Goal: Transaction & Acquisition: Purchase product/service

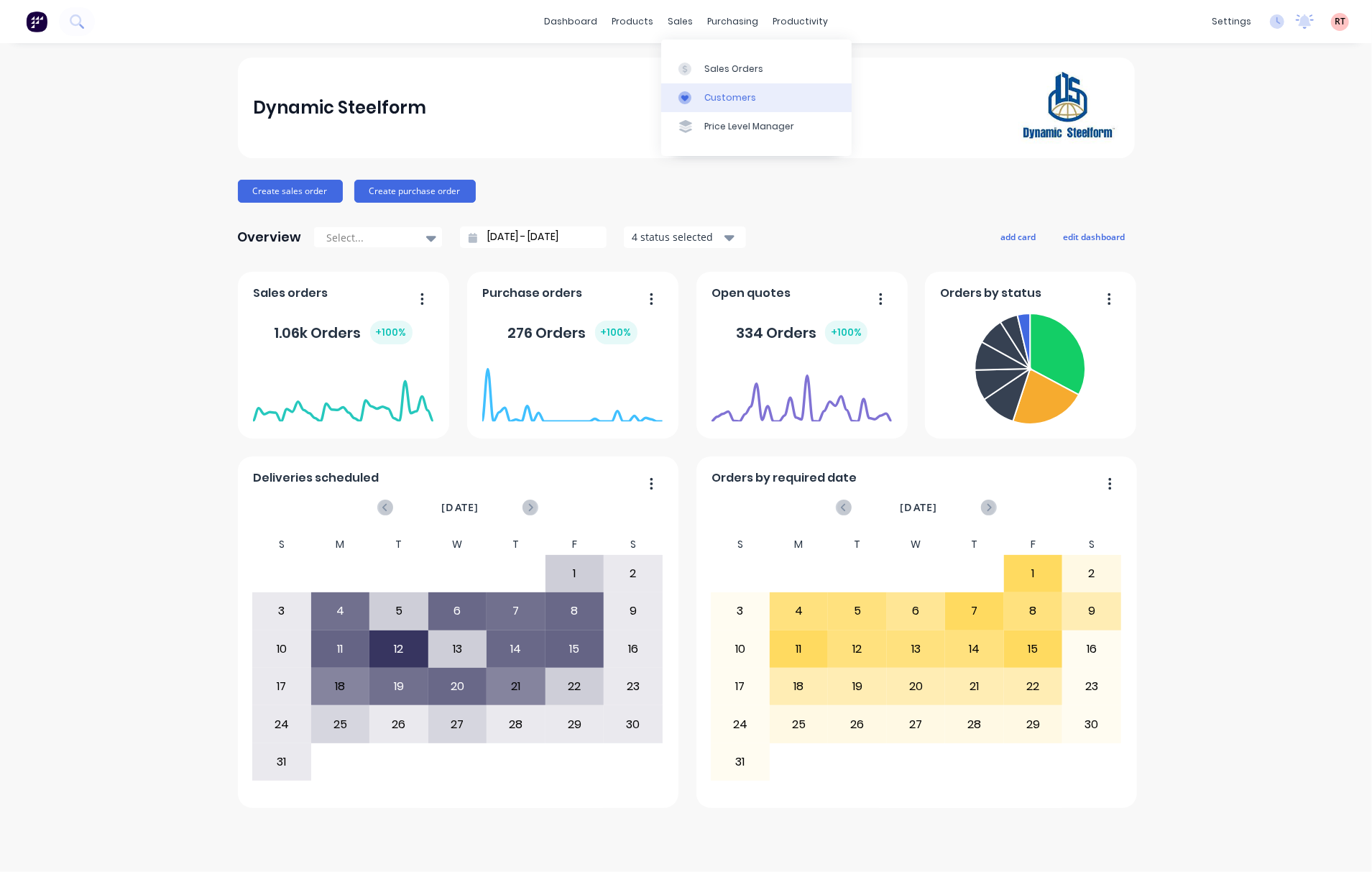
click at [751, 104] on link "Customers" at bounding box center [756, 98] width 190 height 29
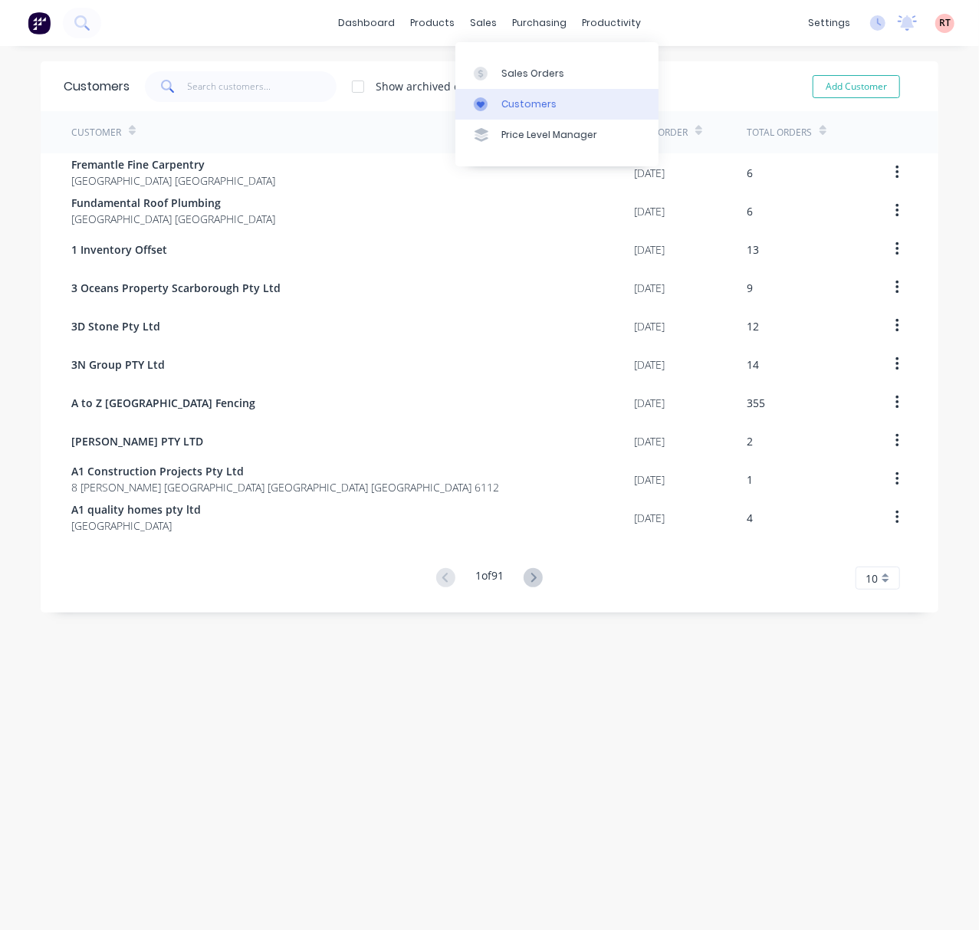
click at [513, 97] on div "Customers" at bounding box center [528, 104] width 55 height 14
click at [250, 87] on input "text" at bounding box center [262, 86] width 149 height 31
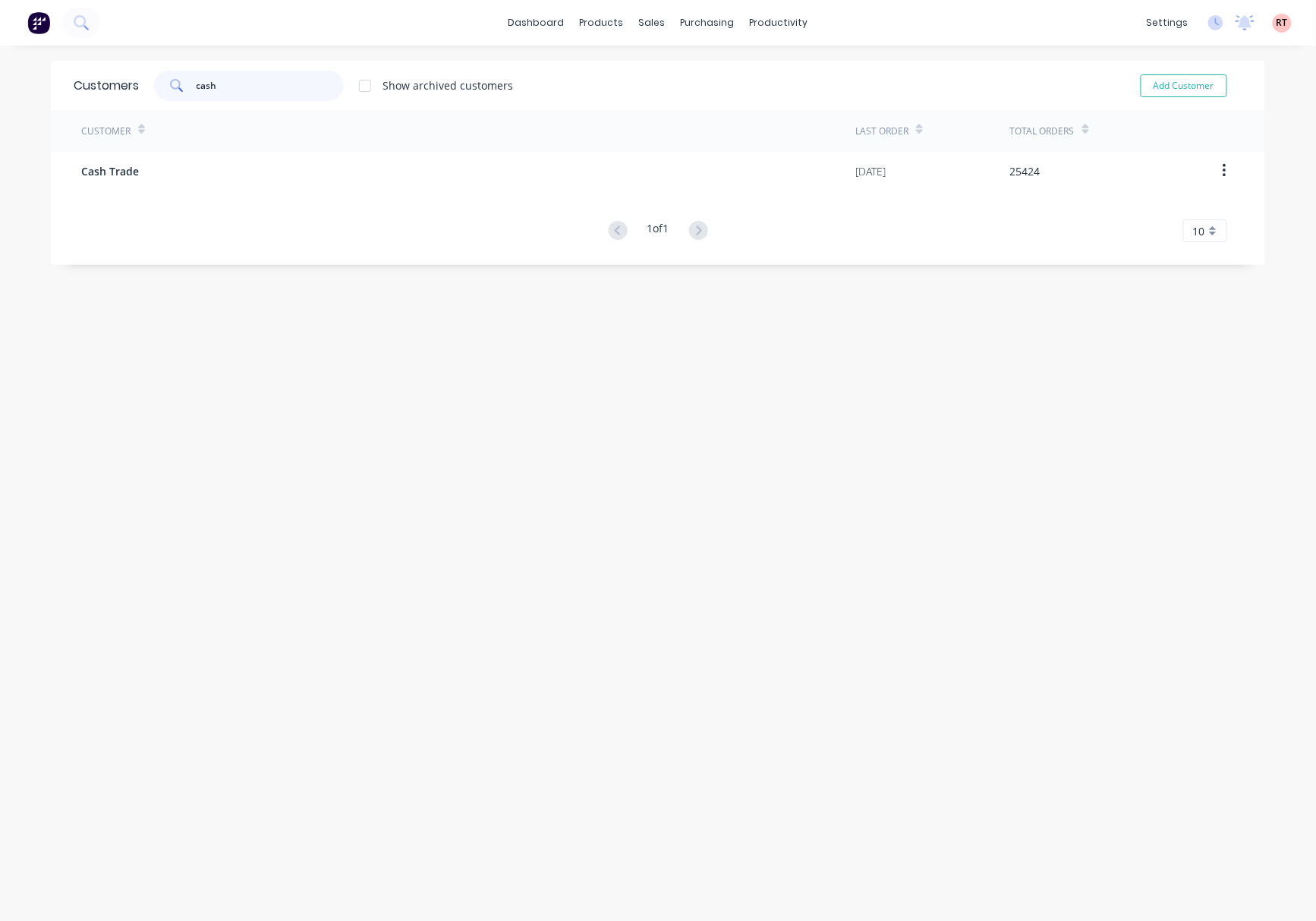
type input "cash"
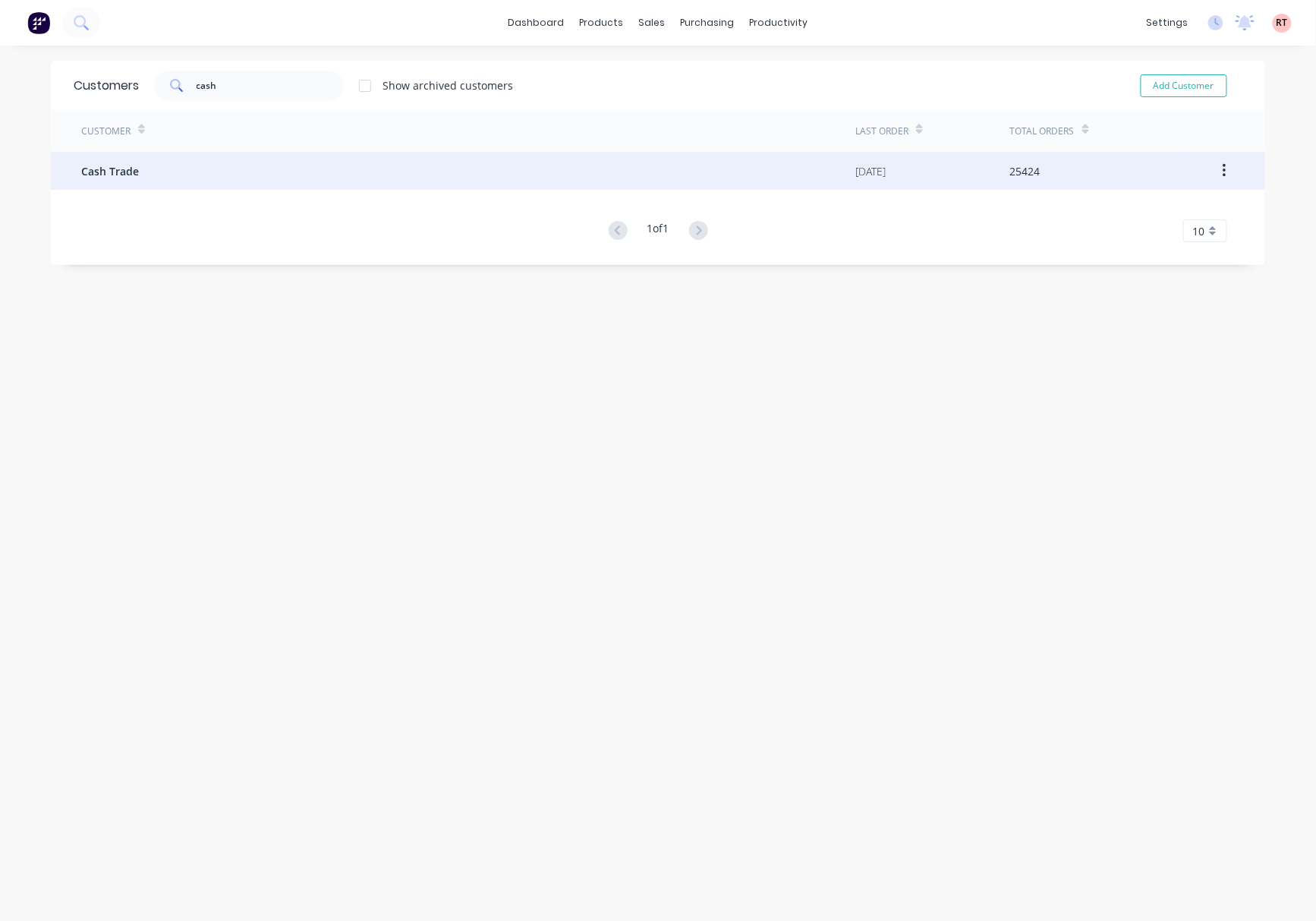
drag, startPoint x: 188, startPoint y: 180, endPoint x: 216, endPoint y: 182, distance: 28.1
click at [216, 182] on div "Cash Trade" at bounding box center [468, 170] width 774 height 38
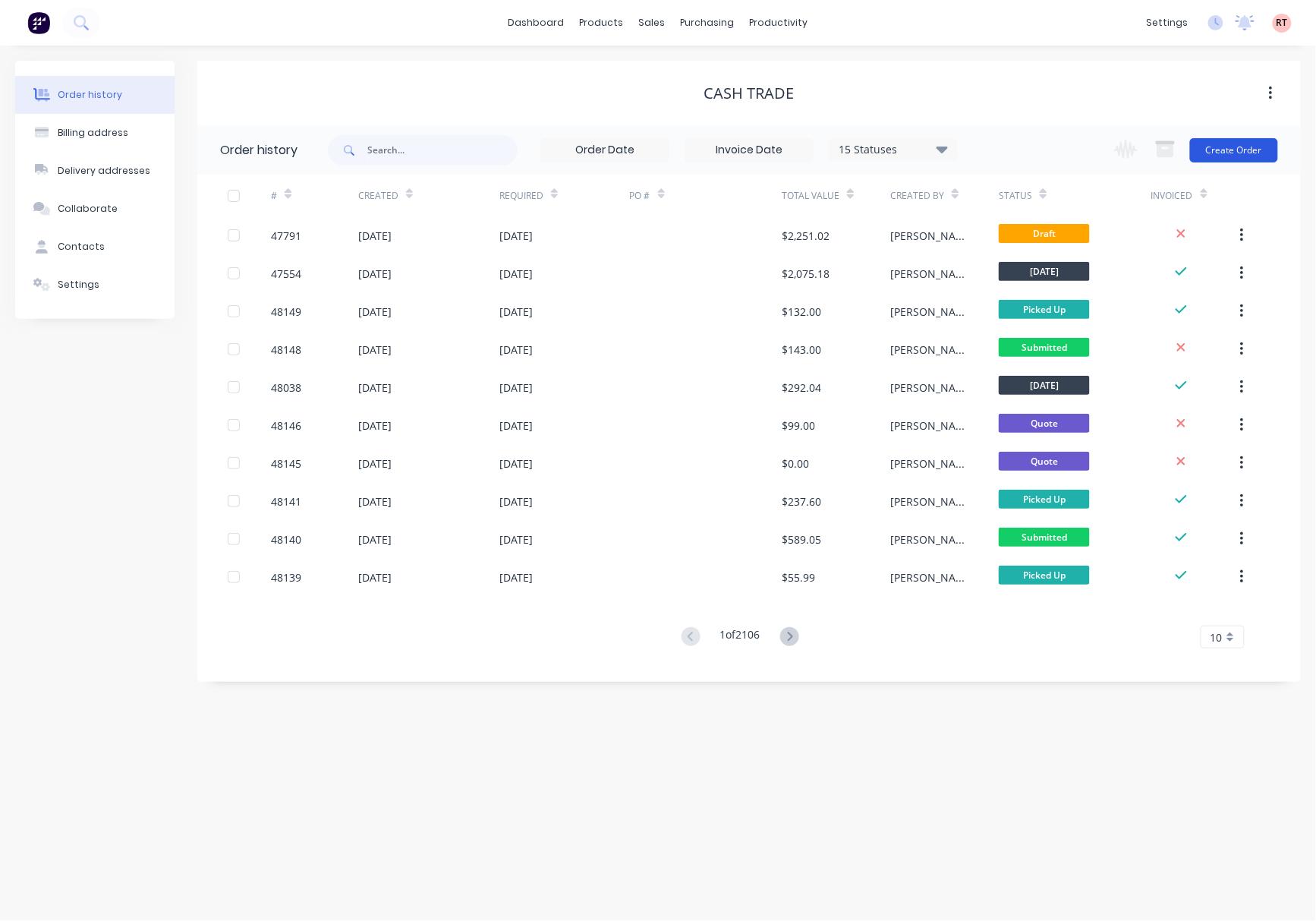
click at [1249, 151] on button "Create Order" at bounding box center [1234, 151] width 88 height 25
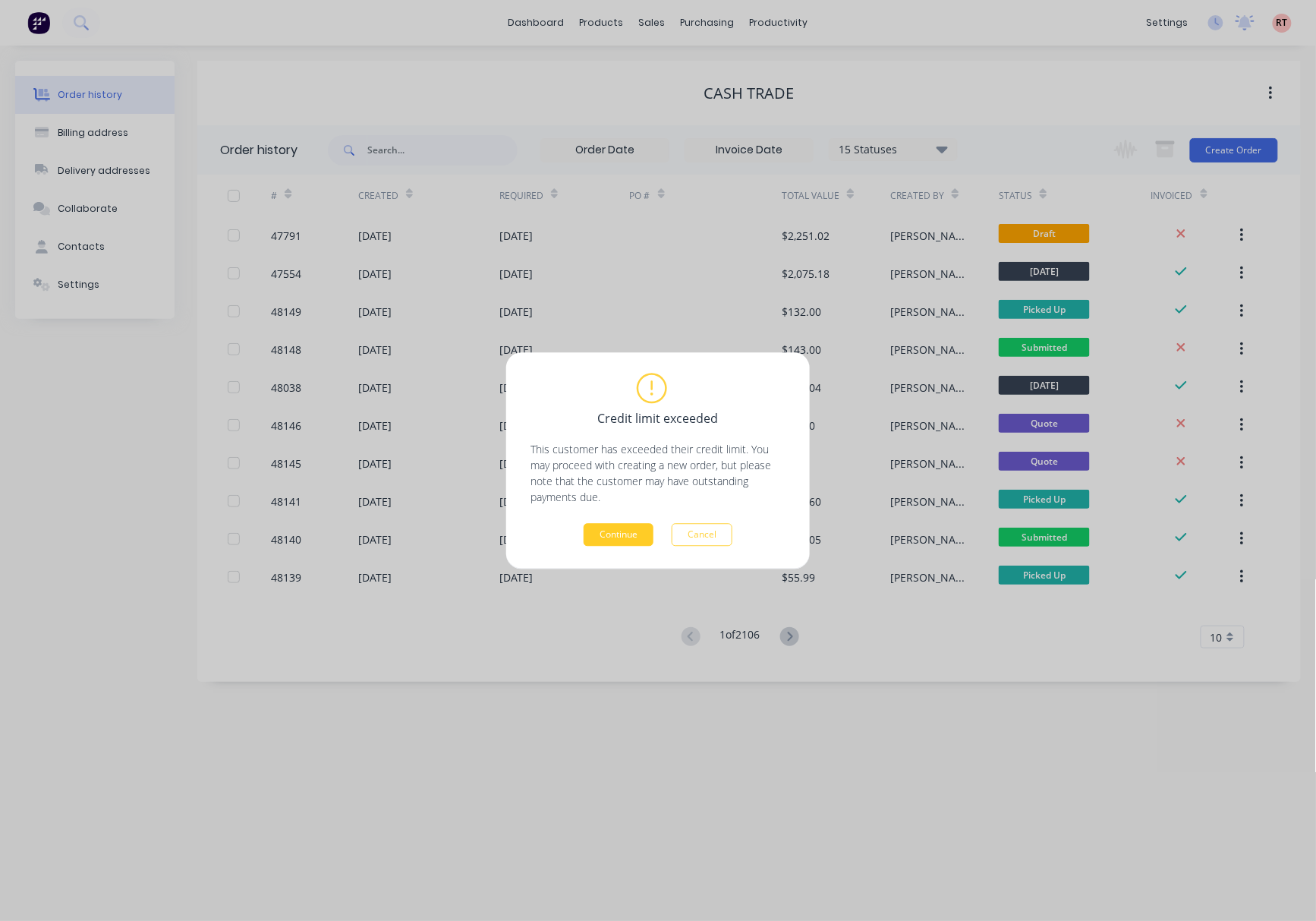
click at [633, 533] on button "Continue" at bounding box center [618, 534] width 70 height 23
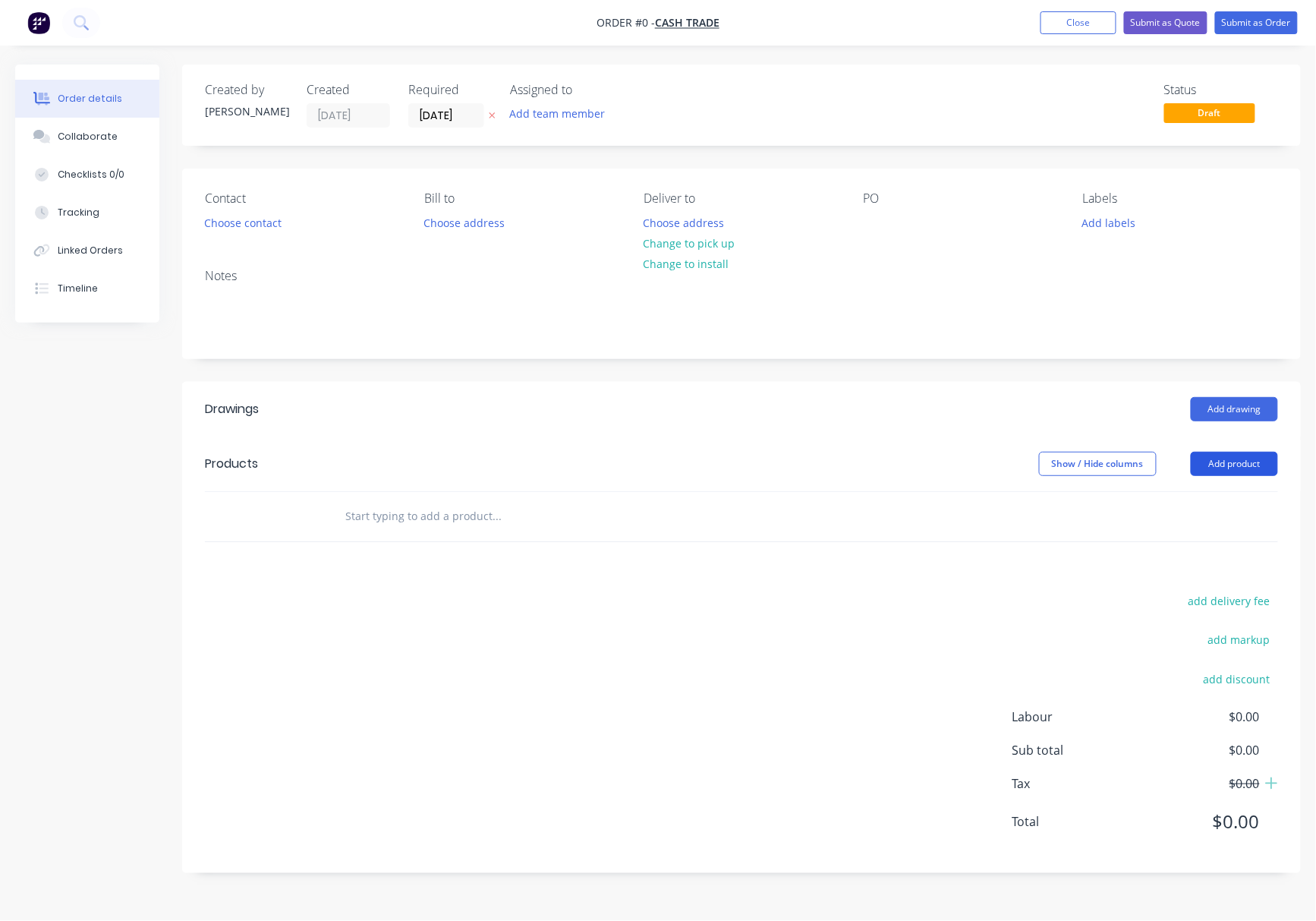
click at [1225, 465] on button "Add product" at bounding box center [1235, 463] width 87 height 25
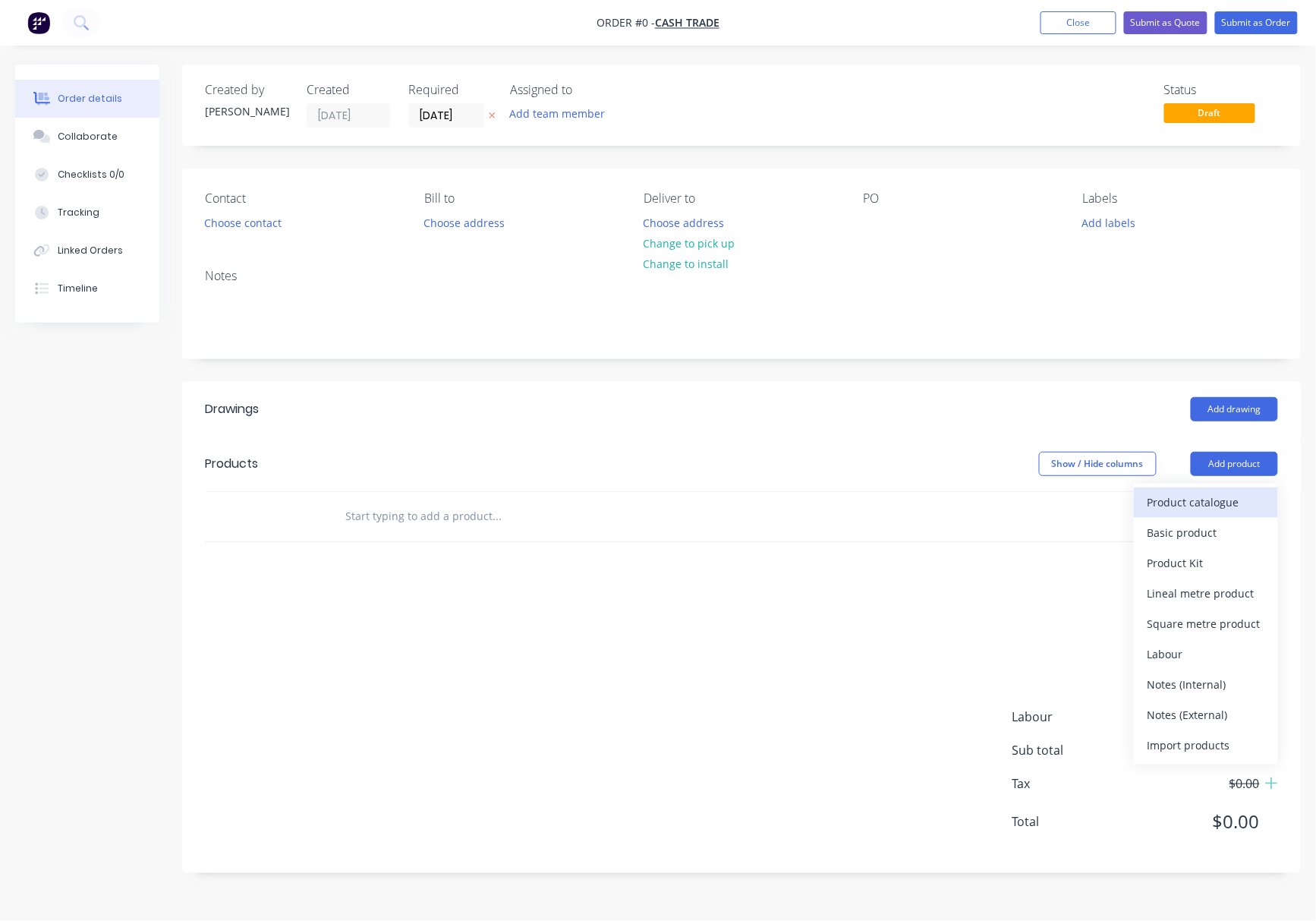
click at [1209, 508] on div "Product catalogue" at bounding box center [1206, 502] width 117 height 22
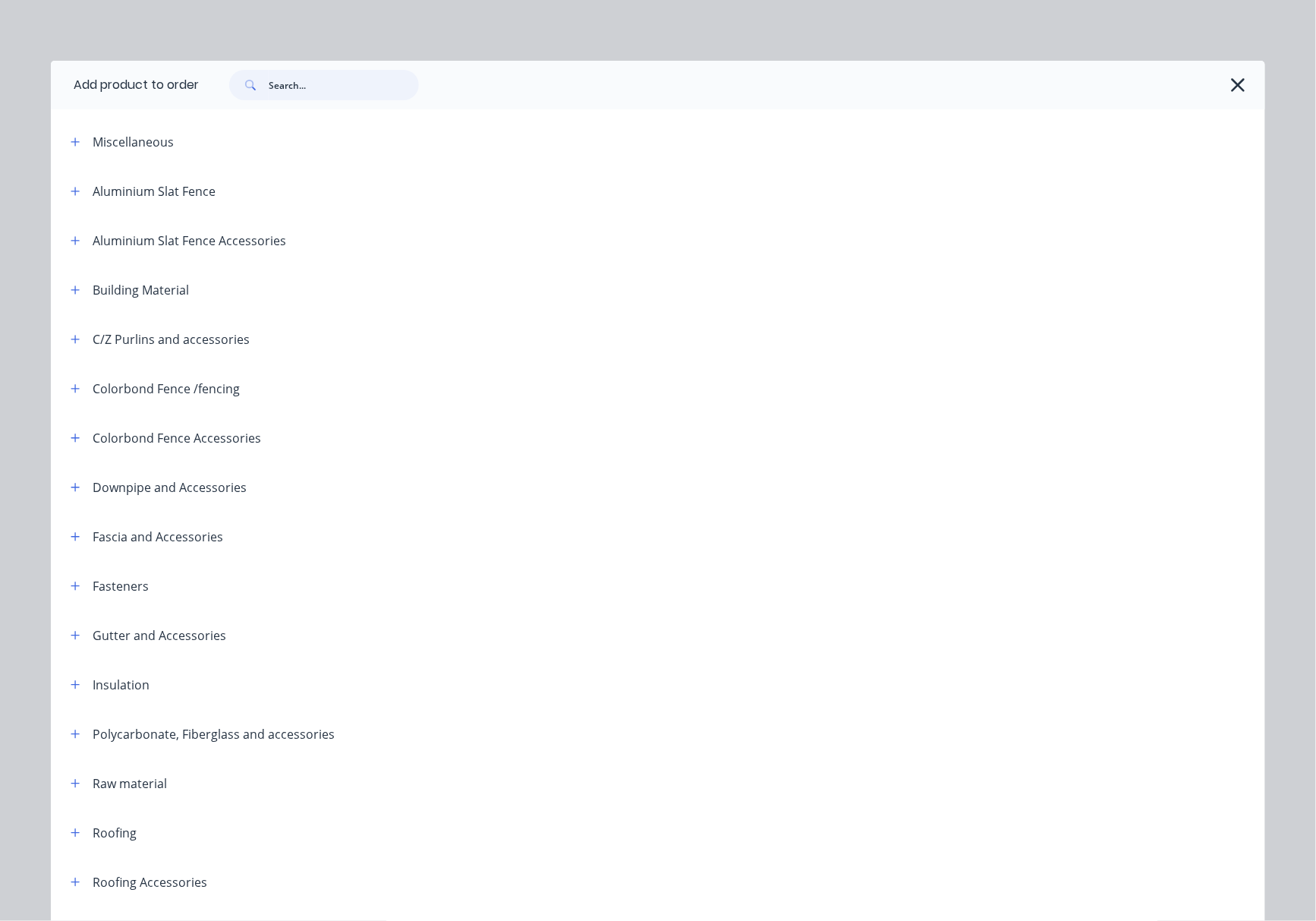
click at [364, 79] on input "text" at bounding box center [344, 85] width 151 height 31
type input "fence"
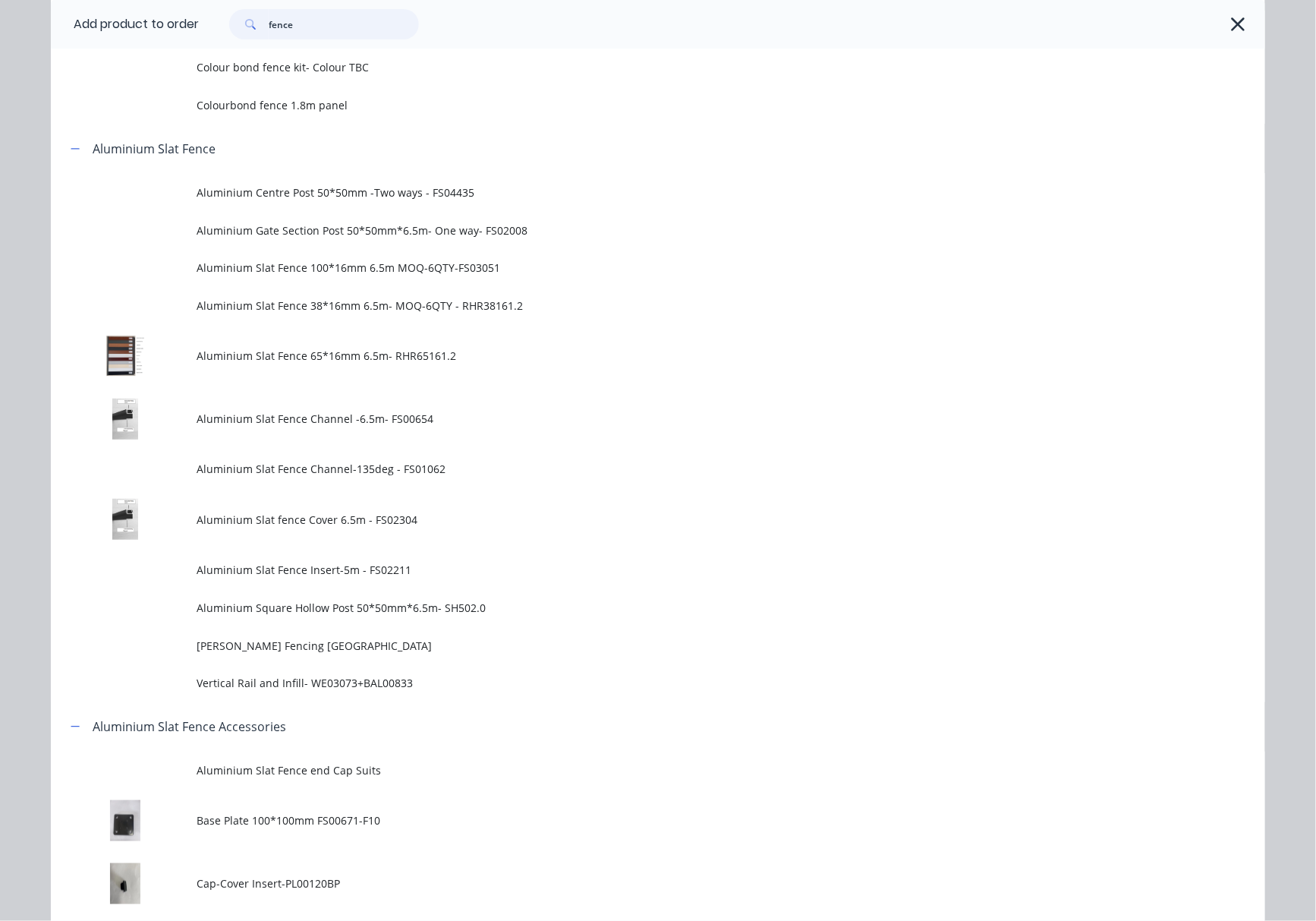
scroll to position [1012, 0]
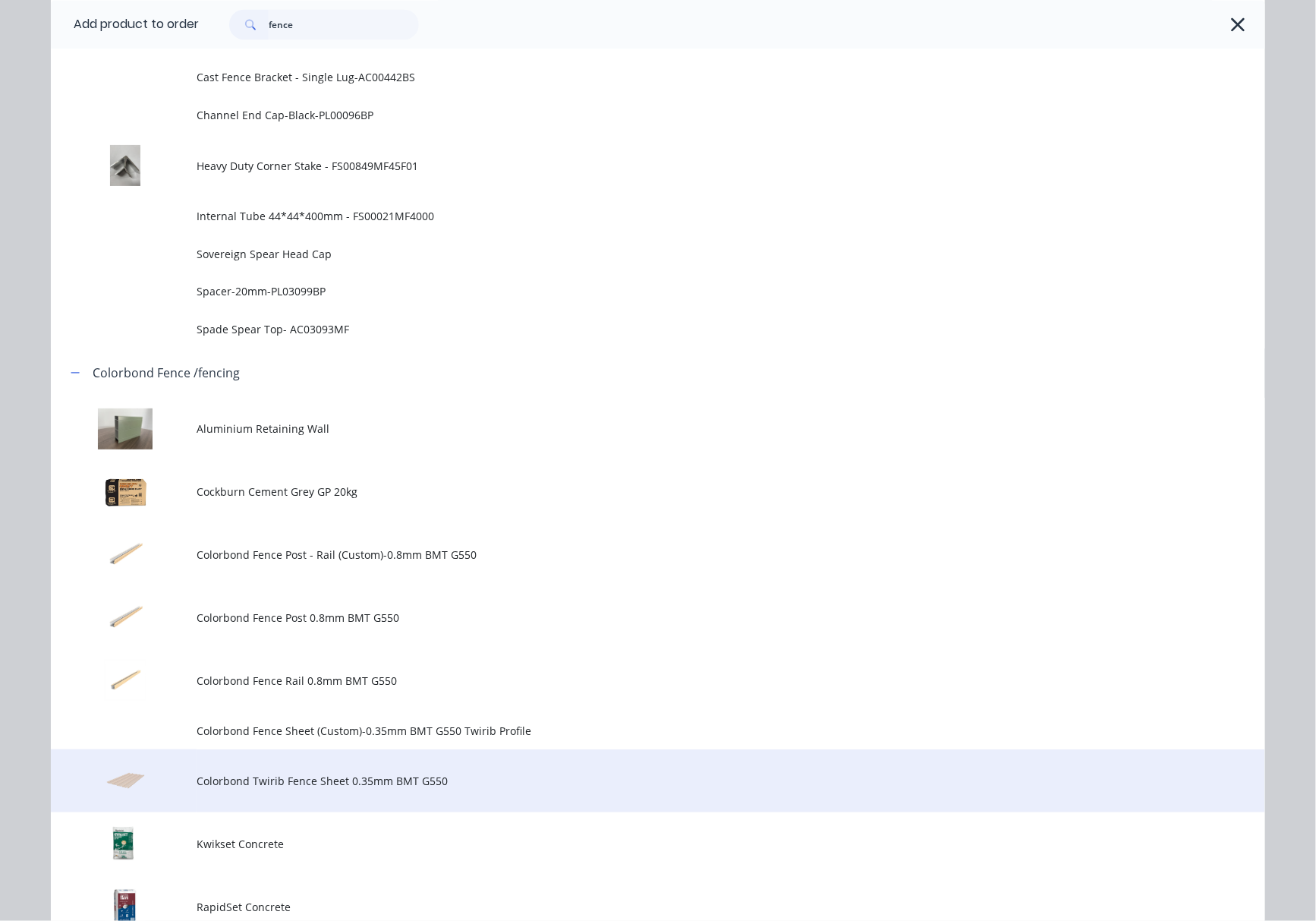
click at [460, 780] on span "Colorbond Twirib Fence Sheet 0.35mm BMT G550" at bounding box center [624, 780] width 855 height 16
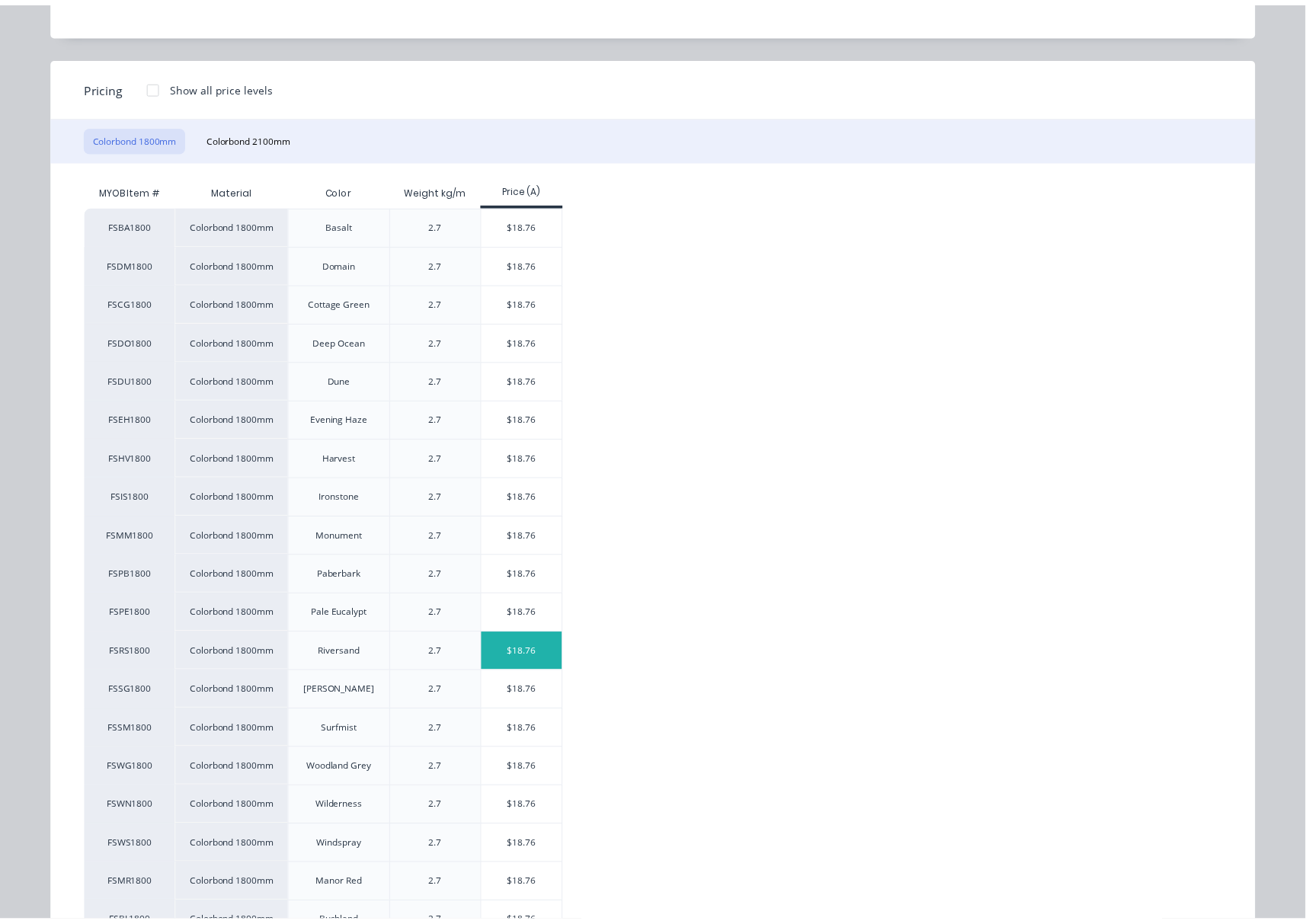
scroll to position [242, 0]
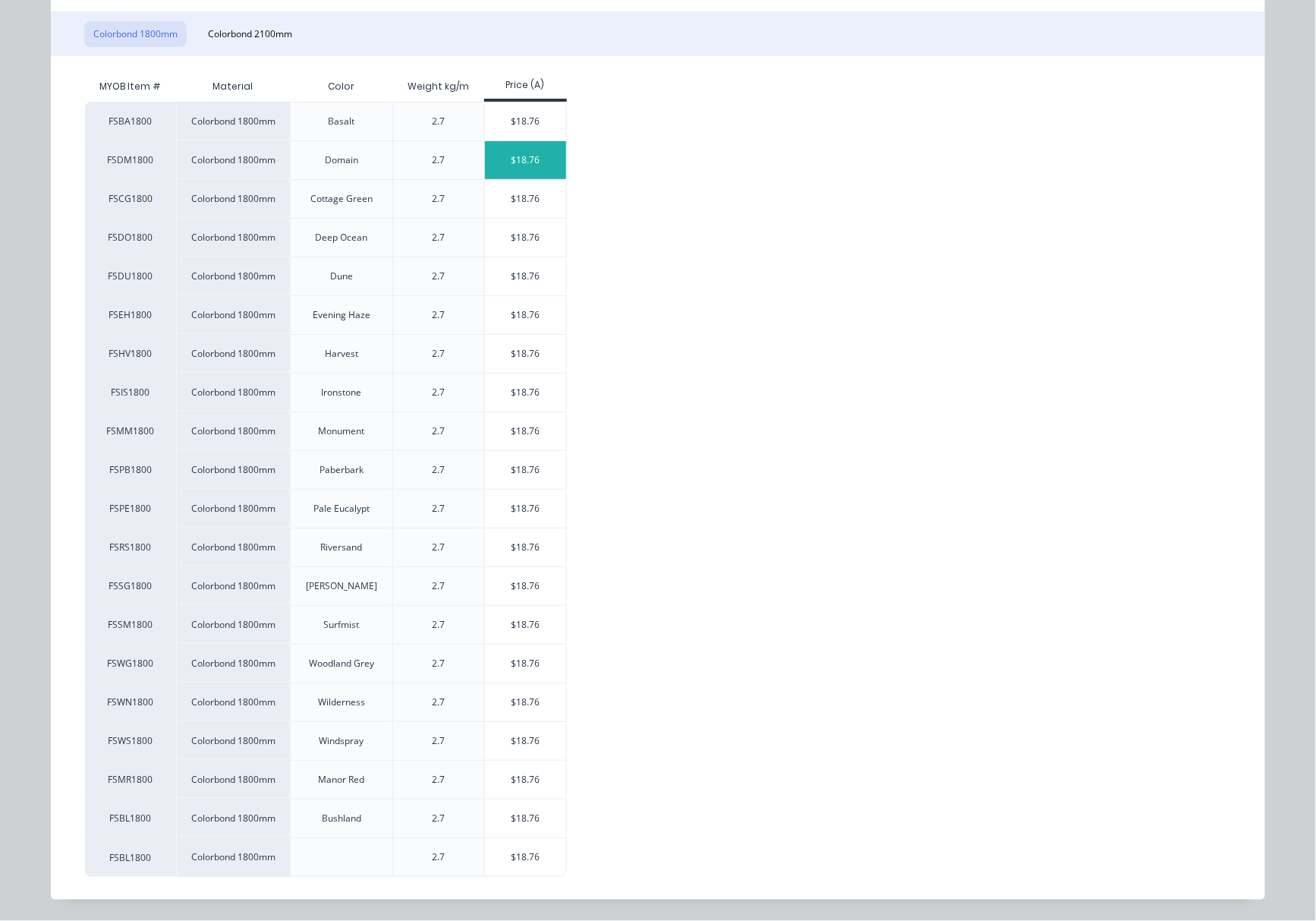
click at [511, 159] on div "$18.76" at bounding box center [526, 160] width 81 height 38
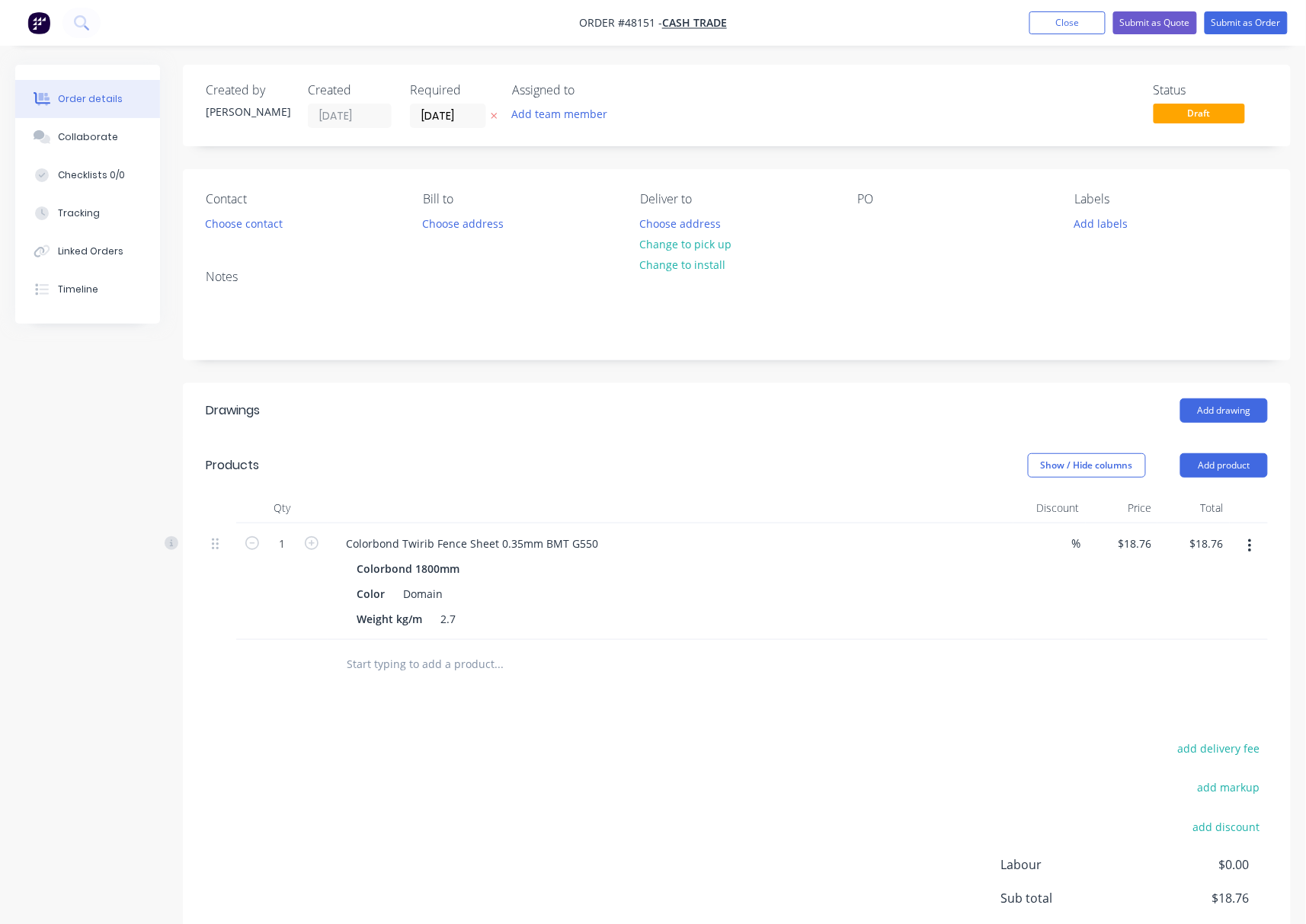
click at [275, 529] on div "1" at bounding box center [282, 581] width 91 height 116
click at [283, 548] on input "1" at bounding box center [282, 543] width 40 height 23
type input "3"
type input "$56.28"
click at [553, 708] on div "Drawings Add drawing Products Show / Hide columns Add product Qty Discount Pric…" at bounding box center [736, 702] width 1108 height 638
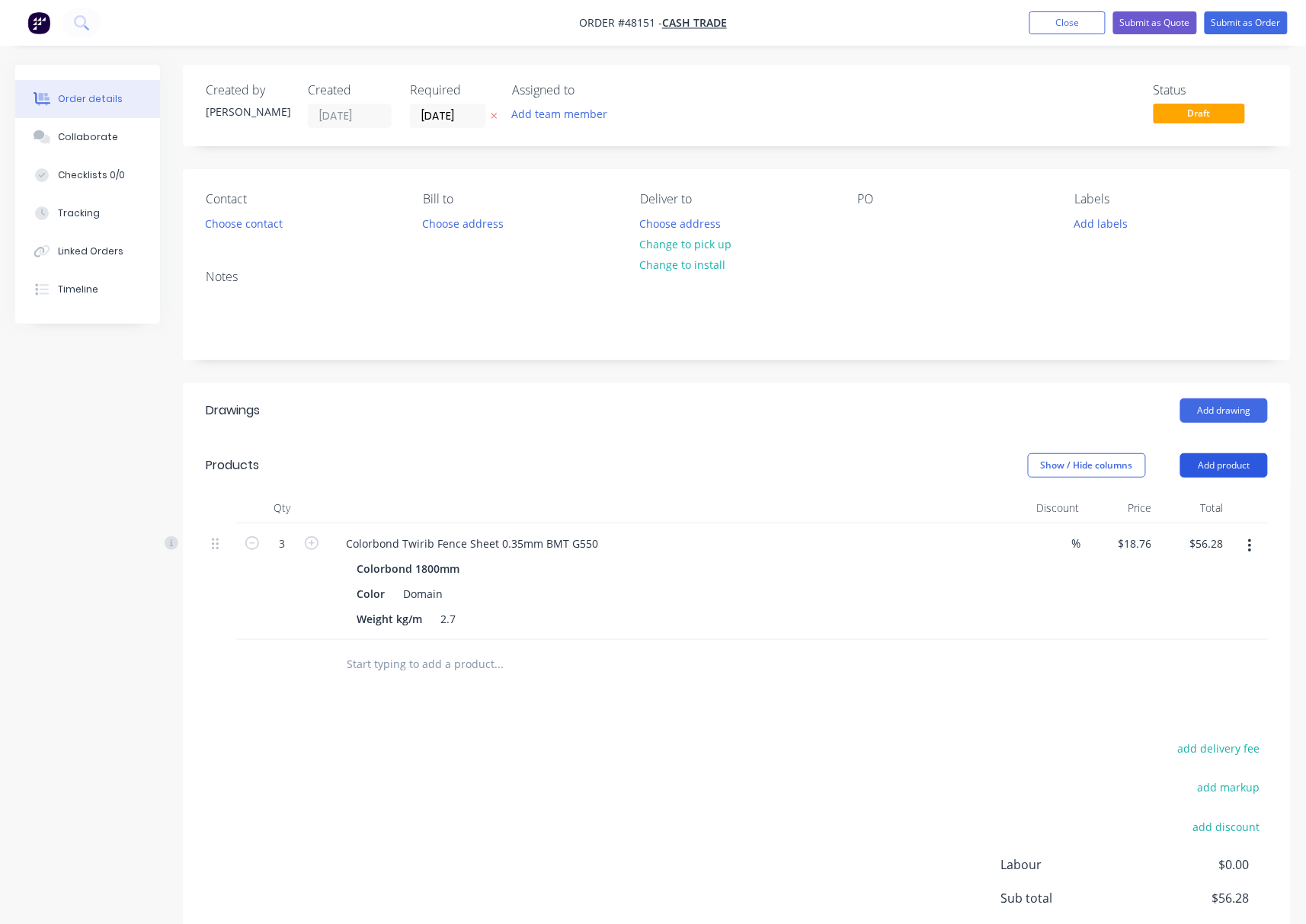
click at [1206, 455] on button "Add product" at bounding box center [1224, 465] width 87 height 25
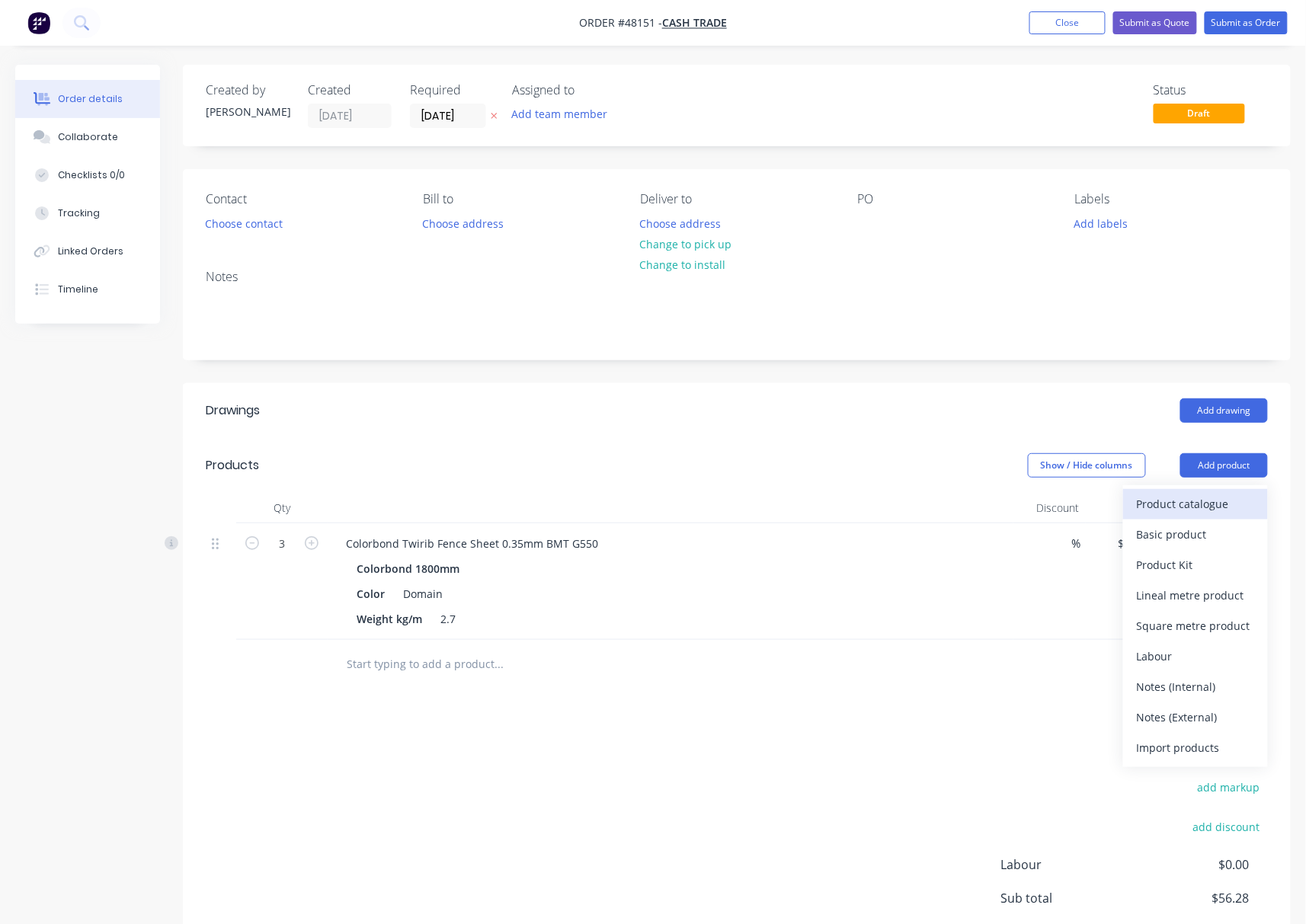
click at [1174, 504] on div "Product catalogue" at bounding box center [1196, 504] width 117 height 22
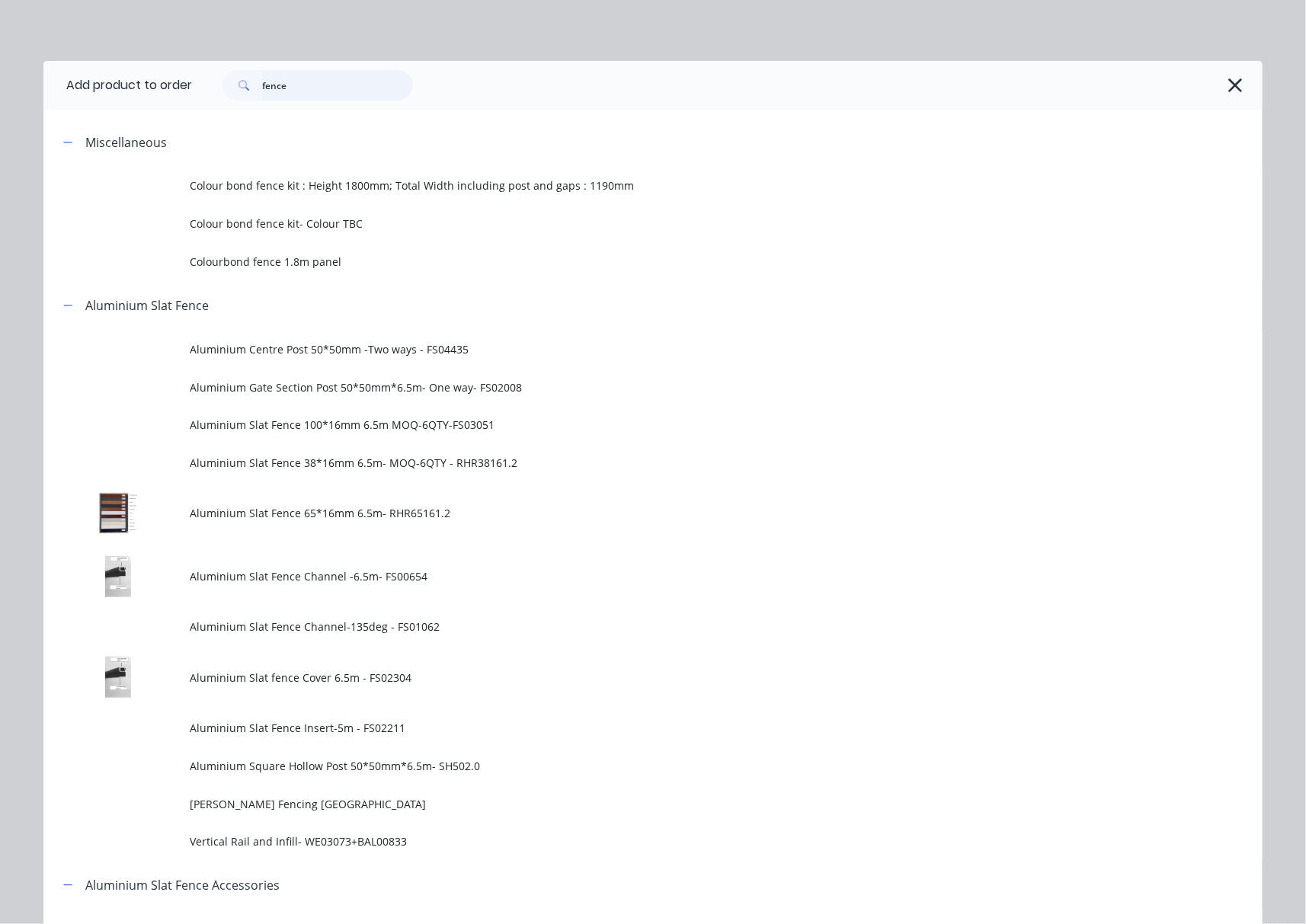
drag, startPoint x: 333, startPoint y: 91, endPoint x: 72, endPoint y: 113, distance: 261.9
click at [160, 103] on header "Add product to order fence" at bounding box center [653, 84] width 1219 height 49
type input "post"
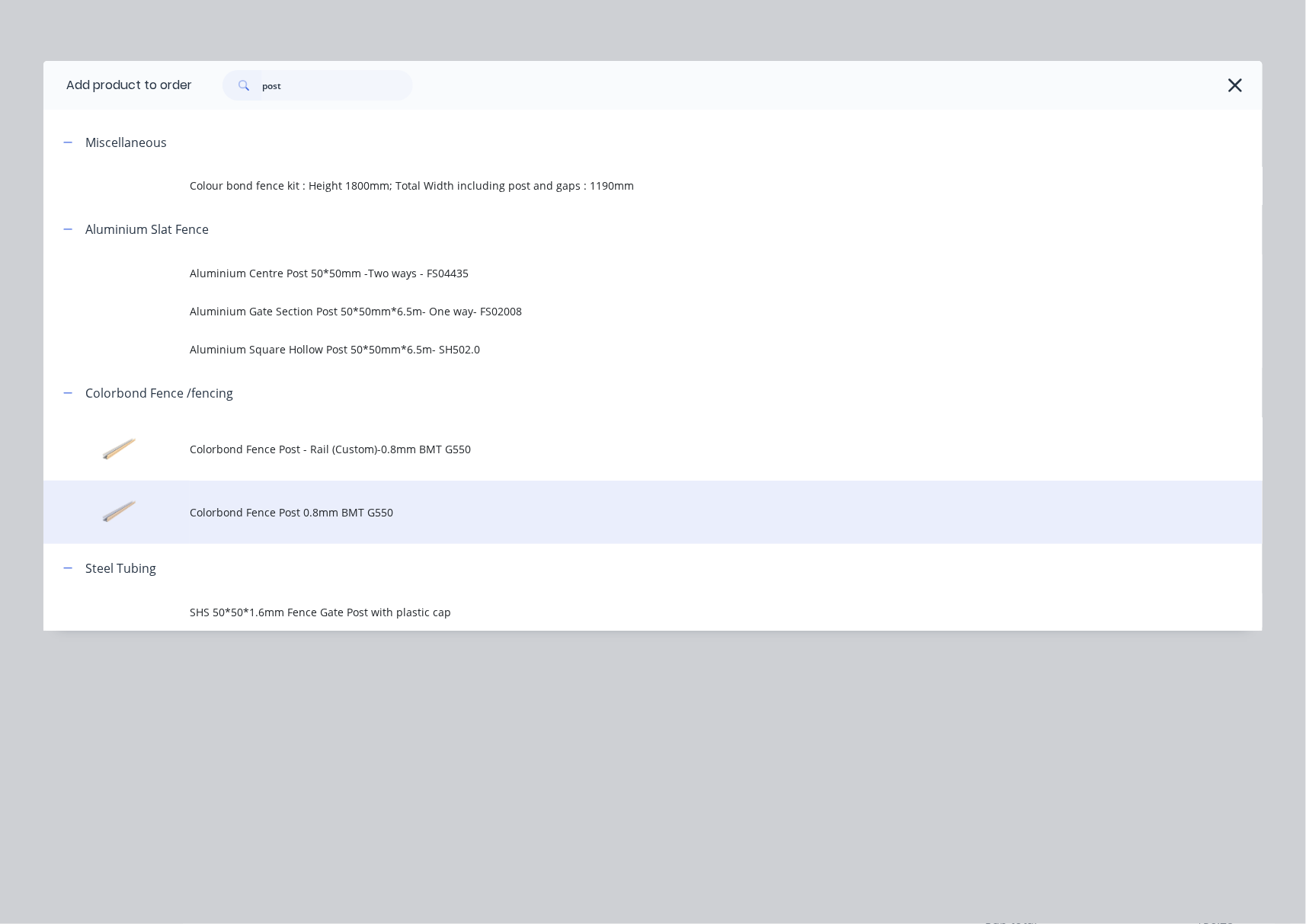
click at [439, 507] on span "Colorbond Fence Post 0.8mm BMT G550" at bounding box center [618, 512] width 858 height 16
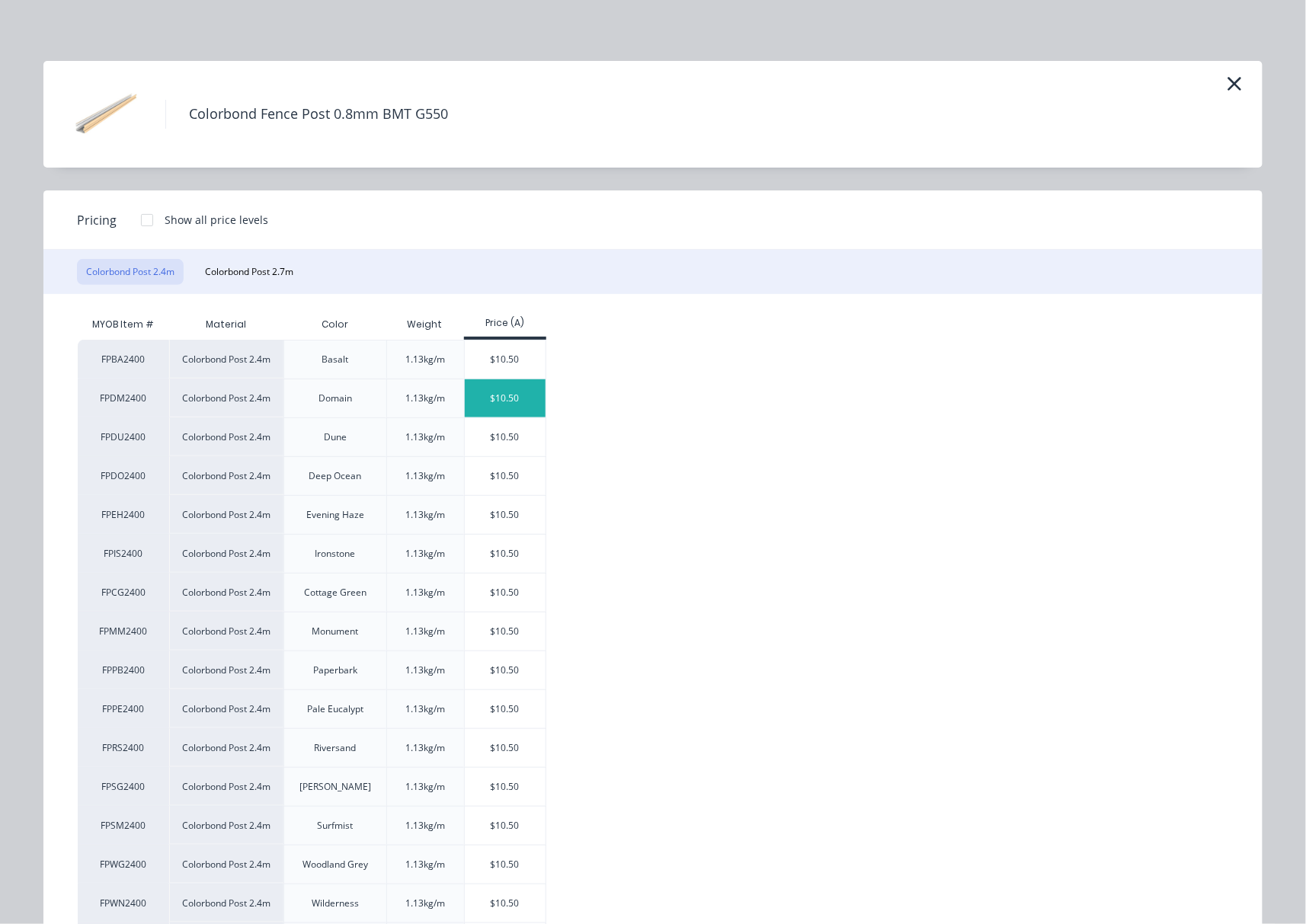
click at [495, 396] on div "$10.50" at bounding box center [506, 398] width 82 height 38
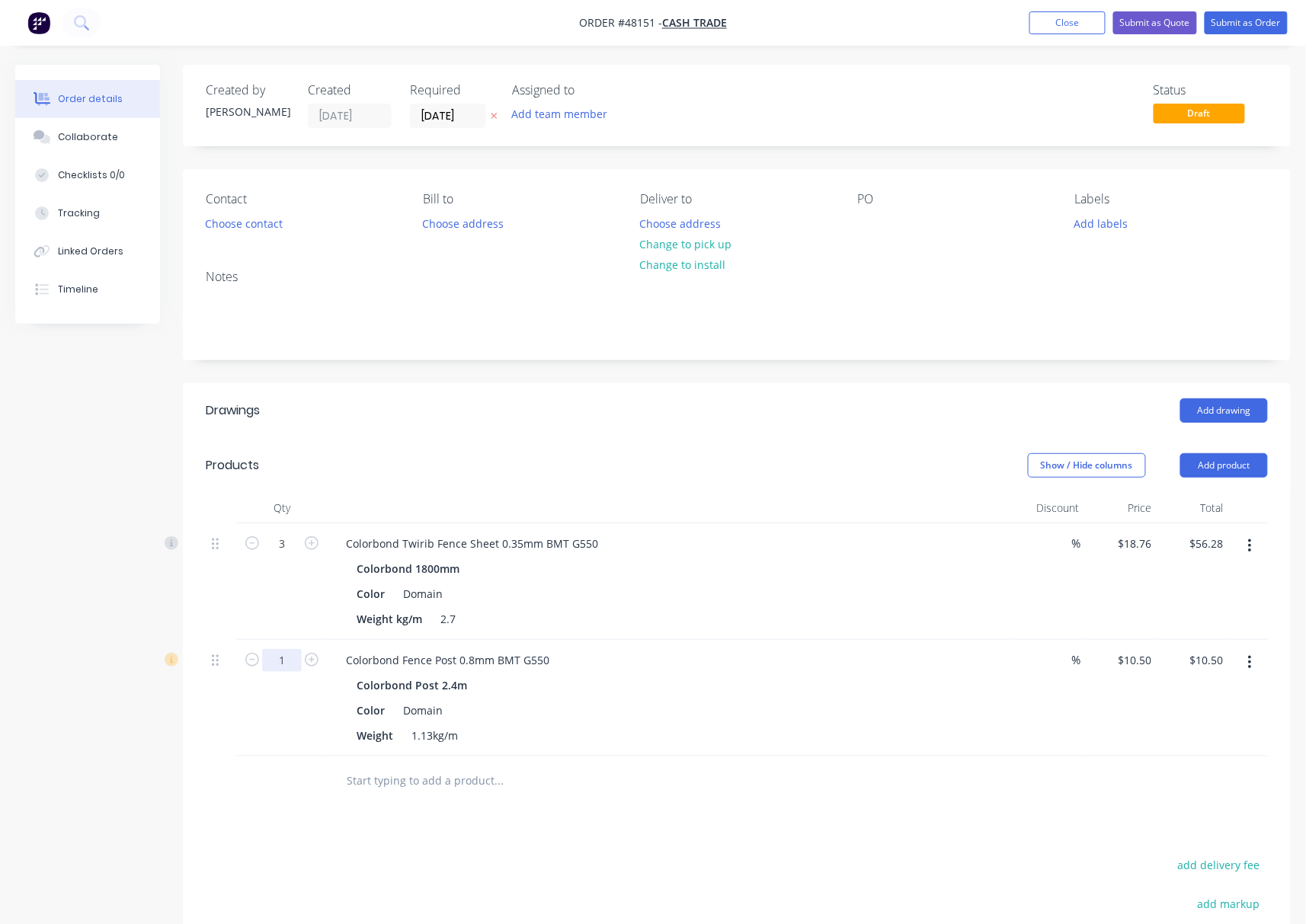
click at [293, 555] on input "1" at bounding box center [282, 543] width 40 height 23
type input "5"
type input "$52.50"
click at [661, 802] on div at bounding box center [602, 781] width 549 height 50
click at [1231, 473] on button "Add product" at bounding box center [1224, 465] width 87 height 25
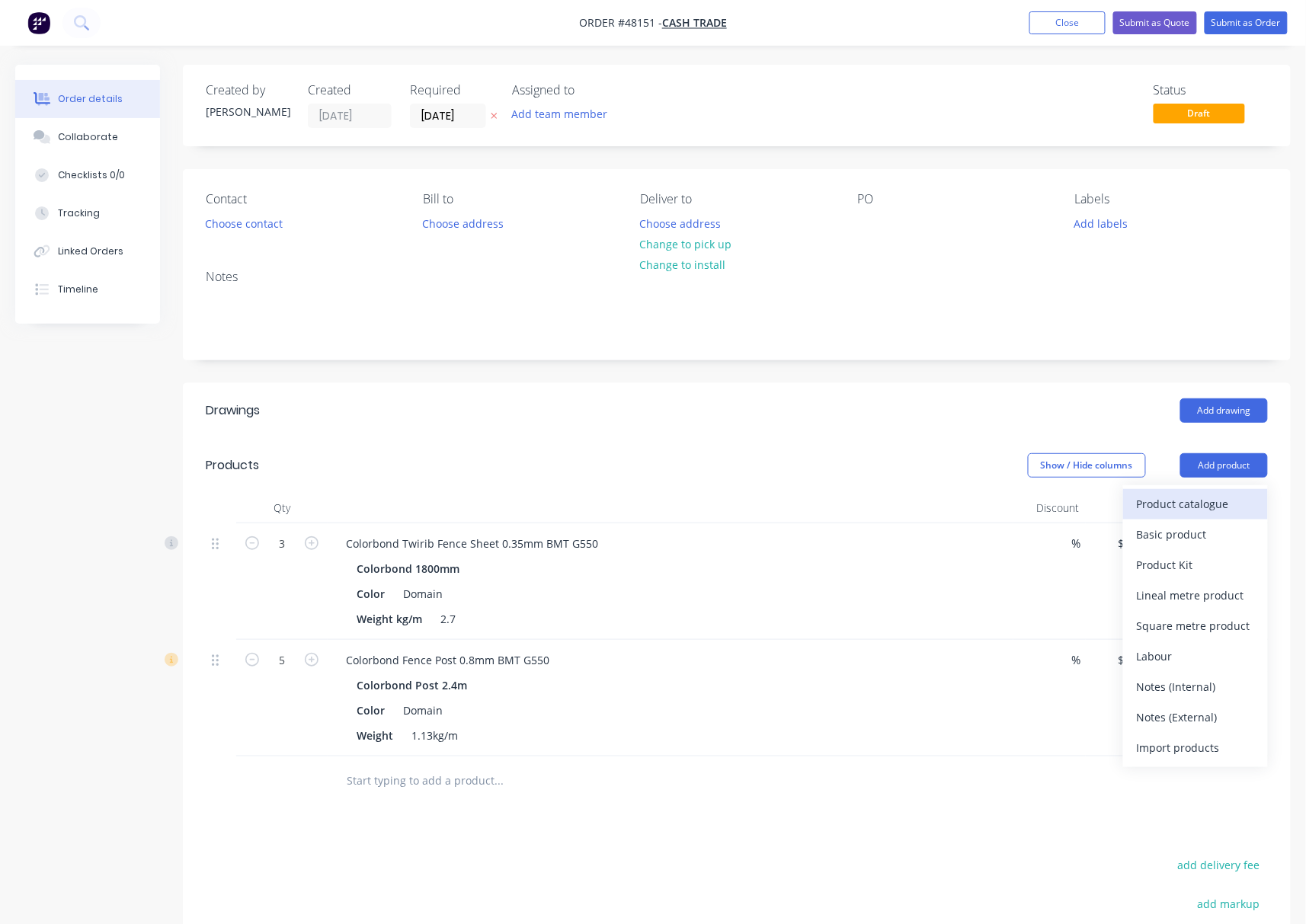
click at [1212, 494] on div "Product catalogue" at bounding box center [1196, 504] width 117 height 22
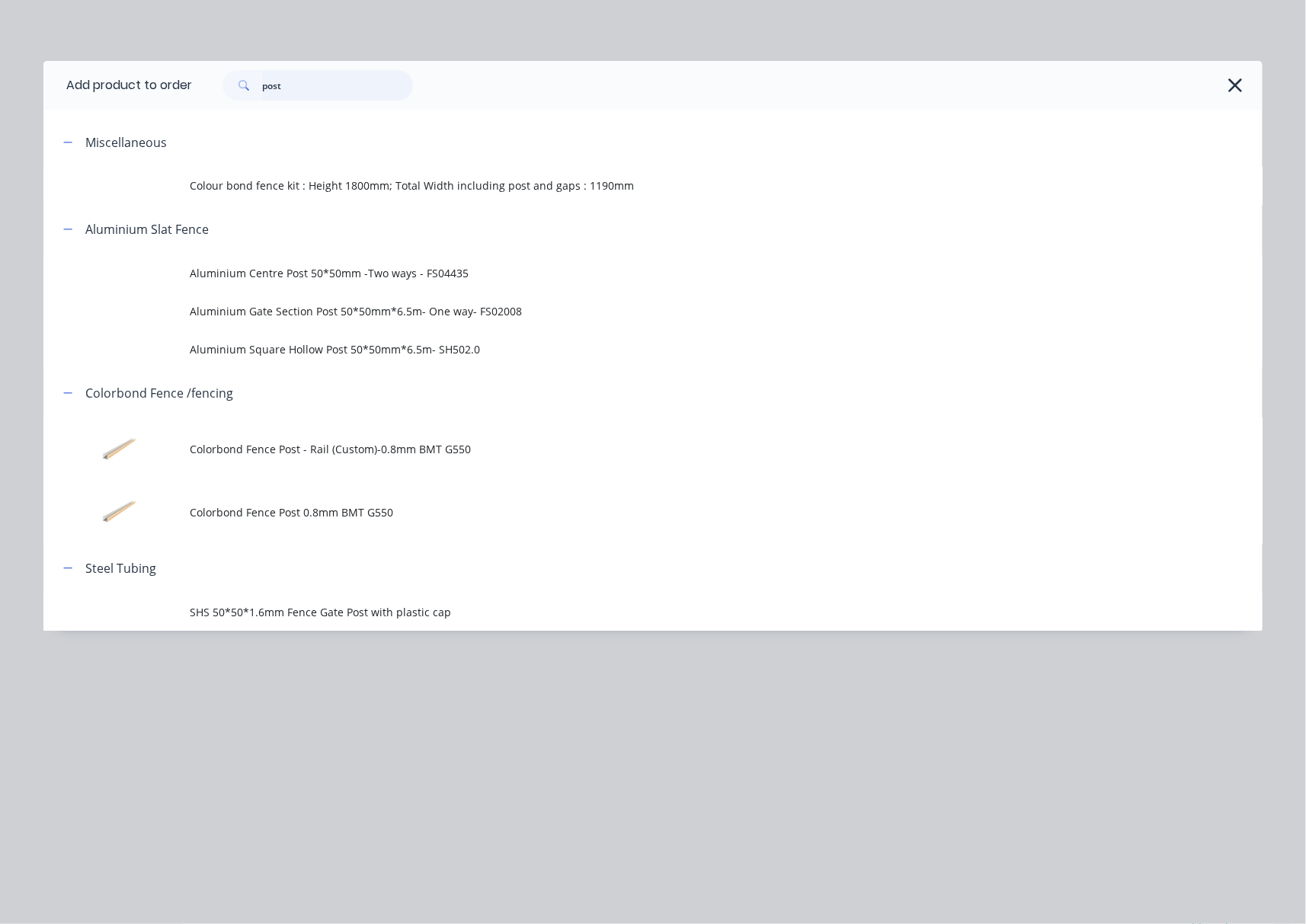
drag, startPoint x: 325, startPoint y: 82, endPoint x: 129, endPoint y: 101, distance: 196.9
click at [171, 104] on header "Add product to order post" at bounding box center [653, 84] width 1219 height 49
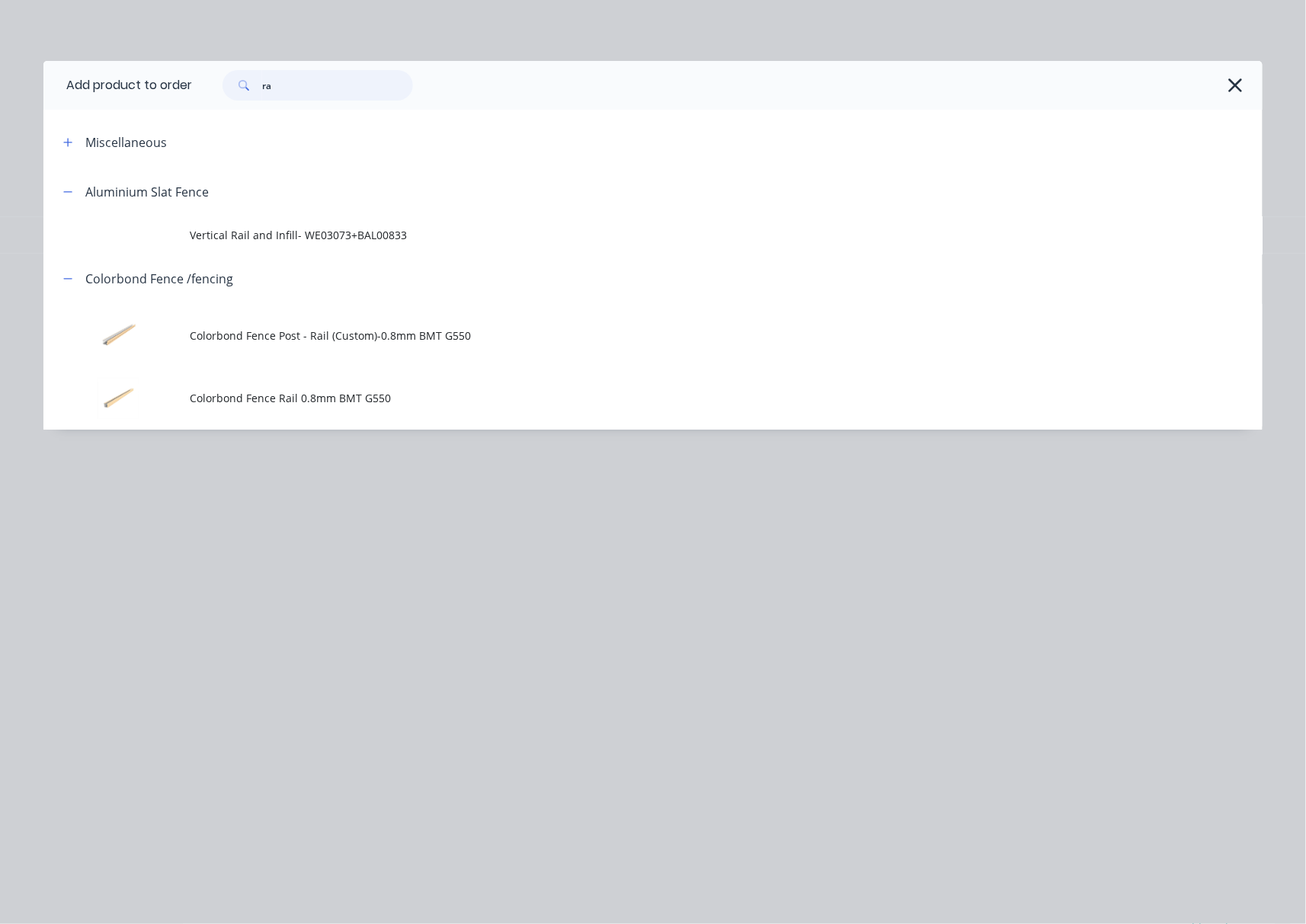
type input "r"
type input "post"
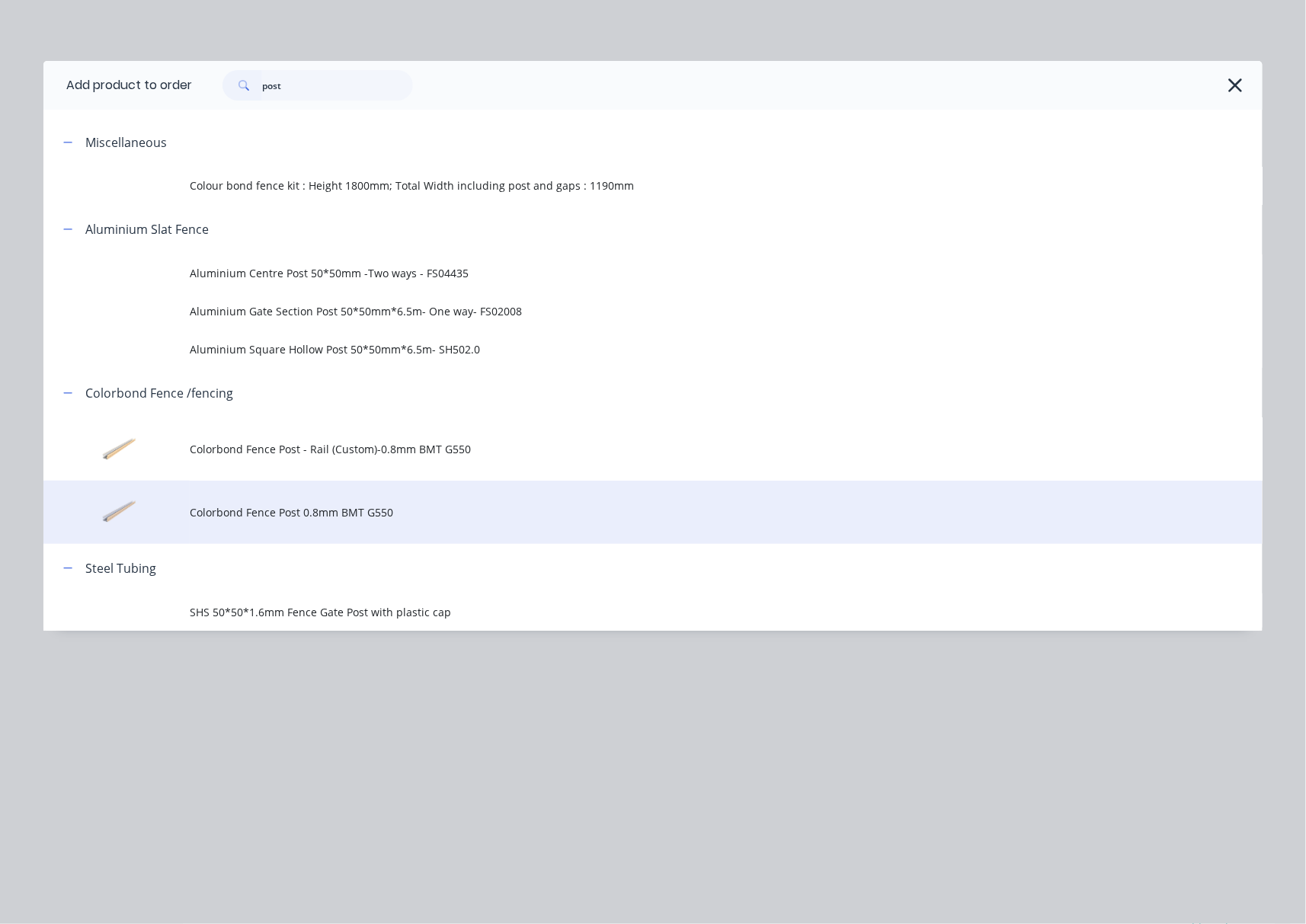
click at [425, 511] on span "Colorbond Fence Post 0.8mm BMT G550" at bounding box center [618, 512] width 858 height 16
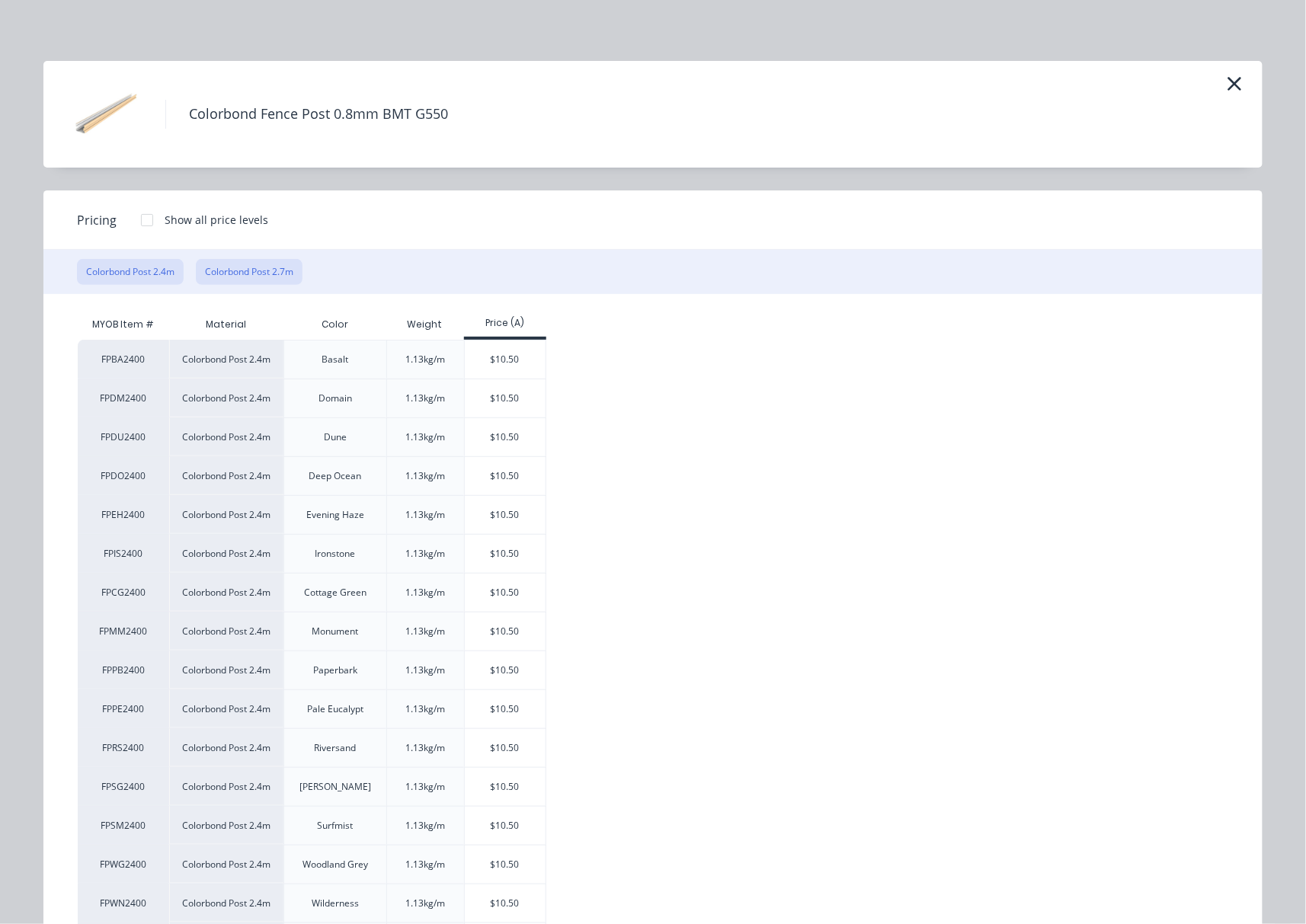
click at [254, 277] on button "Colorbond Post 2.7m" at bounding box center [248, 272] width 106 height 26
click at [501, 439] on div "$11.81" at bounding box center [506, 437] width 82 height 38
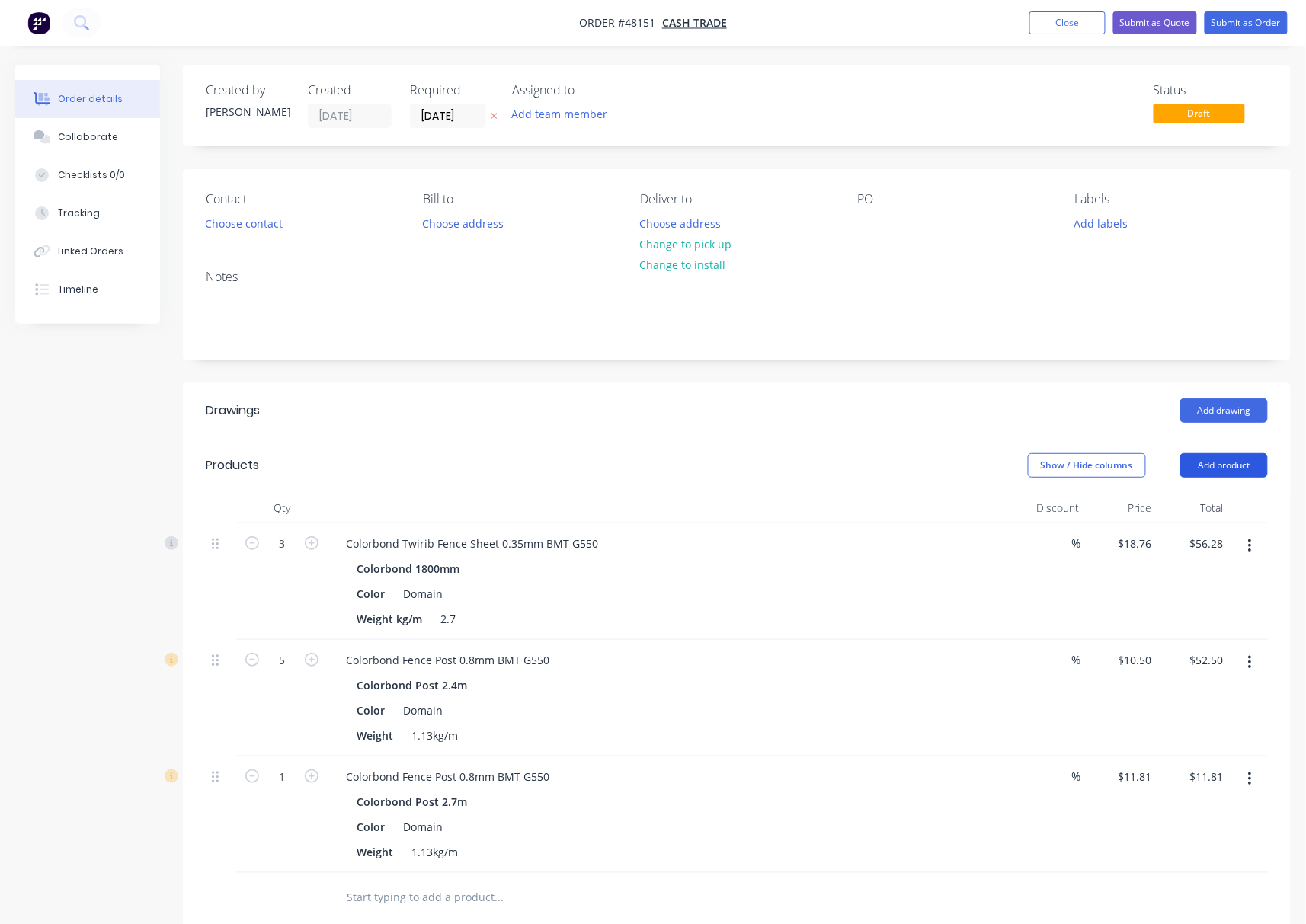
click at [1241, 465] on button "Add product" at bounding box center [1224, 465] width 87 height 25
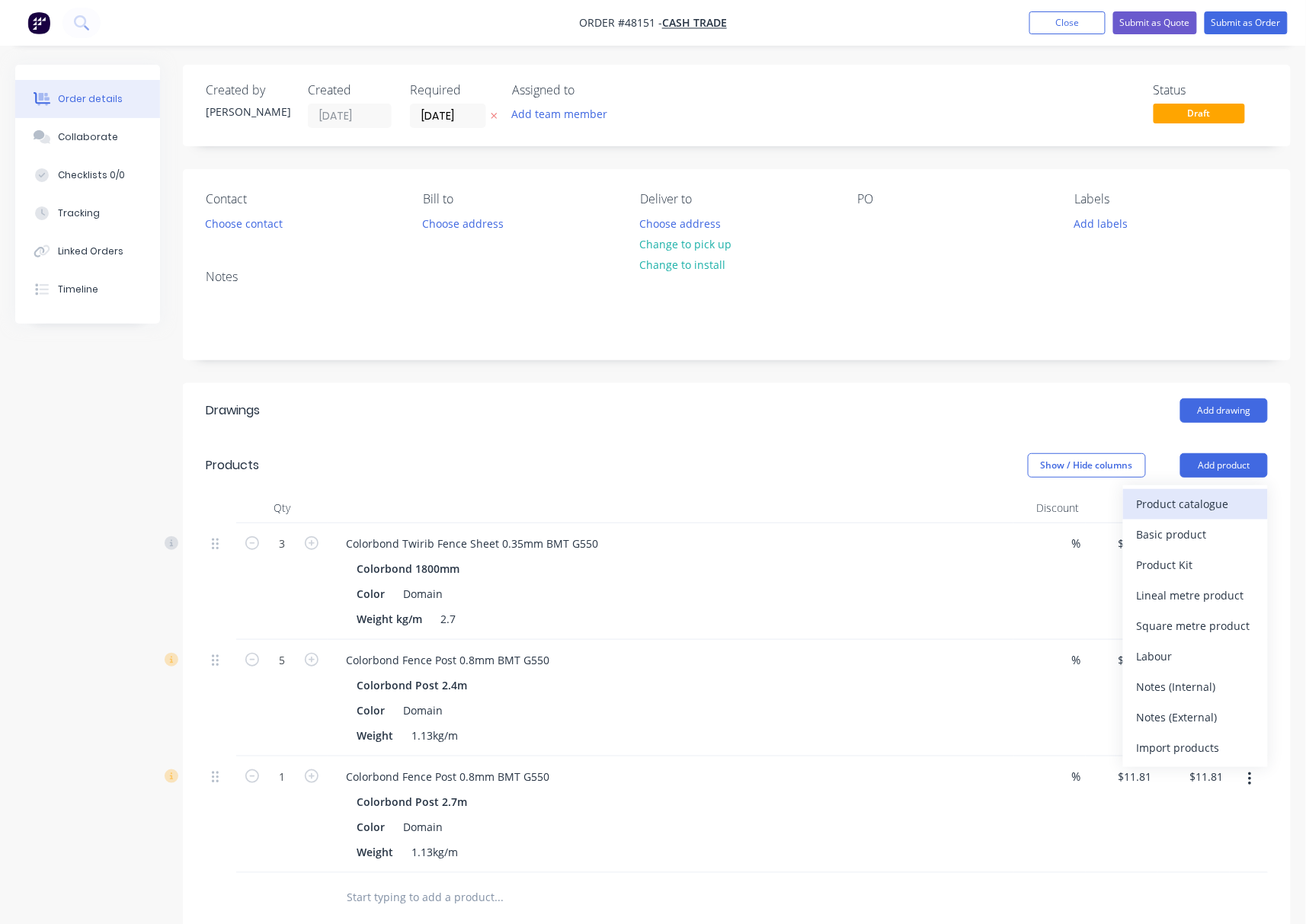
click at [1186, 510] on div "Product catalogue" at bounding box center [1196, 504] width 117 height 22
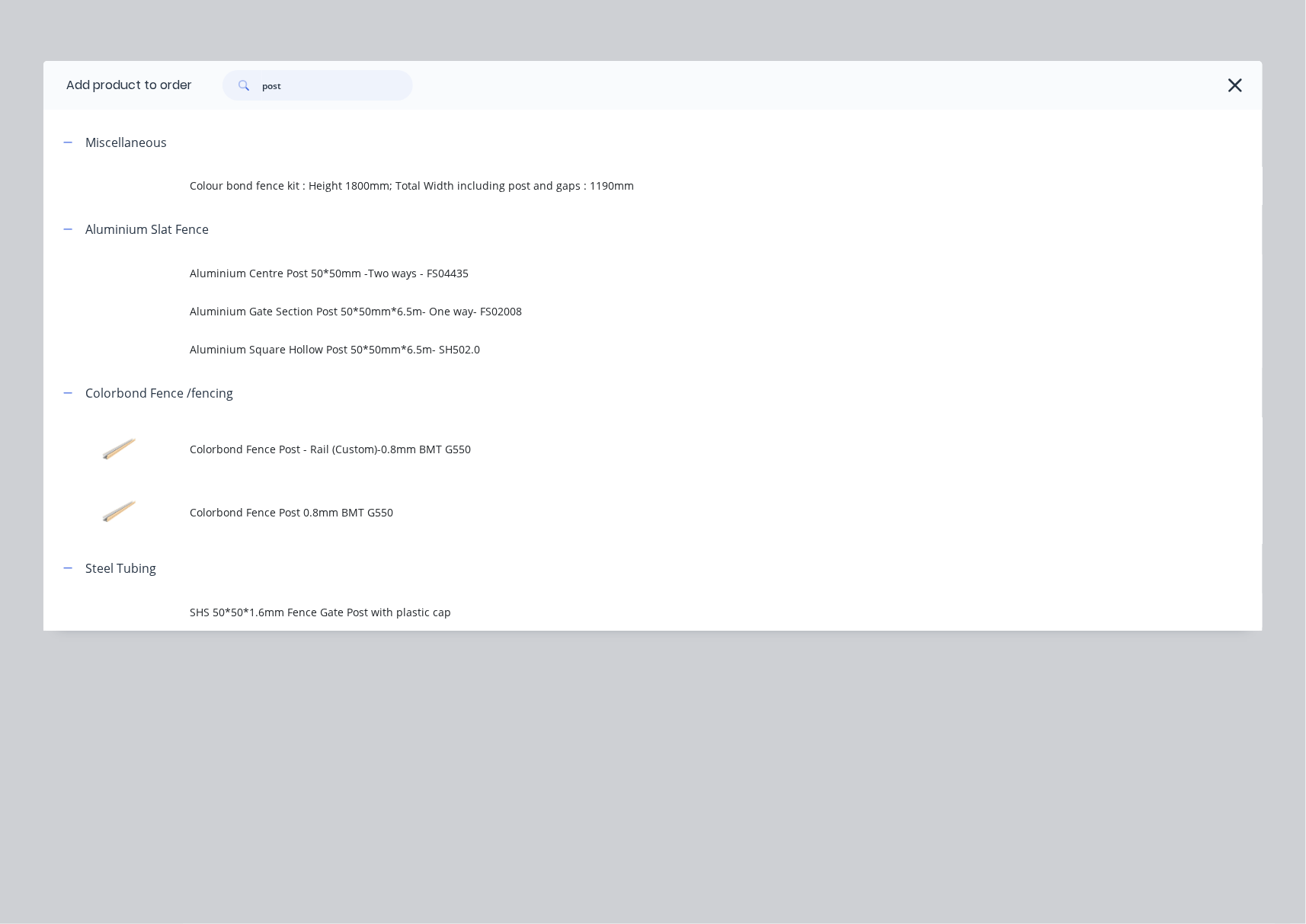
drag, startPoint x: 326, startPoint y: 77, endPoint x: 95, endPoint y: 94, distance: 231.6
click at [94, 97] on header "Add product to order post" at bounding box center [653, 84] width 1219 height 49
type input "rail"
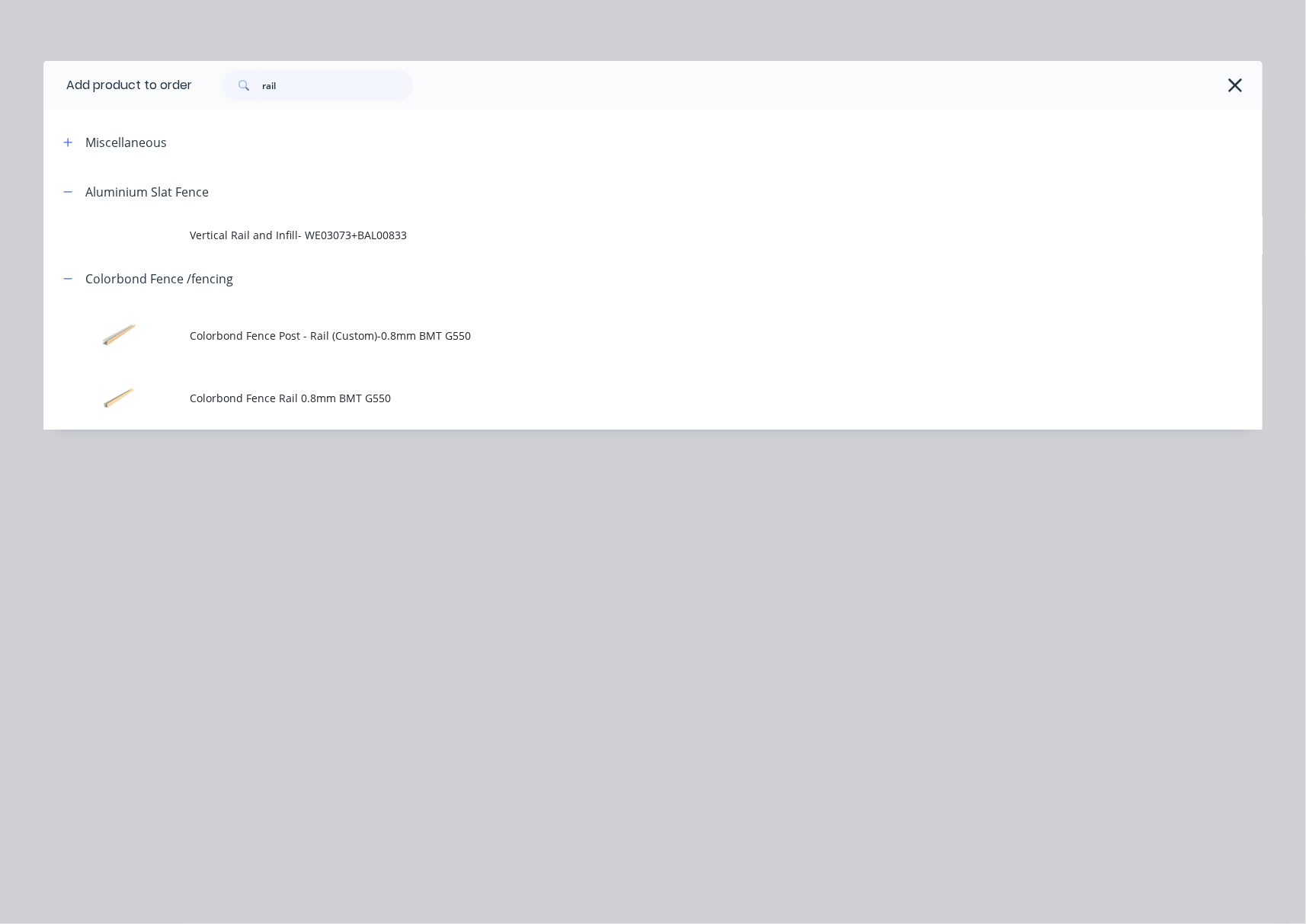
click at [302, 390] on span "Colorbond Fence Rail 0.8mm BMT G550" at bounding box center [618, 397] width 858 height 16
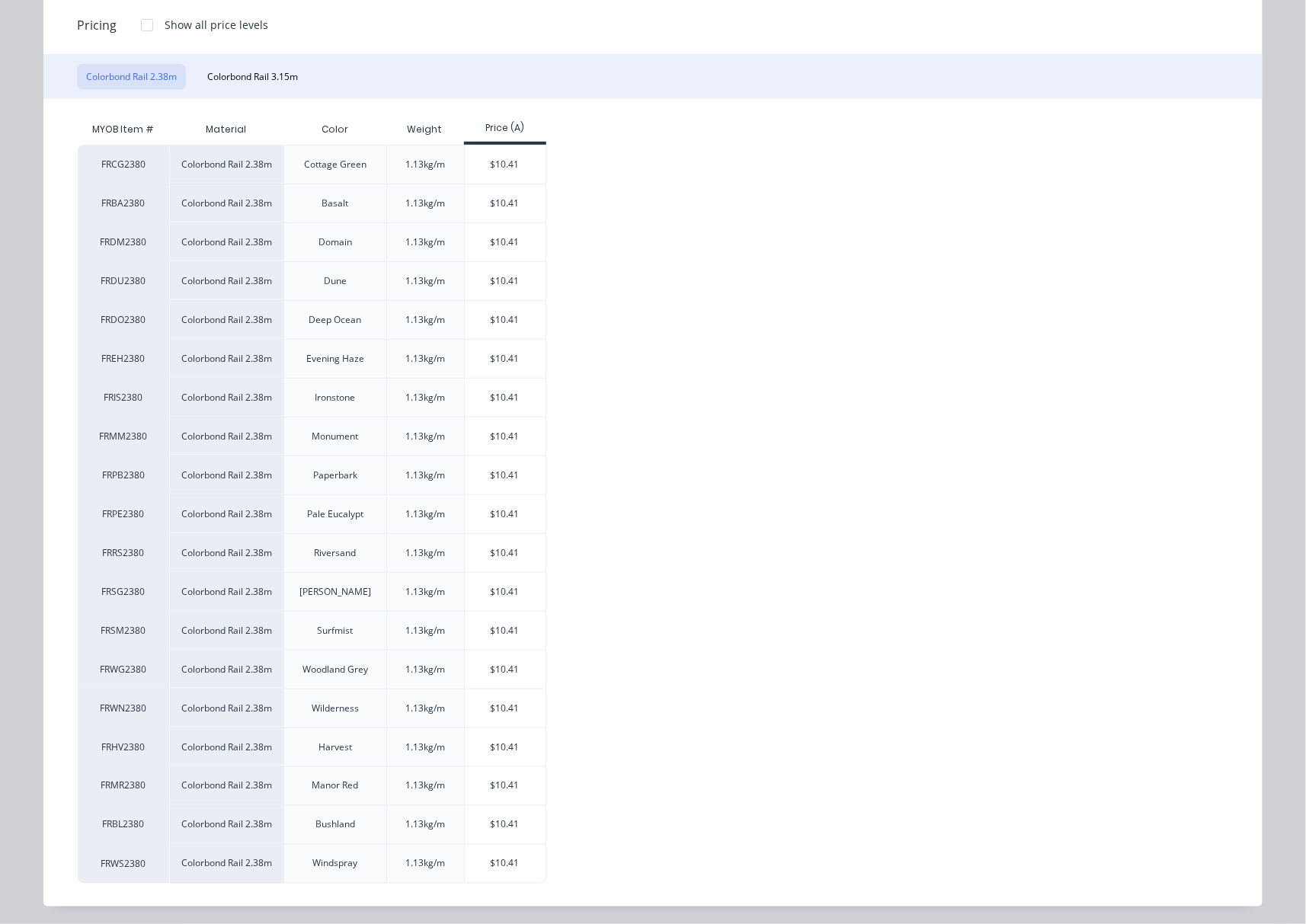
scroll to position [203, 0]
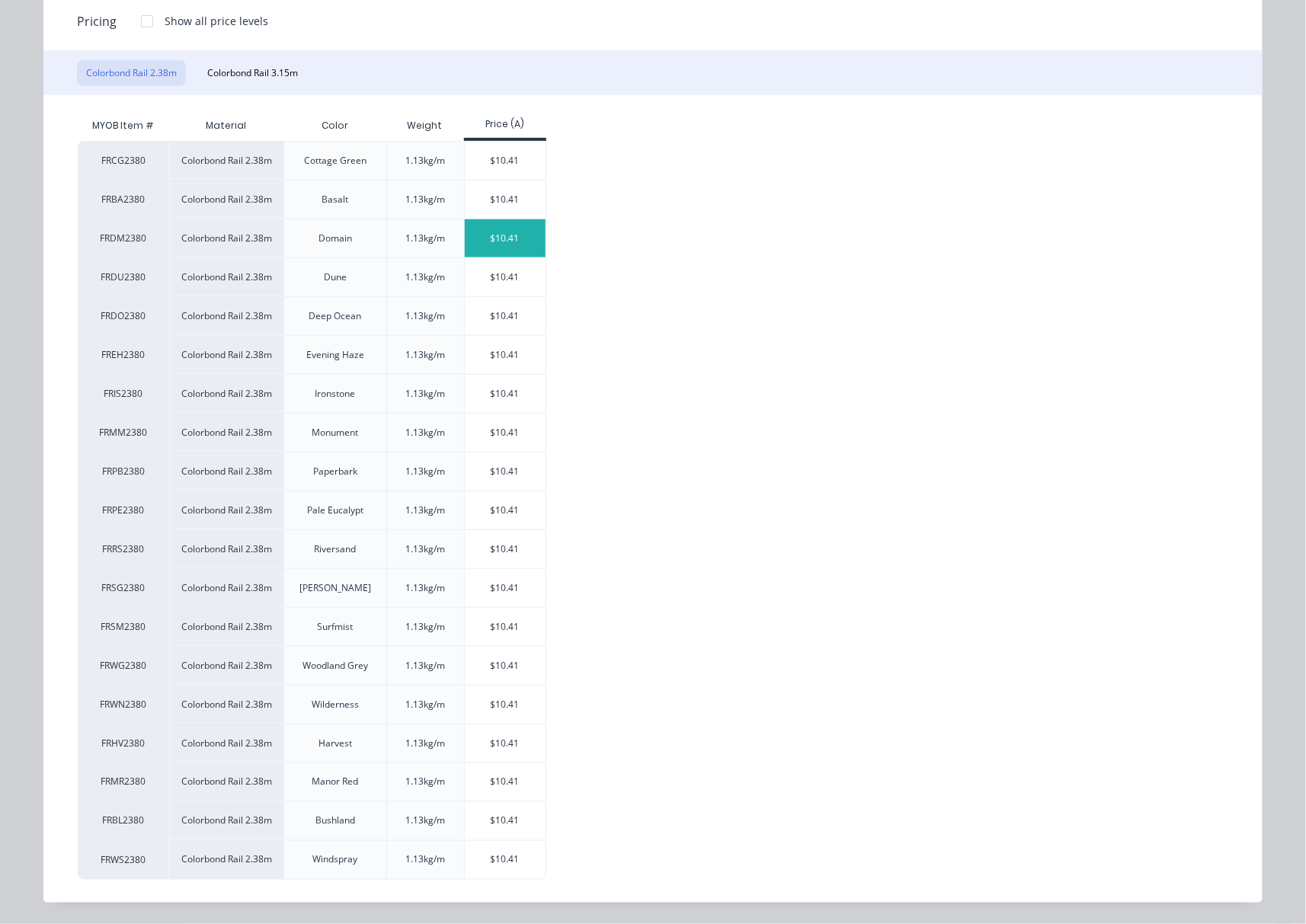
click at [518, 239] on div "$10.41" at bounding box center [506, 238] width 82 height 38
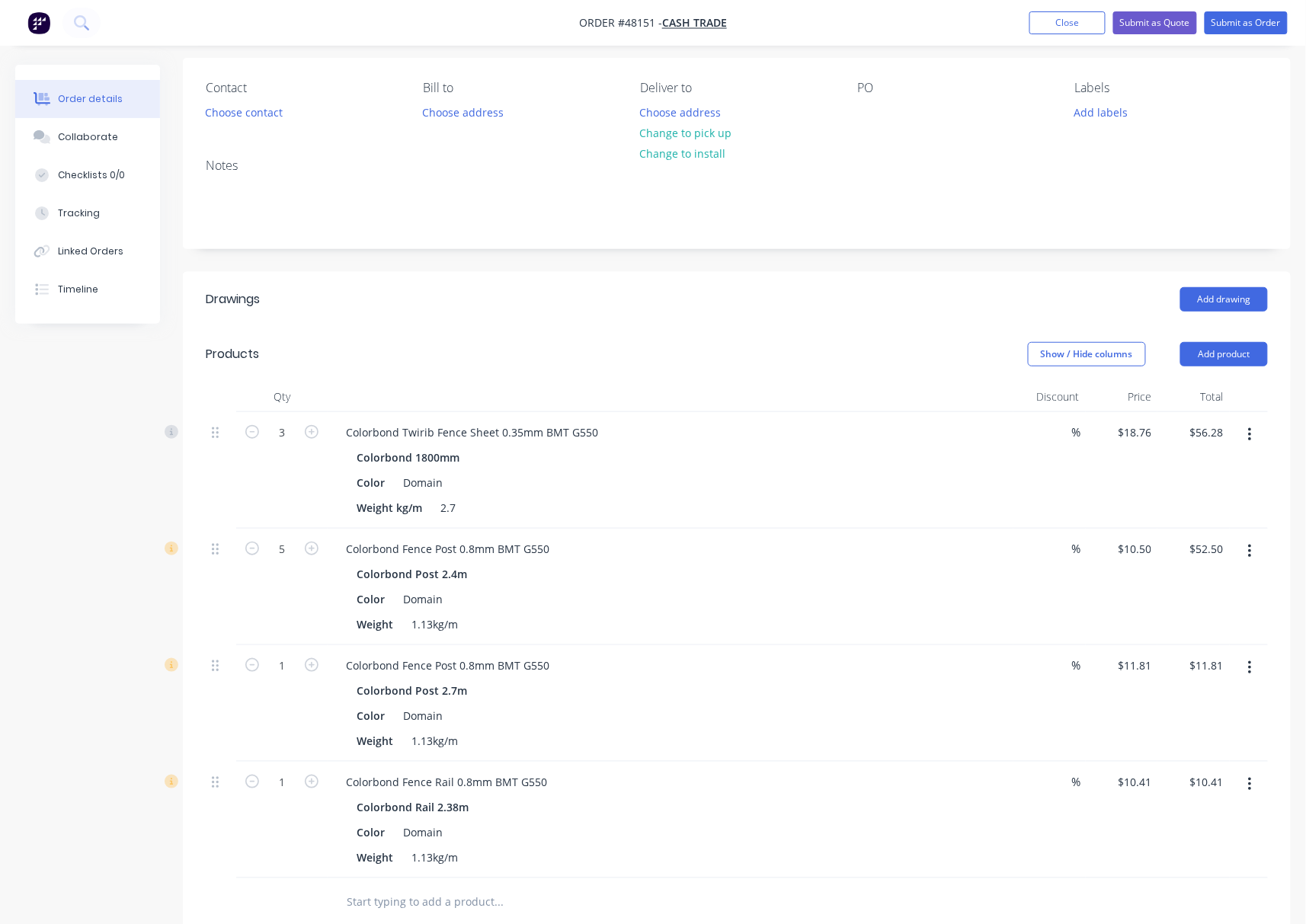
scroll to position [406, 0]
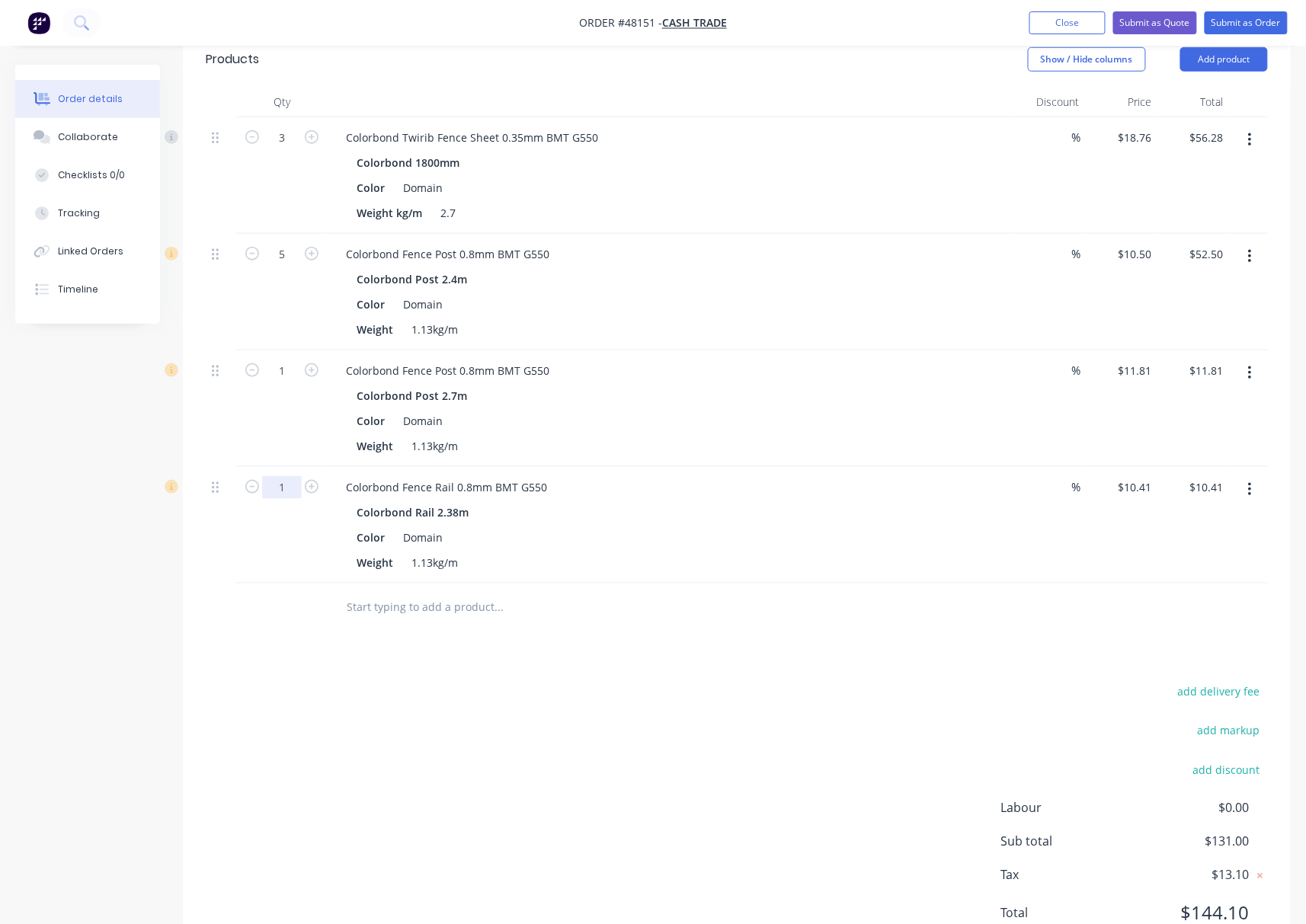
click at [284, 149] on input "1" at bounding box center [282, 137] width 40 height 23
type input "2"
type input "$20.82"
click at [653, 655] on div "Drawings Add drawing Products Show / Hide columns Add product Qty Discount Pric…" at bounding box center [736, 471] width 1108 height 988
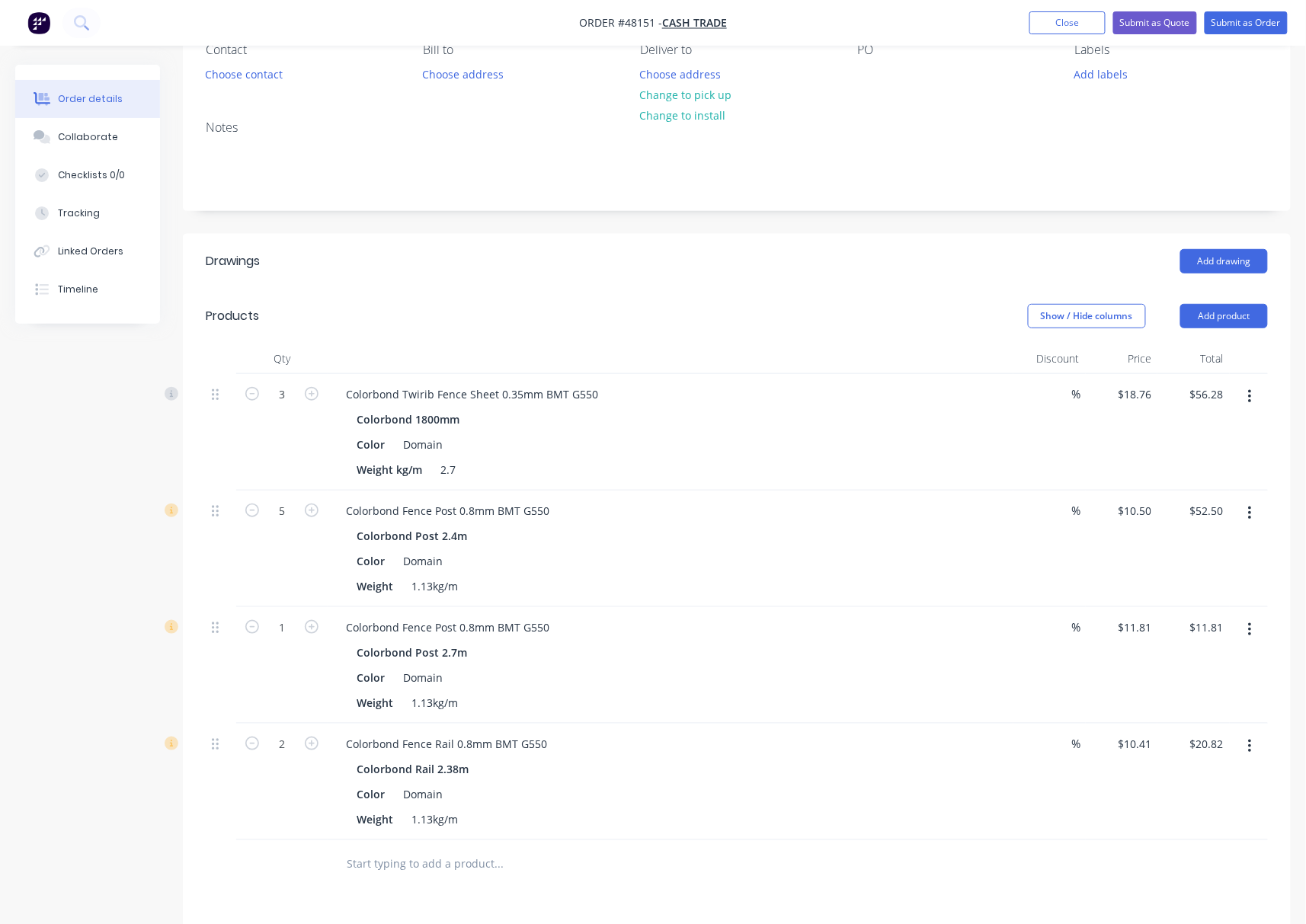
scroll to position [0, 0]
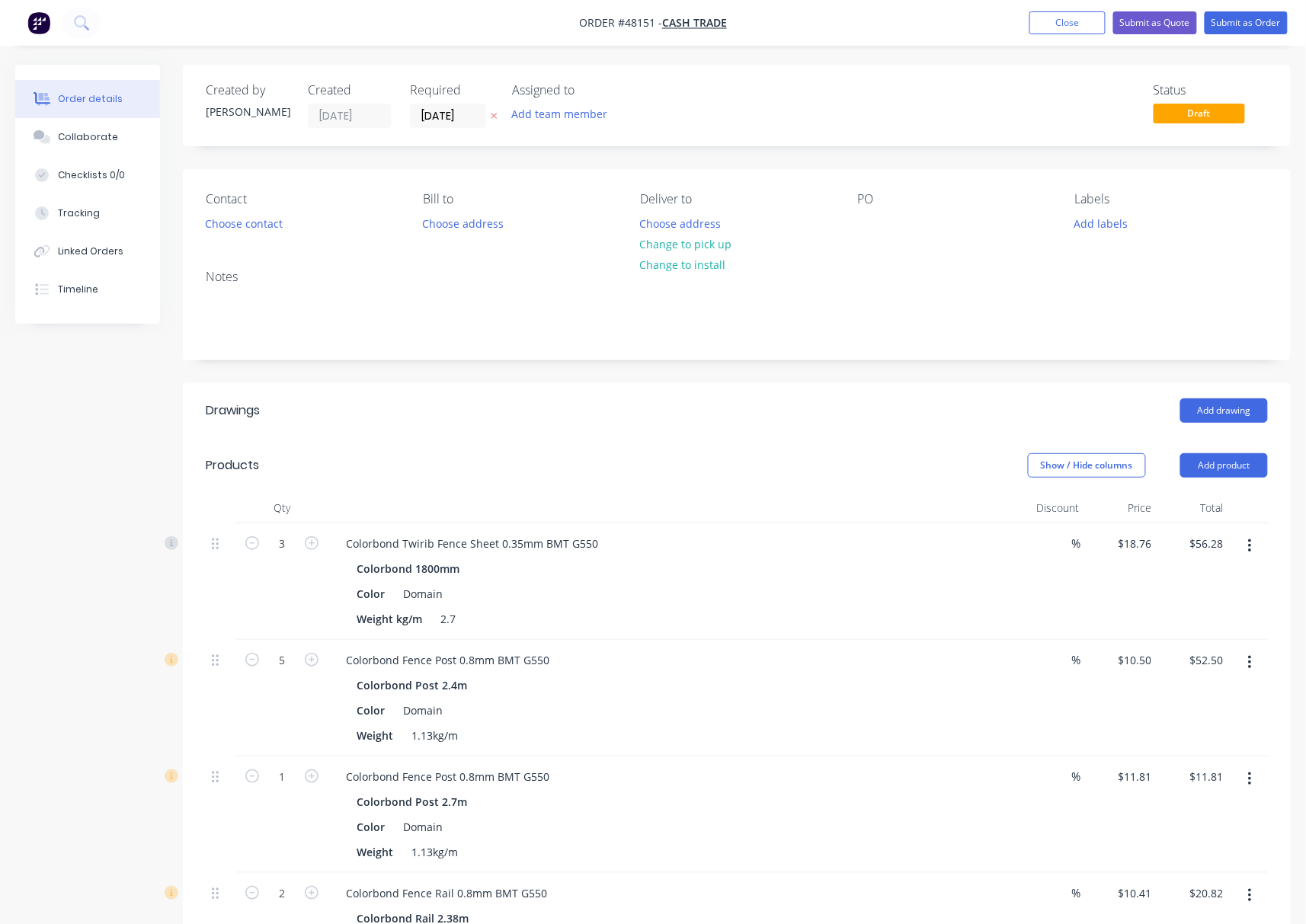
drag, startPoint x: 1238, startPoint y: 473, endPoint x: 1231, endPoint y: 479, distance: 9.2
click at [1238, 472] on button "Add product" at bounding box center [1224, 465] width 87 height 25
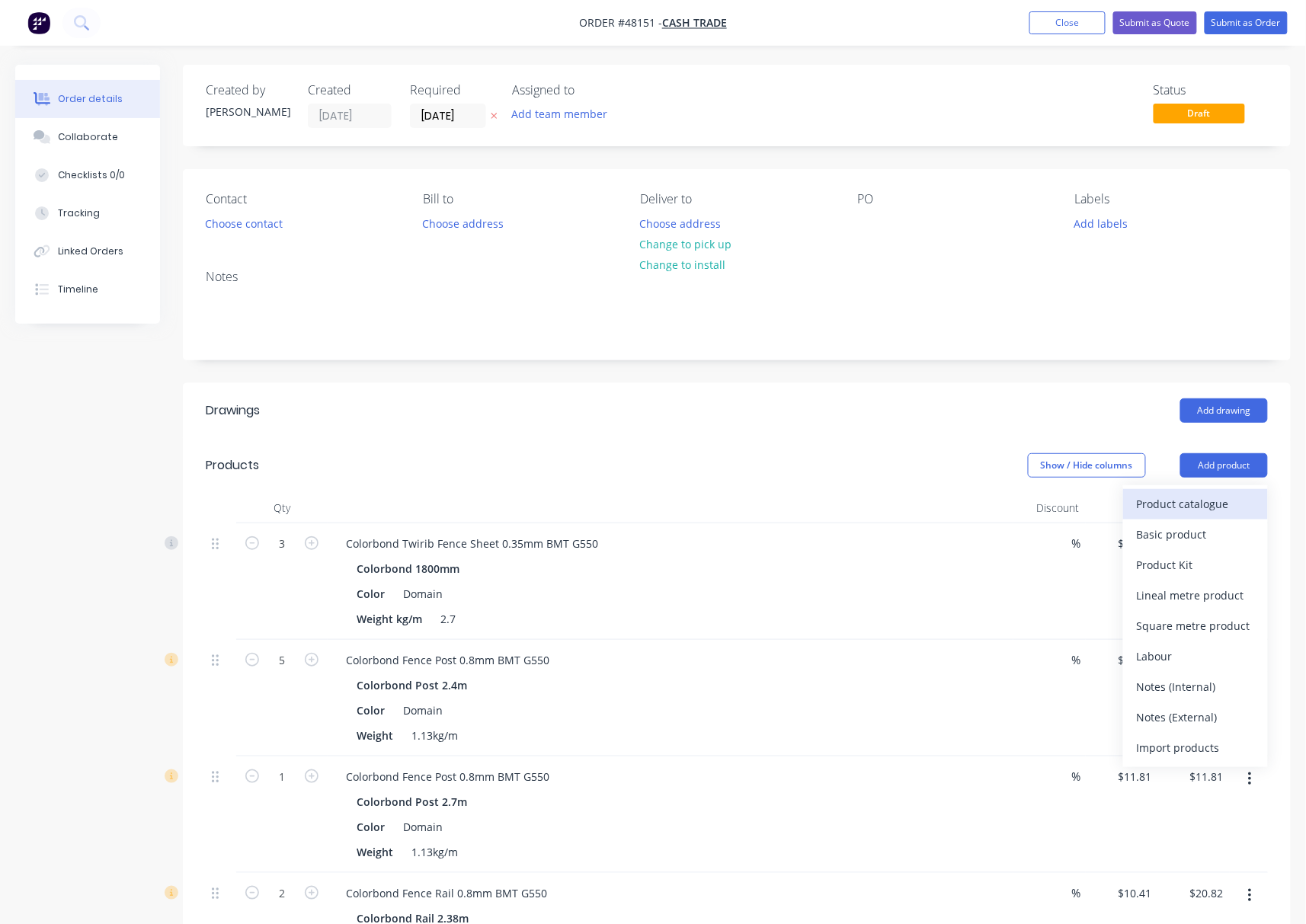
click at [1204, 501] on div "Product catalogue" at bounding box center [1196, 504] width 117 height 22
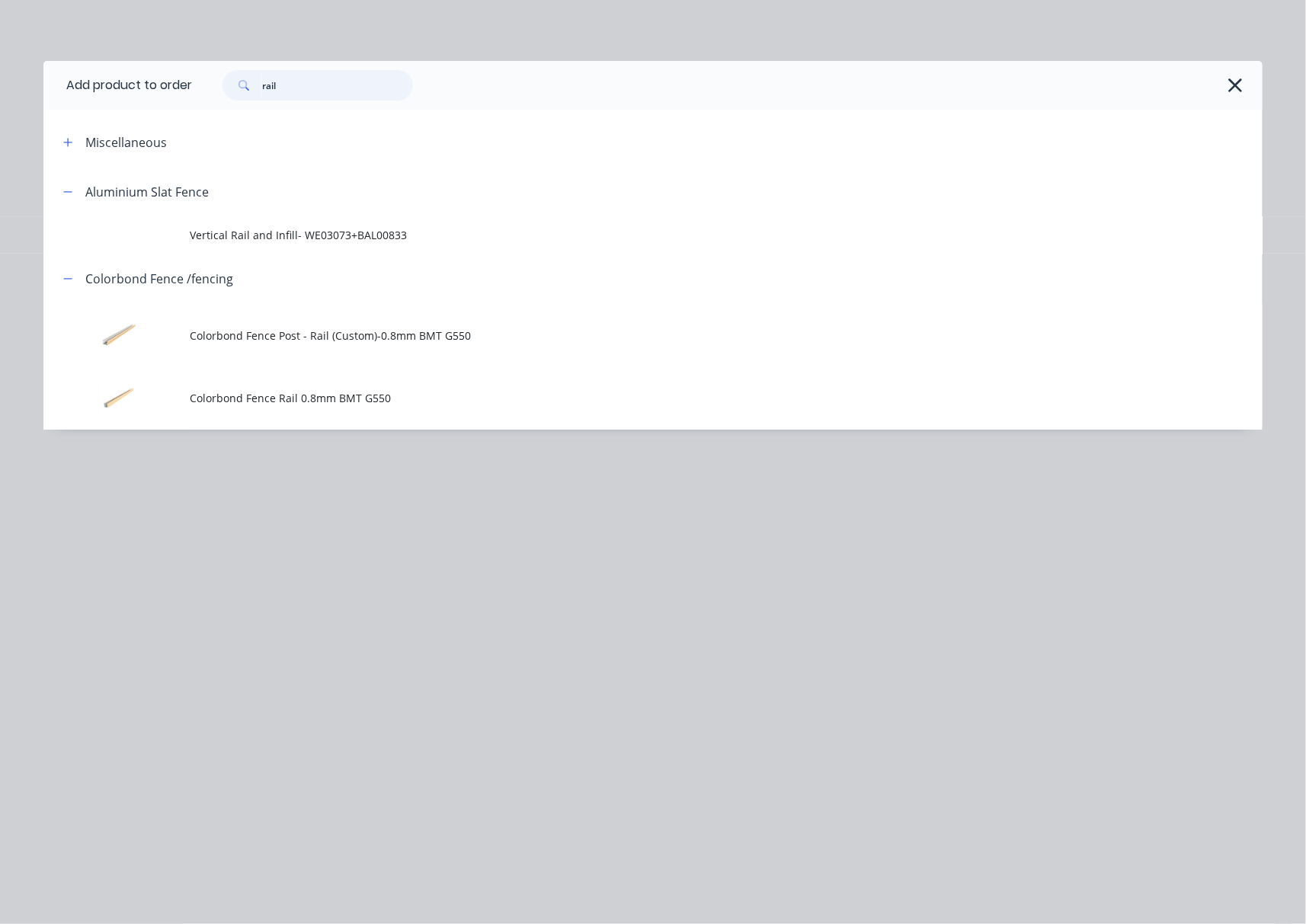
drag, startPoint x: 327, startPoint y: 86, endPoint x: 109, endPoint y: 85, distance: 218.0
click at [109, 85] on header "Add product to order rail" at bounding box center [653, 84] width 1219 height 49
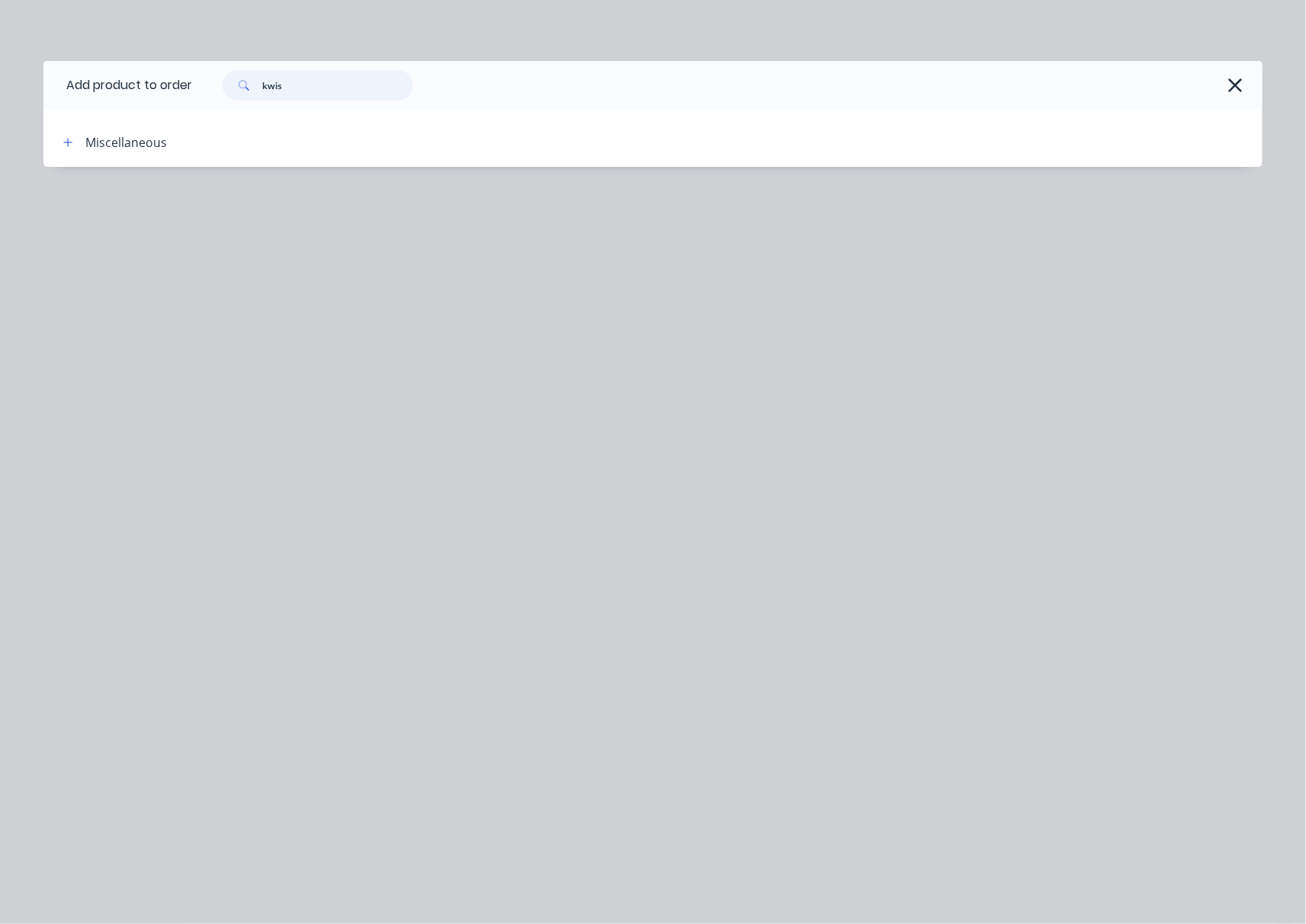
click at [325, 89] on input "kwis" at bounding box center [338, 85] width 151 height 31
type input "kwi"
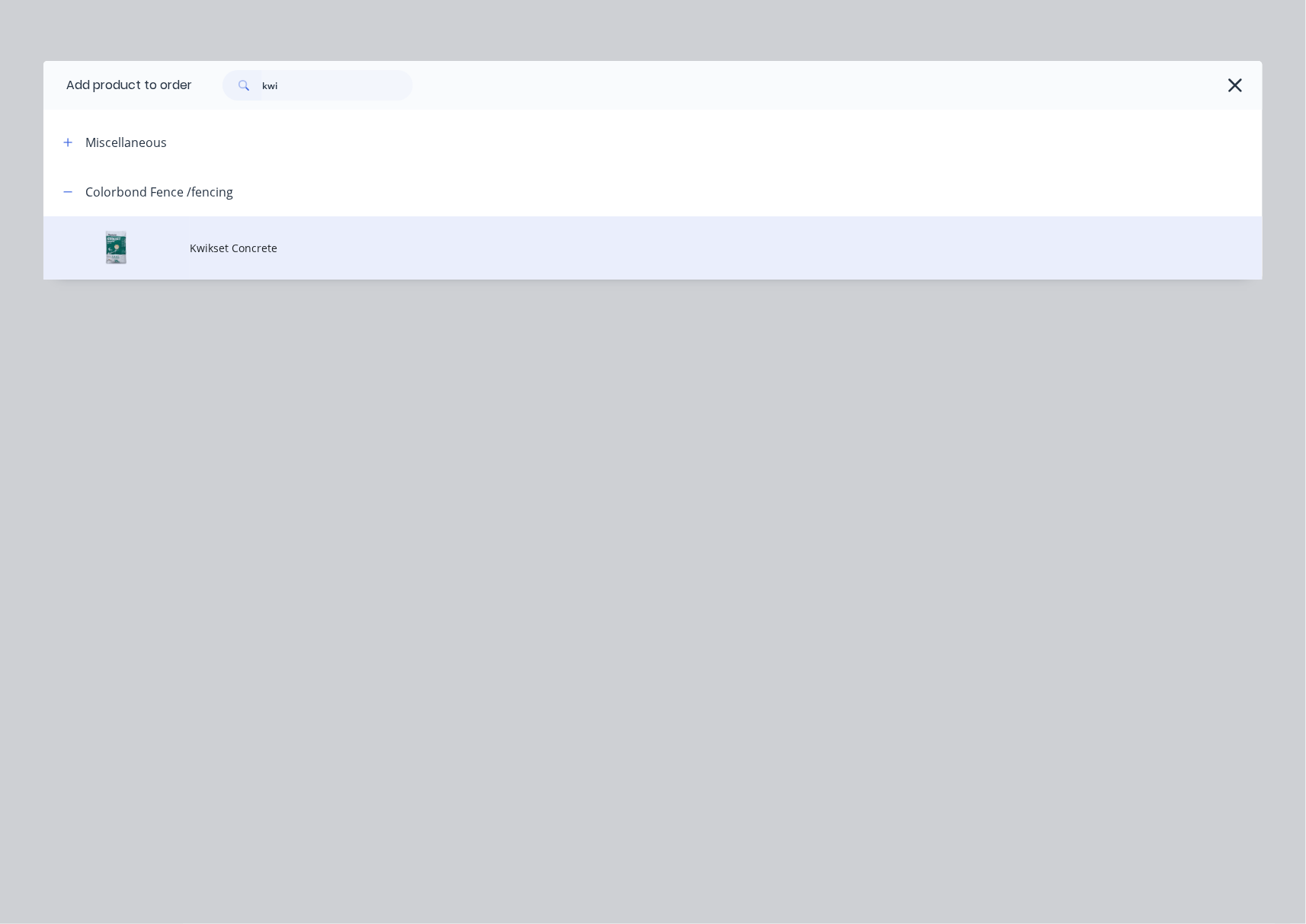
click at [376, 269] on td "Kwikset Concrete" at bounding box center [726, 248] width 1072 height 64
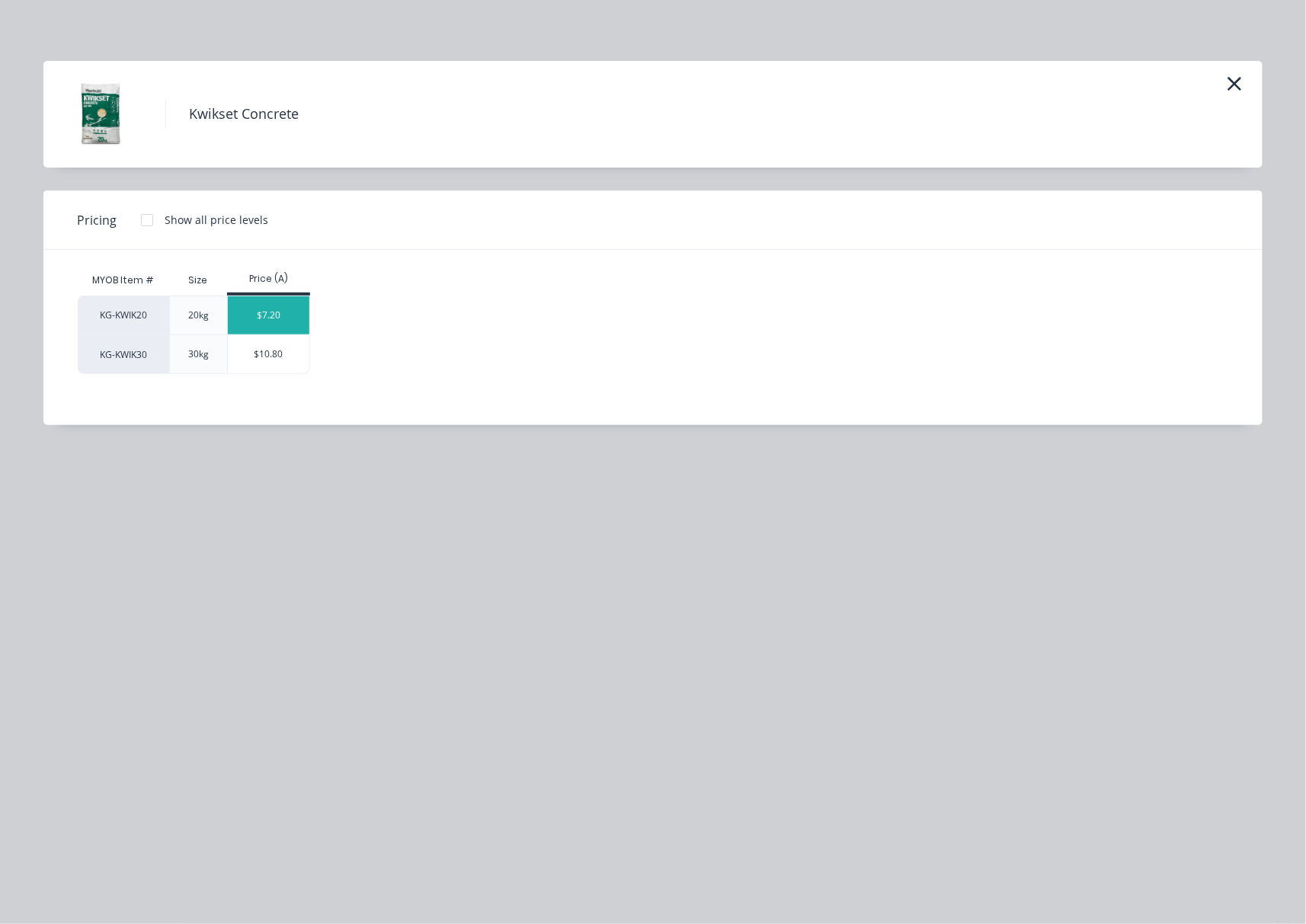
click at [263, 317] on div "$7.20" at bounding box center [268, 315] width 82 height 38
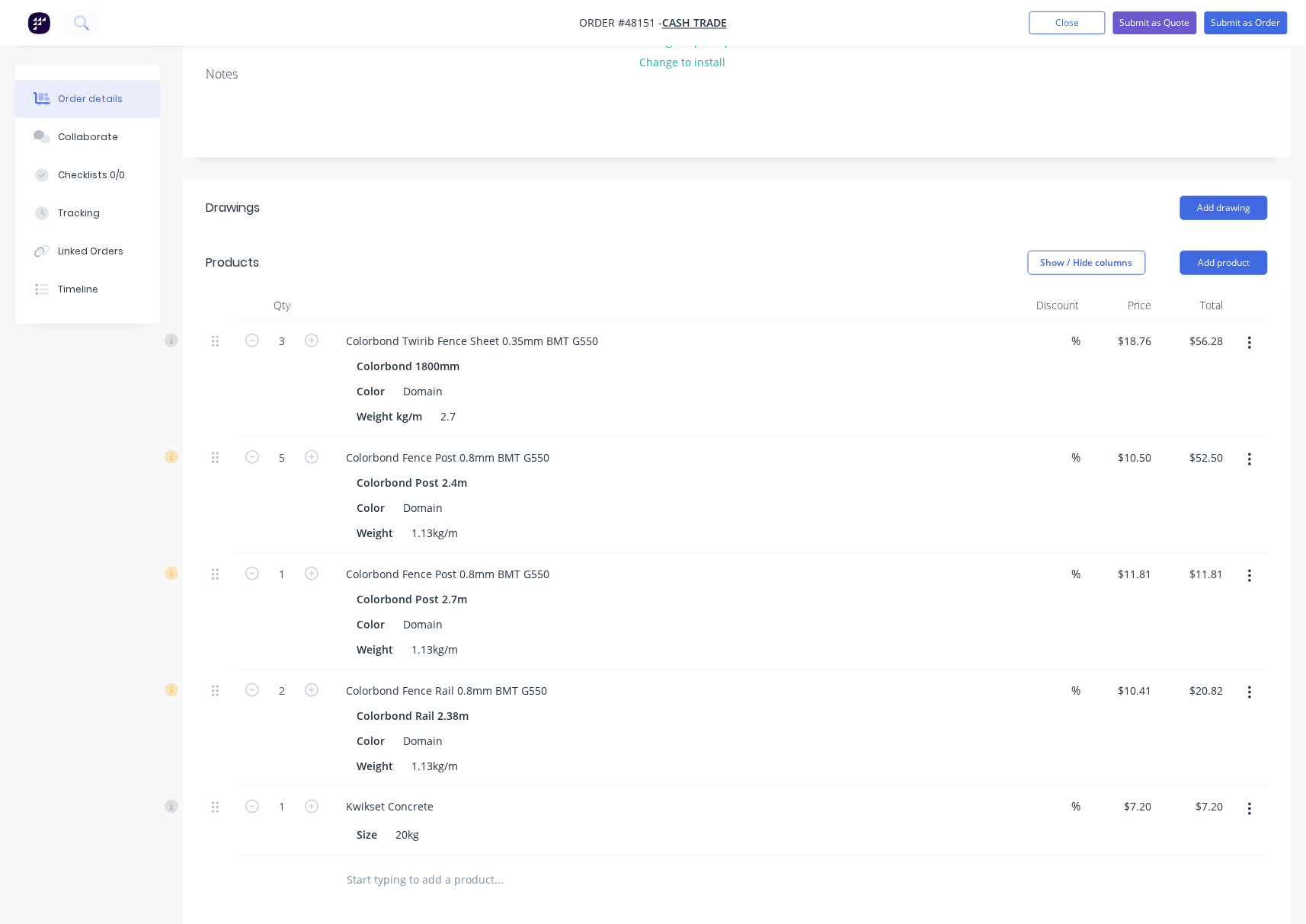
scroll to position [508, 0]
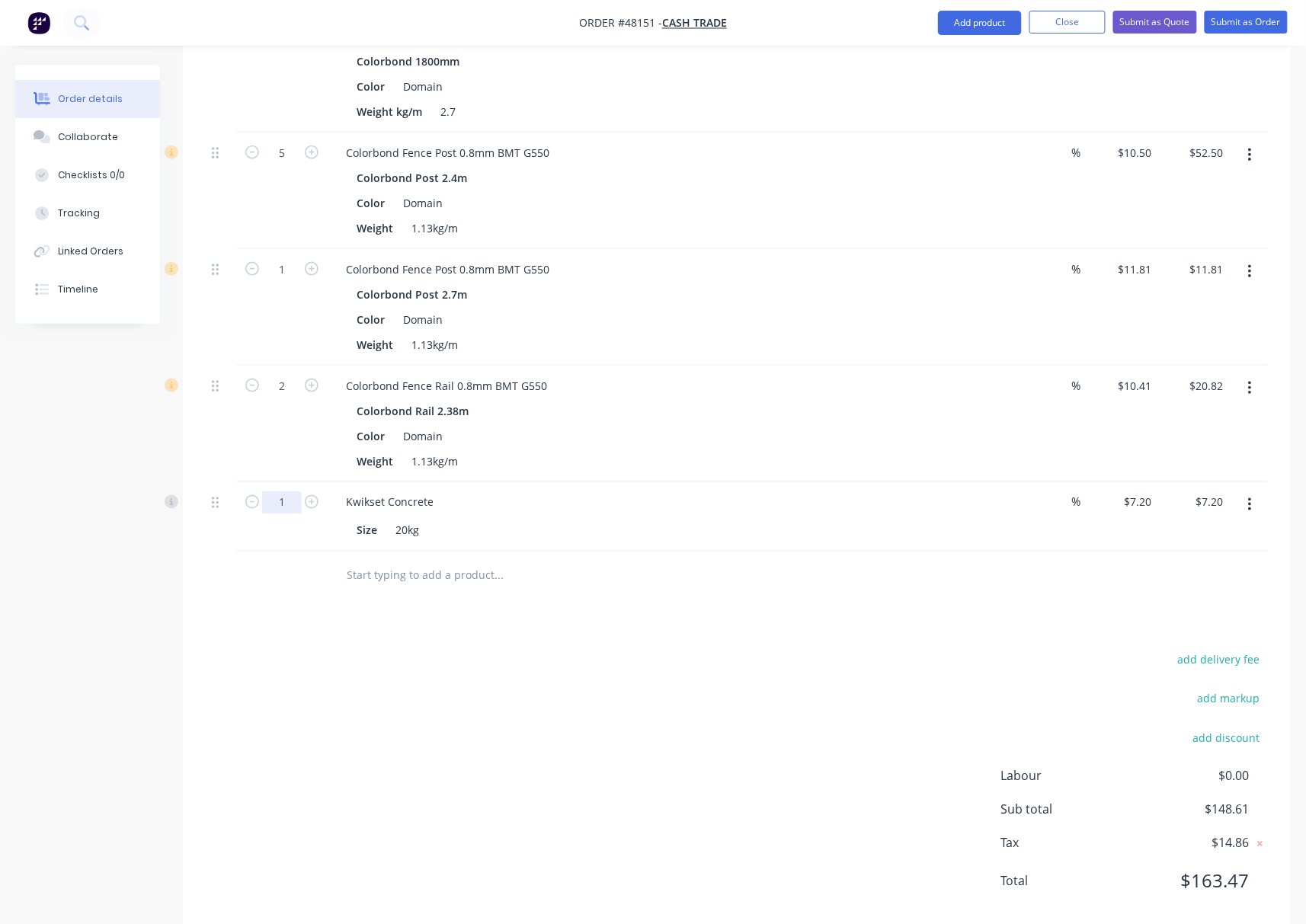
click at [298, 48] on input "1" at bounding box center [282, 36] width 40 height 23
type input "2"
type input "$14.40"
click at [690, 659] on div "add delivery fee add markup add discount Labour $0.00 Sub total $148.61 Tax $14…" at bounding box center [736, 780] width 1062 height 260
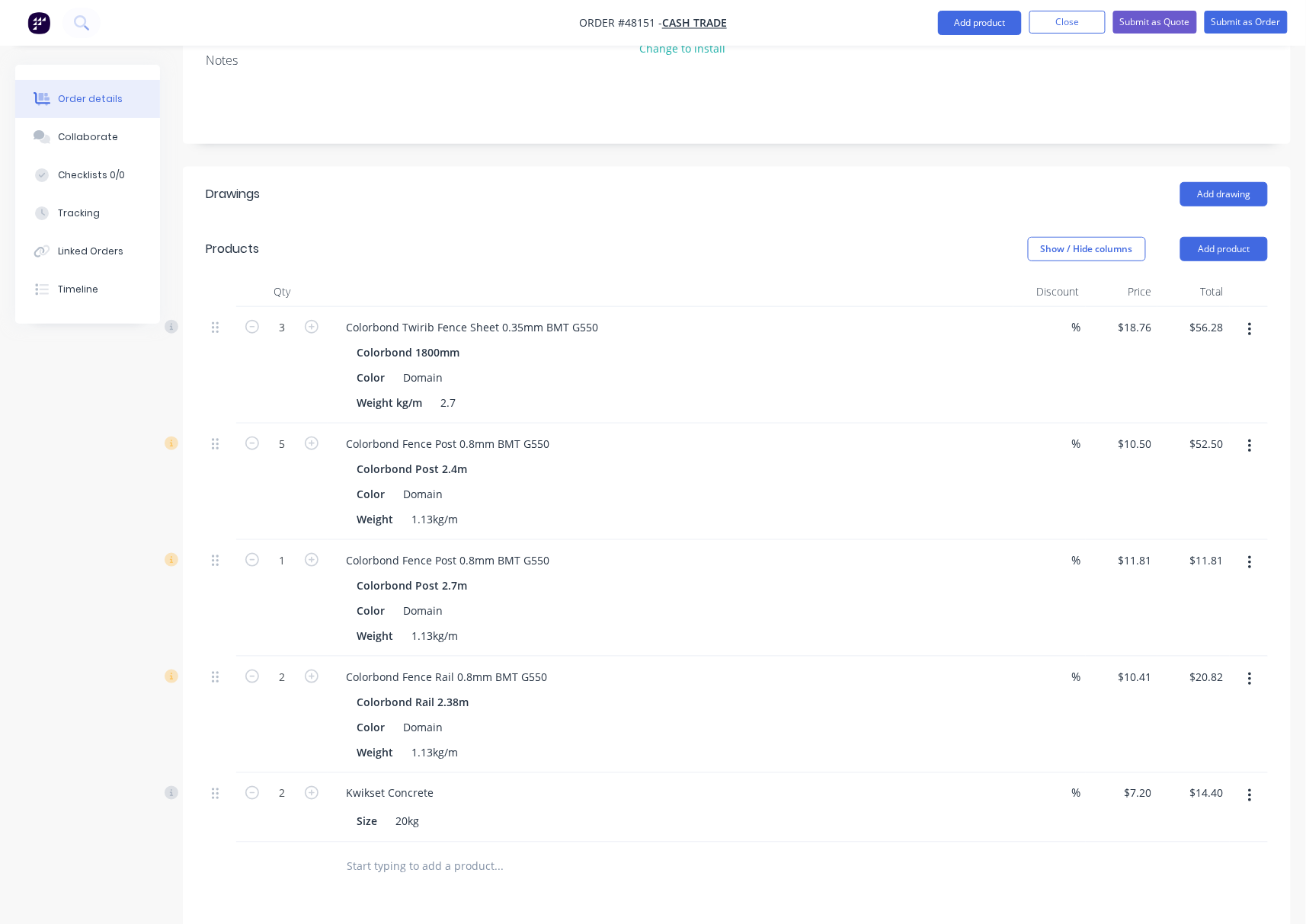
scroll to position [203, 0]
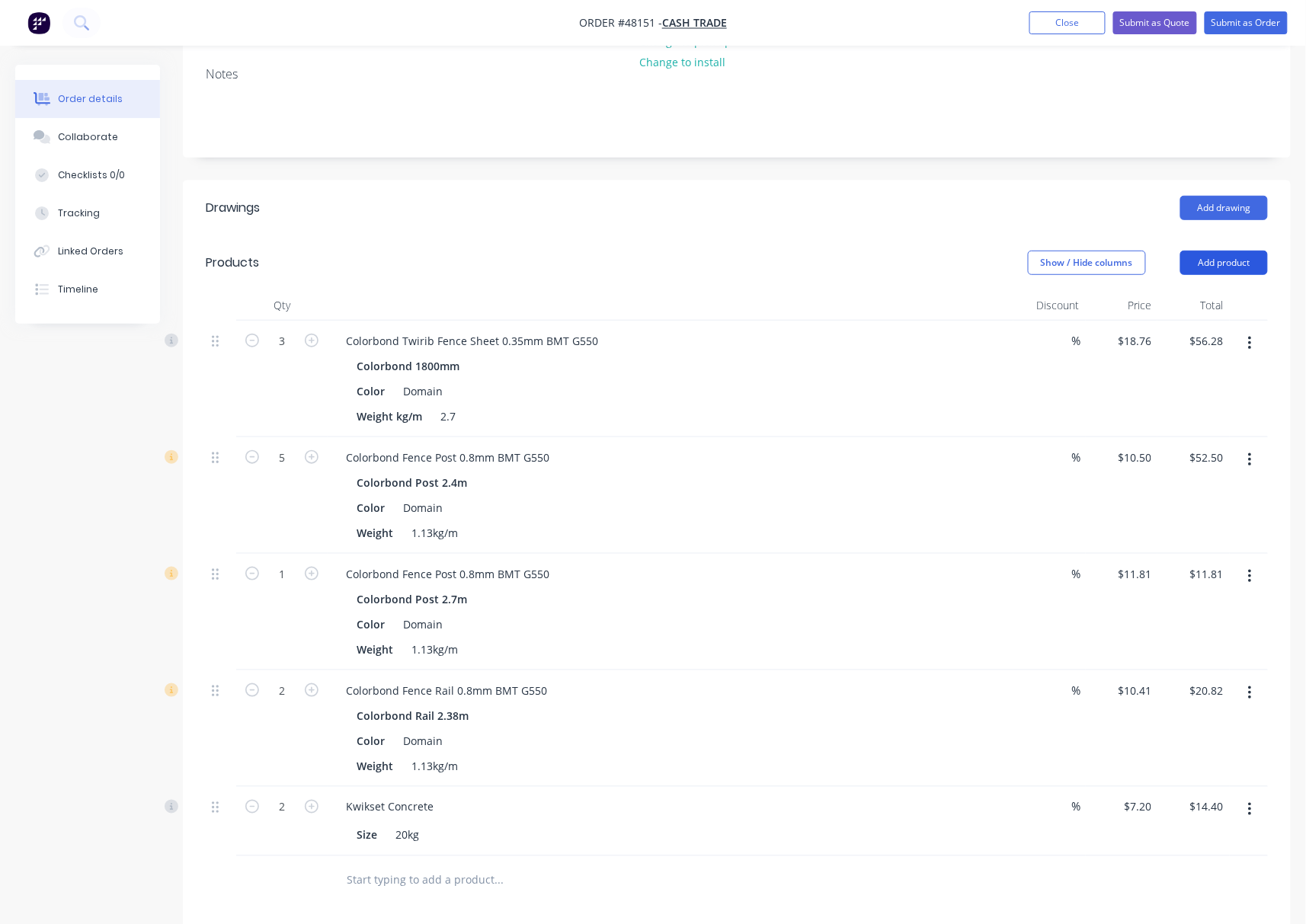
click at [1251, 254] on button "Add product" at bounding box center [1224, 262] width 87 height 25
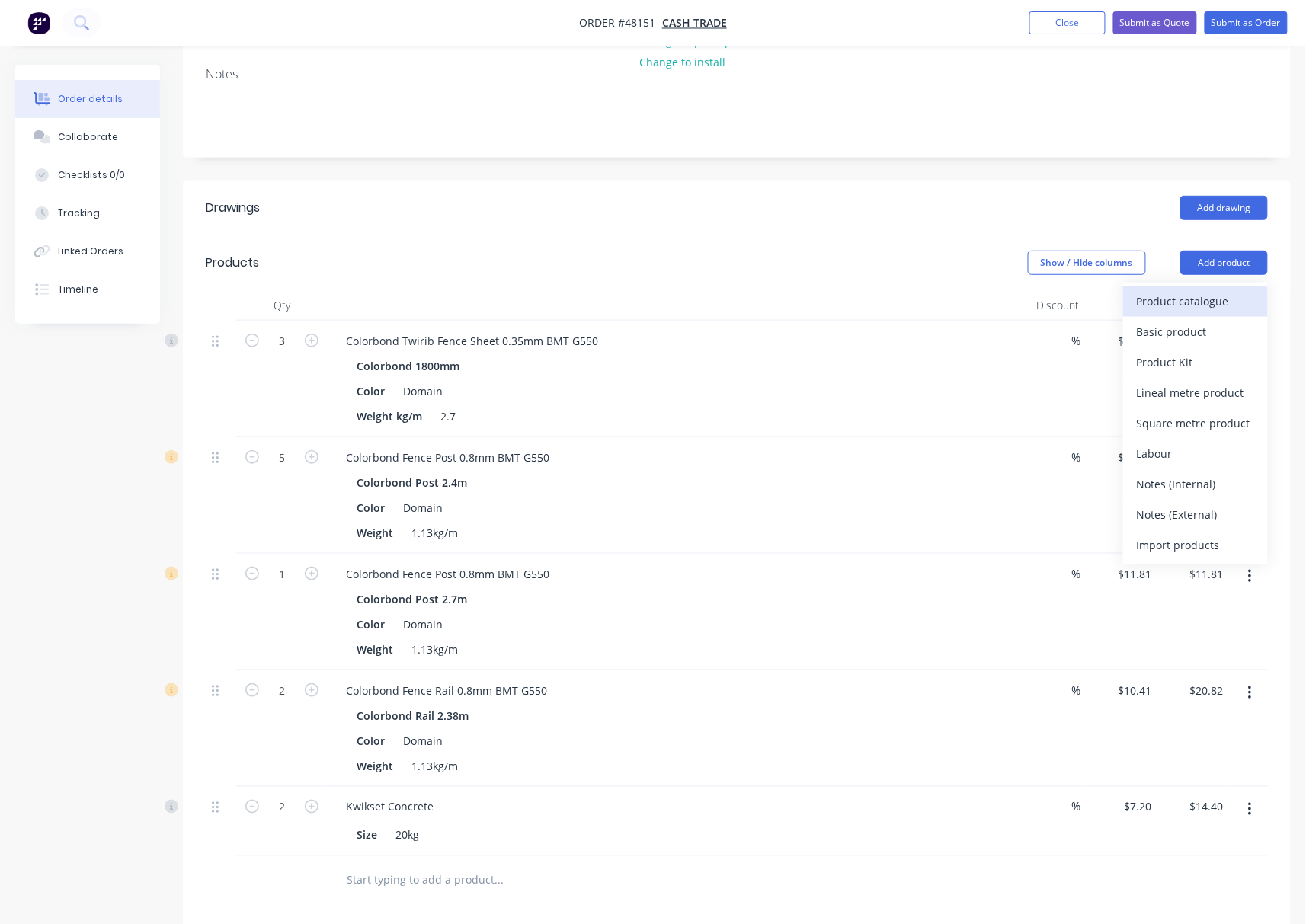
click at [1203, 295] on div "Product catalogue" at bounding box center [1196, 301] width 117 height 22
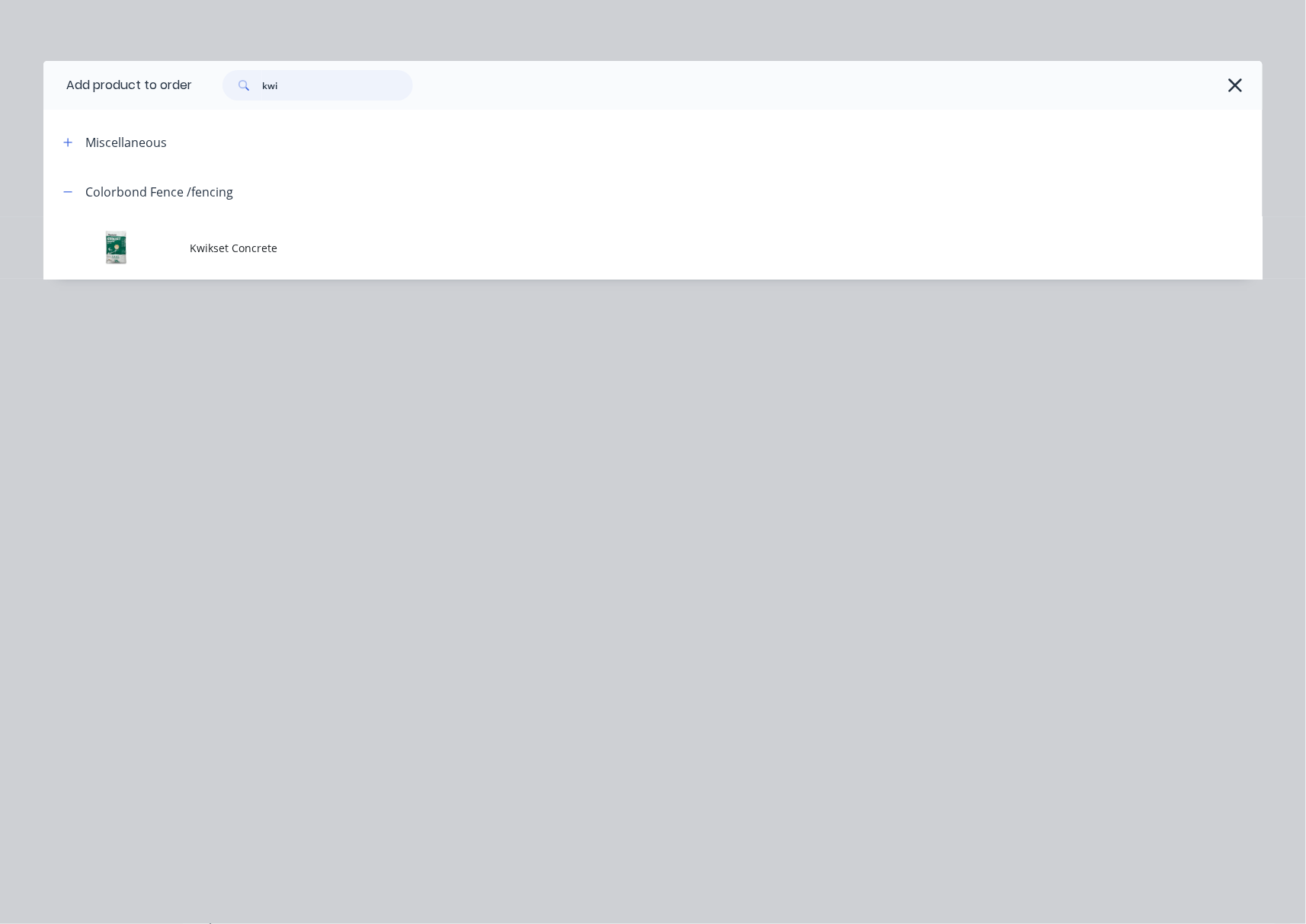
drag, startPoint x: 268, startPoint y: 80, endPoint x: 152, endPoint y: 102, distance: 118.1
click at [217, 85] on div "kwi" at bounding box center [309, 85] width 206 height 31
type input "16"
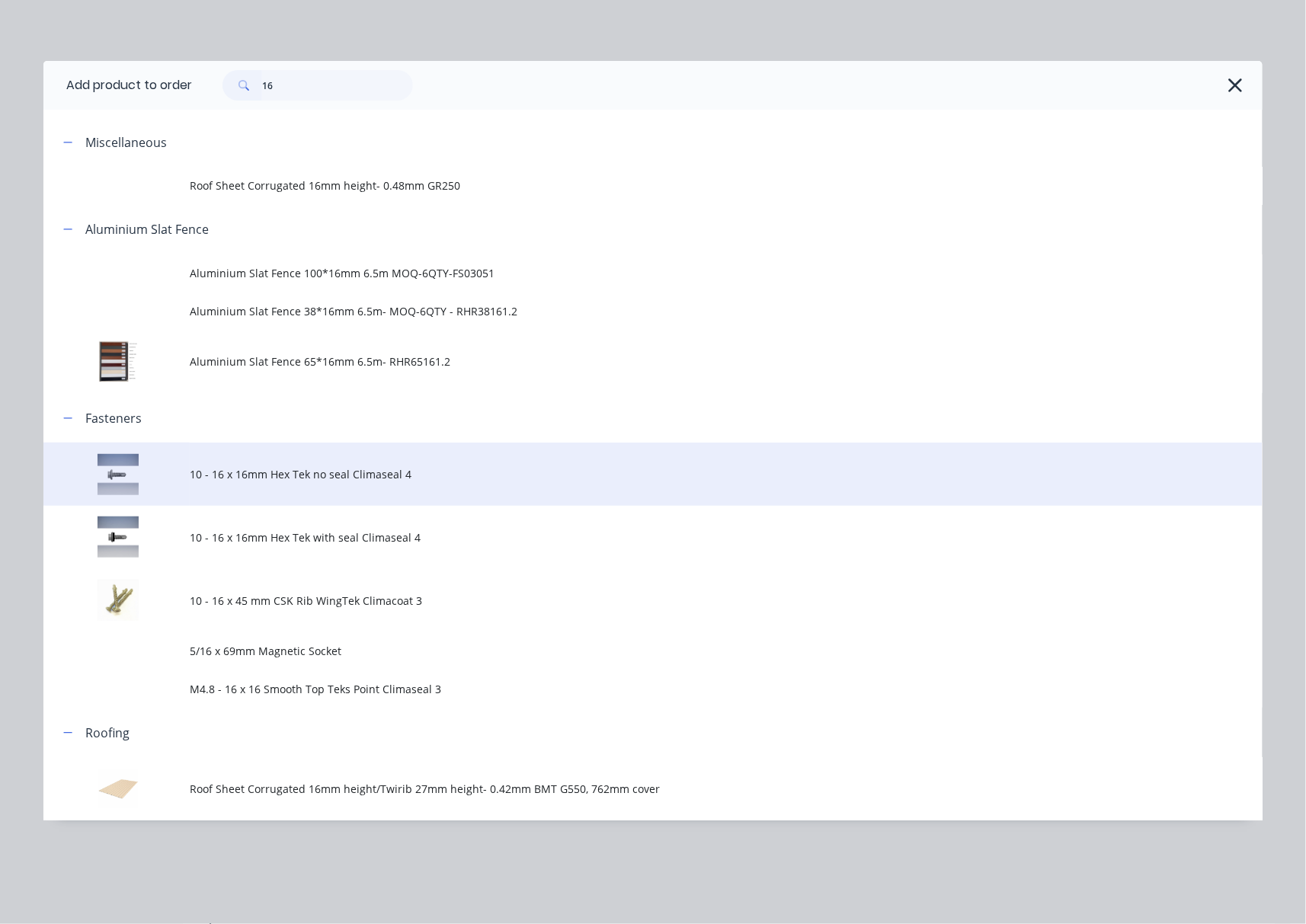
click at [543, 491] on td "10 - 16 x 16mm Hex Tek no seal Climaseal 4" at bounding box center [726, 474] width 1072 height 64
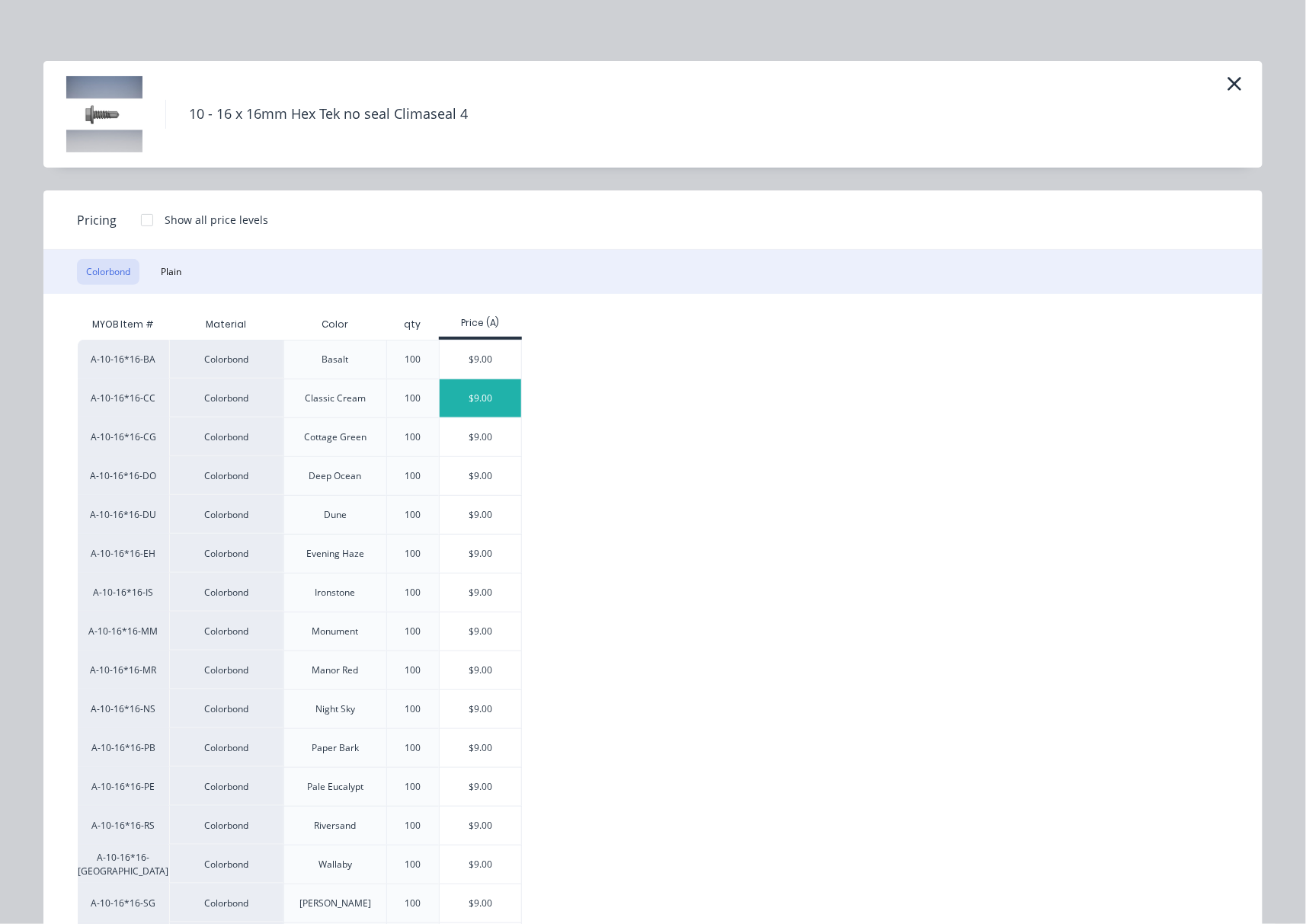
click at [488, 399] on div "$9.00" at bounding box center [480, 398] width 82 height 38
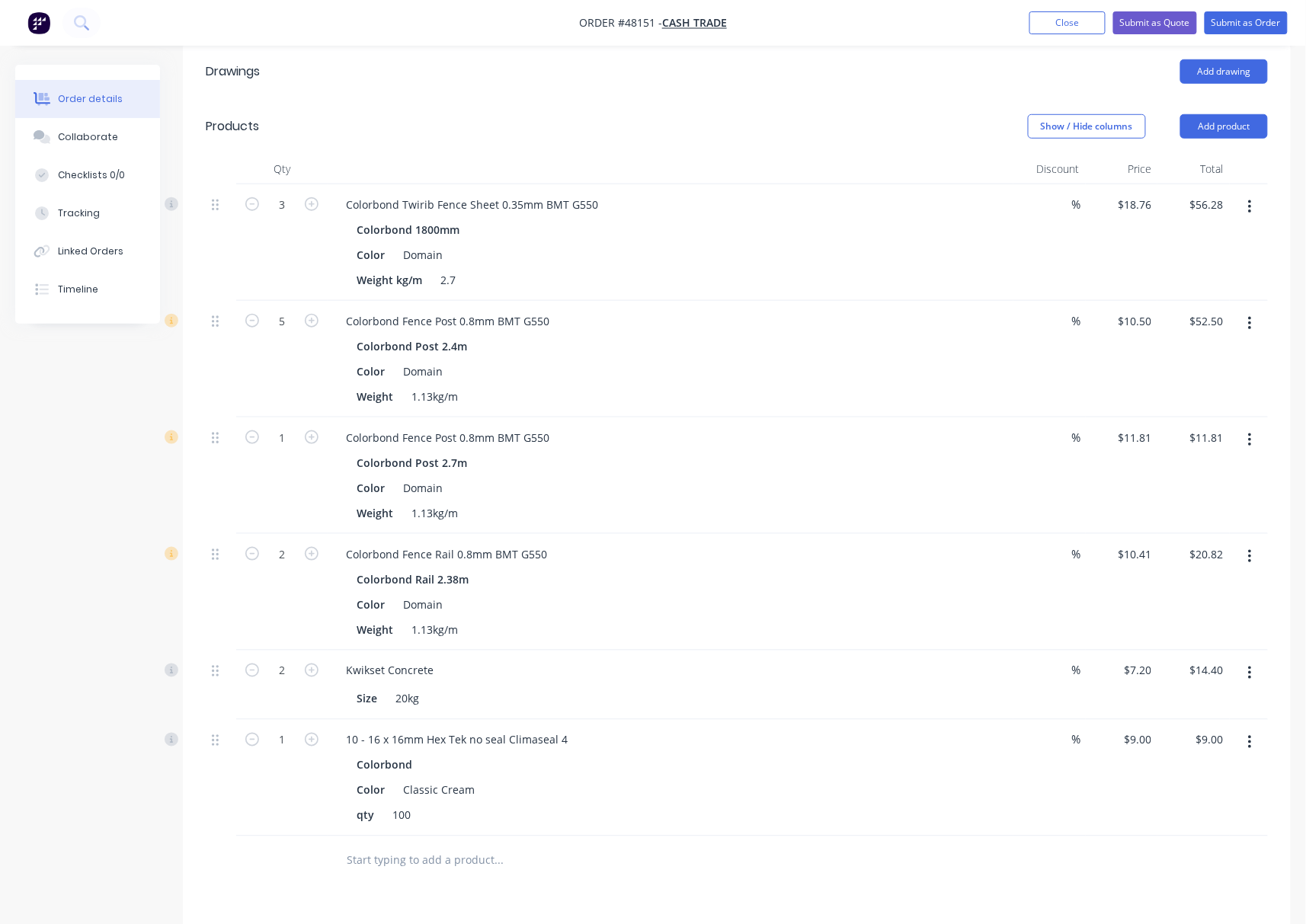
scroll to position [659, 0]
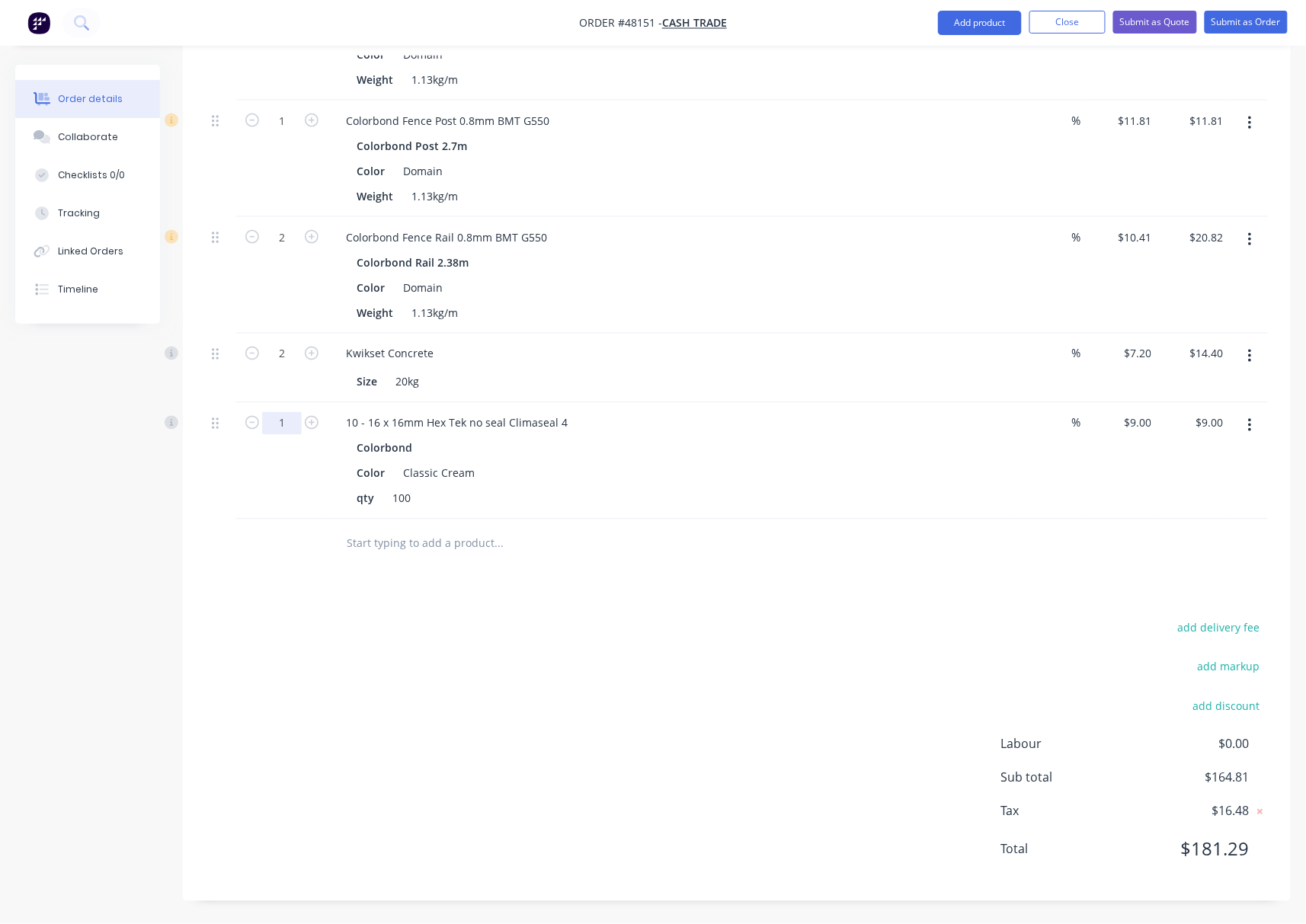
type input "0.32"
type input "$2.88"
drag, startPoint x: 628, startPoint y: 634, endPoint x: 634, endPoint y: 660, distance: 26.7
click at [628, 632] on div "add delivery fee add markup add discount Labour $0.00 Sub total $158.69 Tax $15…" at bounding box center [736, 748] width 1062 height 260
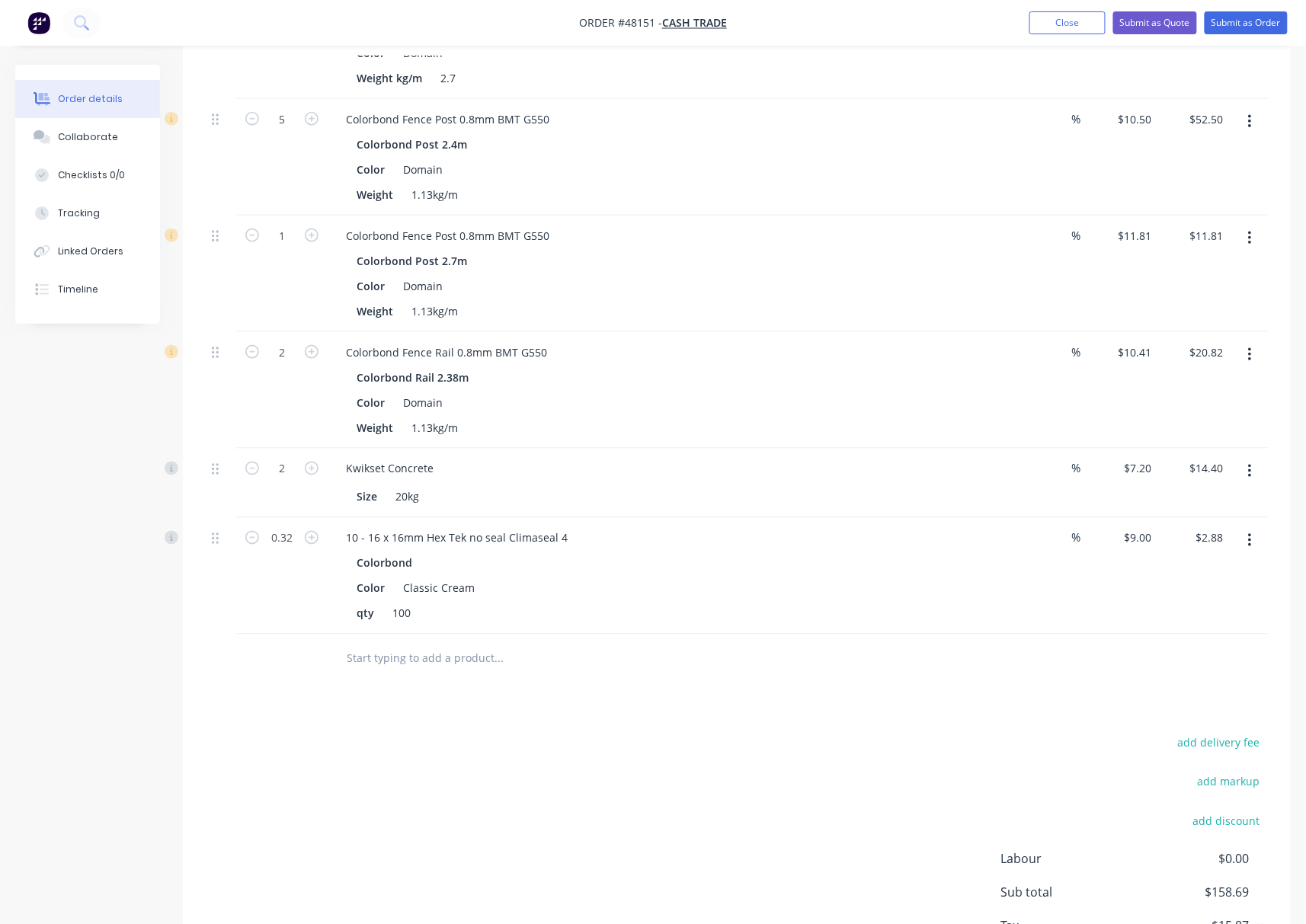
scroll to position [354, 0]
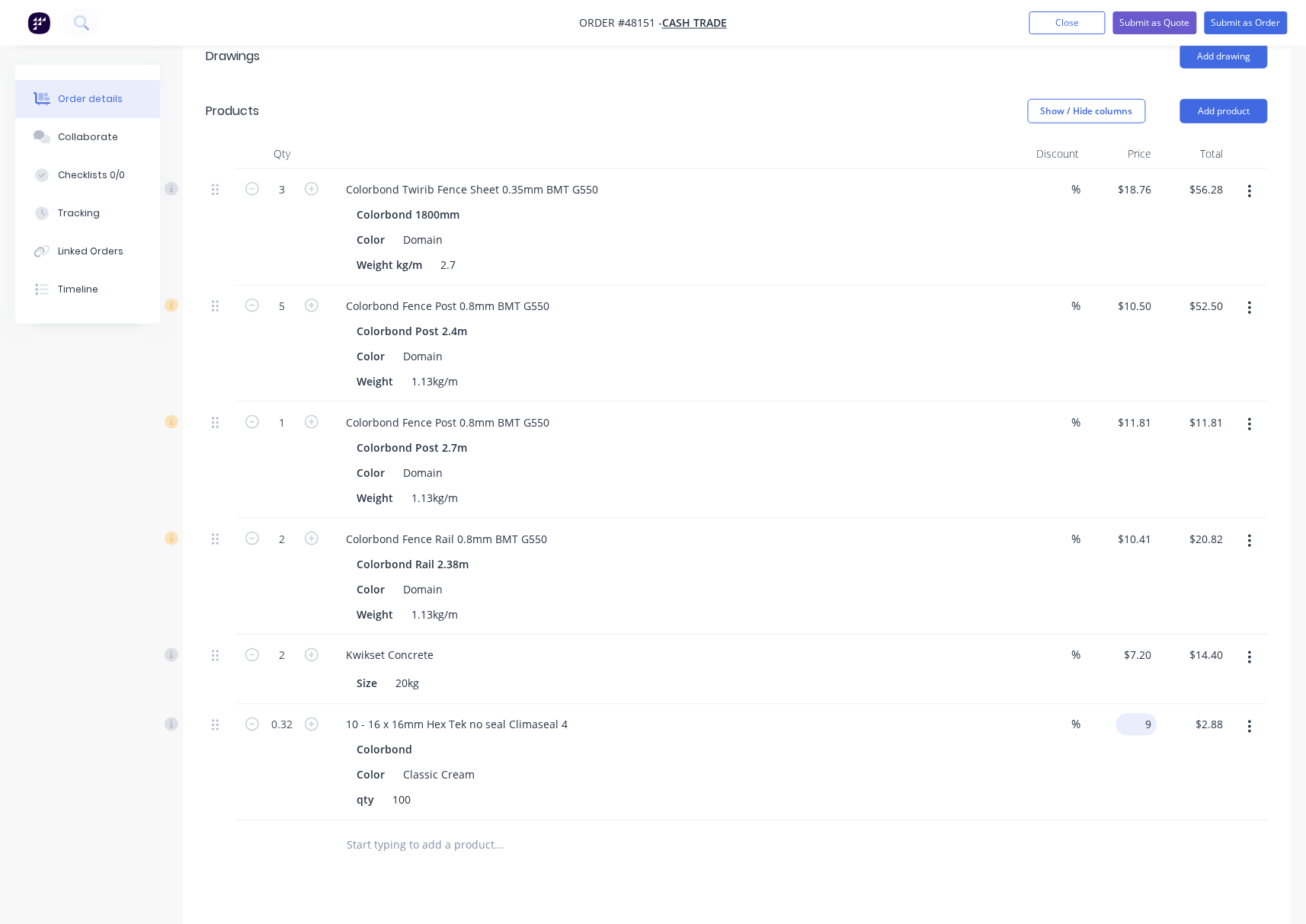
click at [1150, 729] on input "9" at bounding box center [1139, 724] width 35 height 22
type input "$0.00"
click at [1209, 725] on input "0.00" at bounding box center [1212, 724] width 35 height 22
type input "$0.00"
click at [1077, 814] on div "%" at bounding box center [1049, 762] width 73 height 116
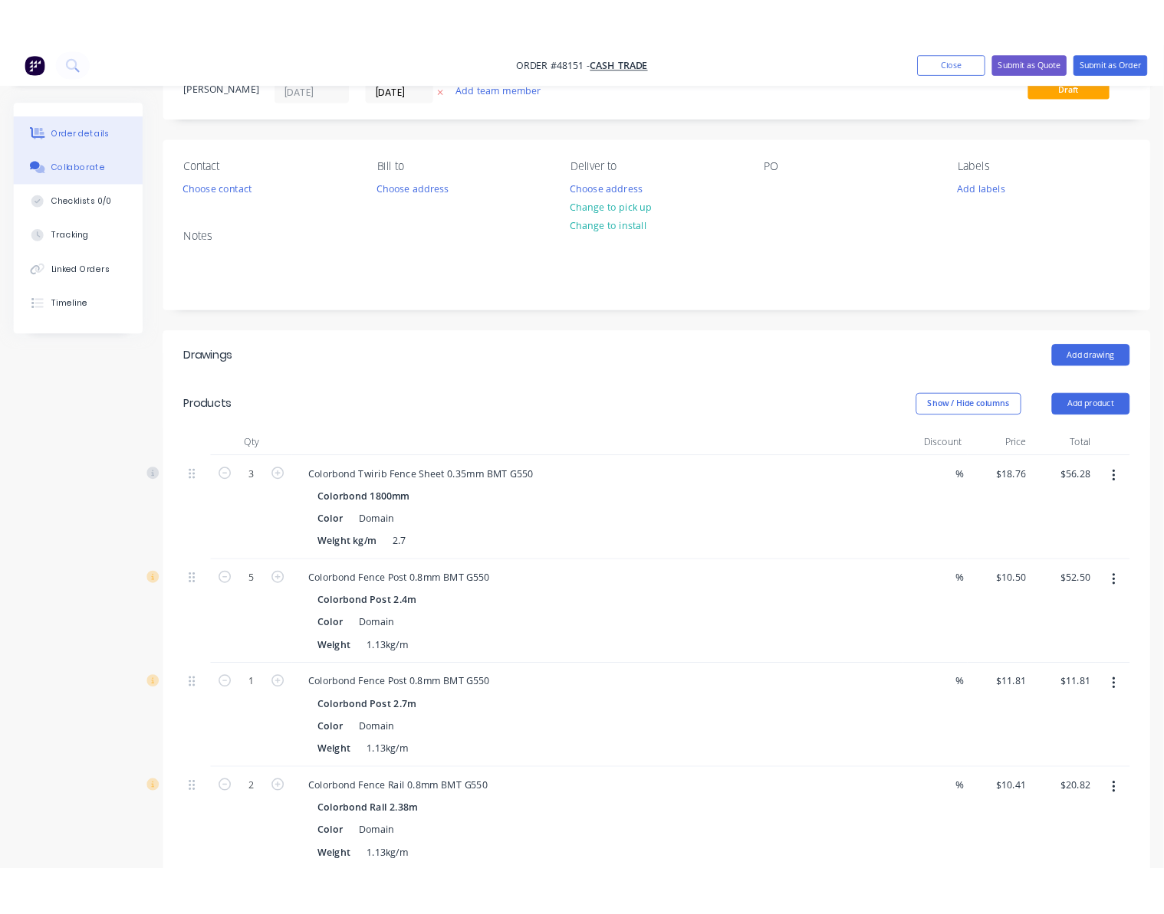
scroll to position [0, 0]
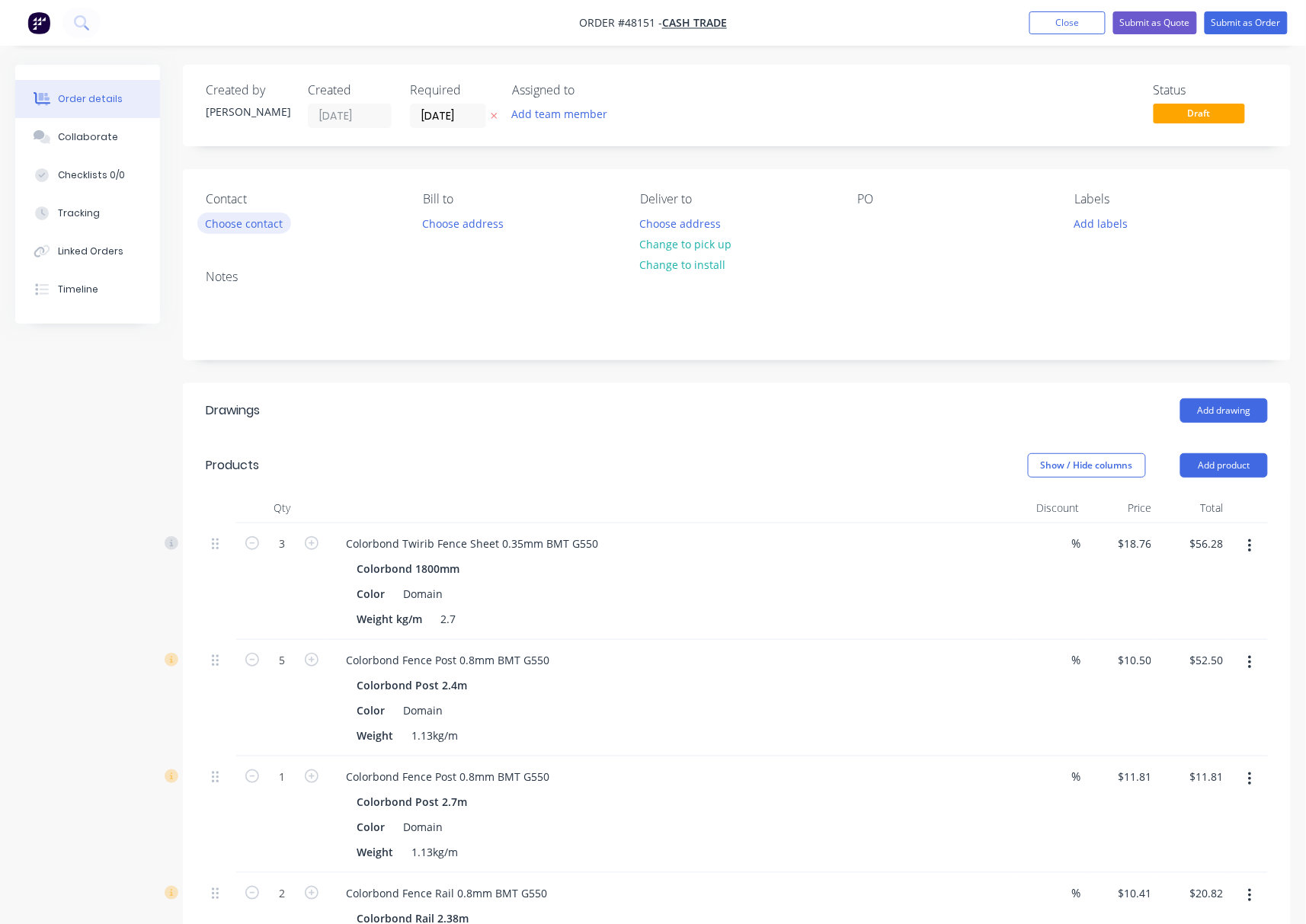
click at [238, 220] on button "Choose contact" at bounding box center [245, 223] width 93 height 21
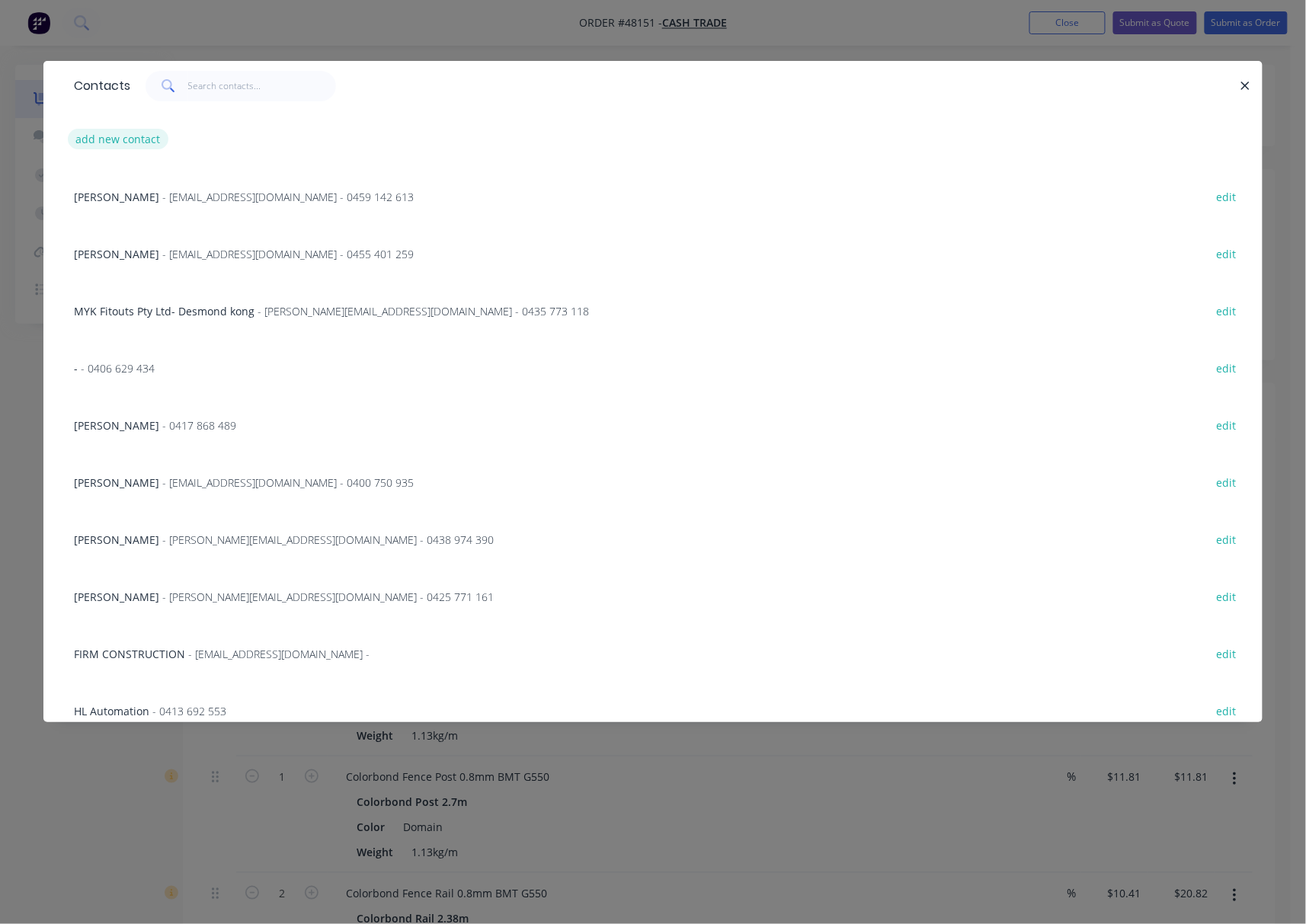
click at [91, 141] on button "add new contact" at bounding box center [117, 139] width 100 height 21
select select "AU"
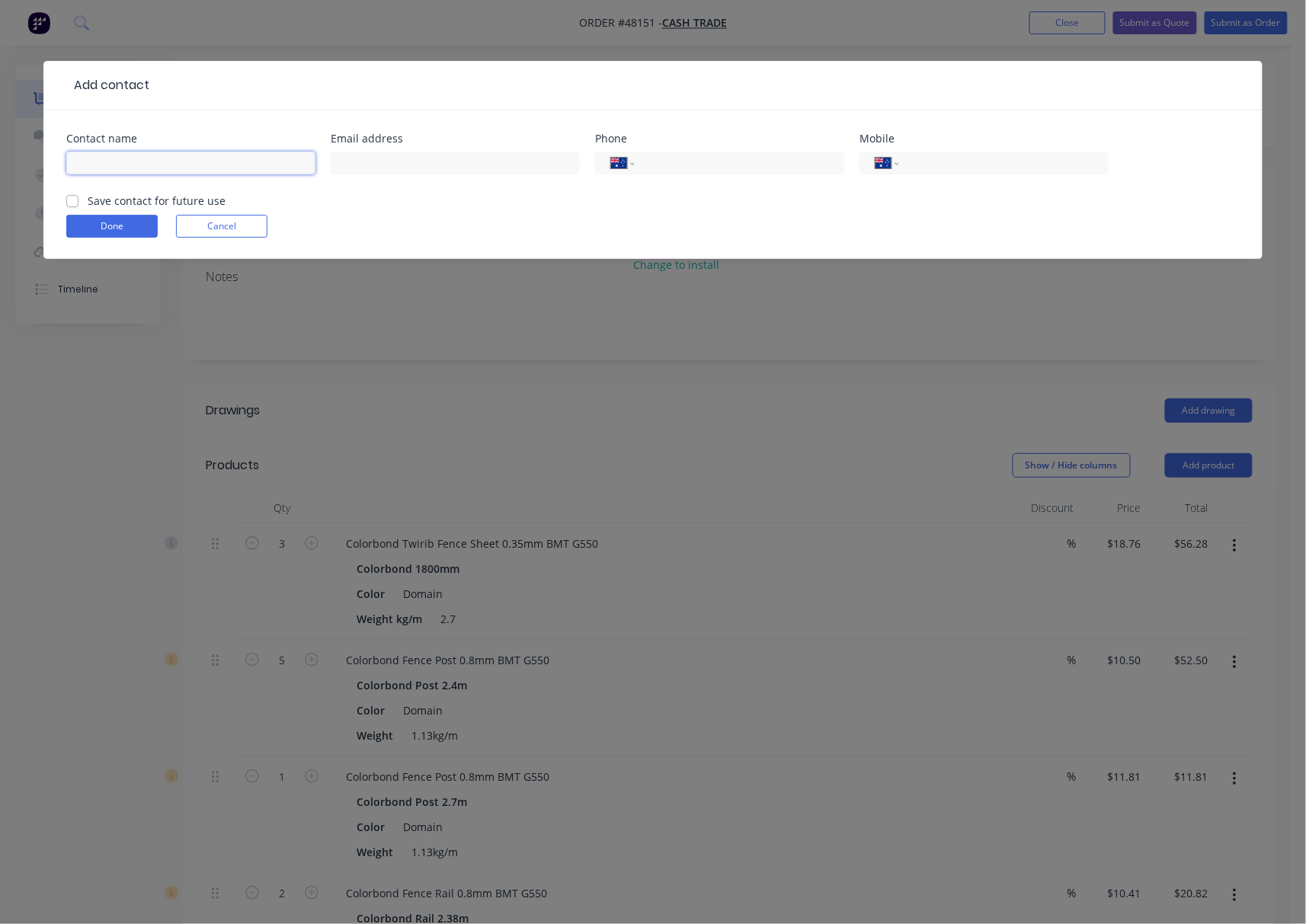
click at [162, 166] on input "text" at bounding box center [191, 163] width 249 height 23
type input "Jason"
click at [951, 159] on input "tel" at bounding box center [1001, 164] width 183 height 18
type input "0412 927 151"
click at [112, 224] on button "Done" at bounding box center [112, 226] width 91 height 23
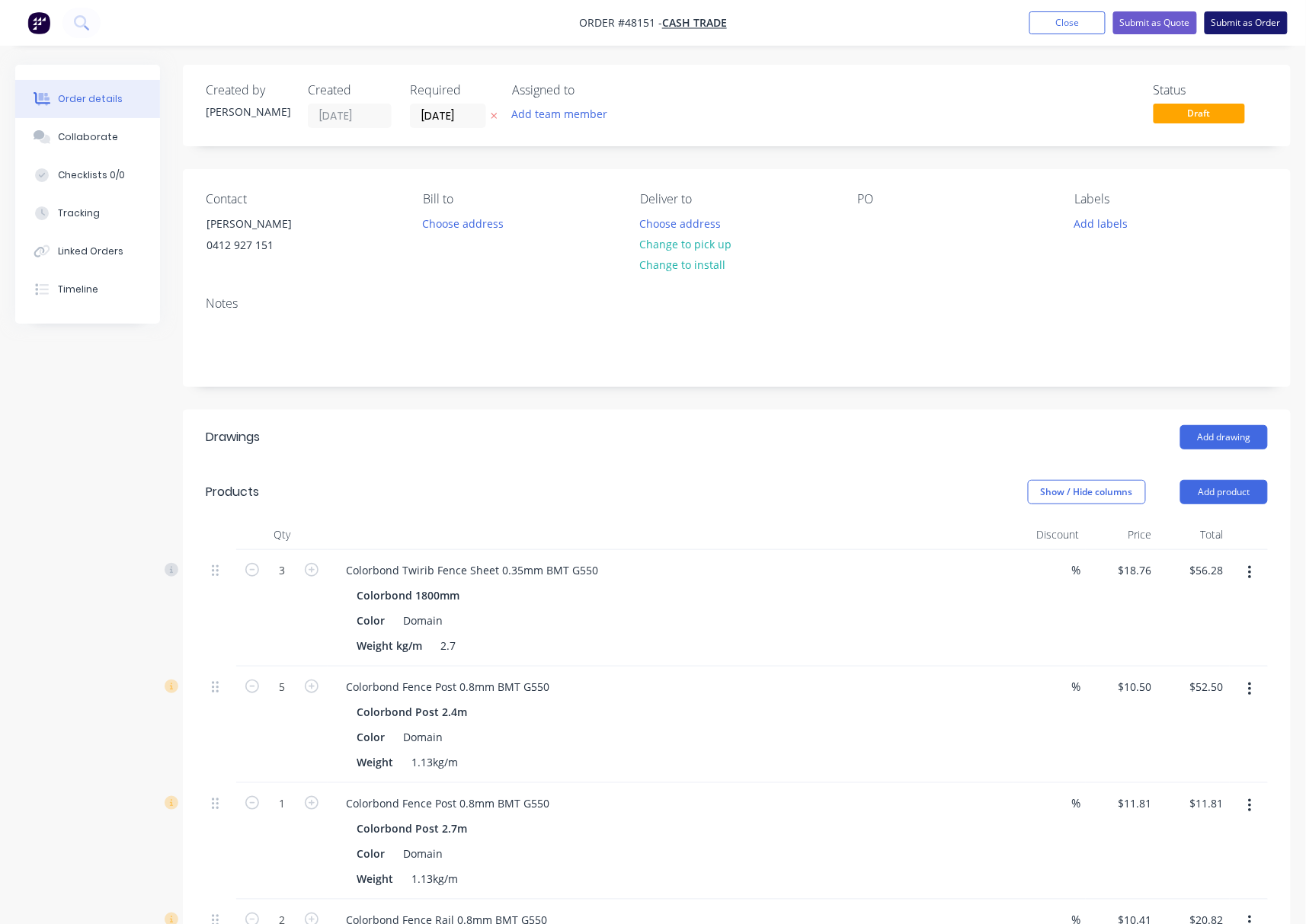
click at [1246, 28] on button "Submit as Order" at bounding box center [1246, 22] width 83 height 23
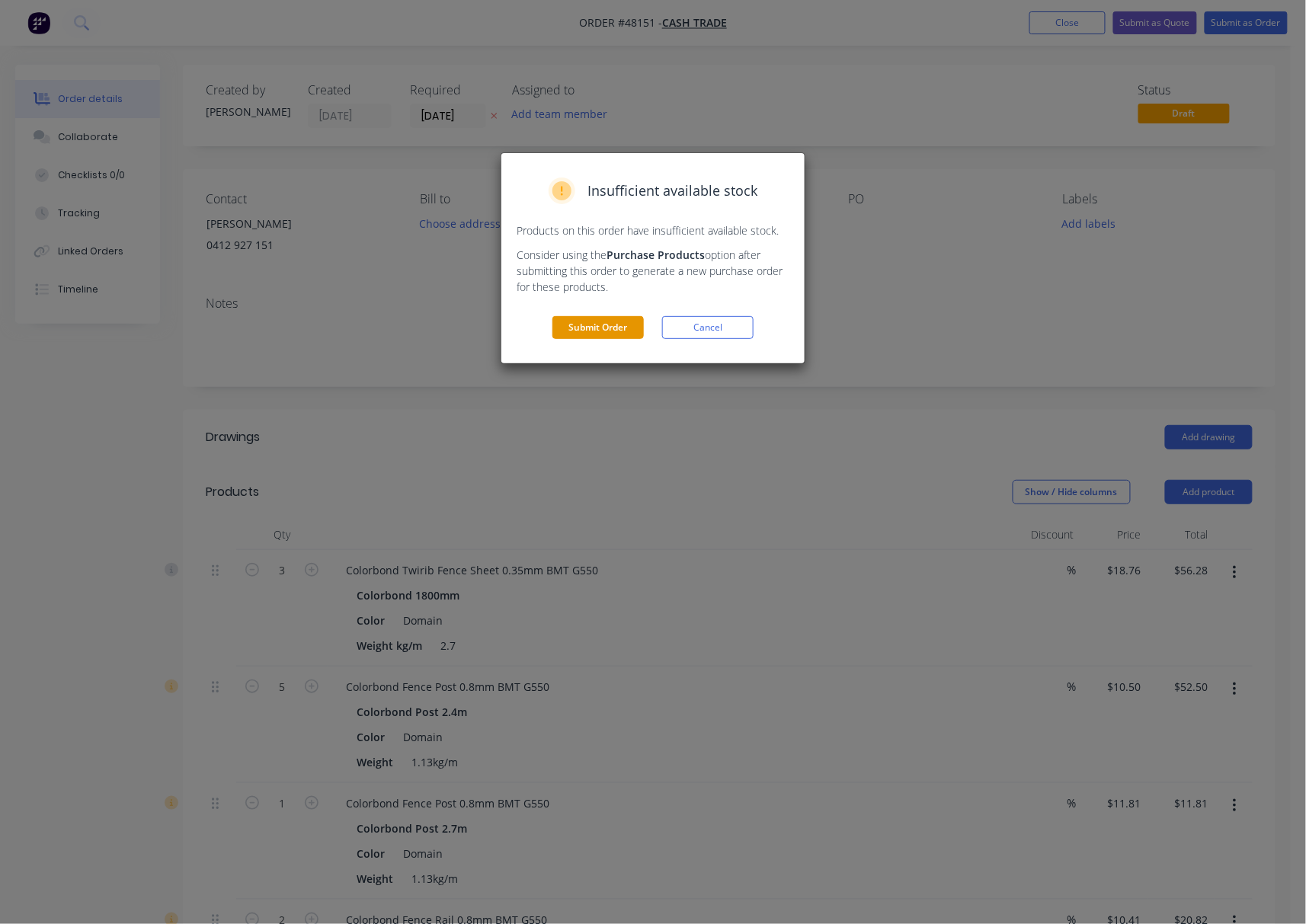
click at [618, 325] on button "Submit Order" at bounding box center [598, 327] width 91 height 23
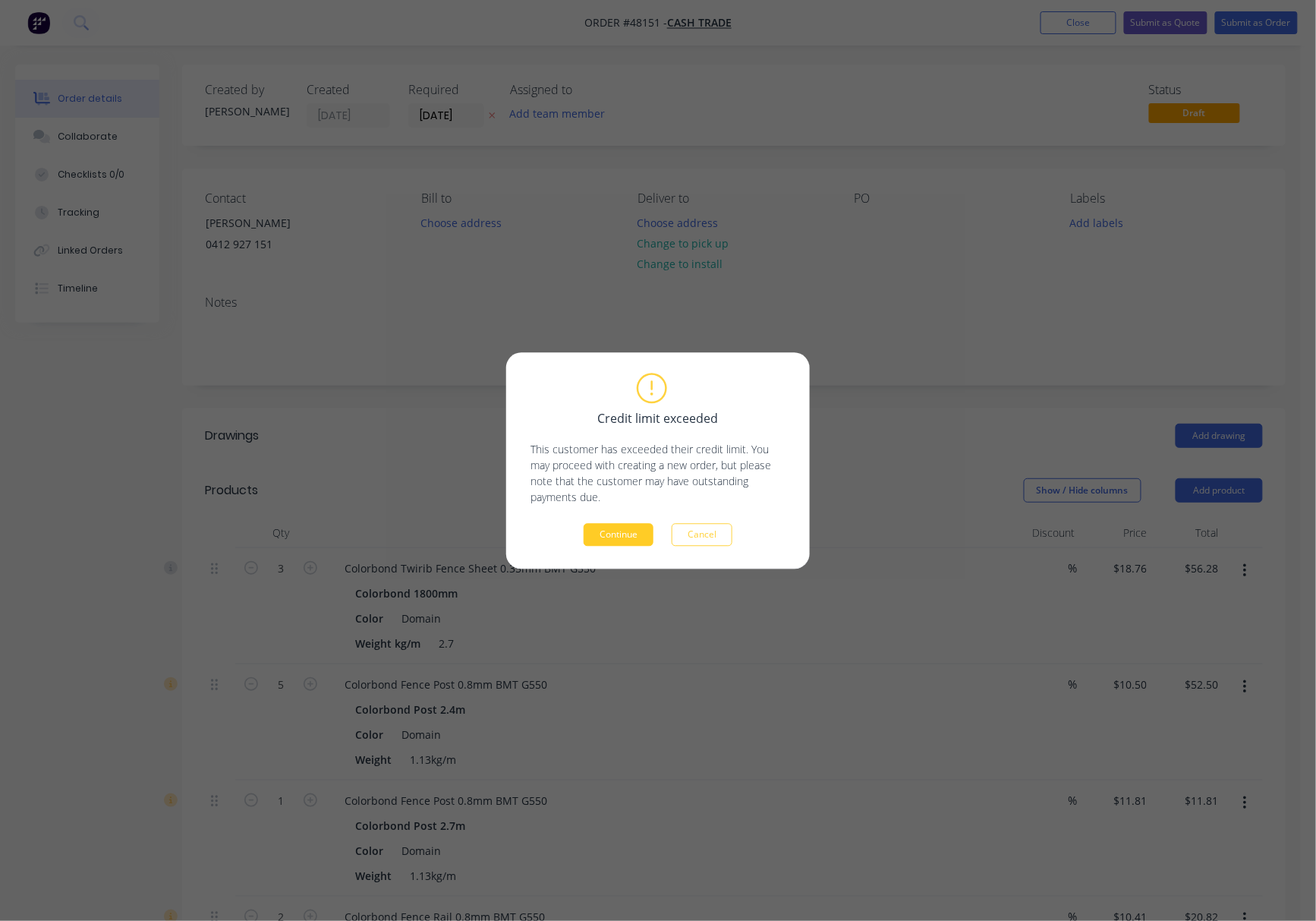
click at [642, 536] on button "Continue" at bounding box center [618, 534] width 70 height 23
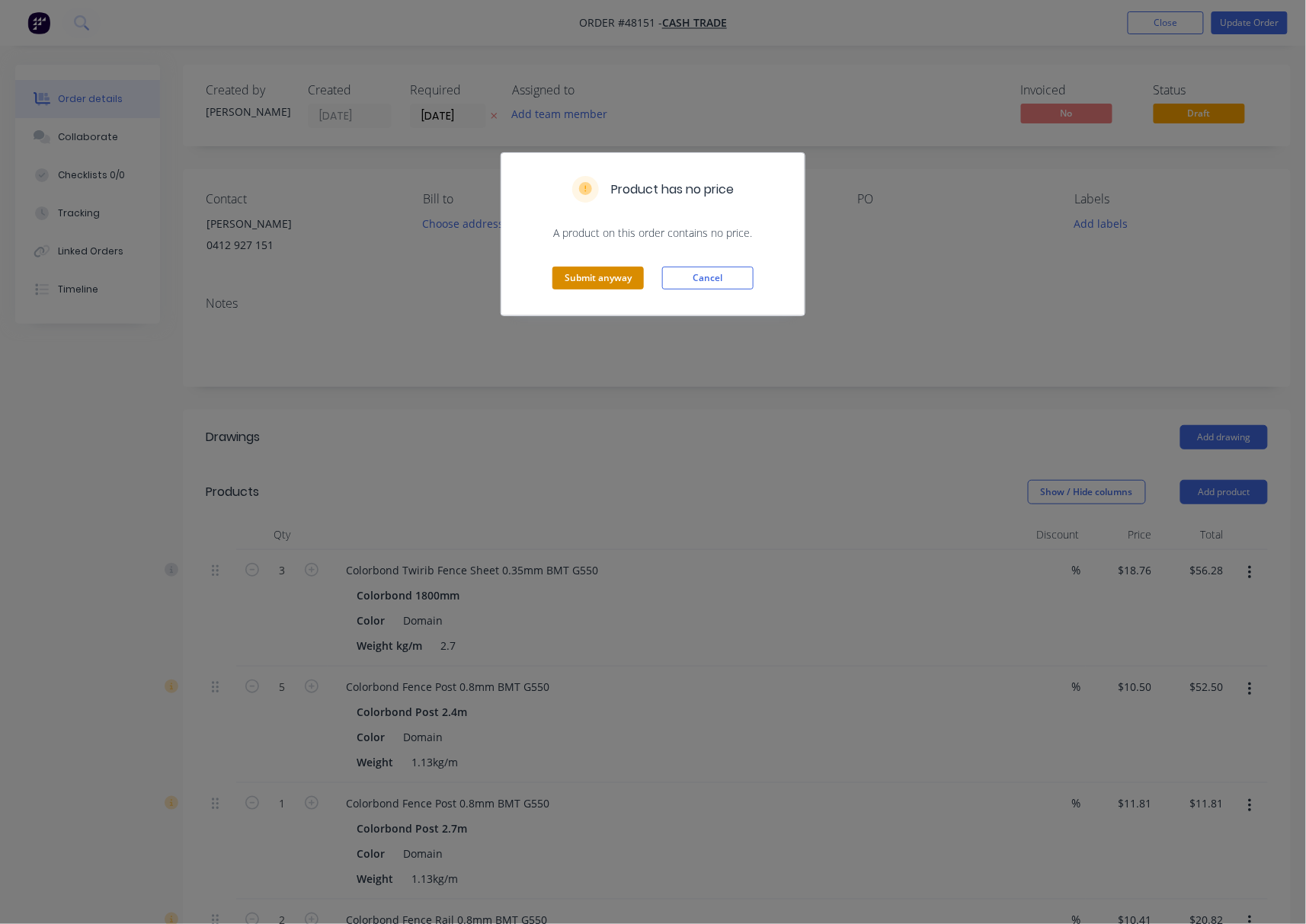
click at [618, 275] on button "Submit anyway" at bounding box center [598, 277] width 91 height 23
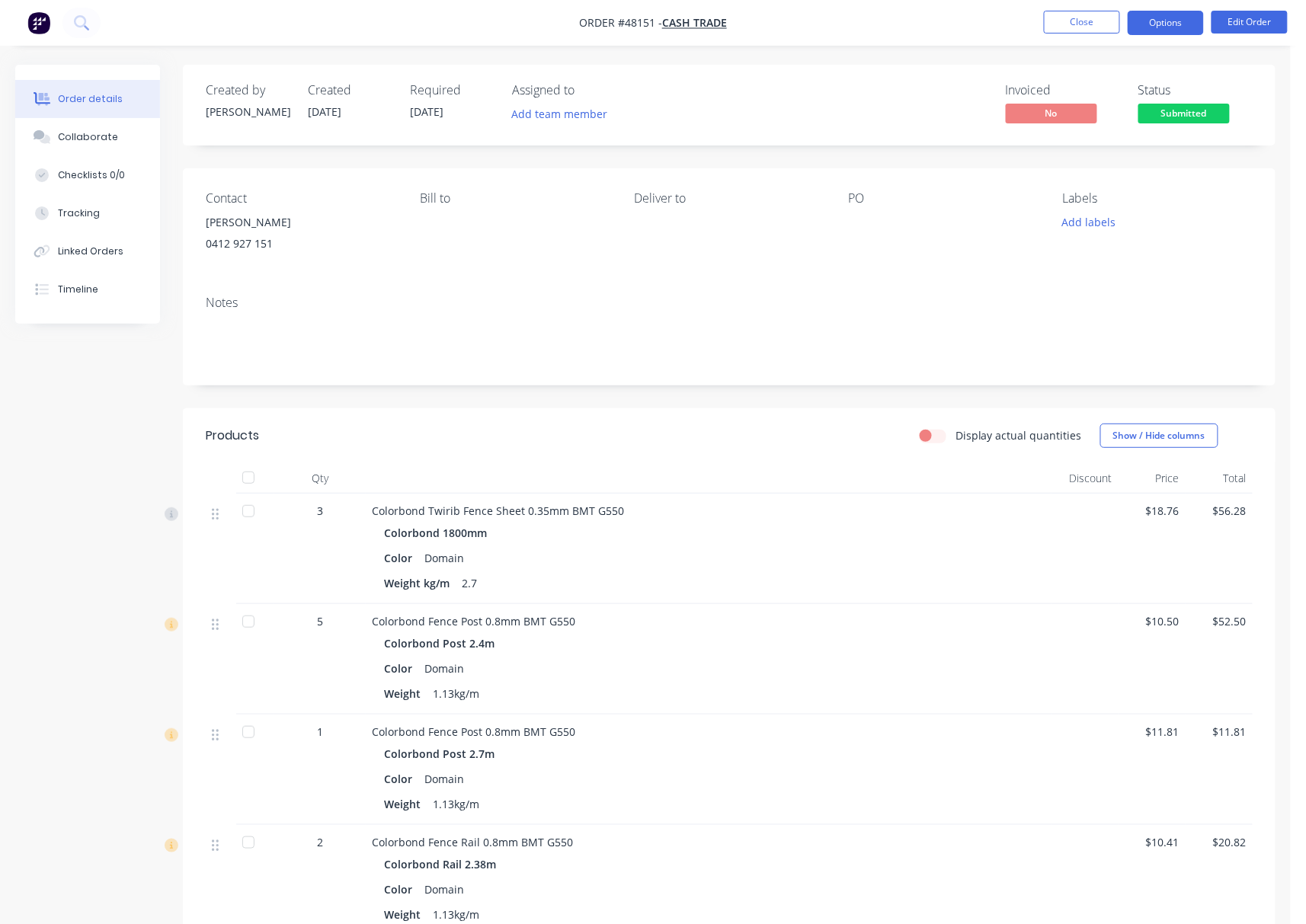
click at [1159, 25] on button "Options" at bounding box center [1165, 23] width 77 height 25
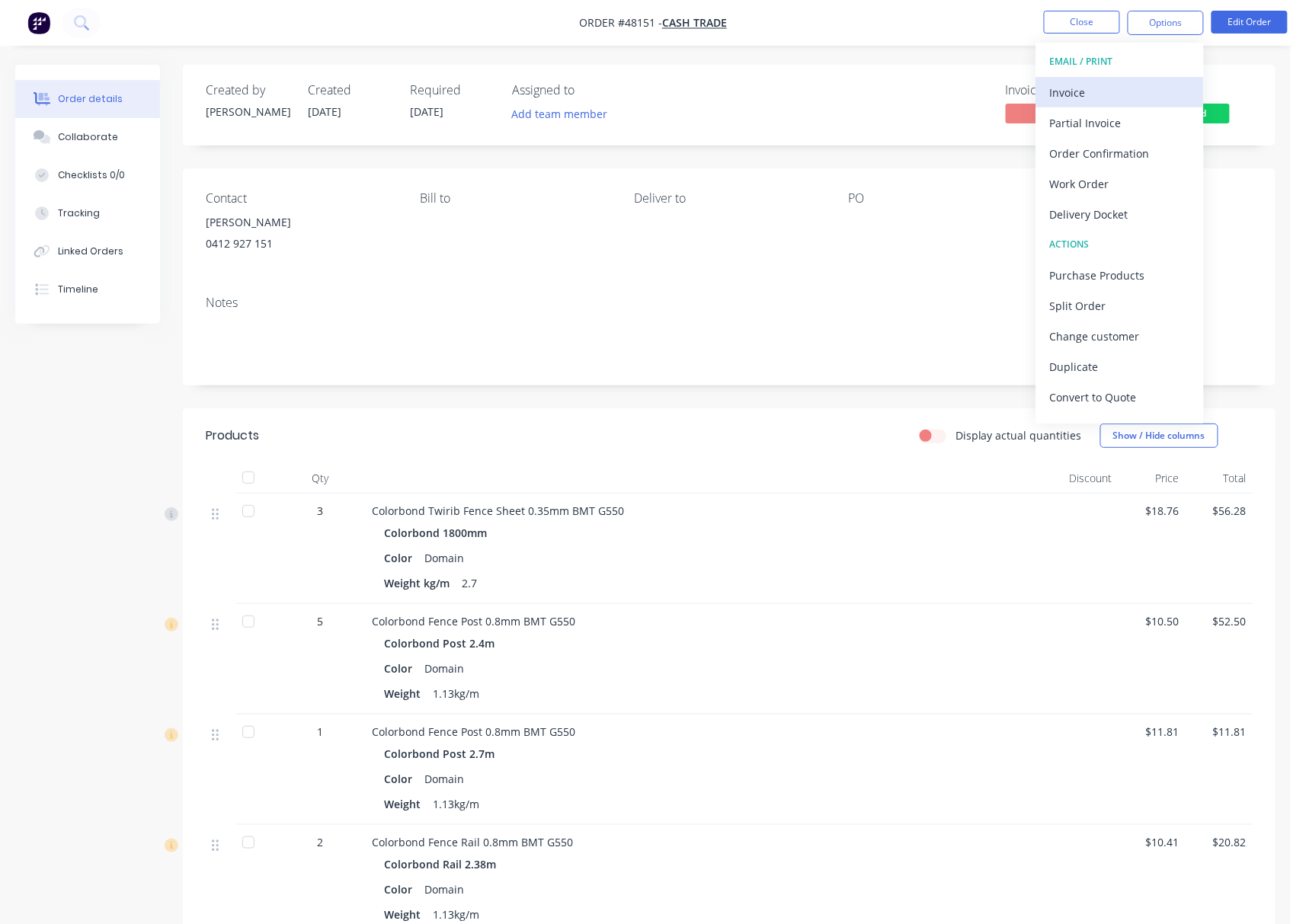
click at [1129, 89] on div "Invoice" at bounding box center [1119, 92] width 140 height 22
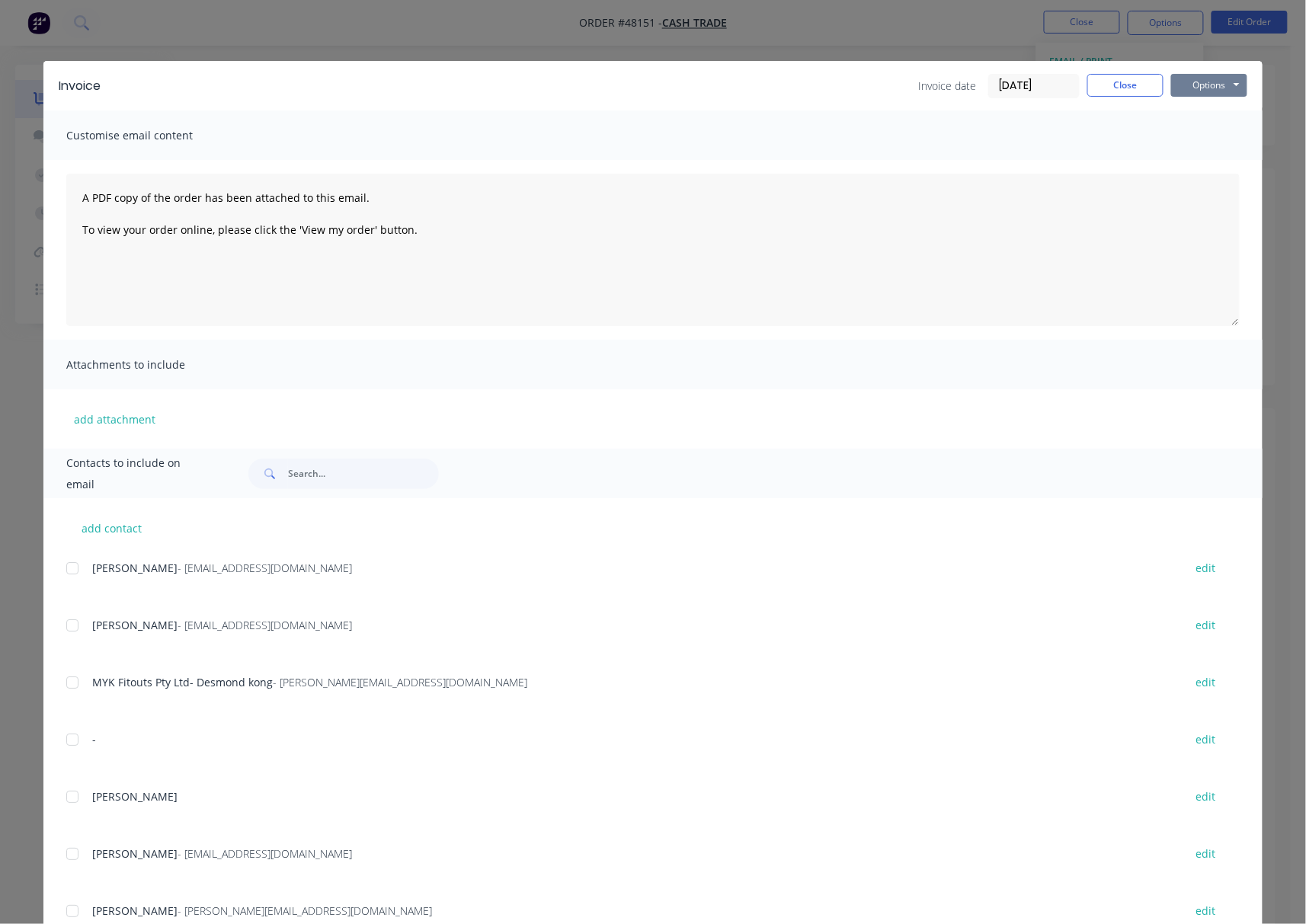
click at [1211, 85] on button "Options" at bounding box center [1209, 84] width 77 height 23
click at [1221, 143] on button "Print" at bounding box center [1220, 137] width 97 height 25
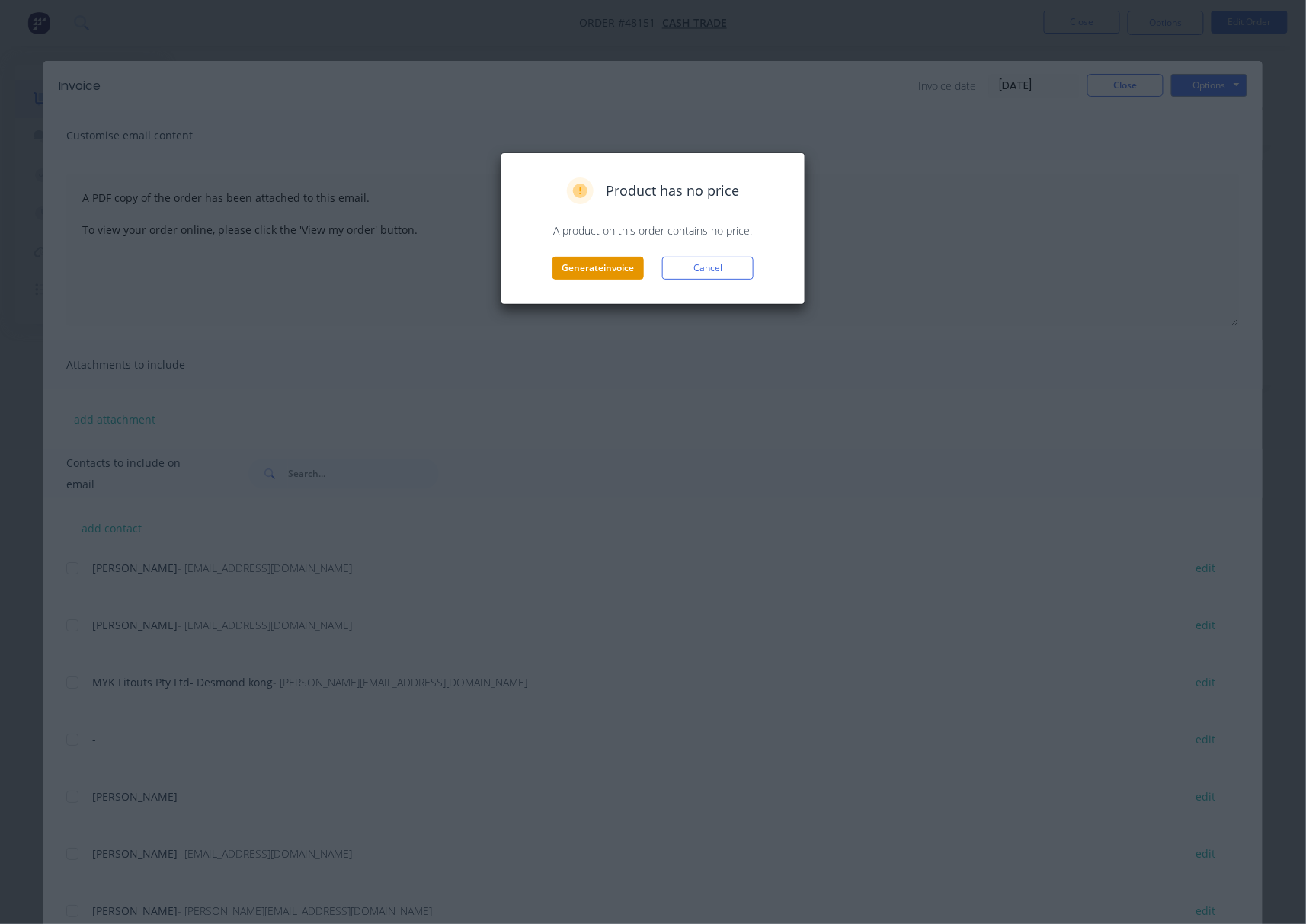
click at [595, 271] on button "Generate invoice" at bounding box center [598, 267] width 91 height 23
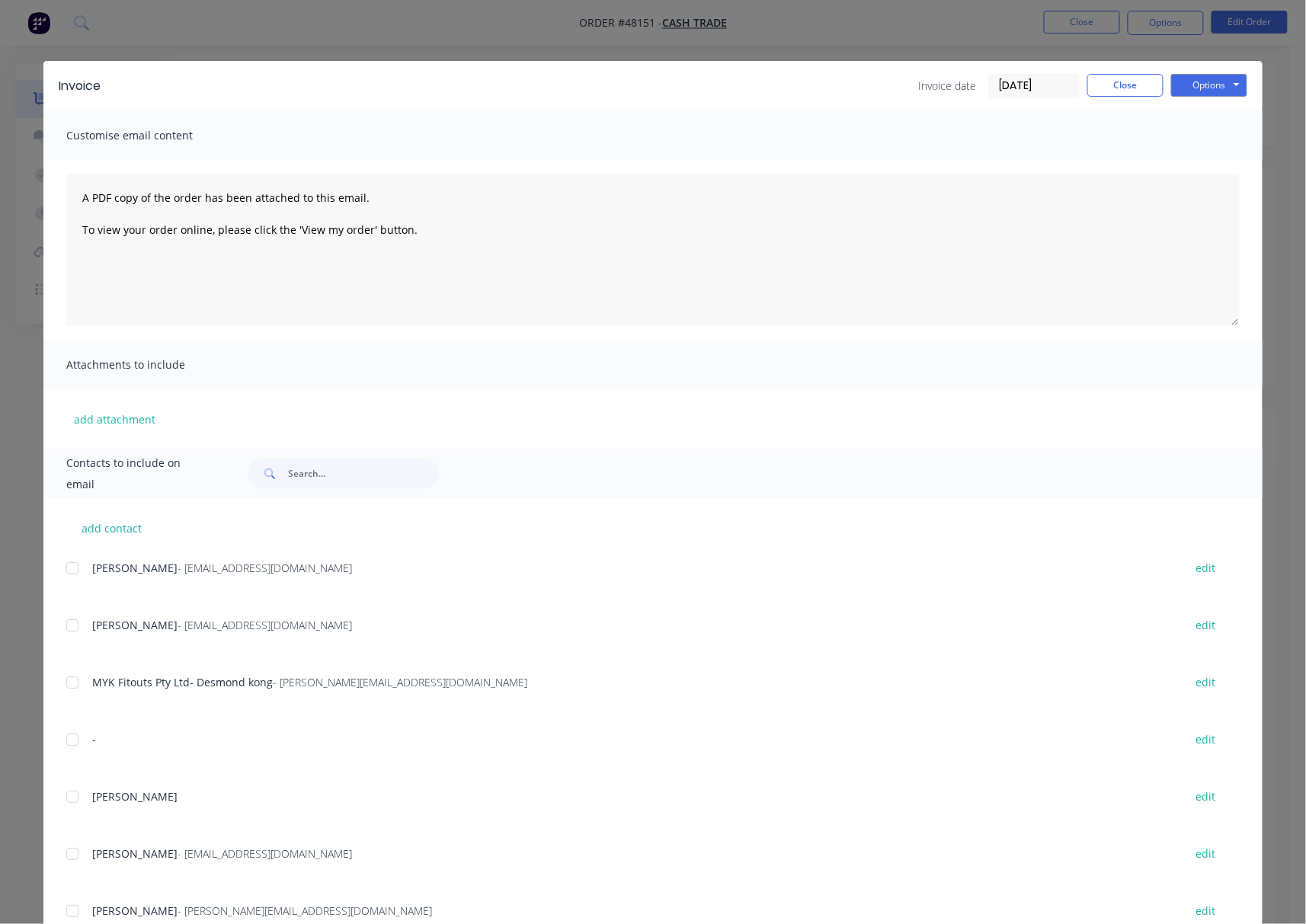
click at [1074, 34] on div "Invoice Invoice date 16/08/25 Close Options Preview Print Email Customise email…" at bounding box center [653, 462] width 1306 height 924
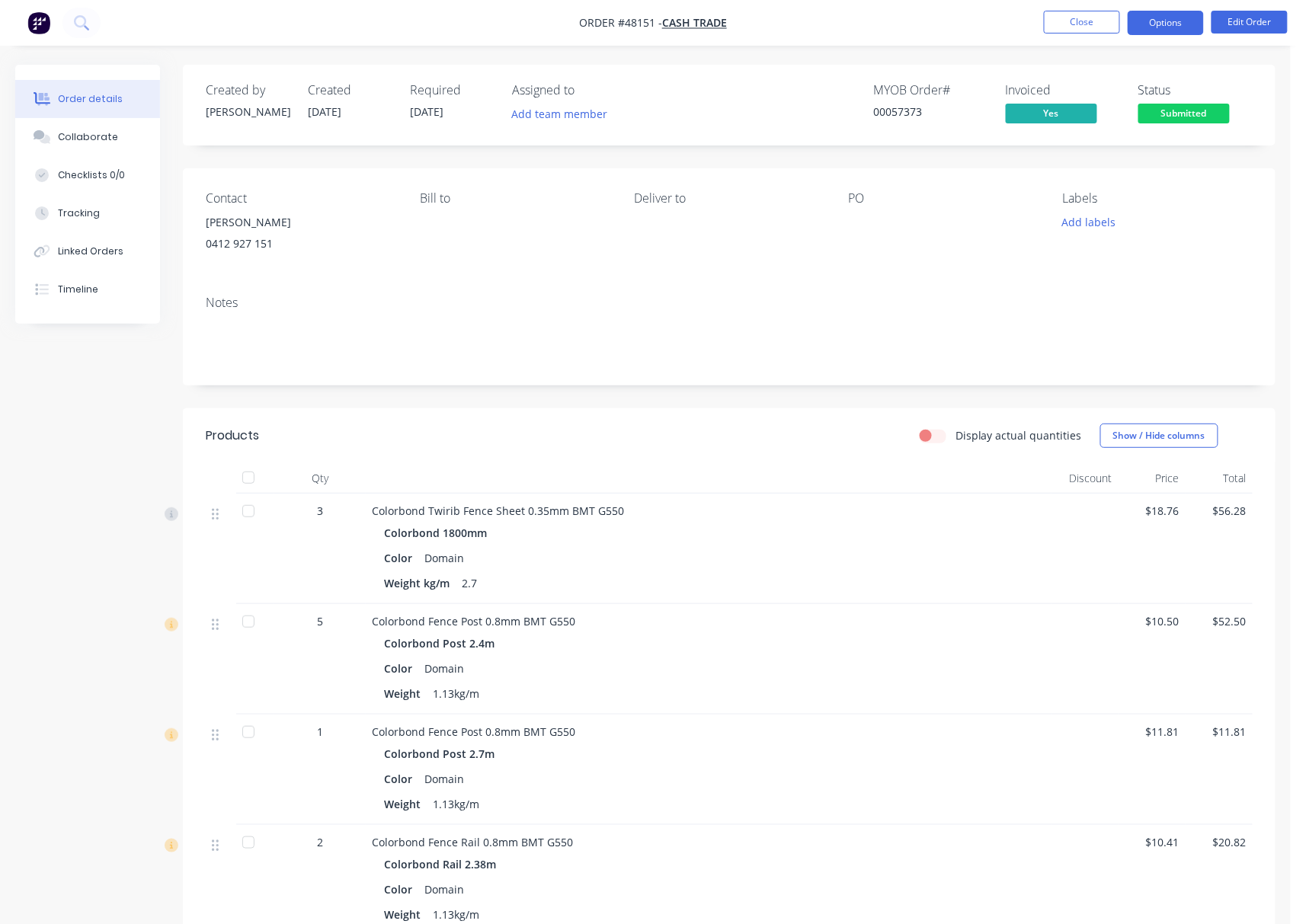
click at [1186, 21] on button "Options" at bounding box center [1165, 23] width 77 height 25
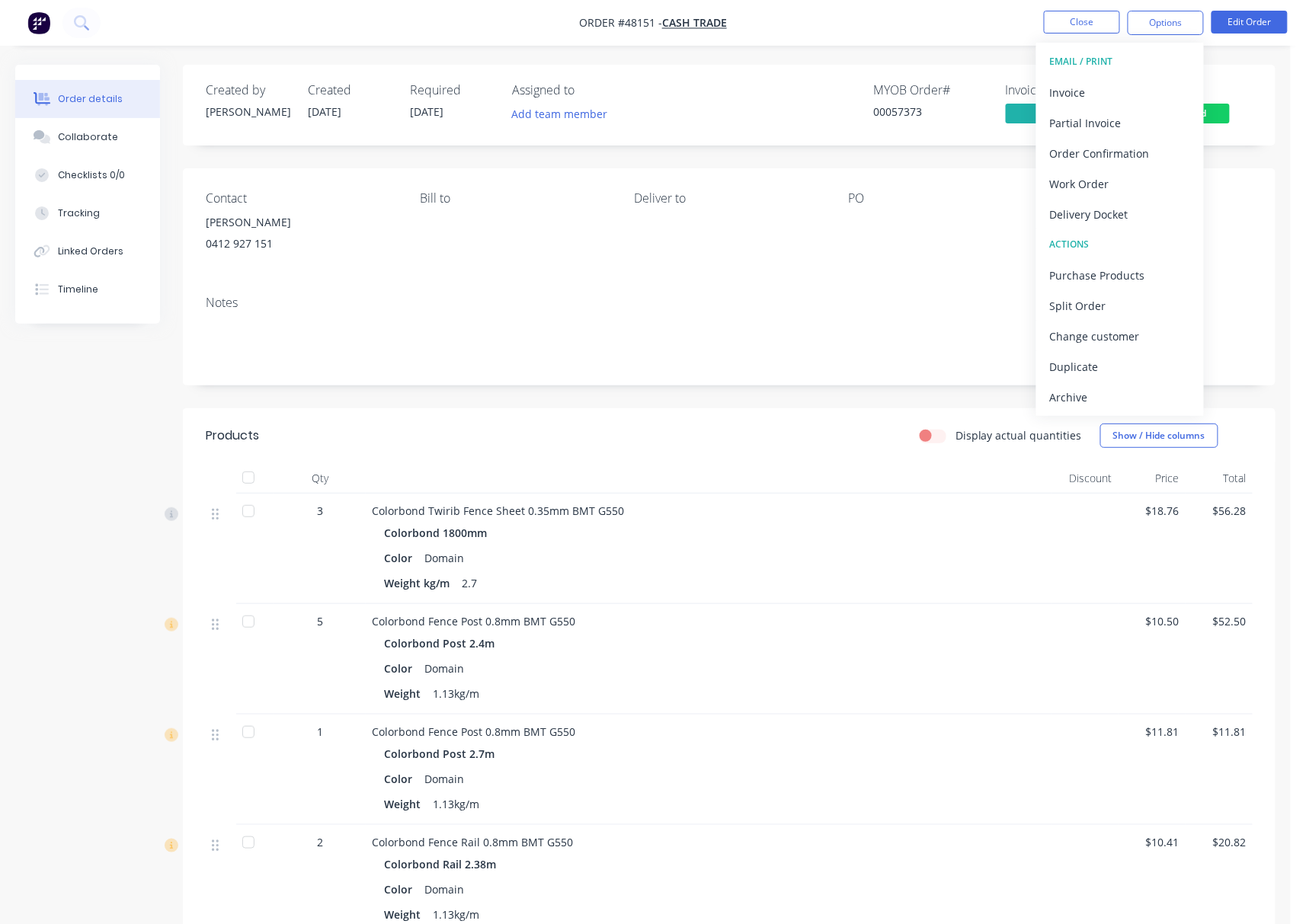
click at [1163, 214] on div "Delivery Docket" at bounding box center [1119, 215] width 140 height 22
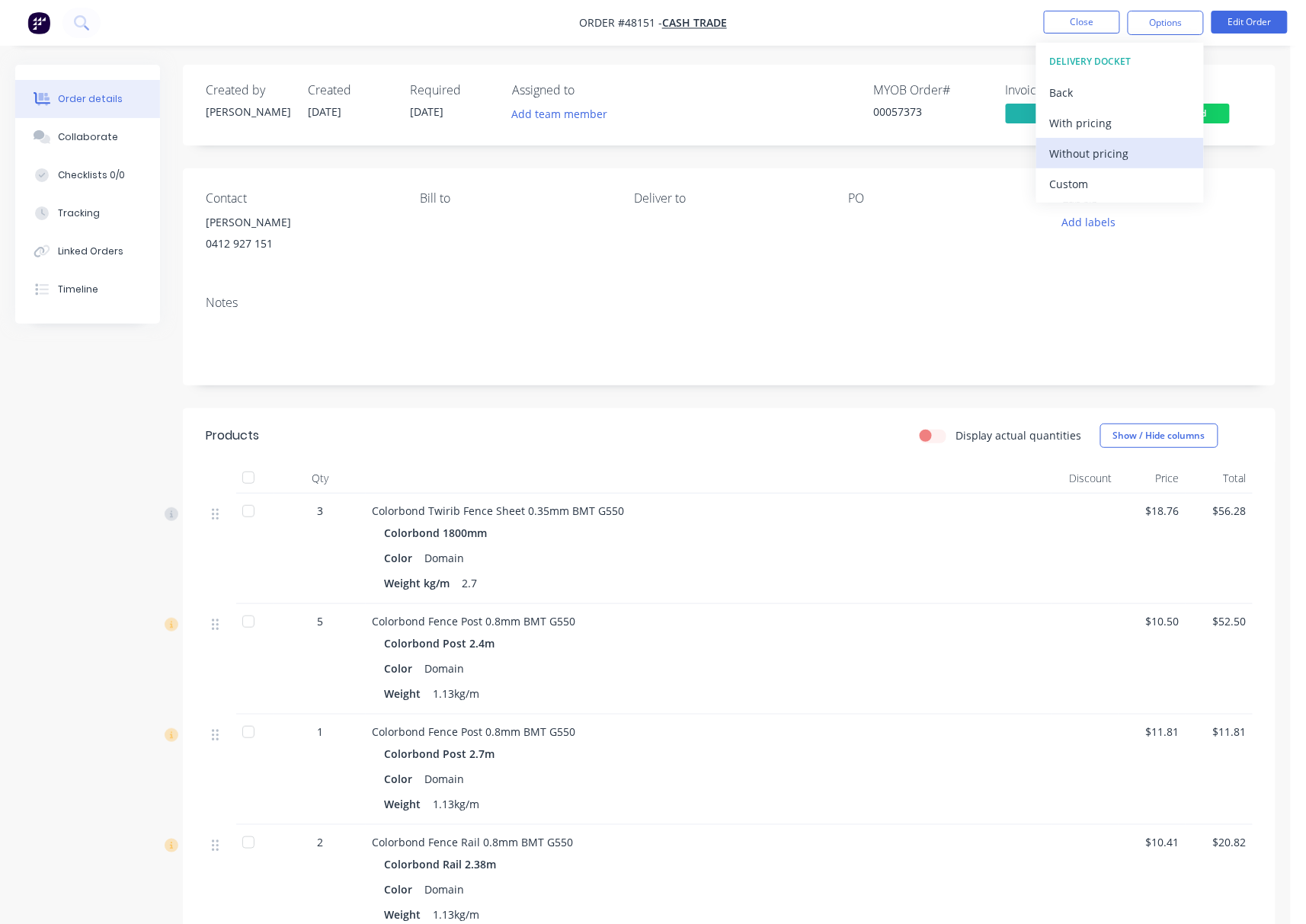
click at [1128, 163] on div "Without pricing" at bounding box center [1119, 153] width 140 height 22
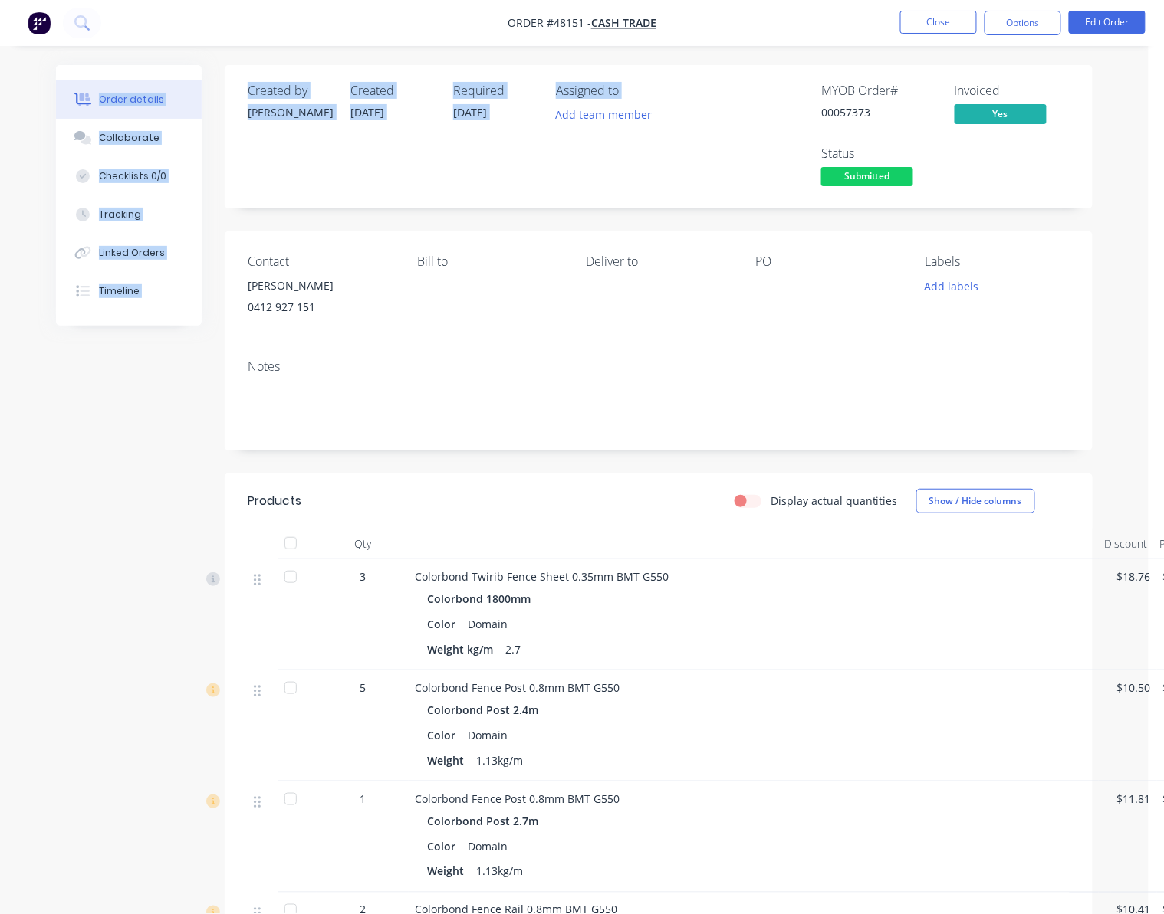
drag, startPoint x: 713, startPoint y: 44, endPoint x: 721, endPoint y: 50, distance: 10.4
click at [721, 50] on div "Order #48151 - Cash Trade Close Options Edit Order Order details Collaborate Ch…" at bounding box center [574, 709] width 1148 height 1418
drag, startPoint x: 891, startPoint y: 172, endPoint x: 888, endPoint y: 194, distance: 21.7
click at [891, 169] on span "Submitted" at bounding box center [867, 176] width 92 height 19
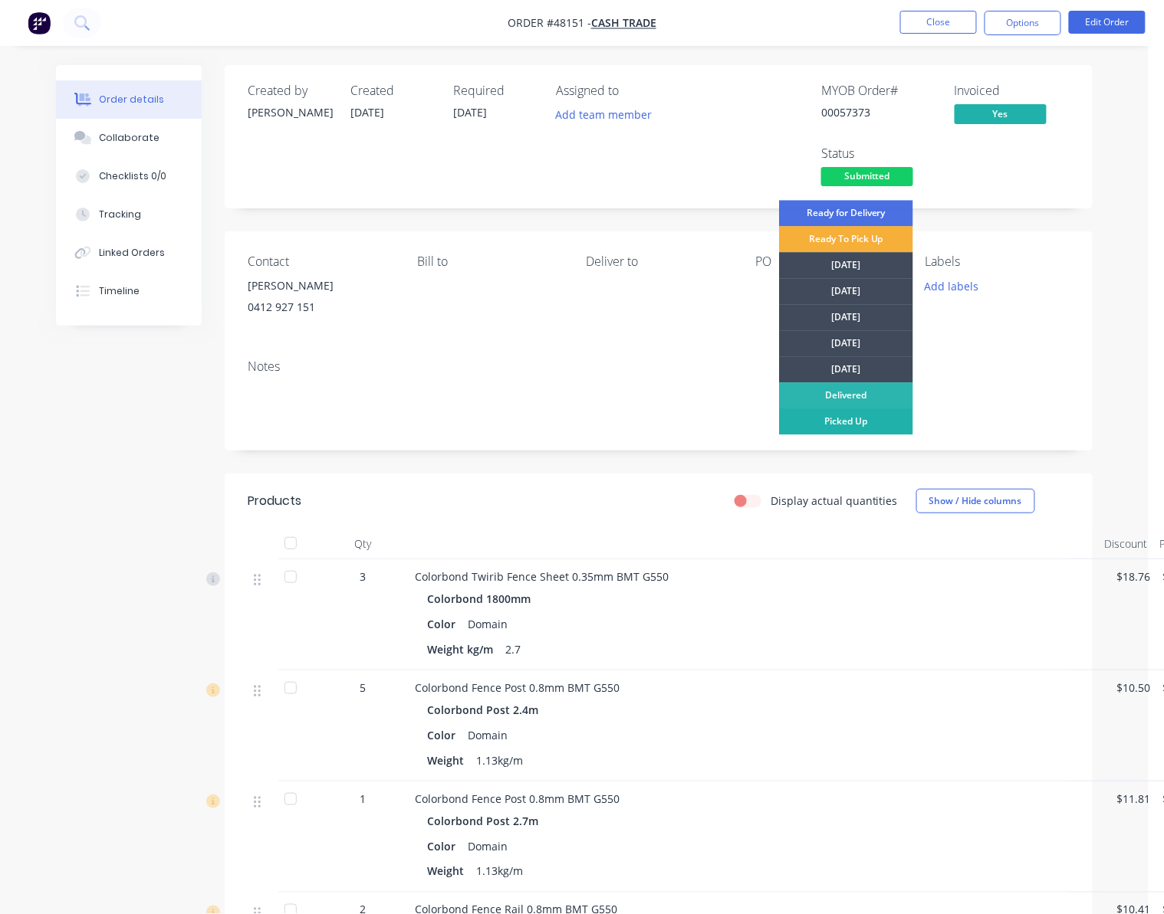
click at [875, 423] on div "Picked Up" at bounding box center [846, 422] width 134 height 26
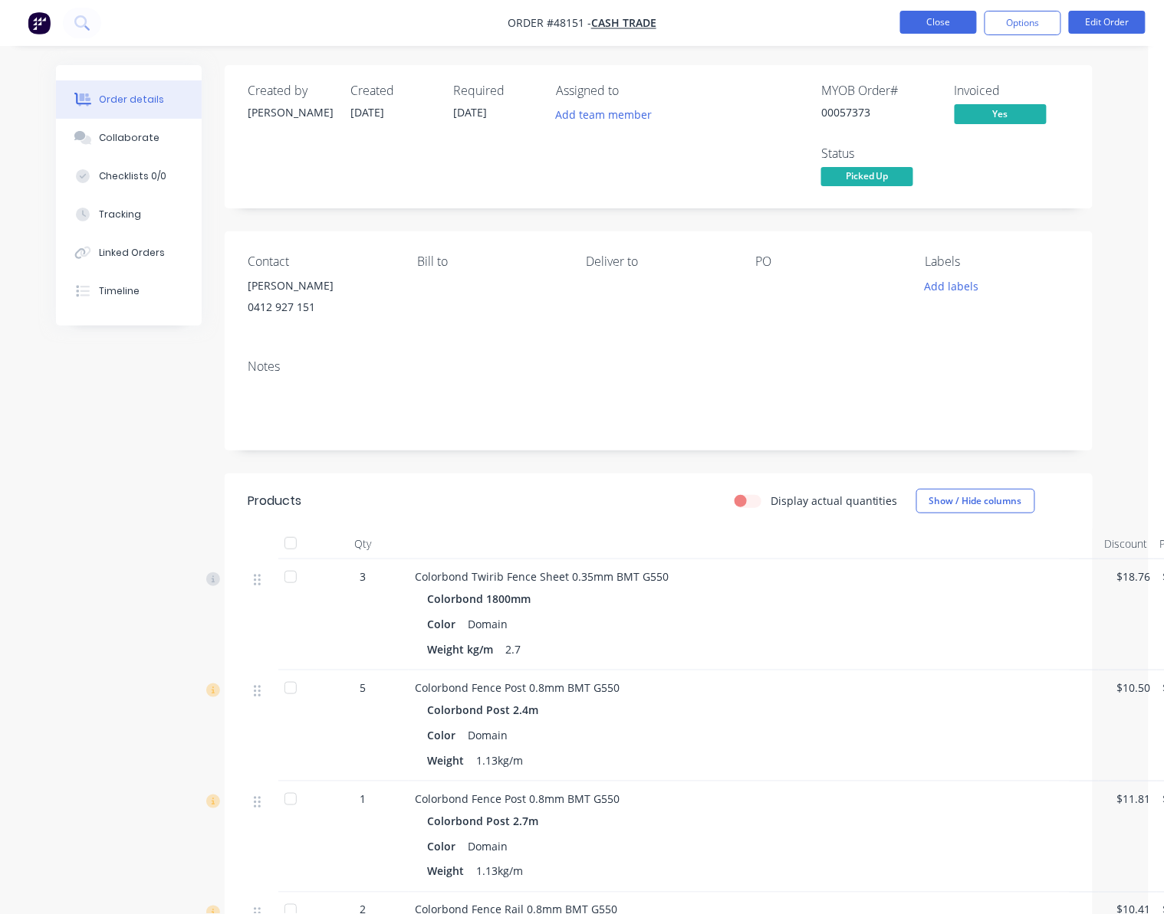
click at [934, 26] on button "Close" at bounding box center [938, 22] width 77 height 23
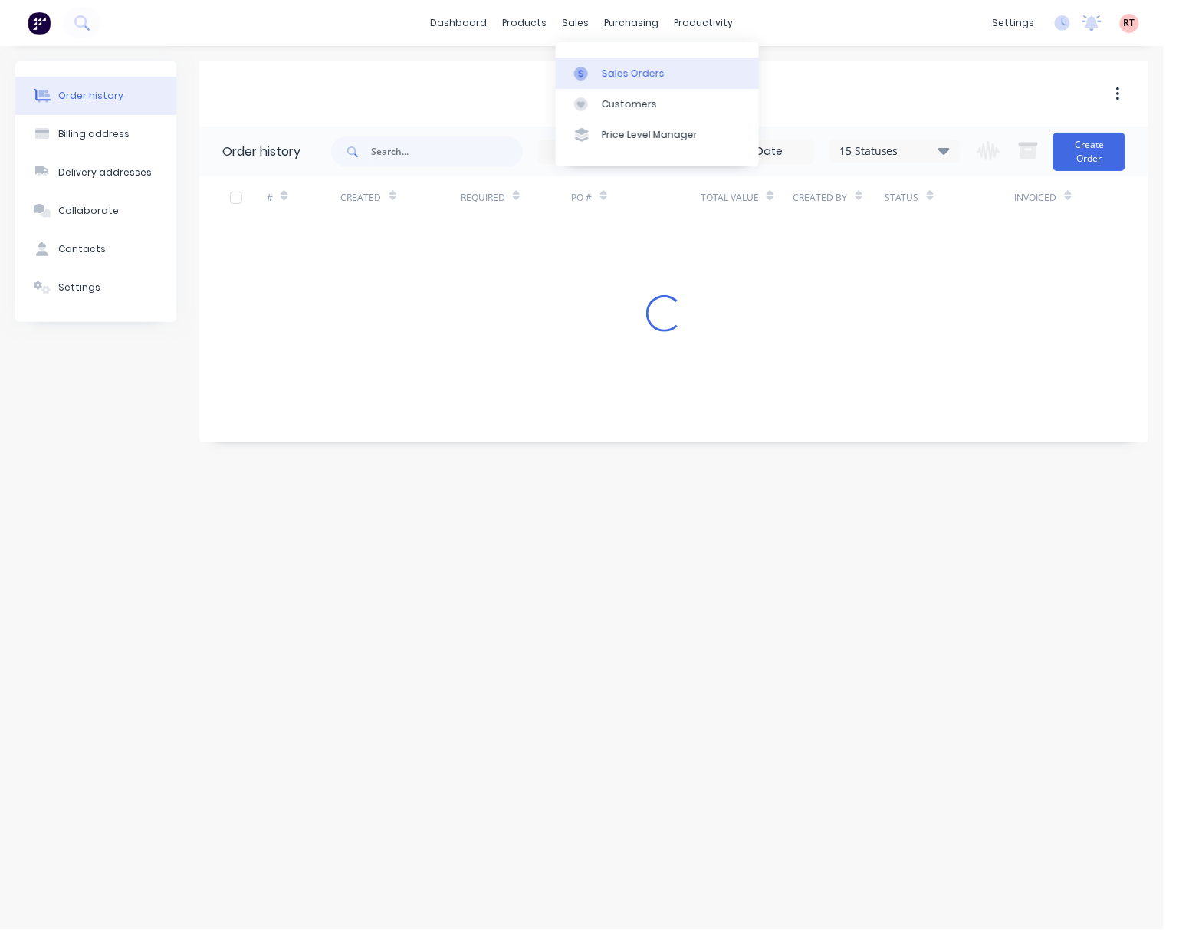
click at [616, 63] on link "Sales Orders" at bounding box center [657, 72] width 203 height 31
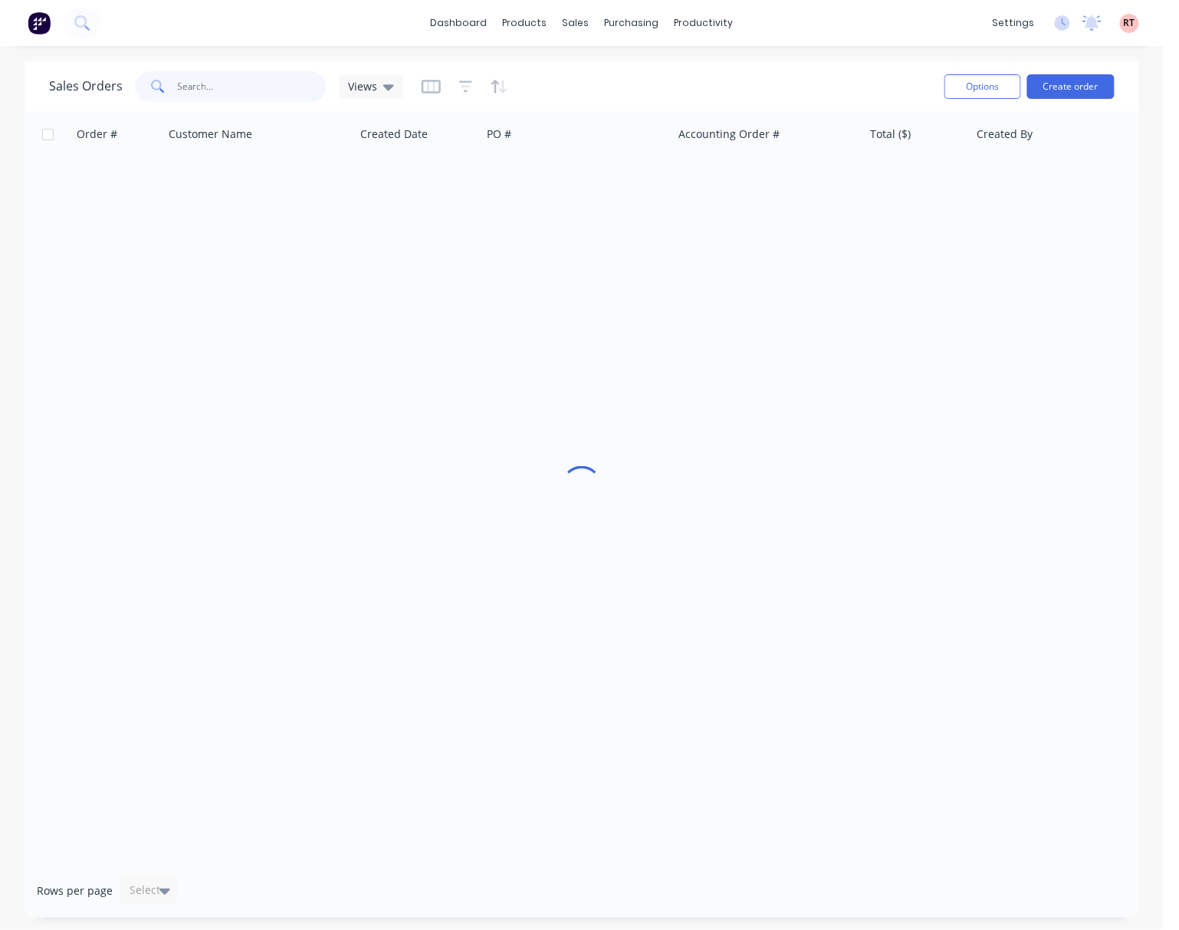
click at [222, 87] on input "text" at bounding box center [252, 86] width 149 height 31
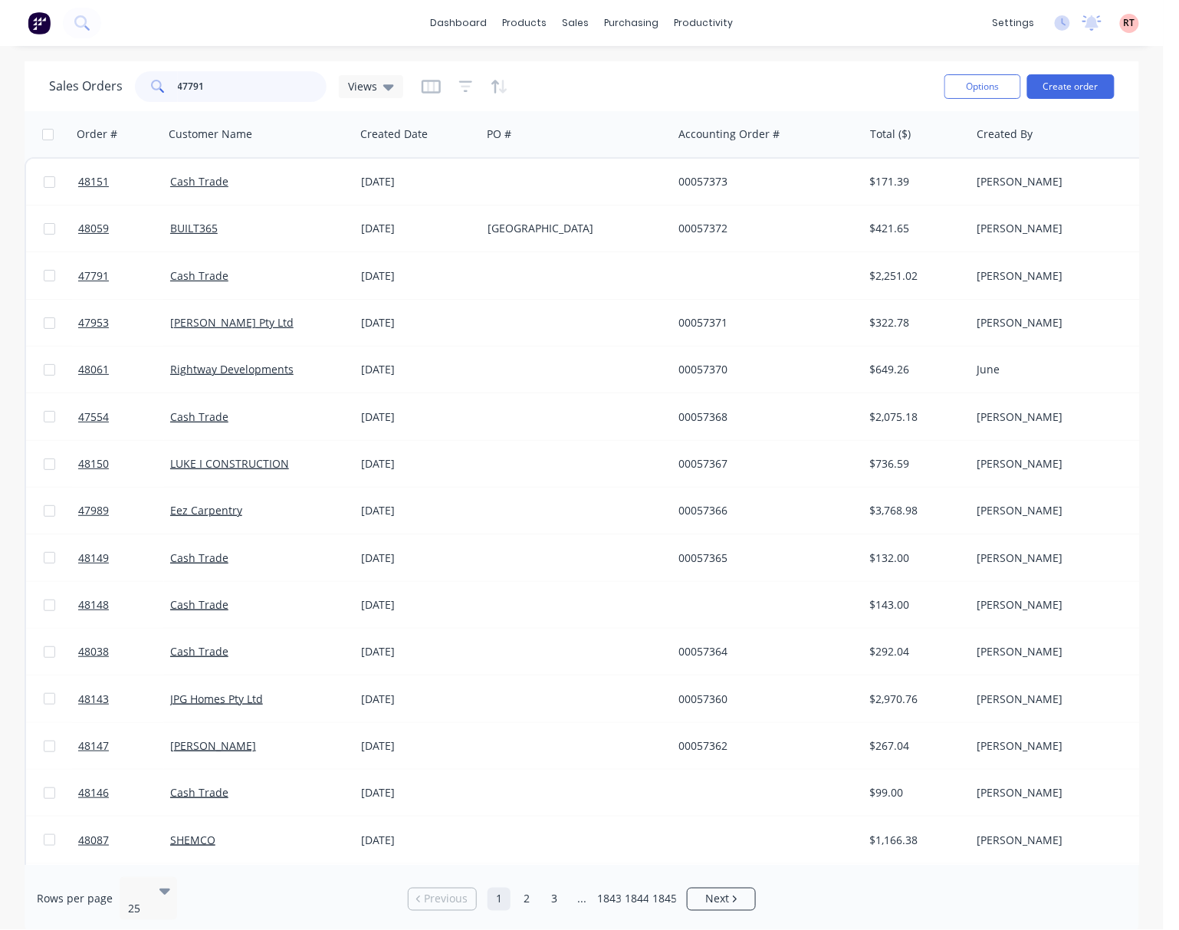
type input "47791"
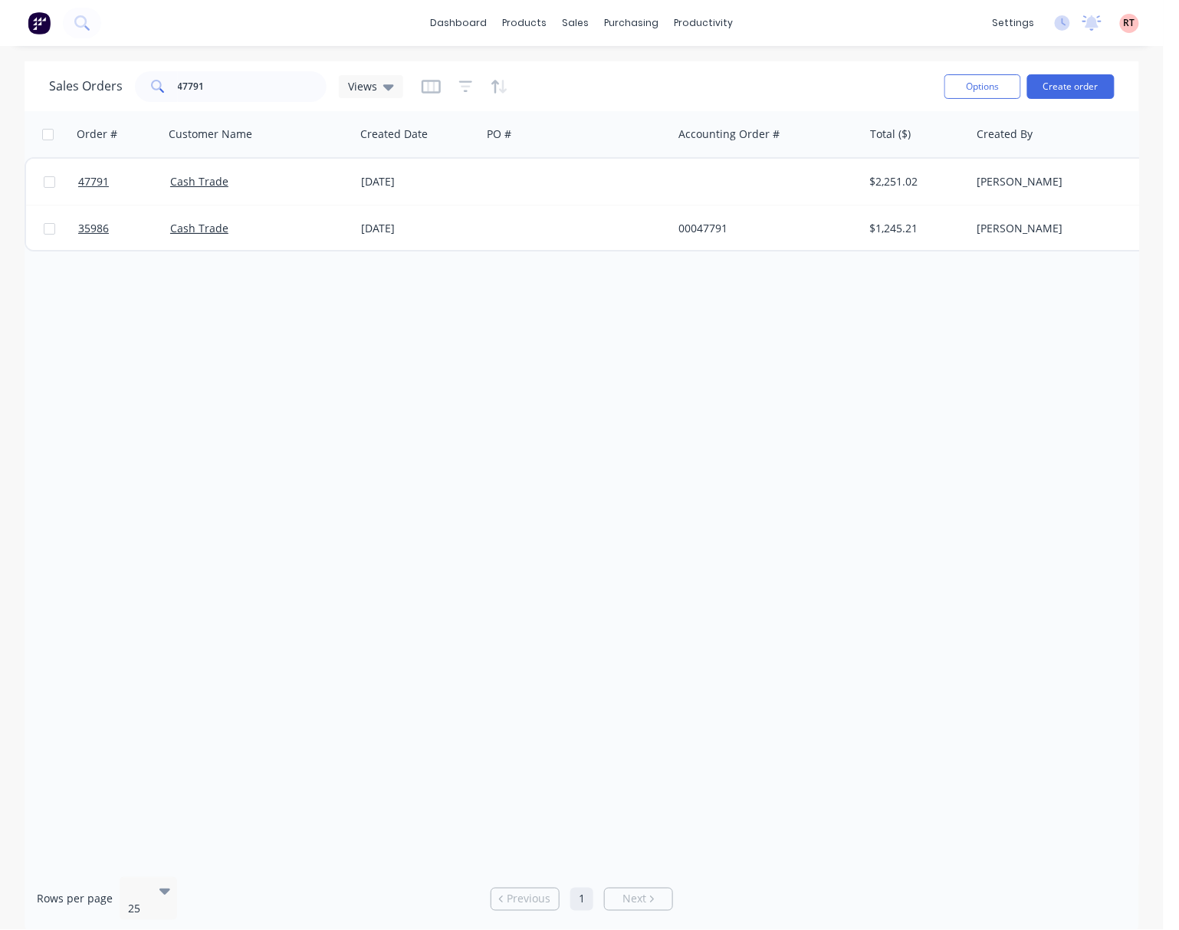
drag, startPoint x: 488, startPoint y: 520, endPoint x: 485, endPoint y: 497, distance: 22.3
click at [491, 512] on div "Order # Customer Name Created Date PO # Accounting Order # Total ($) Created By…" at bounding box center [582, 487] width 1115 height 753
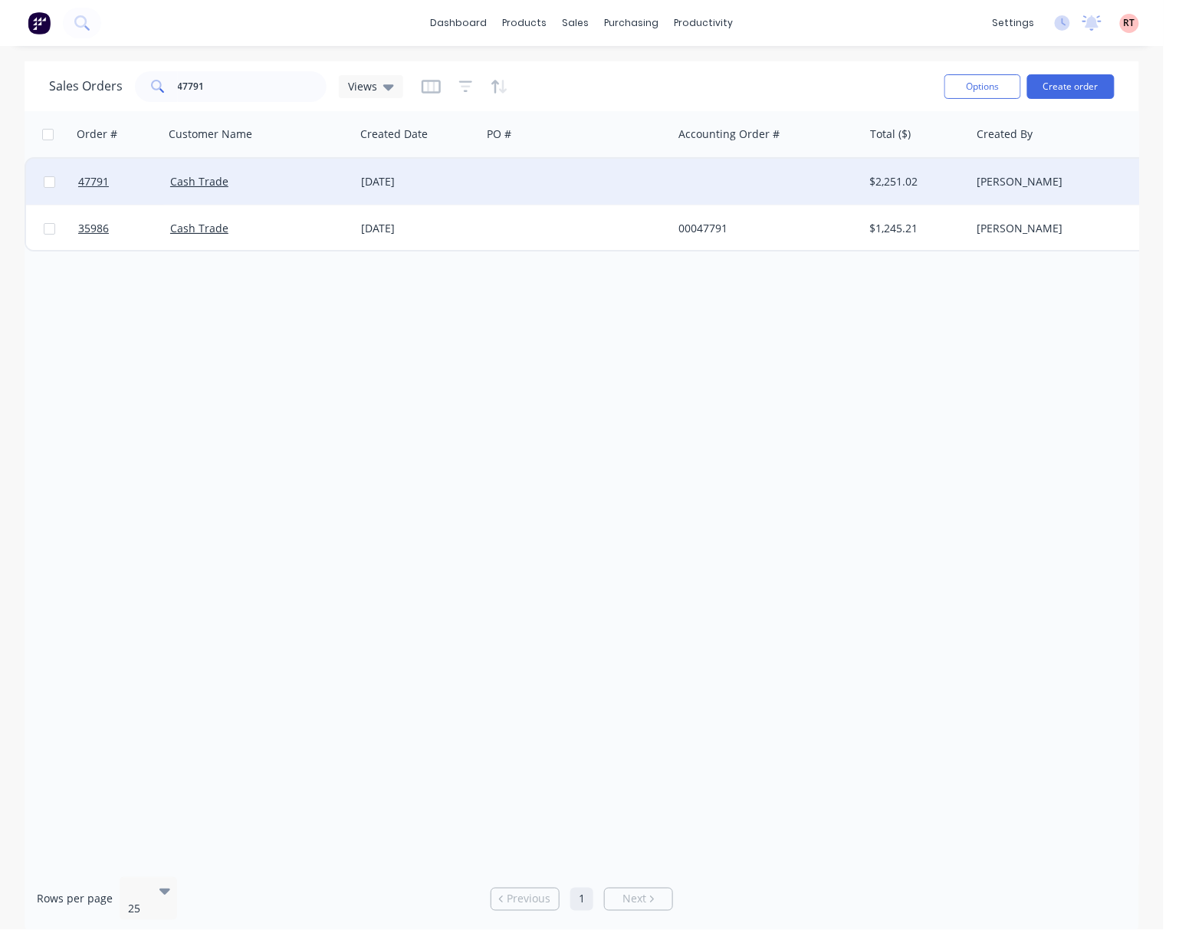
click at [350, 181] on div "Cash Trade" at bounding box center [259, 182] width 191 height 46
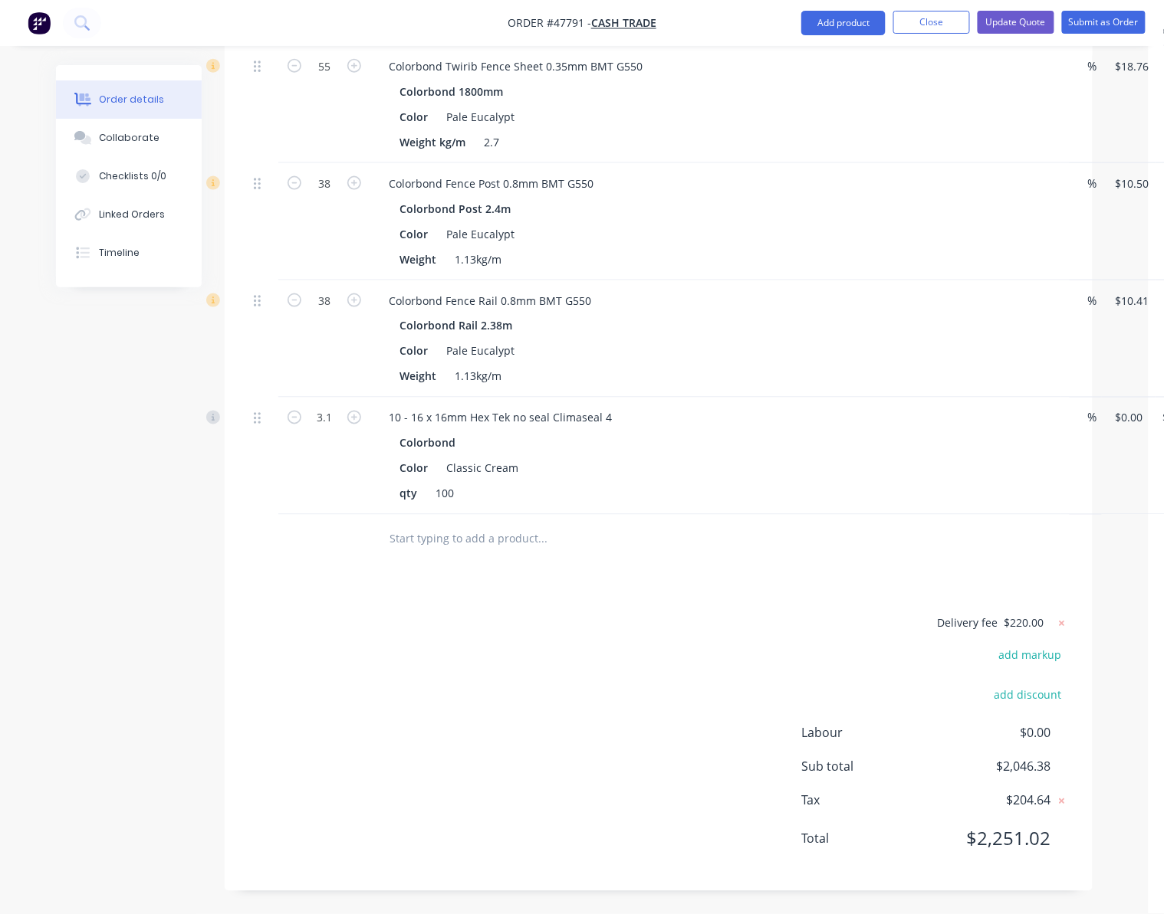
scroll to position [550, 0]
drag, startPoint x: 519, startPoint y: 465, endPoint x: 470, endPoint y: 475, distance: 50.2
click at [470, 475] on div "Classic Cream" at bounding box center [482, 469] width 84 height 22
click at [568, 586] on div "Drawings Add drawing Products Show / Hide columns Add product Qty Discount Pric…" at bounding box center [659, 398] width 868 height 987
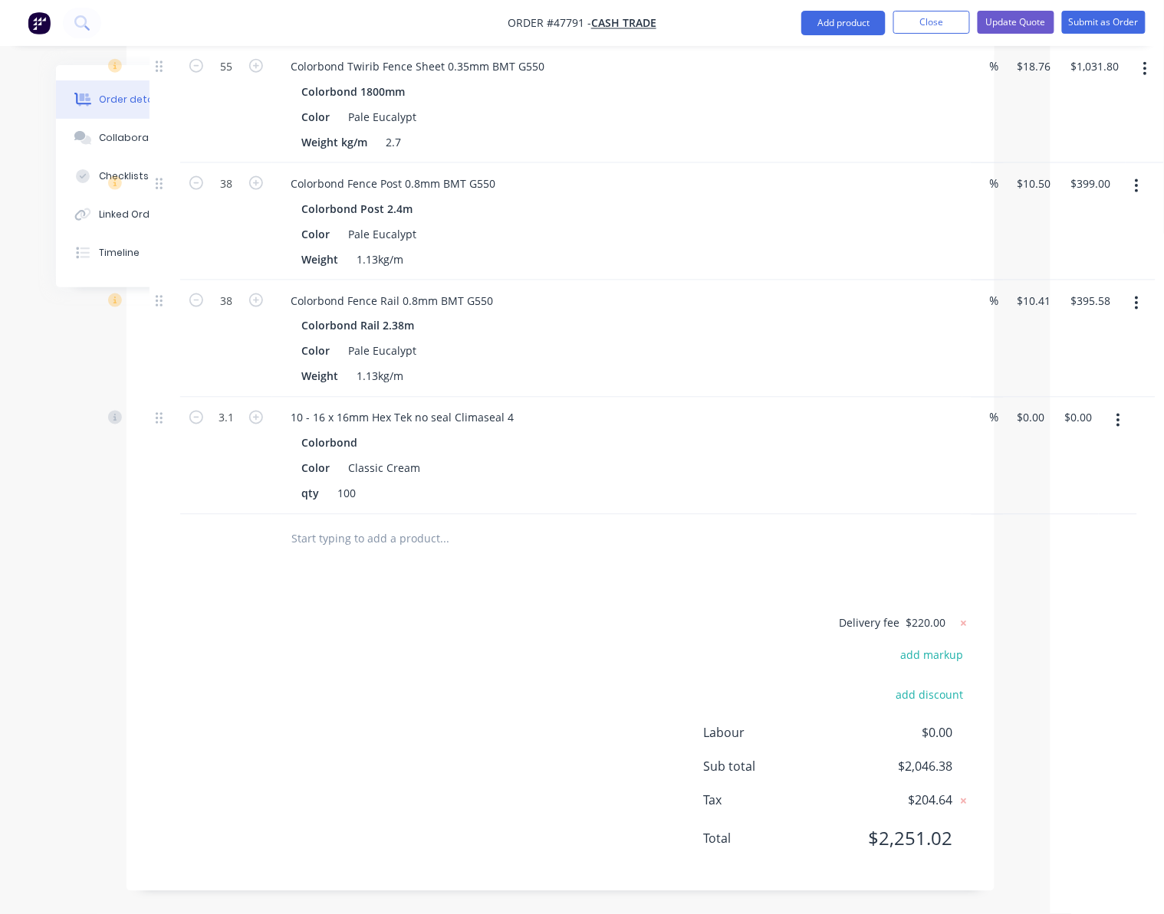
click at [1116, 422] on icon "button" at bounding box center [1118, 420] width 4 height 17
click at [1077, 458] on div "Edit" at bounding box center [1064, 461] width 118 height 22
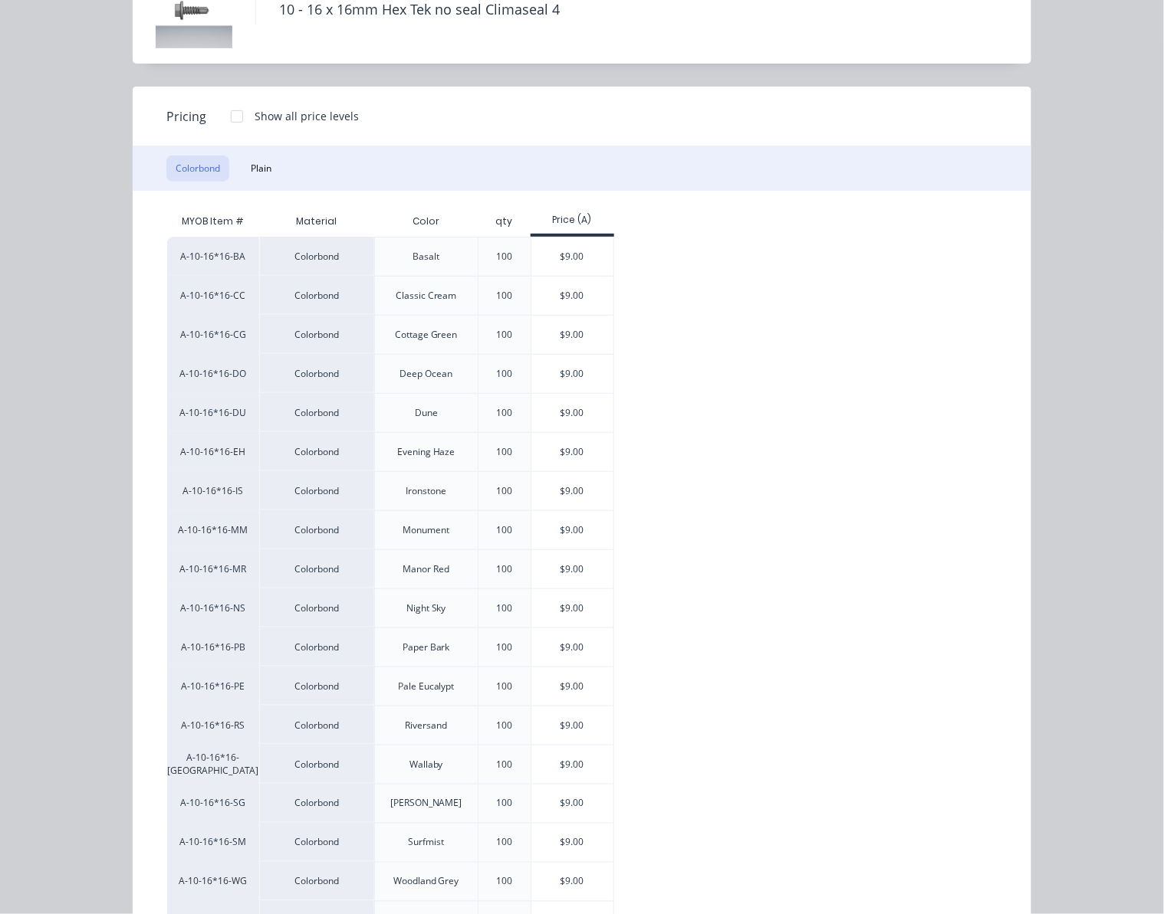
scroll to position [84, 0]
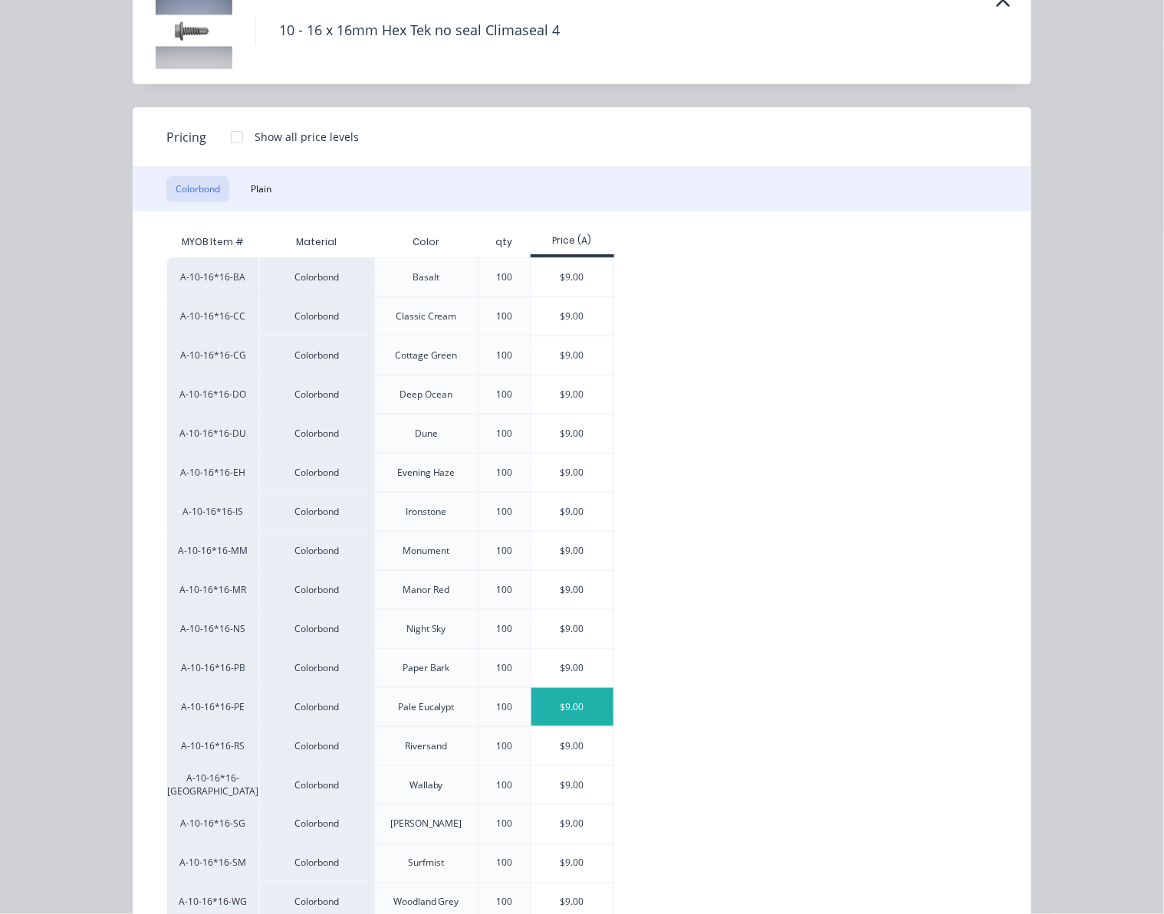
click at [561, 727] on div "$9.00" at bounding box center [572, 707] width 82 height 38
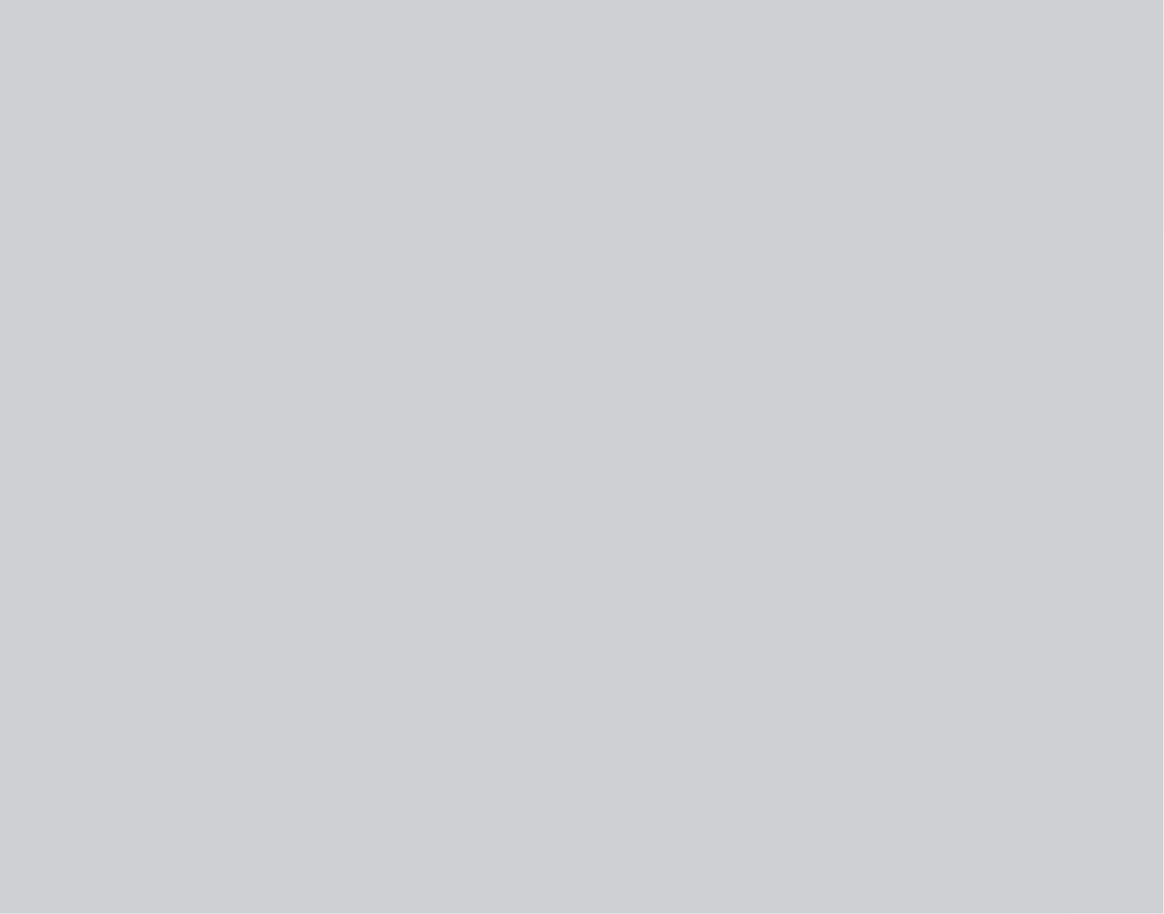
type input "$9.00"
type input "$27.90"
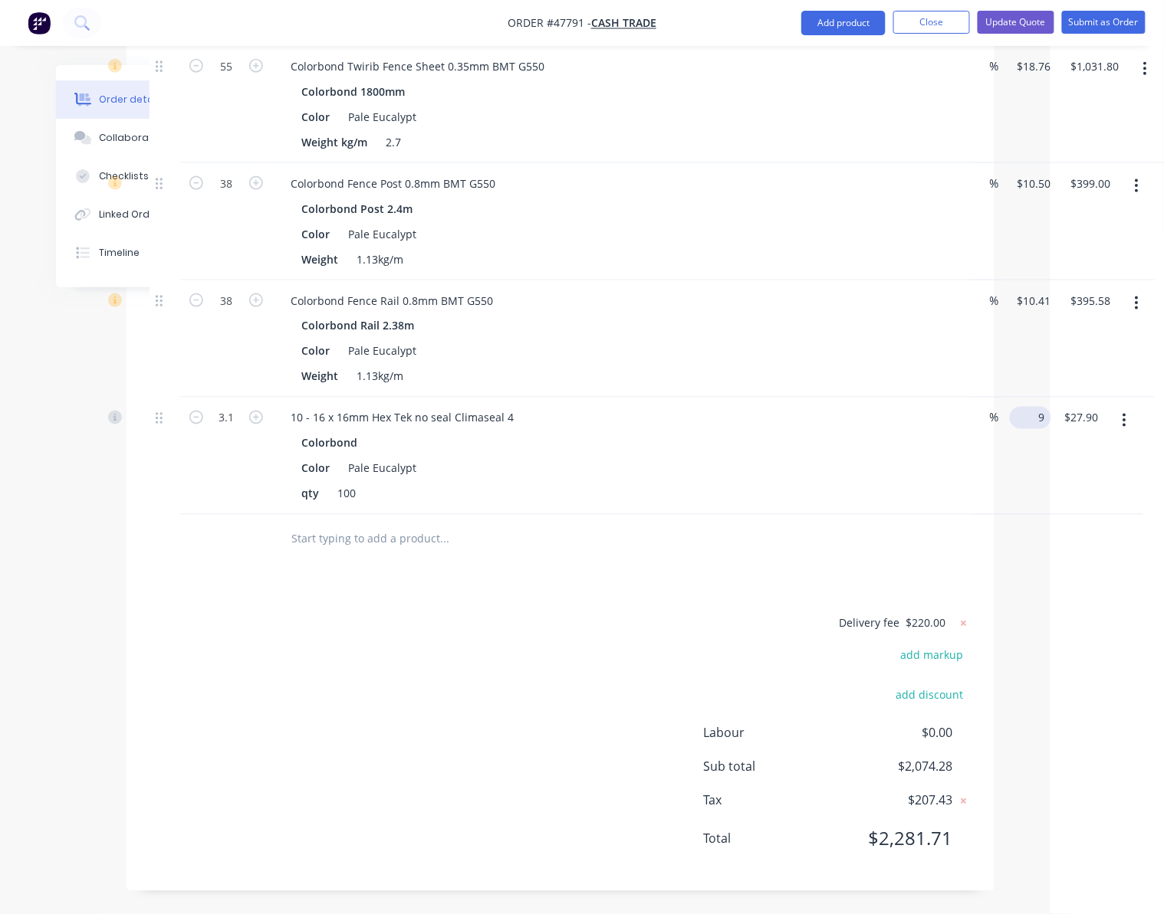
click at [1028, 409] on input "9" at bounding box center [1033, 418] width 35 height 22
type input "$0.00"
click at [971, 409] on div "3.1 10 - 16 x 16mm Hex Tek no seal Climaseal 4 Colorbond Color Pale Eucalypt qt…" at bounding box center [560, 456] width 822 height 117
type input "$0.00"
click at [978, 498] on div "%" at bounding box center [982, 456] width 41 height 117
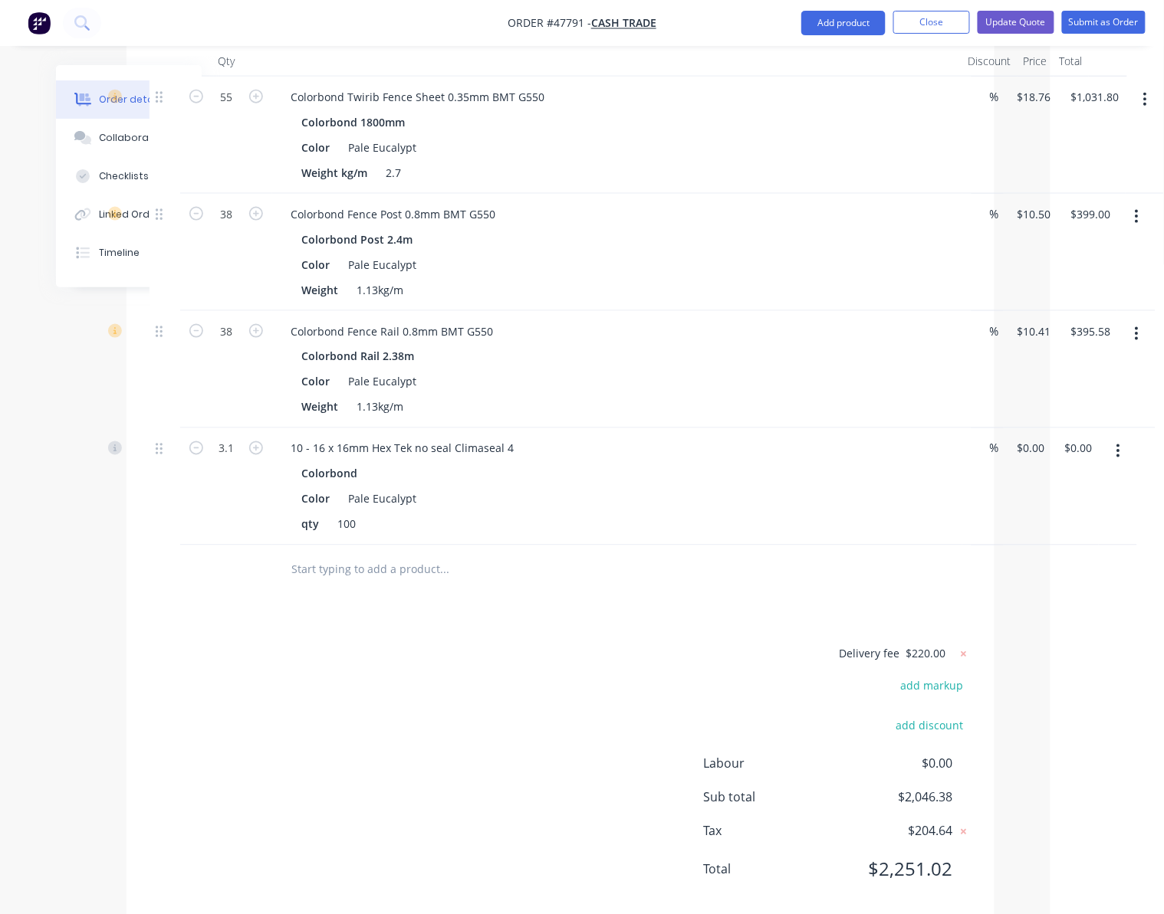
scroll to position [550, 98]
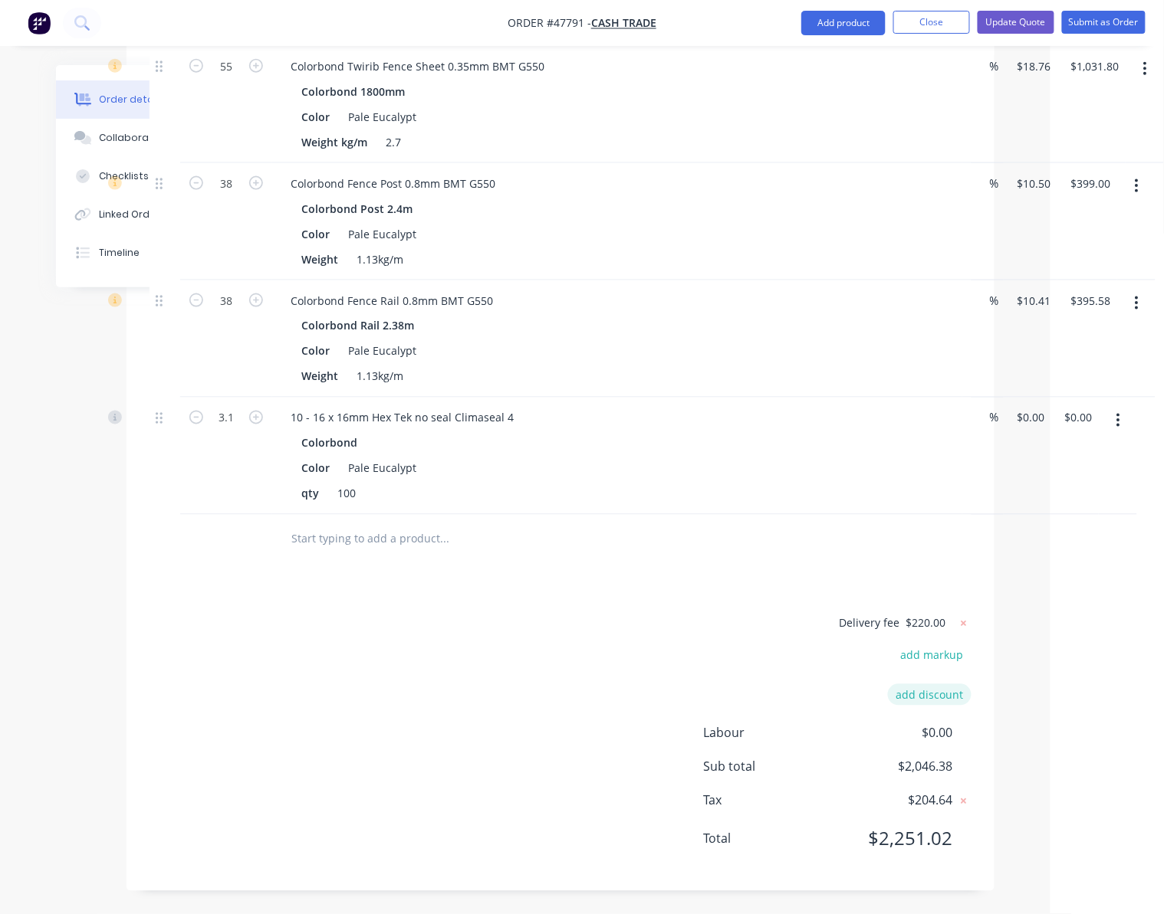
click at [936, 694] on button "add discount" at bounding box center [930, 695] width 84 height 21
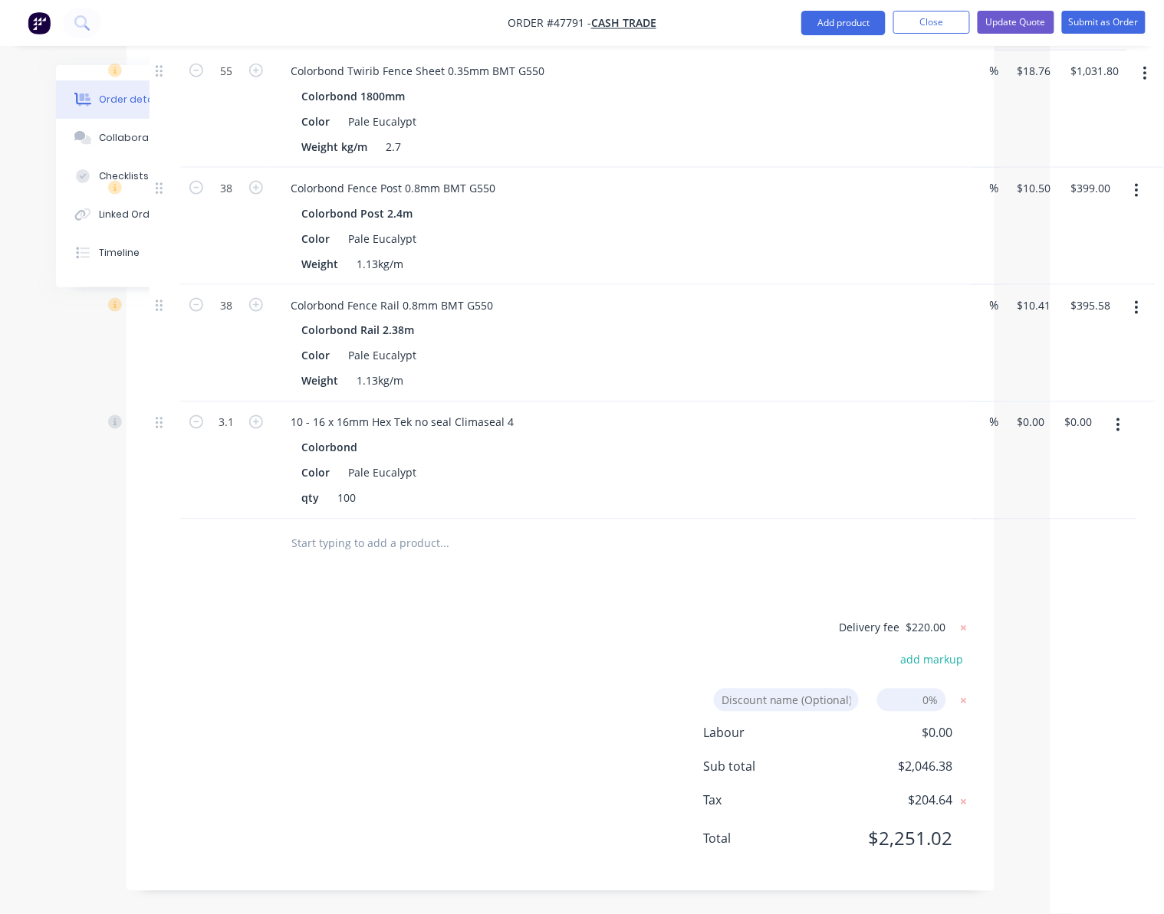
scroll to position [546, 98]
click at [921, 698] on input at bounding box center [911, 700] width 69 height 23
type input "5%"
click input "submit" at bounding box center [0, 0] width 0 height 0
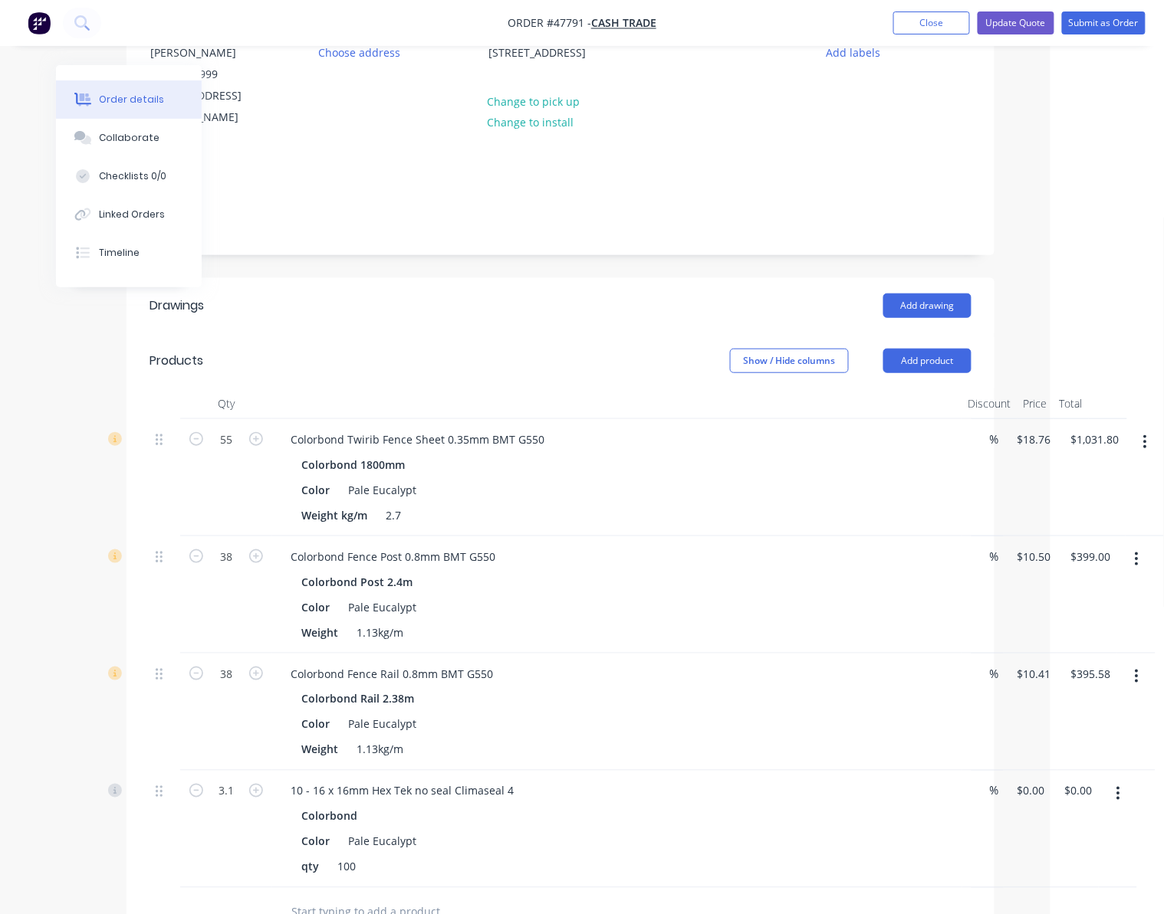
scroll to position [0, 98]
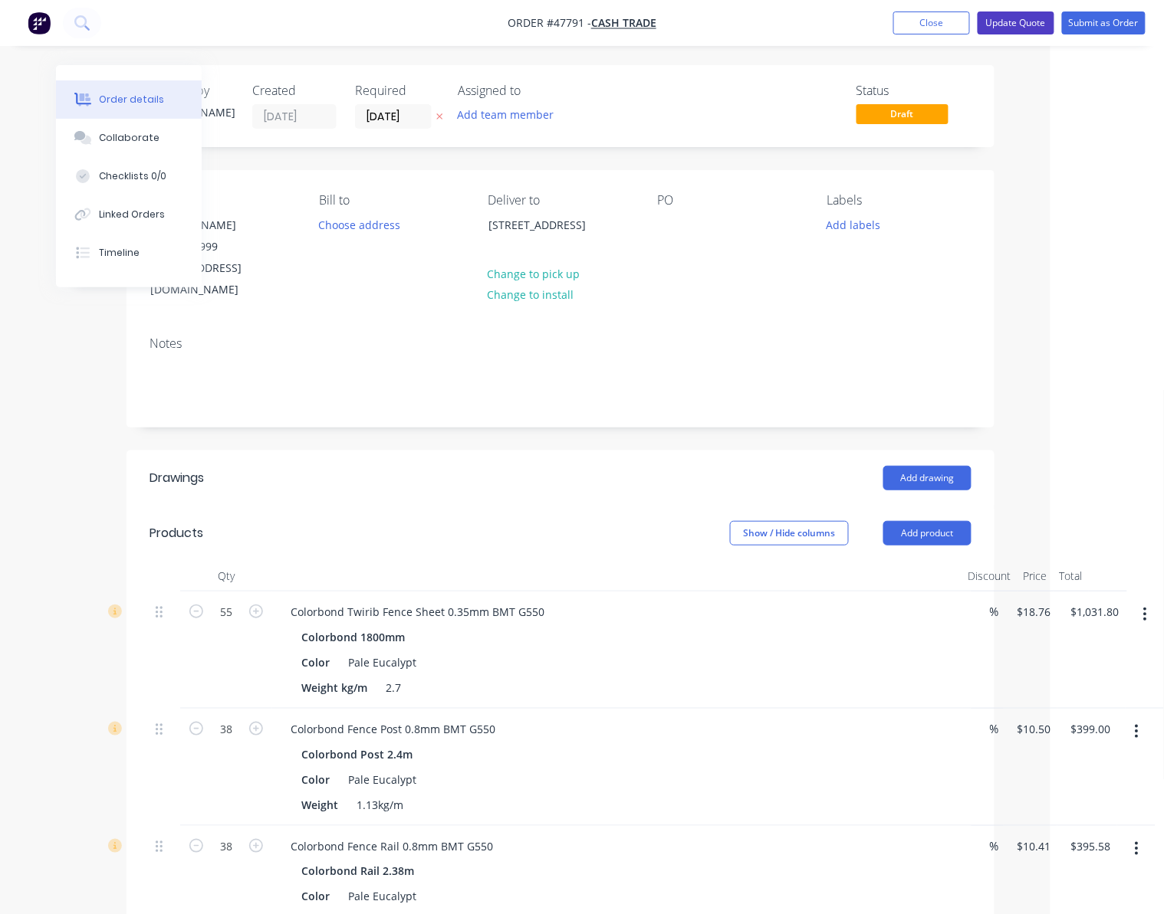
click at [1033, 16] on button "Update Quote" at bounding box center [1015, 22] width 77 height 23
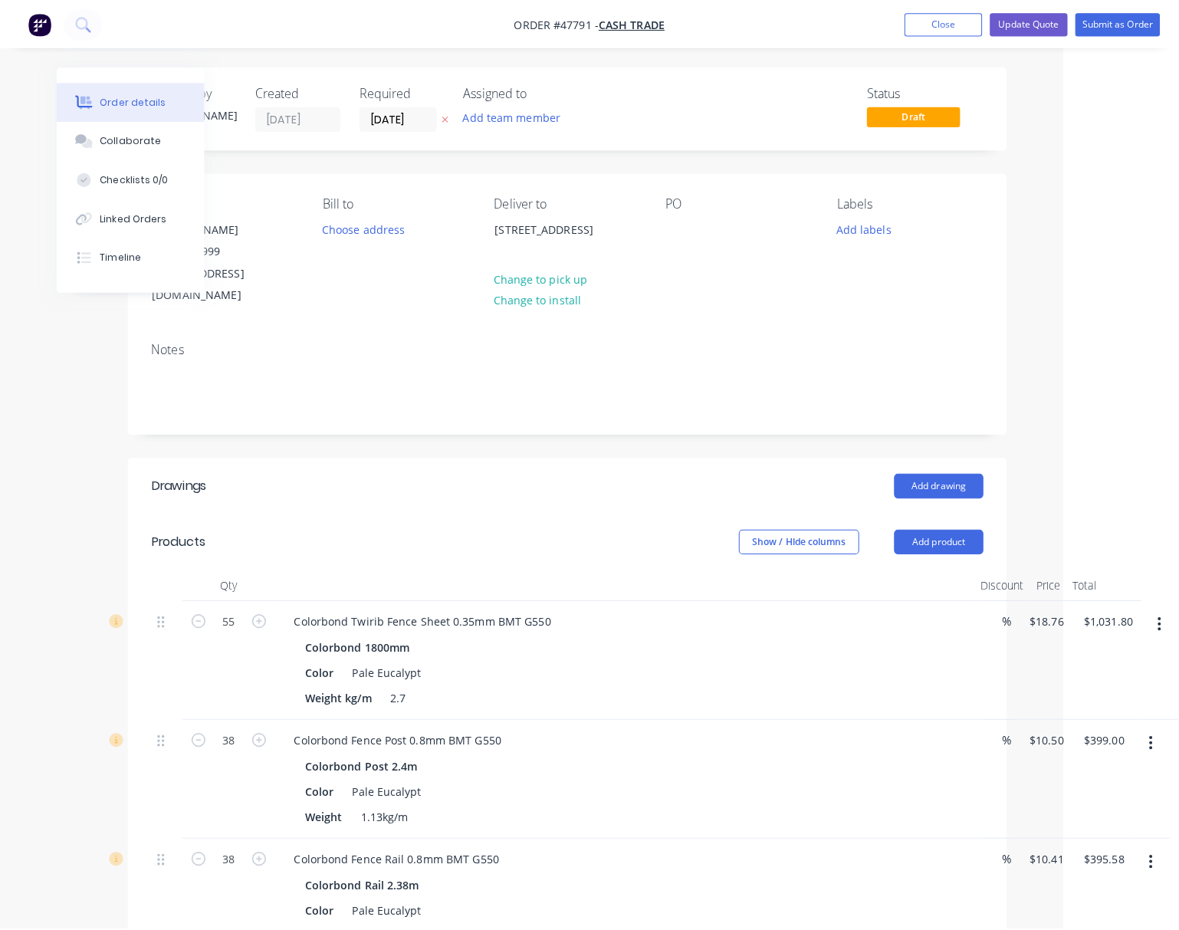
scroll to position [0, 90]
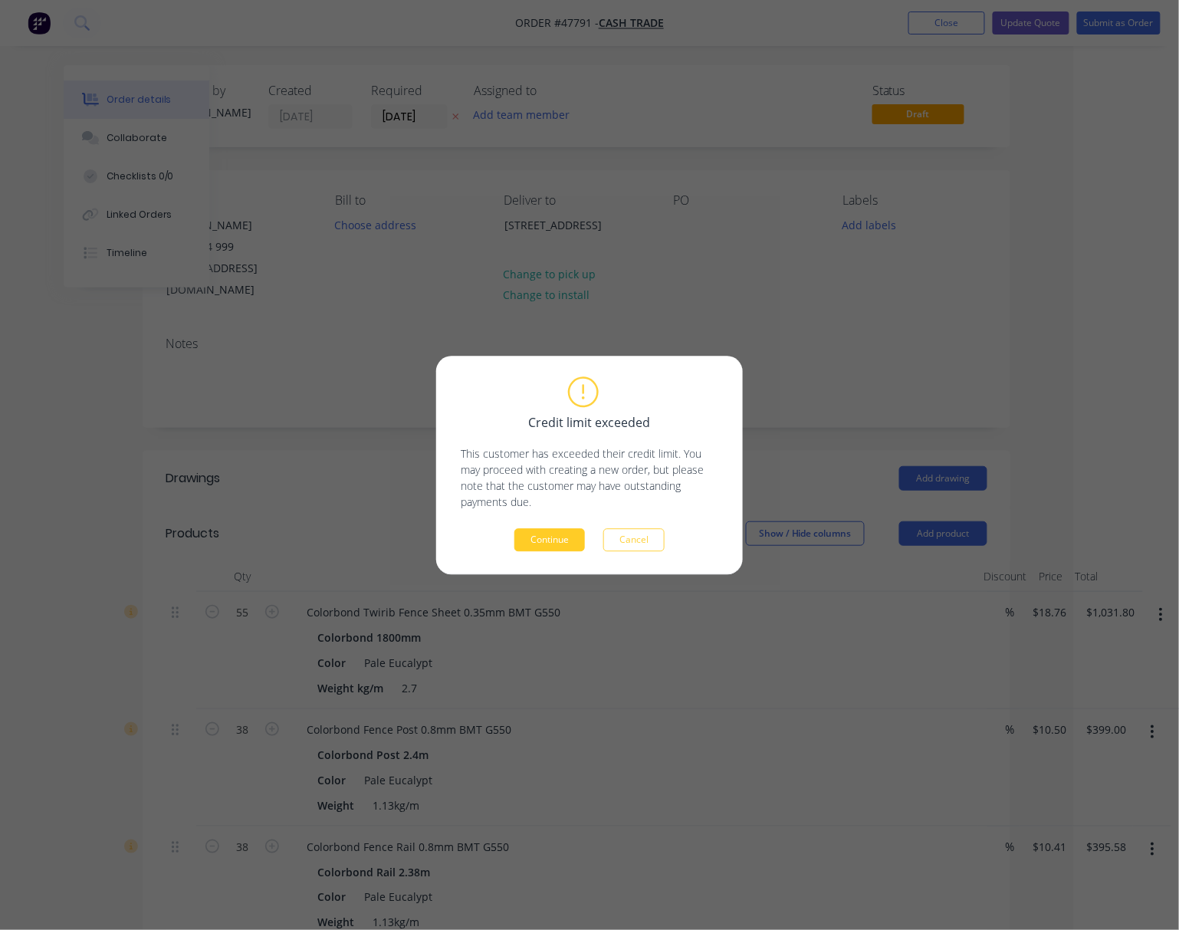
click at [560, 537] on button "Continue" at bounding box center [549, 539] width 71 height 23
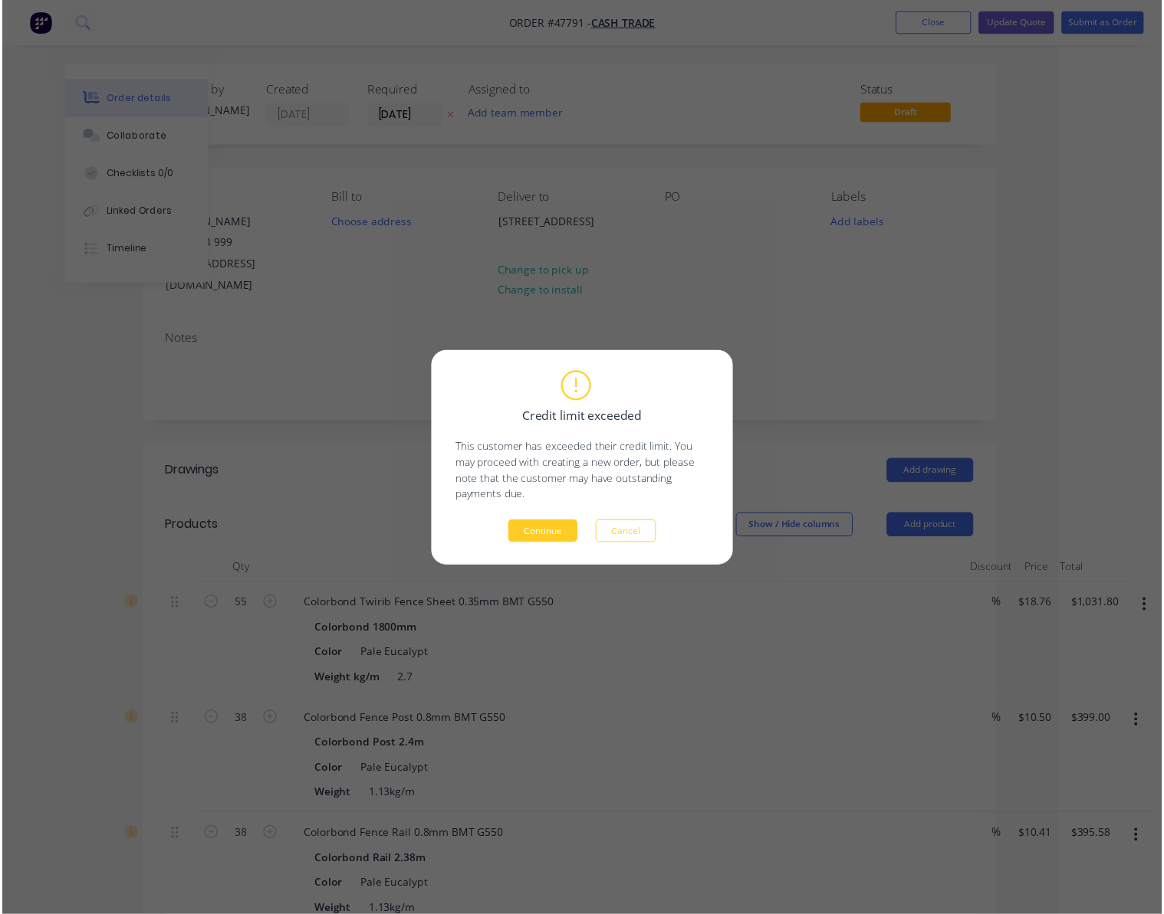
scroll to position [0, 0]
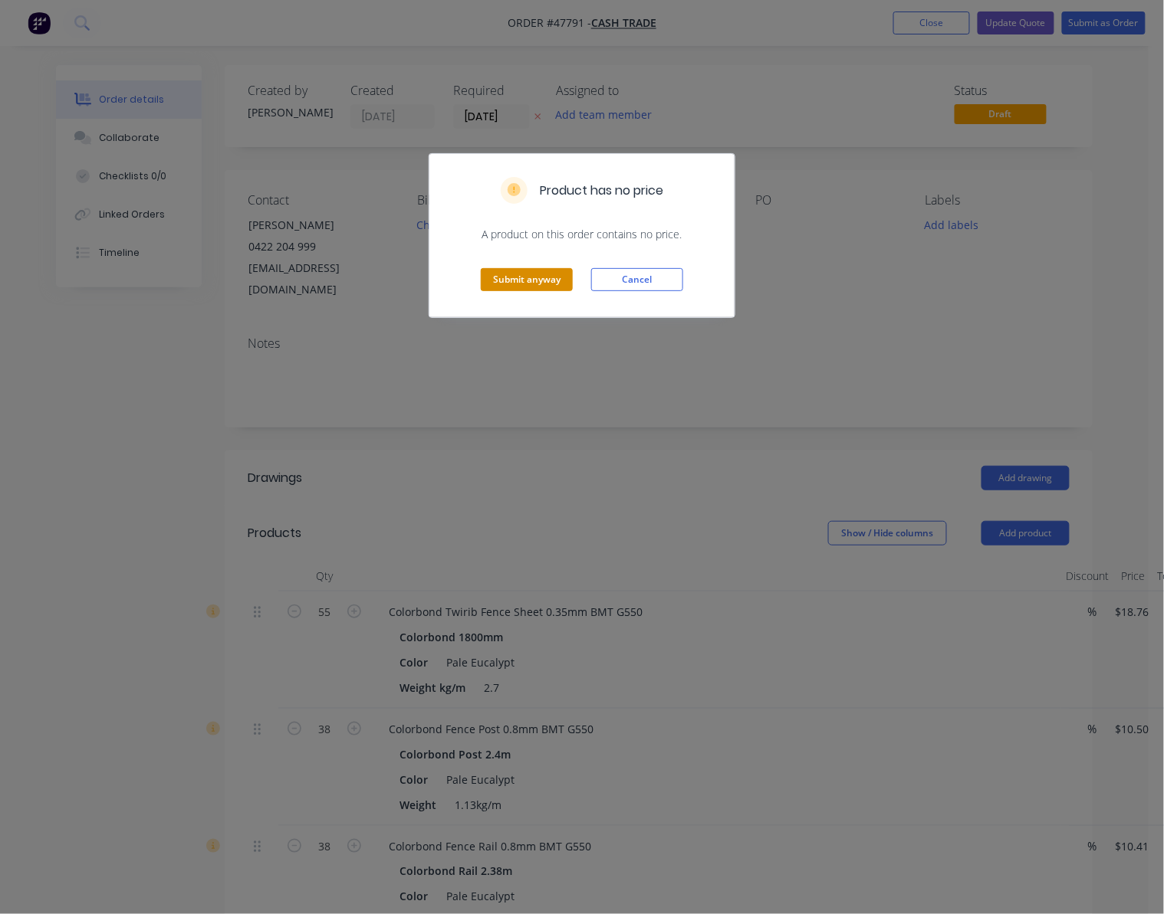
click at [530, 288] on button "Submit anyway" at bounding box center [527, 279] width 92 height 23
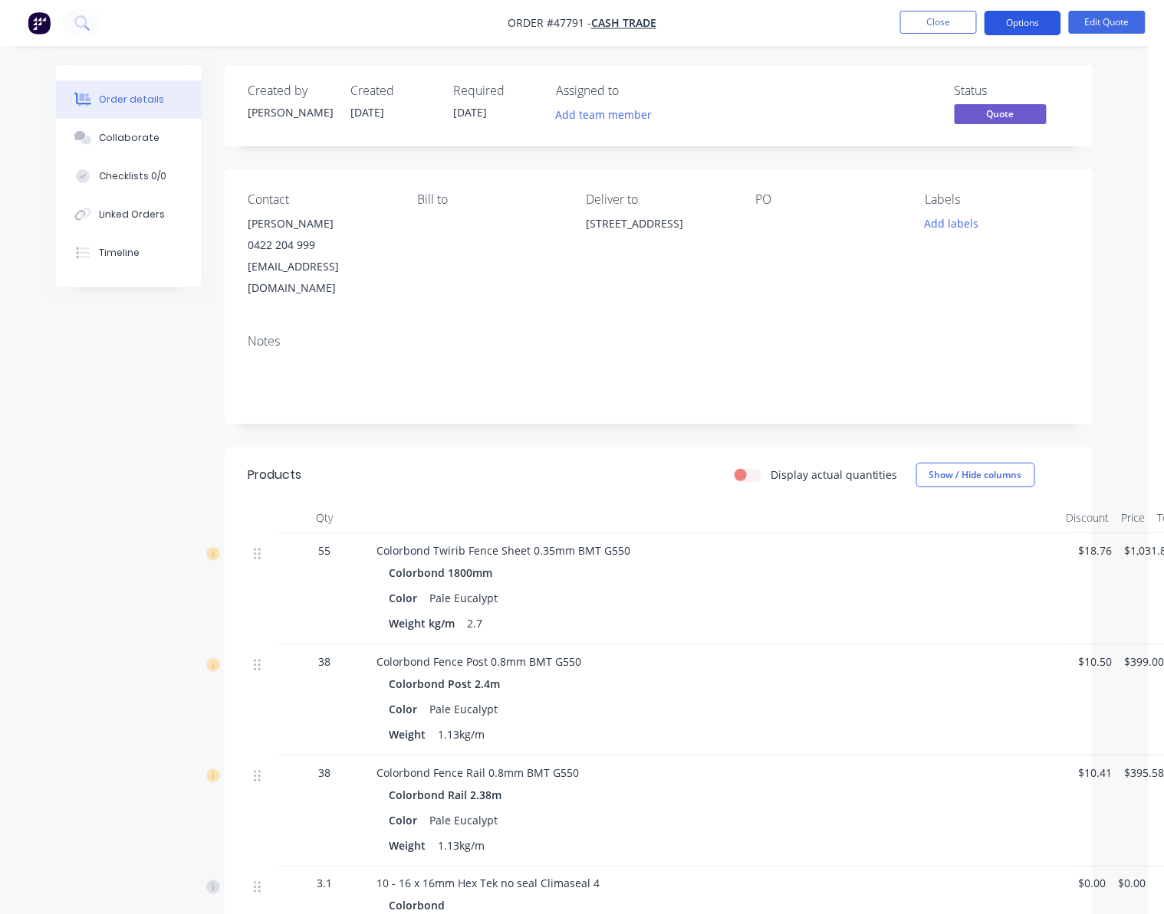
click at [1019, 25] on button "Options" at bounding box center [1022, 23] width 77 height 25
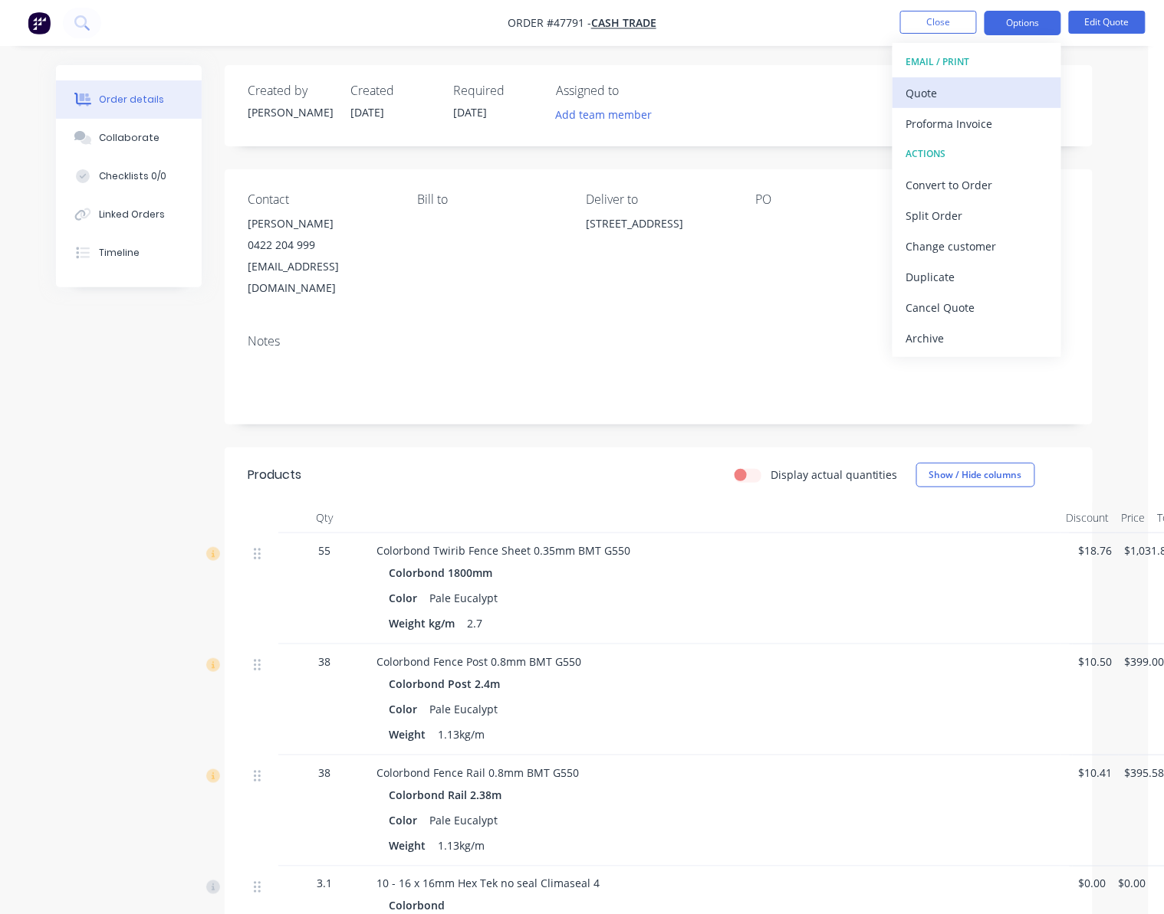
click at [985, 99] on div "Quote" at bounding box center [976, 93] width 141 height 22
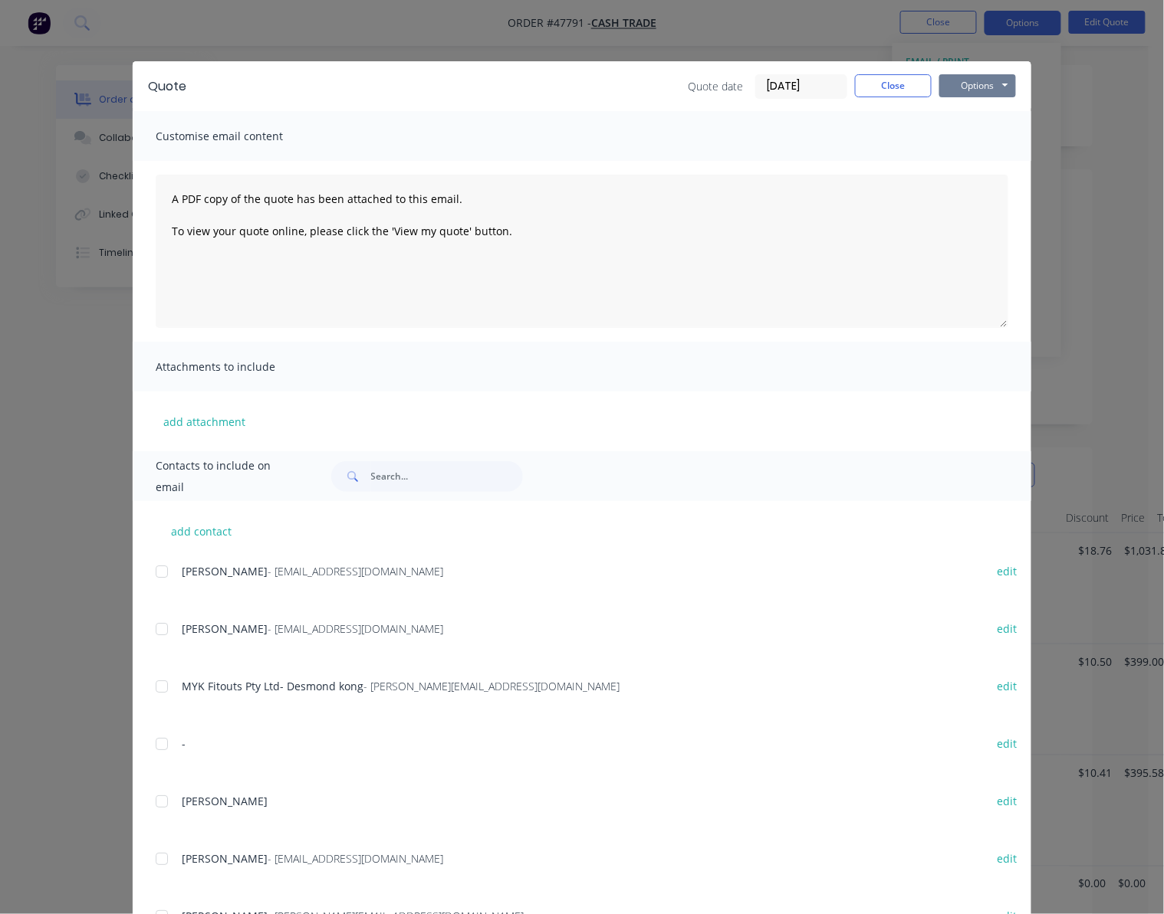
click at [980, 84] on button "Options" at bounding box center [977, 85] width 77 height 23
click at [987, 141] on button "Print" at bounding box center [988, 138] width 98 height 25
click at [461, 44] on div "Quote Quote date 16/08/25 Close Options Preview Print Email Customise email con…" at bounding box center [582, 457] width 1164 height 914
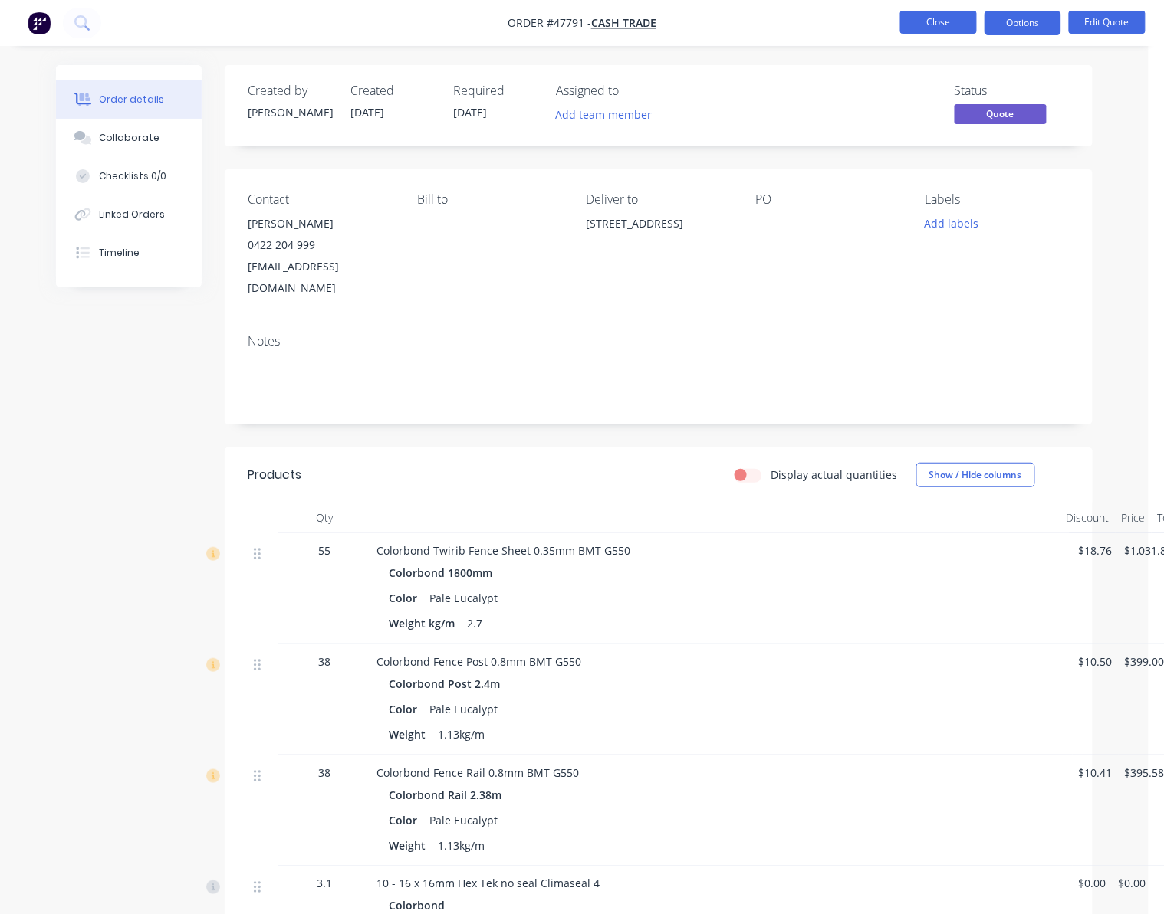
click at [911, 15] on button "Close" at bounding box center [938, 22] width 77 height 23
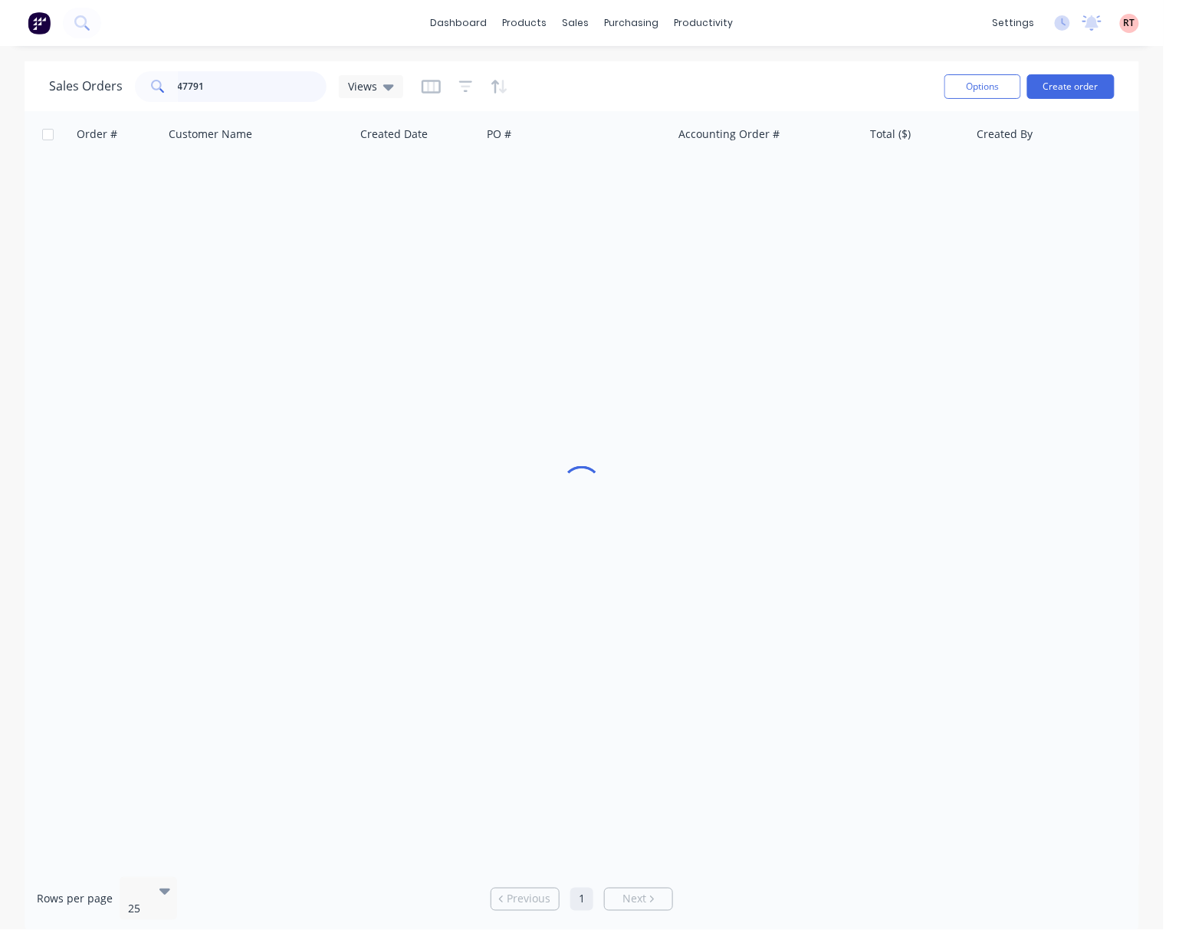
drag, startPoint x: 204, startPoint y: 86, endPoint x: 96, endPoint y: 90, distance: 108.1
click at [111, 90] on div "Sales Orders 47791 Views" at bounding box center [226, 86] width 354 height 31
type input "48104"
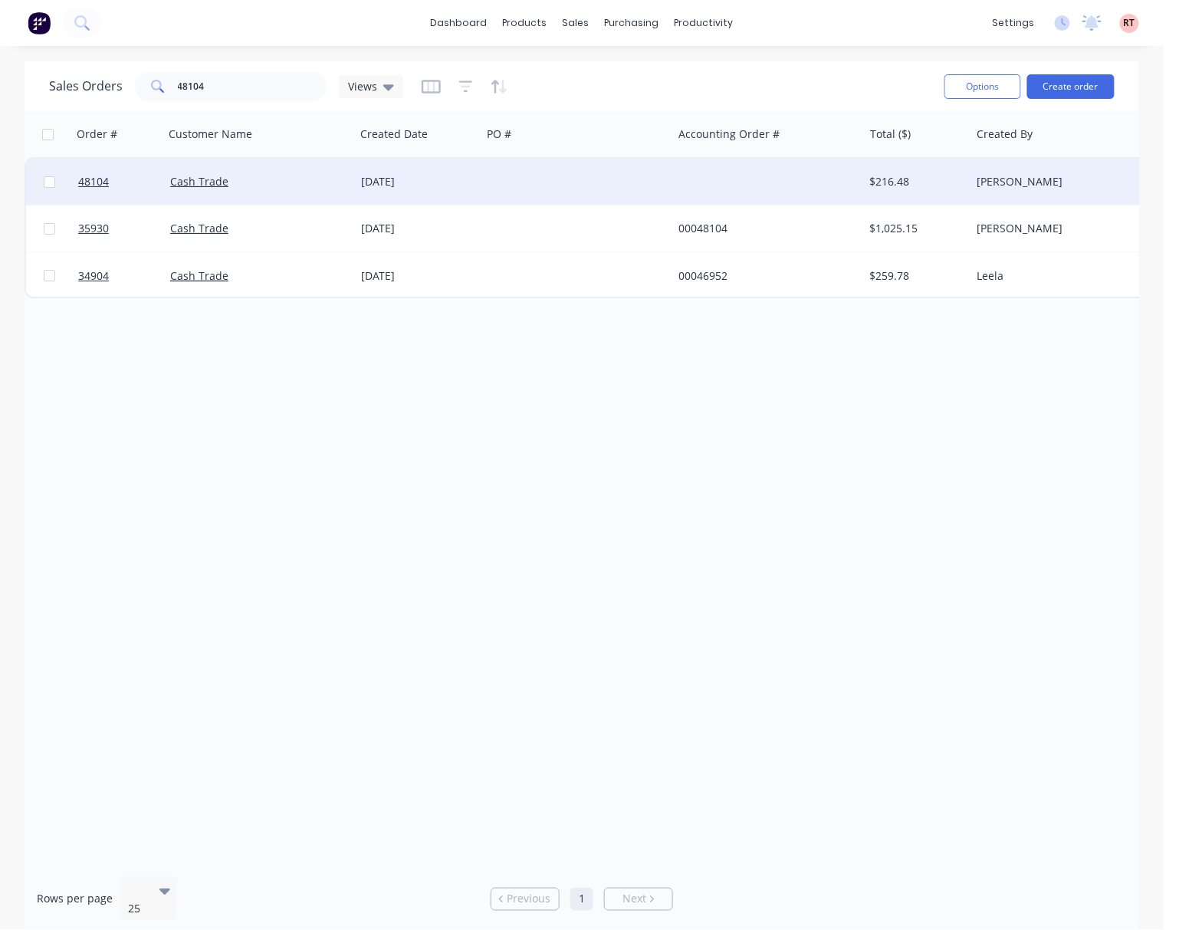
click at [617, 196] on div at bounding box center [576, 182] width 191 height 46
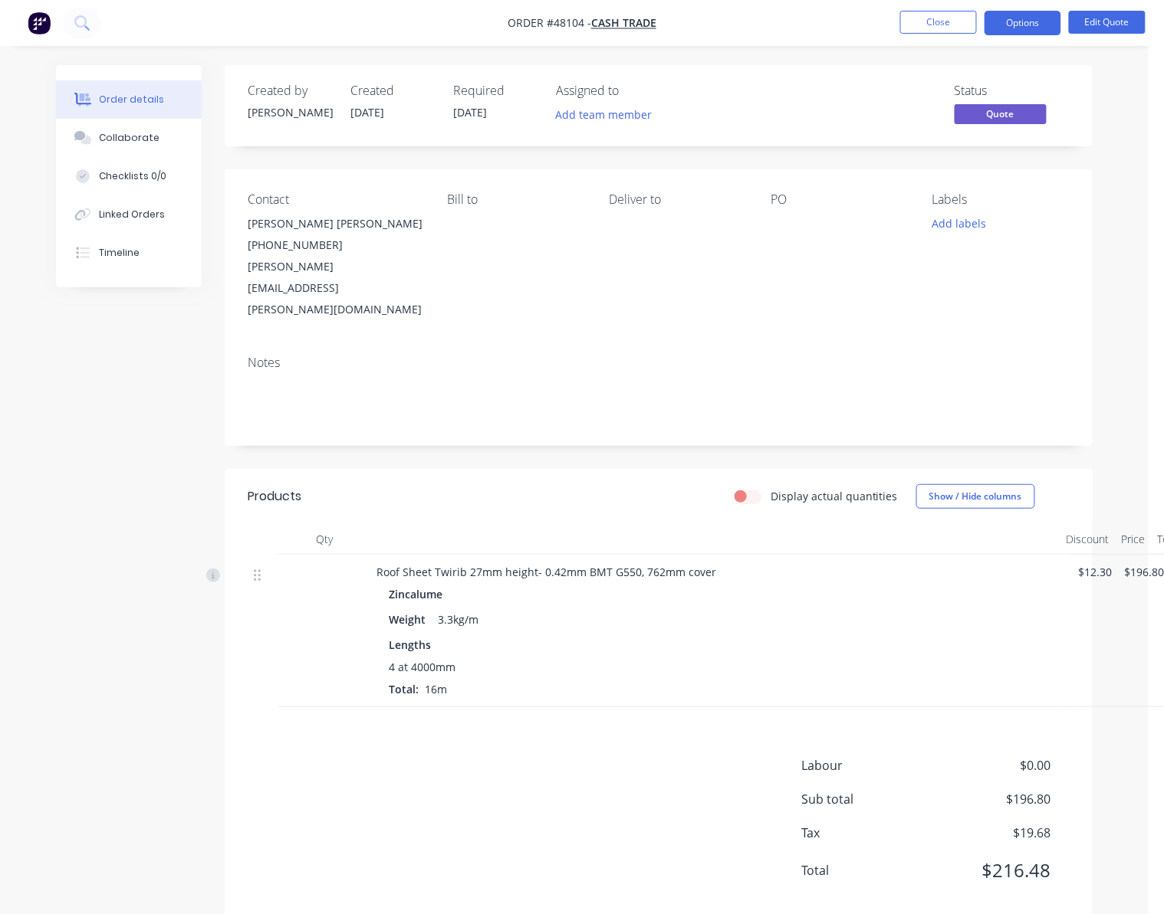
click at [1040, 757] on span "$0.00" at bounding box center [993, 766] width 113 height 18
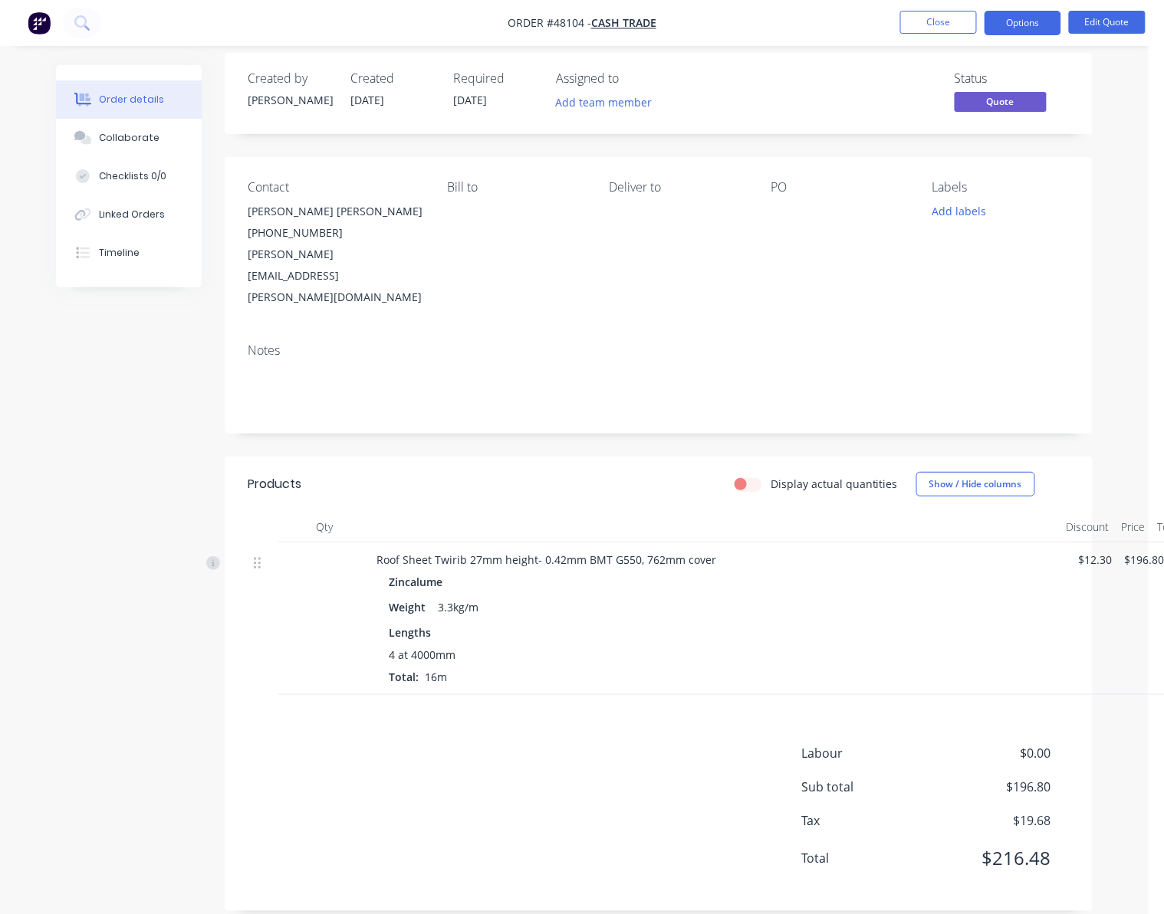
scroll to position [15, 0]
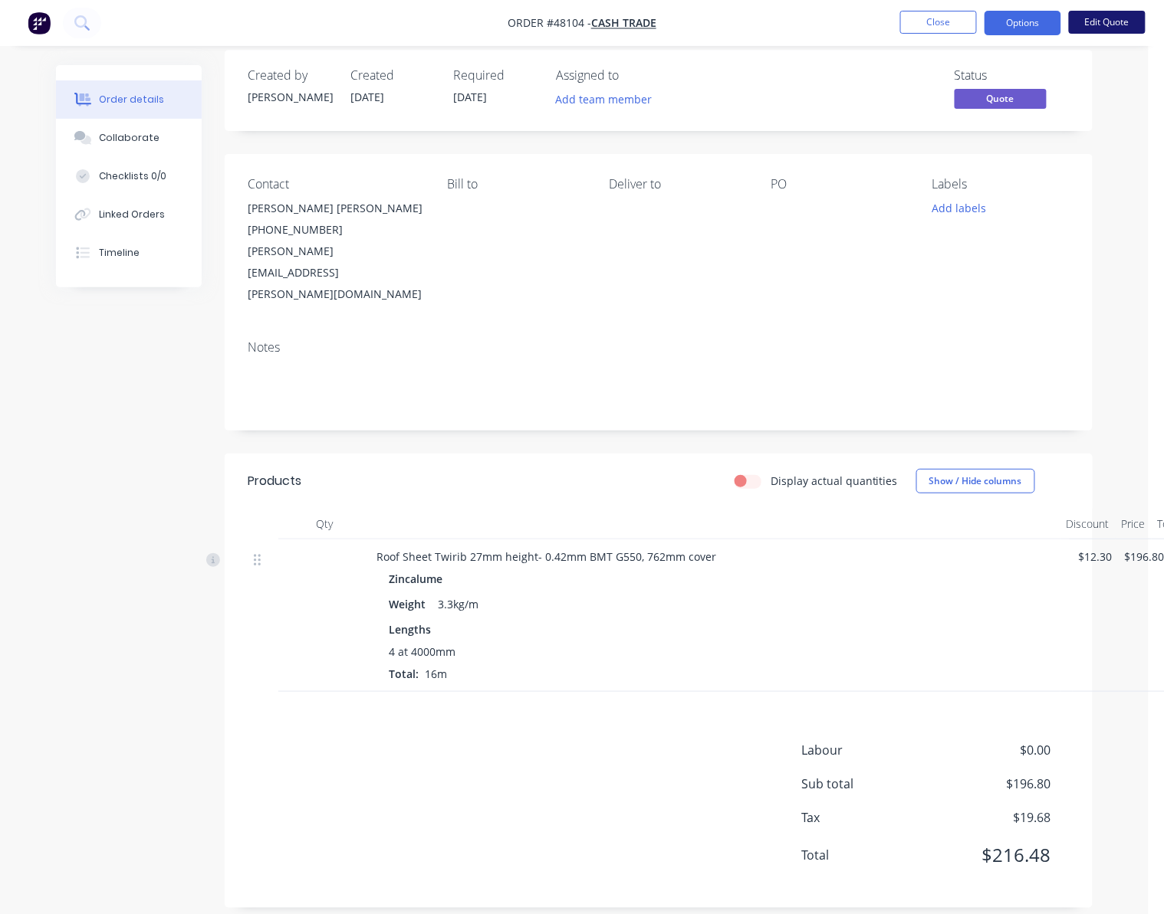
click at [1090, 16] on button "Edit Quote" at bounding box center [1107, 22] width 77 height 23
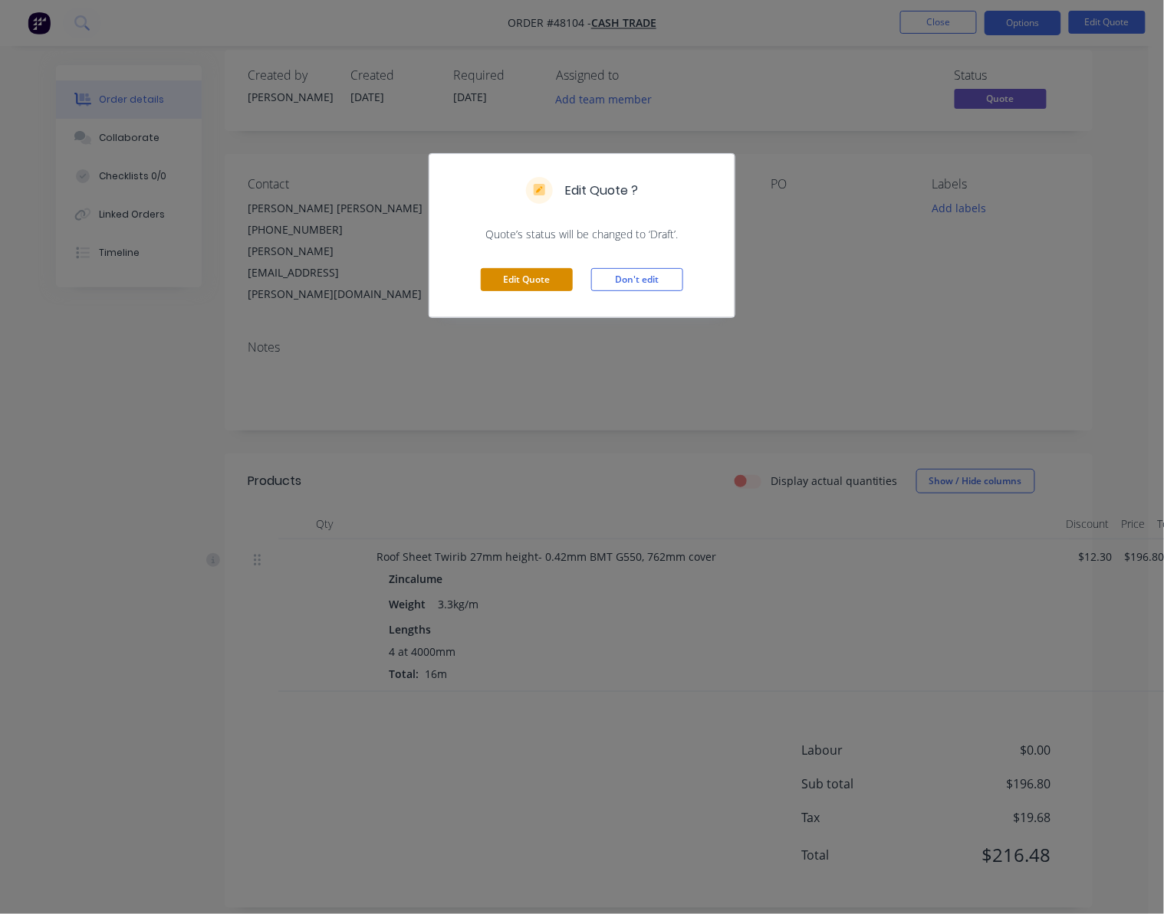
click at [529, 284] on button "Edit Quote" at bounding box center [527, 279] width 92 height 23
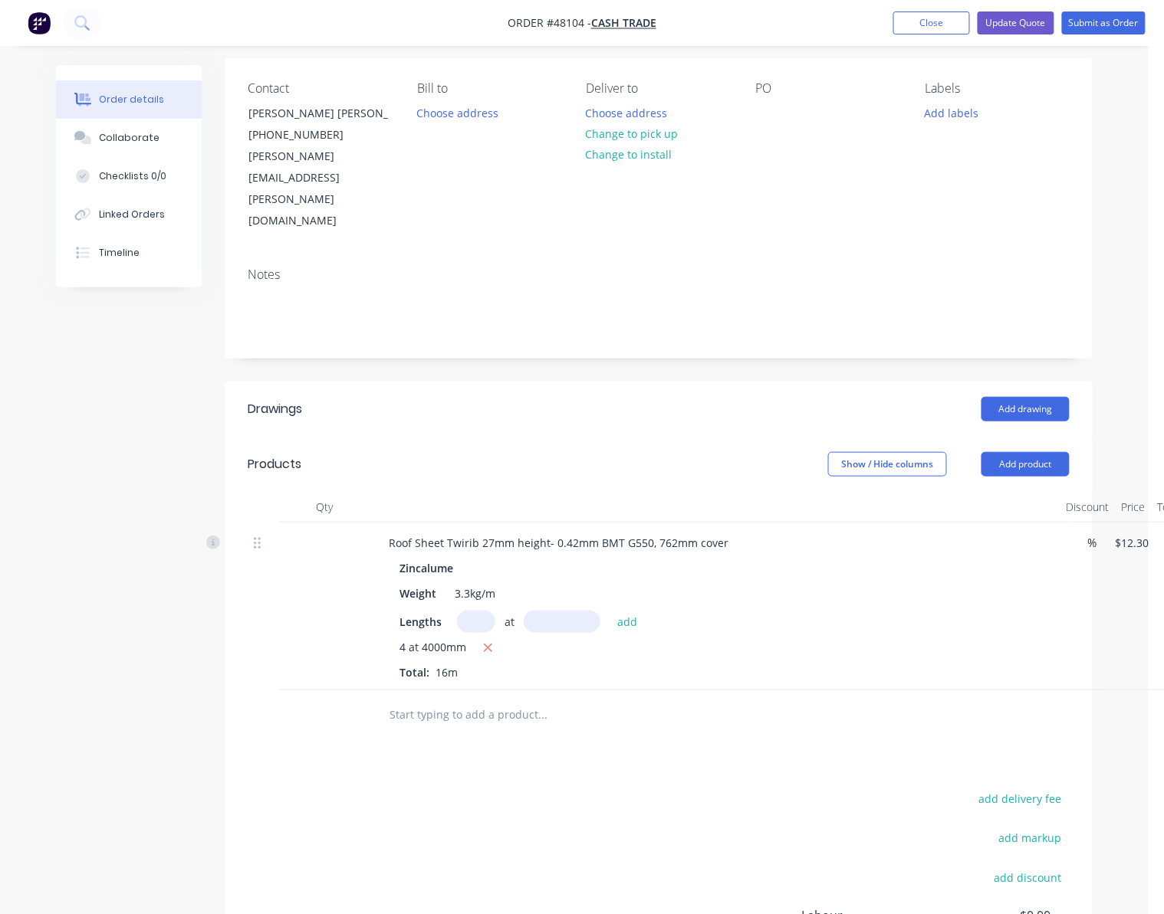
scroll to position [233, 0]
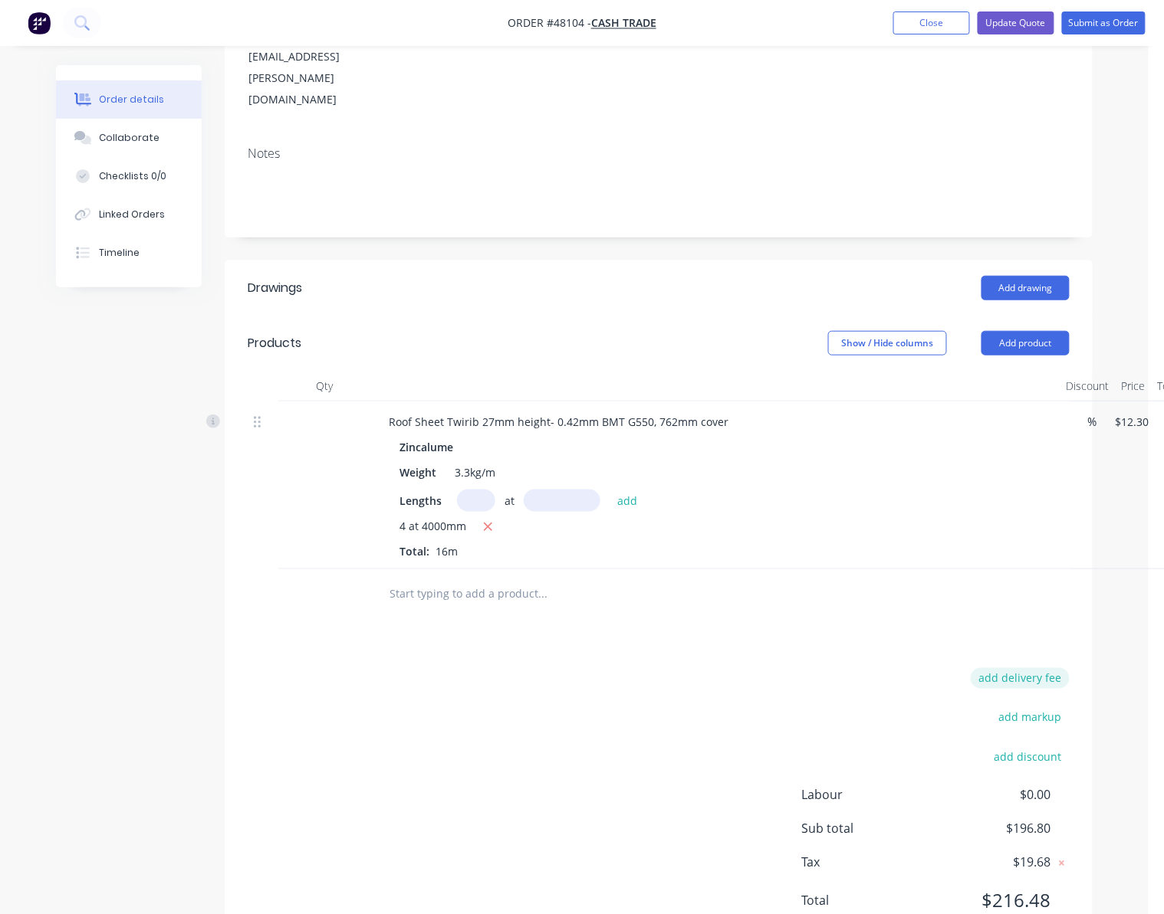
click at [1028, 668] on button "add delivery fee" at bounding box center [1019, 678] width 99 height 21
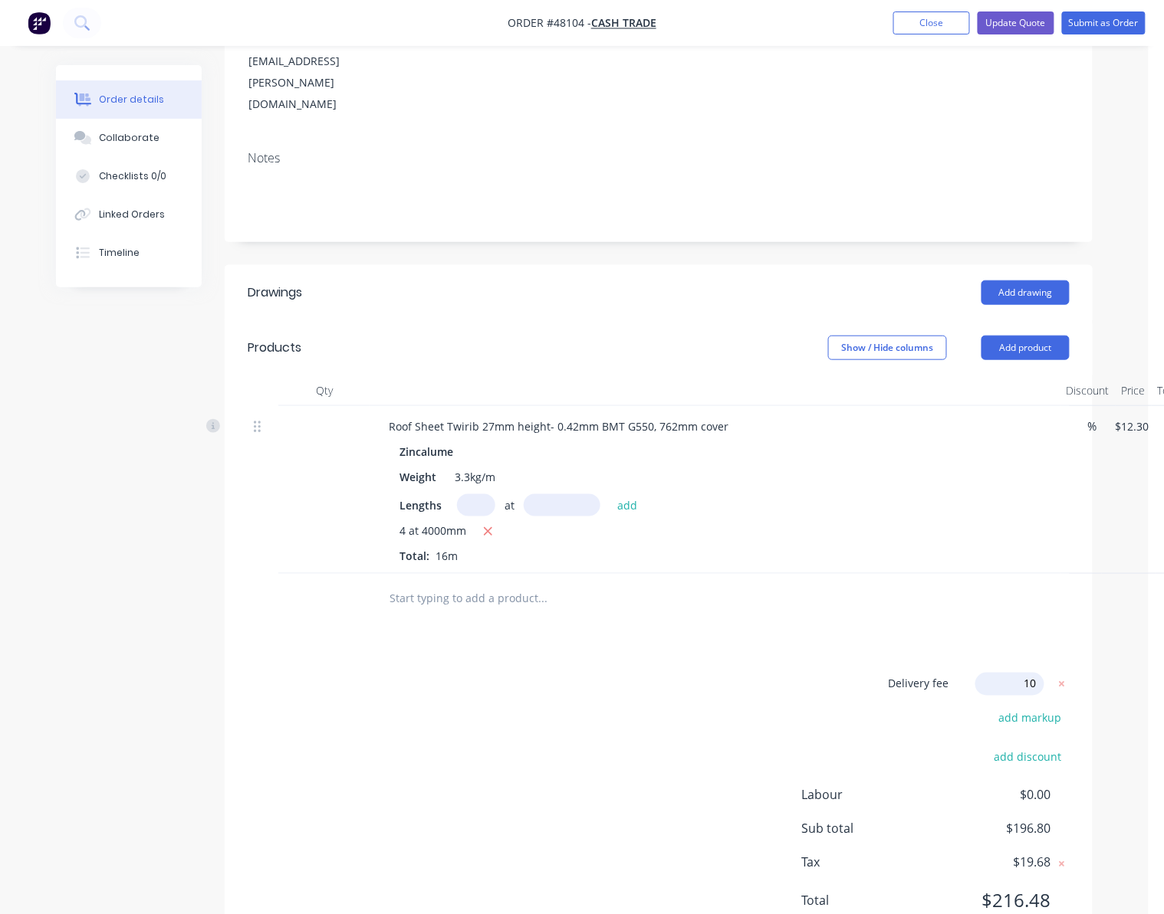
type input "100"
click input "submit" at bounding box center [0, 0] width 0 height 0
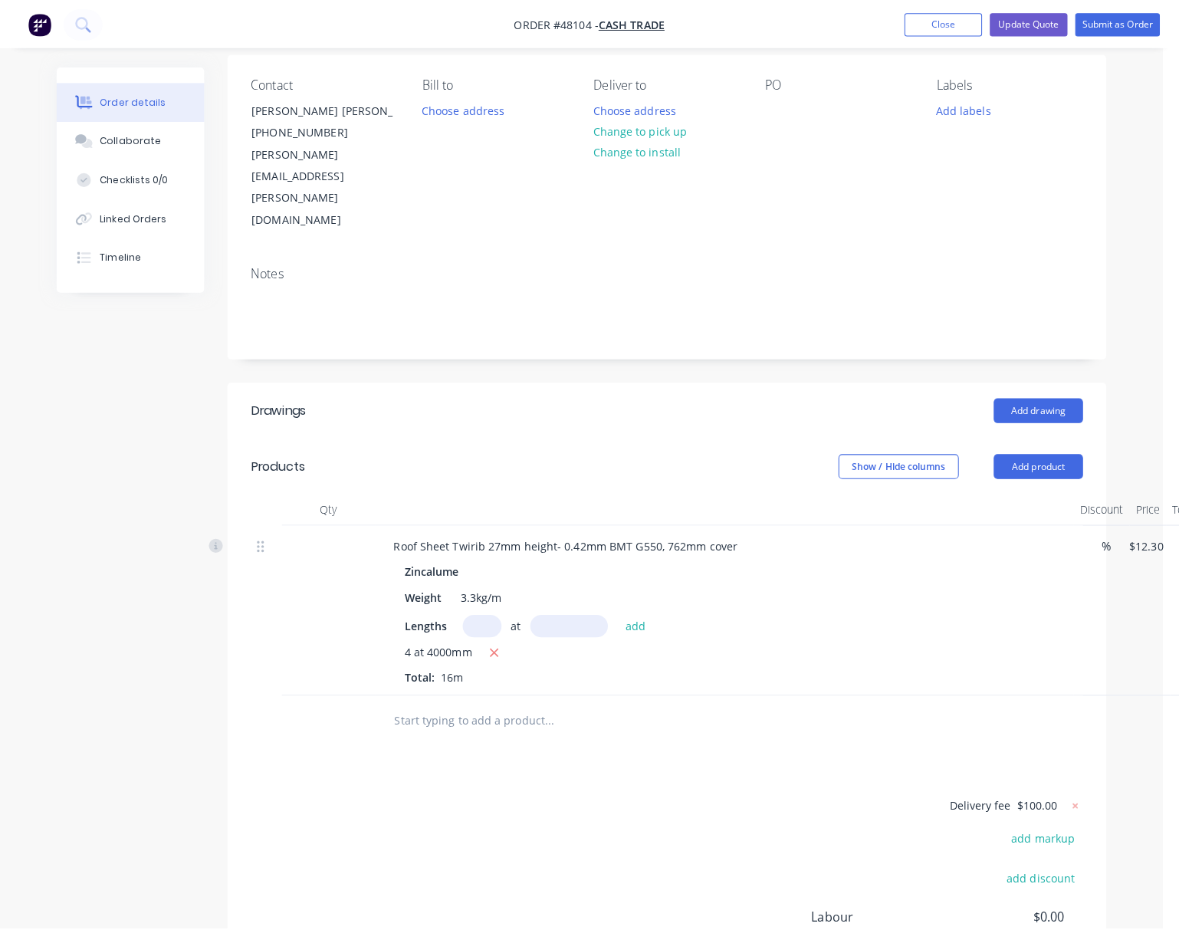
scroll to position [0, 0]
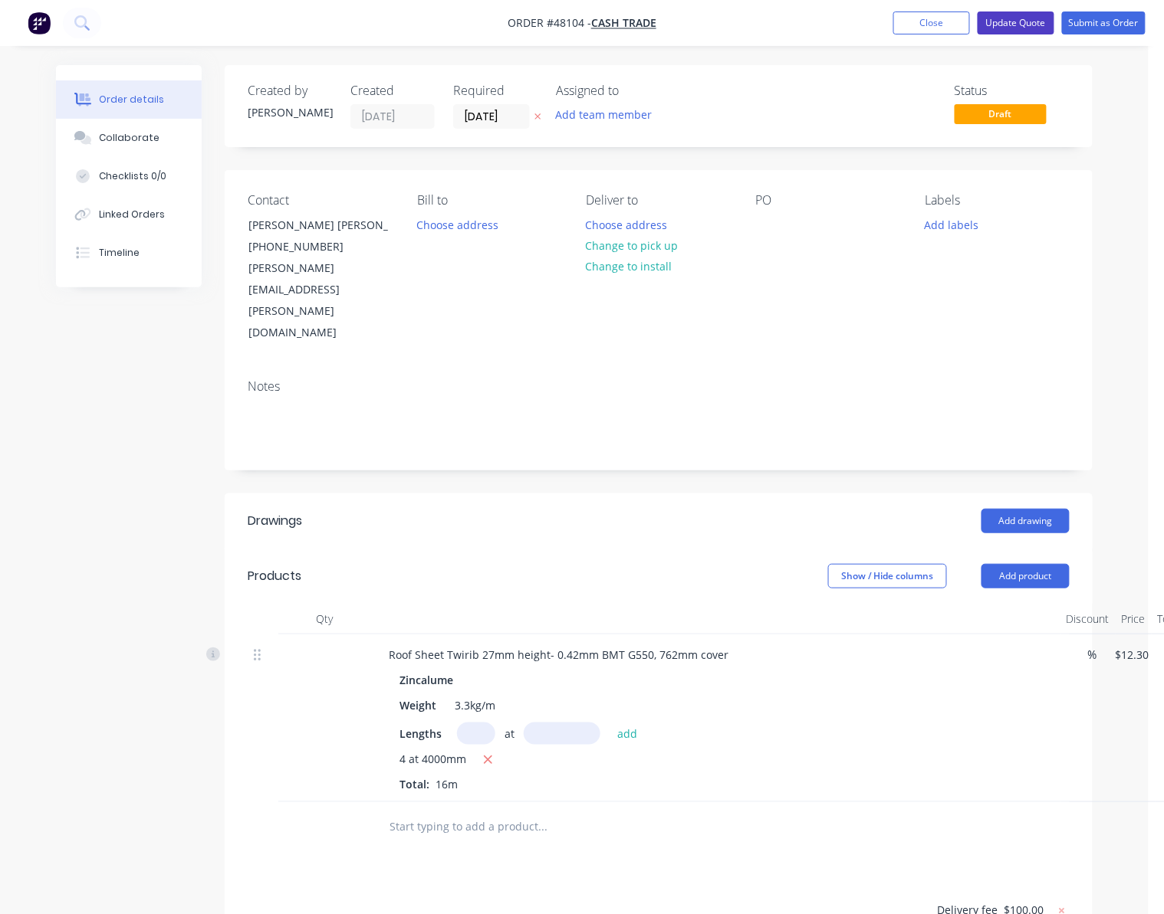
click at [1003, 29] on button "Update Quote" at bounding box center [1015, 22] width 77 height 23
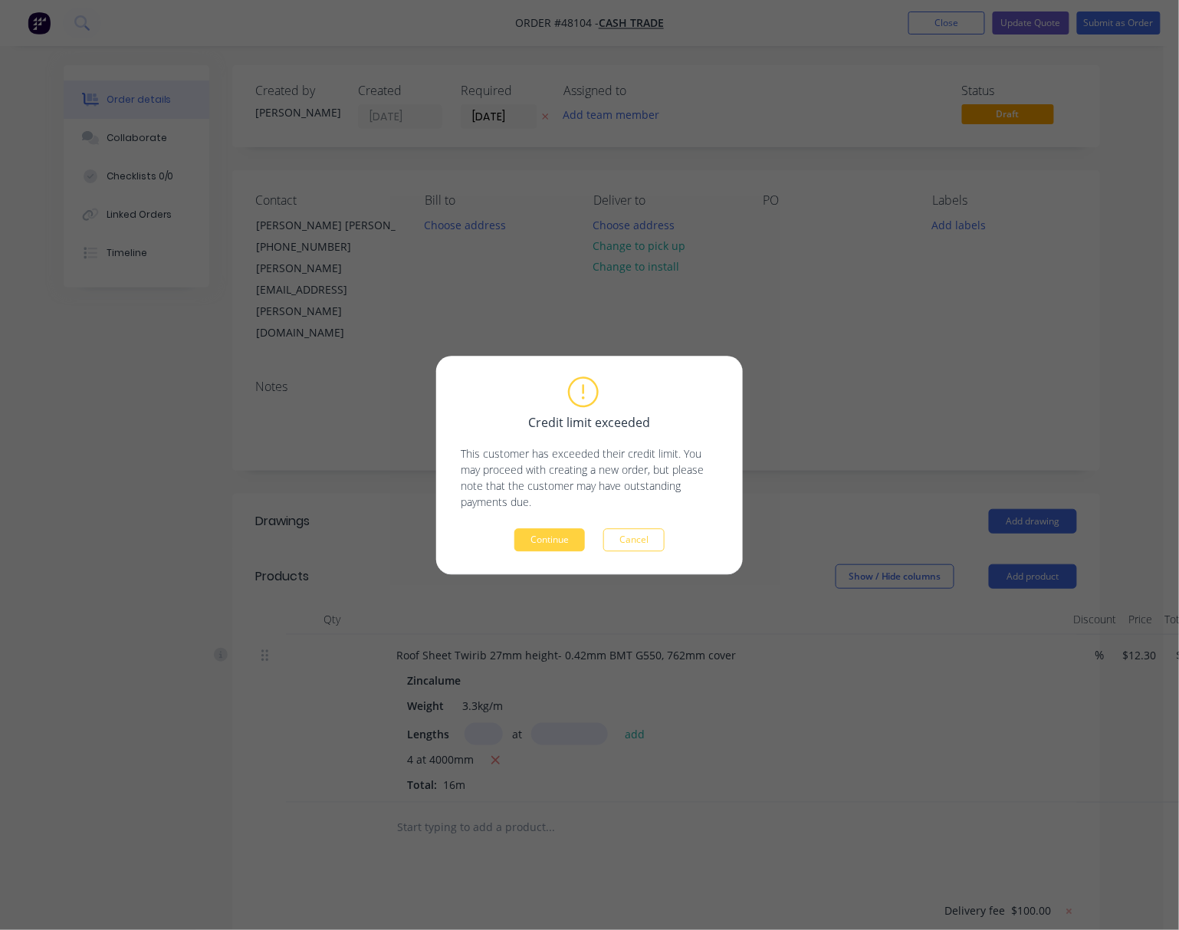
click at [547, 540] on button "Continue" at bounding box center [549, 539] width 71 height 23
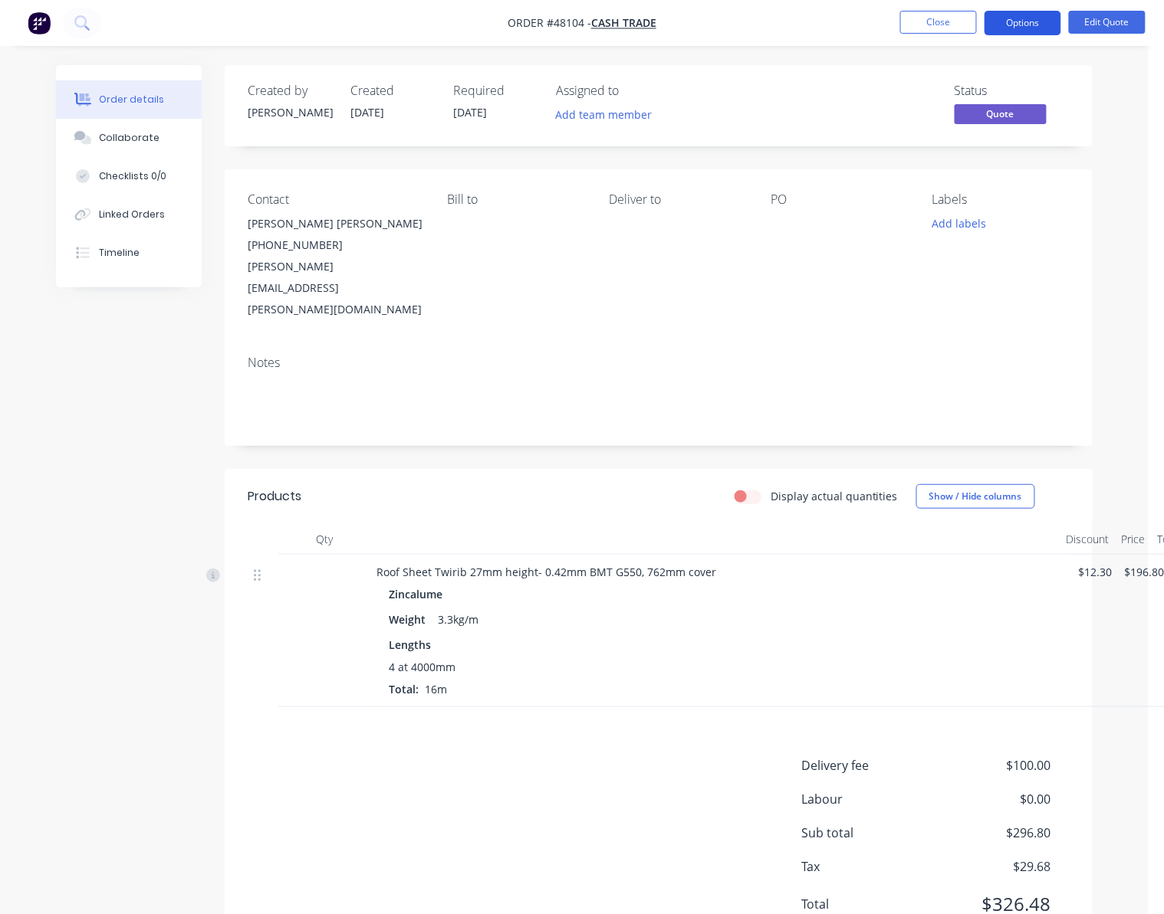
drag, startPoint x: 1036, startPoint y: 19, endPoint x: 1023, endPoint y: 34, distance: 20.1
click at [1037, 19] on button "Options" at bounding box center [1022, 23] width 77 height 25
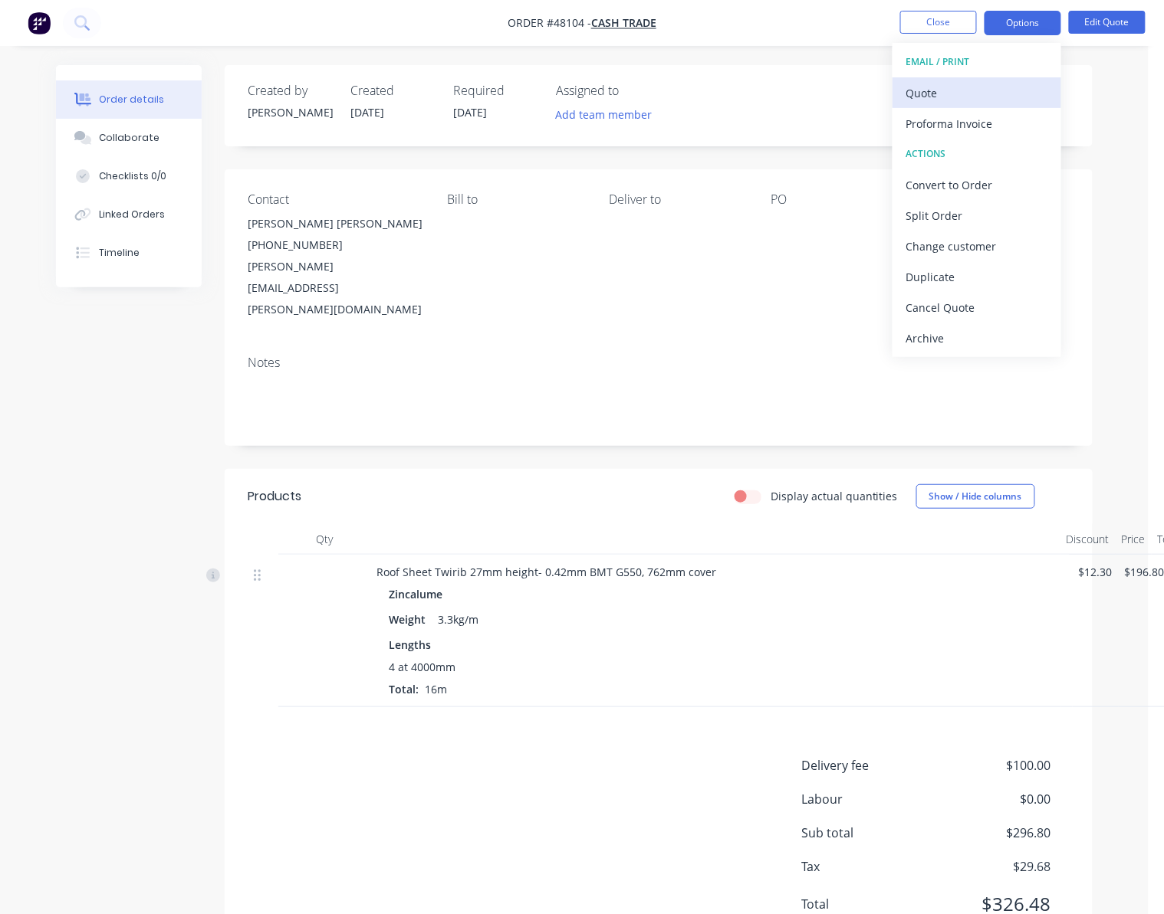
click at [970, 87] on div "Quote" at bounding box center [976, 93] width 141 height 22
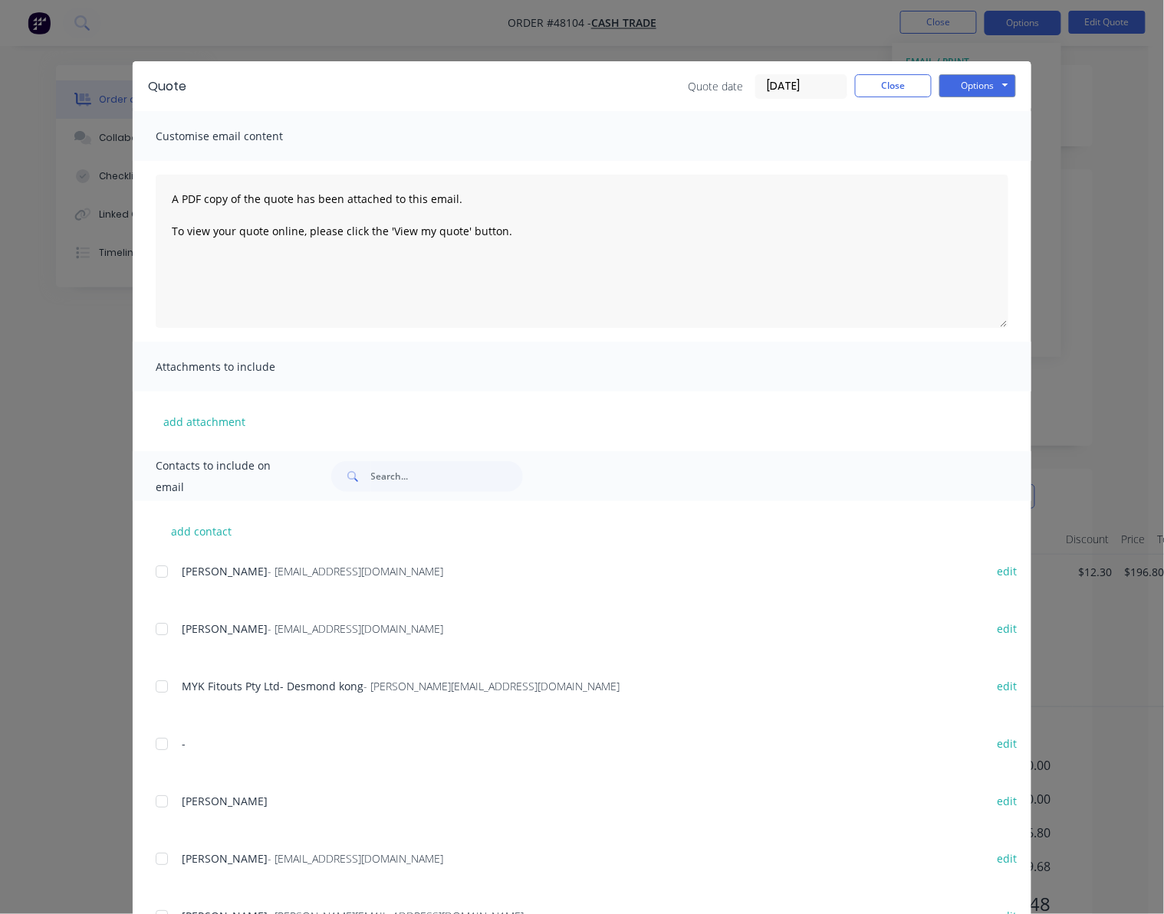
click at [1081, 130] on div "Quote Quote date 16/08/25 Close Options Preview Print Email Customise email con…" at bounding box center [582, 457] width 1164 height 914
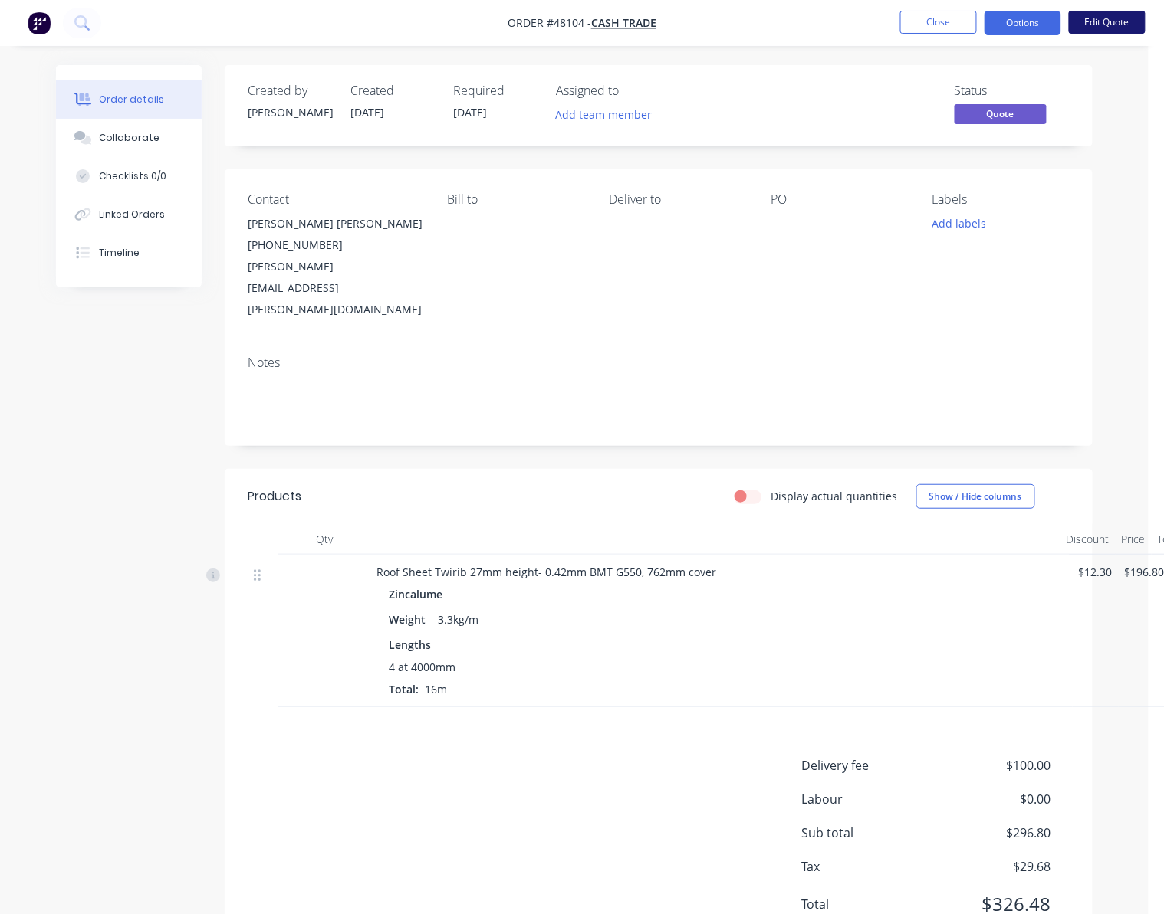
click at [1117, 20] on button "Edit Quote" at bounding box center [1107, 22] width 77 height 23
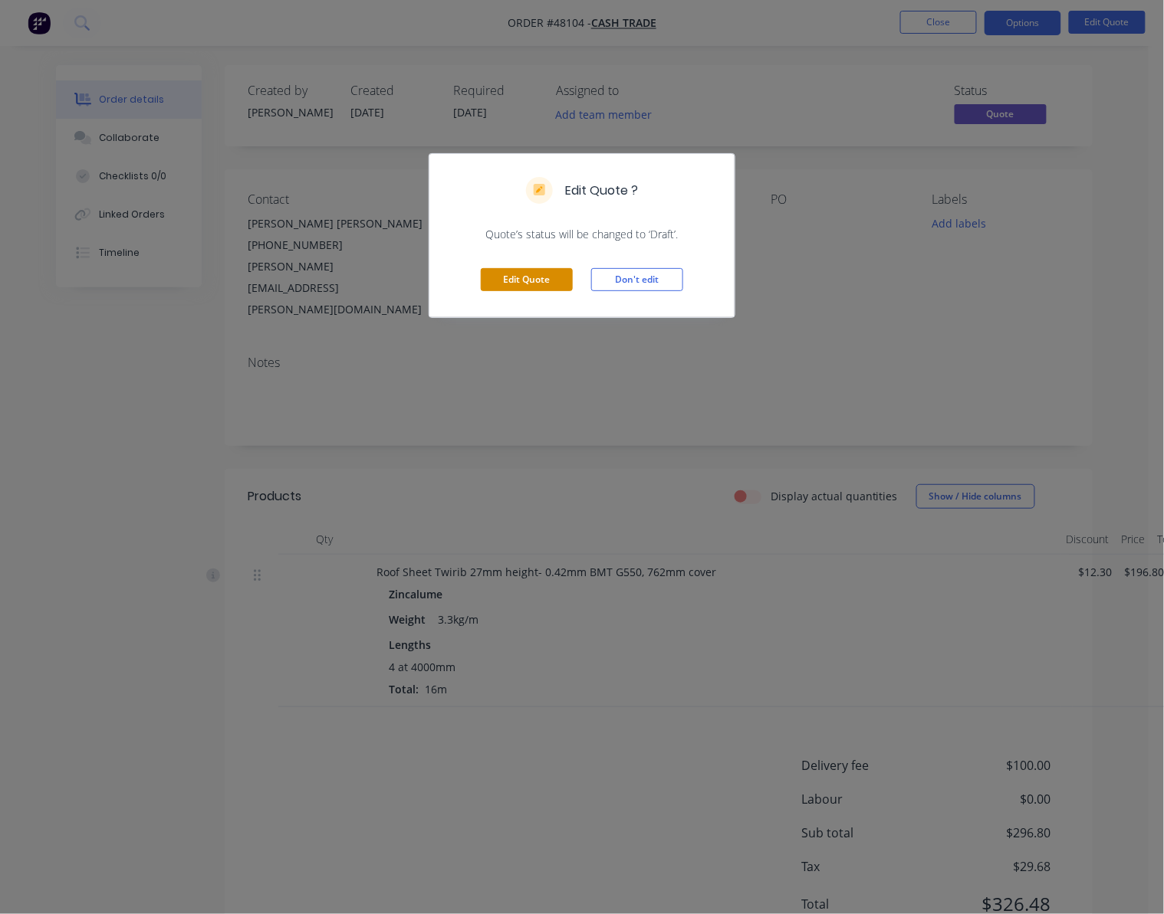
click at [488, 274] on button "Edit Quote" at bounding box center [527, 279] width 92 height 23
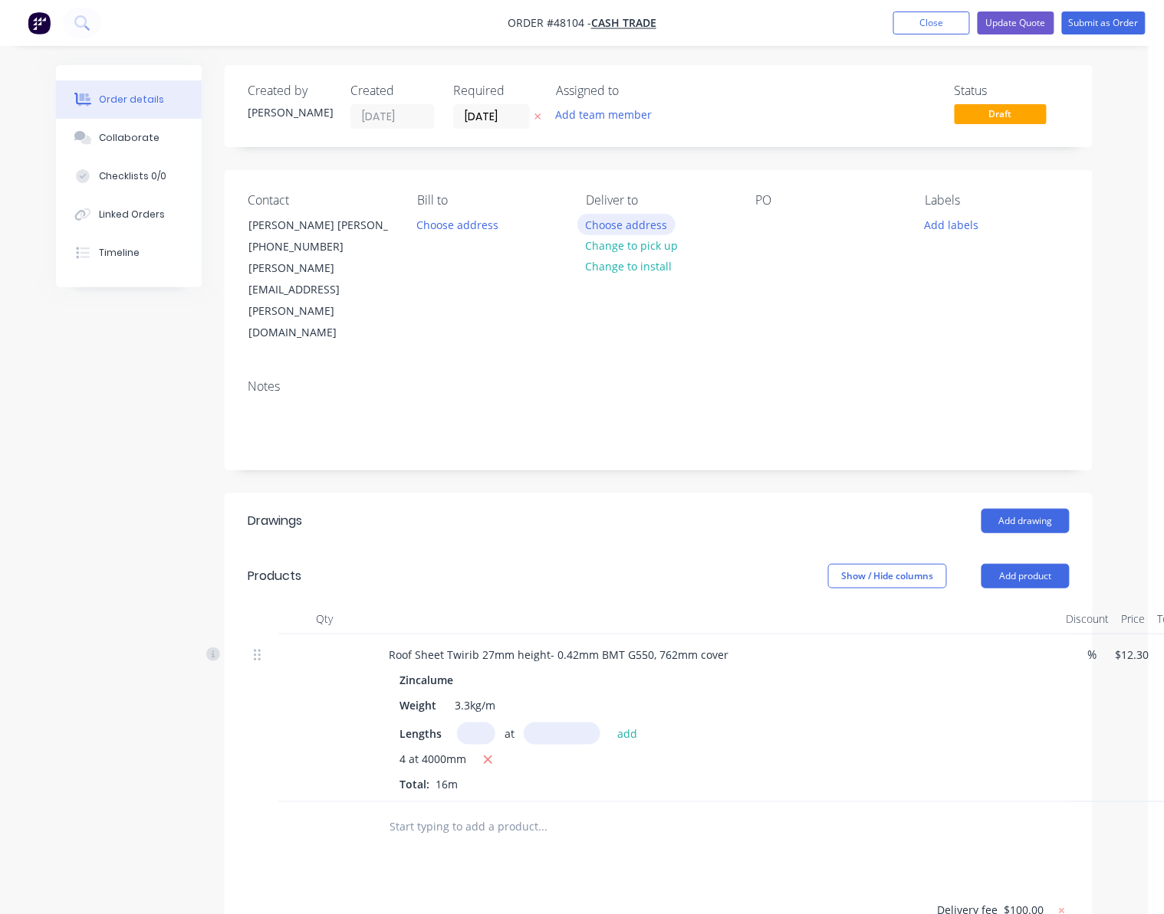
click at [653, 222] on button "Choose address" at bounding box center [626, 224] width 98 height 21
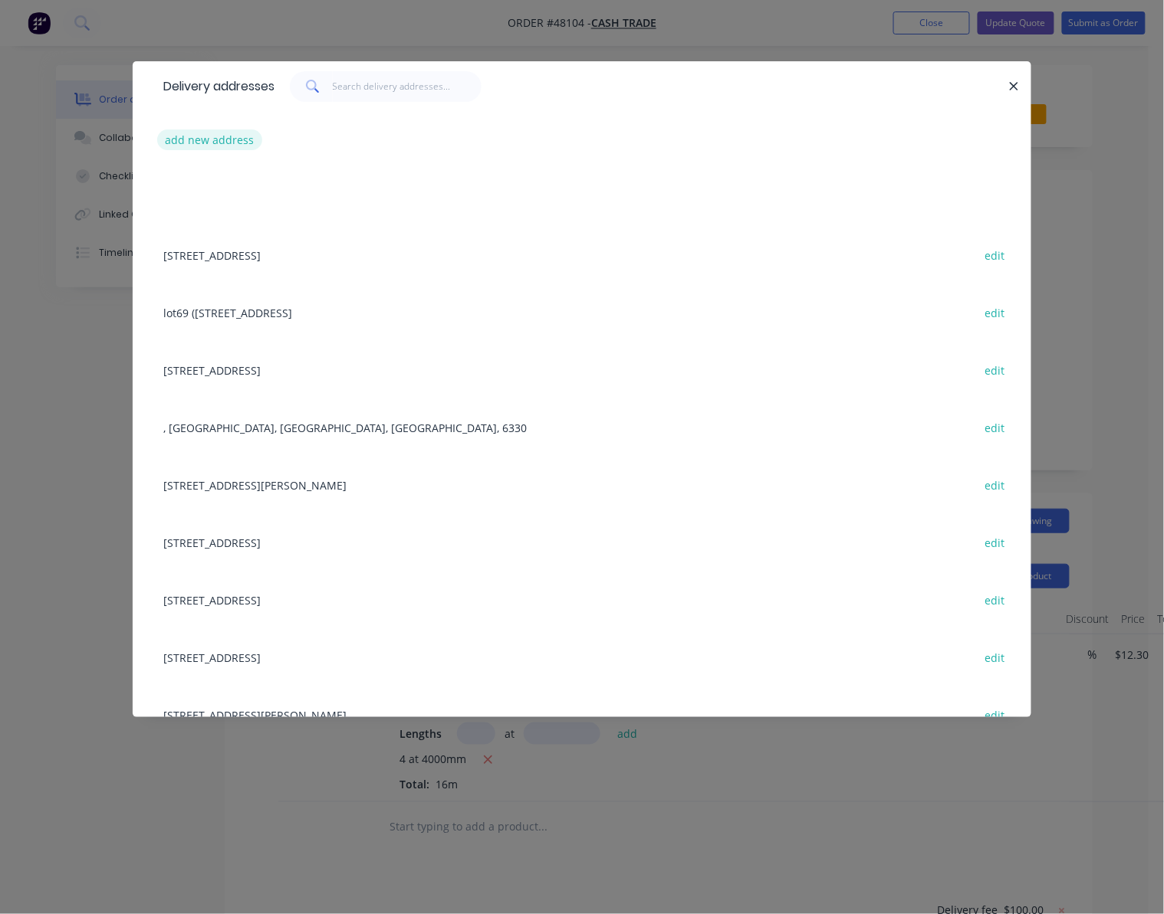
click at [193, 136] on button "add new address" at bounding box center [209, 140] width 105 height 21
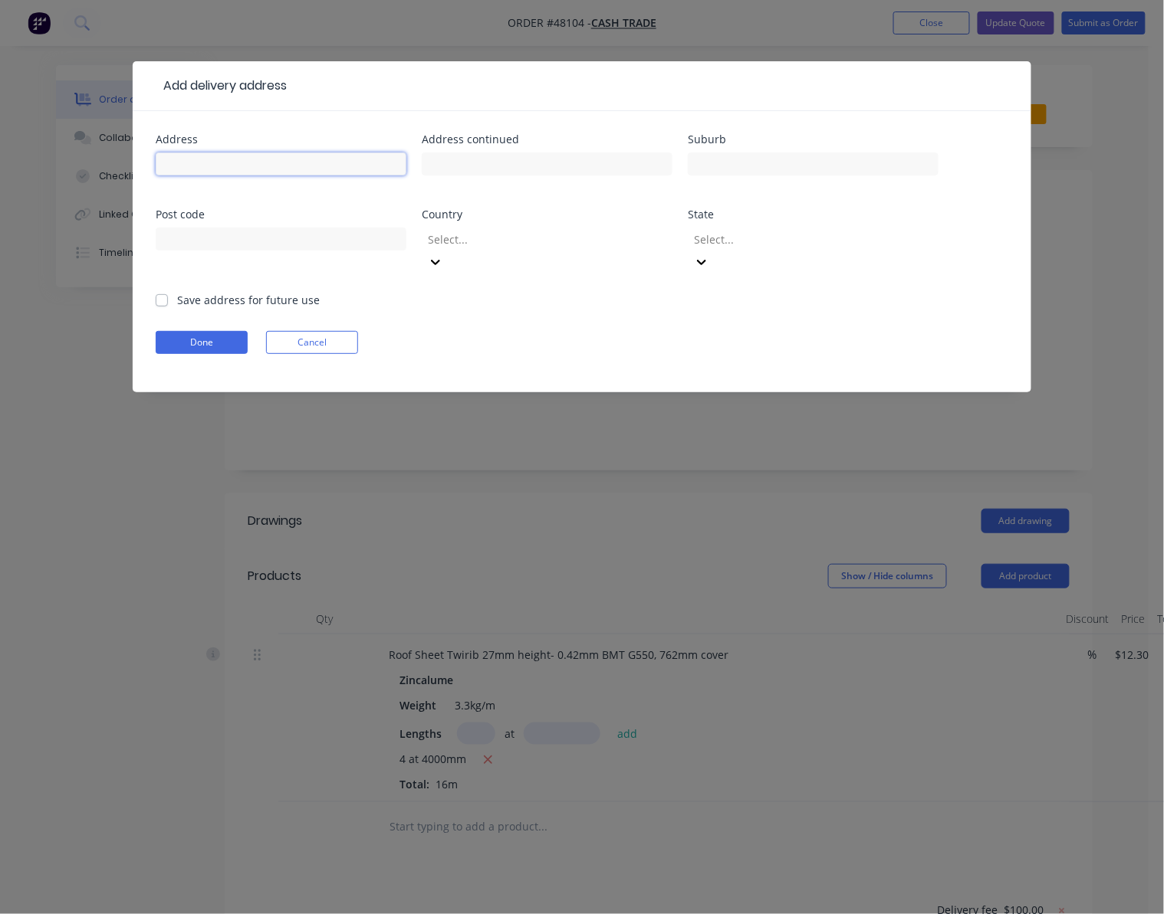
click at [279, 169] on input "text" at bounding box center [281, 164] width 251 height 23
paste input "22 Oxleigh D"
type input "22 Oxleigh Dr"
click at [785, 167] on input "text" at bounding box center [813, 164] width 251 height 23
type input "Malaga"
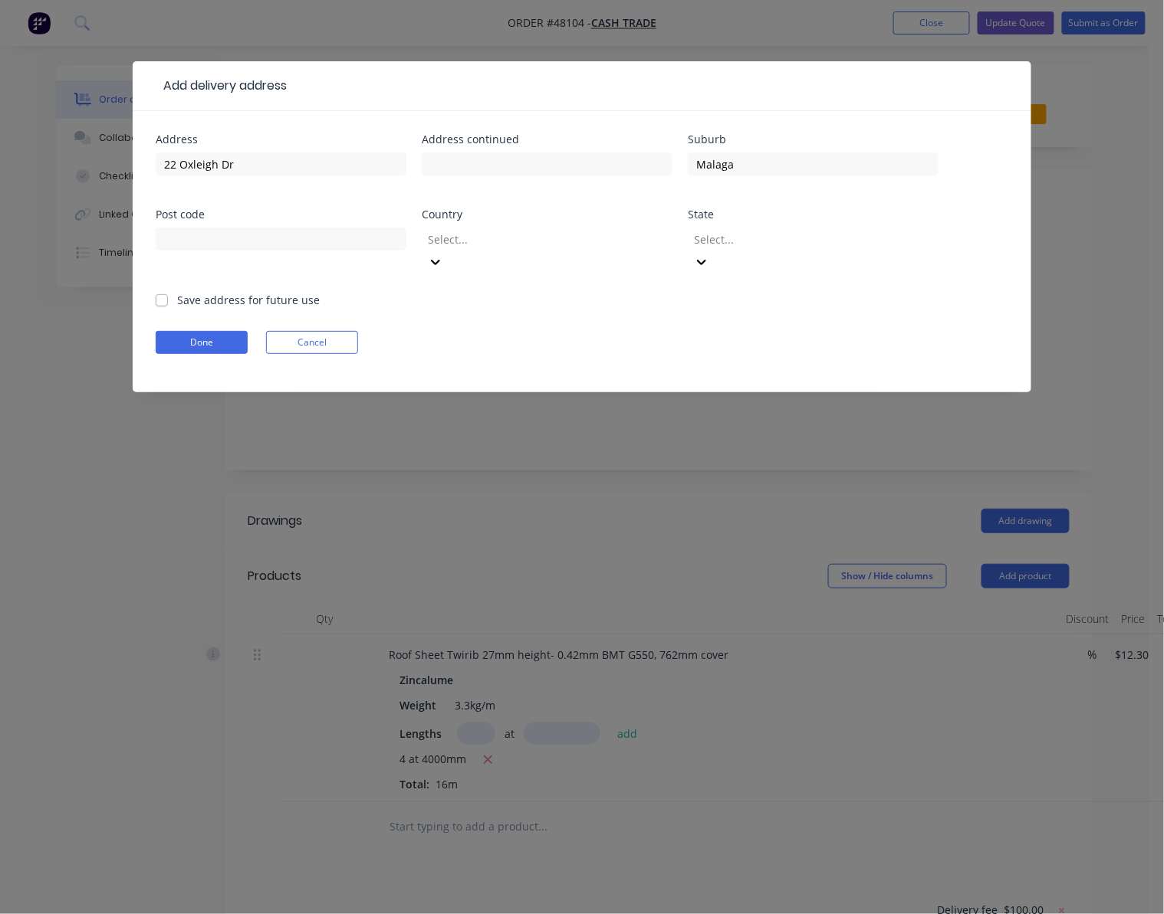
click at [261, 258] on div at bounding box center [281, 246] width 251 height 45
click at [276, 238] on input "text" at bounding box center [281, 239] width 251 height 23
type input "6090"
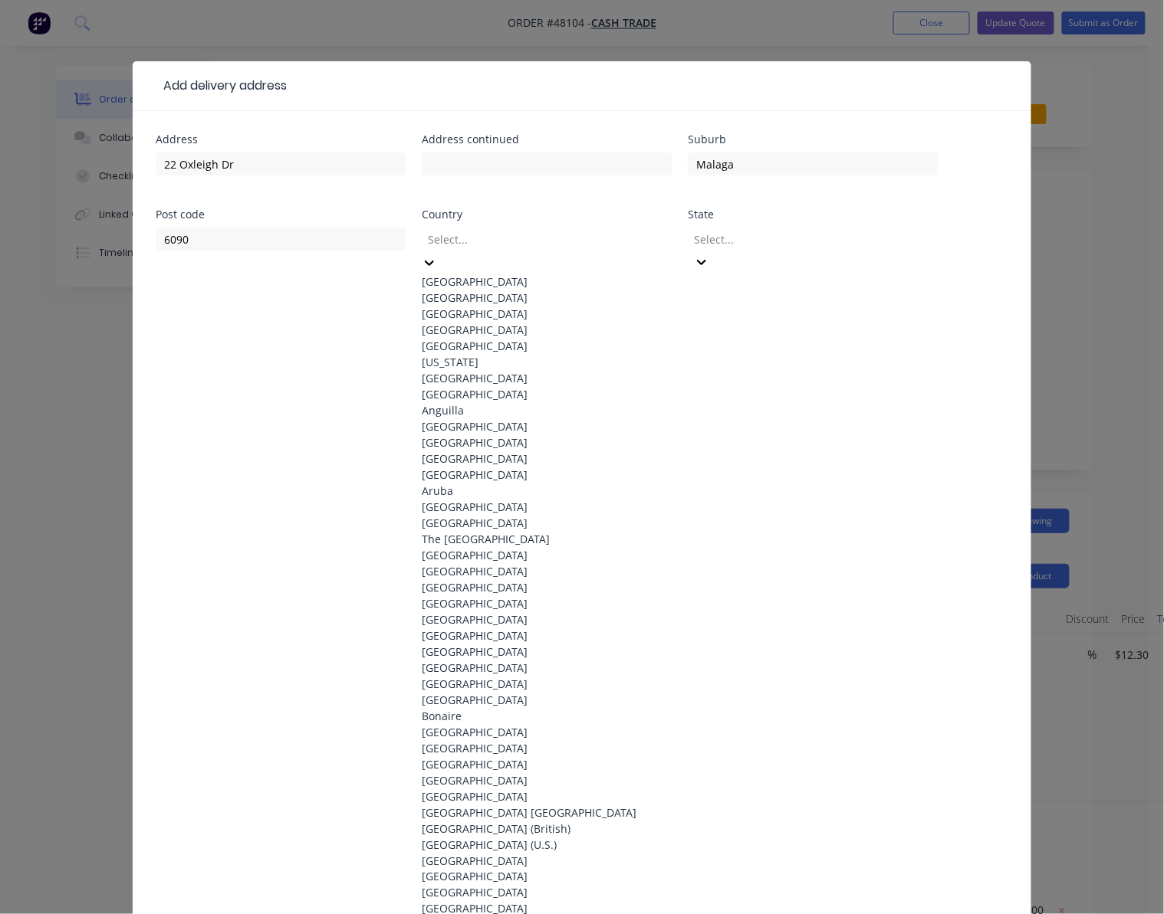
click at [561, 248] on div at bounding box center [536, 239] width 221 height 19
click at [561, 274] on div "[GEOGRAPHIC_DATA]" at bounding box center [547, 282] width 251 height 16
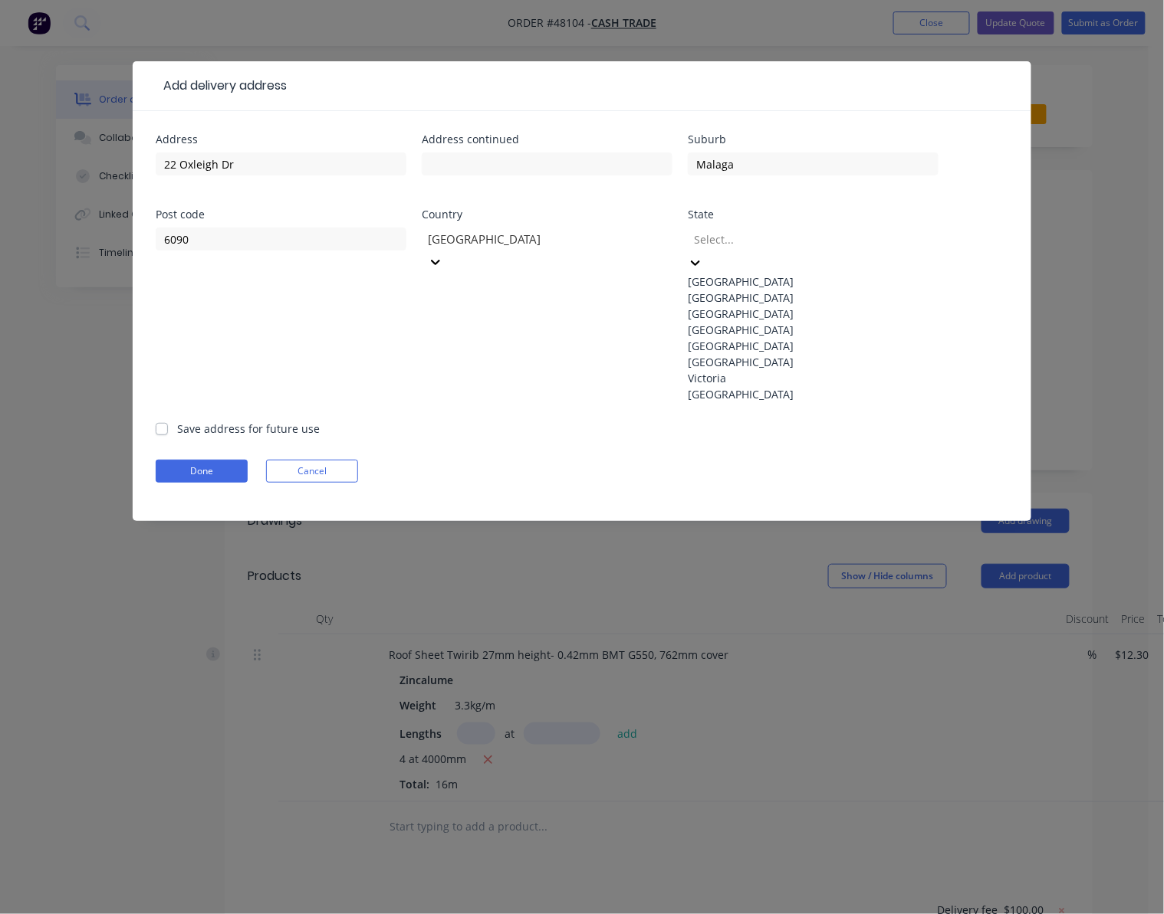
click at [790, 235] on div at bounding box center [802, 239] width 221 height 19
click at [789, 402] on div "Western Australia" at bounding box center [813, 394] width 251 height 16
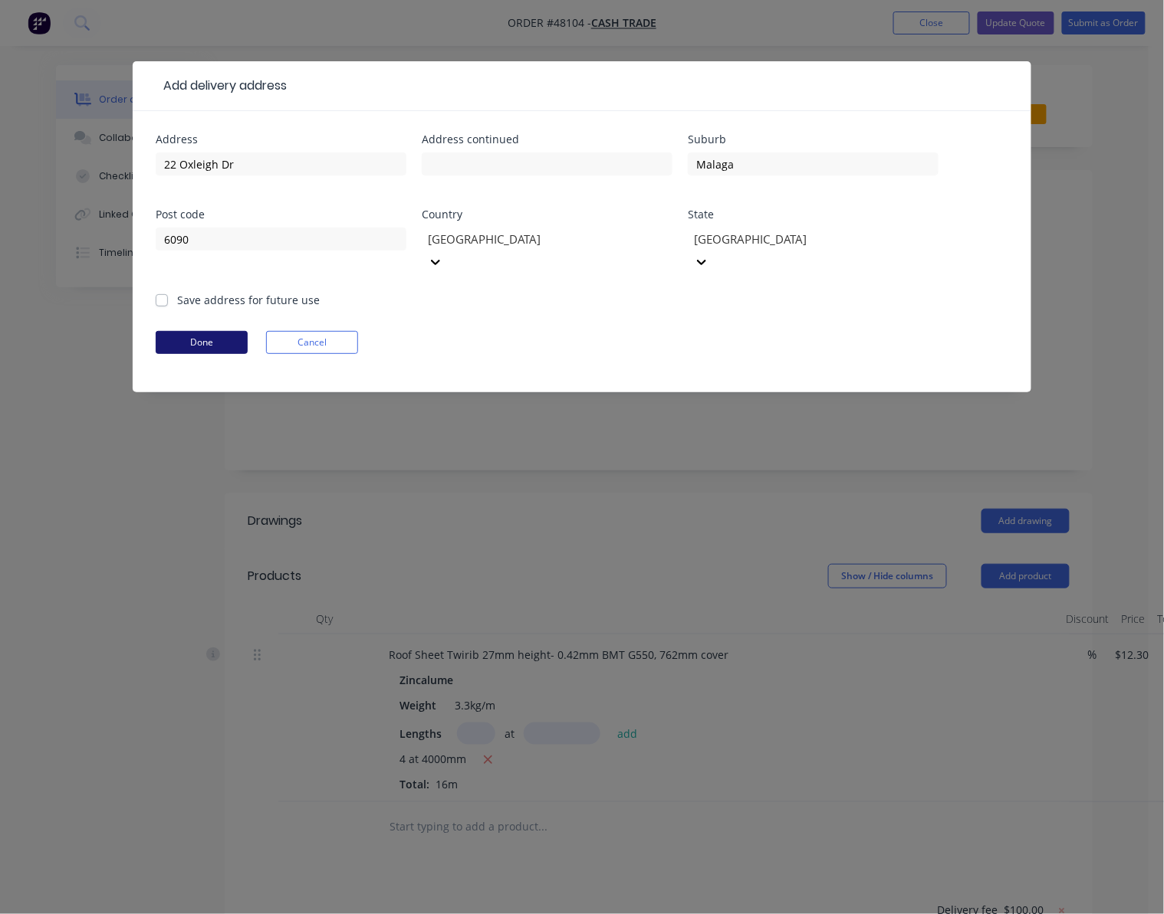
click at [208, 331] on button "Done" at bounding box center [202, 342] width 92 height 23
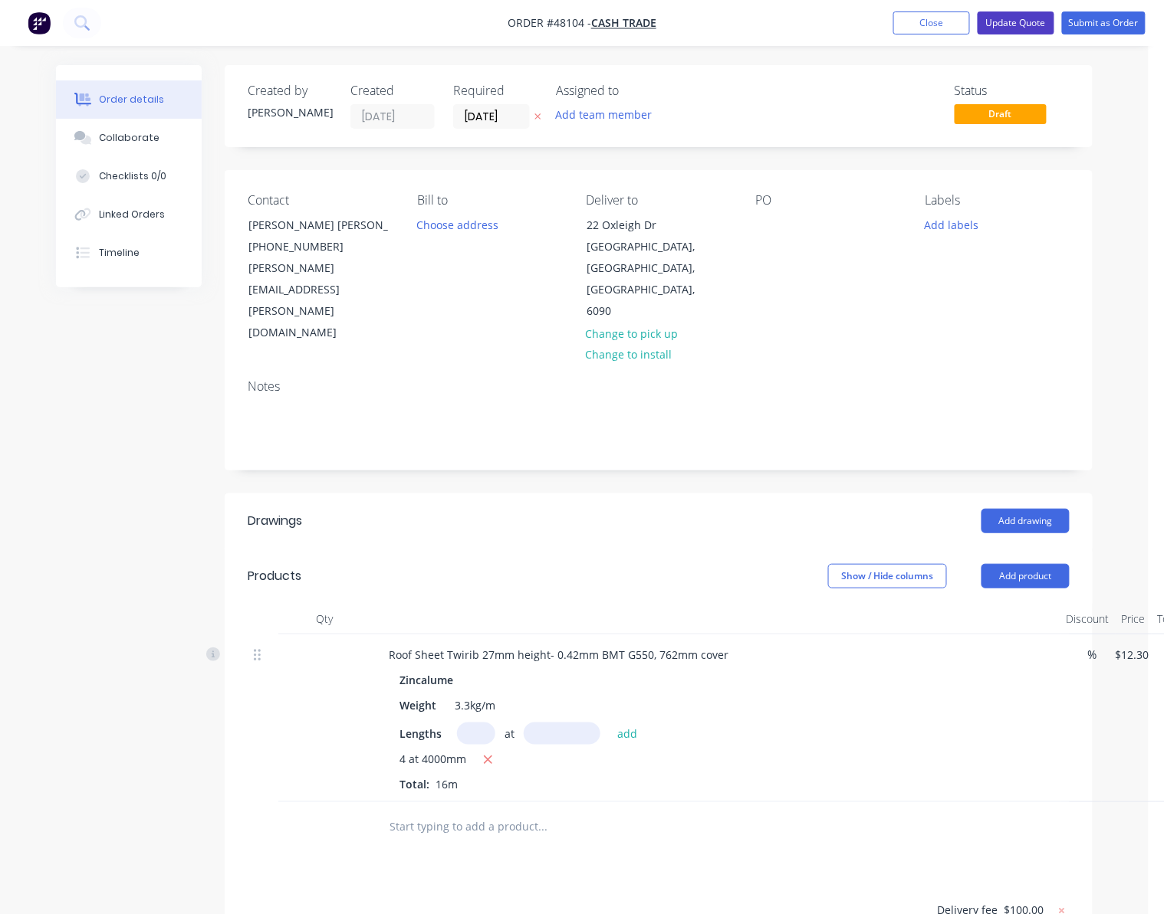
click at [1018, 25] on button "Update Quote" at bounding box center [1015, 22] width 77 height 23
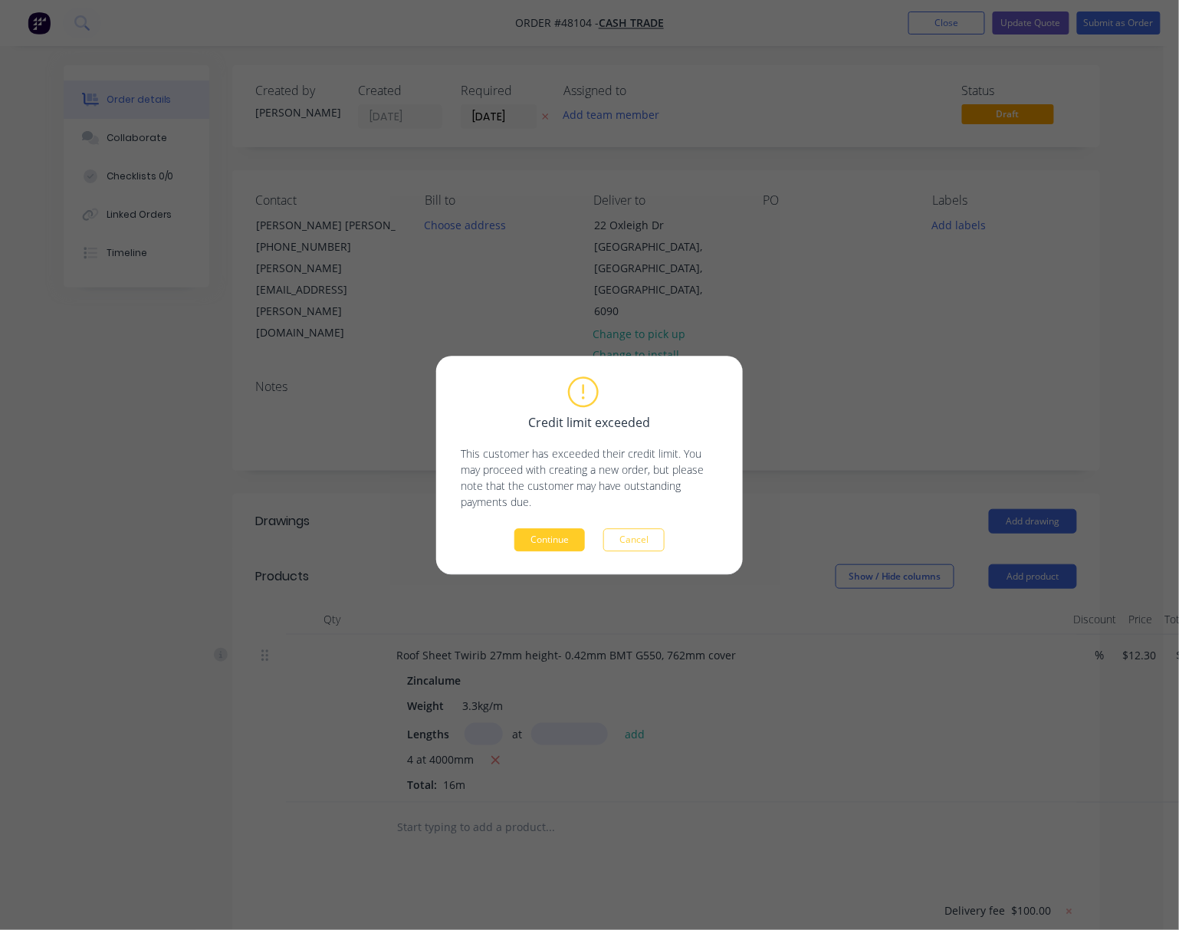
click at [550, 538] on button "Continue" at bounding box center [549, 539] width 71 height 23
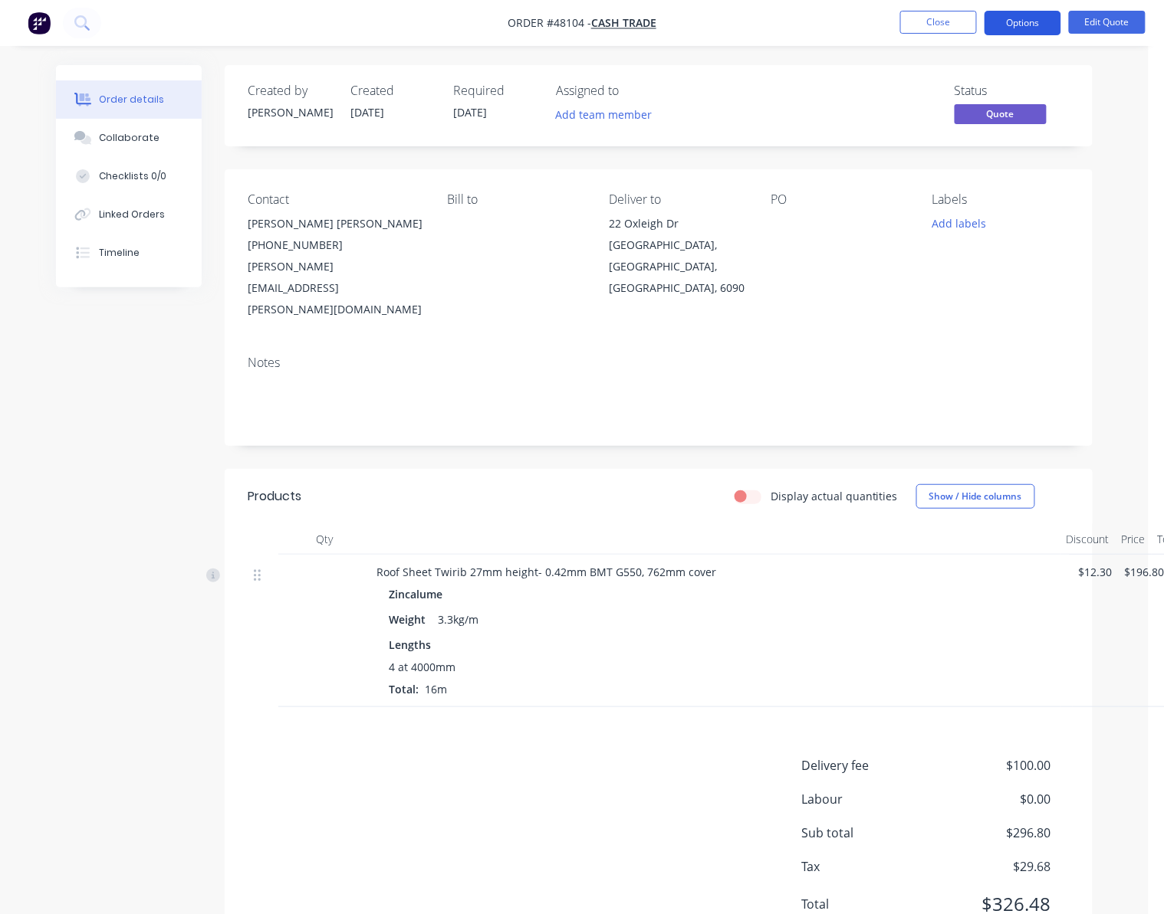
click at [1037, 25] on button "Options" at bounding box center [1022, 23] width 77 height 25
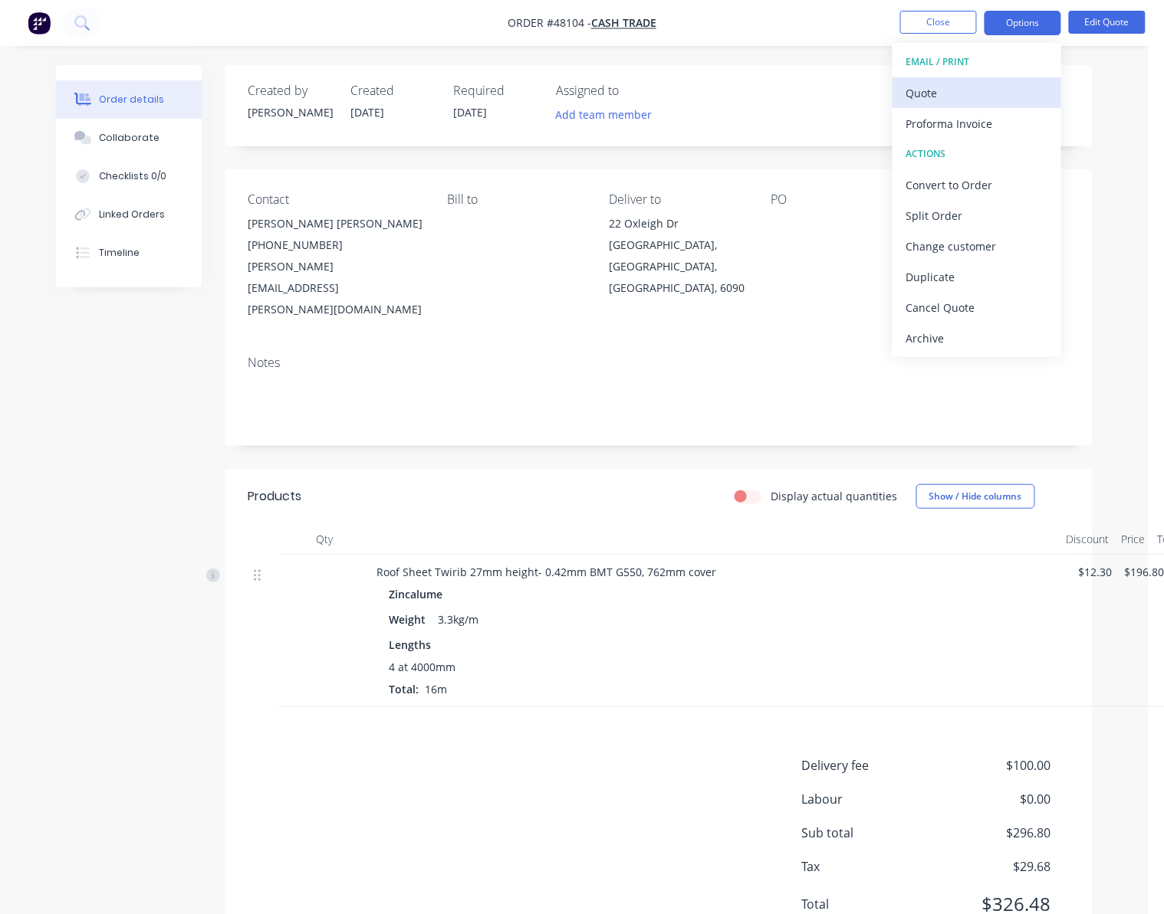
click at [994, 90] on div "Quote" at bounding box center [976, 93] width 141 height 22
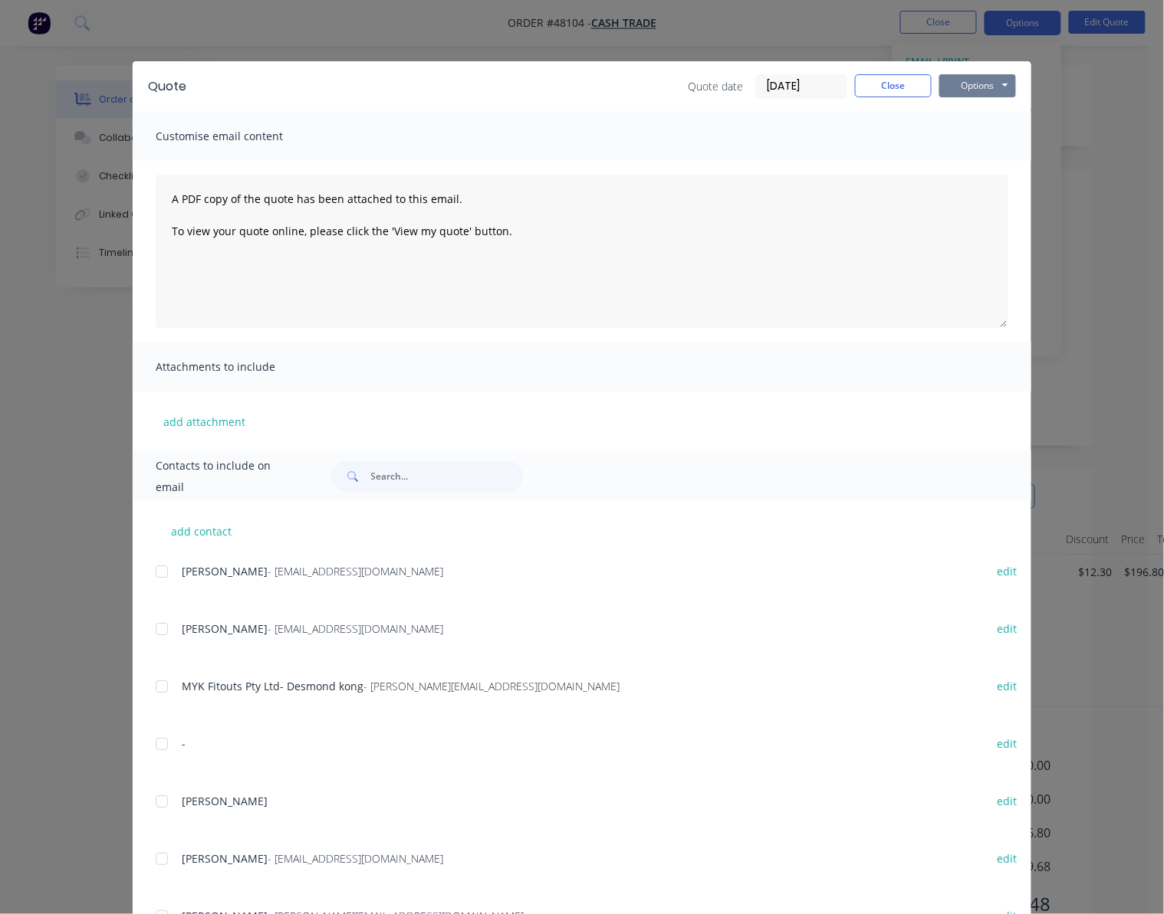
click at [978, 81] on button "Options" at bounding box center [977, 85] width 77 height 23
click at [994, 135] on button "Print" at bounding box center [988, 138] width 98 height 25
click at [419, 6] on div "Quote Quote date 16/08/25 Close Options Preview Print Email Customise email con…" at bounding box center [582, 457] width 1164 height 914
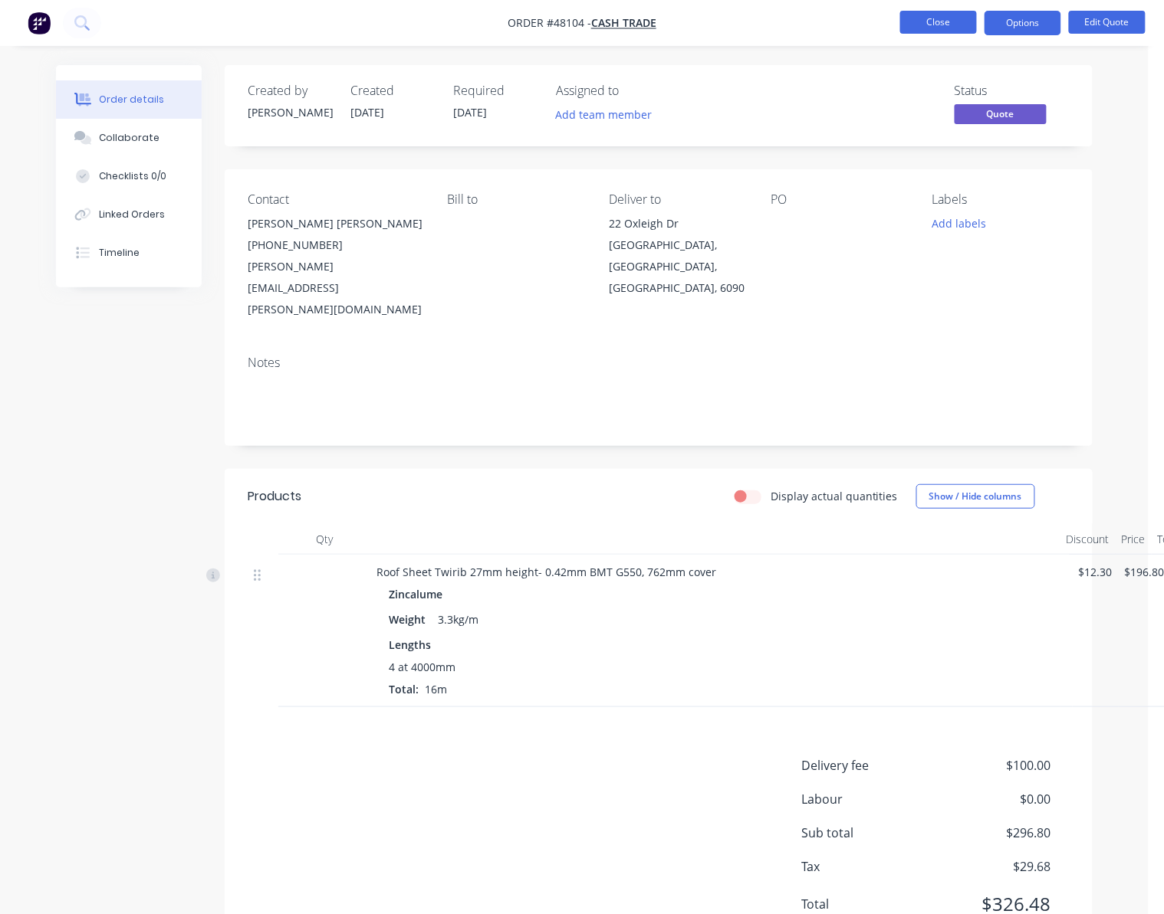
click at [938, 17] on button "Close" at bounding box center [938, 22] width 77 height 23
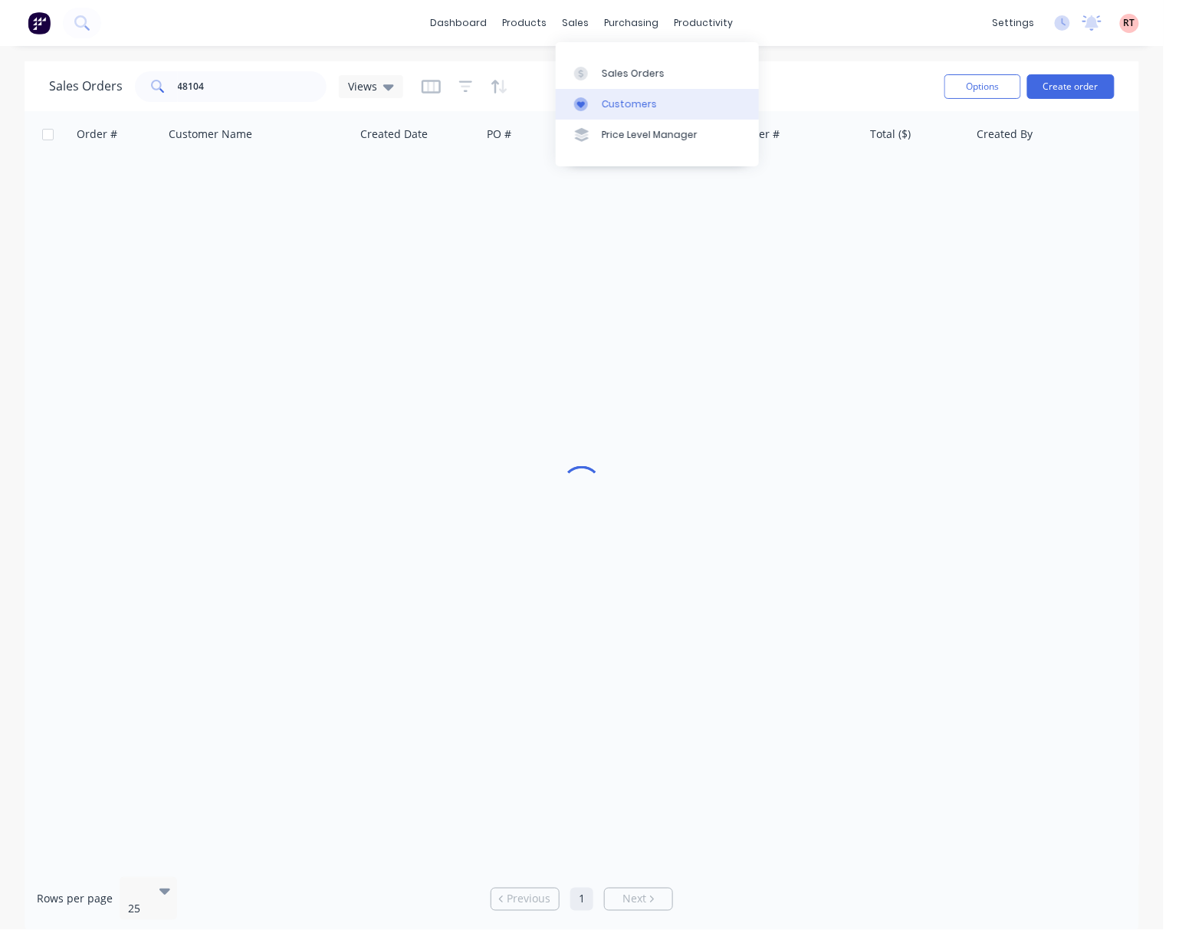
click at [629, 94] on link "Customers" at bounding box center [657, 104] width 203 height 31
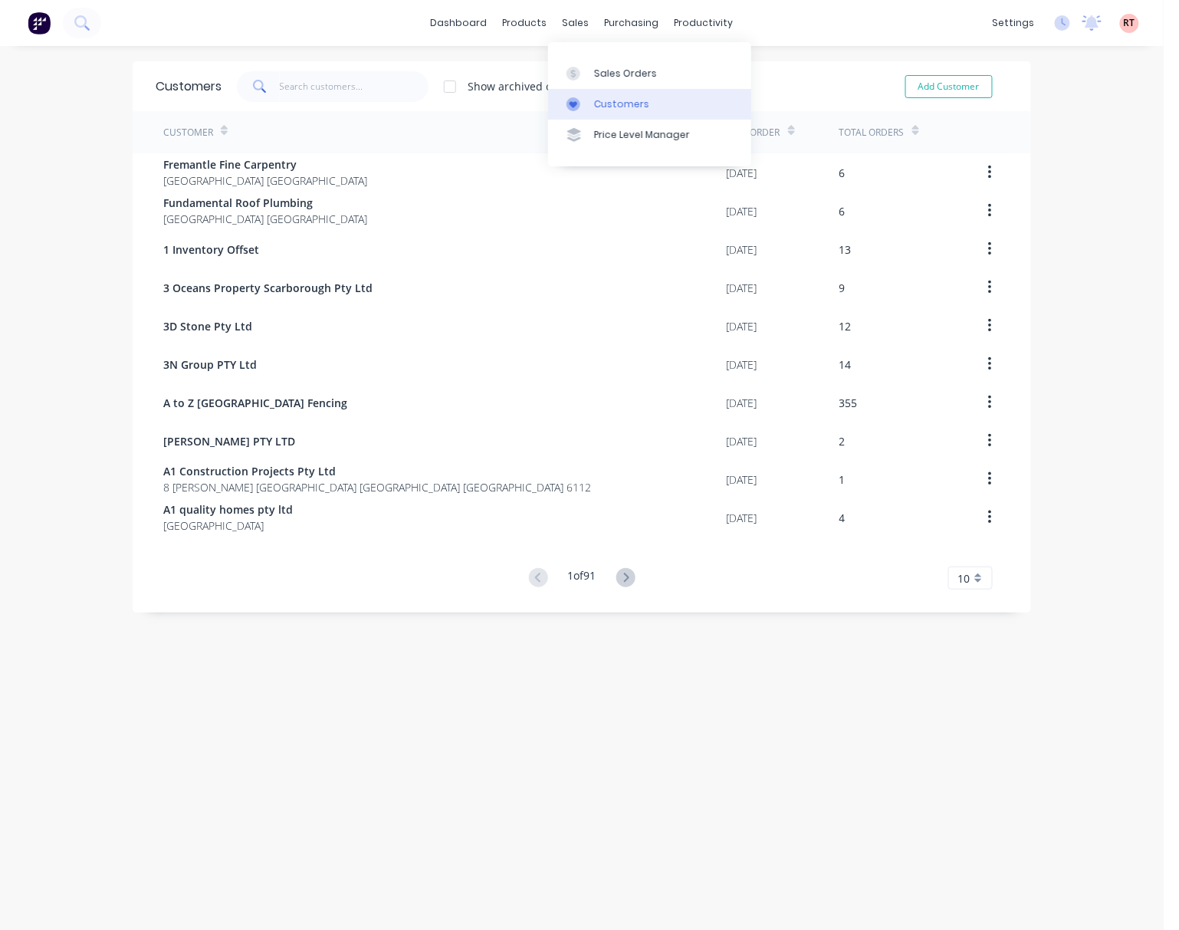
drag, startPoint x: 602, startPoint y: 103, endPoint x: 611, endPoint y: 99, distance: 10.0
click at [602, 102] on div "Customers" at bounding box center [621, 104] width 55 height 14
click at [616, 90] on link "Customers" at bounding box center [649, 104] width 203 height 31
click at [334, 95] on input "text" at bounding box center [354, 86] width 149 height 31
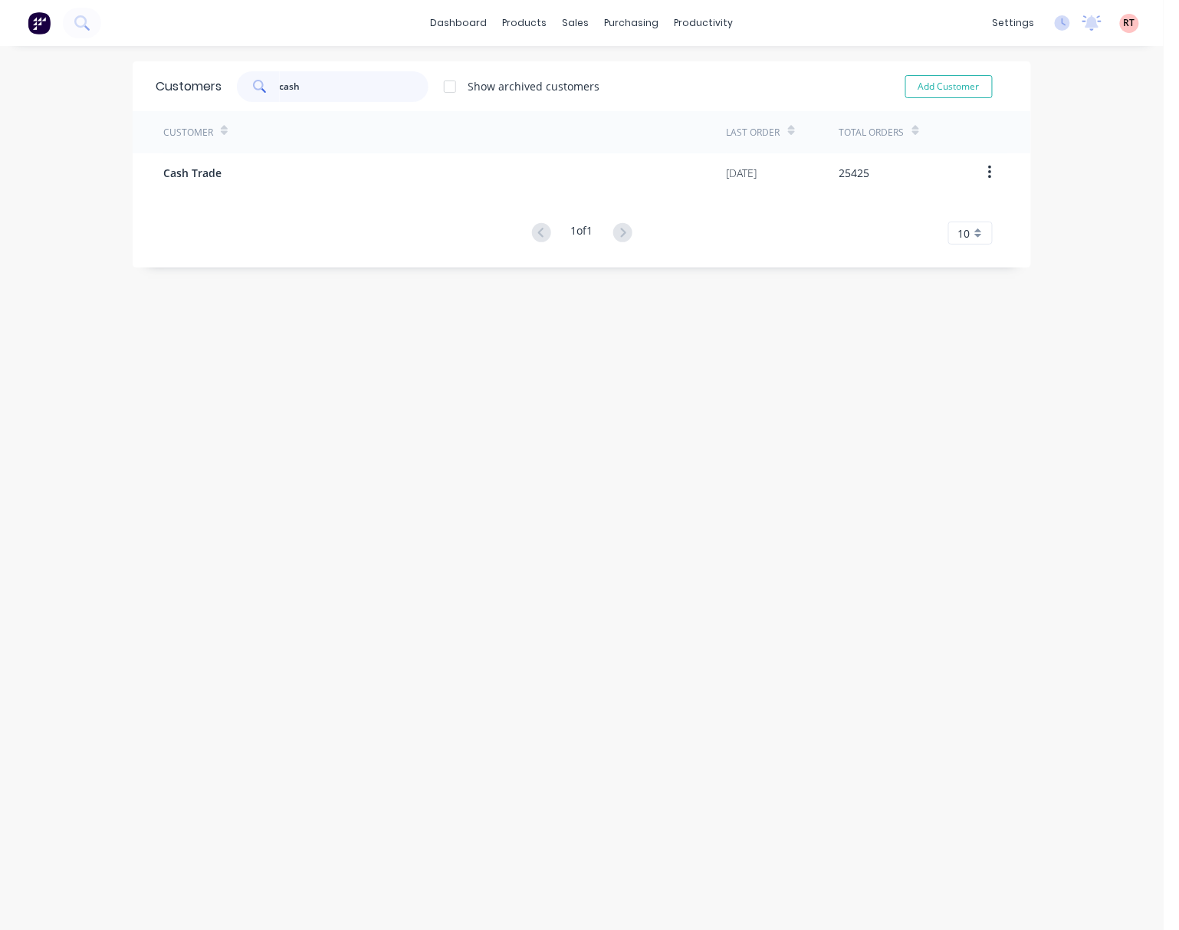
type input "cash"
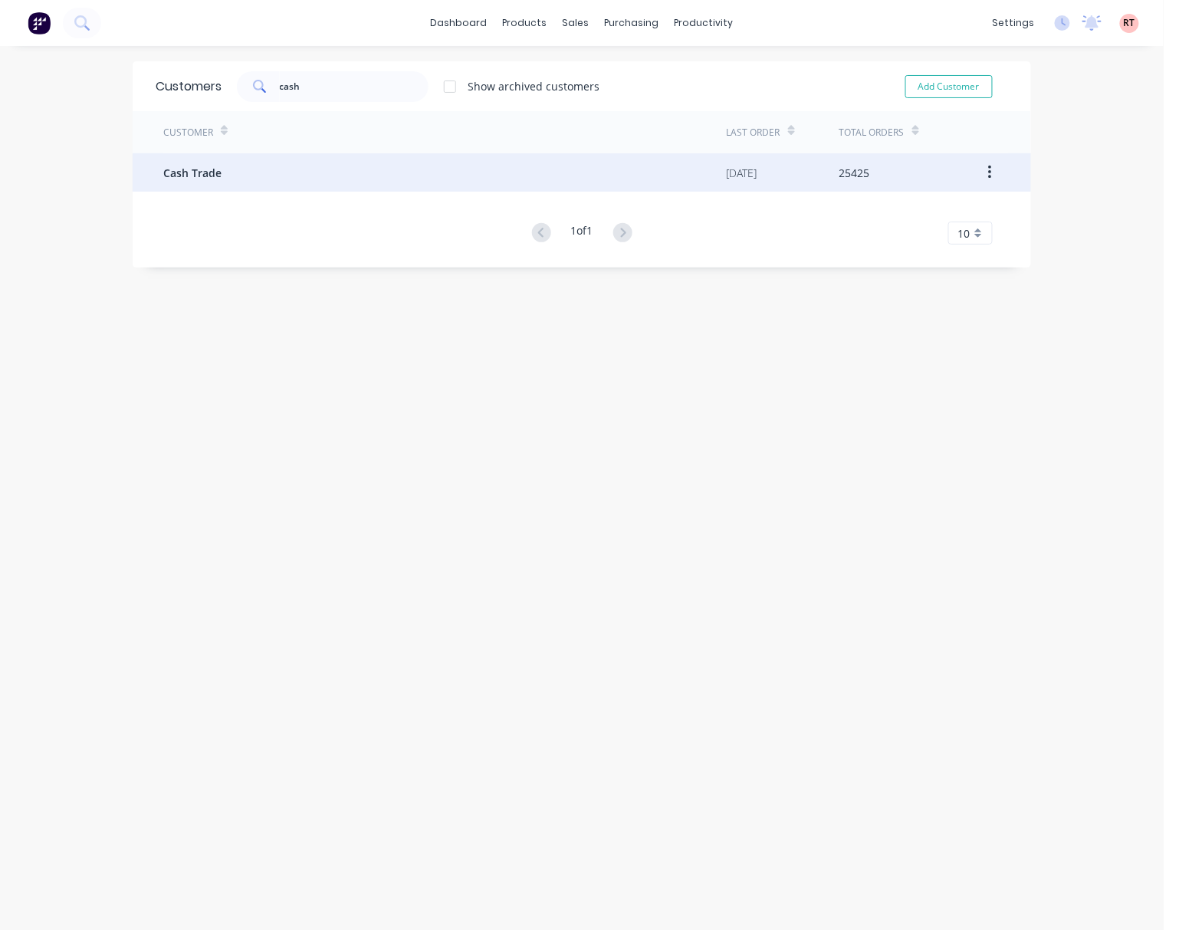
click at [360, 179] on div "Cash Trade" at bounding box center [444, 172] width 563 height 38
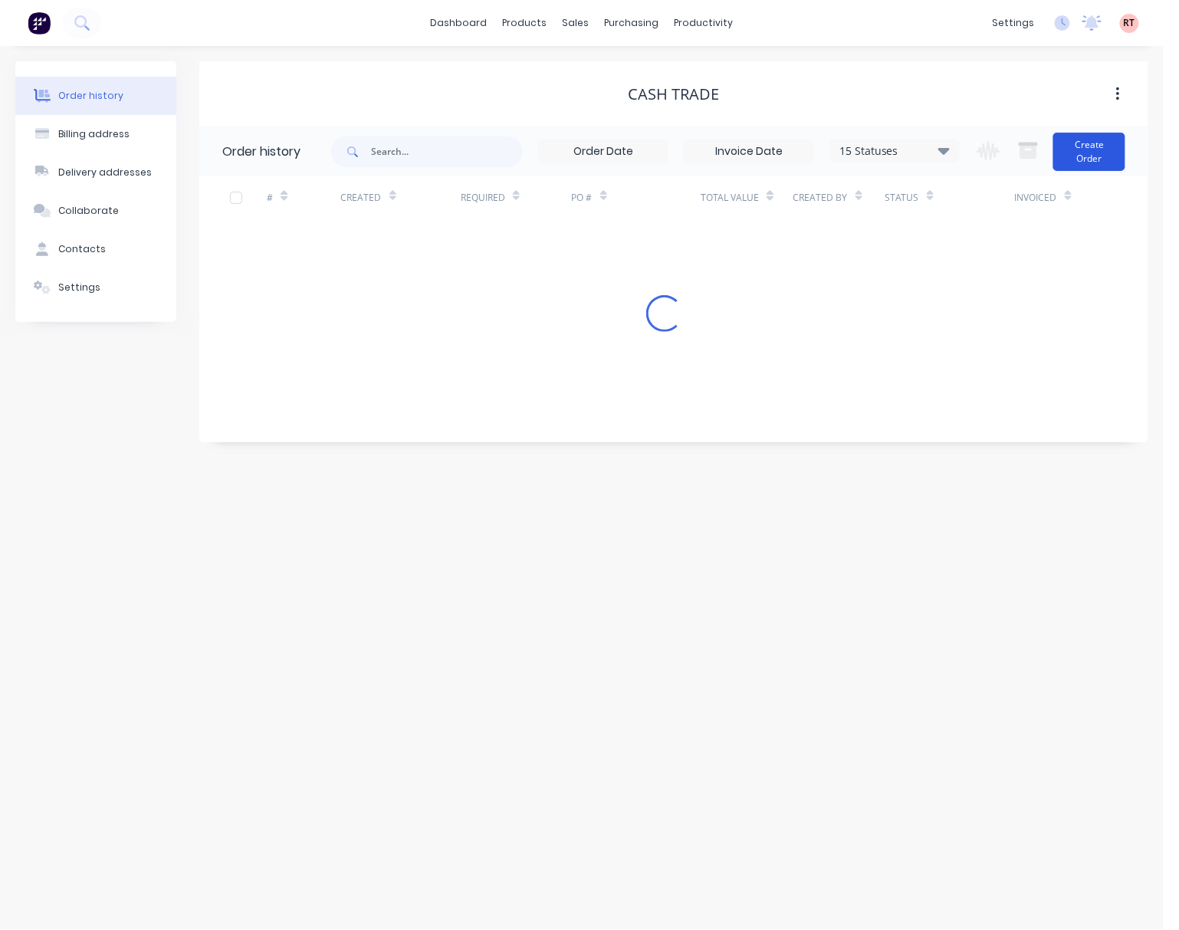
click at [1089, 144] on button "Create Order" at bounding box center [1089, 152] width 72 height 38
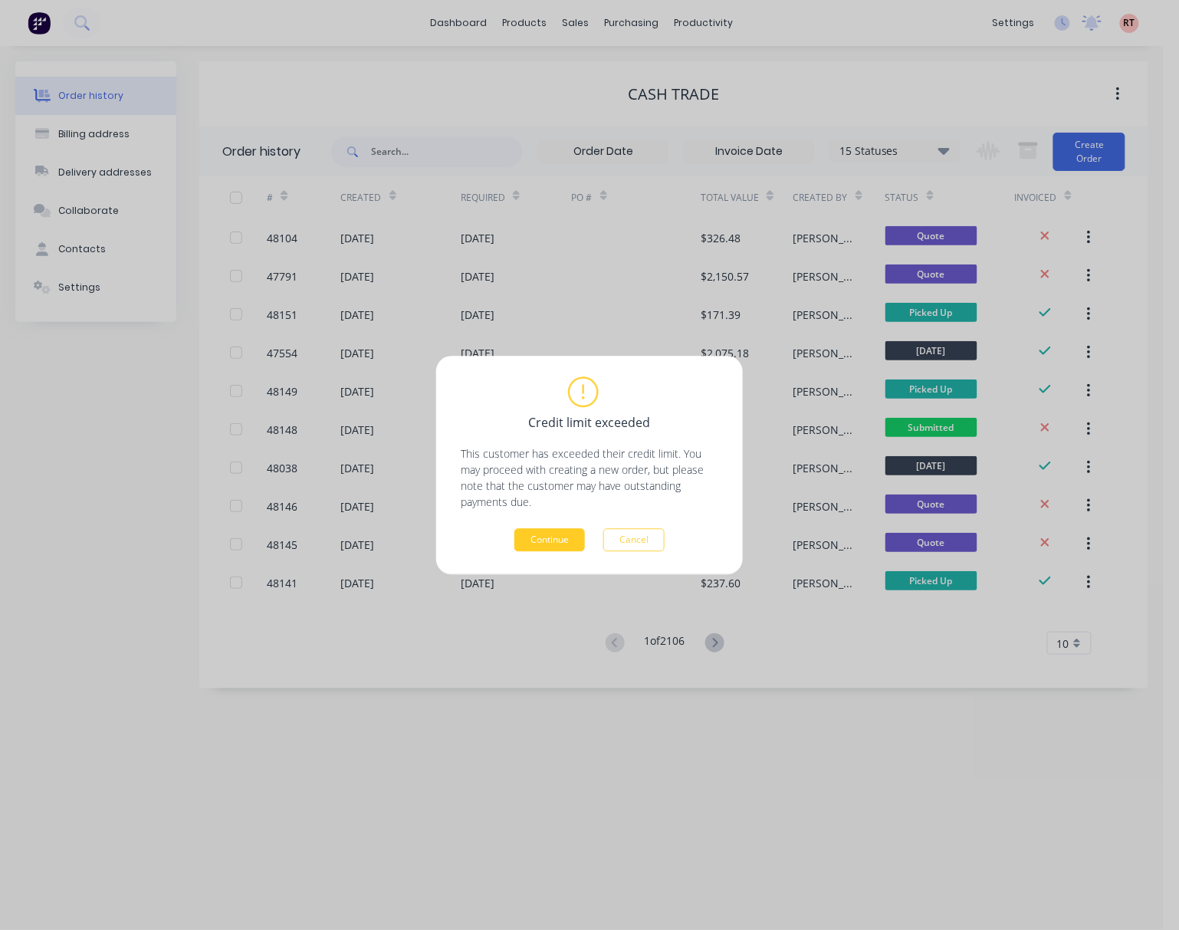
click at [537, 537] on button "Continue" at bounding box center [549, 539] width 71 height 23
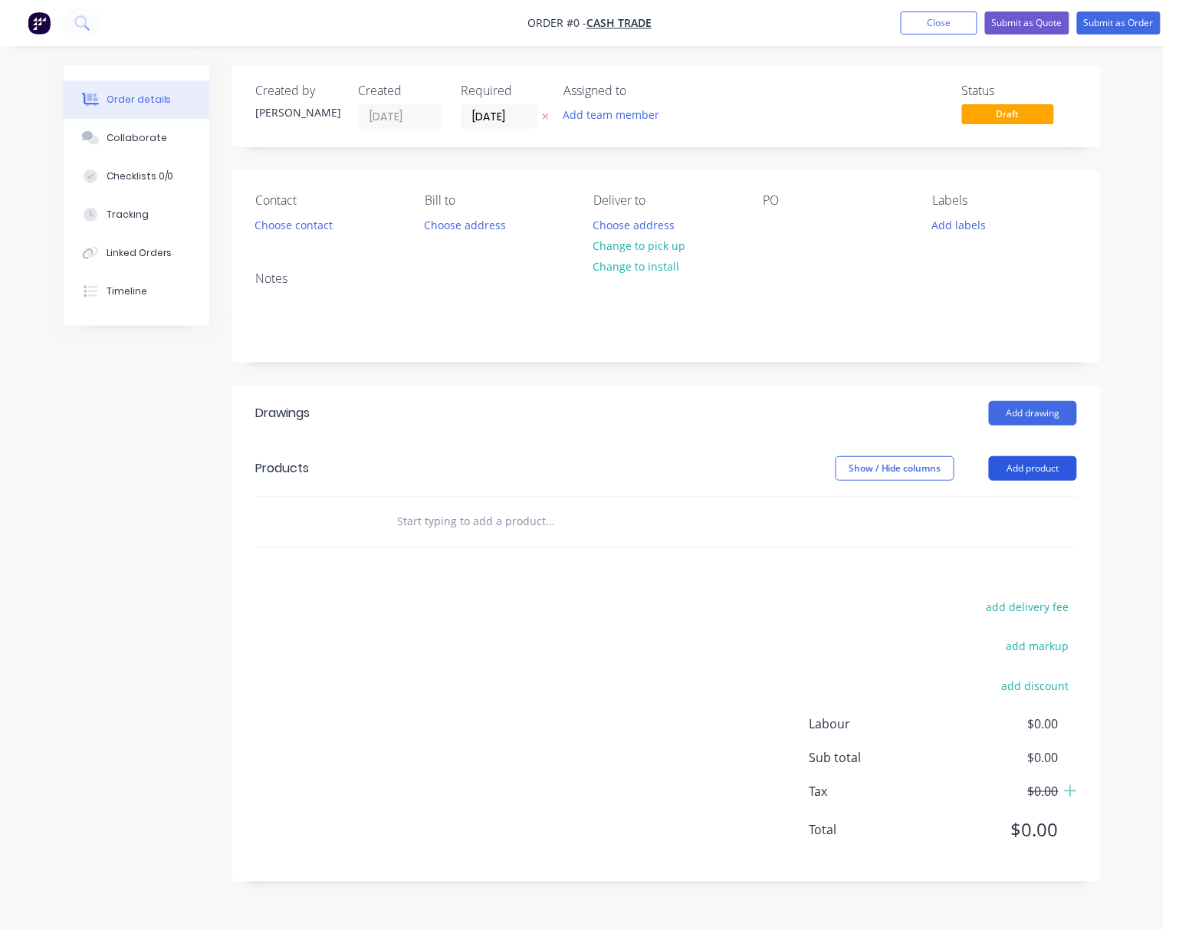
click at [1046, 466] on button "Add product" at bounding box center [1033, 468] width 88 height 25
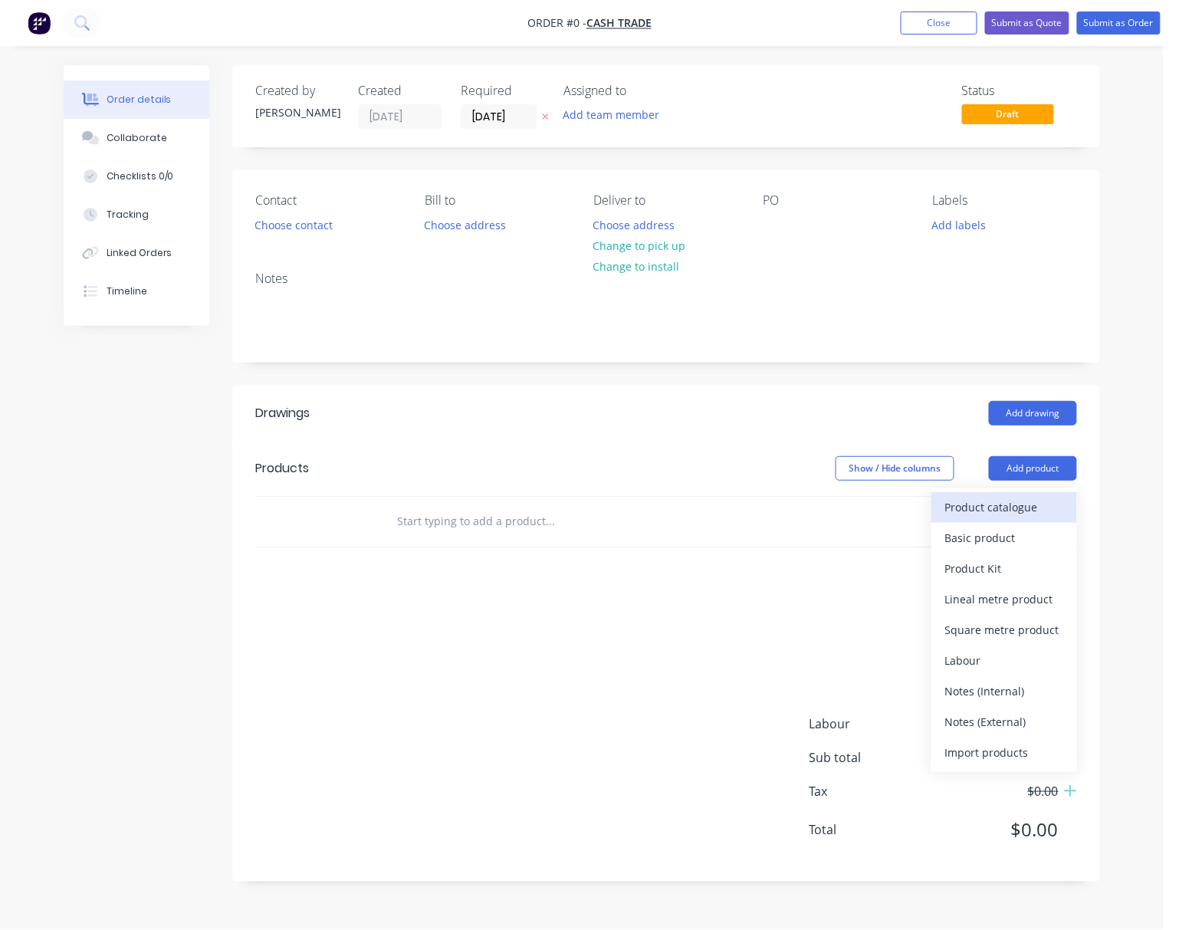
click at [978, 506] on div "Product catalogue" at bounding box center [1004, 507] width 118 height 22
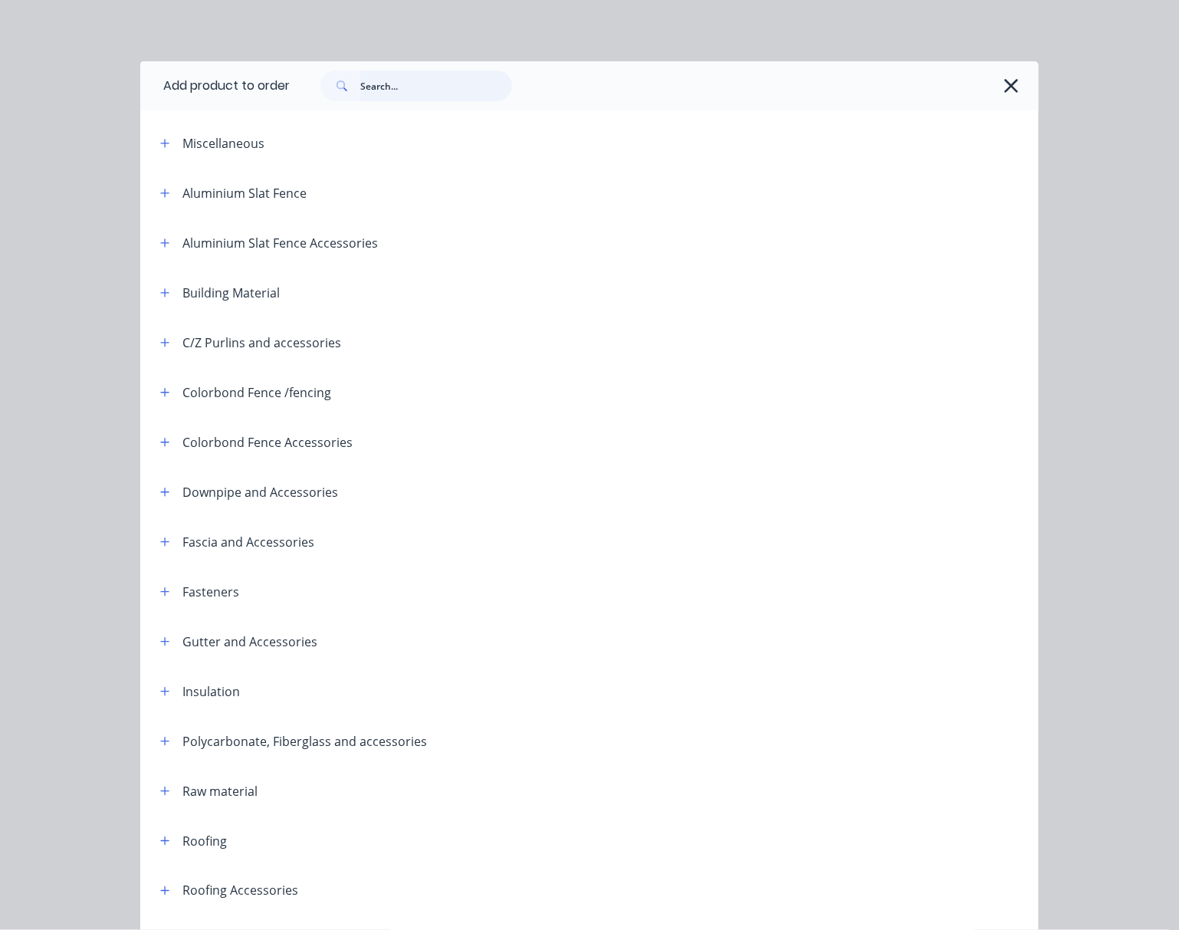
click at [360, 90] on input "text" at bounding box center [436, 86] width 152 height 31
type input "roof"
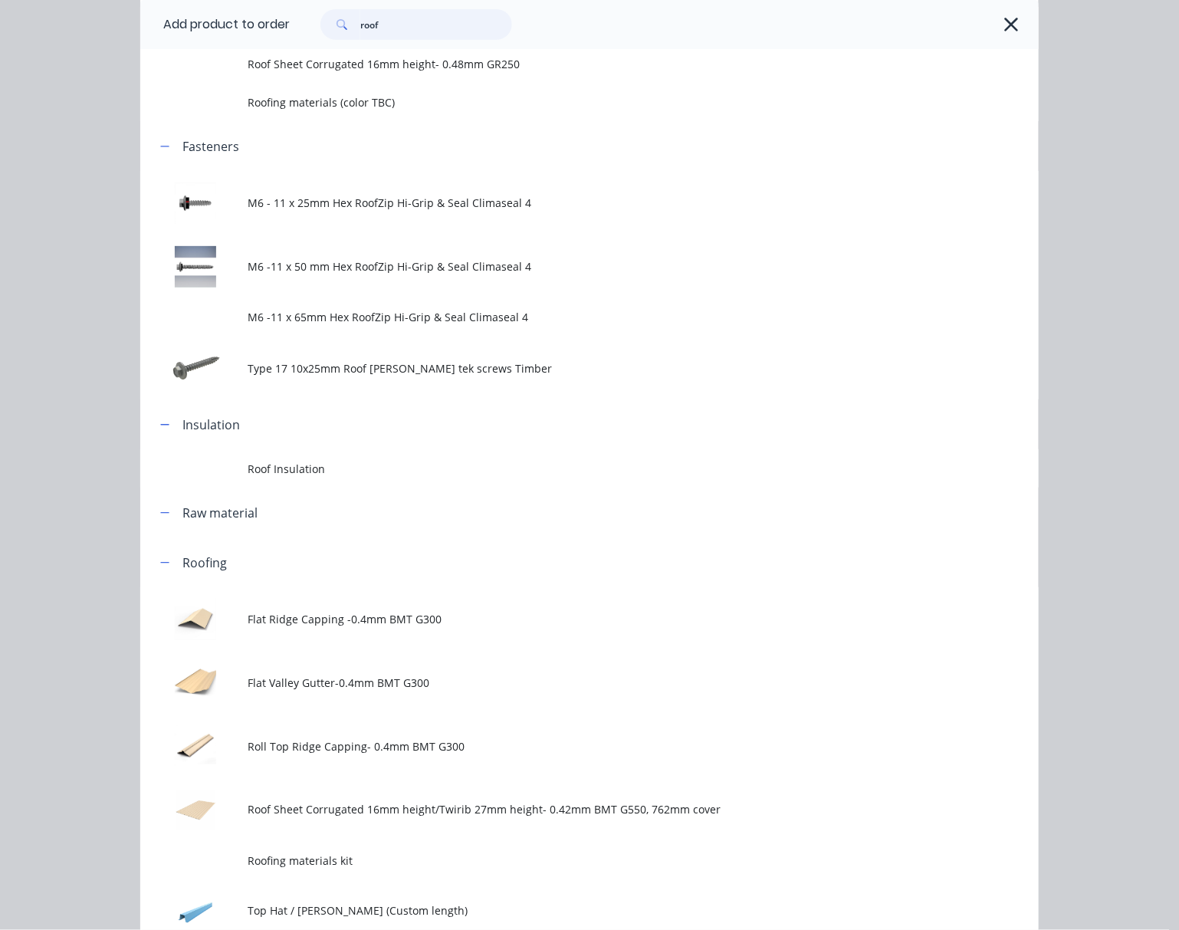
scroll to position [409, 0]
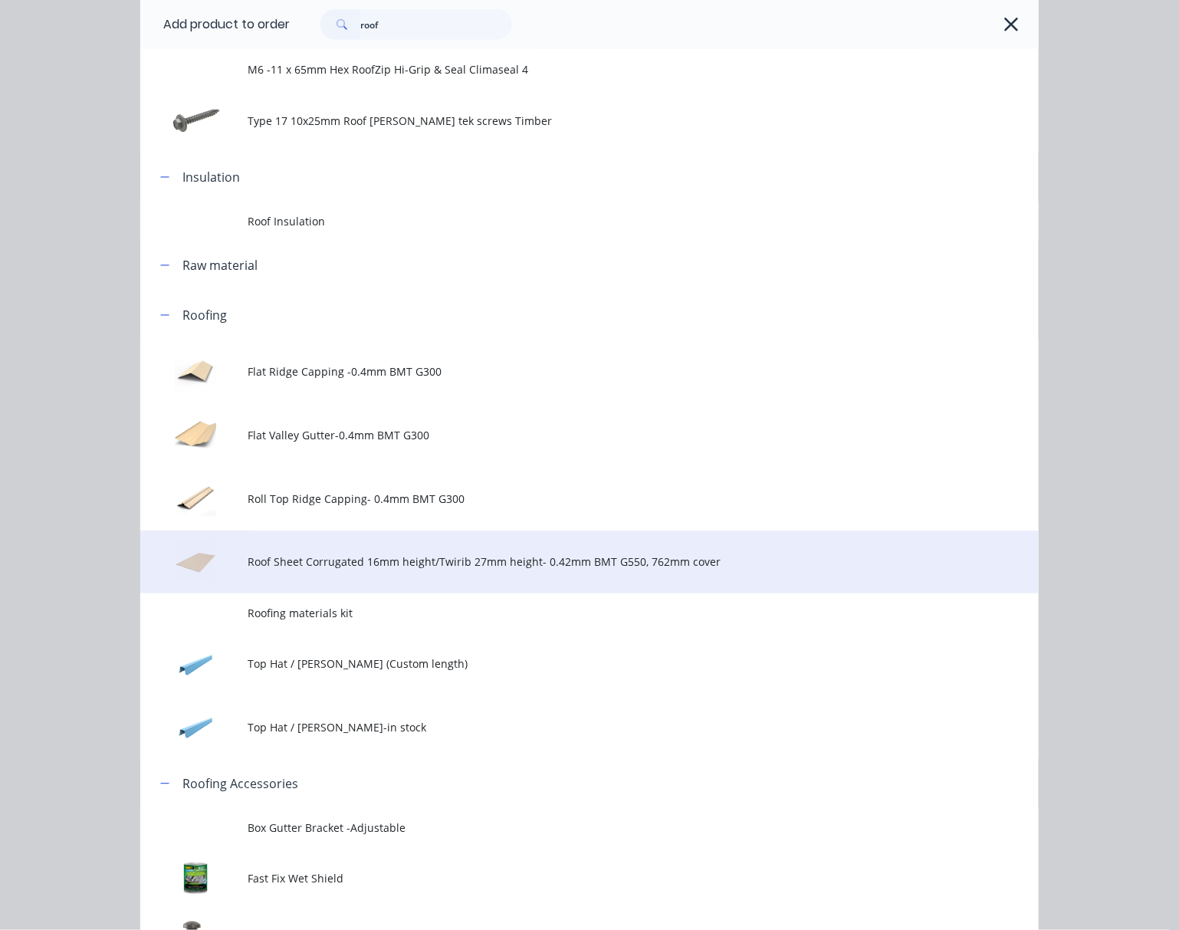
click at [476, 576] on td "Roof Sheet Corrugated 16mm height/Twirib 27mm height- 0.42mm BMT G550, 762mm co…" at bounding box center [643, 562] width 790 height 64
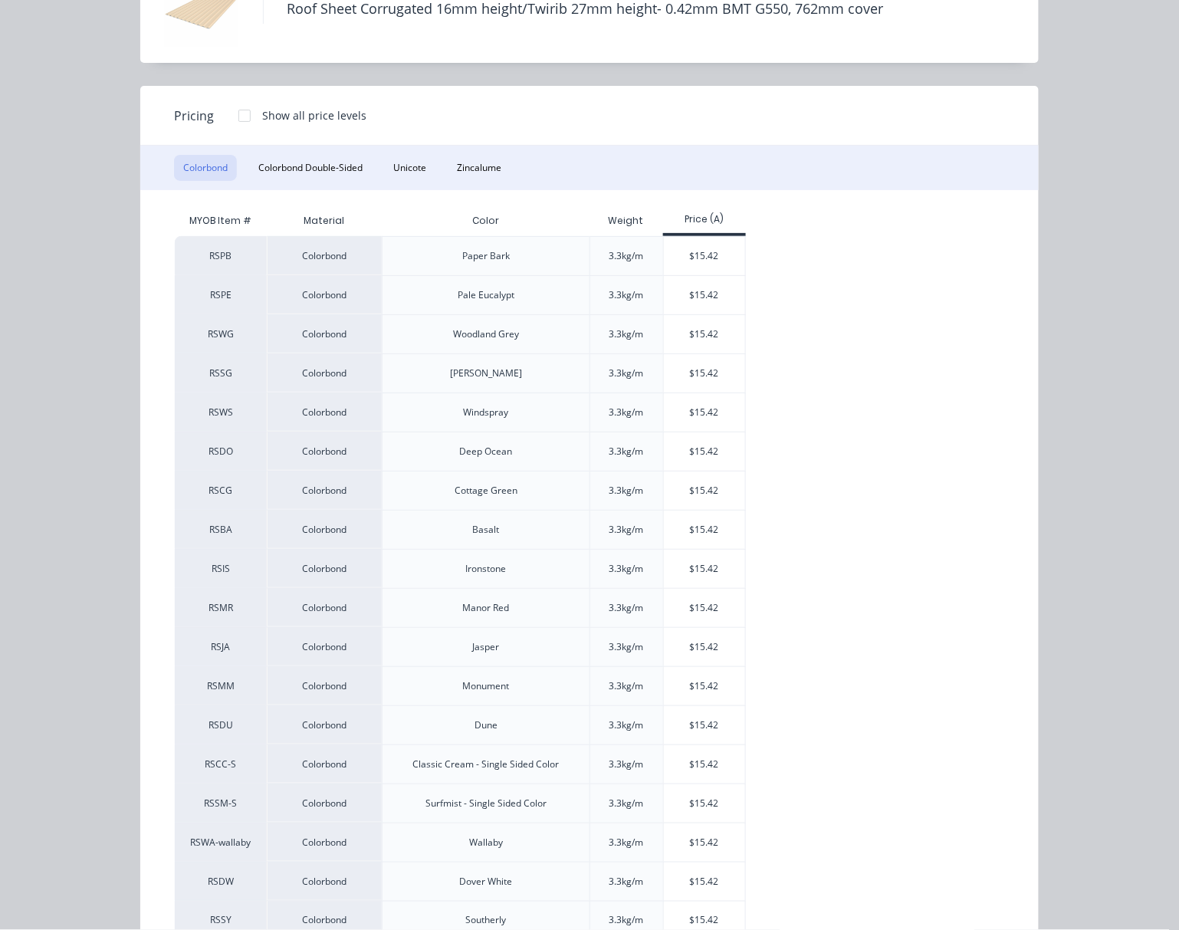
scroll to position [0, 0]
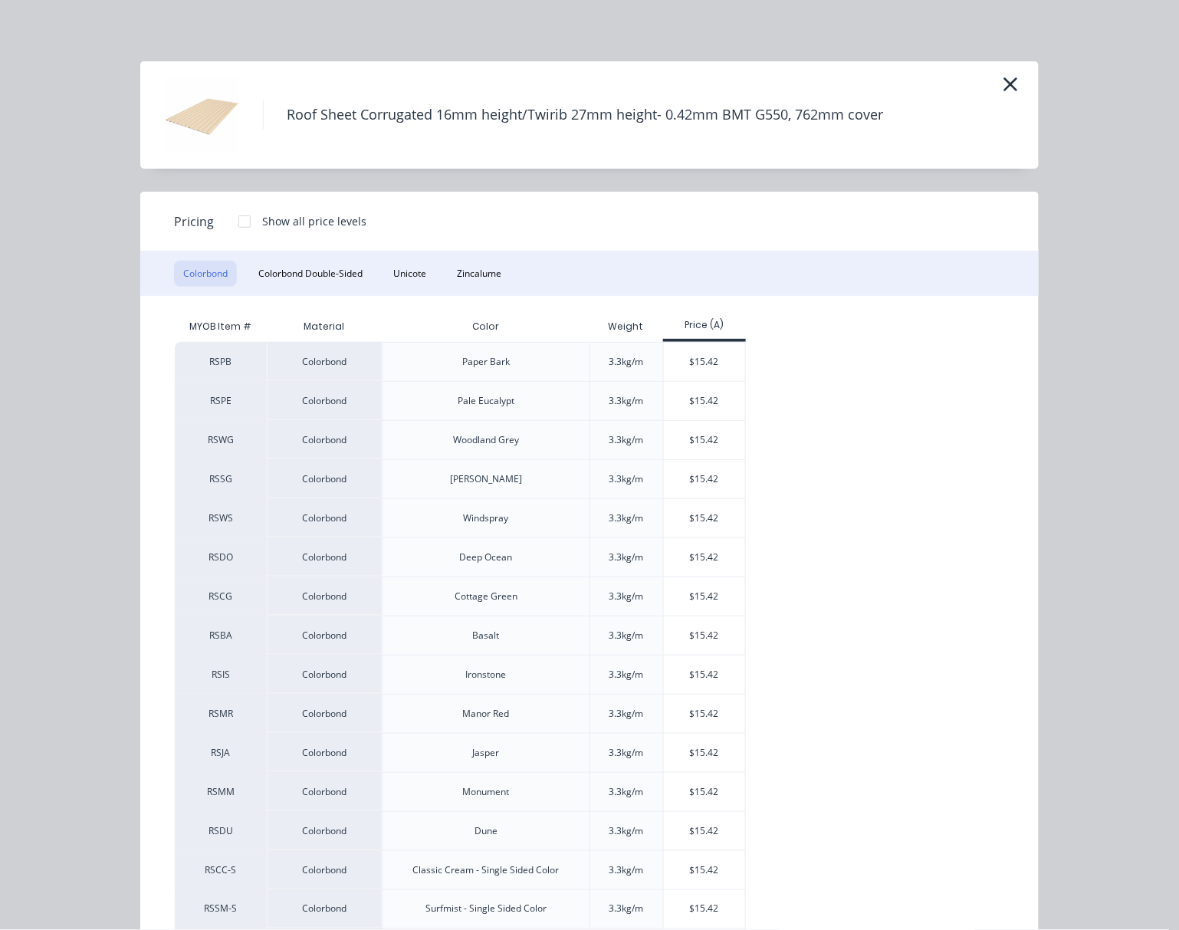
click at [987, 77] on div "Roof Sheet Corrugated 16mm height/Twirib 27mm height- 0.42mm BMT G550, 762mm co…" at bounding box center [589, 115] width 852 height 77
drag, startPoint x: 988, startPoint y: 78, endPoint x: 1000, endPoint y: 80, distance: 12.4
click at [998, 77] on div "Roof Sheet Corrugated 16mm height/Twirib 27mm height- 0.42mm BMT G550, 762mm co…" at bounding box center [589, 114] width 898 height 107
click at [1006, 83] on icon "button" at bounding box center [1011, 84] width 14 height 14
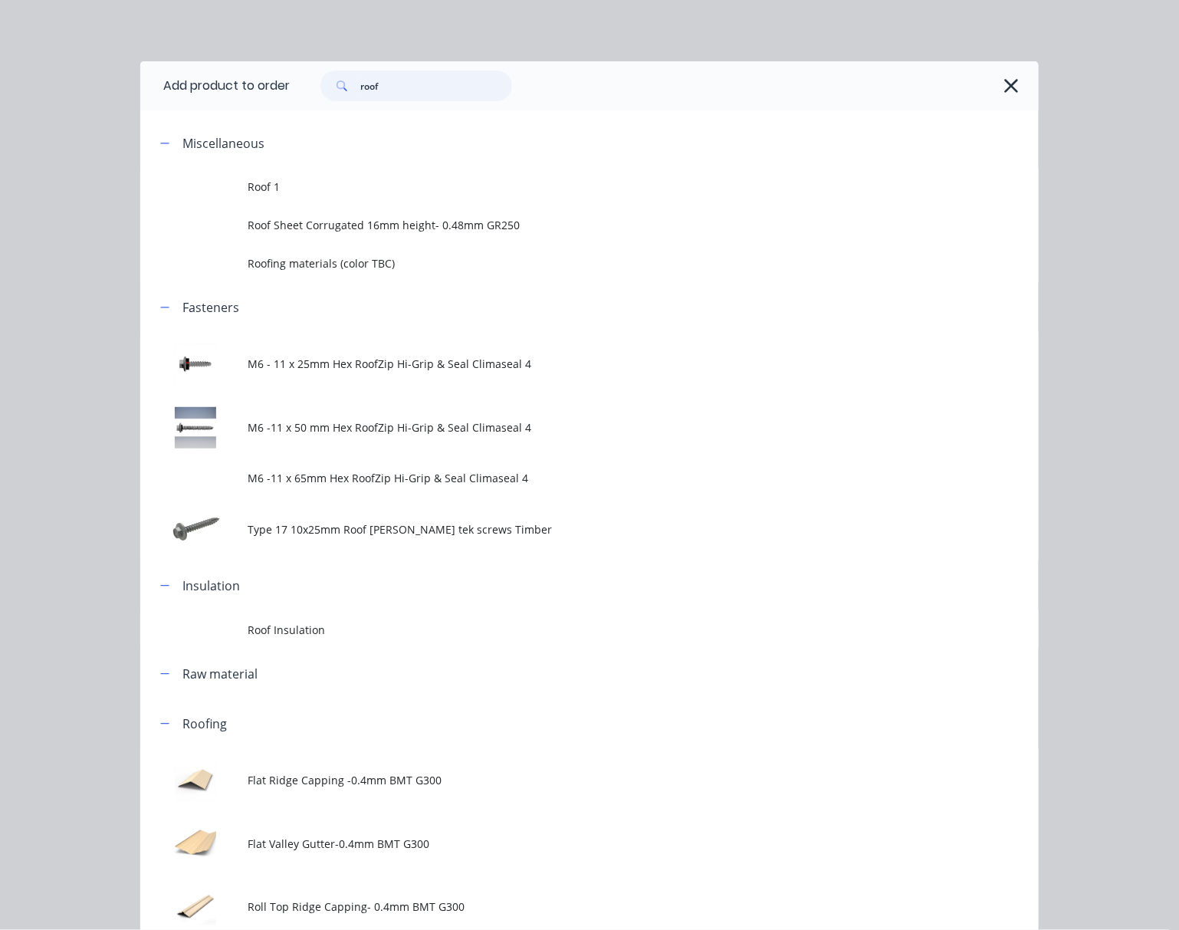
drag, startPoint x: 409, startPoint y: 78, endPoint x: 252, endPoint y: 84, distance: 157.3
click at [320, 81] on div "roof" at bounding box center [416, 86] width 192 height 31
type input "poly"
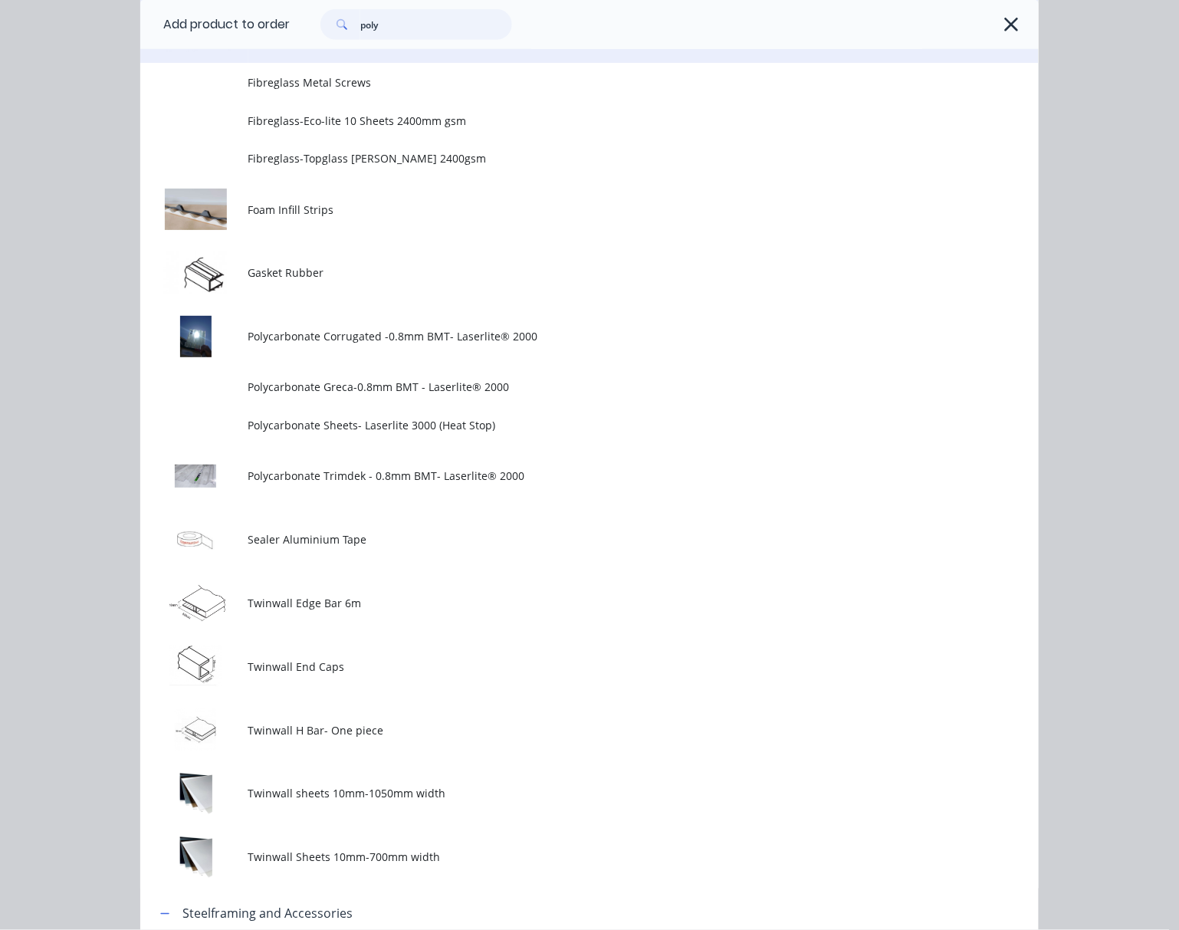
scroll to position [483, 0]
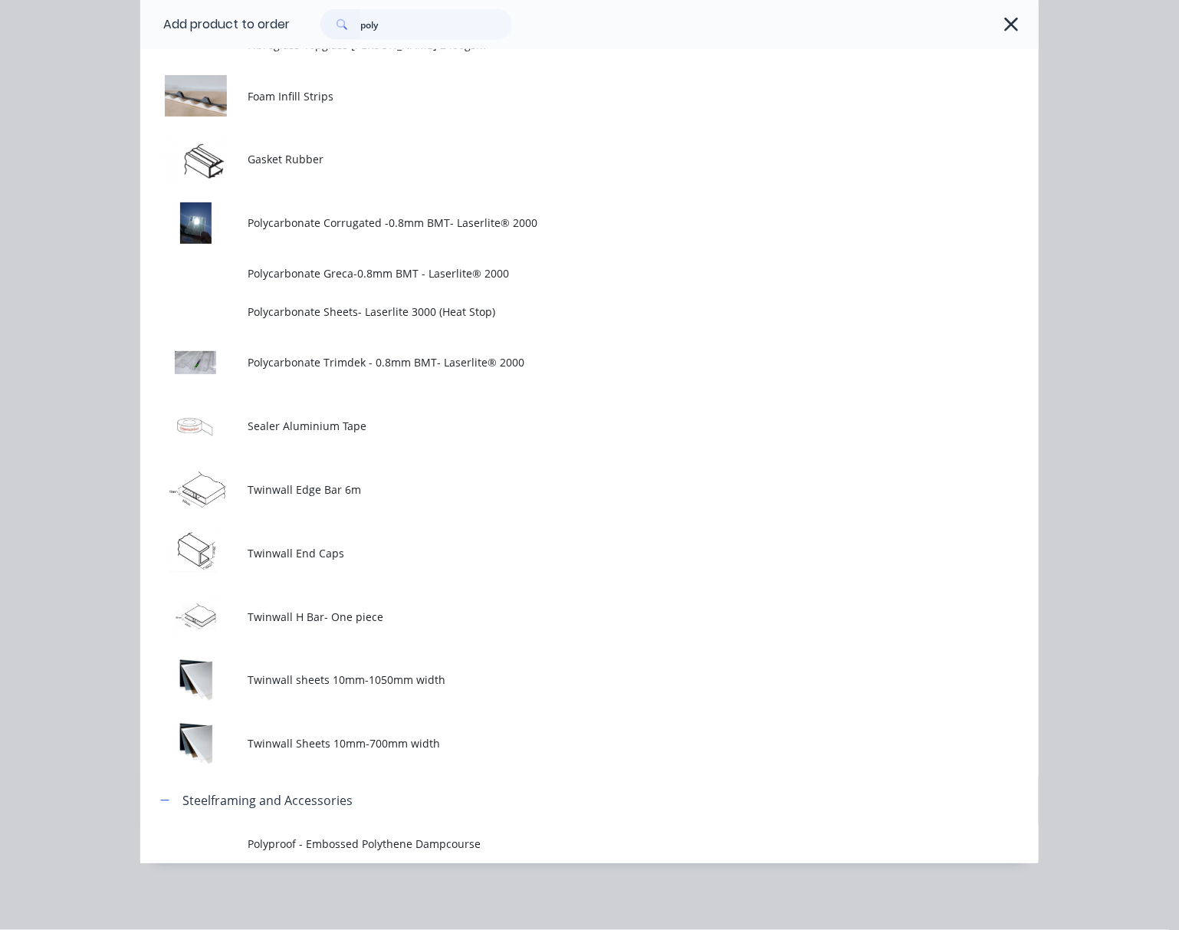
click at [559, 230] on span "Polycarbonate Corrugated -0.8mm BMT- Laserlite® 2000" at bounding box center [564, 223] width 632 height 16
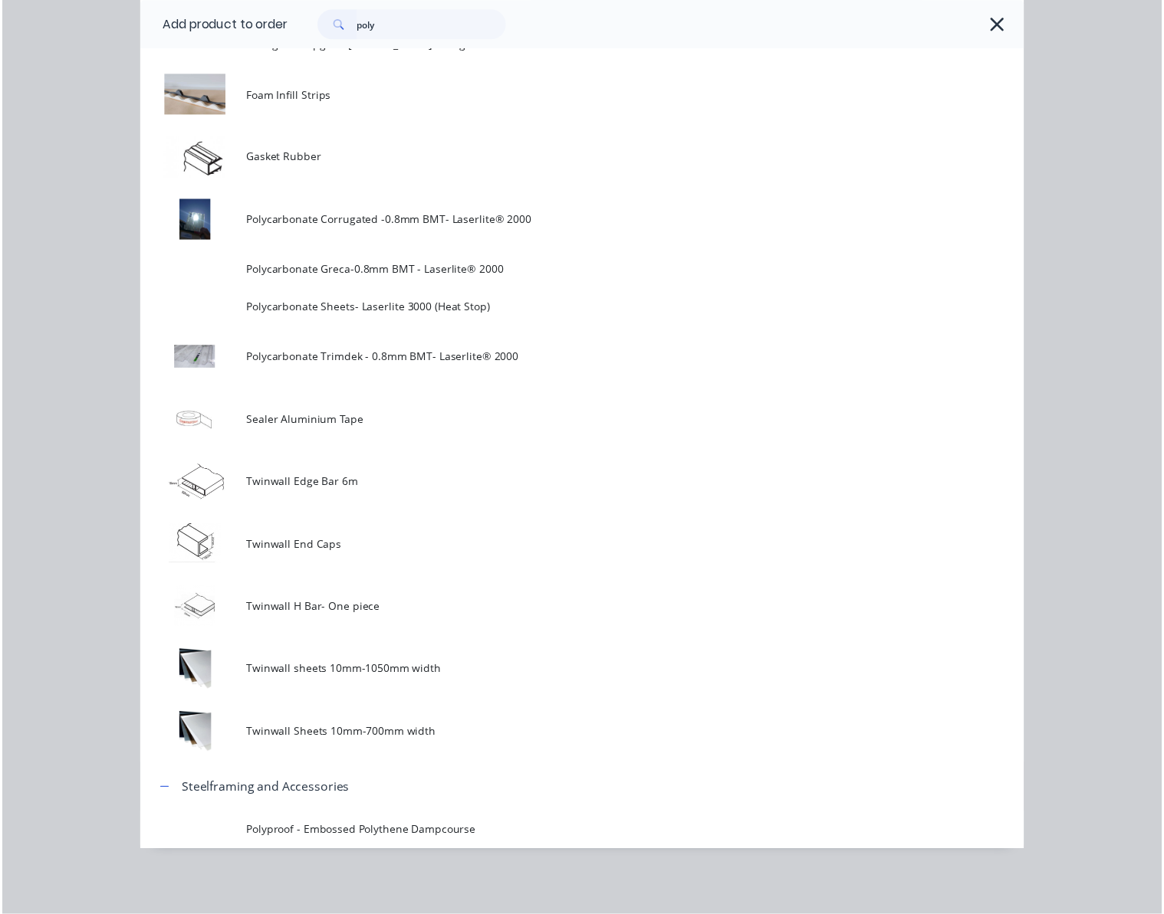
scroll to position [0, 0]
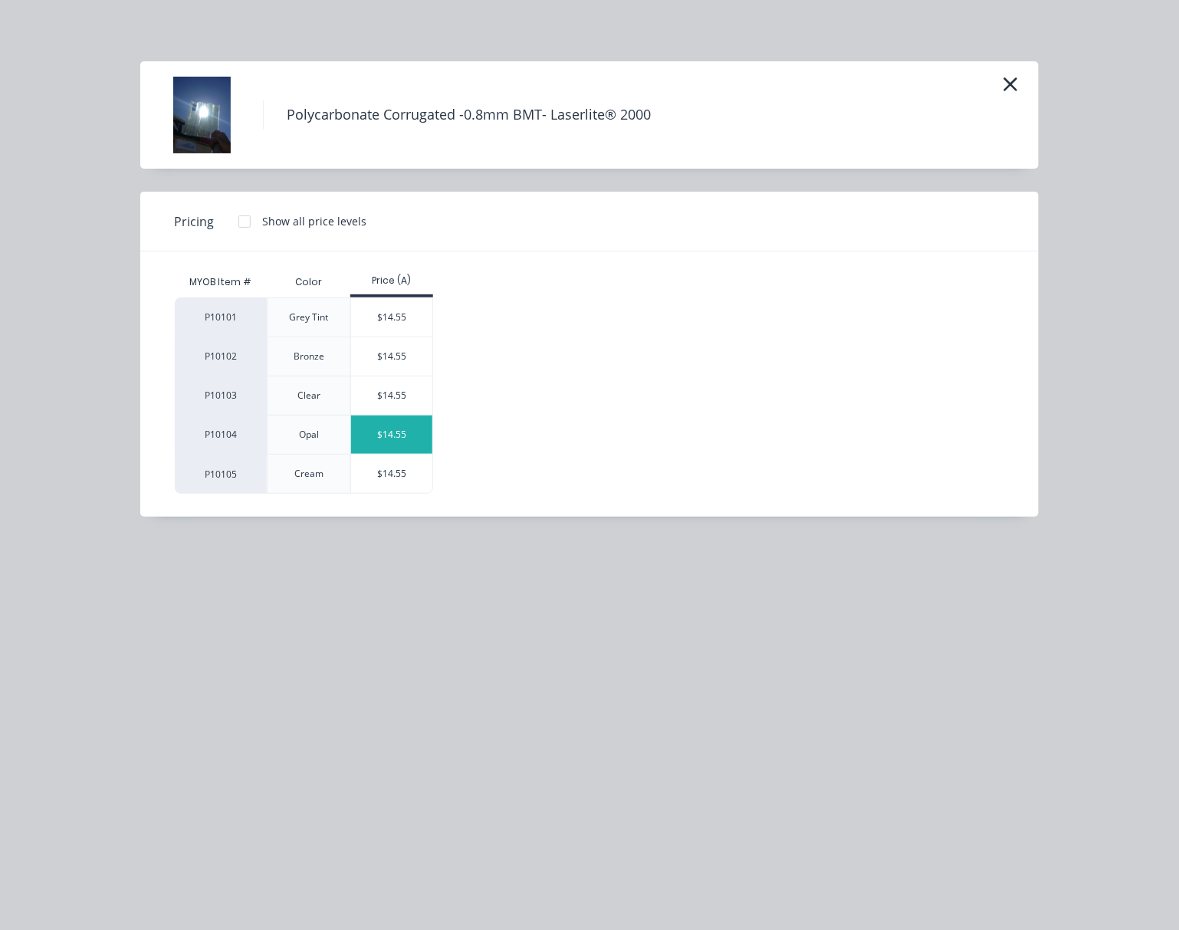
click at [402, 430] on div "$14.55" at bounding box center [392, 434] width 82 height 38
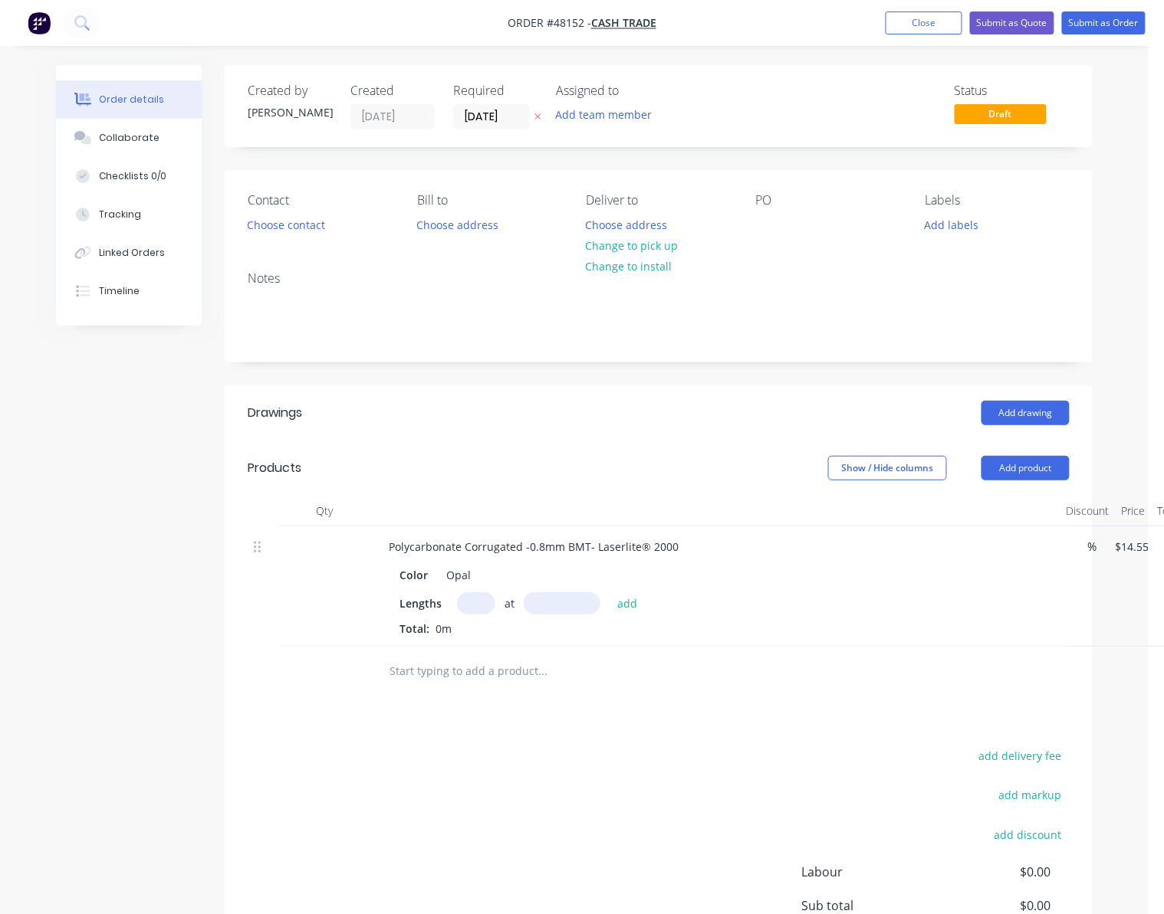
scroll to position [0, 77]
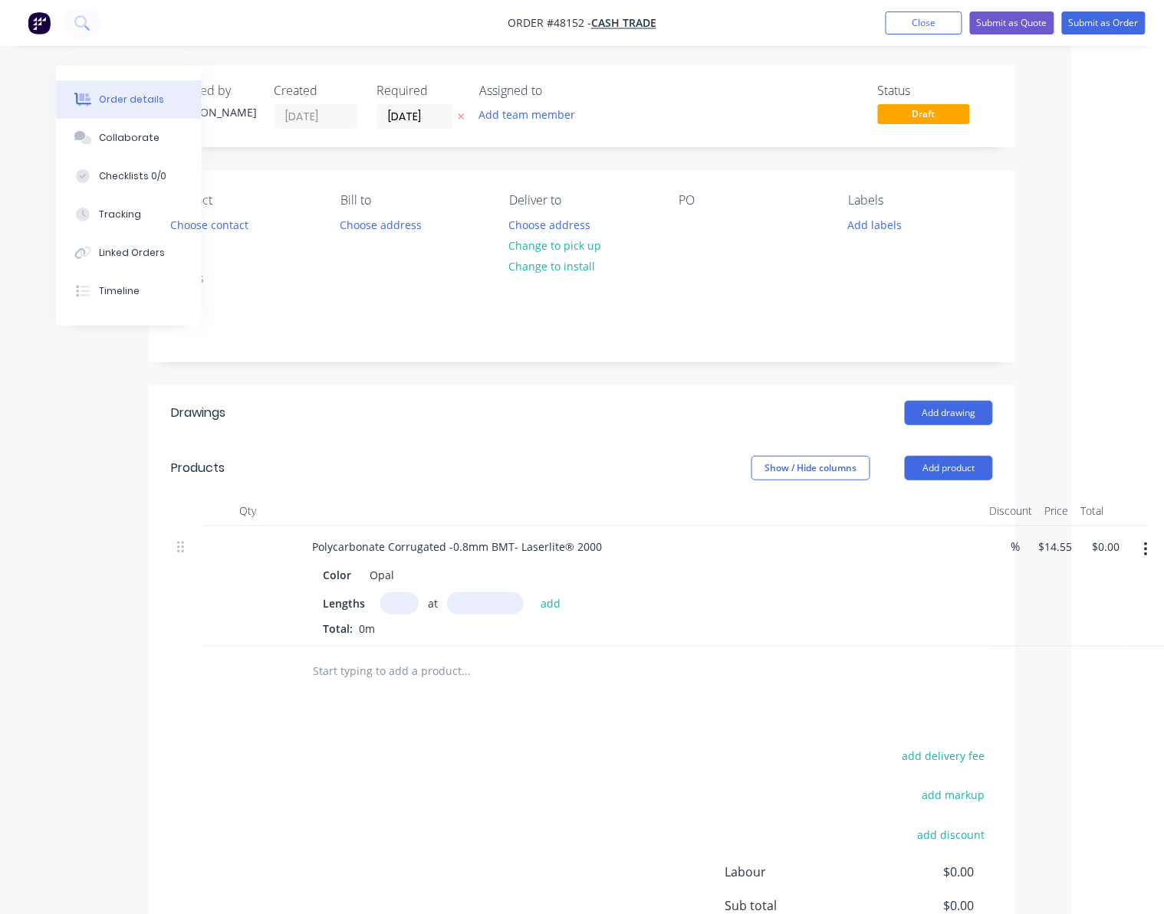
click at [403, 606] on input "text" at bounding box center [399, 604] width 38 height 22
type input "4"
click at [969, 473] on button "Add product" at bounding box center [949, 468] width 88 height 25
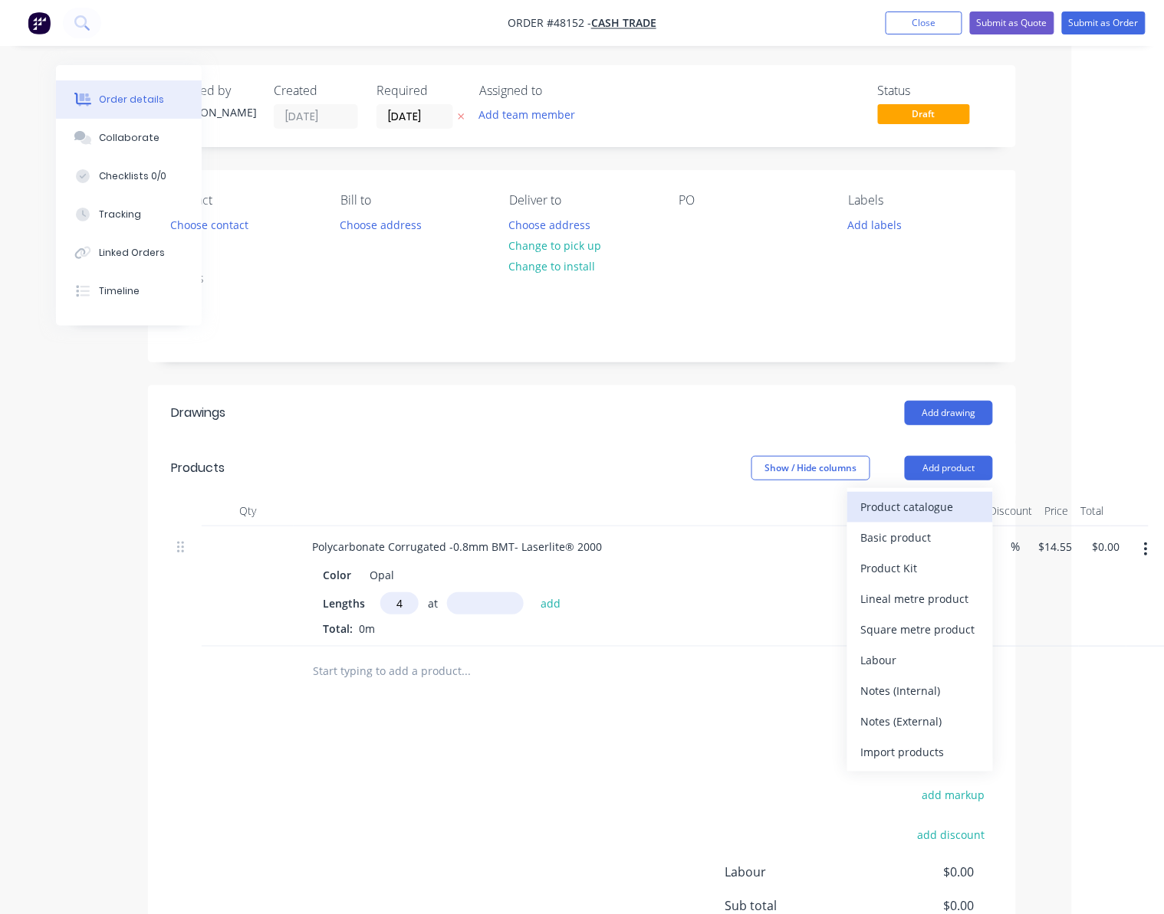
click at [964, 510] on div "Product catalogue" at bounding box center [920, 507] width 118 height 22
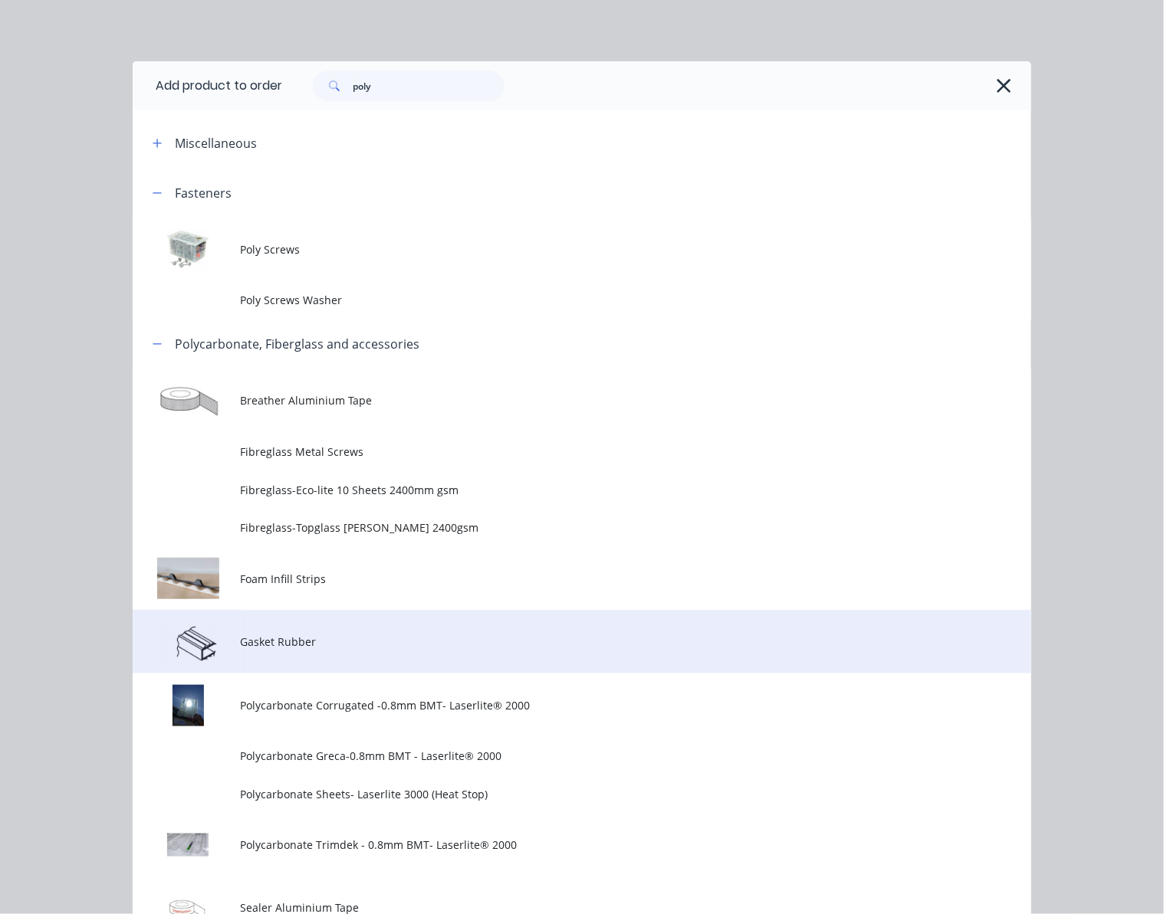
scroll to position [102, 0]
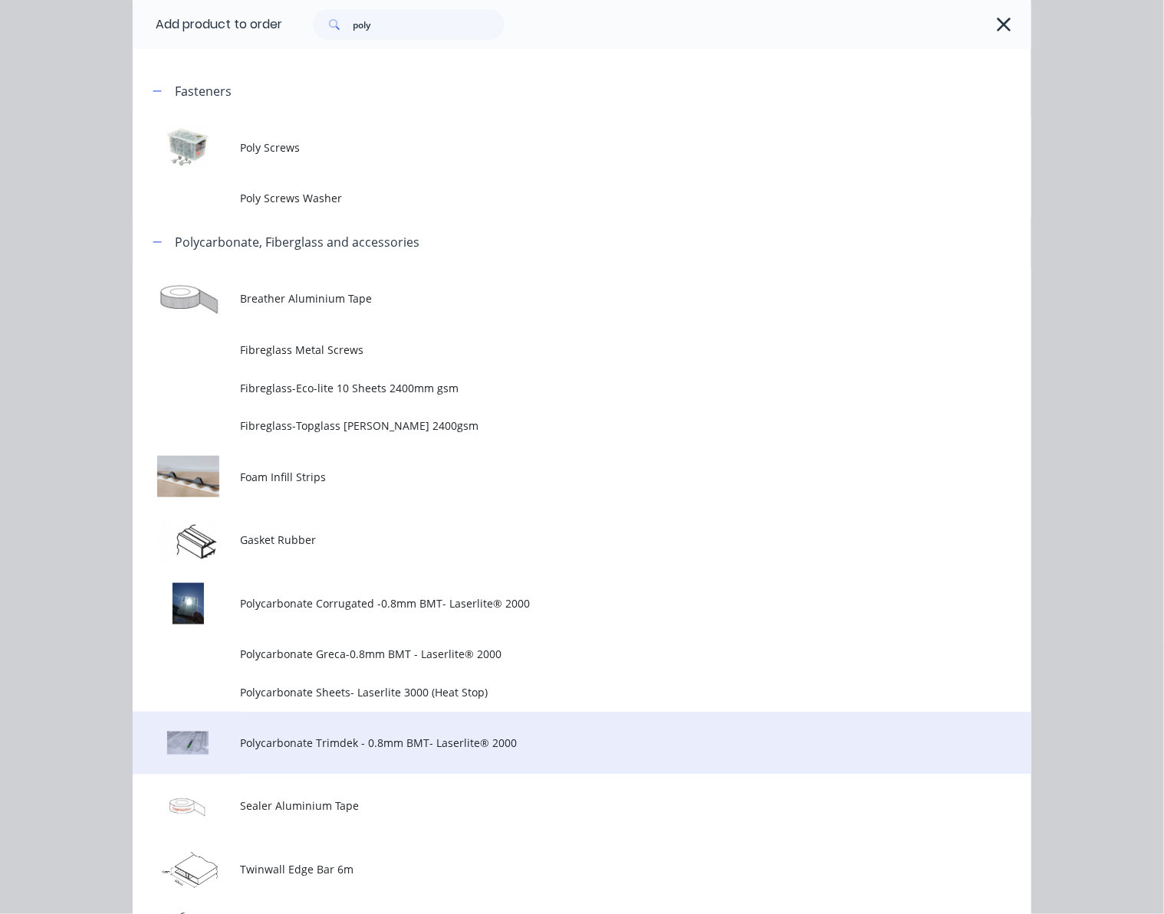
click at [491, 742] on span "Polycarbonate Trimdek - 0.8mm BMT- Laserlite® 2000" at bounding box center [557, 743] width 632 height 16
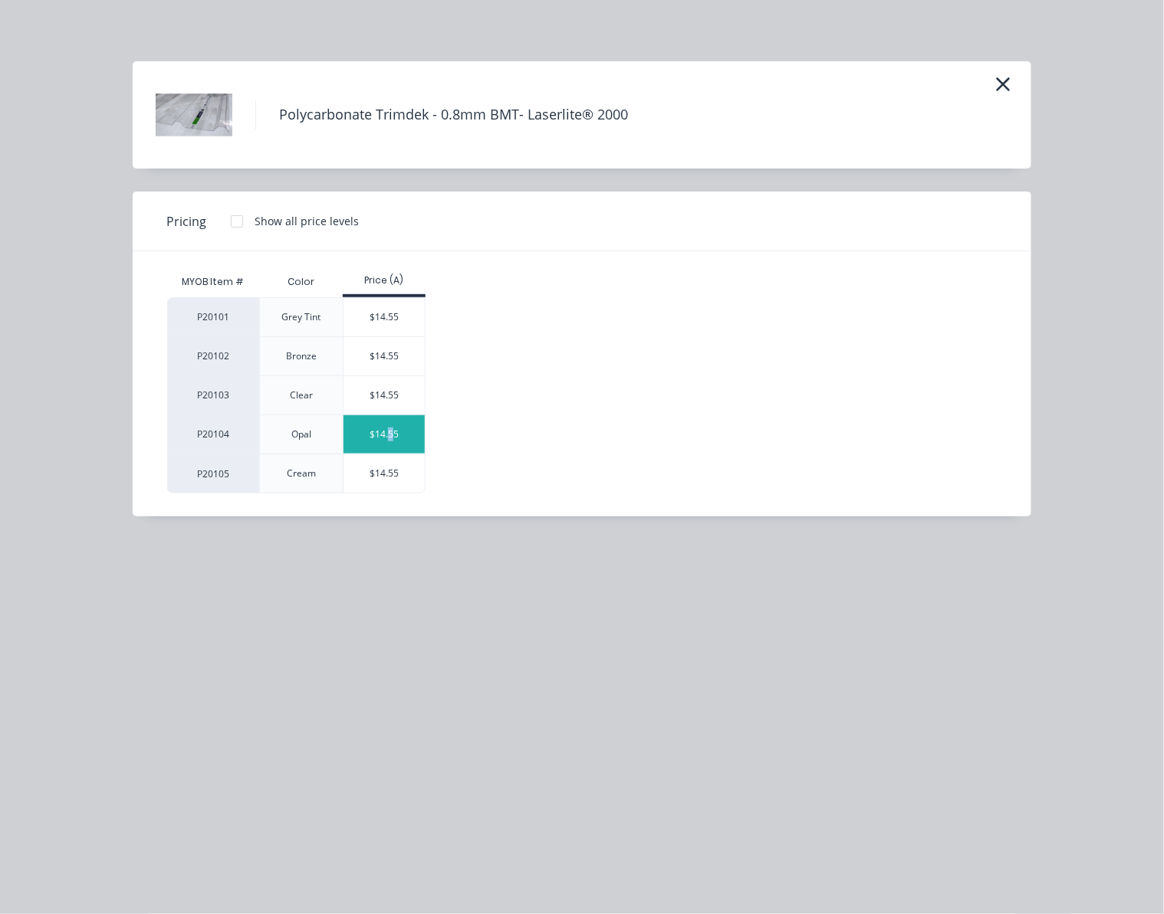
click at [393, 439] on div "$14.55" at bounding box center [384, 434] width 82 height 38
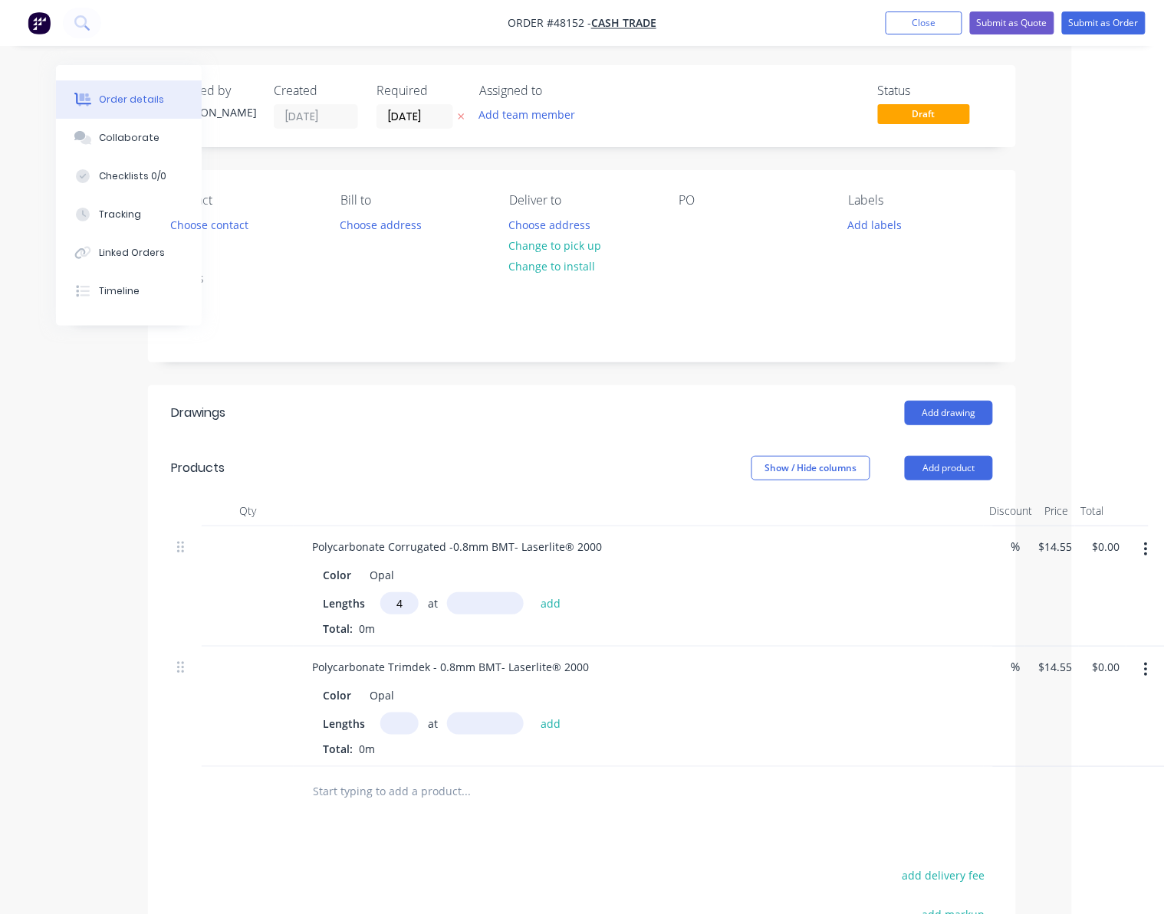
click at [1151, 547] on button "button" at bounding box center [1146, 550] width 36 height 28
click at [1118, 678] on div "Delete" at bounding box center [1092, 682] width 118 height 22
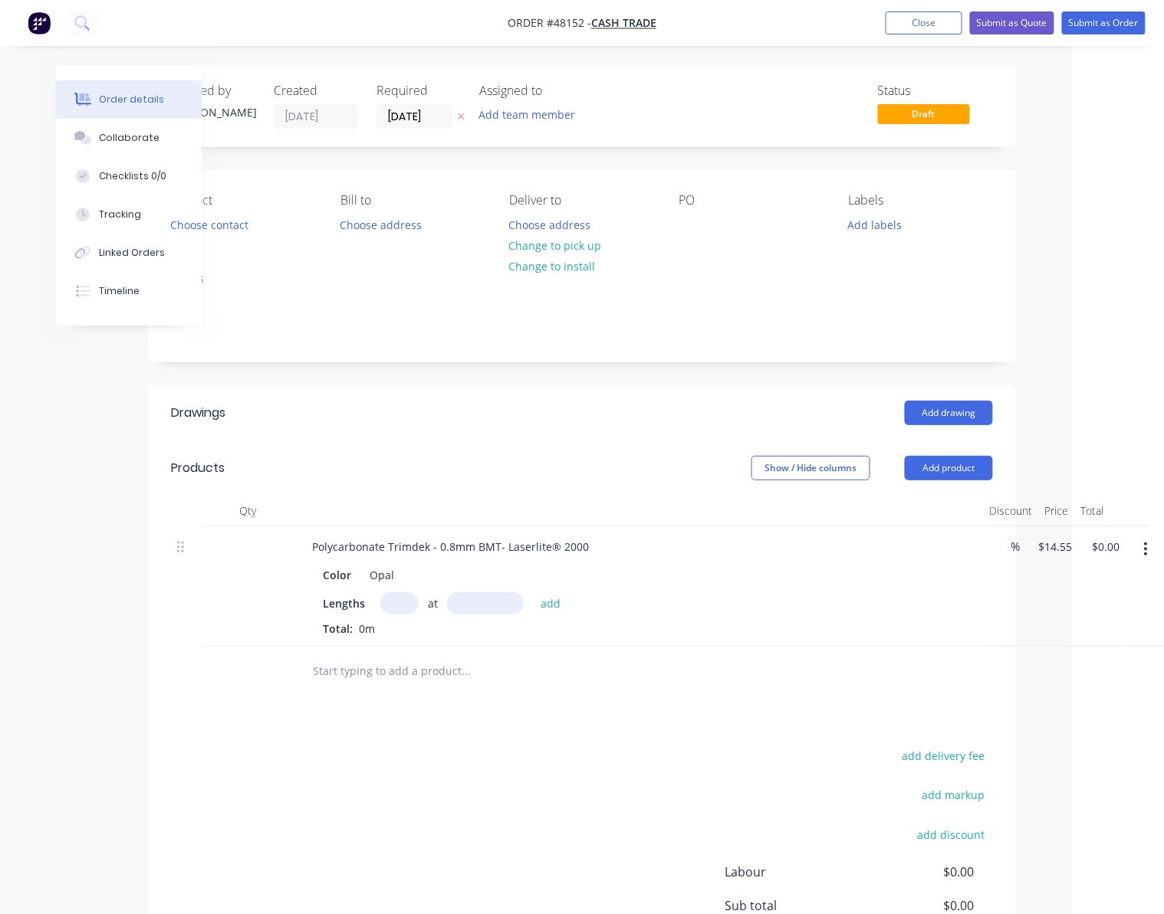
drag, startPoint x: 399, startPoint y: 599, endPoint x: 374, endPoint y: 608, distance: 26.2
click at [387, 599] on input "text" at bounding box center [399, 604] width 38 height 22
type input "4"
click at [497, 599] on input "text" at bounding box center [485, 604] width 77 height 22
type input "3000"
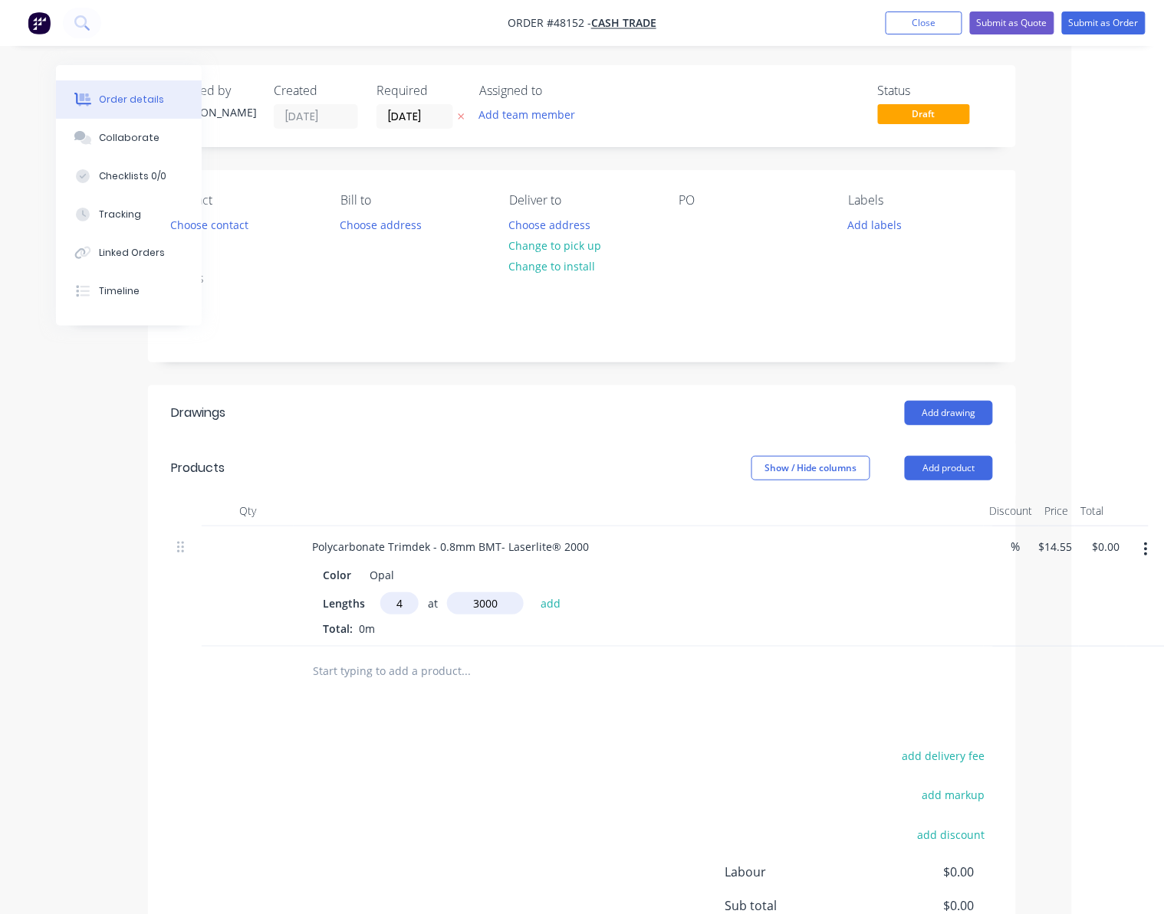
click at [533, 593] on button "add" at bounding box center [551, 603] width 36 height 21
type input "$174.60"
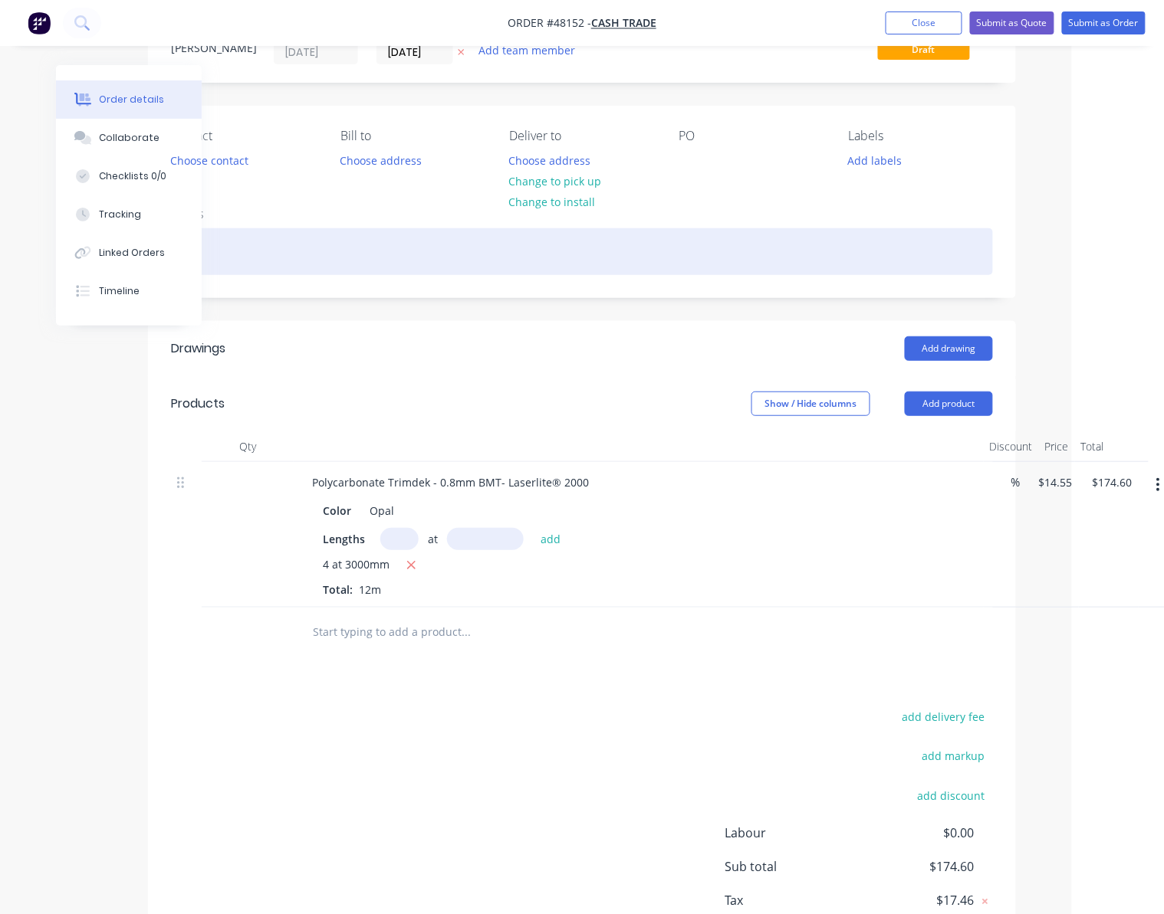
scroll to position [0, 77]
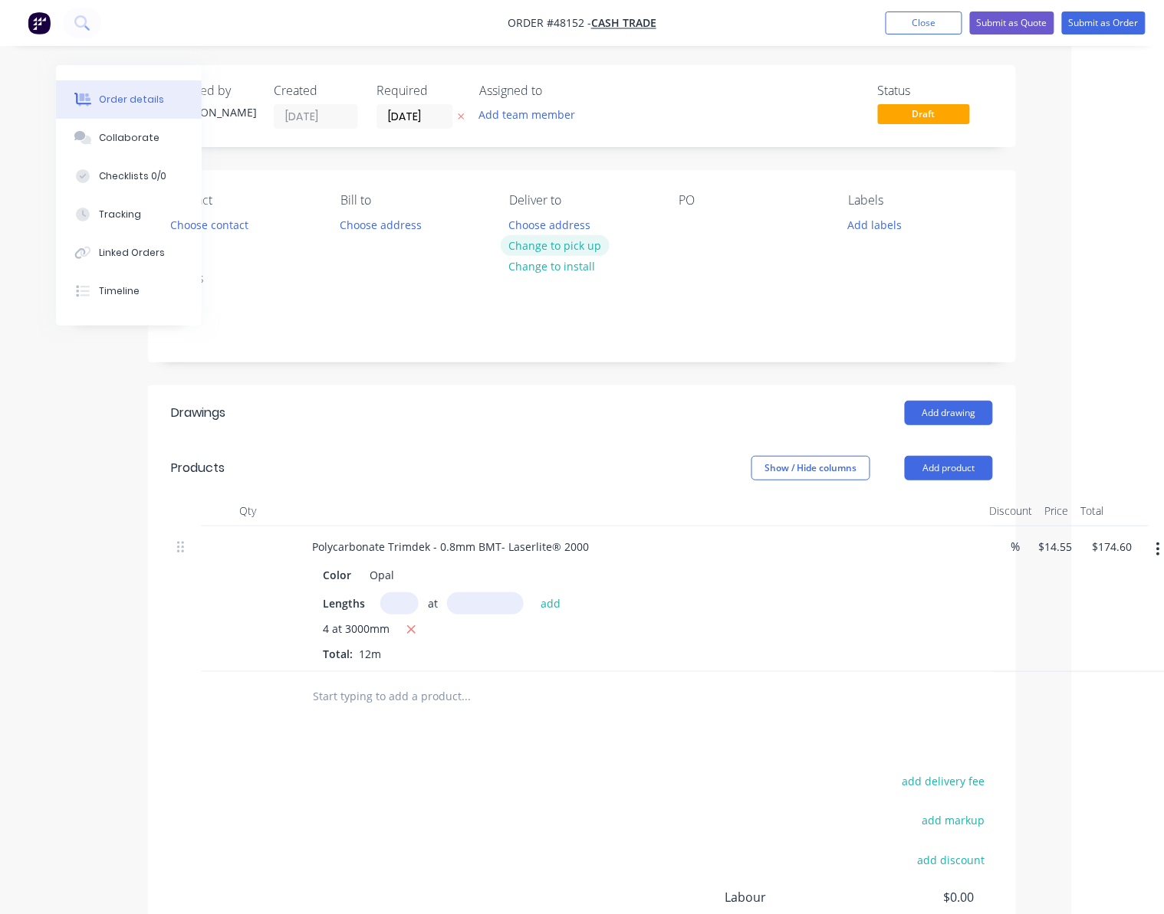
click at [592, 239] on button "Change to pick up" at bounding box center [555, 245] width 109 height 21
click at [242, 230] on button "Choose contact" at bounding box center [210, 224] width 94 height 21
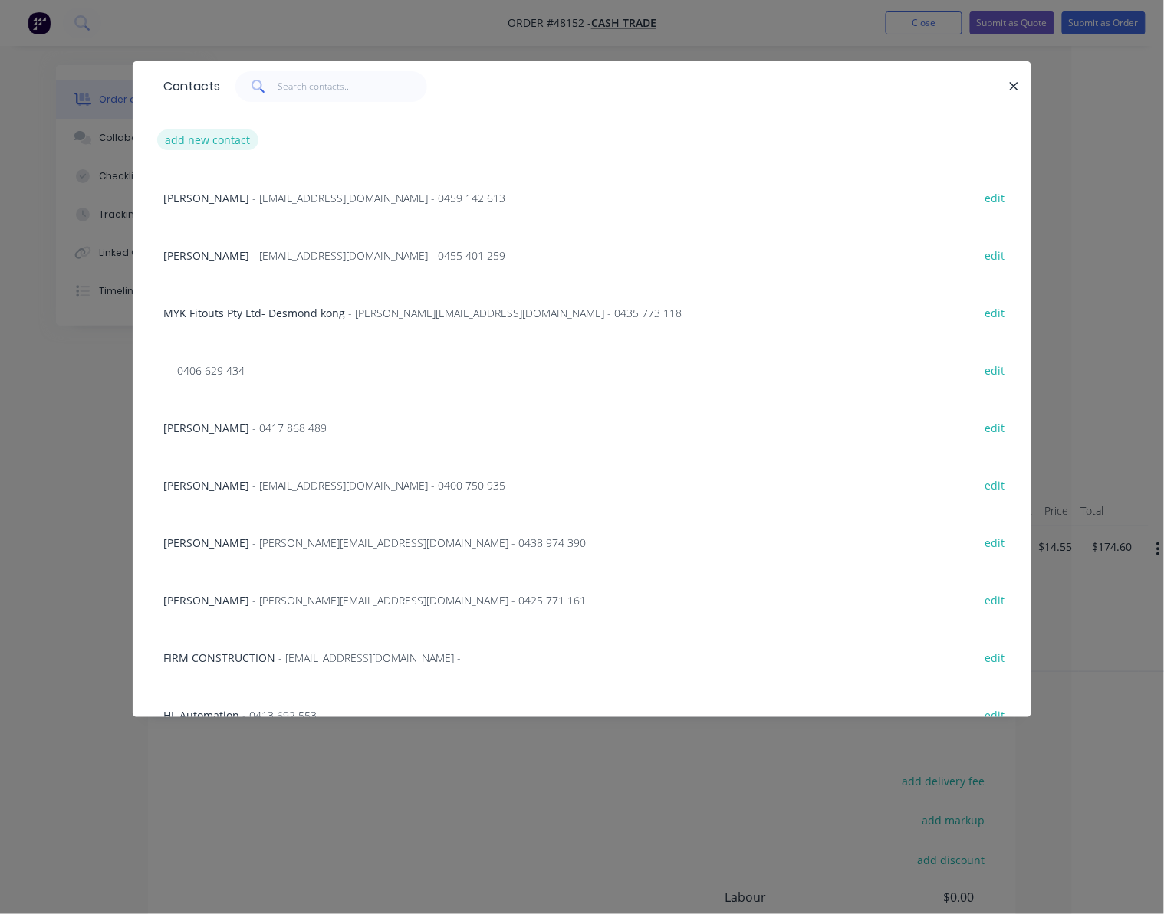
click at [213, 132] on button "add new contact" at bounding box center [207, 140] width 101 height 21
select select "AU"
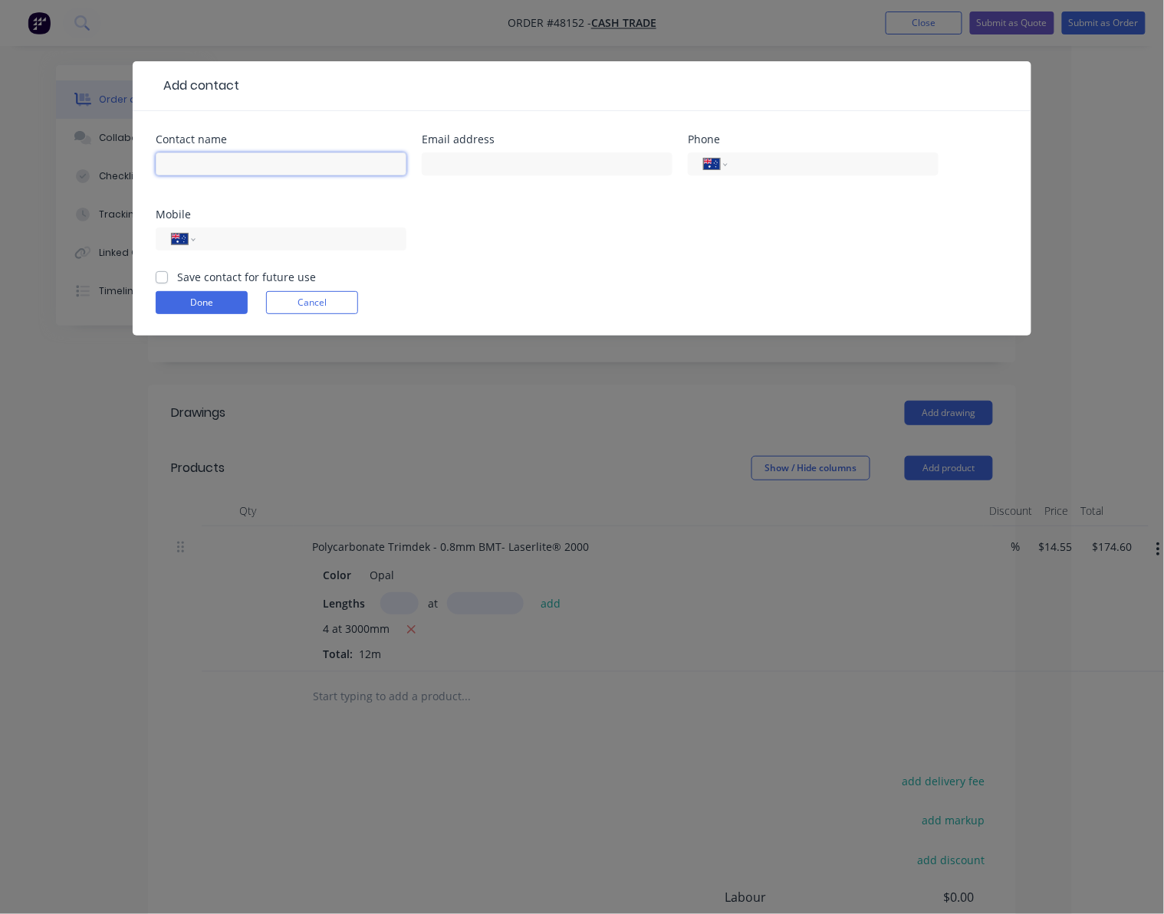
click at [245, 155] on input "text" at bounding box center [281, 164] width 251 height 23
click at [816, 166] on input "tel" at bounding box center [830, 165] width 184 height 18
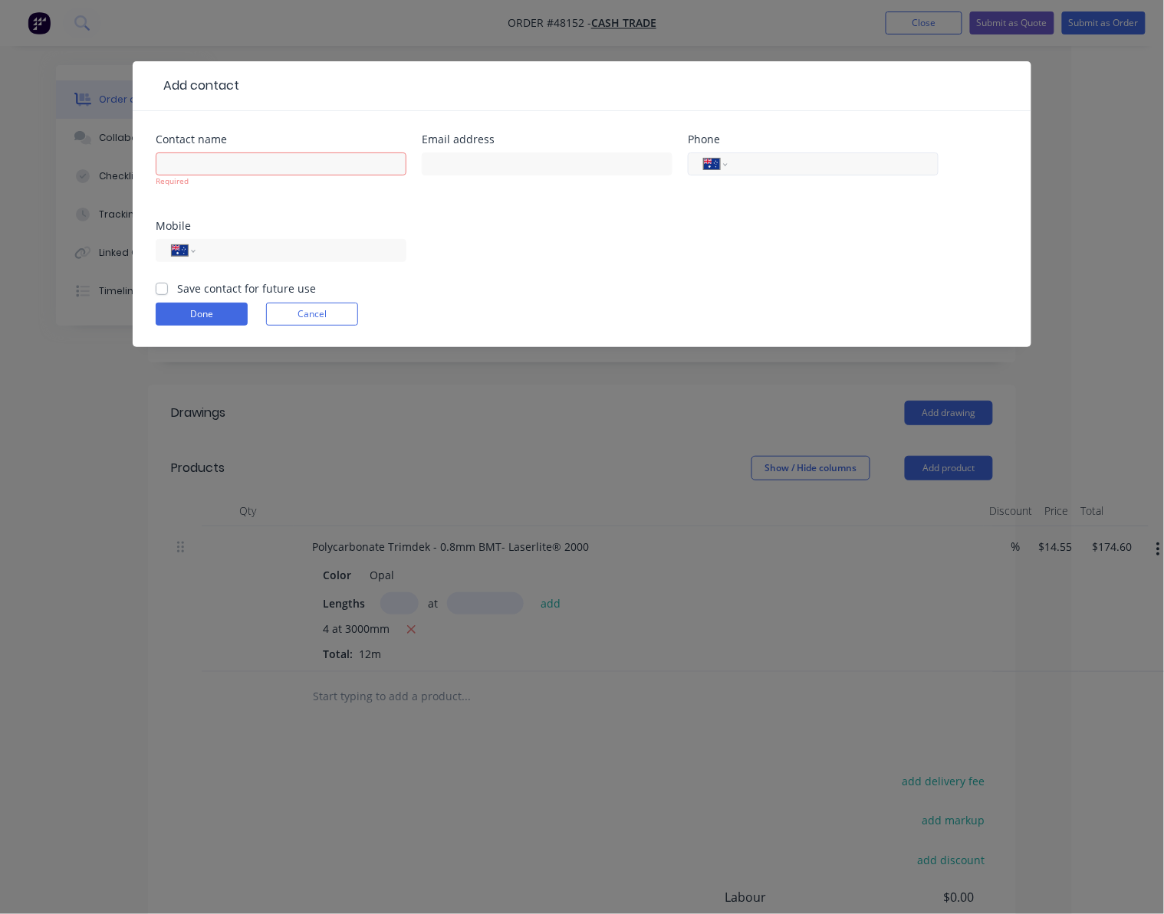
type input "0"
click at [285, 249] on input "tel" at bounding box center [298, 251] width 184 height 18
click at [334, 245] on input "0458 893 022" at bounding box center [298, 251] width 184 height 18
type input "0458 893 022"
click at [291, 173] on input "text" at bounding box center [281, 164] width 251 height 23
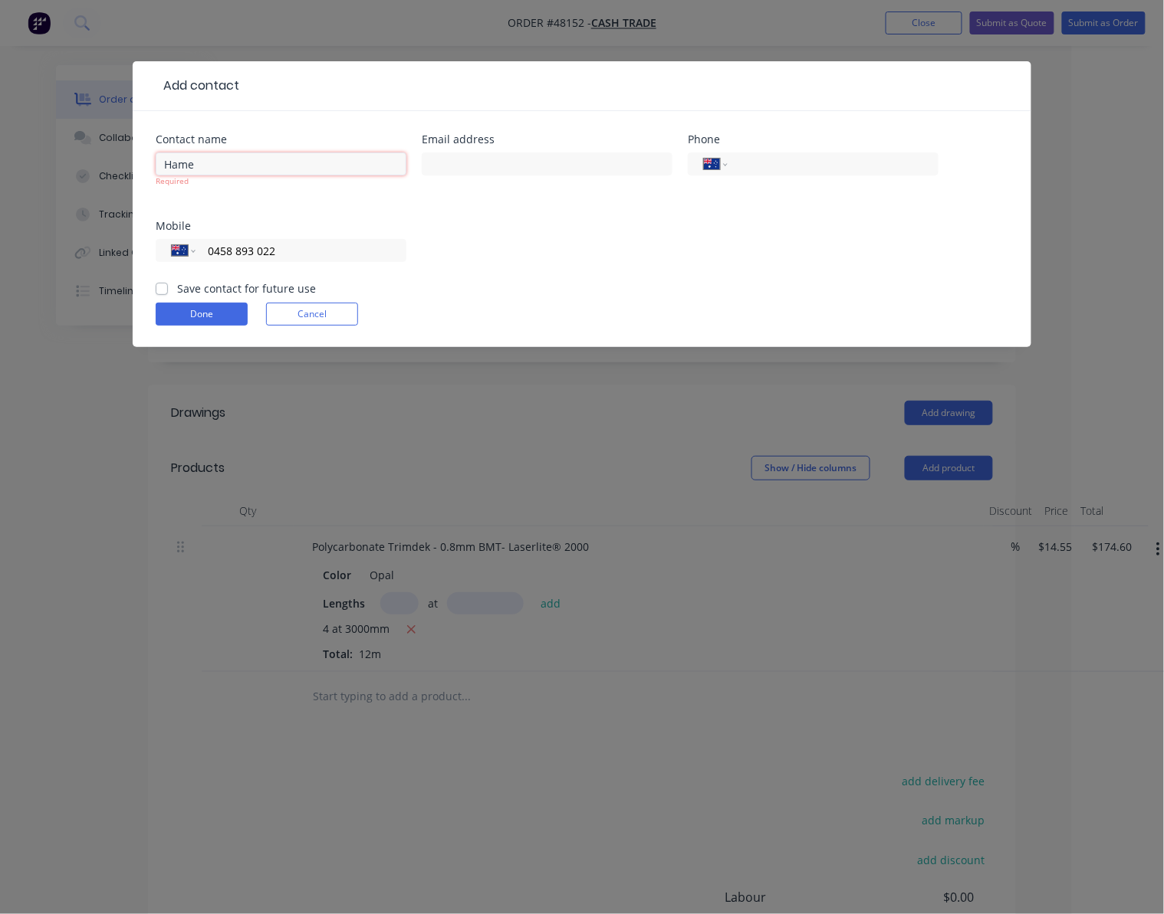
type input "Hamed"
click at [247, 203] on div "Contact name Hamed Required Email address Phone International Afghanistan Åland…" at bounding box center [582, 207] width 852 height 146
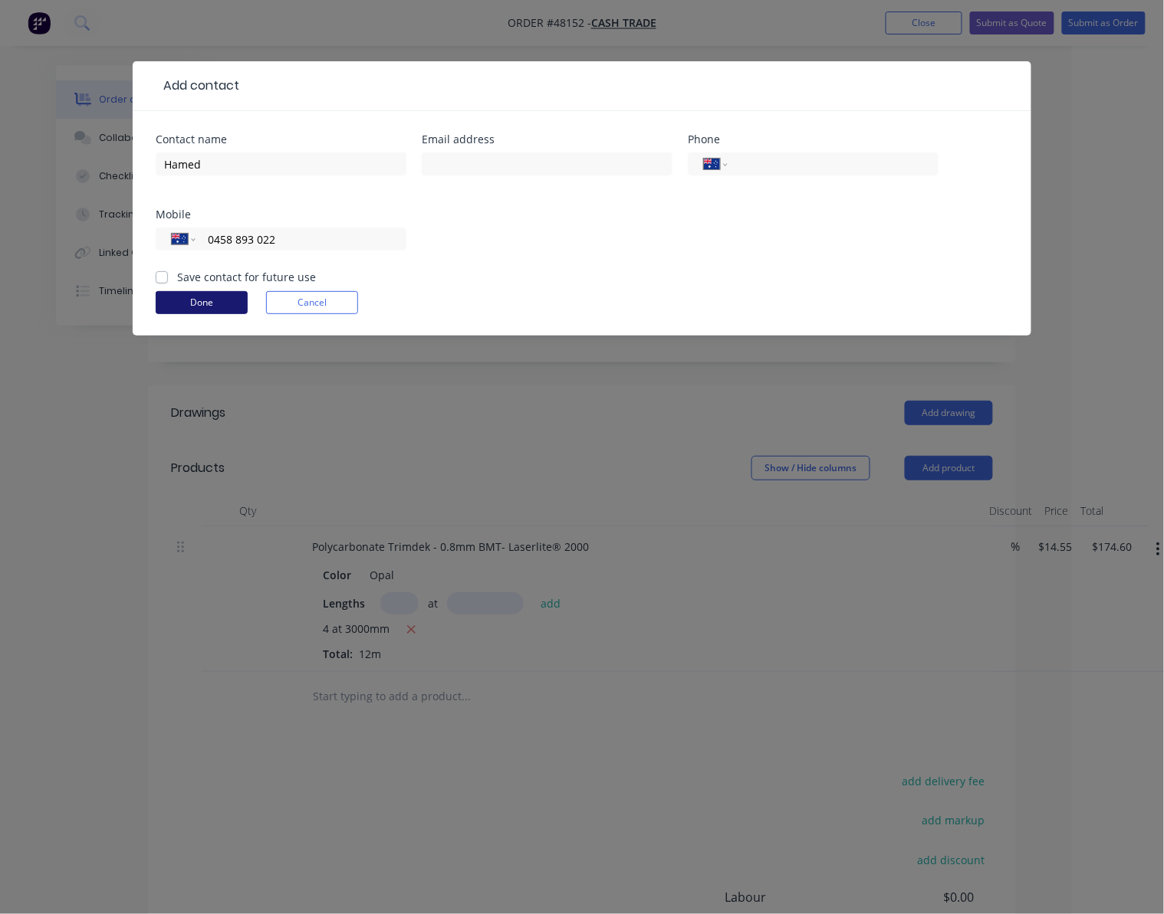
click at [219, 299] on button "Done" at bounding box center [202, 302] width 92 height 23
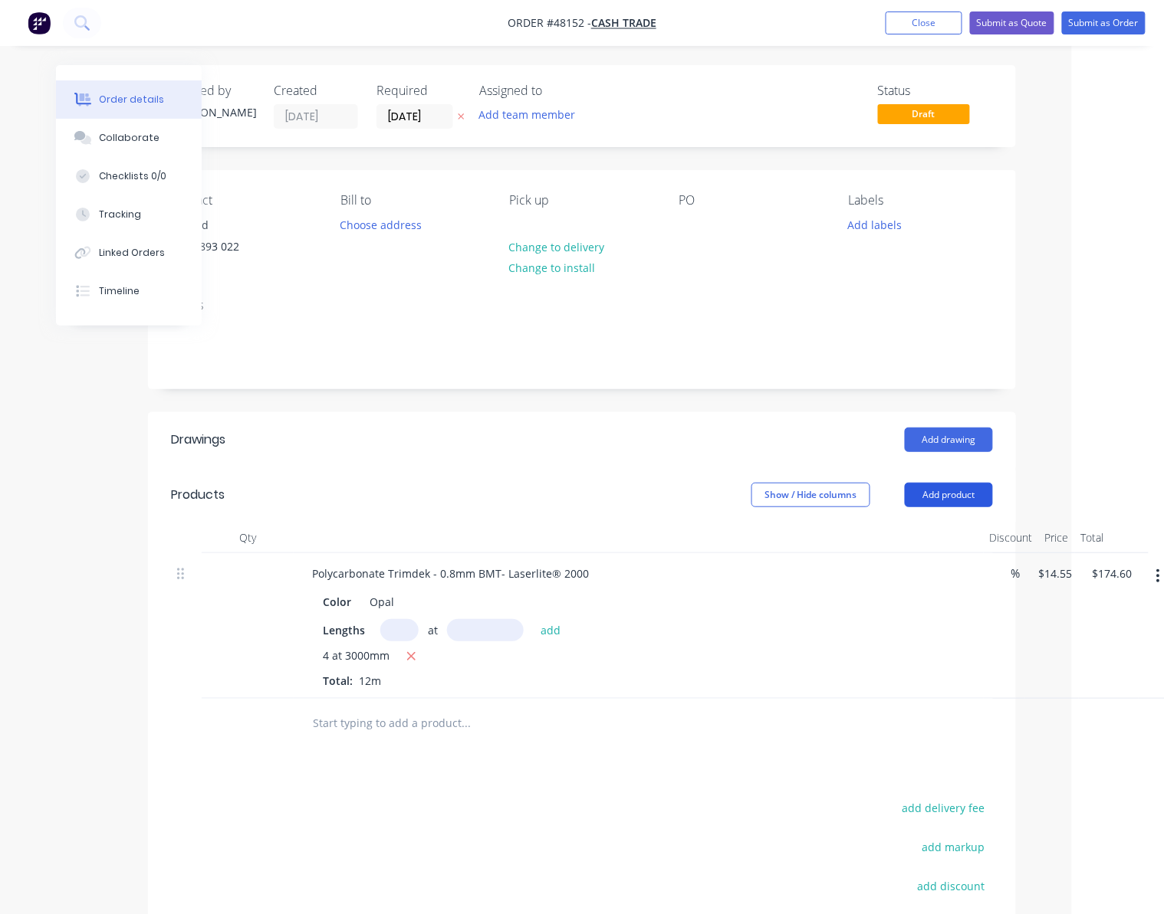
click at [963, 494] on button "Add product" at bounding box center [949, 495] width 88 height 25
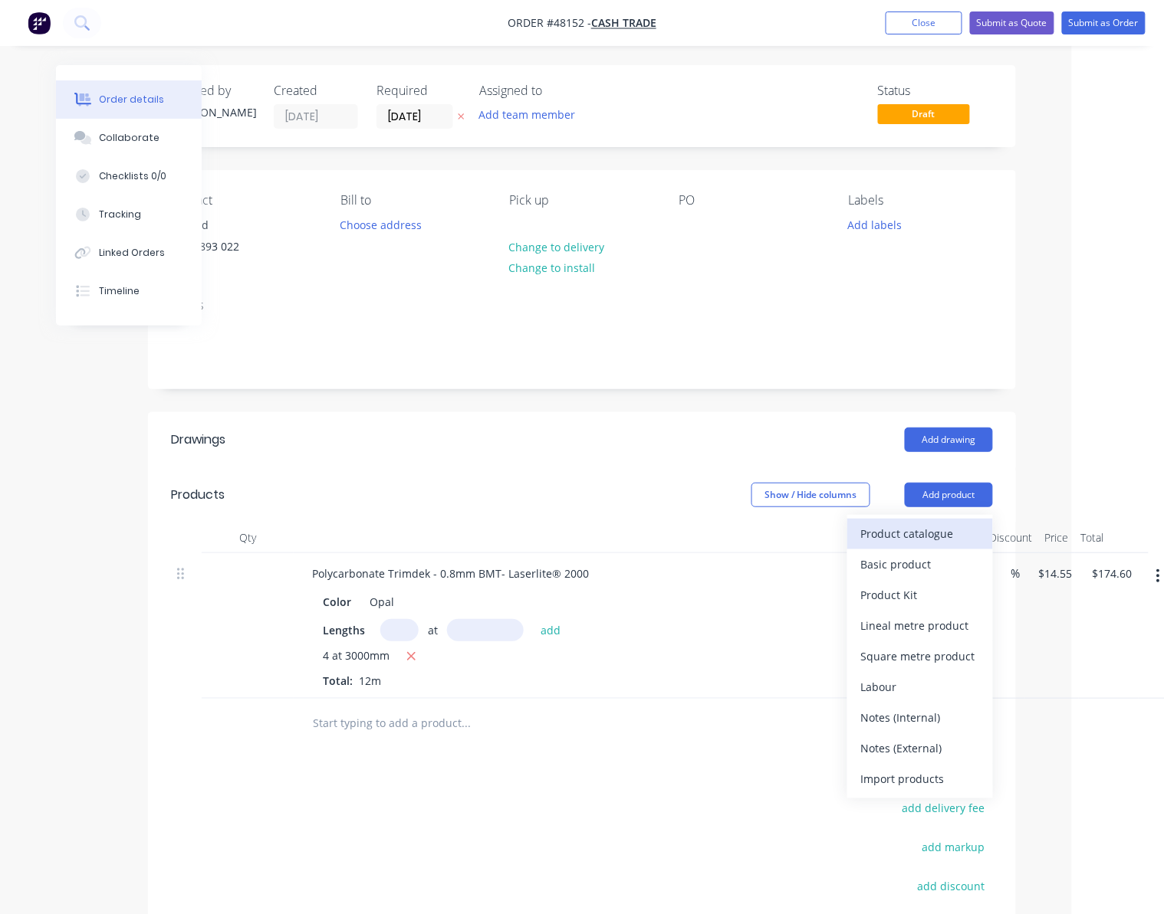
click at [927, 525] on div "Product catalogue" at bounding box center [920, 534] width 118 height 22
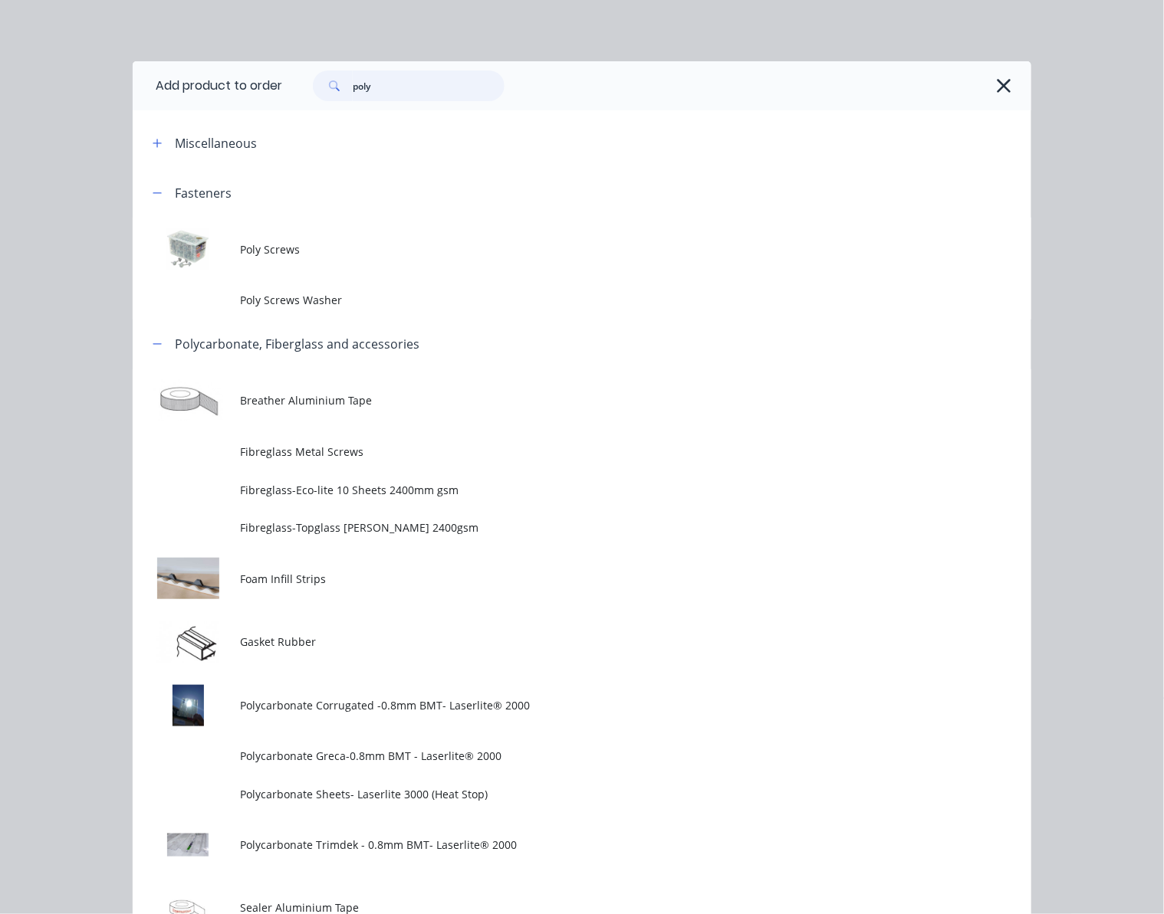
drag, startPoint x: 374, startPoint y: 84, endPoint x: 290, endPoint y: 92, distance: 84.7
click at [297, 92] on div "poly" at bounding box center [400, 86] width 207 height 31
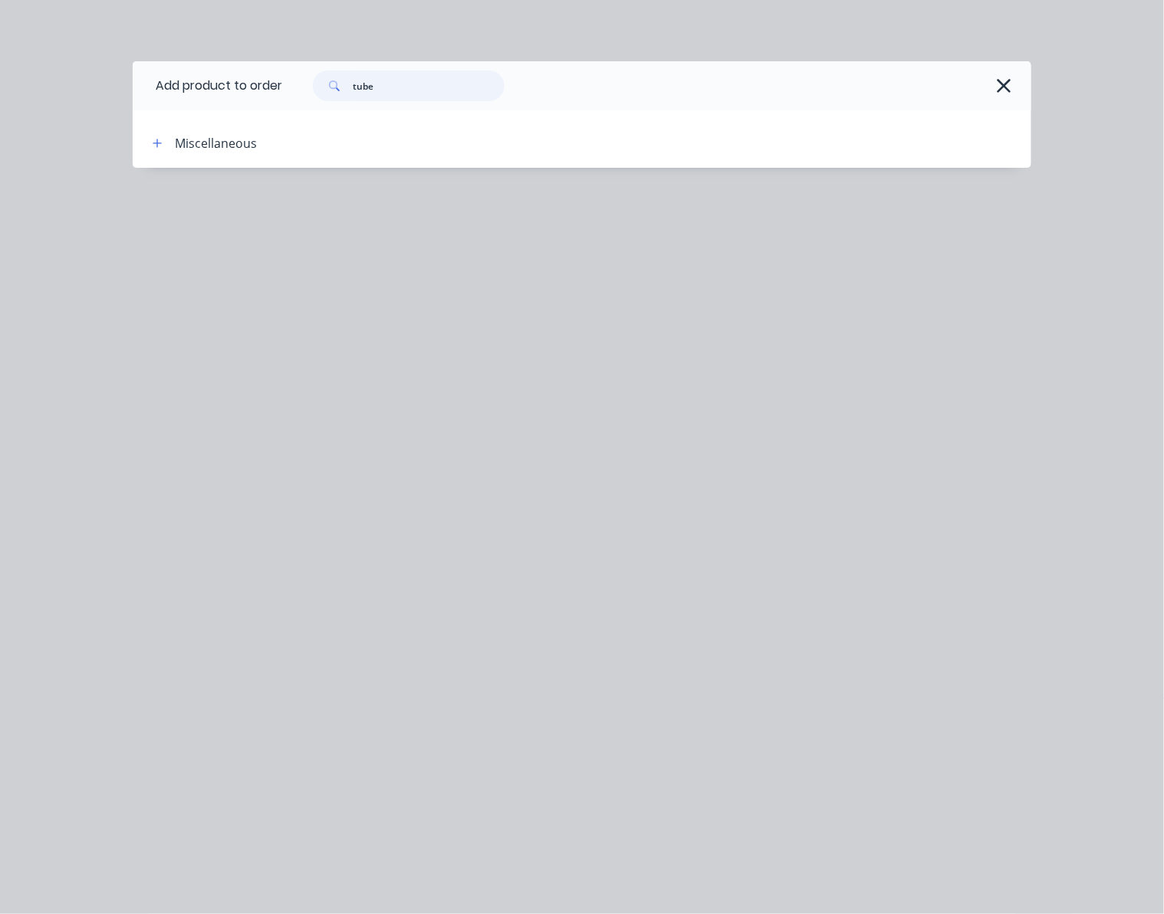
type input "tube"
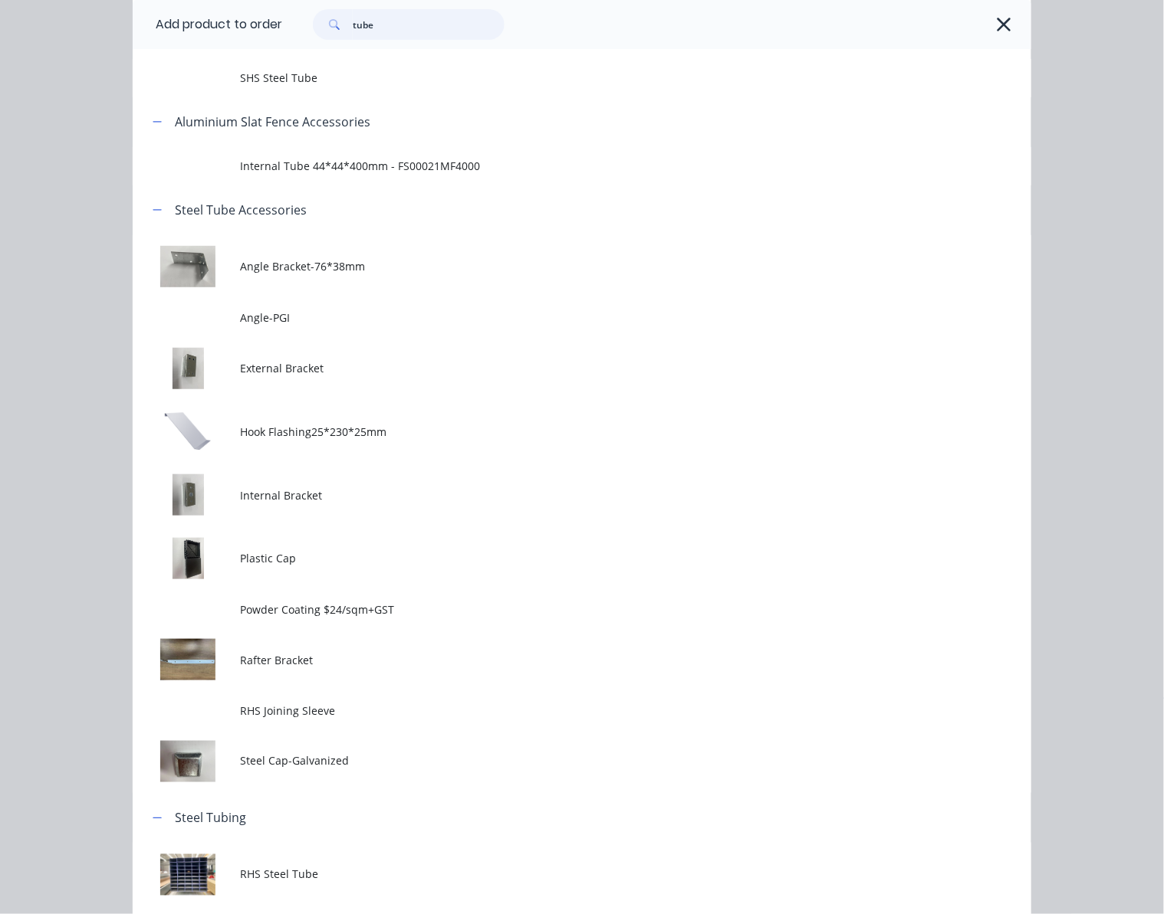
scroll to position [231, 0]
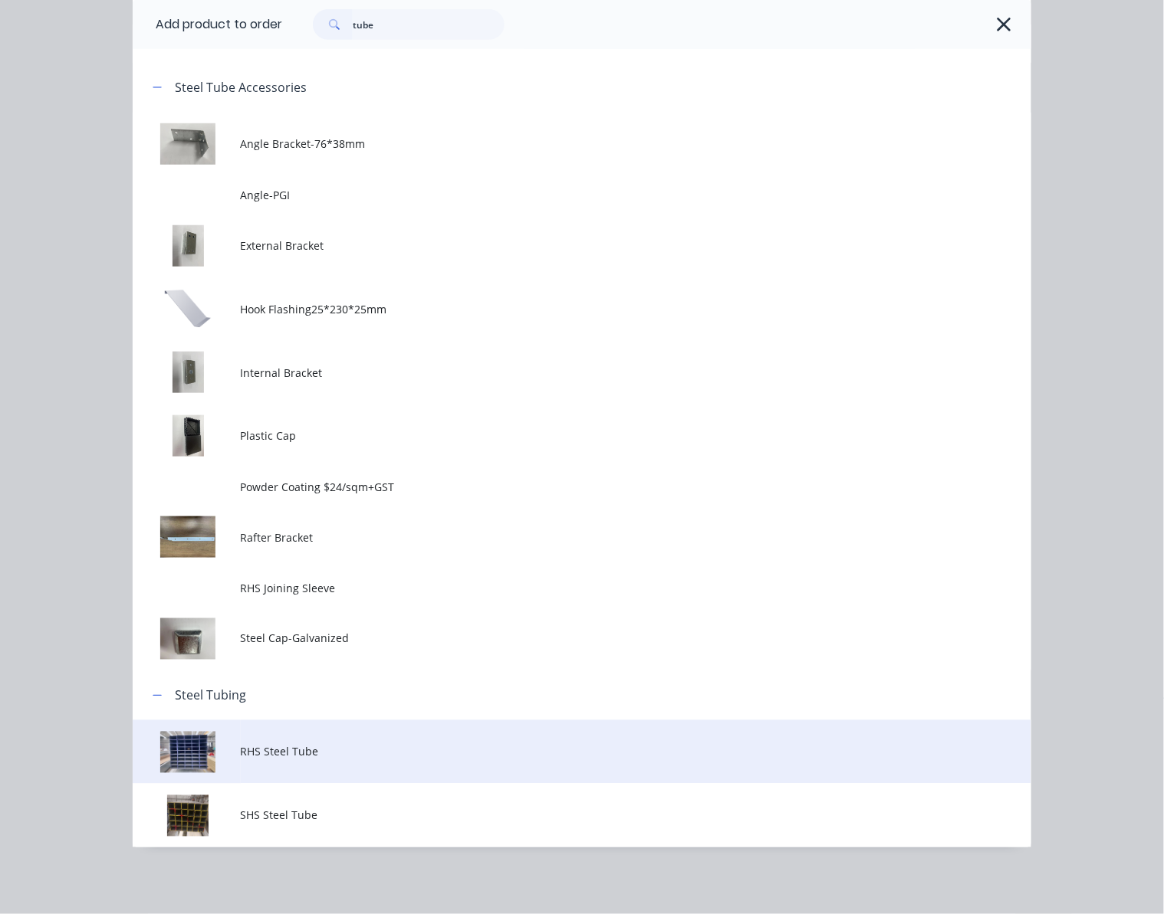
click at [446, 751] on span "RHS Steel Tube" at bounding box center [557, 752] width 632 height 16
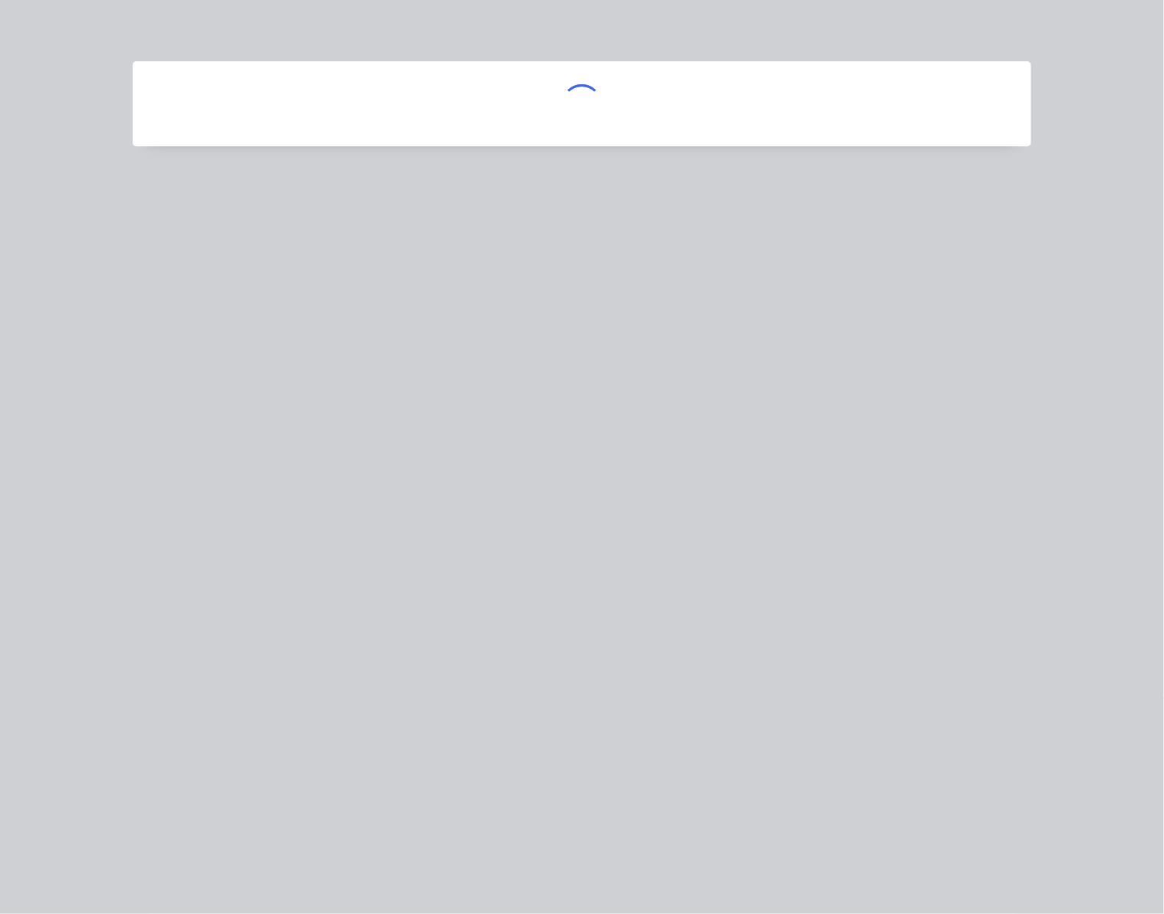
scroll to position [0, 0]
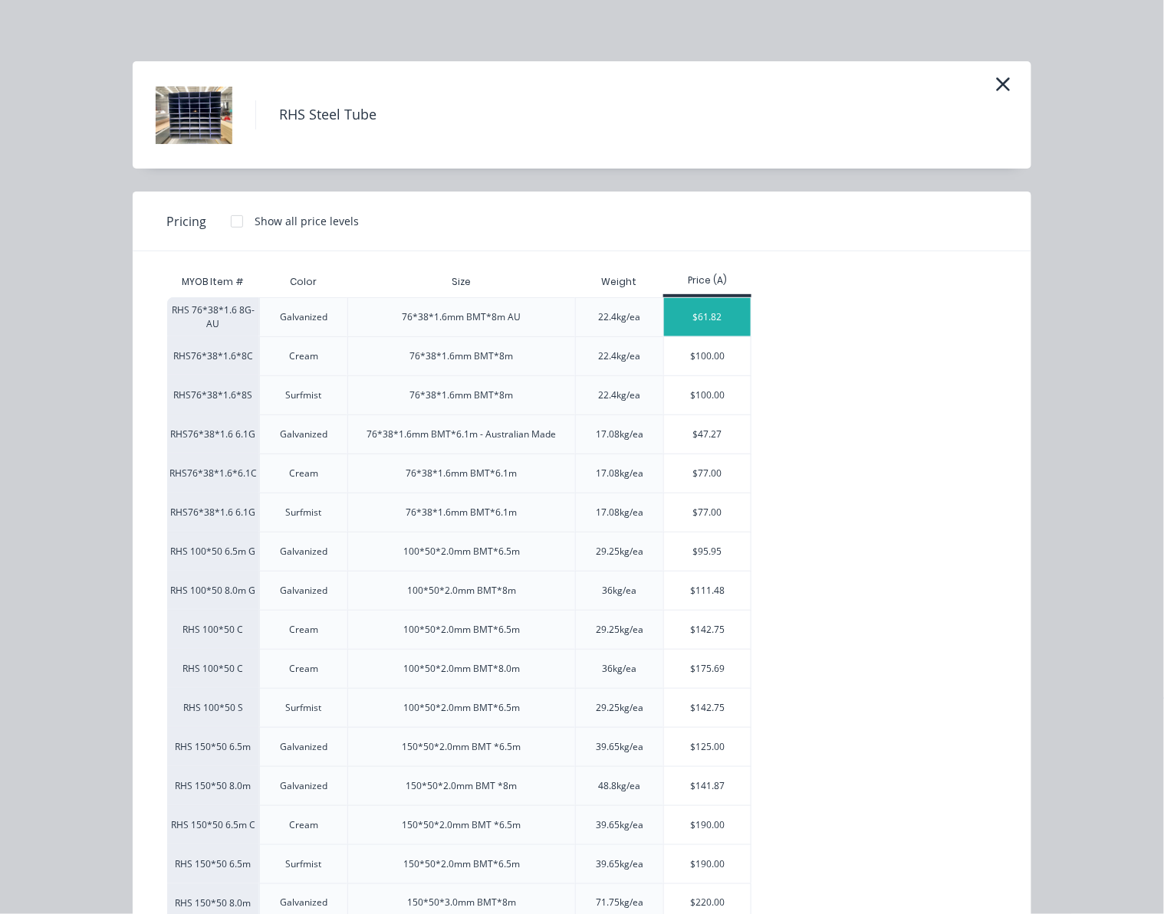
click at [702, 320] on div "$61.82" at bounding box center [707, 317] width 87 height 38
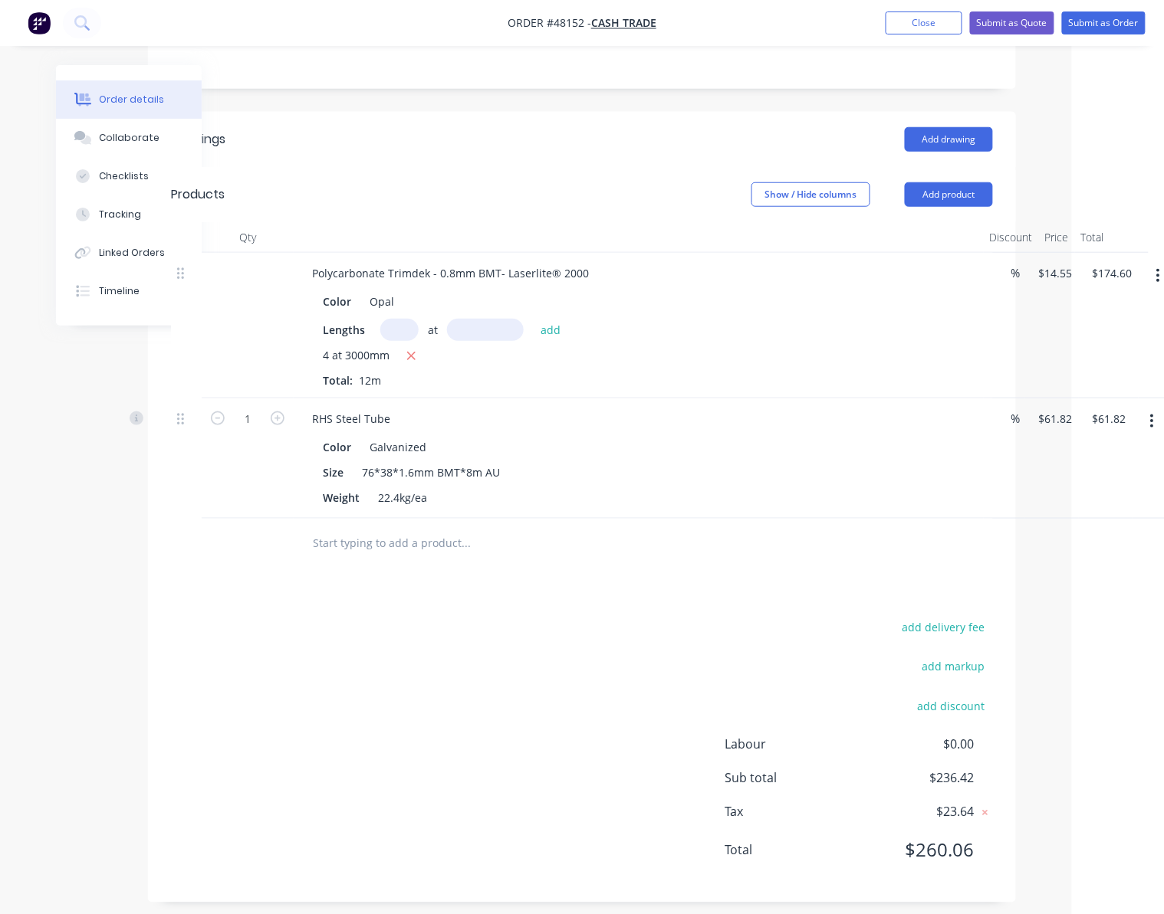
scroll to position [307, 77]
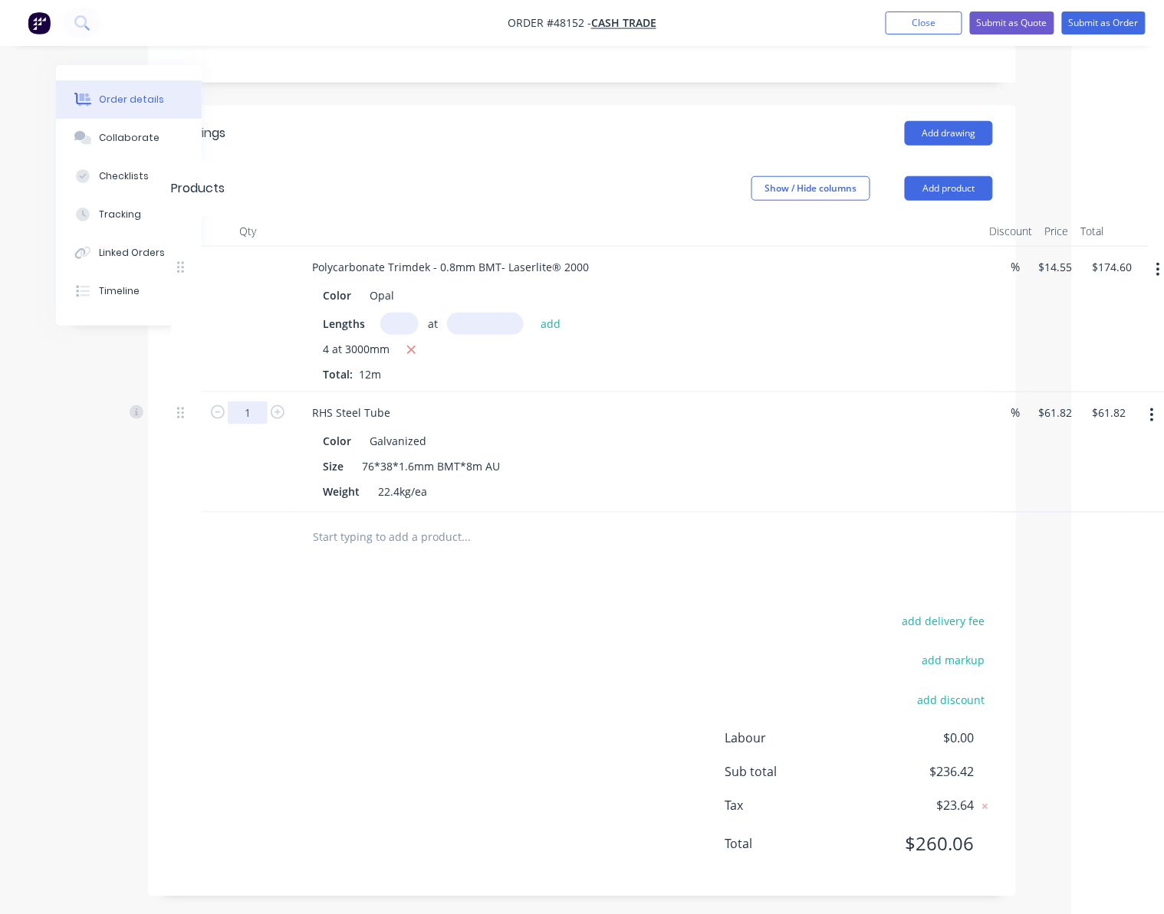
click at [239, 419] on input "1" at bounding box center [248, 413] width 40 height 23
click at [935, 194] on button "Add product" at bounding box center [949, 188] width 88 height 25
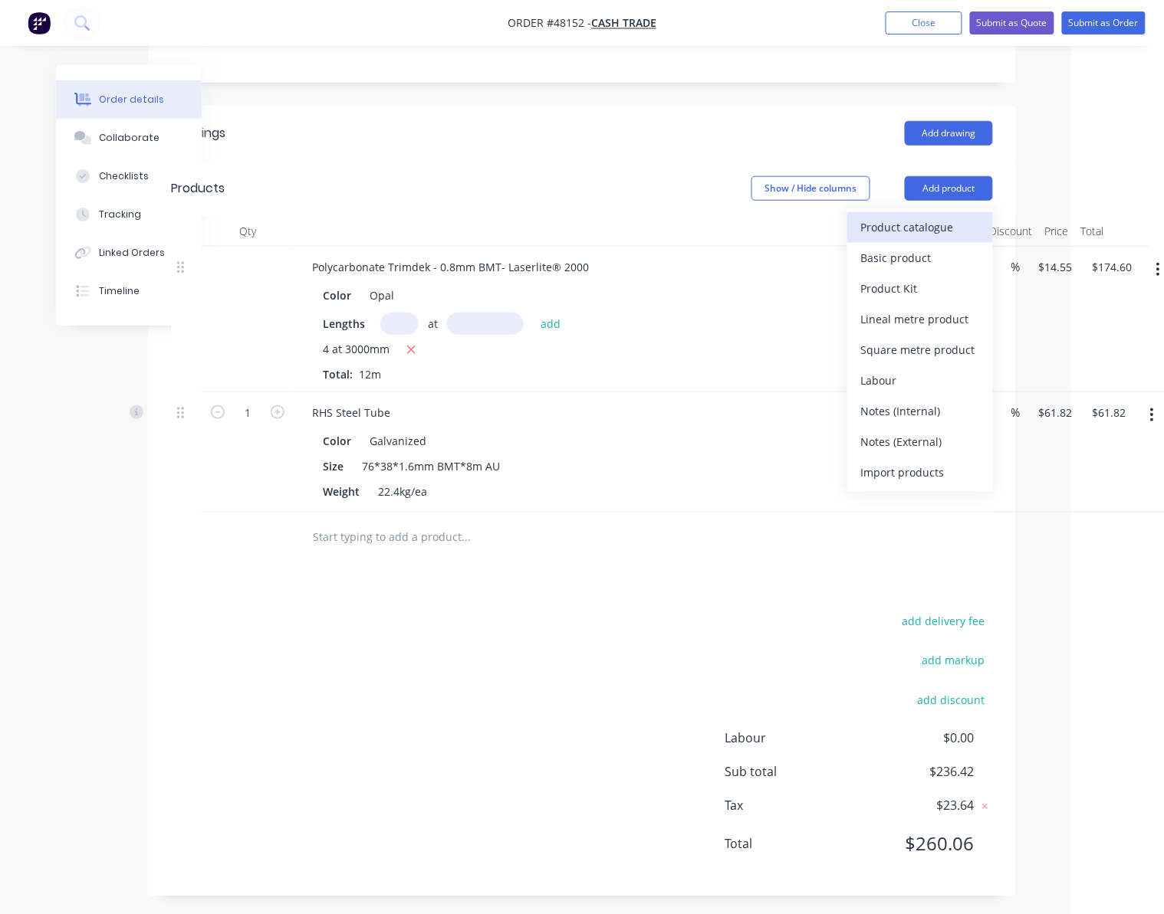
click at [924, 233] on div "Product catalogue" at bounding box center [920, 227] width 118 height 22
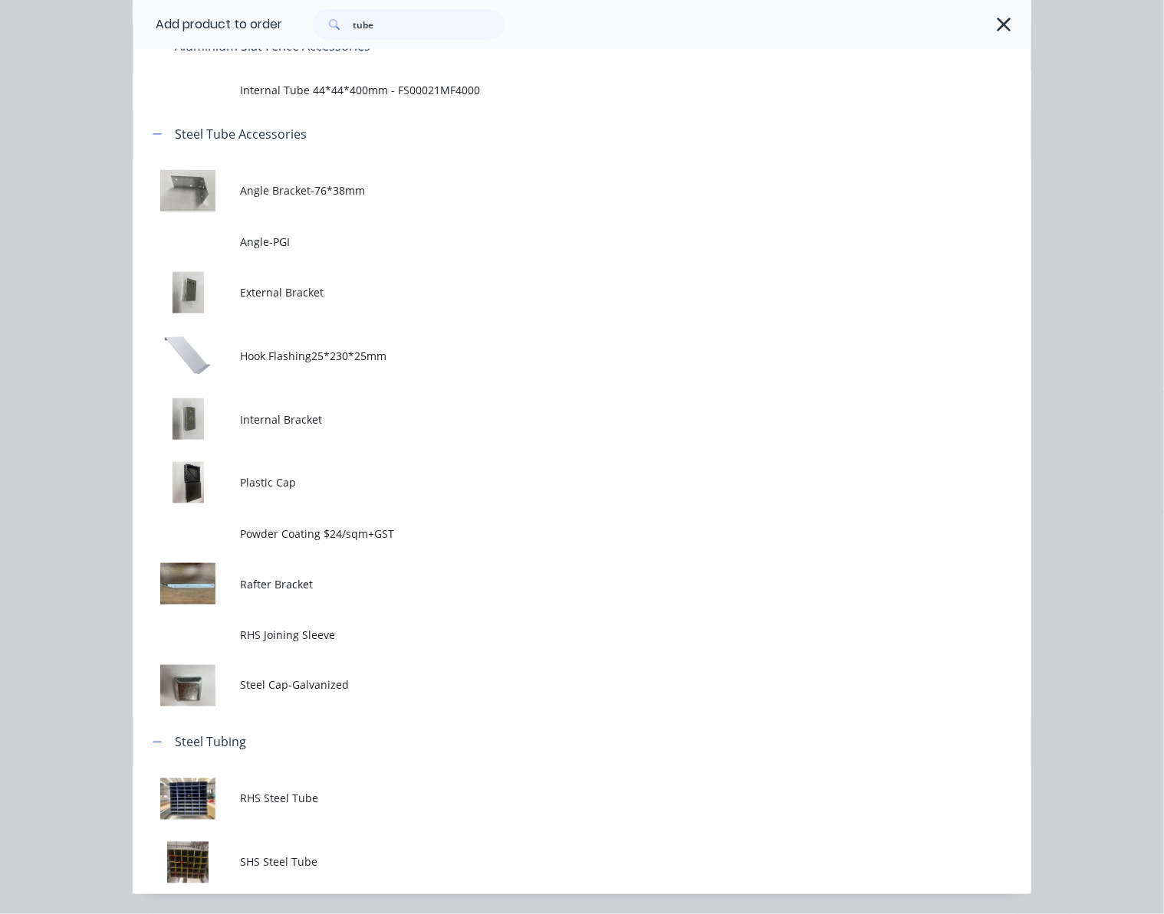
scroll to position [231, 0]
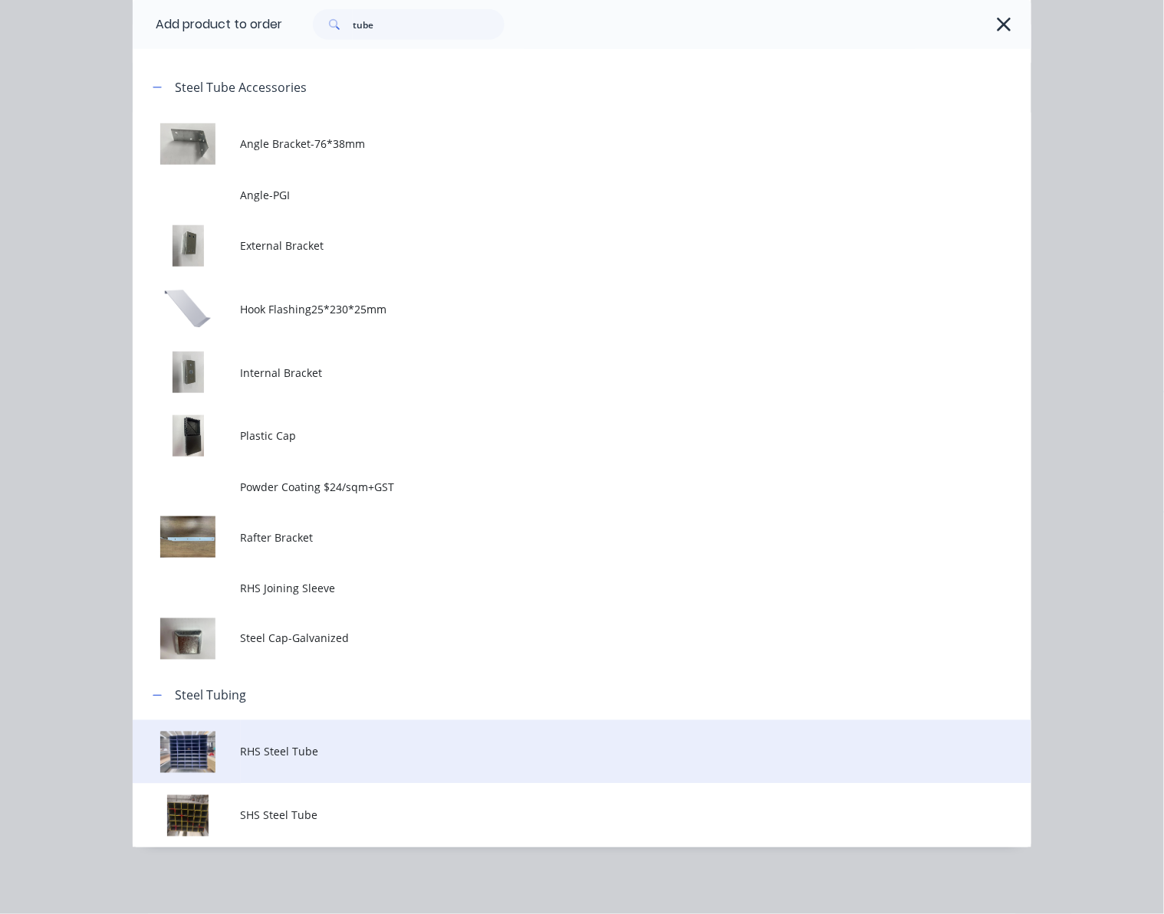
click at [351, 758] on span "RHS Steel Tube" at bounding box center [557, 752] width 632 height 16
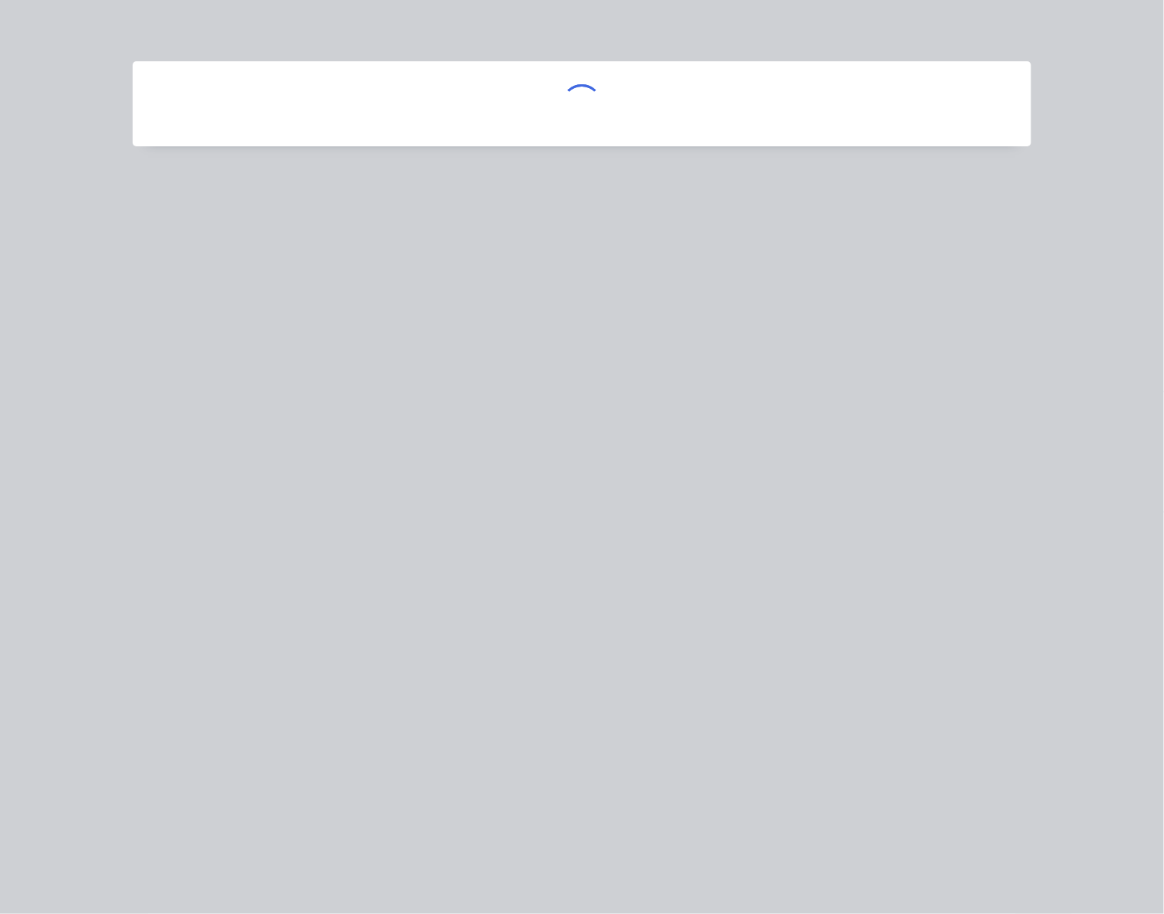
scroll to position [0, 0]
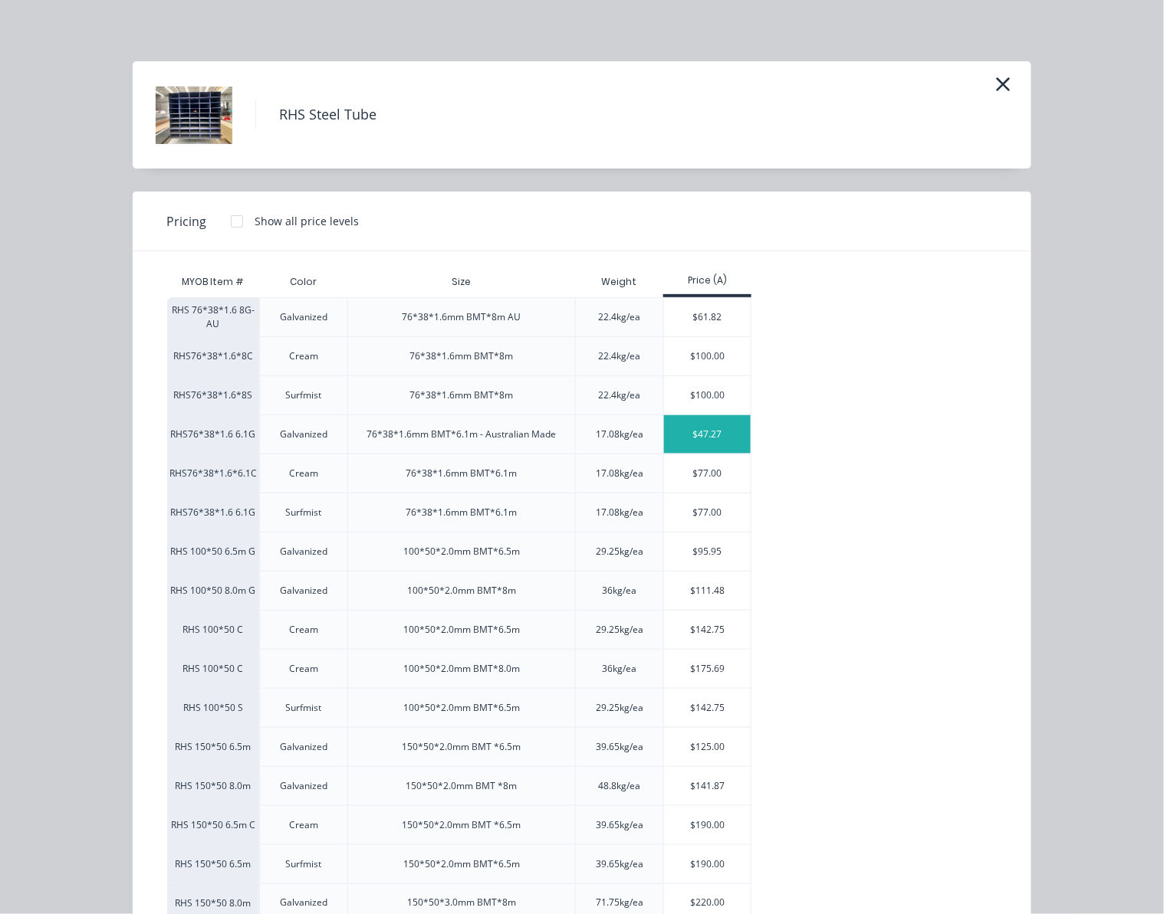
click at [707, 434] on div "$47.27" at bounding box center [707, 434] width 87 height 38
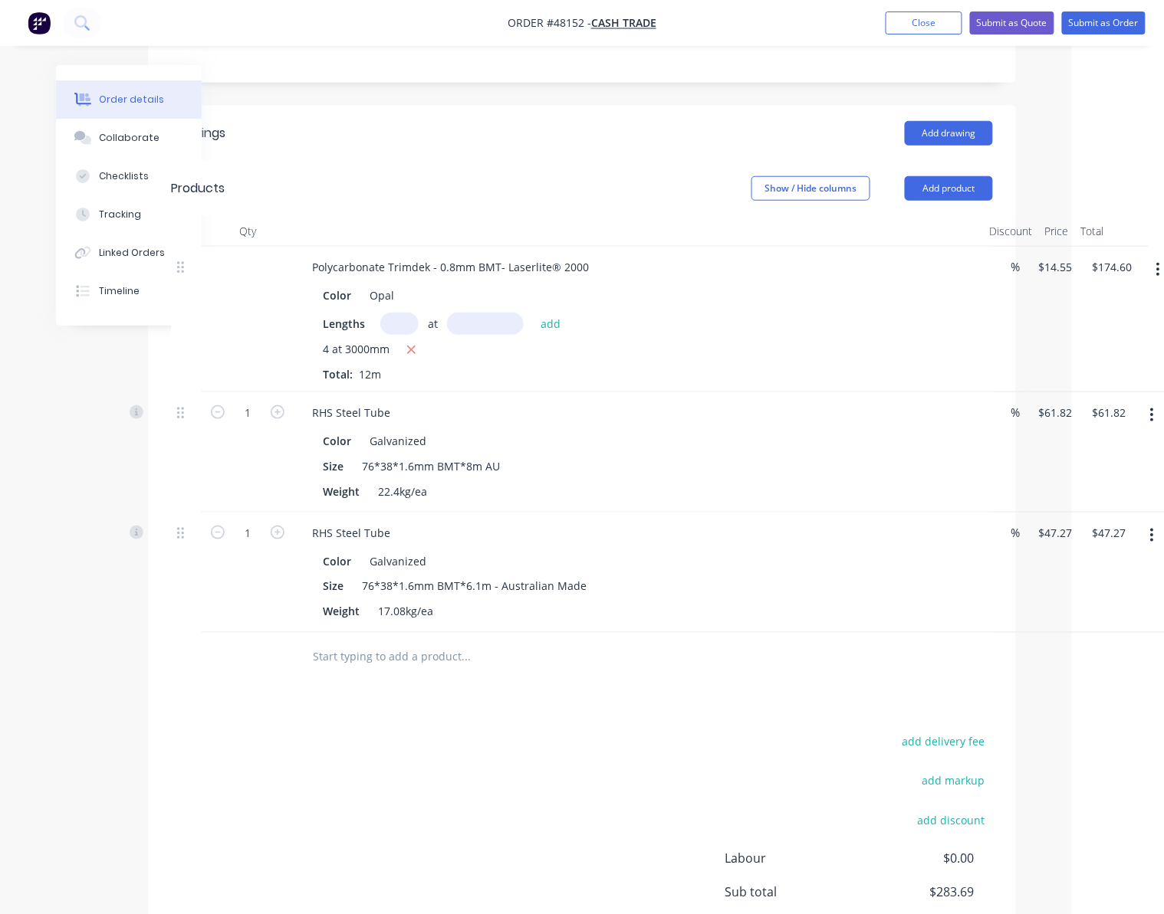
click at [1144, 418] on button "button" at bounding box center [1152, 416] width 36 height 28
click at [1082, 546] on div "Delete" at bounding box center [1098, 548] width 118 height 22
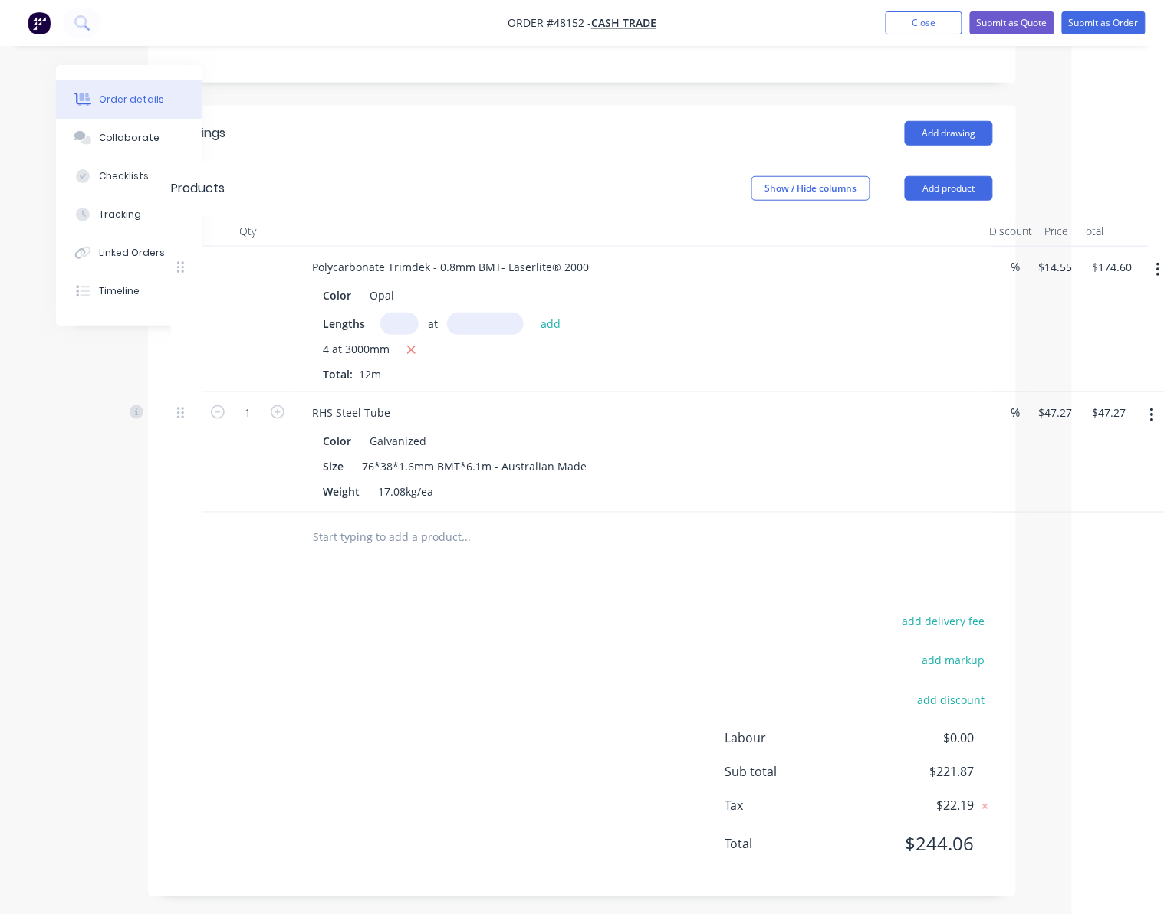
click at [391, 619] on div "add delivery fee add markup add discount Labour $0.00 Sub total $221.87 Tax $22…" at bounding box center [582, 743] width 822 height 262
click at [394, 409] on div "RHS Steel Tube" at bounding box center [351, 413] width 103 height 22
click at [253, 415] on input "1" at bounding box center [248, 413] width 40 height 23
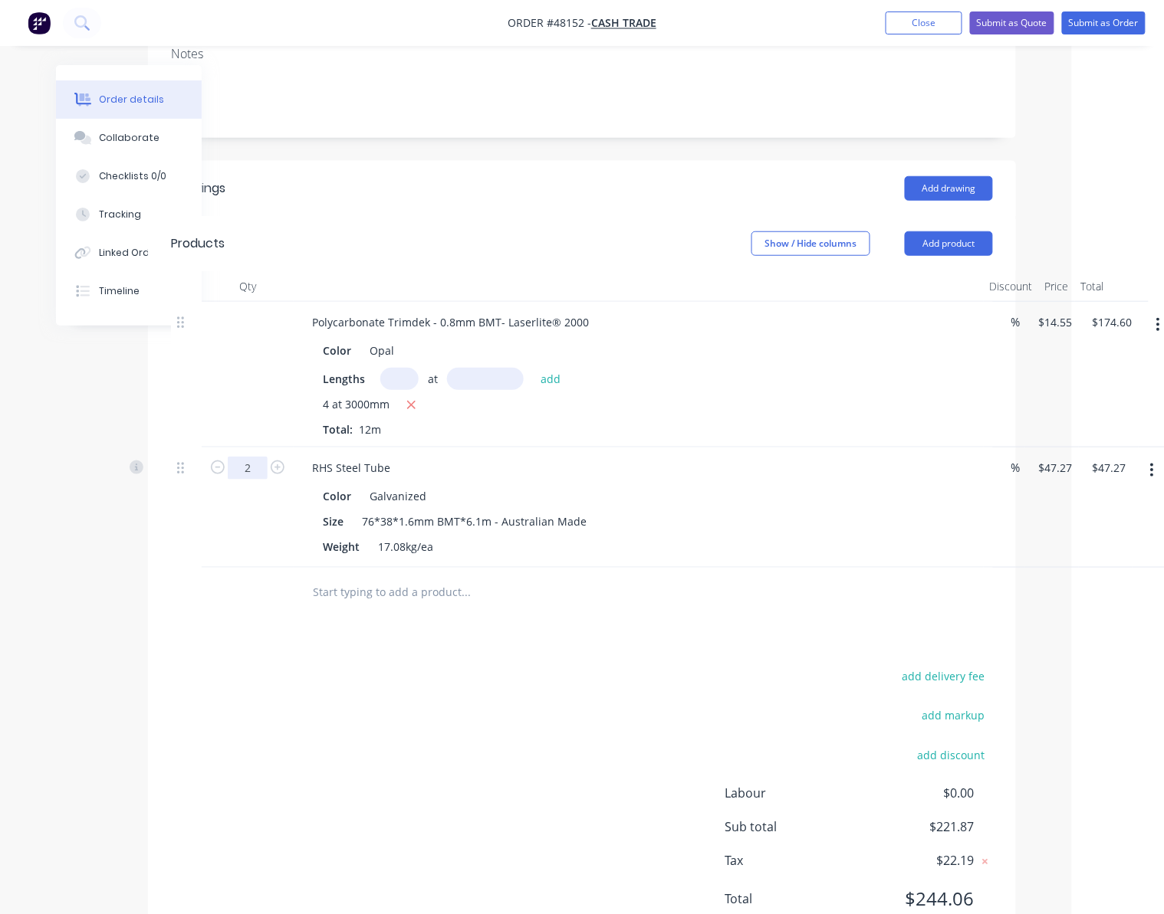
scroll to position [204, 77]
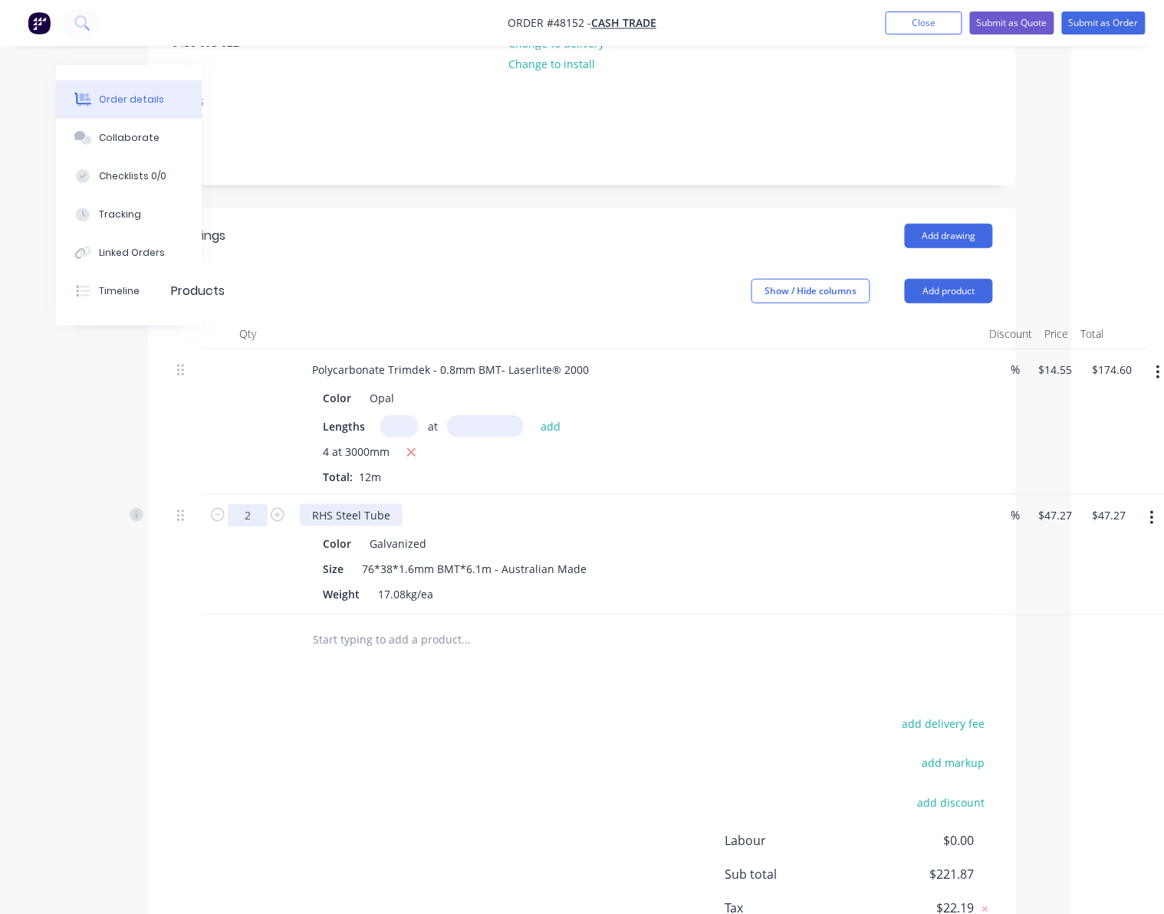
type input "2"
type input "$94.54"
click at [399, 514] on div "RHS Steel Tube" at bounding box center [351, 515] width 103 height 22
click at [571, 667] on div "Drawings Add drawing Products Show / Hide columns Add product Qty Discount Pric…" at bounding box center [582, 603] width 868 height 791
click at [977, 290] on button "Add product" at bounding box center [949, 291] width 88 height 25
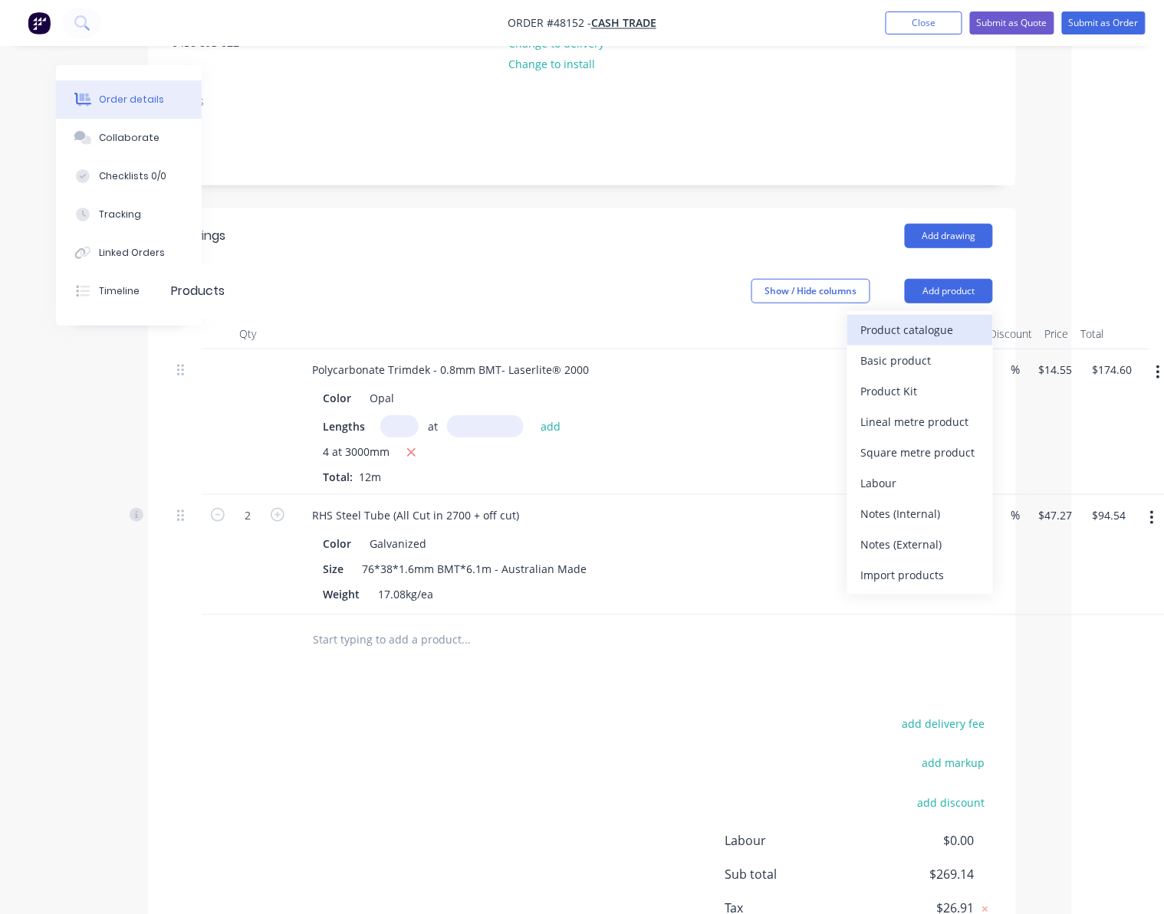
click at [935, 327] on div "Product catalogue" at bounding box center [920, 330] width 118 height 22
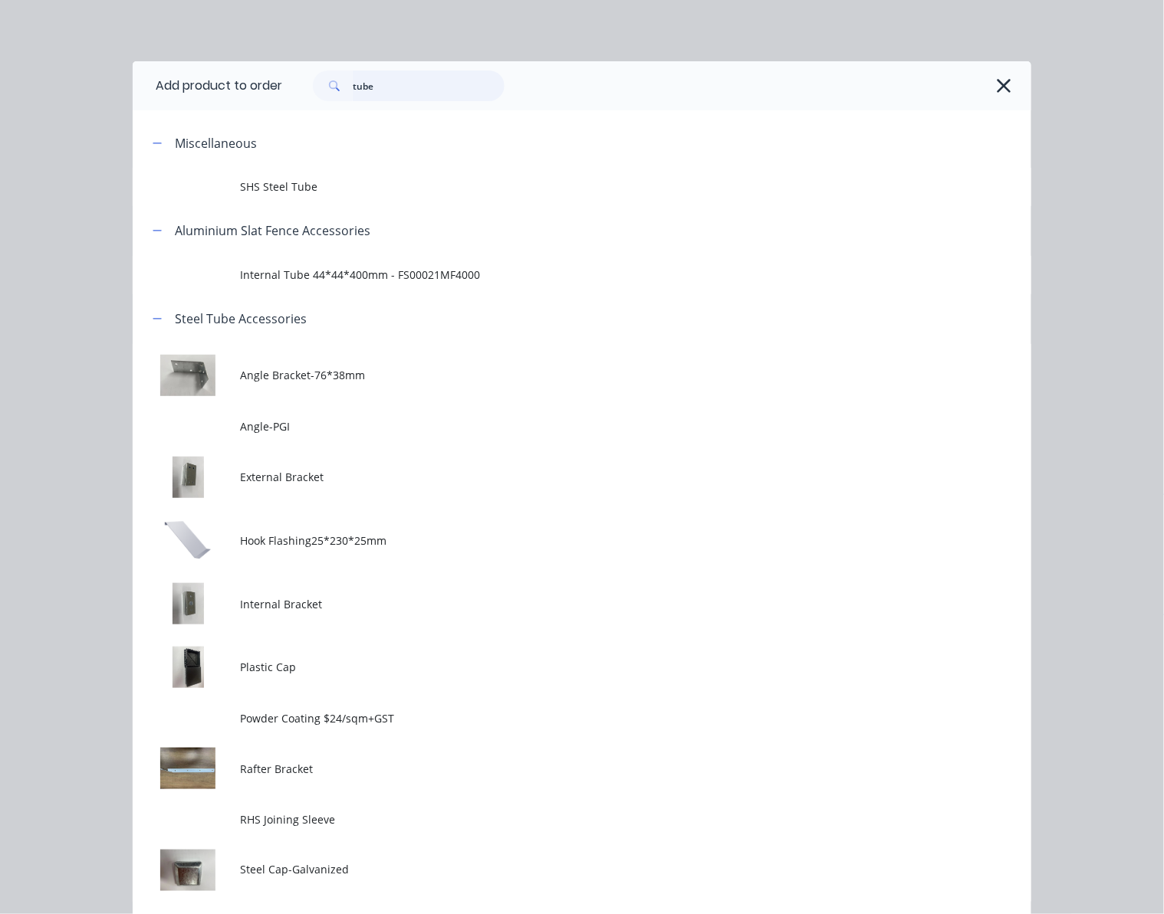
drag, startPoint x: 418, startPoint y: 93, endPoint x: 379, endPoint y: 83, distance: 40.3
click at [379, 83] on input "tube" at bounding box center [429, 86] width 152 height 31
drag, startPoint x: 394, startPoint y: 87, endPoint x: 332, endPoint y: 84, distance: 62.2
click at [332, 84] on div "tube" at bounding box center [409, 86] width 192 height 31
type input "cut"
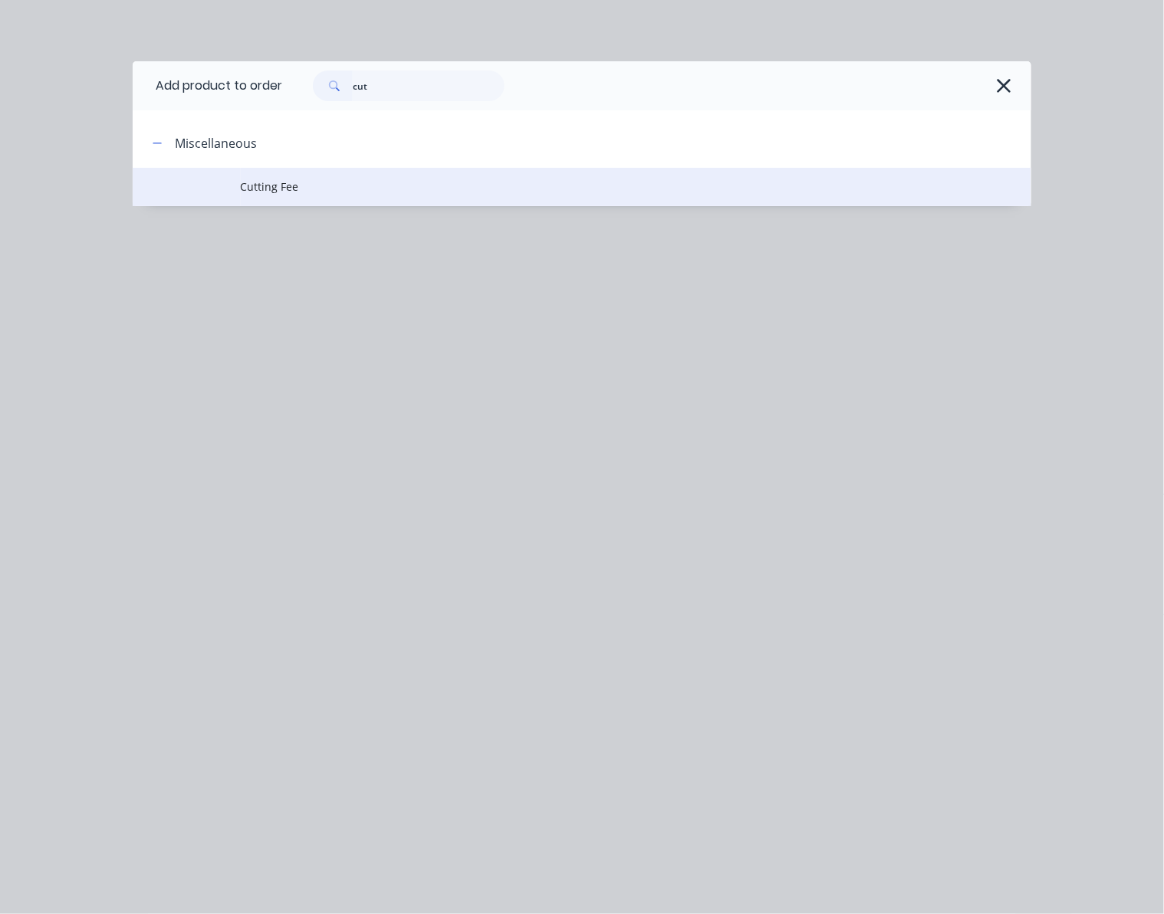
click at [471, 181] on span "Cutting Fee" at bounding box center [557, 187] width 632 height 16
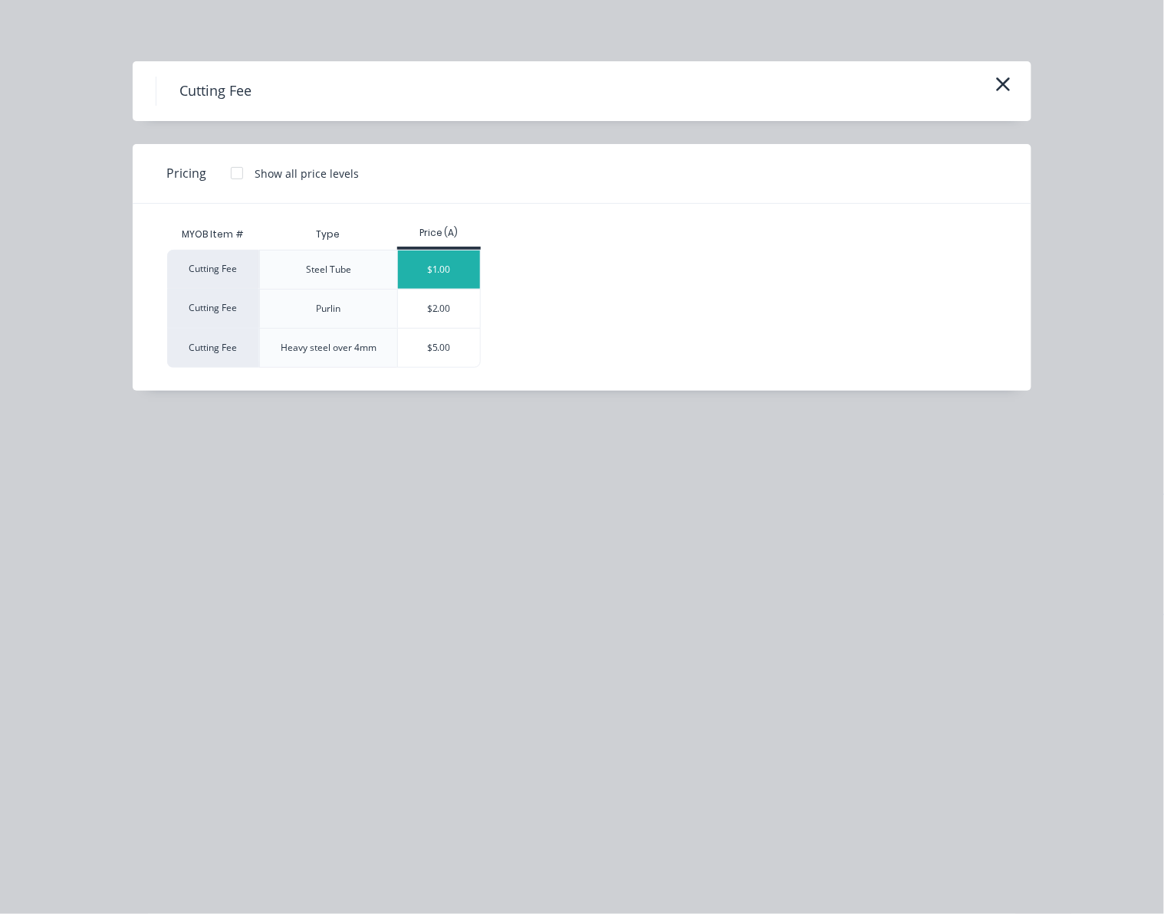
click at [451, 274] on div "$1.00" at bounding box center [439, 270] width 82 height 38
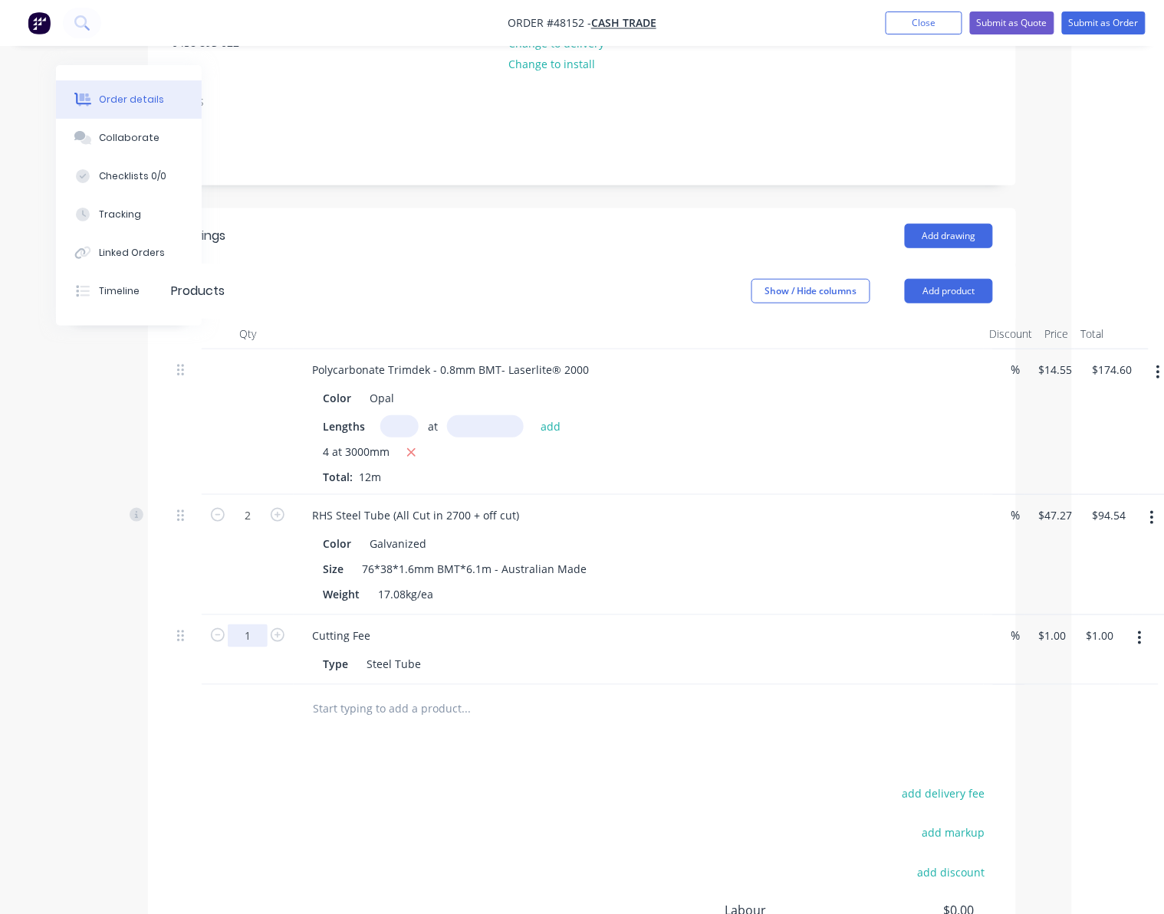
click at [248, 527] on input "1" at bounding box center [248, 515] width 40 height 23
type input "2"
type input "$2.00"
click at [583, 757] on div "Drawings Add drawing Products Show / Hide columns Add product Qty Discount Pric…" at bounding box center [582, 638] width 868 height 861
click at [951, 293] on button "Add product" at bounding box center [949, 291] width 88 height 25
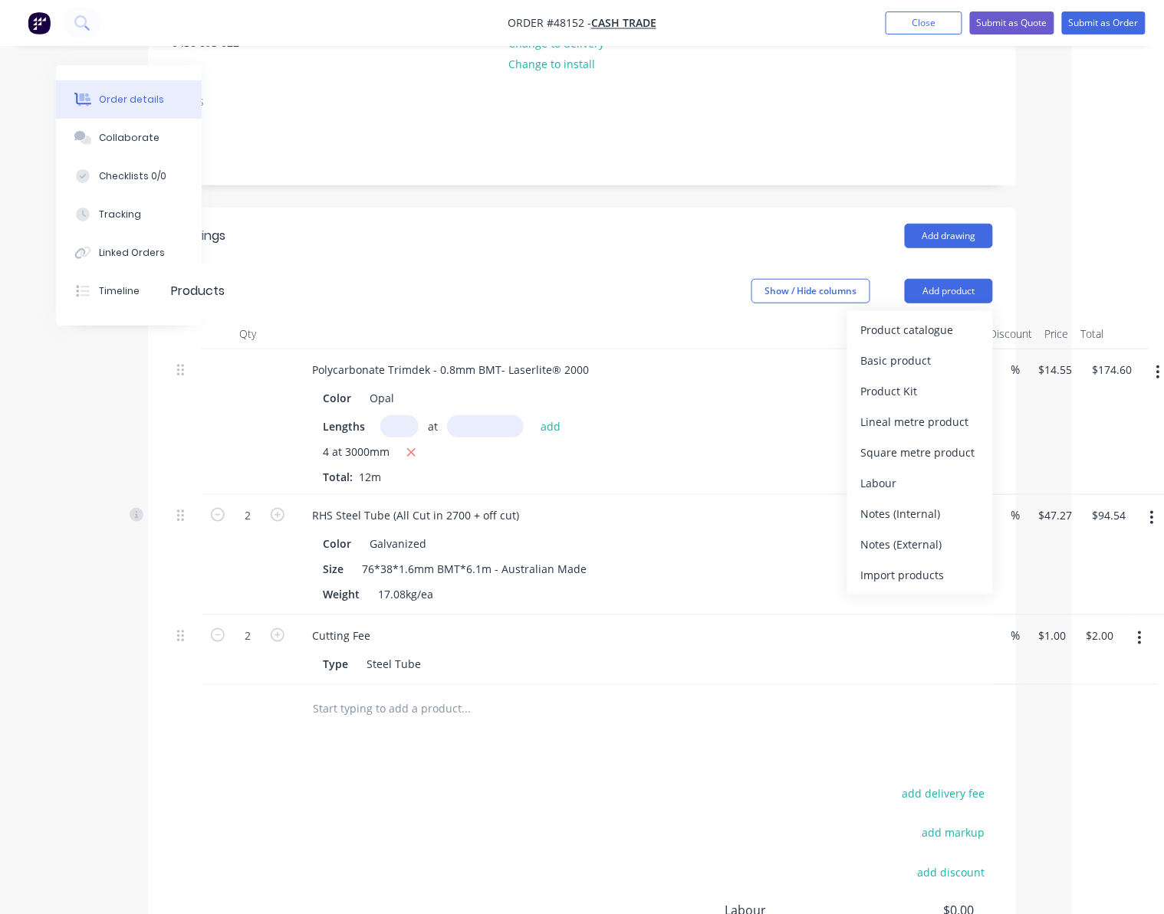
drag, startPoint x: 945, startPoint y: 347, endPoint x: 943, endPoint y: 373, distance: 25.4
click at [945, 353] on button "Basic product" at bounding box center [920, 361] width 146 height 31
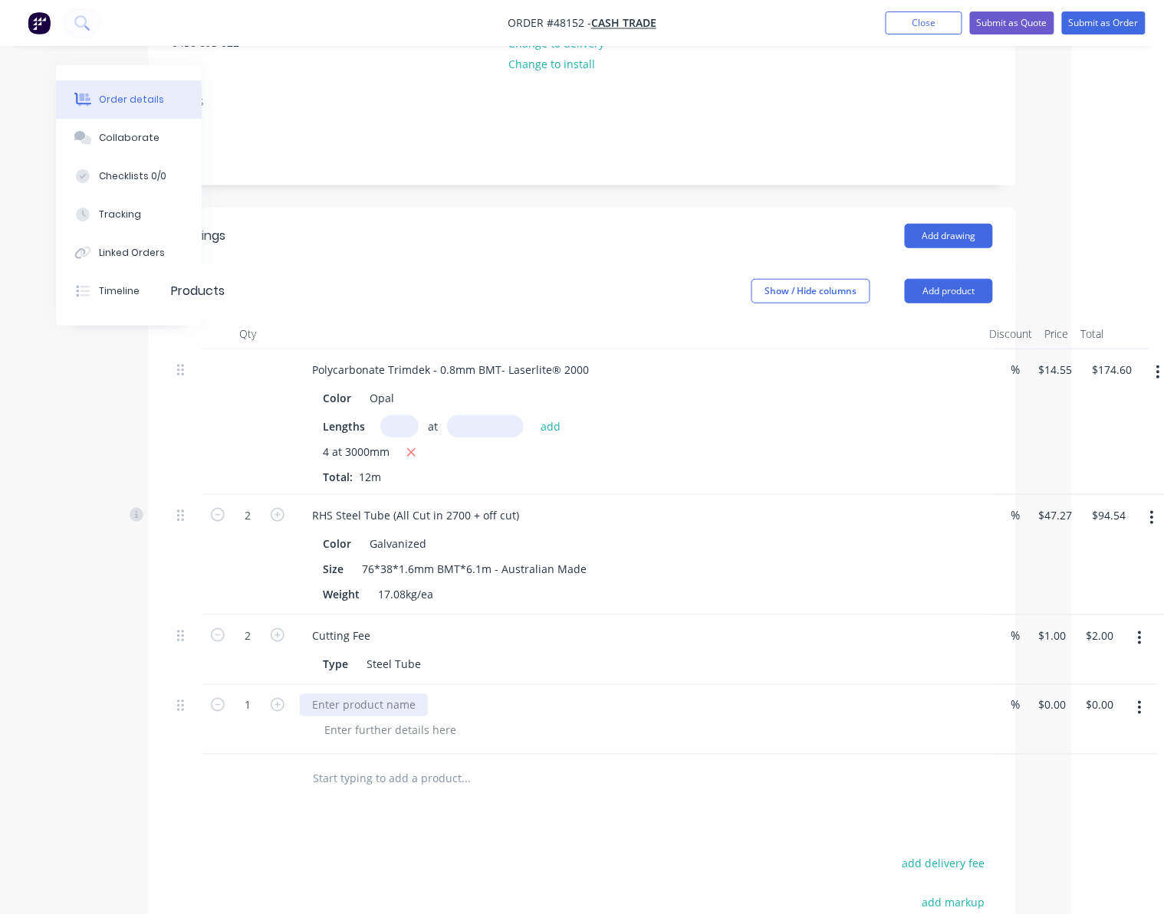
click at [357, 697] on div at bounding box center [639, 720] width 690 height 70
click at [357, 708] on div at bounding box center [364, 705] width 128 height 22
click at [392, 736] on div at bounding box center [390, 731] width 156 height 22
click at [1142, 707] on button "button" at bounding box center [1139, 708] width 36 height 28
click at [1098, 842] on div "Delete" at bounding box center [1085, 840] width 118 height 22
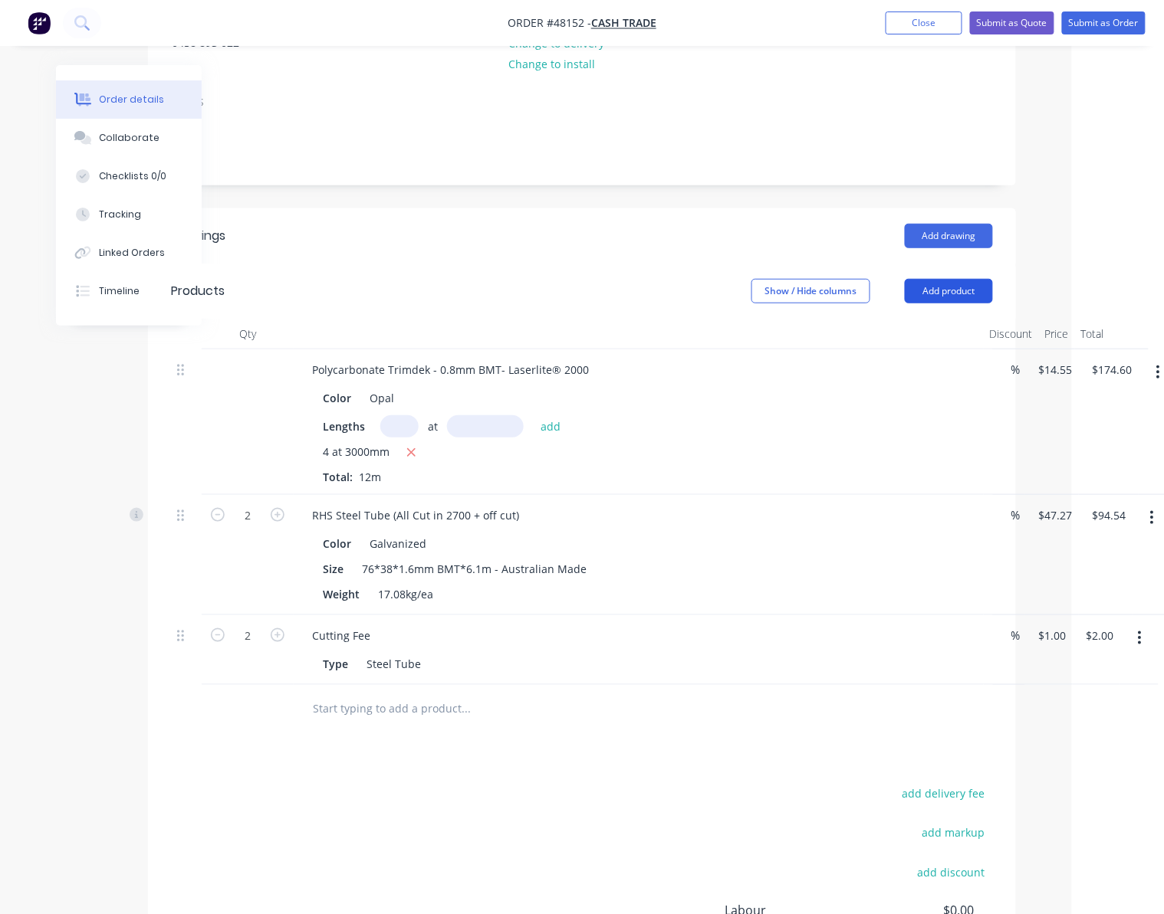
click at [954, 293] on button "Add product" at bounding box center [949, 291] width 88 height 25
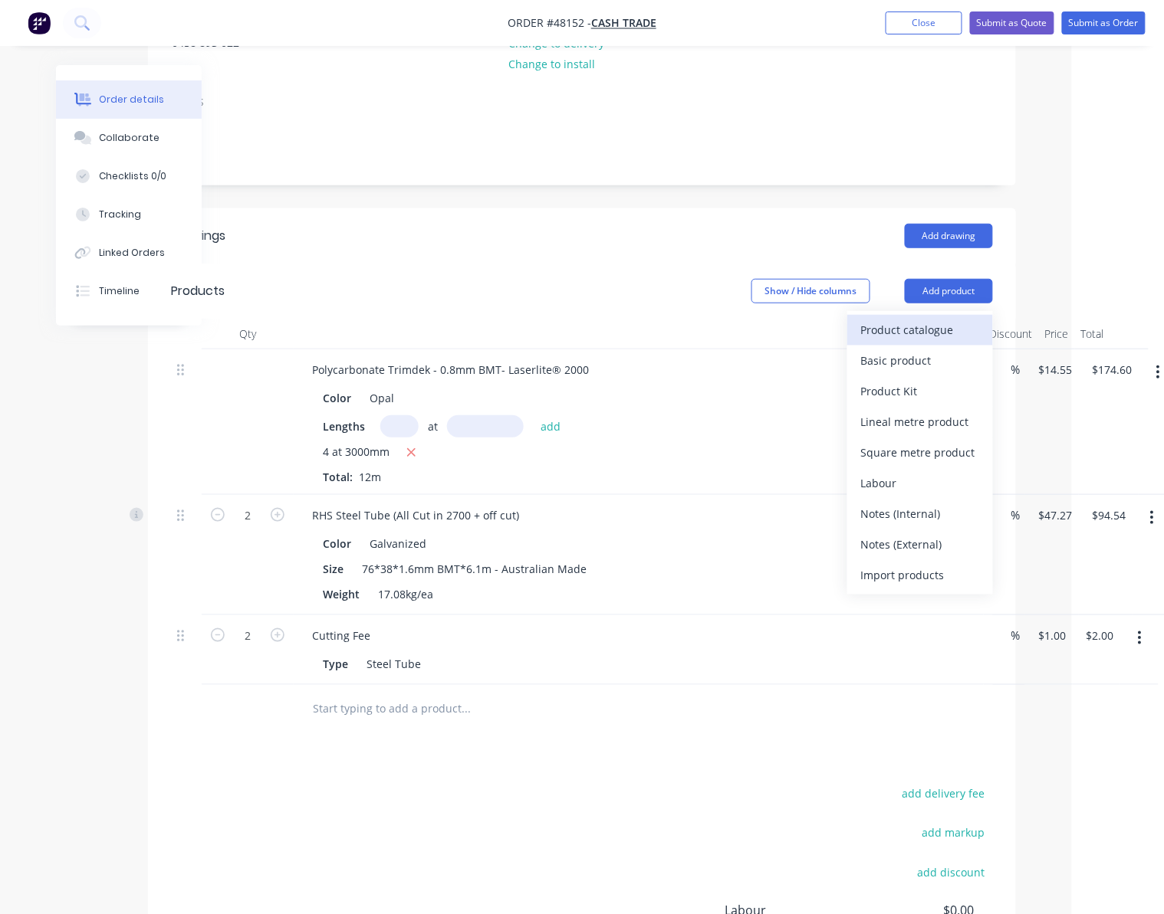
click at [943, 331] on div "Product catalogue" at bounding box center [920, 330] width 118 height 22
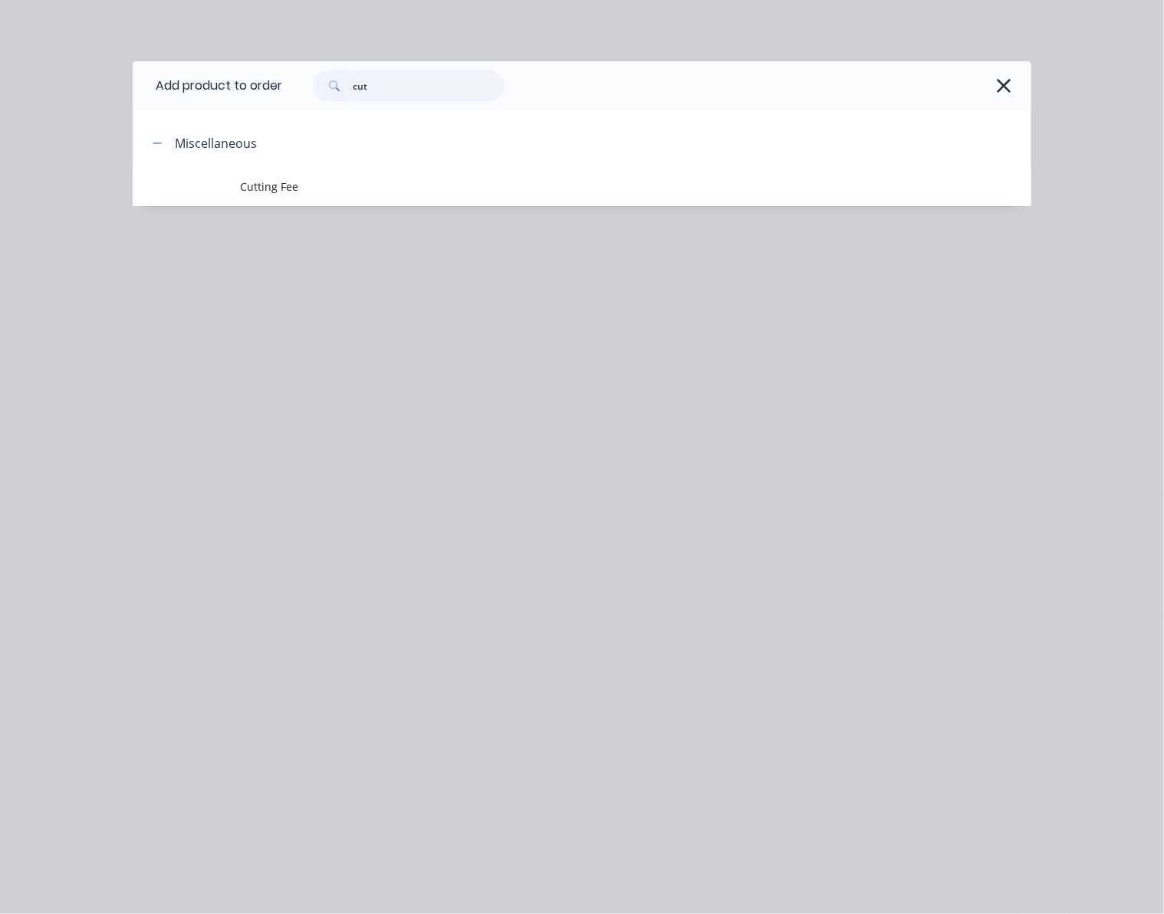
drag, startPoint x: 431, startPoint y: 87, endPoint x: 252, endPoint y: 86, distance: 178.6
click at [252, 86] on header "Add product to order cut" at bounding box center [582, 85] width 898 height 49
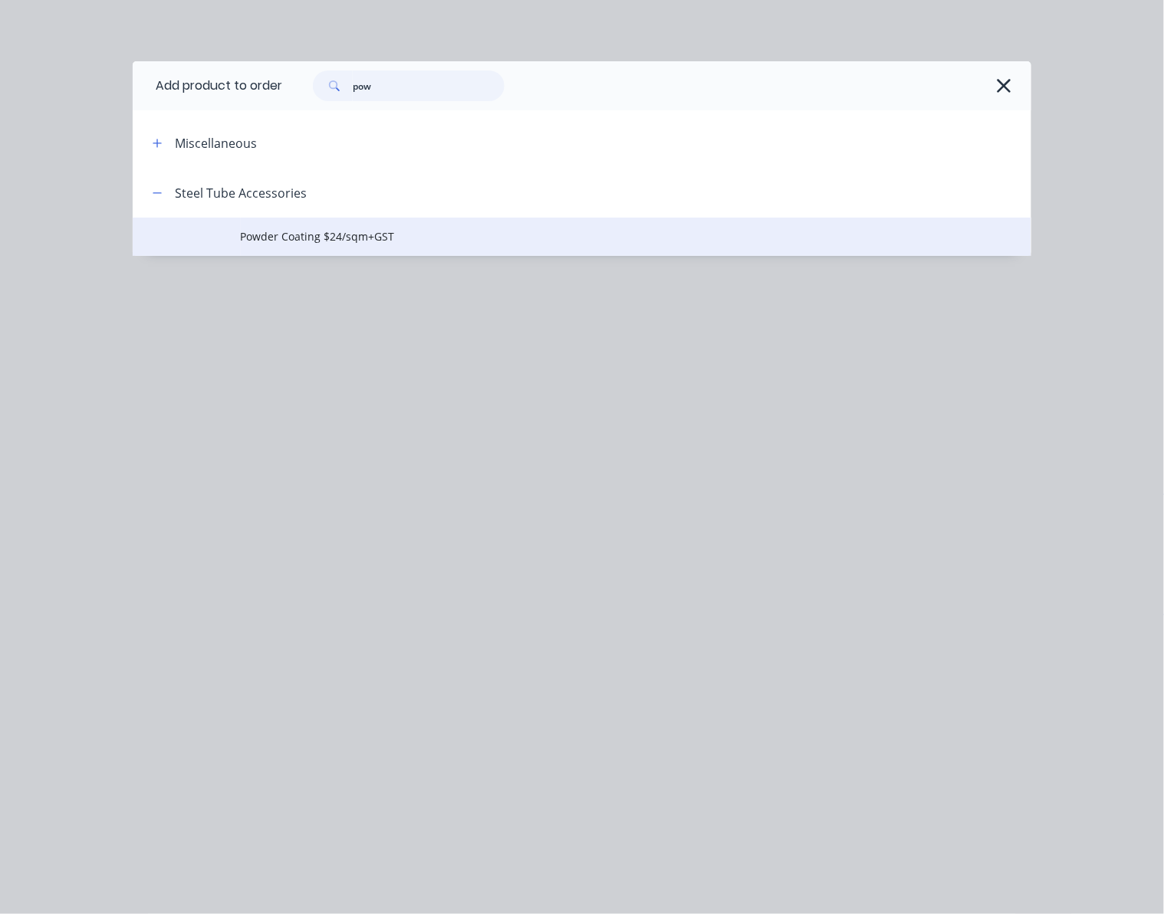
type input "pow"
click at [330, 238] on span "Powder Coating $24/sqm+GST" at bounding box center [557, 236] width 632 height 16
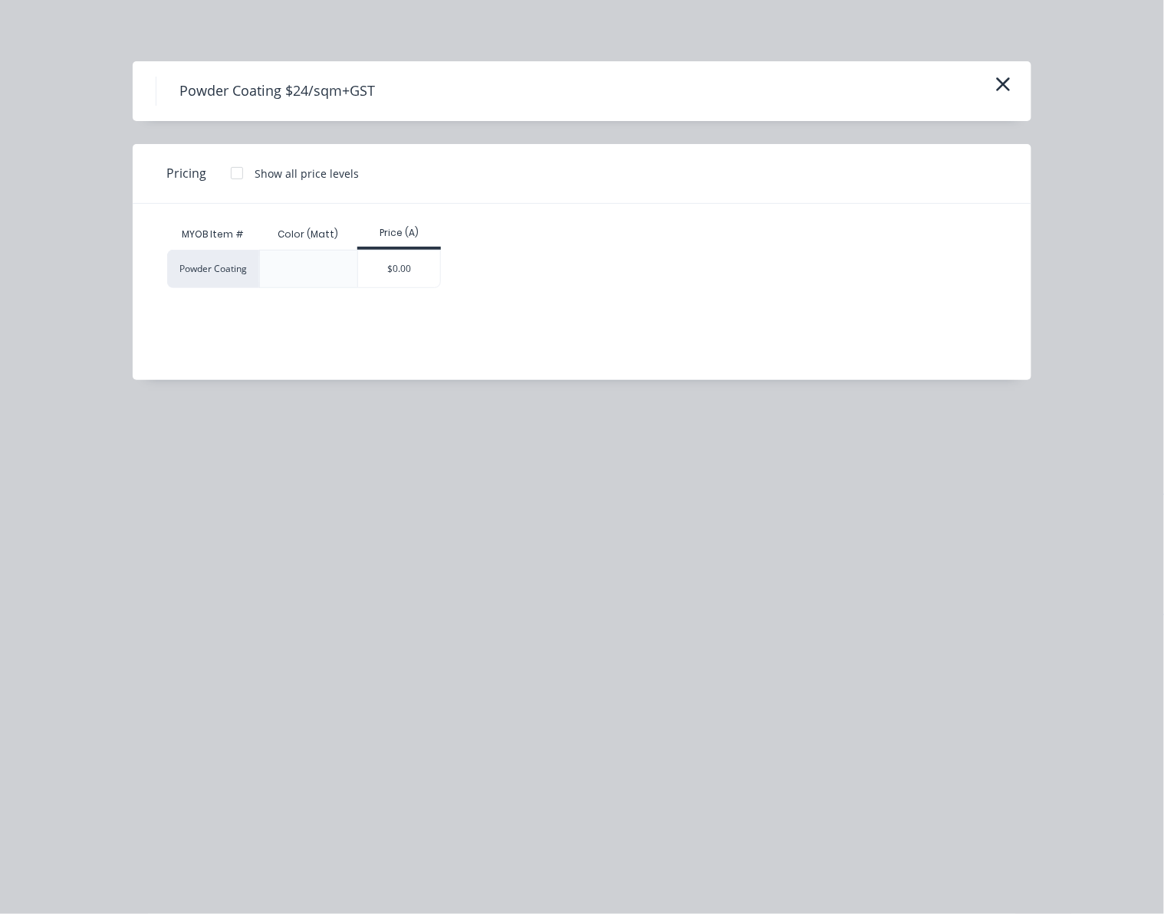
click at [399, 274] on div "$0.00" at bounding box center [399, 269] width 82 height 37
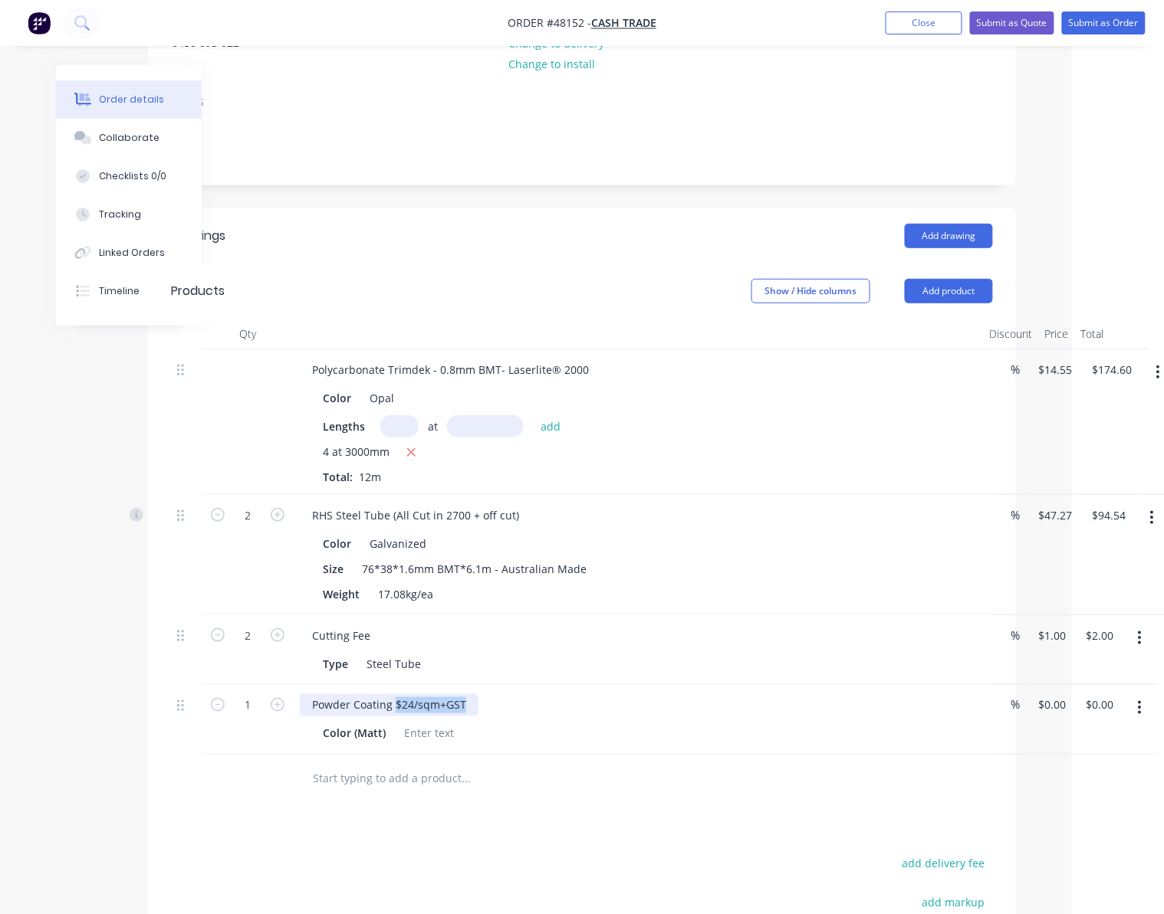
drag, startPoint x: 461, startPoint y: 705, endPoint x: 394, endPoint y: 706, distance: 66.7
click at [394, 706] on div "Powder Coating $24/sqm+GST" at bounding box center [389, 705] width 179 height 22
drag, startPoint x: 363, startPoint y: 570, endPoint x: 458, endPoint y: 571, distance: 94.3
click at [458, 571] on div "76*38*1.6mm BMT*6.1m - Australian Made" at bounding box center [474, 569] width 237 height 22
copy div "76*38*1.6mm BMT"
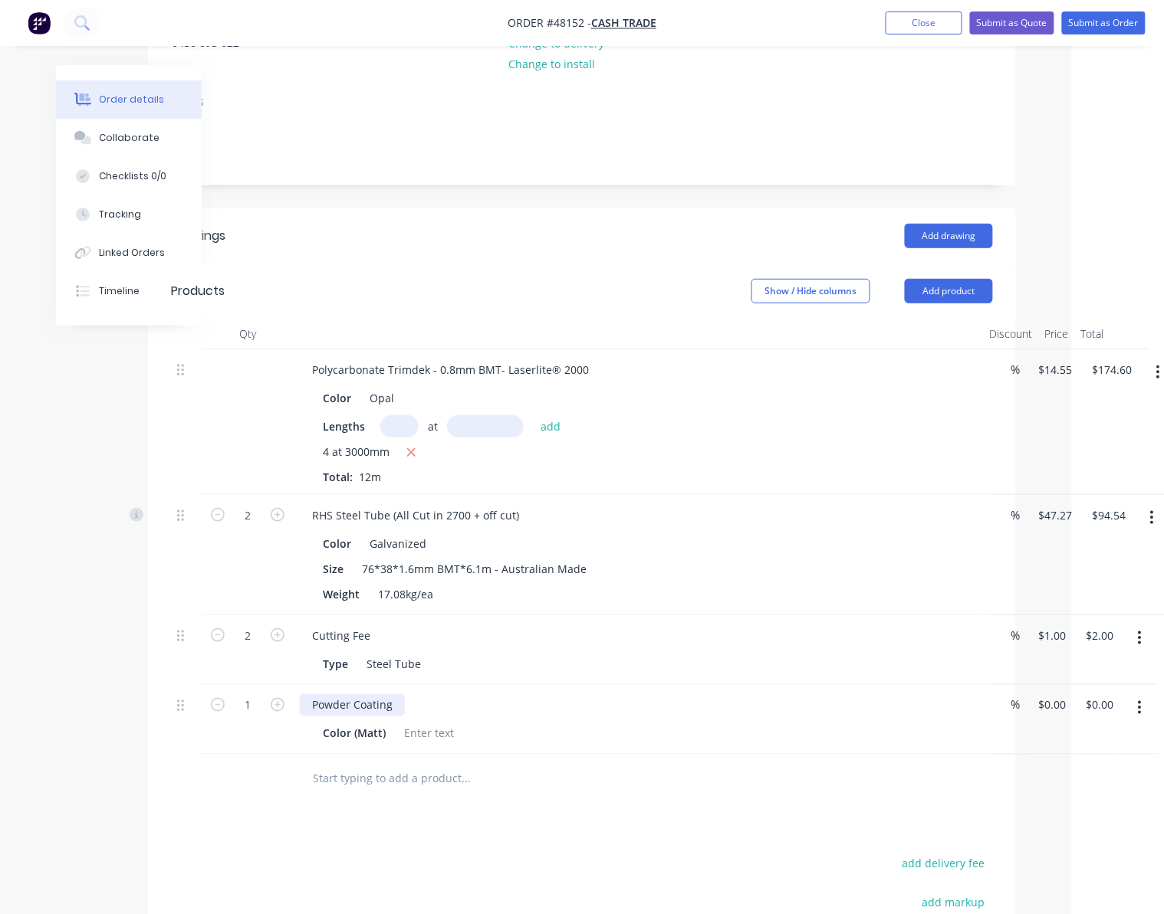
click at [397, 703] on div "Powder Coating" at bounding box center [352, 705] width 105 height 22
click at [565, 790] on input "text" at bounding box center [465, 779] width 307 height 31
click at [993, 710] on div "1 Powder Coating - ( 76*38*1.6mm BMT*2700mm length)*2 + (76*38*1.6mm BMT*3400mm…" at bounding box center [582, 720] width 822 height 70
type input "$270.00"
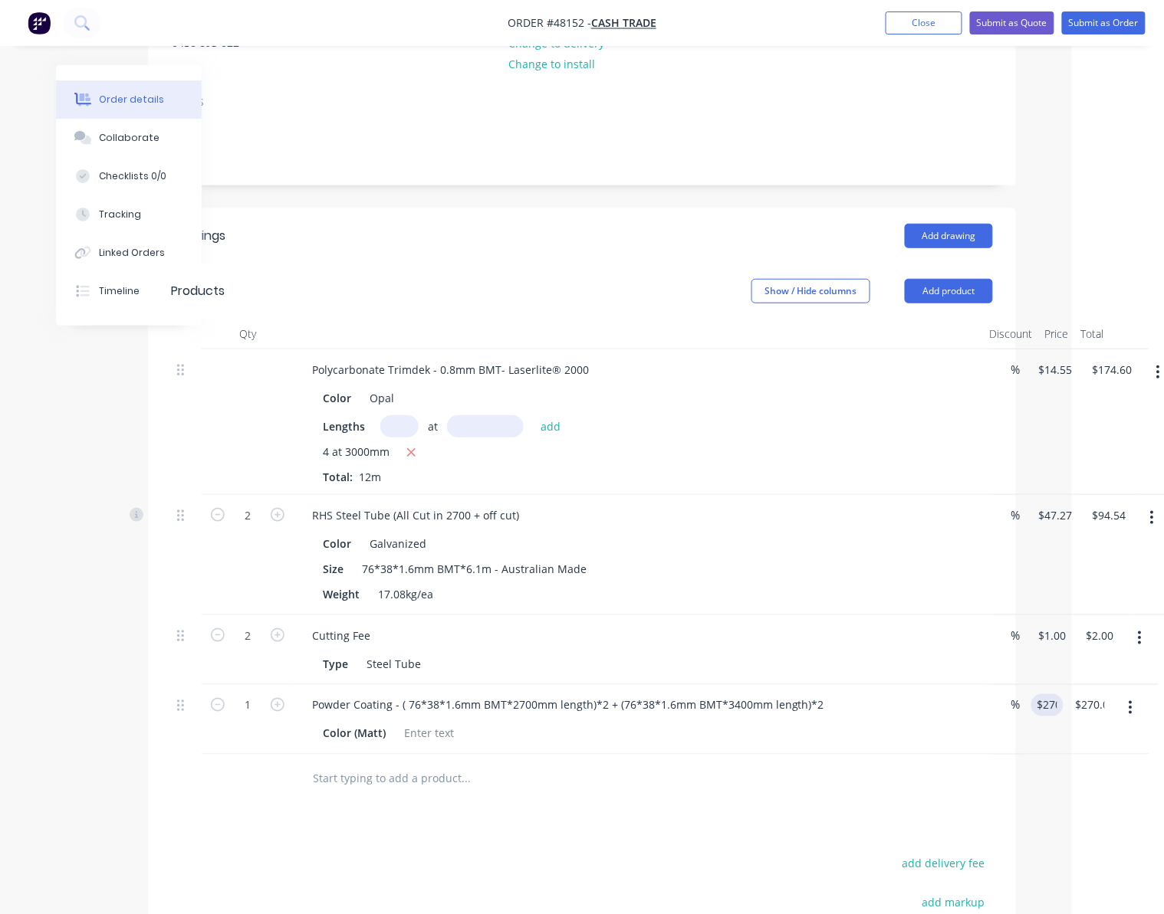
click at [1061, 783] on div "Order details Collaborate Checklists 0/0 Tracking Linked Orders Timeline Order …" at bounding box center [497, 479] width 1148 height 1366
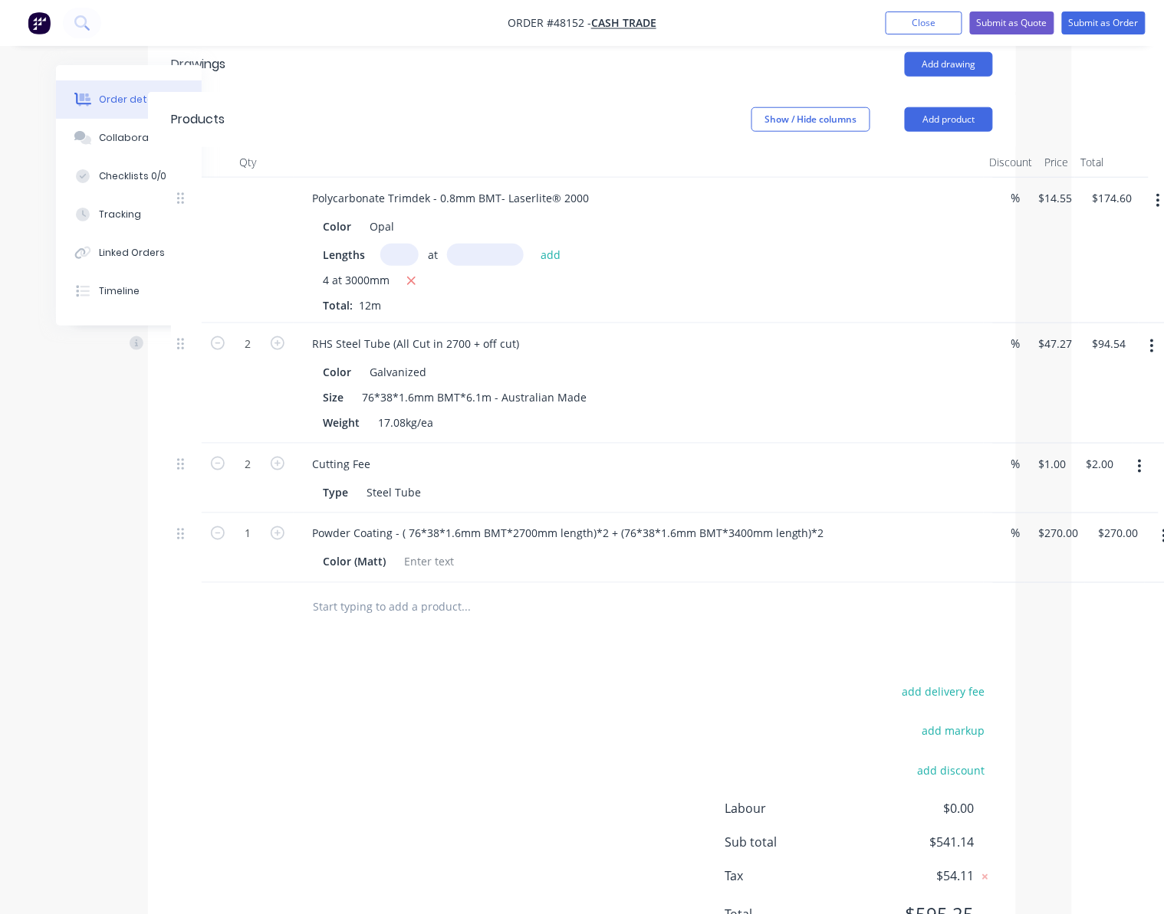
scroll to position [454, 77]
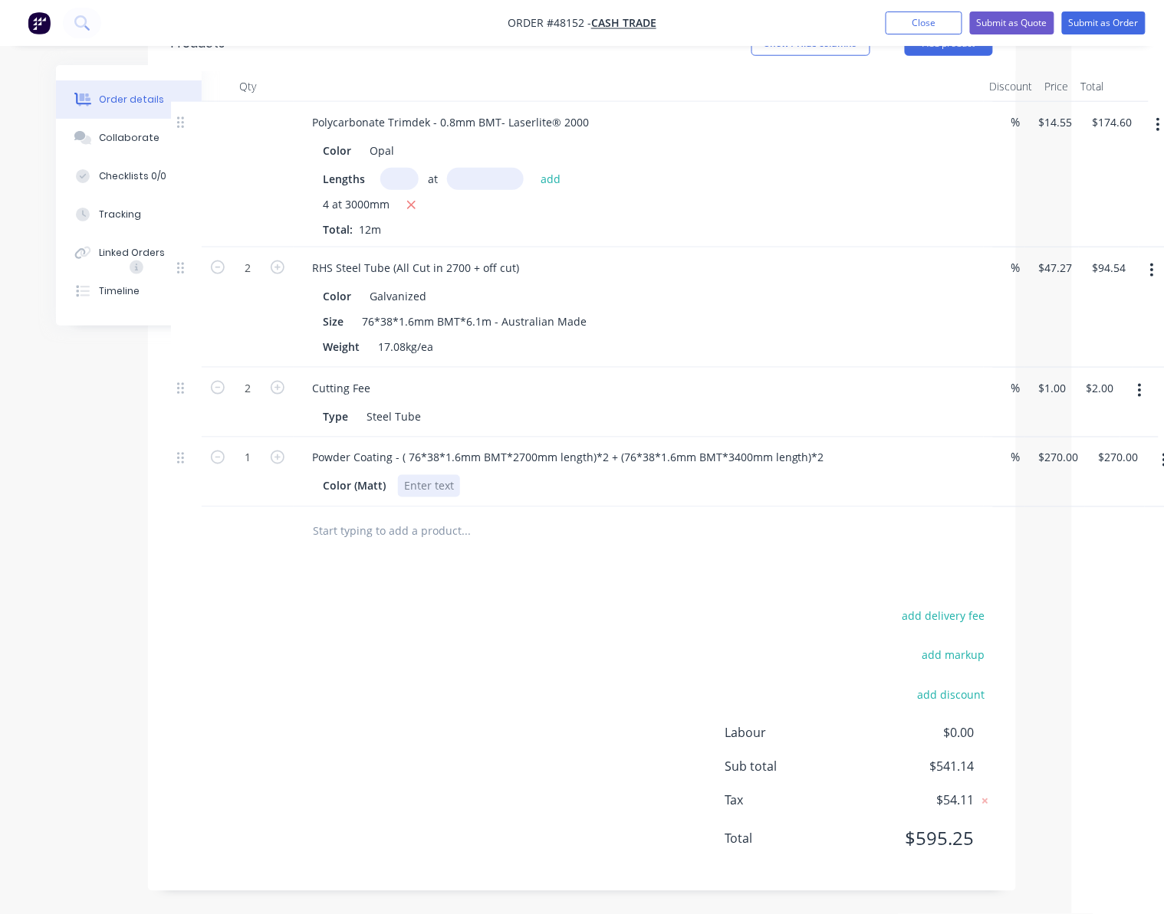
click at [438, 481] on div at bounding box center [429, 486] width 62 height 22
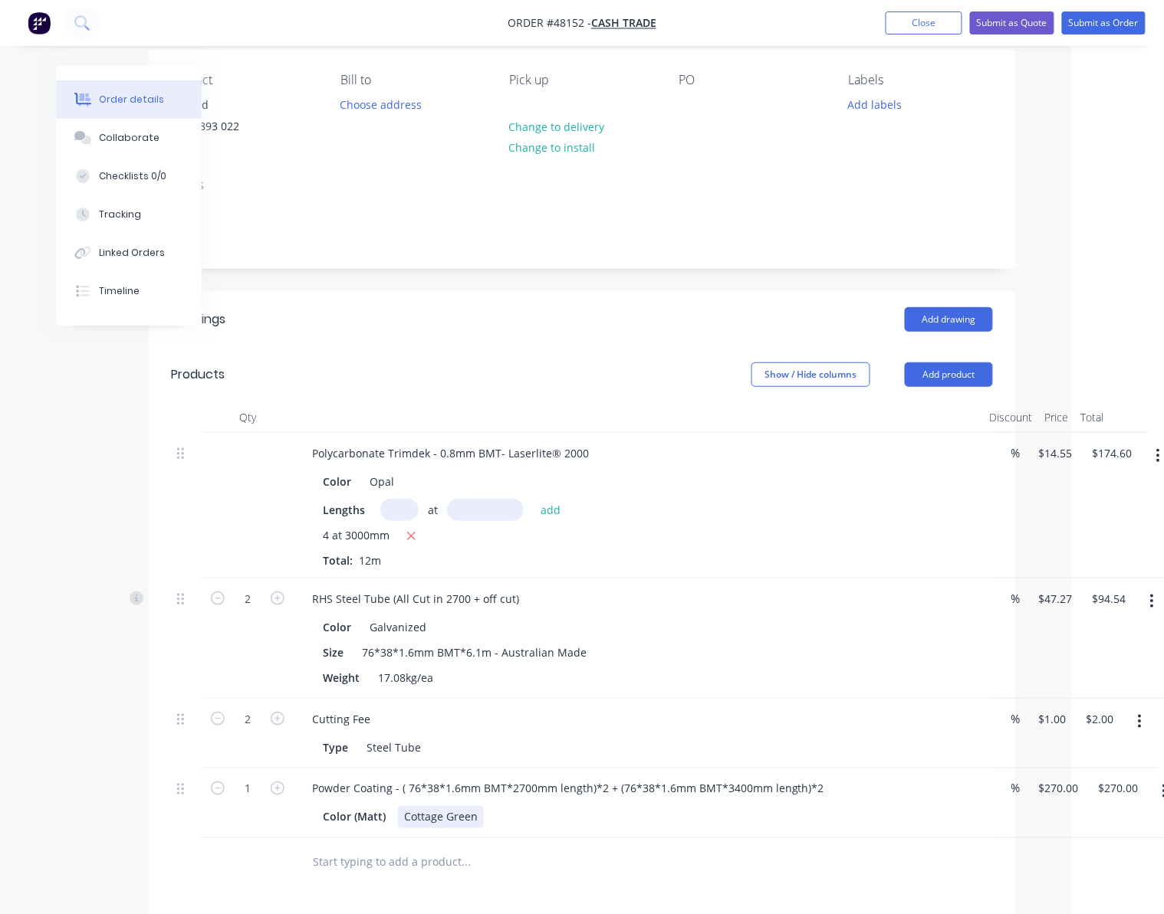
scroll to position [0, 77]
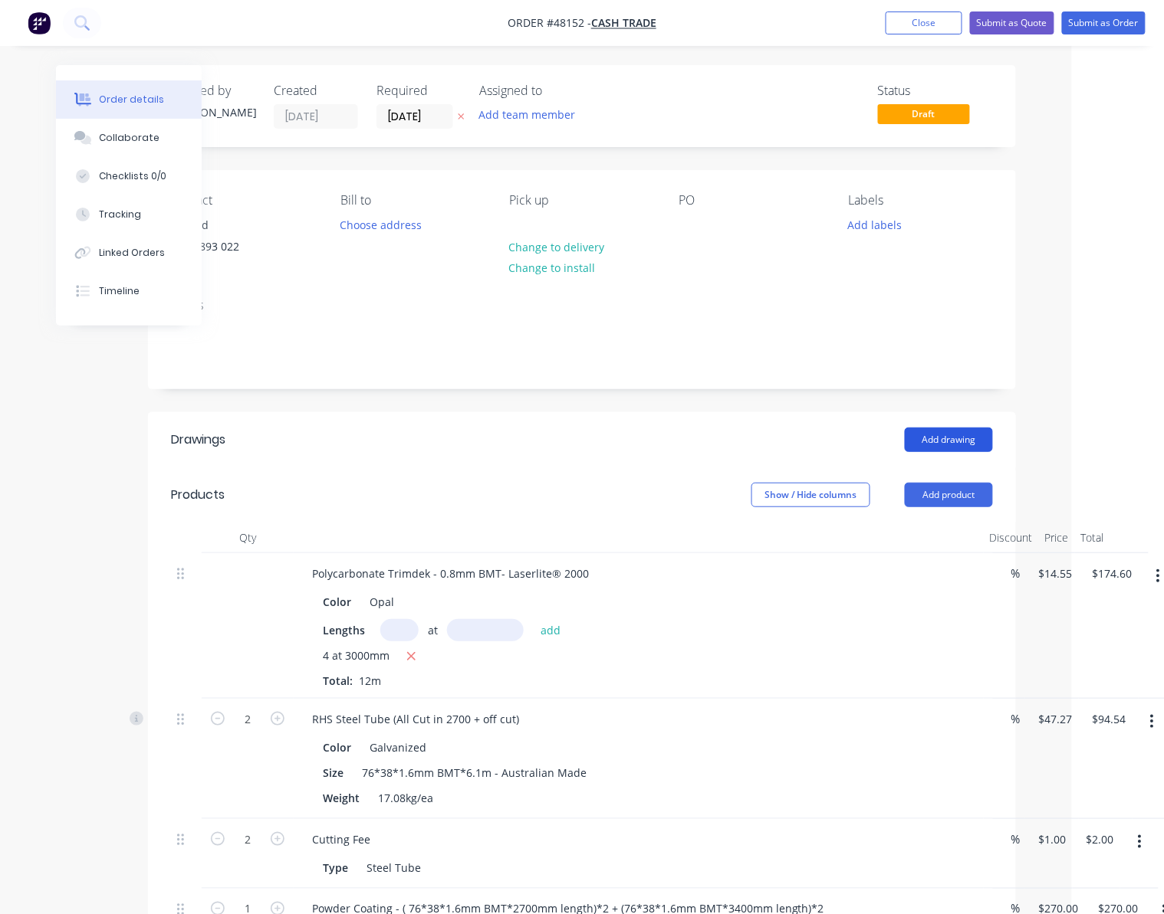
click at [945, 436] on button "Add drawing" at bounding box center [949, 440] width 88 height 25
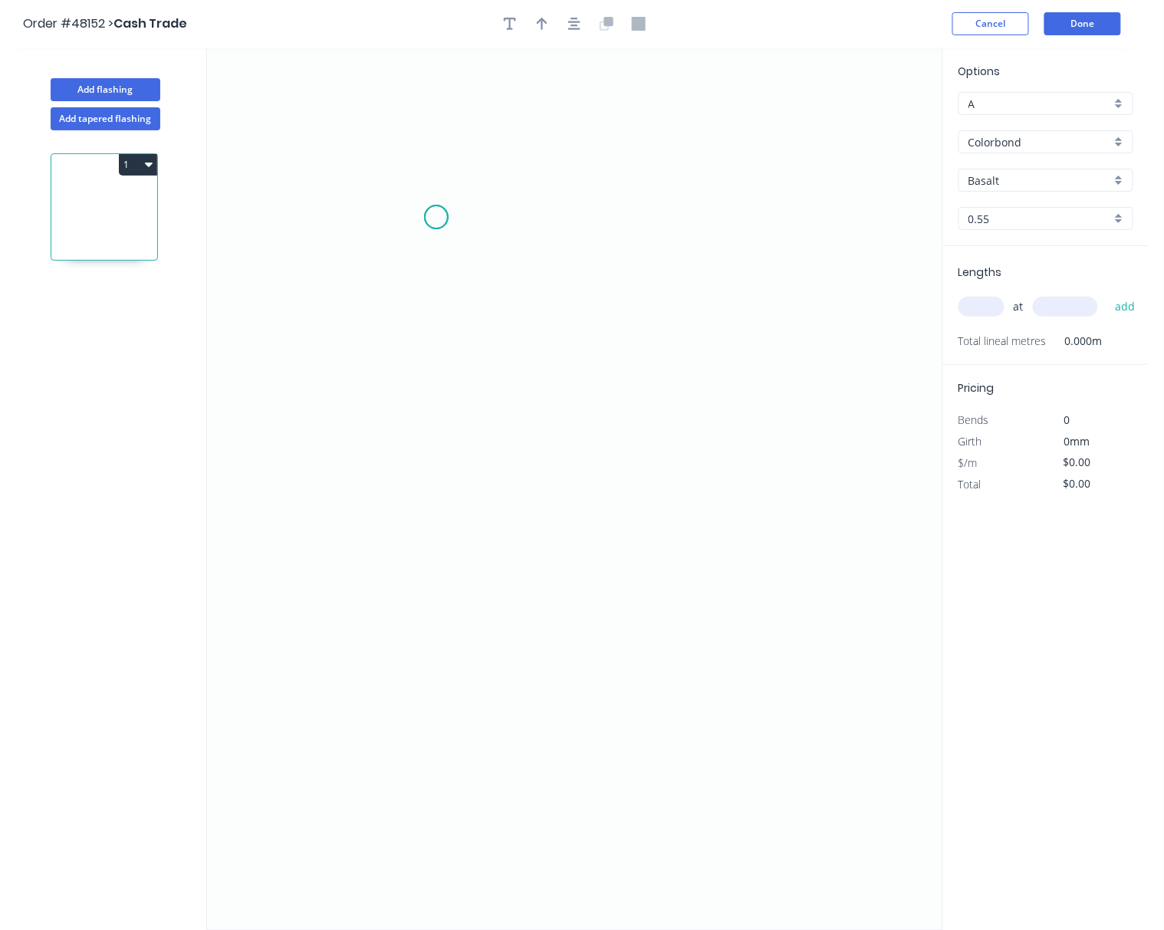
click at [436, 218] on icon "0" at bounding box center [574, 489] width 735 height 882
click at [809, 221] on icon "0" at bounding box center [574, 489] width 735 height 882
click at [819, 586] on icon "0 ?" at bounding box center [574, 489] width 735 height 882
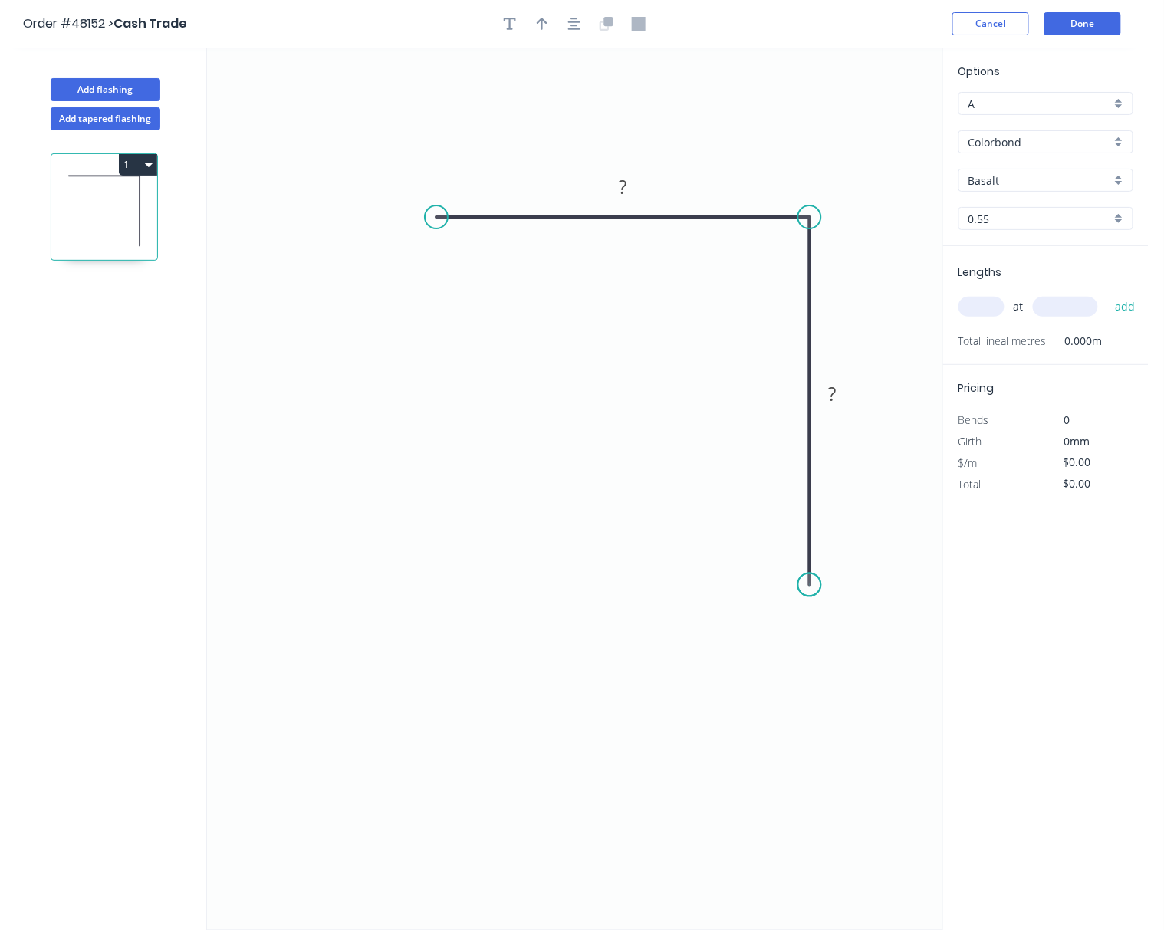
click at [819, 586] on circle at bounding box center [809, 584] width 23 height 23
click at [809, 589] on circle at bounding box center [809, 584] width 23 height 23
click at [808, 589] on circle at bounding box center [809, 584] width 23 height 23
drag, startPoint x: 434, startPoint y: 212, endPoint x: 366, endPoint y: 280, distance: 95.4
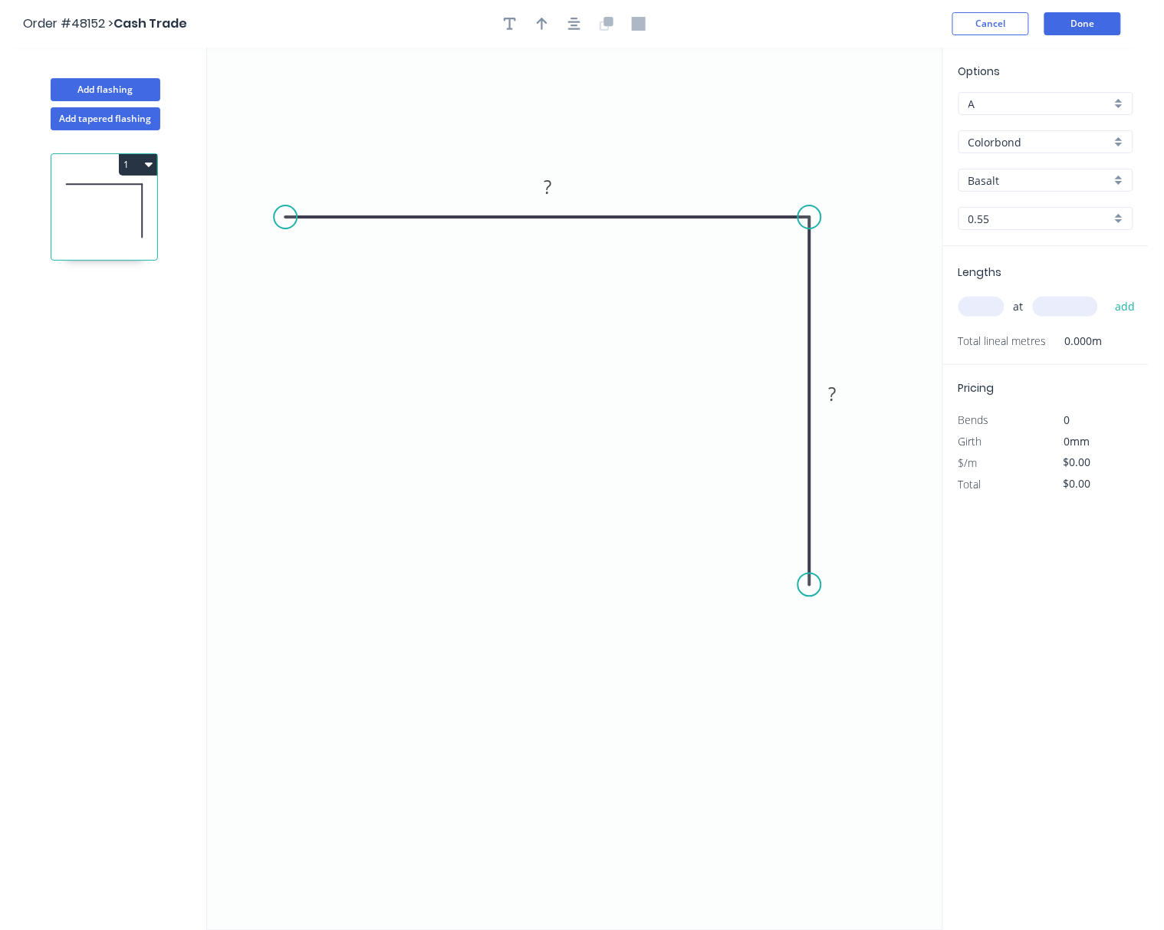
click at [284, 219] on circle at bounding box center [285, 216] width 23 height 23
drag, startPoint x: 807, startPoint y: 584, endPoint x: 823, endPoint y: 460, distance: 125.2
click at [823, 460] on icon "0 ? ?" at bounding box center [574, 489] width 735 height 882
click at [277, 218] on circle at bounding box center [283, 216] width 23 height 23
click at [252, 234] on icon "0 ? ?" at bounding box center [574, 489] width 735 height 882
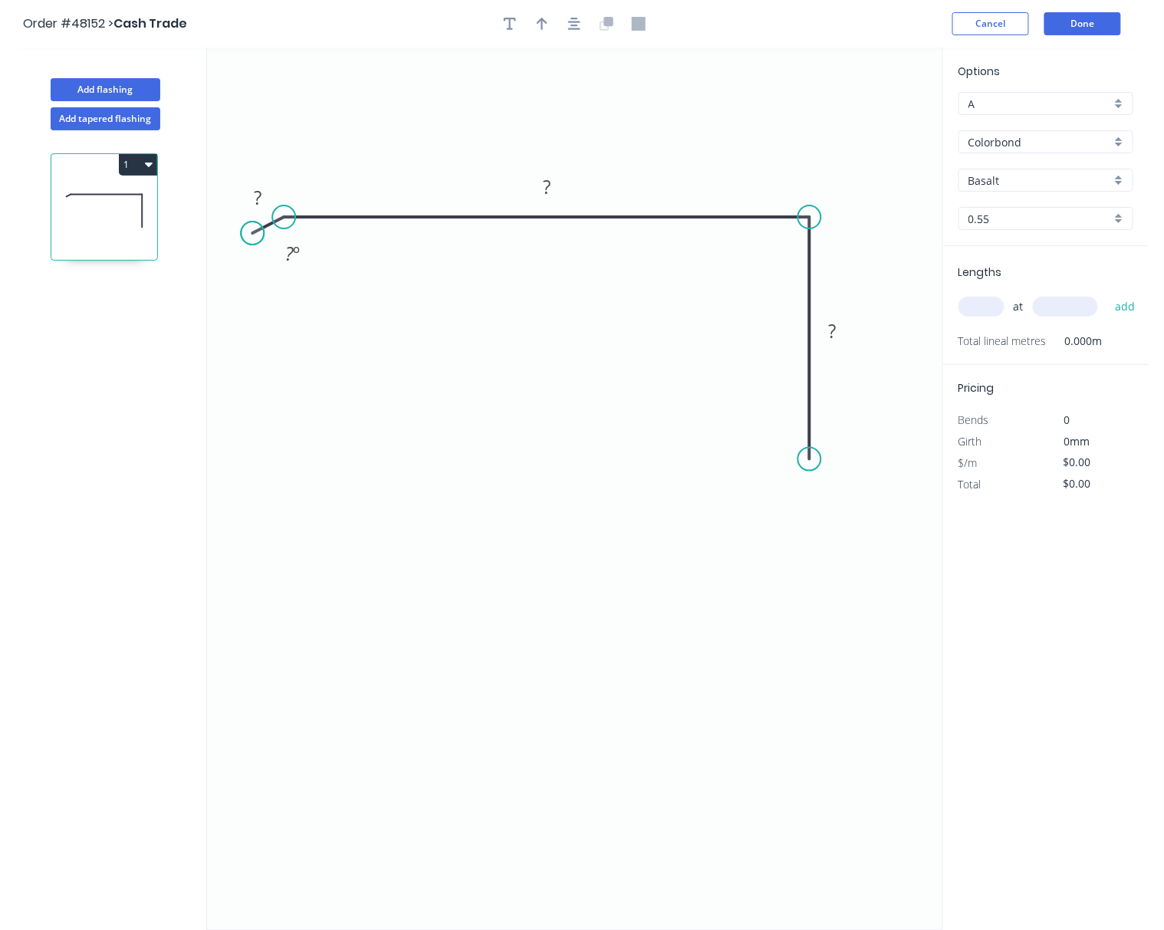
click at [252, 234] on circle at bounding box center [252, 233] width 23 height 23
drag, startPoint x: 250, startPoint y: 238, endPoint x: 250, endPoint y: 248, distance: 10.7
click at [250, 248] on circle at bounding box center [249, 250] width 23 height 23
click at [809, 463] on circle at bounding box center [809, 459] width 23 height 23
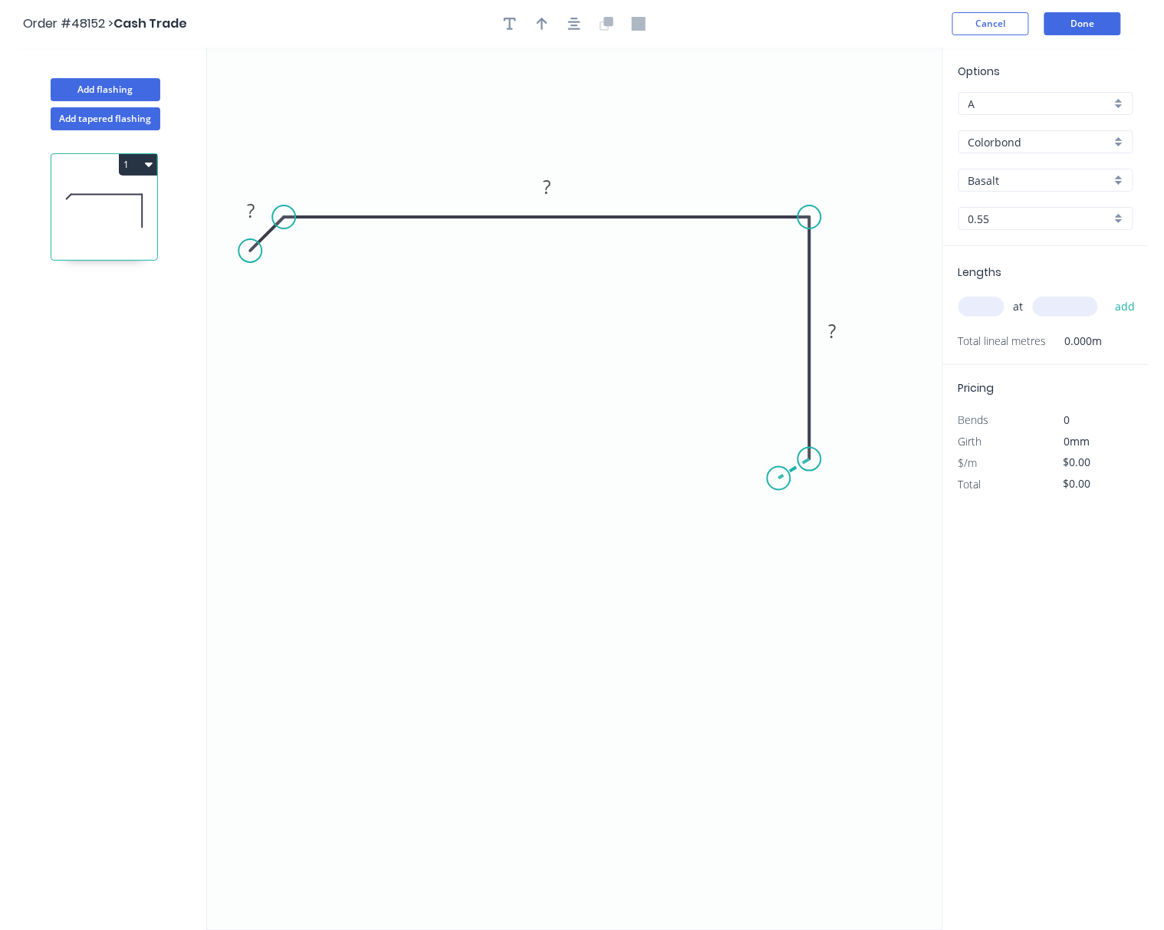
click at [779, 479] on icon "0 ? ? ?" at bounding box center [574, 489] width 735 height 882
click at [780, 479] on circle at bounding box center [778, 478] width 23 height 23
drag, startPoint x: 779, startPoint y: 482, endPoint x: 788, endPoint y: 484, distance: 9.5
click at [788, 484] on circle at bounding box center [787, 480] width 23 height 23
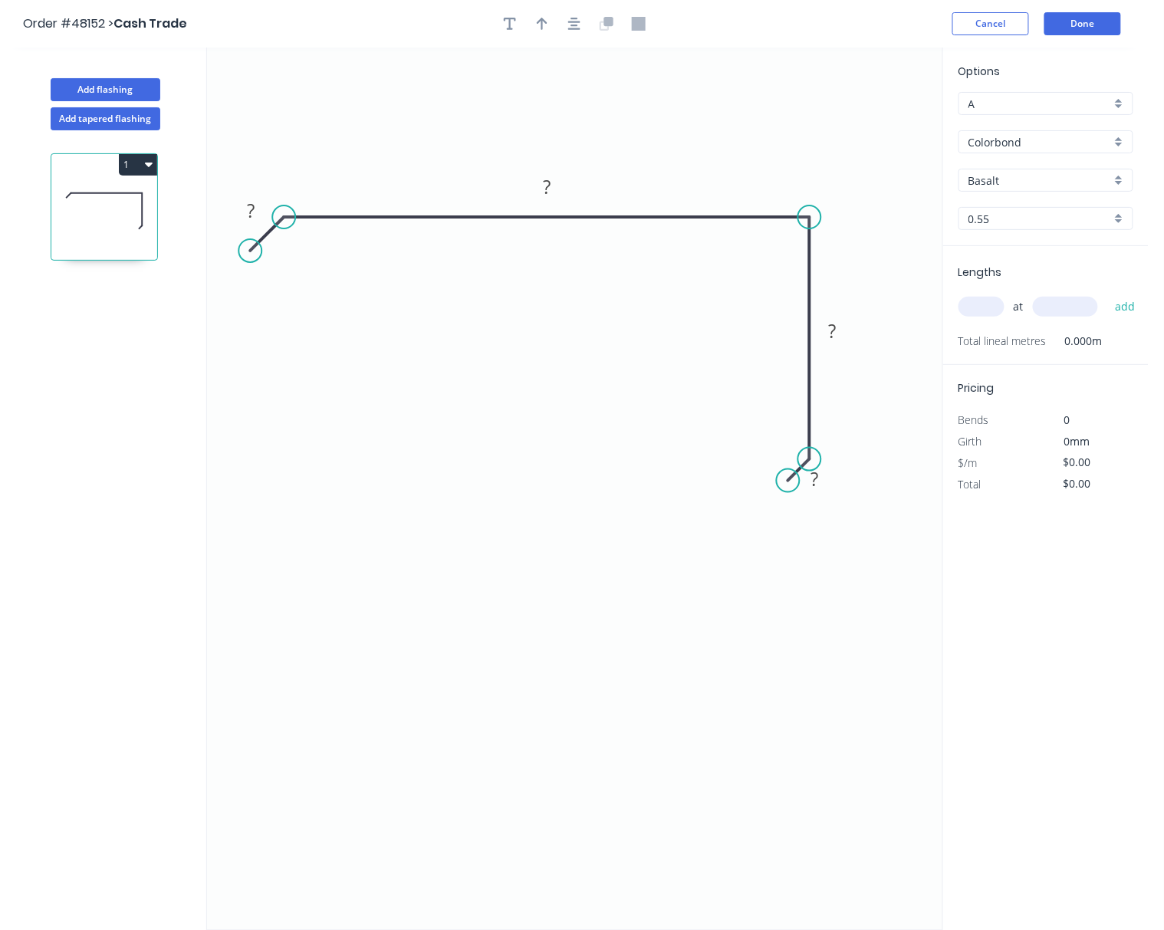
drag, startPoint x: 881, startPoint y: 399, endPoint x: 837, endPoint y: 368, distance: 53.4
click at [885, 400] on icon "0 ? ? ? ?" at bounding box center [574, 489] width 735 height 882
click at [252, 215] on tspan "?" at bounding box center [251, 210] width 8 height 25
click at [553, 179] on rect at bounding box center [546, 187] width 31 height 21
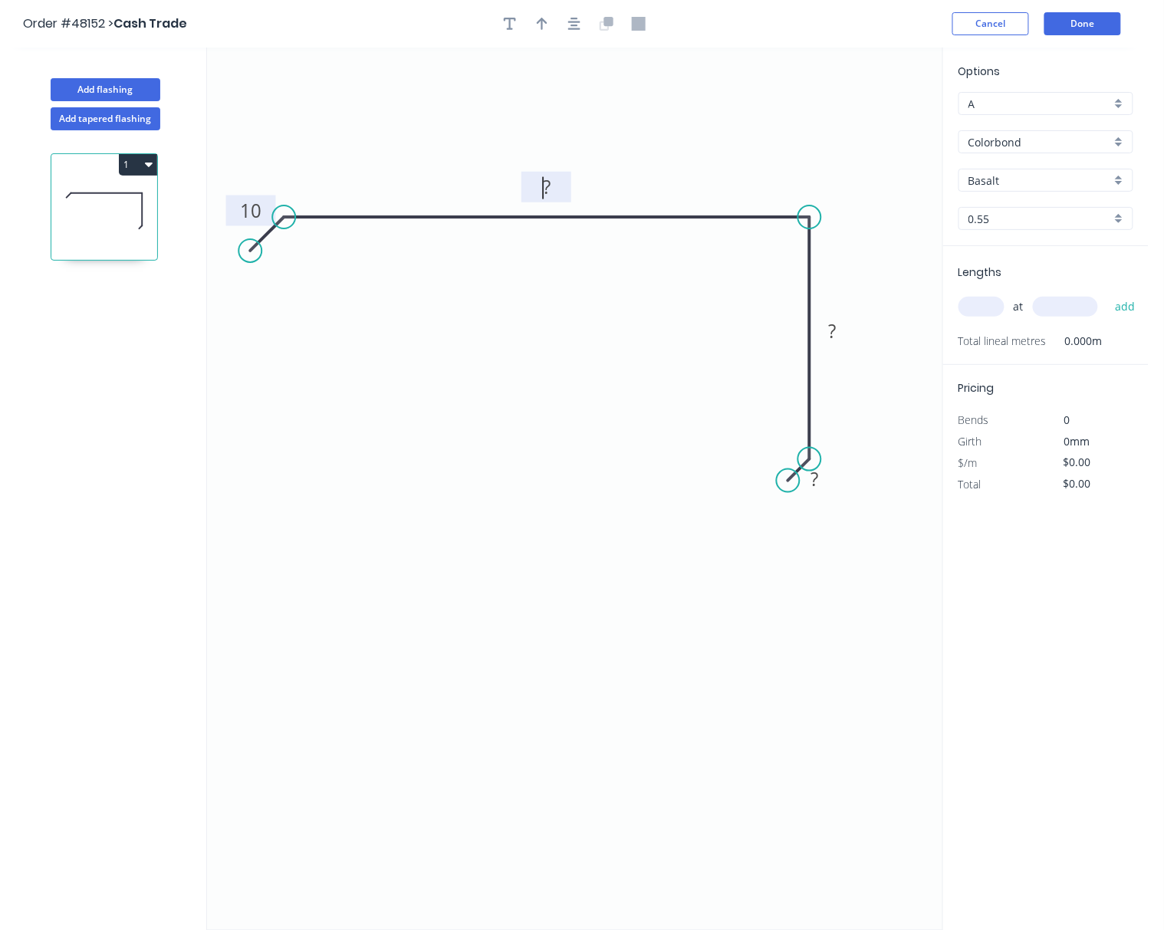
click at [543, 175] on tspan "?" at bounding box center [547, 186] width 8 height 25
click at [549, 176] on tspan "?" at bounding box center [547, 186] width 8 height 25
click at [841, 330] on rect at bounding box center [832, 331] width 31 height 21
drag, startPoint x: 813, startPoint y: 460, endPoint x: 813, endPoint y: 482, distance: 22.2
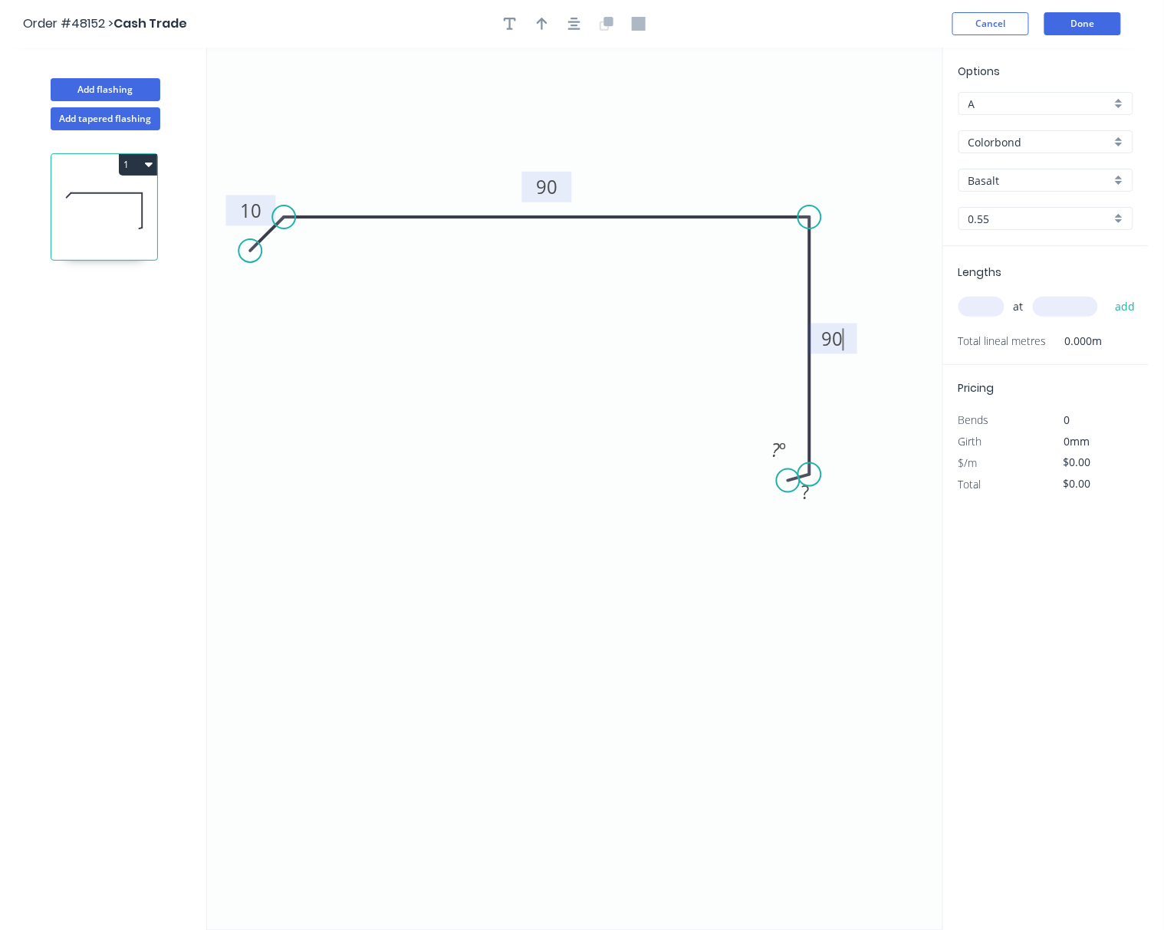
click at [813, 482] on circle at bounding box center [809, 474] width 23 height 23
drag, startPoint x: 788, startPoint y: 483, endPoint x: 780, endPoint y: 506, distance: 24.2
click at [780, 506] on circle at bounding box center [781, 508] width 23 height 23
click at [801, 506] on rect at bounding box center [811, 504] width 31 height 21
click at [559, 178] on rect at bounding box center [546, 187] width 31 height 21
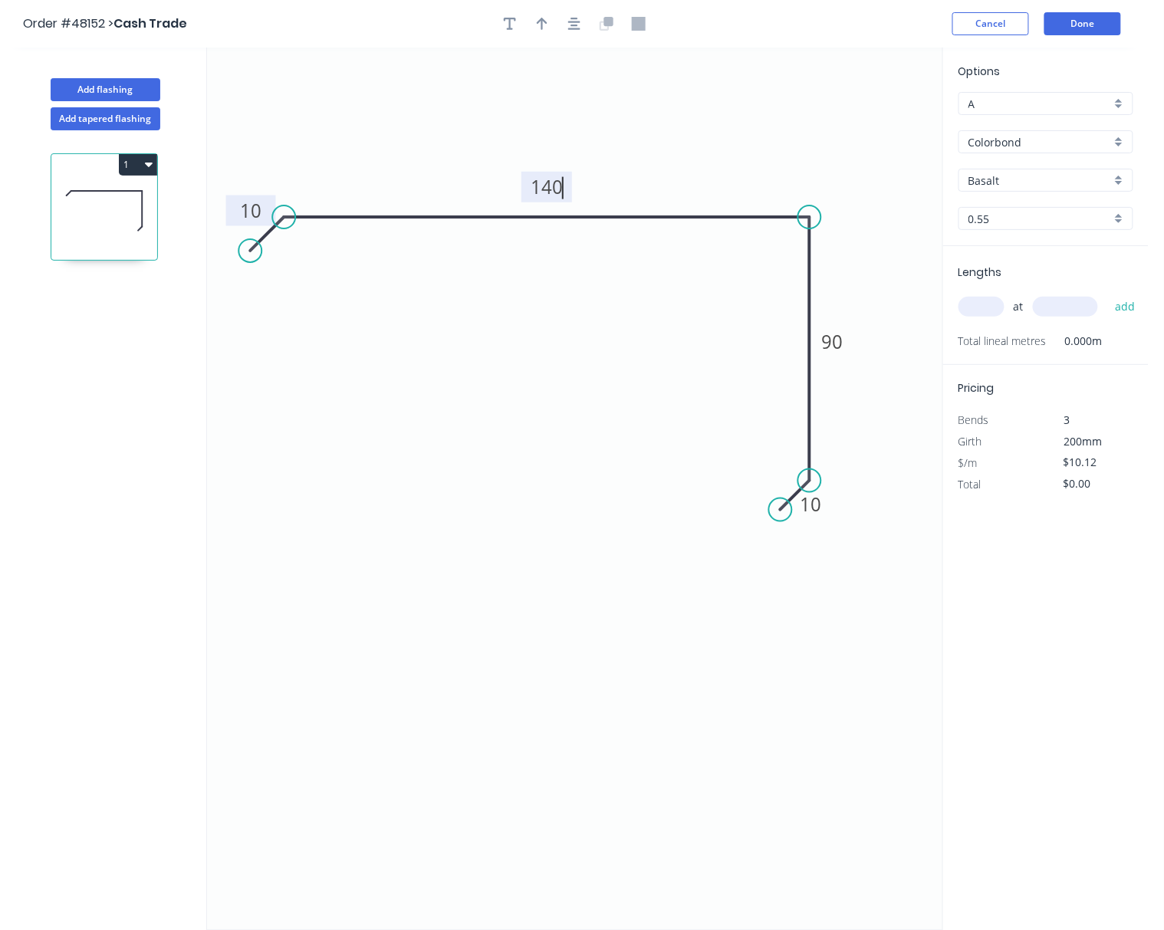
type input "$11.84"
click at [265, 208] on rect at bounding box center [250, 211] width 31 height 21
click at [417, 329] on icon "0 10 140 90 10" at bounding box center [574, 489] width 735 height 882
click at [1030, 179] on input "Basalt" at bounding box center [1039, 180] width 143 height 16
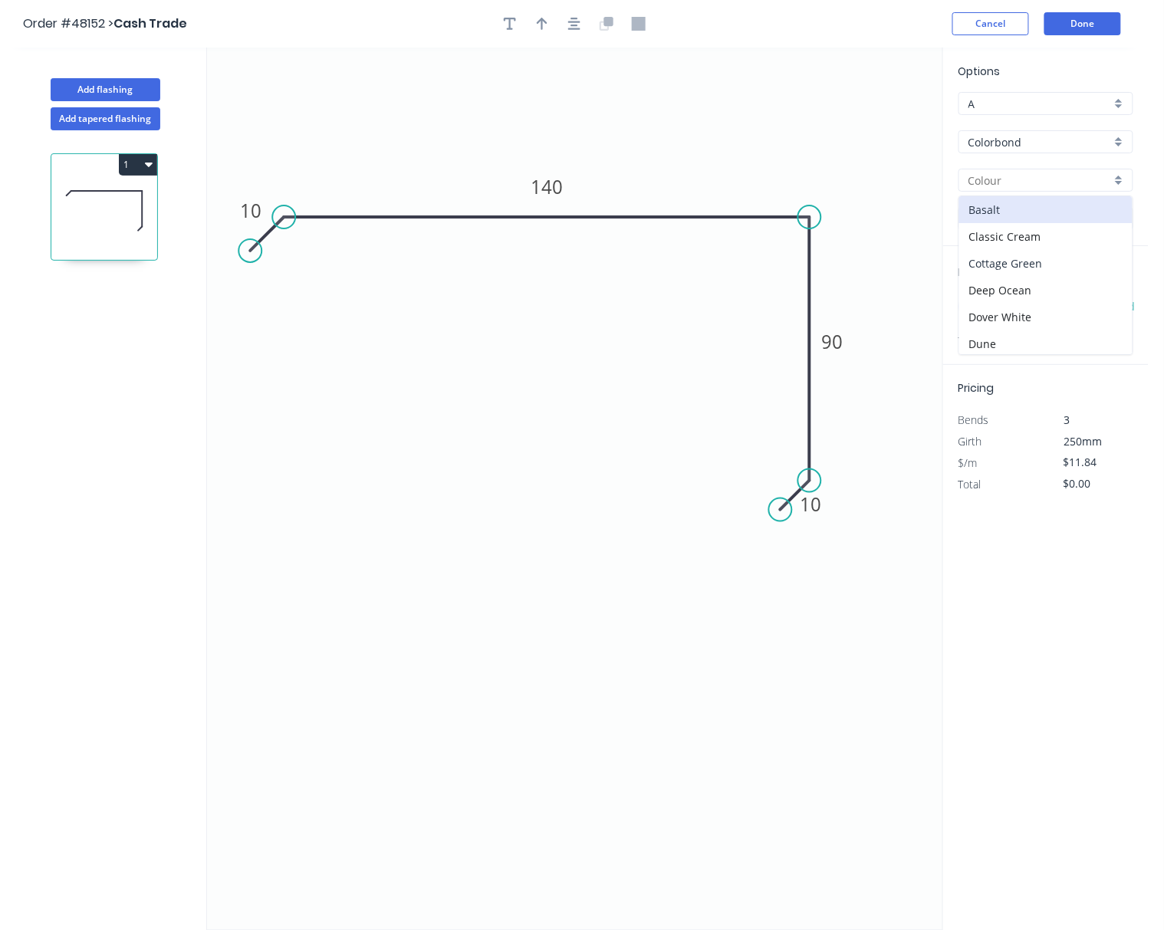
click at [1061, 268] on div "Cottage Green" at bounding box center [1045, 263] width 173 height 27
type input "Cottage Green"
click at [992, 308] on input "text" at bounding box center [981, 307] width 46 height 20
type input "2"
click at [1062, 313] on input "text" at bounding box center [1065, 307] width 65 height 20
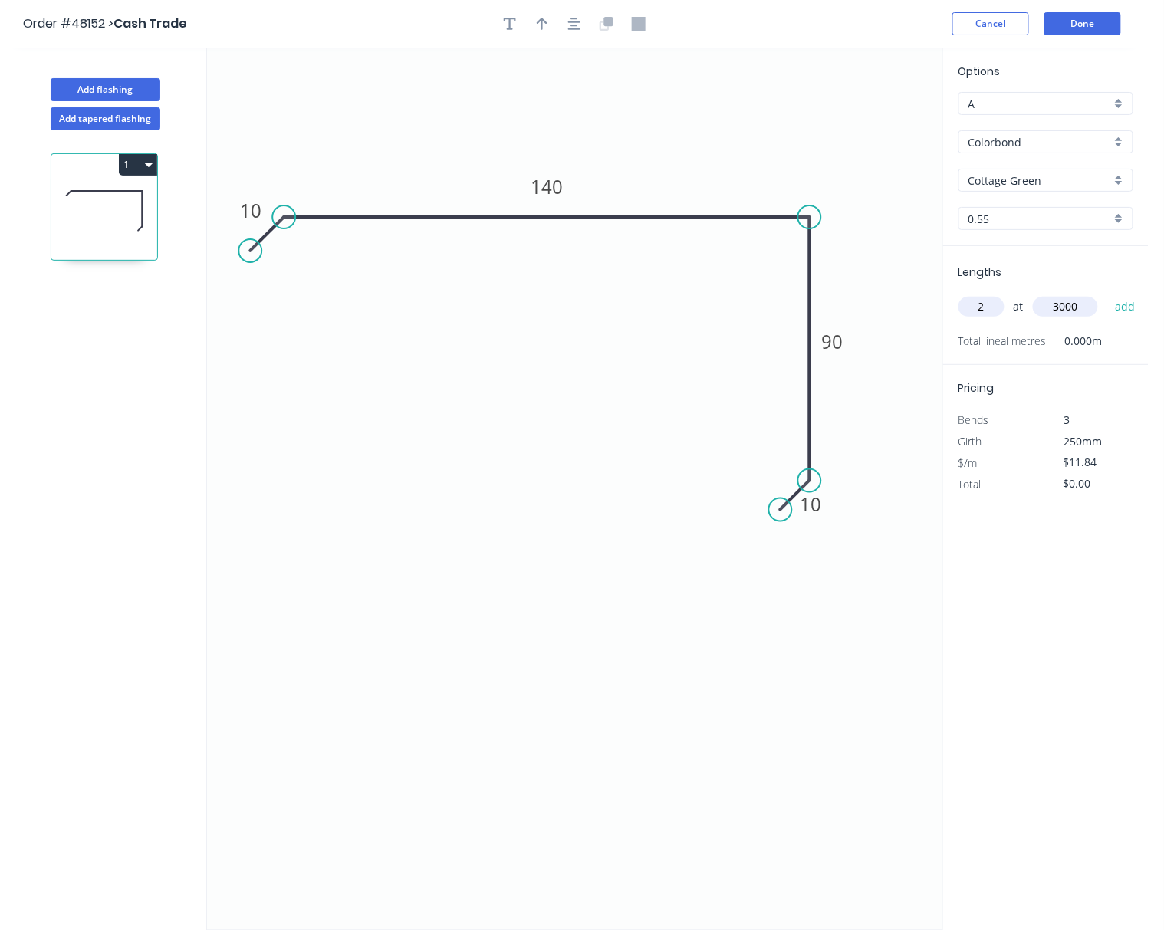
type input "3000"
click at [1107, 294] on button "add" at bounding box center [1125, 307] width 36 height 26
type input "$71.04"
click at [550, 22] on button "button" at bounding box center [541, 23] width 23 height 23
click at [868, 117] on icon at bounding box center [866, 106] width 14 height 49
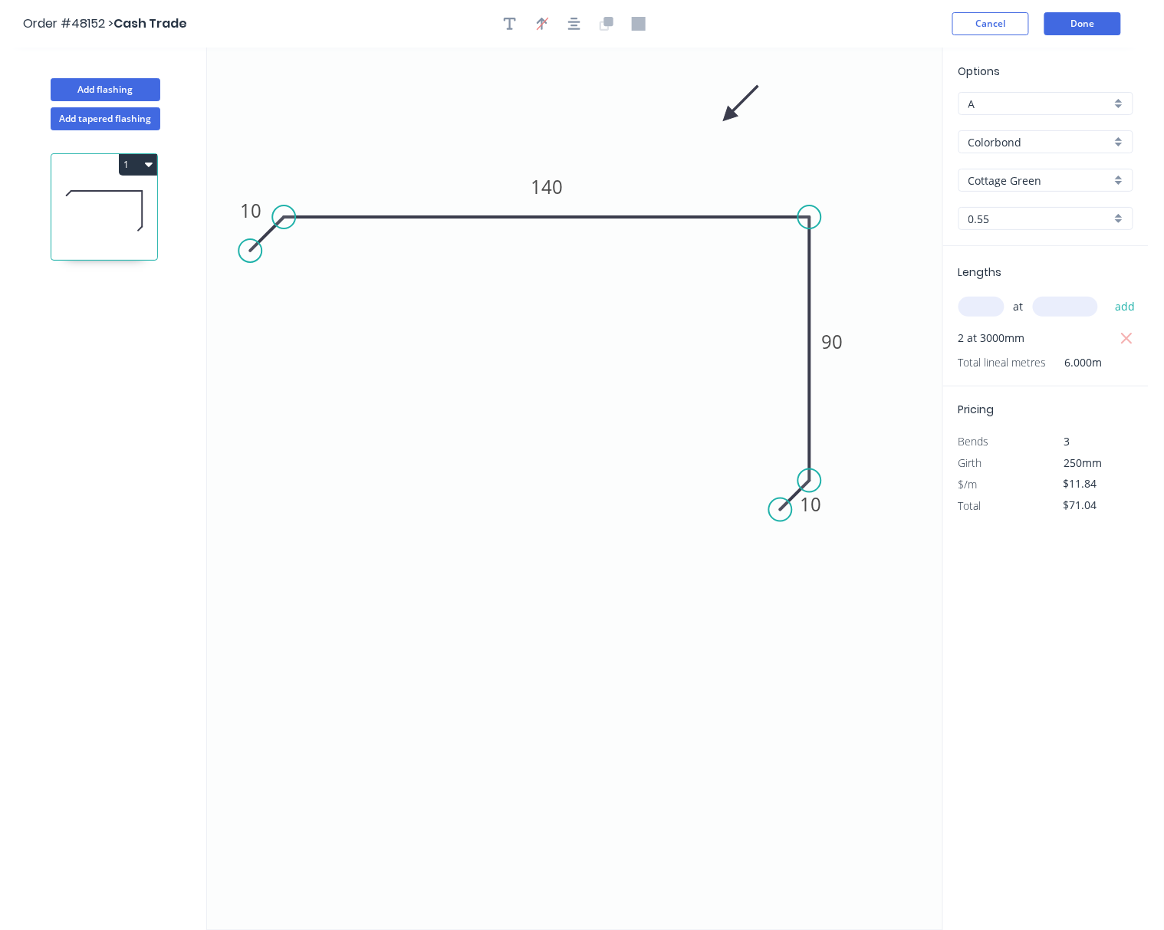
drag, startPoint x: 866, startPoint y: 117, endPoint x: 728, endPoint y: 117, distance: 138.0
click at [728, 117] on icon at bounding box center [740, 103] width 44 height 44
click at [1078, 26] on button "Done" at bounding box center [1082, 23] width 77 height 23
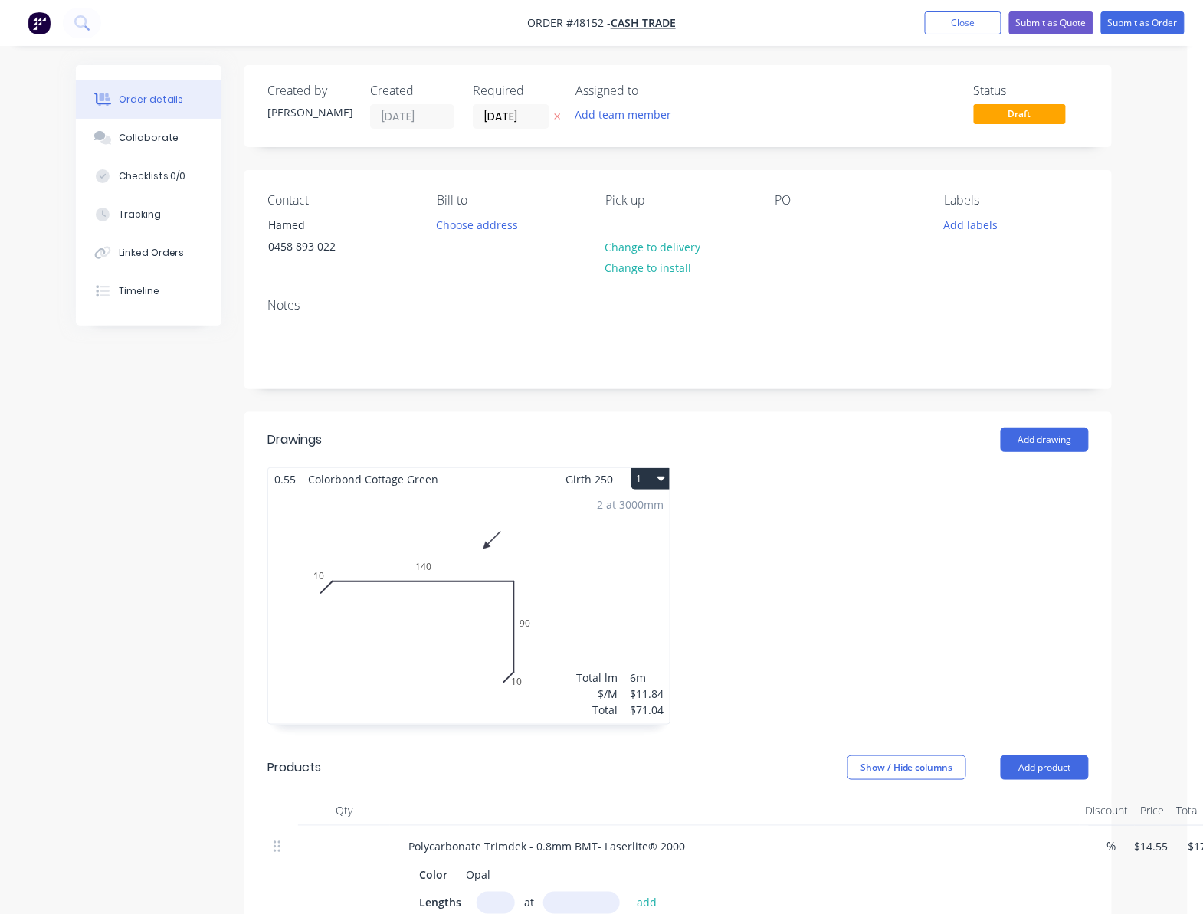
click at [1055, 37] on nav "Order #48152 - Cash Trade Add product Close Submit as Quote Submit as Order" at bounding box center [601, 23] width 1203 height 46
click at [1052, 12] on button "Submit as Quote" at bounding box center [1052, 22] width 84 height 23
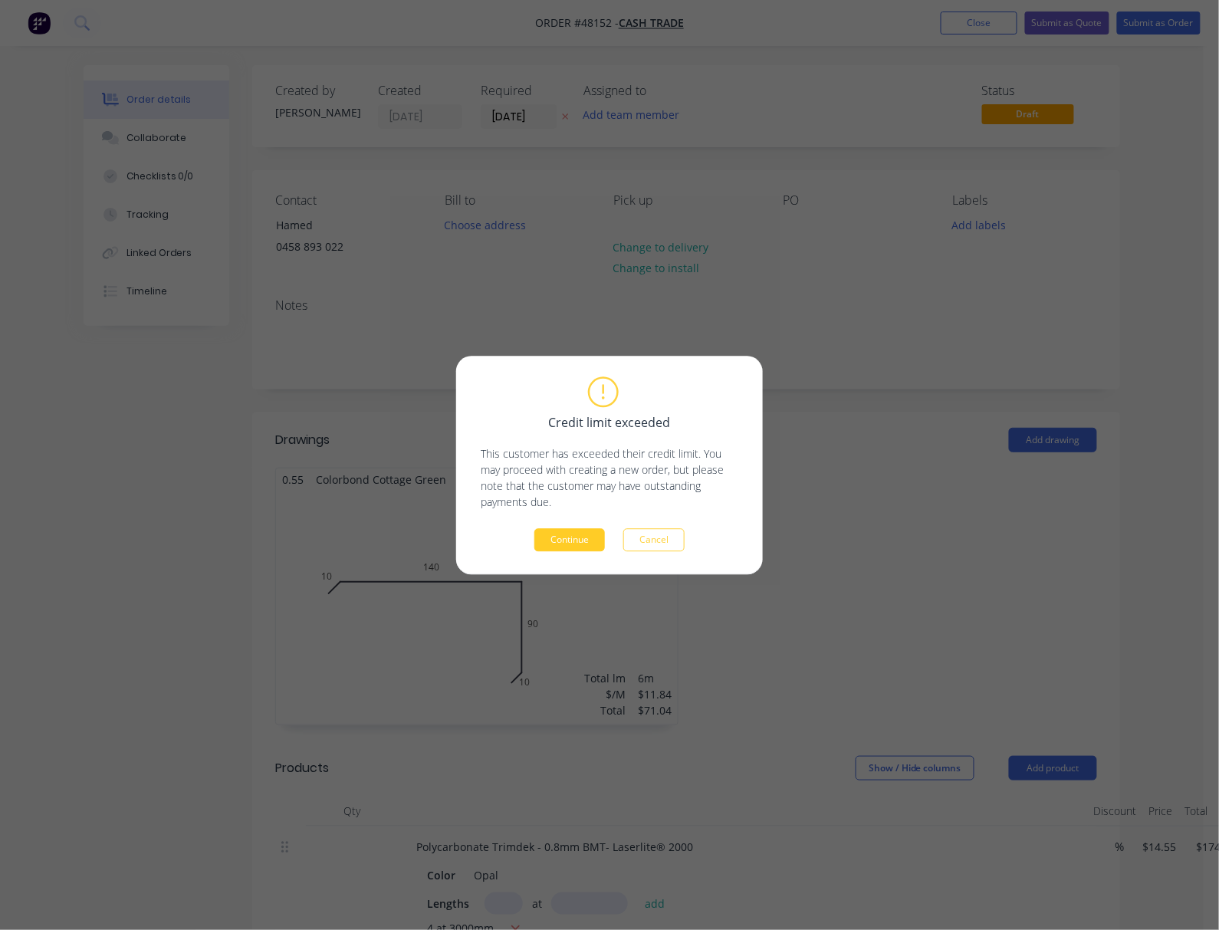
click at [586, 538] on button "Continue" at bounding box center [569, 539] width 71 height 23
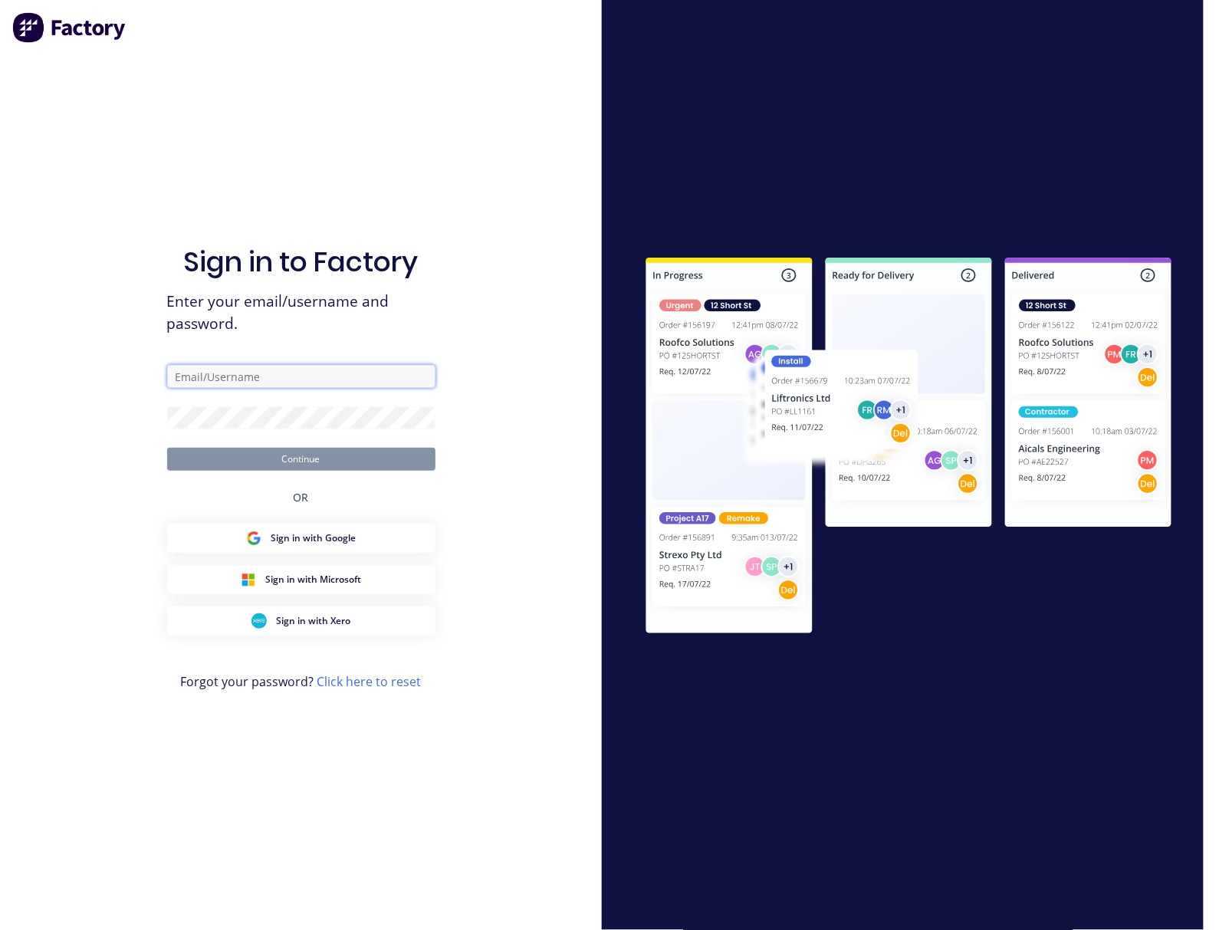
type input "Rachel@dynamicsteelform.com.au"
click at [360, 465] on button "Continue" at bounding box center [301, 459] width 268 height 23
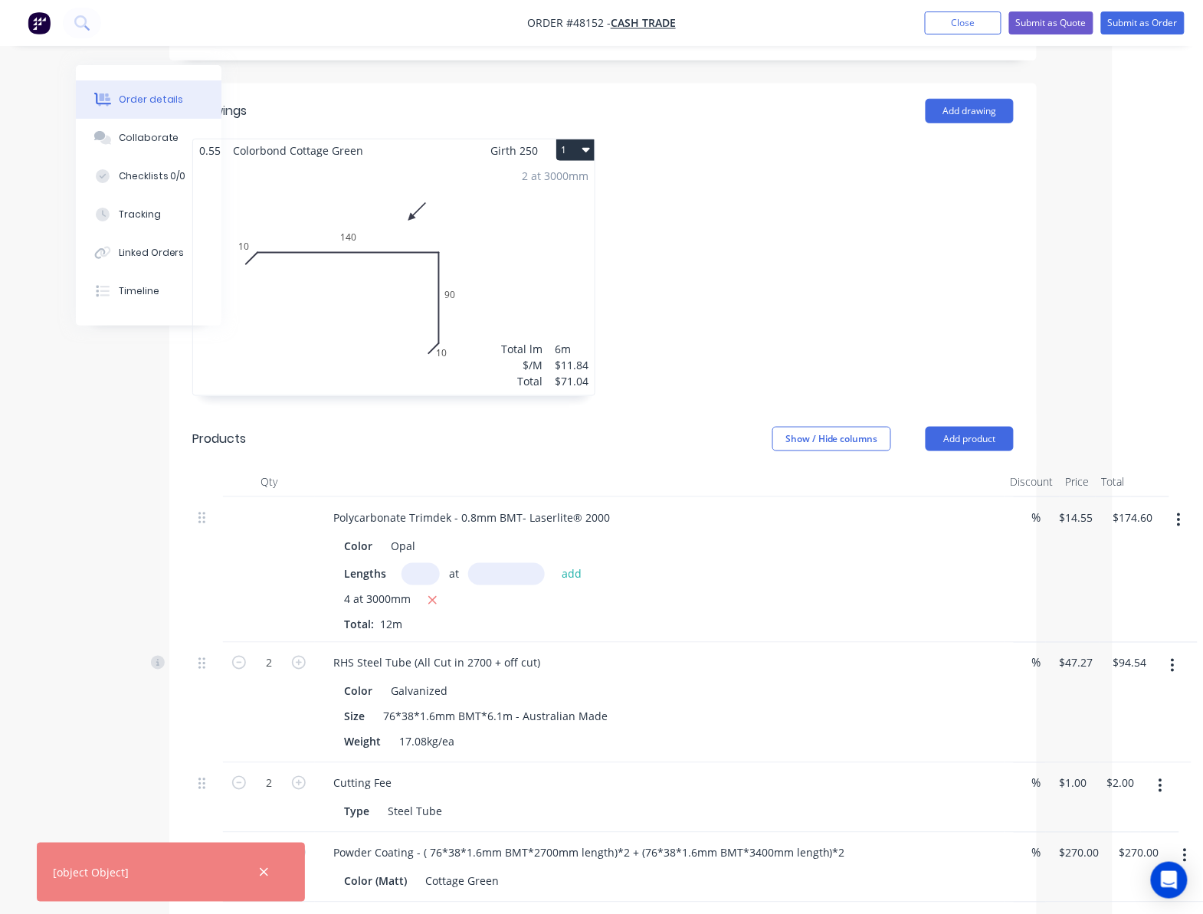
scroll to position [523, 75]
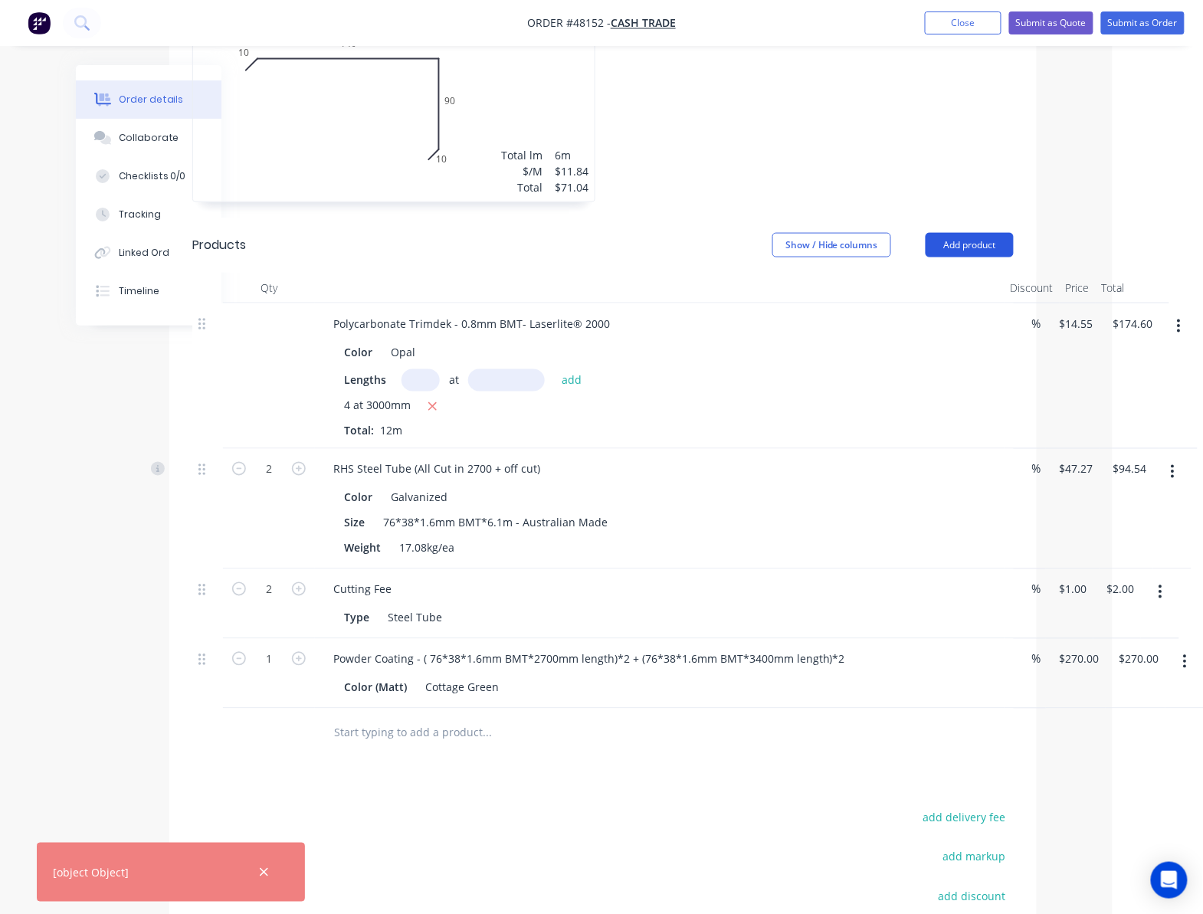
click at [976, 244] on button "Add product" at bounding box center [970, 245] width 88 height 25
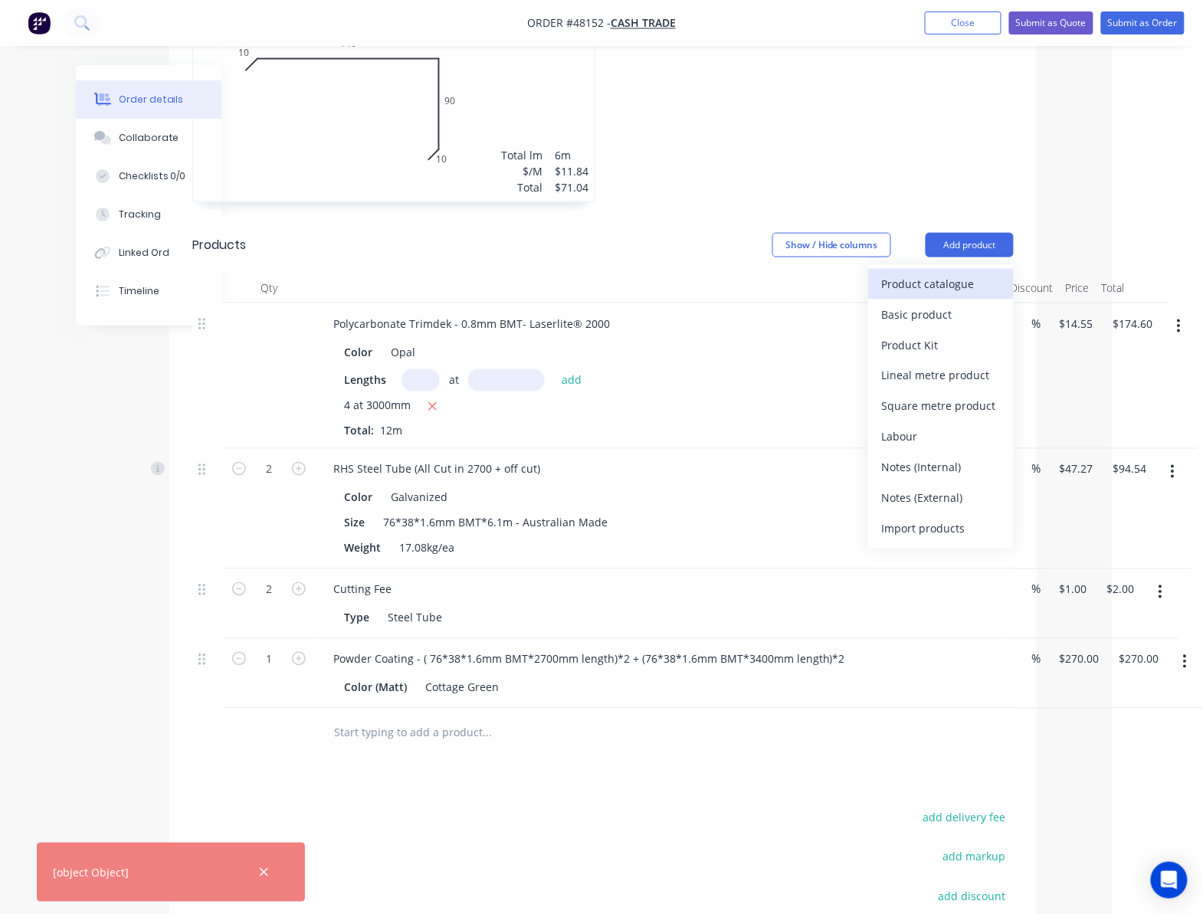
click at [936, 286] on div "Product catalogue" at bounding box center [941, 284] width 118 height 22
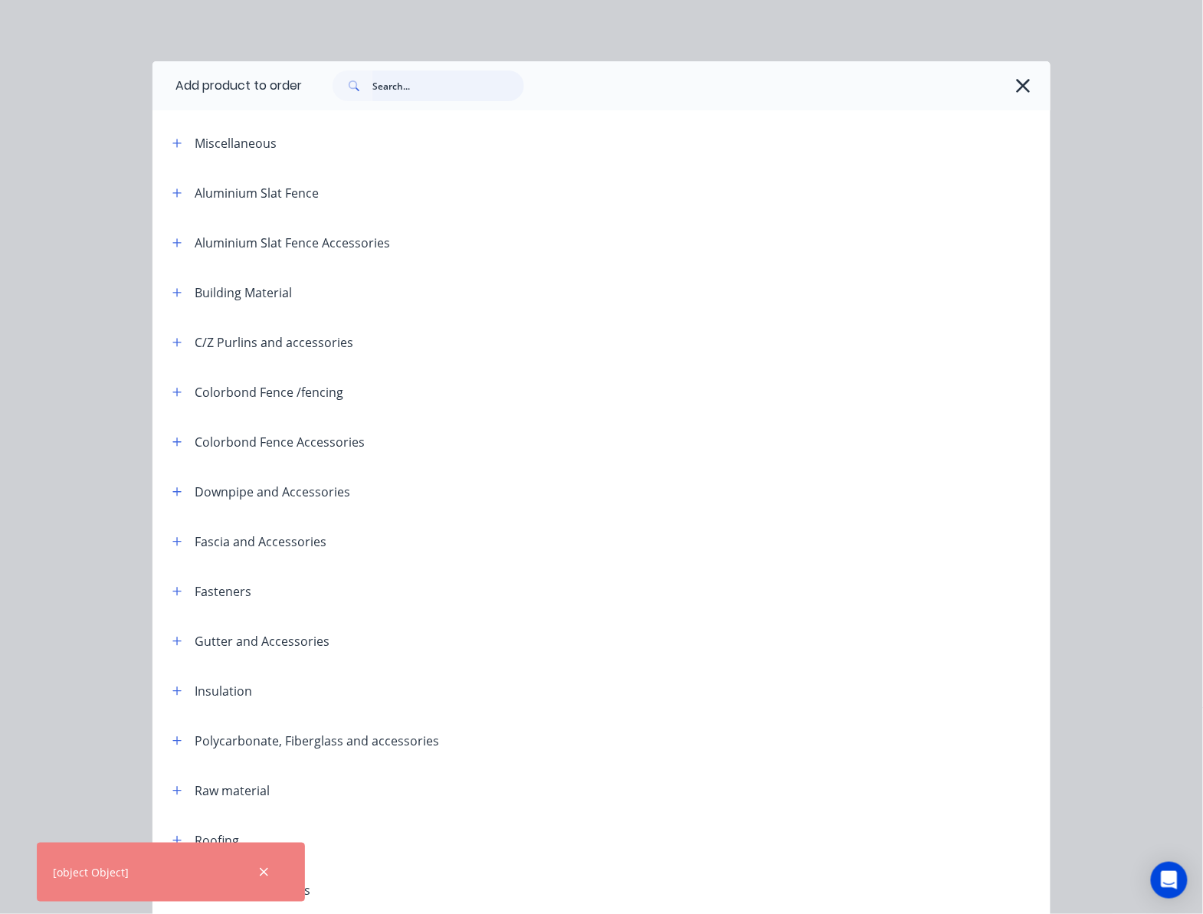
click at [381, 87] on input "text" at bounding box center [449, 86] width 152 height 31
type input "inter"
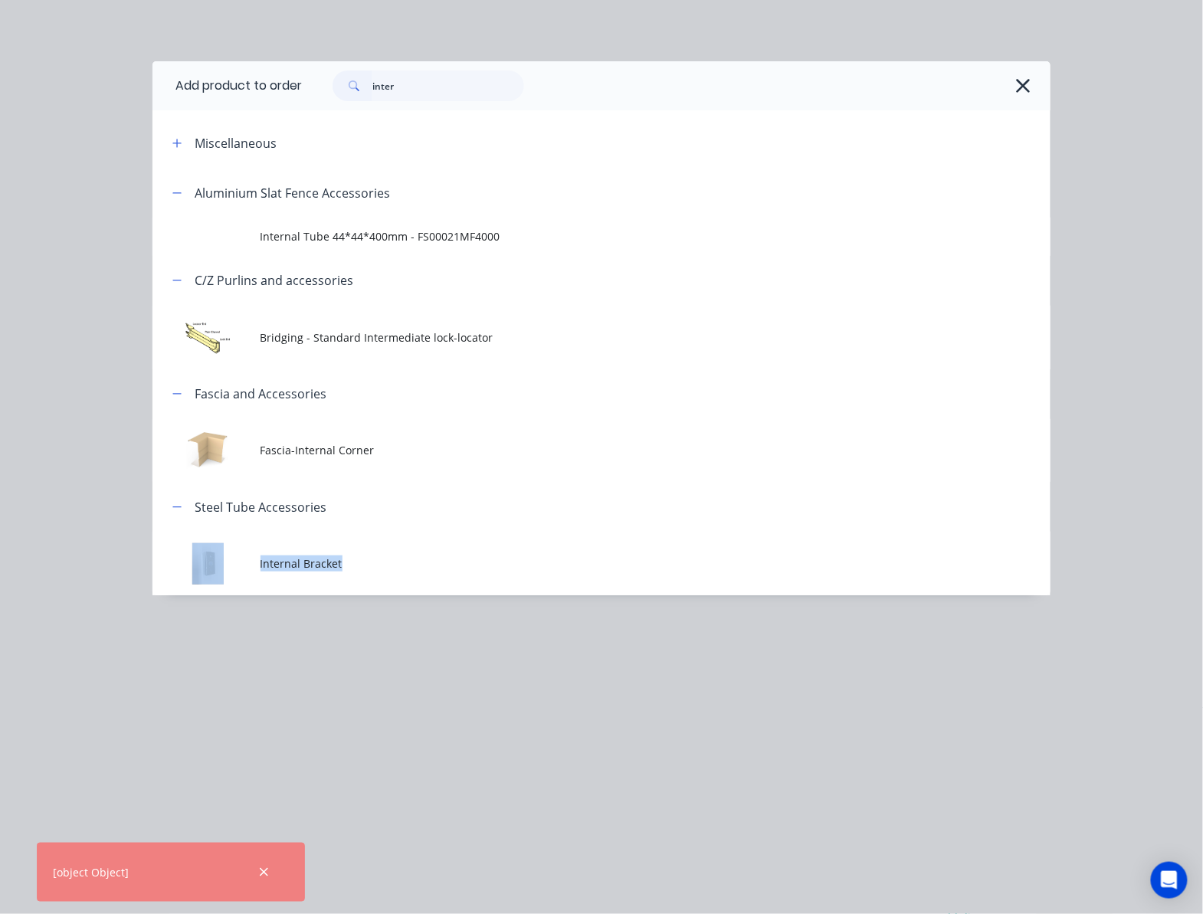
click at [497, 529] on div "Steel Tube Accessories Internal Bracket" at bounding box center [602, 538] width 898 height 113
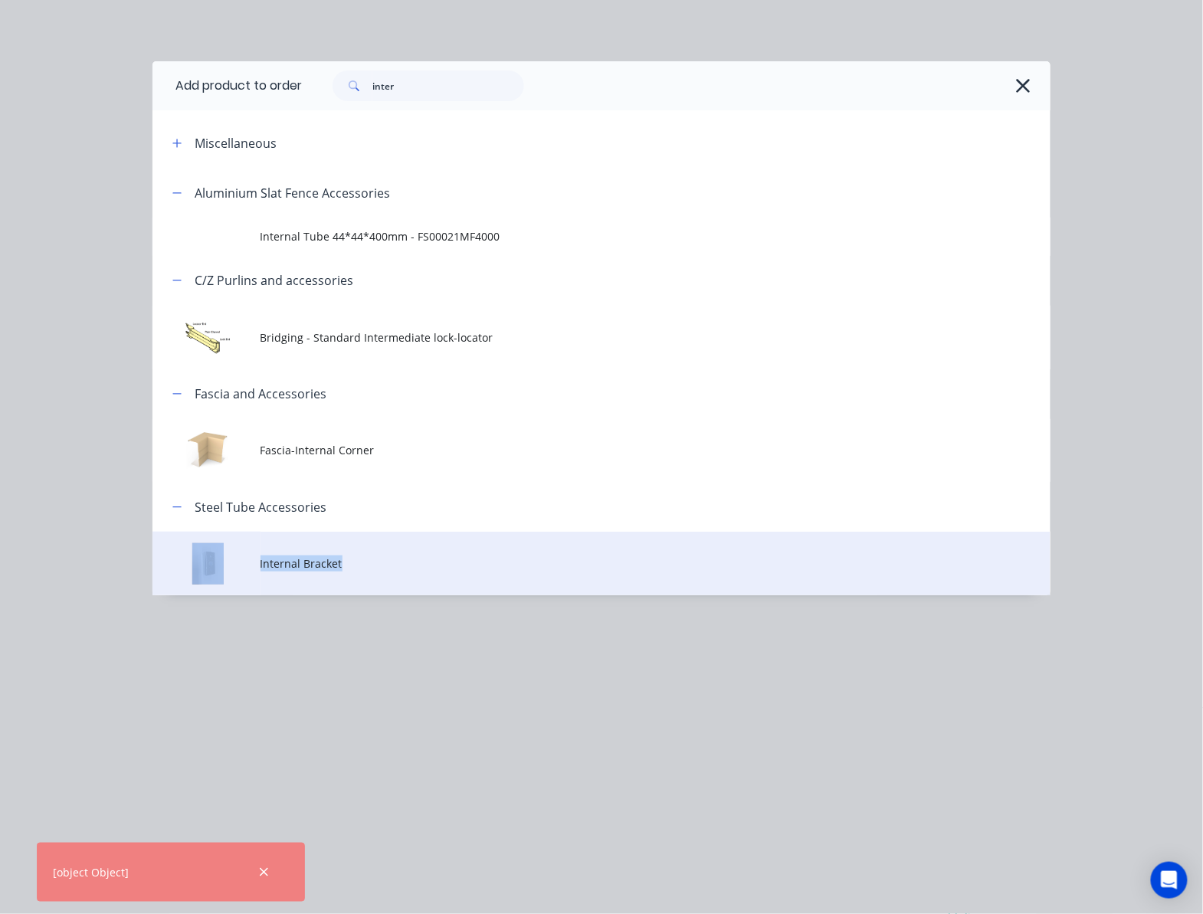
click at [392, 569] on span "Internal Bracket" at bounding box center [577, 564] width 632 height 16
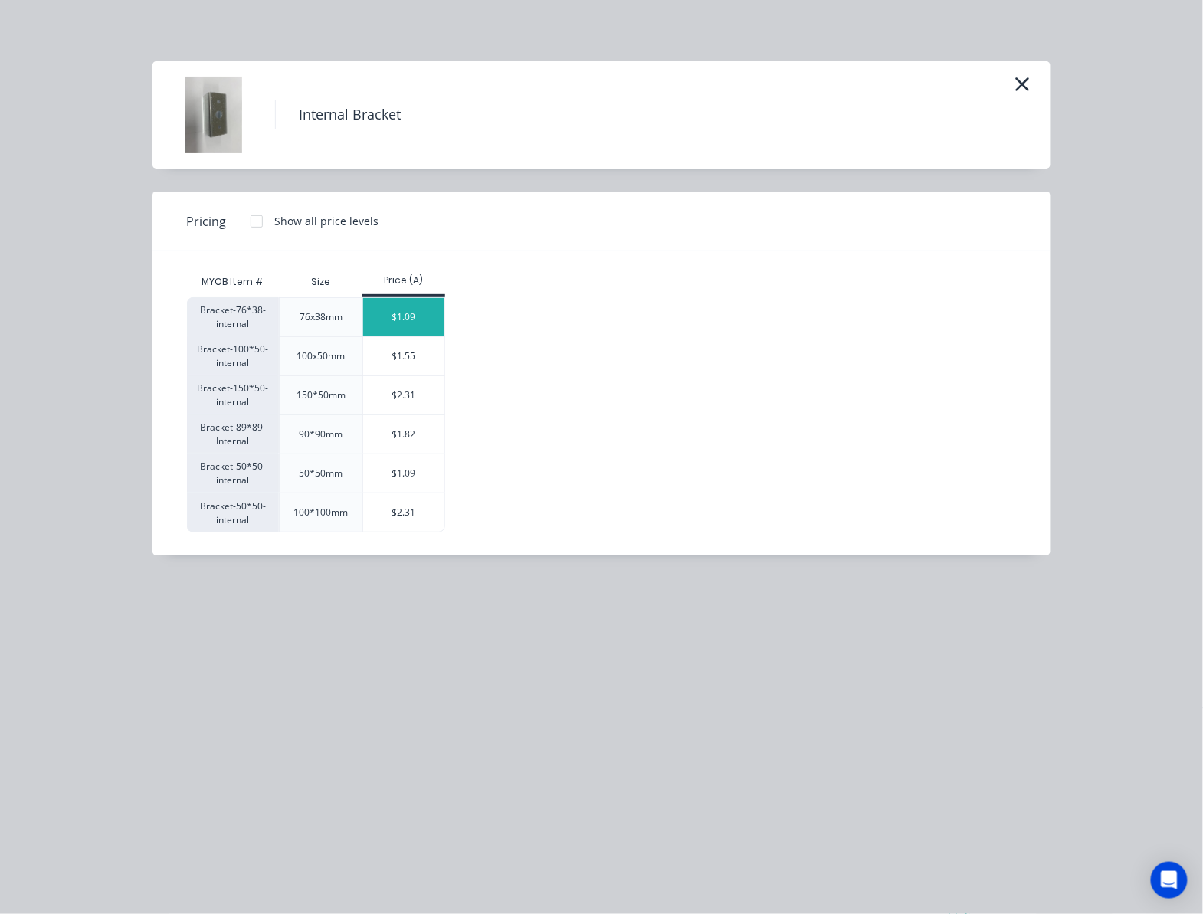
click at [428, 313] on div "$1.09" at bounding box center [404, 317] width 82 height 38
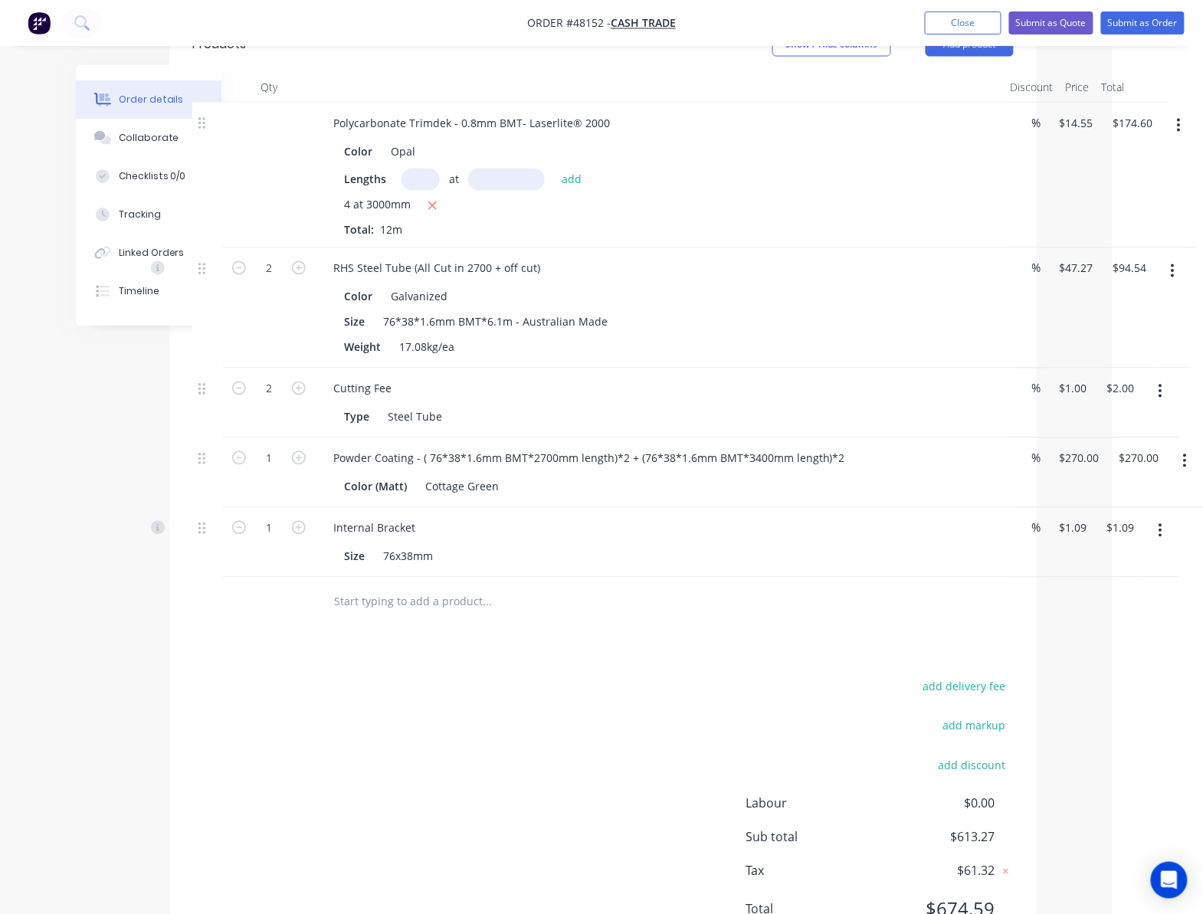
scroll to position [727, 75]
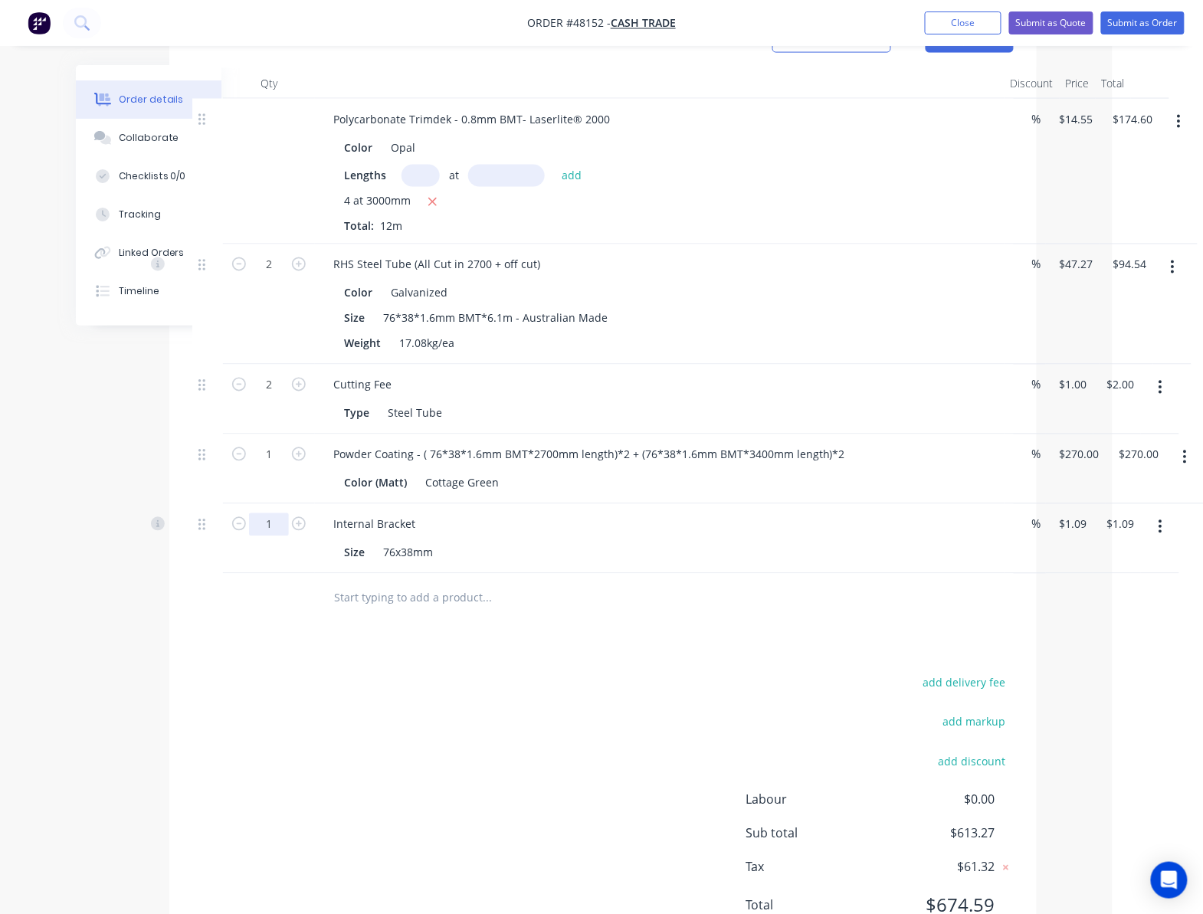
click at [277, 277] on input "1" at bounding box center [269, 265] width 40 height 23
type input "10"
type input "$10.90"
click at [568, 642] on div "Drawings Add drawing 0.55 Colorbond Cottage Green Girth 250 1 0 10 140 90 10 0 …" at bounding box center [603, 321] width 868 height 1273
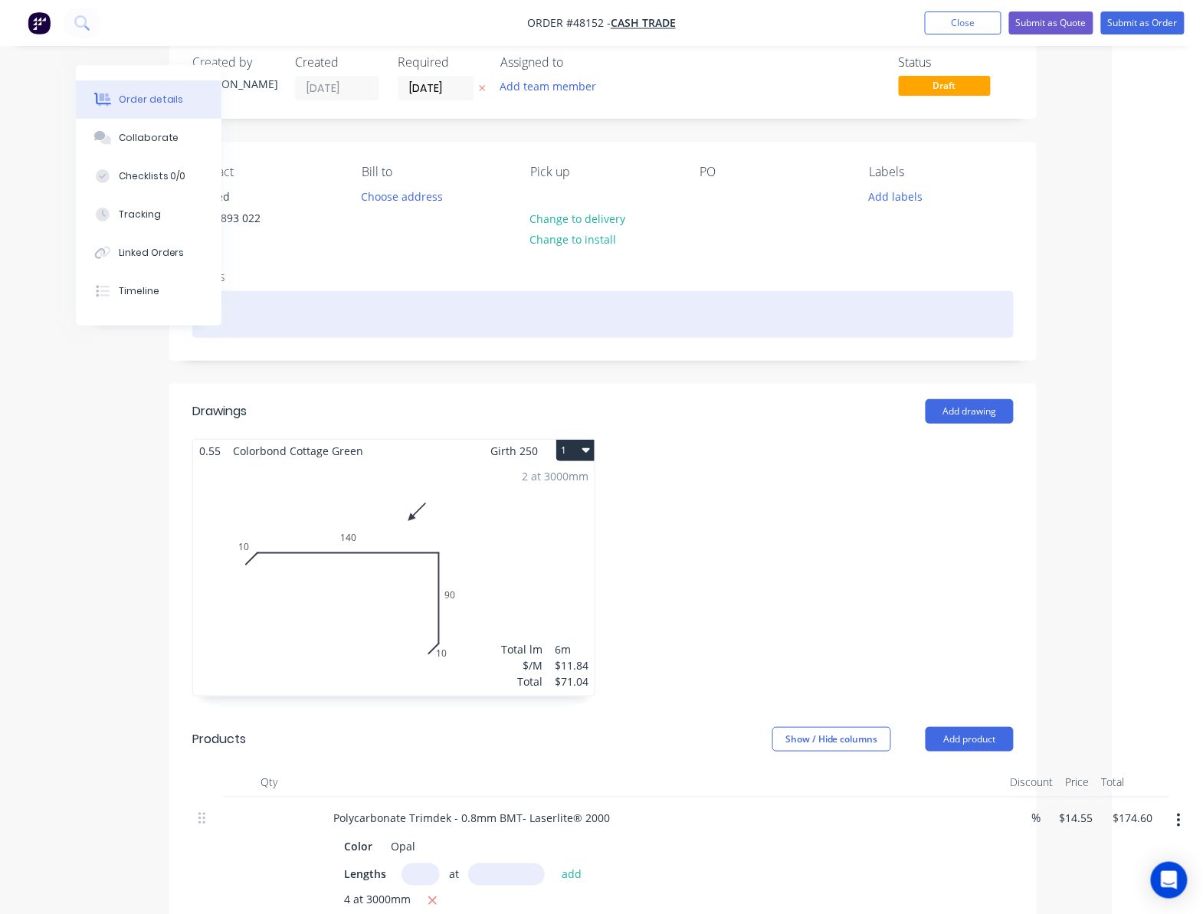
scroll to position [0, 75]
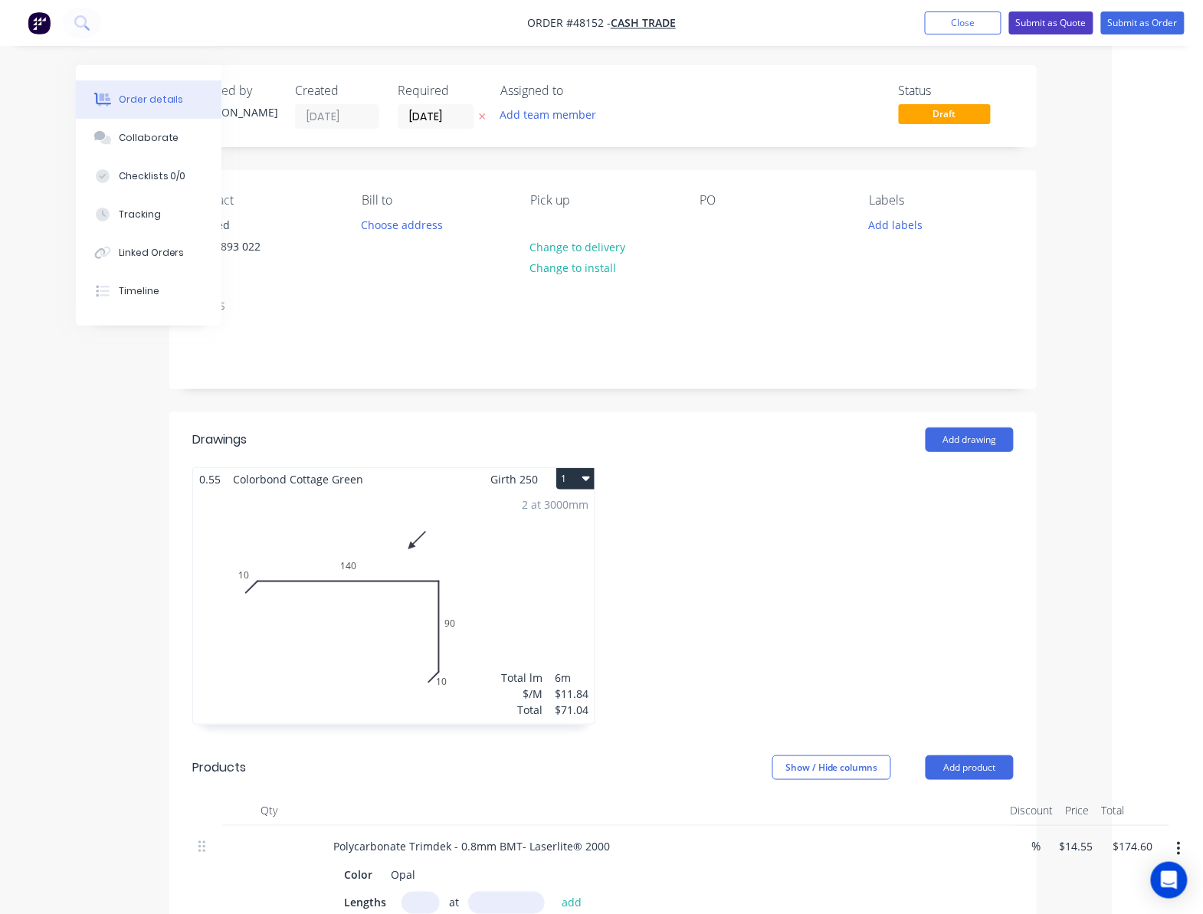
click at [1050, 25] on button "Submit as Quote" at bounding box center [1052, 22] width 84 height 23
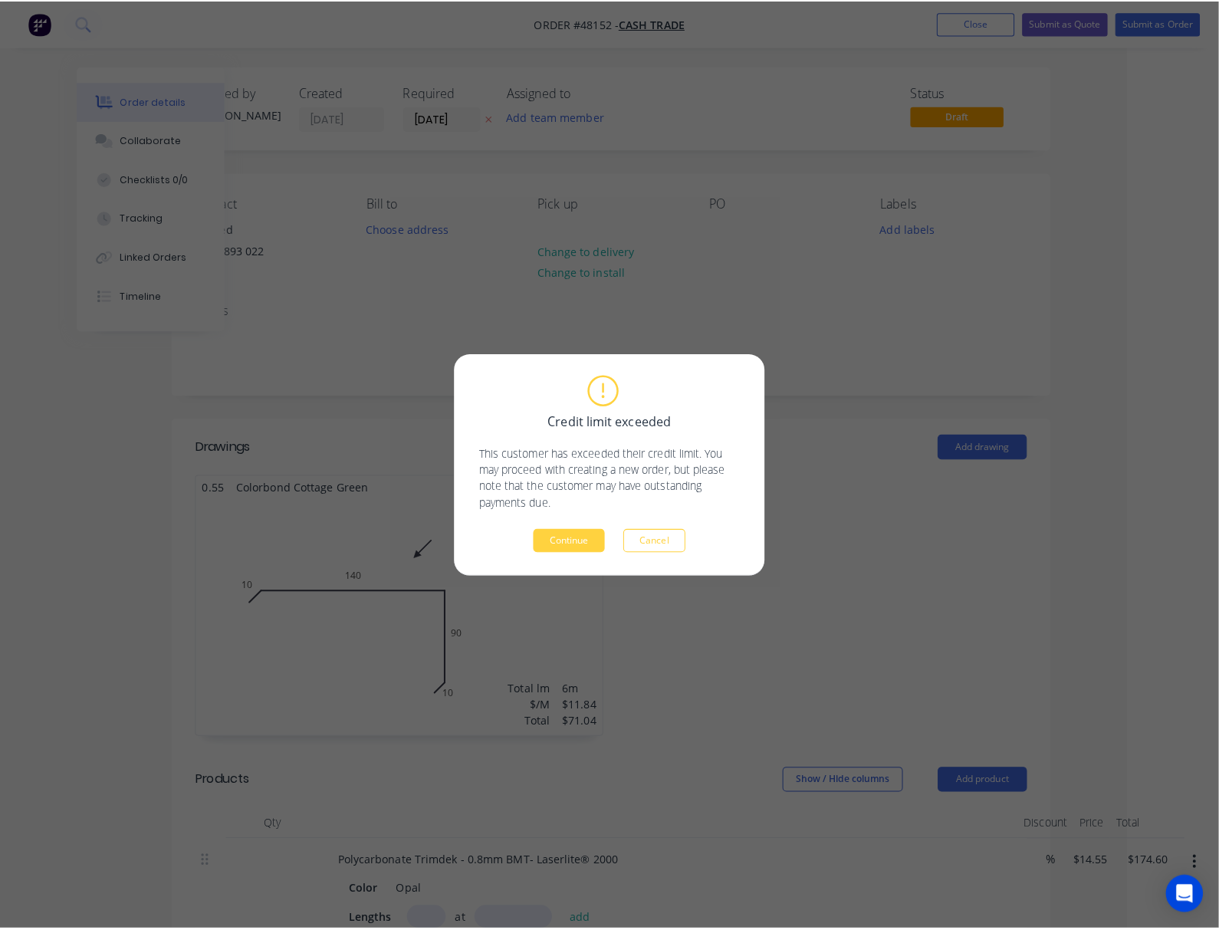
scroll to position [0, 67]
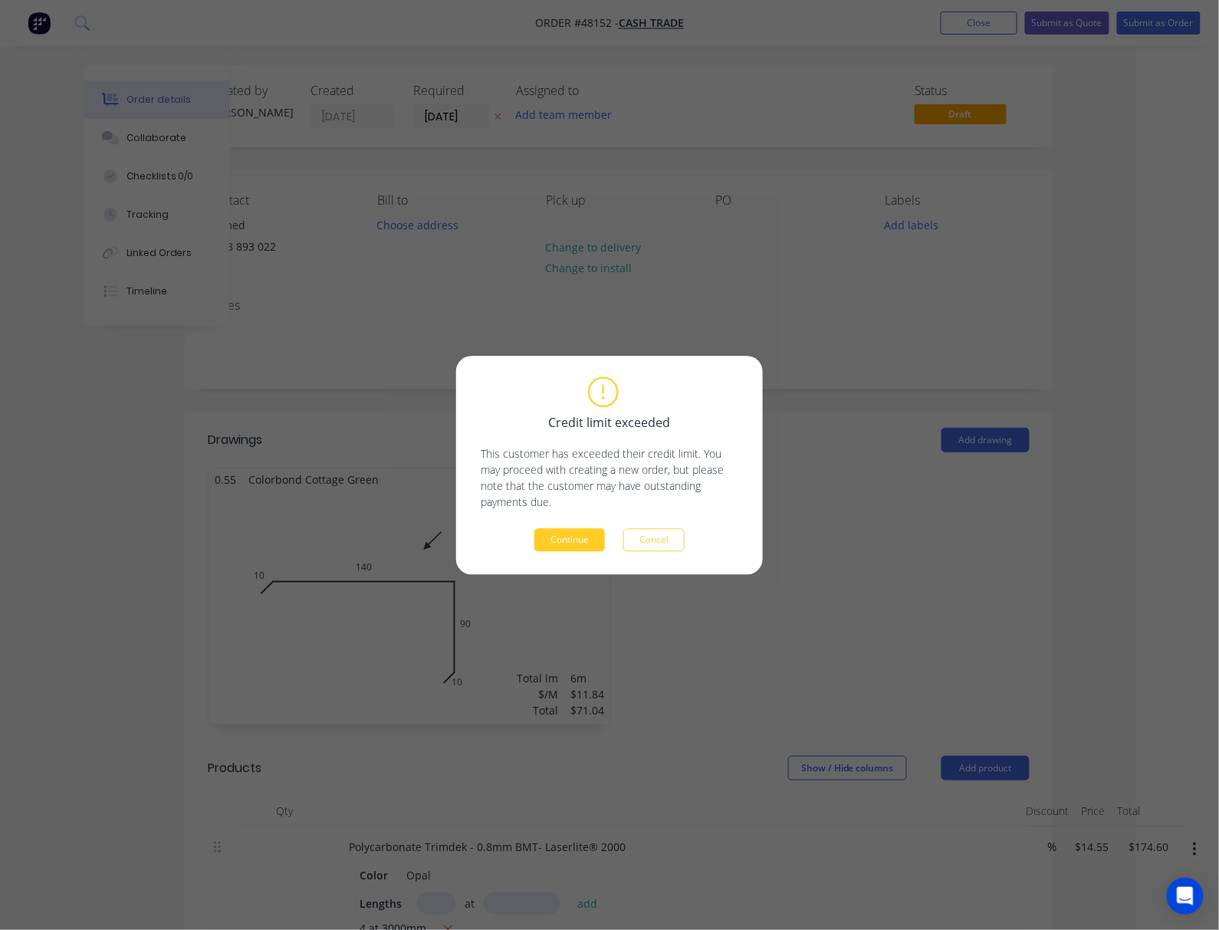
click at [569, 546] on button "Continue" at bounding box center [569, 539] width 71 height 23
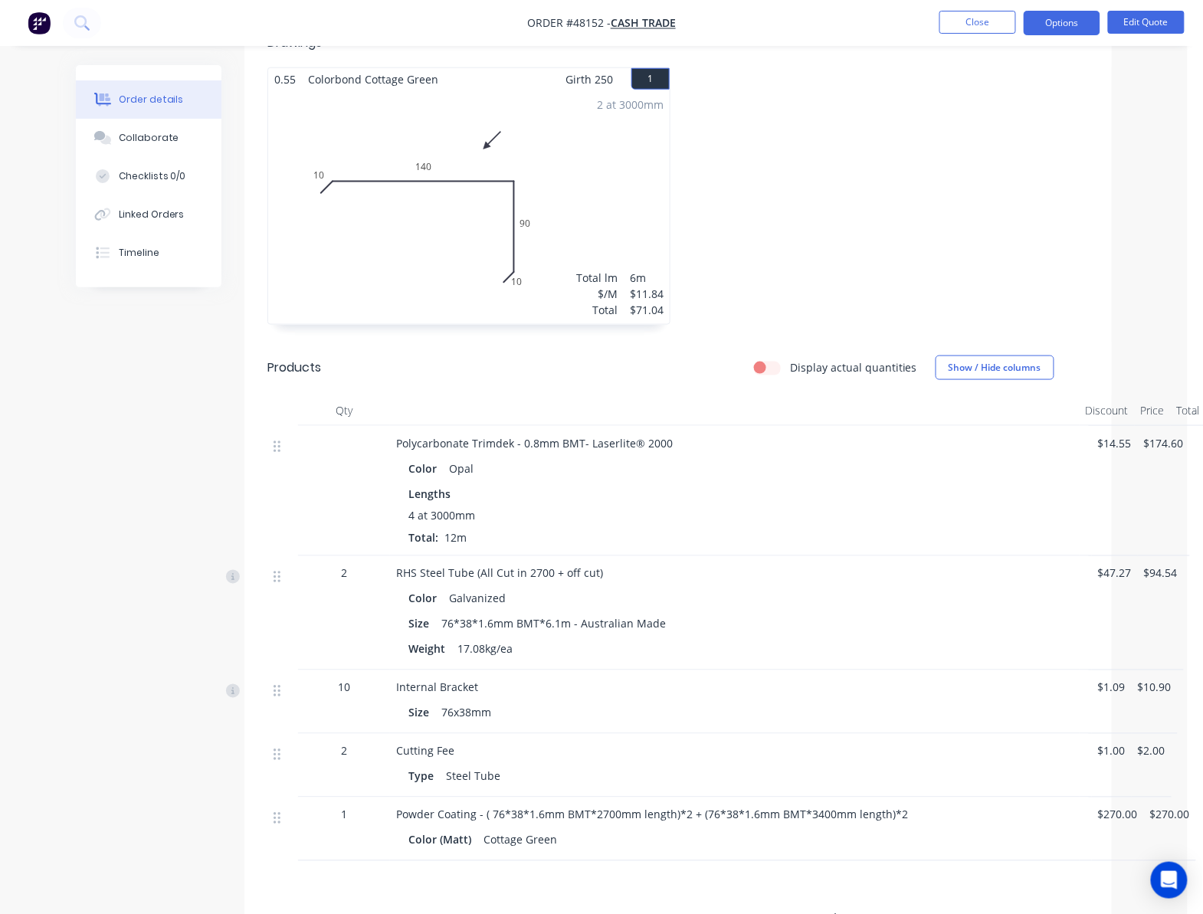
scroll to position [0, 0]
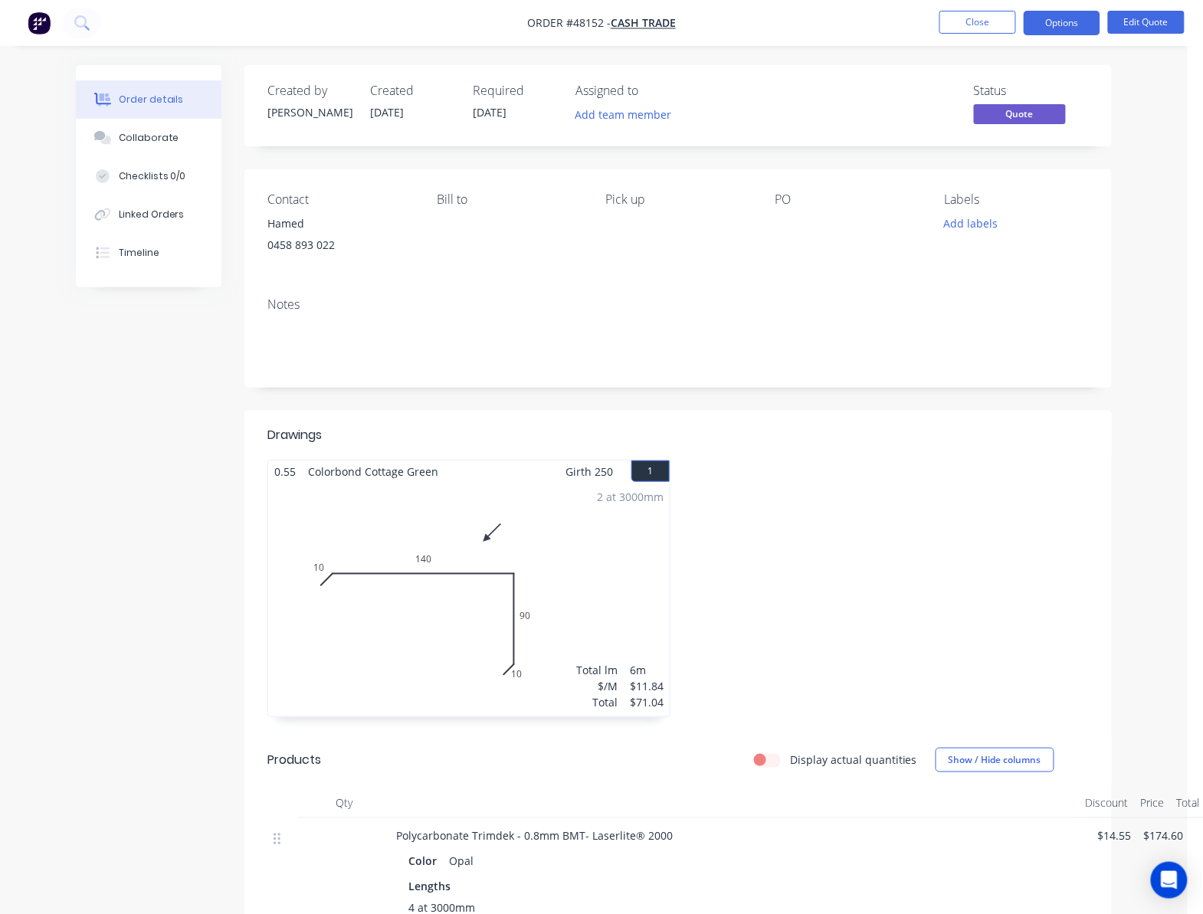
click at [1069, 35] on nav "Order #48152 - Cash Trade Close Options Edit Quote" at bounding box center [601, 23] width 1203 height 46
click at [1068, 22] on button "Options" at bounding box center [1062, 23] width 77 height 25
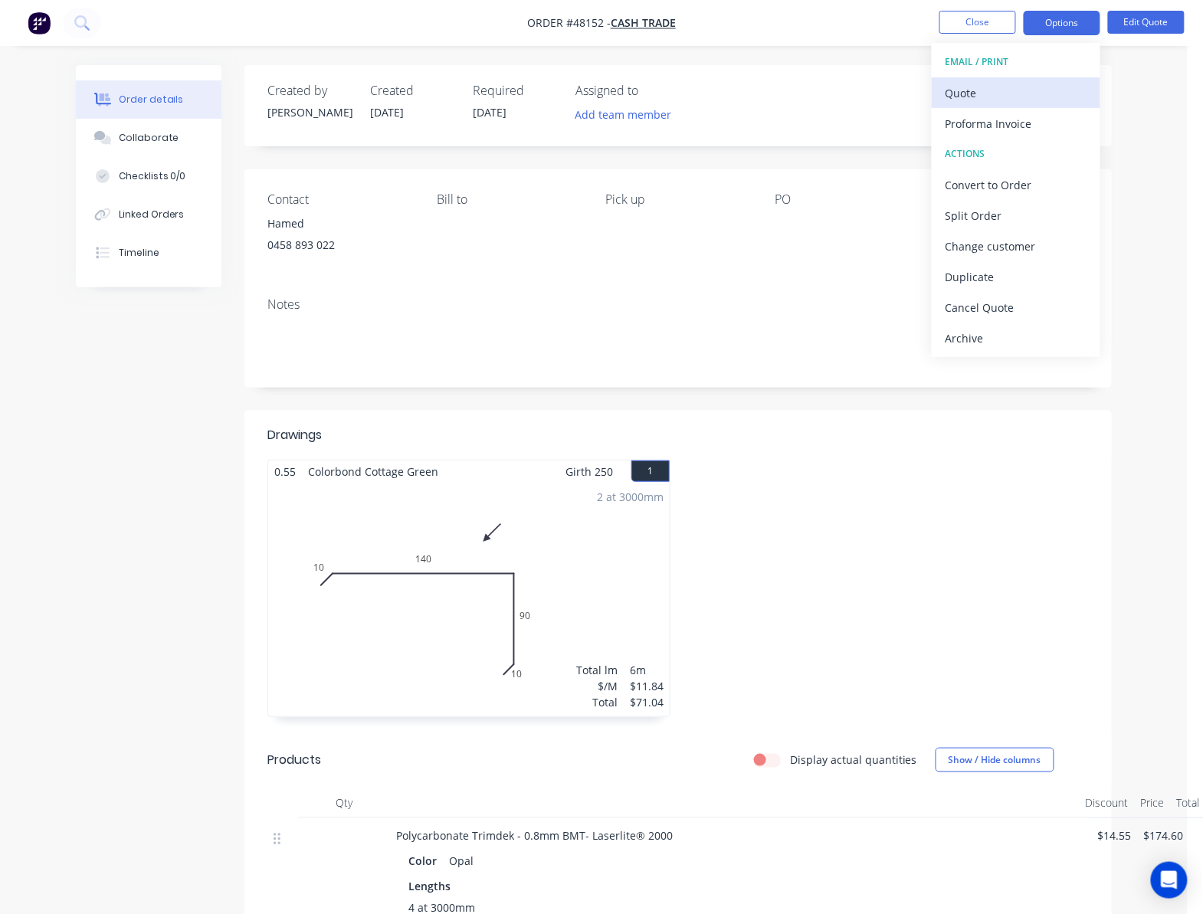
click at [996, 102] on div "Quote" at bounding box center [1016, 93] width 141 height 22
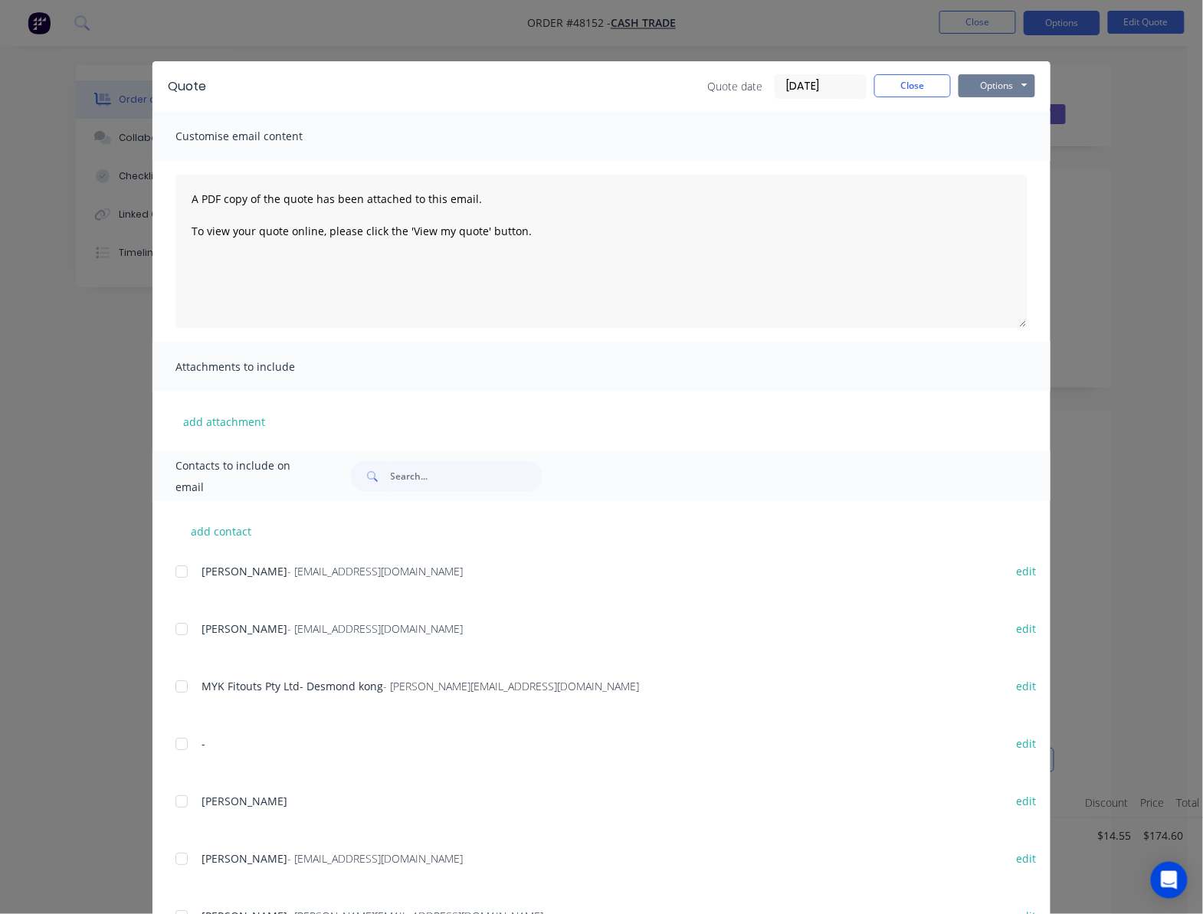
click at [1007, 83] on button "Options" at bounding box center [997, 85] width 77 height 23
click at [1025, 133] on button "Print" at bounding box center [1008, 138] width 98 height 25
click at [1133, 203] on div "Quote Quote date 16/08/25 Close Options Preview Print Email Customise email con…" at bounding box center [601, 457] width 1203 height 914
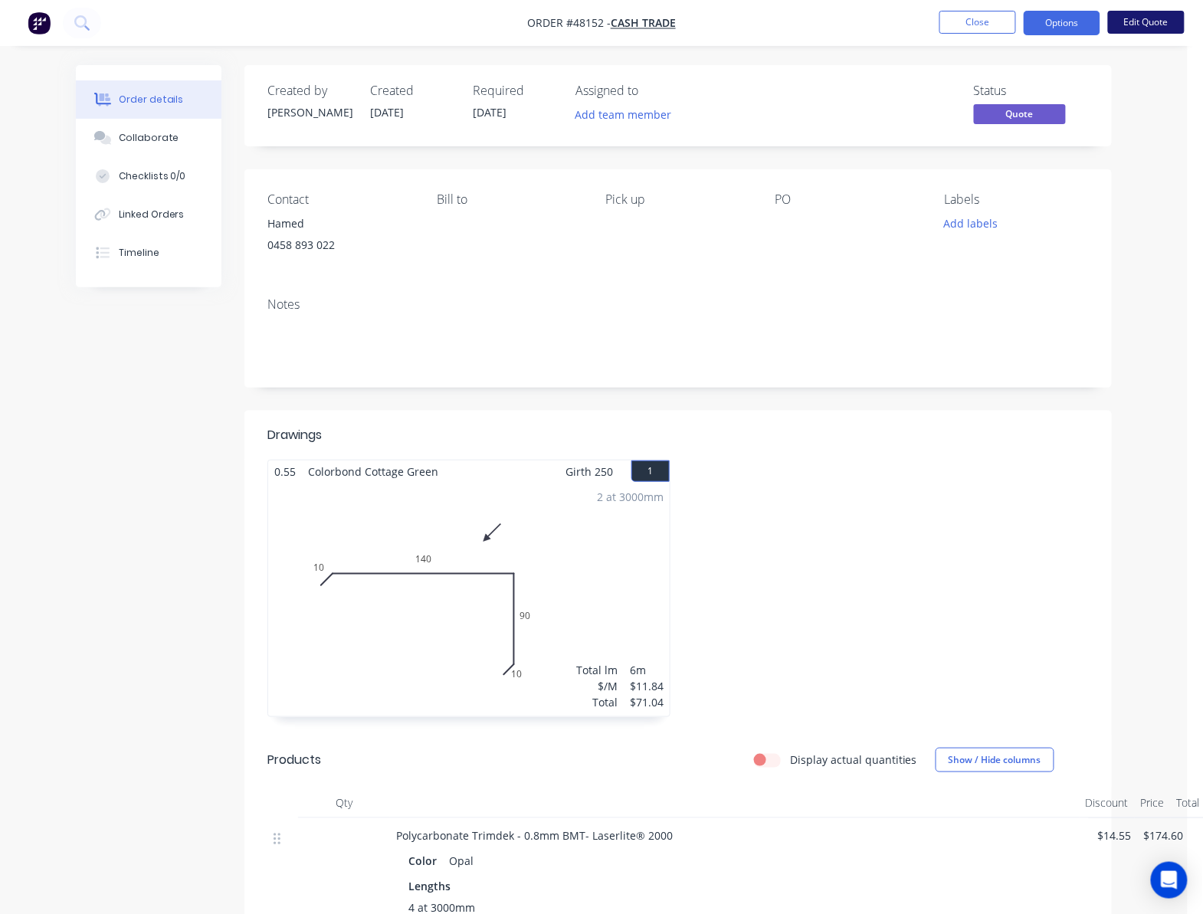
click at [1118, 31] on button "Edit Quote" at bounding box center [1146, 22] width 77 height 23
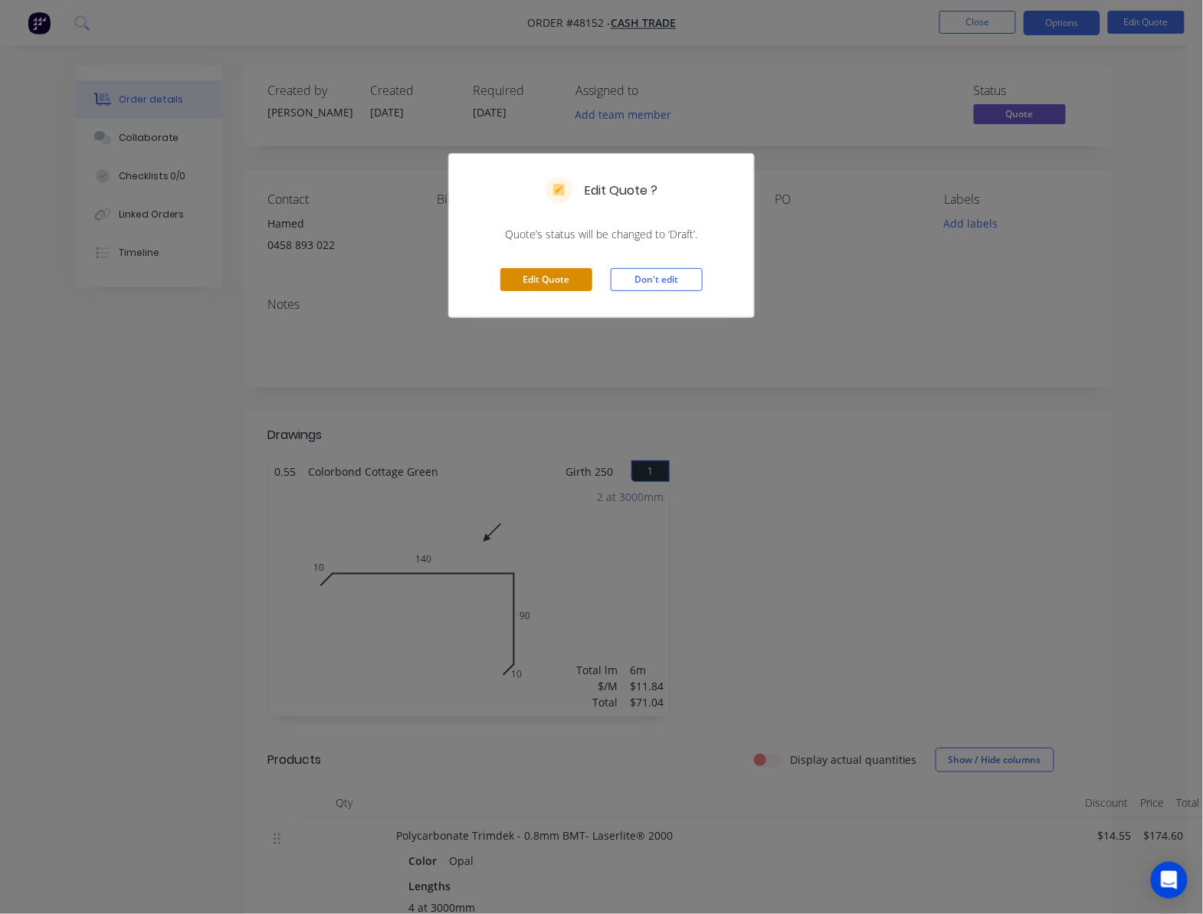
click at [553, 270] on button "Edit Quote" at bounding box center [547, 279] width 92 height 23
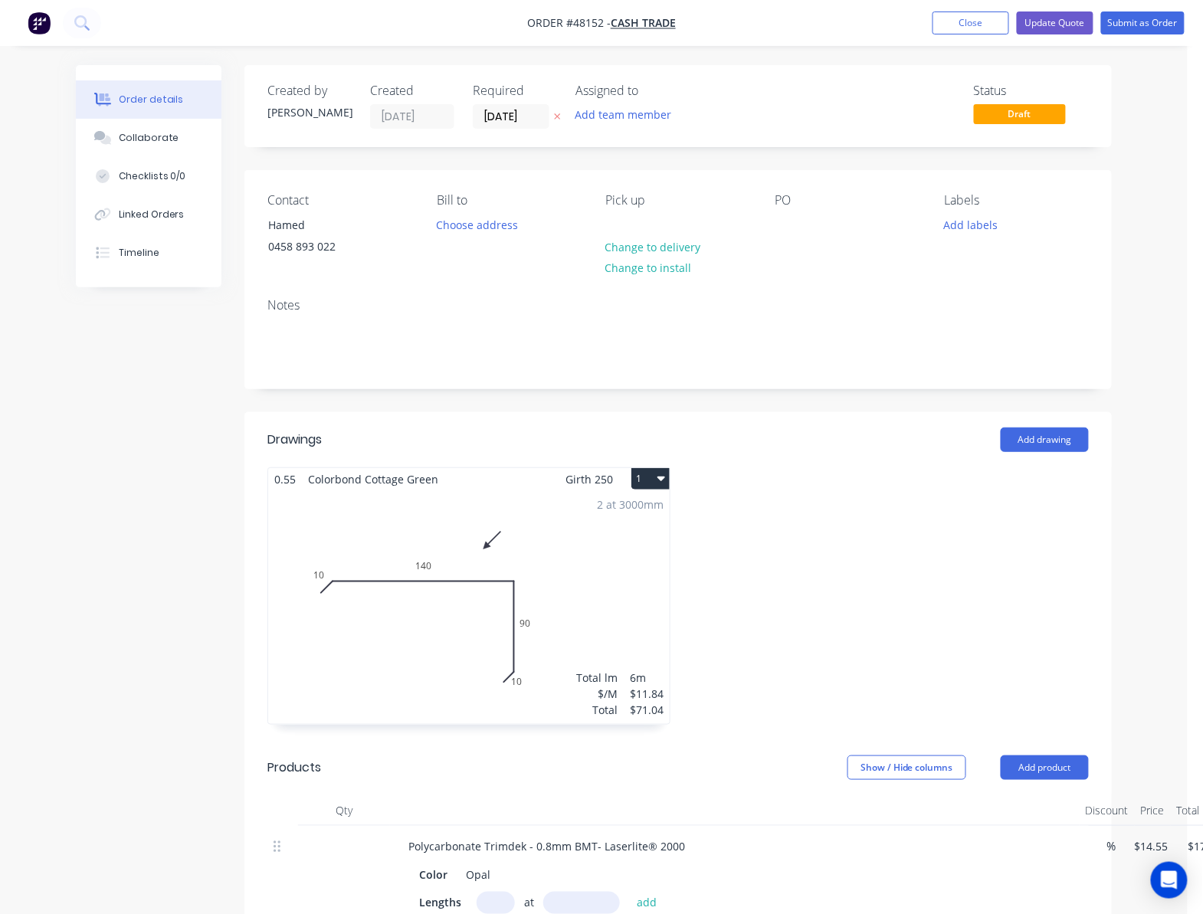
drag, startPoint x: 555, startPoint y: 593, endPoint x: 488, endPoint y: 630, distance: 76.2
click at [488, 630] on div "2 at 3000mm Total lm $/M Total 6m $11.84 $71.04" at bounding box center [469, 608] width 402 height 234
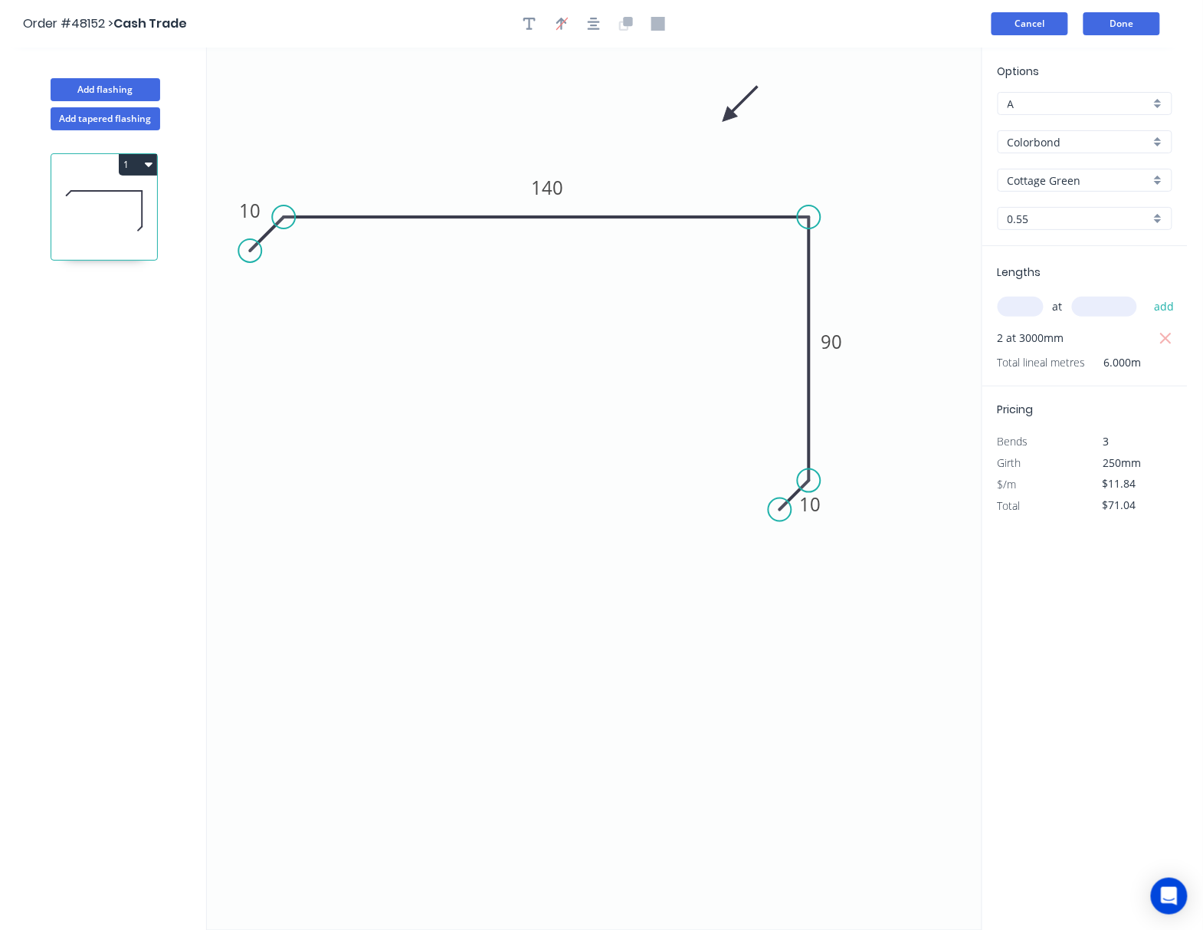
click at [1047, 19] on button "Cancel" at bounding box center [1030, 23] width 77 height 23
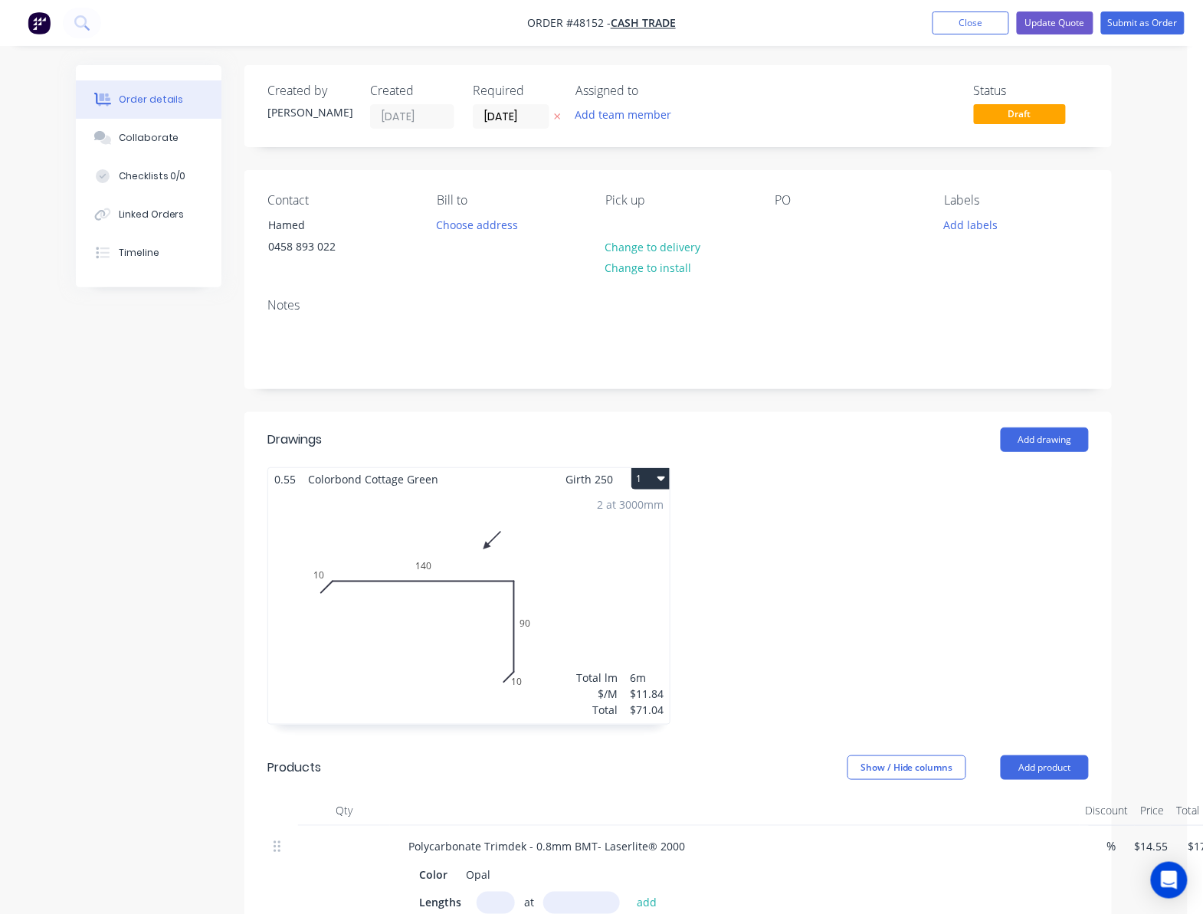
click at [669, 479] on button "1" at bounding box center [651, 478] width 38 height 21
click at [638, 573] on div "Delete" at bounding box center [597, 577] width 118 height 22
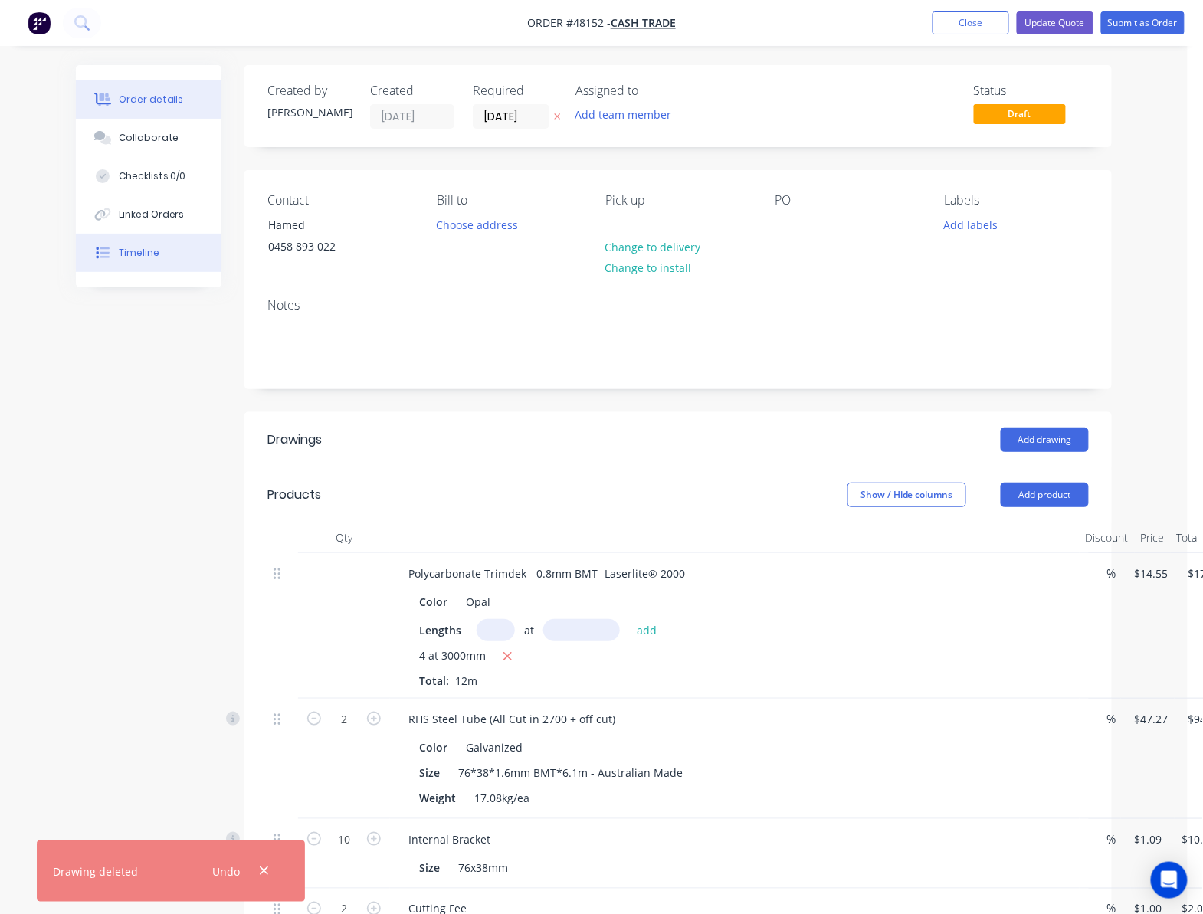
click at [126, 248] on div "Timeline" at bounding box center [139, 253] width 41 height 14
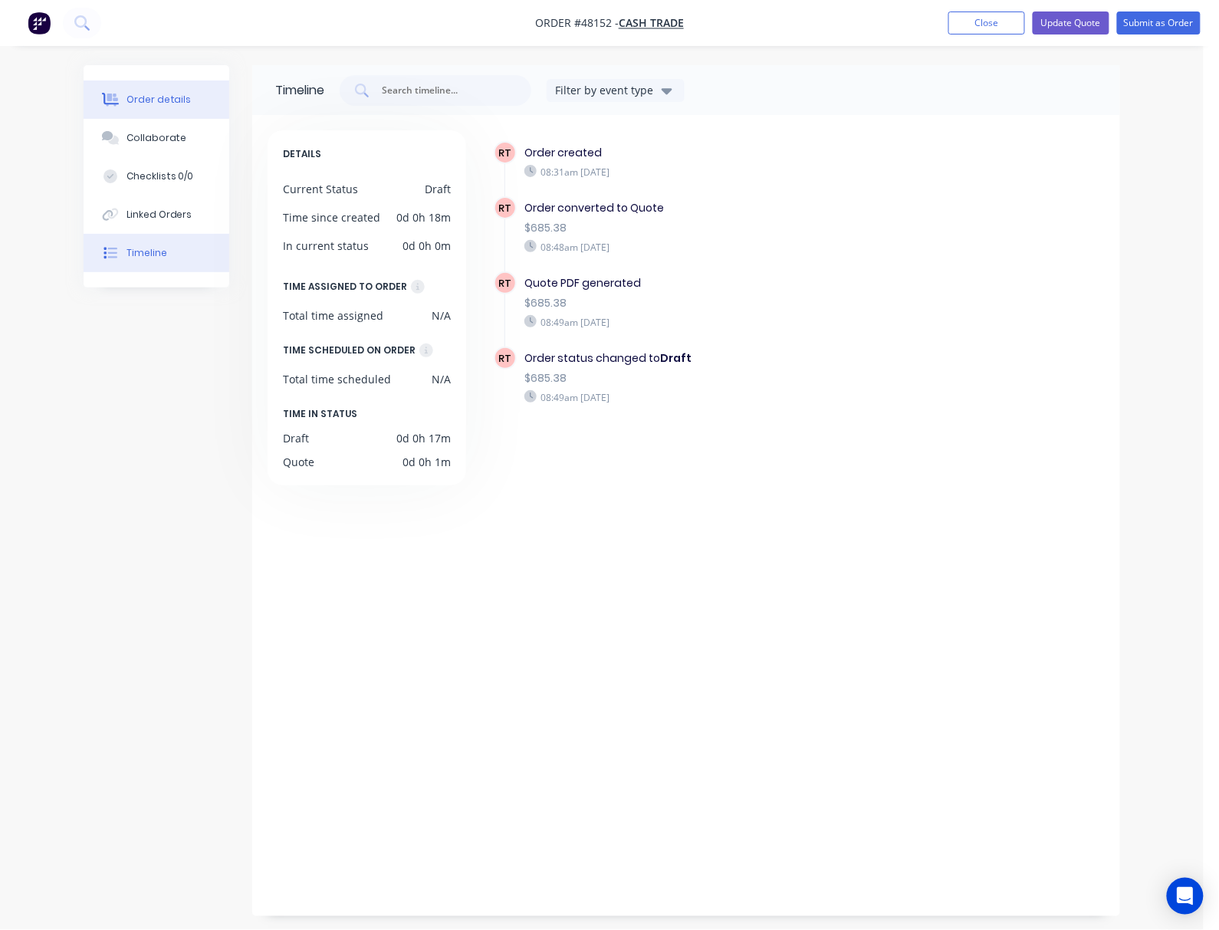
click at [188, 113] on button "Order details" at bounding box center [157, 99] width 146 height 38
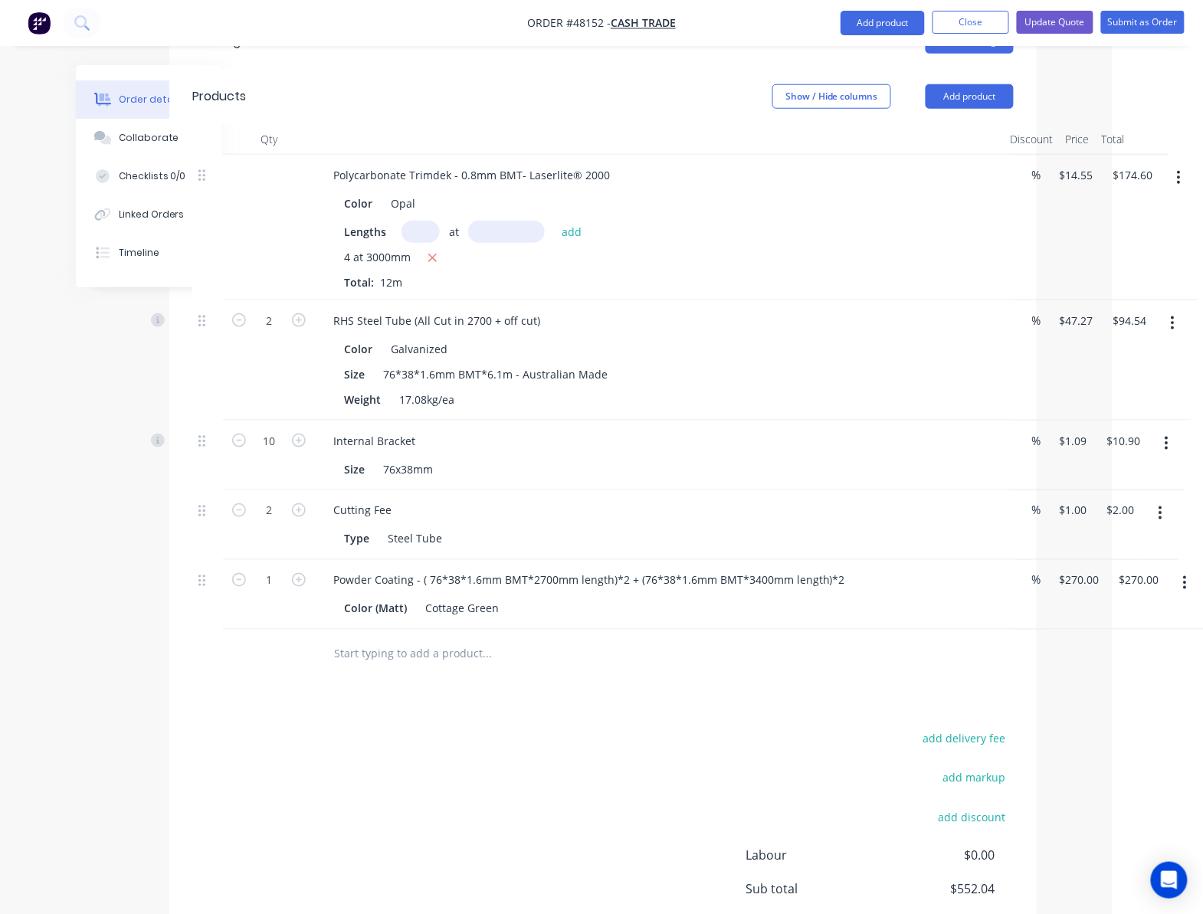
scroll to position [307, 75]
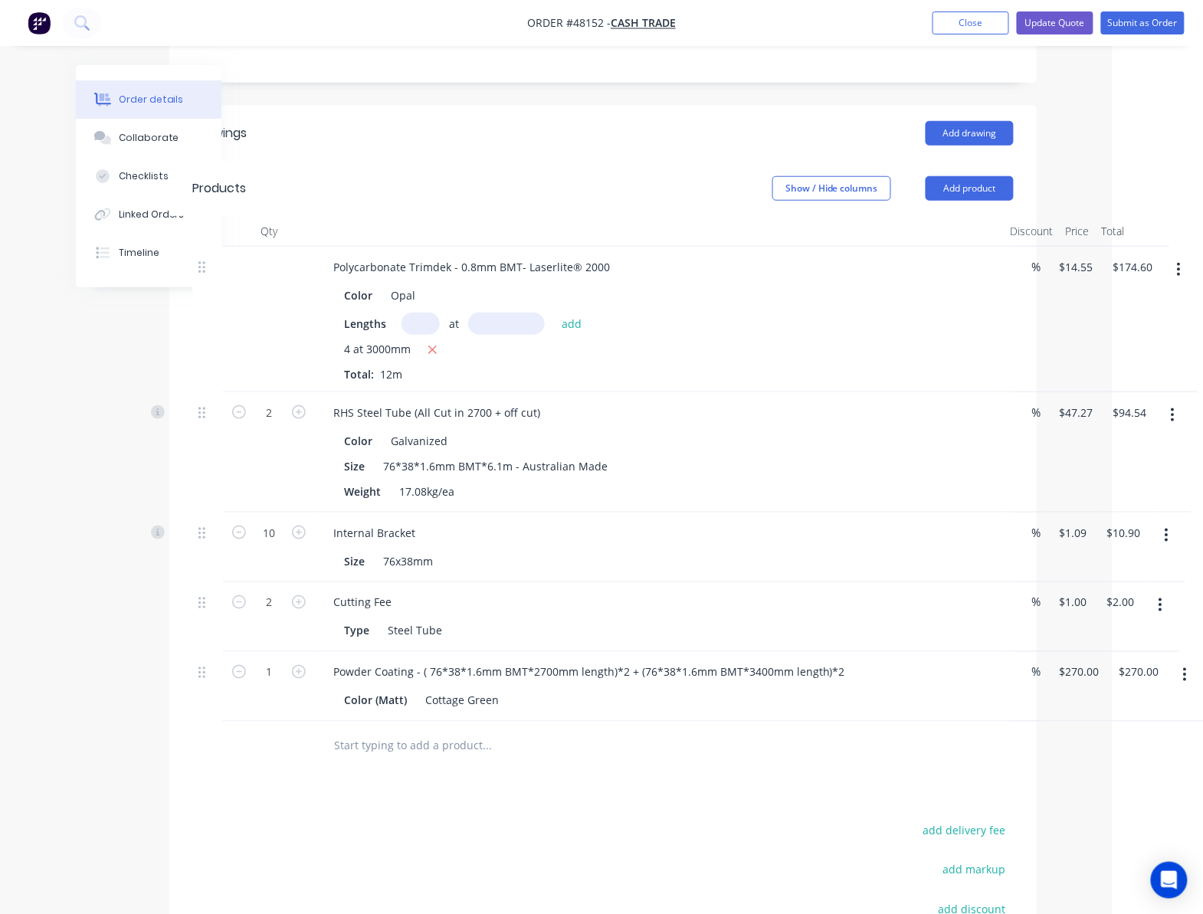
click at [1173, 415] on icon "button" at bounding box center [1173, 416] width 3 height 14
click at [1122, 552] on div "Delete" at bounding box center [1119, 548] width 118 height 22
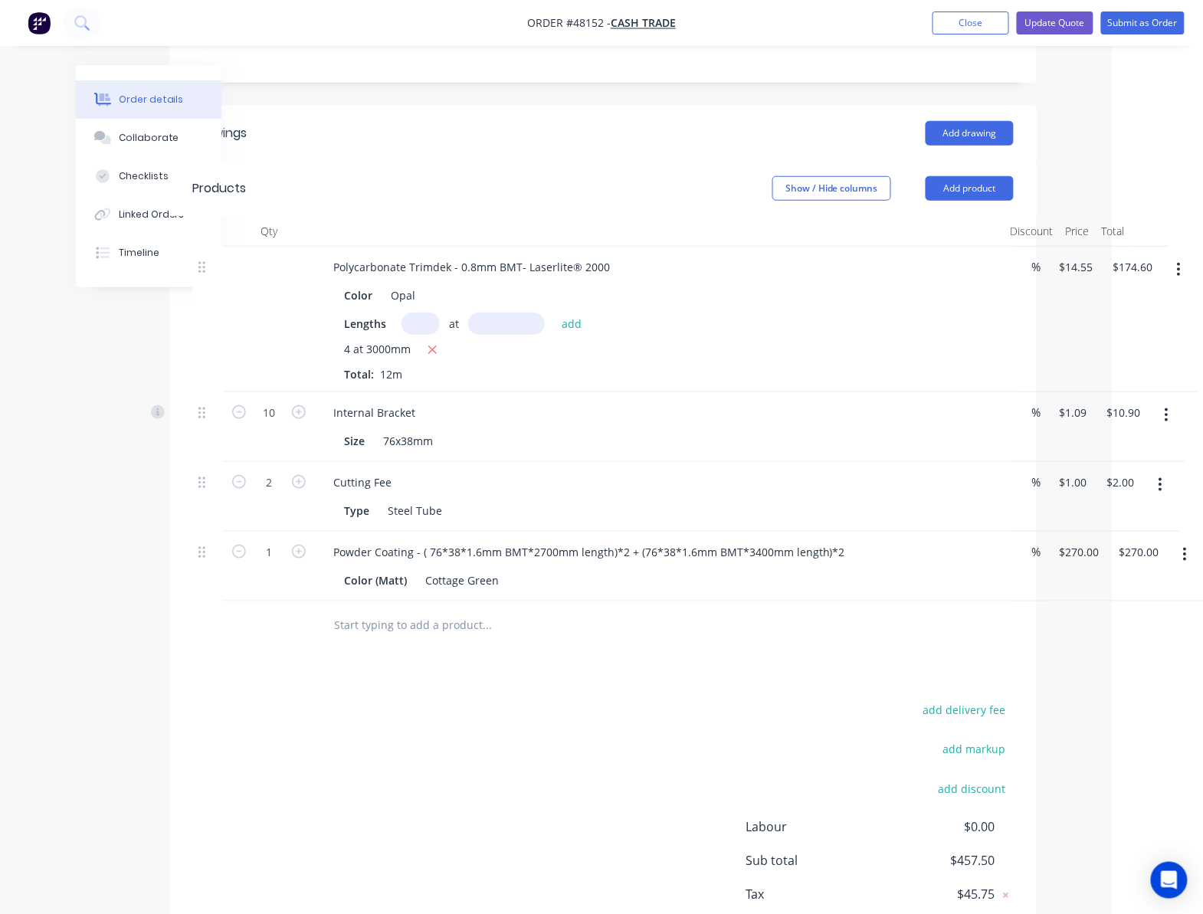
click at [1167, 424] on icon "button" at bounding box center [1167, 415] width 4 height 17
click at [1136, 547] on div "Delete" at bounding box center [1113, 548] width 118 height 22
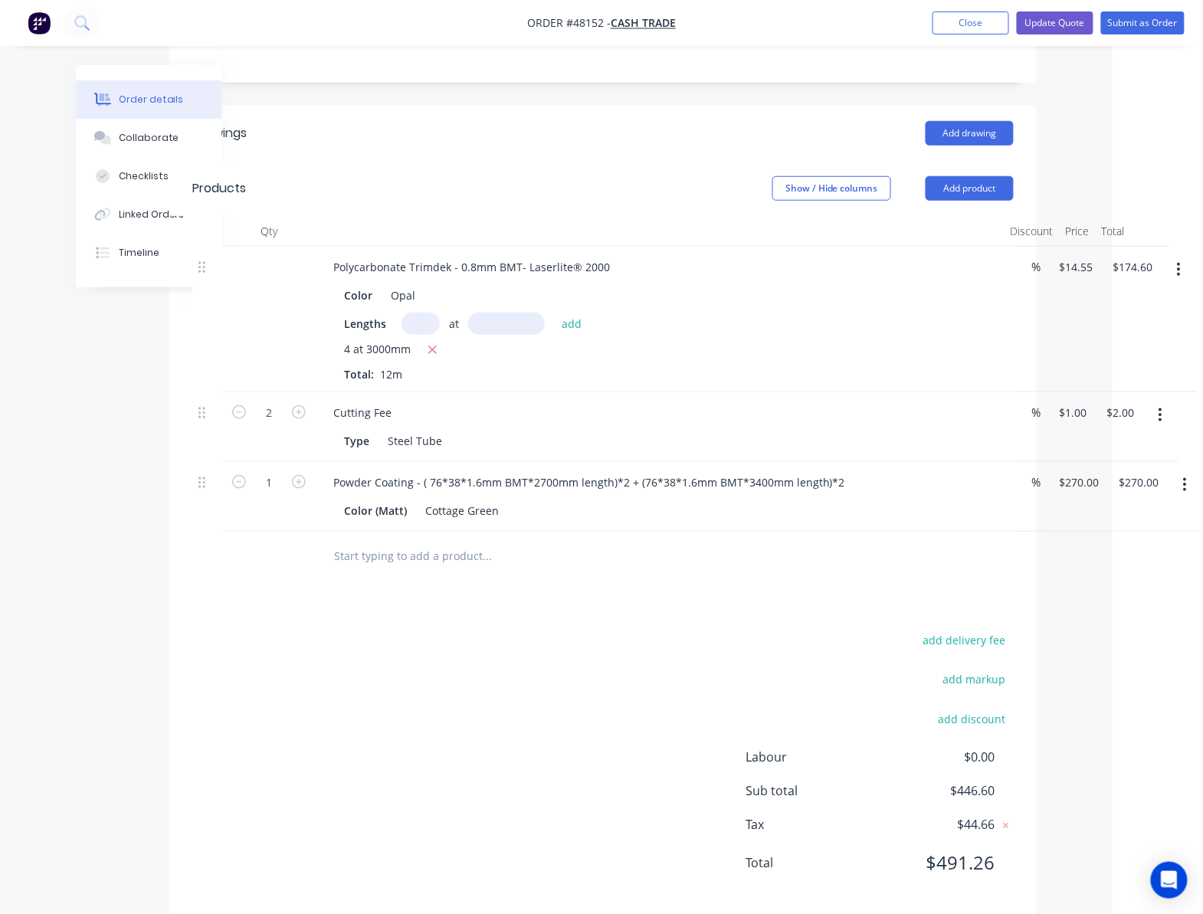
click at [1160, 427] on button "button" at bounding box center [1161, 416] width 36 height 28
click at [1138, 553] on div "Delete" at bounding box center [1107, 548] width 118 height 22
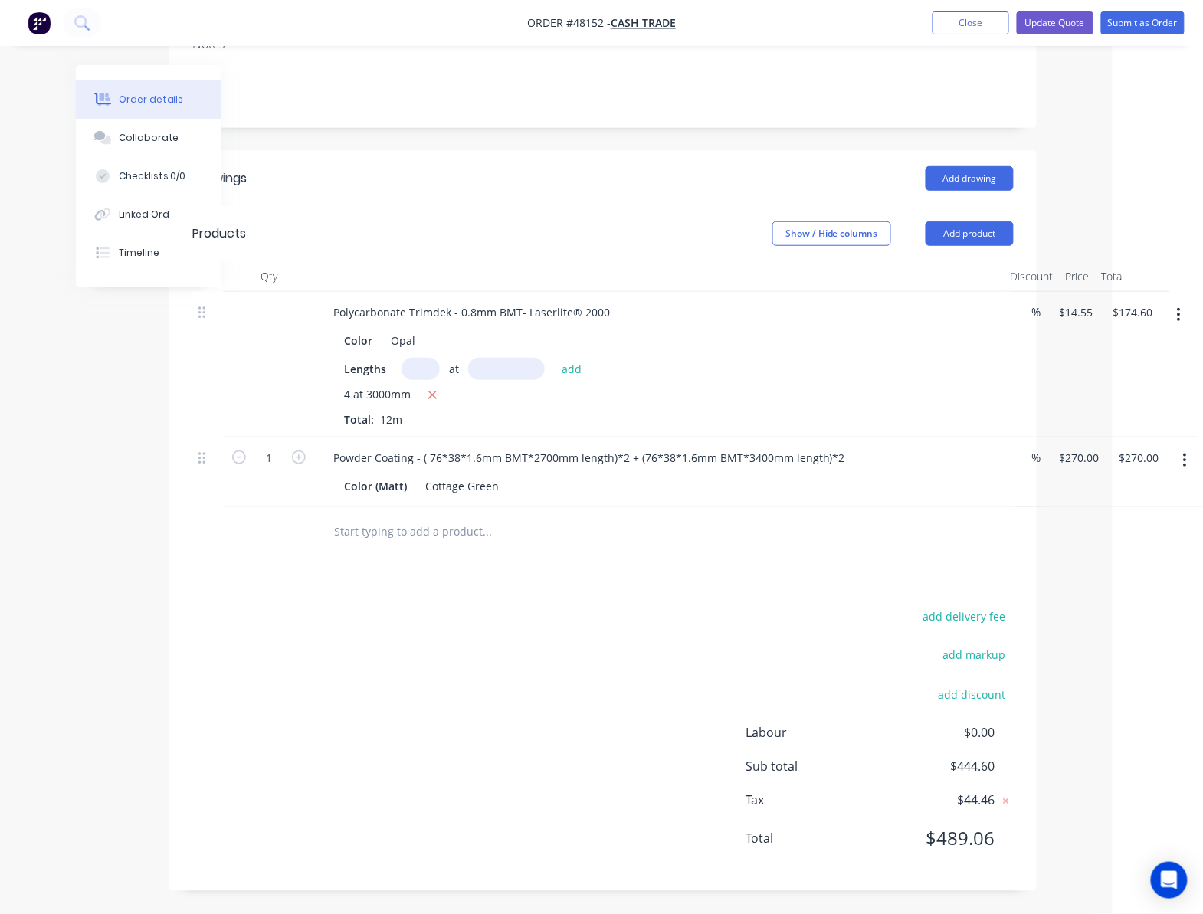
click at [1180, 455] on button "button" at bounding box center [1185, 461] width 36 height 28
click at [1144, 593] on div "Delete" at bounding box center [1131, 593] width 118 height 22
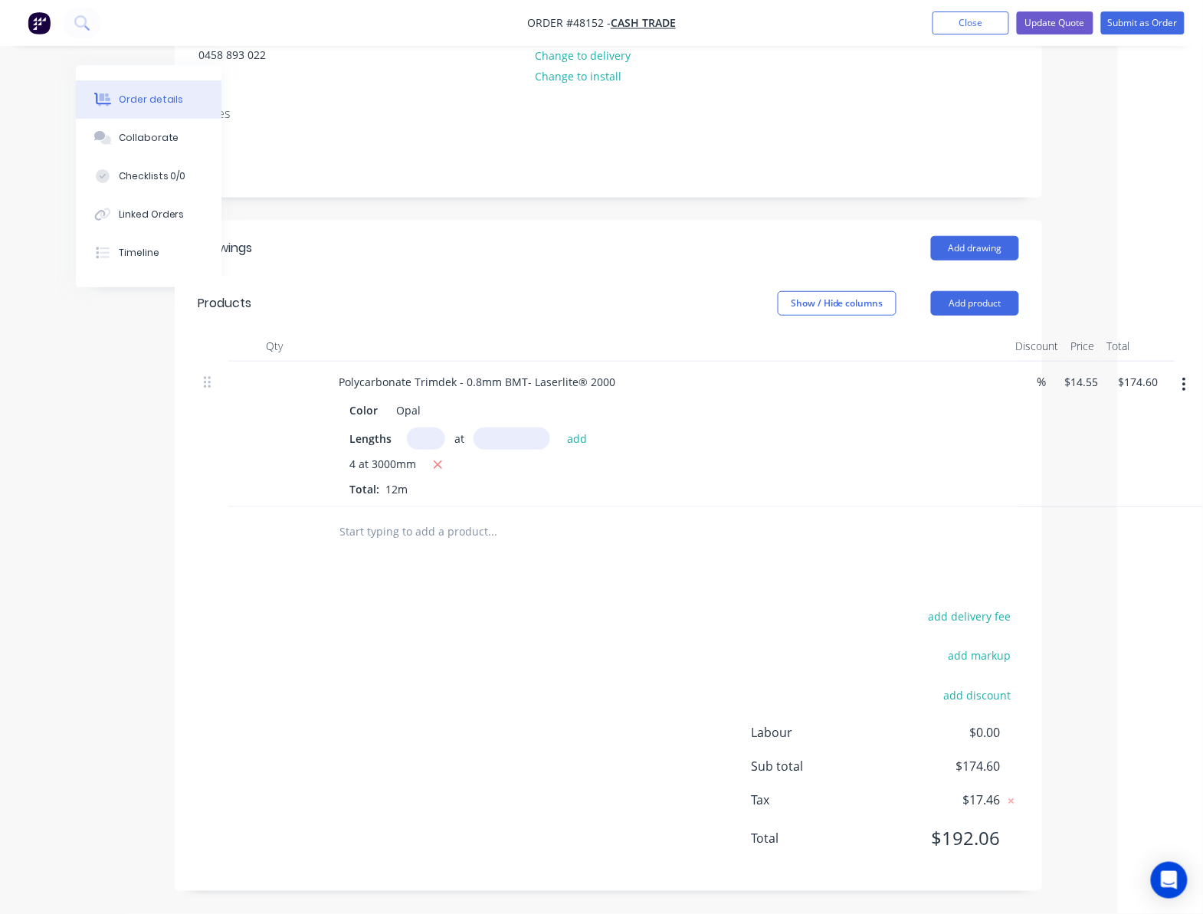
scroll to position [193, 69]
click at [477, 650] on div "add delivery fee add markup add discount Labour $0.00 Sub total $174.60 Tax $17…" at bounding box center [610, 737] width 822 height 262
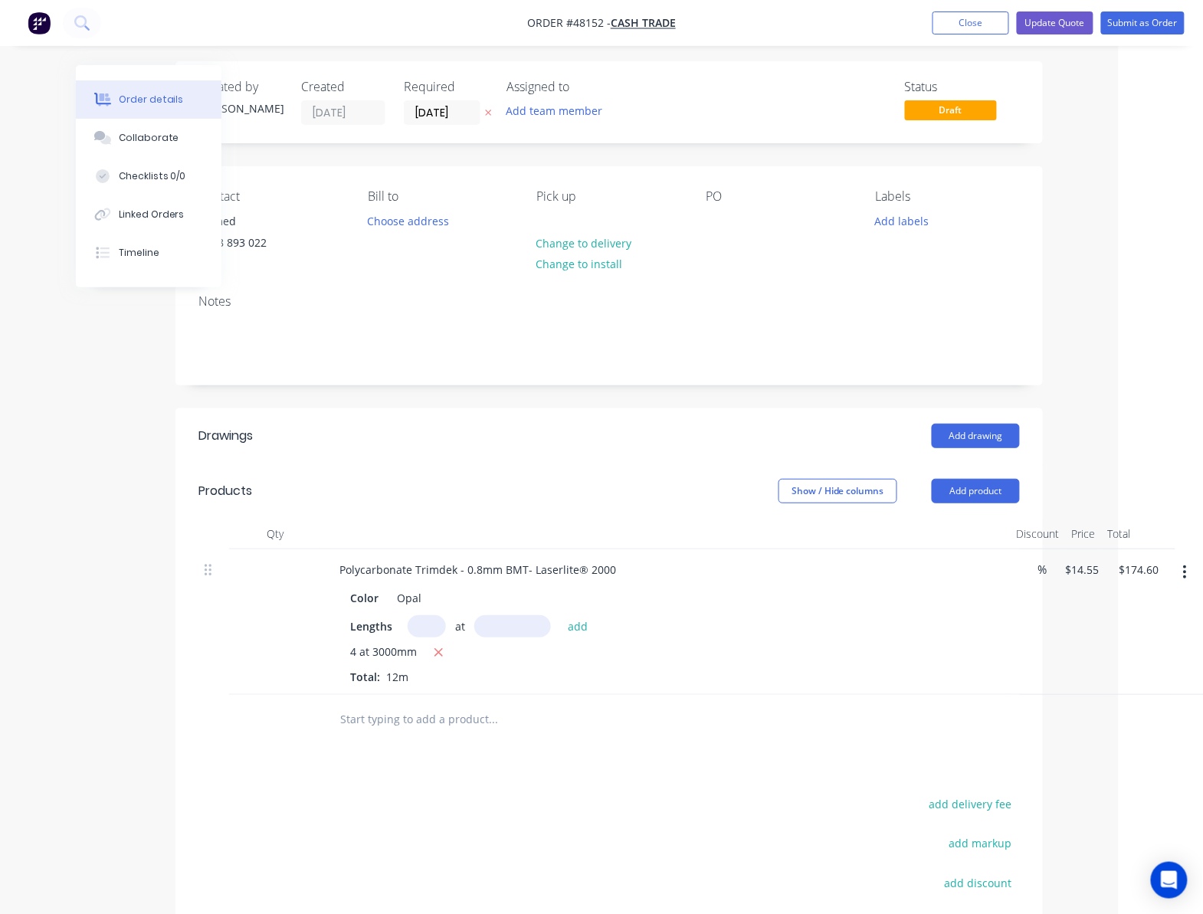
scroll to position [0, 69]
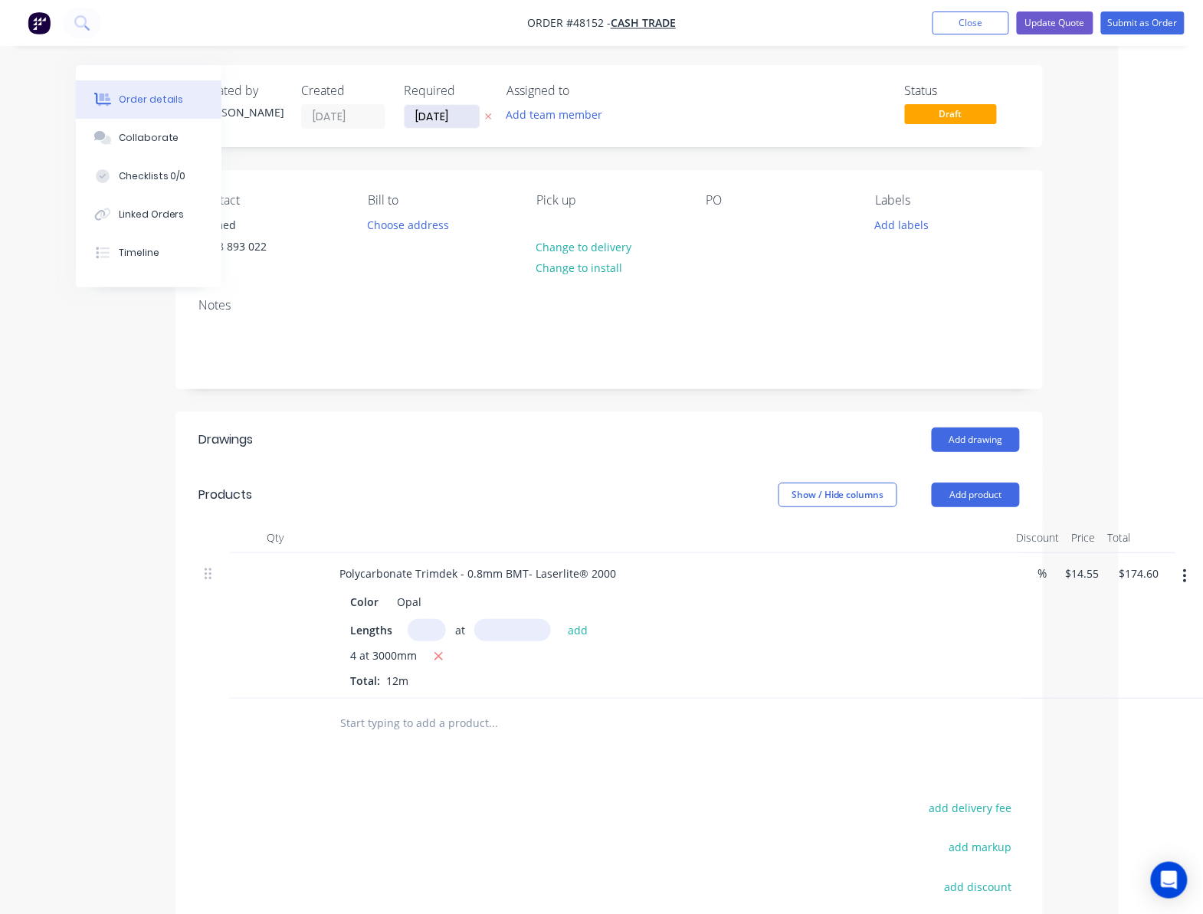
click at [454, 120] on input "[DATE]" at bounding box center [442, 116] width 75 height 23
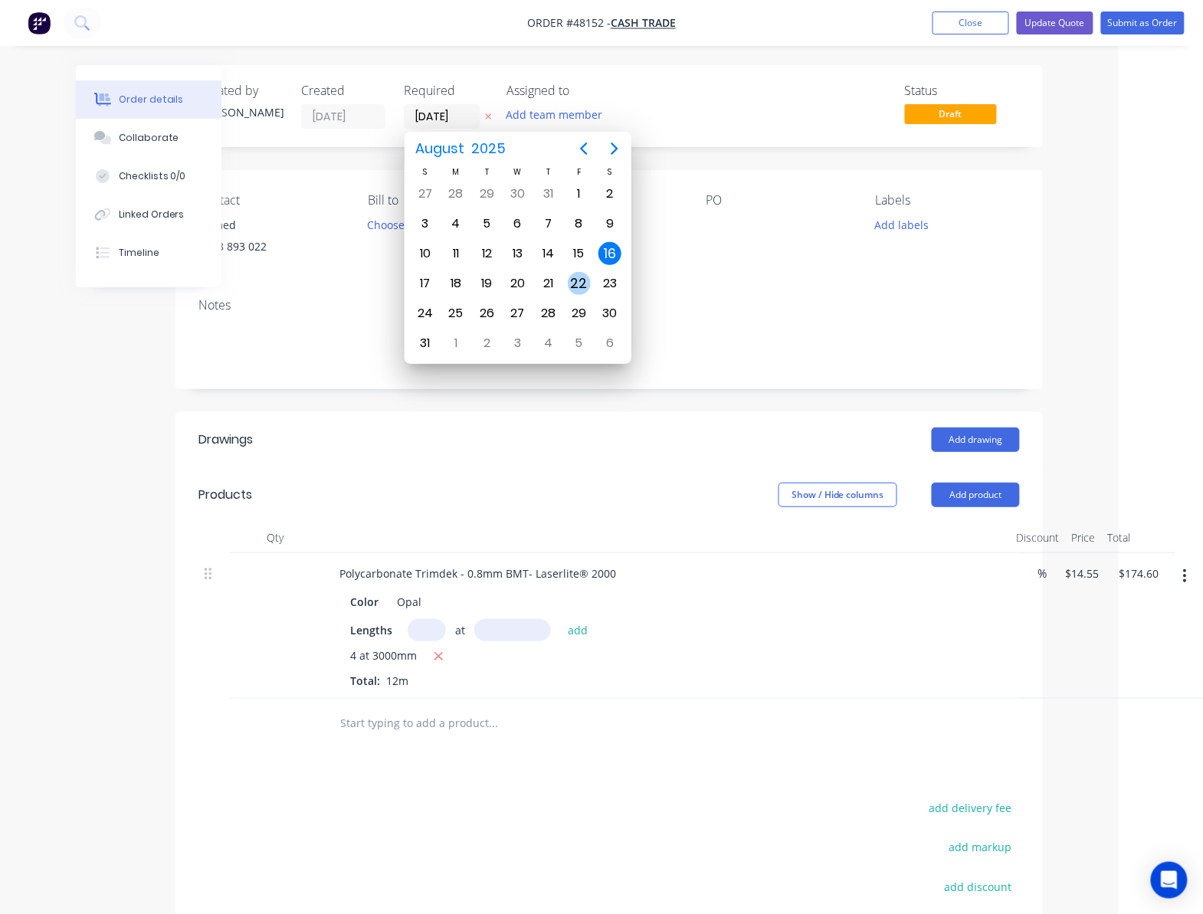
click at [579, 286] on div "22" at bounding box center [579, 283] width 23 height 23
type input "22/08/25"
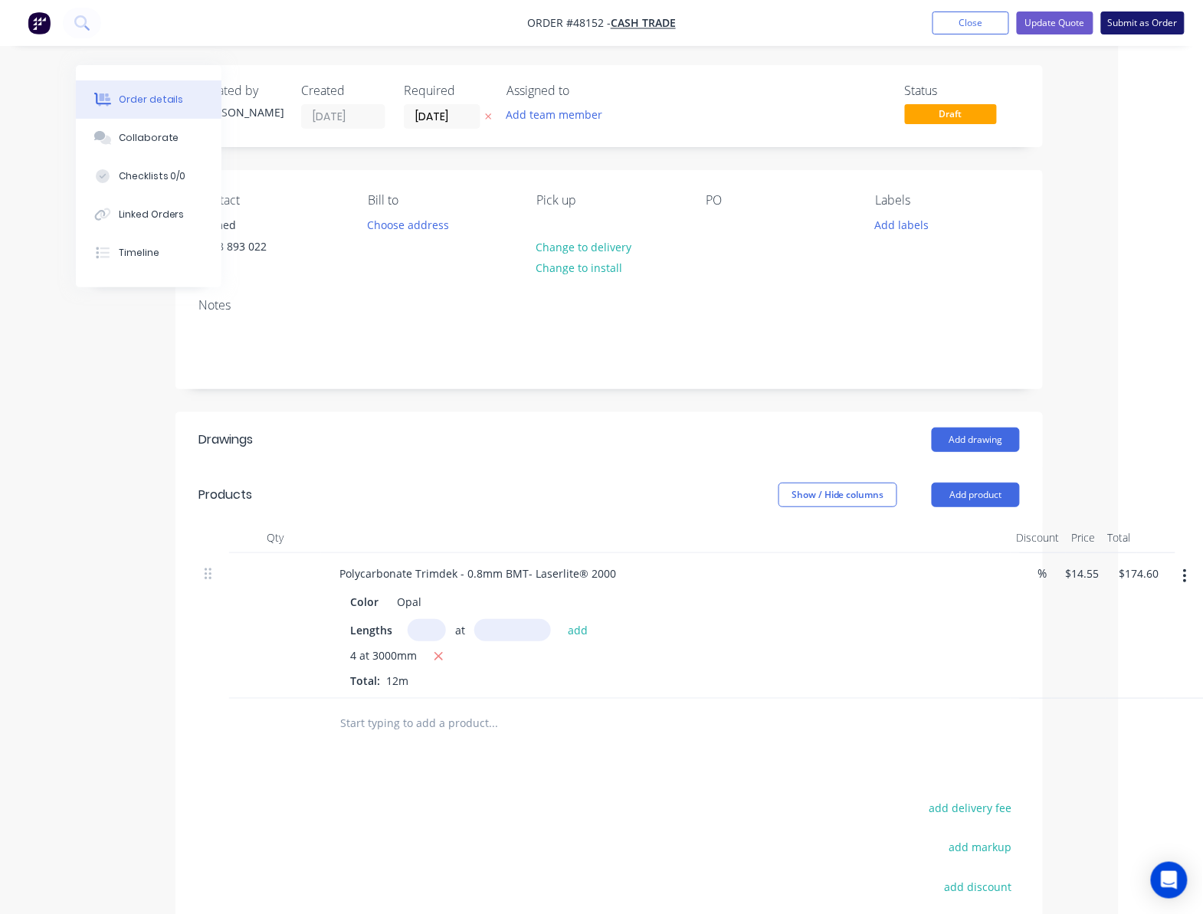
click at [1151, 16] on button "Submit as Order" at bounding box center [1144, 22] width 84 height 23
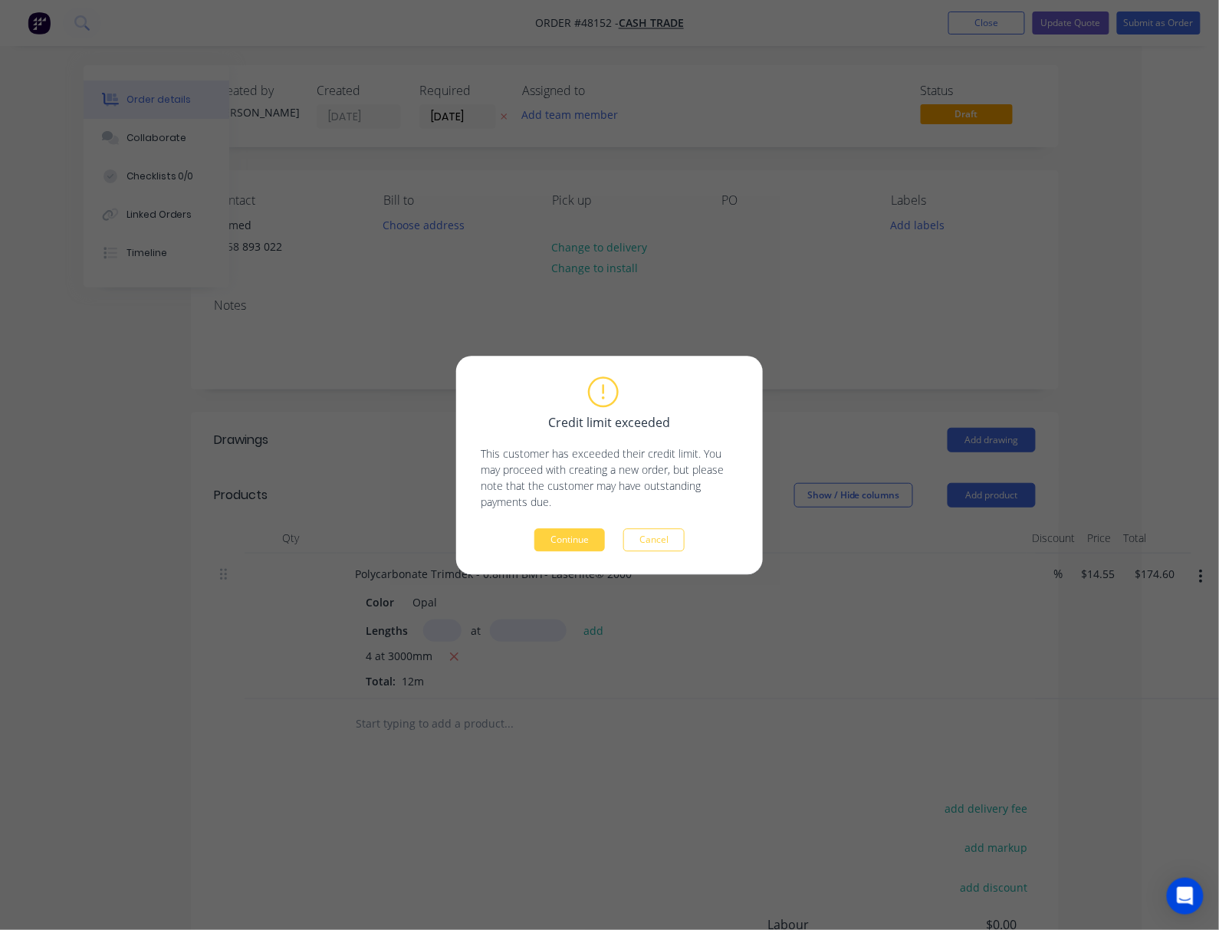
click at [570, 543] on button "Continue" at bounding box center [569, 539] width 71 height 23
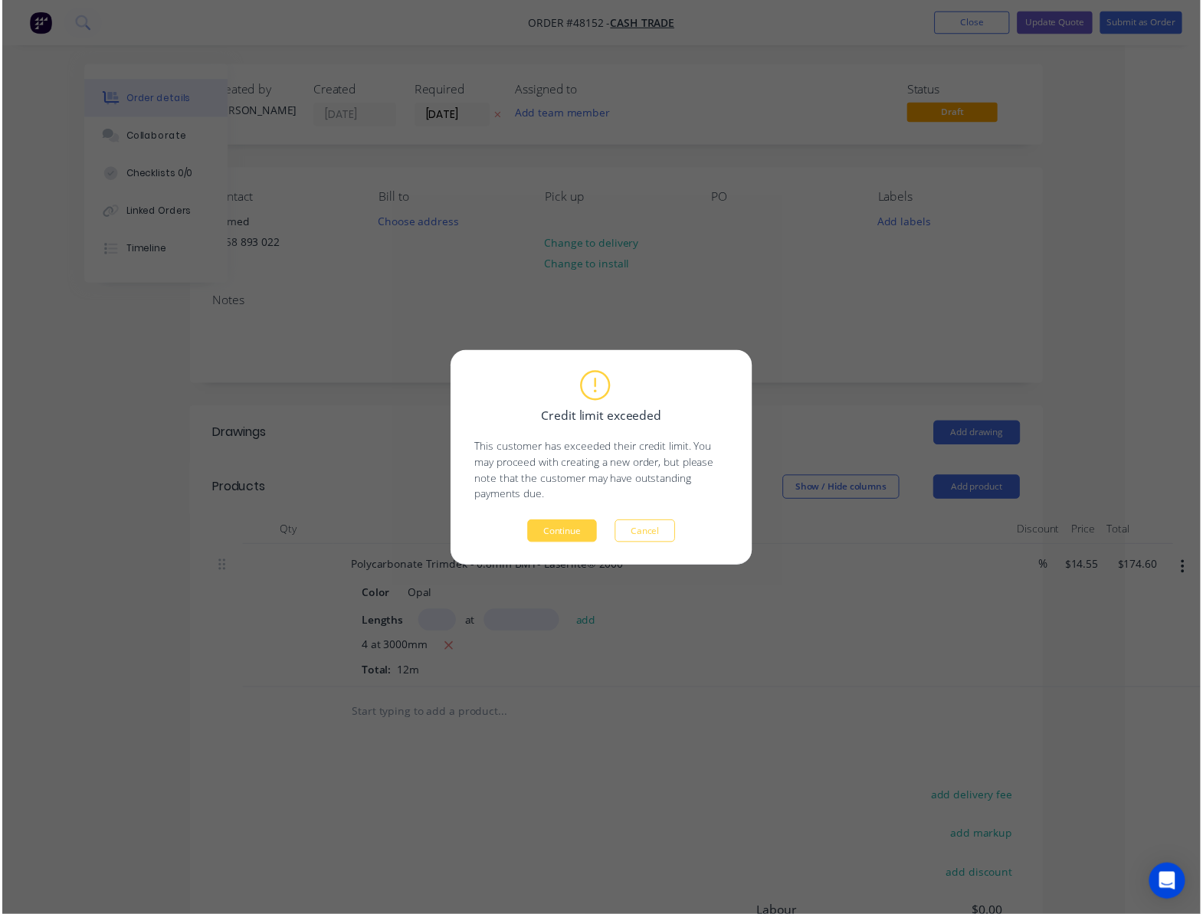
scroll to position [0, 0]
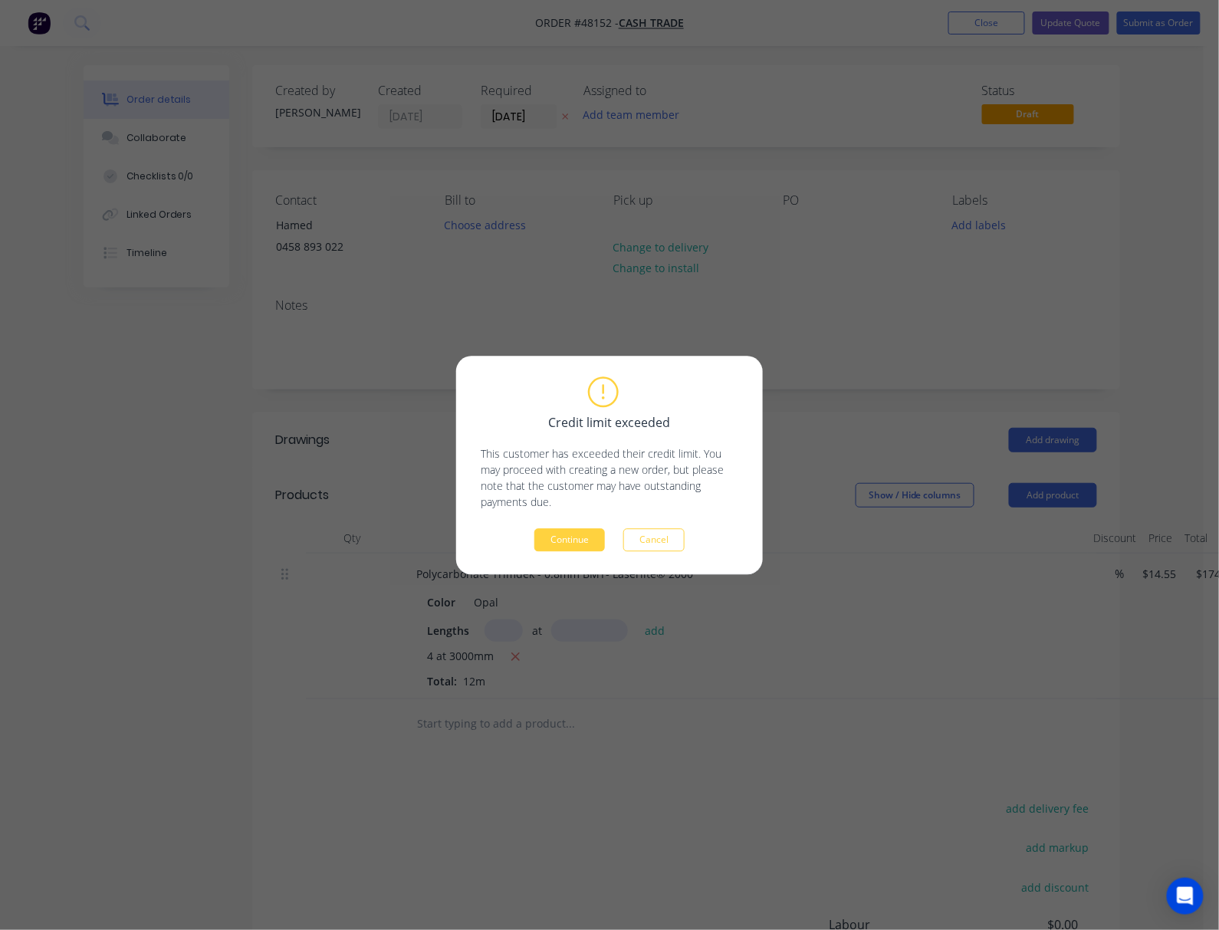
click at [573, 540] on div "Created by Rachel Created 16/08/25 Required 22/08/25 Assigned to Add team membe…" at bounding box center [602, 585] width 1036 height 1041
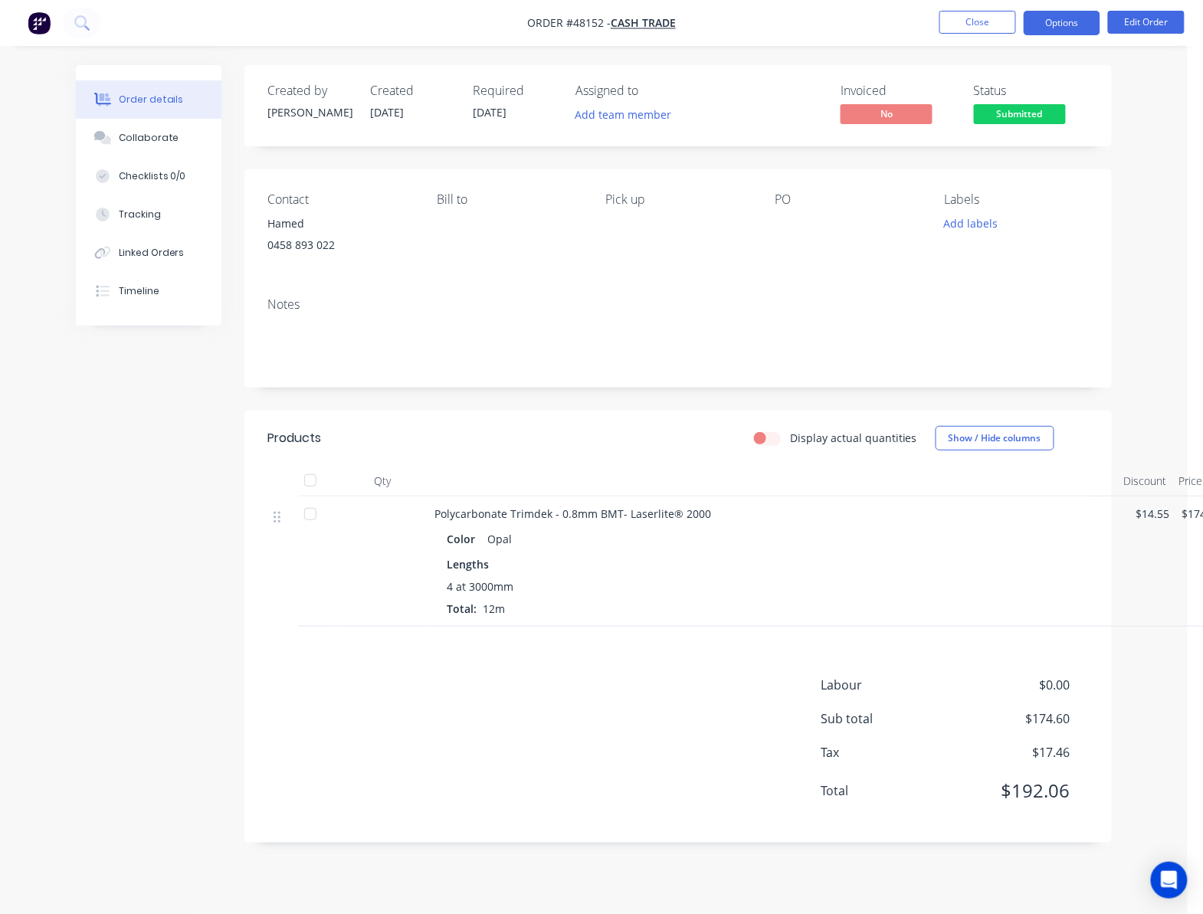
click at [1062, 14] on button "Options" at bounding box center [1062, 23] width 77 height 25
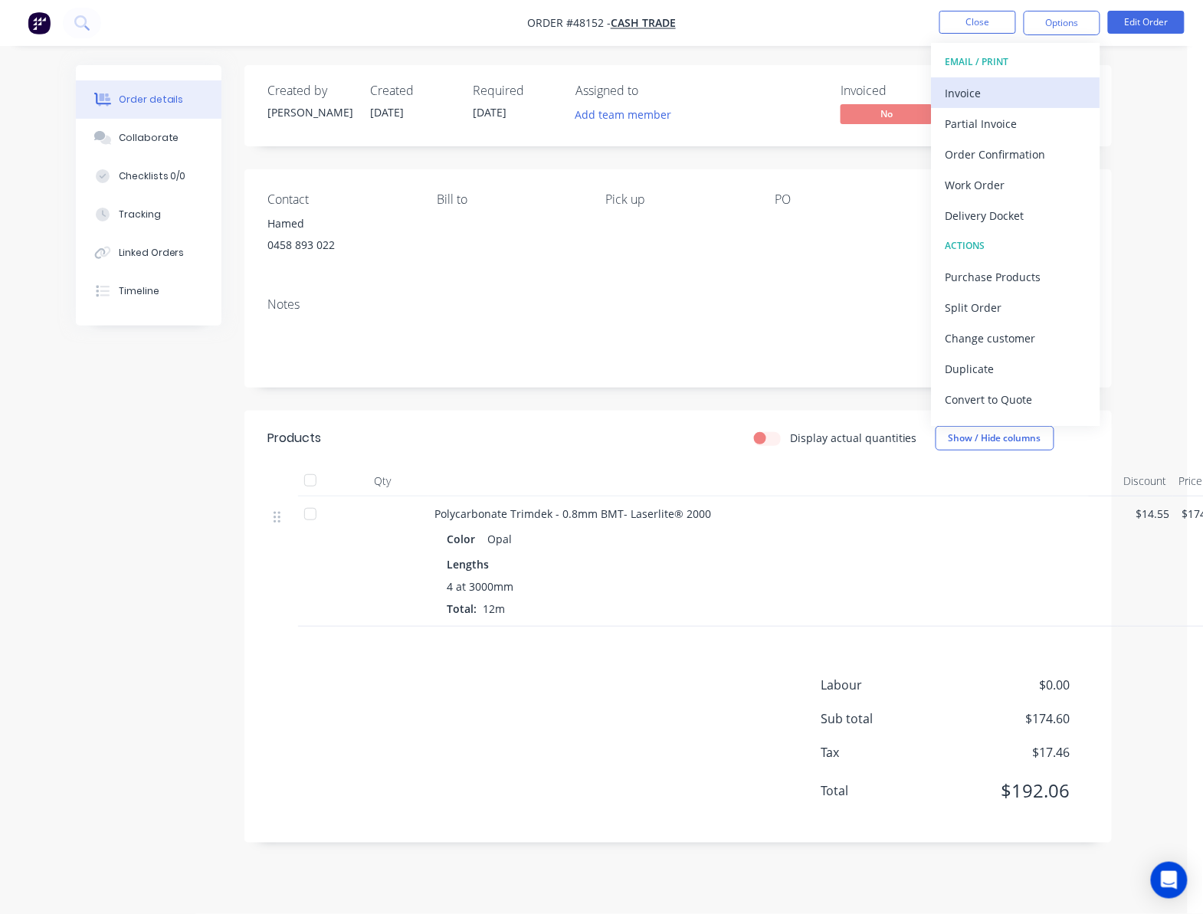
click at [1009, 87] on div "Invoice" at bounding box center [1016, 93] width 141 height 22
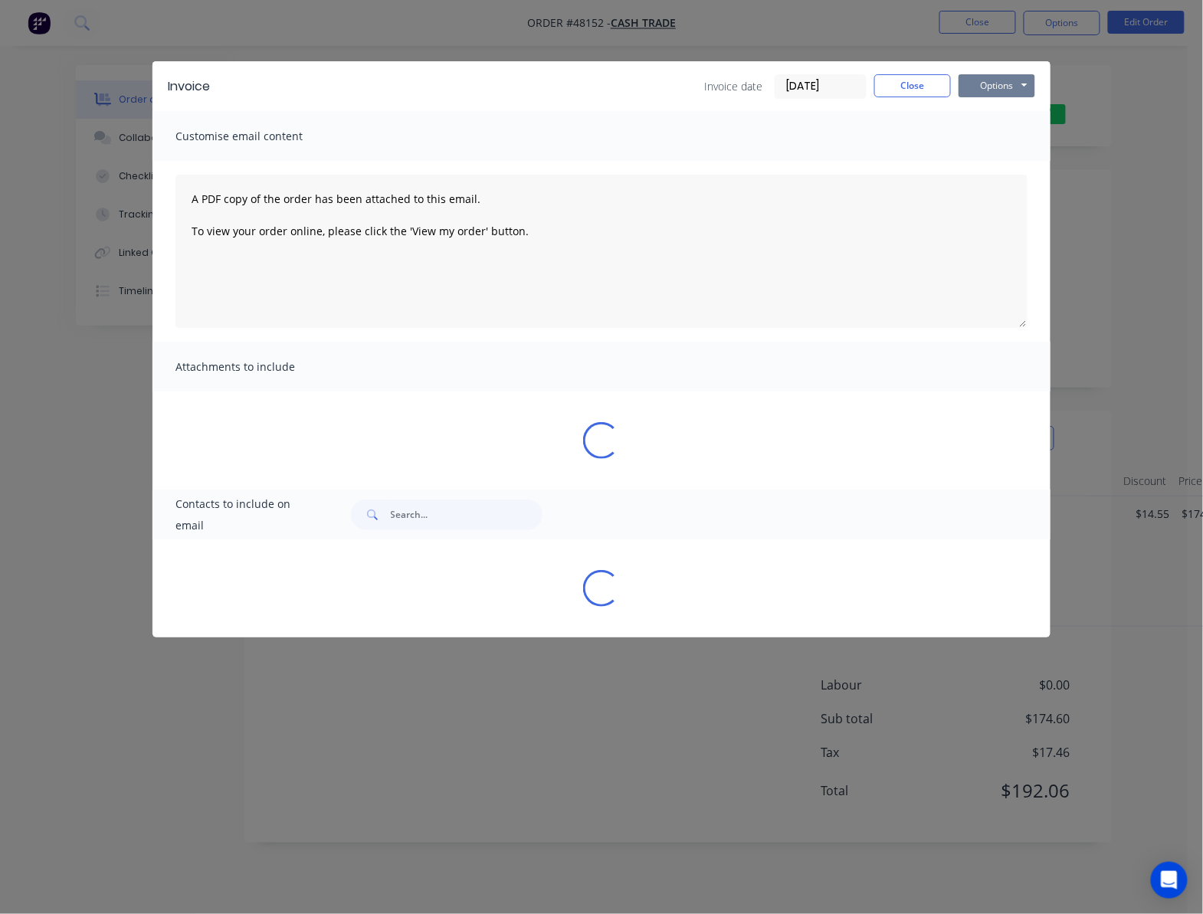
click at [992, 87] on button "Options" at bounding box center [997, 85] width 77 height 23
click at [1015, 133] on button "Print" at bounding box center [1008, 138] width 98 height 25
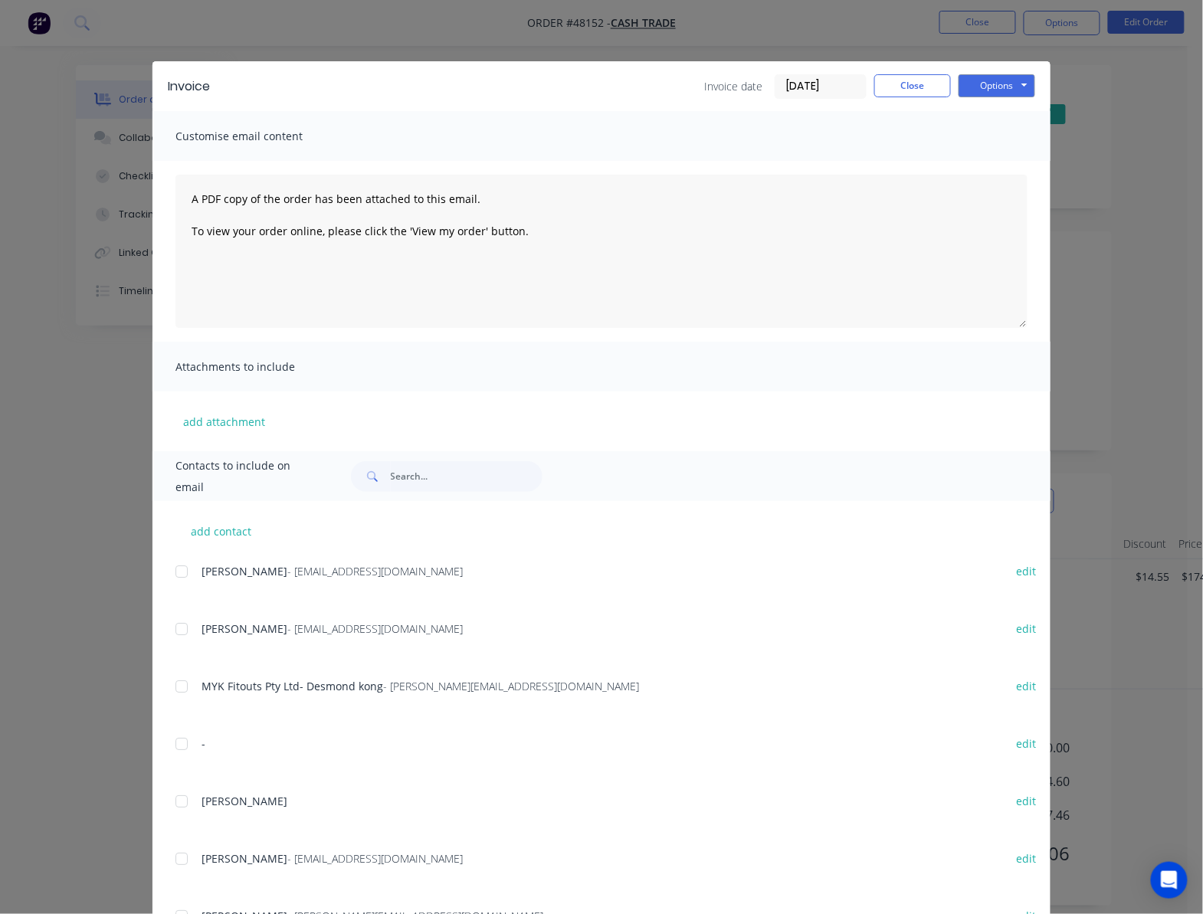
click at [661, 62] on div "Invoice Invoice date 16/08/25 Close Options Preview Print Email" at bounding box center [602, 86] width 898 height 50
click at [661, 41] on div "Invoice Invoice date 16/08/25 Close Options Preview Print Email Customise email…" at bounding box center [601, 457] width 1203 height 914
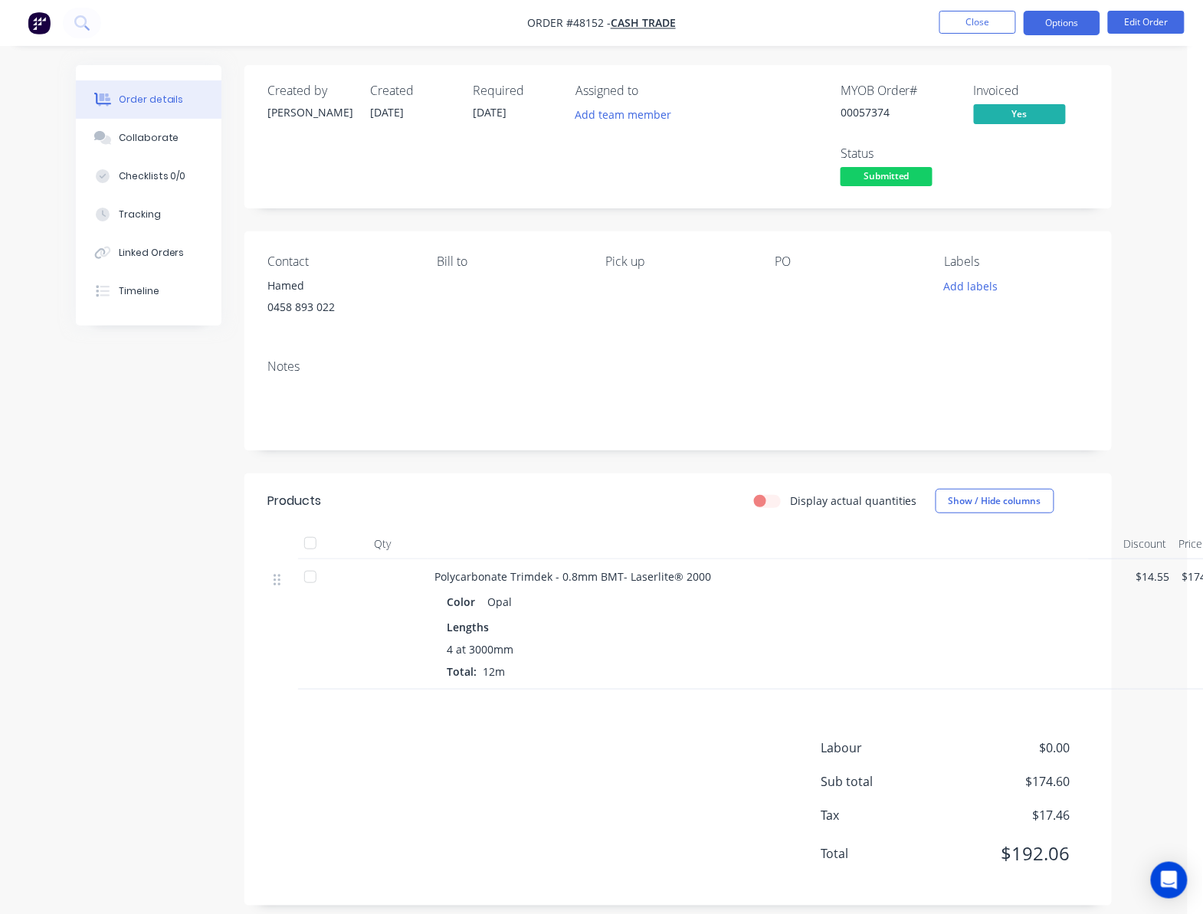
click at [1078, 16] on button "Options" at bounding box center [1062, 23] width 77 height 25
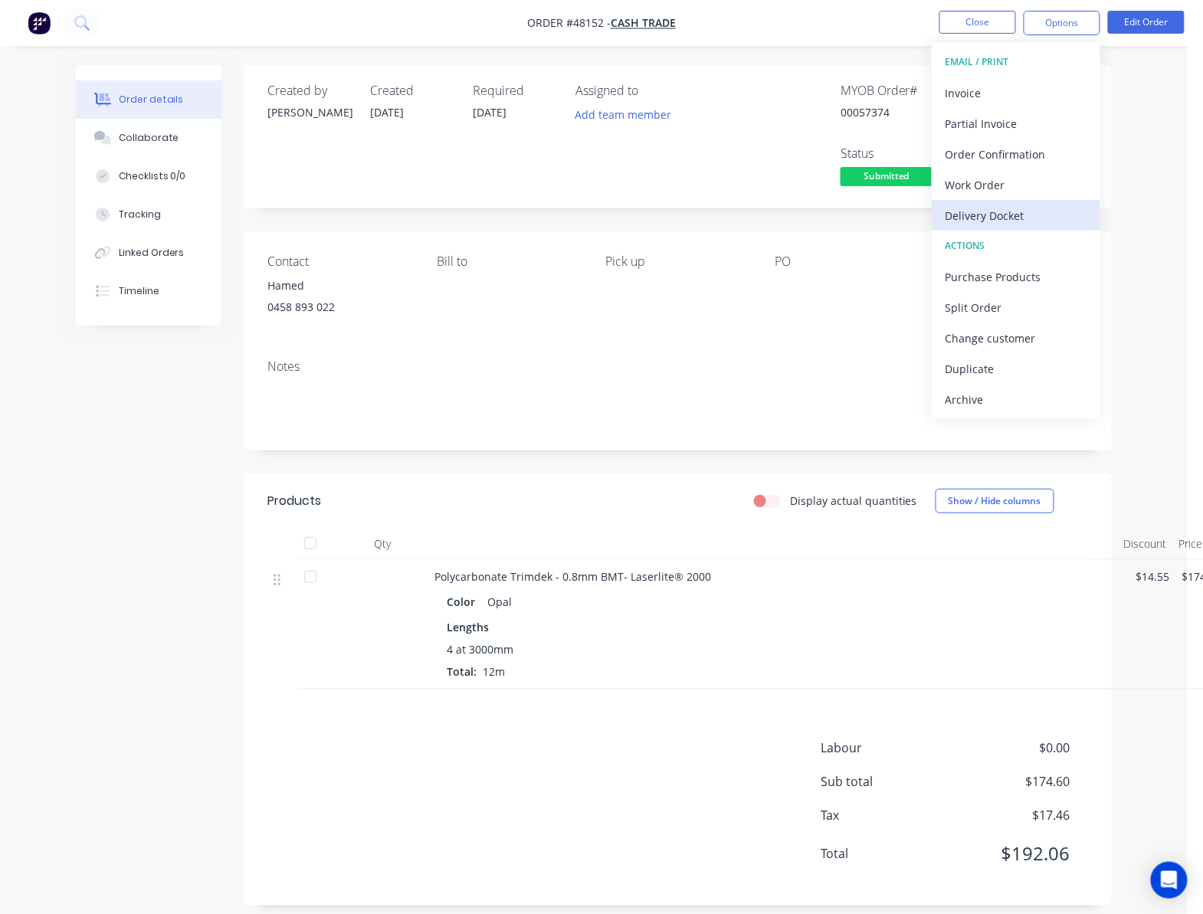
click at [988, 218] on div "Delivery Docket" at bounding box center [1016, 216] width 141 height 22
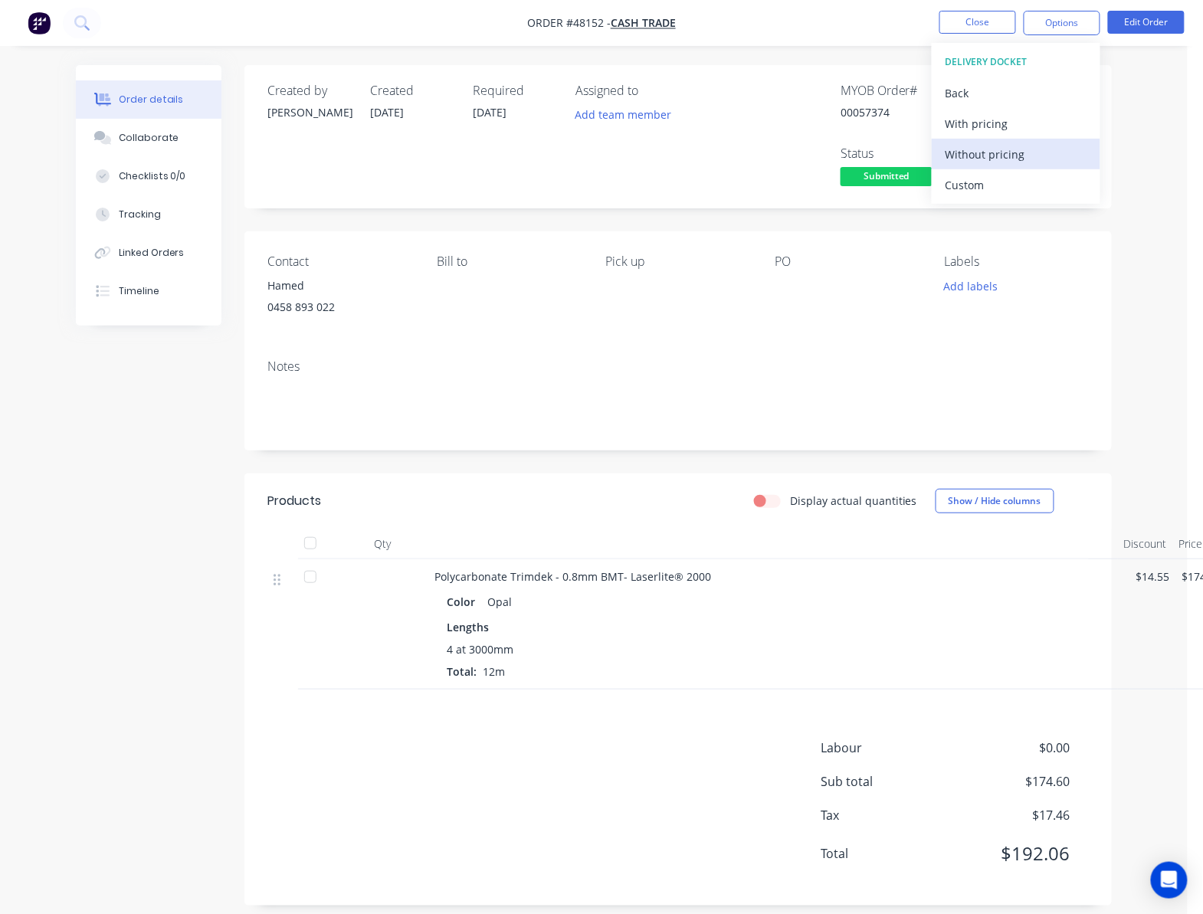
click at [1062, 153] on div "Without pricing" at bounding box center [1016, 154] width 141 height 22
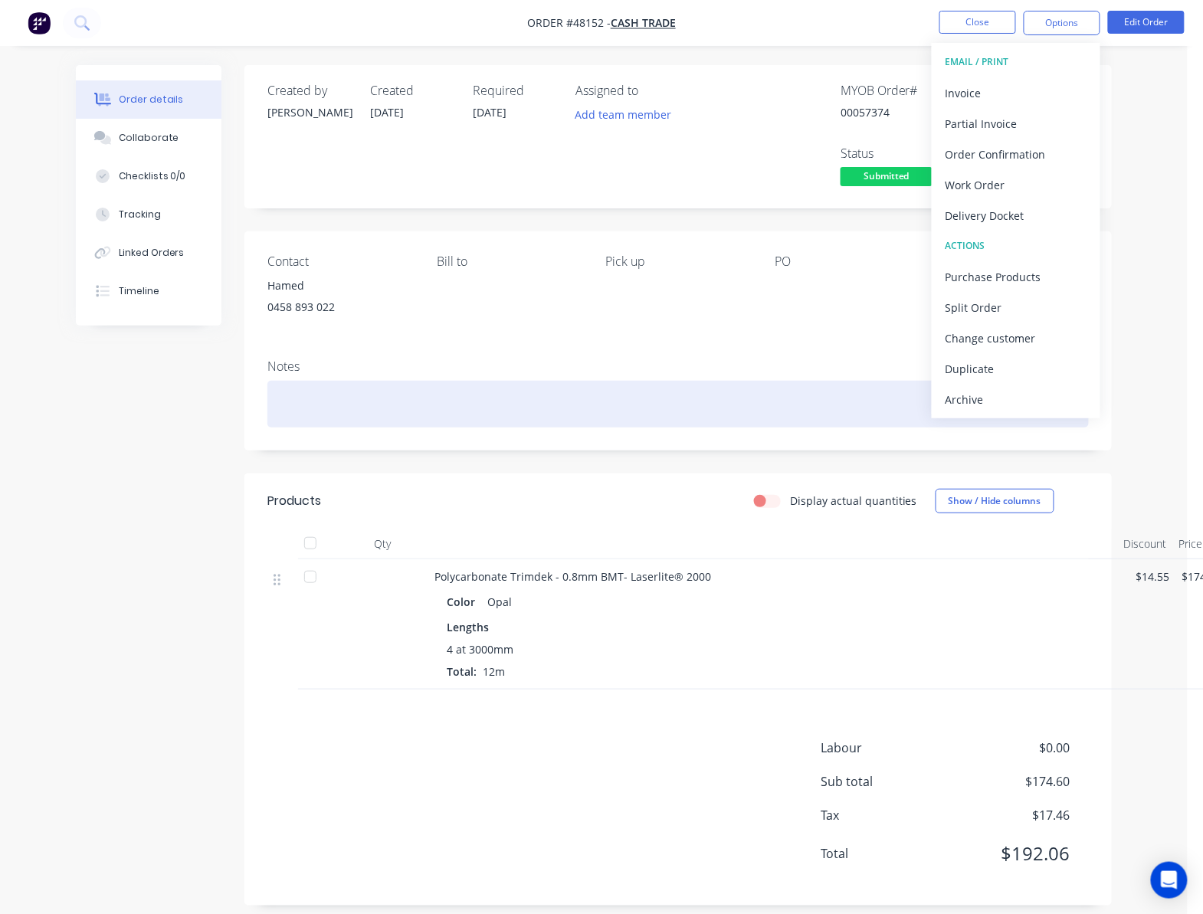
click at [666, 403] on div at bounding box center [679, 404] width 822 height 47
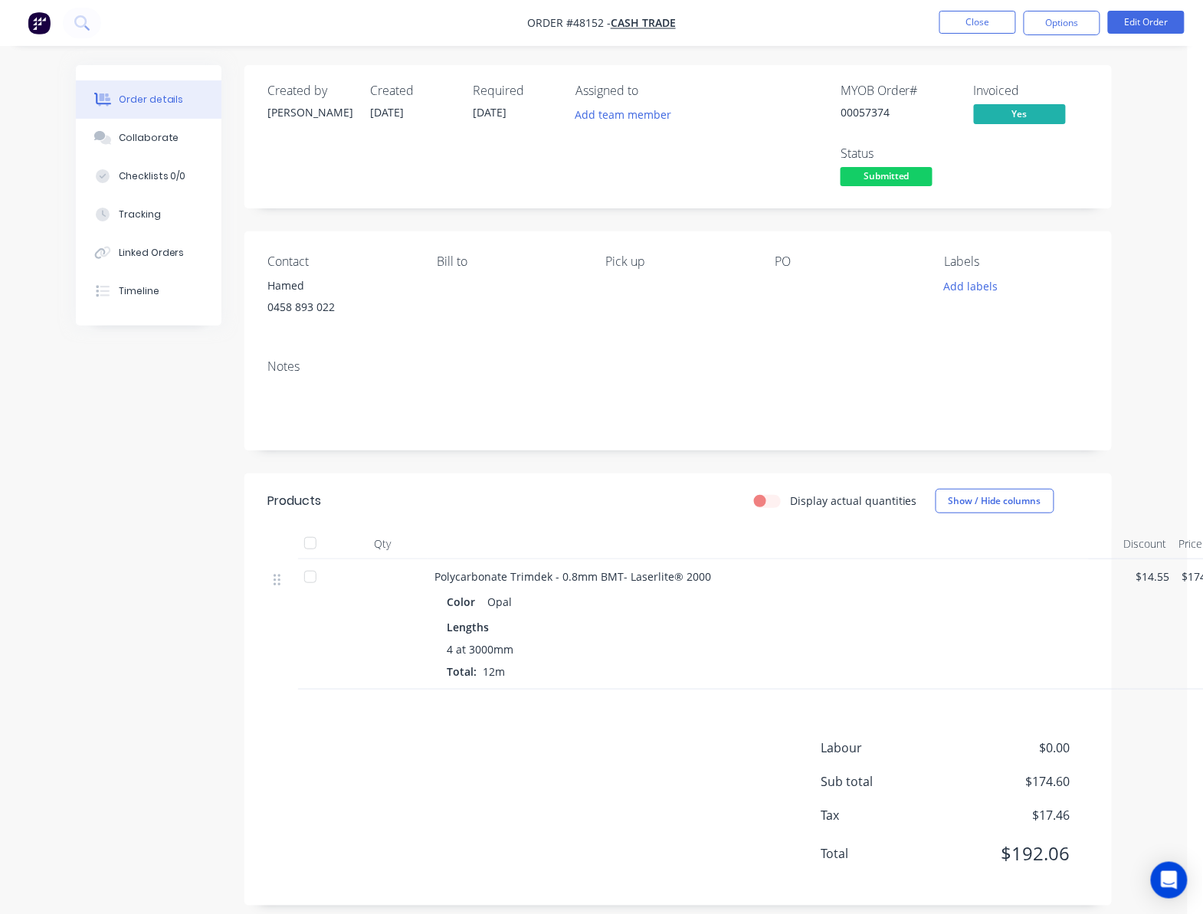
click at [887, 172] on span "Submitted" at bounding box center [887, 176] width 92 height 19
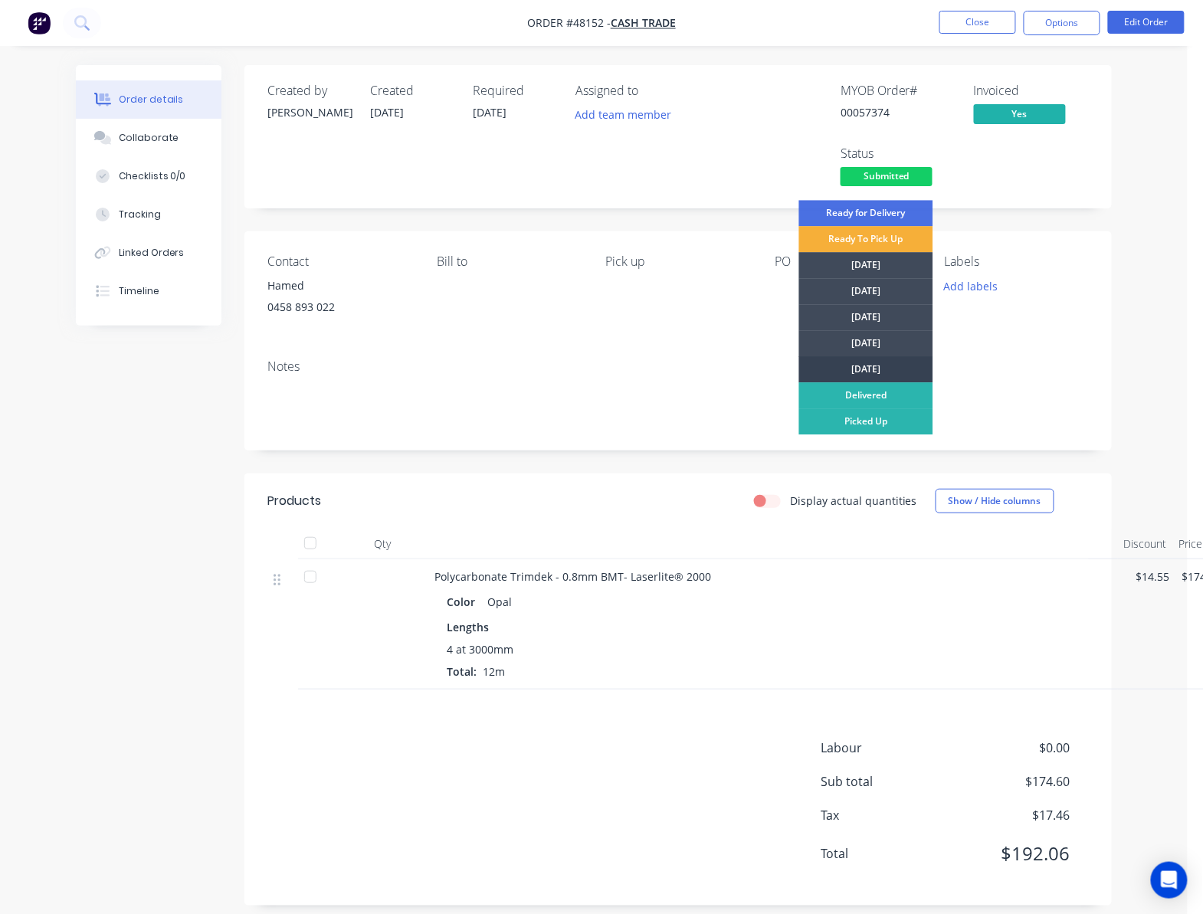
click at [900, 362] on div "[DATE]" at bounding box center [866, 369] width 134 height 26
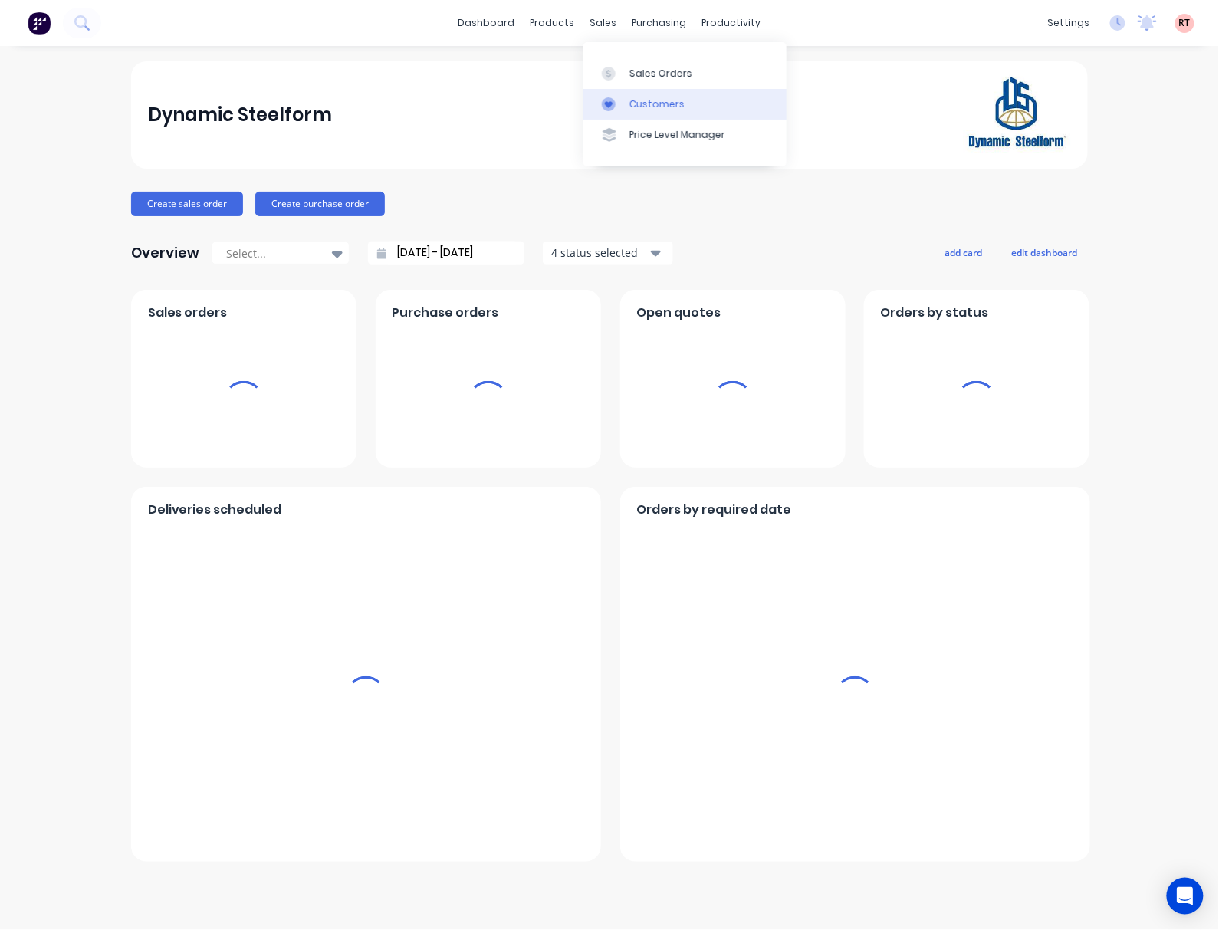
click at [673, 102] on div "Customers" at bounding box center [656, 104] width 55 height 14
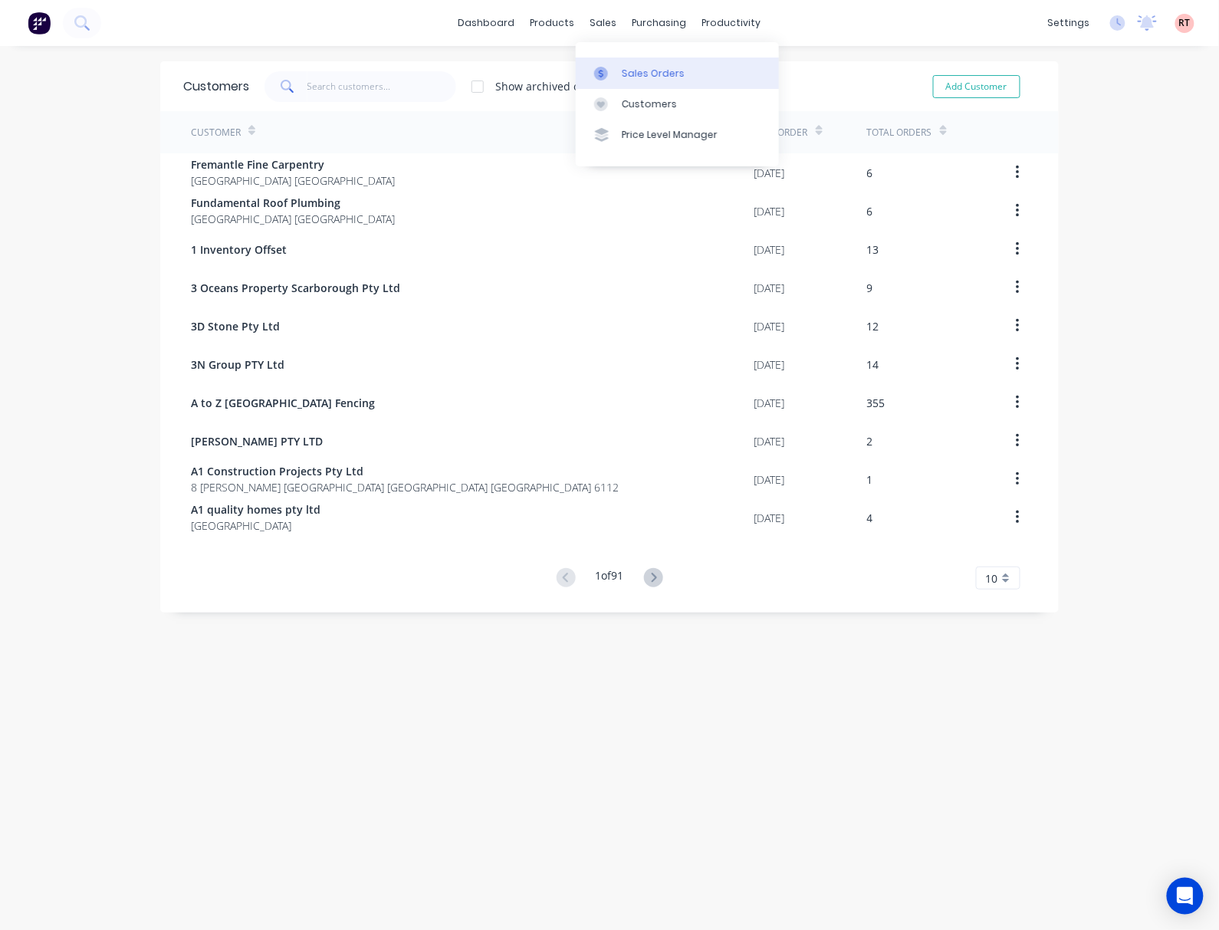
click at [619, 67] on link "Sales Orders" at bounding box center [677, 72] width 203 height 31
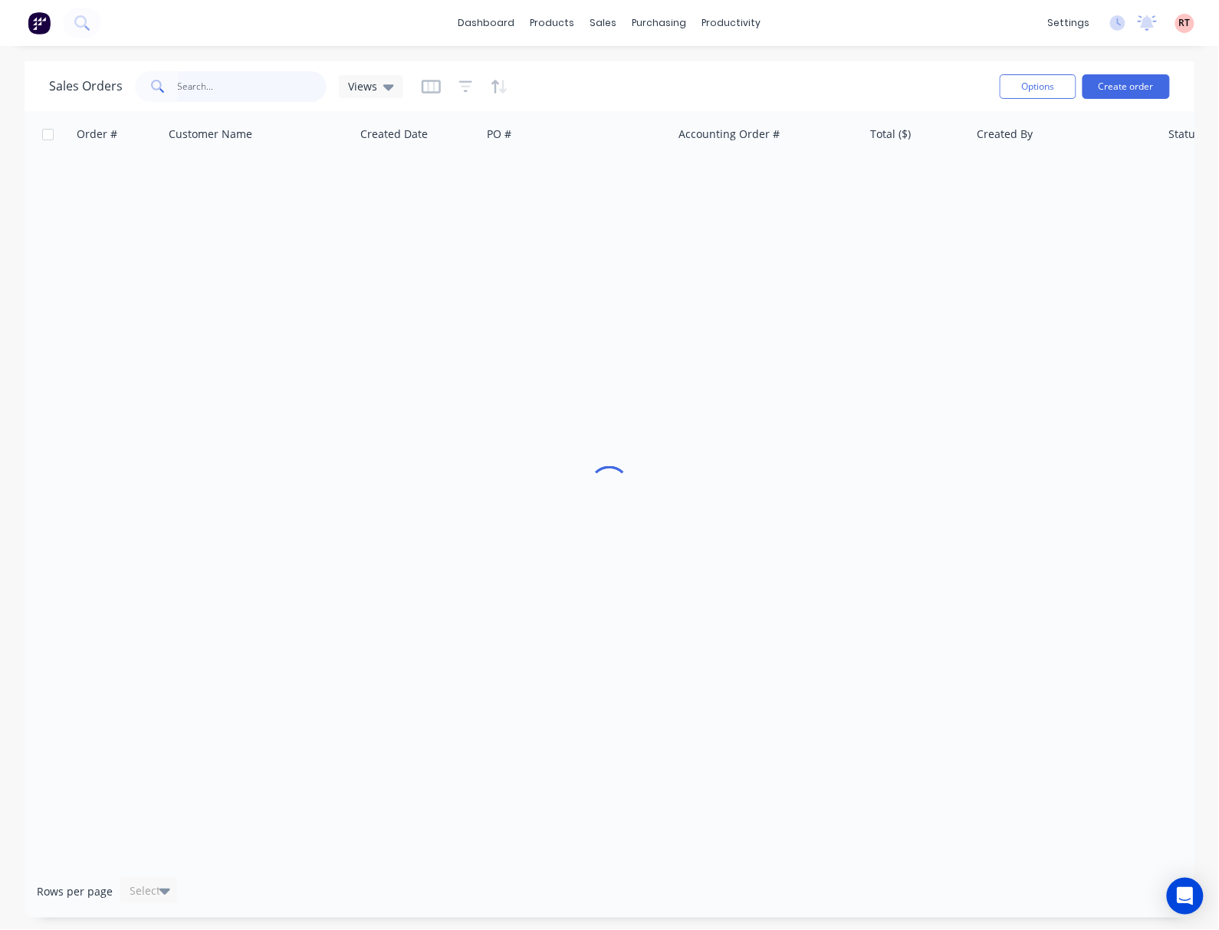
click at [254, 83] on input "text" at bounding box center [252, 86] width 149 height 31
type input "47862"
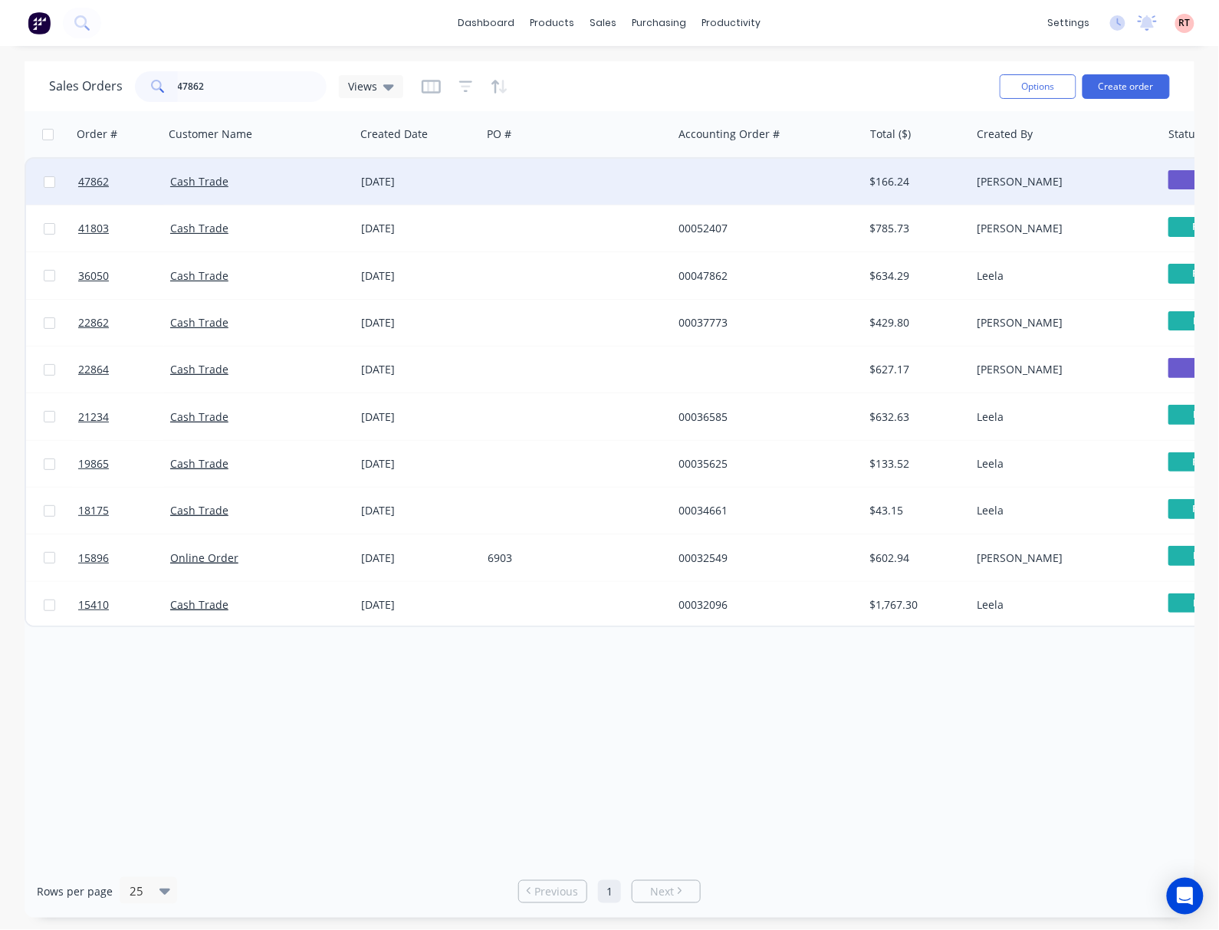
click at [556, 185] on div at bounding box center [576, 182] width 191 height 46
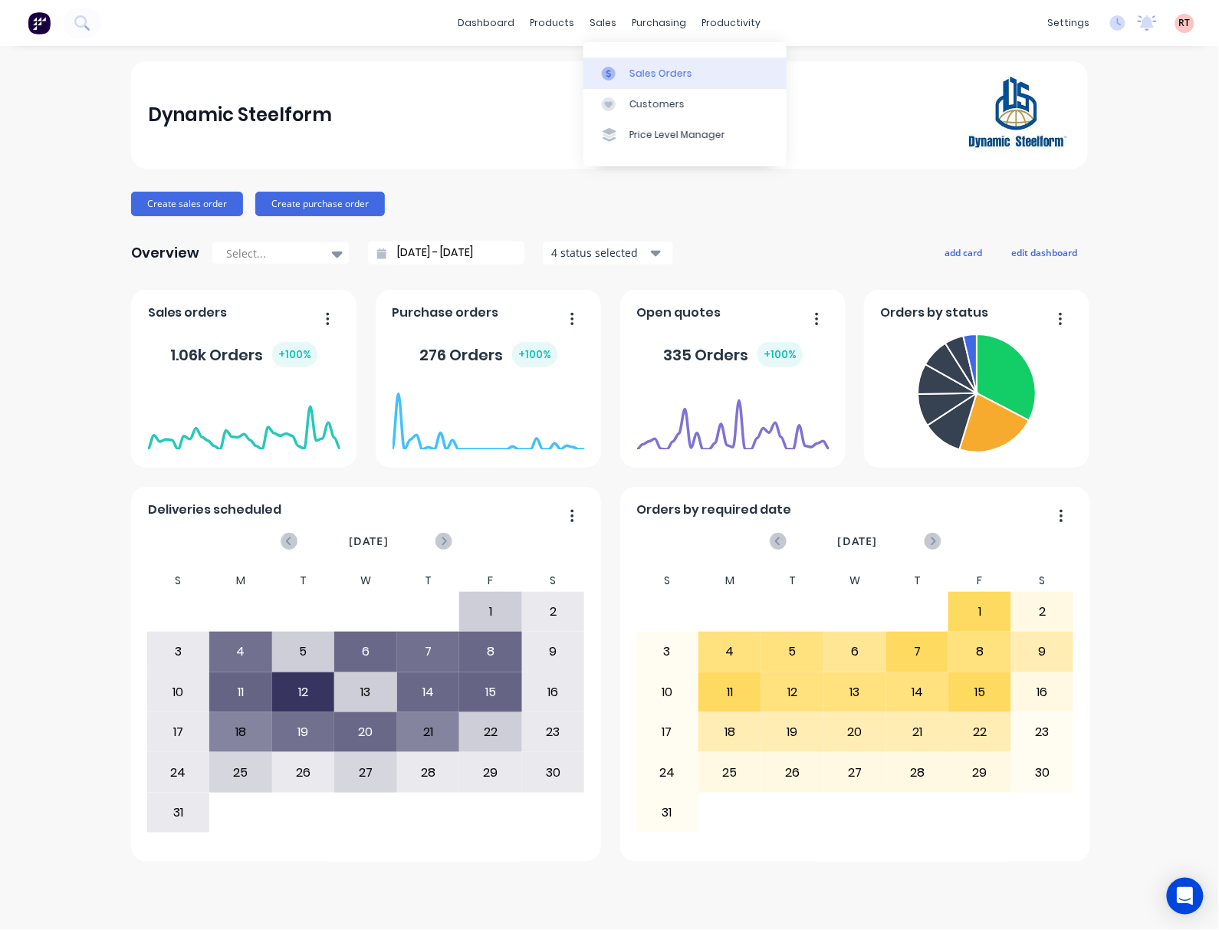
click at [669, 64] on link "Sales Orders" at bounding box center [684, 72] width 203 height 31
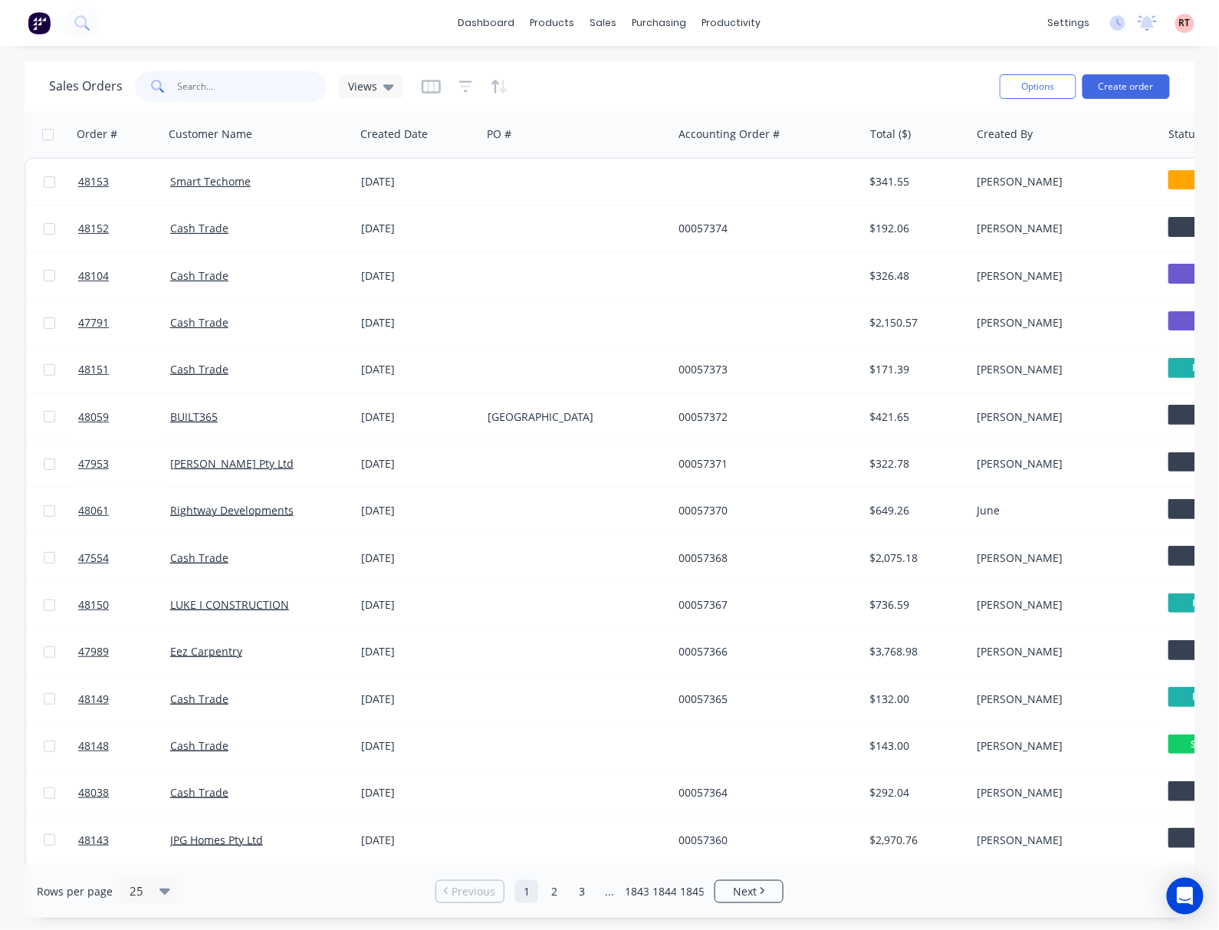
click at [251, 89] on input "text" at bounding box center [252, 86] width 149 height 31
click at [666, 102] on div "Customers" at bounding box center [656, 104] width 55 height 14
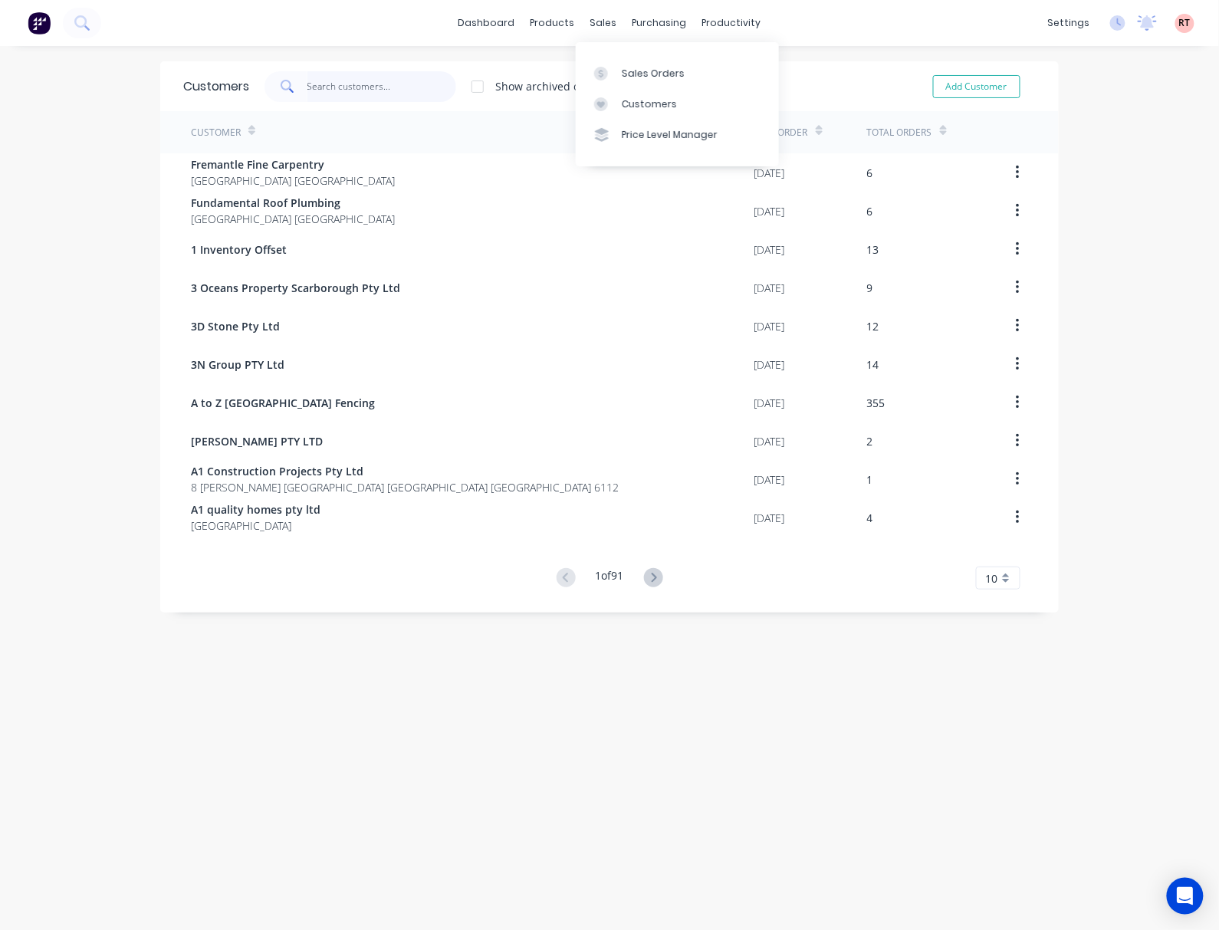
click at [317, 90] on input "text" at bounding box center [381, 86] width 149 height 31
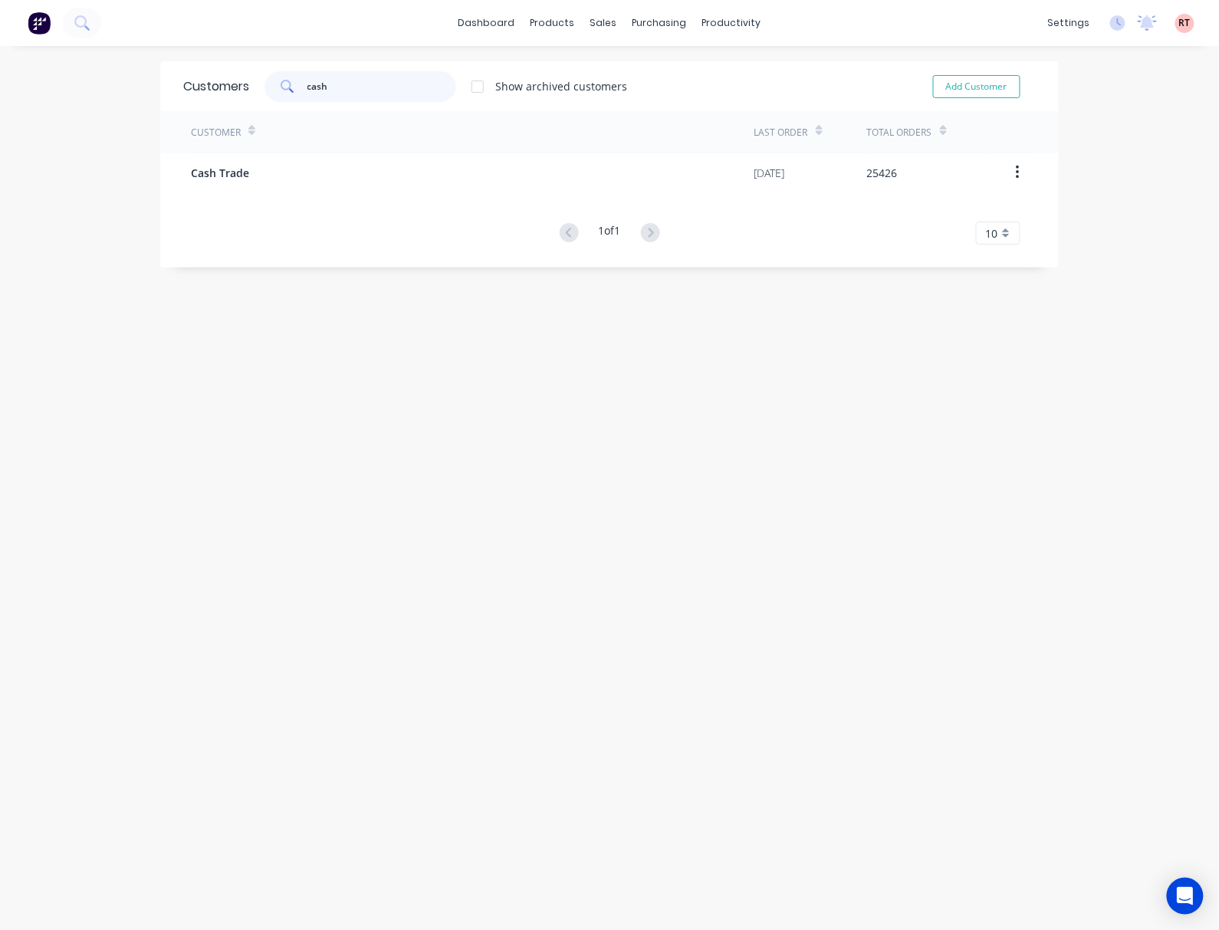
type input "cash"
click at [397, 152] on div "Customer" at bounding box center [472, 132] width 563 height 42
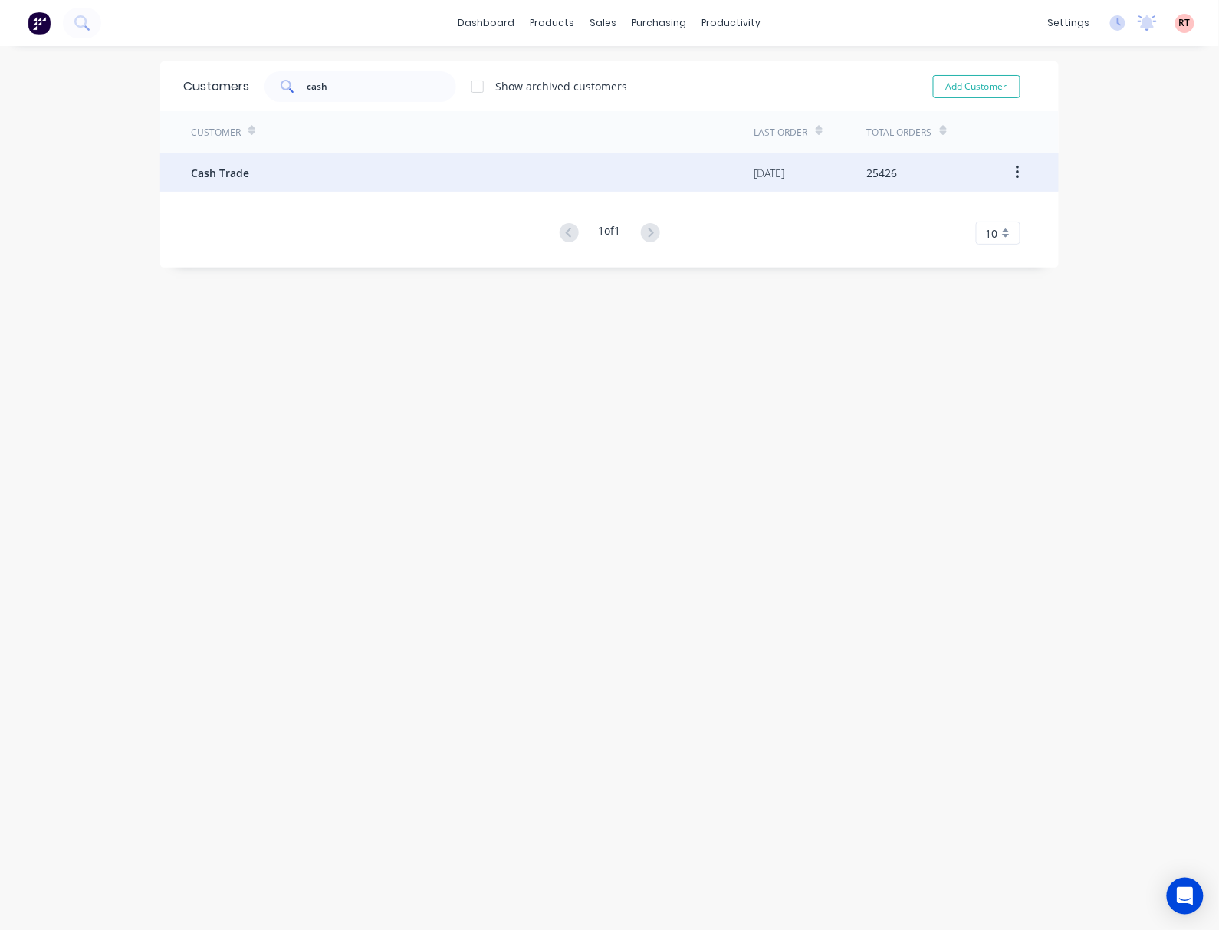
click at [396, 185] on div "Cash Trade" at bounding box center [472, 172] width 563 height 38
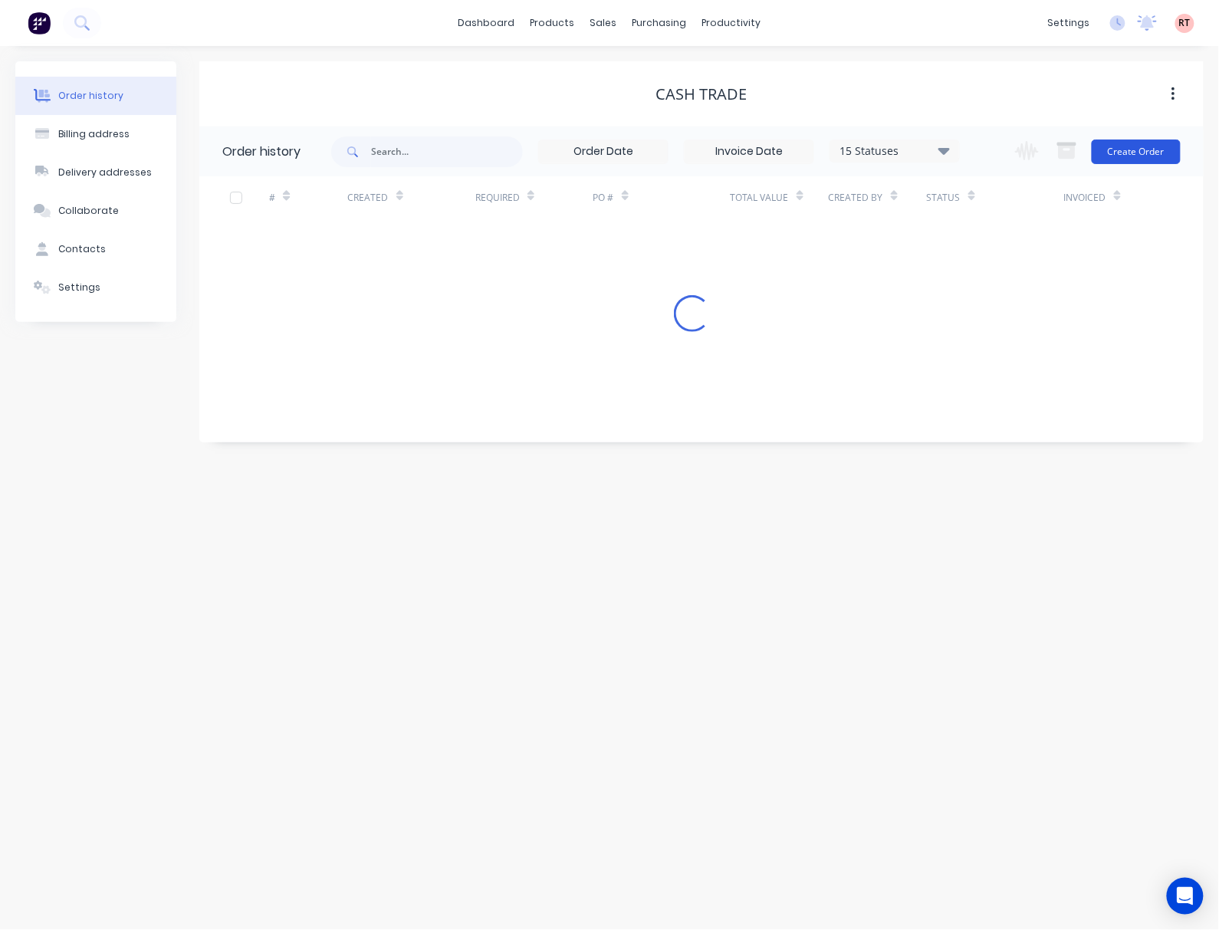
click at [1145, 145] on button "Create Order" at bounding box center [1136, 152] width 89 height 25
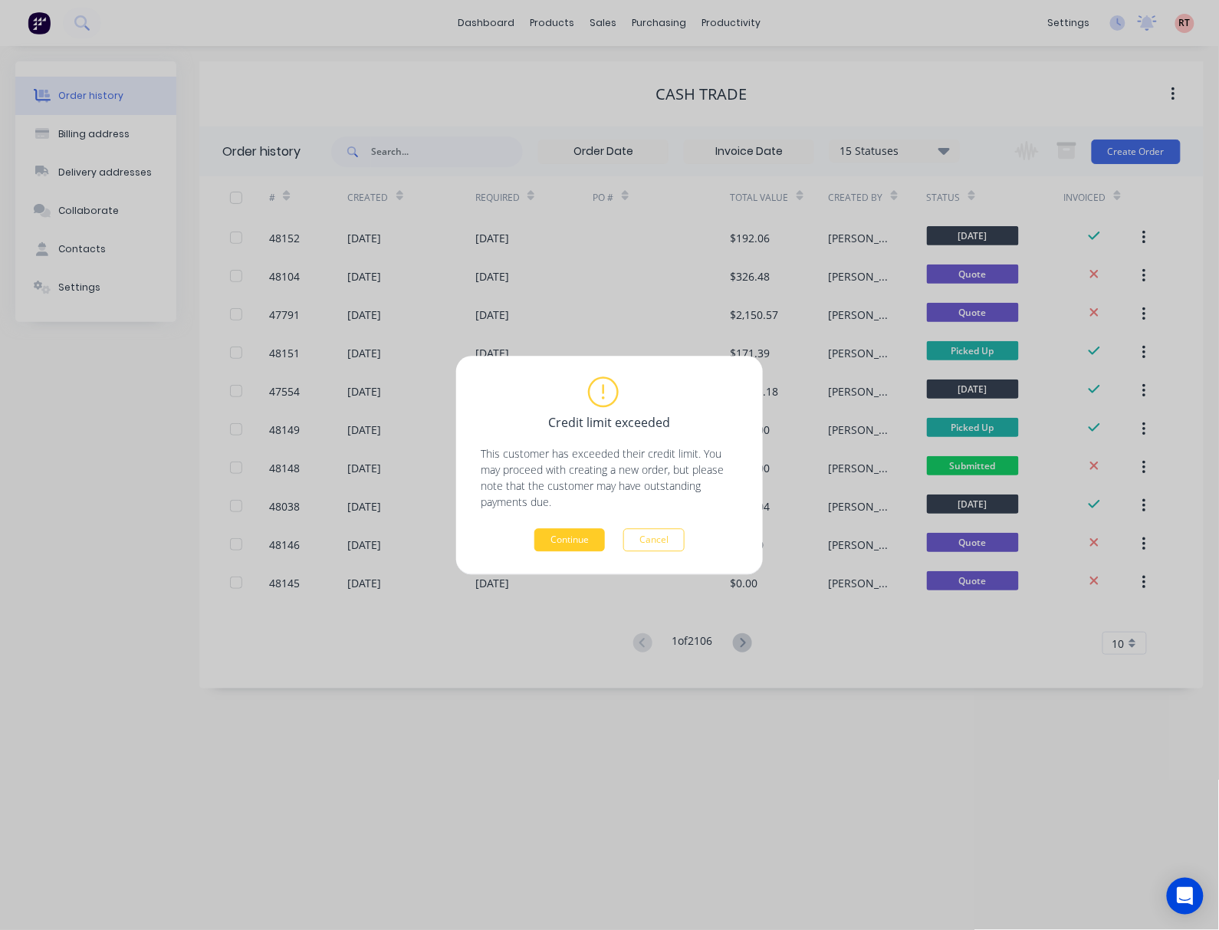
click at [578, 537] on button "Continue" at bounding box center [569, 539] width 71 height 23
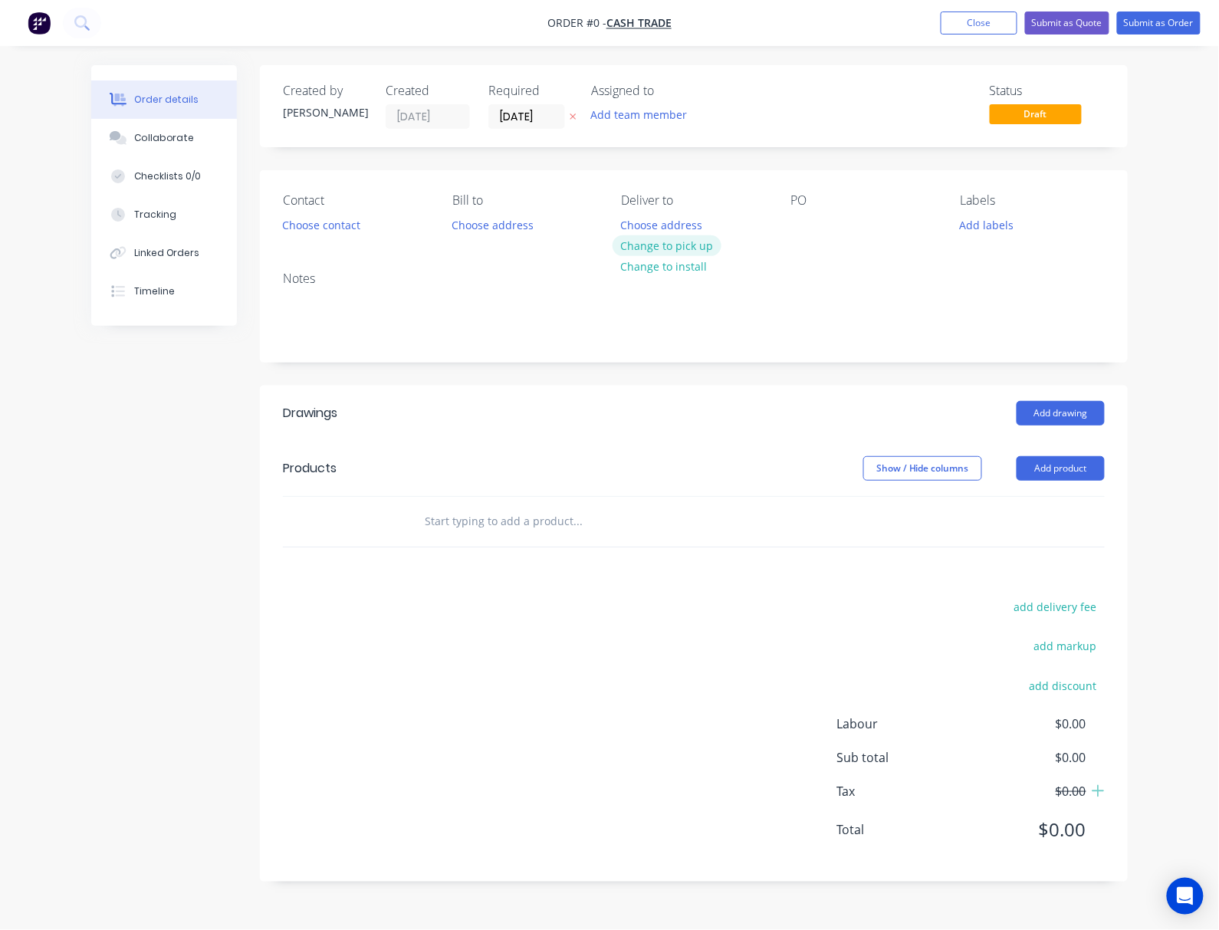
click at [675, 244] on button "Change to pick up" at bounding box center [666, 245] width 109 height 21
click at [333, 222] on button "Choose contact" at bounding box center [321, 224] width 94 height 21
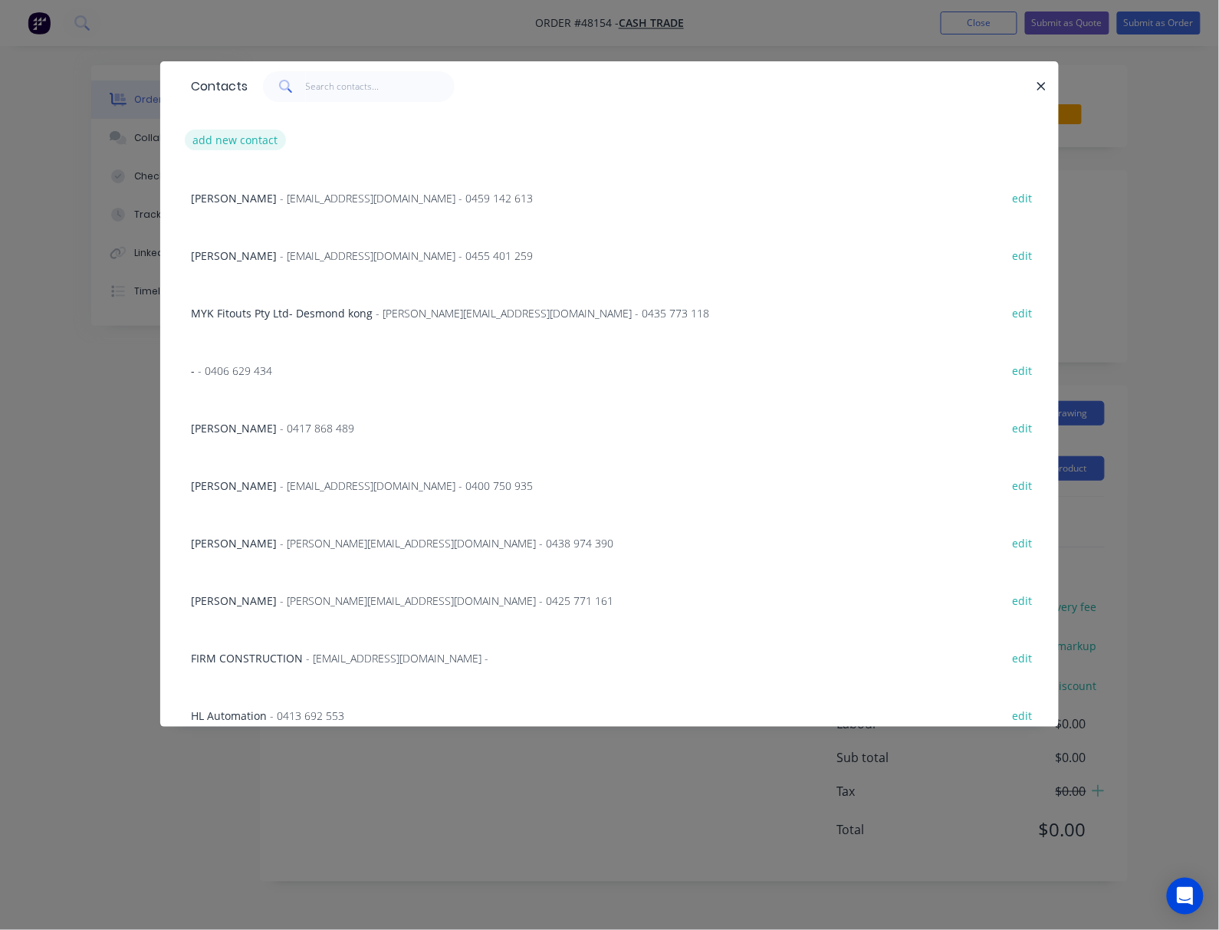
click at [265, 133] on button "add new contact" at bounding box center [235, 140] width 101 height 21
select select "AU"
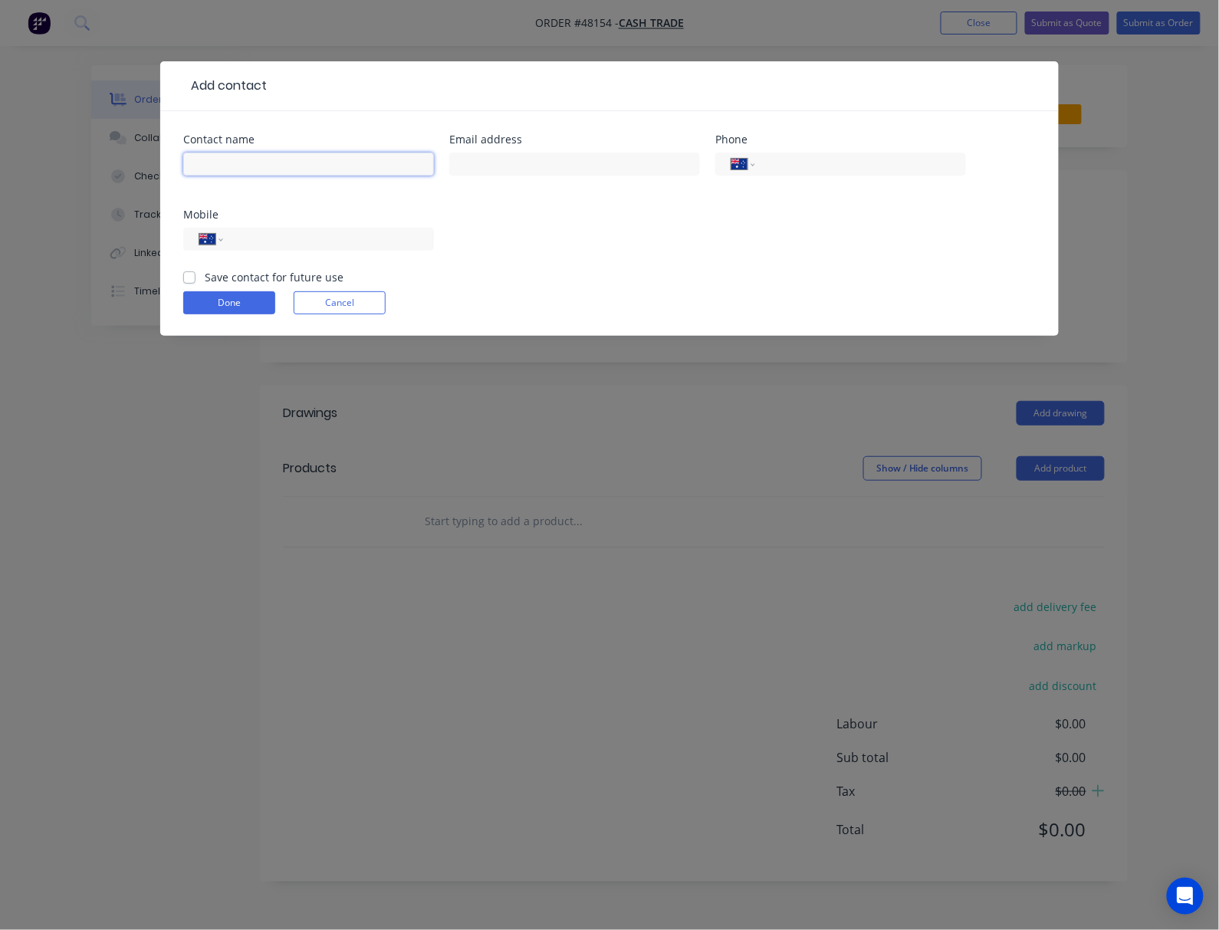
click at [265, 163] on input "text" at bounding box center [308, 164] width 251 height 23
type input "Jason"
click at [316, 245] on input "tel" at bounding box center [326, 240] width 184 height 18
type input "0458 893 022"
click at [258, 298] on button "Done" at bounding box center [229, 302] width 92 height 23
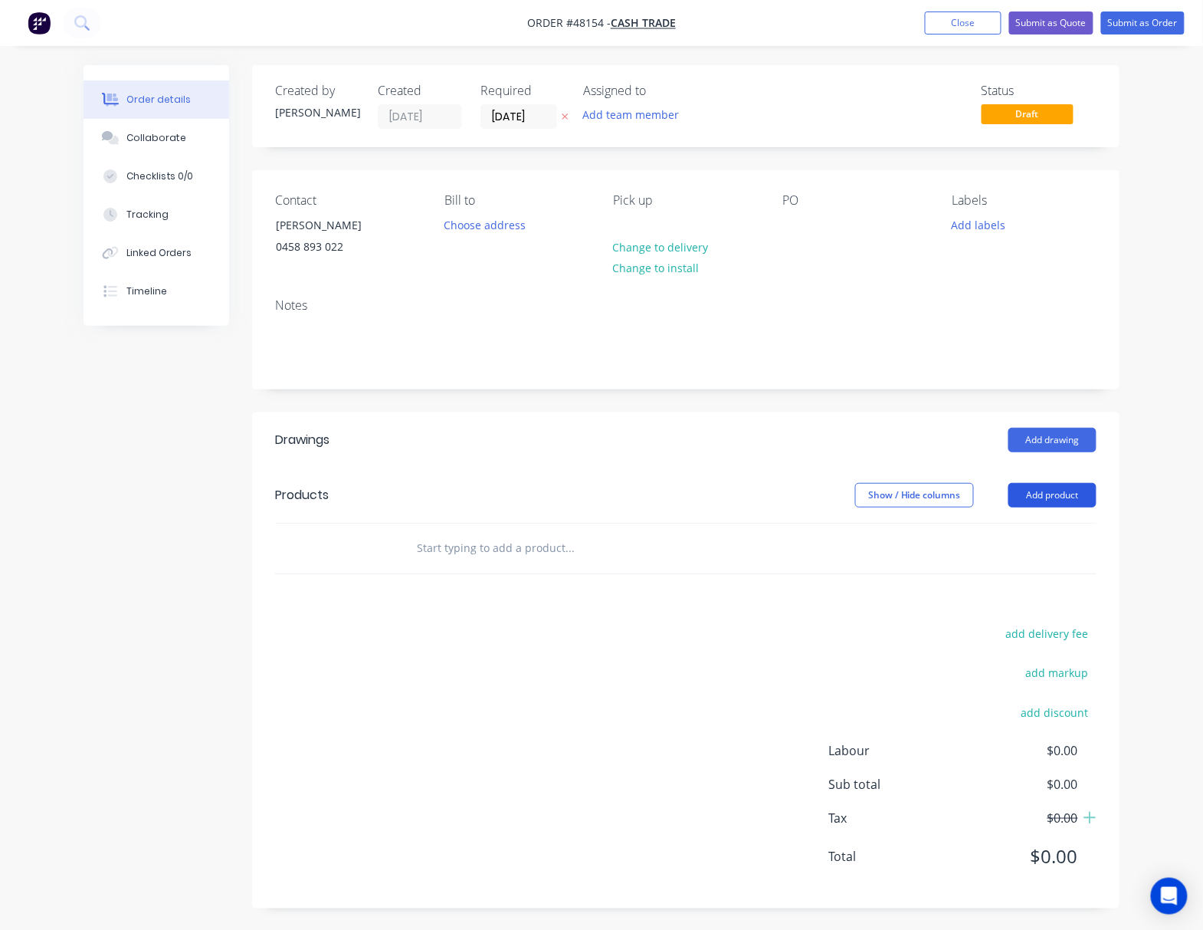
click at [1050, 498] on button "Add product" at bounding box center [1053, 495] width 88 height 25
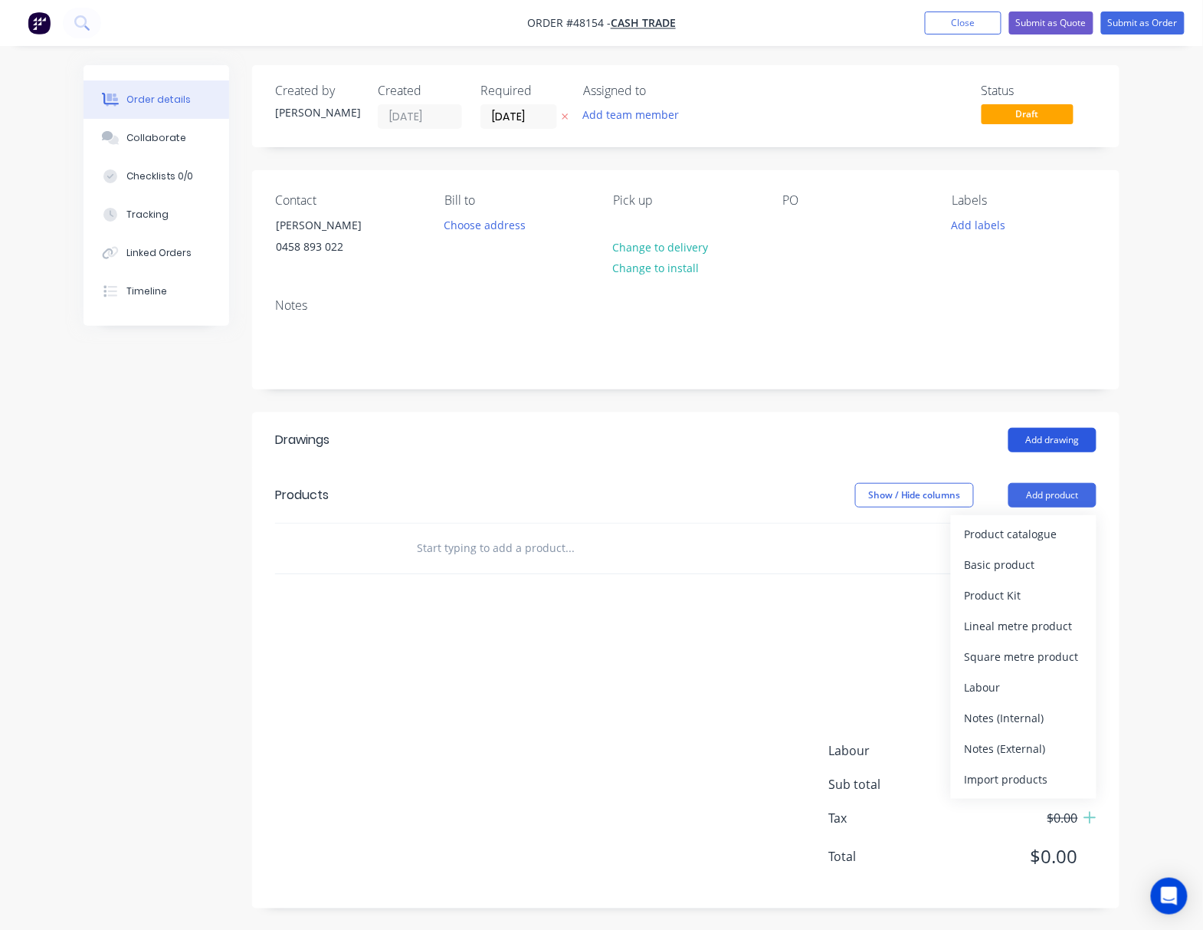
click at [1068, 442] on button "Add drawing" at bounding box center [1053, 440] width 88 height 25
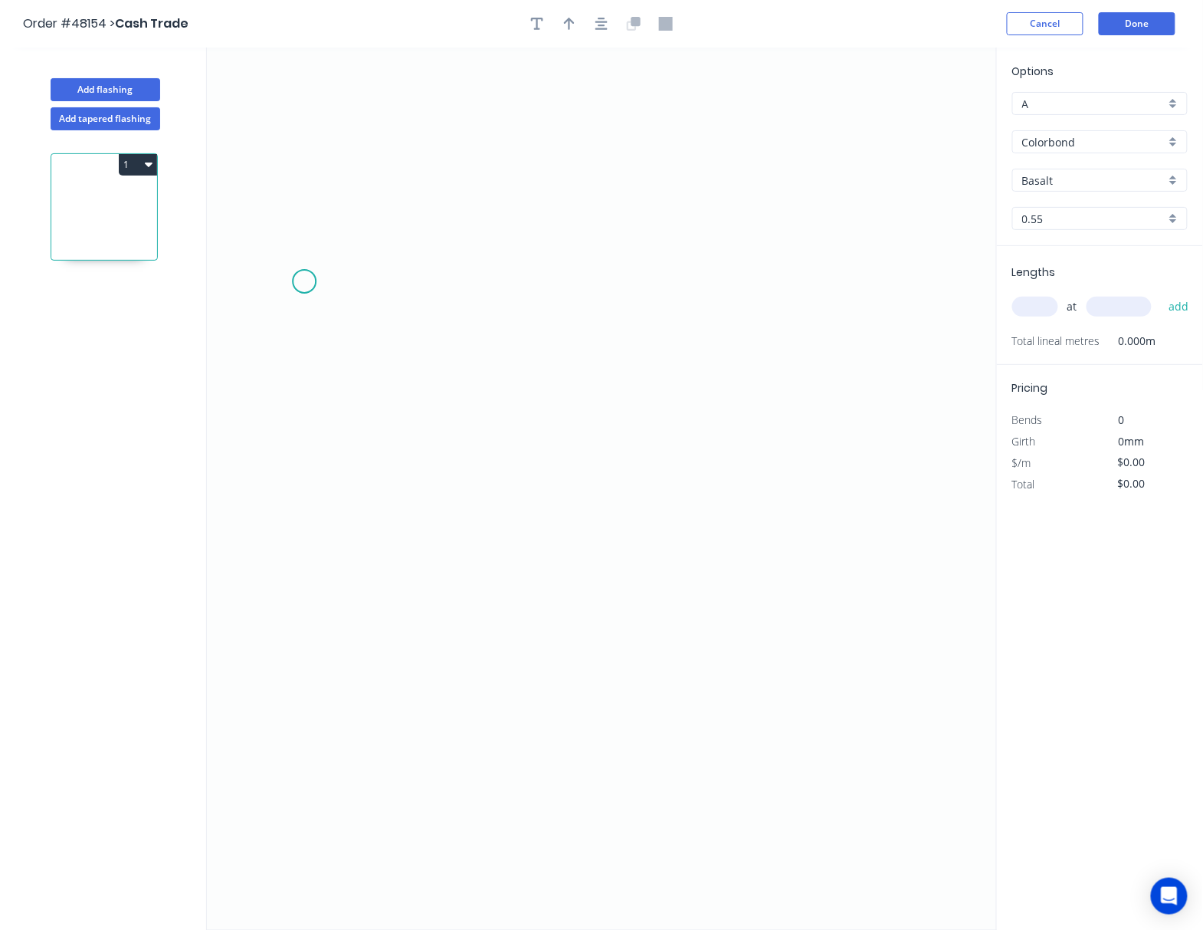
click at [304, 282] on icon "0" at bounding box center [602, 489] width 790 height 882
click at [346, 230] on icon at bounding box center [325, 255] width 42 height 54
click at [793, 224] on icon "0 ?" at bounding box center [602, 489] width 790 height 882
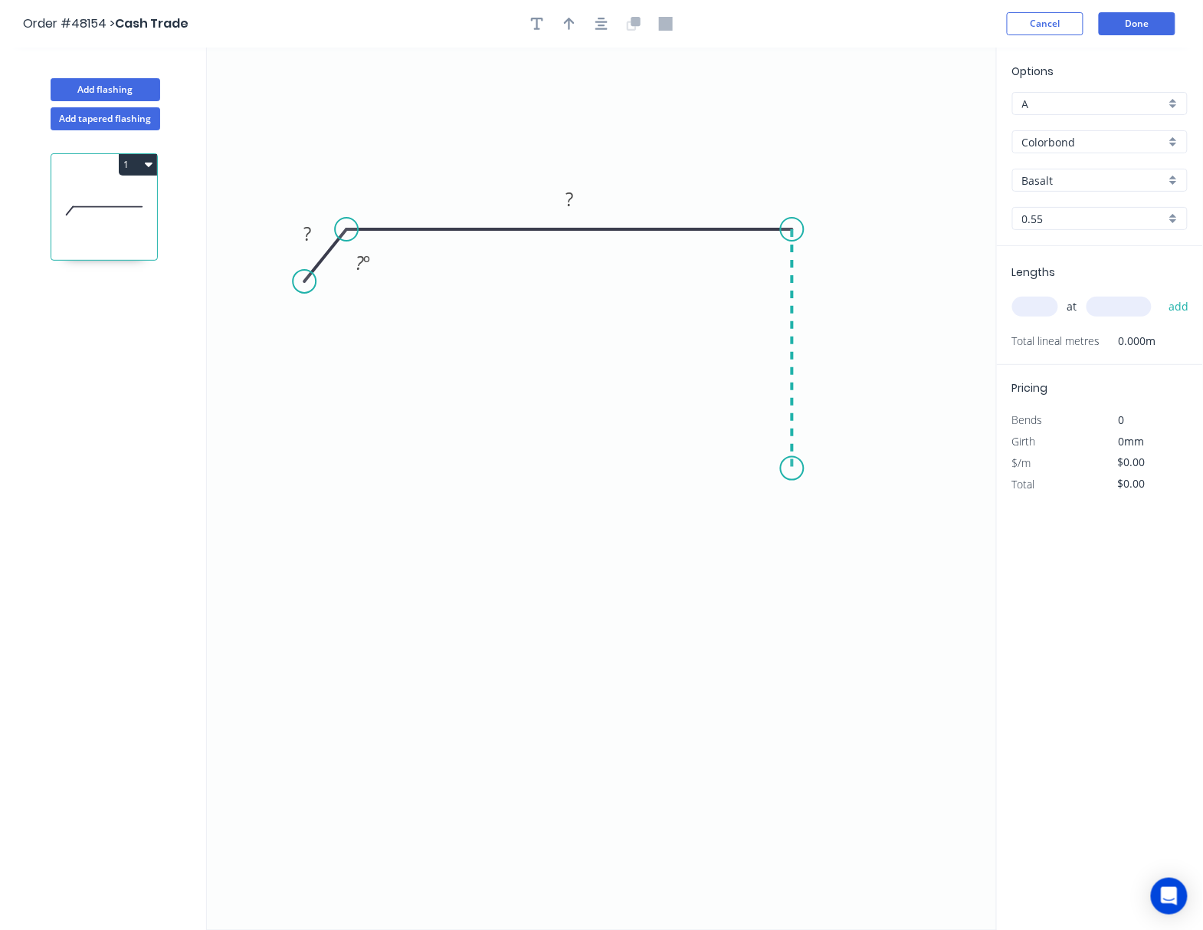
click at [792, 469] on icon "0 ? ? ? º" at bounding box center [602, 489] width 790 height 882
click at [756, 498] on icon "0 ? ? ? ? º" at bounding box center [602, 489] width 790 height 882
click at [756, 498] on circle at bounding box center [755, 497] width 23 height 23
click at [753, 501] on circle at bounding box center [755, 497] width 23 height 23
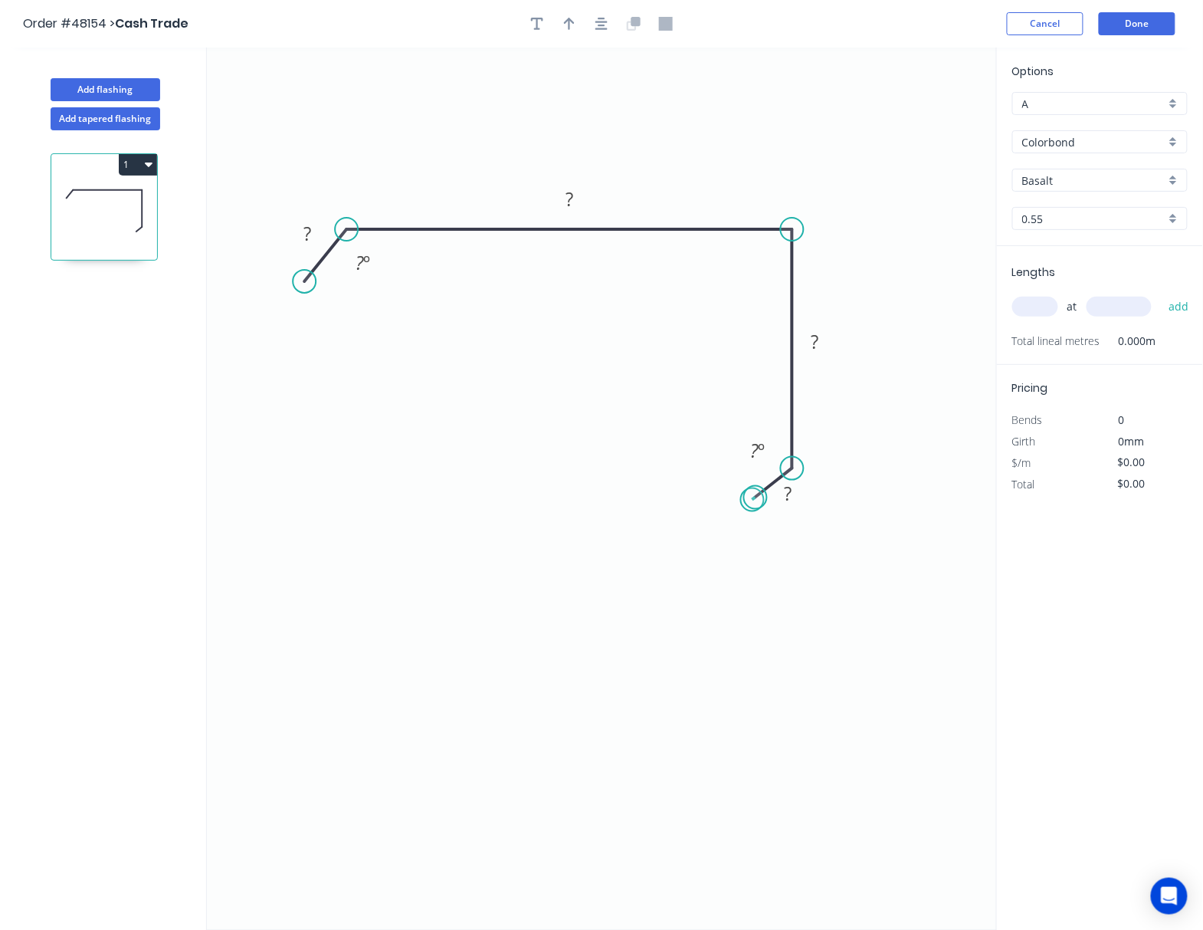
click at [753, 501] on circle at bounding box center [755, 497] width 23 height 23
click at [760, 503] on circle at bounding box center [760, 500] width 23 height 23
click at [791, 497] on tspan "?" at bounding box center [793, 493] width 8 height 25
click at [813, 344] on tspan "?" at bounding box center [816, 341] width 8 height 25
click at [586, 195] on rect at bounding box center [569, 199] width 50 height 31
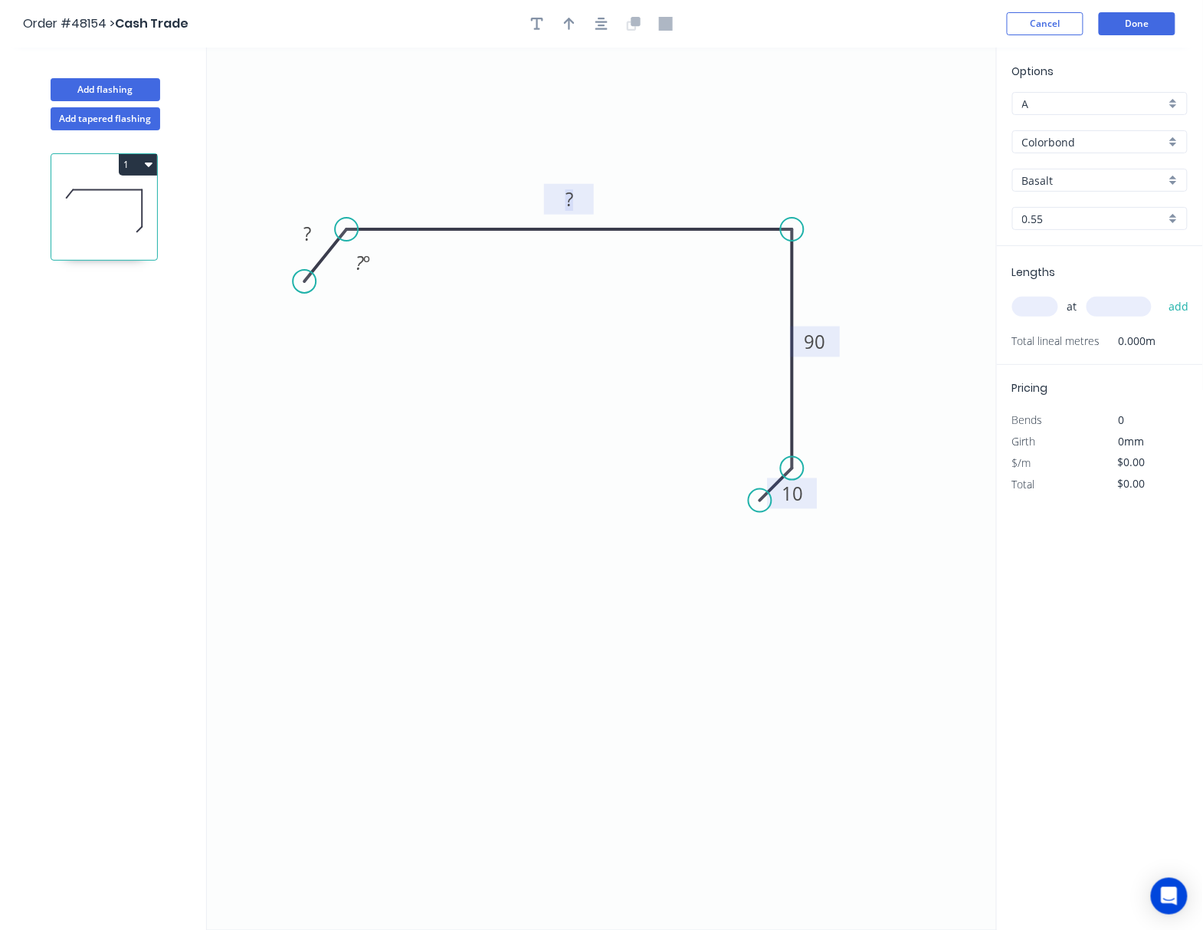
click at [571, 194] on tspan "?" at bounding box center [570, 198] width 8 height 25
click at [310, 231] on tspan "?" at bounding box center [308, 233] width 8 height 25
click at [300, 279] on circle at bounding box center [300, 275] width 23 height 23
type input "$11.84"
click at [1127, 188] on div "Basalt" at bounding box center [1101, 180] width 176 height 23
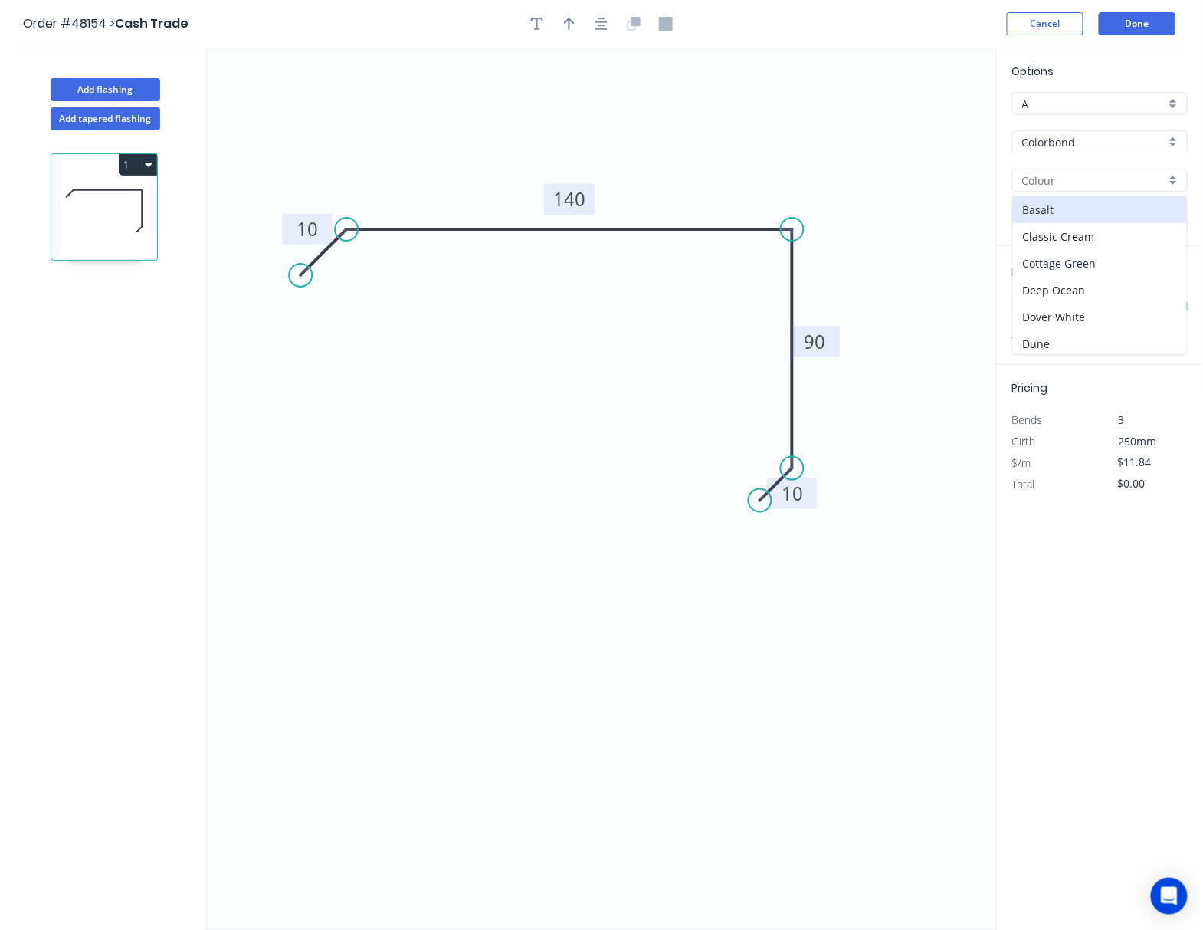
click at [1116, 267] on div "Cottage Green" at bounding box center [1100, 263] width 174 height 27
type input "Cottage Green"
click at [1032, 311] on input "text" at bounding box center [1036, 307] width 46 height 20
type input "2"
click at [1115, 307] on input "text" at bounding box center [1119, 307] width 65 height 20
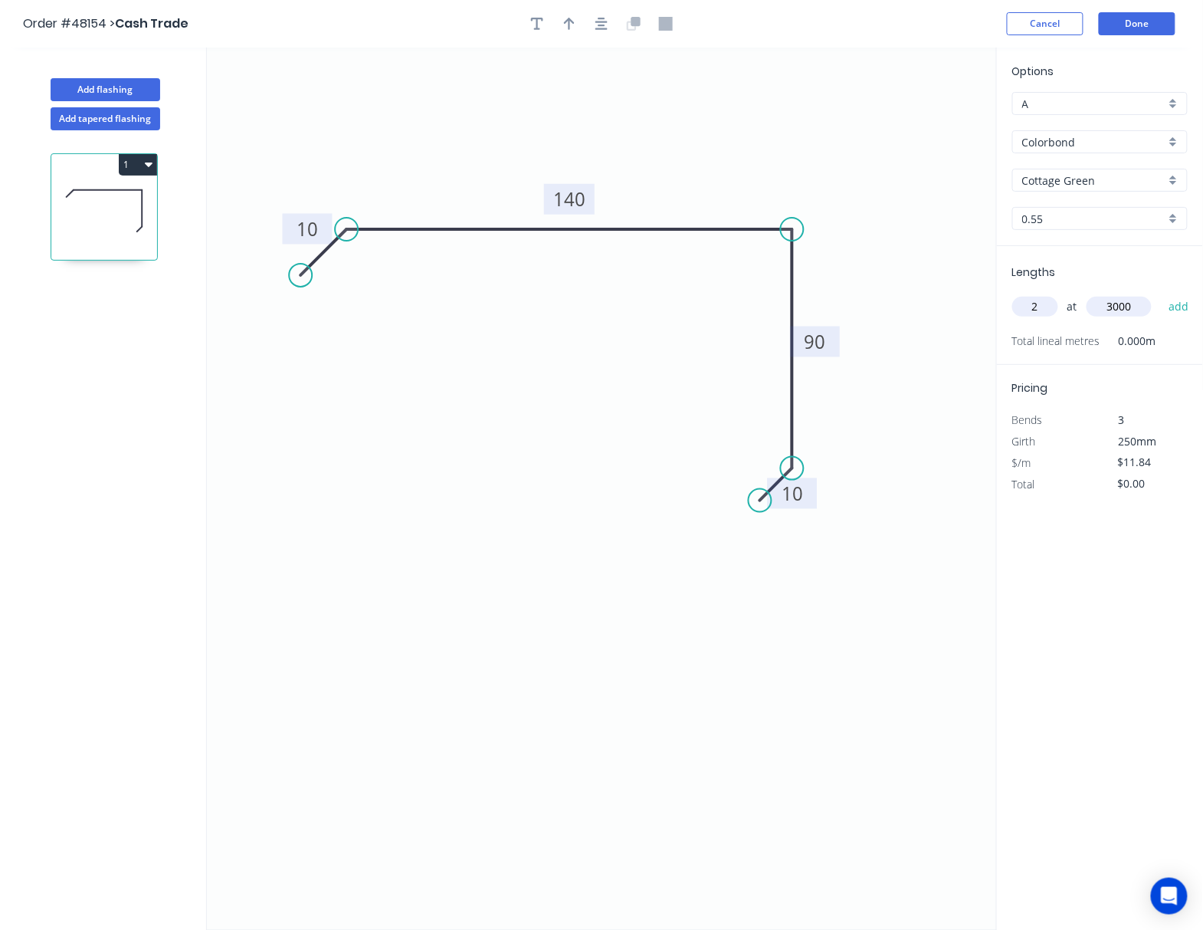
type input "3000"
click at [1161, 294] on button "add" at bounding box center [1179, 307] width 36 height 26
type input "$71.04"
click at [1150, 29] on button "Done" at bounding box center [1137, 23] width 77 height 23
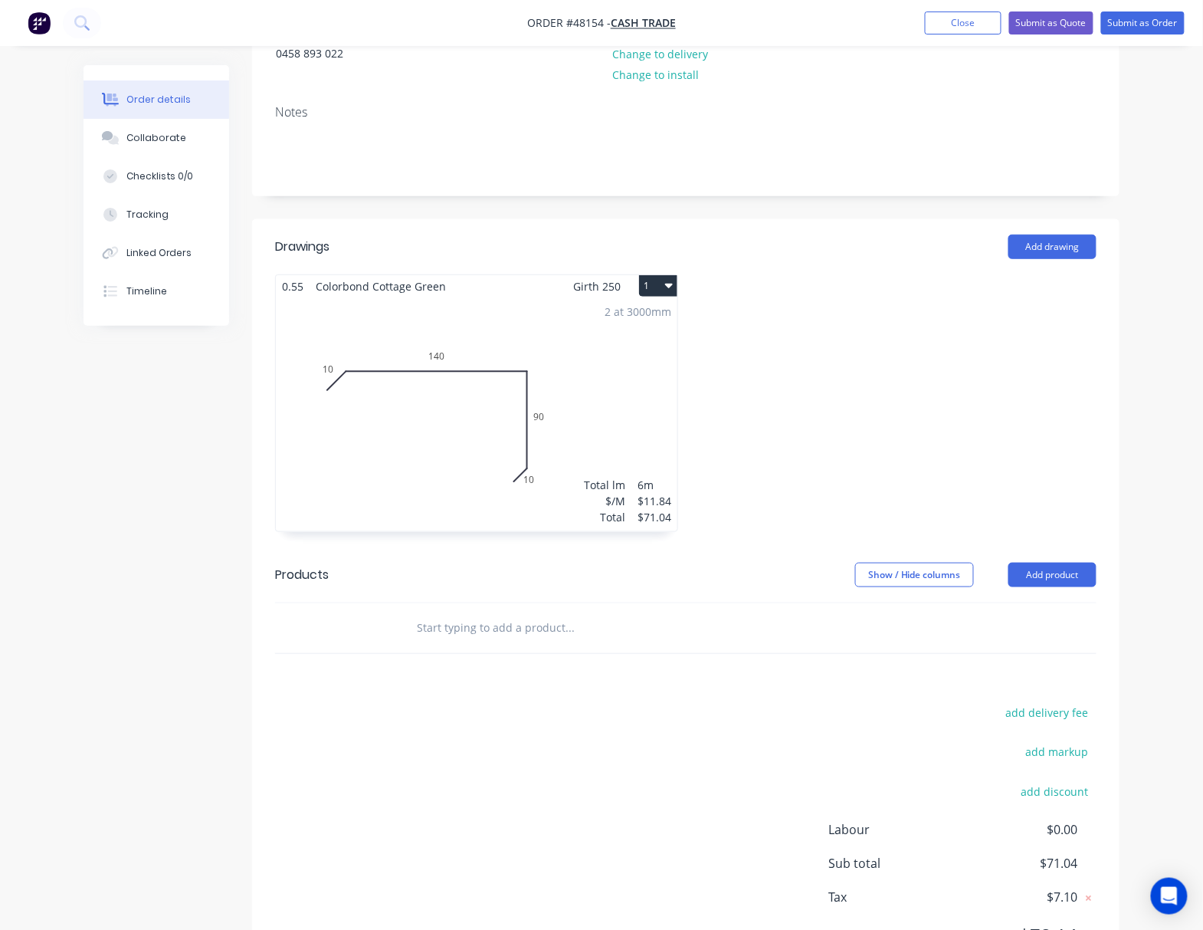
scroll to position [277, 0]
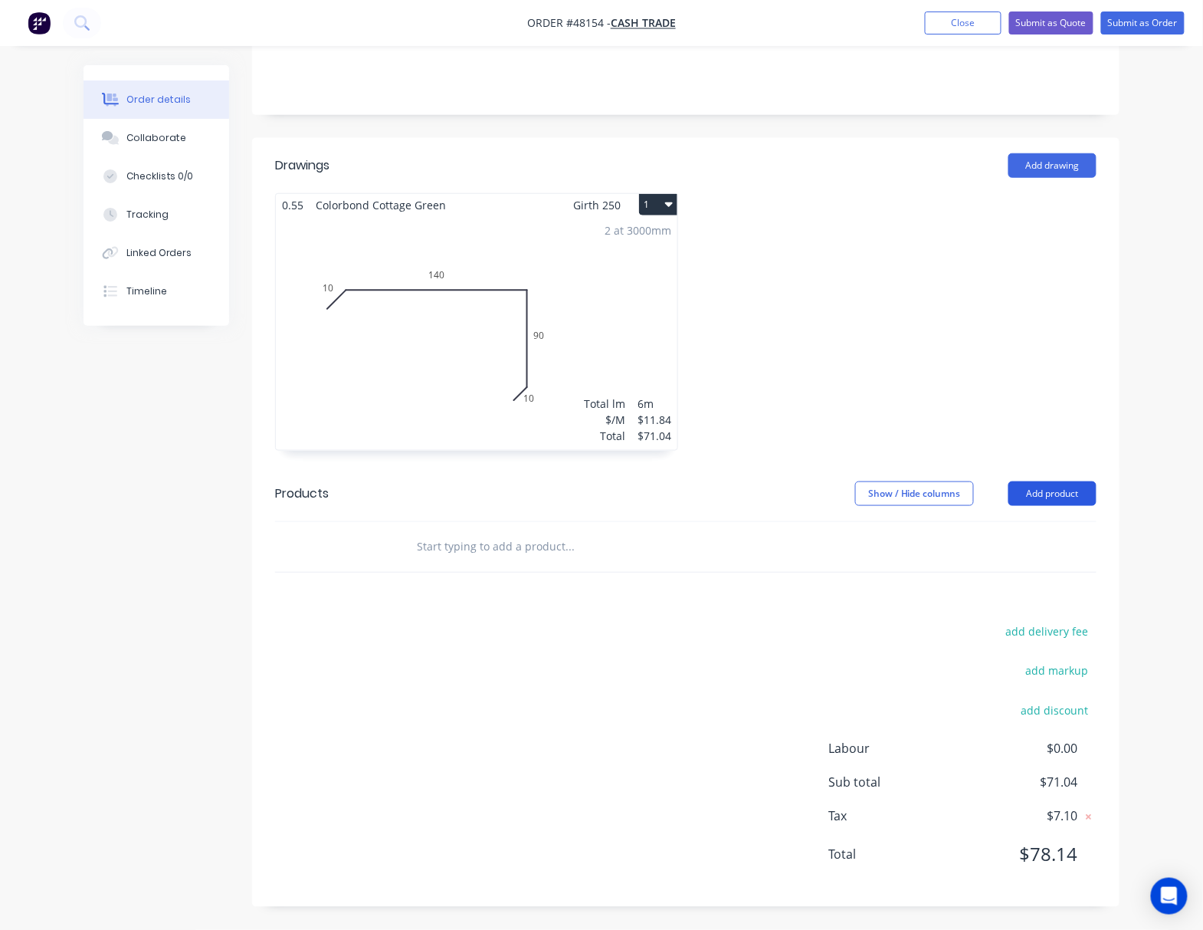
click at [1049, 481] on button "Add product" at bounding box center [1053, 493] width 88 height 25
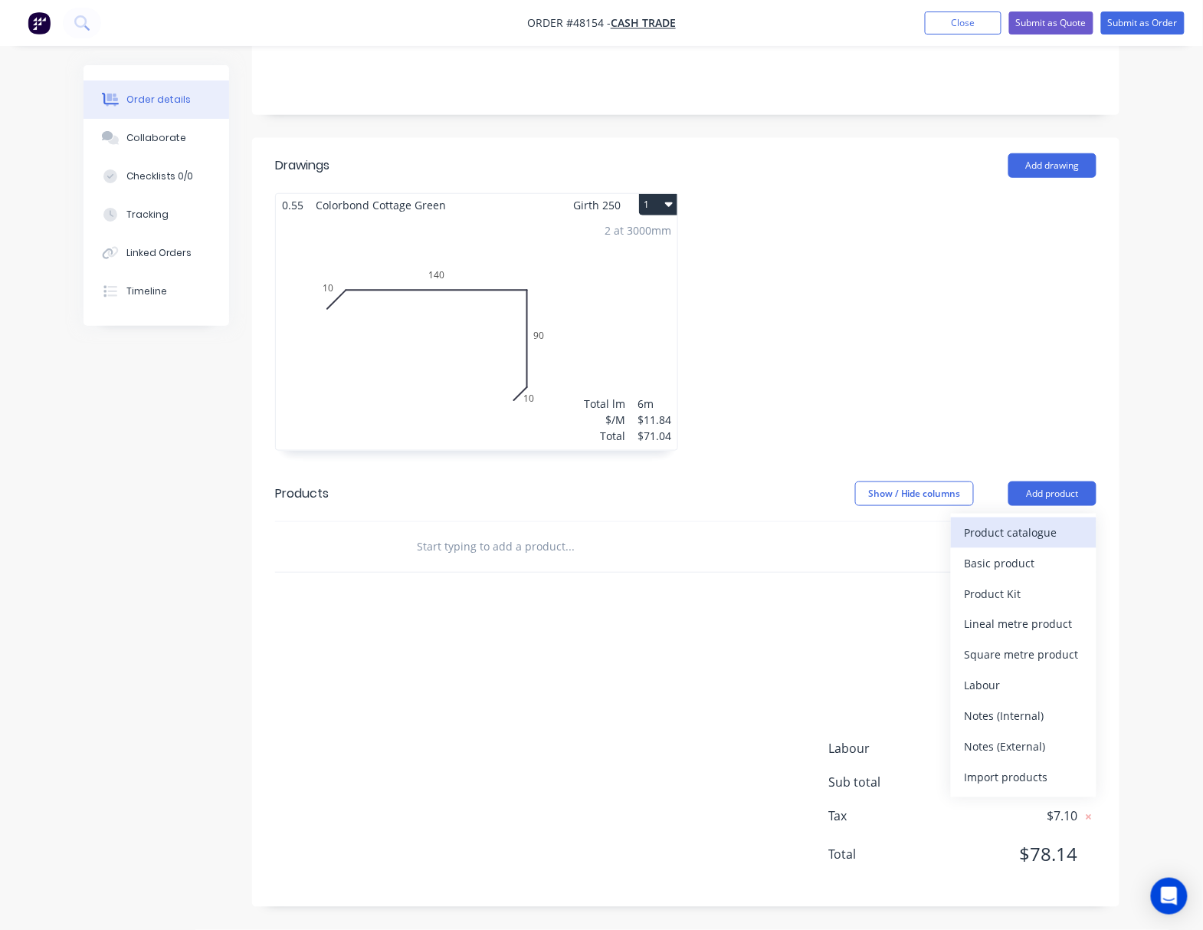
click at [1016, 543] on div "Product catalogue" at bounding box center [1024, 532] width 118 height 22
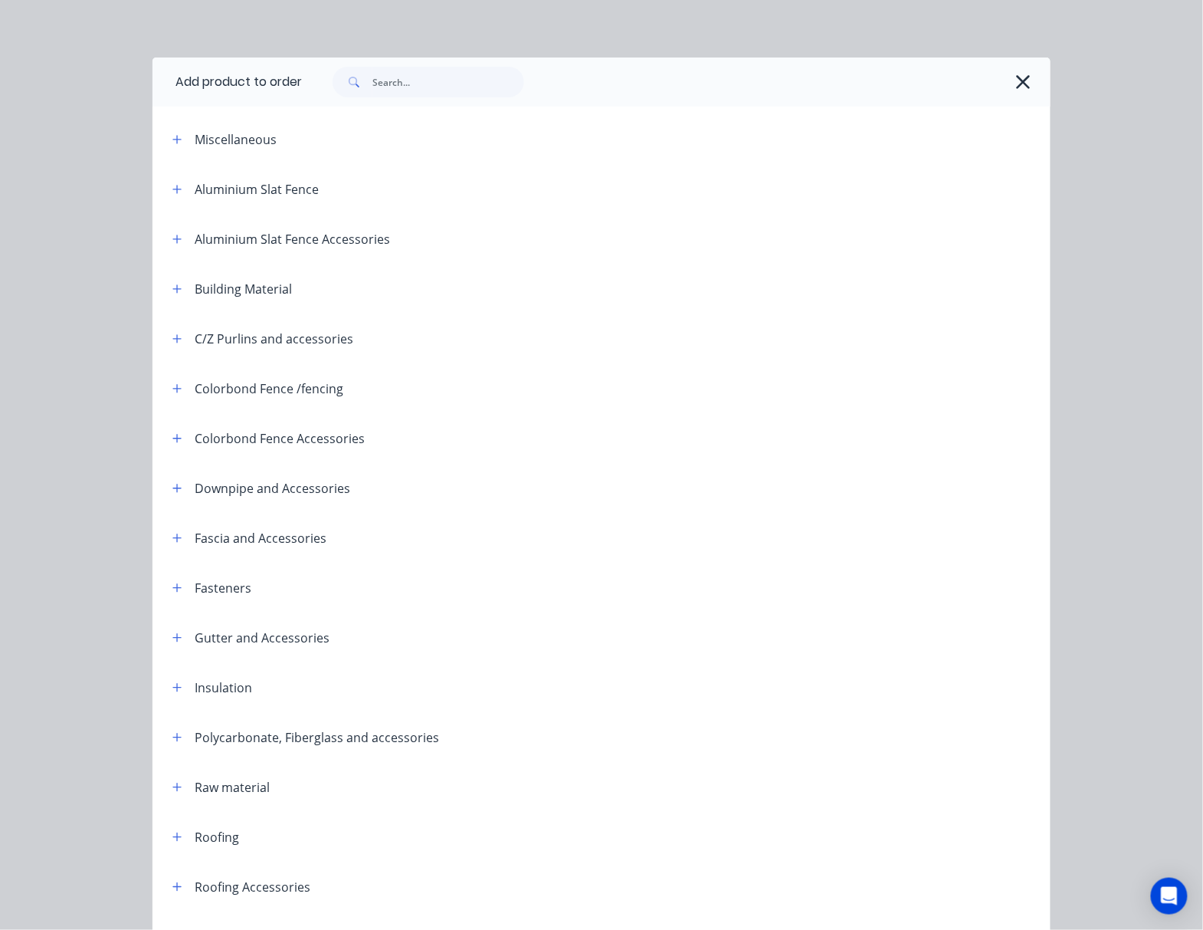
scroll to position [0, 0]
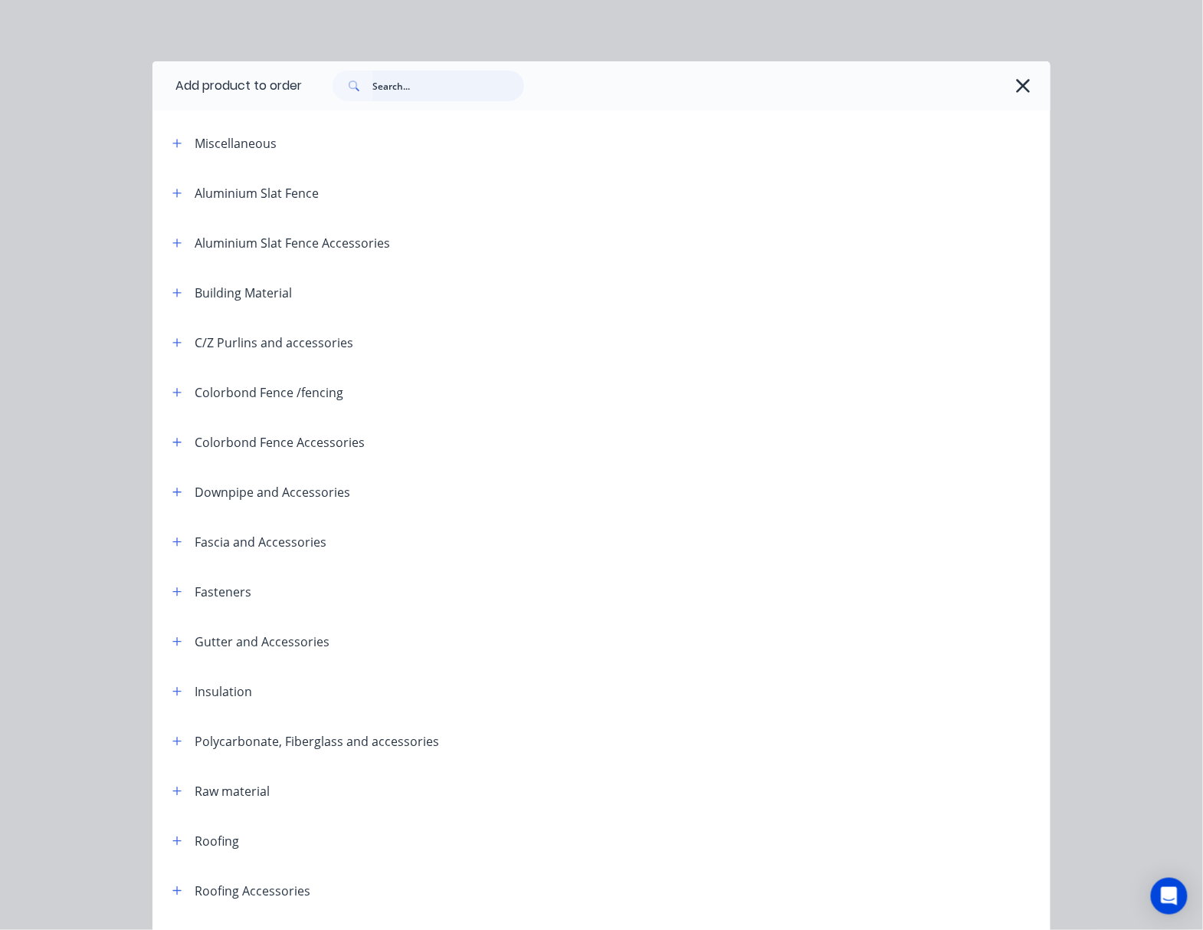
click at [373, 90] on input "text" at bounding box center [449, 86] width 152 height 31
type input "tube"
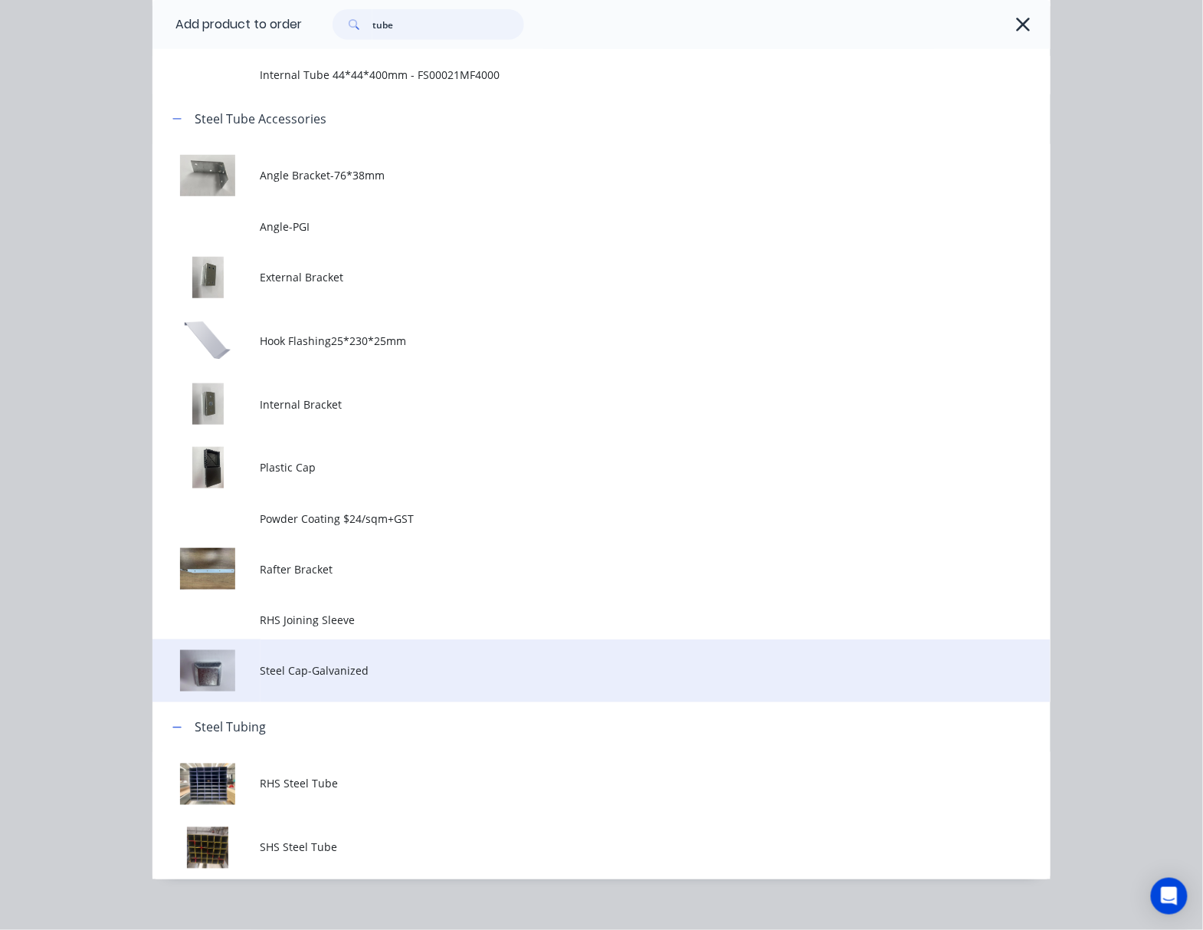
scroll to position [216, 0]
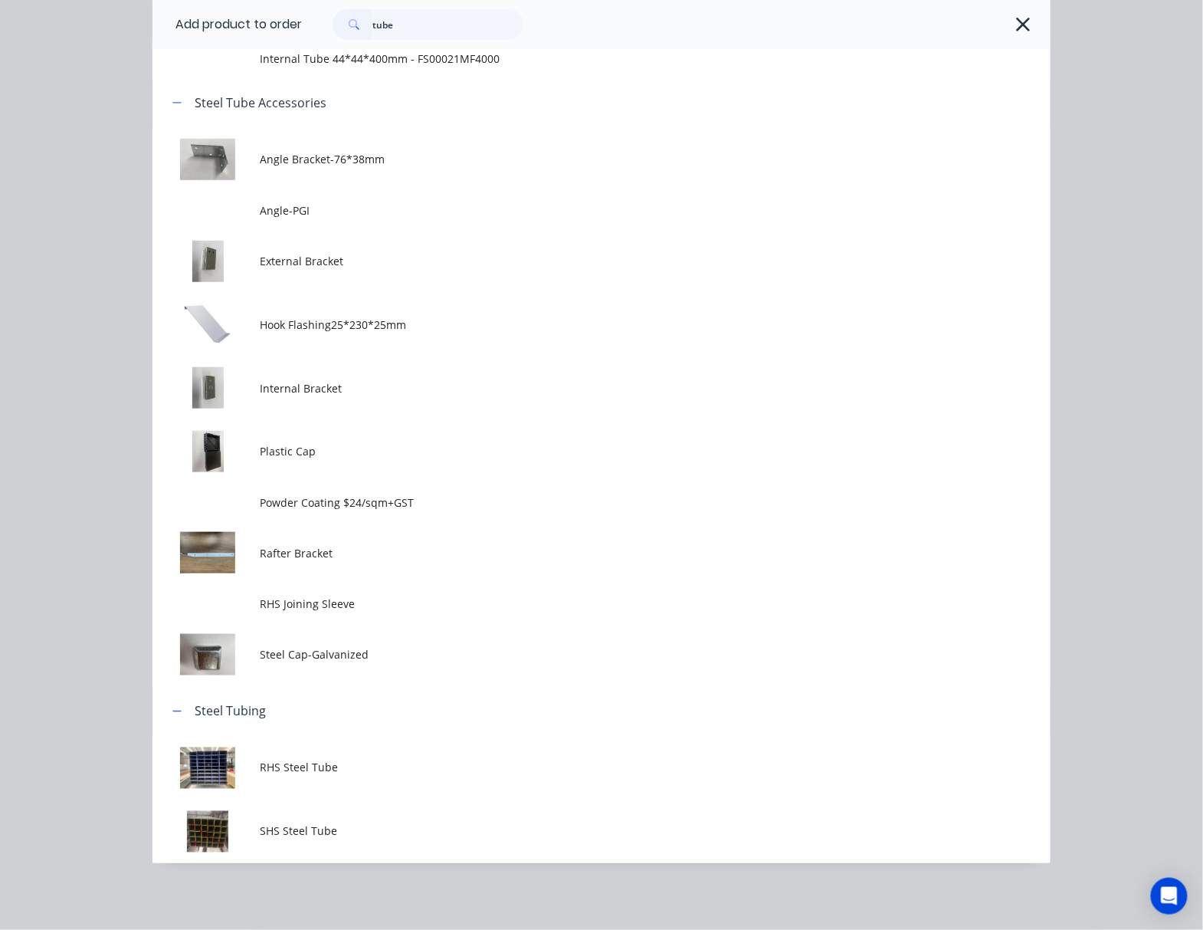
click at [452, 770] on span "RHS Steel Tube" at bounding box center [577, 768] width 632 height 16
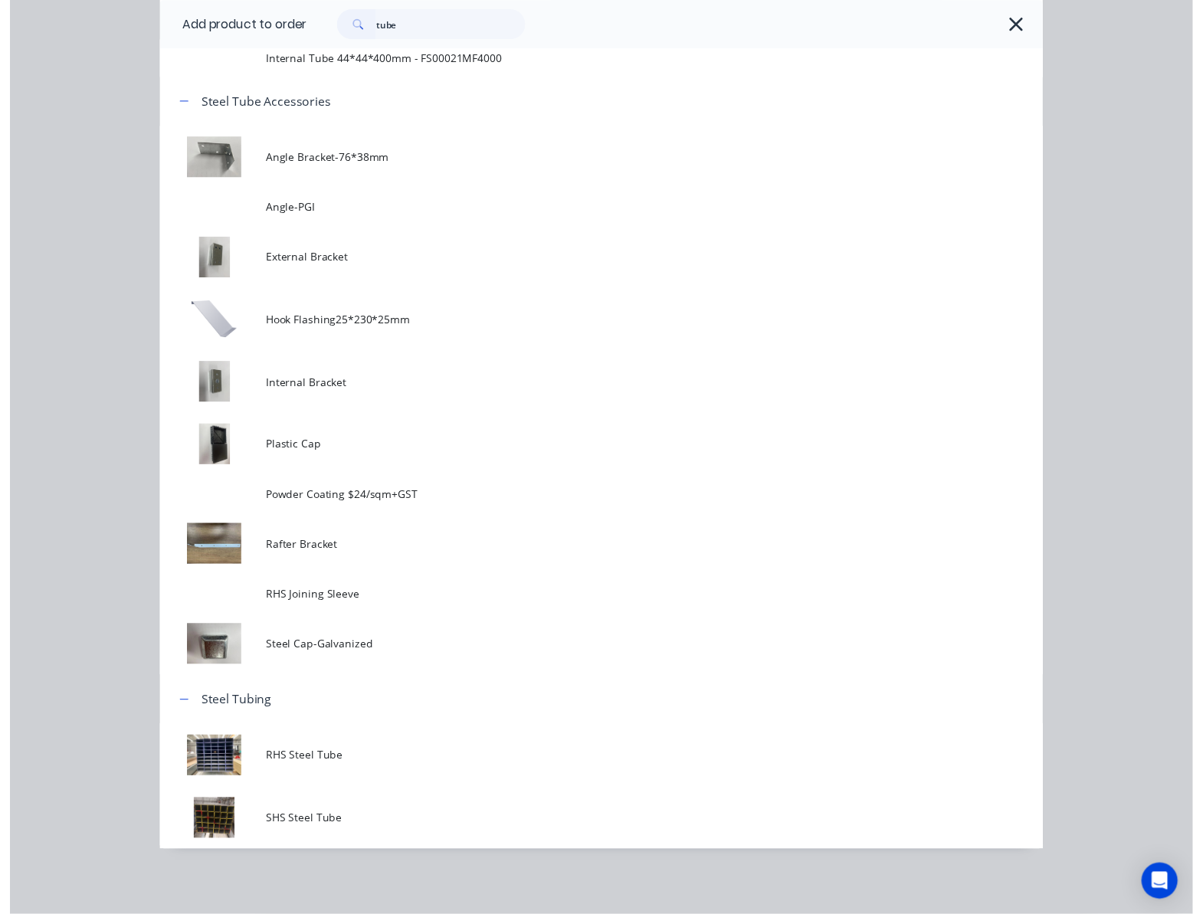
scroll to position [0, 0]
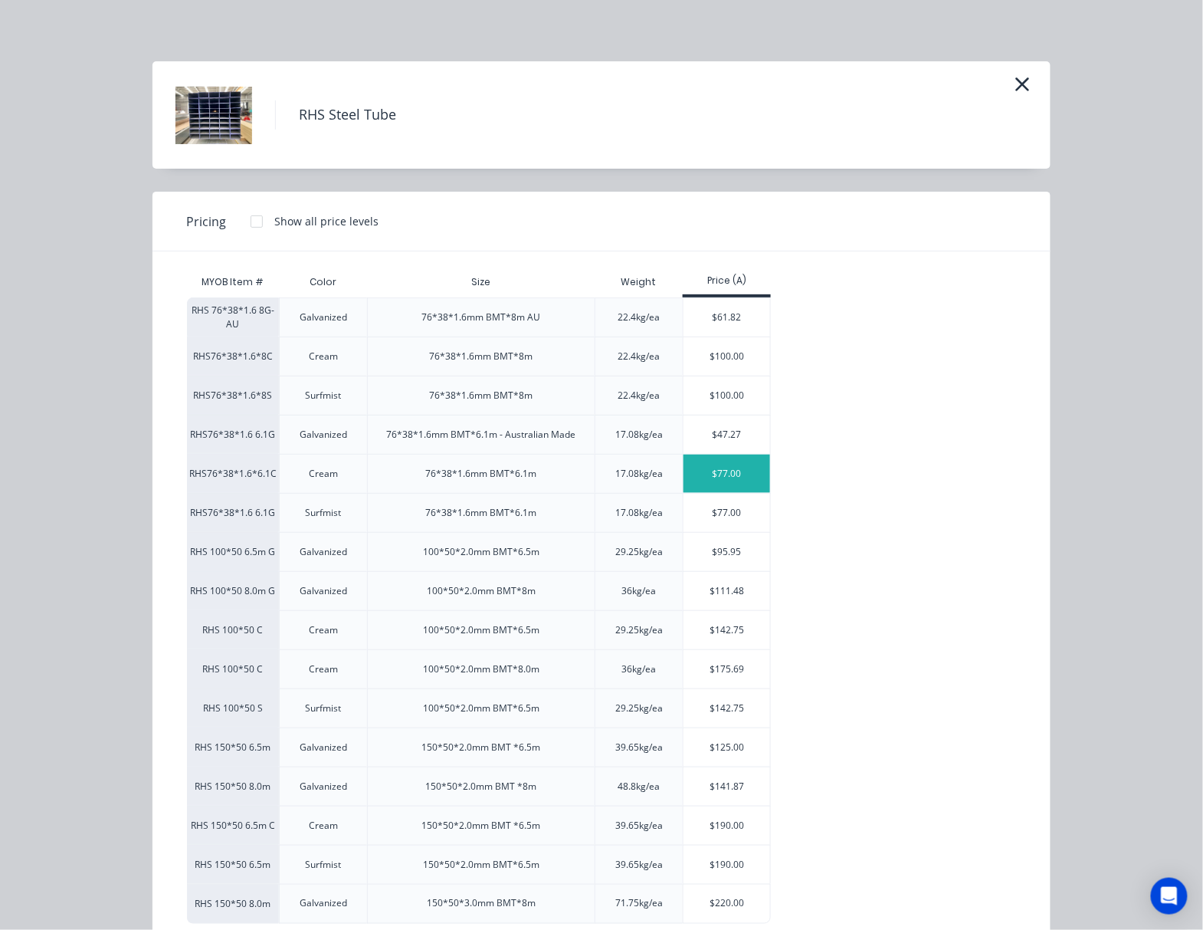
click at [713, 477] on div "$77.00" at bounding box center [727, 474] width 87 height 38
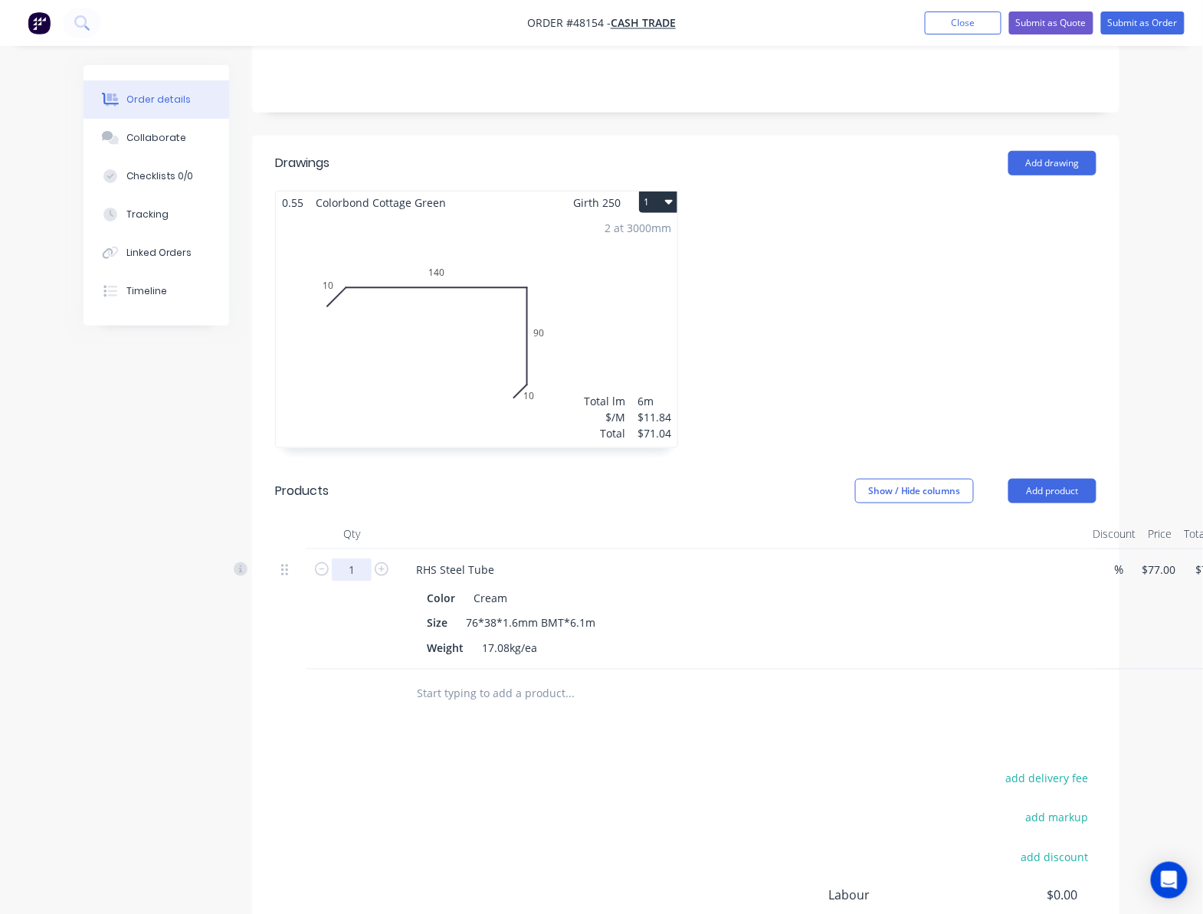
click at [346, 572] on input "1" at bounding box center [352, 570] width 40 height 23
type input "2"
type input "$154.00"
click at [488, 567] on div "RHS Steel Tube" at bounding box center [455, 570] width 103 height 22
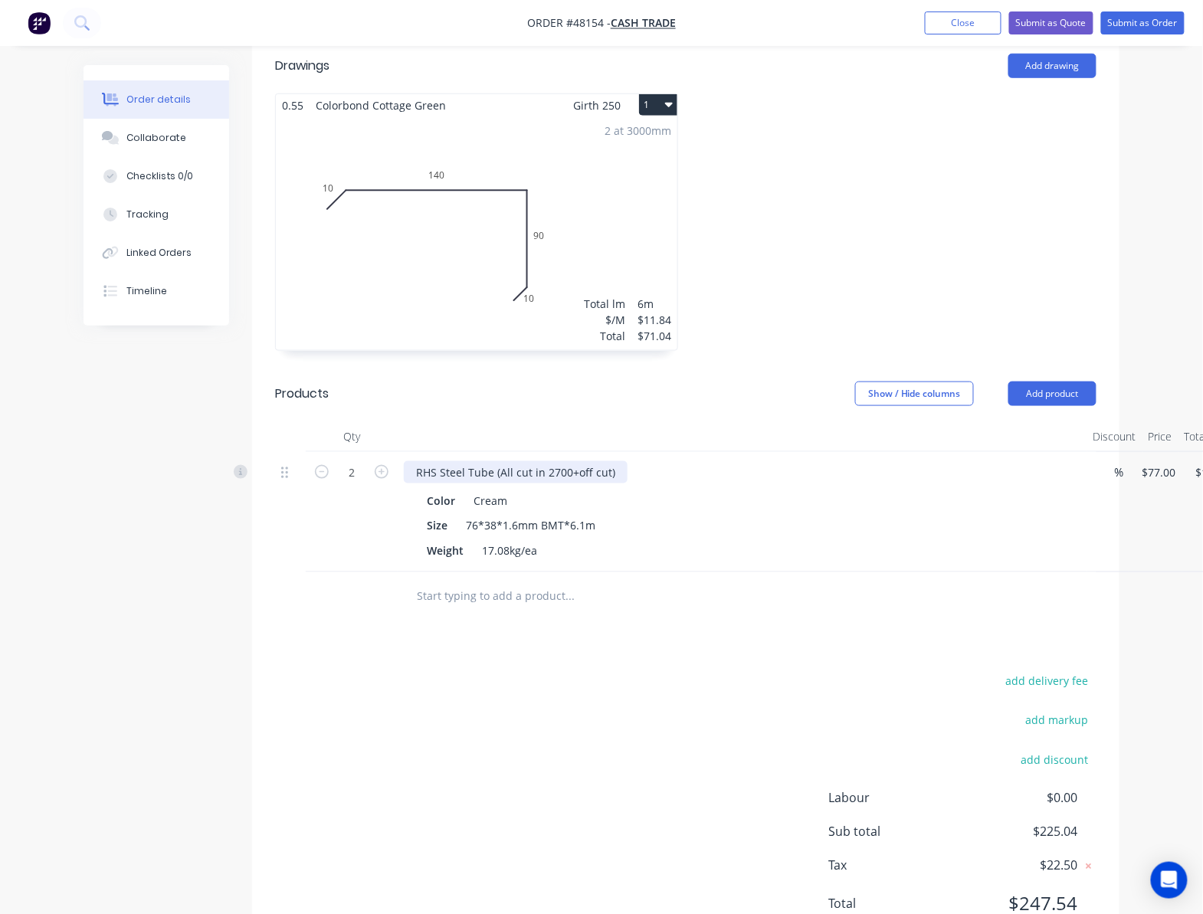
scroll to position [442, 0]
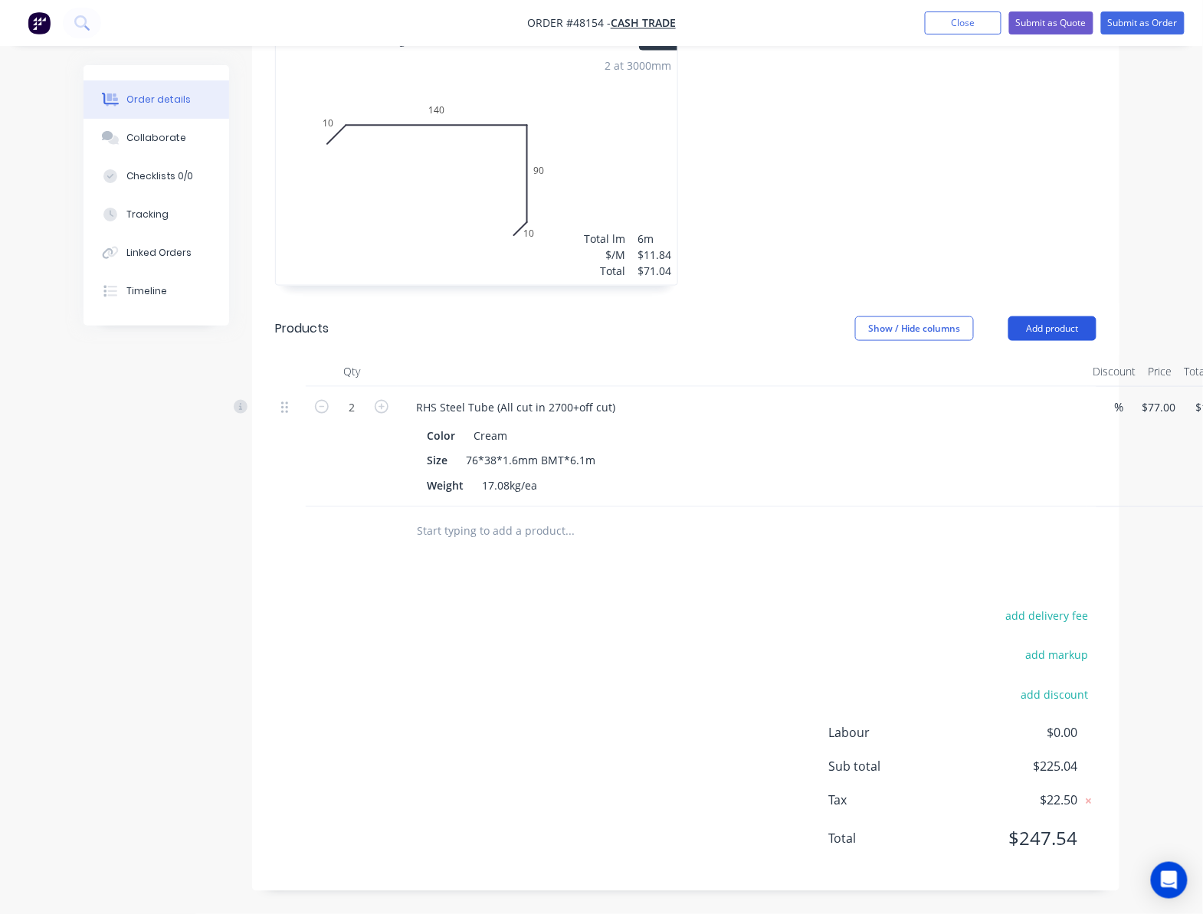
click at [1053, 325] on button "Add product" at bounding box center [1053, 329] width 88 height 25
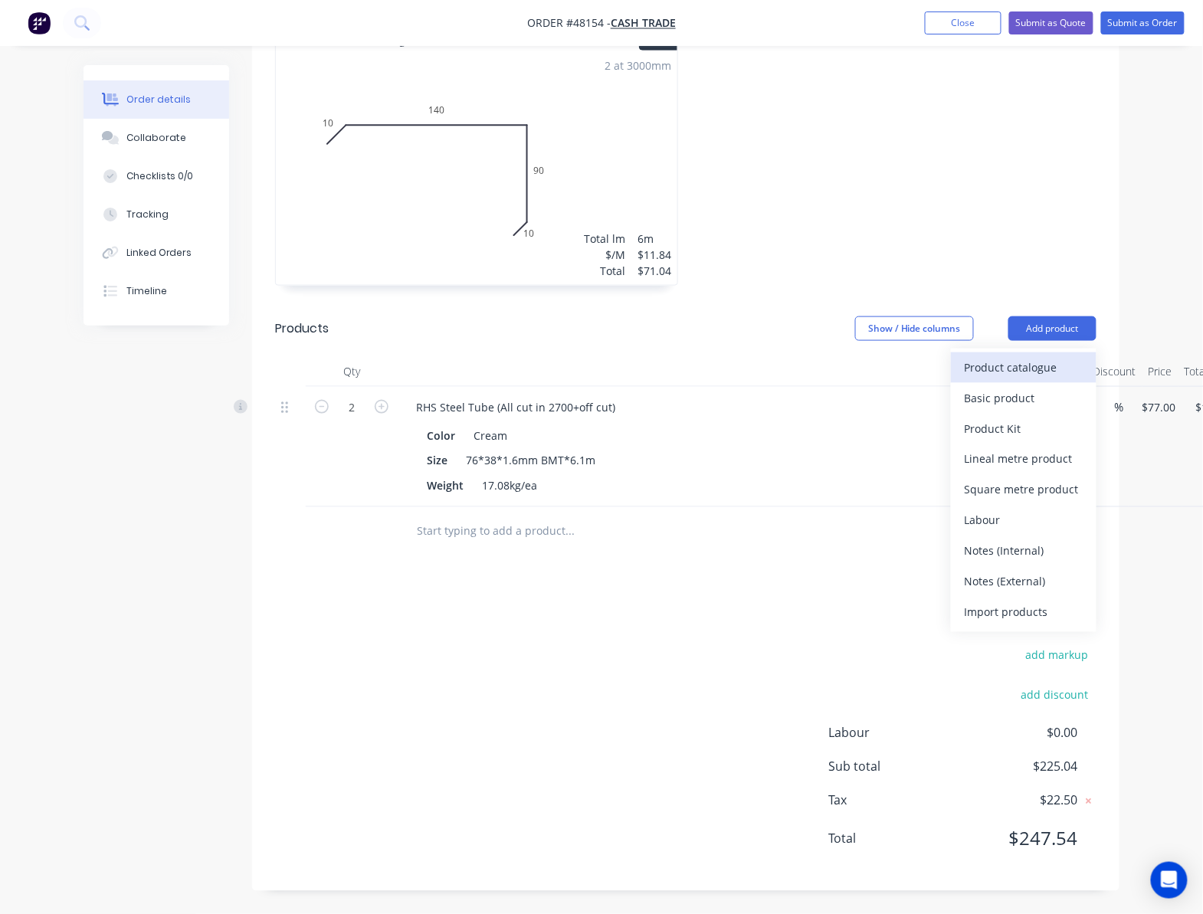
click at [1013, 381] on button "Product catalogue" at bounding box center [1024, 368] width 146 height 31
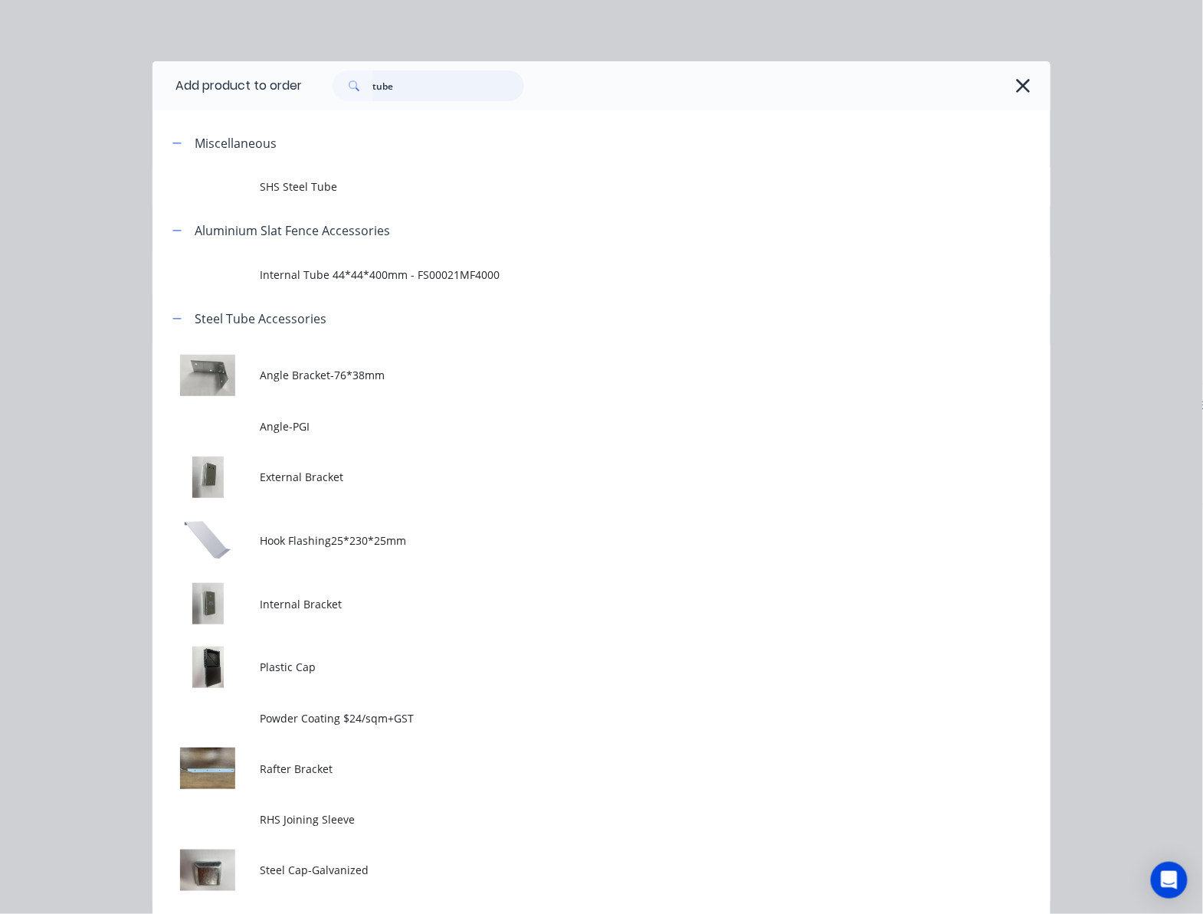
drag, startPoint x: 408, startPoint y: 87, endPoint x: 265, endPoint y: 93, distance: 142.7
click at [270, 93] on header "Add product to order tube" at bounding box center [602, 85] width 898 height 49
type input "cutt"
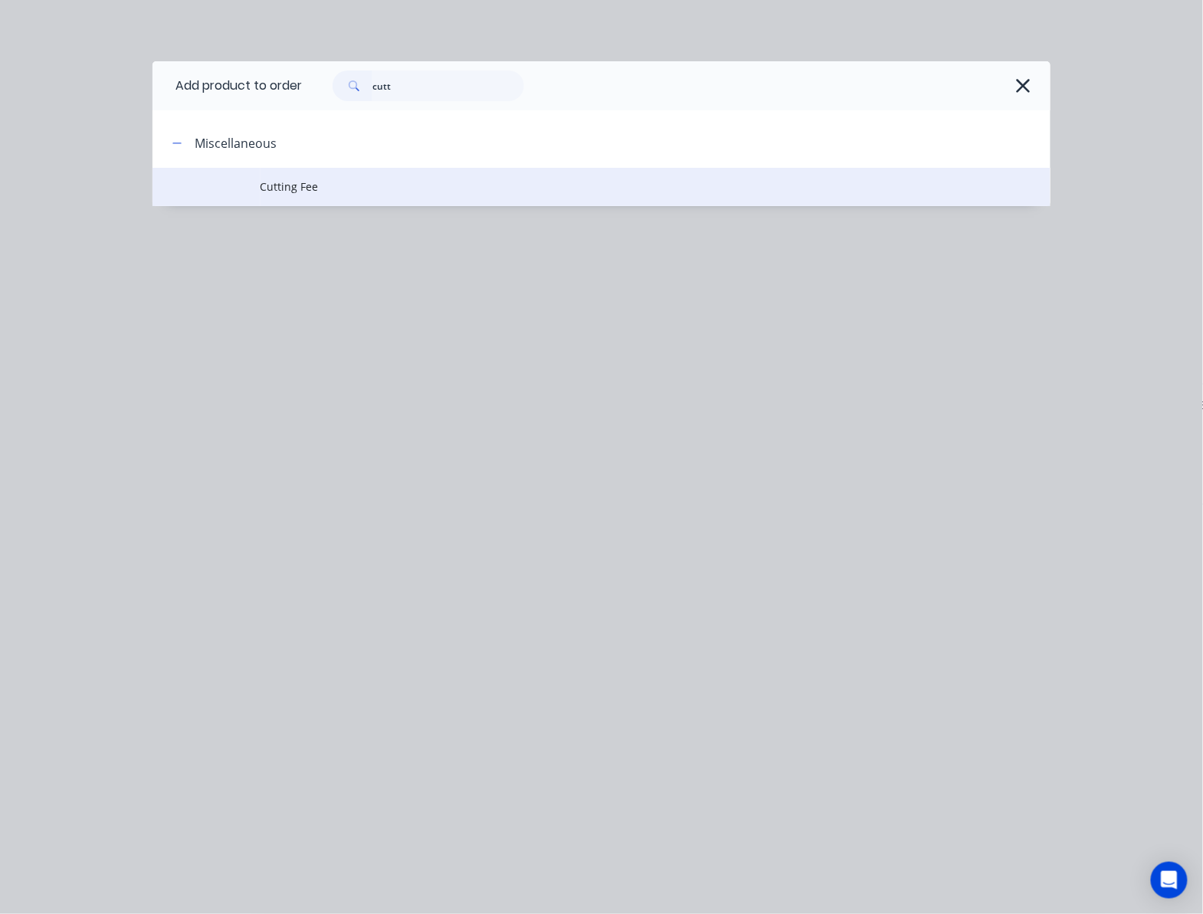
click at [512, 176] on td "Cutting Fee" at bounding box center [656, 187] width 790 height 38
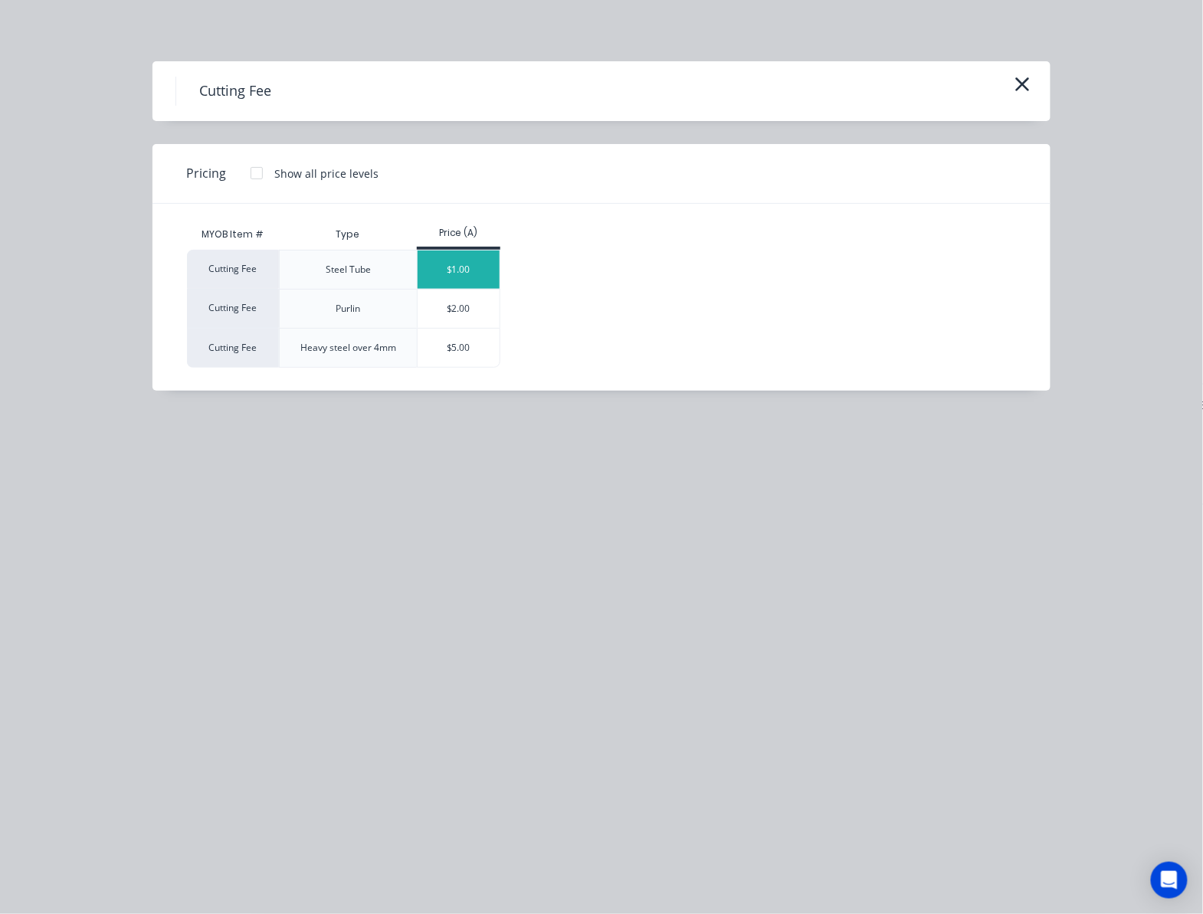
click at [482, 267] on div "$1.00" at bounding box center [459, 270] width 82 height 38
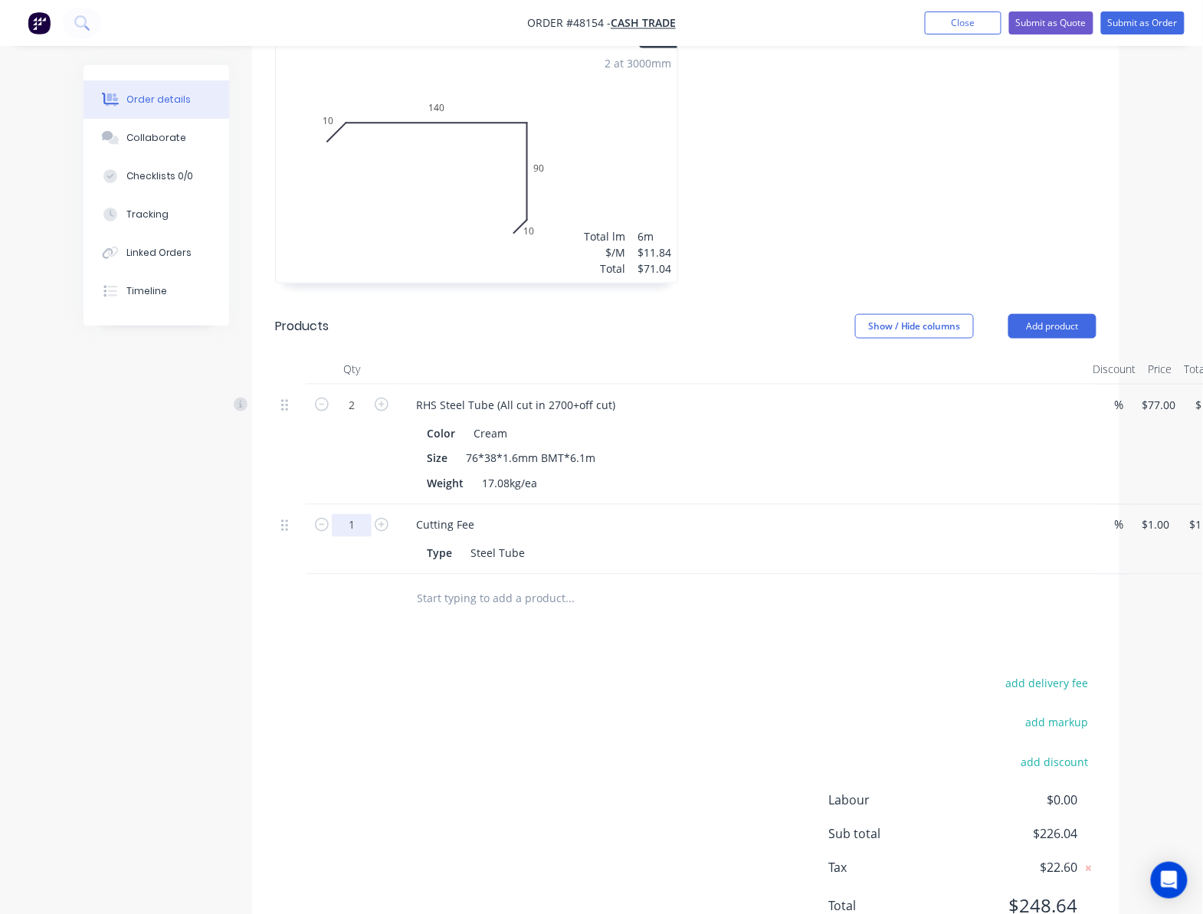
click at [356, 417] on input "1" at bounding box center [352, 405] width 40 height 23
type input "2"
type input "$2.00"
click at [842, 687] on div "Drawings Add drawing 0.55 Colorbond Cottage Green Girth 250 1 0 10 140 90 10 0 …" at bounding box center [686, 465] width 868 height 988
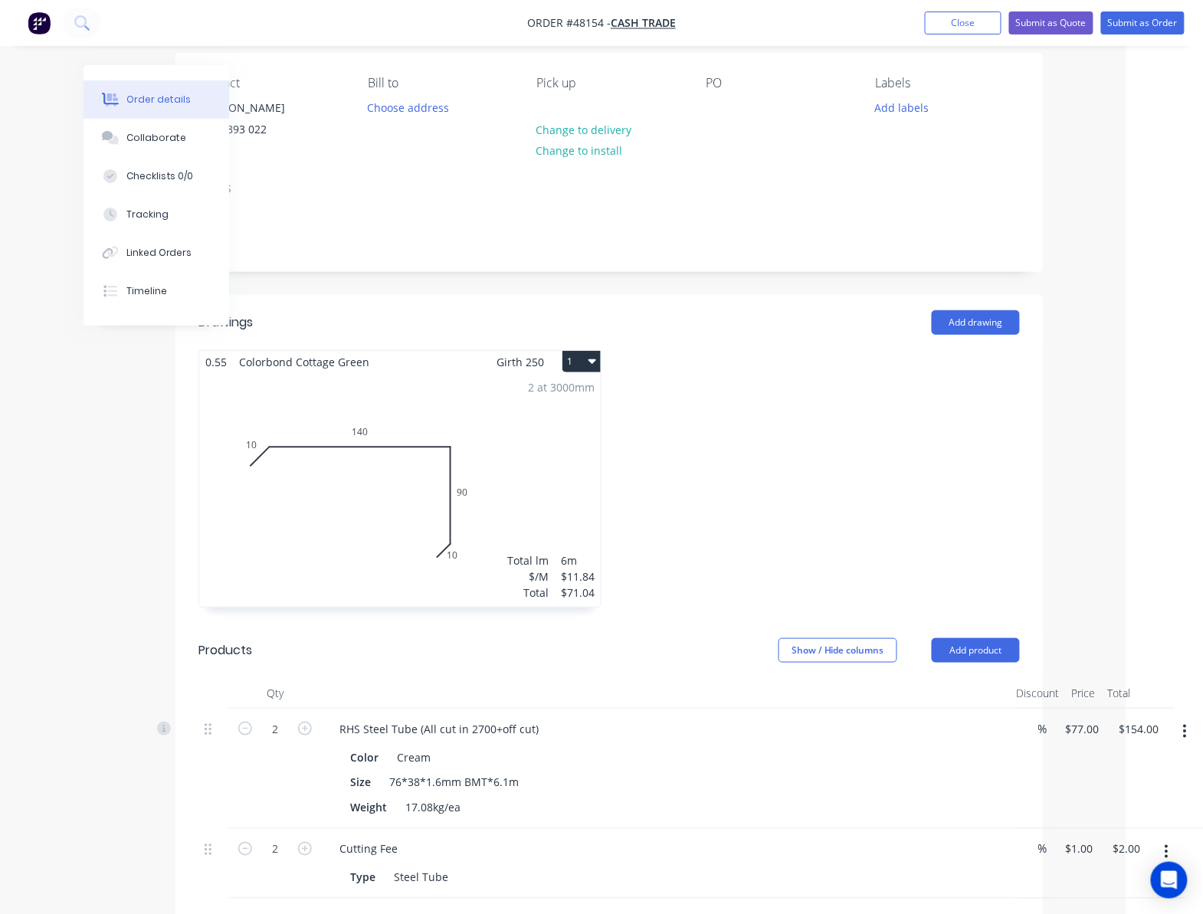
scroll to position [0, 77]
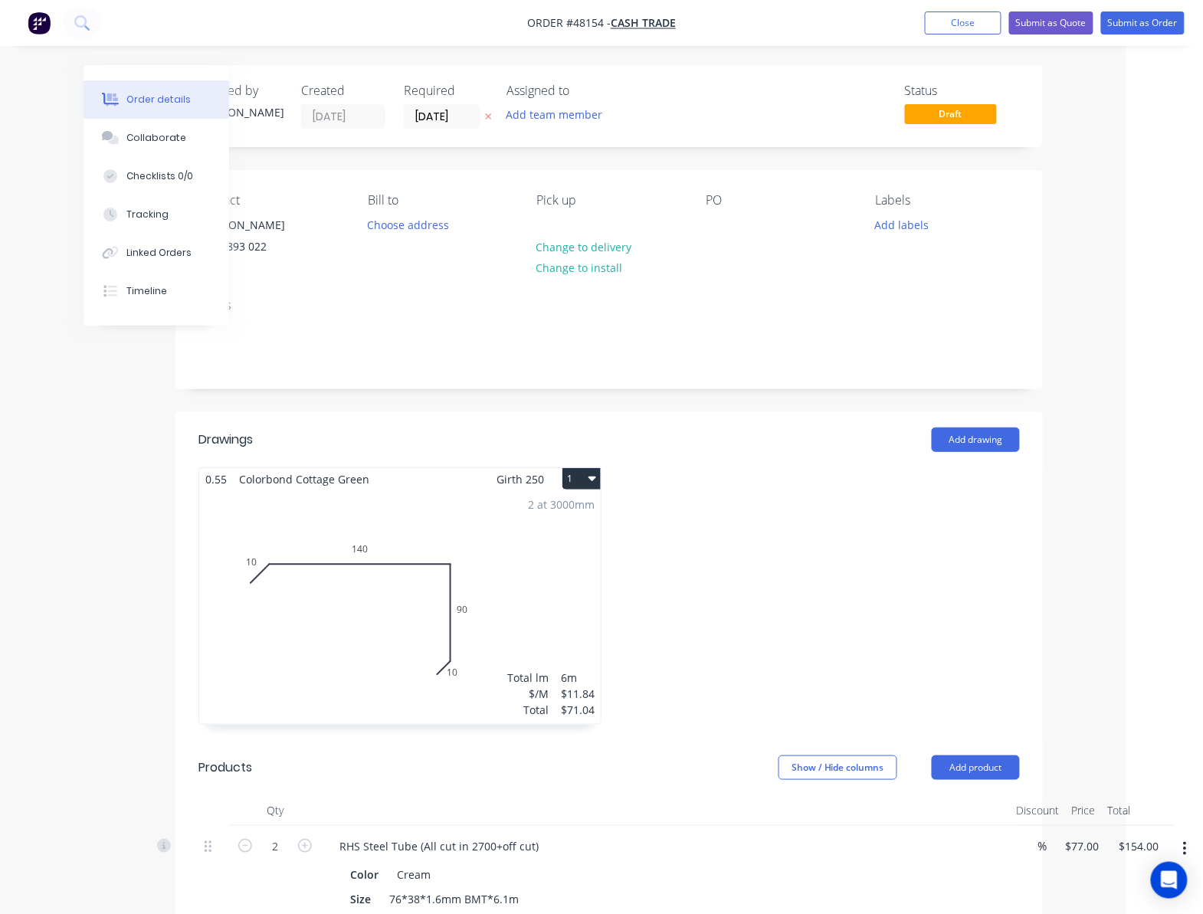
click at [481, 520] on div "2 at 3000mm Total lm $/M Total 6m $11.84 $71.04" at bounding box center [400, 608] width 402 height 234
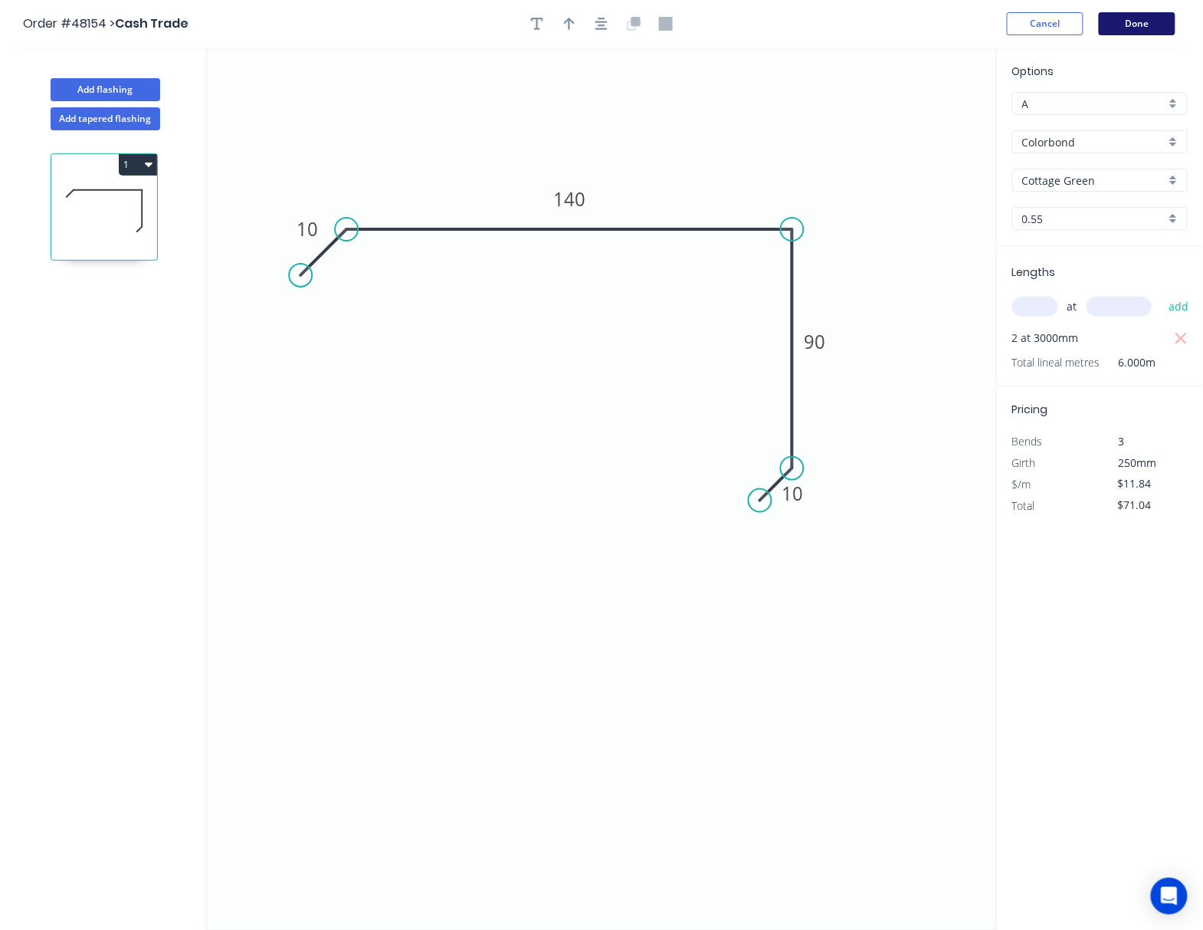
click at [1148, 25] on button "Done" at bounding box center [1137, 23] width 77 height 23
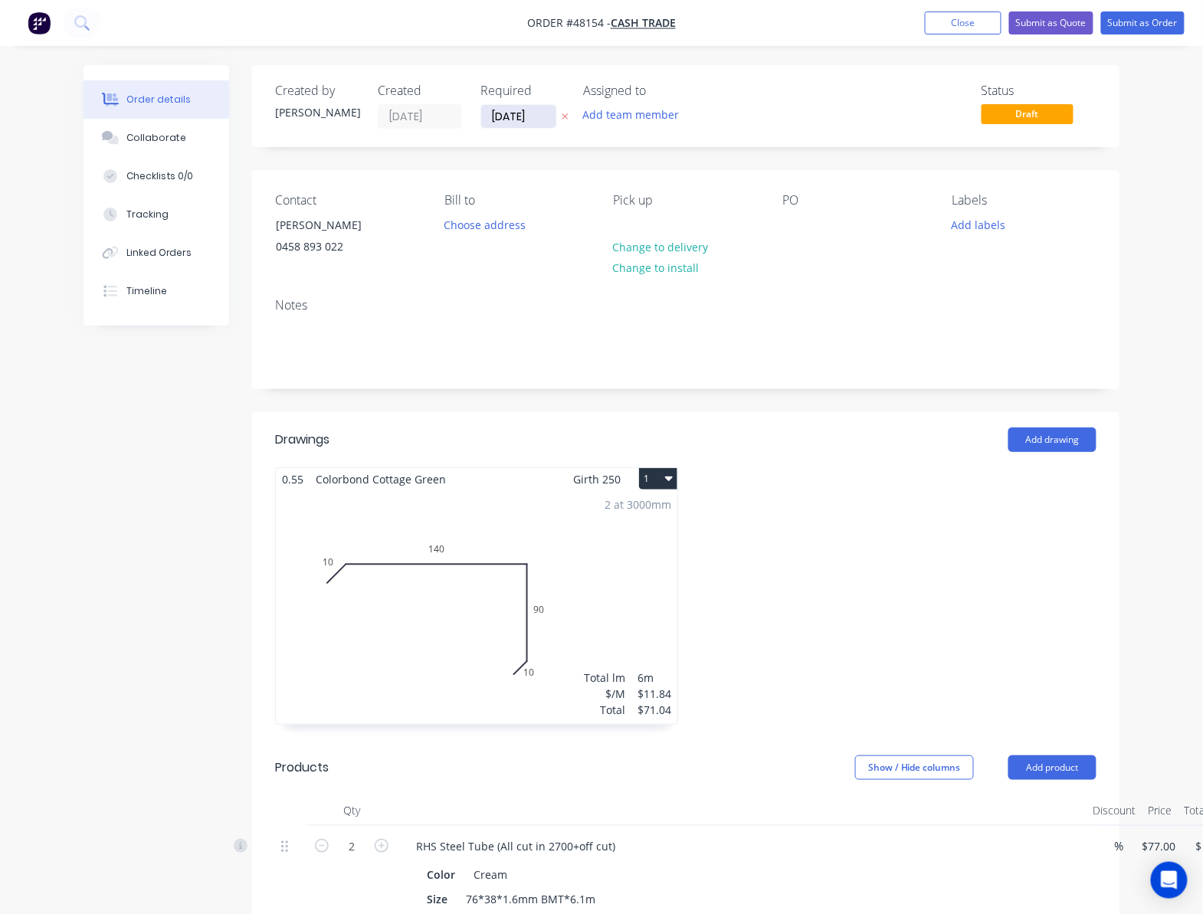
click at [526, 118] on input "16/08/25" at bounding box center [518, 116] width 75 height 23
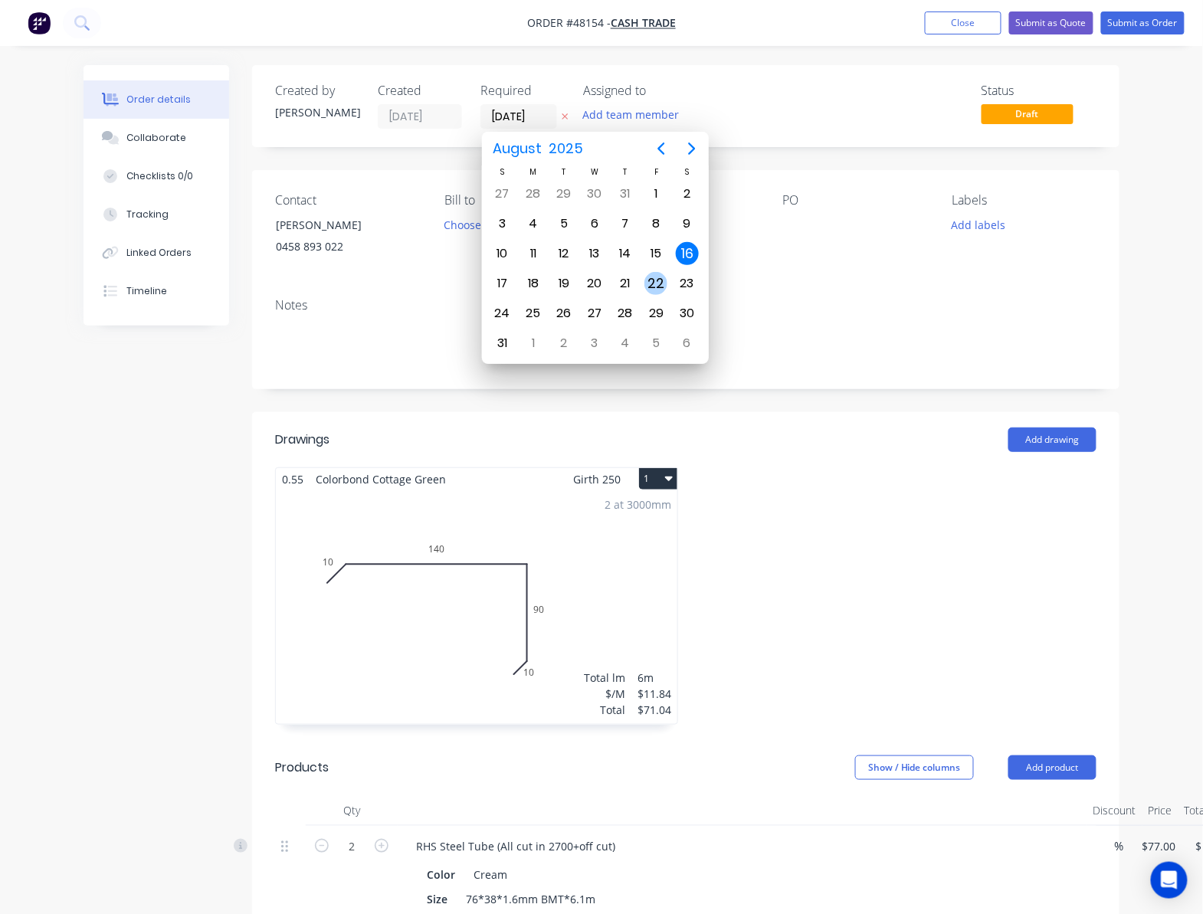
click at [658, 286] on div "22" at bounding box center [656, 283] width 23 height 23
type input "22/08/25"
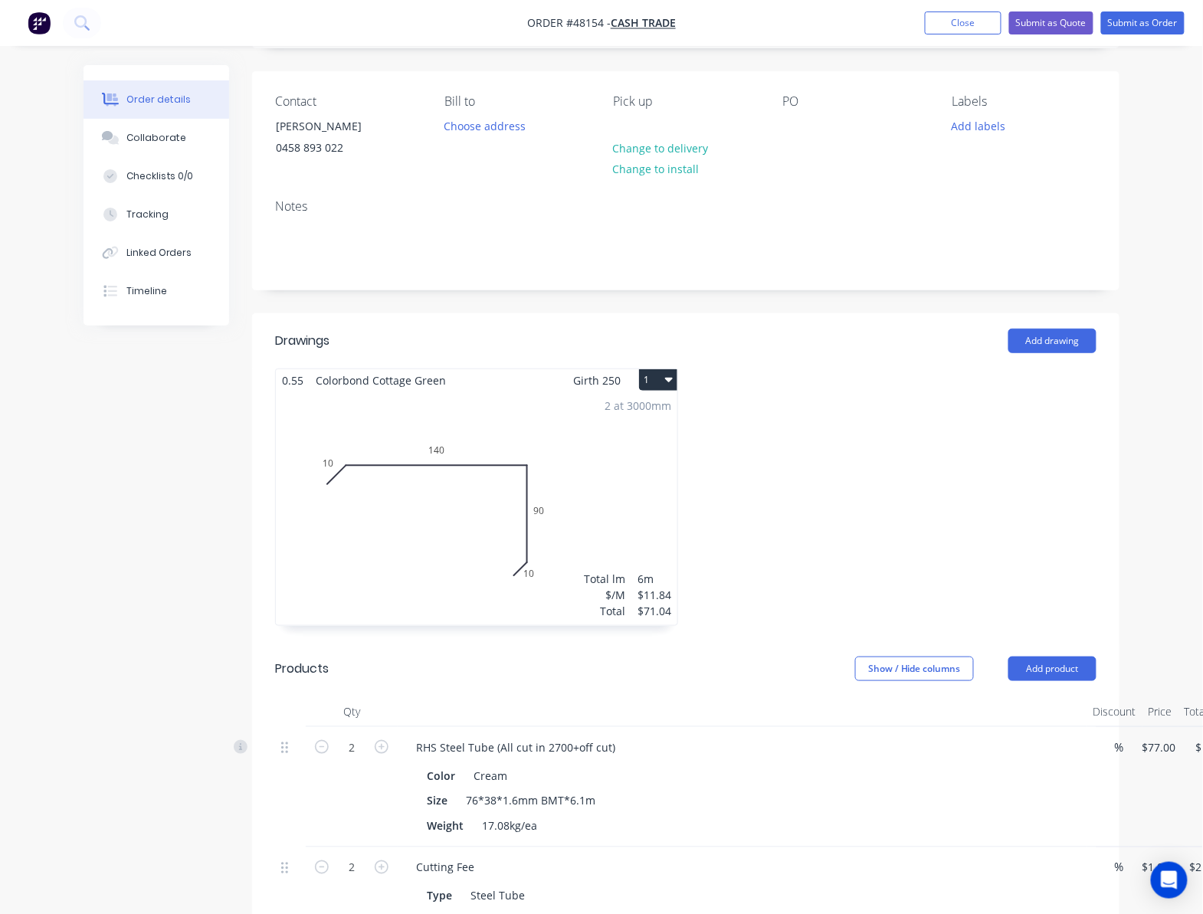
scroll to position [511, 0]
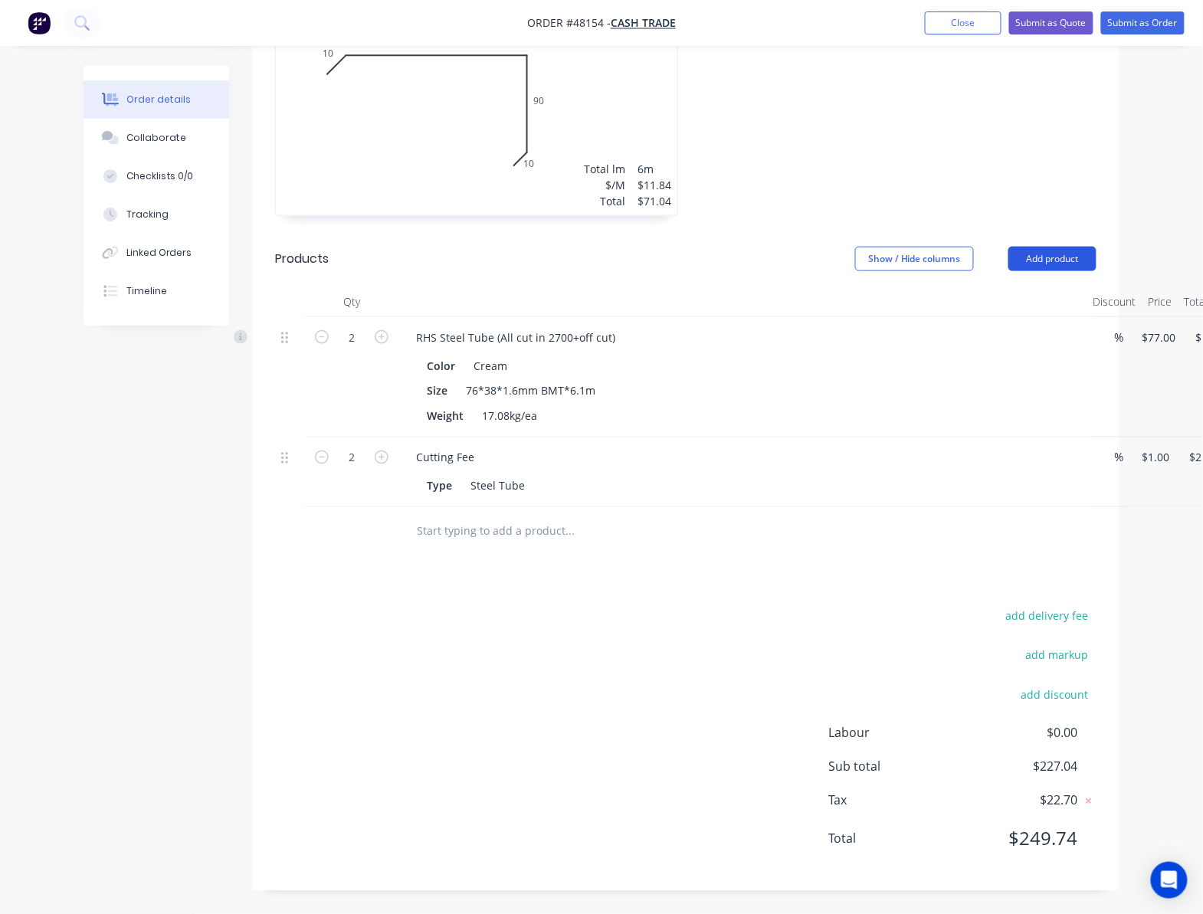
click at [1053, 262] on button "Add product" at bounding box center [1053, 259] width 88 height 25
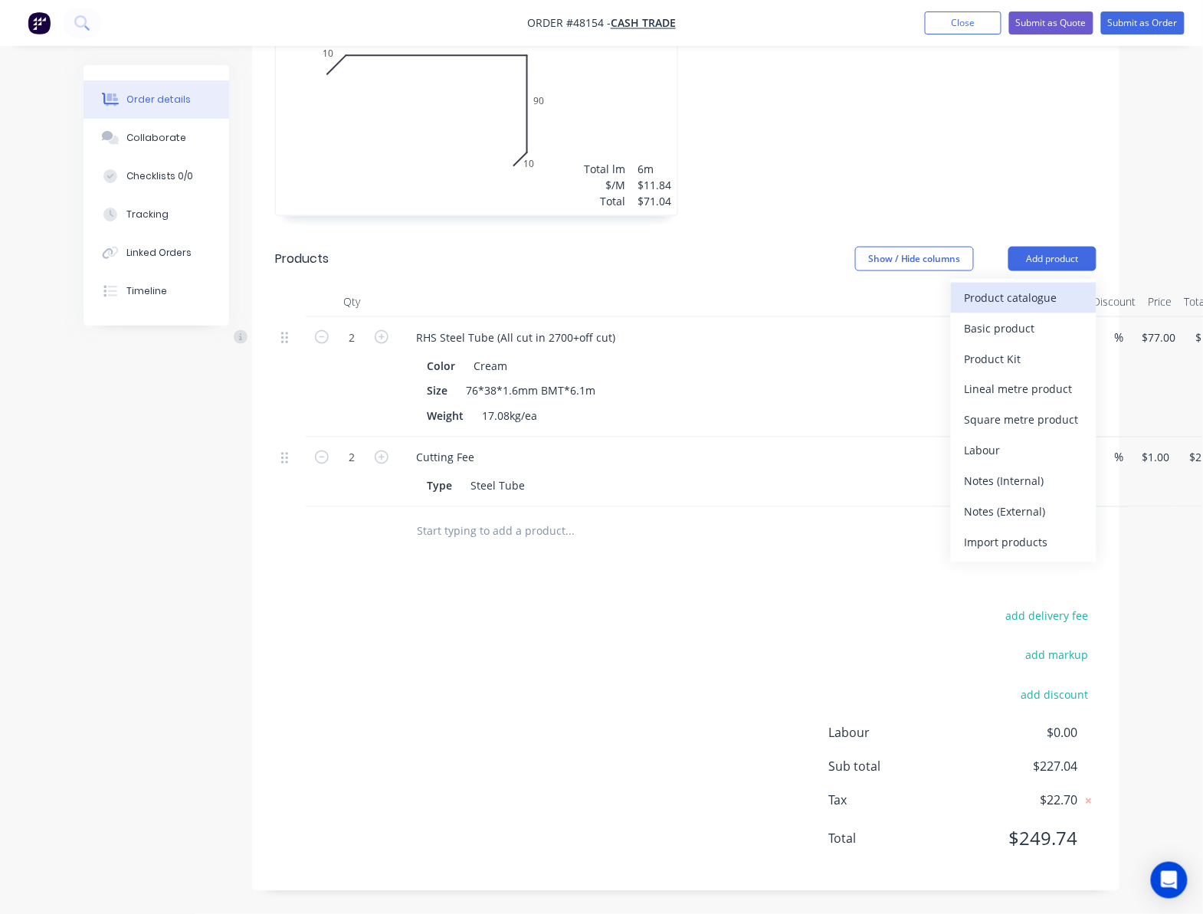
click at [1047, 288] on div "Product catalogue" at bounding box center [1024, 298] width 118 height 22
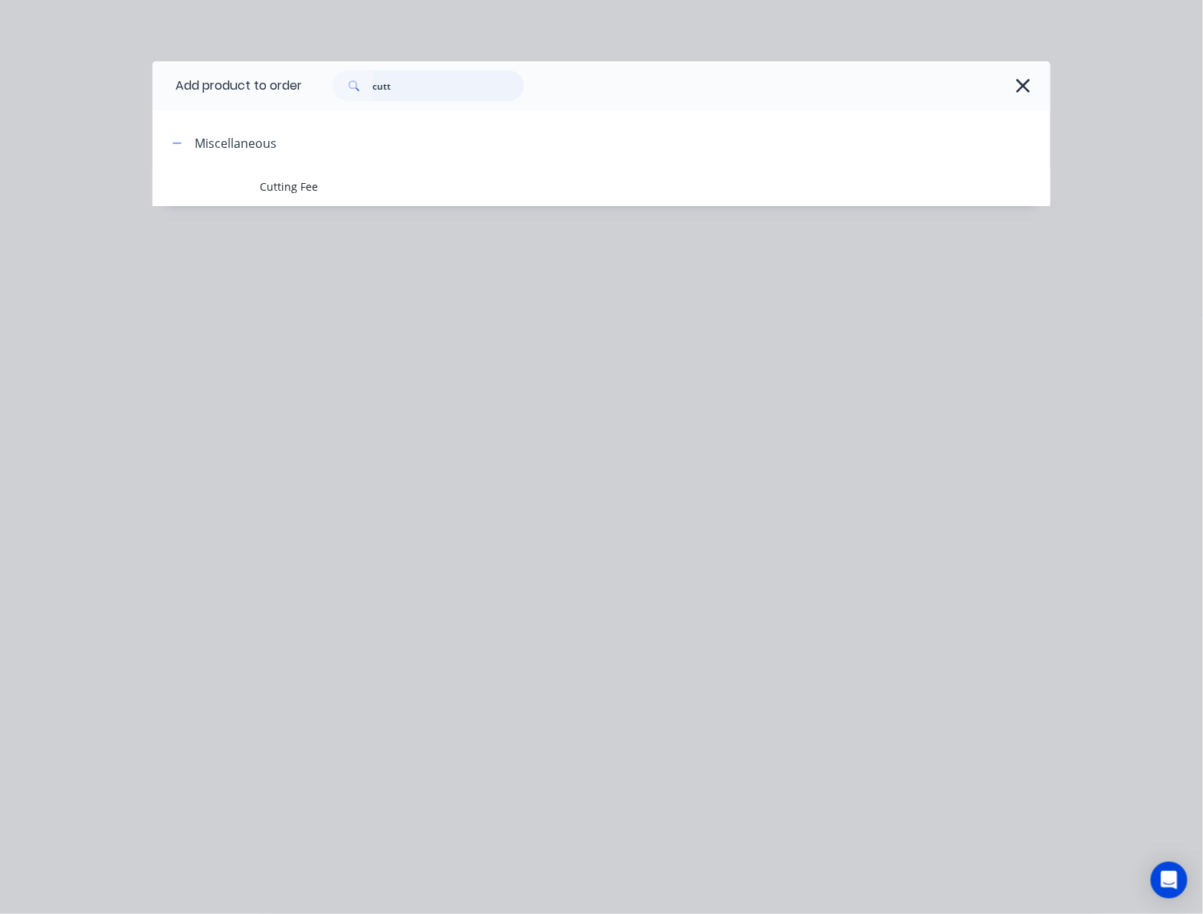
drag, startPoint x: 454, startPoint y: 89, endPoint x: 149, endPoint y: 102, distance: 305.4
click at [235, 96] on header "Add product to order cutt" at bounding box center [602, 85] width 898 height 49
type input "inter"
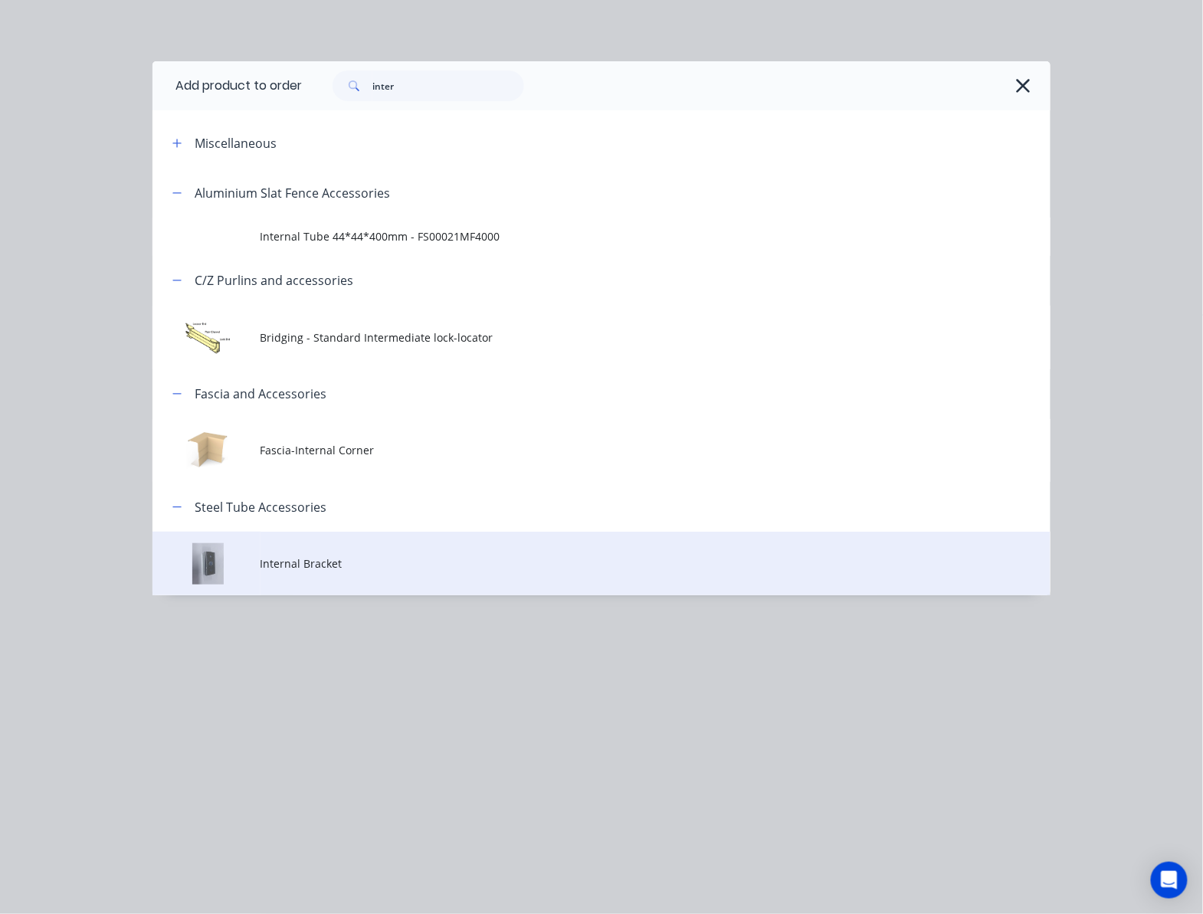
click at [538, 547] on td "Internal Bracket" at bounding box center [656, 564] width 790 height 64
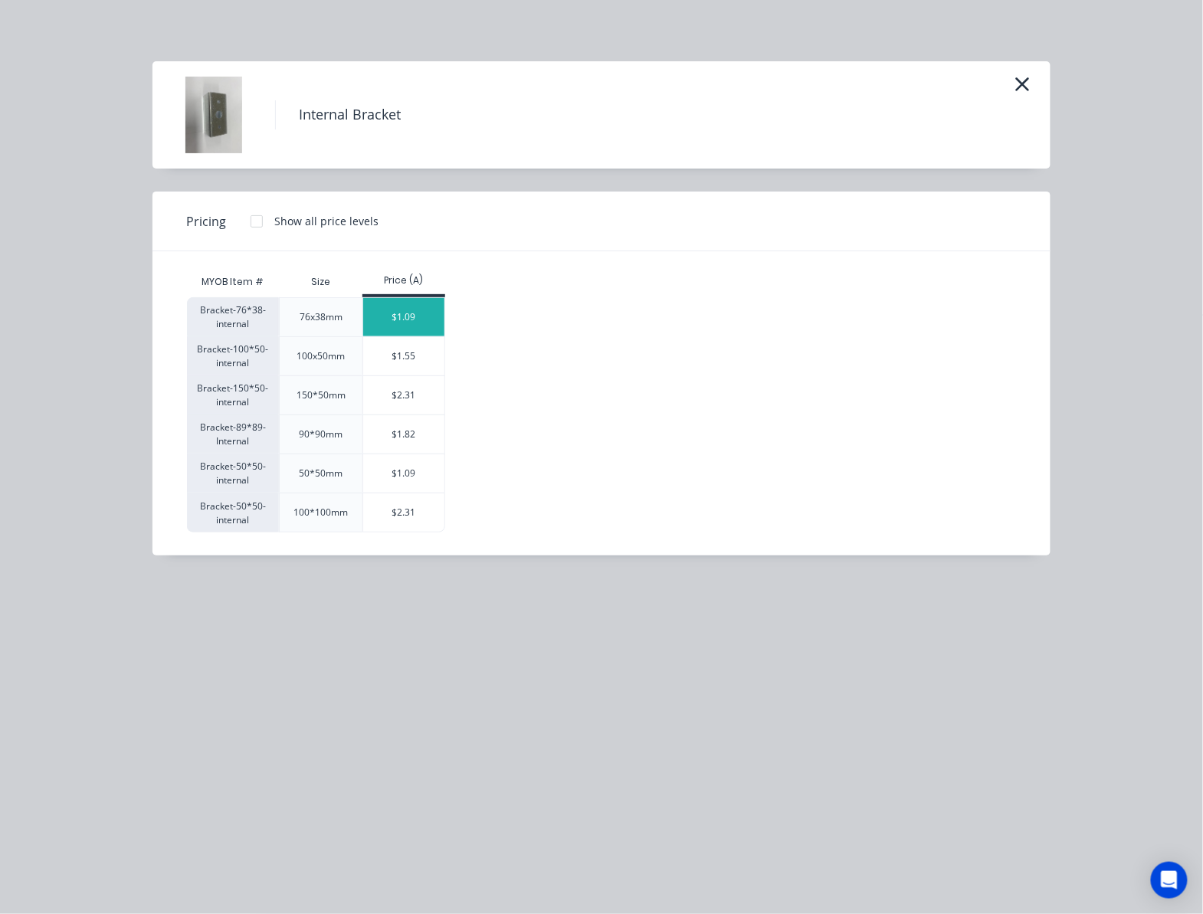
click at [415, 310] on div "$1.09" at bounding box center [404, 317] width 82 height 38
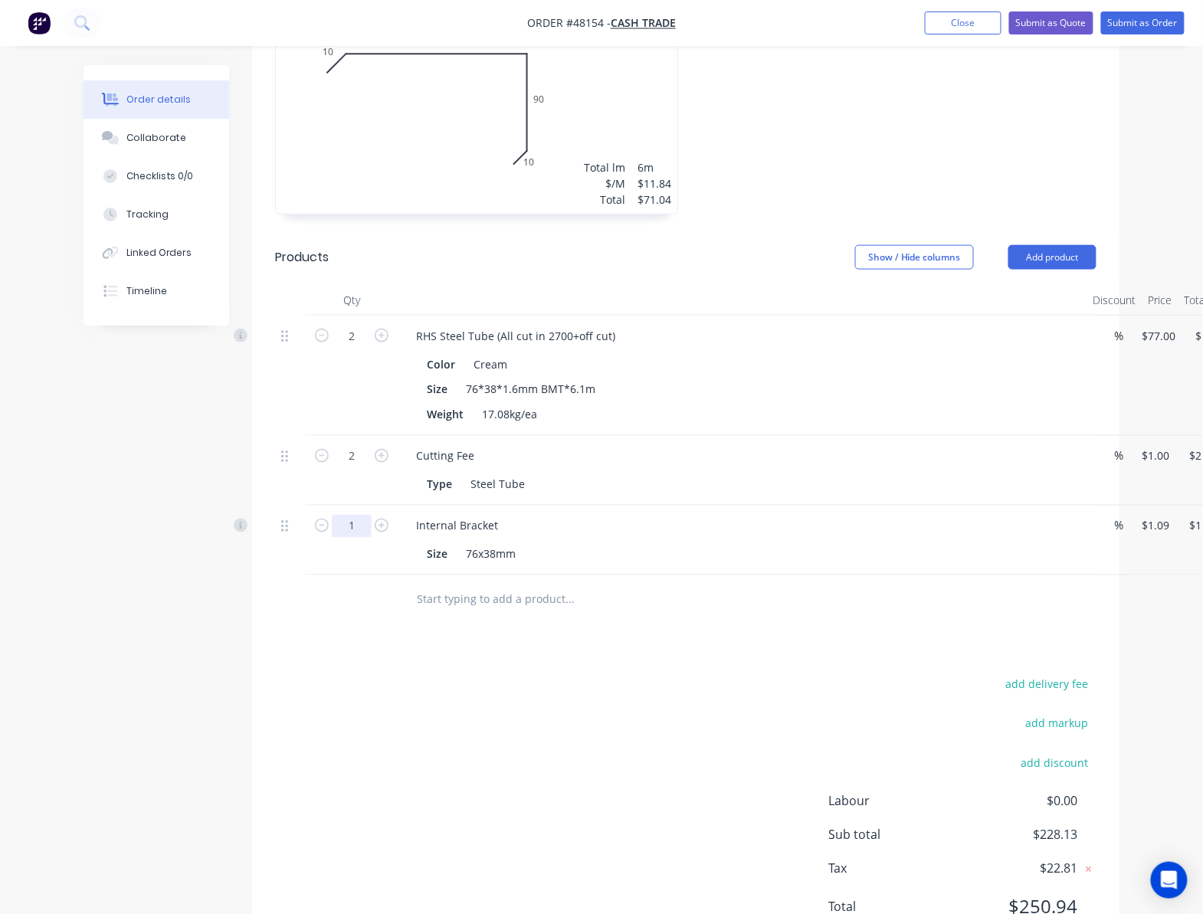
click at [356, 348] on input "1" at bounding box center [352, 336] width 40 height 23
type input "10"
type input "$10.90"
click at [645, 660] on div "Drawings Add drawing 0.55 Colorbond Cottage Green Girth 250 1 0 10 140 90 10 0 …" at bounding box center [686, 431] width 868 height 1058
click at [1065, 261] on button "Add product" at bounding box center [1053, 257] width 88 height 25
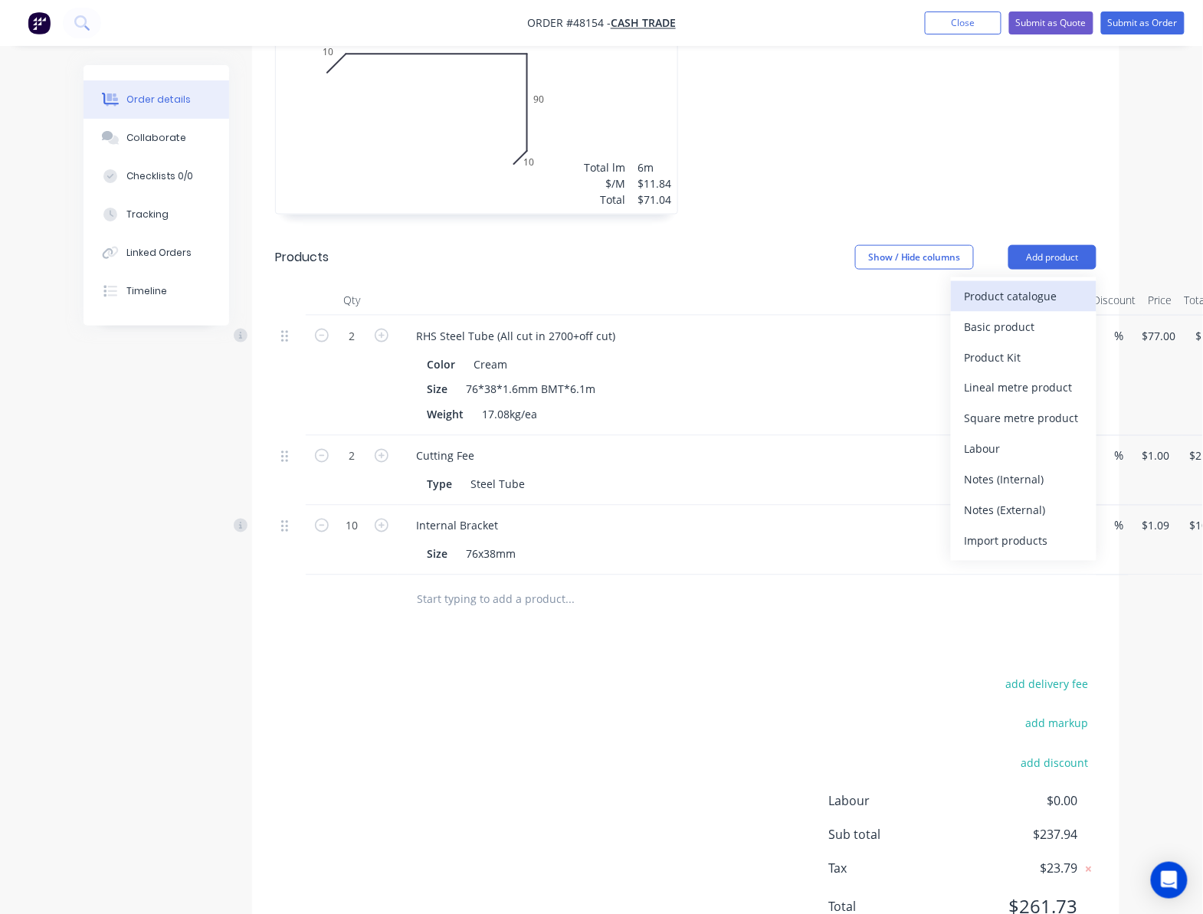
click at [1042, 289] on div "Product catalogue" at bounding box center [1024, 296] width 118 height 22
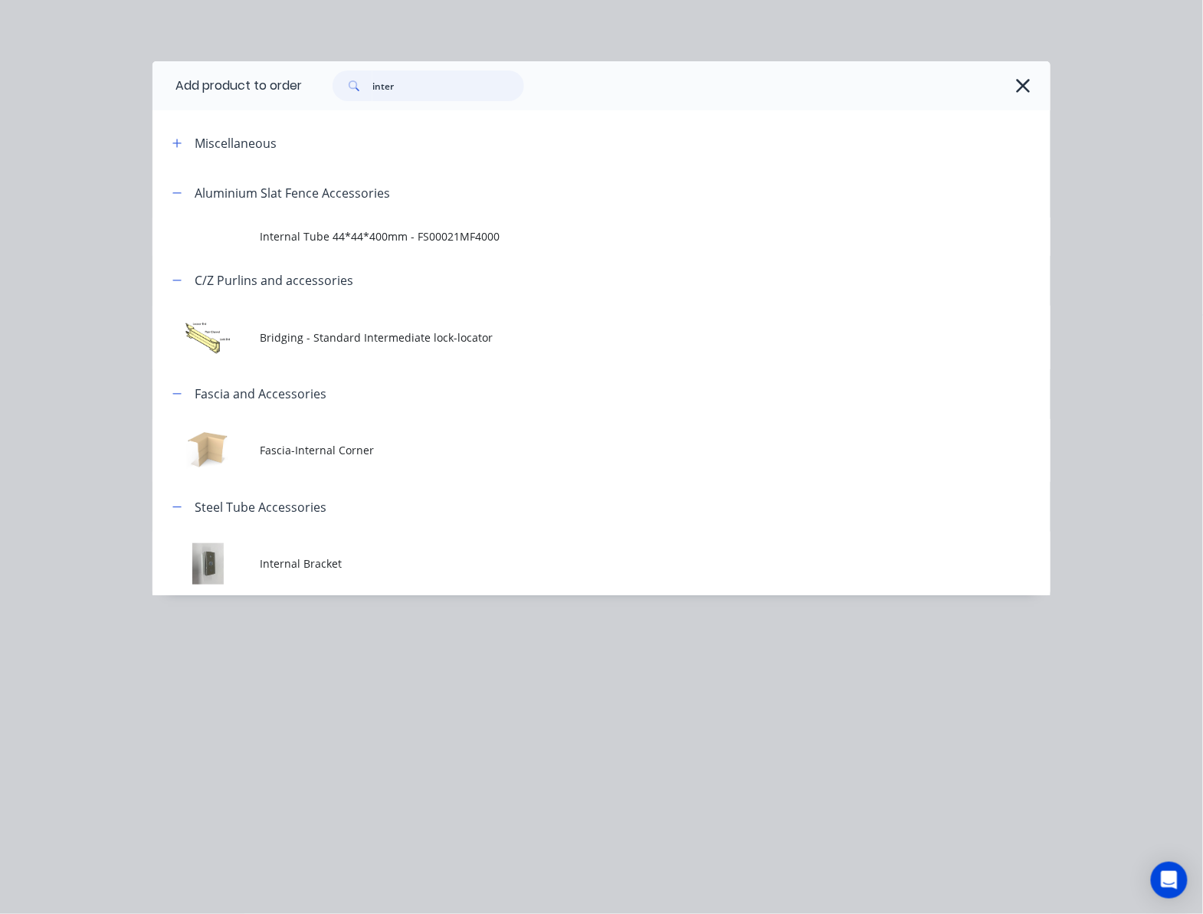
drag, startPoint x: 425, startPoint y: 87, endPoint x: 297, endPoint y: 96, distance: 127.5
click at [297, 96] on header "Add product to order inter" at bounding box center [602, 85] width 898 height 49
type input "20"
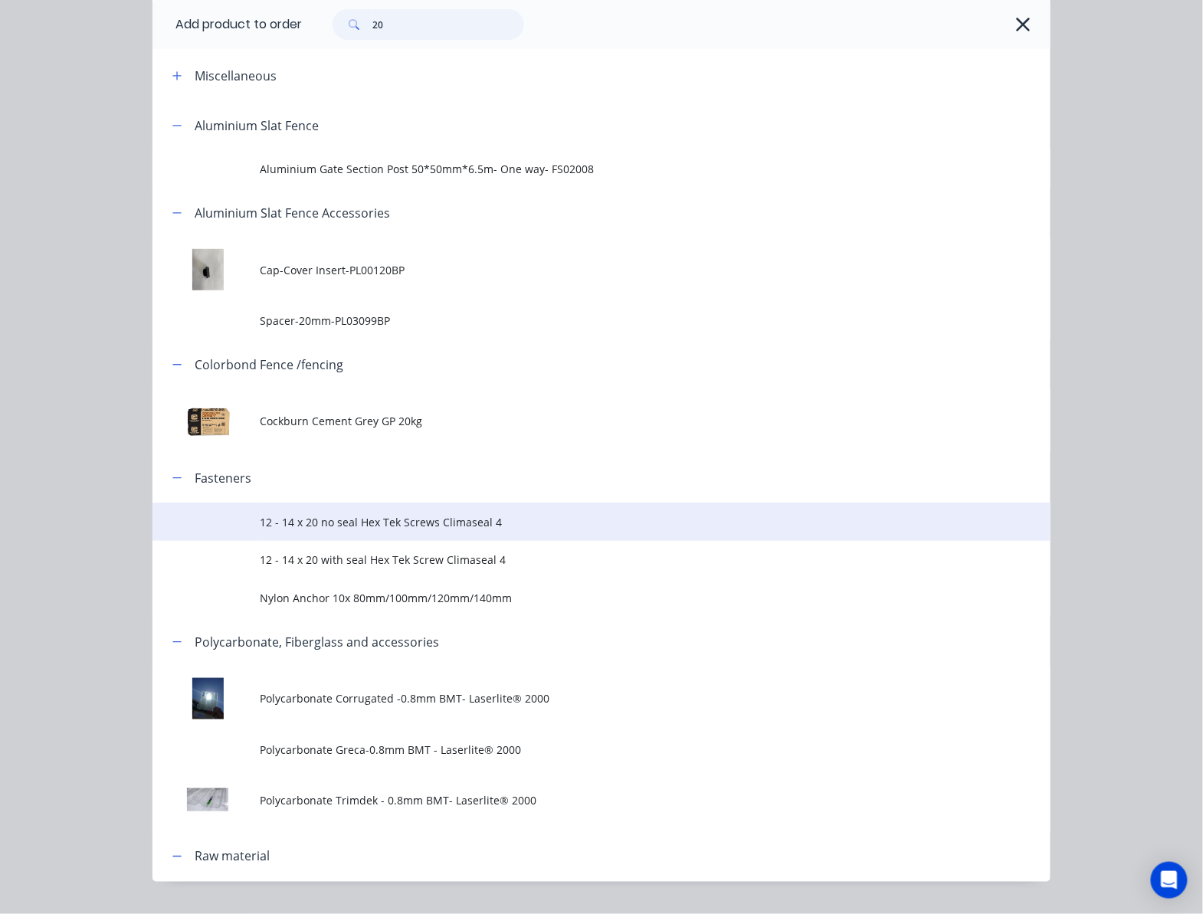
scroll to position [102, 0]
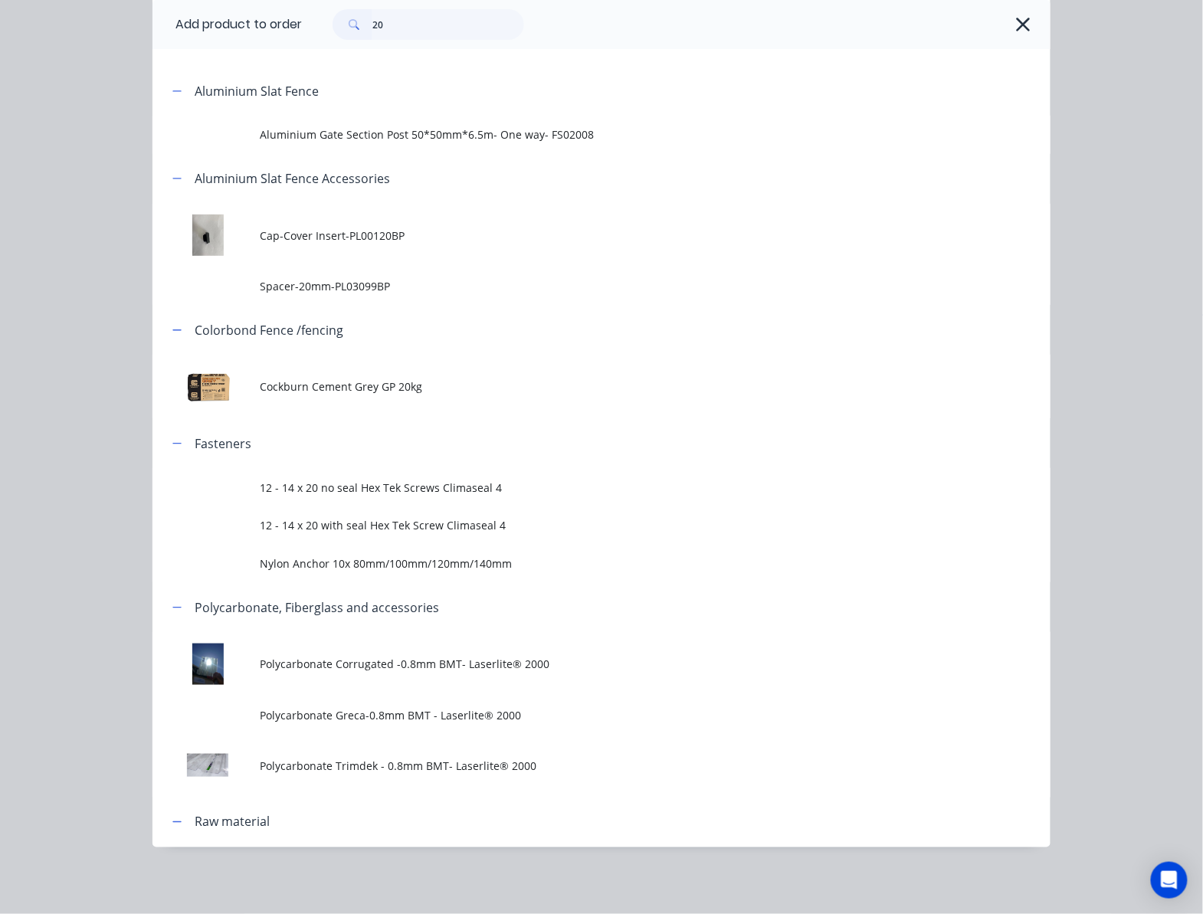
click at [599, 481] on span "12 - 14 x 20 no seal Hex Tek Screws Climaseal 4" at bounding box center [577, 488] width 632 height 16
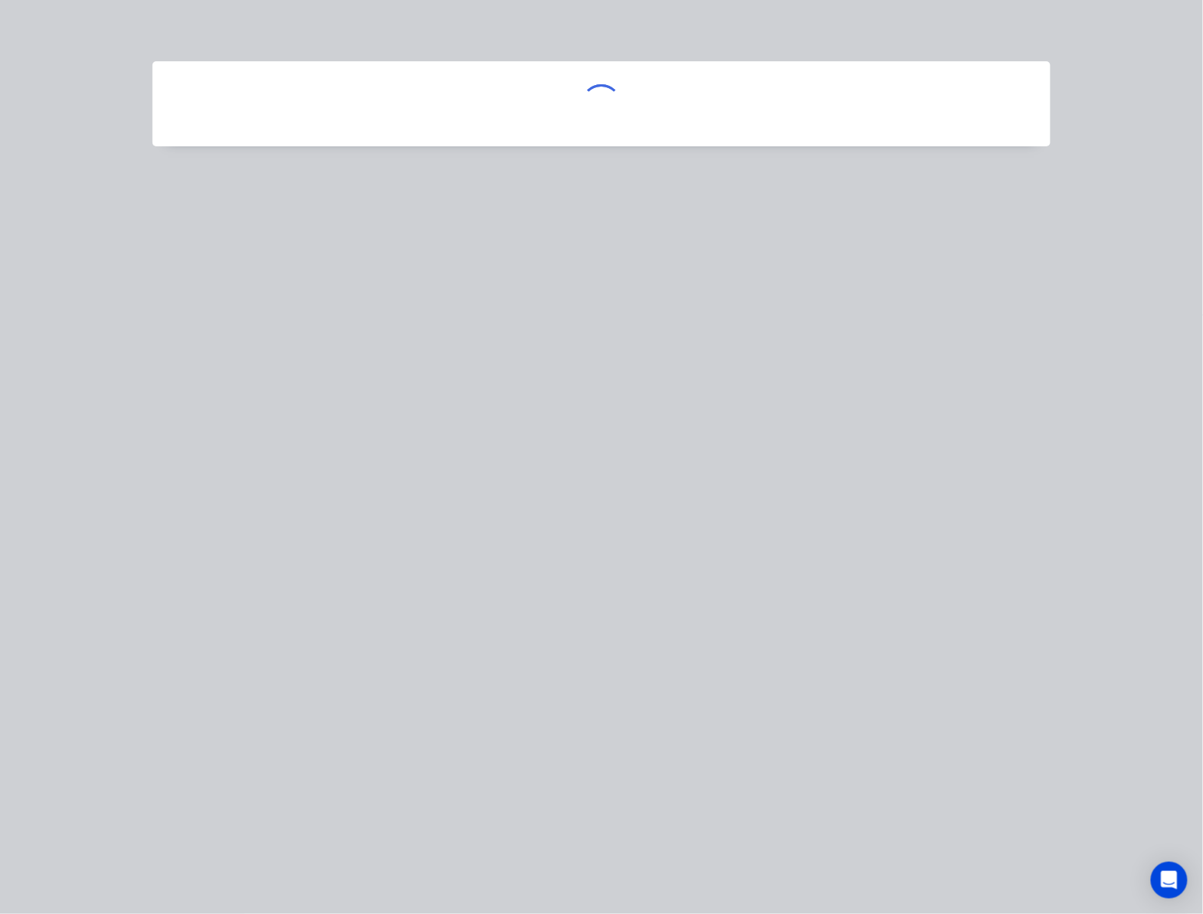
scroll to position [0, 0]
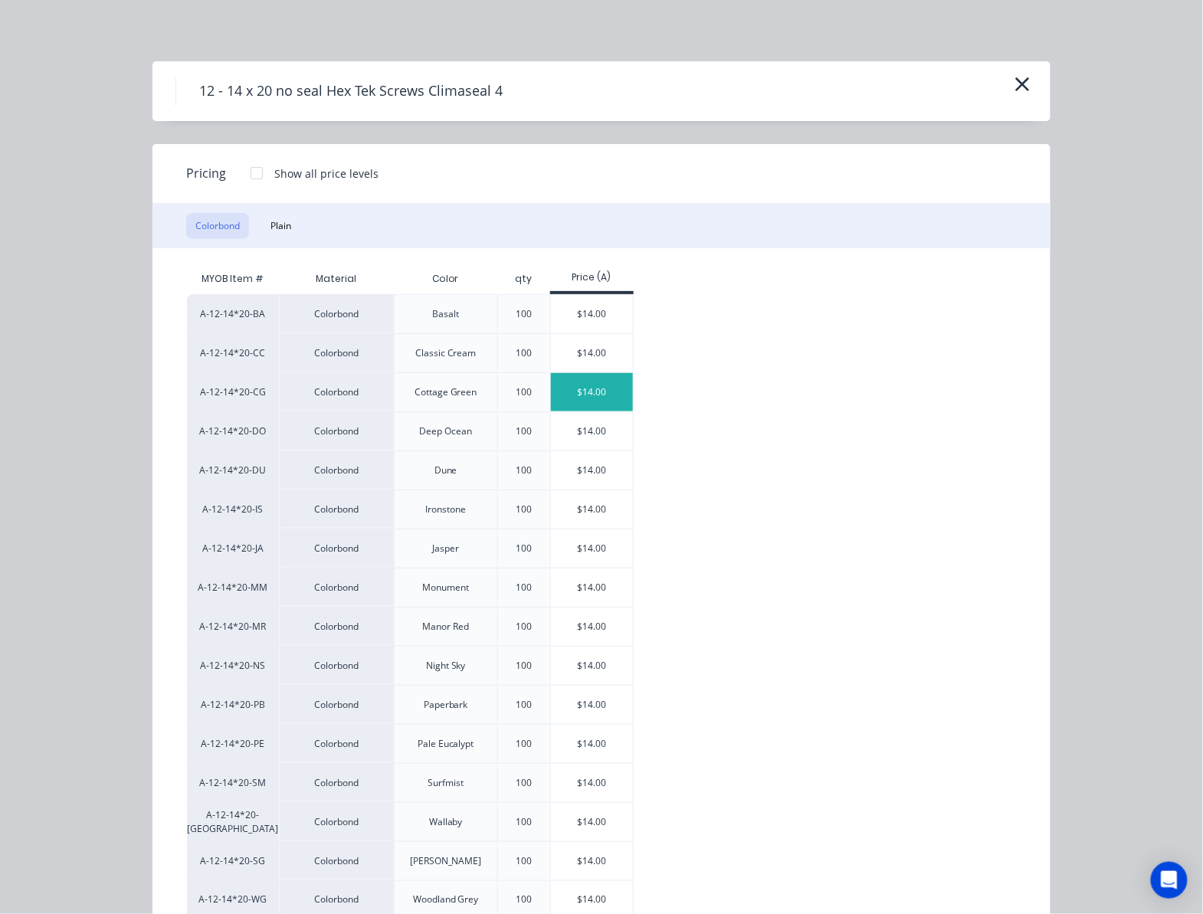
click at [599, 393] on div "$14.00" at bounding box center [592, 392] width 82 height 38
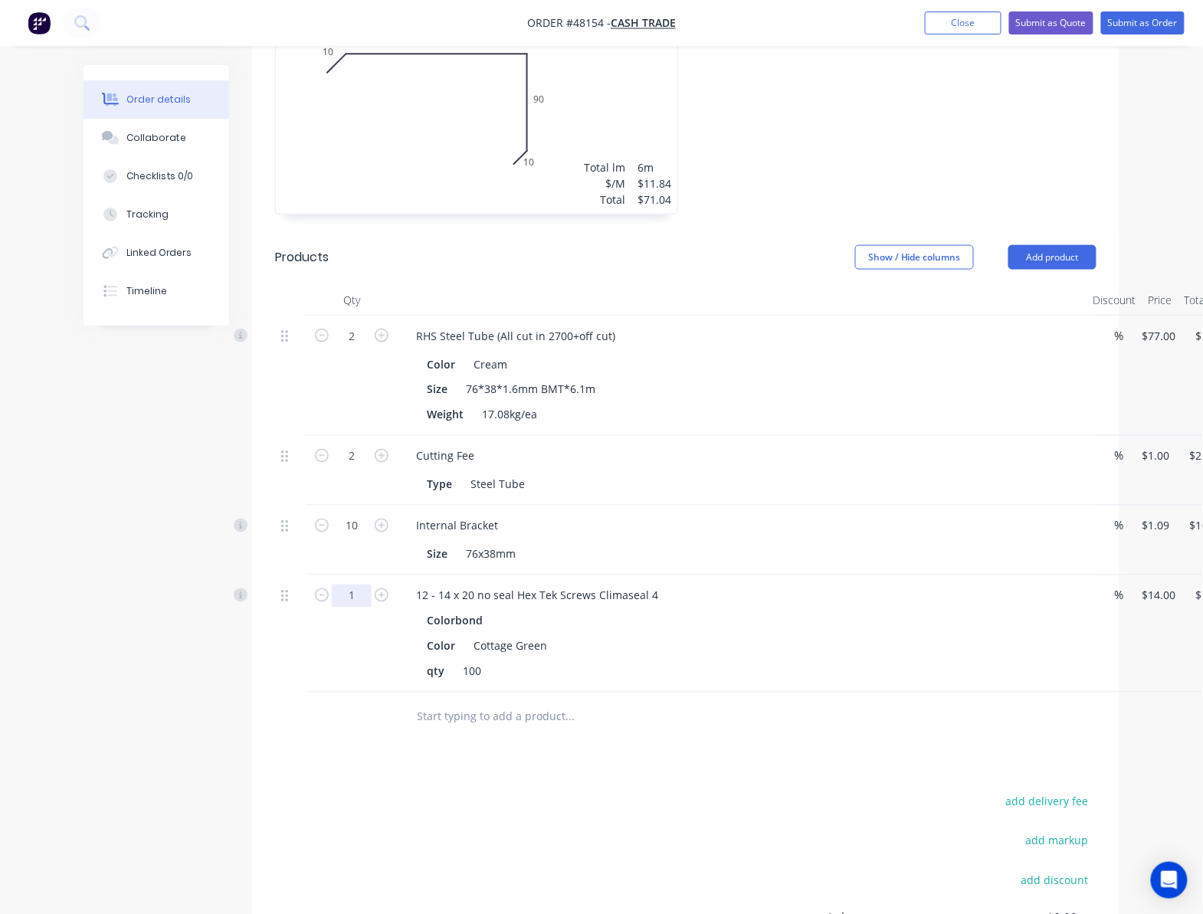
click at [369, 348] on input "1" at bounding box center [352, 336] width 40 height 23
type input "0.4"
type input "$5.60"
click at [607, 767] on div "Drawings Add drawing 0.55 Colorbond Cottage Green Girth 250 1 0 10 140 90 10 0 …" at bounding box center [686, 489] width 868 height 1175
click at [1065, 247] on button "Add product" at bounding box center [1053, 257] width 88 height 25
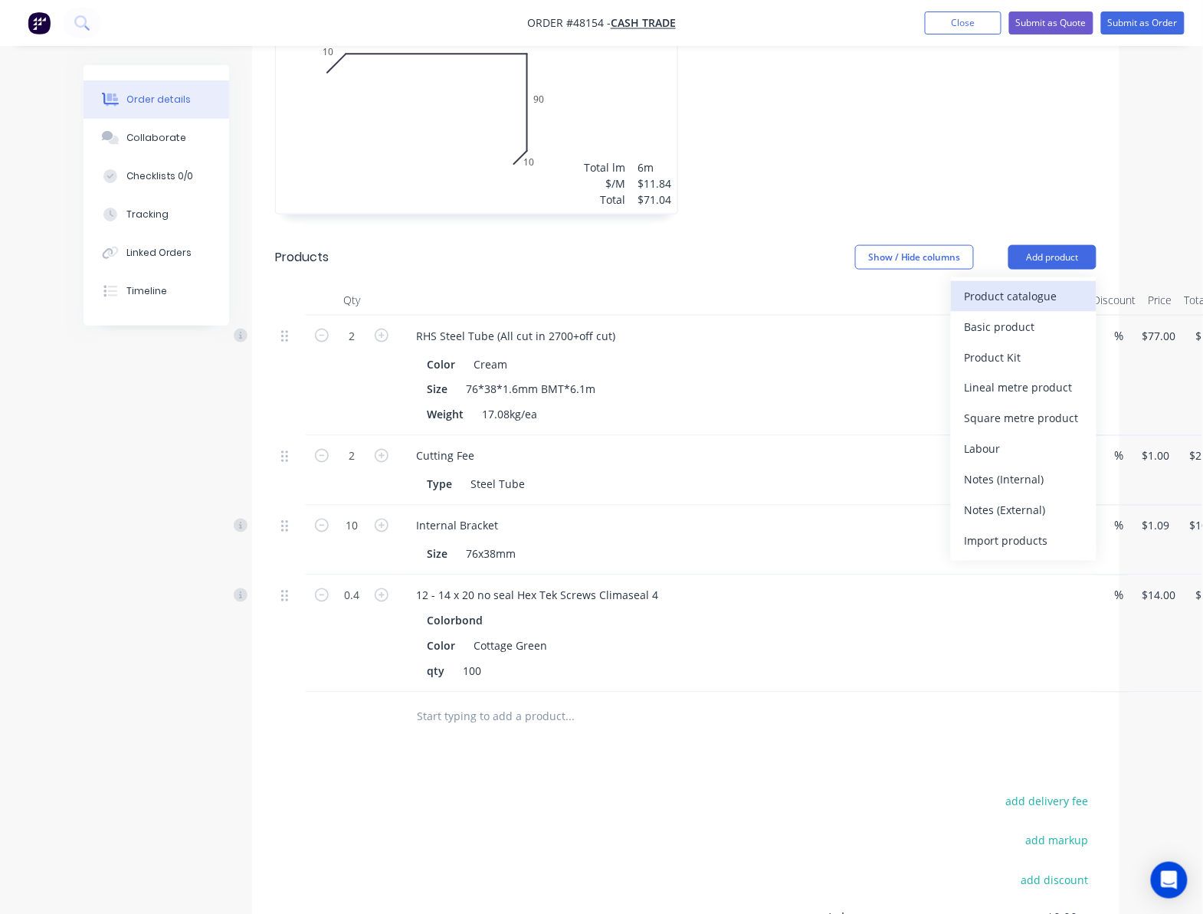
click at [1053, 289] on div "Product catalogue" at bounding box center [1024, 296] width 118 height 22
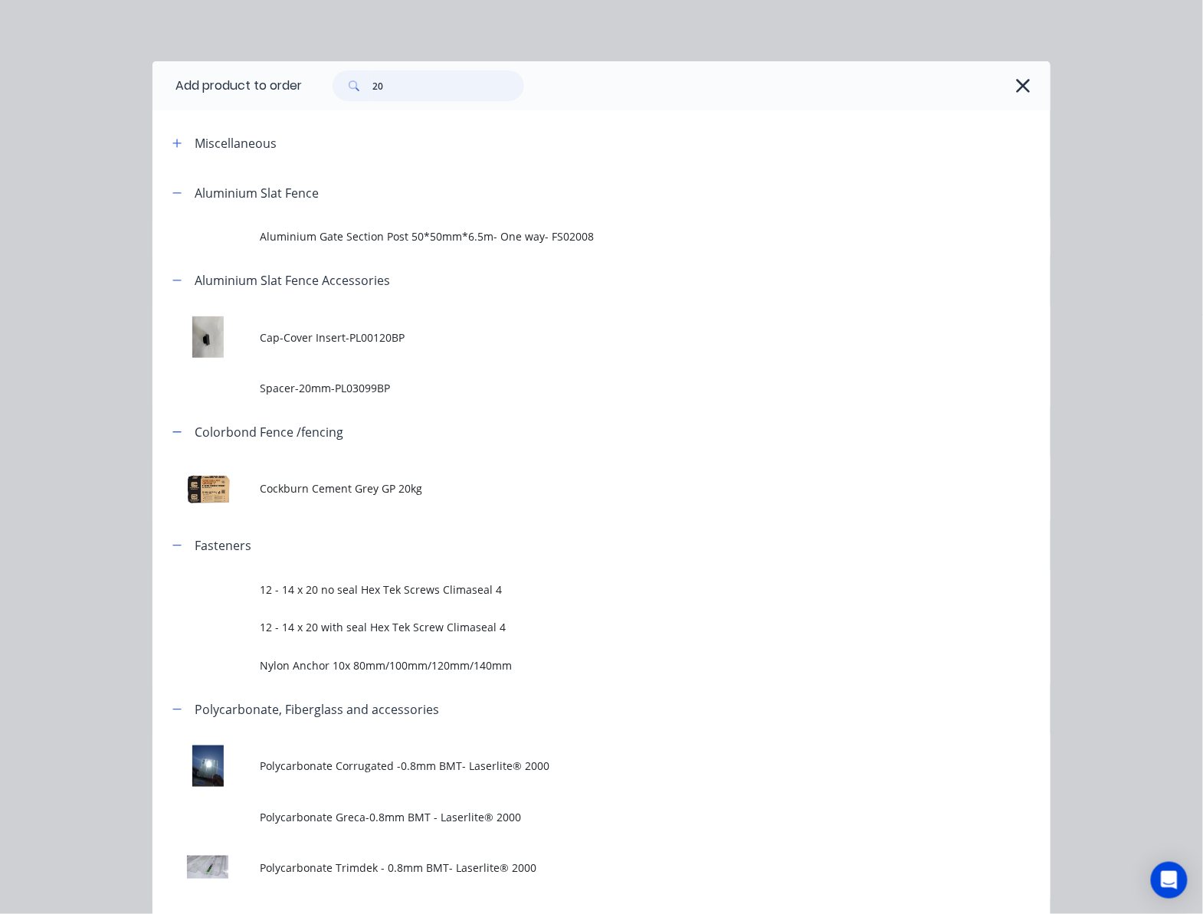
drag, startPoint x: 417, startPoint y: 77, endPoint x: 201, endPoint y: 84, distance: 216.3
click at [222, 84] on header "Add product to order 20" at bounding box center [602, 85] width 898 height 49
type input "paint"
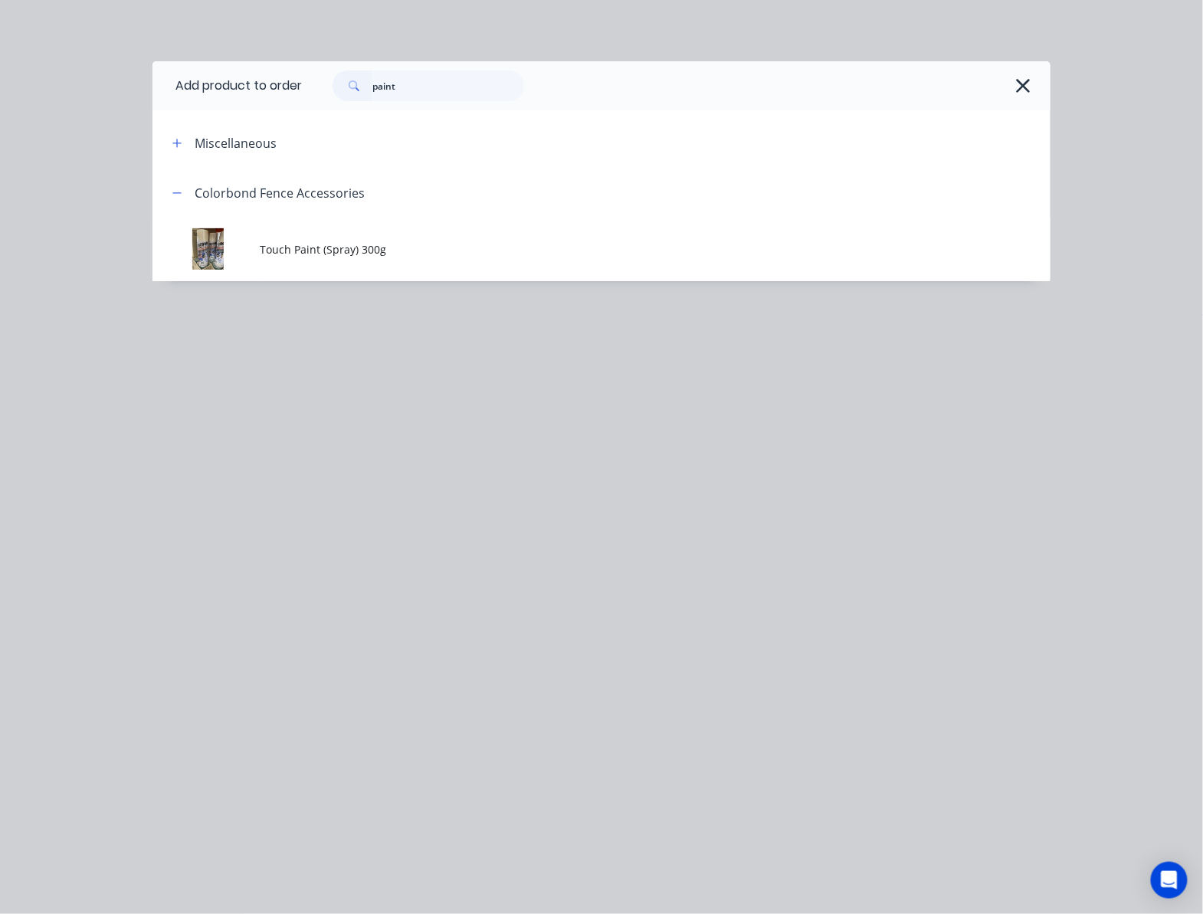
click at [516, 258] on td "Touch Paint (Spray) 300g" at bounding box center [656, 250] width 790 height 64
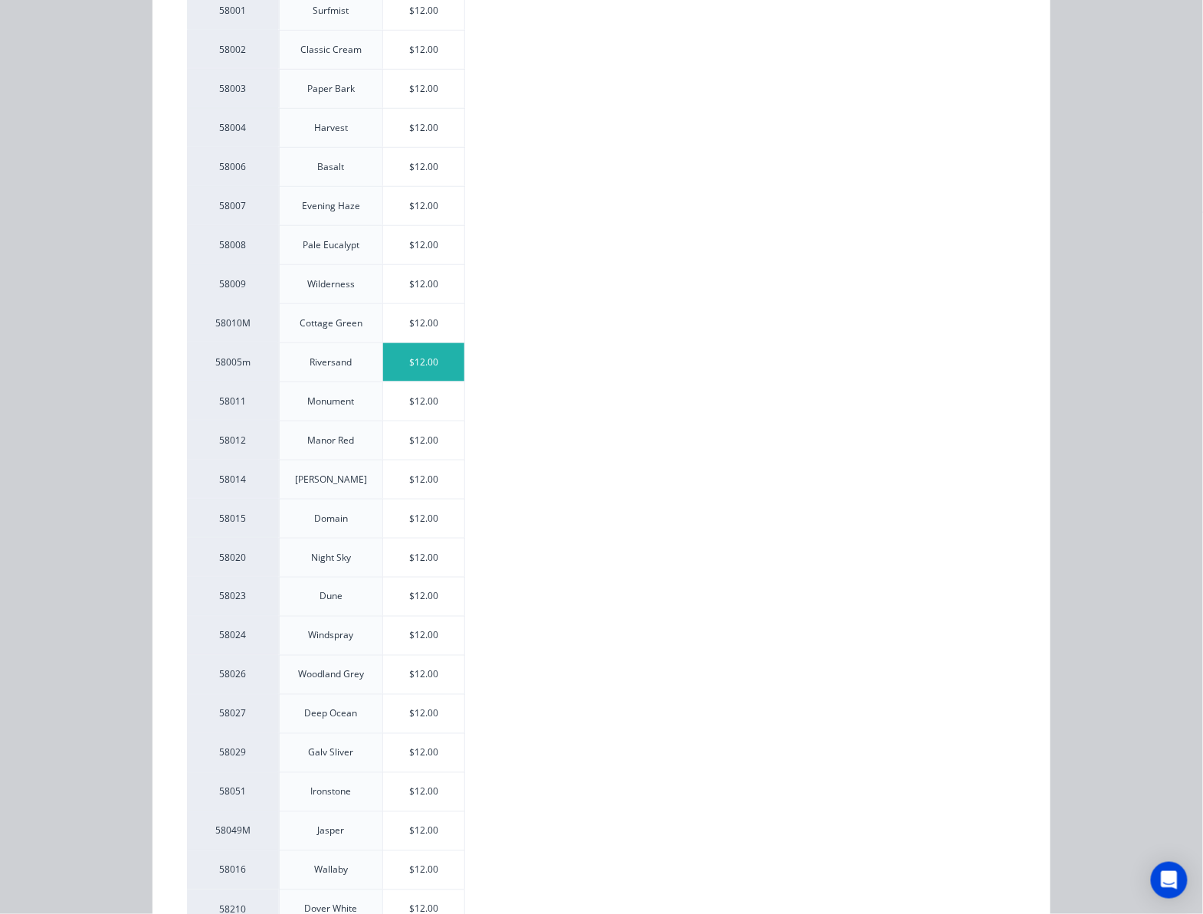
scroll to position [271, 0]
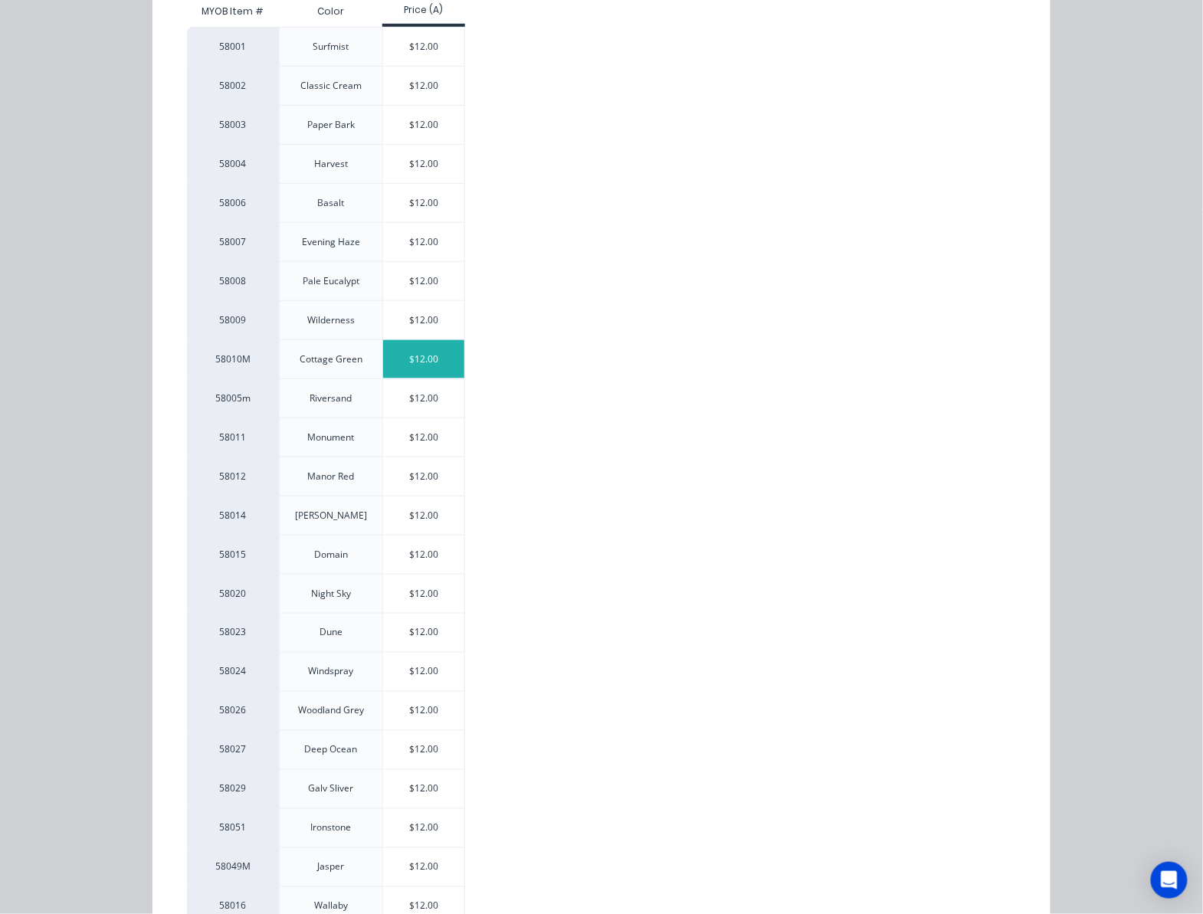
click at [418, 362] on div "$12.00" at bounding box center [424, 359] width 82 height 38
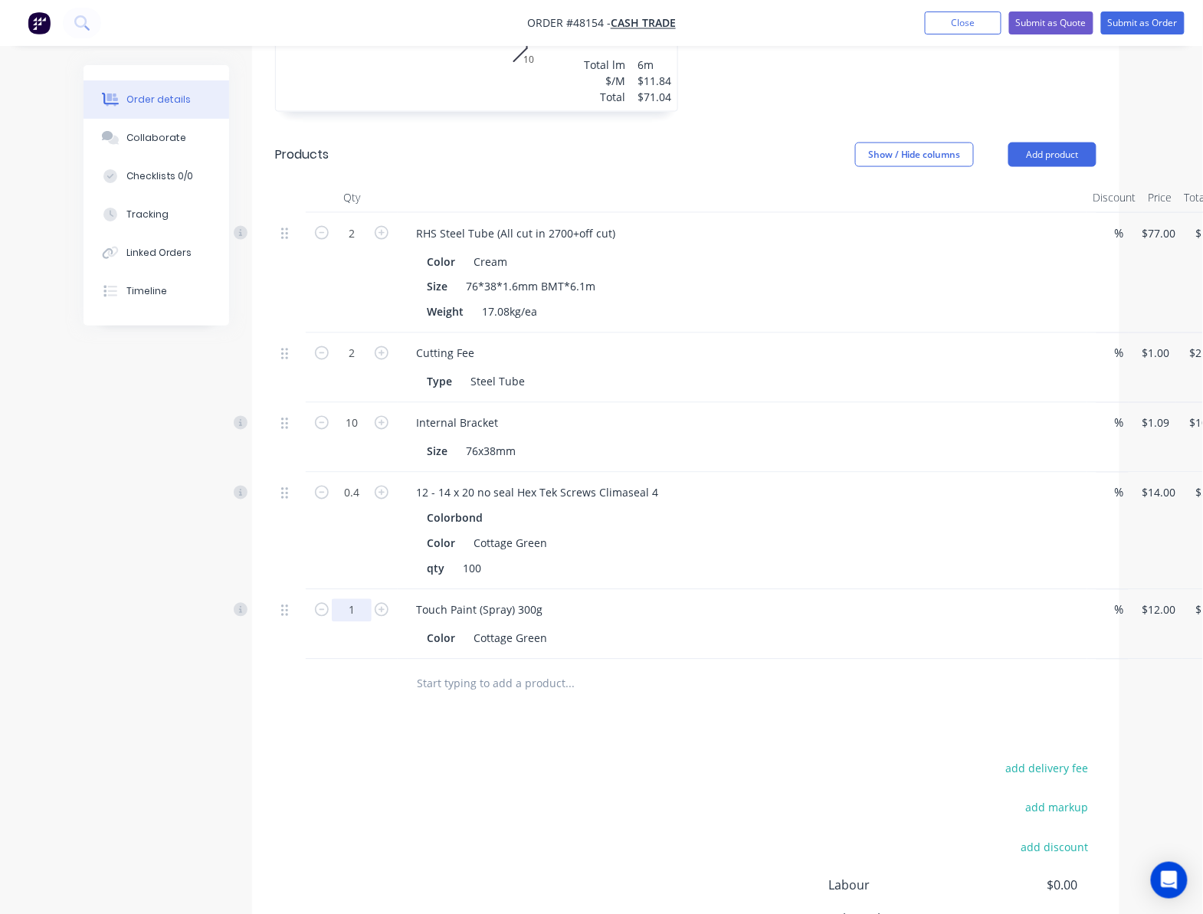
click at [371, 245] on input "1" at bounding box center [352, 233] width 40 height 23
type input "4"
type input "$48.00"
click at [703, 737] on div "Drawings Add drawing 0.55 Colorbond Cottage Green Girth 250 1 0 10 140 90 10 0 …" at bounding box center [686, 421] width 868 height 1245
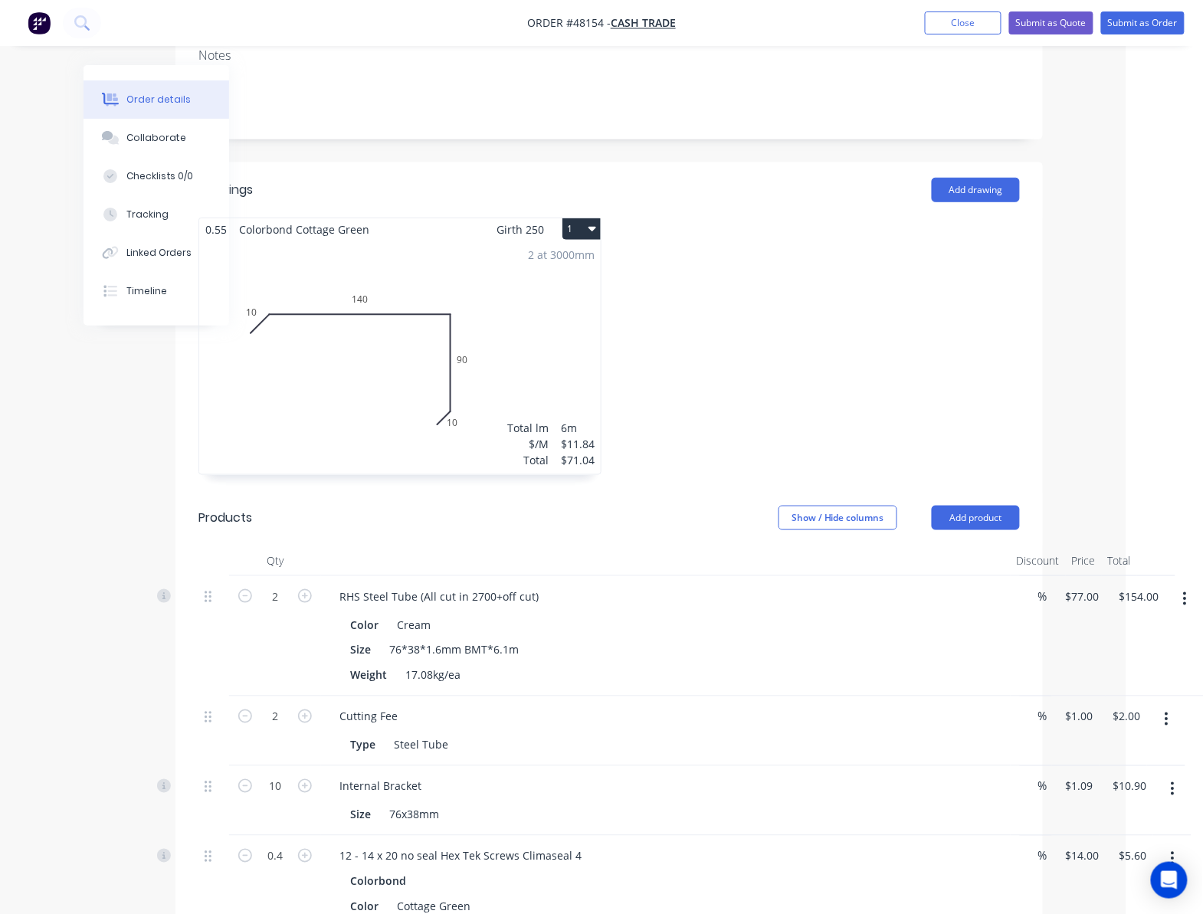
scroll to position [768, 77]
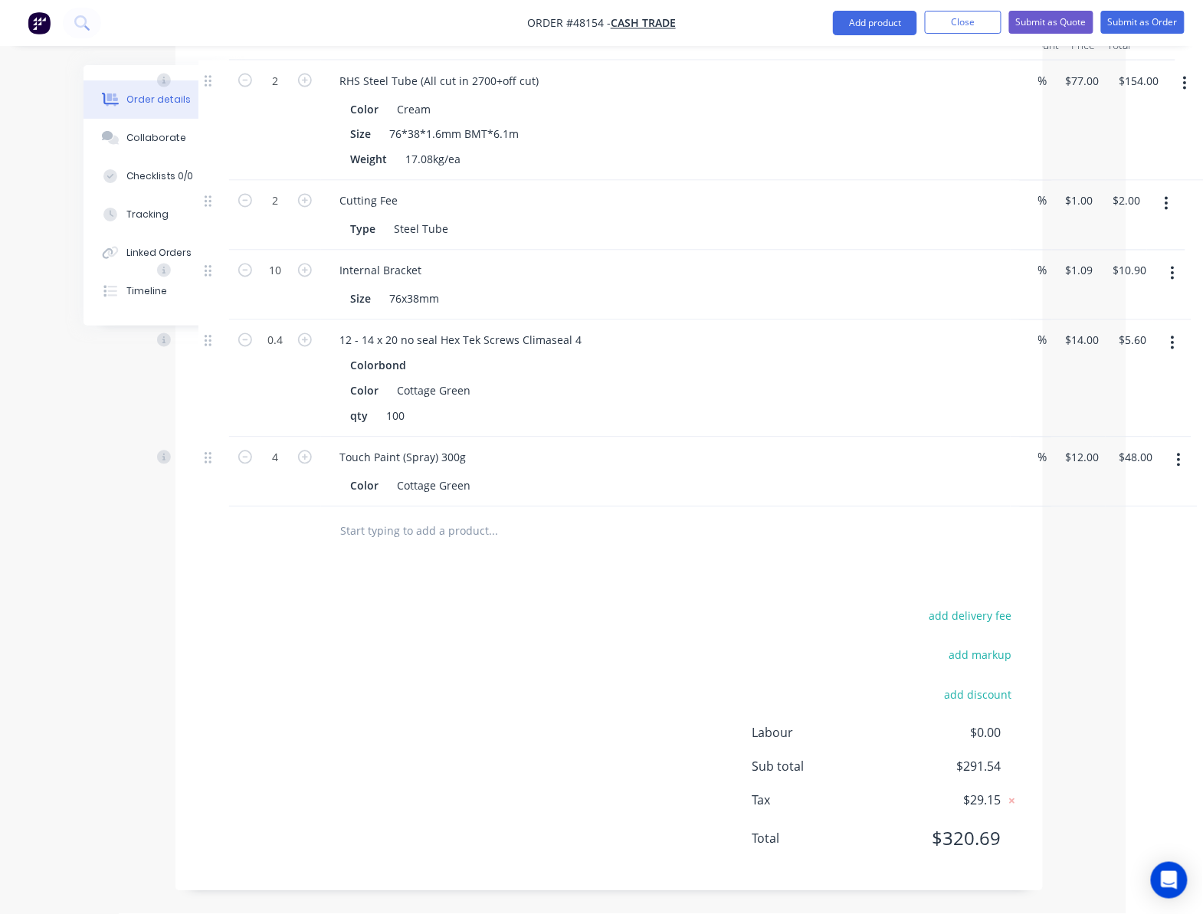
click at [1169, 9] on nav "Order #48154 - Cash Trade Add product Close Submit as Quote Submit as Order" at bounding box center [601, 23] width 1203 height 46
click at [1159, 23] on button "Submit as Order" at bounding box center [1144, 22] width 84 height 23
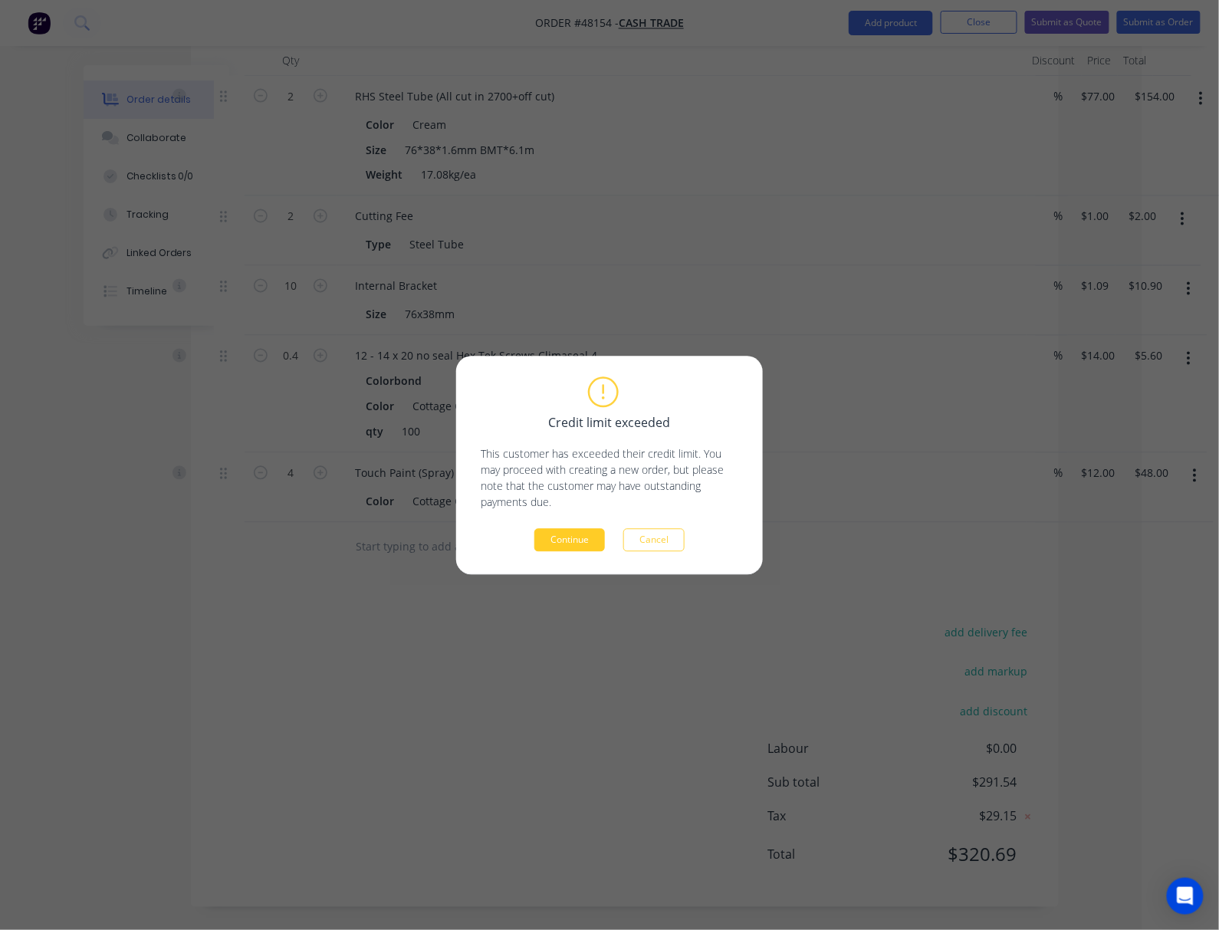
click at [567, 544] on button "Continue" at bounding box center [569, 539] width 71 height 23
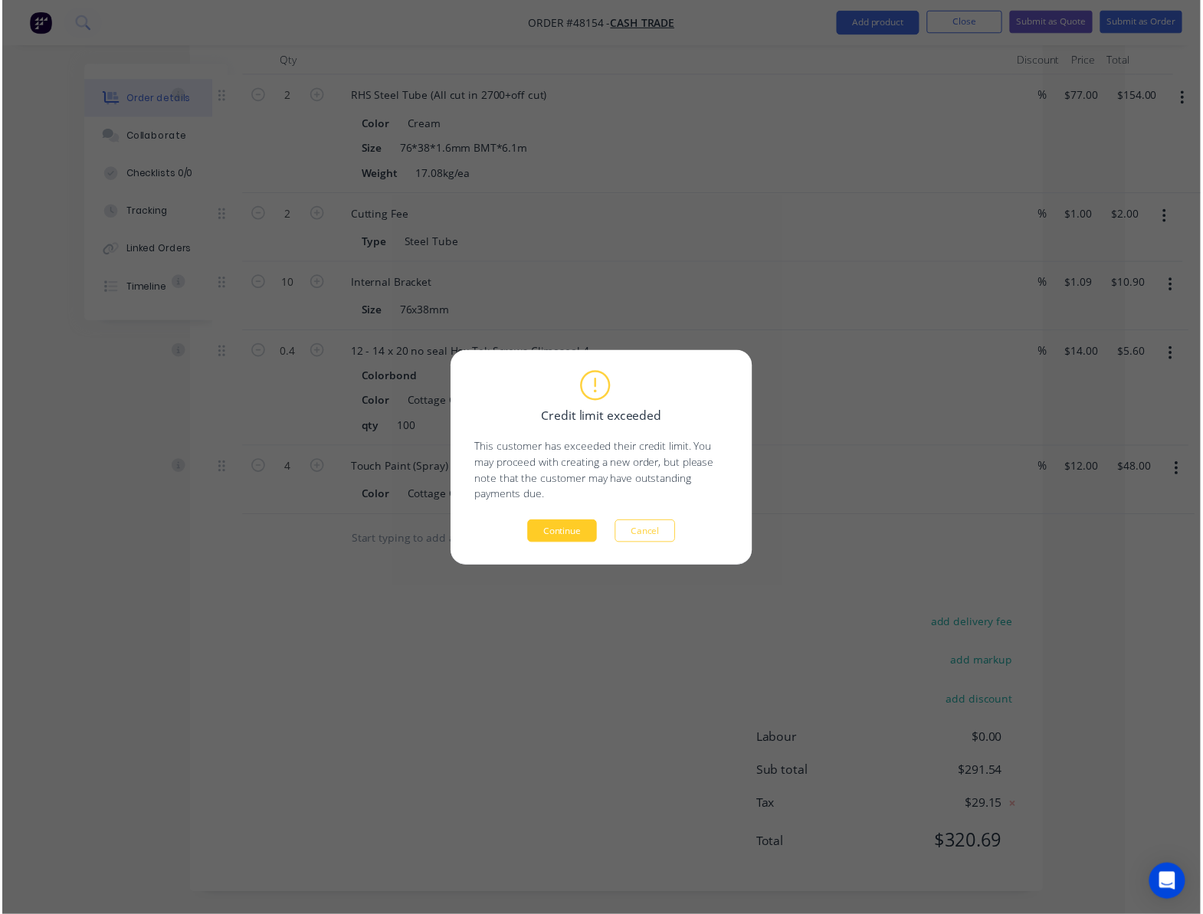
scroll to position [0, 0]
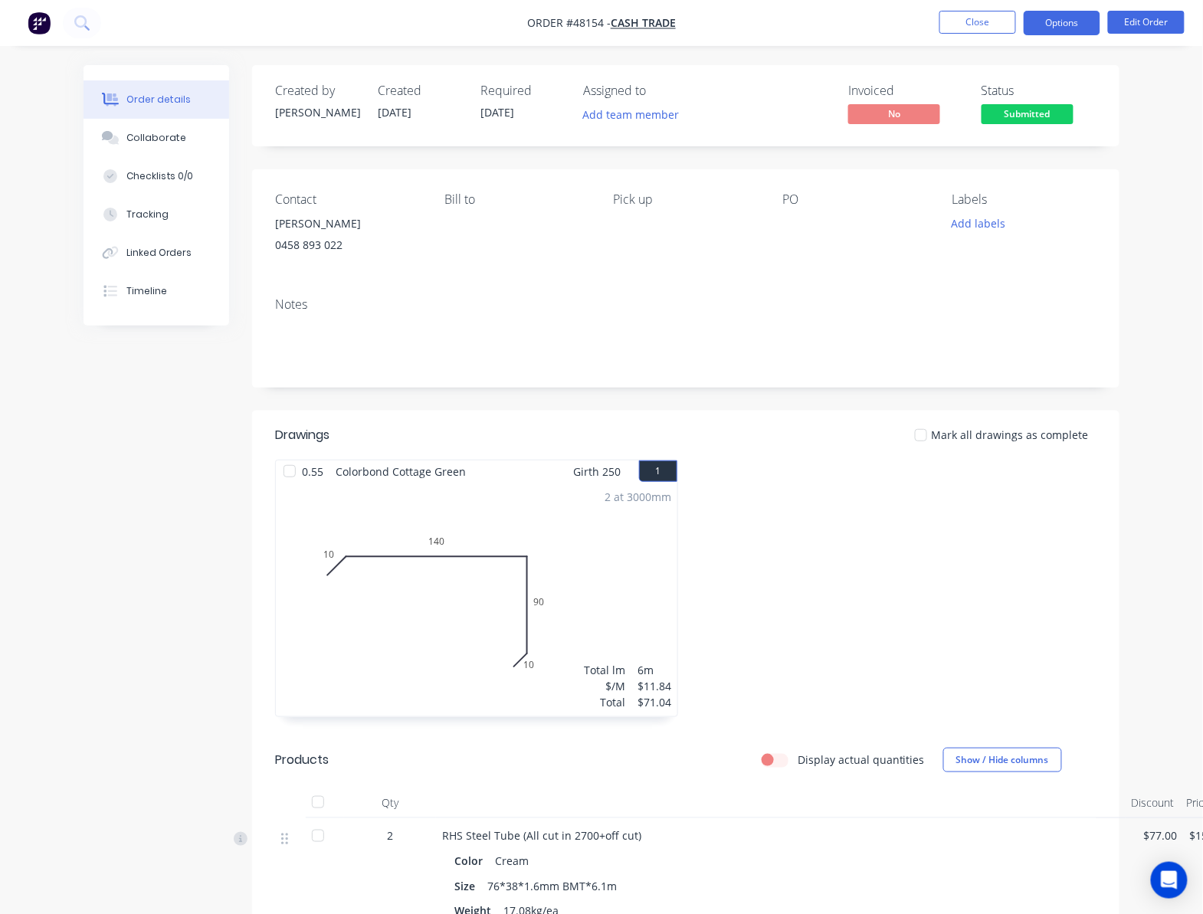
click at [1073, 25] on button "Options" at bounding box center [1062, 23] width 77 height 25
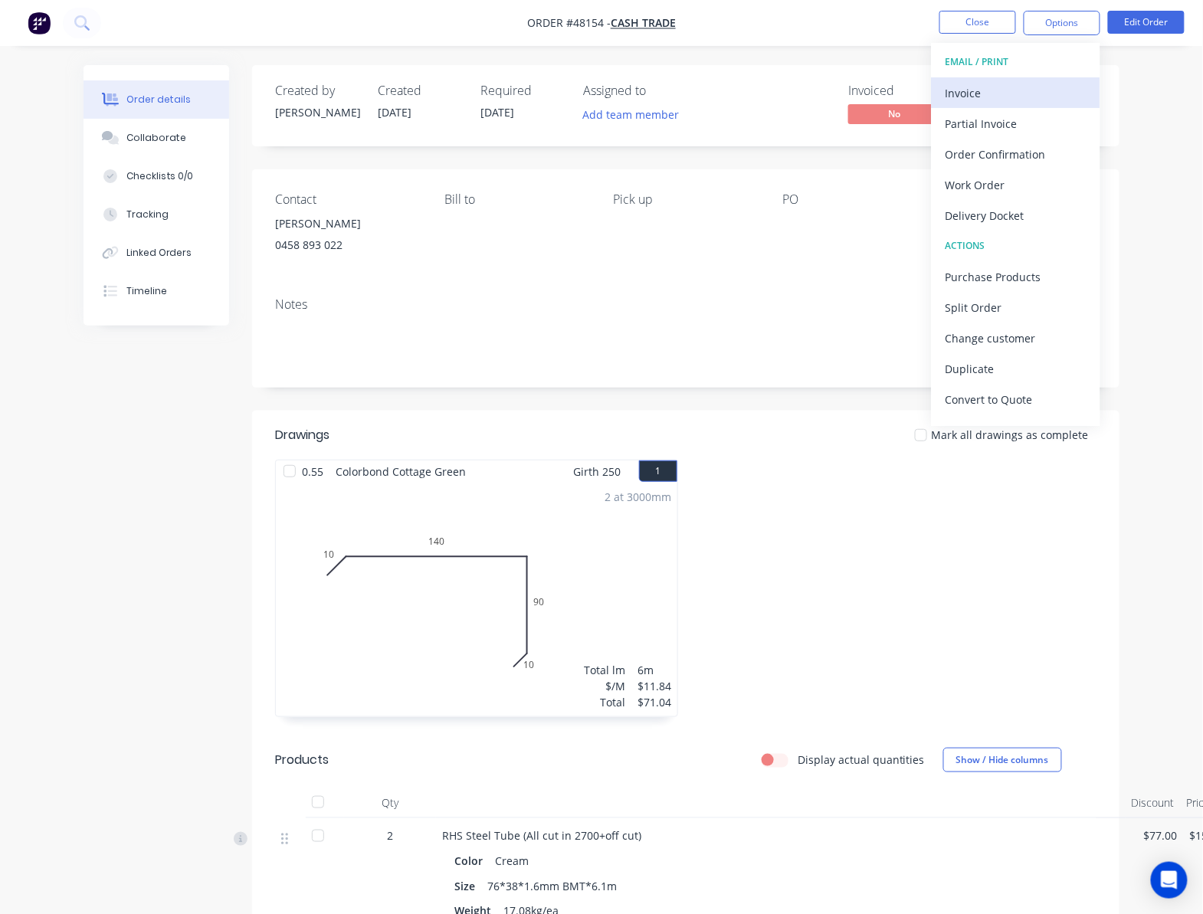
click at [1016, 96] on div "Invoice" at bounding box center [1016, 93] width 141 height 22
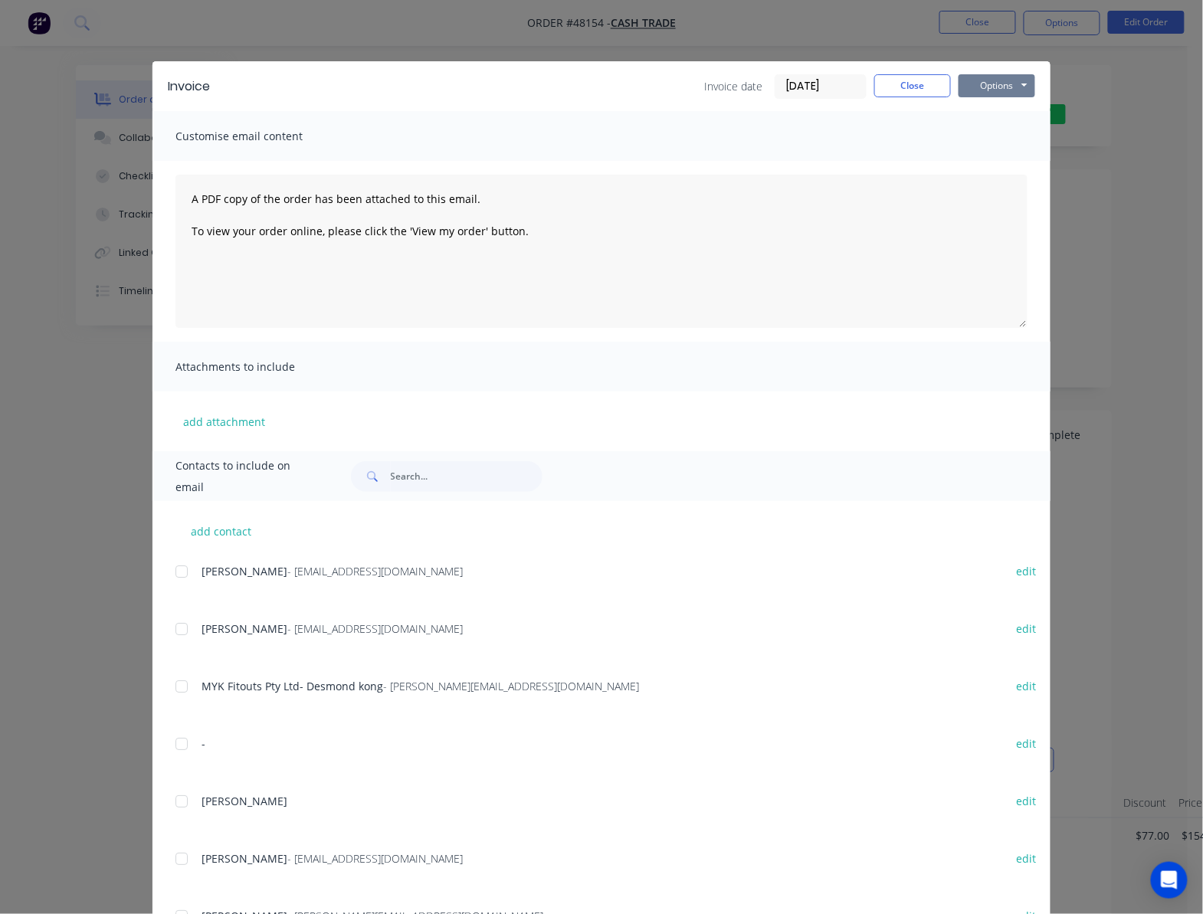
click at [984, 78] on button "Options" at bounding box center [997, 85] width 77 height 23
click at [1015, 130] on button "Print" at bounding box center [1008, 138] width 98 height 25
click at [1164, 127] on div "Invoice Invoice date 16/08/25 Close Options Preview Print Email Customise email…" at bounding box center [601, 457] width 1203 height 914
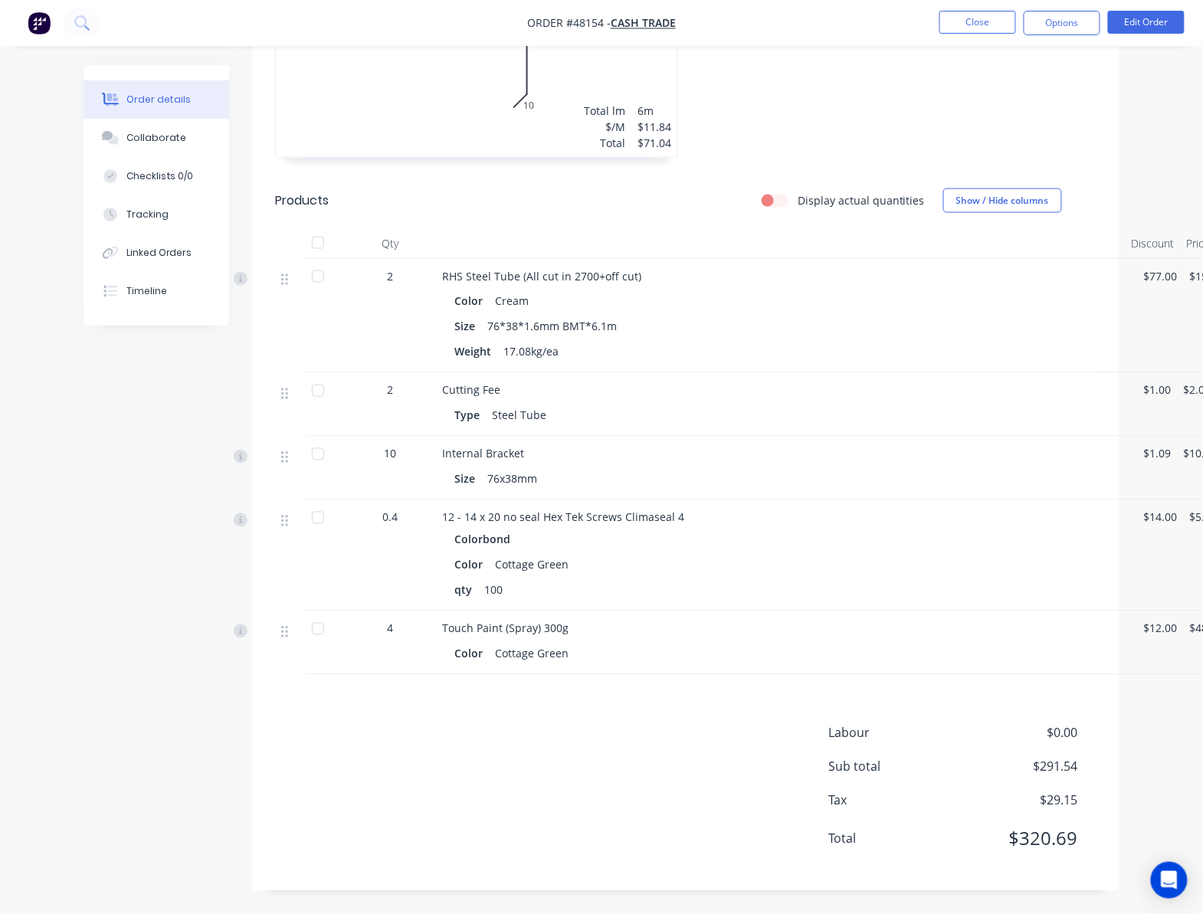
scroll to position [625, 48]
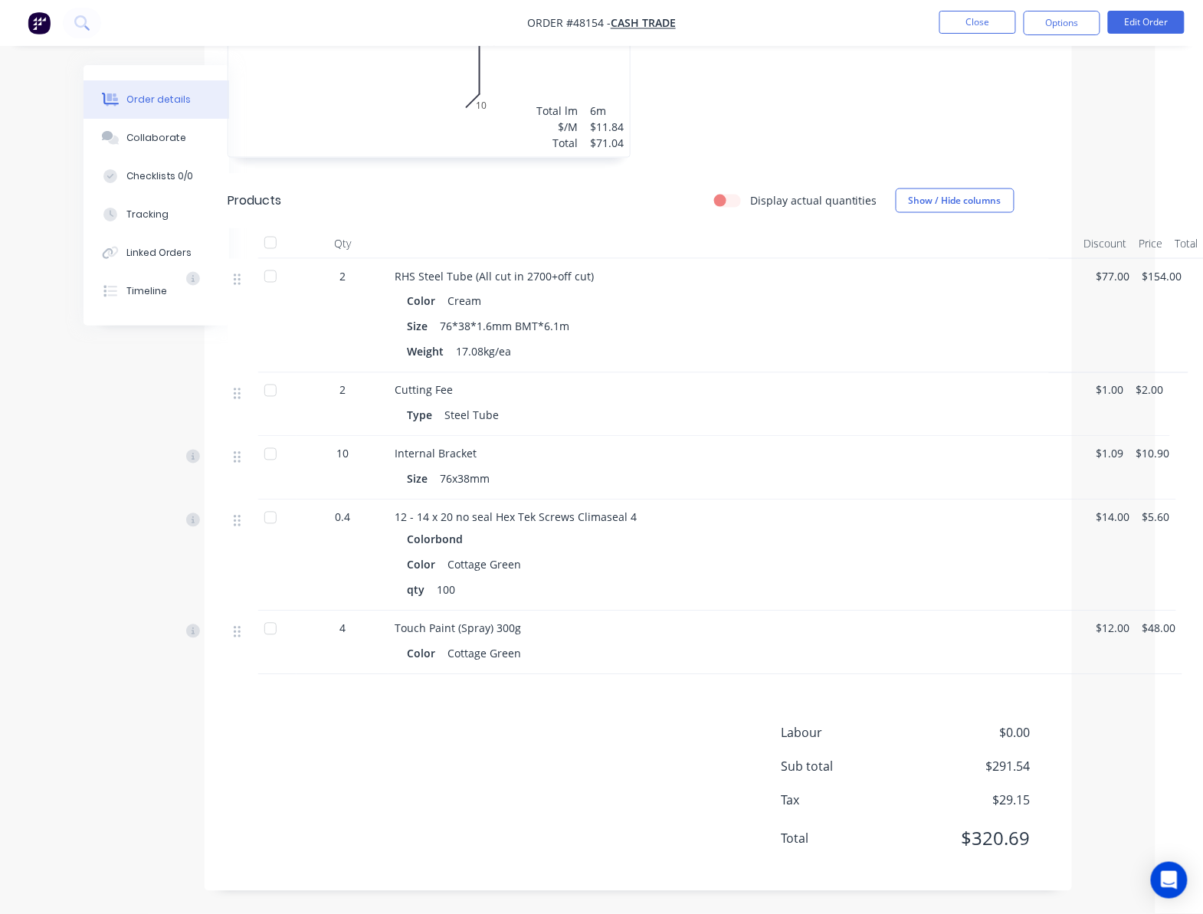
click at [1138, 5] on nav "Order #48154 - Cash Trade Close Options Edit Order" at bounding box center [601, 23] width 1203 height 46
click at [1144, 19] on button "Edit Order" at bounding box center [1146, 22] width 77 height 23
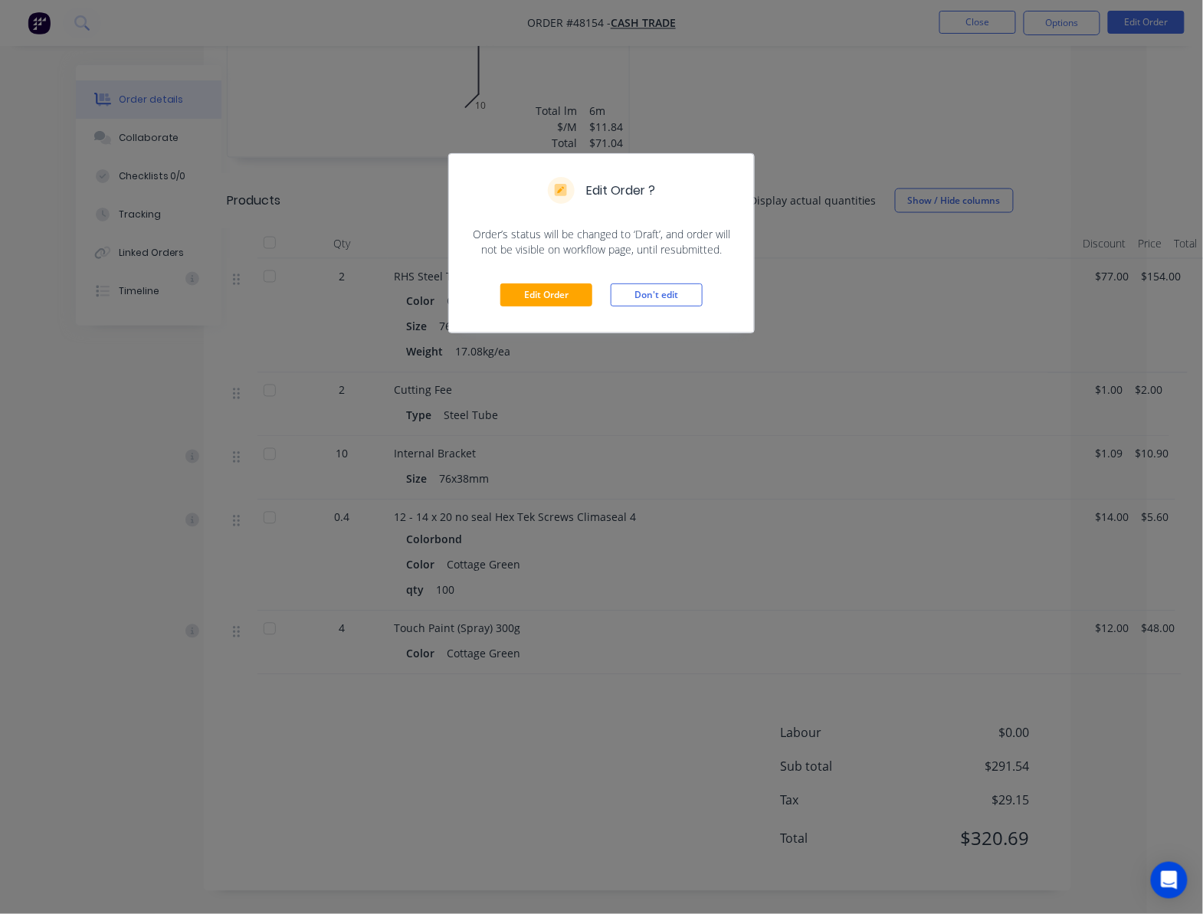
click at [541, 310] on div "Edit Order Don't edit" at bounding box center [601, 295] width 305 height 75
click at [543, 299] on button "Edit Order" at bounding box center [547, 295] width 92 height 23
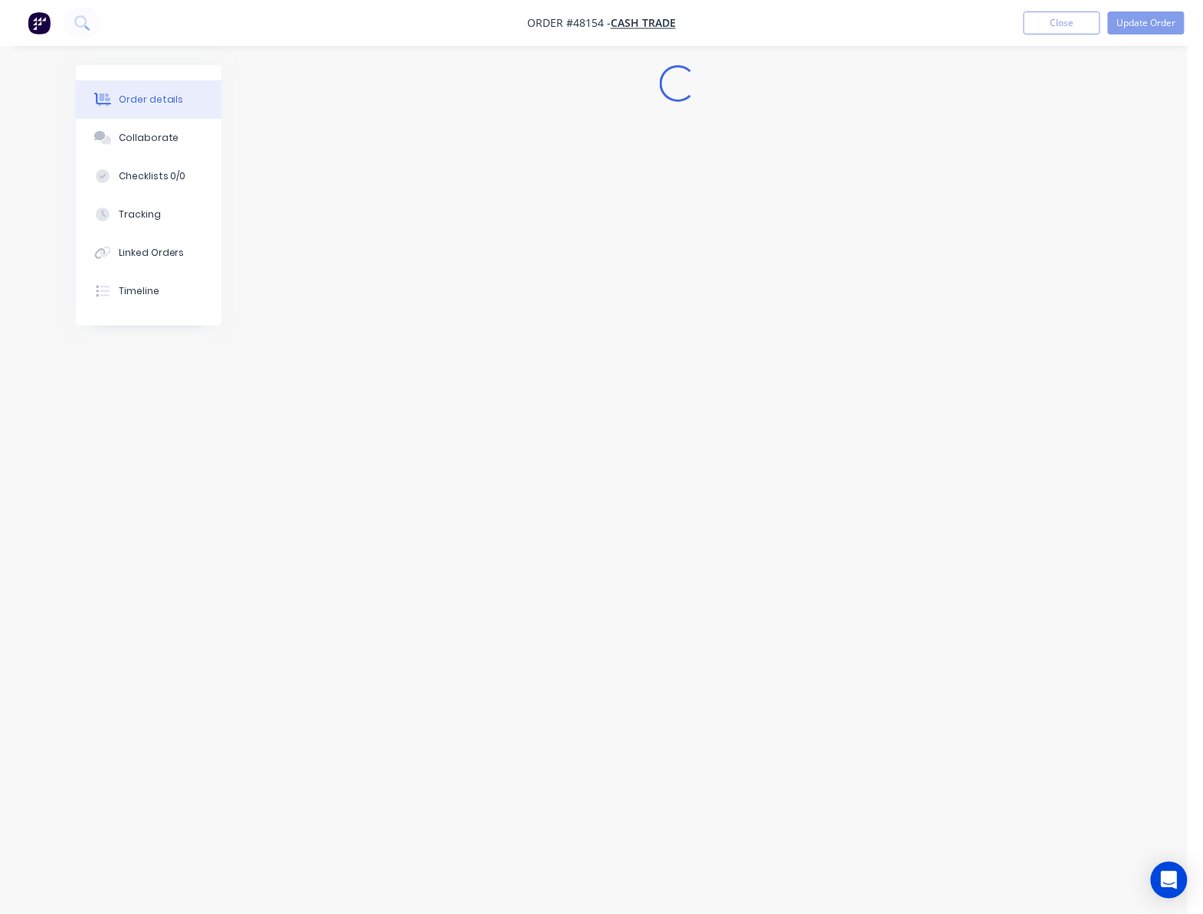
scroll to position [0, 0]
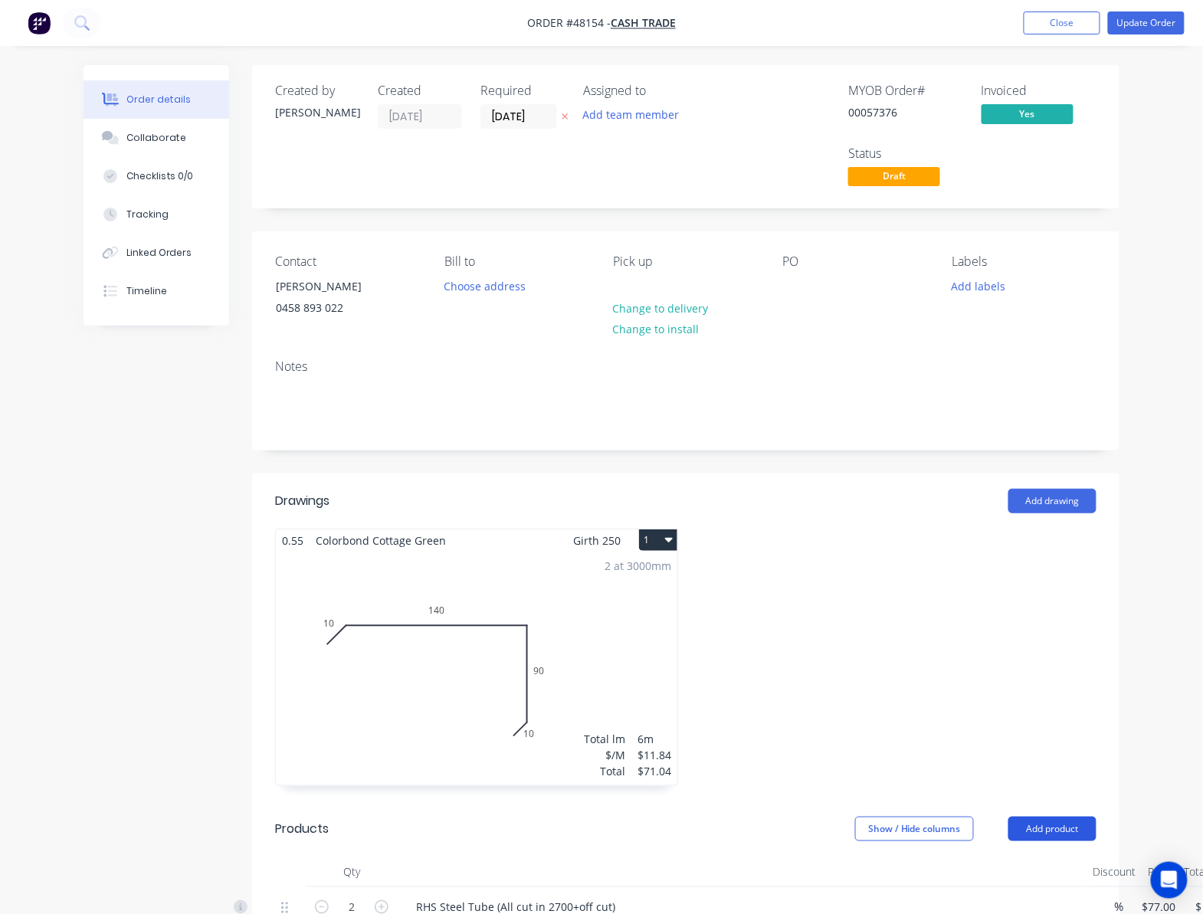
click at [1071, 832] on button "Add product" at bounding box center [1053, 829] width 88 height 25
click at [1039, 868] on div "Product catalogue" at bounding box center [1024, 868] width 118 height 22
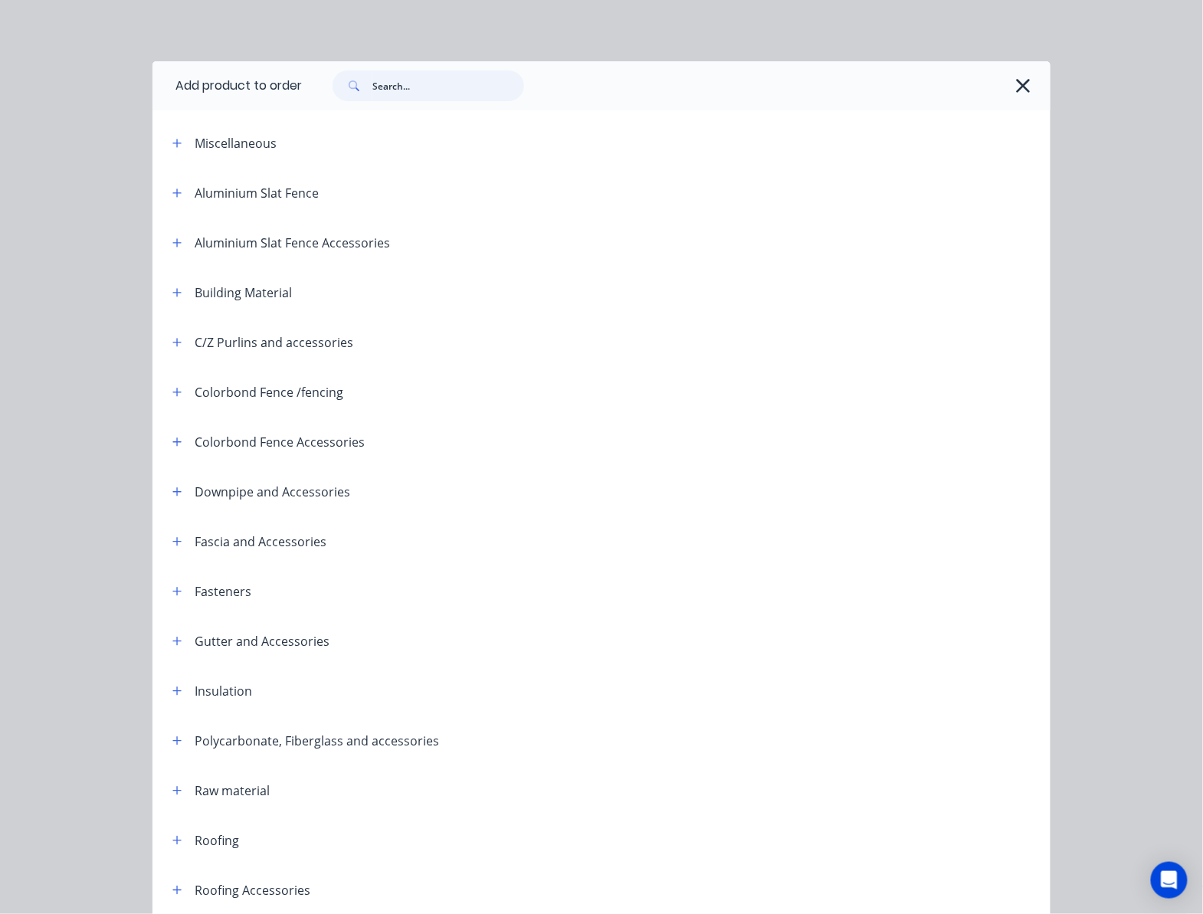
click at [390, 78] on input "text" at bounding box center [449, 86] width 152 height 31
type input "exte"
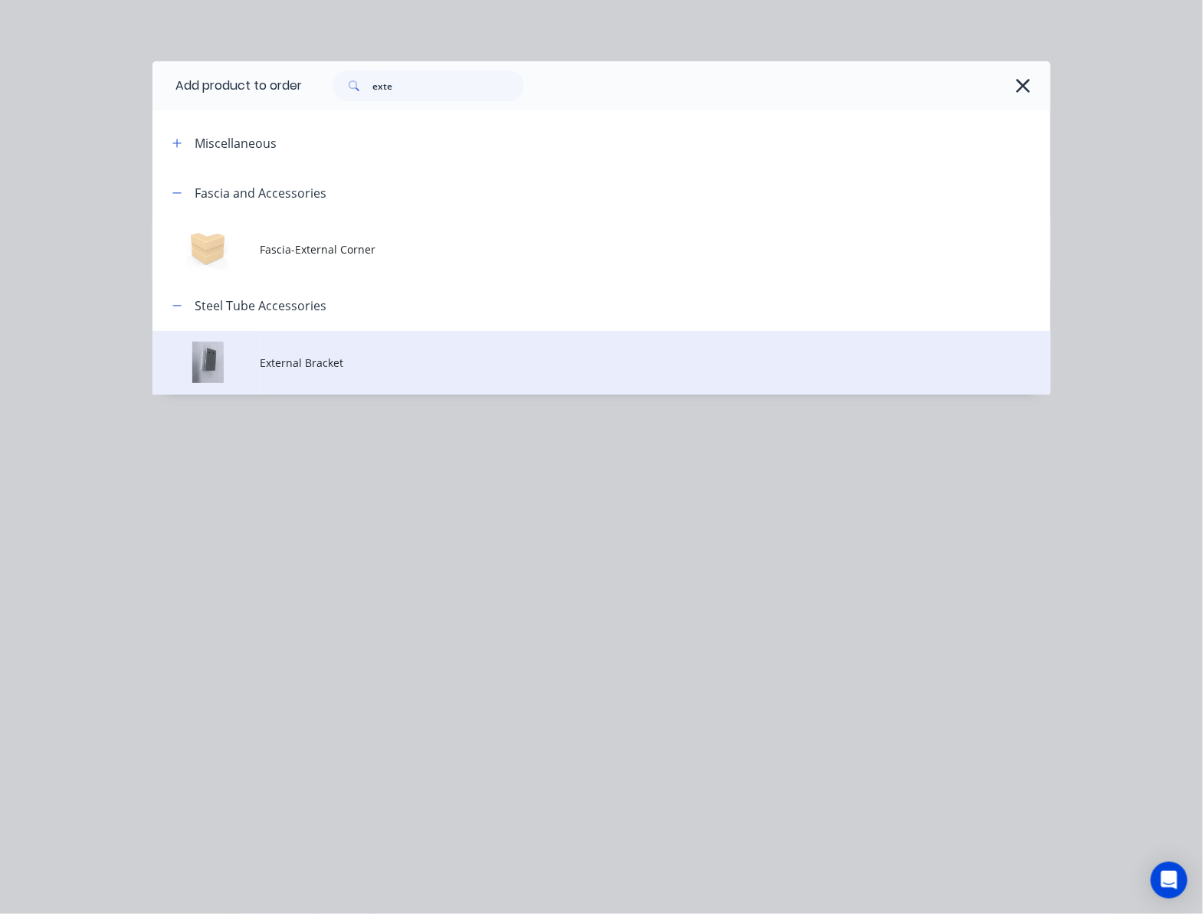
click at [426, 368] on span "External Bracket" at bounding box center [577, 363] width 632 height 16
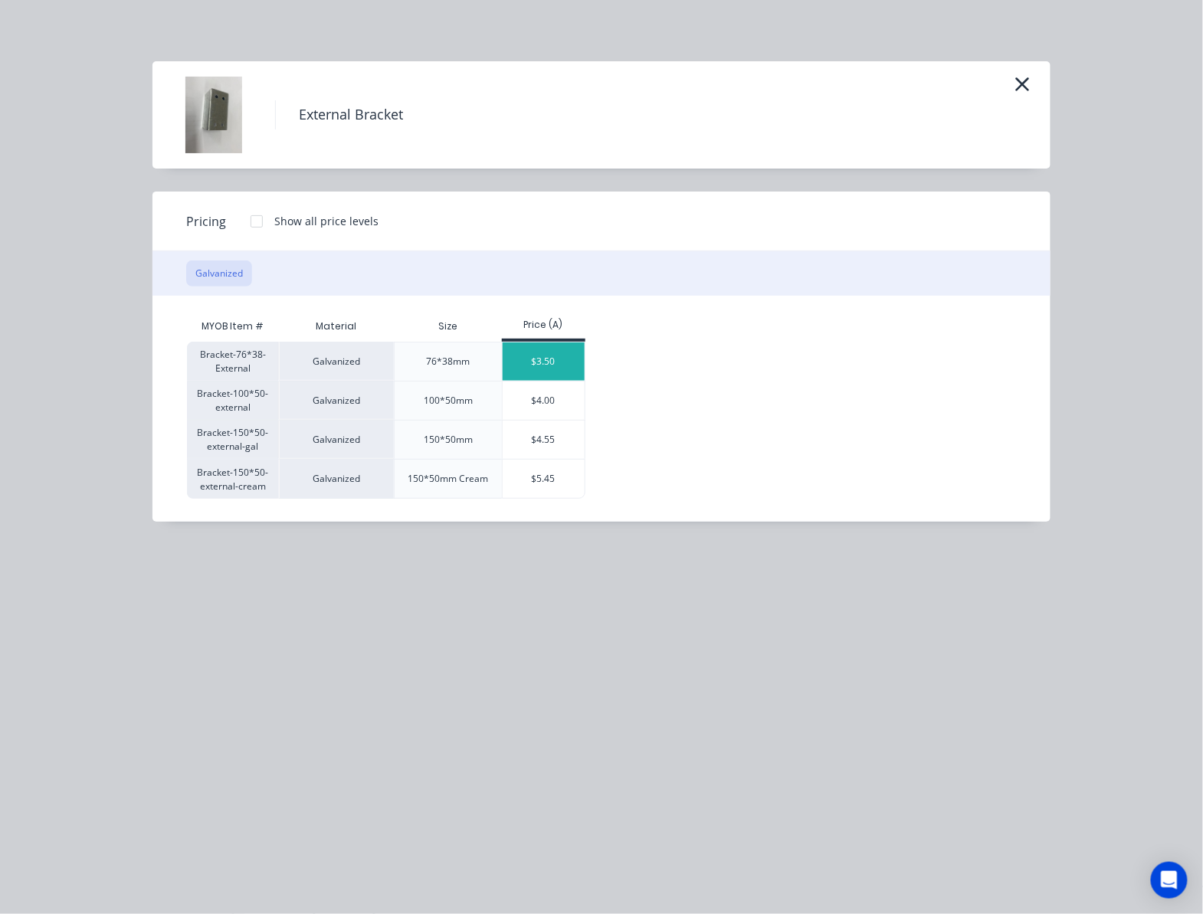
click at [559, 366] on div "$3.50" at bounding box center [544, 362] width 82 height 38
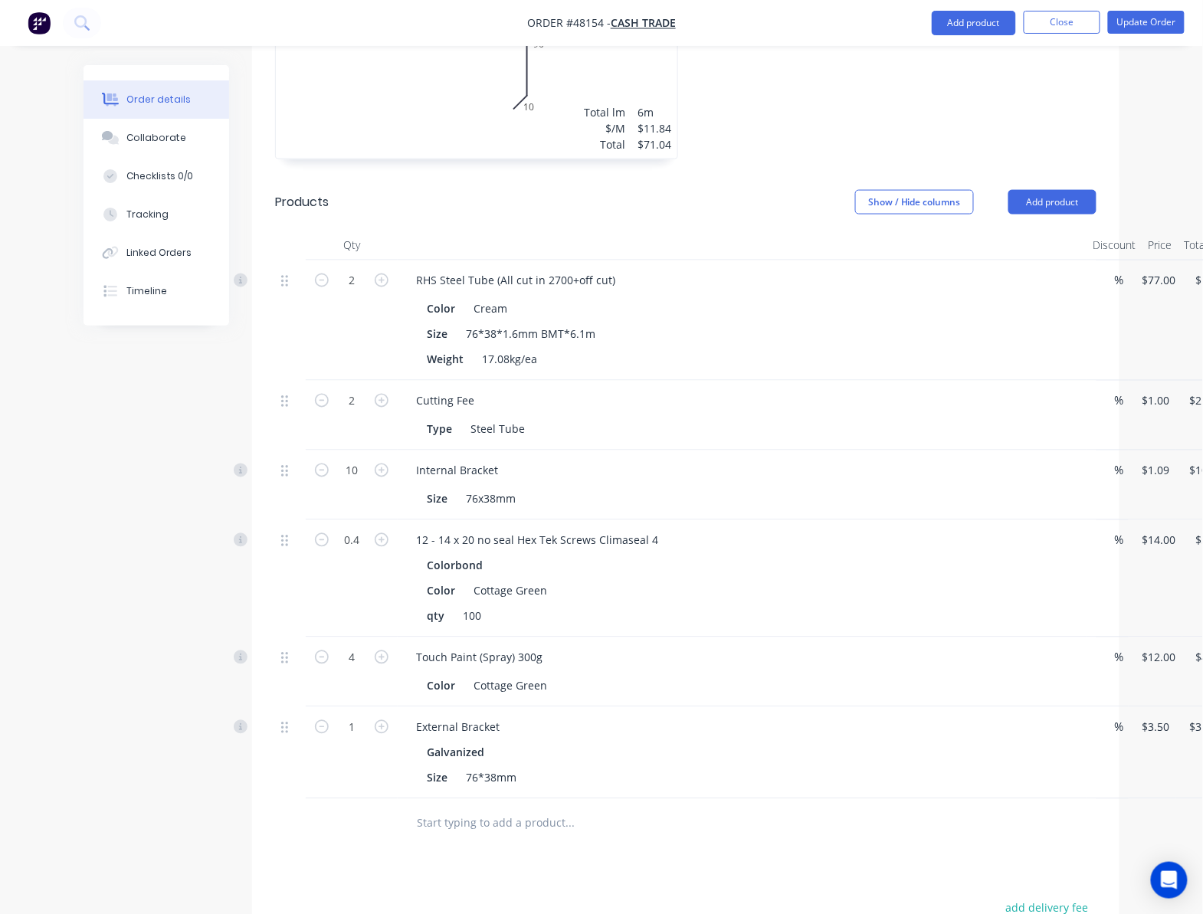
scroll to position [920, 0]
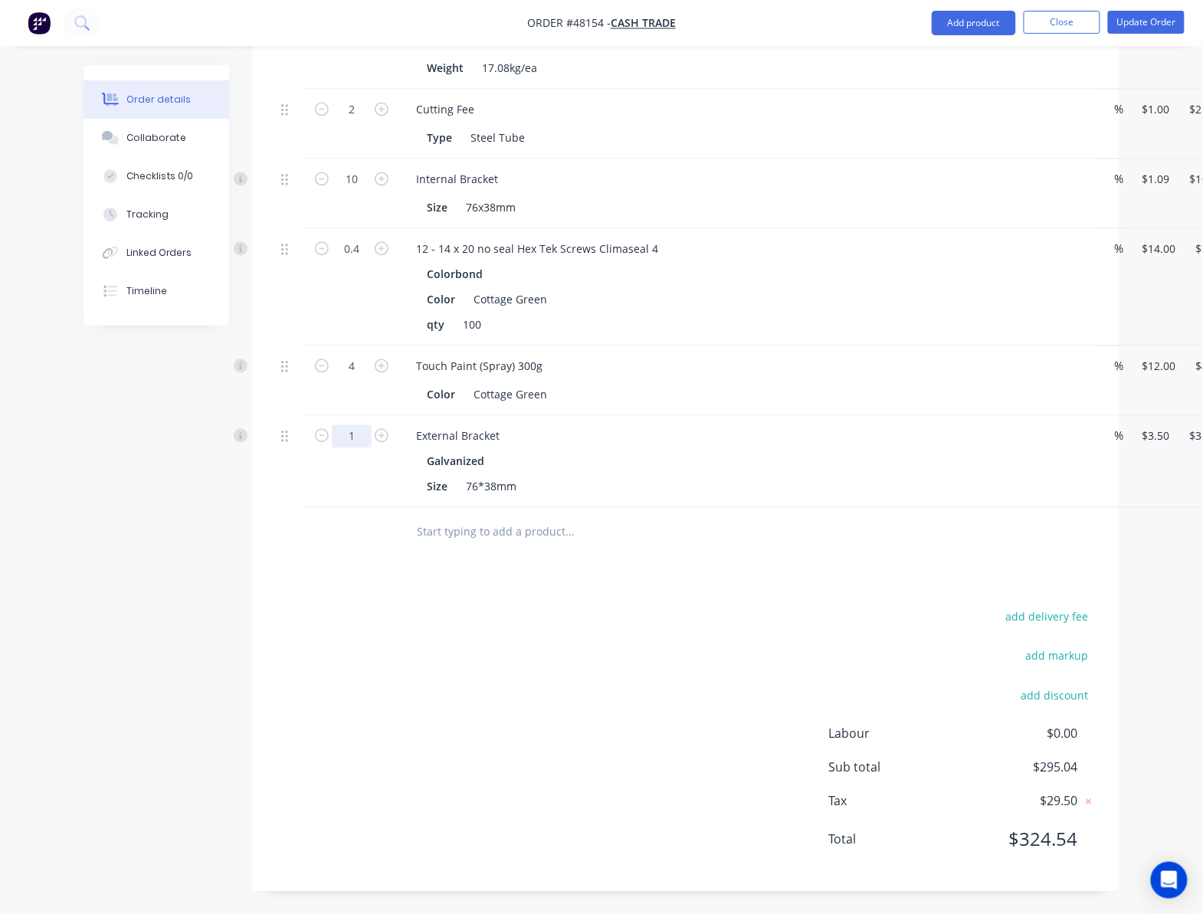
type input "10"
type input "$35.00"
drag, startPoint x: 944, startPoint y: 687, endPoint x: 937, endPoint y: 684, distance: 8.3
click at [940, 685] on div "add delivery fee add markup add discount Labour $0.00 Sub total $295.04 Tax $29…" at bounding box center [686, 737] width 822 height 262
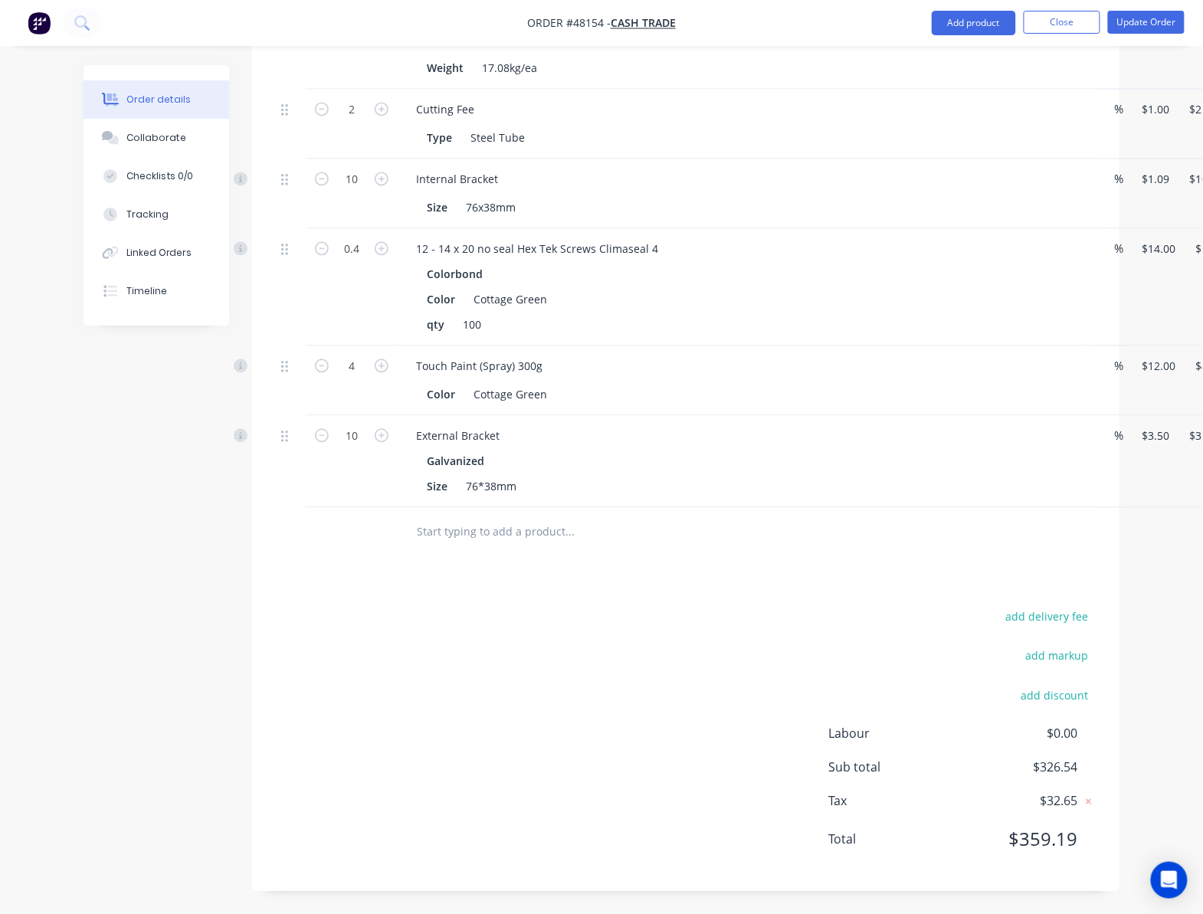
scroll to position [920, 77]
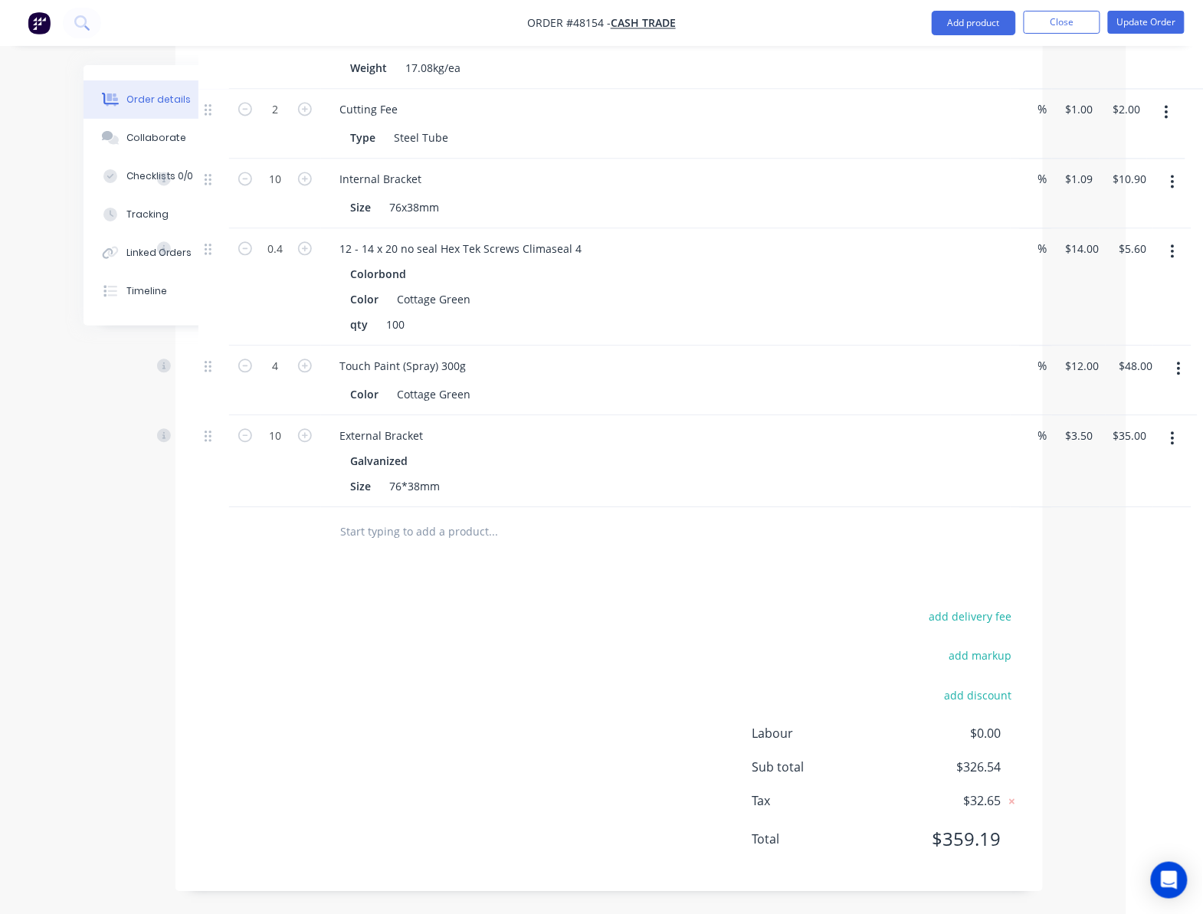
click at [1172, 185] on icon "button" at bounding box center [1173, 182] width 3 height 14
click at [1138, 317] on div "Delete" at bounding box center [1119, 314] width 118 height 22
click at [651, 599] on div "Drawings Add drawing 0.55 Colorbond Cottage Green Girth 250 1 0 10 140 90 10 0 …" at bounding box center [610, 257] width 868 height 1267
click at [651, 589] on div "Drawings Add drawing 0.55 Colorbond Cottage Green Girth 250 1 0 10 140 90 10 0 …" at bounding box center [610, 257] width 868 height 1267
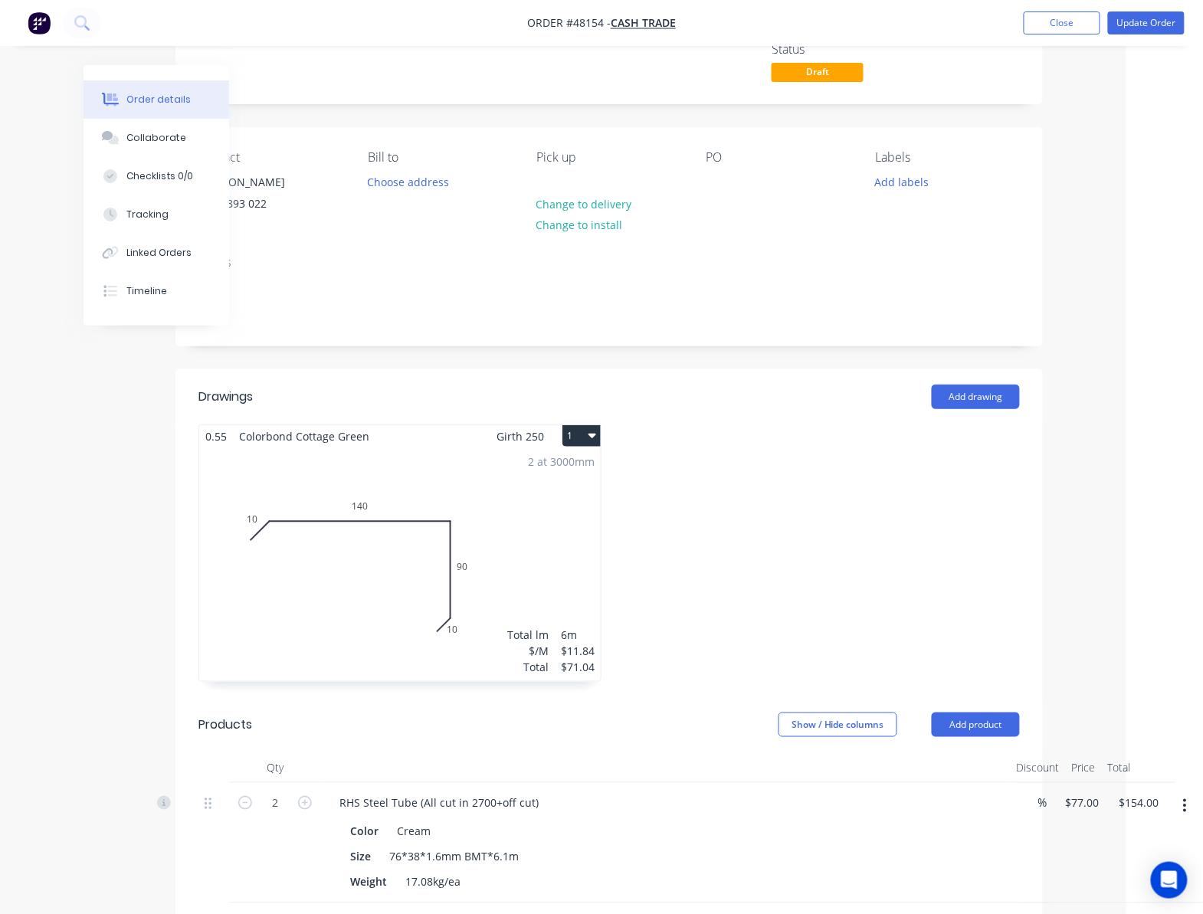
scroll to position [0, 77]
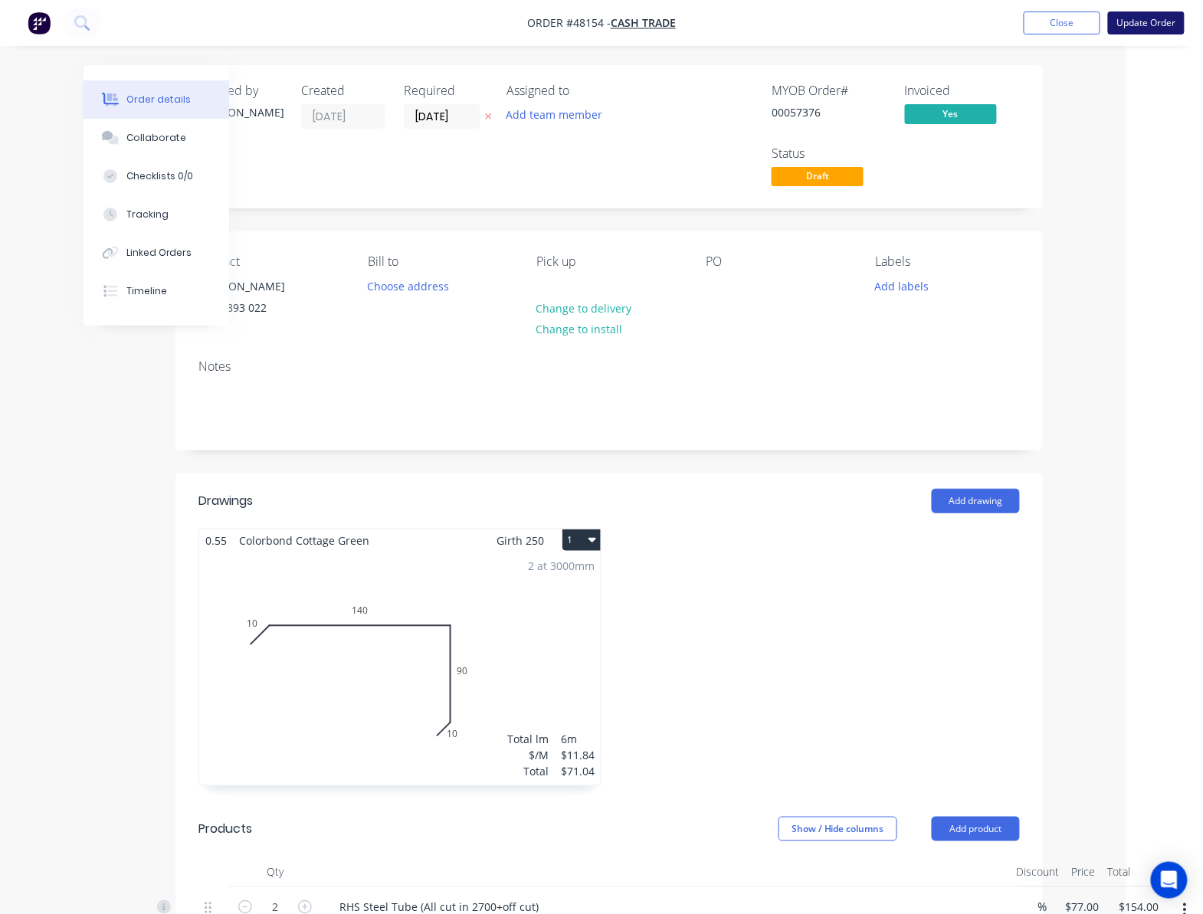
drag, startPoint x: 1161, startPoint y: 16, endPoint x: 1157, endPoint y: 25, distance: 9.7
click at [1162, 16] on button "Update Order" at bounding box center [1146, 22] width 77 height 23
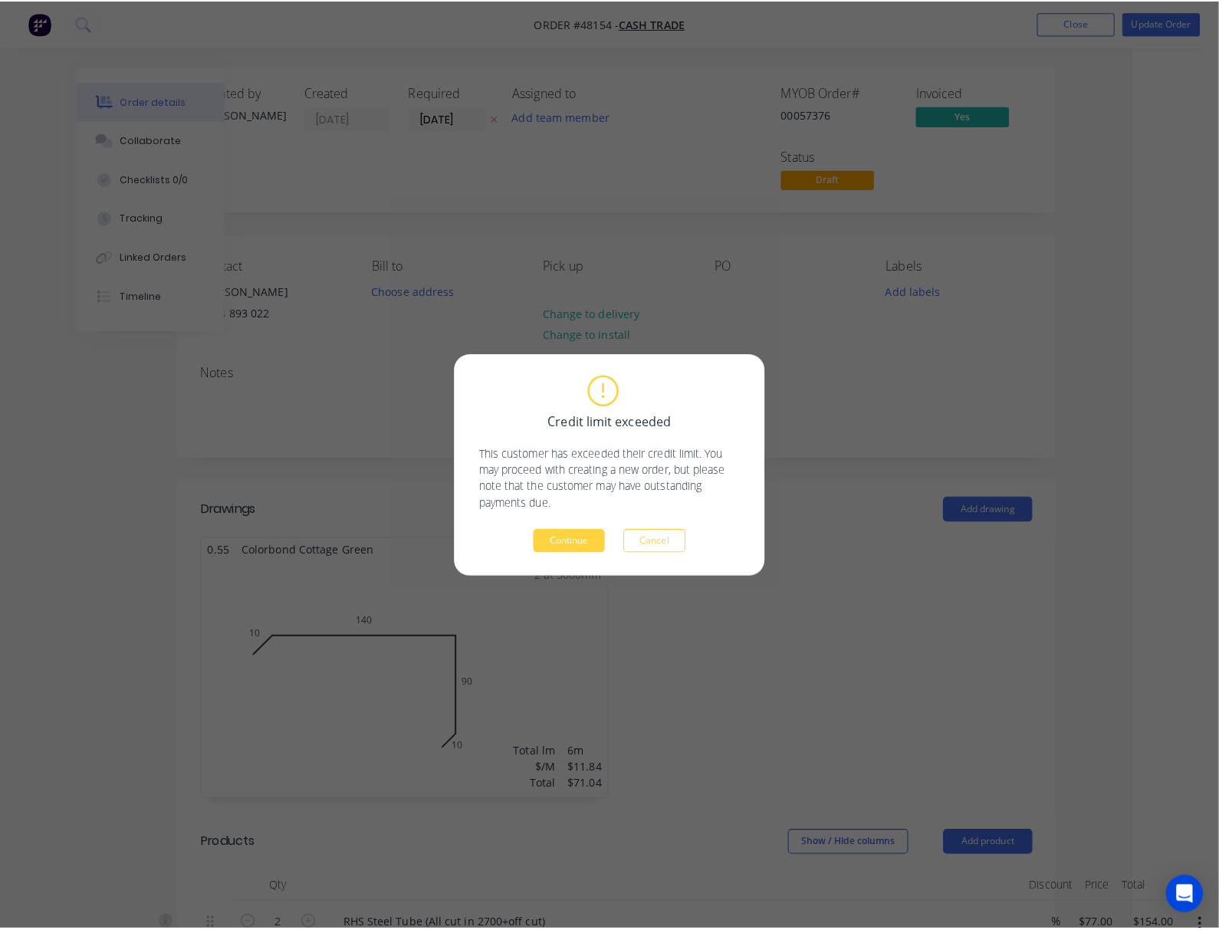
scroll to position [0, 61]
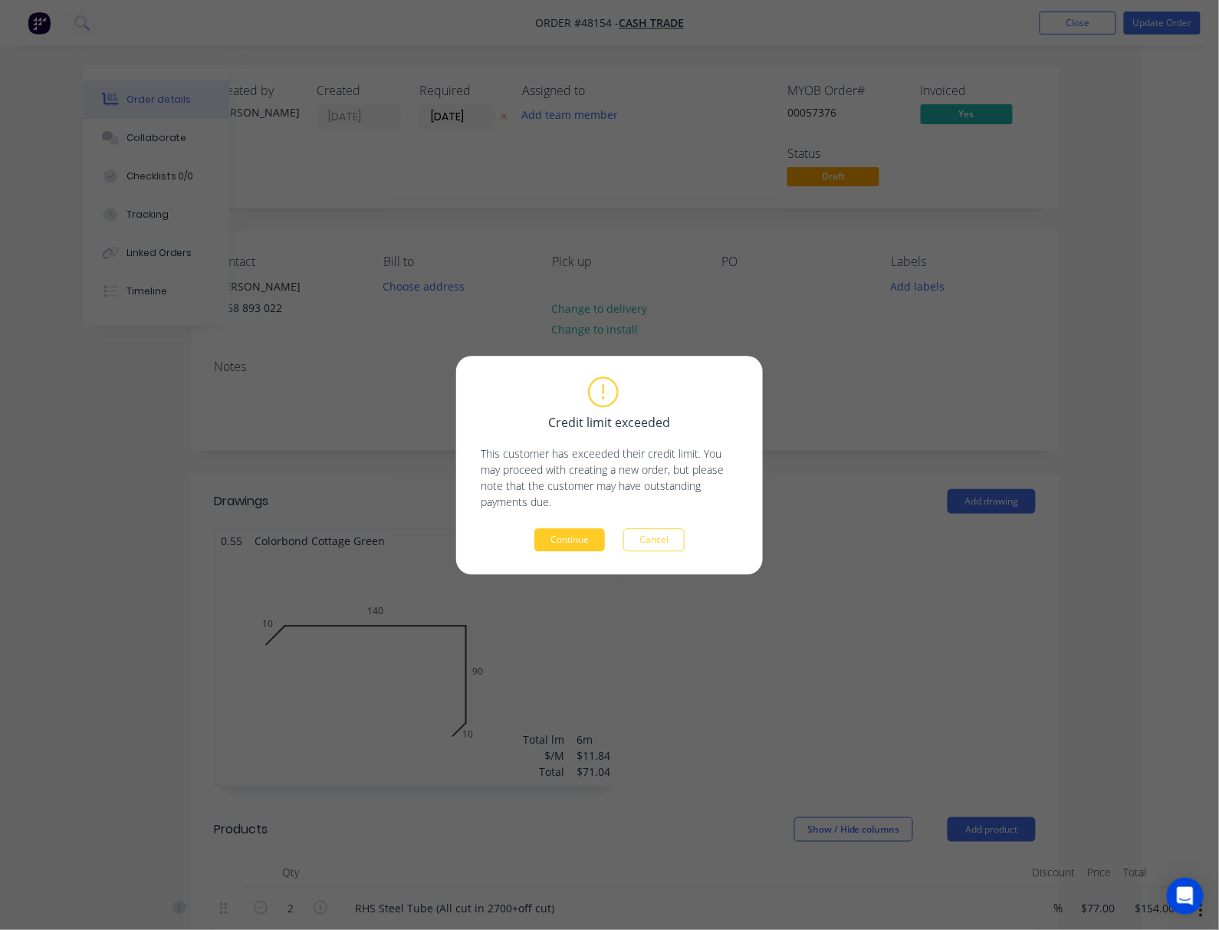
click at [577, 538] on button "Continue" at bounding box center [569, 539] width 71 height 23
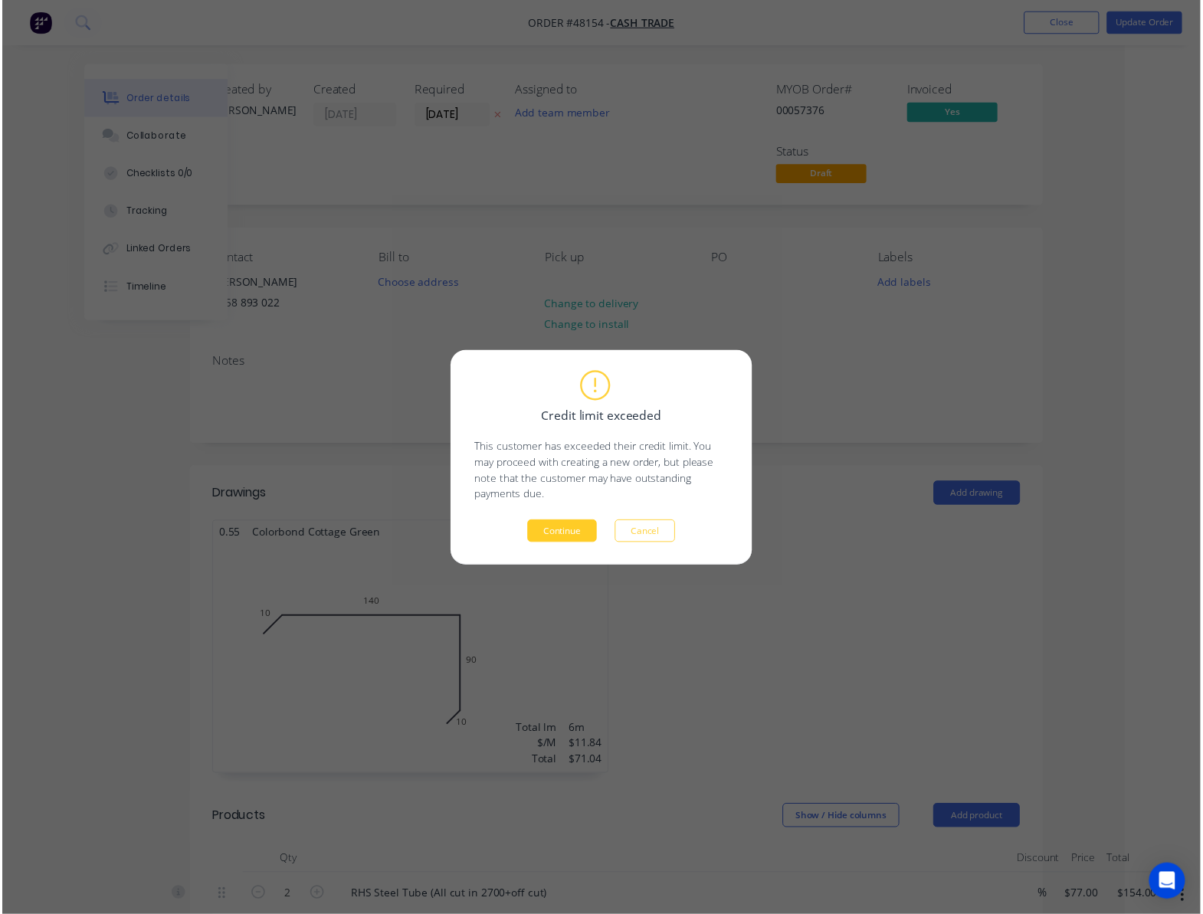
scroll to position [0, 0]
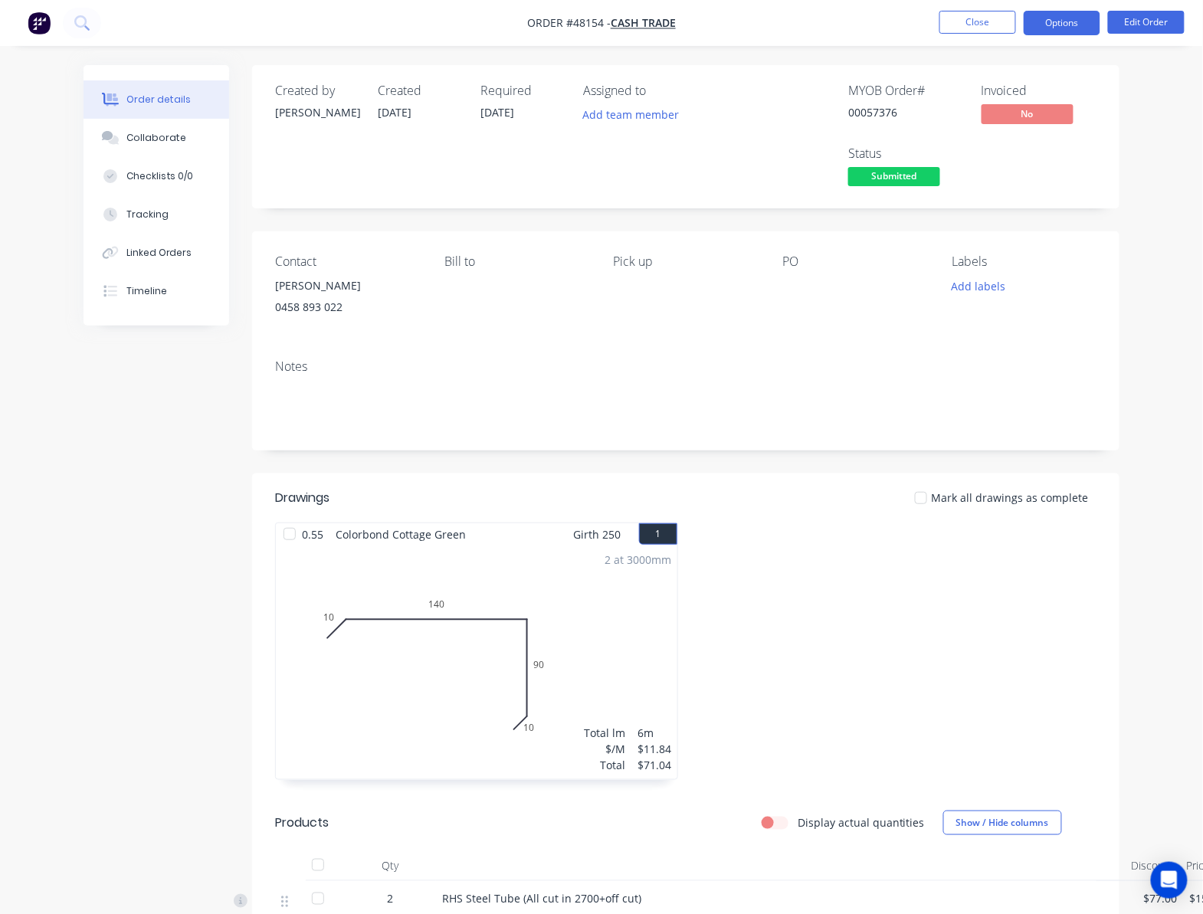
click at [1083, 28] on button "Options" at bounding box center [1062, 23] width 77 height 25
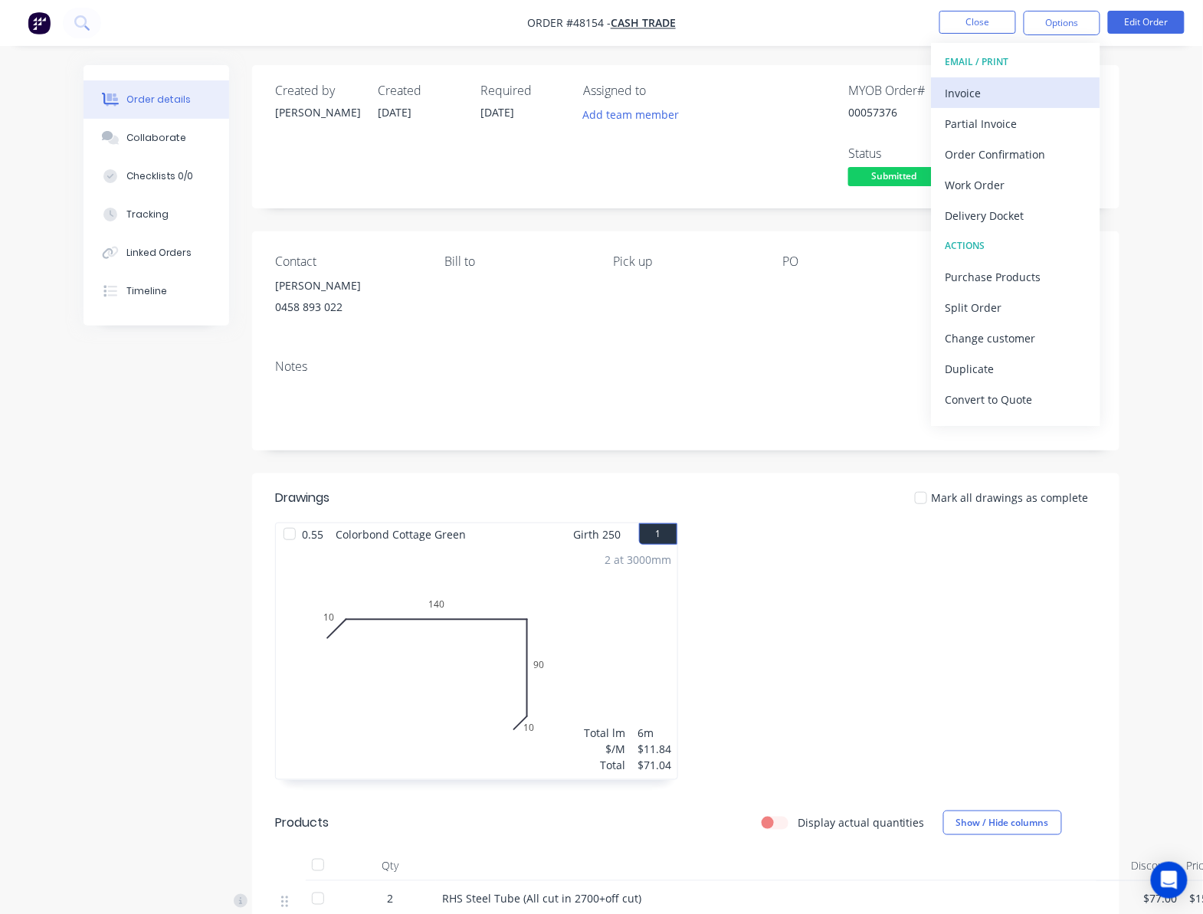
click at [1041, 100] on div "Invoice" at bounding box center [1016, 93] width 141 height 22
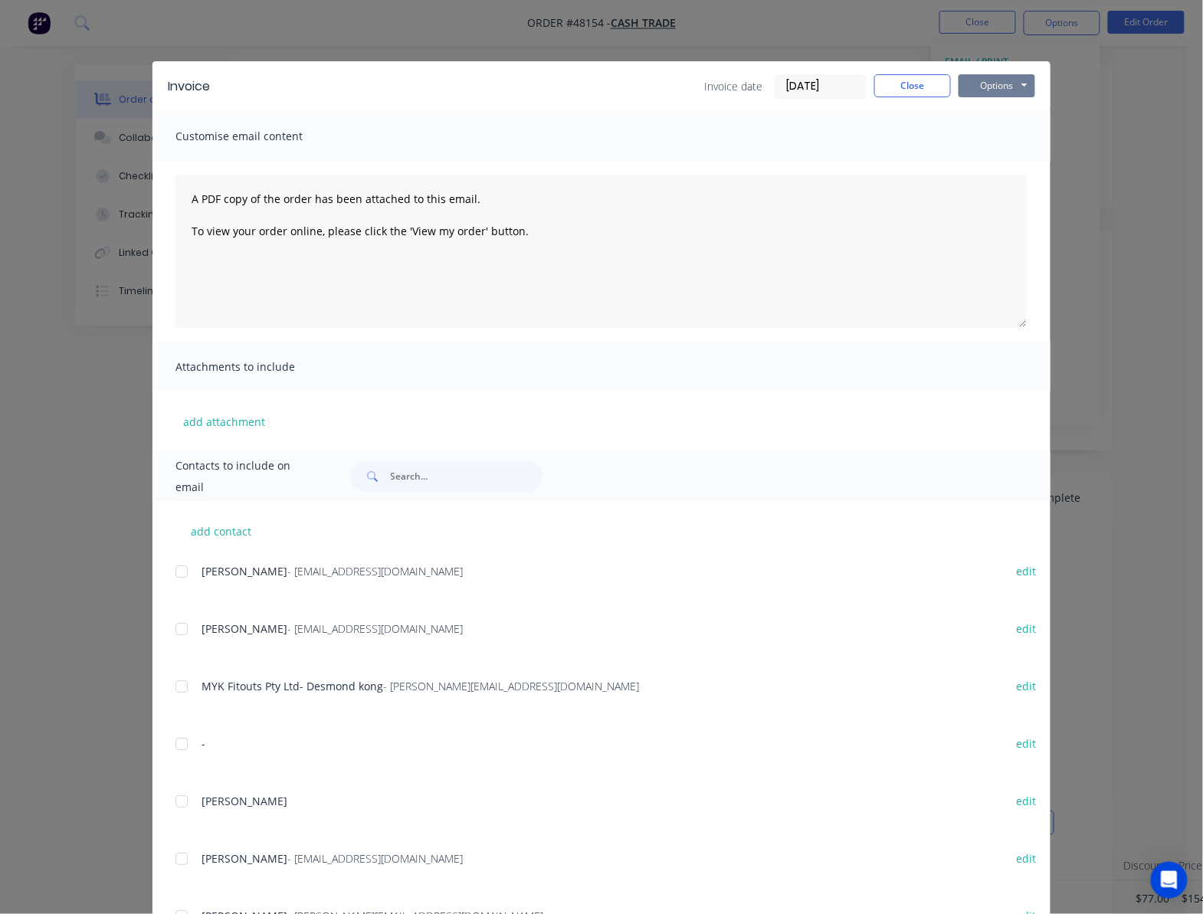
click at [1013, 90] on button "Options" at bounding box center [997, 85] width 77 height 23
click at [1013, 133] on button "Print" at bounding box center [1008, 138] width 98 height 25
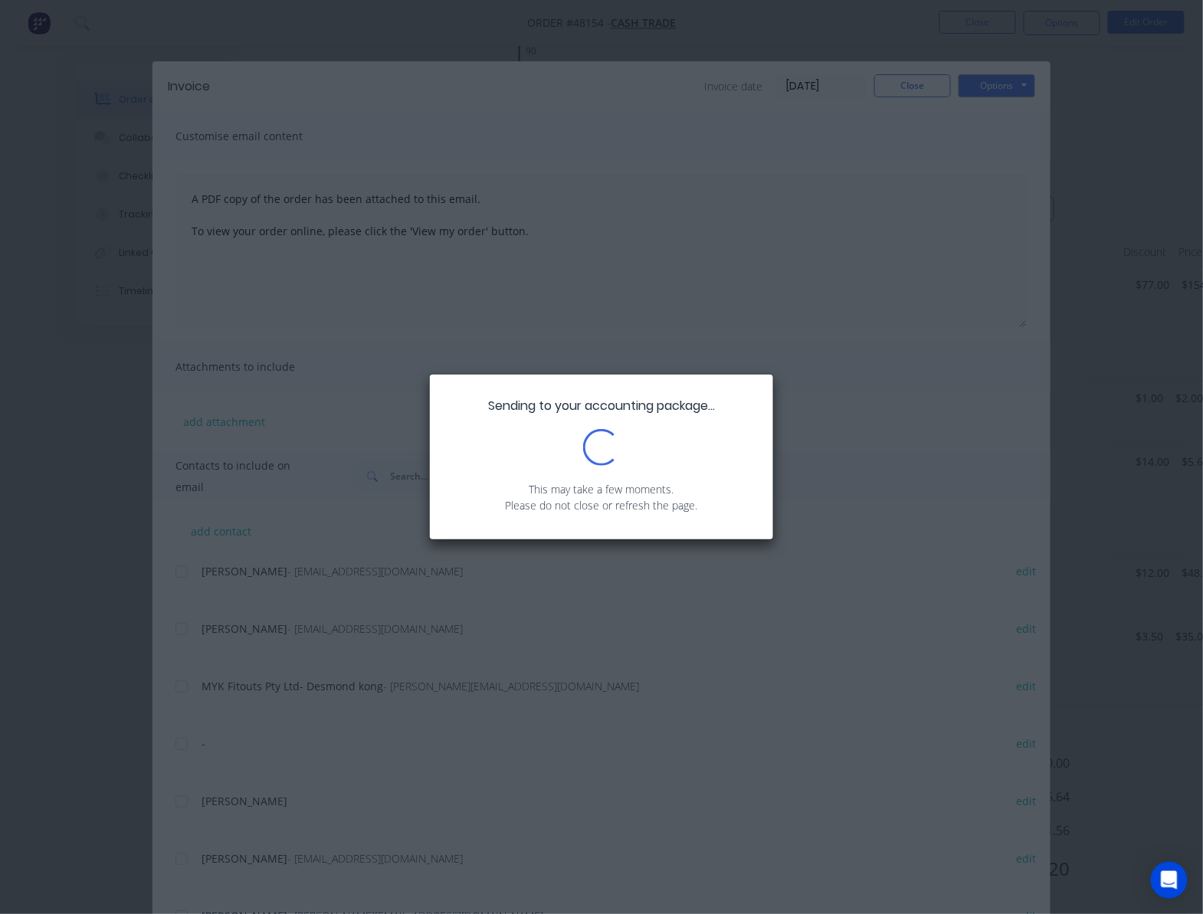
scroll to position [648, 0]
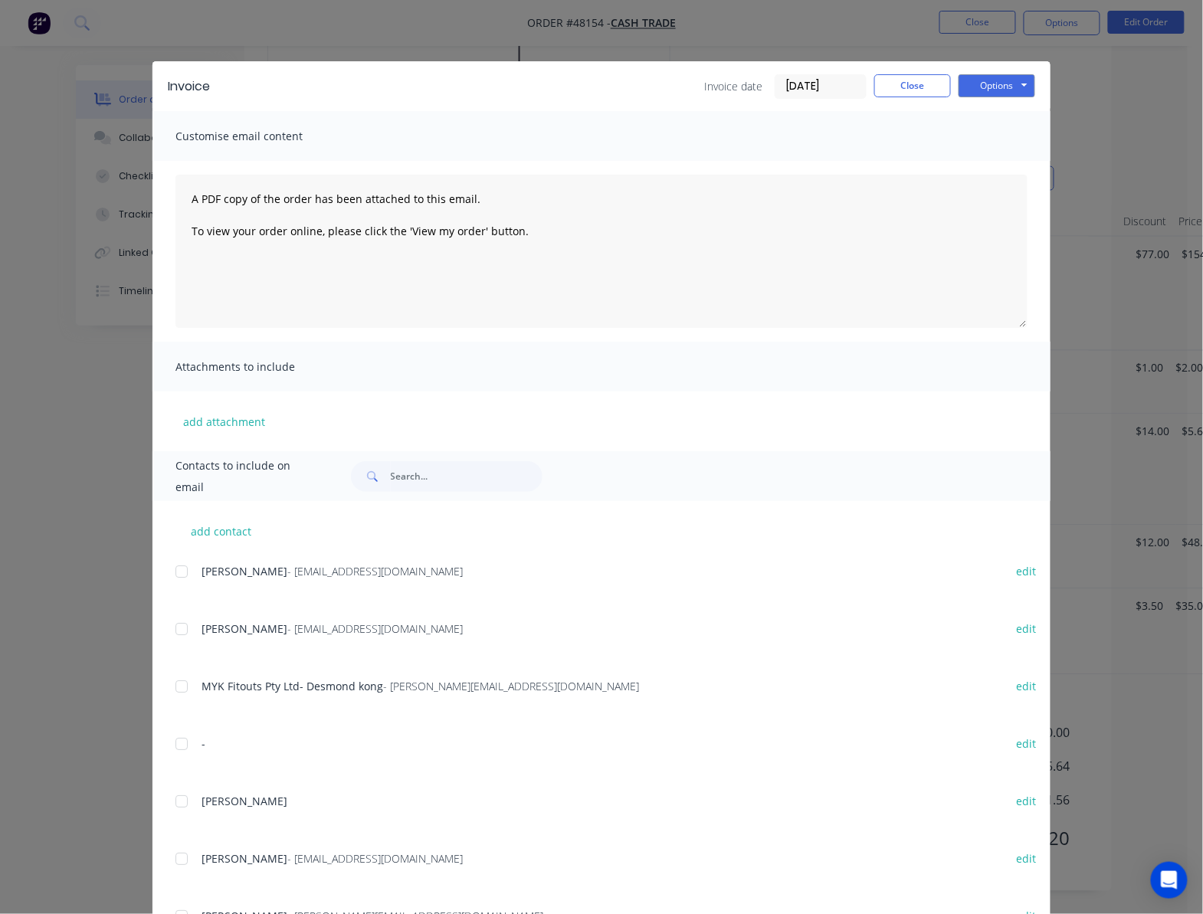
click at [817, 31] on div "Invoice Invoice date 16/08/25 Close Options Preview Print Email Customise email…" at bounding box center [601, 457] width 1203 height 914
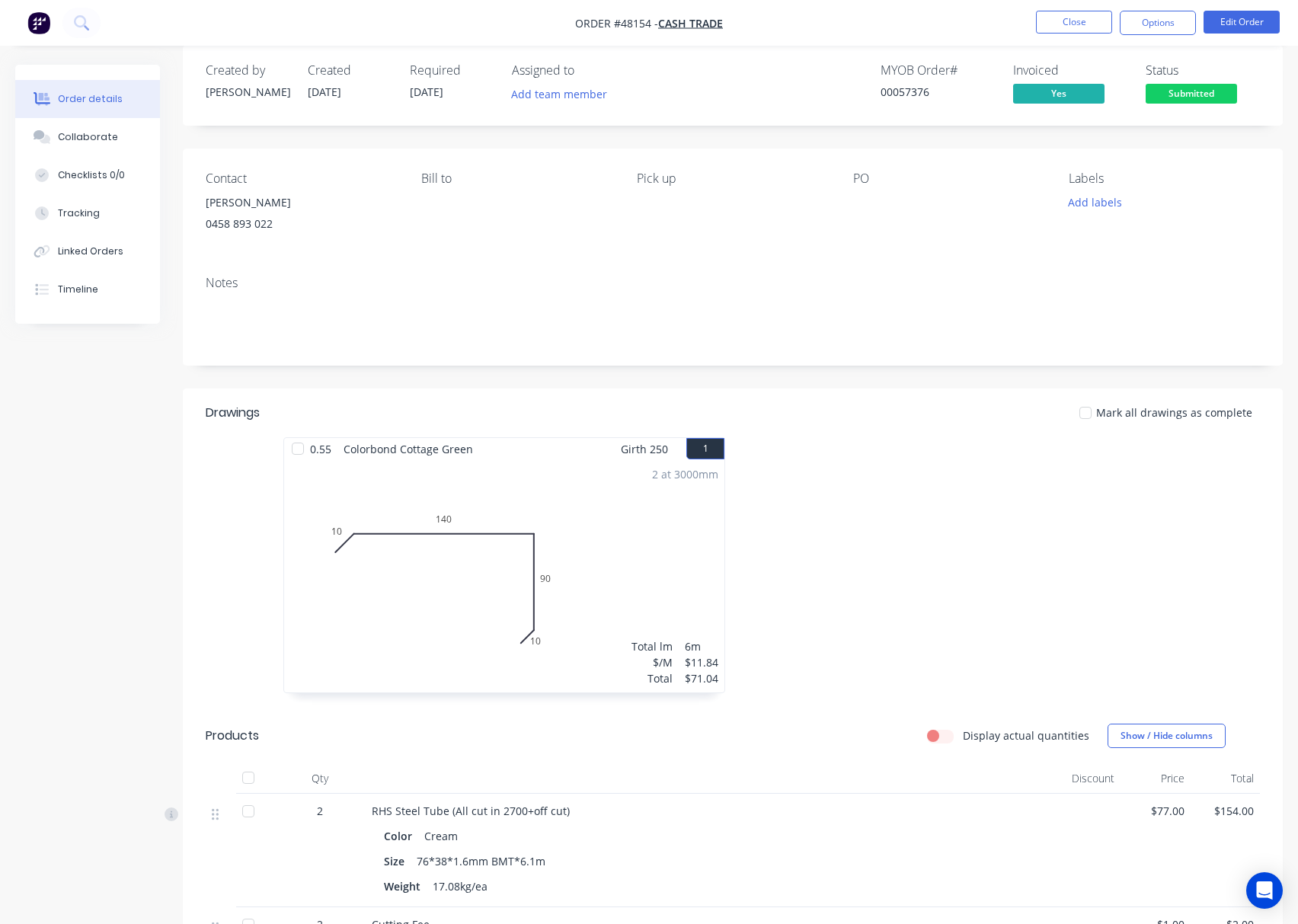
scroll to position [0, 0]
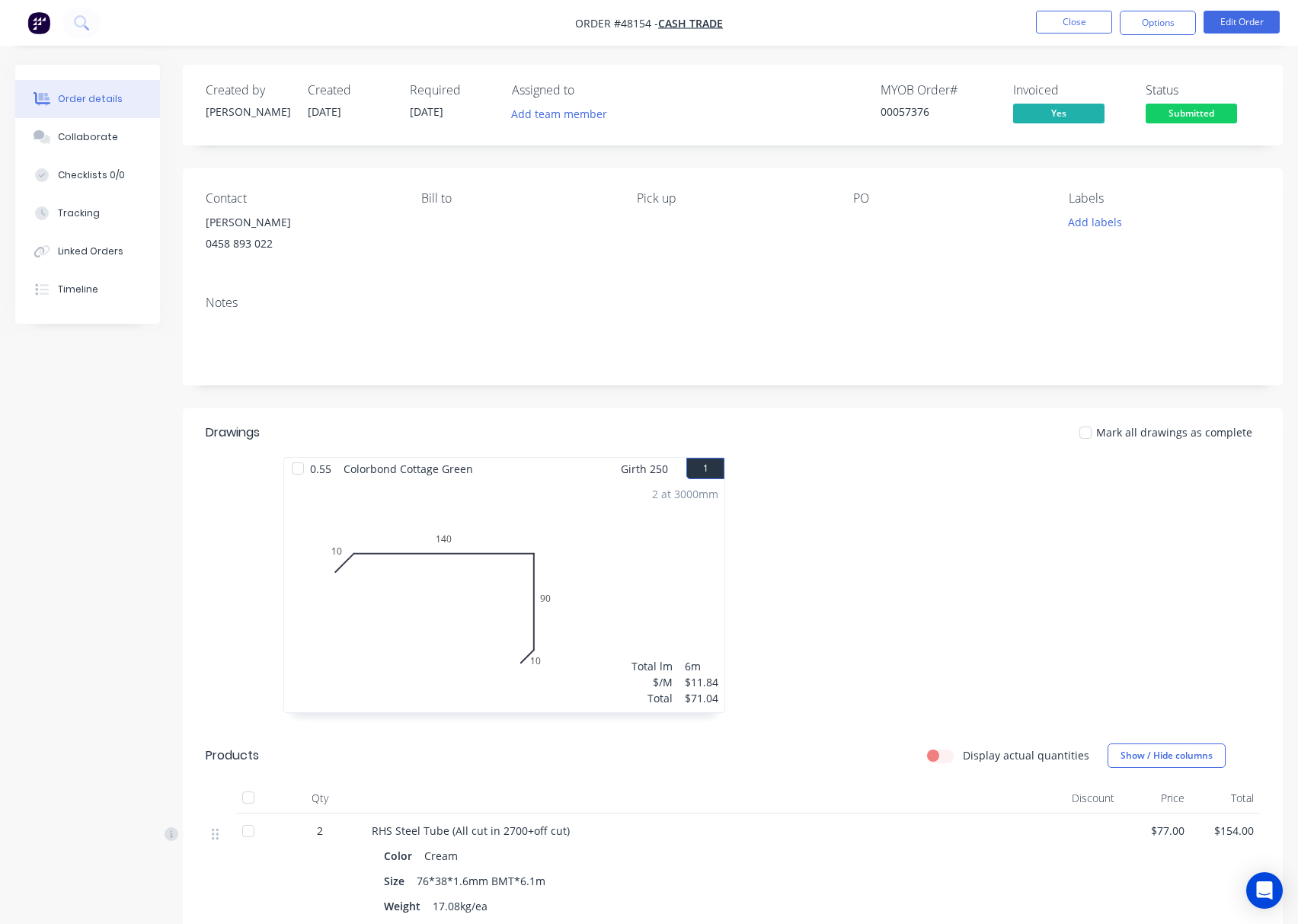
click at [932, 287] on div "Notes" at bounding box center [732, 334] width 1100 height 102
click at [1195, 112] on span "Submitted" at bounding box center [1192, 112] width 91 height 19
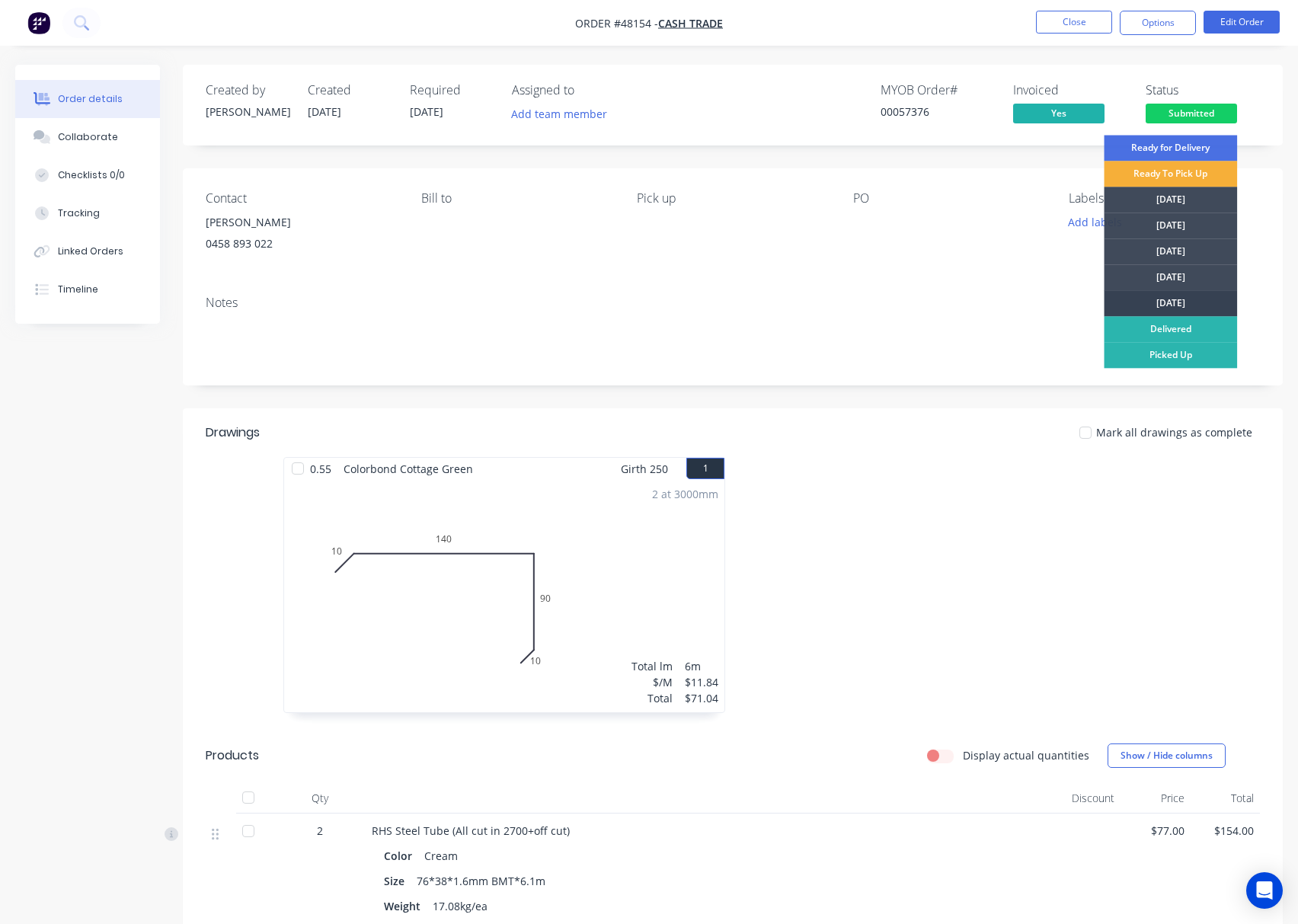
click at [1177, 300] on div "[DATE]" at bounding box center [1171, 303] width 133 height 26
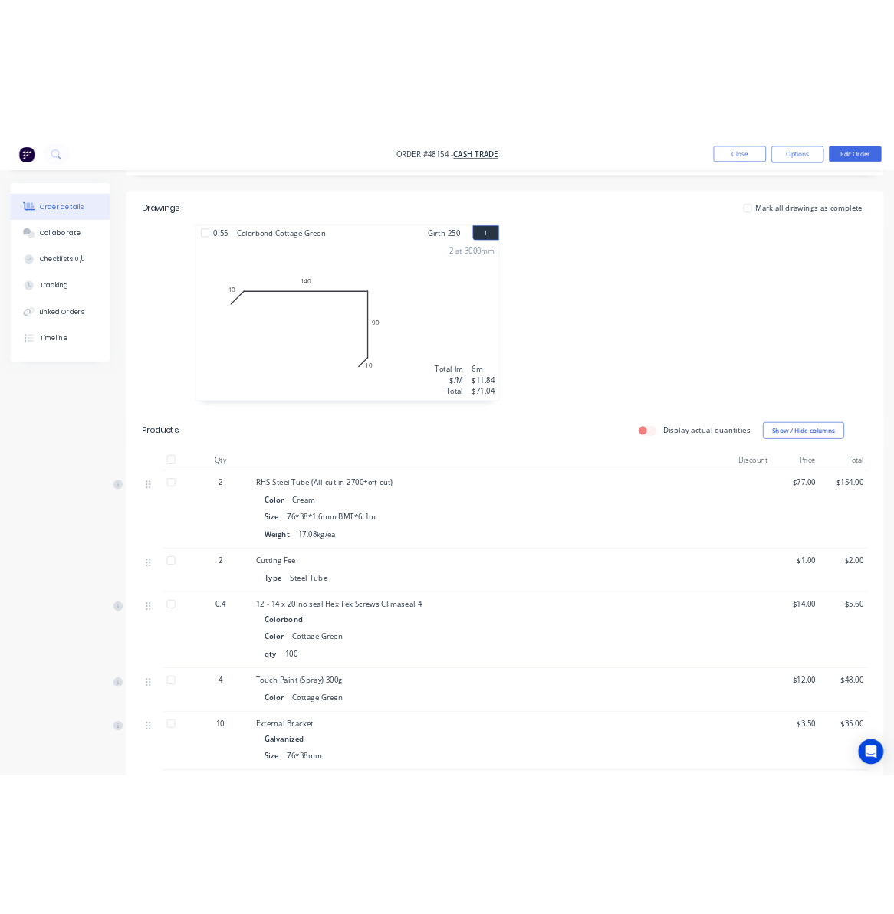
scroll to position [262, 0]
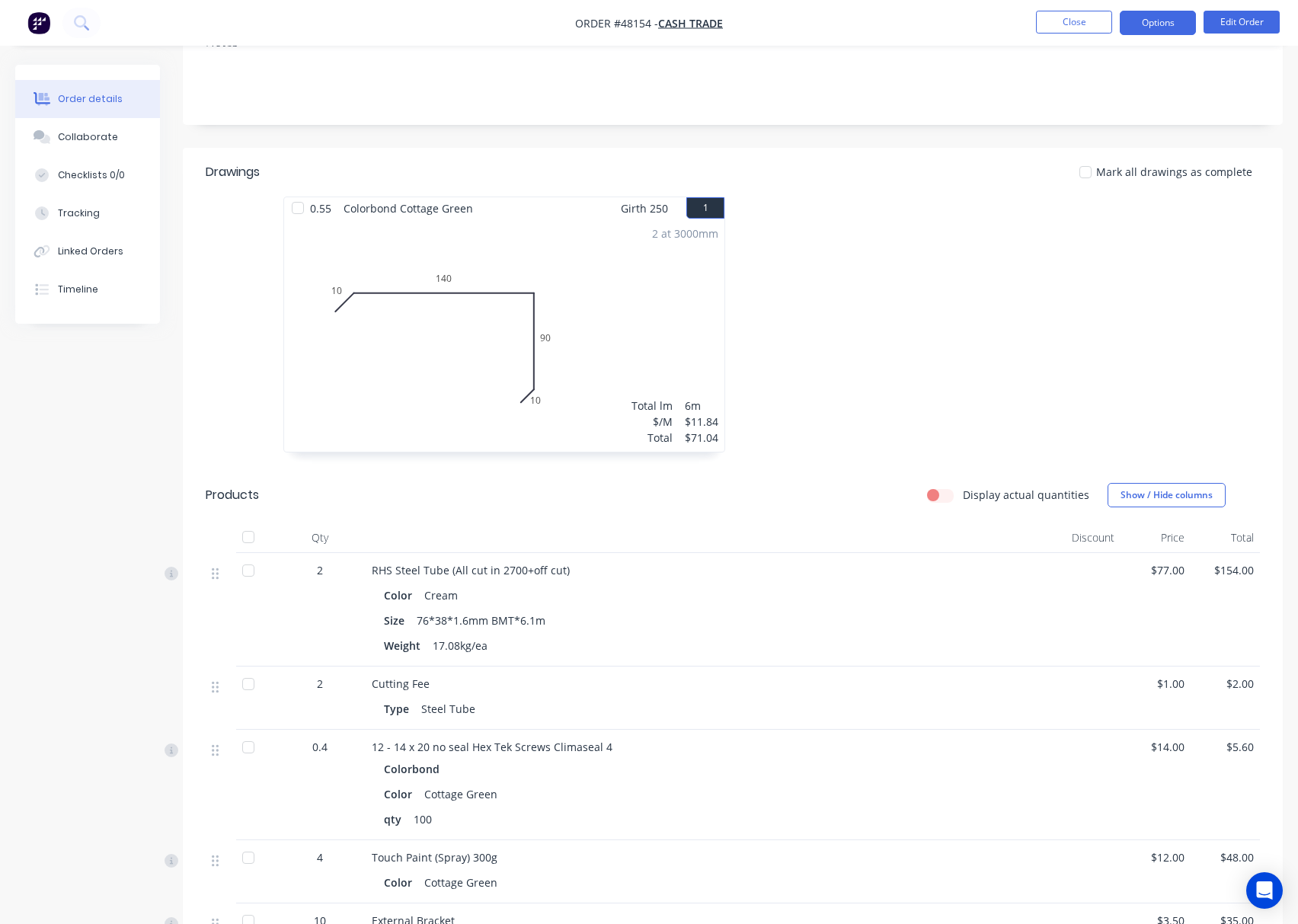
click at [1150, 28] on button "Options" at bounding box center [1158, 23] width 77 height 25
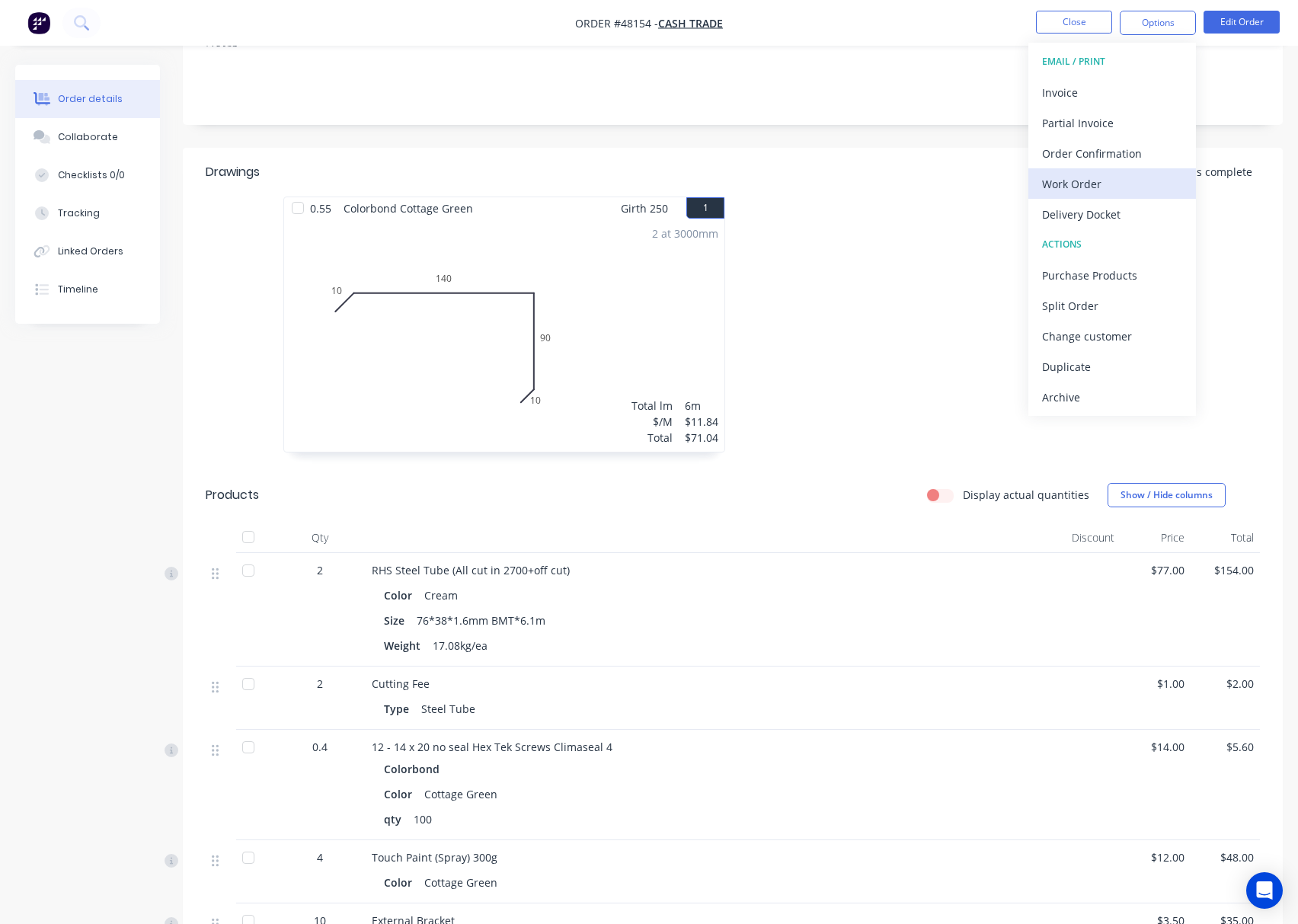
click at [1104, 192] on div "Work Order" at bounding box center [1112, 184] width 140 height 22
click at [1135, 191] on div "Custom" at bounding box center [1112, 184] width 140 height 22
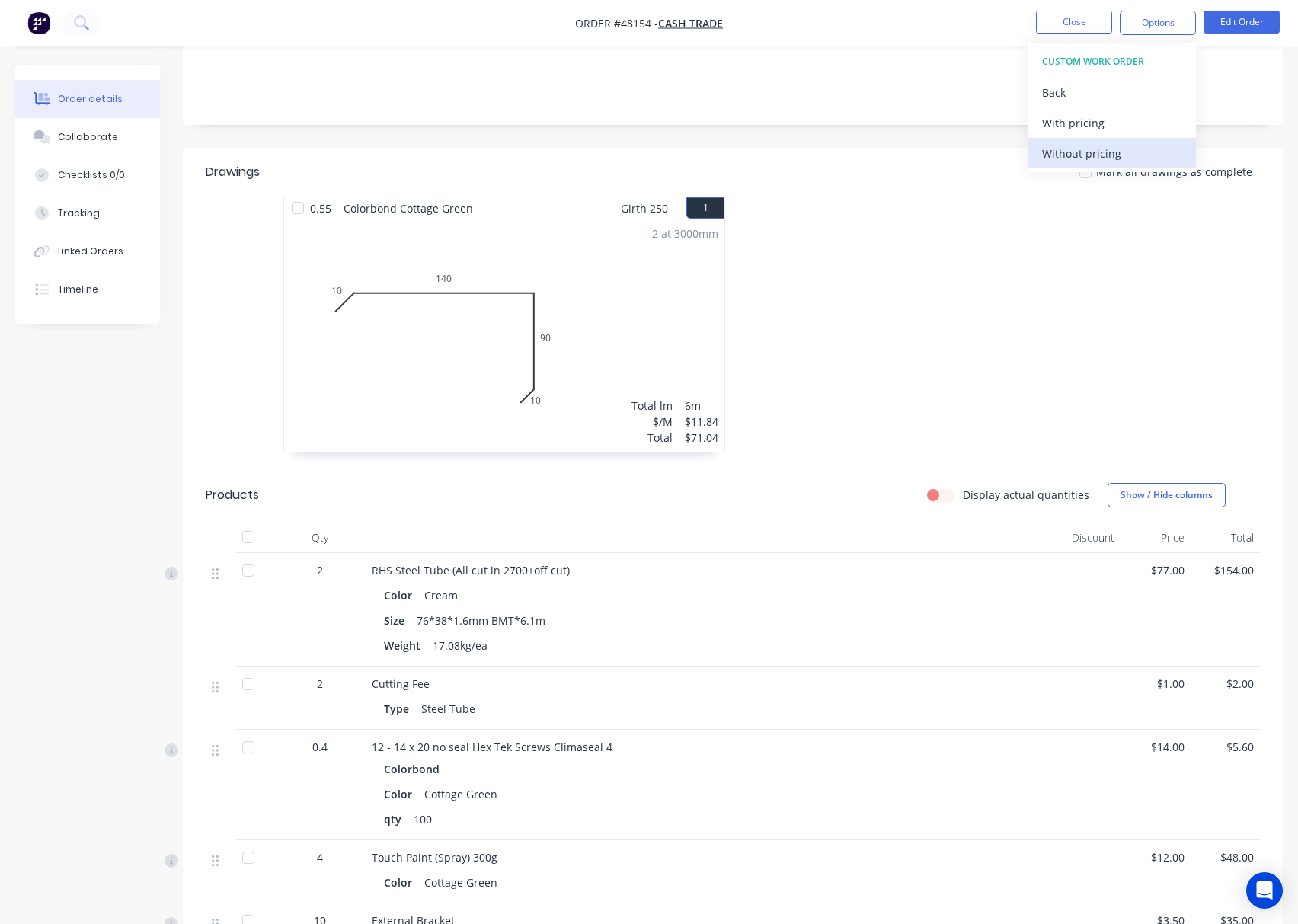
click at [1127, 157] on div "Without pricing" at bounding box center [1112, 153] width 140 height 22
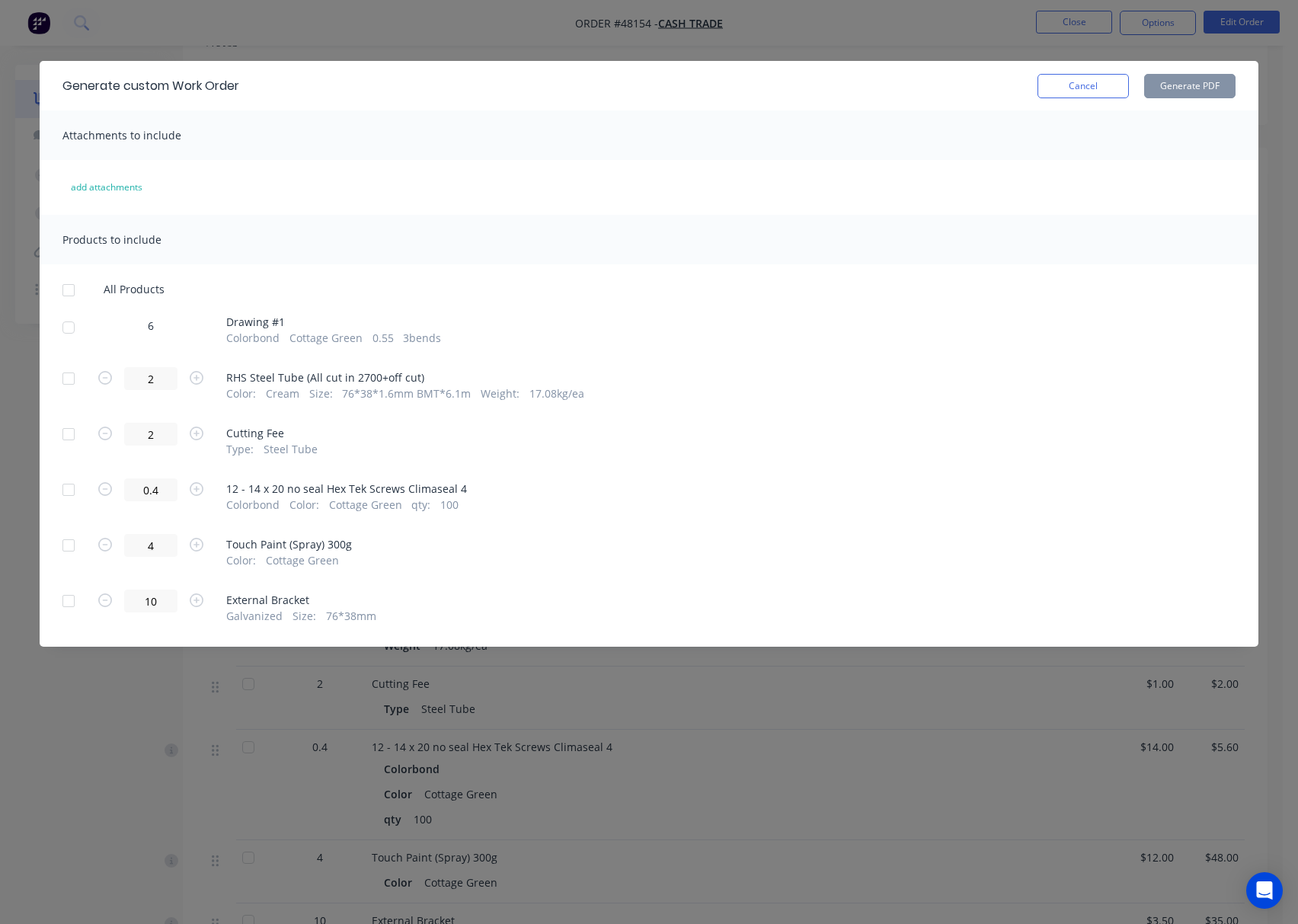
click at [67, 325] on div at bounding box center [69, 327] width 31 height 31
click at [1203, 89] on button "Generate PDF" at bounding box center [1190, 85] width 91 height 25
drag, startPoint x: 835, startPoint y: 44, endPoint x: 1115, endPoint y: 0, distance: 283.4
click at [840, 44] on div "Generate custom Work Order Cancel Generate PDF Attachments to include add attac…" at bounding box center [649, 462] width 1298 height 924
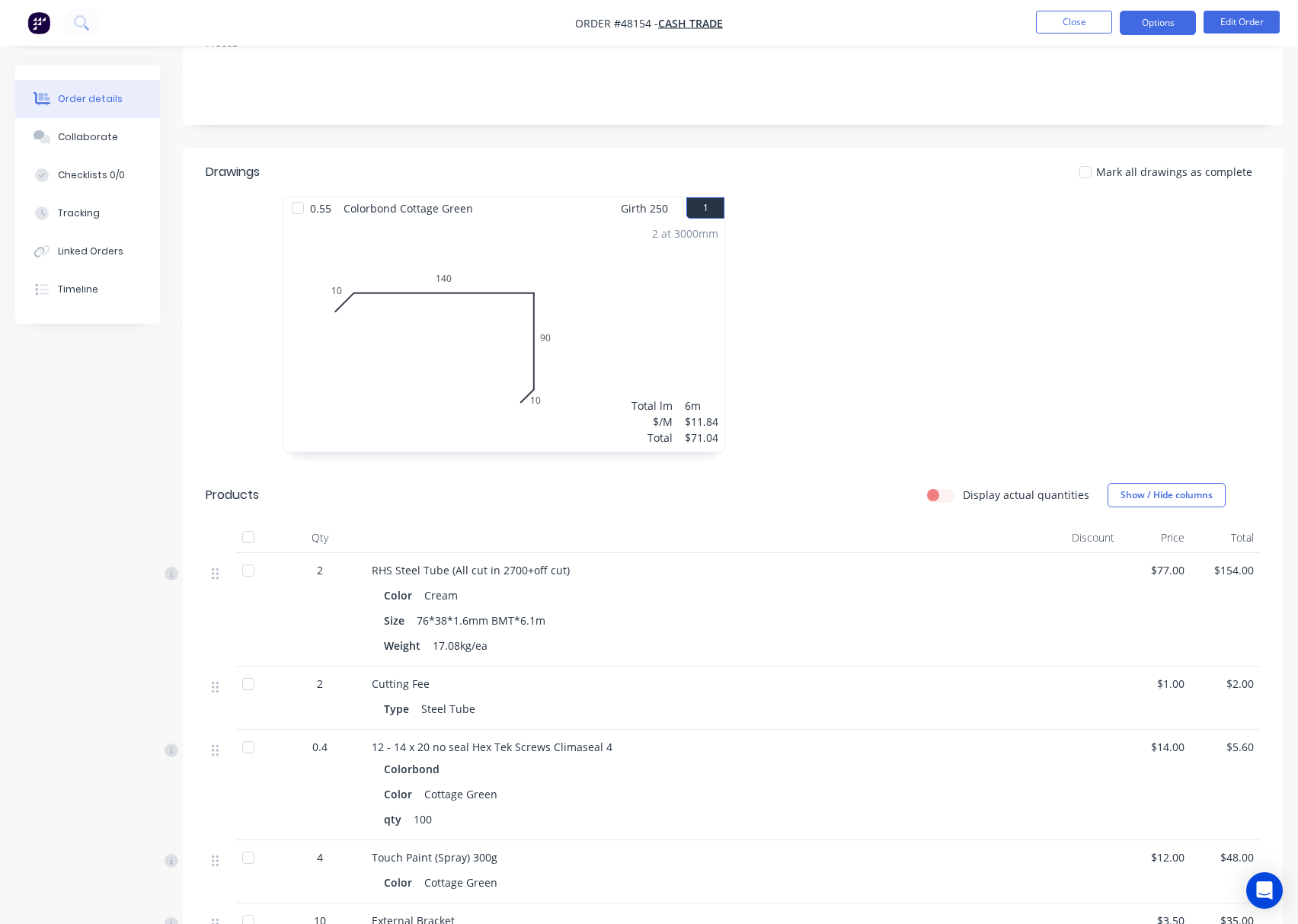
click at [1156, 23] on button "Options" at bounding box center [1158, 23] width 77 height 25
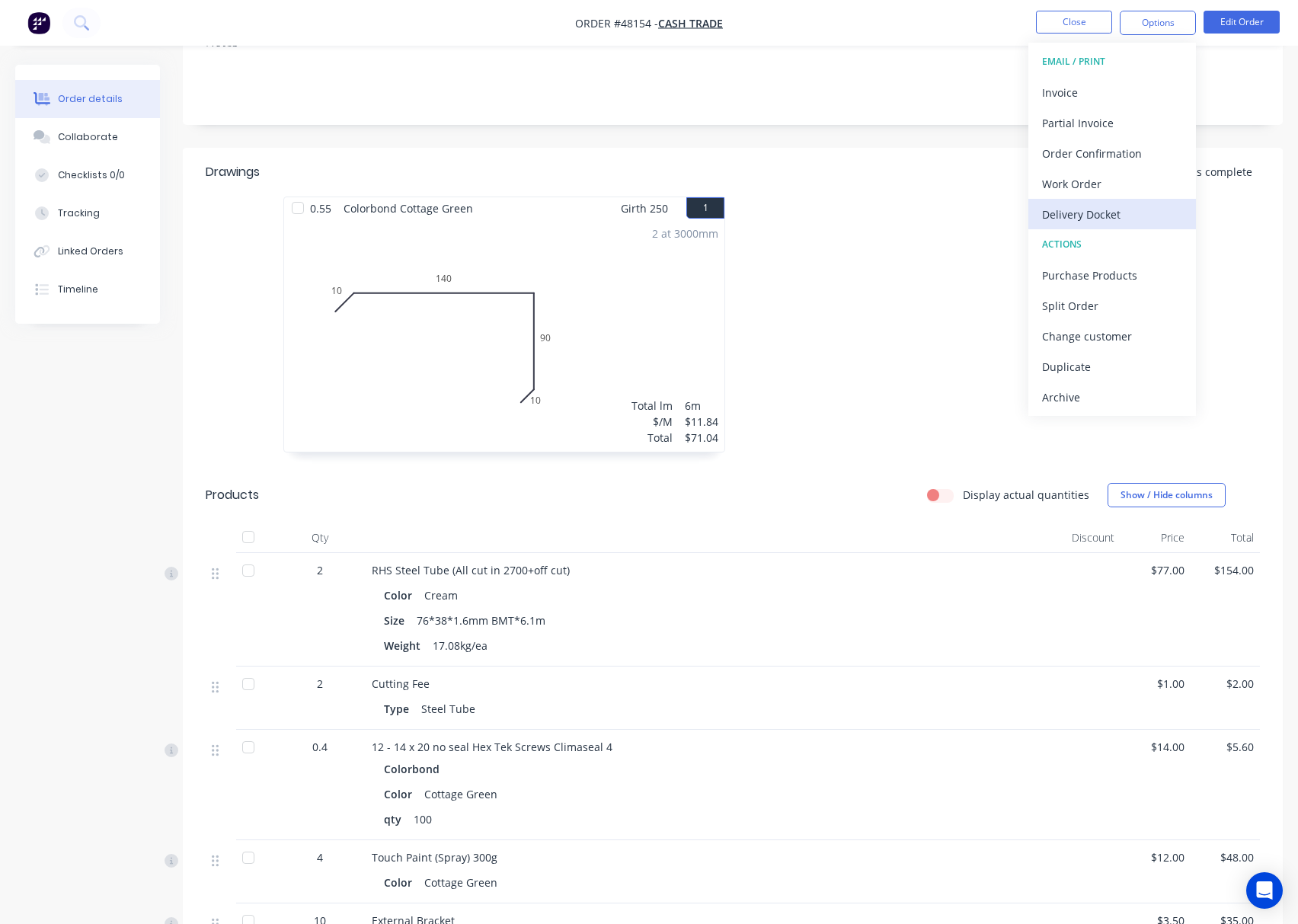
click at [1108, 207] on div "Delivery Docket" at bounding box center [1112, 215] width 140 height 22
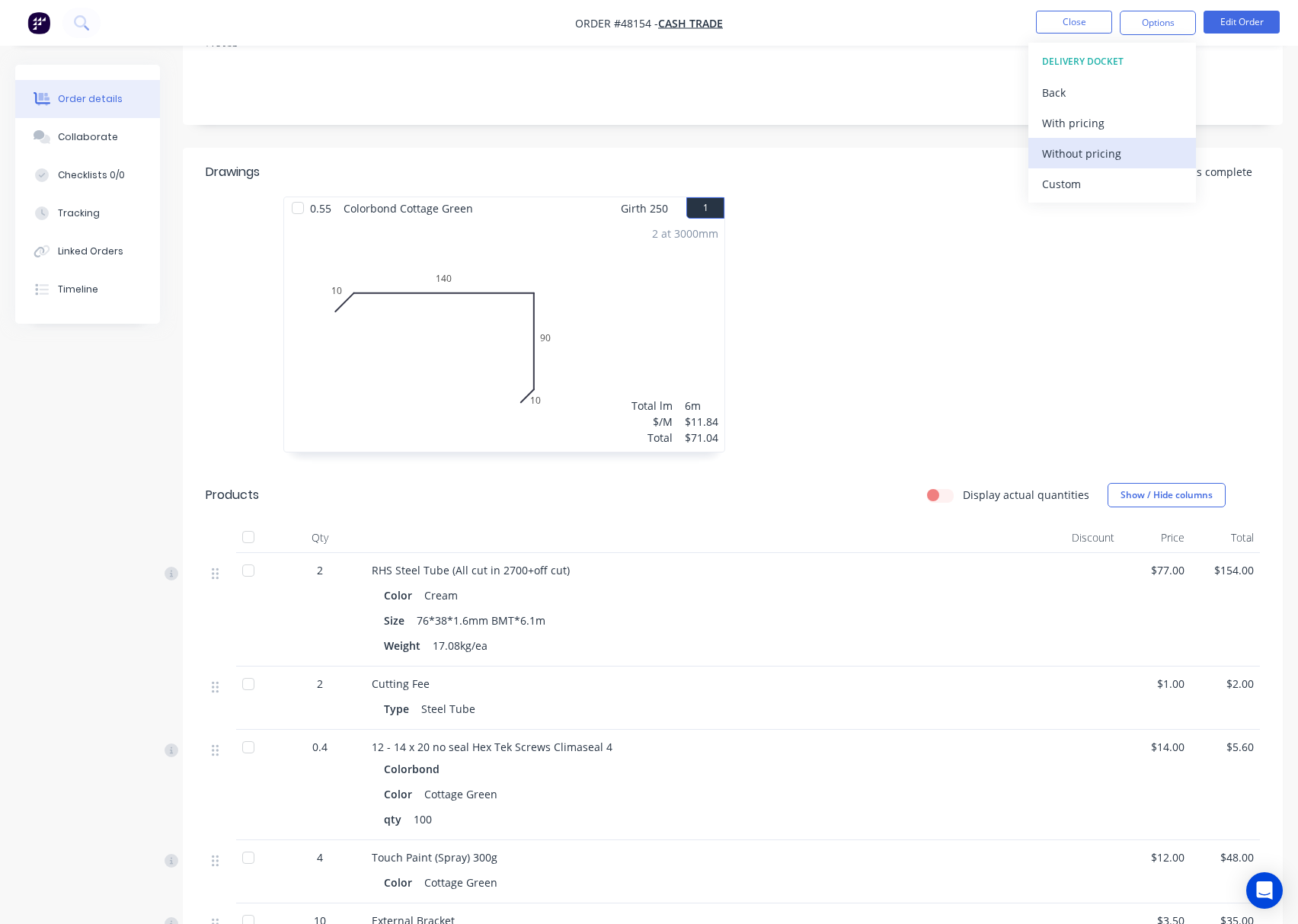
click at [1110, 157] on div "Without pricing" at bounding box center [1112, 153] width 140 height 22
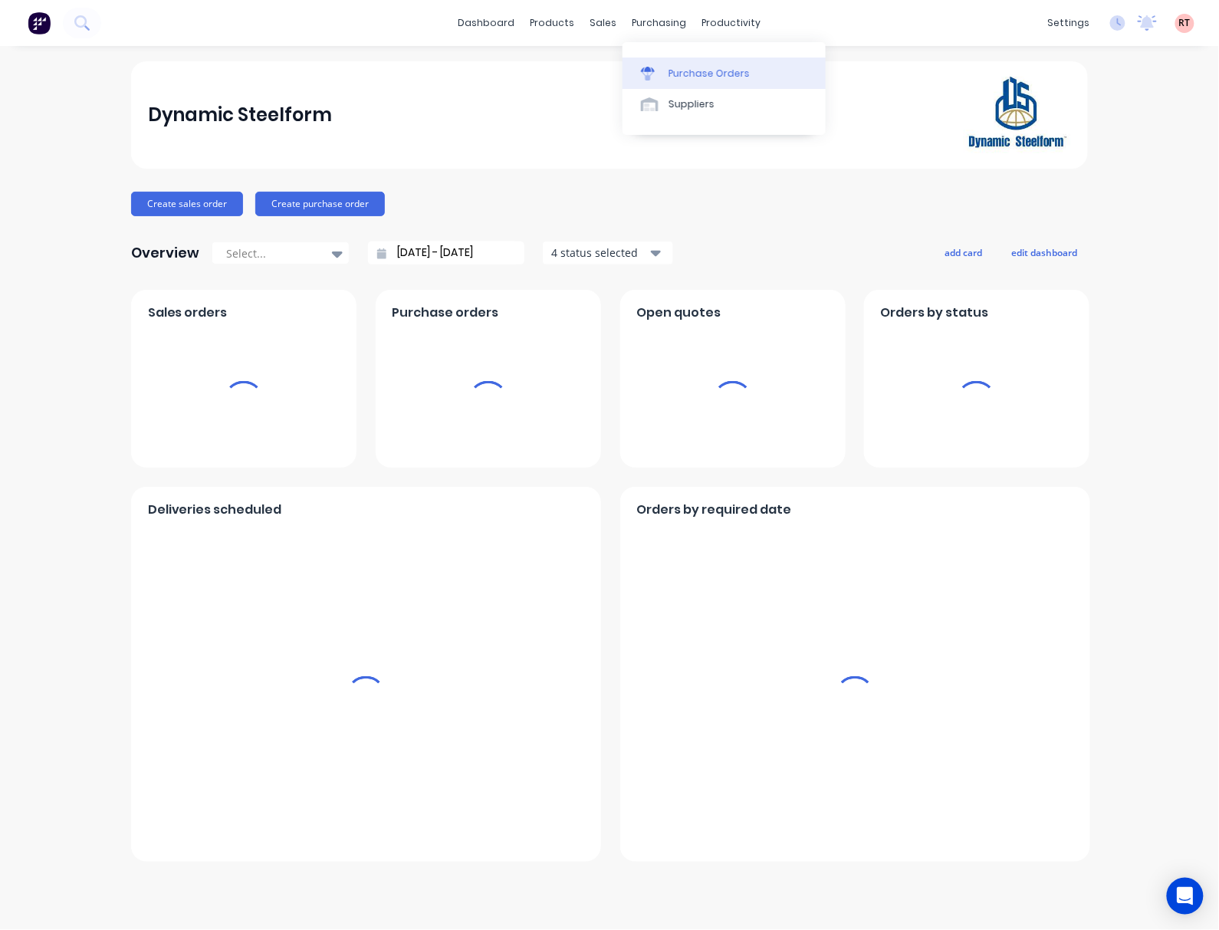
drag, startPoint x: 627, startPoint y: 28, endPoint x: 647, endPoint y: 62, distance: 39.8
click at [659, 68] on div at bounding box center [652, 74] width 23 height 14
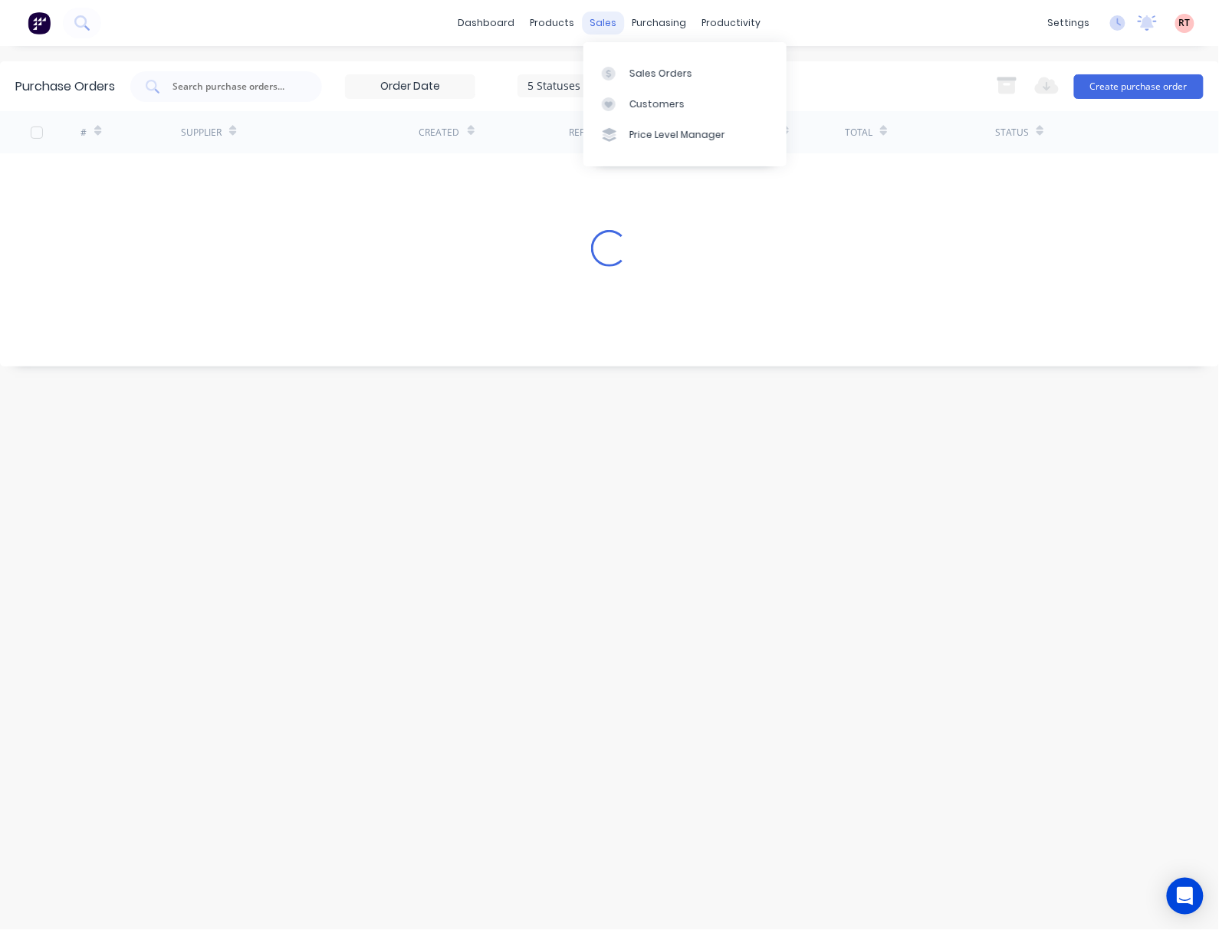
click at [596, 23] on div "sales" at bounding box center [604, 22] width 42 height 23
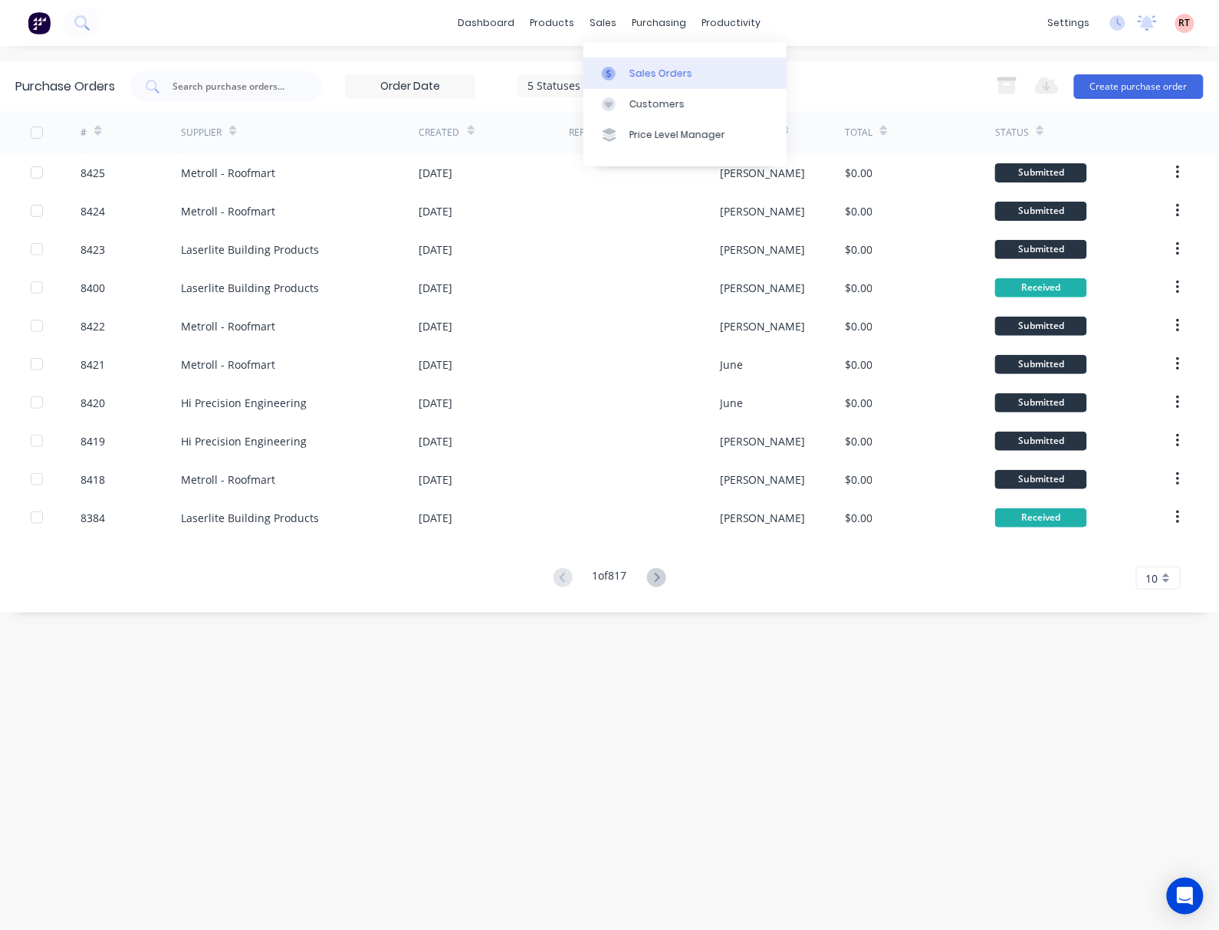
click at [648, 67] on div "Sales Orders" at bounding box center [660, 74] width 63 height 14
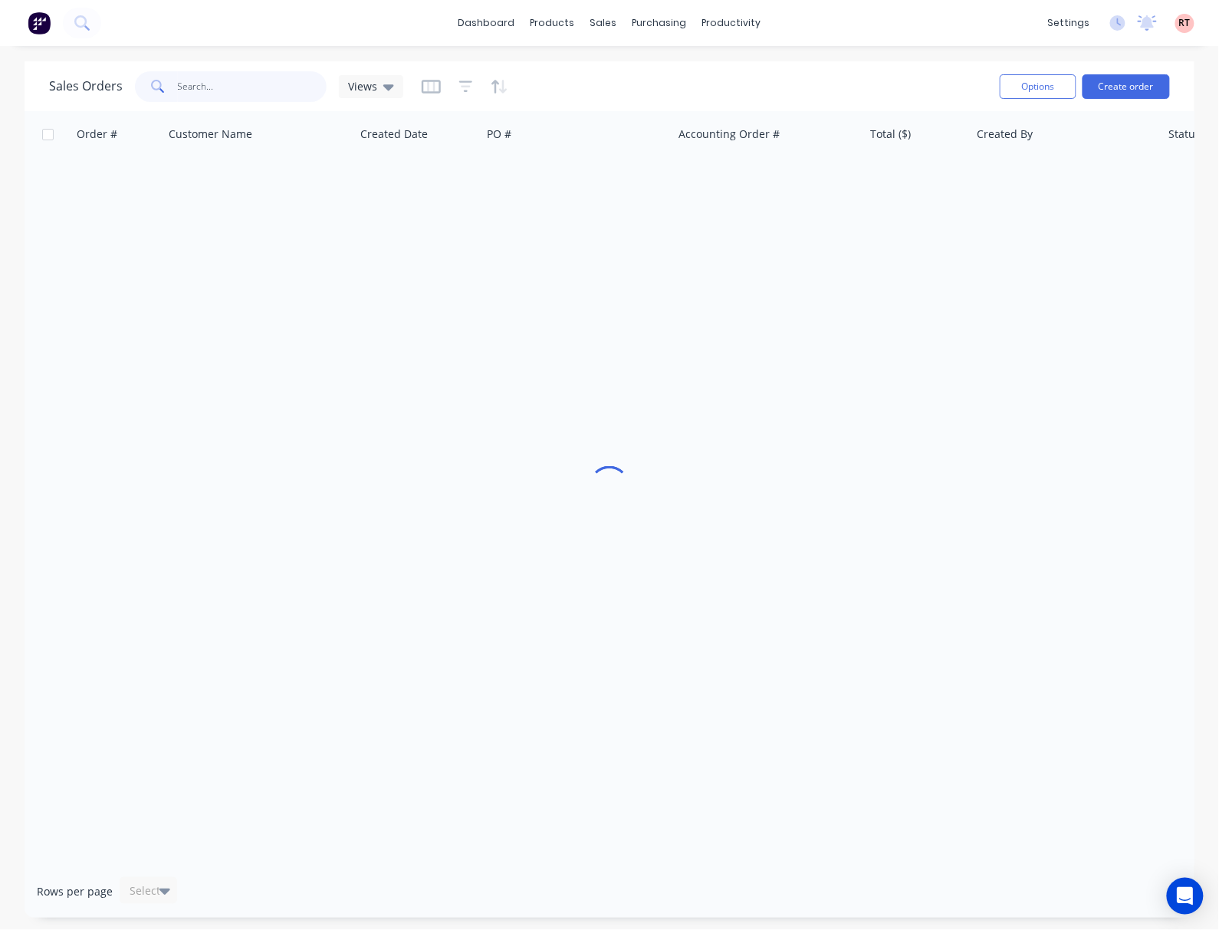
click at [210, 90] on input "text" at bounding box center [252, 86] width 149 height 31
type input "47888"
click at [227, 326] on div at bounding box center [610, 487] width 1170 height 753
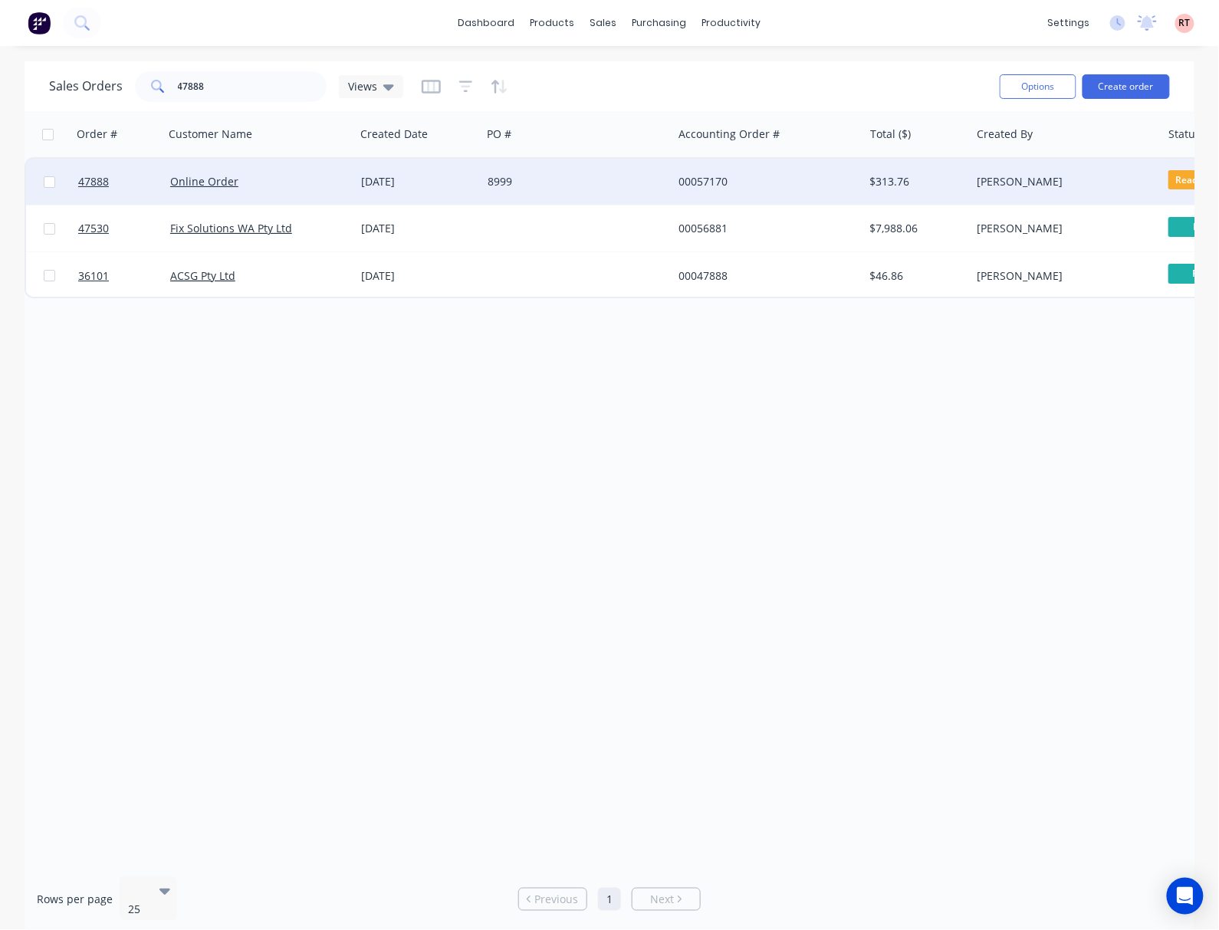
click at [786, 185] on div "00057170" at bounding box center [763, 181] width 170 height 15
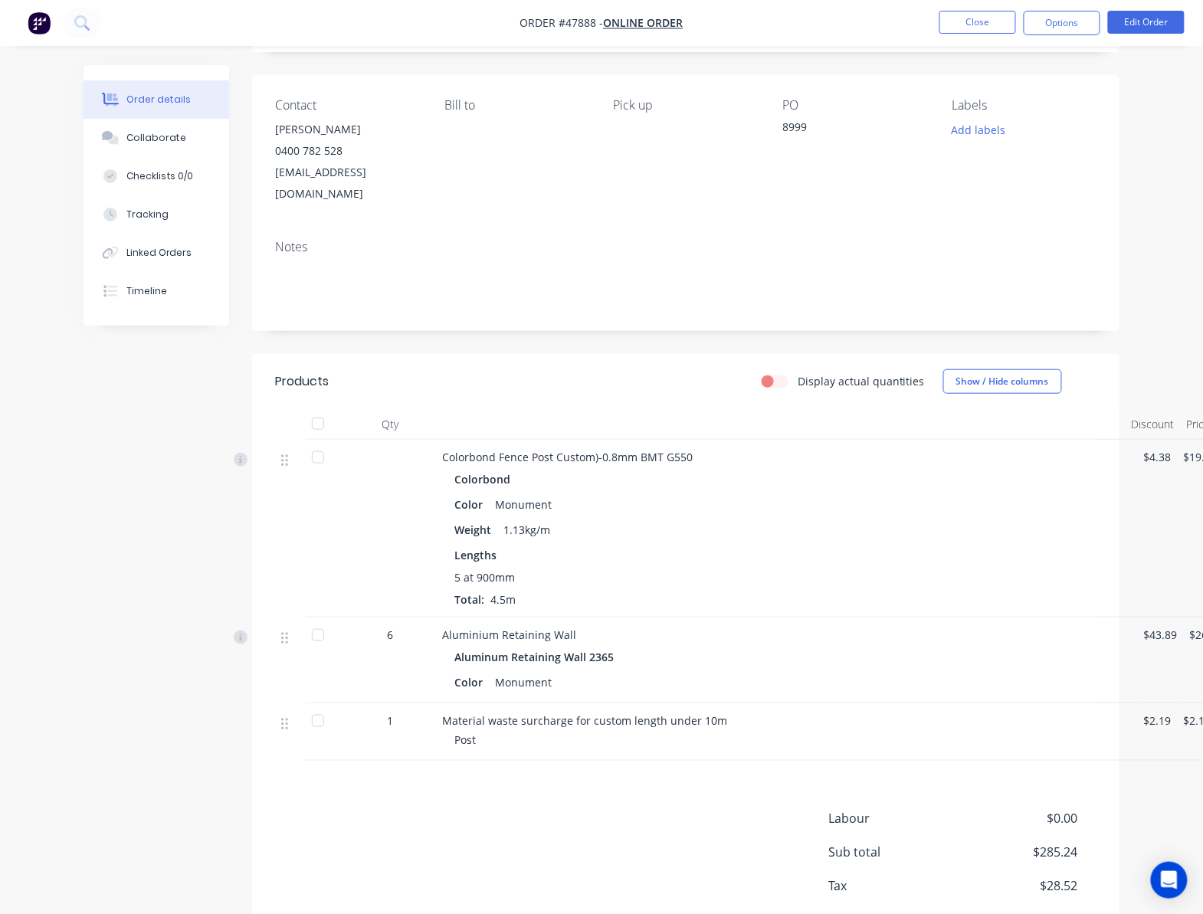
scroll to position [120, 0]
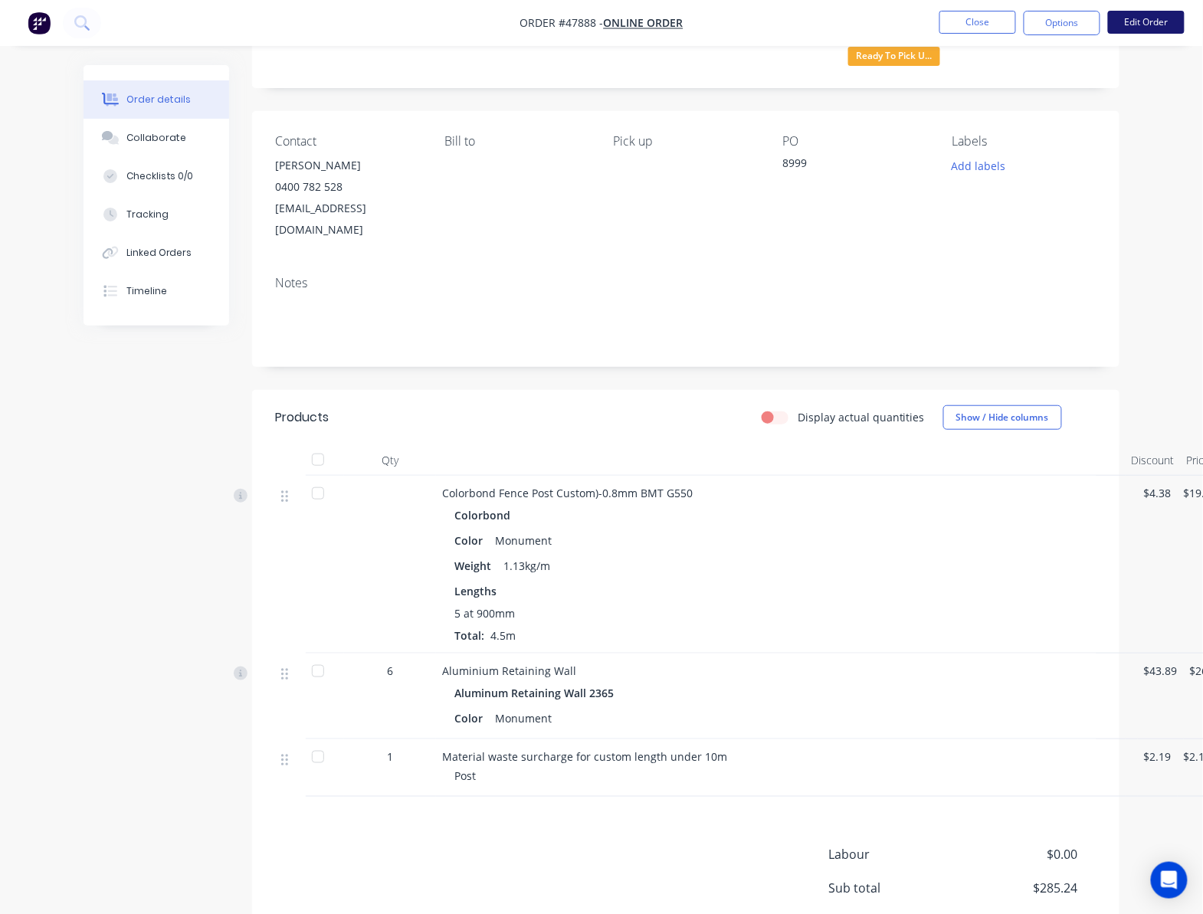
click at [1131, 26] on button "Edit Order" at bounding box center [1146, 22] width 77 height 23
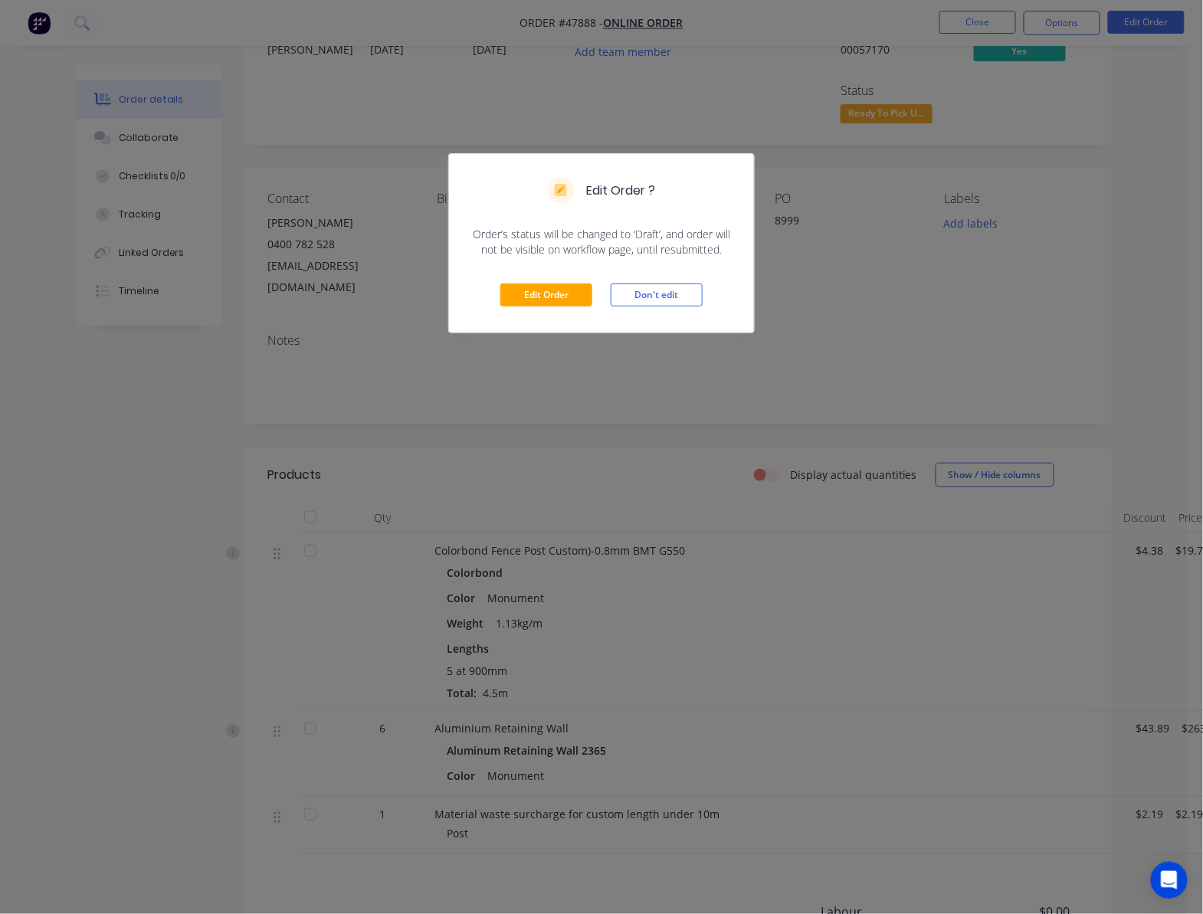
scroll to position [18, 0]
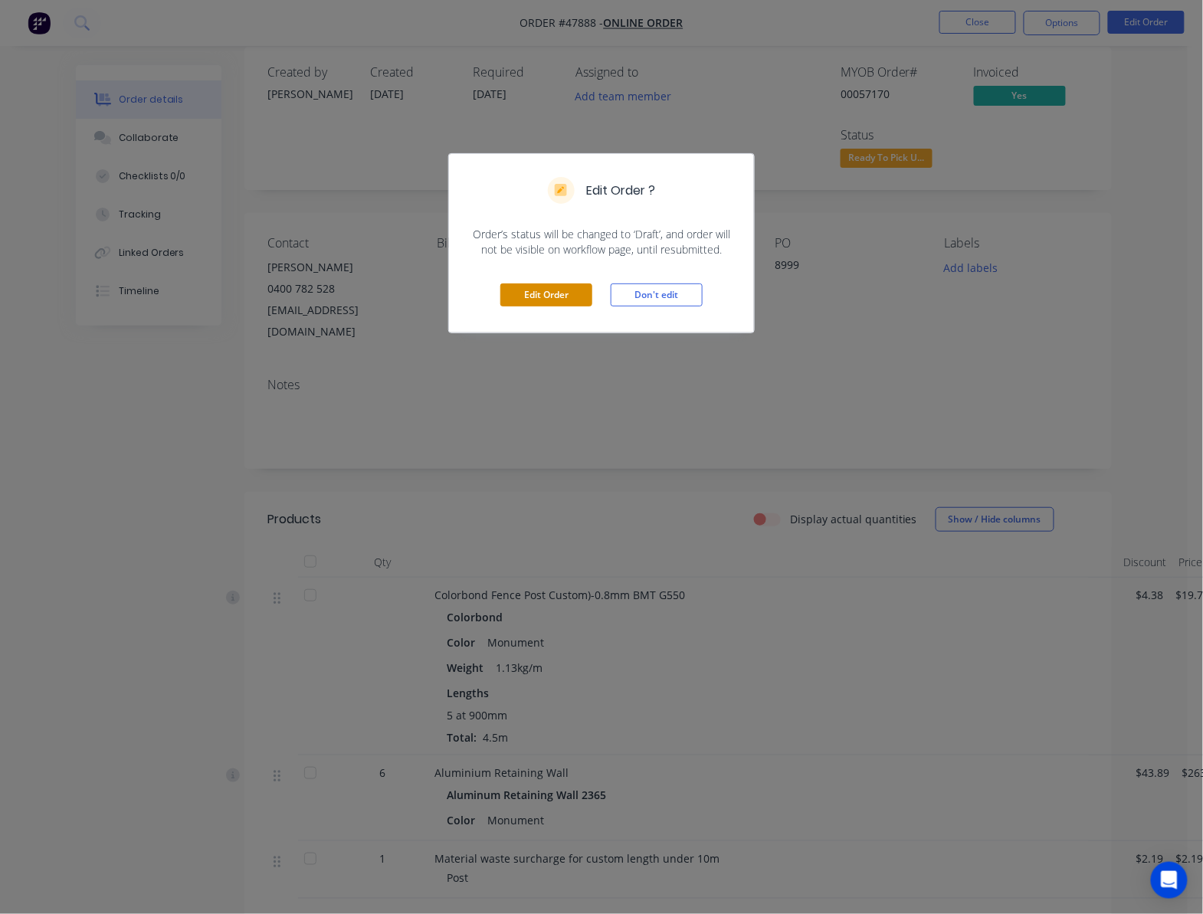
click at [534, 296] on button "Edit Order" at bounding box center [547, 295] width 92 height 23
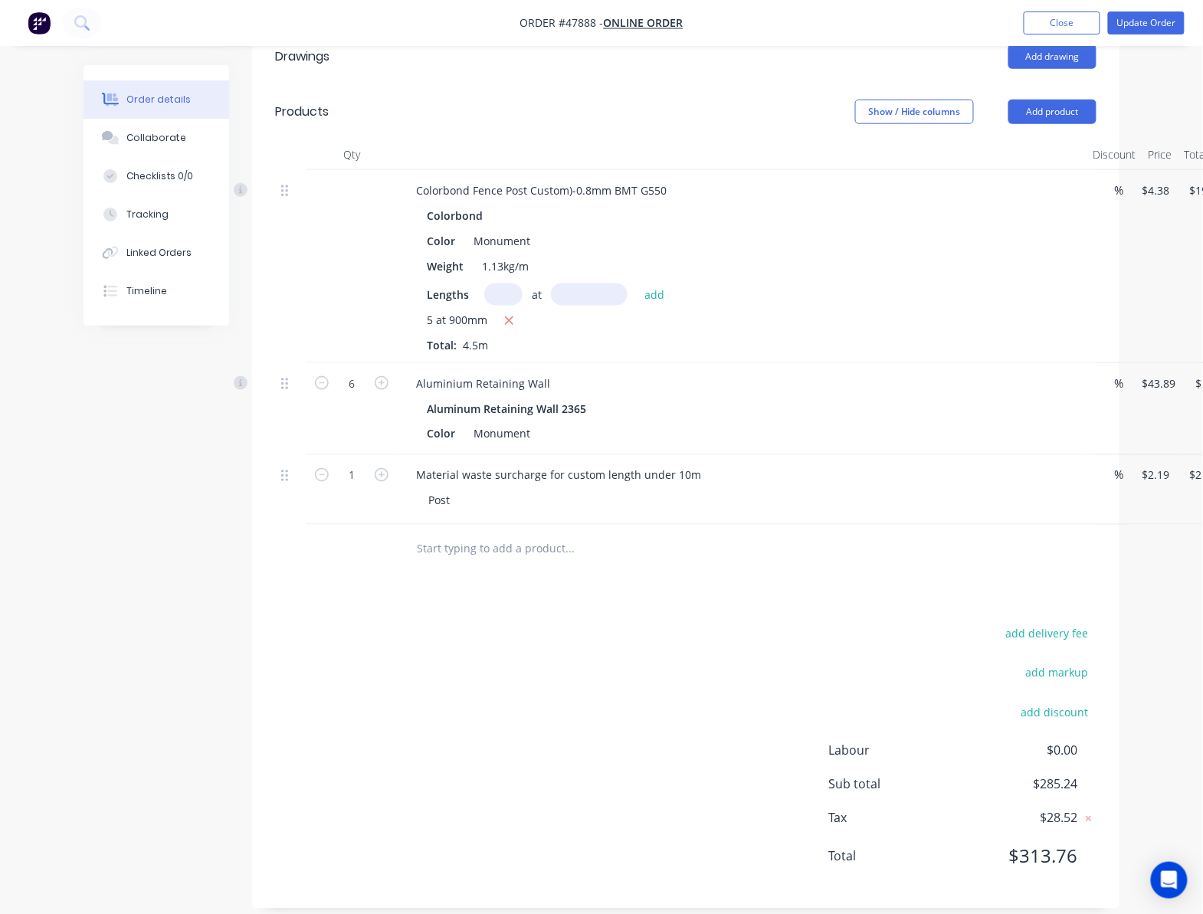
scroll to position [483, 77]
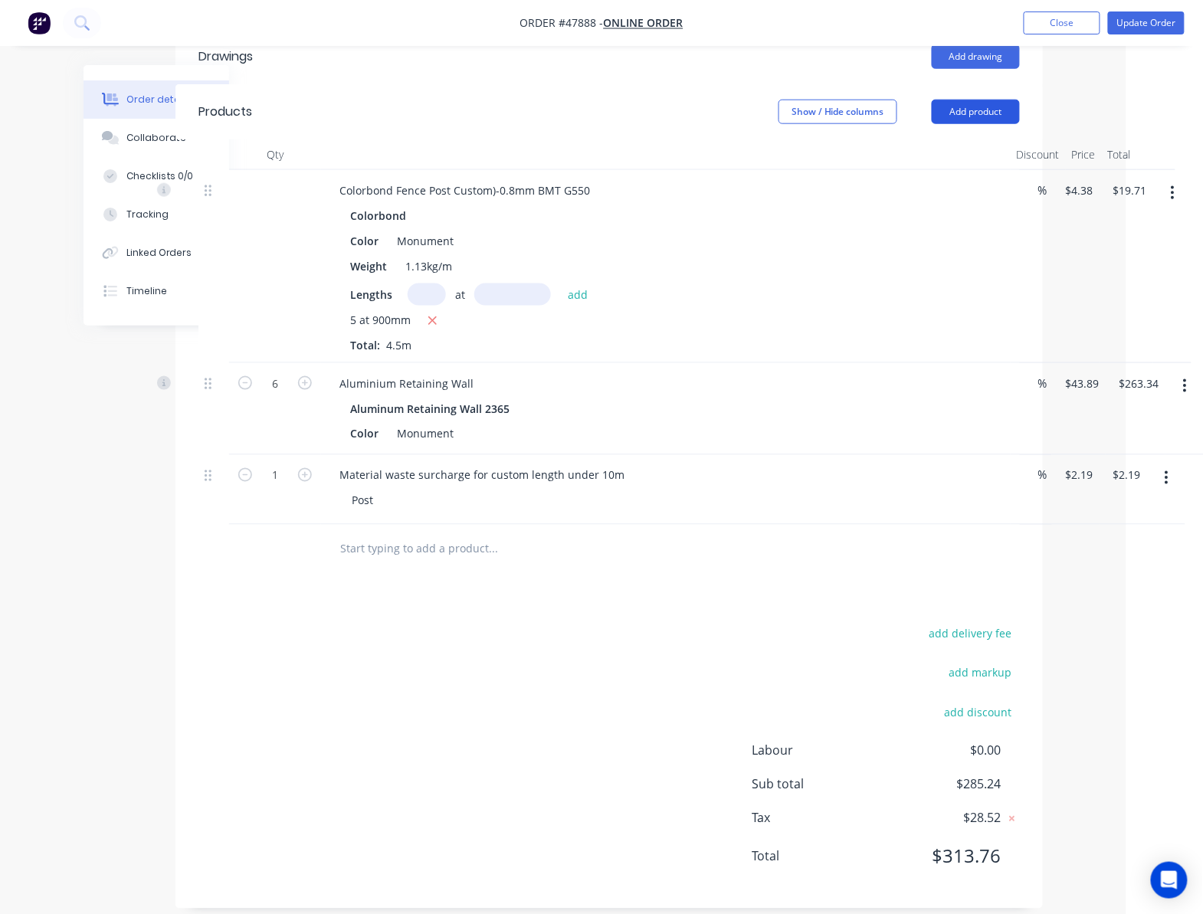
click at [970, 100] on button "Add product" at bounding box center [976, 112] width 88 height 25
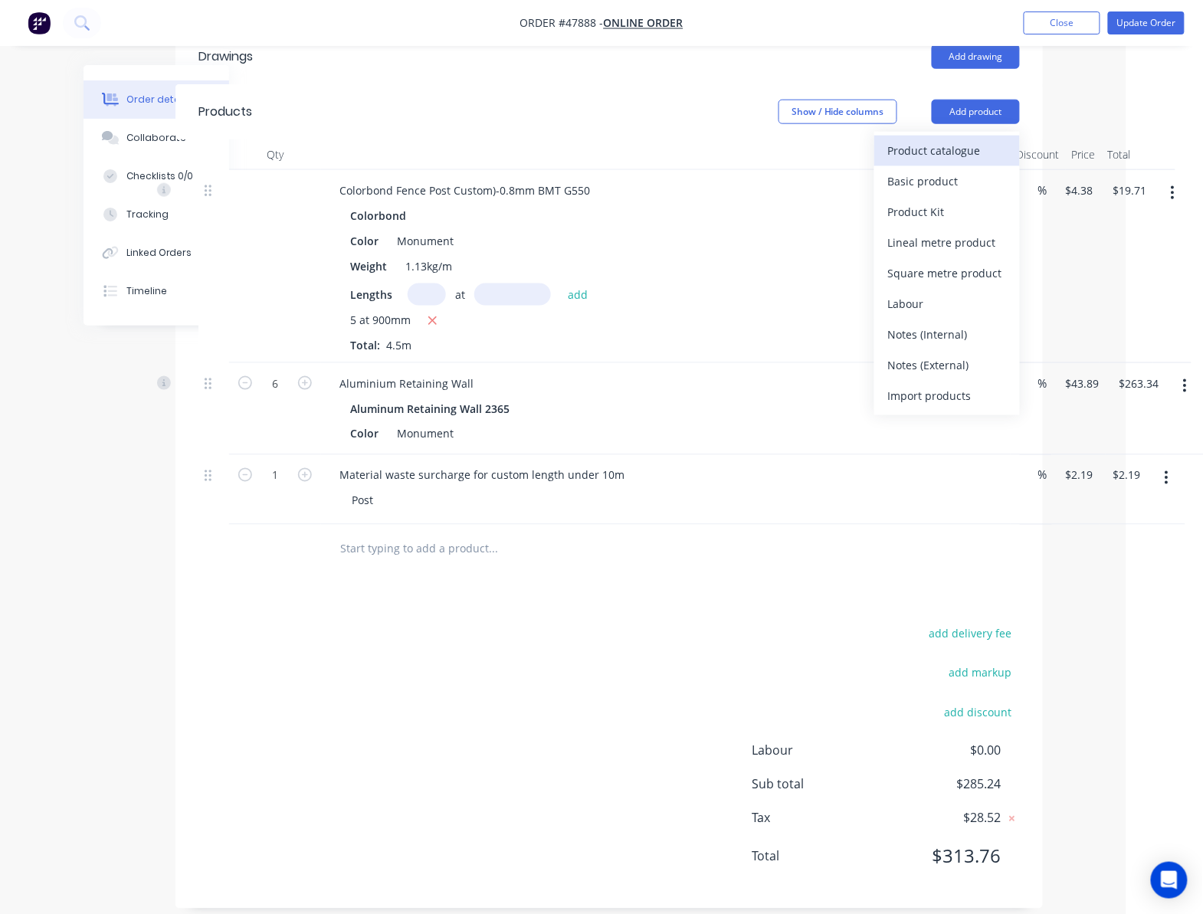
click at [954, 140] on div "Product catalogue" at bounding box center [947, 151] width 118 height 22
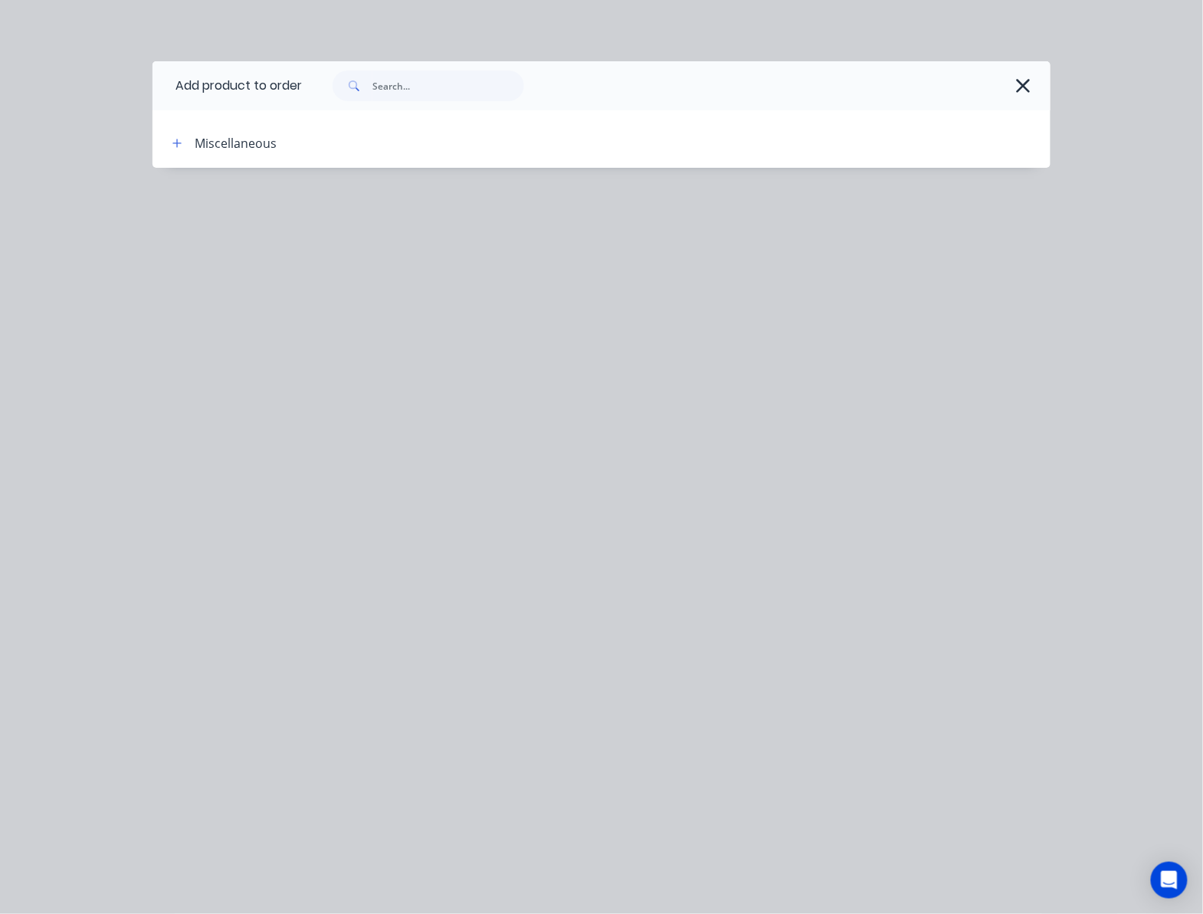
scroll to position [483, 69]
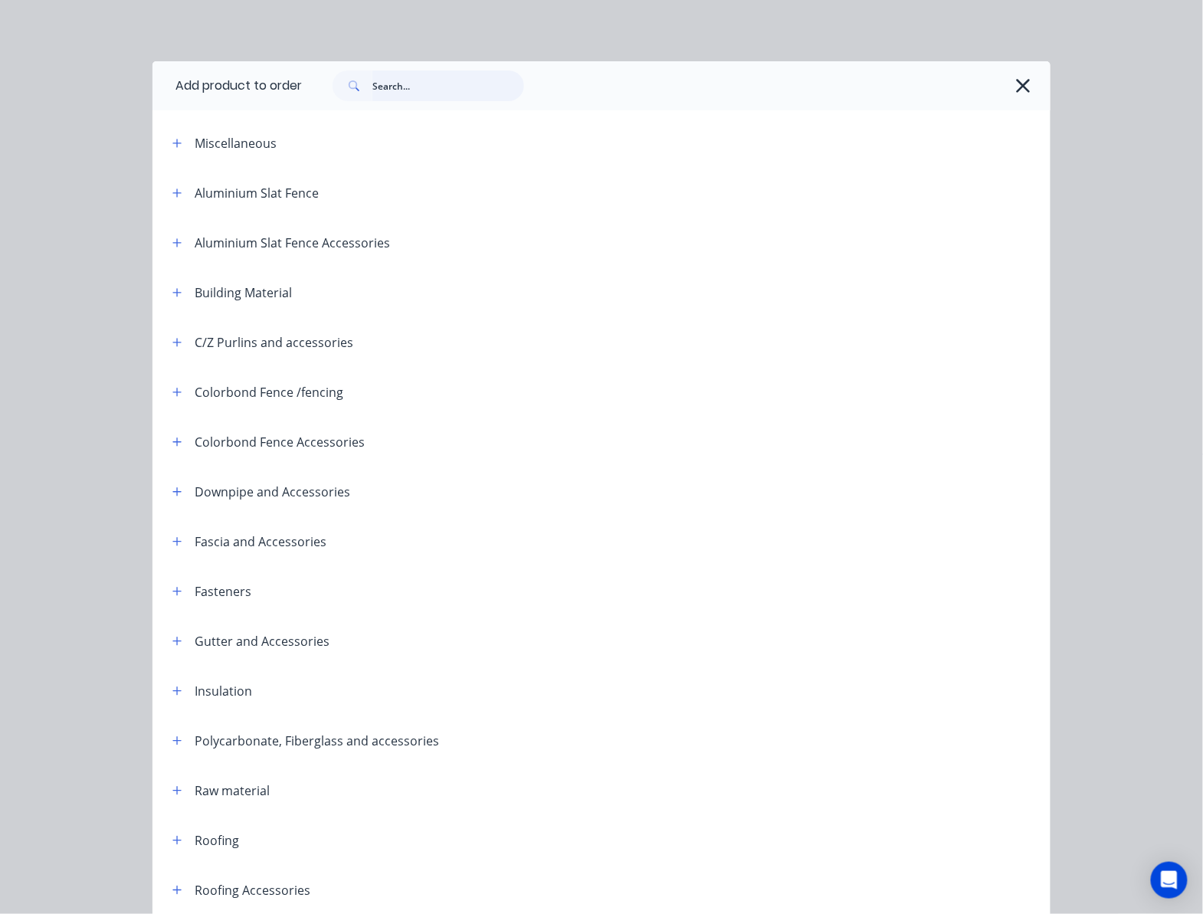
click at [408, 83] on input "text" at bounding box center [449, 86] width 152 height 31
type input "16"
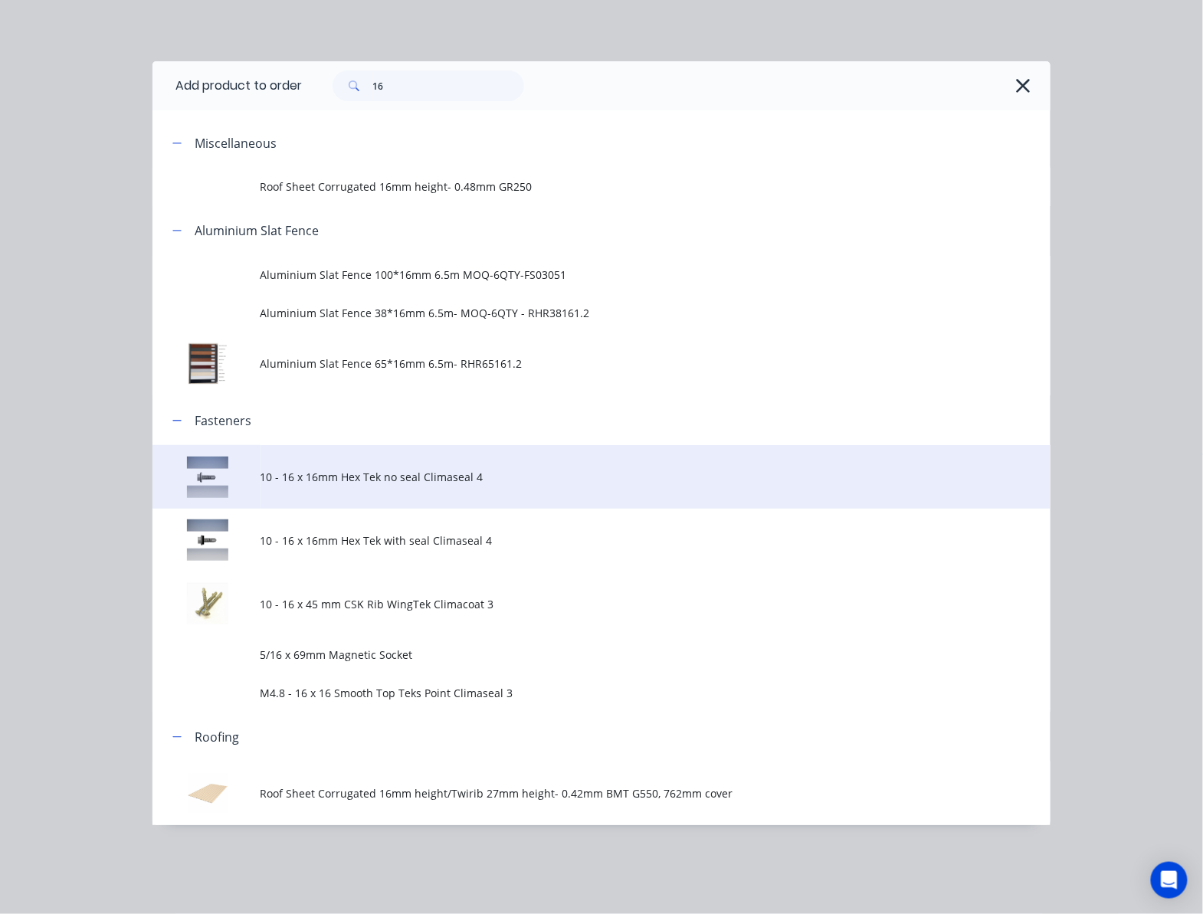
click at [507, 464] on td "10 - 16 x 16mm Hex Tek no seal Climaseal 4" at bounding box center [656, 477] width 790 height 64
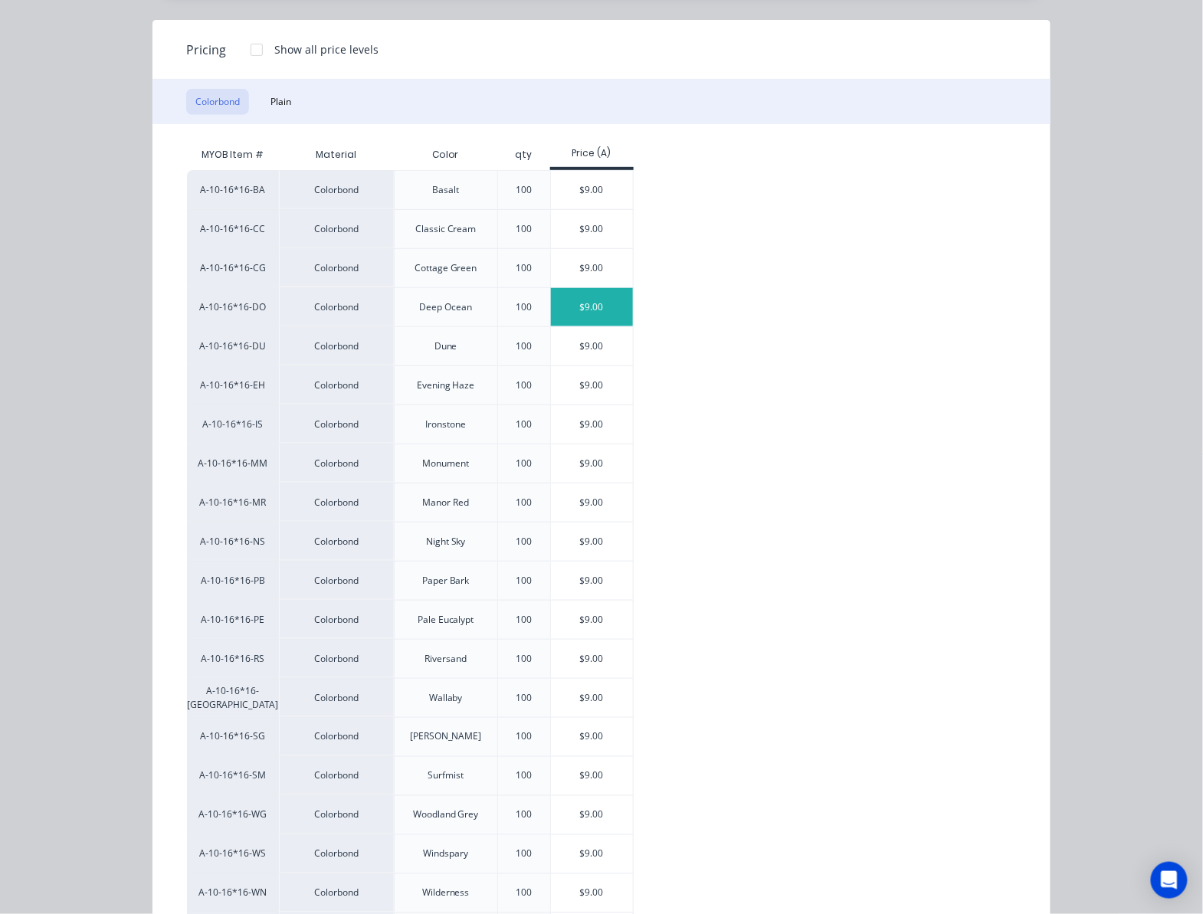
scroll to position [0, 0]
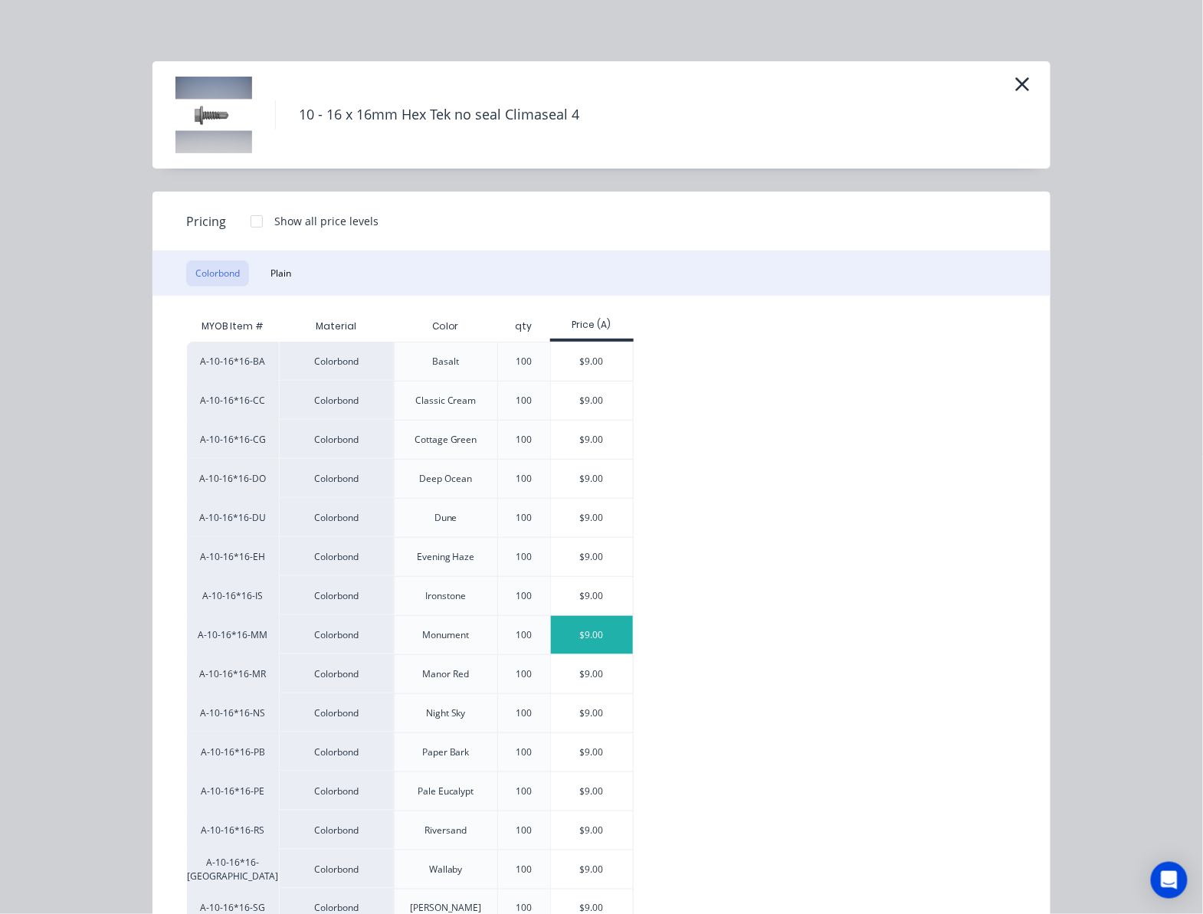
click at [604, 622] on div "$9.00" at bounding box center [592, 635] width 82 height 38
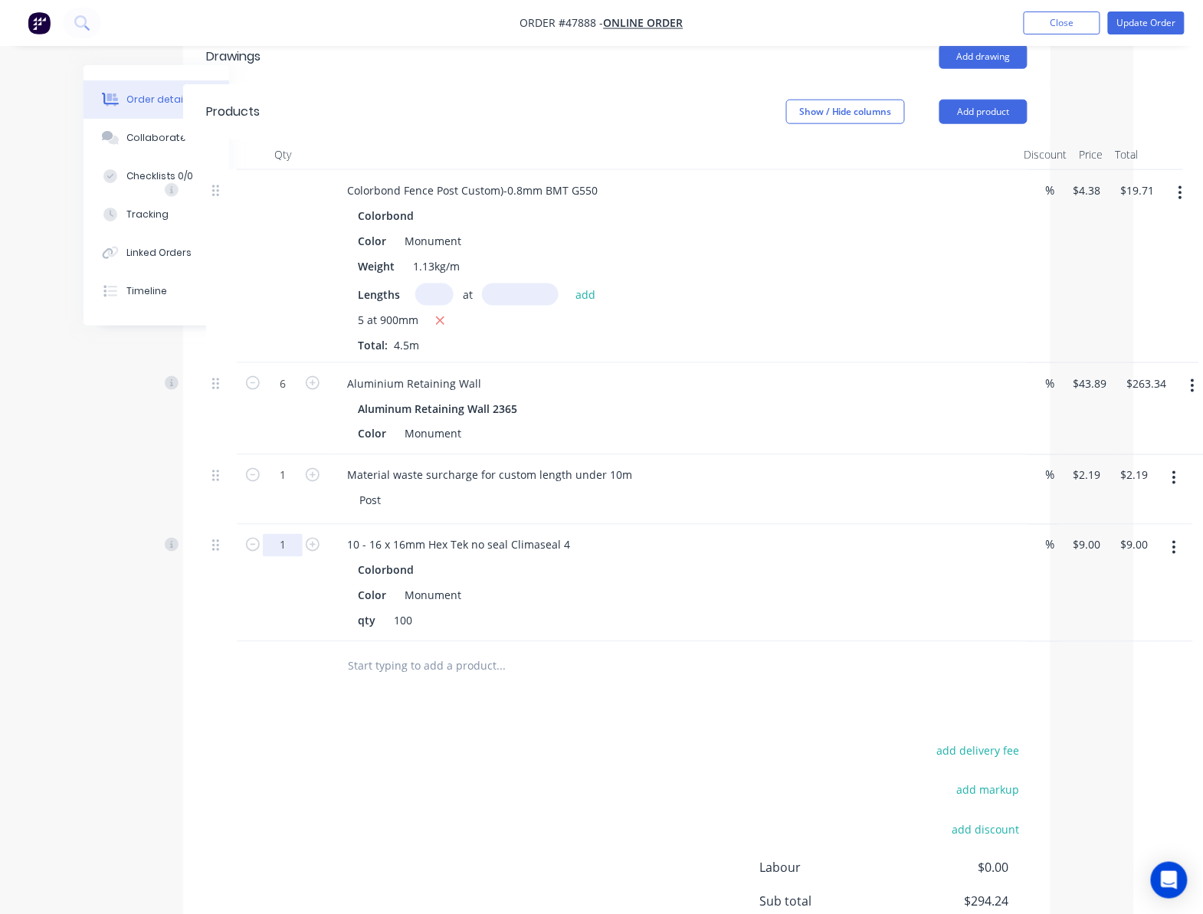
click at [270, 396] on input "1" at bounding box center [283, 384] width 40 height 23
click at [586, 664] on input "text" at bounding box center [500, 667] width 307 height 31
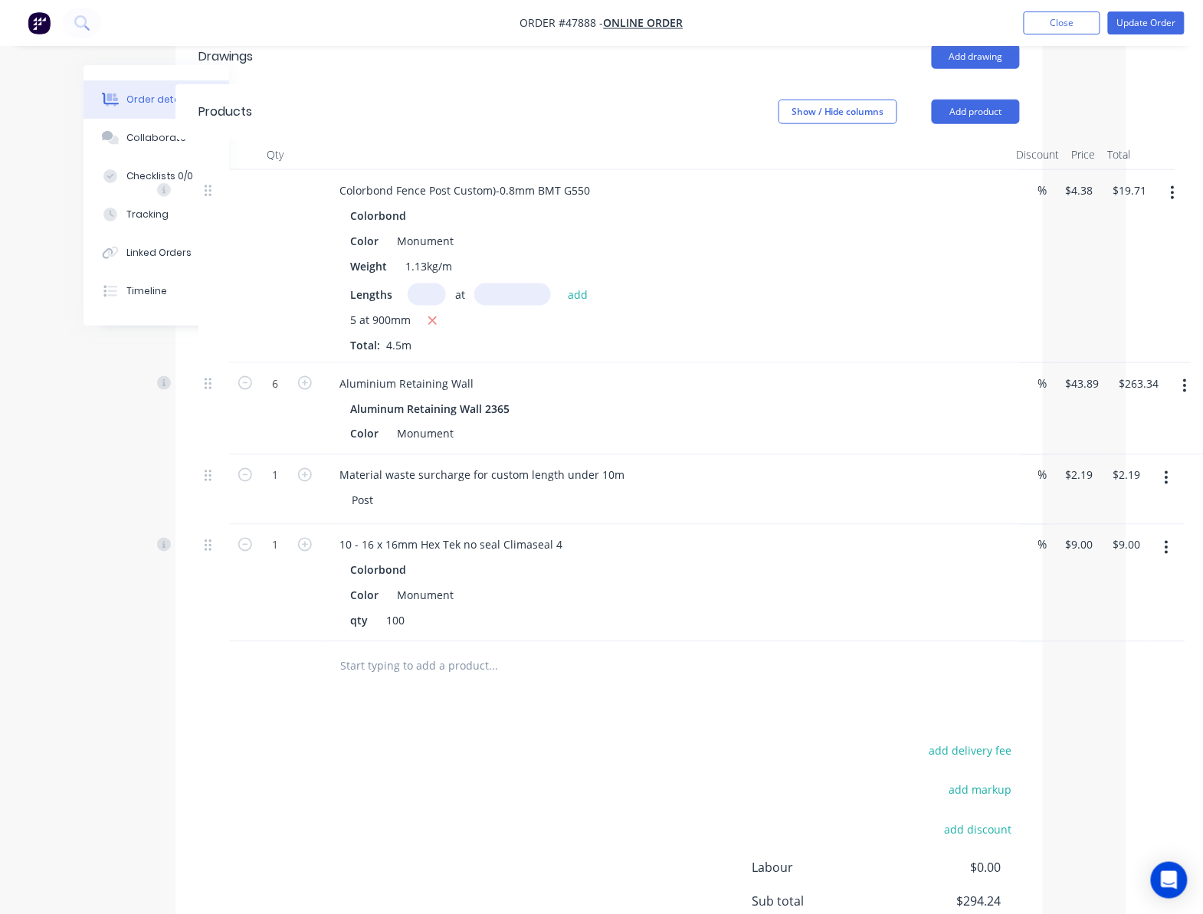
click at [786, 670] on div at bounding box center [597, 667] width 552 height 50
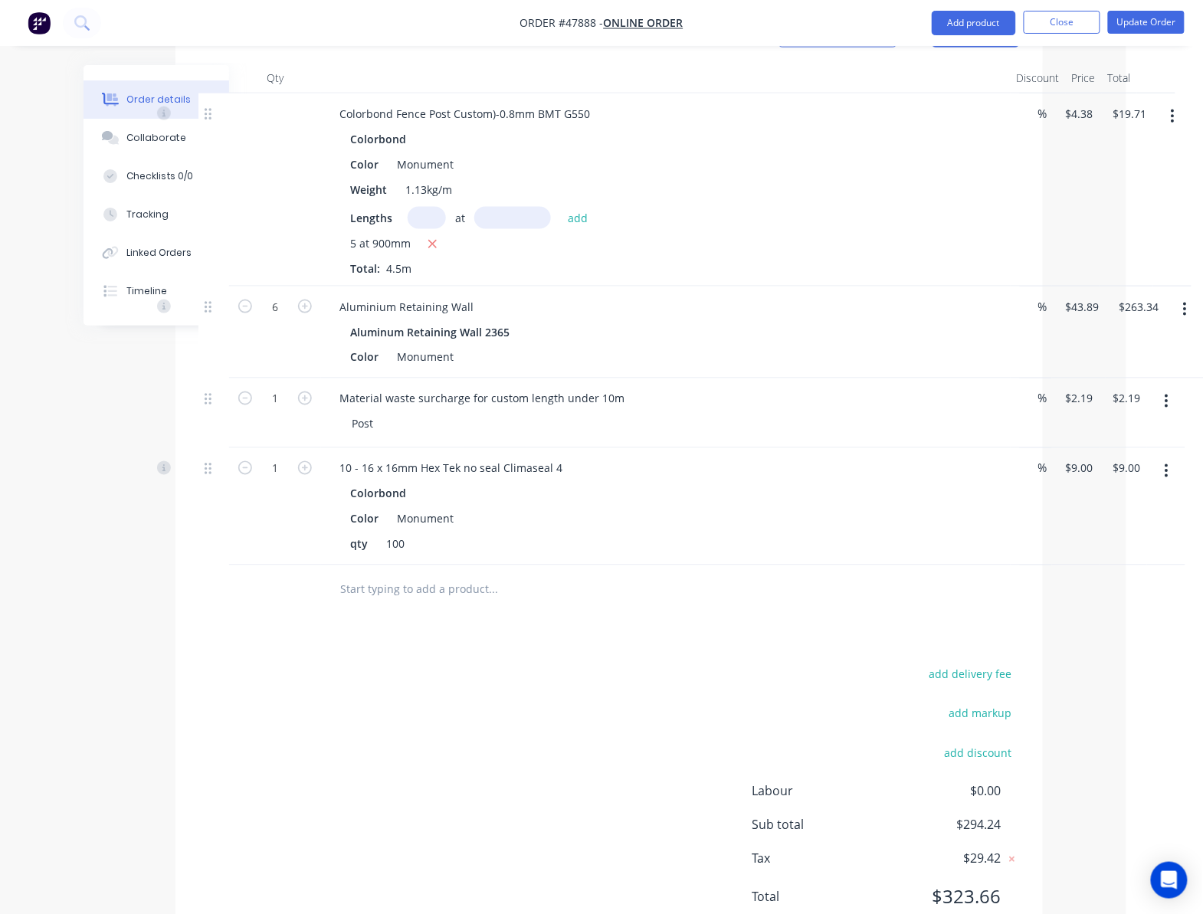
scroll to position [601, 77]
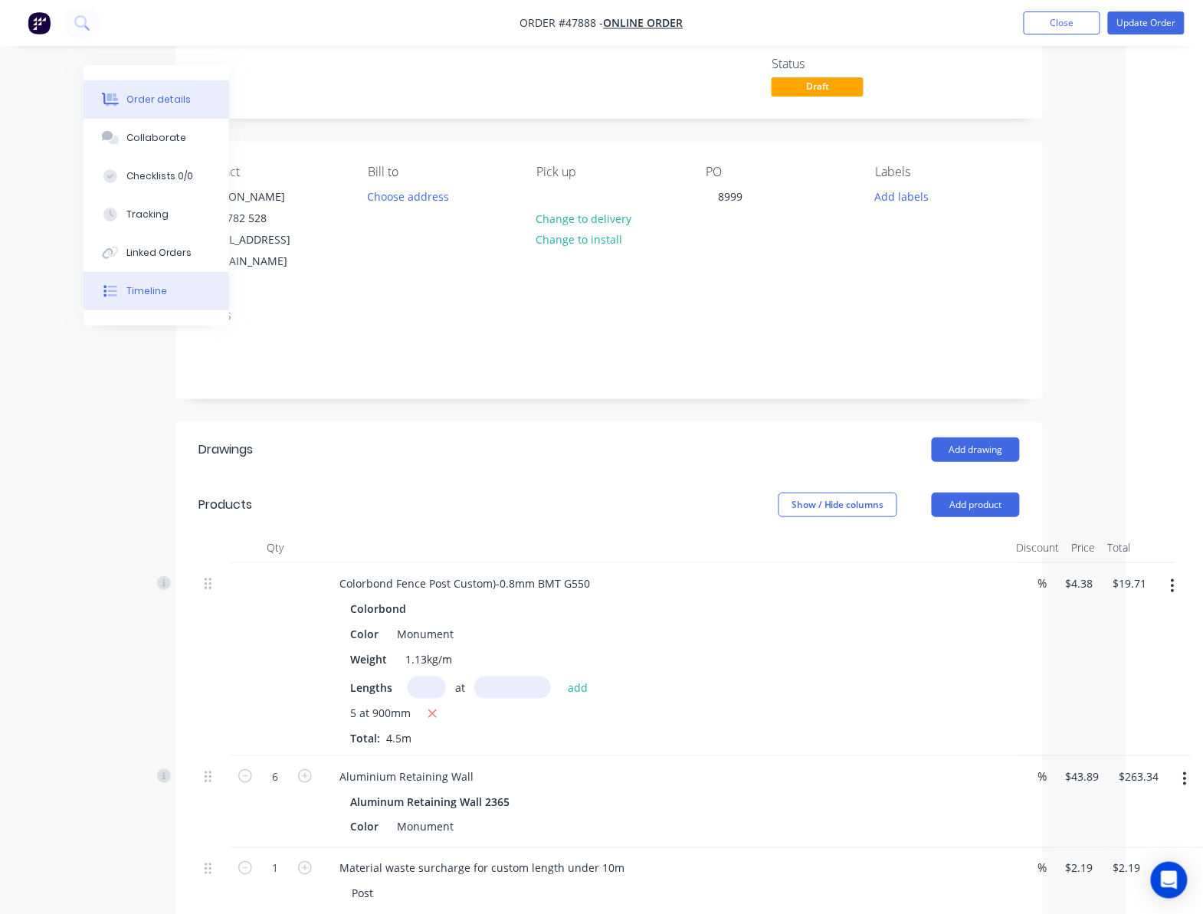
click at [158, 288] on div "Timeline" at bounding box center [146, 291] width 41 height 14
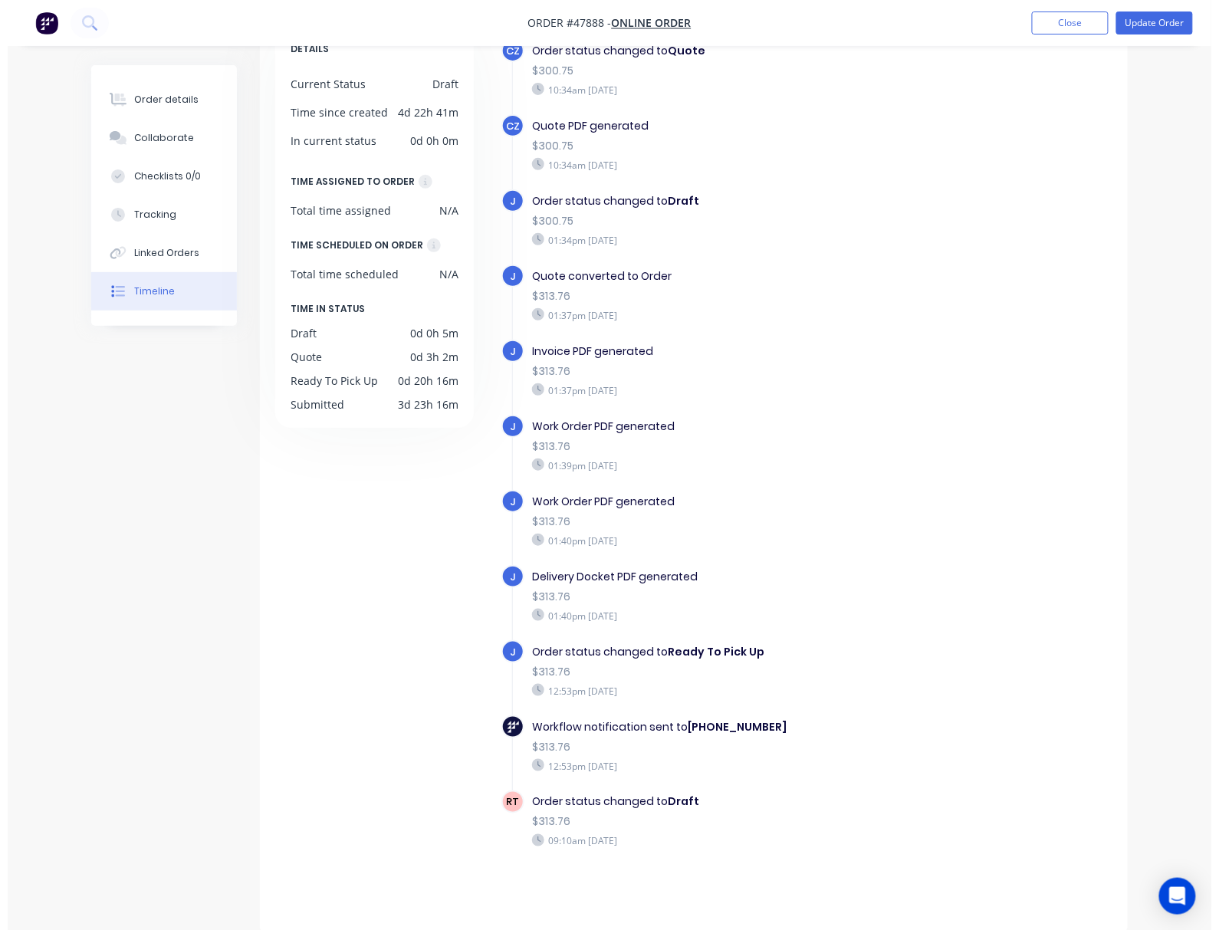
scroll to position [107, 0]
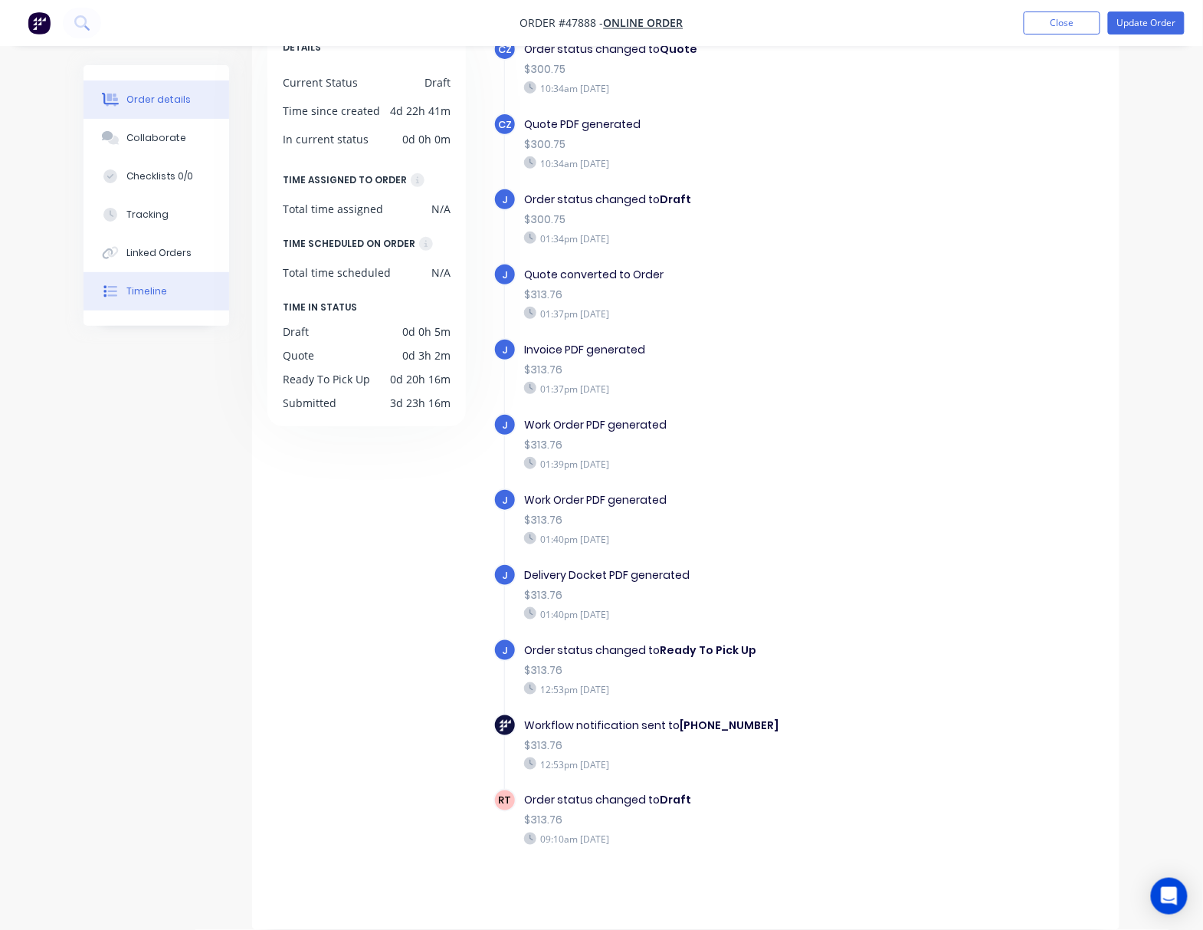
click at [182, 99] on div "Order details" at bounding box center [158, 100] width 65 height 14
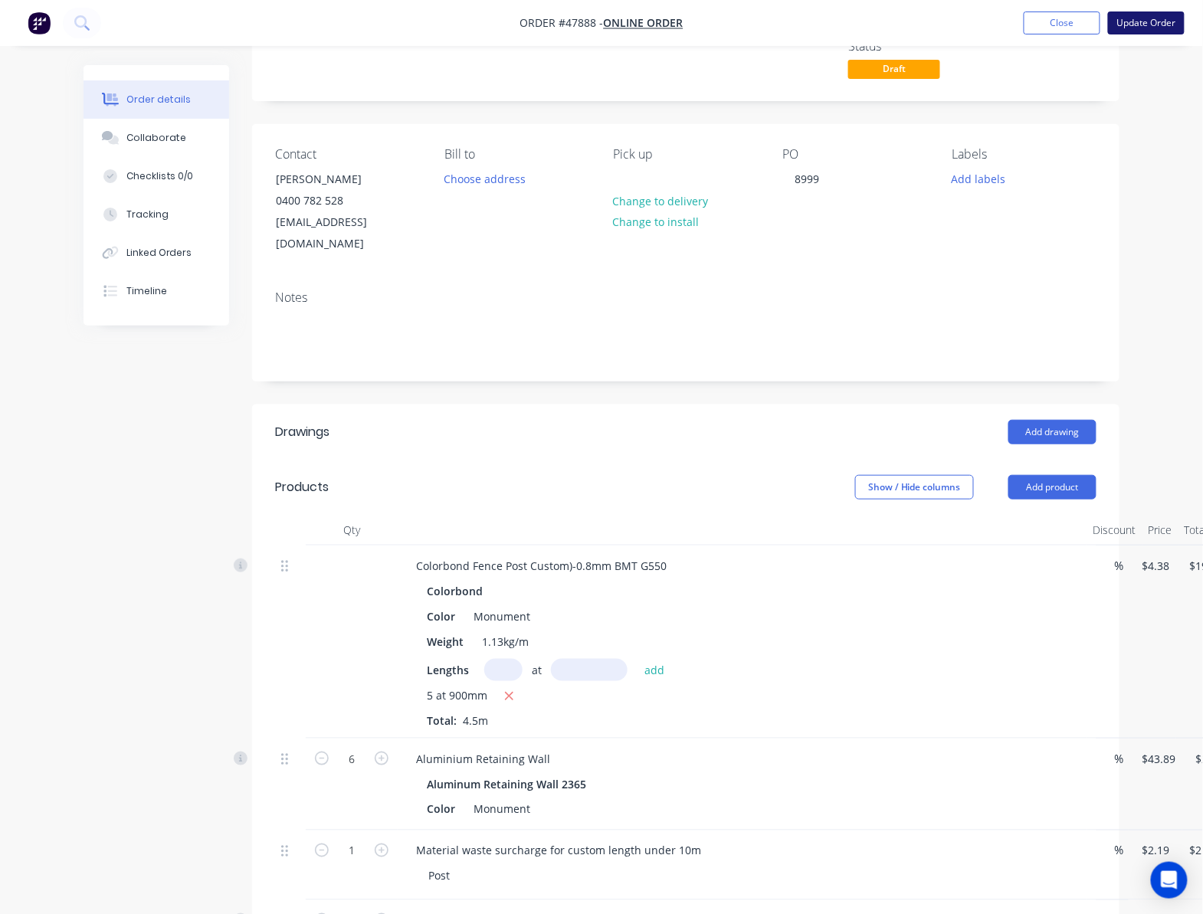
click at [1156, 21] on button "Update Order" at bounding box center [1146, 22] width 77 height 23
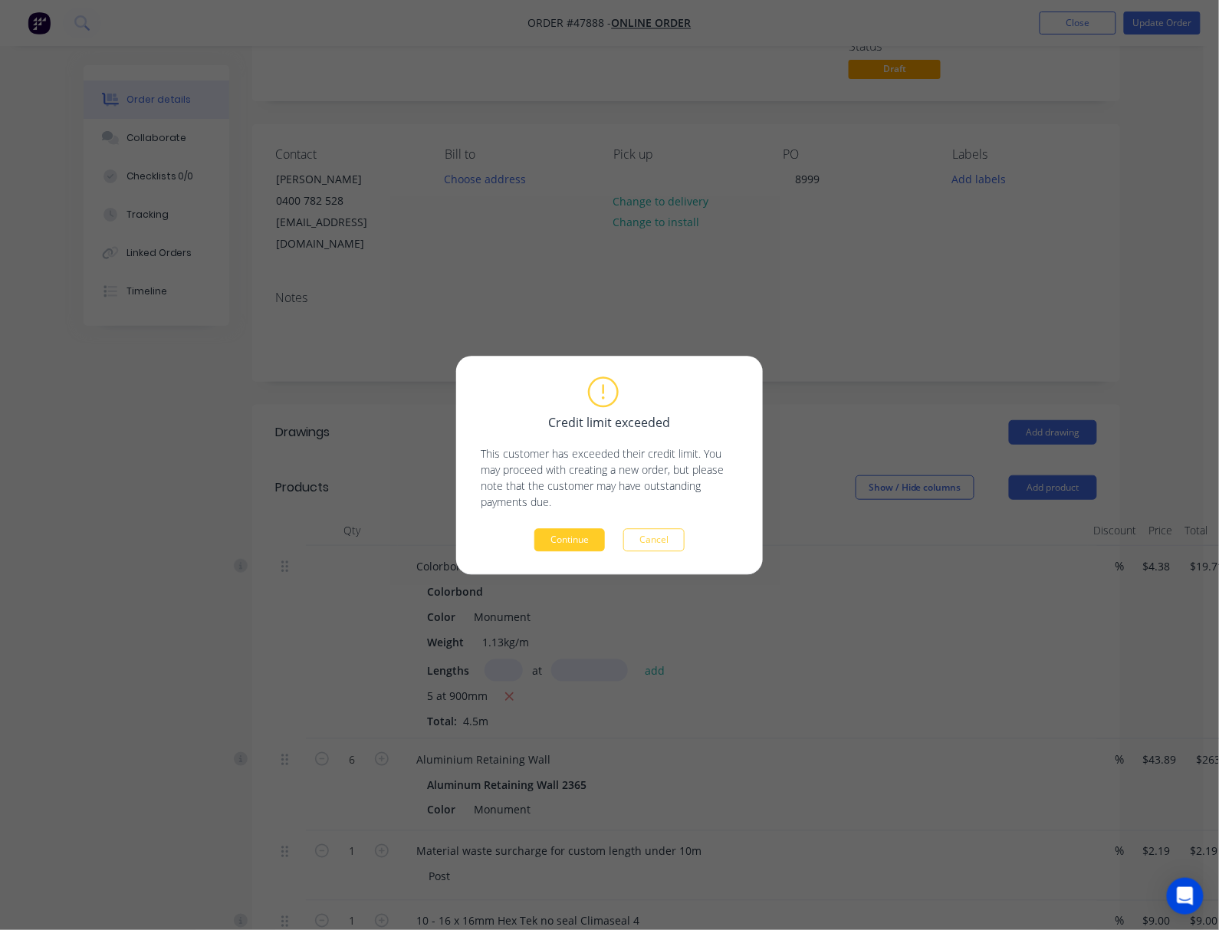
click at [593, 535] on button "Continue" at bounding box center [569, 539] width 71 height 23
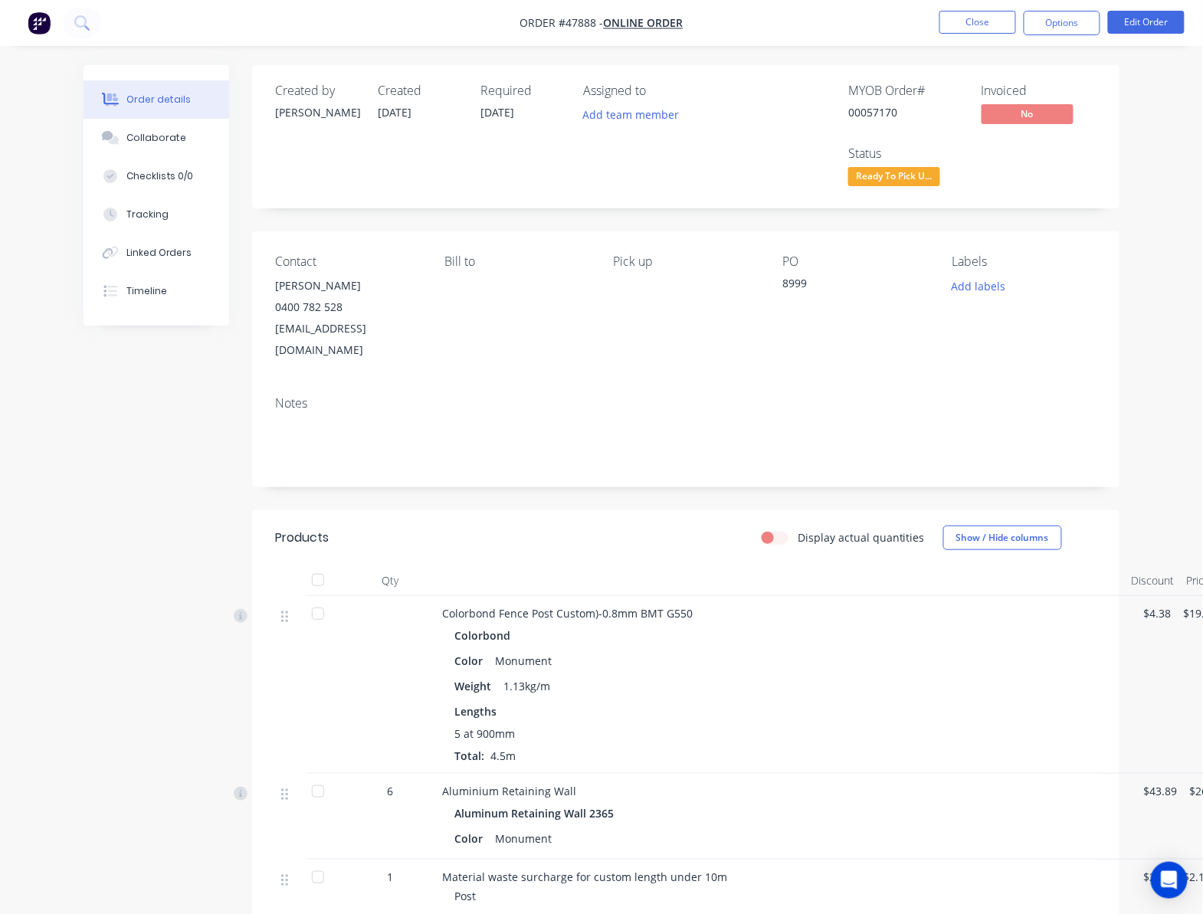
click at [179, 103] on div "Order details" at bounding box center [158, 100] width 65 height 14
click at [188, 274] on button "Timeline" at bounding box center [157, 291] width 146 height 38
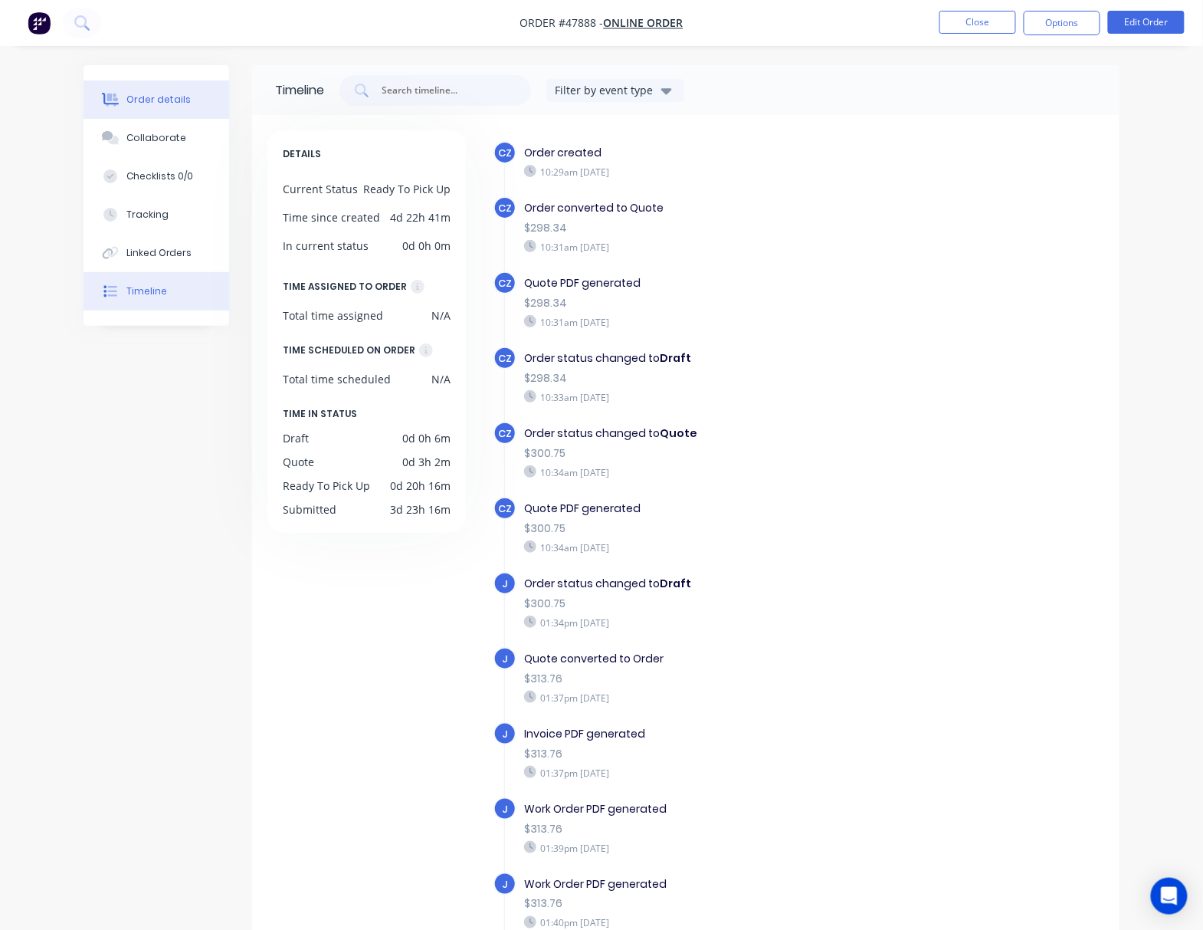
click at [176, 107] on button "Order details" at bounding box center [157, 99] width 146 height 38
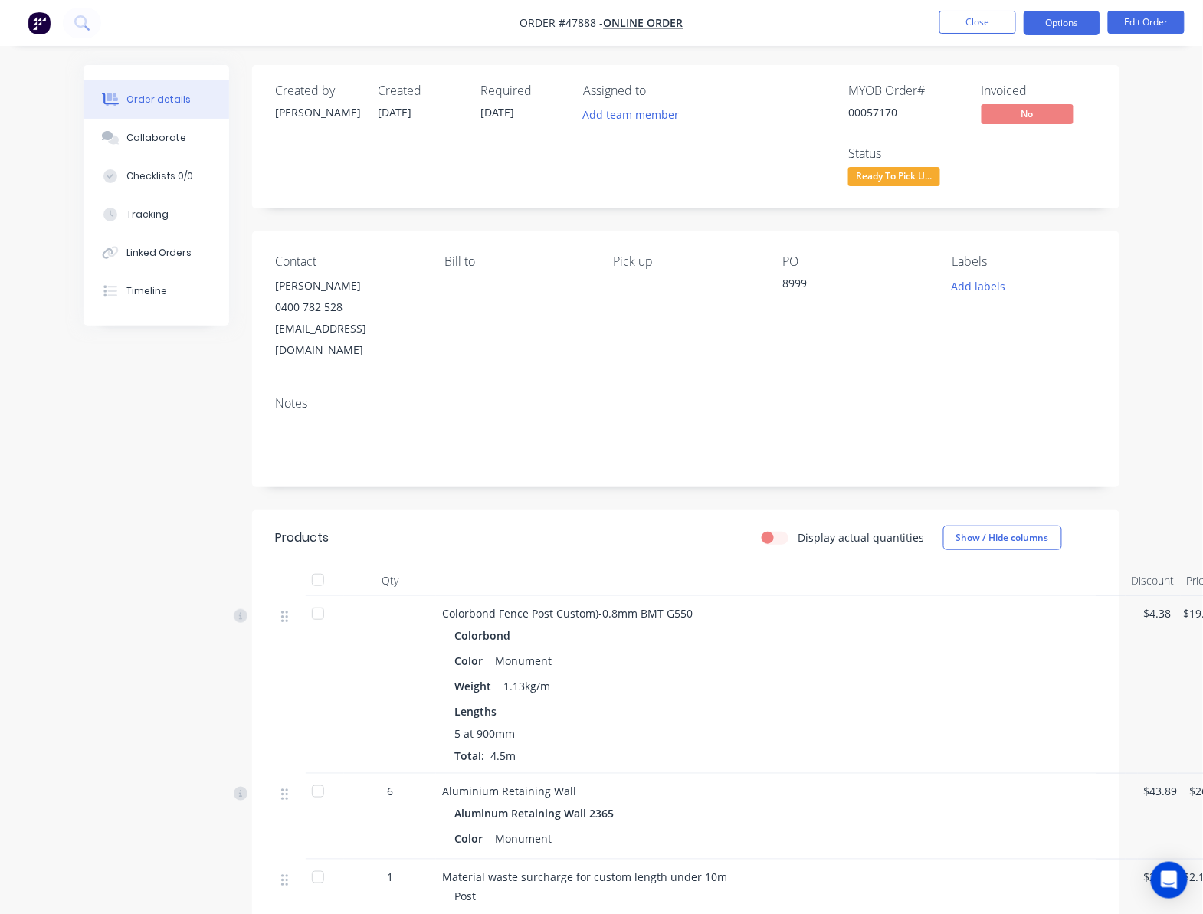
click at [1056, 20] on button "Options" at bounding box center [1062, 23] width 77 height 25
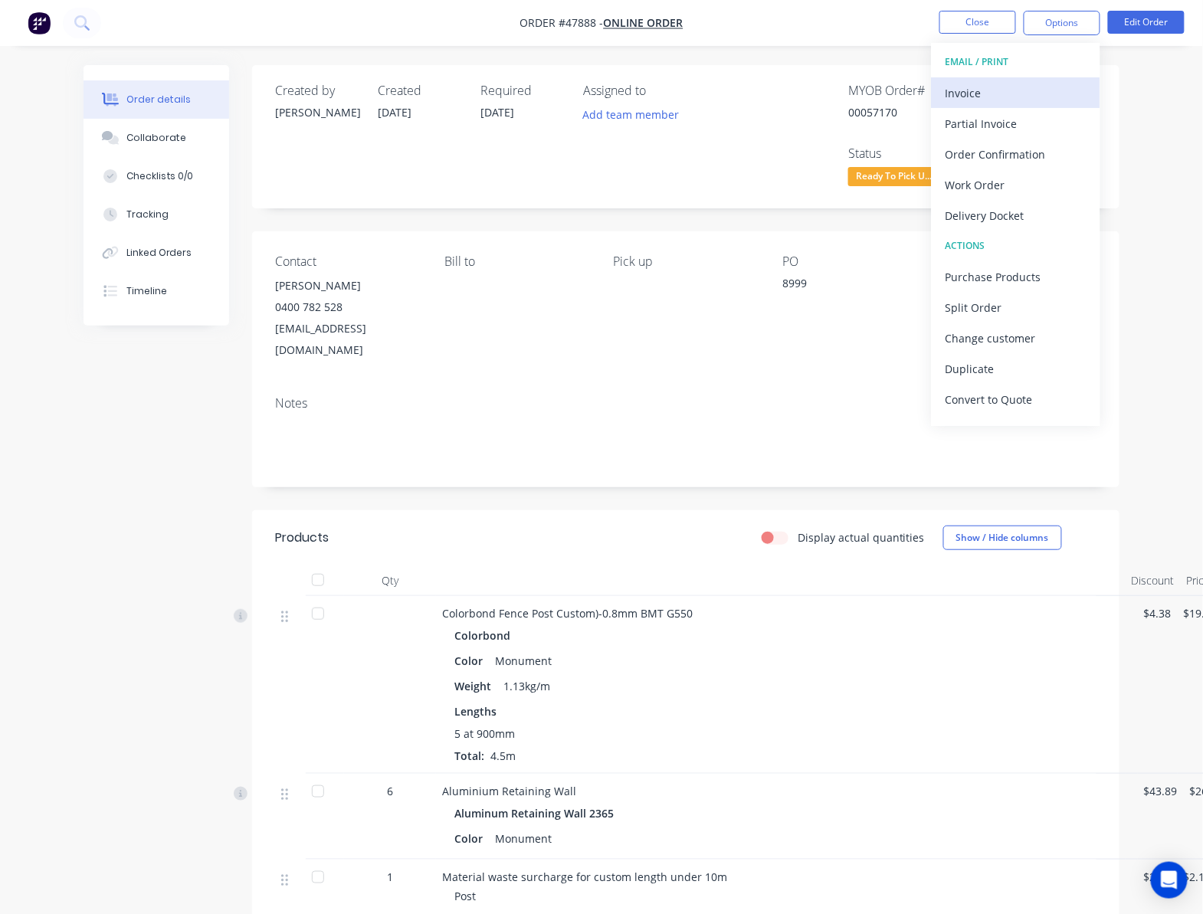
click at [1019, 90] on div "Invoice" at bounding box center [1016, 93] width 141 height 22
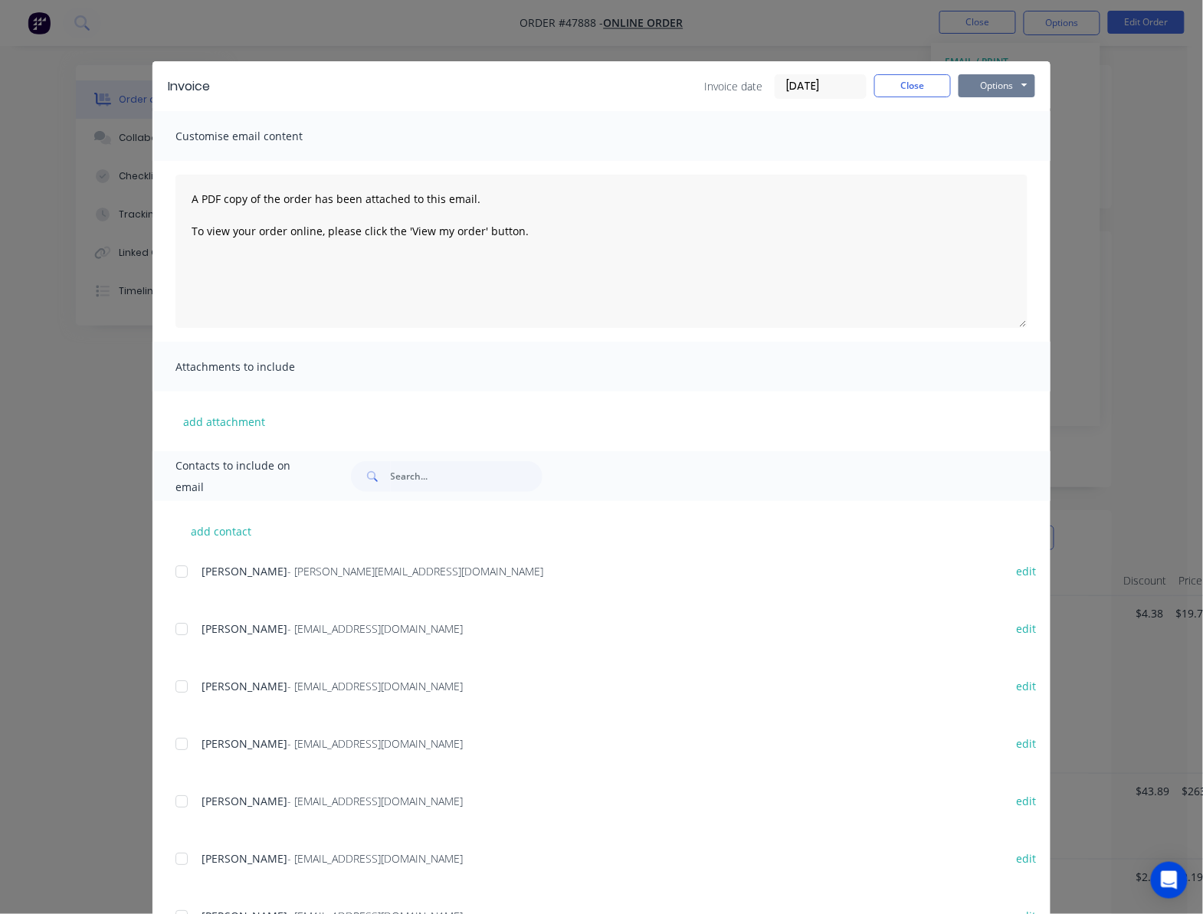
click at [979, 80] on button "Options" at bounding box center [997, 85] width 77 height 23
click at [1006, 126] on button "Print" at bounding box center [1008, 138] width 98 height 25
drag, startPoint x: 1154, startPoint y: 172, endPoint x: 1135, endPoint y: 97, distance: 78.1
click at [1154, 164] on div "Invoice Invoice date 16/08/25 Close Options Preview Print Email Customise email…" at bounding box center [601, 457] width 1203 height 914
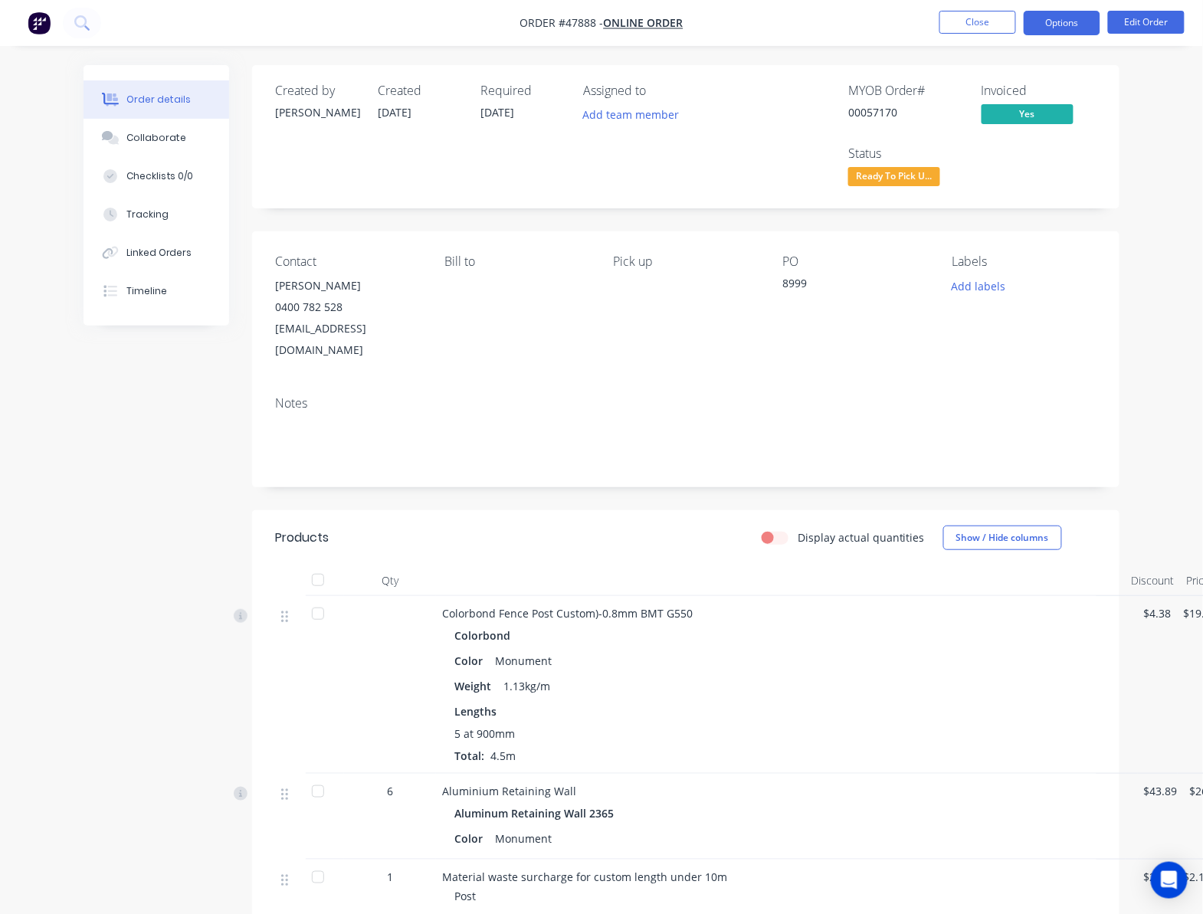
click at [1052, 25] on button "Options" at bounding box center [1062, 23] width 77 height 25
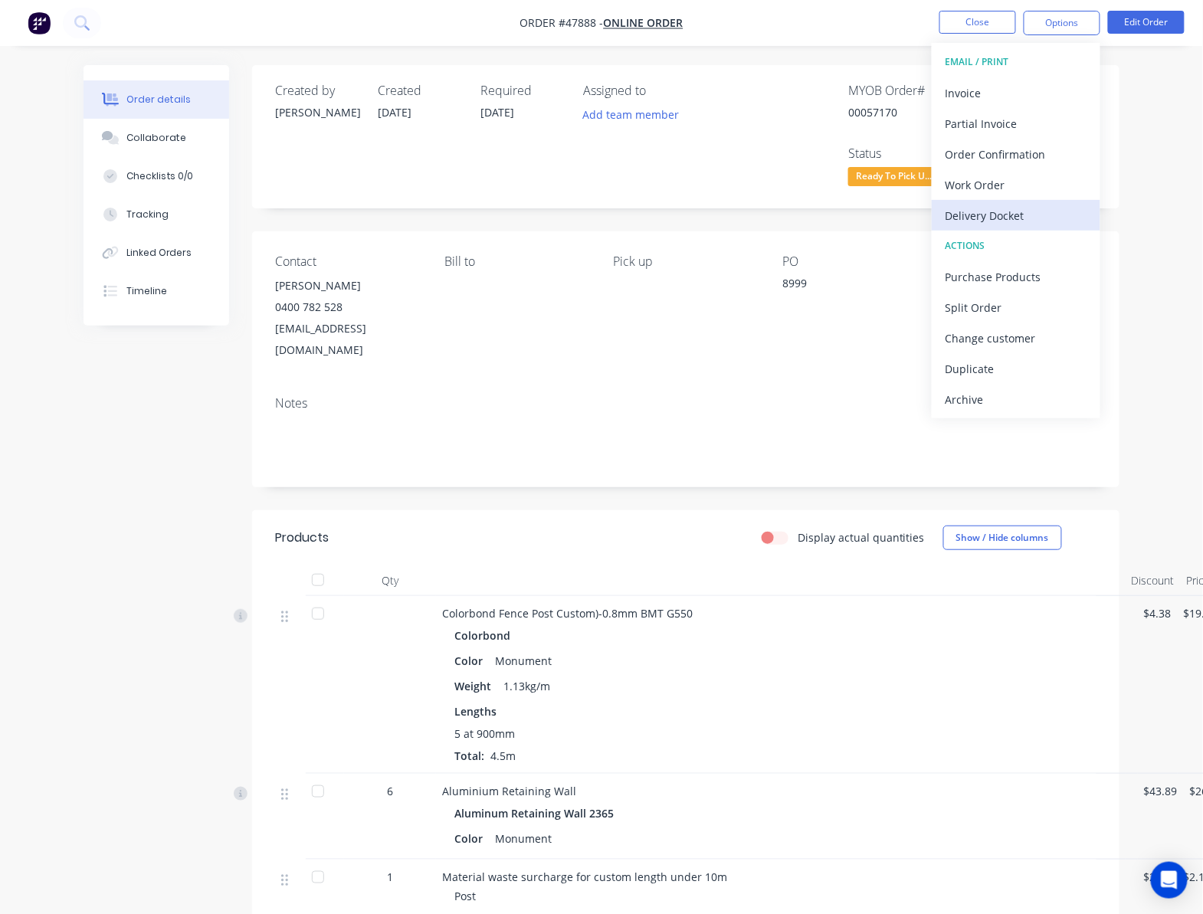
click at [1046, 216] on div "Delivery Docket" at bounding box center [1016, 216] width 141 height 22
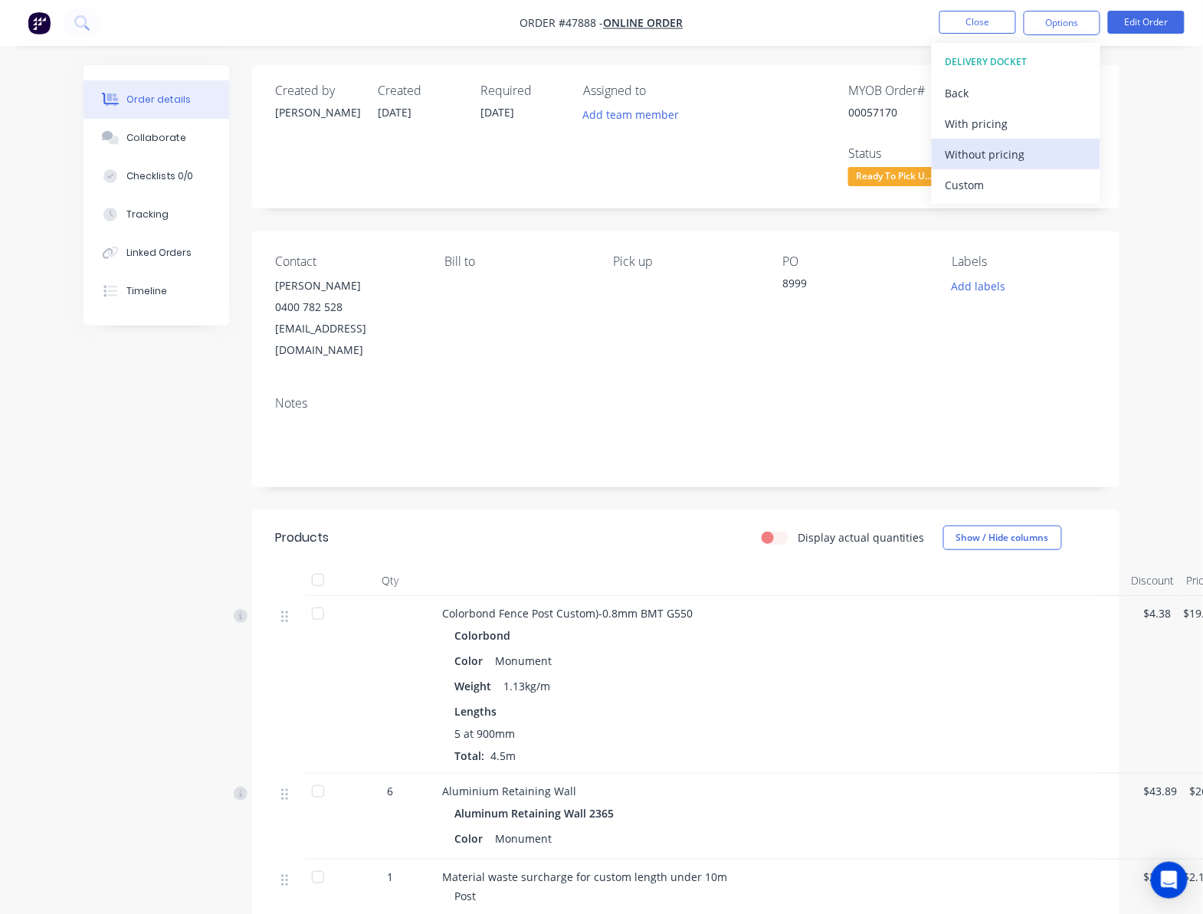
click at [1043, 152] on div "Without pricing" at bounding box center [1016, 154] width 141 height 22
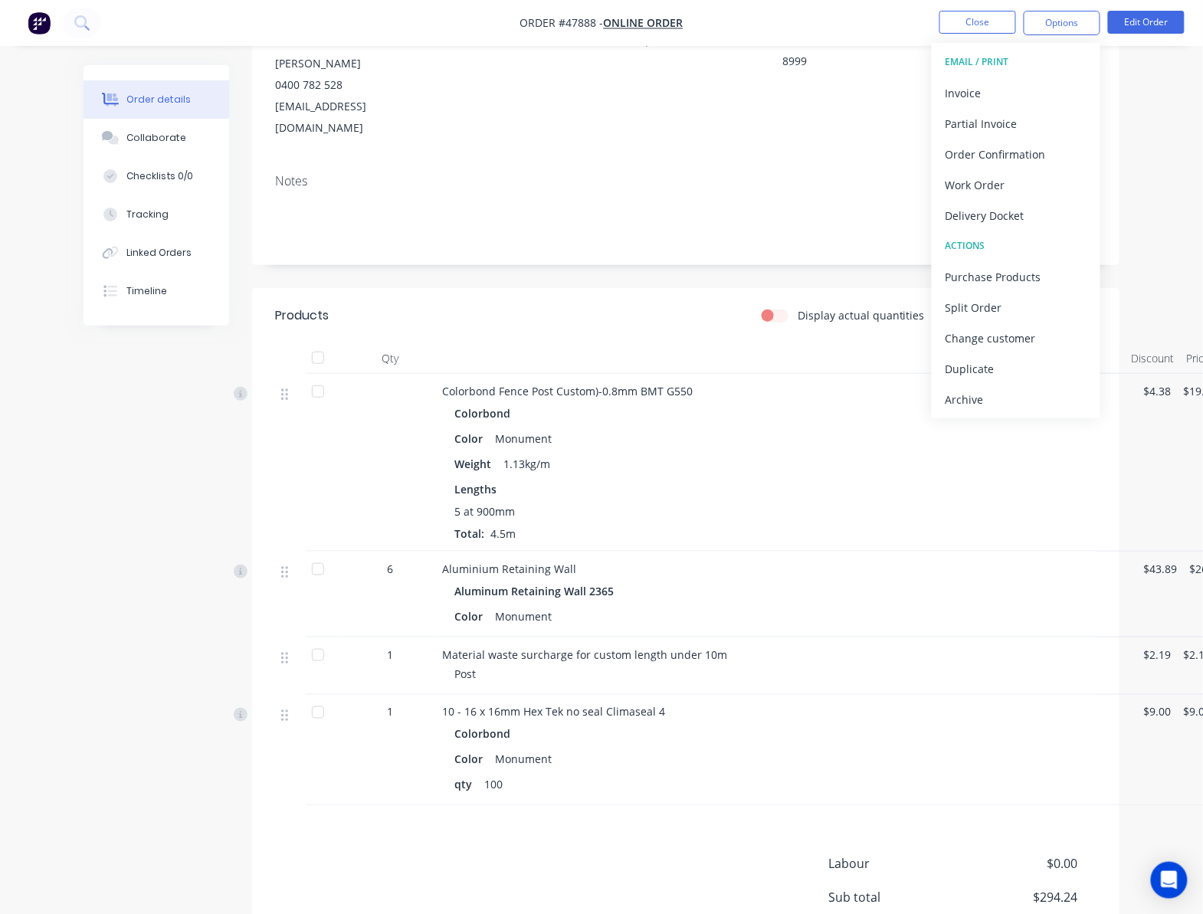
scroll to position [334, 0]
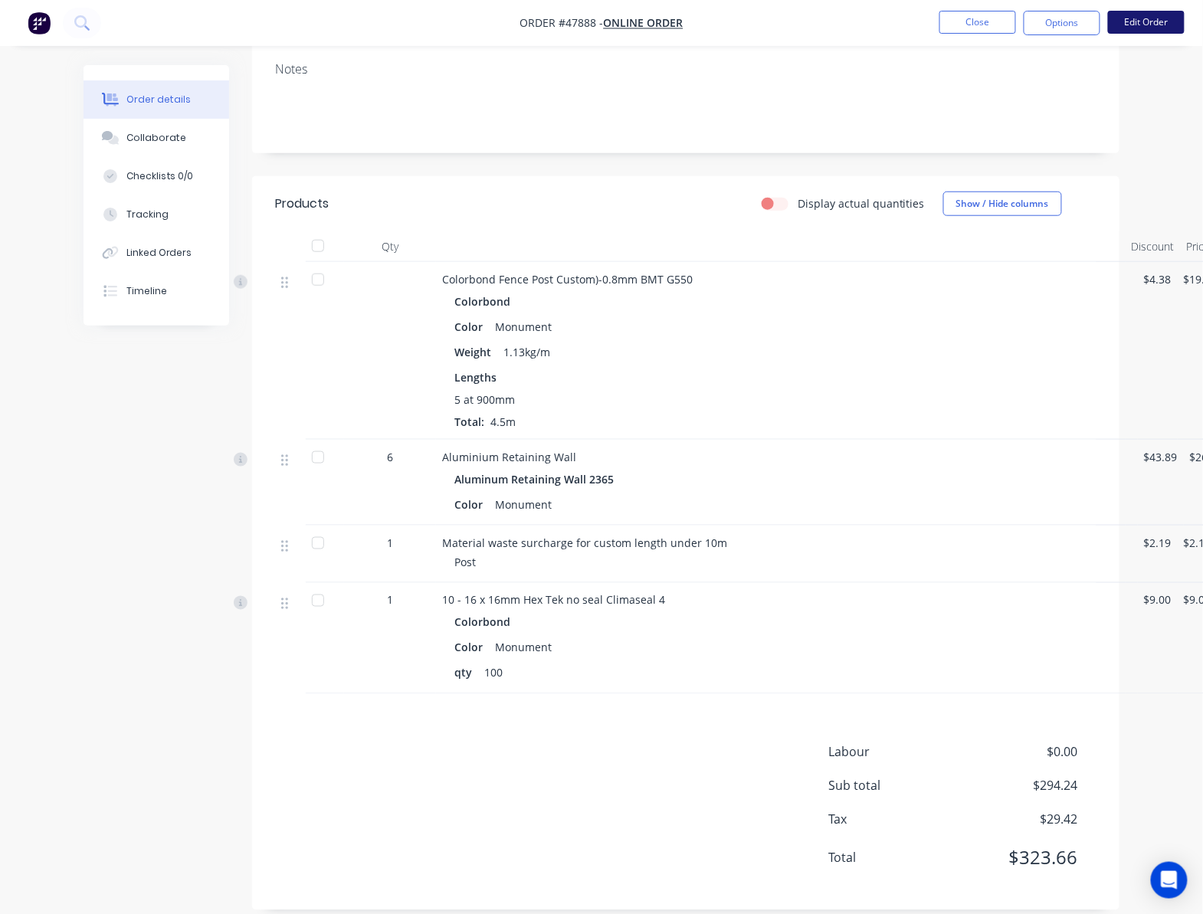
click at [1148, 29] on button "Edit Order" at bounding box center [1146, 22] width 77 height 23
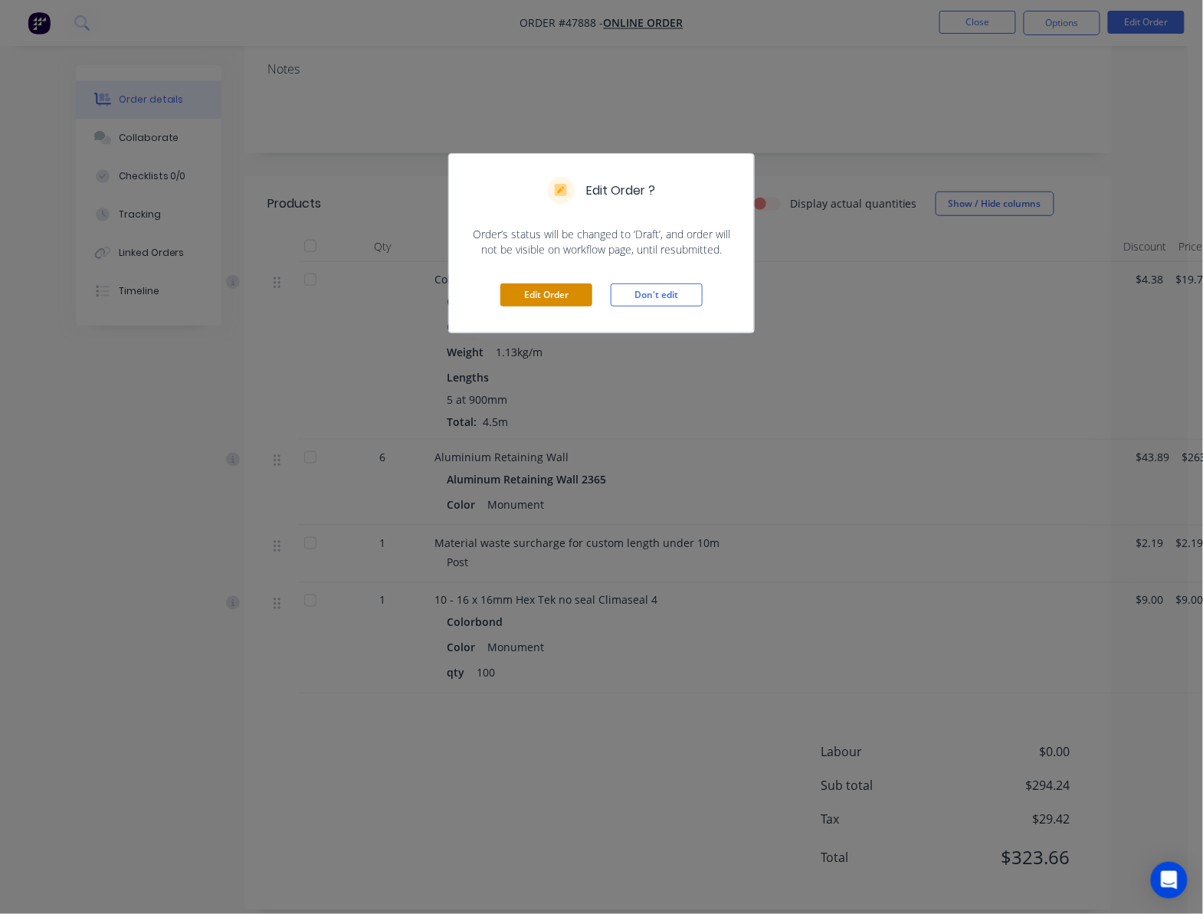
click at [570, 299] on button "Edit Order" at bounding box center [547, 295] width 92 height 23
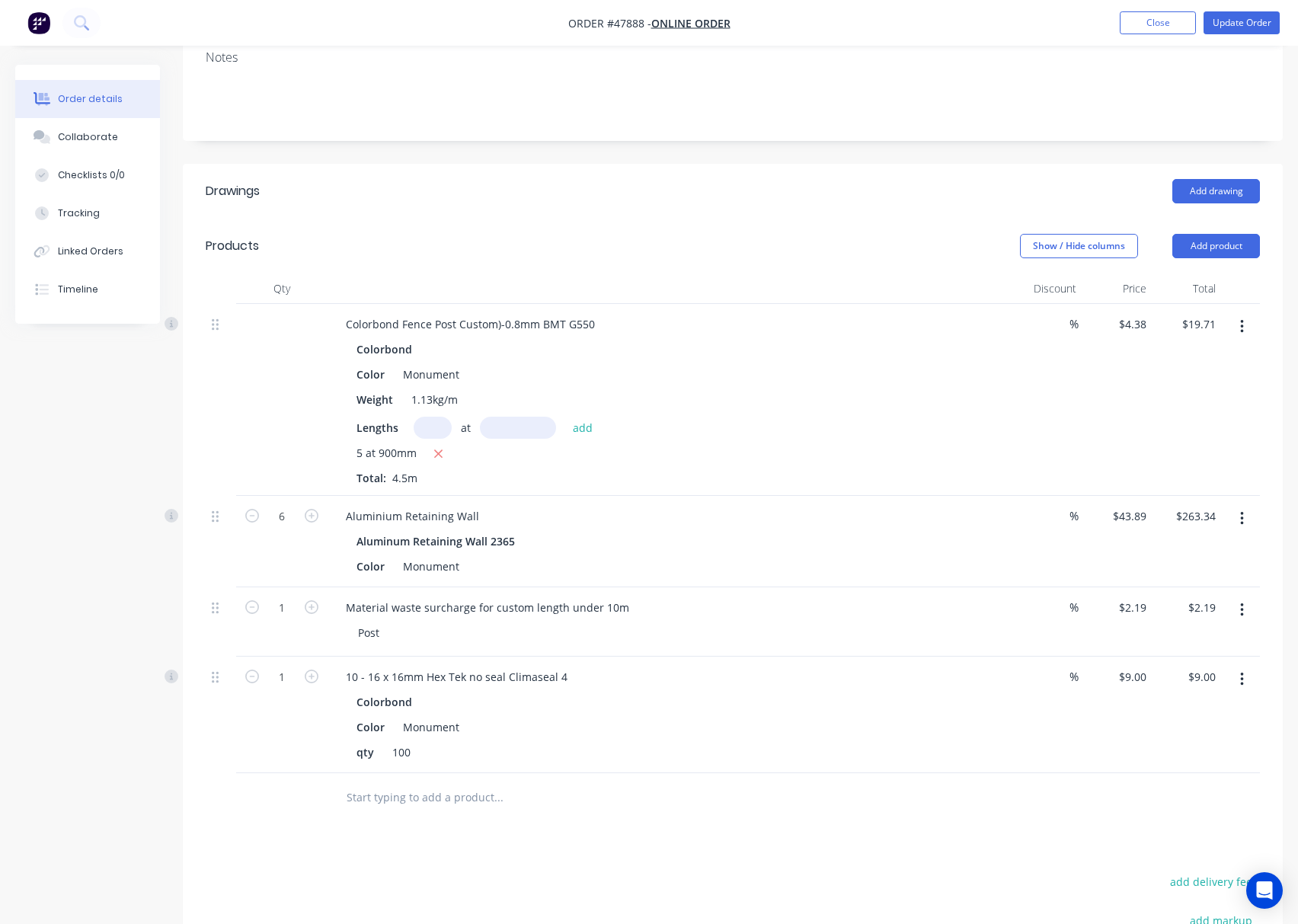
scroll to position [0, 0]
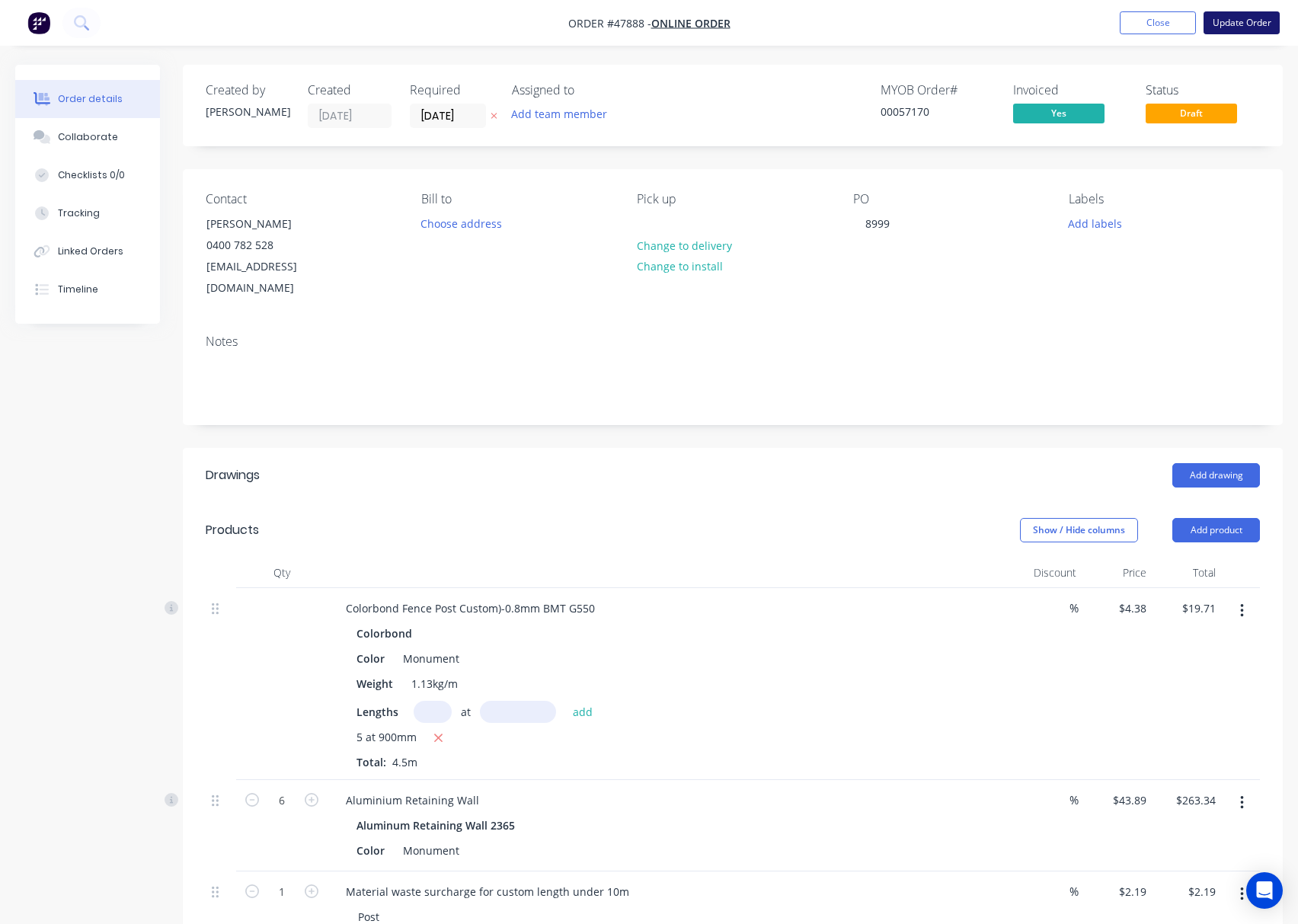
click at [1211, 18] on button "Update Order" at bounding box center [1241, 22] width 77 height 23
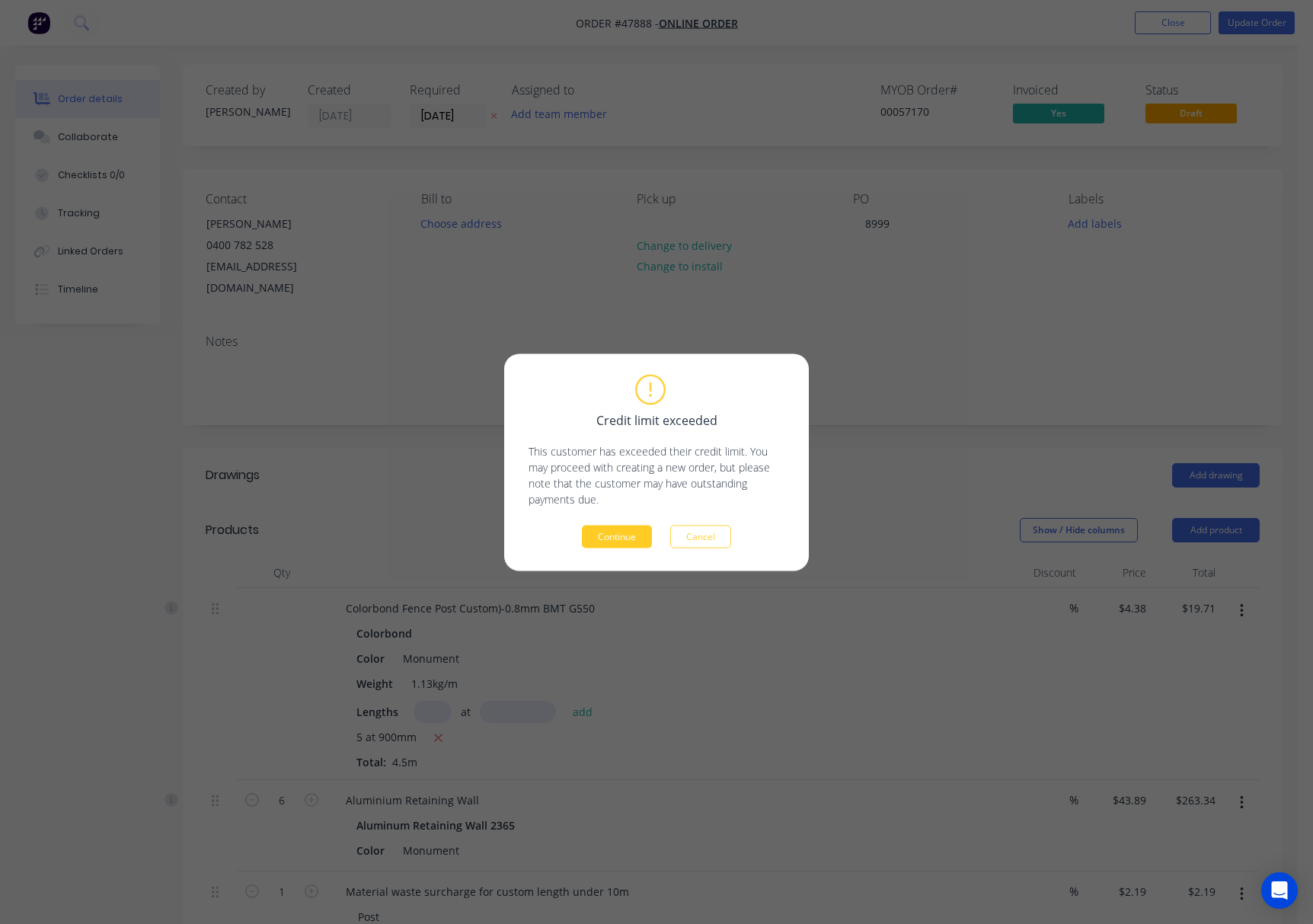
click at [592, 543] on button "Continue" at bounding box center [617, 536] width 71 height 23
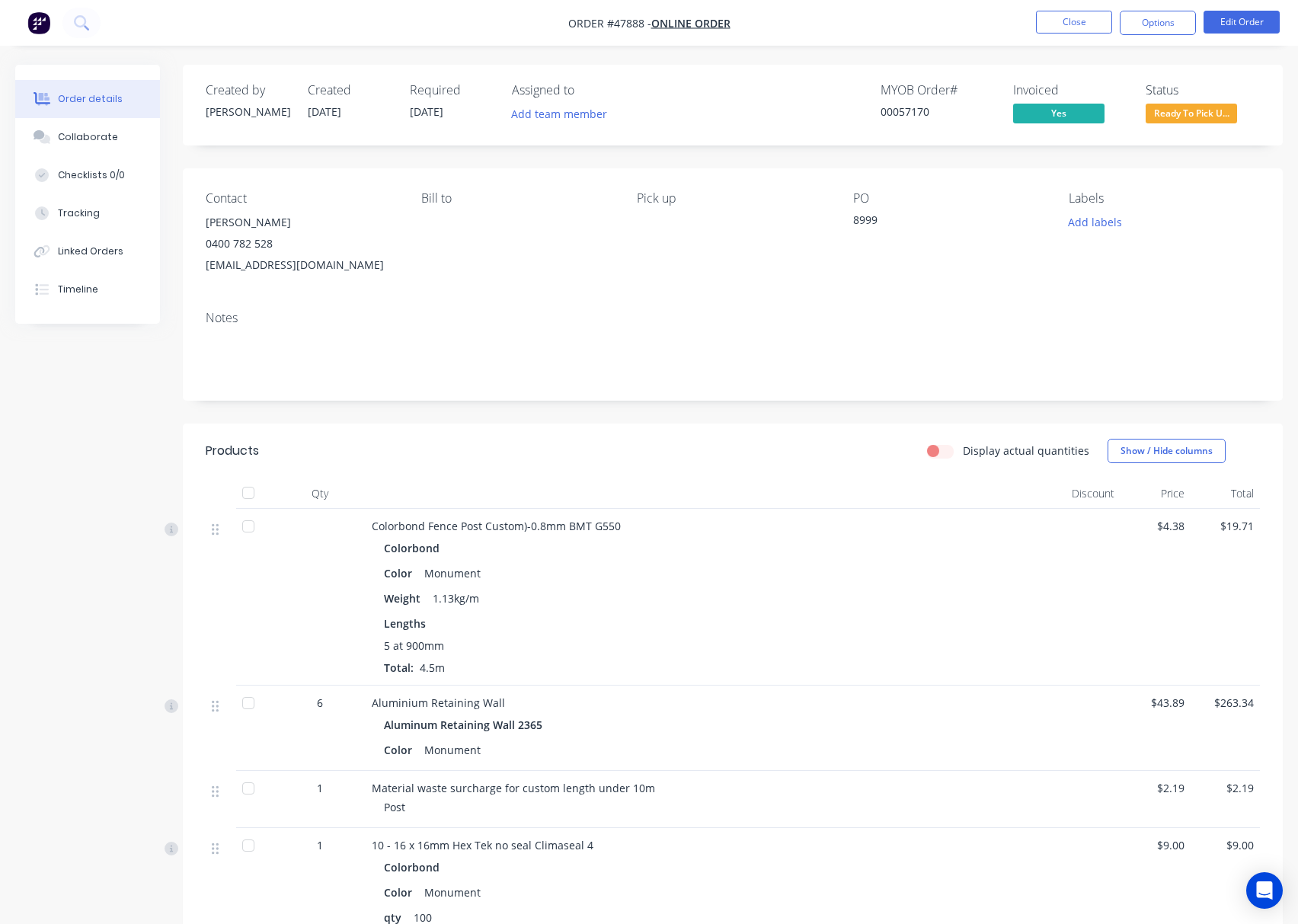
click at [1199, 107] on span "Ready To Pick U..." at bounding box center [1192, 112] width 91 height 19
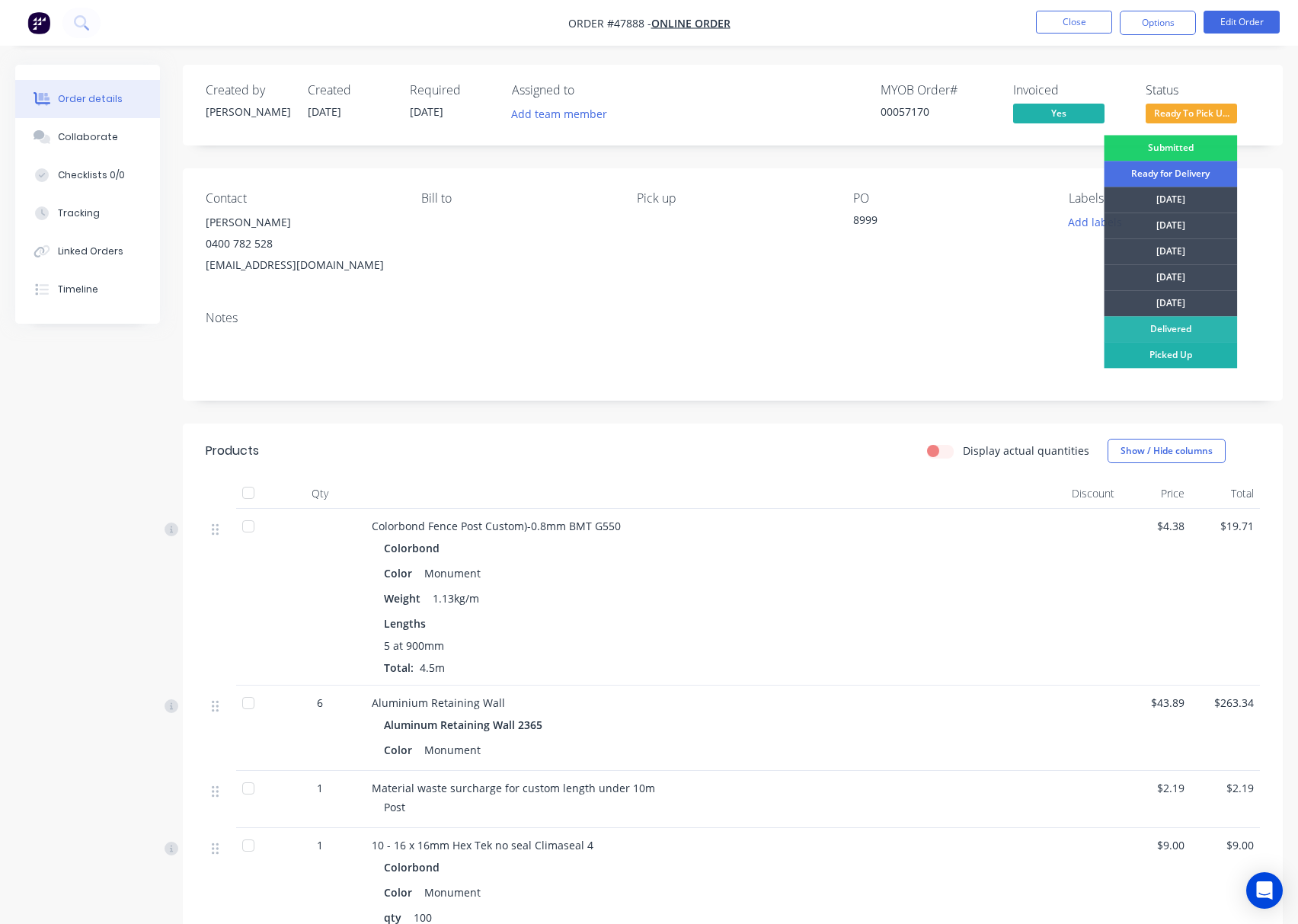
click at [1174, 361] on div "Picked Up" at bounding box center [1171, 355] width 133 height 26
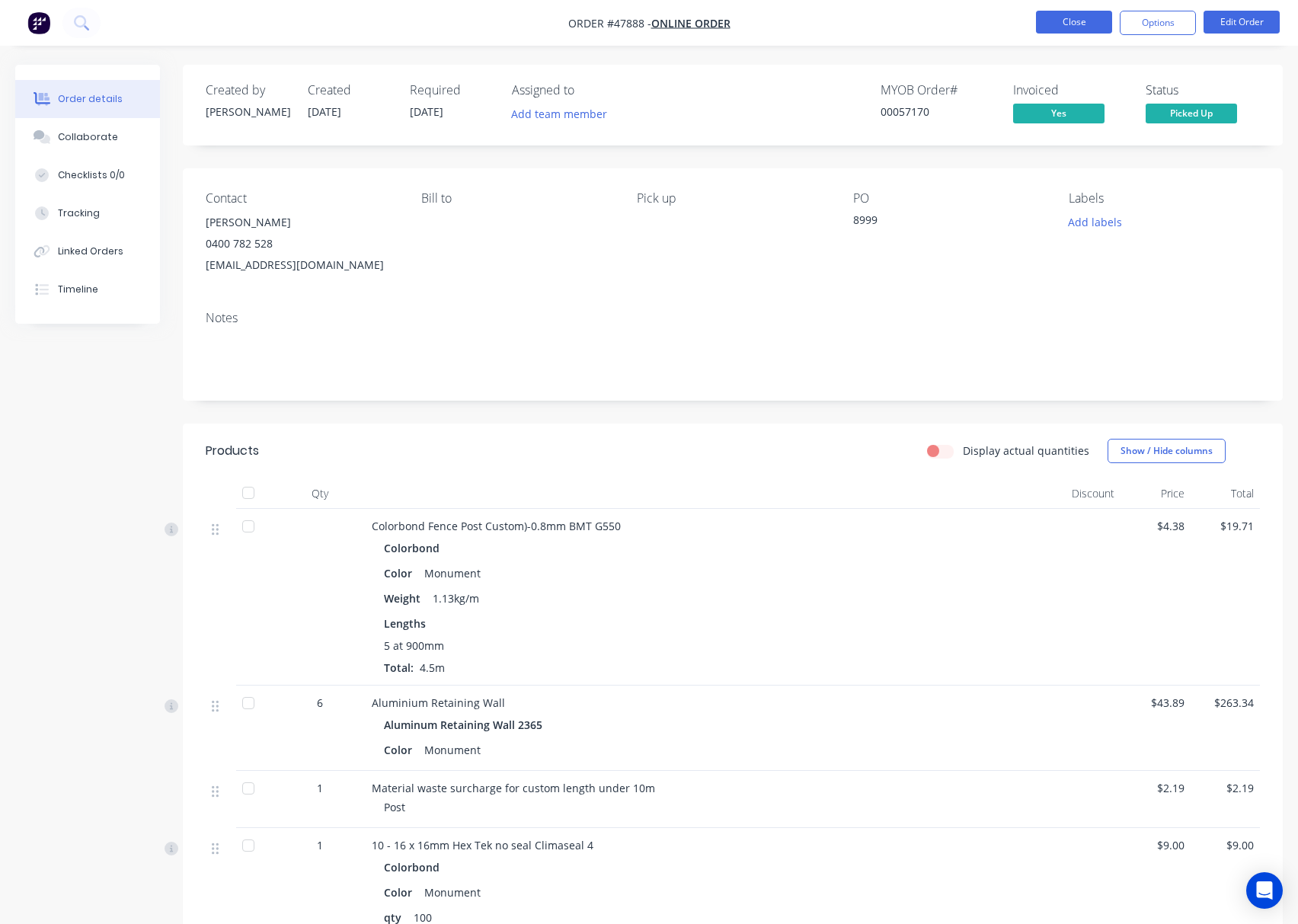
click at [1073, 18] on button "Close" at bounding box center [1073, 22] width 77 height 23
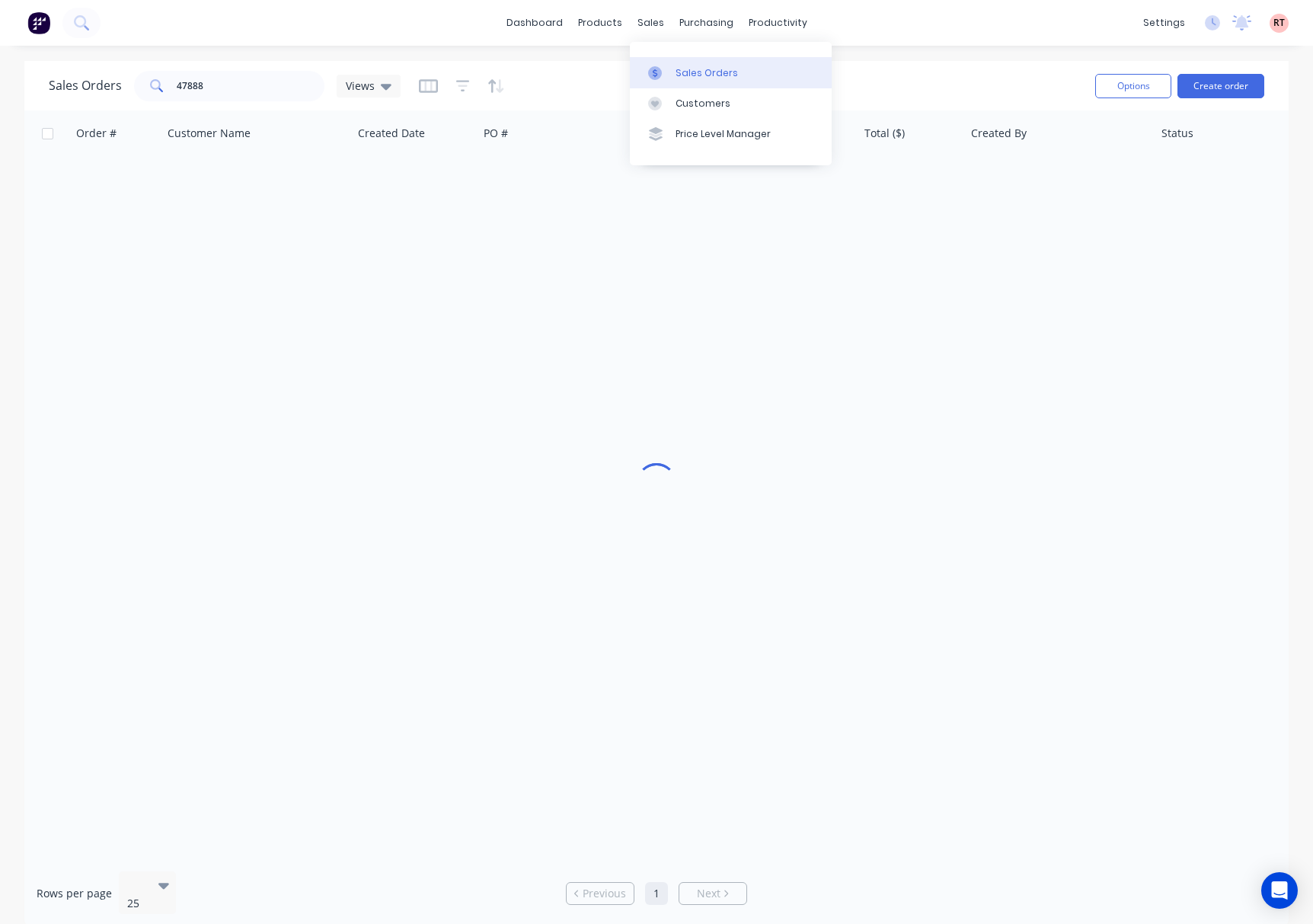
click at [703, 75] on div "Sales Orders" at bounding box center [707, 74] width 63 height 14
drag, startPoint x: 244, startPoint y: 89, endPoint x: 128, endPoint y: 89, distance: 116.0
click at [128, 89] on div "Sales Orders 47888 Views" at bounding box center [225, 85] width 352 height 31
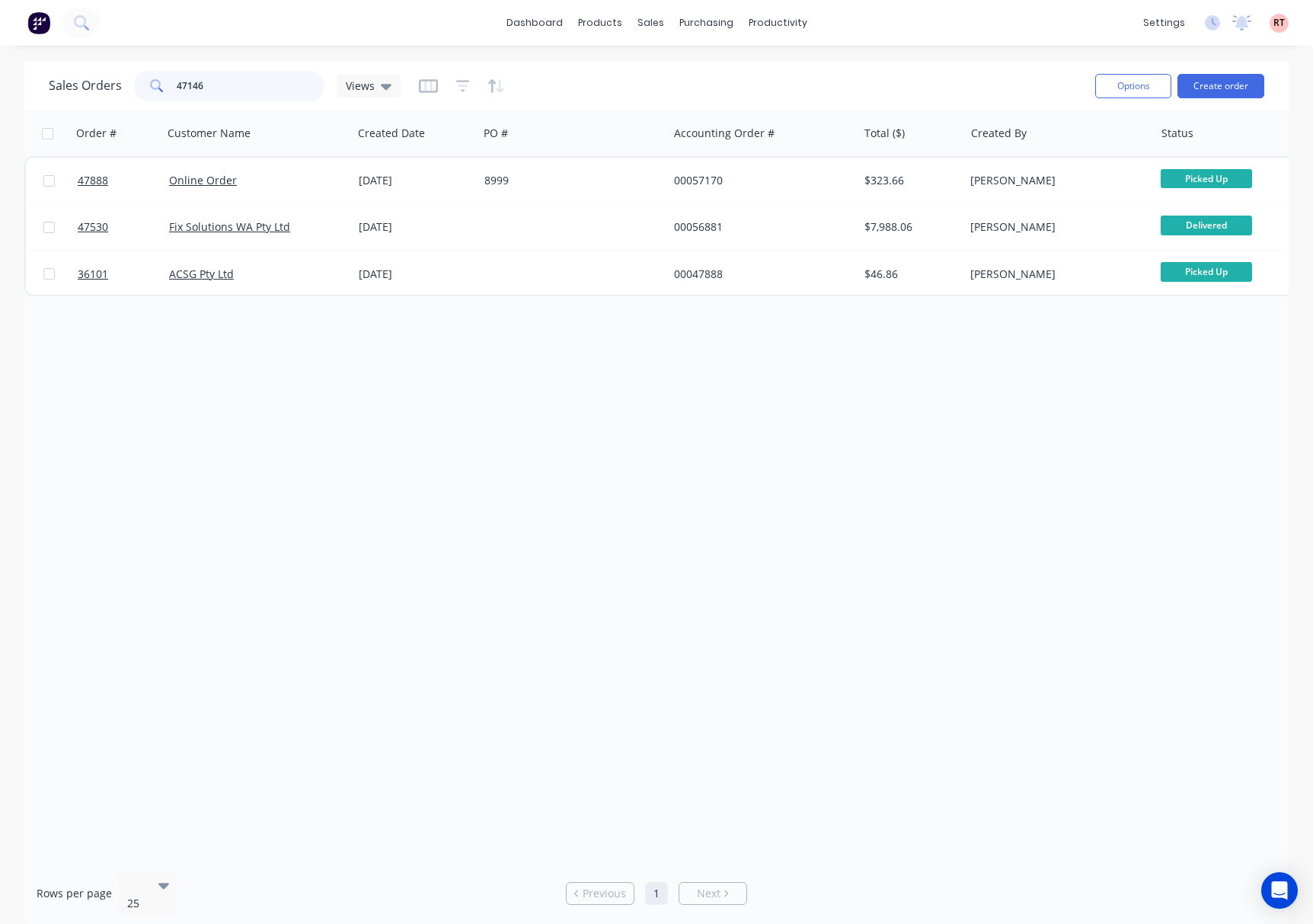
type input "47146"
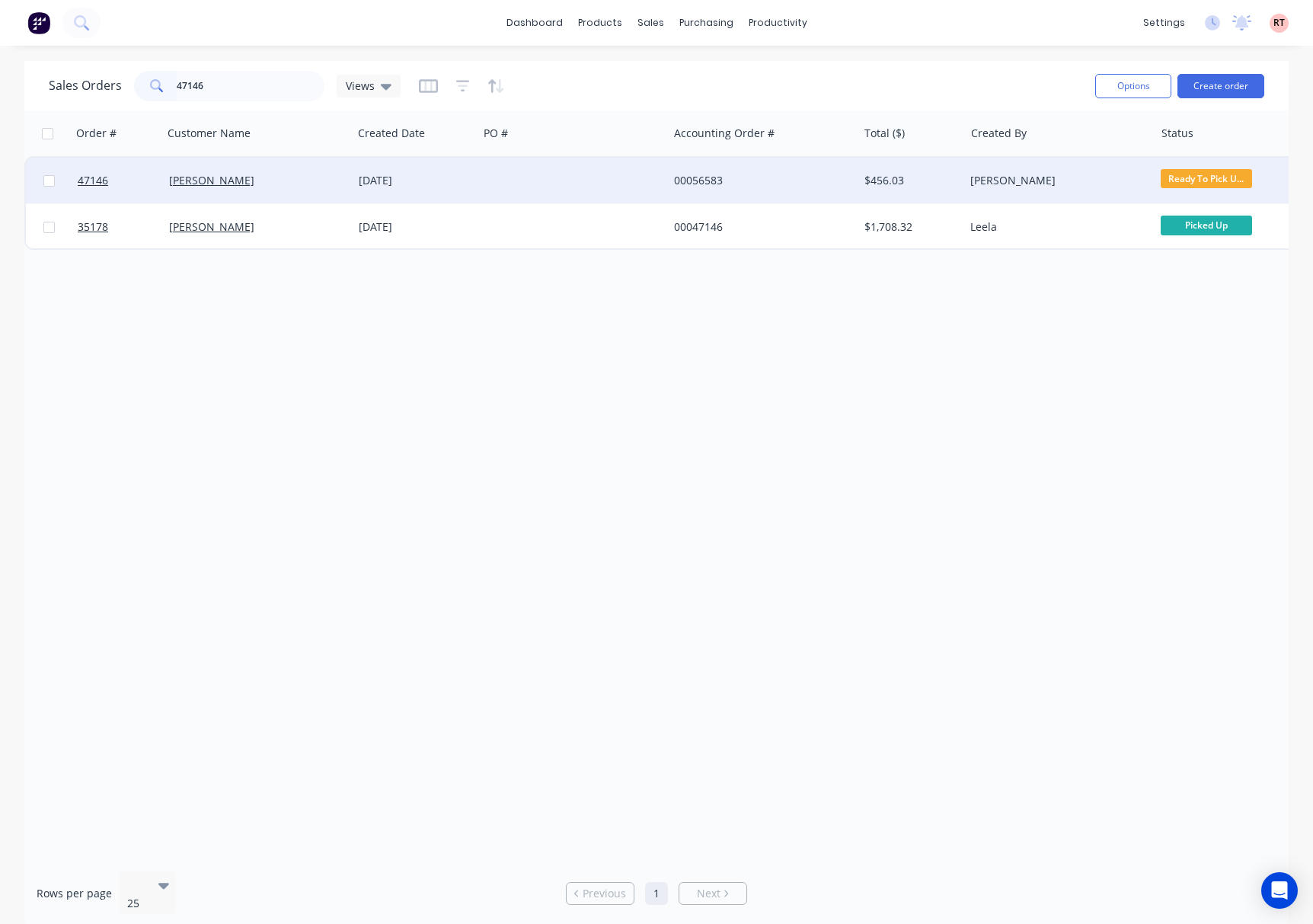
click at [544, 180] on div at bounding box center [573, 181] width 190 height 46
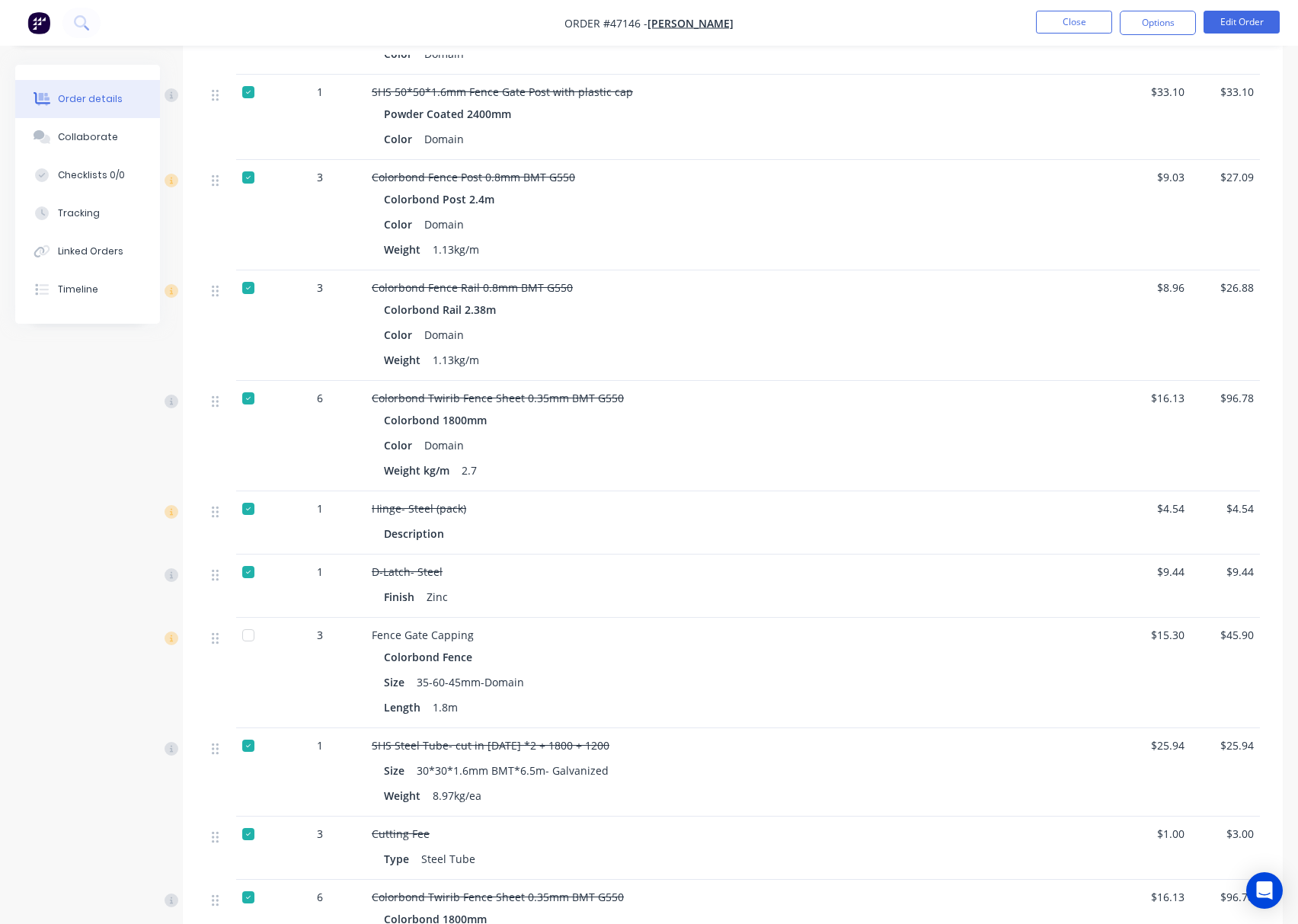
scroll to position [508, 0]
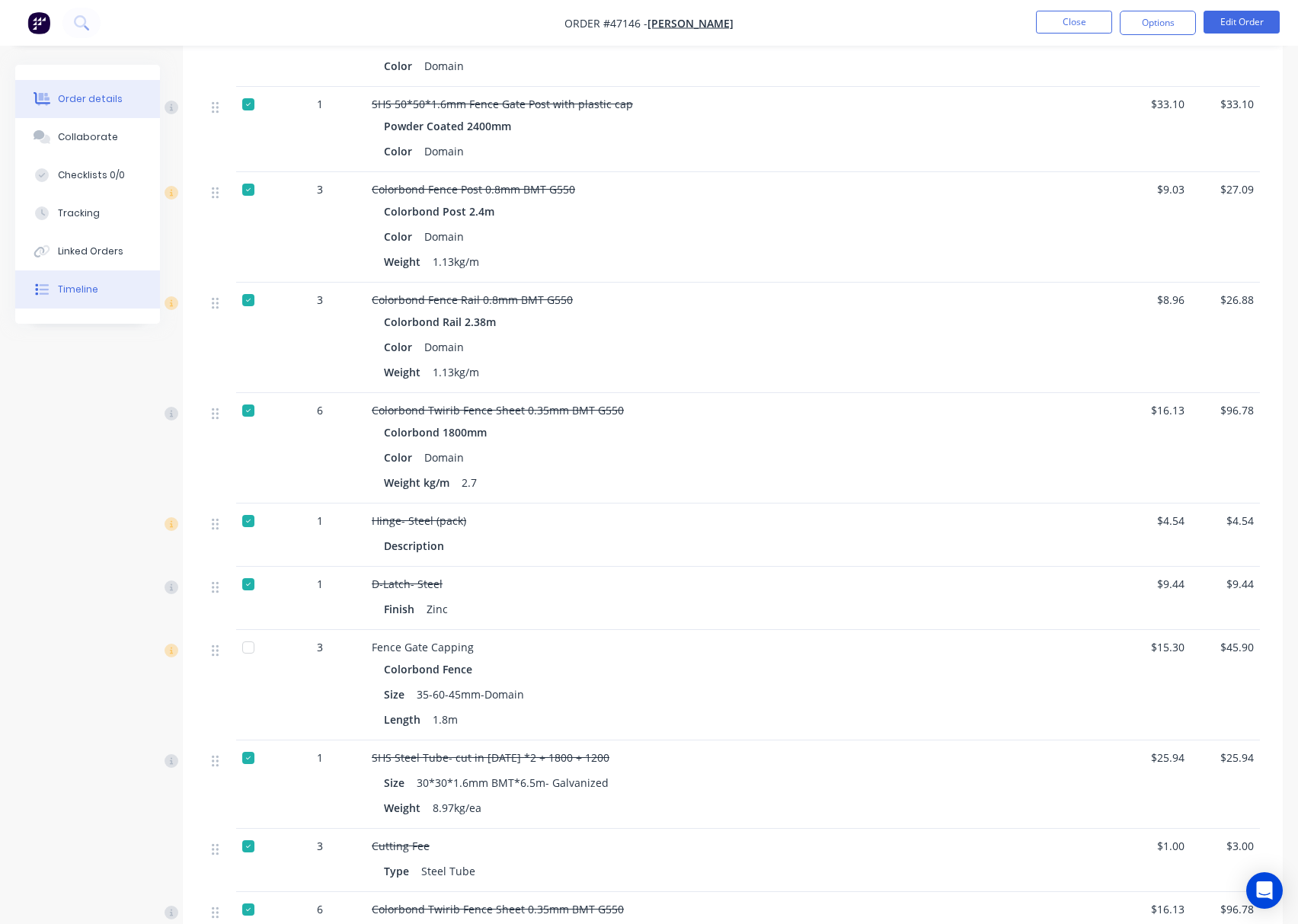
click at [103, 295] on button "Timeline" at bounding box center [87, 289] width 145 height 38
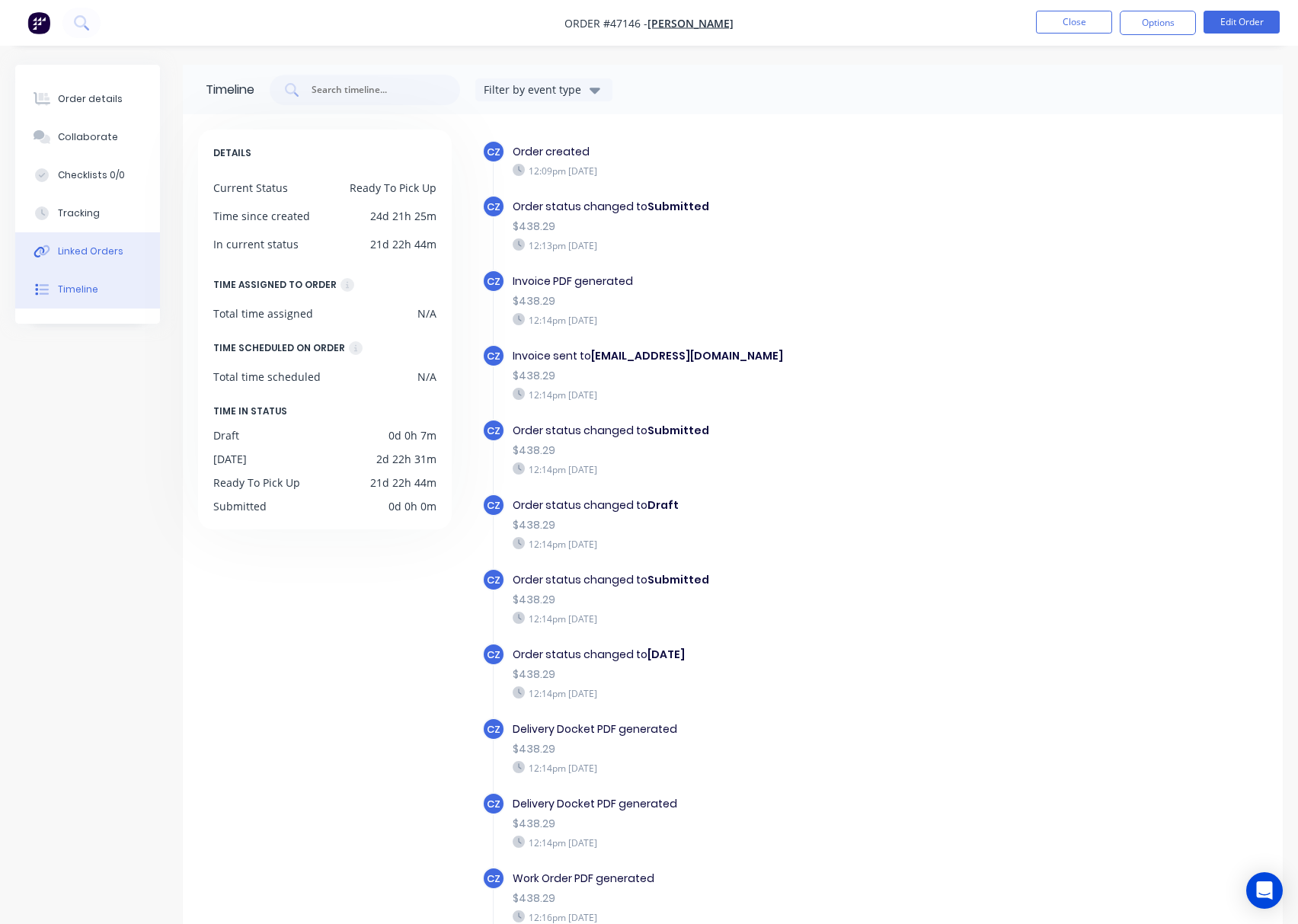
click at [101, 260] on button "Linked Orders" at bounding box center [87, 251] width 145 height 38
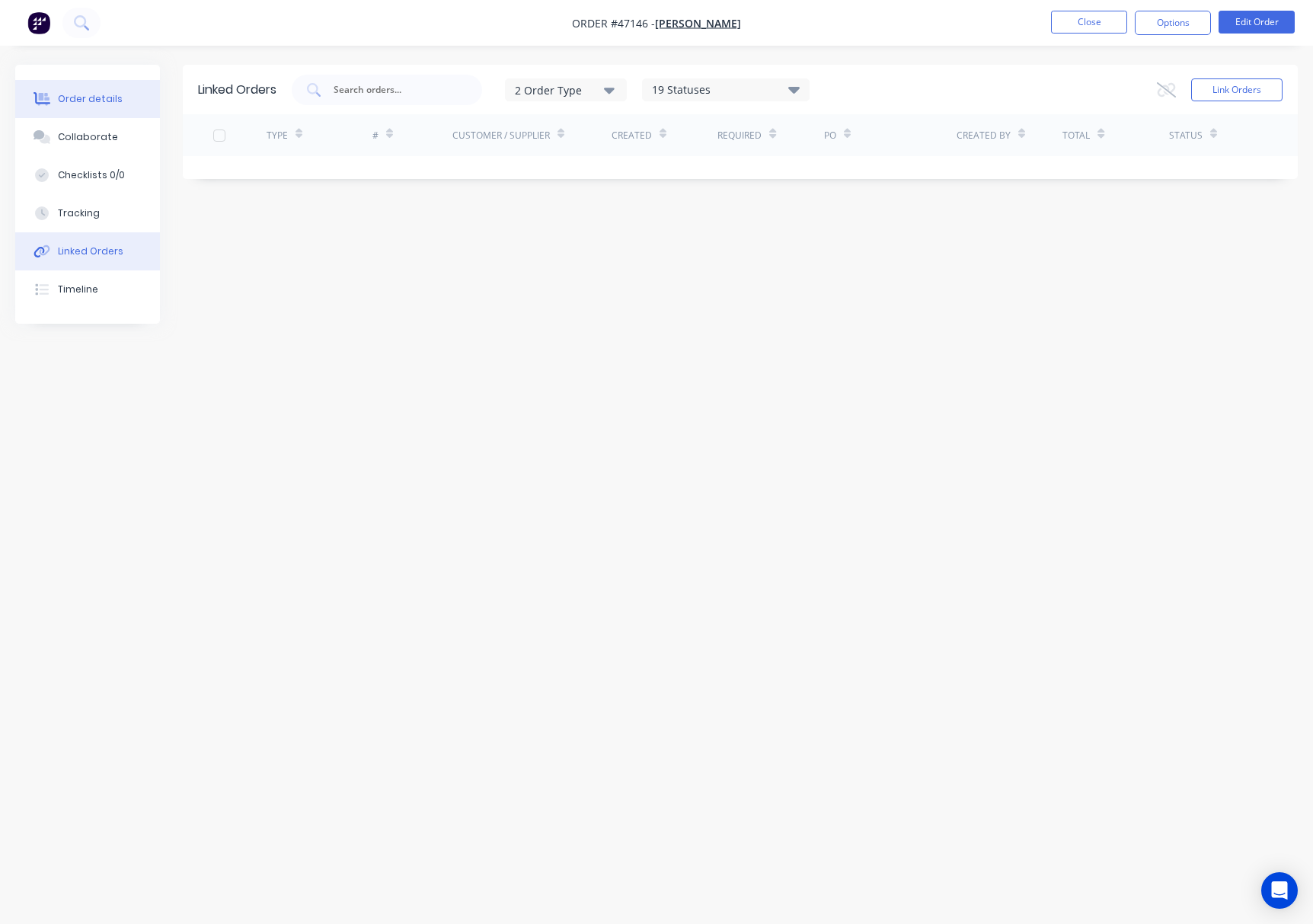
click at [105, 89] on button "Order details" at bounding box center [87, 98] width 145 height 38
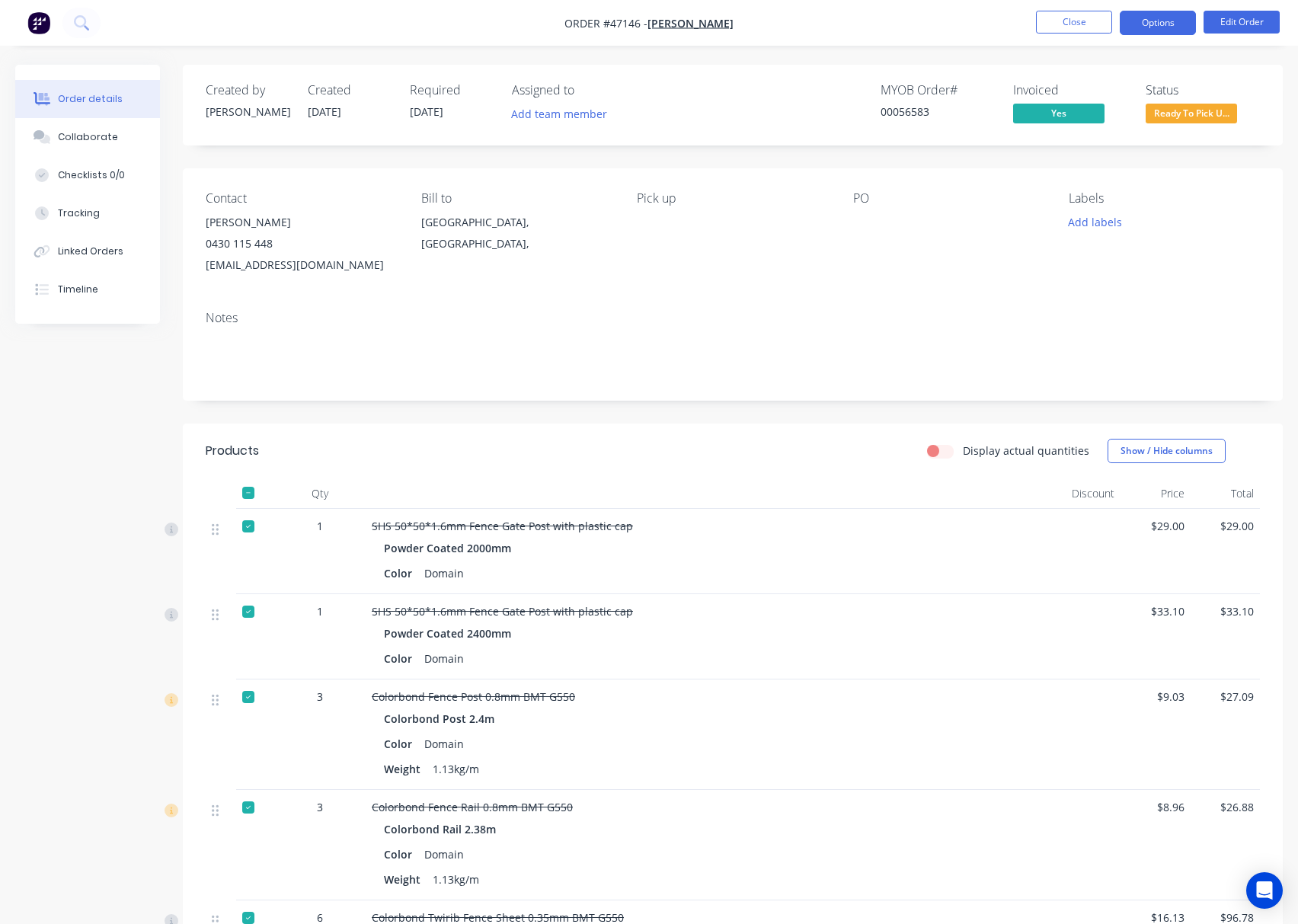
click at [1174, 18] on button "Options" at bounding box center [1158, 23] width 77 height 25
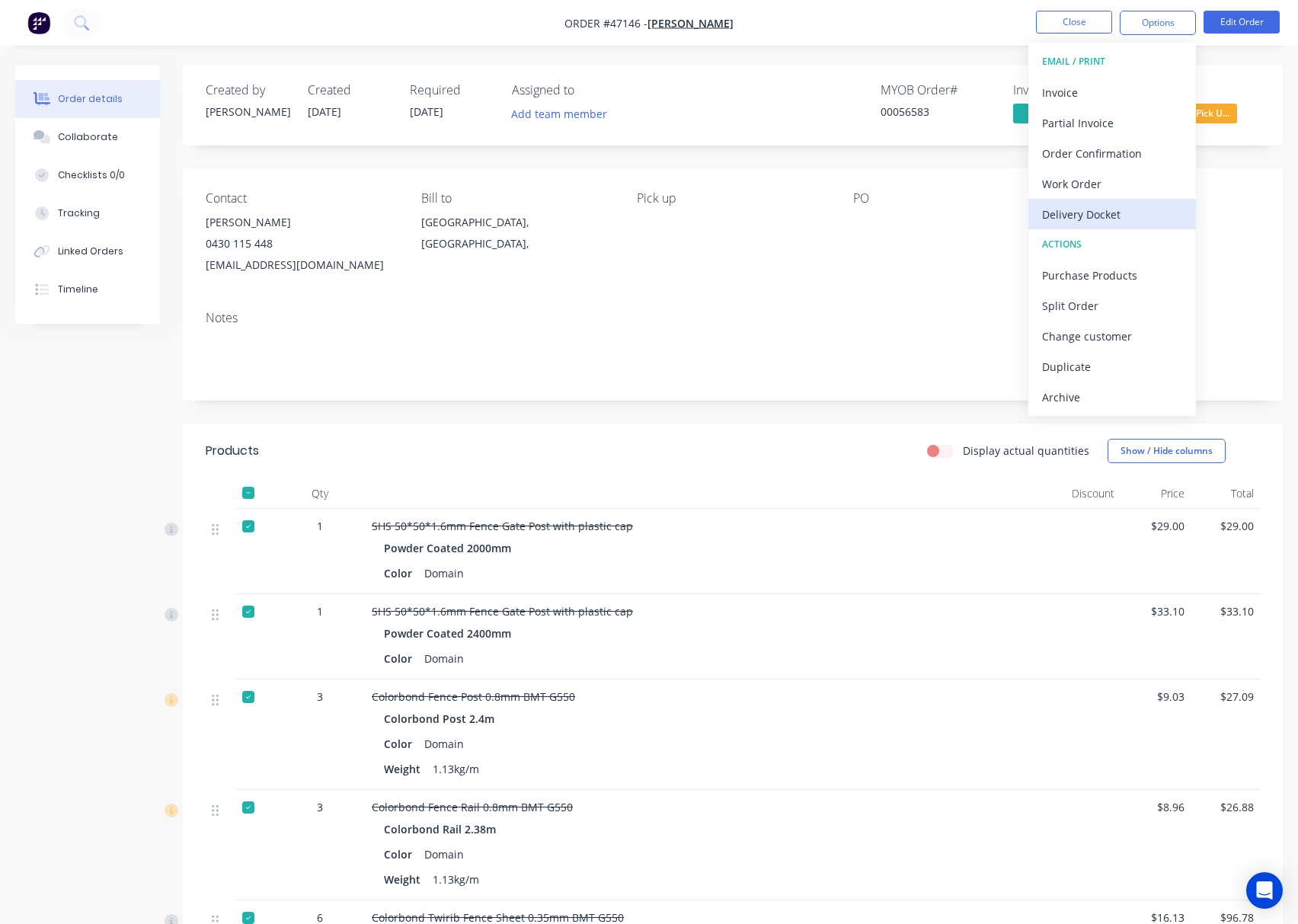
click at [1137, 214] on div "Delivery Docket" at bounding box center [1112, 215] width 140 height 22
click at [1120, 188] on div "Custom" at bounding box center [1112, 184] width 140 height 22
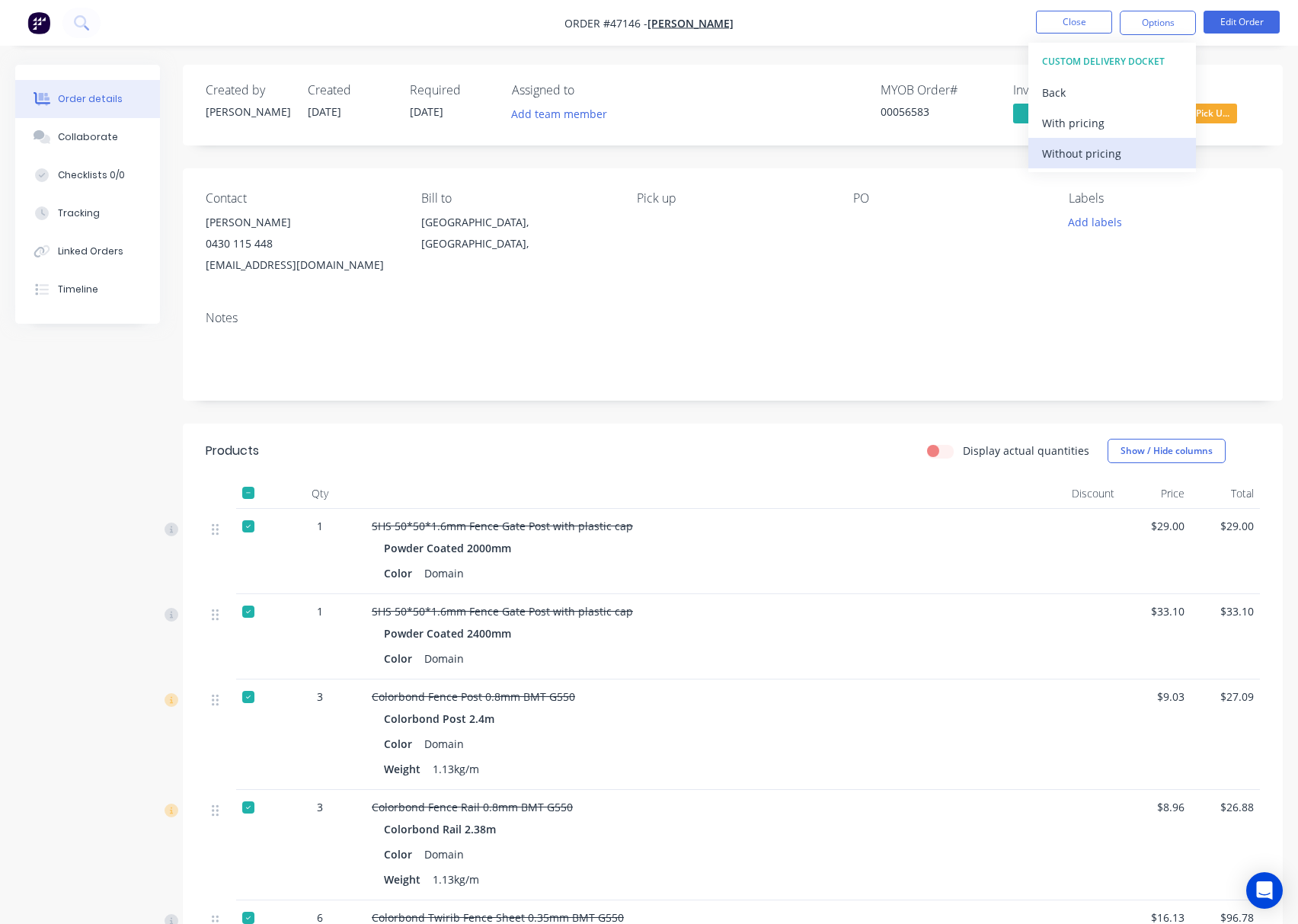
click at [1123, 151] on div "Without pricing" at bounding box center [1112, 153] width 140 height 22
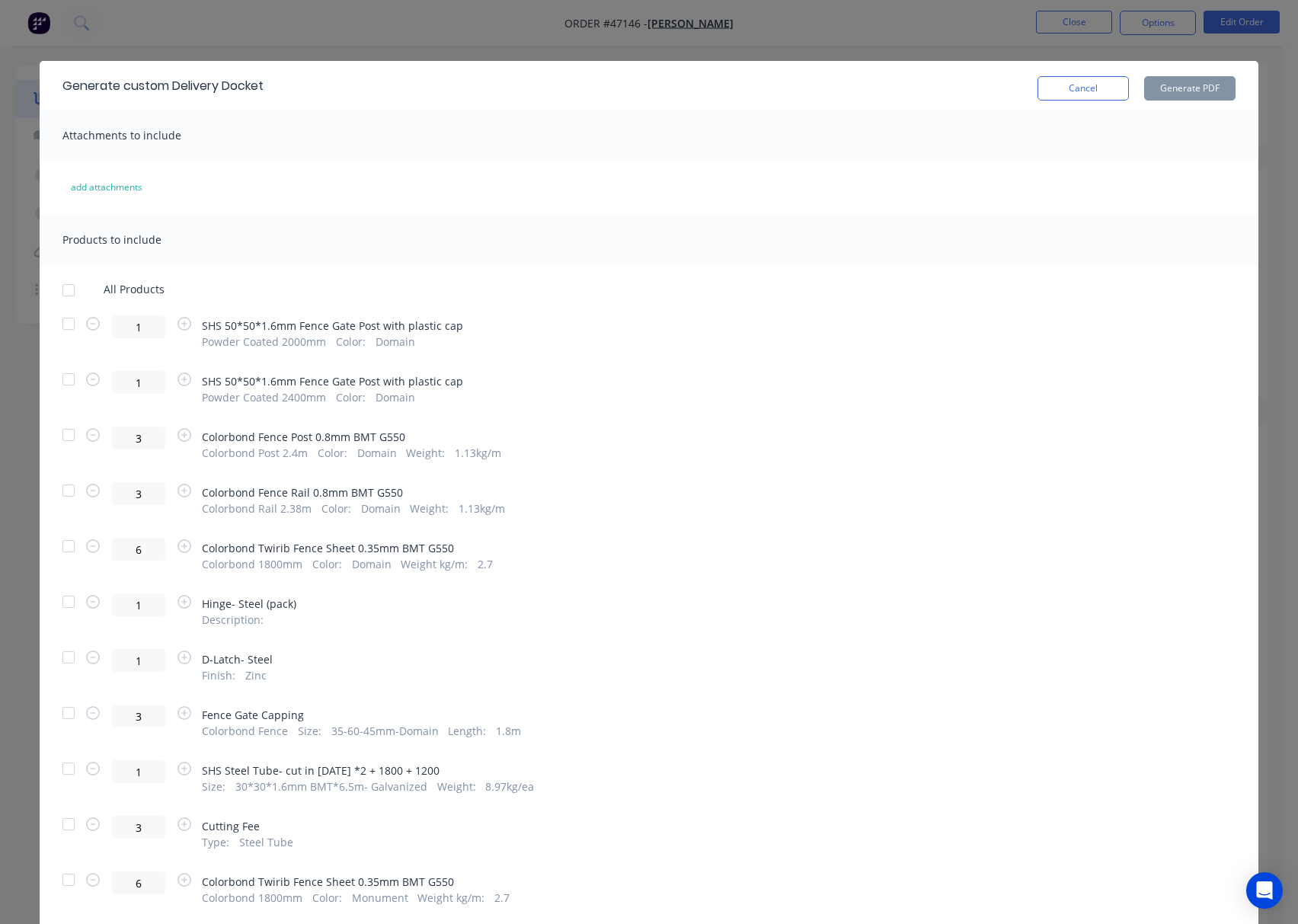
click at [886, 47] on div "Generate custom Delivery Docket Cancel Generate PDF Attachments to include add …" at bounding box center [649, 462] width 1298 height 924
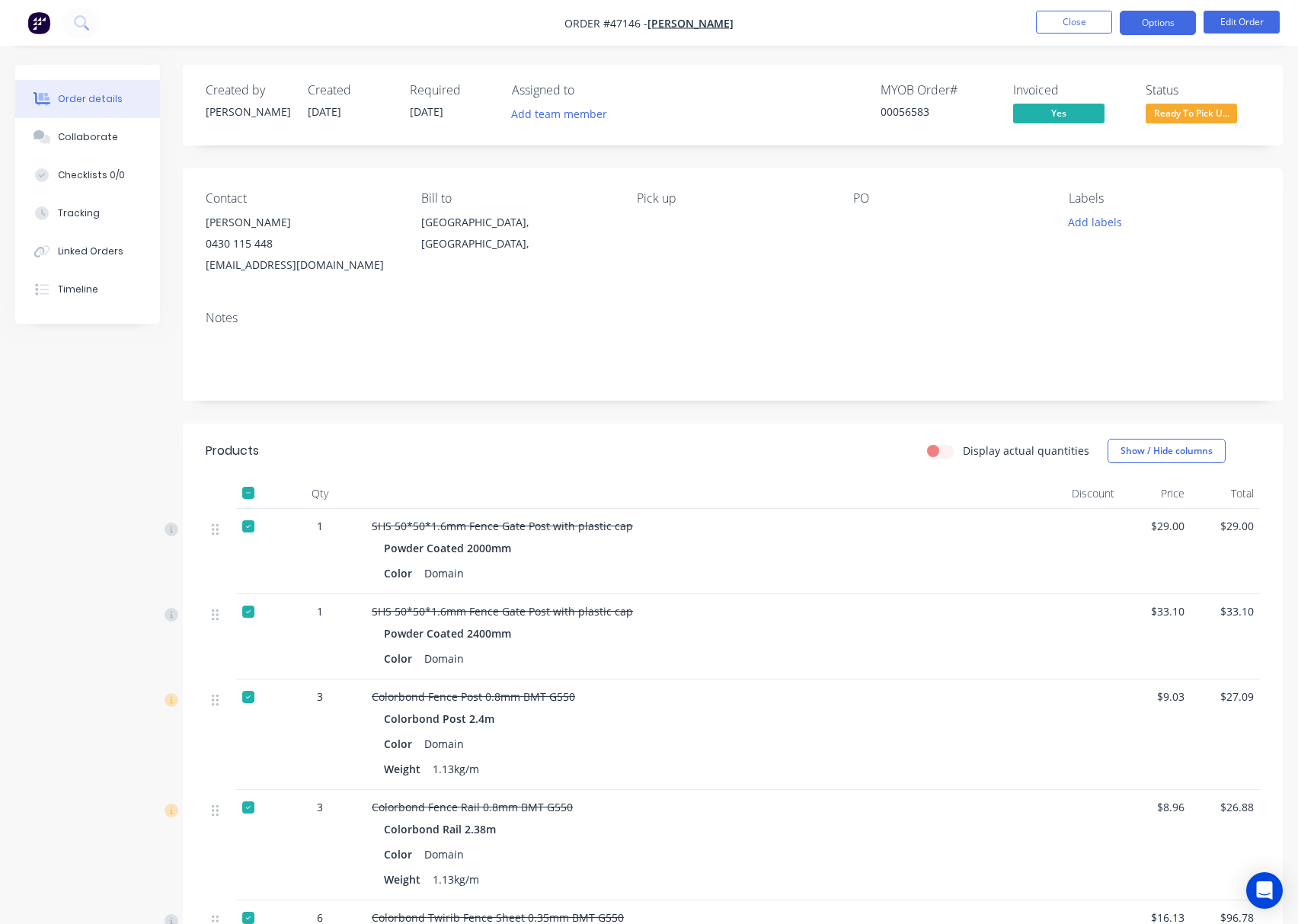
click at [1150, 14] on button "Options" at bounding box center [1158, 23] width 77 height 25
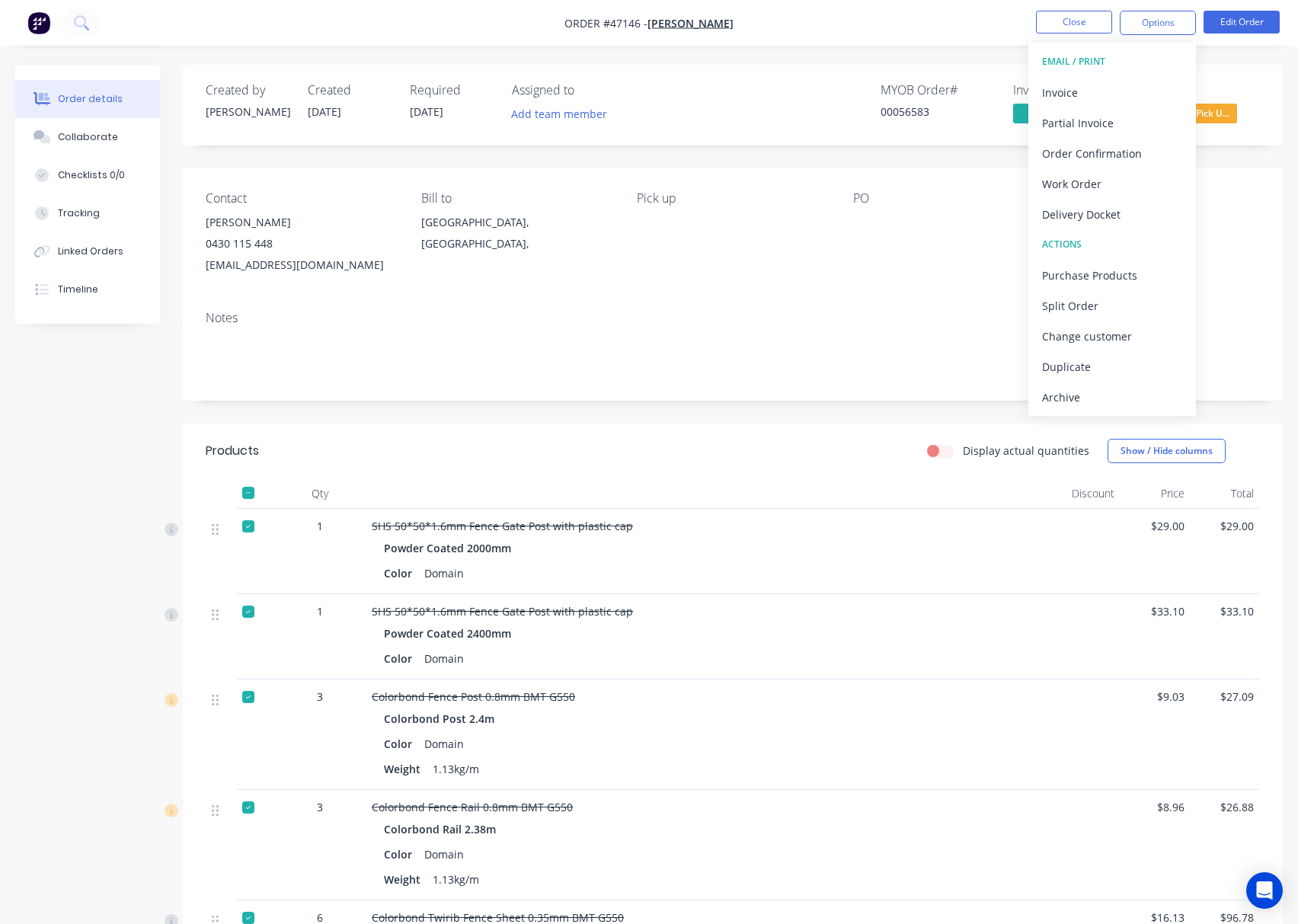
click at [1127, 217] on div "Delivery Docket" at bounding box center [1112, 215] width 140 height 22
click at [1121, 151] on div "Without pricing" at bounding box center [1112, 153] width 140 height 22
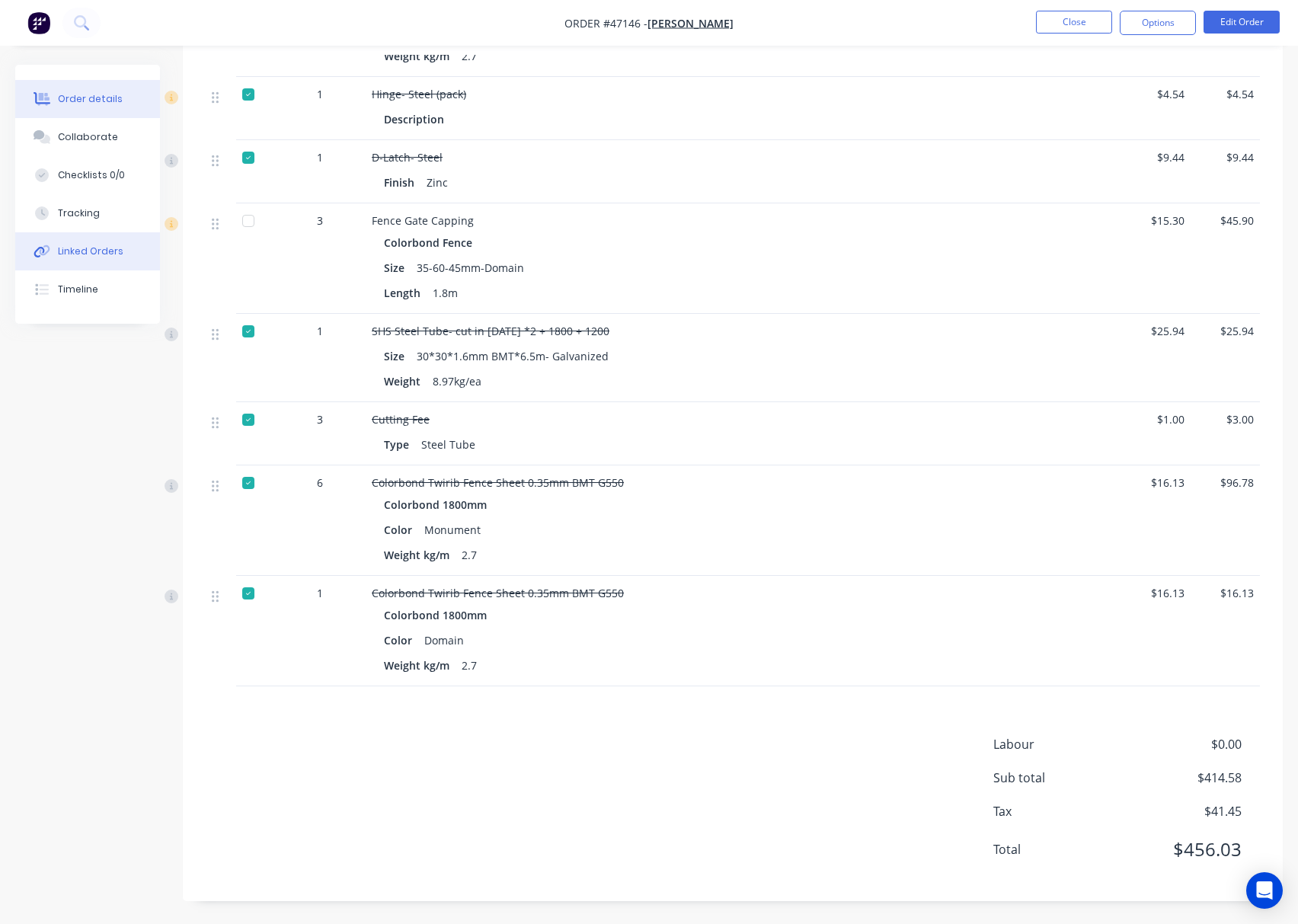
click at [80, 240] on button "Linked Orders" at bounding box center [87, 251] width 145 height 38
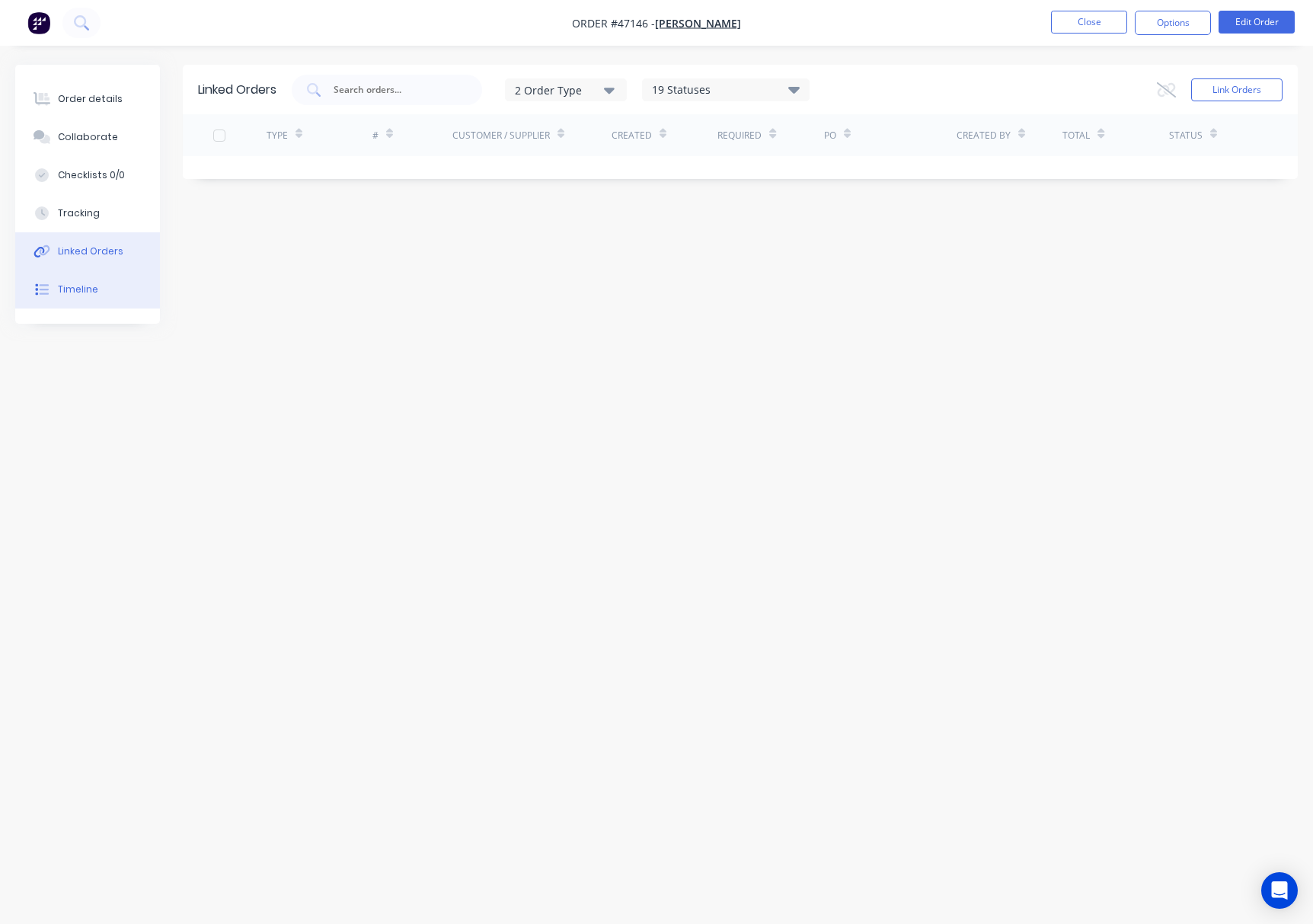
click at [110, 283] on button "Timeline" at bounding box center [87, 289] width 145 height 38
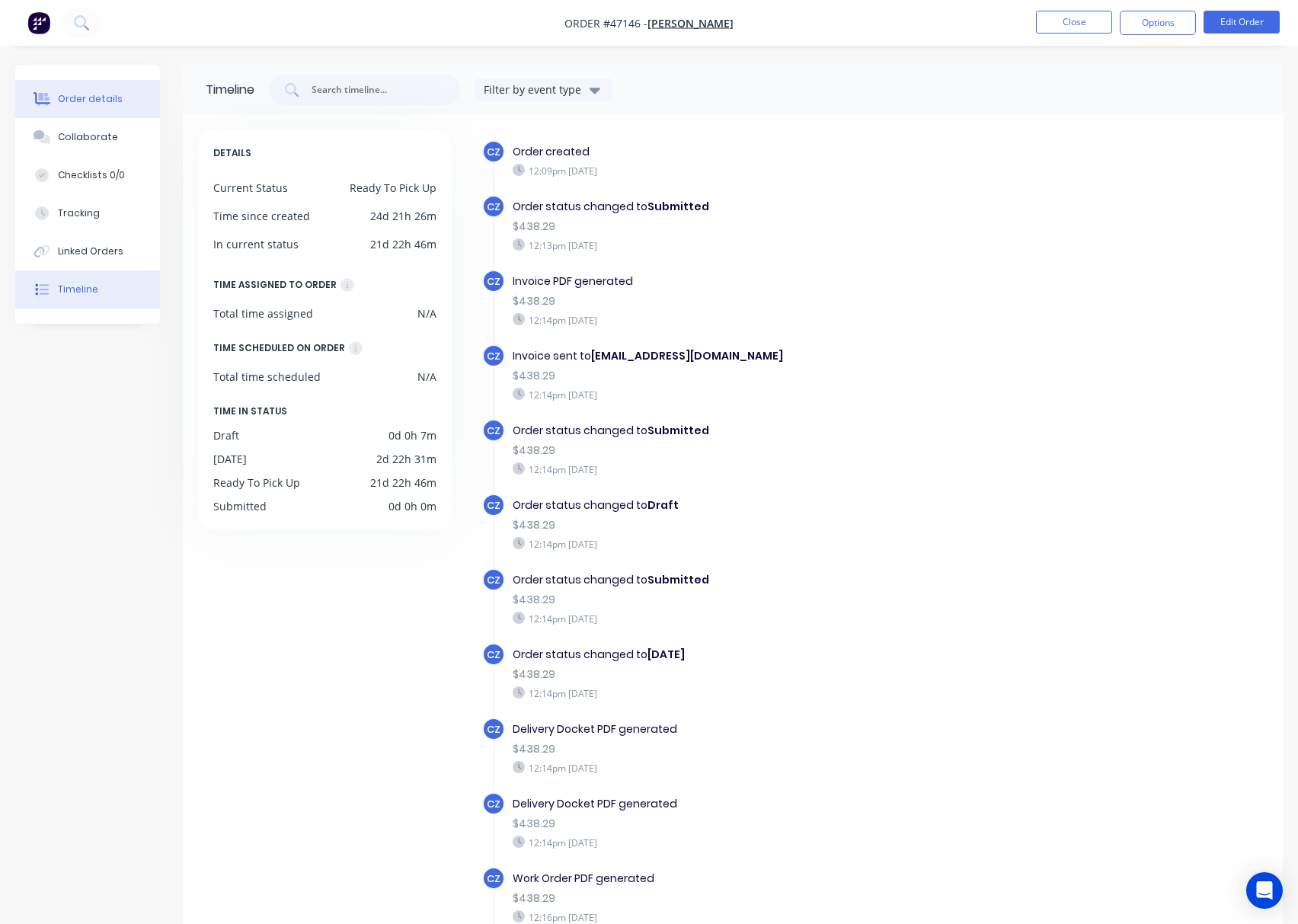
click at [122, 102] on button "Order details" at bounding box center [87, 98] width 145 height 38
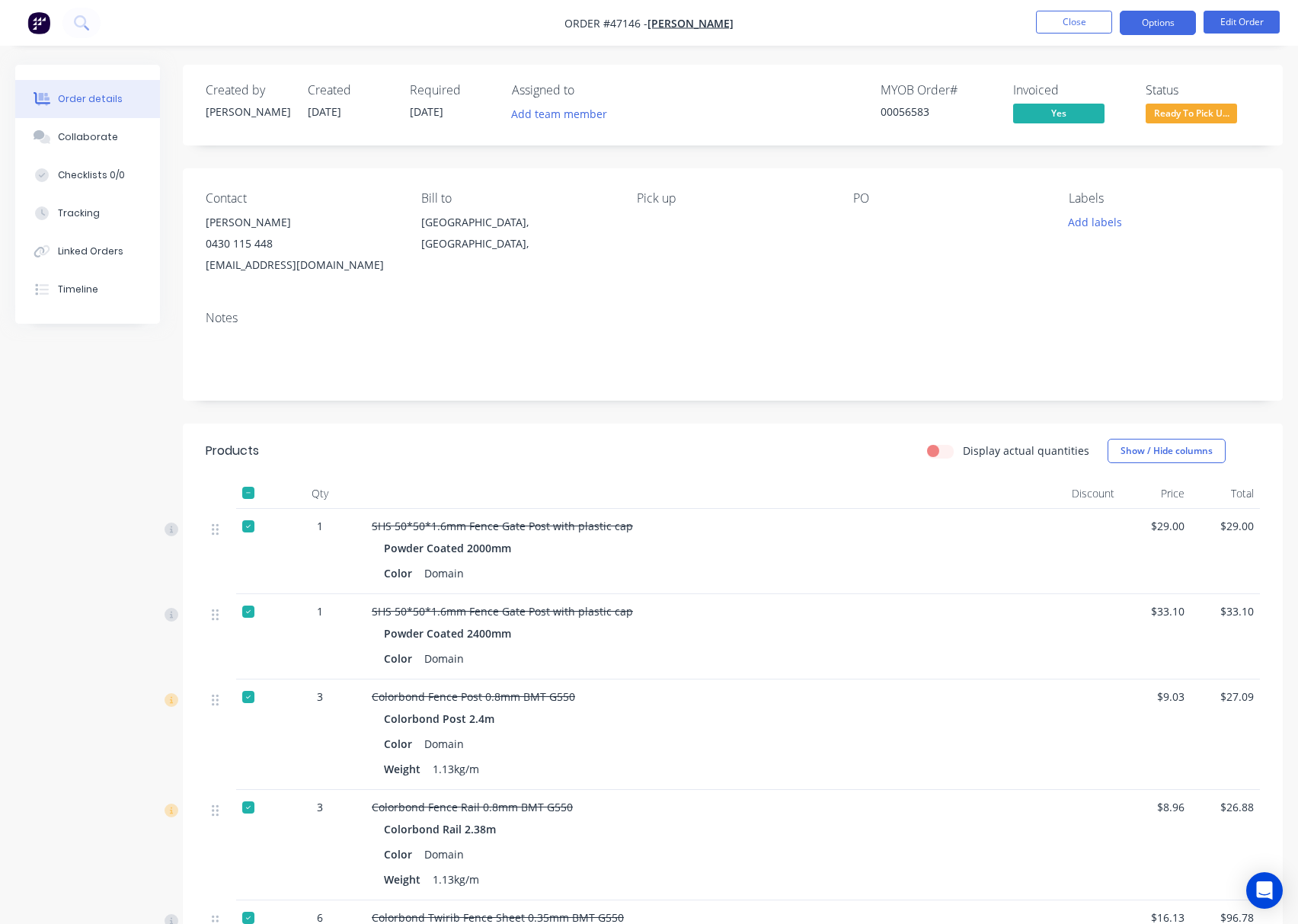
click at [1167, 25] on button "Options" at bounding box center [1158, 23] width 77 height 25
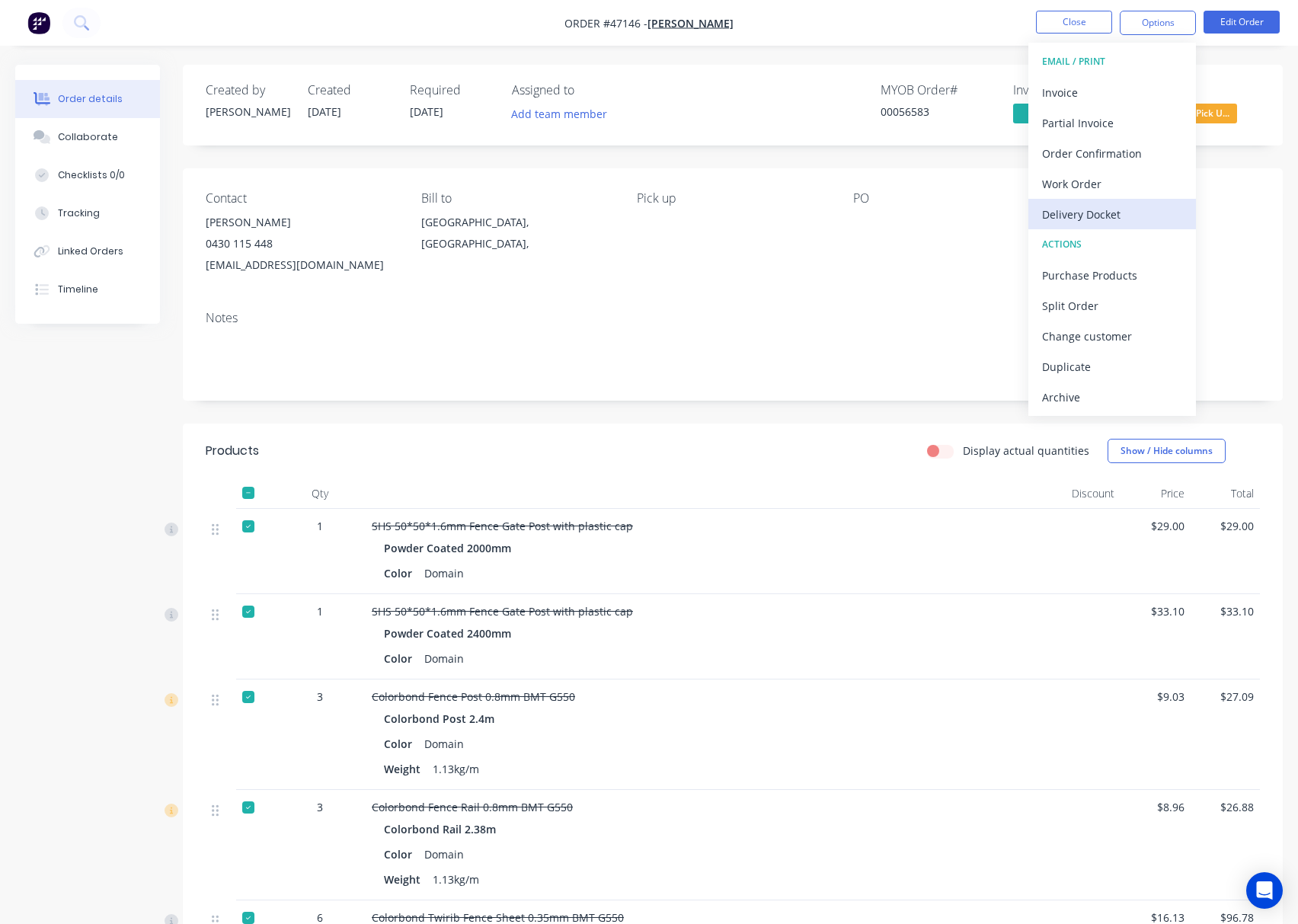
click at [1104, 217] on div "Delivery Docket" at bounding box center [1112, 215] width 140 height 22
click at [1140, 181] on div "Custom" at bounding box center [1112, 184] width 140 height 22
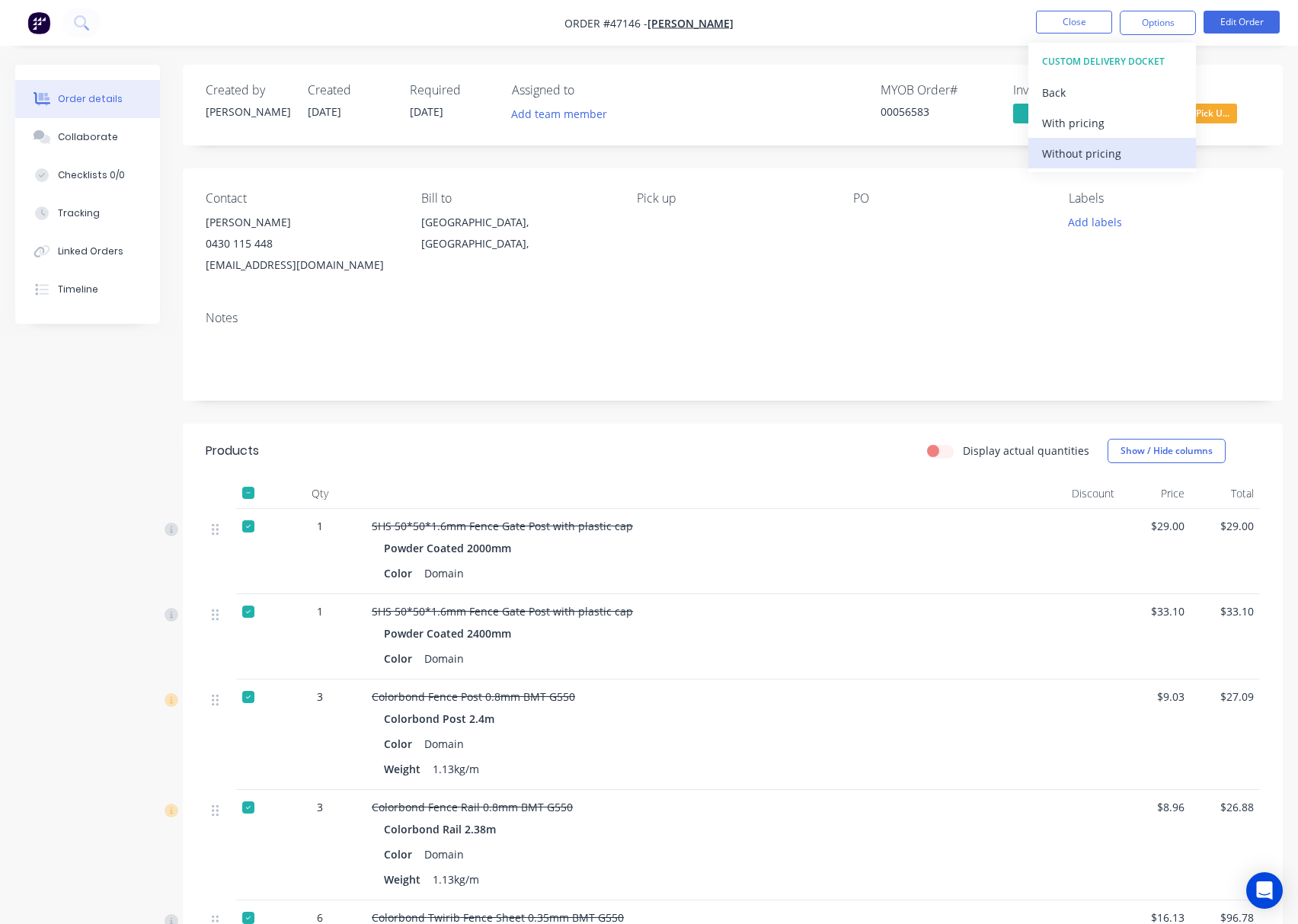
click at [1103, 156] on div "Without pricing" at bounding box center [1112, 153] width 140 height 22
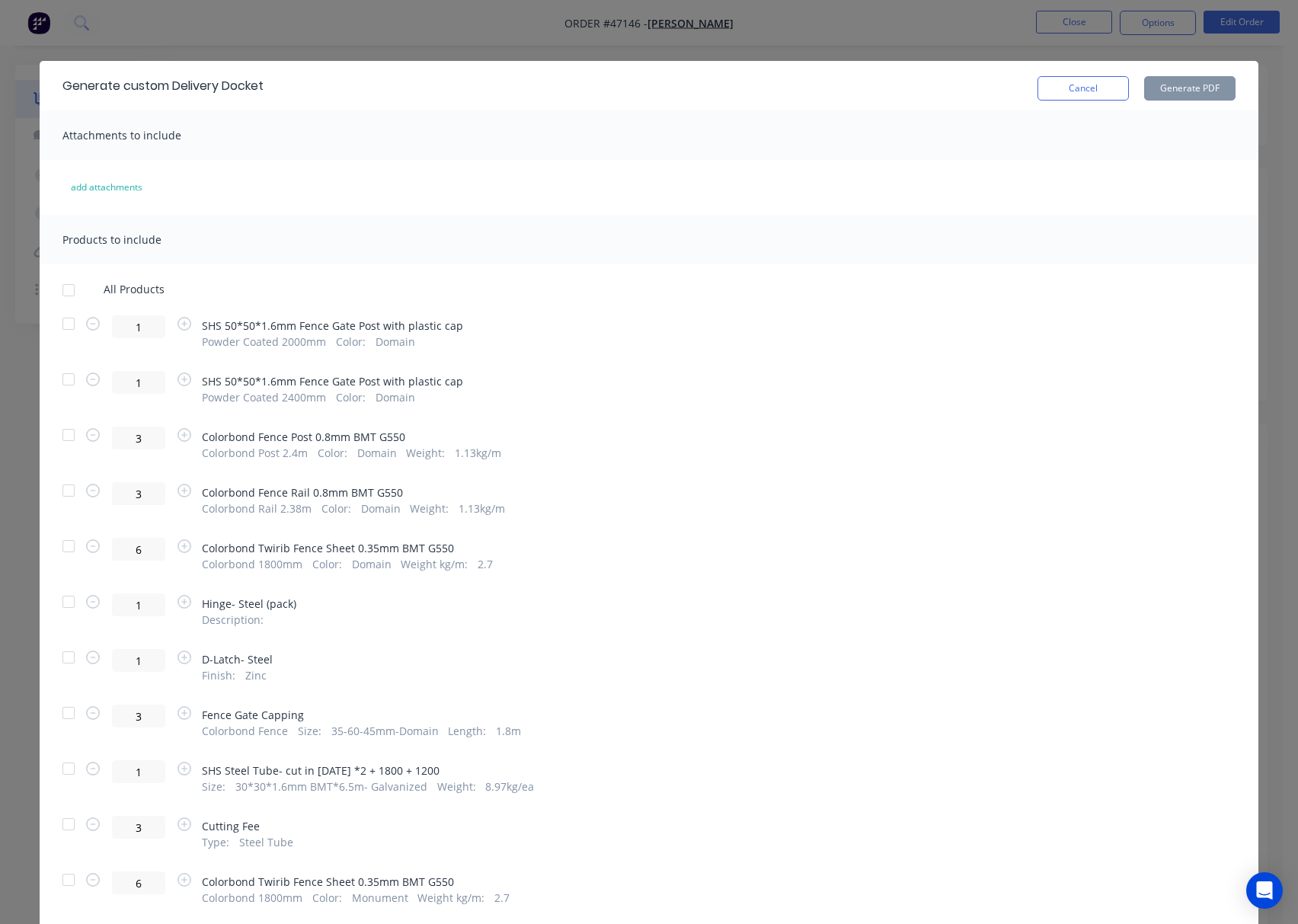
click at [540, 48] on div "Generate custom Delivery Docket Cancel Generate PDF Attachments to include add …" at bounding box center [649, 462] width 1298 height 924
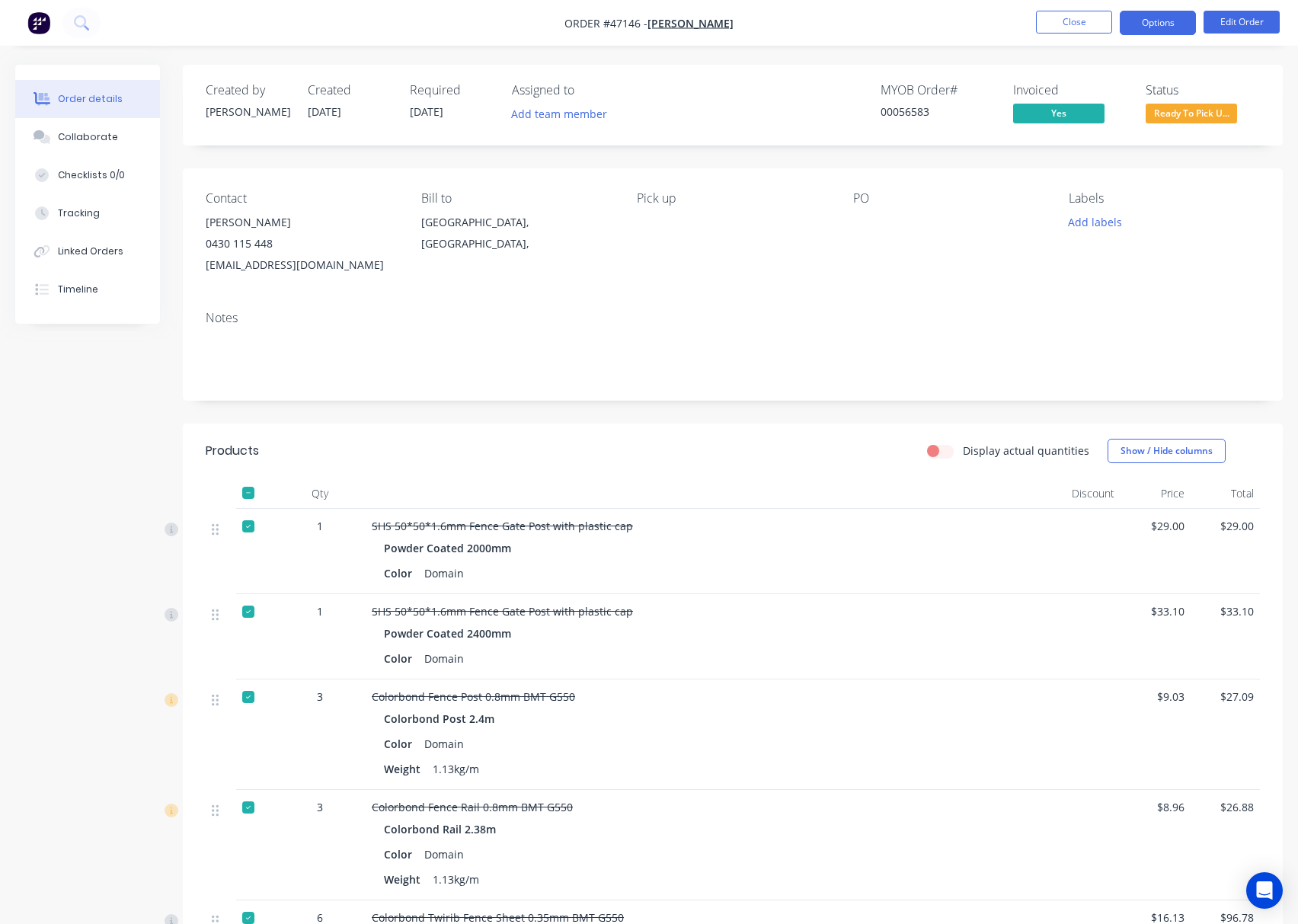
click at [1137, 31] on button "Options" at bounding box center [1158, 23] width 77 height 25
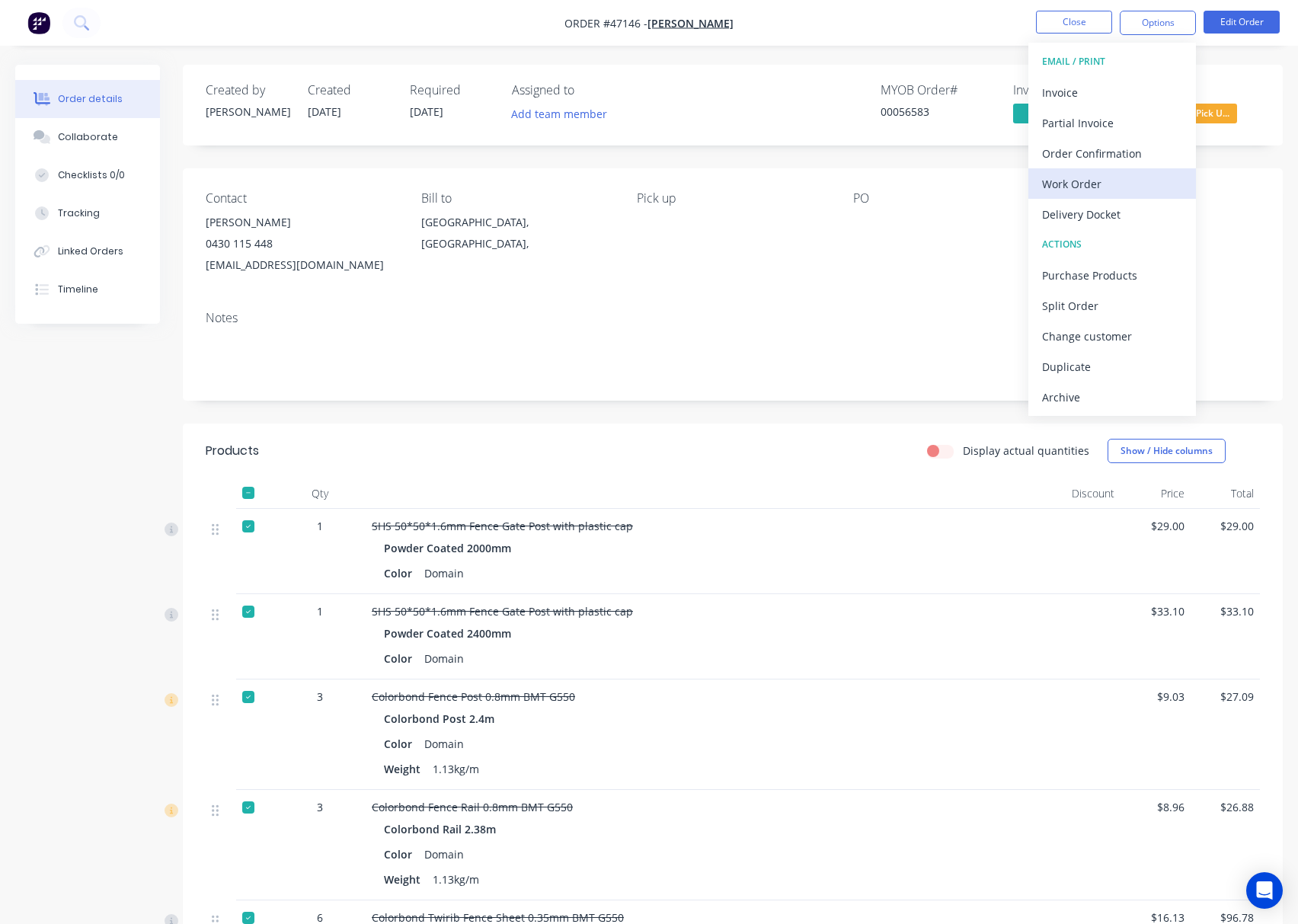
click at [1147, 197] on button "Work Order" at bounding box center [1112, 183] width 168 height 31
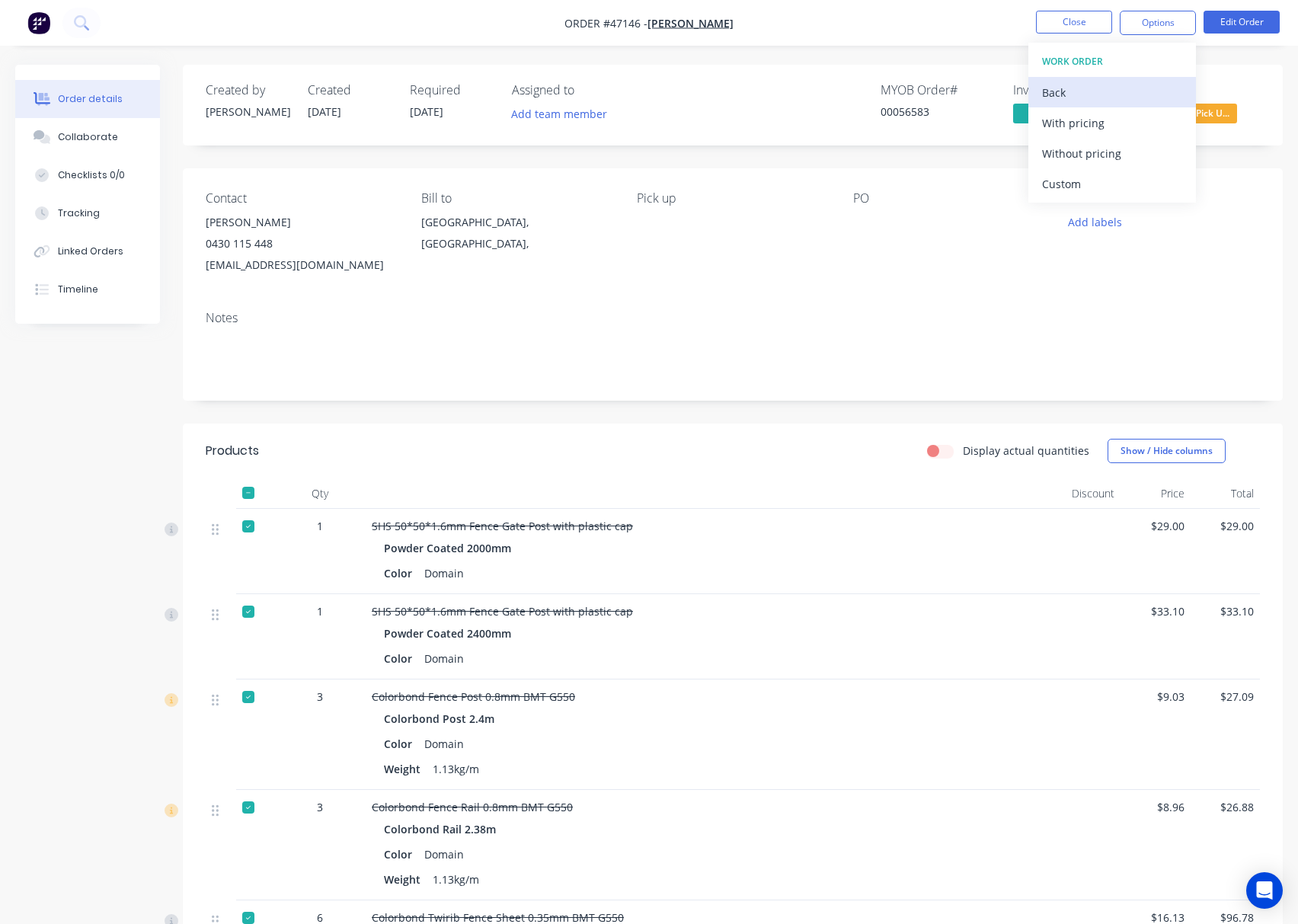
click at [1073, 89] on div "Back" at bounding box center [1112, 92] width 140 height 22
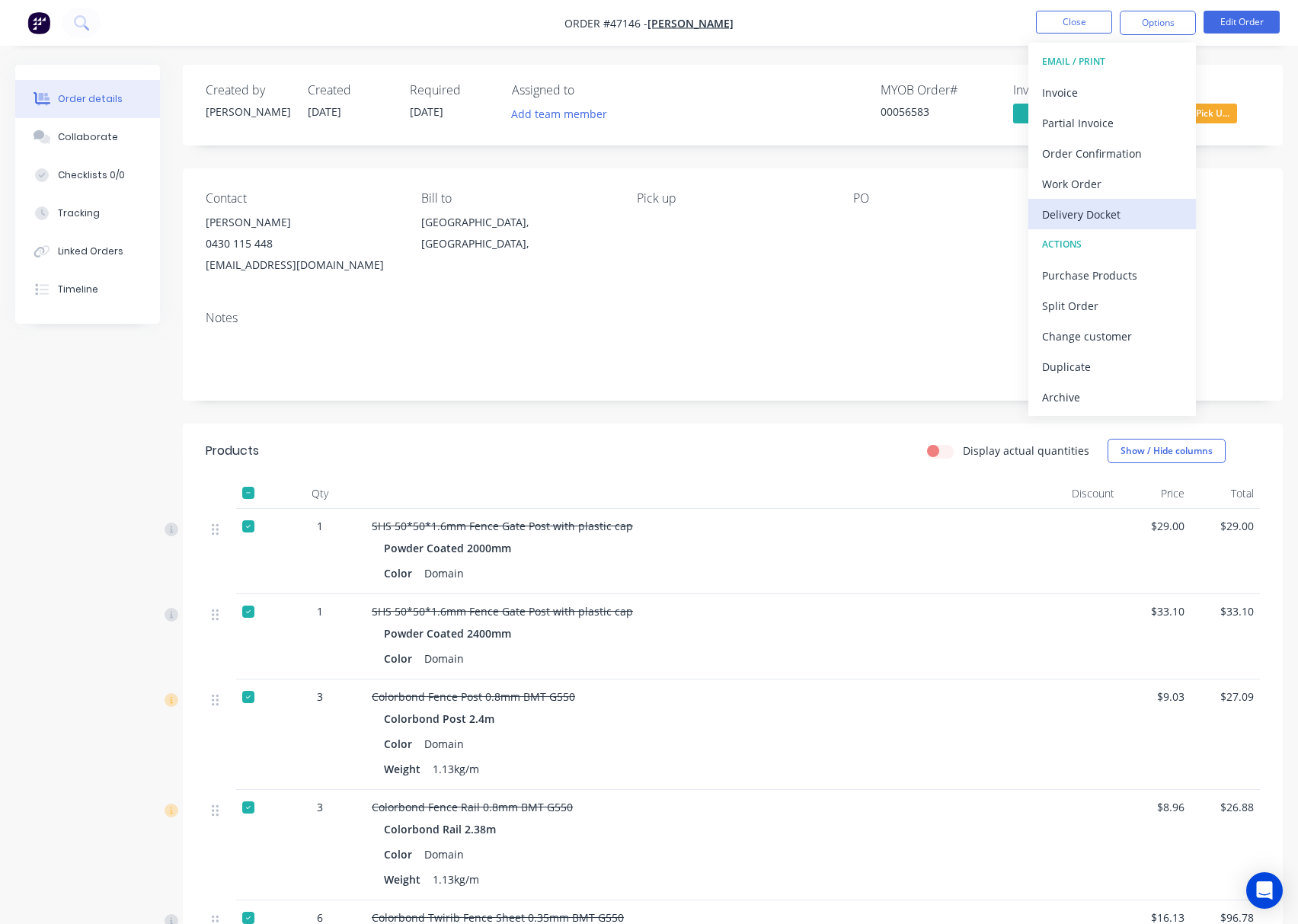
click at [1125, 221] on div "Delivery Docket" at bounding box center [1112, 215] width 140 height 22
click at [1131, 175] on div "Custom" at bounding box center [1112, 184] width 140 height 22
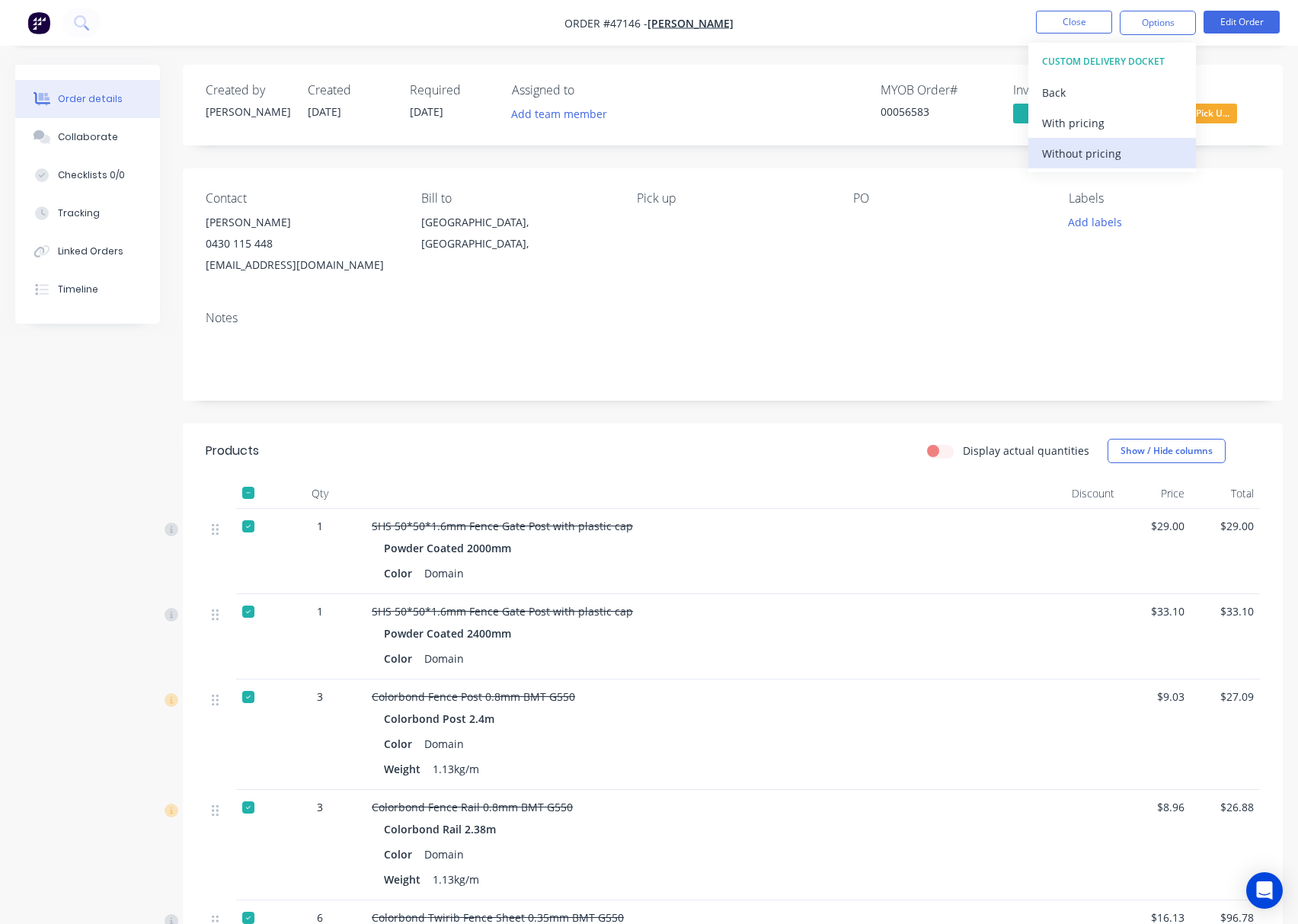
click at [1131, 156] on div "Without pricing" at bounding box center [1112, 153] width 140 height 22
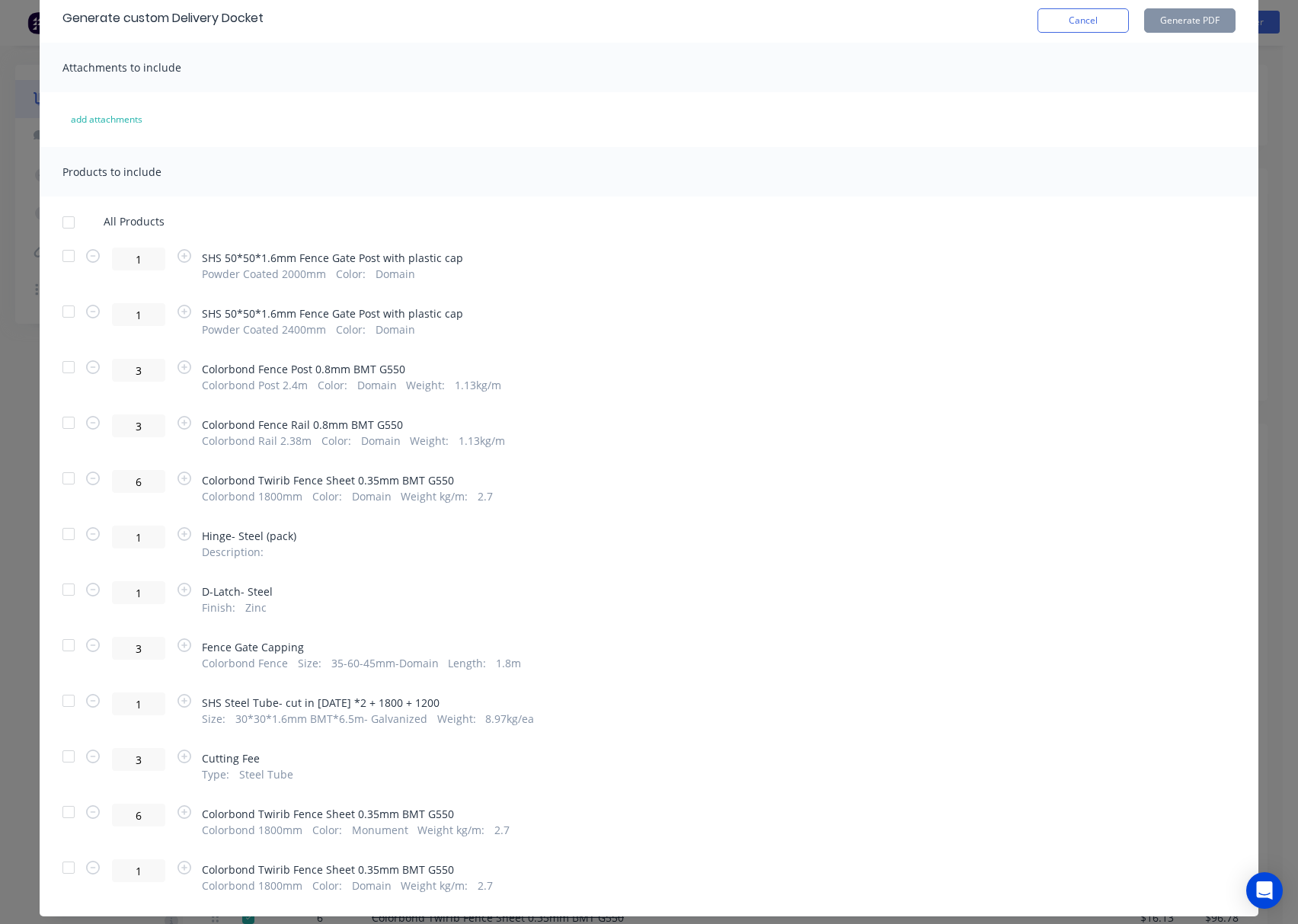
scroll to position [104, 0]
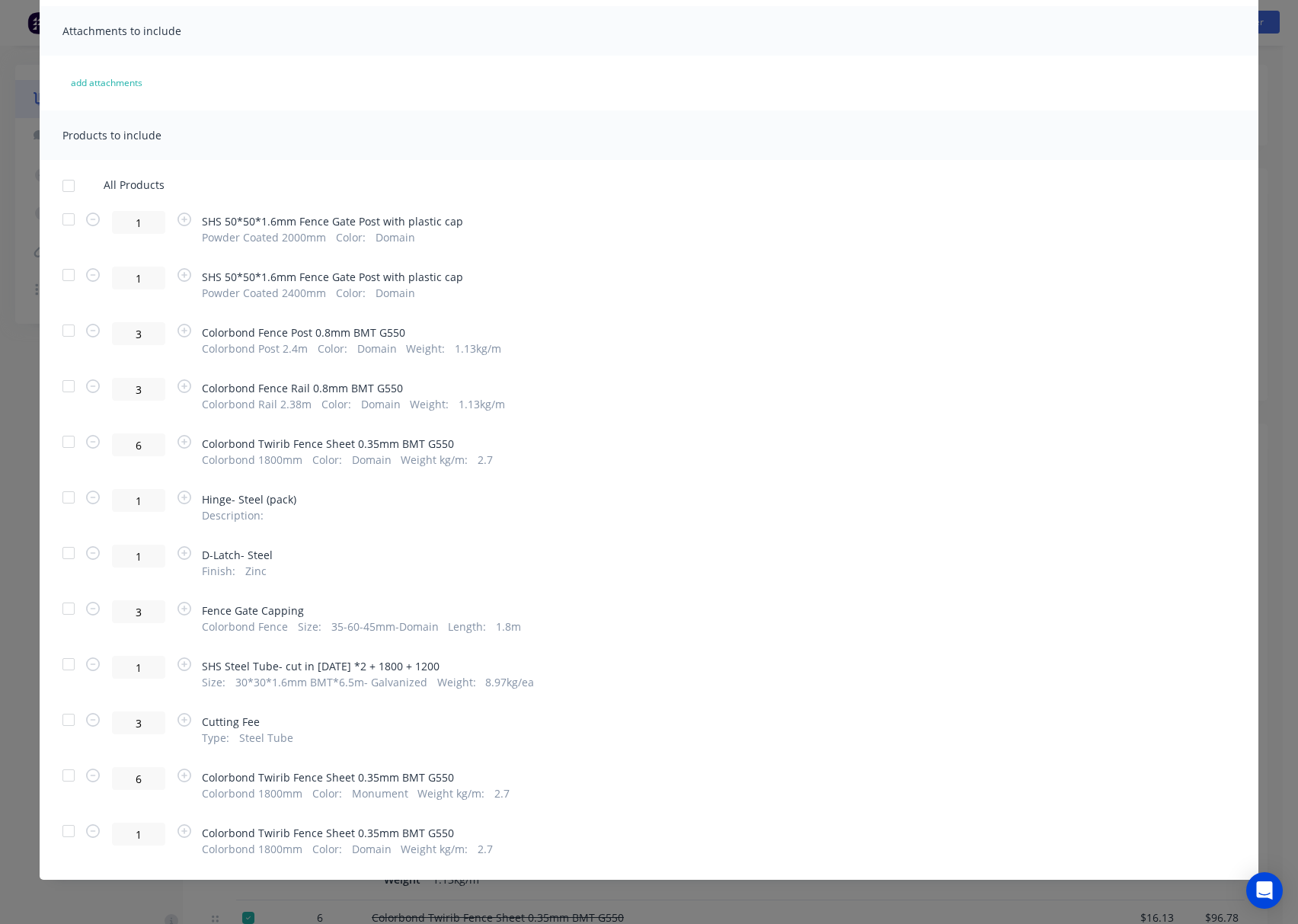
click at [65, 613] on div at bounding box center [69, 608] width 31 height 31
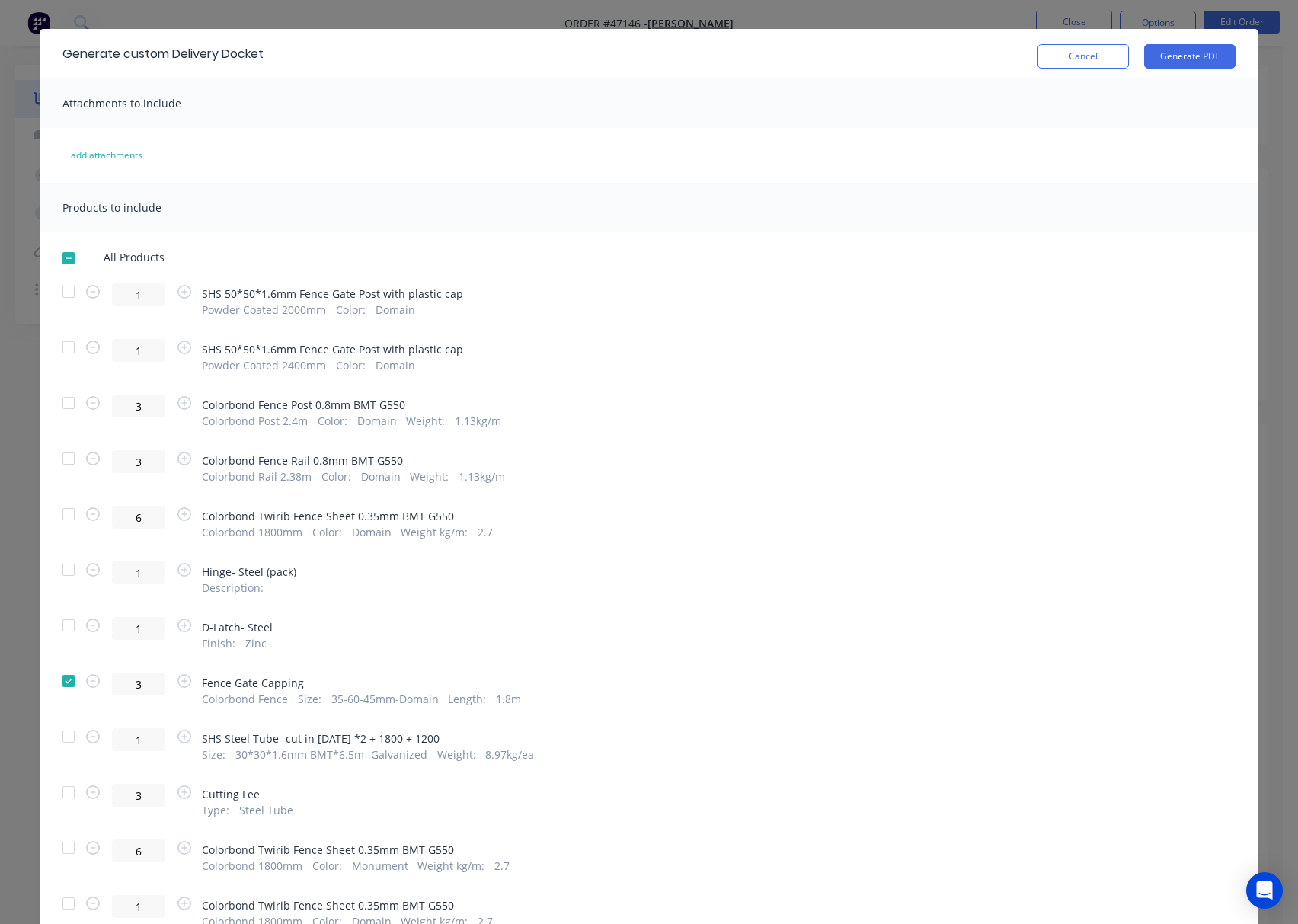
scroll to position [0, 0]
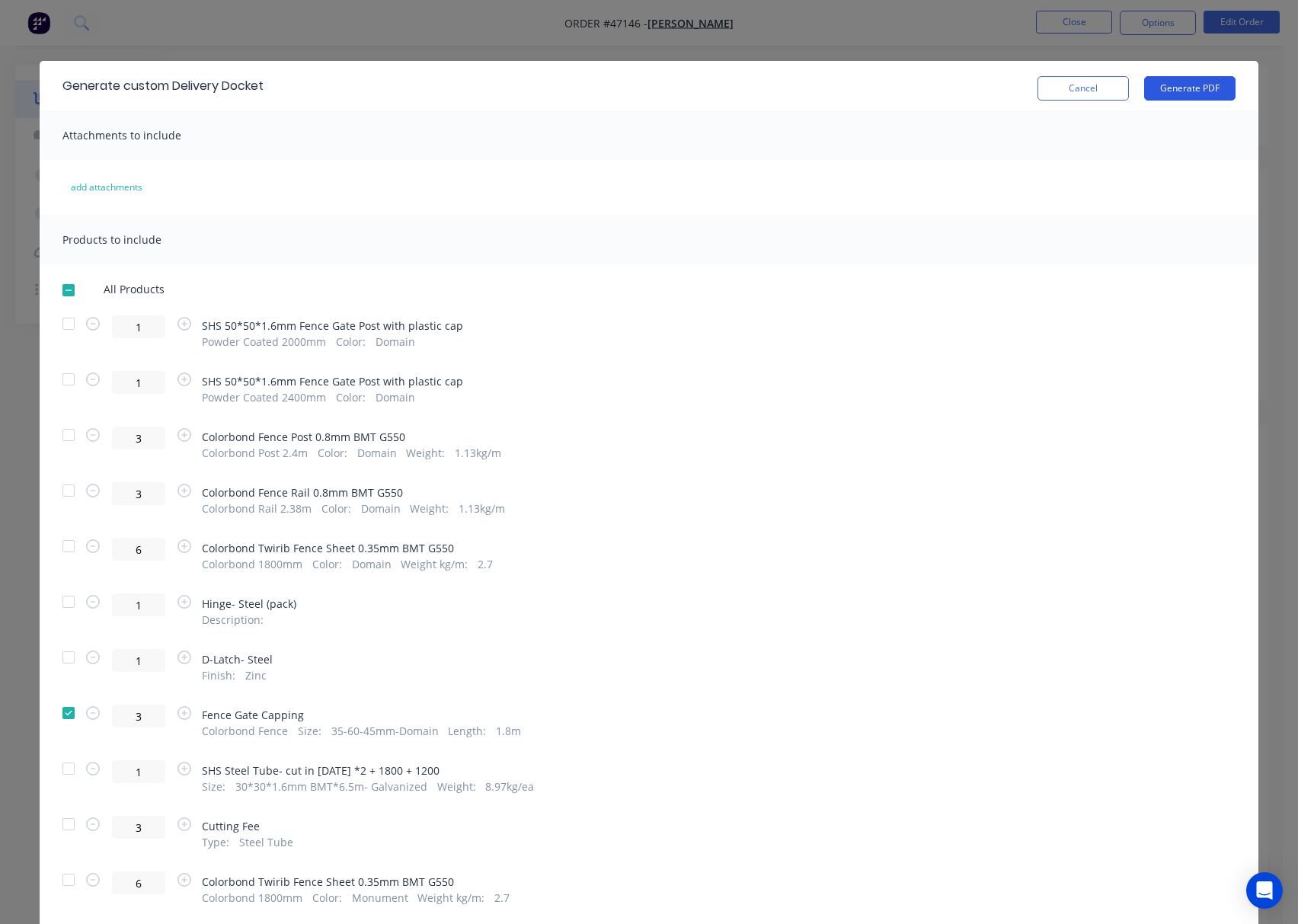
click at [1201, 83] on button "Generate PDF" at bounding box center [1190, 88] width 91 height 25
click at [870, 35] on div "Generate custom Delivery Docket Cancel Generate PDF Attachments to include add …" at bounding box center [649, 462] width 1298 height 924
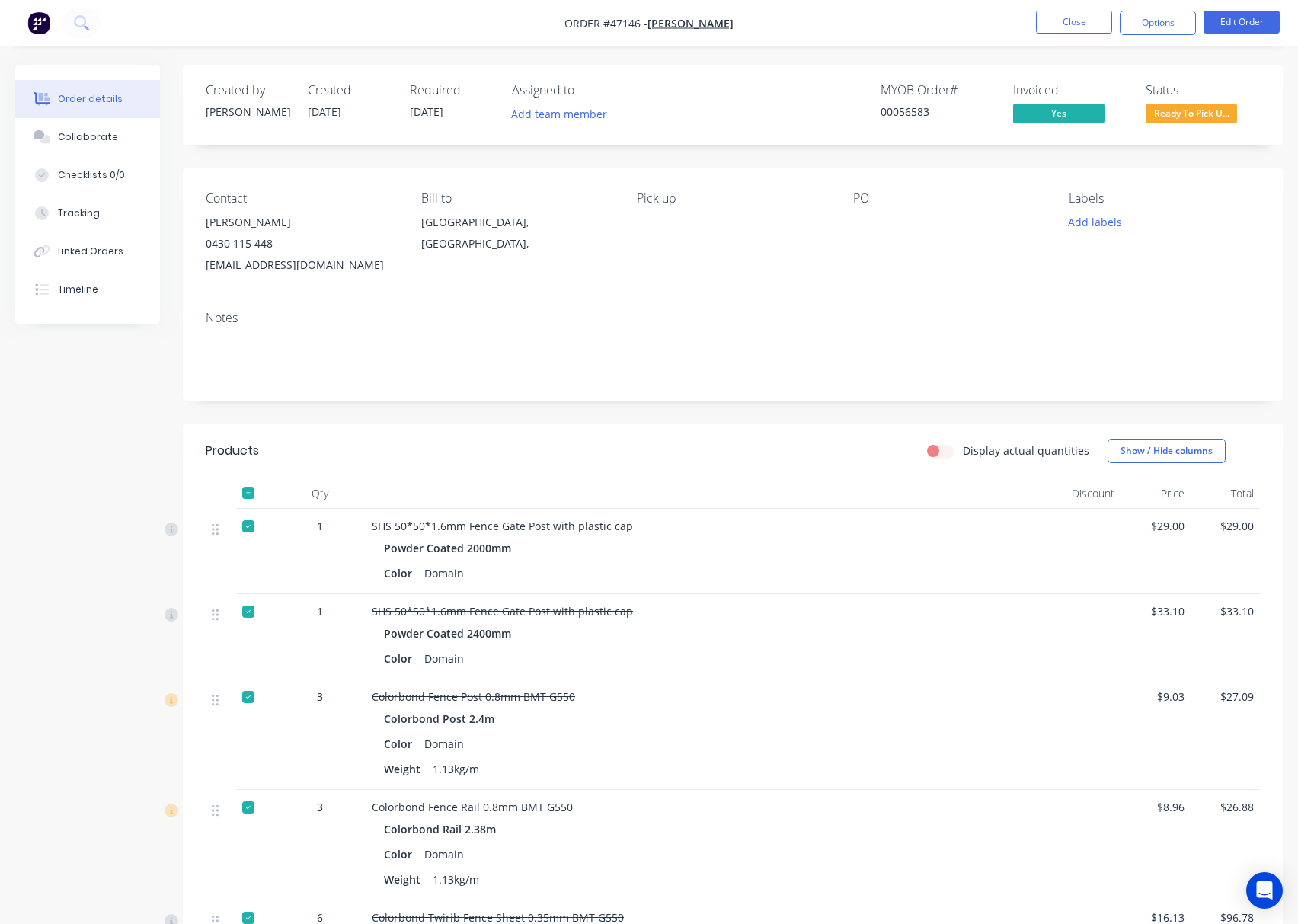
click at [1200, 117] on span "Ready To Pick U..." at bounding box center [1192, 112] width 91 height 19
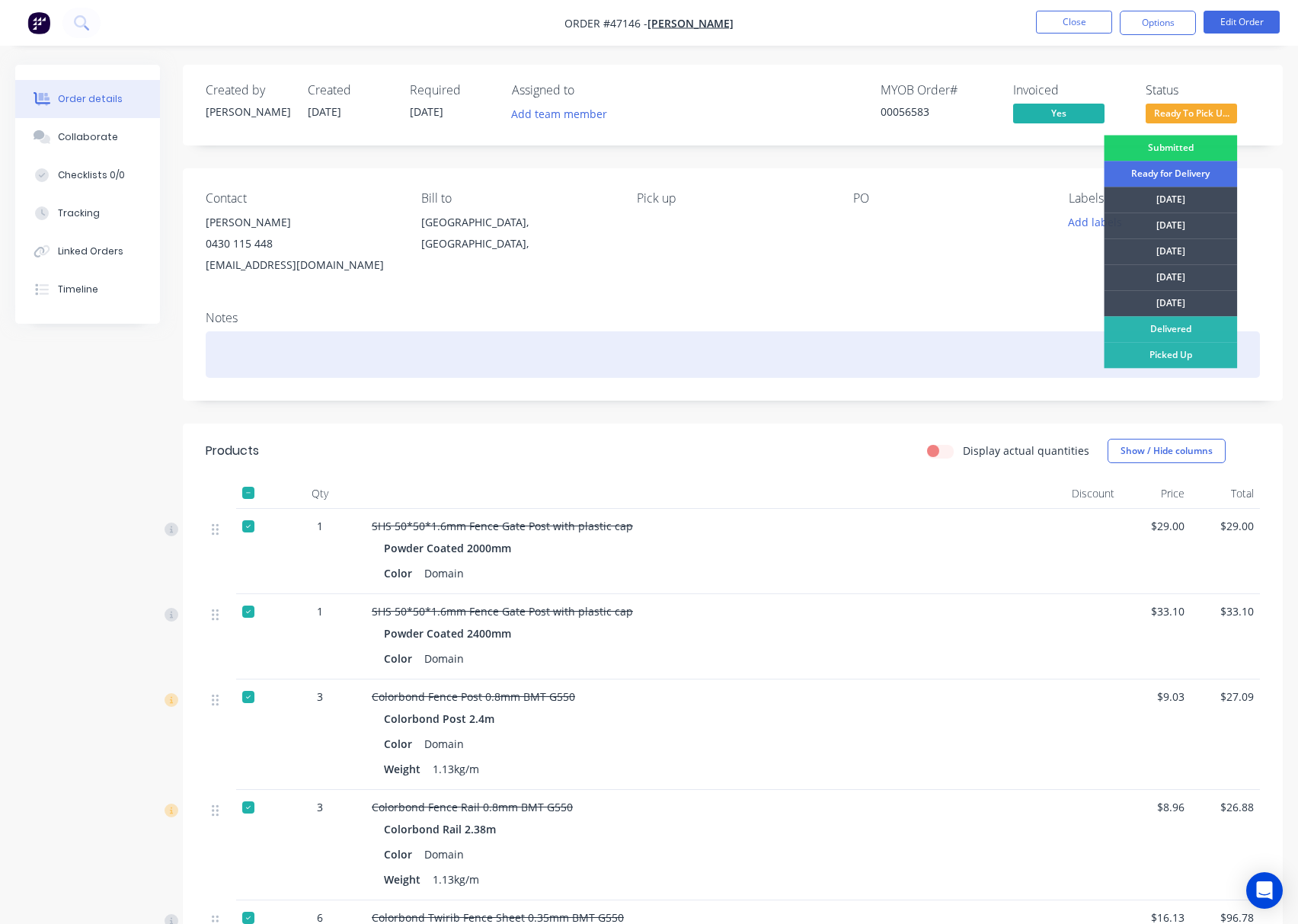
click at [1200, 351] on div "Picked Up" at bounding box center [1171, 355] width 133 height 26
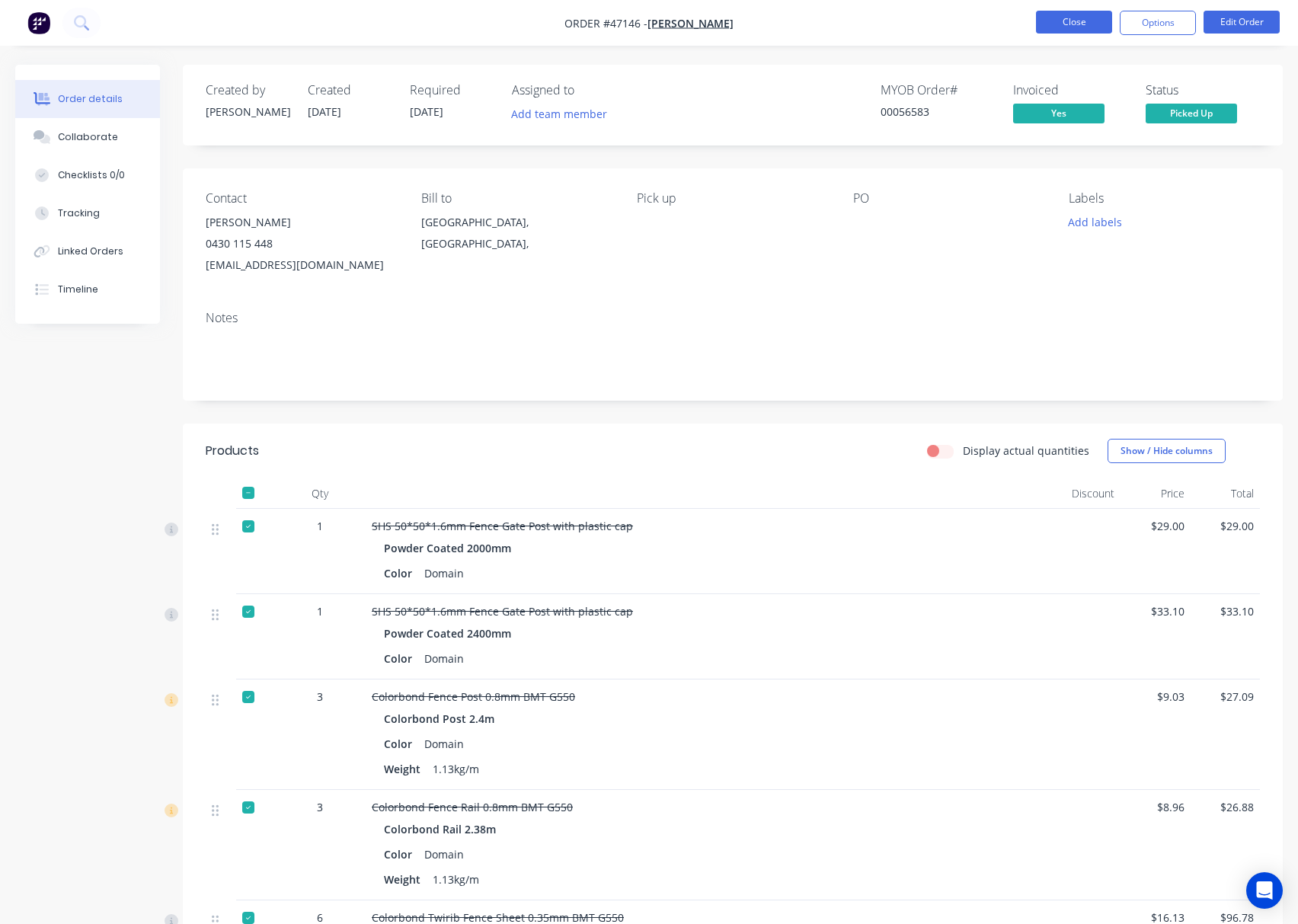
click at [1071, 34] on button "Close" at bounding box center [1073, 22] width 77 height 23
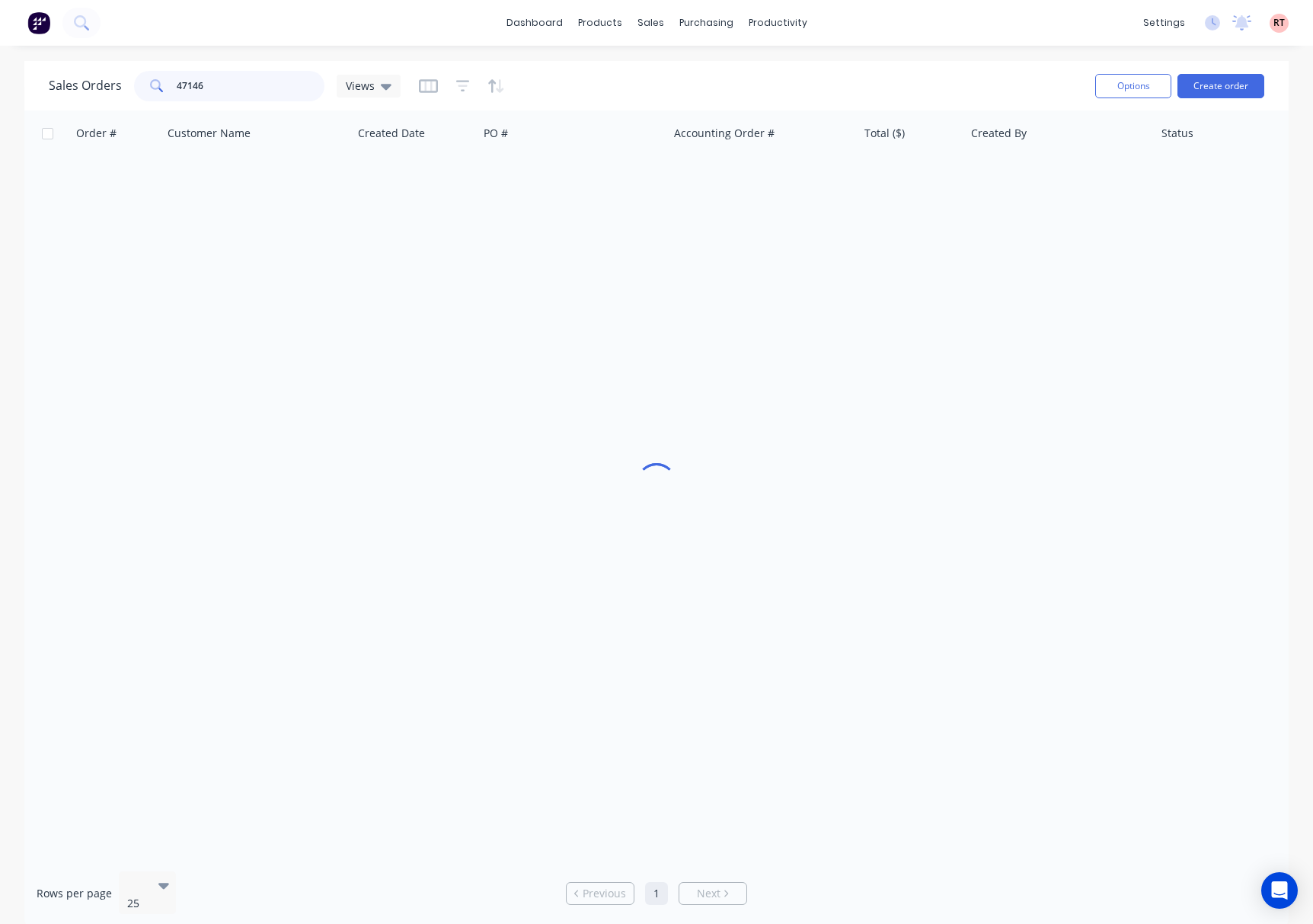
drag, startPoint x: 272, startPoint y: 85, endPoint x: 77, endPoint y: 89, distance: 195.0
click at [77, 89] on div "Sales Orders 47146 Views" at bounding box center [225, 85] width 352 height 31
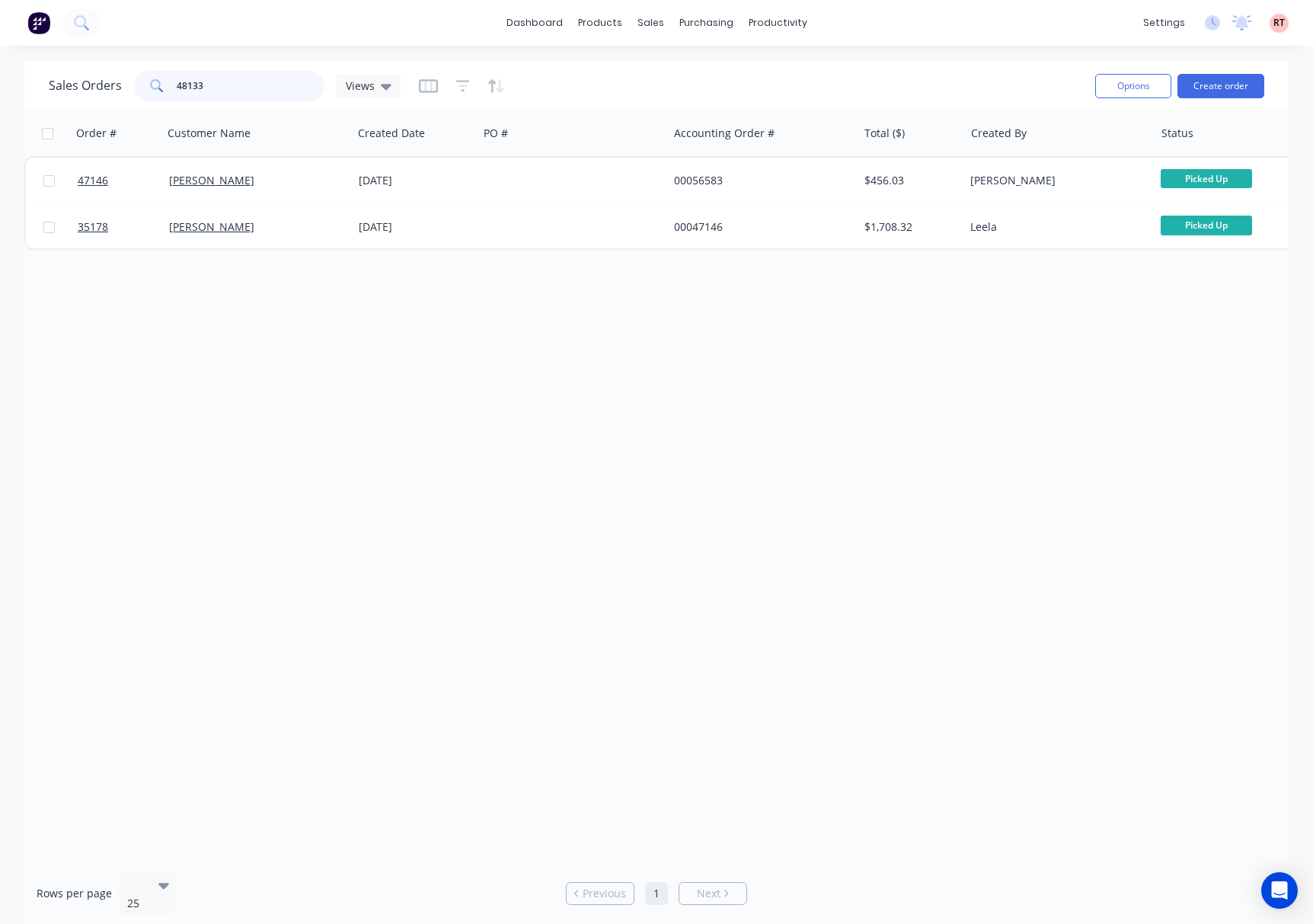
type input "48133"
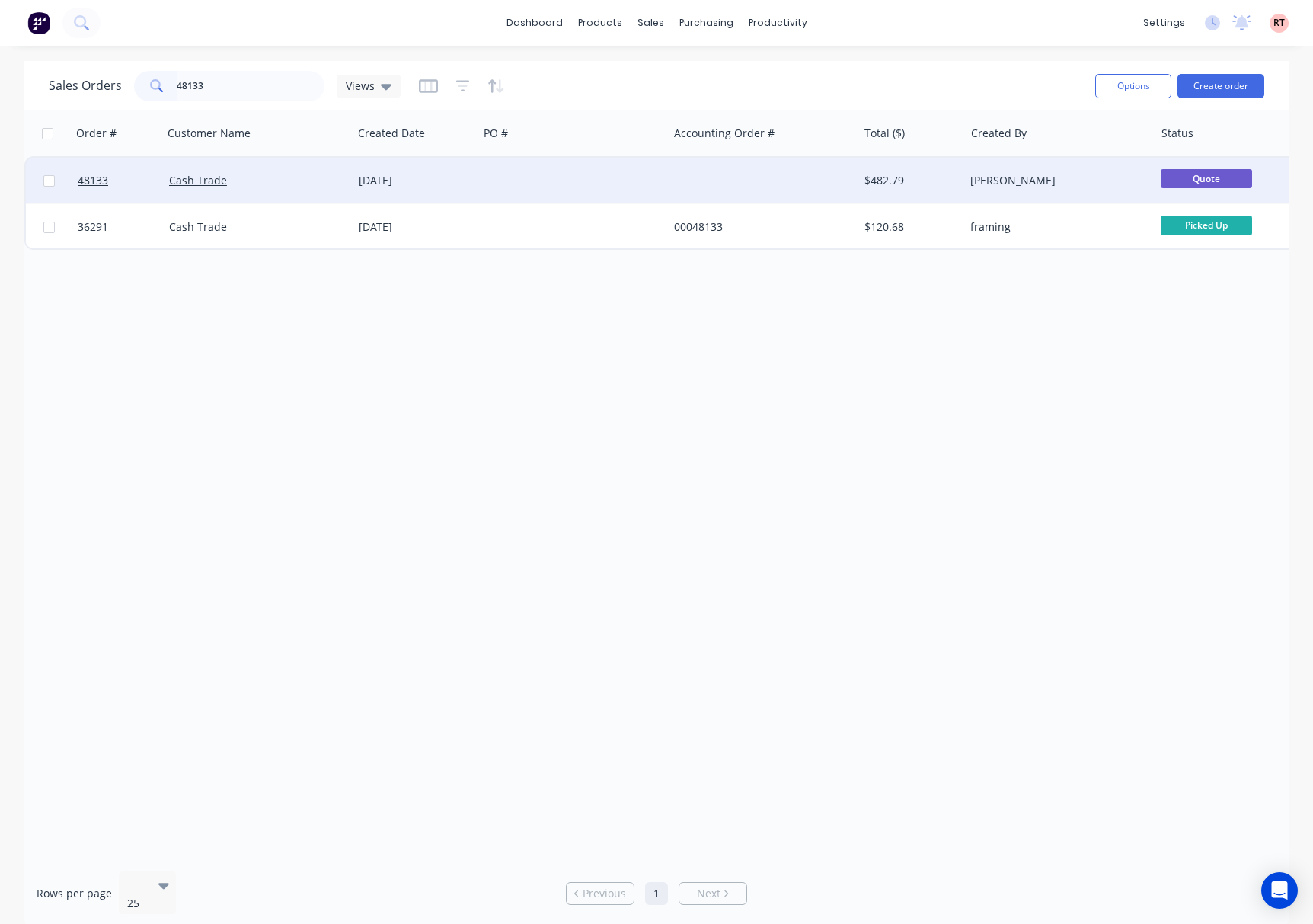
click at [614, 187] on div at bounding box center [573, 181] width 190 height 46
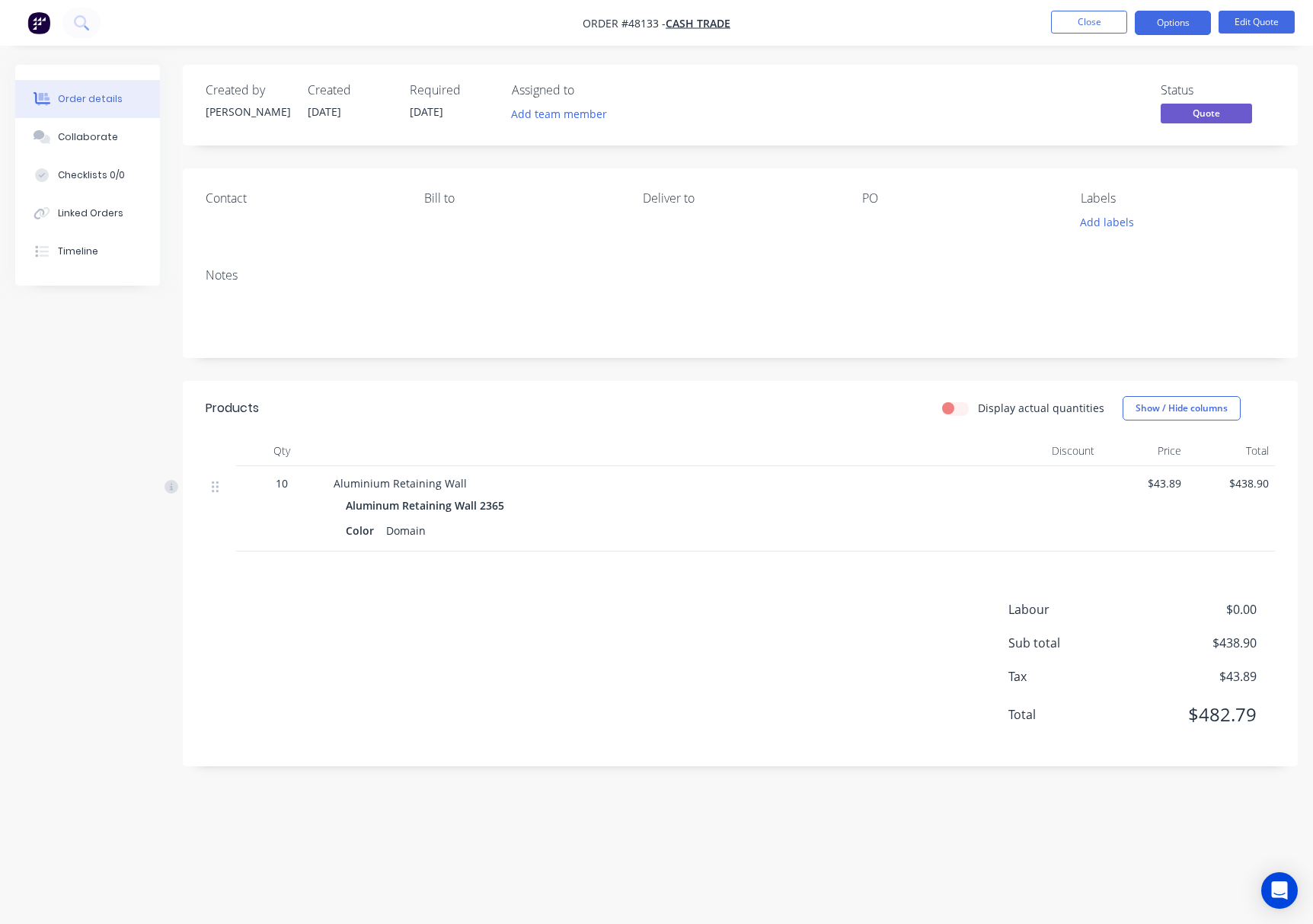
click at [278, 478] on span "10" at bounding box center [281, 483] width 12 height 16
click at [1211, 23] on button "Edit Quote" at bounding box center [1256, 22] width 77 height 23
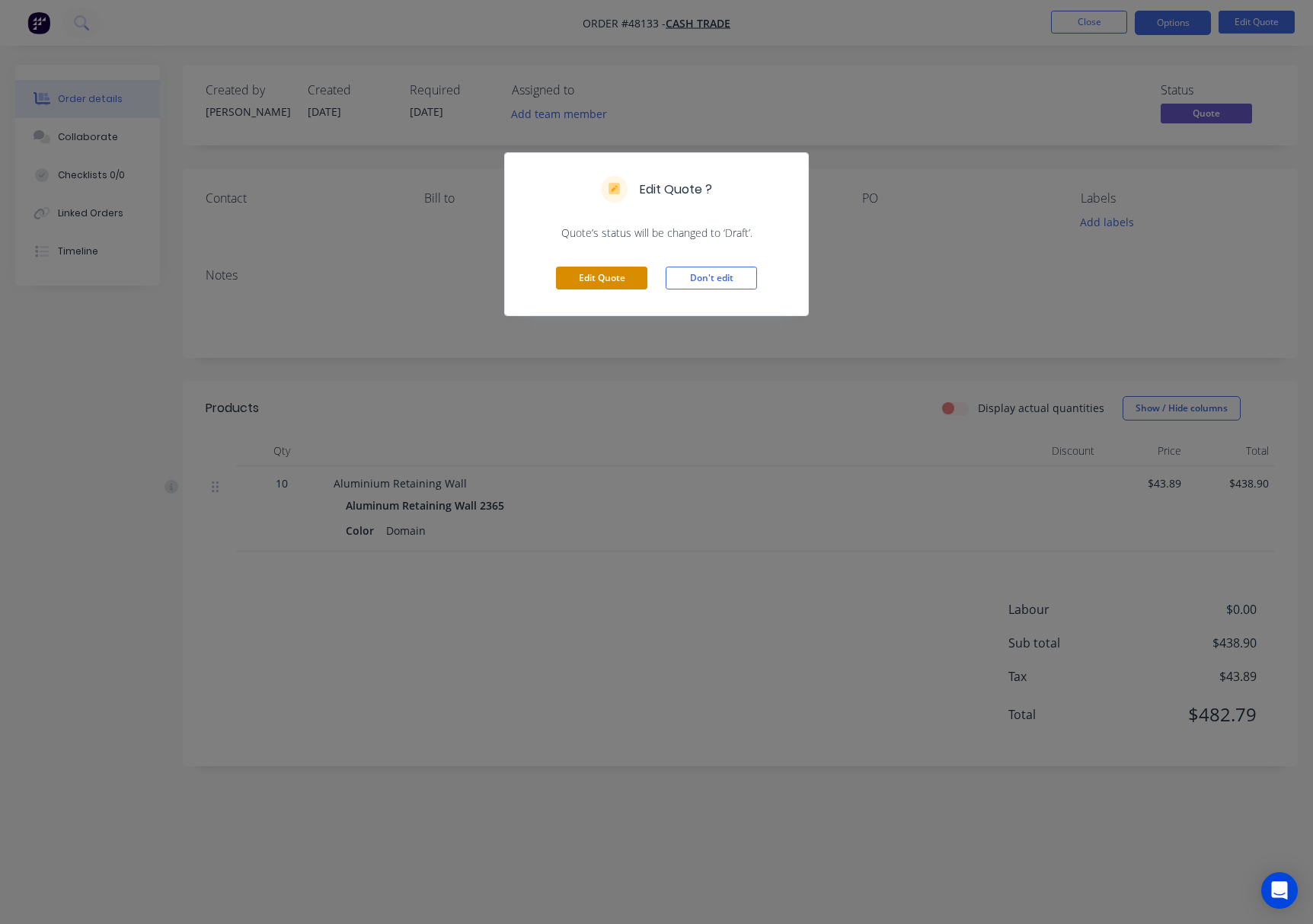
click at [602, 279] on button "Edit Quote" at bounding box center [602, 277] width 91 height 23
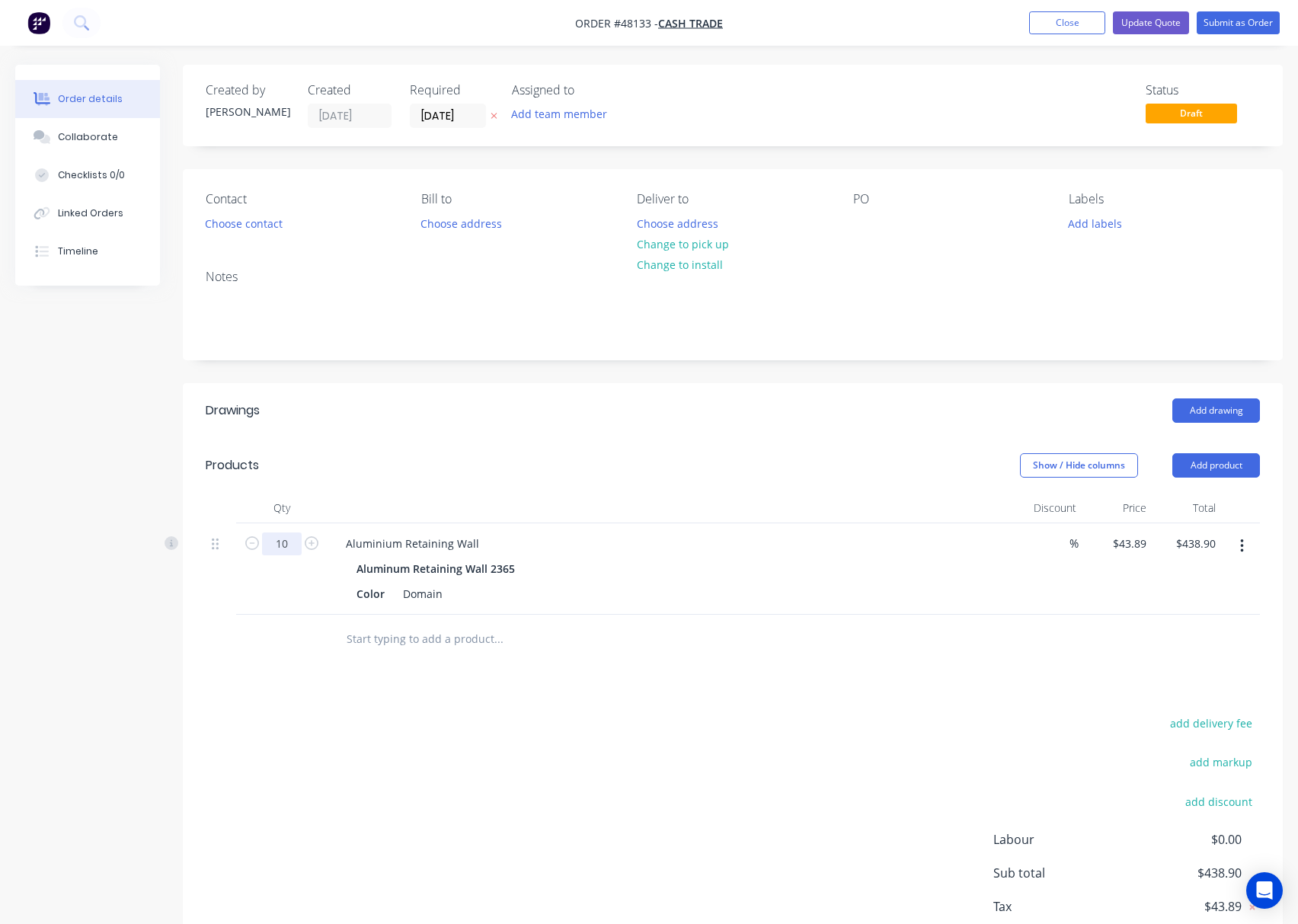
click at [288, 539] on input "10" at bounding box center [282, 543] width 40 height 23
type input "6"
type input "$263.34"
click at [619, 700] on div "Drawings Add drawing Products Show / Hide columns Add product Qty Discount Pric…" at bounding box center [732, 690] width 1100 height 613
drag, startPoint x: 619, startPoint y: 700, endPoint x: 558, endPoint y: 716, distance: 63.1
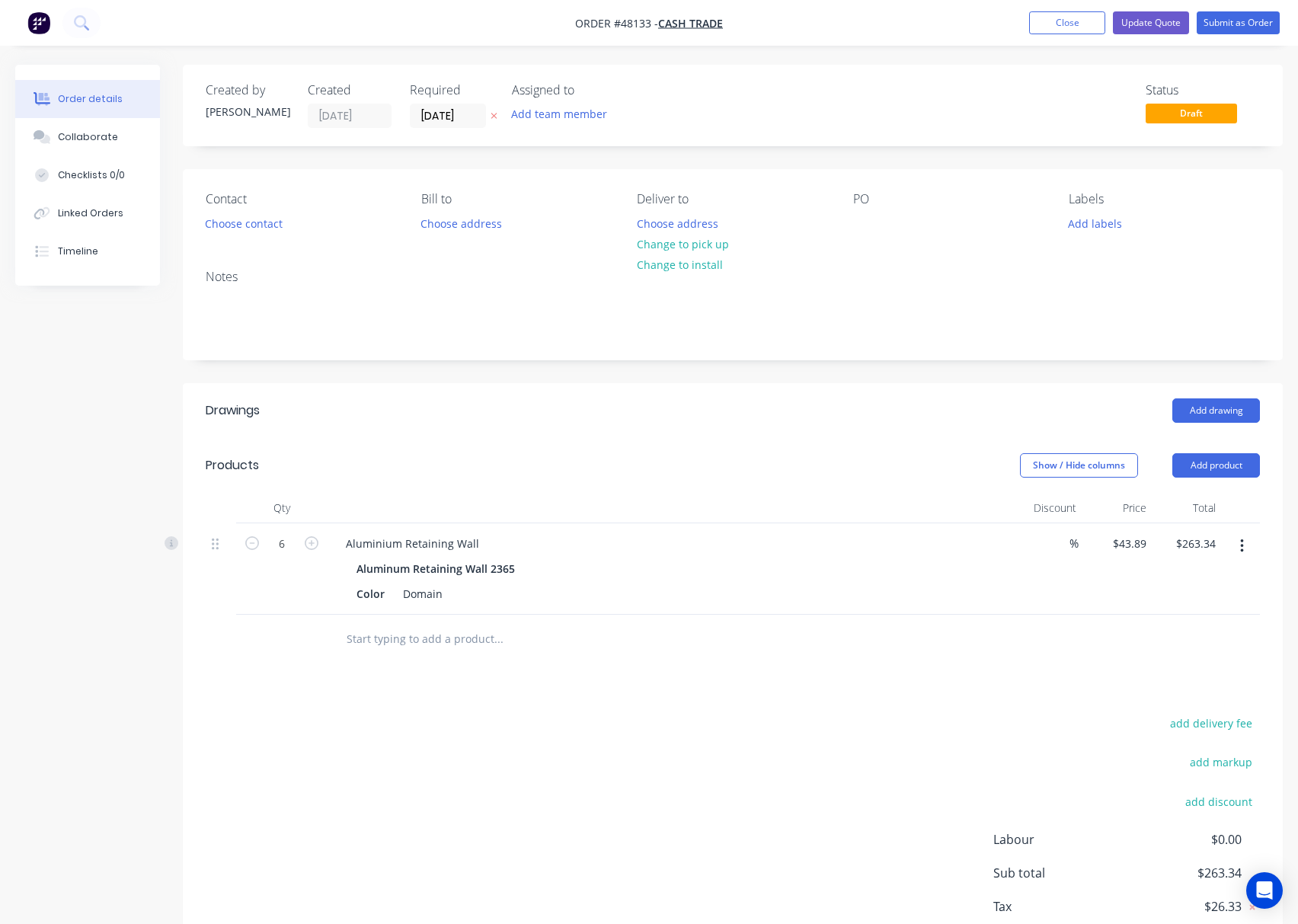
click at [558, 717] on div "add delivery fee add markup add discount Labour $0.00 Sub total $263.34 Tax $26…" at bounding box center [732, 843] width 1055 height 260
click at [651, 236] on button "Change to pick up" at bounding box center [682, 243] width 108 height 21
click at [259, 217] on button "Choose contact" at bounding box center [244, 223] width 93 height 21
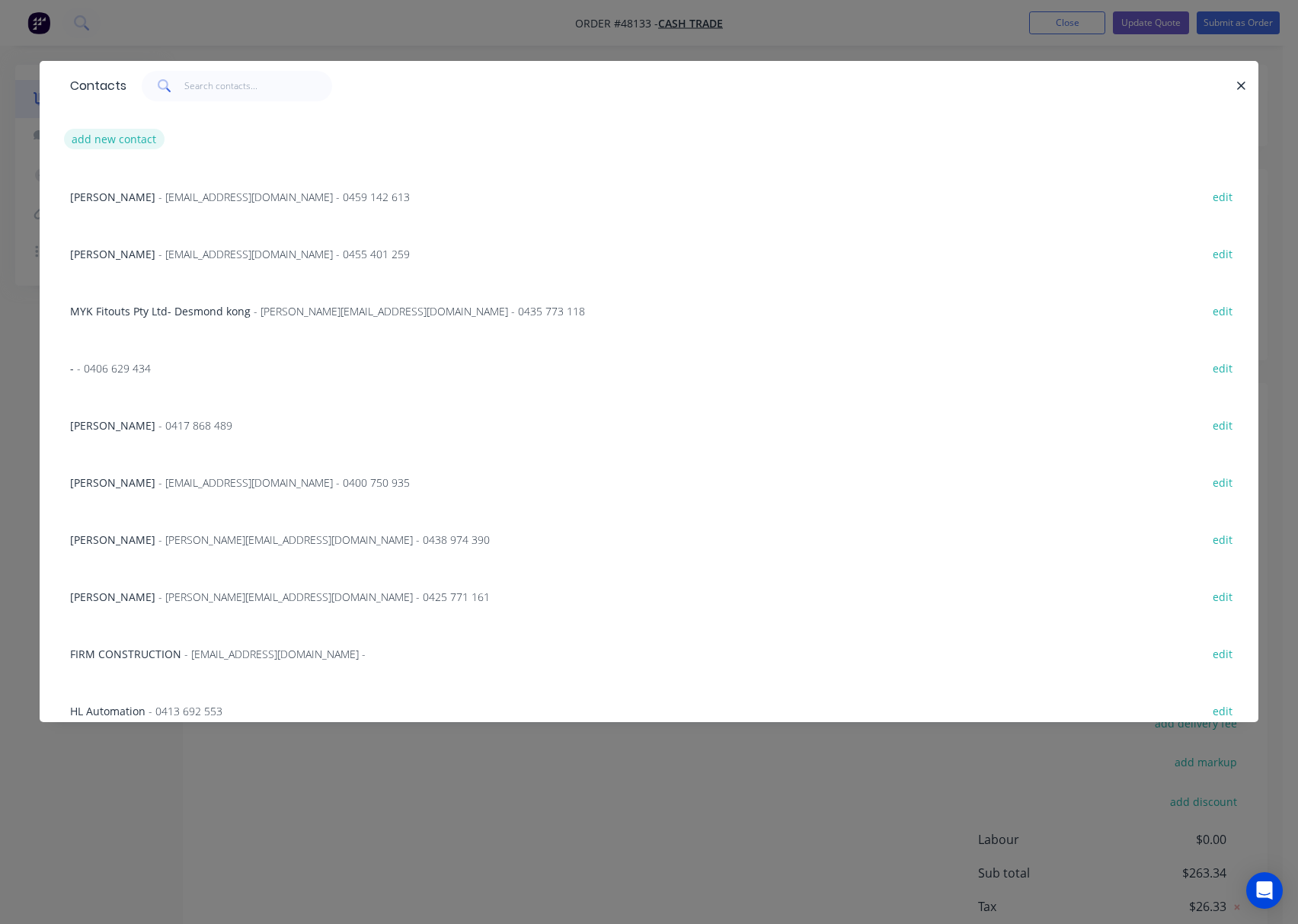
click at [117, 139] on button "add new contact" at bounding box center [113, 139] width 100 height 21
select select "AU"
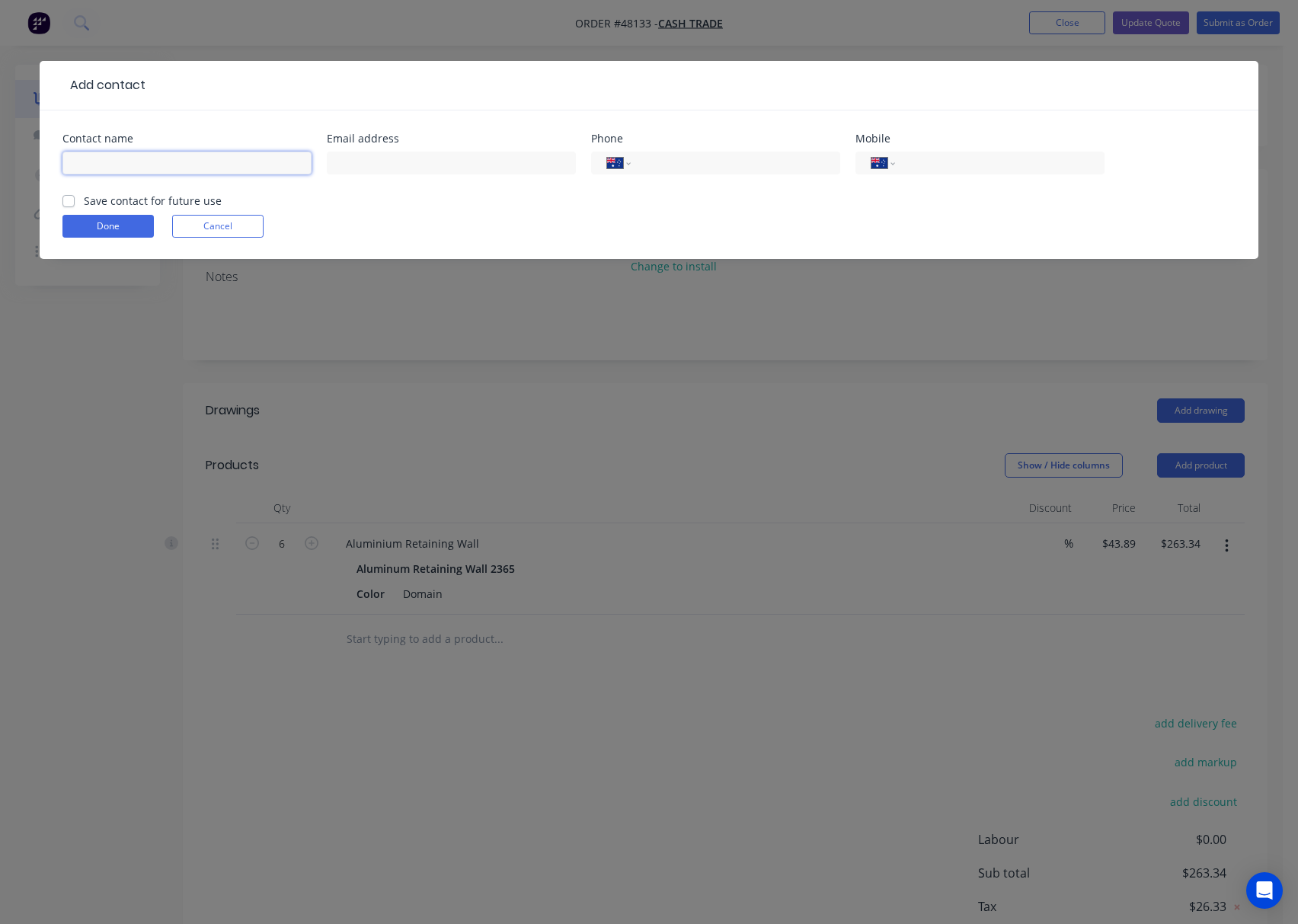
click at [192, 160] on input "text" at bounding box center [187, 163] width 249 height 23
type input "Marley"
click at [988, 162] on input "tel" at bounding box center [997, 164] width 183 height 18
type input "0452 180 284"
click at [100, 224] on button "Done" at bounding box center [108, 226] width 91 height 23
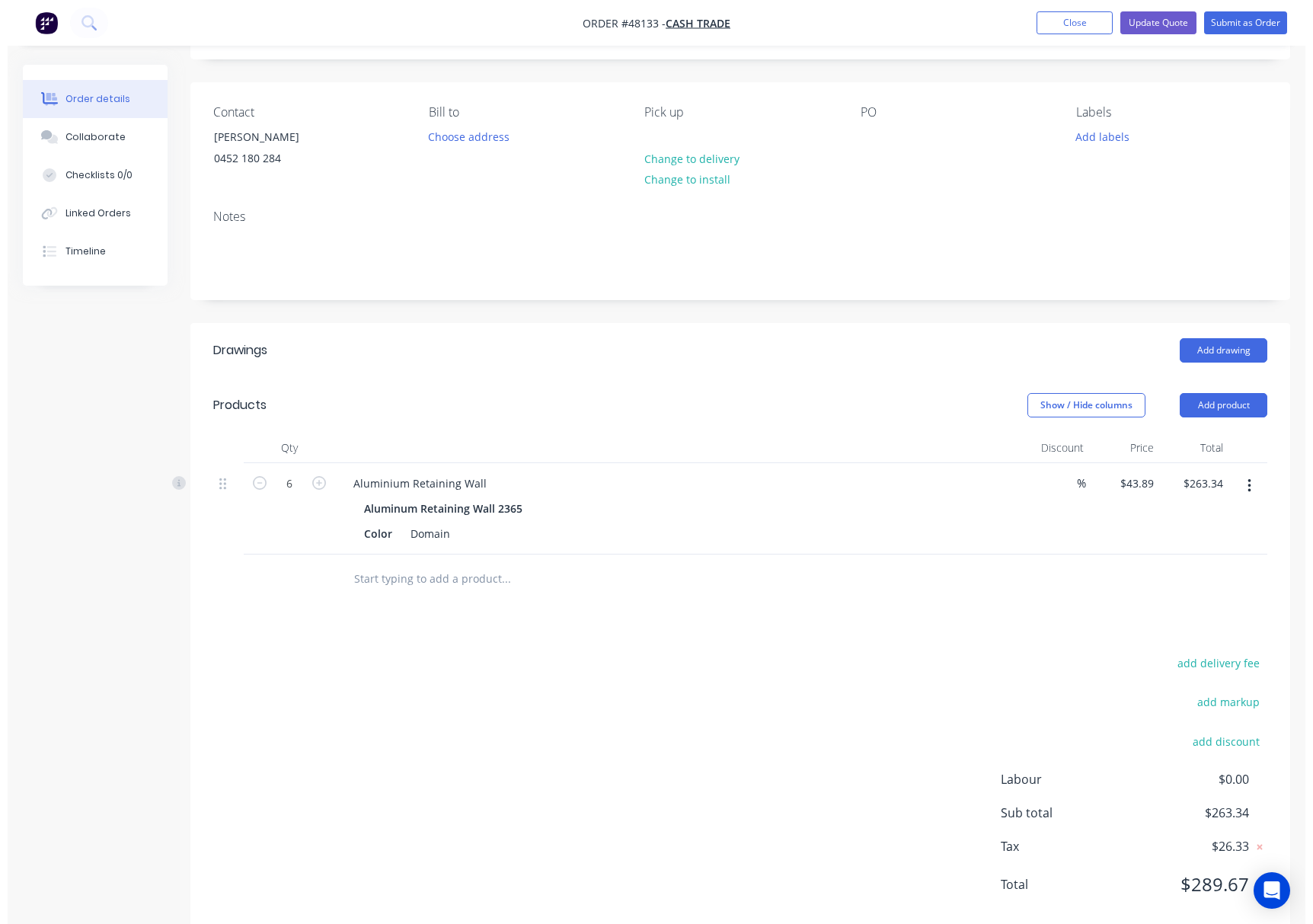
scroll to position [123, 0]
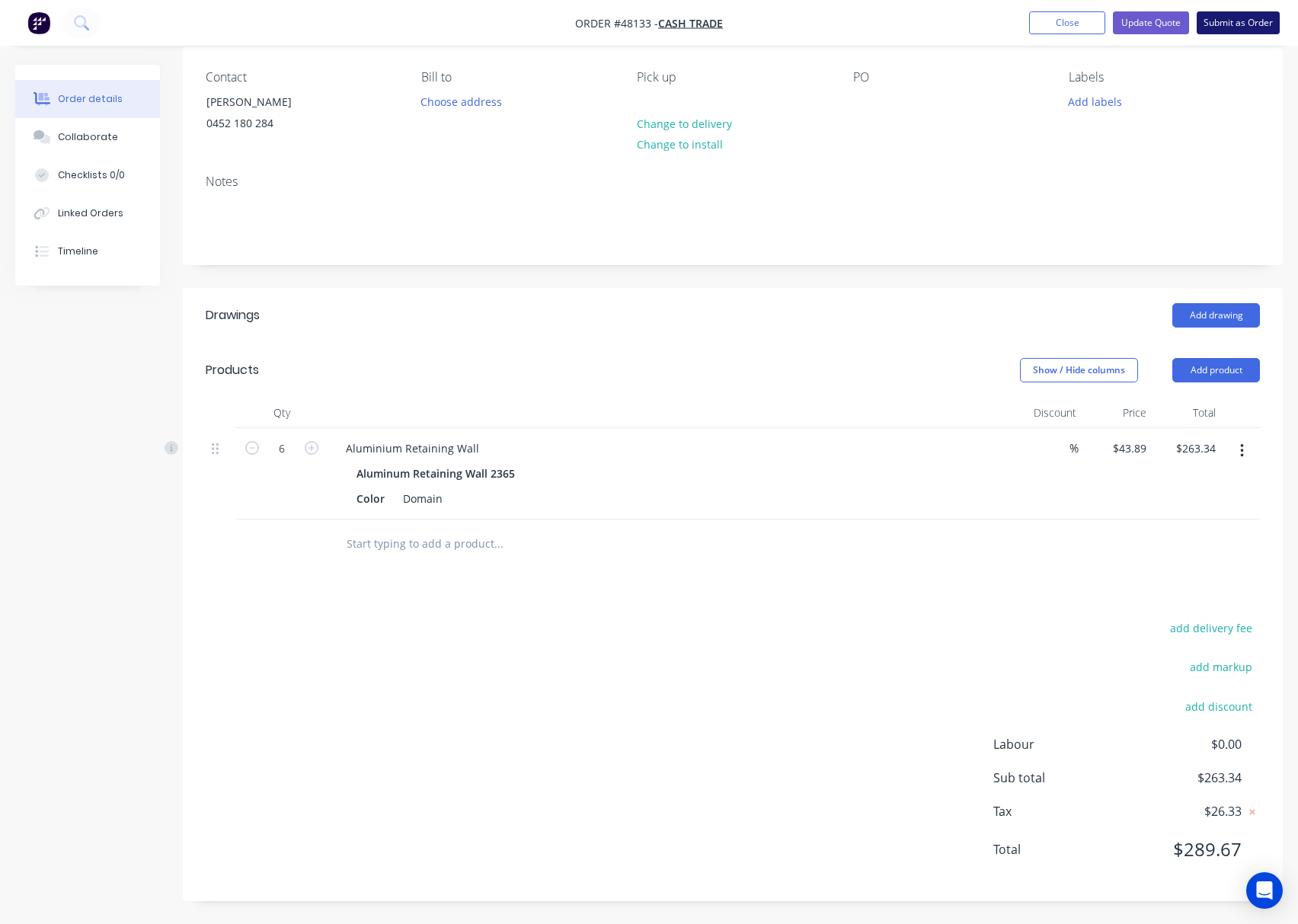
click at [1211, 19] on button "Submit as Order" at bounding box center [1238, 22] width 83 height 23
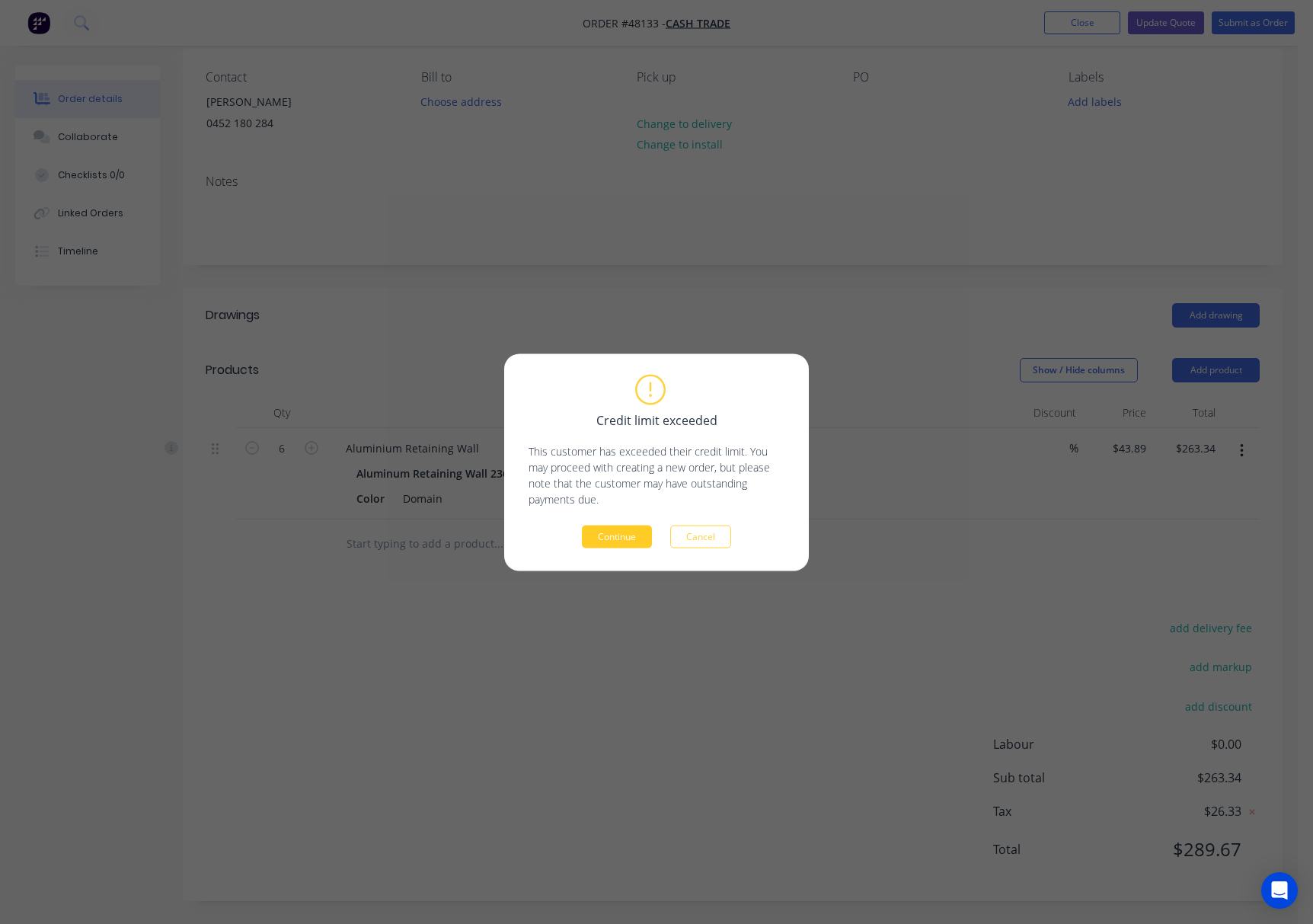
click at [613, 534] on button "Continue" at bounding box center [617, 536] width 71 height 23
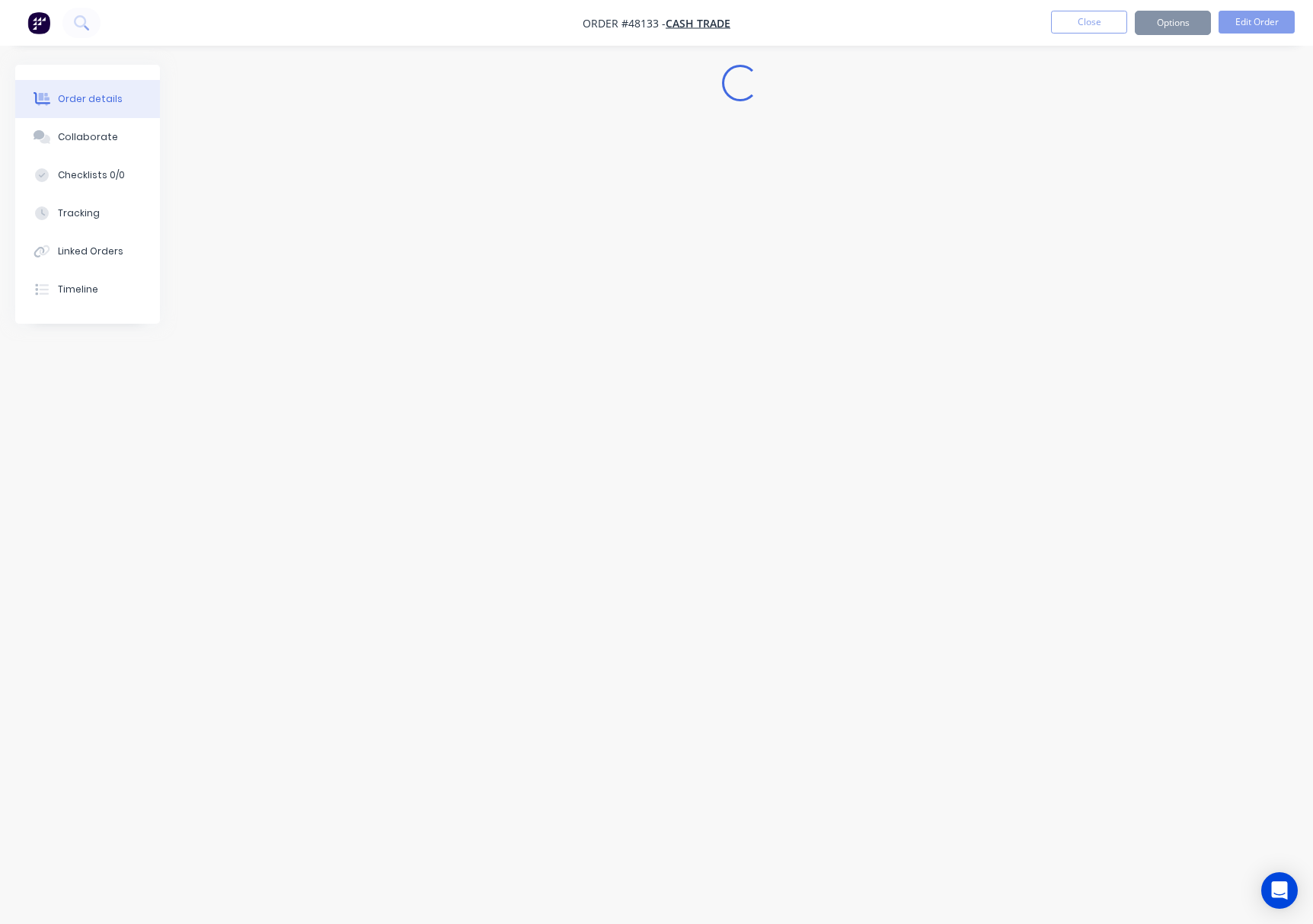
scroll to position [0, 0]
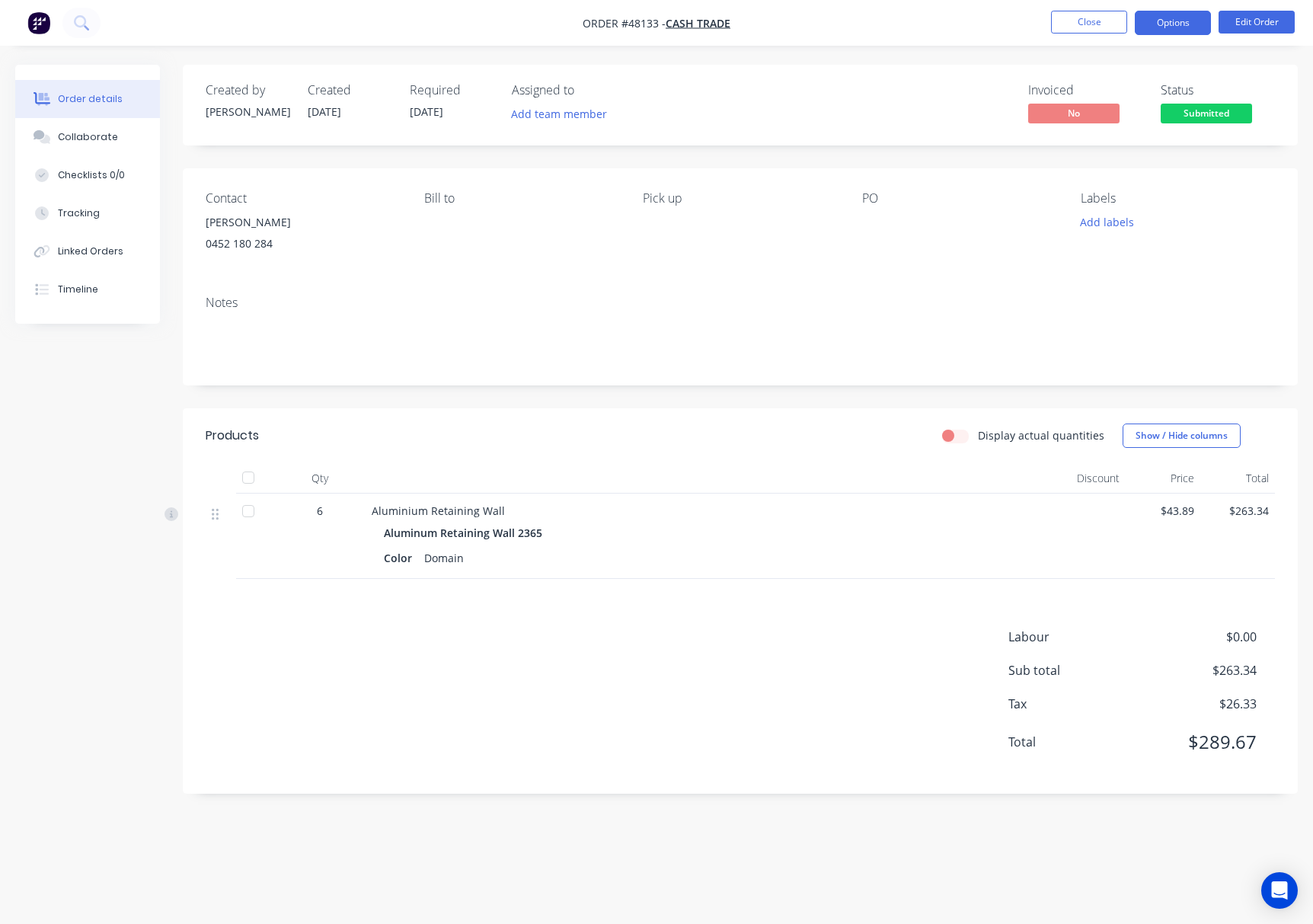
drag, startPoint x: 693, startPoint y: 494, endPoint x: 1173, endPoint y: 28, distance: 669.0
click at [1177, 15] on button "Options" at bounding box center [1173, 23] width 77 height 25
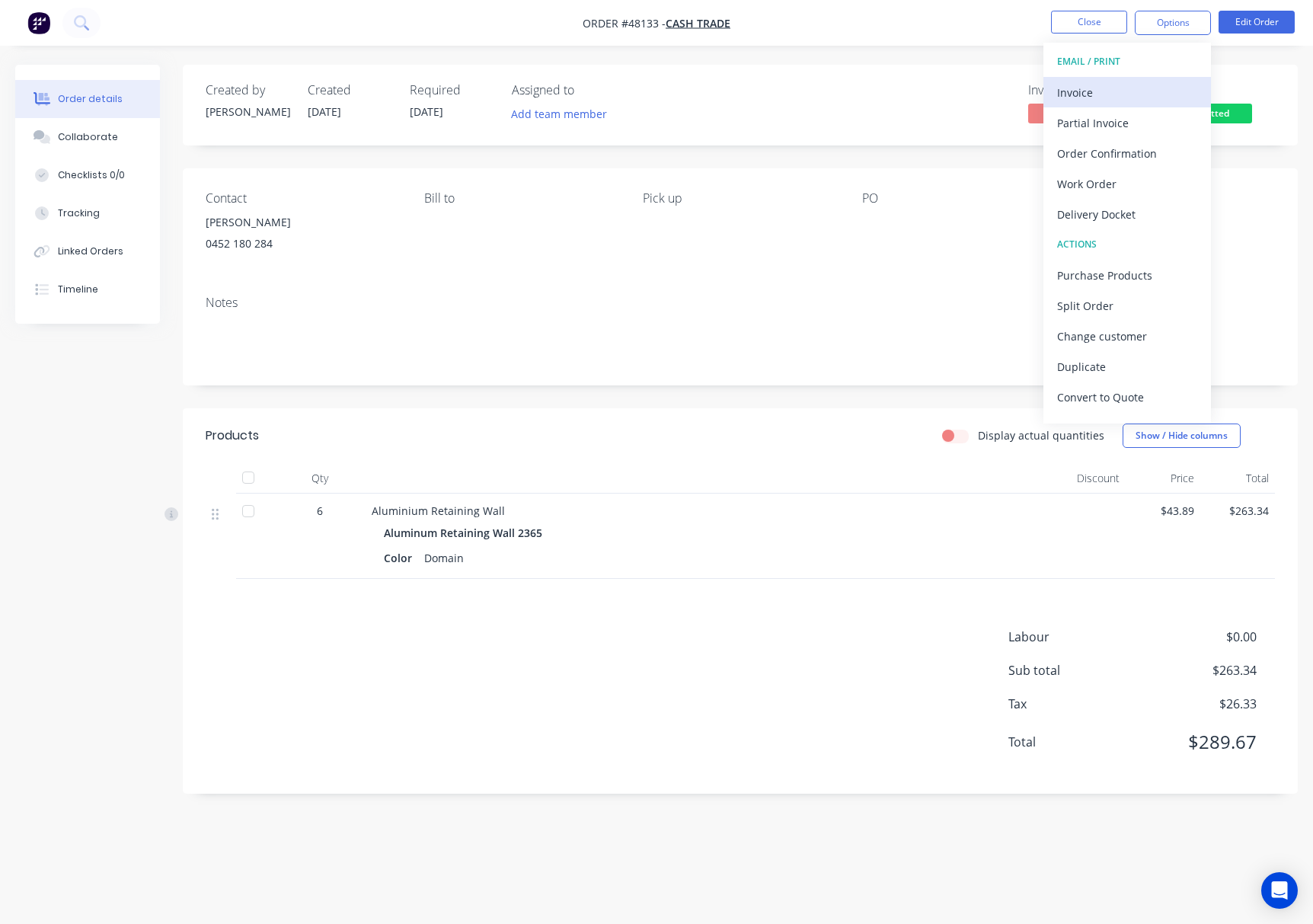
click at [1122, 95] on div "Invoice" at bounding box center [1127, 92] width 140 height 22
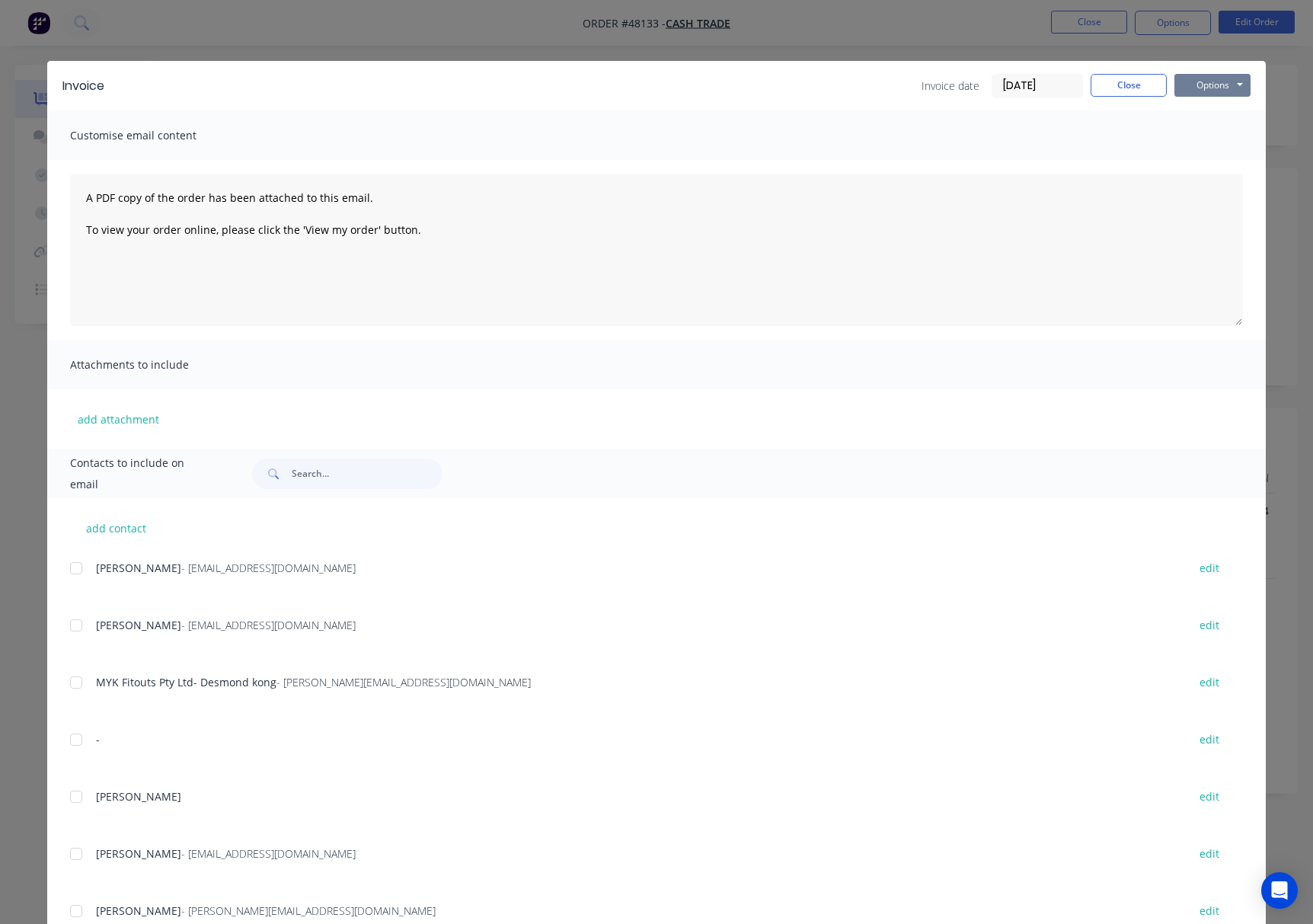
click at [1211, 80] on button "Options" at bounding box center [1213, 84] width 77 height 23
click at [1211, 144] on button "Print" at bounding box center [1224, 137] width 97 height 25
click at [869, 25] on div "Invoice Invoice date 16/08/25 Close Options Preview Print Email Customise email…" at bounding box center [656, 462] width 1313 height 924
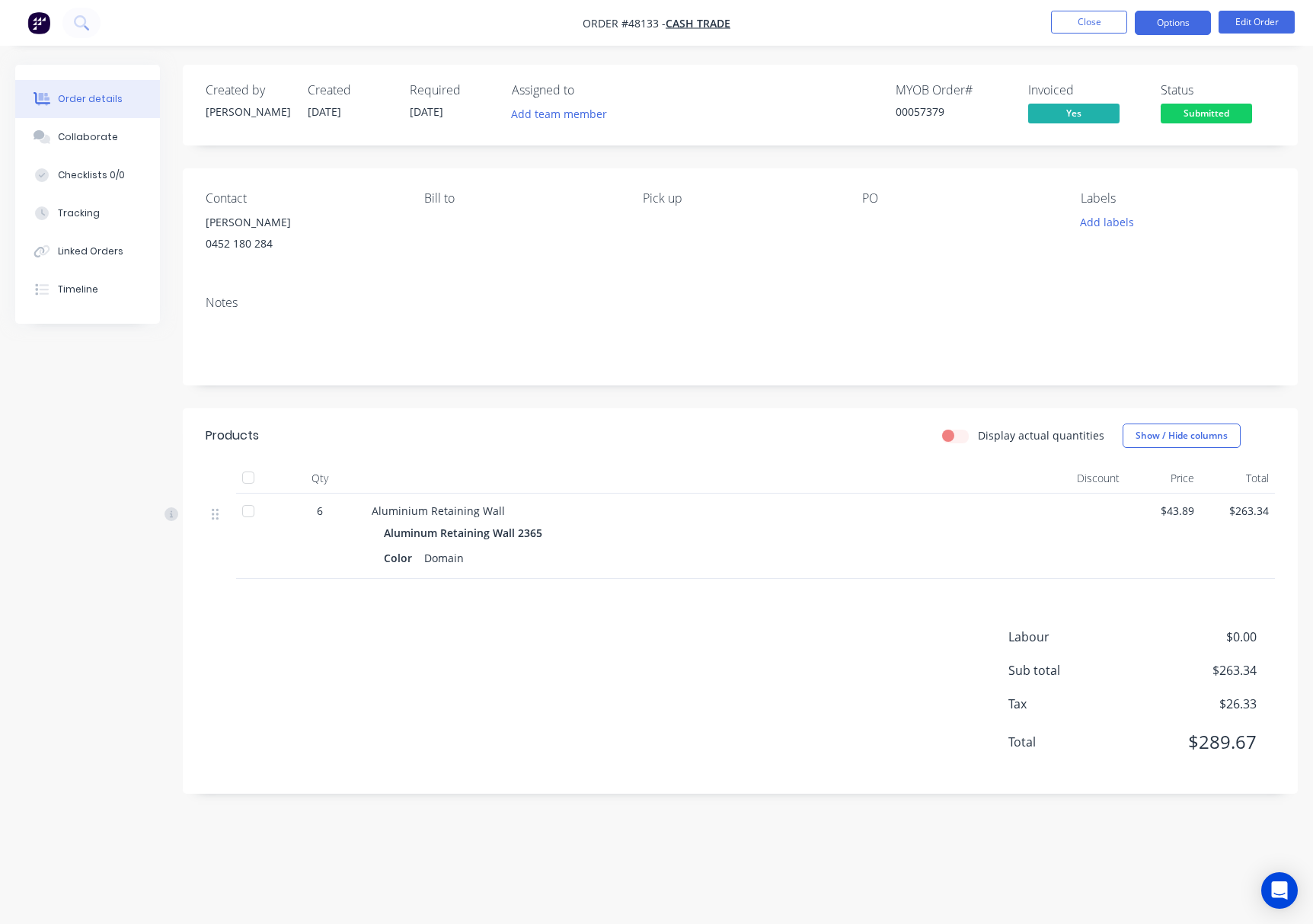
click at [1181, 16] on button "Options" at bounding box center [1173, 23] width 77 height 25
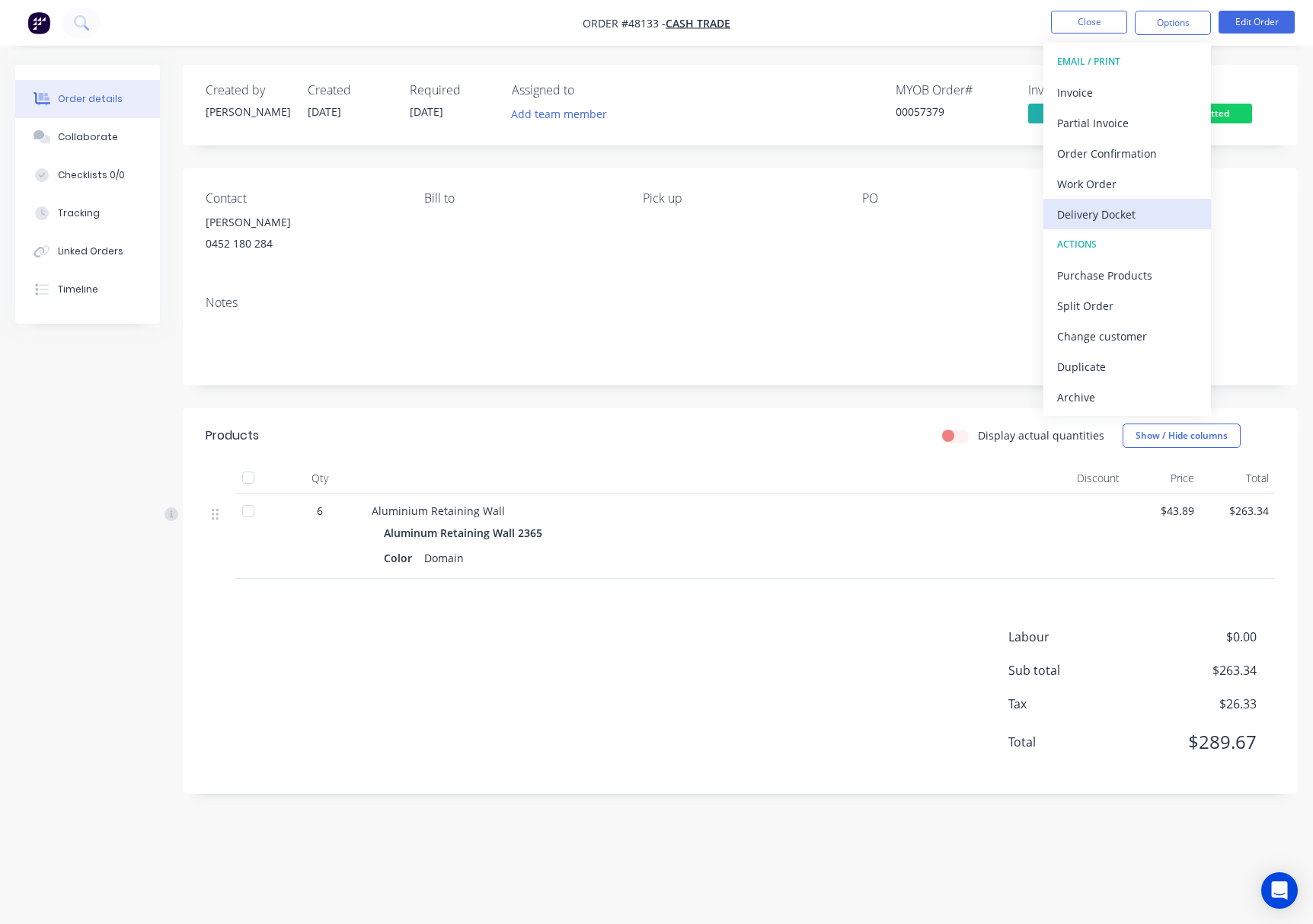
click at [1157, 201] on button "Delivery Docket" at bounding box center [1127, 214] width 168 height 31
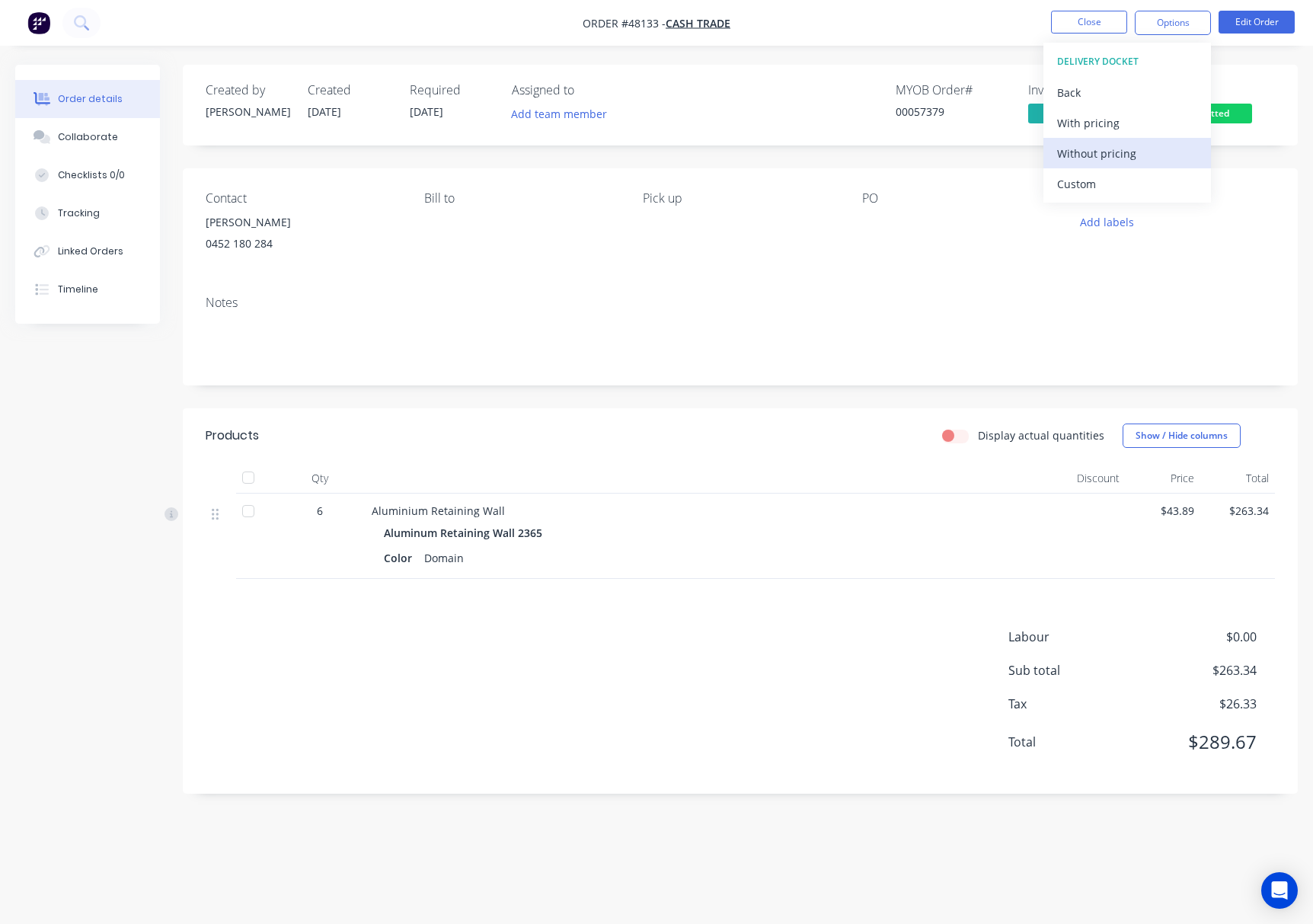
click at [1160, 154] on div "Without pricing" at bounding box center [1127, 153] width 140 height 22
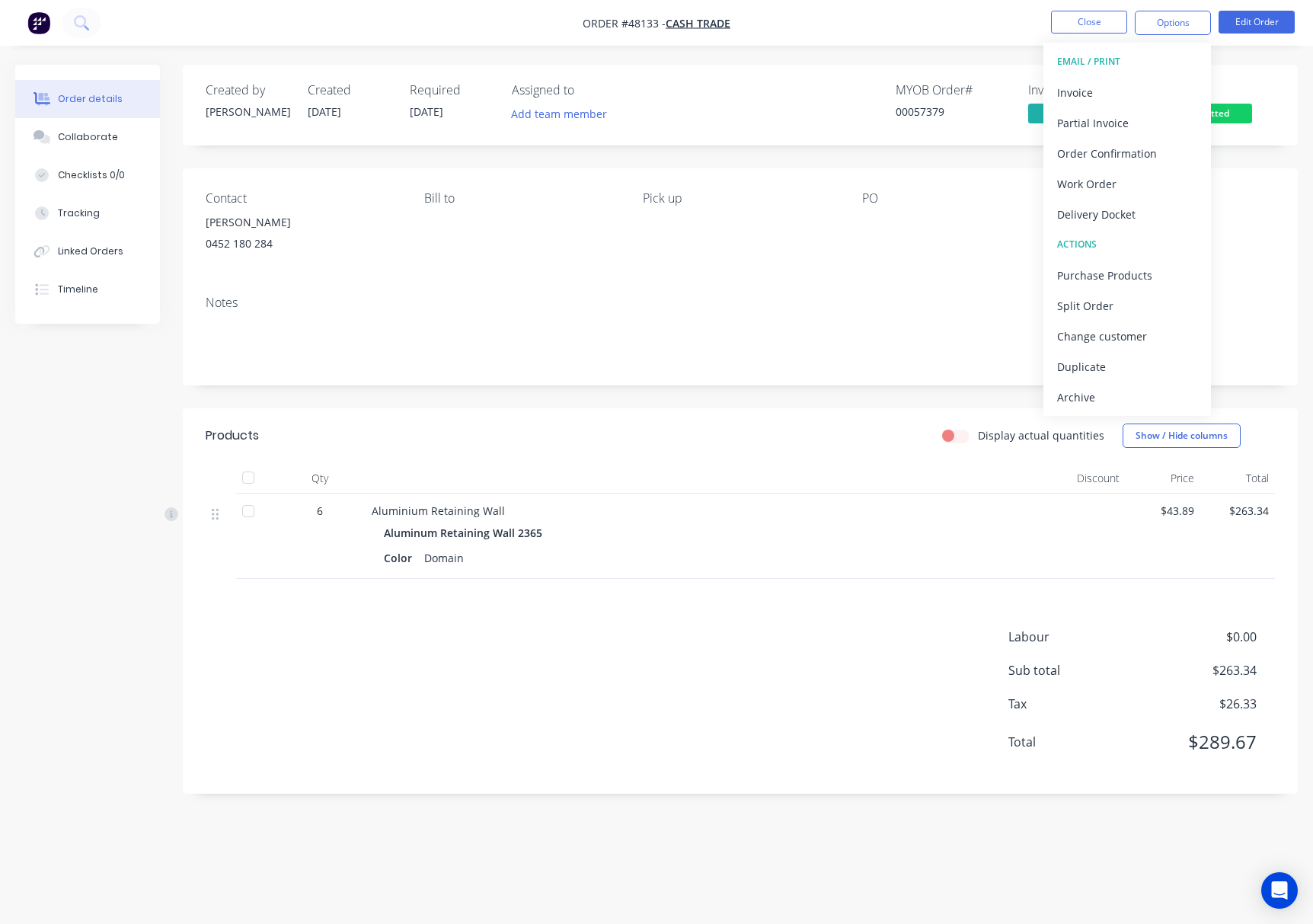
drag, startPoint x: 954, startPoint y: 34, endPoint x: 1023, endPoint y: 86, distance: 86.4
click at [952, 34] on nav "Order #48133 - Cash Trade Close Options EMAIL / PRINT Invoice Partial Invoice O…" at bounding box center [656, 23] width 1313 height 46
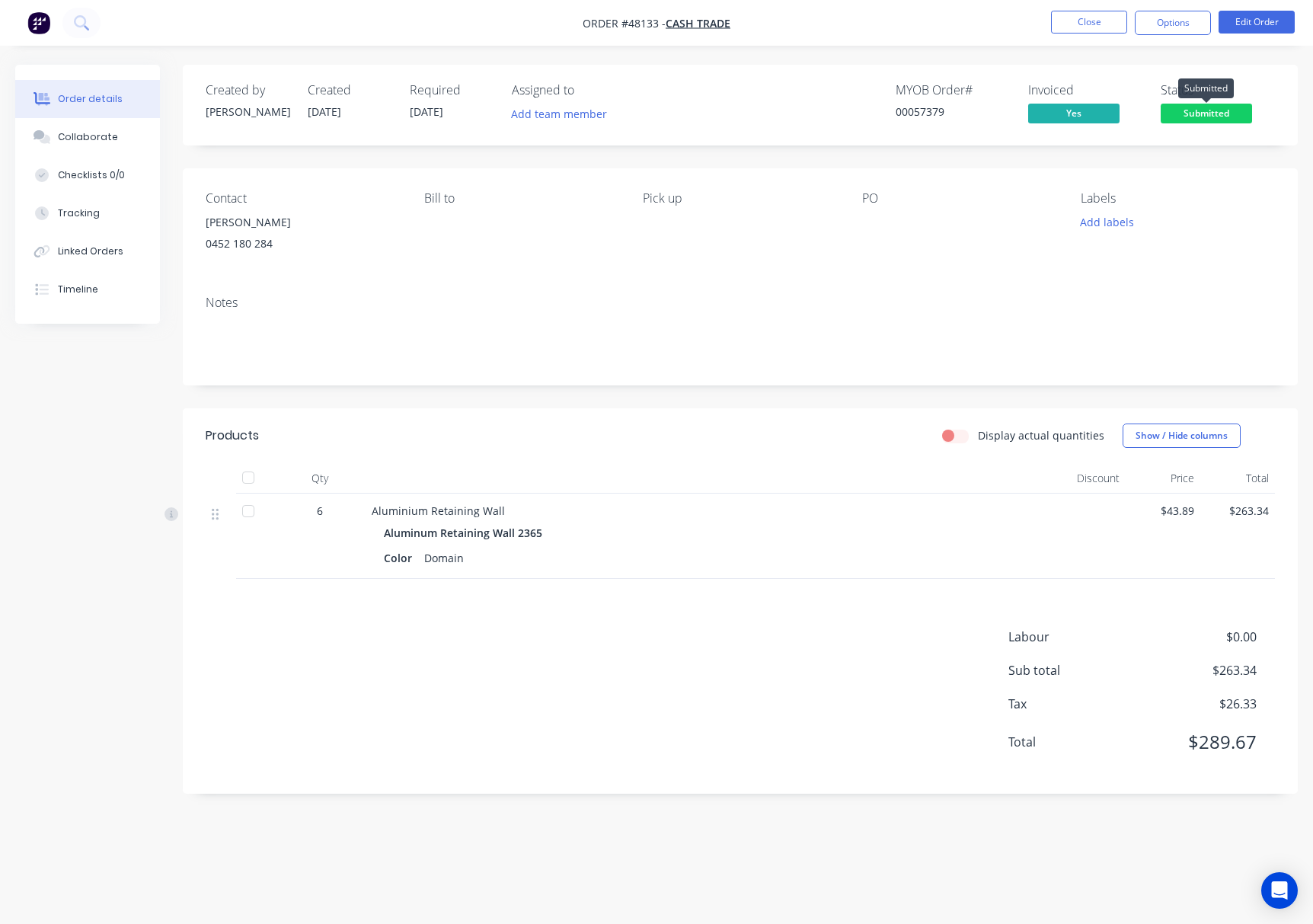
click at [1186, 105] on span "Submitted" at bounding box center [1207, 112] width 91 height 19
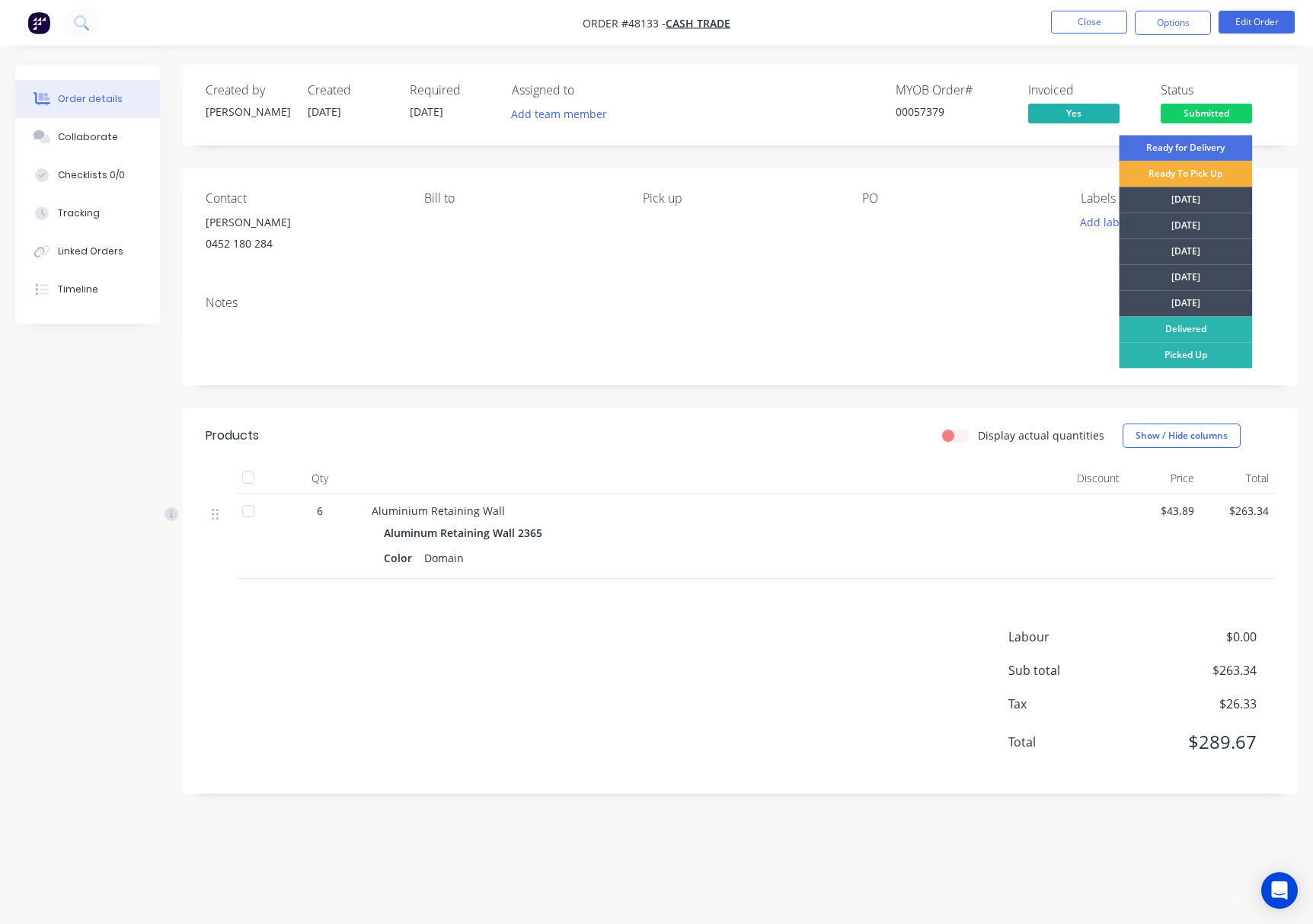
click at [1211, 367] on div "Picked Up" at bounding box center [1186, 355] width 133 height 26
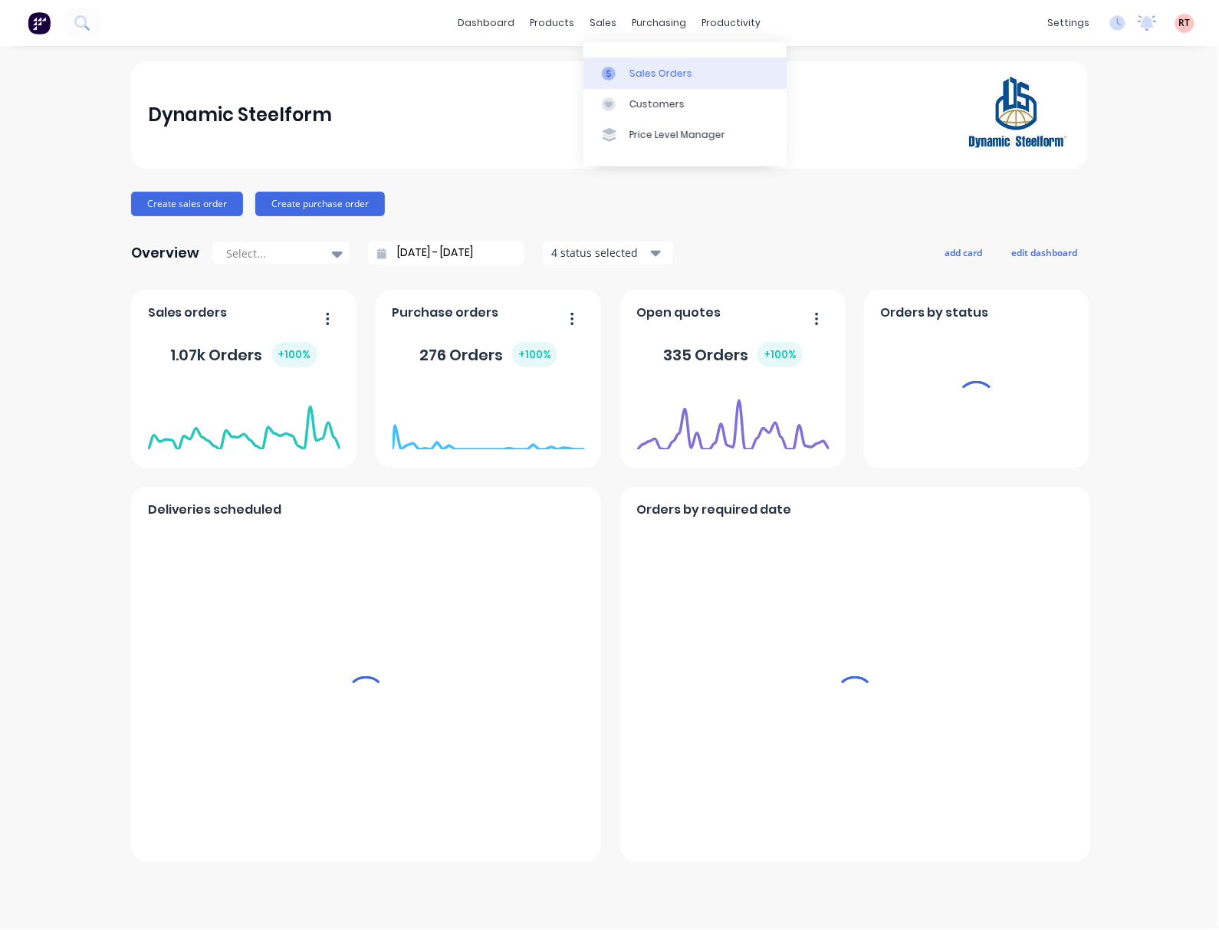
click at [660, 72] on div "Sales Orders" at bounding box center [660, 74] width 63 height 14
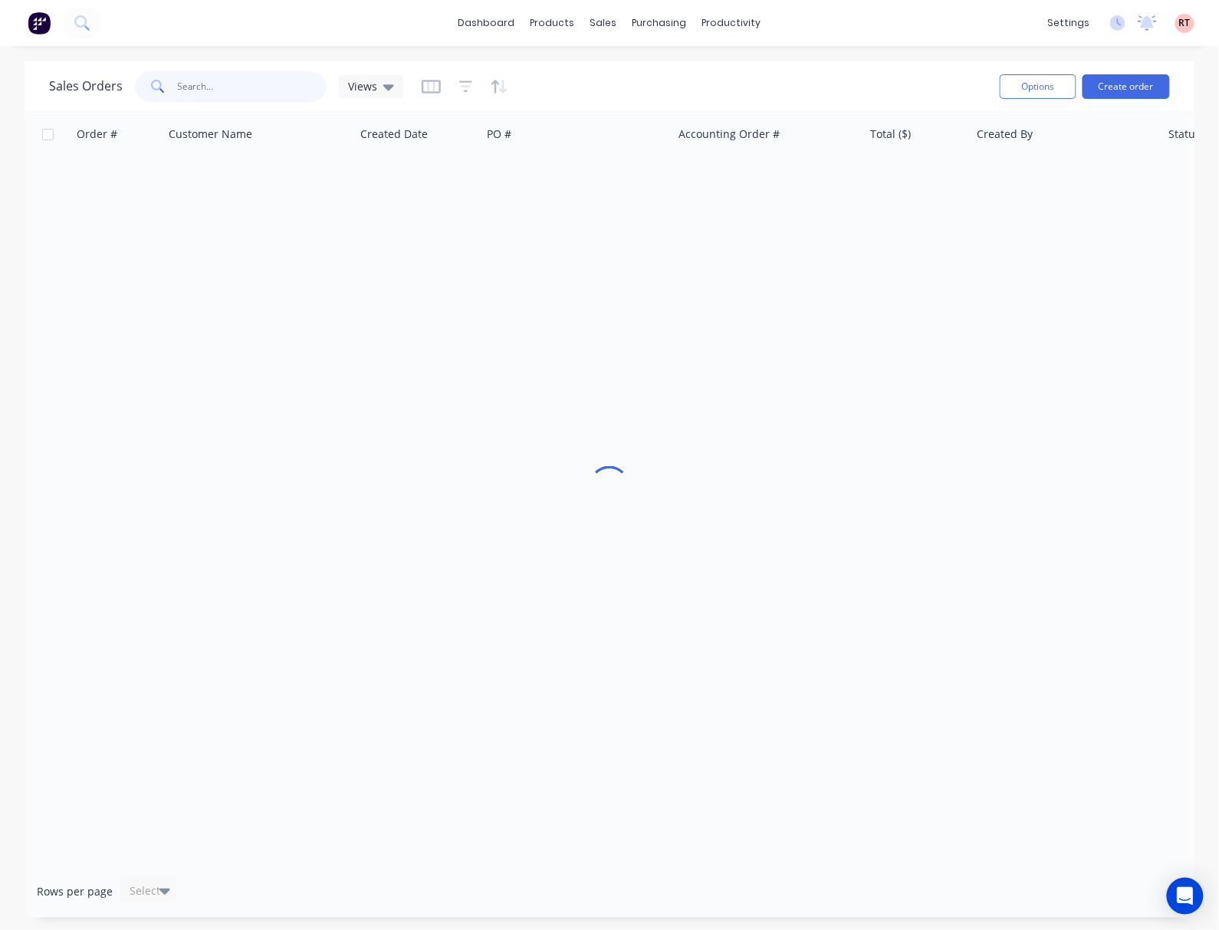
click at [242, 80] on input "text" at bounding box center [252, 86] width 149 height 31
type input "47479"
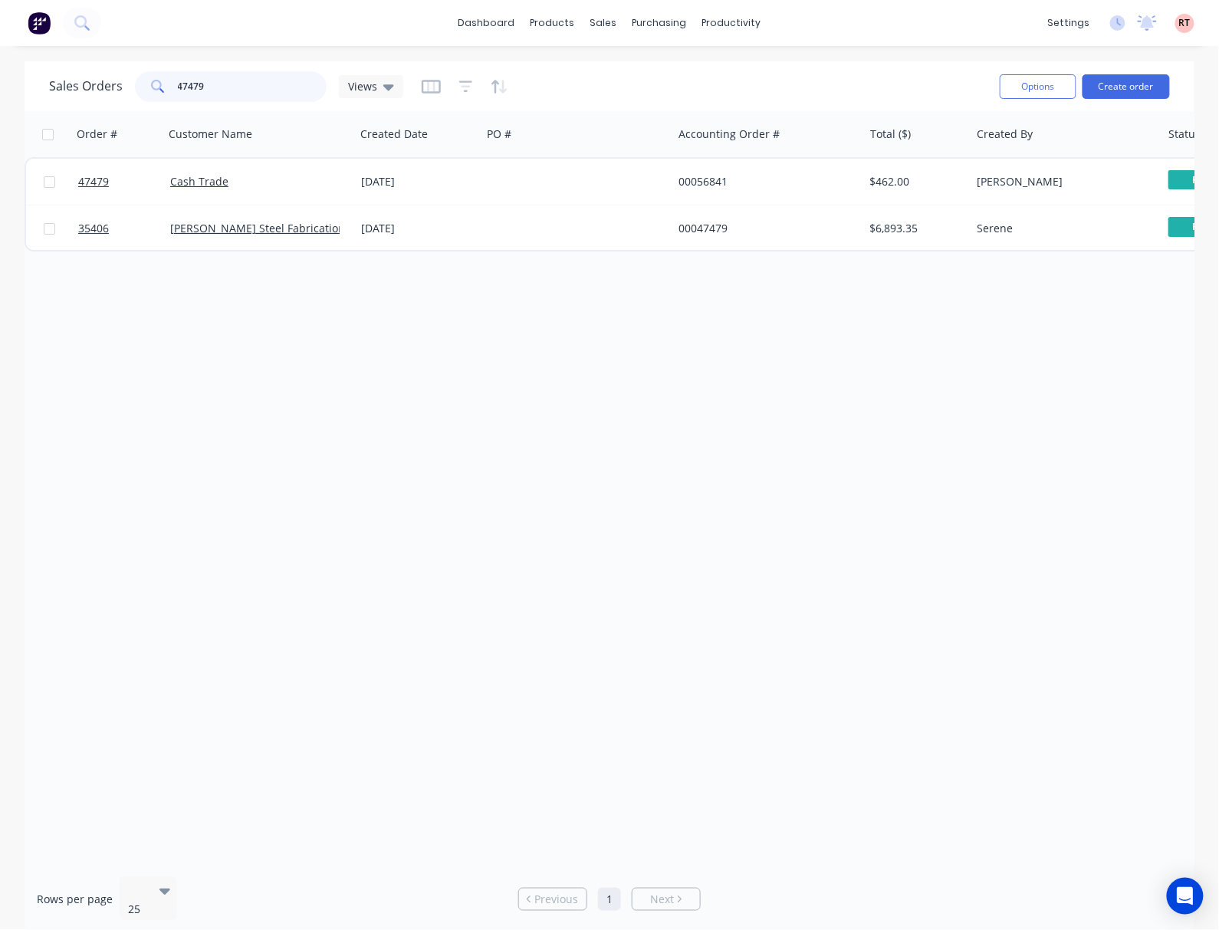
drag, startPoint x: 243, startPoint y: 84, endPoint x: 149, endPoint y: 90, distance: 94.5
click at [149, 90] on div "47479" at bounding box center [231, 86] width 192 height 31
click at [650, 104] on div "Customers" at bounding box center [656, 104] width 55 height 14
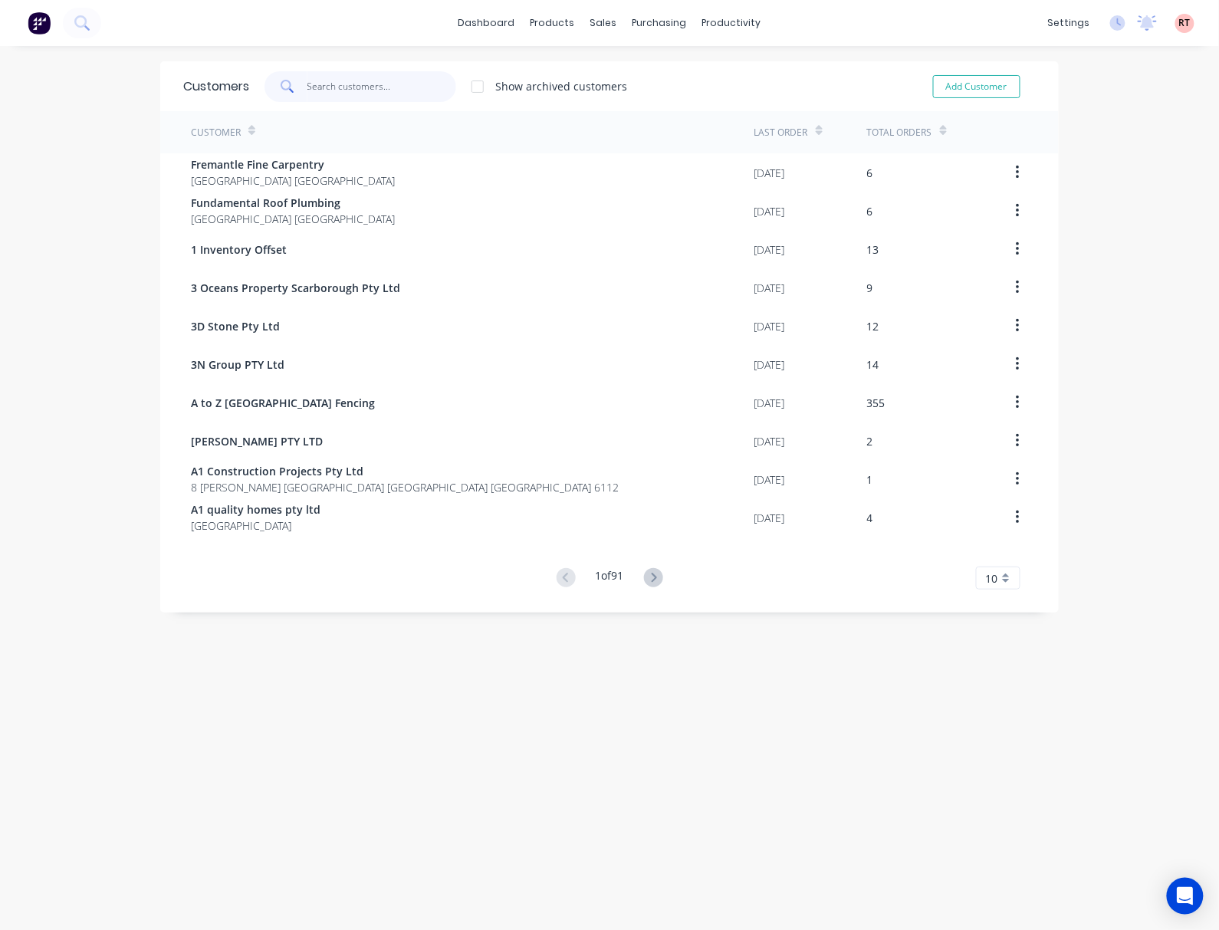
click at [374, 80] on input "text" at bounding box center [381, 86] width 149 height 31
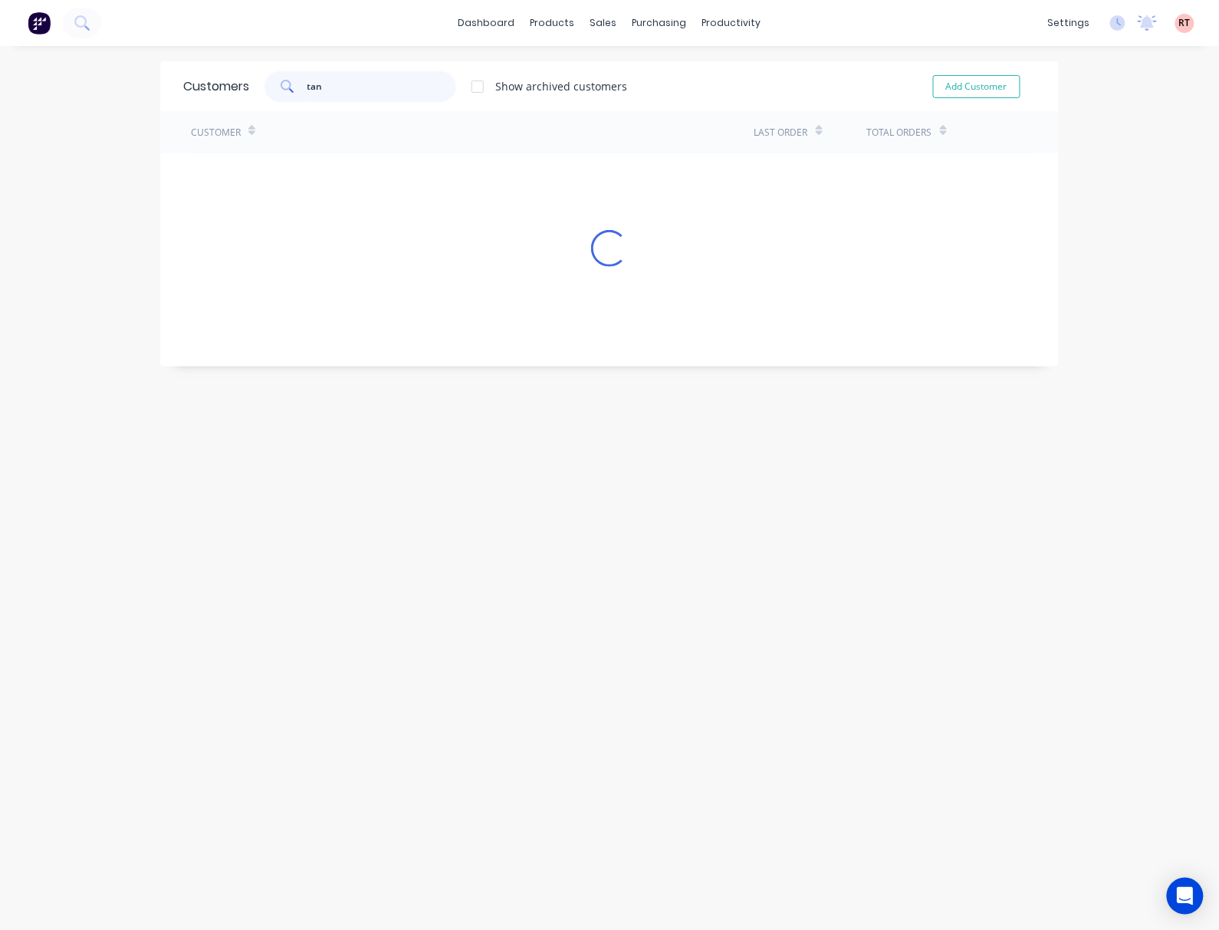
type input "tang"
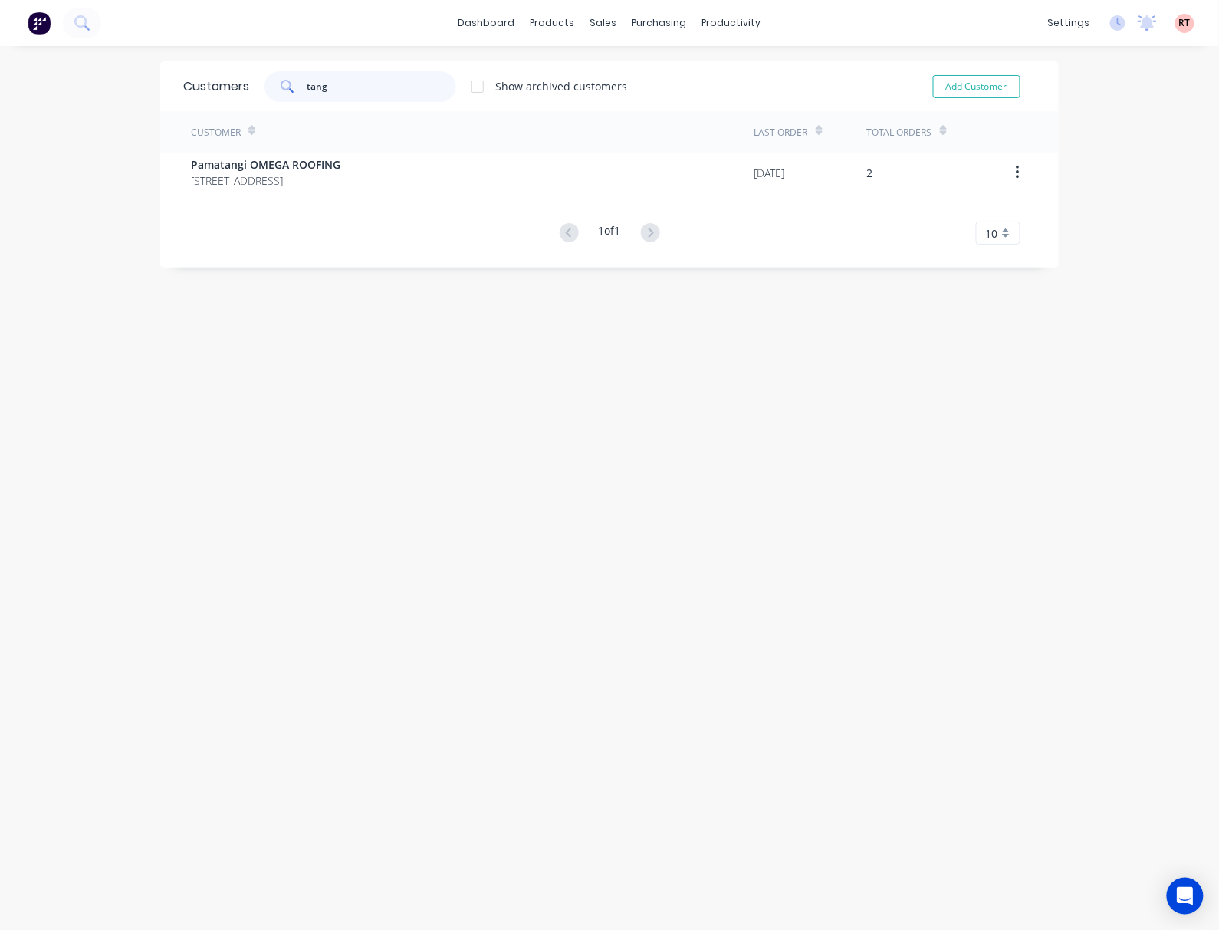
drag, startPoint x: 373, startPoint y: 80, endPoint x: 268, endPoint y: 100, distance: 106.1
click at [268, 100] on div "tang" at bounding box center [360, 86] width 192 height 31
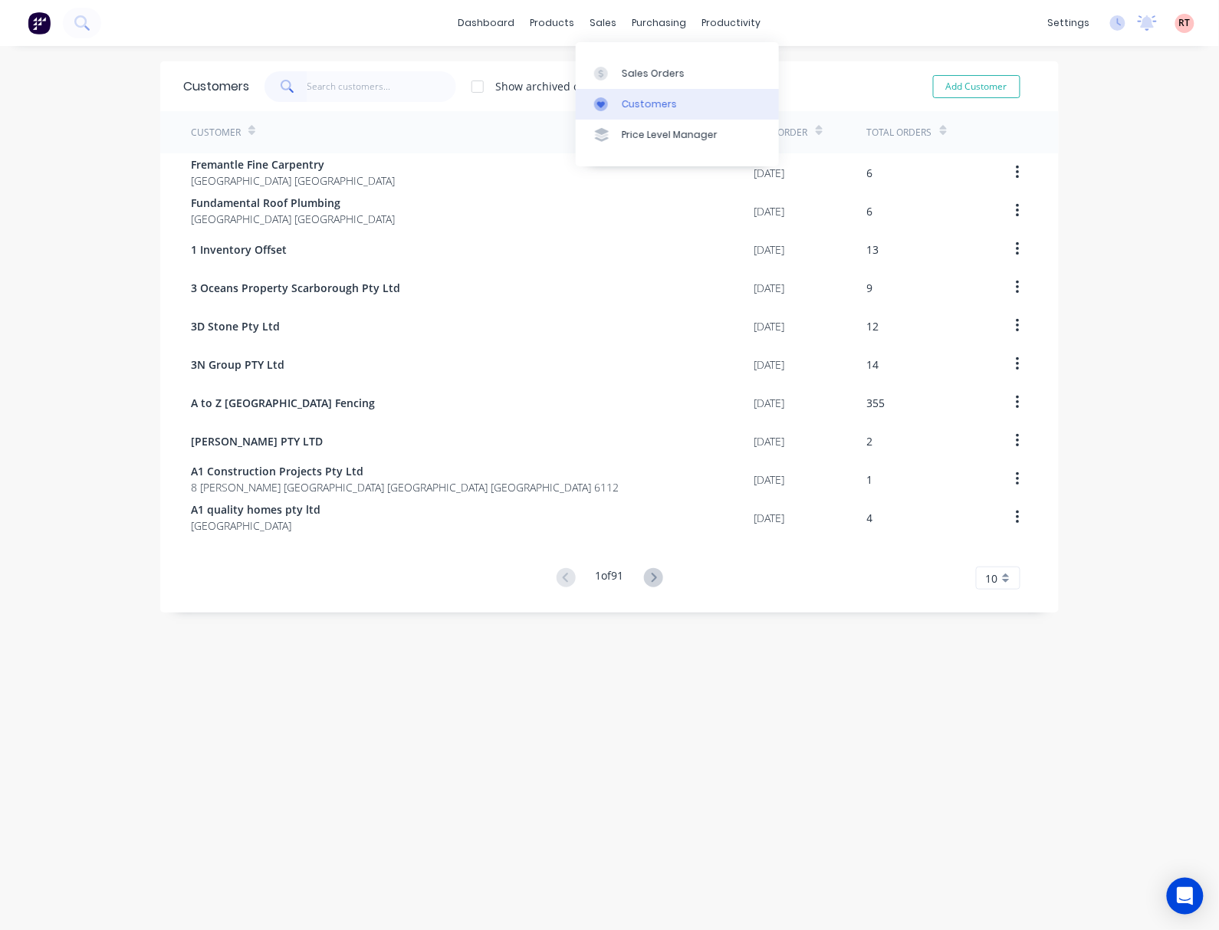
click at [668, 96] on link "Customers" at bounding box center [677, 104] width 203 height 31
click at [670, 87] on link "Sales Orders" at bounding box center [677, 72] width 203 height 31
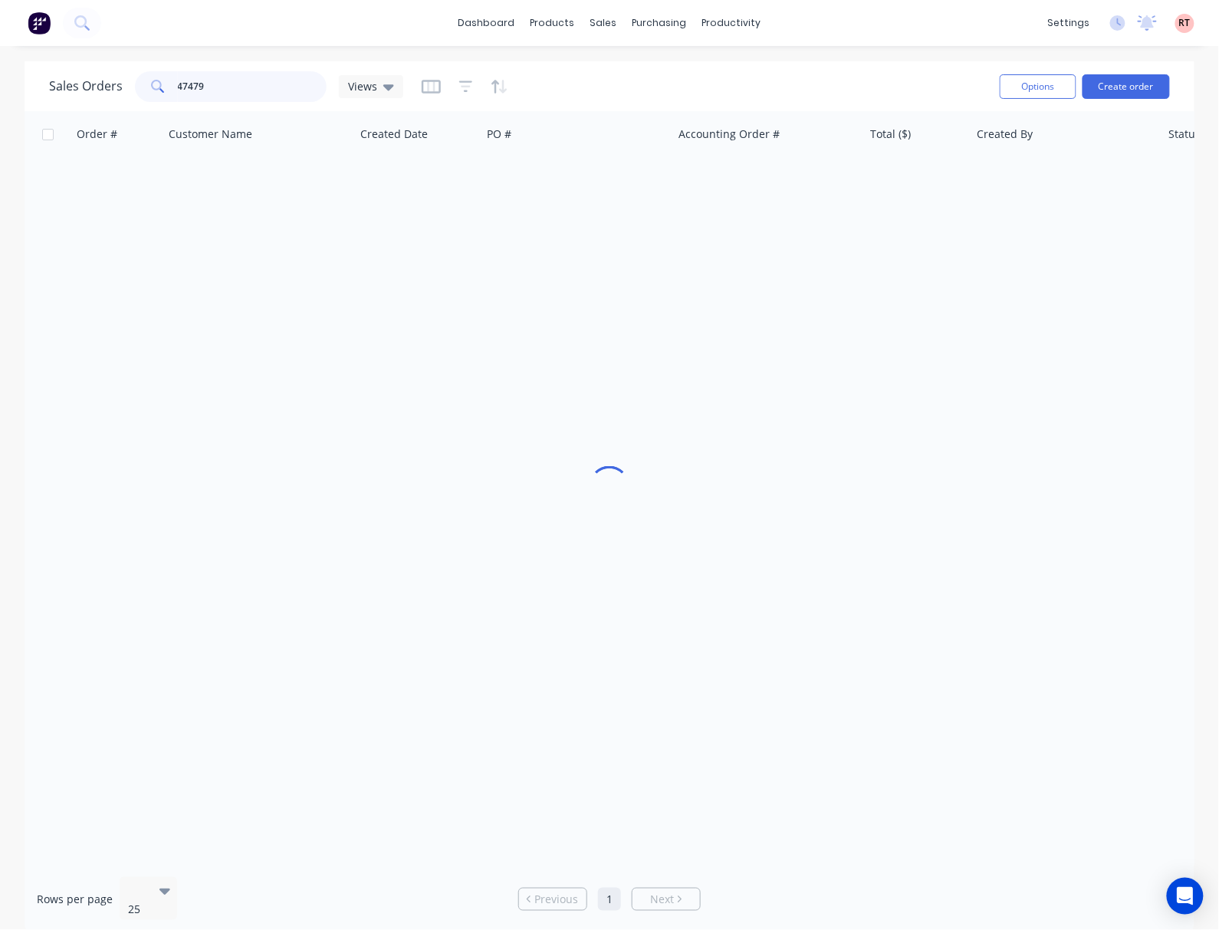
drag, startPoint x: 286, startPoint y: 77, endPoint x: 101, endPoint y: 90, distance: 185.2
click at [108, 90] on div "Sales Orders 47479 Views" at bounding box center [226, 86] width 354 height 31
type input "413554028"
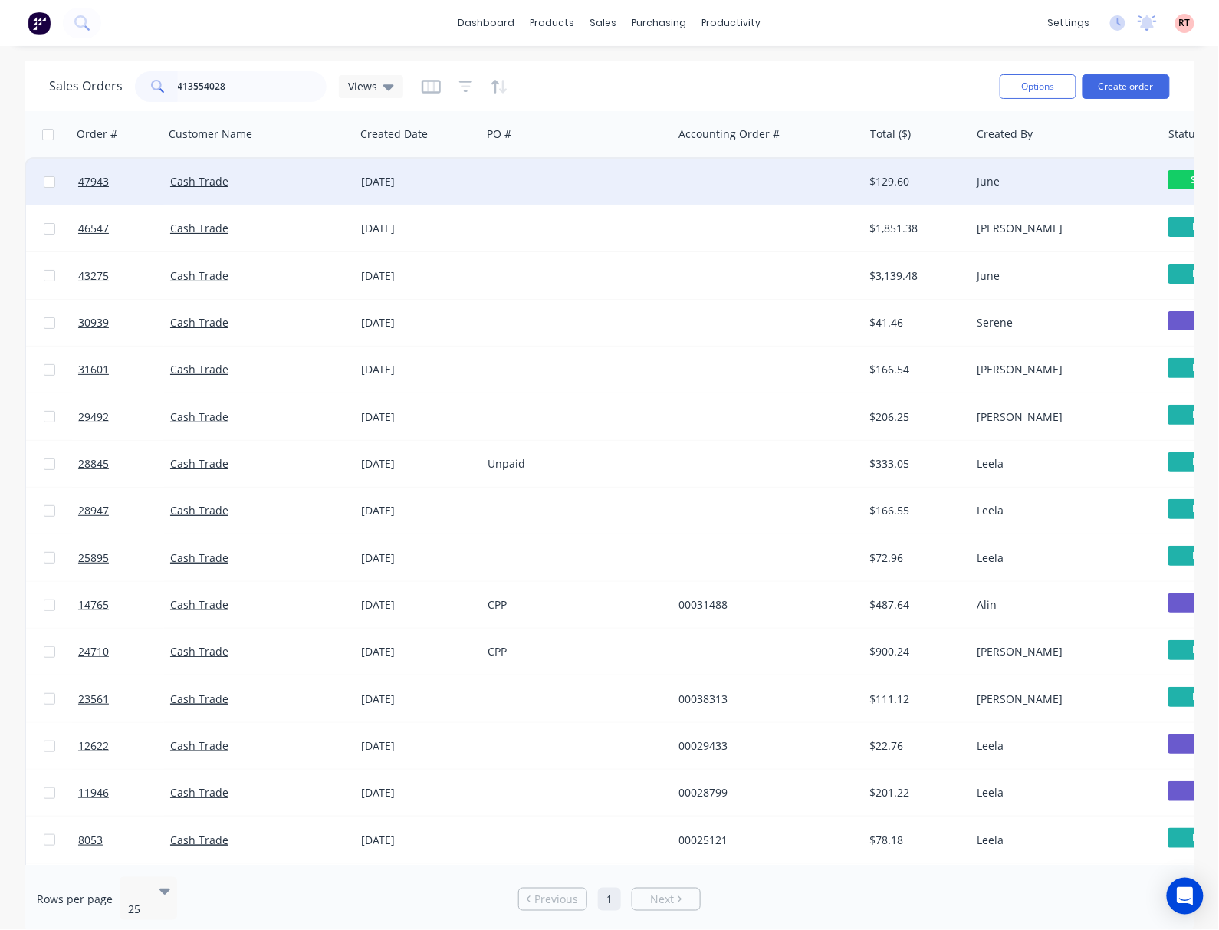
click at [547, 170] on div at bounding box center [576, 182] width 191 height 46
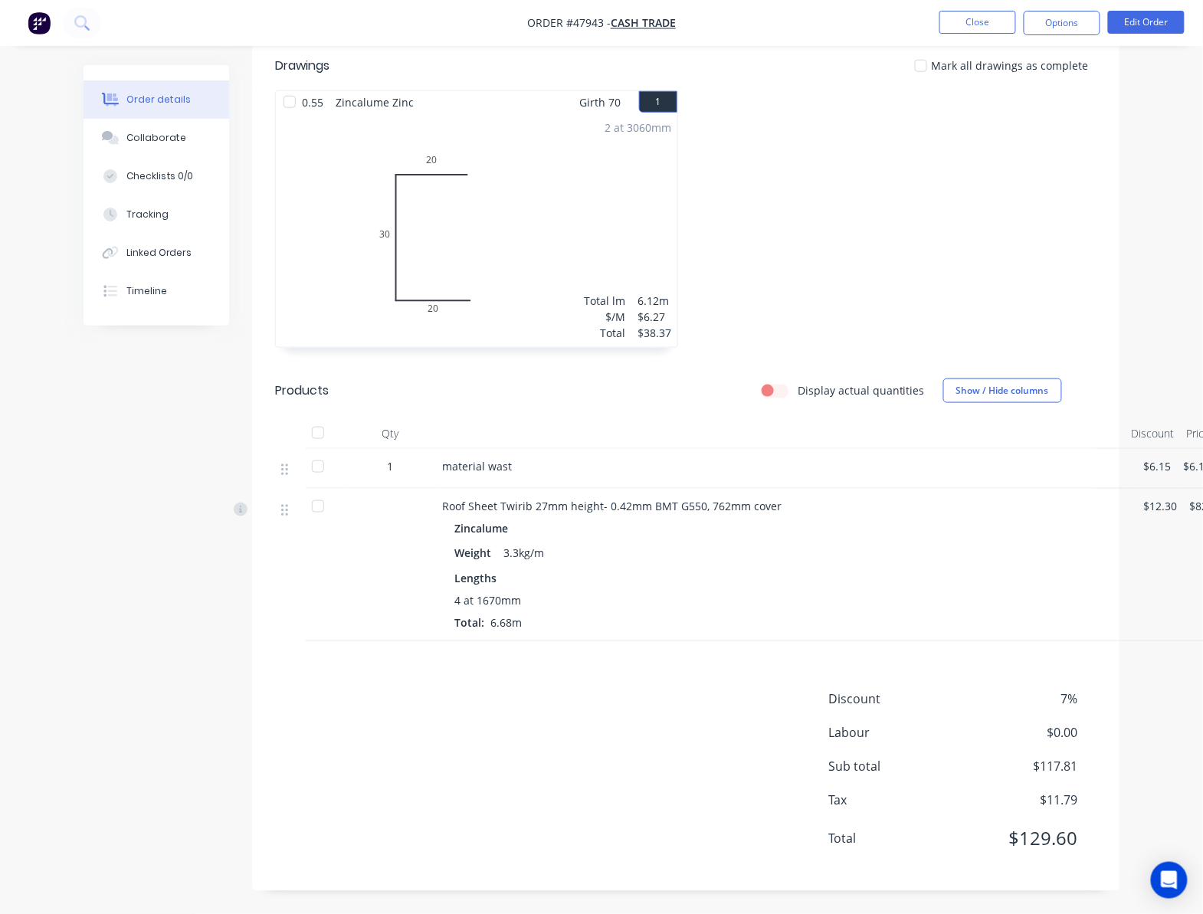
scroll to position [270, 0]
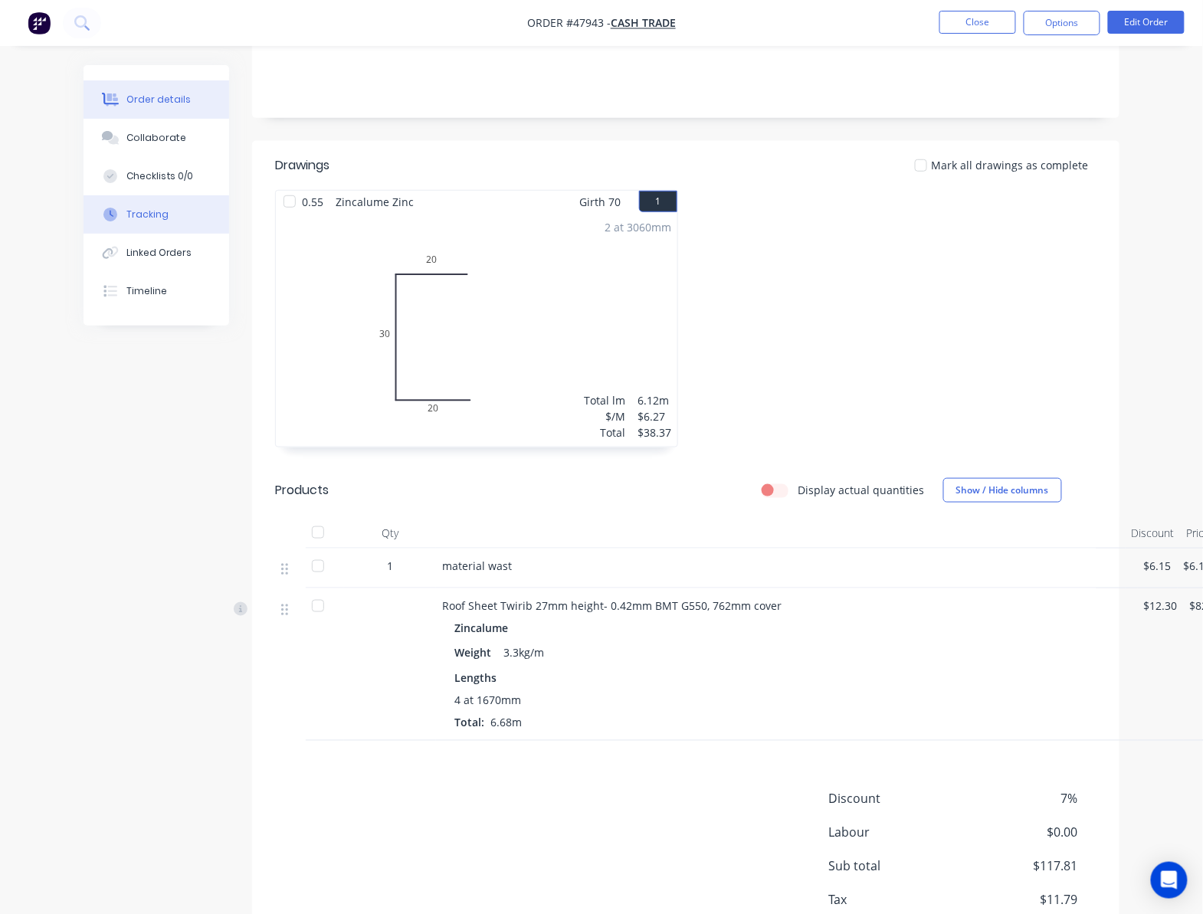
click at [184, 215] on button "Tracking" at bounding box center [157, 214] width 146 height 38
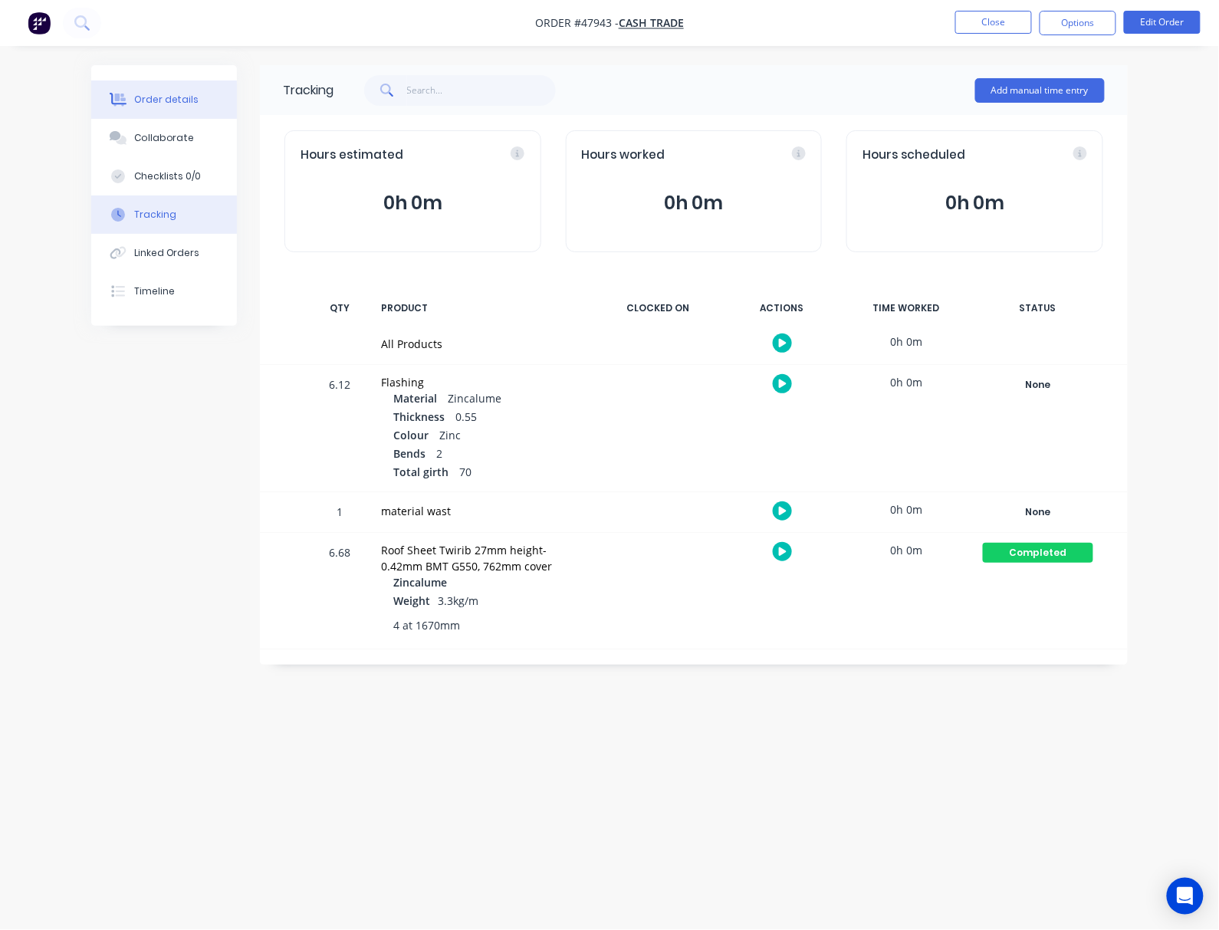
click at [182, 95] on div "Order details" at bounding box center [166, 100] width 65 height 14
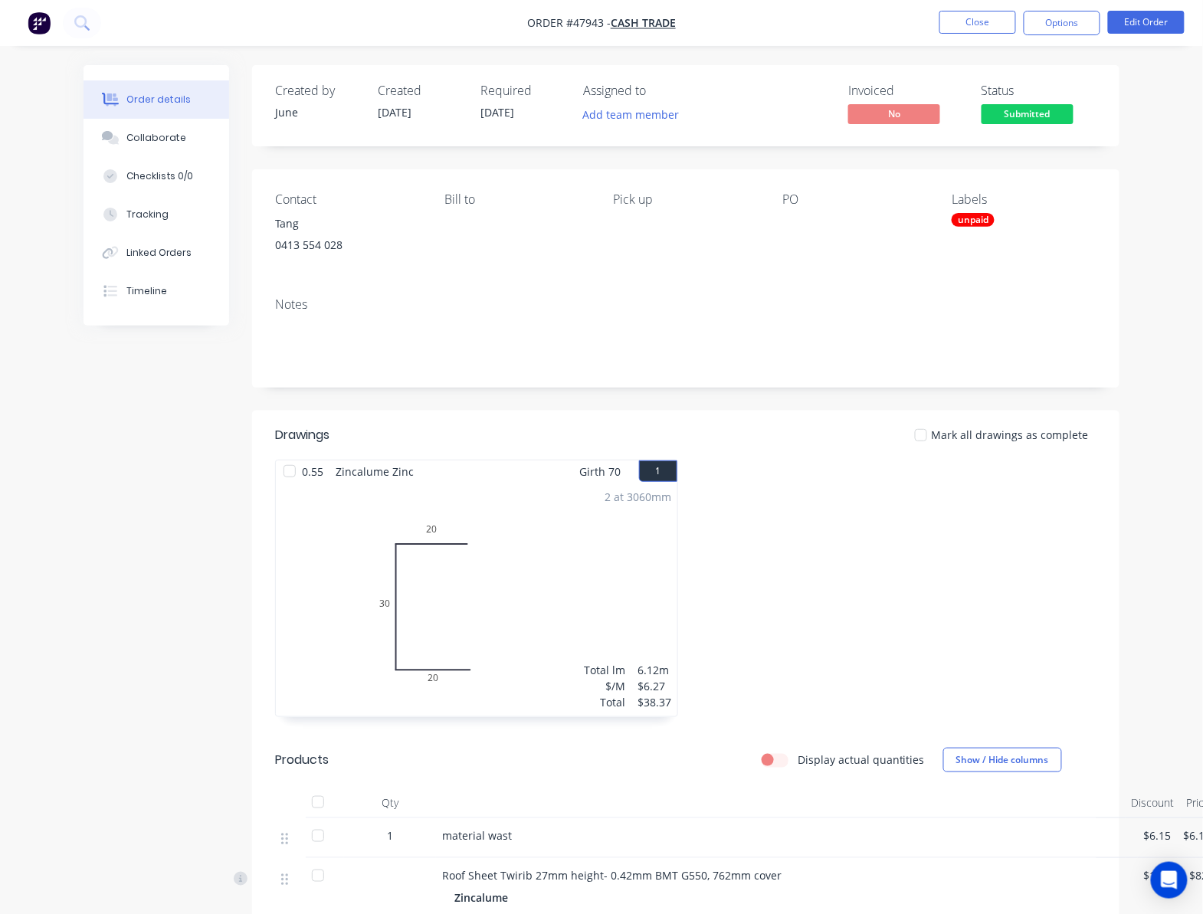
click at [1047, 524] on div at bounding box center [895, 596] width 419 height 273
click at [1069, 31] on button "Options" at bounding box center [1062, 23] width 77 height 25
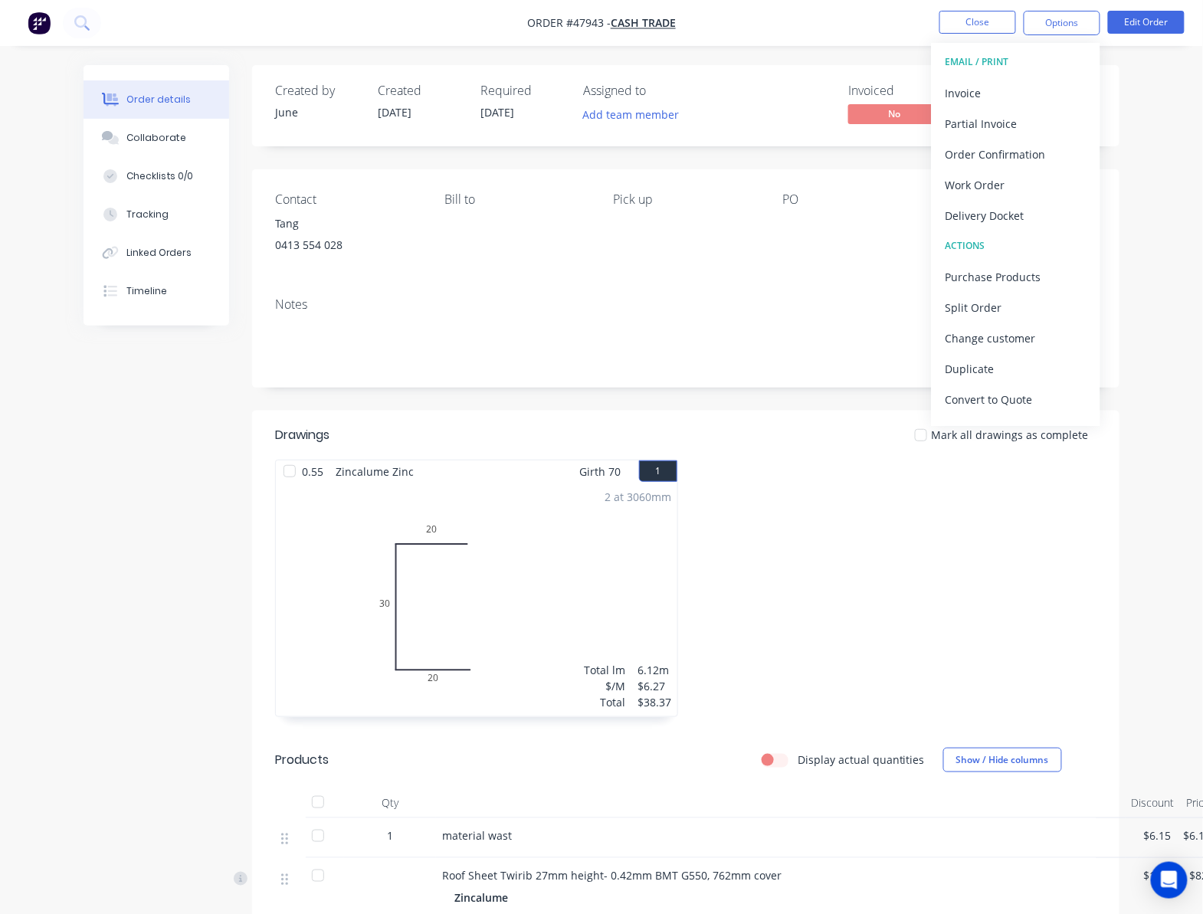
click at [1129, 506] on div "Order details Collaborate Checklists 0/0 Tracking Linked Orders Timeline Order …" at bounding box center [601, 674] width 1067 height 1219
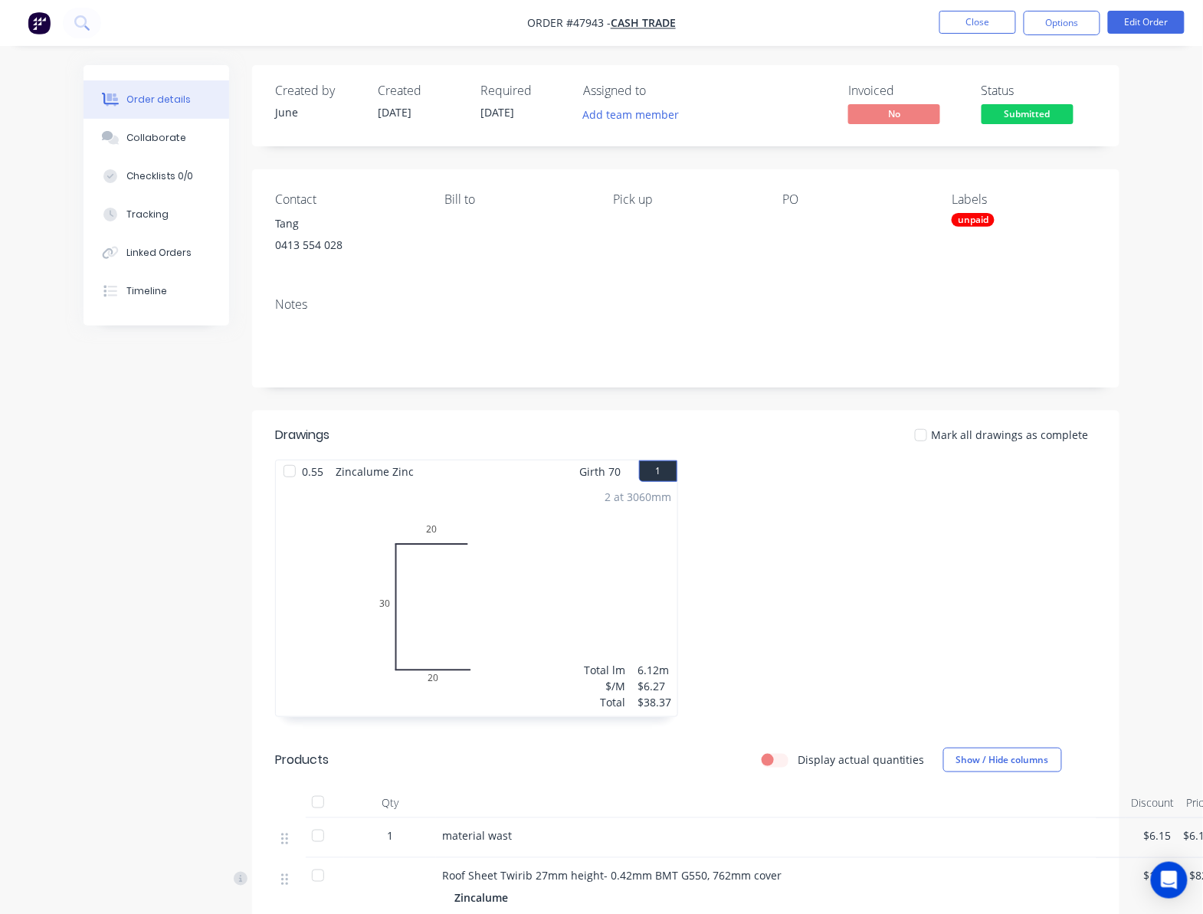
scroll to position [372, 0]
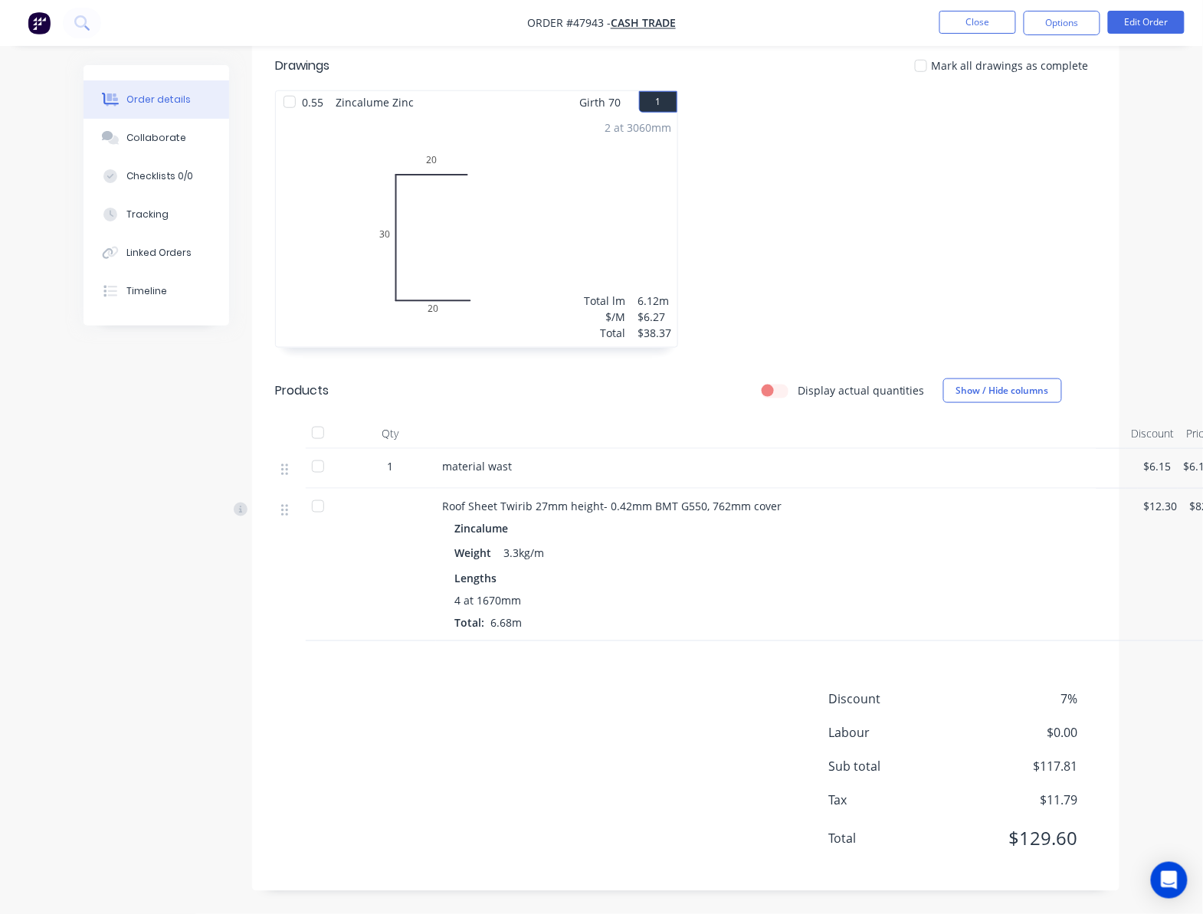
click at [1068, 701] on span "7%" at bounding box center [1021, 700] width 113 height 18
drag, startPoint x: 1148, startPoint y: 6, endPoint x: 1151, endPoint y: 15, distance: 9.7
click at [1148, 12] on nav "Order #47943 - Cash Trade Close Options Edit Order" at bounding box center [601, 23] width 1203 height 46
click at [1157, 22] on button "Edit Order" at bounding box center [1146, 22] width 77 height 23
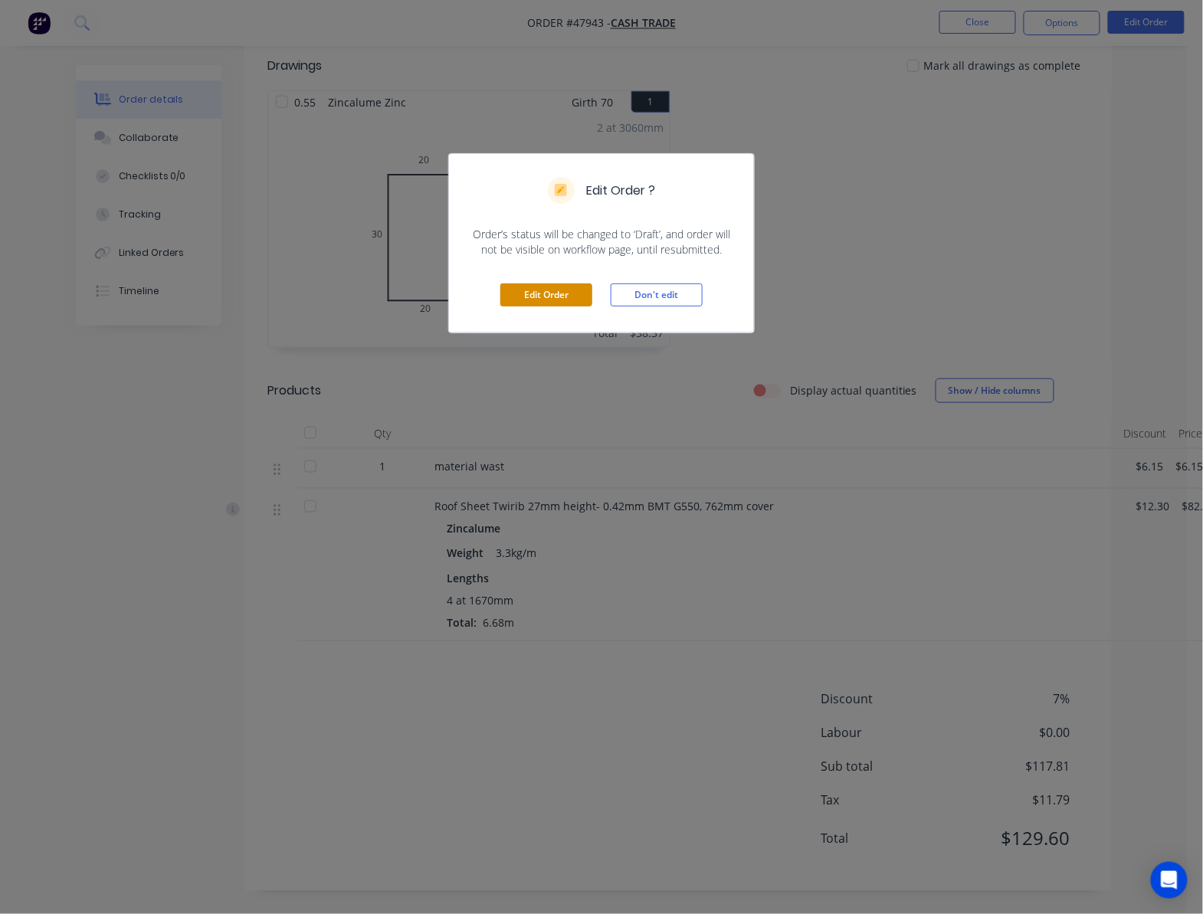
drag, startPoint x: 546, startPoint y: 297, endPoint x: 575, endPoint y: 322, distance: 38.1
click at [546, 298] on button "Edit Order" at bounding box center [547, 295] width 92 height 23
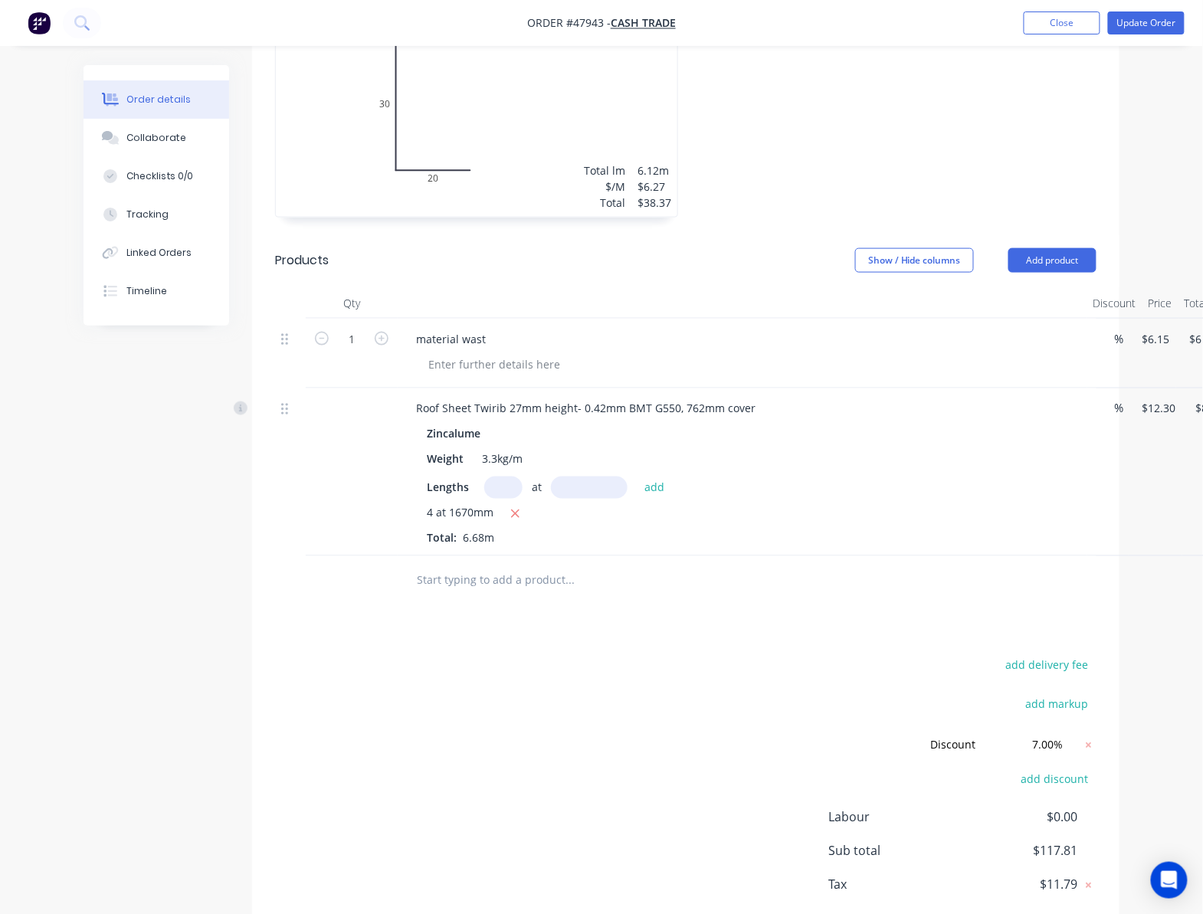
scroll to position [593, 0]
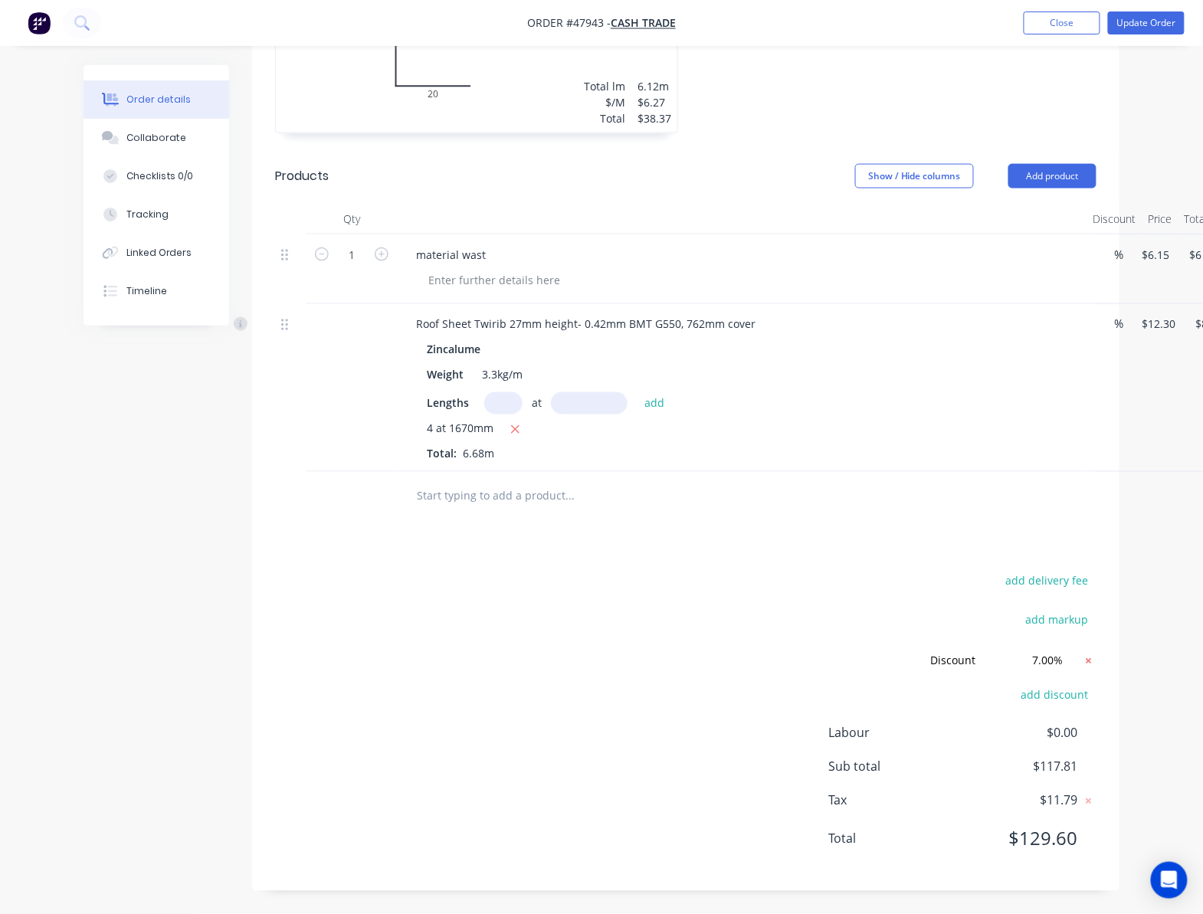
click at [1087, 661] on icon at bounding box center [1089, 661] width 15 height 15
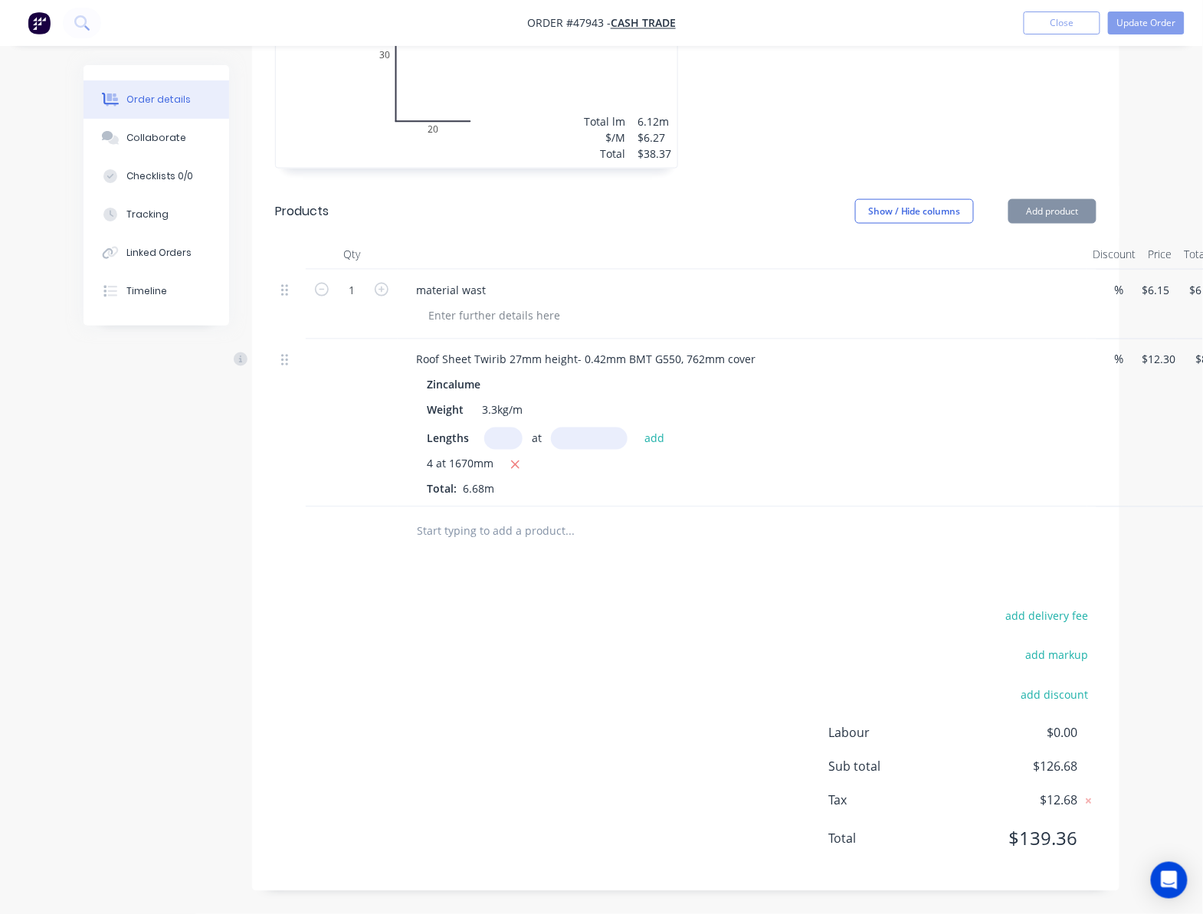
scroll to position [559, 0]
click at [1075, 614] on button "add delivery fee" at bounding box center [1047, 616] width 99 height 21
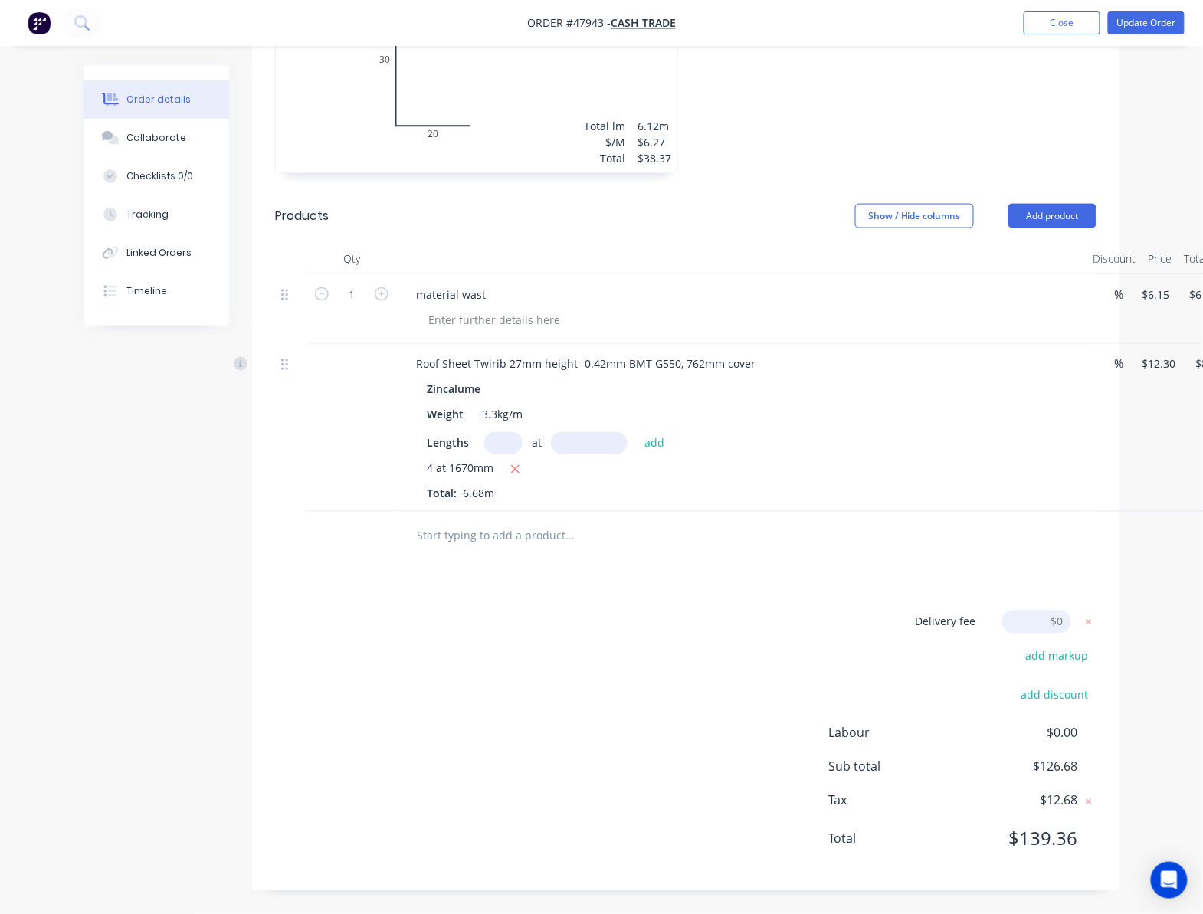
click at [1147, 648] on div "Order details Collaborate Checklists 0/0 Tracking Linked Orders Timeline Order …" at bounding box center [601, 181] width 1203 height 1466
click at [1093, 622] on icon at bounding box center [1089, 622] width 15 height 15
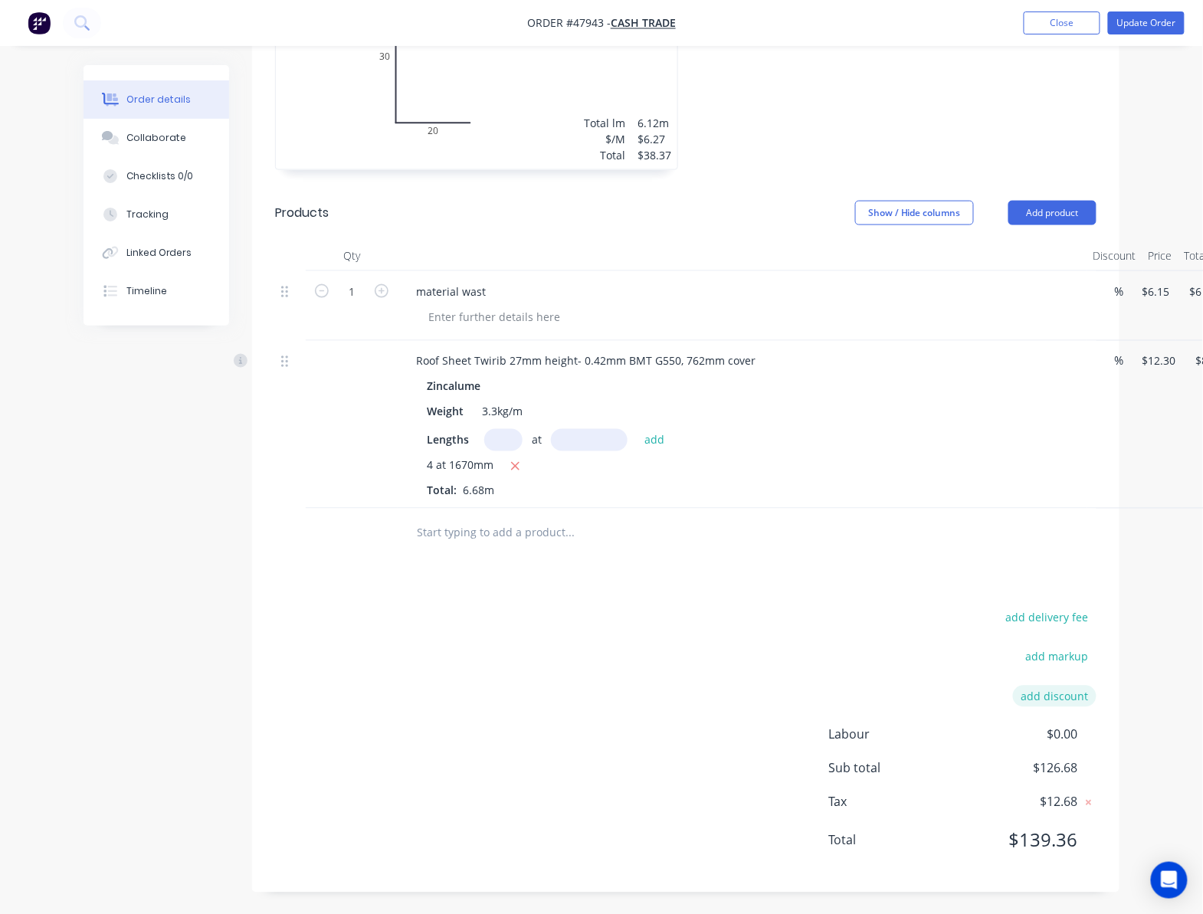
click at [1069, 697] on button "add discount" at bounding box center [1055, 696] width 84 height 21
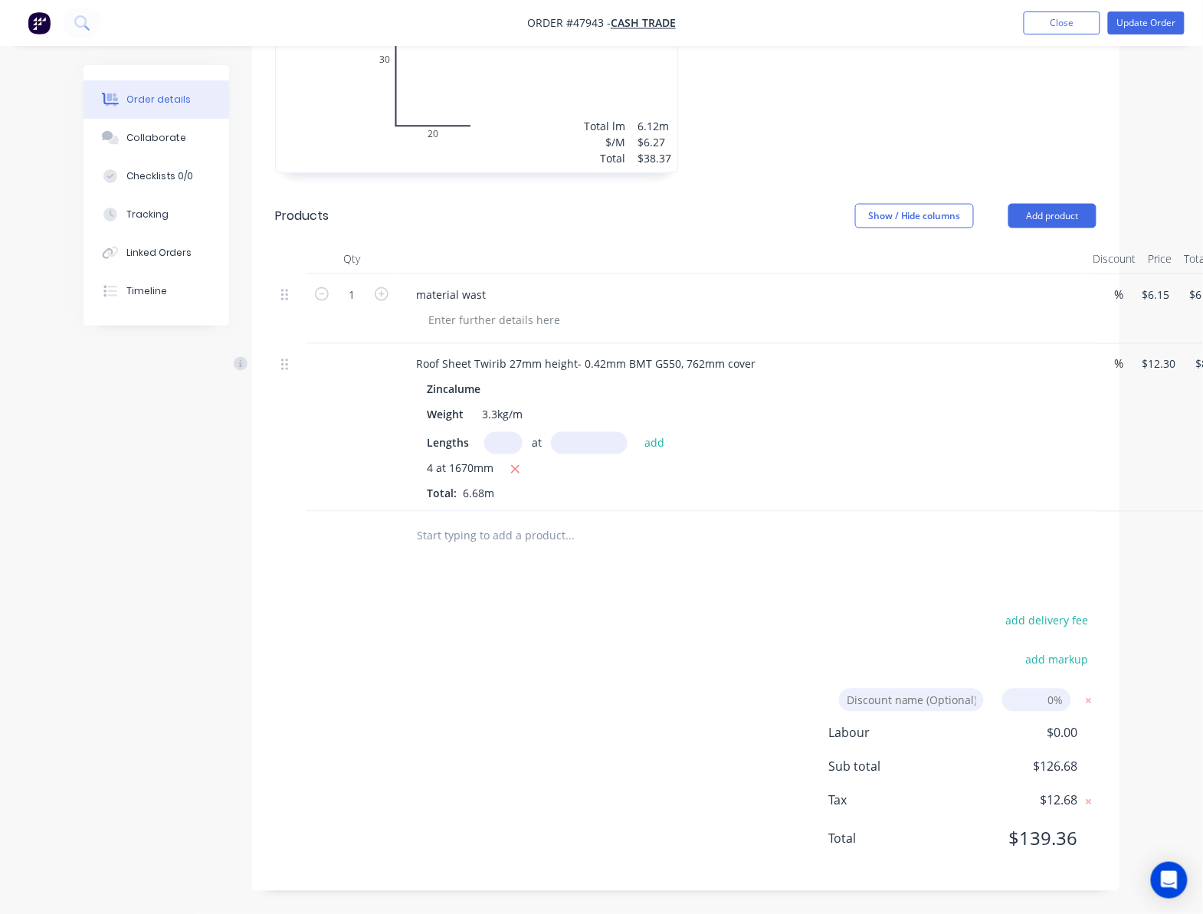
click at [1049, 703] on input at bounding box center [1037, 700] width 69 height 23
type input "7%"
click at [1111, 538] on div "Qty Discount Price Total 1 material wast % $6.15 $6.15 $6.15 $6.15 Roof Sheet T…" at bounding box center [686, 403] width 868 height 318
click at [949, 543] on div at bounding box center [674, 537] width 552 height 50
click at [1062, 702] on input "7%" at bounding box center [1037, 700] width 69 height 23
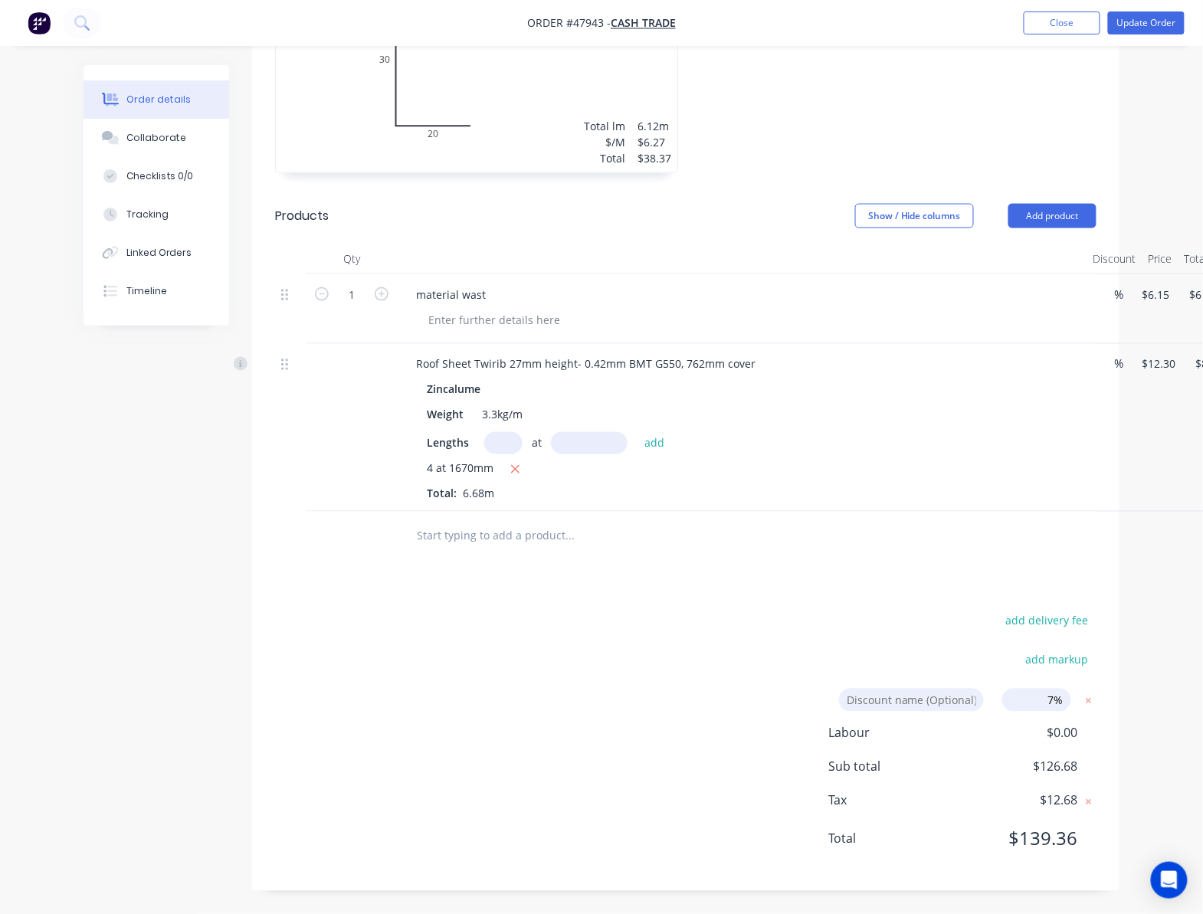
click input "submit" at bounding box center [0, 0] width 0 height 0
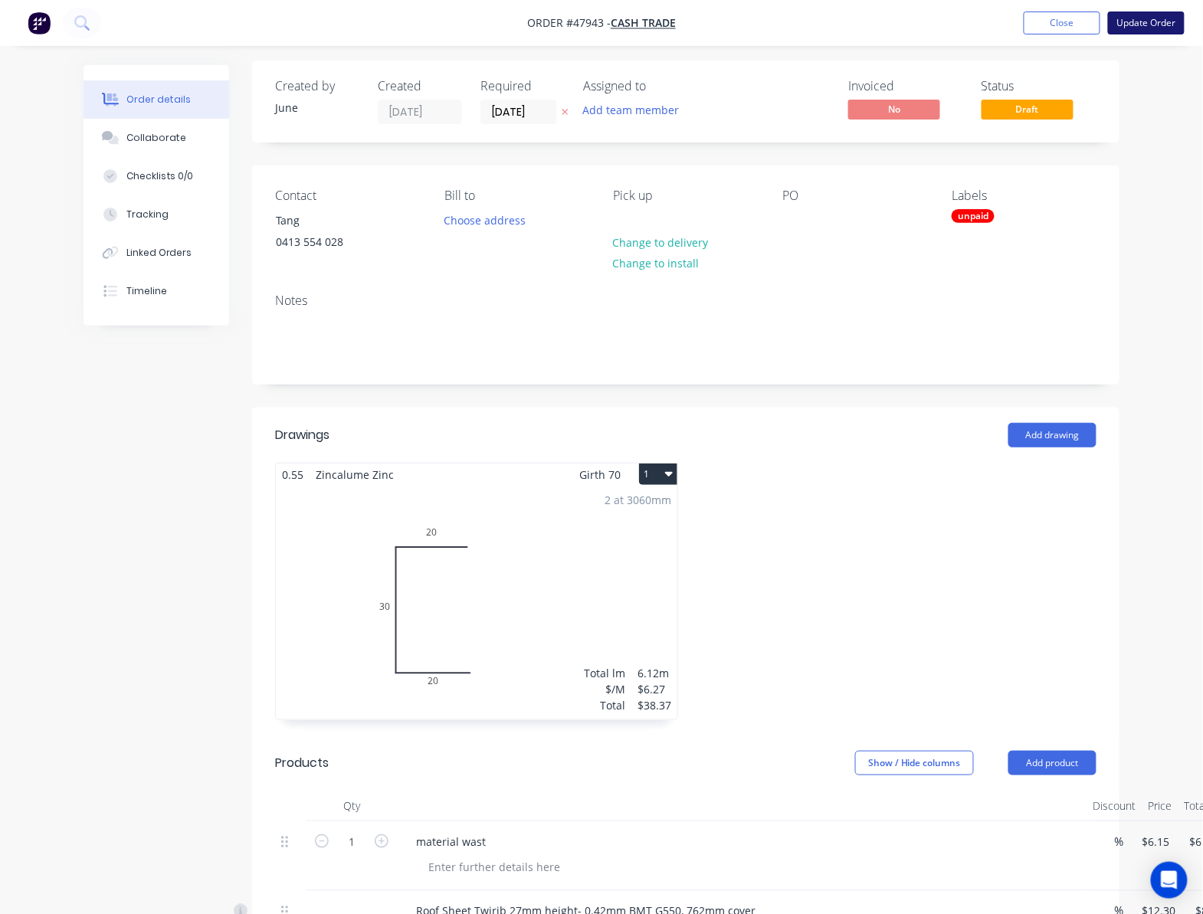
scroll to position [0, 0]
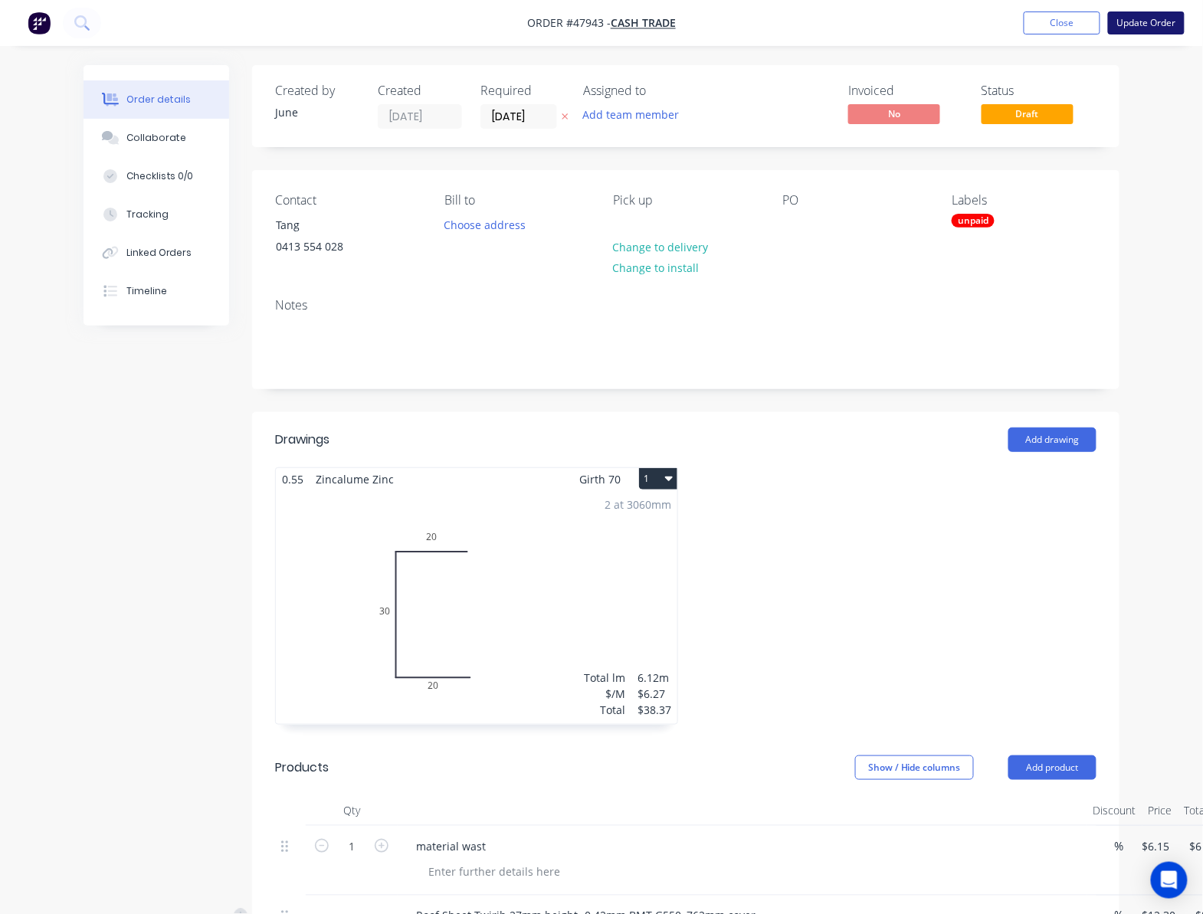
click at [1156, 18] on button "Update Order" at bounding box center [1146, 22] width 77 height 23
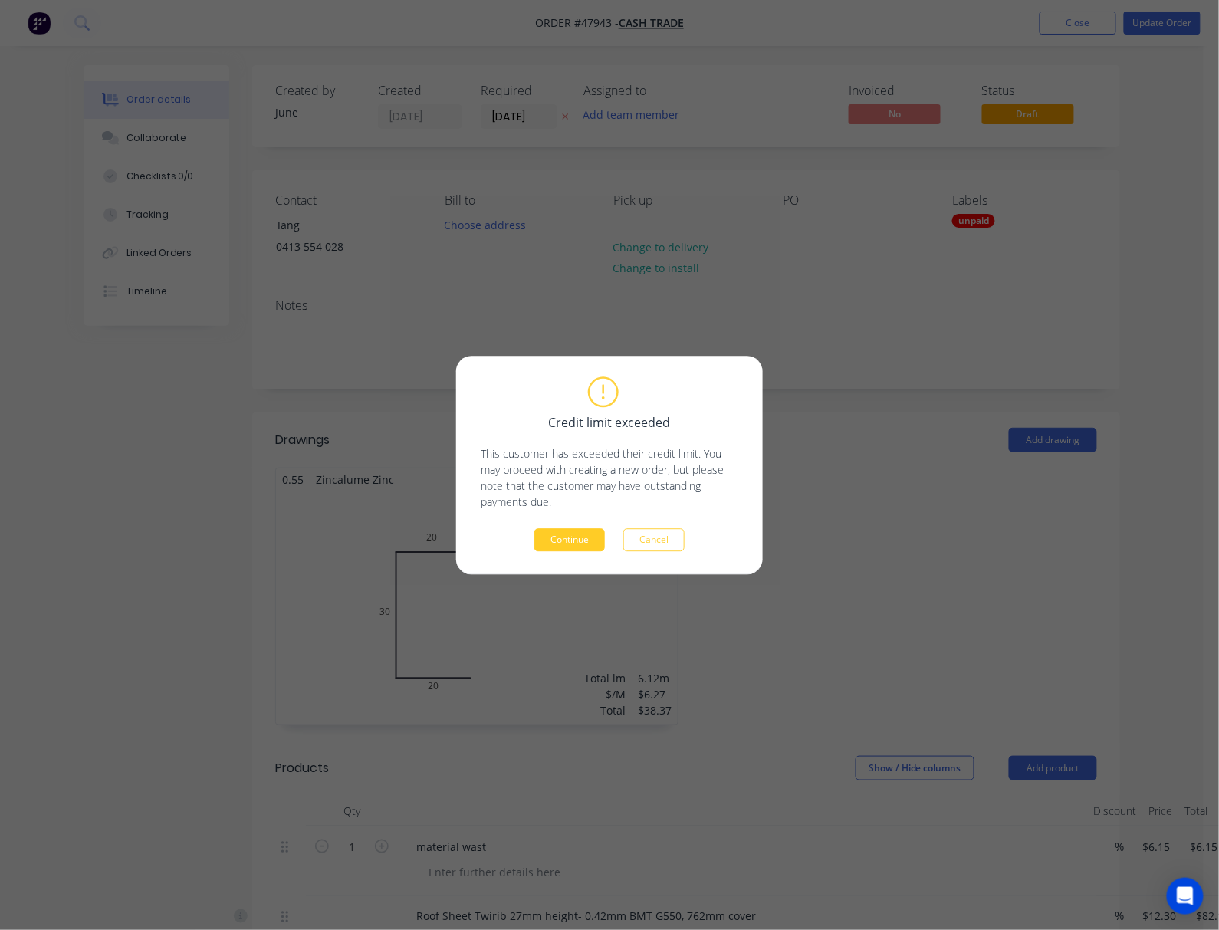
click at [590, 543] on button "Continue" at bounding box center [569, 539] width 71 height 23
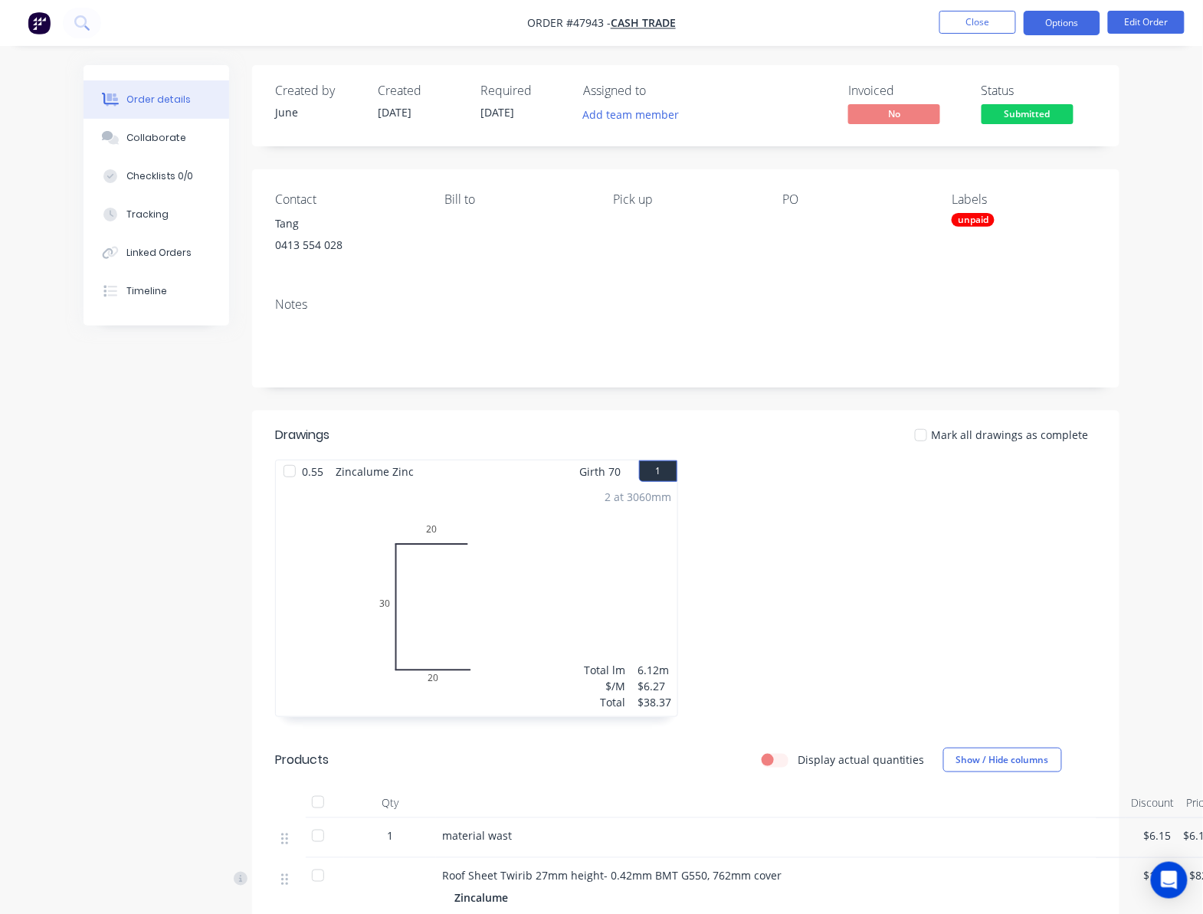
click at [1065, 25] on button "Options" at bounding box center [1062, 23] width 77 height 25
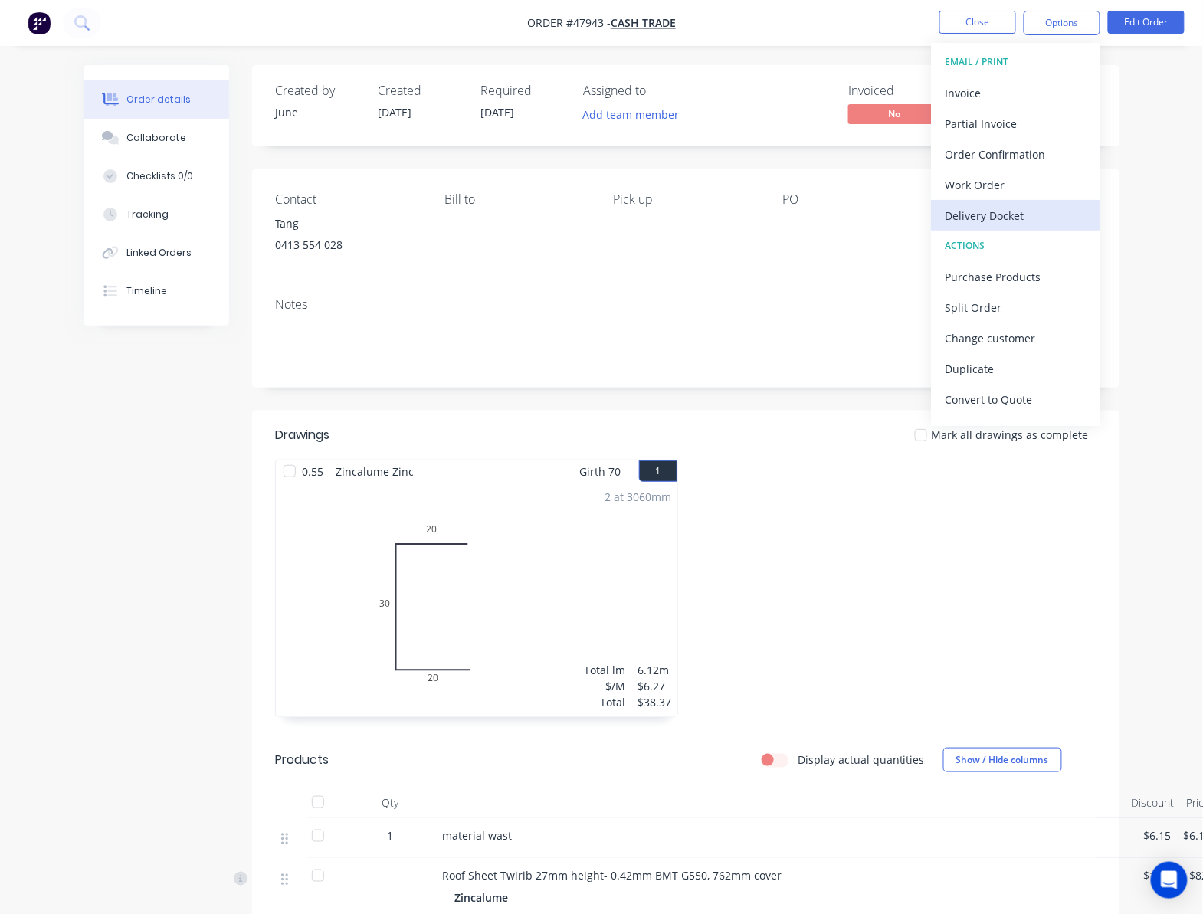
click at [1049, 210] on div "Delivery Docket" at bounding box center [1016, 216] width 141 height 22
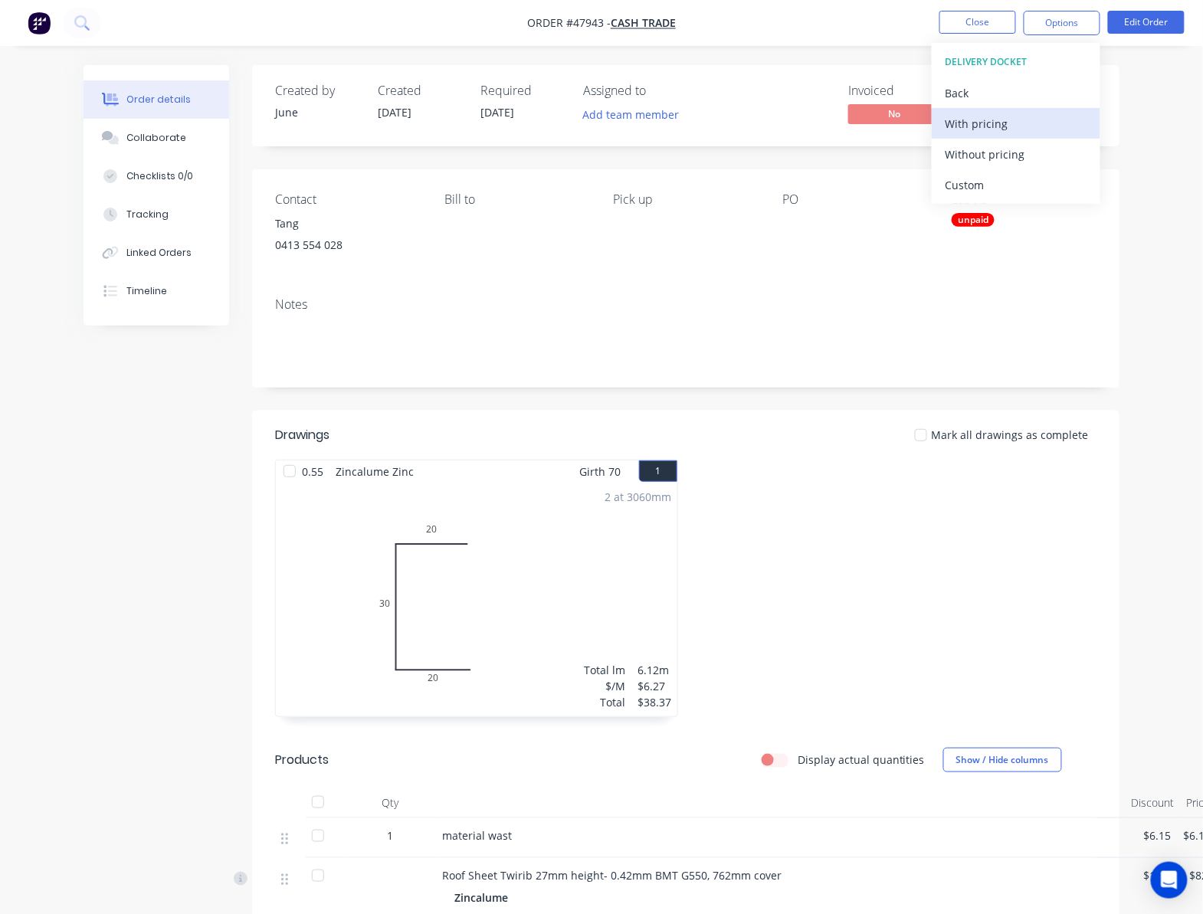
click at [1059, 113] on div "With pricing" at bounding box center [1016, 124] width 141 height 22
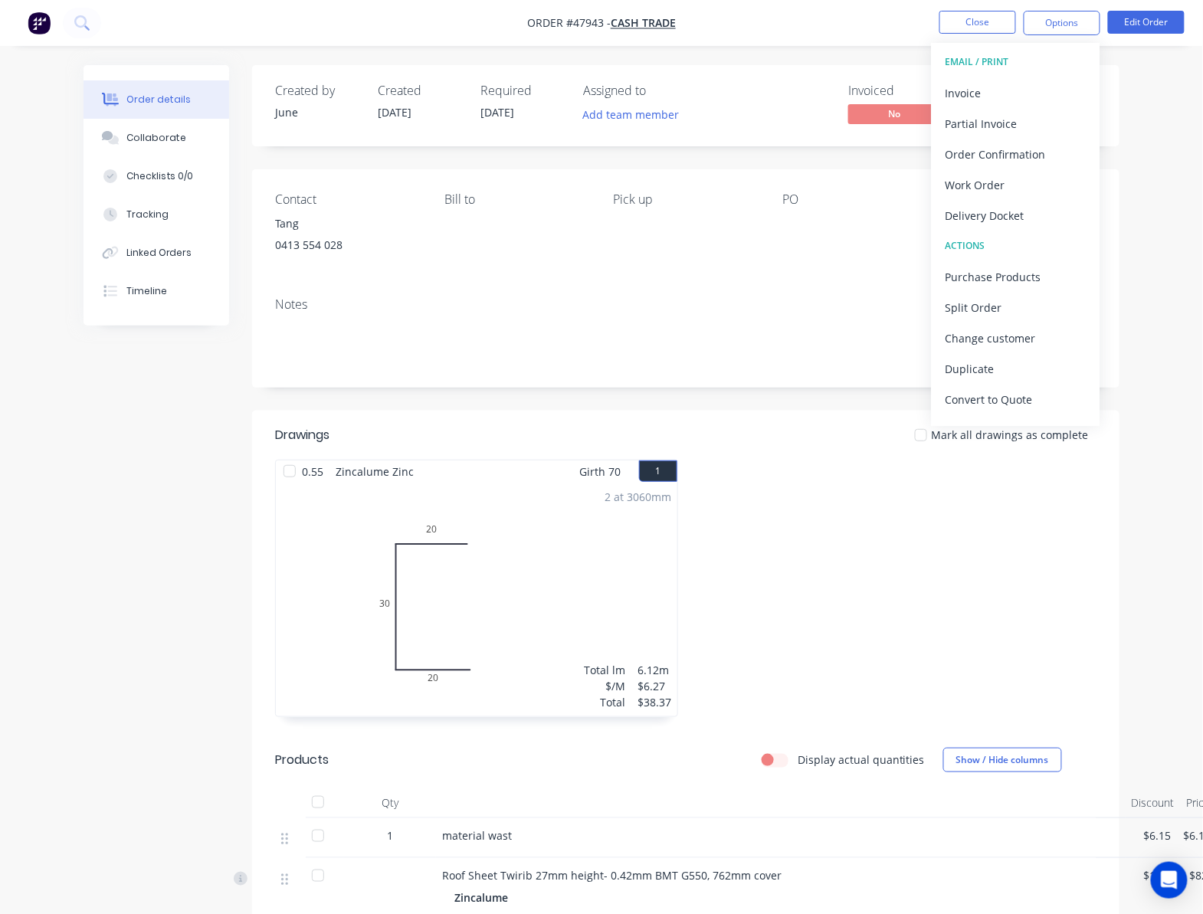
click at [1174, 504] on div "Order details Collaborate Checklists 0/0 Tracking Linked Orders Timeline Order …" at bounding box center [601, 642] width 1203 height 1284
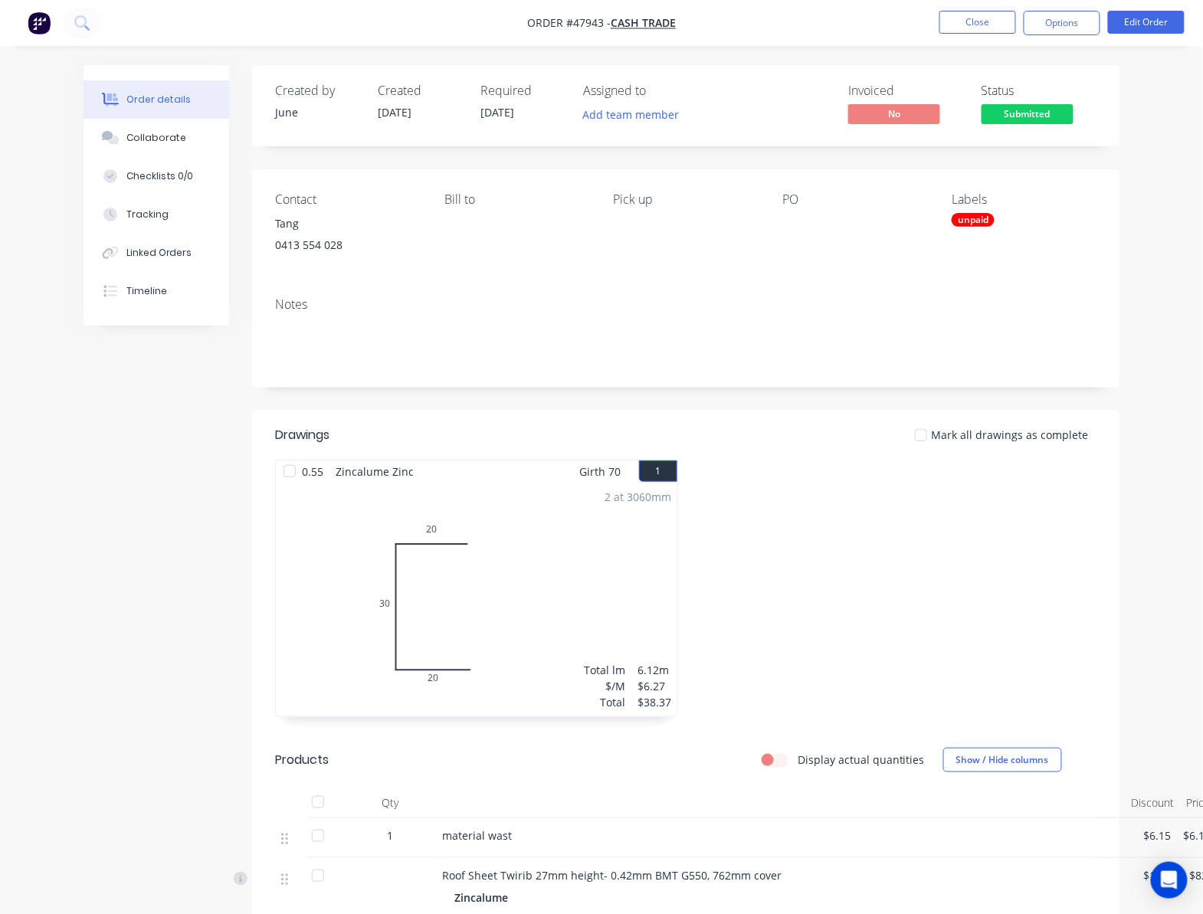
click at [975, 215] on div "unpaid" at bounding box center [973, 220] width 43 height 14
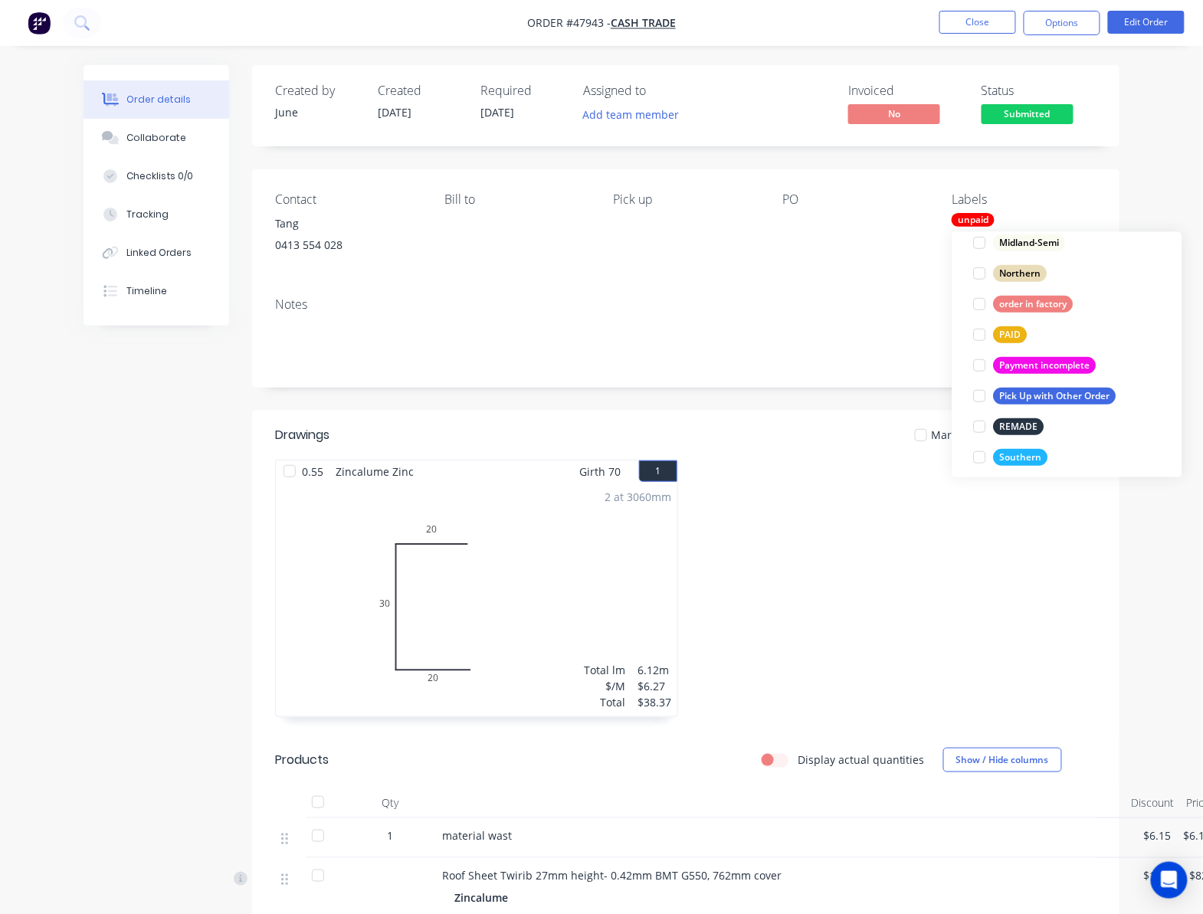
scroll to position [461, 0]
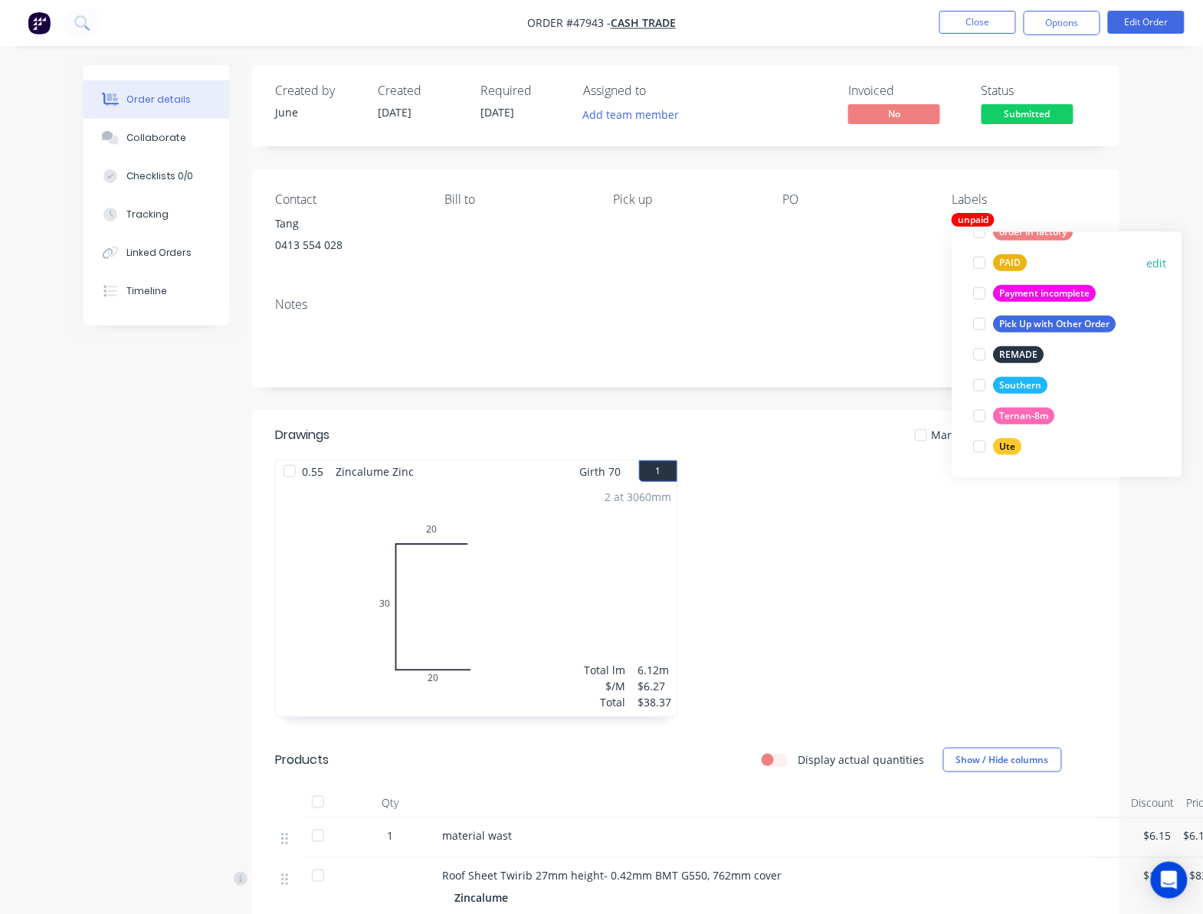
click at [981, 261] on div at bounding box center [980, 263] width 31 height 31
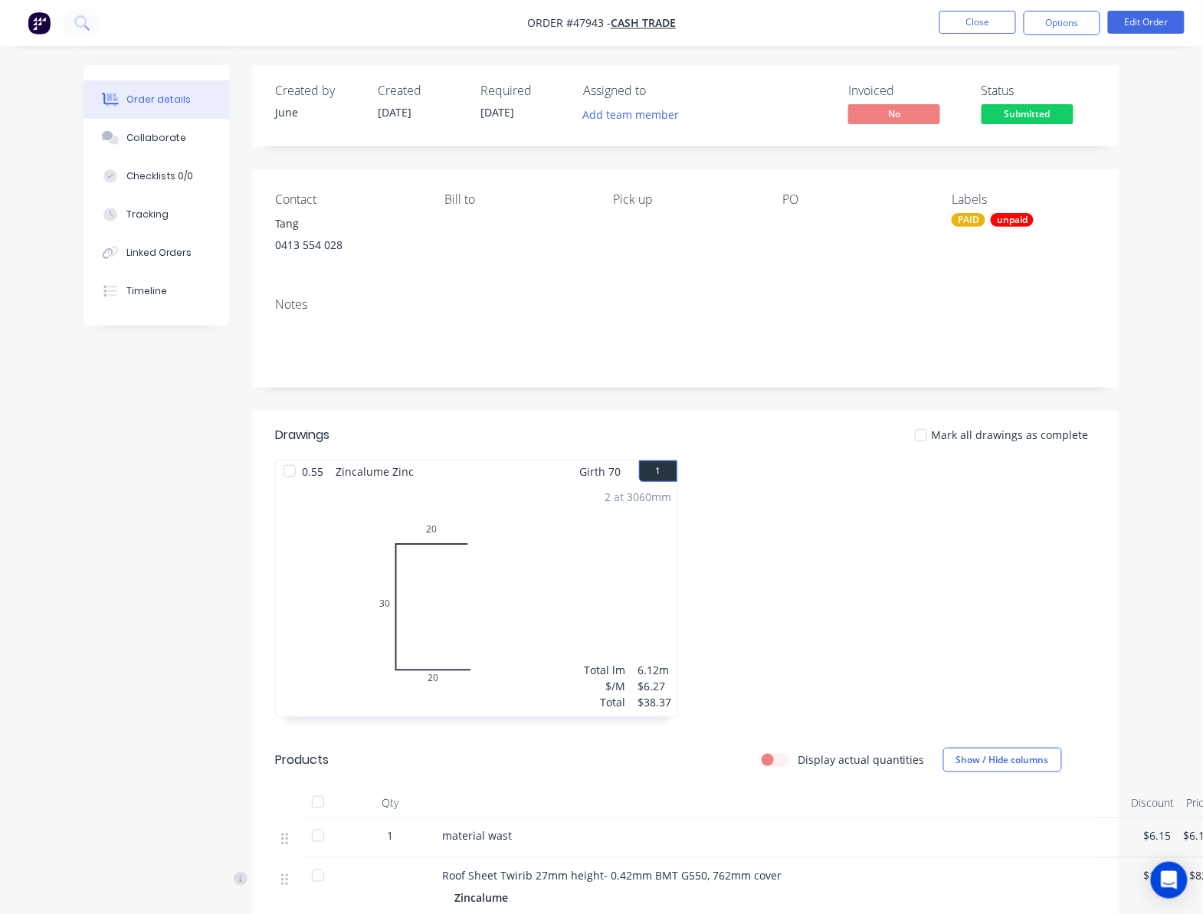
click at [1128, 166] on div "Order details Collaborate Checklists 0/0 Tracking Linked Orders Timeline Order …" at bounding box center [601, 674] width 1067 height 1219
click at [1010, 216] on div "unpaid" at bounding box center [1012, 220] width 43 height 14
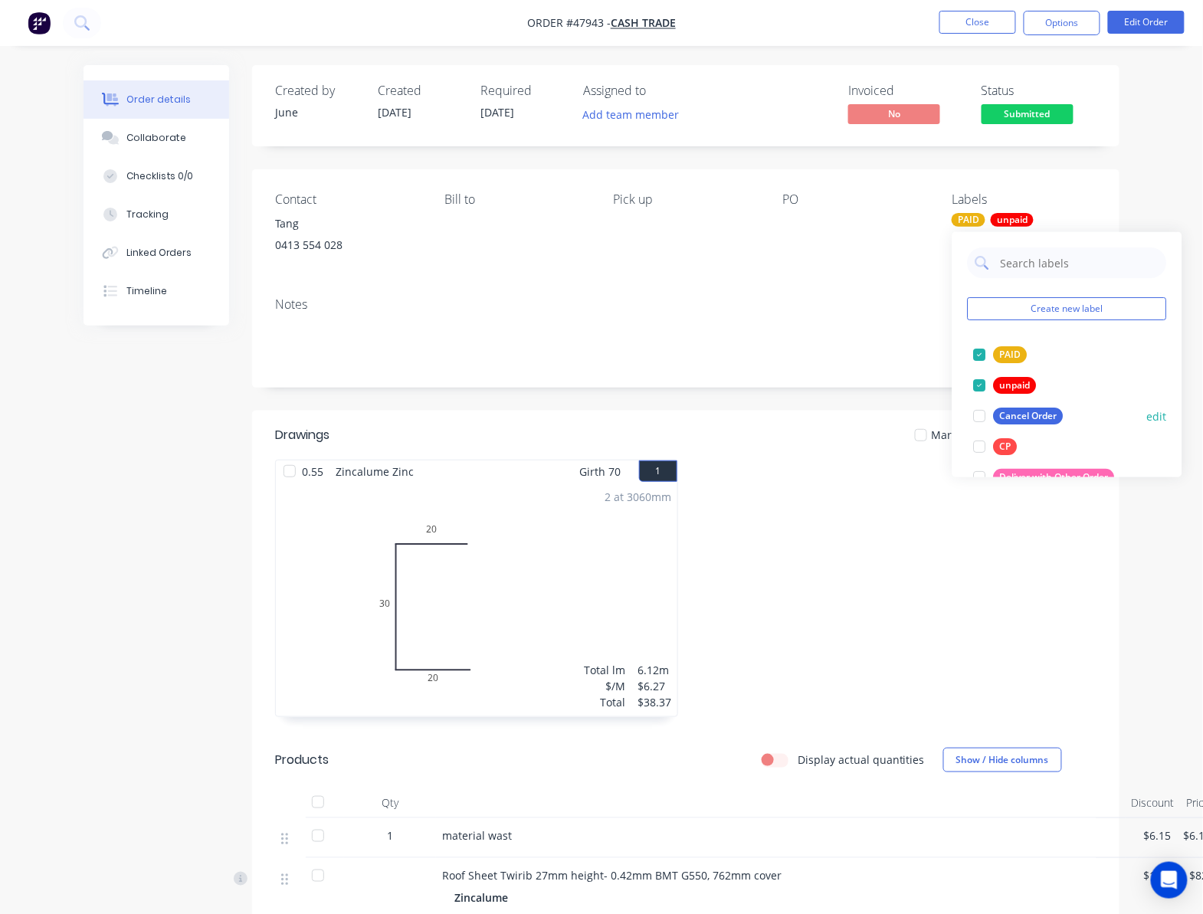
click at [985, 385] on div at bounding box center [980, 385] width 31 height 31
click at [1108, 181] on div "Contact Tang 0413 554 028 Bill to Pick up PO Labels PAID" at bounding box center [686, 227] width 868 height 116
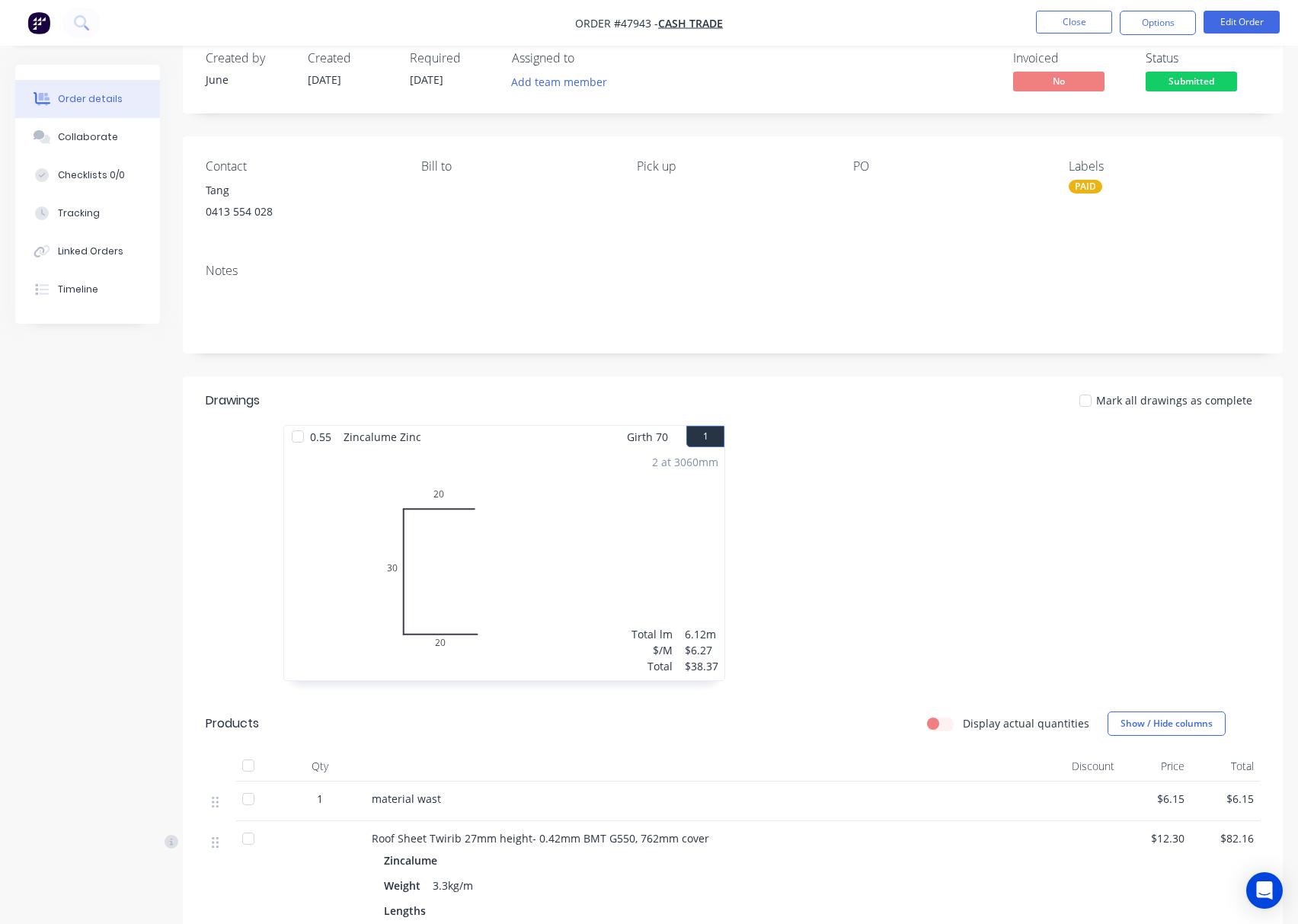
scroll to position [0, 0]
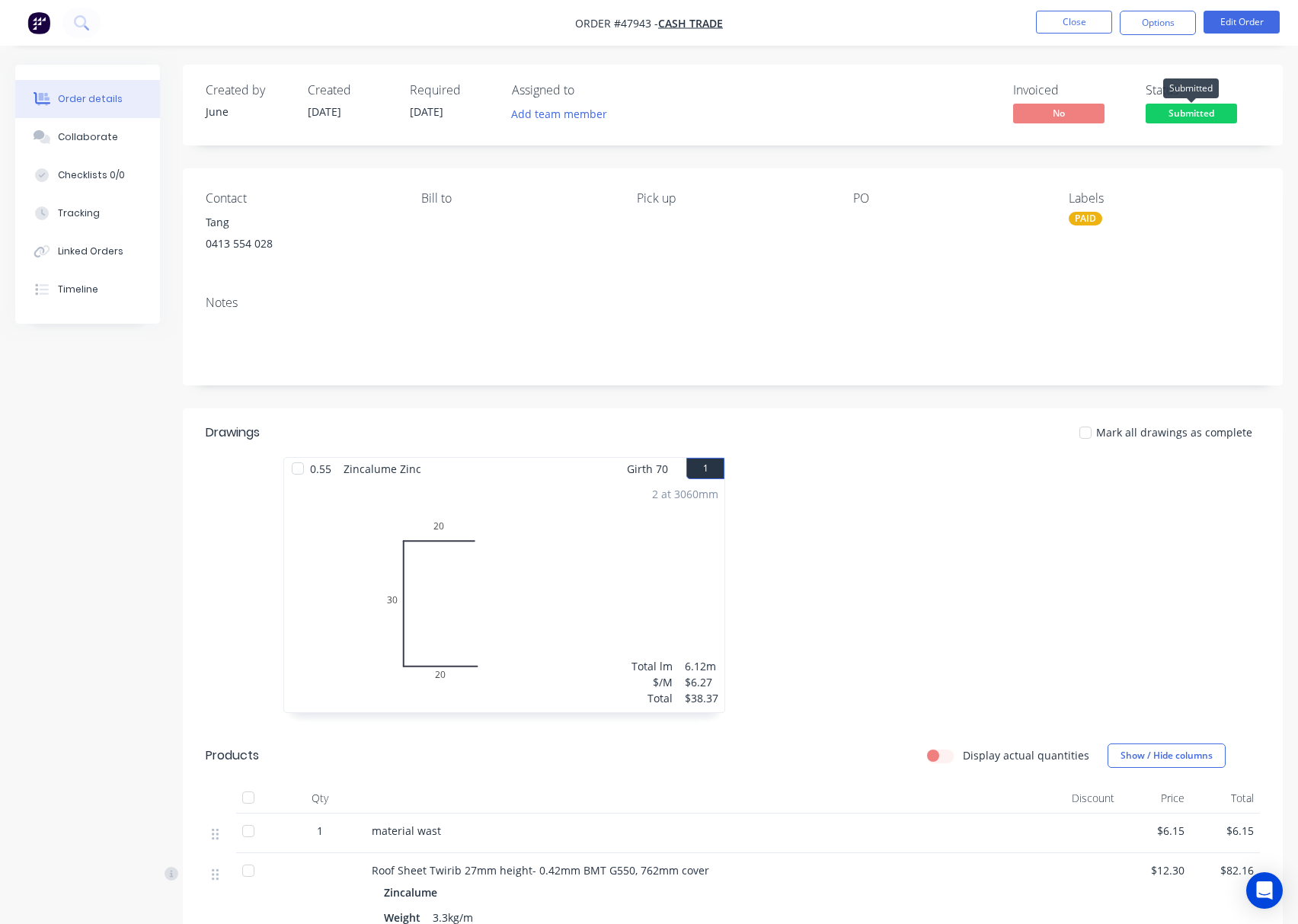
click at [1211, 110] on span "Submitted" at bounding box center [1192, 112] width 91 height 19
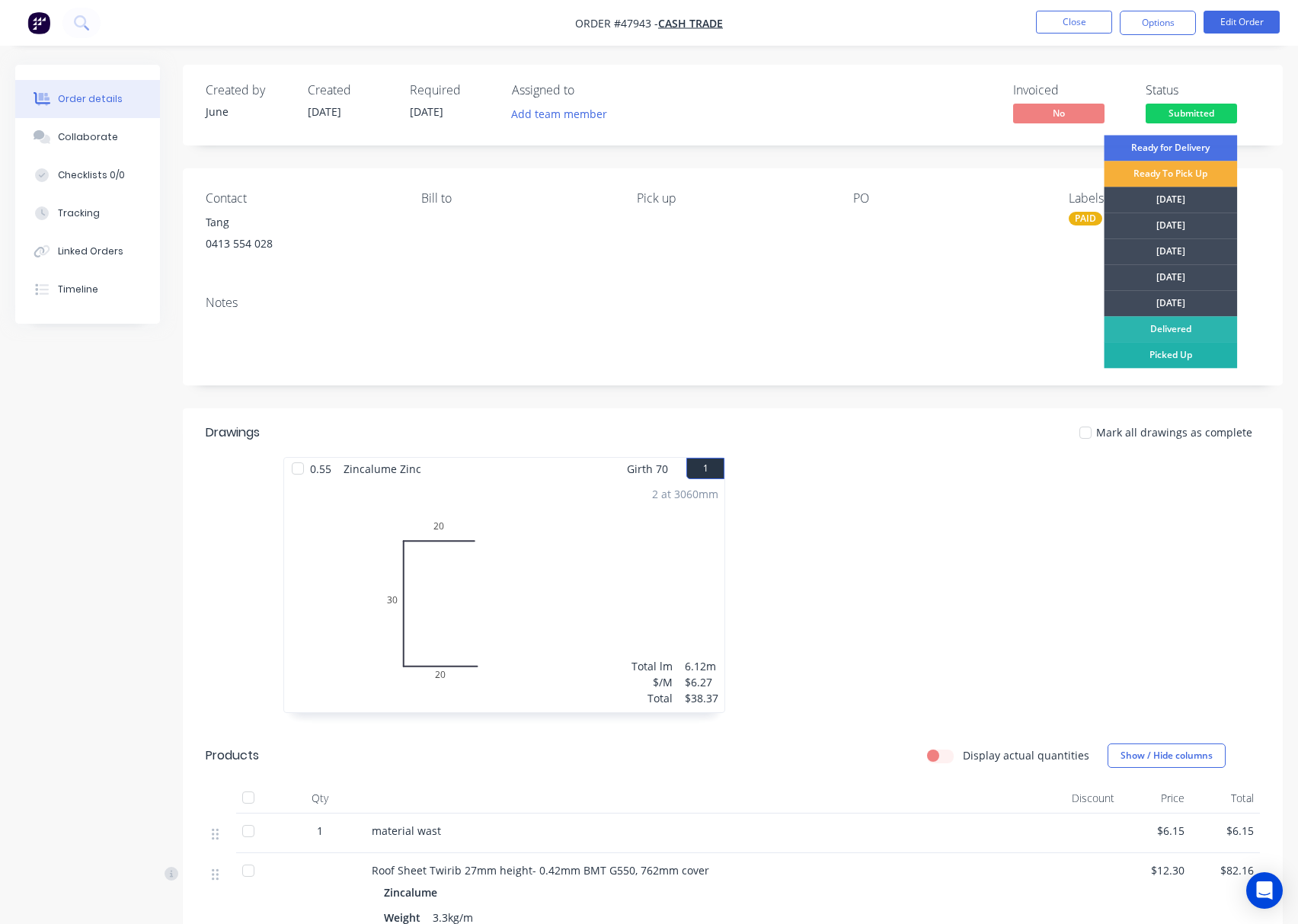
click at [1180, 349] on div "Picked Up" at bounding box center [1171, 355] width 133 height 26
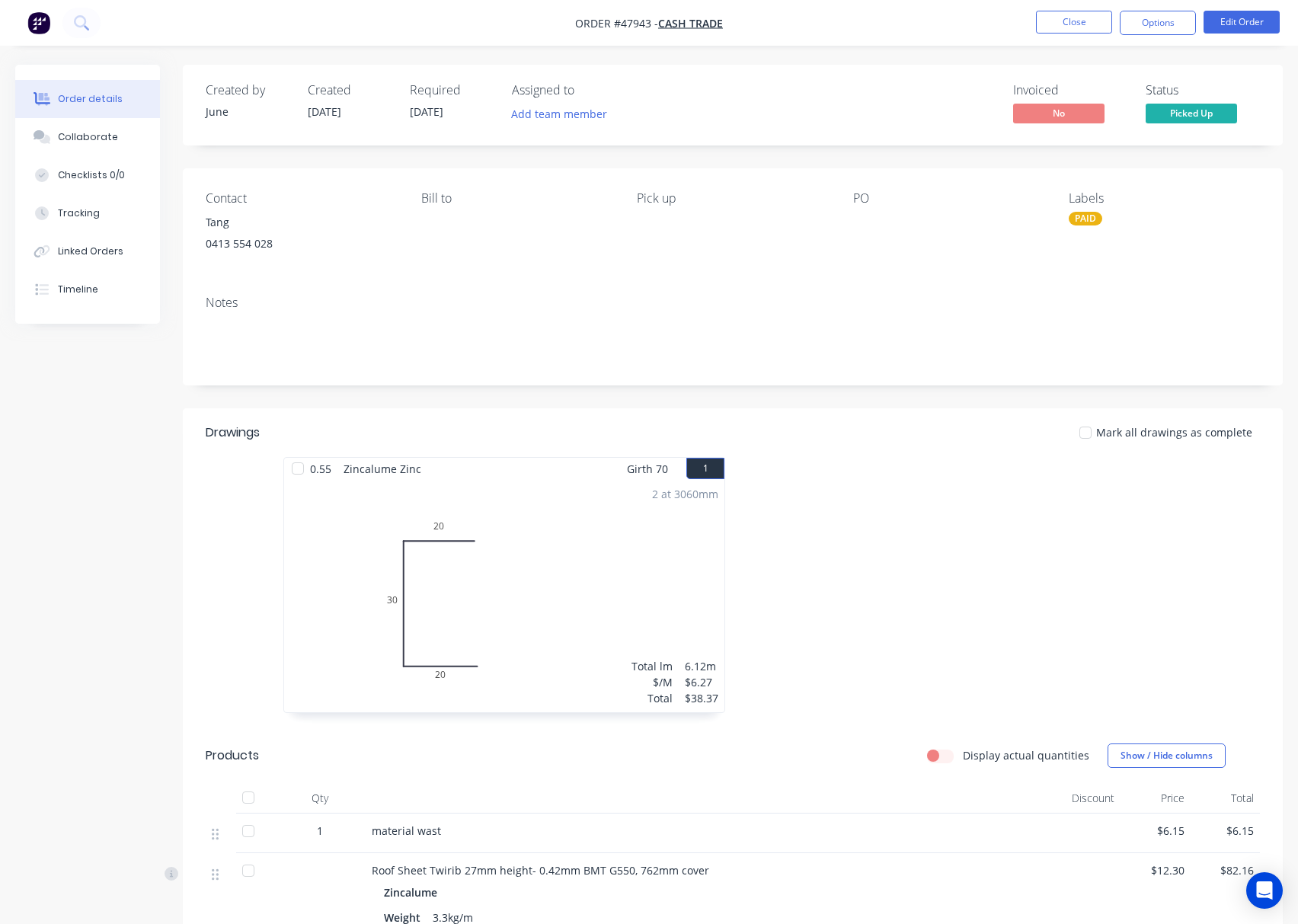
click at [884, 86] on div "Invoiced No Status Picked Up" at bounding box center [961, 105] width 595 height 44
click at [841, 85] on div "Invoiced No Status Picked Up" at bounding box center [961, 105] width 595 height 44
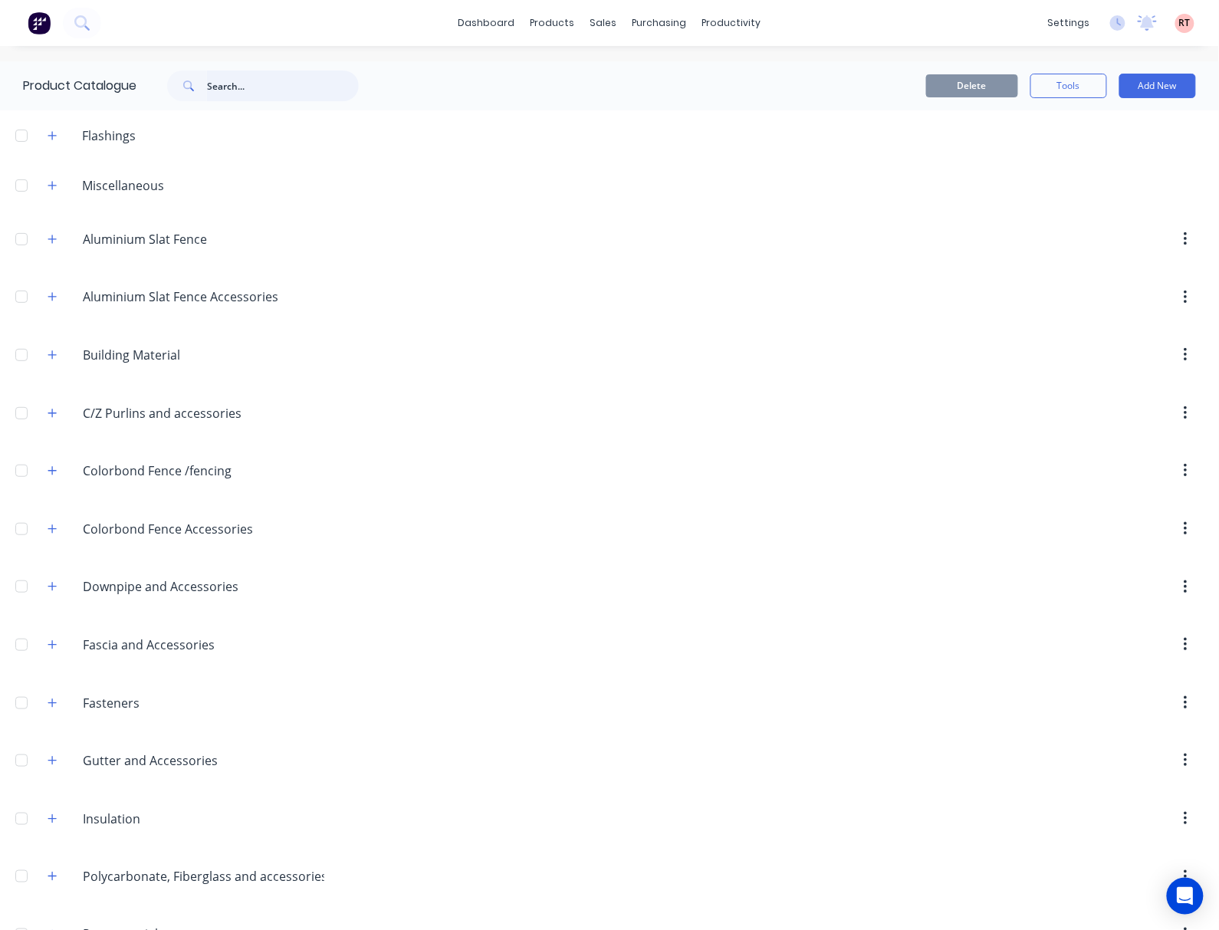
click at [293, 97] on input "text" at bounding box center [283, 86] width 152 height 31
type input "fence"
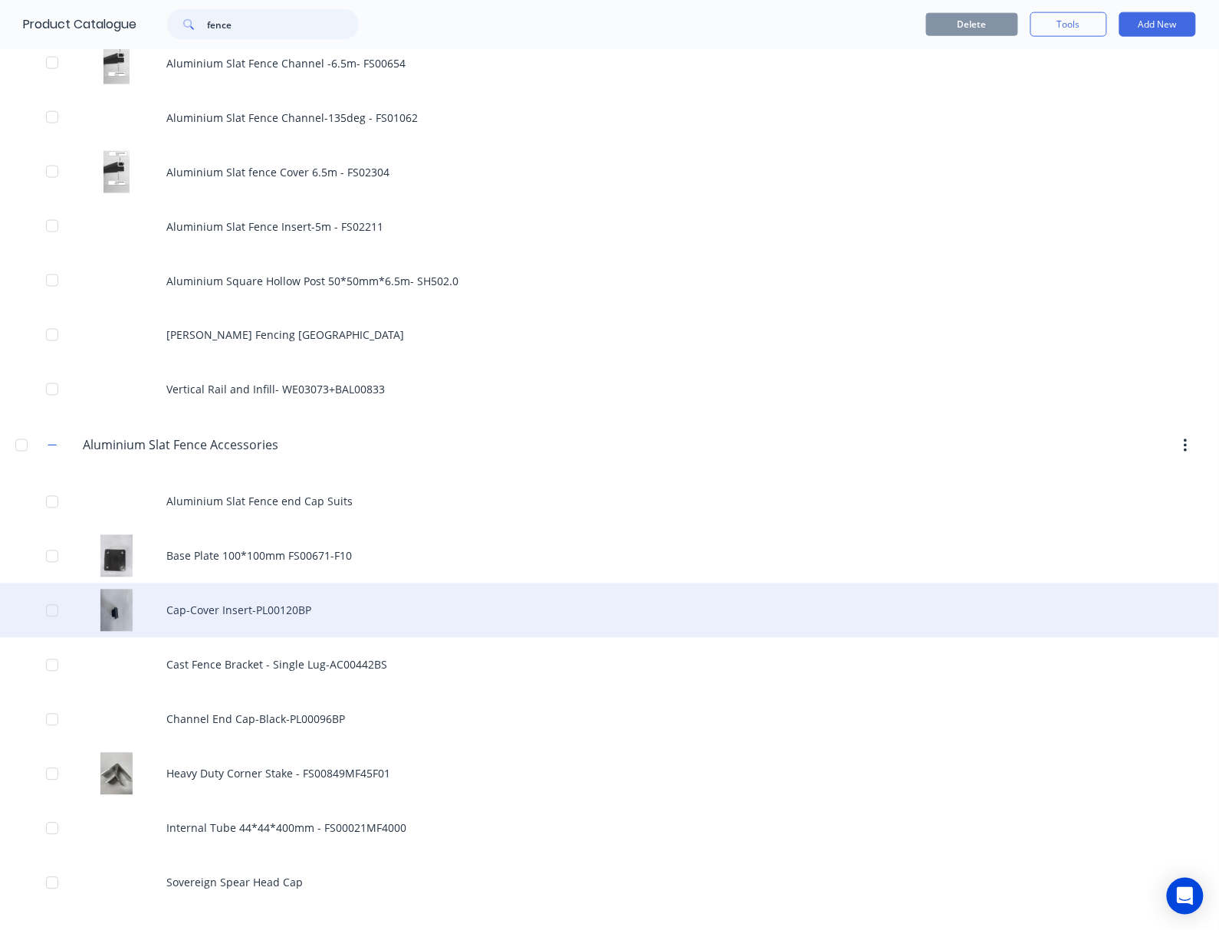
scroll to position [715, 0]
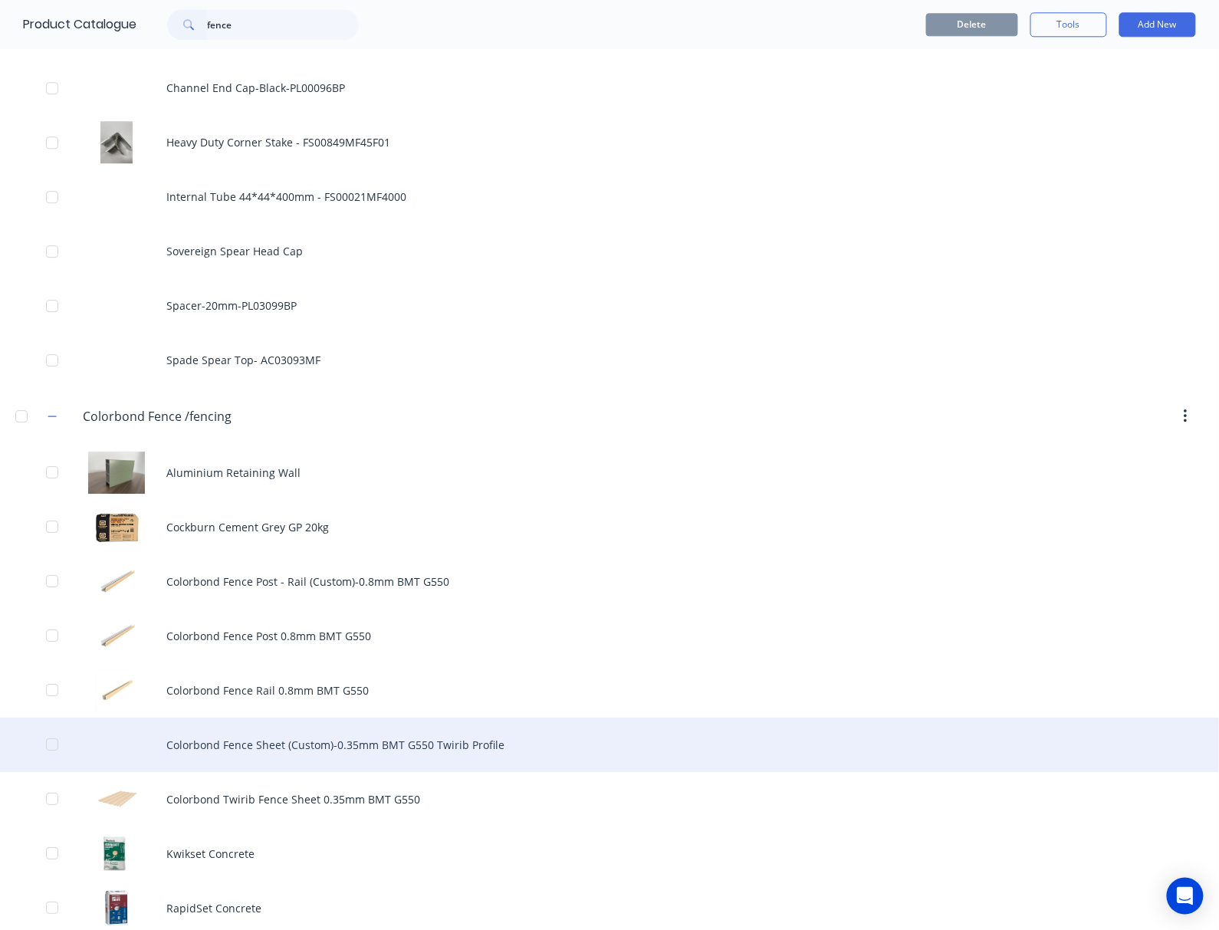
drag, startPoint x: 458, startPoint y: 383, endPoint x: 467, endPoint y: 392, distance: 12.5
click at [467, 392] on div "Miscellaneous Colour bond fence kit : Height 1800mm; Total Width including post…" at bounding box center [609, 309] width 1219 height 2897
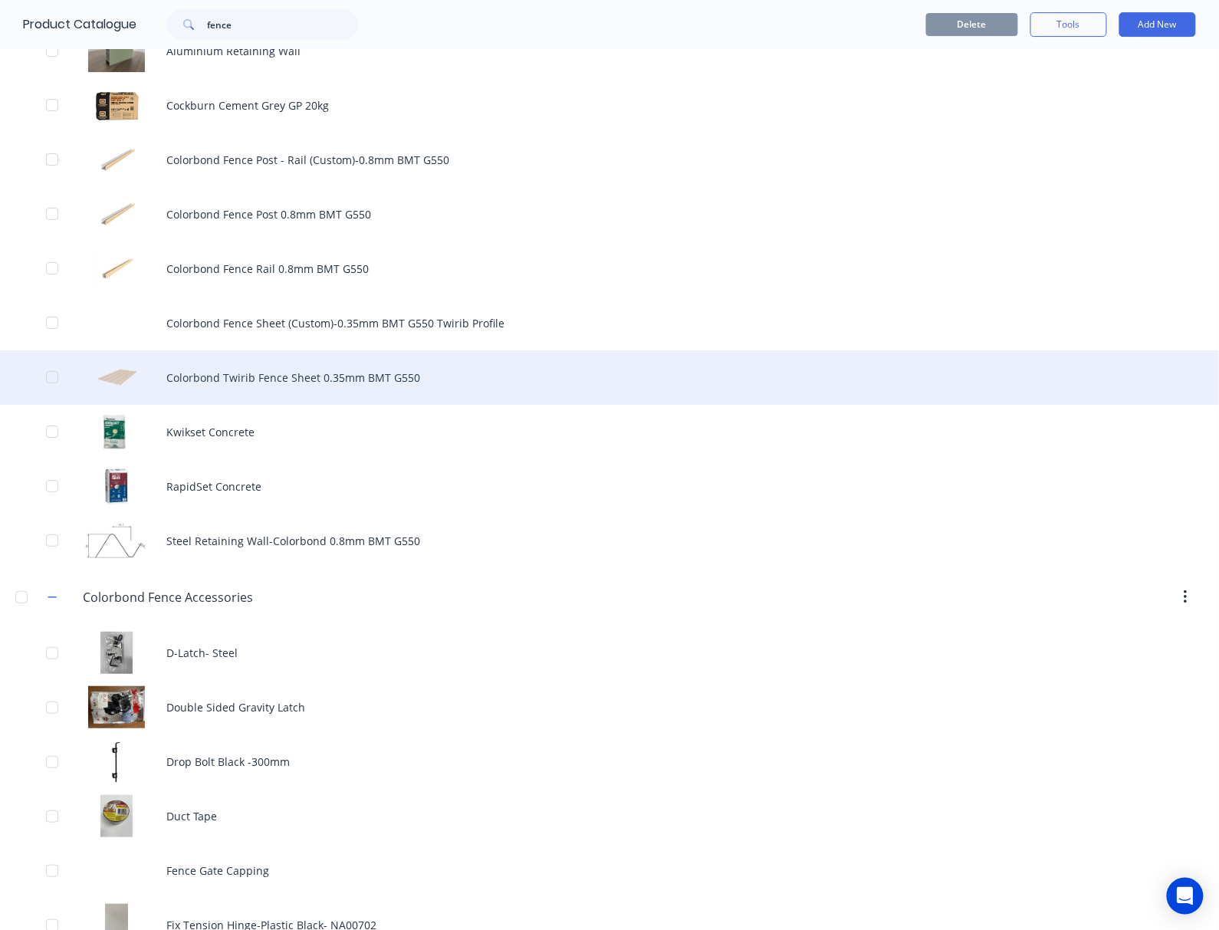
scroll to position [1635, 0]
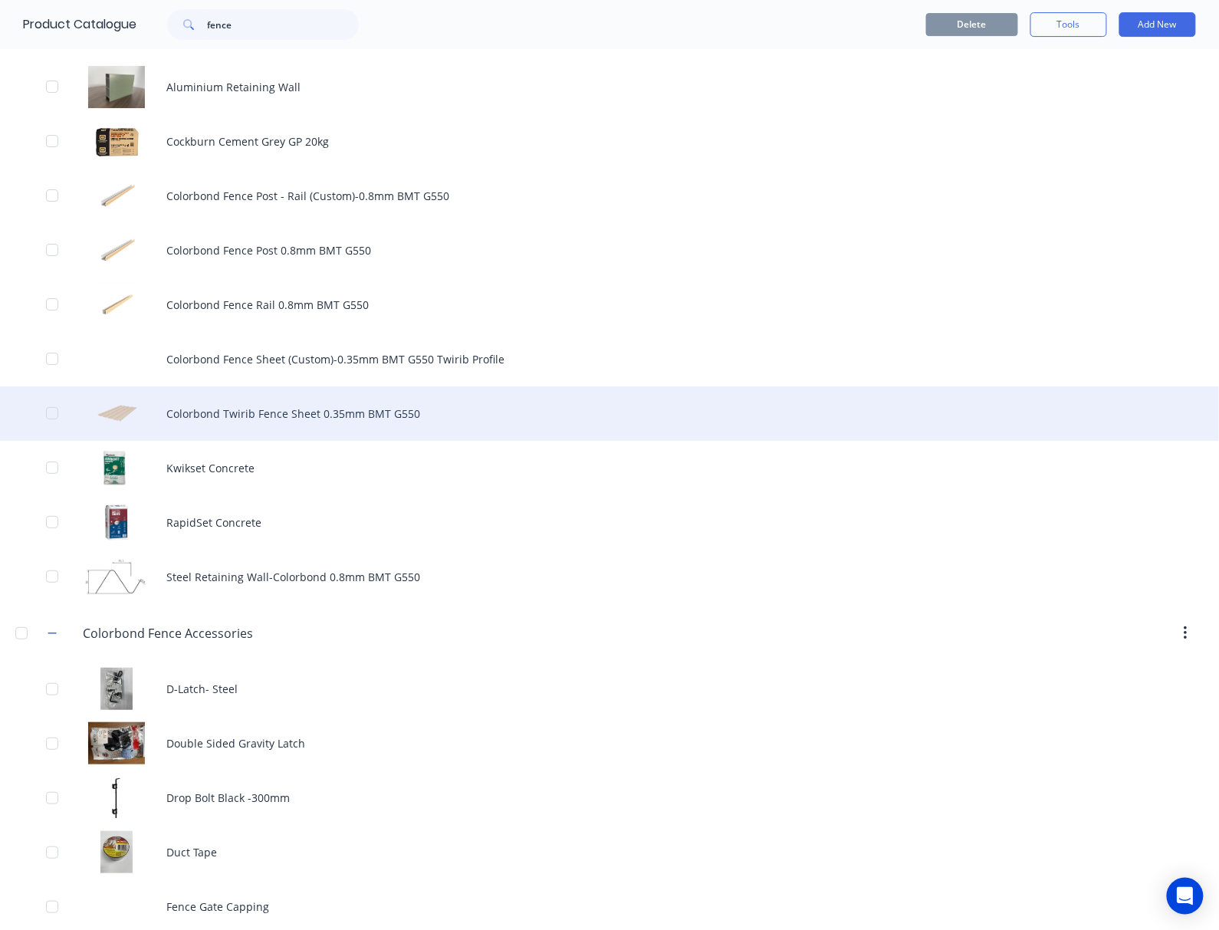
click at [337, 409] on div "Colorbond Twirib Fence Sheet 0.35mm BMT G550" at bounding box center [609, 413] width 1219 height 54
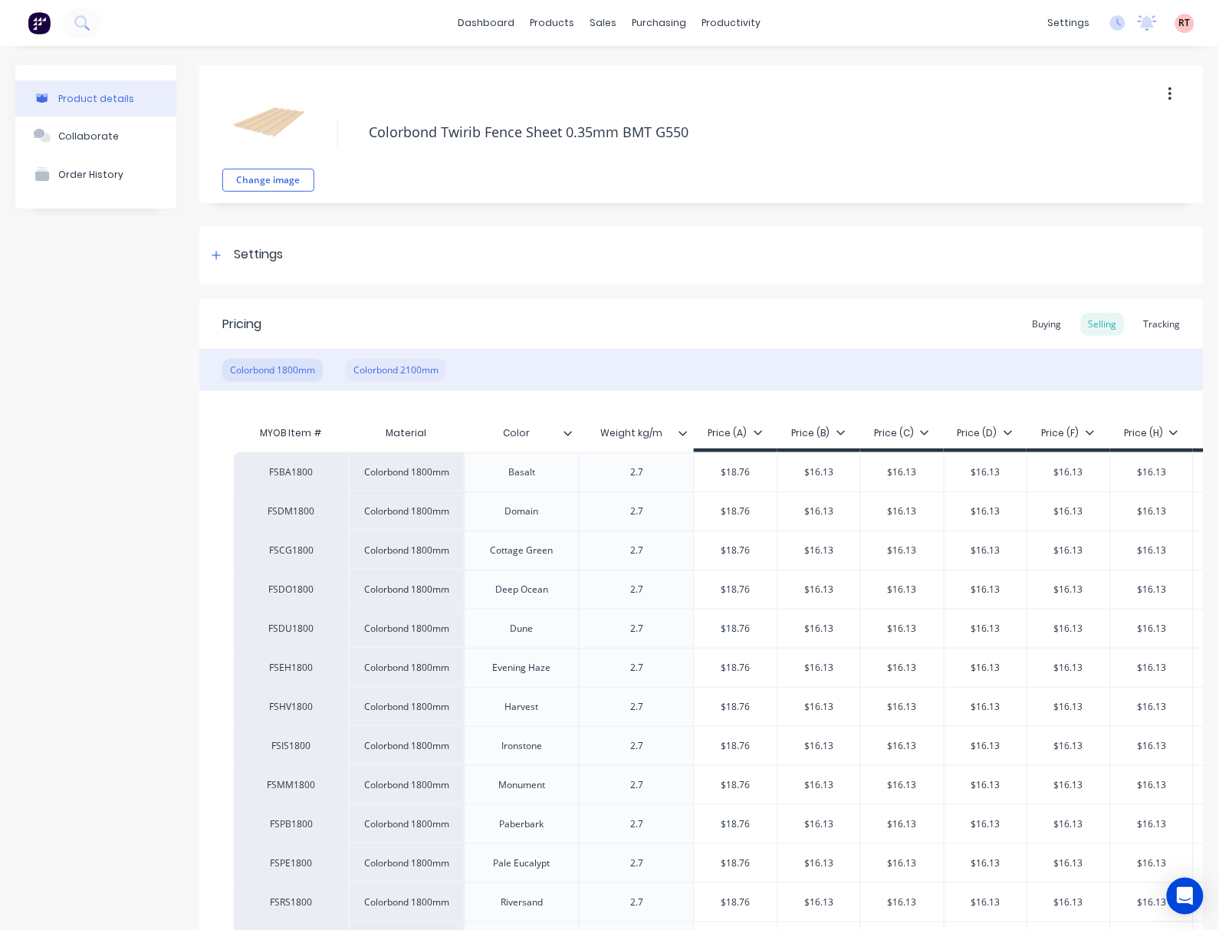
click at [435, 369] on div "Colorbond 2100mm" at bounding box center [396, 370] width 100 height 23
click at [415, 369] on div "Colorbond 2100mm" at bounding box center [396, 370] width 100 height 23
click at [555, 366] on div "Colorbond 1800mm Colorbond 2100mm" at bounding box center [701, 370] width 1004 height 42
click at [273, 363] on div "Colorbond 1800mm" at bounding box center [272, 370] width 100 height 23
click at [414, 366] on div "Colorbond 2100mm" at bounding box center [396, 370] width 100 height 23
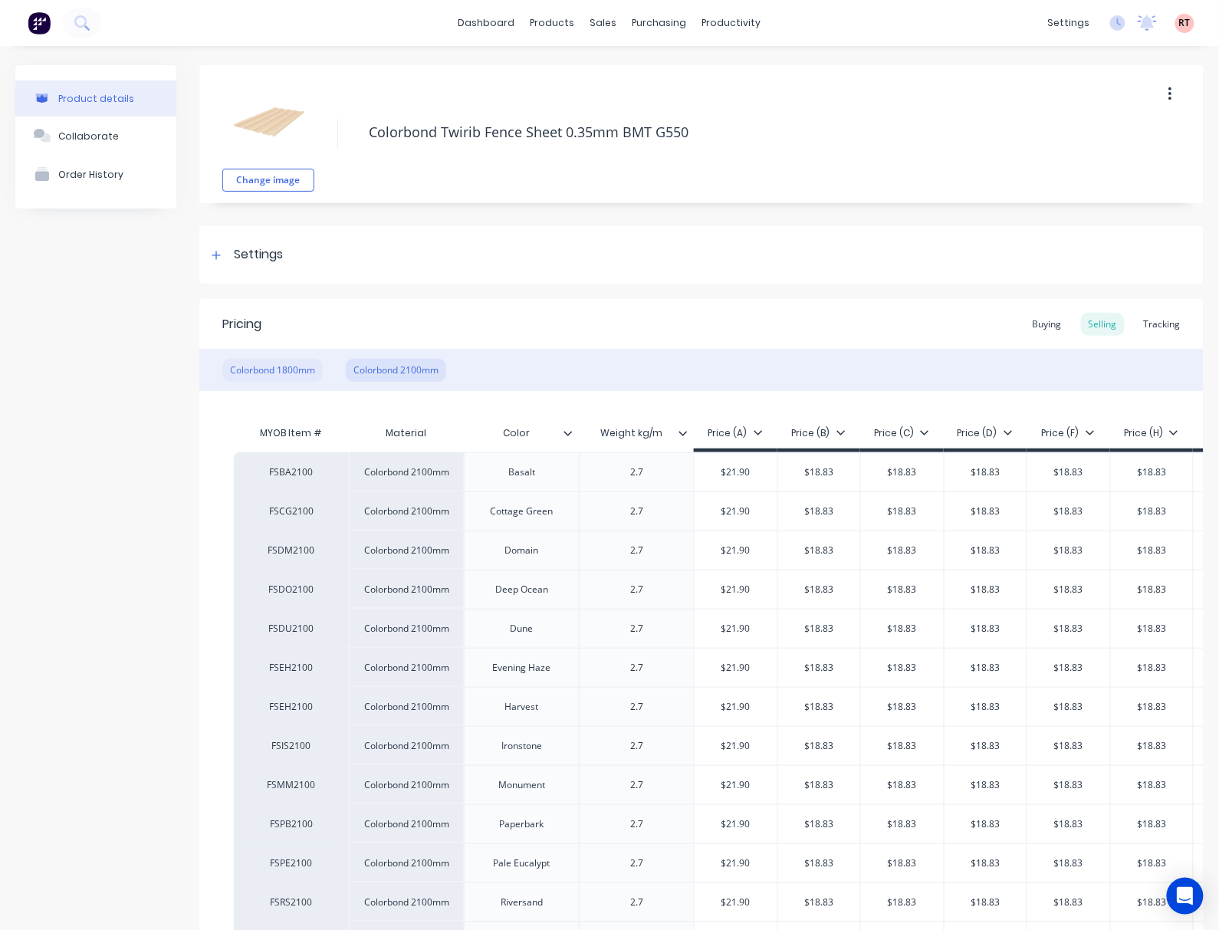
click at [279, 372] on div "Colorbond 1800mm" at bounding box center [272, 370] width 100 height 23
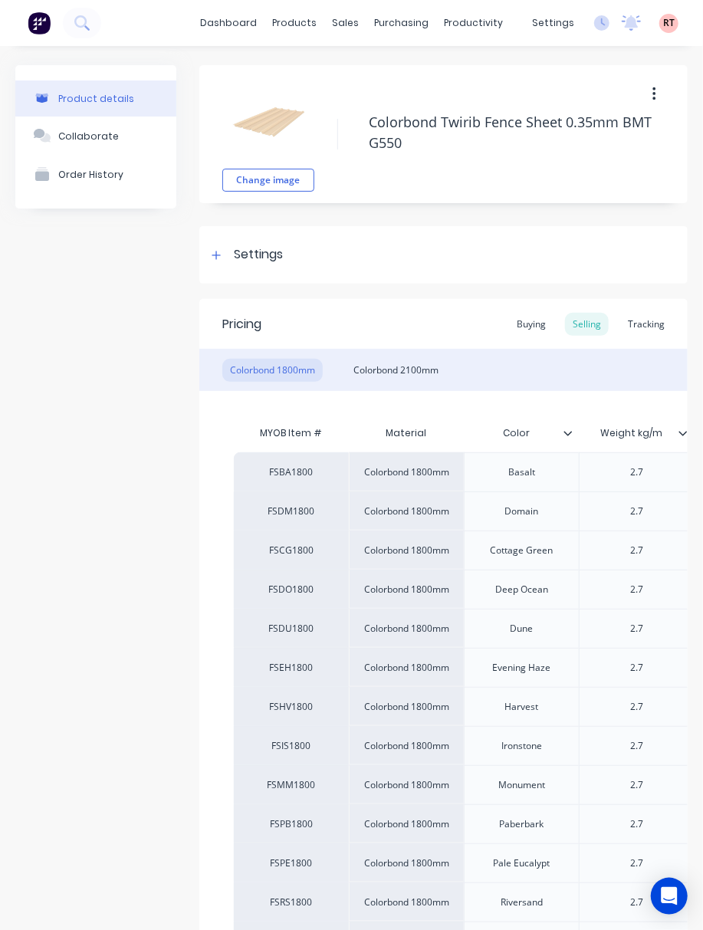
type textarea "x"
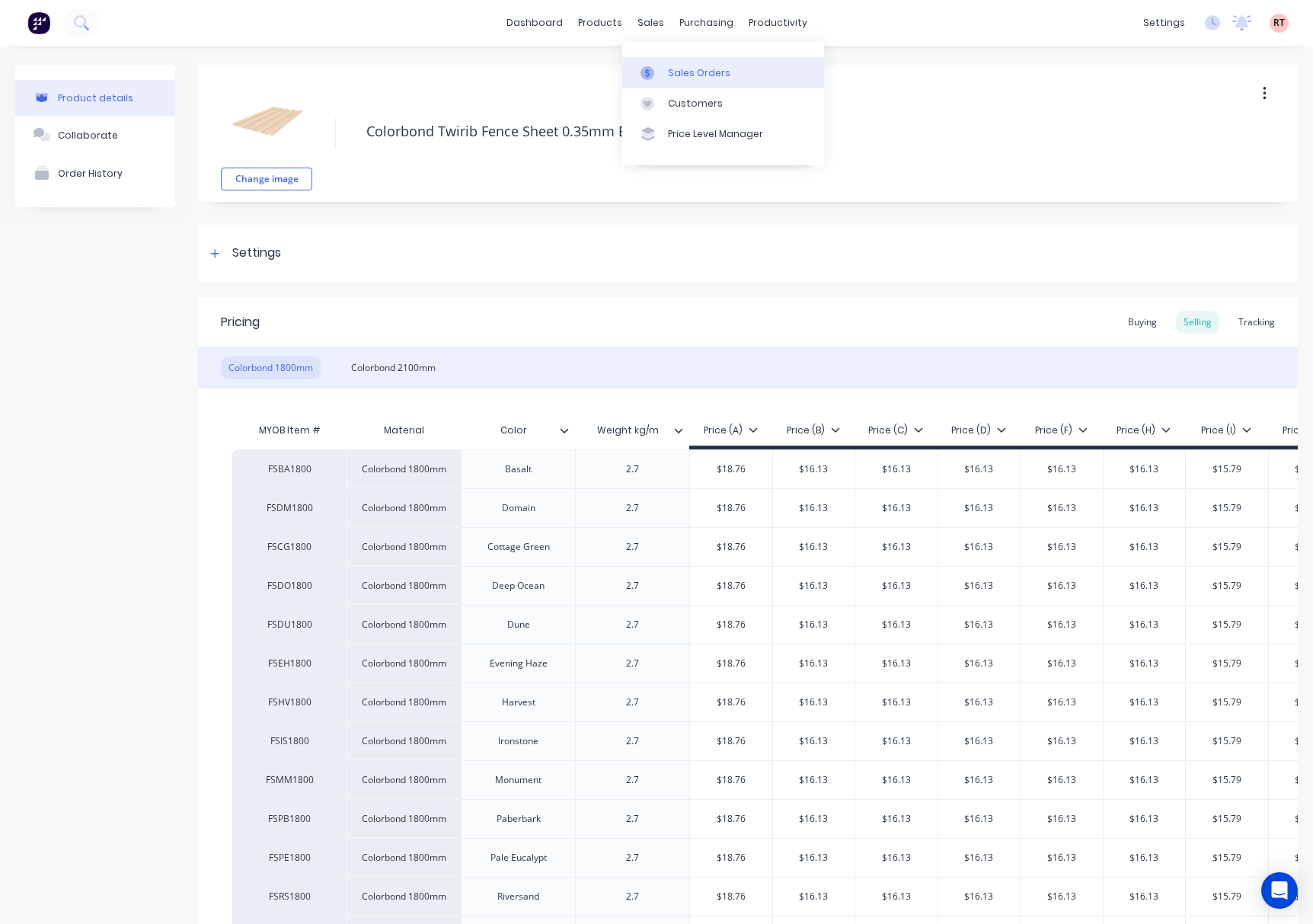
click at [684, 60] on link "Sales Orders" at bounding box center [723, 72] width 202 height 31
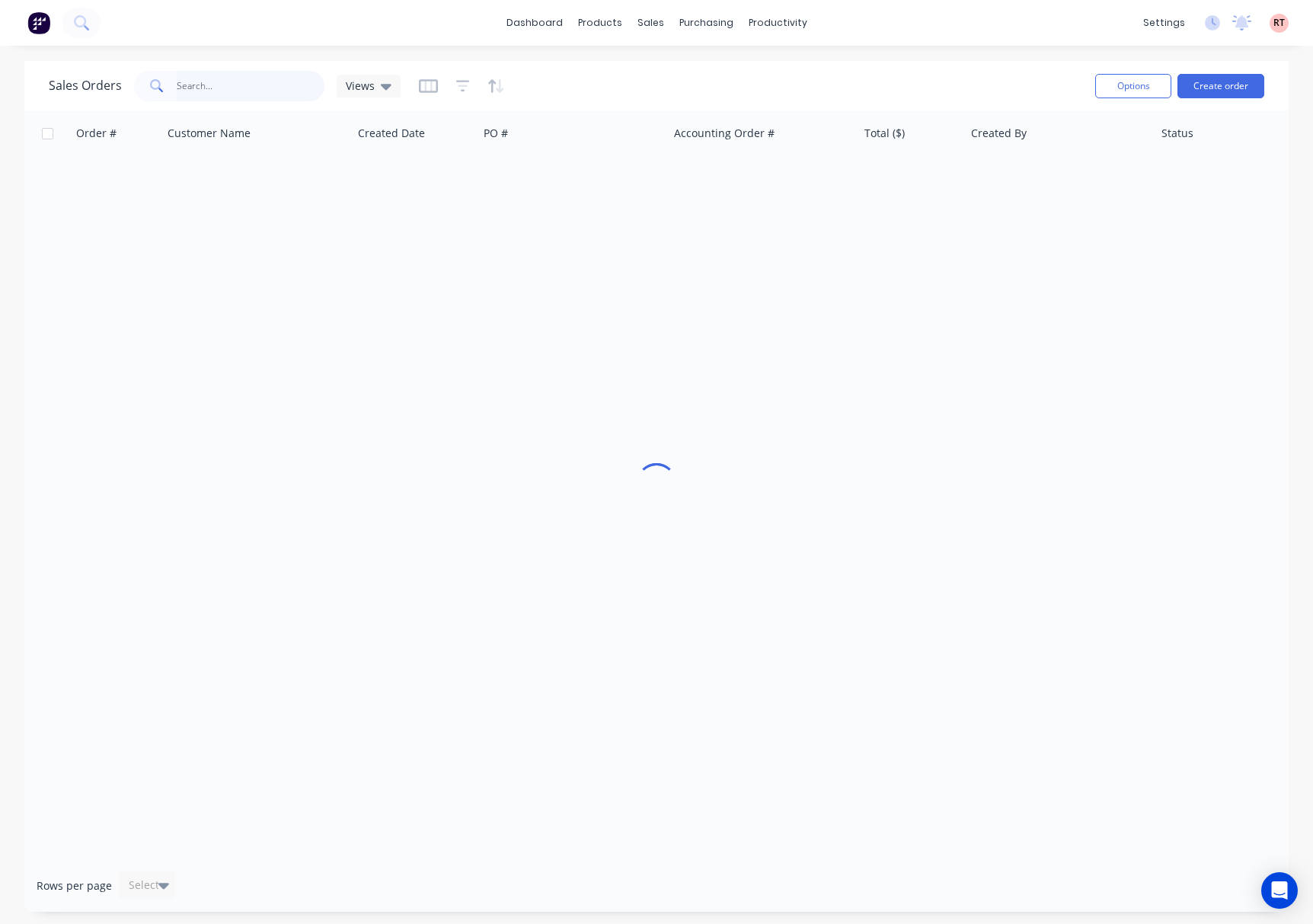
click at [247, 89] on input "text" at bounding box center [250, 85] width 148 height 31
type input "cash"
click at [680, 88] on link "Customers" at bounding box center [731, 103] width 202 height 31
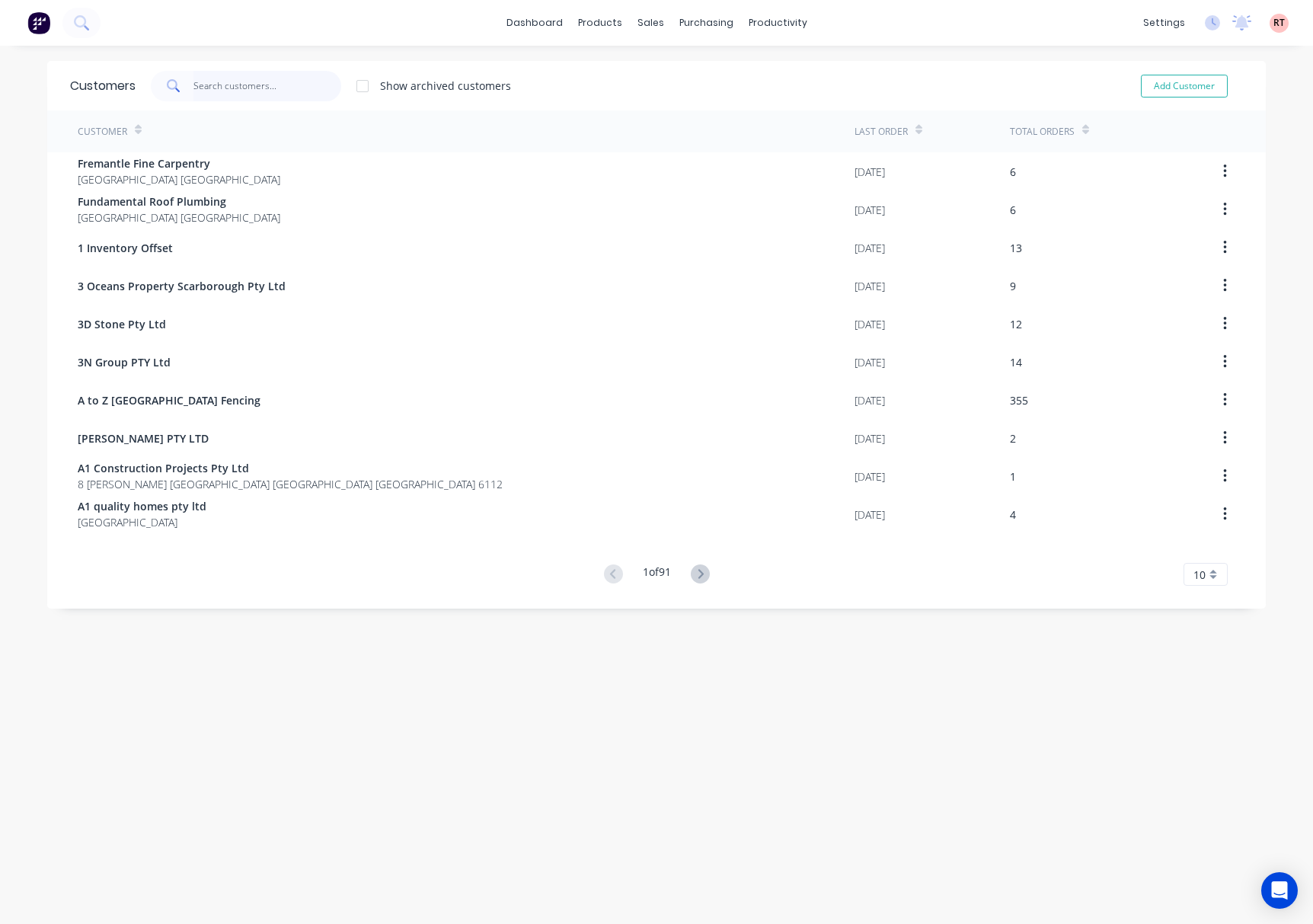
click at [254, 89] on input "text" at bounding box center [267, 85] width 148 height 31
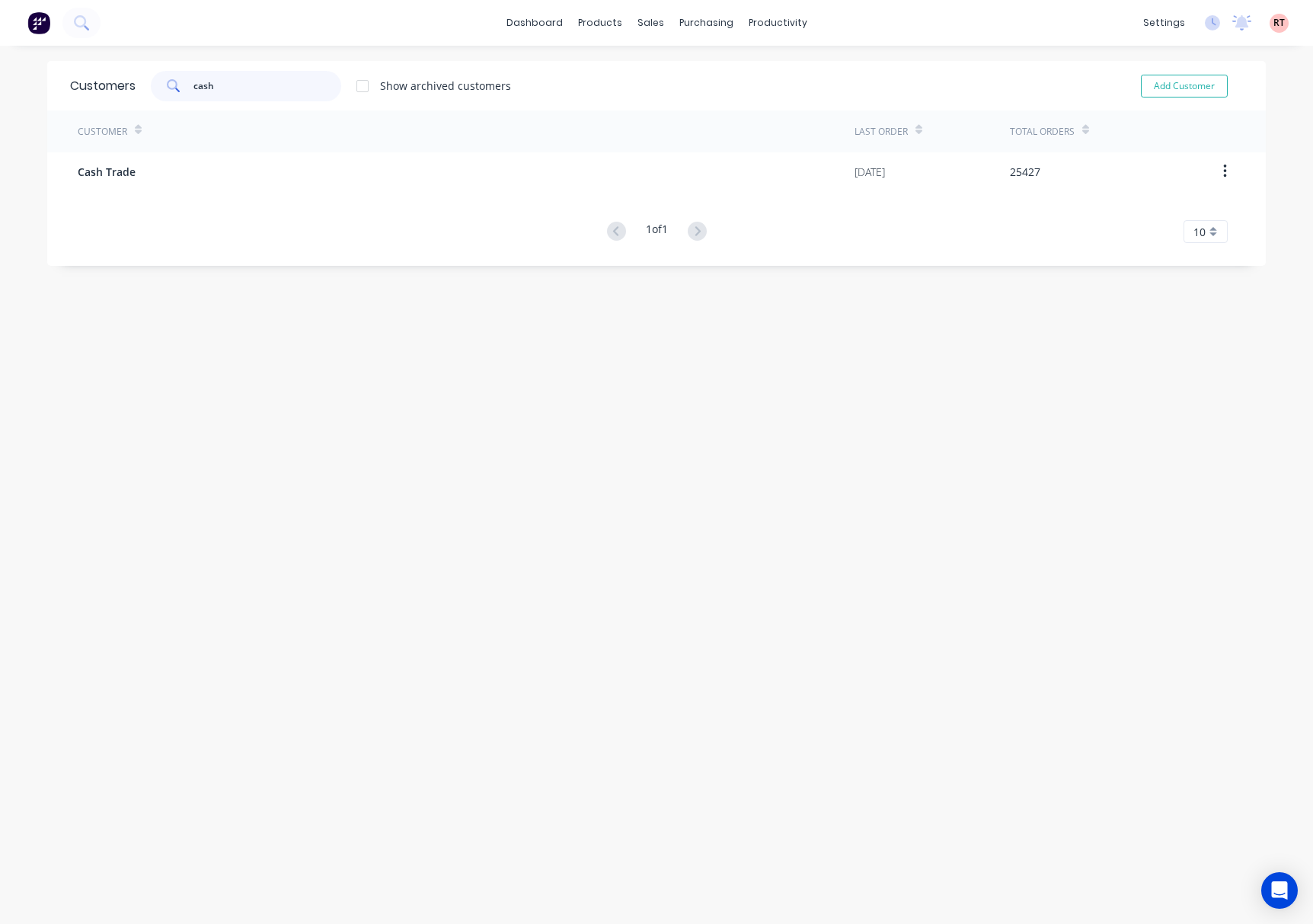
type input "cash"
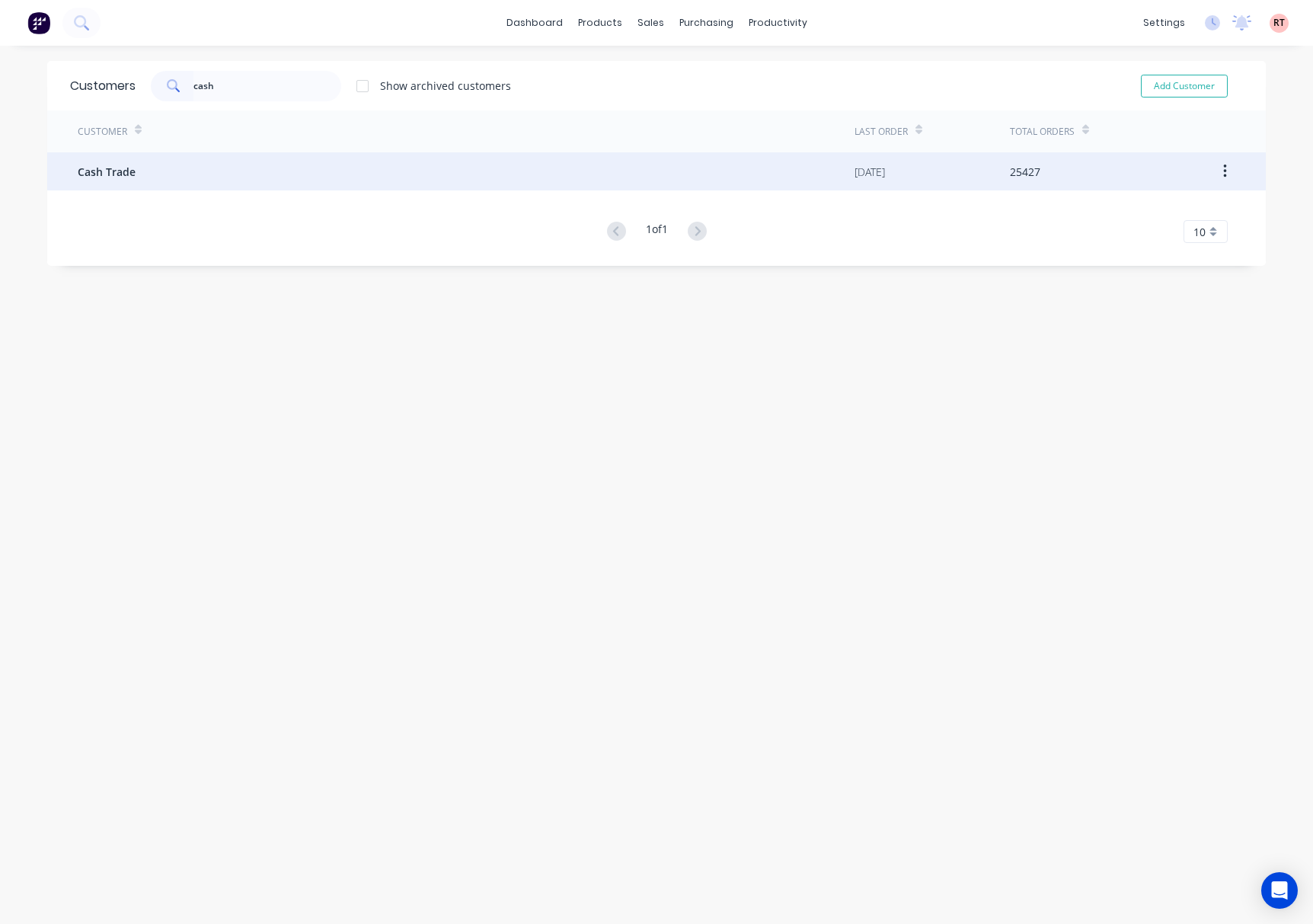
click at [315, 169] on div "Cash Trade" at bounding box center [466, 171] width 777 height 38
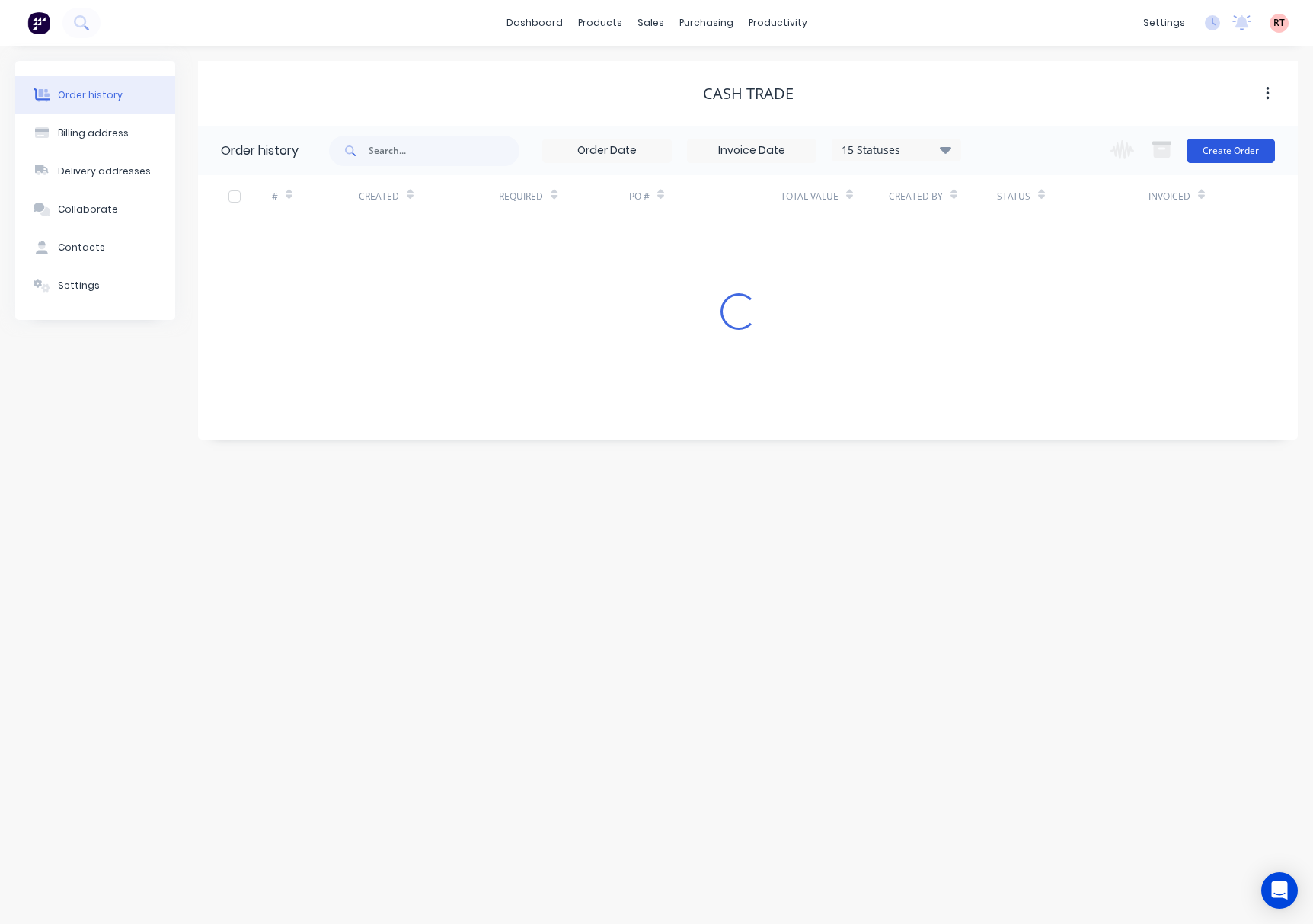
click at [1211, 154] on button "Create Order" at bounding box center [1231, 151] width 88 height 25
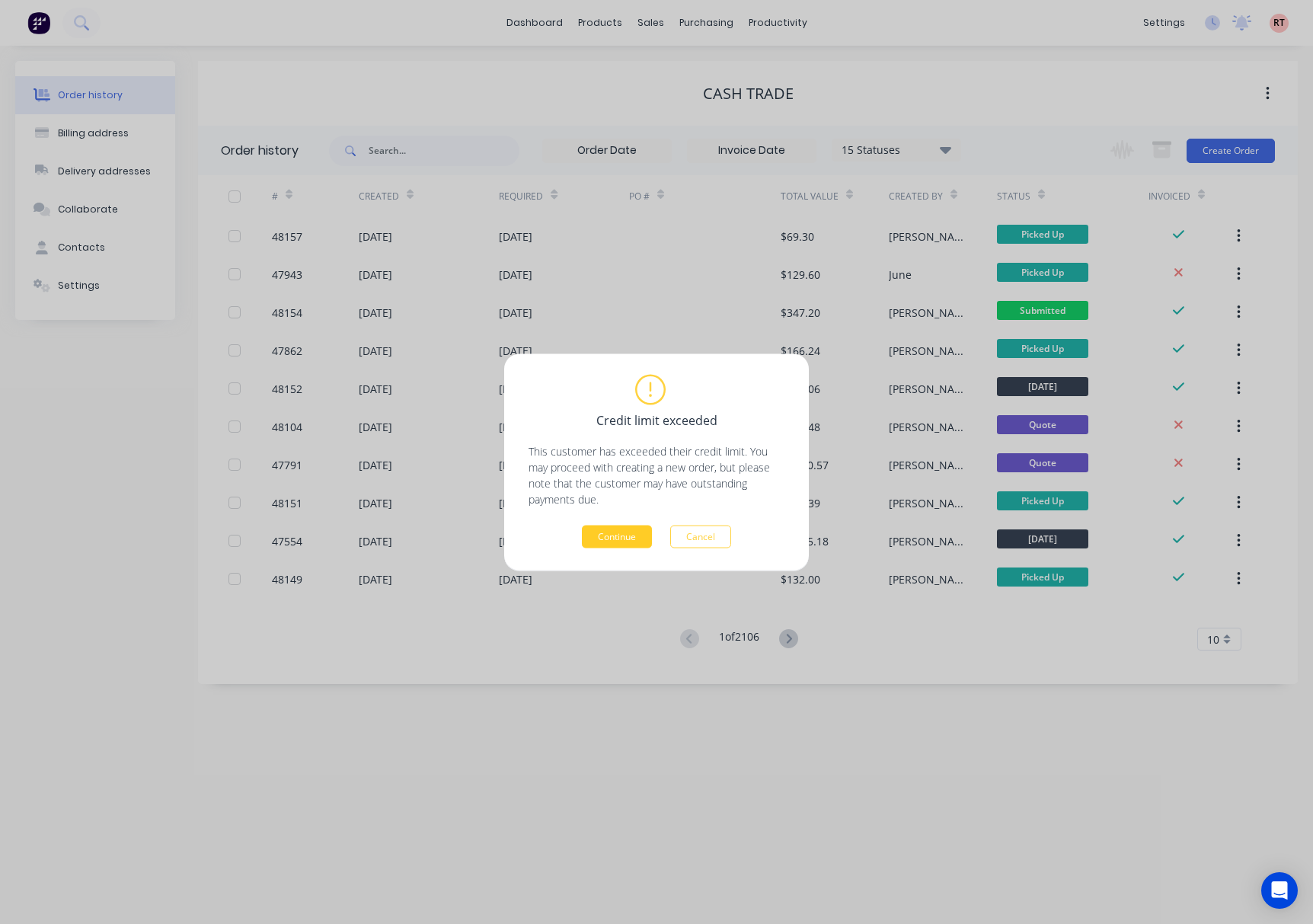
click at [623, 534] on button "Continue" at bounding box center [617, 536] width 71 height 23
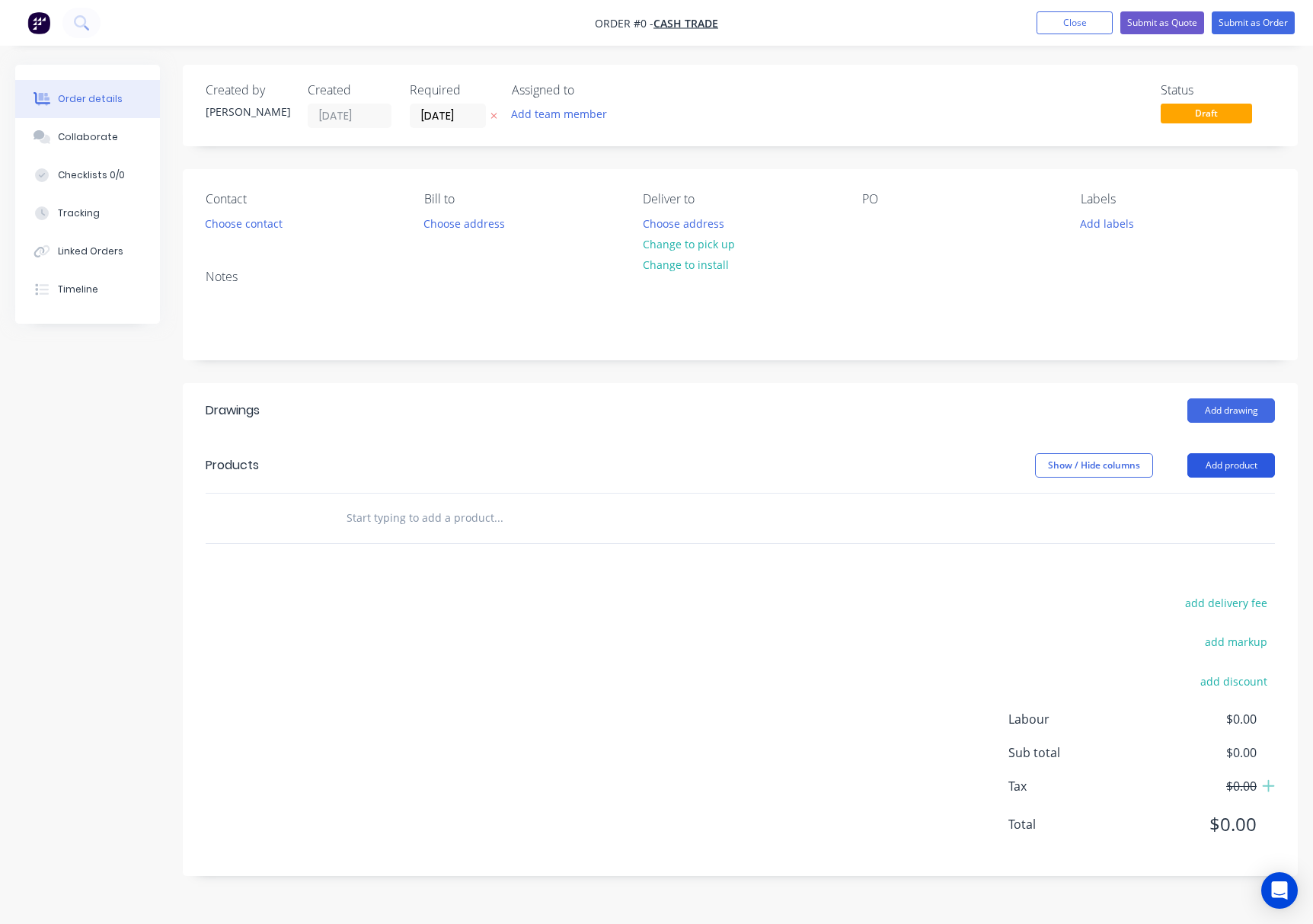
click at [1211, 475] on button "Add product" at bounding box center [1231, 465] width 87 height 25
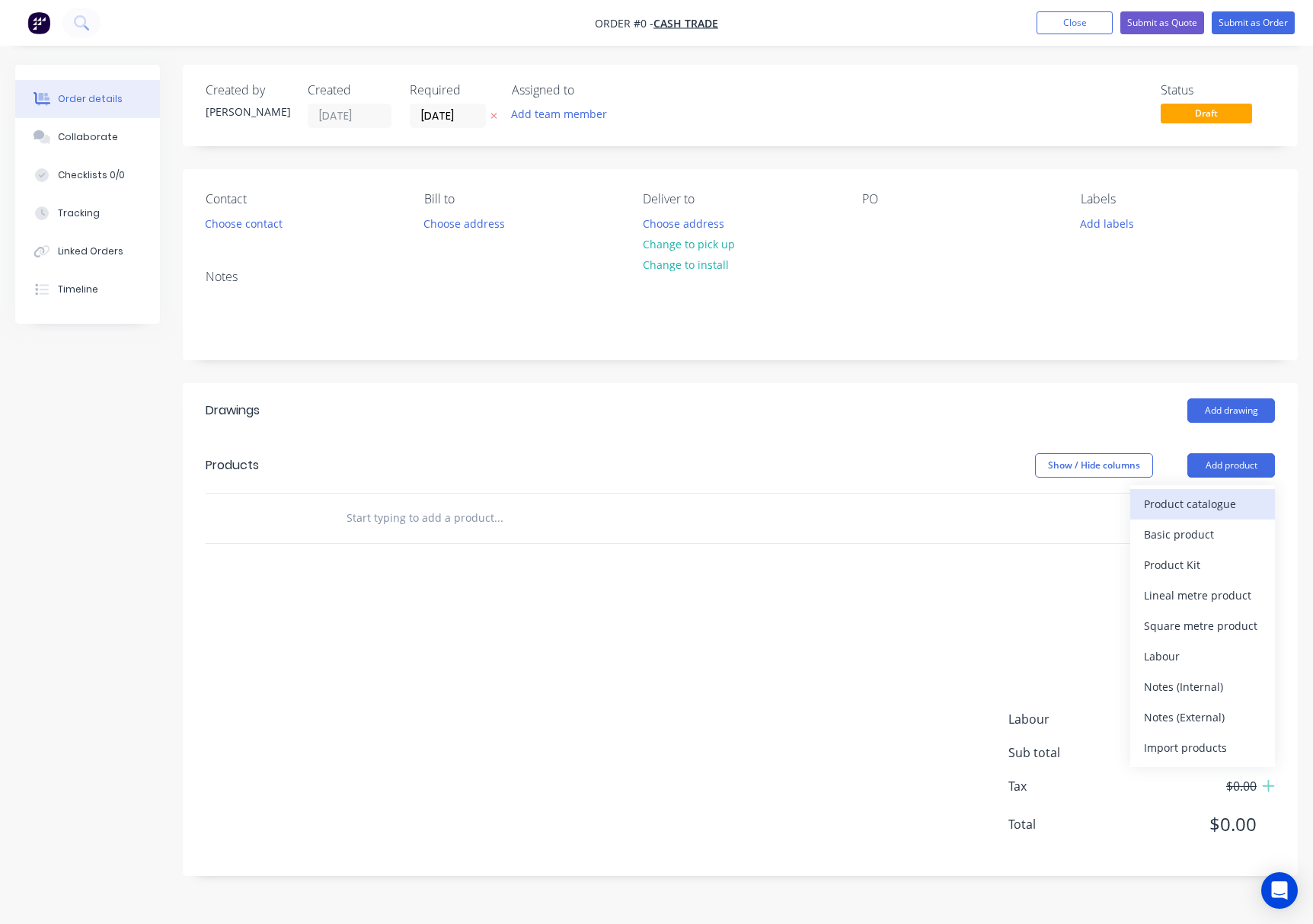
click at [1211, 491] on button "Product catalogue" at bounding box center [1204, 504] width 145 height 31
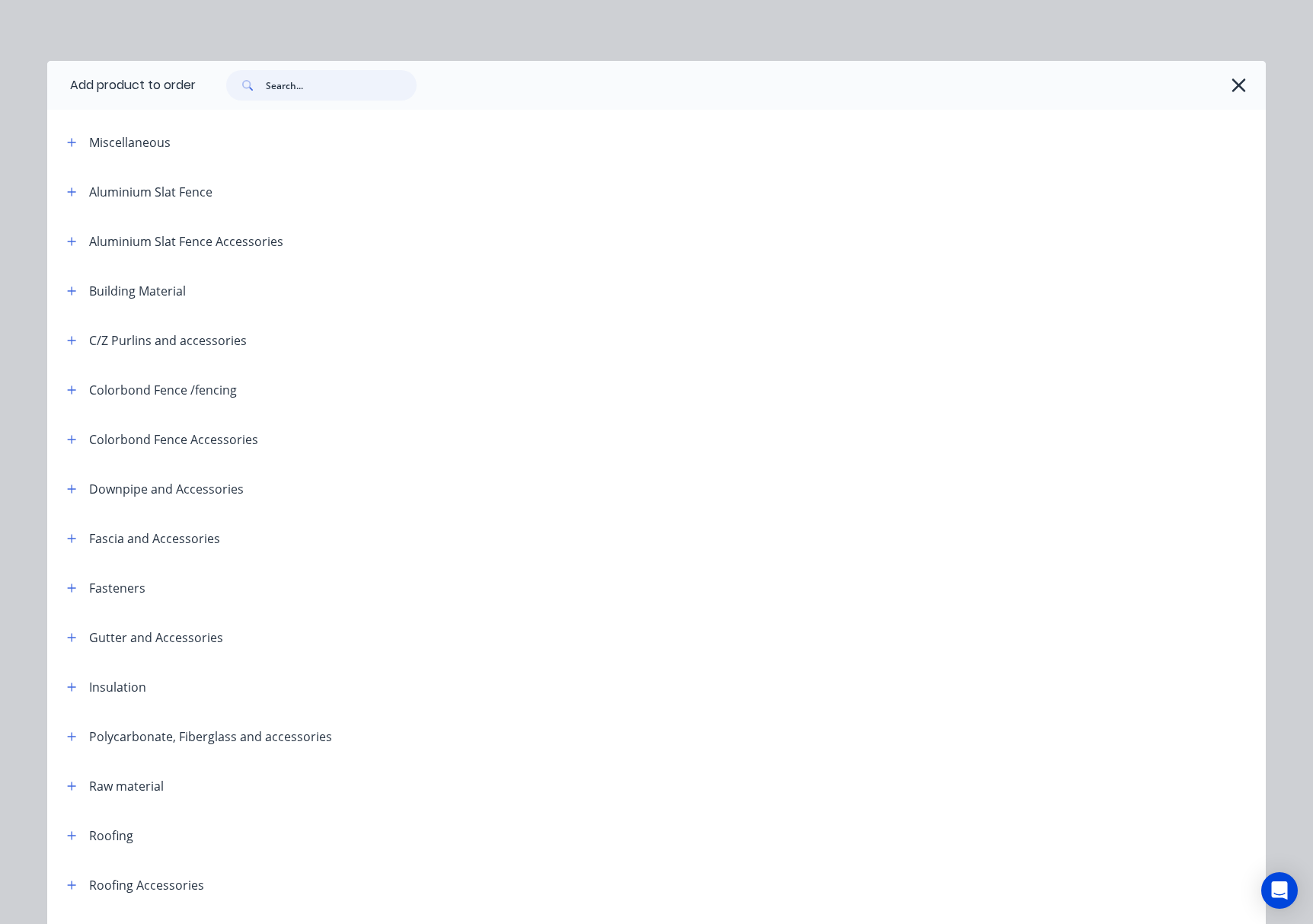
click at [302, 77] on input "text" at bounding box center [342, 85] width 151 height 31
type input "[PERSON_NAME]"
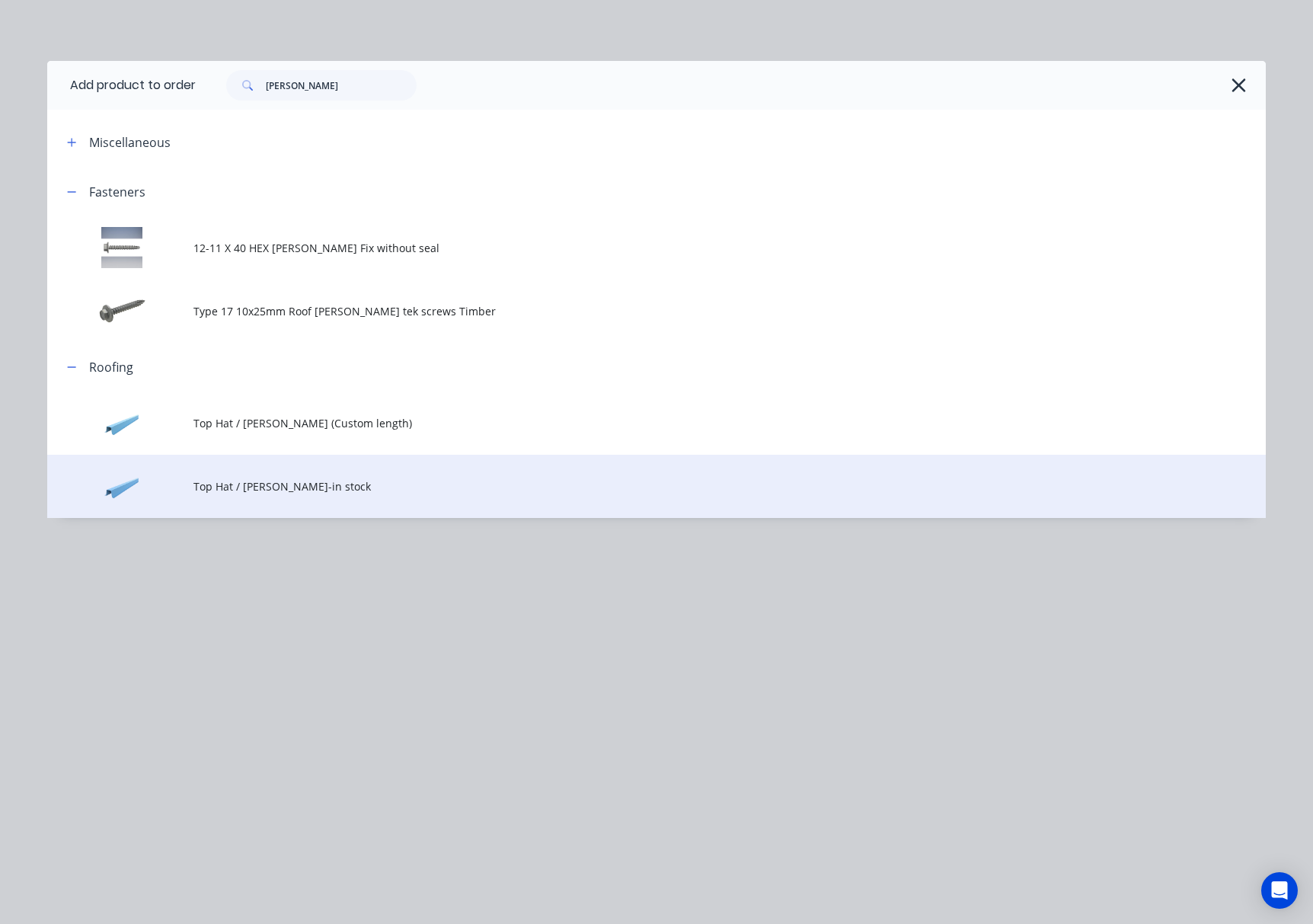
click at [429, 485] on span "Top Hat / [PERSON_NAME]-in stock" at bounding box center [622, 486] width 858 height 16
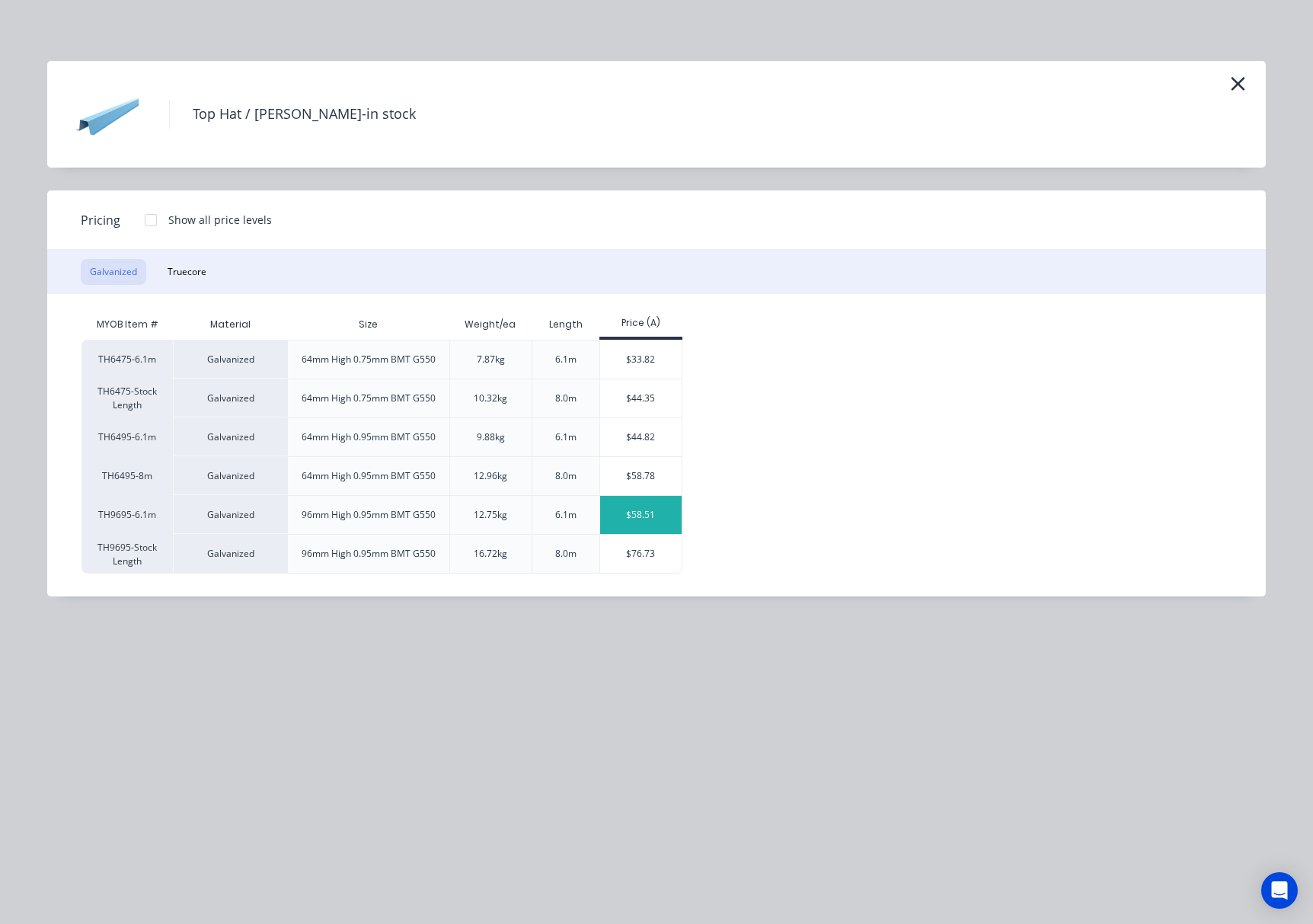
click at [641, 508] on div "$58.51" at bounding box center [641, 515] width 82 height 38
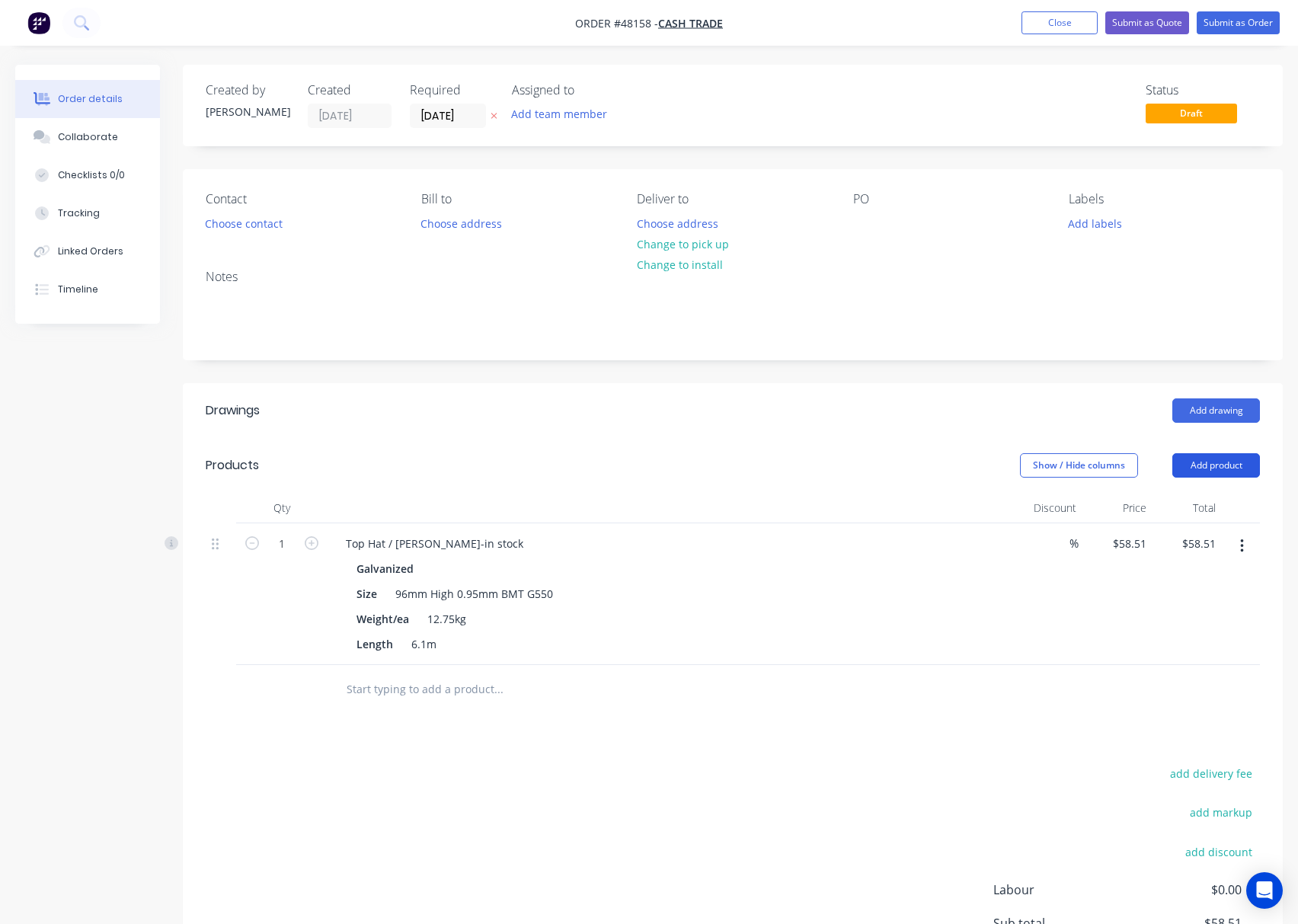
click at [1211, 460] on button "Add product" at bounding box center [1217, 465] width 87 height 25
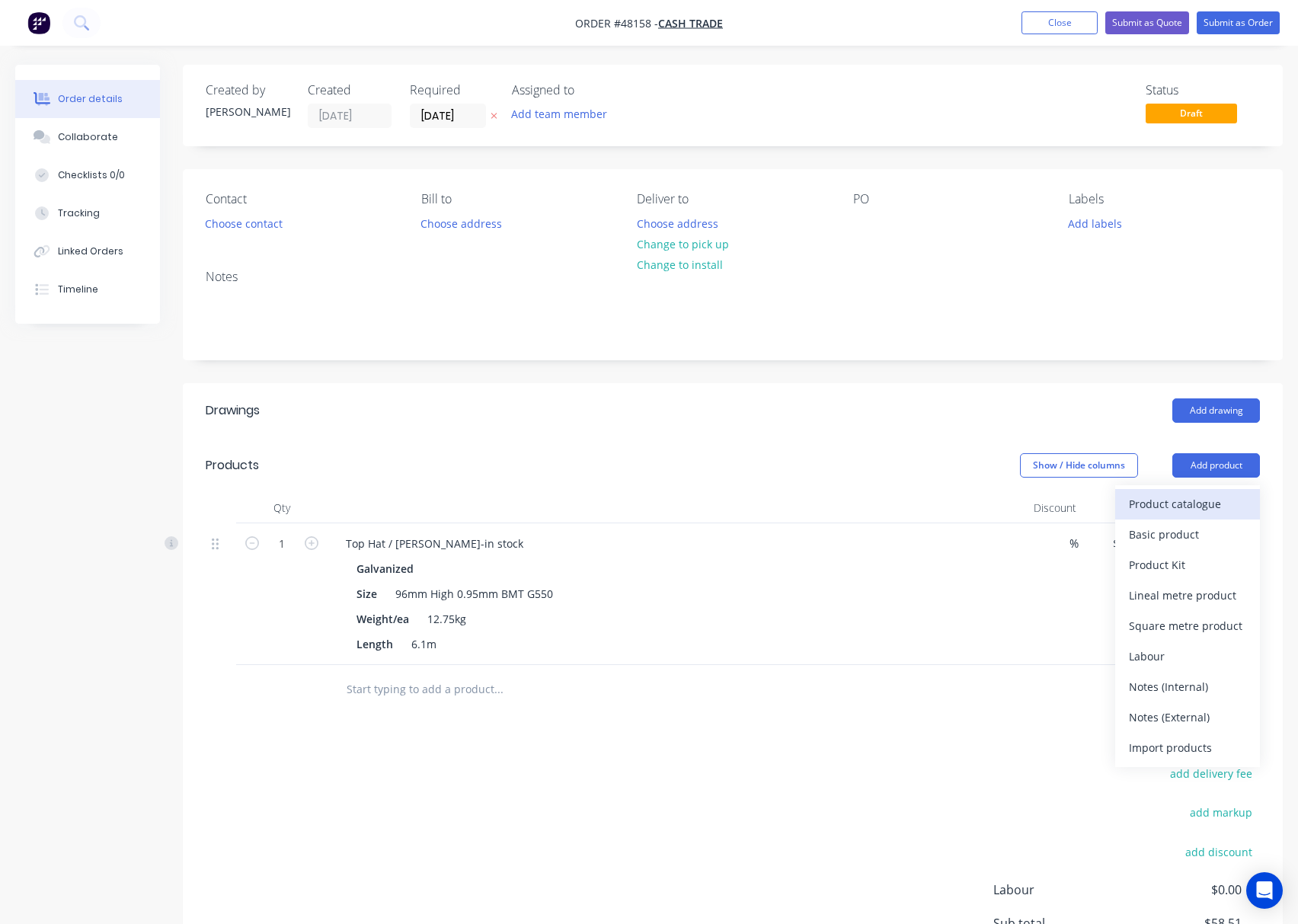
click at [1198, 508] on div "Product catalogue" at bounding box center [1188, 504] width 117 height 22
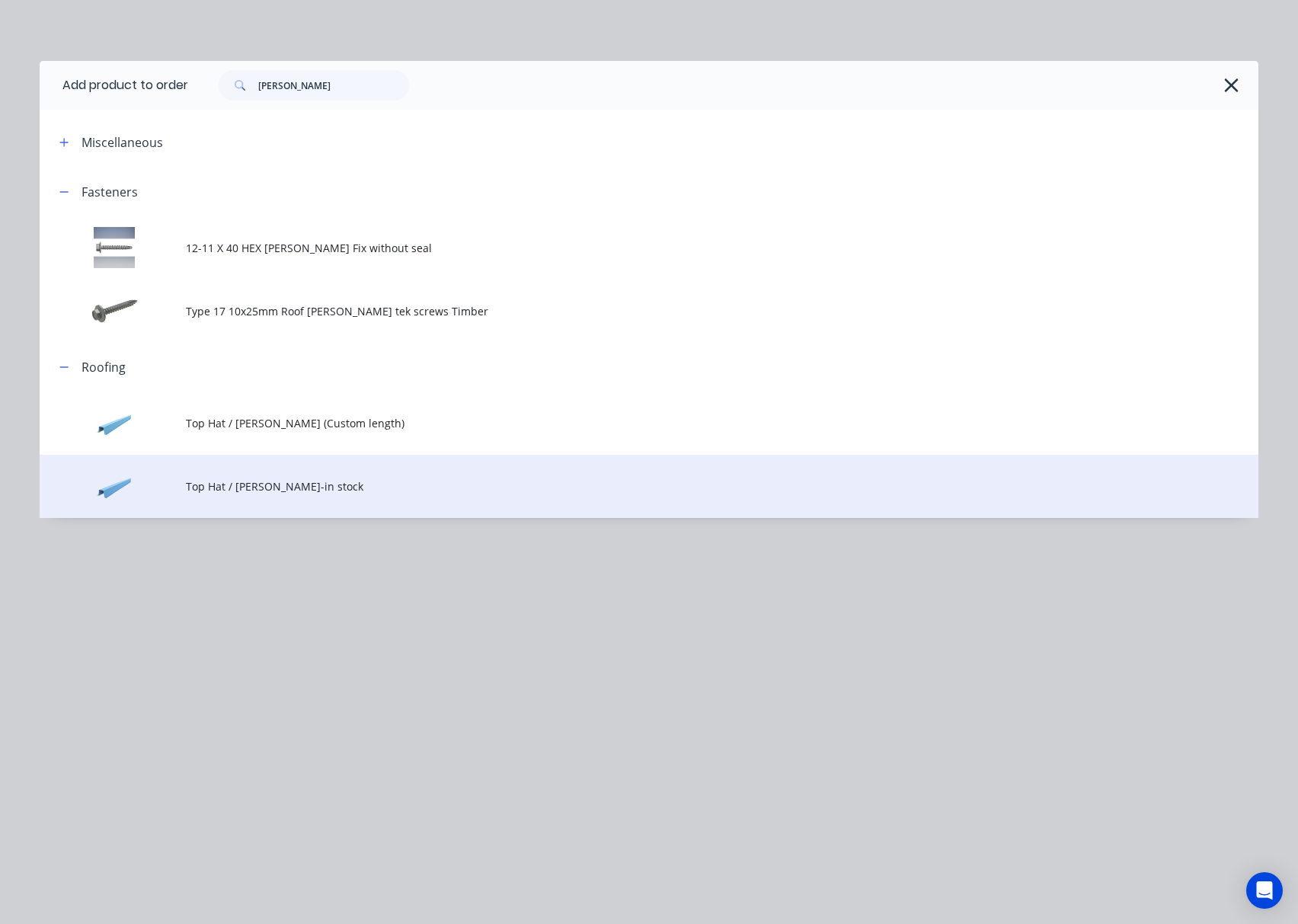
click at [511, 491] on span "Top Hat / [PERSON_NAME]-in stock" at bounding box center [614, 486] width 858 height 16
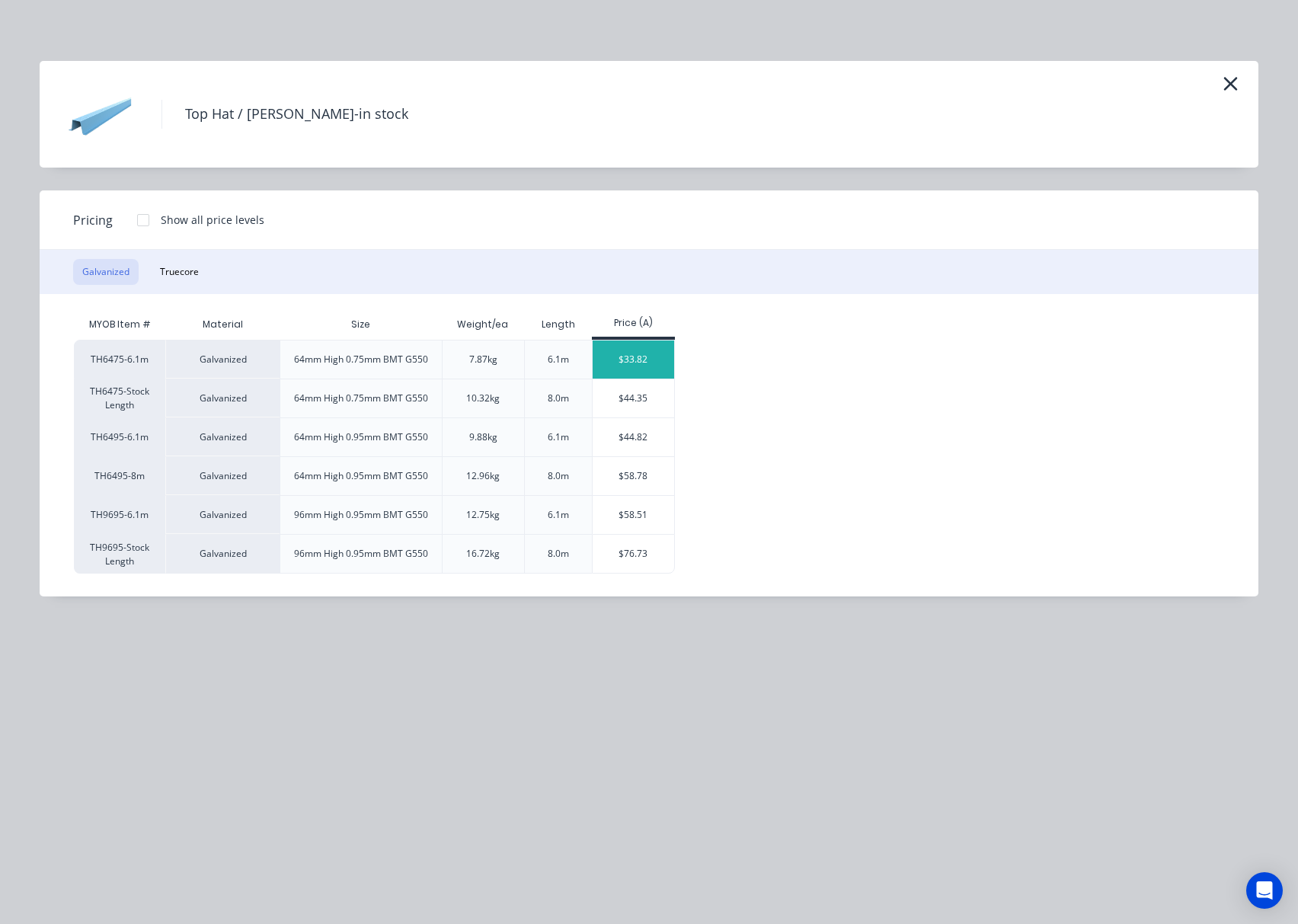
click at [648, 354] on div "$33.82" at bounding box center [633, 360] width 81 height 38
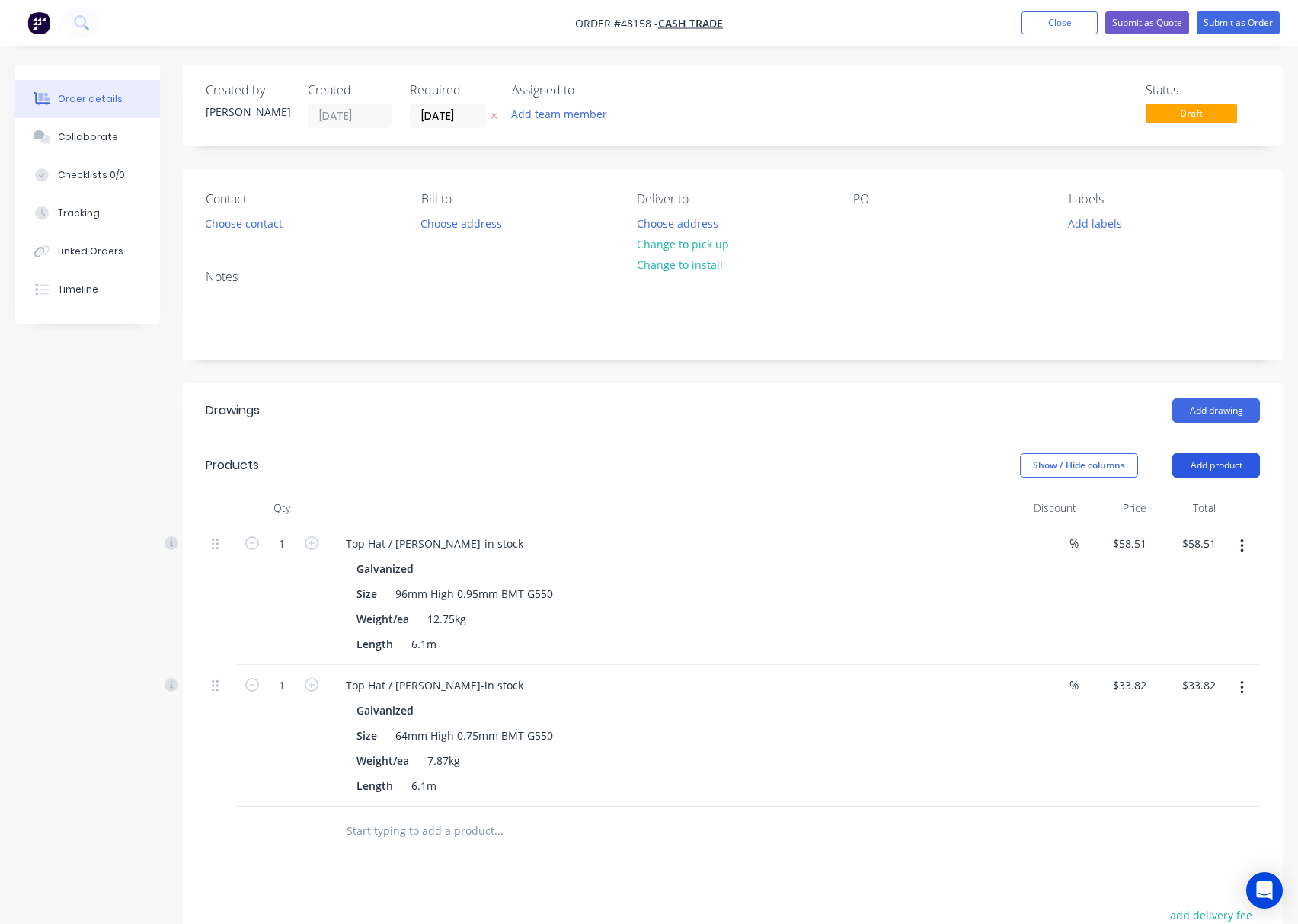
click at [1211, 463] on button "Add product" at bounding box center [1217, 465] width 87 height 25
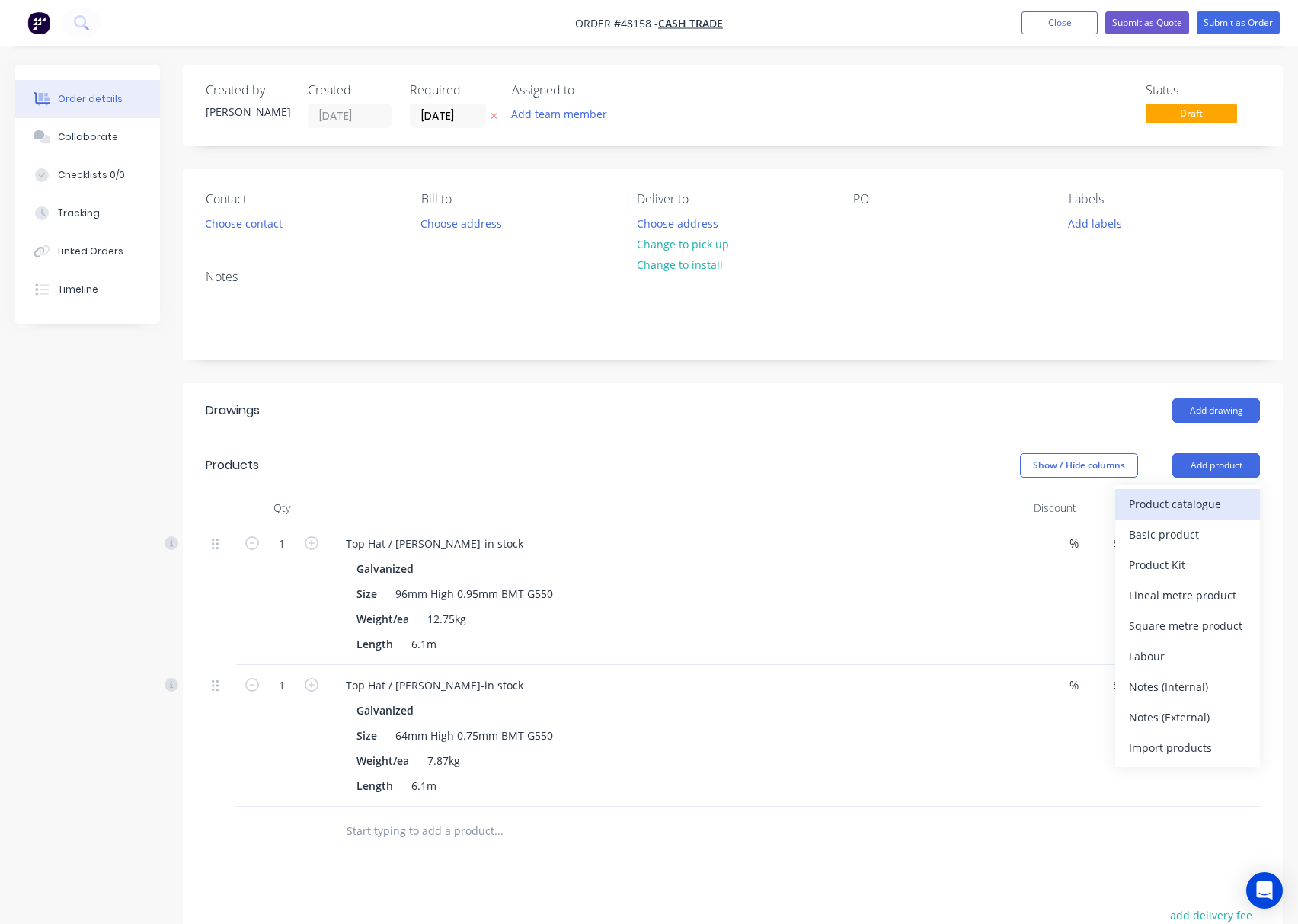
click at [1195, 501] on div "Product catalogue" at bounding box center [1188, 504] width 117 height 22
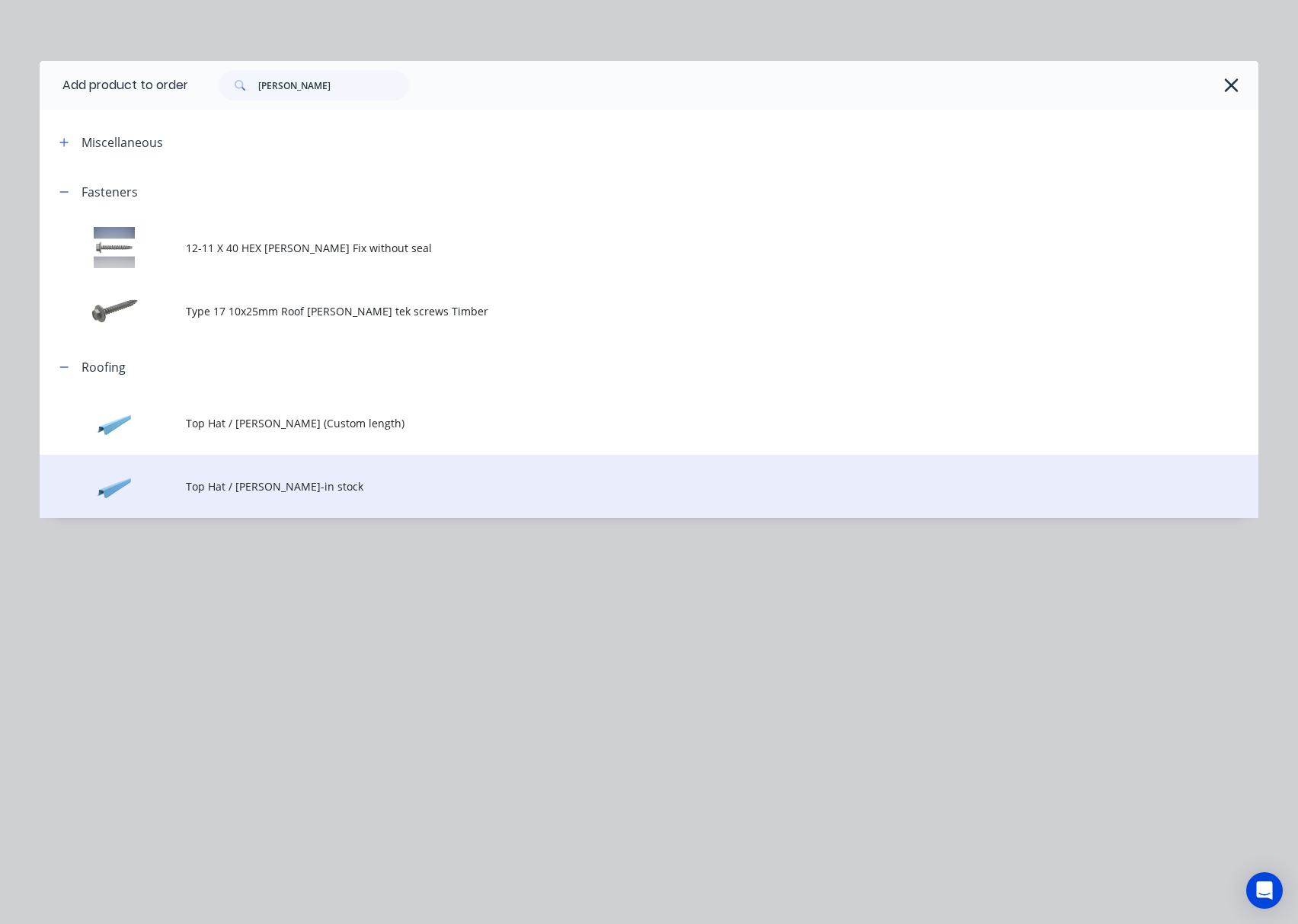
click at [586, 498] on td "Top Hat / [PERSON_NAME]-in stock" at bounding box center [722, 487] width 1072 height 64
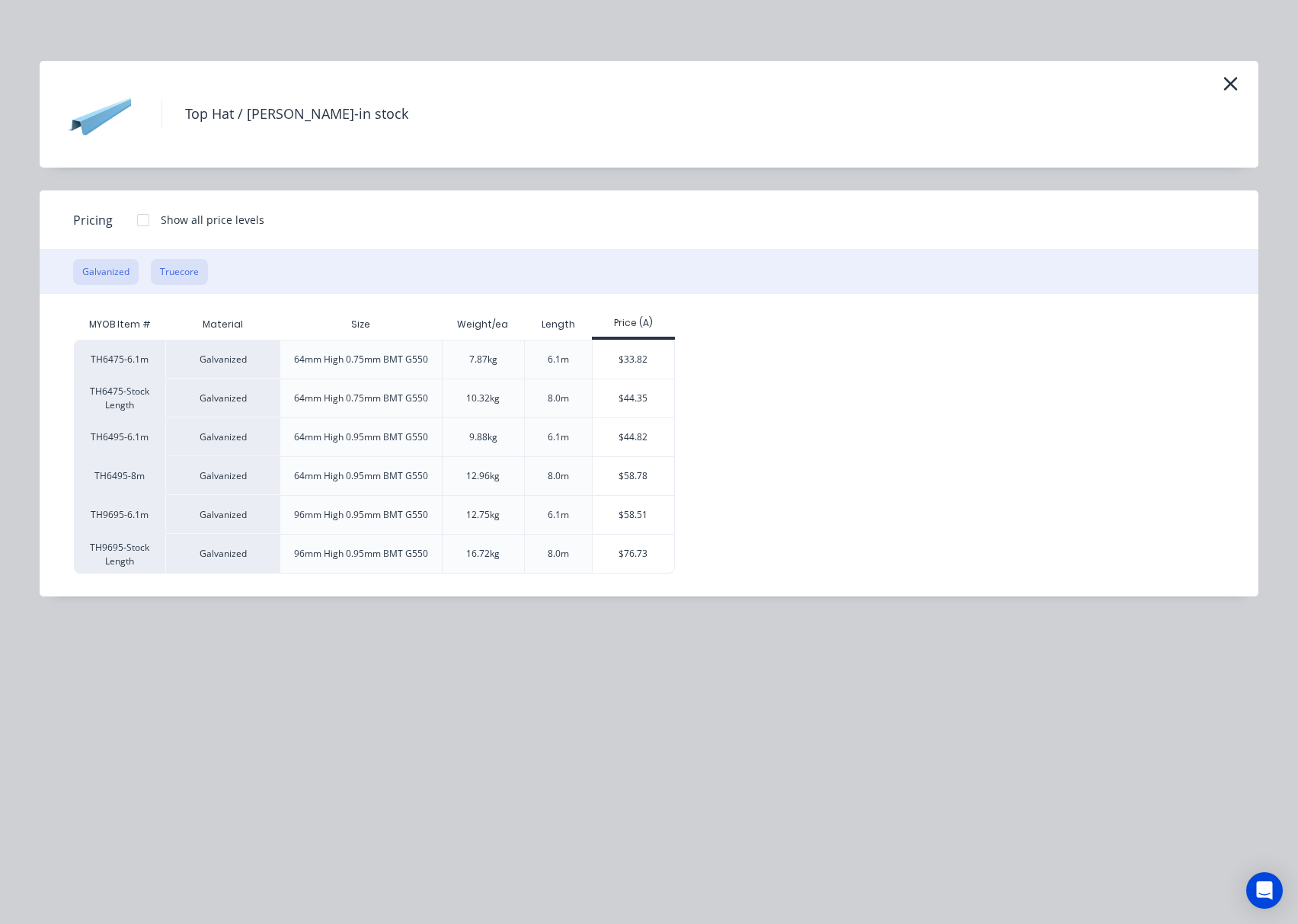
click at [155, 268] on button "Truecore" at bounding box center [179, 272] width 57 height 26
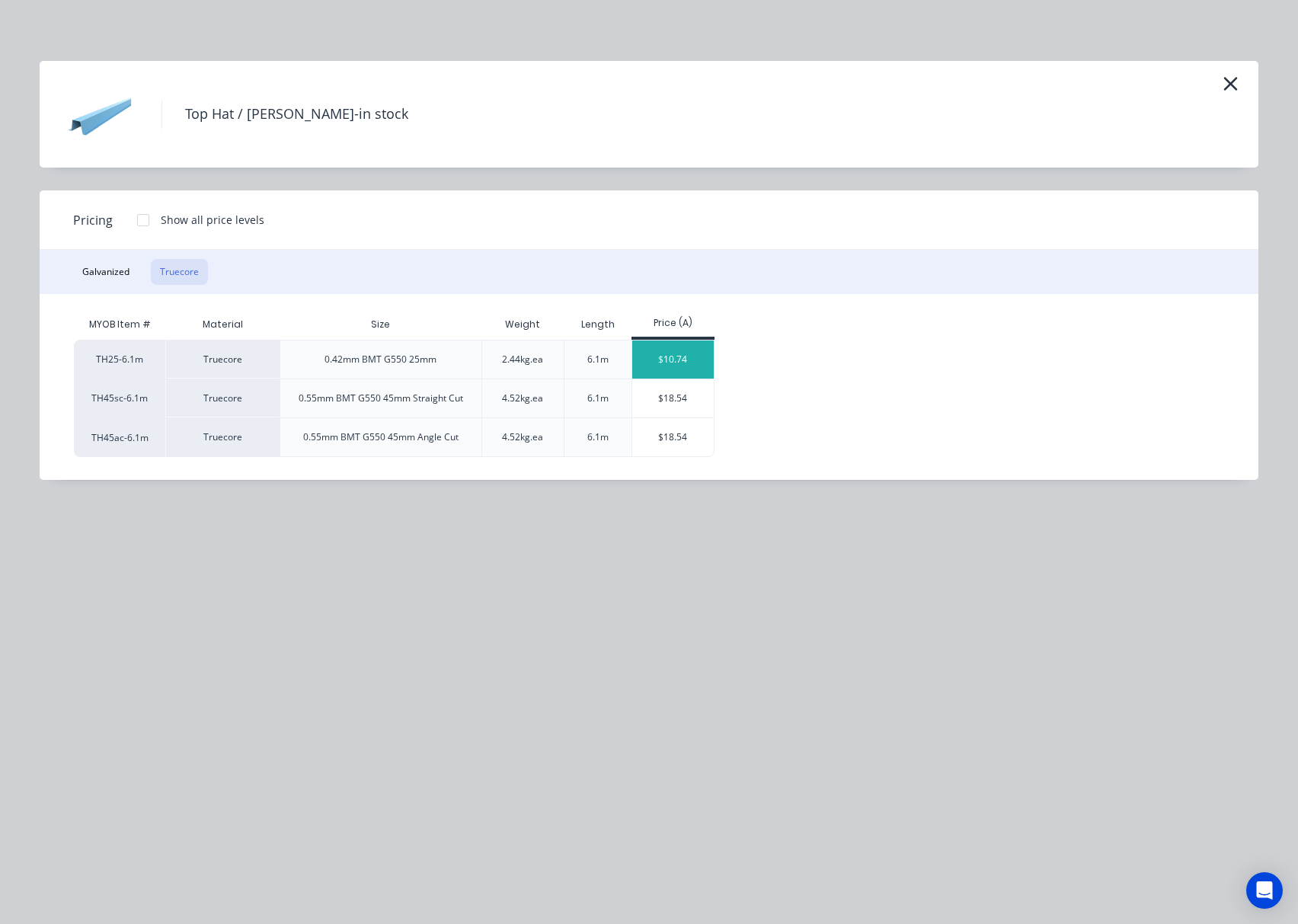
click at [690, 366] on div "$10.74" at bounding box center [673, 360] width 81 height 38
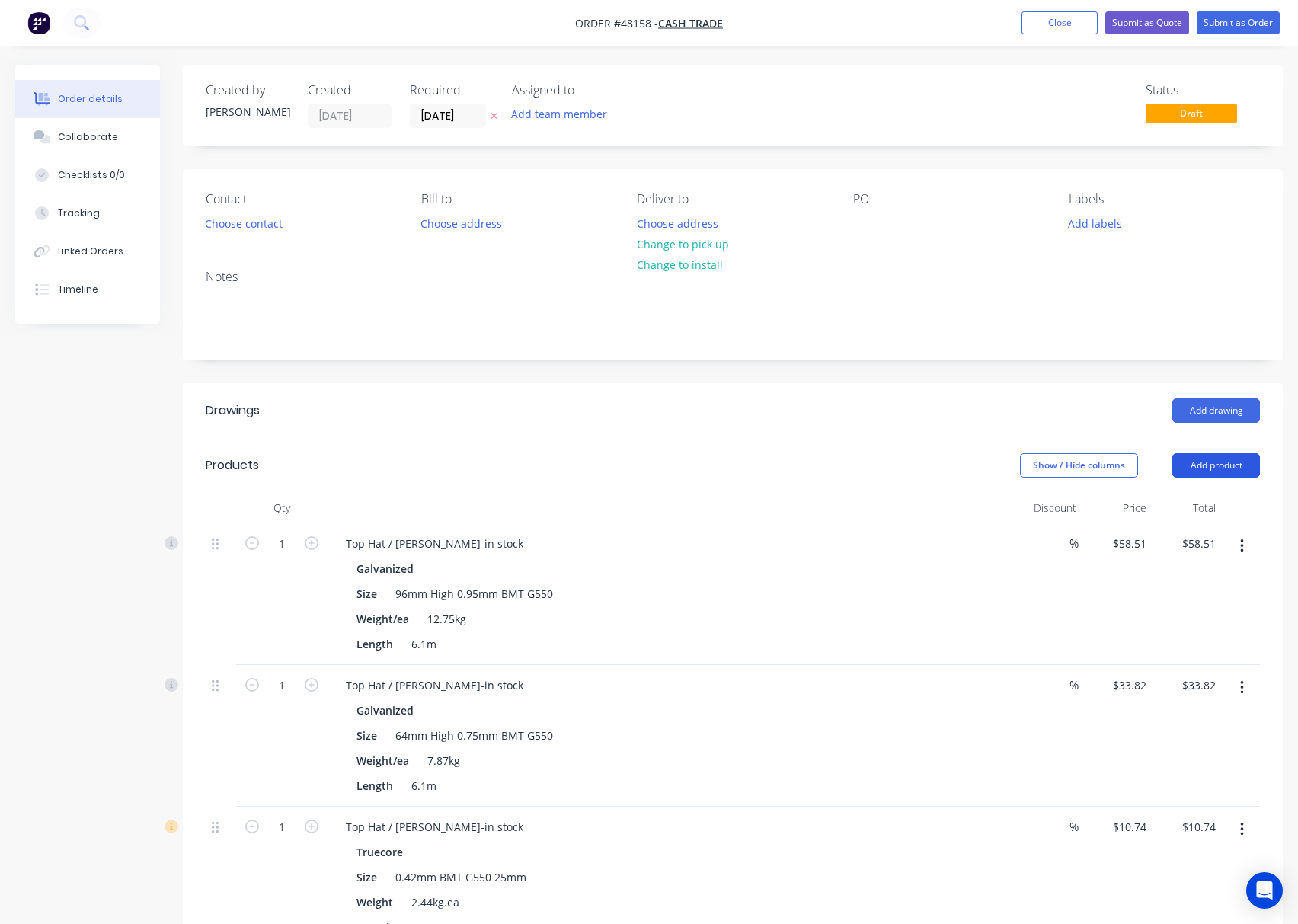
click at [1211, 476] on button "Add product" at bounding box center [1217, 465] width 87 height 25
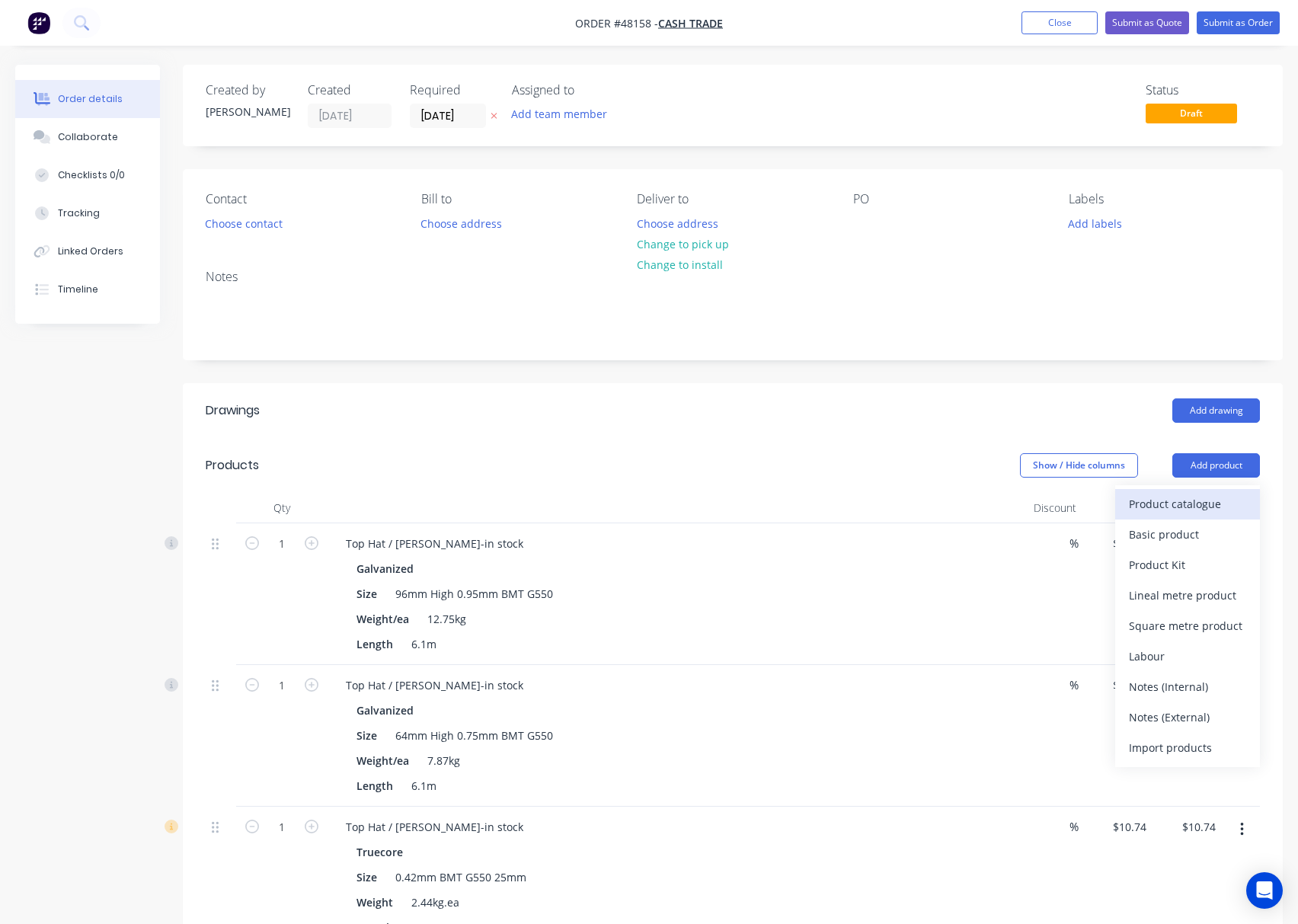
click at [1177, 508] on div "Product catalogue" at bounding box center [1188, 504] width 117 height 22
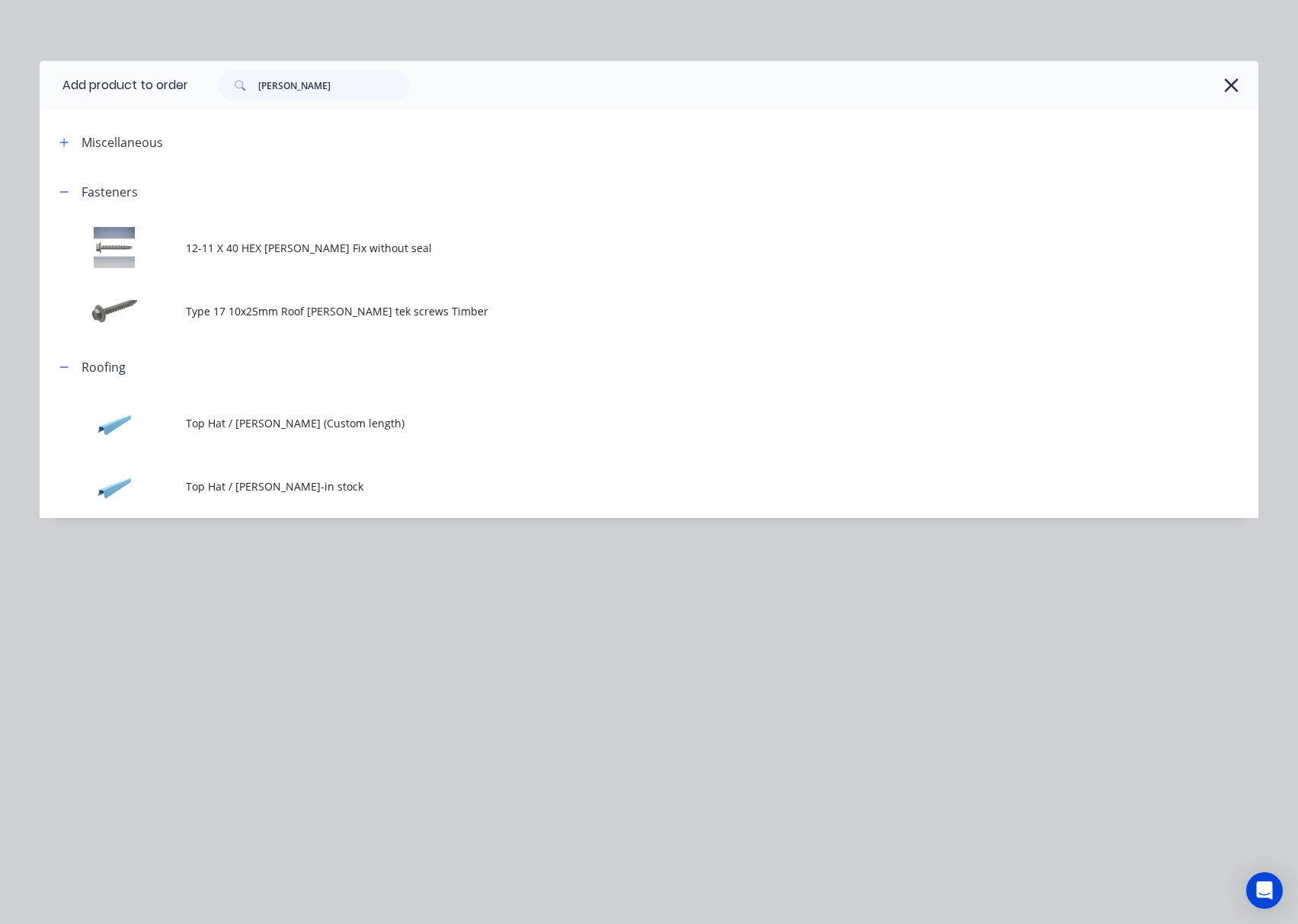
drag, startPoint x: 735, startPoint y: 634, endPoint x: 785, endPoint y: 592, distance: 65.3
click at [741, 629] on div "Add product to order batten Miscellaneous Fasteners 12-11 X 40 HEX Batten Fix w…" at bounding box center [649, 462] width 1298 height 924
click at [1211, 66] on div "batten" at bounding box center [723, 84] width 1070 height 49
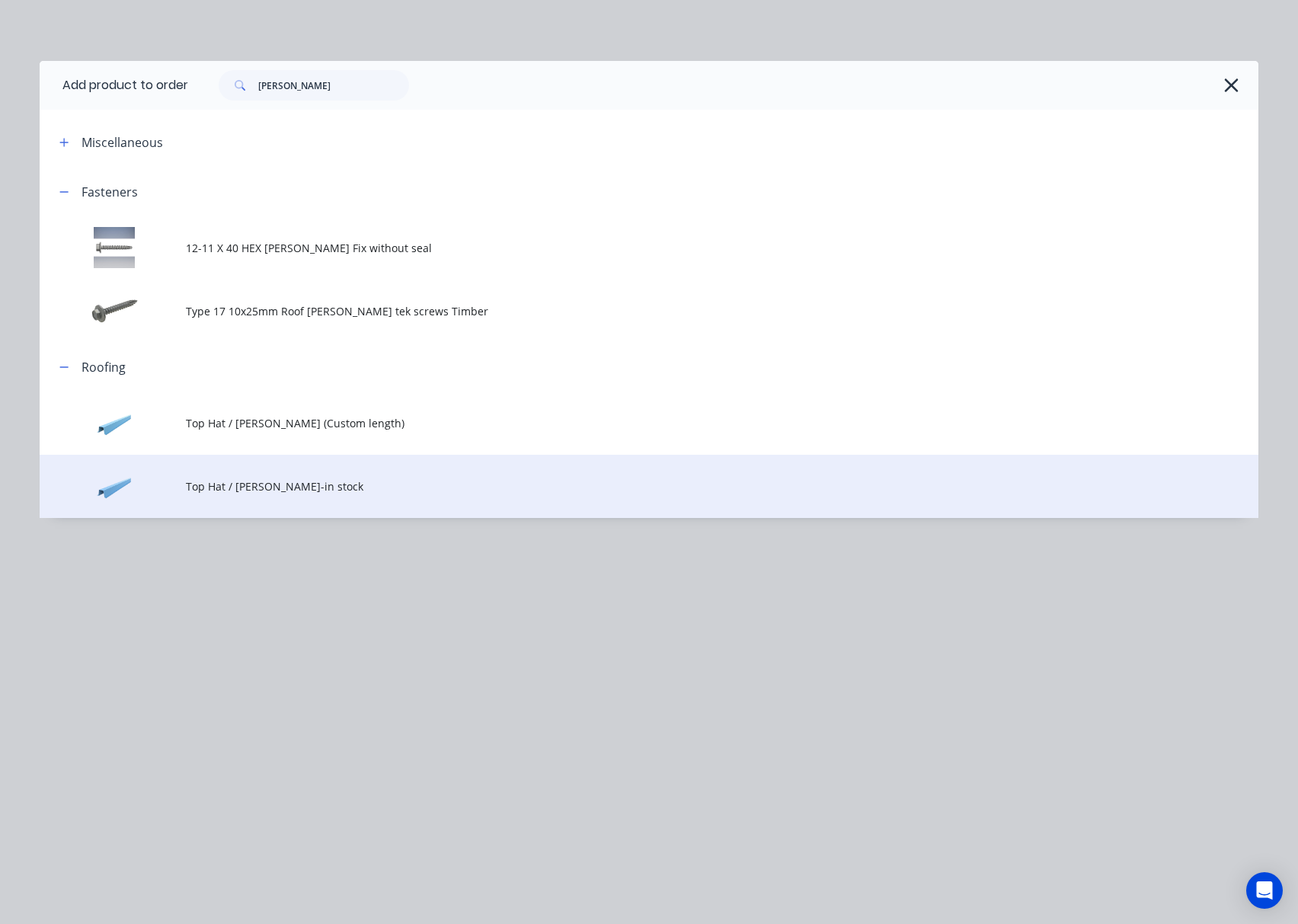
click at [389, 479] on span "Top Hat / Batten-in stock" at bounding box center [614, 486] width 858 height 16
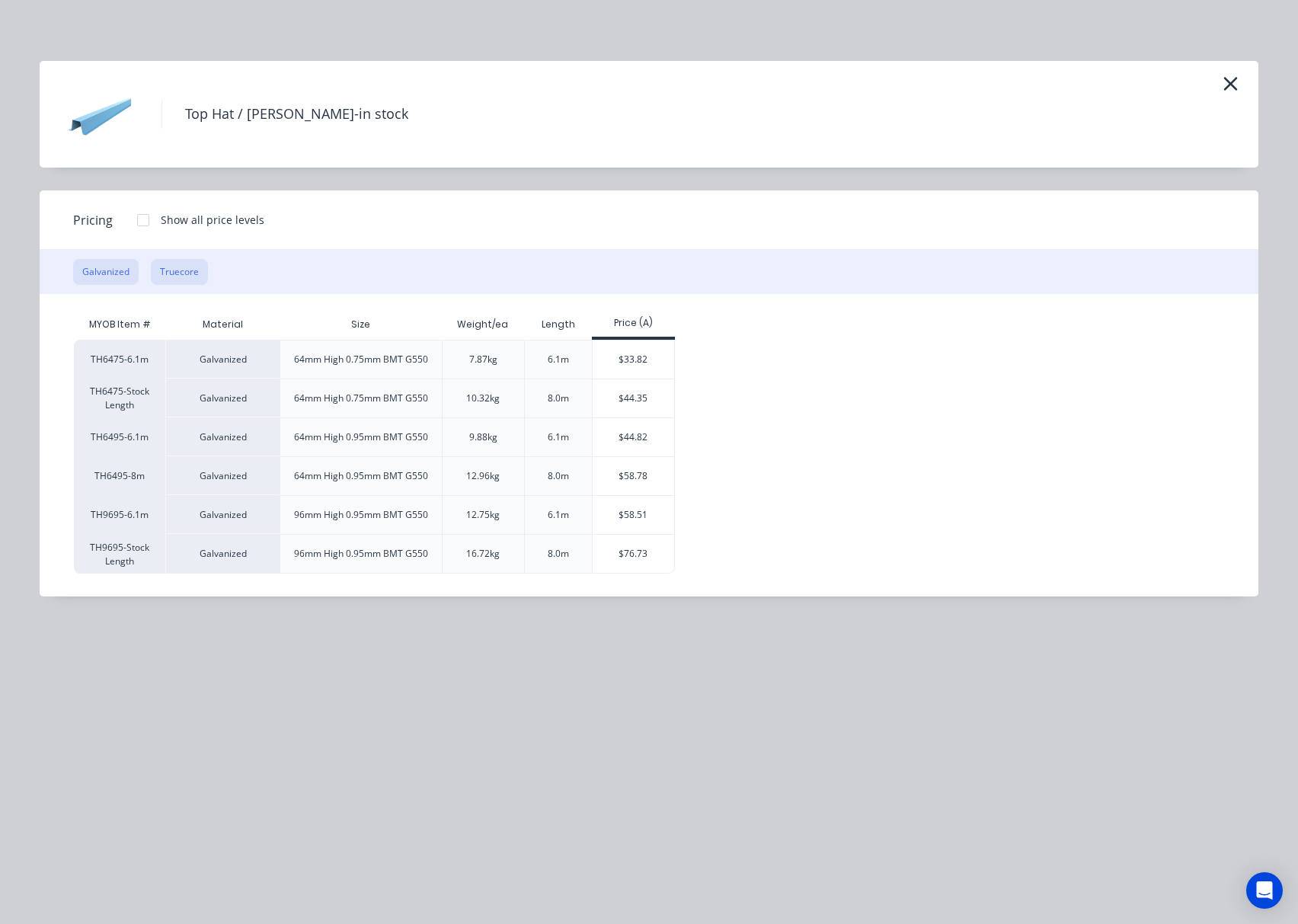
click at [165, 272] on button "Truecore" at bounding box center [179, 272] width 57 height 26
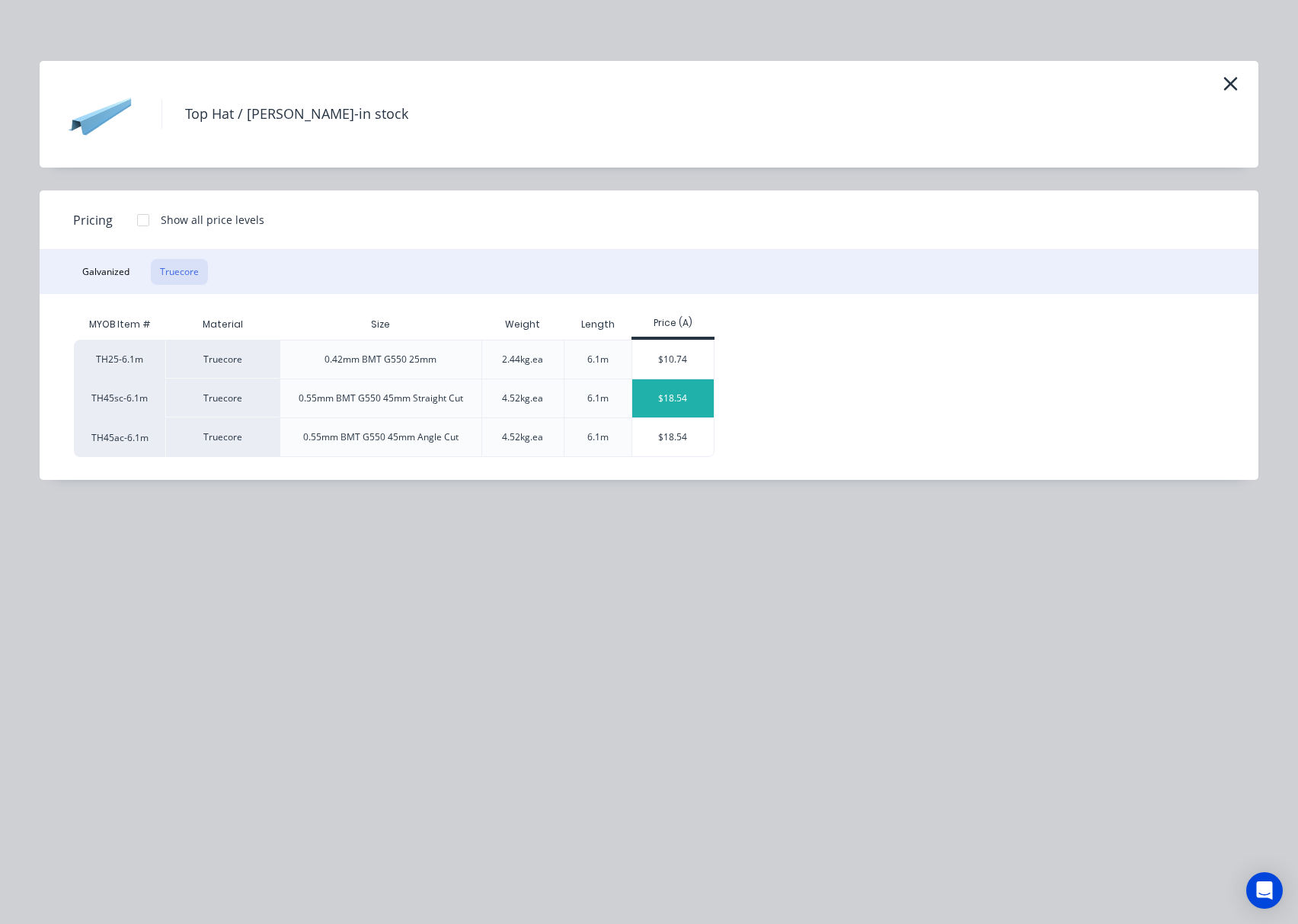
click at [690, 400] on div "$18.54" at bounding box center [673, 398] width 81 height 38
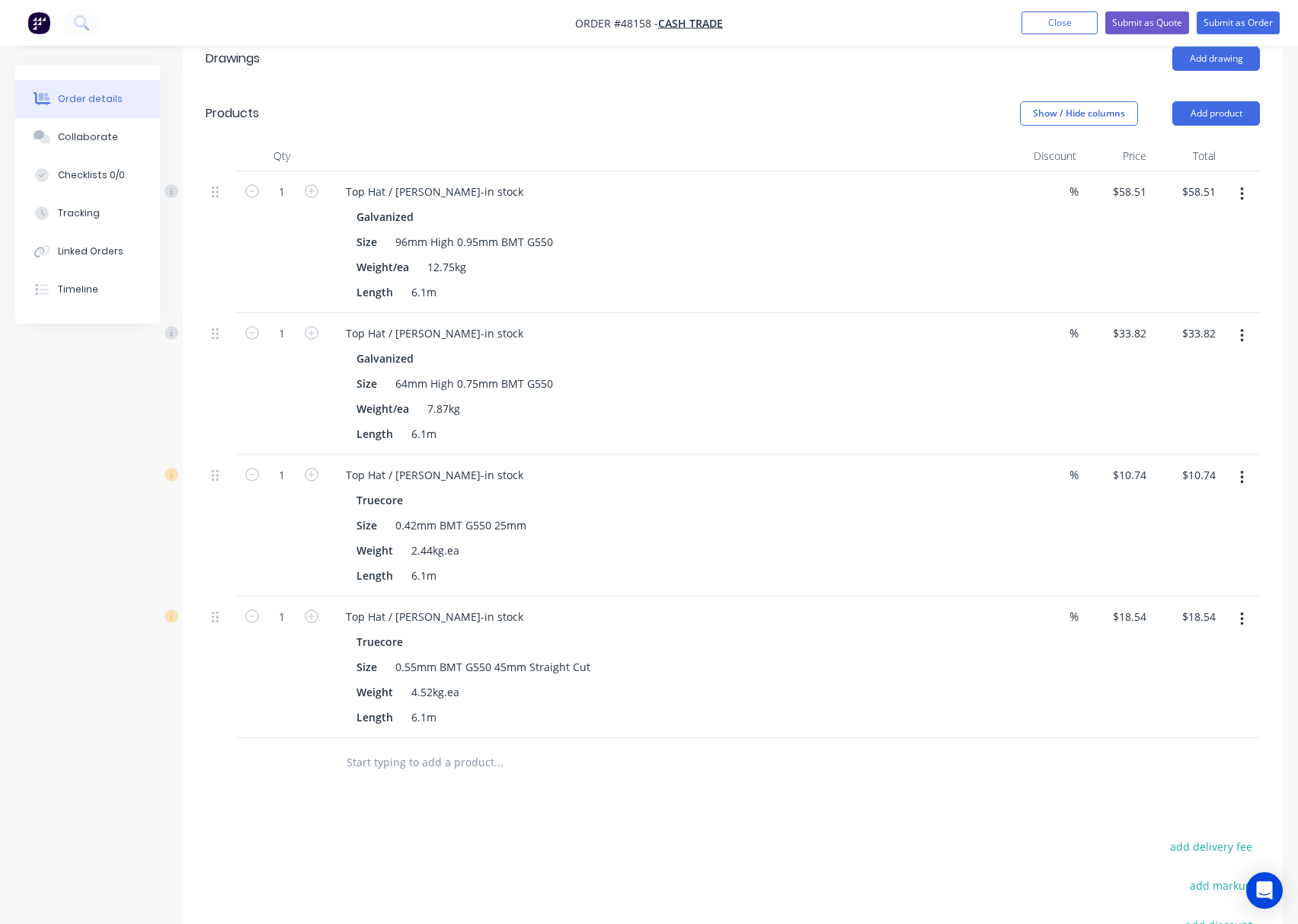
scroll to position [508, 0]
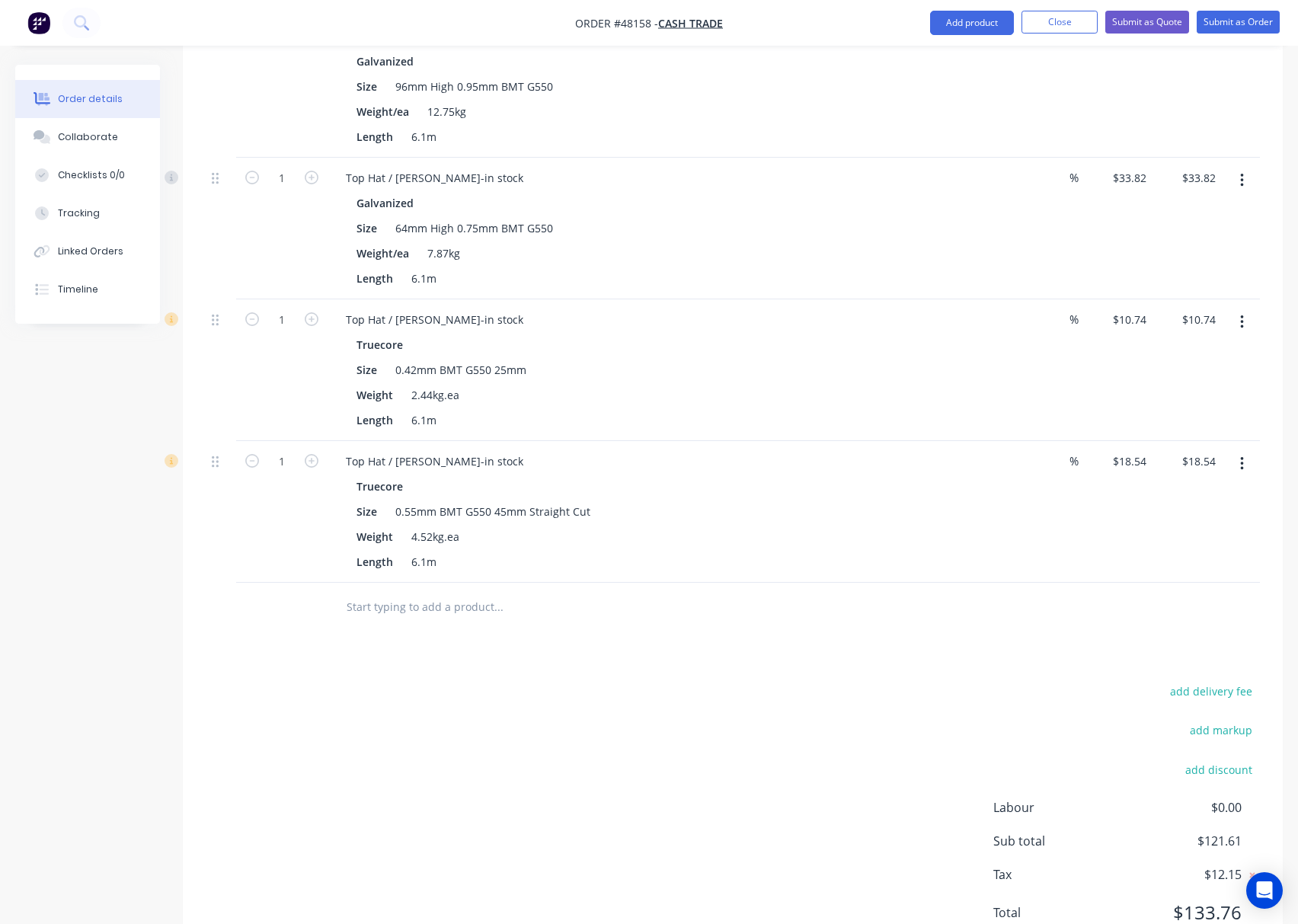
click at [1211, 327] on icon "button" at bounding box center [1242, 322] width 4 height 17
click at [1160, 451] on div "Delete" at bounding box center [1188, 453] width 117 height 22
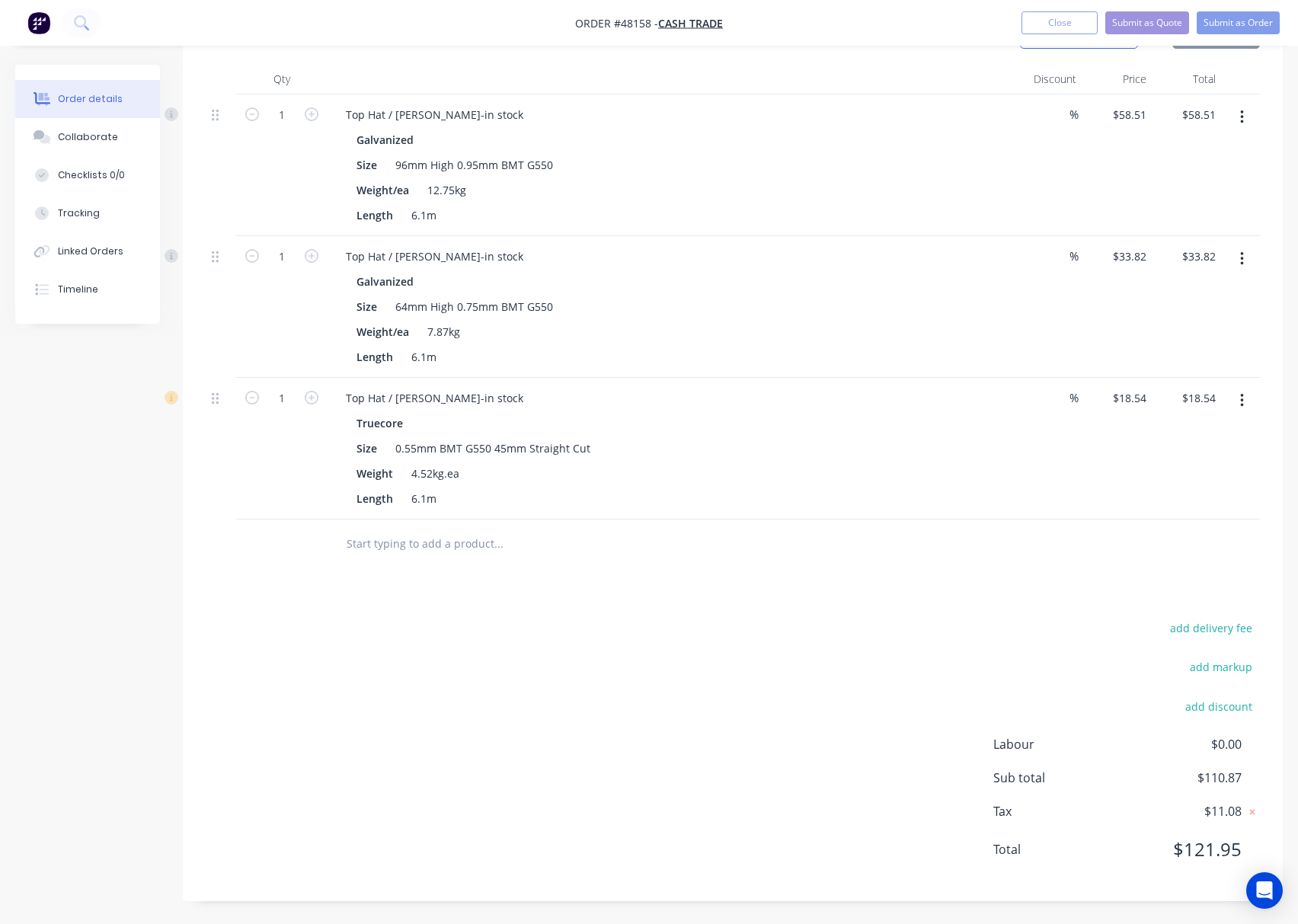
click at [732, 625] on div "add delivery fee add markup add discount Labour $0.00 Sub total $110.87 Tax $11…" at bounding box center [732, 748] width 1055 height 260
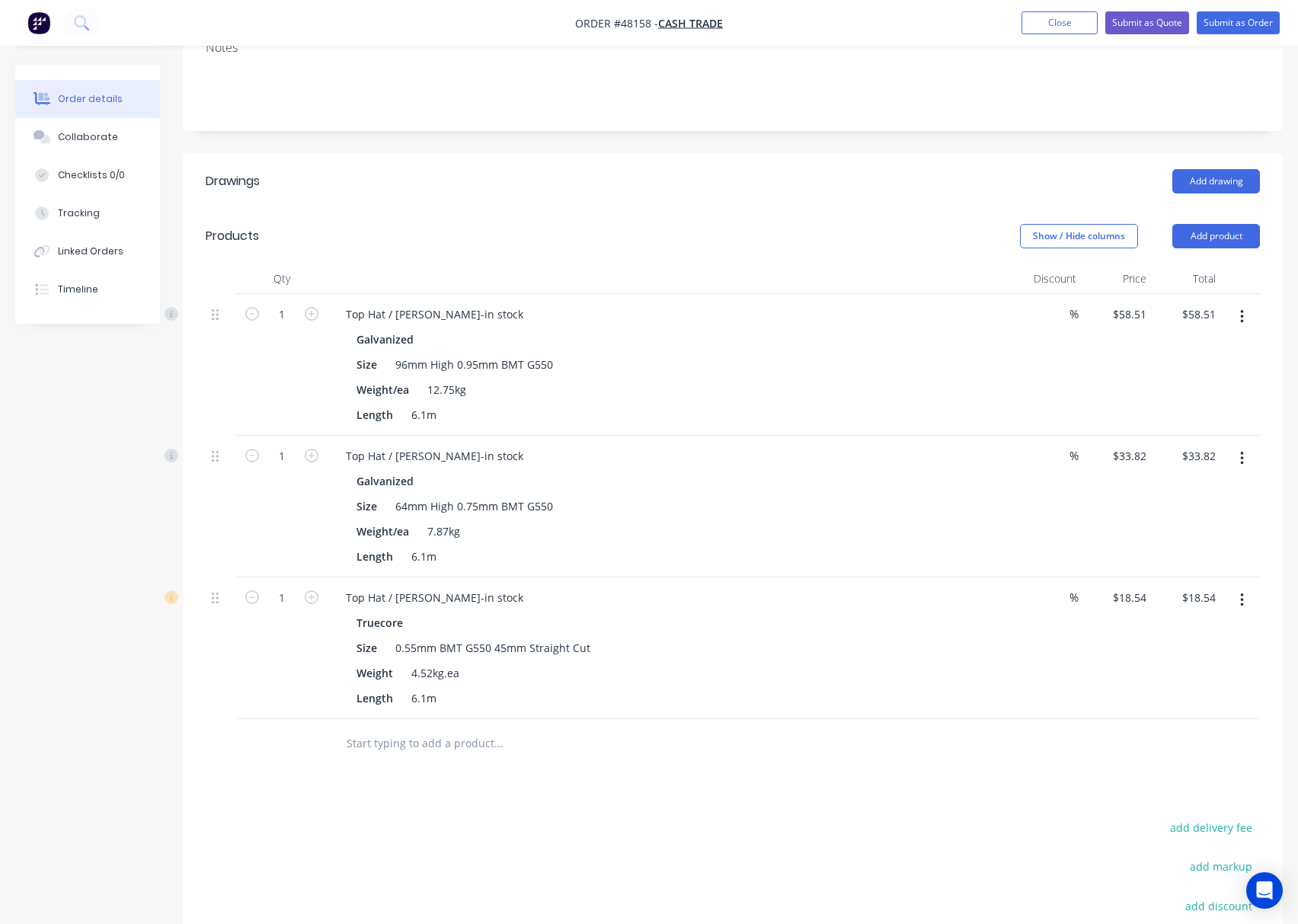
scroll to position [227, 0]
click at [289, 318] on input "1" at bounding box center [282, 316] width 40 height 23
type input "2"
type input "$117.02"
click at [230, 371] on div at bounding box center [221, 367] width 31 height 142
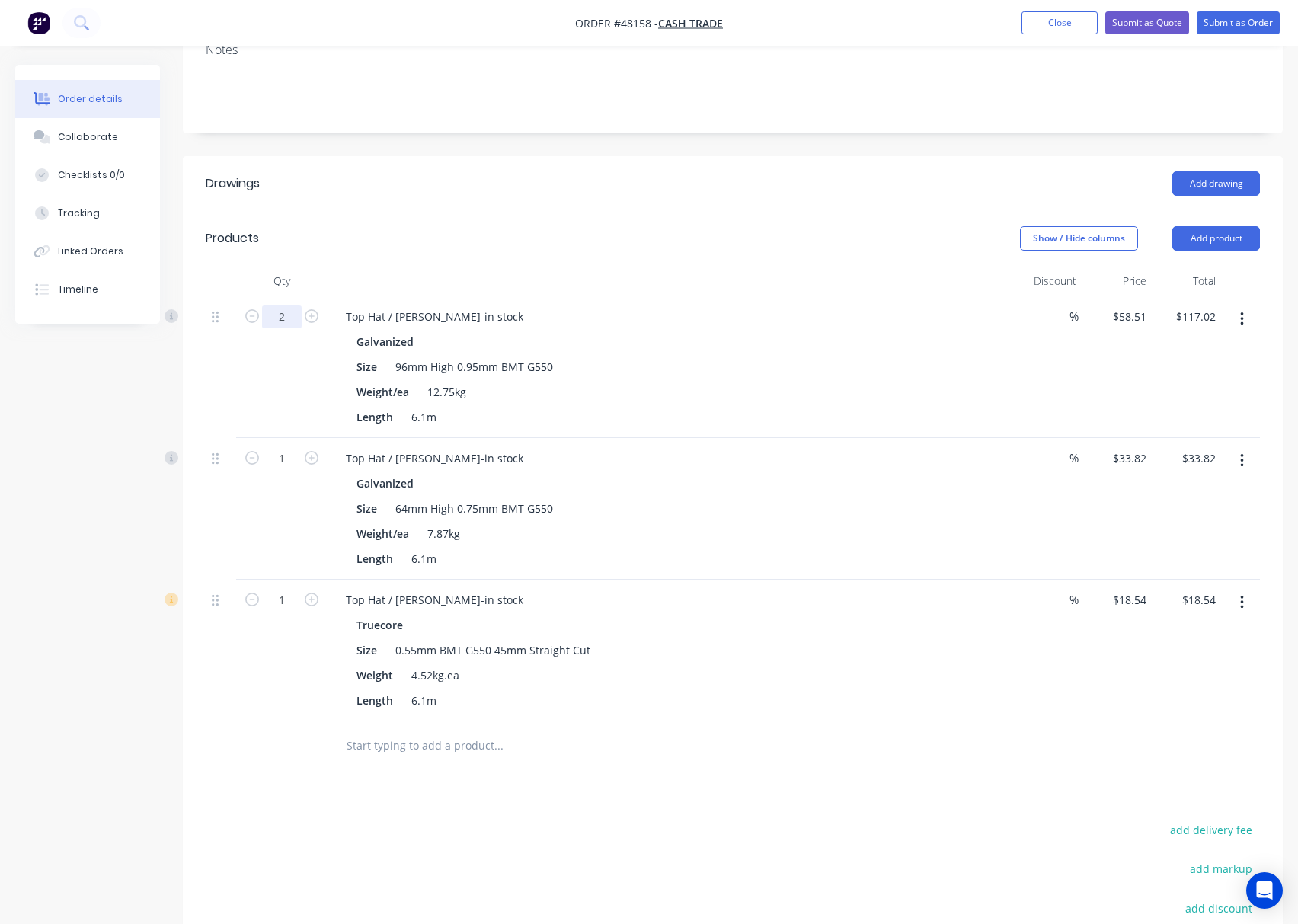
click at [283, 324] on input "2" at bounding box center [282, 316] width 40 height 23
type input "1"
type input "$58.51"
drag, startPoint x: 212, startPoint y: 358, endPoint x: 217, endPoint y: 371, distance: 13.9
click at [212, 358] on div at bounding box center [221, 367] width 31 height 142
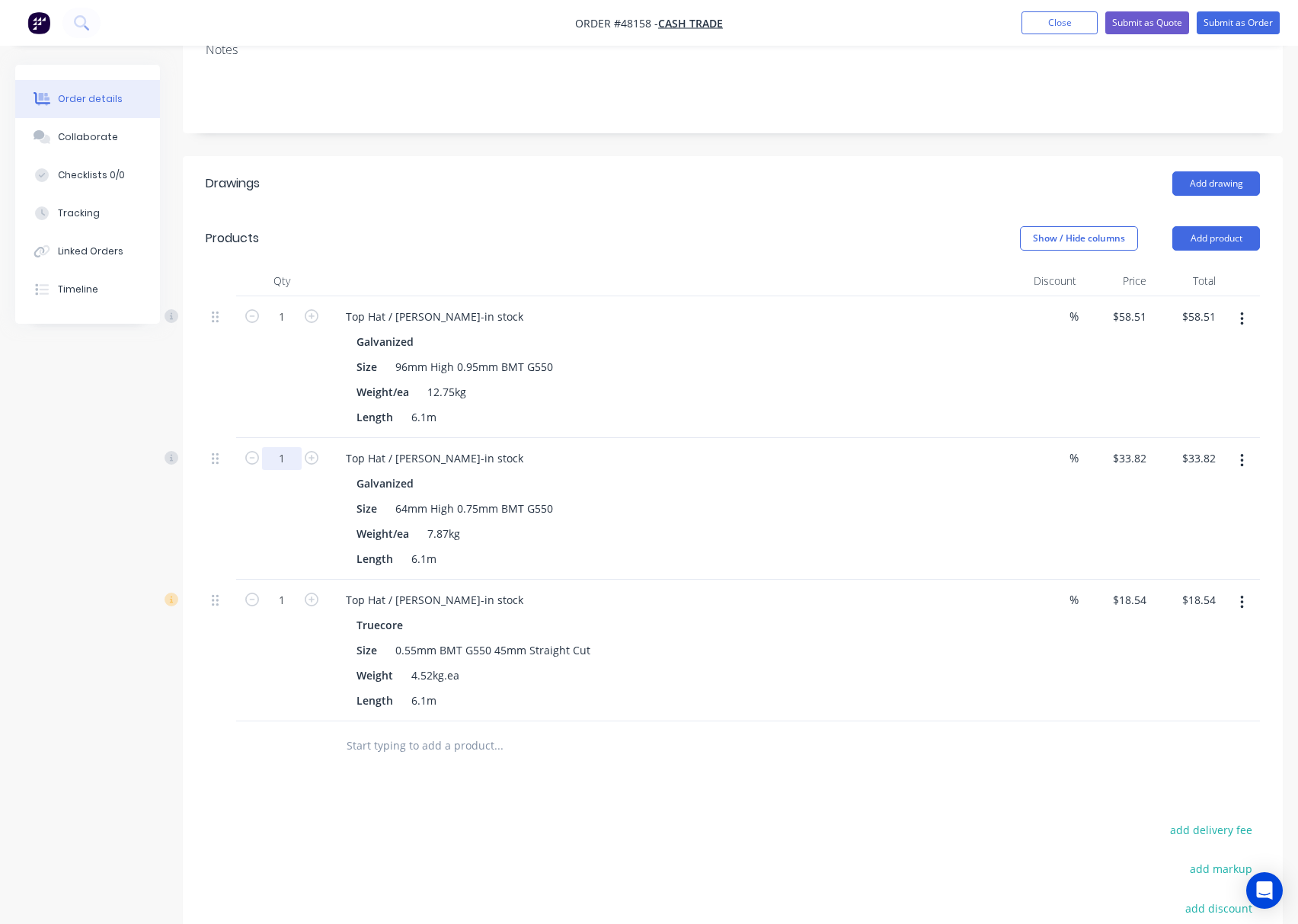
drag, startPoint x: 290, startPoint y: 464, endPoint x: 299, endPoint y: 464, distance: 9.0
click at [290, 328] on input "1" at bounding box center [282, 316] width 40 height 23
type input "2"
type input "$67.64"
click at [251, 802] on div "Drawings Add drawing Products Show / Hide columns Add product Qty Discount Pric…" at bounding box center [732, 629] width 1100 height 947
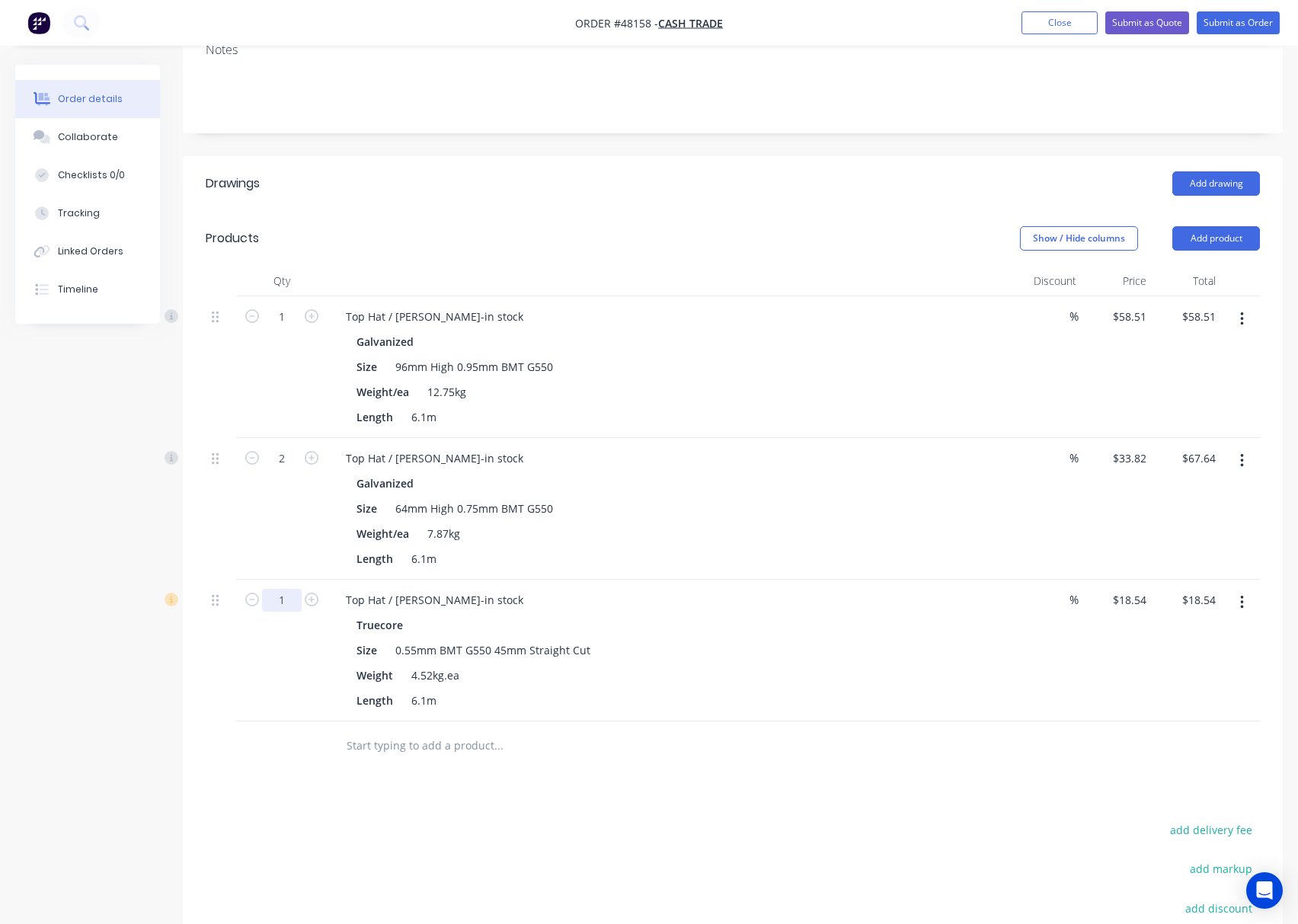
click at [277, 328] on input "1" at bounding box center [282, 316] width 40 height 23
type input "2"
type input "$37.08"
drag, startPoint x: 752, startPoint y: 798, endPoint x: 737, endPoint y: 806, distance: 17.0
click at [753, 795] on div "Drawings Add drawing Products Show / Hide columns Add product Qty Discount Pric…" at bounding box center [732, 629] width 1100 height 947
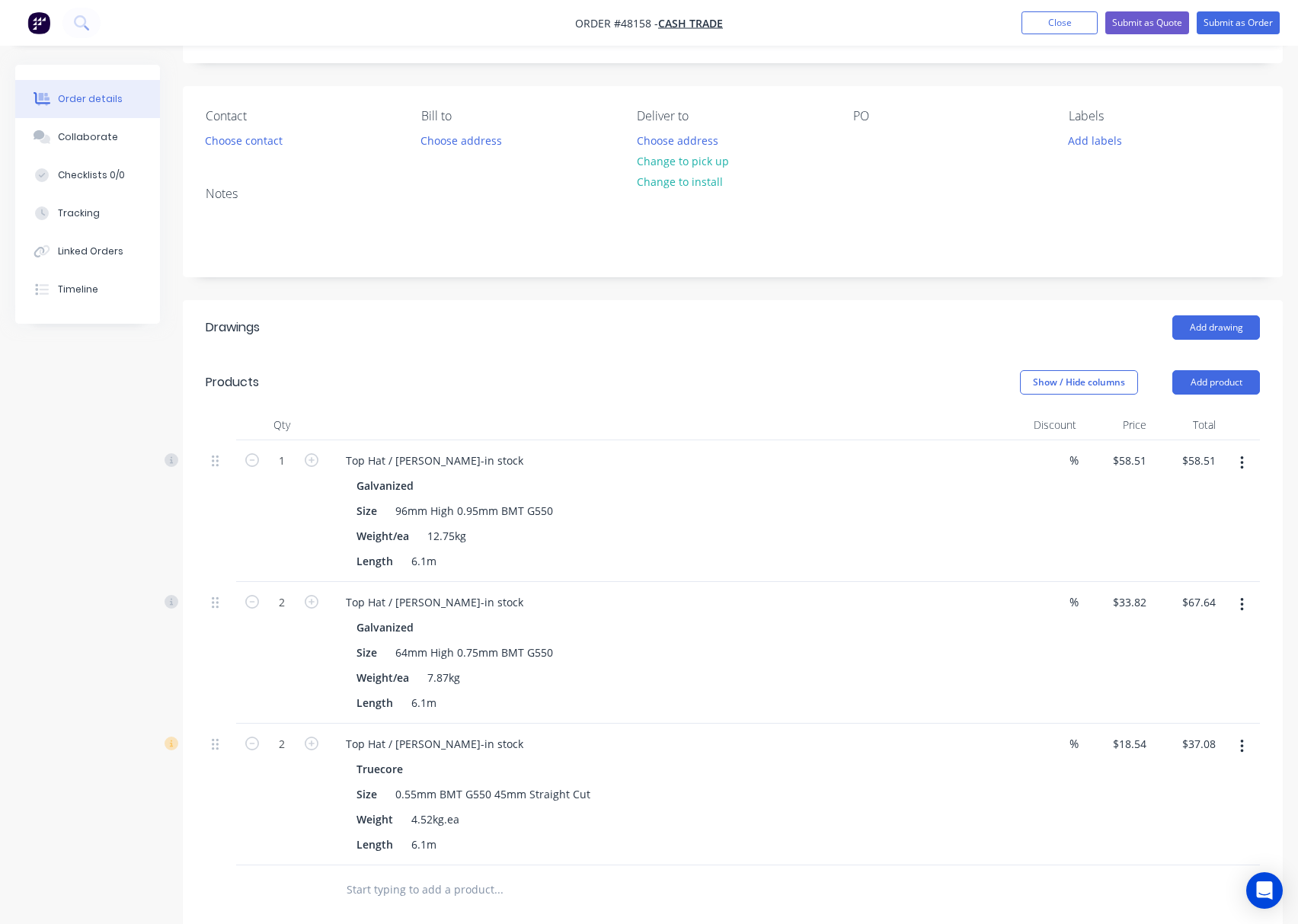
scroll to position [0, 0]
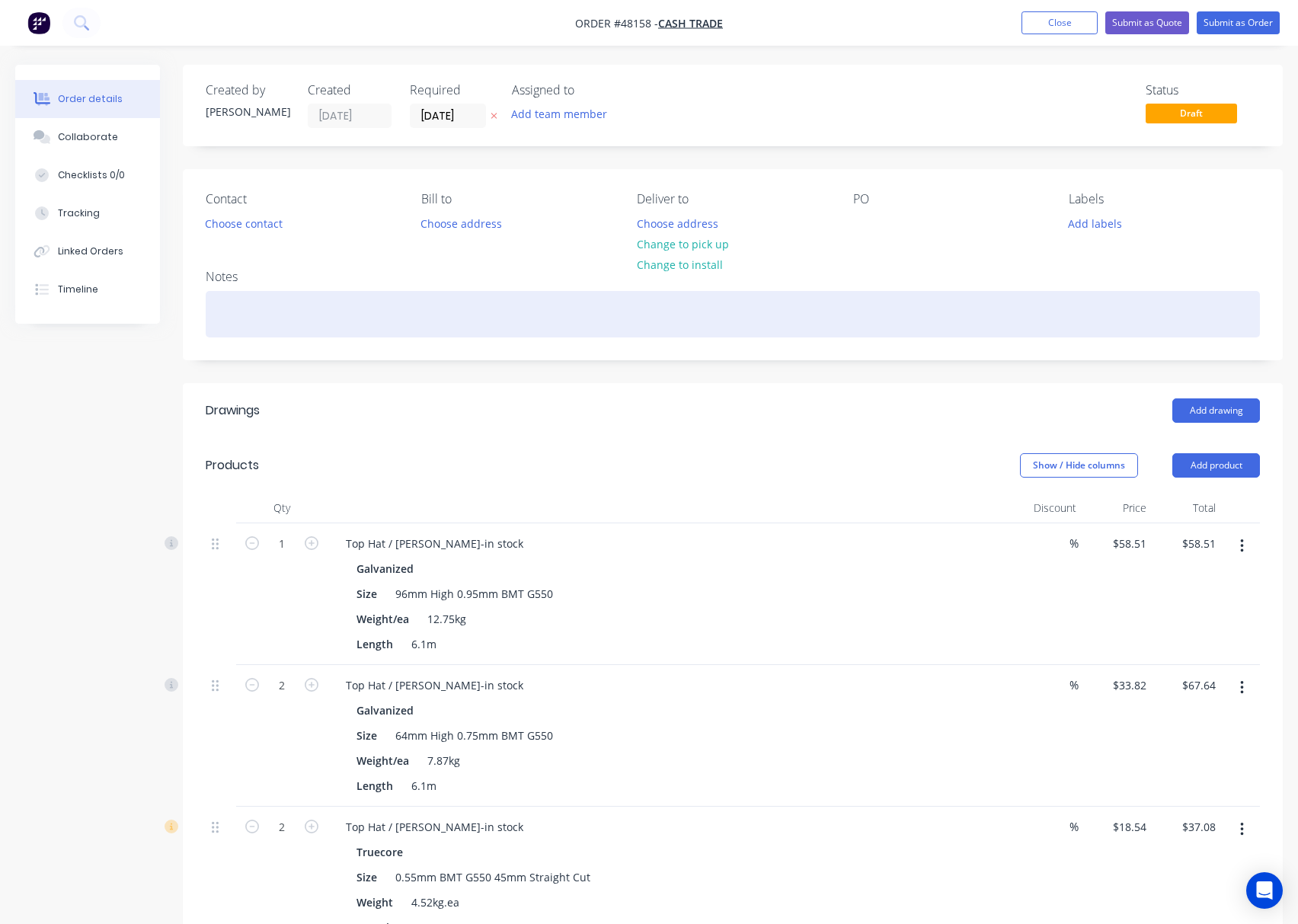
click at [532, 277] on div "Notes" at bounding box center [732, 308] width 1100 height 102
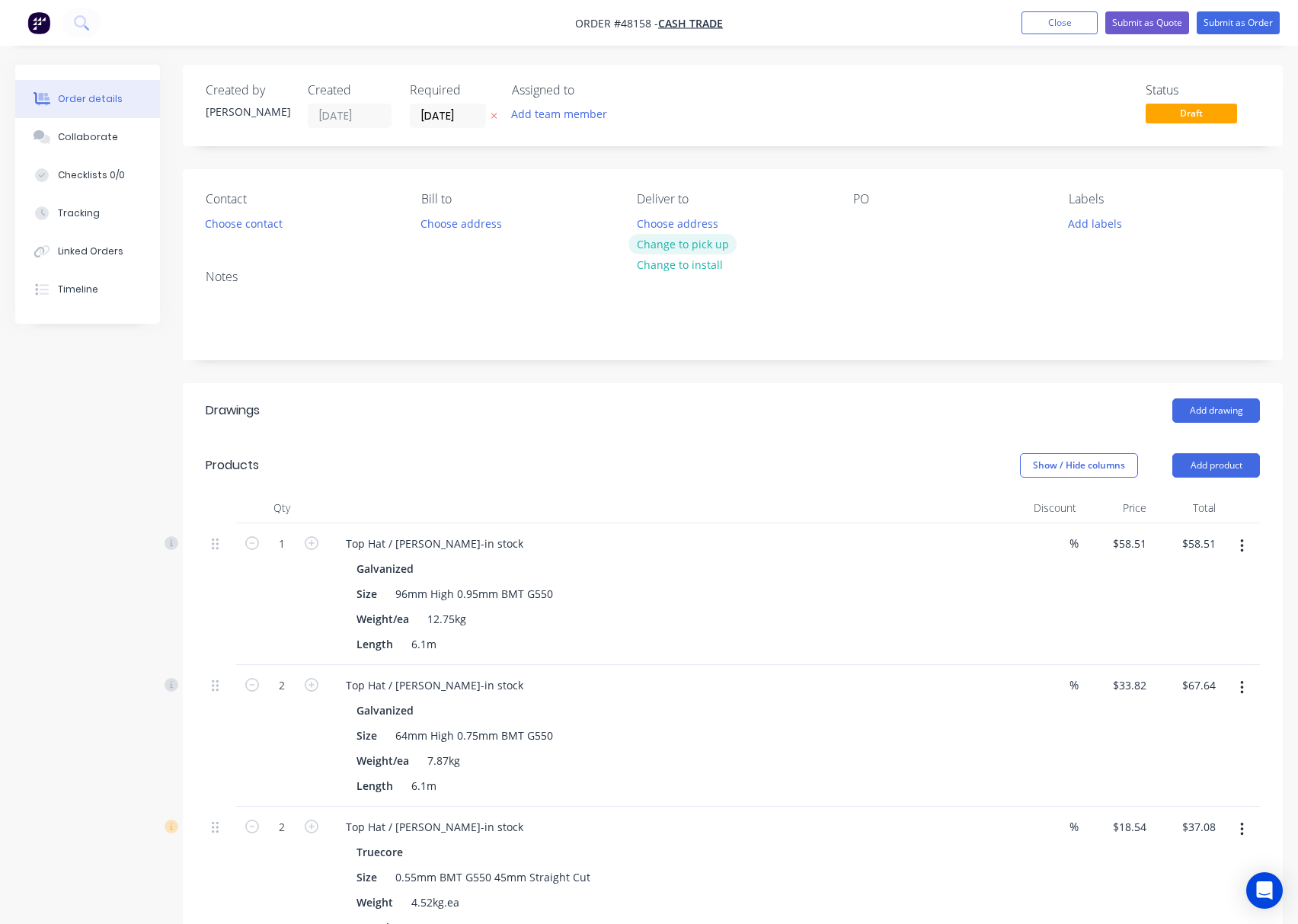
click at [655, 243] on button "Change to pick up" at bounding box center [682, 243] width 108 height 21
click at [1211, 460] on button "Add product" at bounding box center [1217, 465] width 87 height 25
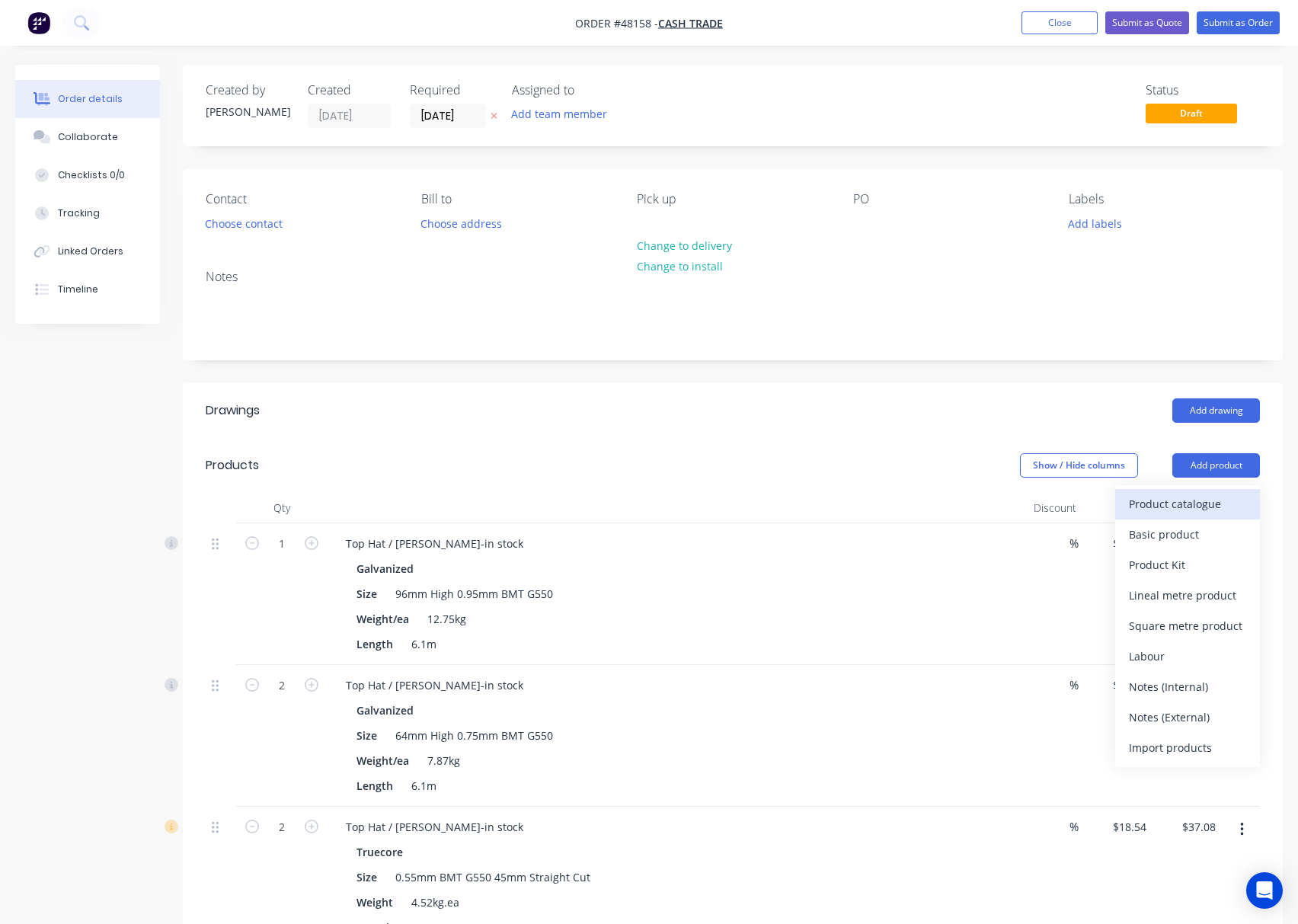
click at [1192, 510] on div "Product catalogue" at bounding box center [1188, 504] width 117 height 22
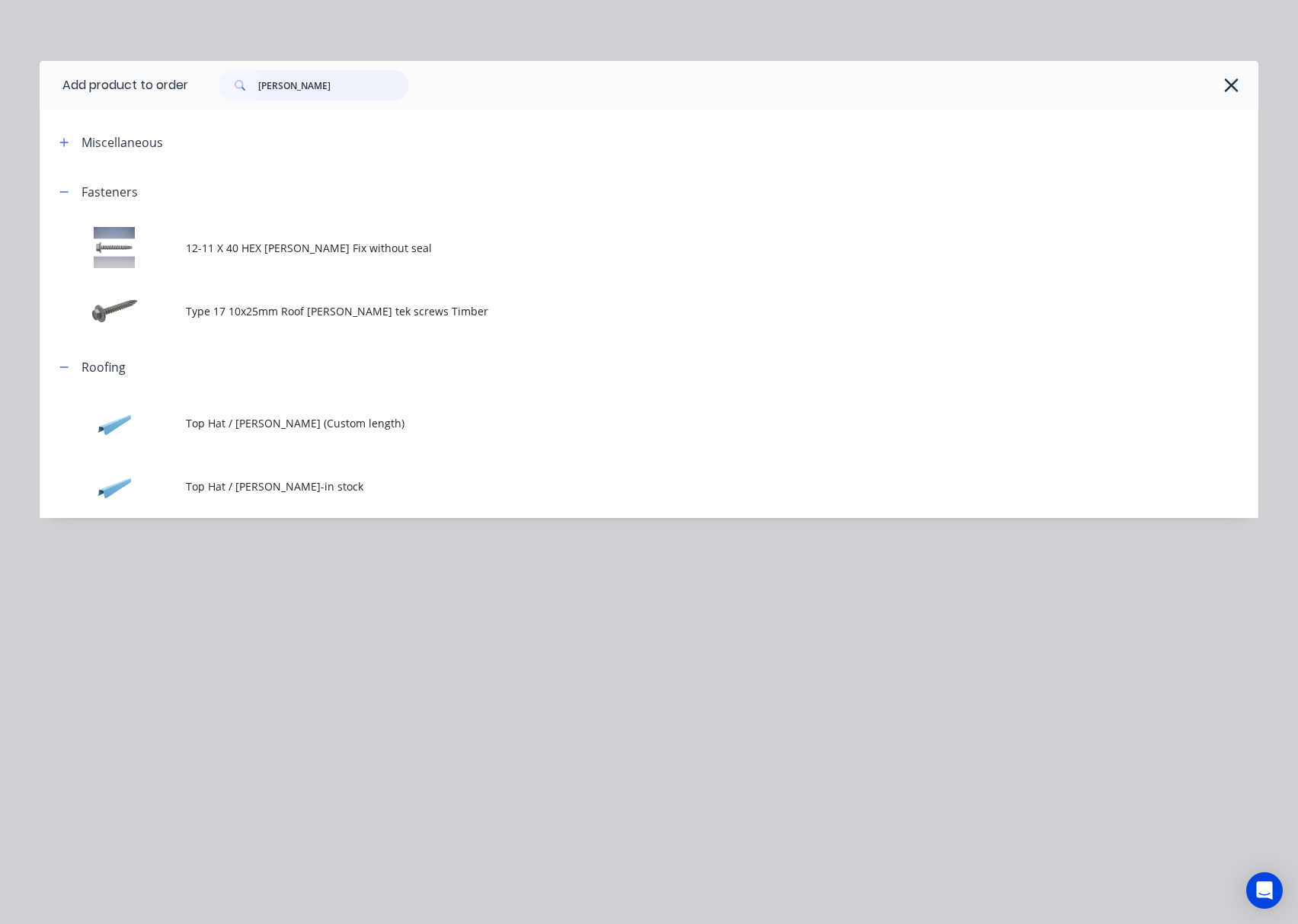
click at [308, 71] on input "batten" at bounding box center [334, 85] width 151 height 31
click at [314, 74] on input "batten" at bounding box center [334, 85] width 151 height 31
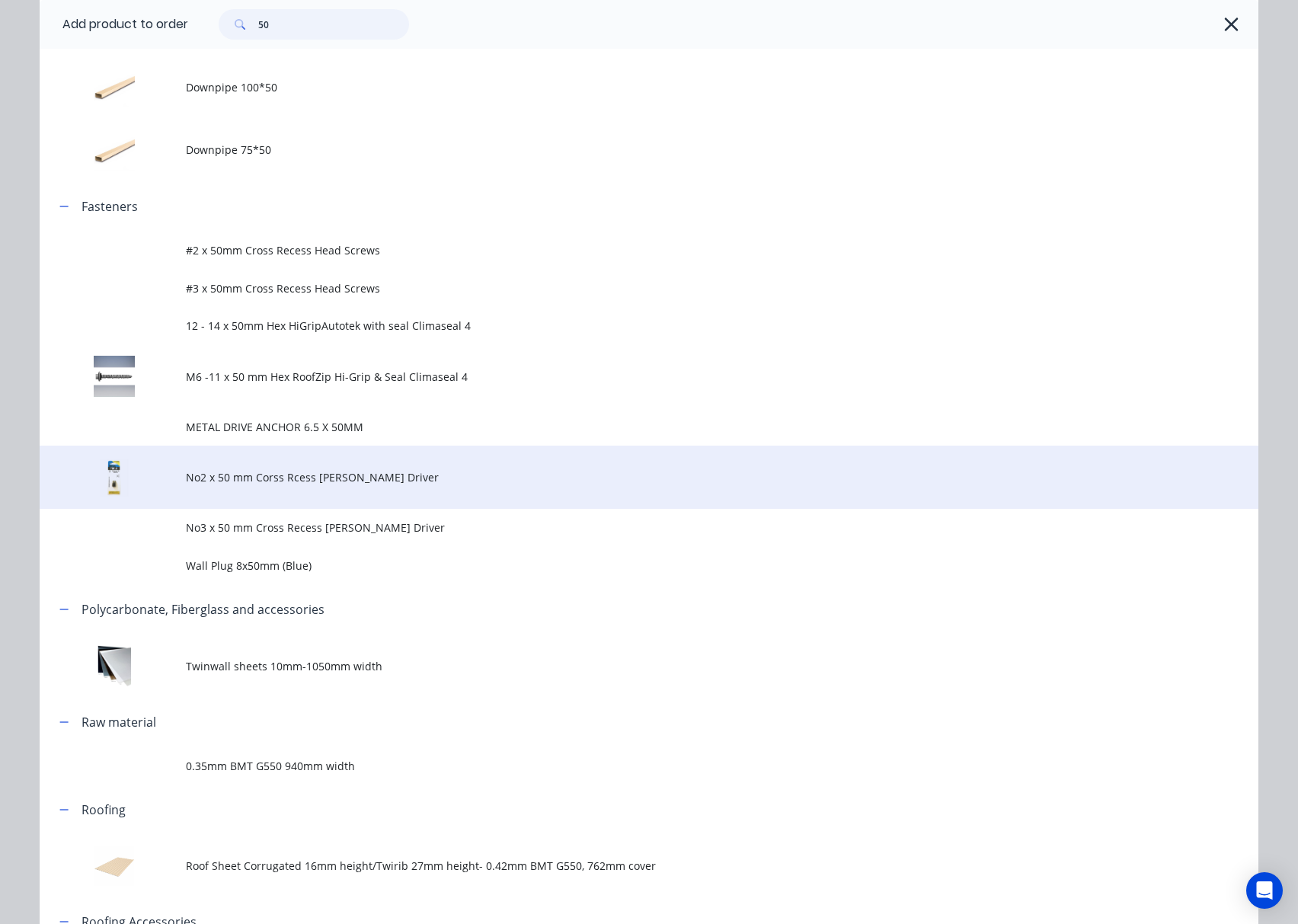
scroll to position [687, 0]
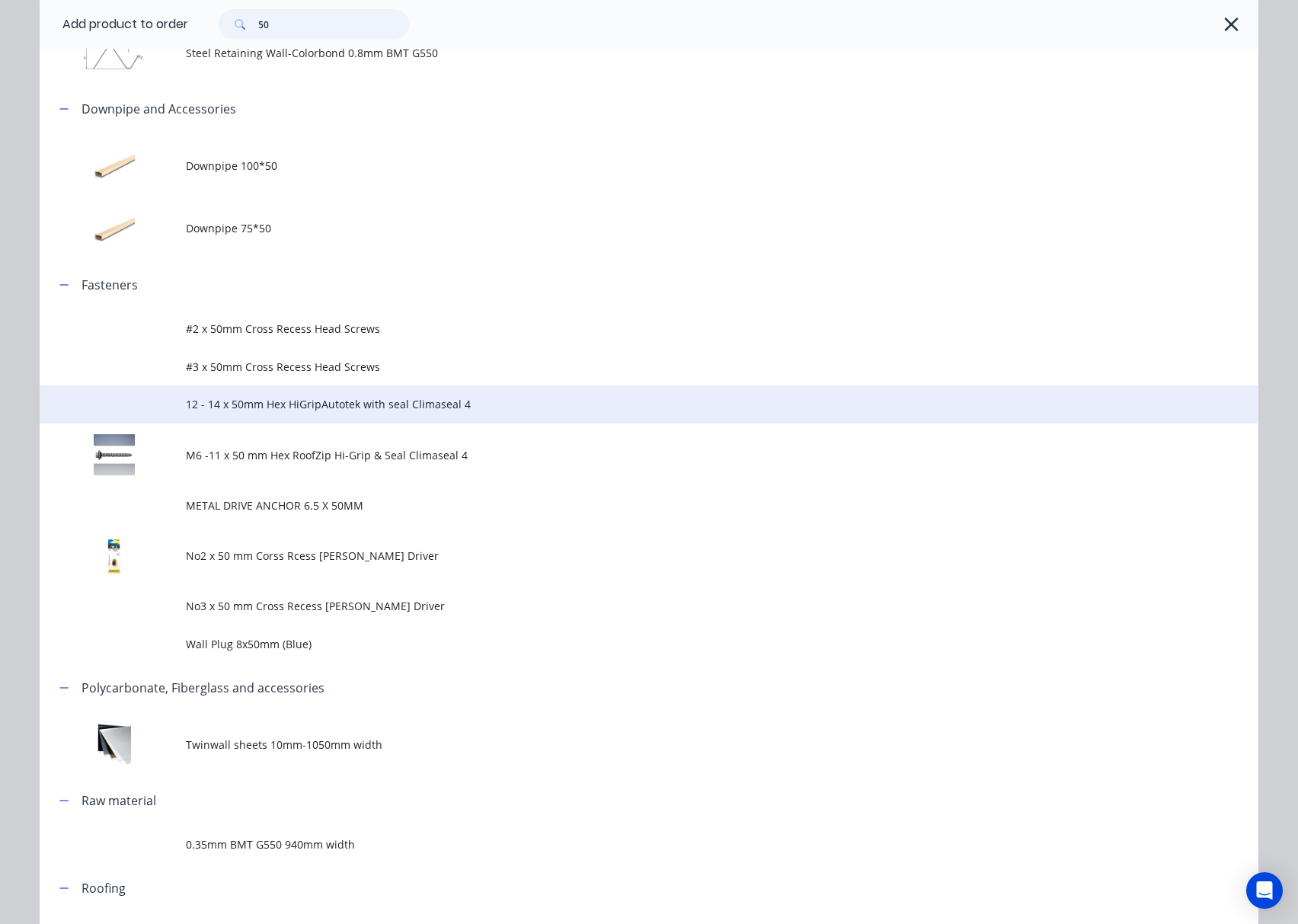
type input "50"
click at [274, 403] on span "12 - 14 x 50mm Hex HiGripAutotek with seal Climaseal 4" at bounding box center [614, 404] width 858 height 16
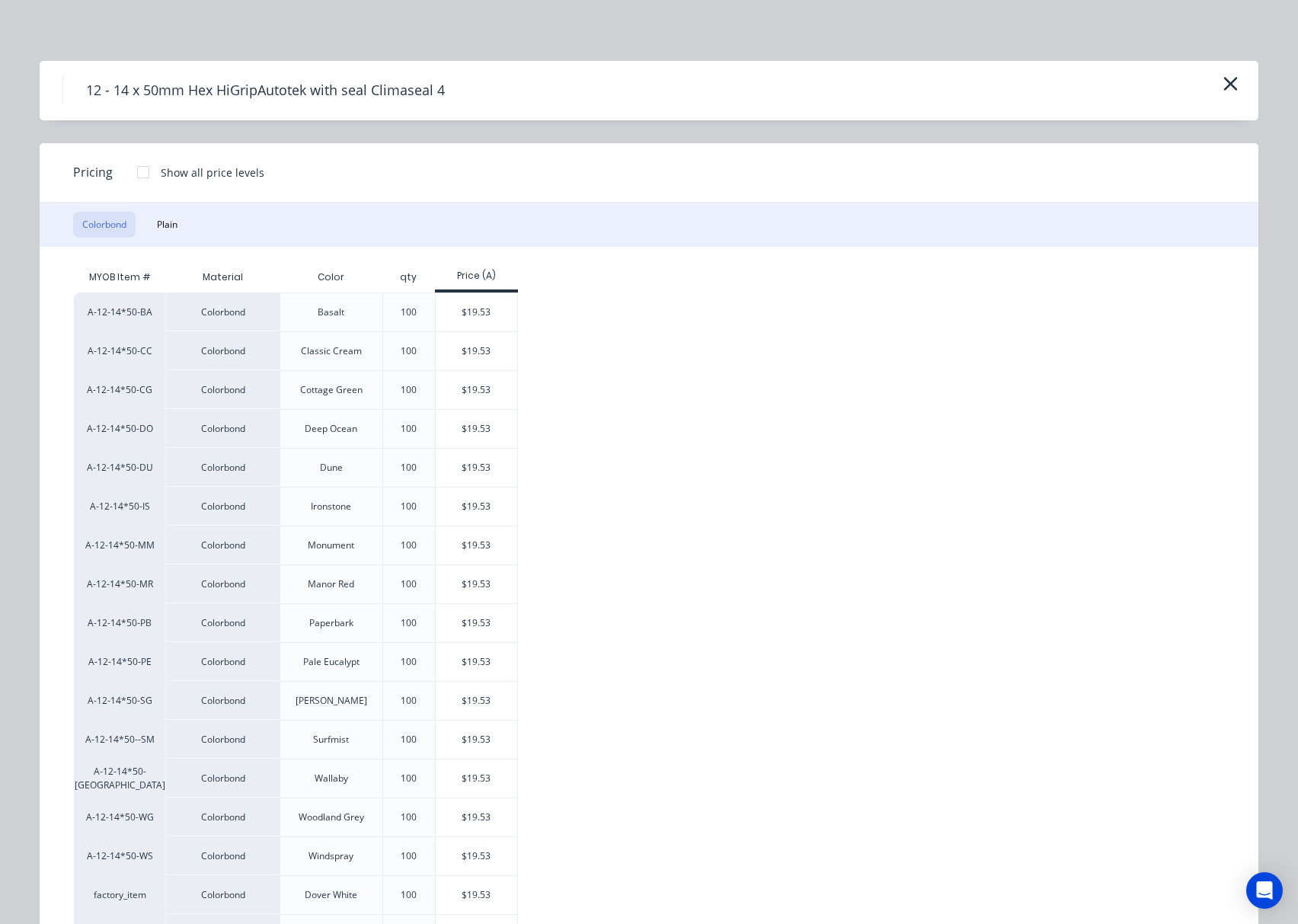
scroll to position [195, 0]
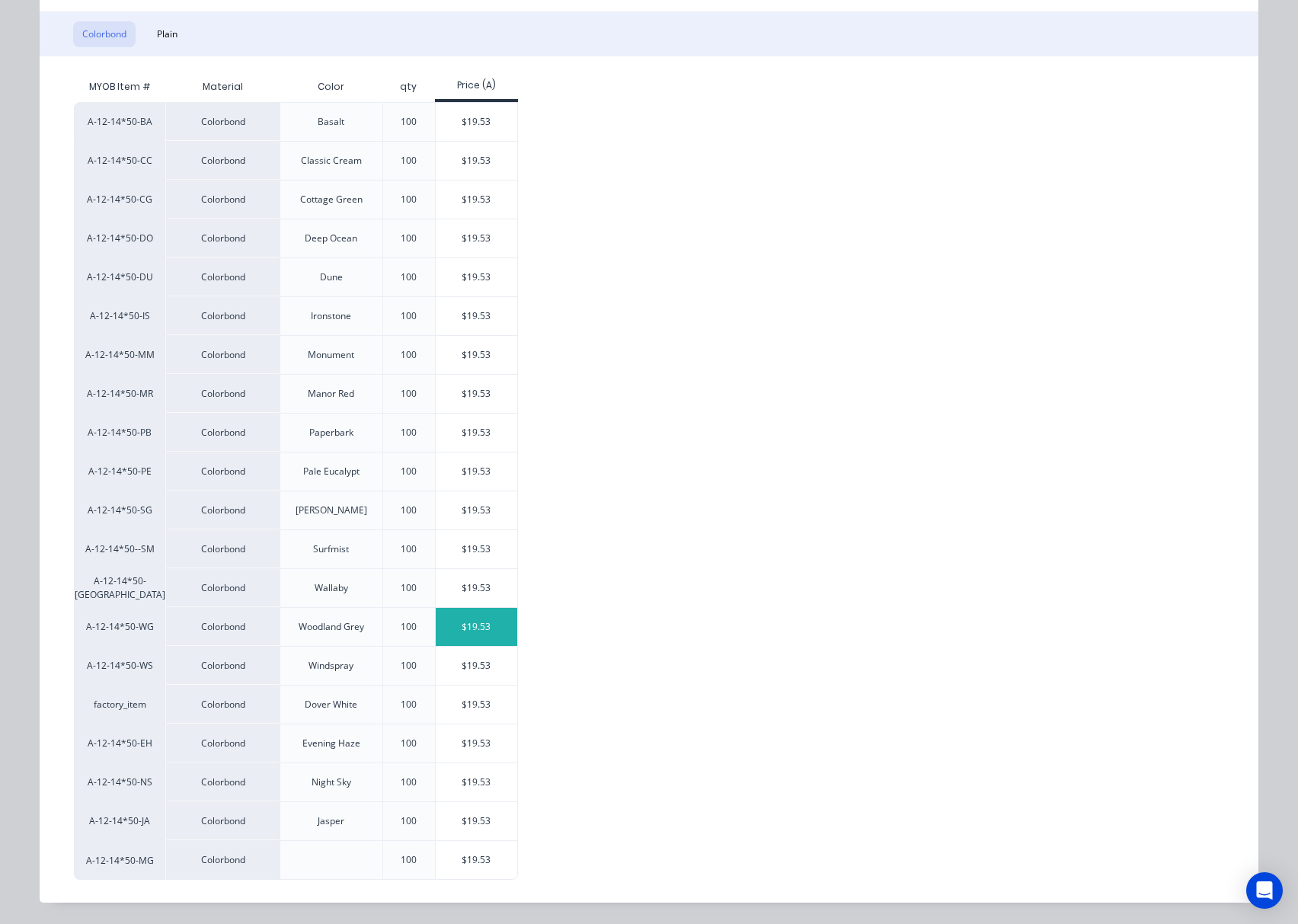
click at [494, 634] on div "$19.53" at bounding box center [476, 627] width 81 height 38
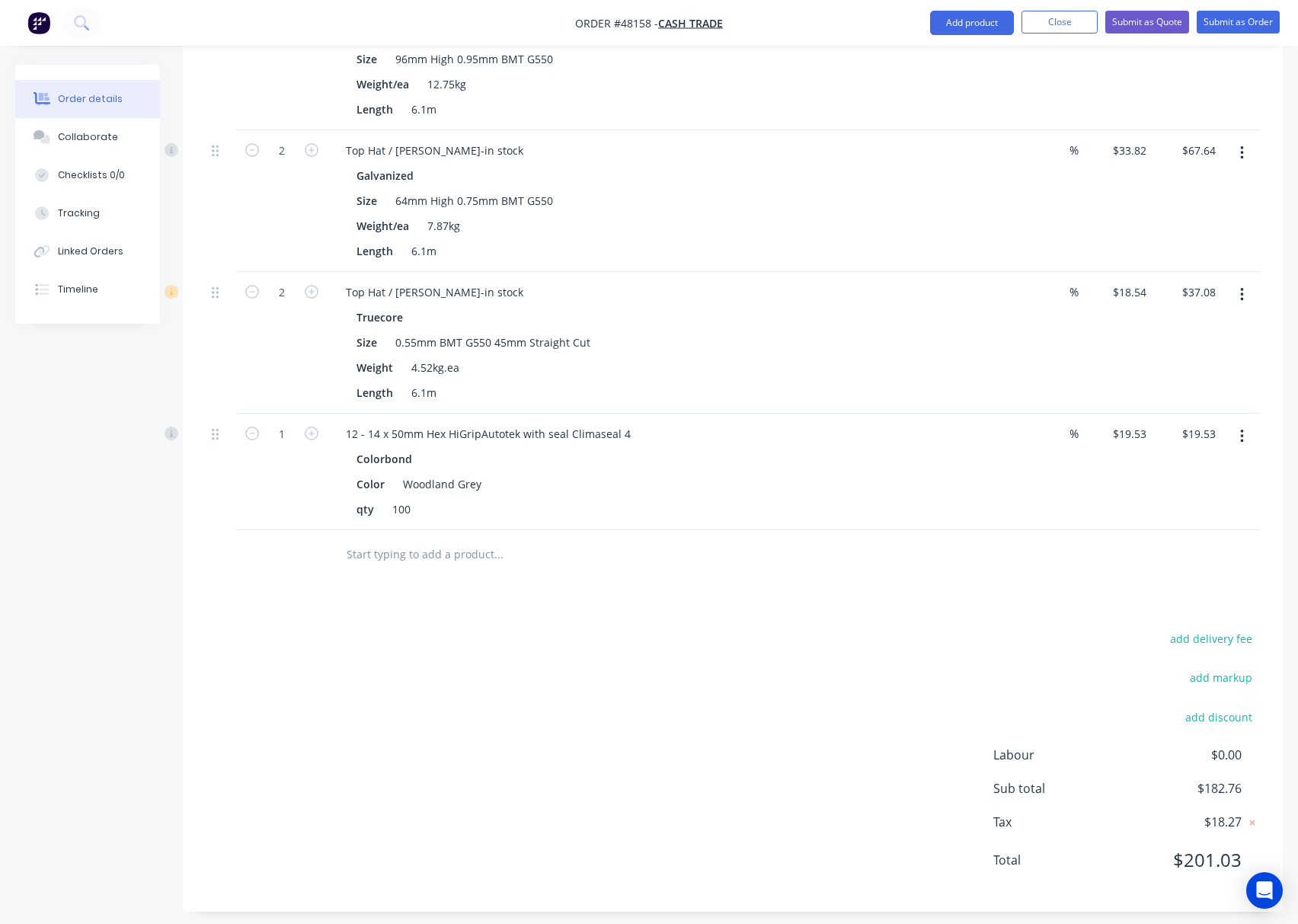
scroll to position [546, 0]
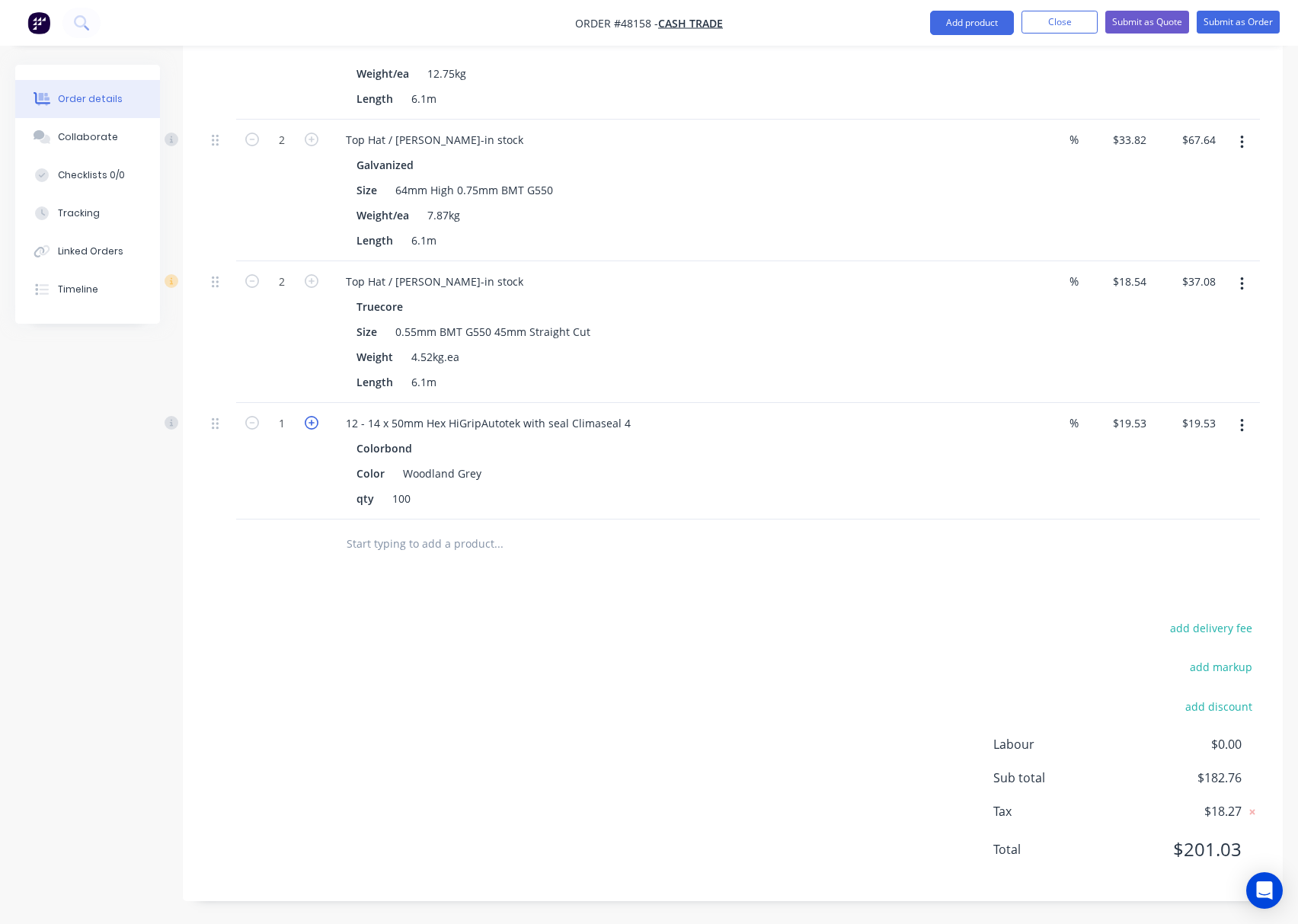
click at [315, 422] on icon "button" at bounding box center [312, 423] width 14 height 14
type input "2"
type input "$39.06"
click at [491, 647] on div "add delivery fee add markup add discount Labour $0.00 Sub total $202.29 Tax $20…" at bounding box center [732, 748] width 1055 height 260
click at [647, 586] on div "Drawings Add drawing Products Show / Hide columns Add product Qty Discount Pric…" at bounding box center [732, 370] width 1100 height 1063
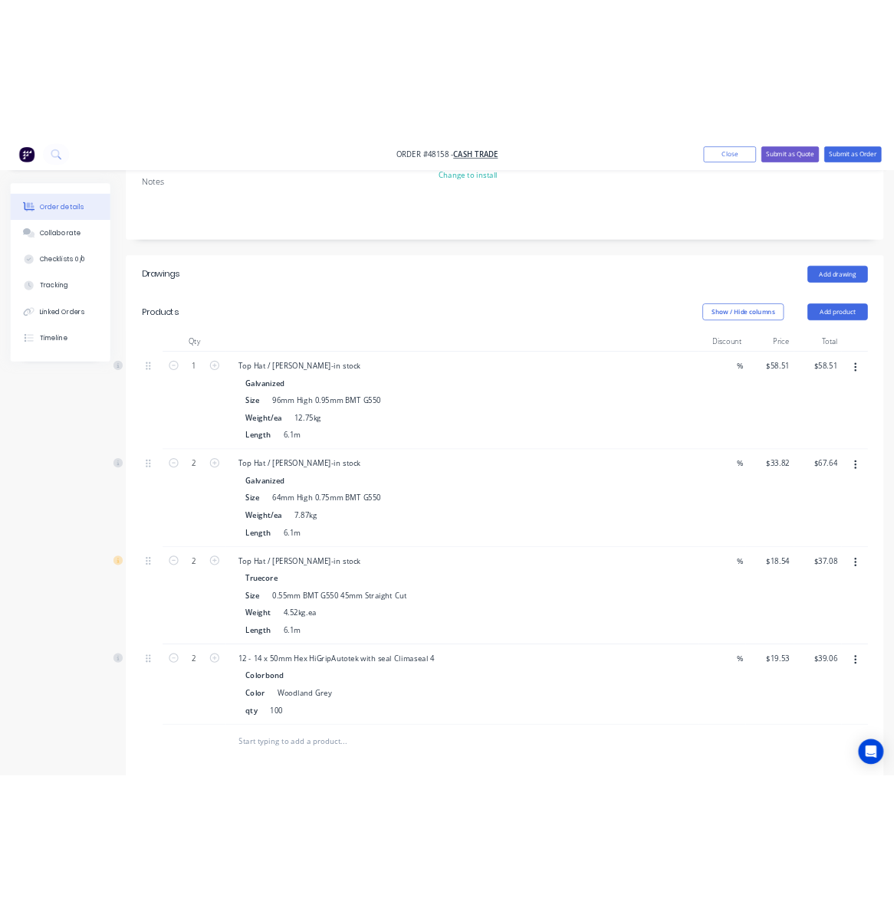
scroll to position [0, 0]
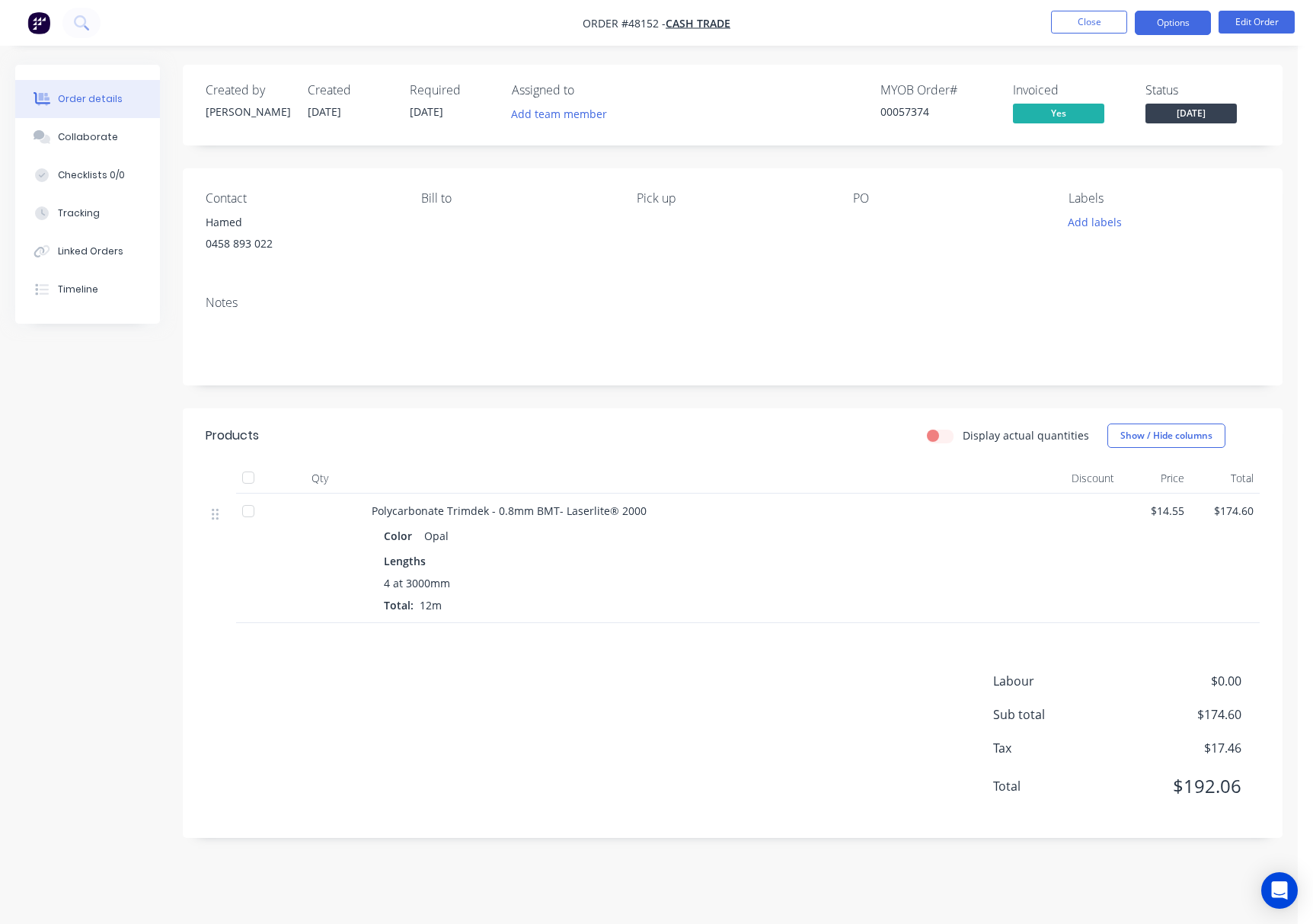
click at [1178, 28] on button "Options" at bounding box center [1173, 23] width 77 height 25
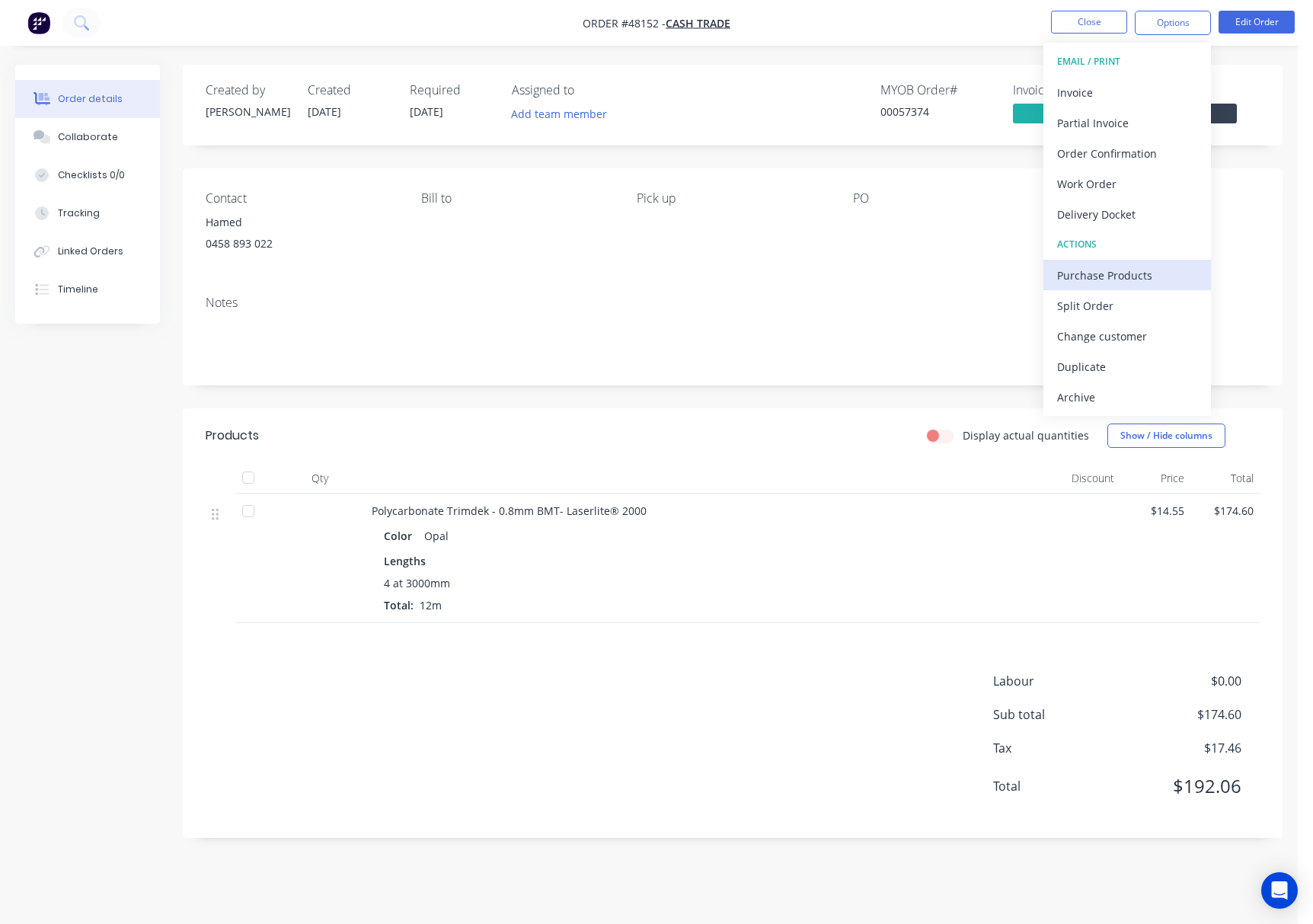
click at [1162, 274] on div "Purchase Products" at bounding box center [1127, 275] width 140 height 22
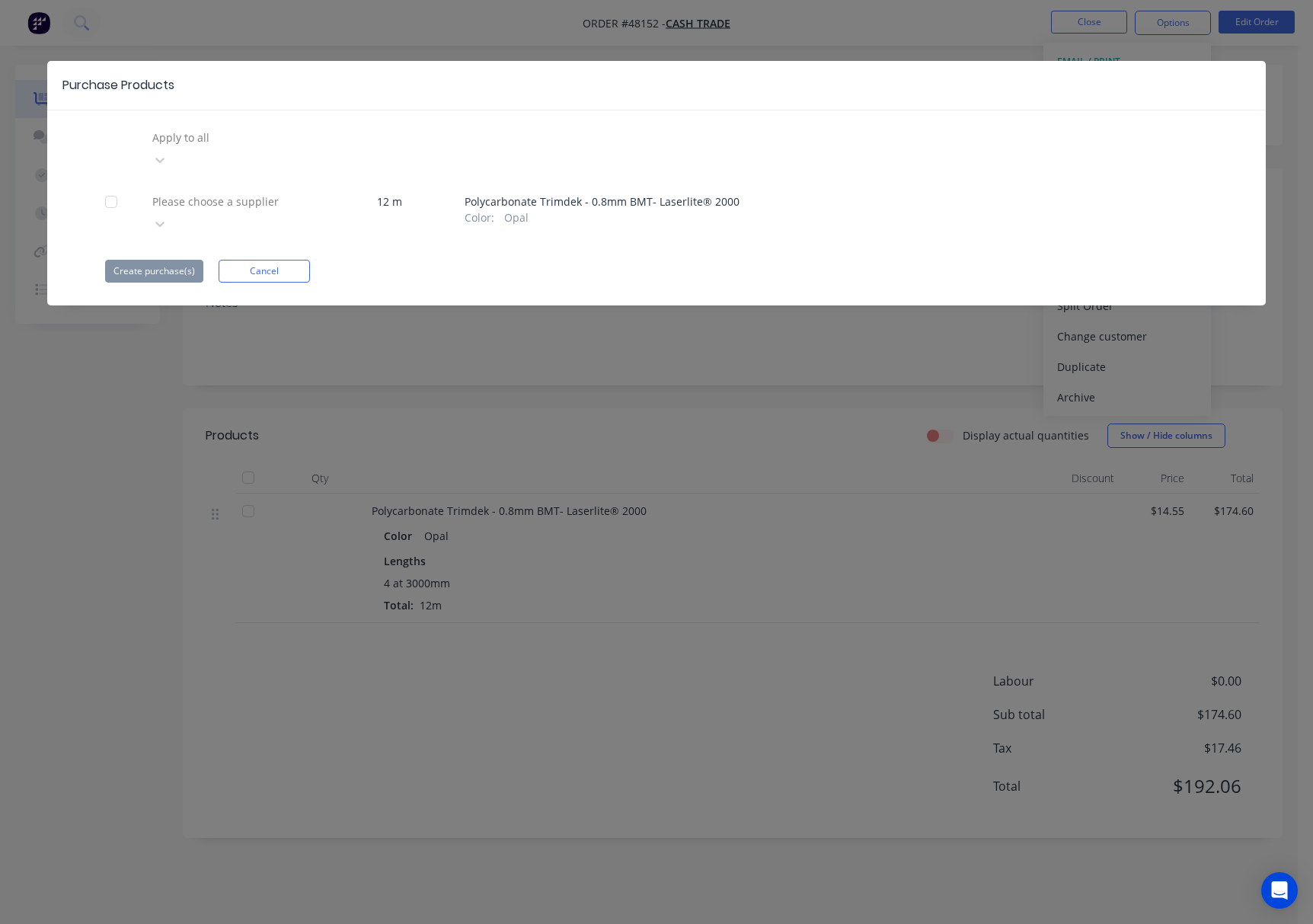
click at [296, 148] on div "Please choose a supplier" at bounding box center [260, 136] width 229 height 23
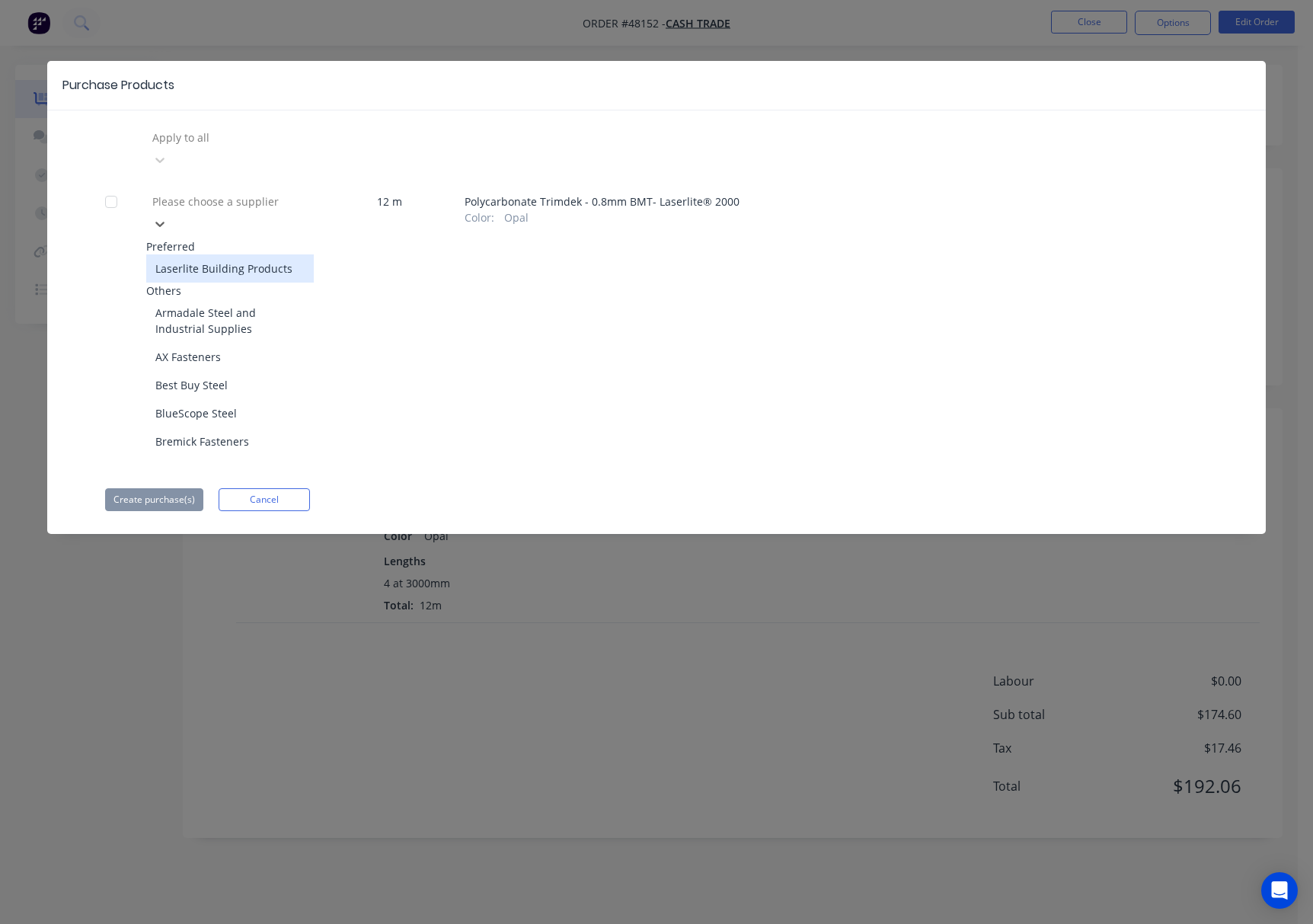
click at [253, 254] on div "Laserlite Building Products" at bounding box center [230, 268] width 168 height 28
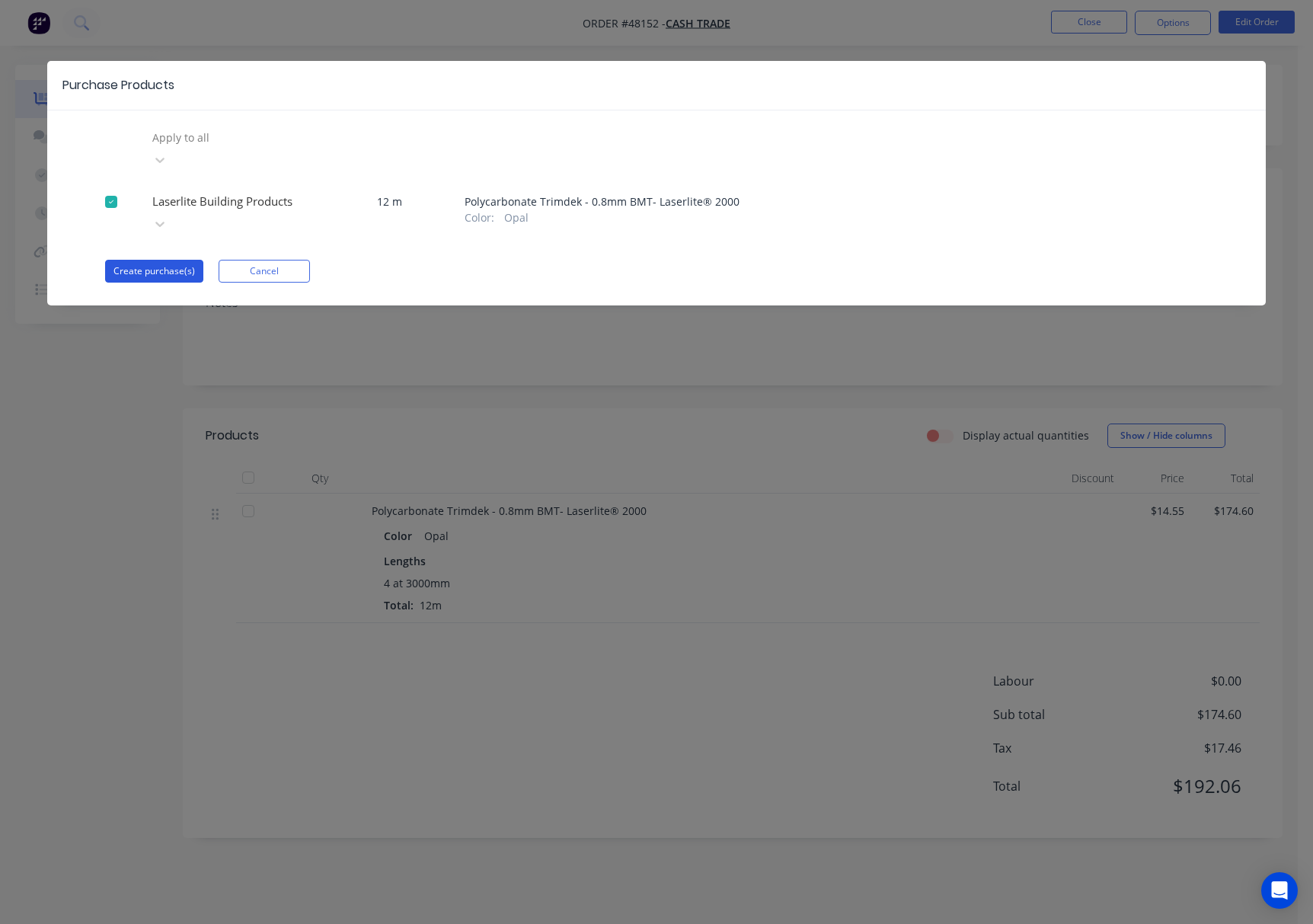
click at [151, 259] on button "Create purchase(s)" at bounding box center [154, 270] width 98 height 23
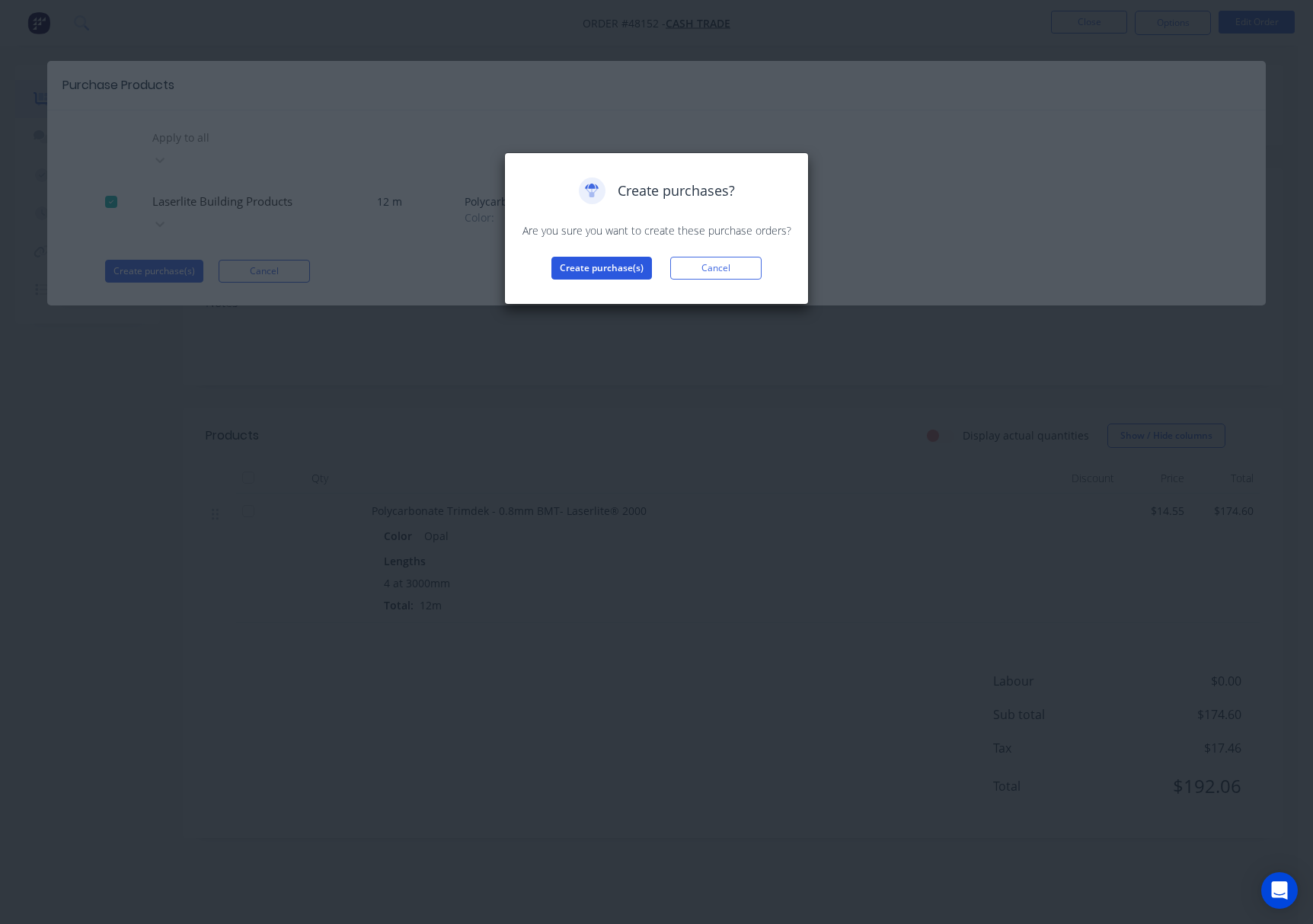
click at [560, 269] on button "Create purchase(s)" at bounding box center [601, 267] width 100 height 23
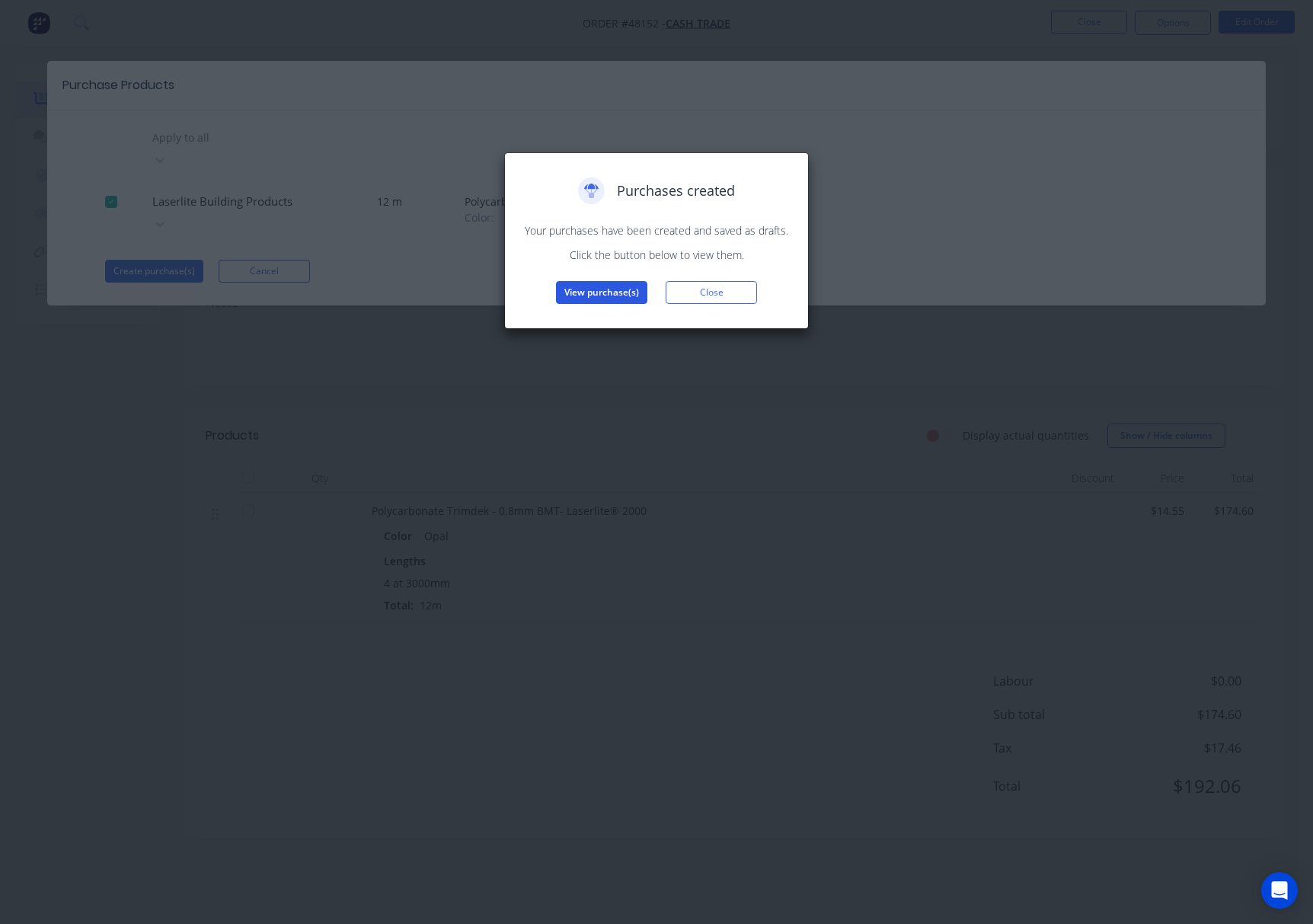
click at [598, 293] on button "View purchase(s)" at bounding box center [602, 292] width 91 height 23
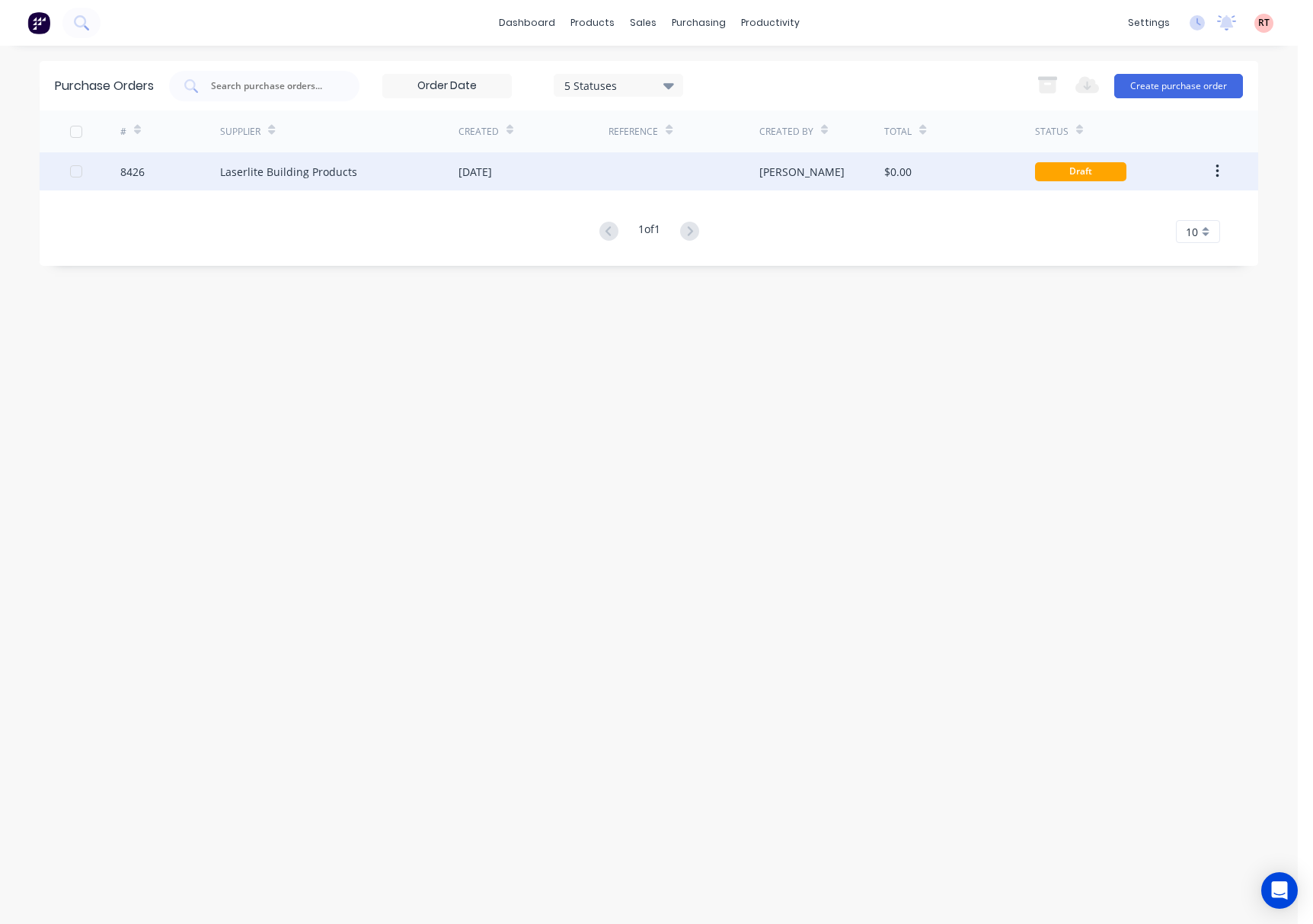
click at [610, 169] on div at bounding box center [683, 171] width 150 height 38
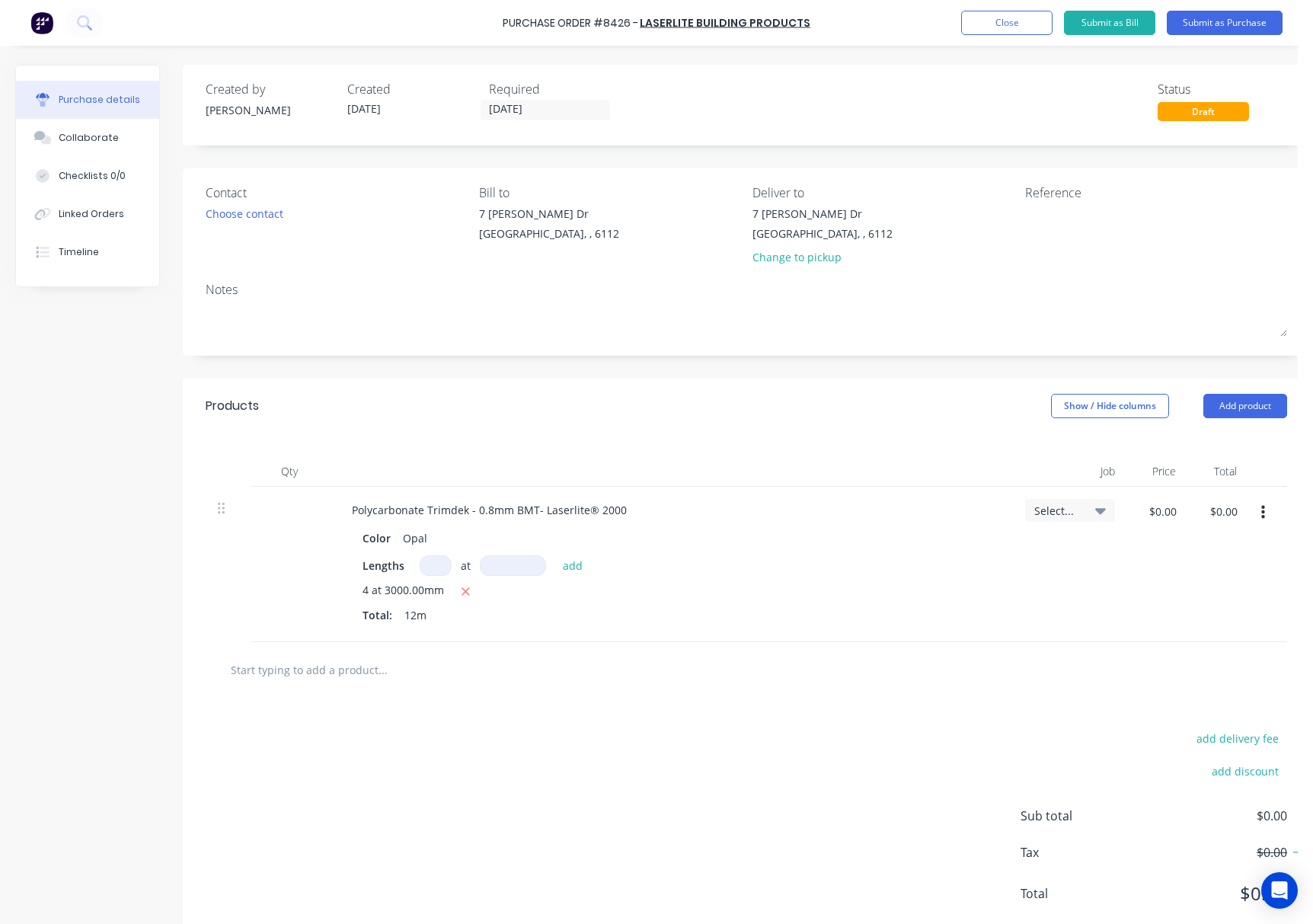
drag, startPoint x: 621, startPoint y: 256, endPoint x: 592, endPoint y: 168, distance: 92.7
click at [609, 235] on div "Contact Choose contact Bill to 7 Cartwright Dr Forrestdale, , 6112 Deliver to 7…" at bounding box center [746, 261] width 1127 height 188
click at [555, 104] on input "[DATE]" at bounding box center [545, 109] width 128 height 19
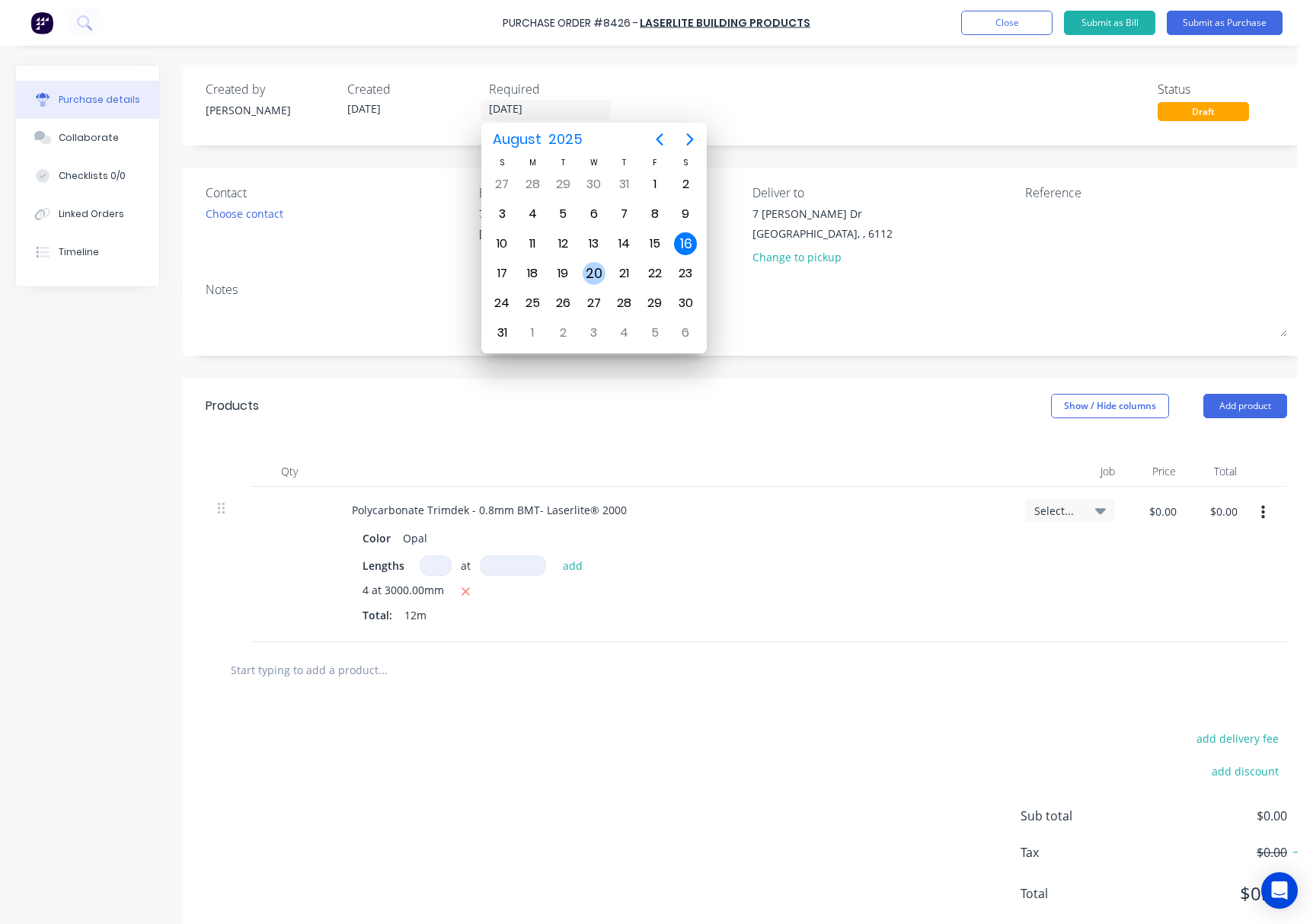
click at [592, 275] on div "20" at bounding box center [593, 273] width 23 height 23
type input "20/08/25"
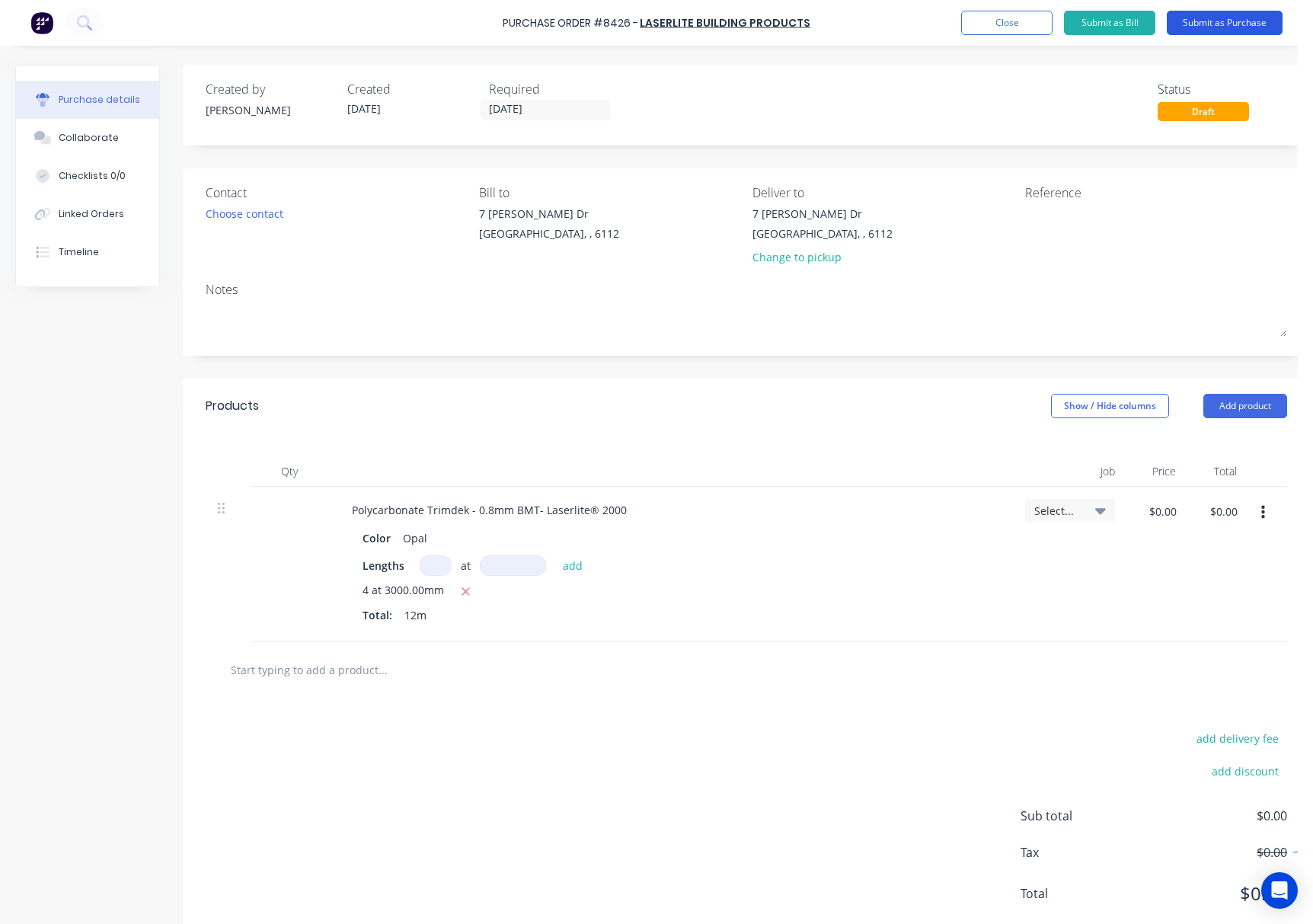
click at [1231, 25] on button "Submit as Purchase" at bounding box center [1225, 23] width 116 height 25
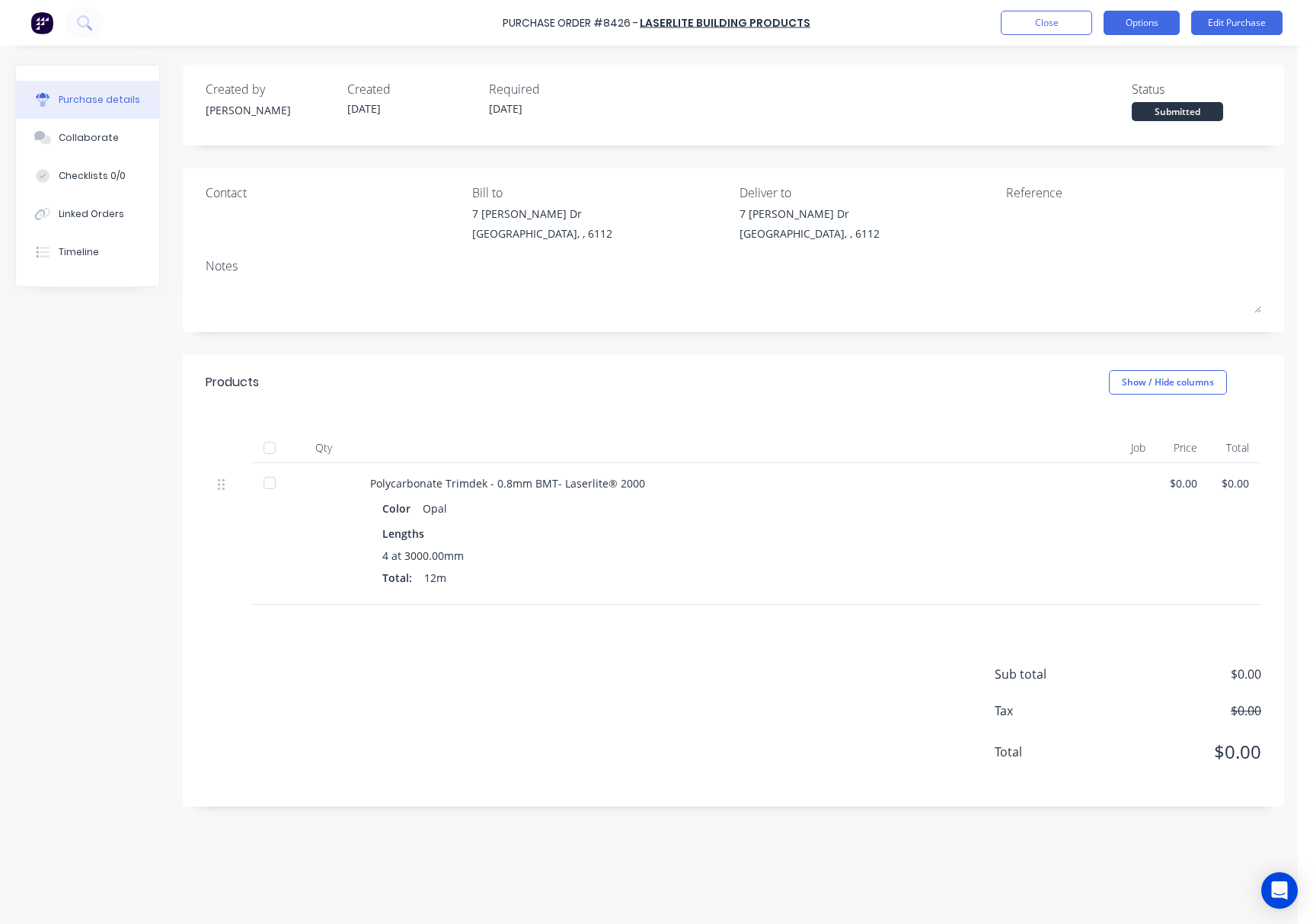
click at [1143, 31] on button "Options" at bounding box center [1142, 23] width 77 height 25
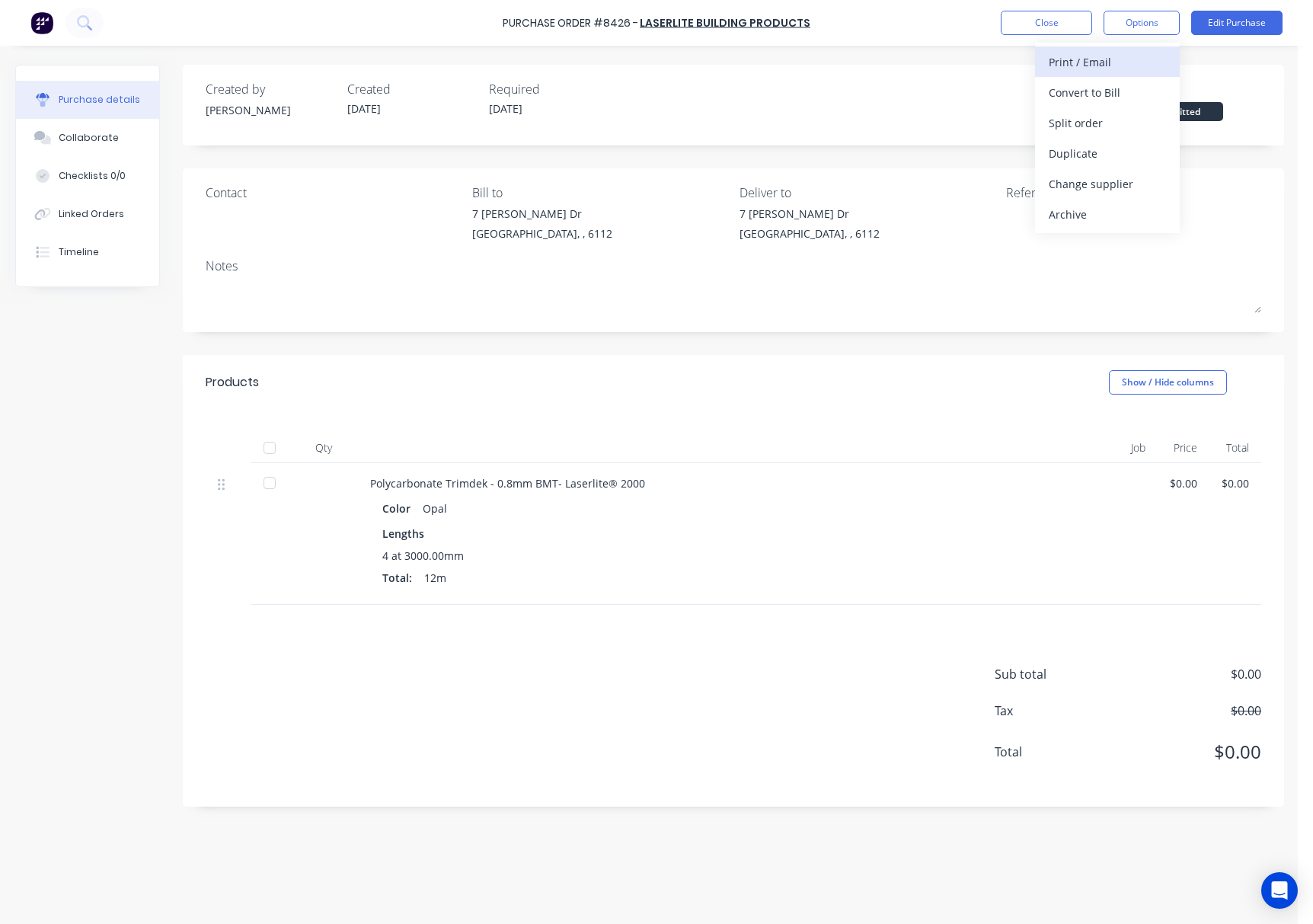
click at [1122, 65] on div "Print / Email" at bounding box center [1108, 62] width 117 height 22
click at [1110, 125] on div "Without pricing" at bounding box center [1108, 123] width 117 height 22
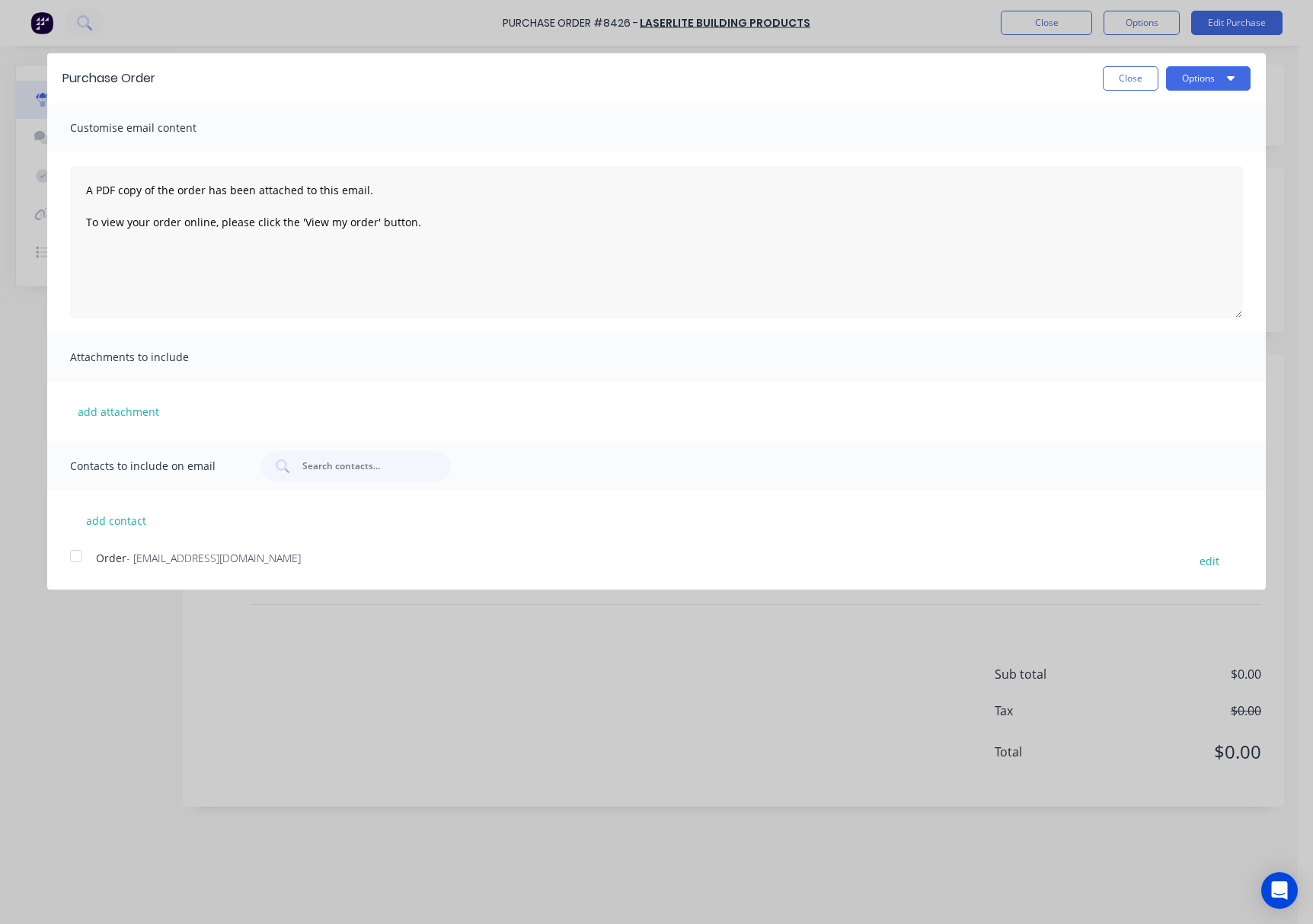
click at [83, 557] on div at bounding box center [76, 555] width 31 height 31
click at [1214, 77] on button "Options" at bounding box center [1209, 78] width 84 height 25
click at [1210, 142] on div "Email" at bounding box center [1179, 147] width 117 height 22
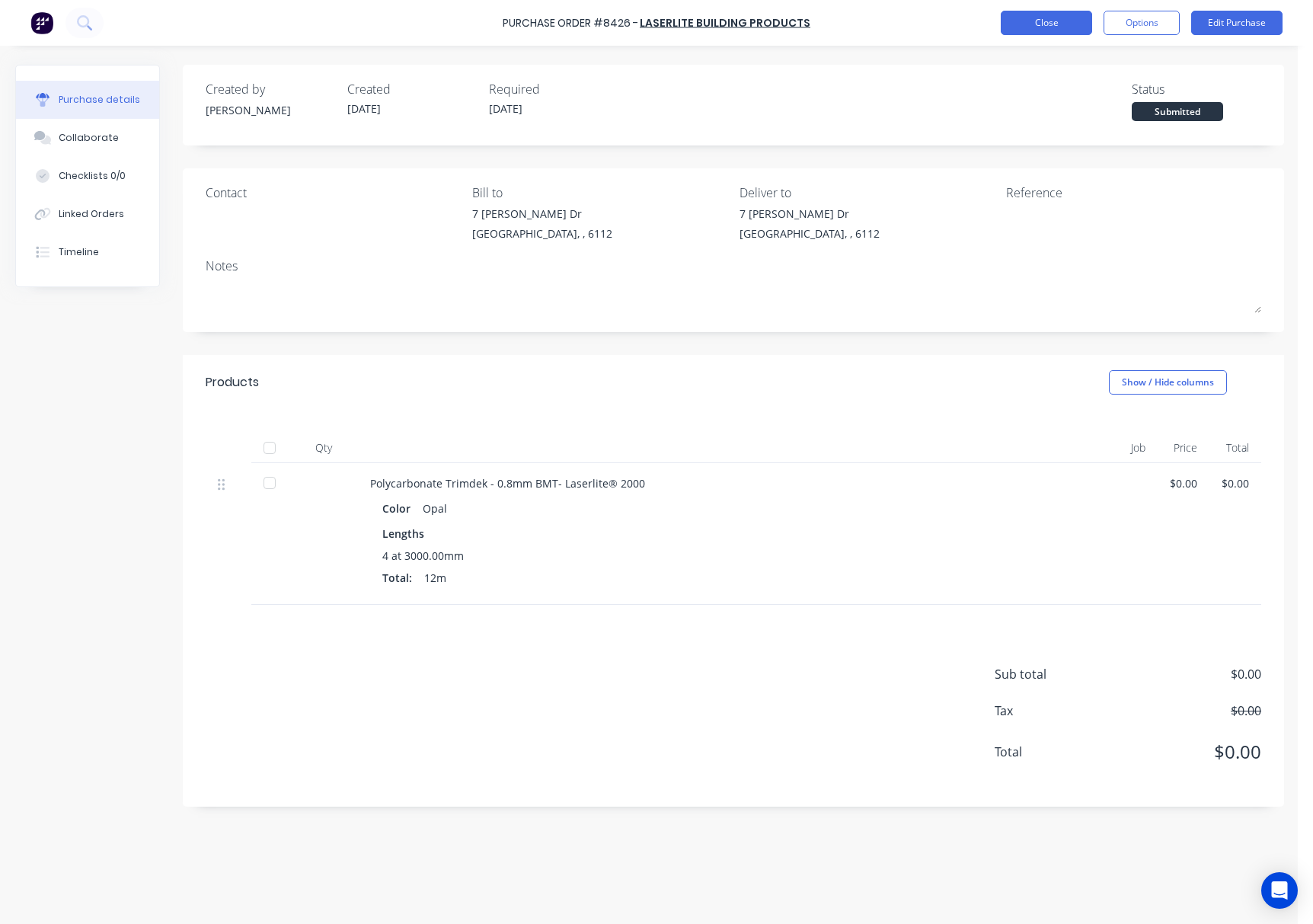
click at [1049, 19] on button "Close" at bounding box center [1047, 23] width 91 height 25
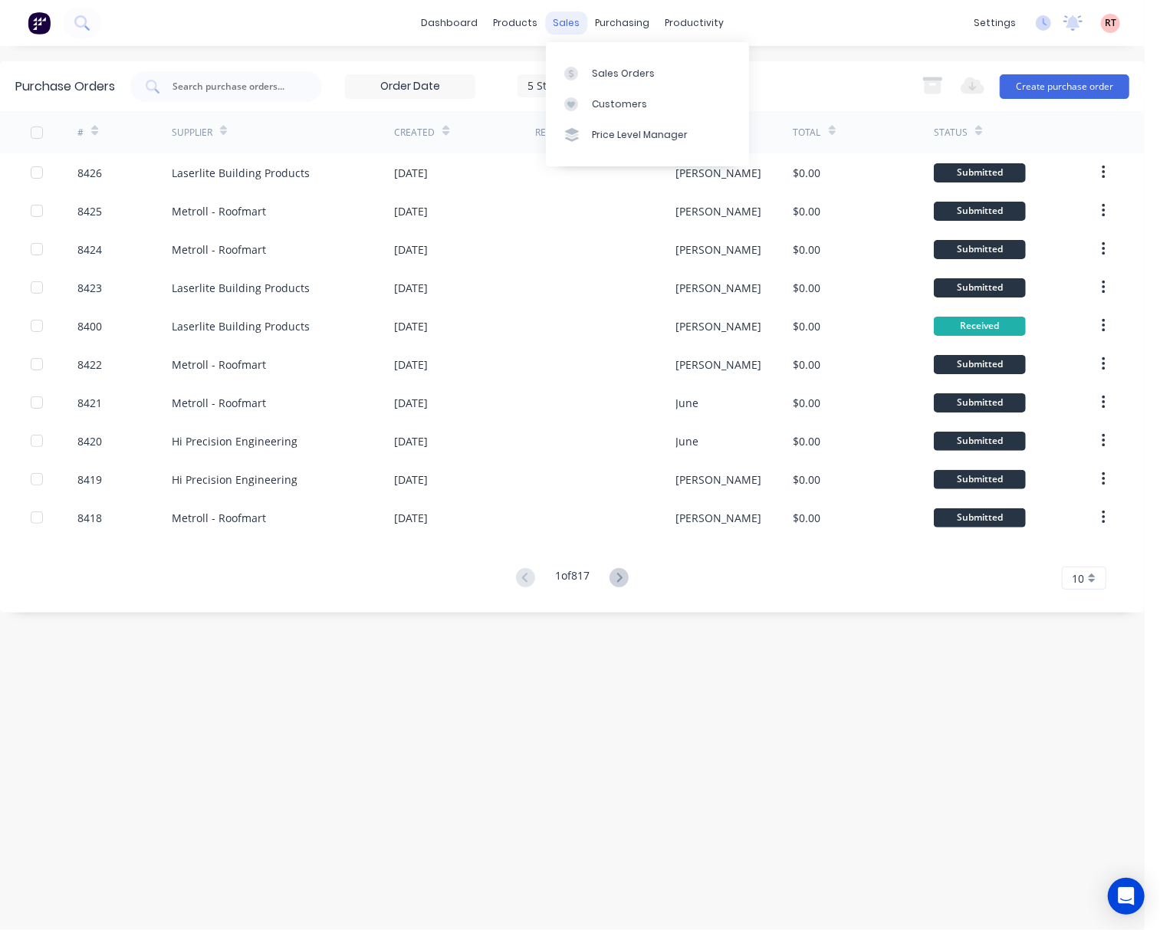
click at [569, 20] on div "sales" at bounding box center [566, 22] width 42 height 23
click at [632, 61] on link "Sales Orders" at bounding box center [647, 72] width 203 height 31
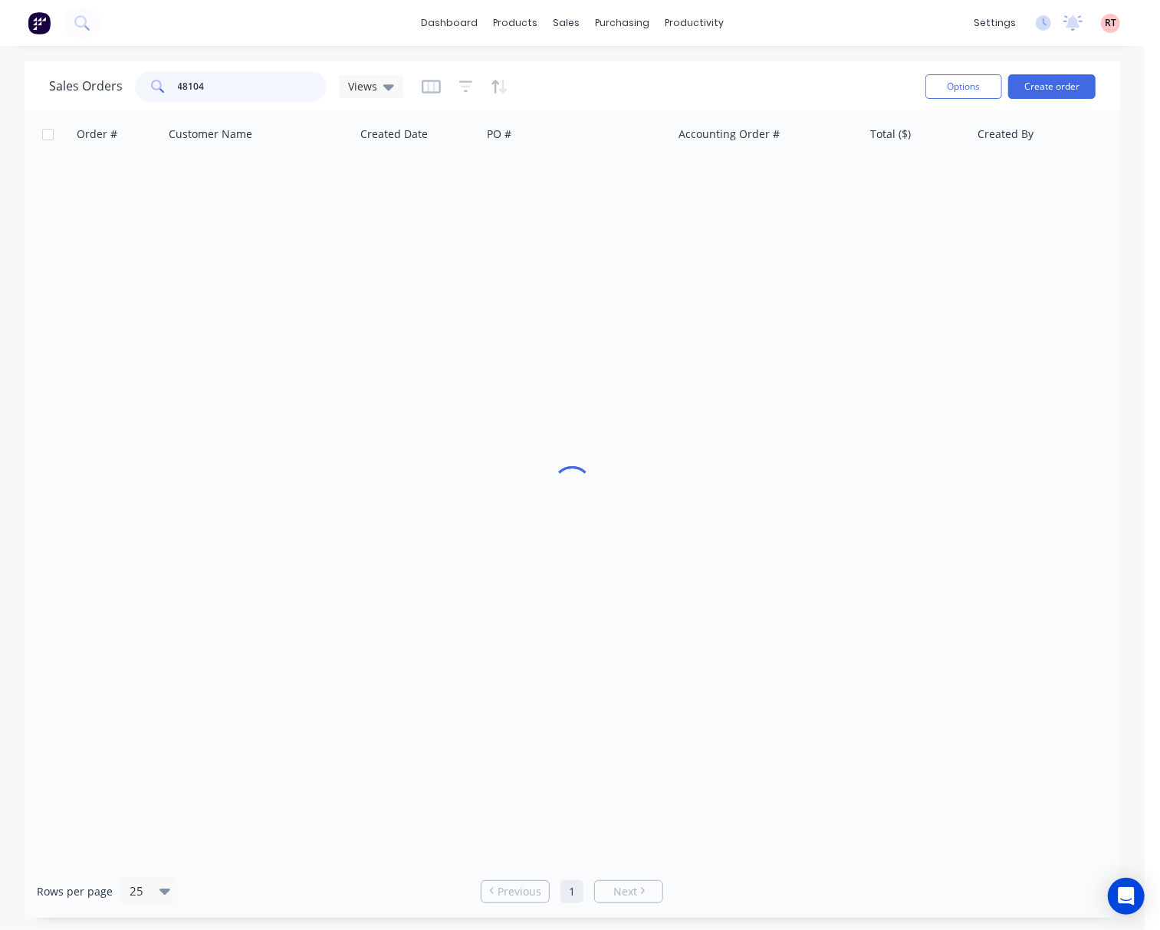
drag, startPoint x: 253, startPoint y: 89, endPoint x: 112, endPoint y: 96, distance: 141.2
click at [117, 96] on div "Sales Orders 48104 Views" at bounding box center [226, 86] width 354 height 31
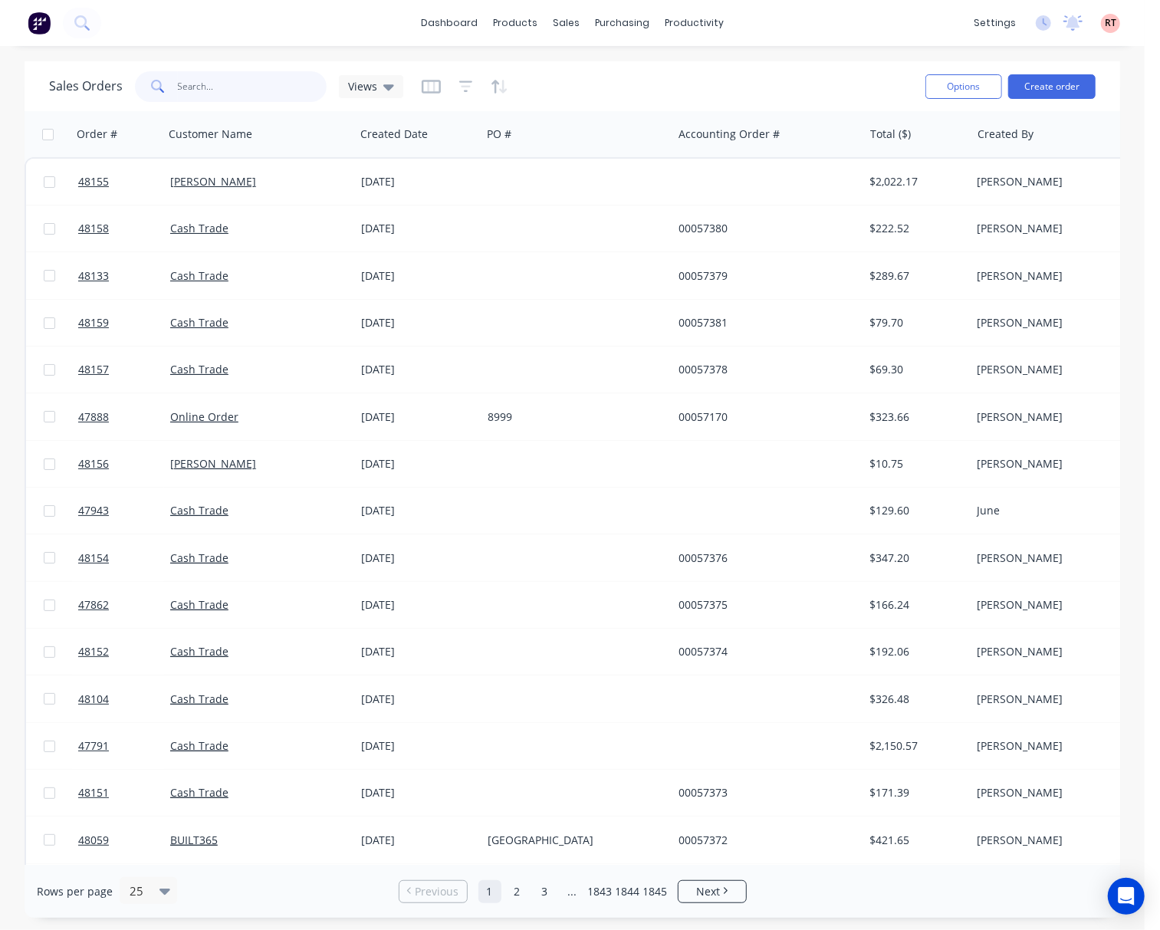
click at [219, 80] on input "text" at bounding box center [252, 86] width 149 height 31
paste input "407 382 464"
type input "407 382 464"
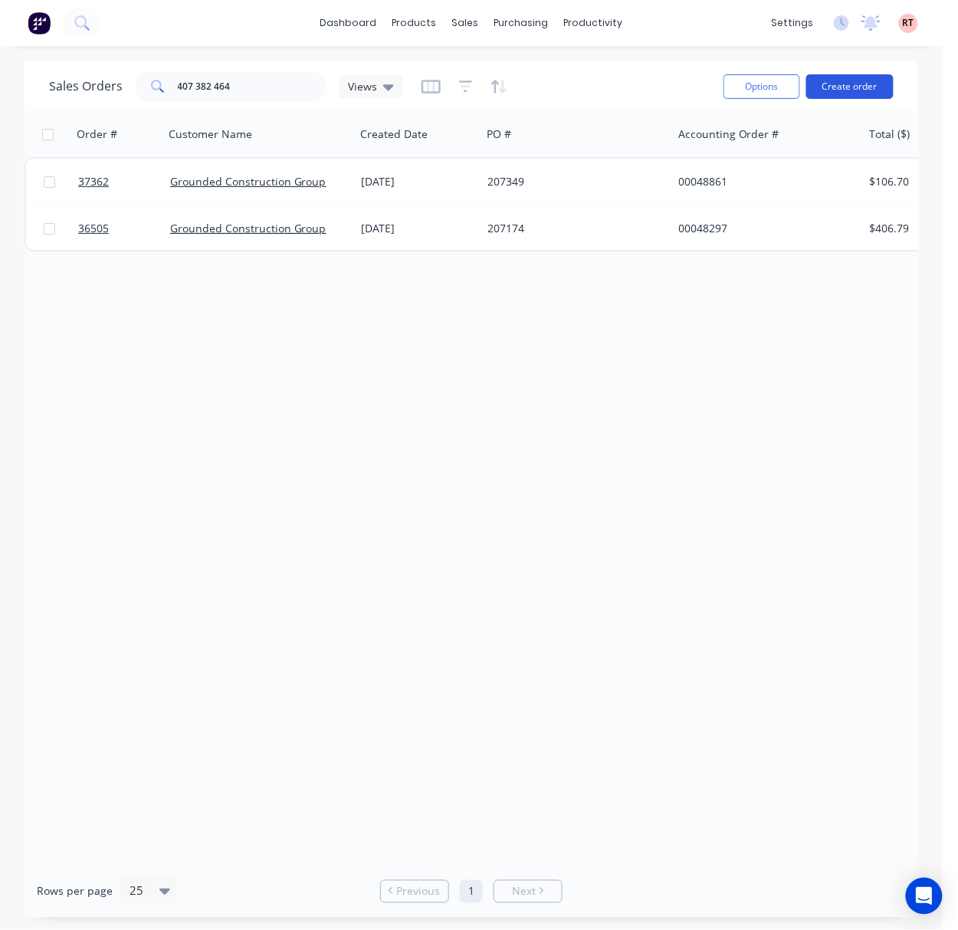
click at [857, 83] on button "Create order" at bounding box center [849, 86] width 87 height 25
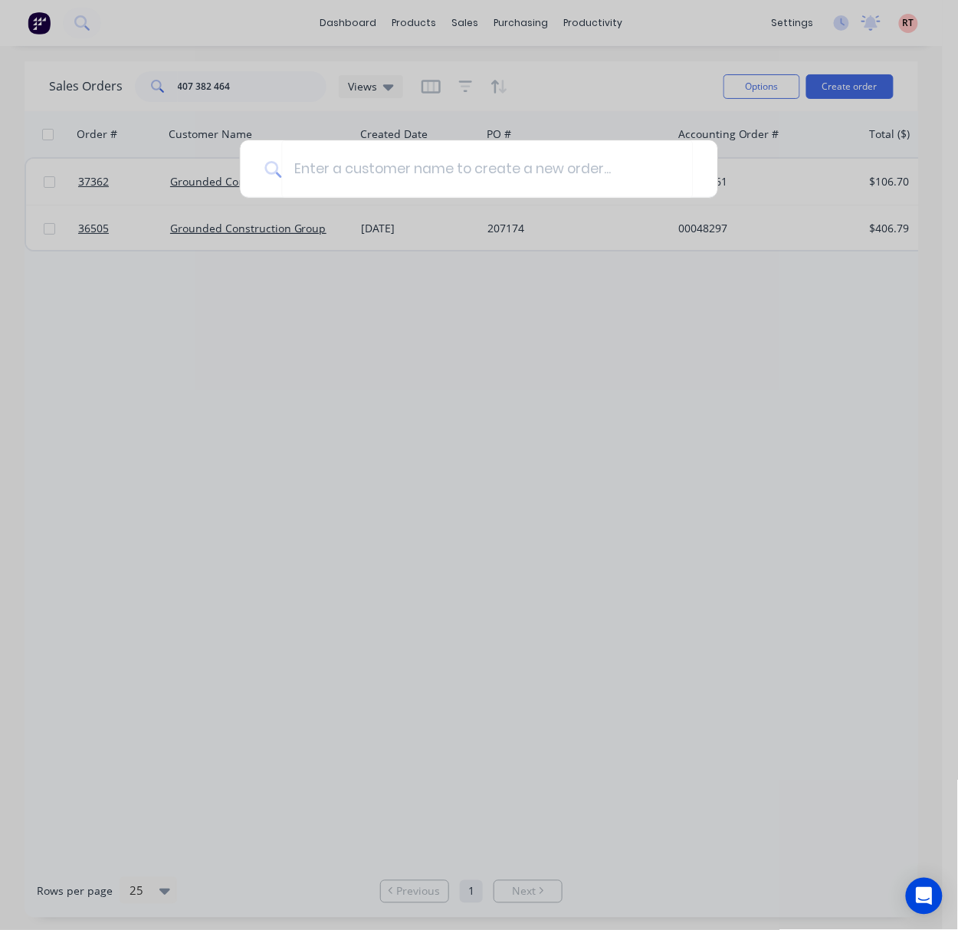
click at [446, 69] on div at bounding box center [479, 465] width 958 height 930
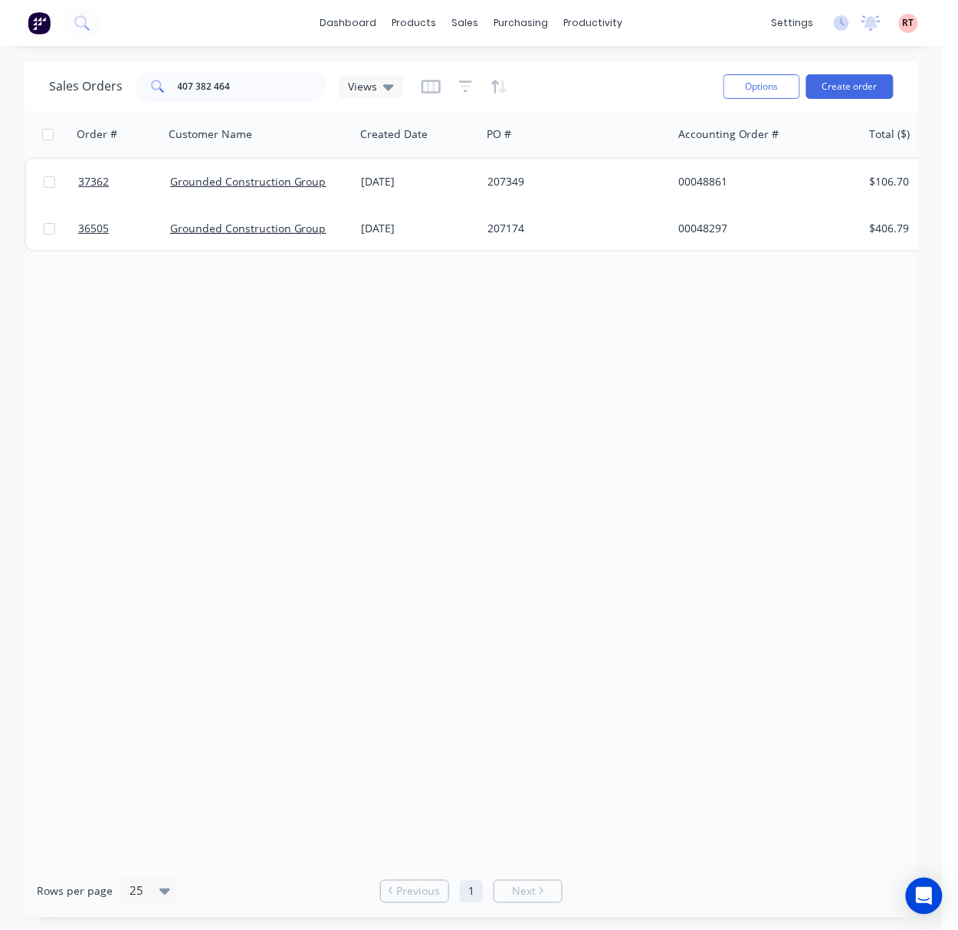
click at [464, 34] on div "dashboard products sales purchasing productivity dashboard products Product Cat…" at bounding box center [471, 23] width 943 height 46
click at [466, 23] on div "sales" at bounding box center [466, 22] width 42 height 23
click at [546, 98] on link "Customers" at bounding box center [546, 104] width 203 height 31
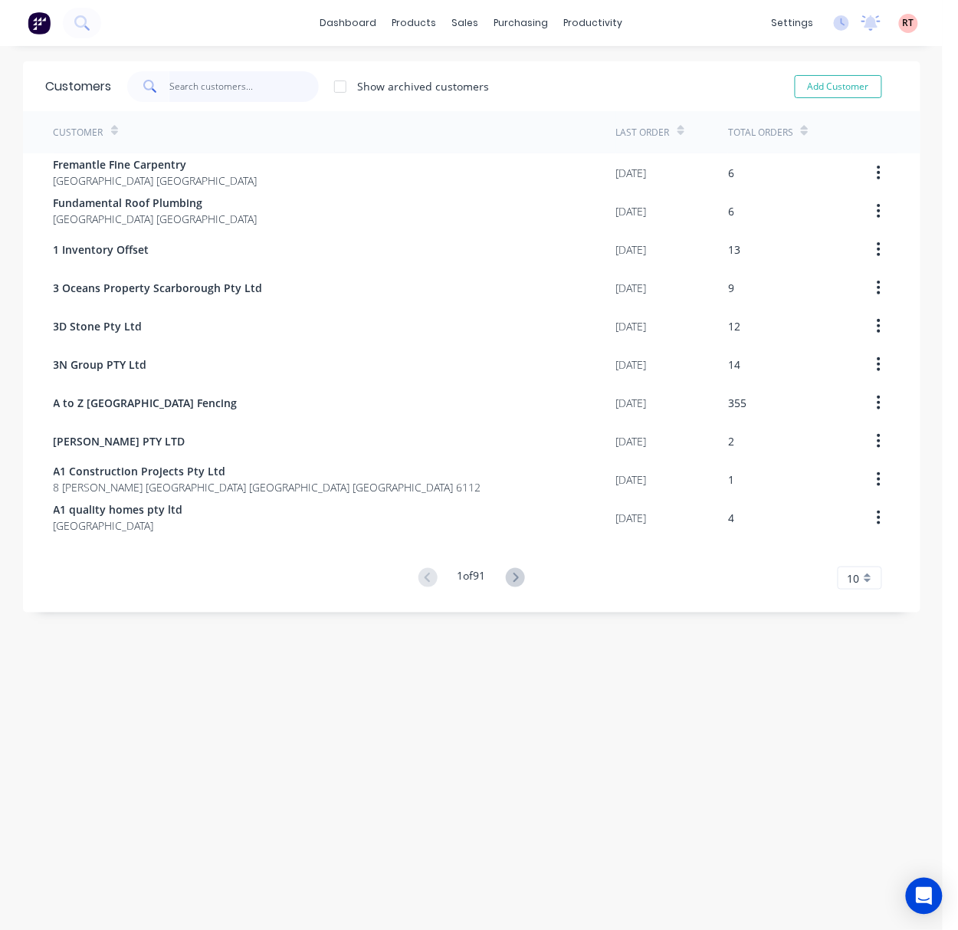
click at [262, 87] on input "text" at bounding box center [243, 86] width 149 height 31
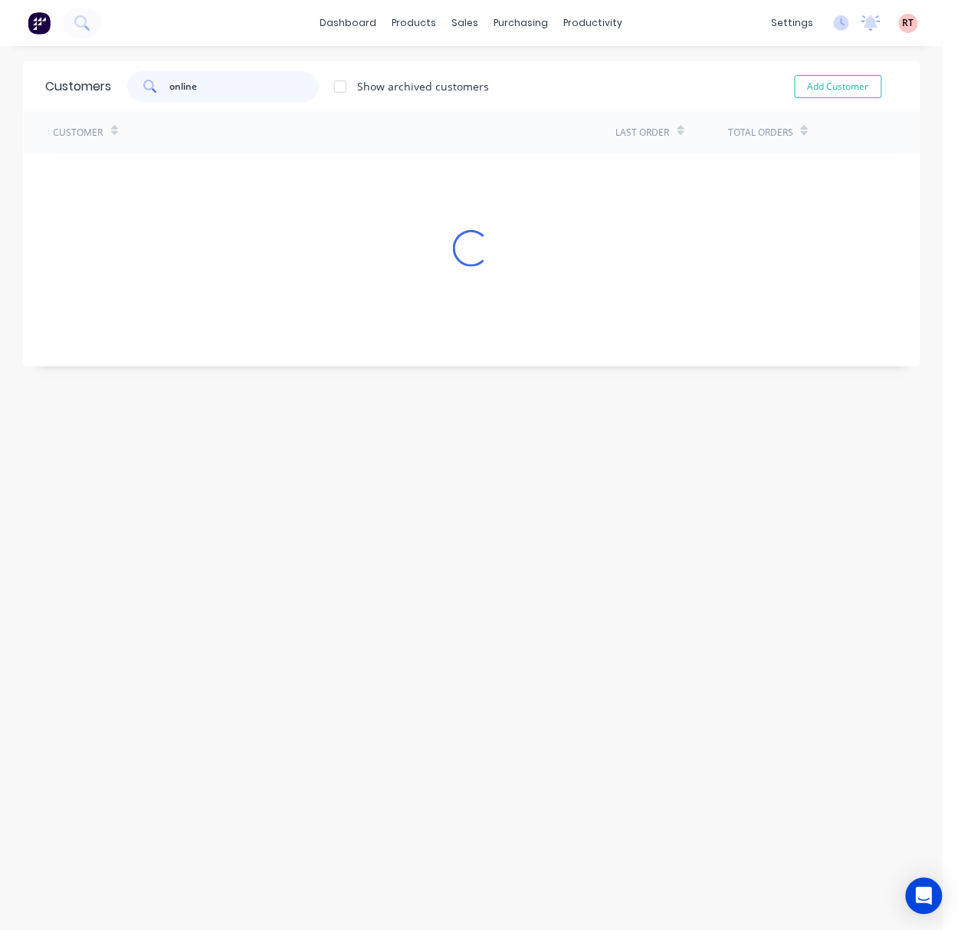
type input "online"
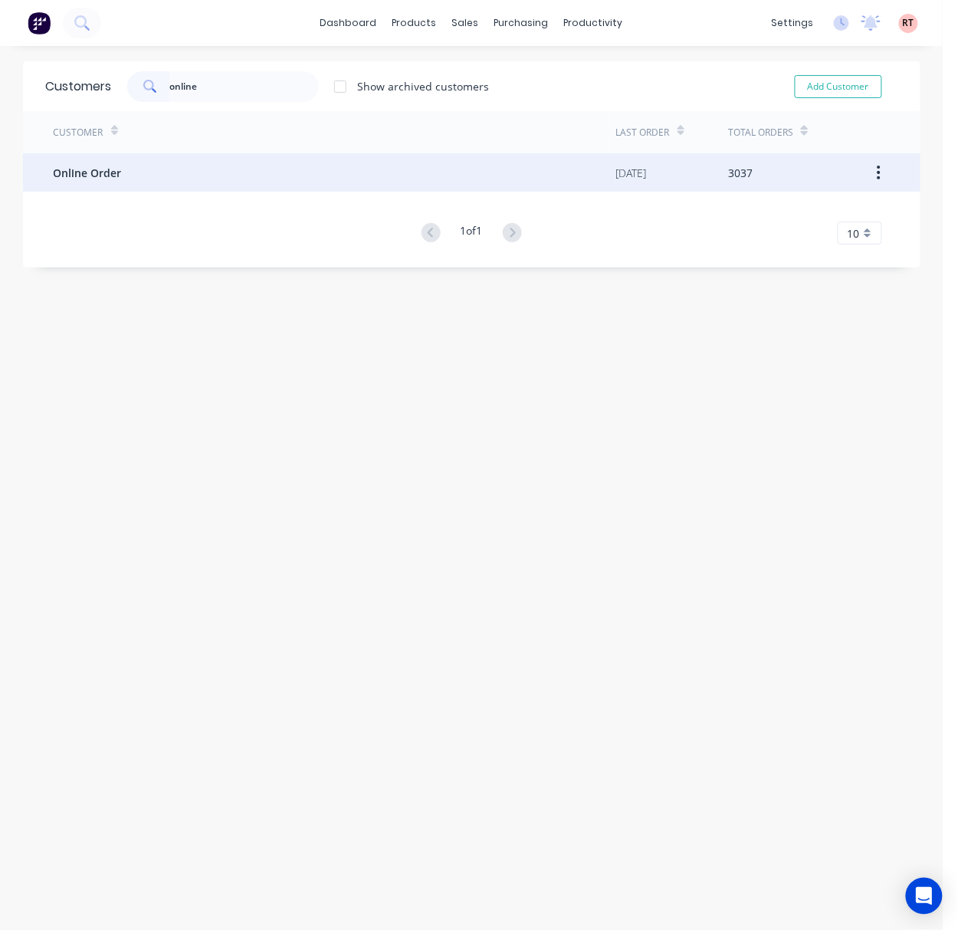
click at [345, 166] on div "Online Order" at bounding box center [335, 172] width 563 height 38
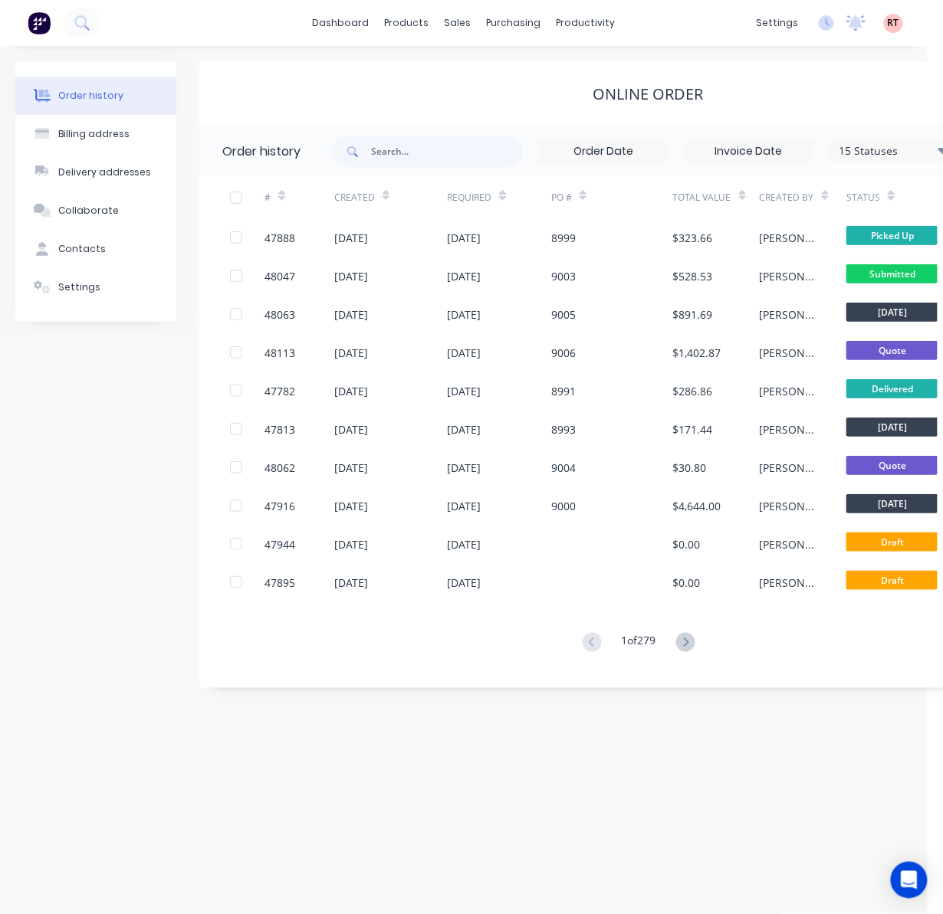
scroll to position [0, 195]
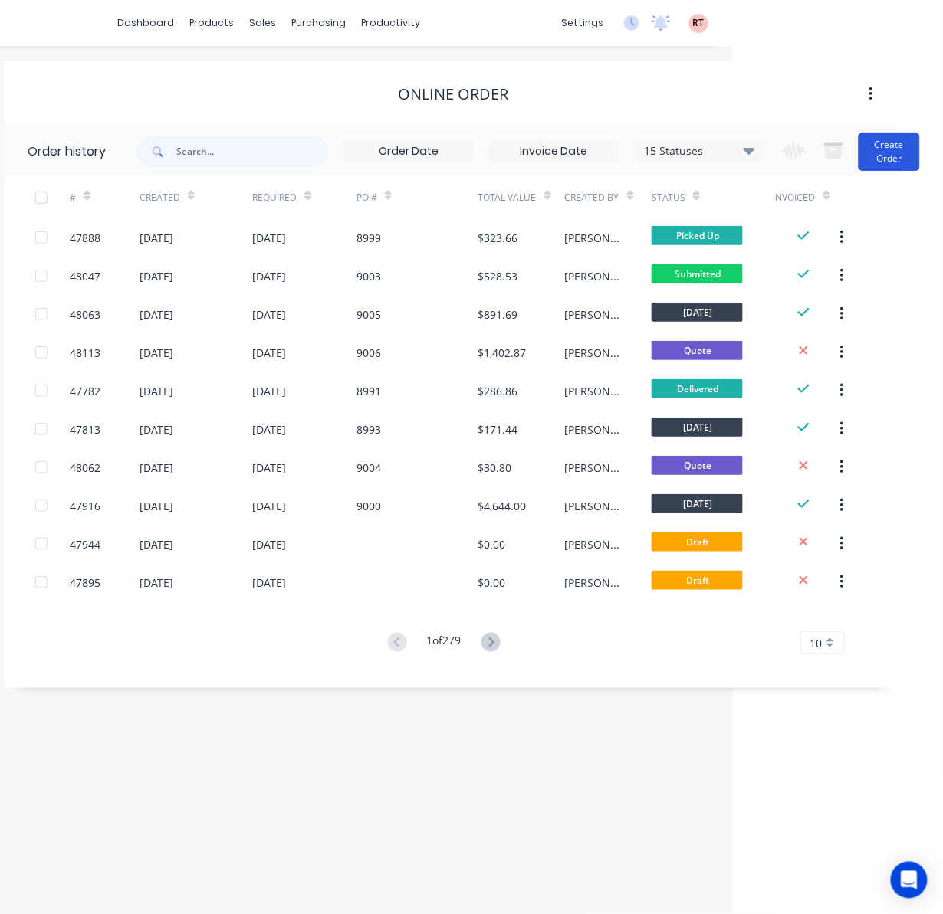
click at [890, 139] on button "Create Order" at bounding box center [889, 152] width 61 height 38
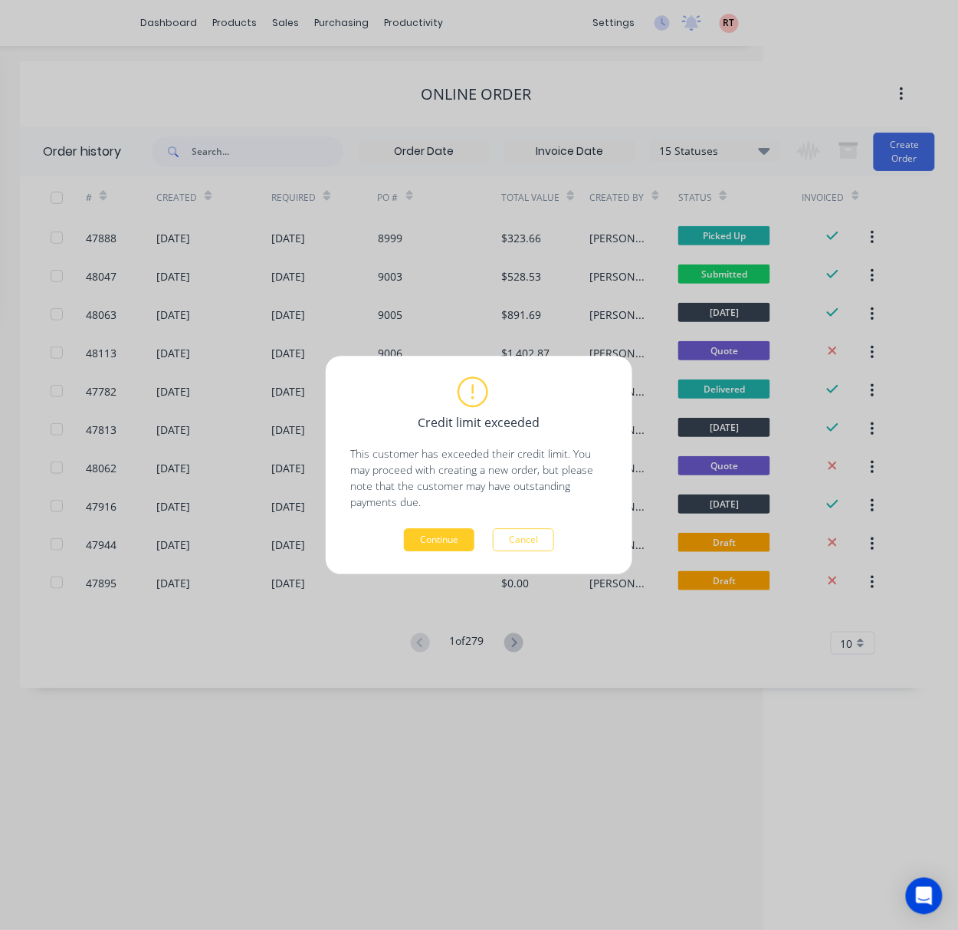
click at [455, 537] on button "Continue" at bounding box center [439, 539] width 71 height 23
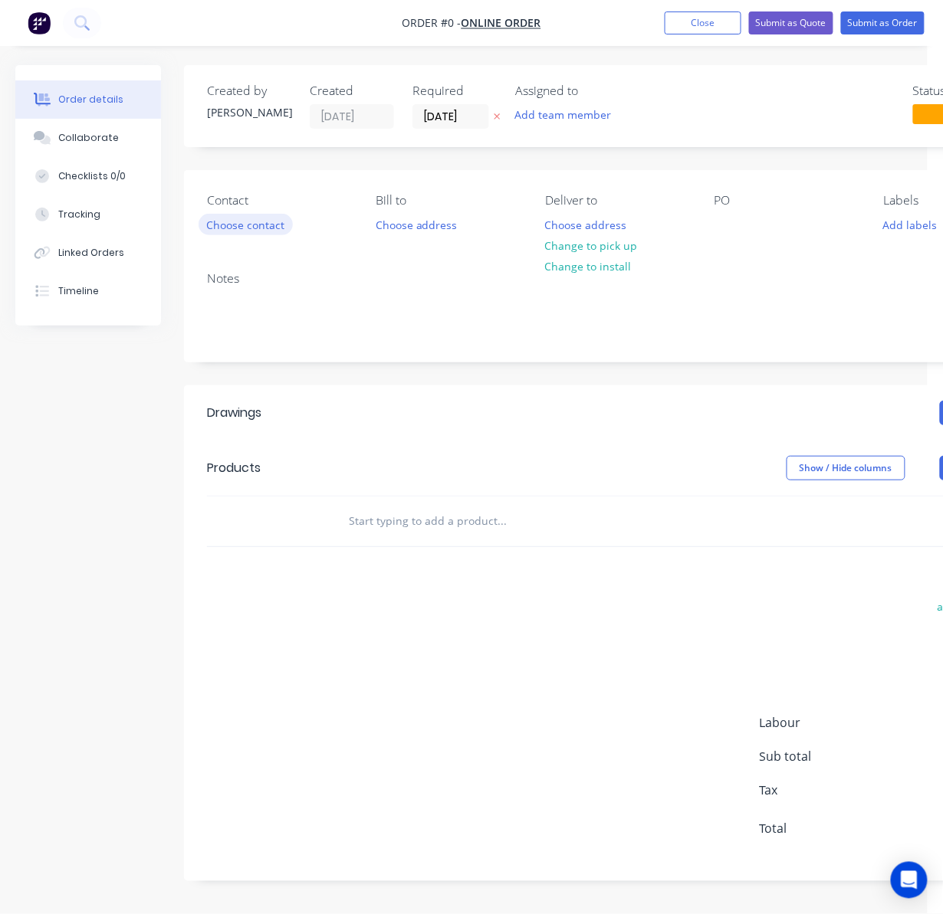
click at [251, 224] on button "Choose contact" at bounding box center [246, 224] width 94 height 21
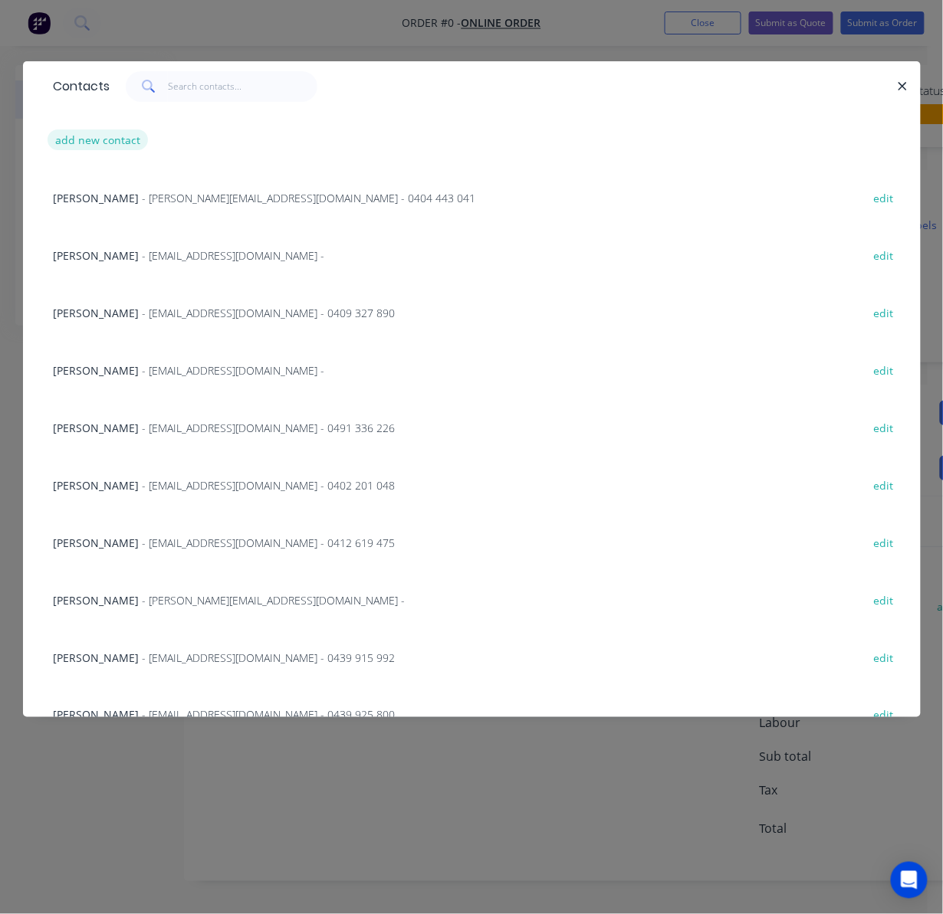
click at [120, 145] on button "add new contact" at bounding box center [98, 140] width 101 height 21
select select "AU"
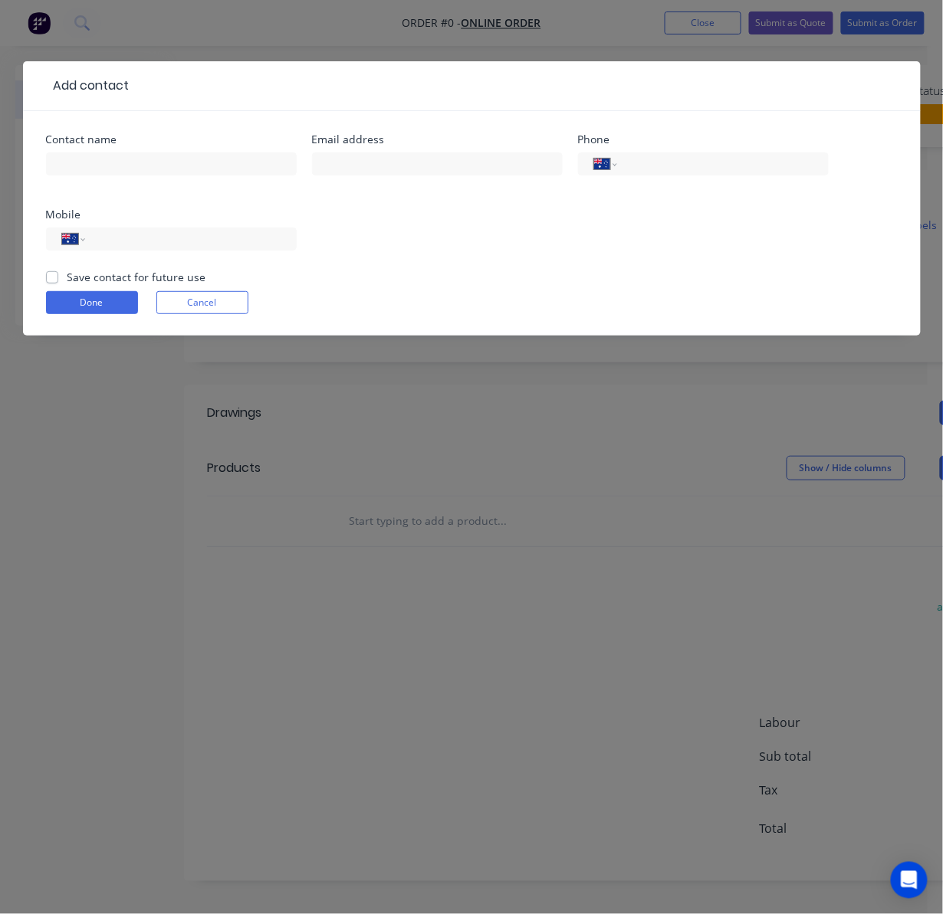
scroll to position [15, 0]
click at [112, 156] on input "text" at bounding box center [171, 164] width 251 height 23
paste input "Elliot Metcalf"
type input "Elliot Metcalf"
click at [497, 161] on input "text" at bounding box center [437, 164] width 251 height 23
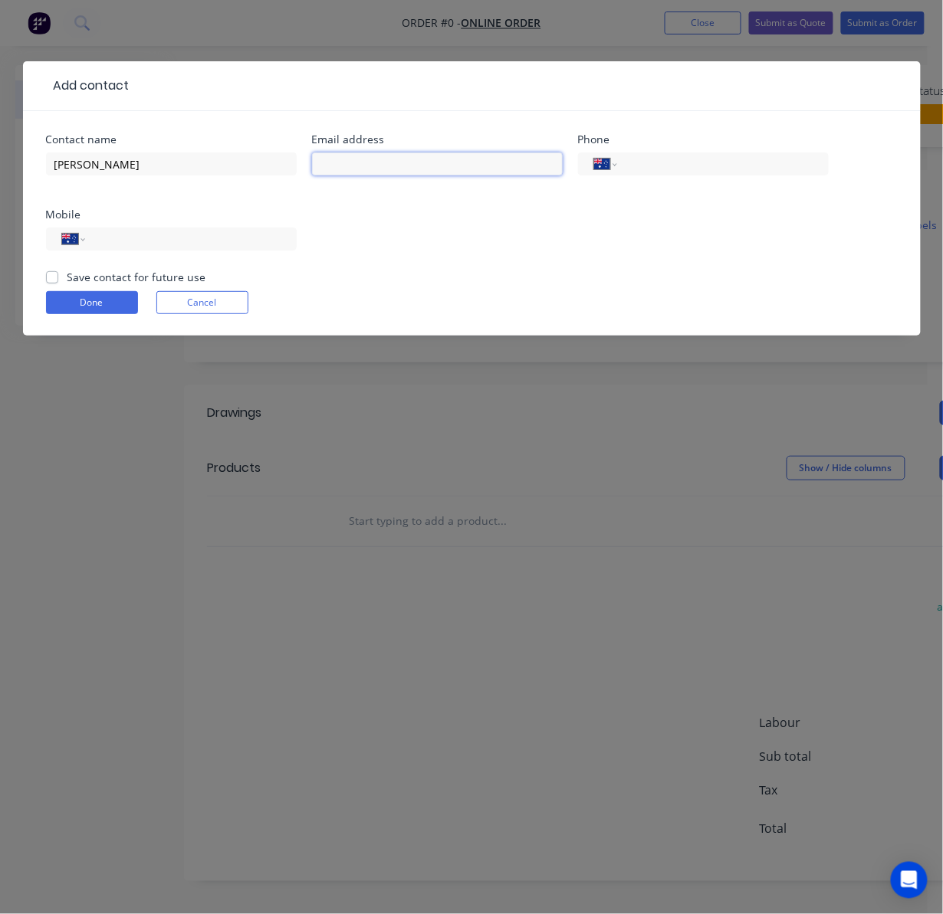
click at [408, 169] on input "text" at bounding box center [437, 164] width 251 height 23
paste input "metcalf.elliot@gmail.com"
type input "metcalf.elliot@gmail.com"
click at [120, 247] on div "International Afghanistan Åland Islands Albania Algeria American Samoa Andorra …" at bounding box center [171, 246] width 251 height 45
click at [120, 247] on input "tel" at bounding box center [188, 240] width 184 height 18
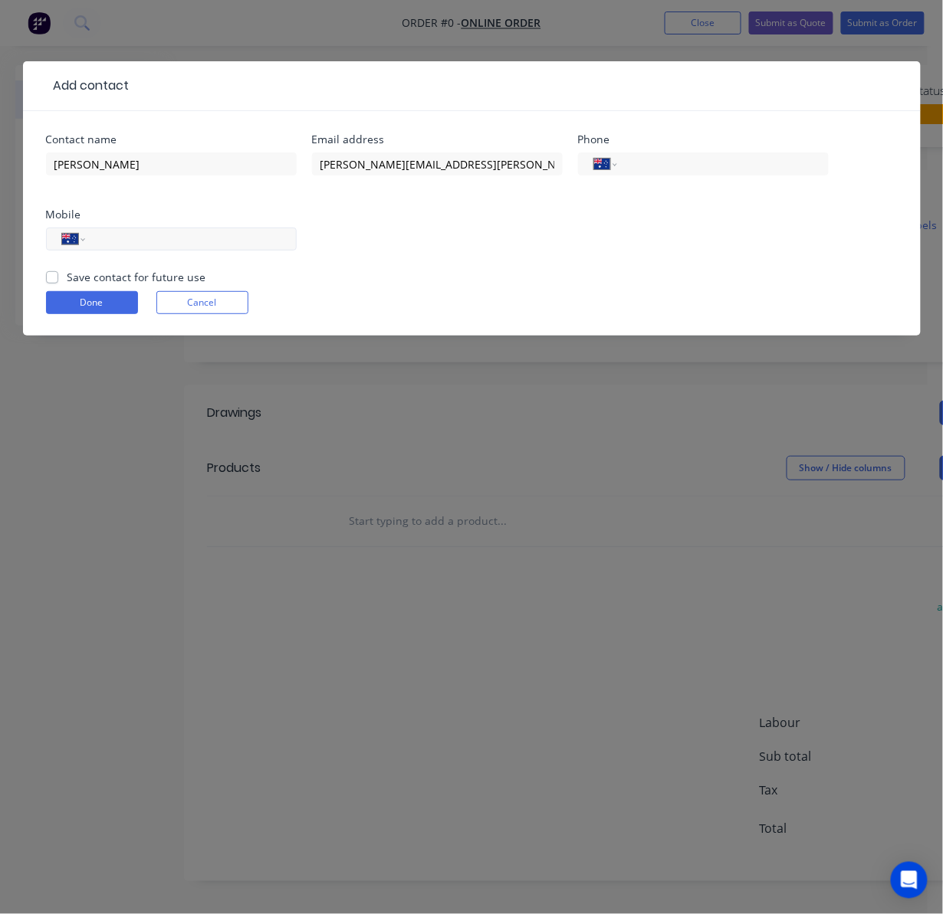
paste input "0405 688 672"
type input "0405 688 672"
click at [104, 301] on button "Done" at bounding box center [92, 302] width 92 height 23
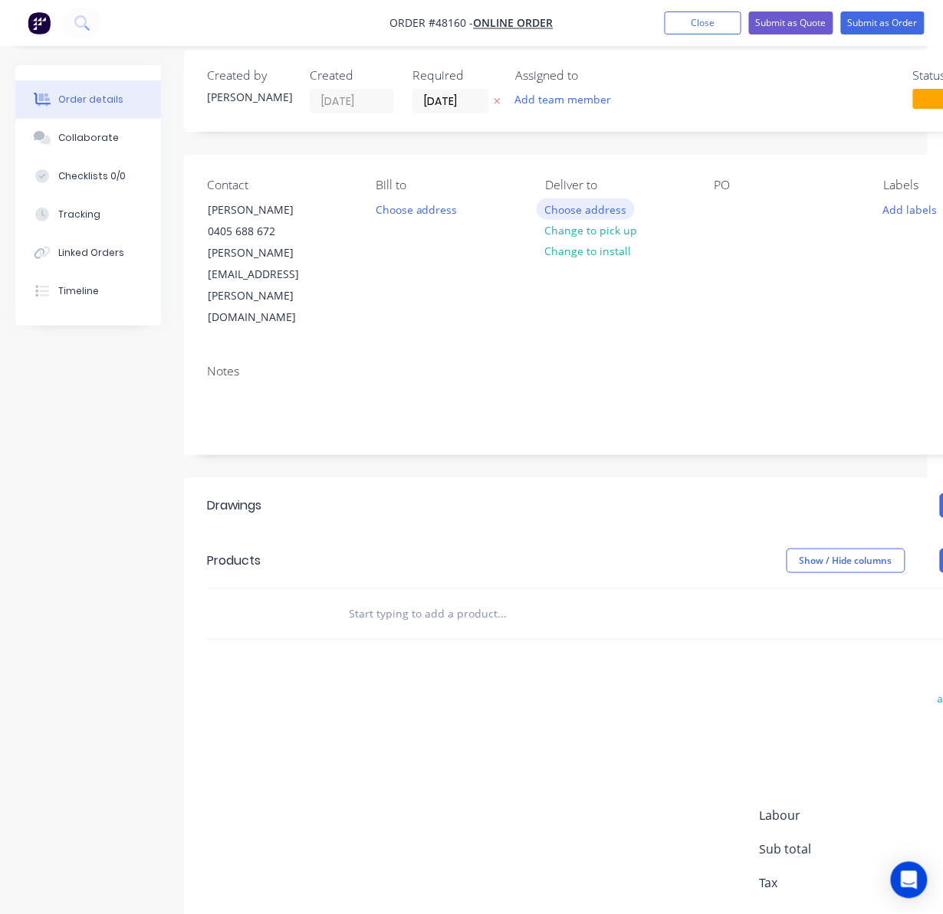
click at [579, 205] on button "Choose address" at bounding box center [586, 209] width 98 height 21
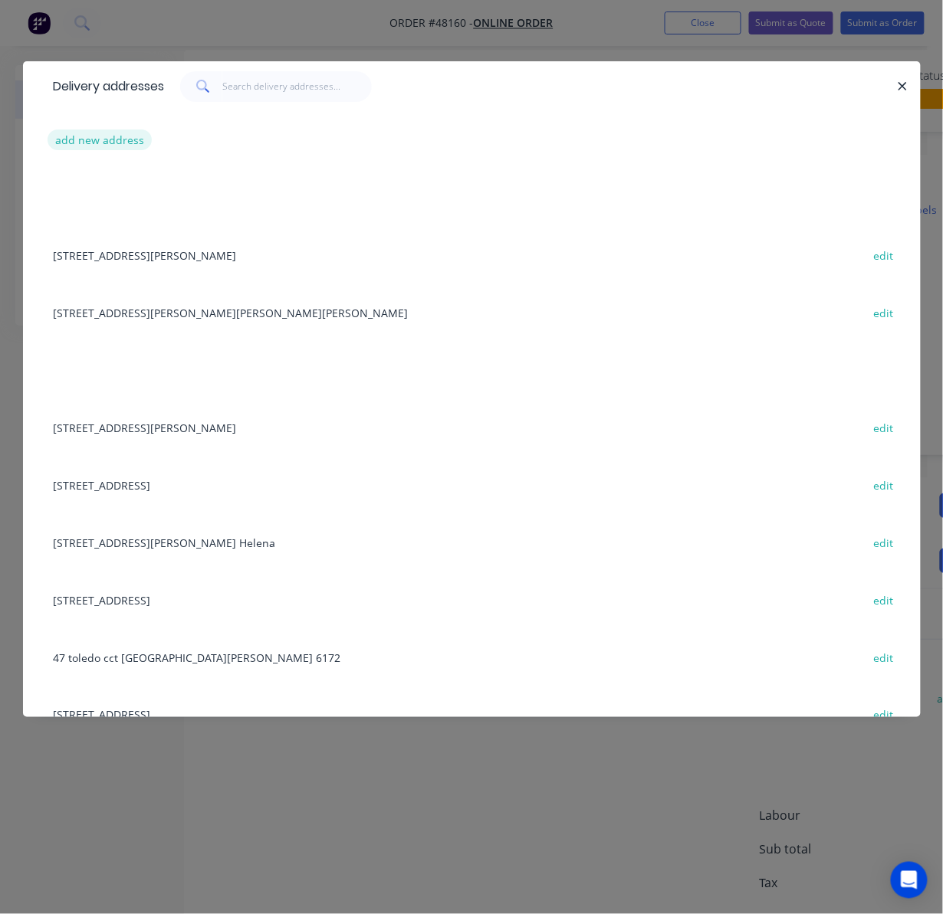
click at [120, 136] on button "add new address" at bounding box center [100, 140] width 105 height 21
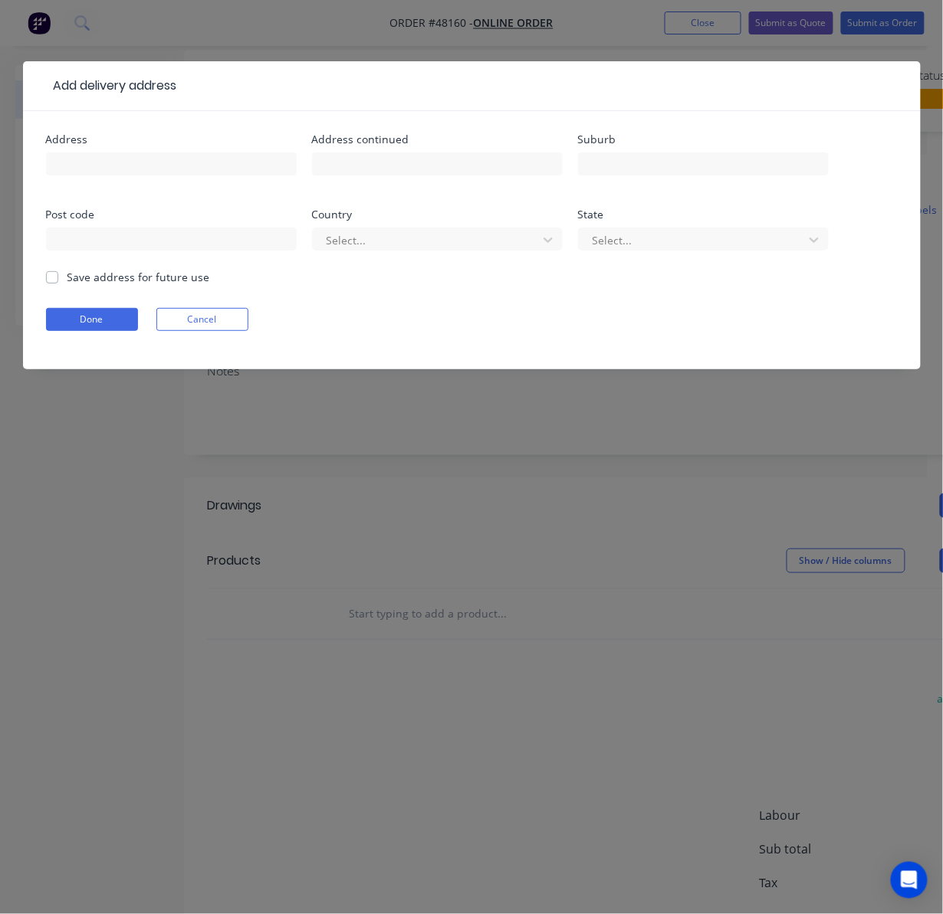
click at [448, 31] on div "Add delivery address Address Address continued Suburb Post code Country Select.…" at bounding box center [471, 457] width 943 height 914
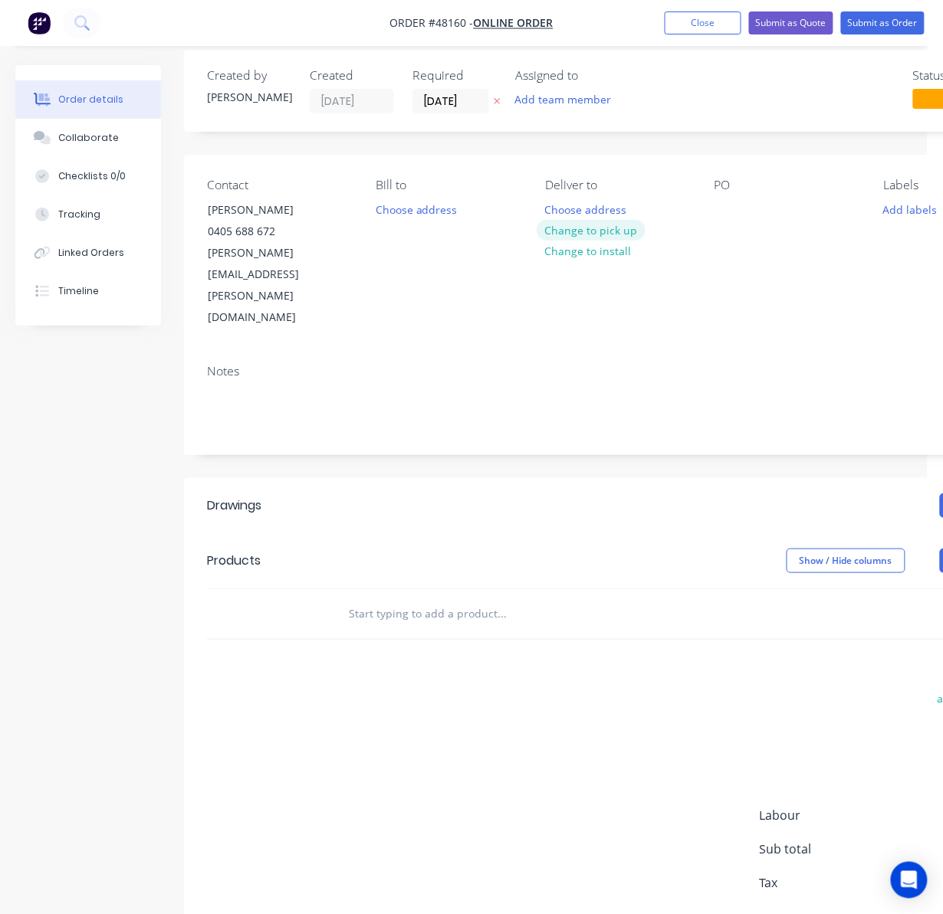
click at [612, 233] on button "Change to pick up" at bounding box center [591, 230] width 109 height 21
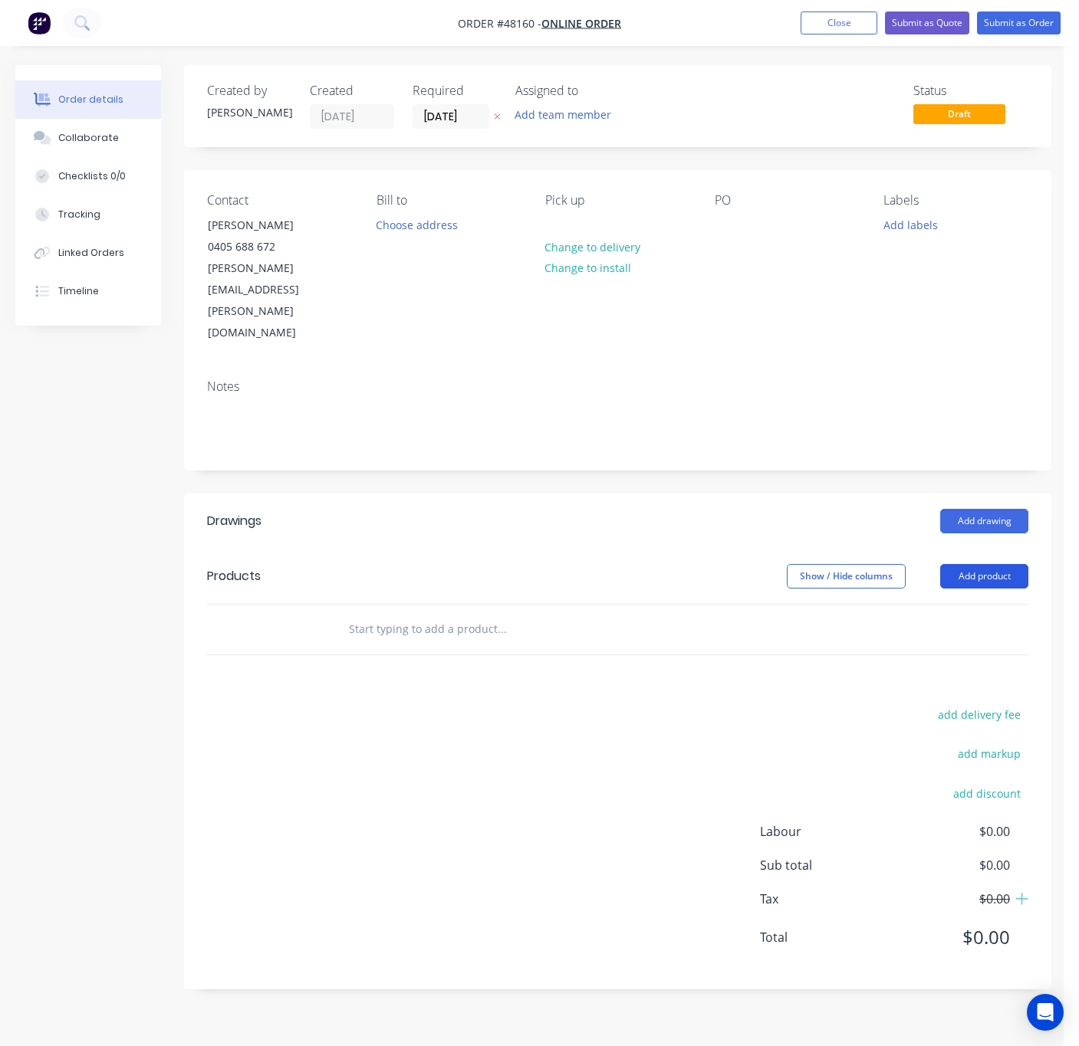
click at [987, 564] on button "Add product" at bounding box center [984, 576] width 88 height 25
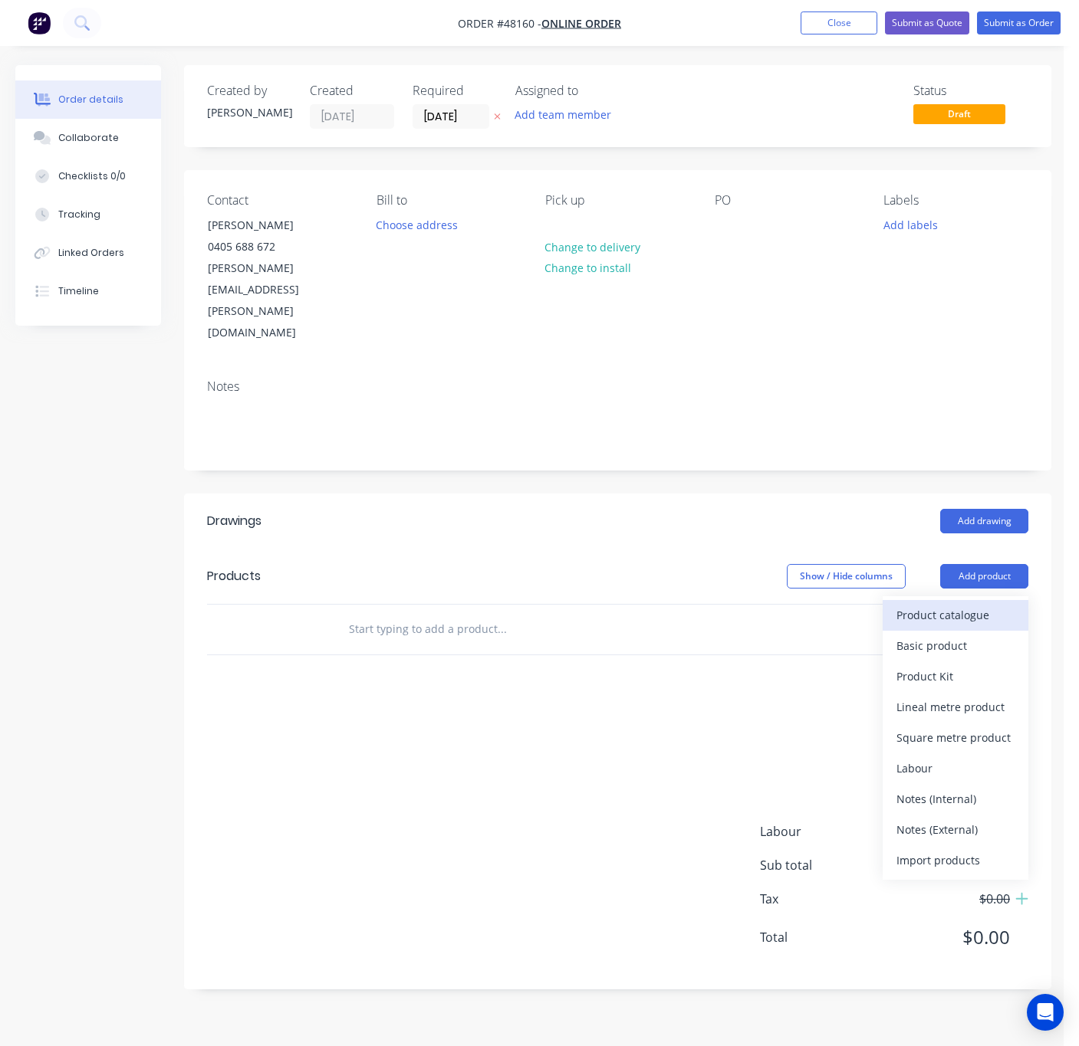
drag, startPoint x: 950, startPoint y: 538, endPoint x: 934, endPoint y: 560, distance: 26.8
click at [934, 600] on button "Product catalogue" at bounding box center [955, 615] width 146 height 31
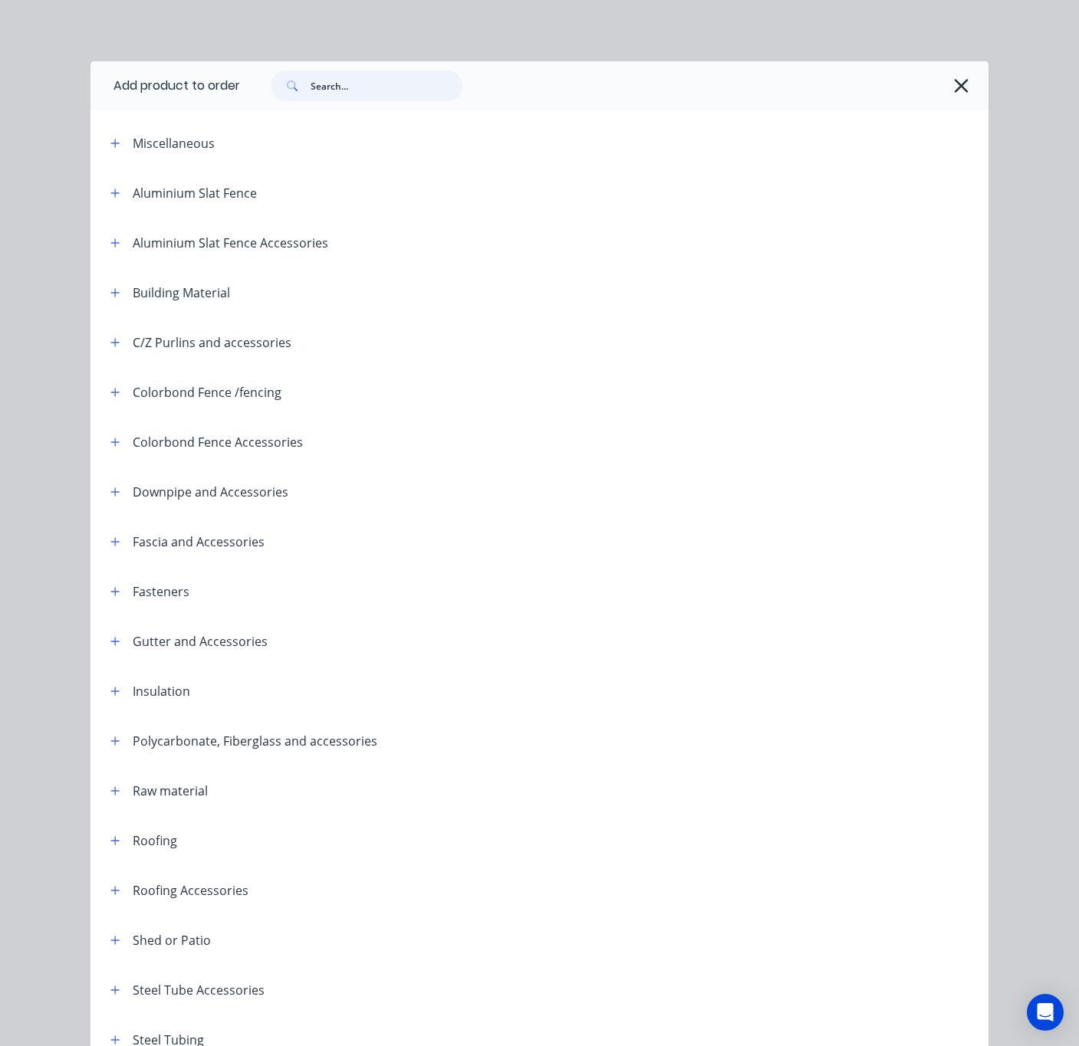
click at [366, 94] on input "text" at bounding box center [386, 86] width 152 height 31
type input "shs"
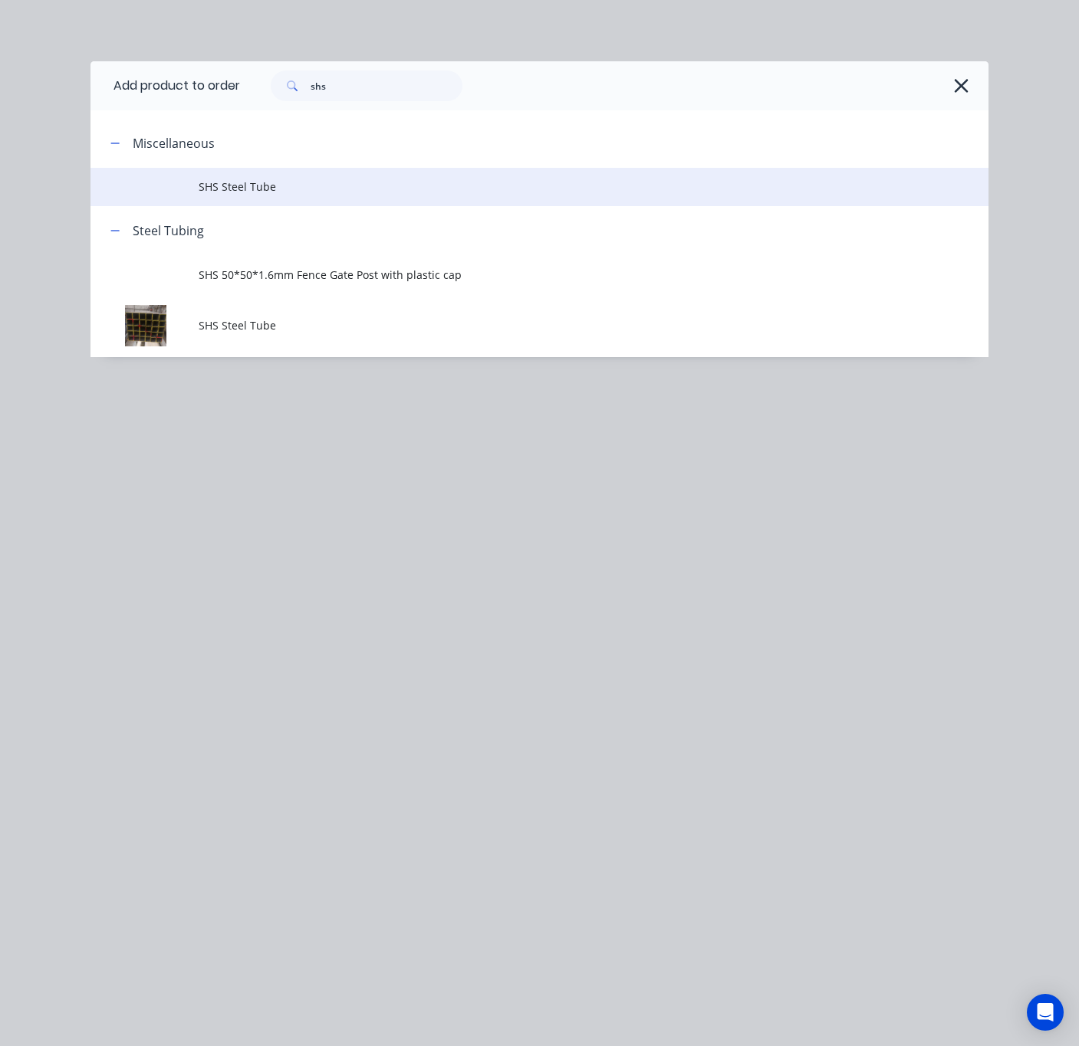
click at [368, 182] on span "SHS Steel Tube" at bounding box center [515, 187] width 632 height 16
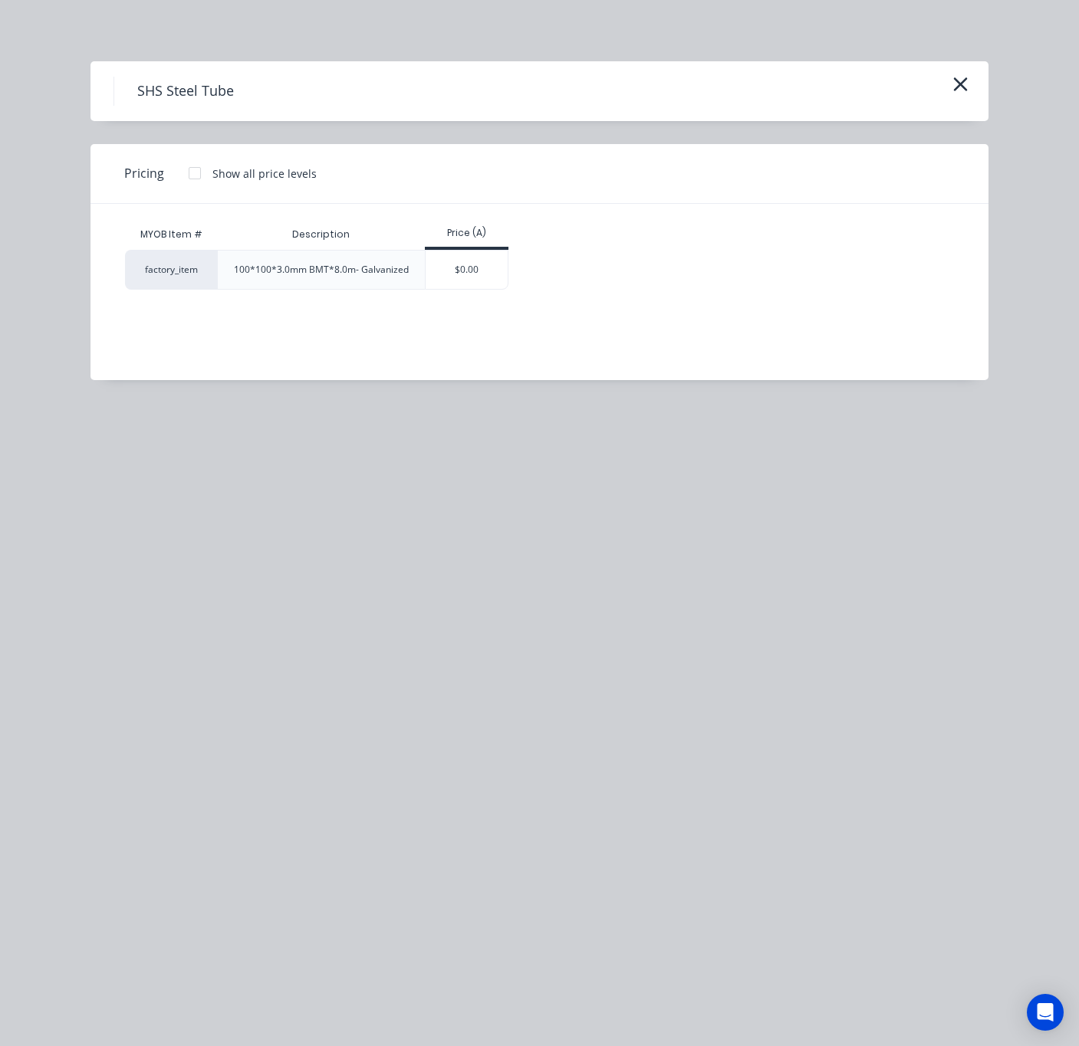
click at [975, 86] on div "SHS Steel Tube" at bounding box center [539, 91] width 898 height 60
click at [953, 86] on icon "button" at bounding box center [960, 84] width 16 height 21
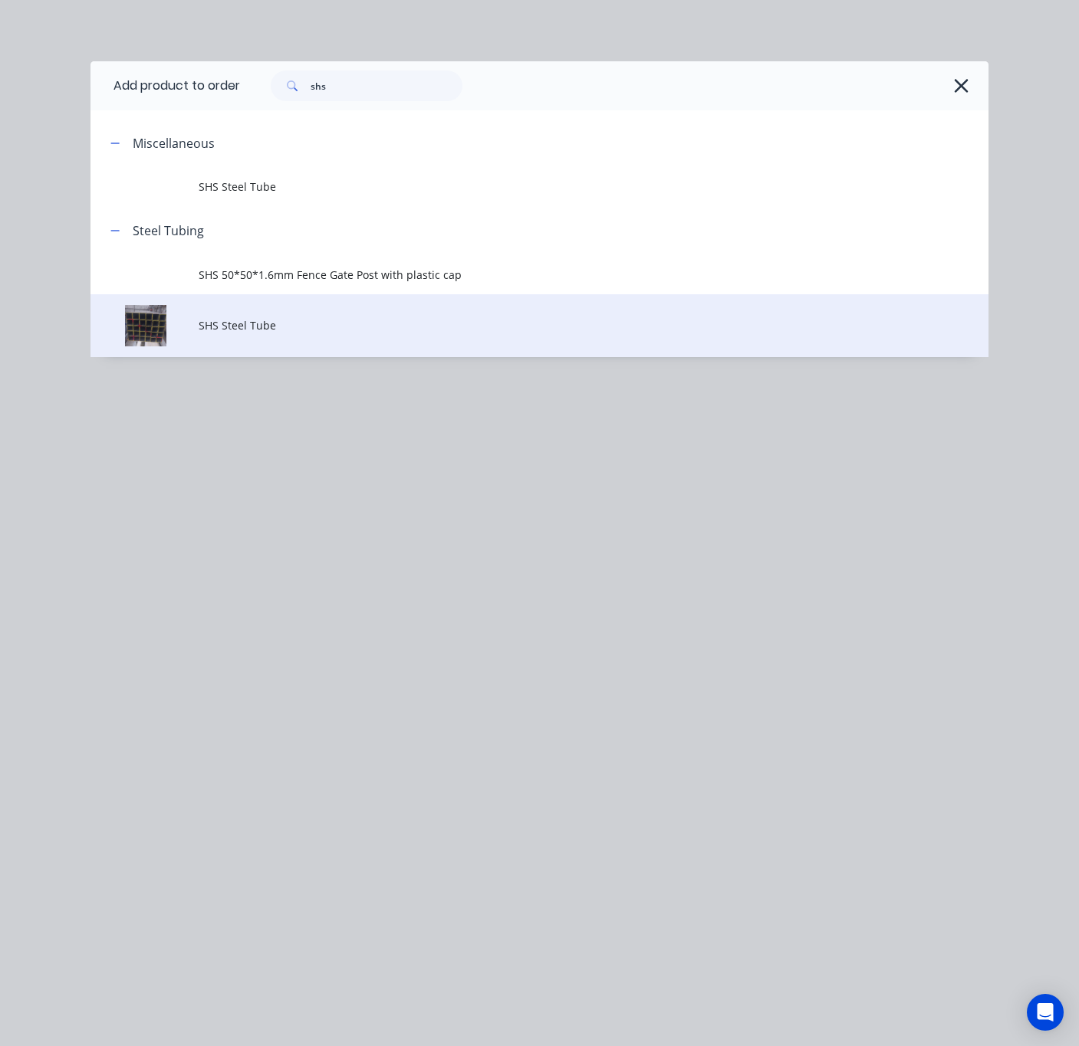
click at [363, 318] on span "SHS Steel Tube" at bounding box center [515, 325] width 632 height 16
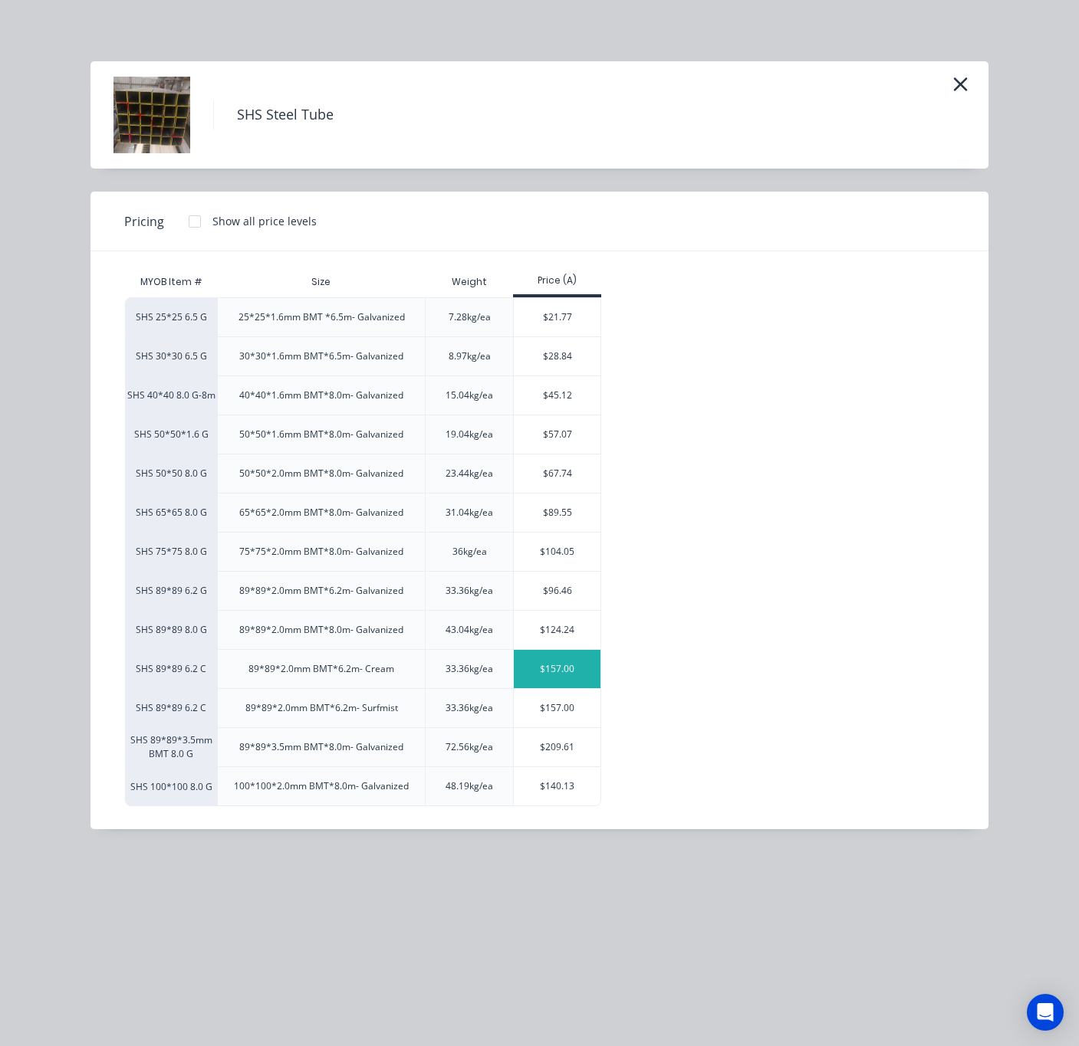
click at [566, 672] on div "$157.00" at bounding box center [557, 669] width 87 height 38
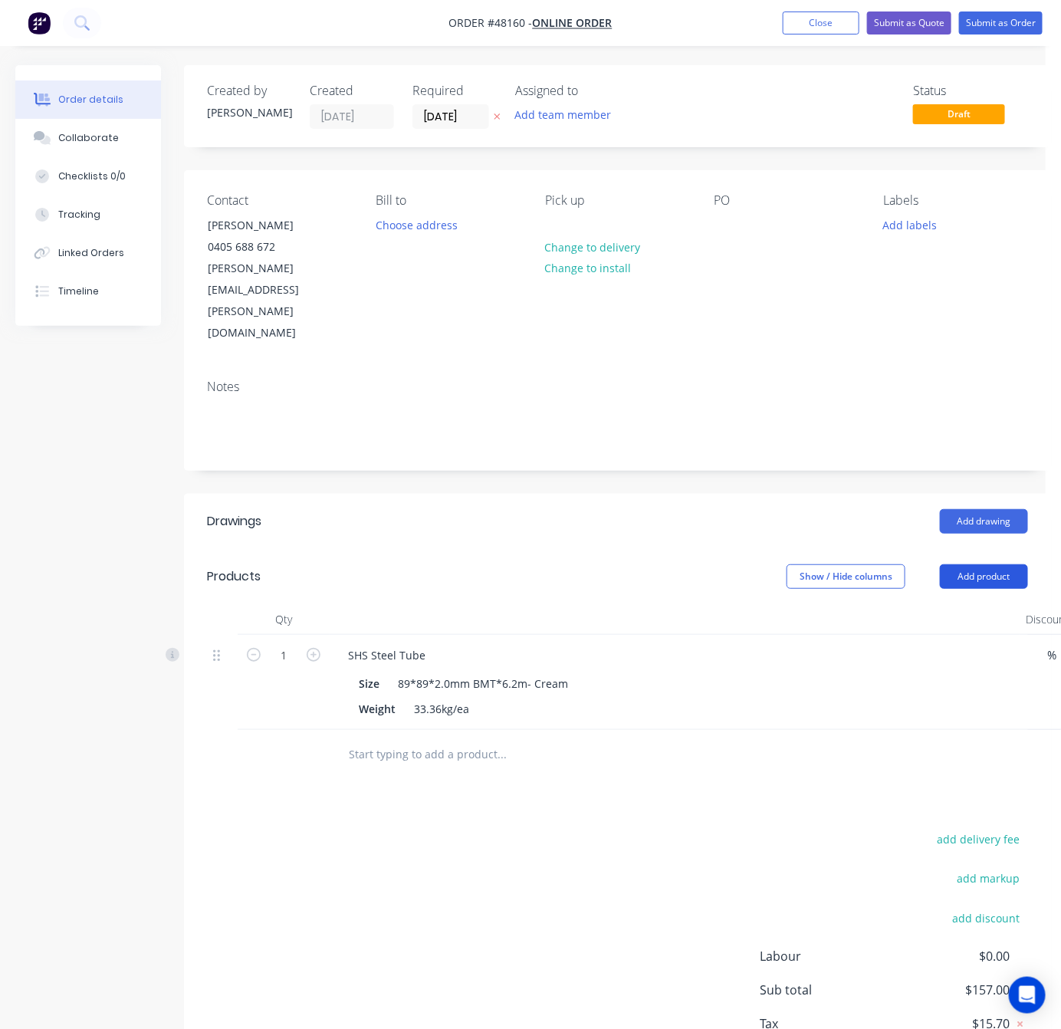
click at [961, 564] on button "Add product" at bounding box center [984, 576] width 88 height 25
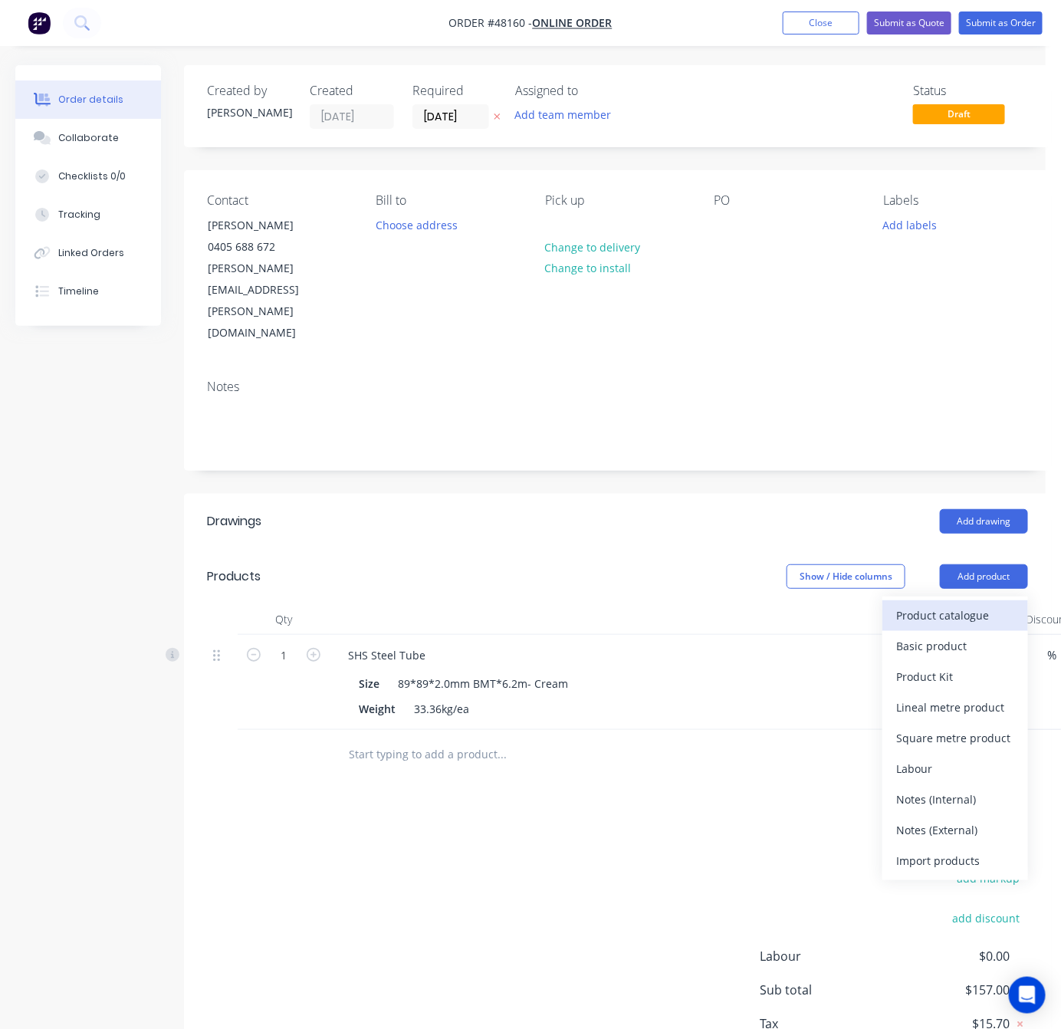
click at [925, 604] on div "Product catalogue" at bounding box center [955, 615] width 118 height 22
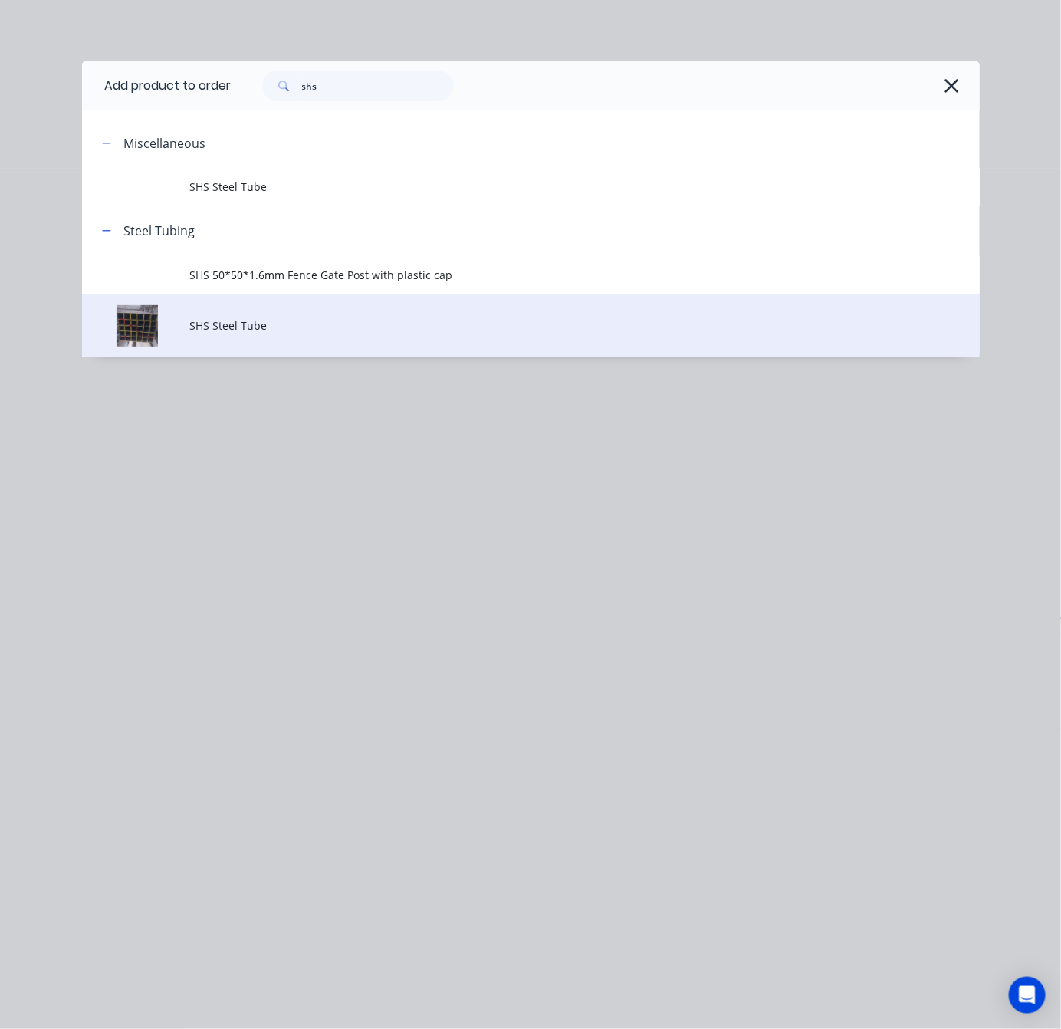
click at [366, 339] on td "SHS Steel Tube" at bounding box center [584, 326] width 790 height 64
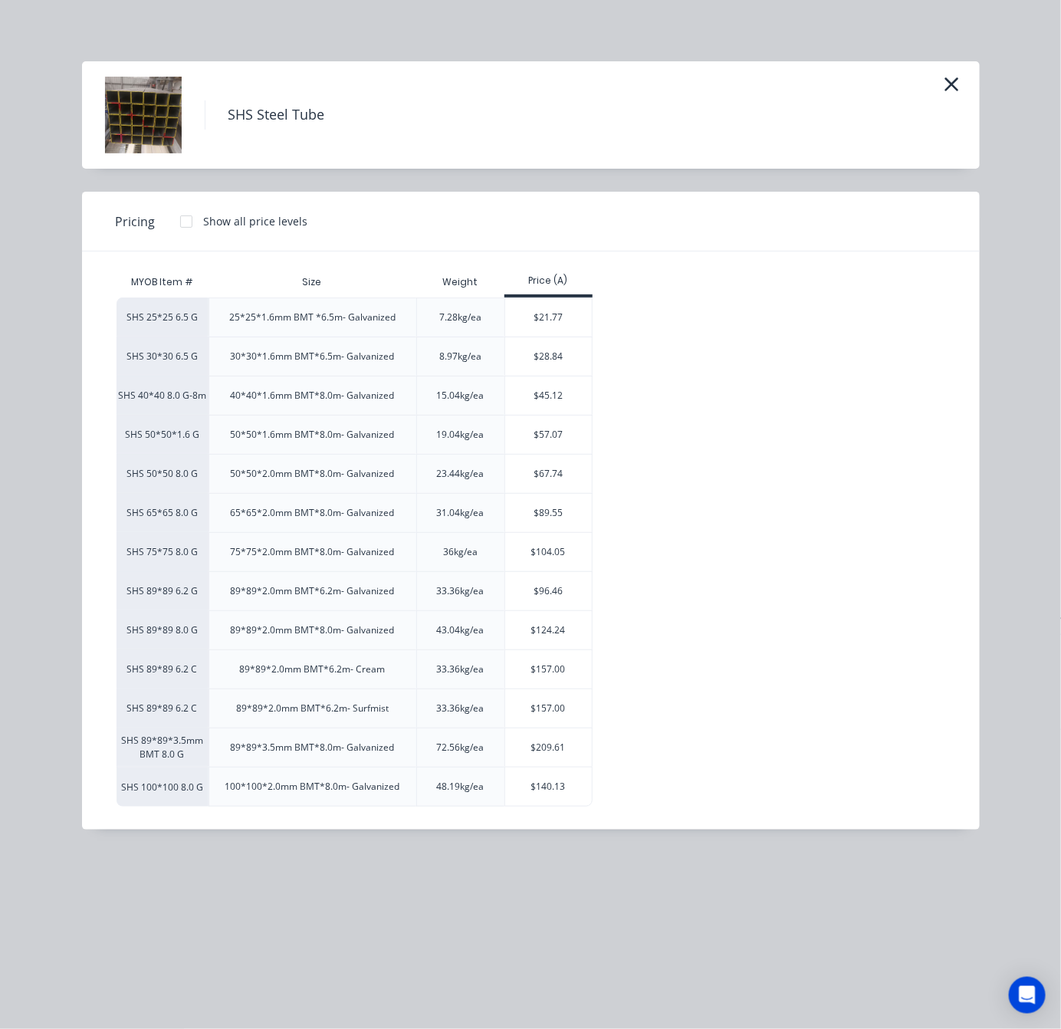
click at [984, 71] on div "SHS Steel Tube Pricing Show all price levels MYOB Item # Size Weight Price (A) …" at bounding box center [530, 514] width 1061 height 1029
click at [957, 83] on icon "button" at bounding box center [952, 84] width 16 height 21
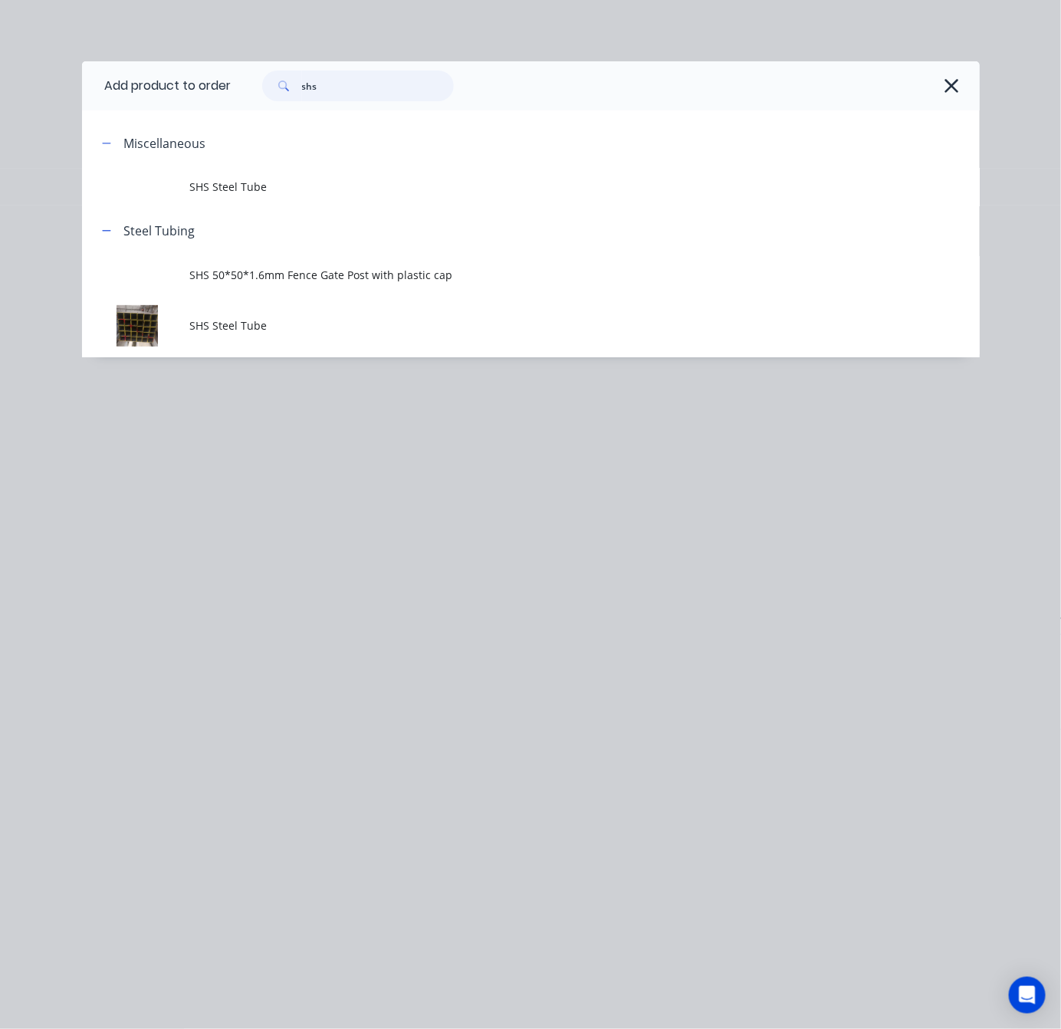
drag, startPoint x: 376, startPoint y: 94, endPoint x: 168, endPoint y: 110, distance: 208.4
click at [168, 108] on header "Add product to order shs" at bounding box center [531, 85] width 898 height 49
type input "rhs"
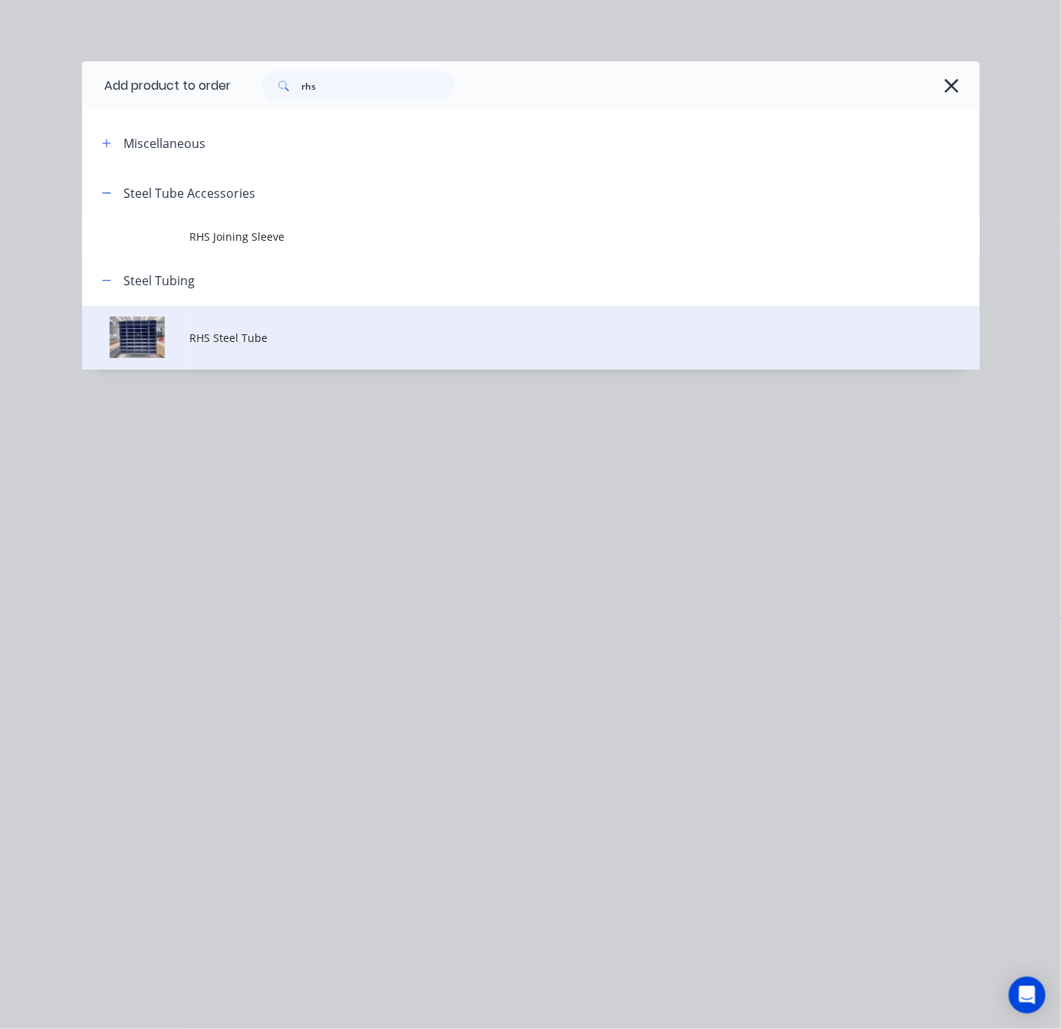
click at [499, 337] on span "RHS Steel Tube" at bounding box center [505, 338] width 632 height 16
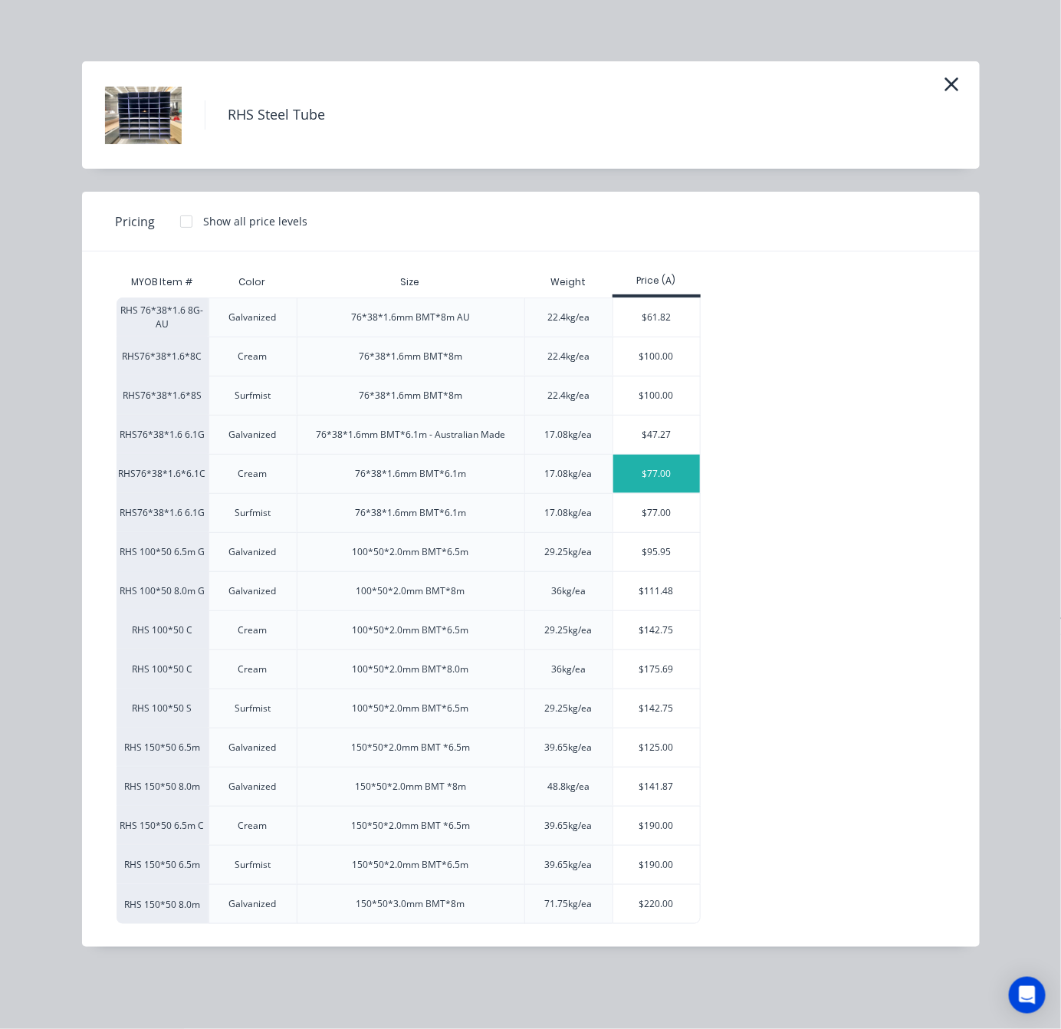
click at [656, 462] on div "$77.00" at bounding box center [656, 474] width 87 height 38
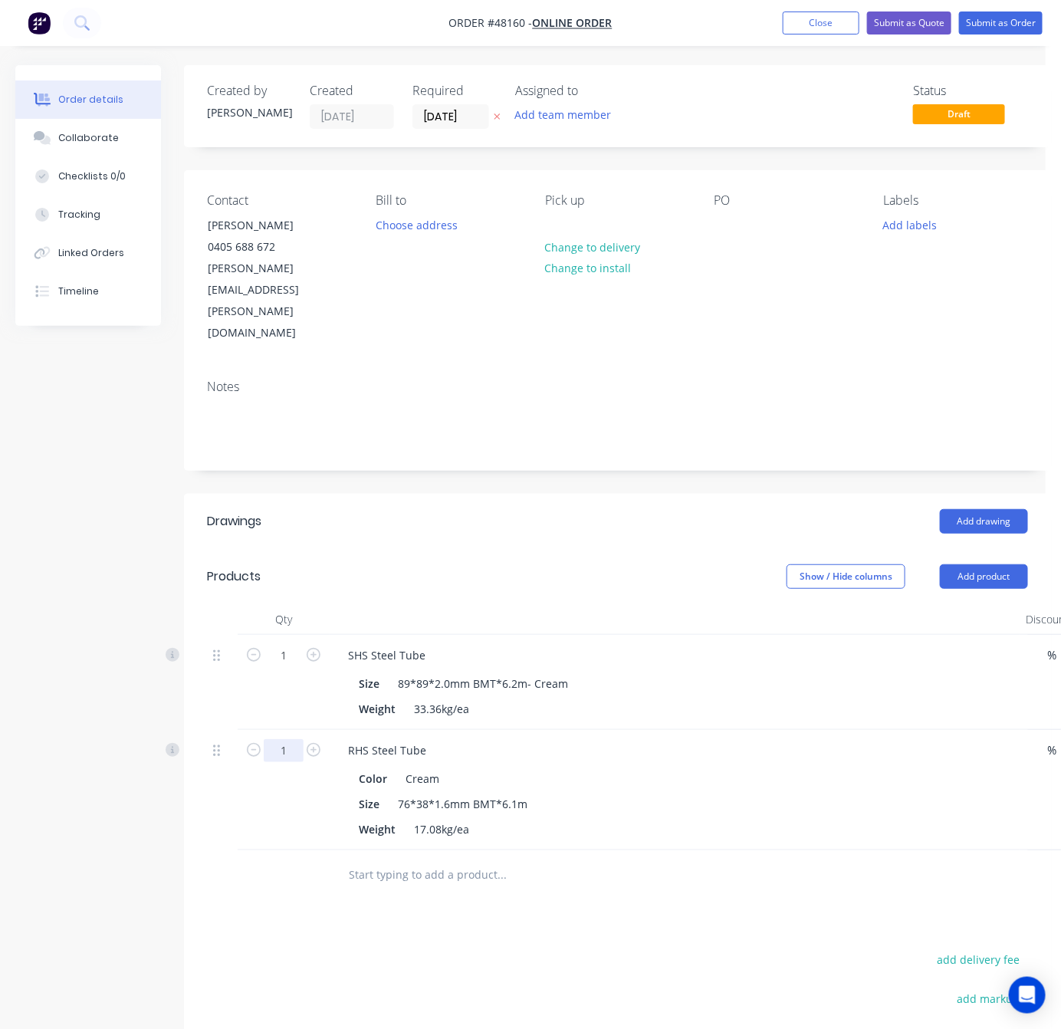
click at [278, 667] on input "1" at bounding box center [284, 655] width 40 height 23
type input "5"
type input "4"
type input "$308.00"
click at [658, 739] on div "RHS Steel Tube" at bounding box center [675, 750] width 678 height 22
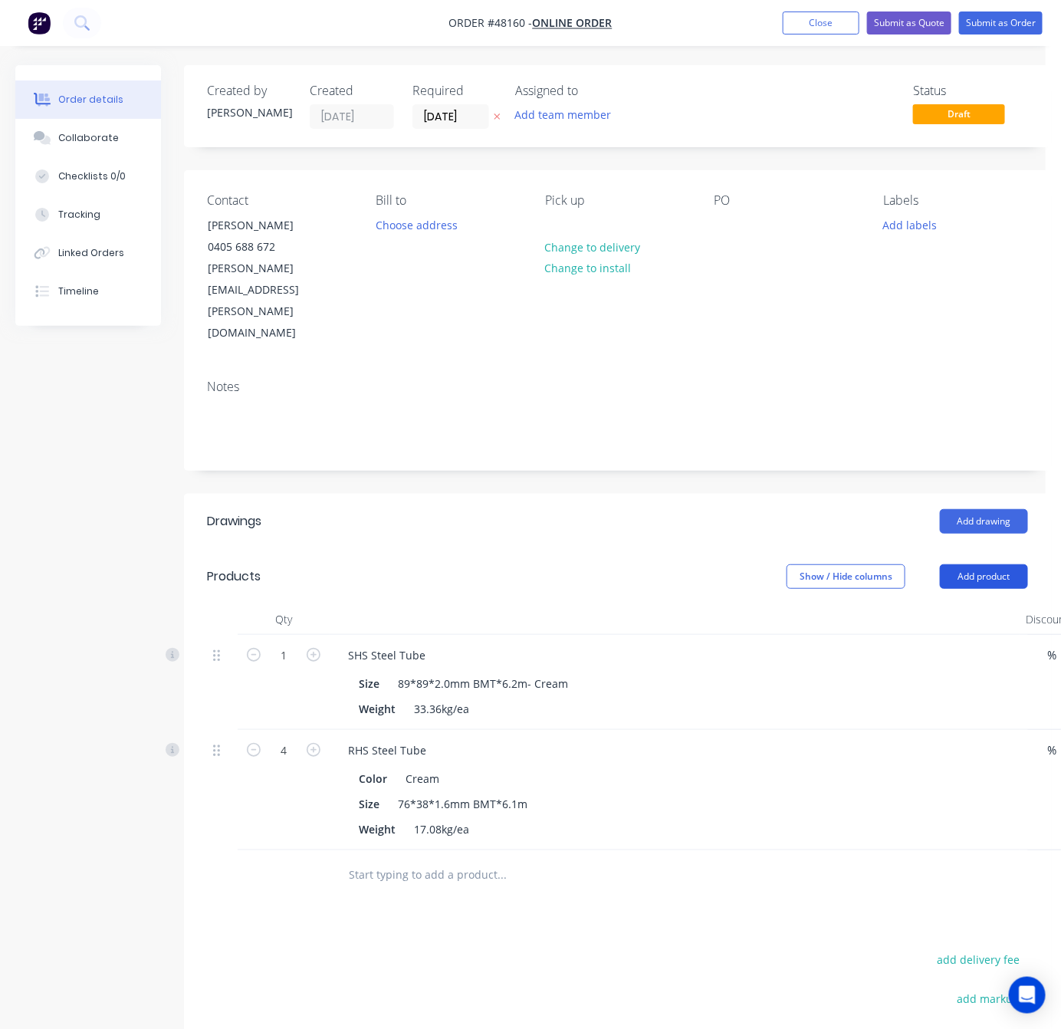
click at [1005, 564] on button "Add product" at bounding box center [984, 576] width 88 height 25
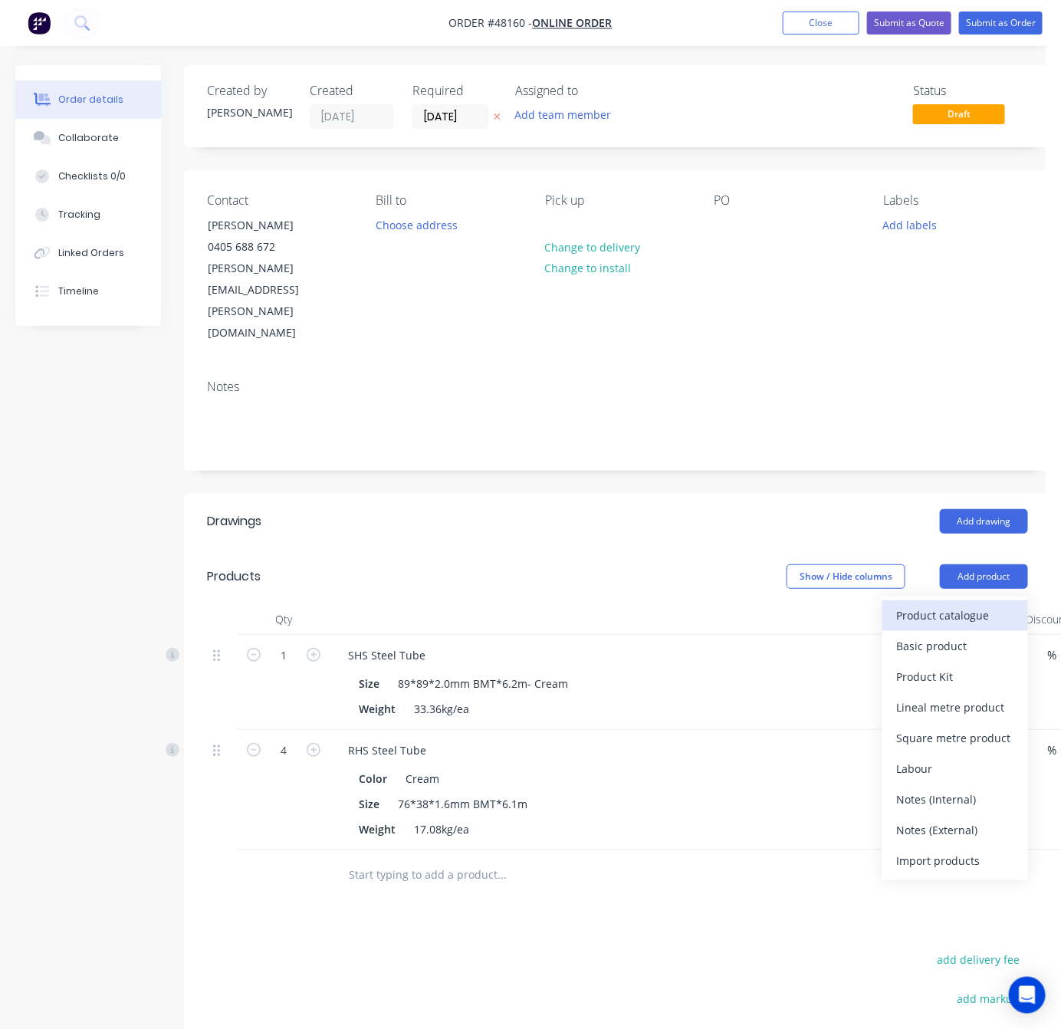
click at [964, 604] on div "Product catalogue" at bounding box center [955, 615] width 118 height 22
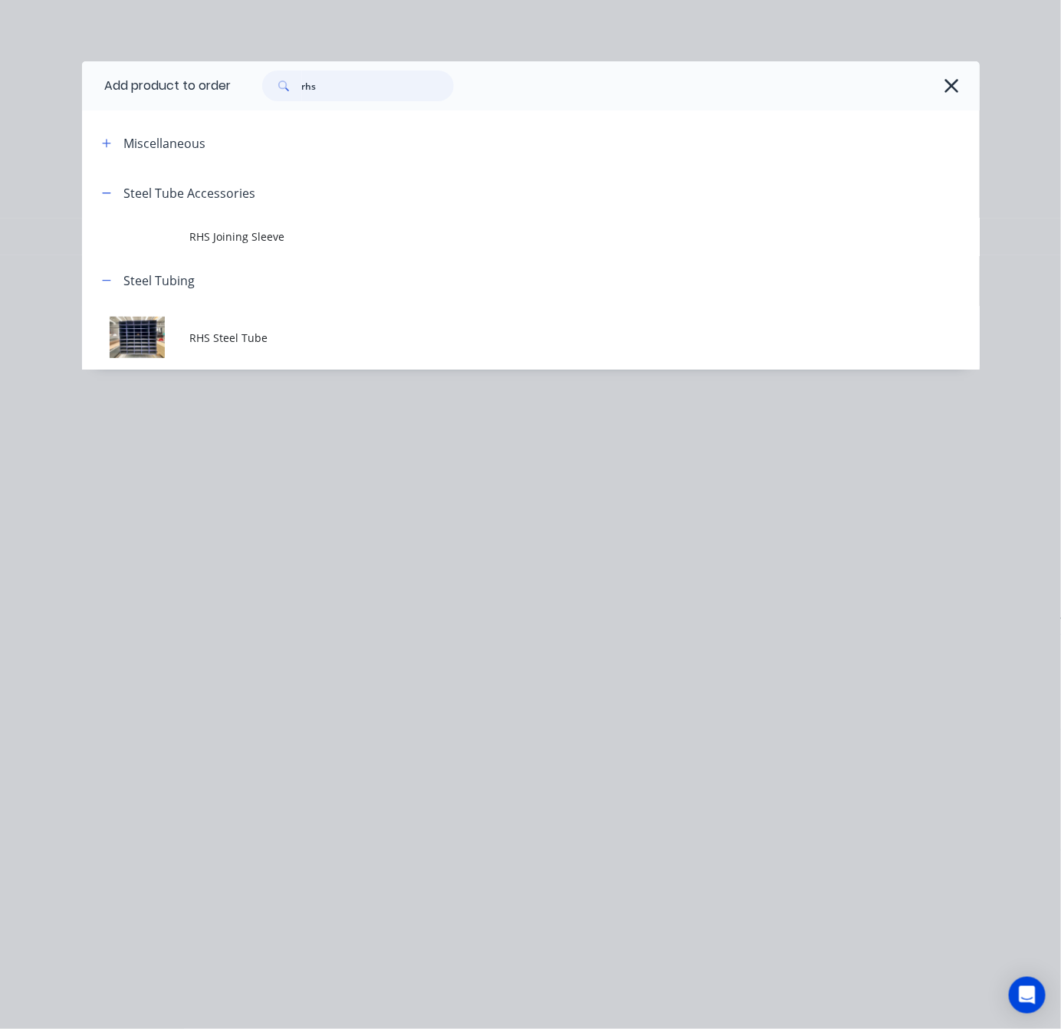
drag, startPoint x: 343, startPoint y: 84, endPoint x: 170, endPoint y: 123, distance: 176.8
click at [182, 122] on div "Add product to order rhs Miscellaneous Steel Tube Accessories RHS Joining Sleev…" at bounding box center [531, 215] width 898 height 308
type input "roof"
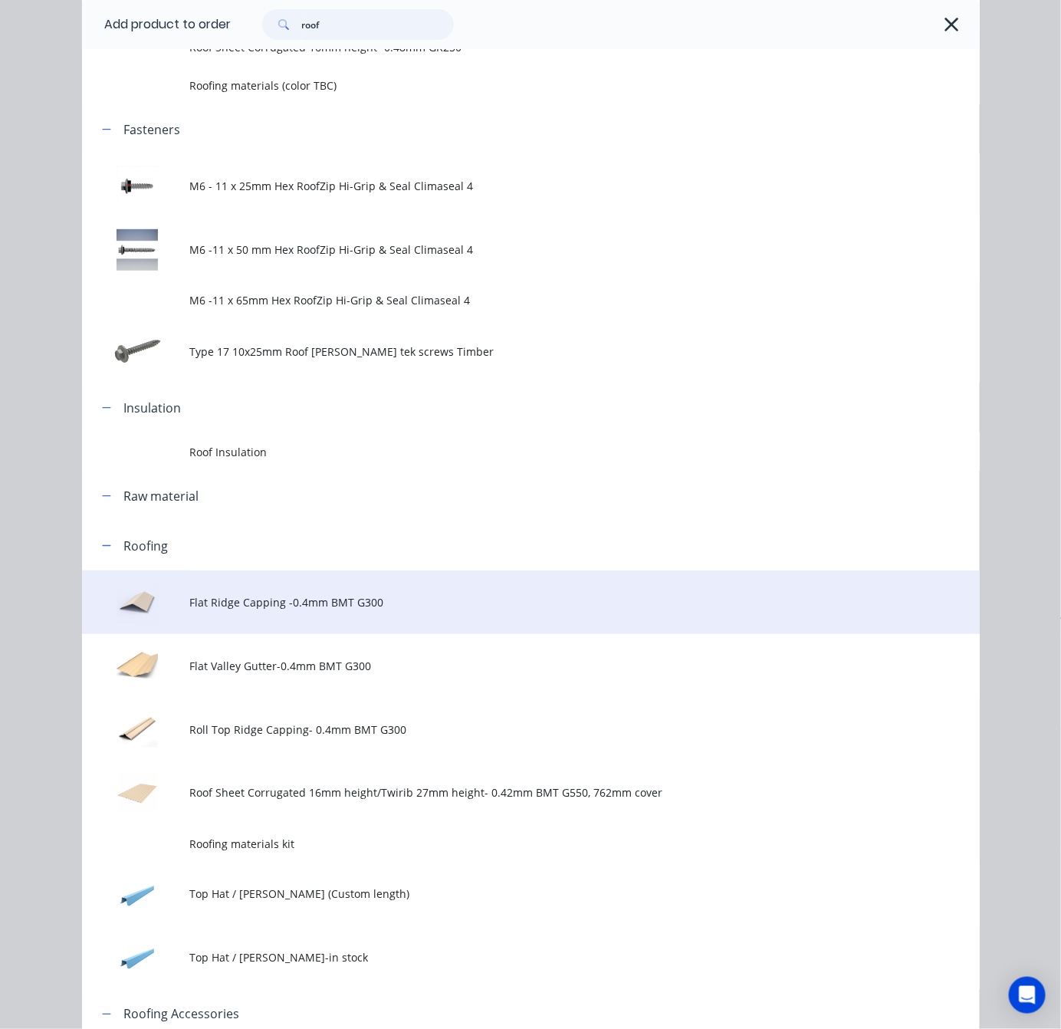
scroll to position [230, 0]
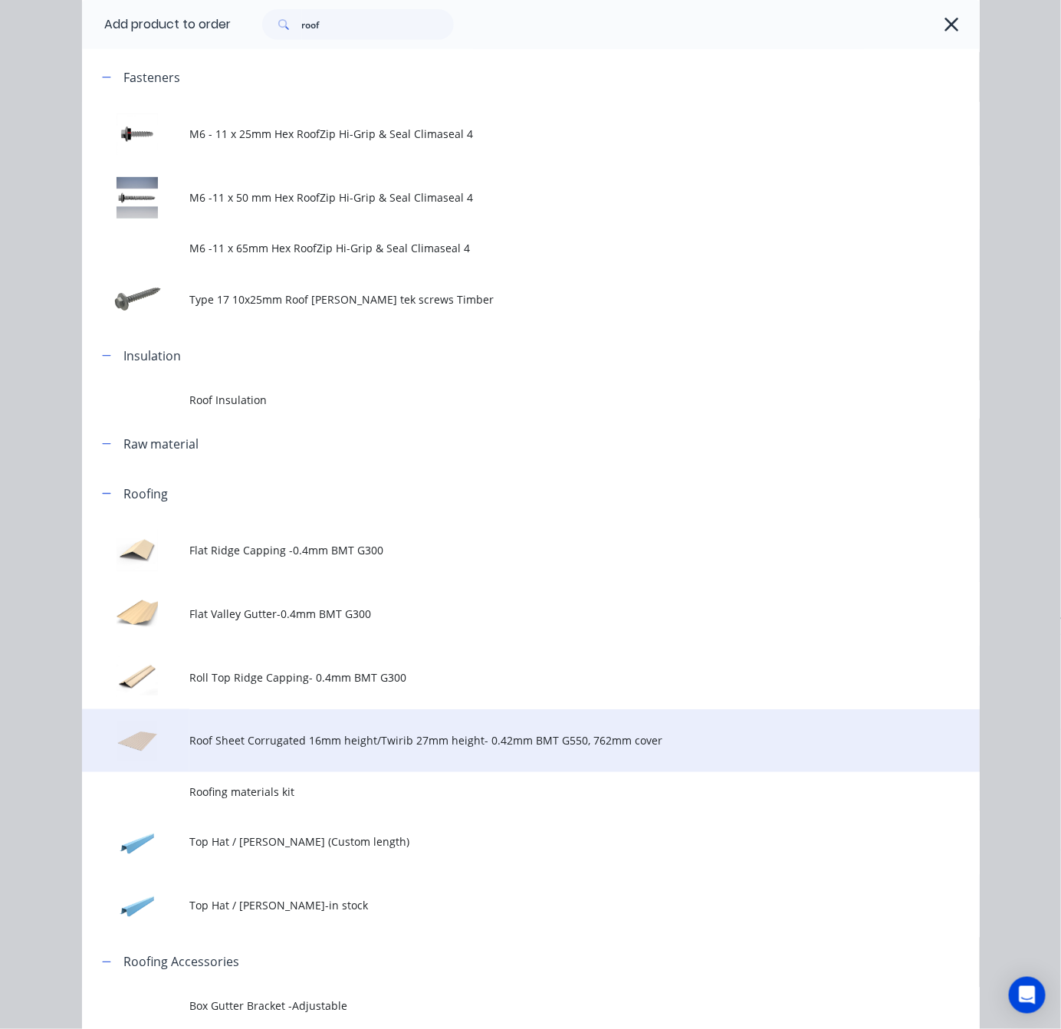
click at [491, 737] on span "Roof Sheet Corrugated 16mm height/Twirib 27mm height- 0.42mm BMT G550, 762mm co…" at bounding box center [505, 740] width 632 height 16
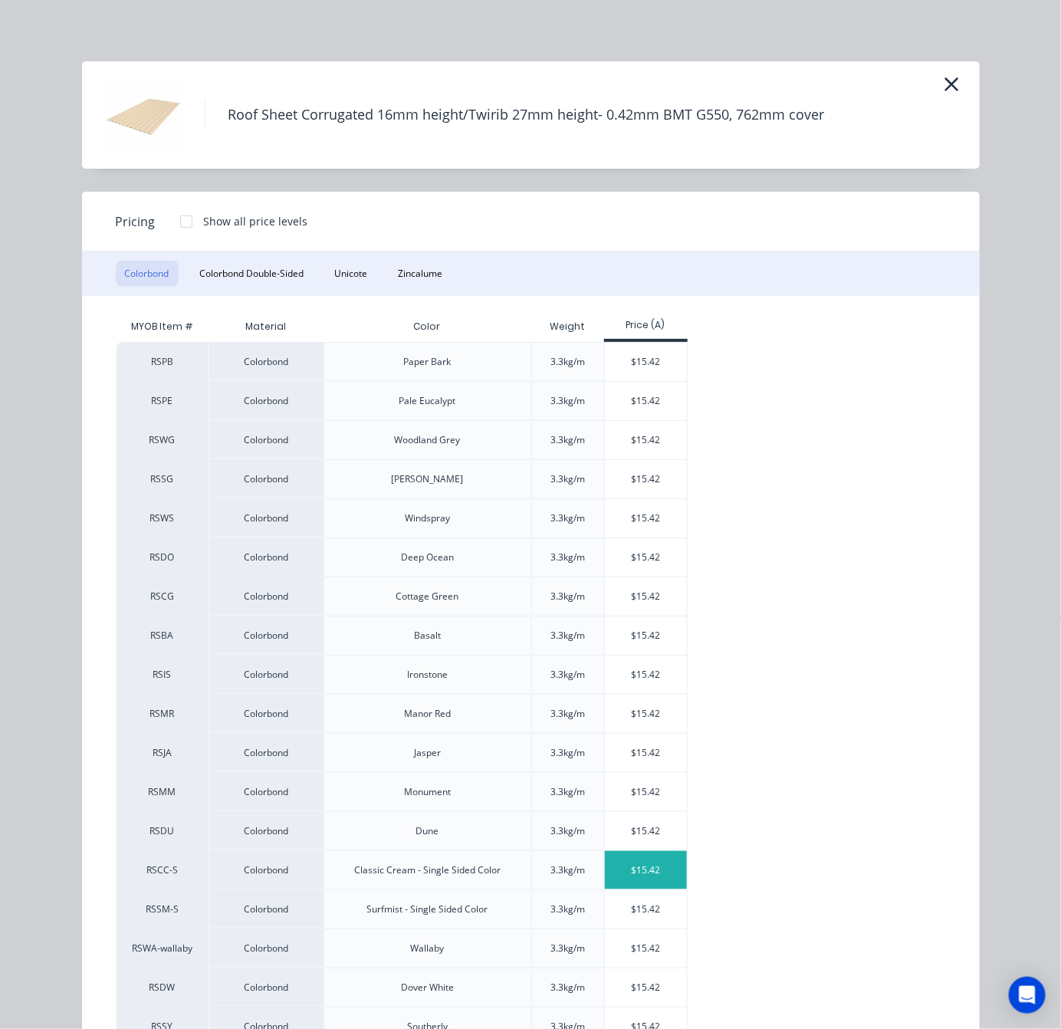
click at [653, 872] on div "$15.42" at bounding box center [646, 870] width 82 height 38
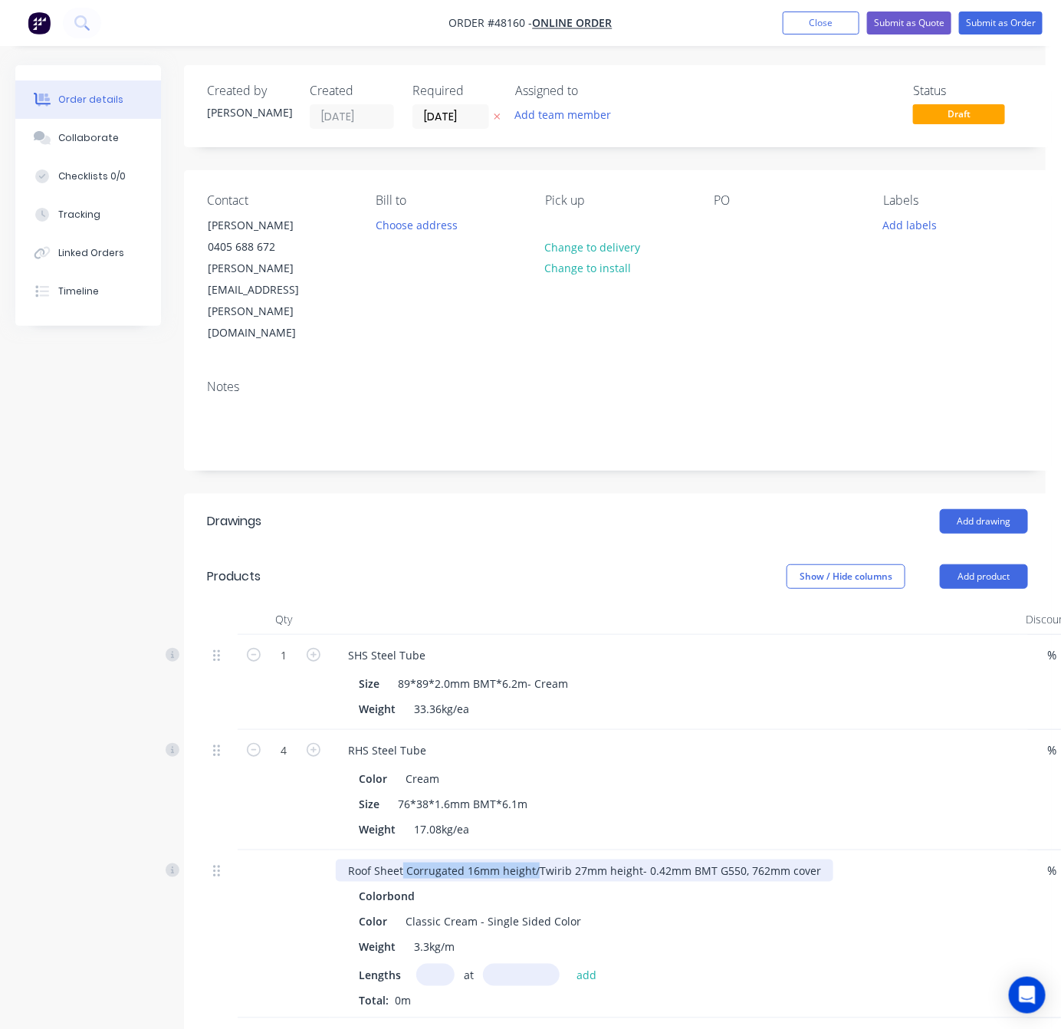
drag, startPoint x: 534, startPoint y: 809, endPoint x: 402, endPoint y: 810, distance: 131.1
click at [402, 859] on div "Roof Sheet Corrugated 16mm height/Twirib 27mm height- 0.42mm BMT G550, 762mm co…" at bounding box center [584, 870] width 497 height 22
click at [428, 929] on input "text" at bounding box center [435, 975] width 38 height 22
type input "4"
click at [541, 929] on input "text" at bounding box center [521, 975] width 77 height 22
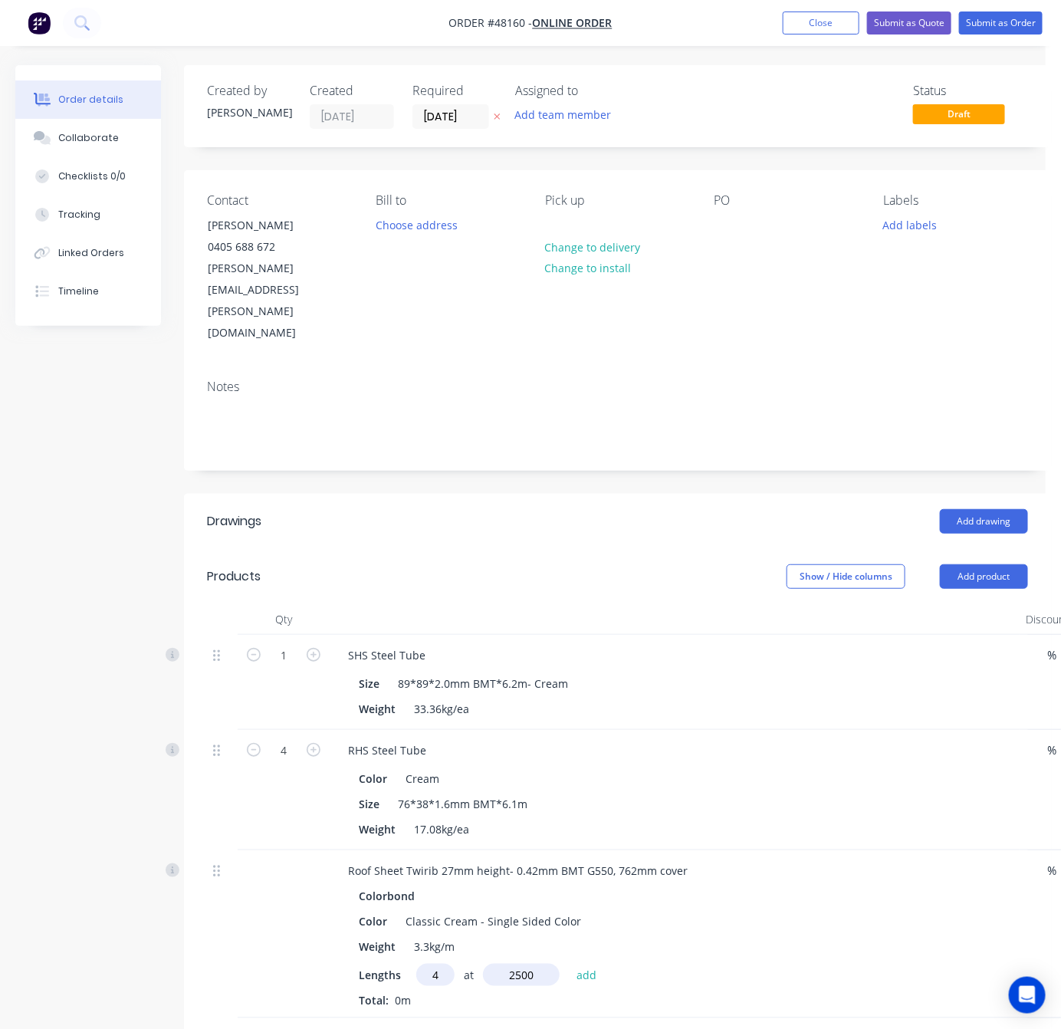
type input "2500"
click at [569, 929] on button "add" at bounding box center [587, 974] width 36 height 21
type input "$154.20"
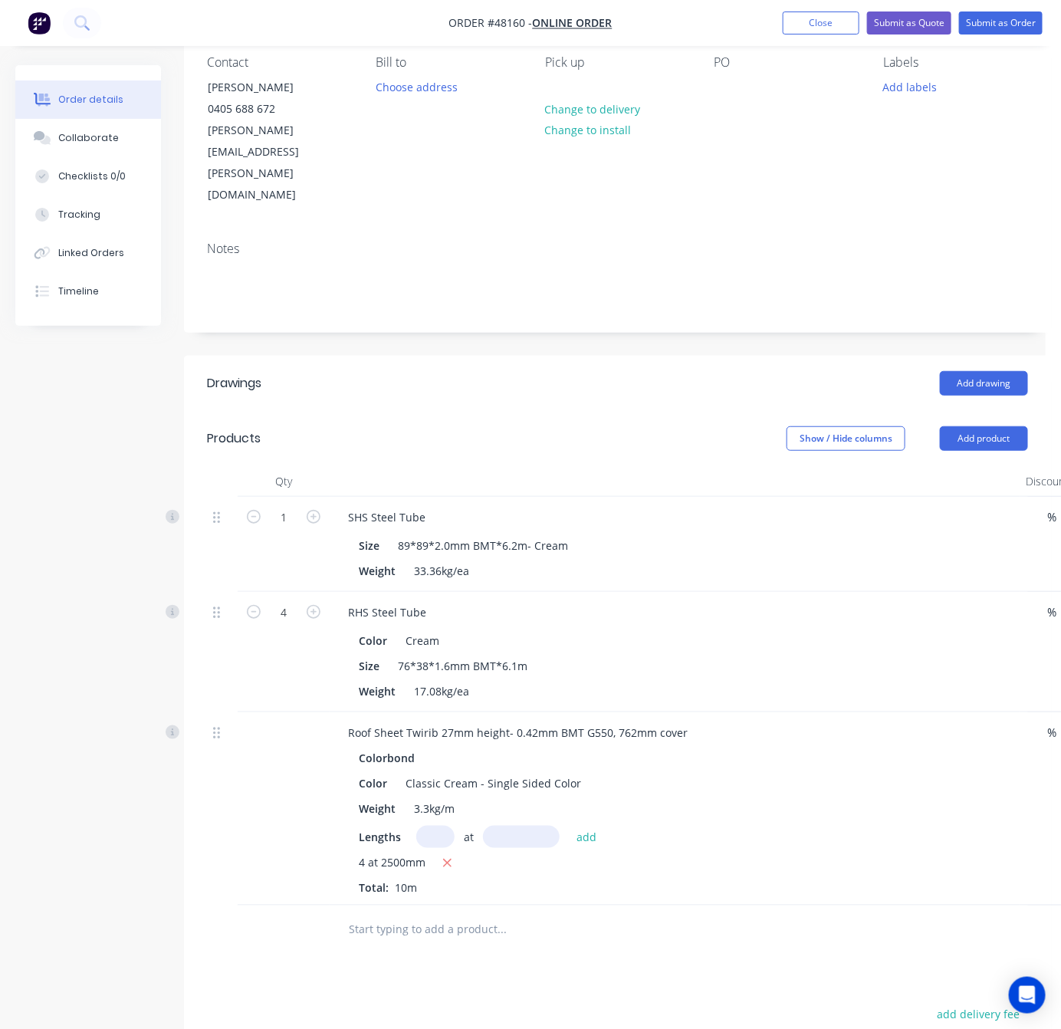
scroll to position [230, 0]
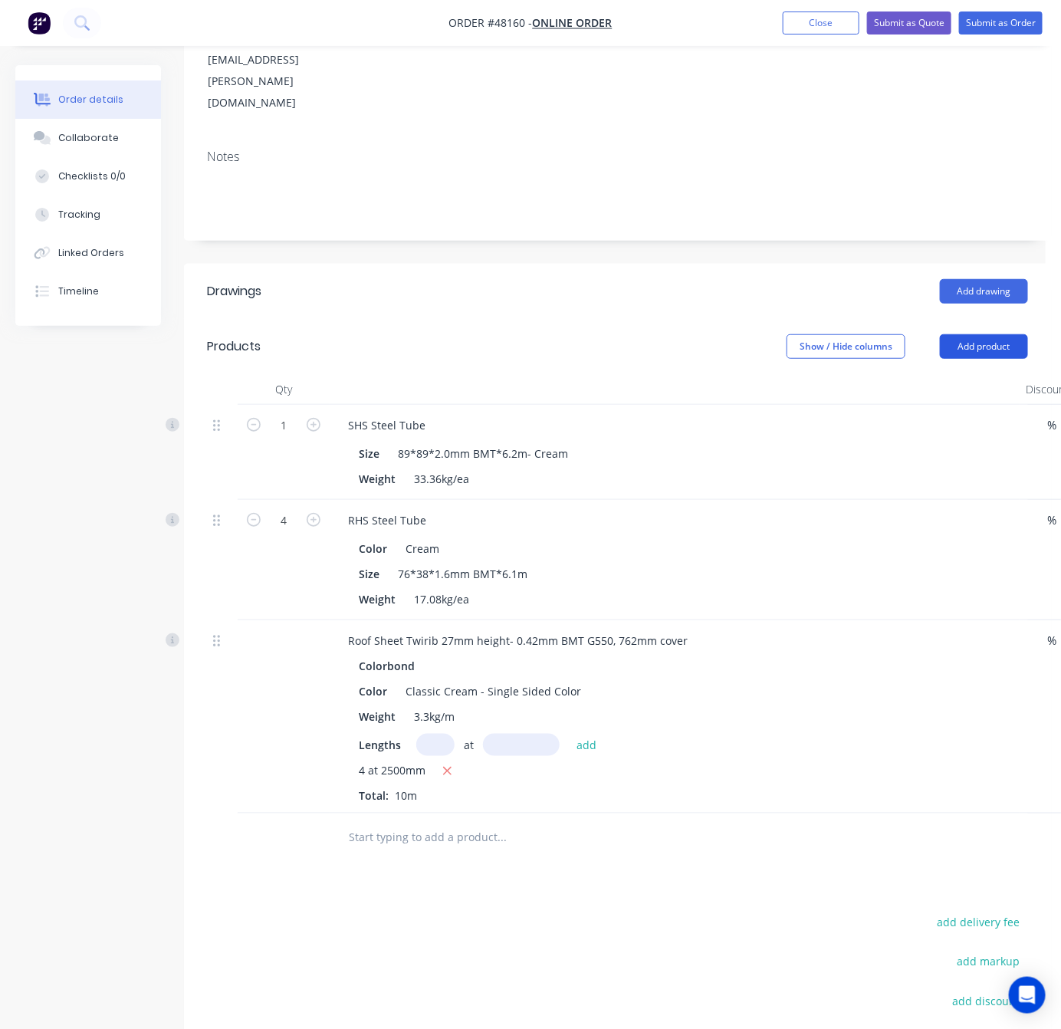
click at [983, 334] on button "Add product" at bounding box center [984, 346] width 88 height 25
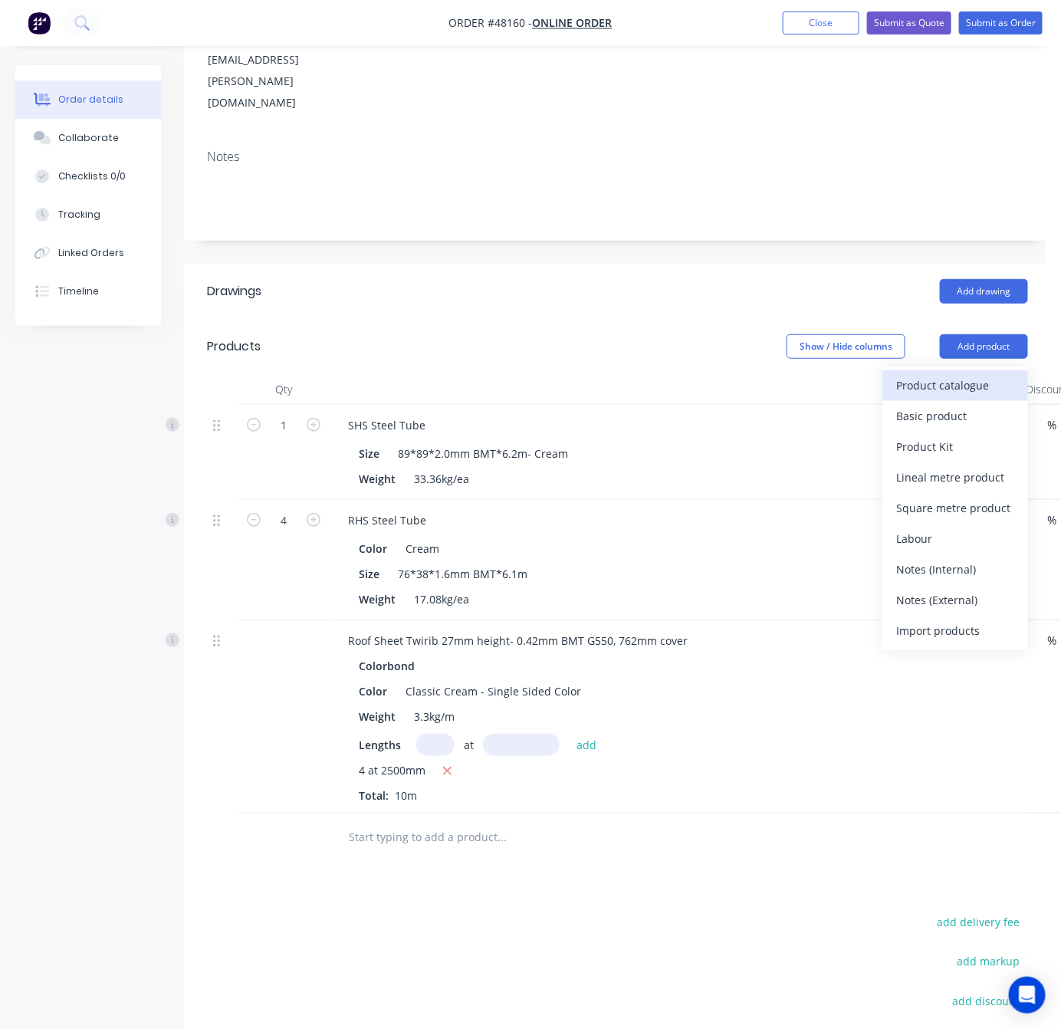
click at [953, 370] on button "Product catalogue" at bounding box center [955, 385] width 146 height 31
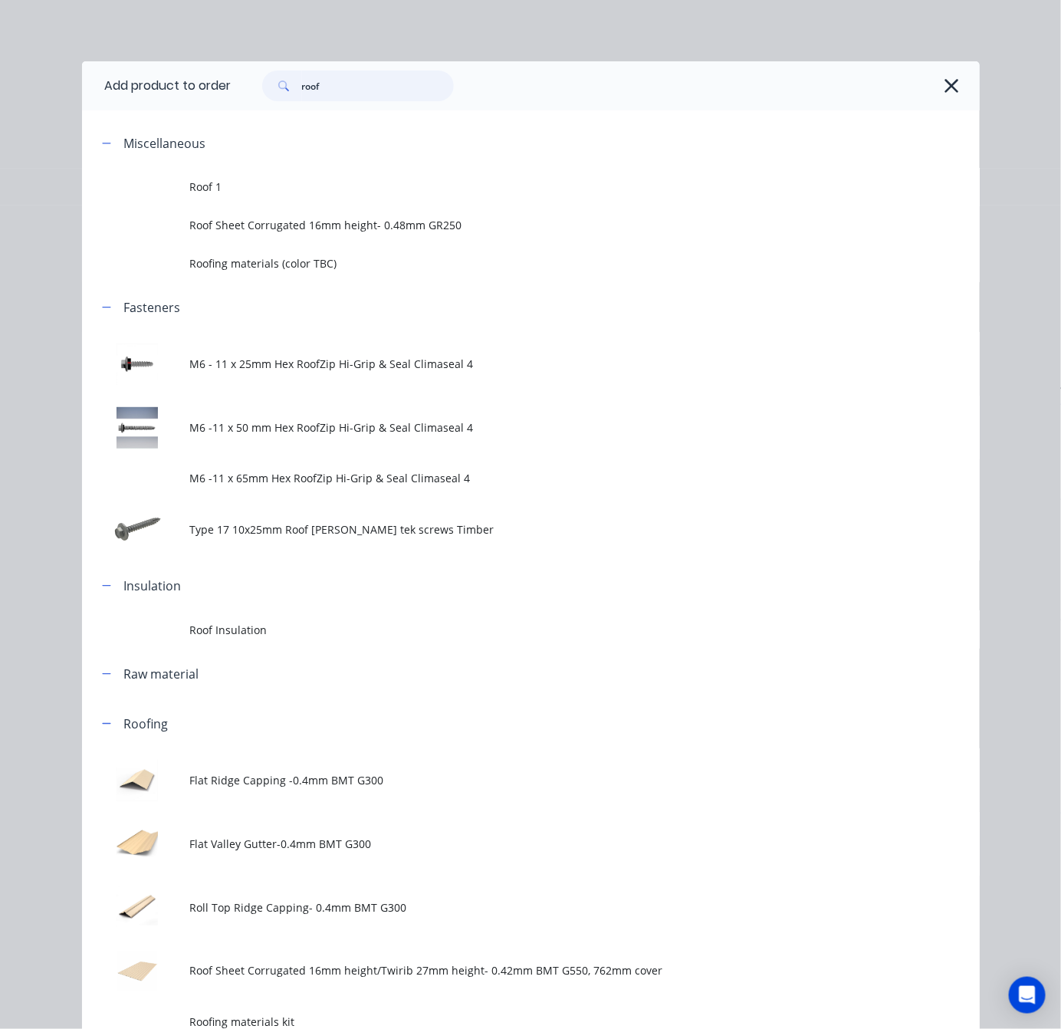
drag, startPoint x: 337, startPoint y: 86, endPoint x: 240, endPoint y: 90, distance: 96.7
click at [247, 90] on div "roof" at bounding box center [350, 86] width 207 height 31
type input "poly"
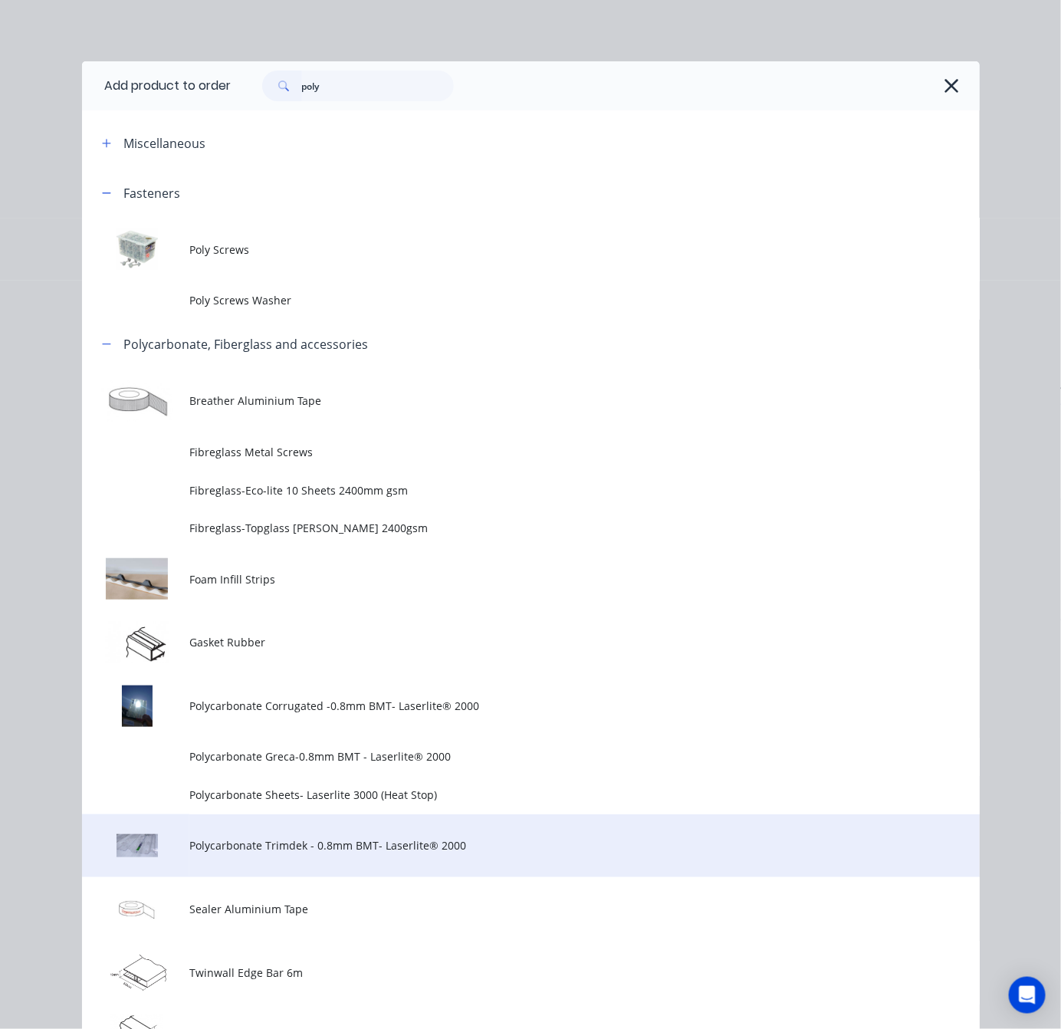
click at [469, 828] on td "Polycarbonate Trimdek - 0.8mm BMT- Laserlite® 2000" at bounding box center [584, 846] width 790 height 64
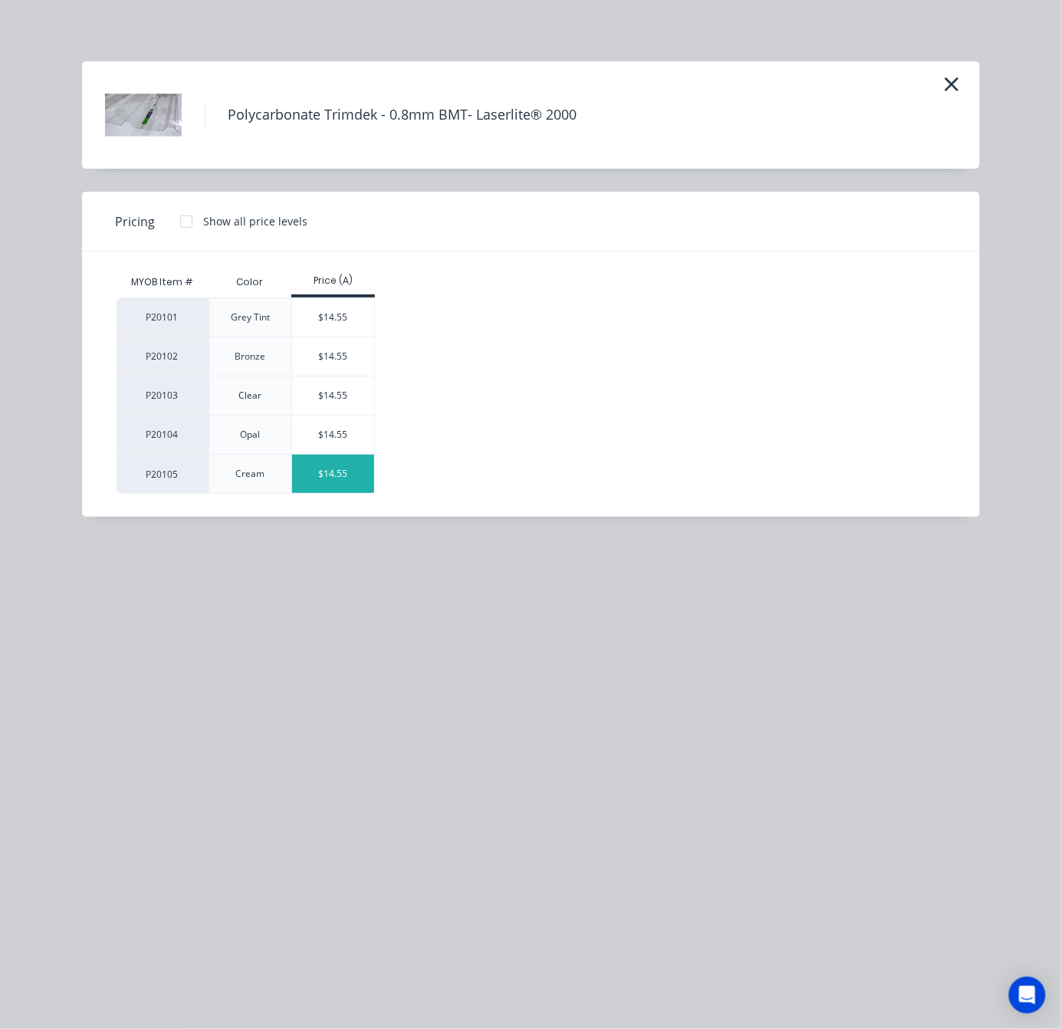
click at [355, 477] on div "$14.55" at bounding box center [333, 474] width 82 height 38
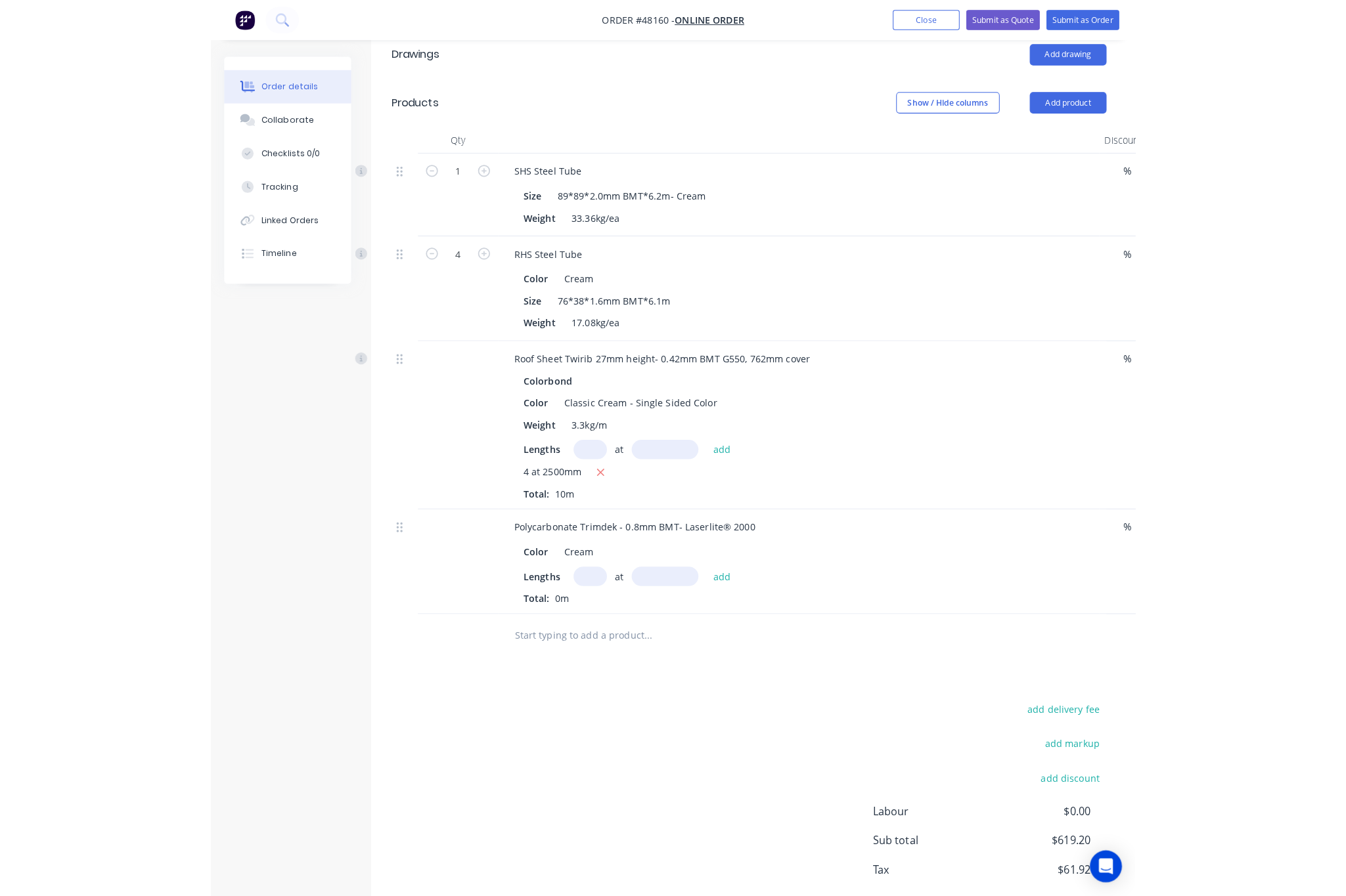
scroll to position [394, 0]
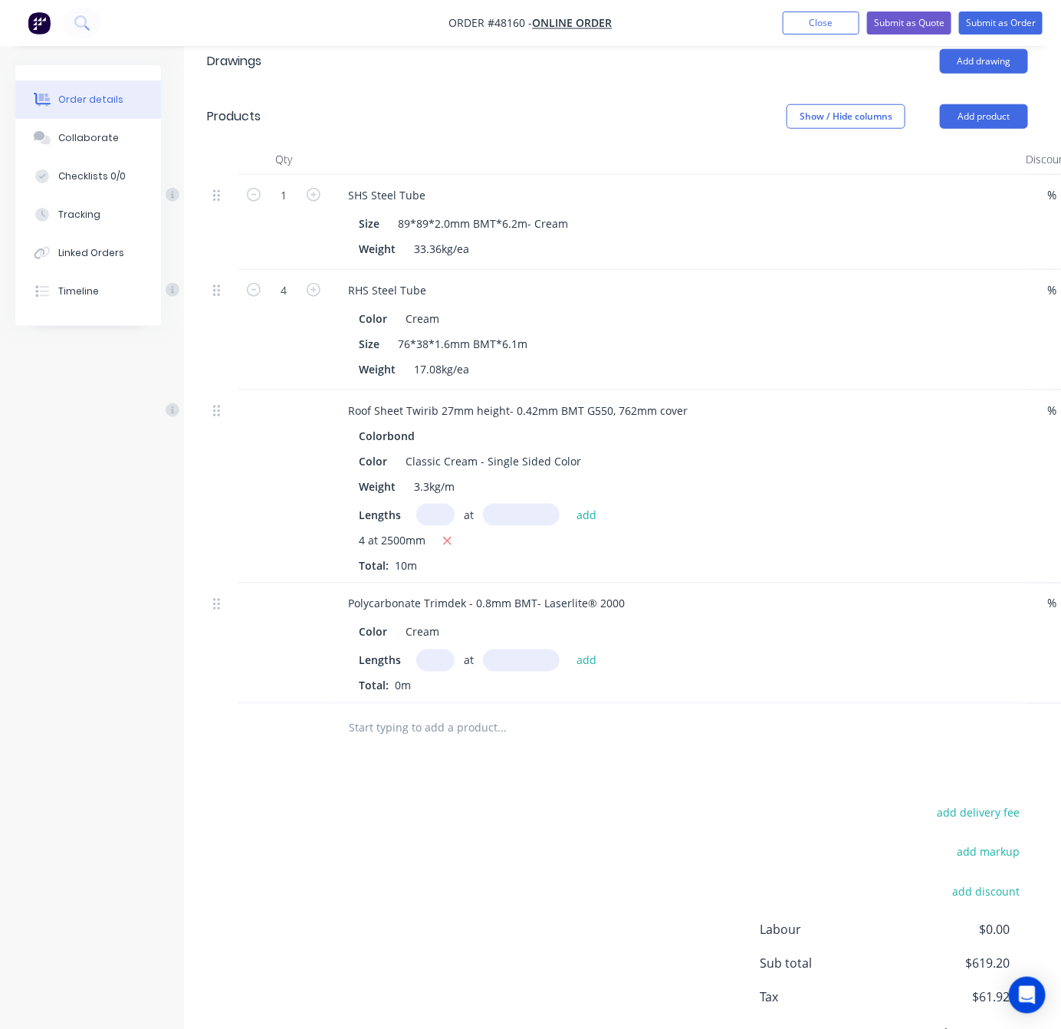
click at [425, 649] on input "text" at bounding box center [435, 660] width 38 height 22
type input "6"
click at [497, 649] on input "text" at bounding box center [521, 660] width 77 height 22
type input "2400"
click at [569, 649] on button "add" at bounding box center [587, 659] width 36 height 21
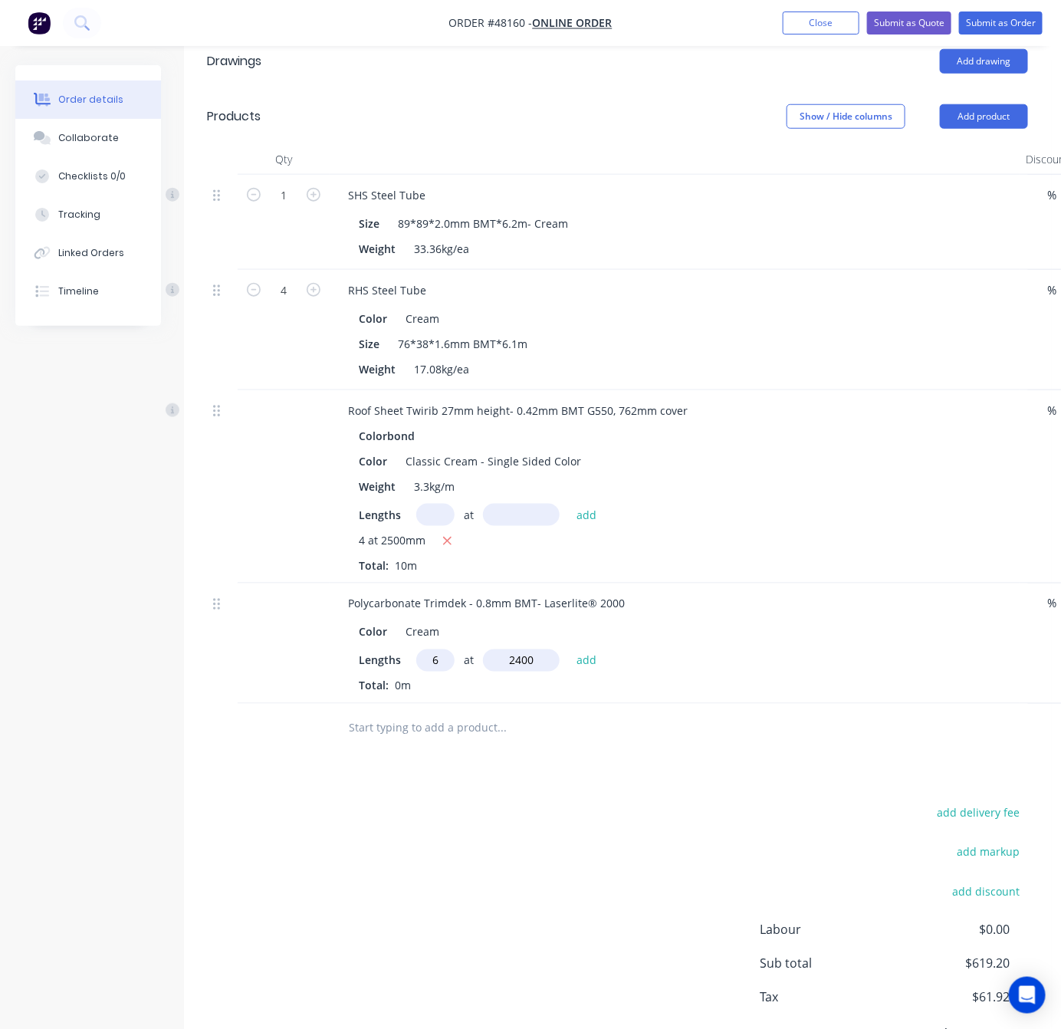
type input "$209.52"
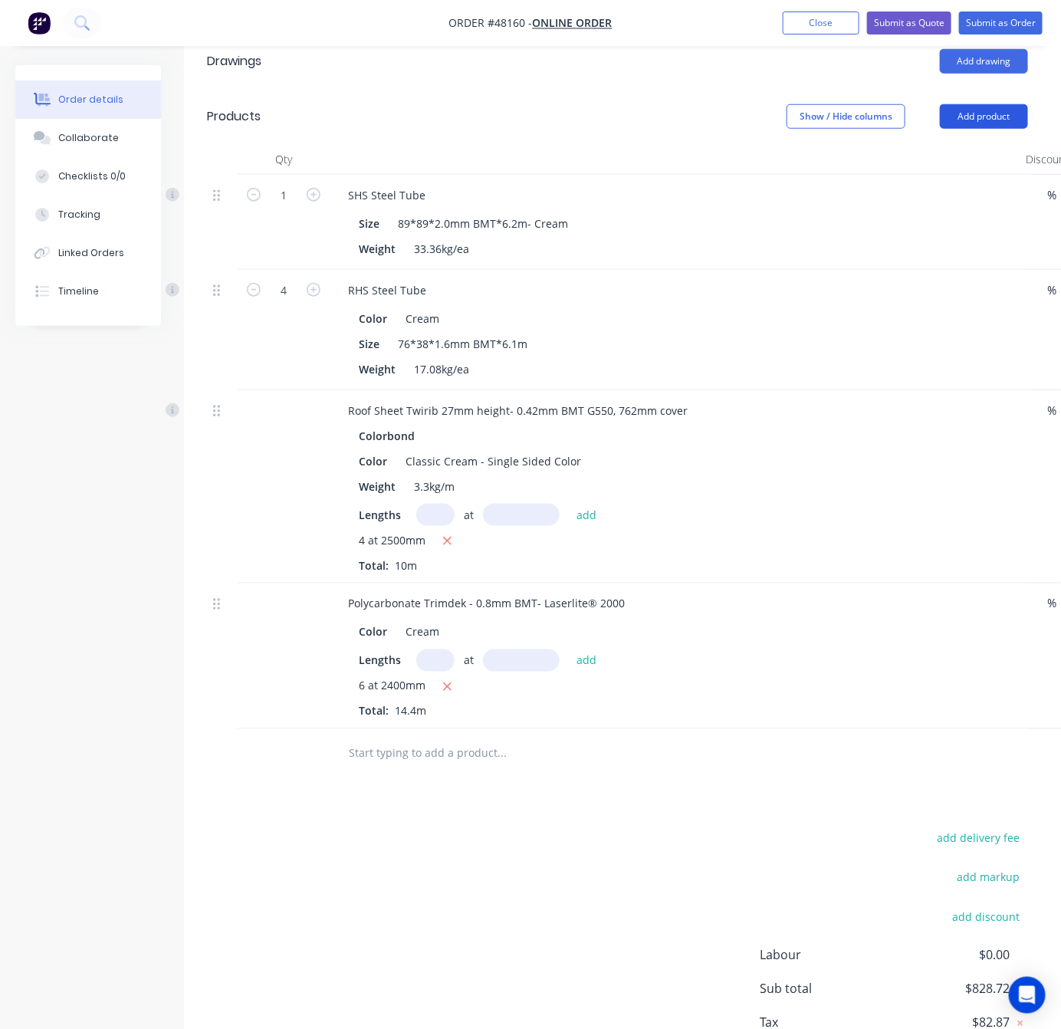
click at [985, 104] on button "Add product" at bounding box center [984, 116] width 88 height 25
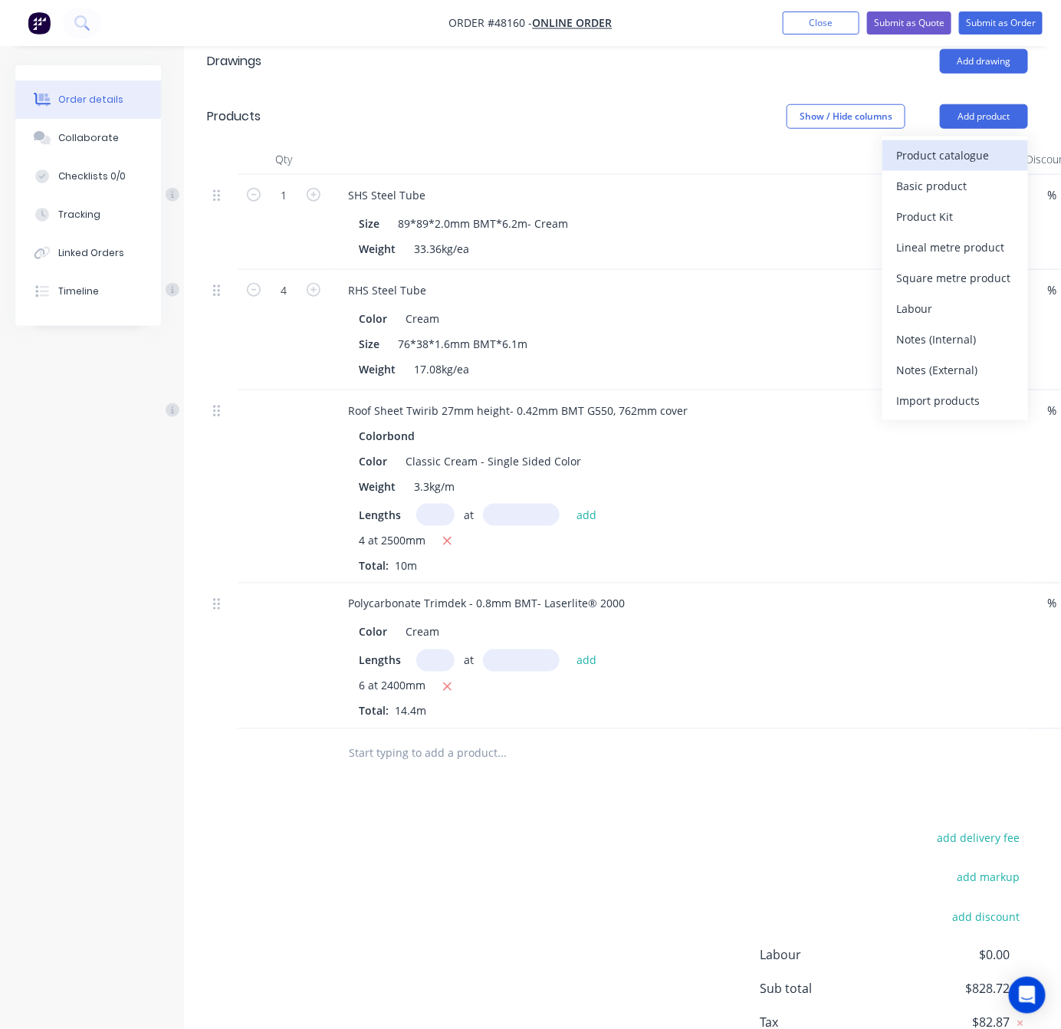
click at [980, 144] on div "Product catalogue" at bounding box center [955, 155] width 118 height 22
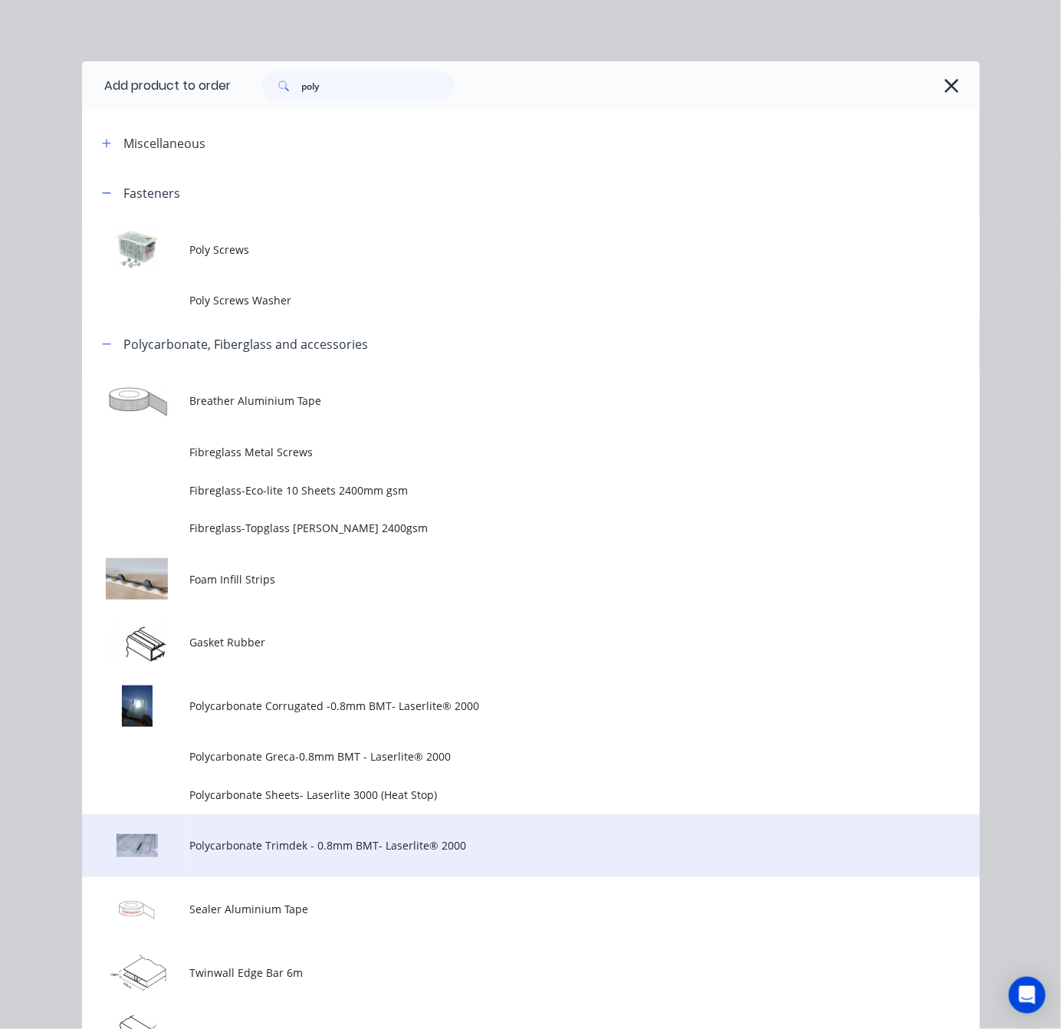
click at [435, 840] on span "Polycarbonate Trimdek - 0.8mm BMT- Laserlite® 2000" at bounding box center [505, 845] width 632 height 16
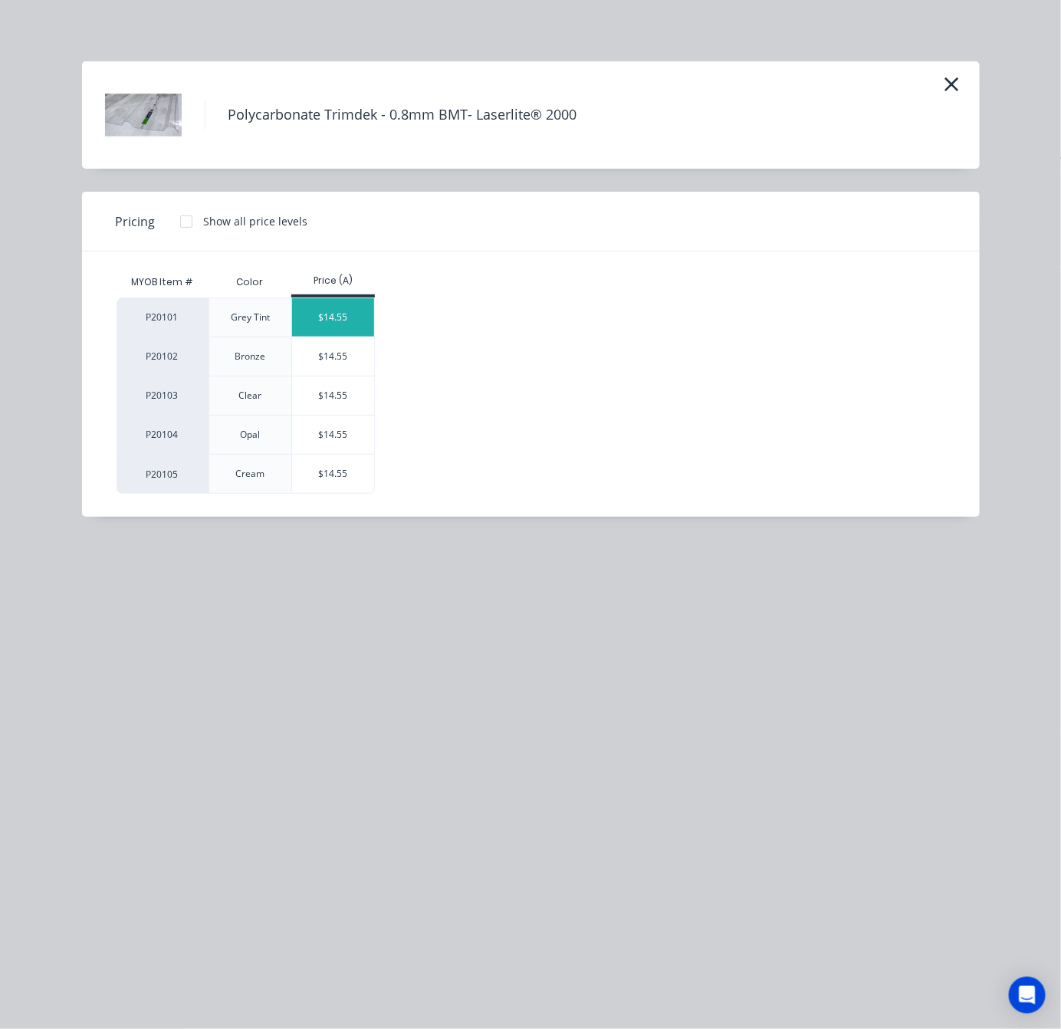
click at [340, 308] on div "$14.55" at bounding box center [333, 317] width 82 height 38
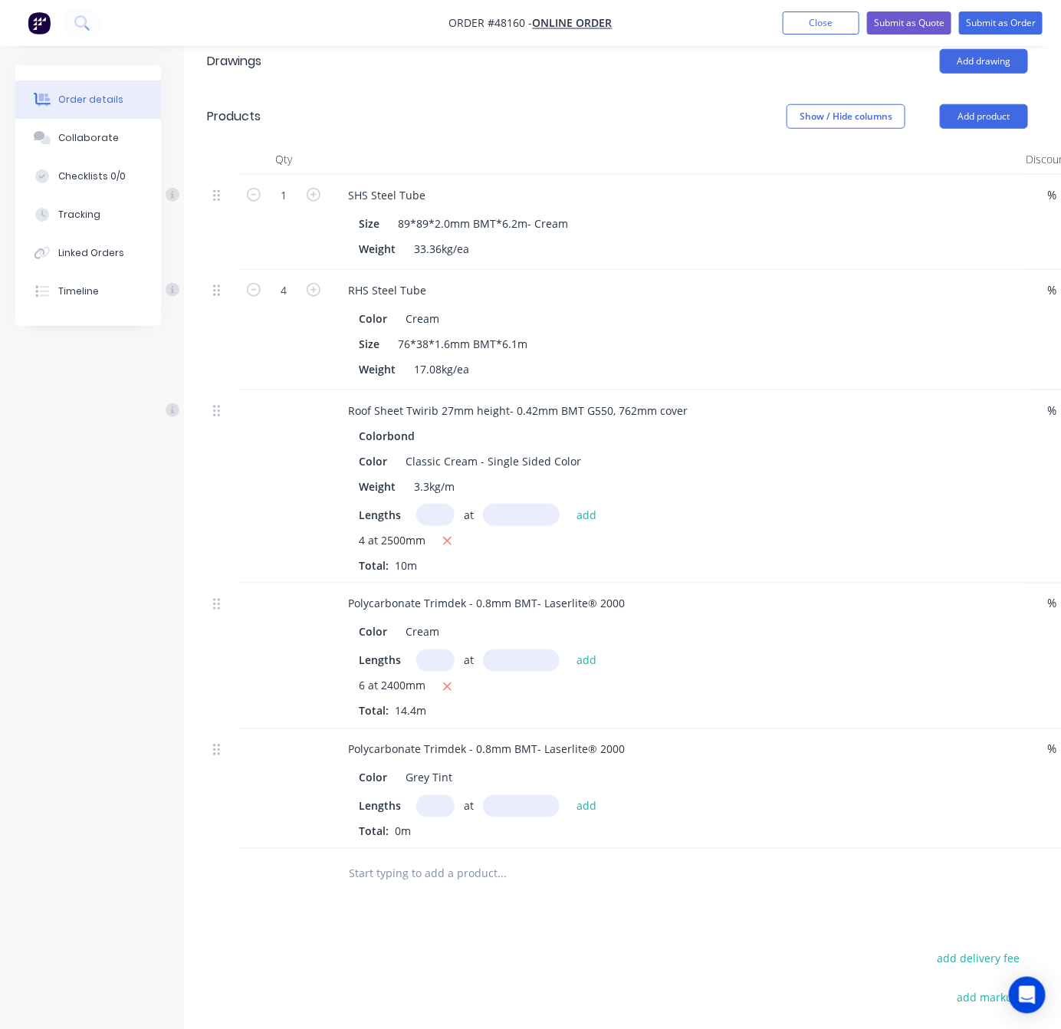
drag, startPoint x: 439, startPoint y: 747, endPoint x: 433, endPoint y: 738, distance: 11.1
click at [438, 795] on input "text" at bounding box center [435, 806] width 38 height 22
type input "7"
click at [534, 795] on input "text" at bounding box center [521, 806] width 77 height 22
type input "1000"
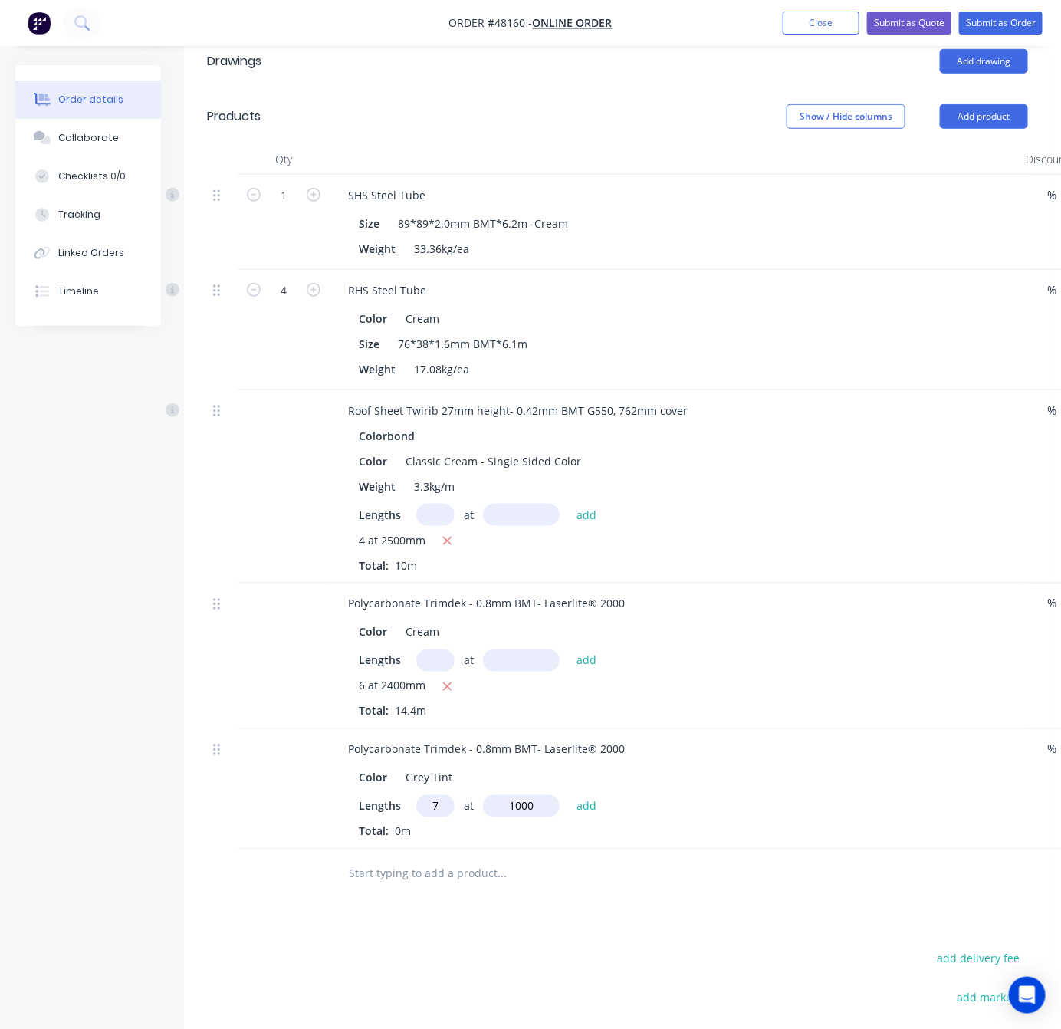
click at [569, 795] on button "add" at bounding box center [587, 805] width 36 height 21
type input "$101.85"
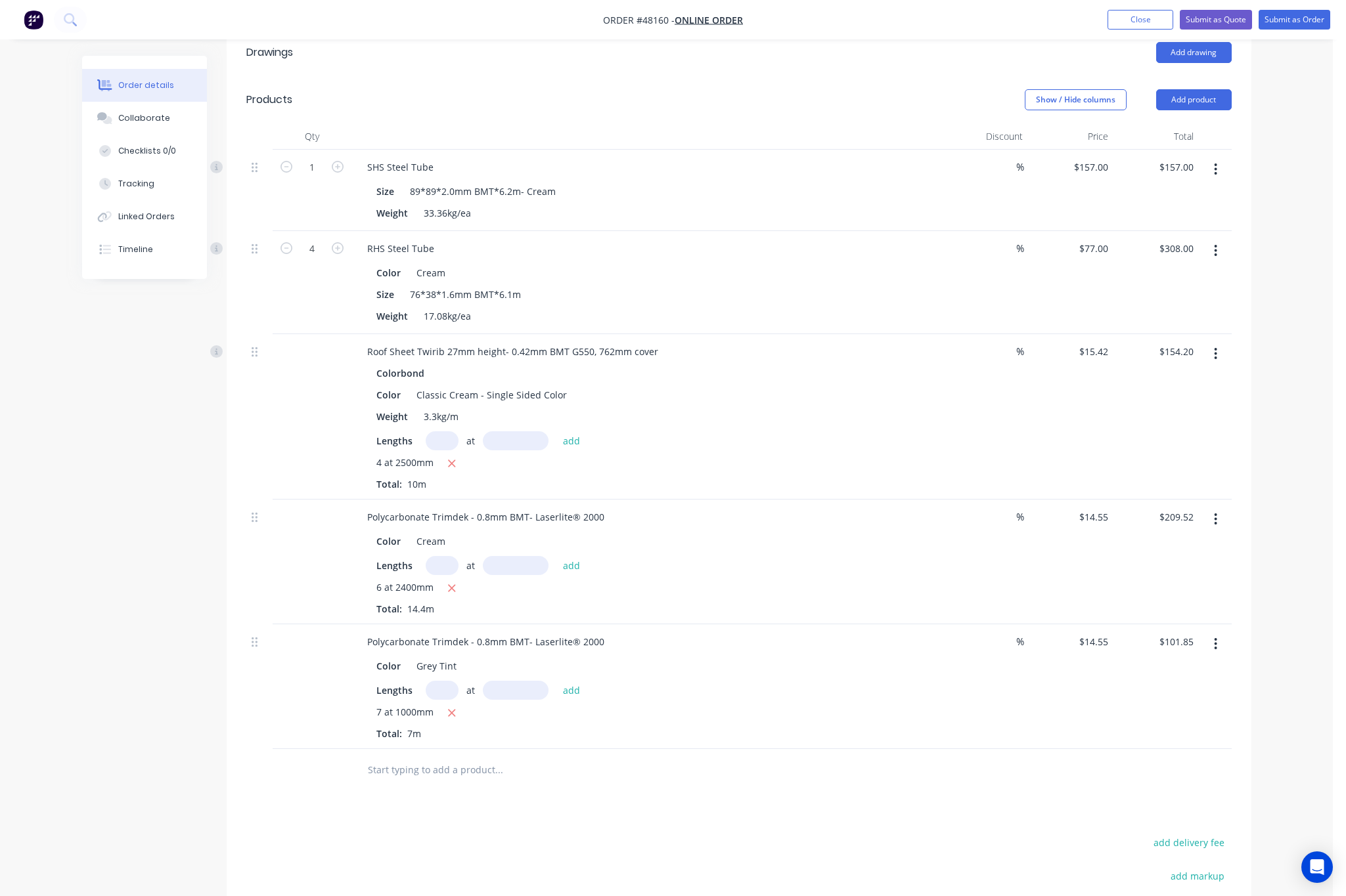
scroll to position [0, 0]
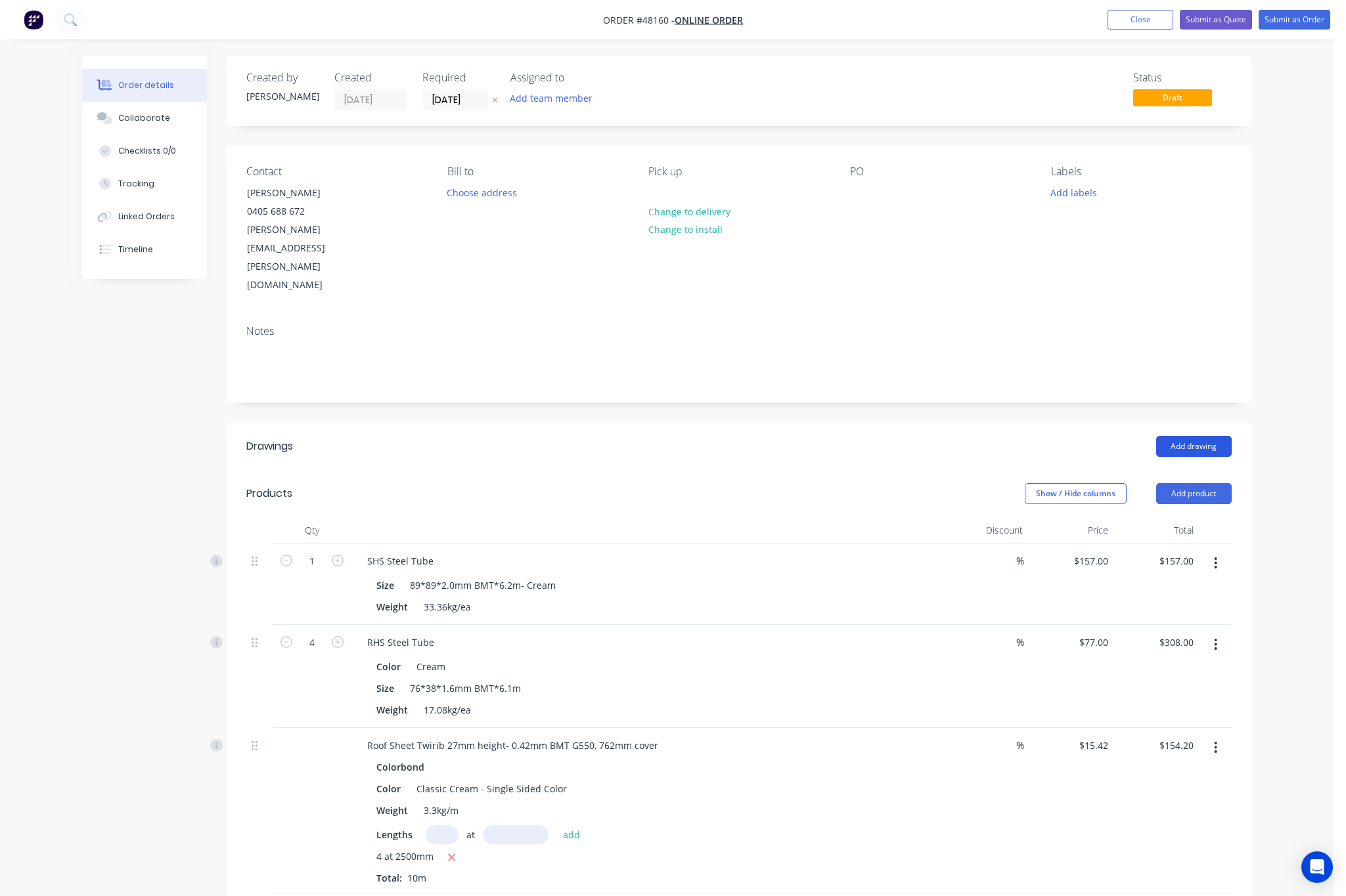
click at [1132, 436] on button "Add drawing" at bounding box center [1193, 446] width 75 height 21
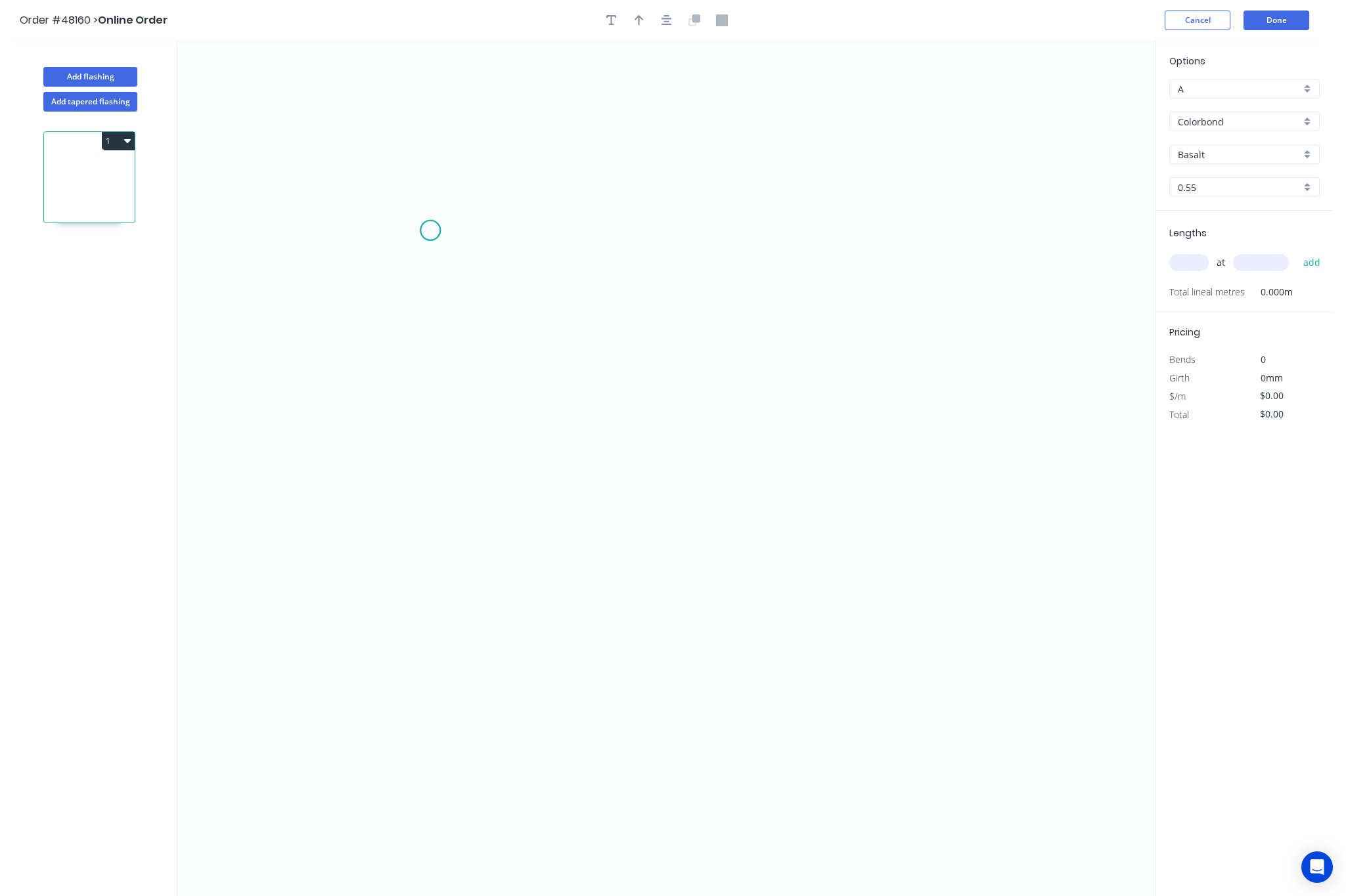
click at [430, 231] on icon "0" at bounding box center [666, 469] width 978 height 856
click at [905, 253] on icon "0" at bounding box center [666, 469] width 978 height 856
click at [905, 684] on icon "0 ?" at bounding box center [666, 469] width 978 height 856
click at [867, 726] on icon "0 ? ?" at bounding box center [666, 469] width 978 height 856
click at [869, 721] on circle at bounding box center [866, 720] width 20 height 20
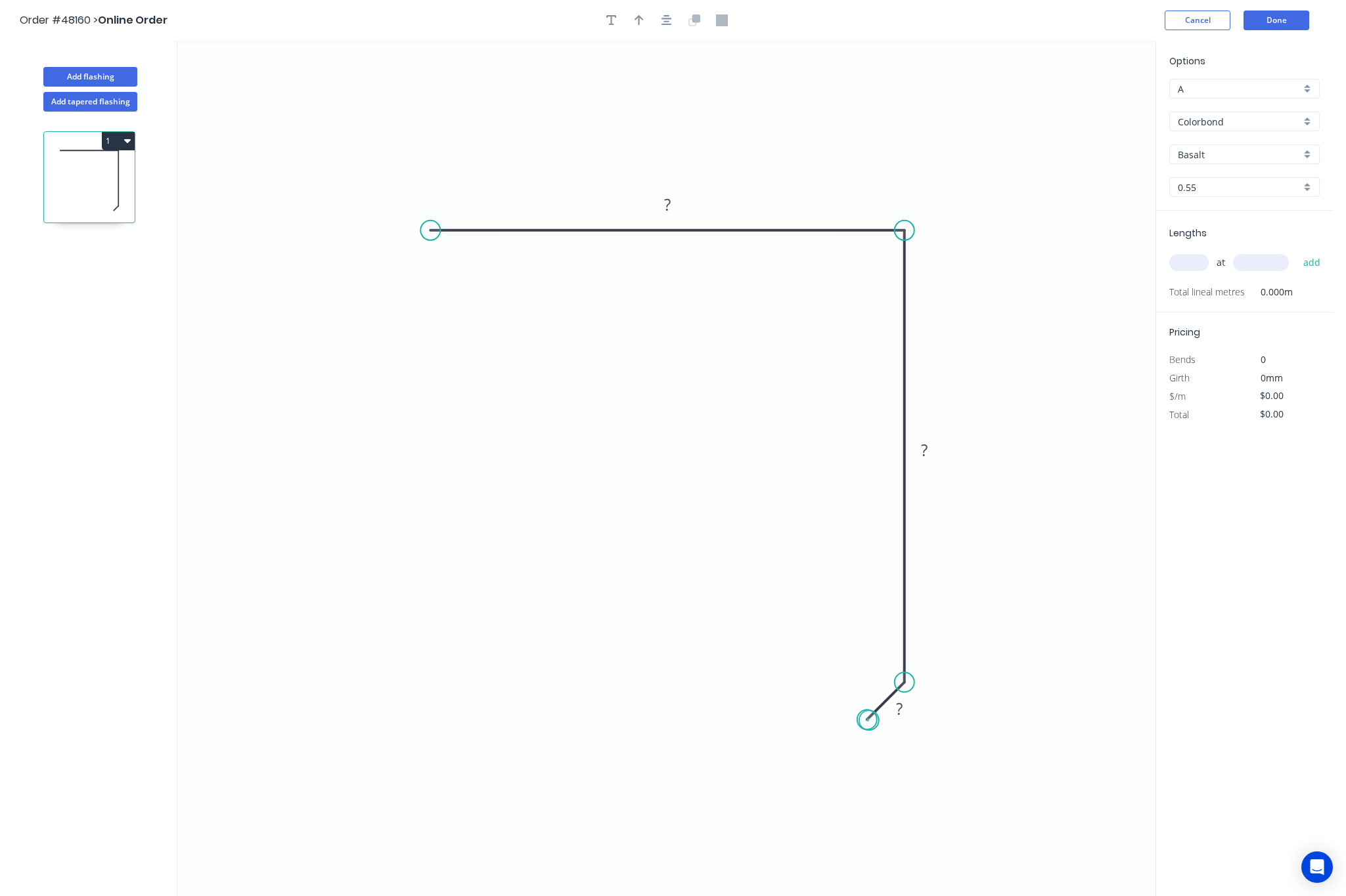
click at [869, 721] on circle at bounding box center [866, 720] width 20 height 20
click at [438, 224] on circle at bounding box center [430, 230] width 20 height 20
click at [390, 260] on icon "0 ? ? ?" at bounding box center [666, 469] width 978 height 856
click at [390, 260] on circle at bounding box center [390, 259] width 20 height 20
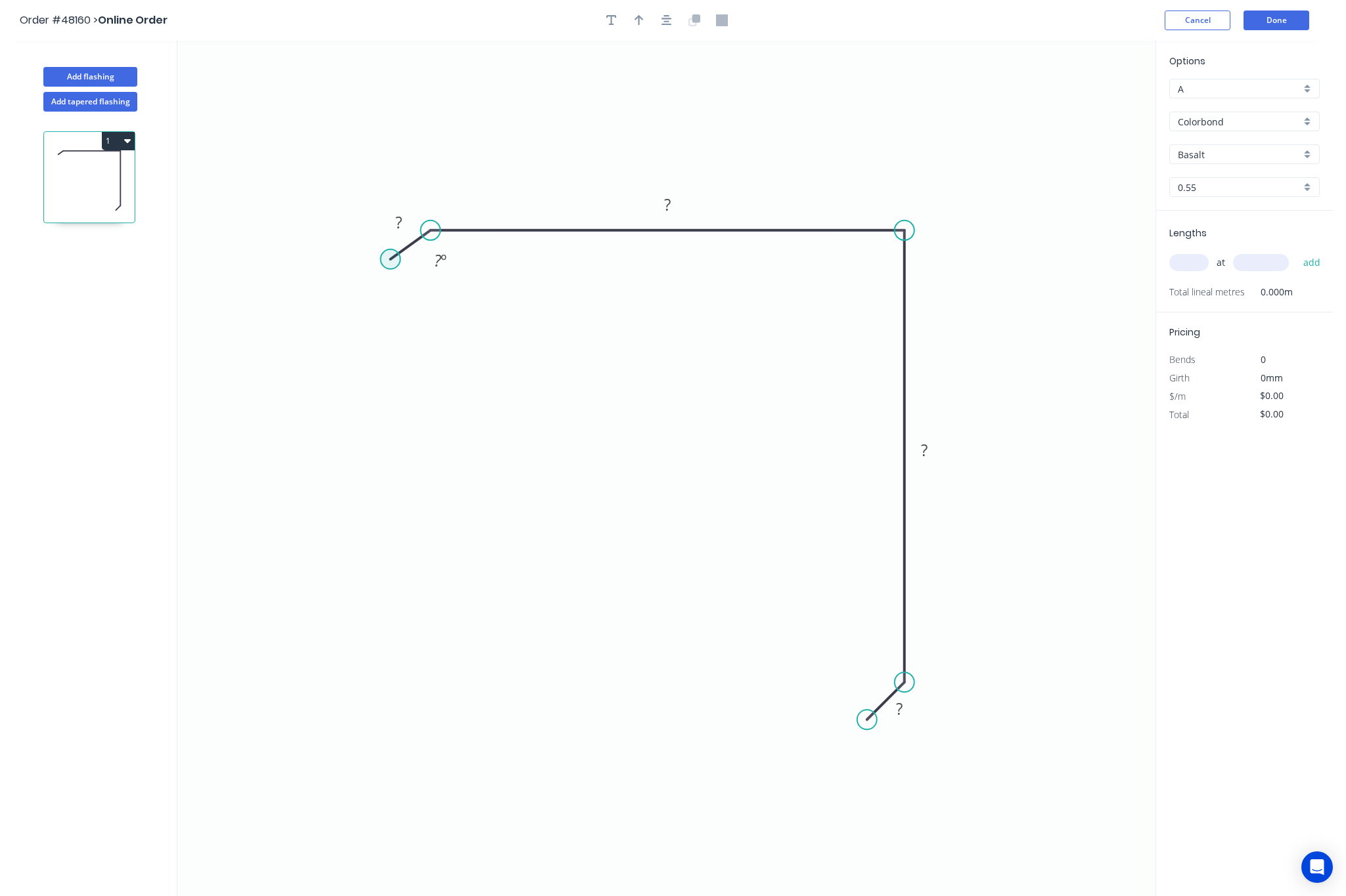
click at [390, 260] on circle at bounding box center [390, 259] width 20 height 20
drag, startPoint x: 390, startPoint y: 260, endPoint x: 395, endPoint y: 266, distance: 7.8
click at [395, 266] on circle at bounding box center [394, 266] width 20 height 20
click at [398, 219] on tspan "?" at bounding box center [398, 228] width 7 height 21
click at [664, 205] on tspan "?" at bounding box center [667, 204] width 7 height 21
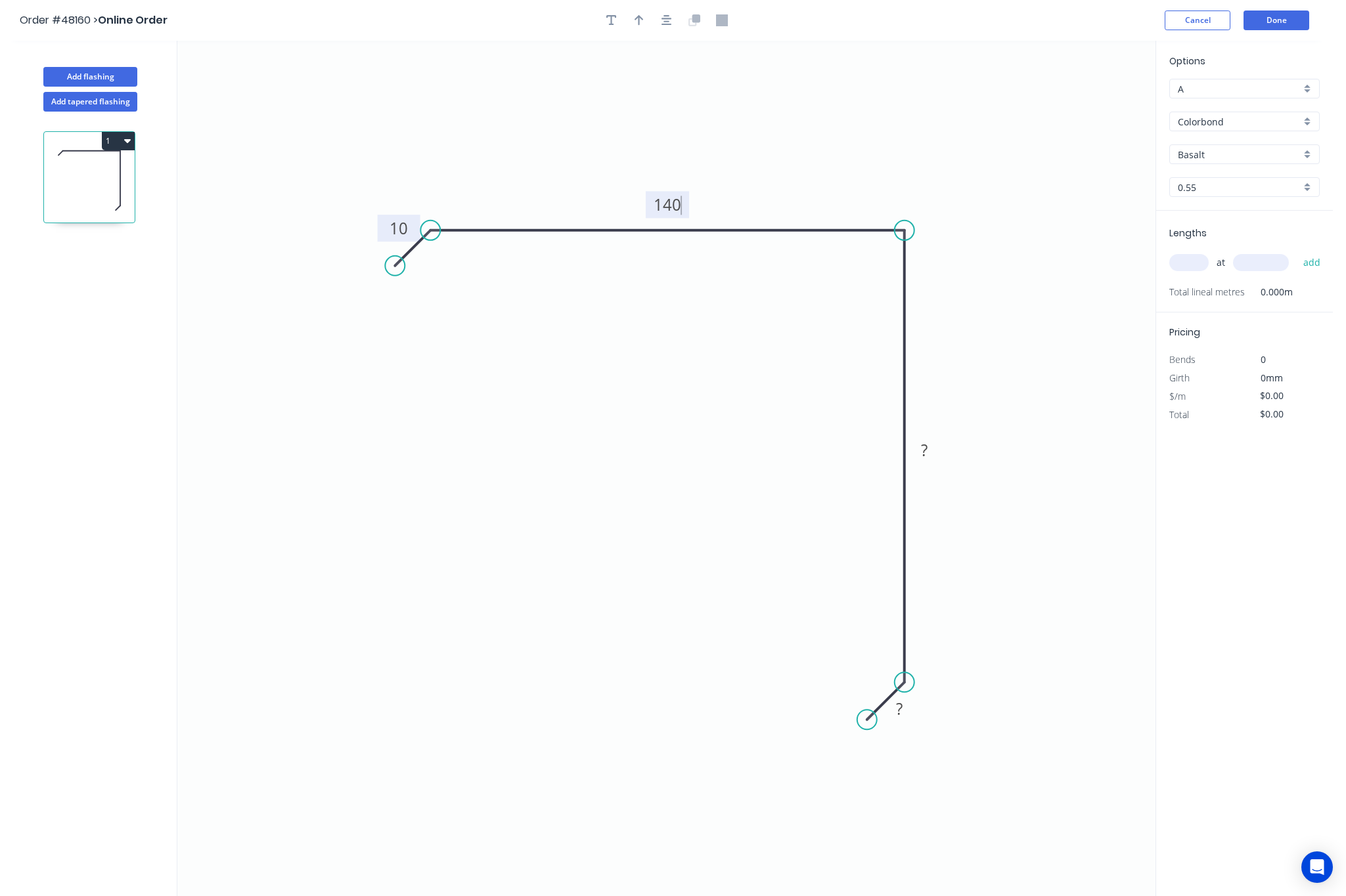
click at [870, 377] on icon "0 10 140 ? ?" at bounding box center [666, 469] width 978 height 856
click at [912, 443] on rect at bounding box center [924, 451] width 27 height 18
click at [905, 714] on rect at bounding box center [899, 709] width 27 height 18
click at [643, 20] on icon "button" at bounding box center [638, 21] width 9 height 10
type input "$11.84"
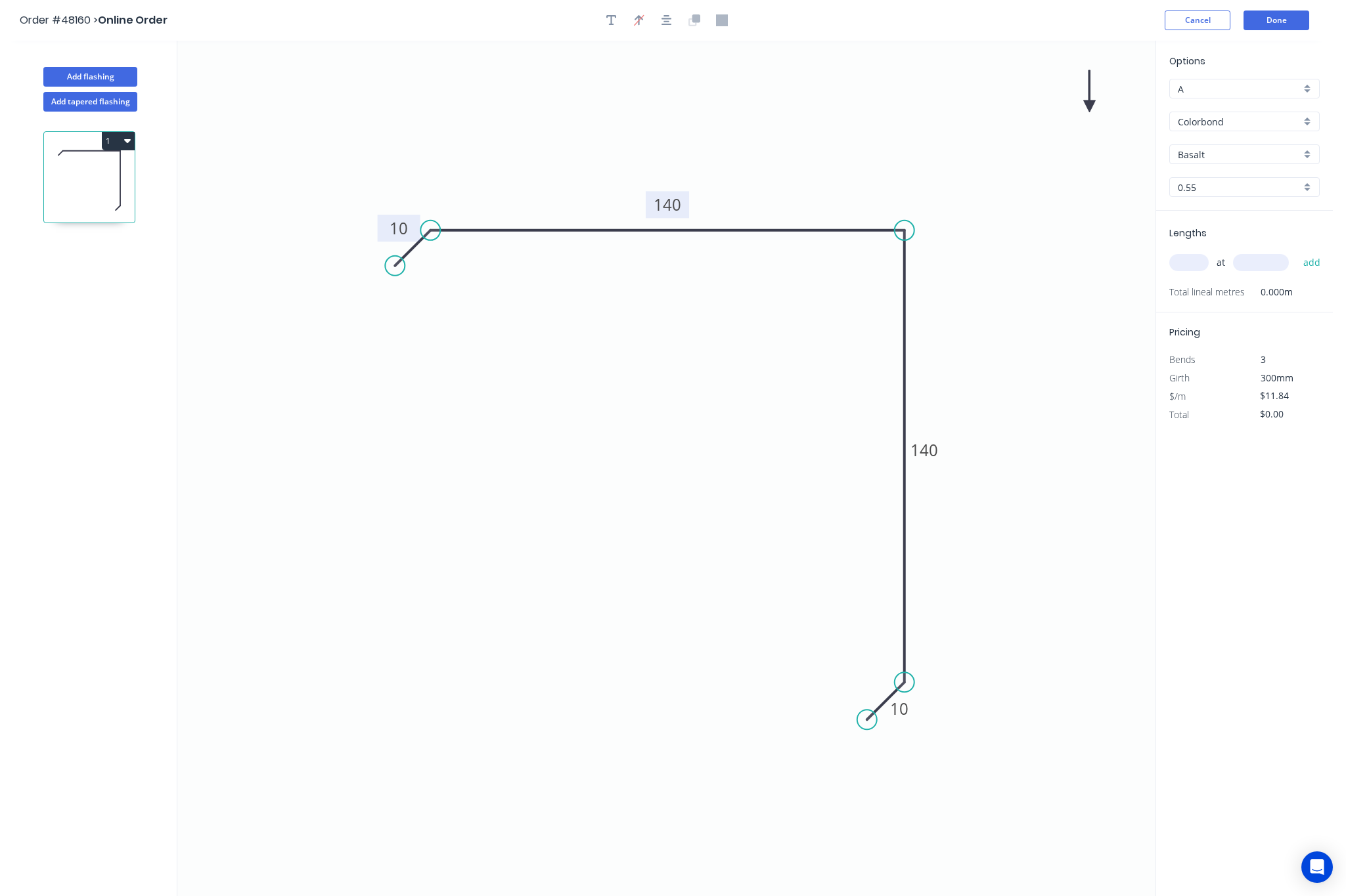
click at [1094, 105] on icon at bounding box center [1090, 91] width 12 height 42
click at [1094, 105] on icon at bounding box center [1094, 89] width 12 height 42
drag, startPoint x: 1094, startPoint y: 105, endPoint x: 940, endPoint y: 142, distance: 158.4
click at [902, 142] on icon at bounding box center [915, 129] width 38 height 38
click at [1132, 258] on input "text" at bounding box center [1188, 263] width 39 height 17
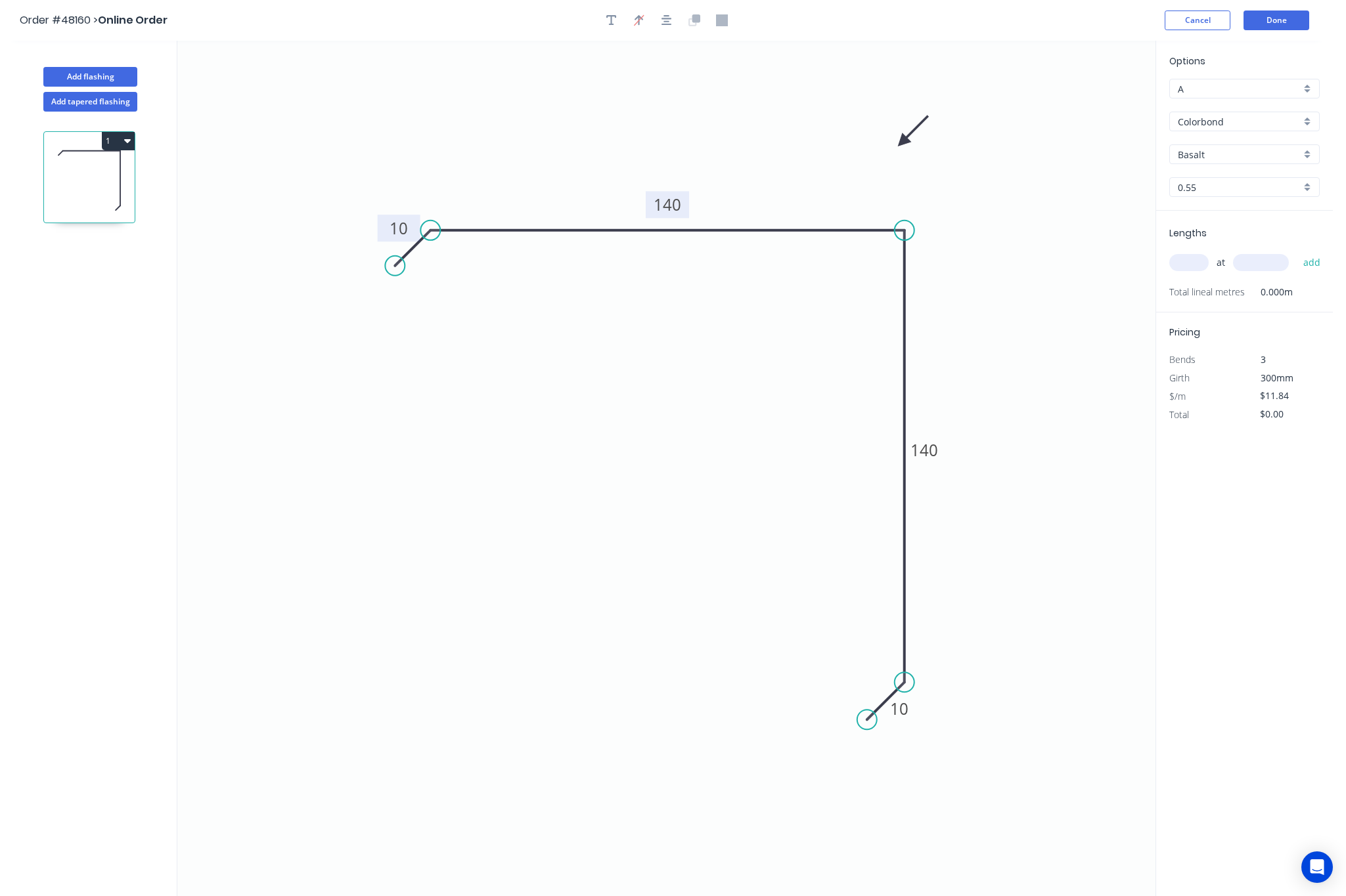
click at [1132, 142] on div "Options A A Colorbond Colorbond Basalt Basalt 0.55 0.55" at bounding box center [1244, 132] width 176 height 157
click at [1132, 152] on input "Basalt" at bounding box center [1238, 154] width 123 height 14
click at [1132, 209] on div "Classic Cream" at bounding box center [1244, 202] width 149 height 23
type input "Classic Cream"
click at [1132, 268] on input "text" at bounding box center [1188, 263] width 39 height 17
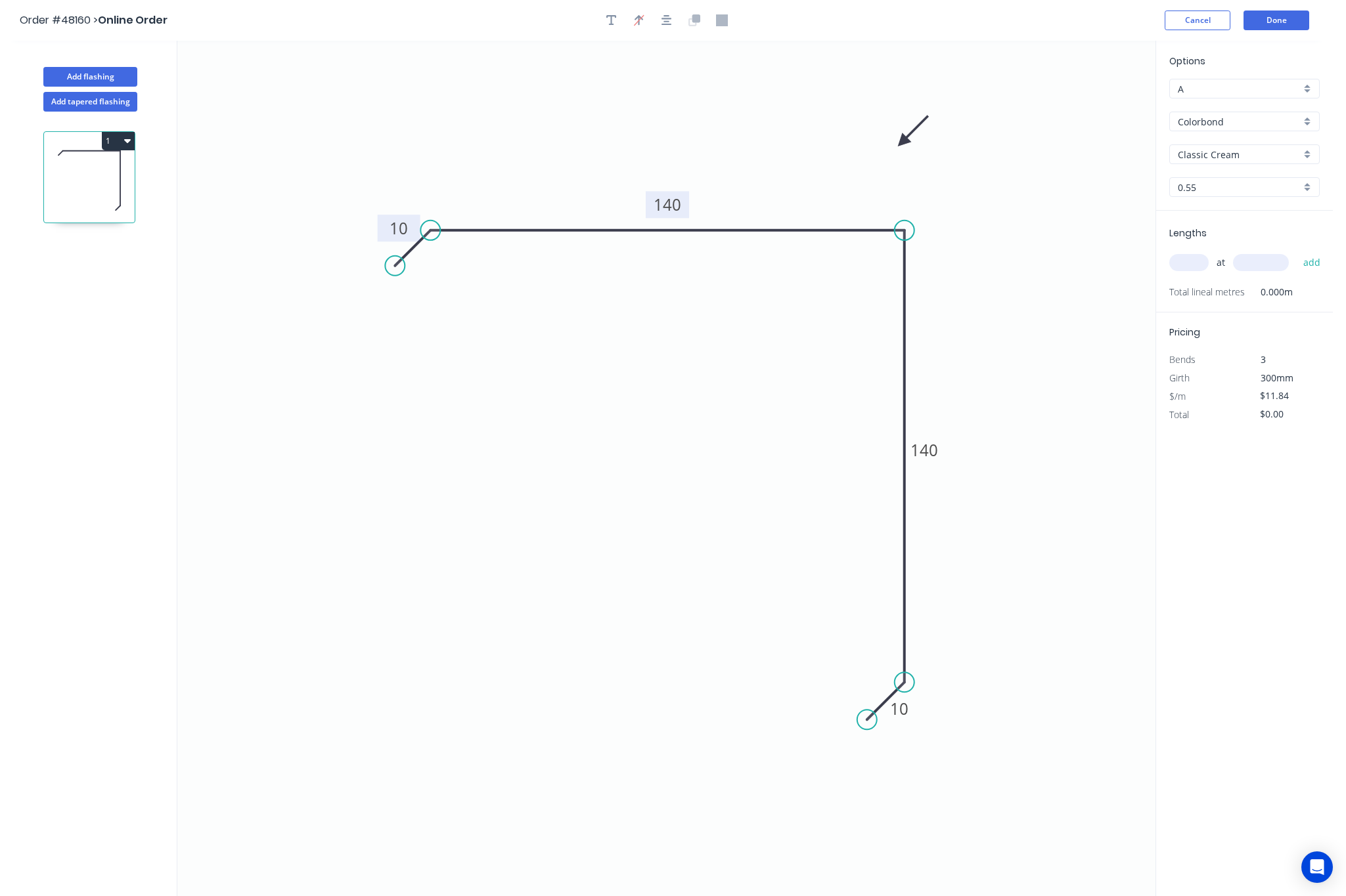
click at [1132, 142] on div "Options A A Colorbond Colorbond Classic Cream Classic Cream 0.55 0.55" at bounding box center [1244, 132] width 176 height 157
click at [1132, 146] on div "Classic Cream" at bounding box center [1244, 154] width 151 height 20
drag, startPoint x: 1257, startPoint y: 243, endPoint x: 1250, endPoint y: 253, distance: 12.2
click at [1132, 243] on div "Deep Ocean" at bounding box center [1244, 248] width 149 height 23
type input "Deep Ocean"
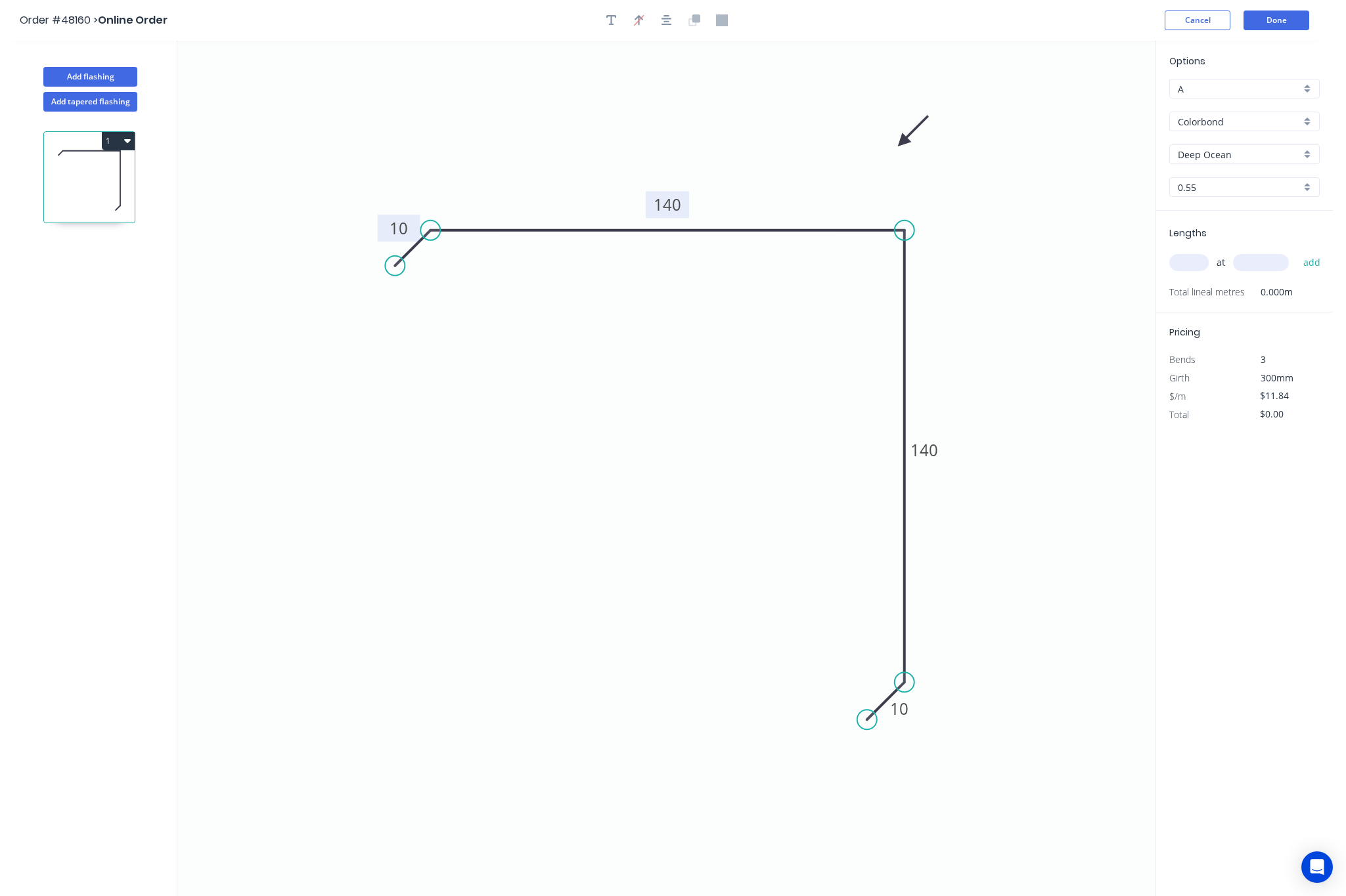
click at [1132, 265] on input "text" at bounding box center [1188, 263] width 39 height 17
type input "1"
click at [1132, 264] on input "text" at bounding box center [1260, 263] width 56 height 17
type input "2500"
click at [1132, 252] on button "add" at bounding box center [1312, 263] width 31 height 22
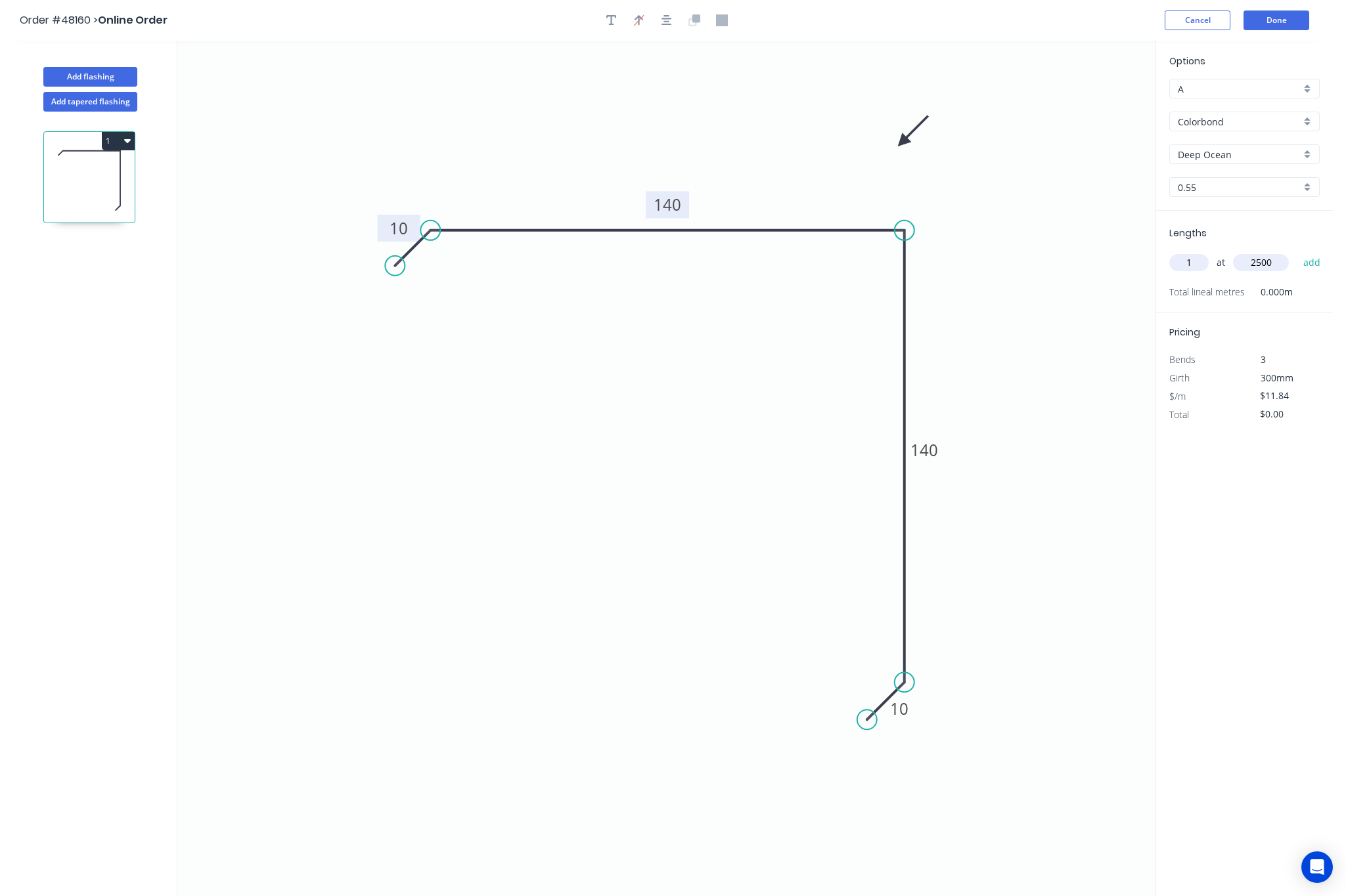
type input "$29.60"
click at [1132, 24] on button "Done" at bounding box center [1276, 20] width 66 height 20
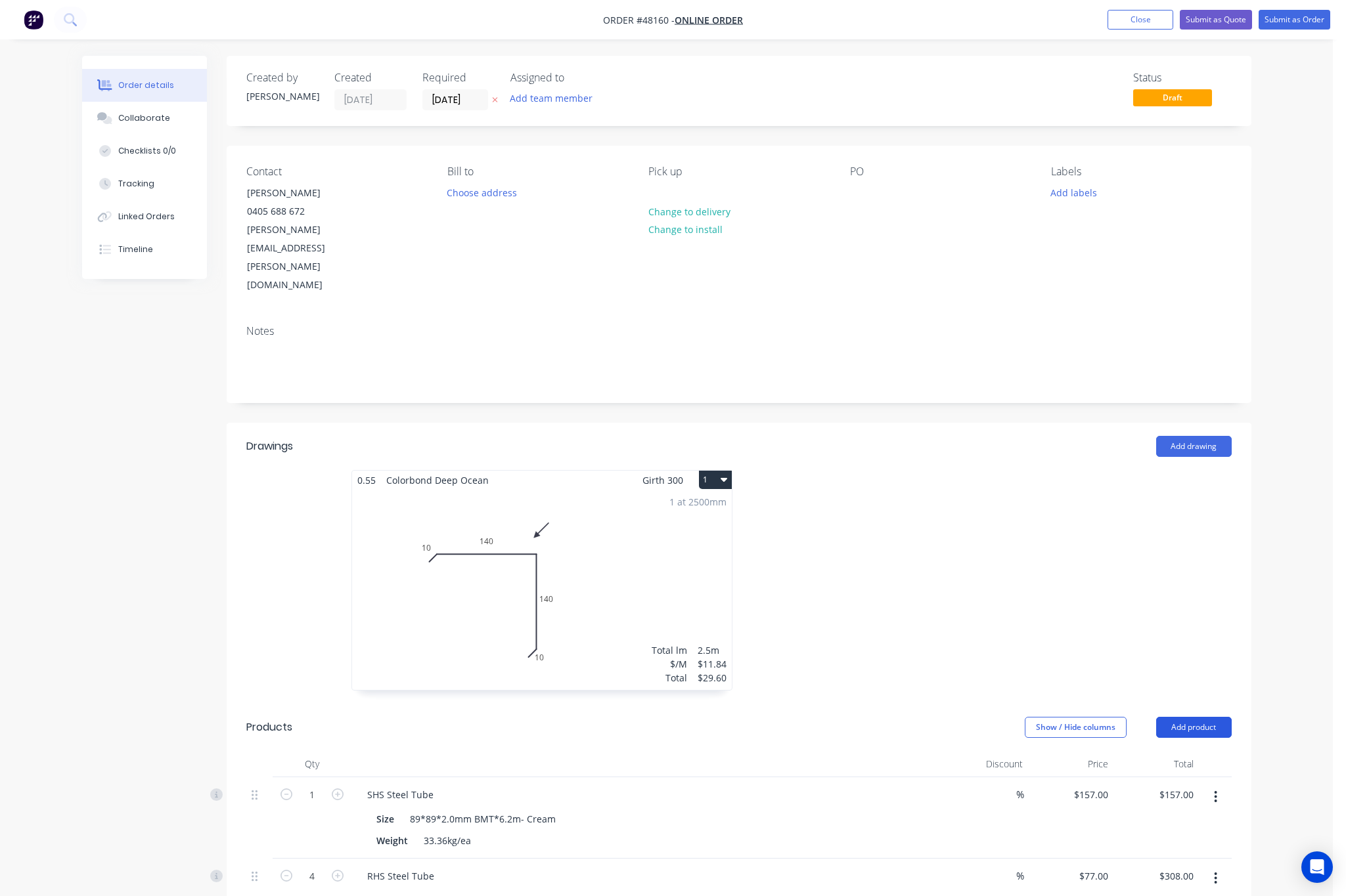
drag, startPoint x: 1184, startPoint y: 682, endPoint x: 1181, endPoint y: 676, distance: 6.7
click at [1132, 717] on button "Add product" at bounding box center [1193, 727] width 75 height 21
click at [1132, 751] on div "Product catalogue" at bounding box center [1169, 761] width 101 height 19
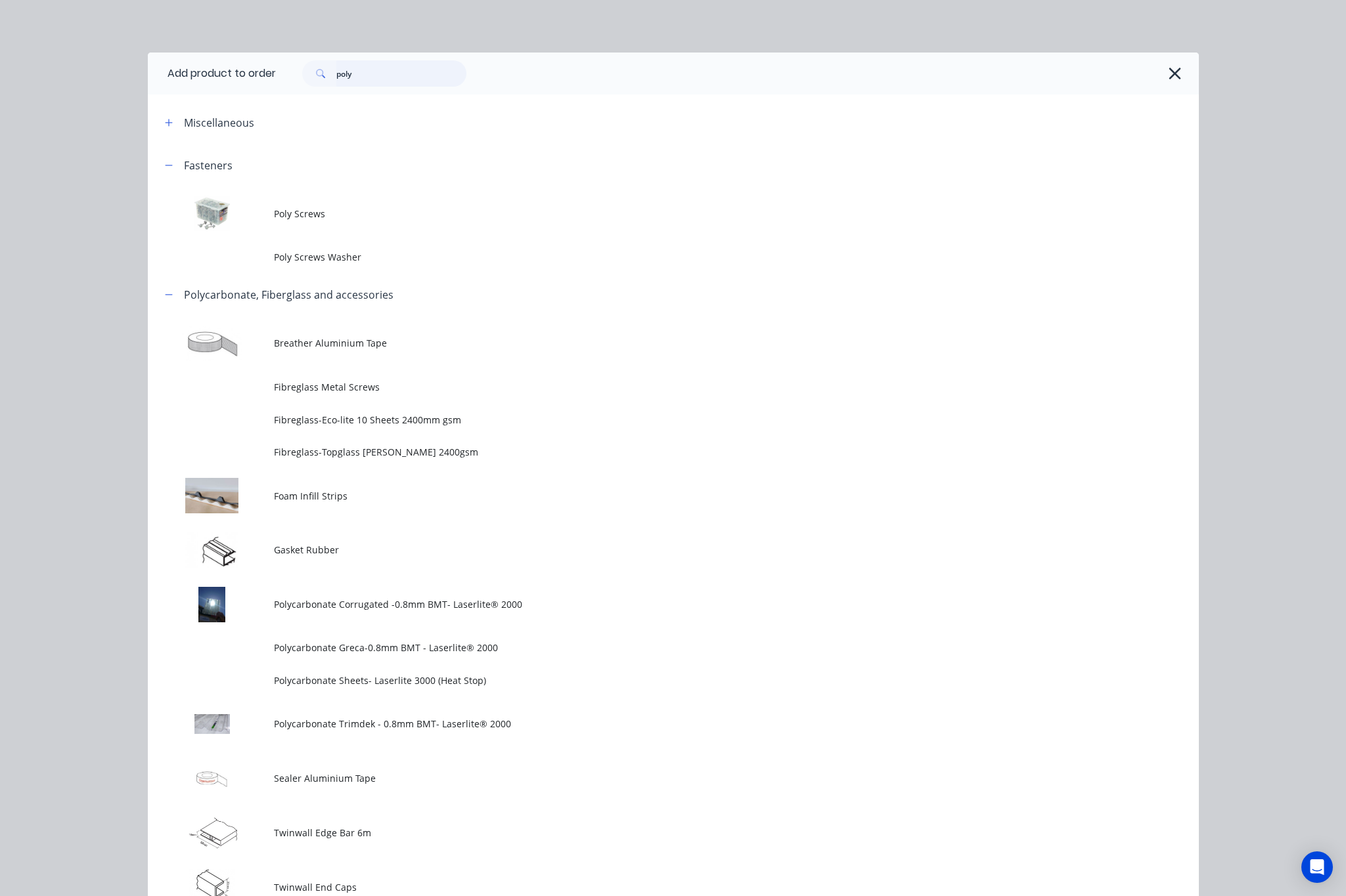
drag, startPoint x: 371, startPoint y: 71, endPoint x: 276, endPoint y: 66, distance: 95.1
click at [302, 67] on div "poly" at bounding box center [385, 74] width 165 height 27
type input "inter"
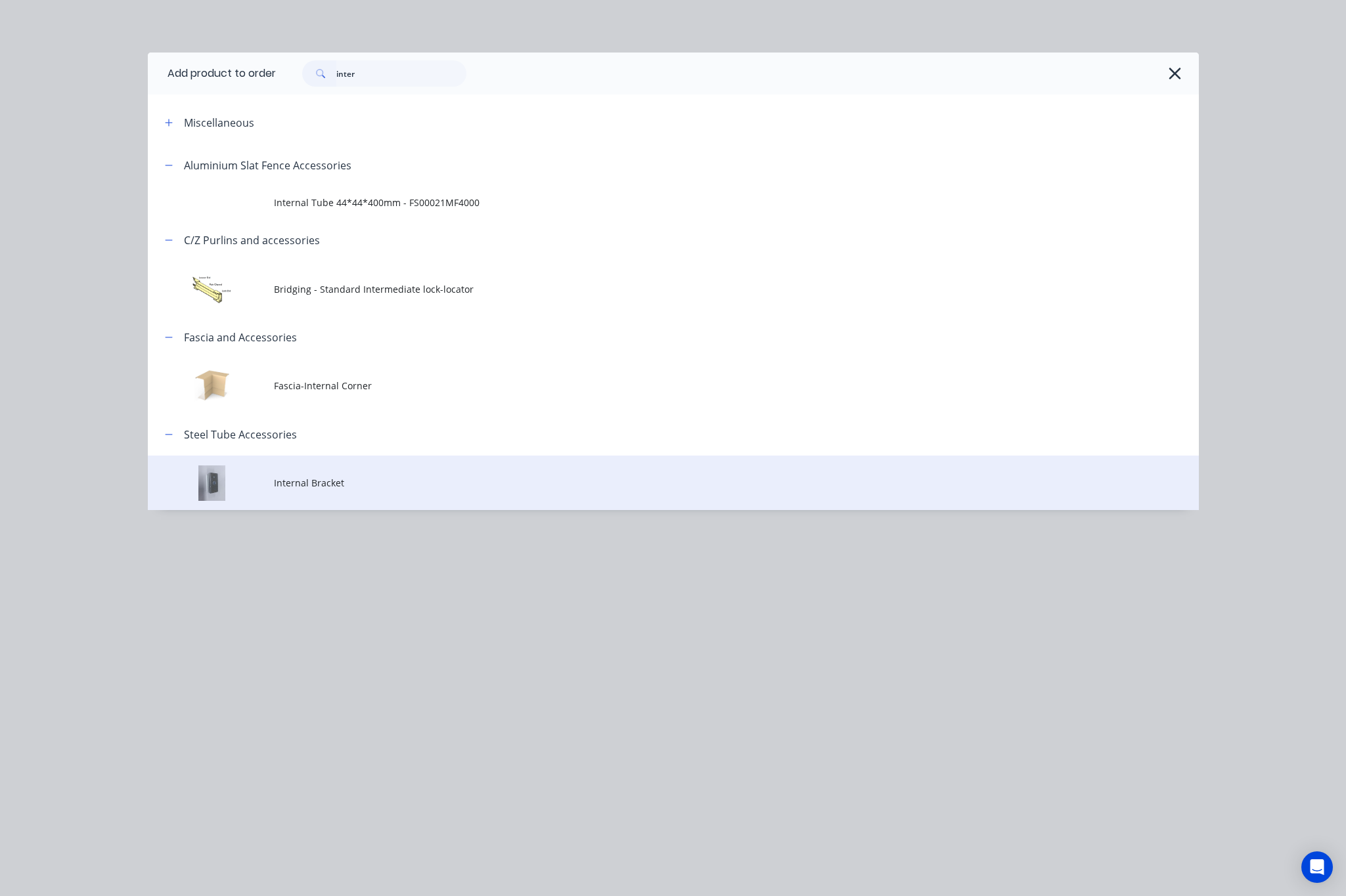
click at [435, 475] on td "Internal Bracket" at bounding box center [736, 483] width 924 height 55
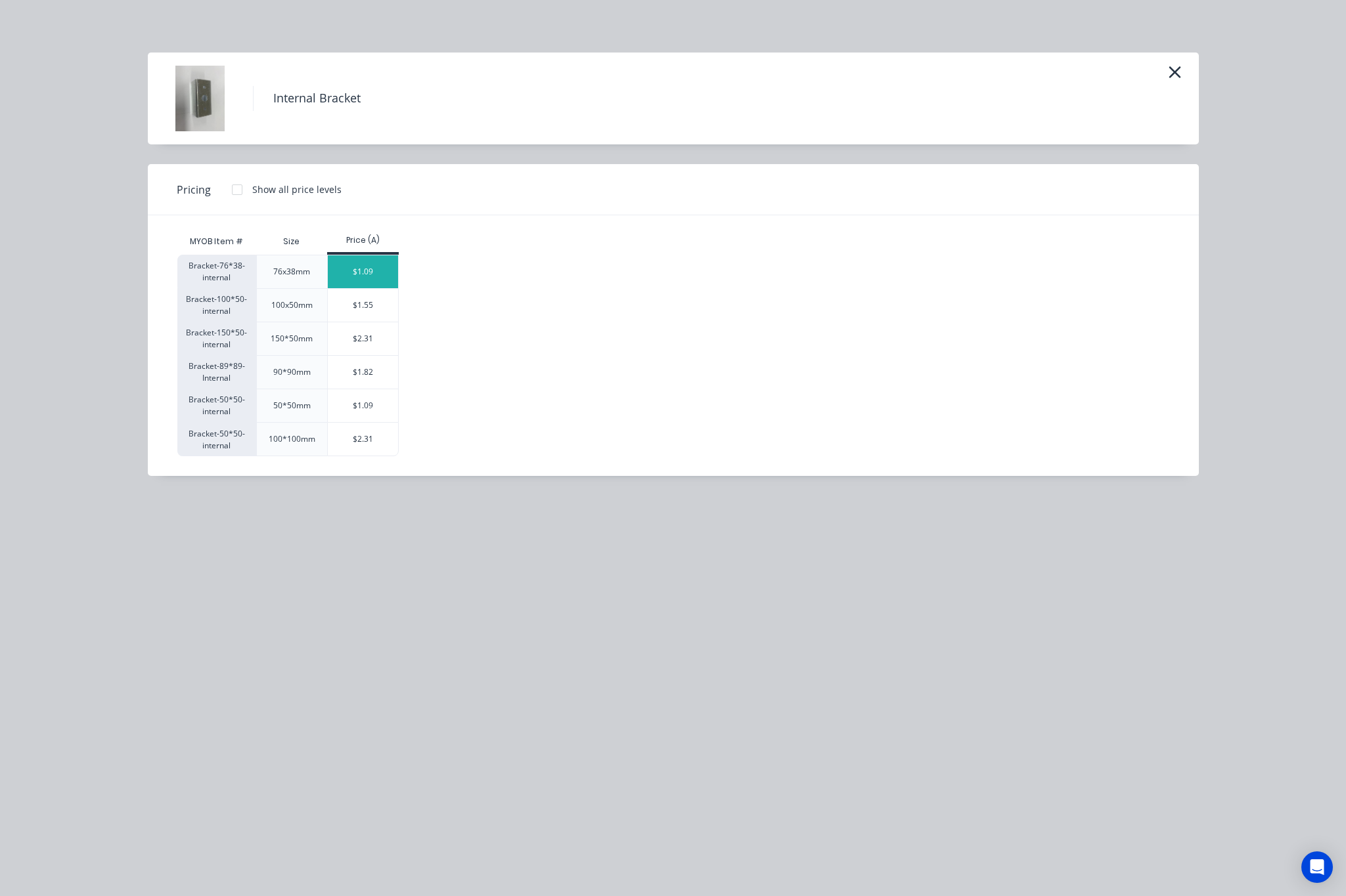
click at [367, 282] on div "$1.09" at bounding box center [362, 272] width 70 height 33
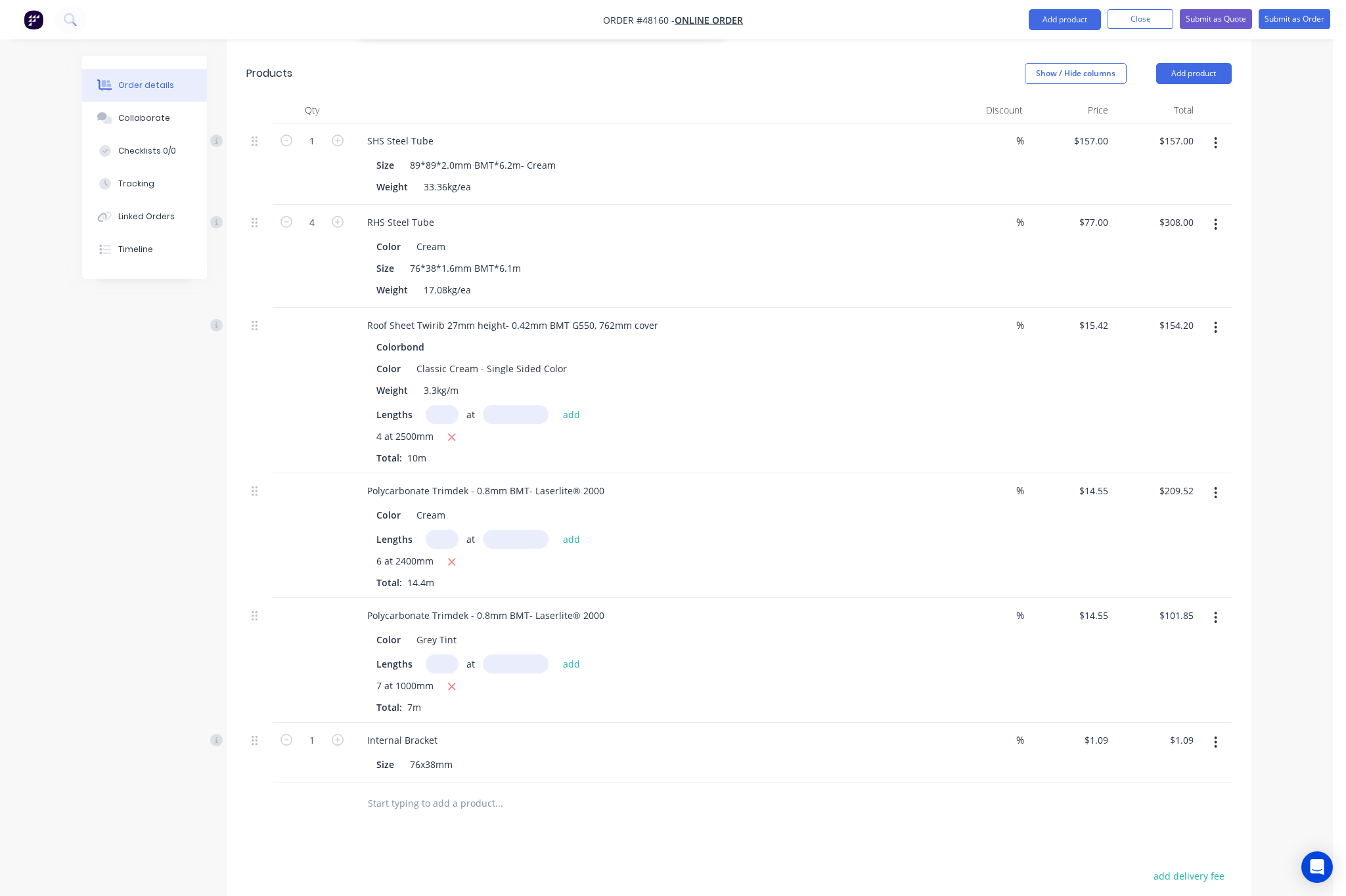
scroll to position [838, 0]
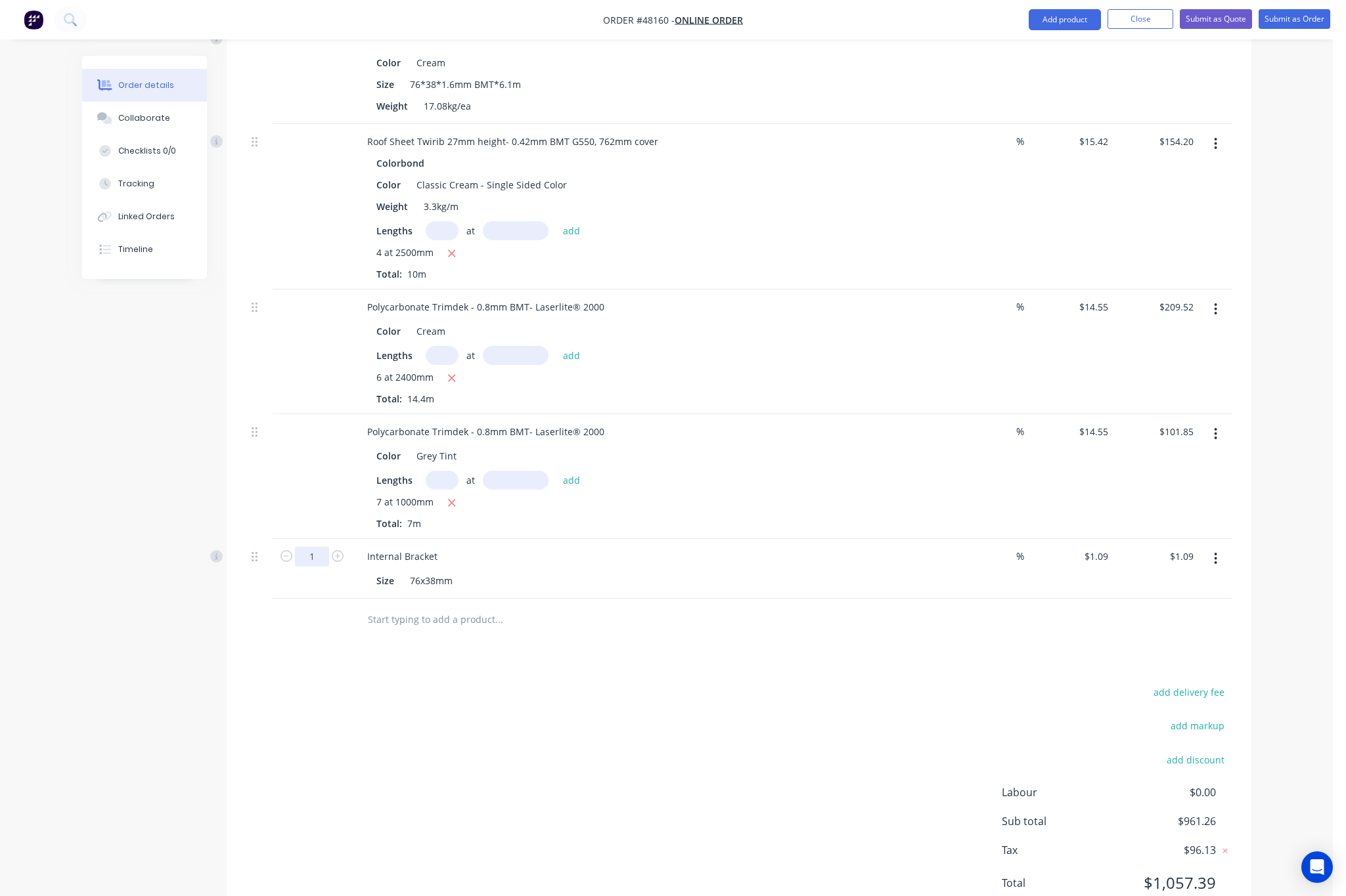
type input "8"
type input "$8.72"
drag, startPoint x: 688, startPoint y: 692, endPoint x: 617, endPoint y: 696, distance: 71.1
click at [688, 690] on div "add delivery fee add markup add discount Labour $0.00 Sub total $961.26 Tax $96…" at bounding box center [739, 796] width 985 height 224
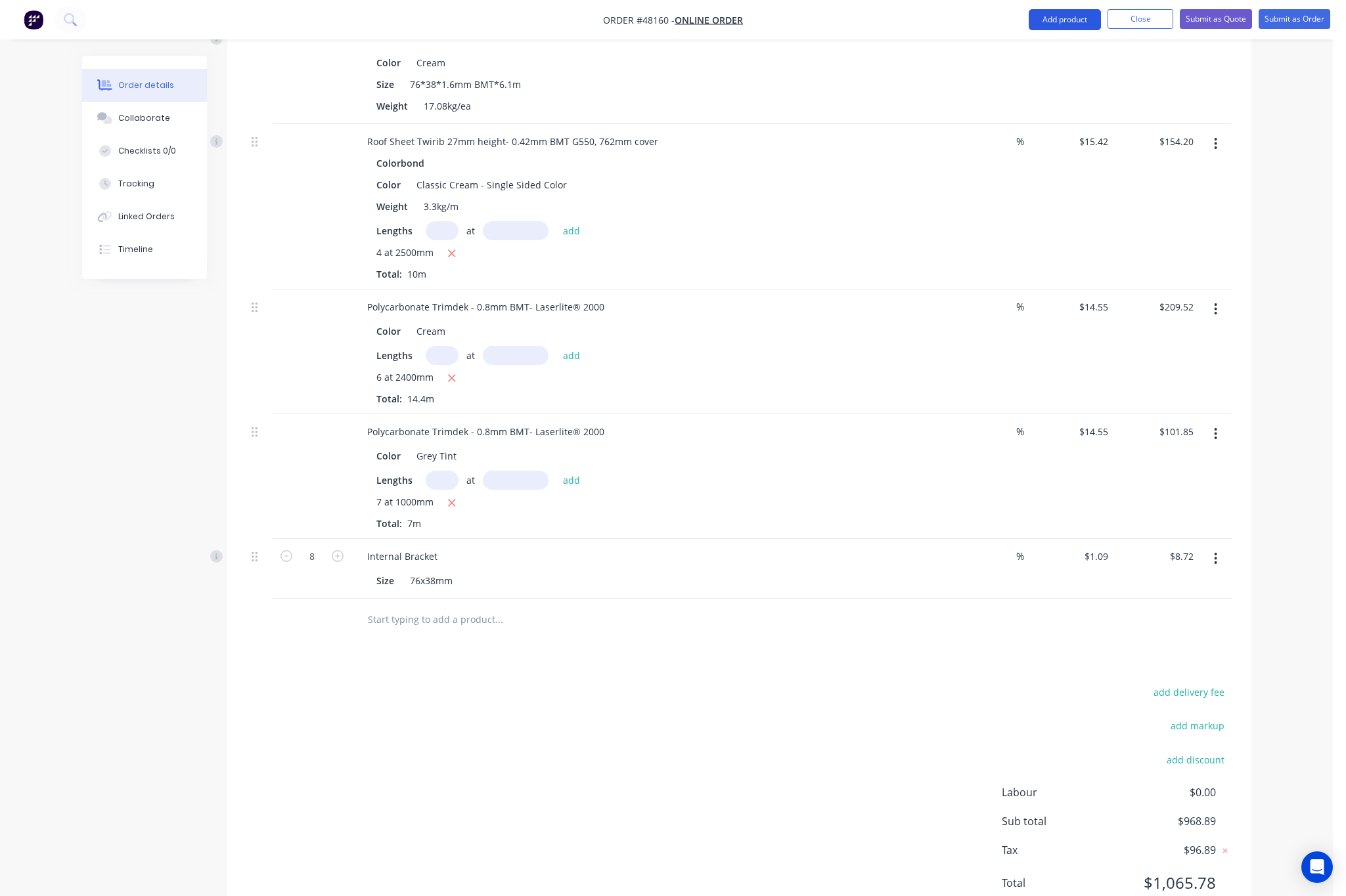
click at [1050, 21] on button "Add product" at bounding box center [1064, 20] width 72 height 21
click at [1008, 57] on div "Product catalogue" at bounding box center [1038, 53] width 101 height 19
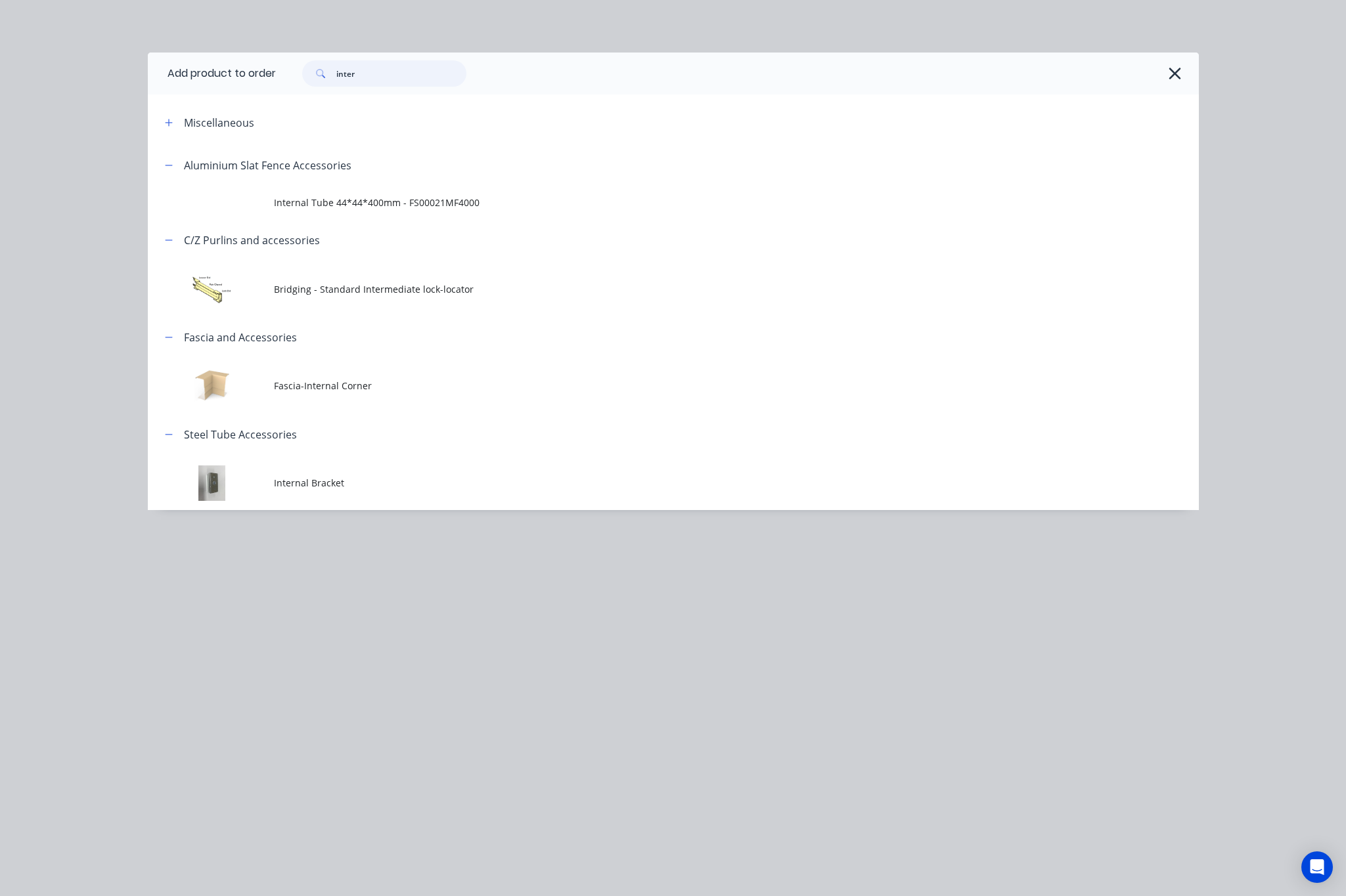
drag, startPoint x: 371, startPoint y: 69, endPoint x: 180, endPoint y: 101, distance: 193.7
click at [171, 99] on div "Add product to order inter Miscellaneous Aluminium Slat Fence Accessories Inter…" at bounding box center [673, 281] width 1050 height 457
type input "rafter"
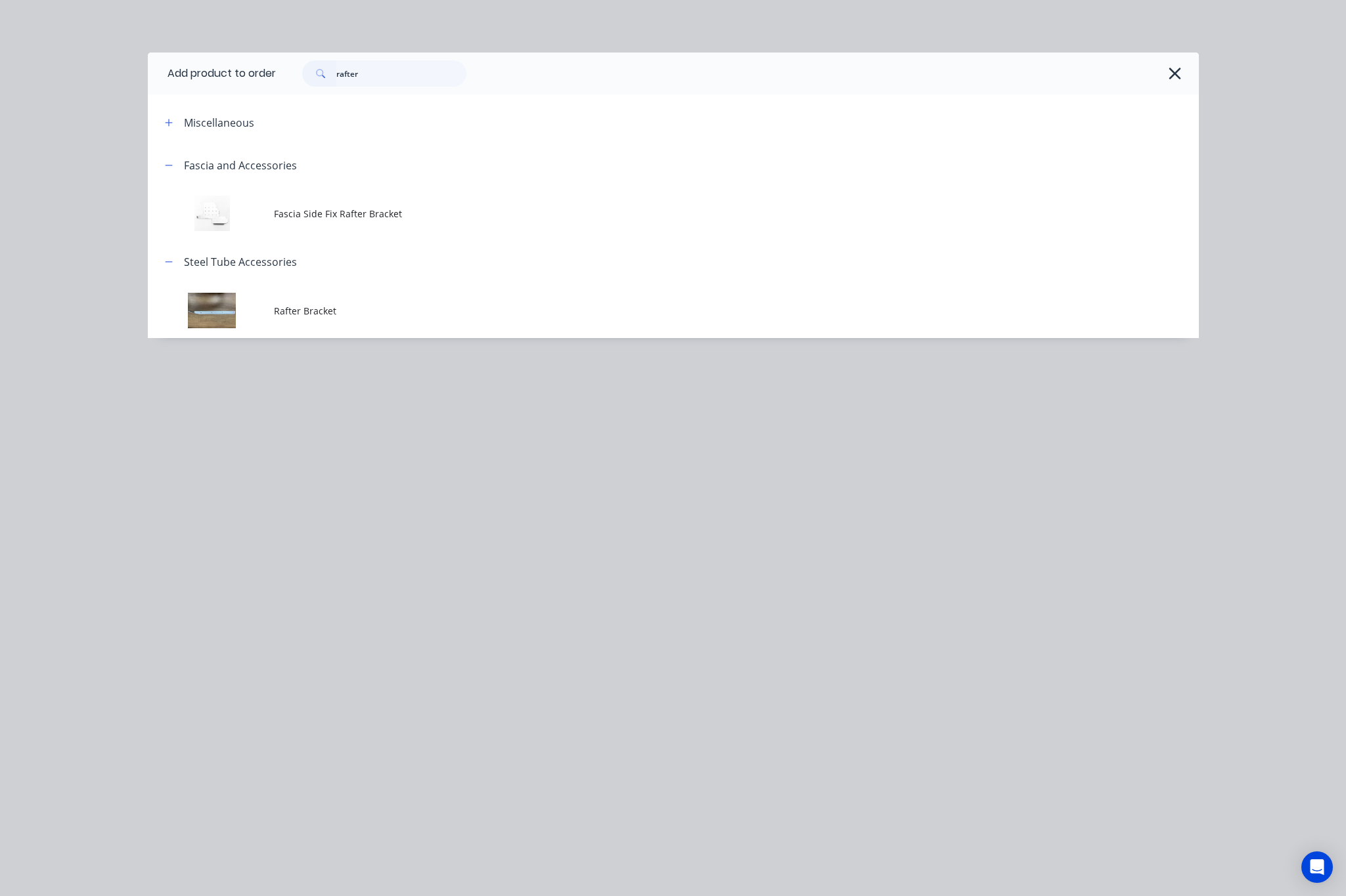
click at [355, 308] on span "Rafter Bracket" at bounding box center [643, 311] width 739 height 14
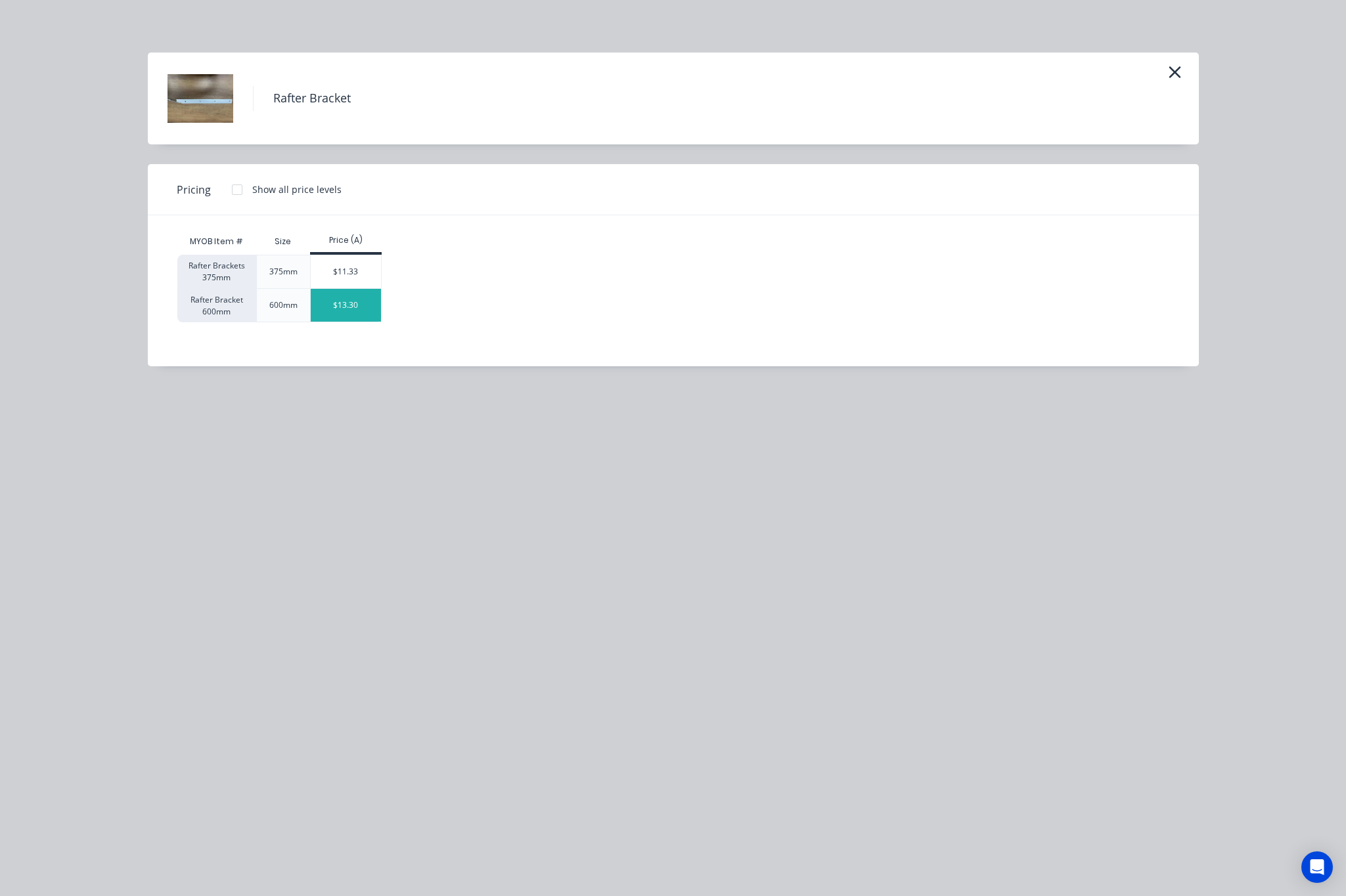
click at [367, 311] on div "$13.30" at bounding box center [346, 305] width 70 height 33
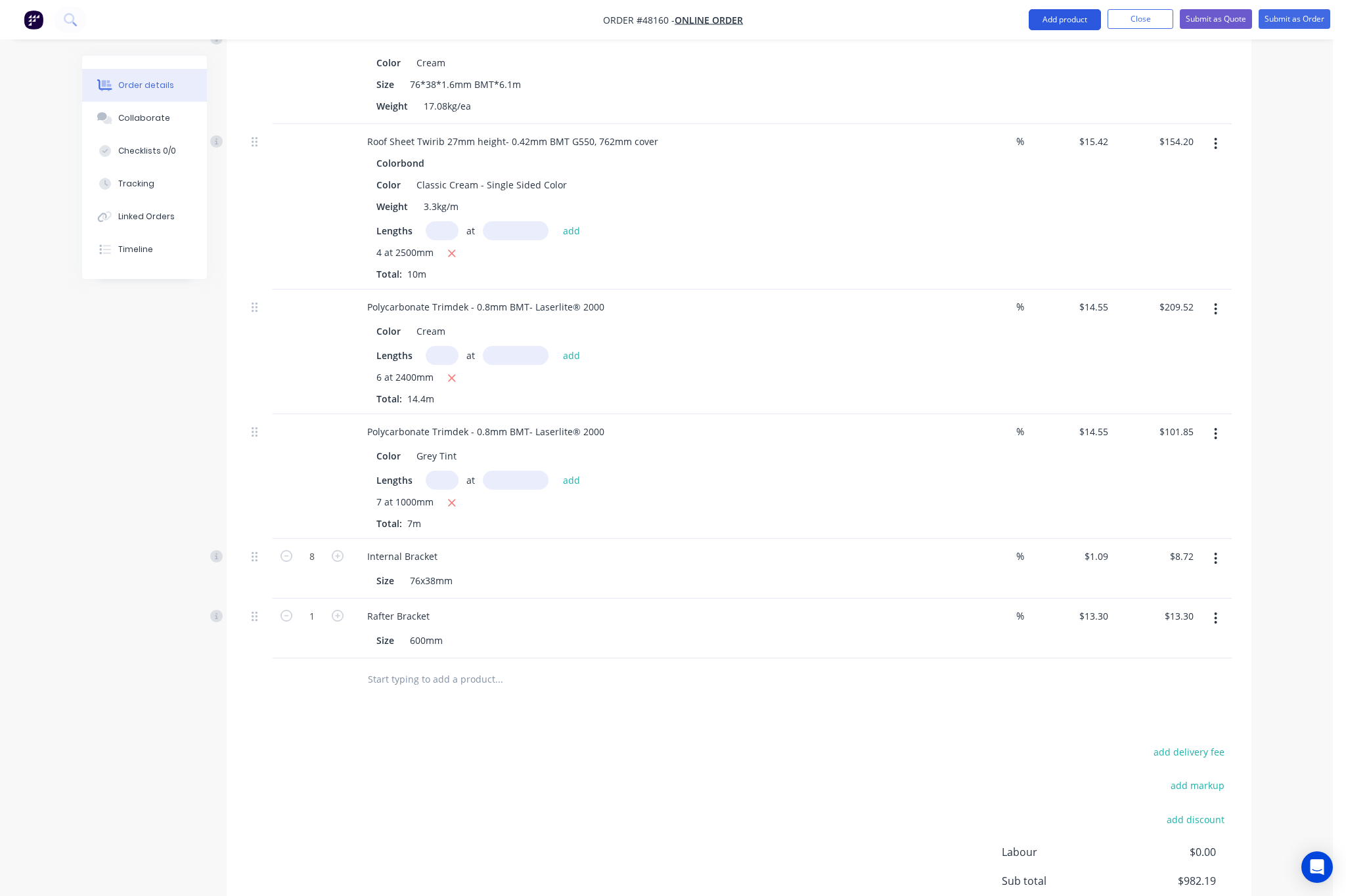
click at [1044, 24] on button "Add product" at bounding box center [1064, 20] width 72 height 21
click at [1013, 65] on button "Product catalogue" at bounding box center [1038, 53] width 125 height 27
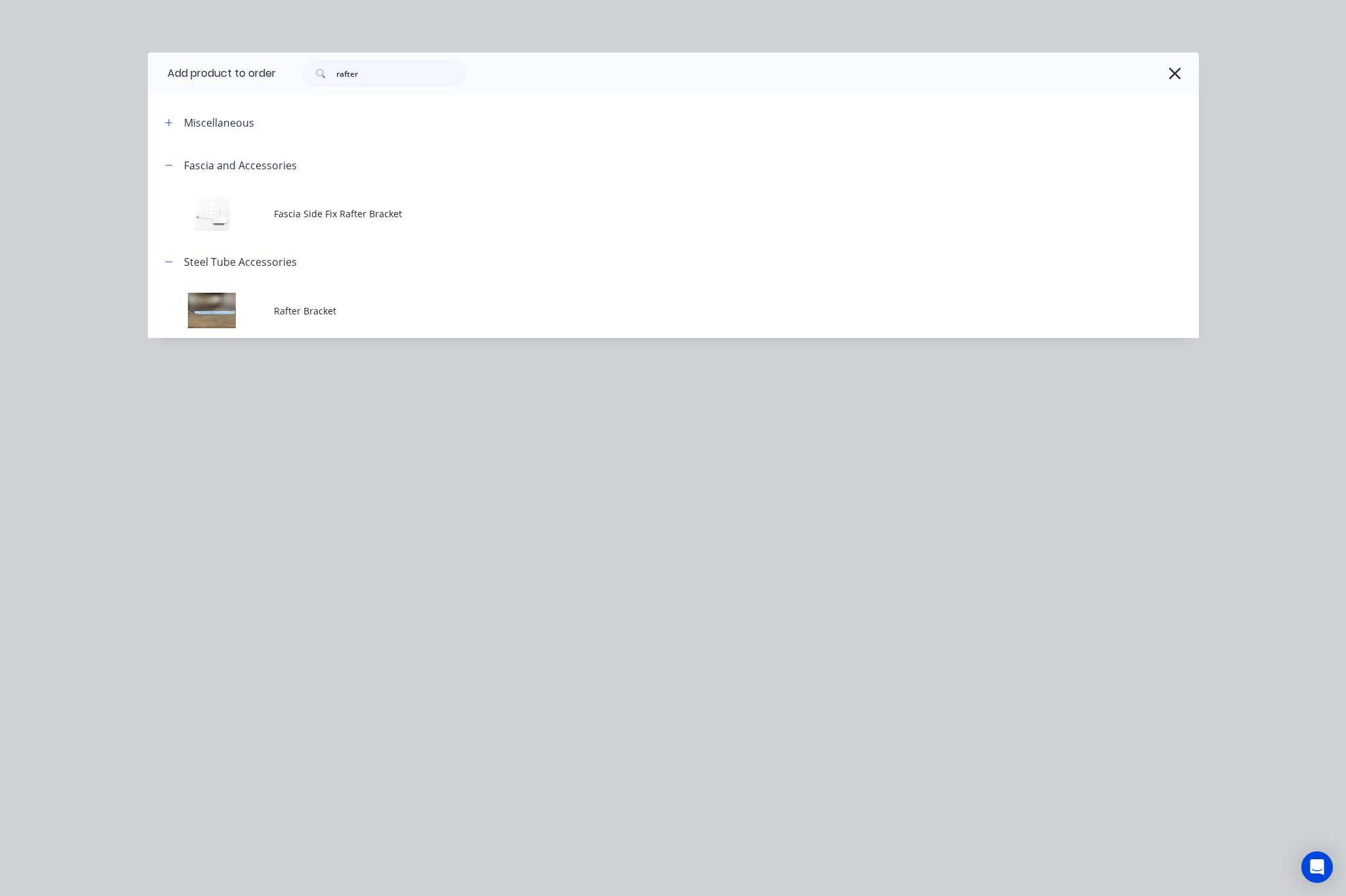
click at [1132, 69] on div "rafter" at bounding box center [731, 74] width 910 height 27
click at [1132, 73] on button "button" at bounding box center [1175, 74] width 21 height 21
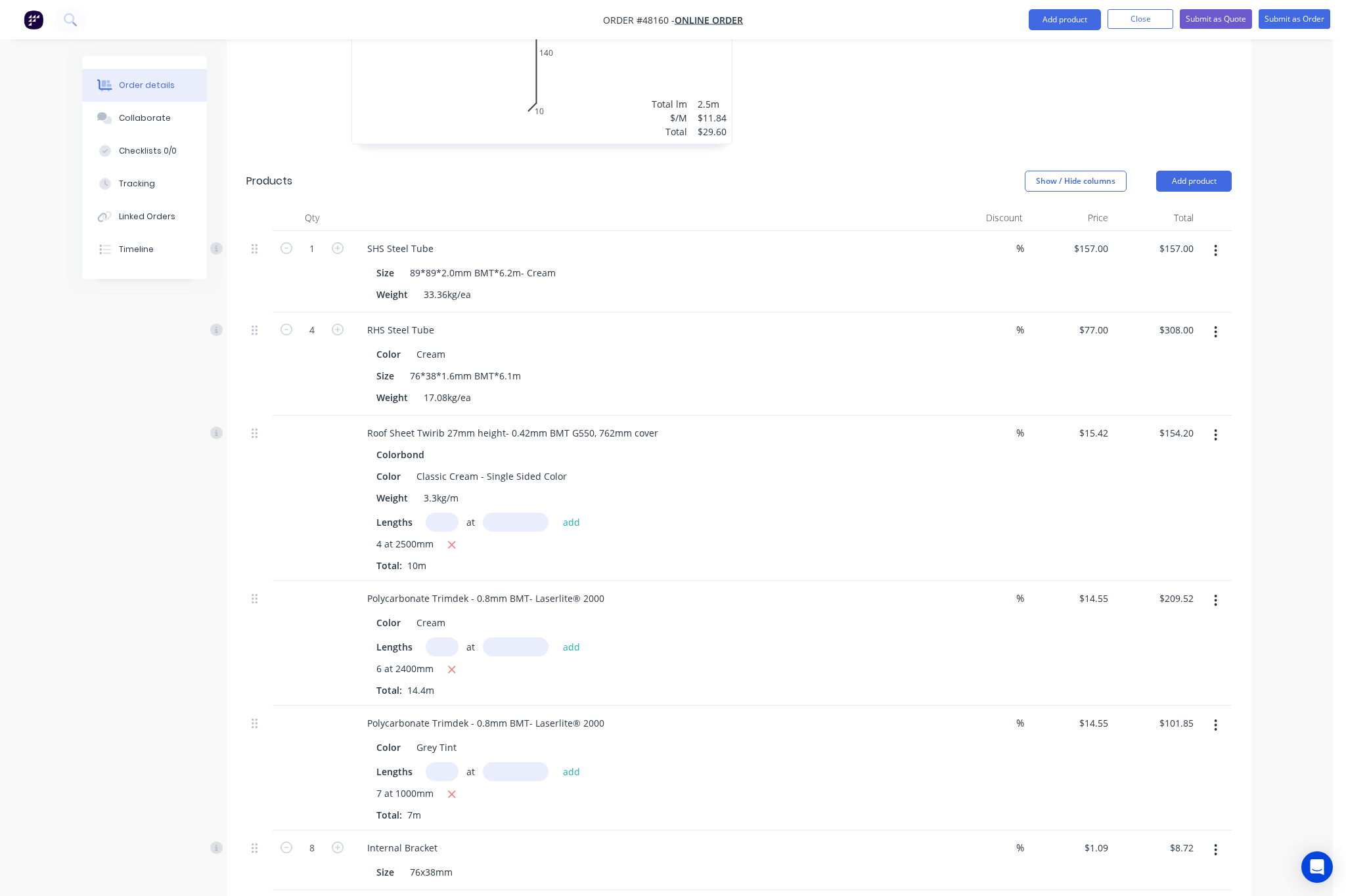
scroll to position [50, 0]
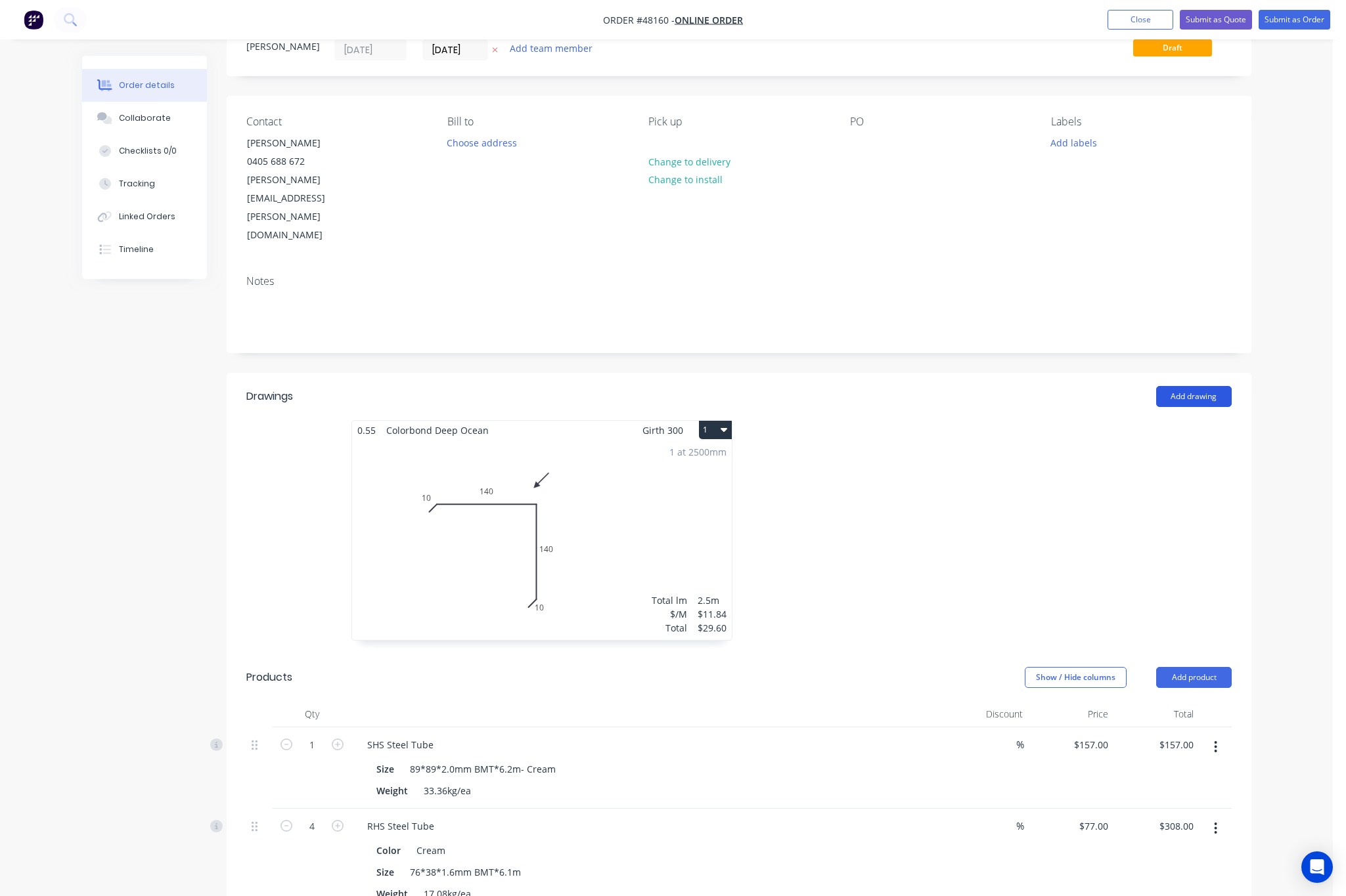
click at [1132, 386] on button "Add drawing" at bounding box center [1193, 397] width 75 height 21
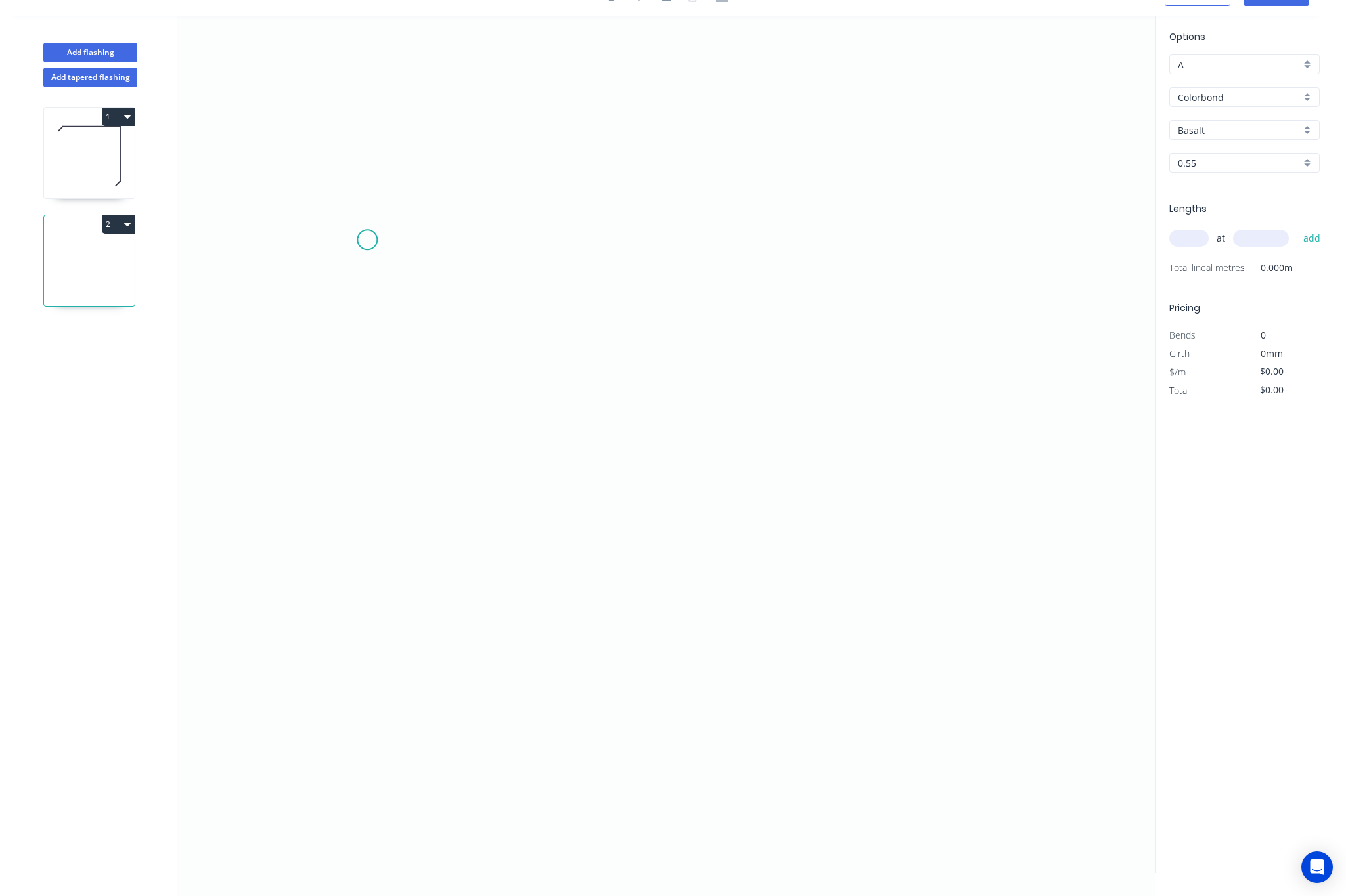
click at [367, 238] on icon "0" at bounding box center [666, 444] width 978 height 856
click at [388, 205] on icon "0" at bounding box center [666, 444] width 978 height 856
click at [864, 210] on icon "0 ?" at bounding box center [666, 444] width 978 height 856
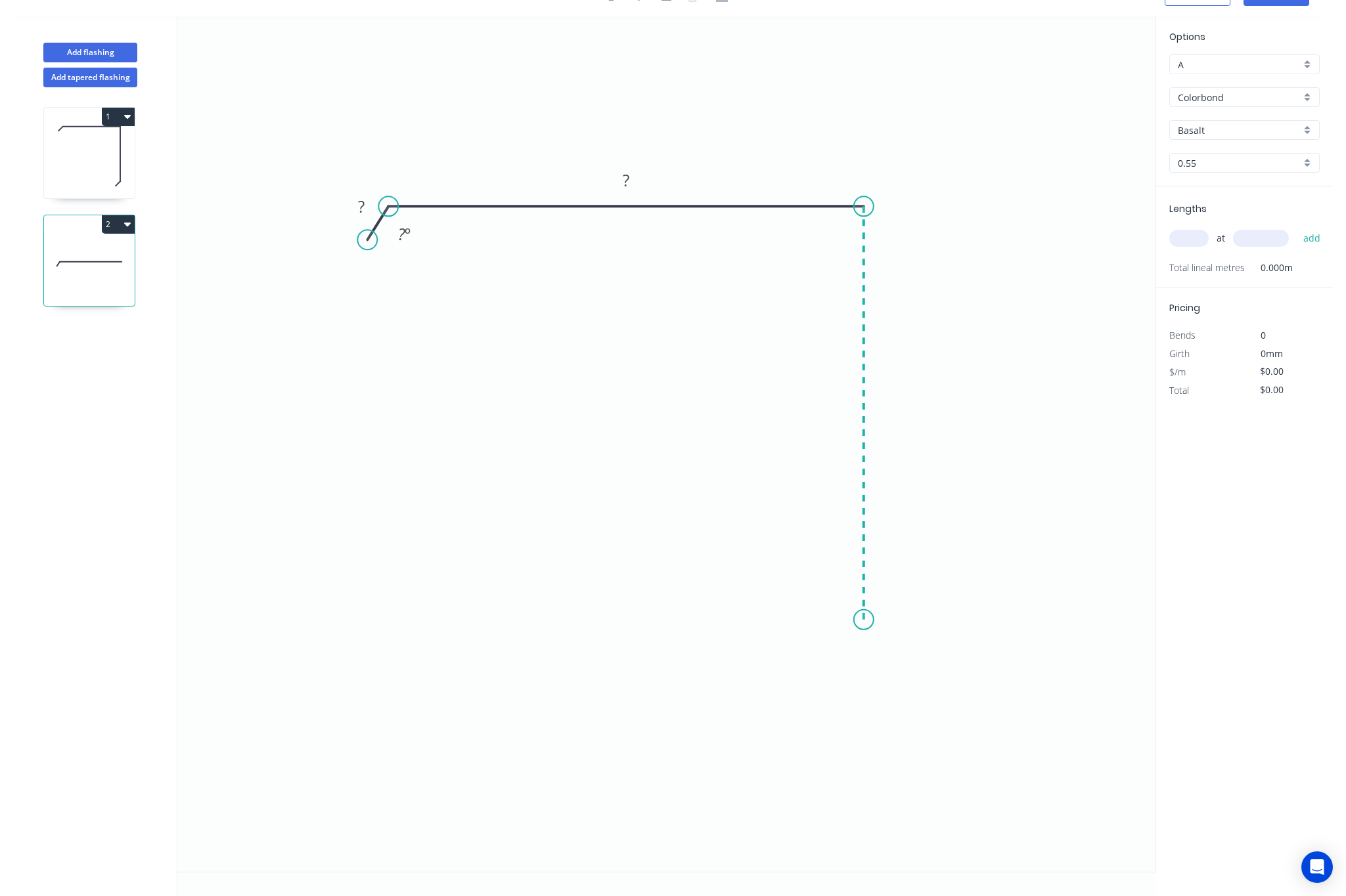
click at [868, 618] on icon "0 ? ? ? º" at bounding box center [666, 444] width 978 height 856
click at [832, 650] on icon "0 ? ? ? ? º" at bounding box center [666, 444] width 978 height 856
click at [832, 650] on circle at bounding box center [832, 651] width 20 height 20
click at [858, 642] on tspan "?" at bounding box center [862, 642] width 7 height 21
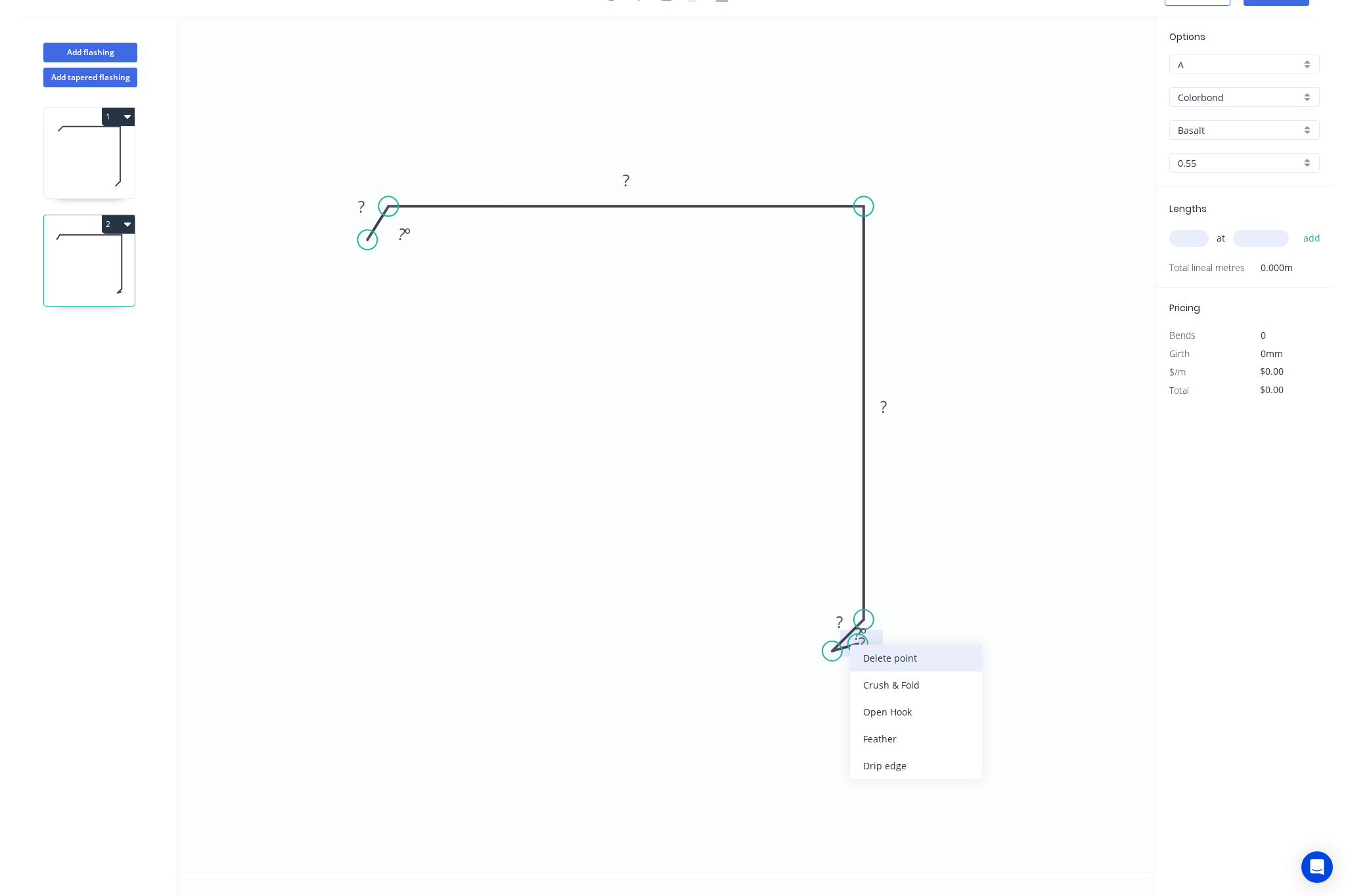
click at [864, 654] on div "Delete point" at bounding box center [916, 658] width 132 height 27
click at [859, 651] on tspan "?" at bounding box center [862, 642] width 7 height 21
click at [894, 406] on rect at bounding box center [883, 407] width 27 height 18
click at [631, 184] on rect at bounding box center [625, 181] width 27 height 18
drag, startPoint x: 370, startPoint y: 241, endPoint x: 359, endPoint y: 233, distance: 13.6
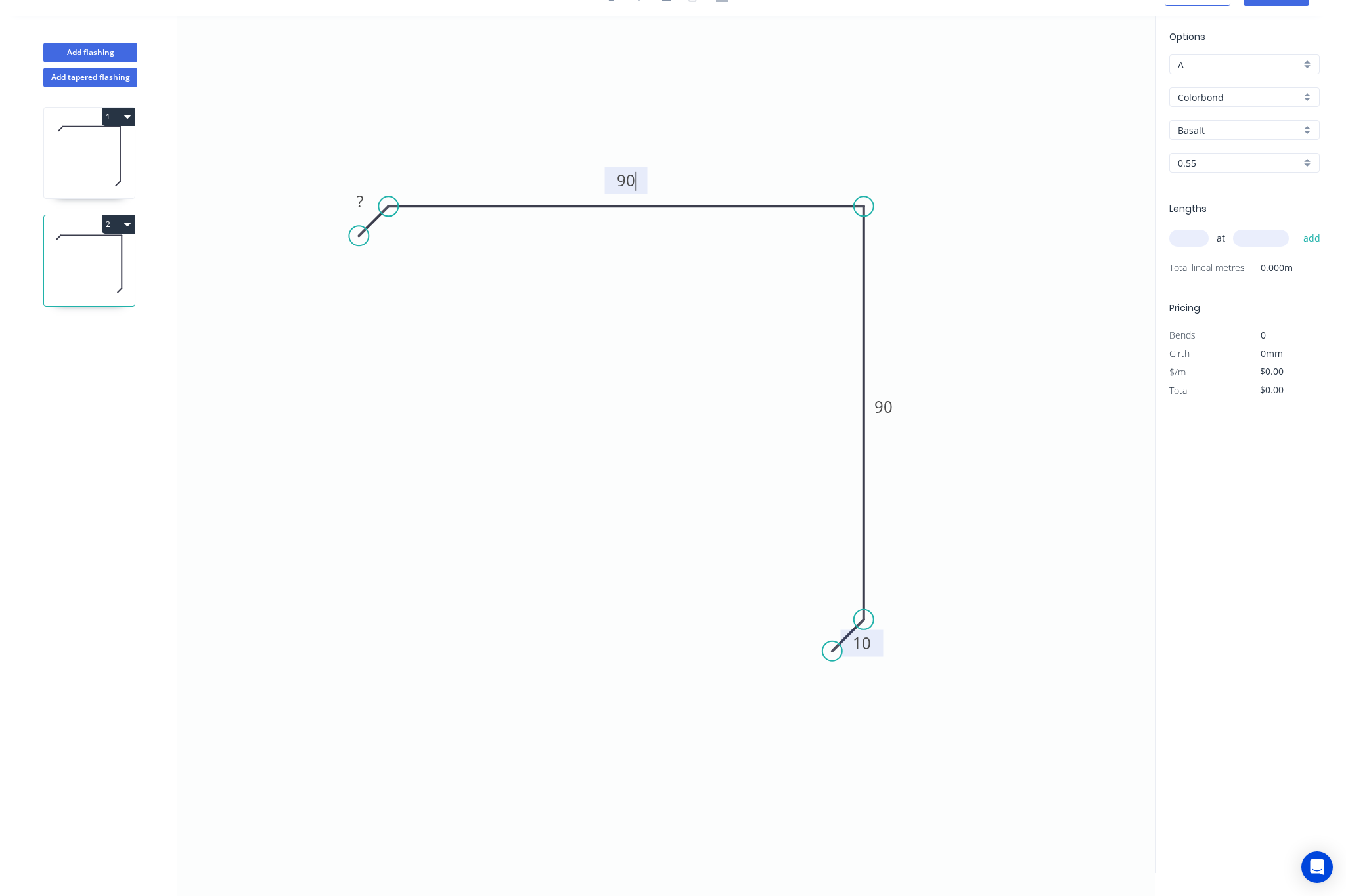
click at [359, 233] on circle at bounding box center [358, 236] width 20 height 20
click at [357, 204] on tspan "?" at bounding box center [360, 200] width 7 height 21
click at [990, 158] on icon "0 10 90 90 10" at bounding box center [666, 444] width 978 height 856
type input "$10.12"
click at [1132, 123] on input "Basalt" at bounding box center [1238, 130] width 123 height 14
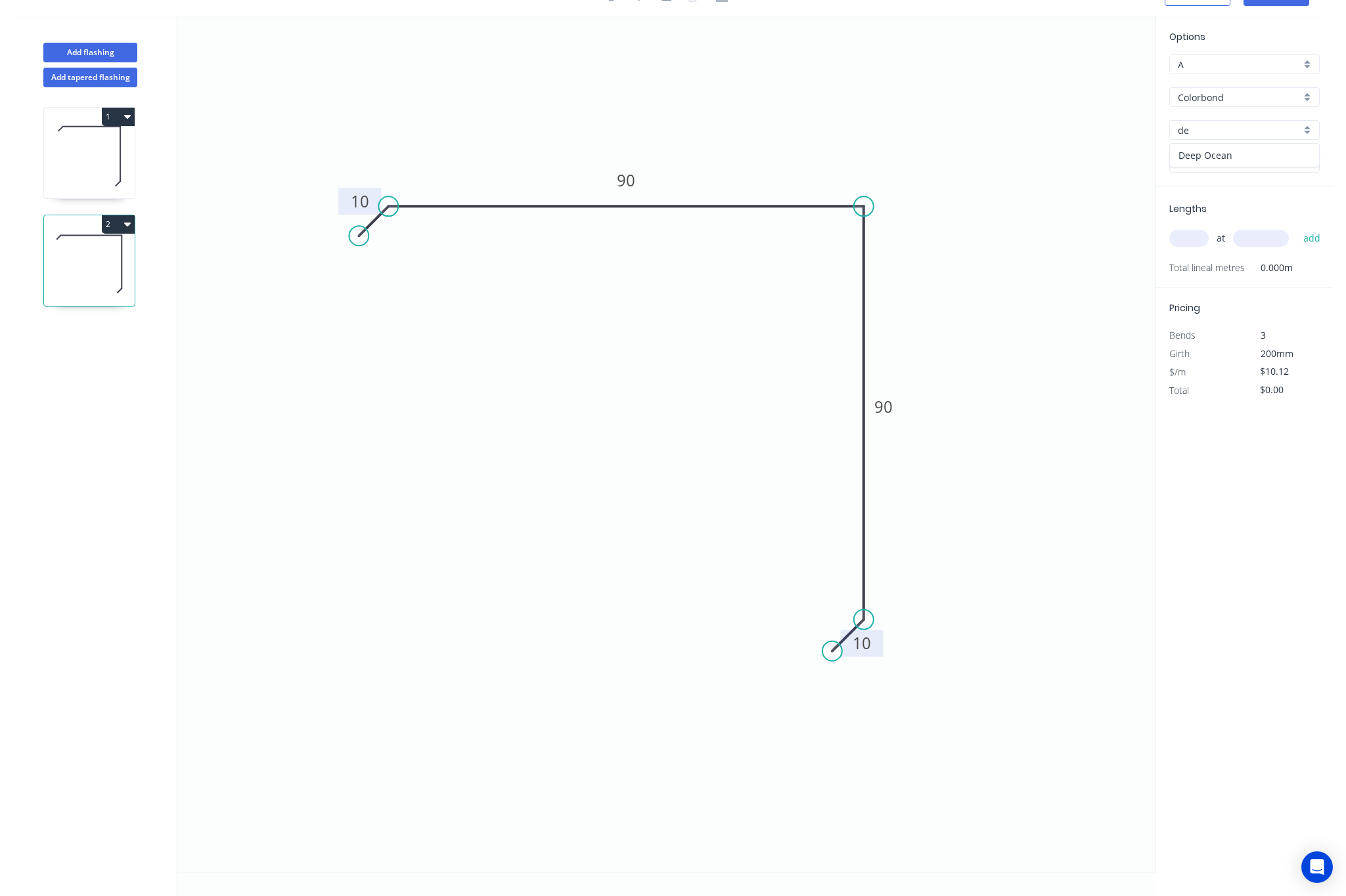
click at [1132, 154] on div "Deep Ocean" at bounding box center [1244, 155] width 149 height 23
type input "Deep Ocean"
click at [1132, 238] on input "text" at bounding box center [1188, 238] width 39 height 17
type input "1"
click at [1132, 235] on input "text" at bounding box center [1260, 238] width 56 height 17
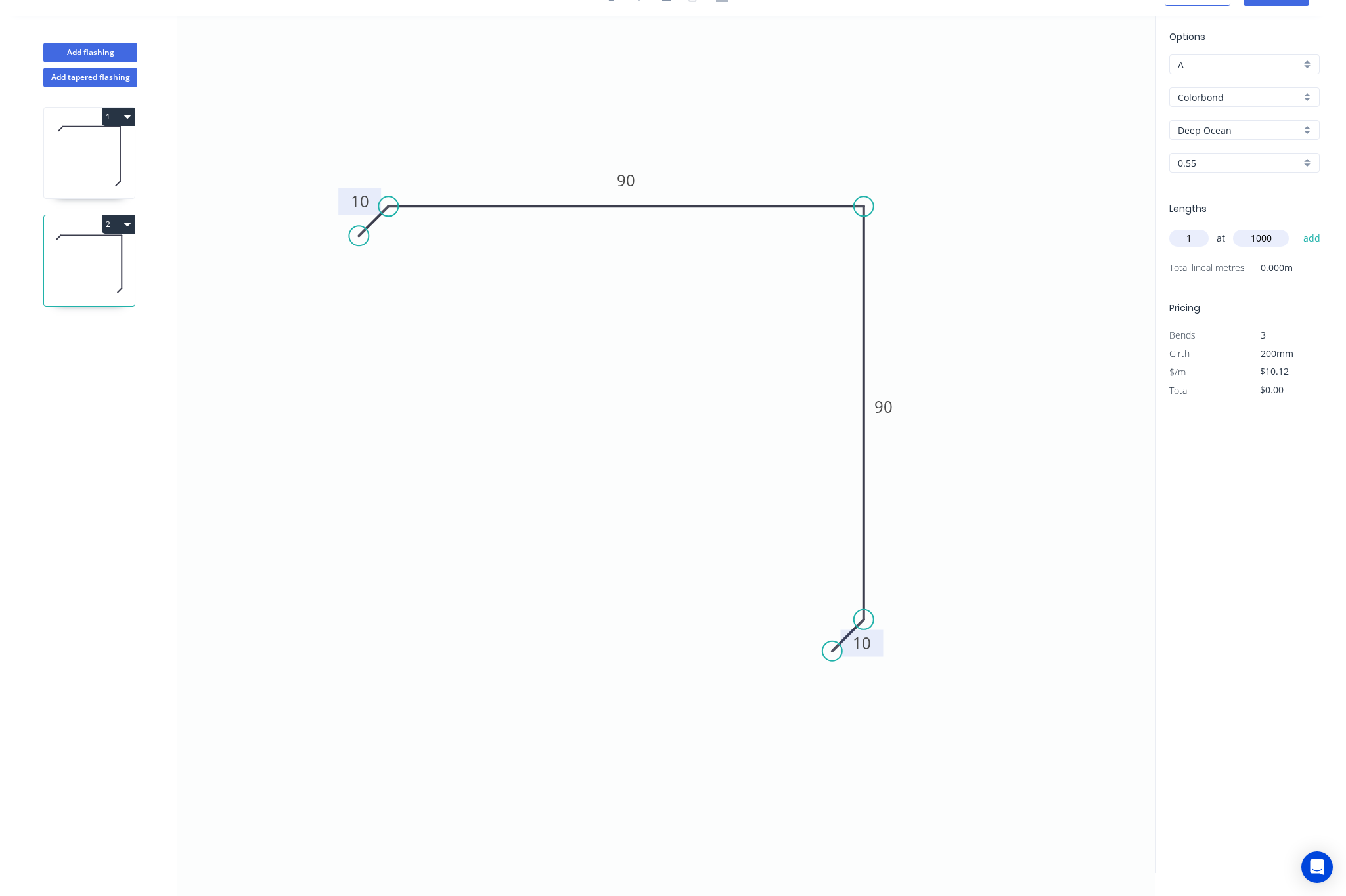
type input "1000"
click at [1132, 227] on button "add" at bounding box center [1312, 238] width 31 height 22
type input "$10.12"
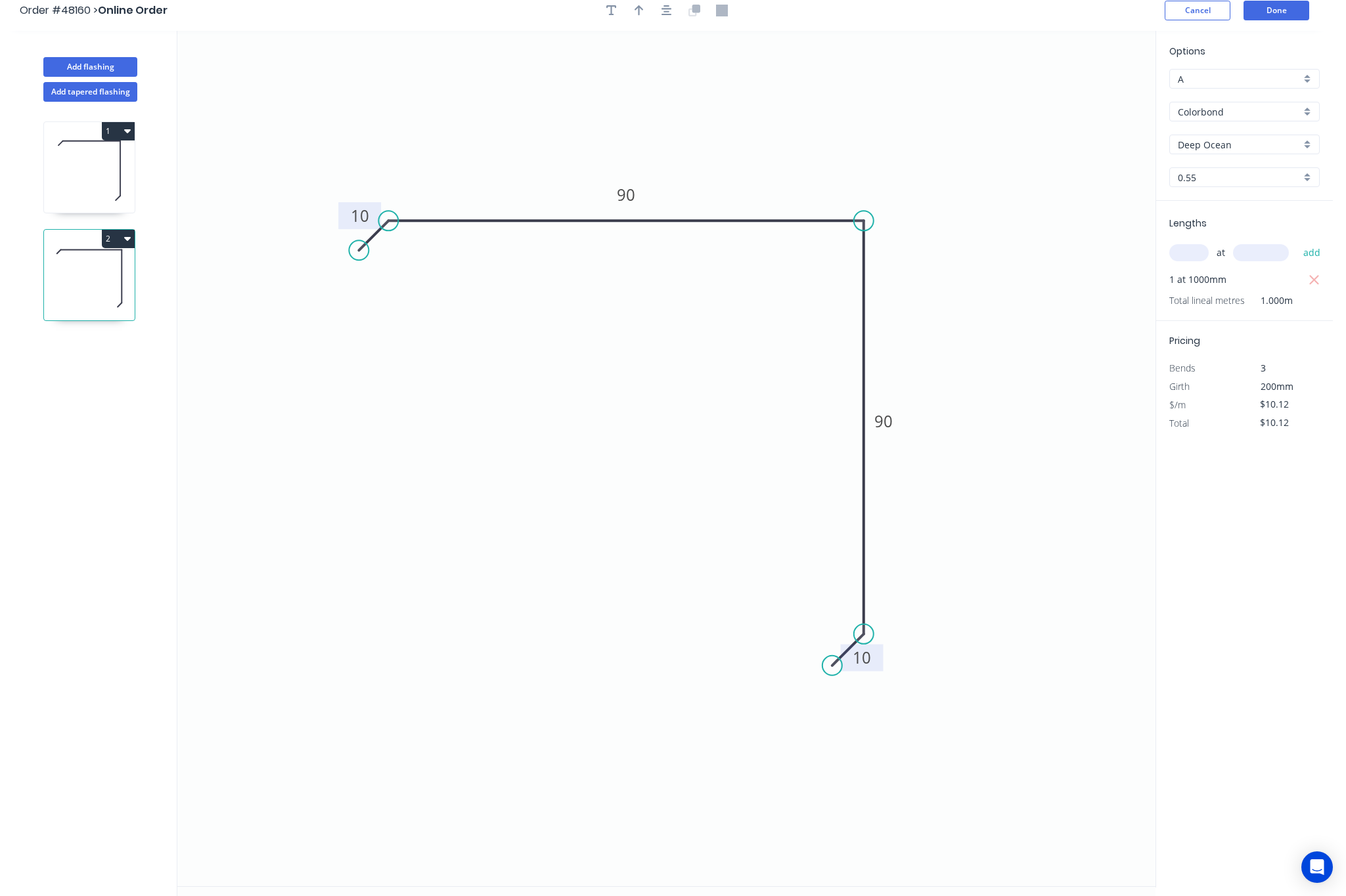
scroll to position [0, 0]
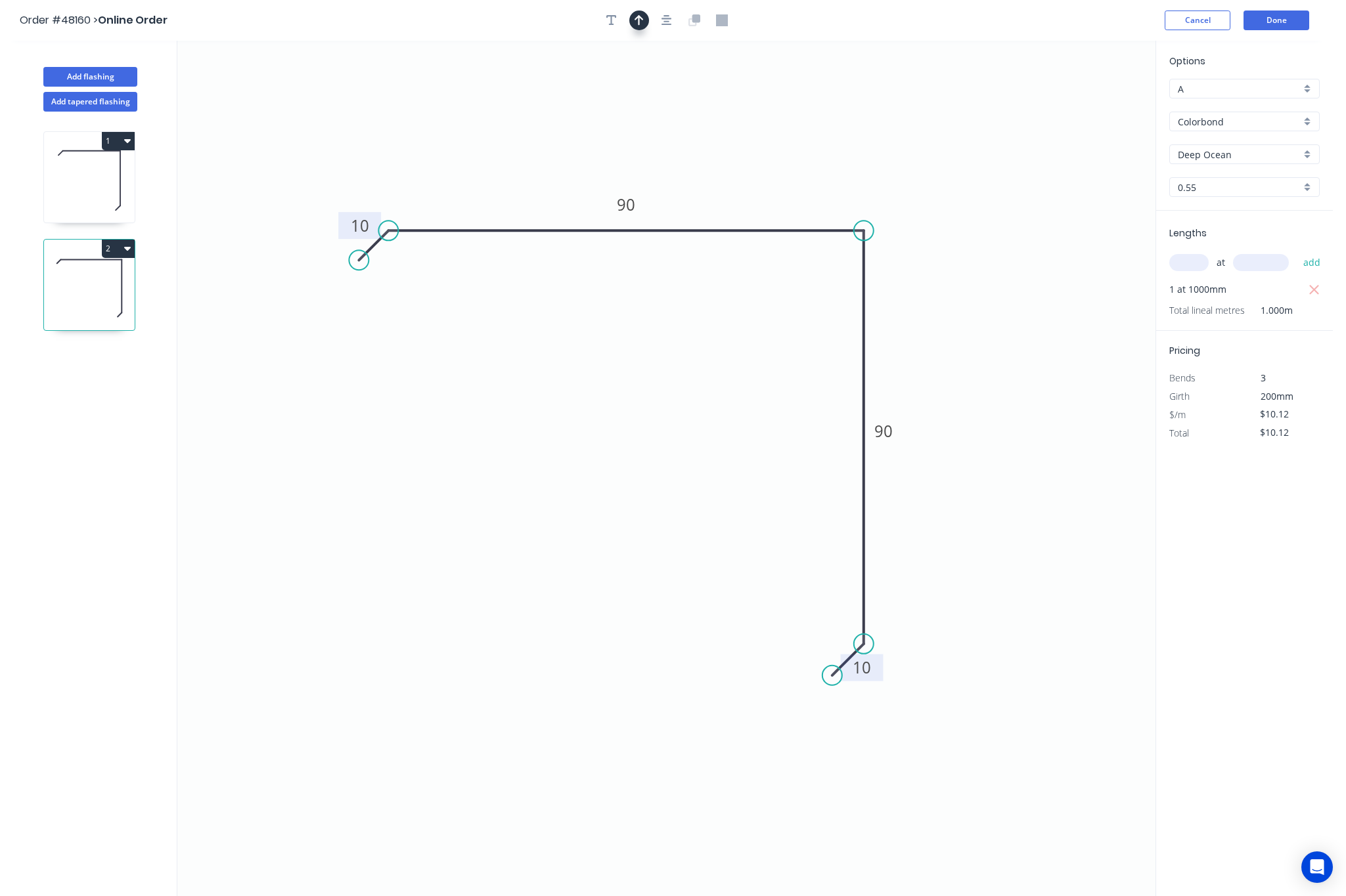
click at [635, 21] on icon "button" at bounding box center [638, 21] width 9 height 12
click at [1087, 106] on icon at bounding box center [1090, 91] width 12 height 42
click at [1086, 103] on icon at bounding box center [1087, 90] width 12 height 42
drag, startPoint x: 1086, startPoint y: 103, endPoint x: 852, endPoint y: 164, distance: 241.8
click at [852, 164] on icon at bounding box center [862, 152] width 38 height 38
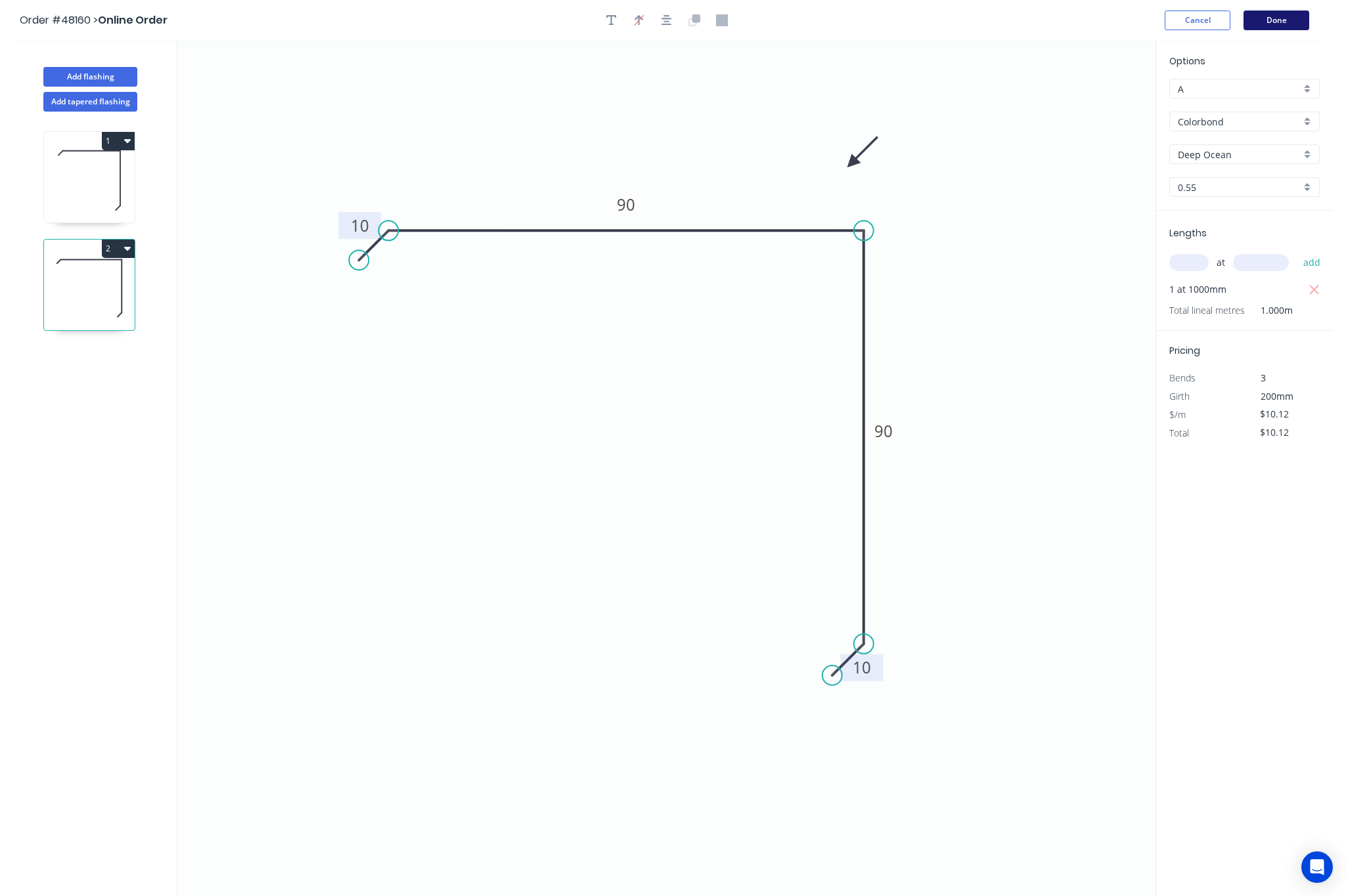
click at [1132, 21] on button "Done" at bounding box center [1276, 20] width 66 height 20
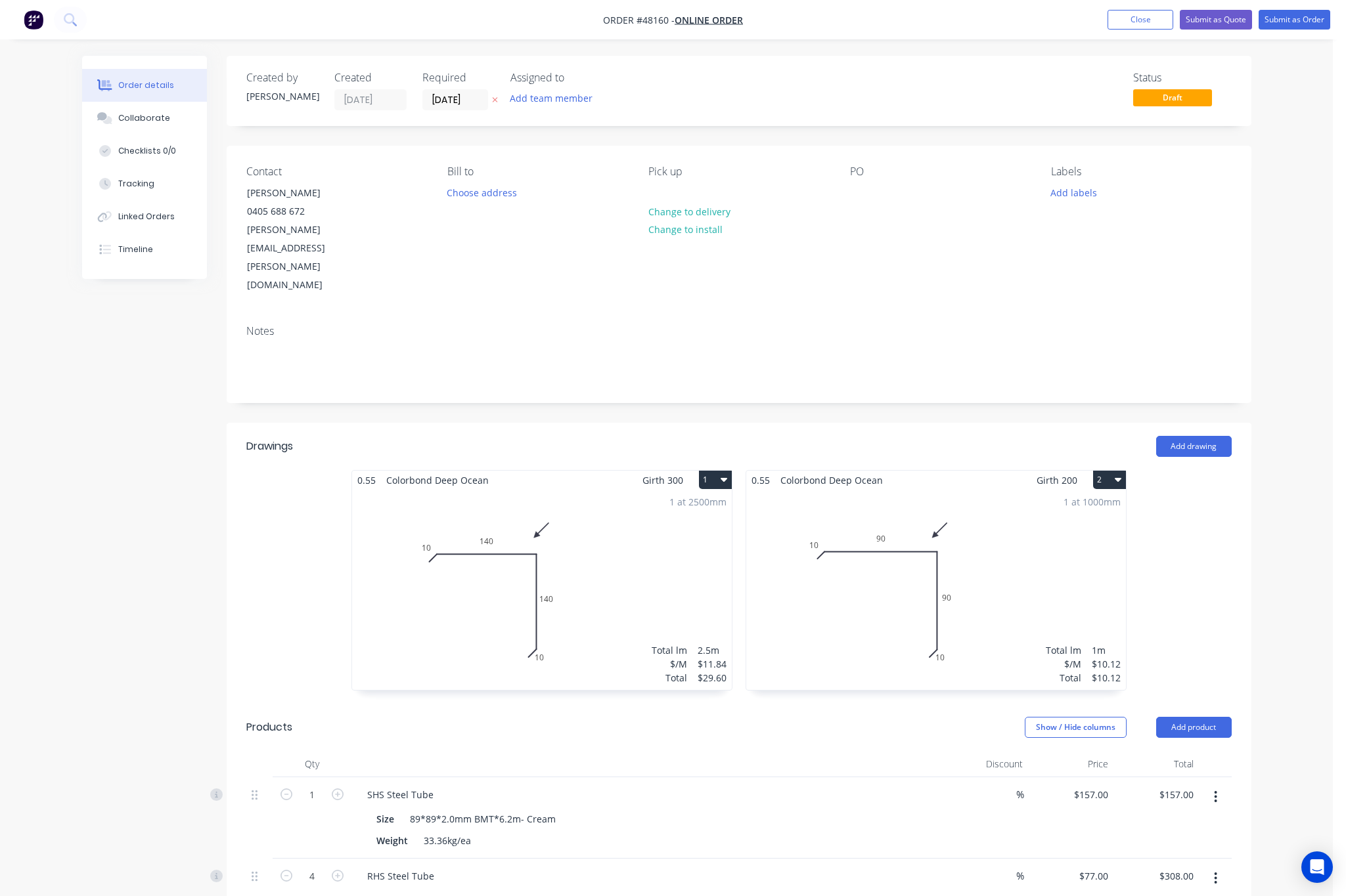
click at [573, 529] on div "1 at 2500mm Total lm $/M Total 2.5m $11.84 $29.60" at bounding box center [541, 590] width 380 height 200
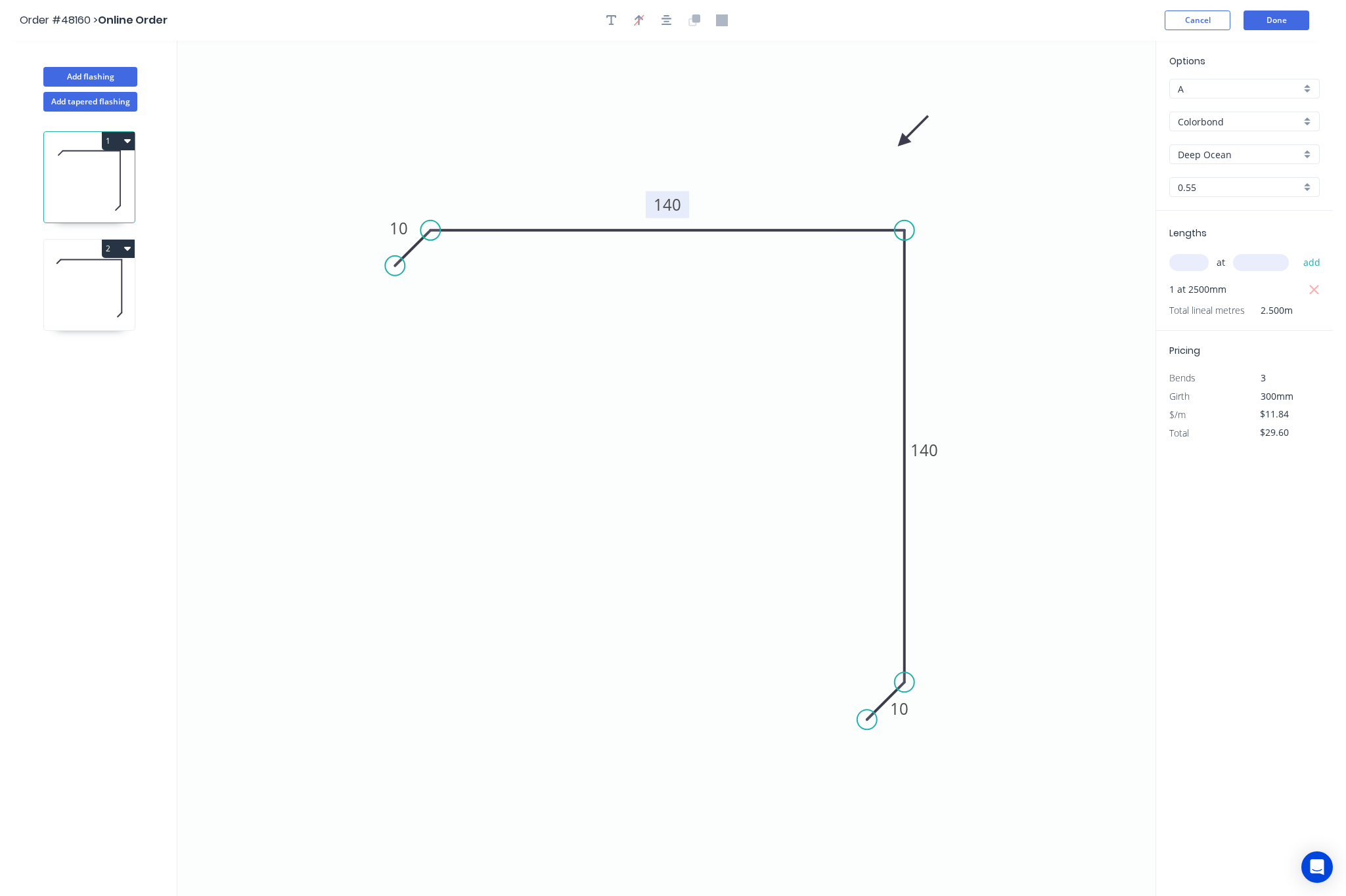
click at [665, 197] on tspan "140" at bounding box center [667, 204] width 27 height 21
click at [948, 450] on icon "0 10 90 140 10" at bounding box center [666, 469] width 978 height 856
click at [1132, 24] on button "Done" at bounding box center [1276, 20] width 66 height 20
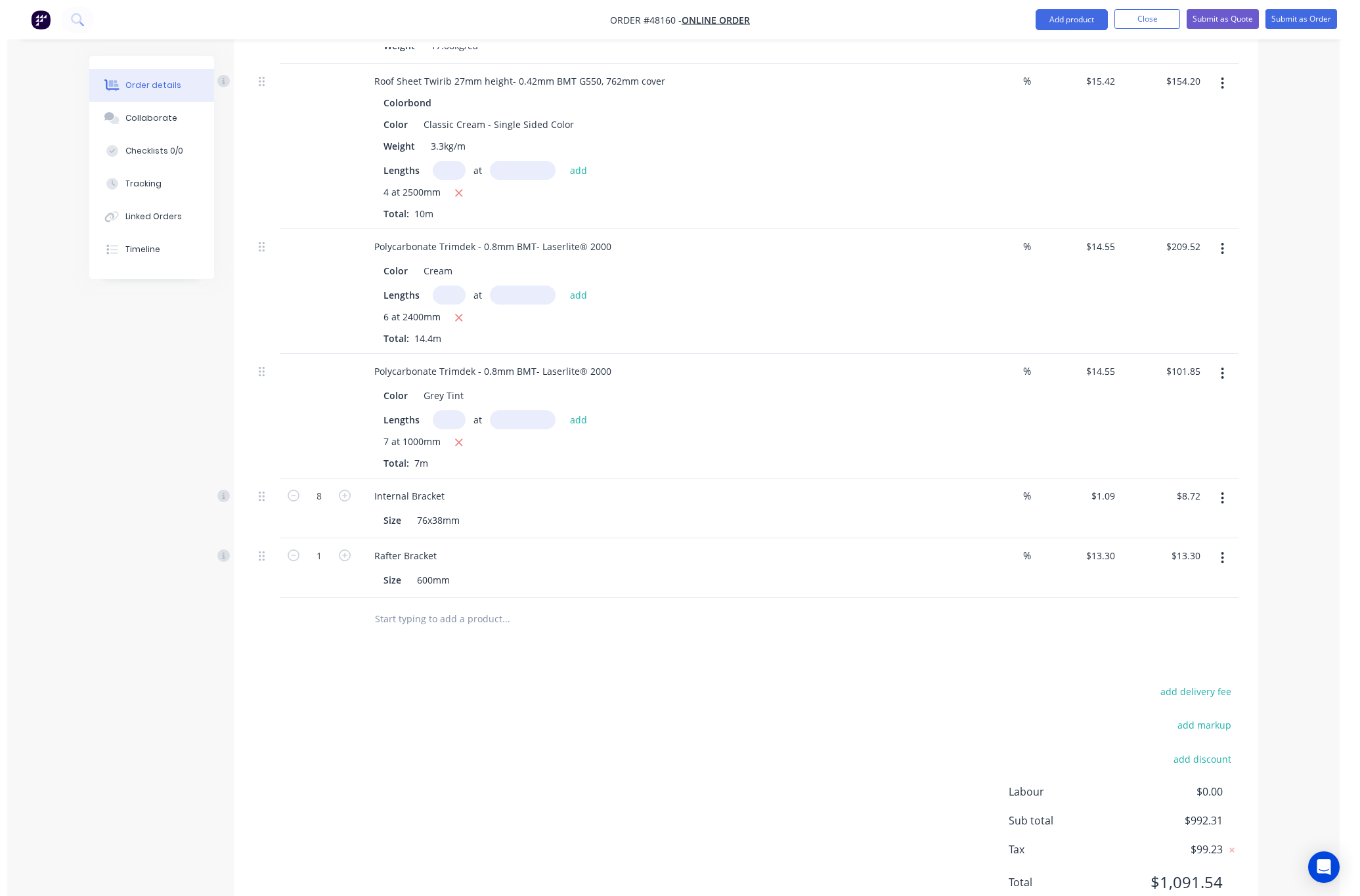
scroll to position [12, 0]
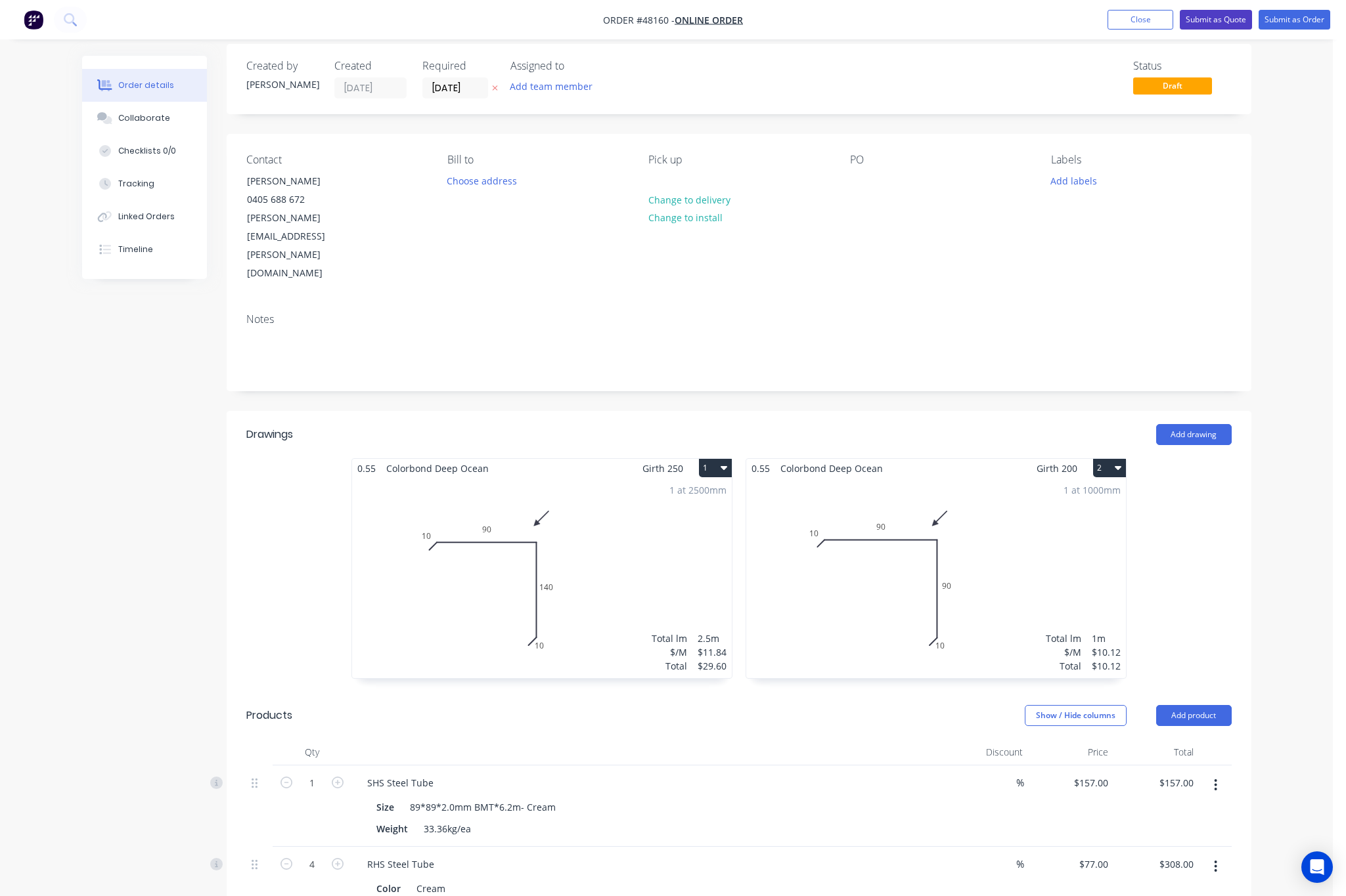
click at [1132, 18] on button "Submit as Quote" at bounding box center [1216, 19] width 72 height 20
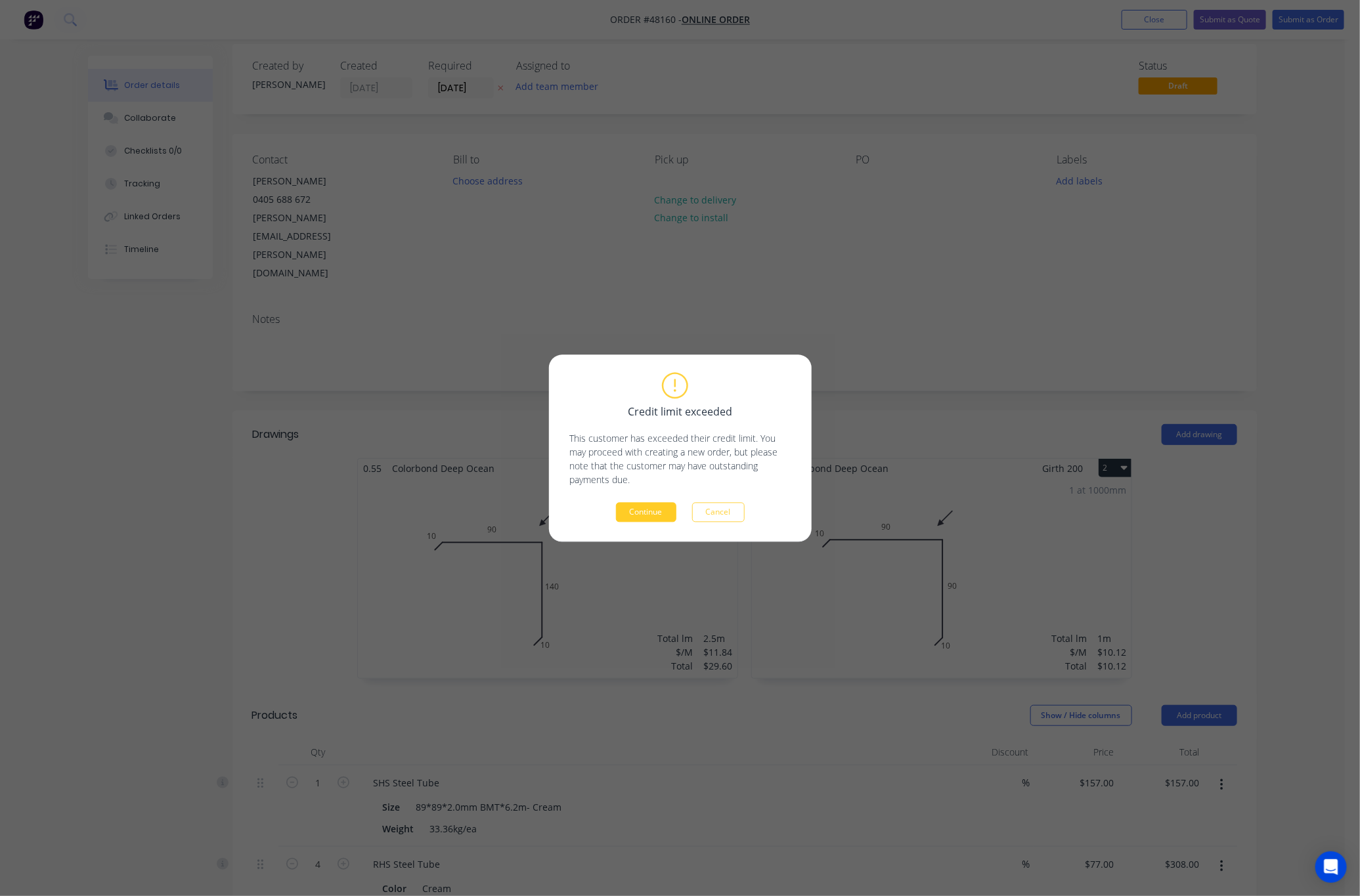
click at [649, 514] on button "Continue" at bounding box center [646, 511] width 61 height 20
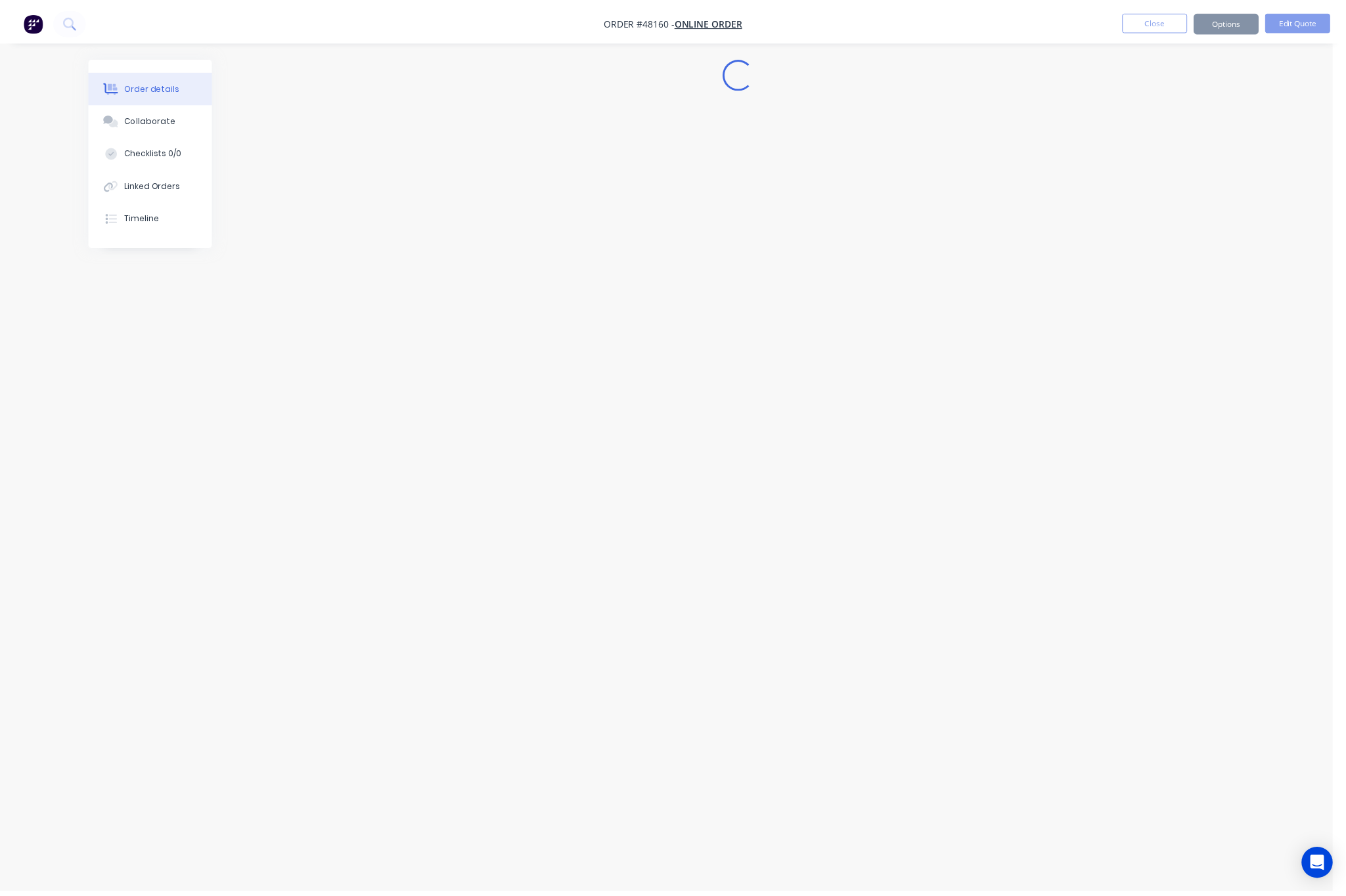
scroll to position [0, 0]
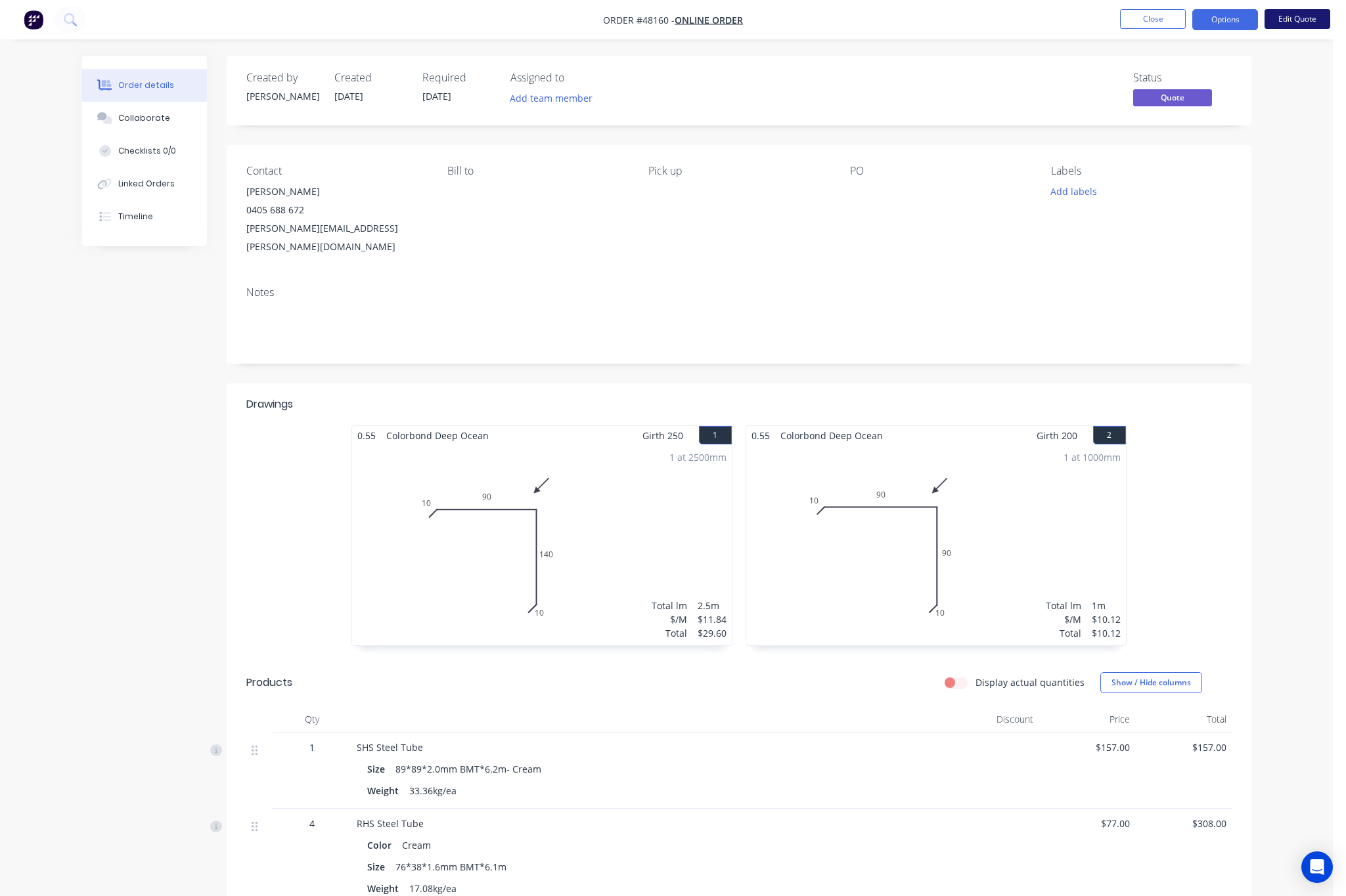
click at [1132, 22] on button "Edit Quote" at bounding box center [1297, 19] width 66 height 20
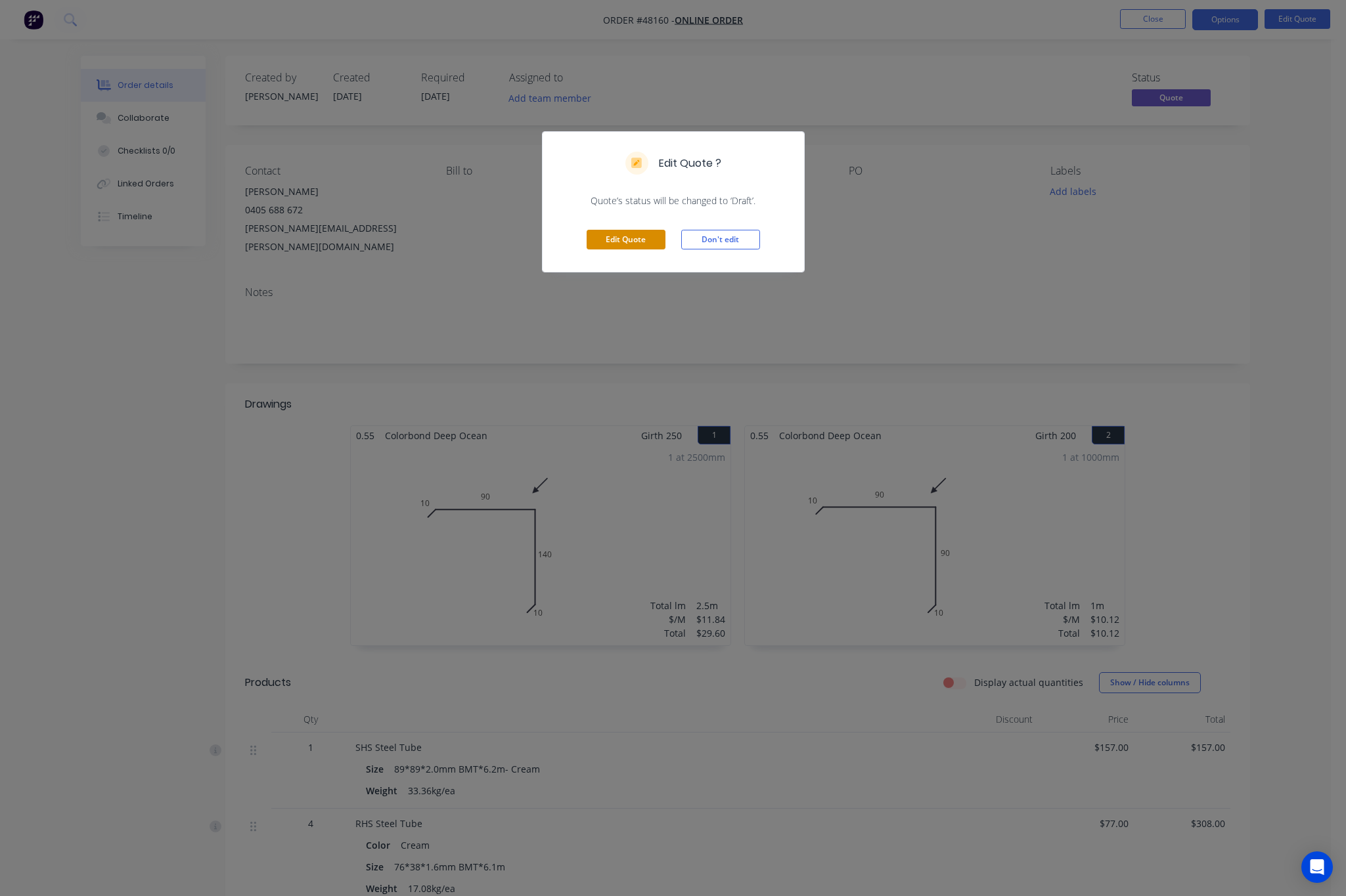
click at [647, 246] on button "Edit Quote" at bounding box center [626, 239] width 79 height 20
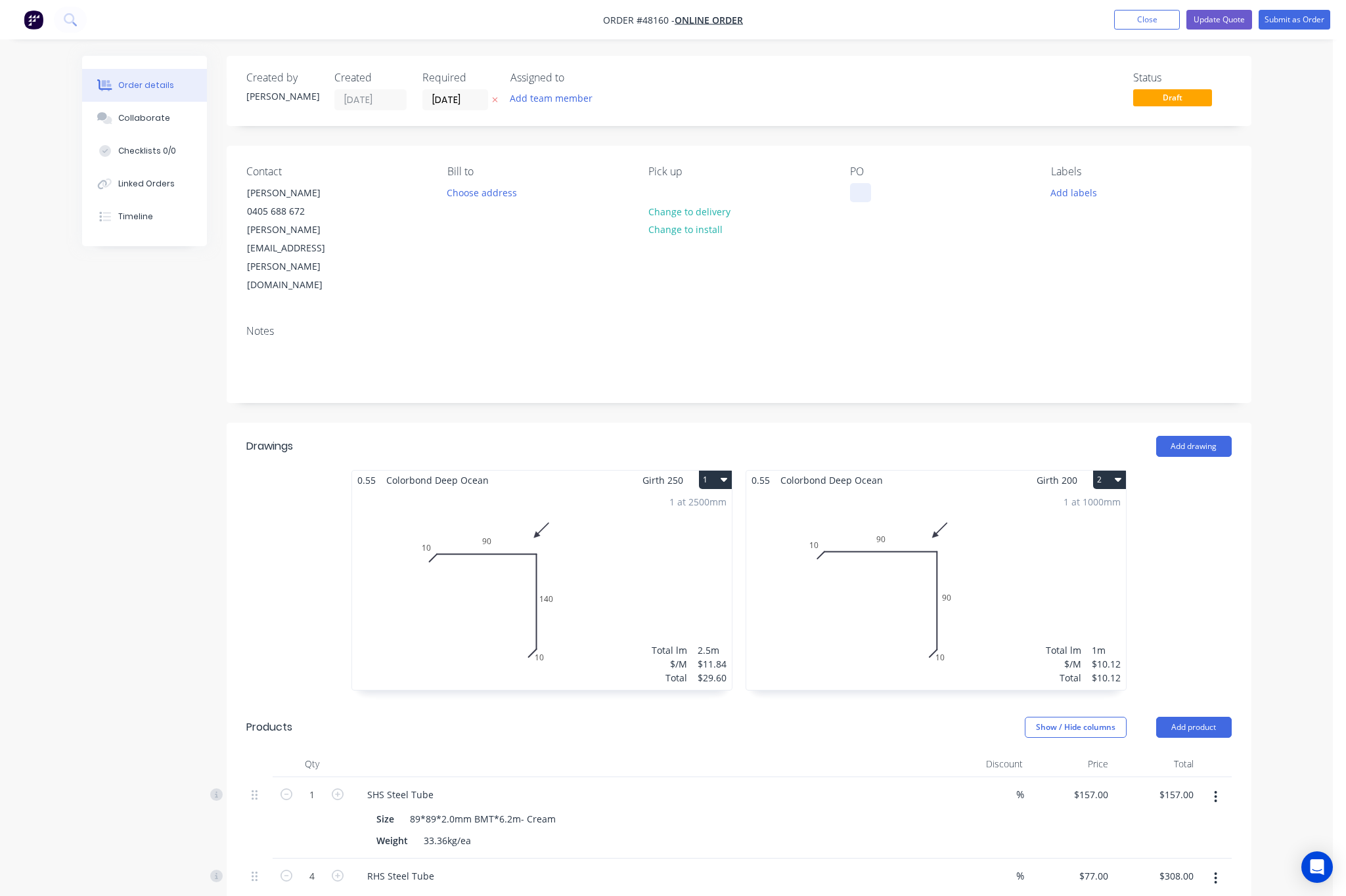
click at [857, 192] on div at bounding box center [860, 193] width 21 height 19
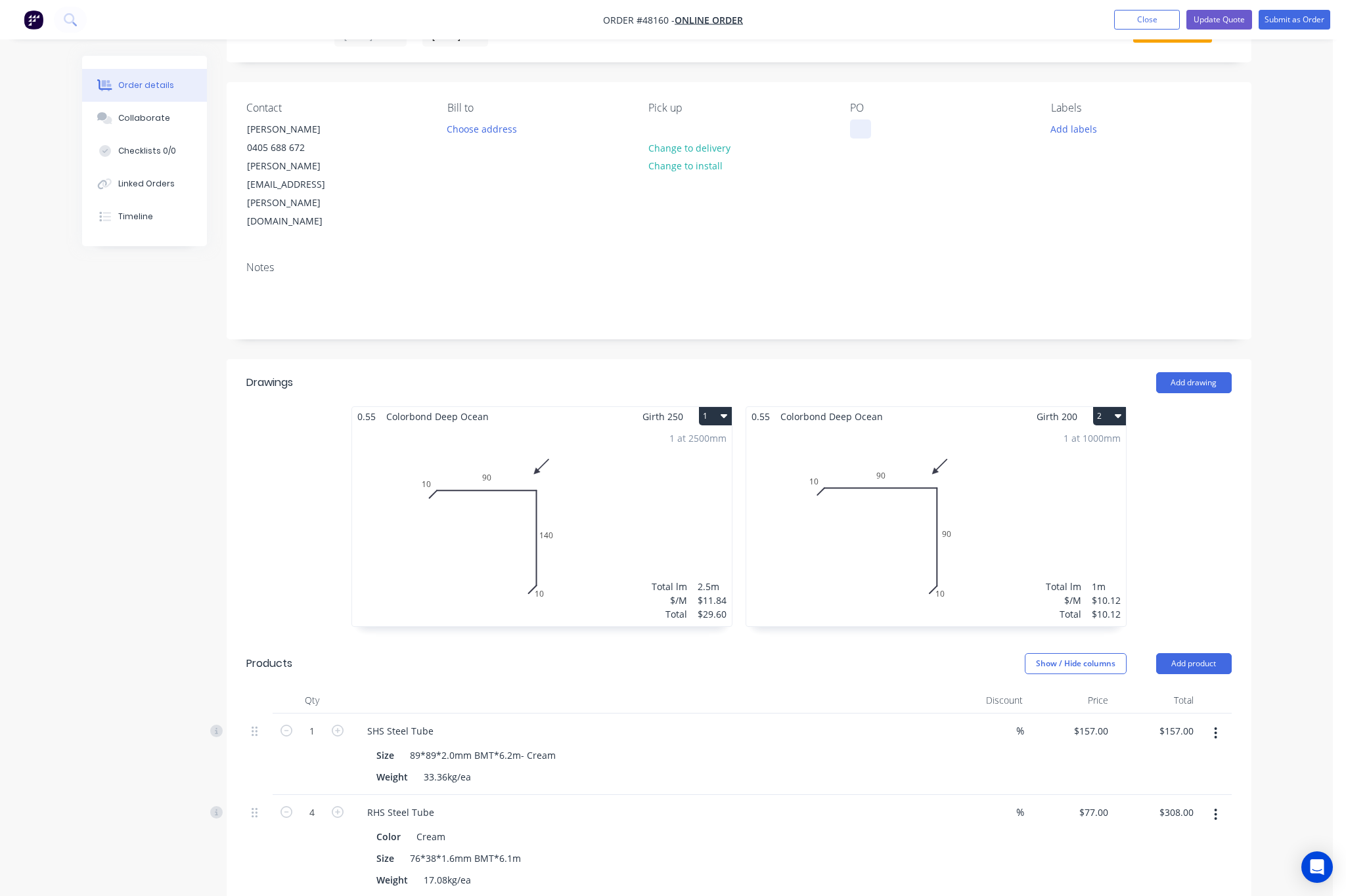
scroll to position [99, 0]
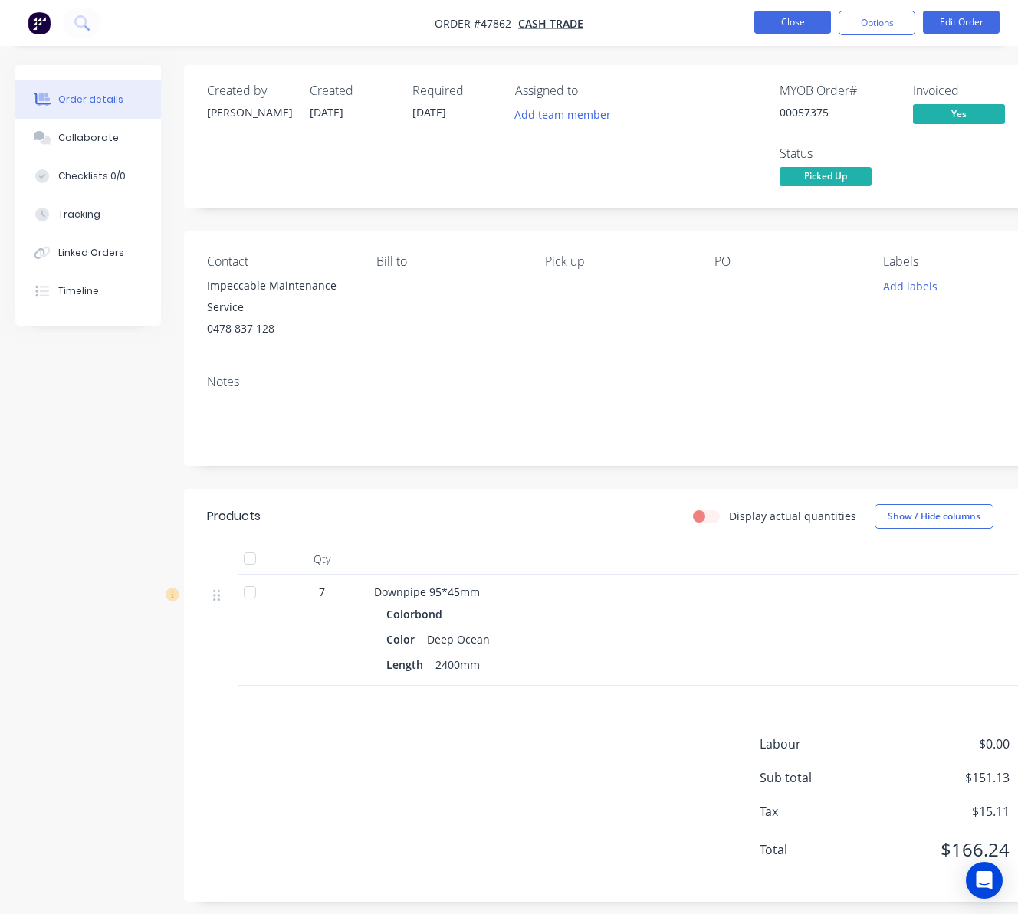
click at [796, 25] on button "Close" at bounding box center [792, 22] width 77 height 23
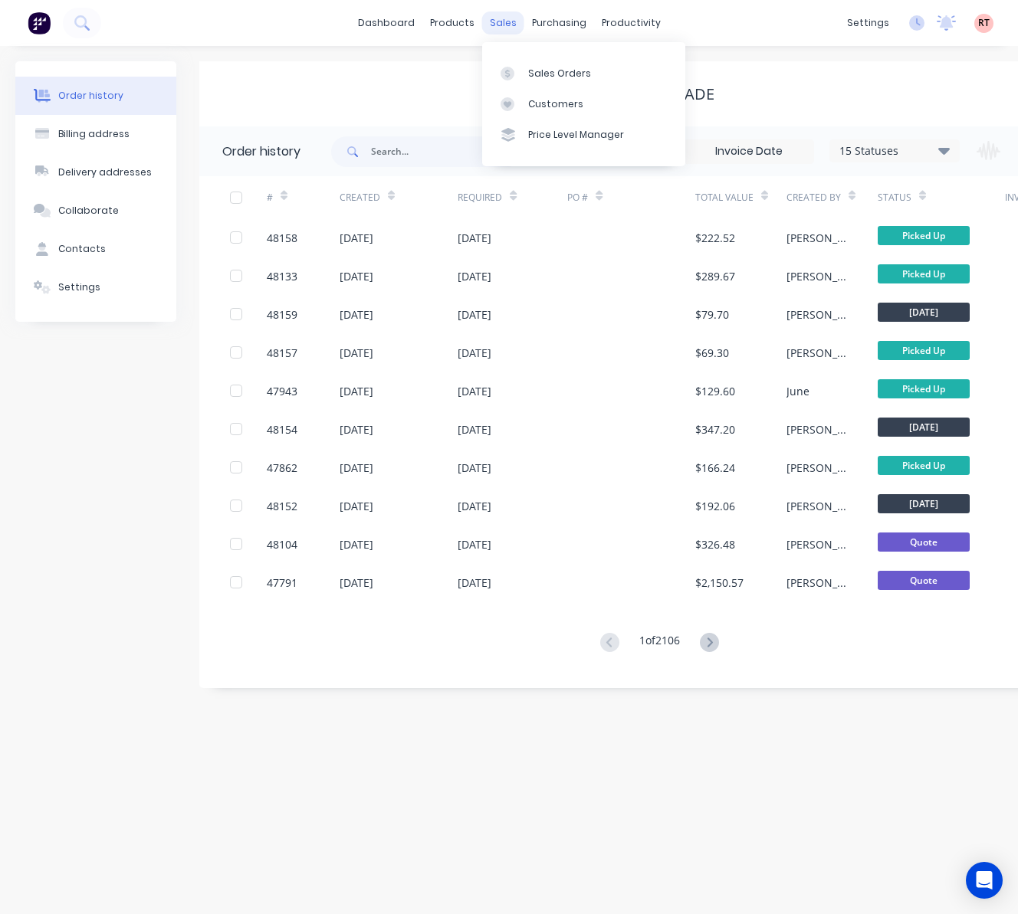
drag, startPoint x: 497, startPoint y: 14, endPoint x: 507, endPoint y: 21, distance: 12.6
click at [497, 14] on div "sales" at bounding box center [503, 22] width 42 height 23
click at [573, 64] on link "Sales Orders" at bounding box center [583, 72] width 203 height 31
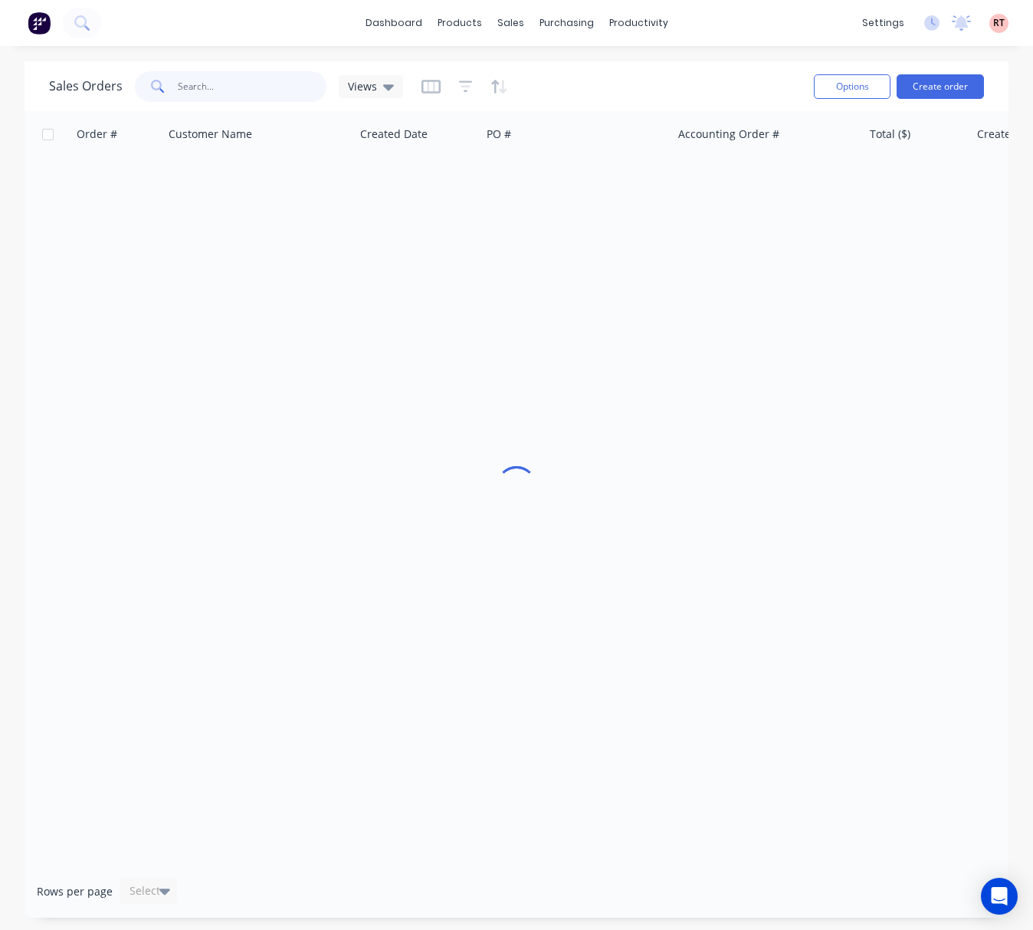
click at [228, 87] on input "text" at bounding box center [252, 86] width 149 height 31
paste input "407 382 464"
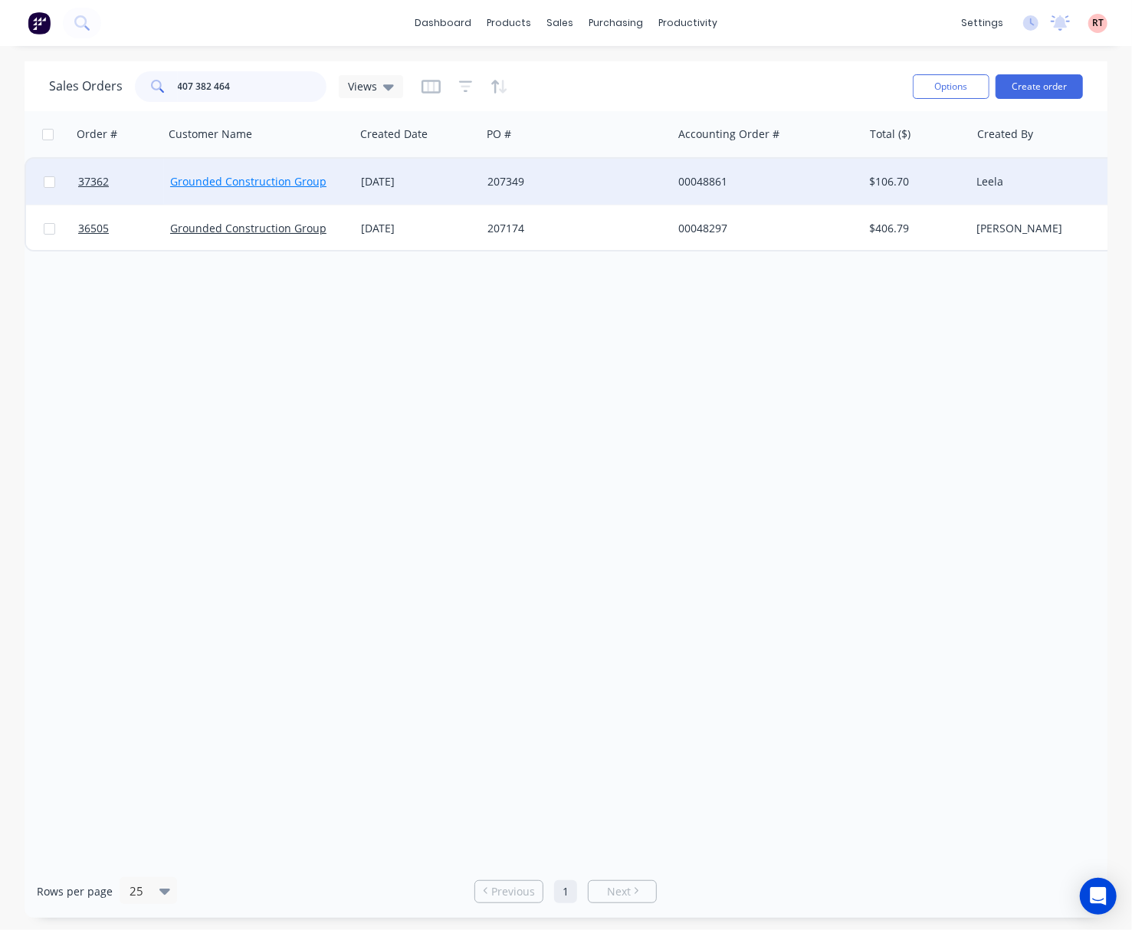
type input "407 382 464"
click at [274, 186] on link "Grounded Construction Group" at bounding box center [248, 181] width 156 height 15
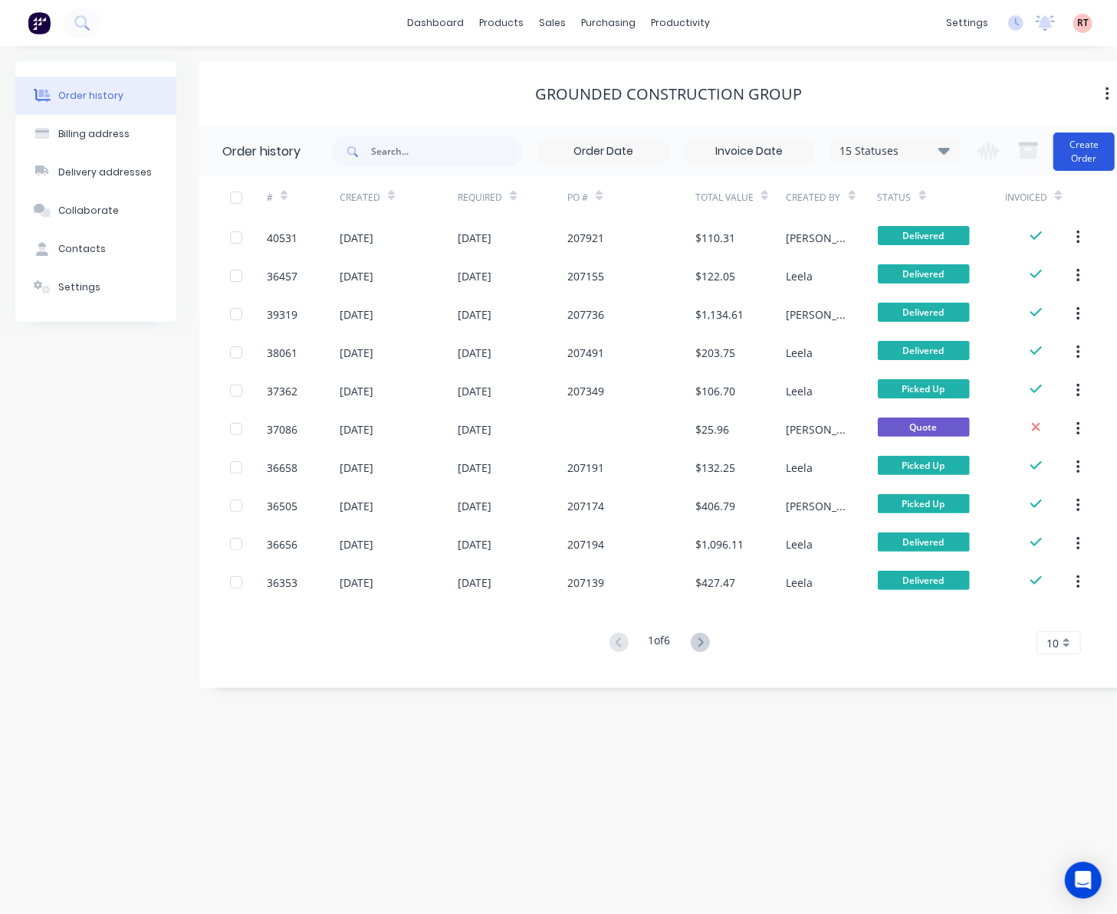
click at [1089, 150] on button "Create Order" at bounding box center [1083, 152] width 61 height 38
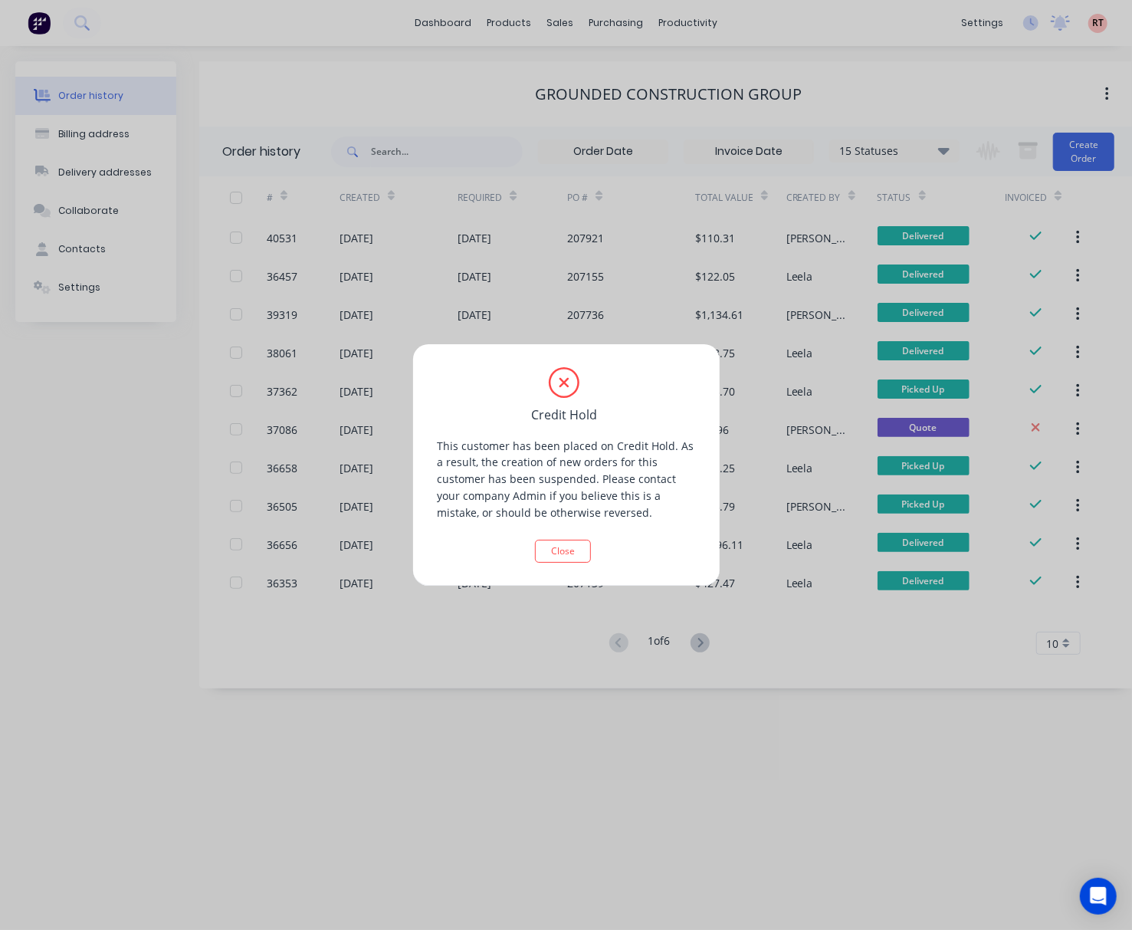
click at [604, 764] on div "Credit Hold This customer has been placed on Credit Hold. As a result, the crea…" at bounding box center [566, 465] width 1132 height 930
click at [567, 546] on button "Close" at bounding box center [563, 551] width 56 height 23
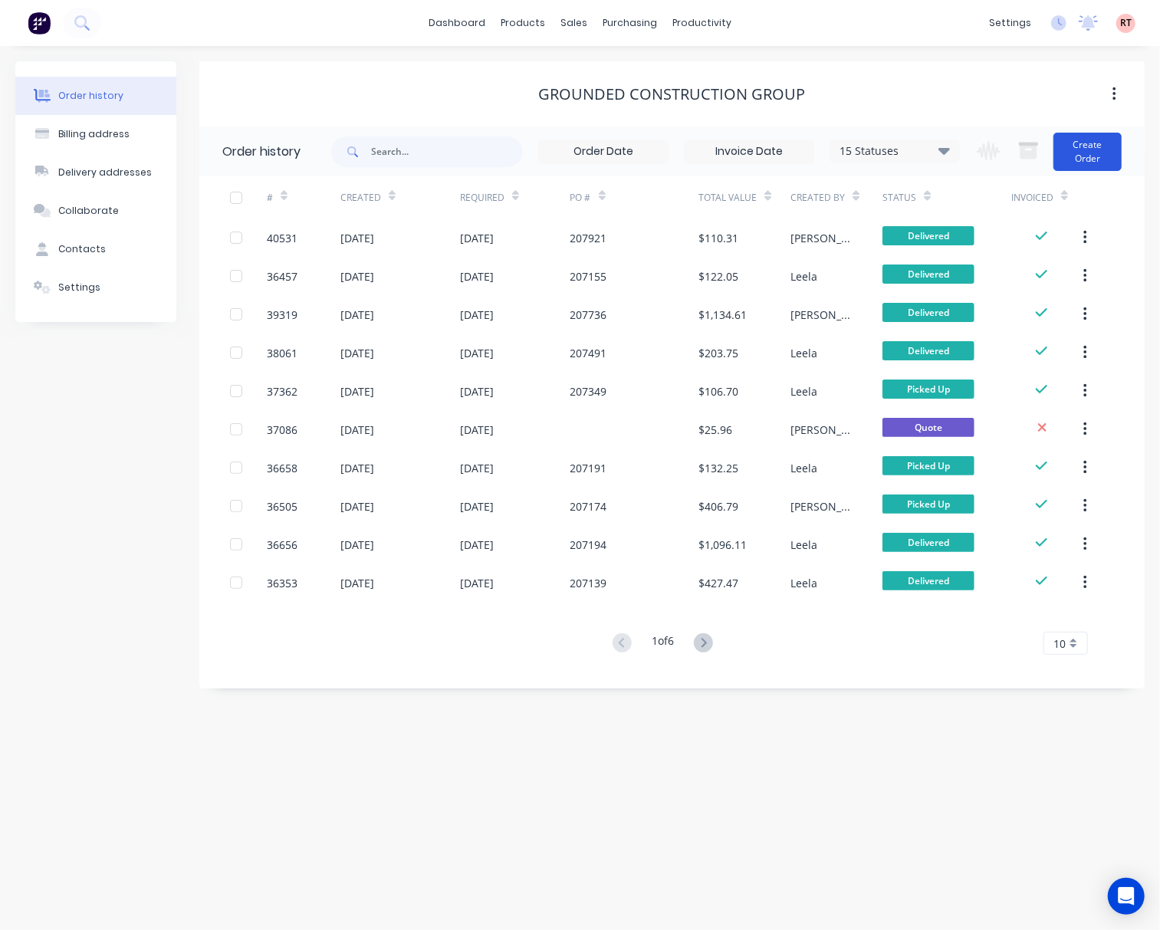
click at [1098, 157] on button "Create Order" at bounding box center [1087, 152] width 68 height 38
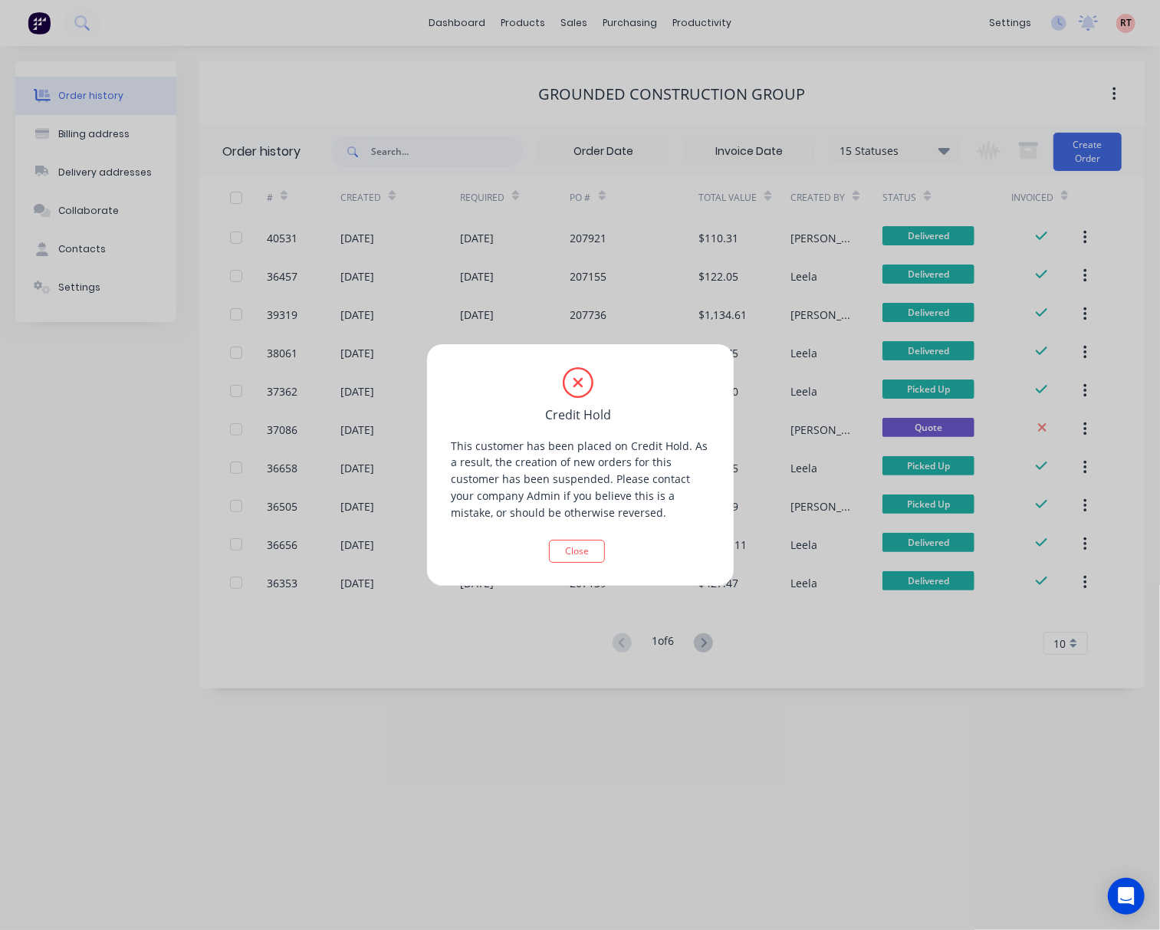
click at [423, 103] on div "Credit Hold This customer has been placed on Credit Hold. As a result, the crea…" at bounding box center [580, 465] width 1160 height 930
click at [231, 613] on div "Credit Hold This customer has been placed on Credit Hold. As a result, the crea…" at bounding box center [580, 465] width 1160 height 930
click at [576, 556] on button "Close" at bounding box center [577, 551] width 56 height 23
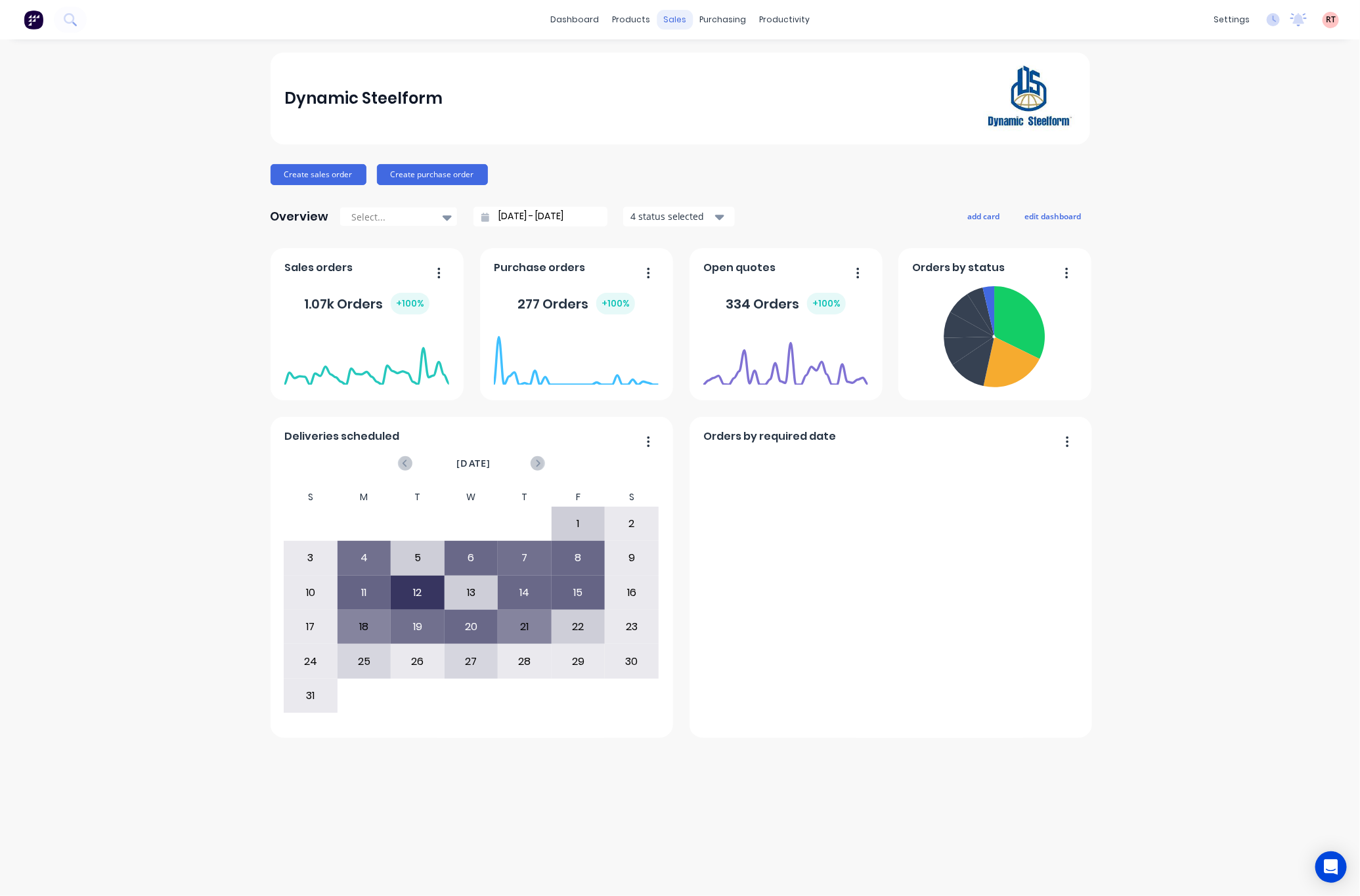
click at [674, 18] on div "sales" at bounding box center [675, 19] width 36 height 20
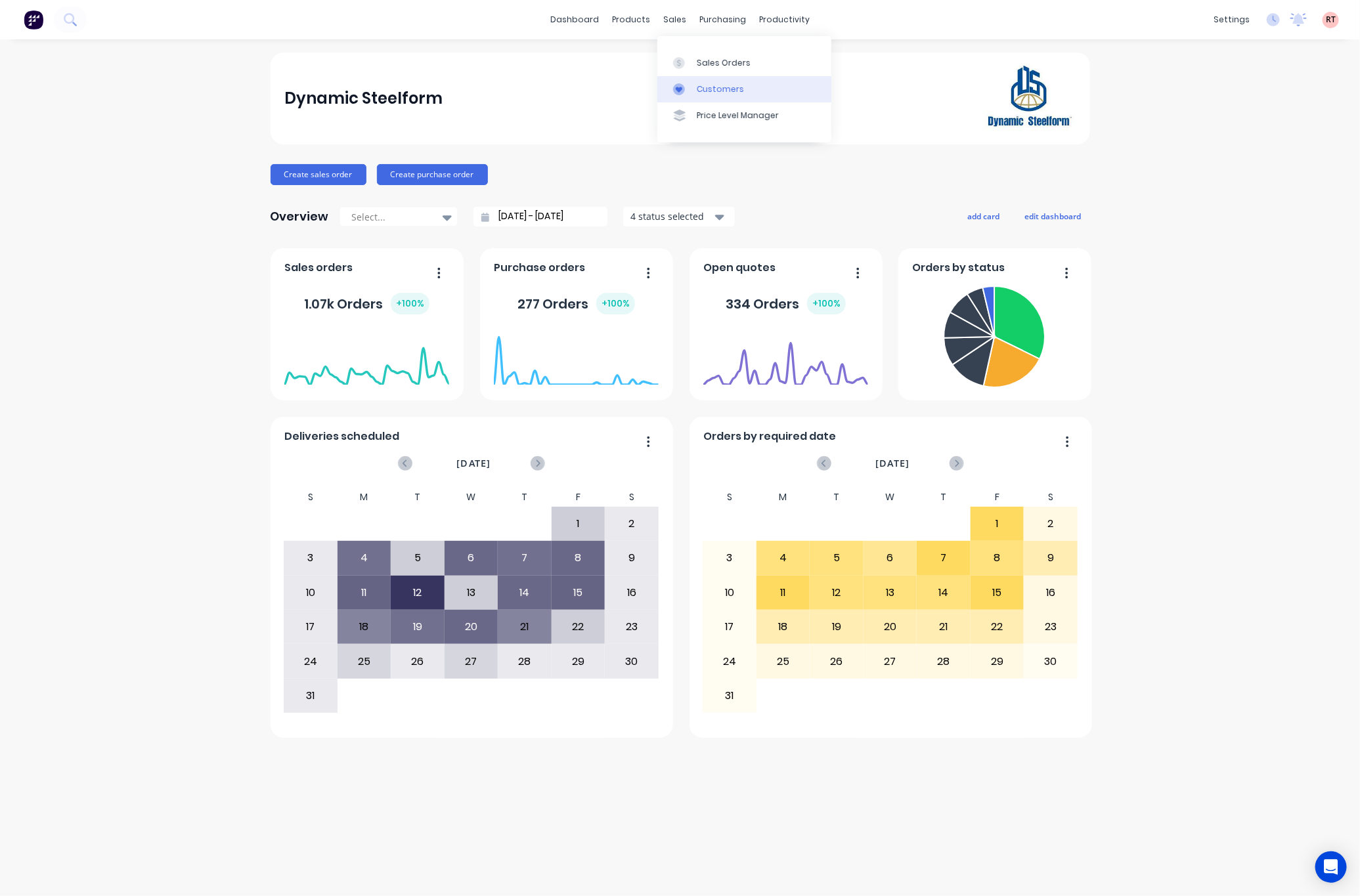
click at [686, 83] on div at bounding box center [683, 89] width 20 height 12
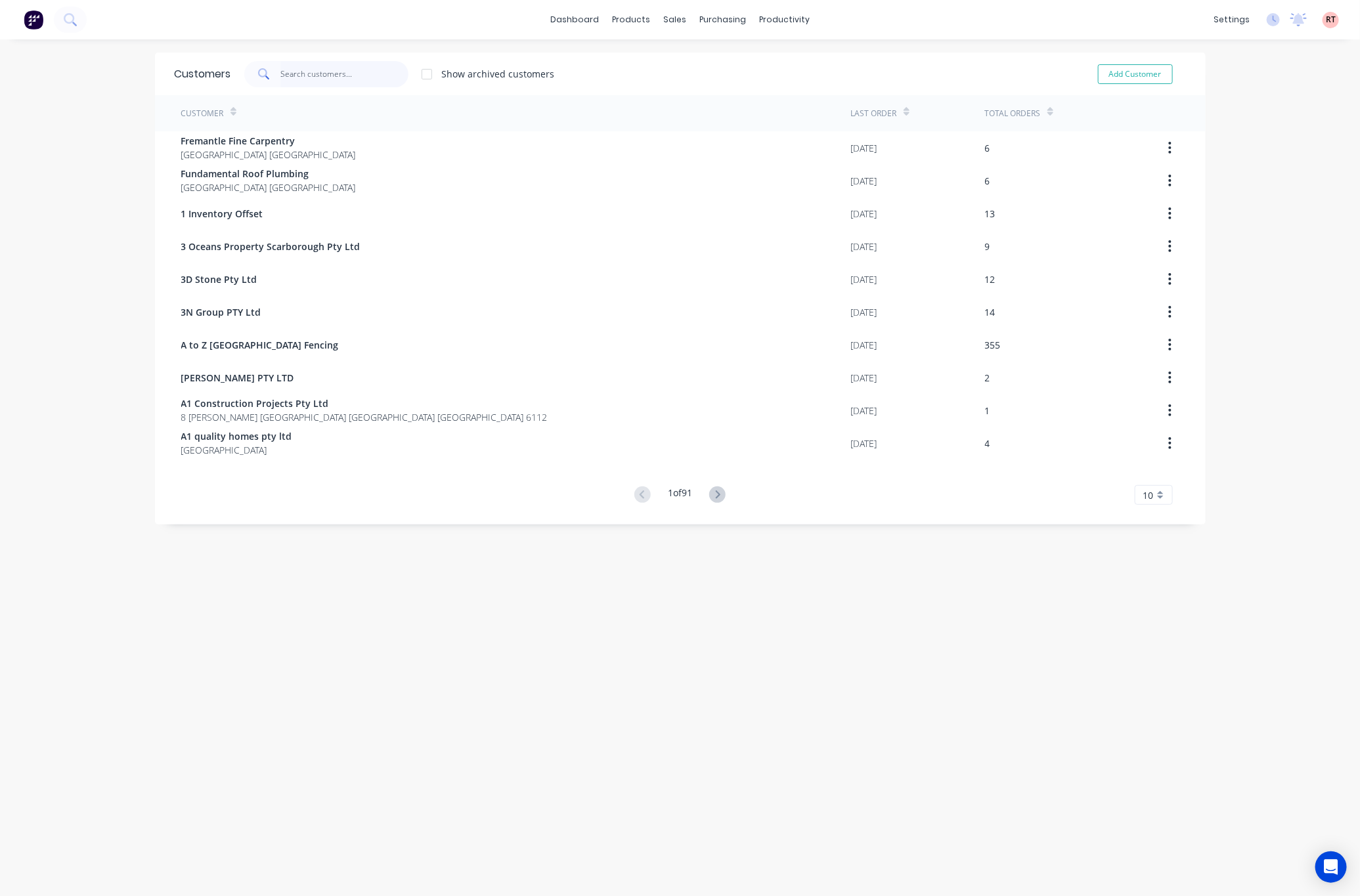
click at [324, 72] on input "text" at bounding box center [344, 74] width 128 height 27
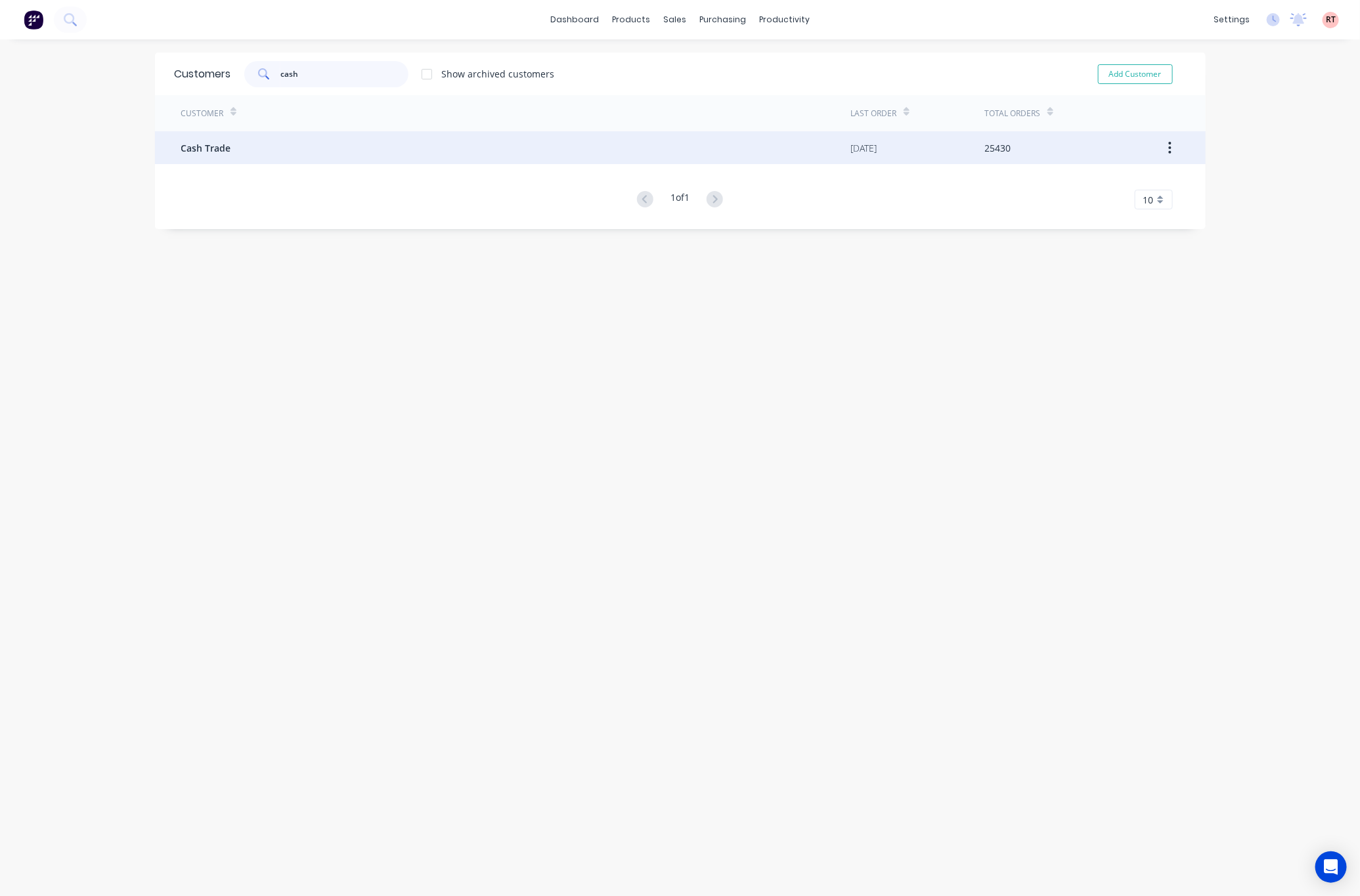
type input "cash"
click at [428, 154] on div "Cash Trade" at bounding box center [517, 147] width 670 height 33
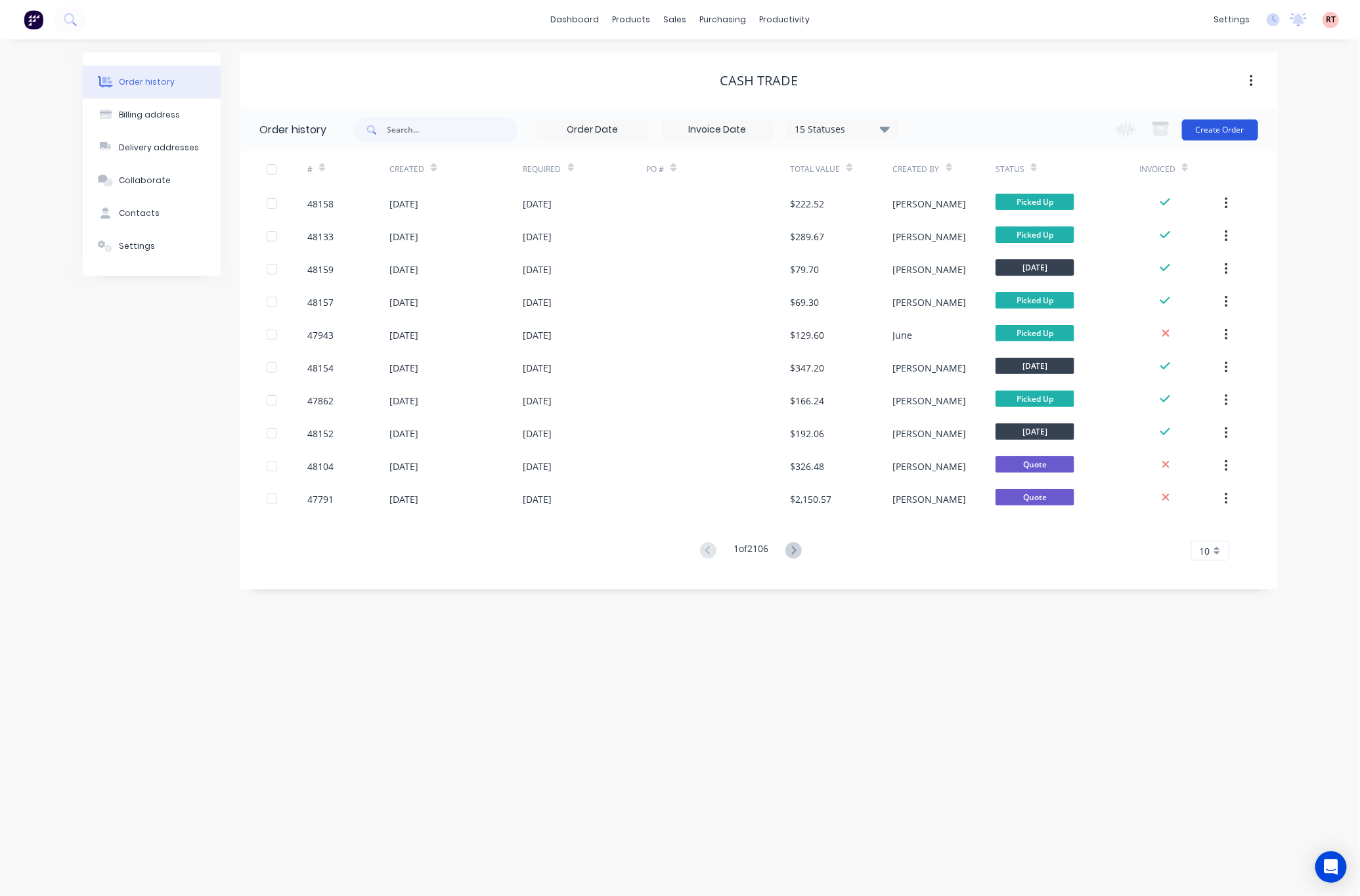
click at [1220, 130] on button "Create Order" at bounding box center [1220, 130] width 76 height 21
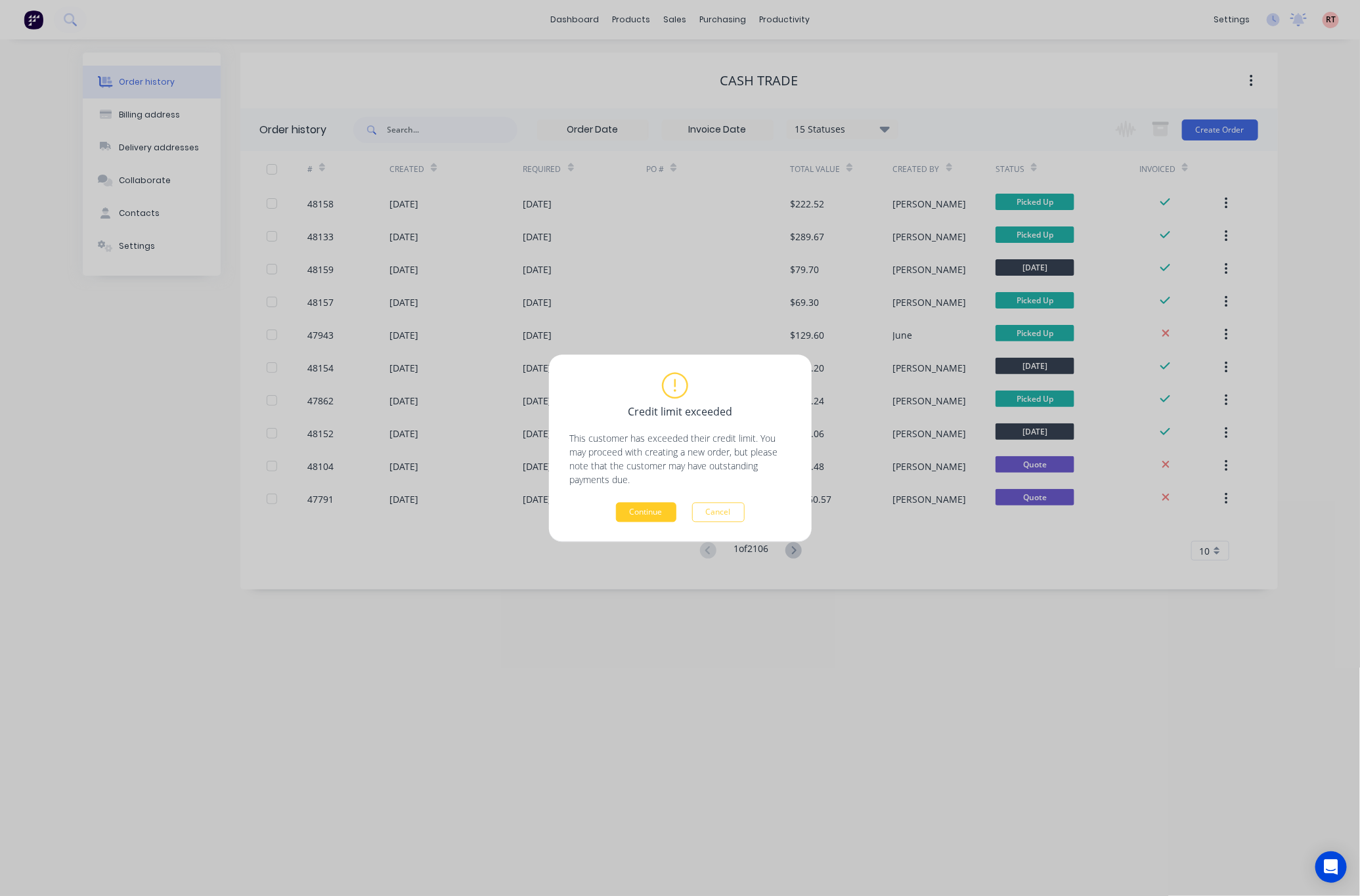
click at [653, 508] on button "Continue" at bounding box center [646, 511] width 61 height 20
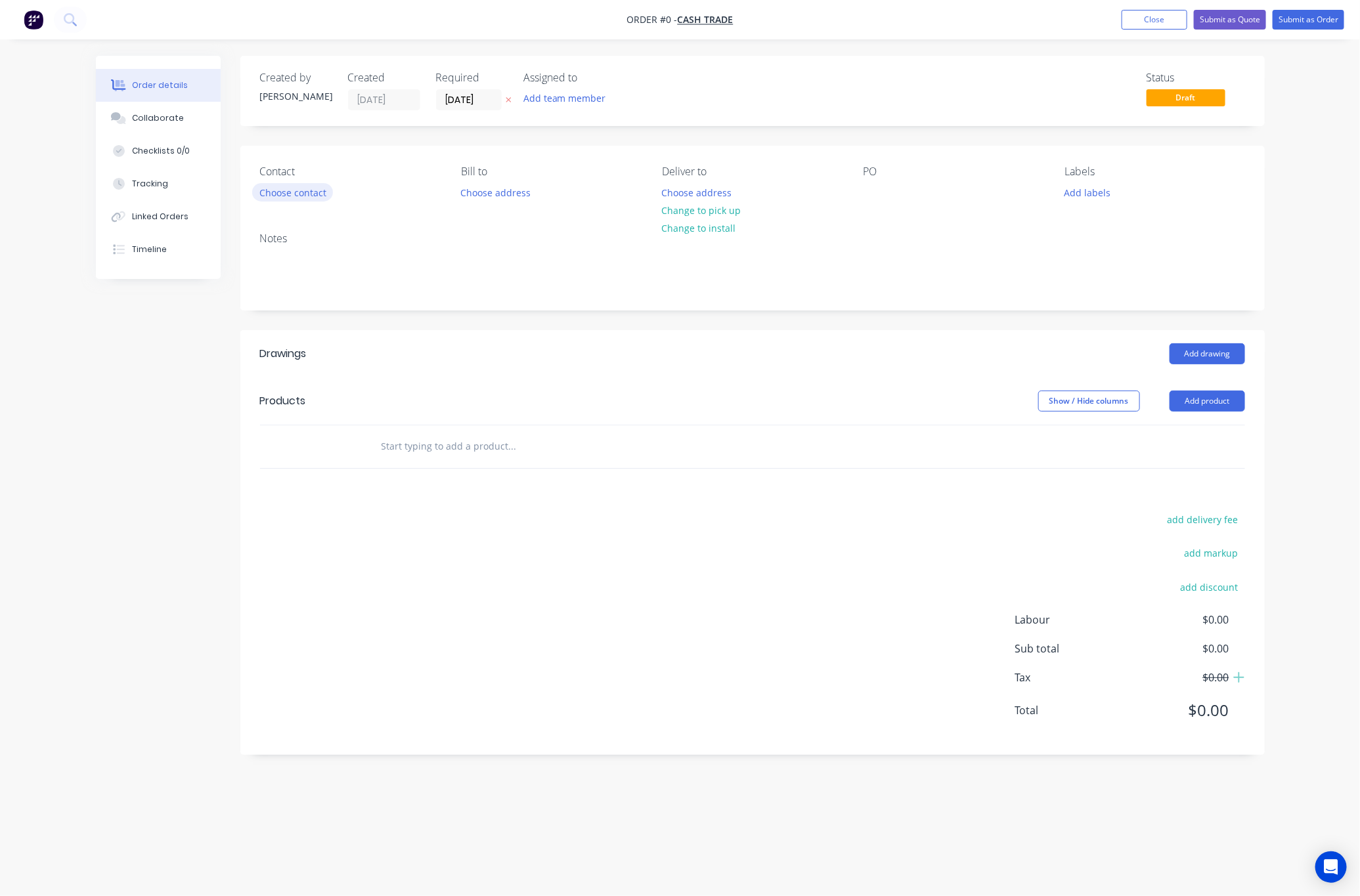
click at [285, 194] on button "Choose contact" at bounding box center [292, 192] width 81 height 18
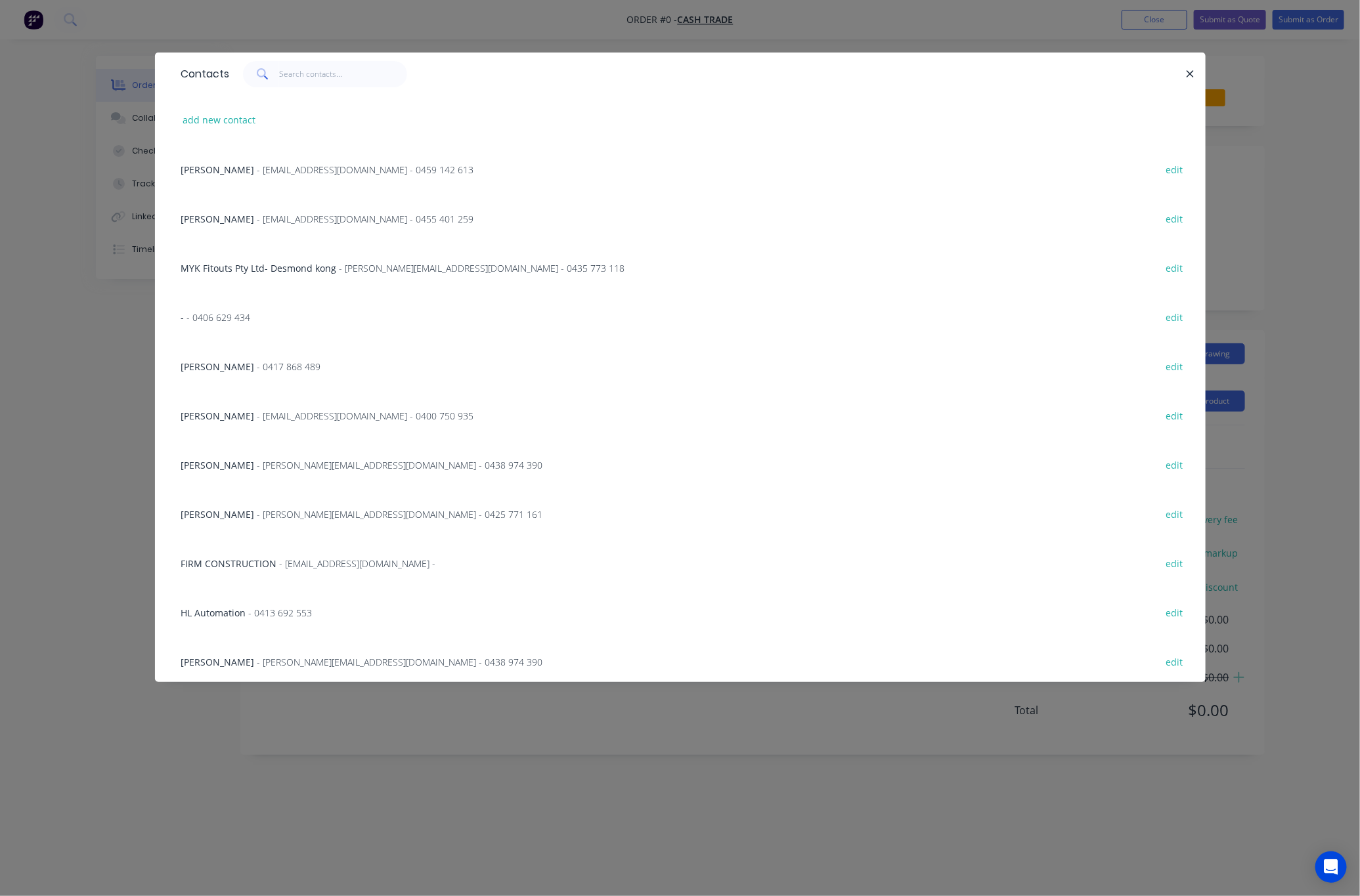
drag, startPoint x: 85, startPoint y: 327, endPoint x: 111, endPoint y: 332, distance: 26.5
click at [86, 327] on div "Contacts add new contact [PERSON_NAME] - [EMAIL_ADDRESS][DOMAIN_NAME] - 0459 14…" at bounding box center [680, 448] width 1360 height 896
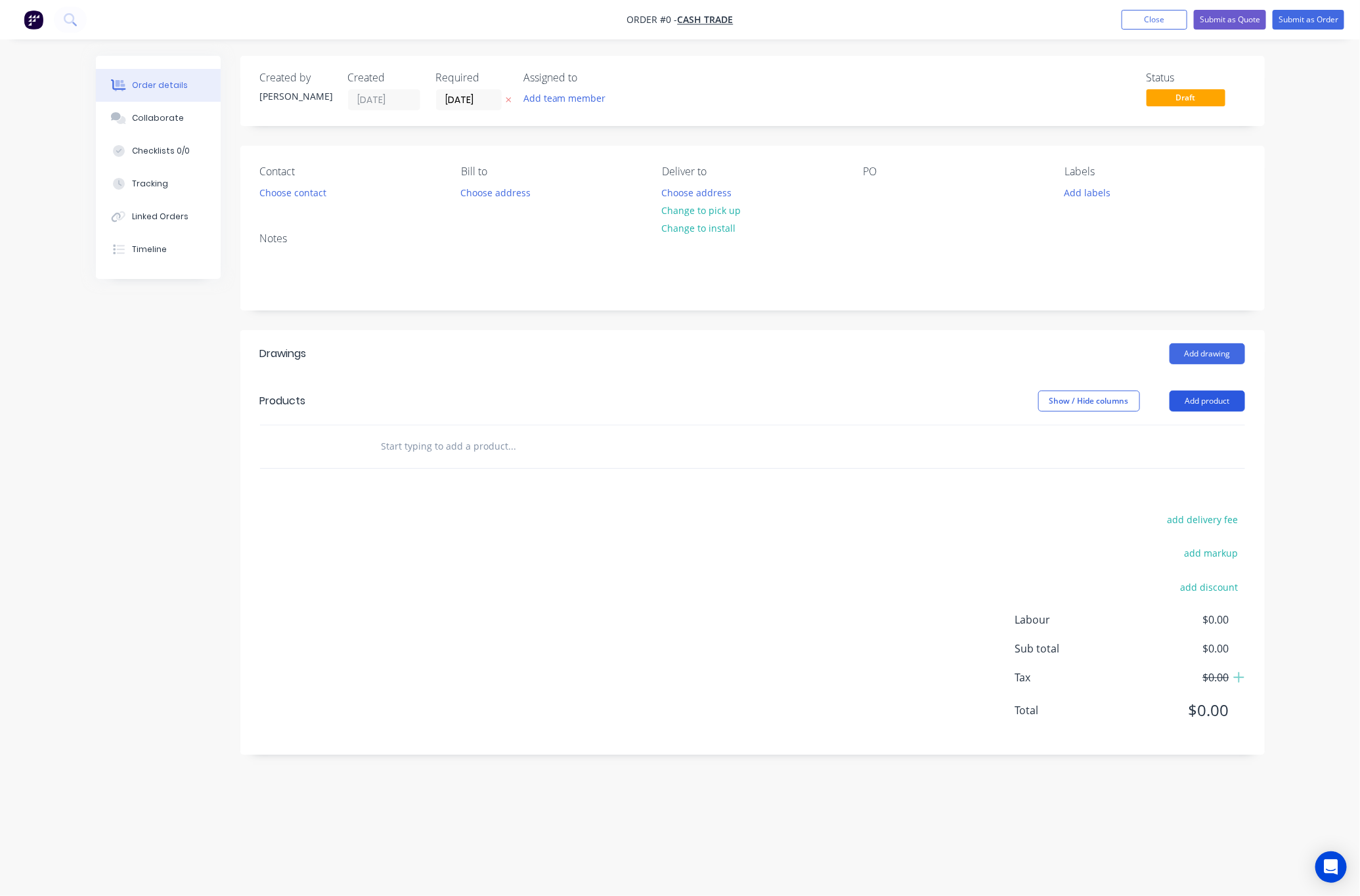
click at [1203, 402] on button "Add product" at bounding box center [1207, 401] width 75 height 21
click at [1186, 438] on div "Product catalogue" at bounding box center [1183, 434] width 101 height 19
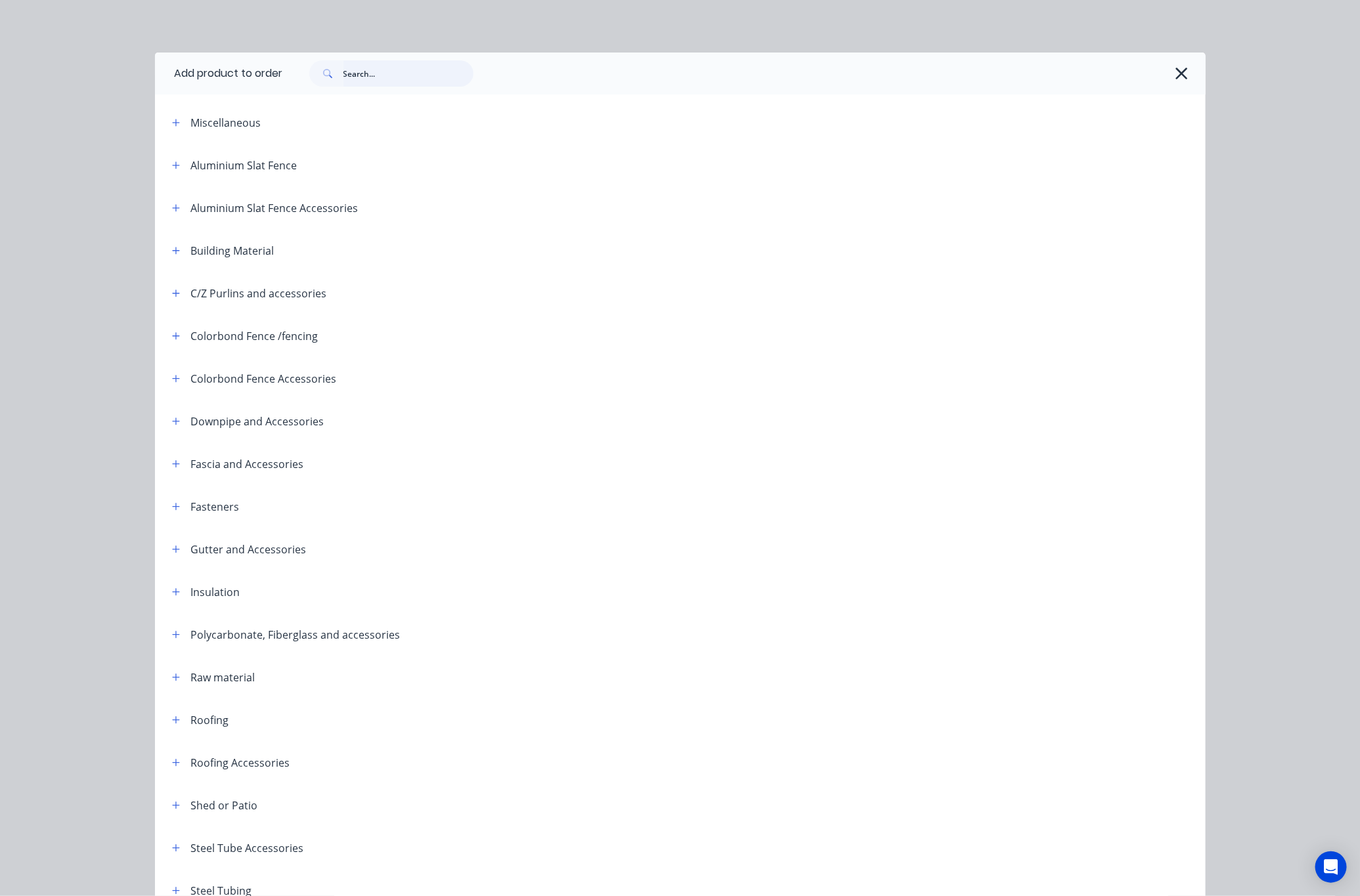
click at [370, 74] on input "text" at bounding box center [409, 74] width 130 height 27
type input "fence"
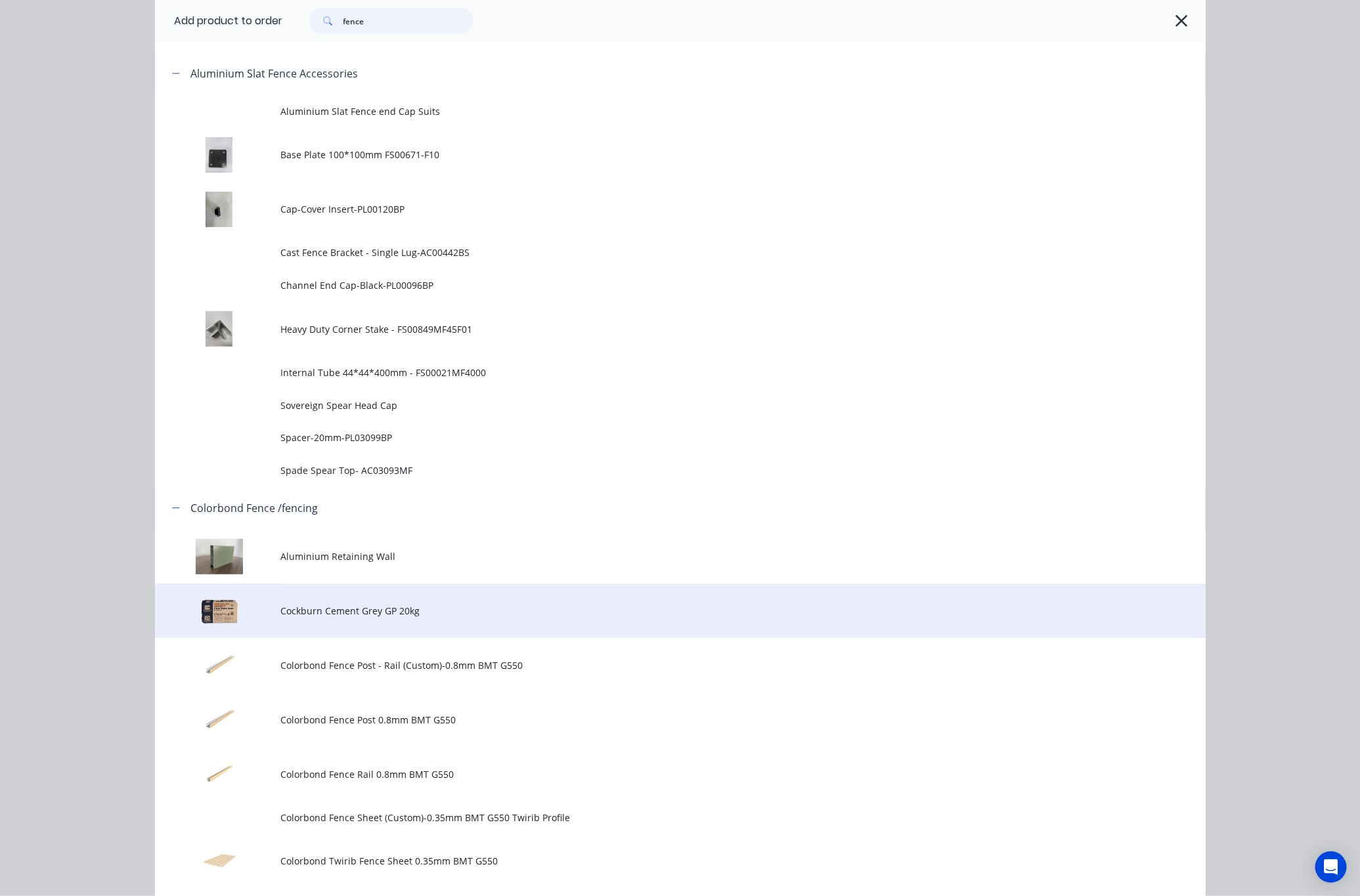
scroll to position [887, 0]
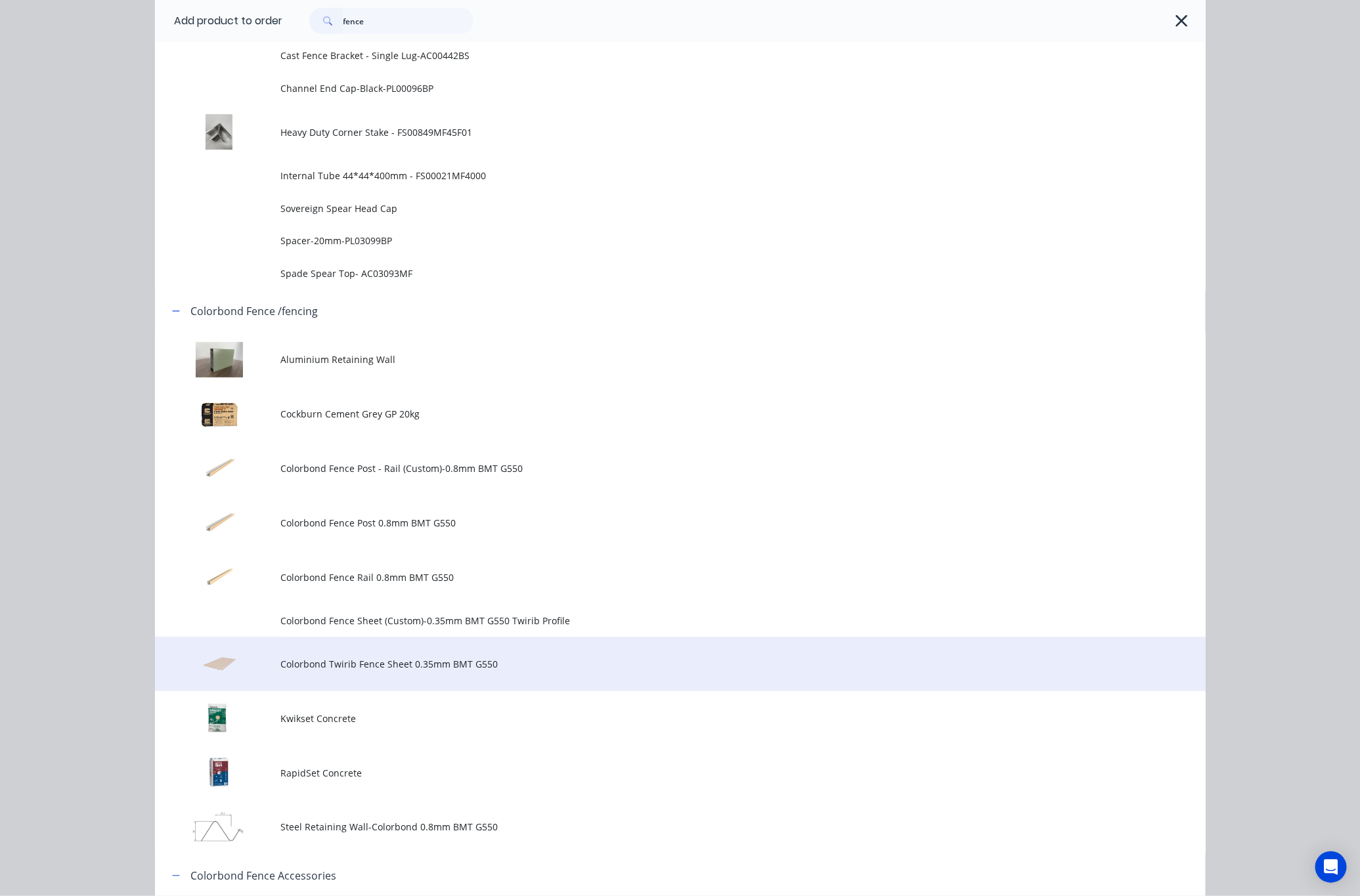
click at [542, 657] on span "Colorbond Twirib Fence Sheet 0.35mm BMT G550" at bounding box center [650, 664] width 740 height 14
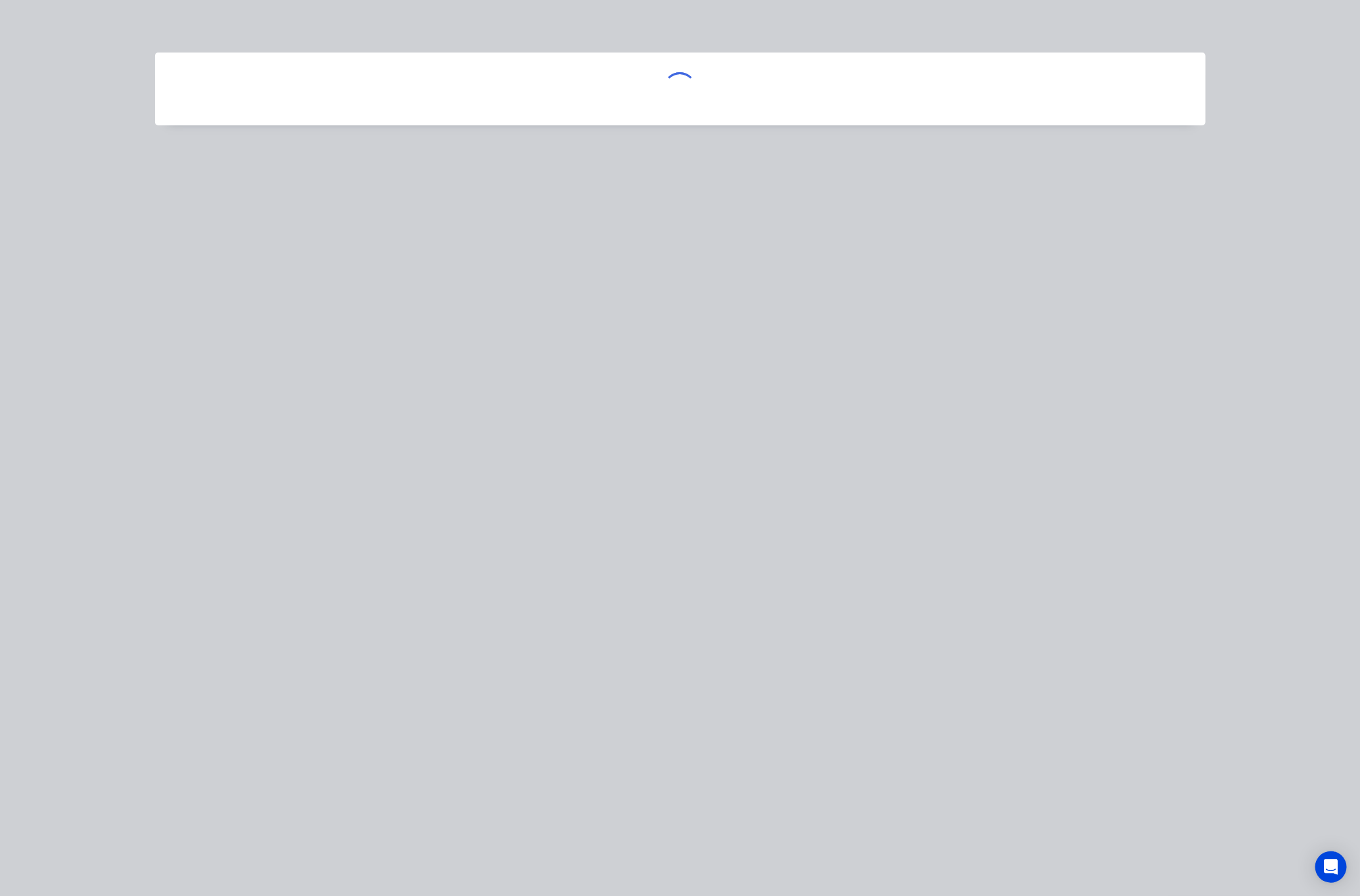
scroll to position [0, 0]
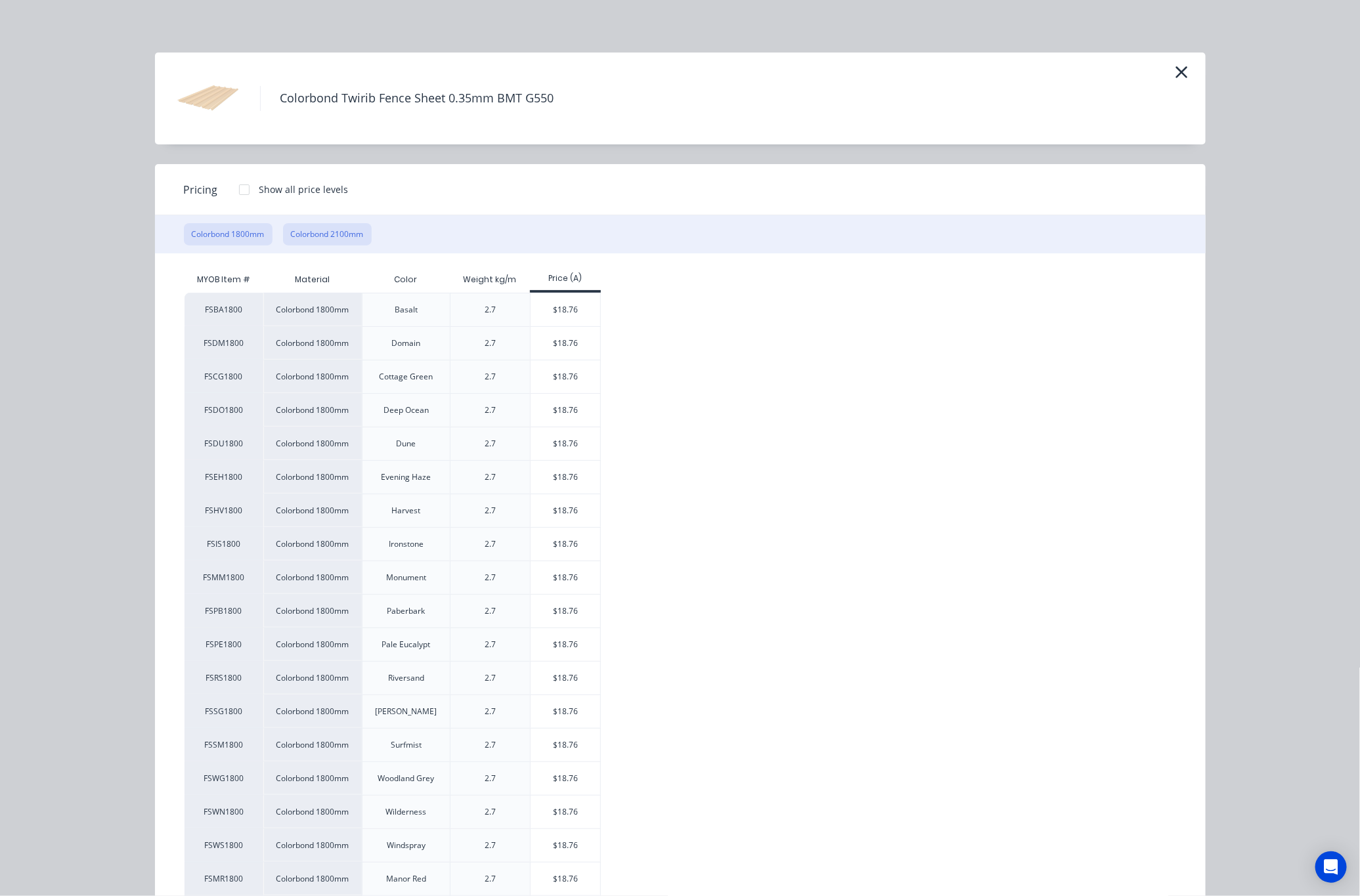
click at [335, 225] on button "Colorbond 2100mm" at bounding box center [327, 235] width 88 height 22
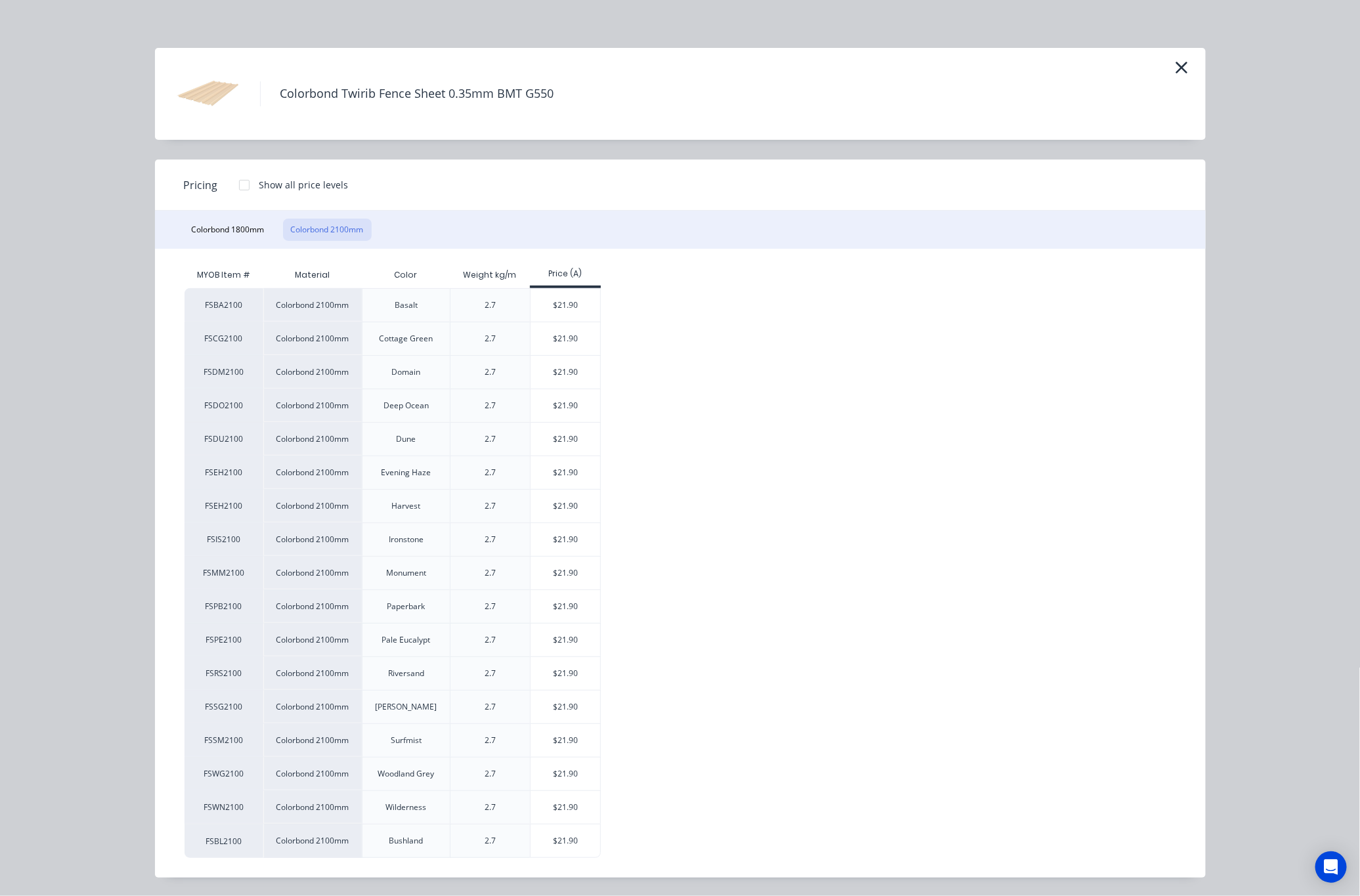
scroll to position [9, 0]
click at [562, 708] on div "$21.90" at bounding box center [566, 707] width 70 height 33
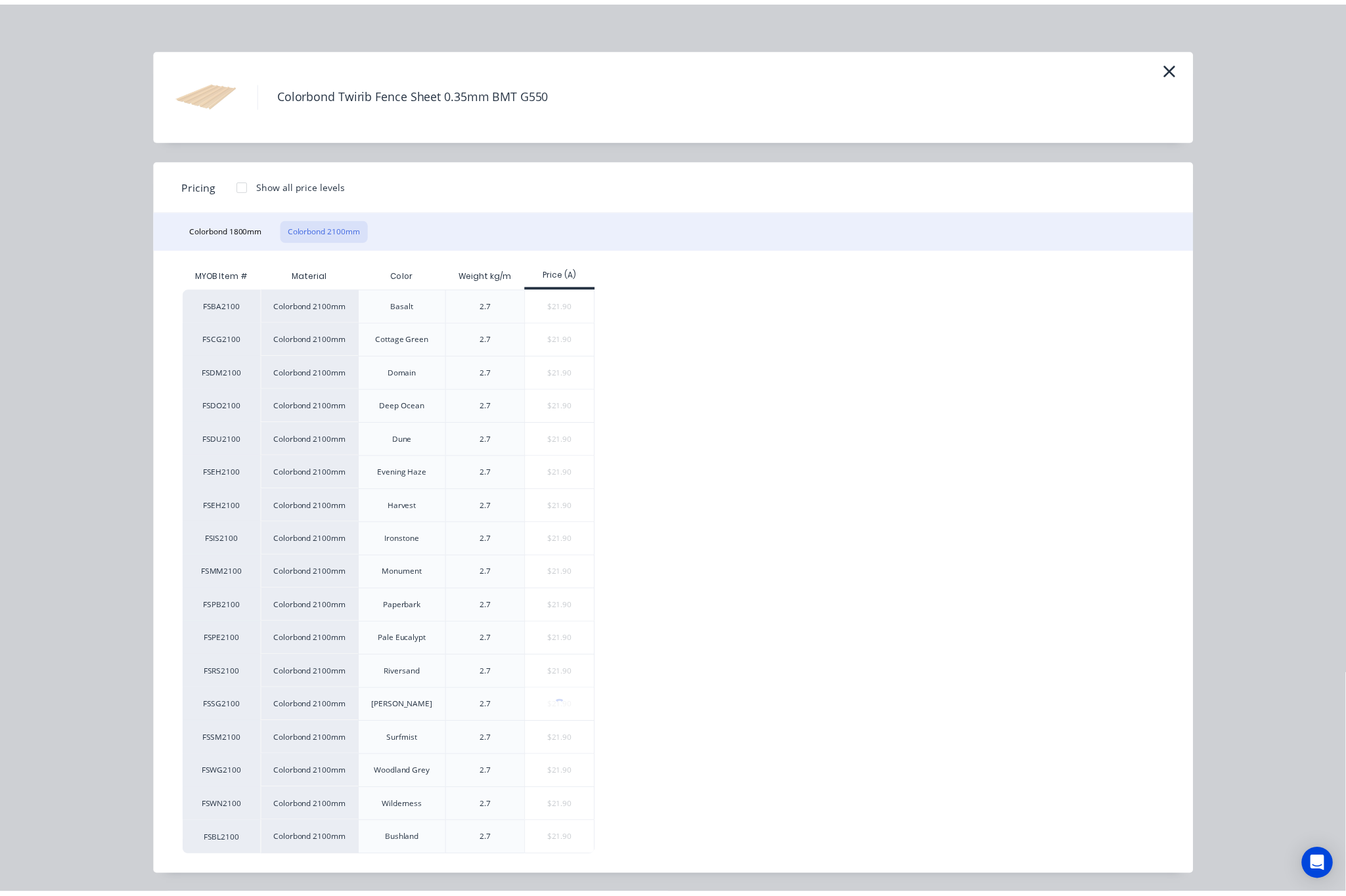
scroll to position [0, 0]
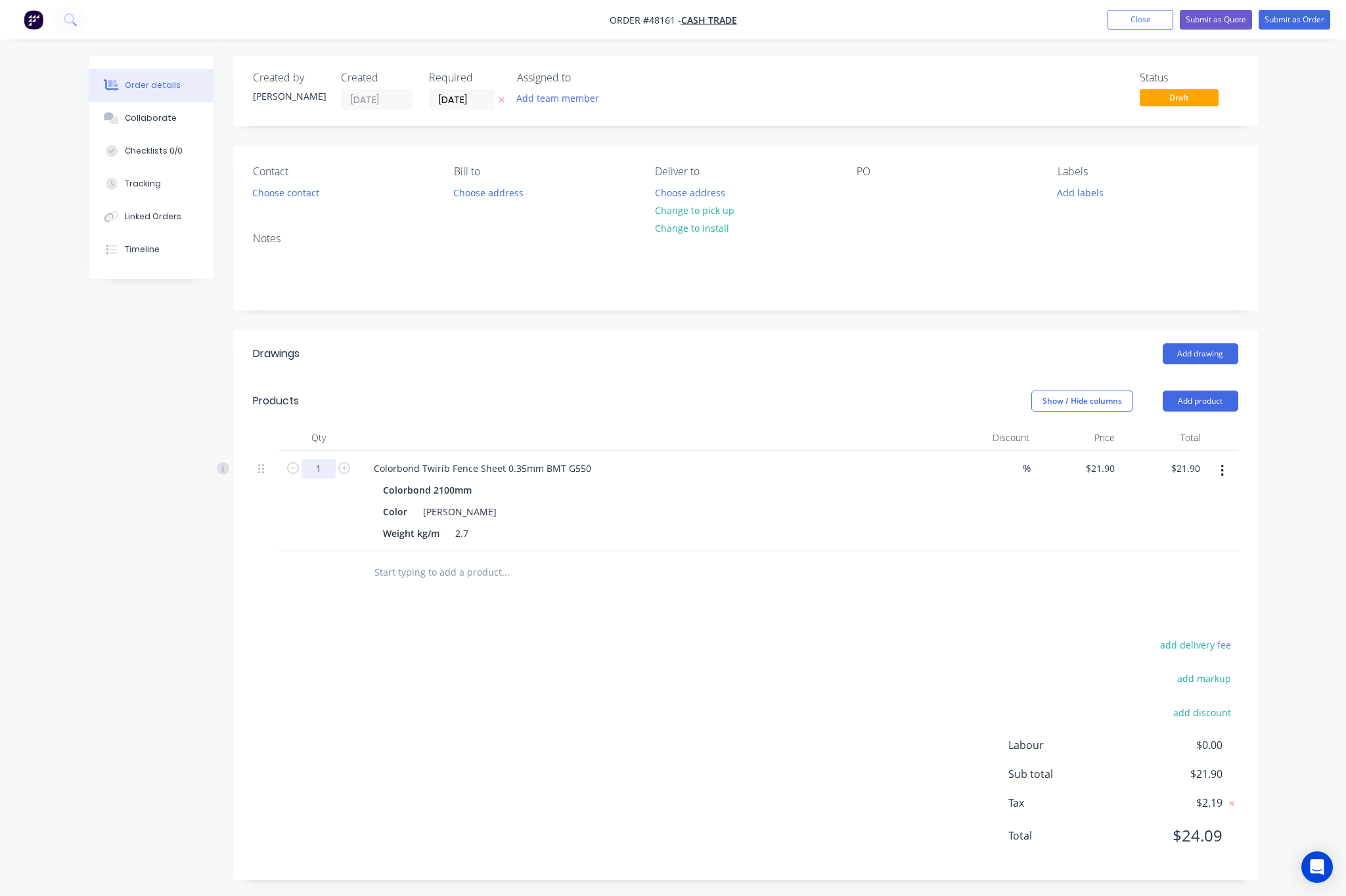
click at [330, 469] on input "1" at bounding box center [319, 469] width 34 height 20
type input "21"
type input "$459.90"
click at [644, 660] on div "add delivery fee add markup add discount Labour $0.00 Sub total $21.90 Tax $2.1…" at bounding box center [745, 749] width 985 height 224
click at [1202, 392] on button "Add product" at bounding box center [1200, 401] width 75 height 21
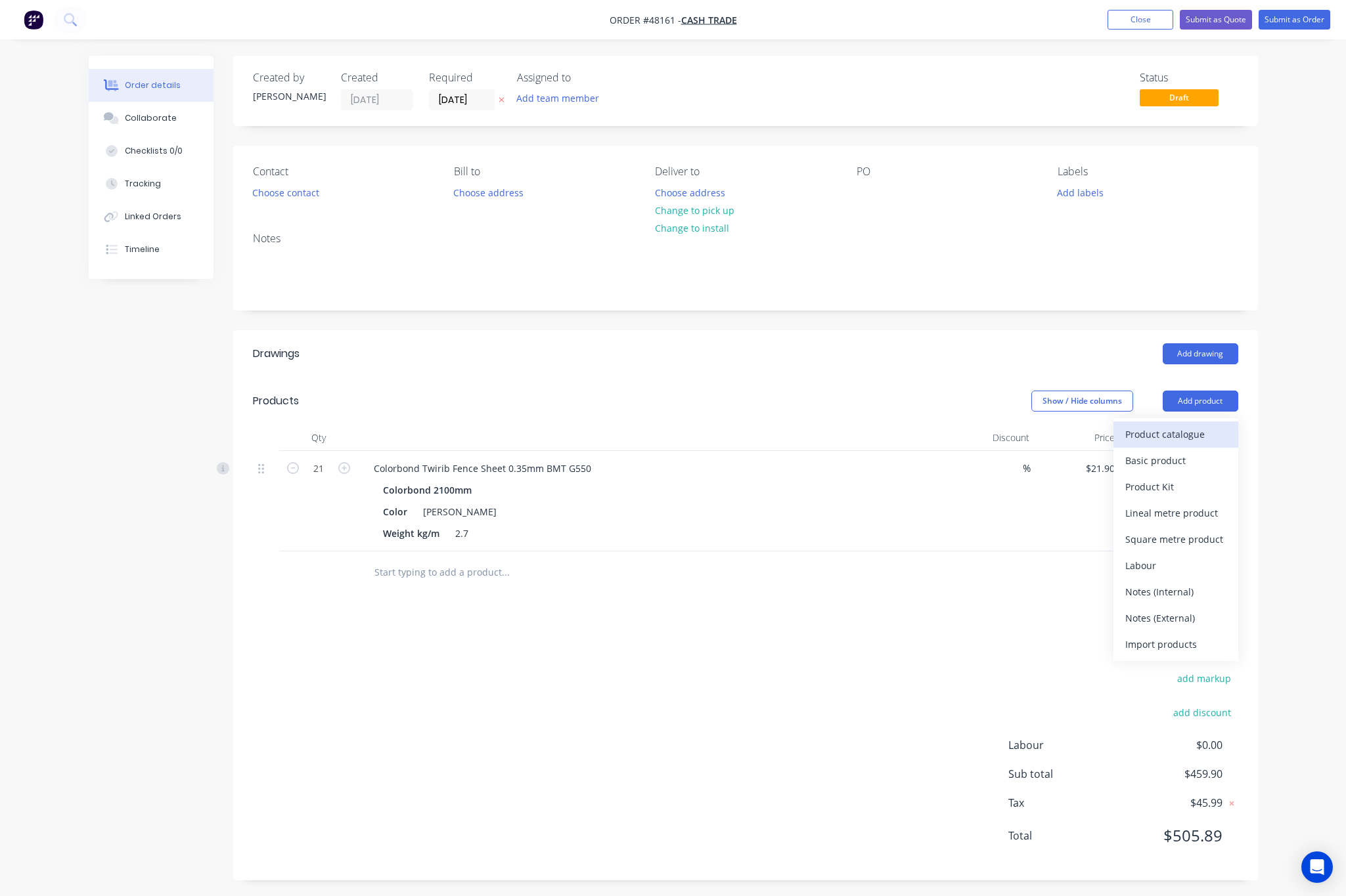
click at [1184, 432] on div "Product catalogue" at bounding box center [1176, 434] width 101 height 19
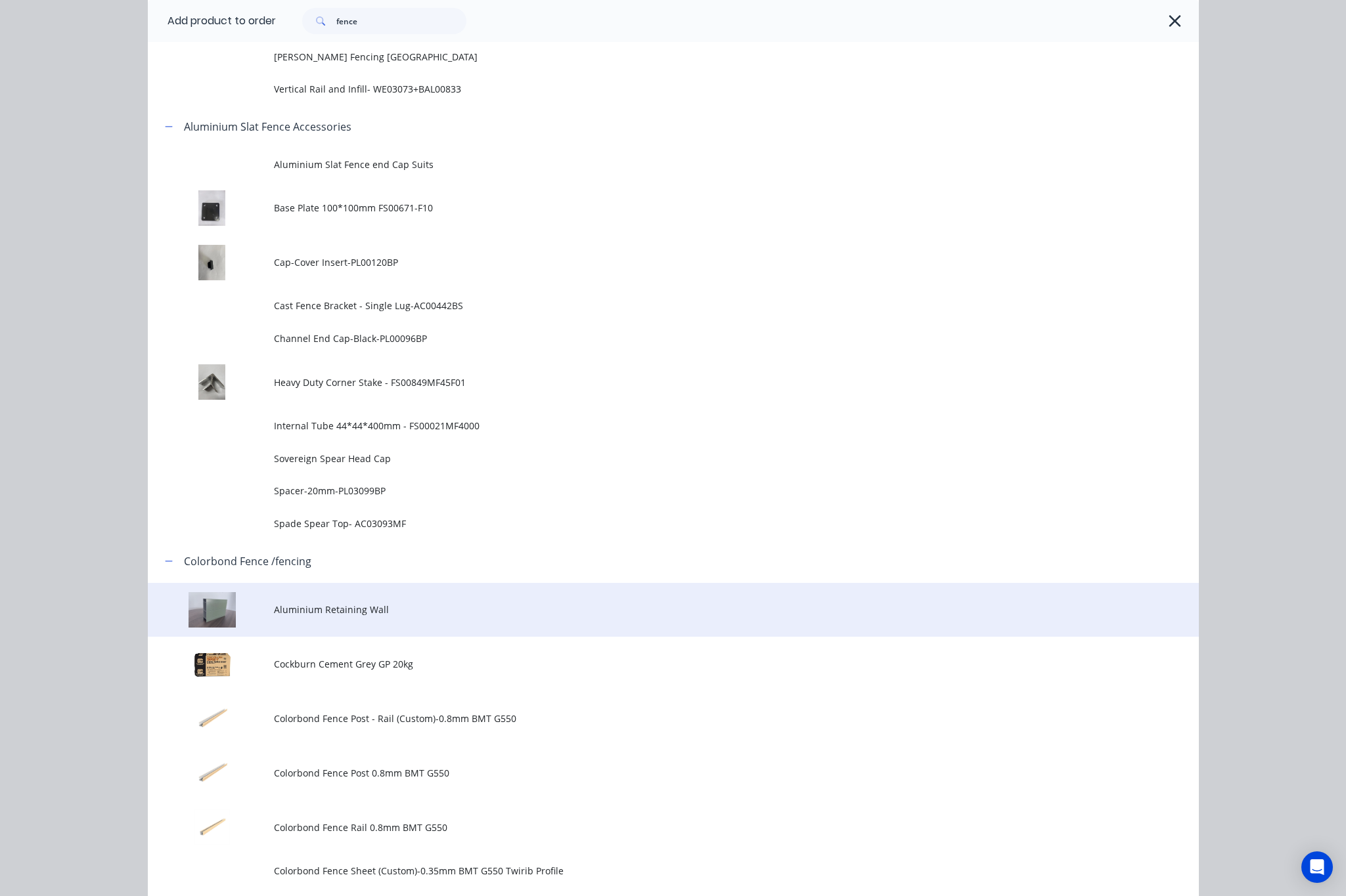
scroll to position [788, 0]
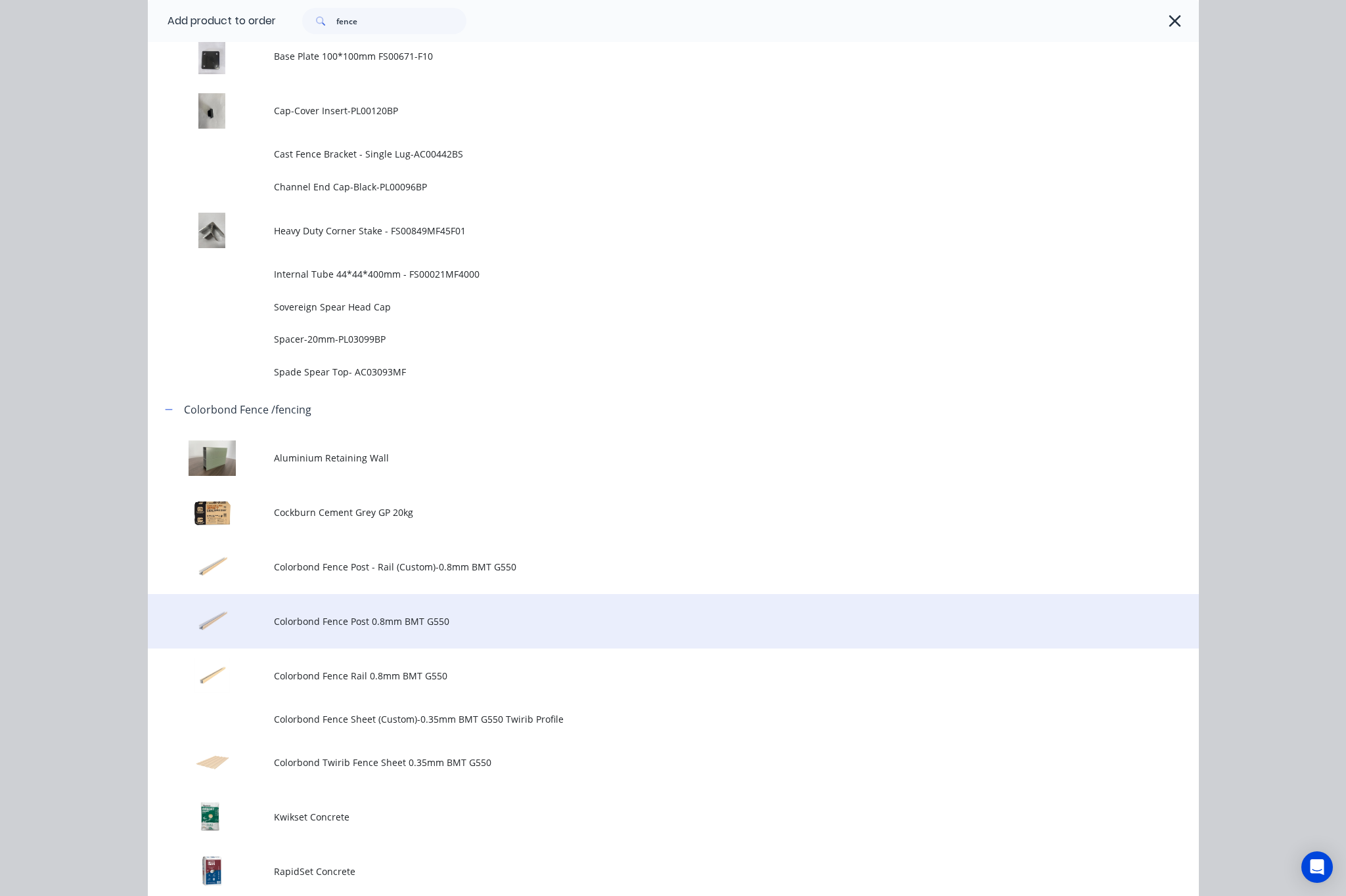
click at [487, 619] on span "Colorbond Fence Post 0.8mm BMT G550" at bounding box center [643, 621] width 739 height 14
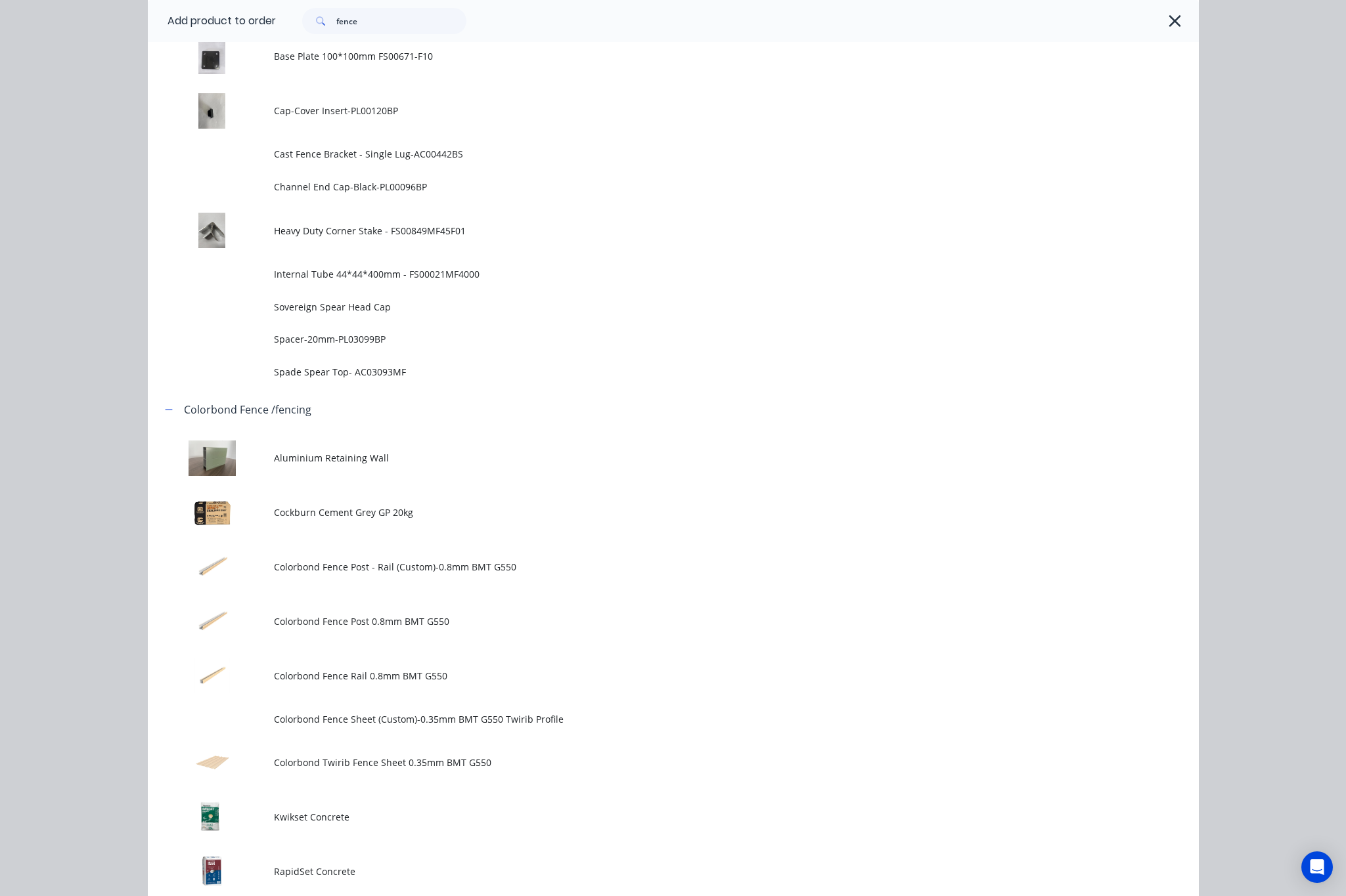
scroll to position [0, 0]
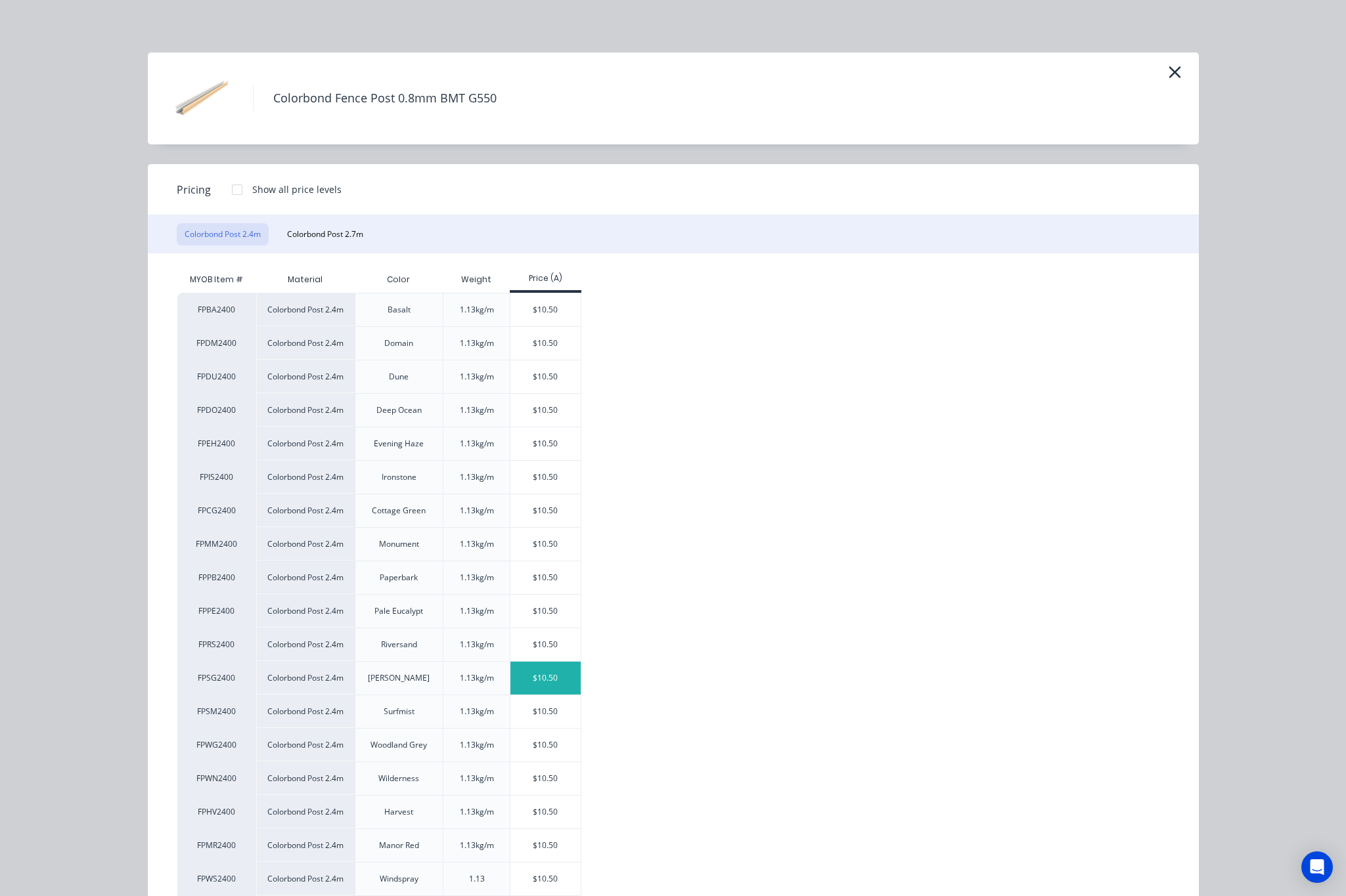
click at [550, 678] on div "$10.50" at bounding box center [546, 678] width 70 height 33
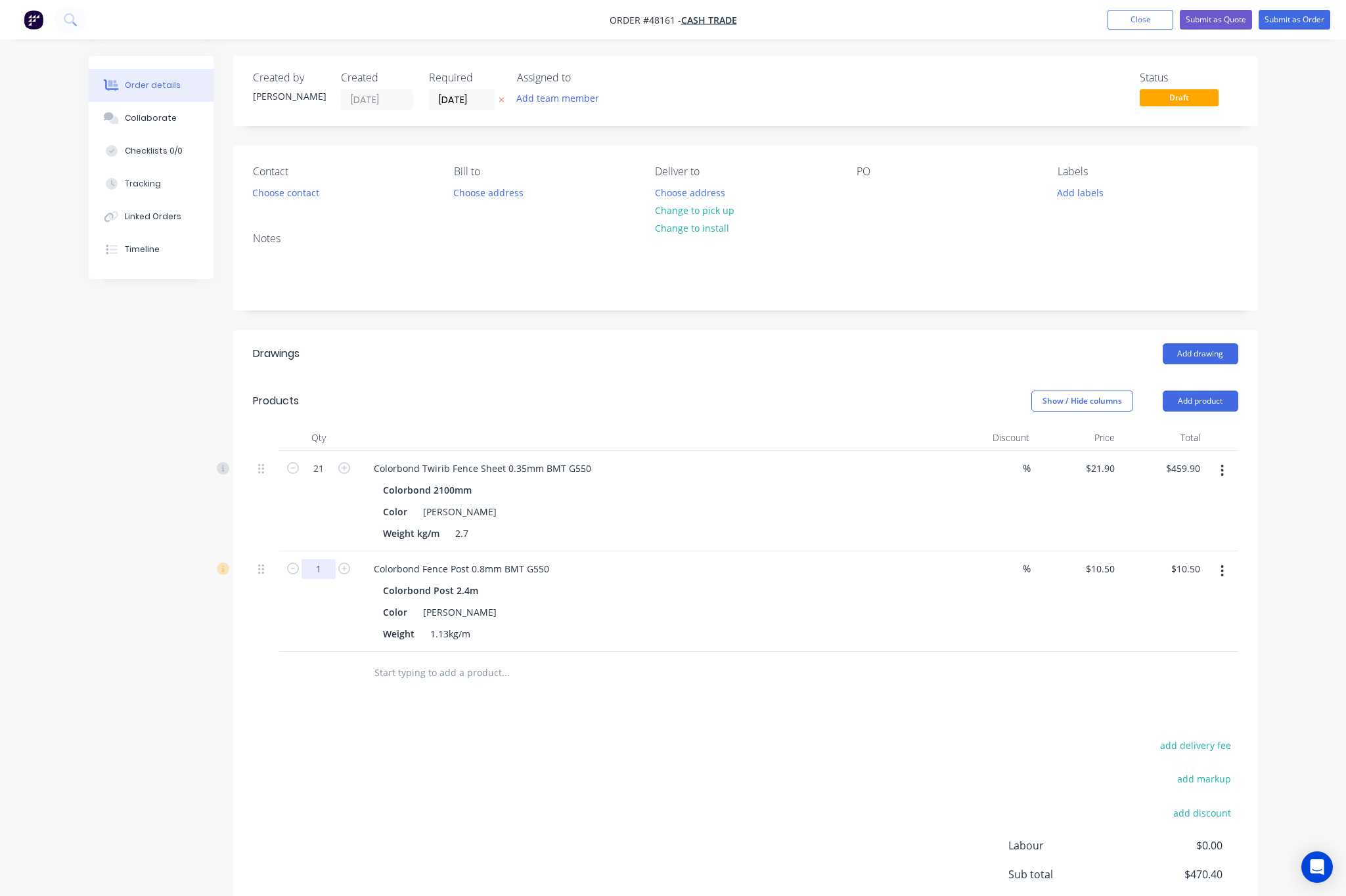
click at [325, 479] on input "1" at bounding box center [319, 469] width 34 height 20
type input "14"
type input "$147.00"
drag, startPoint x: 564, startPoint y: 679, endPoint x: 568, endPoint y: 685, distance: 7.2
click at [568, 686] on input "text" at bounding box center [505, 672] width 263 height 27
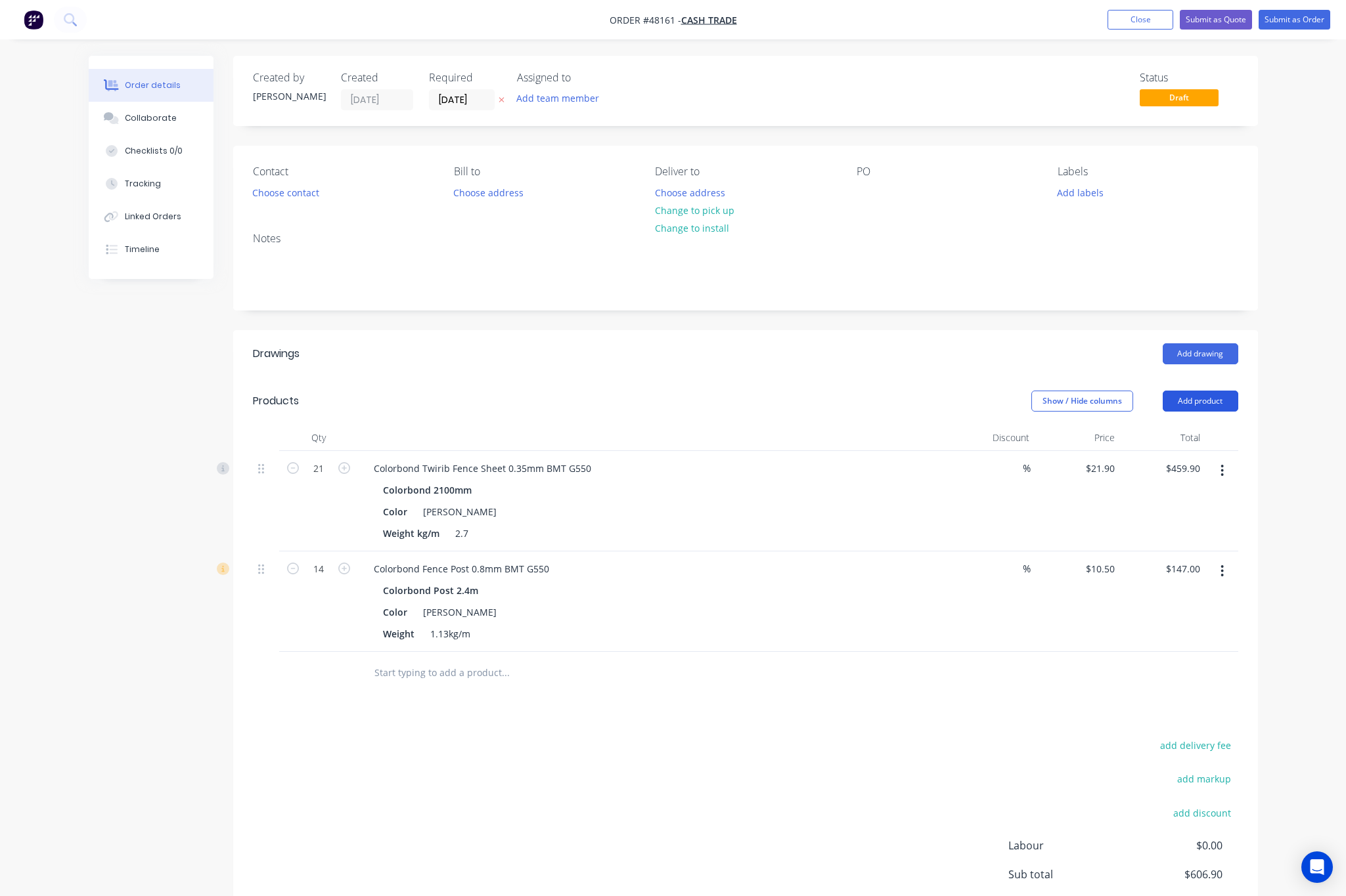
click at [1219, 402] on button "Add product" at bounding box center [1200, 401] width 75 height 21
click at [1193, 435] on div "Product catalogue" at bounding box center [1176, 434] width 101 height 19
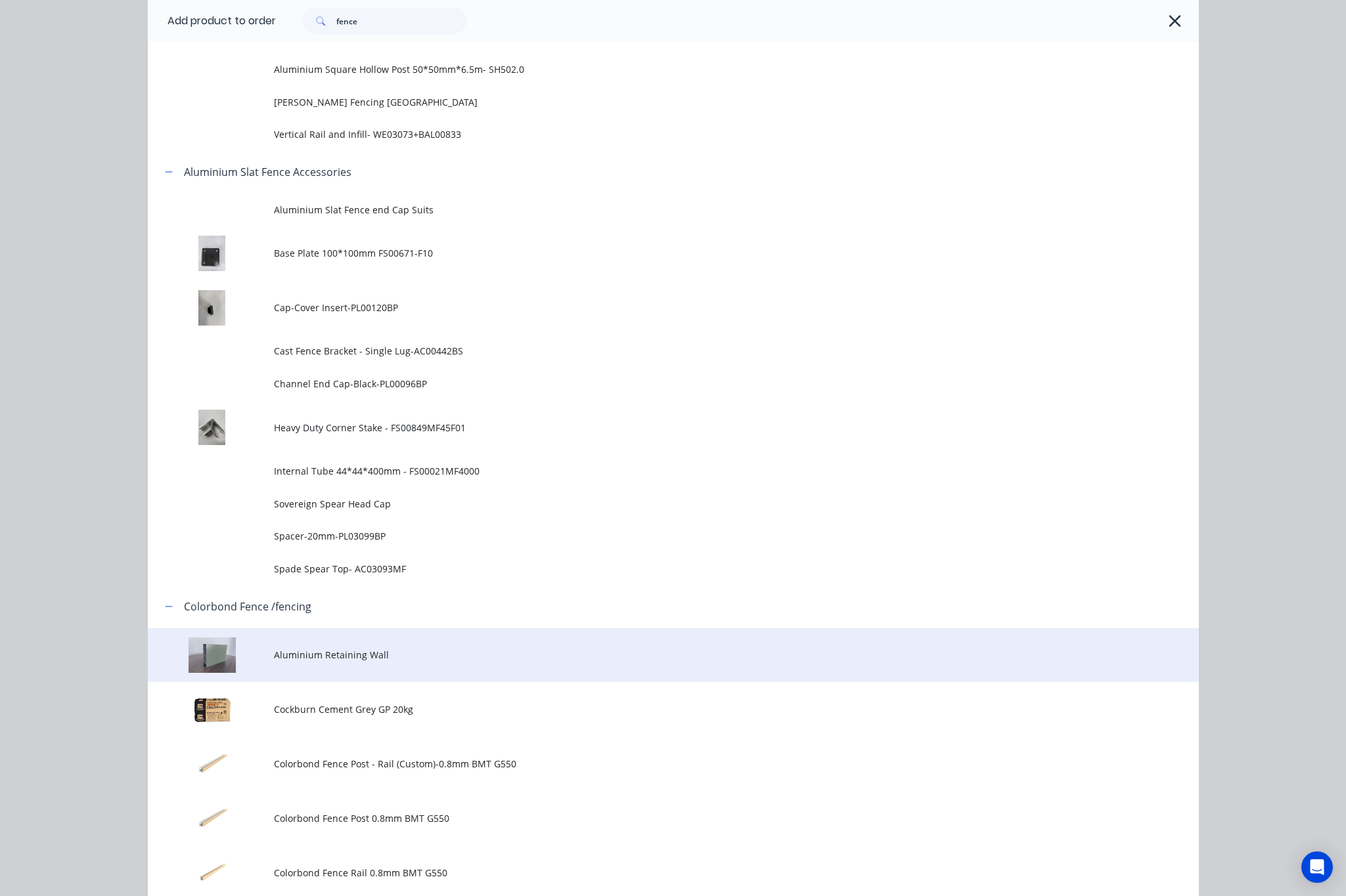
scroll to position [788, 0]
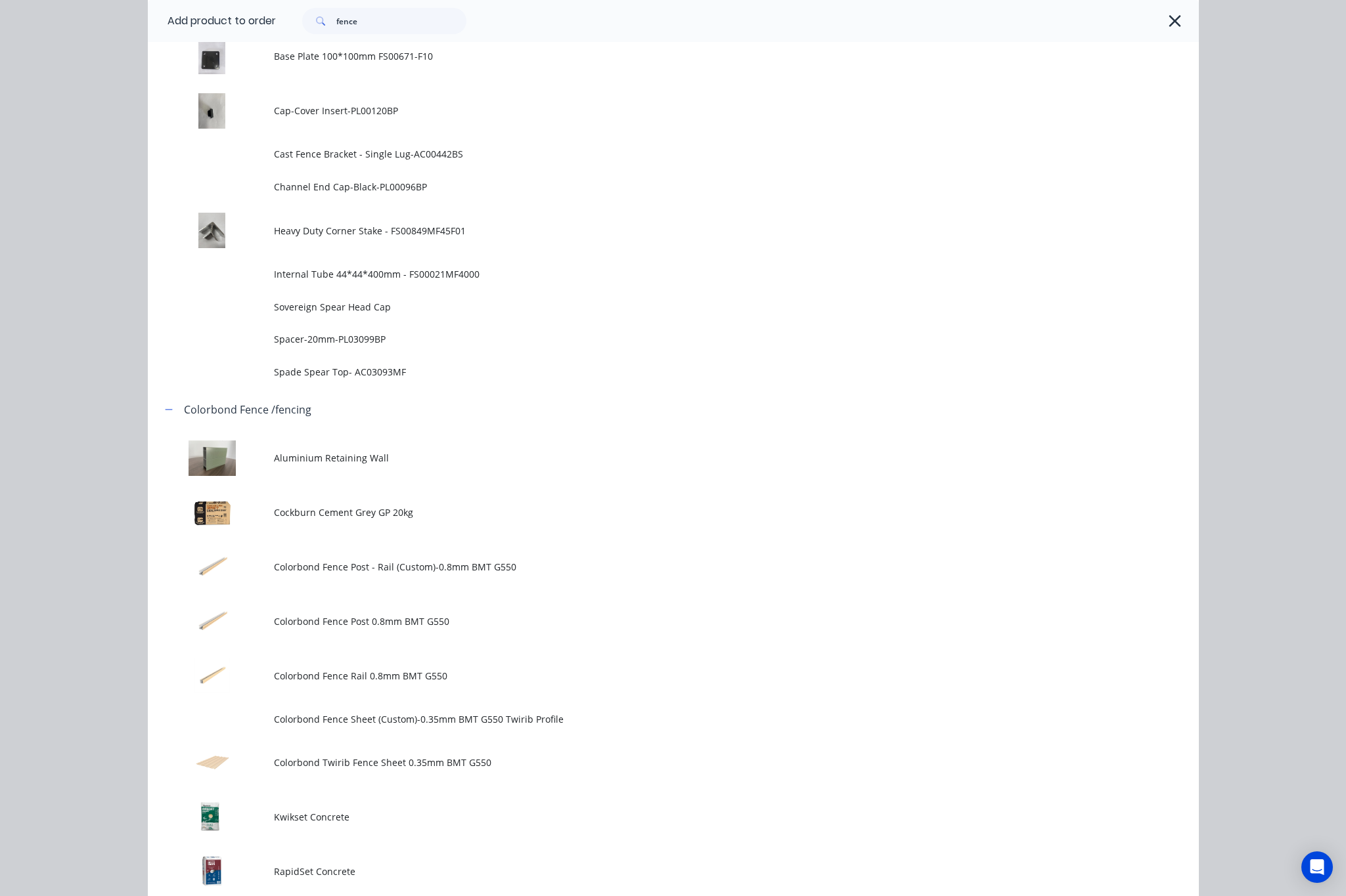
click at [515, 670] on span "Colorbond Fence Rail 0.8mm BMT G550" at bounding box center [643, 676] width 739 height 14
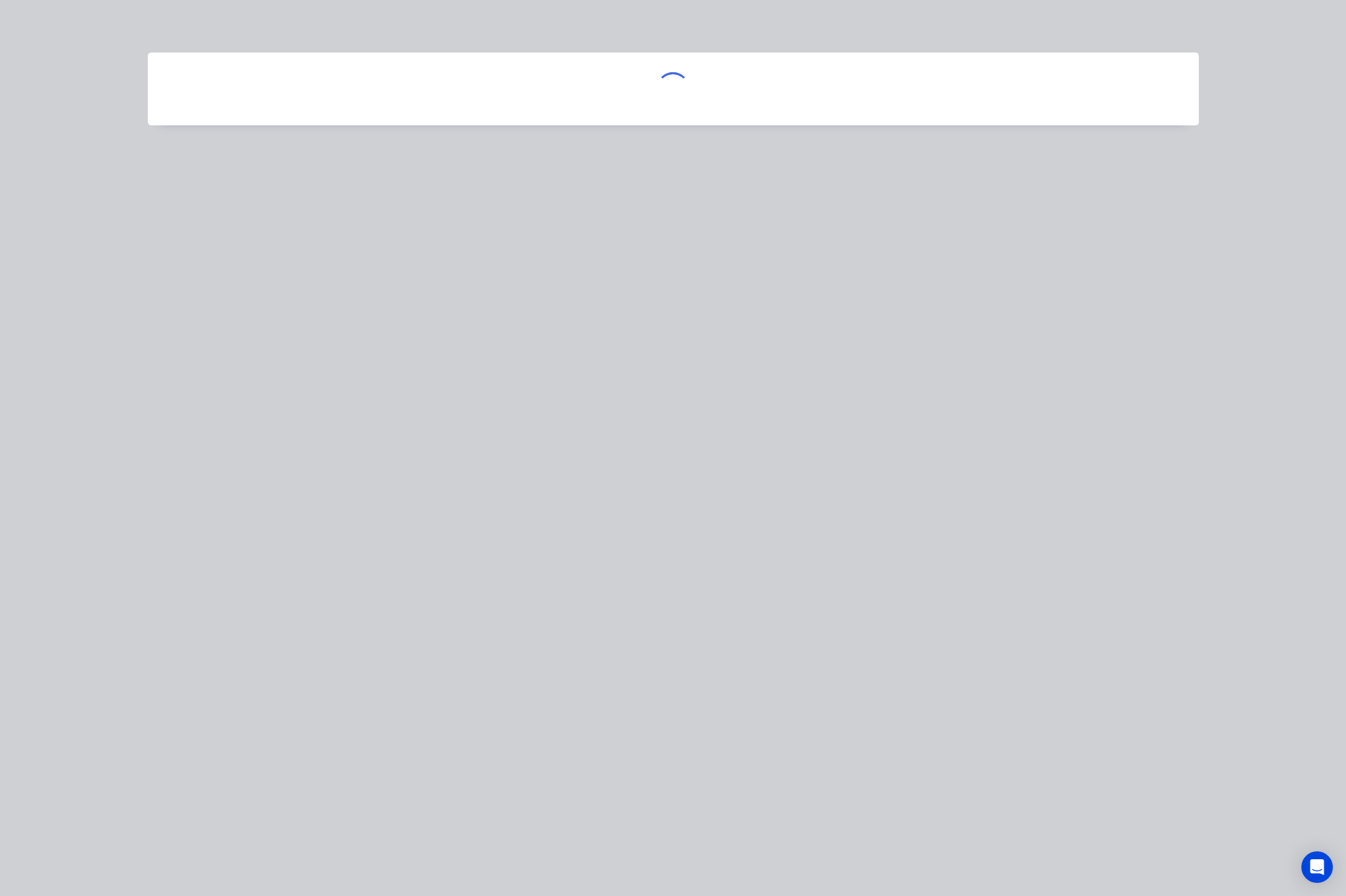
scroll to position [0, 0]
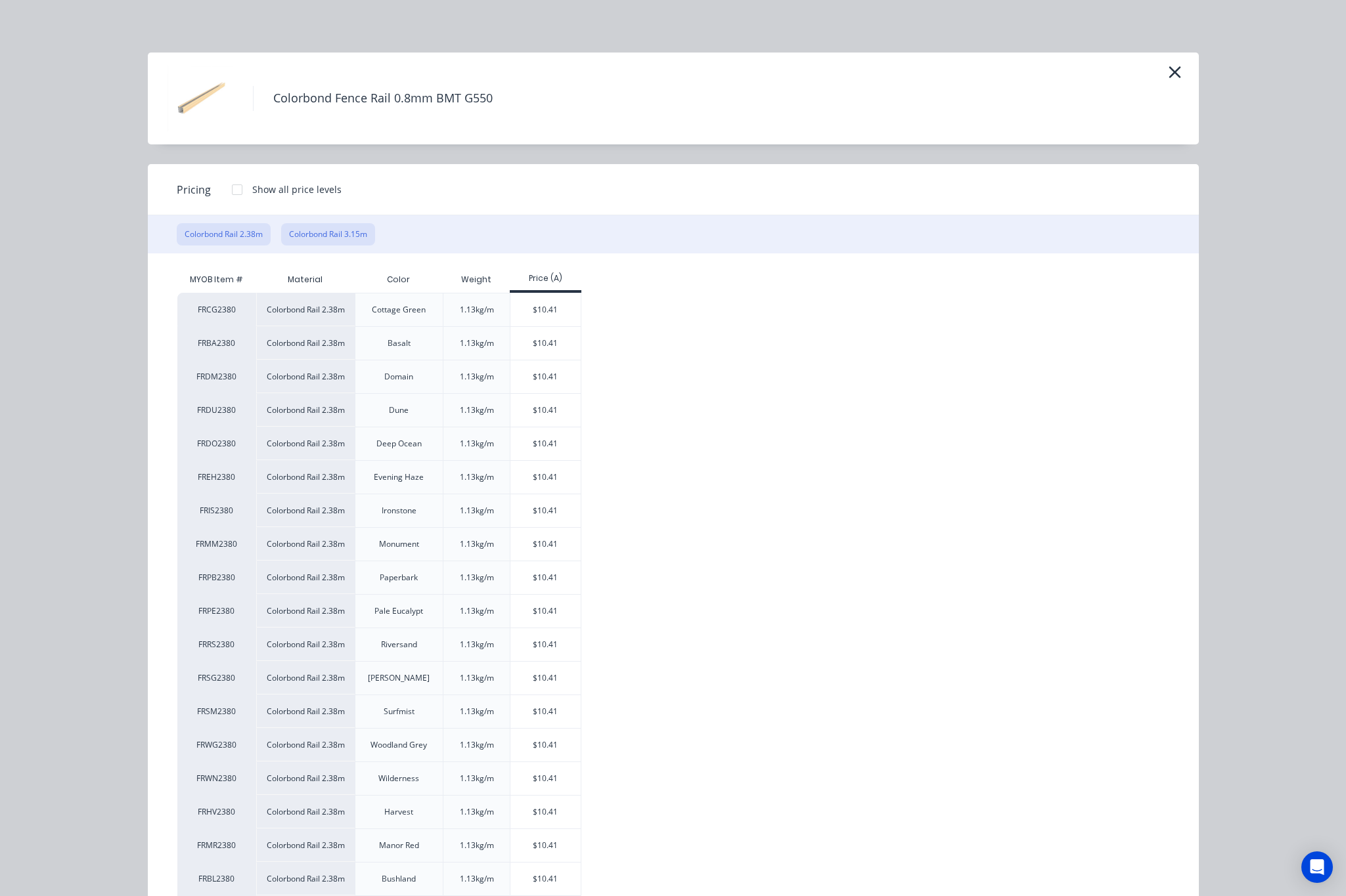
click at [338, 227] on button "Colorbond Rail 3.15m" at bounding box center [328, 235] width 94 height 22
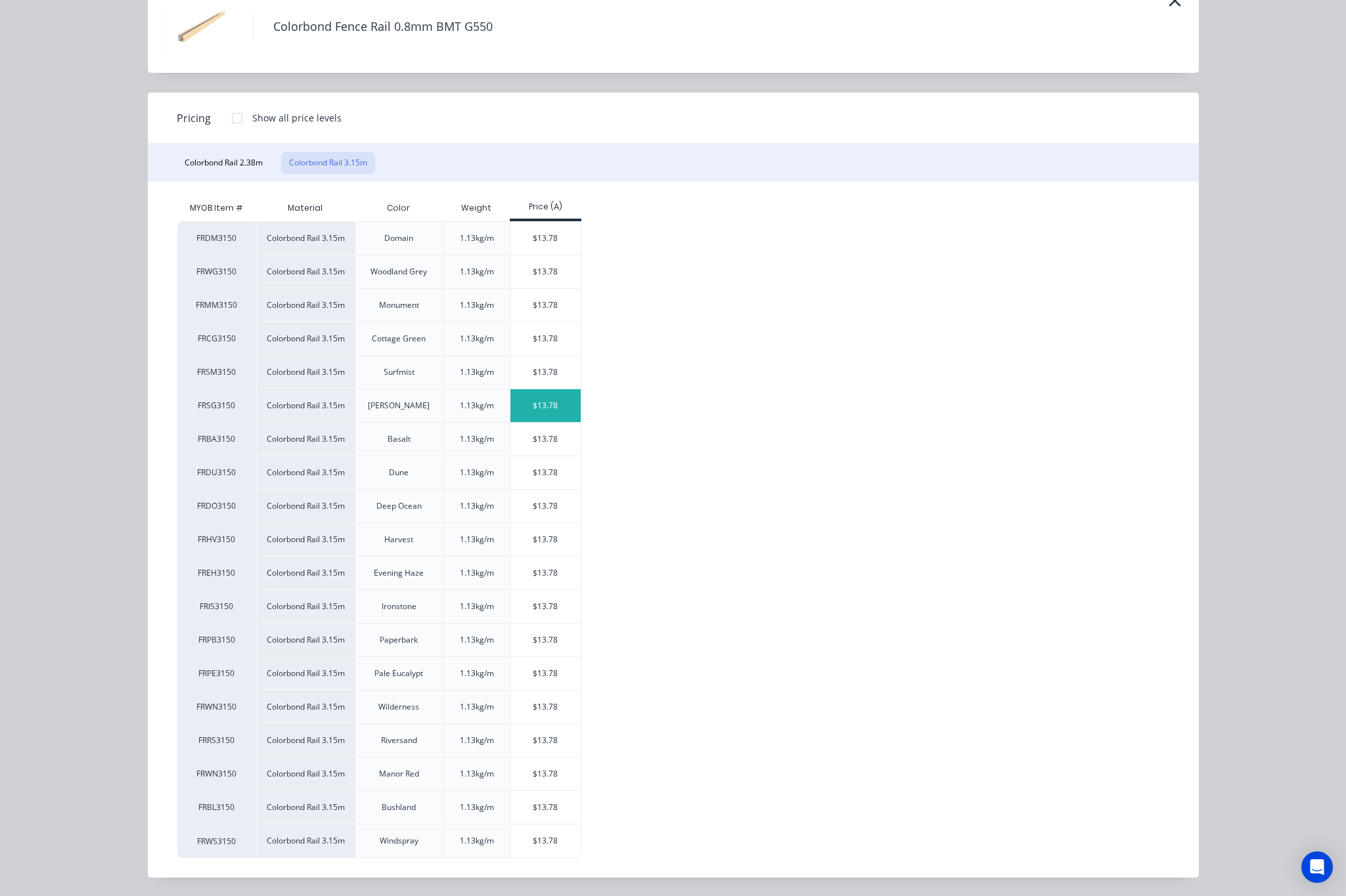
click at [544, 406] on div "$13.78" at bounding box center [546, 406] width 70 height 33
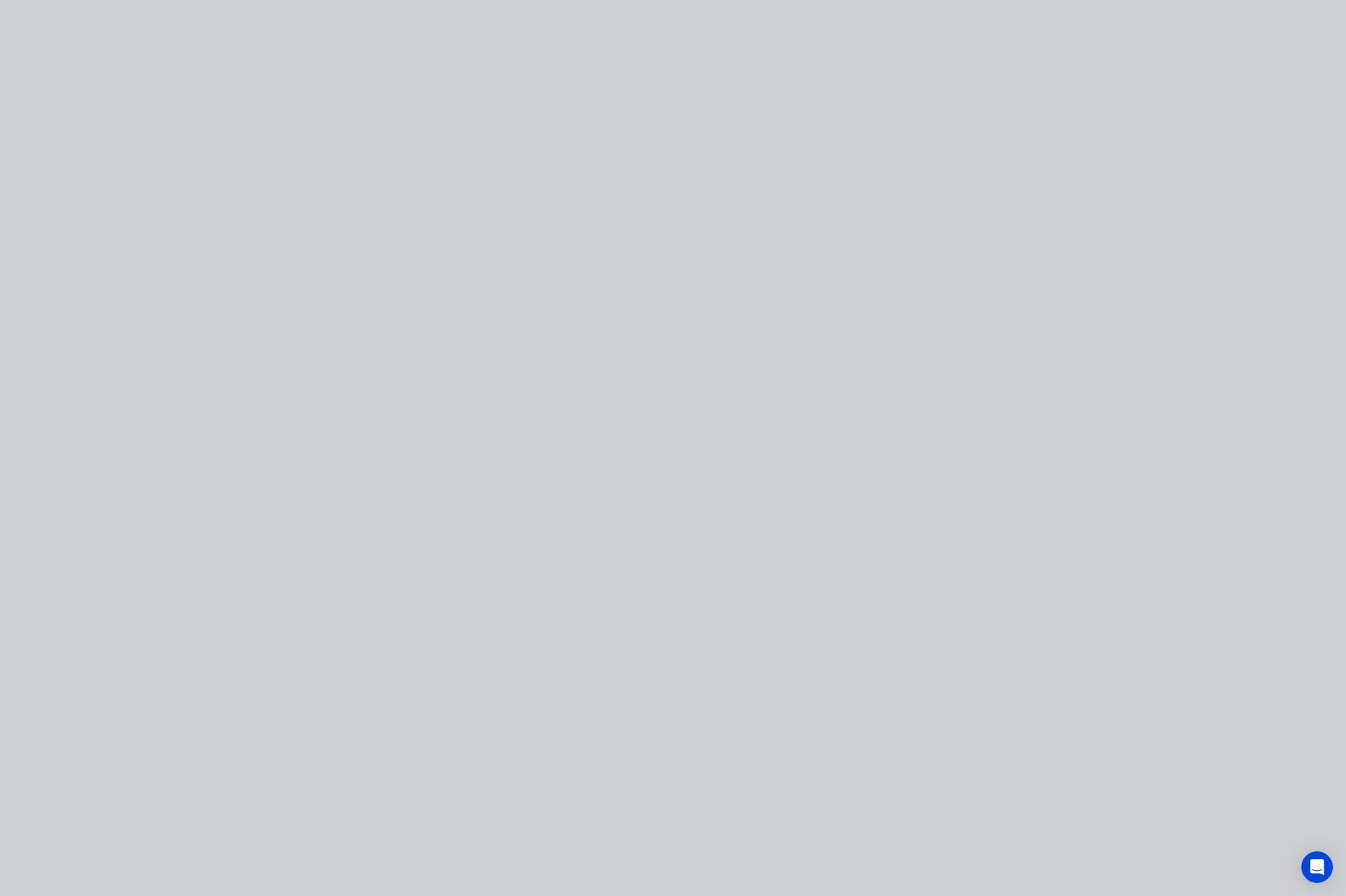
scroll to position [0, 0]
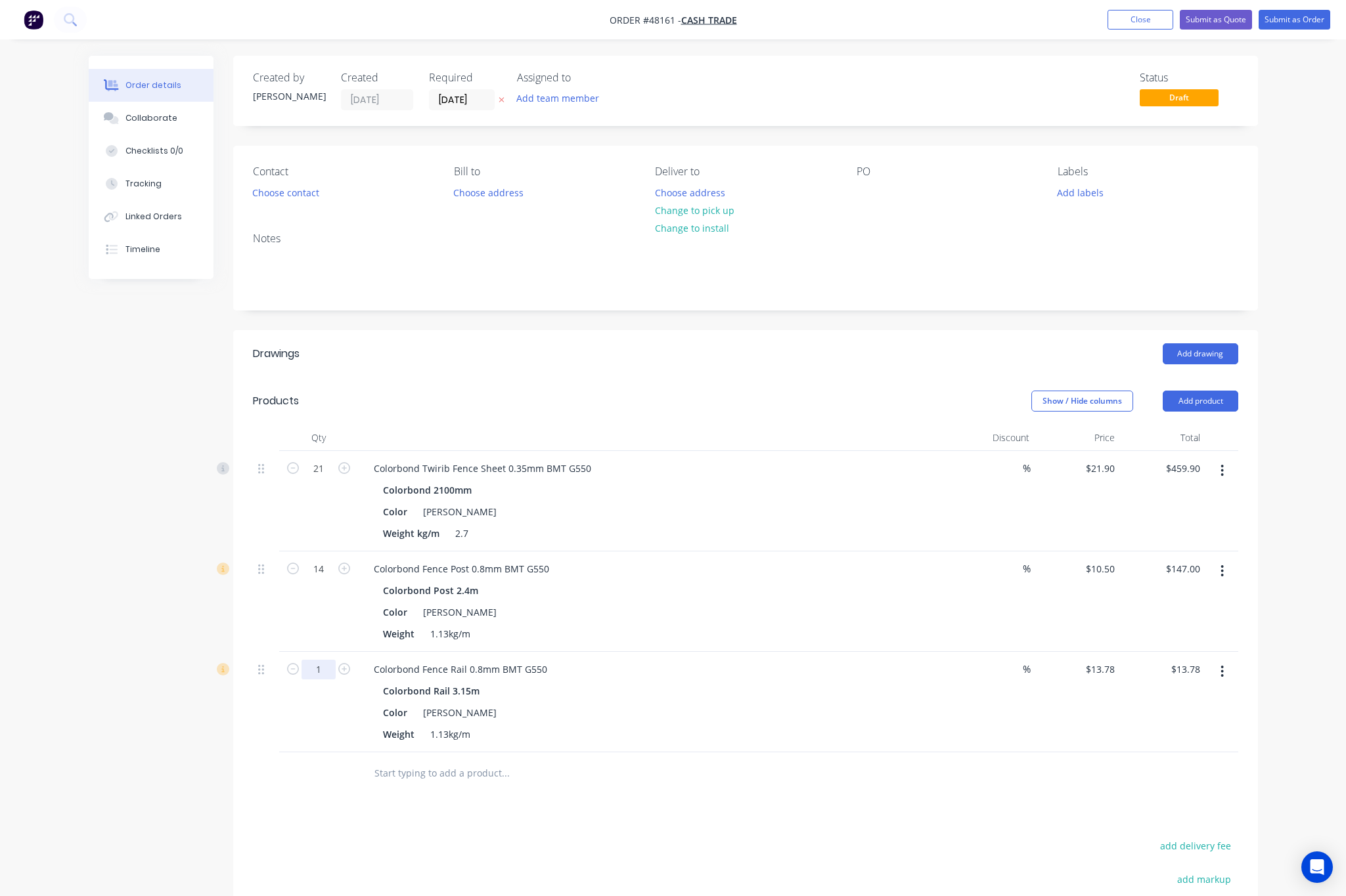
click at [332, 479] on input "1" at bounding box center [319, 469] width 34 height 20
type input "2"
type input "14"
type input "$192.92"
click at [703, 812] on div "Drawings Add drawing Products Show / Hide columns Add product Qty Discount Pric…" at bounding box center [745, 706] width 1025 height 751
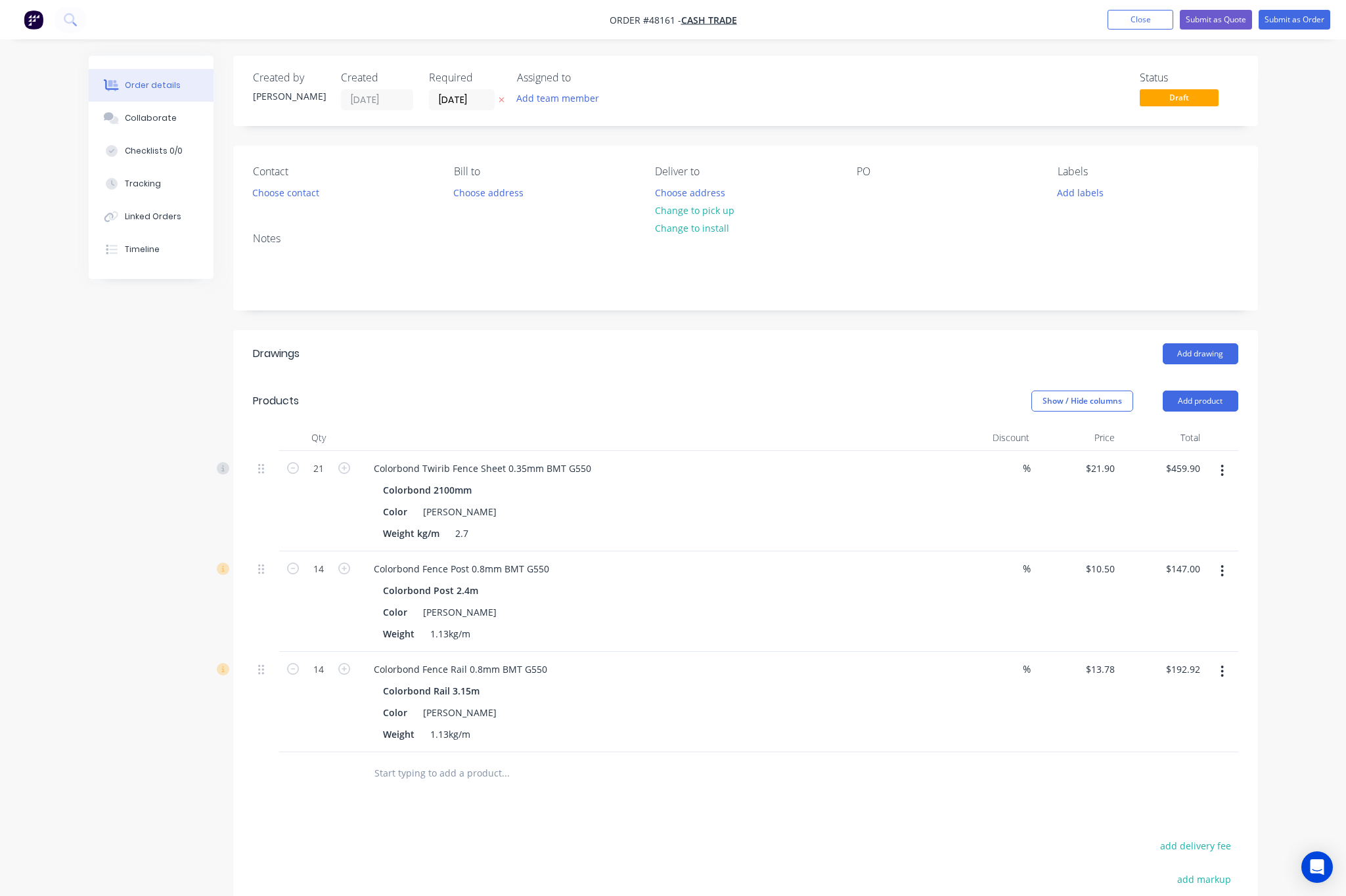
click at [1225, 570] on button "button" at bounding box center [1222, 571] width 31 height 24
click at [1198, 680] on div "Delete" at bounding box center [1176, 684] width 101 height 19
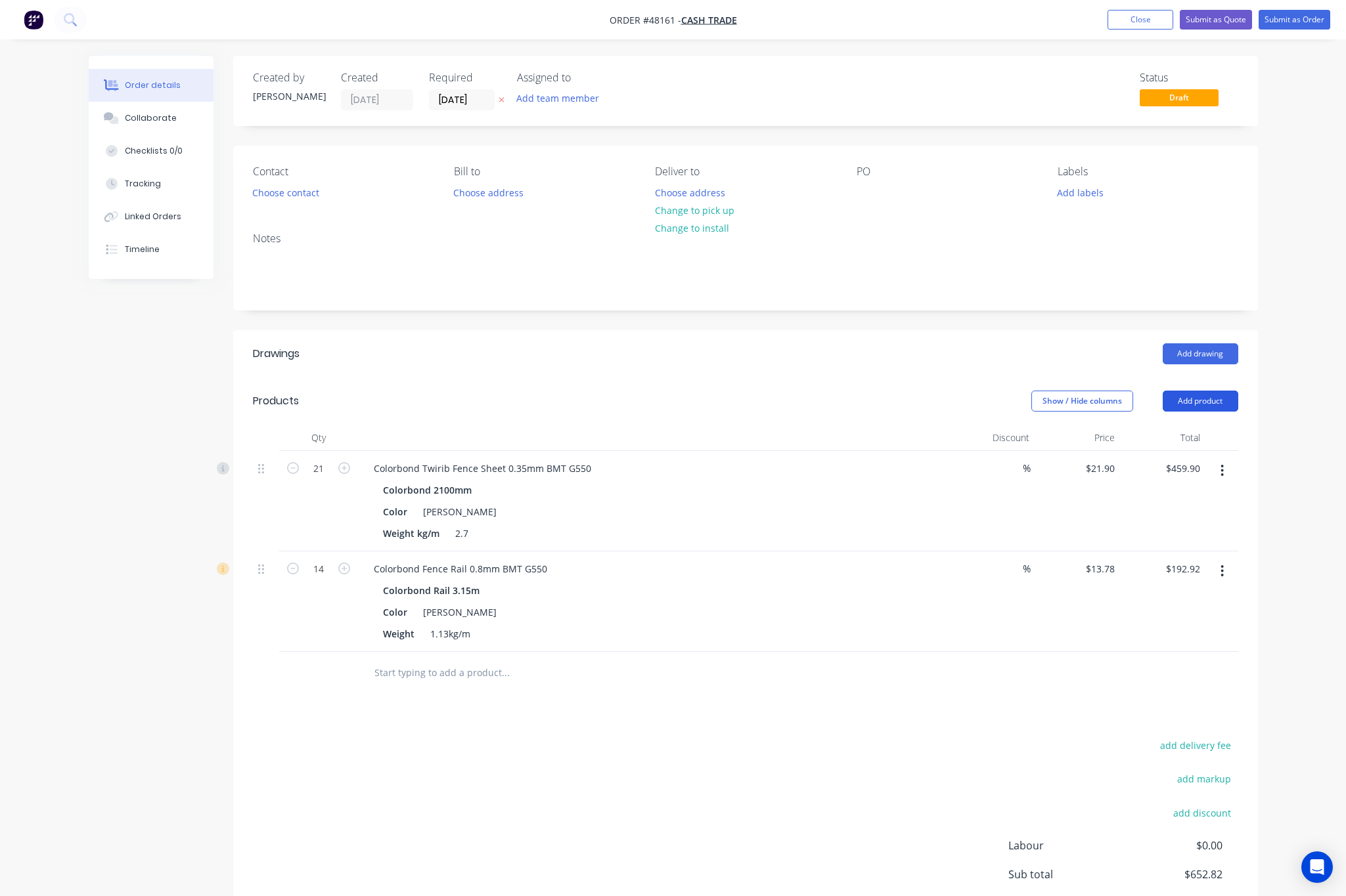
click at [1205, 398] on button "Add product" at bounding box center [1200, 401] width 75 height 21
click at [1191, 440] on div "Product catalogue" at bounding box center [1176, 434] width 101 height 19
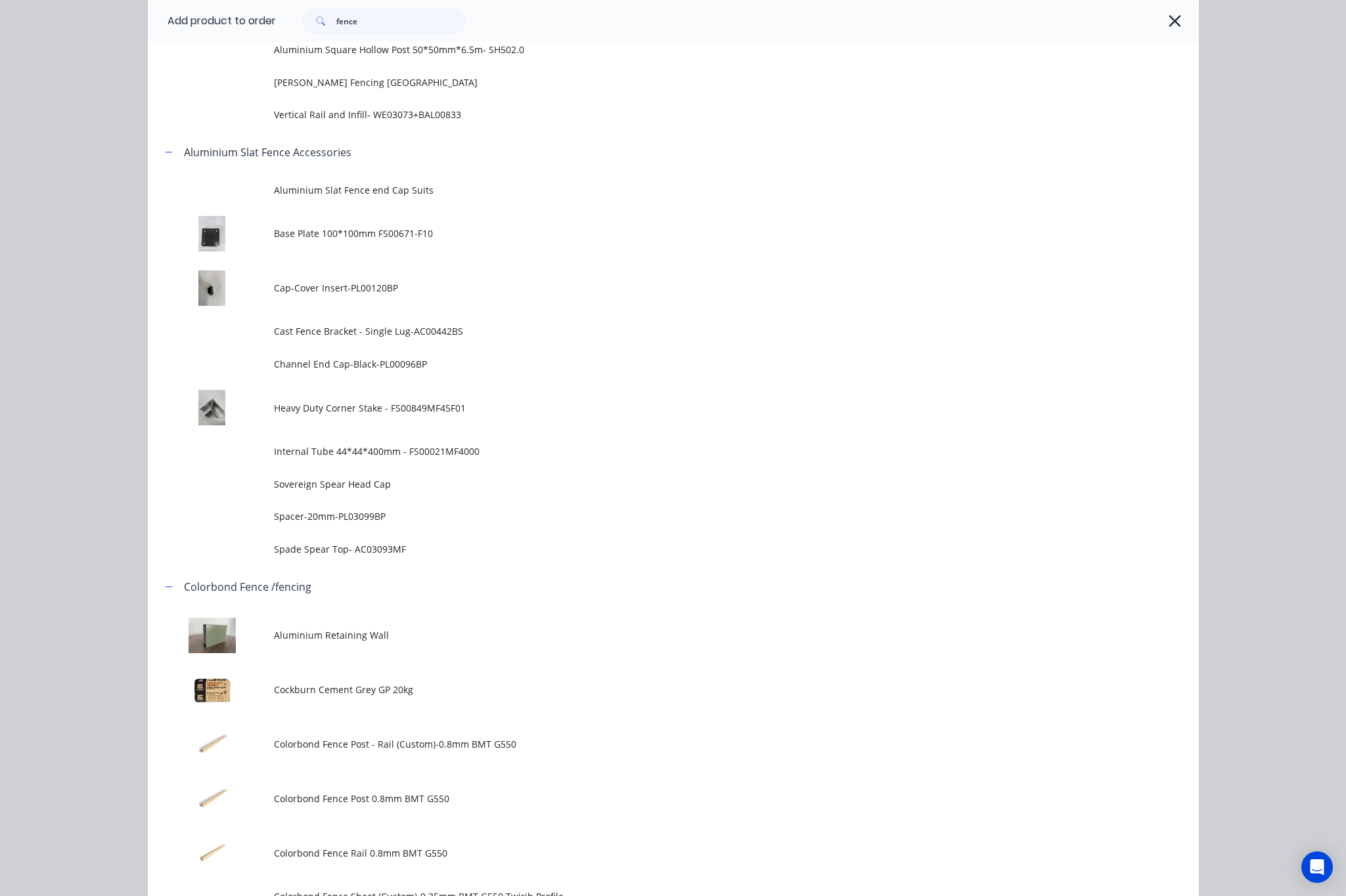
scroll to position [788, 0]
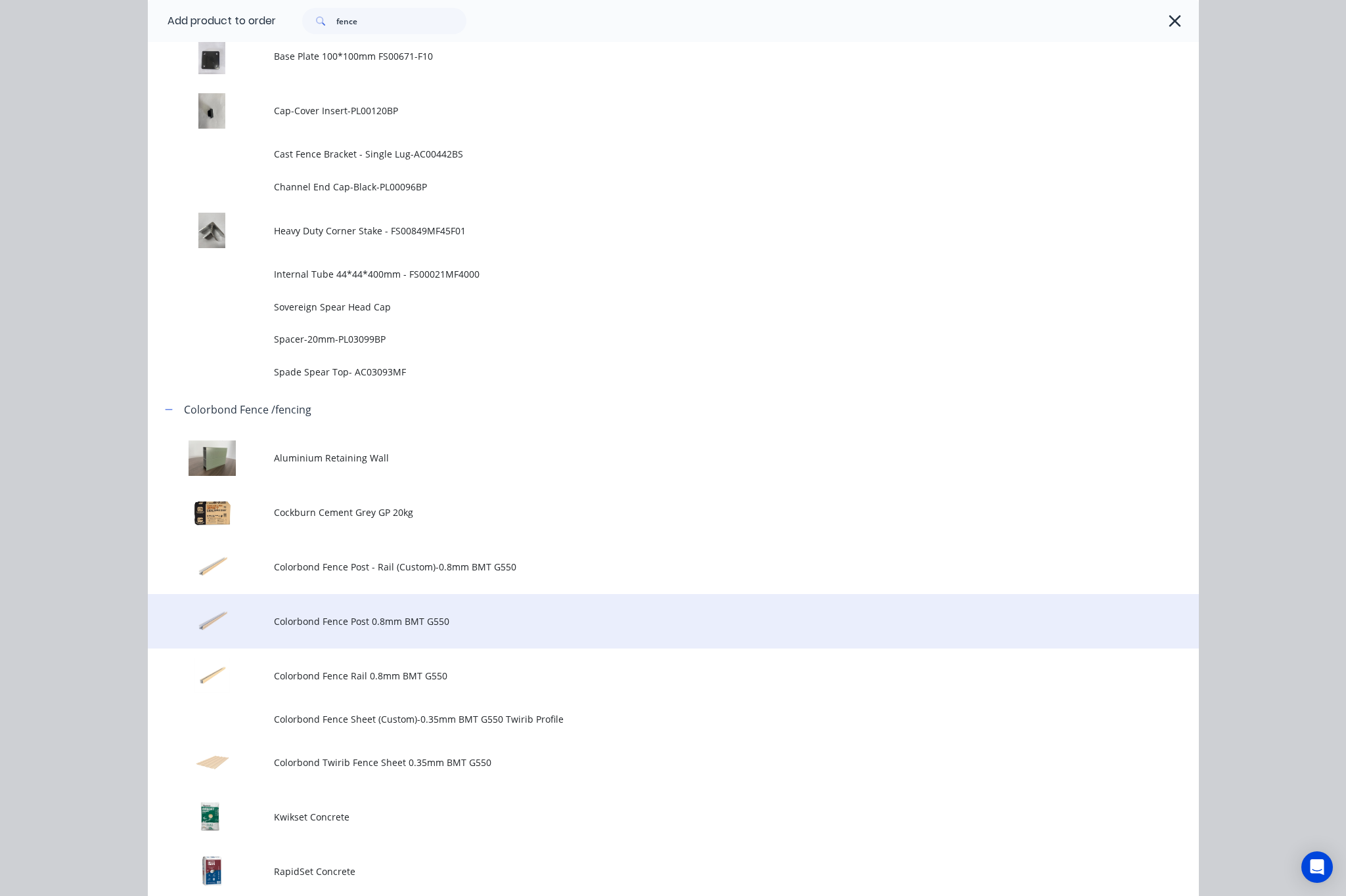
click at [523, 625] on span "Colorbond Fence Post 0.8mm BMT G550" at bounding box center [643, 621] width 739 height 14
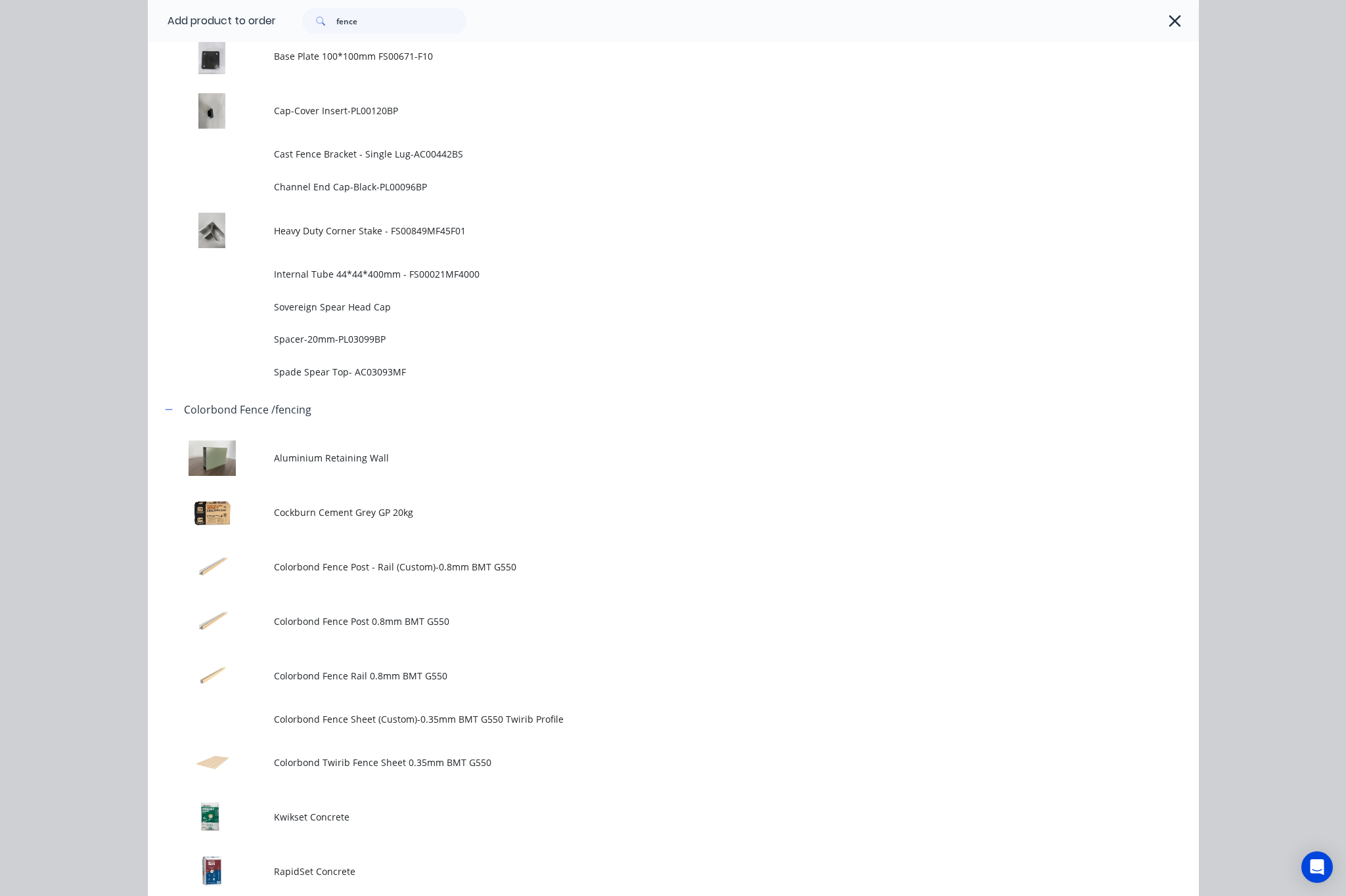
scroll to position [0, 0]
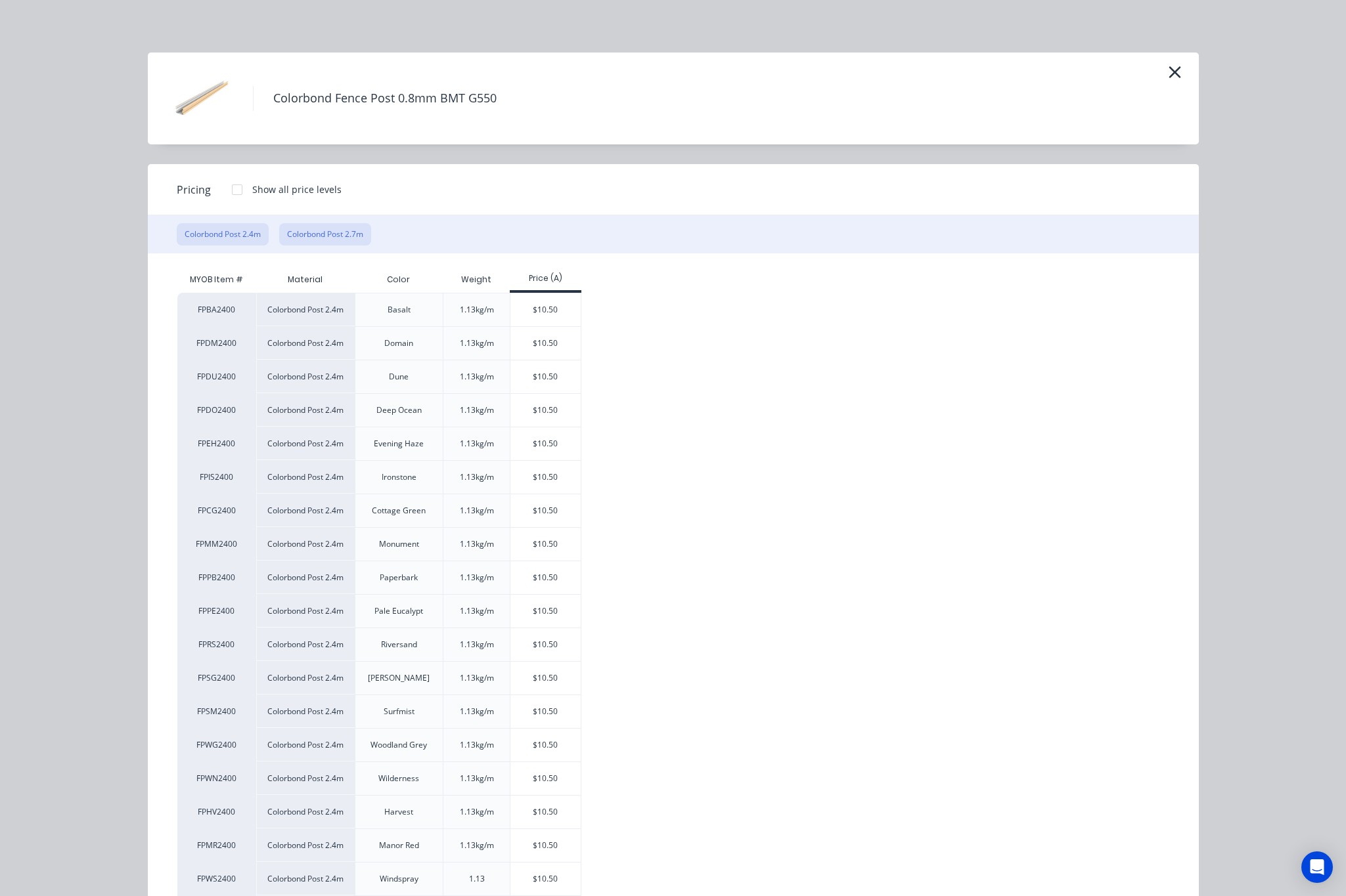
click at [353, 236] on button "Colorbond Post 2.7m" at bounding box center [325, 235] width 92 height 22
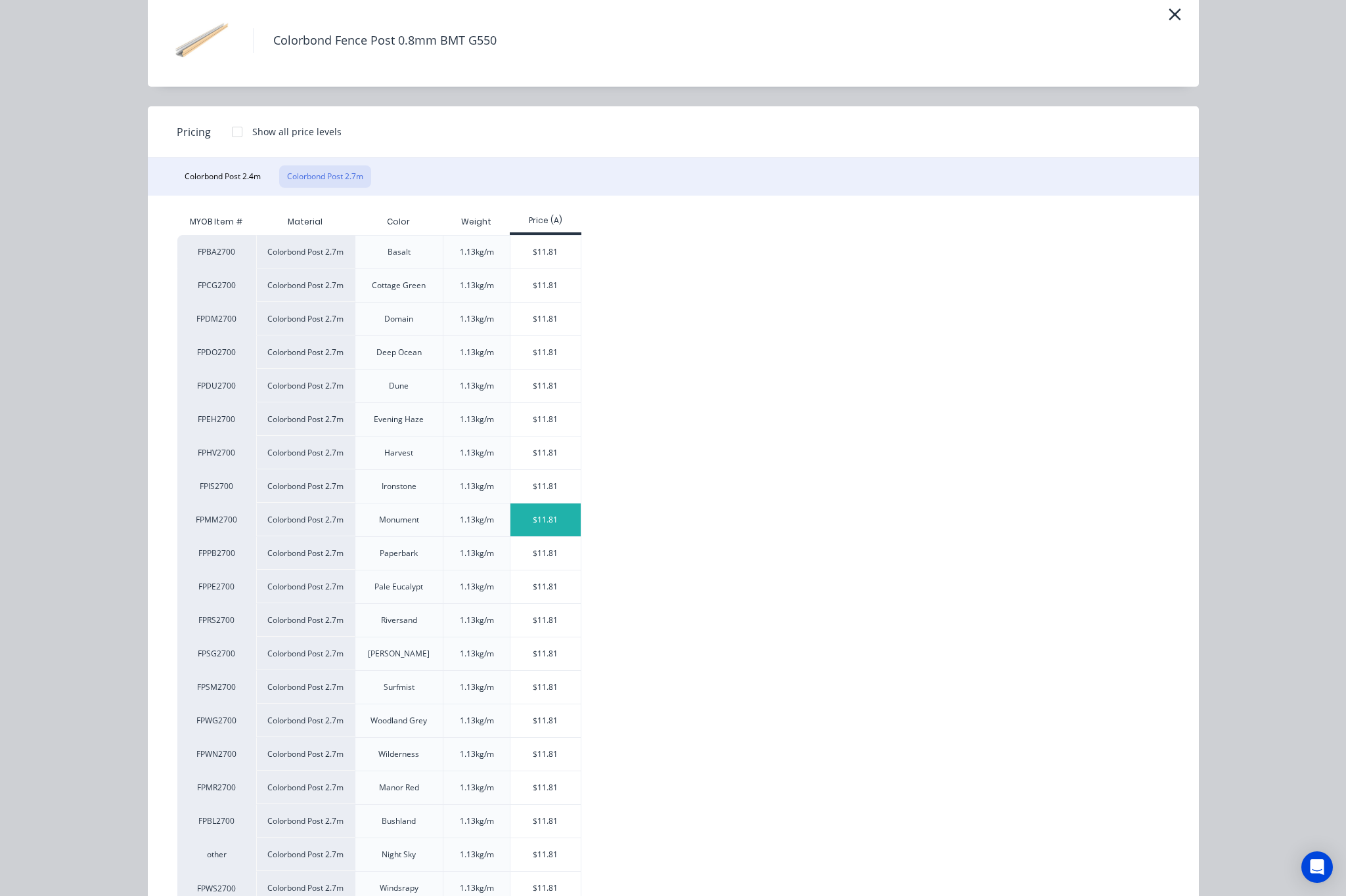
scroll to position [111, 0]
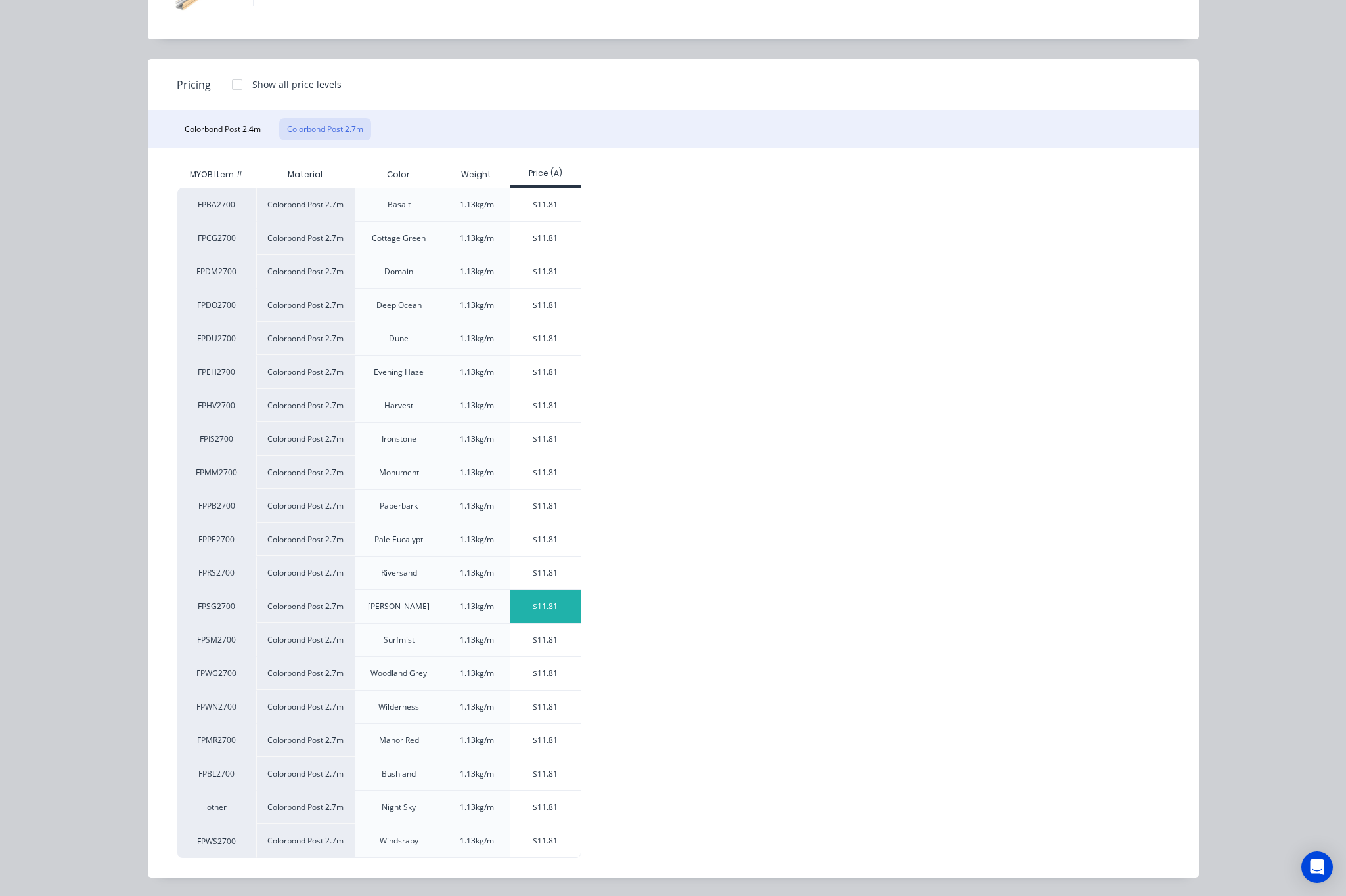
click at [536, 597] on div "$11.81" at bounding box center [546, 606] width 70 height 33
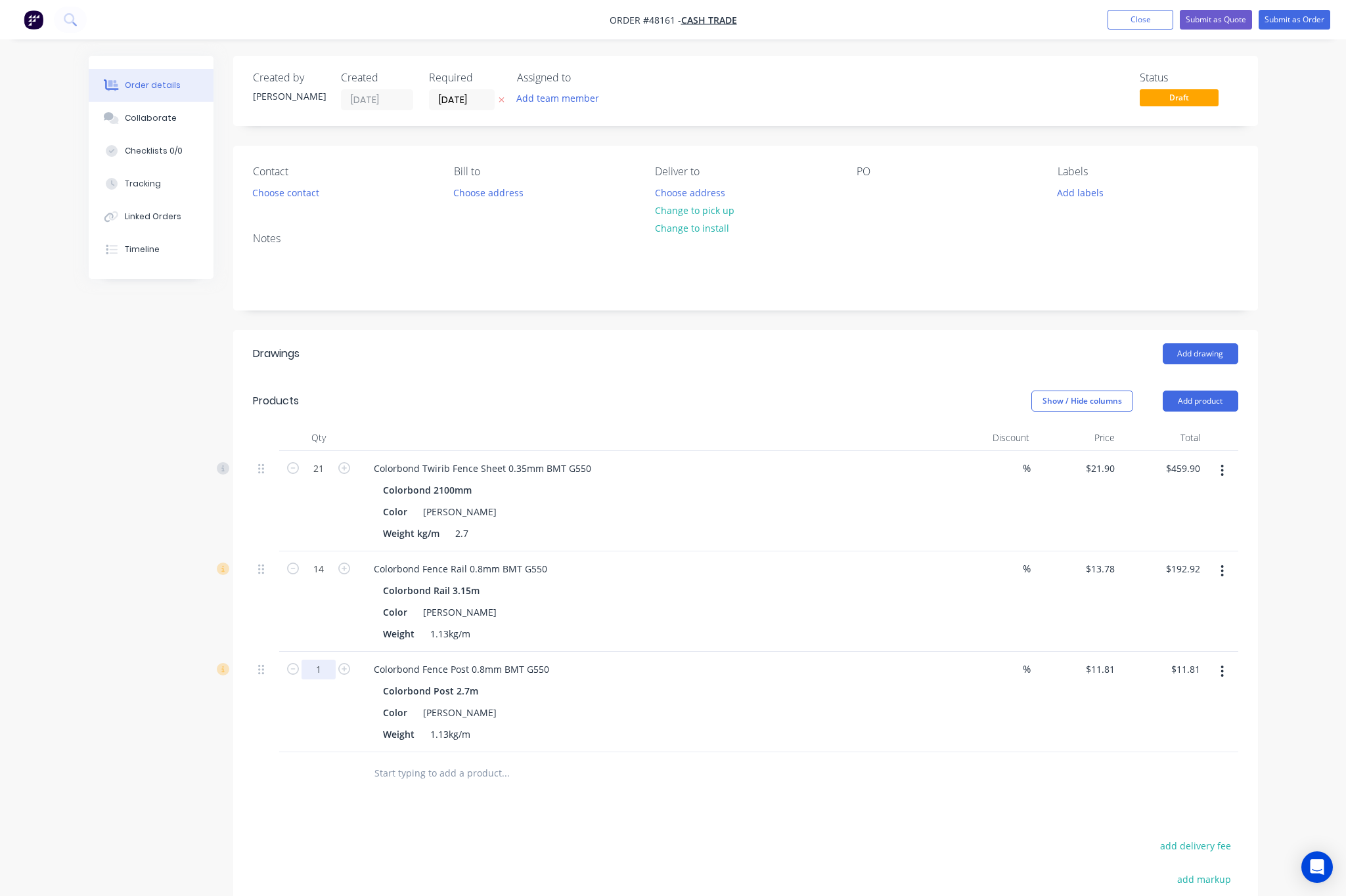
click at [318, 479] on input "1" at bounding box center [319, 469] width 34 height 20
type input "14"
type input "$165.34"
click at [643, 786] on div at bounding box center [560, 774] width 394 height 27
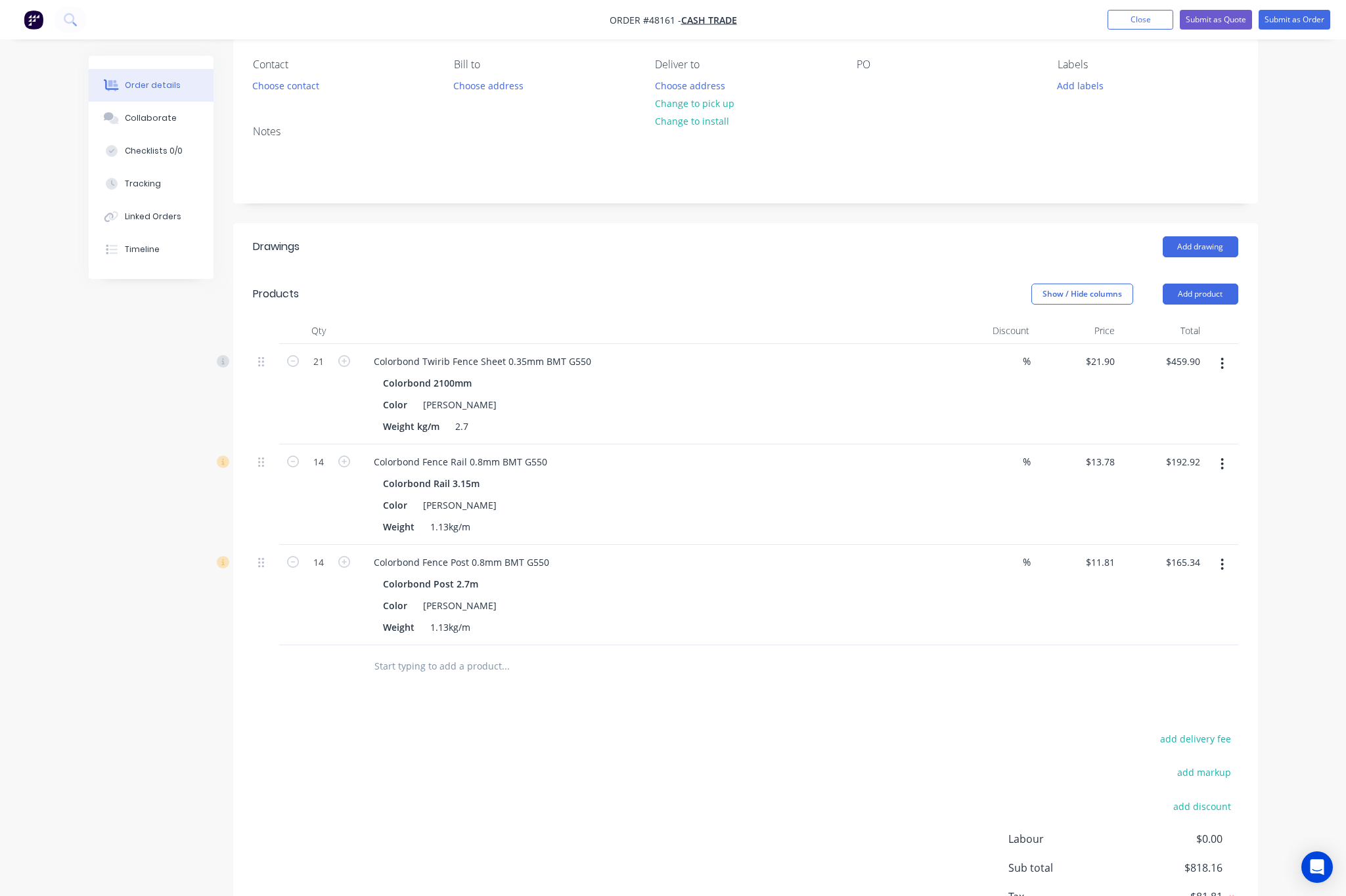
scroll to position [206, 0]
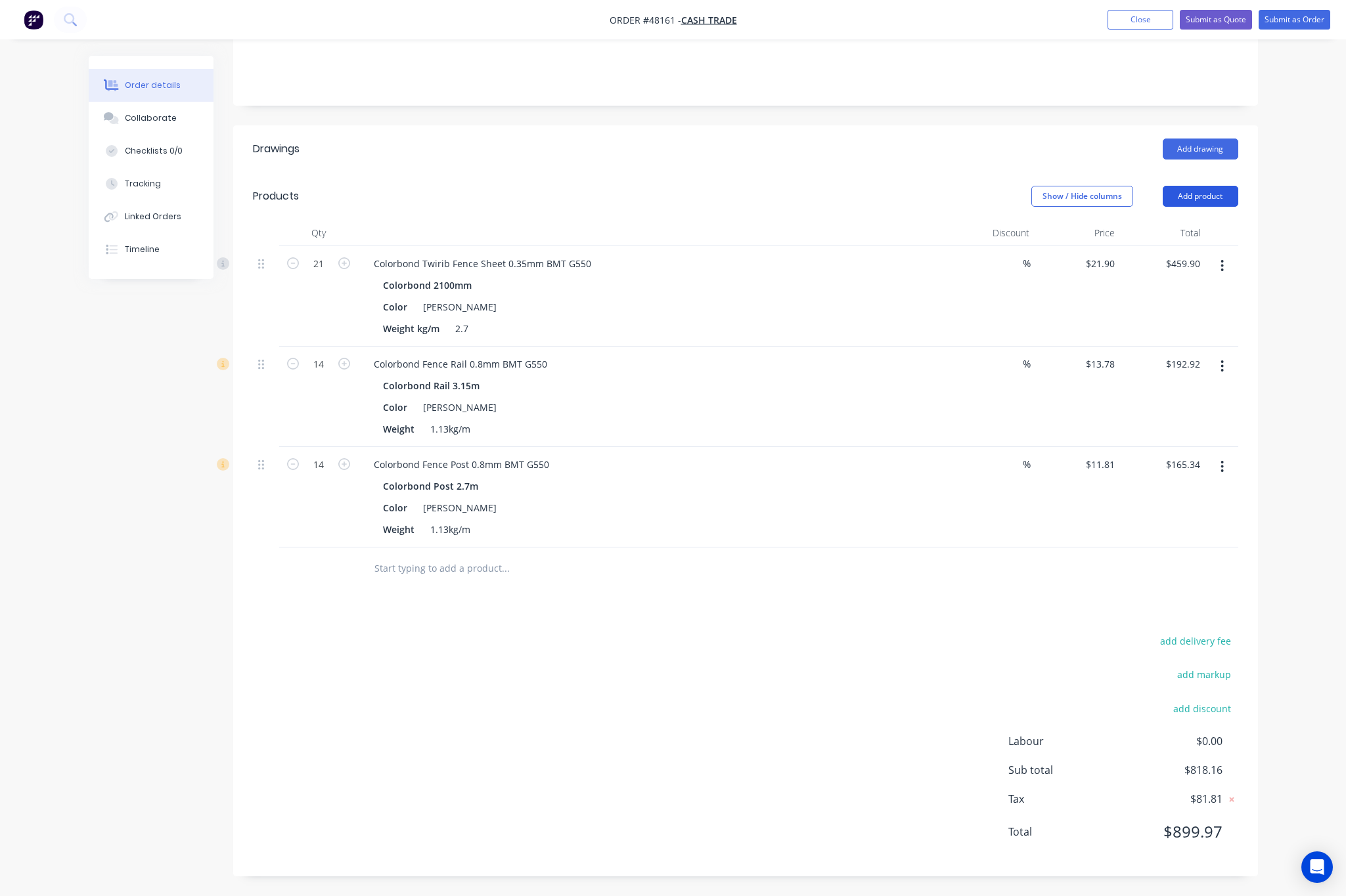
click at [1212, 197] on button "Add product" at bounding box center [1200, 196] width 75 height 21
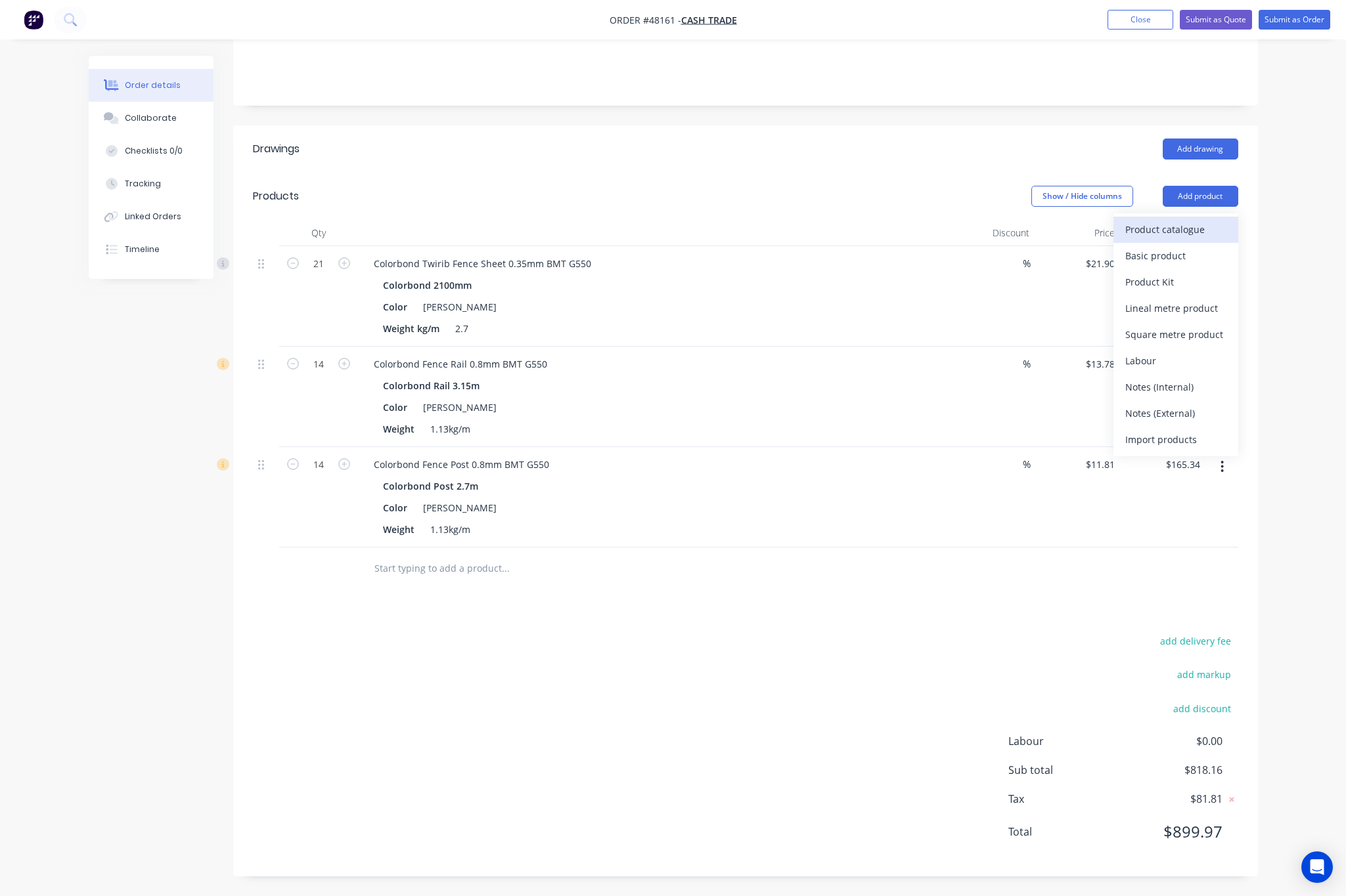
click at [1182, 223] on div "Product catalogue" at bounding box center [1176, 230] width 101 height 19
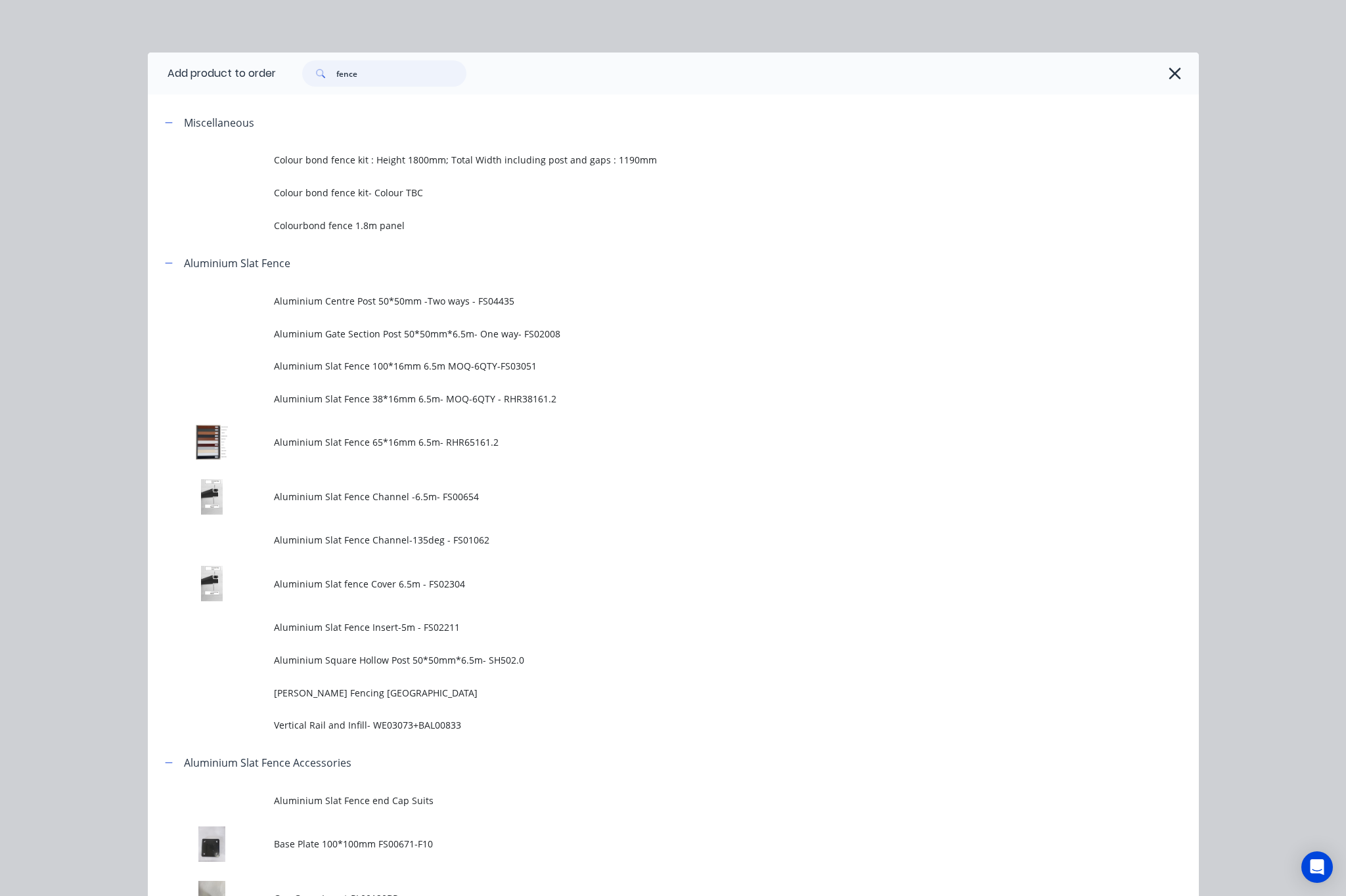
drag, startPoint x: 386, startPoint y: 69, endPoint x: 219, endPoint y: 80, distance: 167.4
click at [219, 80] on header "Add product to order fence" at bounding box center [673, 73] width 1050 height 42
type input "16"
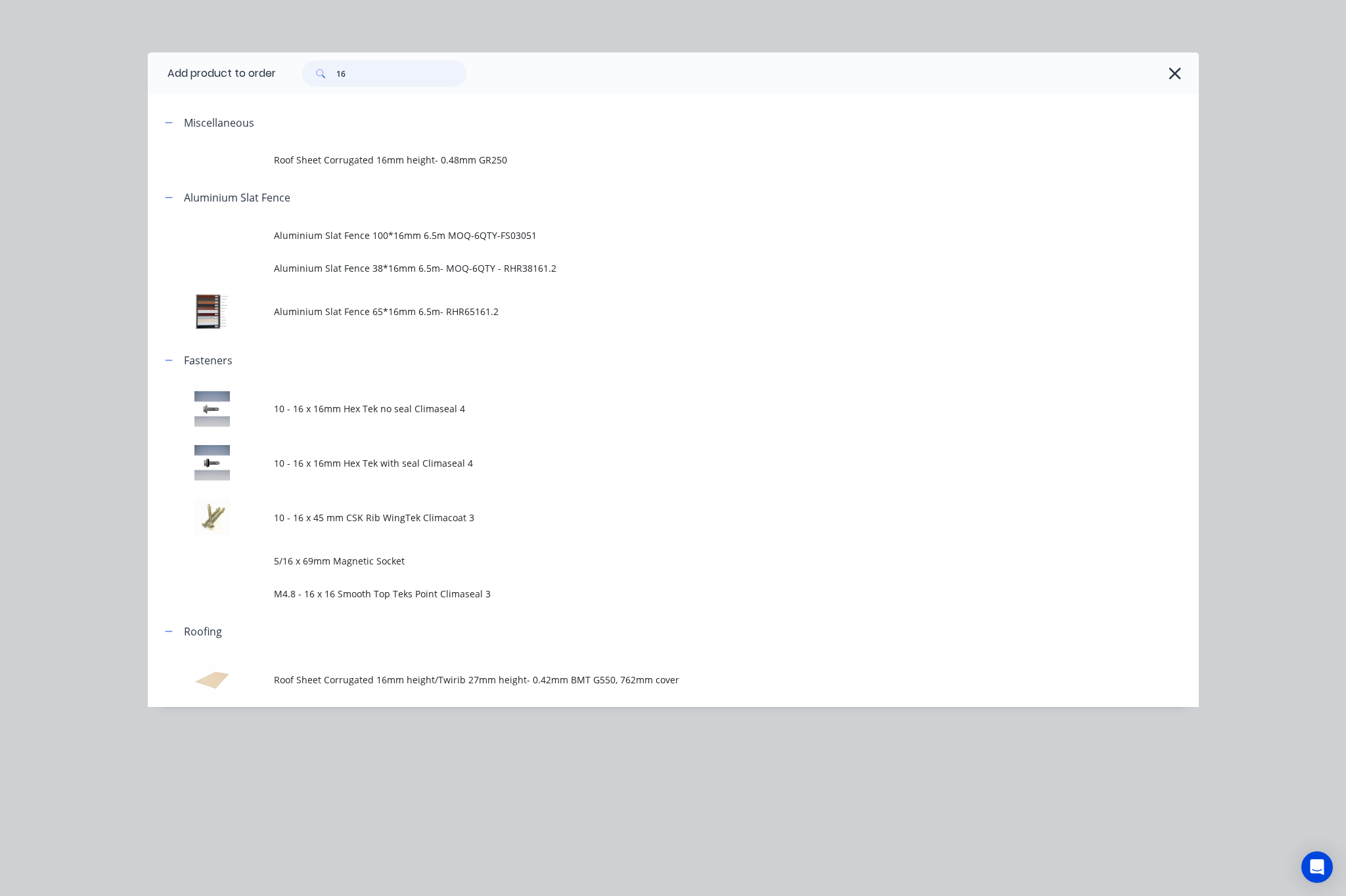
scroll to position [226, 0]
click at [560, 398] on td "10 - 16 x 16mm Hex Tek no seal Climaseal 4" at bounding box center [736, 409] width 924 height 55
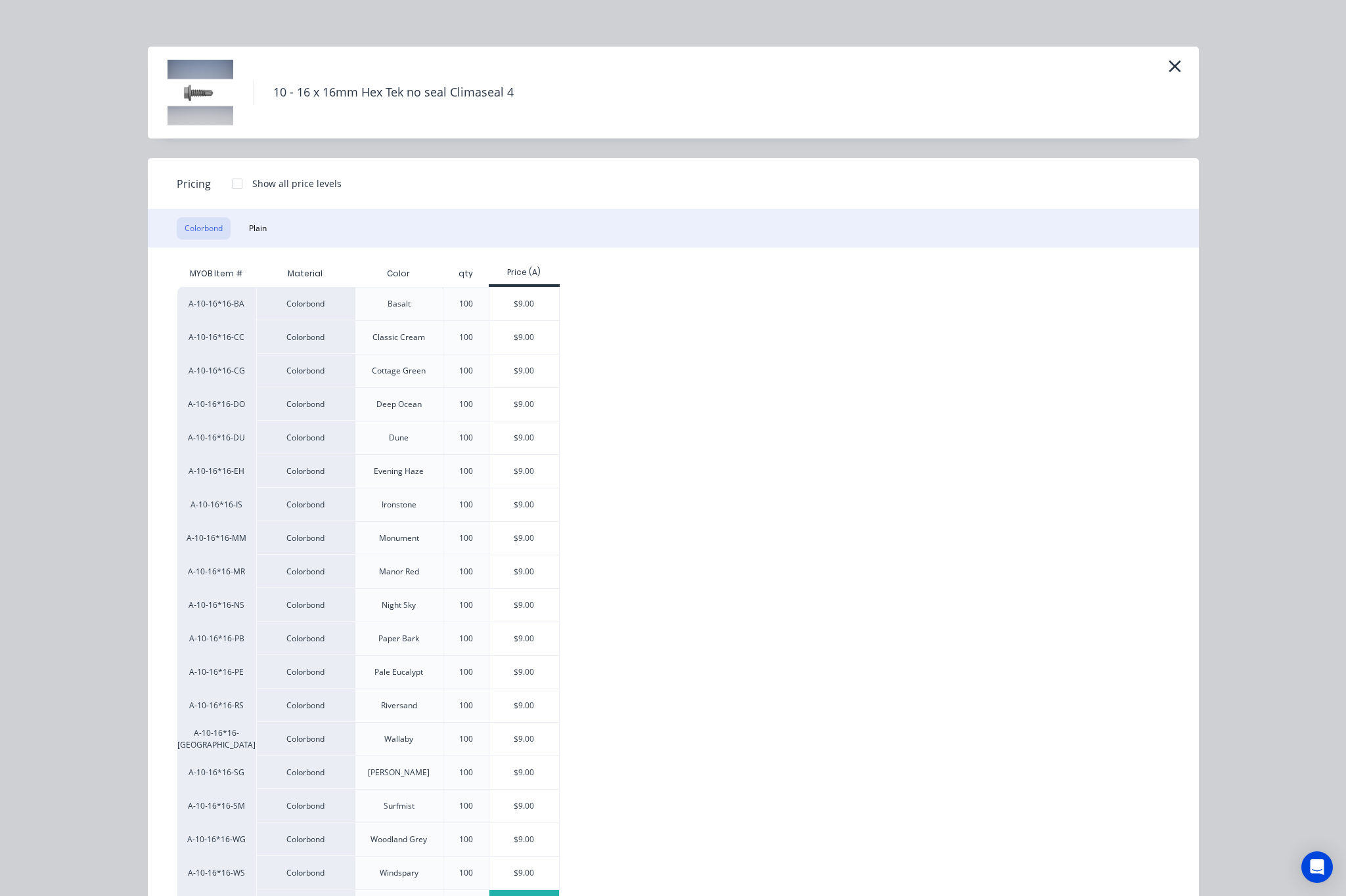
scroll to position [0, 0]
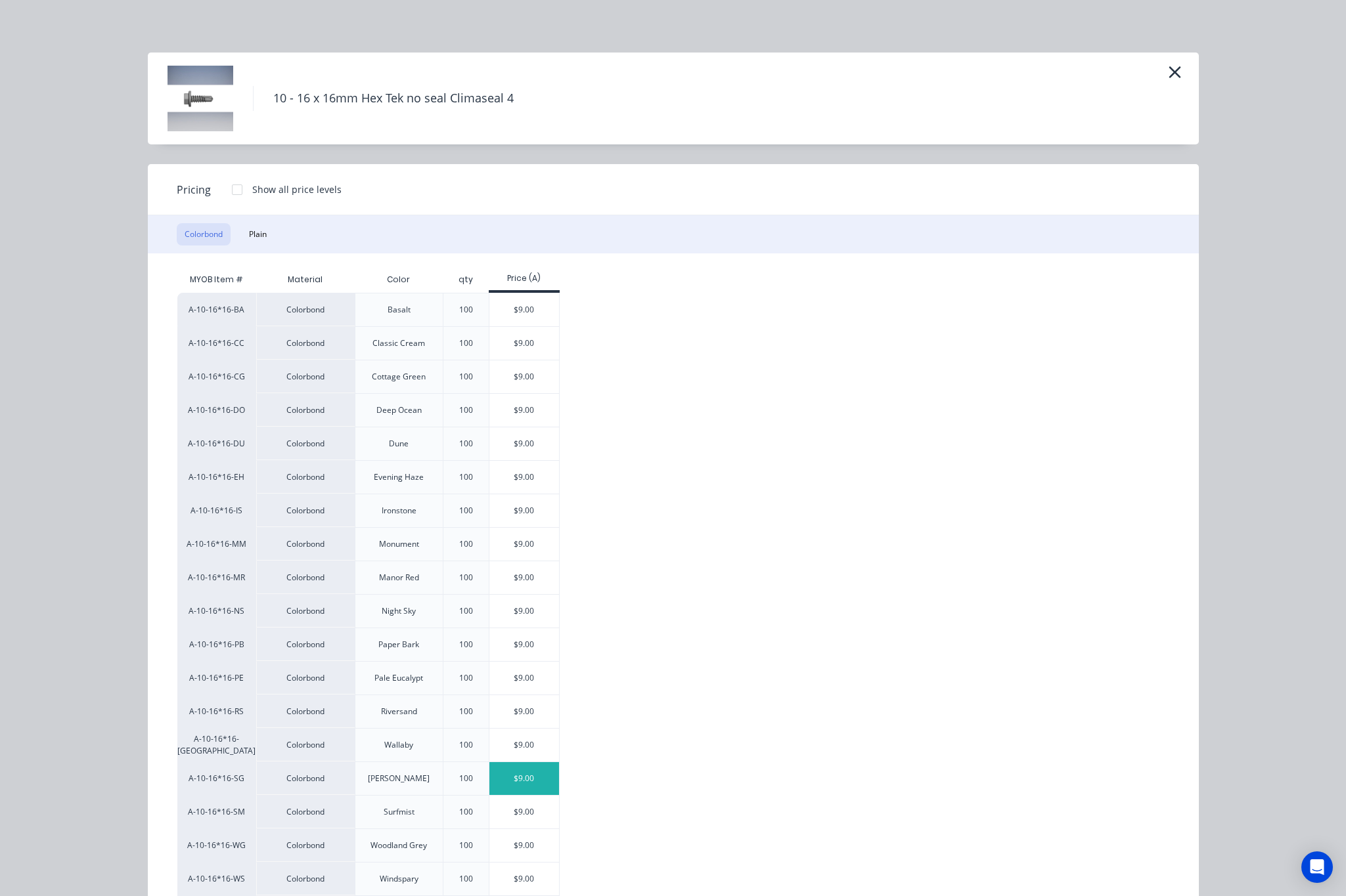
click at [523, 768] on div "$9.00" at bounding box center [524, 779] width 70 height 33
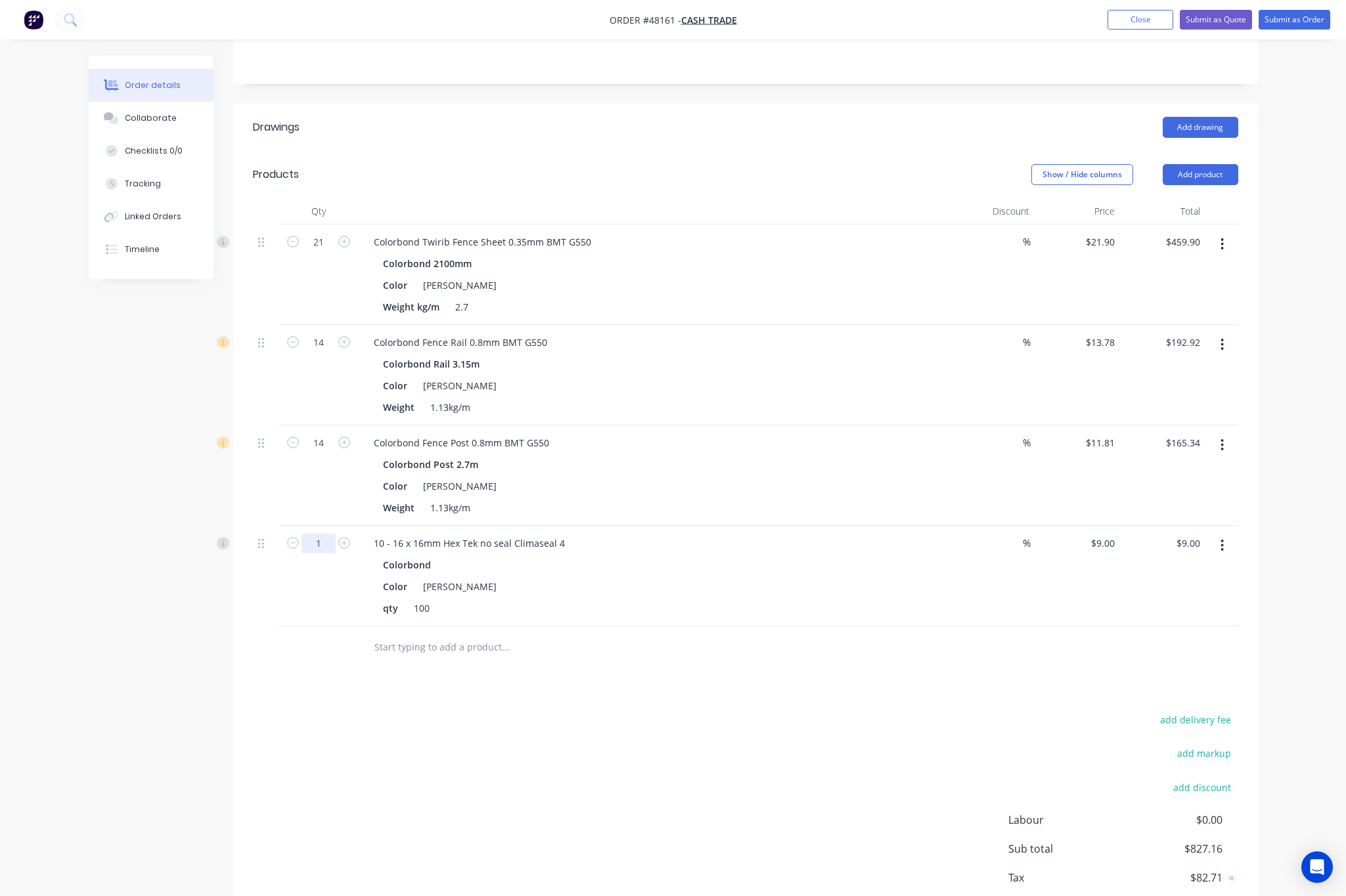
click at [325, 252] on input "1" at bounding box center [319, 242] width 34 height 20
type input "1.12"
type input "$10.08"
click at [546, 762] on div "add delivery fee add markup add discount Labour $0.00 Sub total $827.16 Tax $82…" at bounding box center [745, 823] width 985 height 224
click at [1210, 180] on button "Add product" at bounding box center [1200, 175] width 75 height 21
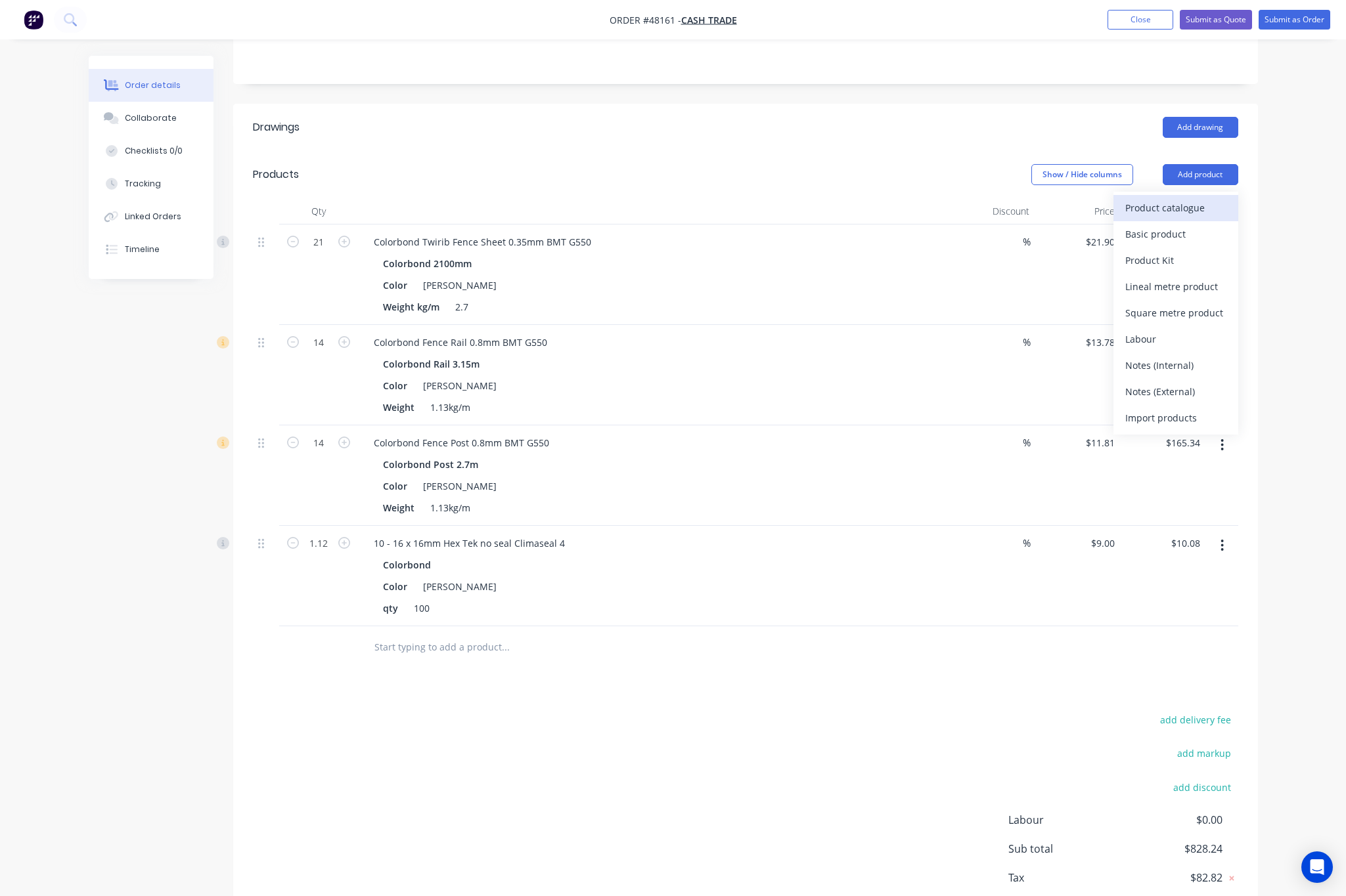
click at [1160, 212] on div "Product catalogue" at bounding box center [1176, 207] width 101 height 19
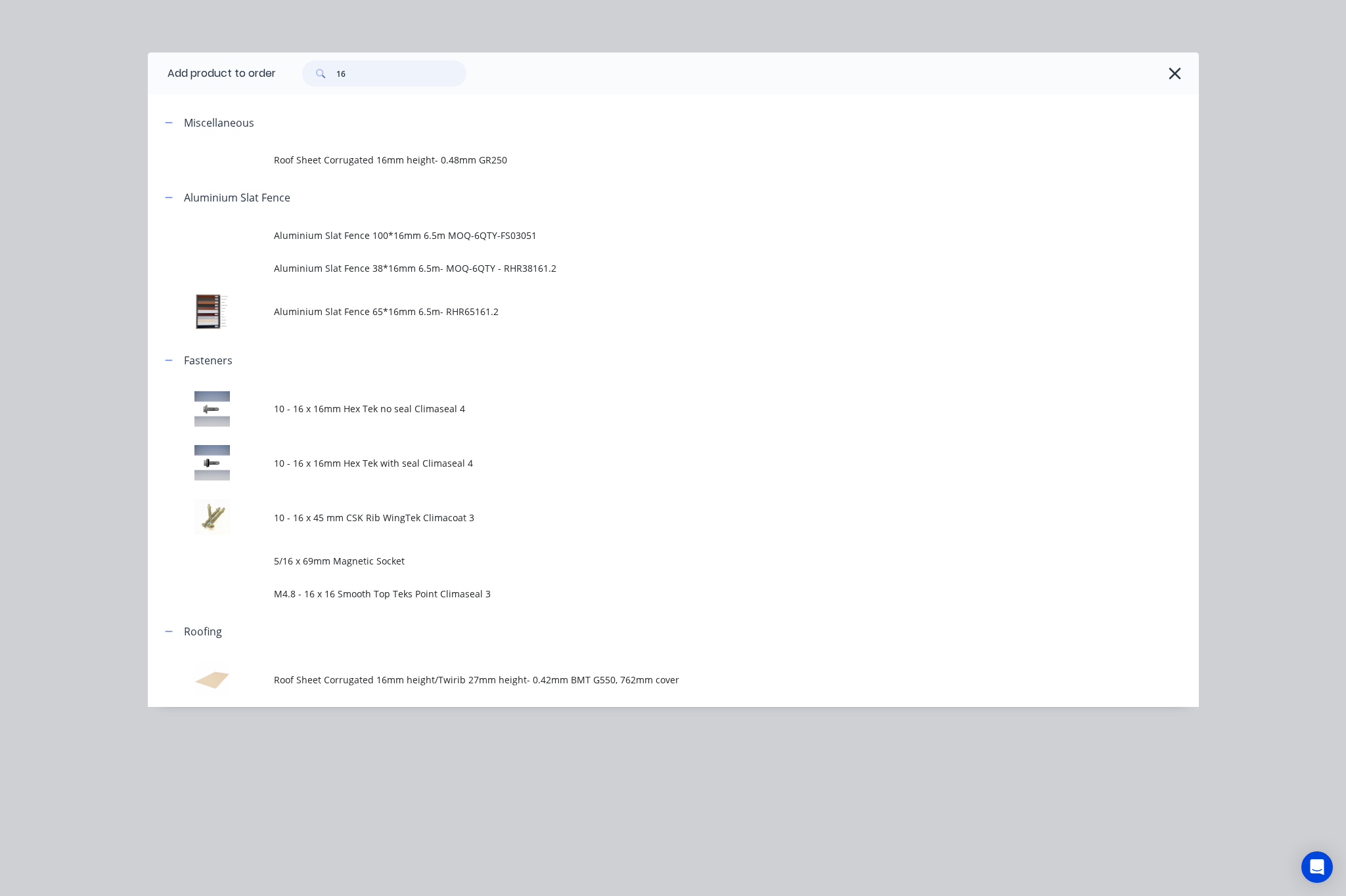
drag, startPoint x: 359, startPoint y: 71, endPoint x: 189, endPoint y: 91, distance: 171.2
click at [291, 75] on div "16" at bounding box center [377, 74] width 177 height 27
type input "kwi"
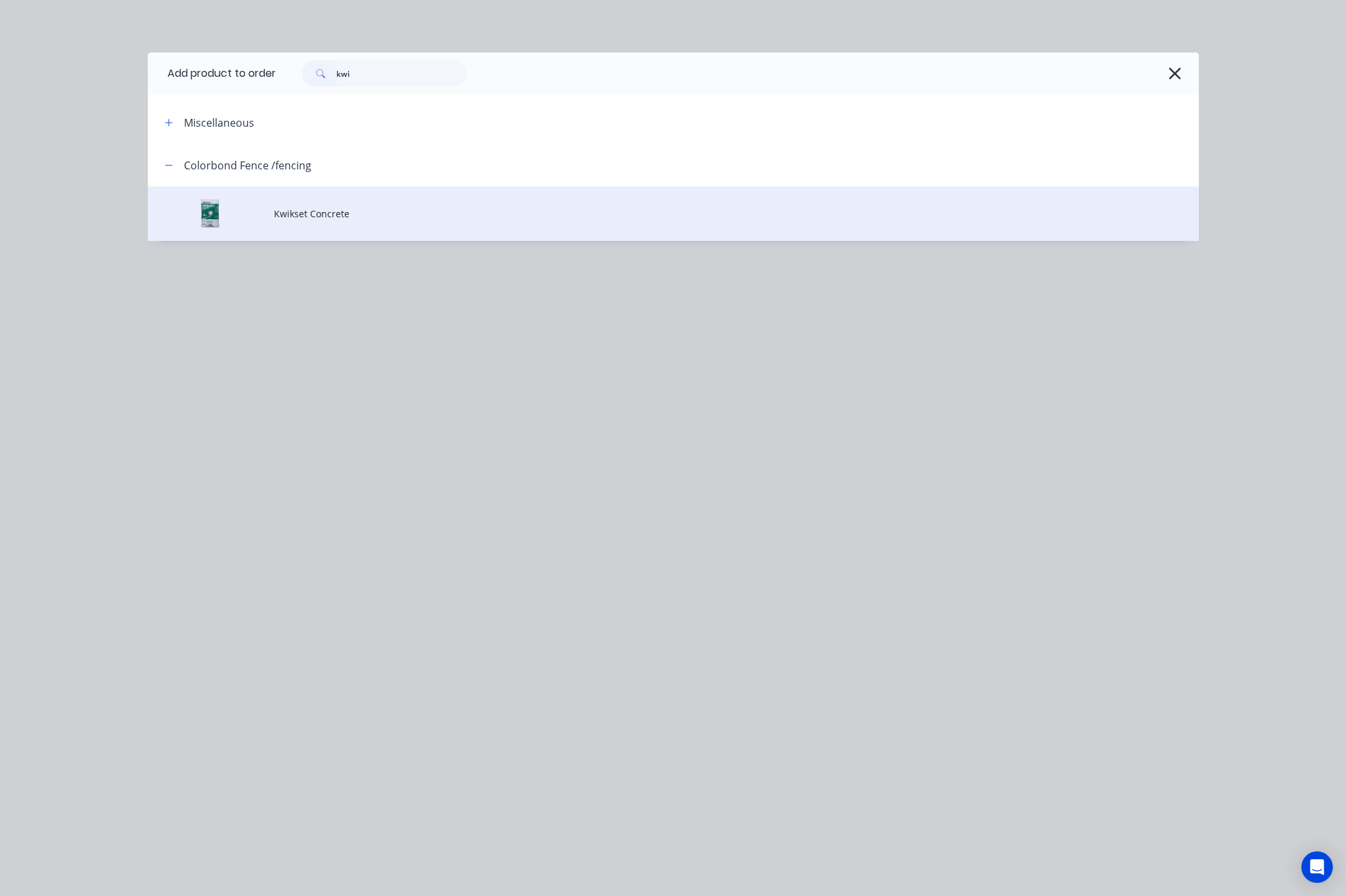
click at [370, 210] on span "Kwikset Concrete" at bounding box center [643, 213] width 739 height 14
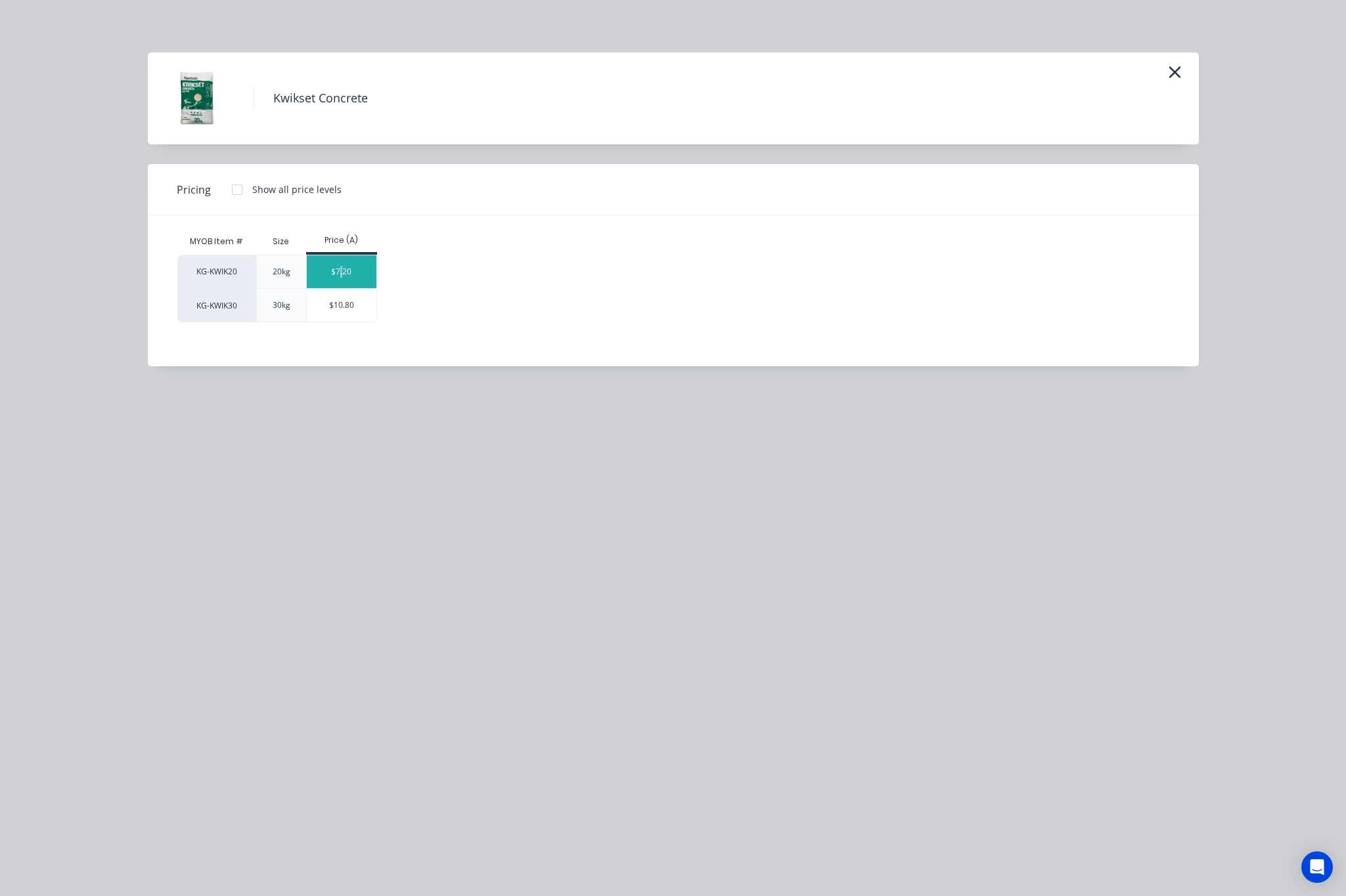
click at [342, 270] on div "$7.20" at bounding box center [342, 272] width 70 height 33
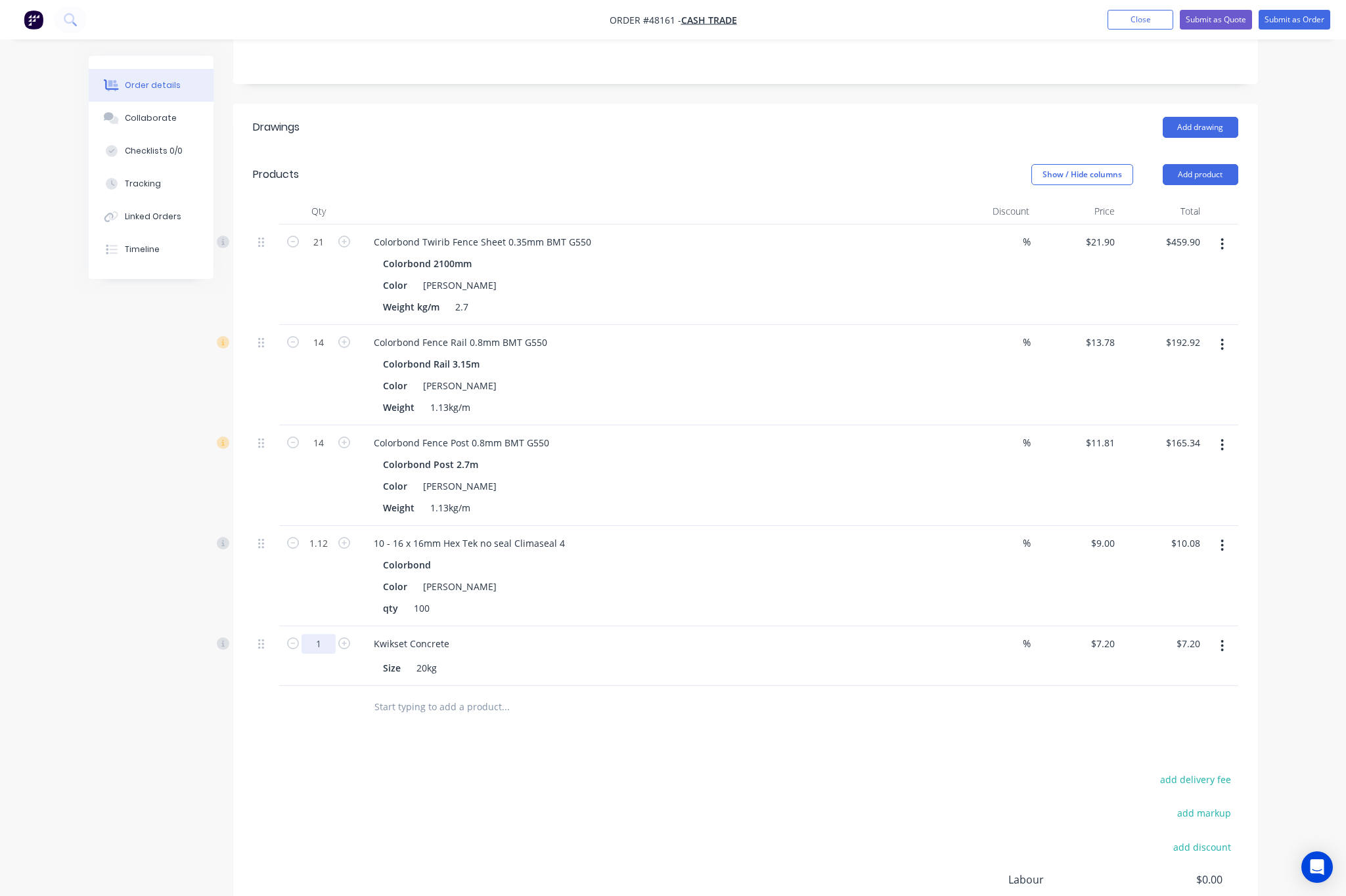
click at [317, 252] on input "1" at bounding box center [319, 242] width 34 height 20
type input "10"
type input "$72.00"
drag, startPoint x: 631, startPoint y: 750, endPoint x: 629, endPoint y: 763, distance: 13.2
click at [632, 750] on div "Drawings Add drawing Products Show / Hide columns Add product Qty Discount Pric…" at bounding box center [745, 559] width 1025 height 911
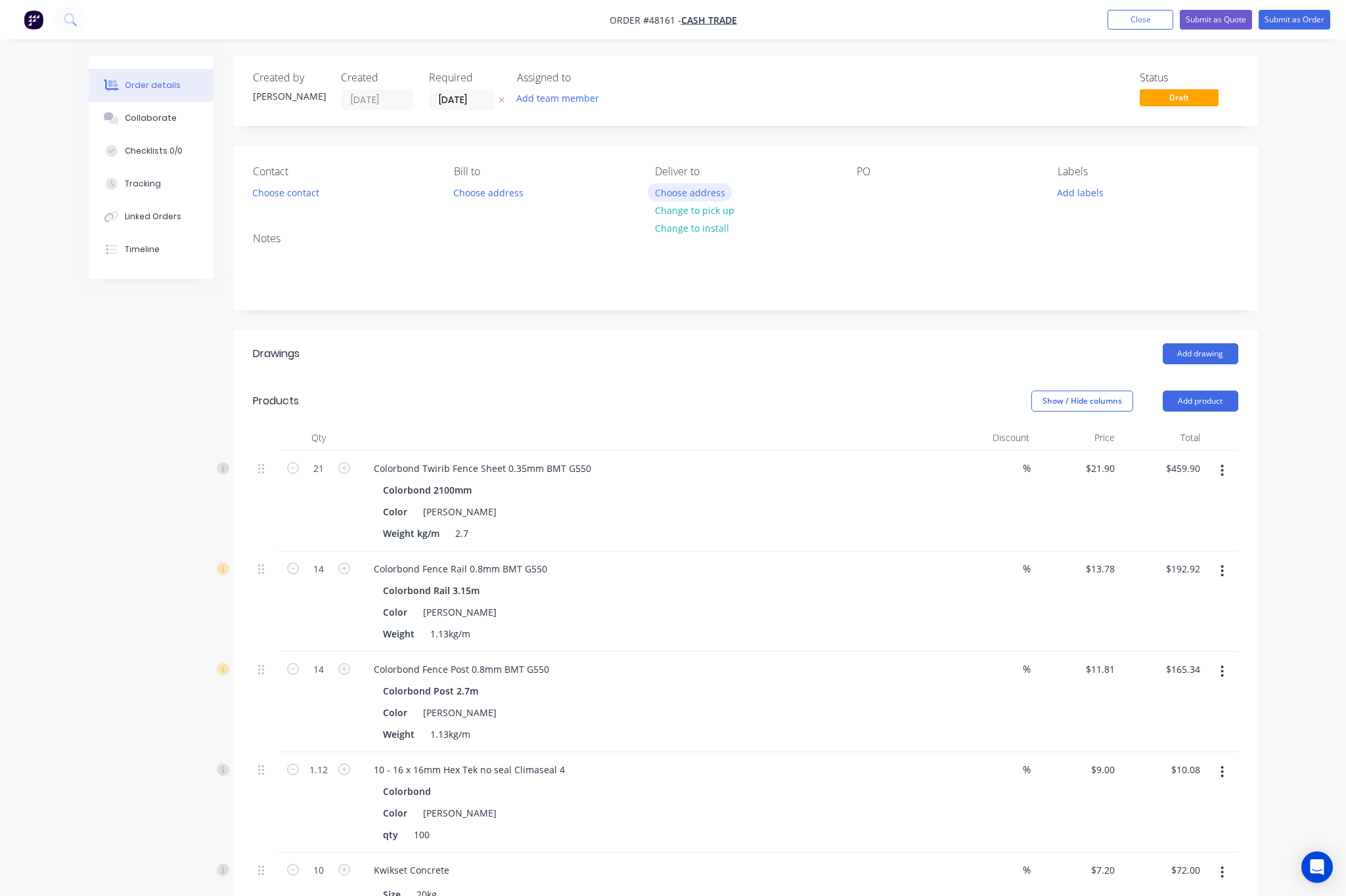
click at [685, 200] on button "Choose address" at bounding box center [690, 192] width 84 height 18
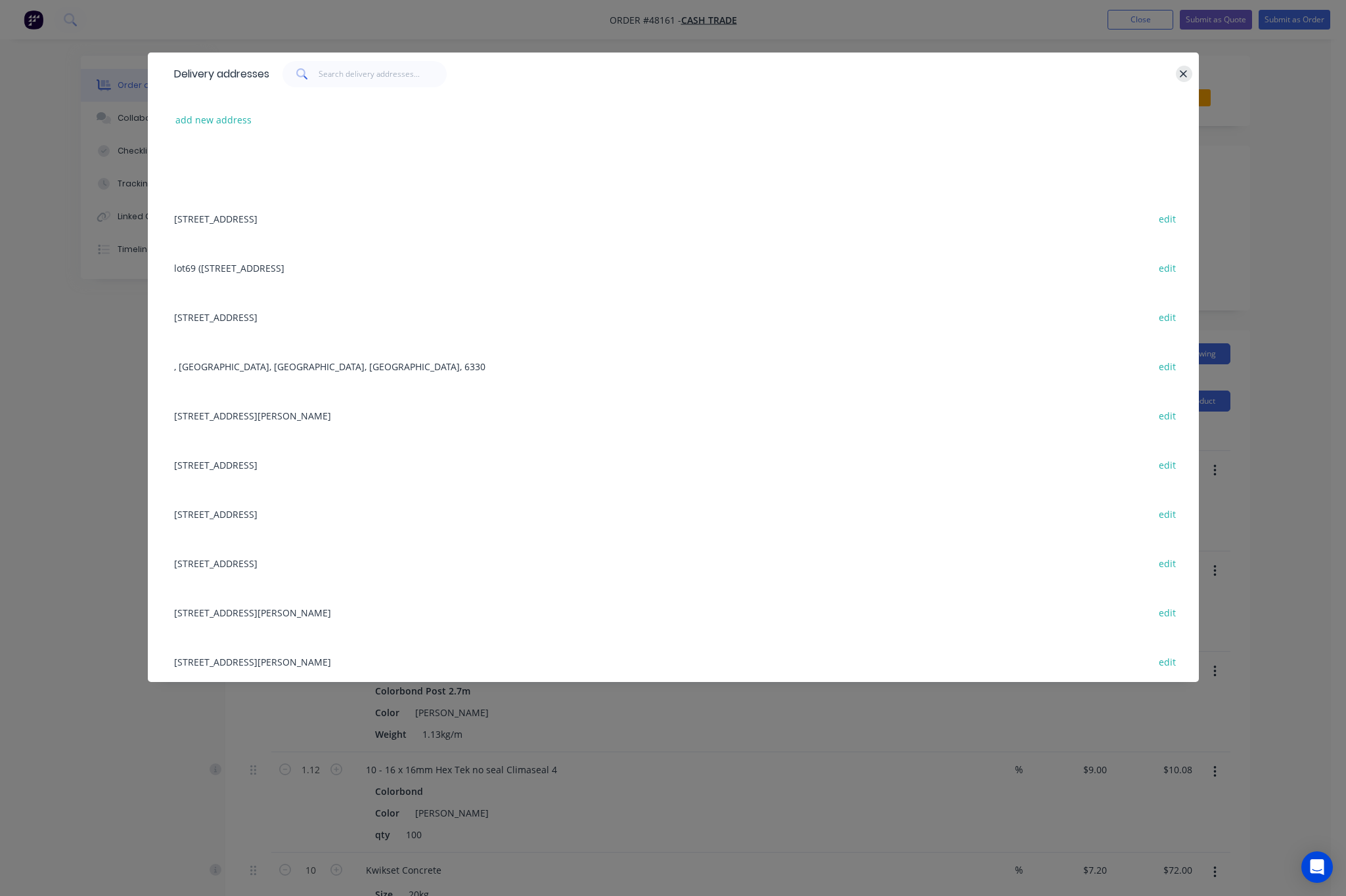
click at [1188, 69] on button "button" at bounding box center [1183, 74] width 16 height 16
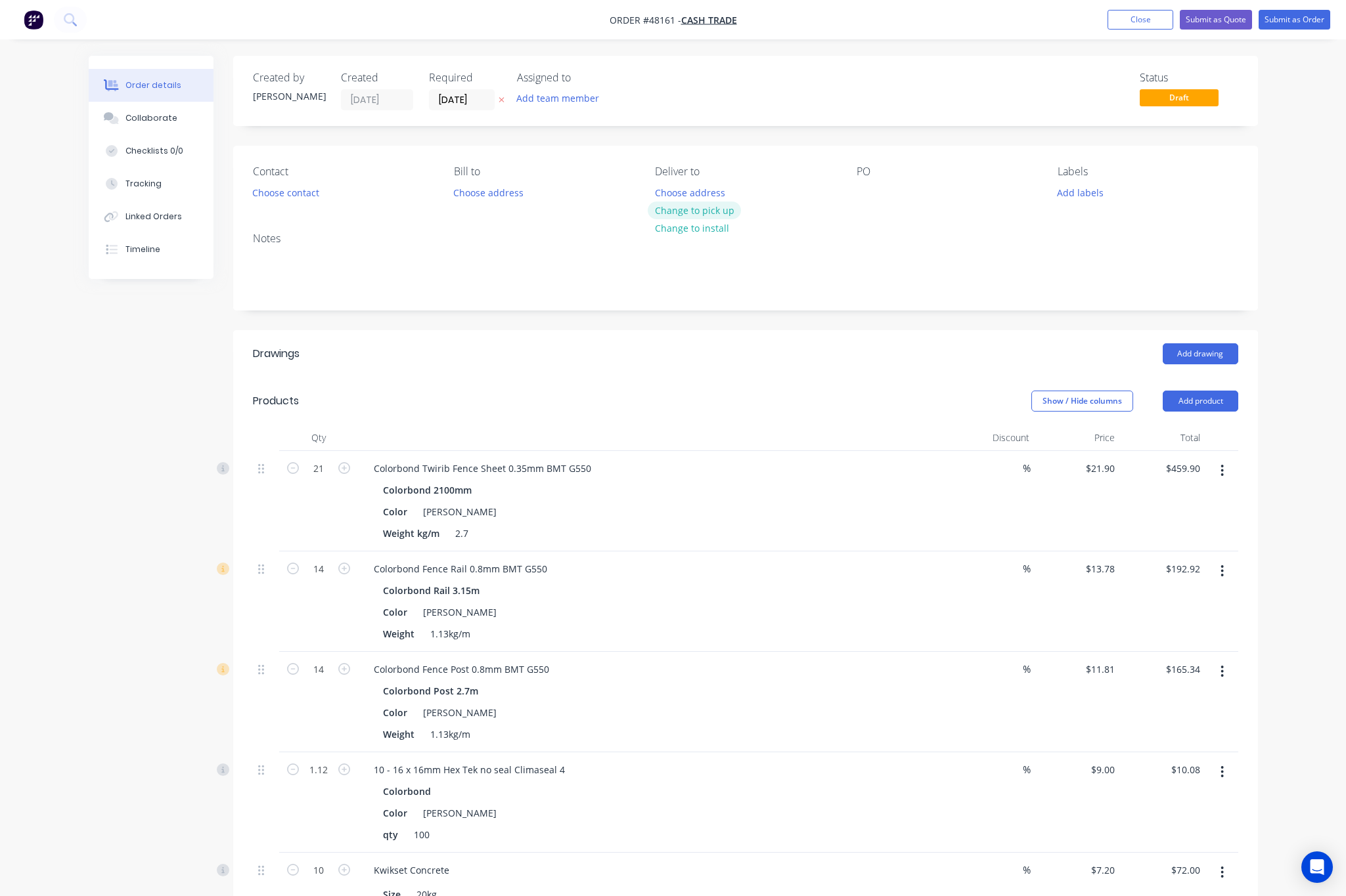
click at [673, 203] on button "Change to pick up" at bounding box center [694, 210] width 93 height 18
click at [997, 236] on div "Notes" at bounding box center [745, 238] width 985 height 13
click at [289, 188] on button "Choose contact" at bounding box center [285, 192] width 81 height 18
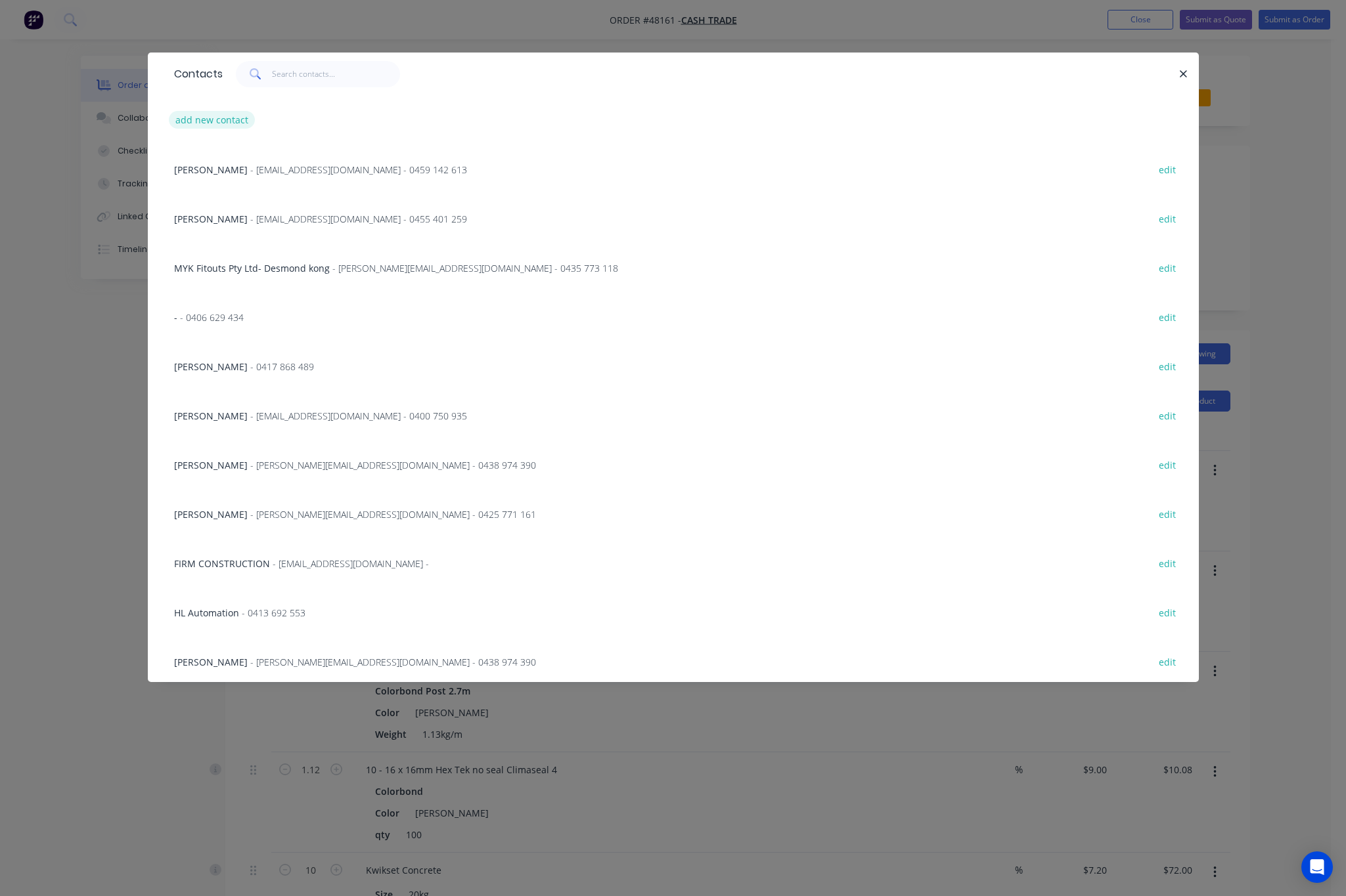
click at [188, 118] on button "add new contact" at bounding box center [212, 120] width 87 height 18
select select "AU"
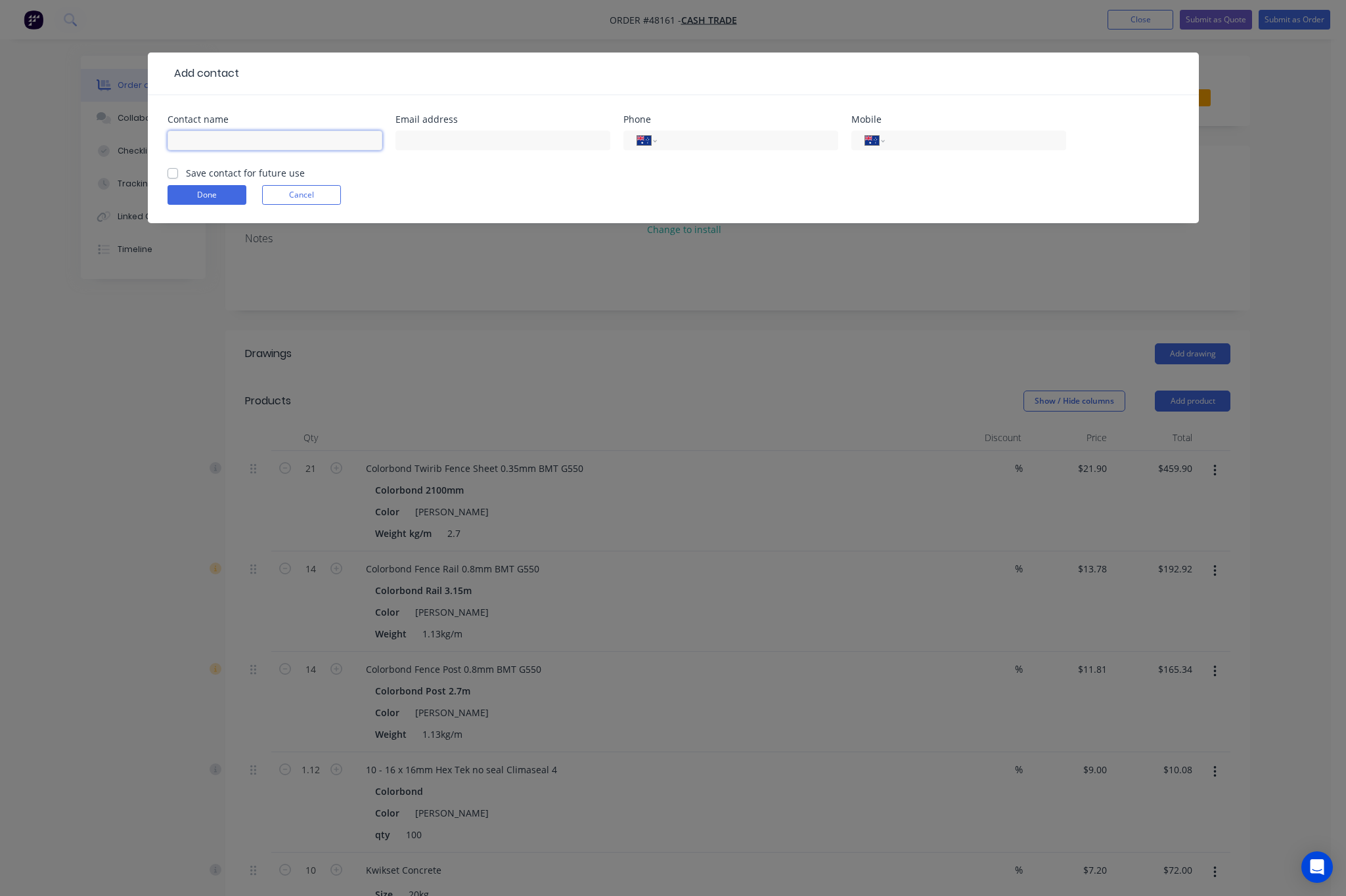
click at [257, 133] on input "text" at bounding box center [274, 140] width 215 height 20
type input "d"
type input "Dom"
click at [952, 146] on input "tel" at bounding box center [972, 141] width 158 height 15
type input "0401 896 889"
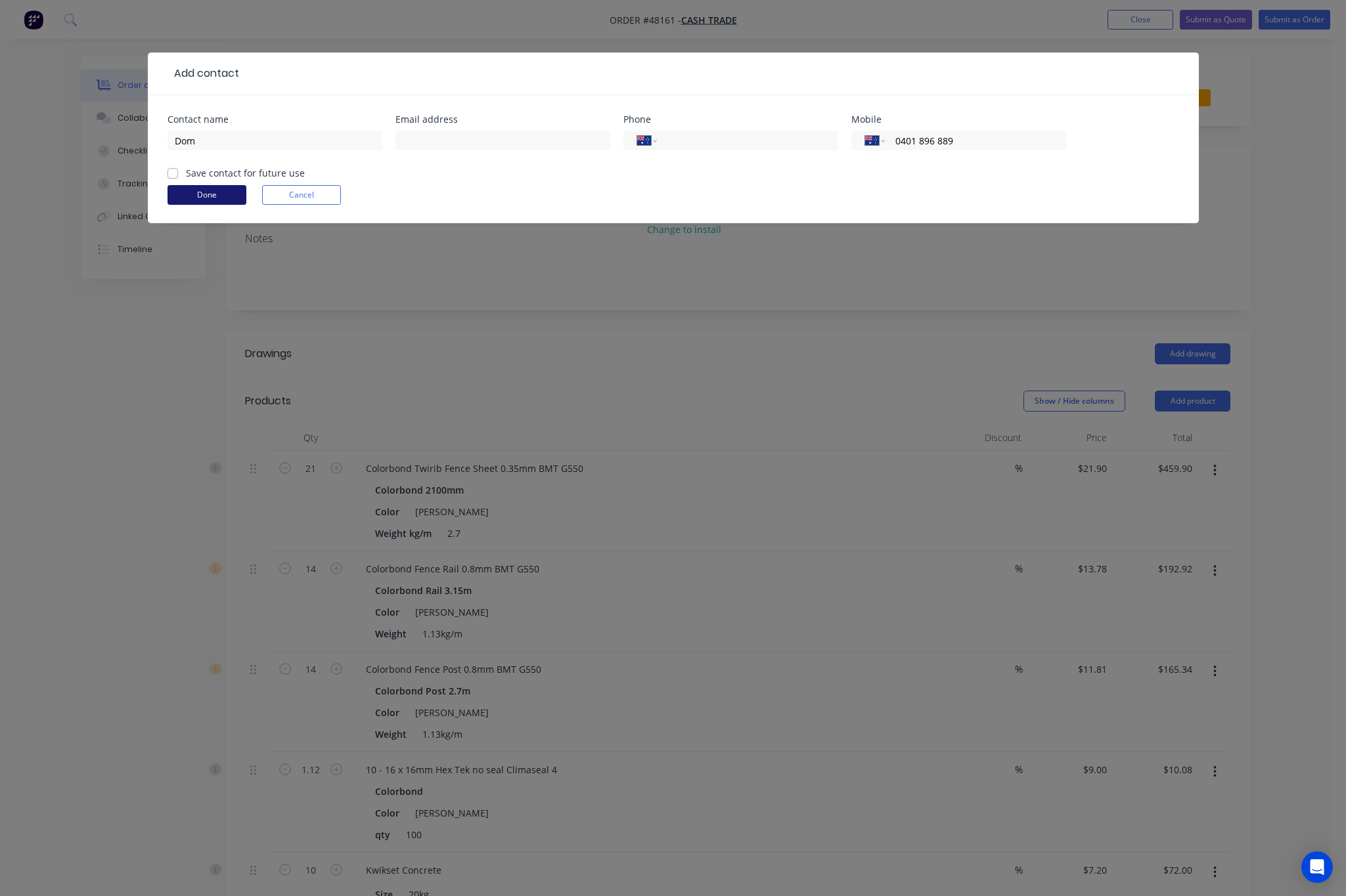
click at [195, 201] on button "Done" at bounding box center [206, 194] width 79 height 20
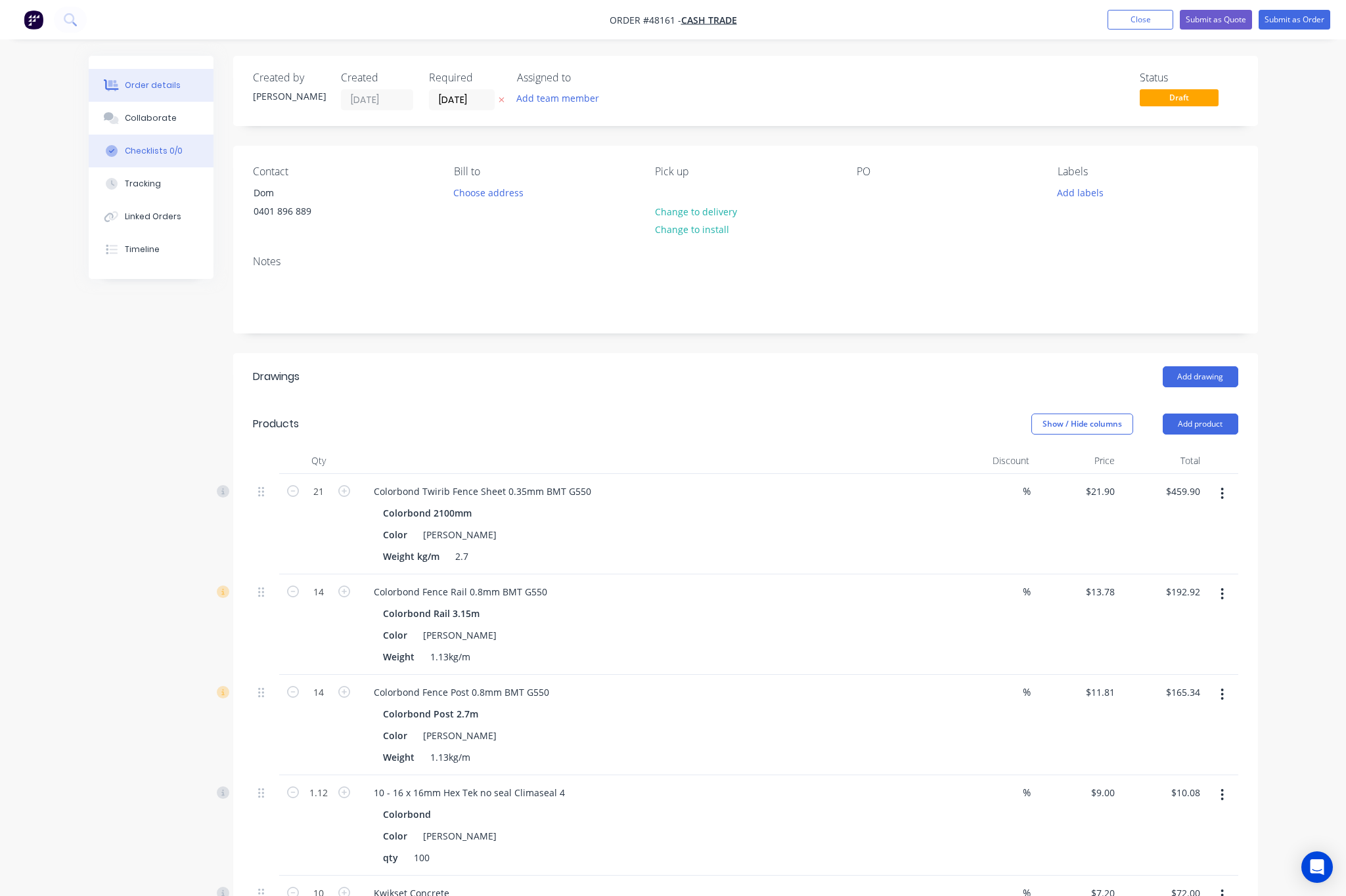
click at [436, 124] on div "Created by Rachel Created 16/08/25 Required 16/08/25 Assigned to Add team membe…" at bounding box center [745, 660] width 1025 height 1209
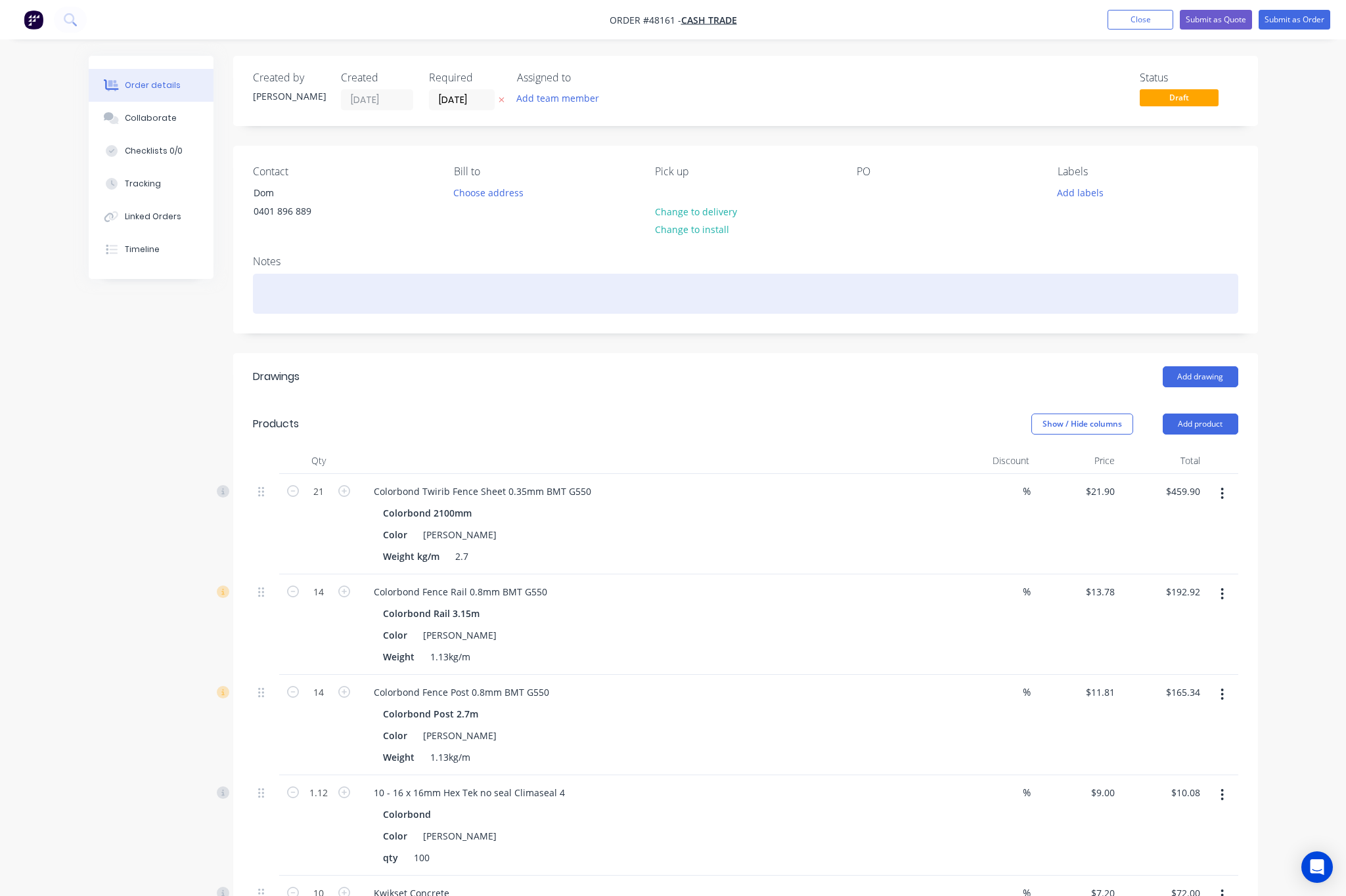
click at [434, 300] on div at bounding box center [745, 294] width 985 height 40
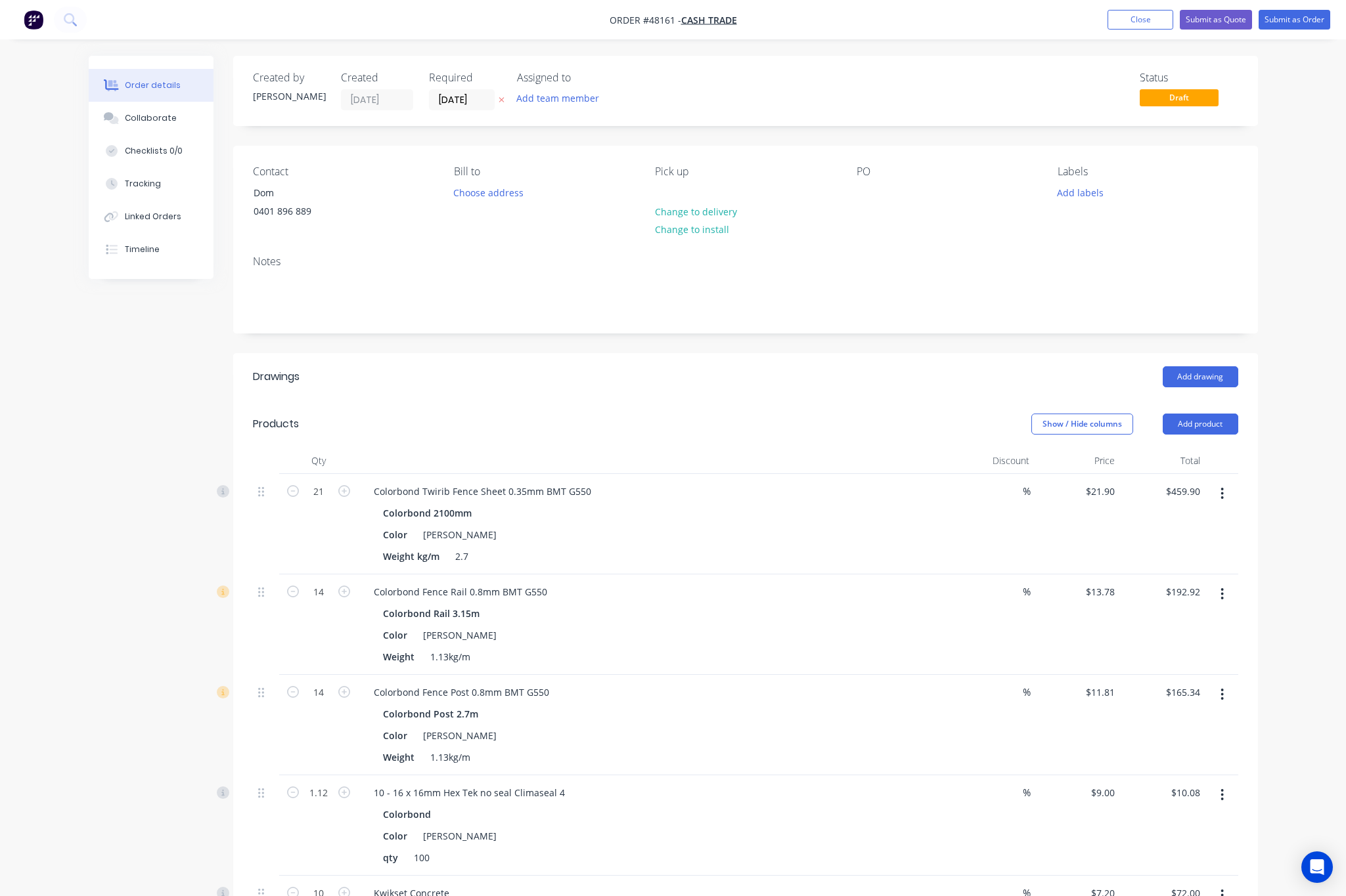
drag, startPoint x: 434, startPoint y: 224, endPoint x: 446, endPoint y: 232, distance: 14.4
click at [446, 232] on div "Contact Dom 0401 896 889 Bill to Choose address Pick up Change to delivery Chan…" at bounding box center [745, 195] width 1025 height 99
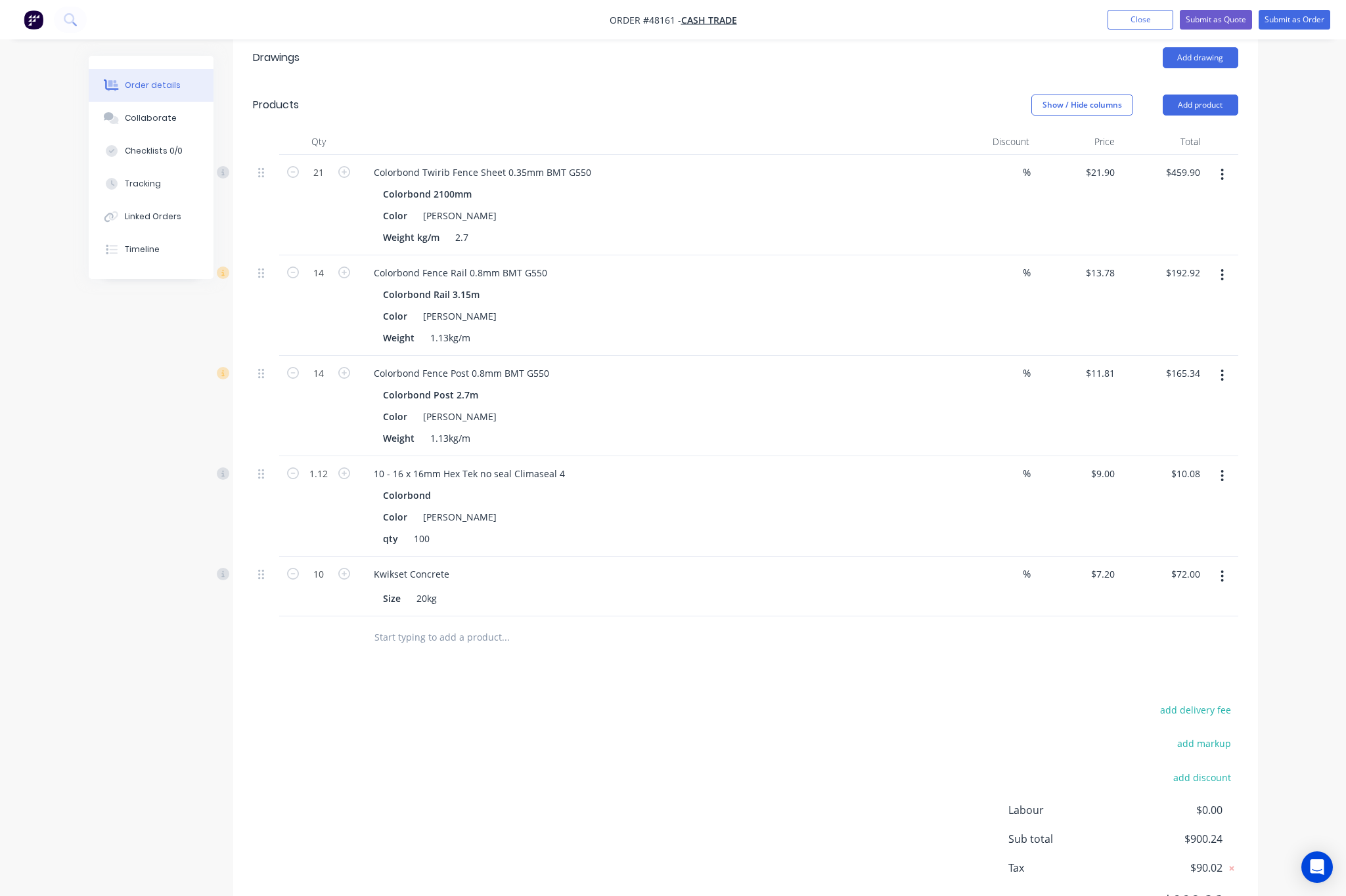
scroll to position [391, 0]
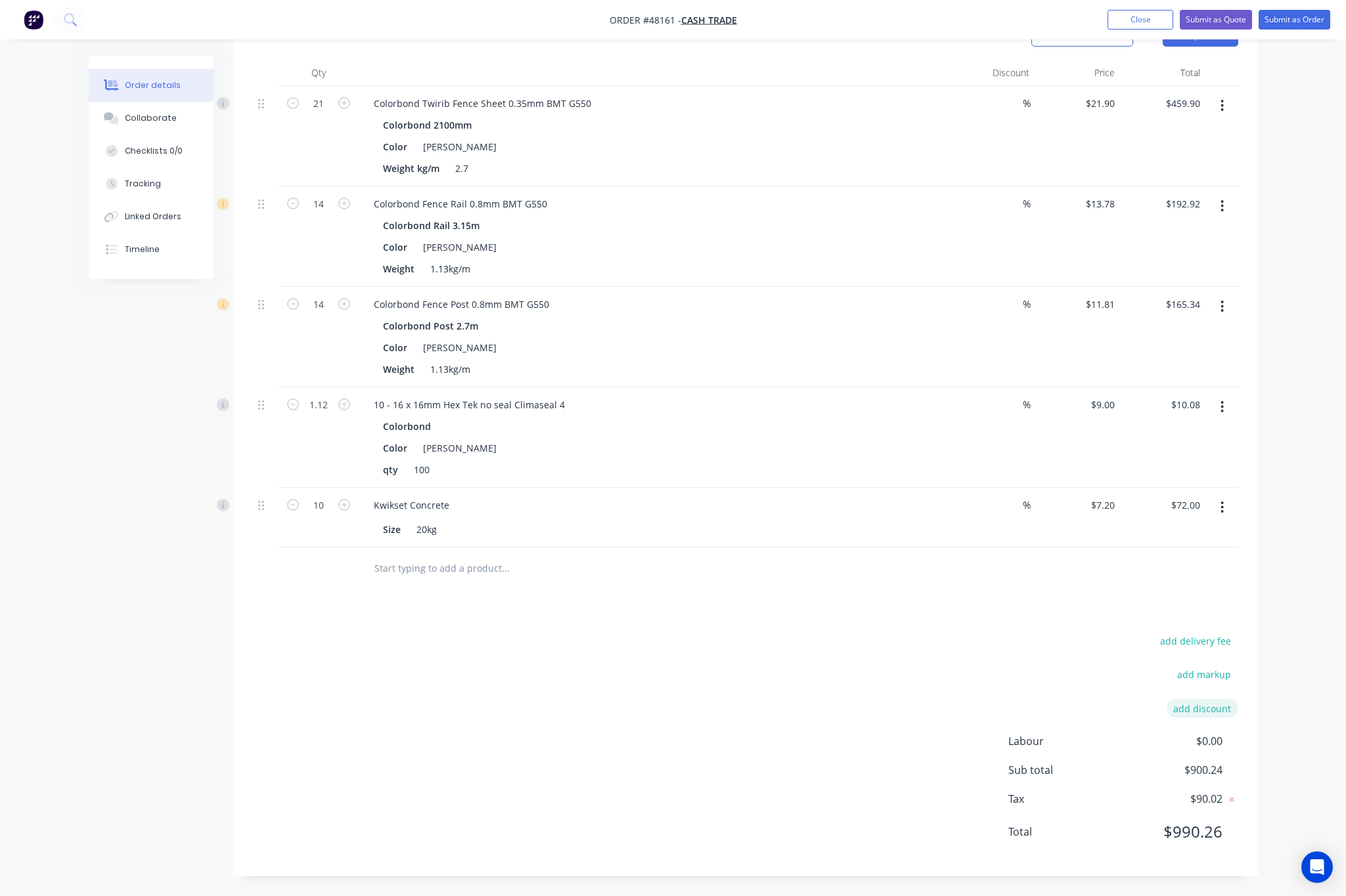
click at [1208, 708] on button "add discount" at bounding box center [1202, 708] width 72 height 18
click at [1193, 717] on input at bounding box center [1187, 713] width 59 height 20
type input "5%"
click at [864, 620] on div "Drawings Add drawing Products Show / Hide columns Add product Qty Discount Pric…" at bounding box center [745, 423] width 1025 height 908
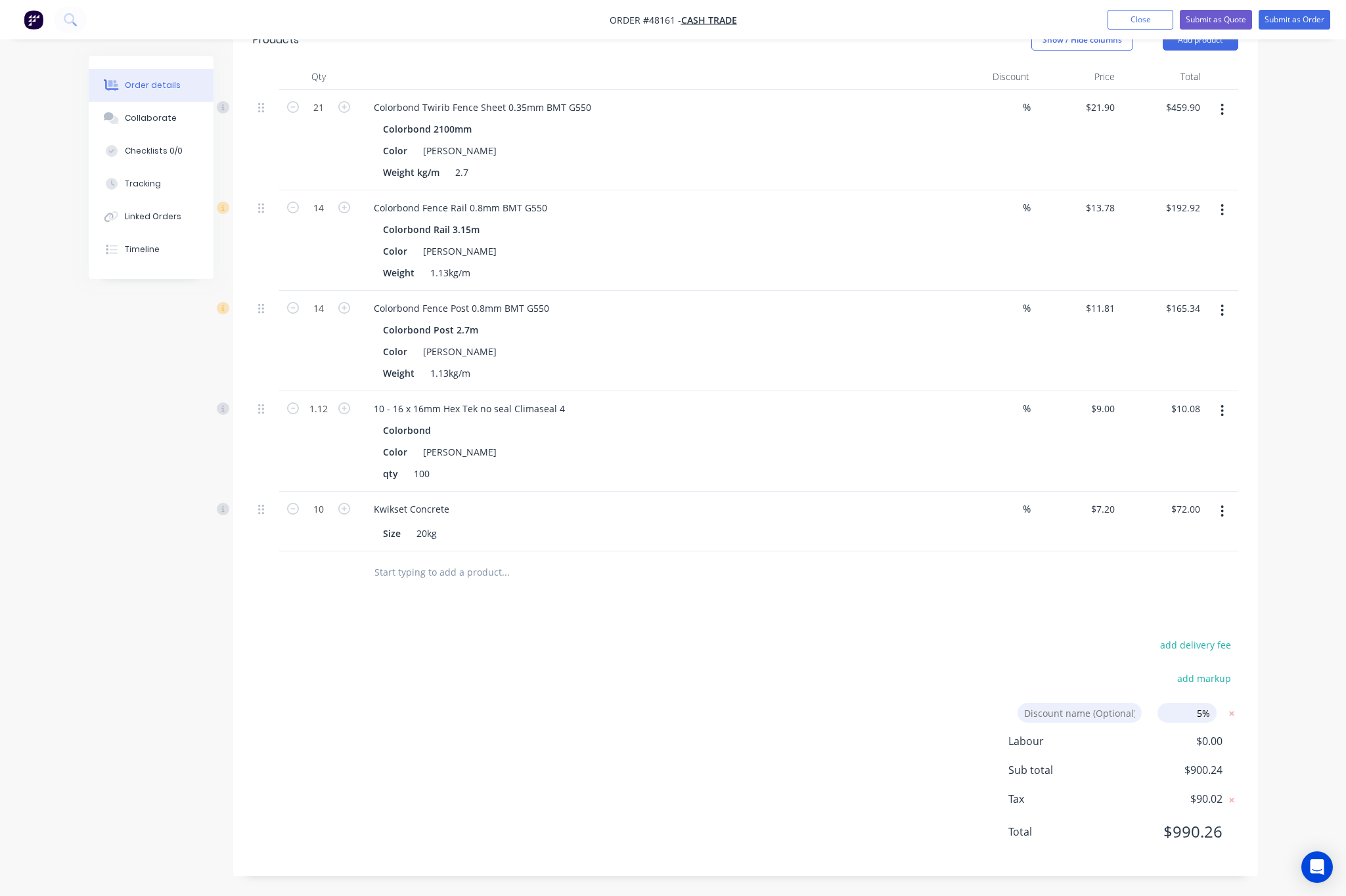
click at [1210, 711] on input "5%" at bounding box center [1187, 713] width 59 height 20
click input "submit" at bounding box center [0, 0] width 0 height 0
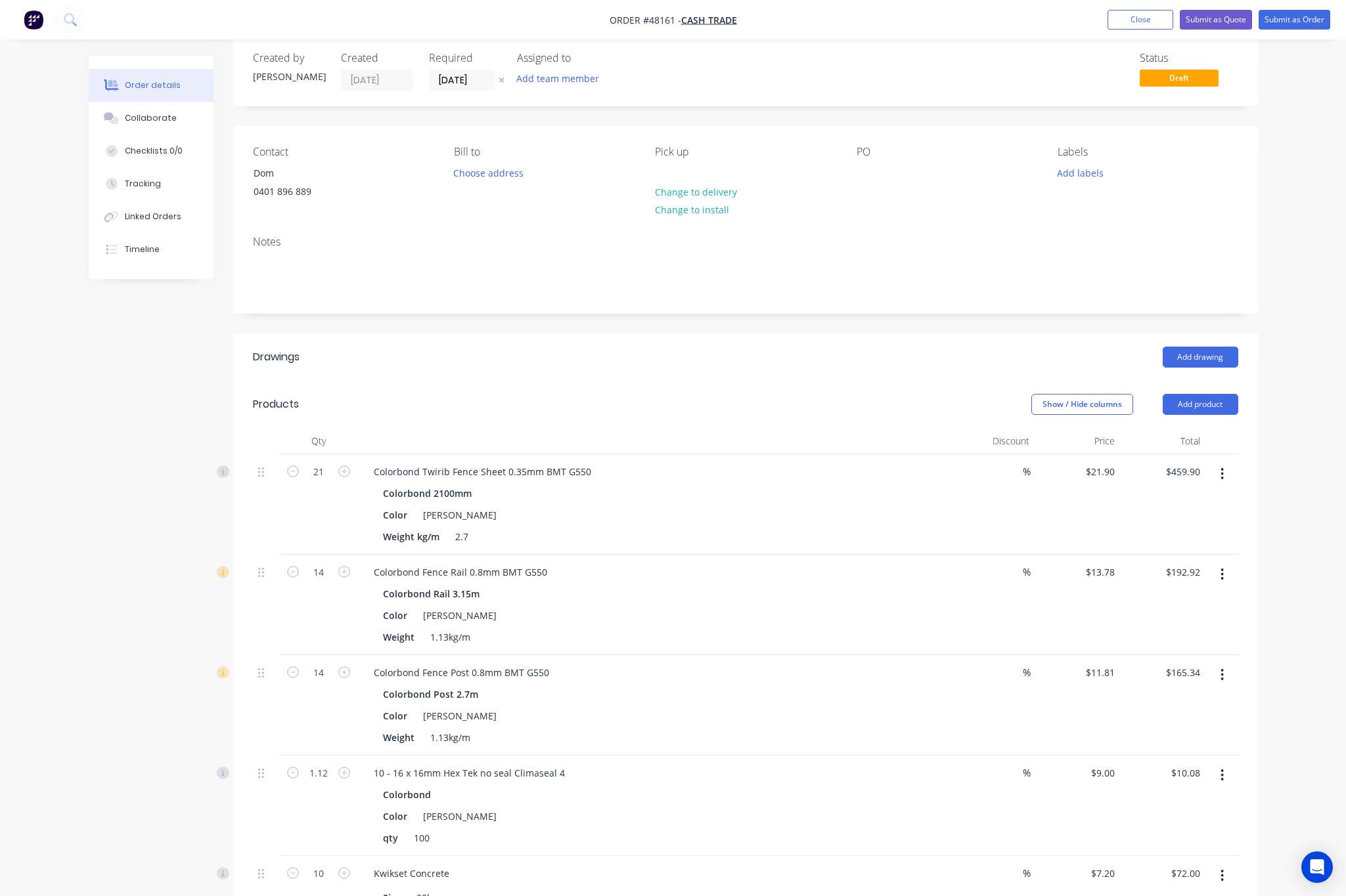
scroll to position [0, 0]
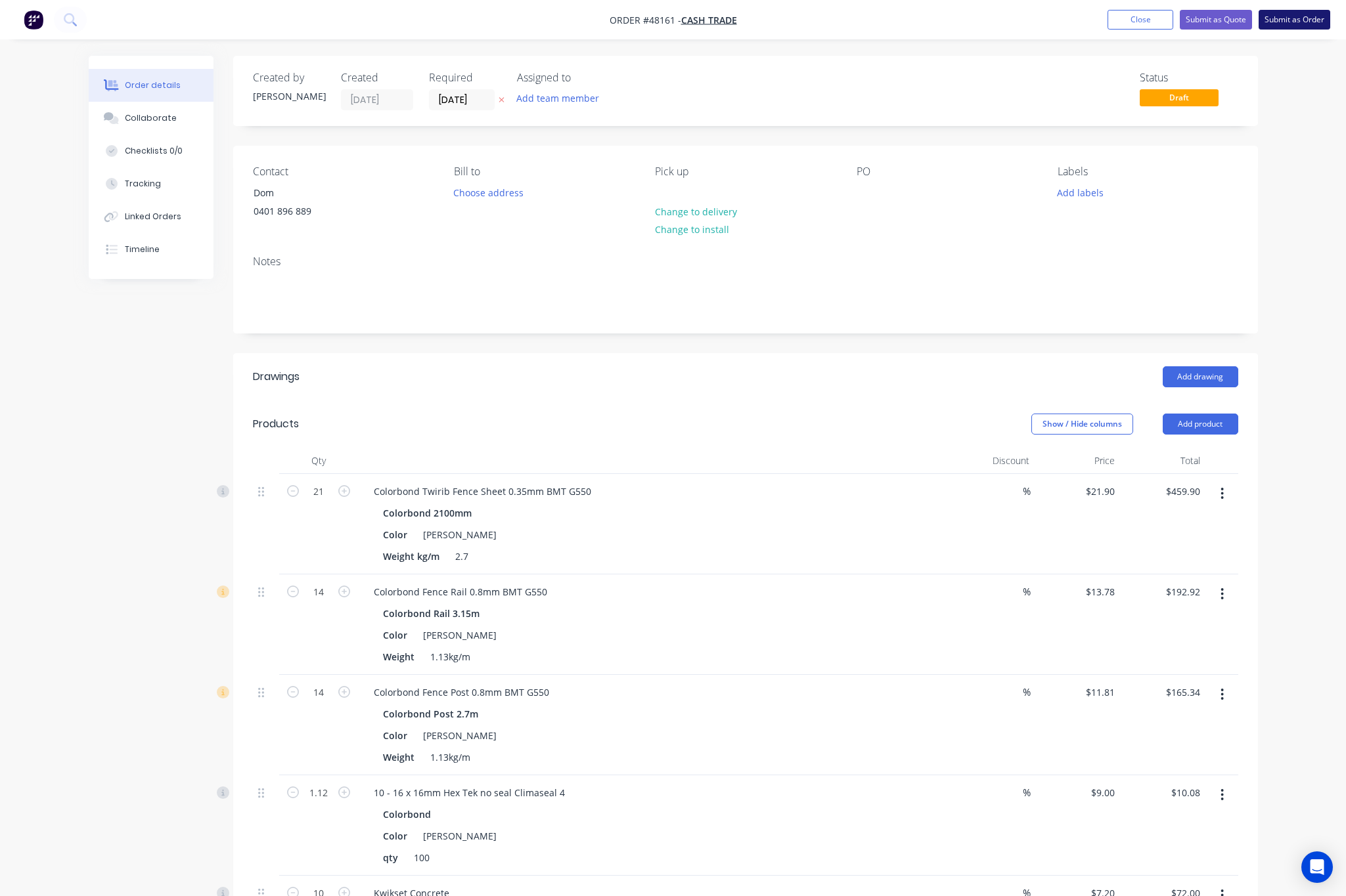
click at [1296, 12] on button "Submit as Order" at bounding box center [1295, 19] width 72 height 20
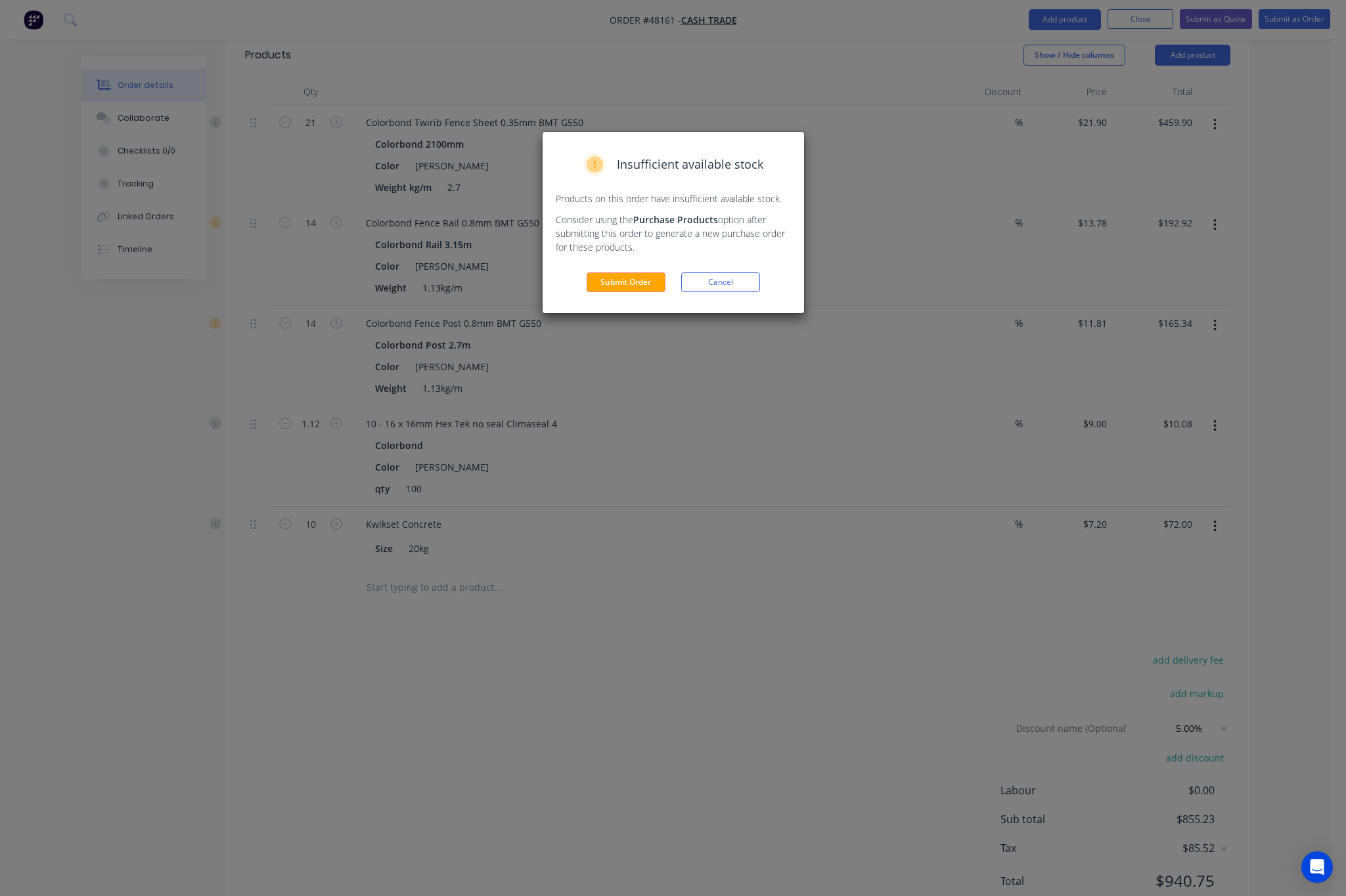
scroll to position [421, 0]
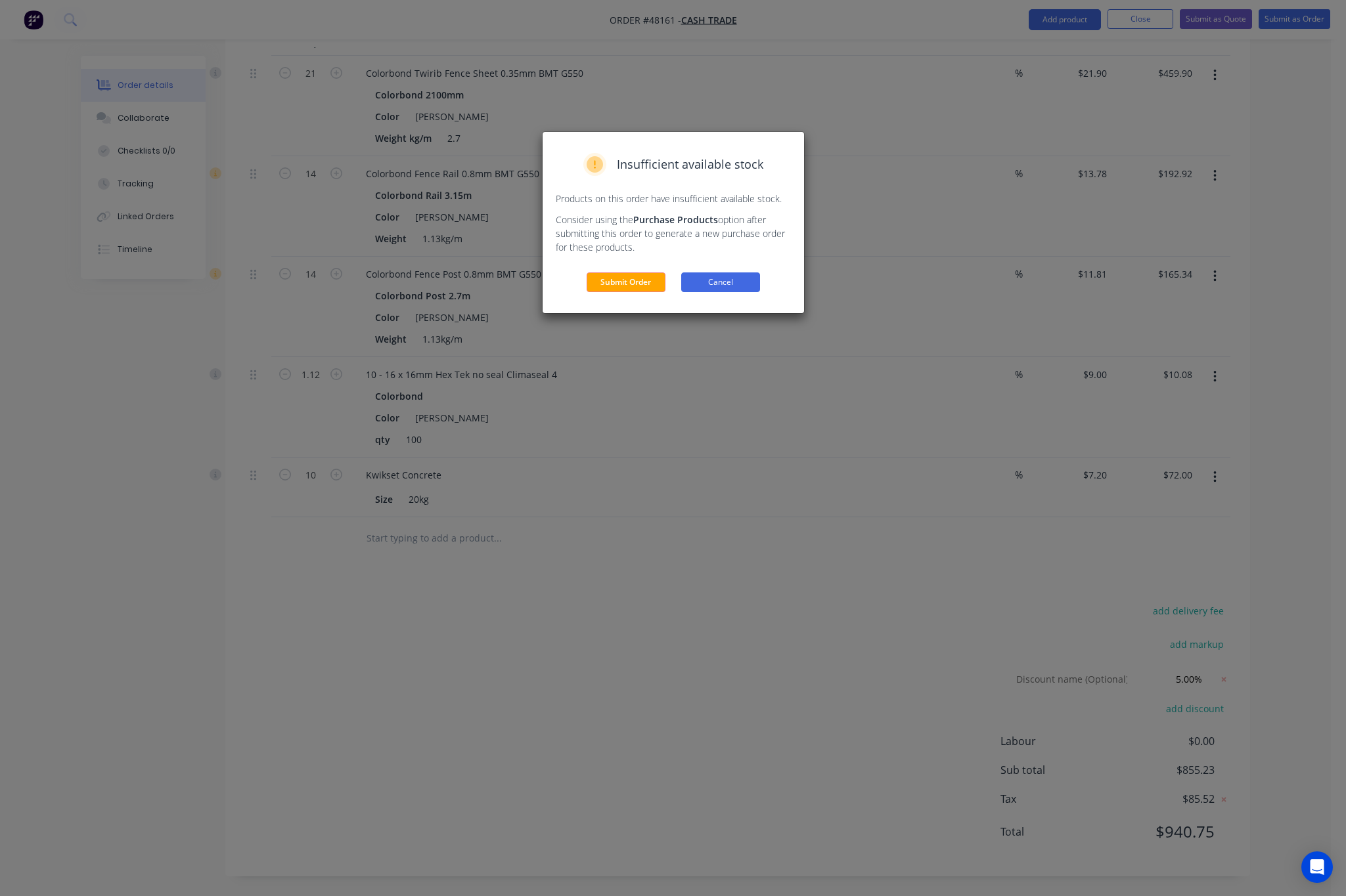
click at [726, 282] on button "Cancel" at bounding box center [721, 282] width 79 height 20
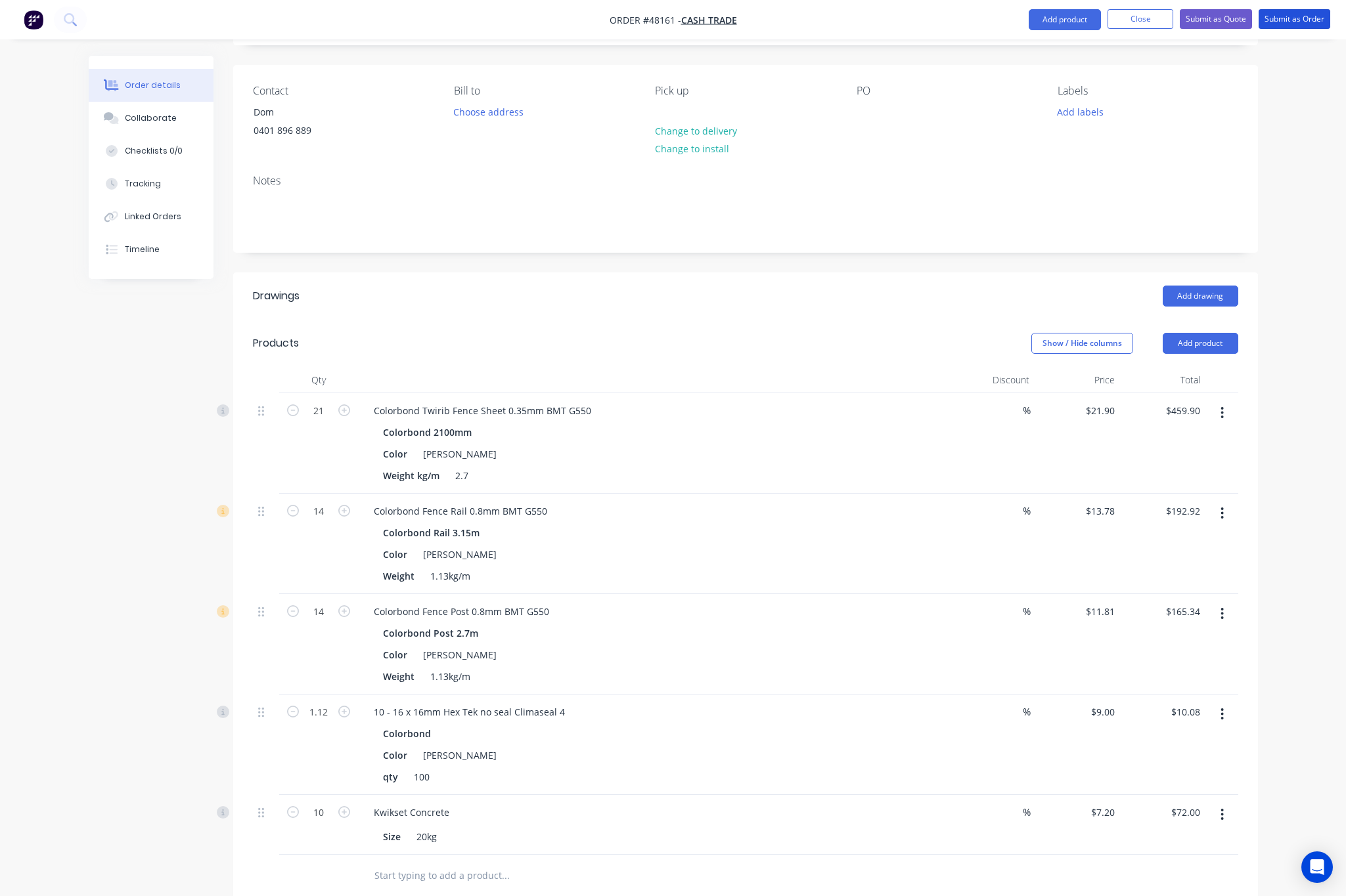
scroll to position [0, 0]
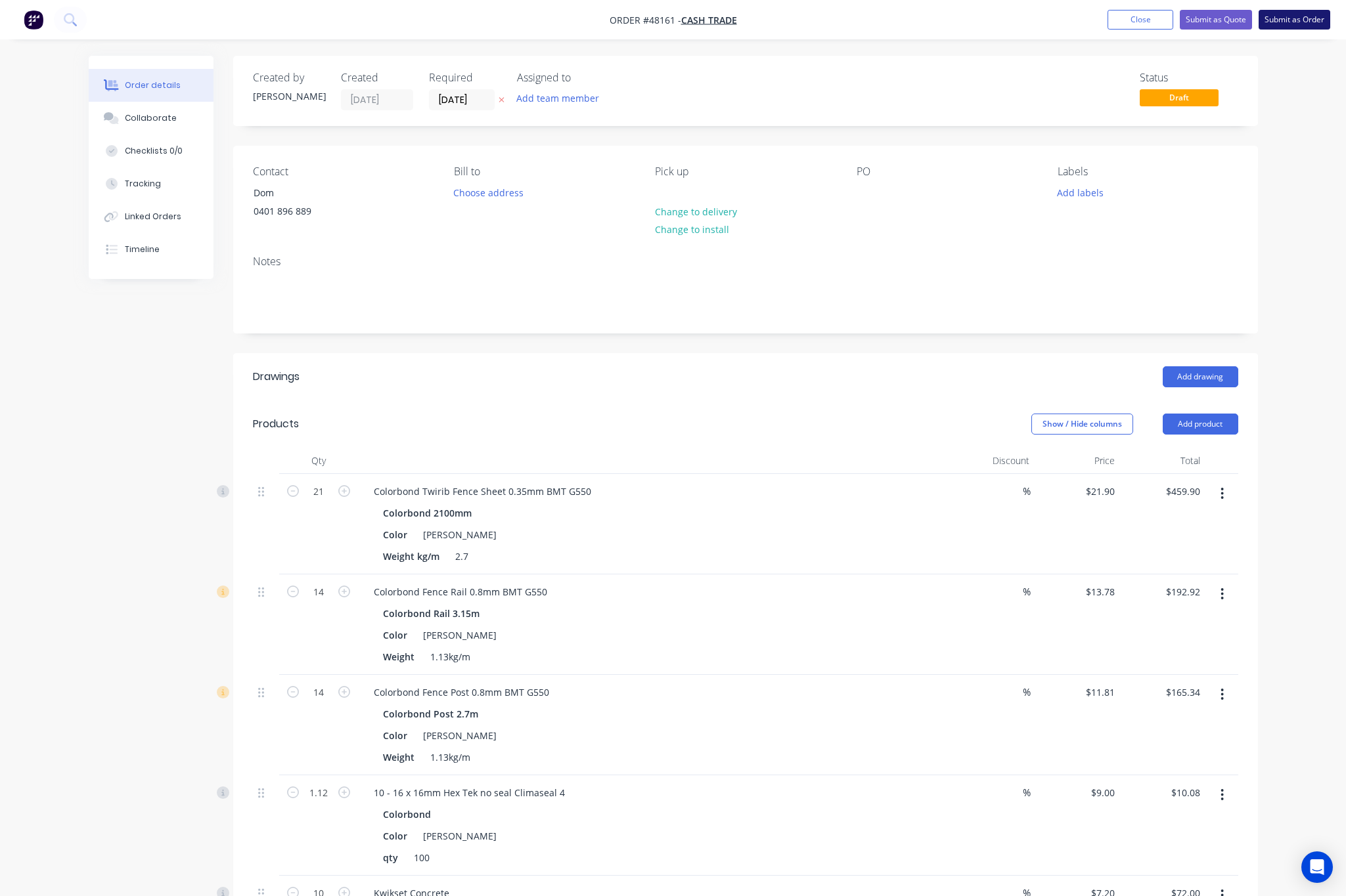
click at [1283, 18] on button "Submit as Order" at bounding box center [1295, 19] width 72 height 20
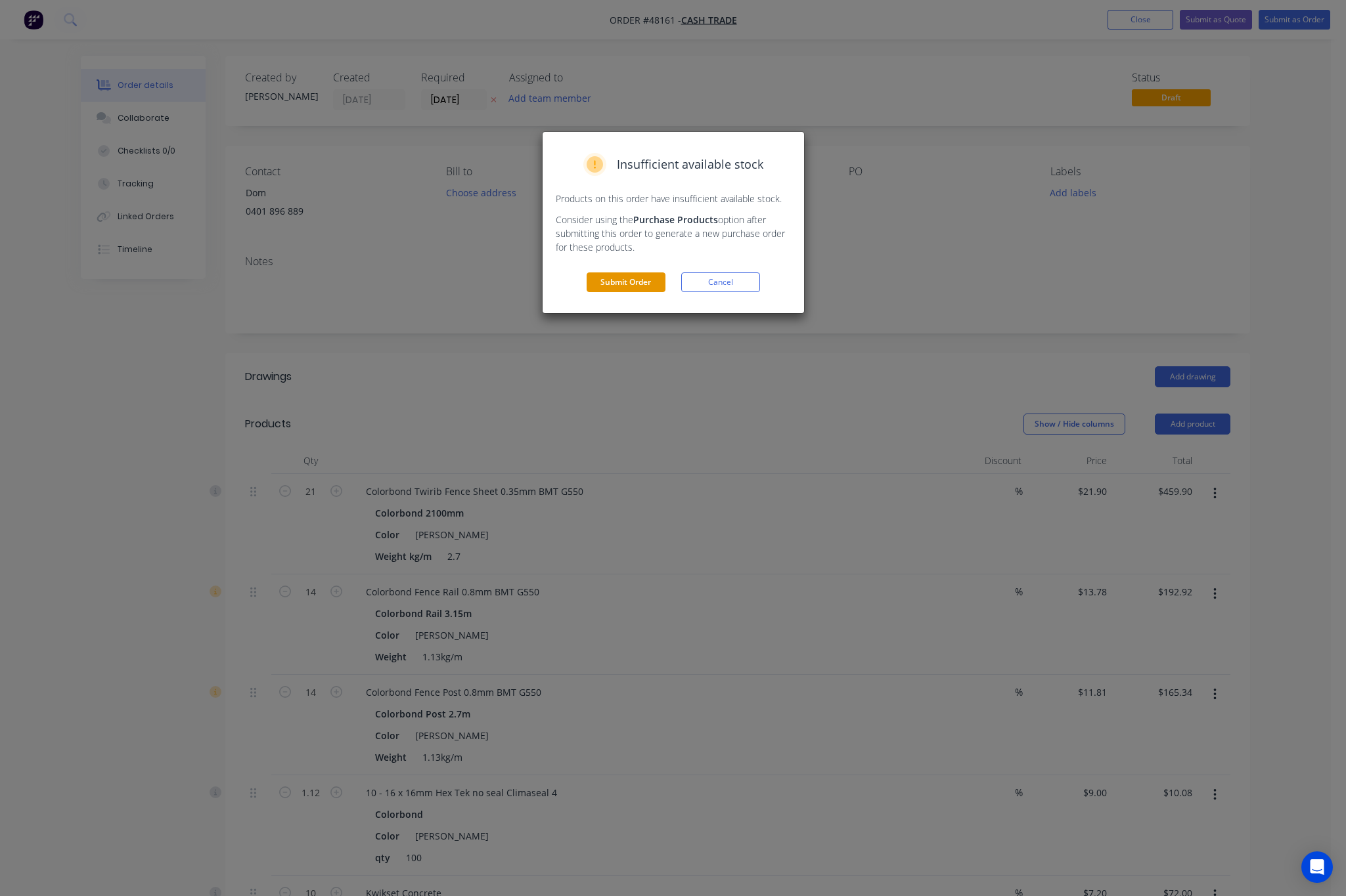
click at [633, 282] on button "Submit Order" at bounding box center [626, 282] width 79 height 20
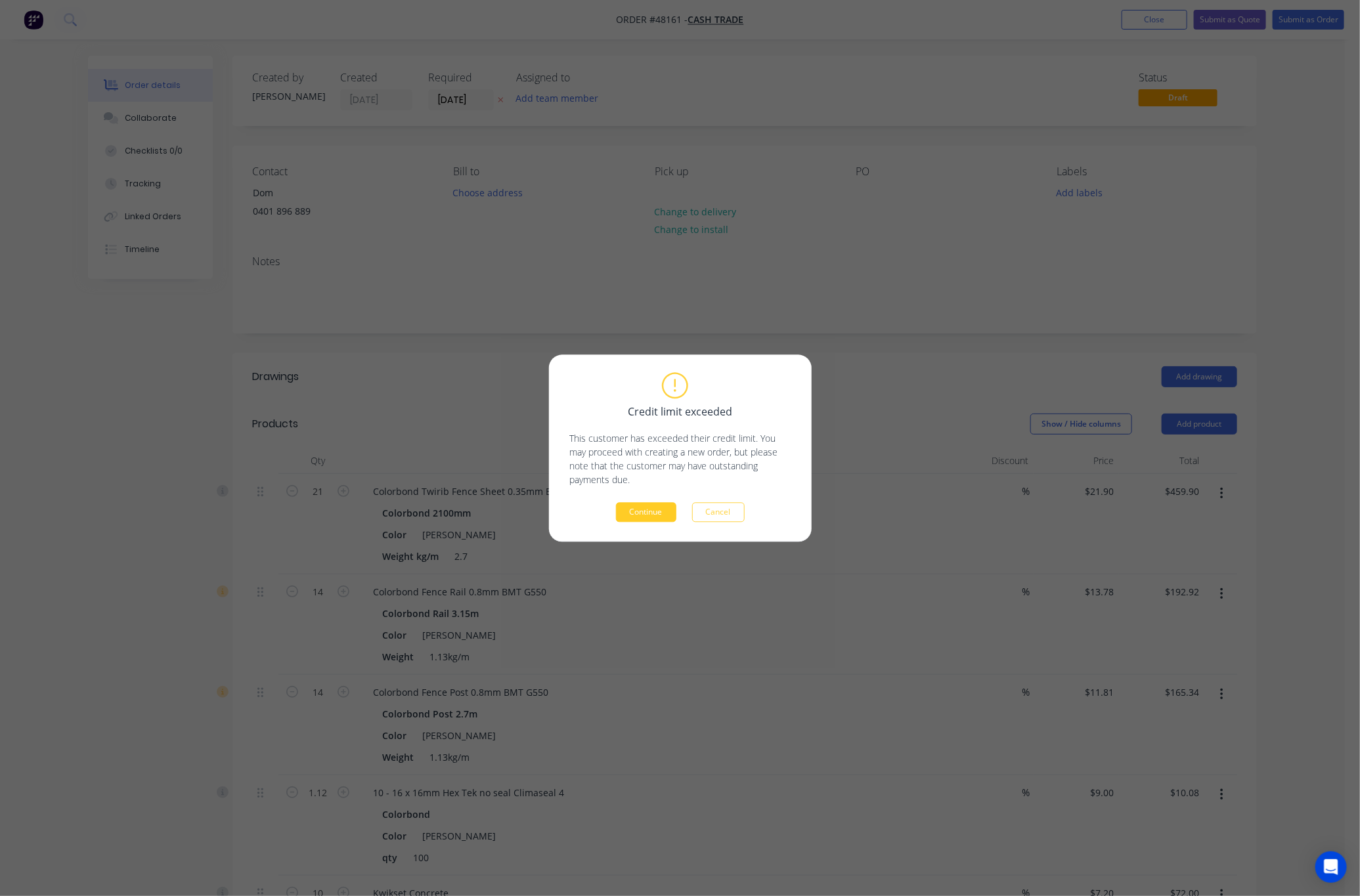
click at [656, 509] on button "Continue" at bounding box center [646, 511] width 61 height 20
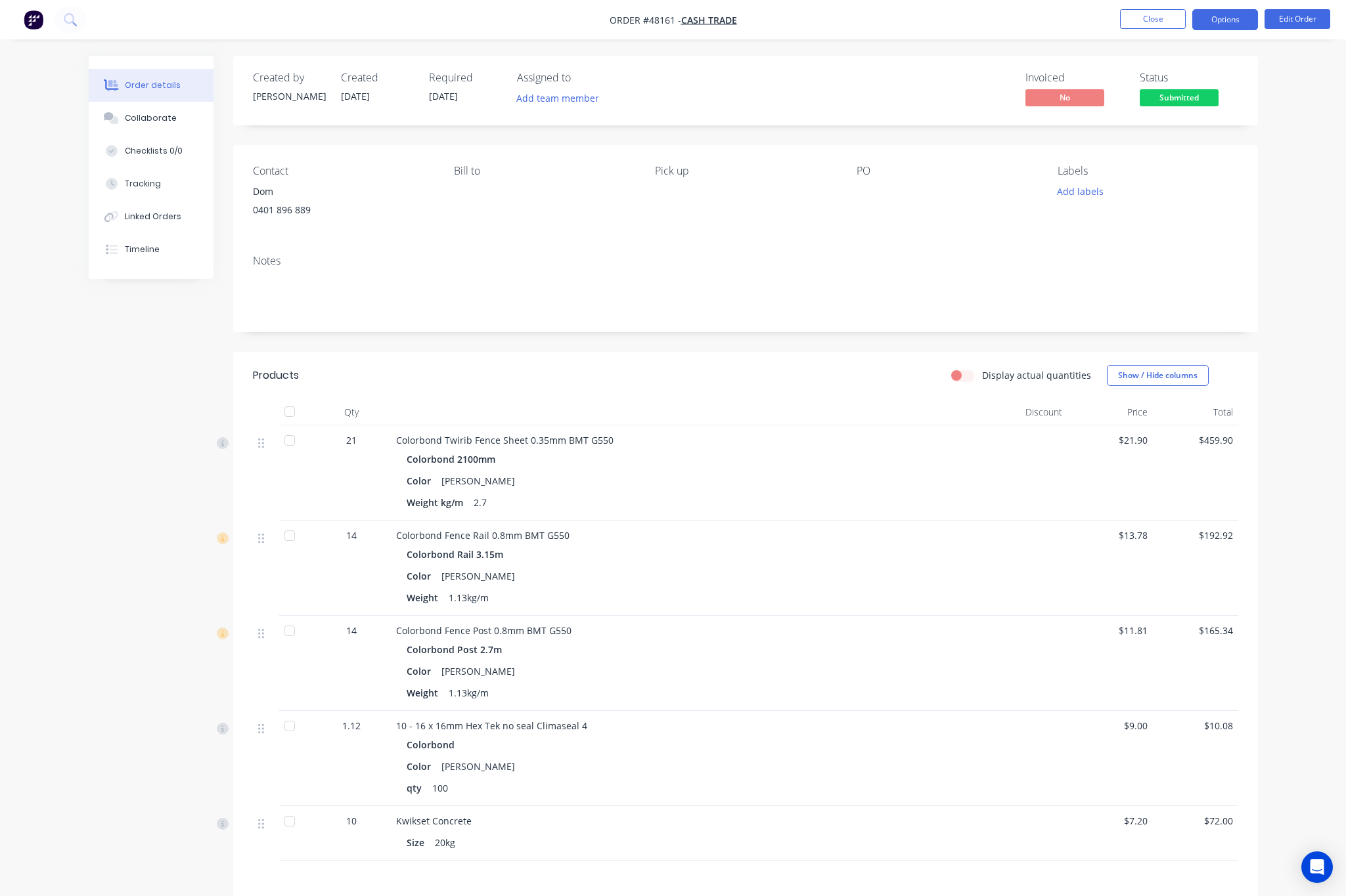
click at [1199, 24] on button "Options" at bounding box center [1224, 20] width 66 height 21
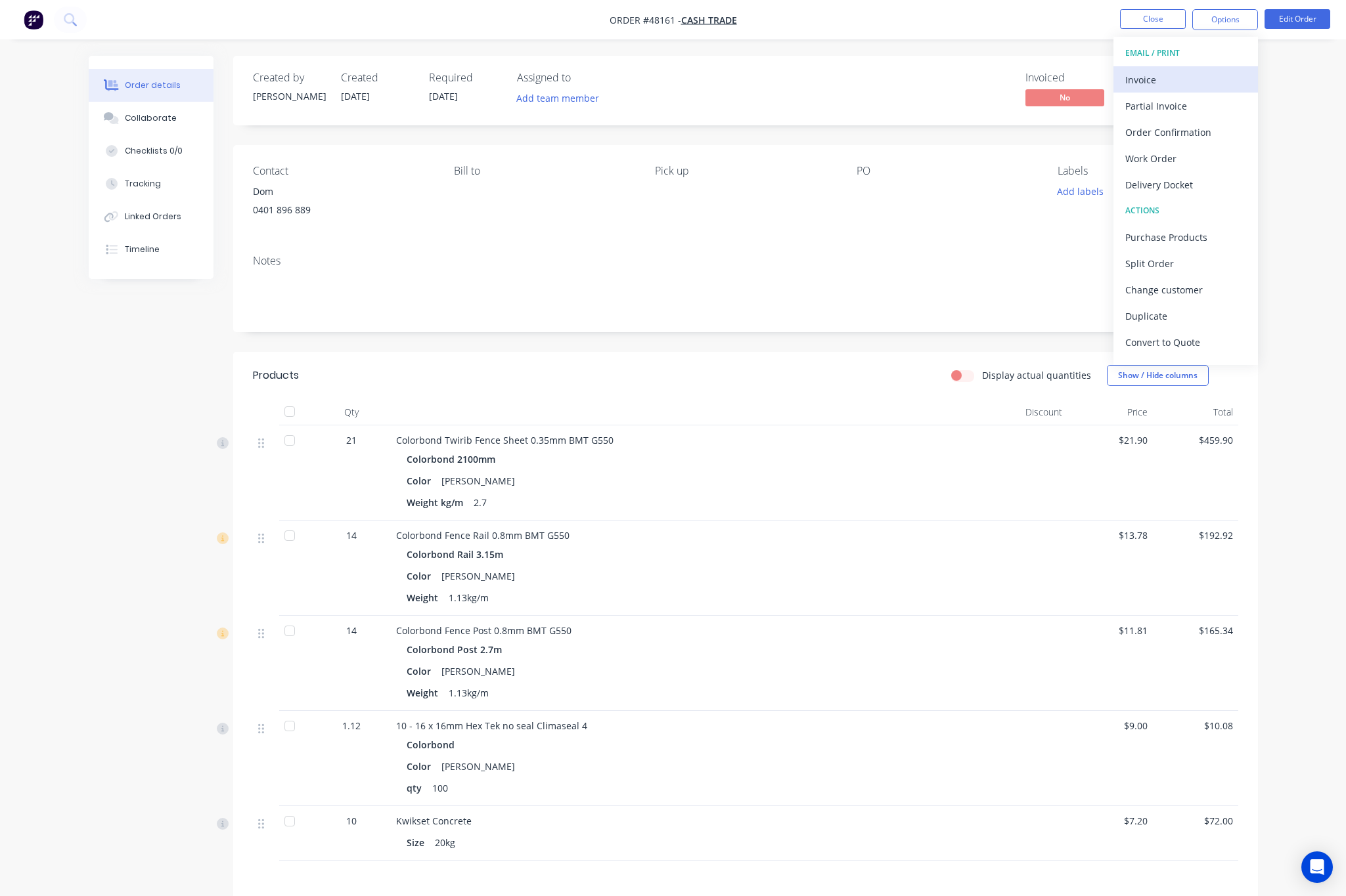
click at [1194, 75] on div "Invoice" at bounding box center [1185, 80] width 121 height 19
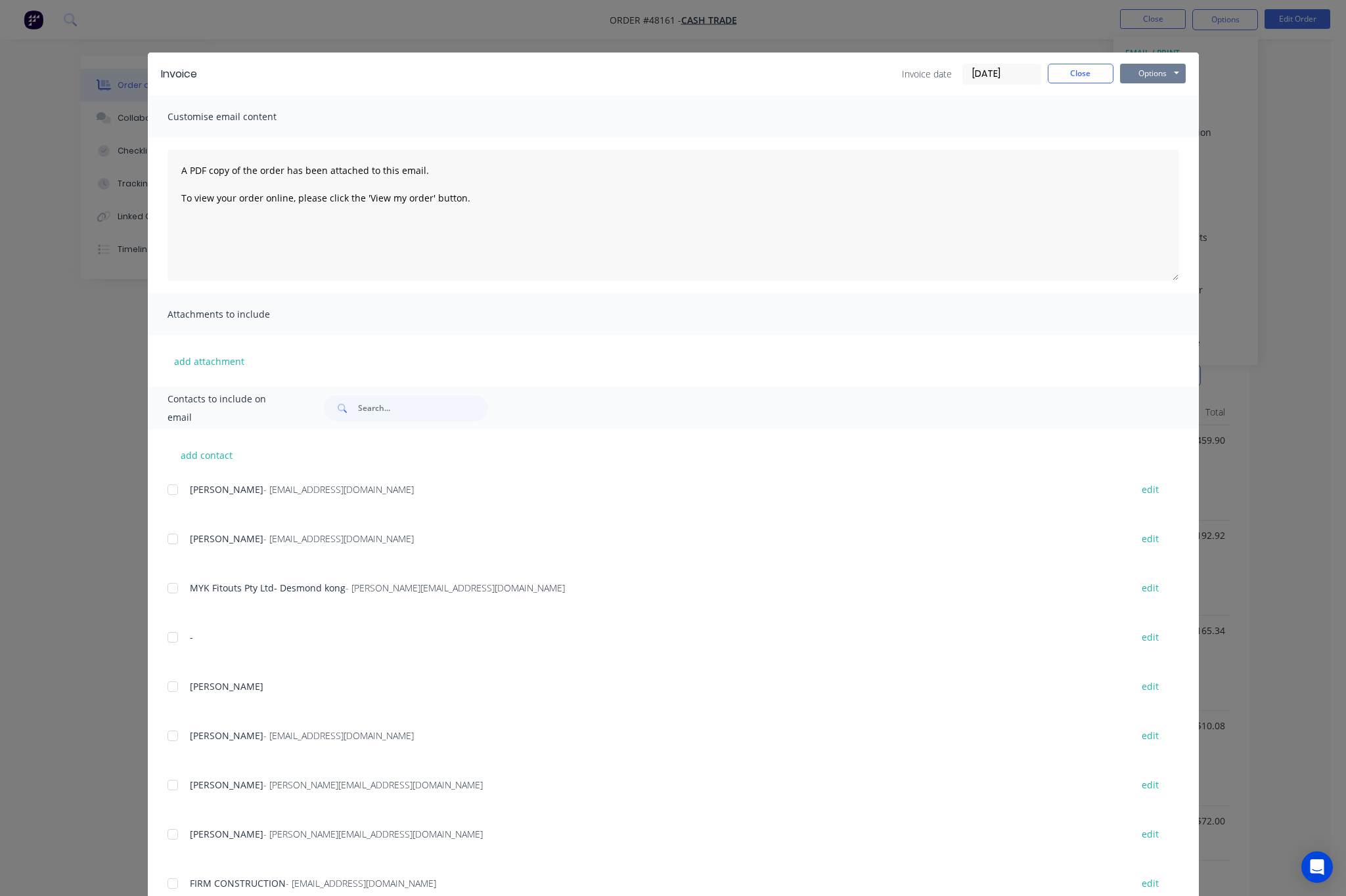
click at [1145, 69] on button "Options" at bounding box center [1152, 73] width 66 height 20
click at [1166, 119] on button "Print" at bounding box center [1162, 118] width 84 height 21
click at [1293, 203] on div "Invoice Invoice date [DATE] Close Options Preview Print Email Customise email c…" at bounding box center [673, 448] width 1346 height 896
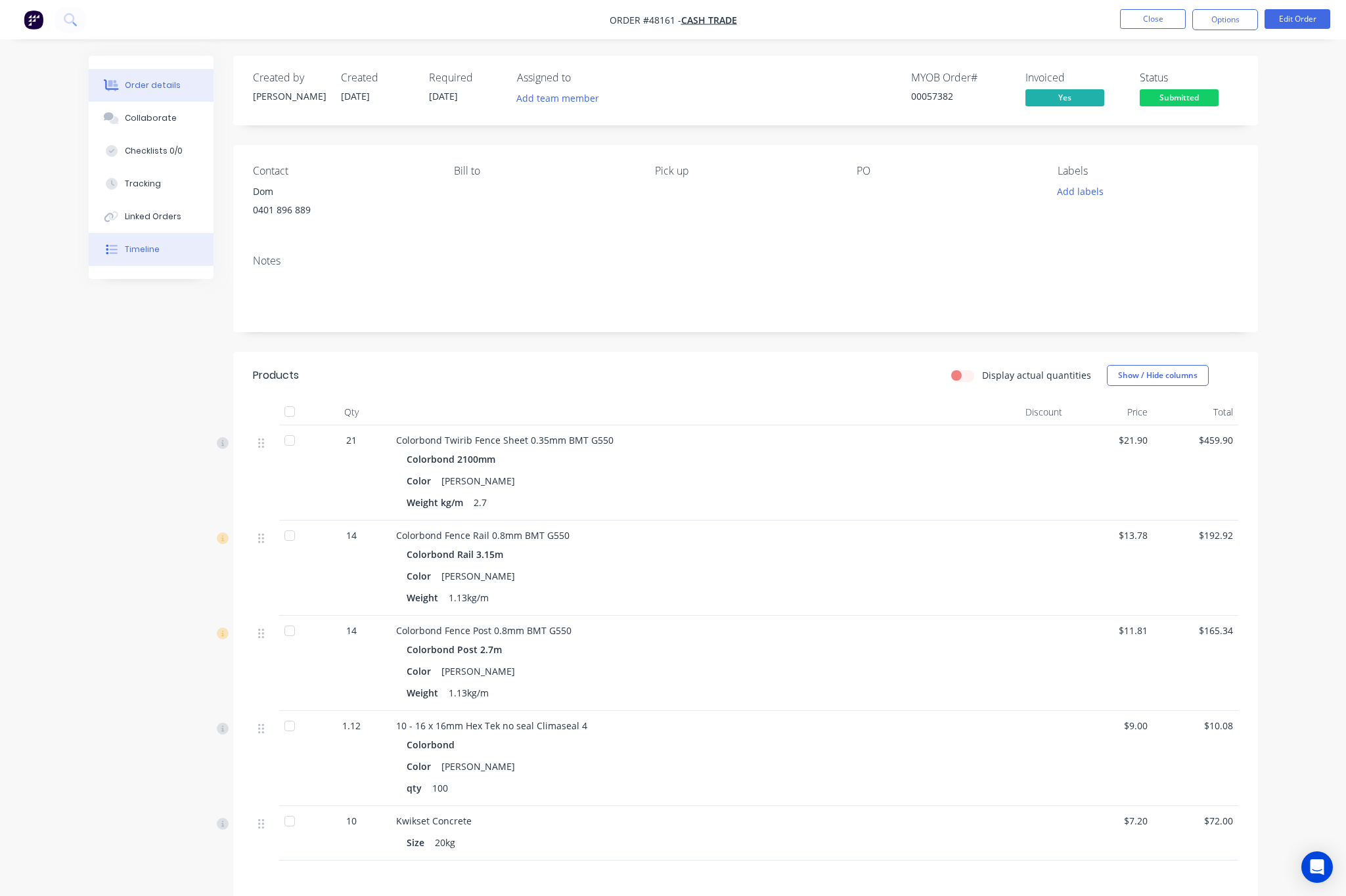
click at [133, 260] on button "Timeline" at bounding box center [151, 249] width 125 height 33
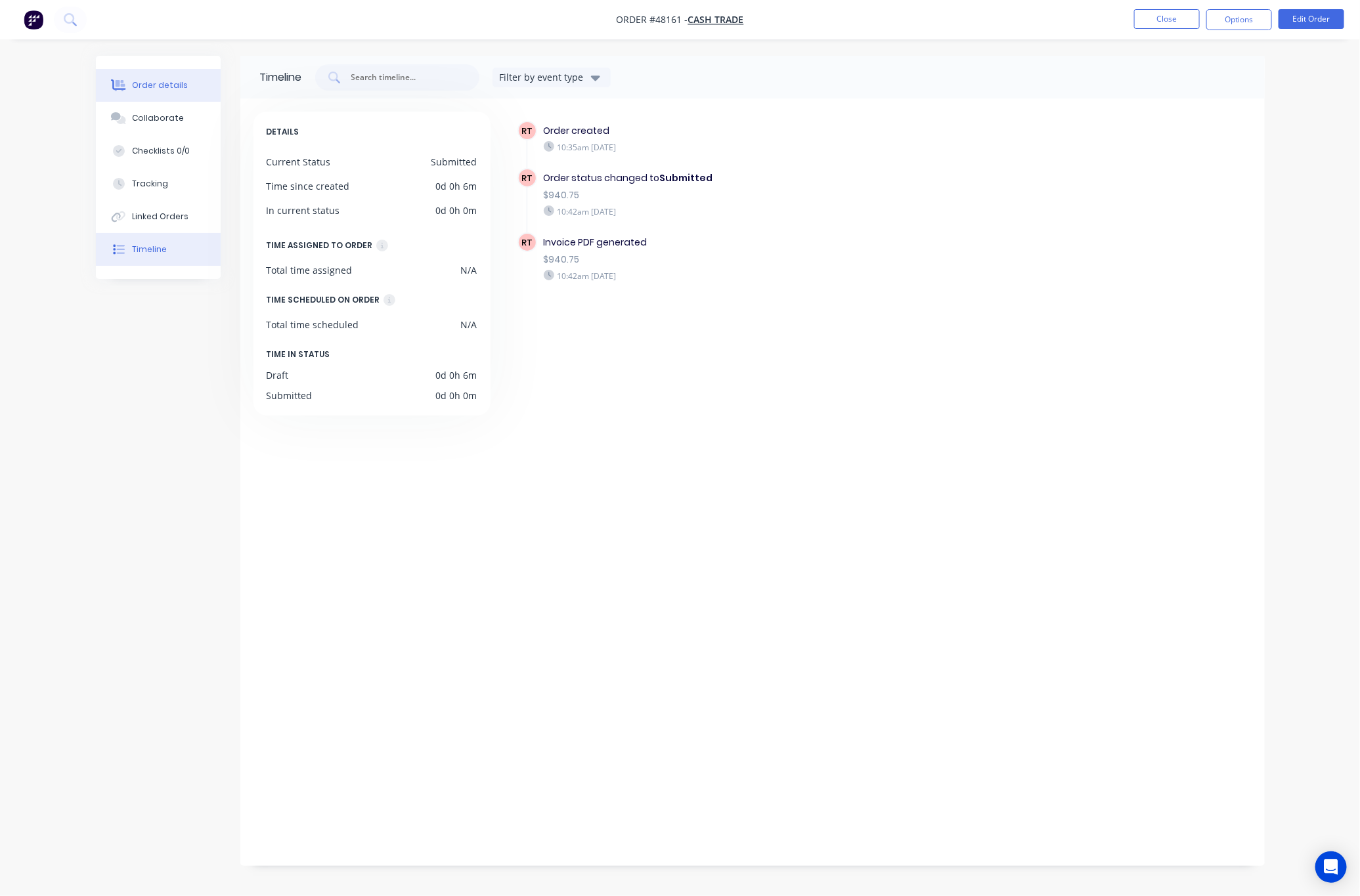
click at [139, 93] on button "Order details" at bounding box center [159, 85] width 125 height 33
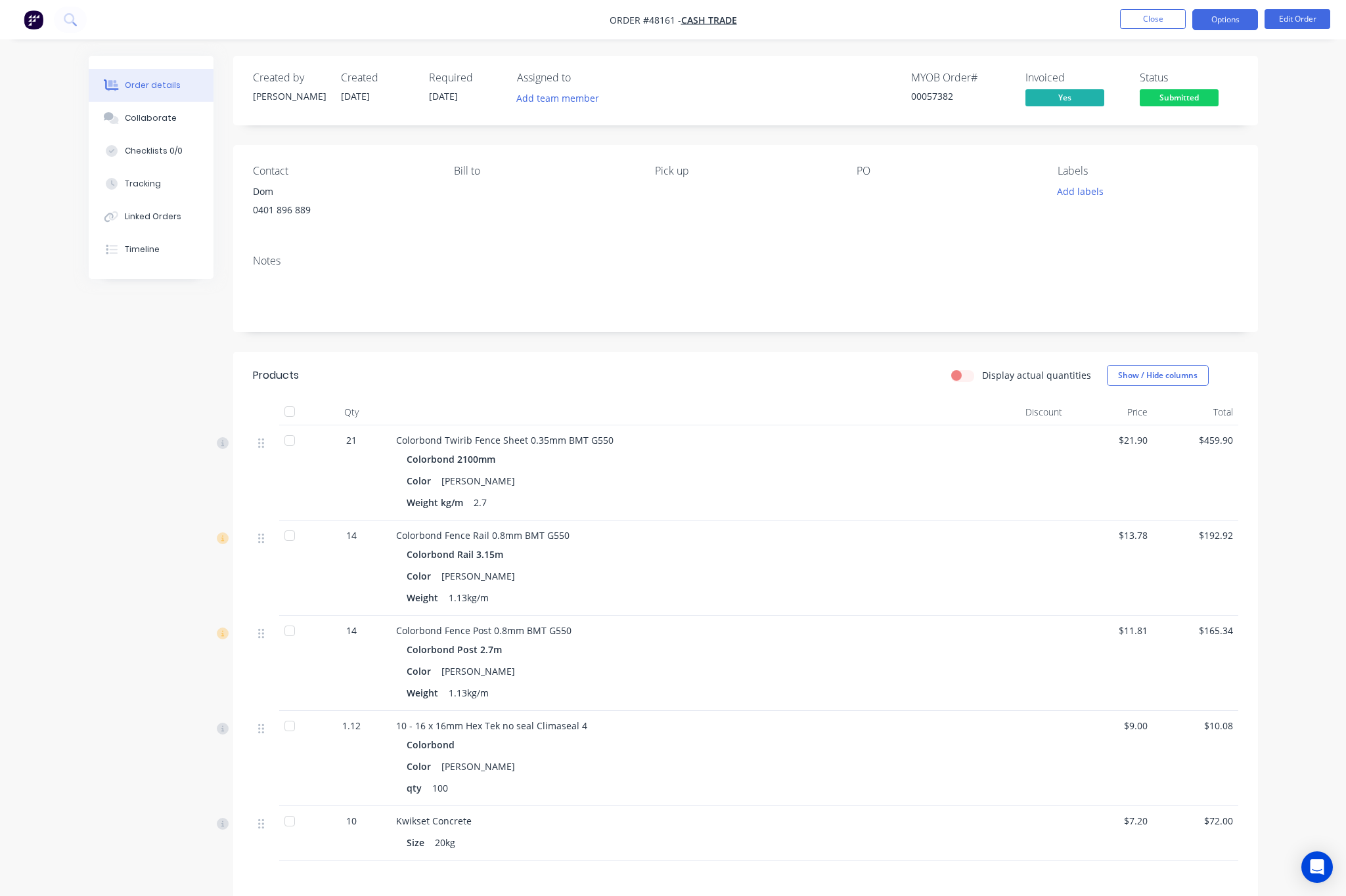
click at [1210, 28] on button "Options" at bounding box center [1224, 20] width 66 height 21
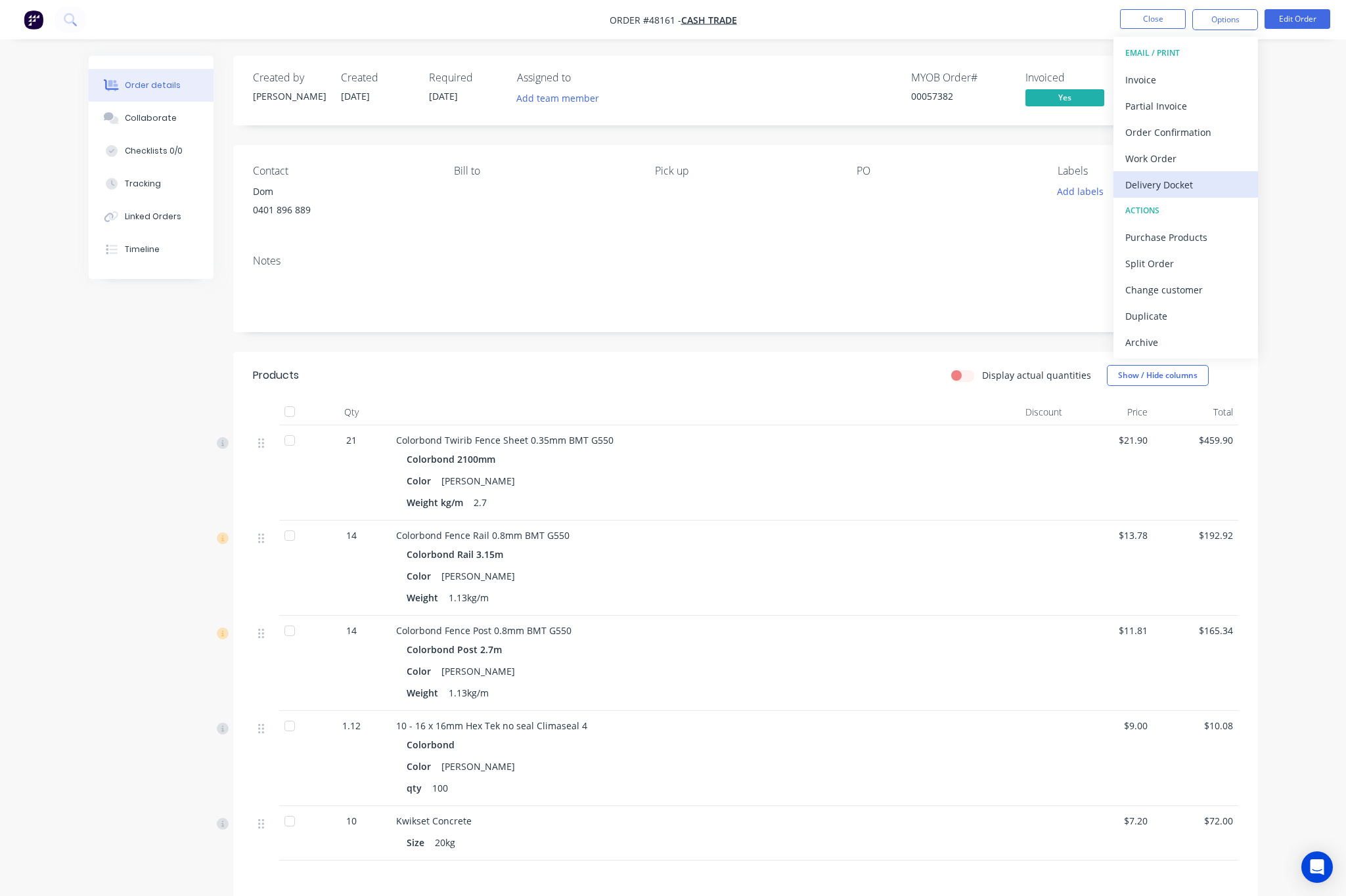
click at [1223, 179] on div "Delivery Docket" at bounding box center [1185, 185] width 121 height 19
click at [1211, 134] on div "Without pricing" at bounding box center [1185, 132] width 121 height 19
click at [851, 105] on div "MYOB Order # 00057382 Invoiced Yes Status Submitted" at bounding box center [943, 91] width 589 height 38
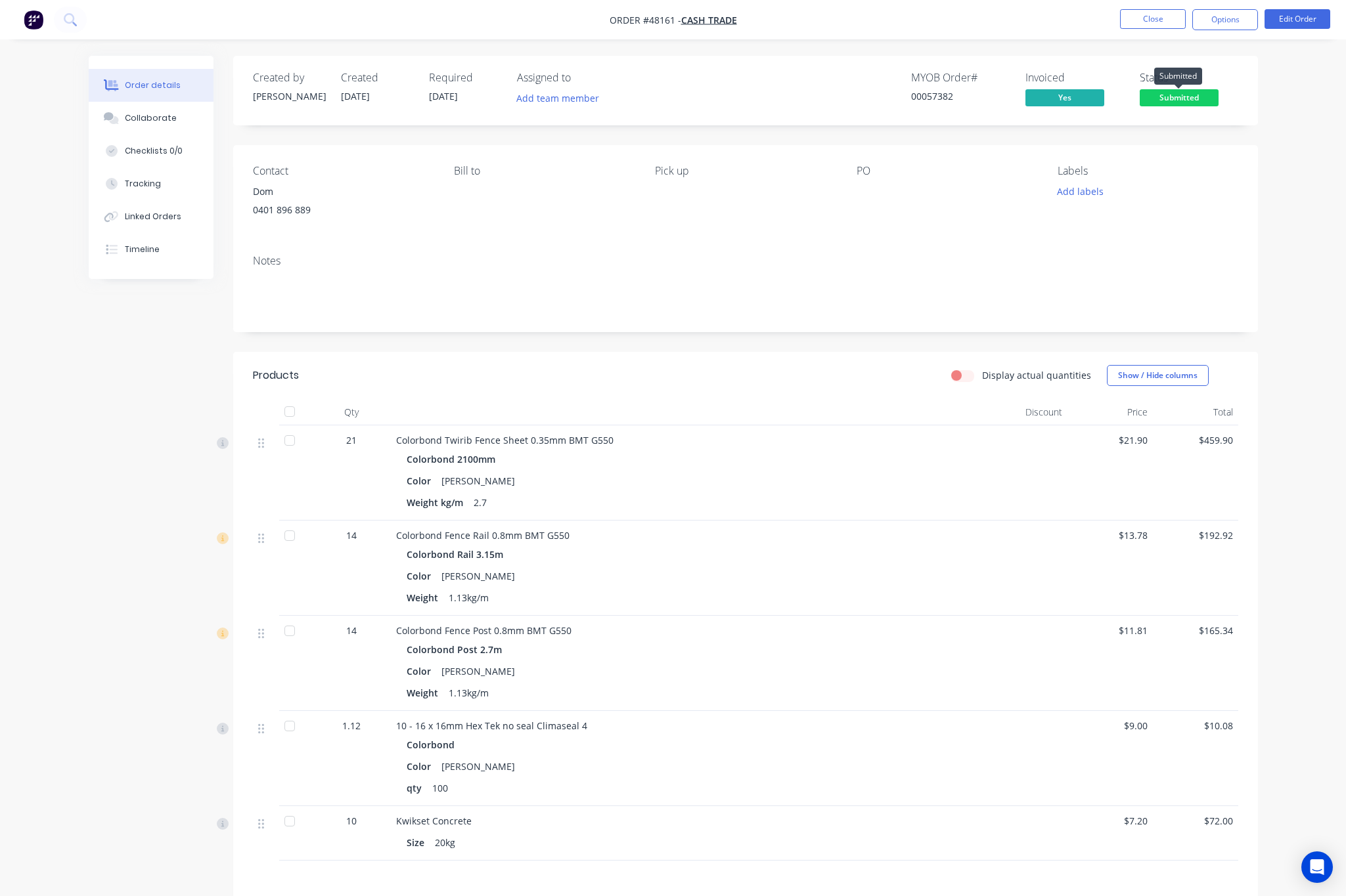
click at [1164, 93] on span "Submitted" at bounding box center [1179, 97] width 79 height 16
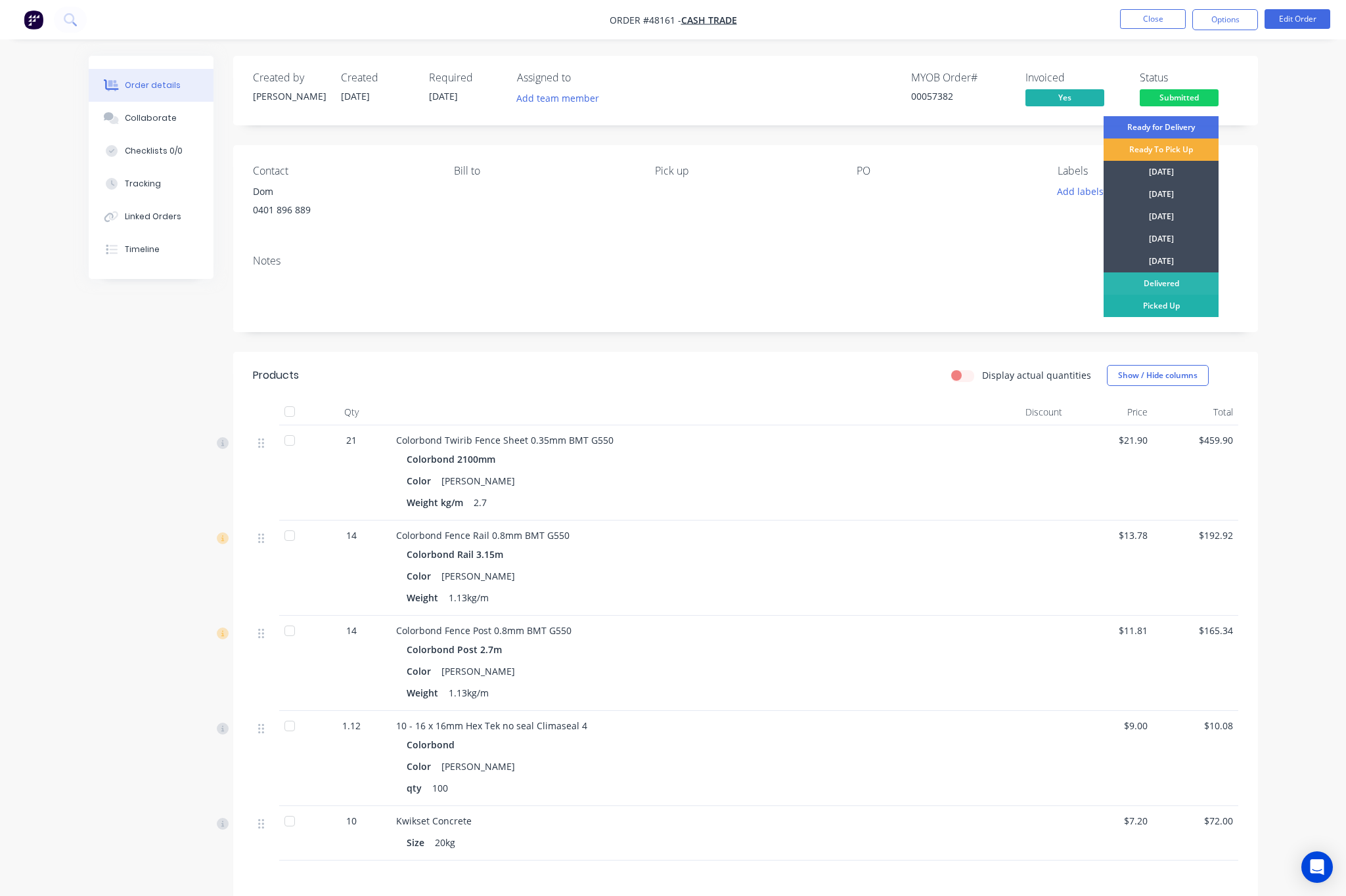
click at [1170, 306] on div "Picked Up" at bounding box center [1161, 306] width 115 height 22
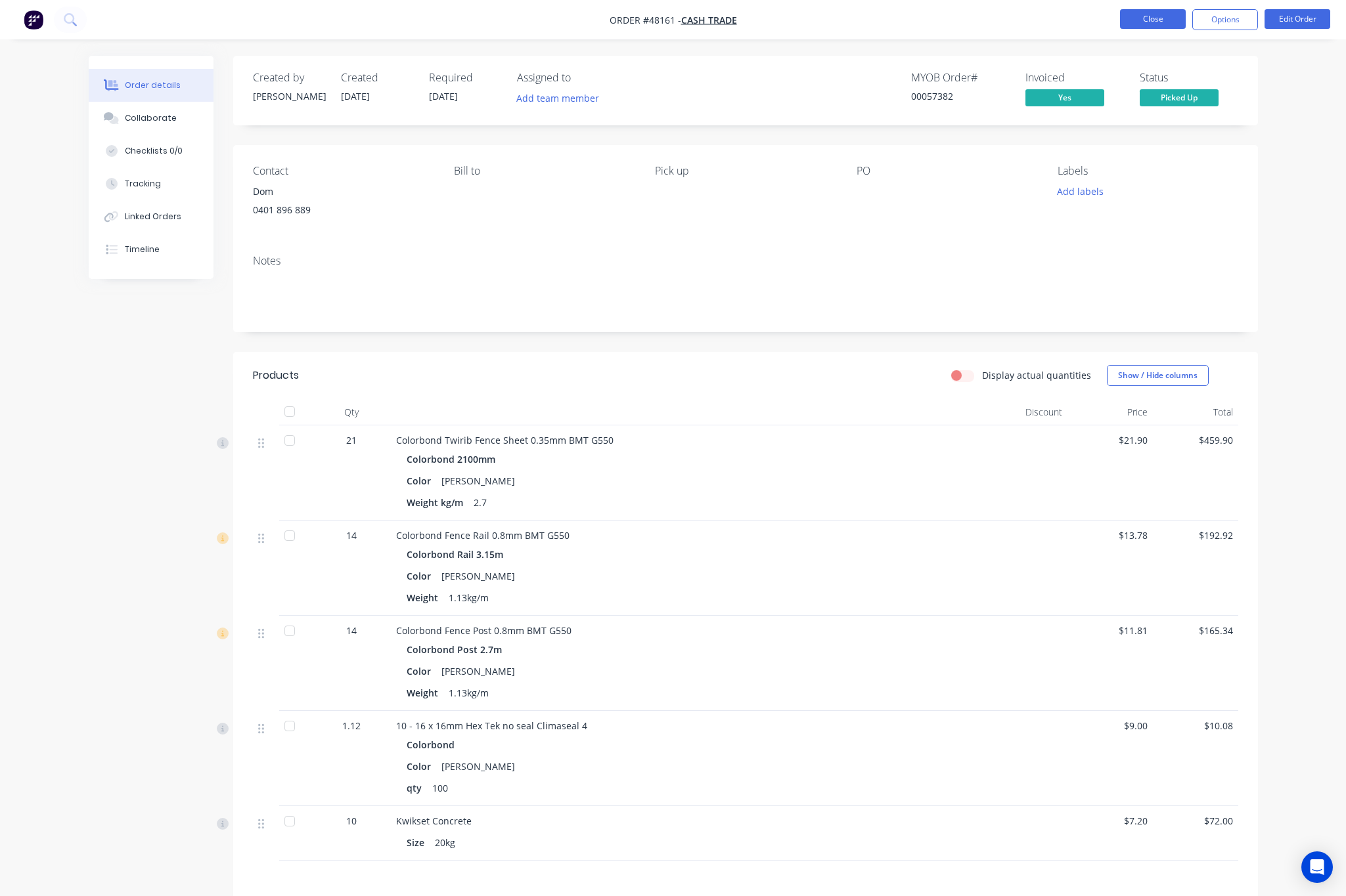
click at [1155, 24] on button "Close" at bounding box center [1152, 19] width 66 height 20
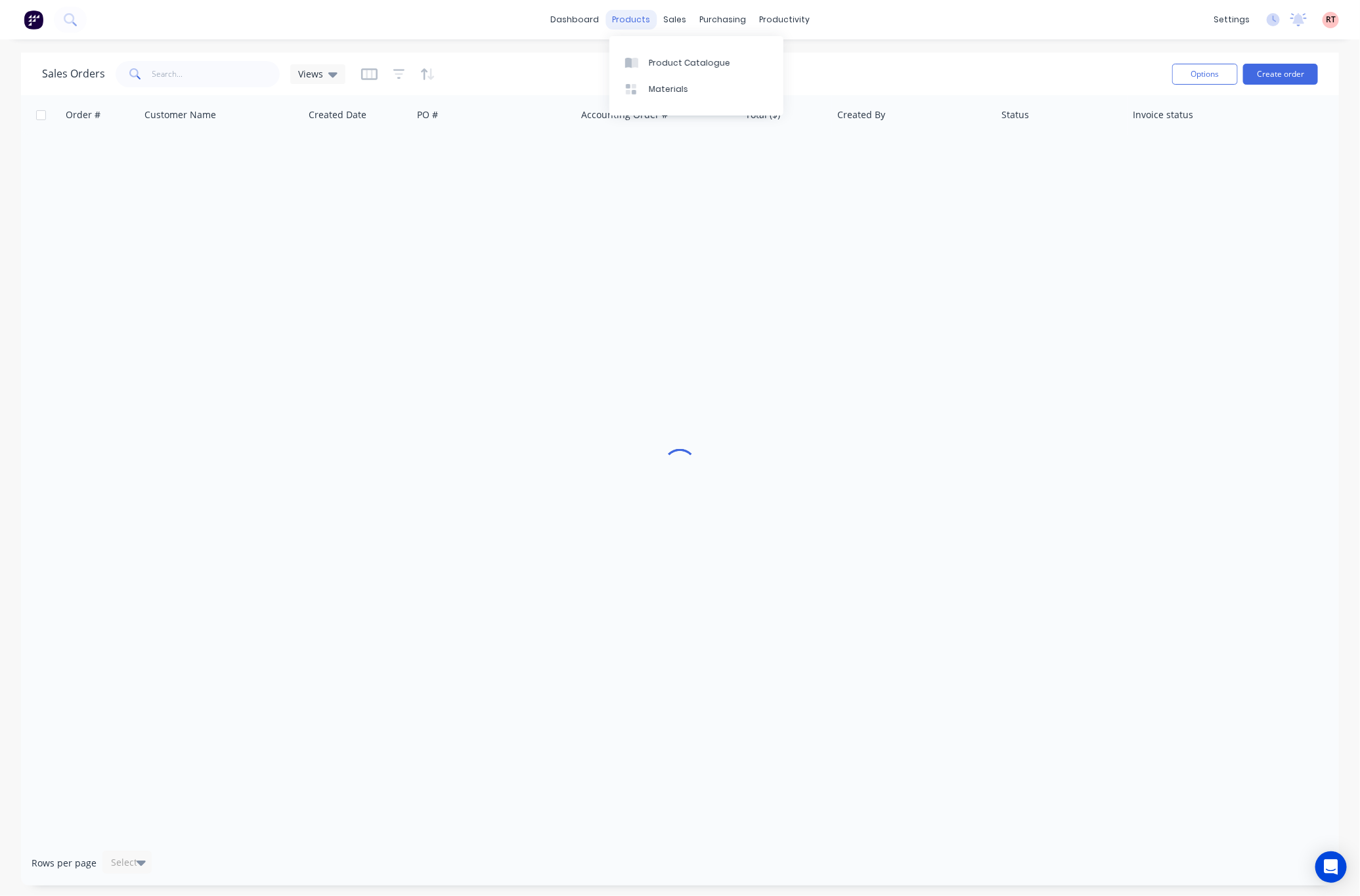
click at [632, 27] on div "products" at bounding box center [632, 19] width 51 height 20
click at [653, 62] on div "Product Catalogue" at bounding box center [689, 63] width 81 height 12
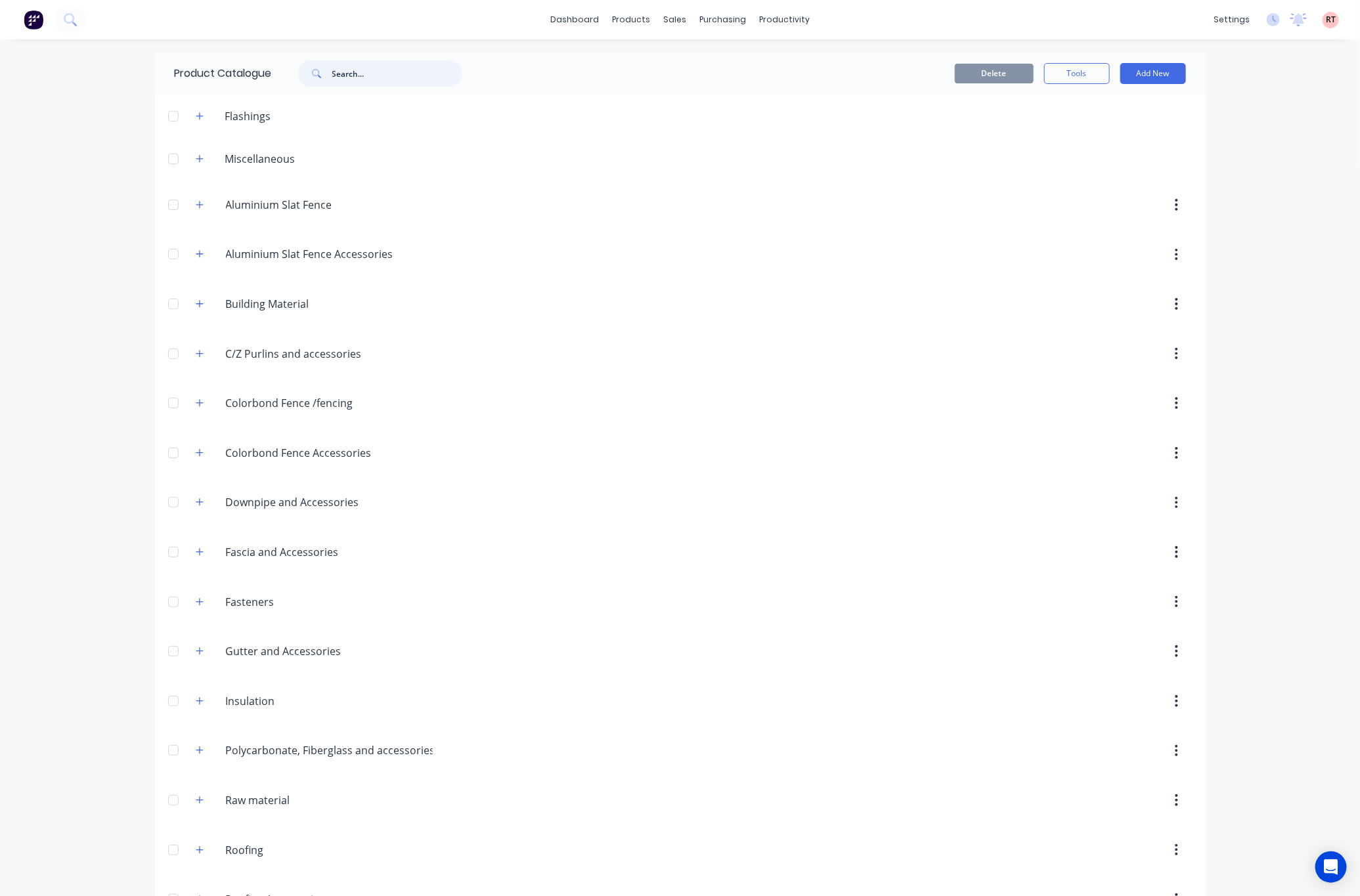
drag, startPoint x: 357, startPoint y: 77, endPoint x: 359, endPoint y: 83, distance: 6.3
click at [357, 79] on input "text" at bounding box center [398, 74] width 130 height 27
type input "f"
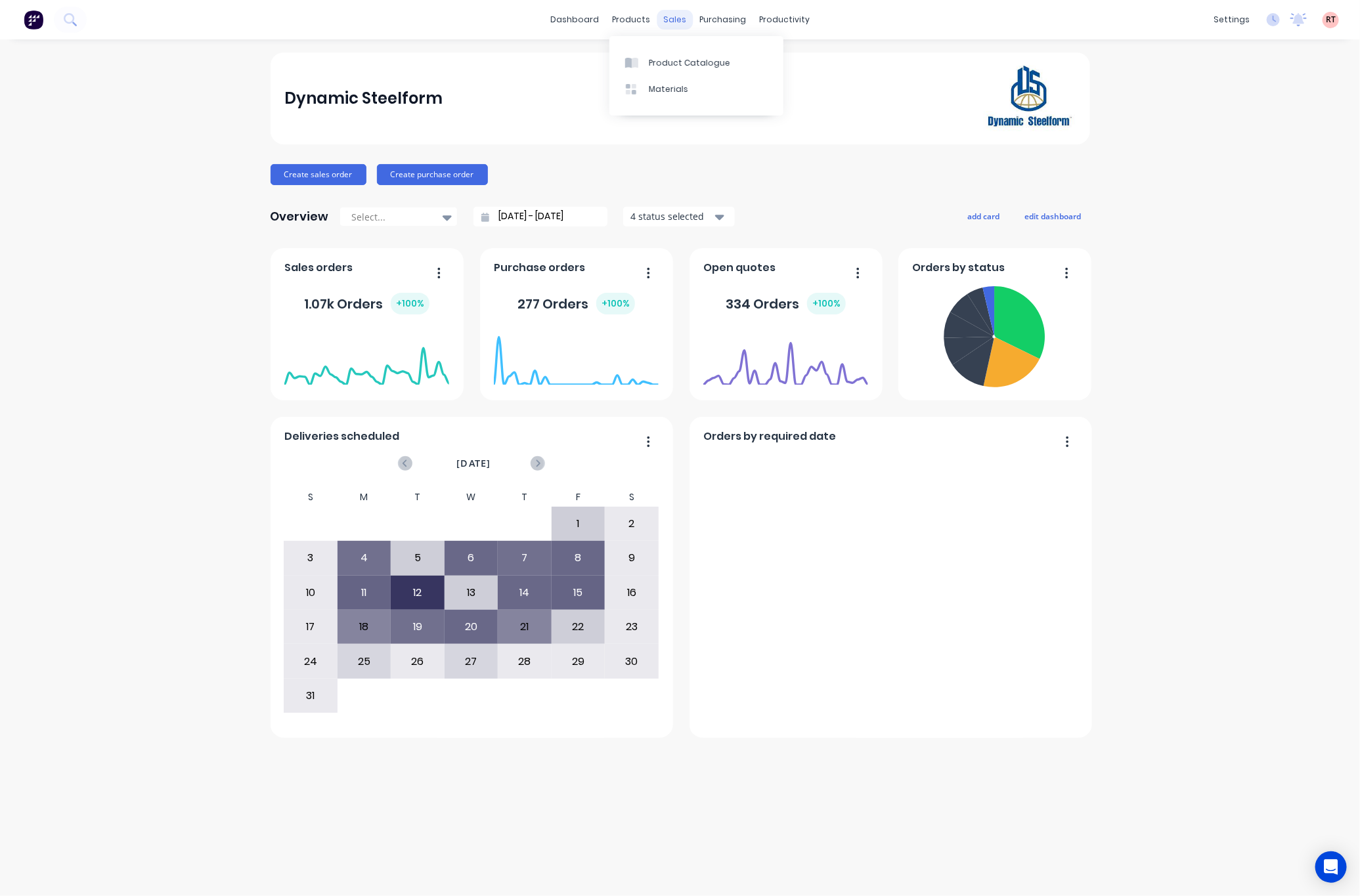
click at [674, 18] on div "sales" at bounding box center [675, 19] width 36 height 20
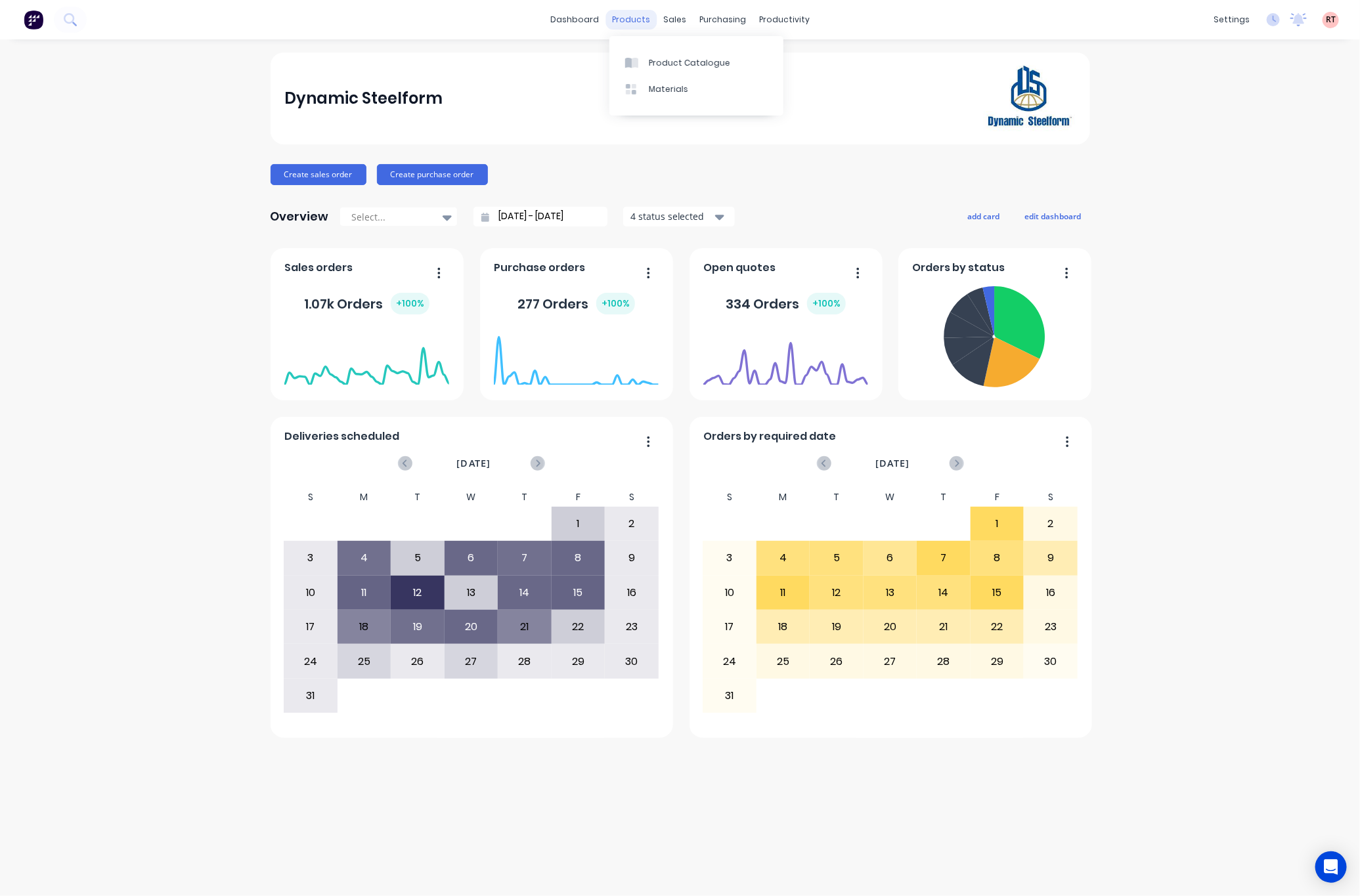
click at [640, 22] on div "products" at bounding box center [632, 19] width 51 height 20
click at [654, 59] on div "Product Catalogue" at bounding box center [689, 63] width 81 height 12
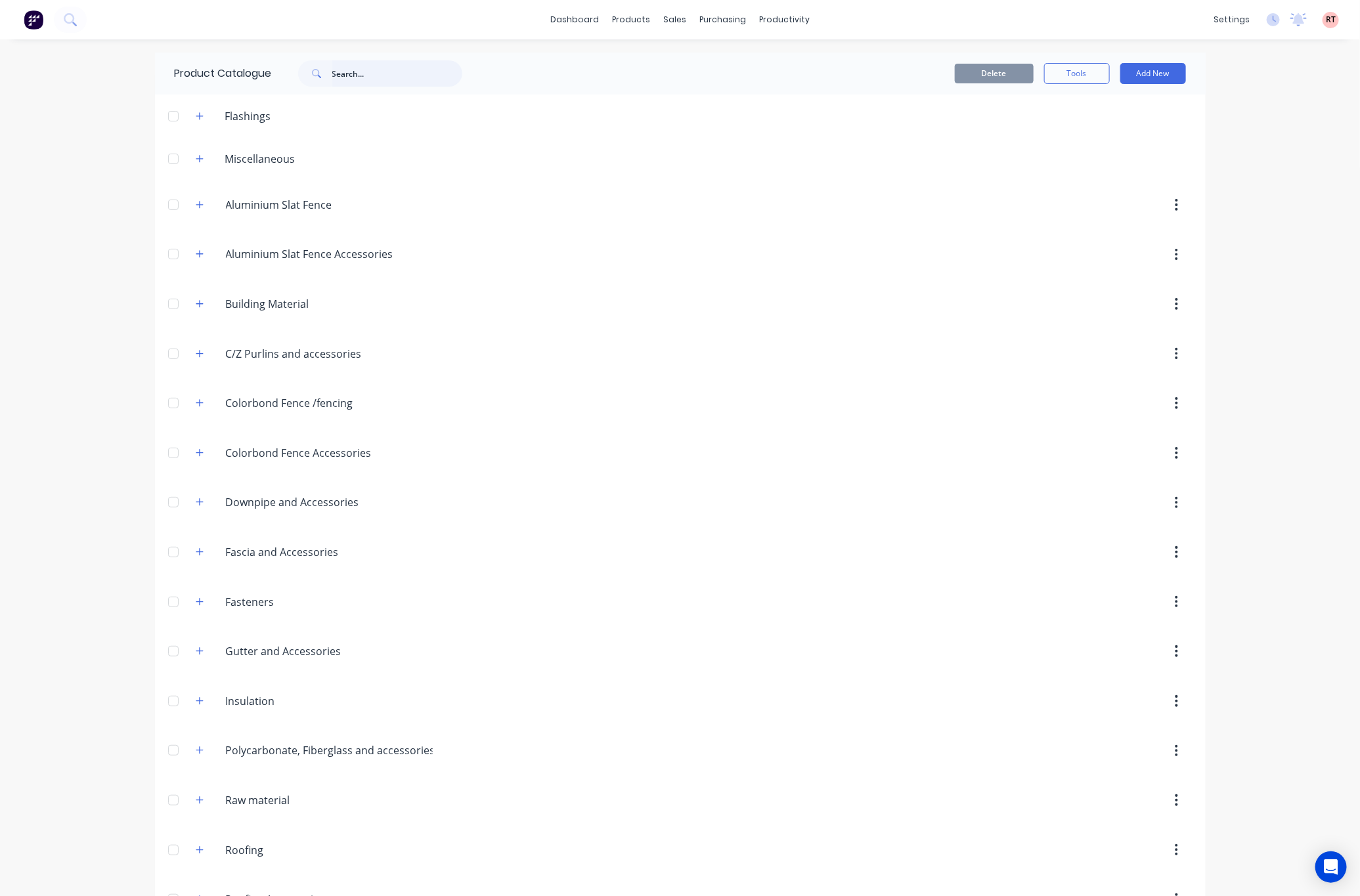
drag, startPoint x: 339, startPoint y: 74, endPoint x: 339, endPoint y: 86, distance: 12.0
click at [339, 75] on input "text" at bounding box center [398, 74] width 130 height 27
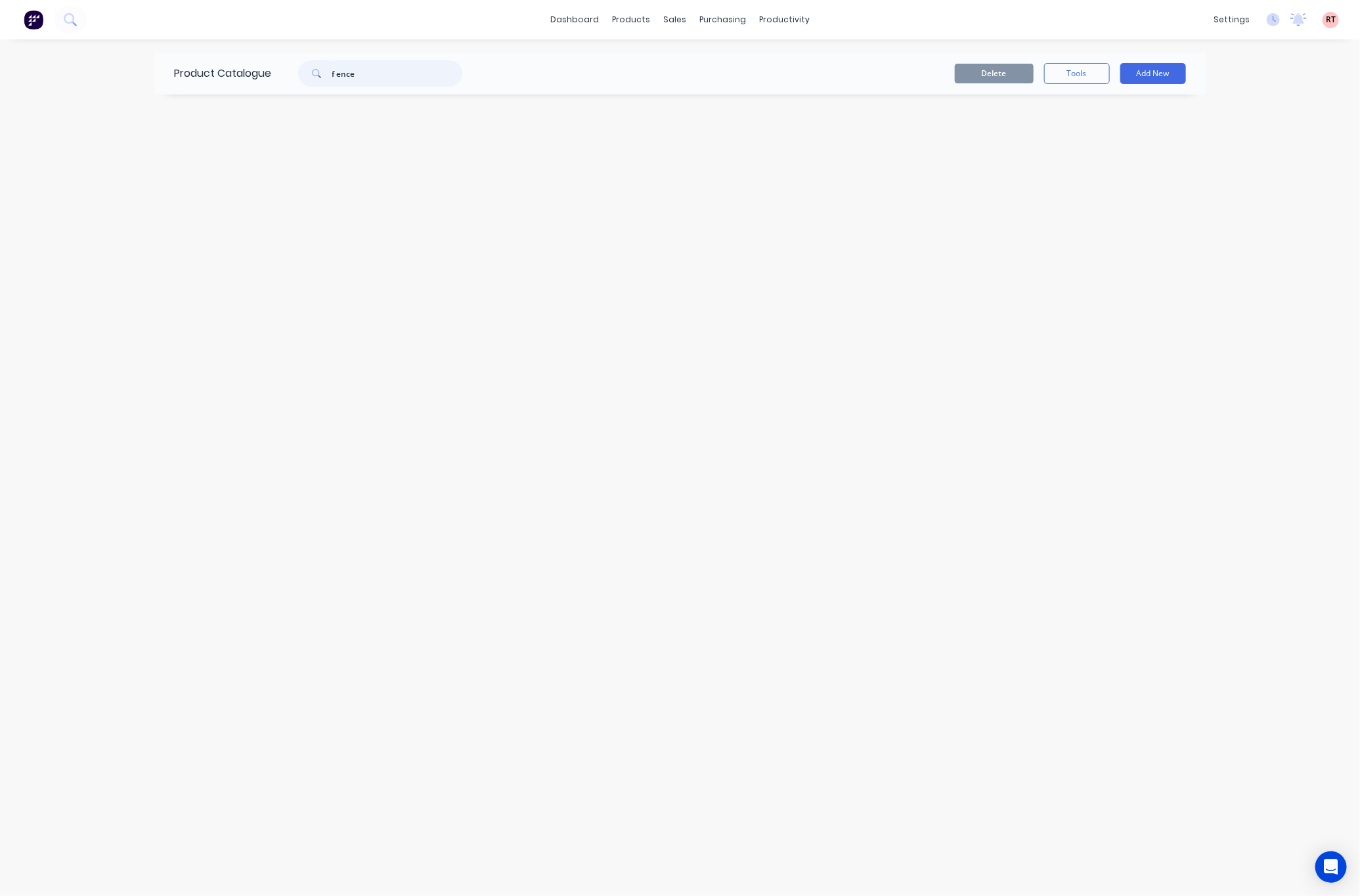
type input "f ence"
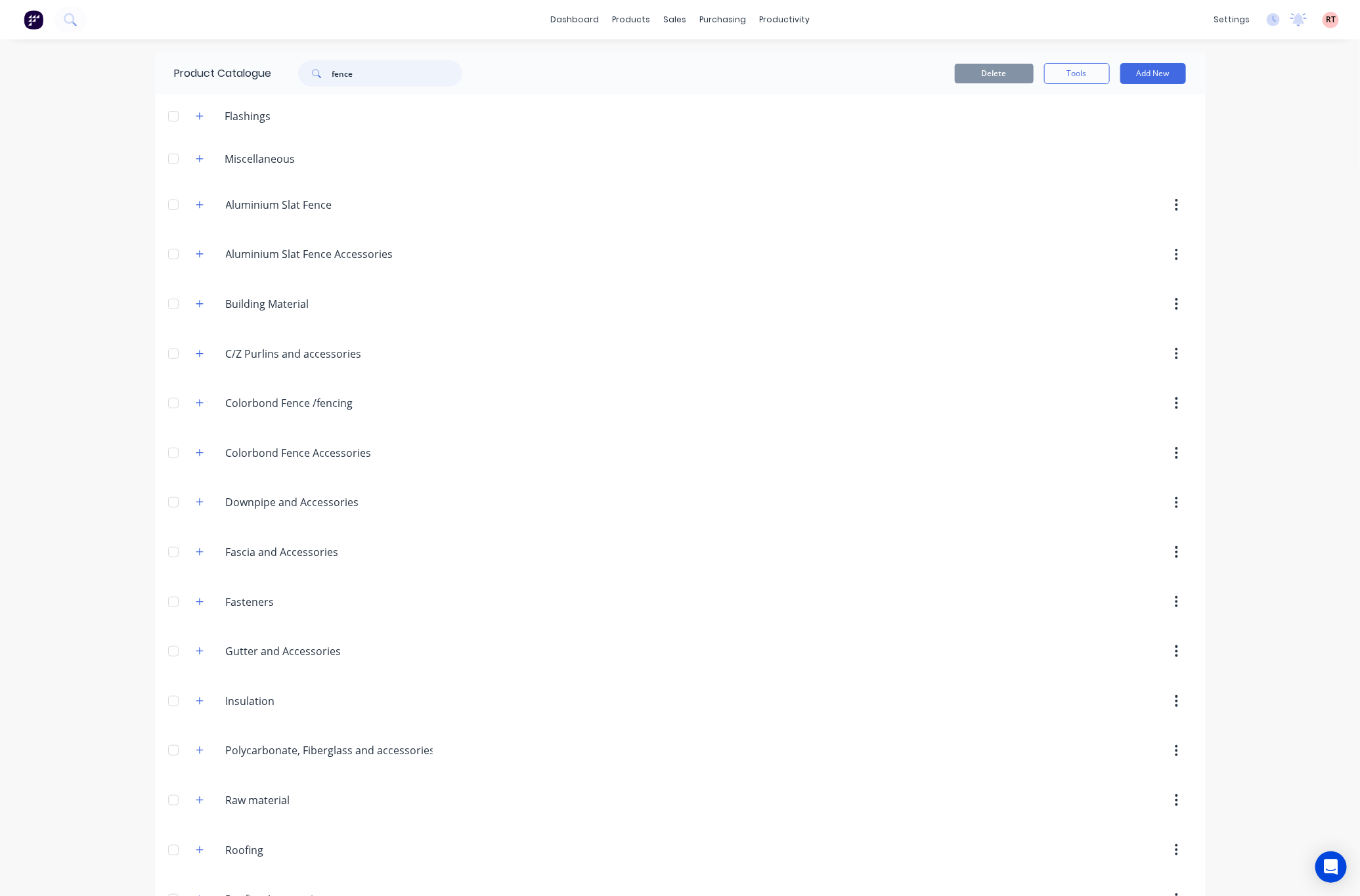
type input "fence"
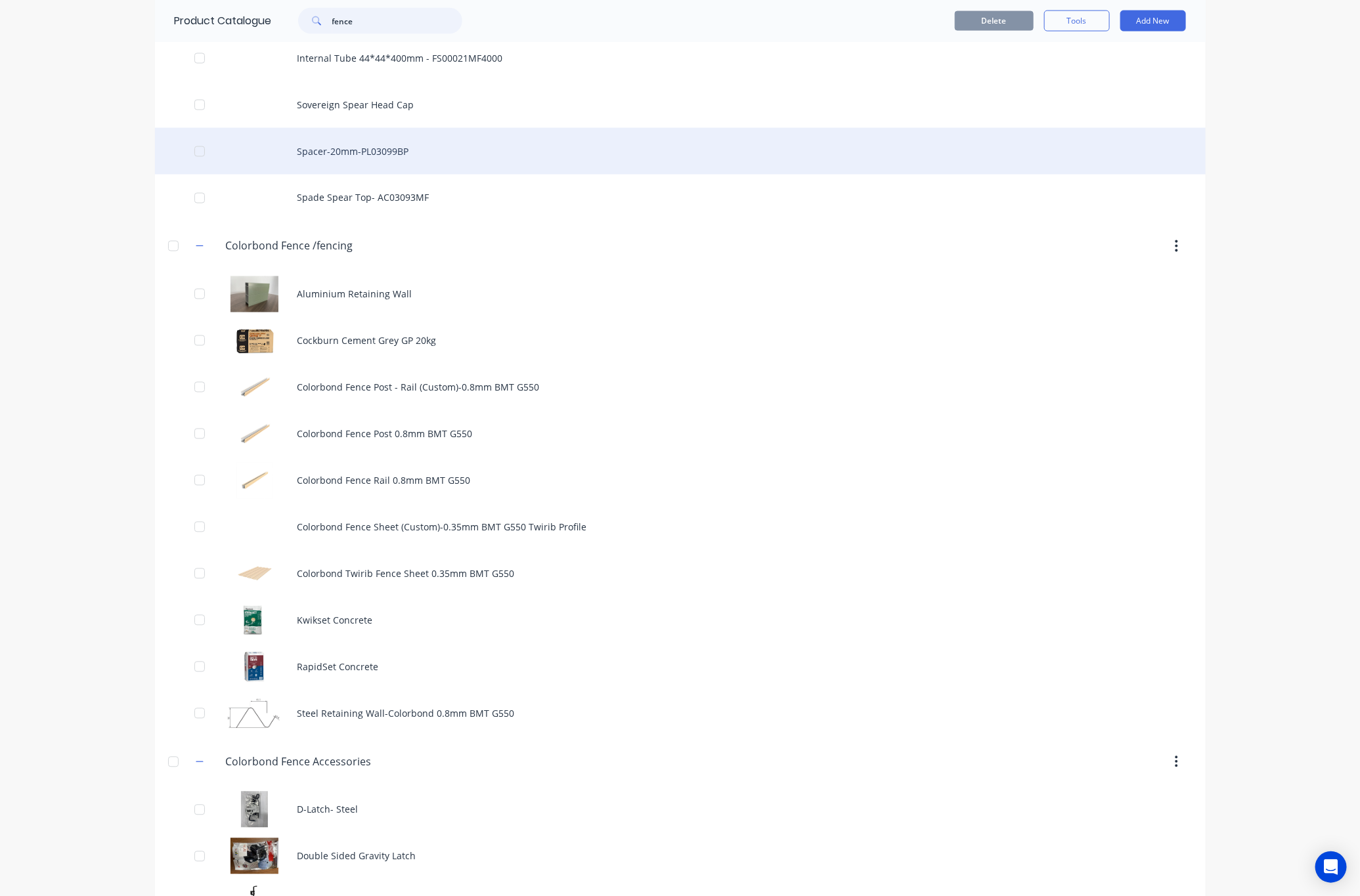
scroll to position [1182, 0]
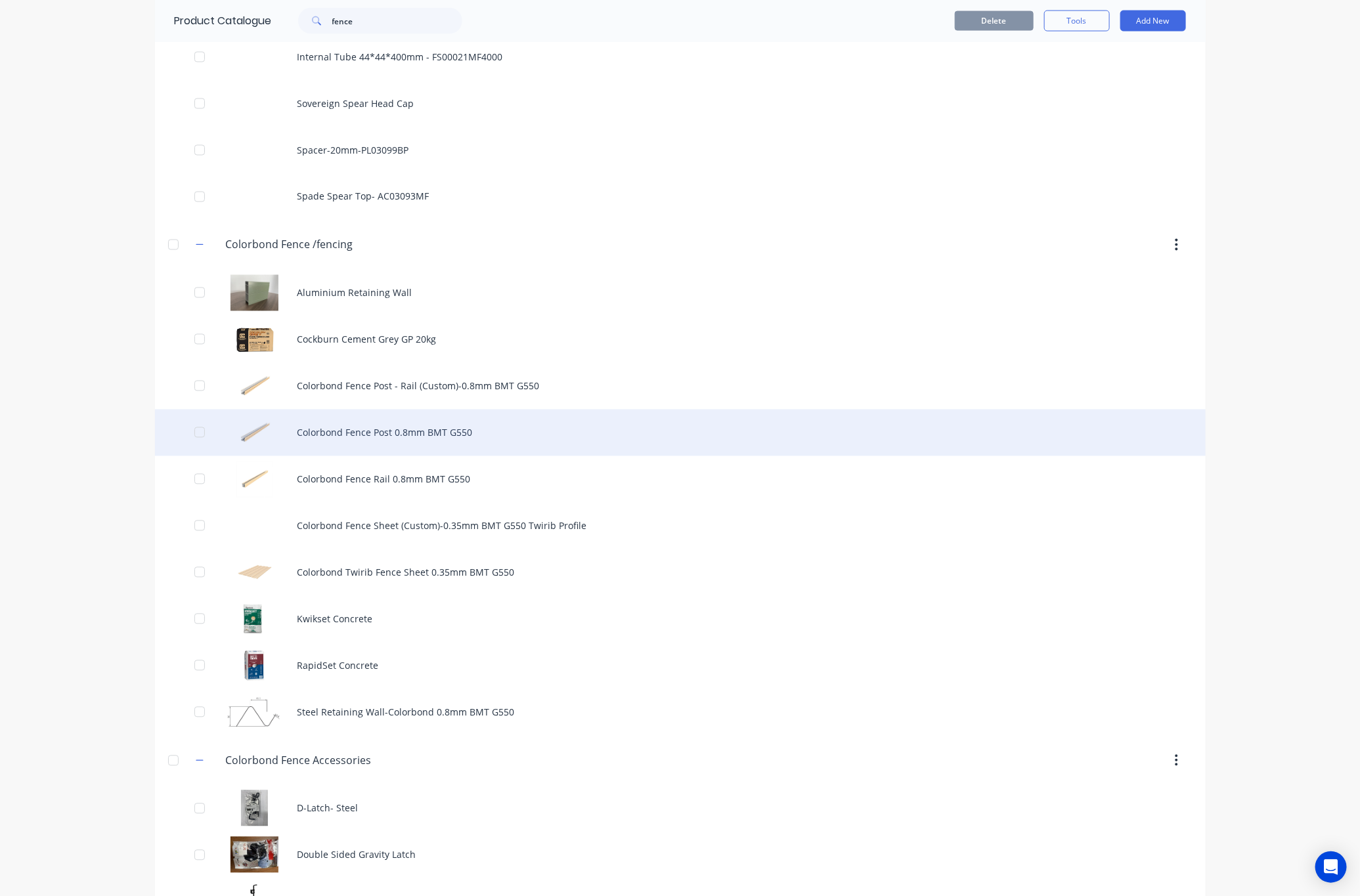
click at [550, 436] on div "Colorbond Fence Post 0.8mm BMT G550" at bounding box center [680, 433] width 1051 height 46
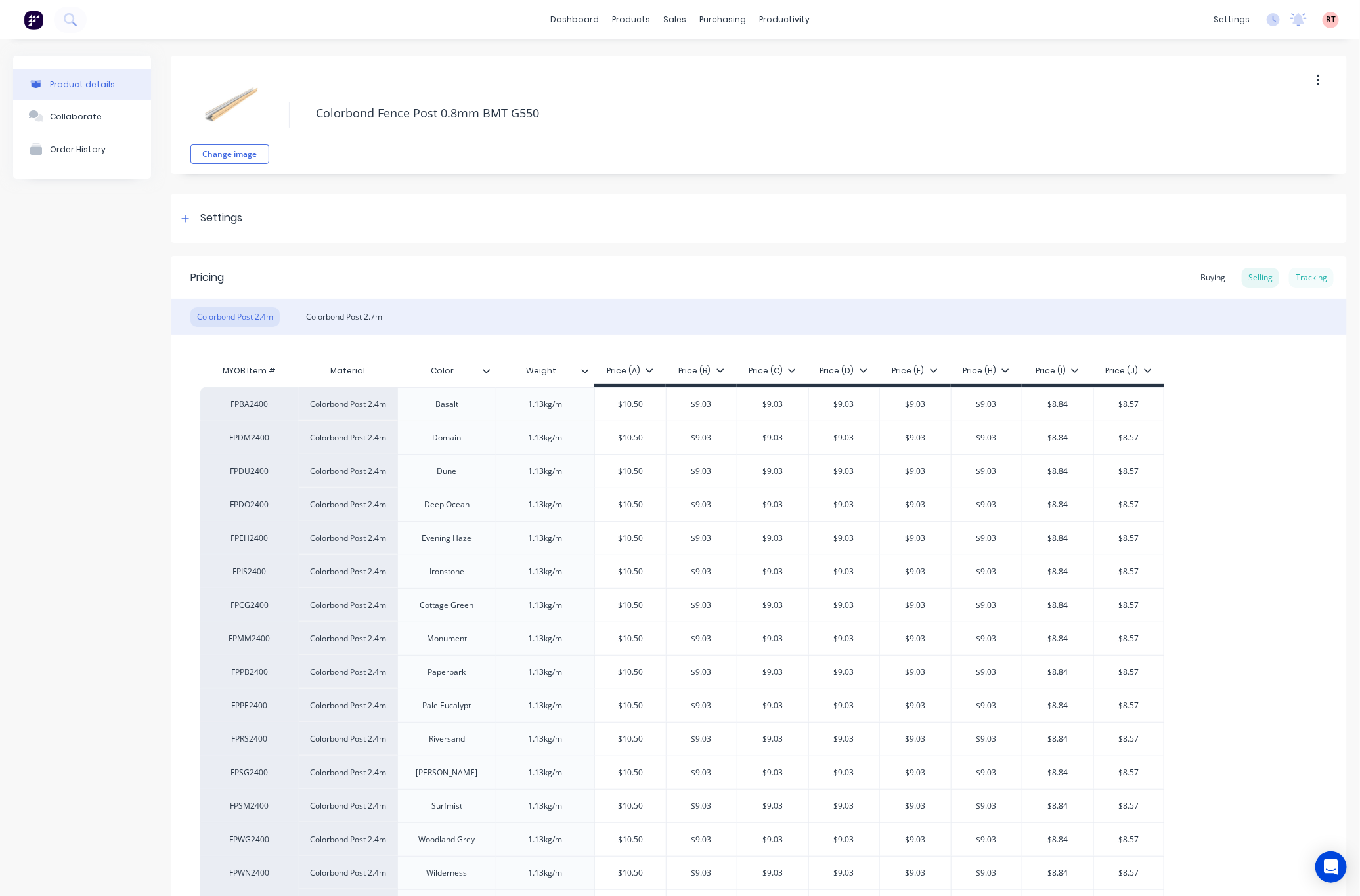
type textarea "x"
click at [1303, 270] on div "Tracking" at bounding box center [1312, 278] width 45 height 20
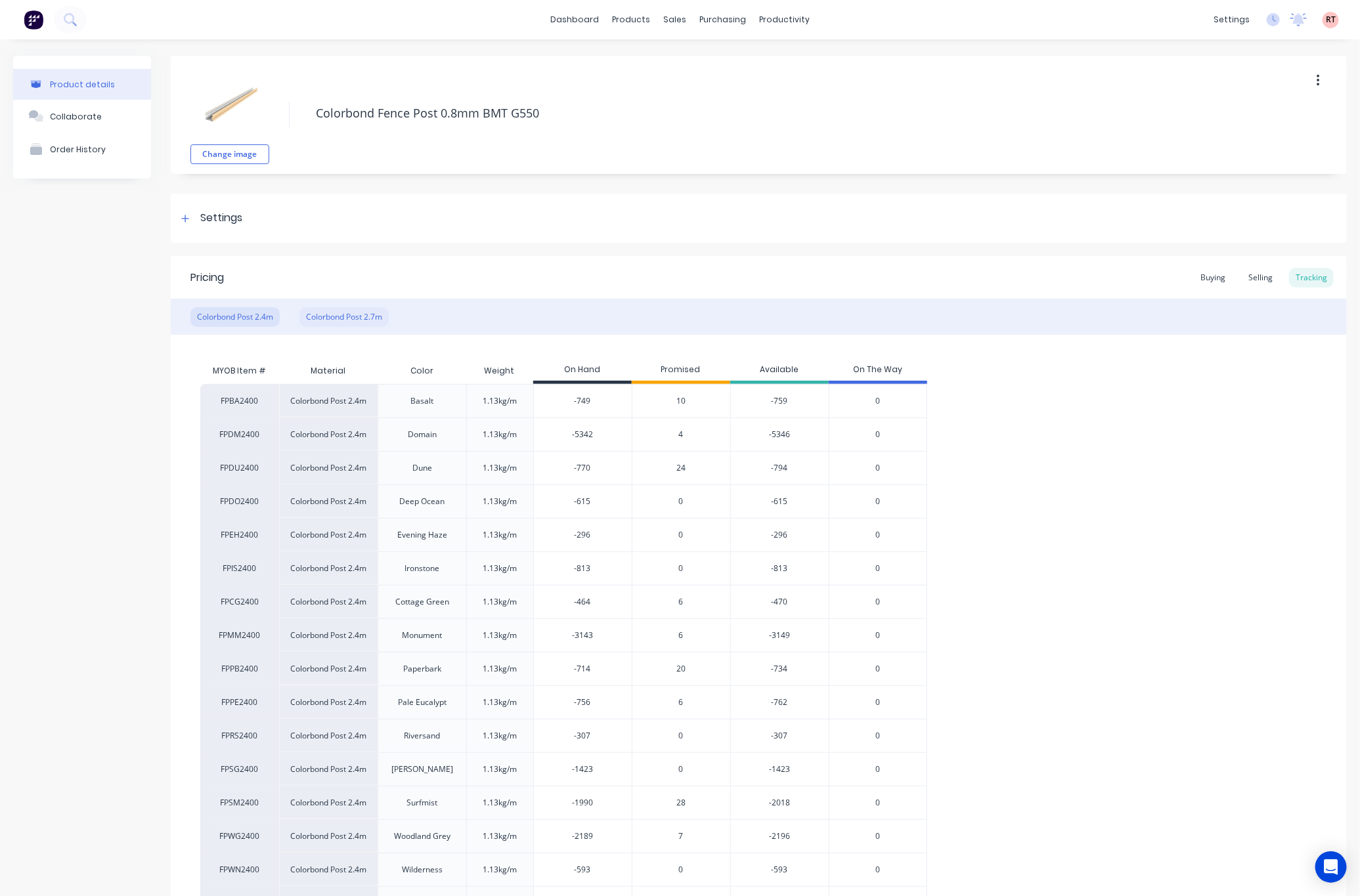
click at [386, 315] on div "Colorbond Post 2.7m" at bounding box center [344, 317] width 89 height 20
click at [725, 77] on link "Customers" at bounding box center [737, 89] width 174 height 27
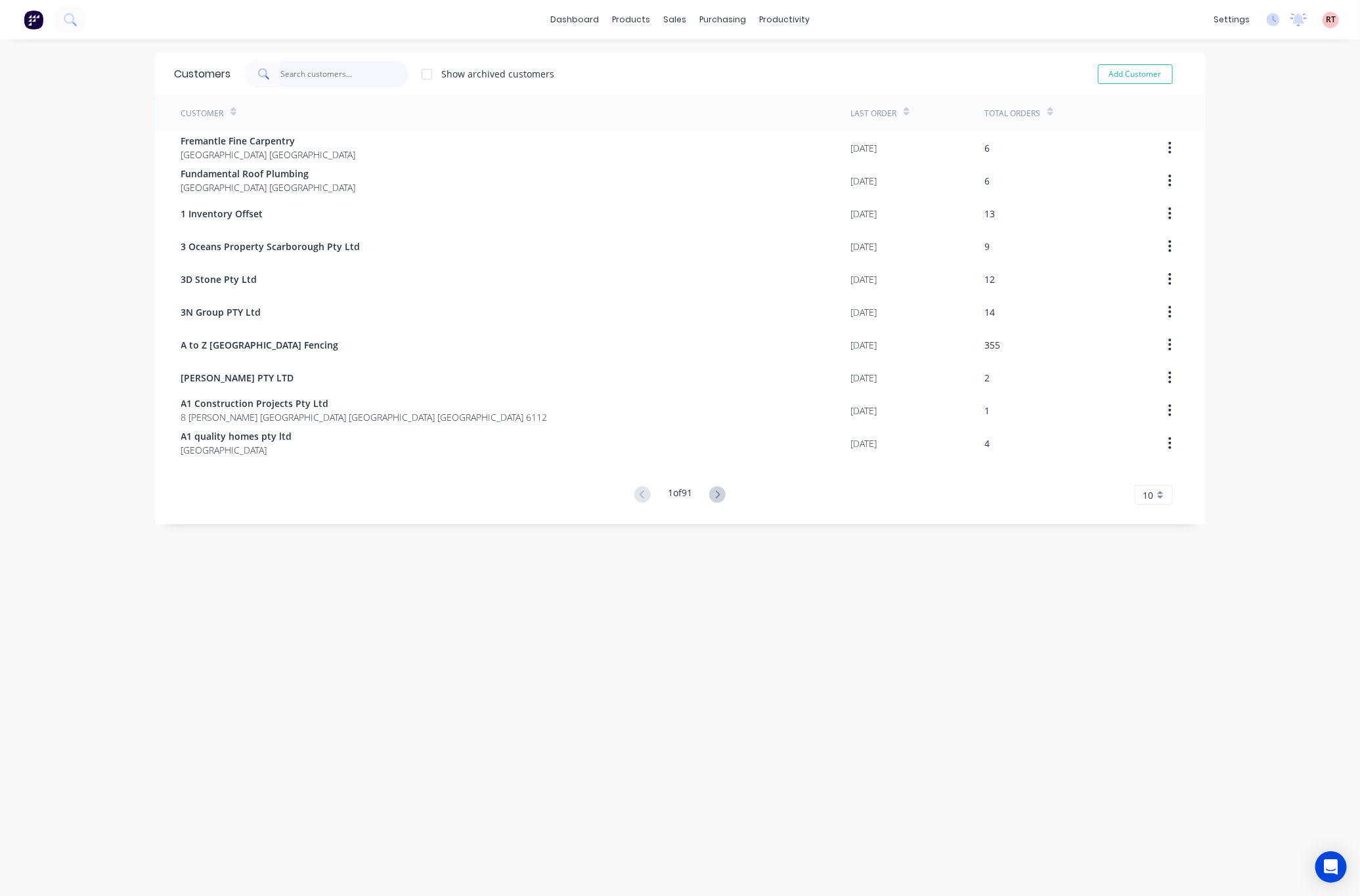
click at [337, 79] on input "text" at bounding box center [344, 74] width 128 height 27
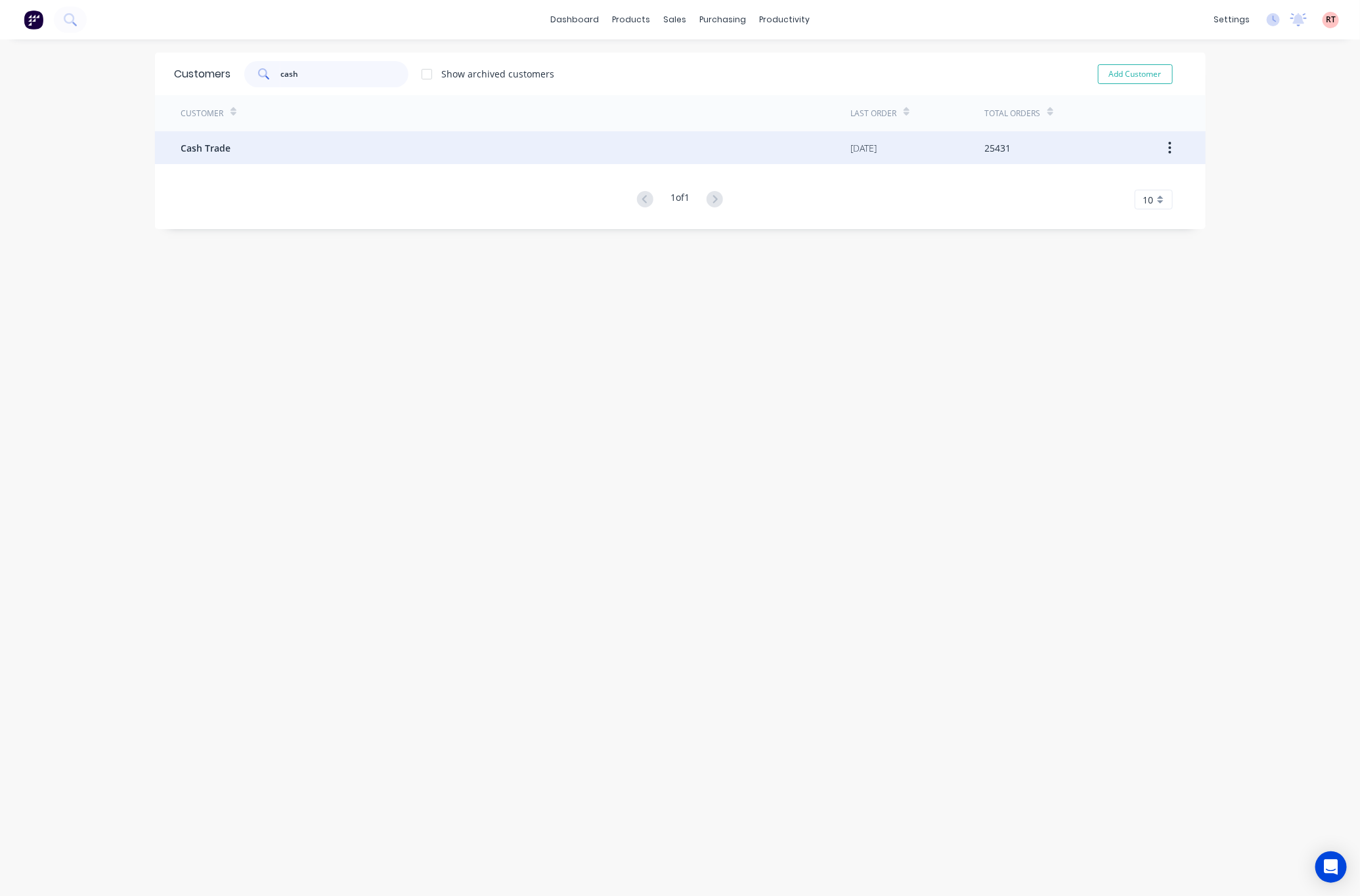
type input "cash"
click at [438, 140] on div "Cash Trade" at bounding box center [517, 147] width 670 height 33
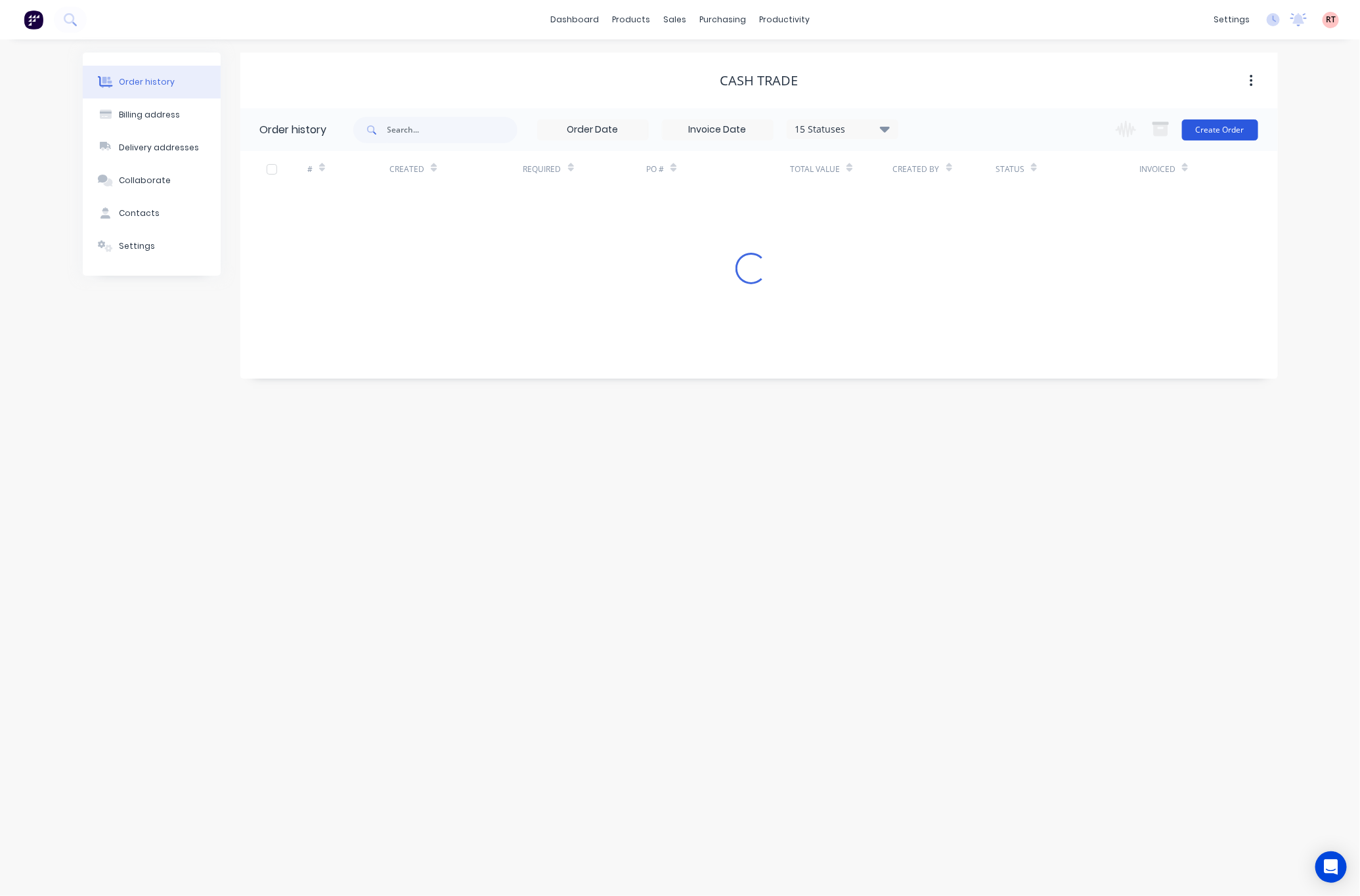
click at [1202, 125] on button "Create Order" at bounding box center [1220, 130] width 76 height 21
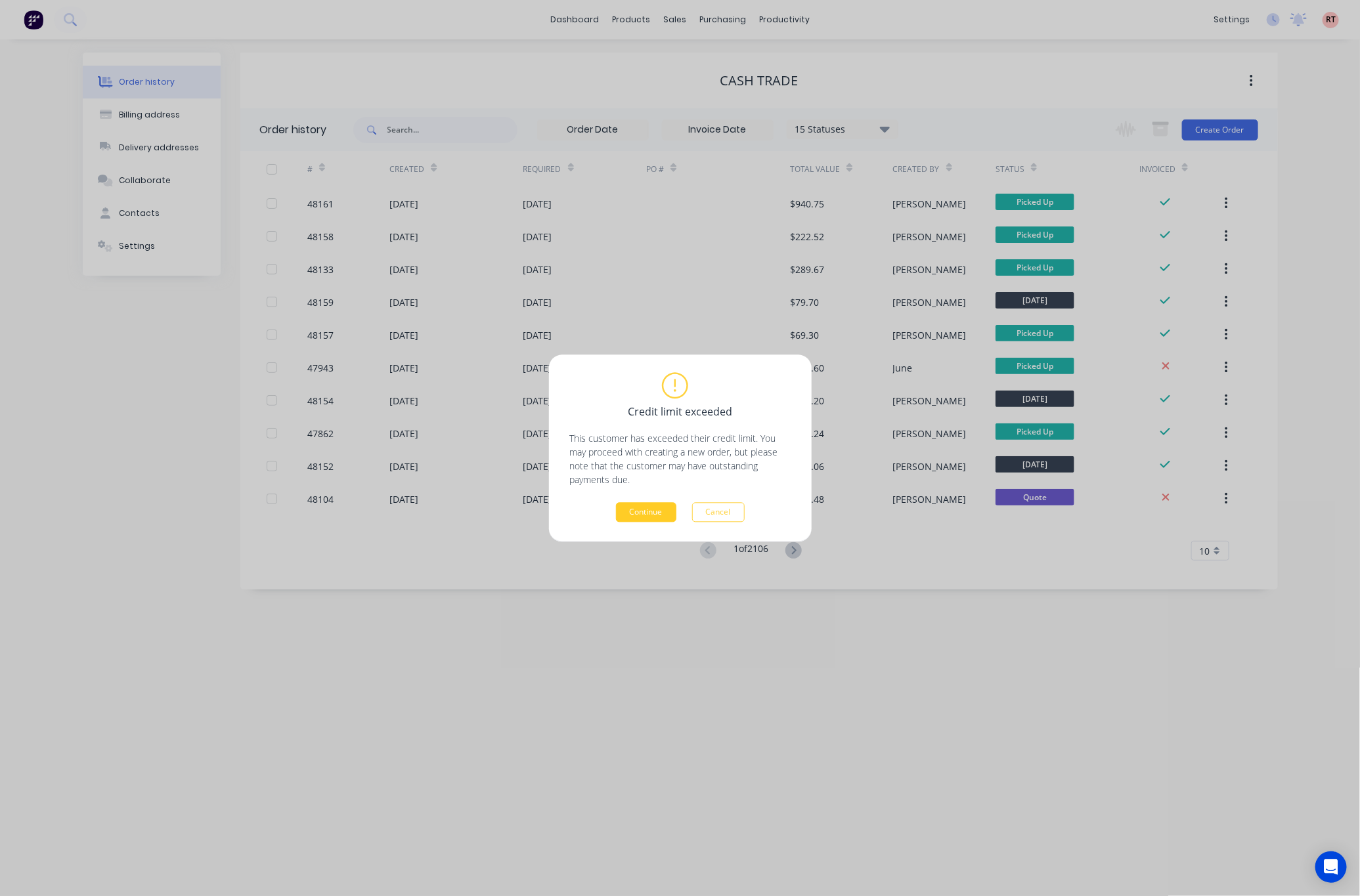
click at [637, 515] on button "Continue" at bounding box center [646, 511] width 61 height 20
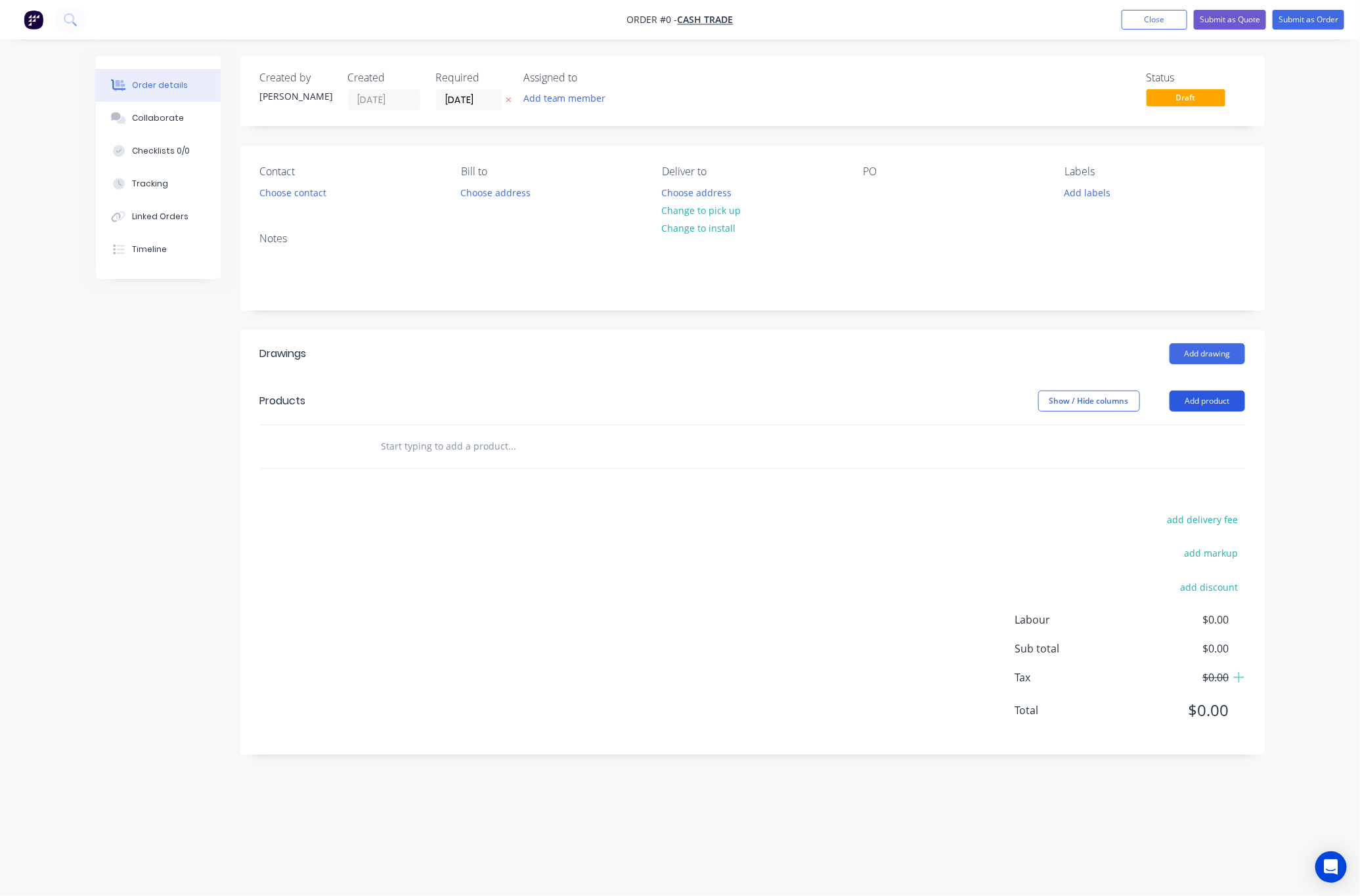
click at [1219, 408] on button "Add product" at bounding box center [1207, 401] width 75 height 21
click at [1183, 433] on div "Product catalogue" at bounding box center [1183, 434] width 101 height 19
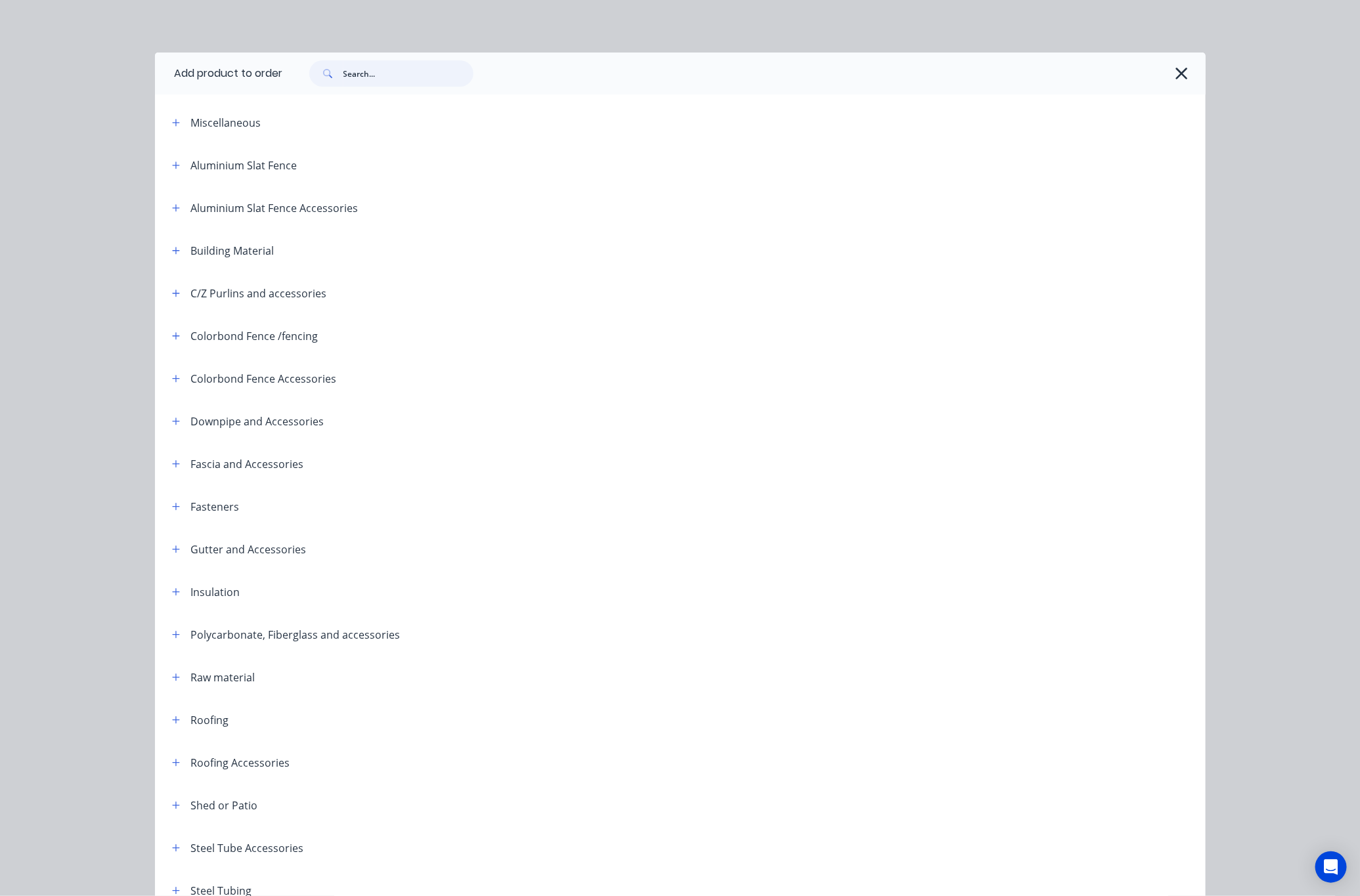
click at [403, 71] on input "text" at bounding box center [409, 74] width 130 height 27
type input "fence"
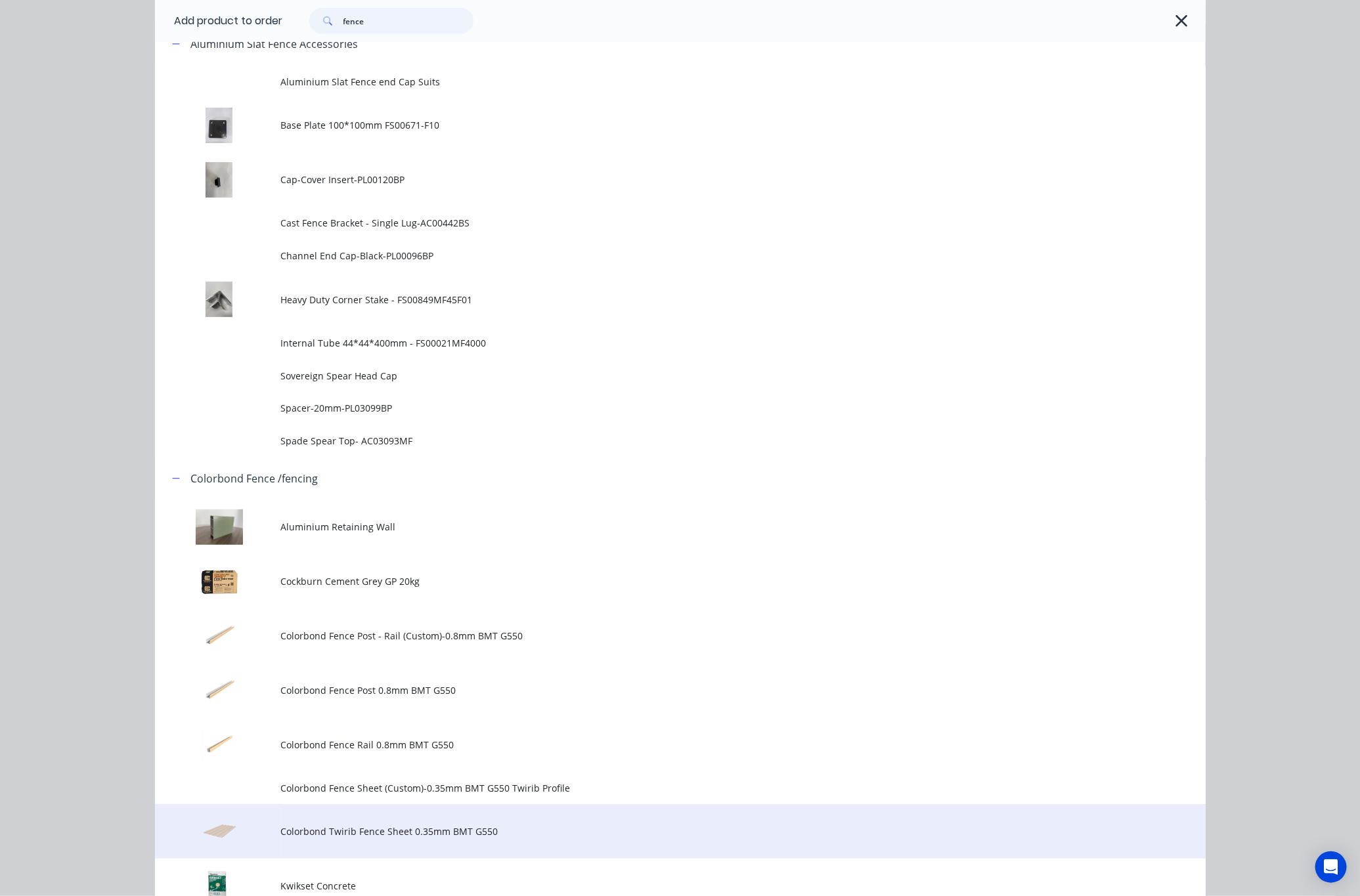
scroll to position [887, 0]
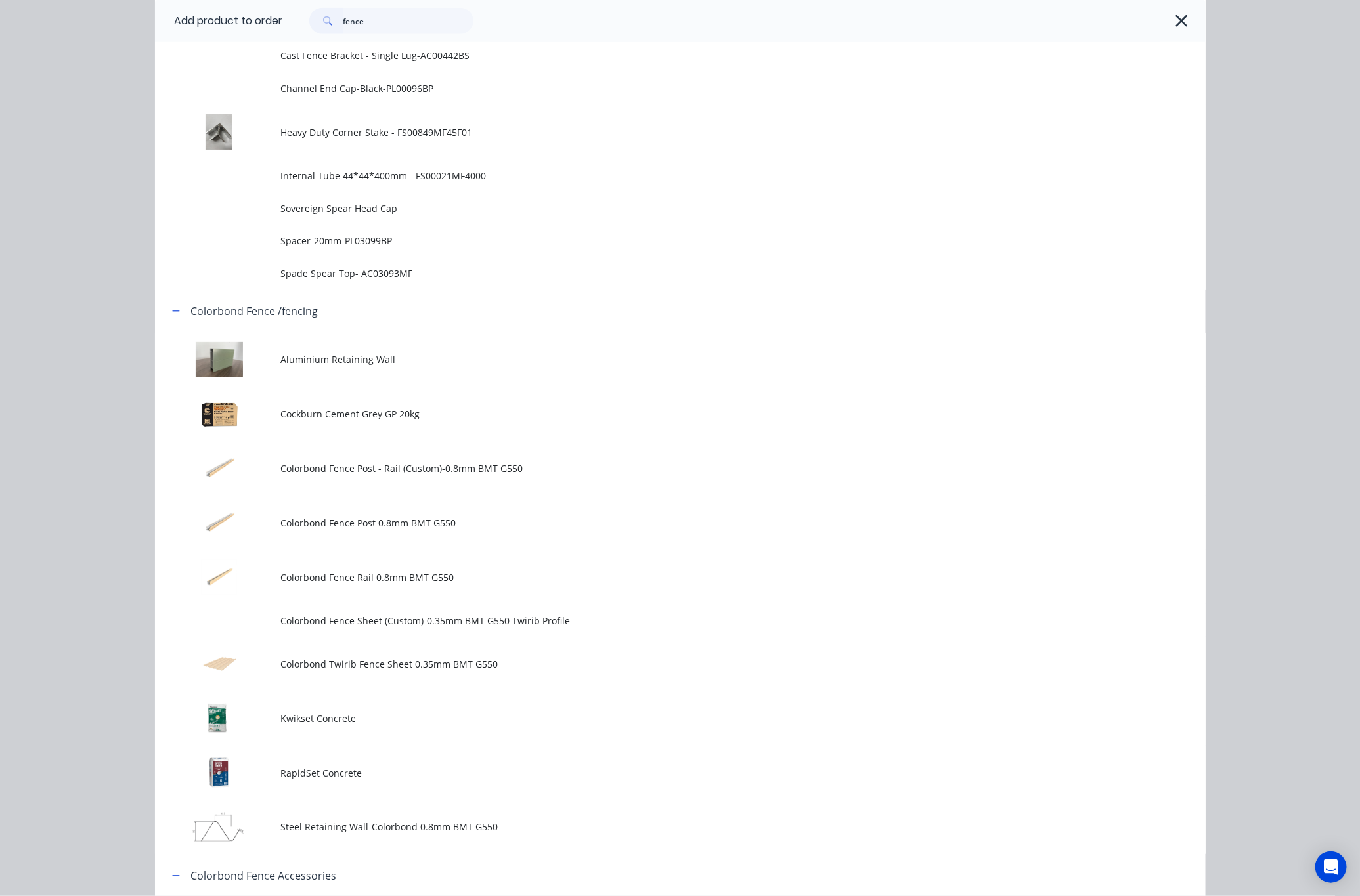
click at [521, 672] on td "Colorbond Twirib Fence Sheet 0.35mm BMT G550" at bounding box center [743, 665] width 925 height 55
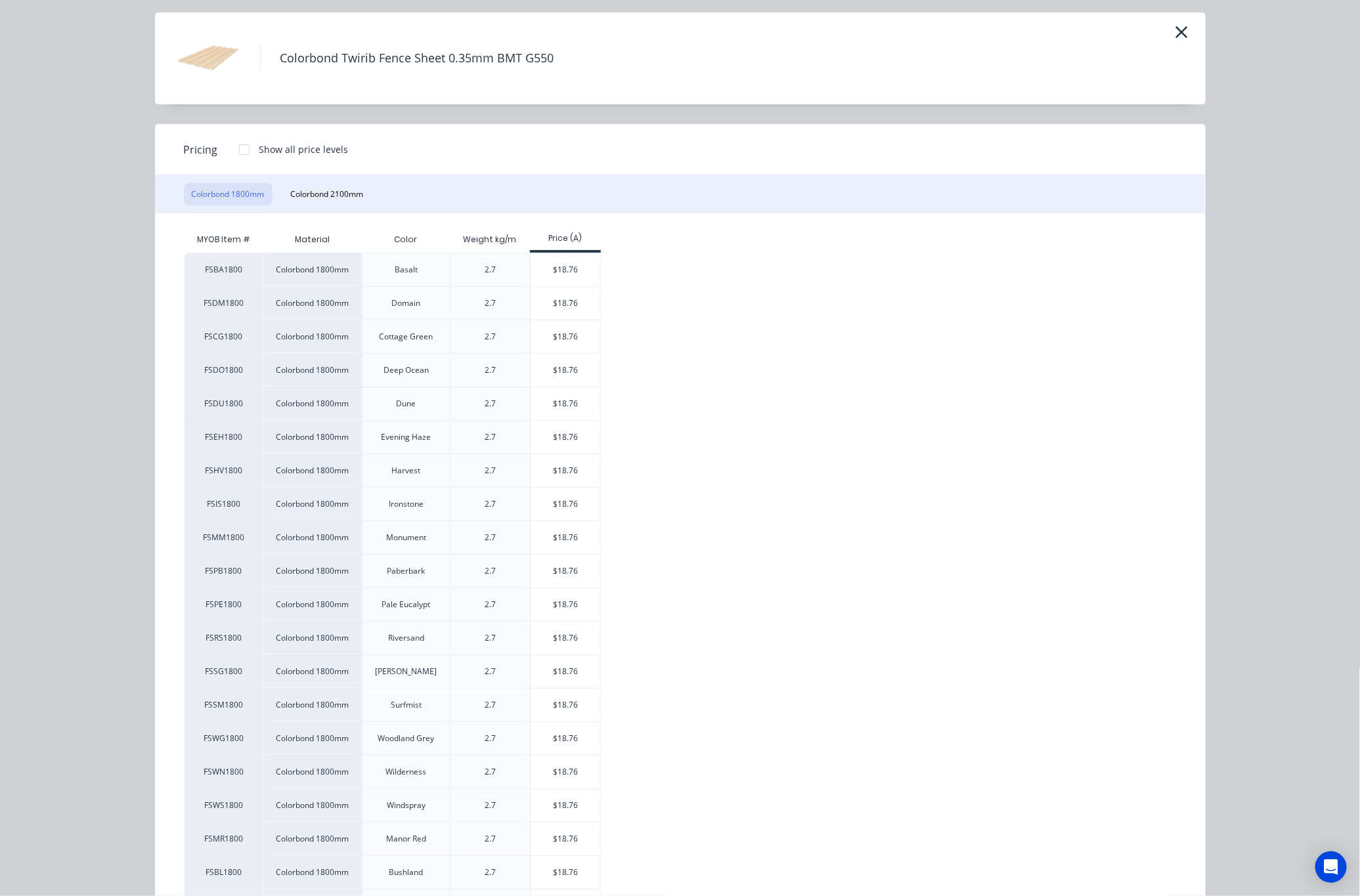
scroll to position [111, 0]
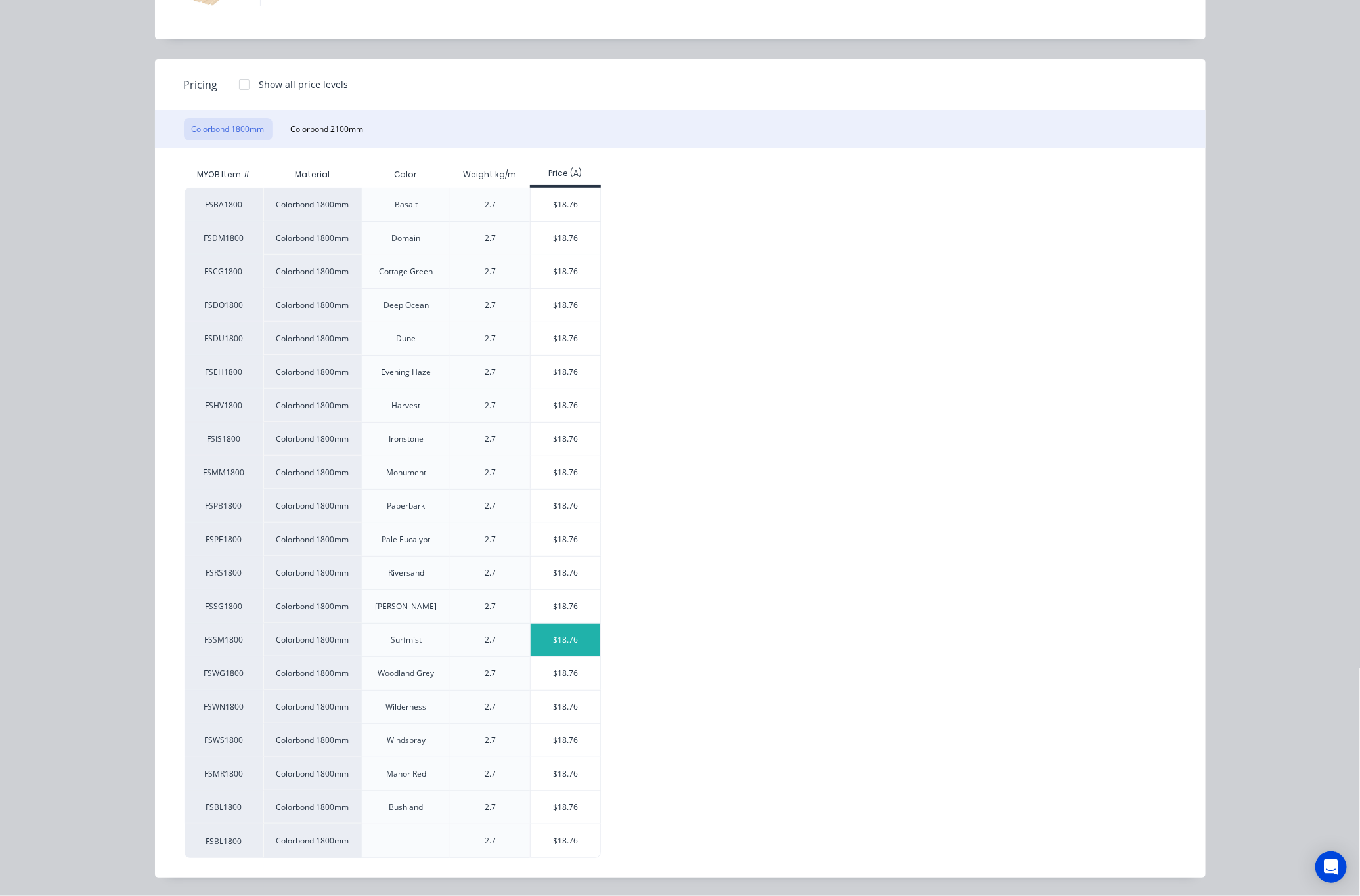
click at [566, 648] on div "$18.76" at bounding box center [566, 640] width 70 height 33
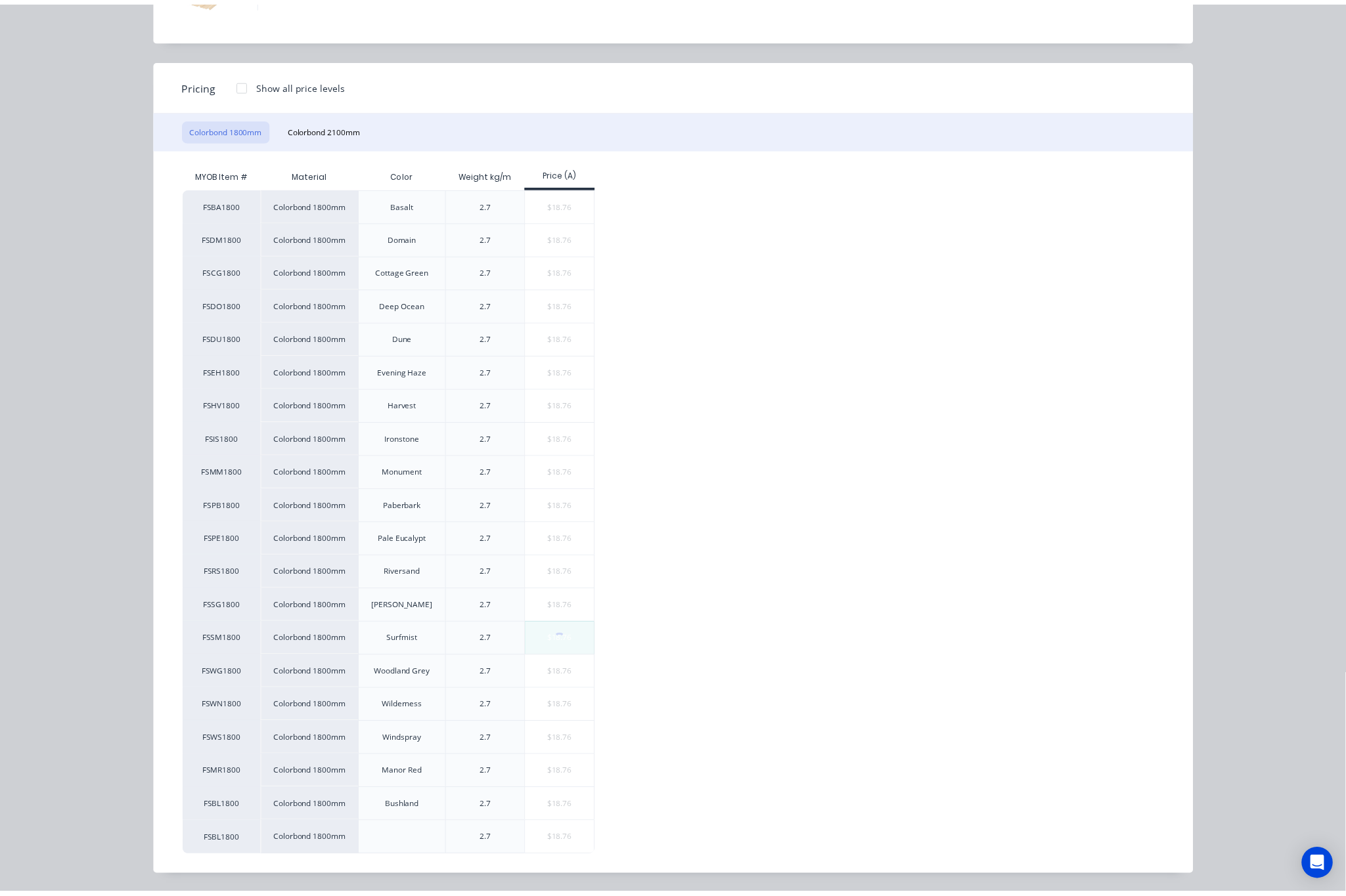
scroll to position [0, 0]
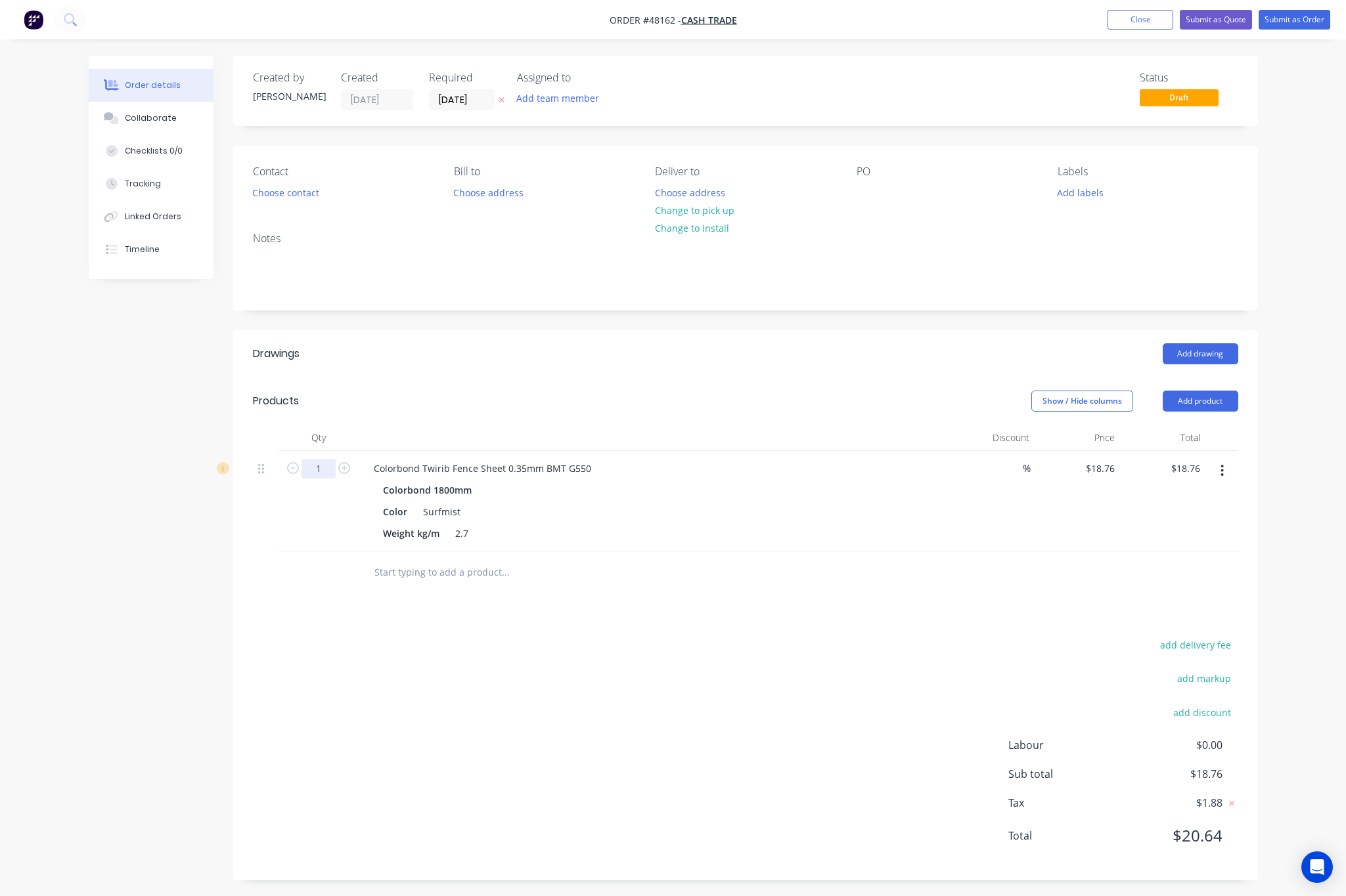
click at [312, 475] on input "1" at bounding box center [319, 469] width 34 height 20
type input "3"
type input "$56.28"
click at [629, 717] on div "add delivery fee add markup add discount Labour $0.00 Sub total $18.76 Tax $1.8…" at bounding box center [745, 749] width 985 height 224
click at [1211, 392] on button "Add product" at bounding box center [1200, 401] width 75 height 21
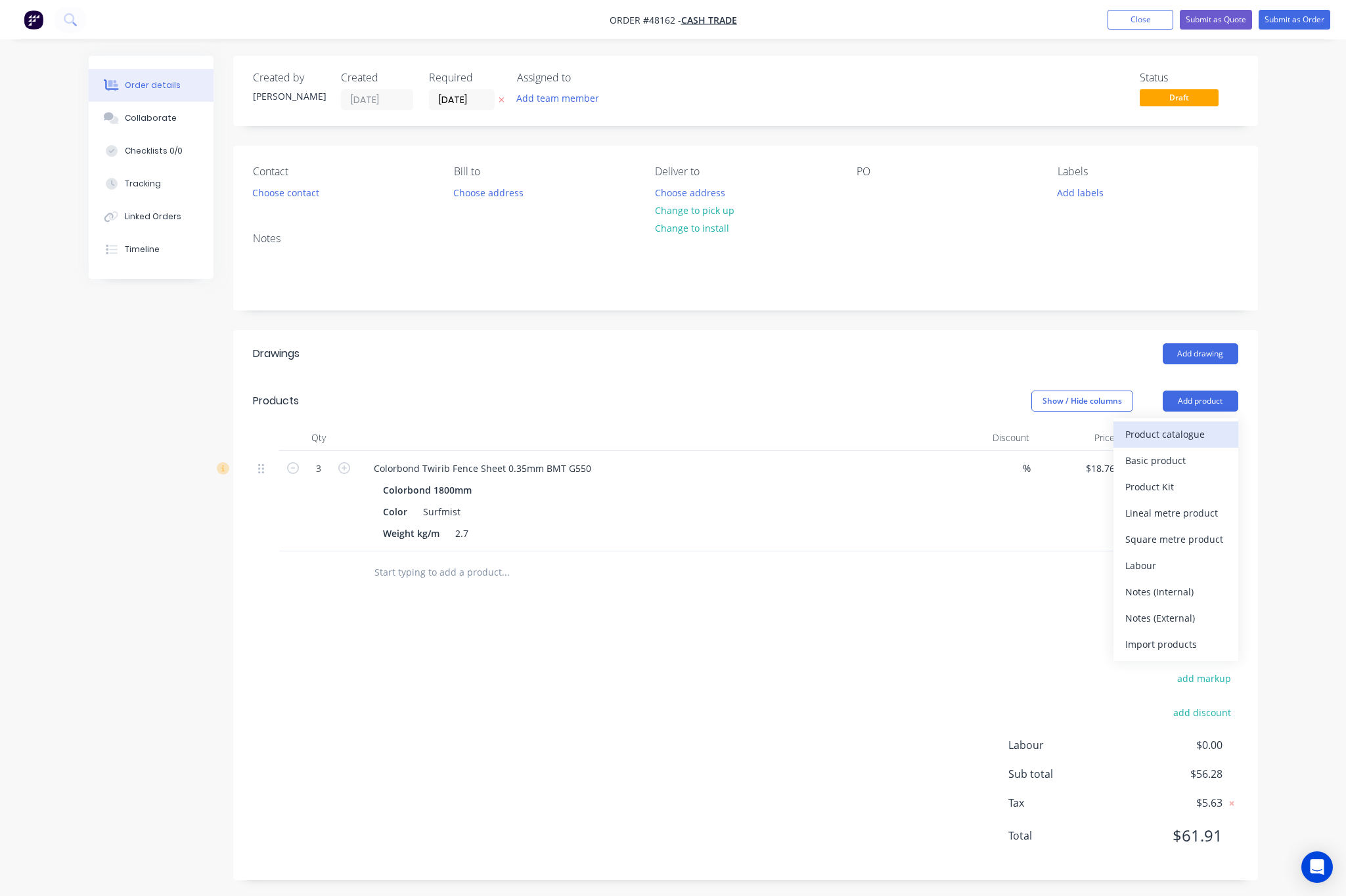
click at [1194, 438] on div "Product catalogue" at bounding box center [1176, 434] width 101 height 19
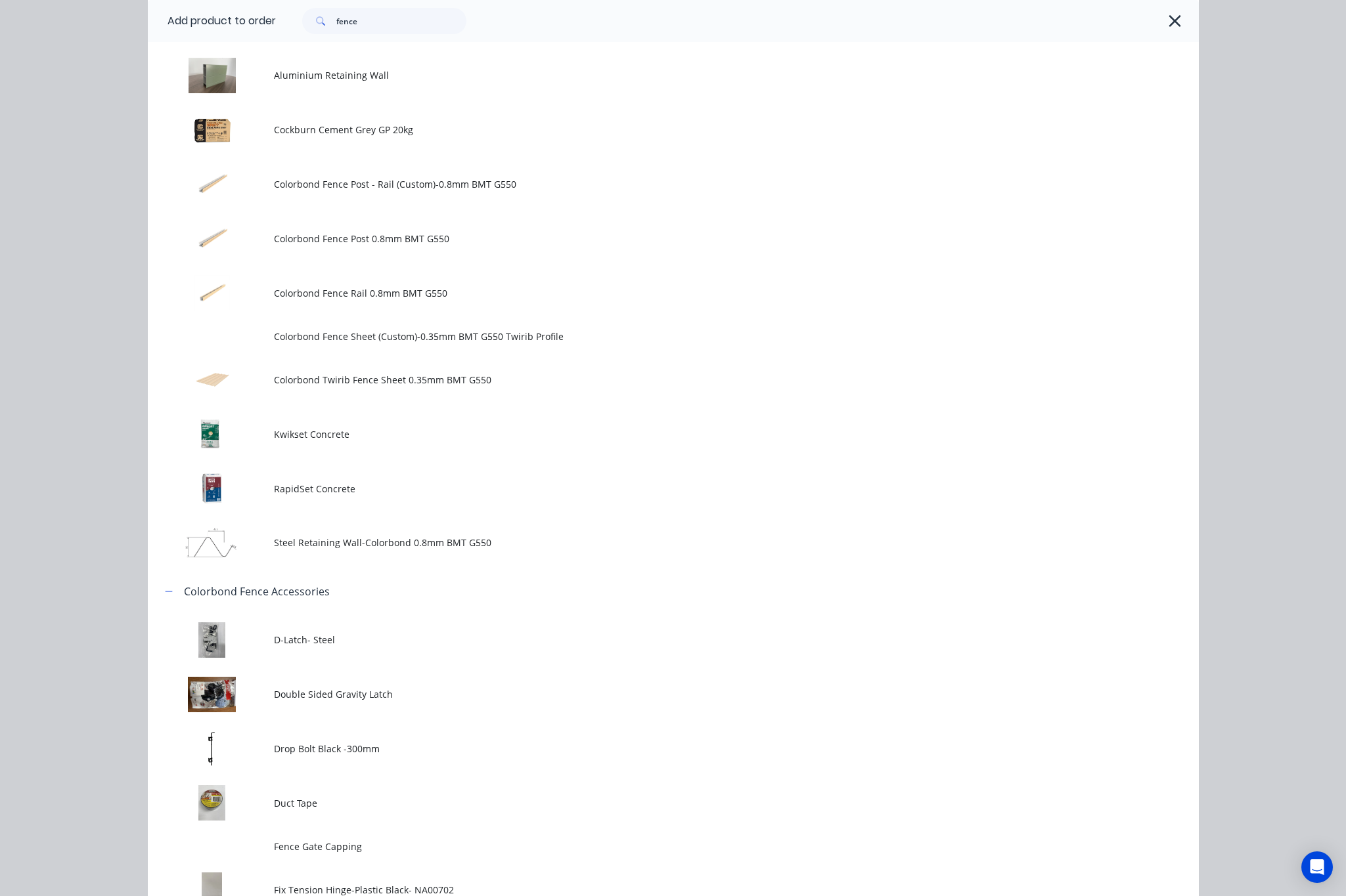
scroll to position [1182, 0]
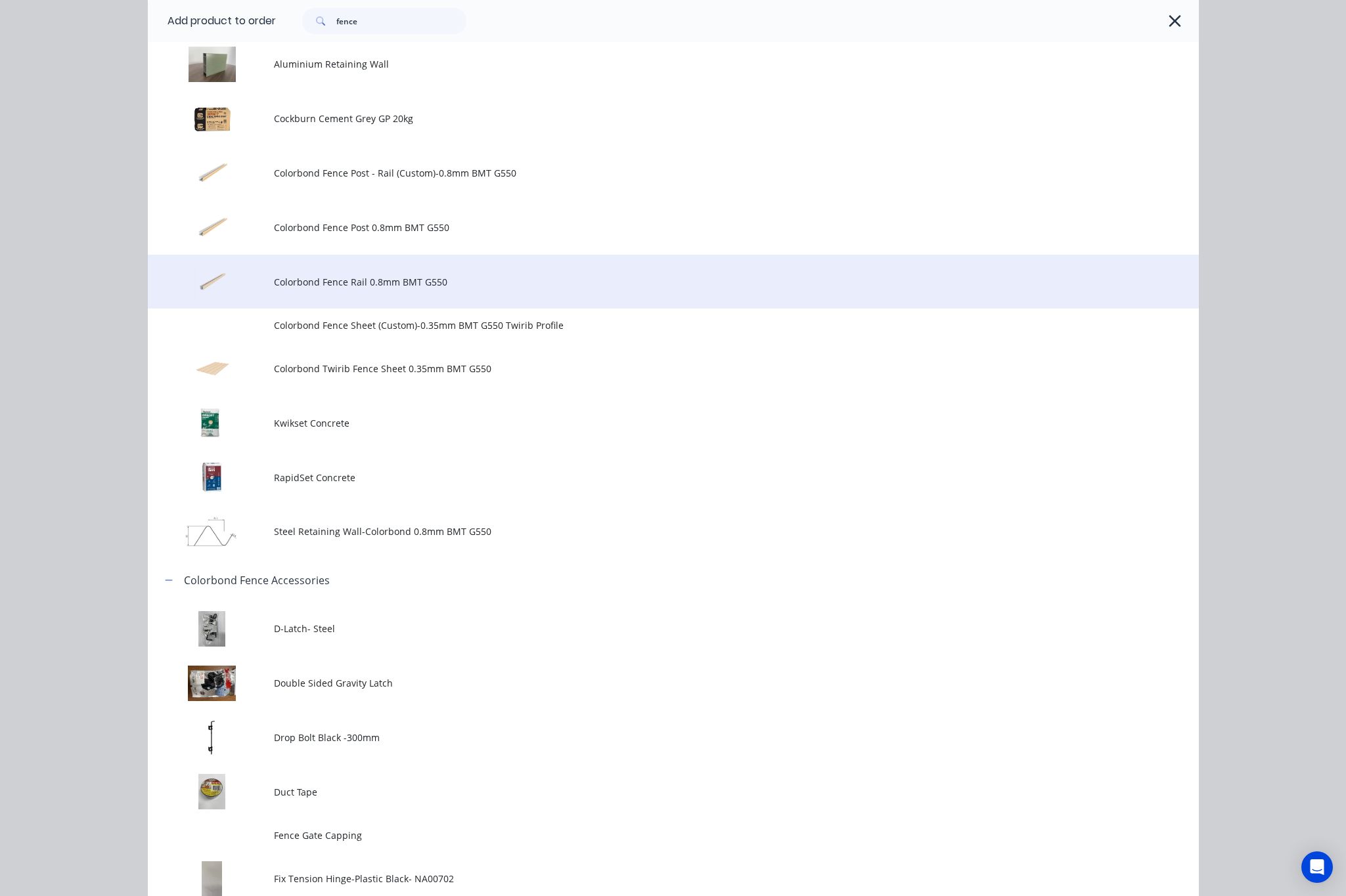
click at [548, 285] on span "Colorbond Fence Rail 0.8mm BMT G550" at bounding box center [643, 282] width 739 height 14
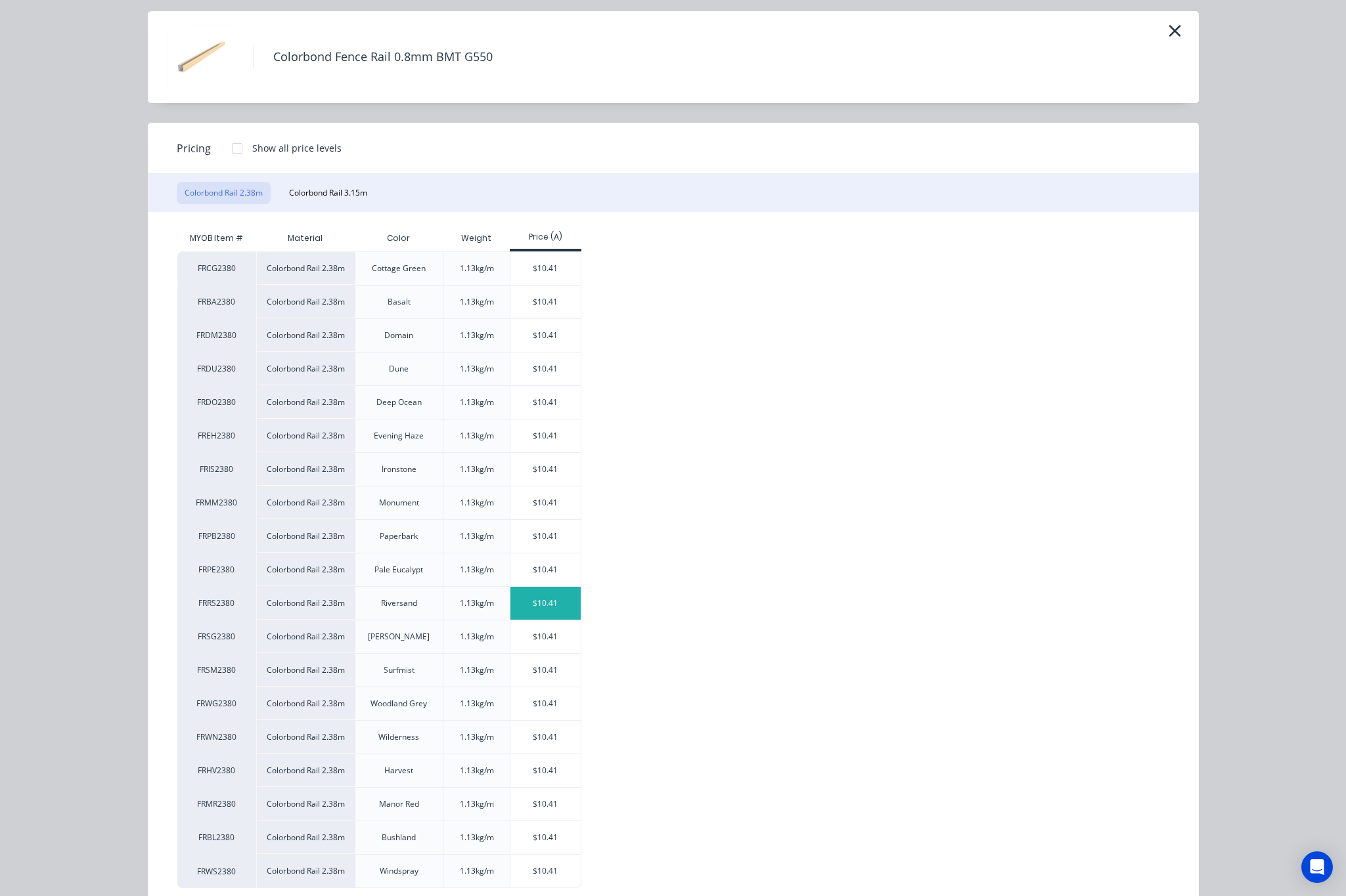
scroll to position [77, 0]
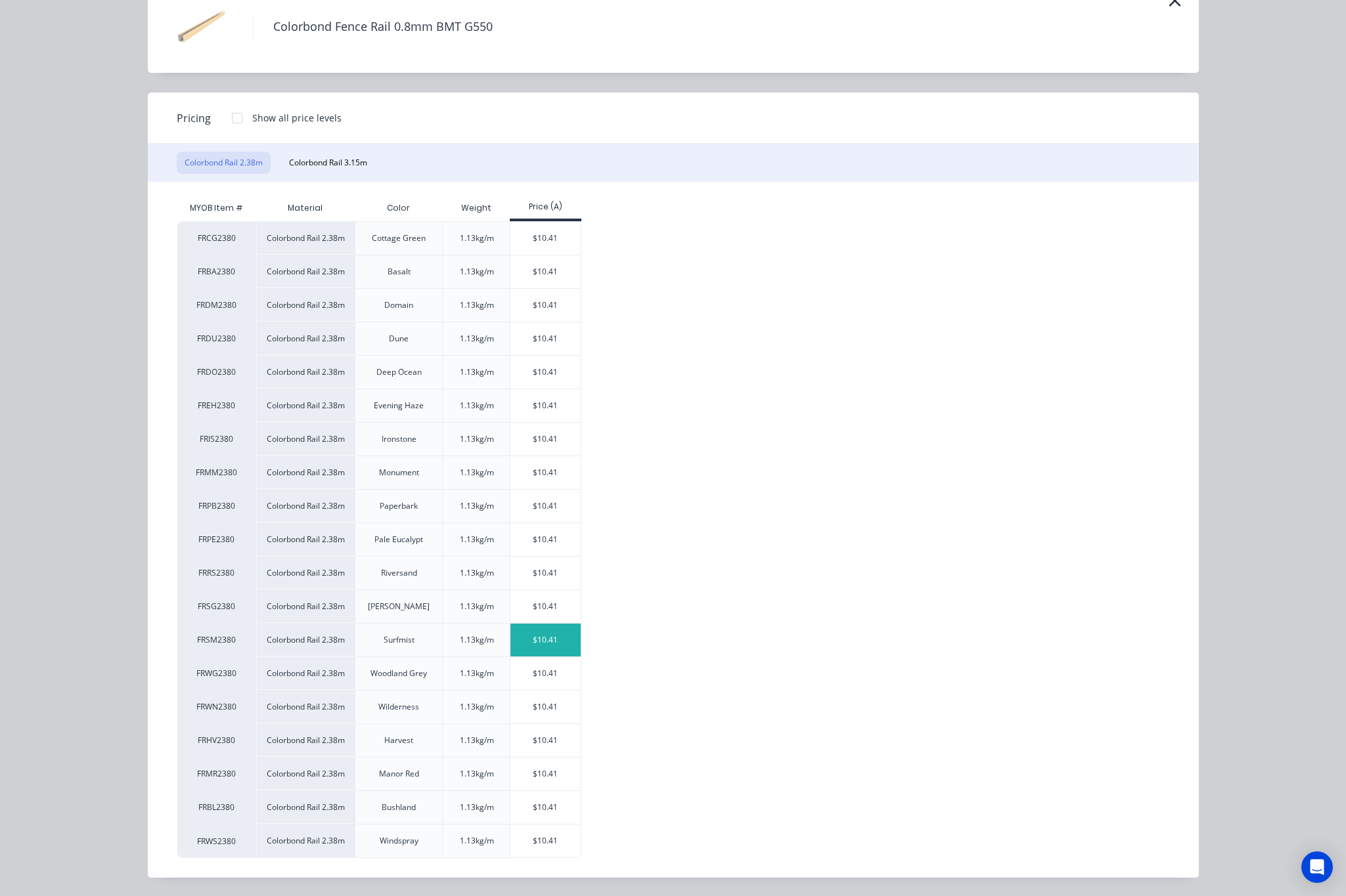
click at [533, 636] on div "$10.41" at bounding box center [546, 640] width 70 height 33
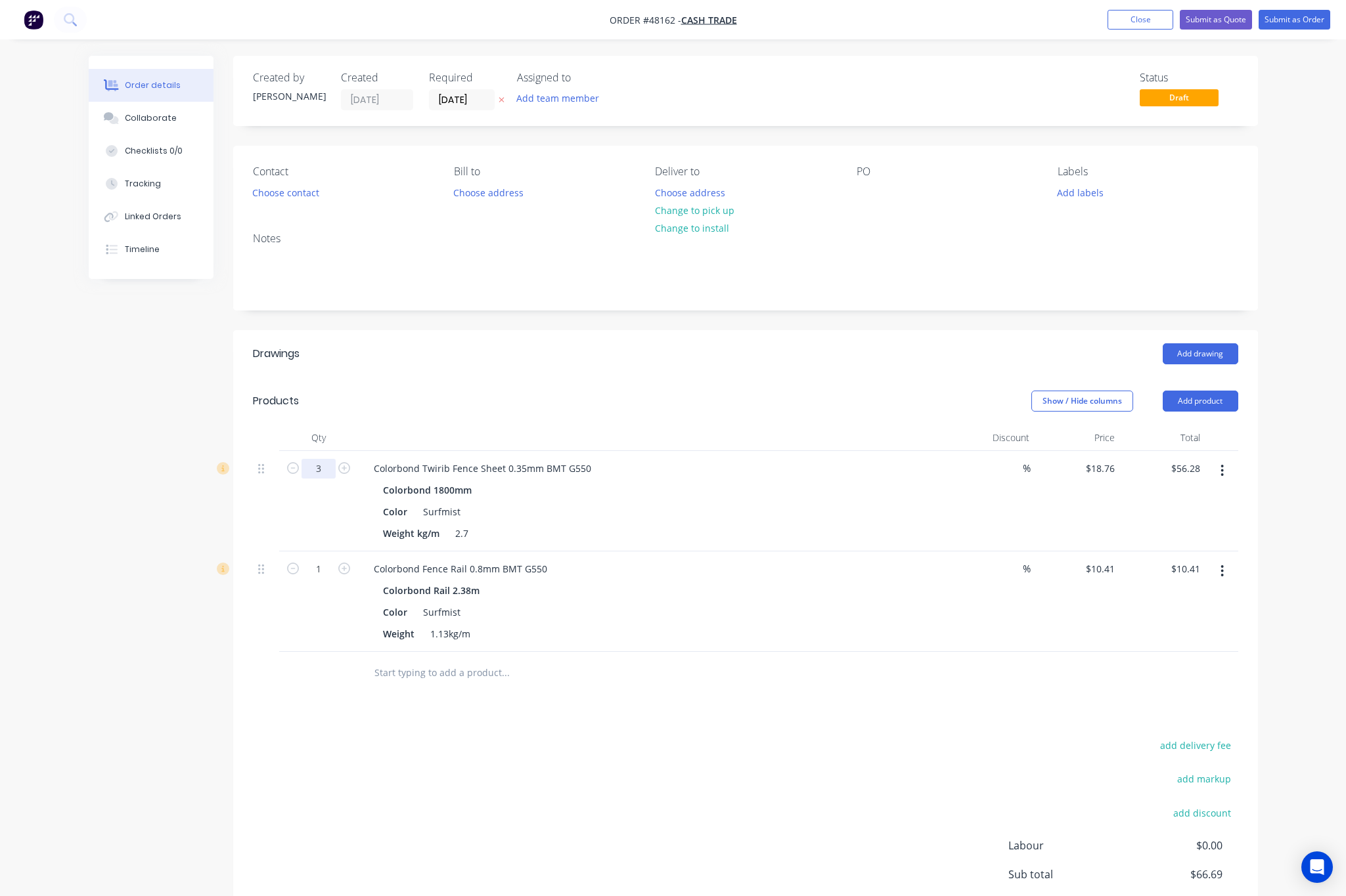
click at [323, 475] on input "3" at bounding box center [319, 469] width 34 height 20
type input "28"
type input "$525.28"
click at [535, 331] on header "Drawings Add drawing" at bounding box center [745, 354] width 1025 height 47
click at [320, 479] on input "1" at bounding box center [319, 469] width 34 height 20
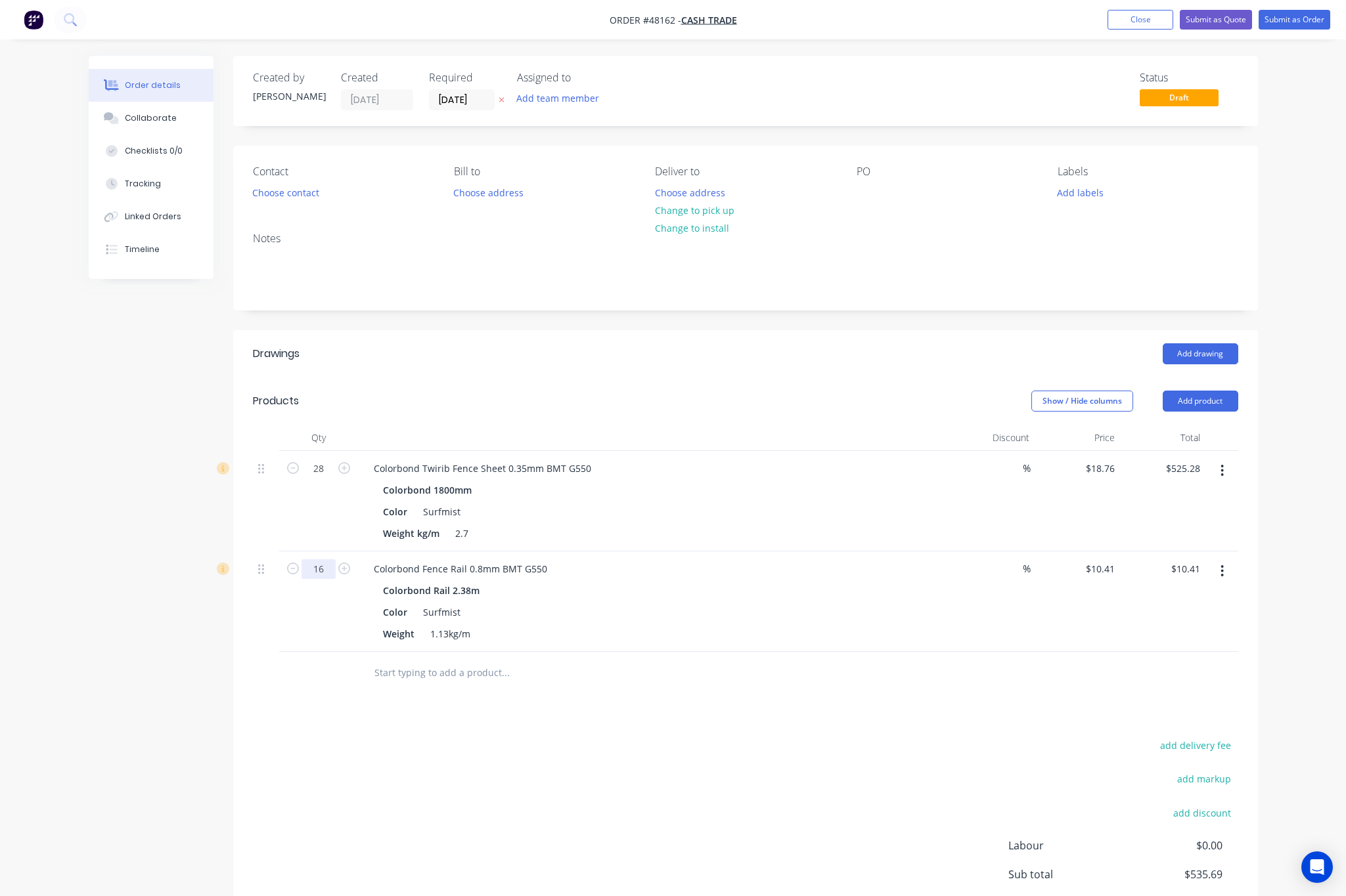
type input "16"
type input "$166.56"
drag, startPoint x: 714, startPoint y: 786, endPoint x: 795, endPoint y: 618, distance: 186.5
click at [716, 786] on div "add delivery fee add markup add discount Labour $0.00 Sub total $535.69 Tax $53…" at bounding box center [745, 849] width 985 height 224
click at [1210, 412] on button "Add product" at bounding box center [1200, 401] width 75 height 21
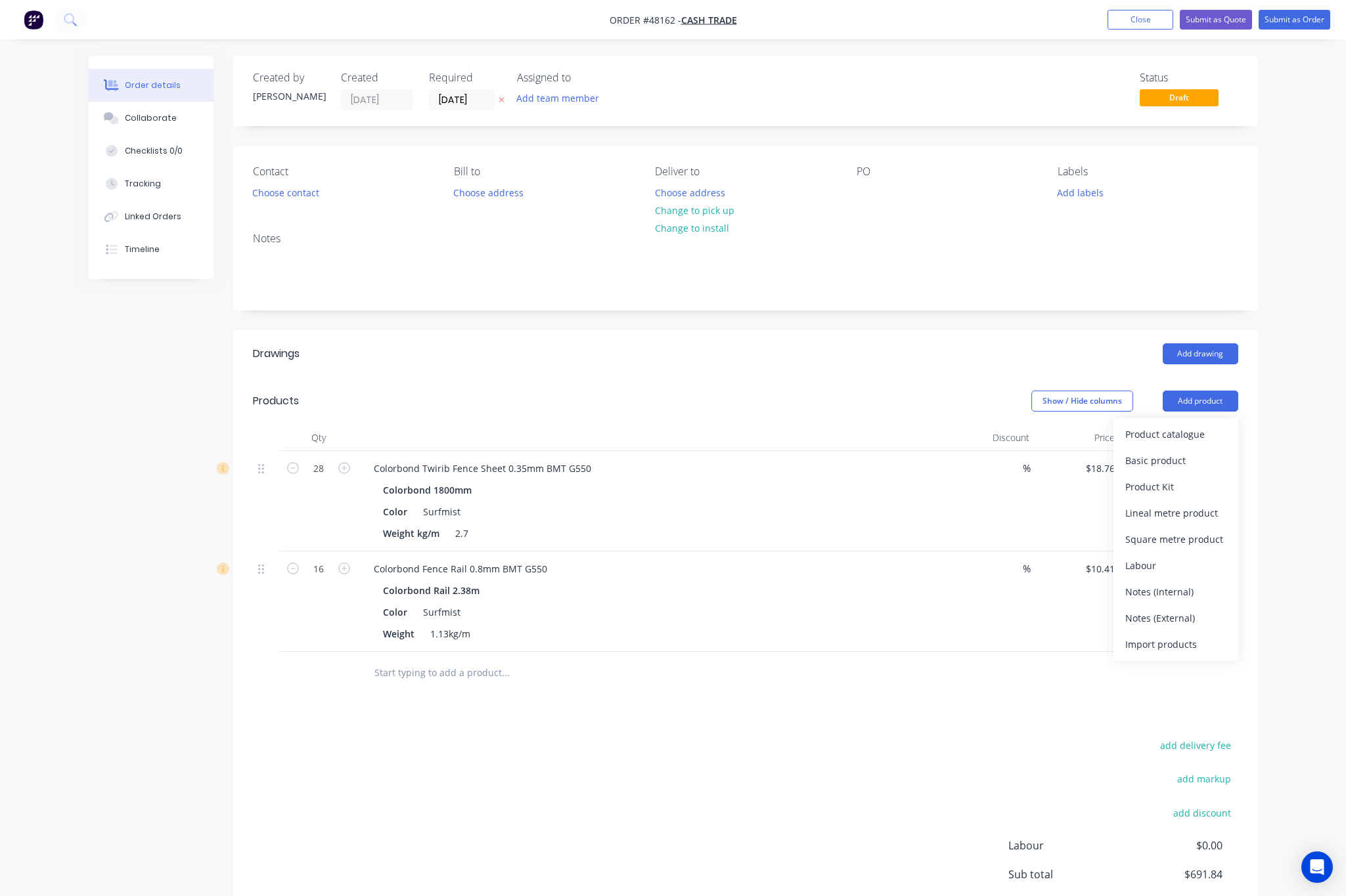
click at [1197, 421] on div "Product catalogue Basic product Product Kit Lineal metre product Square metre p…" at bounding box center [1176, 540] width 125 height 243
click at [1192, 438] on div "Product catalogue" at bounding box center [1176, 434] width 101 height 19
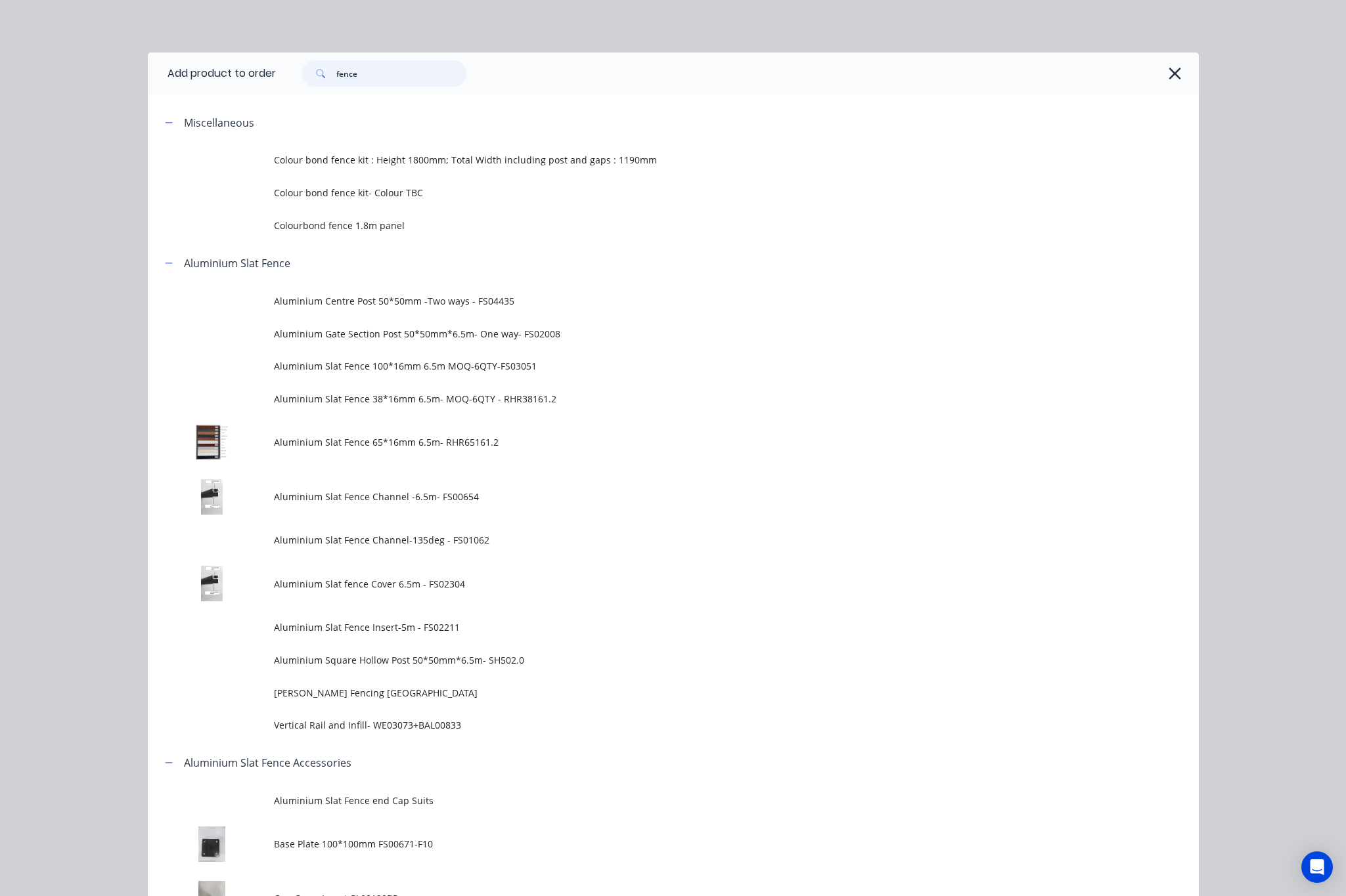
drag, startPoint x: 392, startPoint y: 65, endPoint x: 257, endPoint y: 80, distance: 135.8
click at [263, 79] on header "Add product to order fence" at bounding box center [673, 73] width 1050 height 42
type input "post"
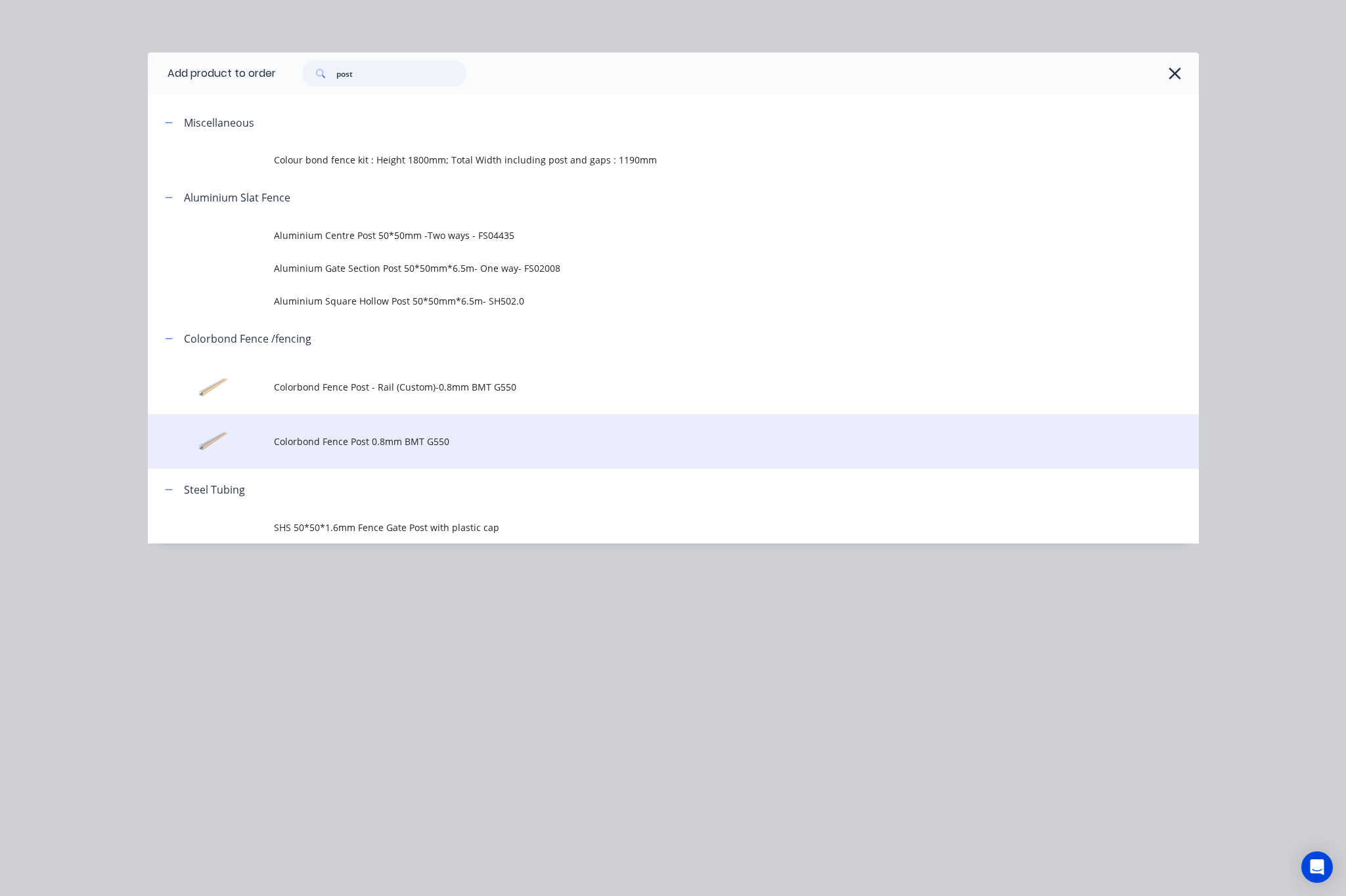
scroll to position [125, 0]
click at [535, 438] on span "Colorbond Fence Post 0.8mm BMT G550" at bounding box center [643, 441] width 739 height 14
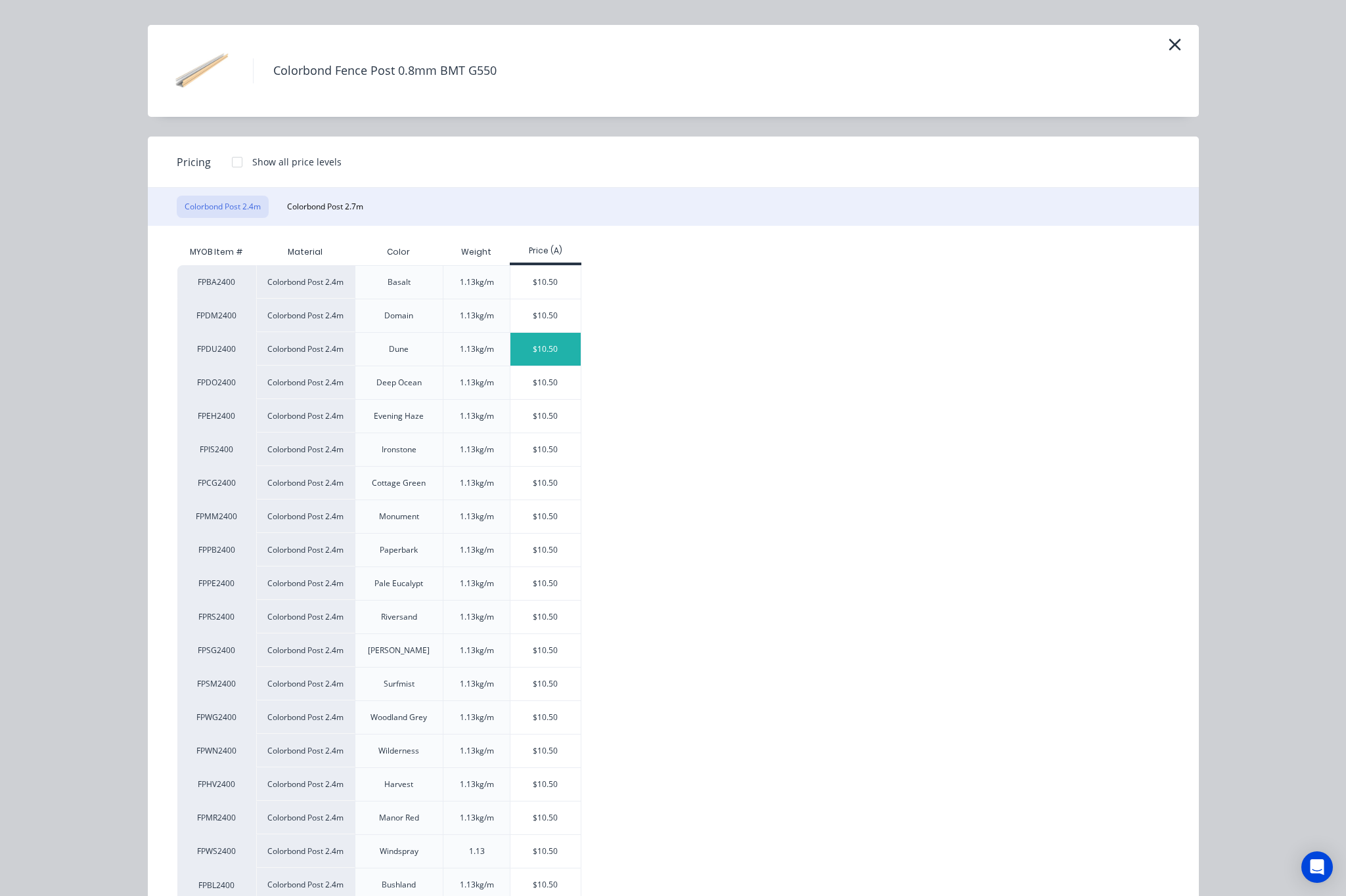
scroll to position [0, 0]
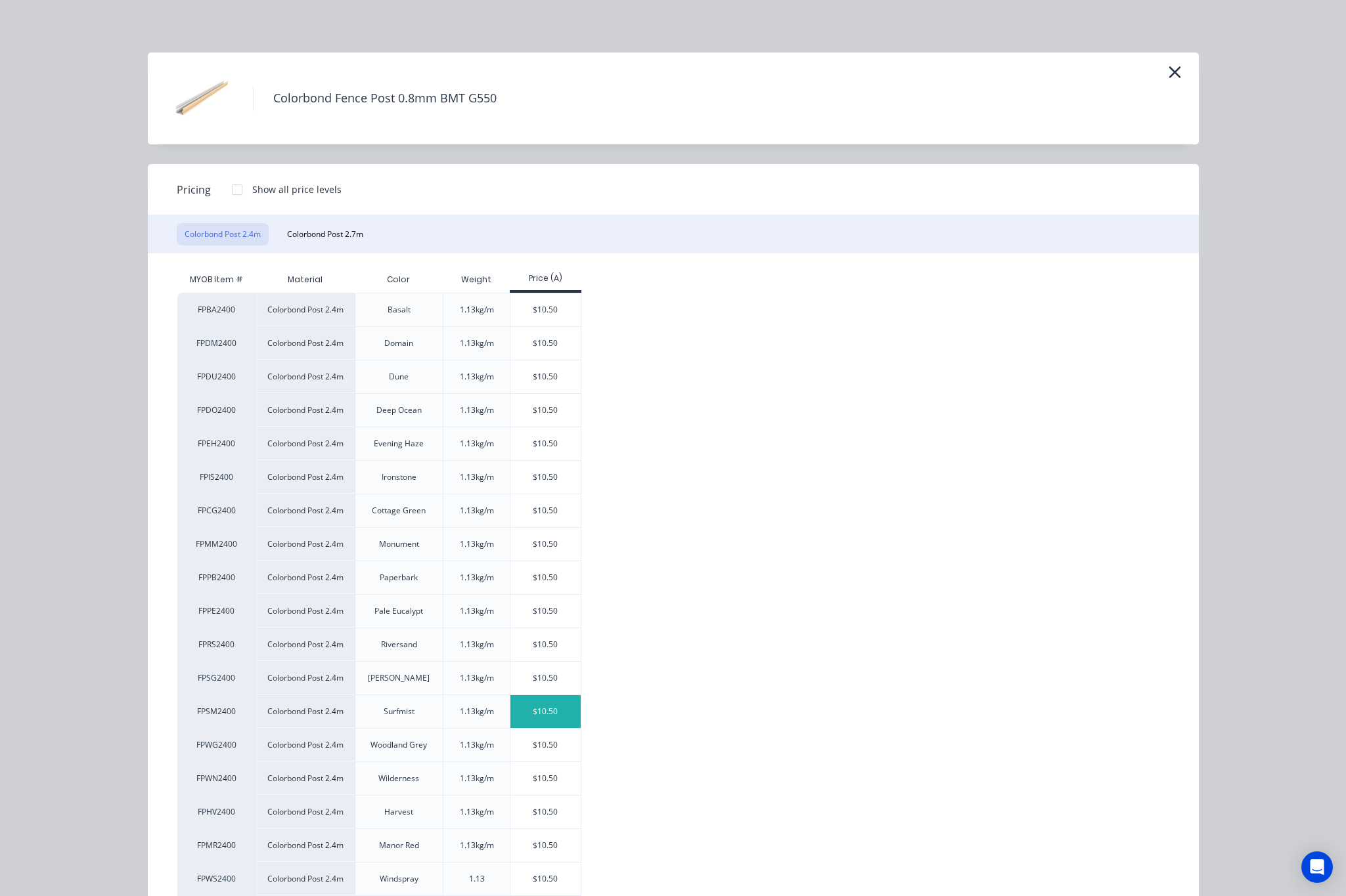
click at [524, 715] on div "$10.50" at bounding box center [546, 712] width 70 height 33
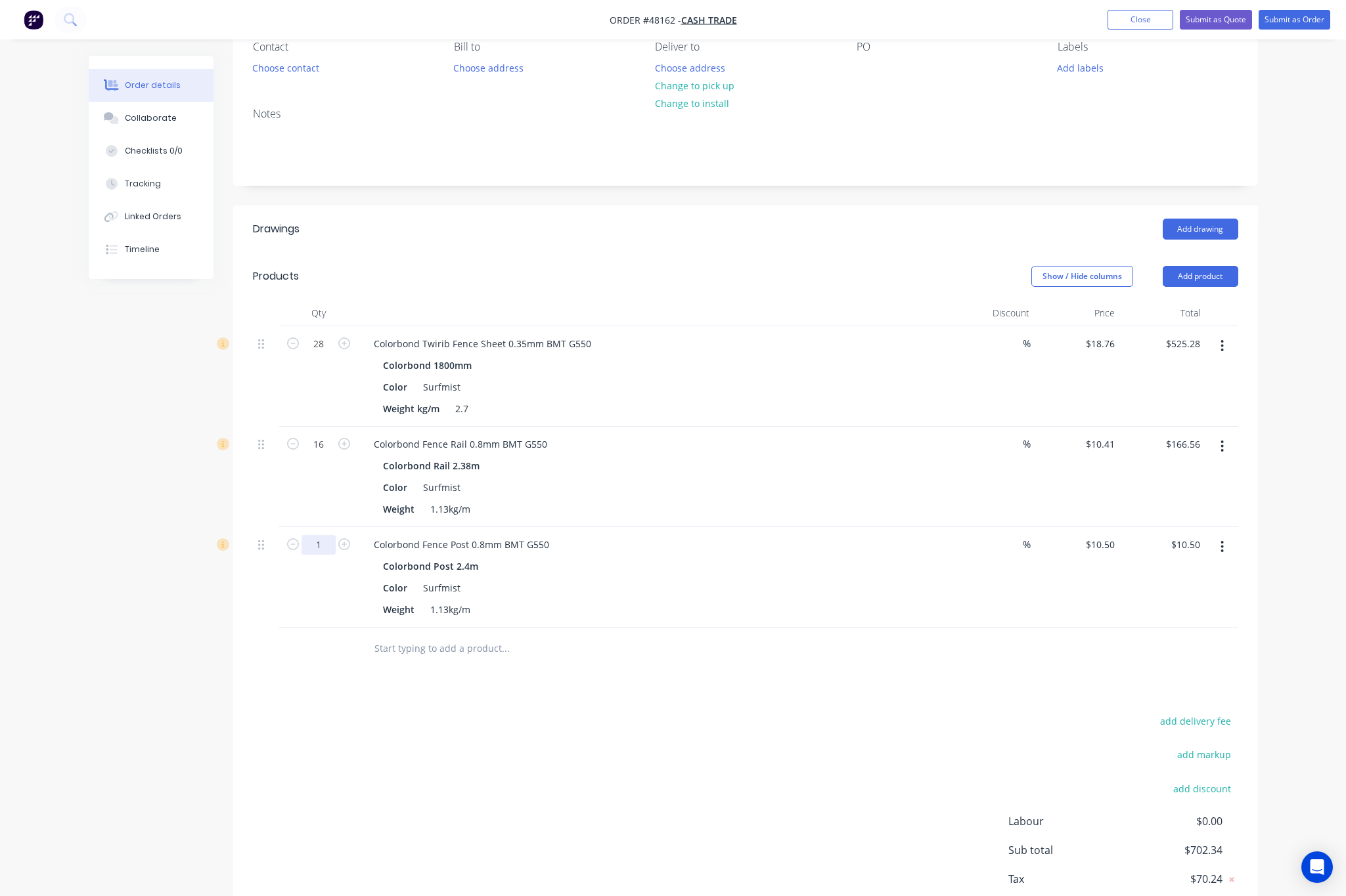
click at [321, 354] on input "1" at bounding box center [319, 343] width 34 height 20
click at [679, 684] on div "Drawings Add drawing Products Show / Hide columns Add product Qty Discount Pric…" at bounding box center [745, 581] width 1025 height 751
click at [314, 354] on input "1" at bounding box center [319, 343] width 34 height 20
type input "16"
type input "$168.00"
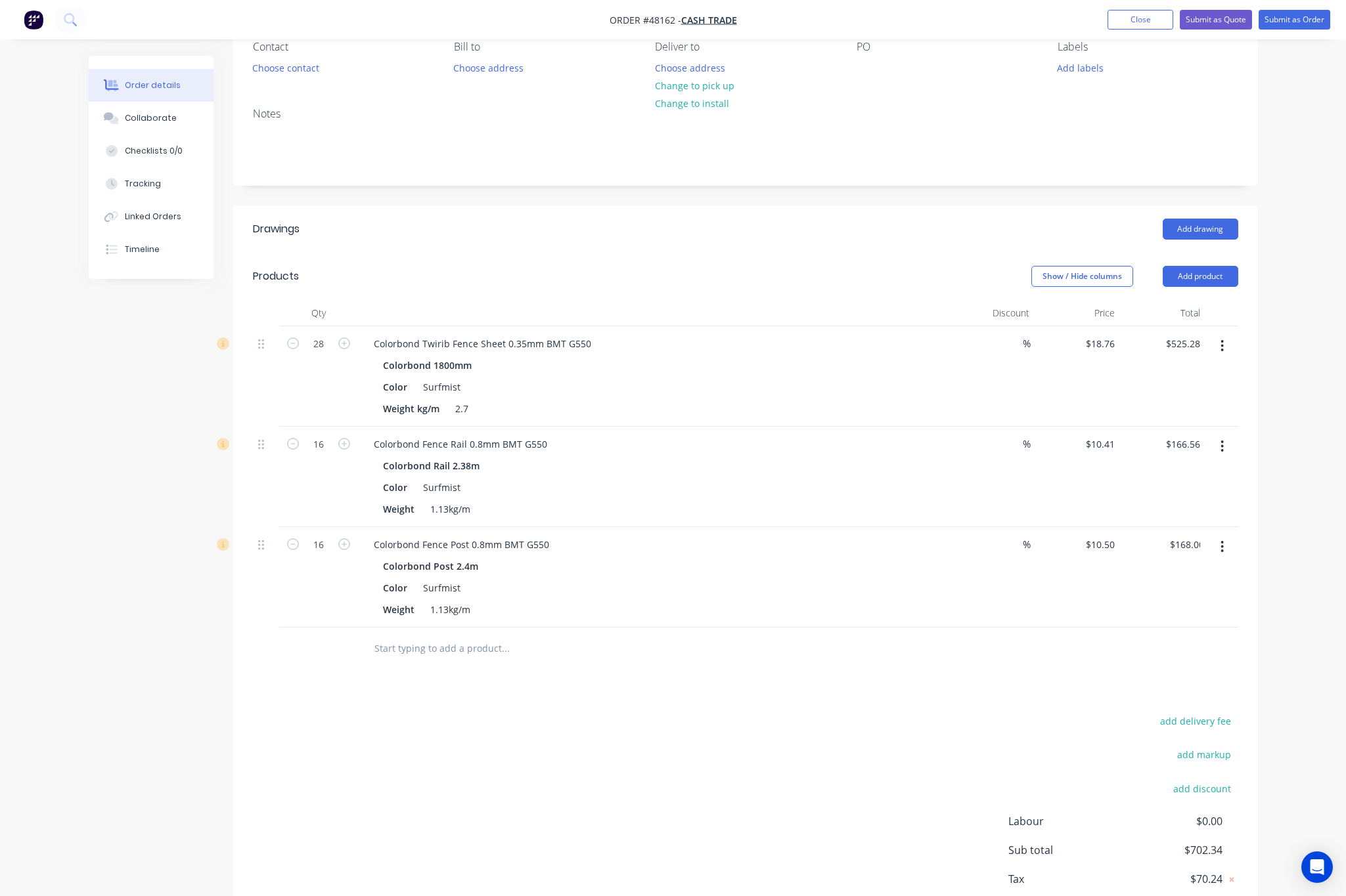
click at [446, 698] on div "Drawings Add drawing Products Show / Hide columns Add product Qty Discount Pric…" at bounding box center [745, 581] width 1025 height 751
click at [331, 354] on input "16" at bounding box center [319, 343] width 34 height 20
type input "17"
type input "$178.50"
click at [345, 506] on div "16" at bounding box center [319, 476] width 79 height 100
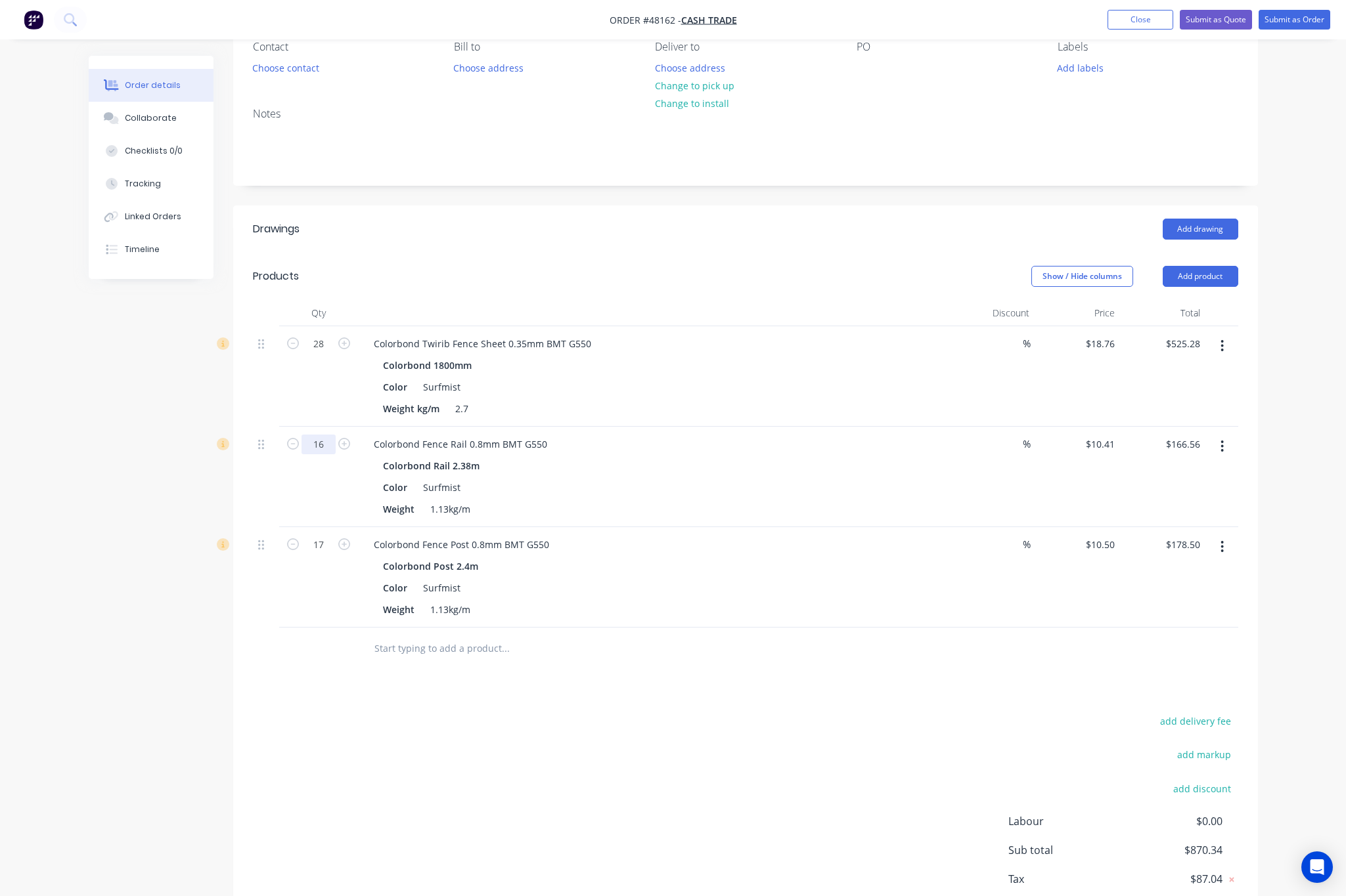
click at [330, 354] on input "16" at bounding box center [319, 343] width 34 height 20
type input "14"
type input "$145.74"
click at [511, 715] on div "add delivery fee add markup add discount Labour $0.00 Sub total $870.34 Tax $87…" at bounding box center [745, 825] width 985 height 224
click at [1216, 274] on button "Add product" at bounding box center [1200, 276] width 75 height 21
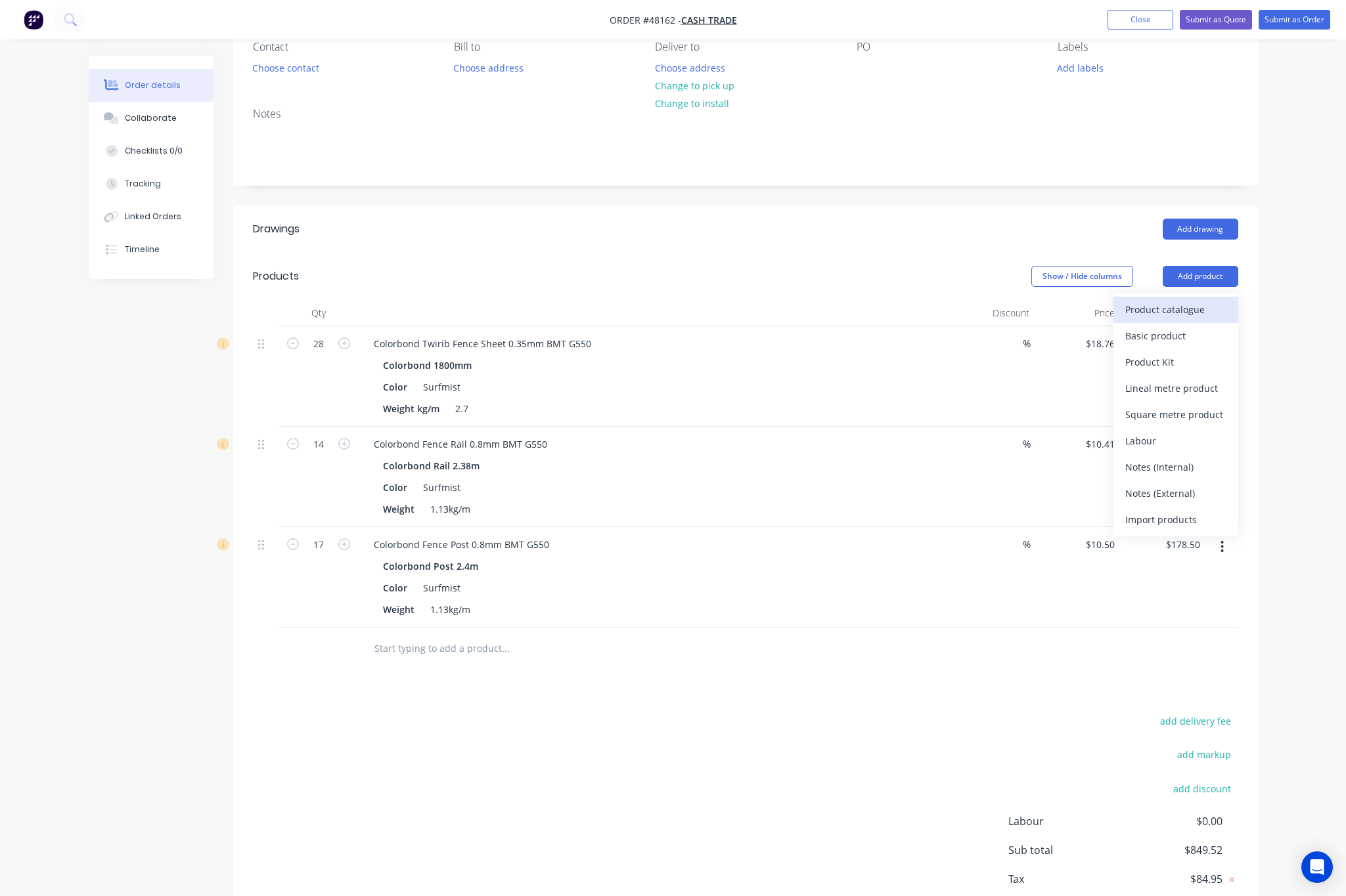
click at [1169, 304] on div "Product catalogue" at bounding box center [1176, 309] width 101 height 19
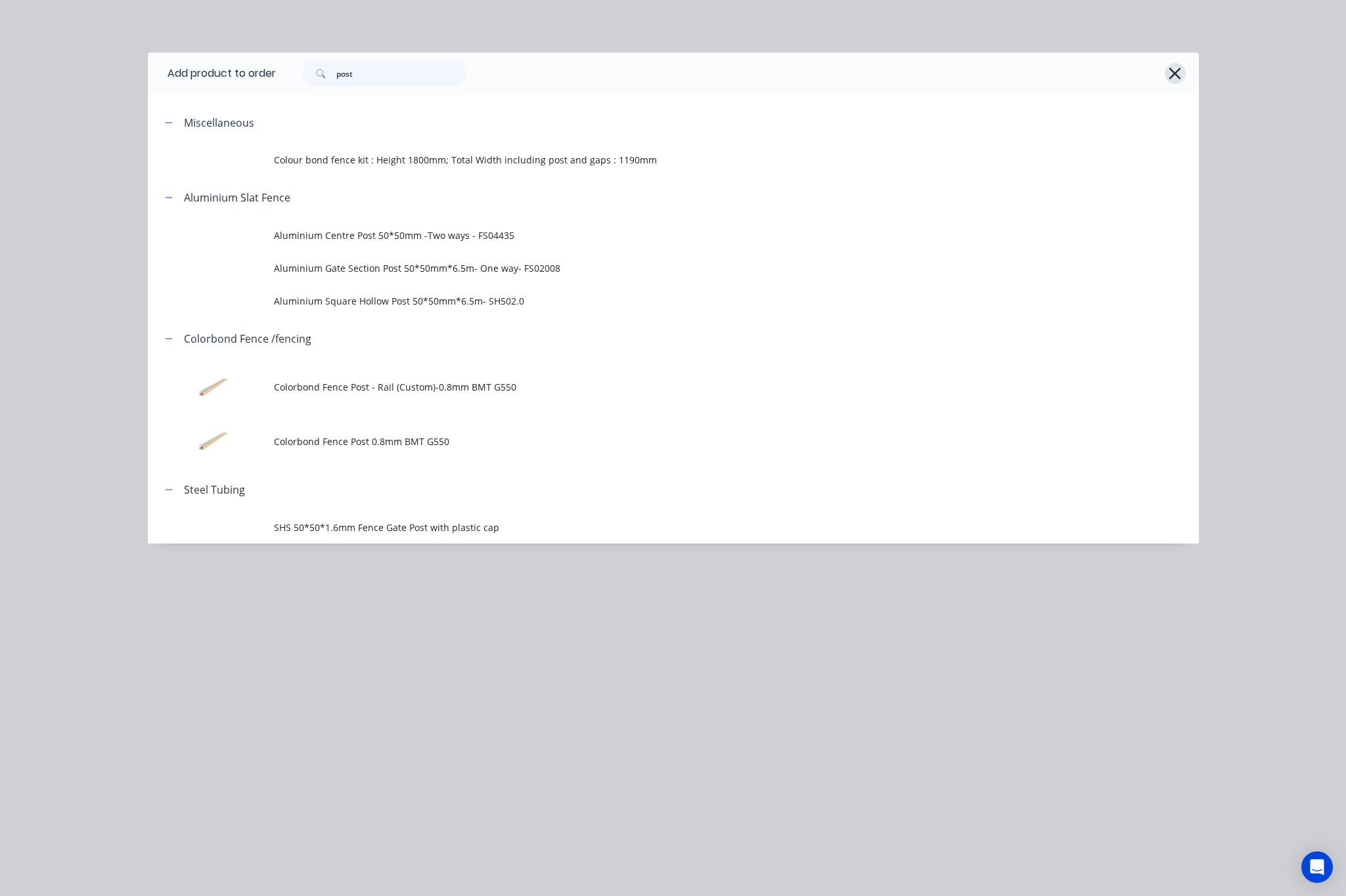
click at [1173, 67] on icon "button" at bounding box center [1175, 73] width 14 height 18
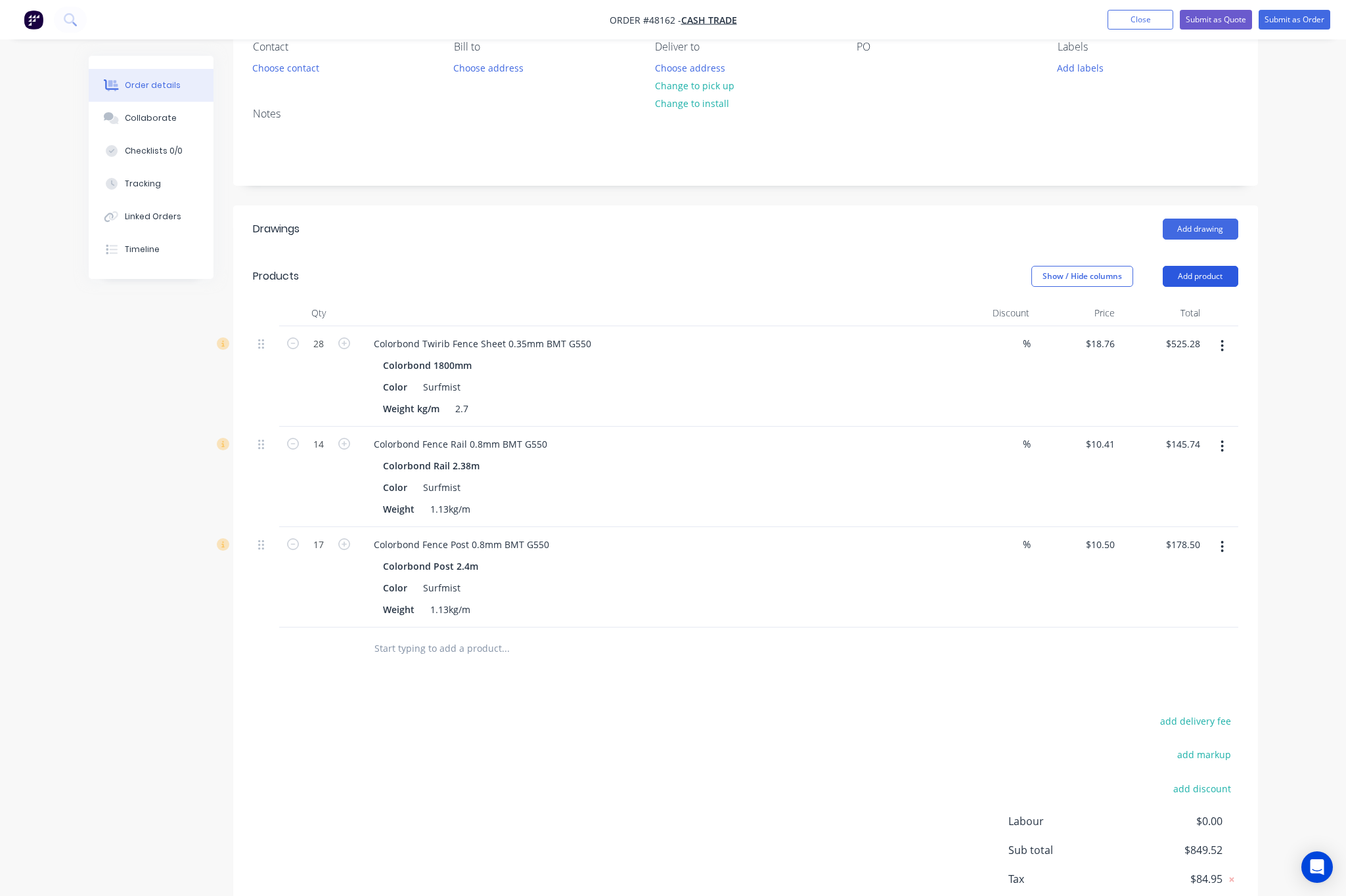
click at [1187, 271] on button "Add product" at bounding box center [1200, 276] width 75 height 21
click at [1166, 315] on div "Product catalogue" at bounding box center [1176, 309] width 101 height 19
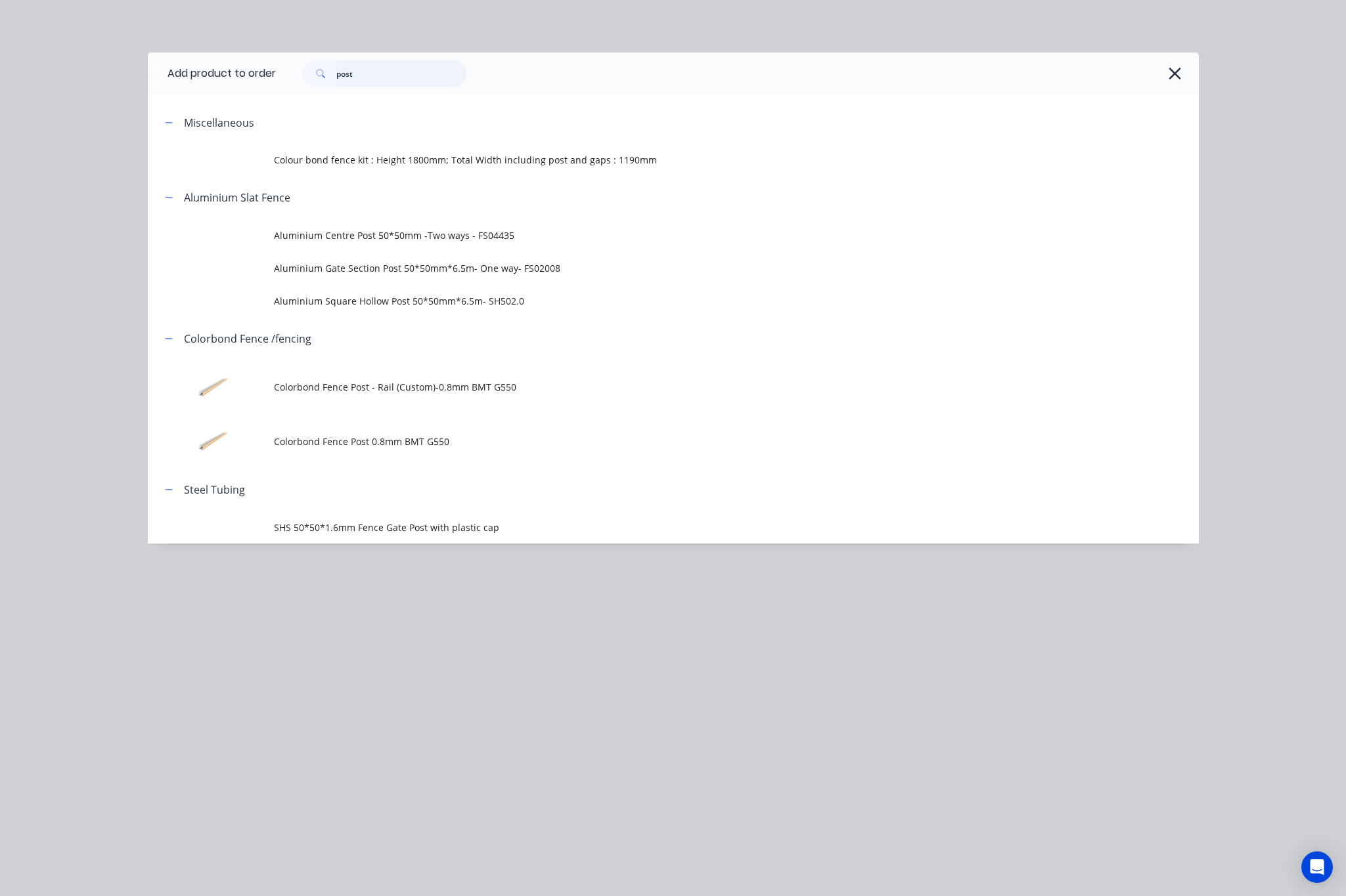
drag, startPoint x: 219, startPoint y: 77, endPoint x: 9, endPoint y: 63, distance: 210.5
click at [148, 74] on header "Add product to order post" at bounding box center [673, 73] width 1050 height 42
type input "rail"
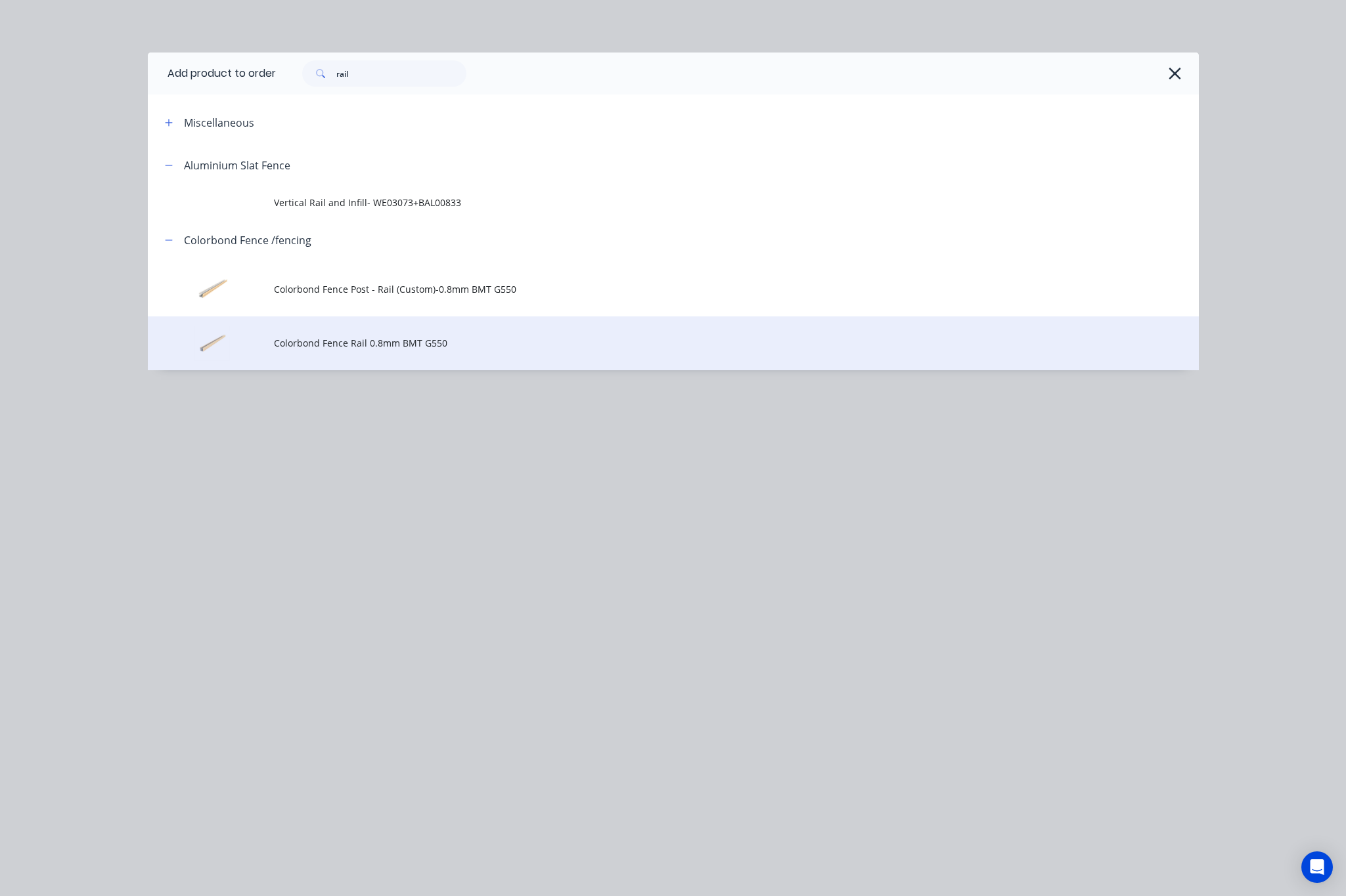
click at [601, 350] on td "Colorbond Fence Rail 0.8mm BMT G550" at bounding box center [736, 343] width 924 height 55
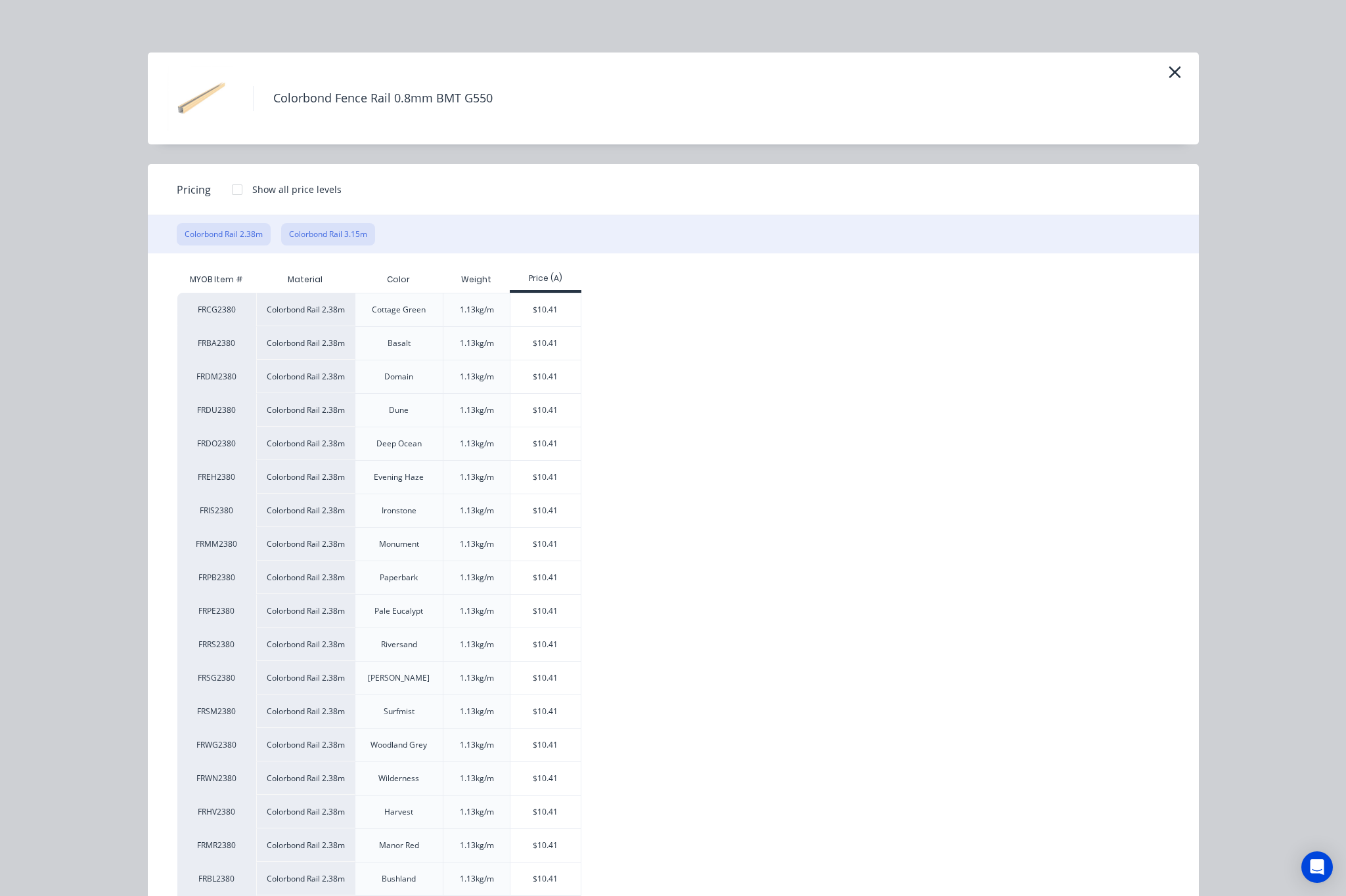
click at [325, 224] on button "Colorbond Rail 3.15m" at bounding box center [328, 235] width 94 height 22
click at [535, 440] on div "$13.78" at bounding box center [546, 444] width 70 height 33
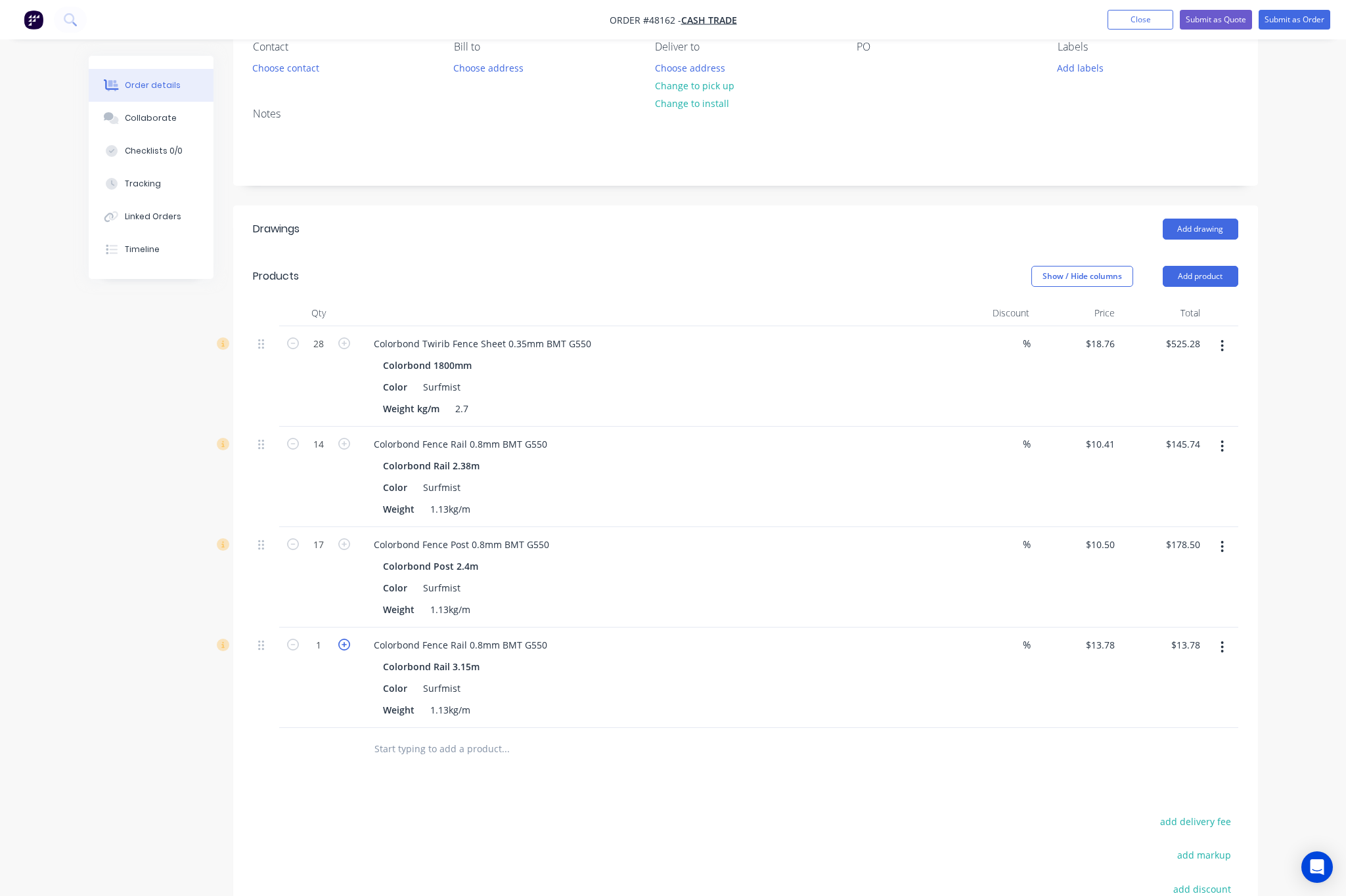
click at [344, 648] on icon "button" at bounding box center [344, 645] width 12 height 12
type input "2"
type input "$27.56"
click at [282, 768] on div at bounding box center [319, 750] width 79 height 43
click at [306, 354] on input "14" at bounding box center [319, 343] width 34 height 20
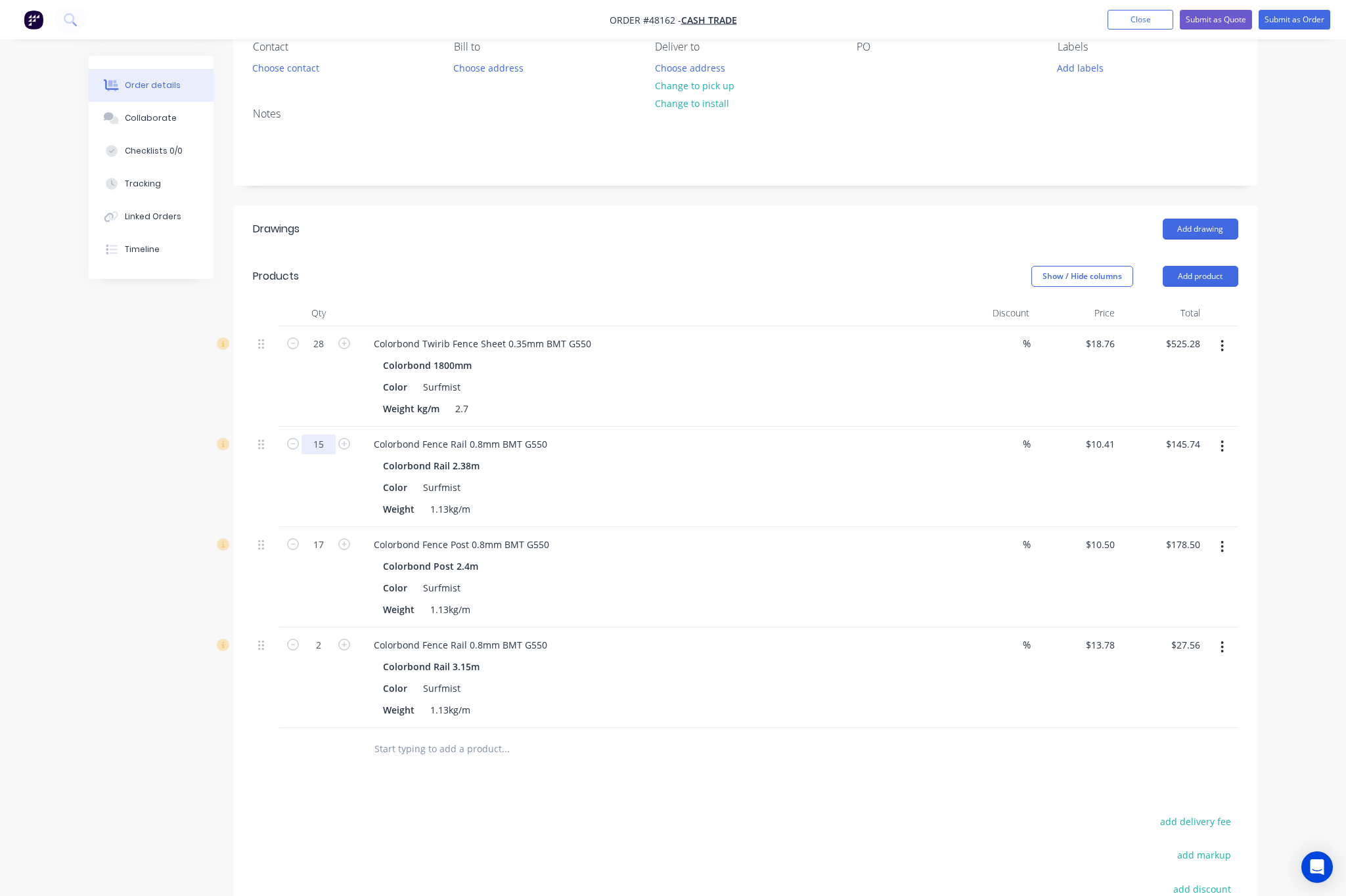
type input "15"
type input "$156.15"
click at [182, 412] on div "Created by Rachel Created 16/08/25 Required 16/08/25 Assigned to Add team membe…" at bounding box center [673, 505] width 1169 height 1146
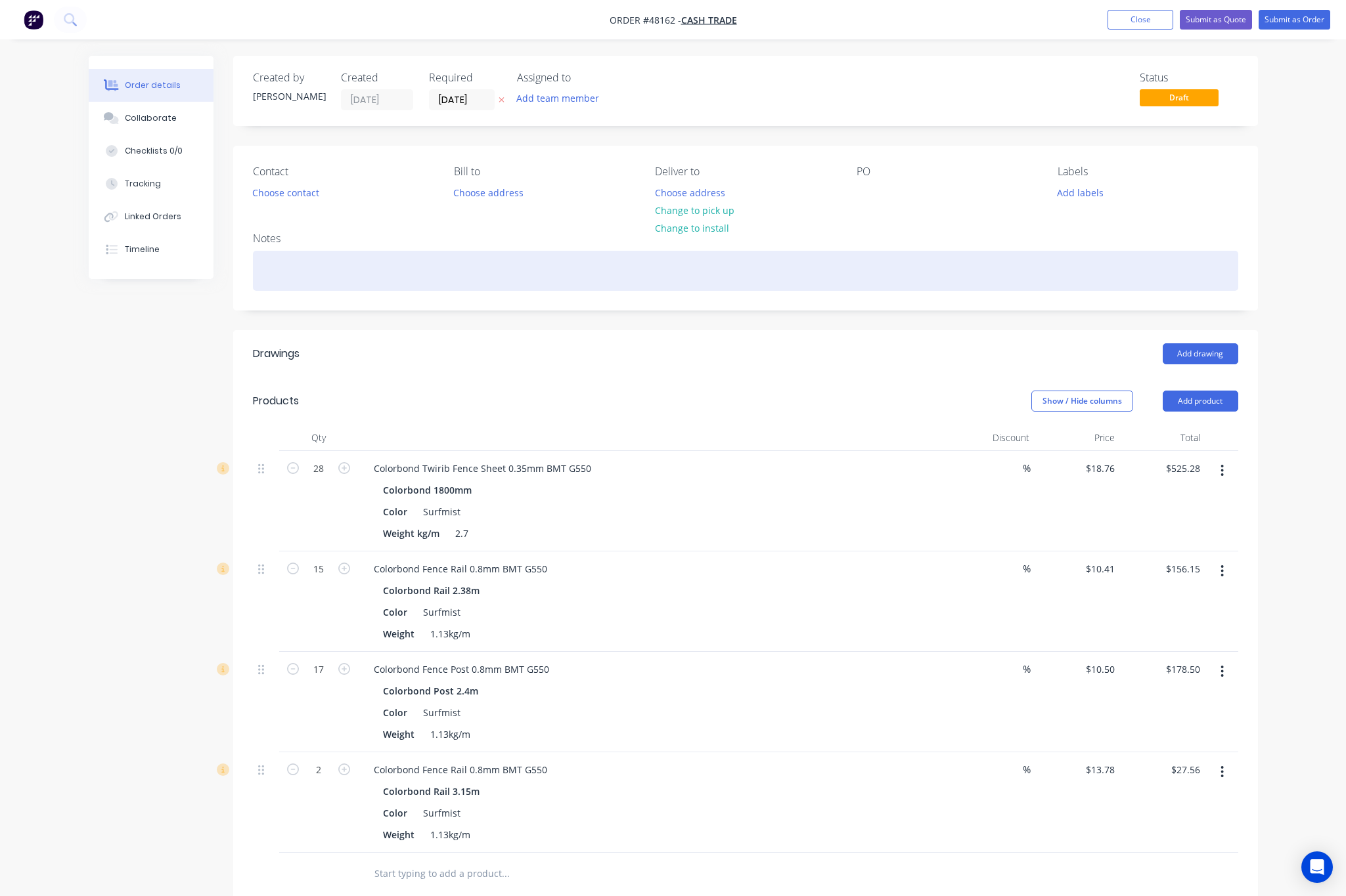
click at [841, 251] on div at bounding box center [745, 271] width 985 height 40
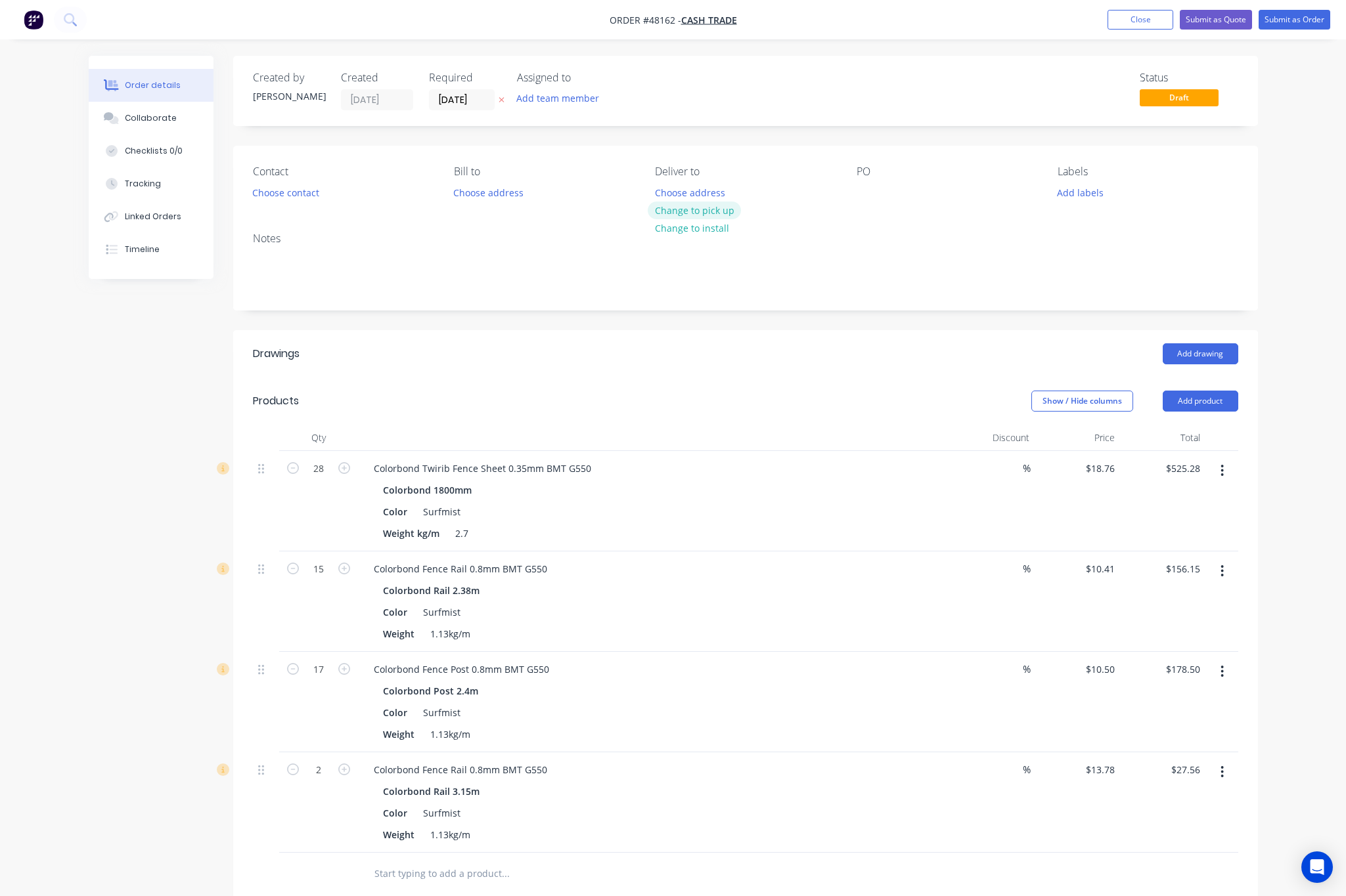
click at [714, 218] on button "Change to pick up" at bounding box center [694, 210] width 93 height 18
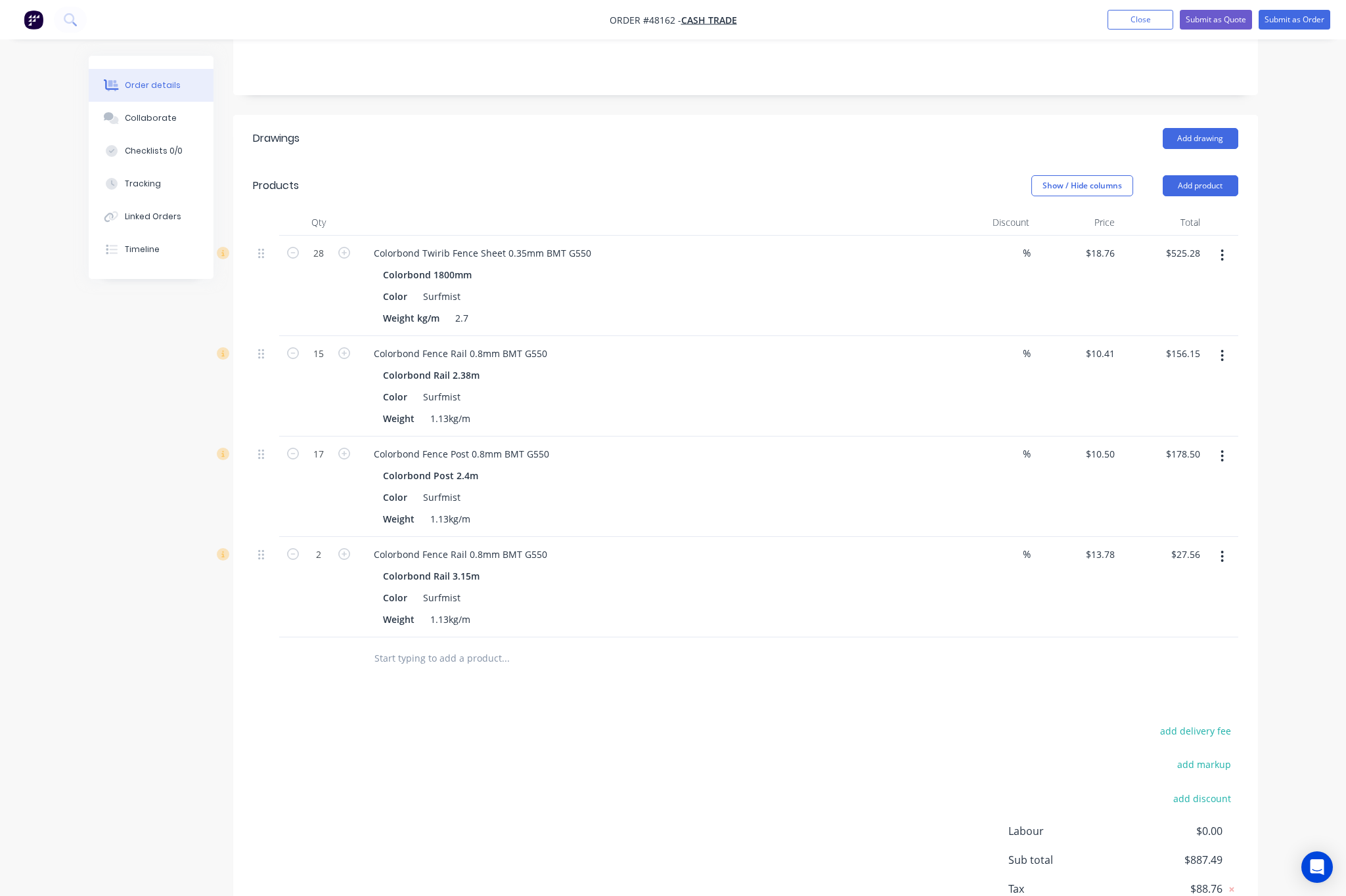
scroll to position [308, 0]
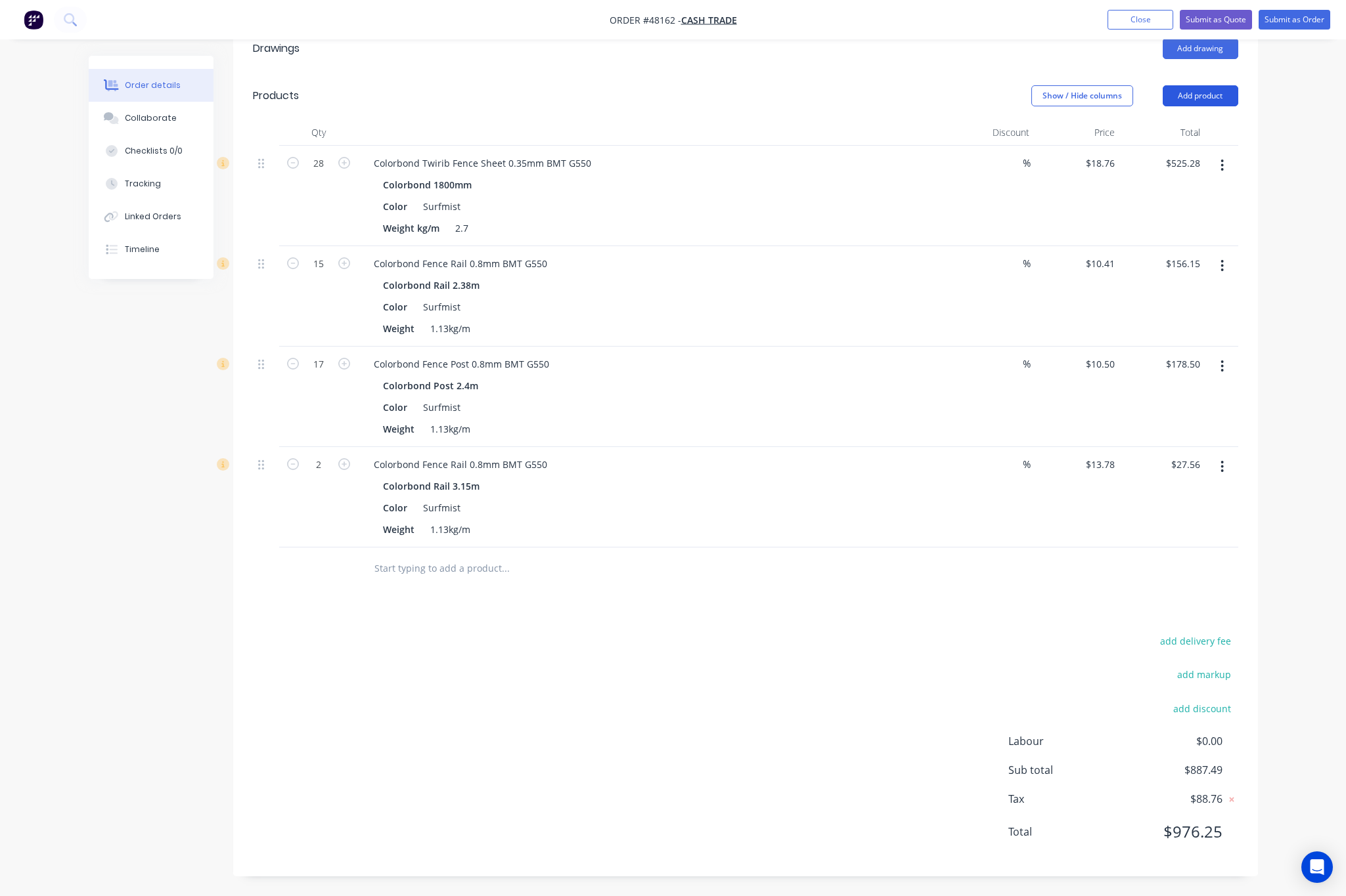
click at [1214, 103] on button "Add product" at bounding box center [1200, 96] width 75 height 21
click at [1181, 127] on div "Product catalogue" at bounding box center [1176, 129] width 101 height 19
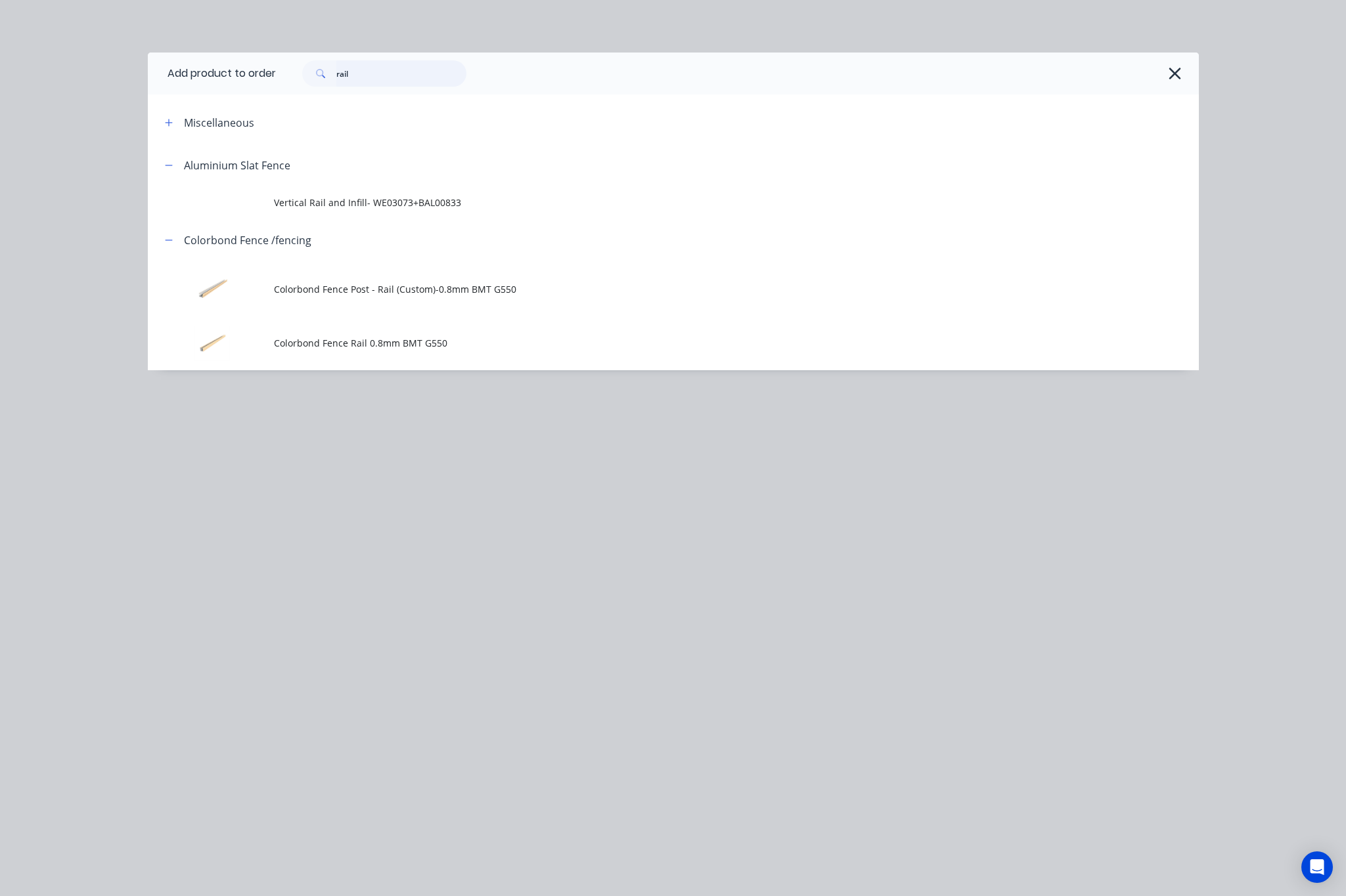
drag, startPoint x: 379, startPoint y: 65, endPoint x: 177, endPoint y: 93, distance: 203.9
click at [244, 81] on header "Add product to order rail" at bounding box center [673, 73] width 1050 height 42
type input "16"
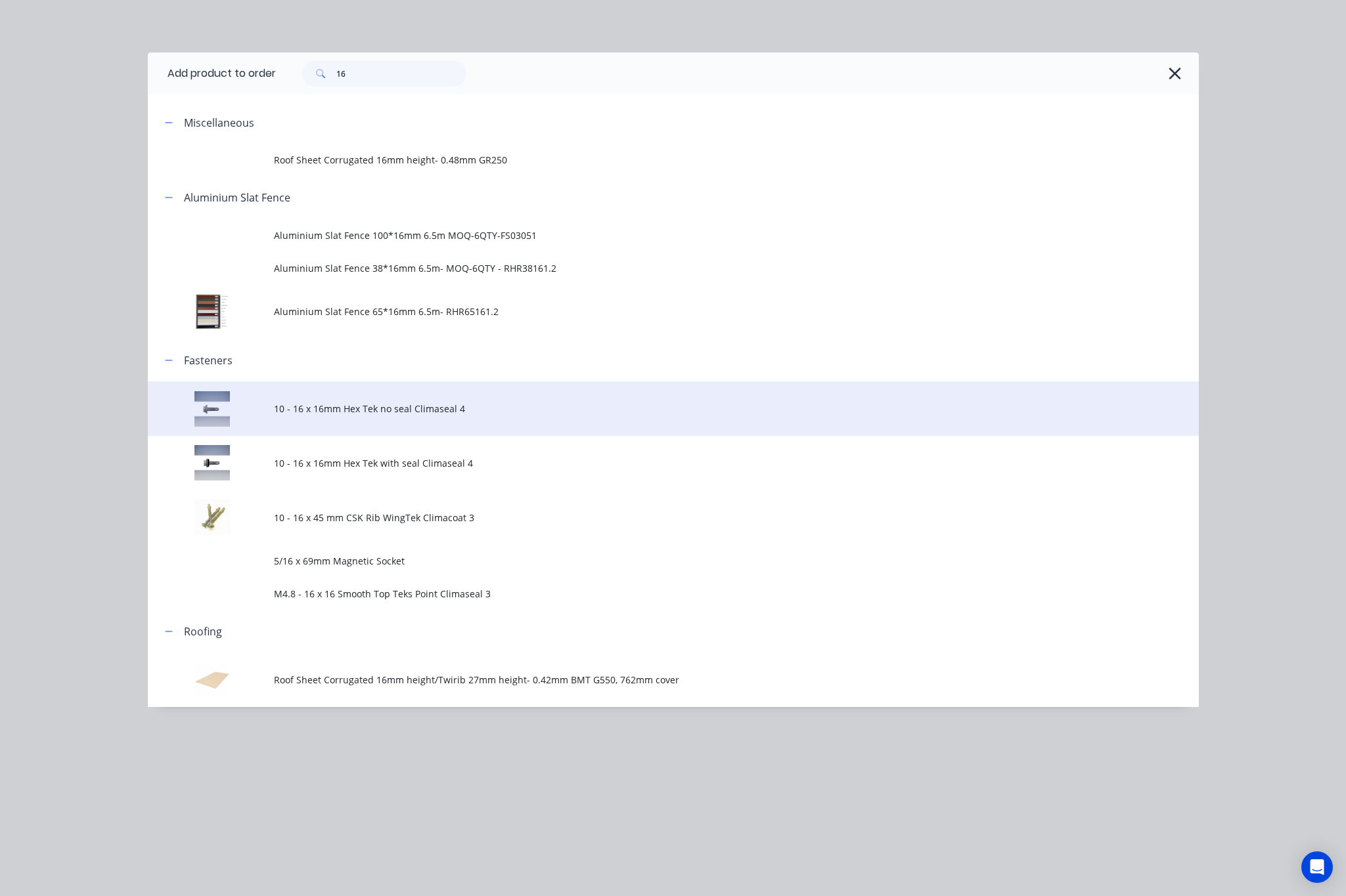
click at [547, 409] on span "10 - 16 x 16mm Hex Tek no seal Climaseal 4" at bounding box center [643, 409] width 739 height 14
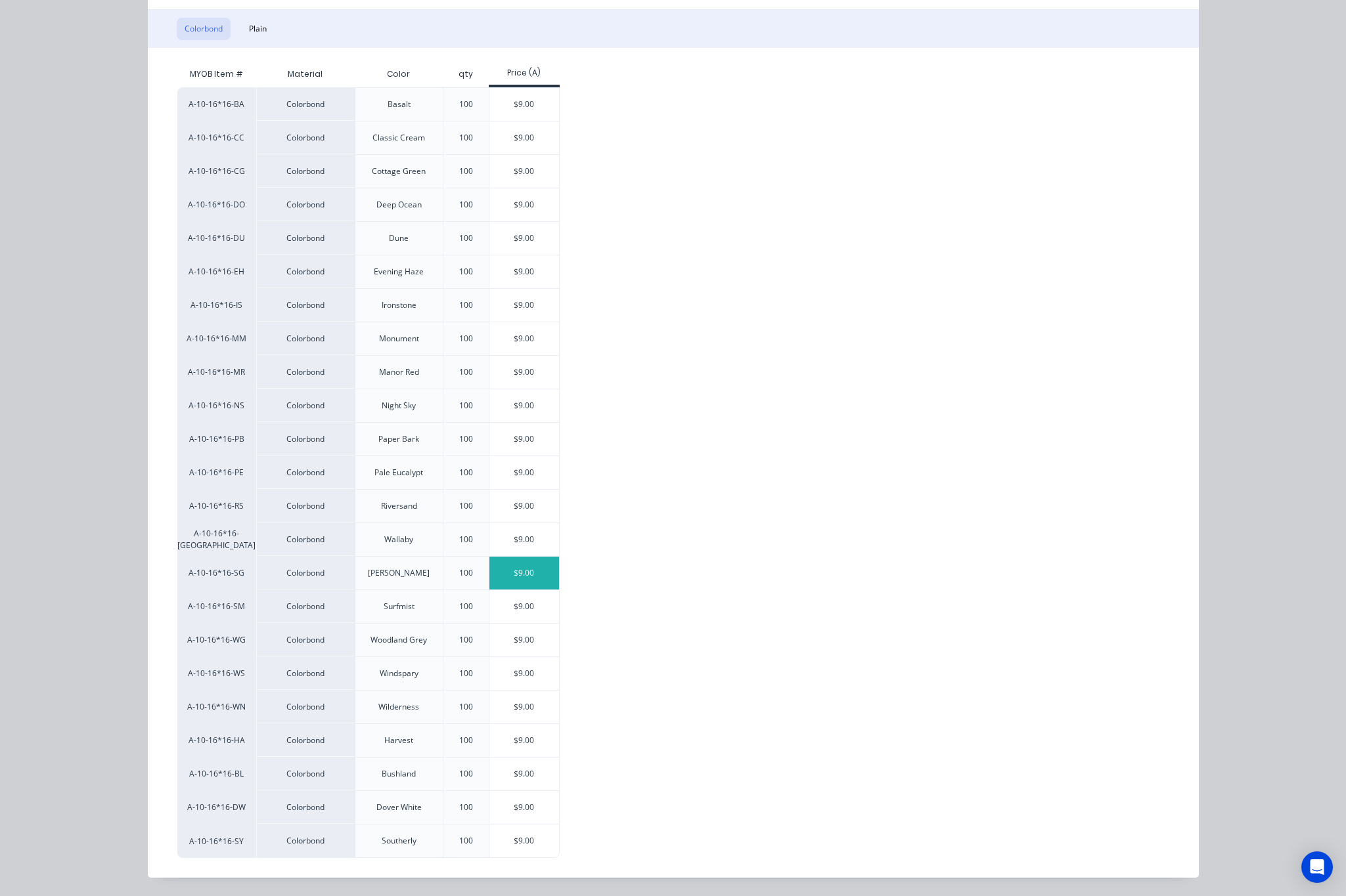
scroll to position [224, 0]
click at [512, 599] on div "$9.00" at bounding box center [524, 606] width 70 height 33
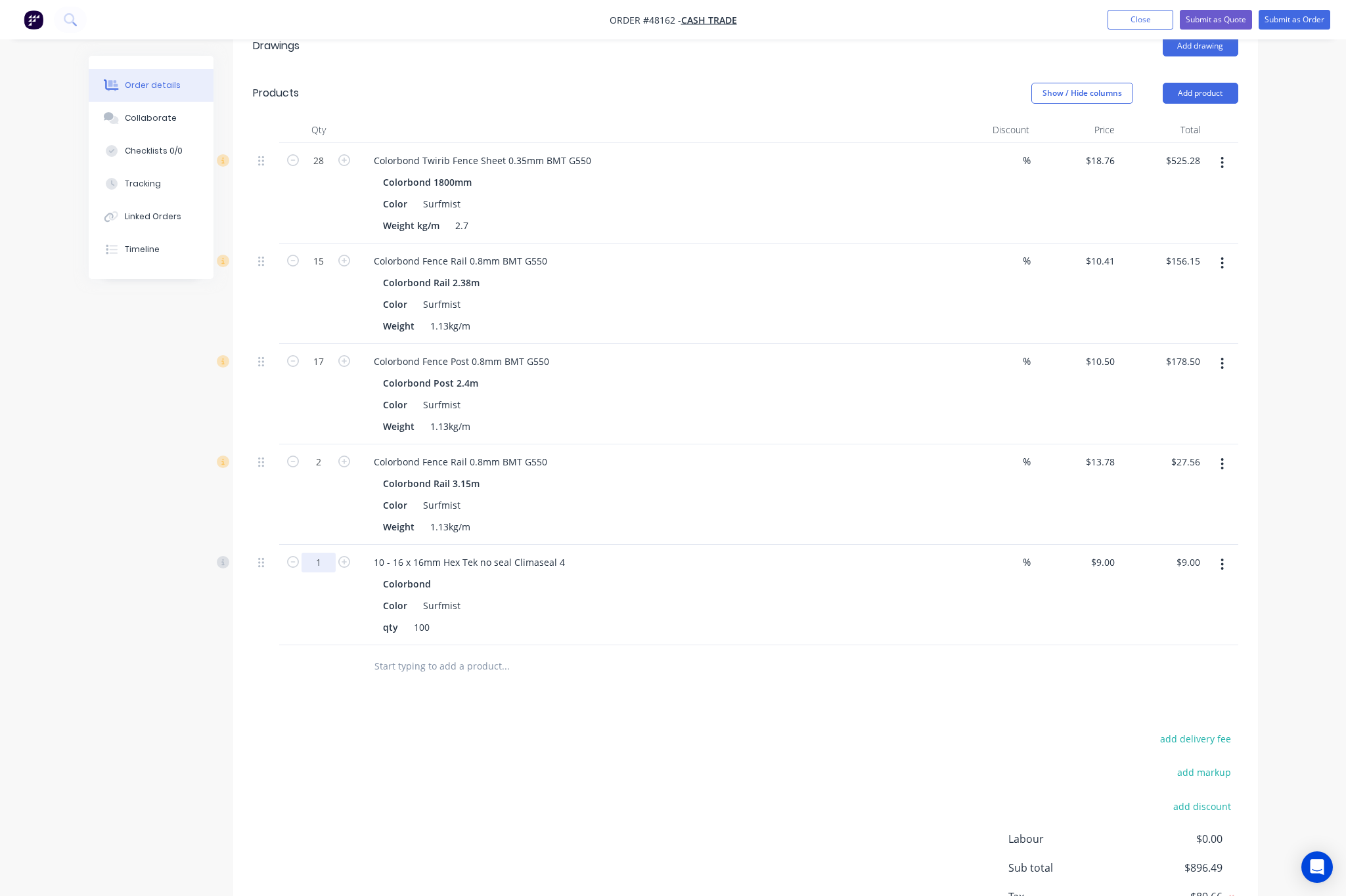
click at [324, 170] on input "1" at bounding box center [319, 160] width 34 height 20
type input "1.36"
type input "$12.24"
click at [647, 708] on div "Drawings Add drawing Products Show / Hide columns Add product Qty Discount Pric…" at bounding box center [745, 498] width 1025 height 952
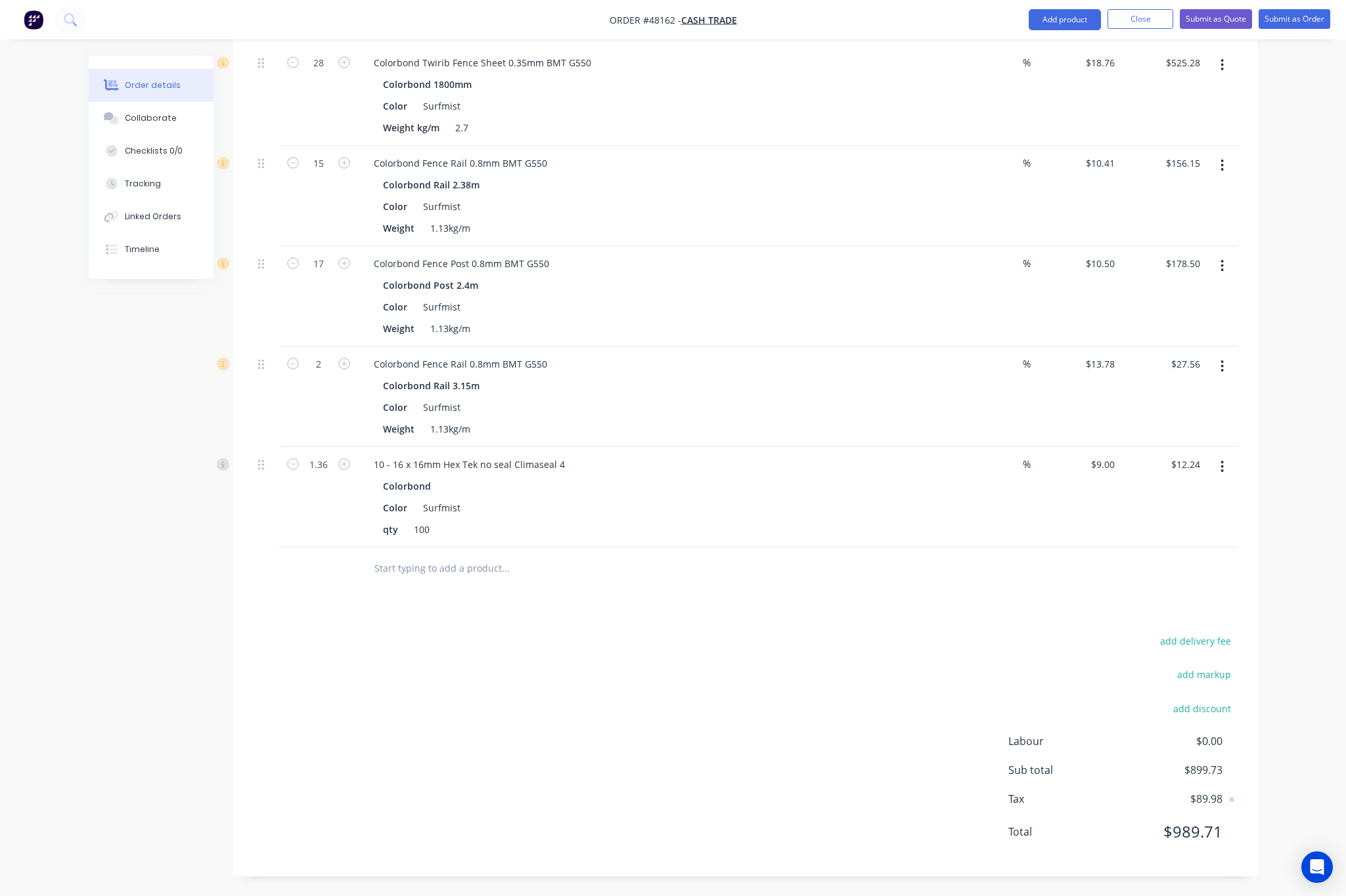
scroll to position [409, 0]
click at [1096, 468] on div "9 9" at bounding box center [1077, 497] width 86 height 100
click at [1135, 467] on div "$12.24 $12.24" at bounding box center [1163, 497] width 86 height 100
click at [1117, 460] on input "9" at bounding box center [1104, 464] width 30 height 19
drag, startPoint x: 1114, startPoint y: 460, endPoint x: 1196, endPoint y: 521, distance: 102.2
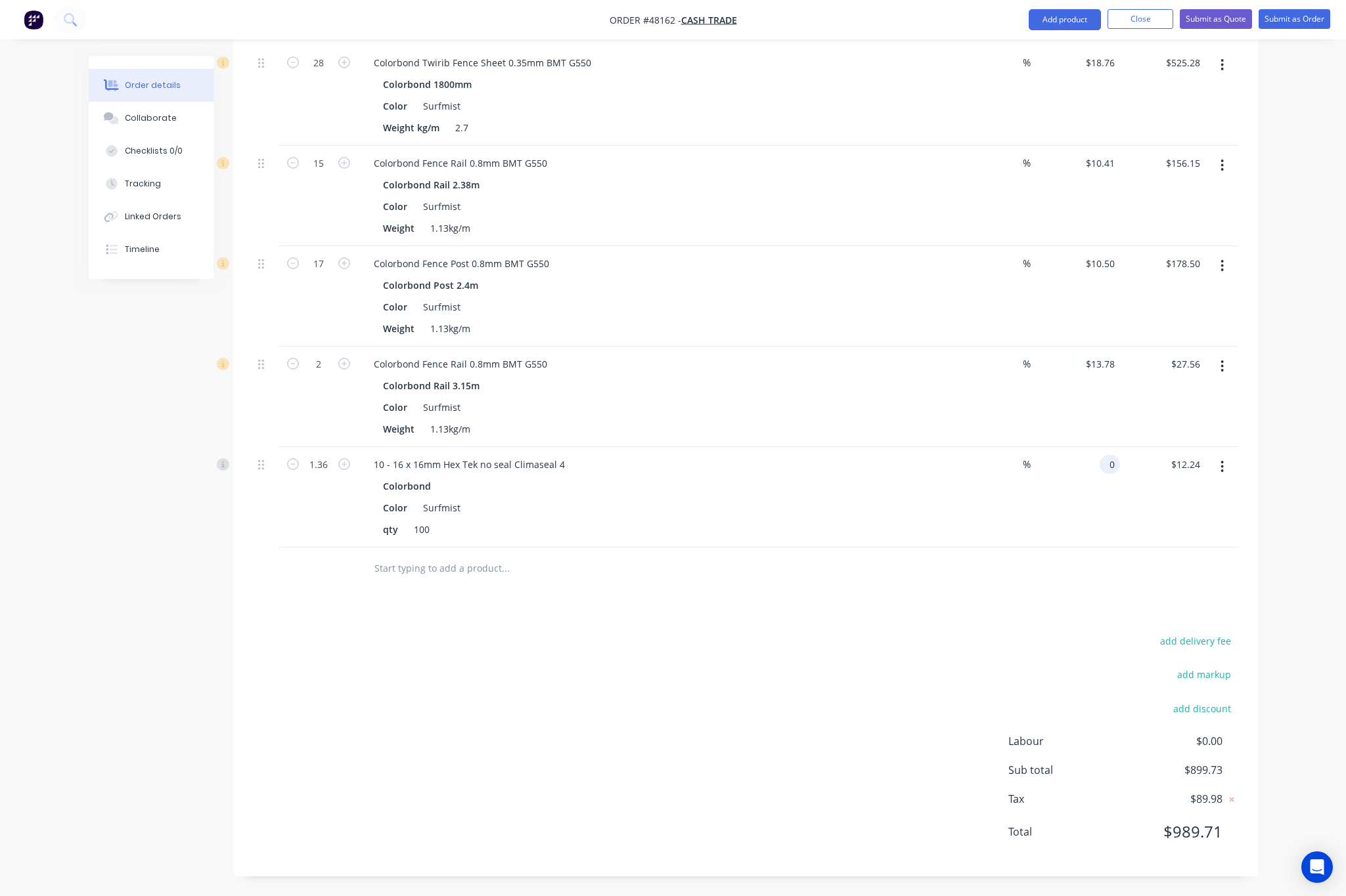
click at [1113, 460] on input "0" at bounding box center [1112, 464] width 15 height 19
type input "$0.00"
click at [1164, 524] on div "$0.00 $12.24" at bounding box center [1163, 497] width 86 height 100
click at [1197, 702] on button "add discount" at bounding box center [1202, 708] width 72 height 18
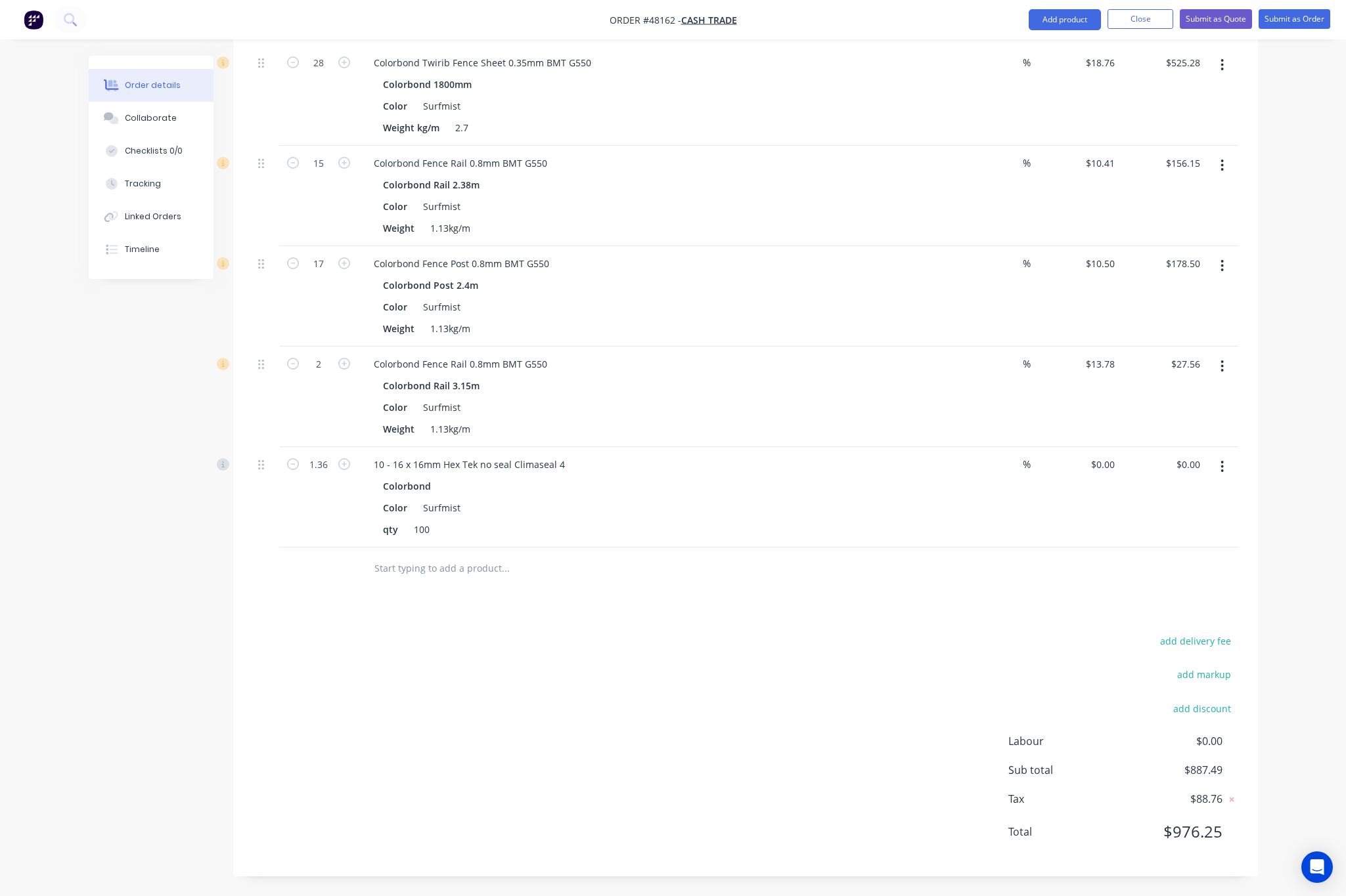
scroll to position [404, 0]
click at [1190, 713] on input at bounding box center [1187, 713] width 59 height 20
type input "5%"
click input "submit" at bounding box center [0, 0] width 0 height 0
click at [804, 658] on div "add delivery fee add markup Discount name (Optional) 5.00% 5.00% 0% add discoun…" at bounding box center [745, 761] width 985 height 254
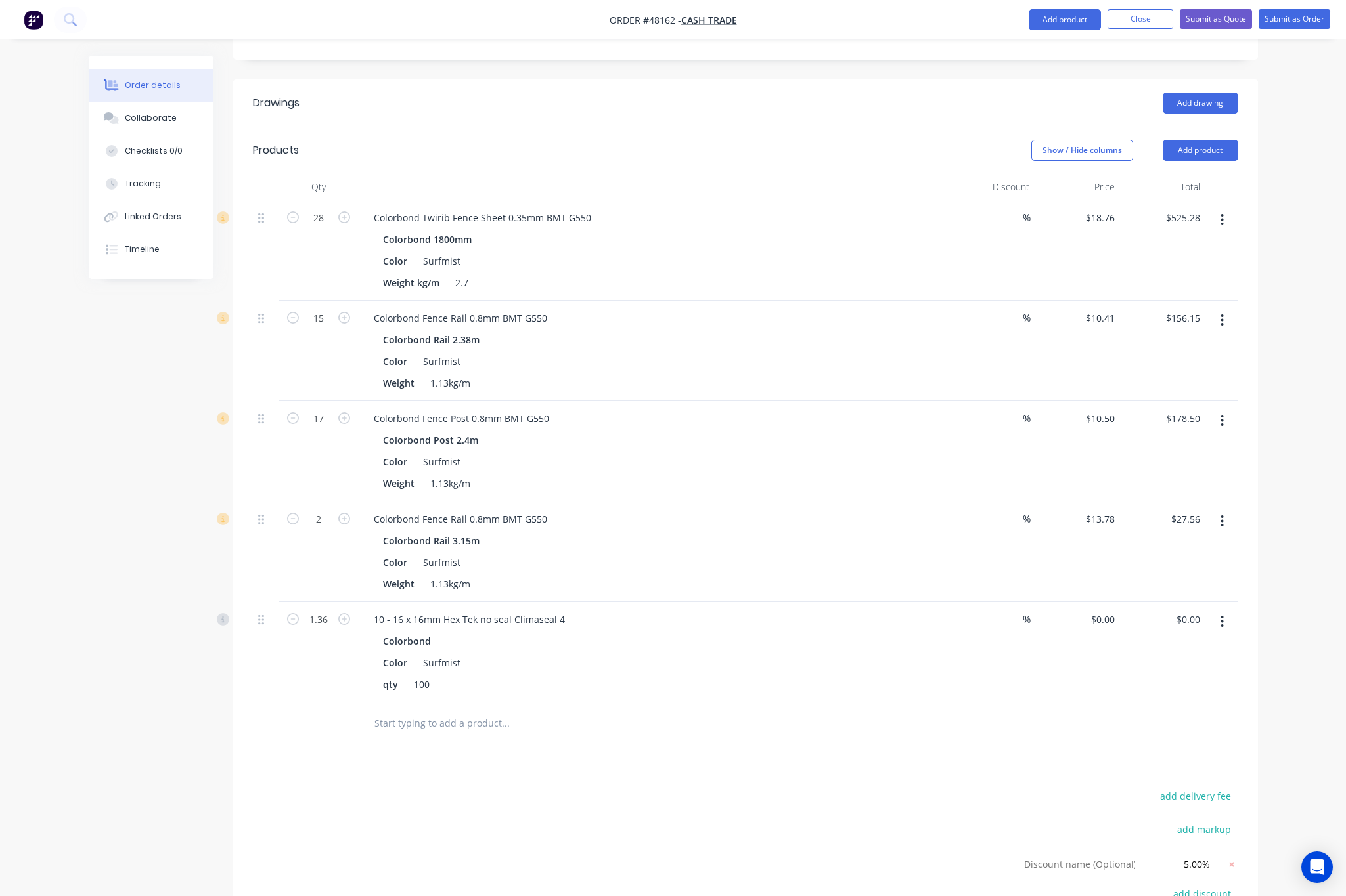
scroll to position [0, 0]
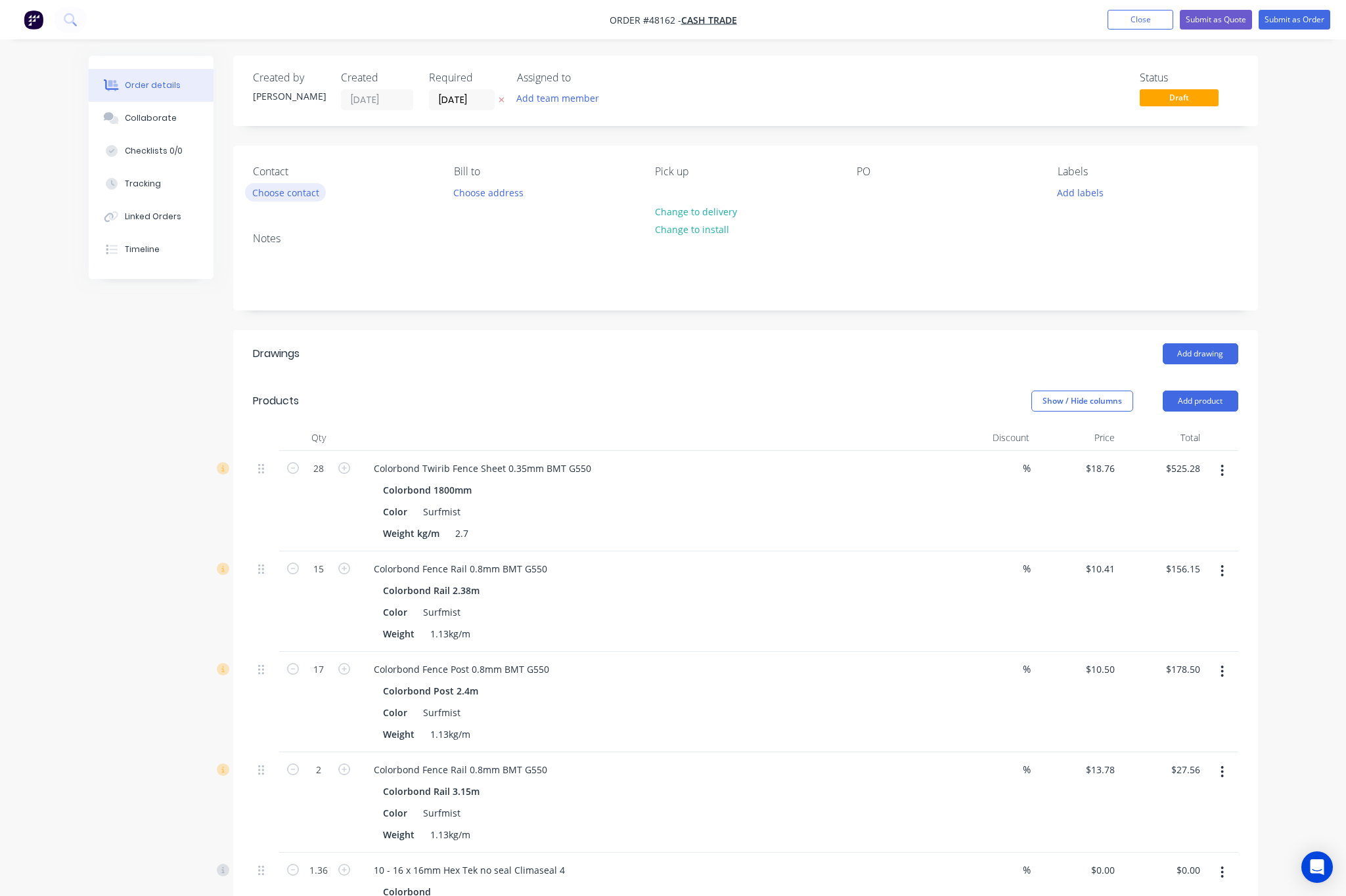
click at [302, 192] on button "Choose contact" at bounding box center [285, 192] width 81 height 18
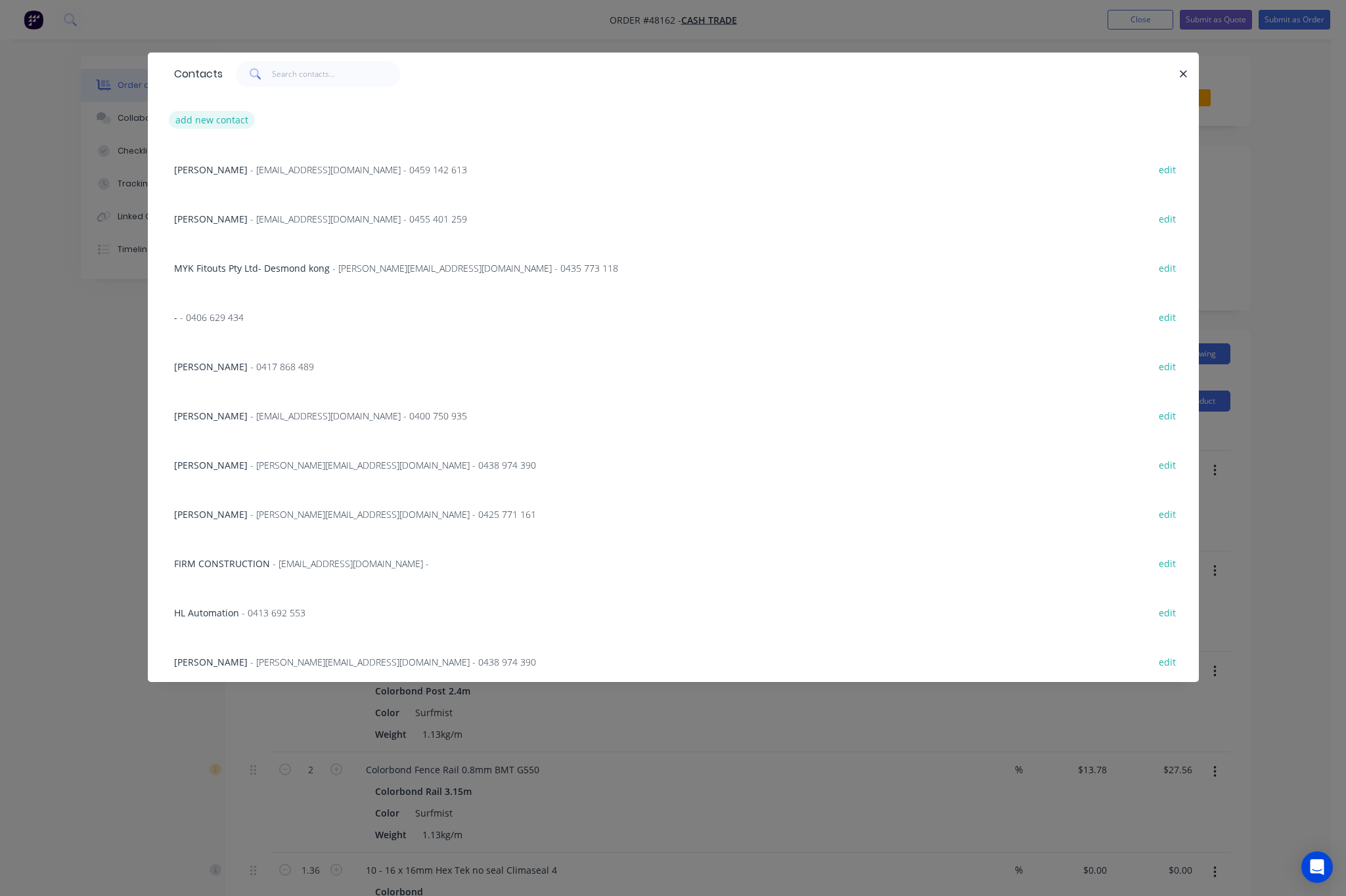
click at [218, 120] on button "add new contact" at bounding box center [212, 120] width 87 height 18
select select "AU"
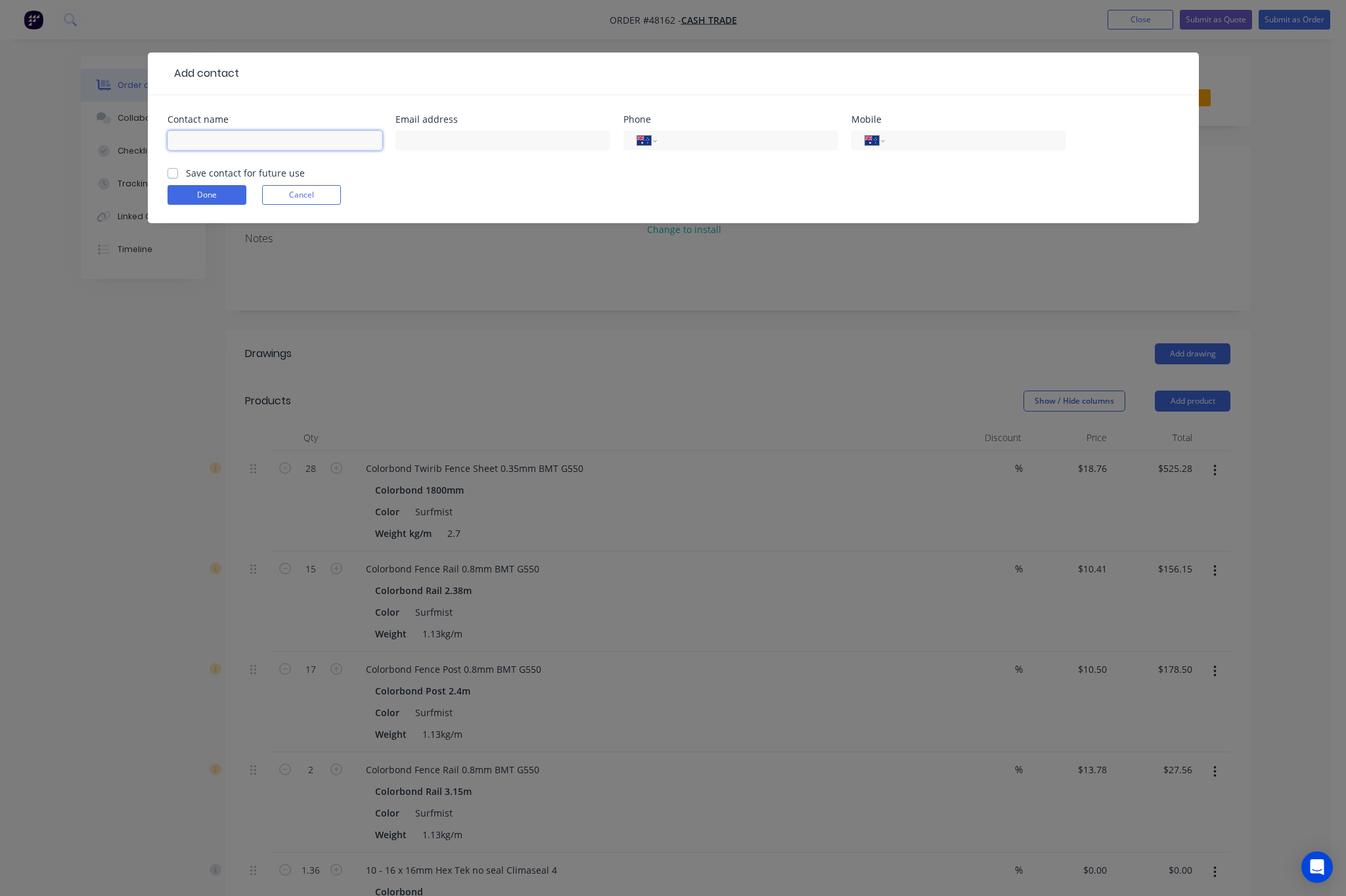
click at [306, 136] on input "text" at bounding box center [274, 140] width 215 height 20
drag, startPoint x: 916, startPoint y: 145, endPoint x: 847, endPoint y: 144, distance: 69.0
click at [916, 145] on input "tel" at bounding box center [972, 141] width 158 height 15
click at [176, 142] on input "clement" at bounding box center [274, 140] width 215 height 20
type input "Clement"
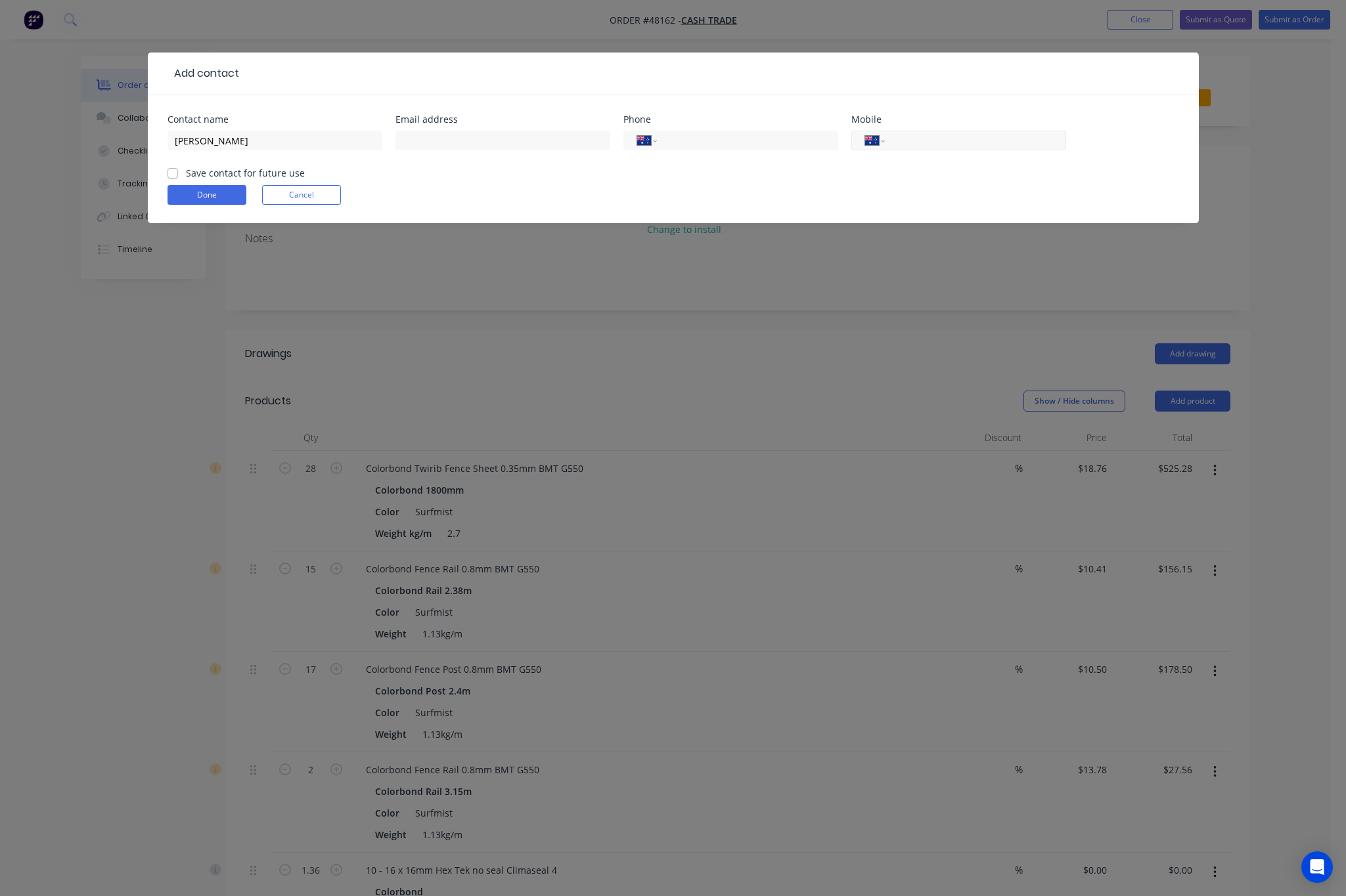
click at [936, 136] on input "tel" at bounding box center [972, 141] width 158 height 15
type input "0420 667 916"
click at [190, 191] on button "Done" at bounding box center [206, 194] width 79 height 20
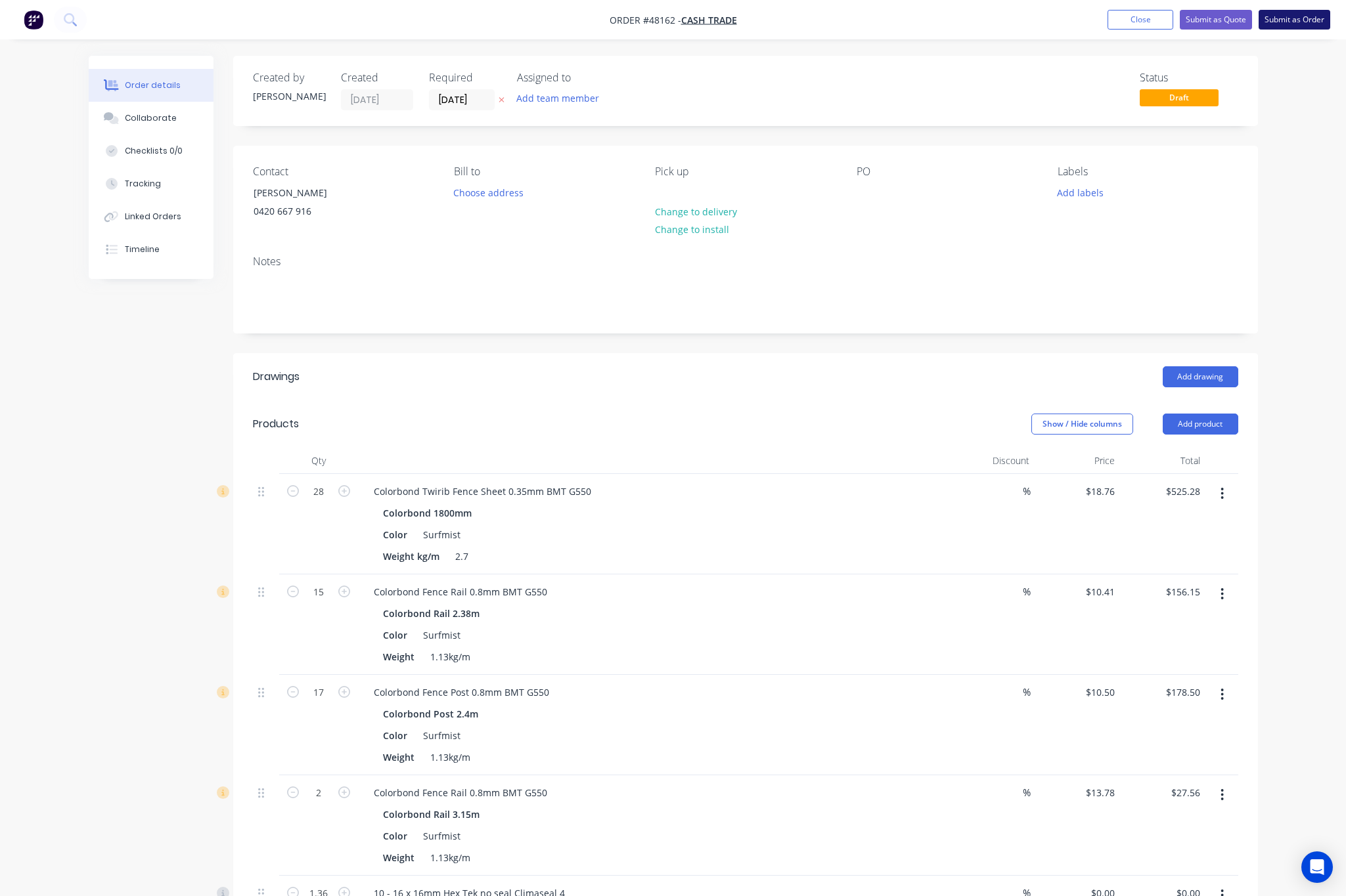
click at [1291, 15] on button "Submit as Order" at bounding box center [1295, 19] width 72 height 20
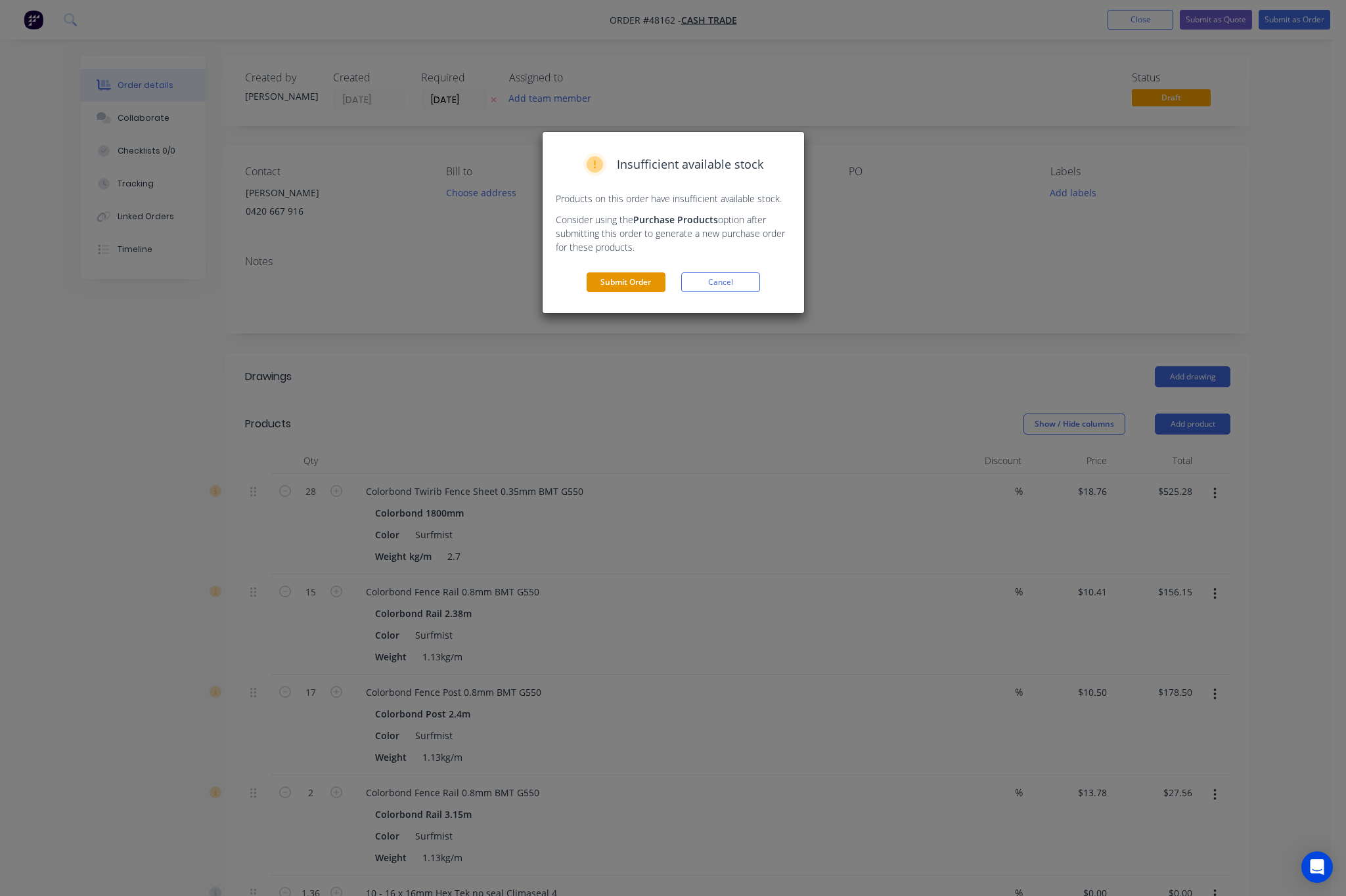
click at [619, 285] on button "Submit Order" at bounding box center [626, 282] width 79 height 20
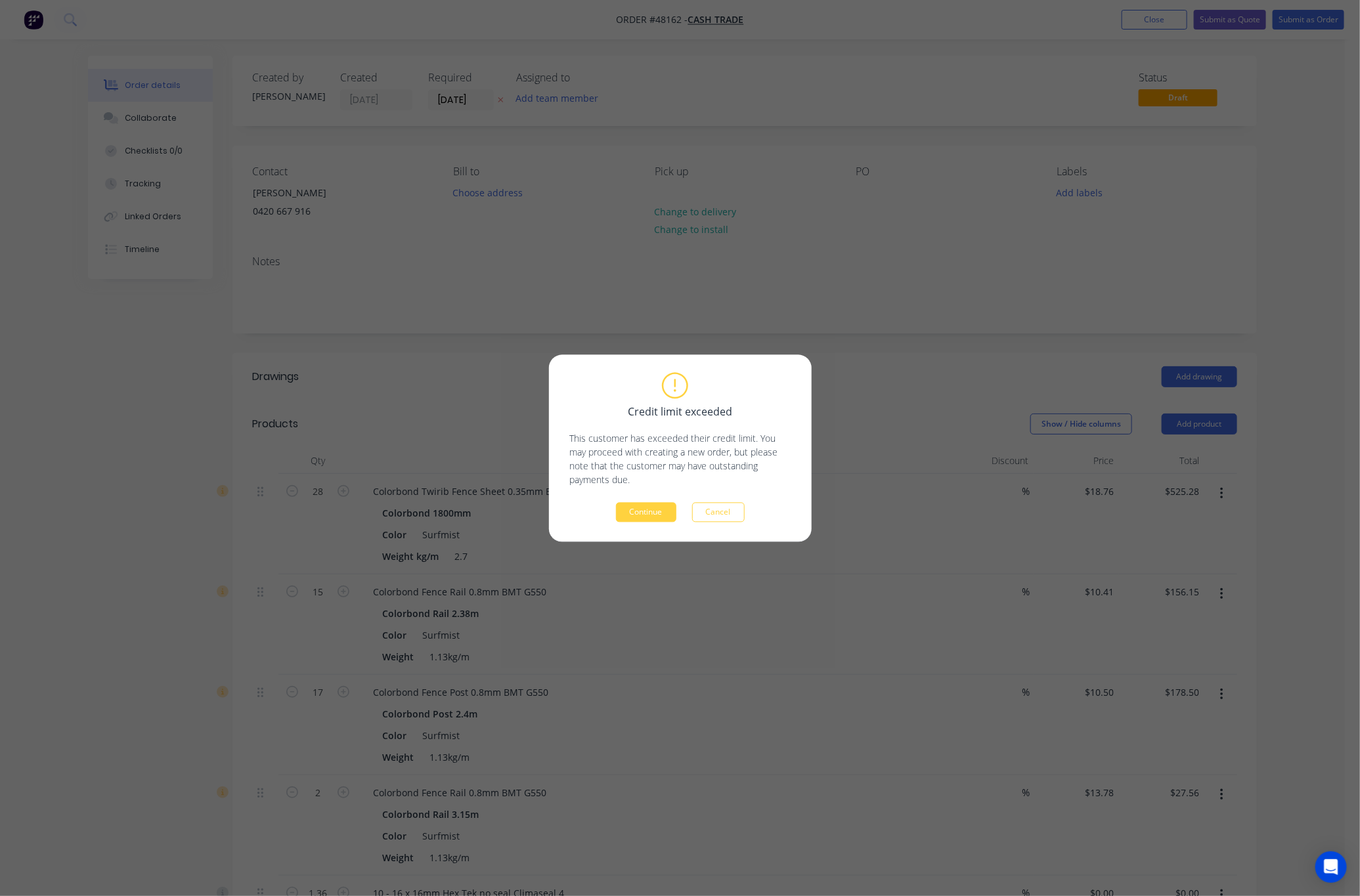
click at [634, 496] on div "Credit limit exceeded This customer has exceeded their credit limit. You may pr…" at bounding box center [680, 448] width 221 height 147
click at [641, 509] on button "Continue" at bounding box center [646, 511] width 61 height 20
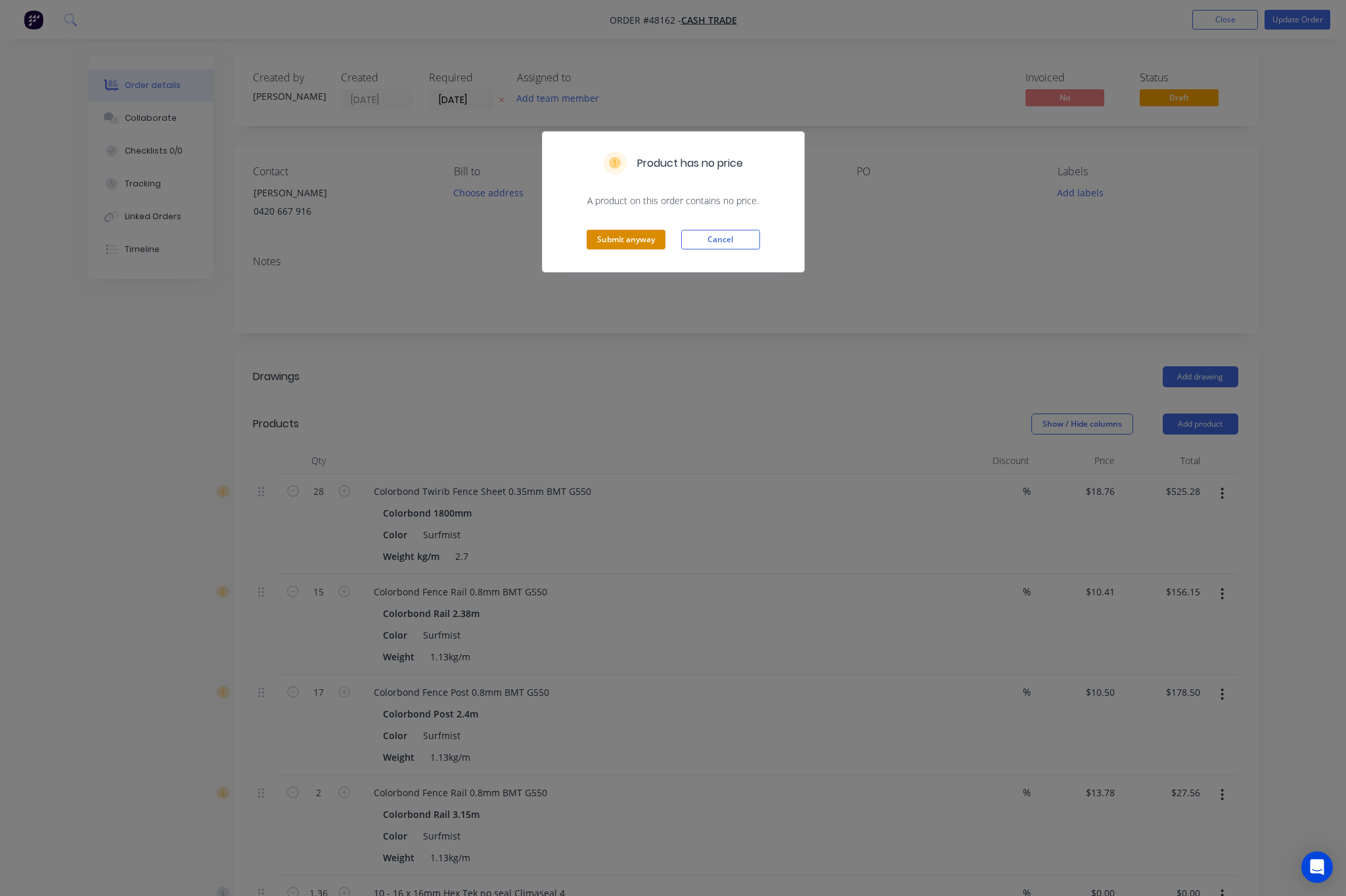
click at [634, 241] on button "Submit anyway" at bounding box center [626, 239] width 79 height 20
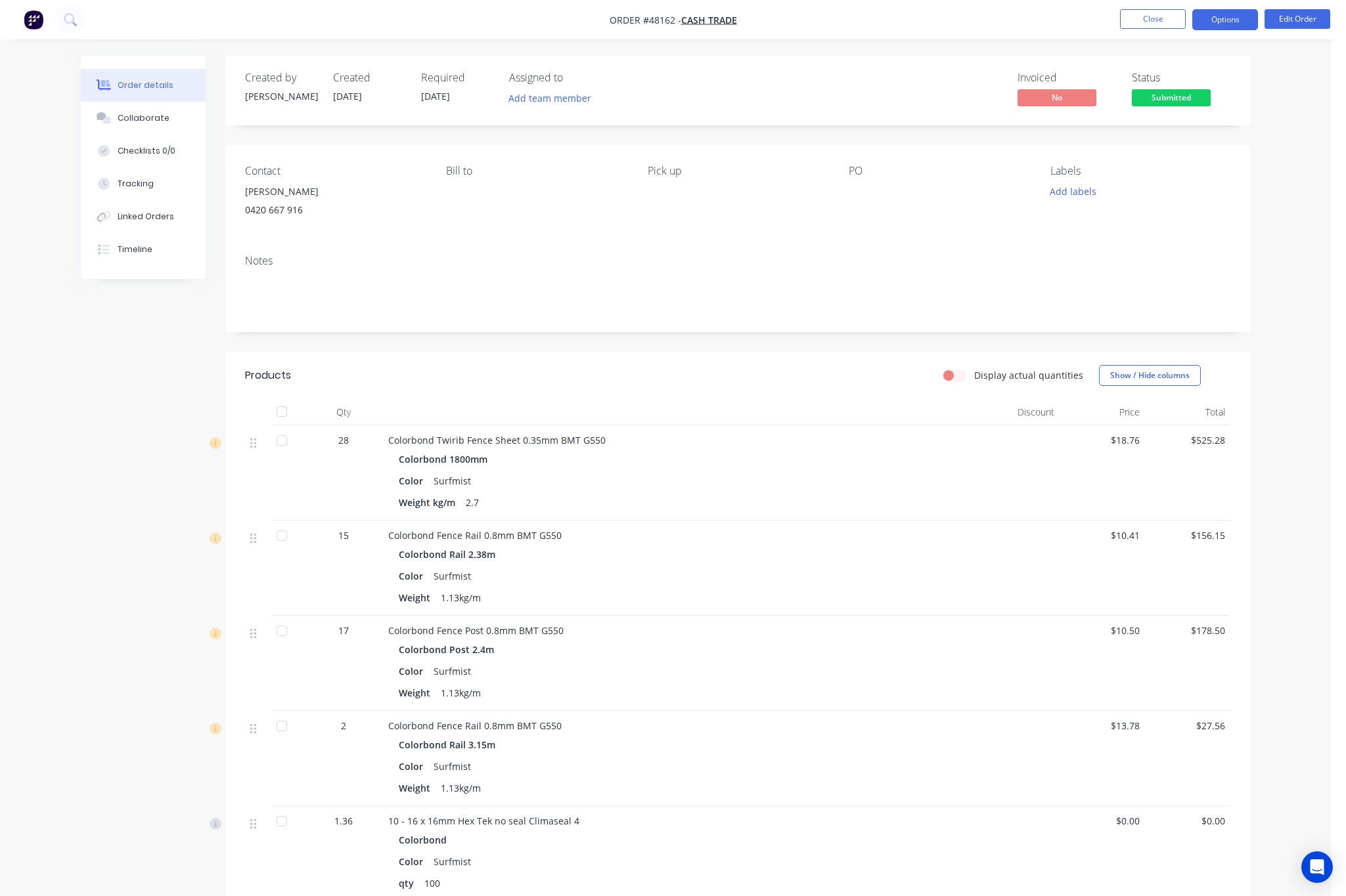
click at [1224, 15] on button "Options" at bounding box center [1224, 20] width 66 height 21
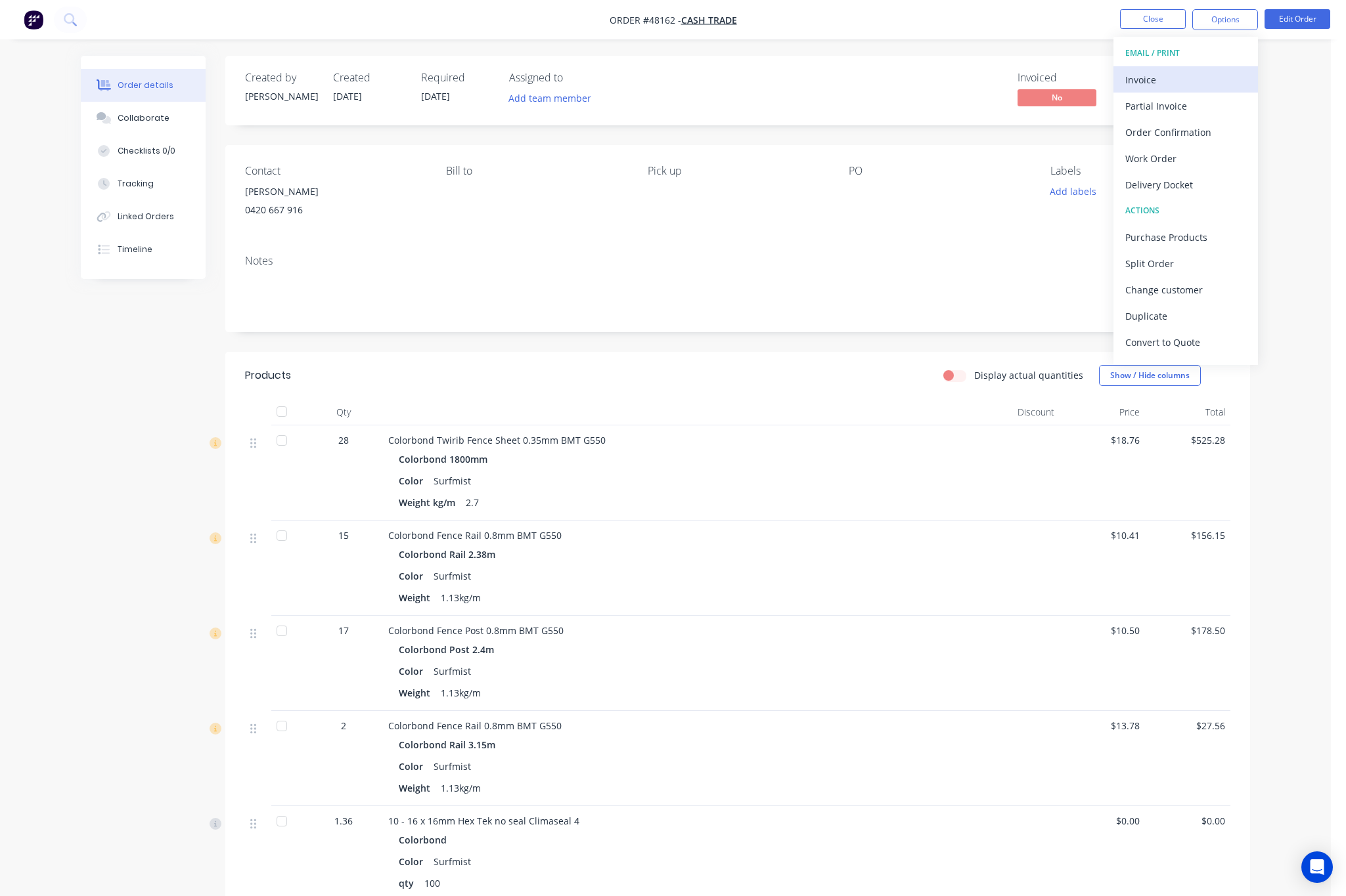
click at [1191, 66] on button "Invoice" at bounding box center [1185, 79] width 145 height 27
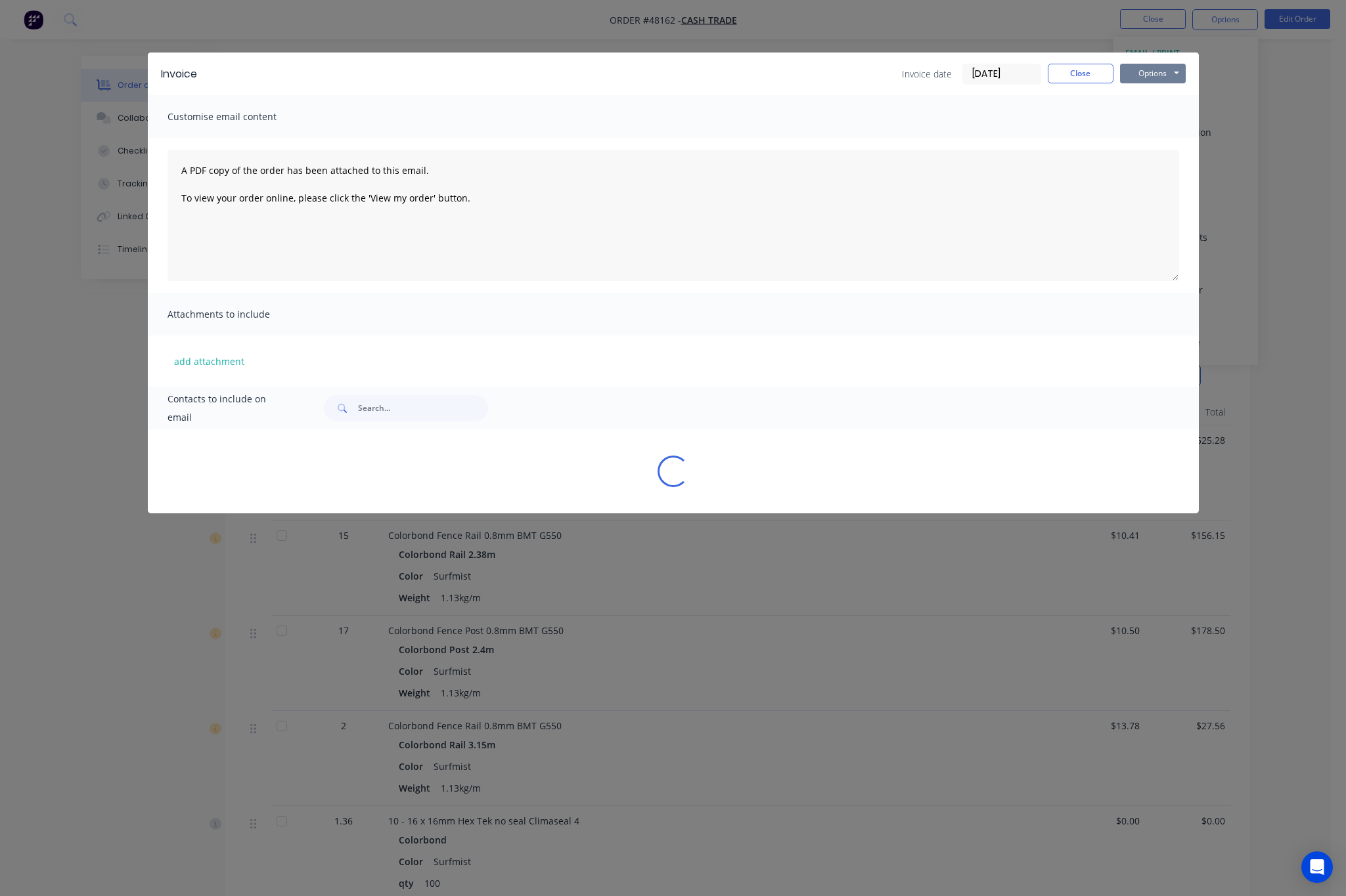
click at [1137, 65] on button "Options" at bounding box center [1152, 73] width 66 height 20
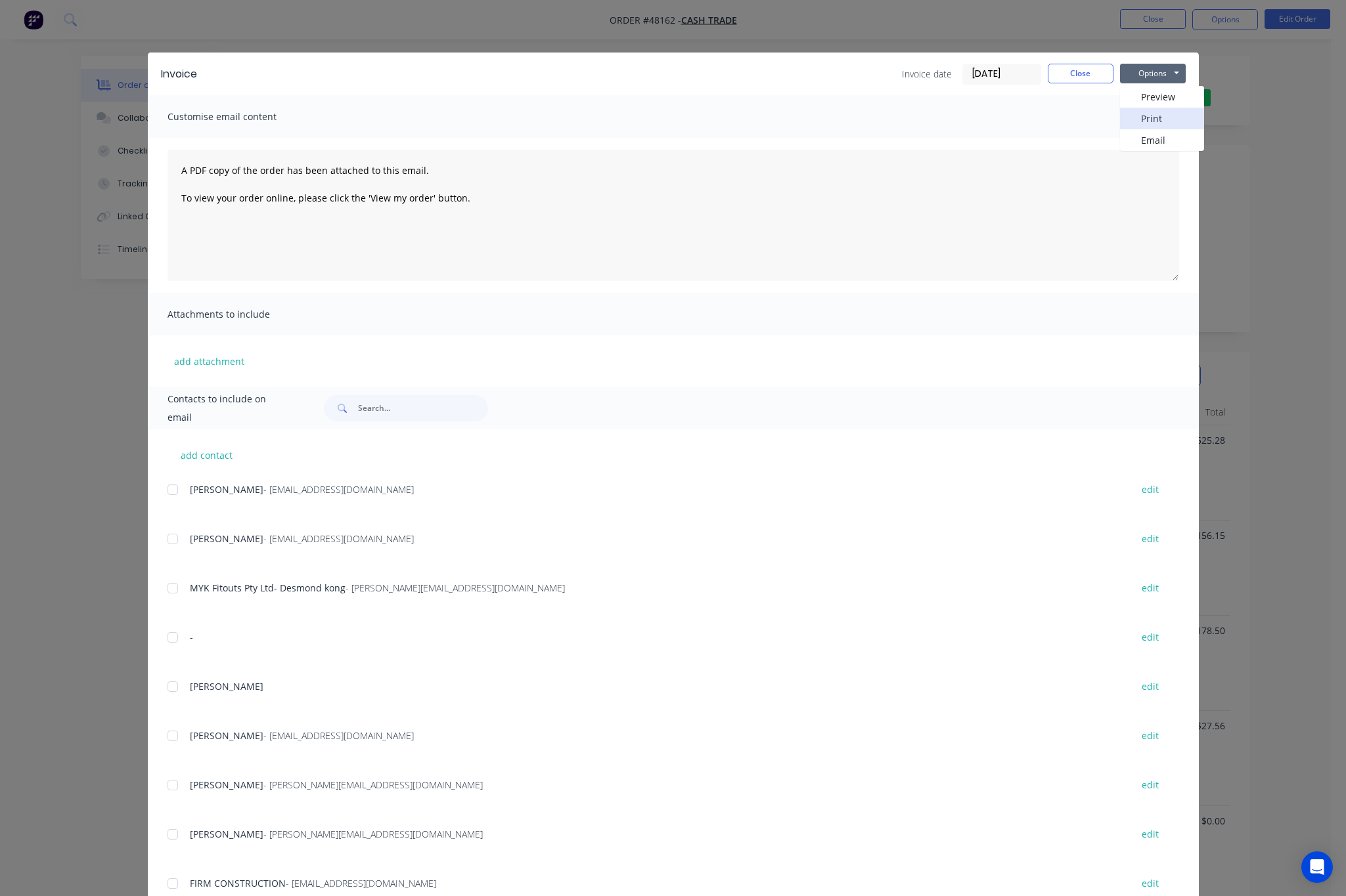
click at [1163, 122] on button "Print" at bounding box center [1162, 118] width 84 height 21
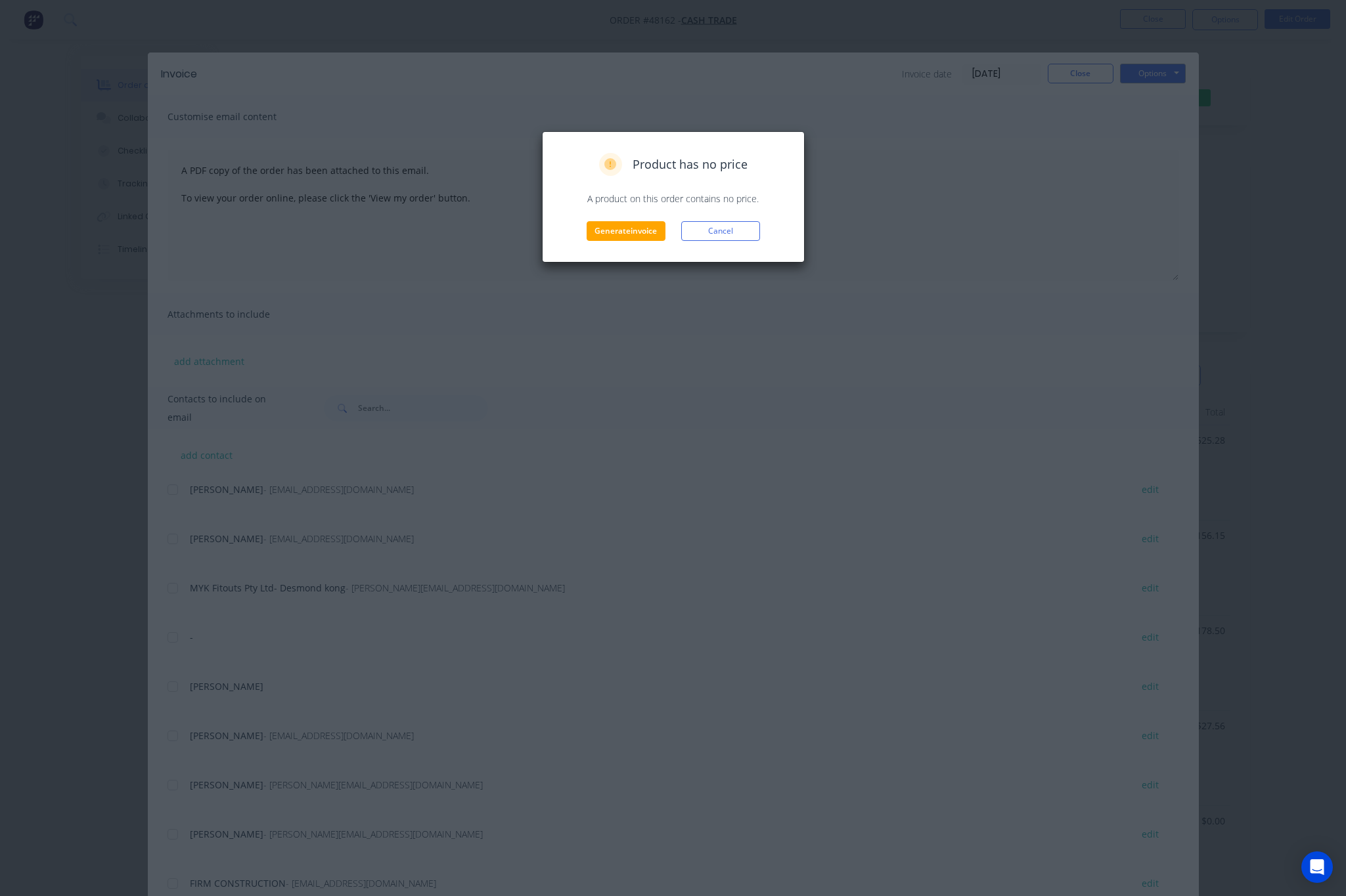
click at [611, 219] on div "Product has no price A product on this order contains no price. Generate invoic…" at bounding box center [673, 197] width 235 height 88
click at [614, 232] on button "Generate invoice" at bounding box center [626, 230] width 79 height 20
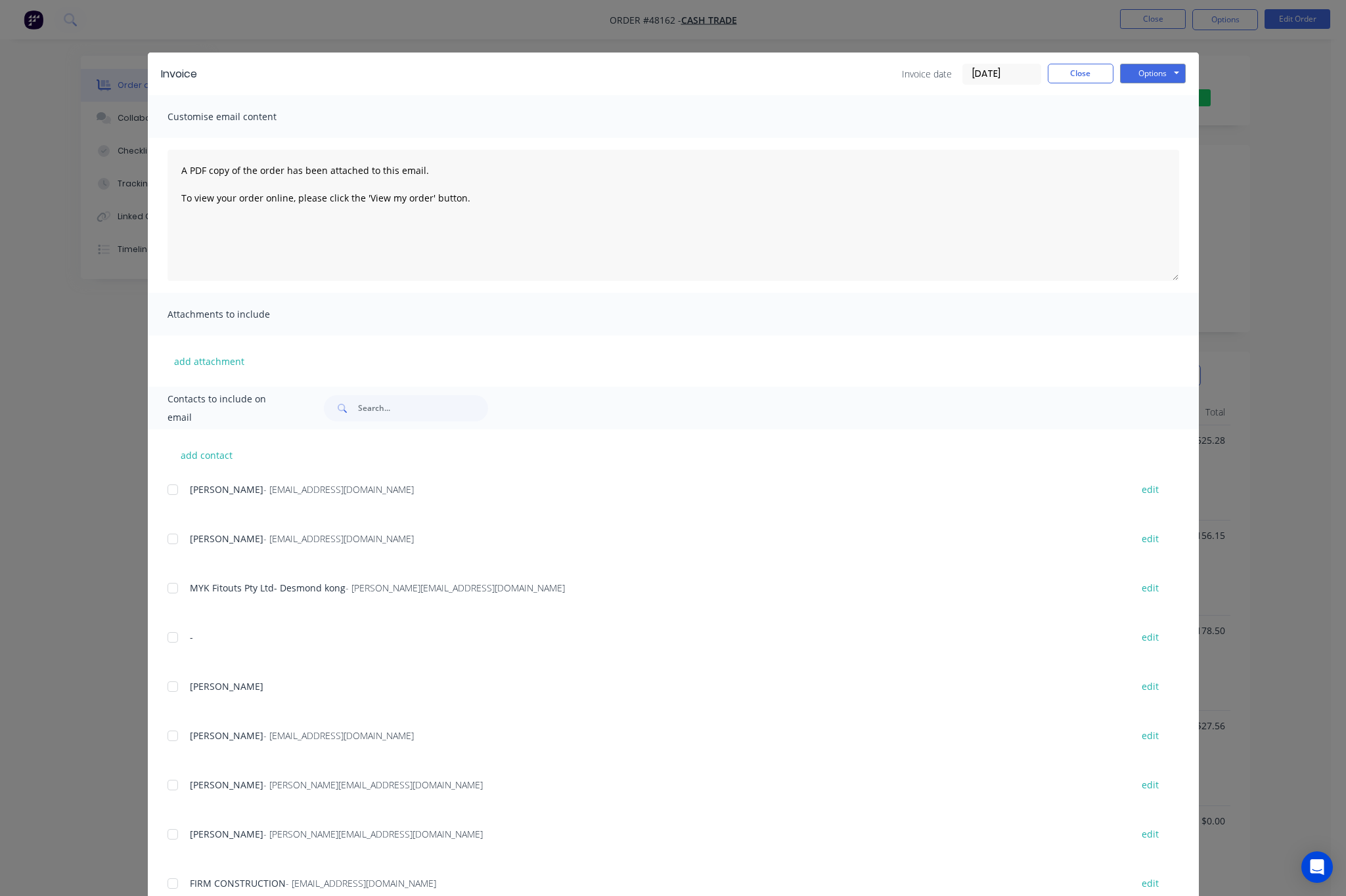
click at [1258, 150] on div "Invoice Invoice date [DATE] Close Options Preview Print Email Customise email c…" at bounding box center [673, 448] width 1346 height 896
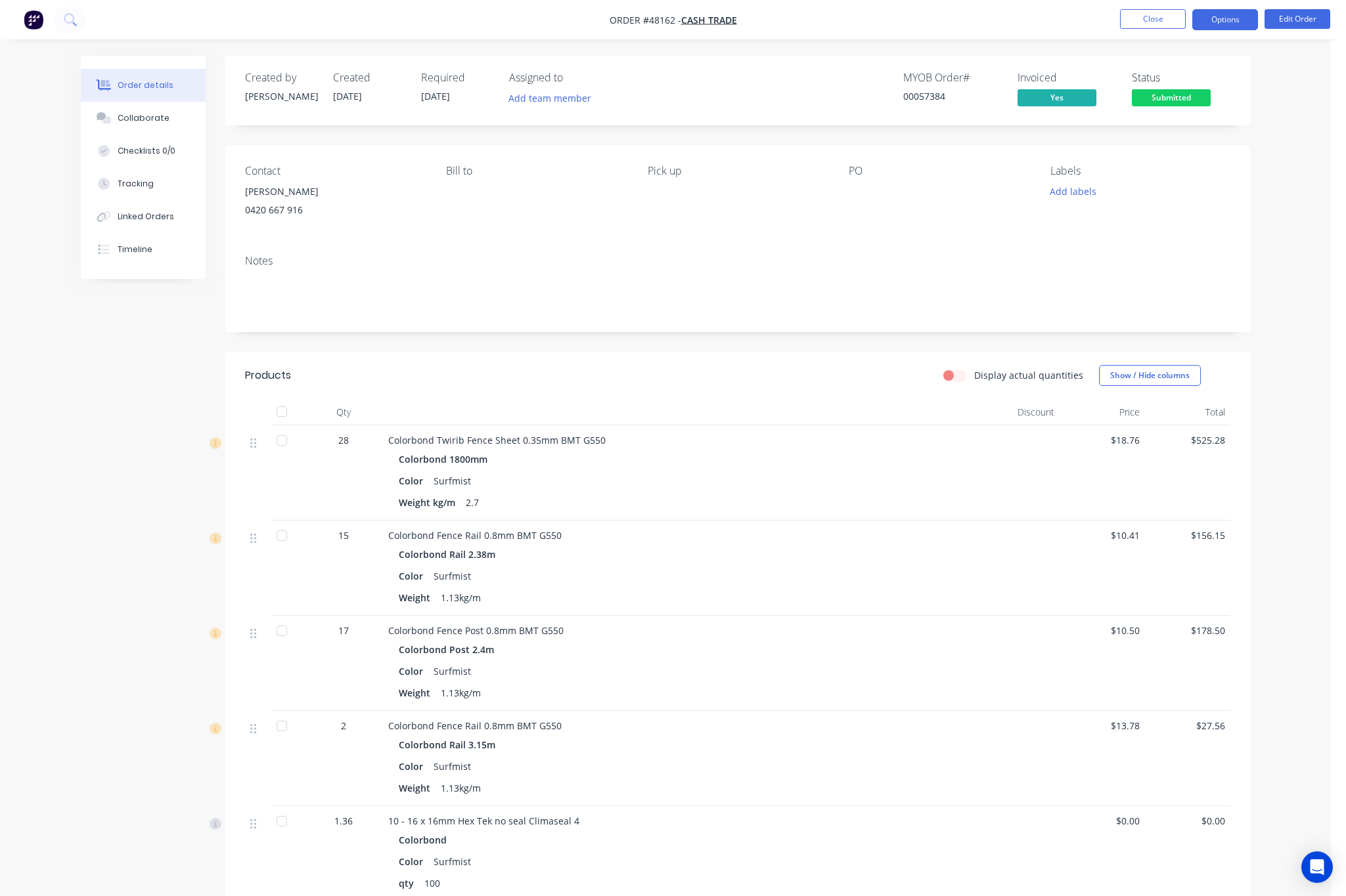
click at [1239, 10] on button "Options" at bounding box center [1224, 20] width 66 height 21
click at [1216, 184] on div "Delivery Docket" at bounding box center [1185, 185] width 121 height 19
click at [1196, 134] on div "Without pricing" at bounding box center [1185, 132] width 121 height 19
click at [835, 206] on div "Contact Clement 0420 667 916 Bill to Pick up PO Labels Add labels" at bounding box center [738, 194] width 1025 height 99
click at [1171, 88] on span at bounding box center [1171, 87] width 9 height 4
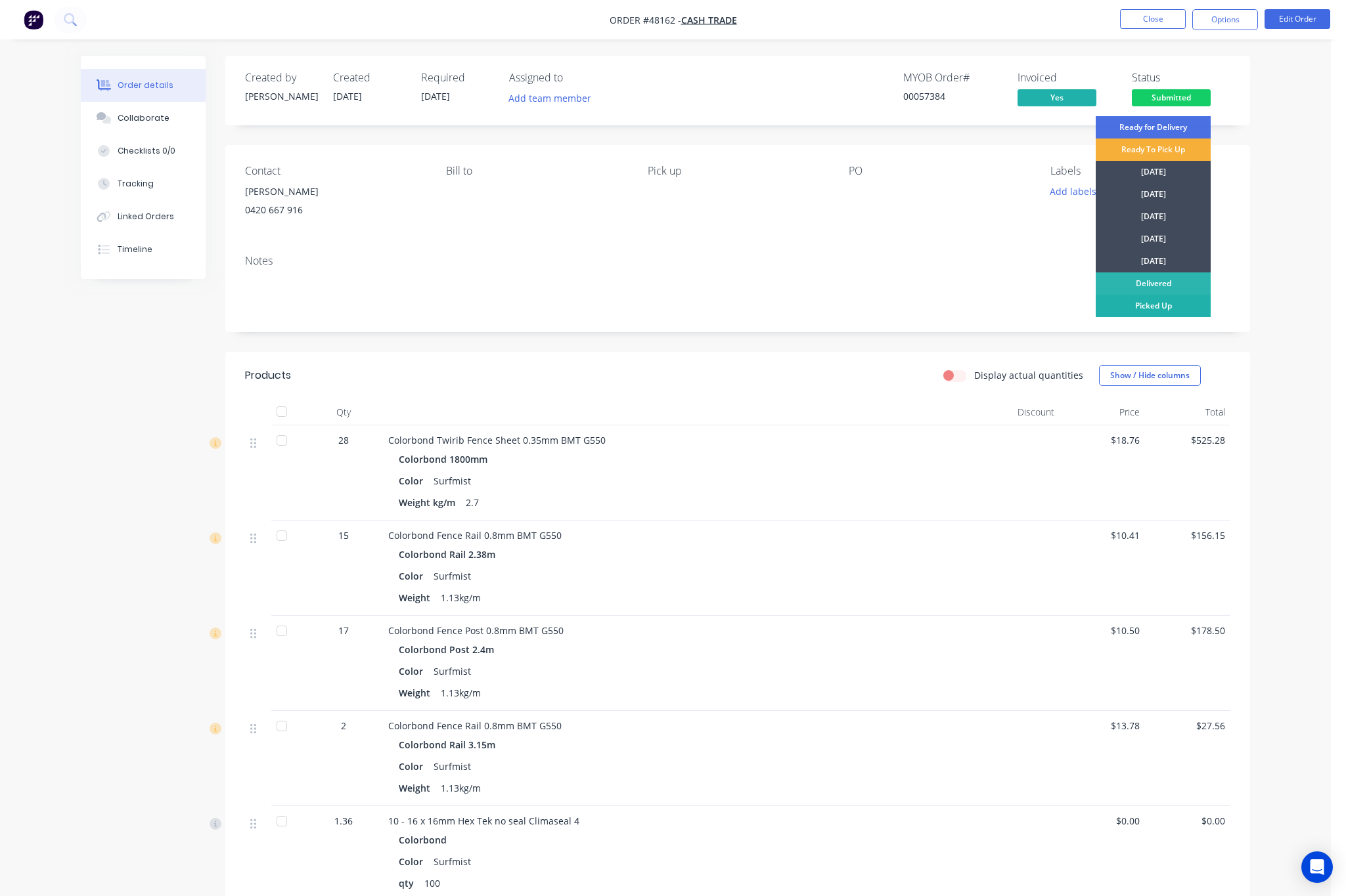
click at [1173, 308] on div "Picked Up" at bounding box center [1153, 306] width 115 height 22
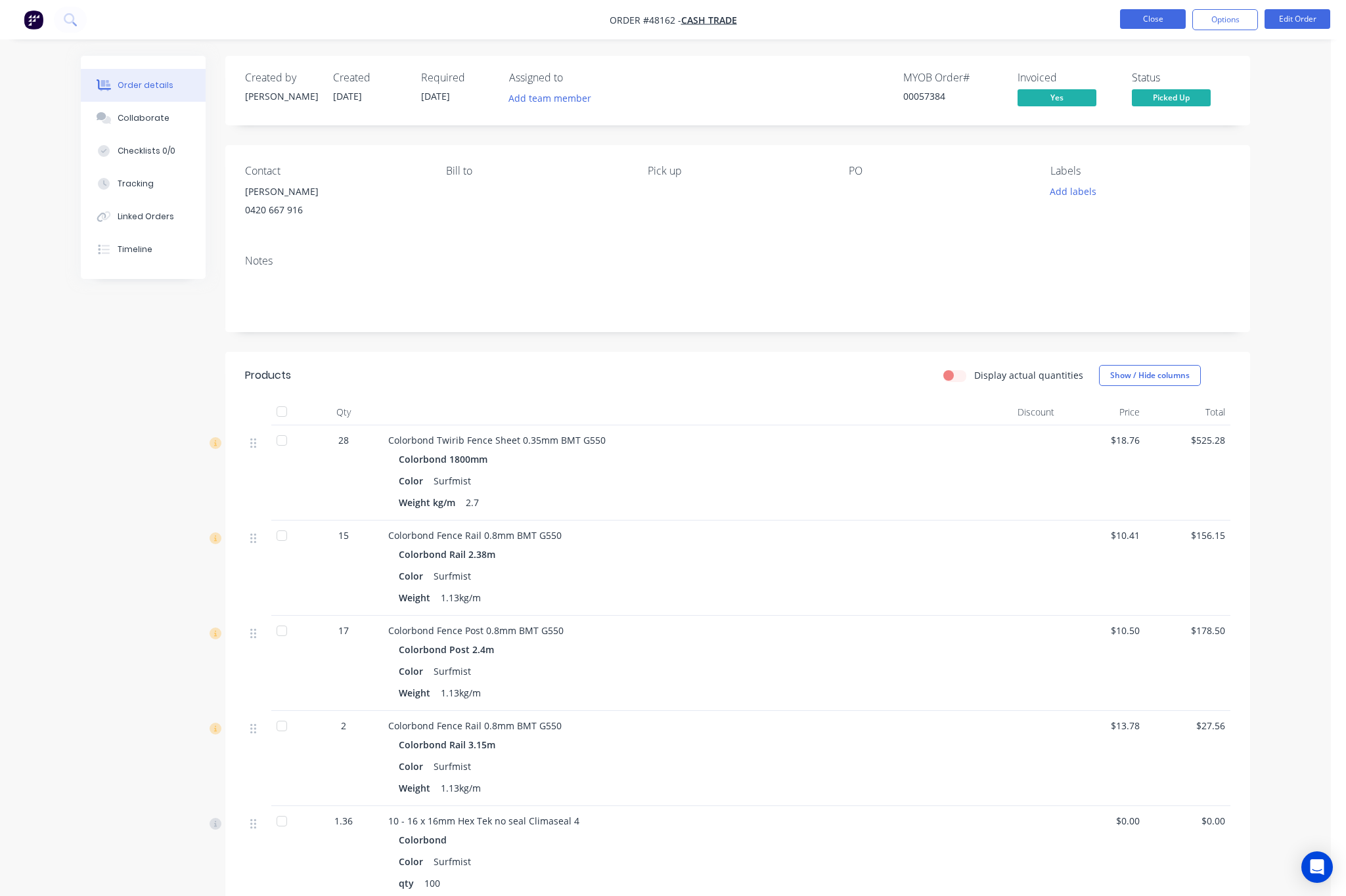
click at [1145, 21] on button "Close" at bounding box center [1152, 19] width 66 height 20
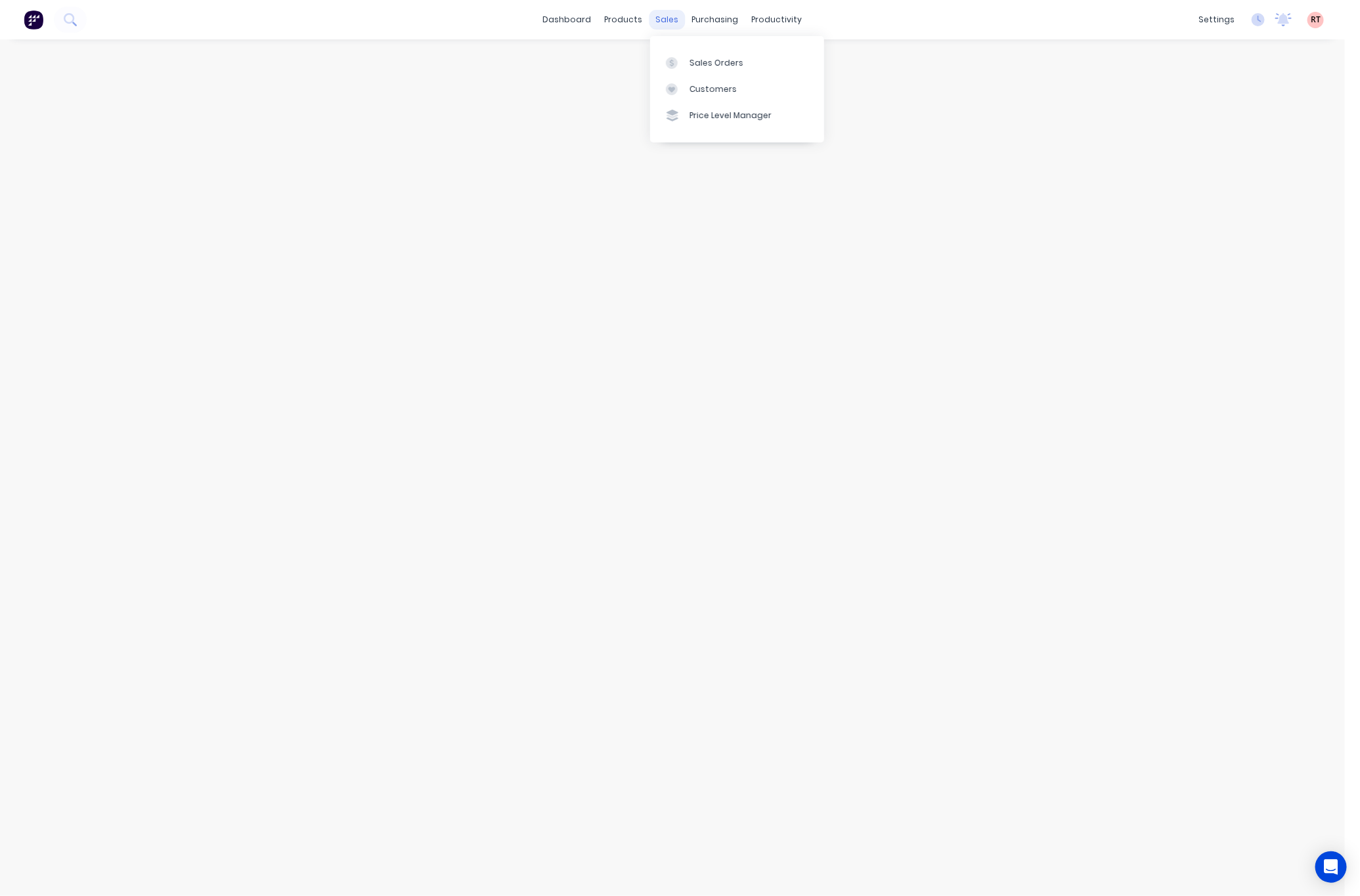
click at [668, 21] on div "sales" at bounding box center [668, 19] width 36 height 20
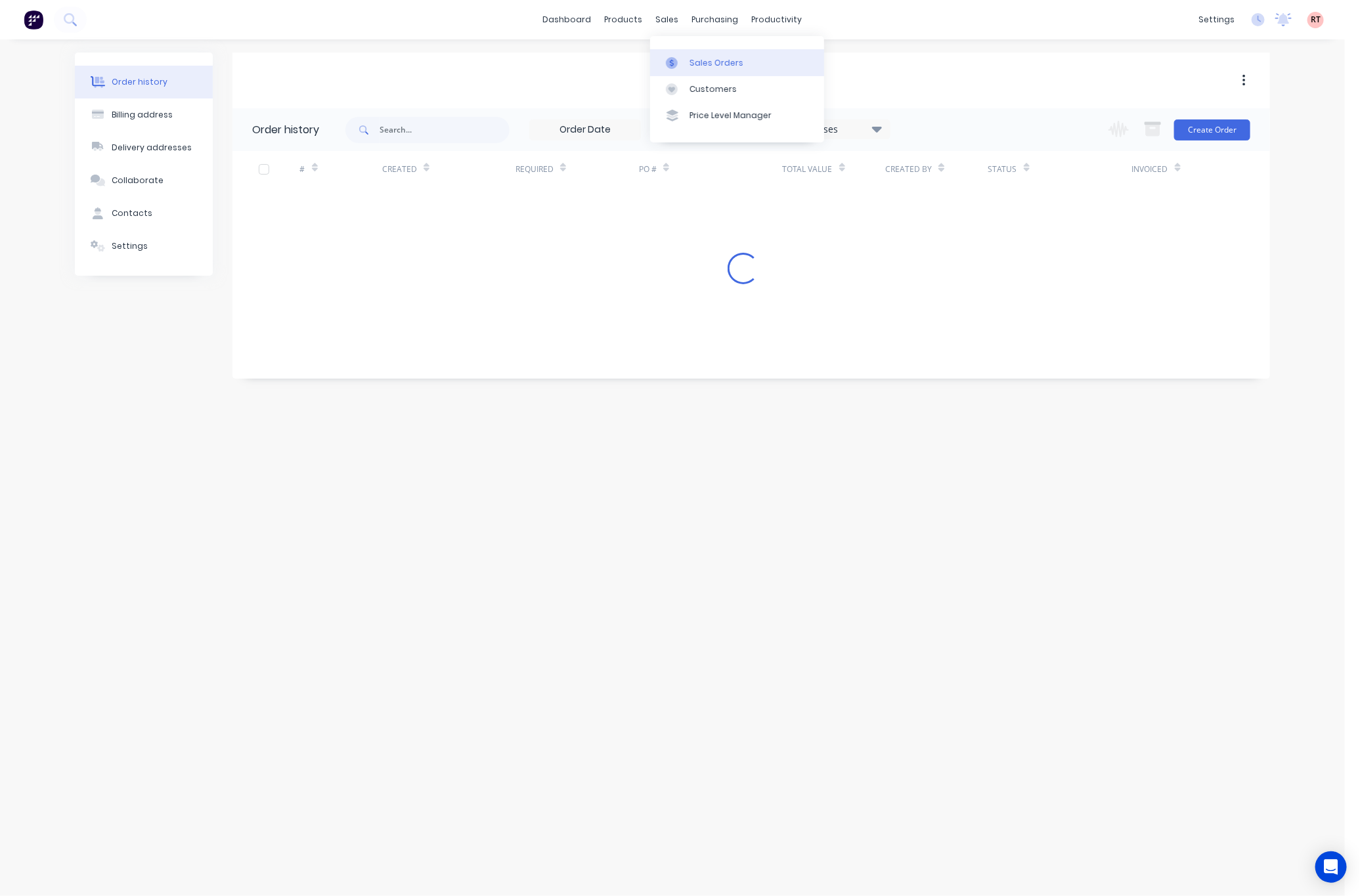
click at [718, 57] on div "Sales Orders" at bounding box center [716, 63] width 54 height 12
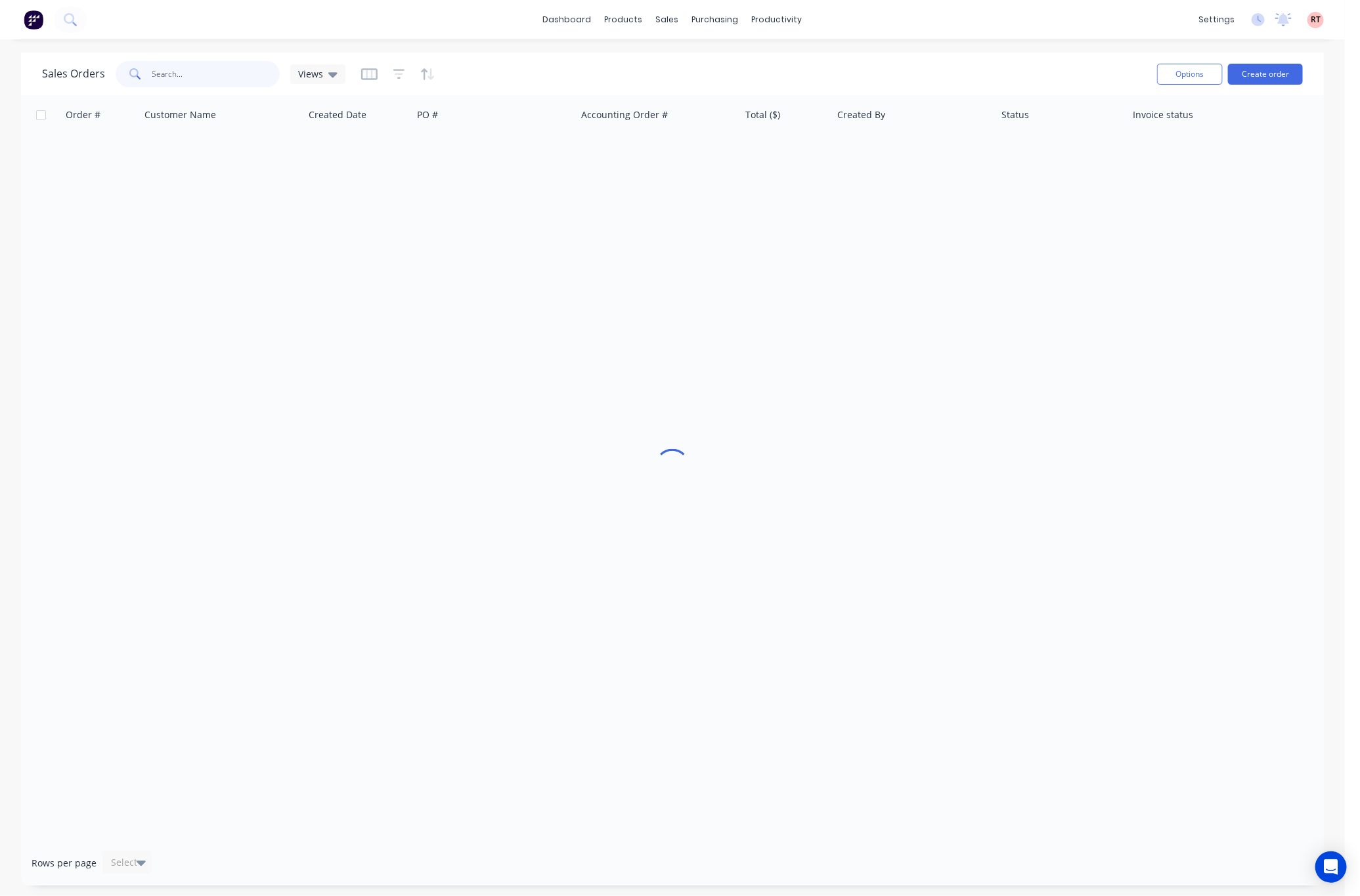
drag, startPoint x: 219, startPoint y: 80, endPoint x: 184, endPoint y: 79, distance: 35.0
click at [193, 79] on input "text" at bounding box center [216, 74] width 128 height 27
click at [185, 73] on input "text" at bounding box center [216, 74] width 128 height 27
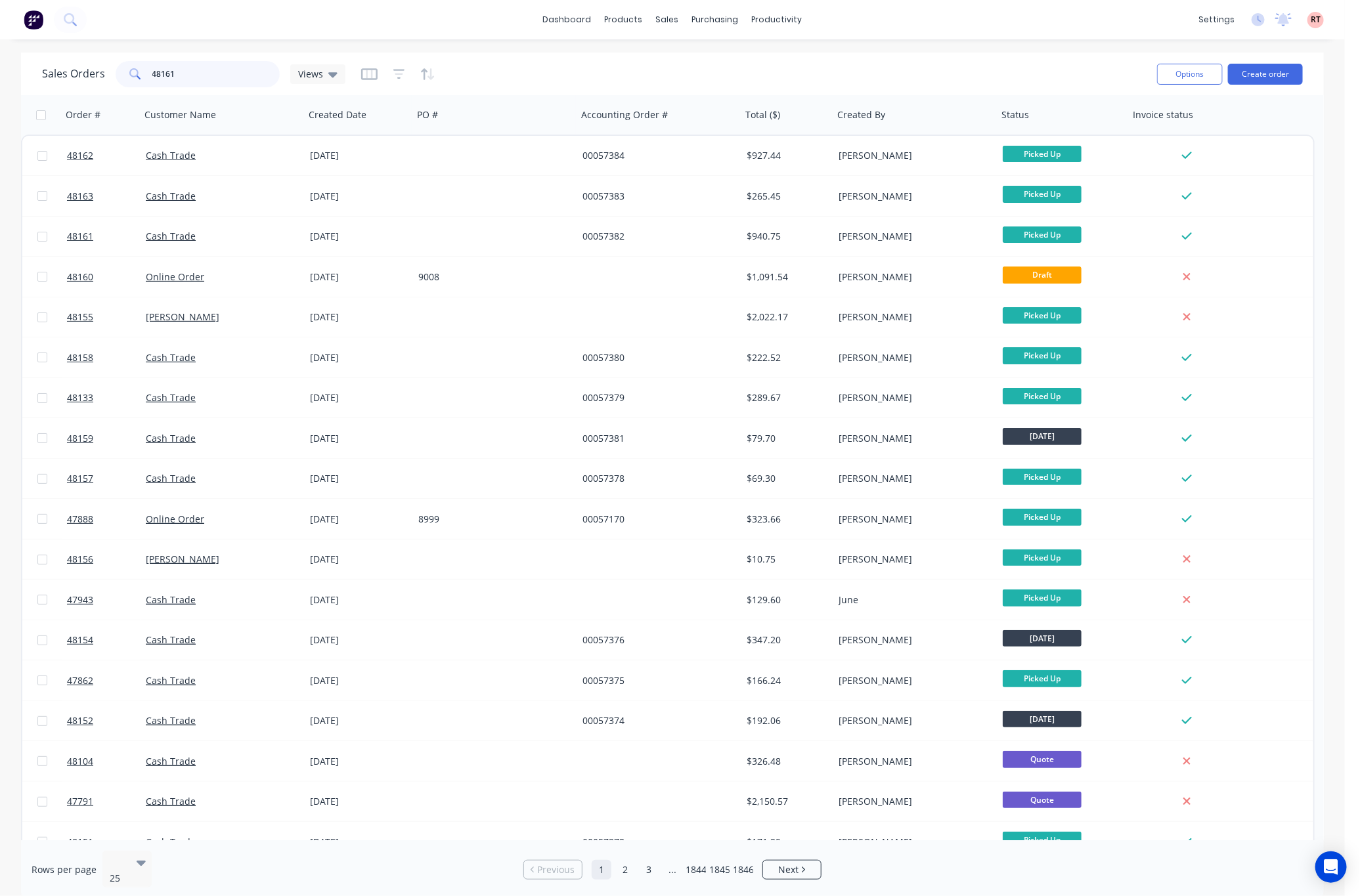
type input "48161"
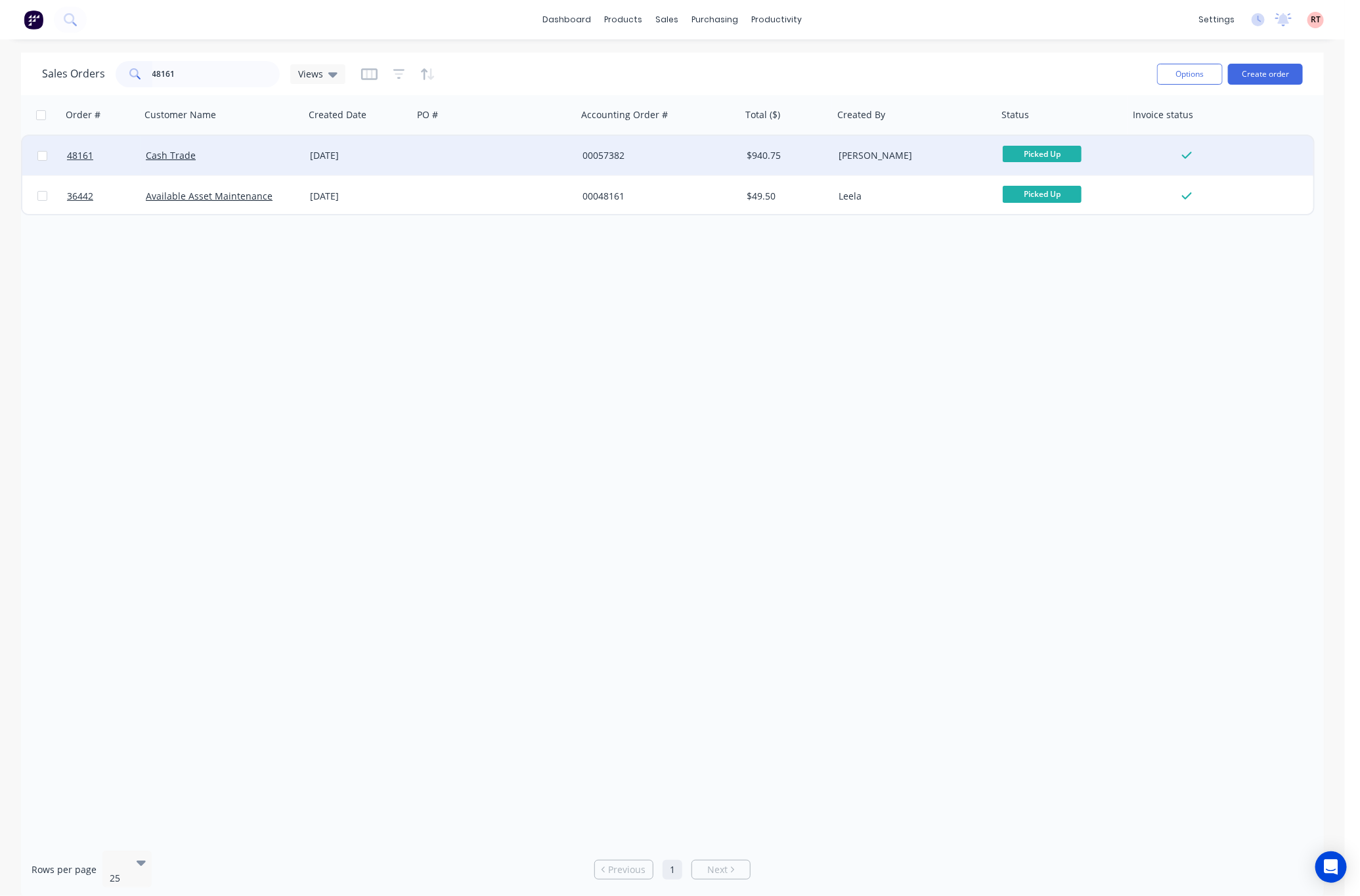
click at [595, 162] on div "00057382" at bounding box center [656, 155] width 146 height 13
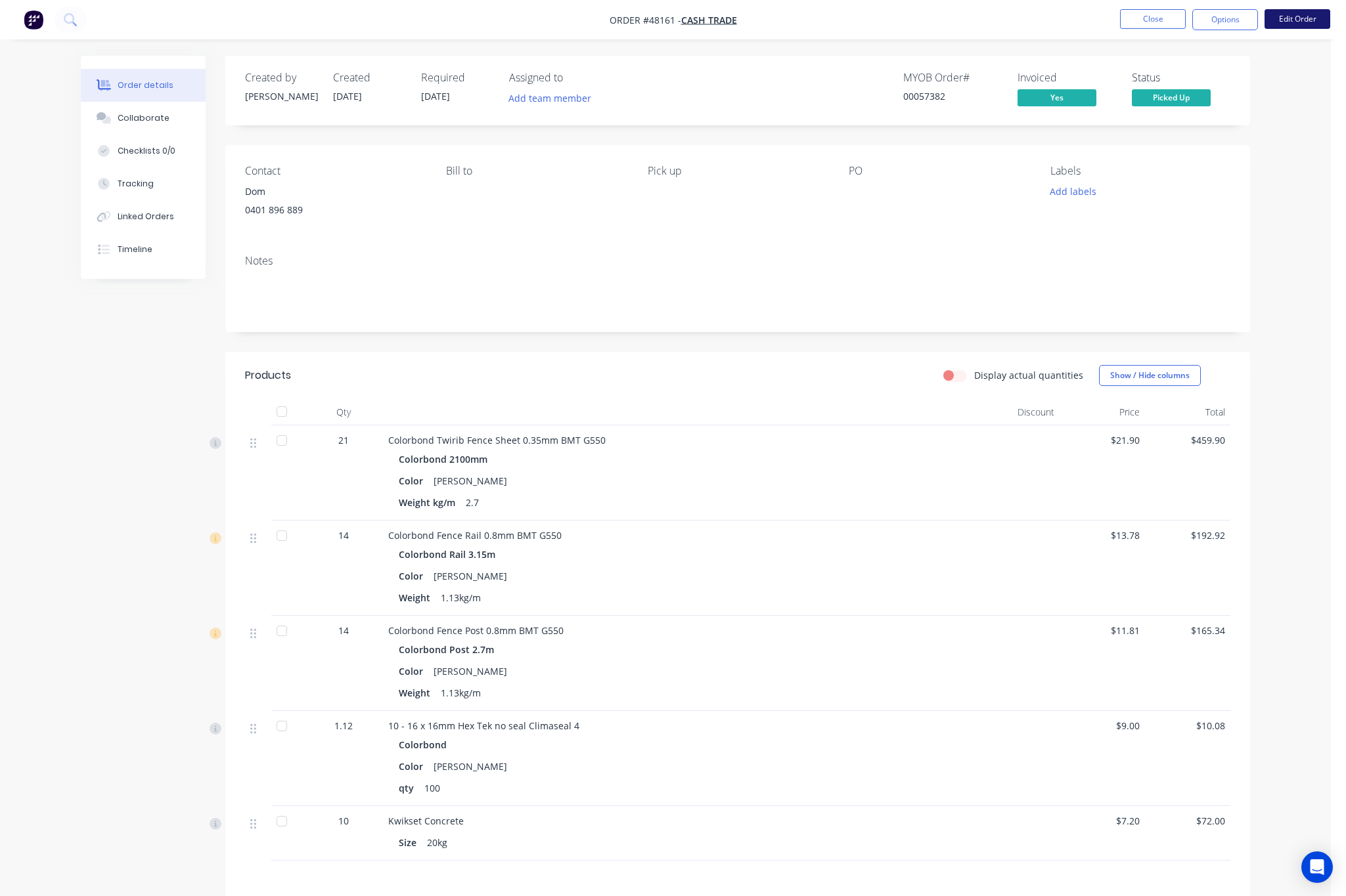
click at [1304, 21] on nav "Order #48161 - Cash Trade Close Options Edit Order" at bounding box center [673, 20] width 1346 height 39
click at [1302, 22] on button "Edit Order" at bounding box center [1297, 19] width 66 height 20
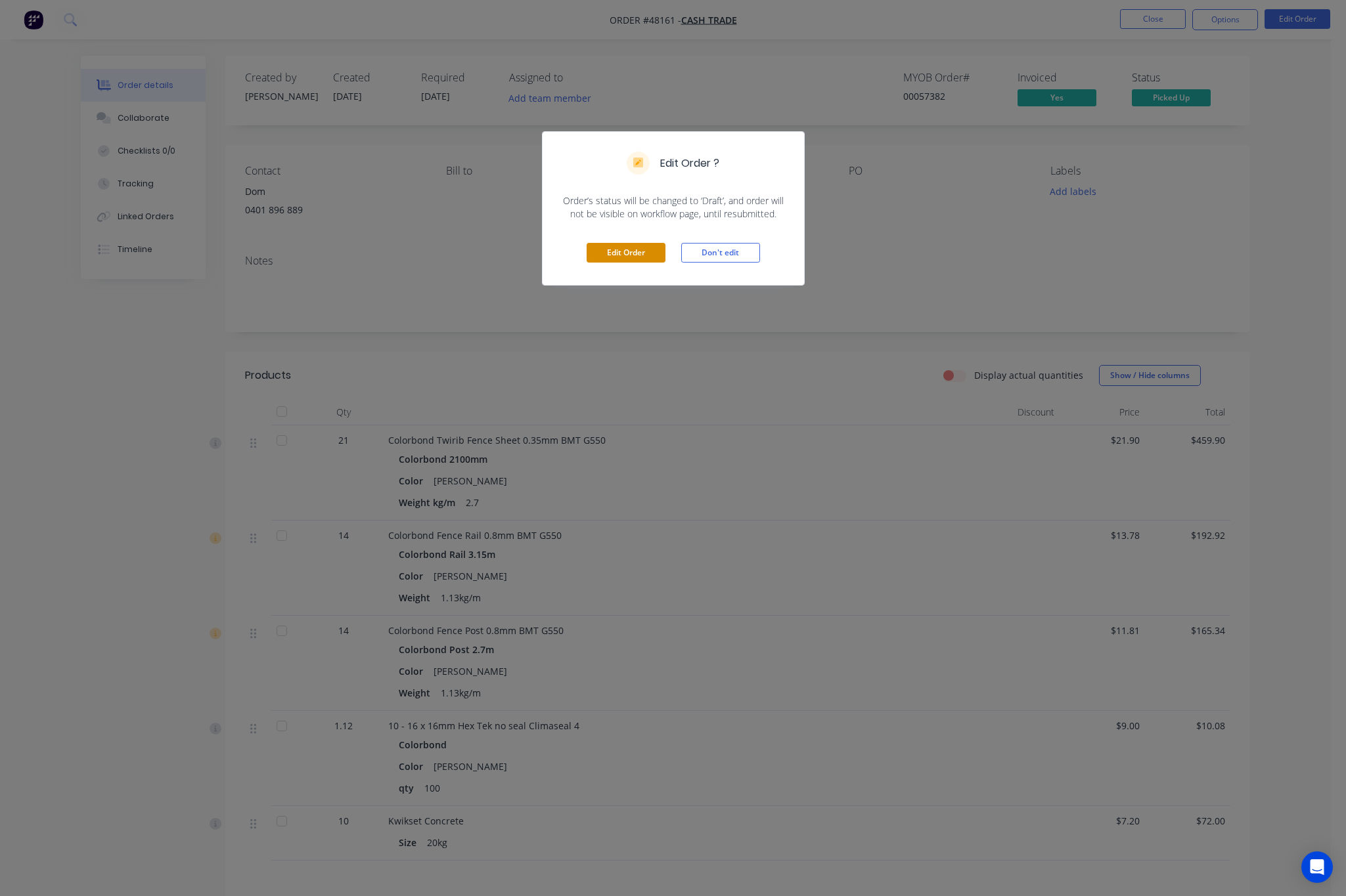
click at [603, 249] on button "Edit Order" at bounding box center [626, 253] width 79 height 20
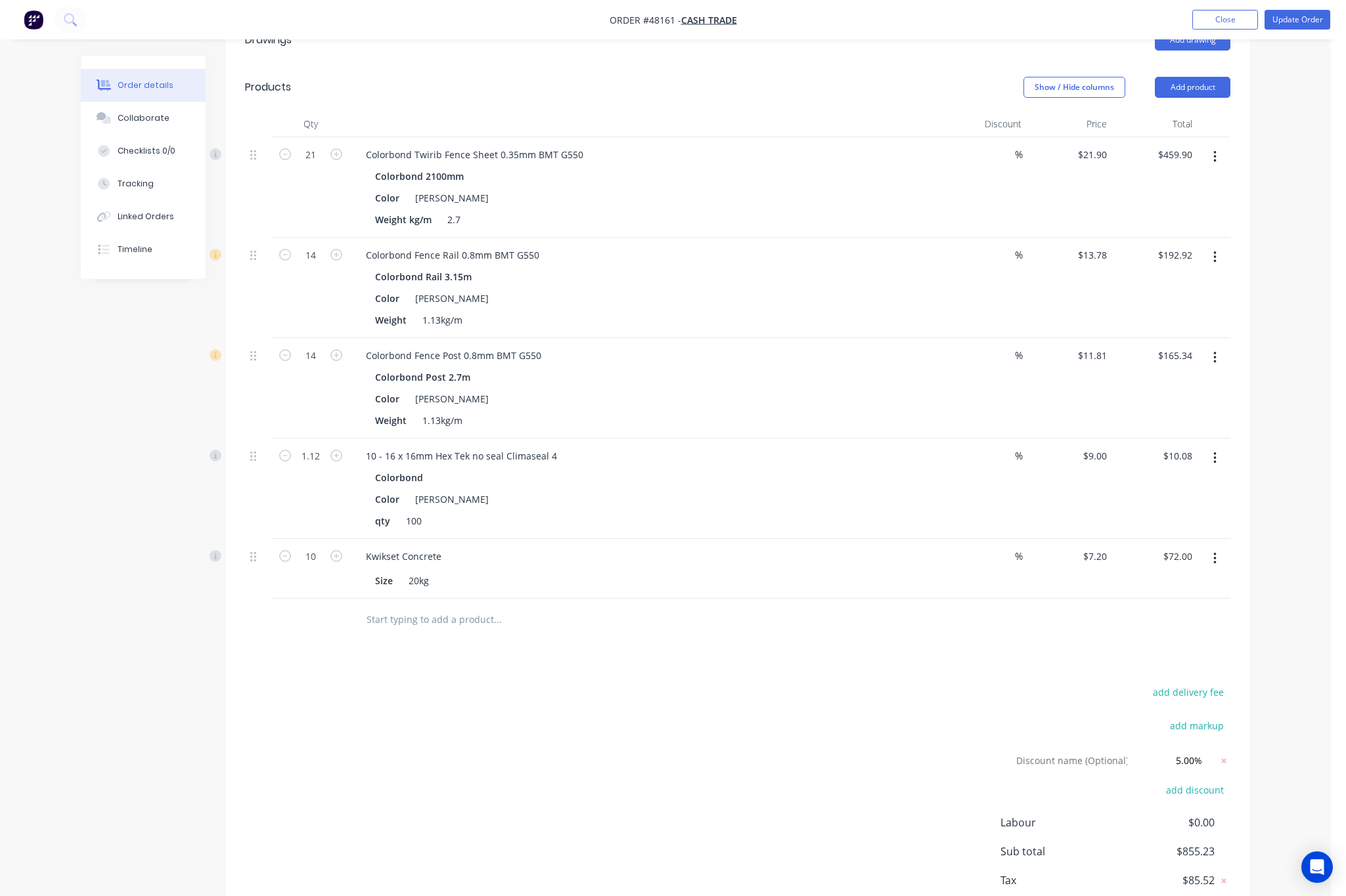
scroll to position [224, 0]
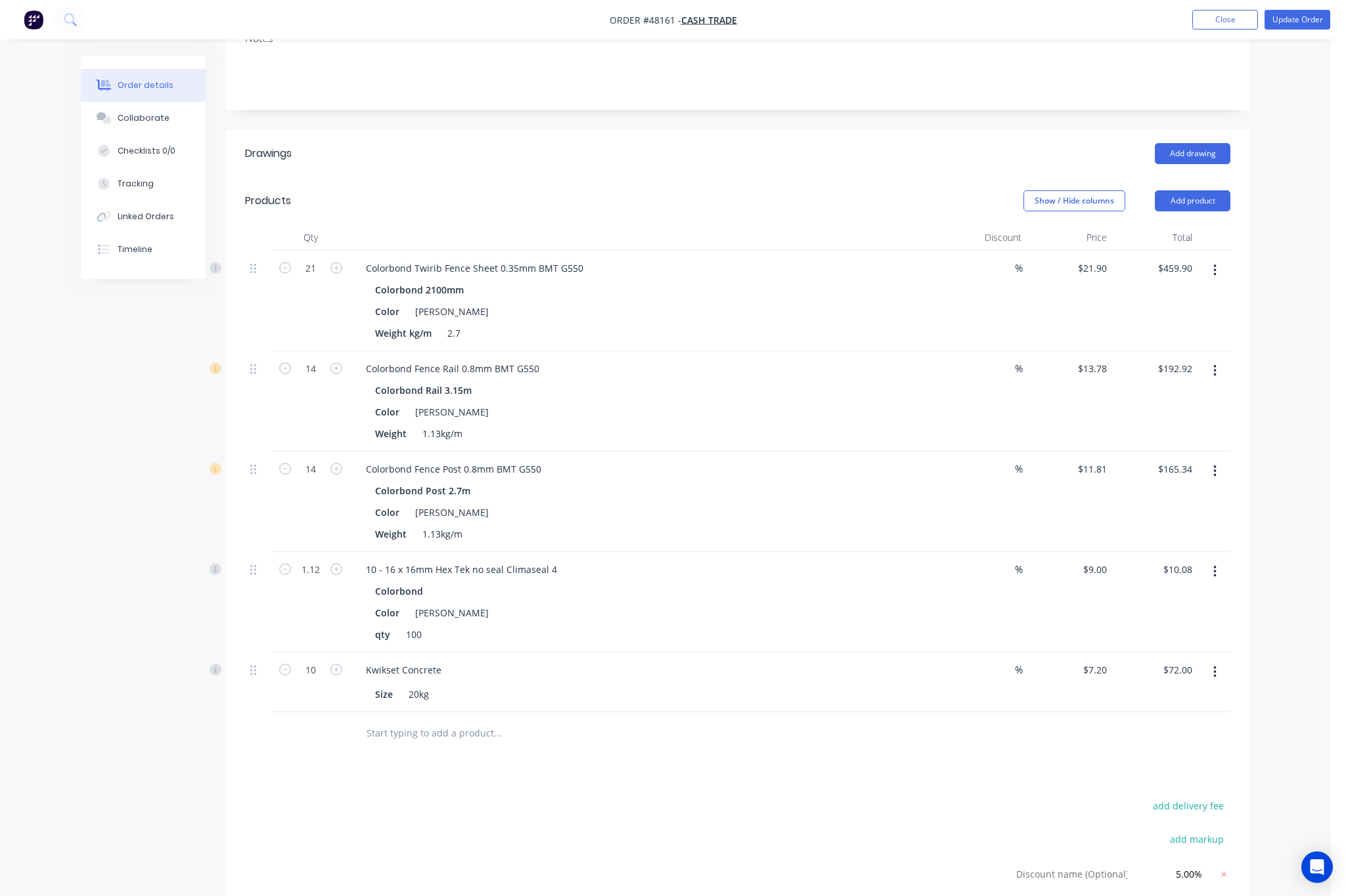
click at [1214, 368] on icon "button" at bounding box center [1214, 371] width 3 height 12
click at [1175, 404] on div "Edit" at bounding box center [1168, 405] width 101 height 19
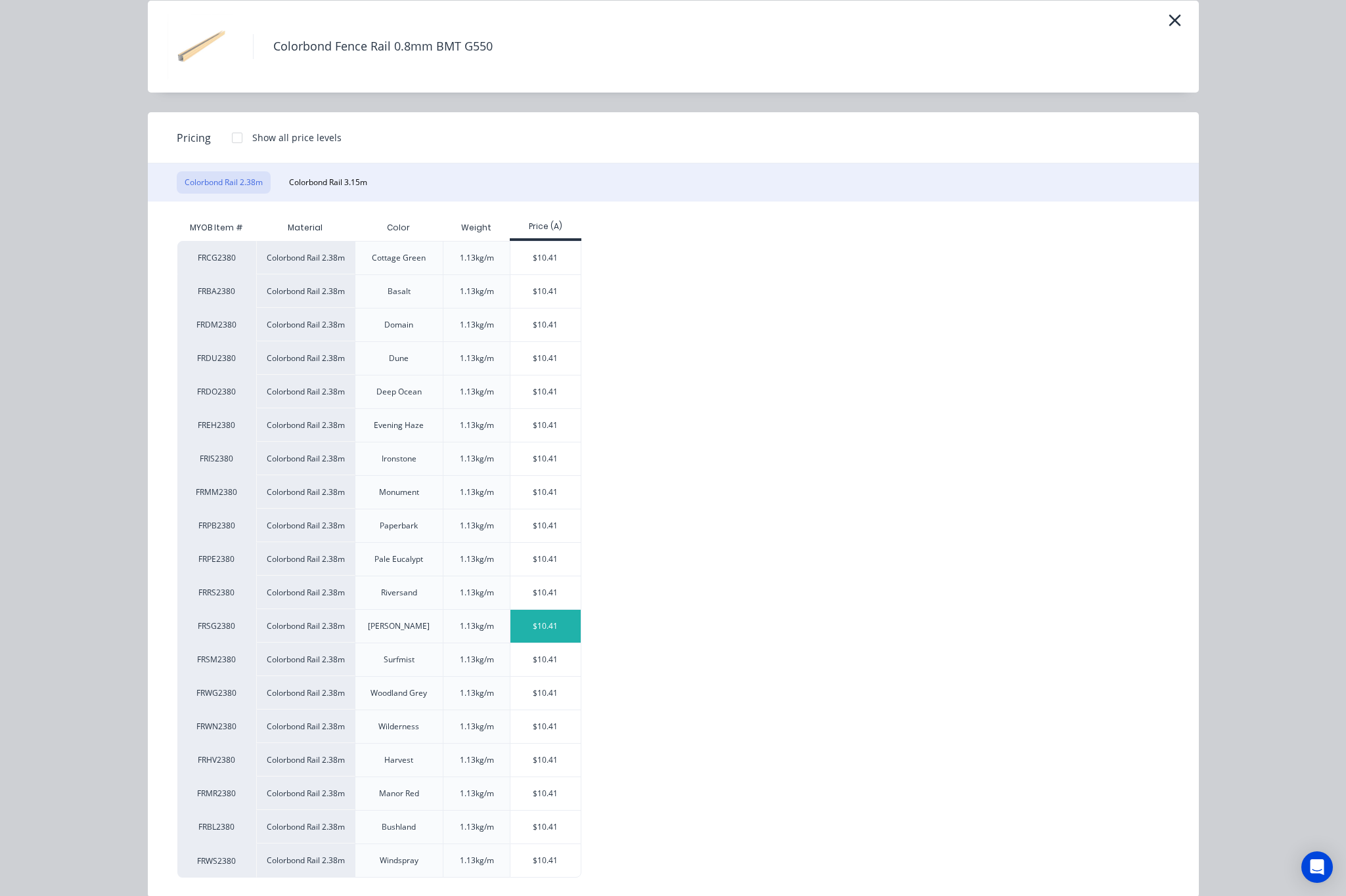
scroll to position [77, 0]
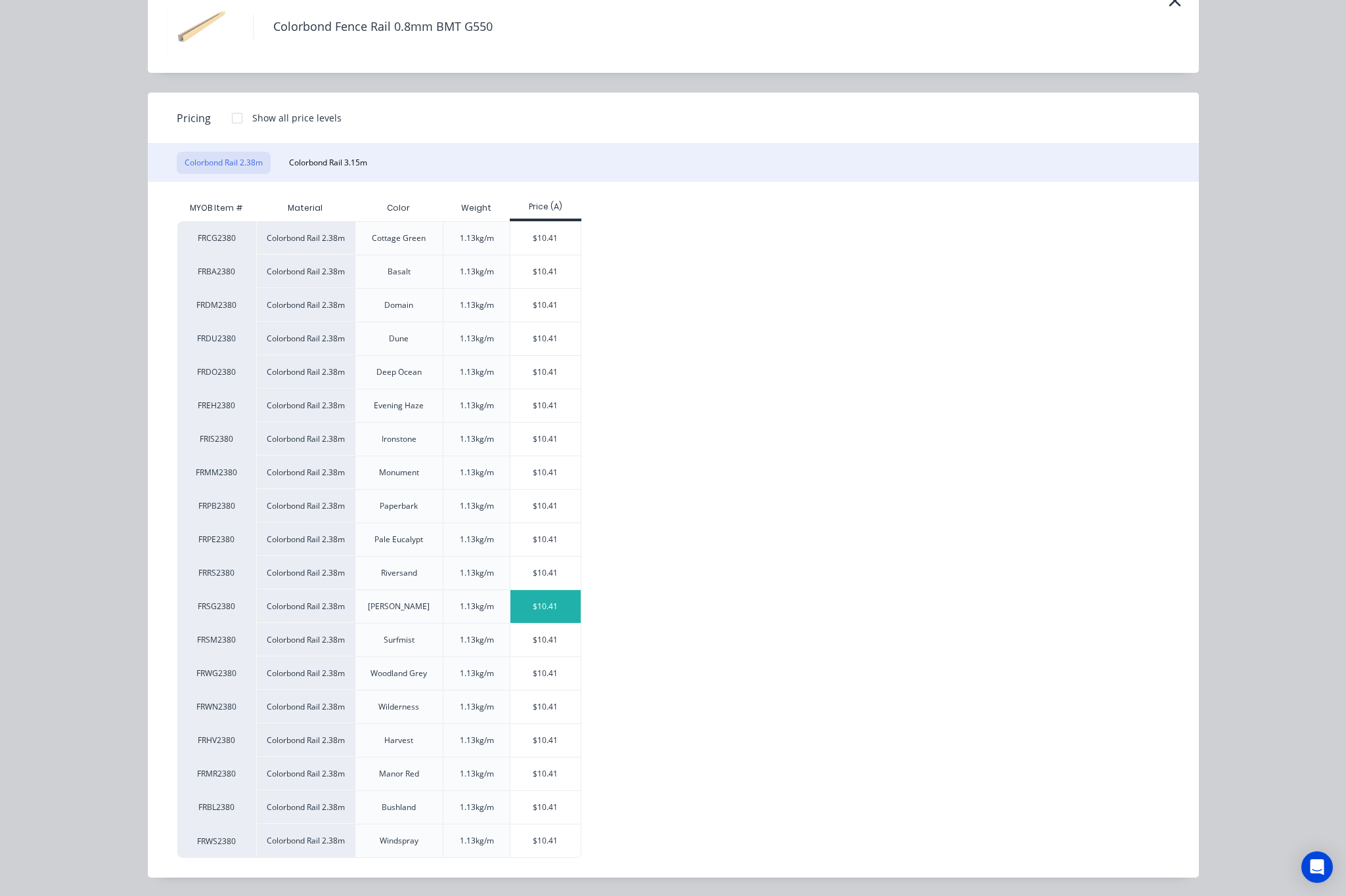
click at [554, 613] on div "$10.41" at bounding box center [546, 606] width 70 height 33
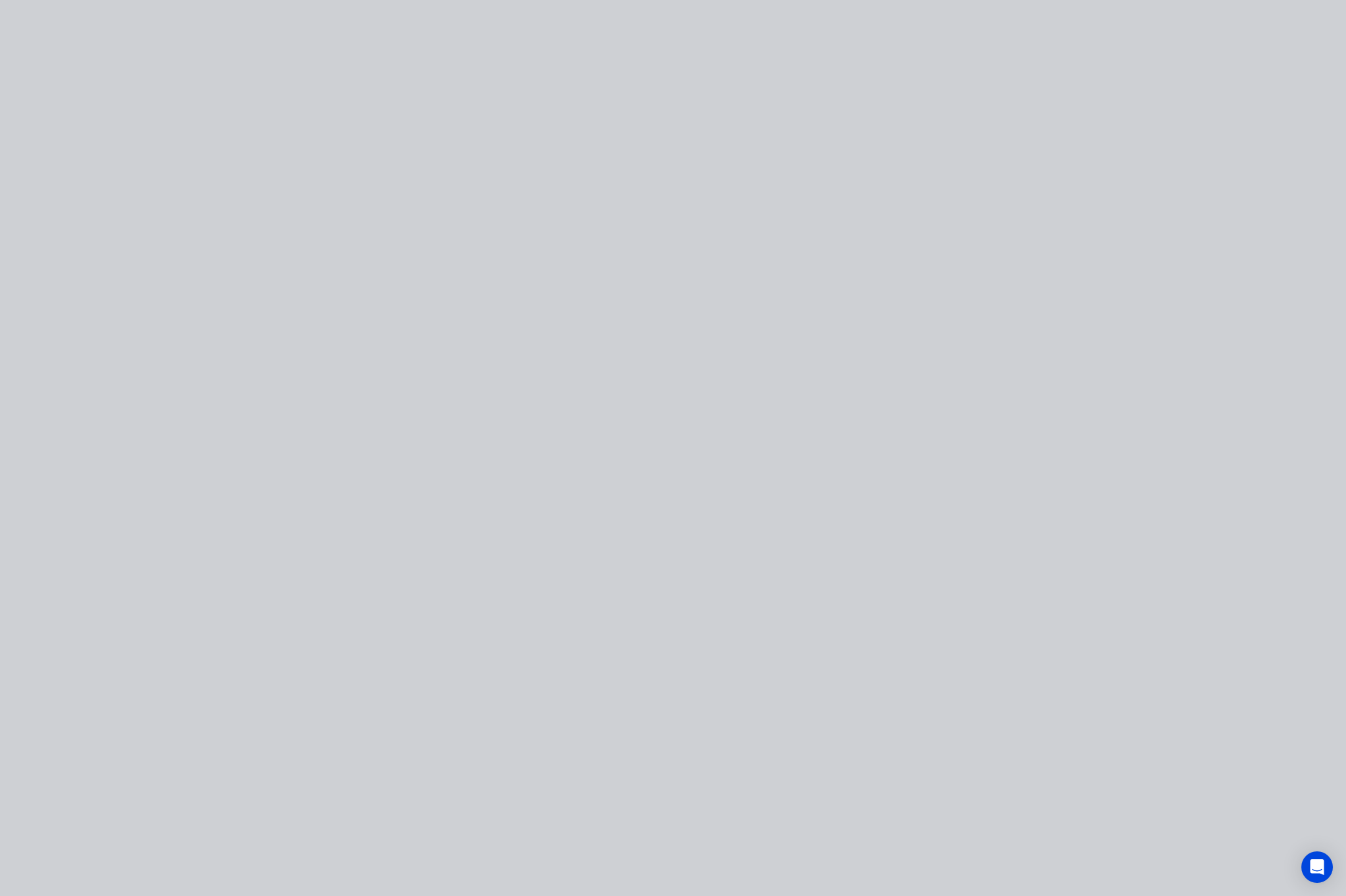
type input "$10.41"
type input "$145.74"
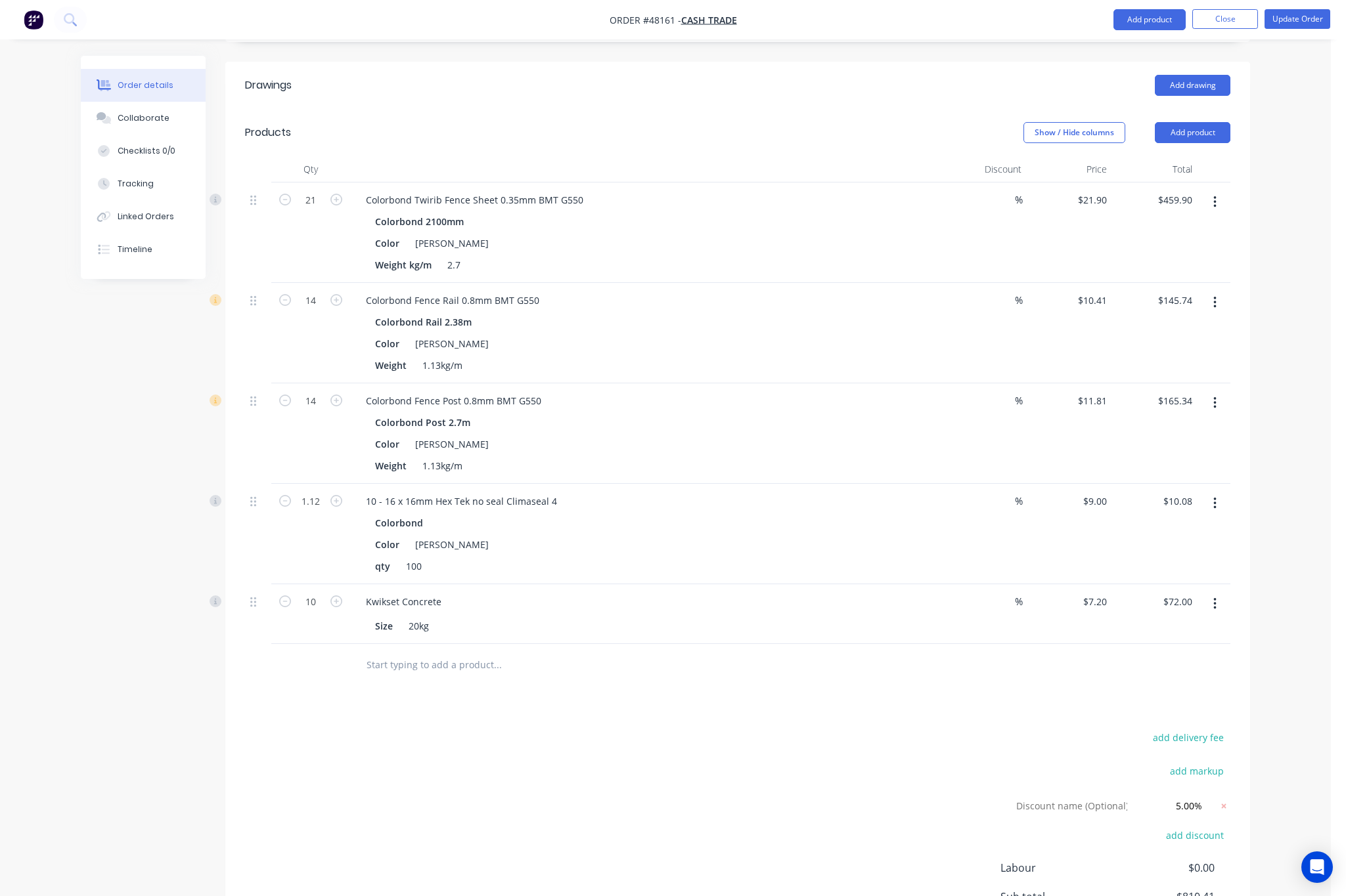
scroll to position [0, 0]
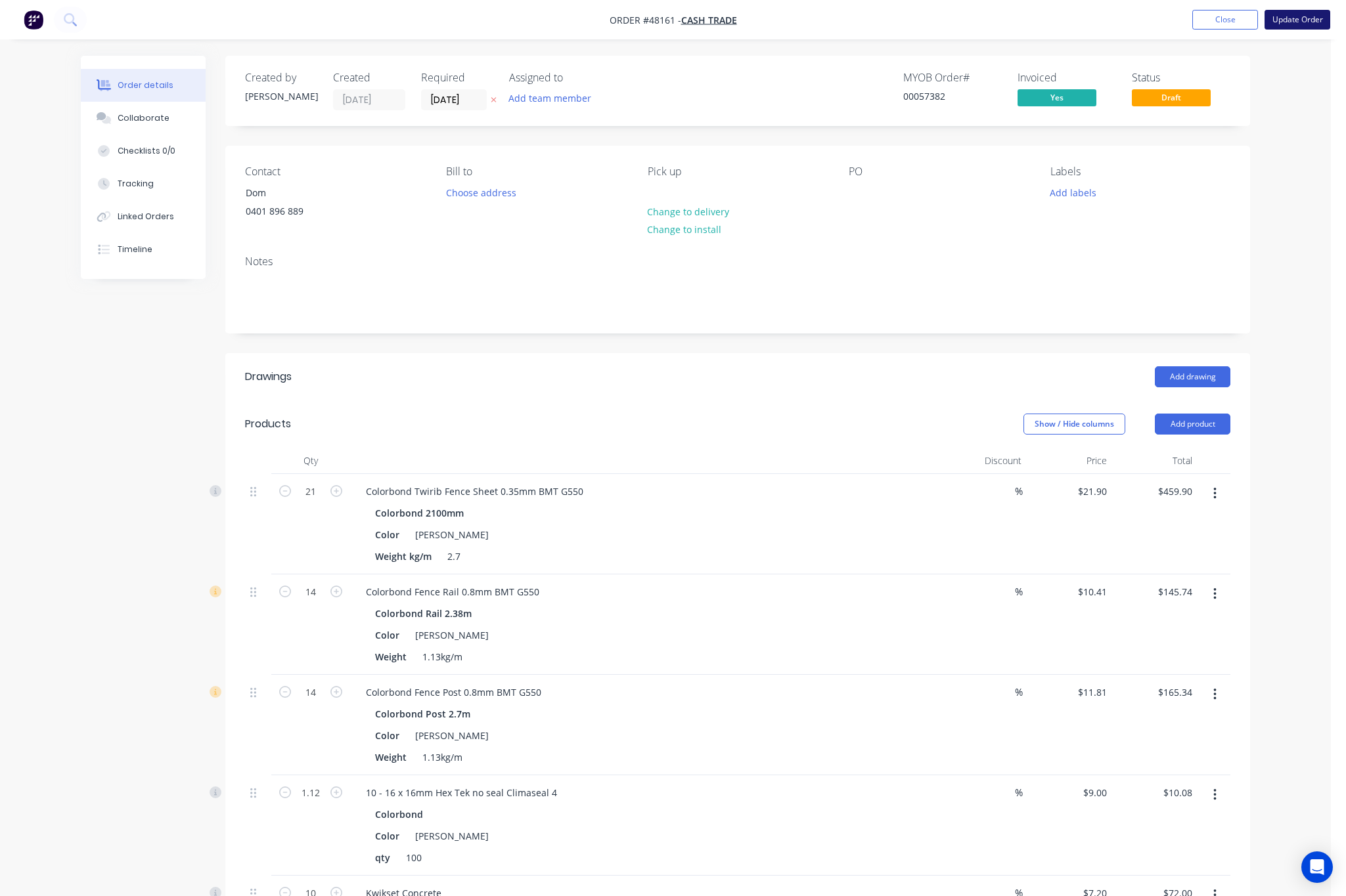
click at [1289, 22] on button "Update Order" at bounding box center [1297, 19] width 66 height 20
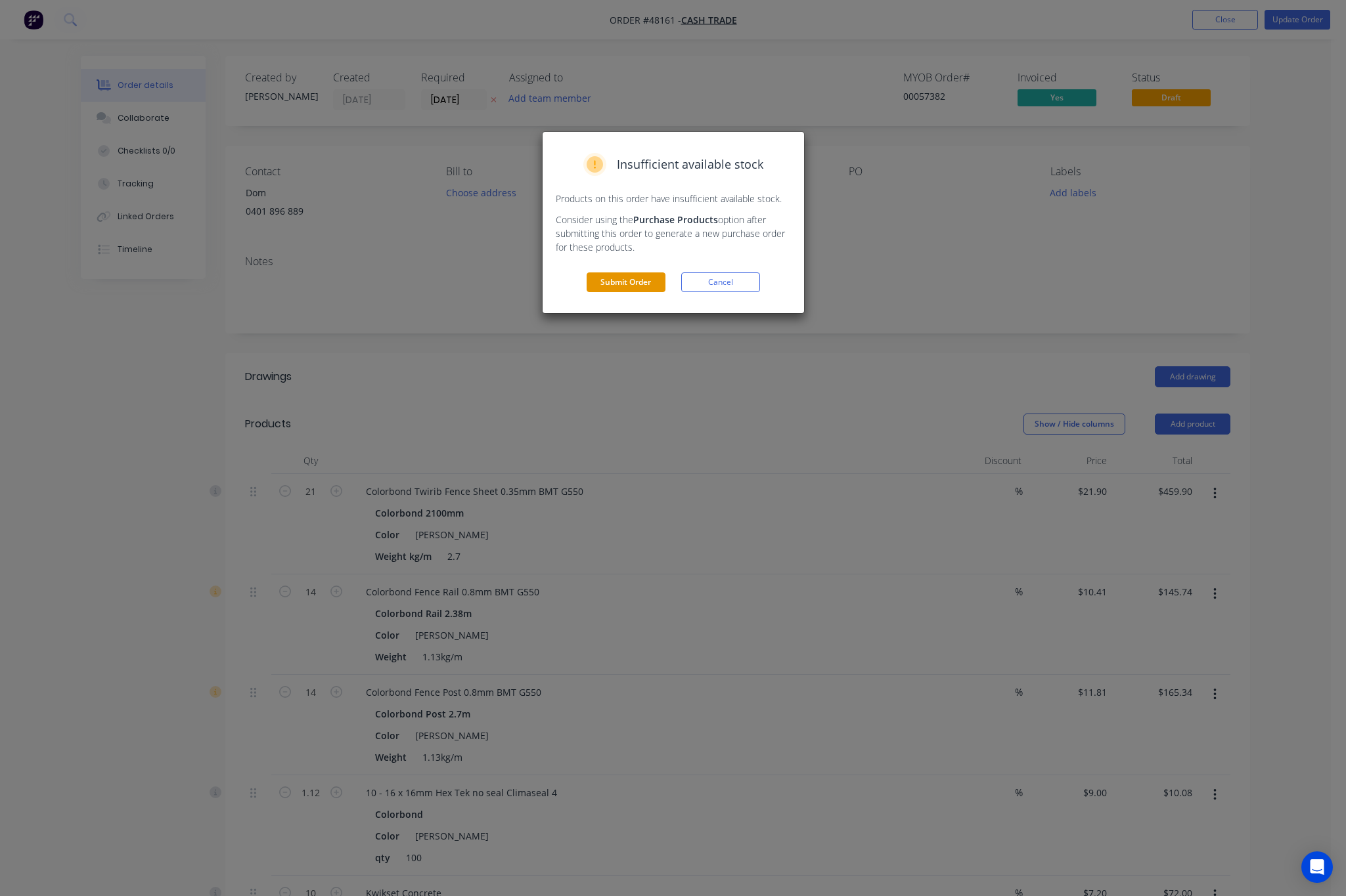
click at [634, 284] on button "Submit Order" at bounding box center [626, 282] width 79 height 20
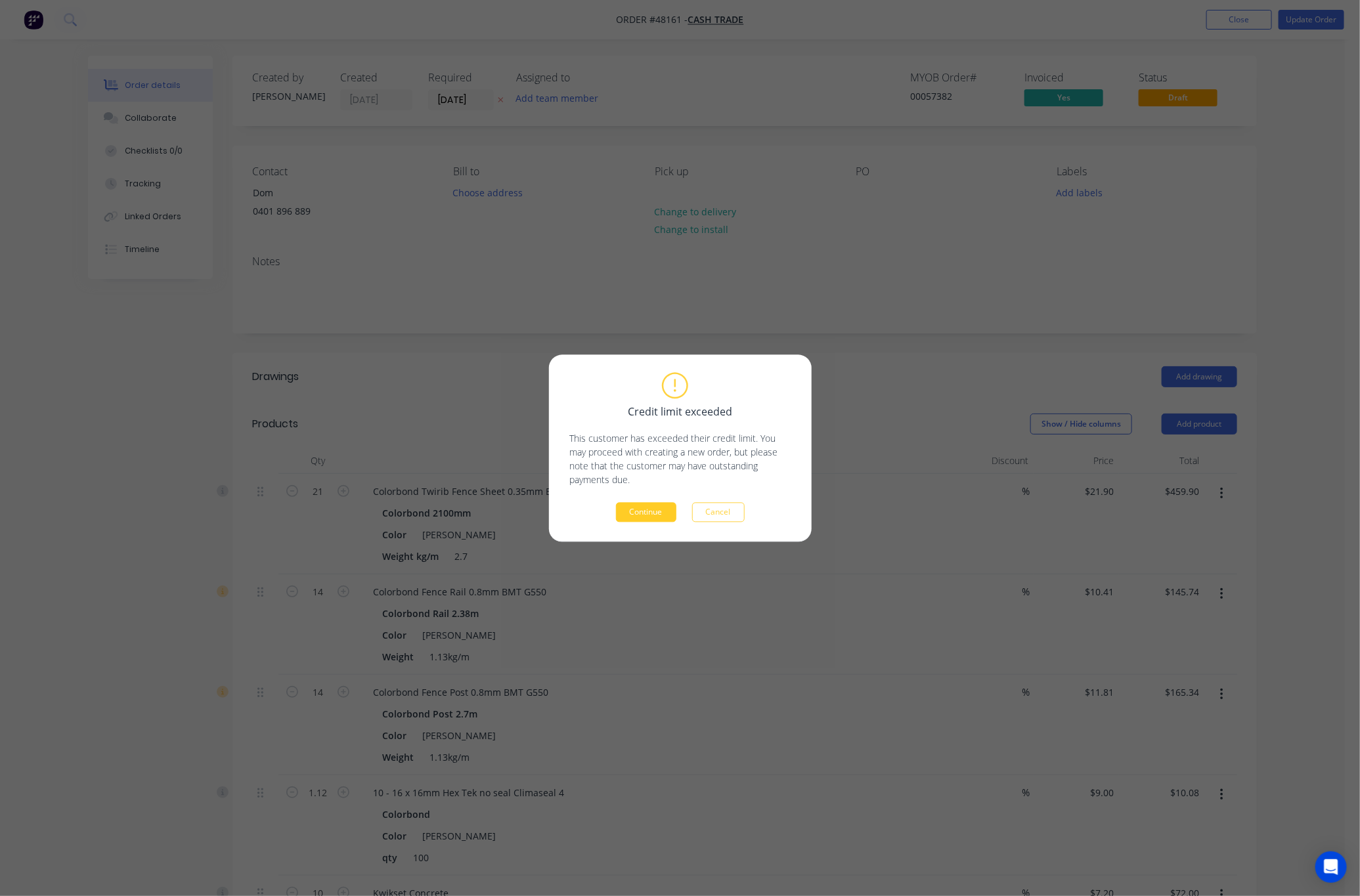
click at [639, 519] on button "Continue" at bounding box center [646, 511] width 61 height 20
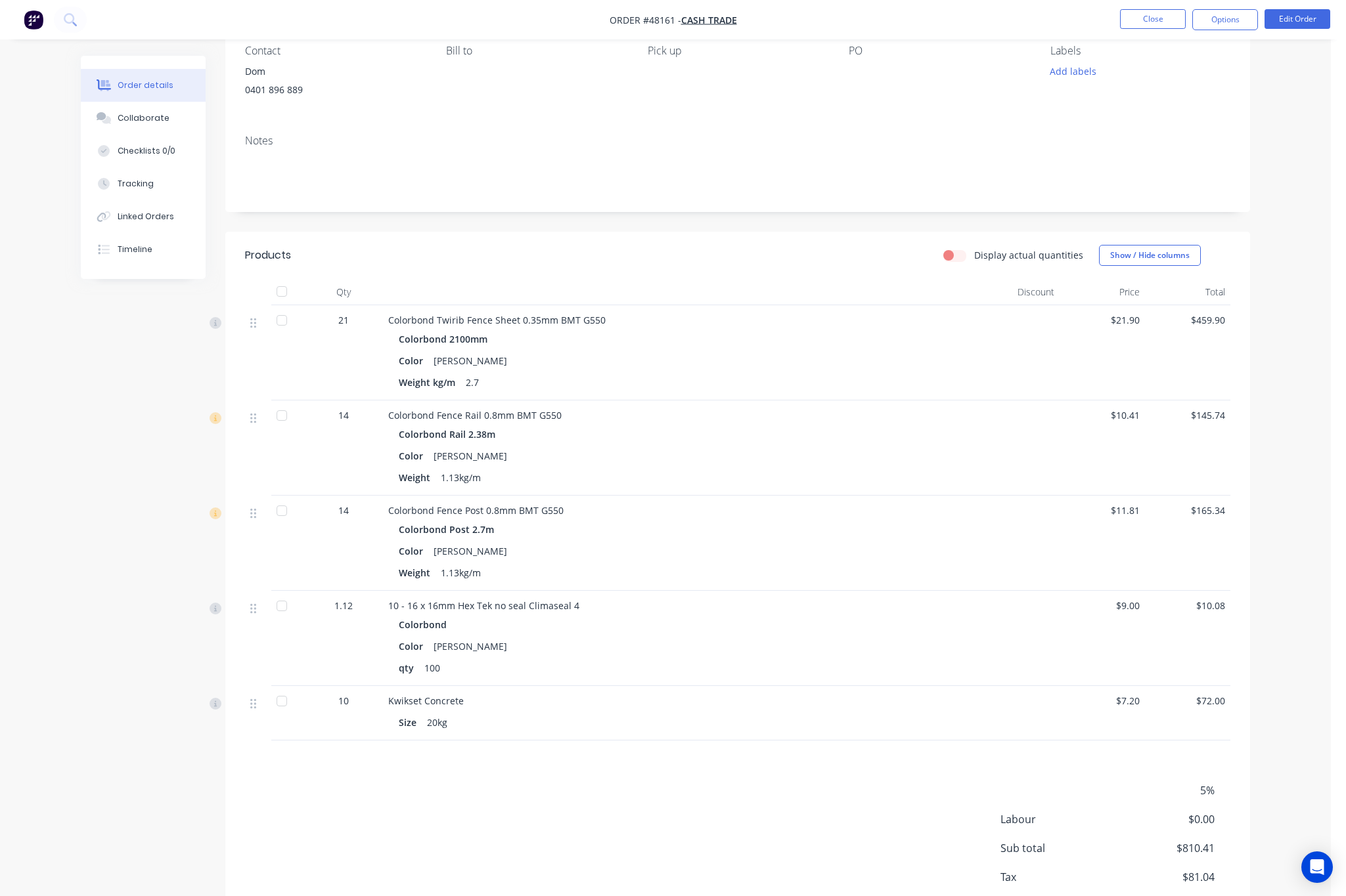
scroll to position [200, 0]
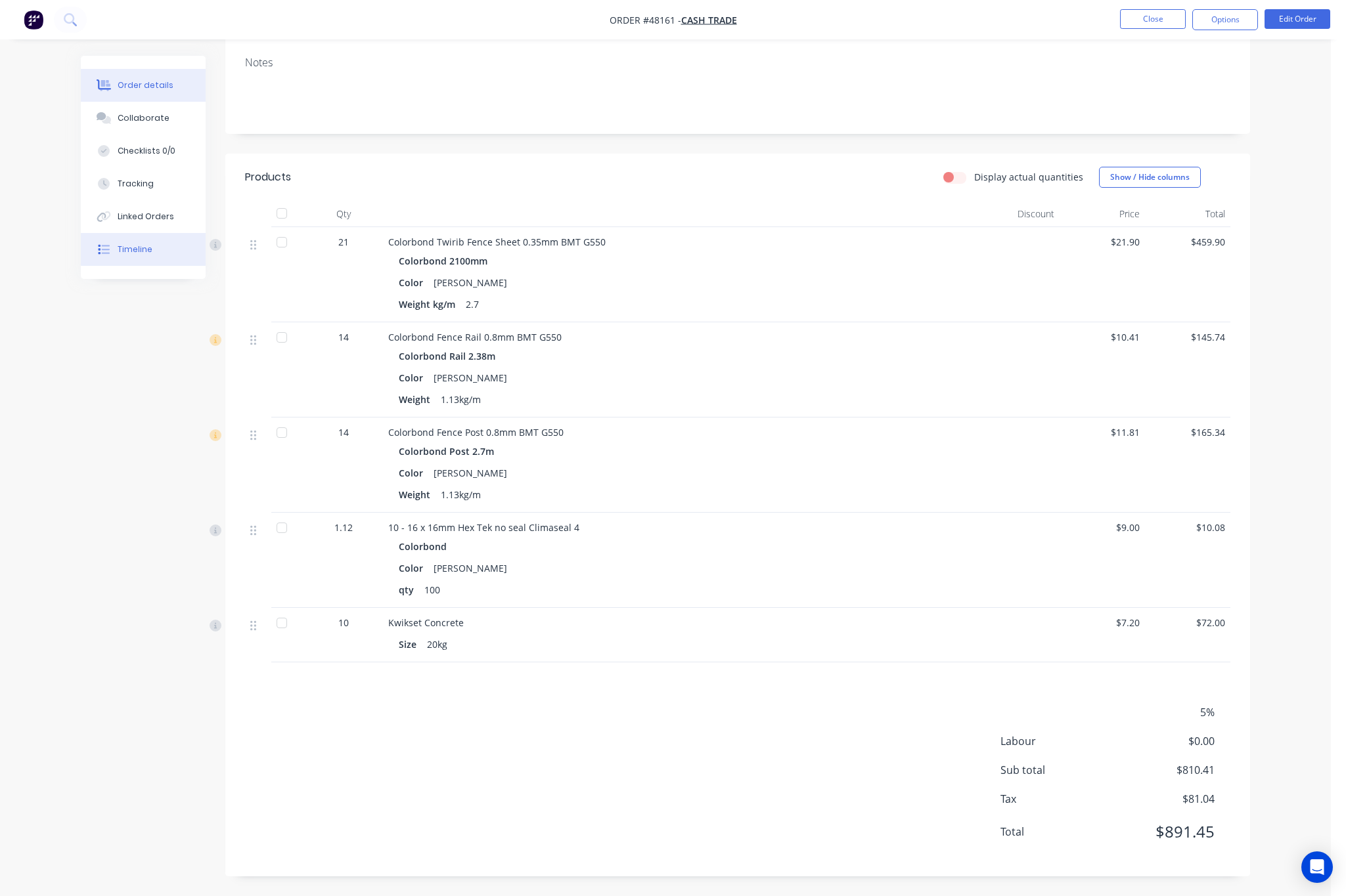
click at [131, 254] on div "Timeline" at bounding box center [135, 249] width 35 height 12
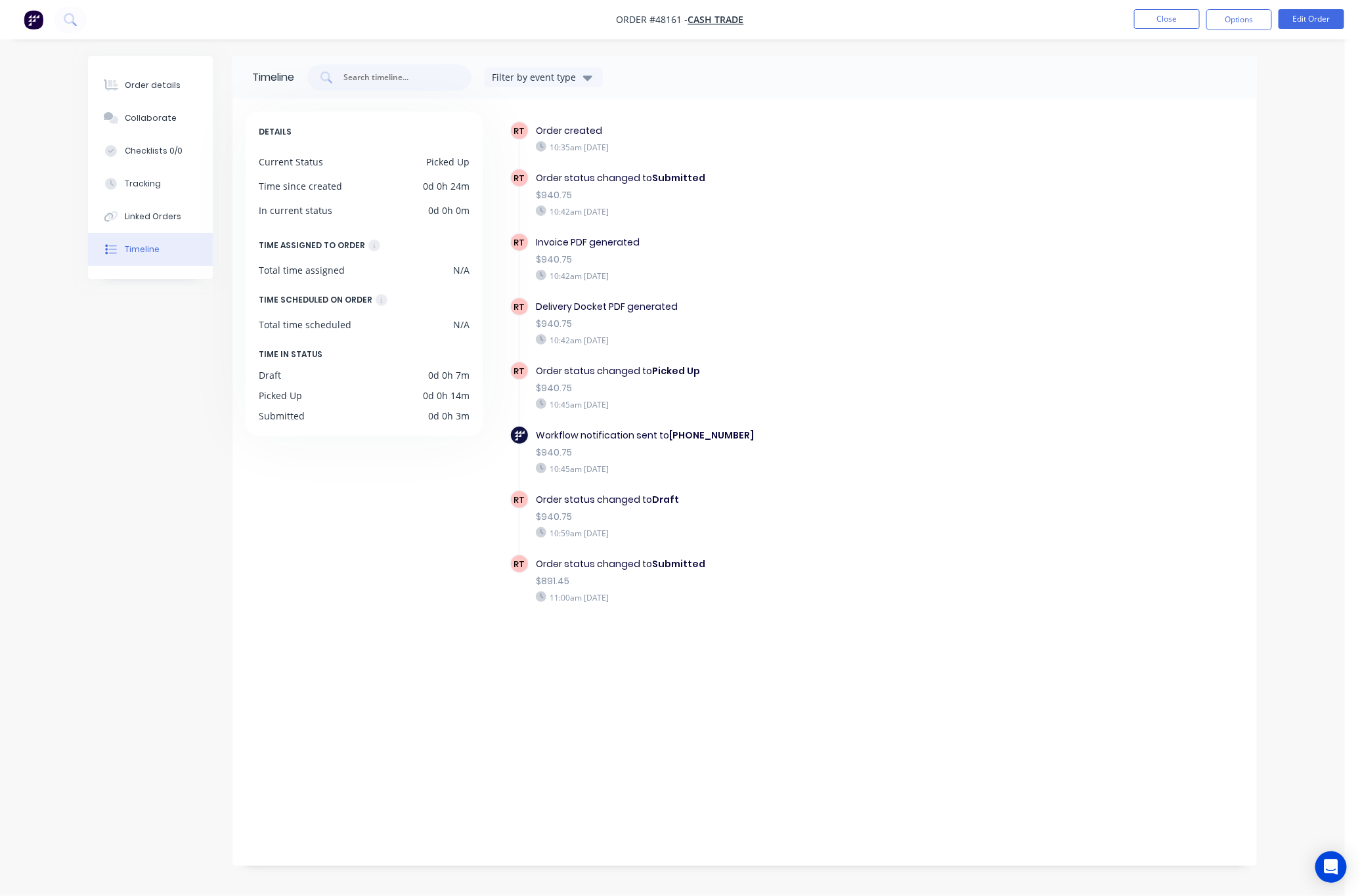
click at [1246, 8] on nav "Order #48161 - Cash Trade Close Options Edit Order" at bounding box center [680, 20] width 1360 height 39
click at [128, 81] on div "Order details" at bounding box center [153, 86] width 56 height 12
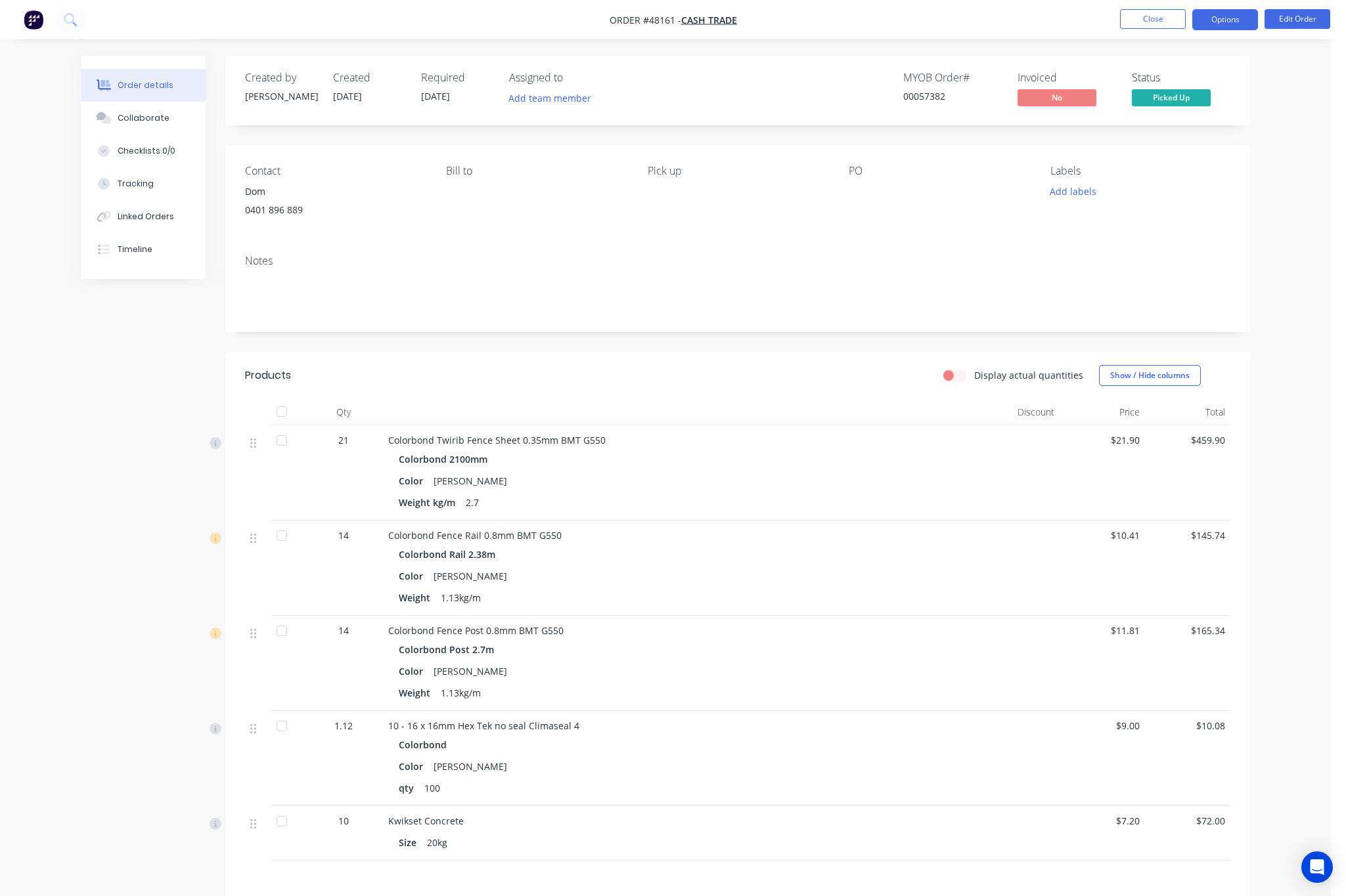
click at [1225, 21] on button "Options" at bounding box center [1224, 20] width 66 height 21
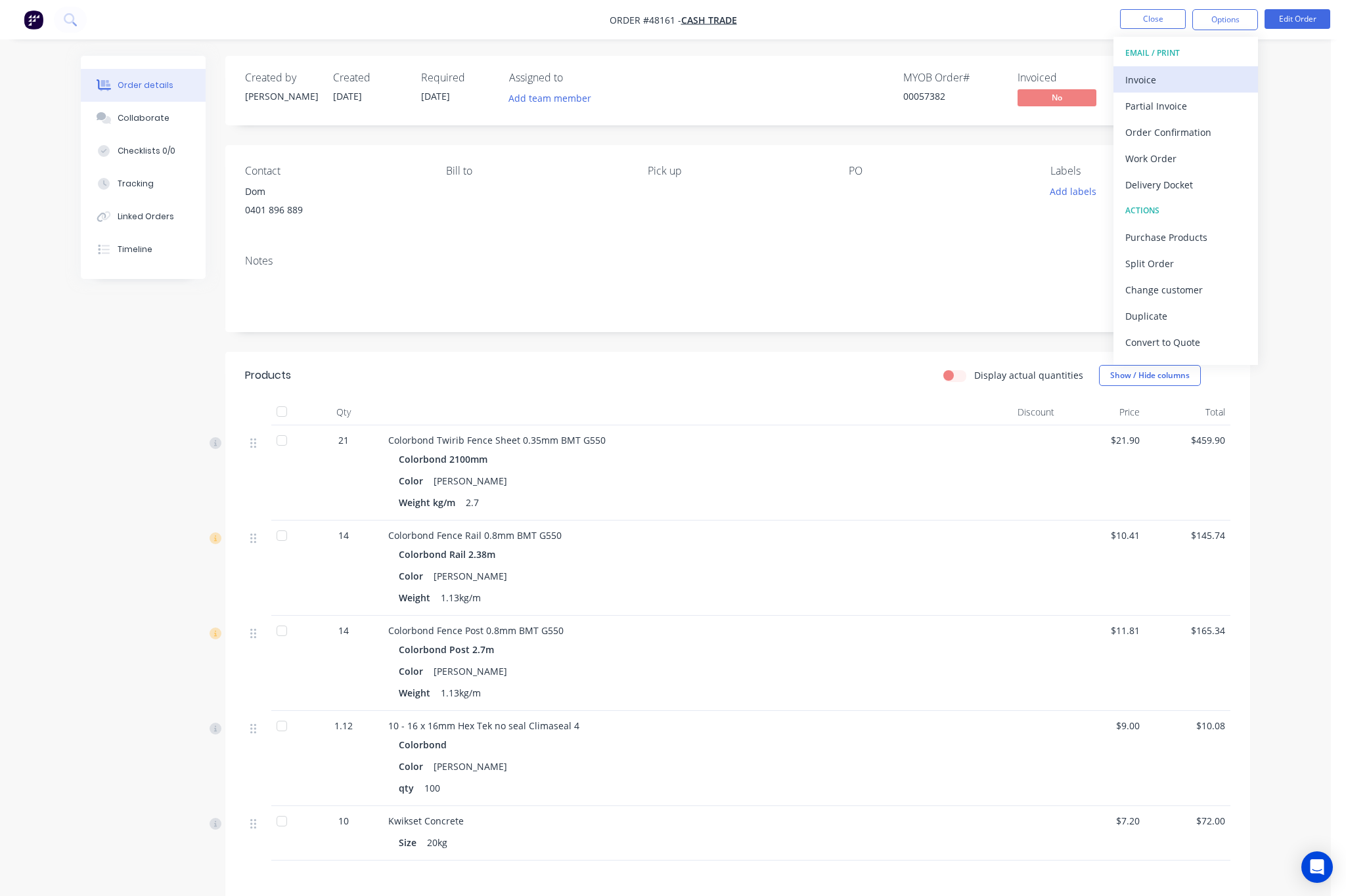
click at [1182, 71] on div "Invoice" at bounding box center [1185, 80] width 121 height 19
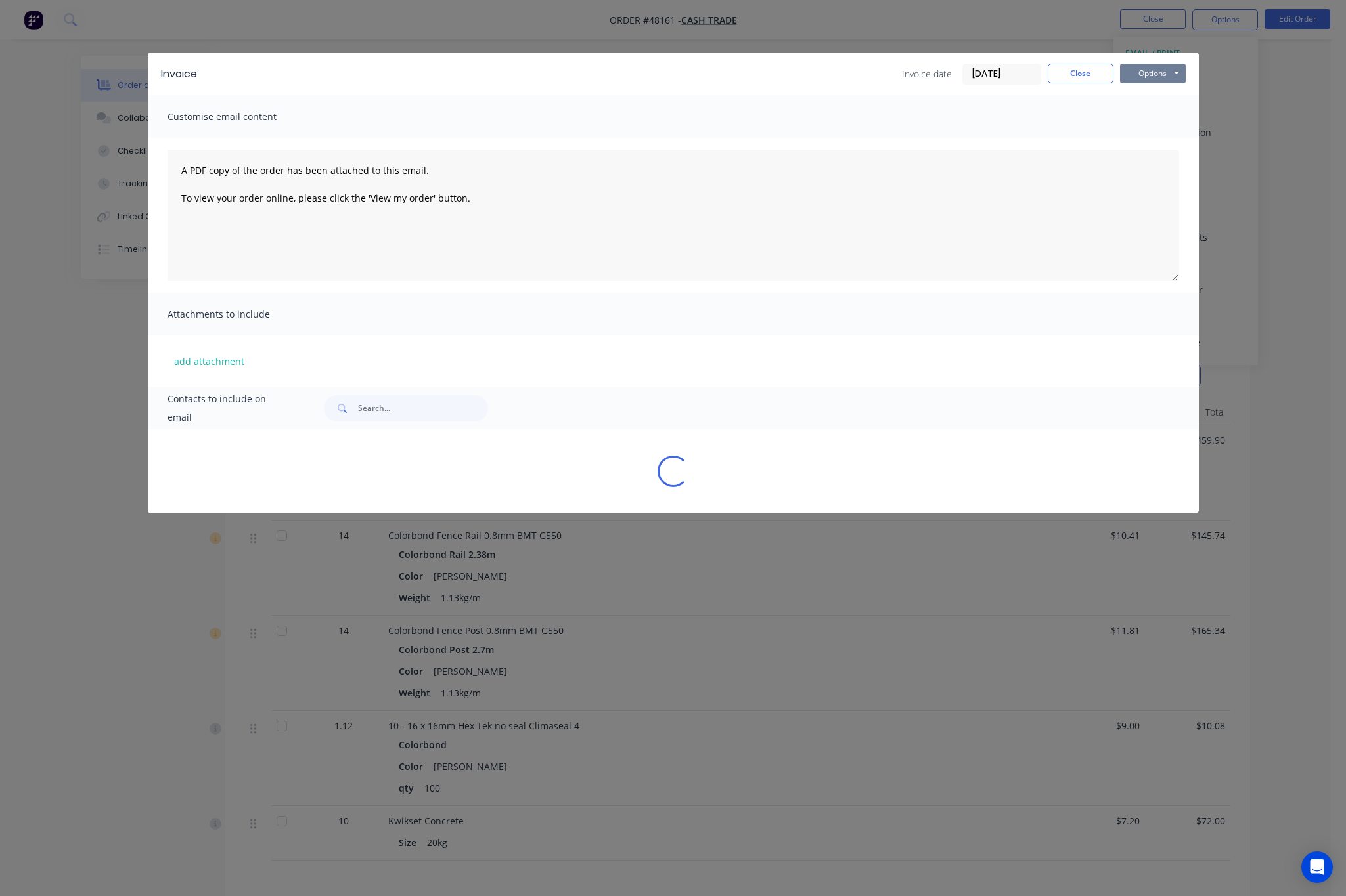
click at [1155, 69] on button "Options" at bounding box center [1152, 73] width 66 height 20
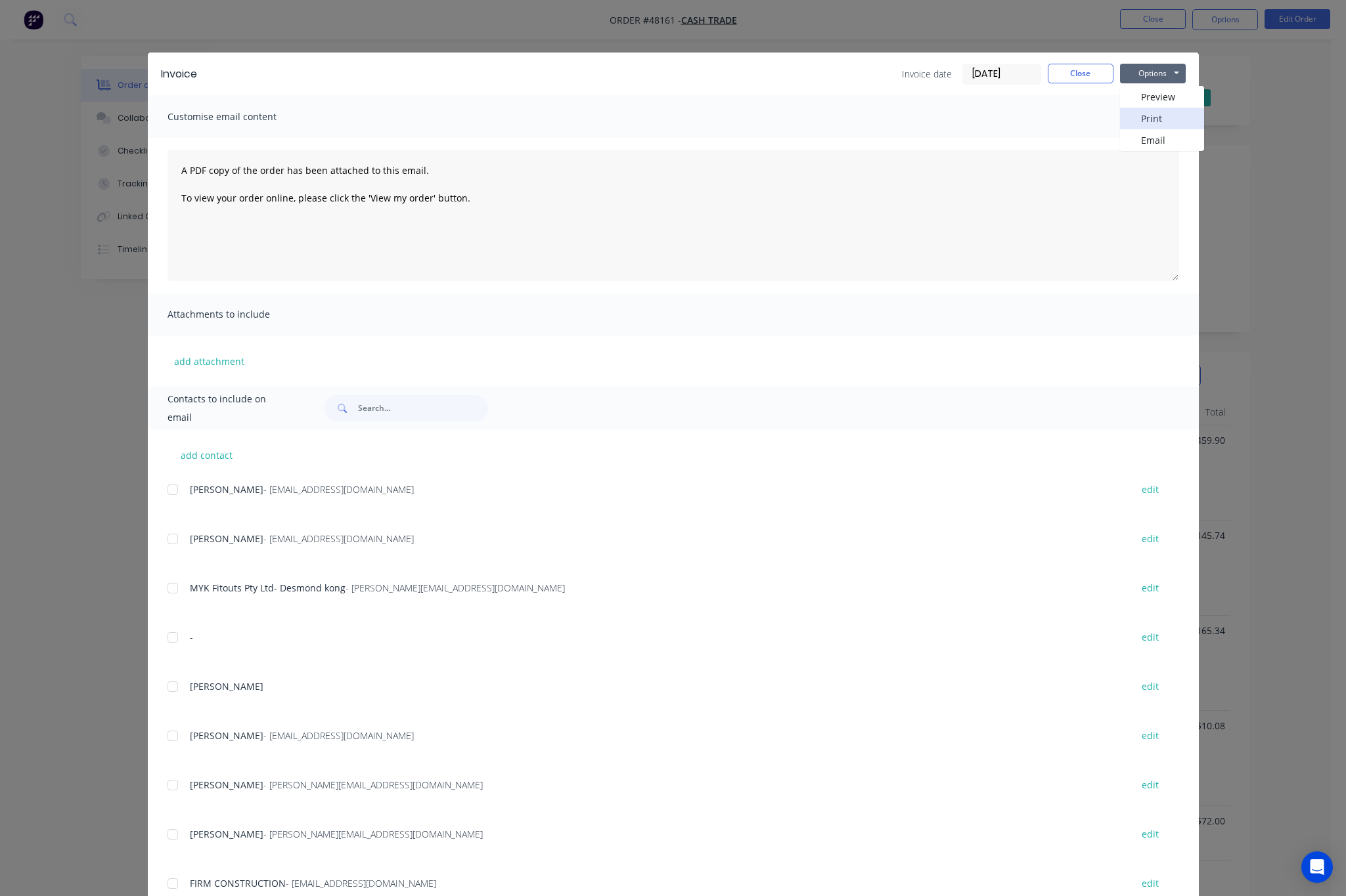
click at [1166, 124] on button "Print" at bounding box center [1162, 118] width 84 height 21
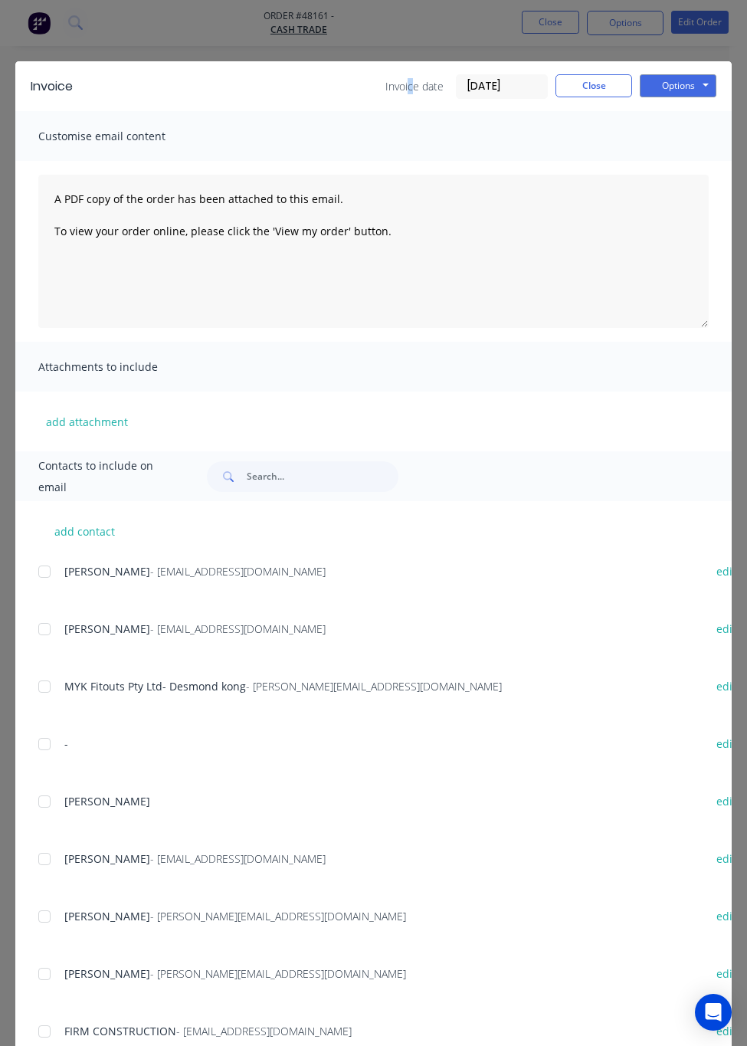
click at [394, 32] on div "Invoice Invoice date [DATE] Close Options Preview Print Email Customise email c…" at bounding box center [373, 523] width 747 height 1046
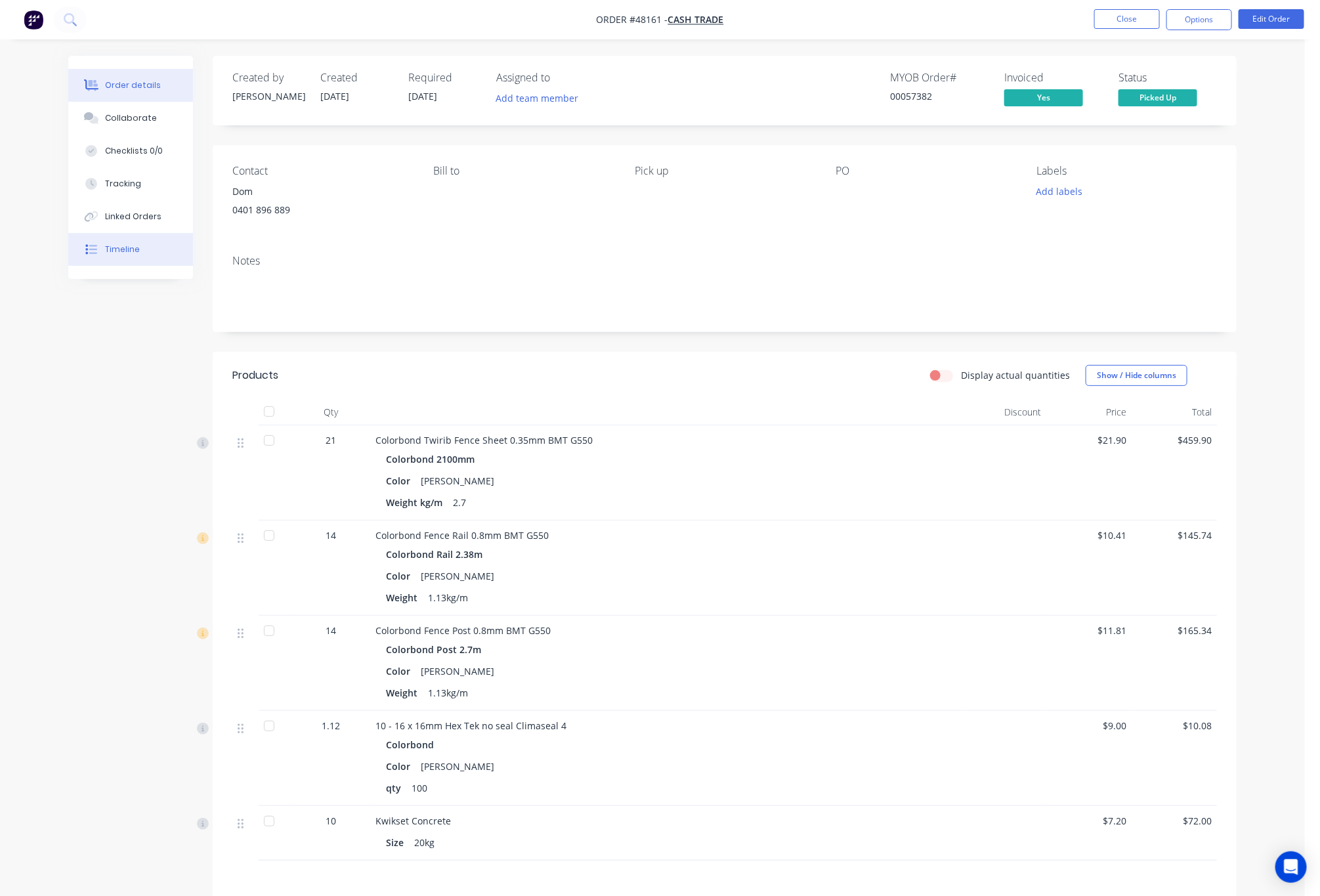
click at [134, 257] on button "Timeline" at bounding box center [131, 249] width 125 height 33
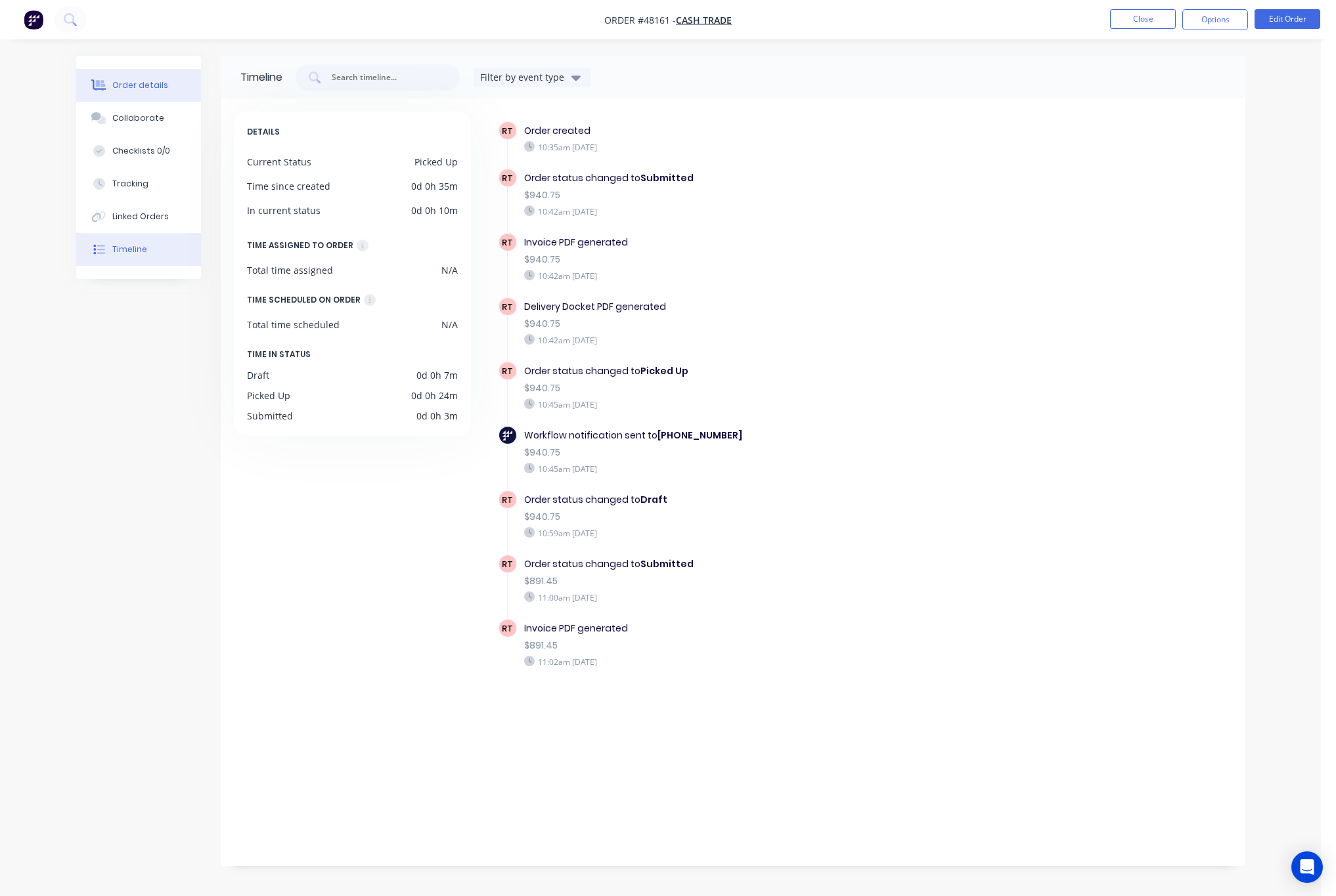
click at [124, 97] on button "Order details" at bounding box center [139, 85] width 125 height 33
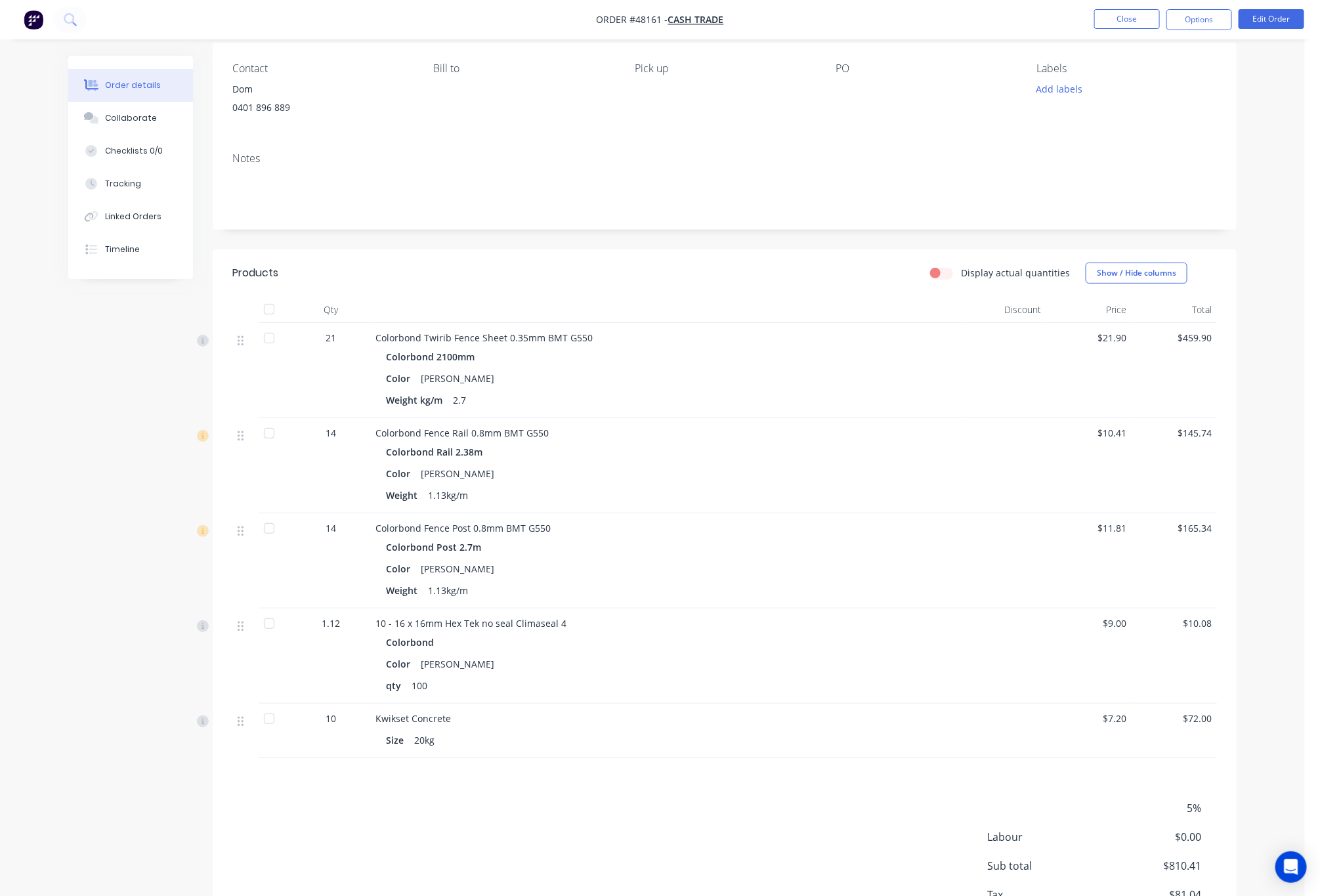
scroll to position [101, 0]
click at [1265, 13] on button "Edit Order" at bounding box center [1271, 19] width 66 height 20
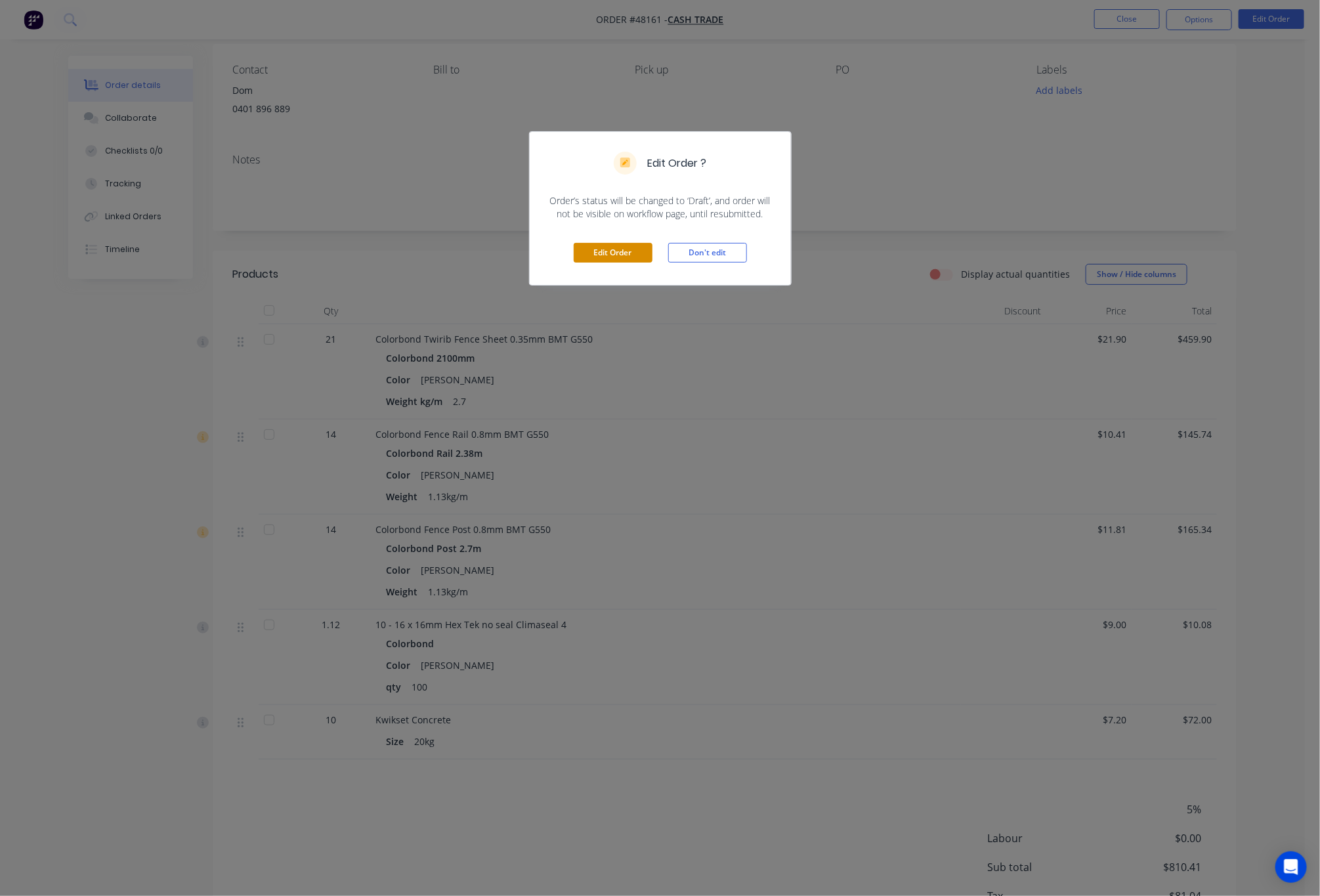
click at [618, 256] on button "Edit Order" at bounding box center [613, 253] width 79 height 20
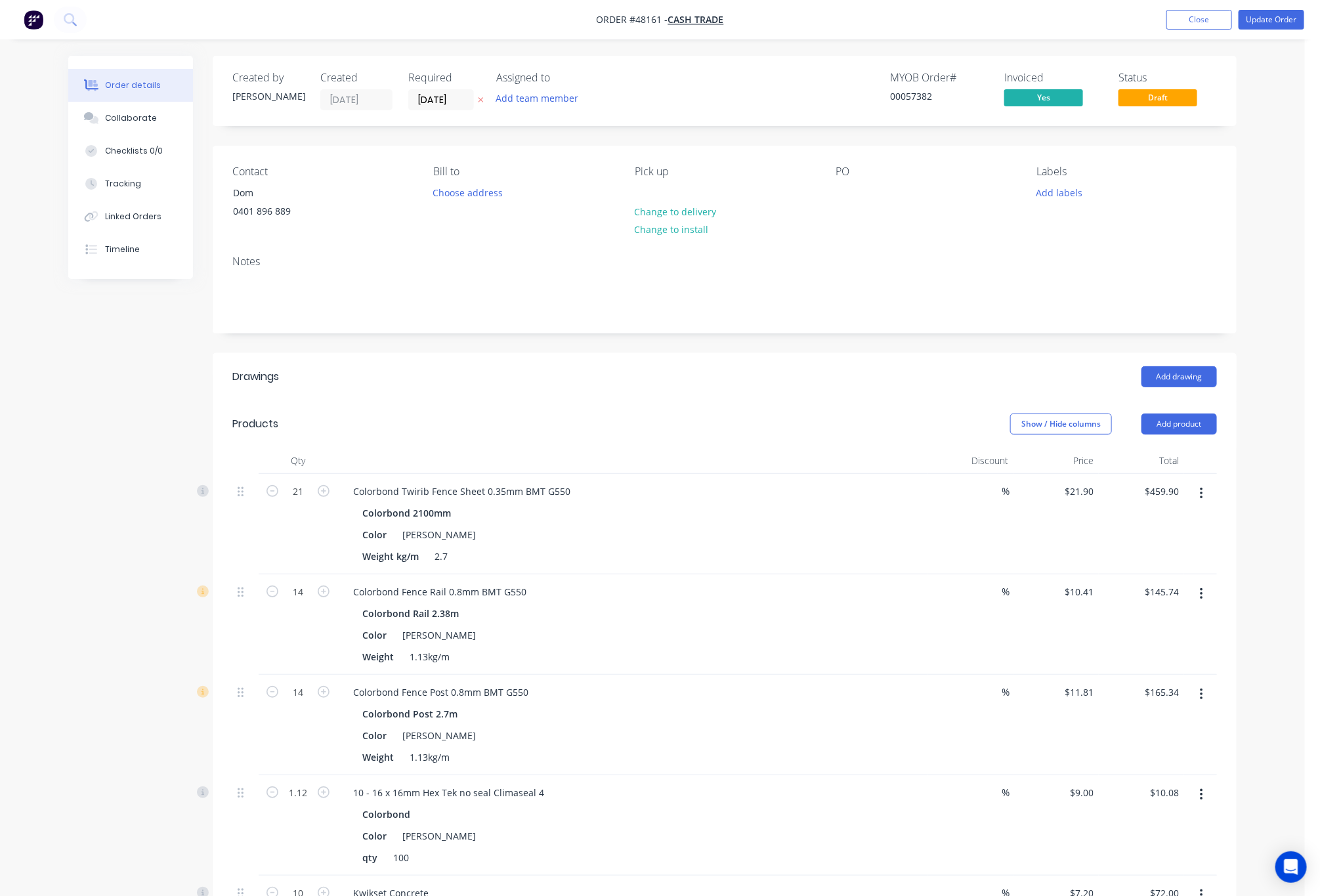
click at [1194, 600] on button "button" at bounding box center [1202, 594] width 31 height 24
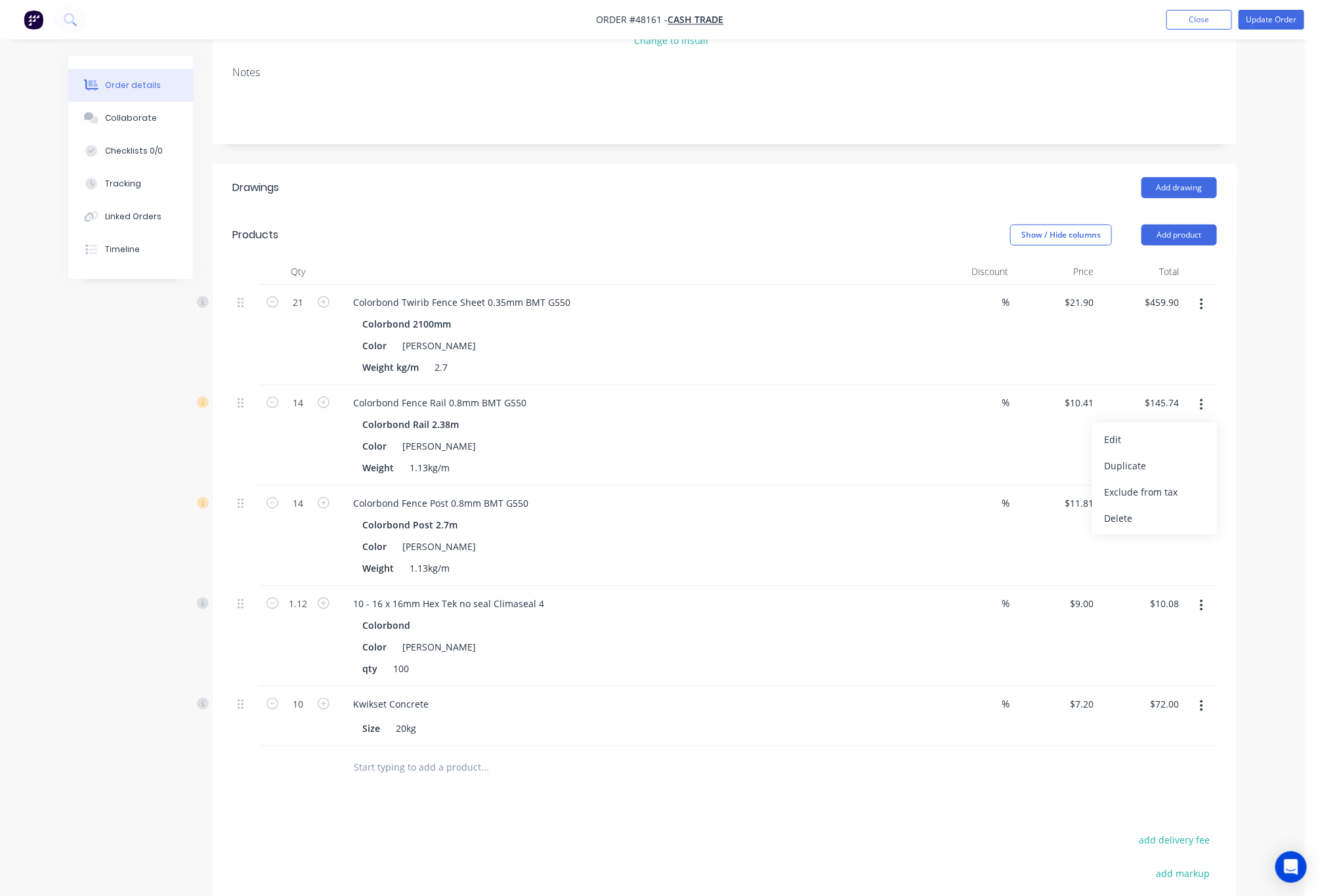
scroll to position [197, 0]
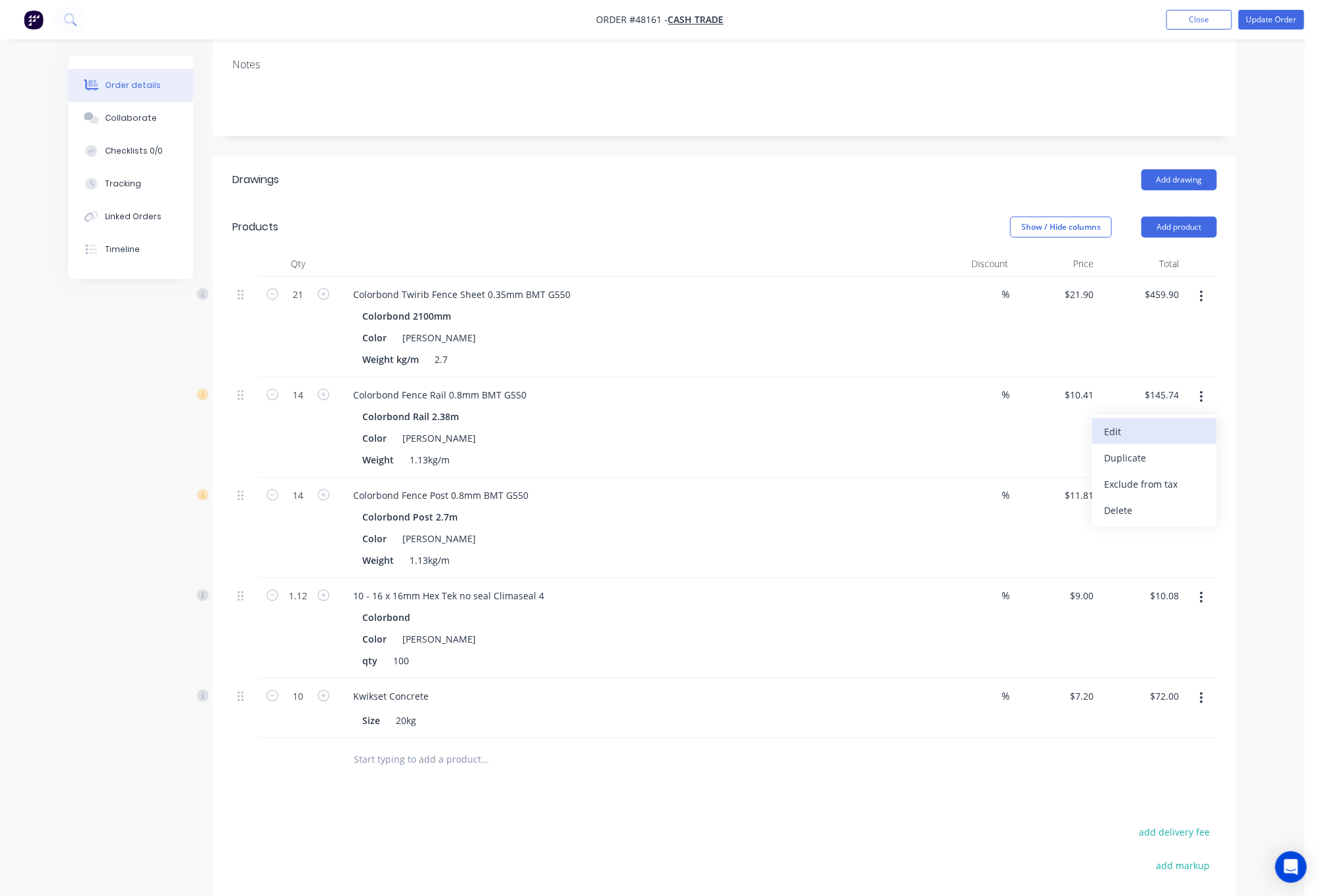
click at [1135, 440] on div "Edit" at bounding box center [1155, 432] width 101 height 19
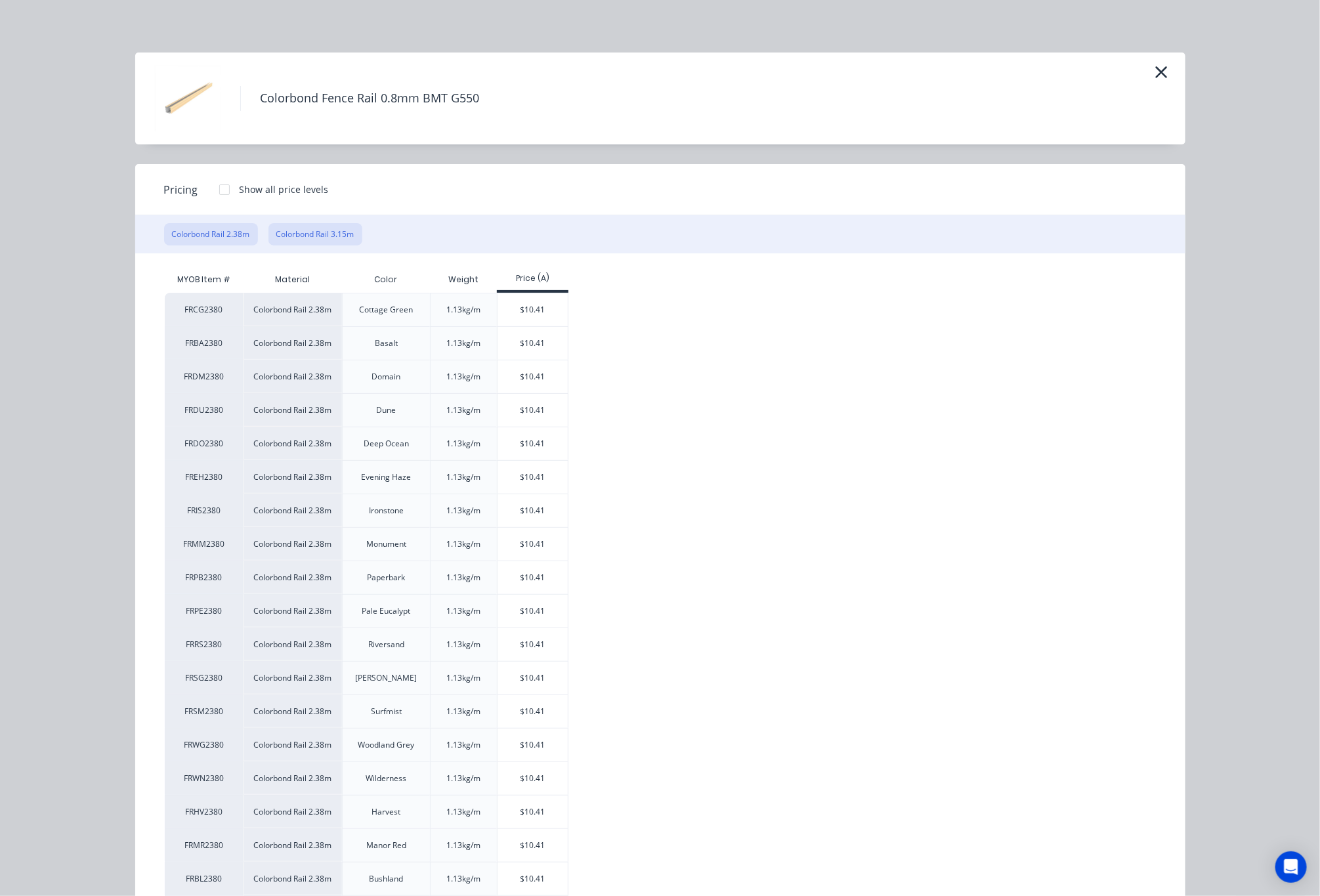
click at [315, 227] on button "Colorbond Rail 3.15m" at bounding box center [316, 235] width 94 height 22
click at [521, 473] on div "$13.78" at bounding box center [533, 477] width 70 height 33
type input "$13.78"
type input "$192.92"
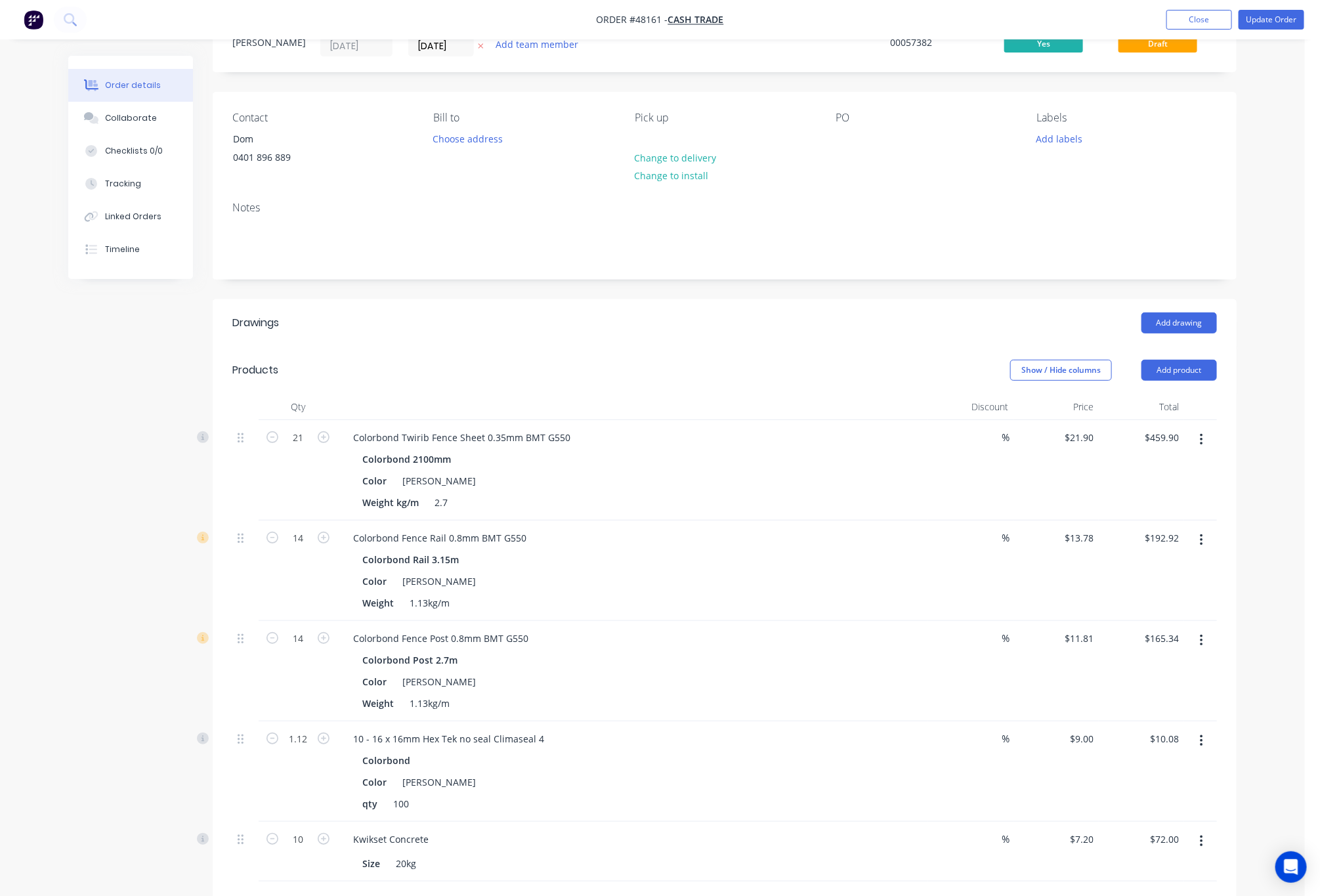
scroll to position [0, 0]
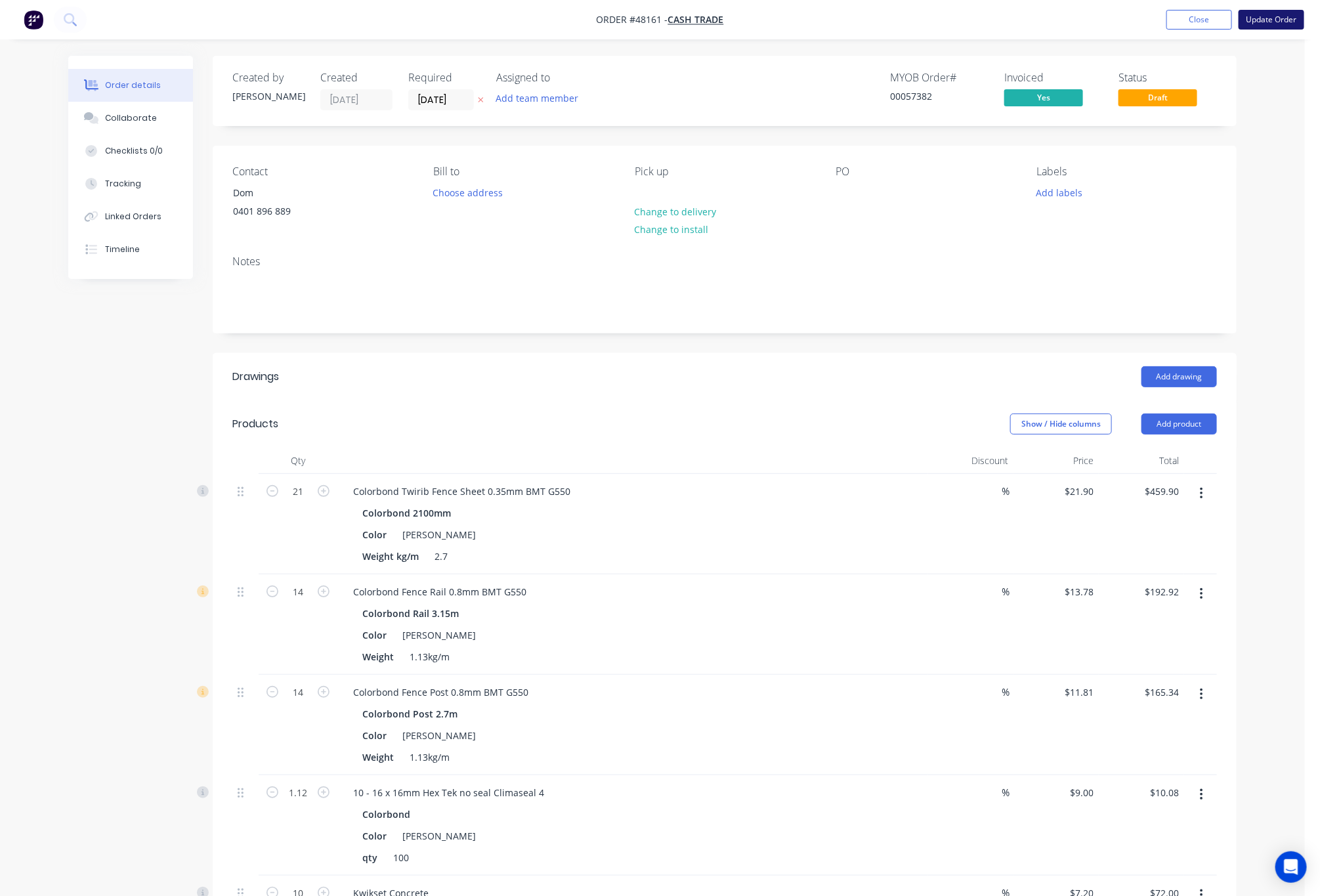
click at [1281, 15] on button "Update Order" at bounding box center [1271, 19] width 66 height 20
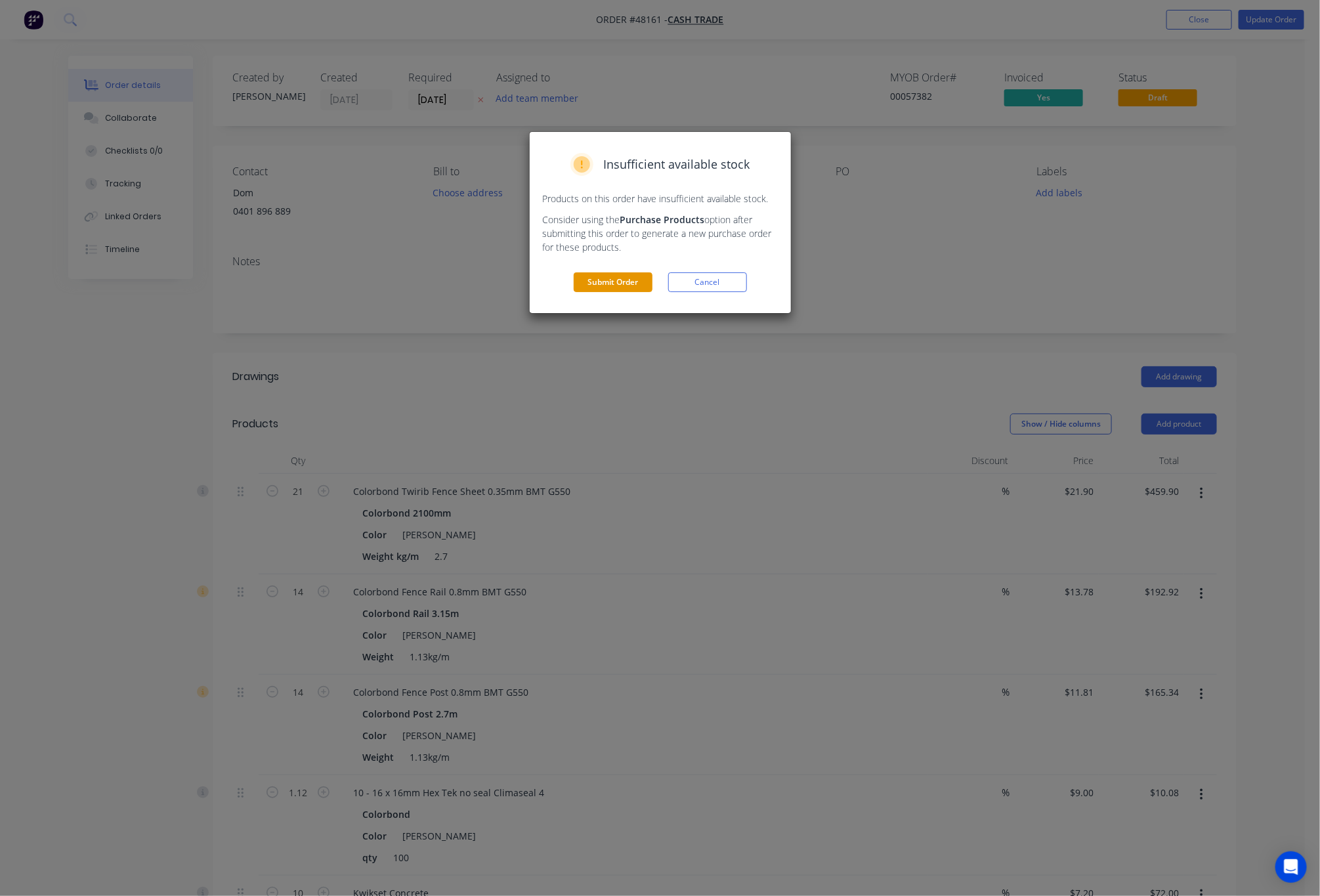
click at [618, 282] on button "Submit Order" at bounding box center [613, 282] width 79 height 20
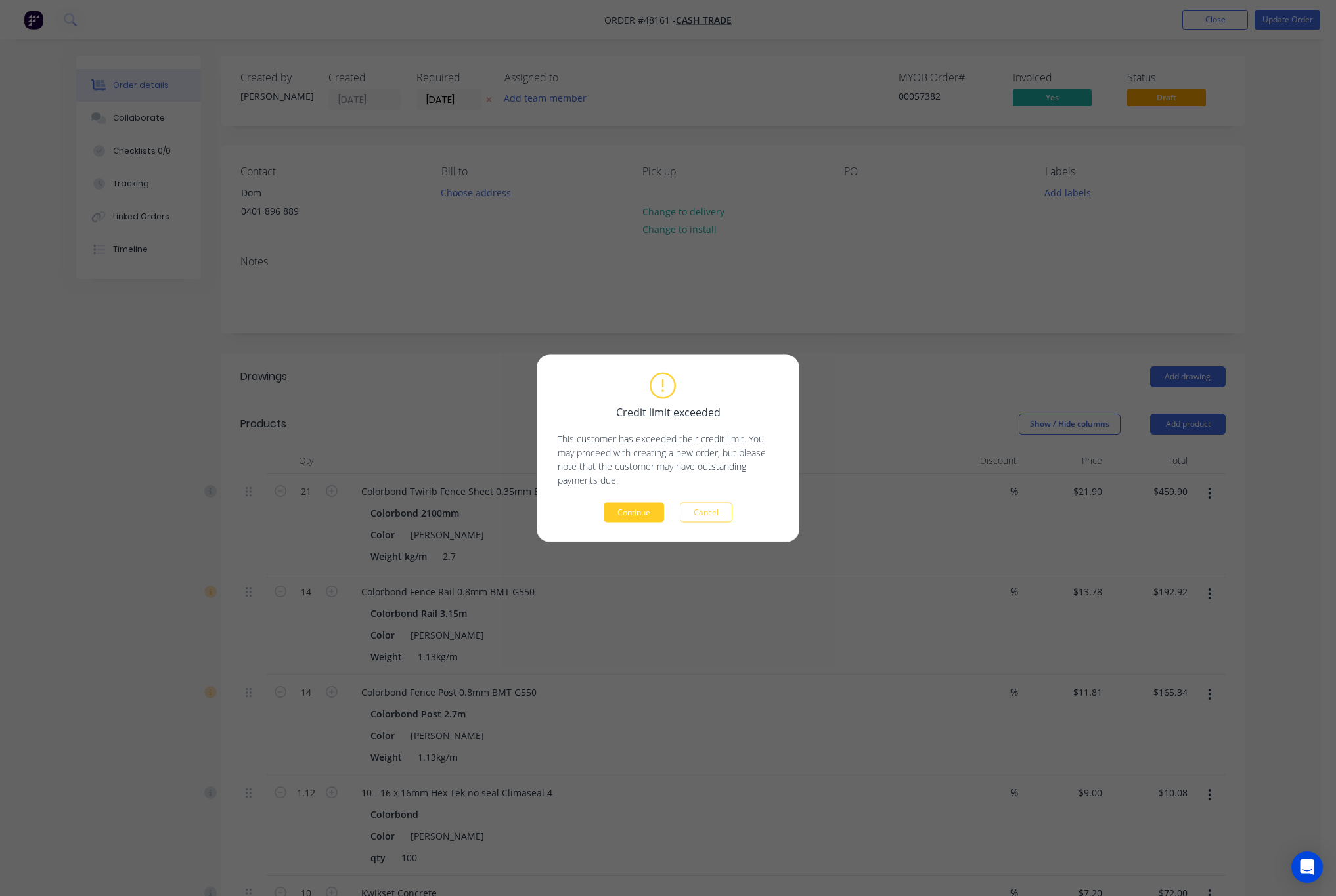
click at [618, 520] on button "Continue" at bounding box center [633, 511] width 61 height 20
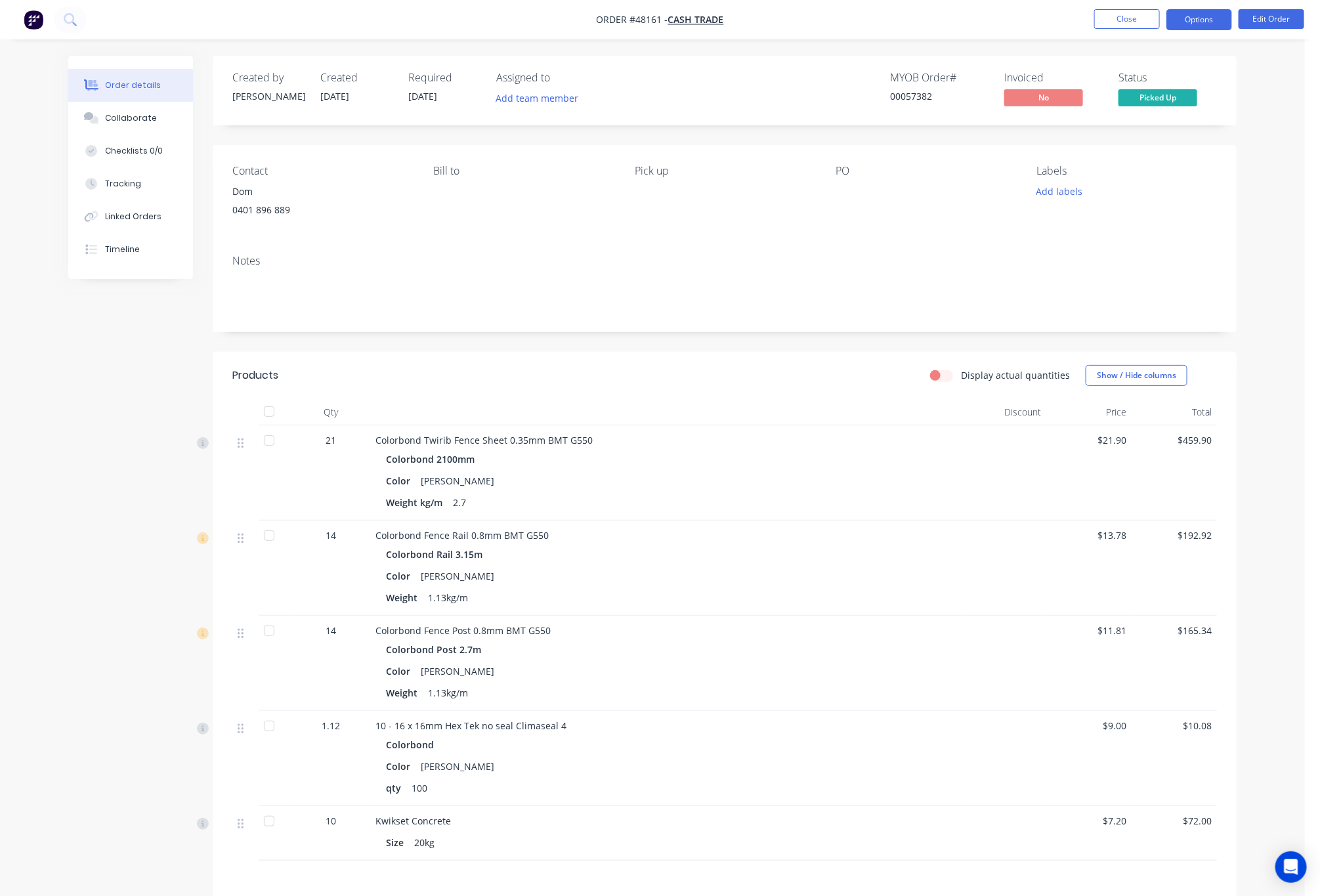
click at [1202, 21] on button "Options" at bounding box center [1199, 20] width 66 height 21
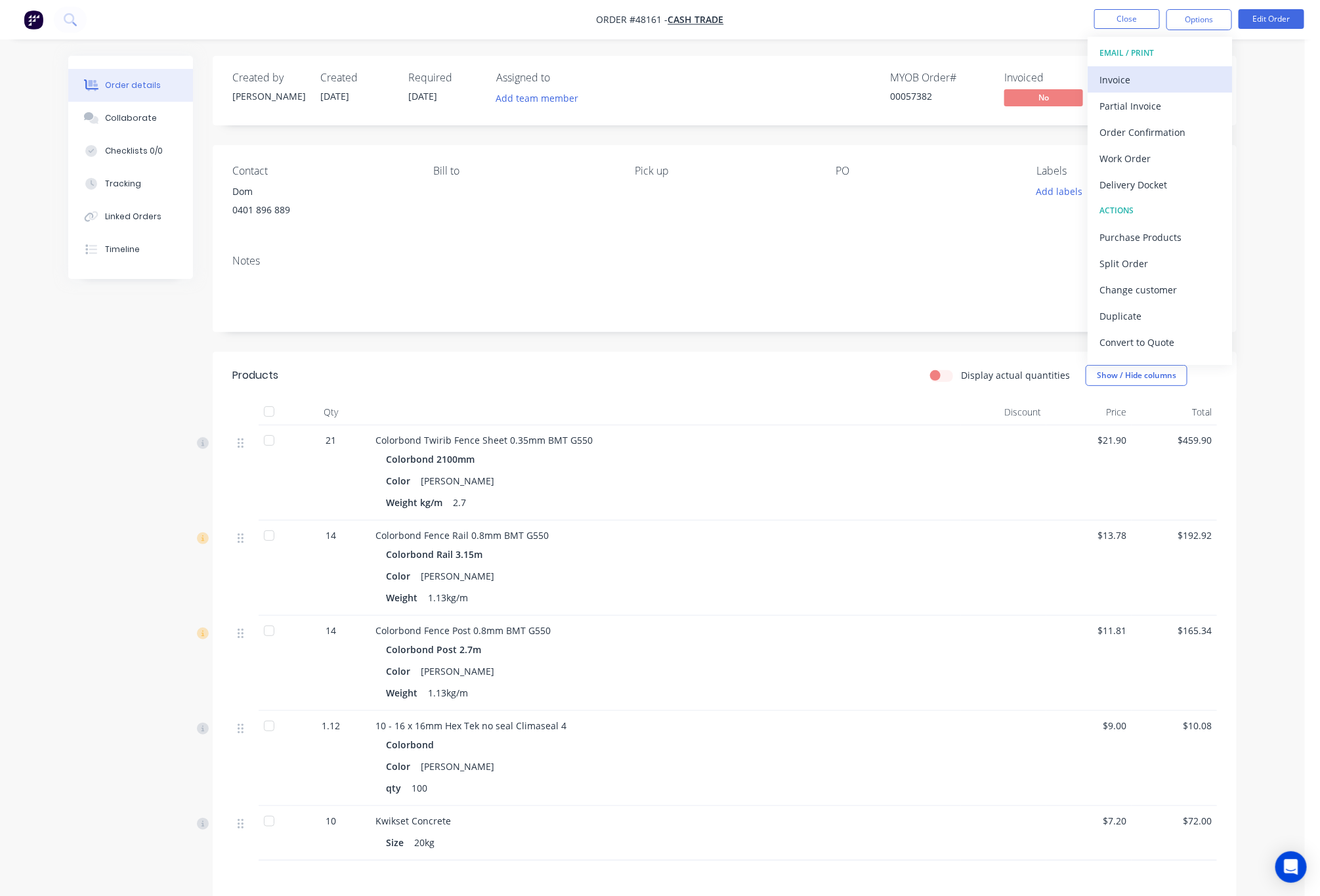
click at [1126, 69] on button "Invoice" at bounding box center [1160, 79] width 145 height 27
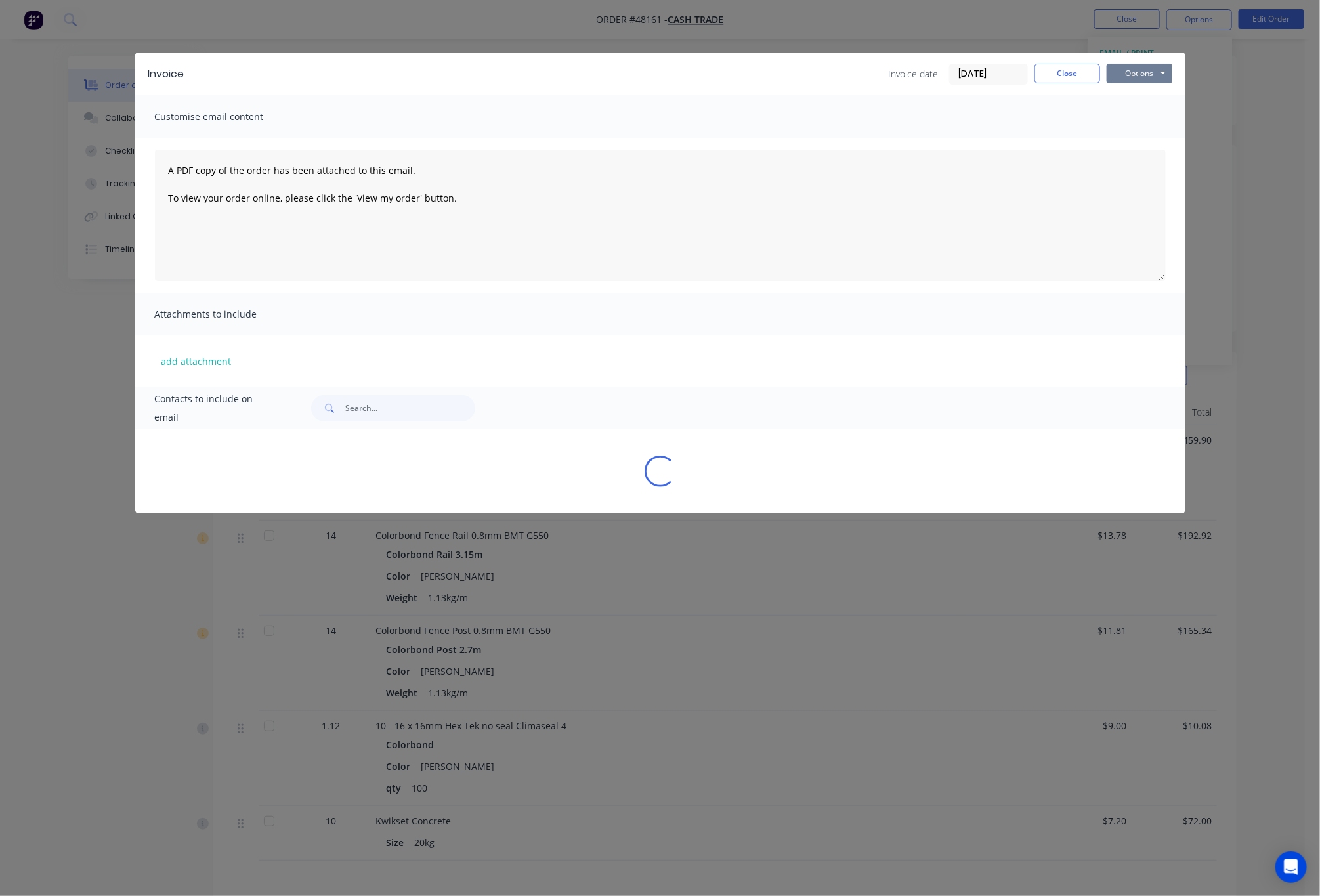
click at [1145, 72] on button "Options" at bounding box center [1139, 73] width 66 height 20
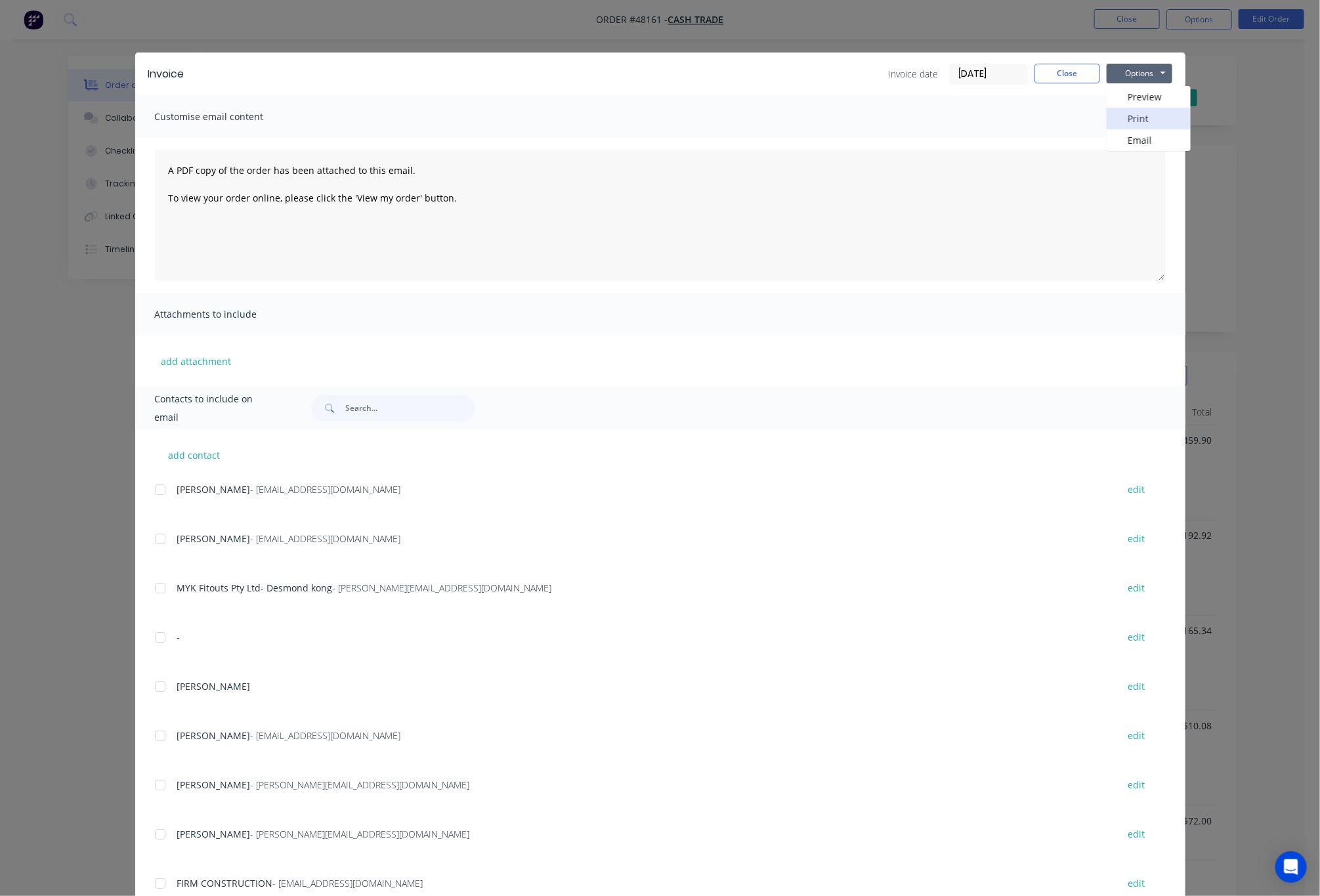
click at [1145, 112] on button "Print" at bounding box center [1149, 118] width 84 height 21
click at [1279, 131] on div "Invoice Invoice date [DATE] Close Options Preview Print Email Customise email c…" at bounding box center [660, 448] width 1320 height 896
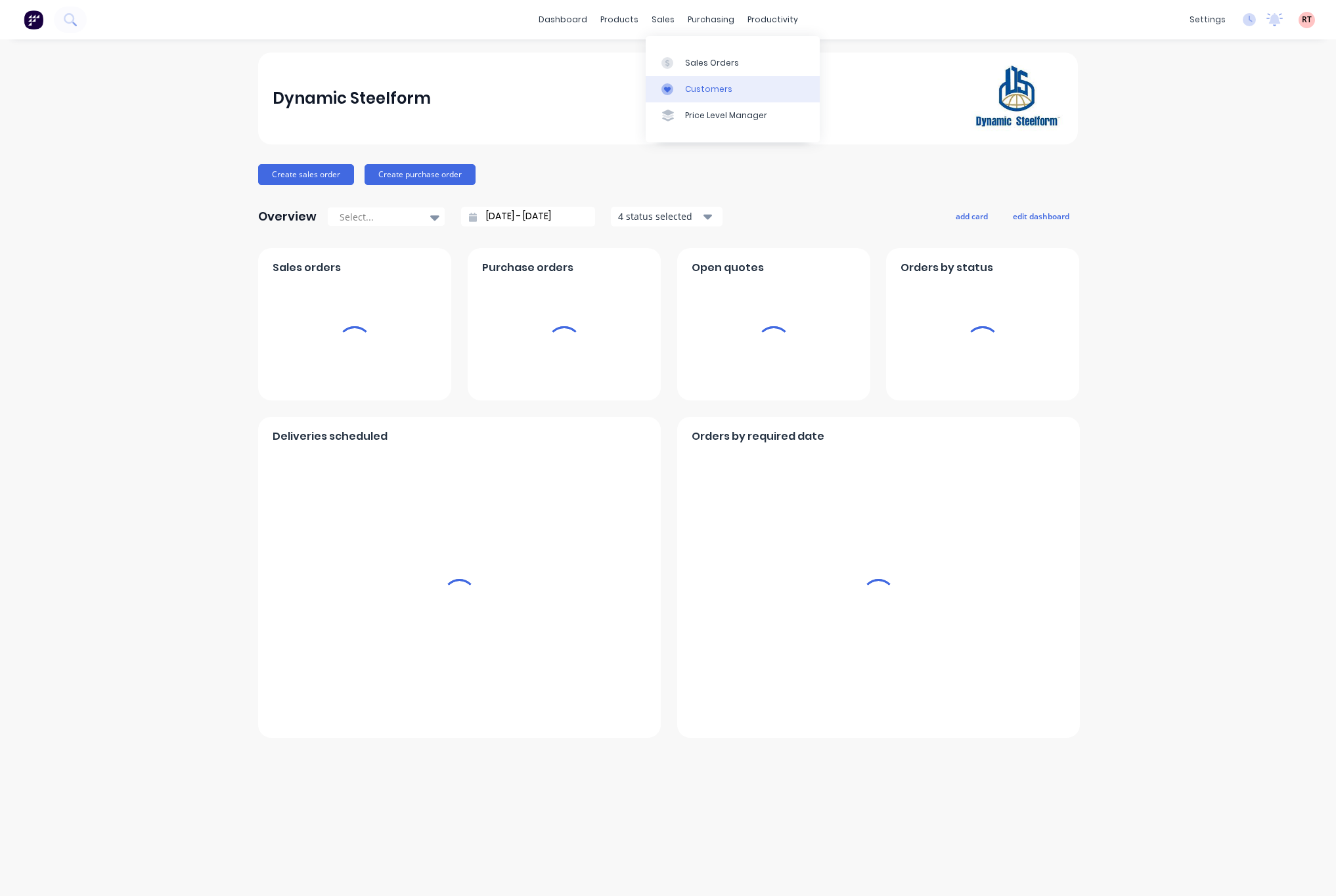
drag, startPoint x: 661, startPoint y: 24, endPoint x: 767, endPoint y: 87, distance: 123.3
click at [661, 26] on div "sales" at bounding box center [663, 19] width 36 height 20
click at [785, 89] on link "Customers" at bounding box center [732, 89] width 174 height 27
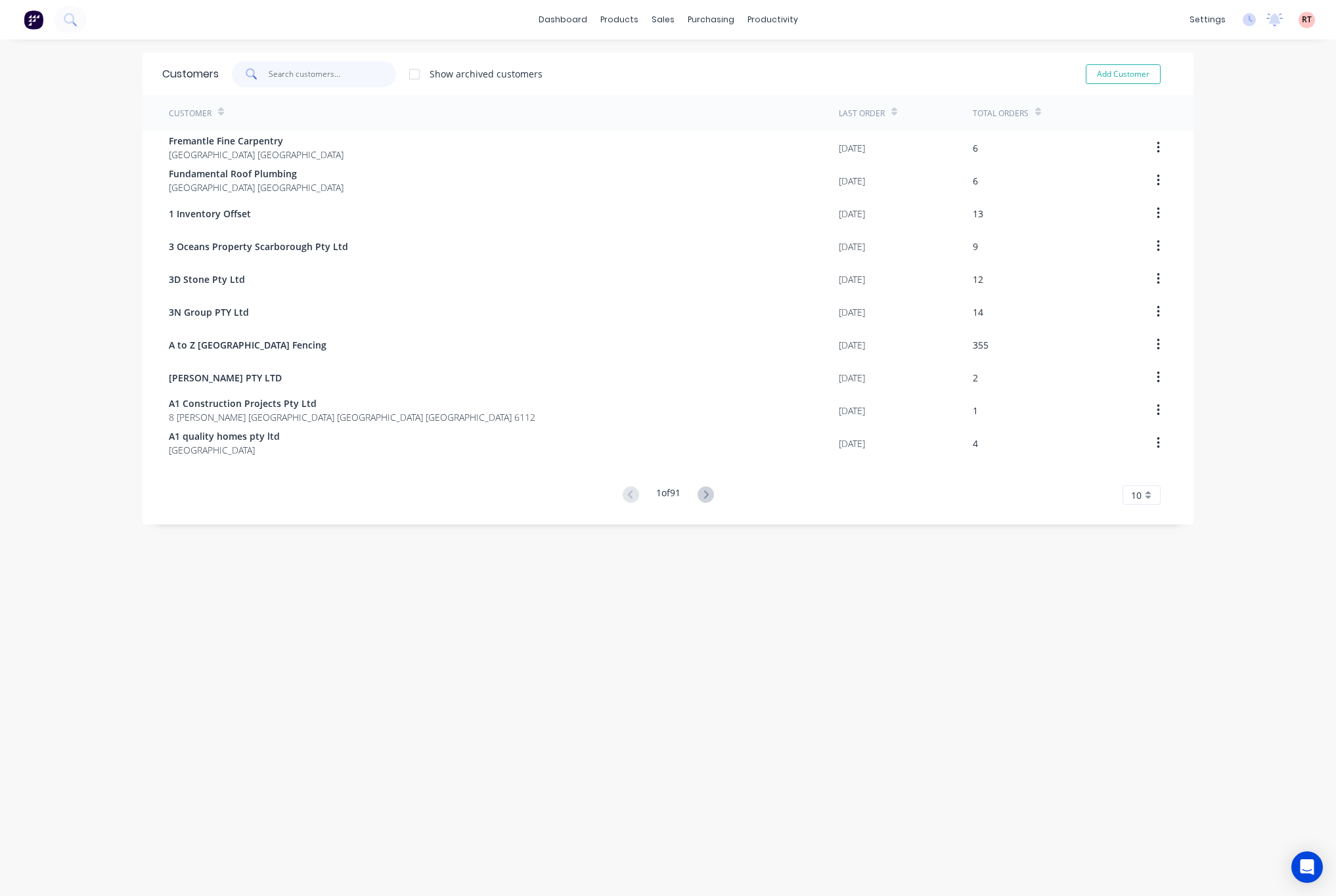
click at [338, 77] on input "text" at bounding box center [333, 74] width 128 height 27
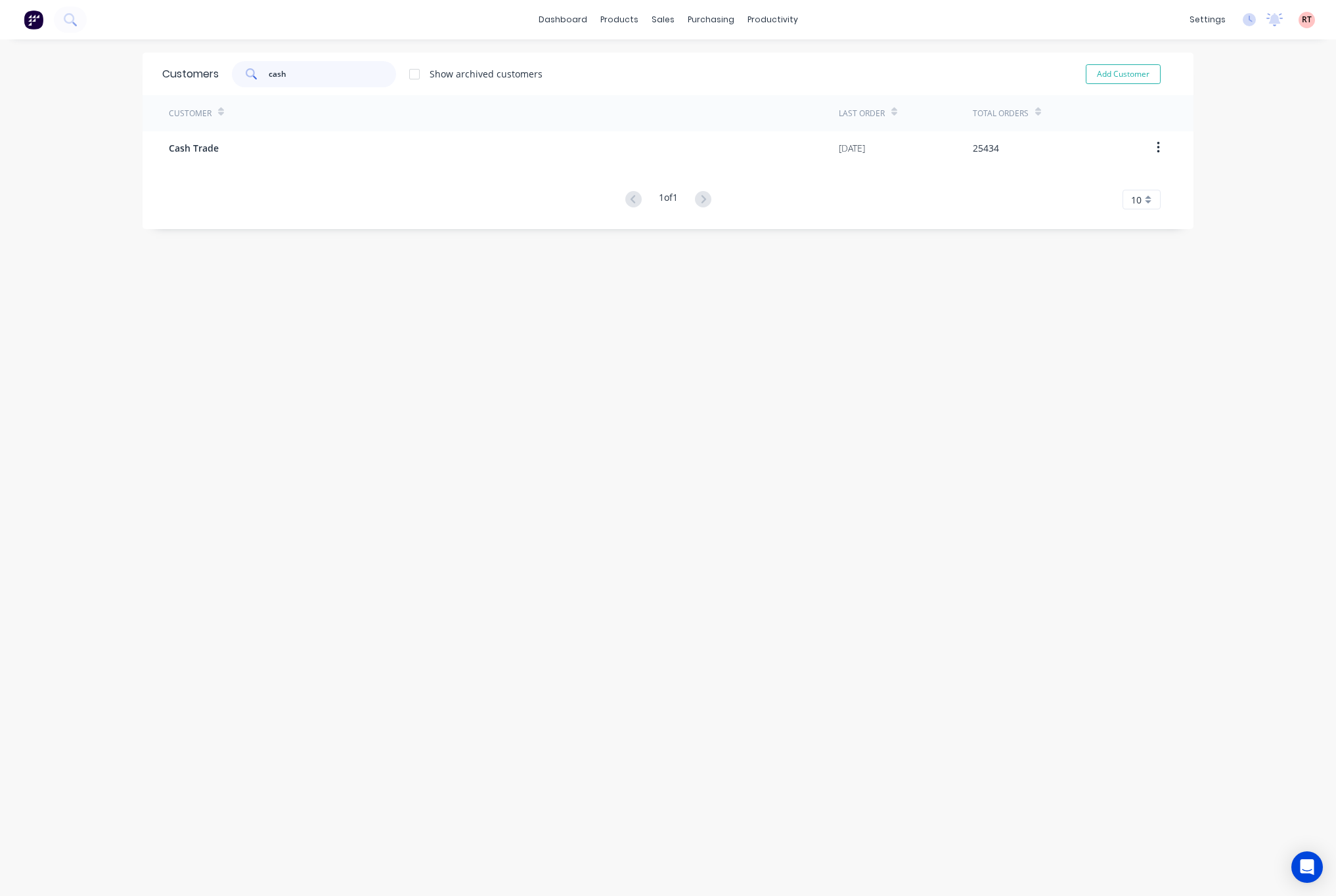
type input "cash"
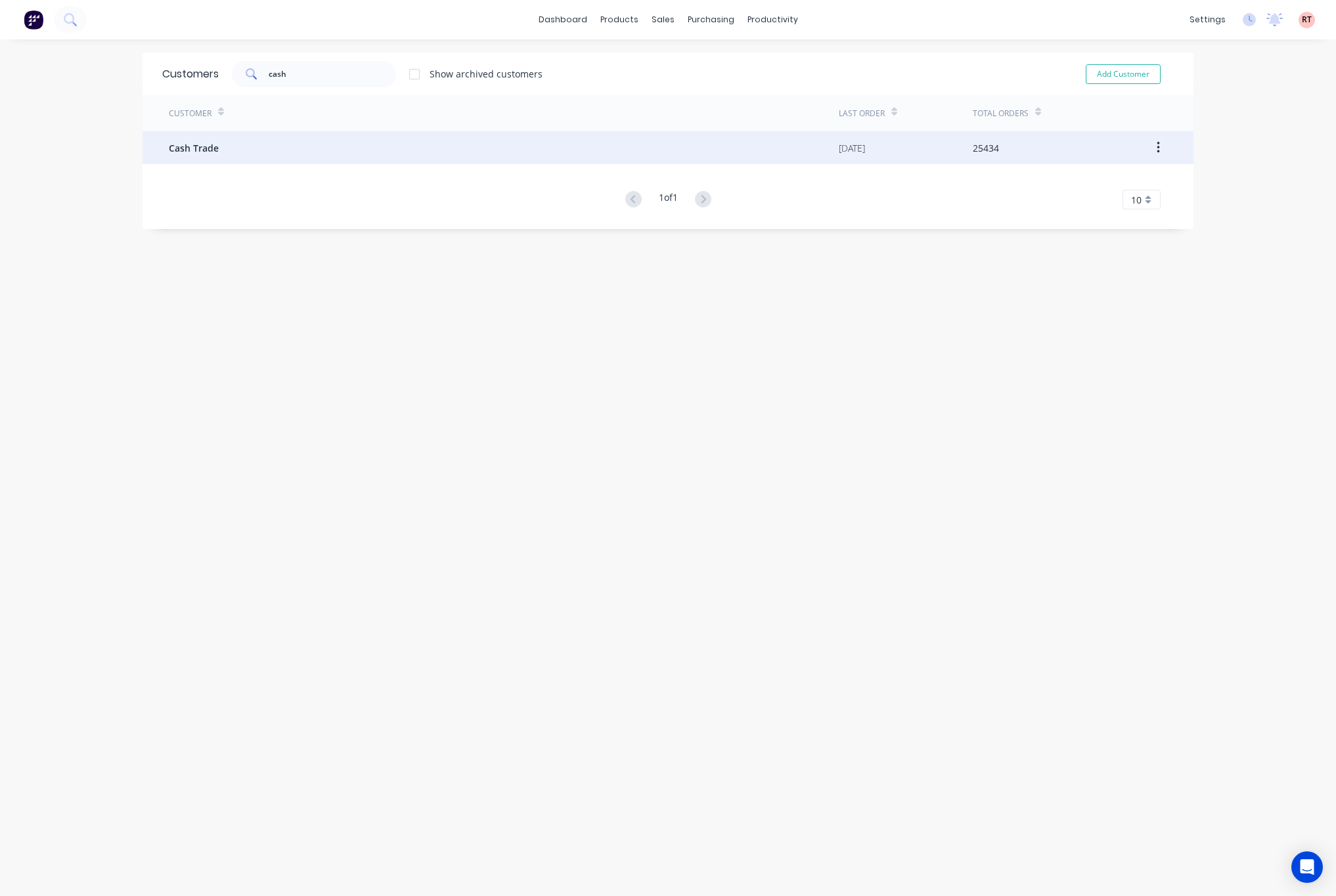
click at [361, 148] on div "Cash Trade" at bounding box center [504, 147] width 670 height 33
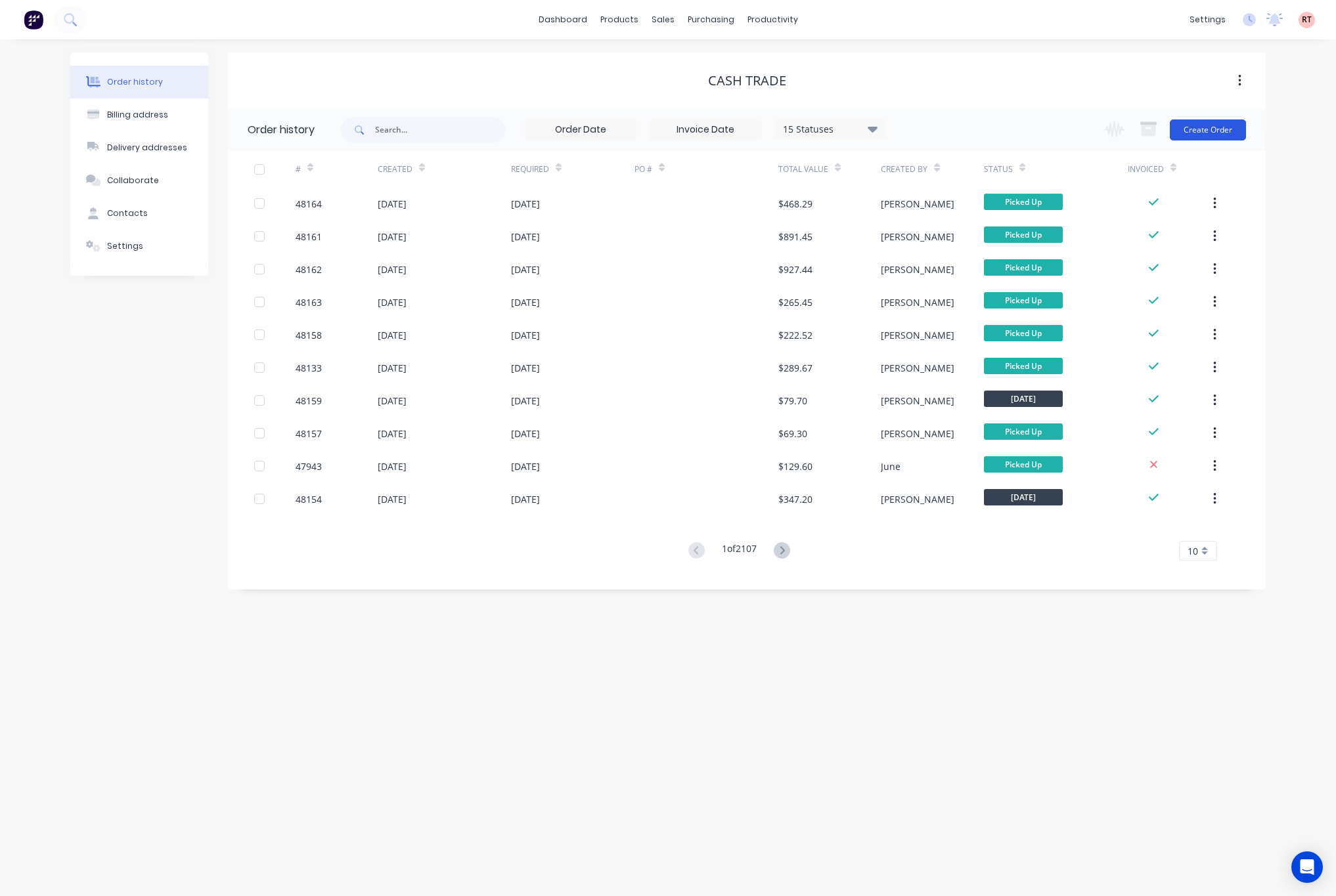
click at [1219, 121] on button "Create Order" at bounding box center [1207, 130] width 76 height 21
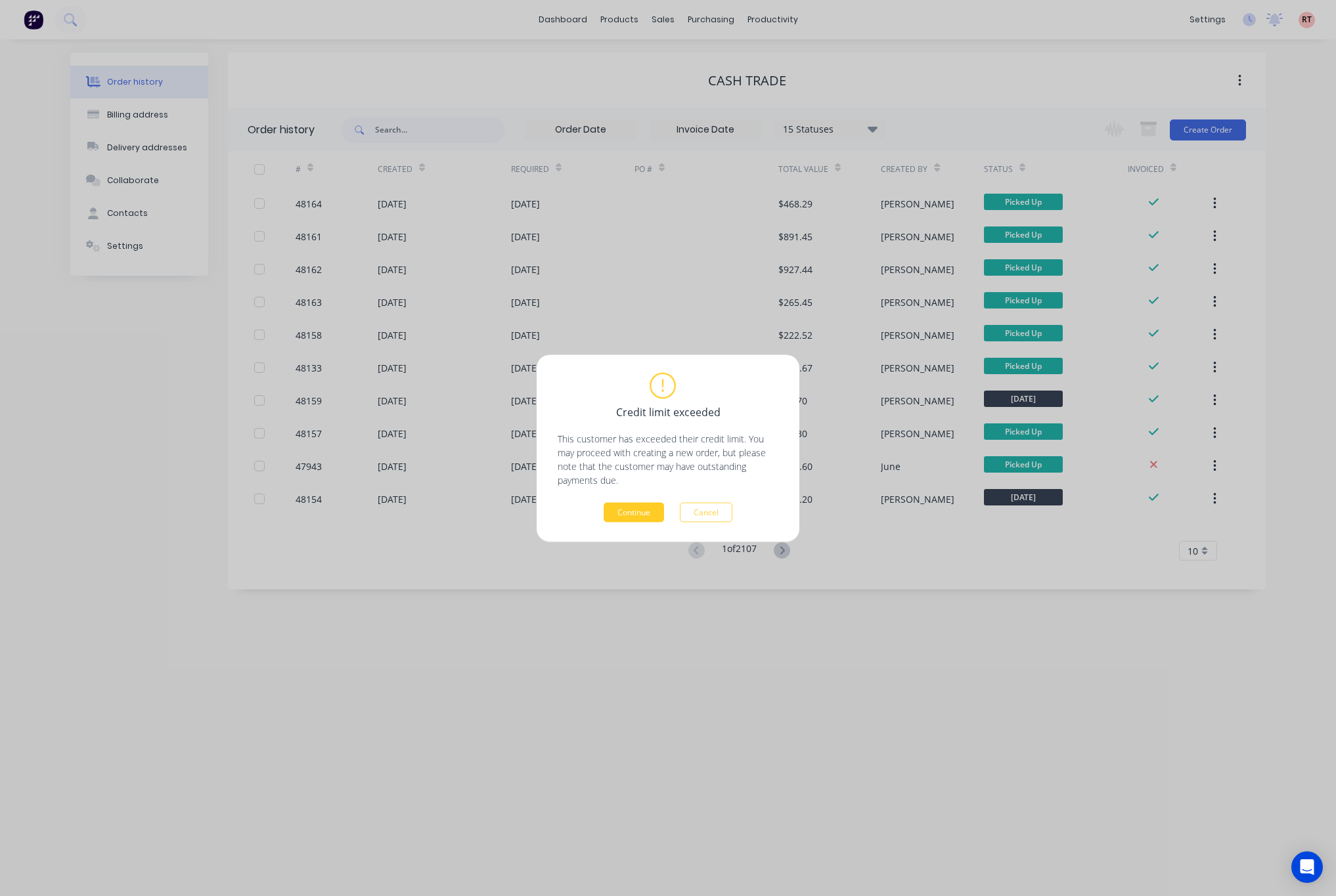
click at [658, 514] on button "Continue" at bounding box center [633, 511] width 61 height 20
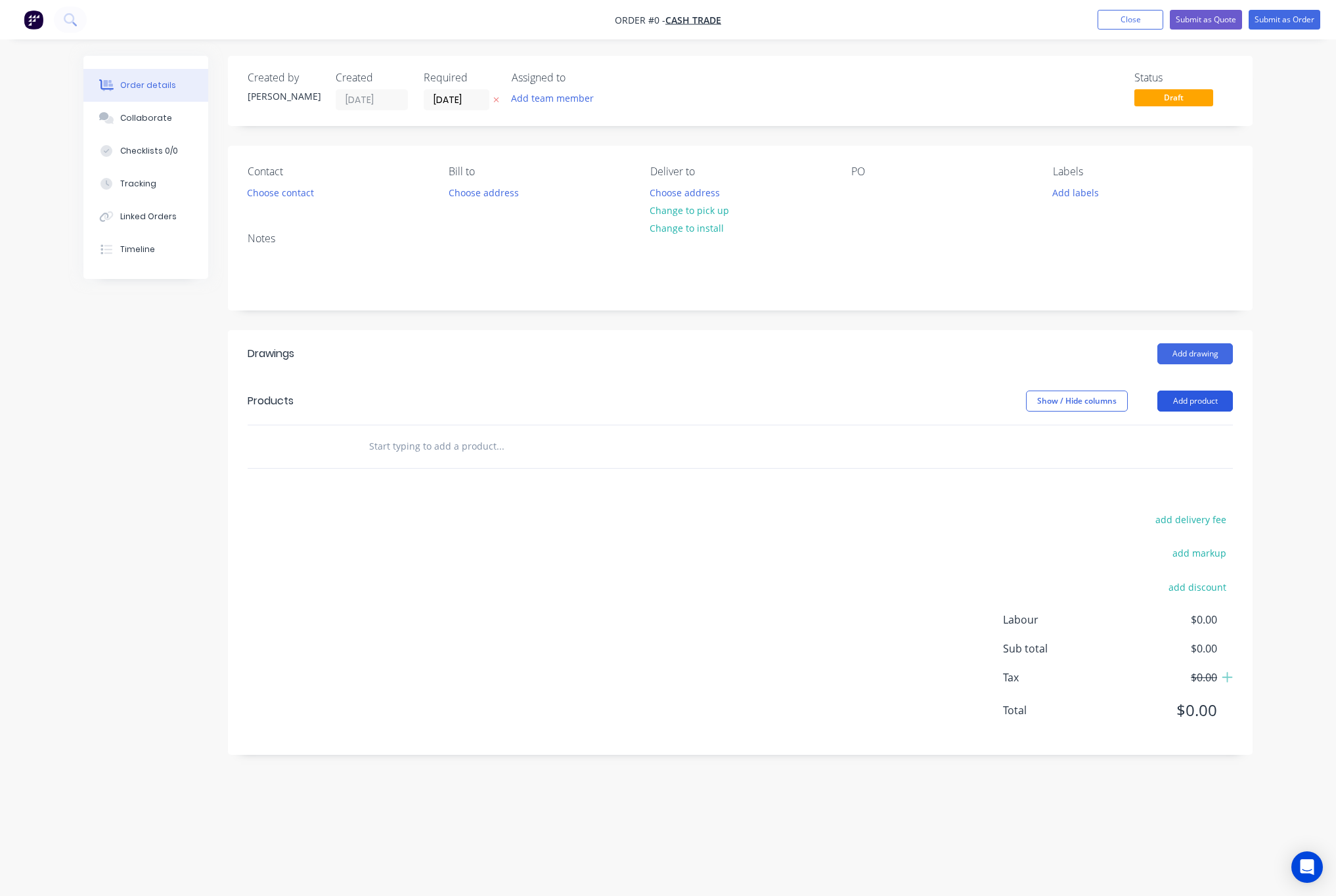
click at [1180, 406] on button "Add product" at bounding box center [1195, 401] width 75 height 21
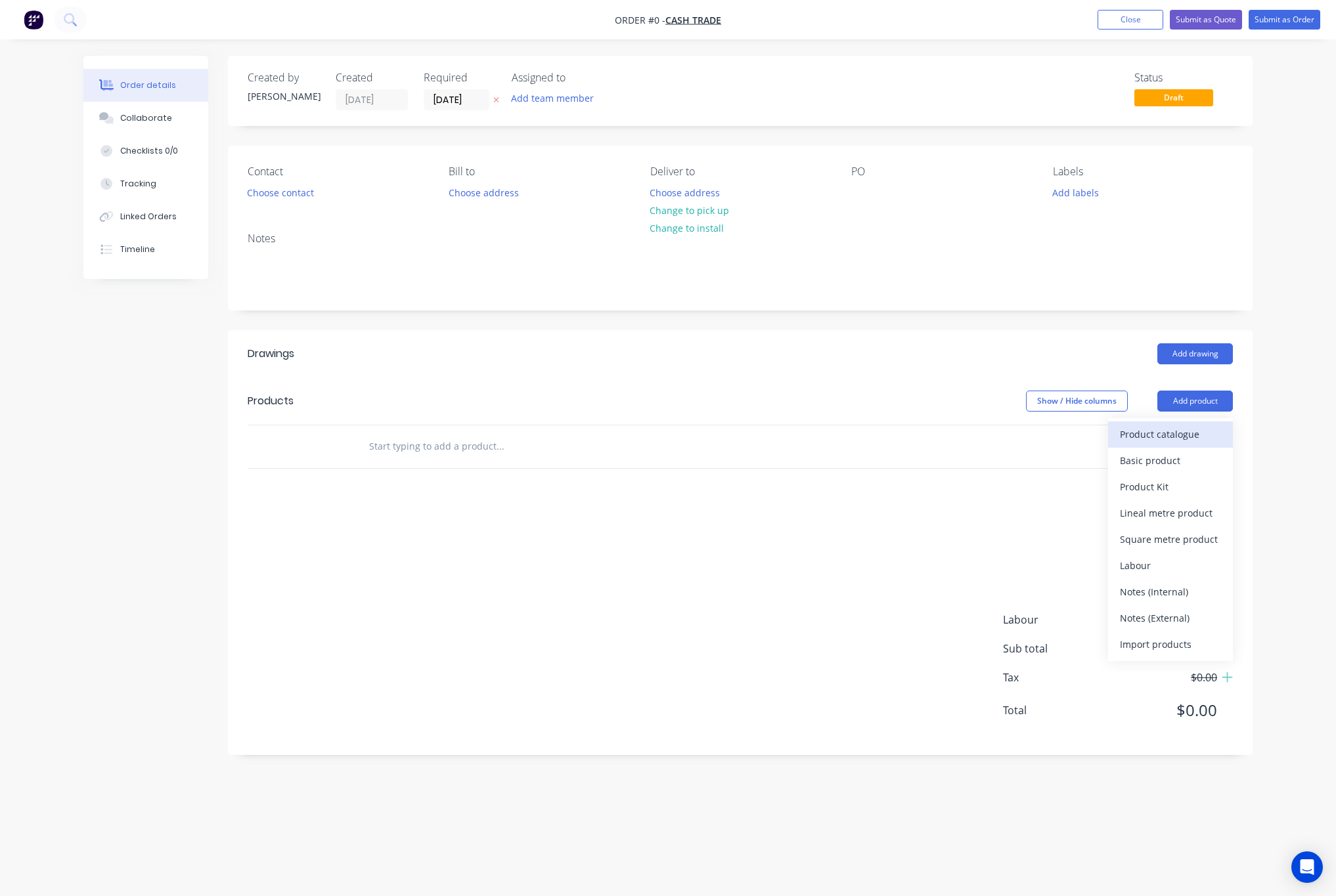
click at [1157, 432] on div "Product catalogue" at bounding box center [1171, 434] width 101 height 19
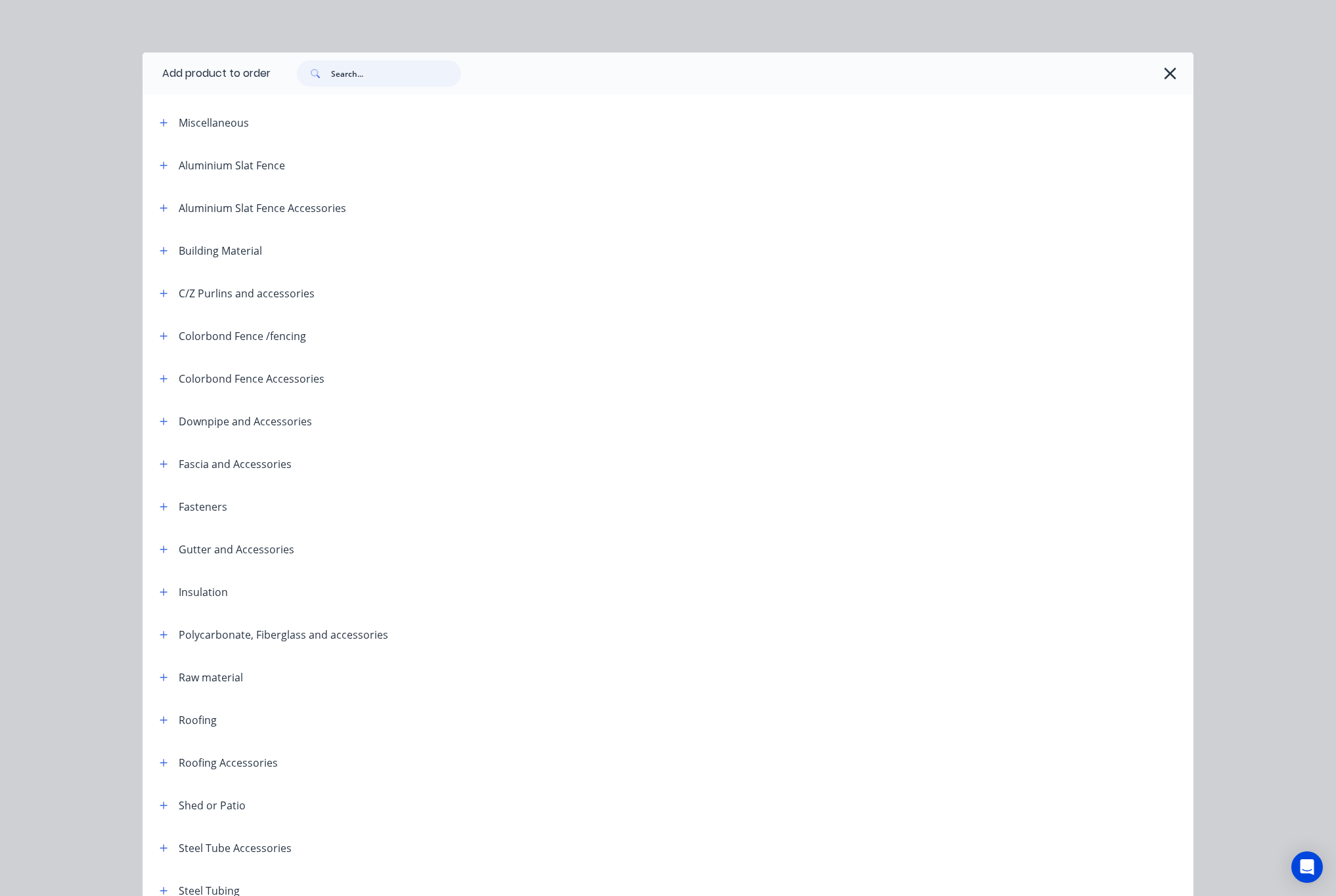
click at [341, 79] on input "text" at bounding box center [396, 74] width 130 height 27
type input "kwi"
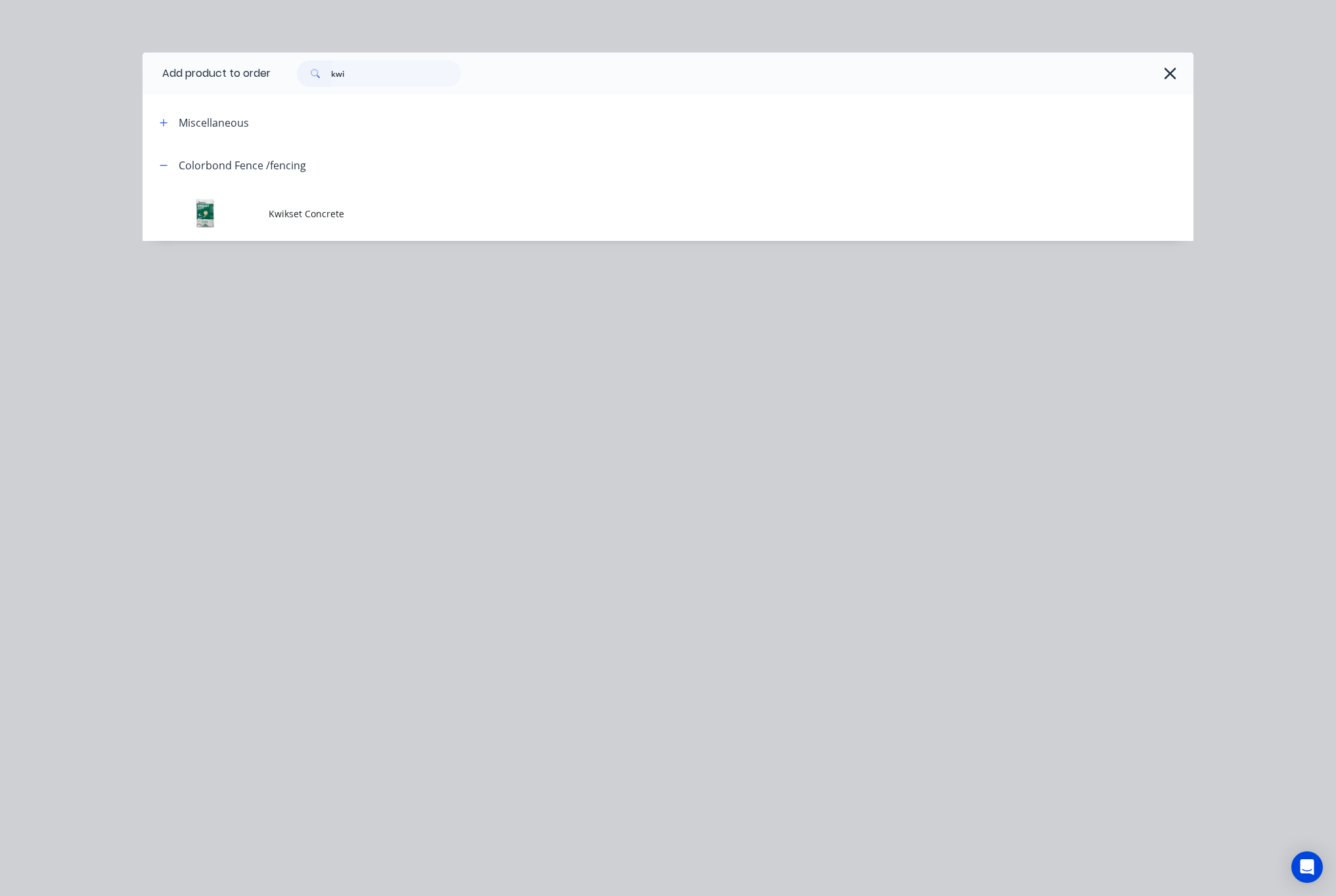
click at [611, 226] on td "Kwikset Concrete" at bounding box center [731, 214] width 925 height 55
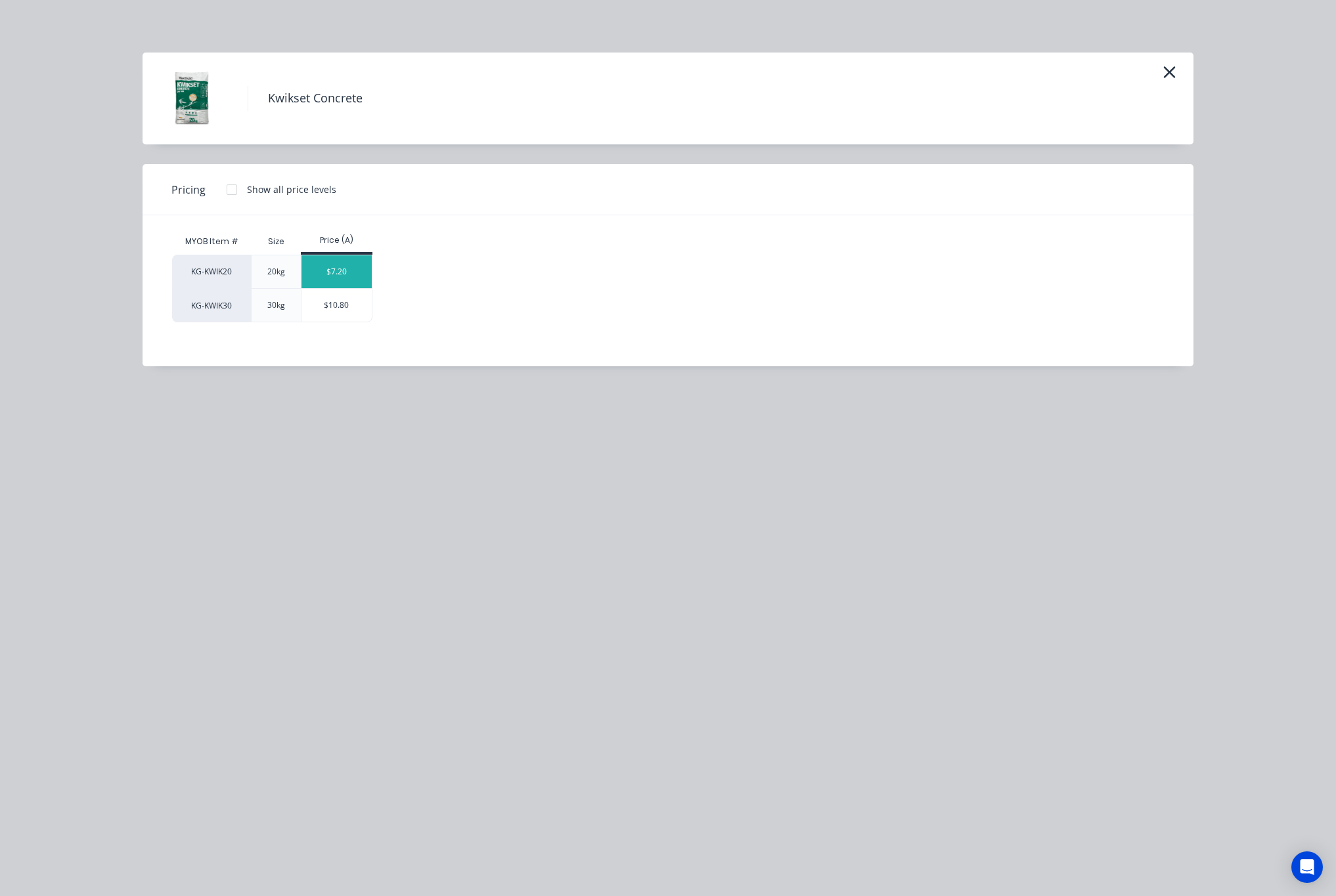
click at [335, 270] on div "$7.20" at bounding box center [337, 272] width 70 height 33
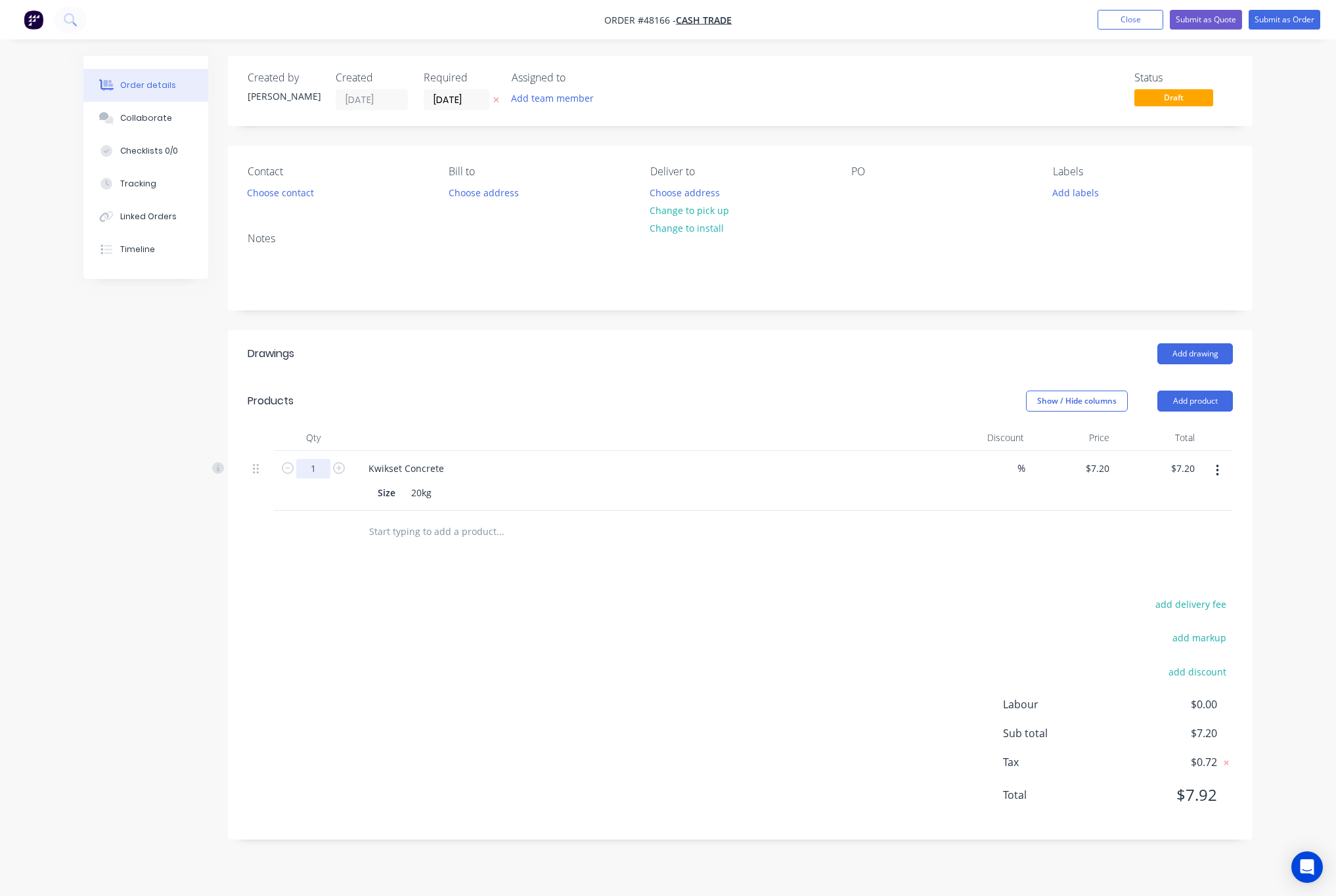
click at [314, 474] on input "1" at bounding box center [314, 469] width 34 height 20
type input "10"
type input "$72.00"
click at [623, 595] on div "Drawings Add drawing Products Show / Hide columns Add product Qty Discount Pric…" at bounding box center [740, 585] width 1025 height 510
click at [276, 194] on button "Choose contact" at bounding box center [281, 192] width 81 height 18
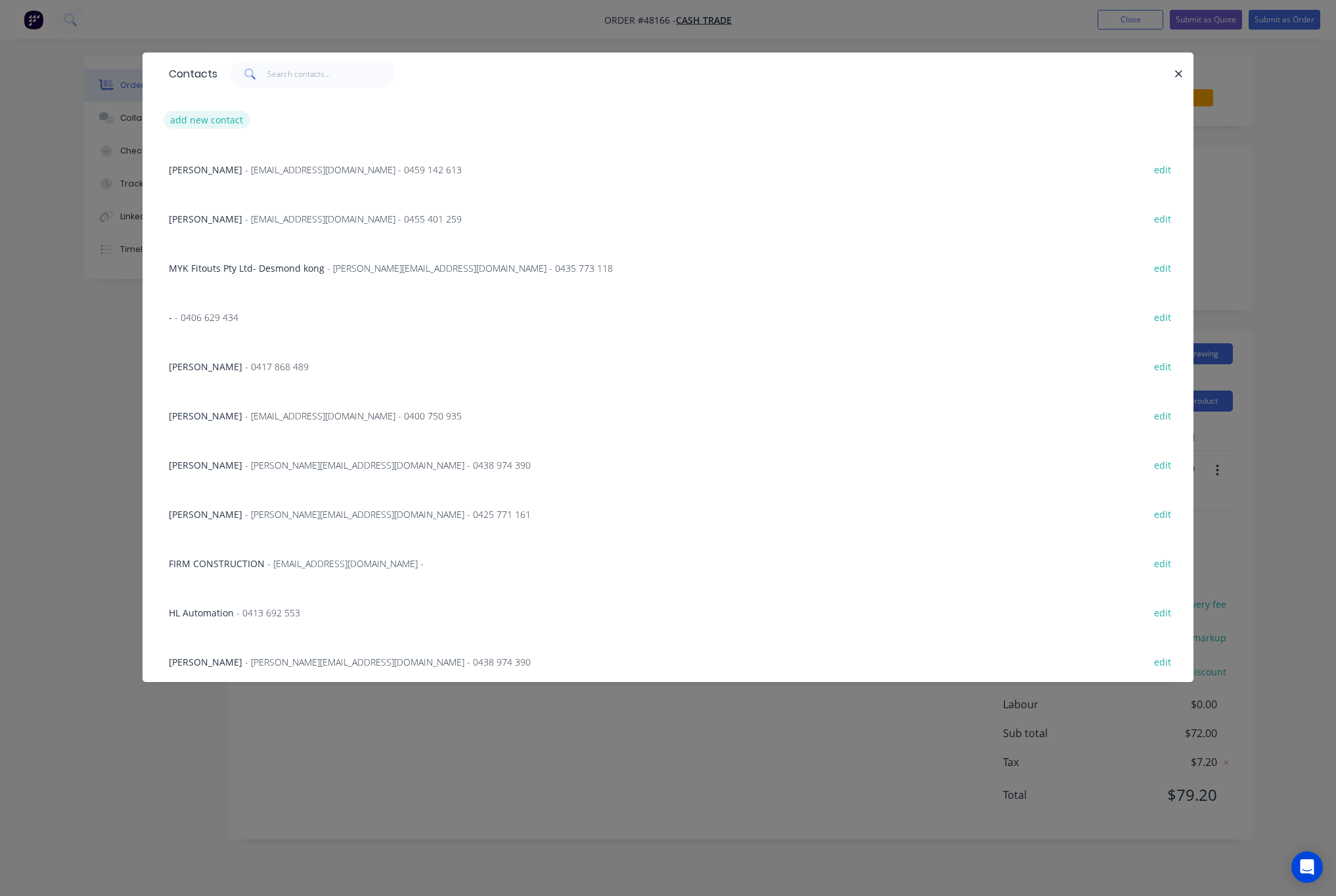
click at [231, 116] on button "add new contact" at bounding box center [207, 120] width 87 height 18
select select "AU"
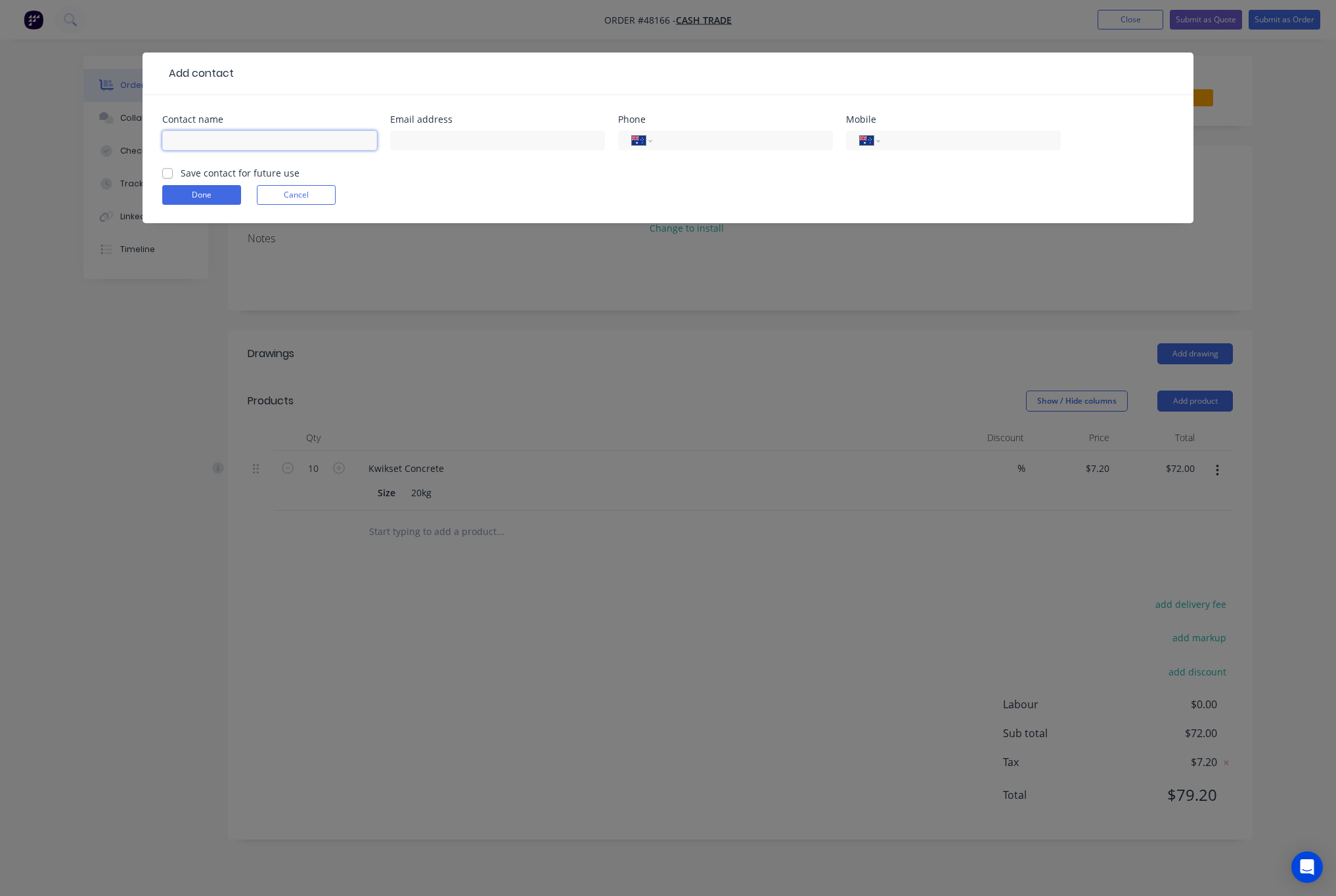
click at [221, 142] on input "text" at bounding box center [269, 140] width 215 height 20
type input "[PERSON_NAME]"
click at [949, 142] on input "tel" at bounding box center [968, 141] width 158 height 15
type input "0"
drag, startPoint x: 165, startPoint y: 171, endPoint x: 182, endPoint y: 178, distance: 18.4
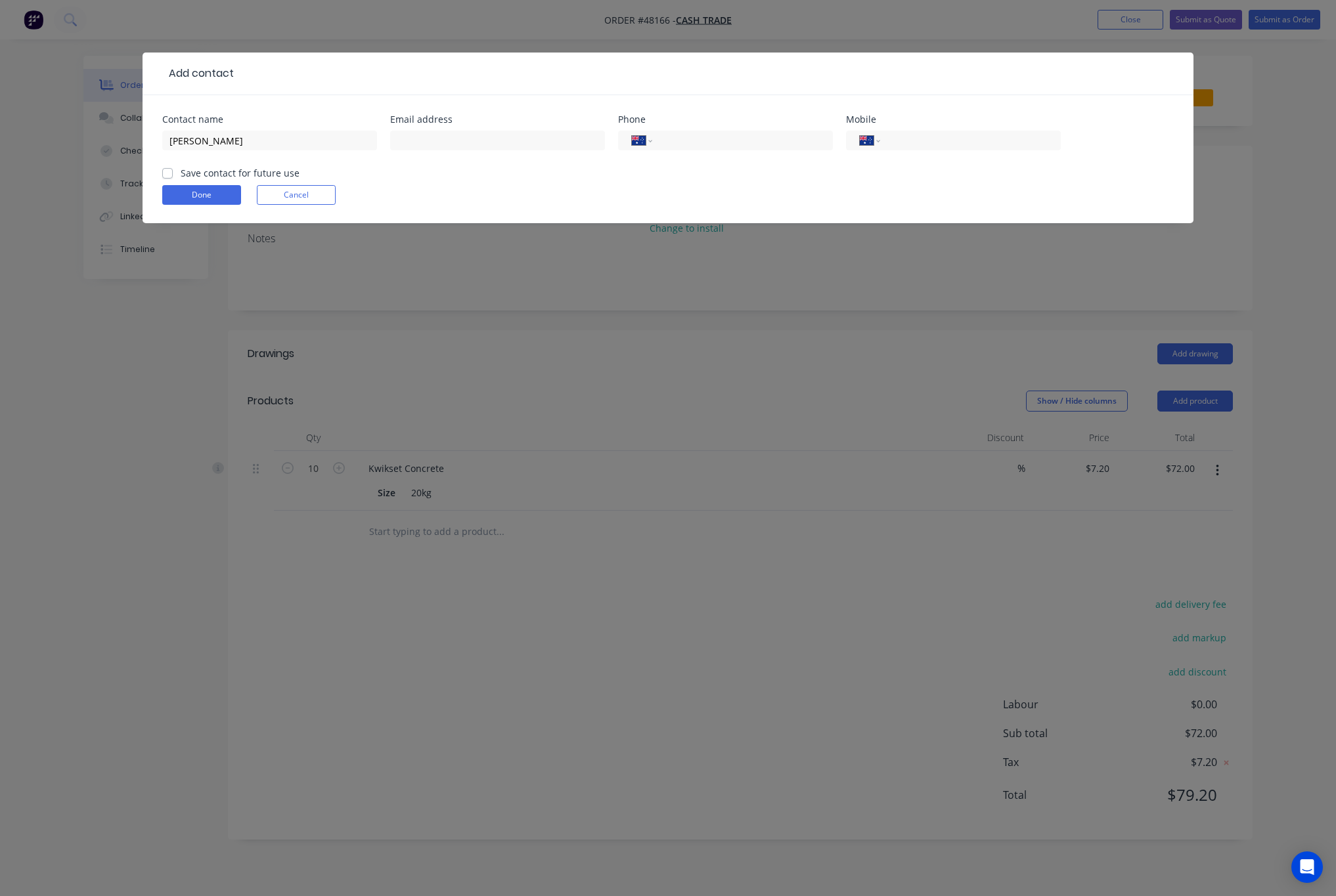
click at [181, 171] on label "Save contact for future use" at bounding box center [240, 173] width 119 height 14
click at [166, 171] on input "Save contact for future use" at bounding box center [167, 172] width 10 height 13
checkbox input "true"
click at [199, 201] on button "Done" at bounding box center [201, 194] width 79 height 20
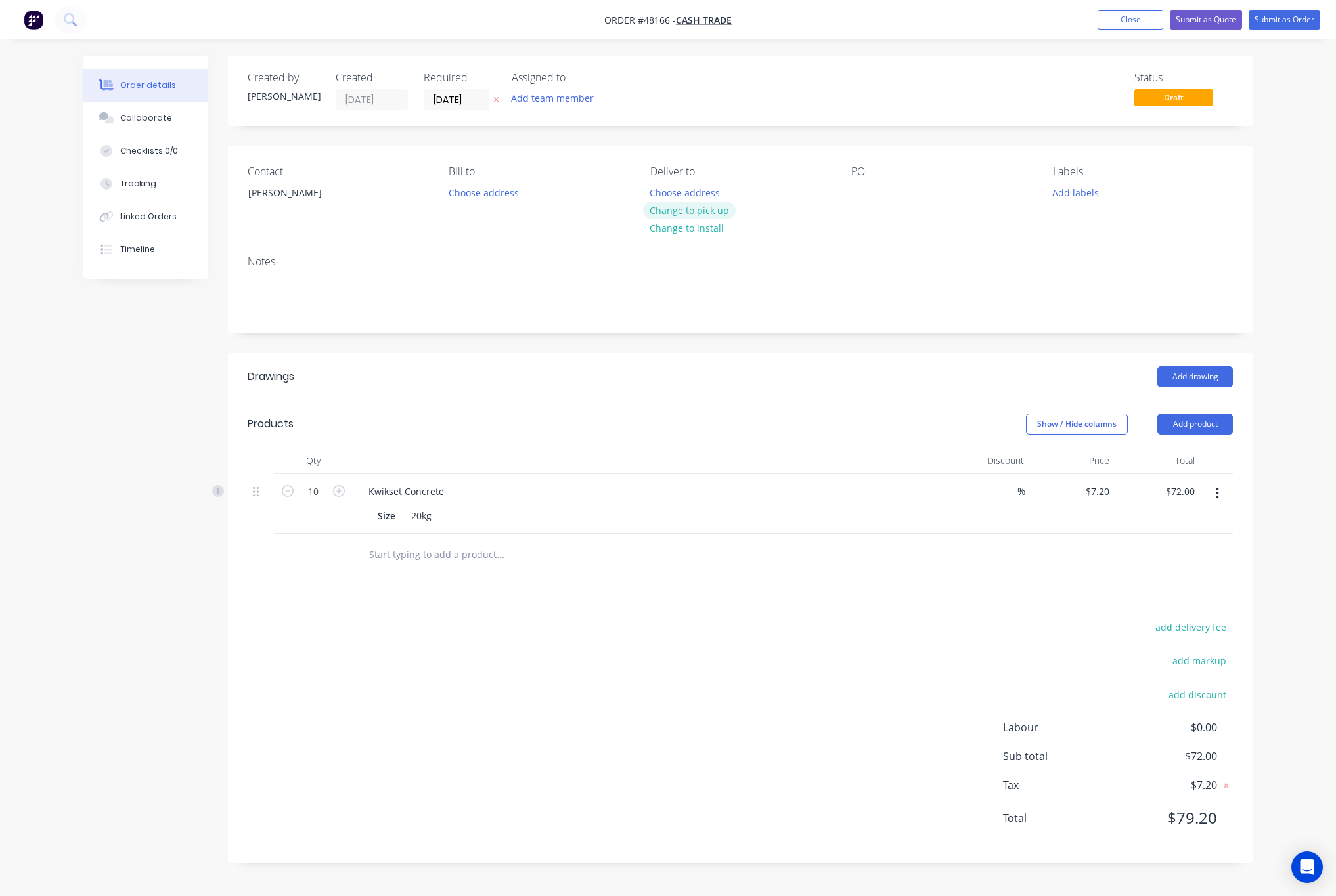
click at [704, 212] on button "Change to pick up" at bounding box center [689, 210] width 93 height 18
click at [1279, 13] on button "Submit as Order" at bounding box center [1285, 19] width 72 height 20
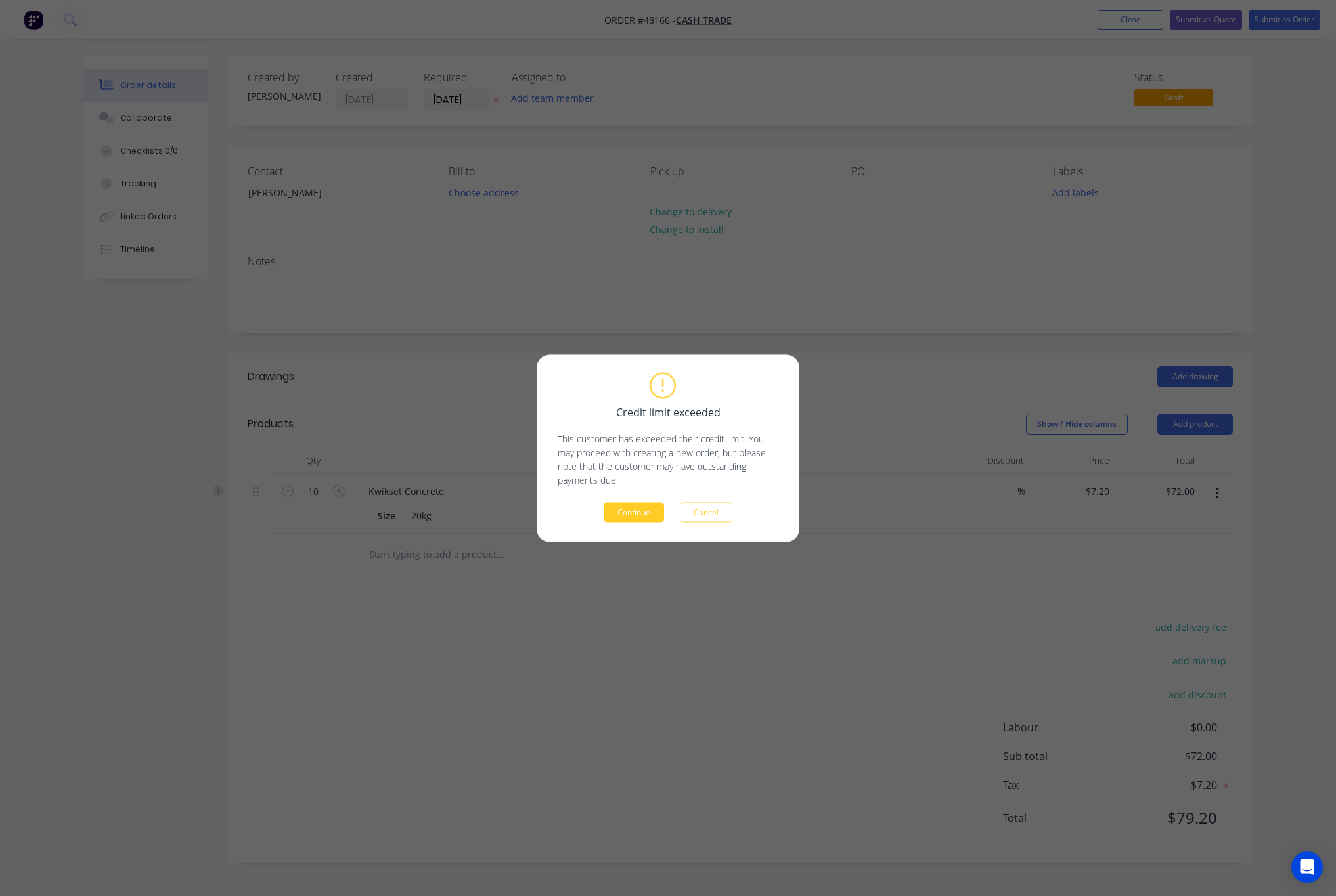
click at [629, 516] on button "Continue" at bounding box center [633, 511] width 61 height 20
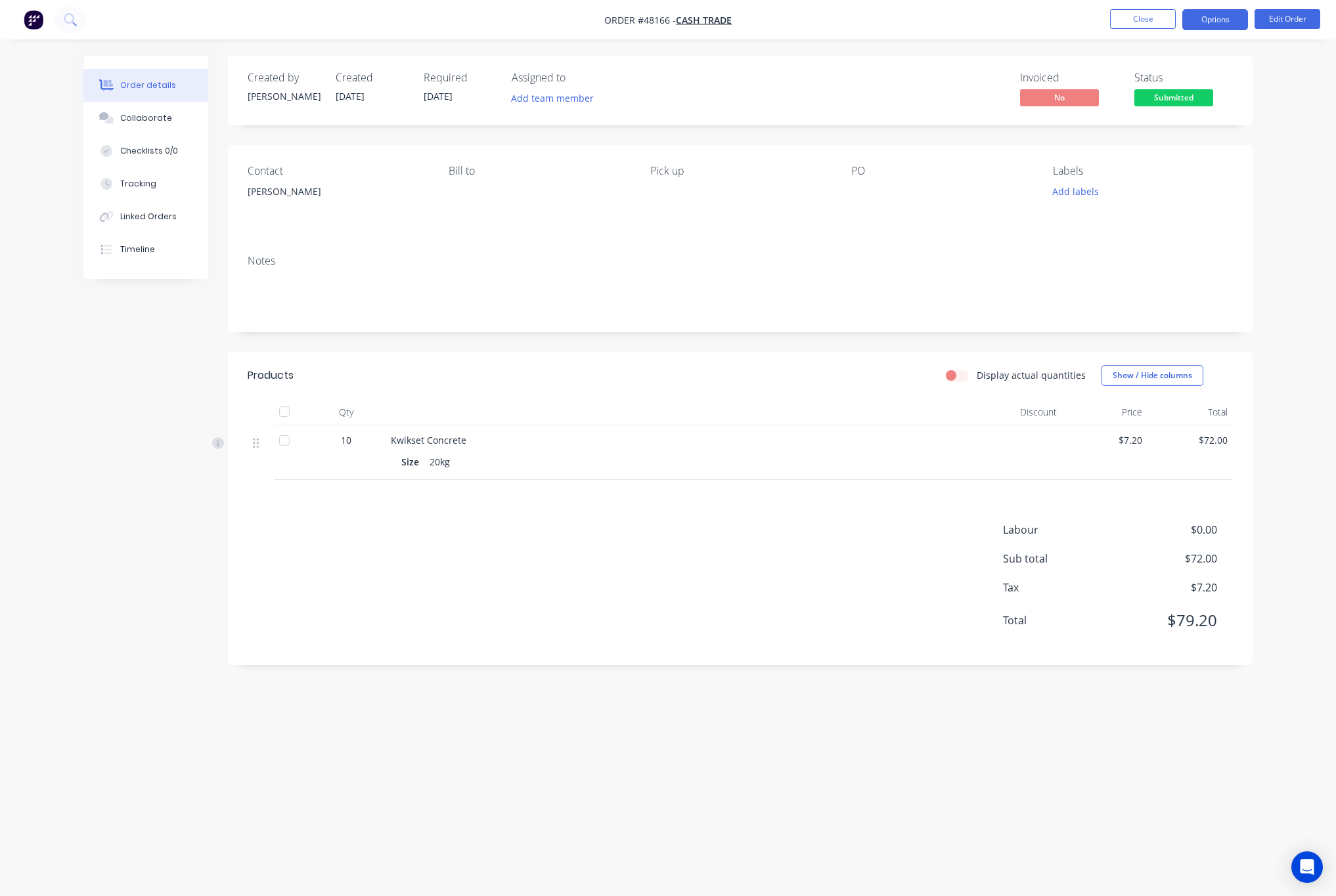
click at [1223, 24] on button "Options" at bounding box center [1215, 20] width 66 height 21
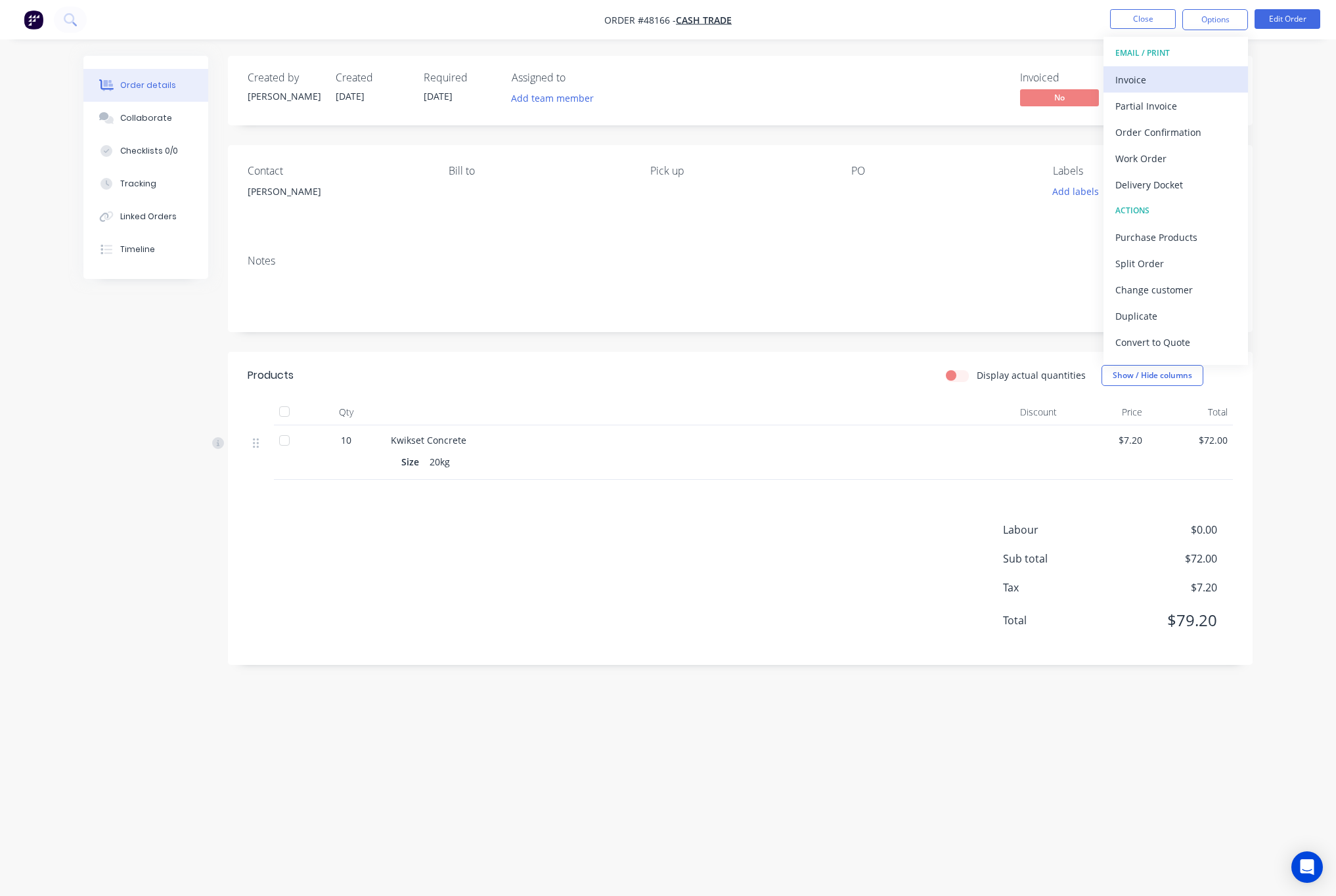
click at [1175, 79] on div "Invoice" at bounding box center [1176, 80] width 121 height 19
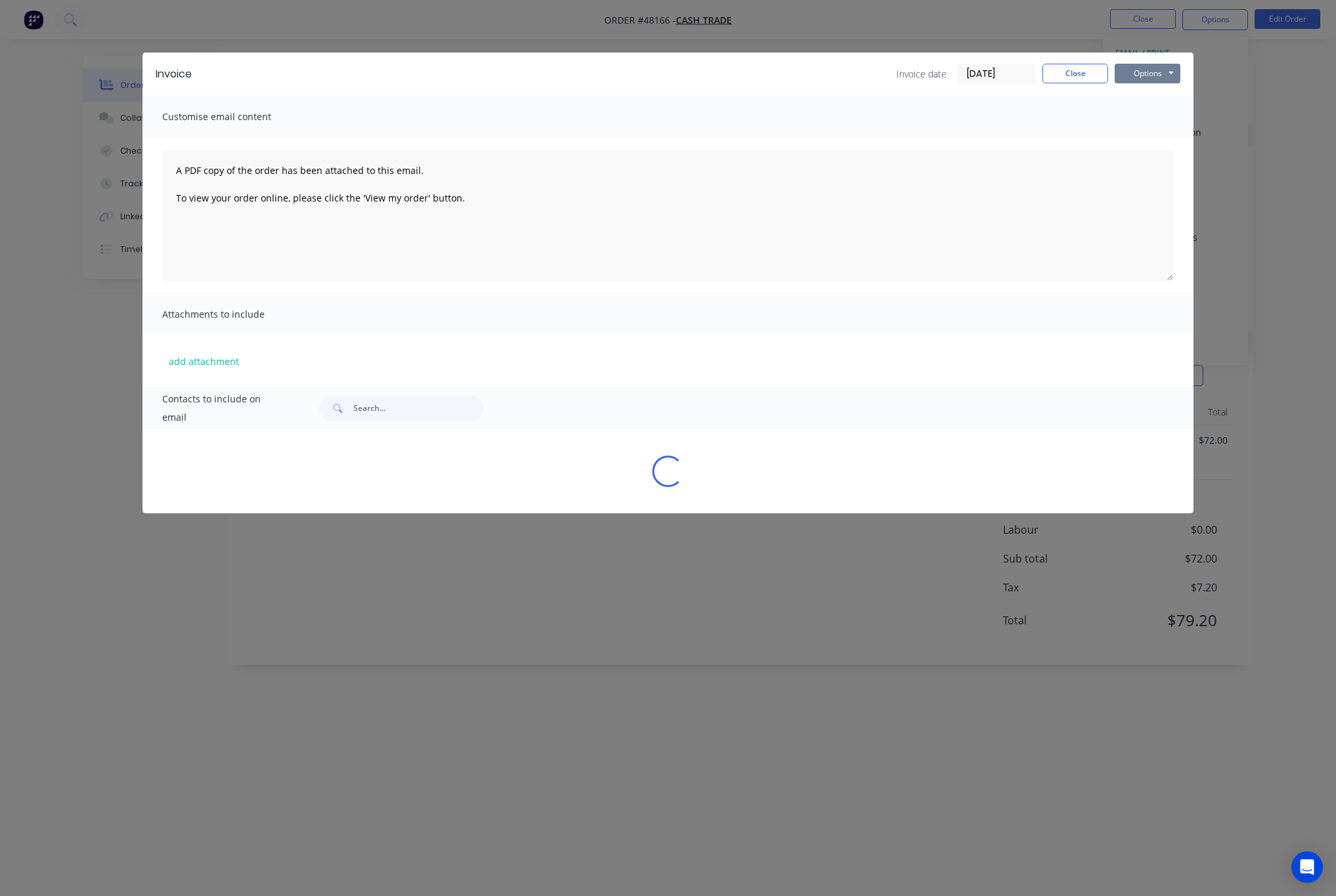
click at [1147, 69] on button "Options" at bounding box center [1147, 73] width 66 height 20
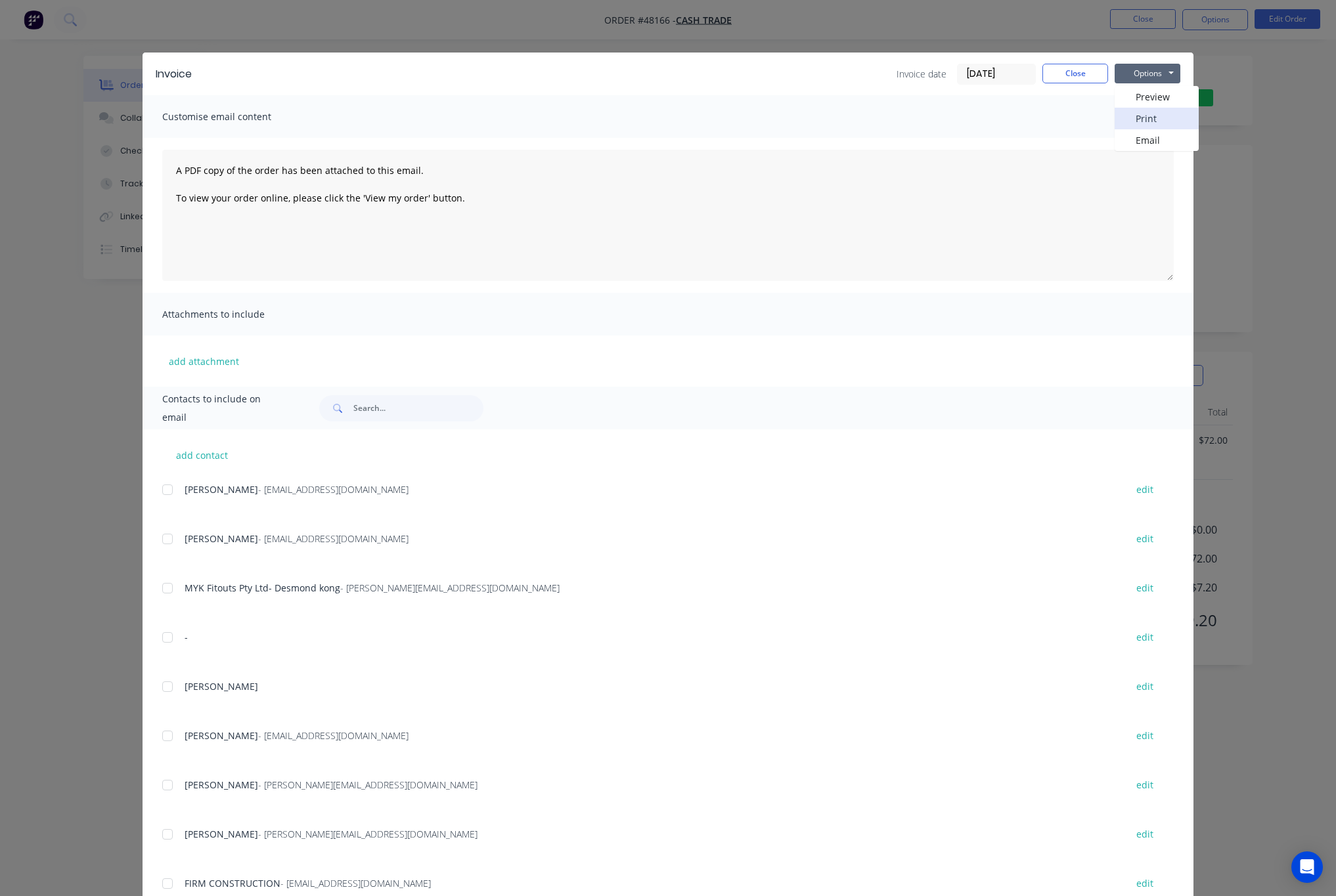
click at [1155, 119] on button "Print" at bounding box center [1157, 118] width 84 height 21
click at [1267, 192] on div "Invoice Invoice date [DATE] Close Options Preview Print Email Customise email c…" at bounding box center [668, 448] width 1336 height 896
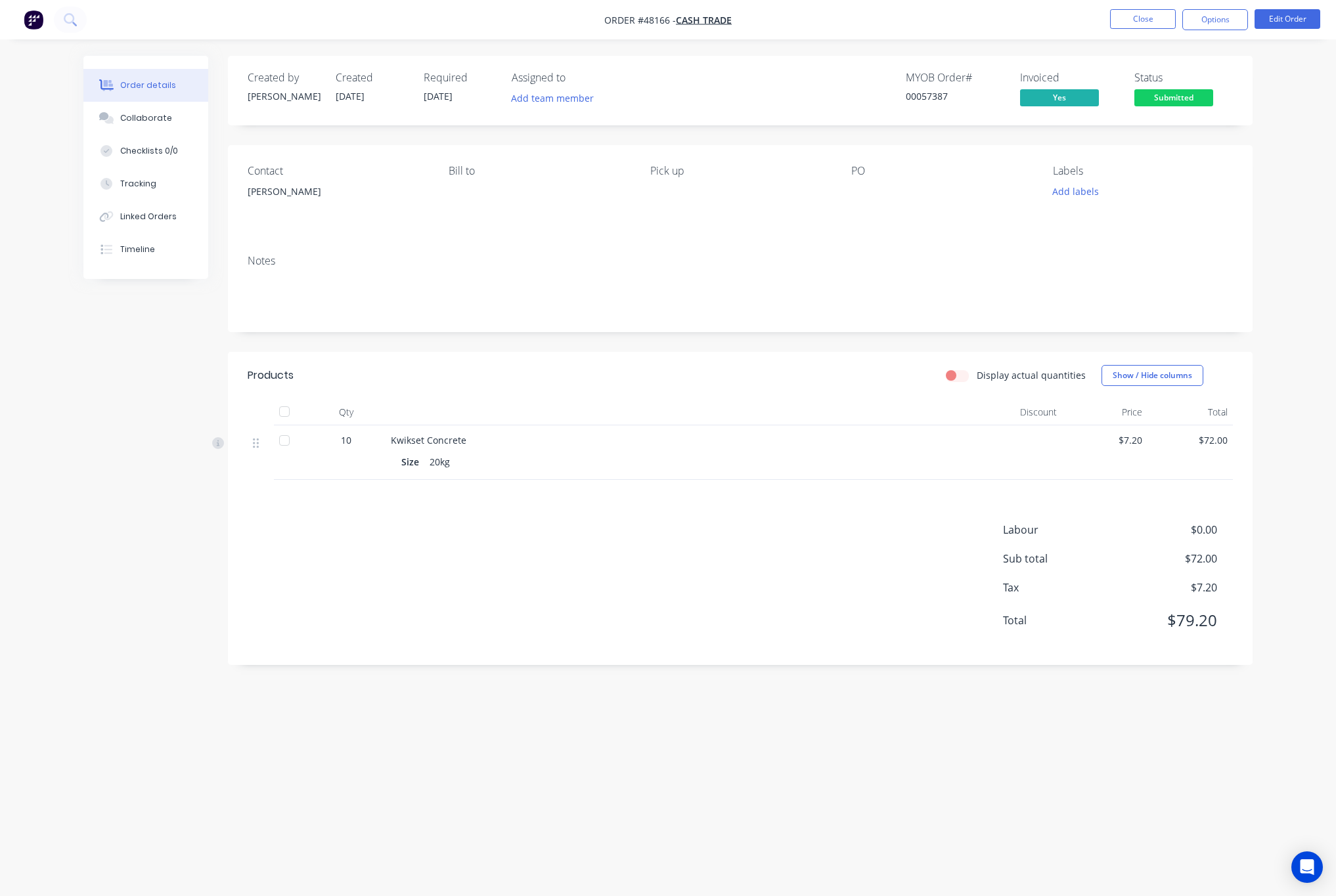
click at [1181, 91] on span "Submitted" at bounding box center [1174, 97] width 79 height 16
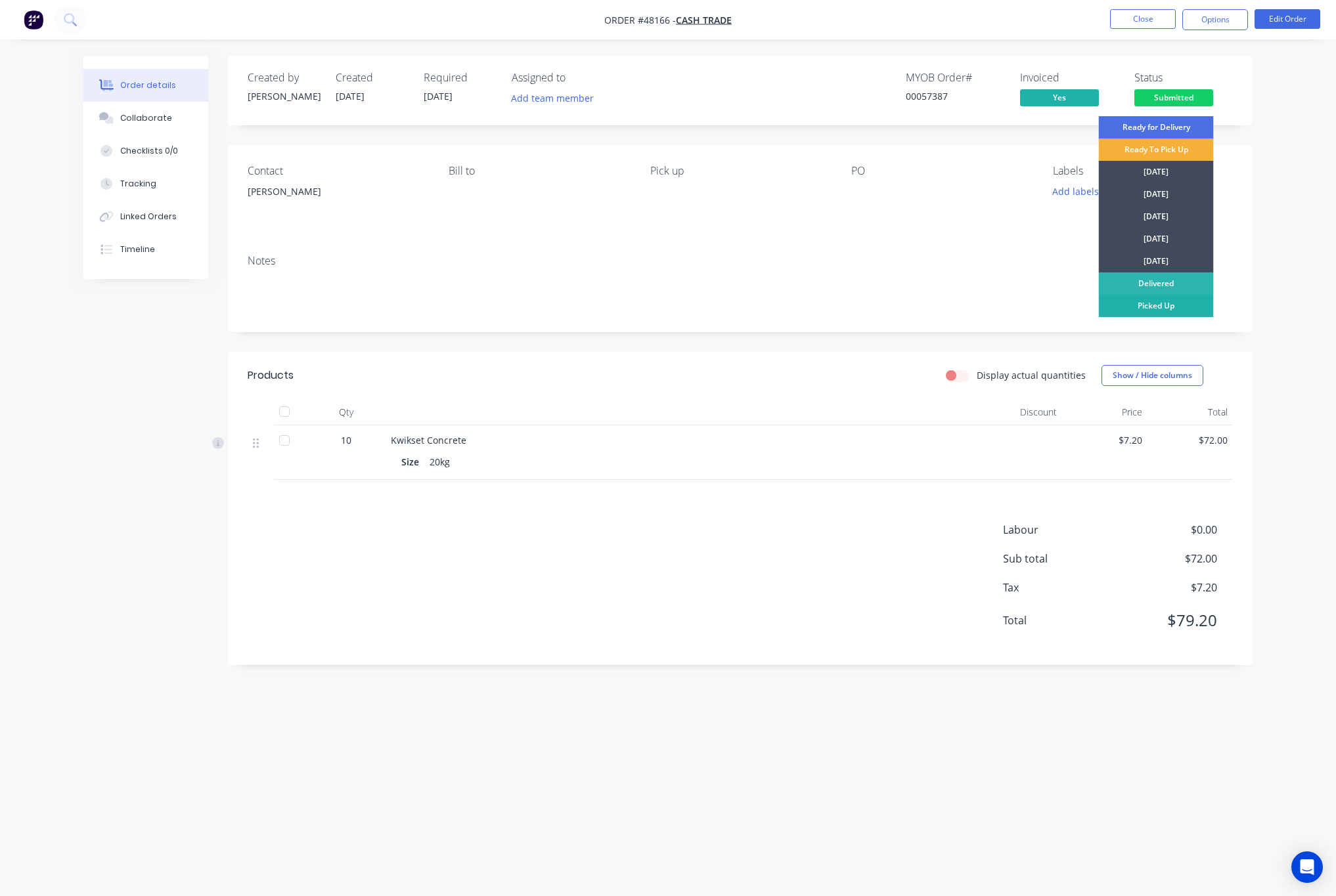
click at [1161, 310] on div "Picked Up" at bounding box center [1156, 306] width 115 height 22
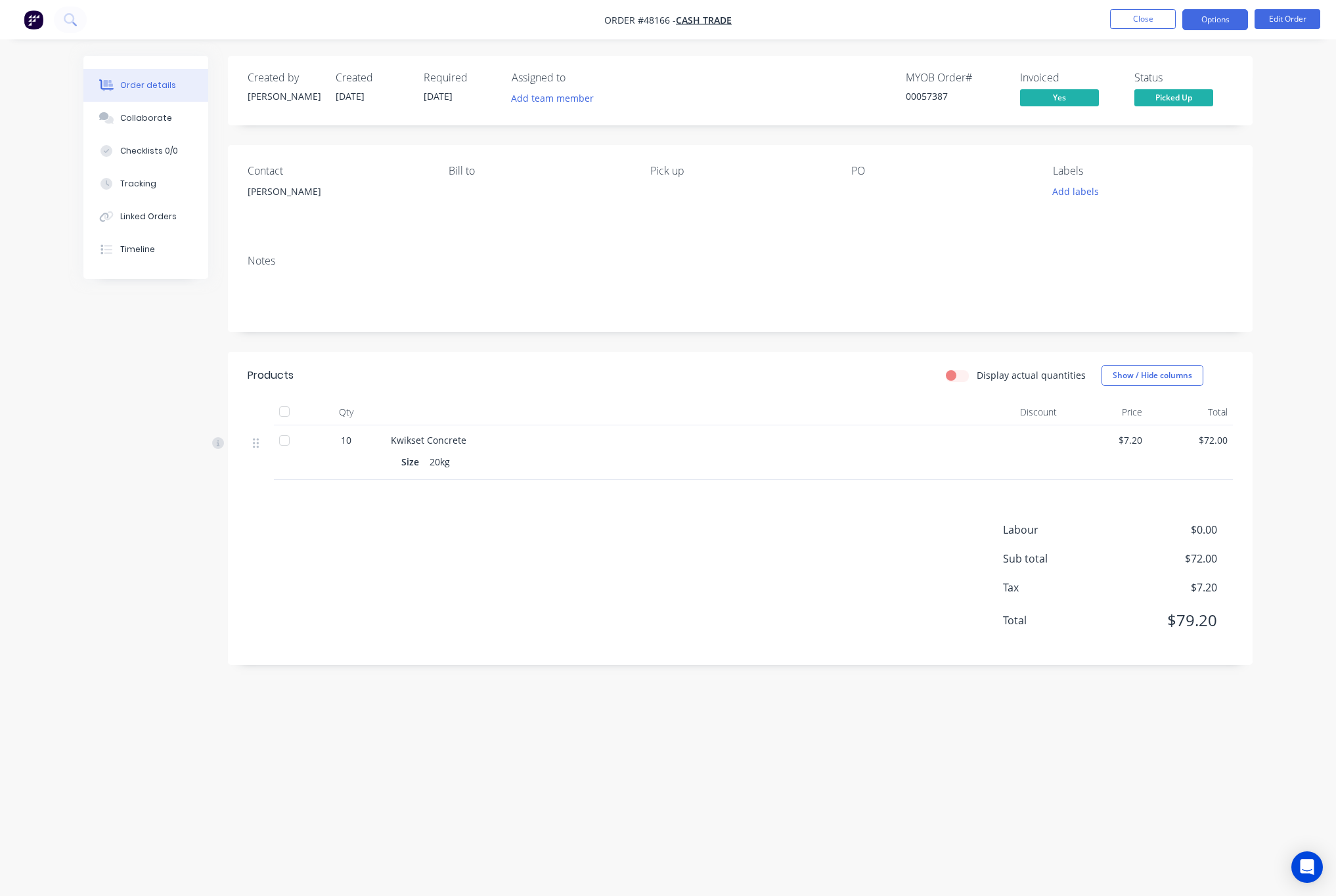
click at [1226, 21] on button "Options" at bounding box center [1215, 20] width 66 height 21
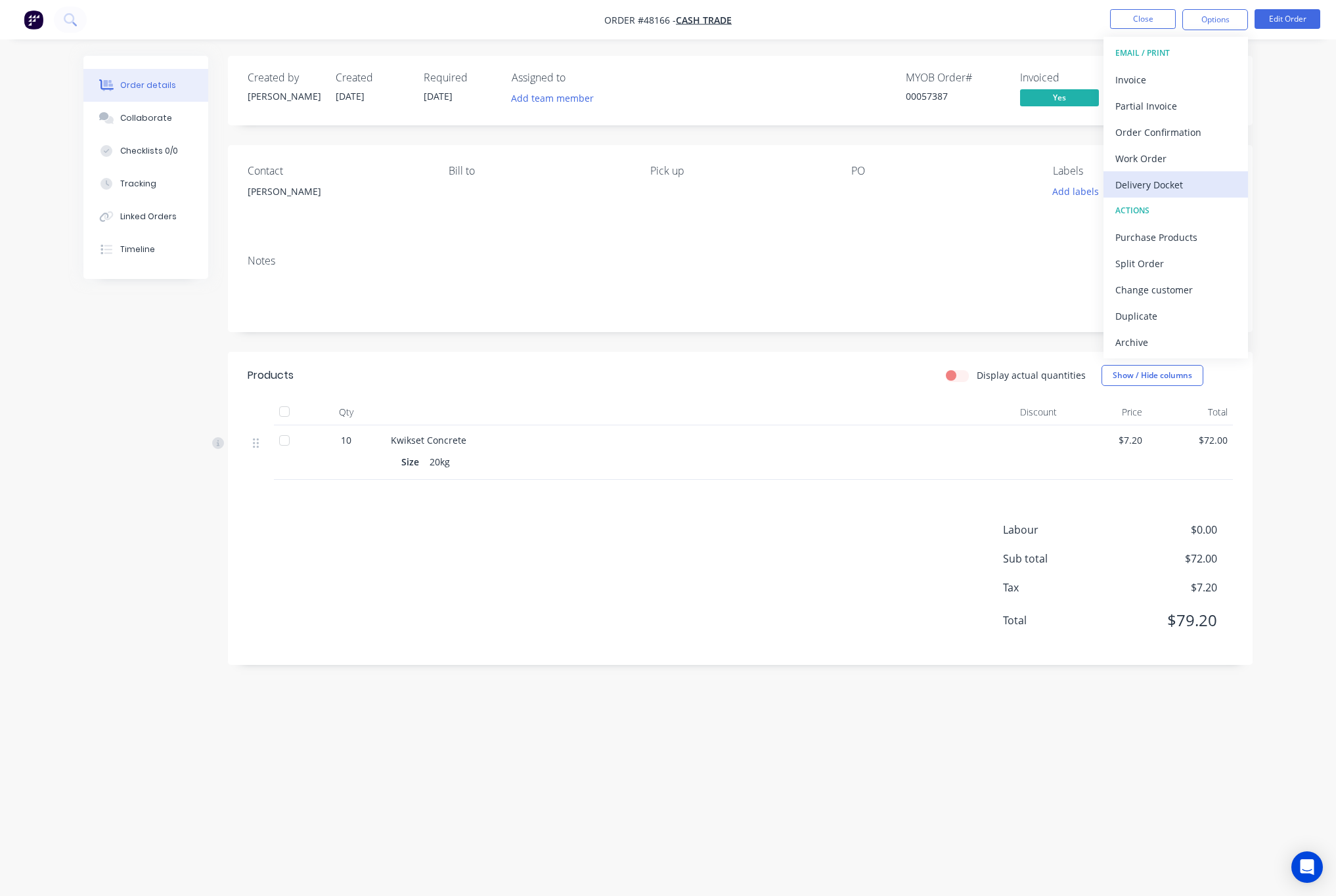
click at [1211, 176] on div "Delivery Docket" at bounding box center [1176, 185] width 121 height 19
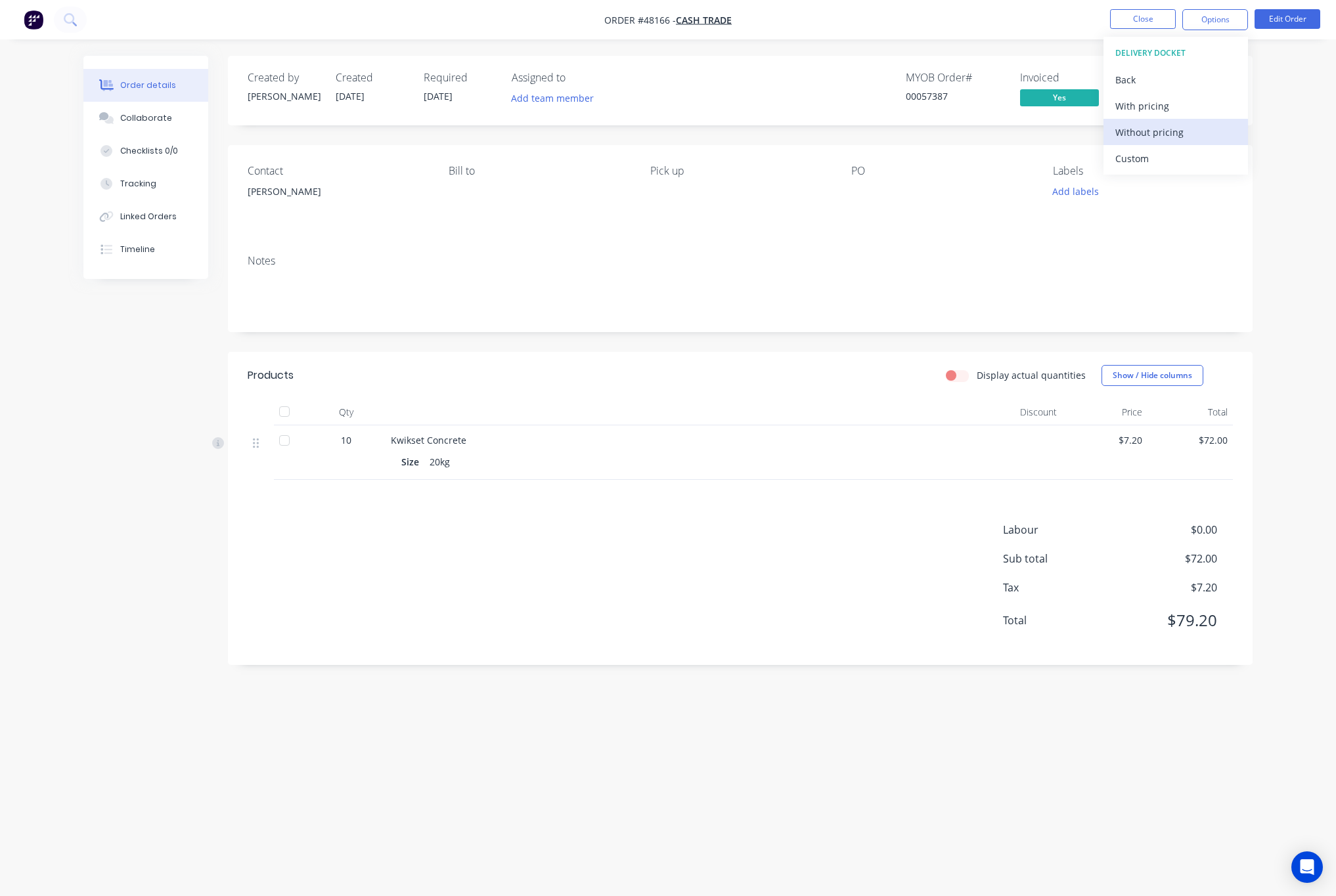
click at [1193, 134] on div "Without pricing" at bounding box center [1176, 132] width 121 height 19
click at [913, 254] on div "Notes" at bounding box center [740, 288] width 1025 height 88
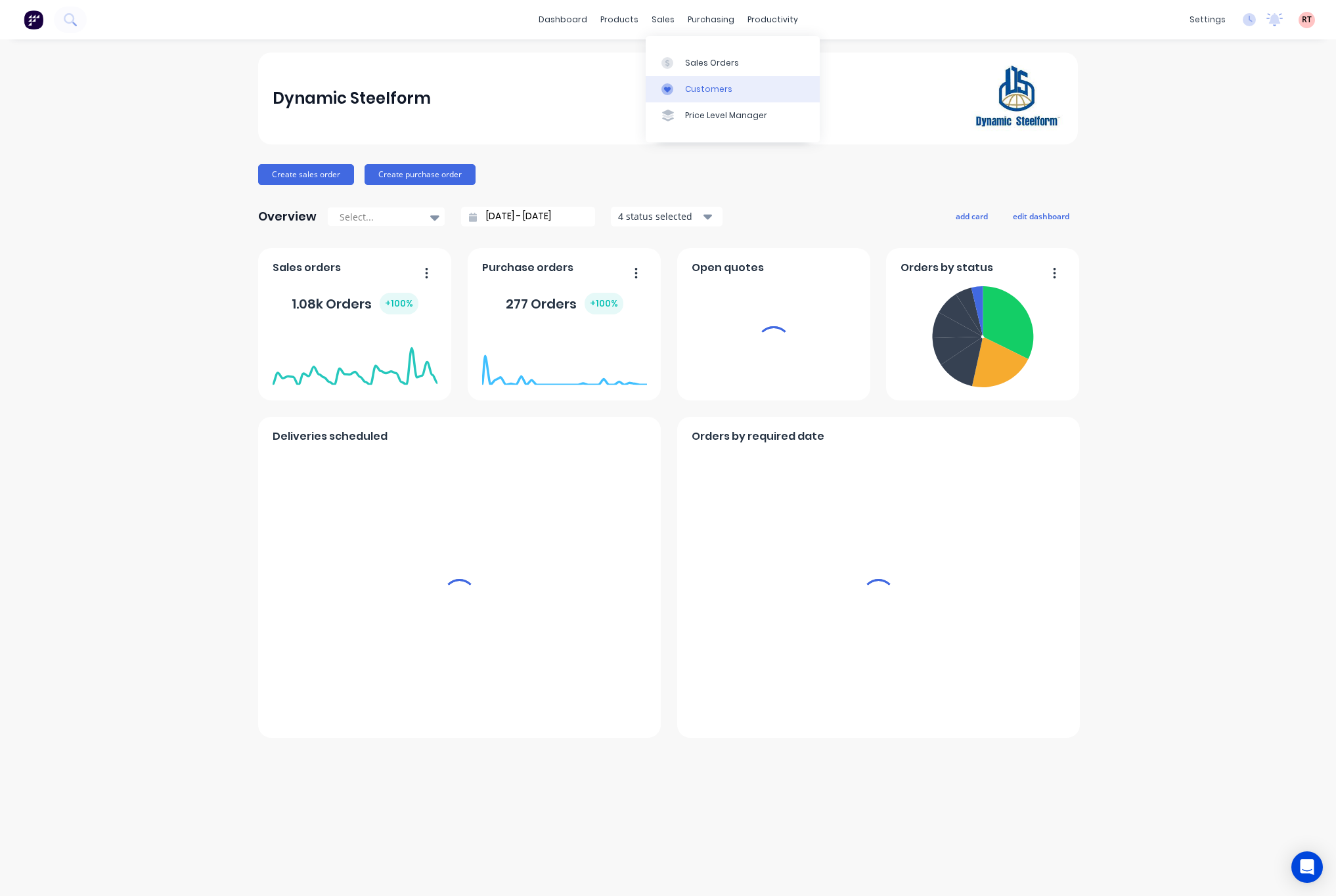
click at [682, 89] on link "Customers" at bounding box center [732, 89] width 174 height 27
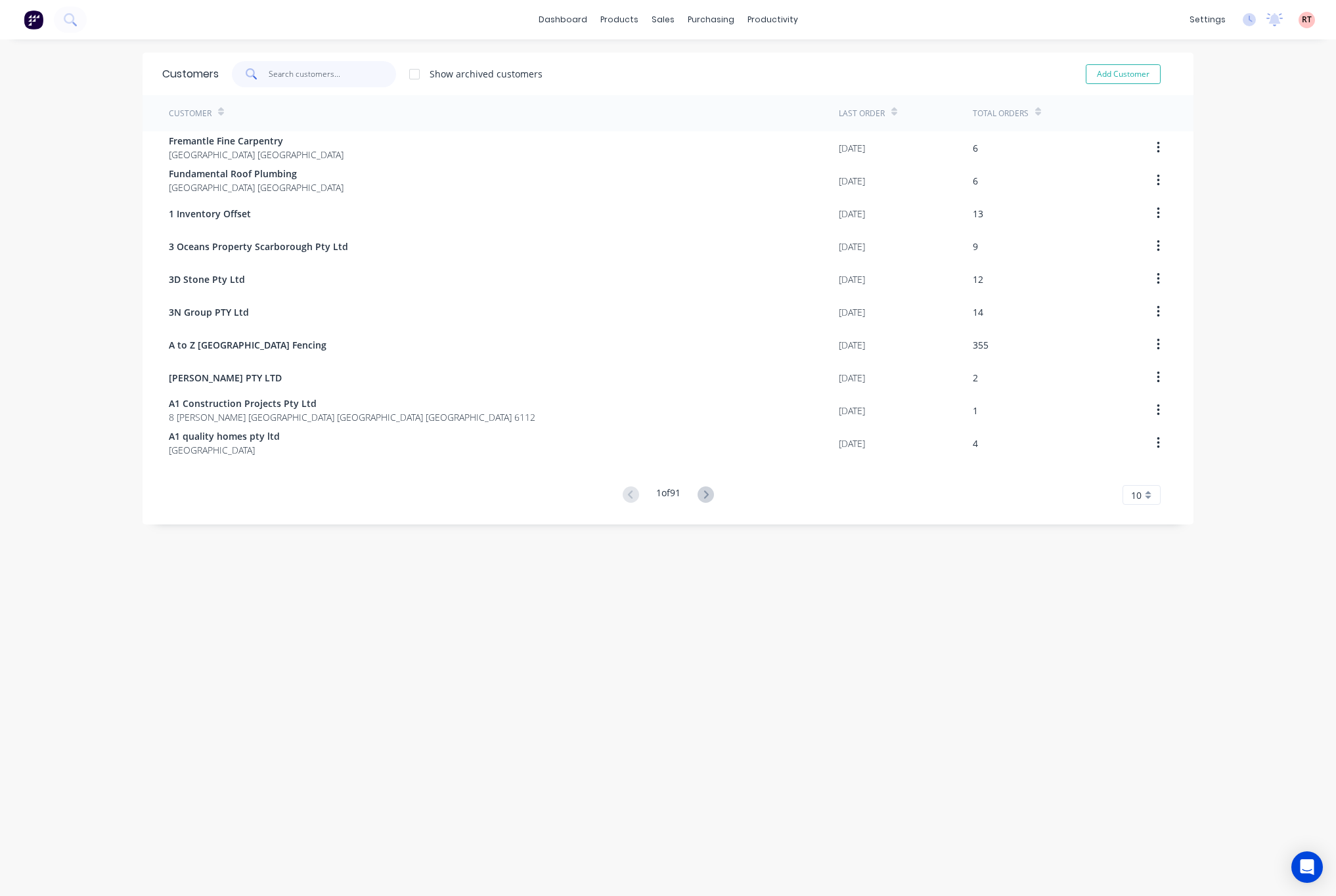
drag, startPoint x: 336, startPoint y: 75, endPoint x: 323, endPoint y: 75, distance: 13.0
click at [333, 75] on input "text" at bounding box center [333, 74] width 128 height 27
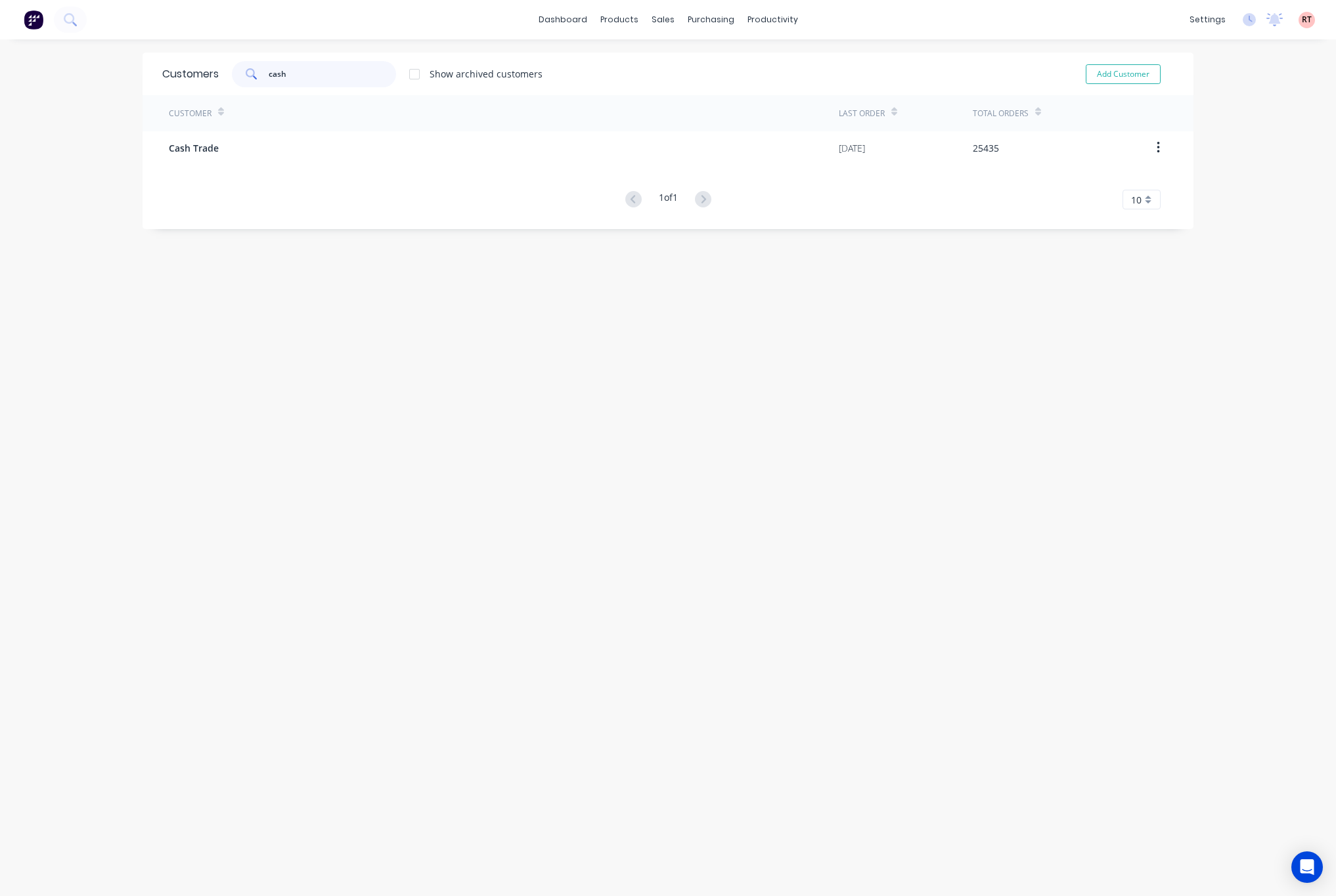
type input "cash"
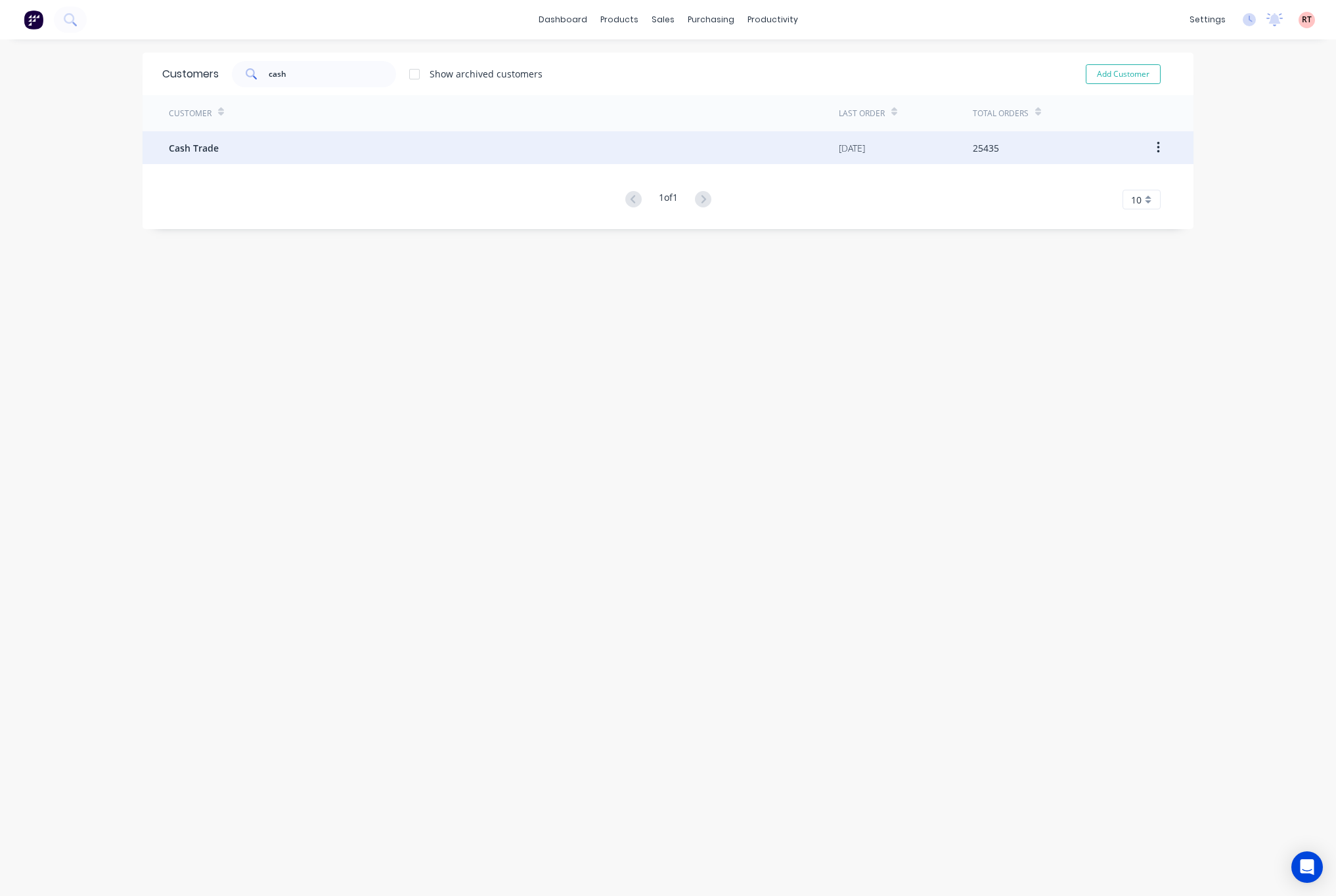
click at [339, 146] on div "Cash Trade" at bounding box center [504, 147] width 670 height 33
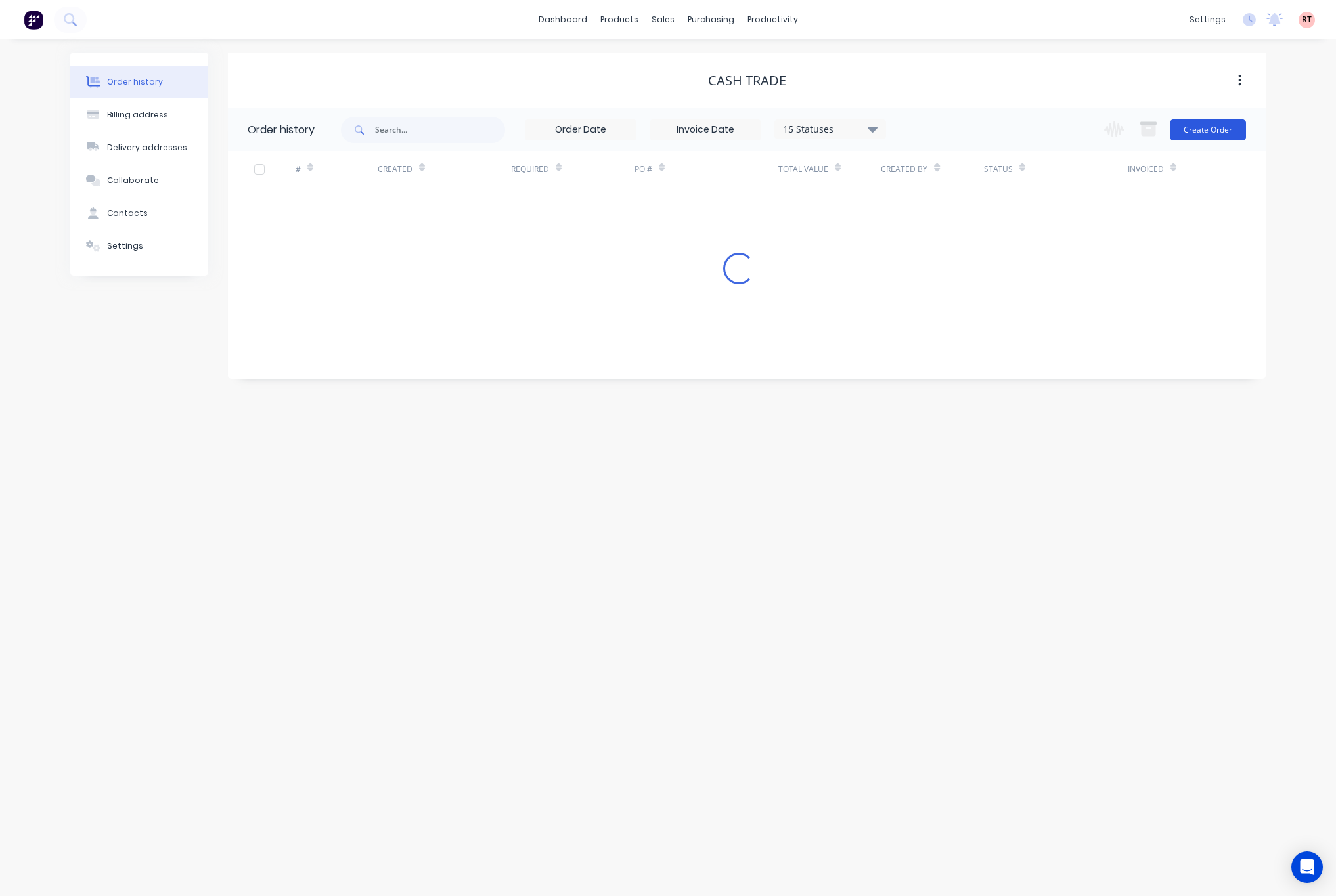
click at [1202, 127] on button "Create Order" at bounding box center [1207, 130] width 76 height 21
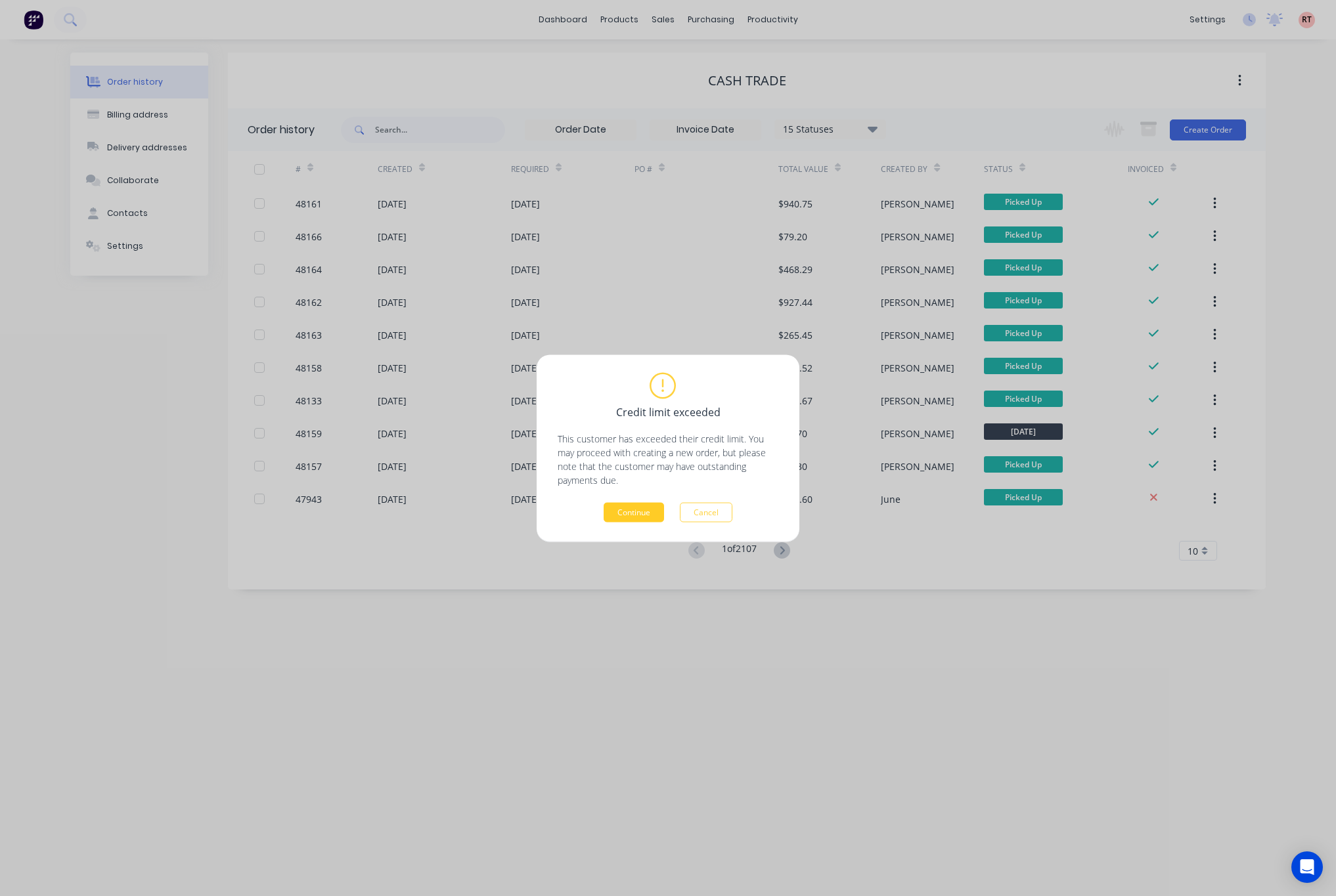
click at [638, 518] on button "Continue" at bounding box center [633, 511] width 61 height 20
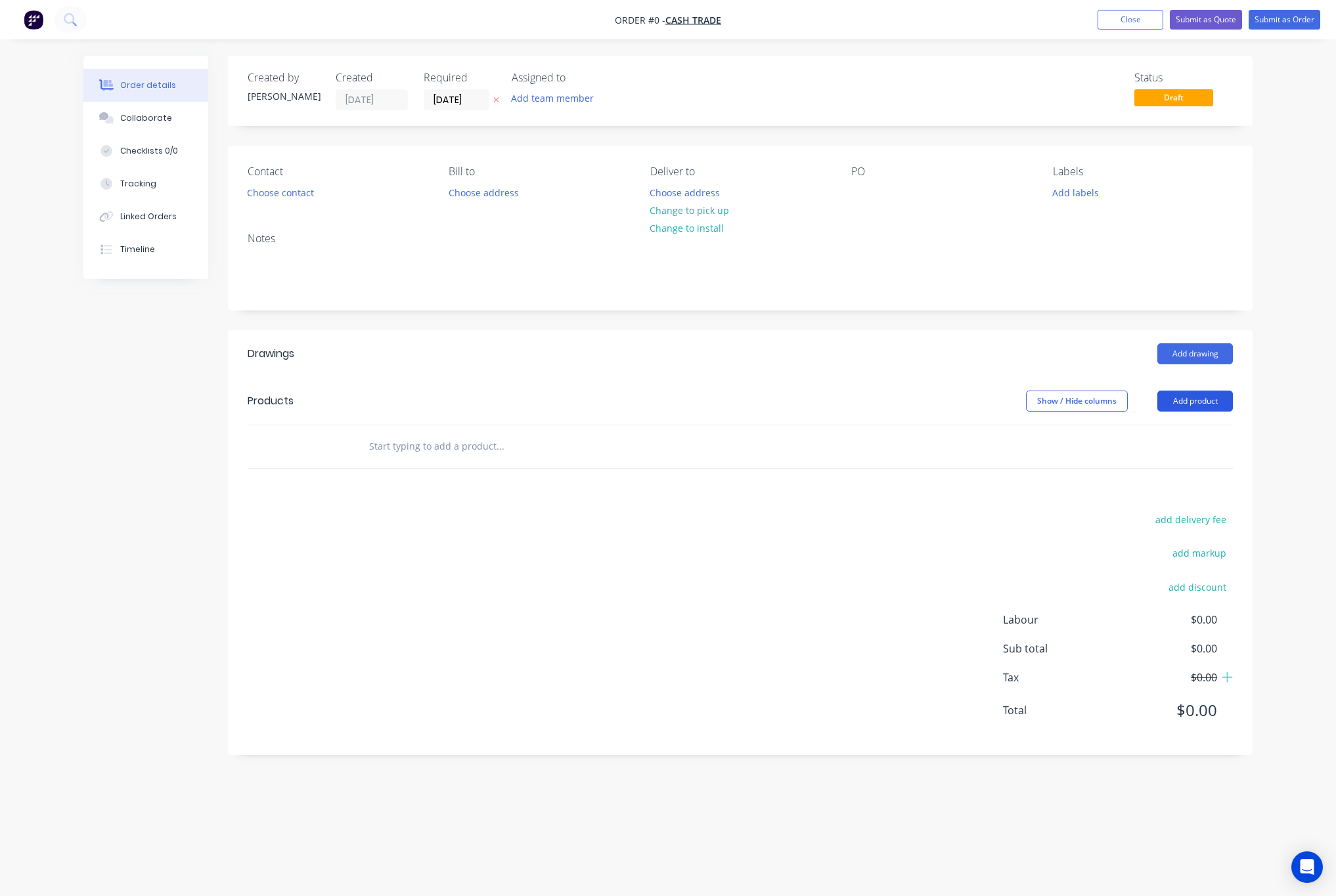
drag, startPoint x: 1190, startPoint y: 394, endPoint x: 1191, endPoint y: 403, distance: 9.1
click at [1192, 401] on button "Add product" at bounding box center [1195, 401] width 75 height 21
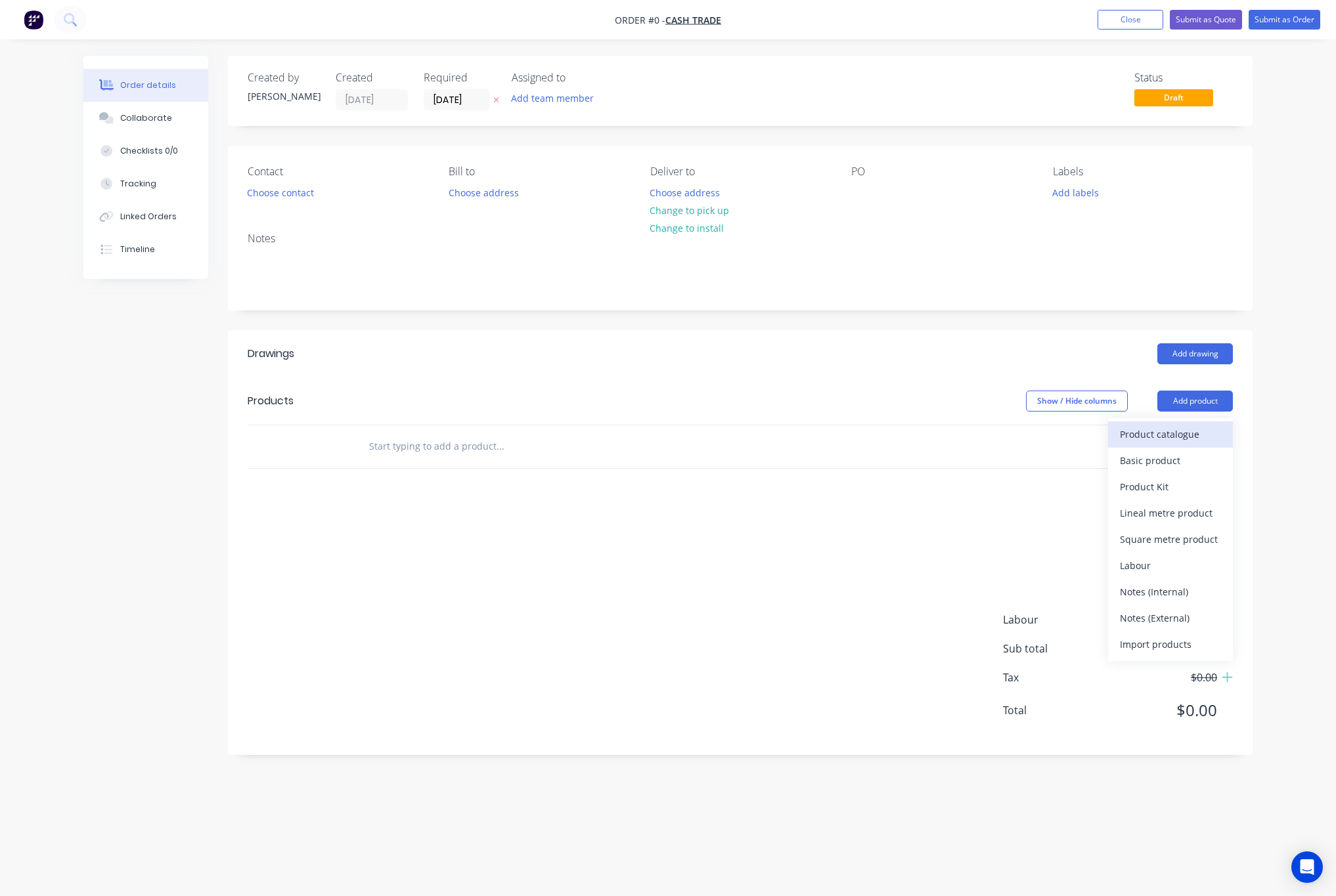
click at [1152, 427] on div "Product catalogue" at bounding box center [1171, 434] width 101 height 19
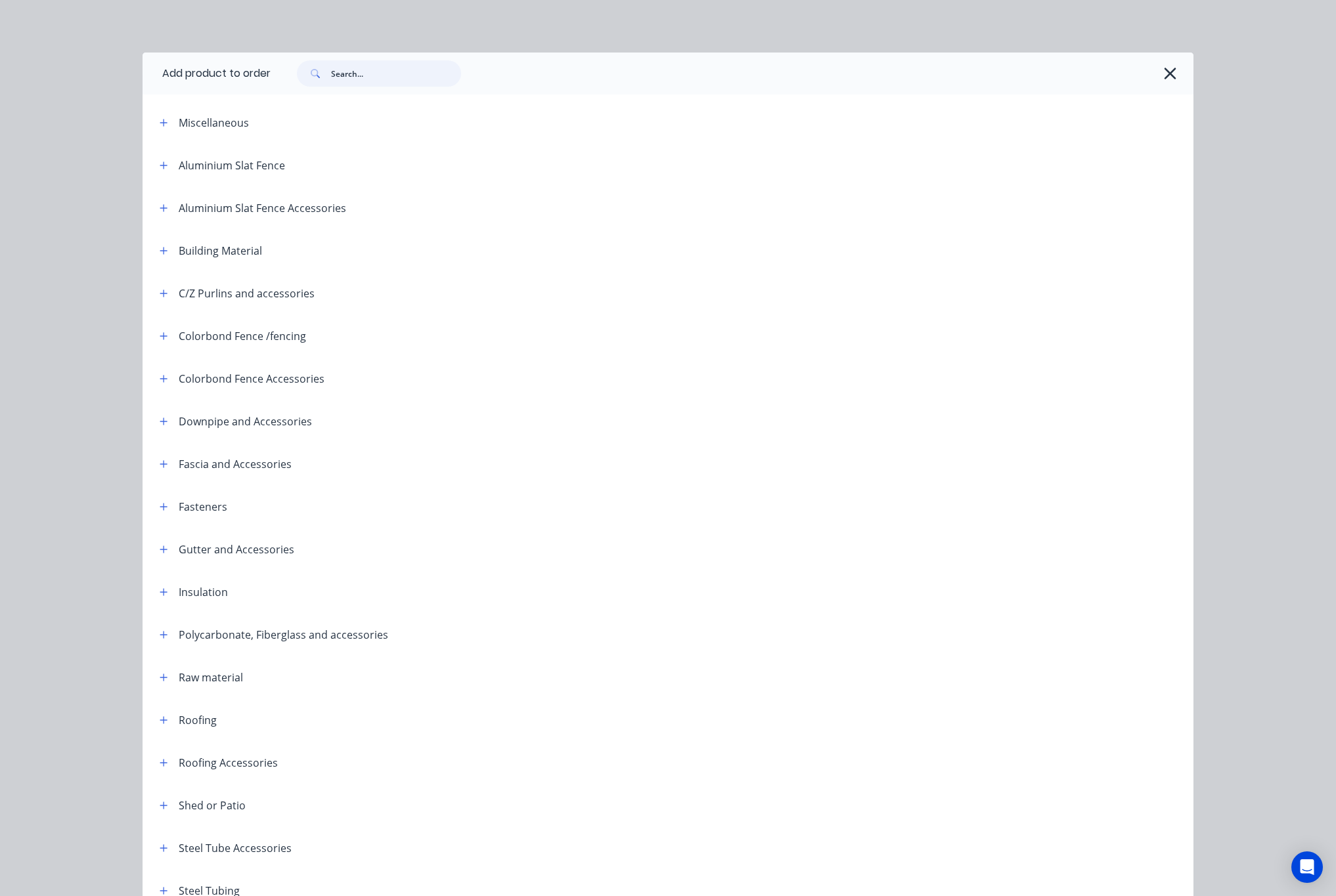
click at [361, 69] on input "text" at bounding box center [396, 74] width 130 height 27
type input "angle"
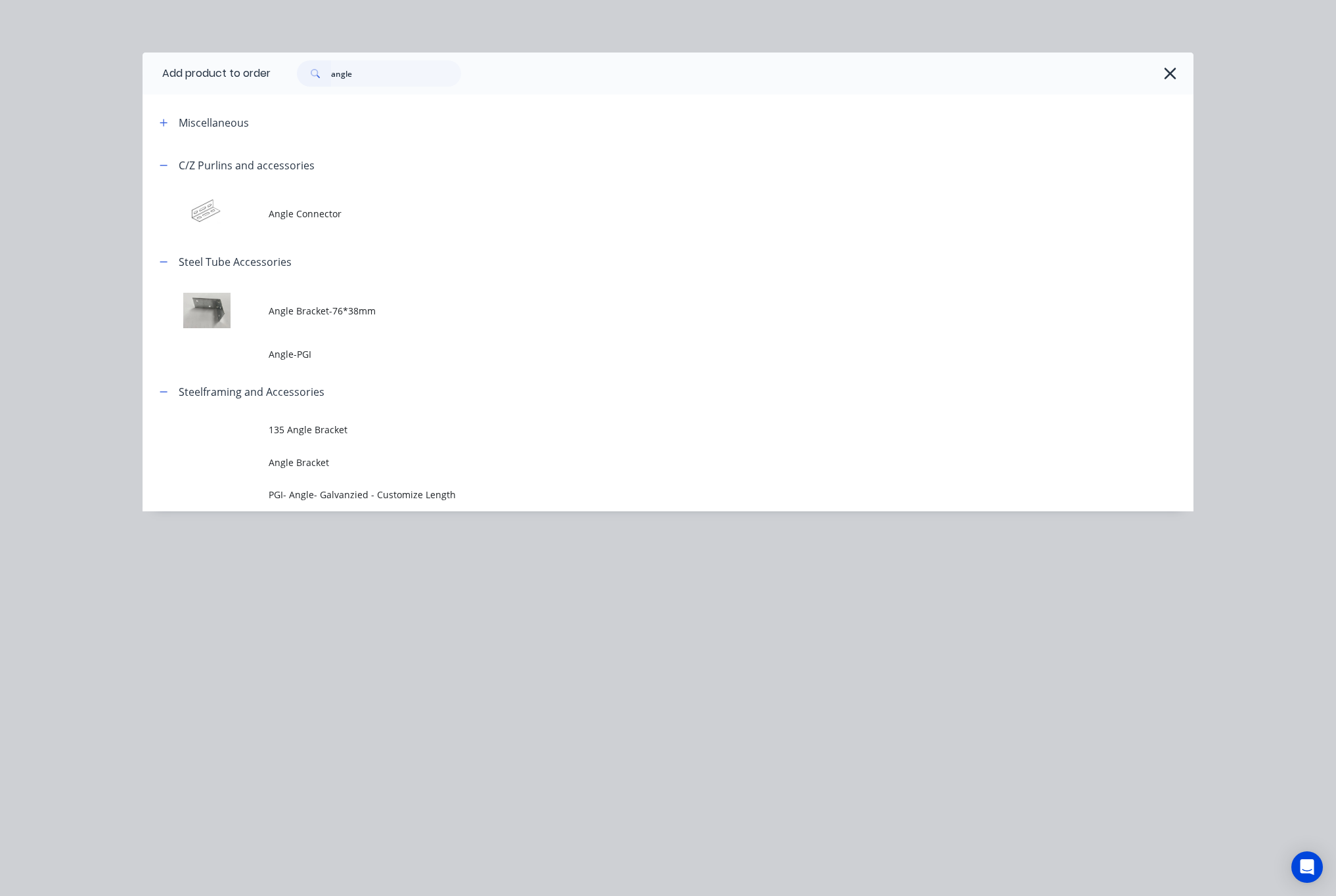
click at [469, 350] on span "Angle-PGI" at bounding box center [638, 354] width 740 height 14
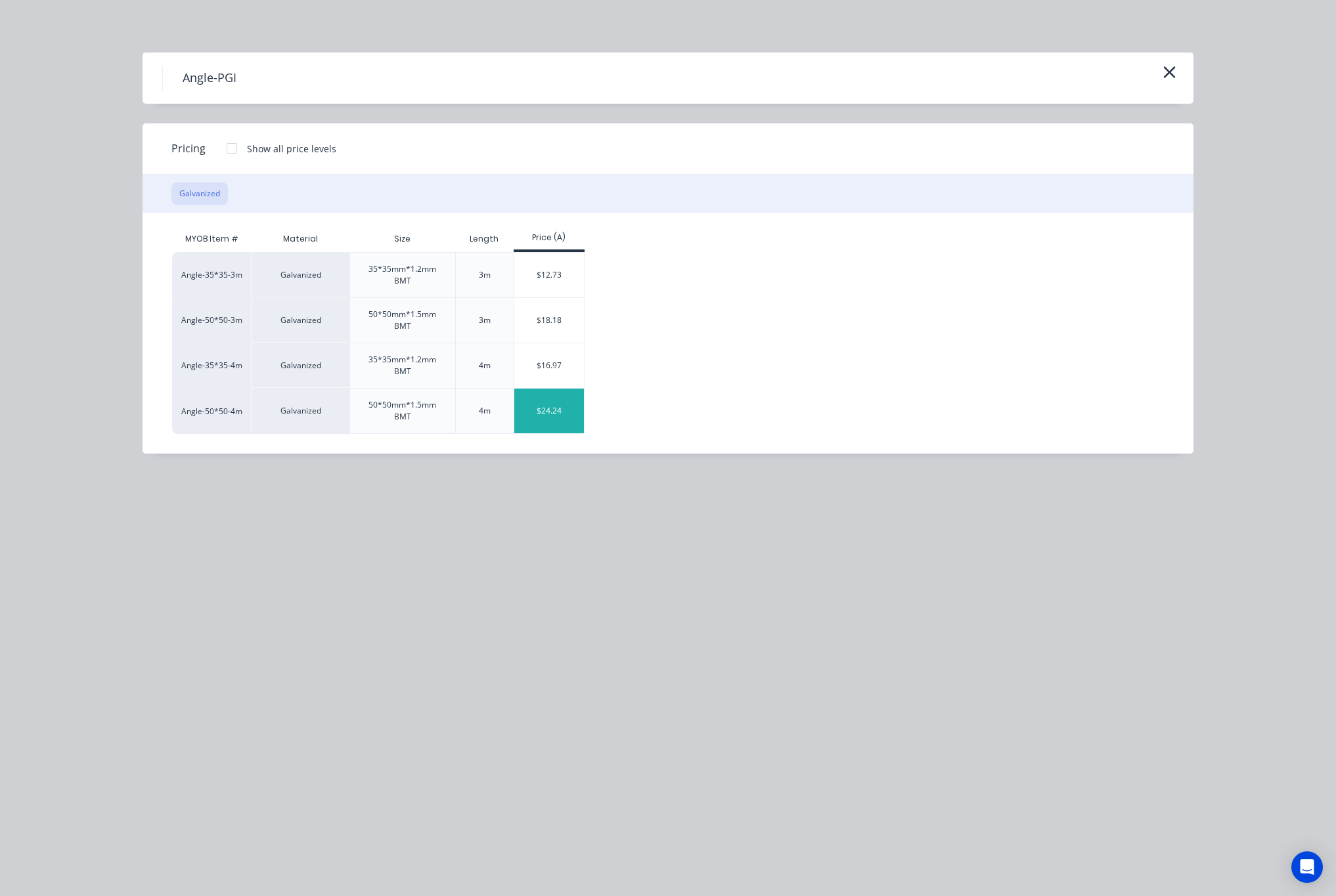
click at [560, 421] on div "$24.24" at bounding box center [549, 411] width 70 height 45
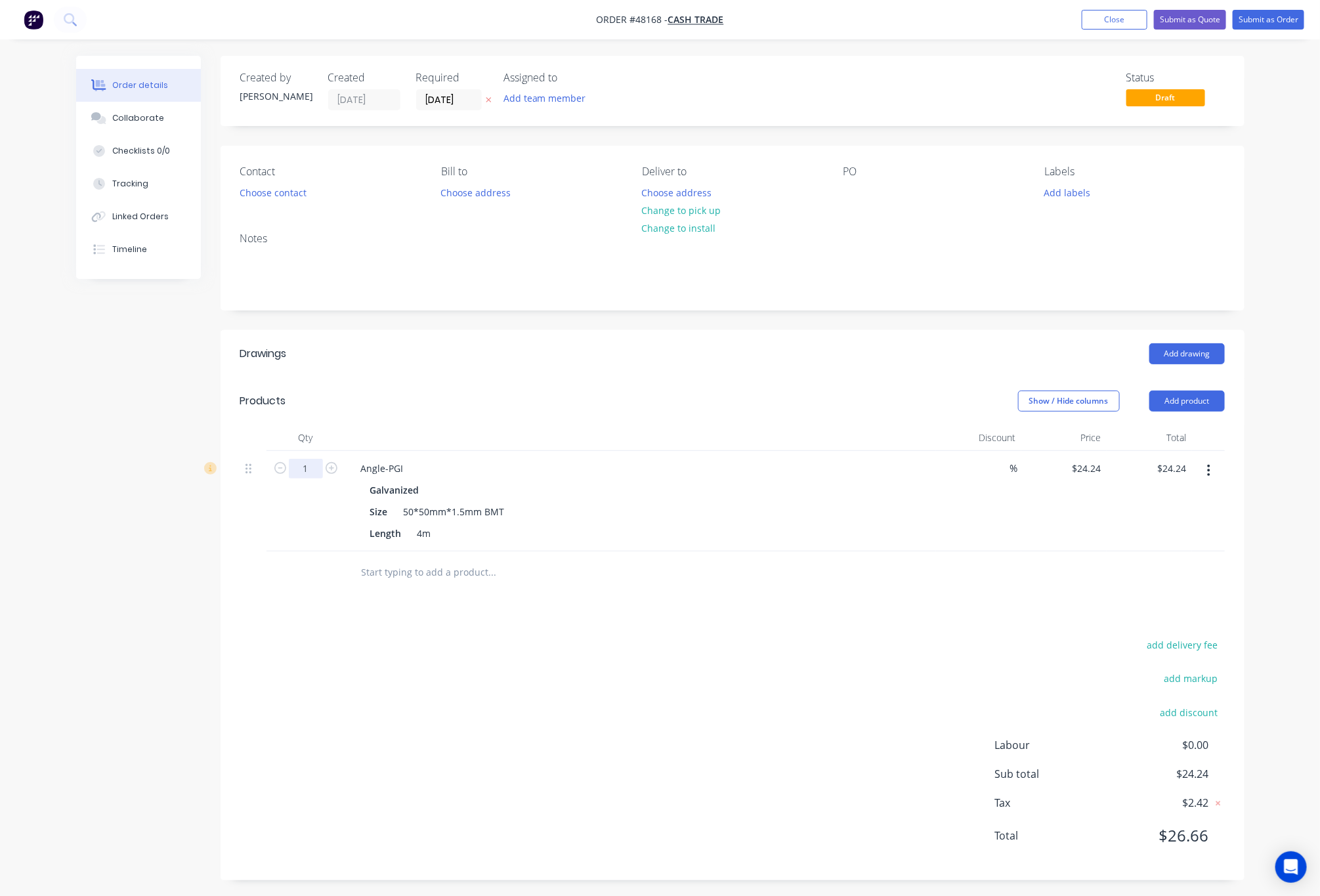
click at [291, 465] on input "1" at bounding box center [306, 469] width 34 height 20
type input "4"
type input "$96.96"
click at [481, 379] on header "Products Show / Hide columns Add product" at bounding box center [733, 401] width 1024 height 47
click at [673, 209] on button "Change to pick up" at bounding box center [681, 210] width 93 height 18
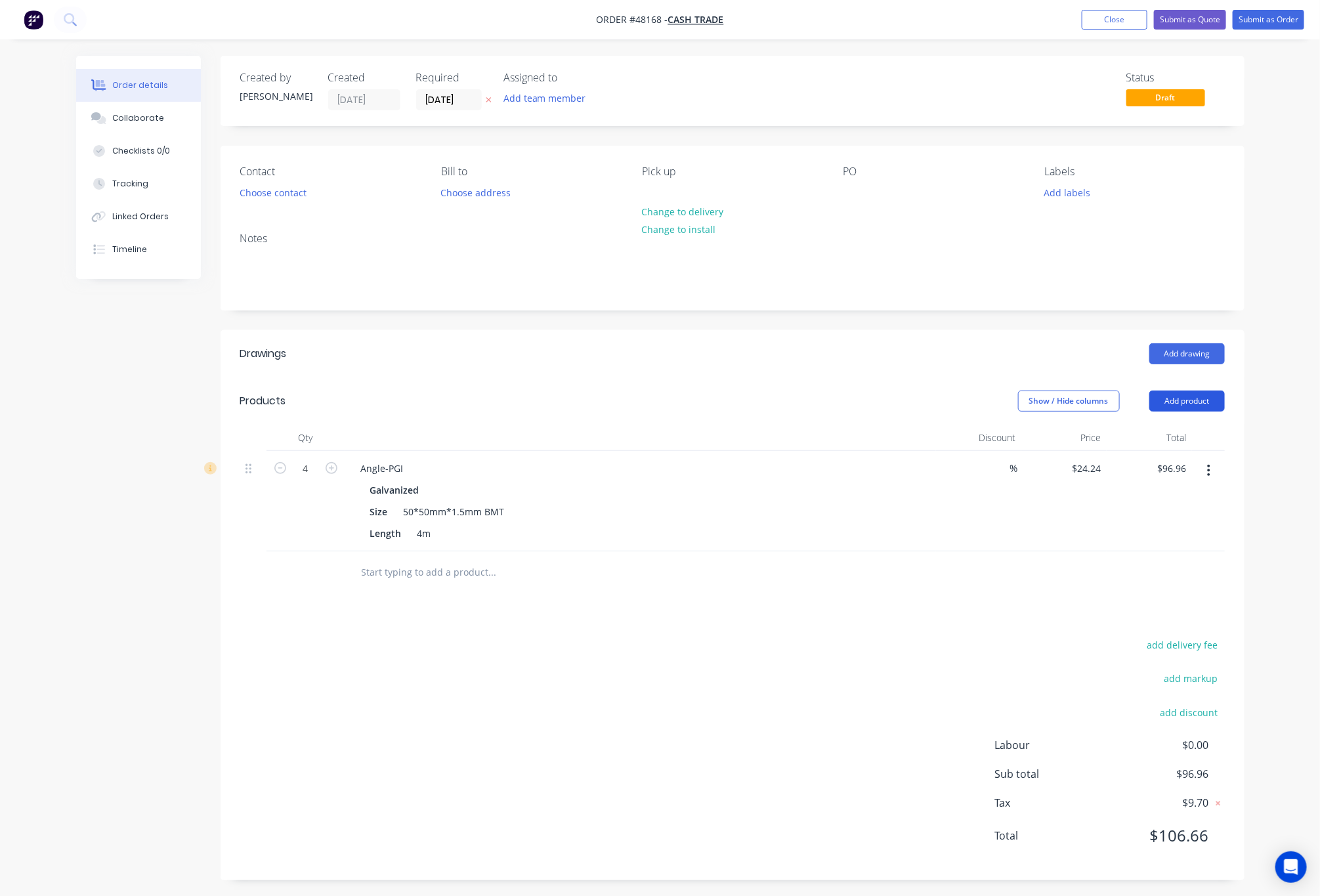
click at [1198, 398] on button "Add product" at bounding box center [1187, 401] width 75 height 21
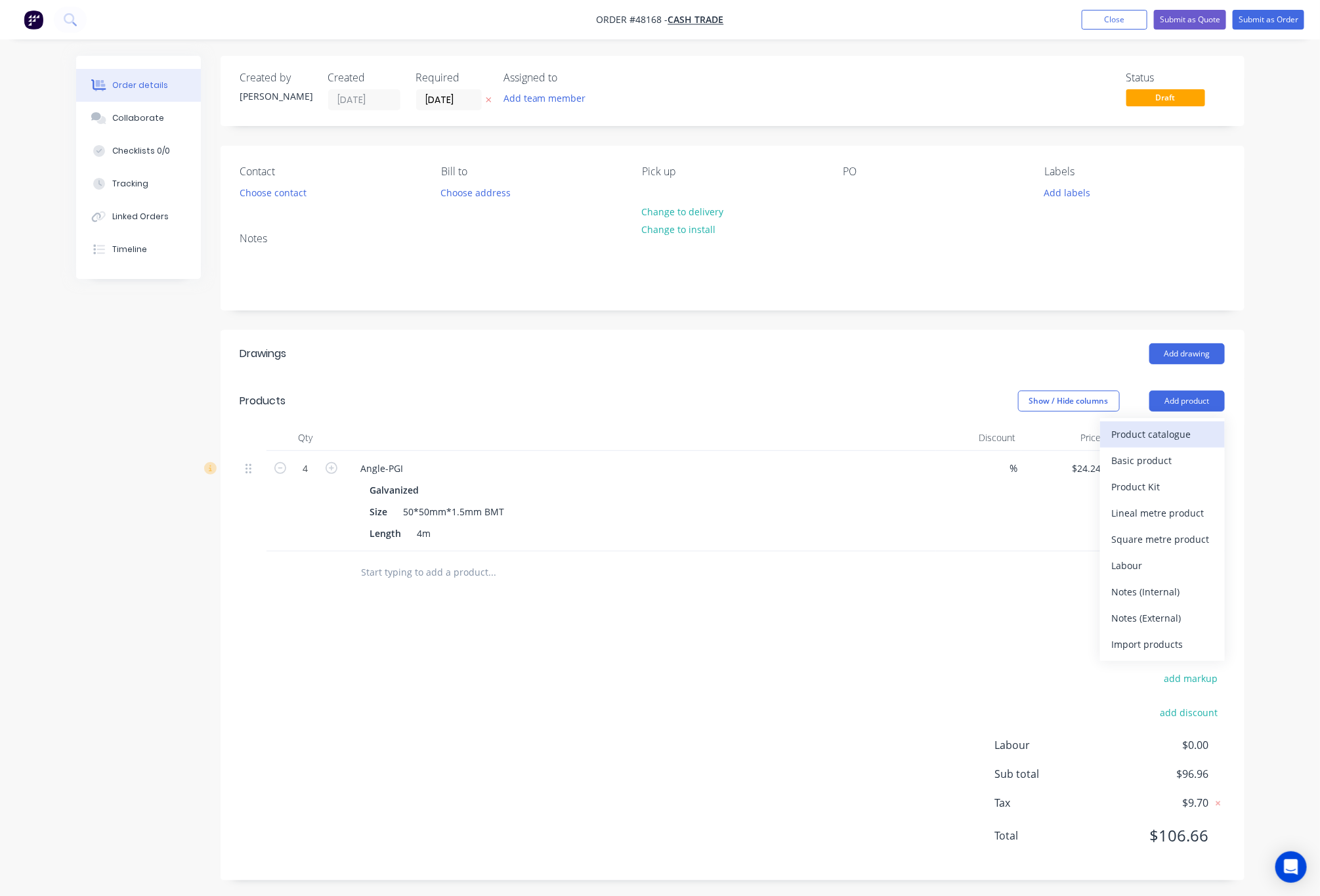
click at [1161, 440] on div "Product catalogue" at bounding box center [1163, 434] width 101 height 19
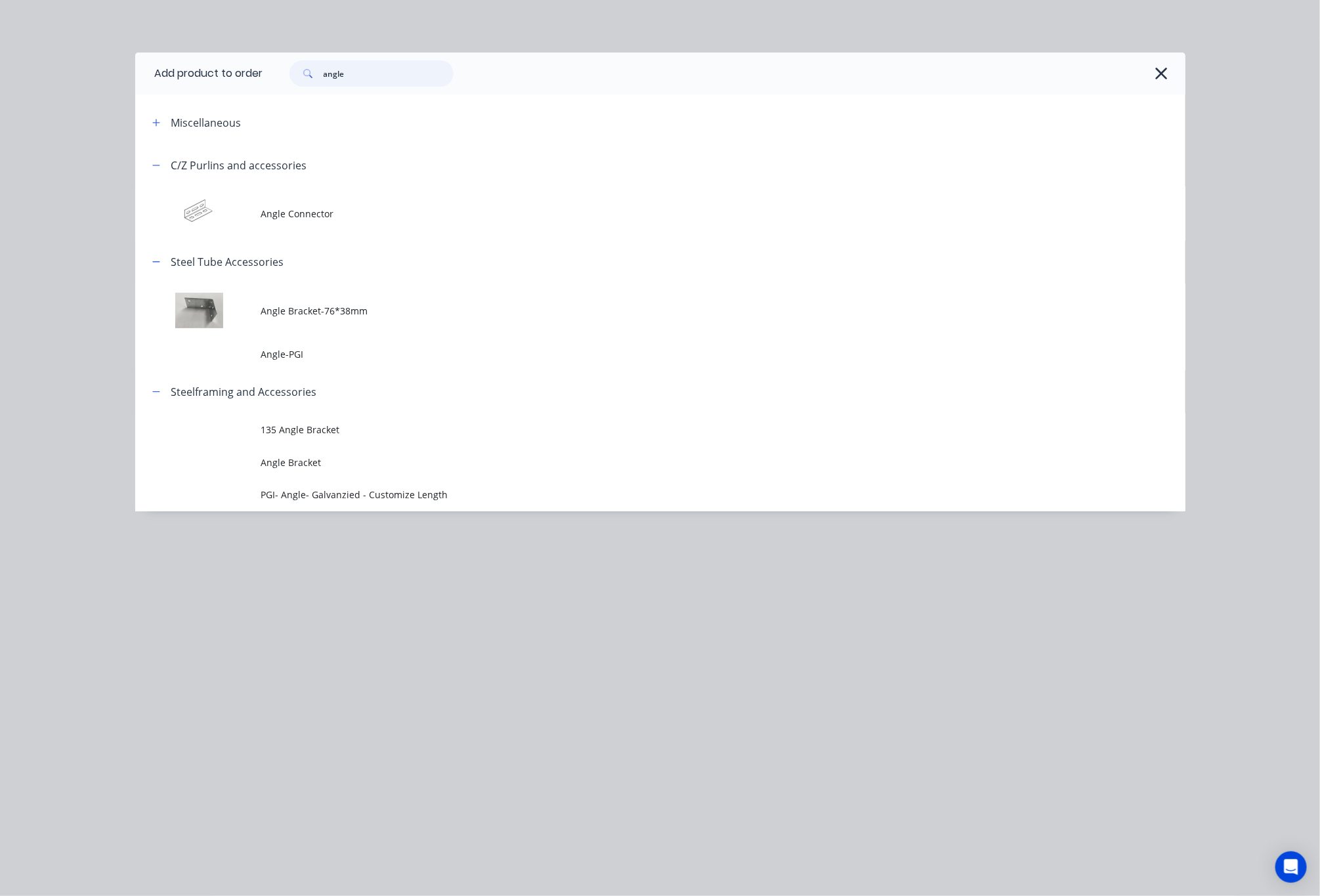
drag, startPoint x: 355, startPoint y: 72, endPoint x: 230, endPoint y: 79, distance: 125.2
click at [231, 79] on header "Add product to order angle" at bounding box center [660, 73] width 1050 height 42
type input "plastic"
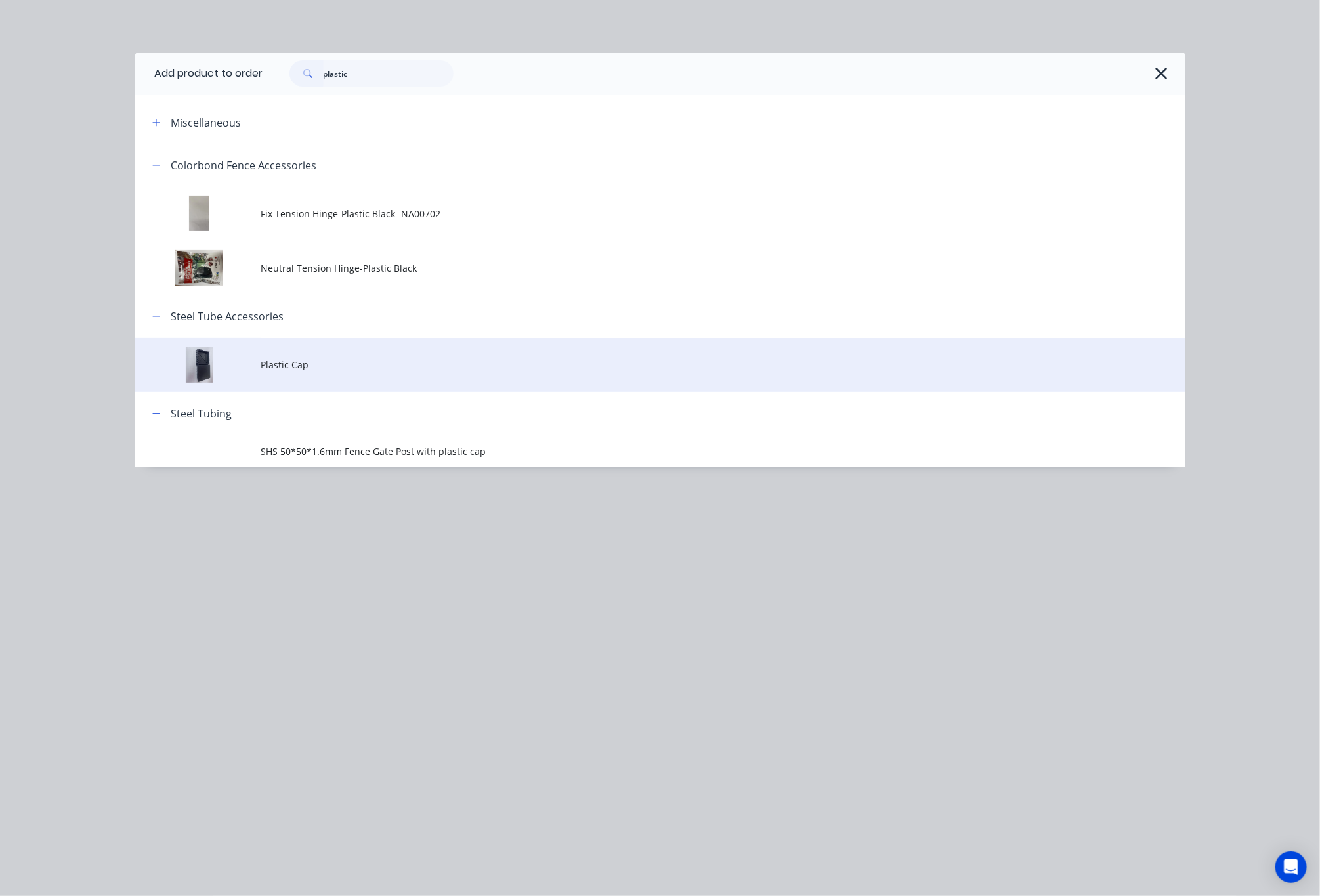
click at [361, 373] on td "Plastic Cap" at bounding box center [723, 366] width 924 height 55
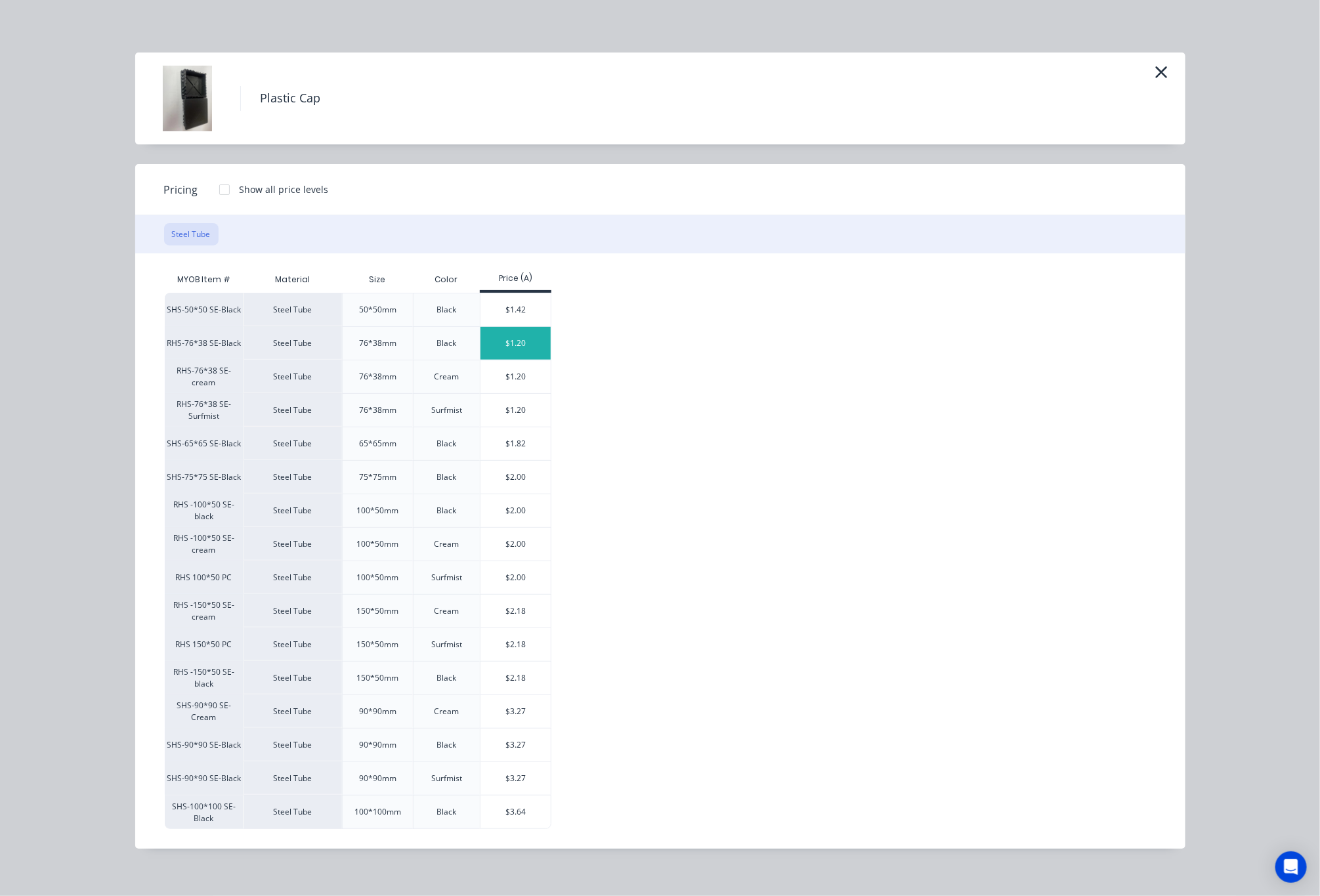
click at [530, 343] on div "$1.20" at bounding box center [516, 343] width 70 height 33
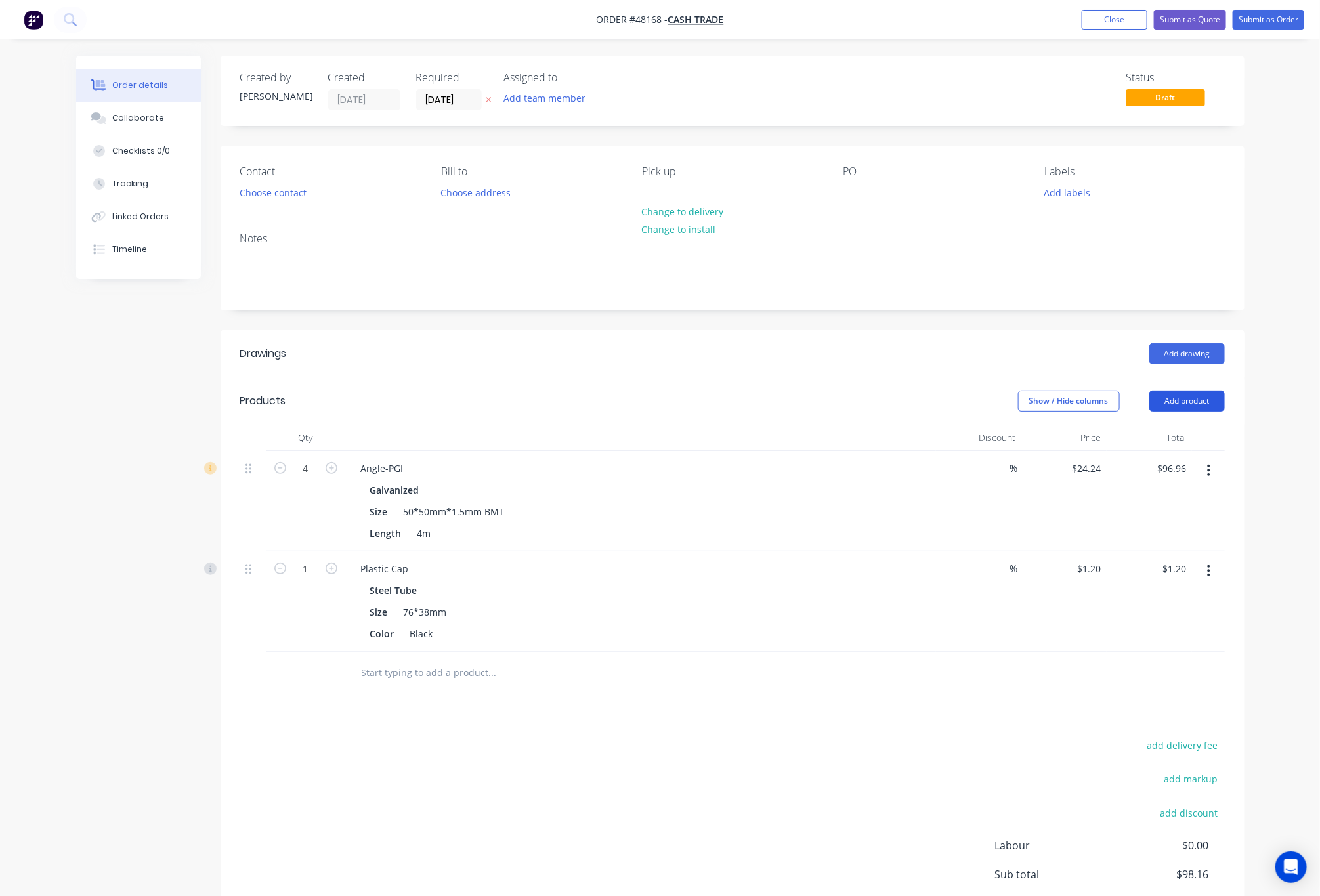
click at [1208, 408] on button "Add product" at bounding box center [1187, 401] width 75 height 21
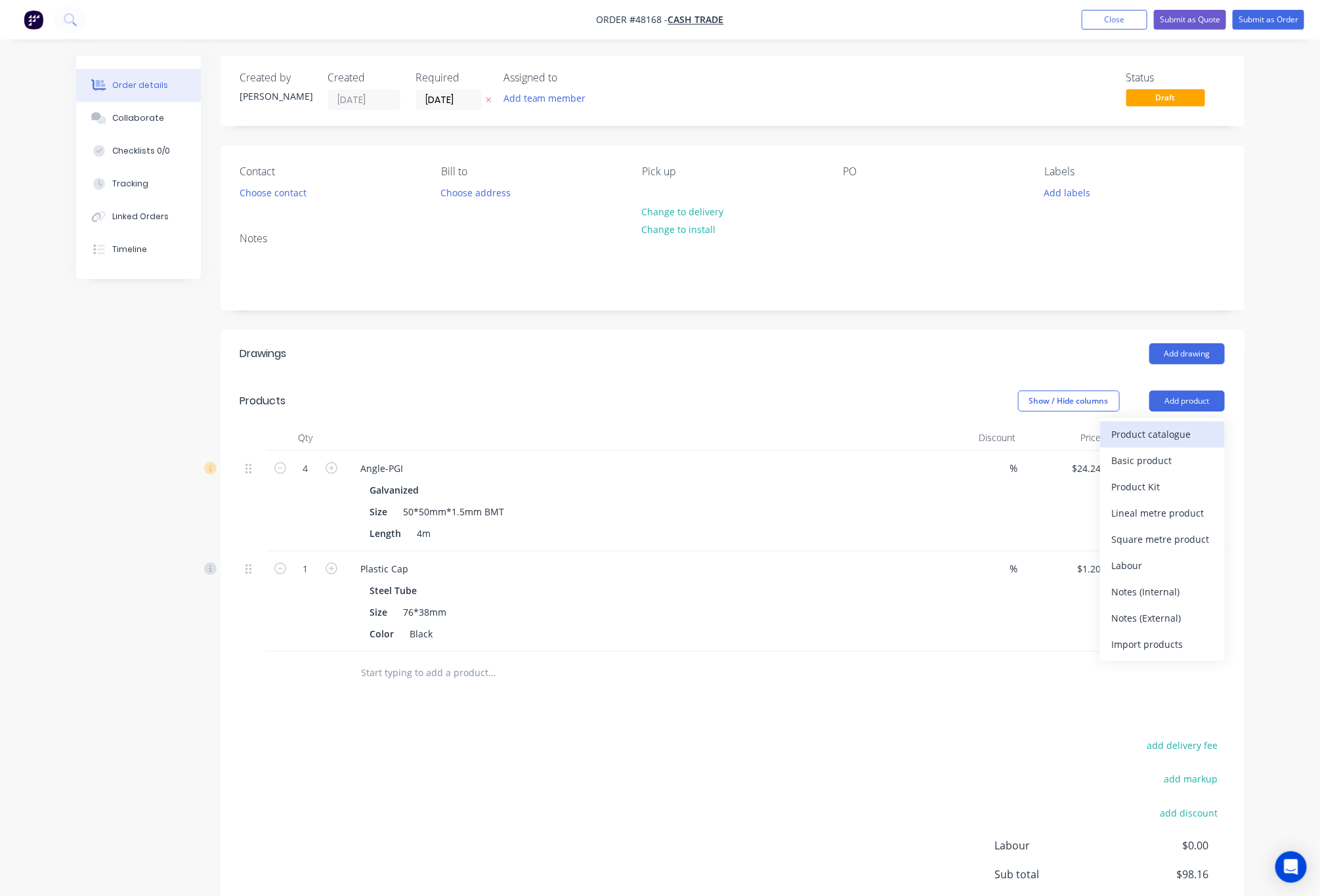
click at [1172, 430] on div "Product catalogue" at bounding box center [1163, 434] width 101 height 19
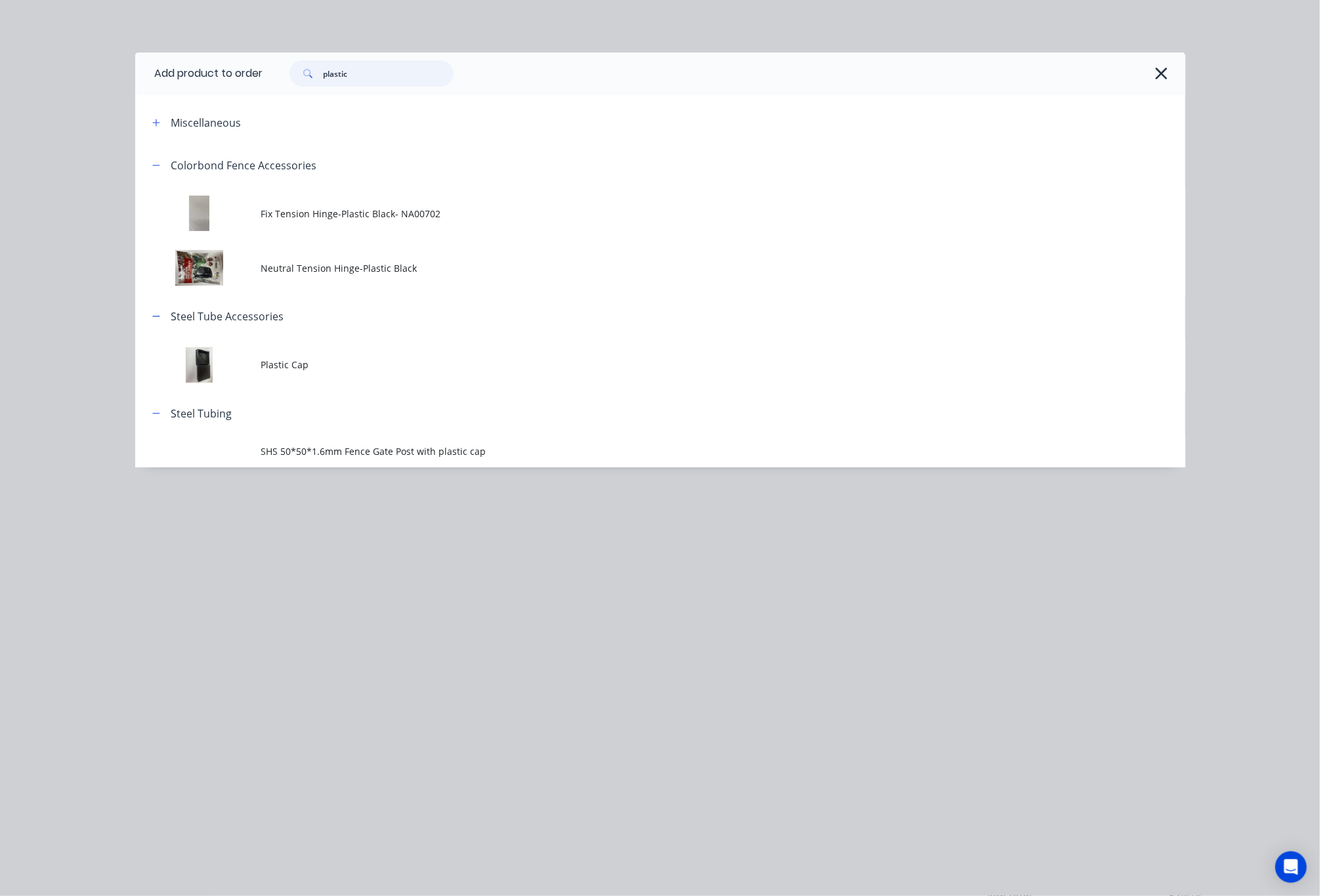
drag, startPoint x: 390, startPoint y: 69, endPoint x: 188, endPoint y: 87, distance: 202.8
click at [252, 81] on header "Add product to order plastic" at bounding box center [660, 73] width 1050 height 42
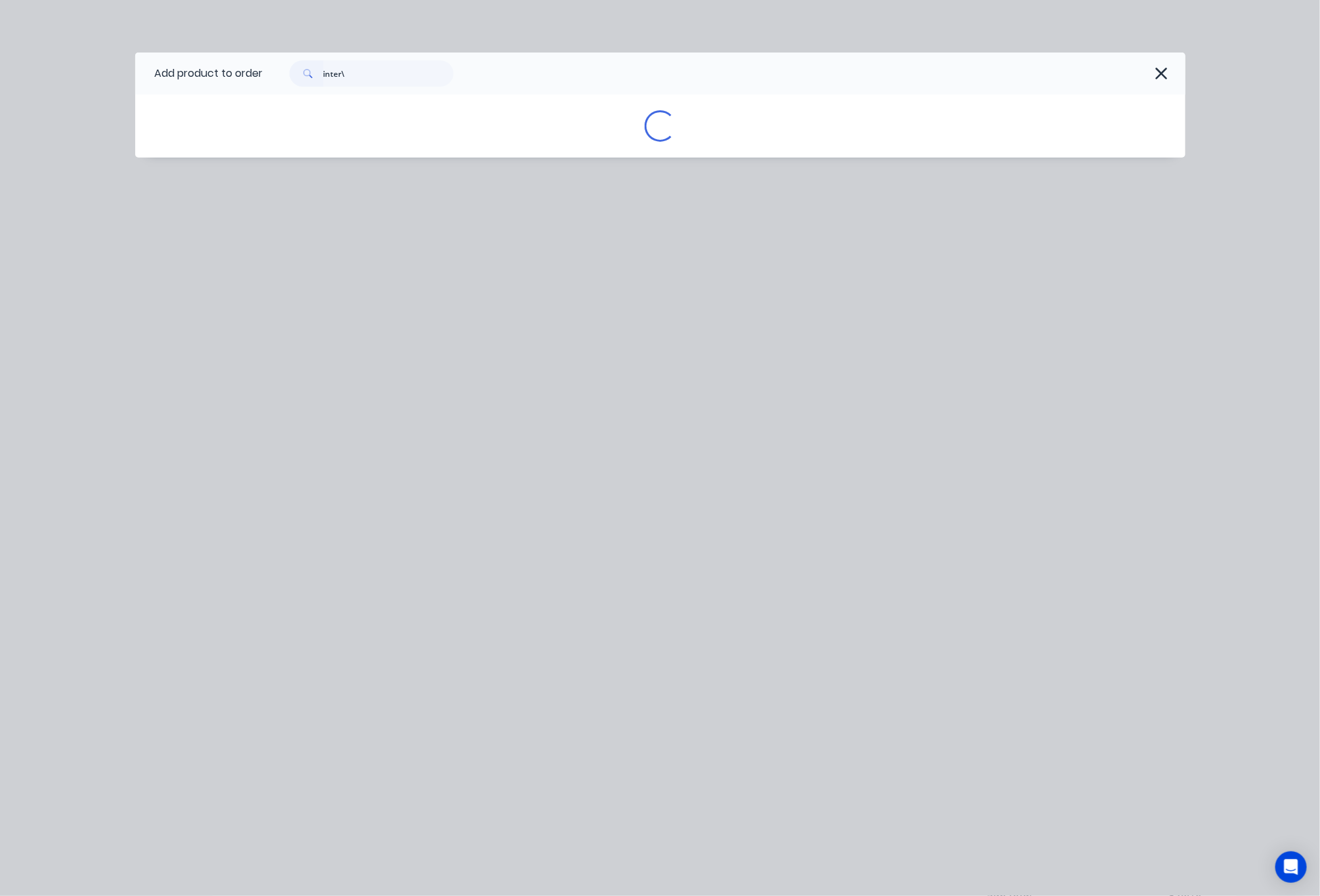
click at [382, 513] on div "Add product to order inter\ Loading..." at bounding box center [660, 448] width 1320 height 896
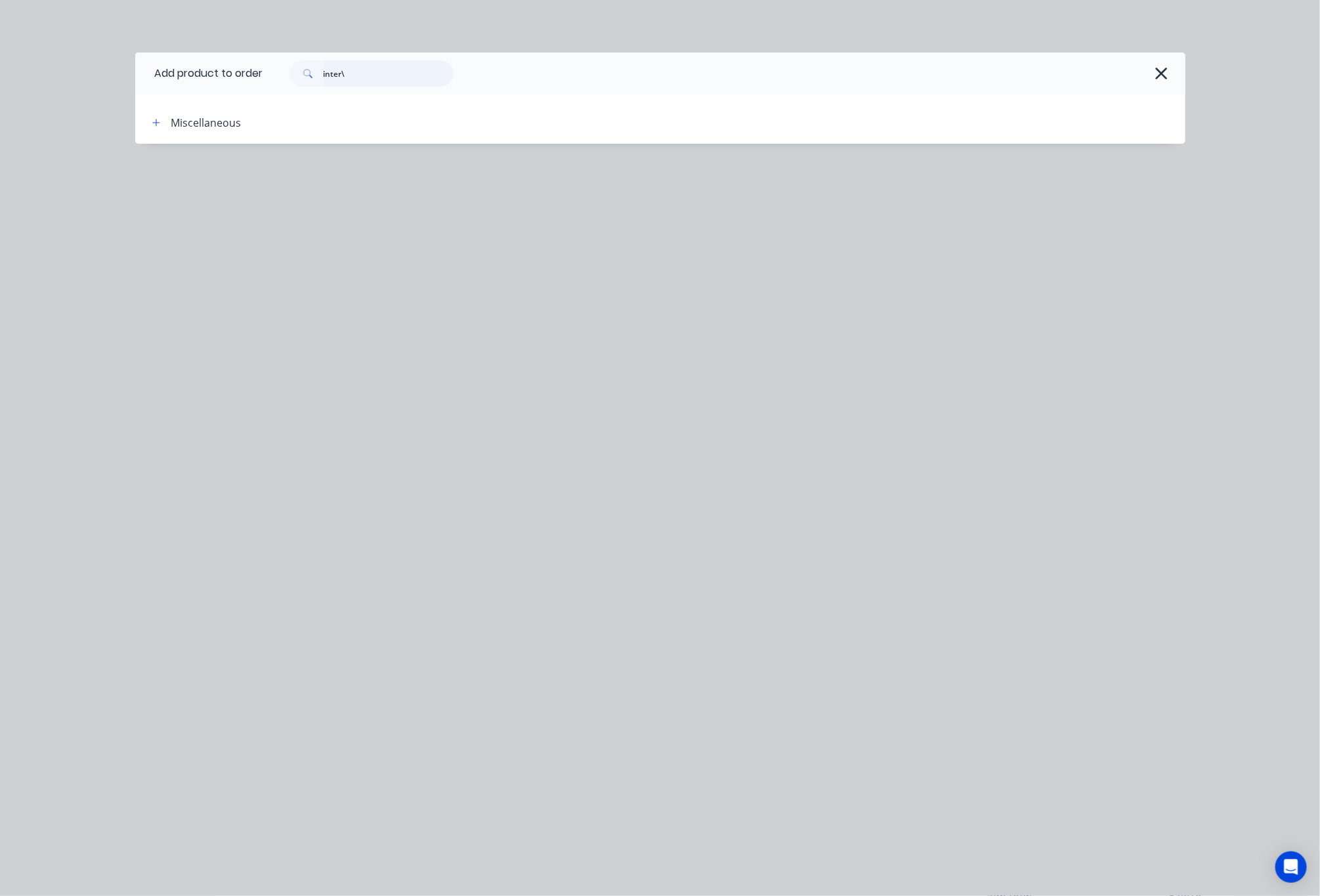
click at [382, 80] on input "inter\" at bounding box center [389, 74] width 130 height 27
type input "inter"
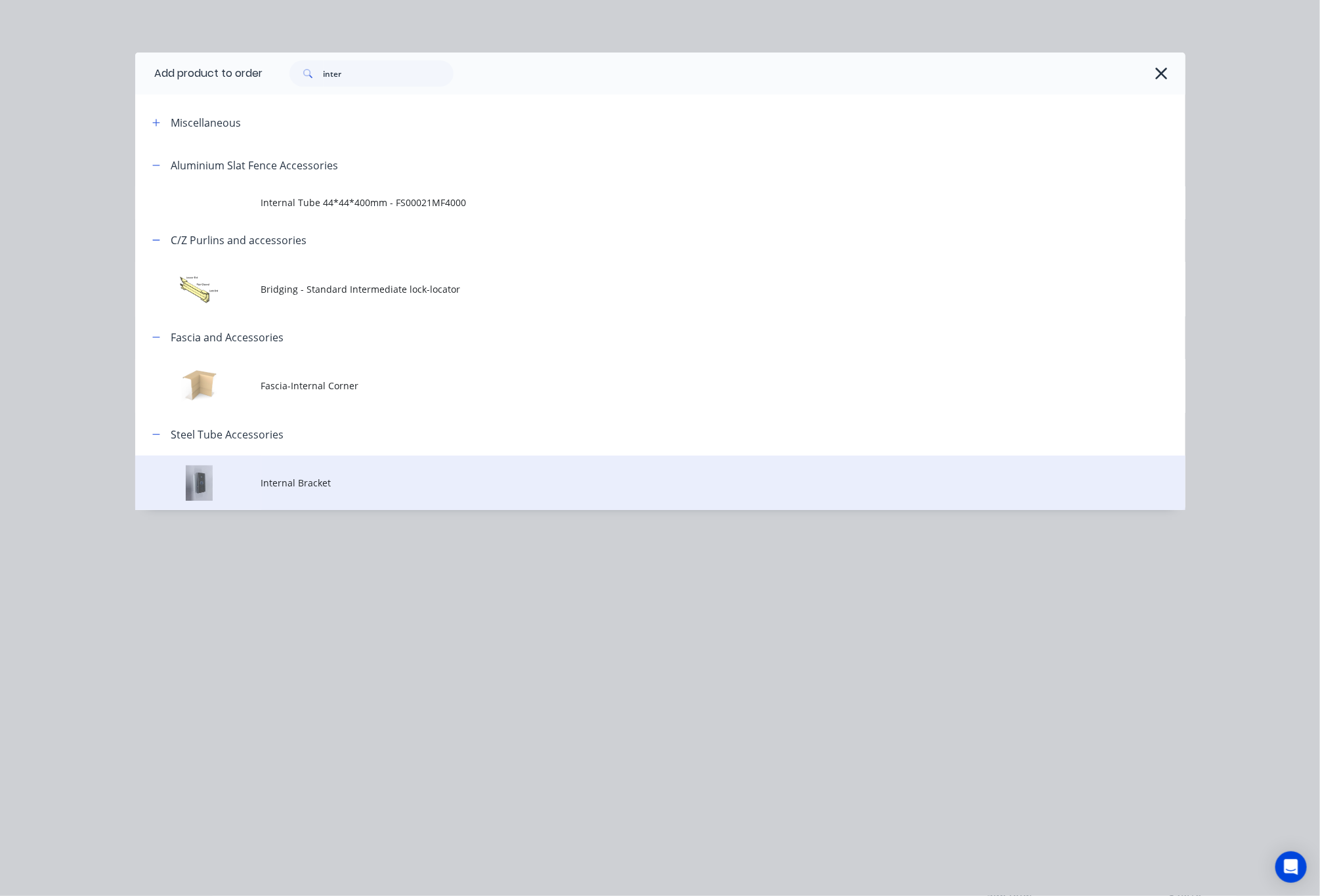
click at [447, 469] on td "Internal Bracket" at bounding box center [723, 483] width 924 height 55
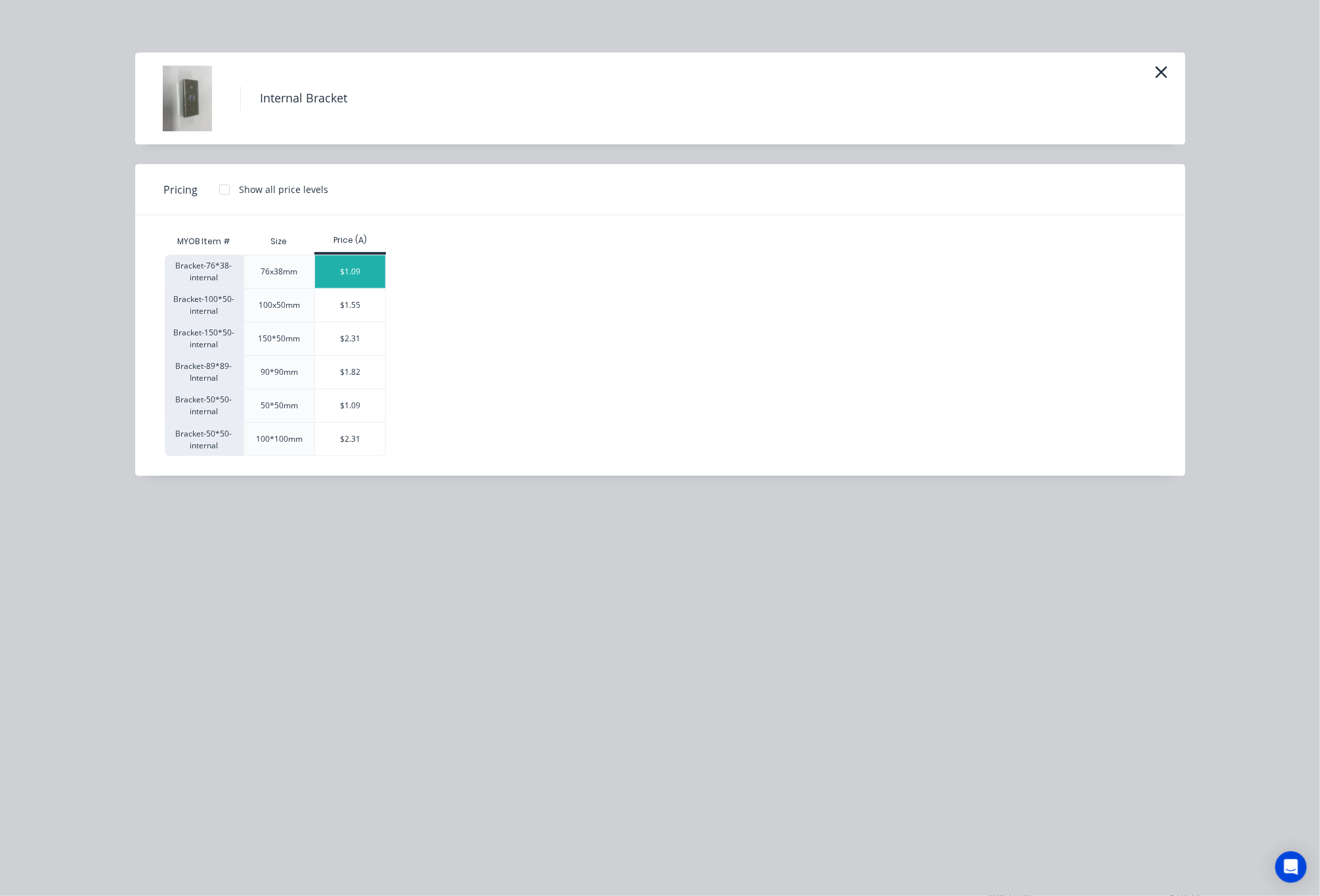
click at [333, 276] on div "$1.09" at bounding box center [350, 272] width 70 height 33
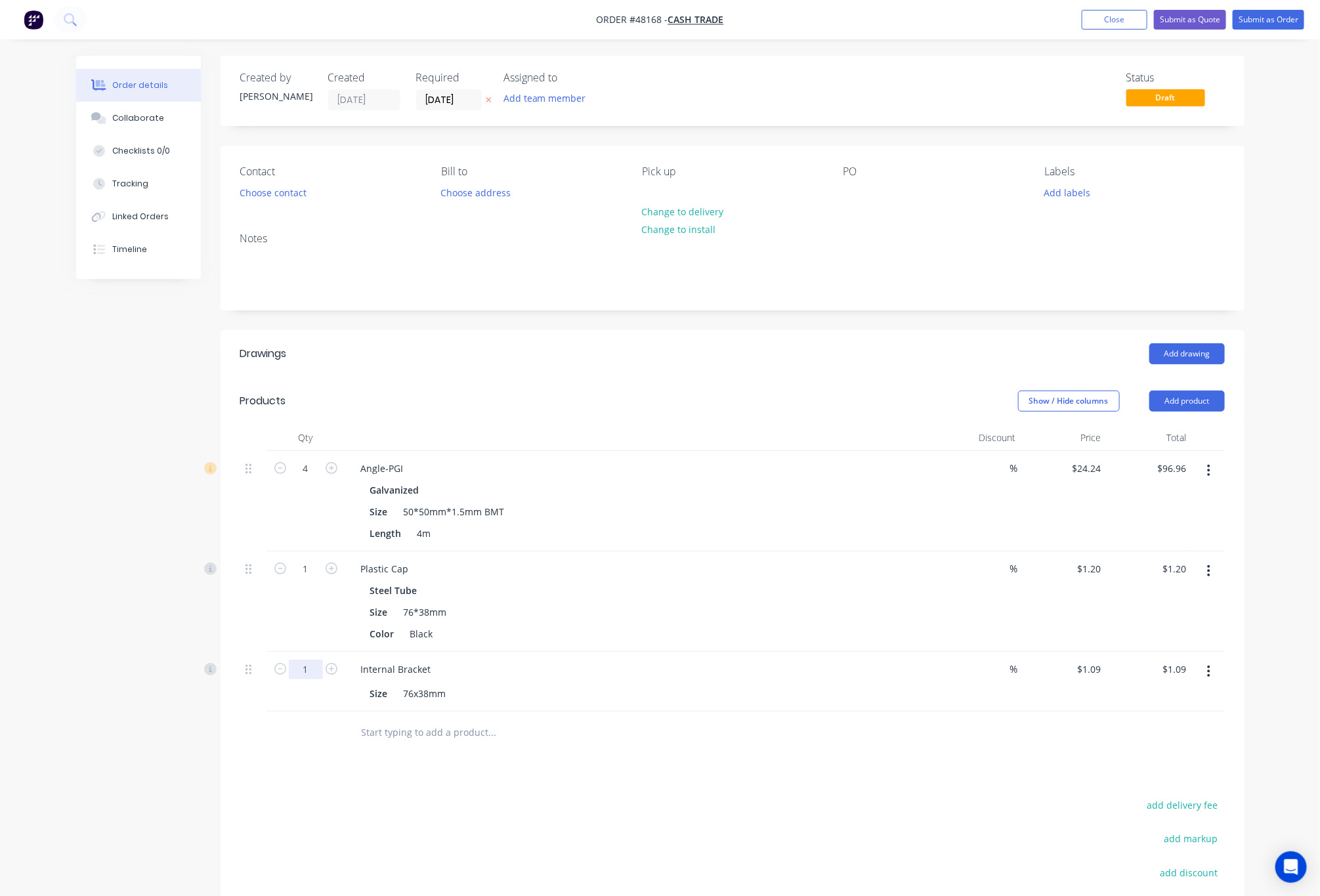
click at [315, 479] on input "1" at bounding box center [306, 469] width 34 height 20
type input "20"
type input "$21.80"
click at [502, 761] on div "Drawings Add drawing Products Show / Hide columns Add product Qty Discount Pric…" at bounding box center [733, 685] width 1024 height 710
drag, startPoint x: 314, startPoint y: 570, endPoint x: 306, endPoint y: 566, distance: 8.9
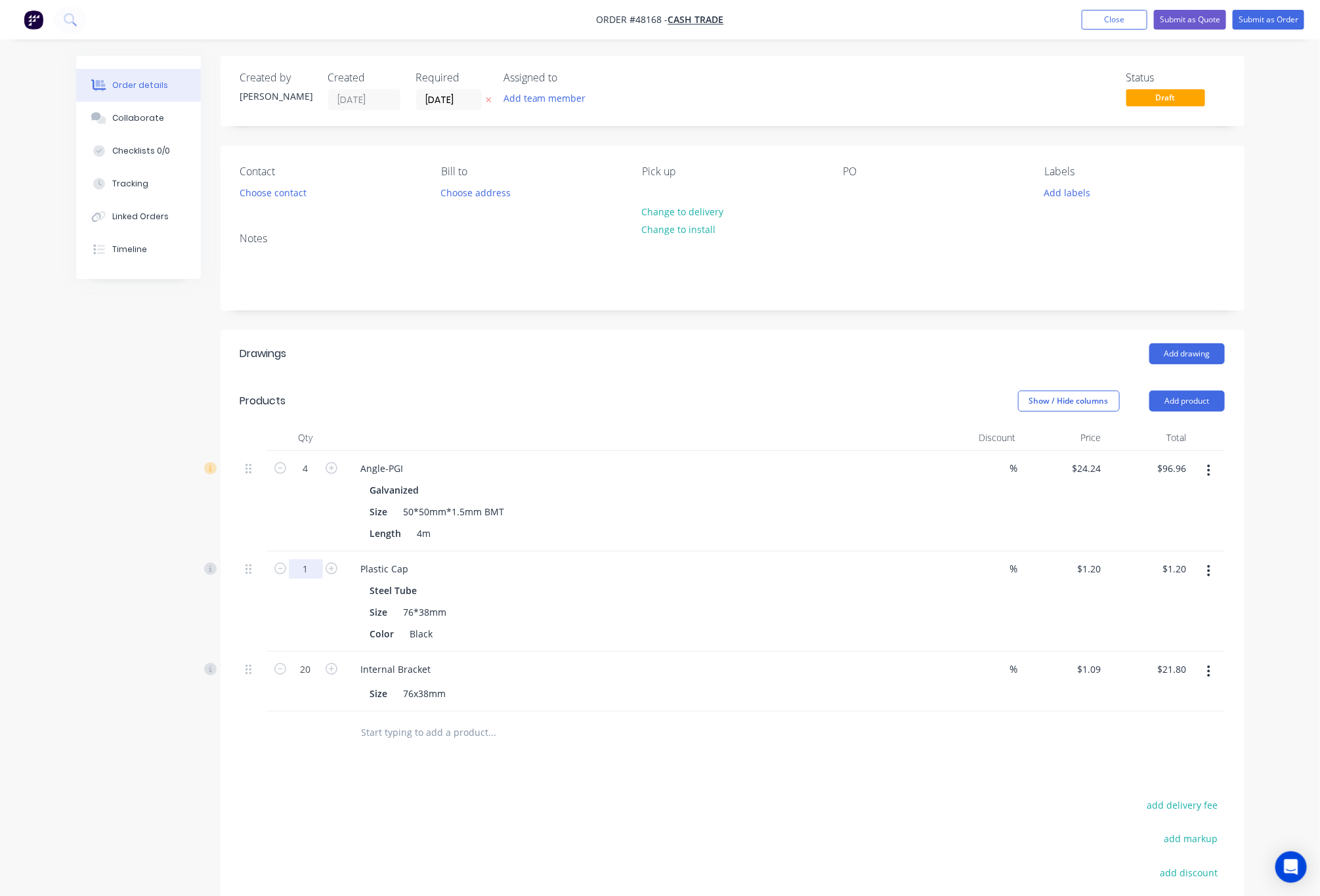
click at [314, 479] on input "1" at bounding box center [306, 469] width 34 height 20
type input "8"
type input "$9.60"
click at [641, 392] on div "Show / Hide columns Add product" at bounding box center [836, 401] width 775 height 21
click at [302, 479] on input "8" at bounding box center [306, 469] width 34 height 20
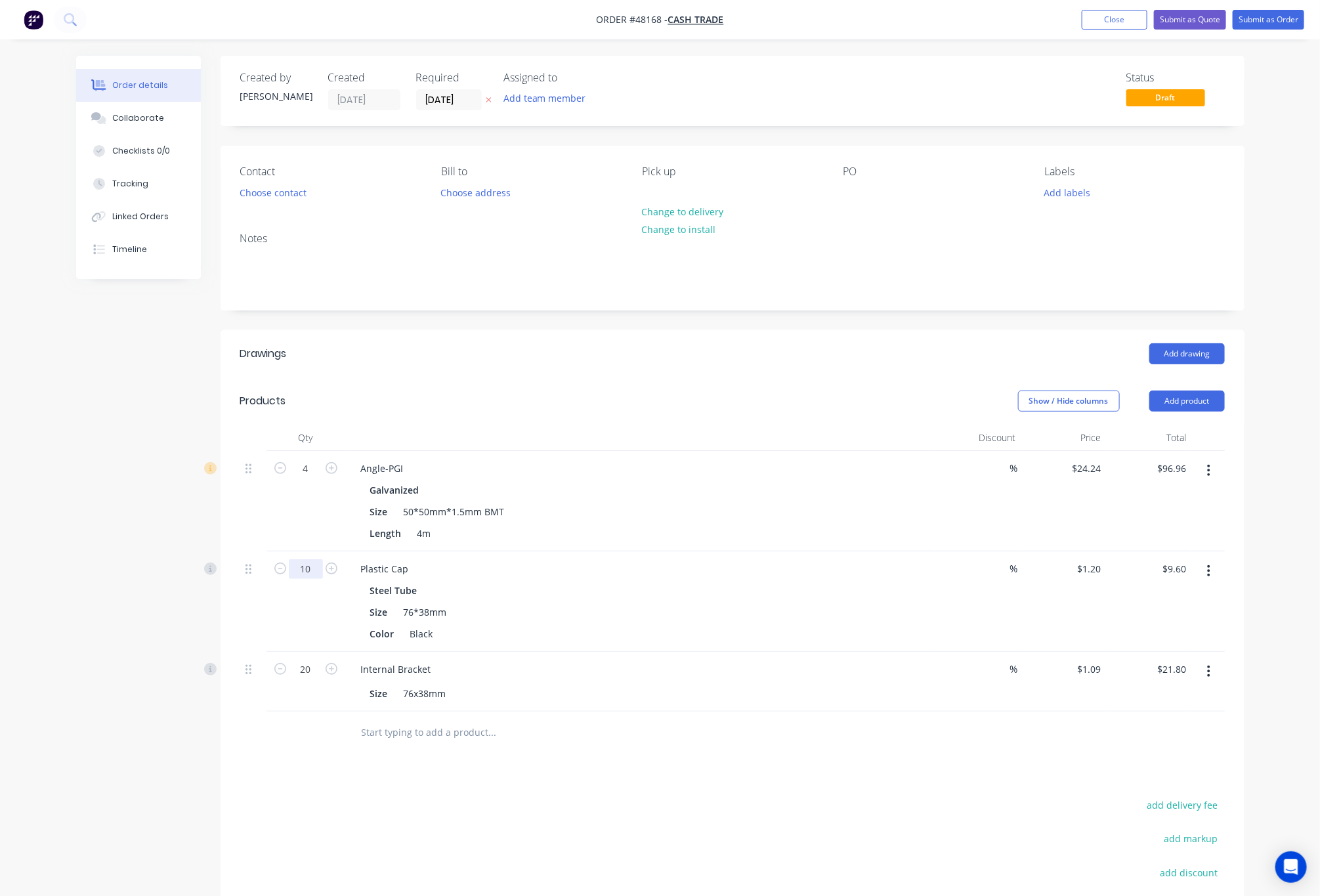
type input "10"
type input "$12.00"
click at [564, 539] on div "Length 4m" at bounding box center [638, 534] width 547 height 19
click at [630, 370] on header "Drawings Add drawing" at bounding box center [733, 354] width 1024 height 47
click at [280, 195] on button "Choose contact" at bounding box center [272, 192] width 81 height 18
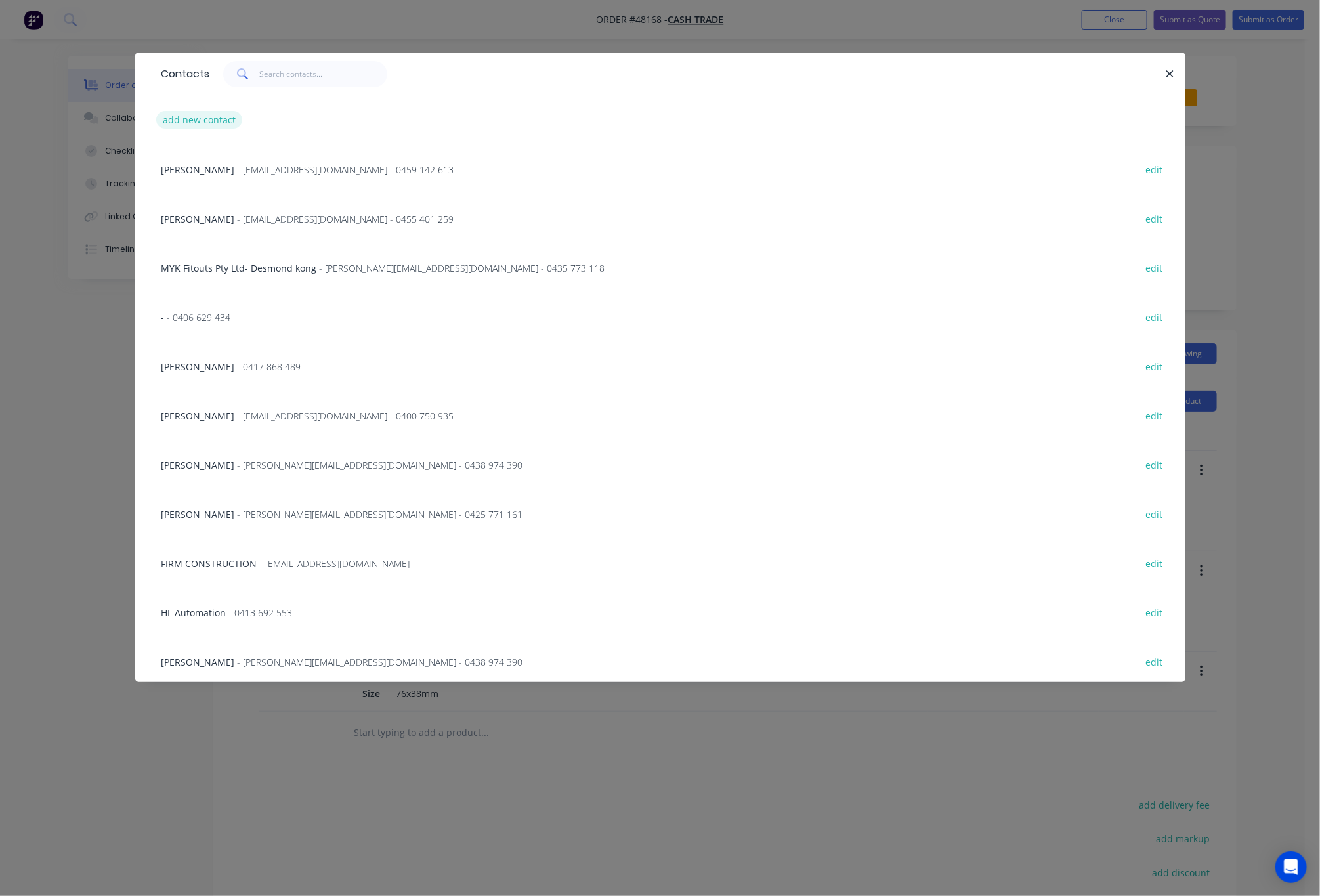
click at [215, 118] on button "add new contact" at bounding box center [199, 120] width 87 height 18
select select "AU"
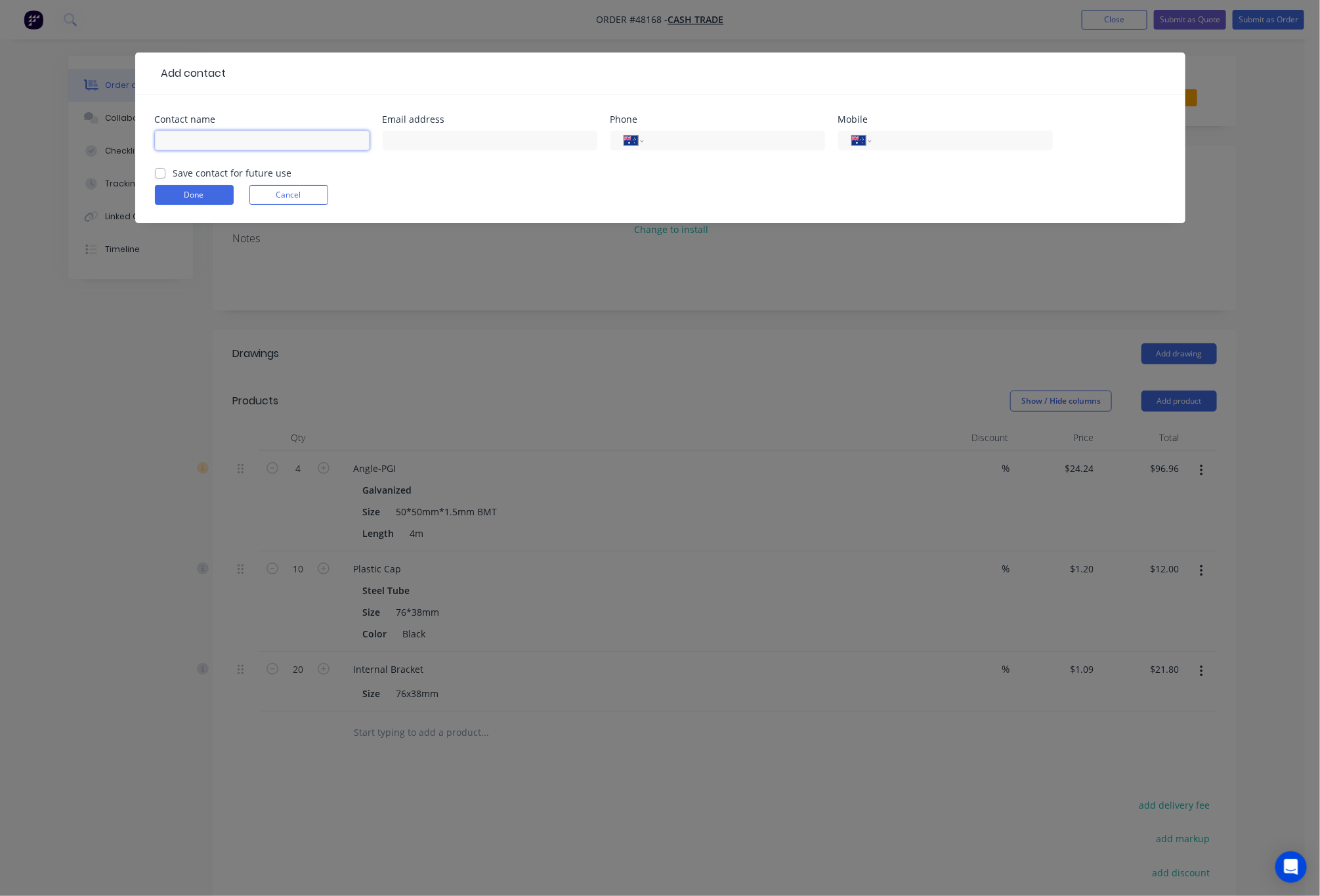
click at [242, 136] on input "text" at bounding box center [262, 140] width 215 height 20
type input "[PERSON_NAME]"
click at [906, 142] on input "tel" at bounding box center [960, 141] width 158 height 15
type input "0419 199 186"
click at [185, 192] on button "Done" at bounding box center [194, 194] width 79 height 20
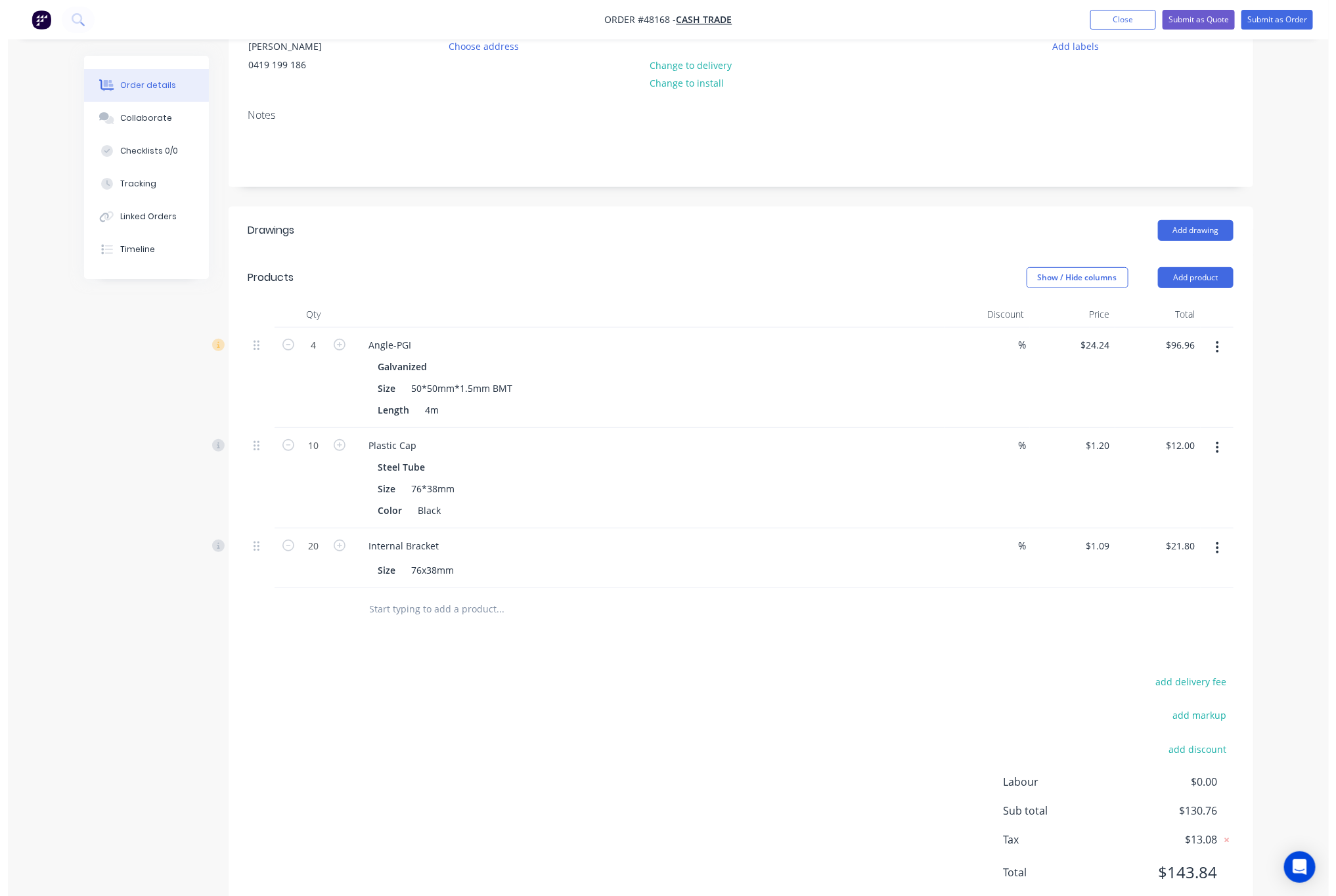
scroll to position [190, 0]
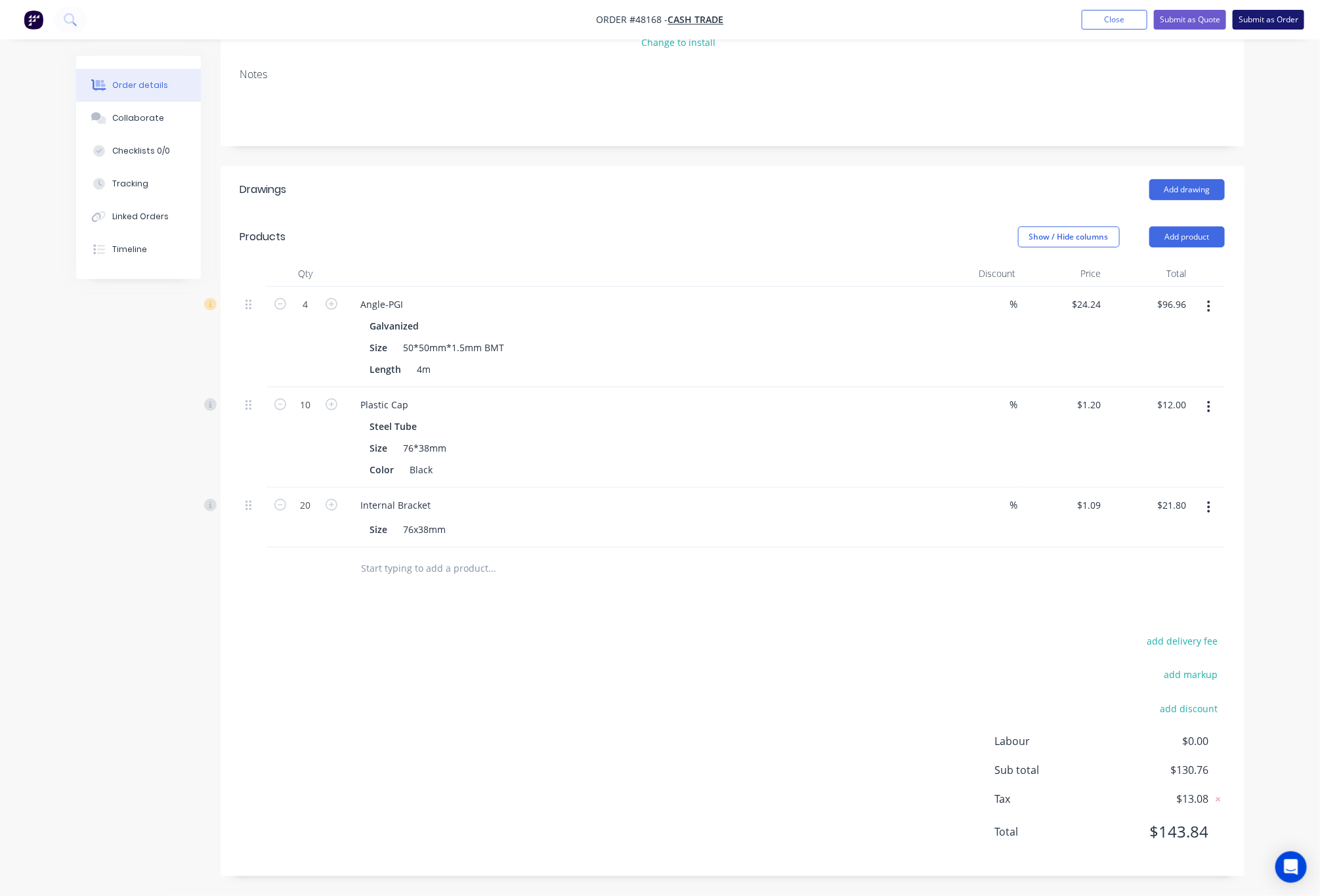
click at [1261, 18] on button "Submit as Order" at bounding box center [1269, 19] width 72 height 20
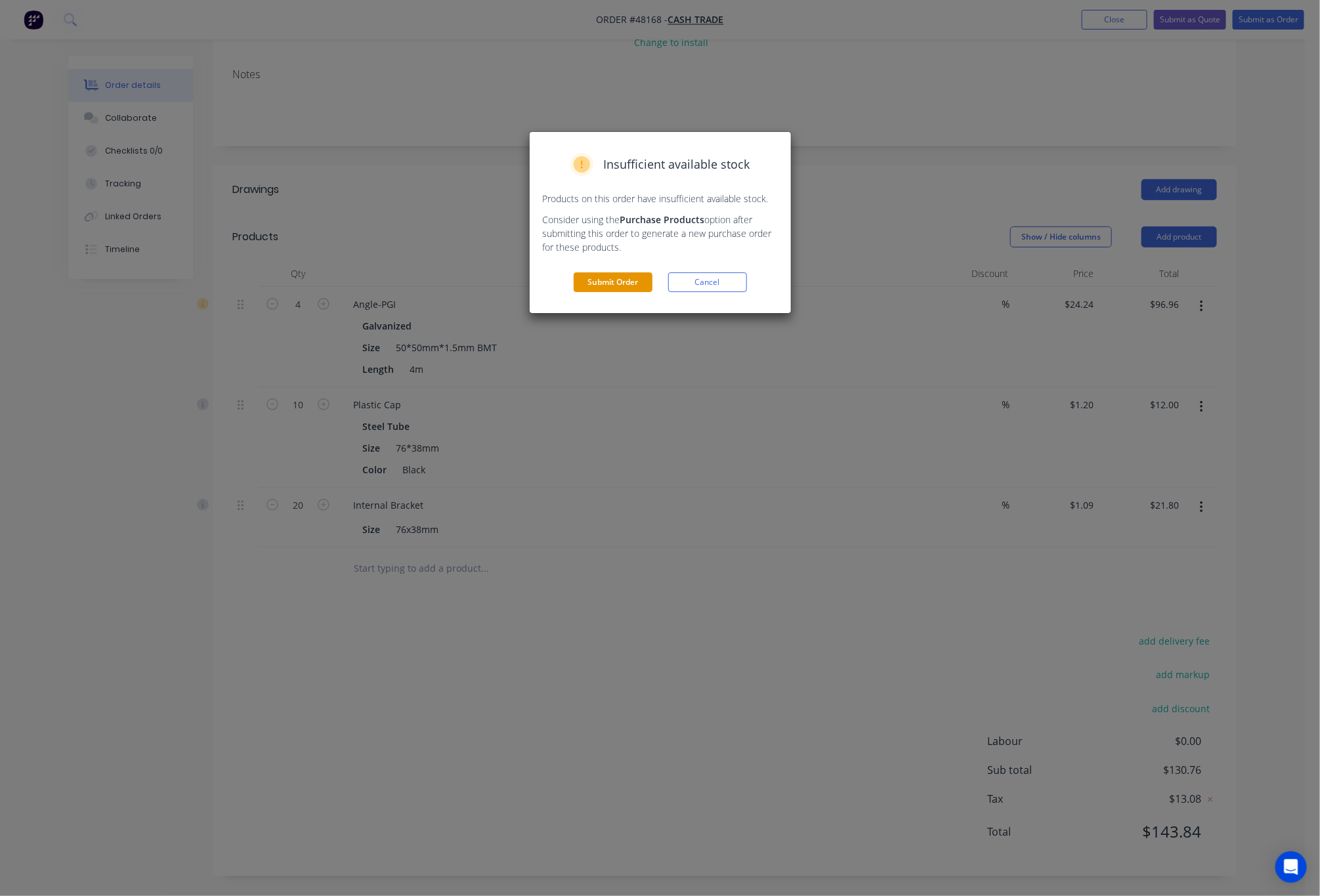
click at [633, 284] on button "Submit Order" at bounding box center [613, 282] width 79 height 20
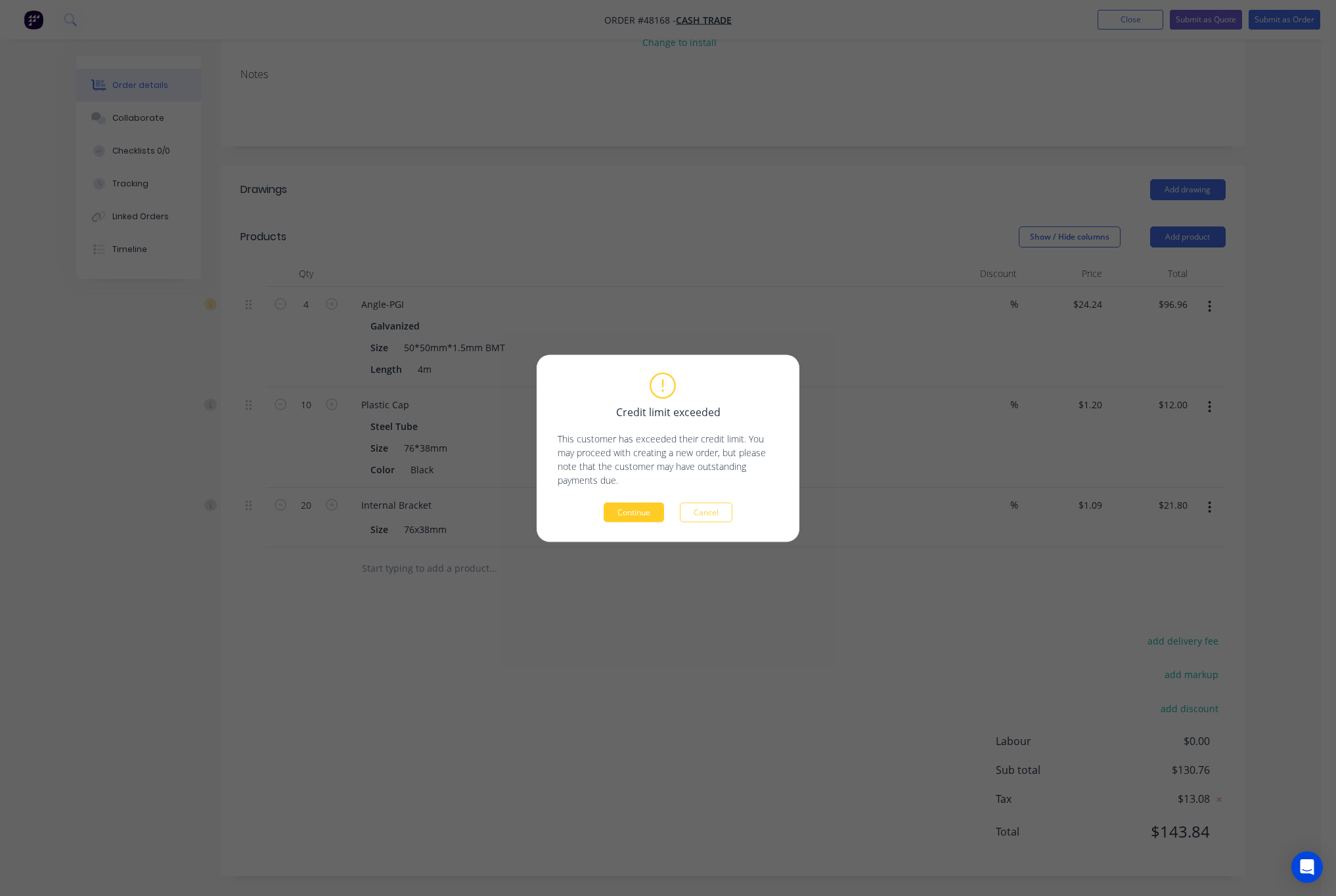
click at [620, 505] on button "Continue" at bounding box center [633, 511] width 61 height 20
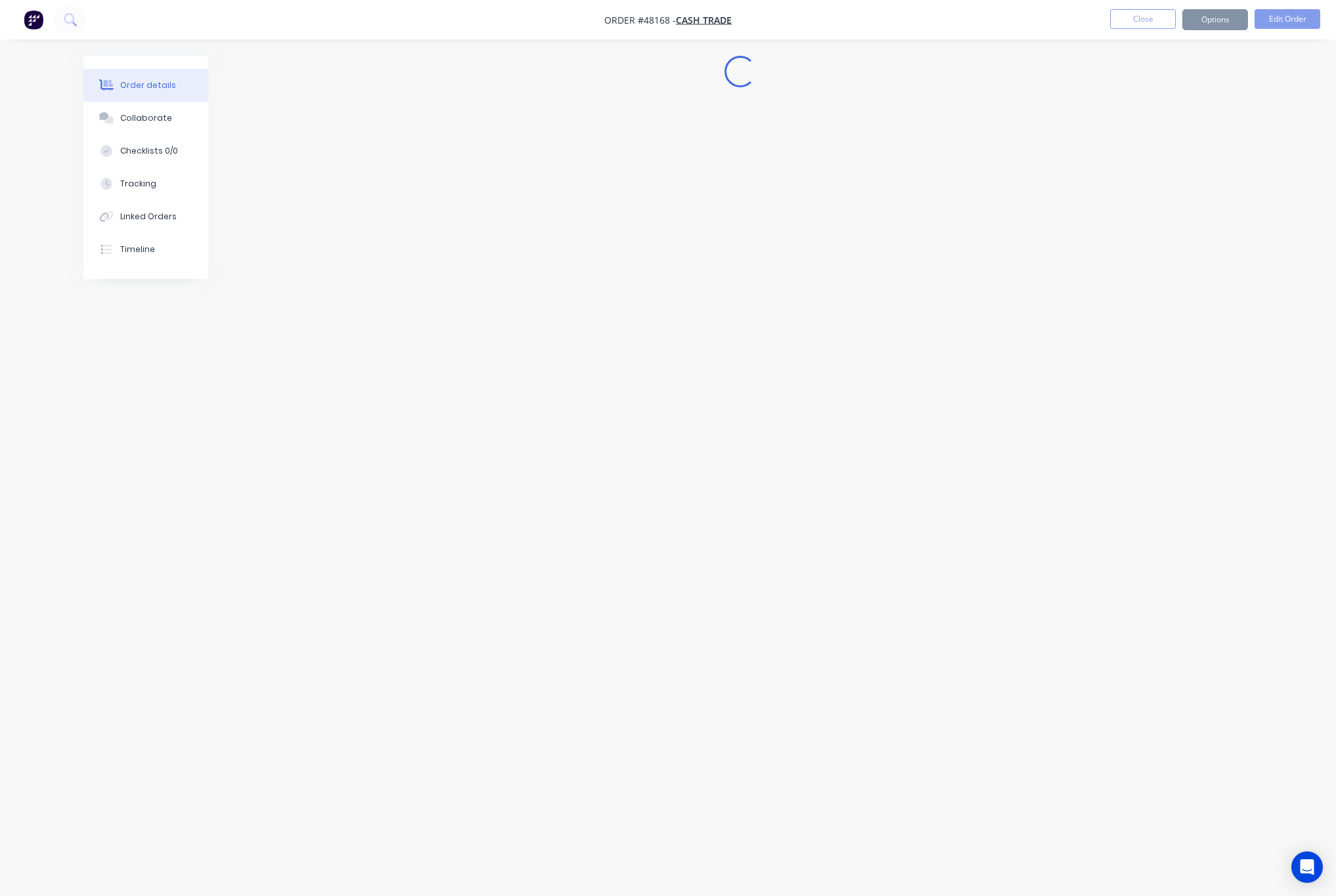
scroll to position [0, 0]
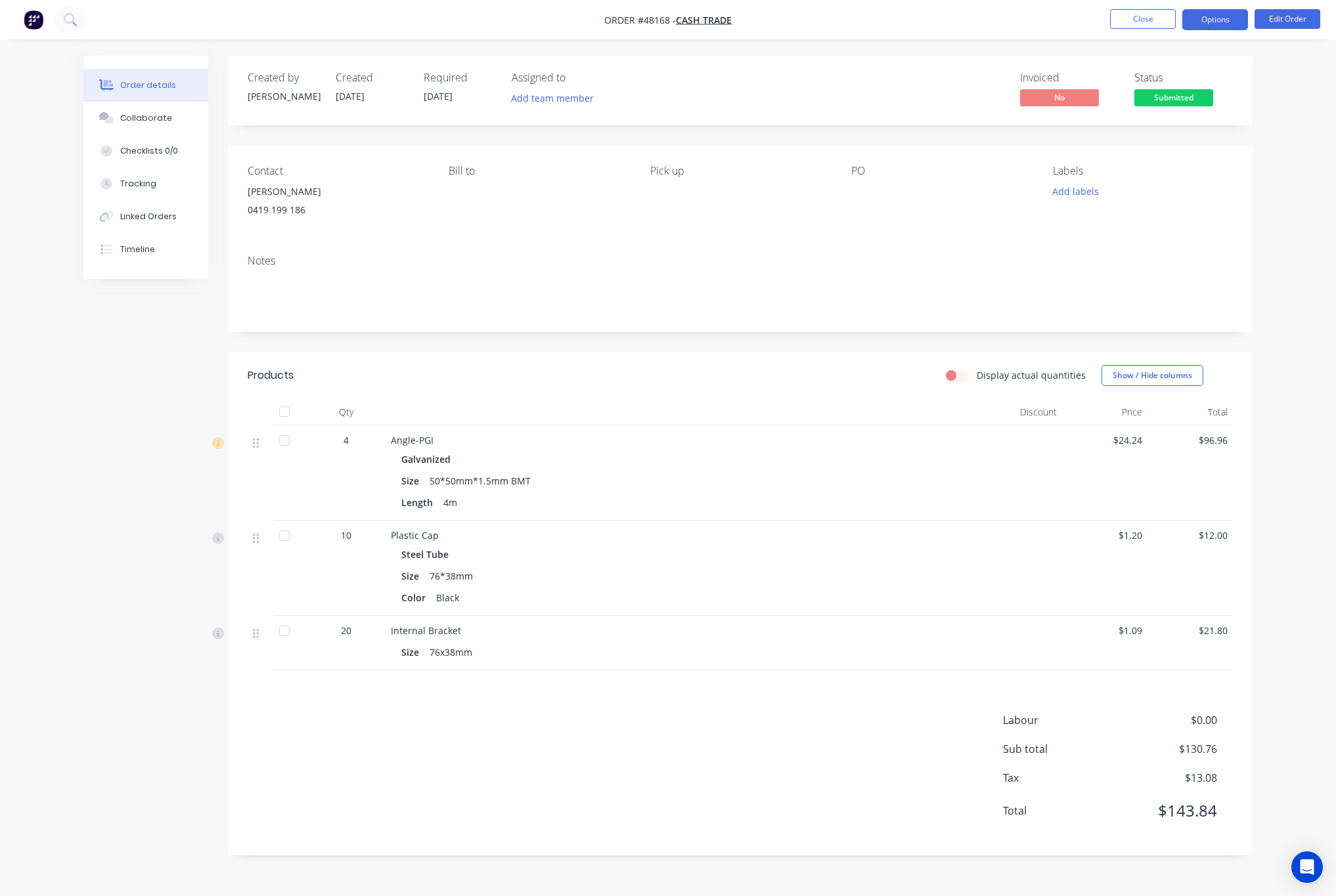
click at [1213, 28] on button "Options" at bounding box center [1215, 20] width 66 height 21
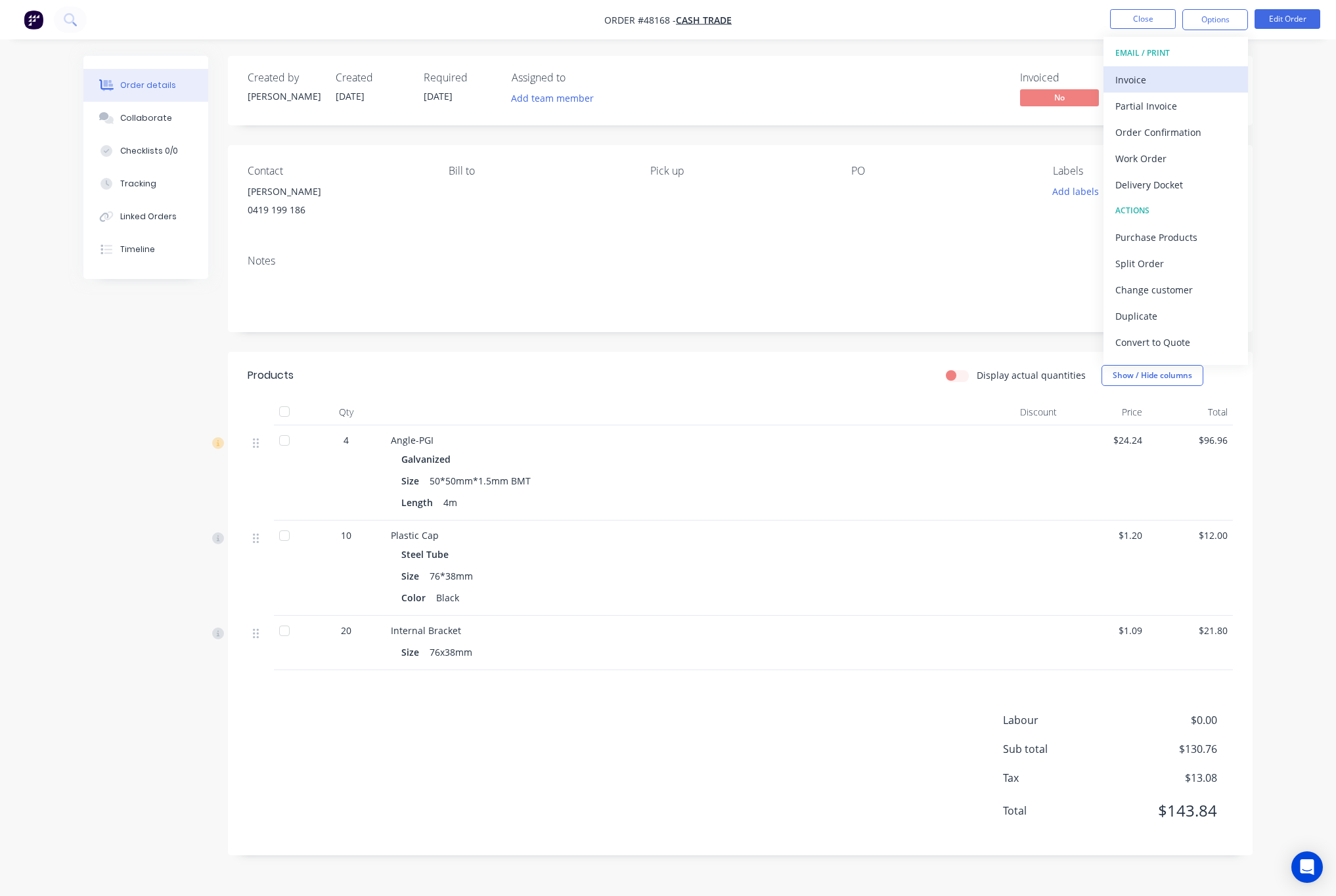
click at [1161, 86] on div "Invoice" at bounding box center [1176, 80] width 121 height 19
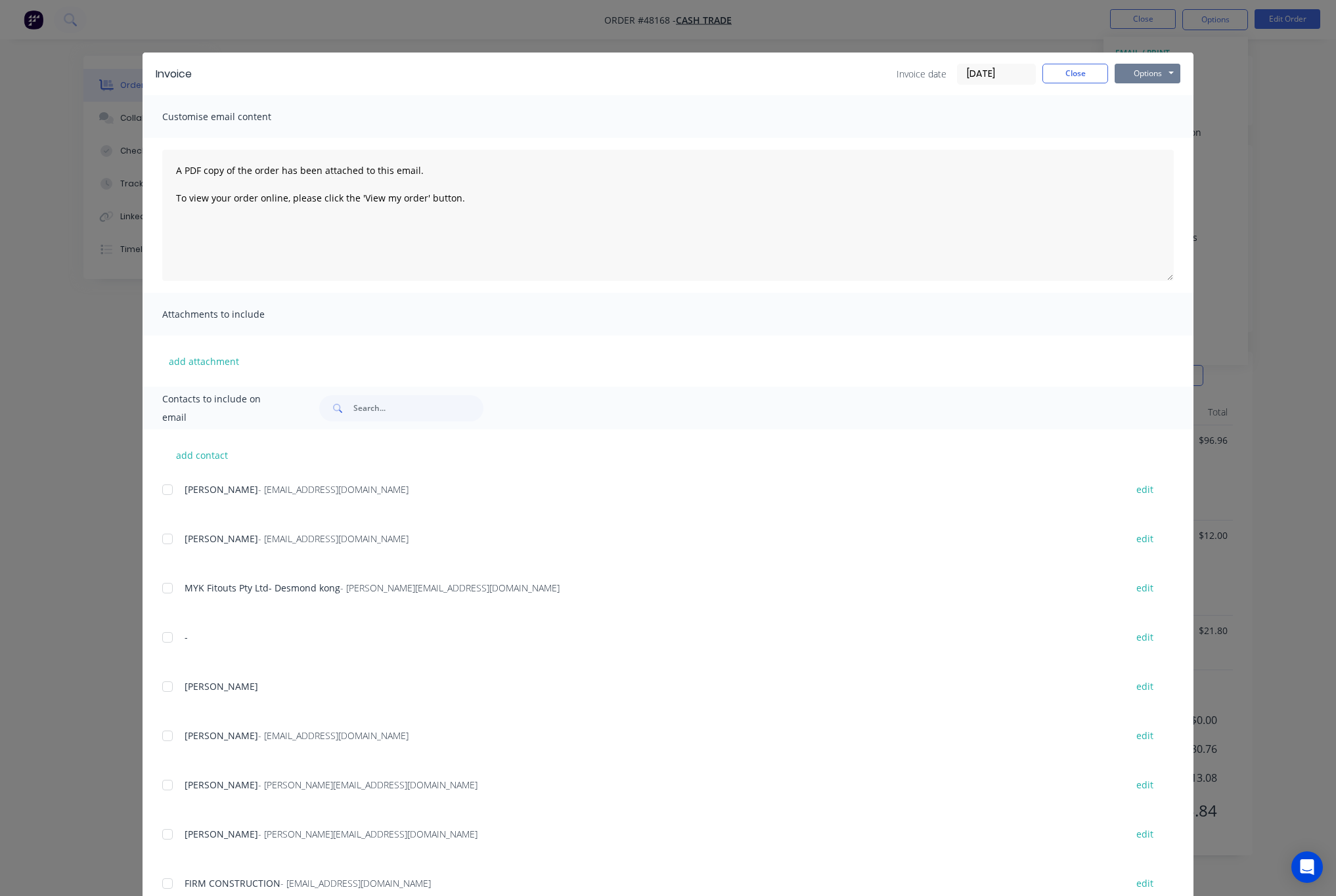
click at [1141, 77] on button "Options" at bounding box center [1147, 73] width 66 height 20
click at [1152, 122] on button "Print" at bounding box center [1157, 118] width 84 height 21
click at [1291, 118] on div "Invoice Invoice date [DATE] Close Options Preview Print Email Customise email c…" at bounding box center [668, 448] width 1336 height 896
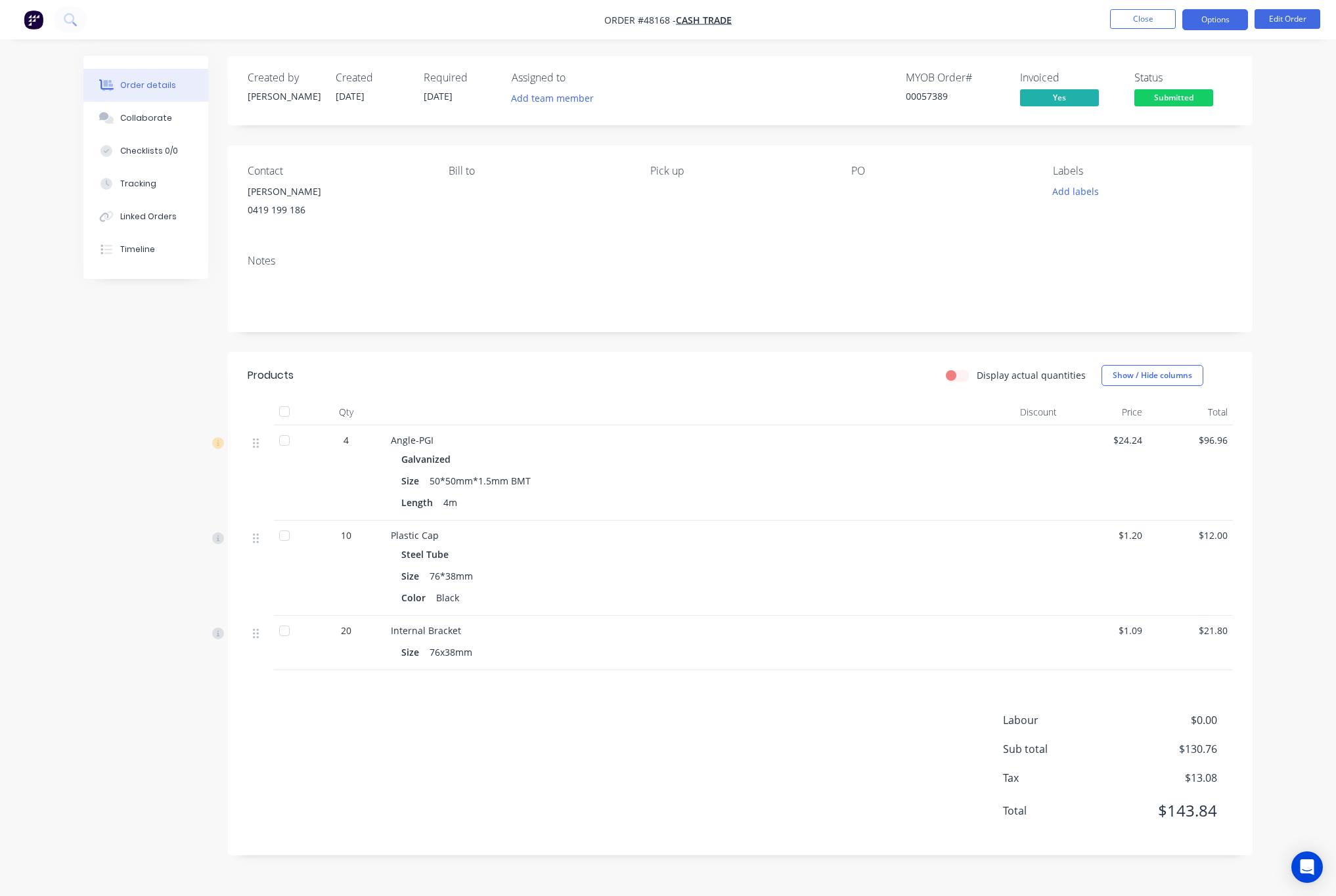
click at [1218, 24] on button "Options" at bounding box center [1215, 20] width 66 height 21
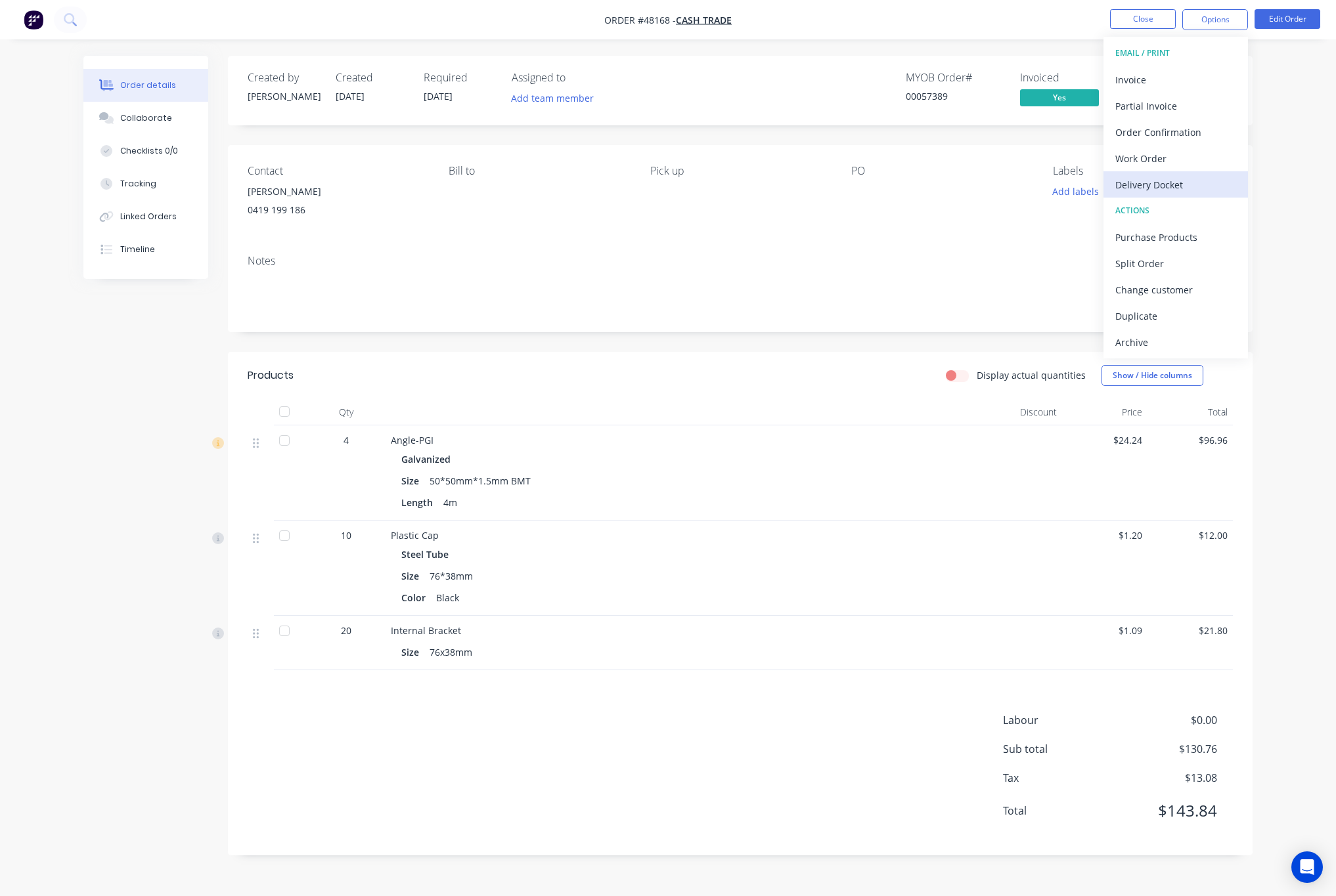
click at [1171, 185] on div "Delivery Docket" at bounding box center [1176, 185] width 121 height 19
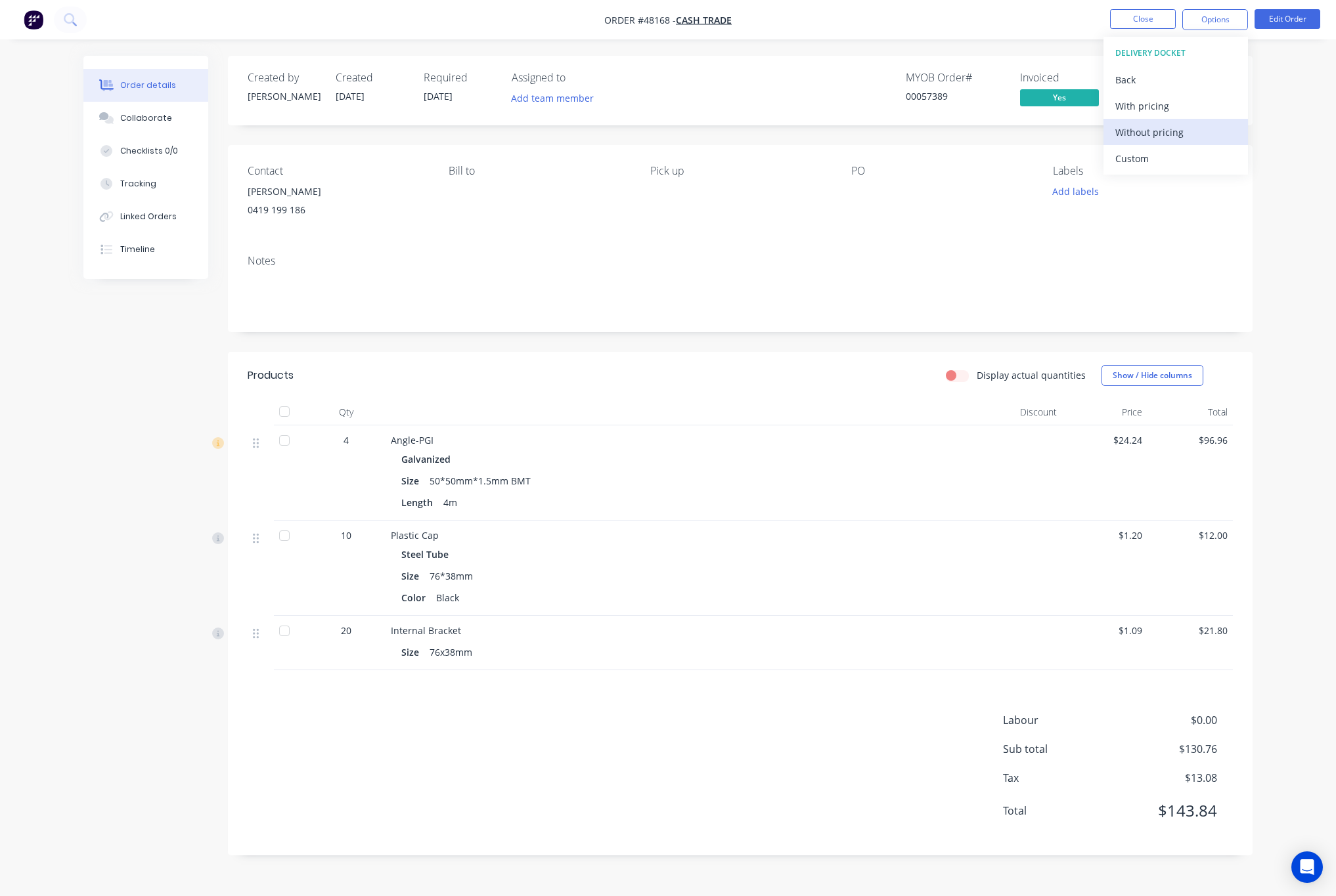
click at [1207, 128] on div "Without pricing" at bounding box center [1176, 132] width 121 height 19
click at [799, 63] on div "Created by [PERSON_NAME] Created [DATE] Required [DATE] Assigned to Add team me…" at bounding box center [740, 90] width 1025 height 69
click at [1153, 106] on button "Submitted" at bounding box center [1174, 99] width 79 height 20
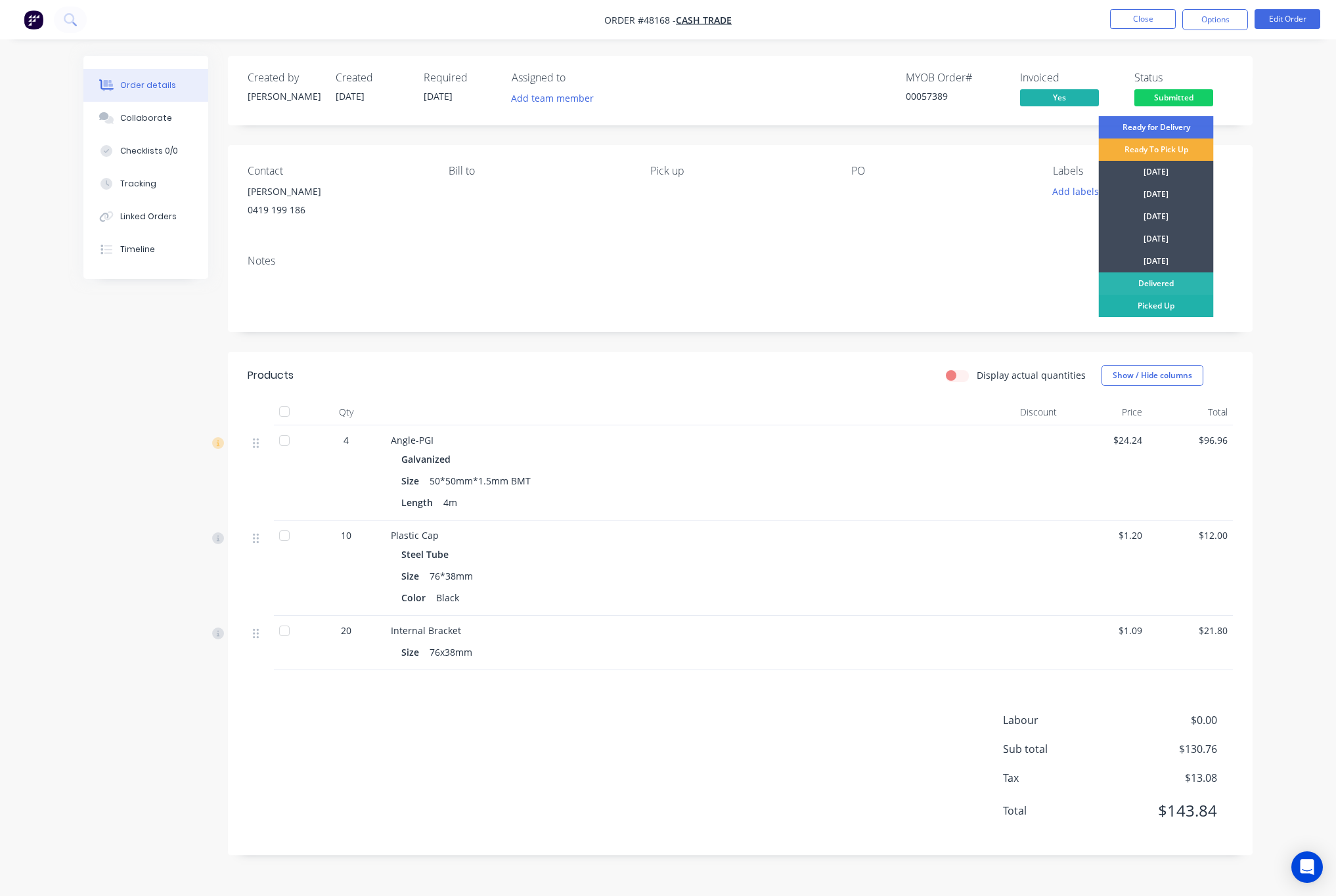
click at [1135, 308] on div "Picked Up" at bounding box center [1156, 306] width 115 height 22
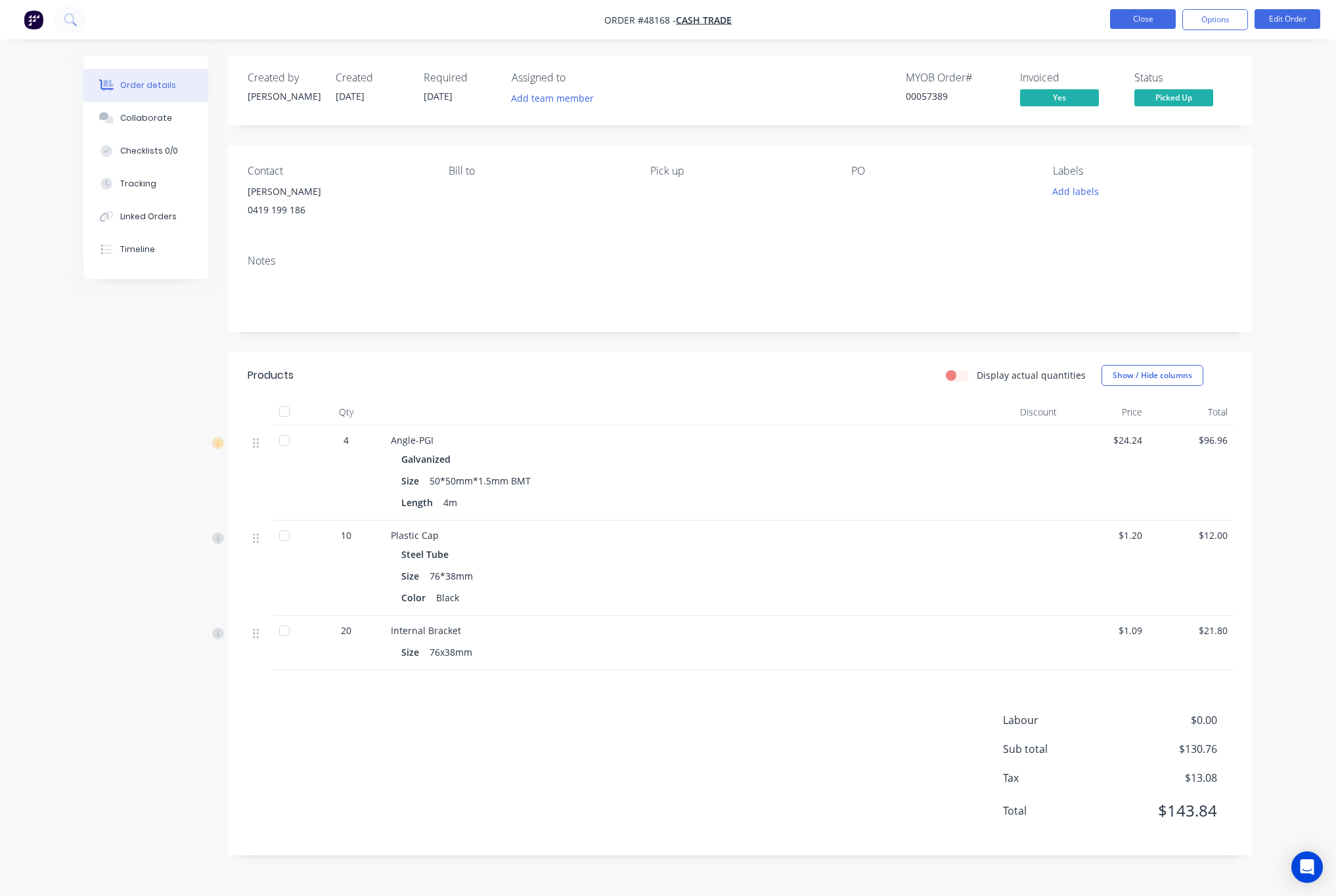
click at [1131, 28] on button "Close" at bounding box center [1142, 19] width 66 height 20
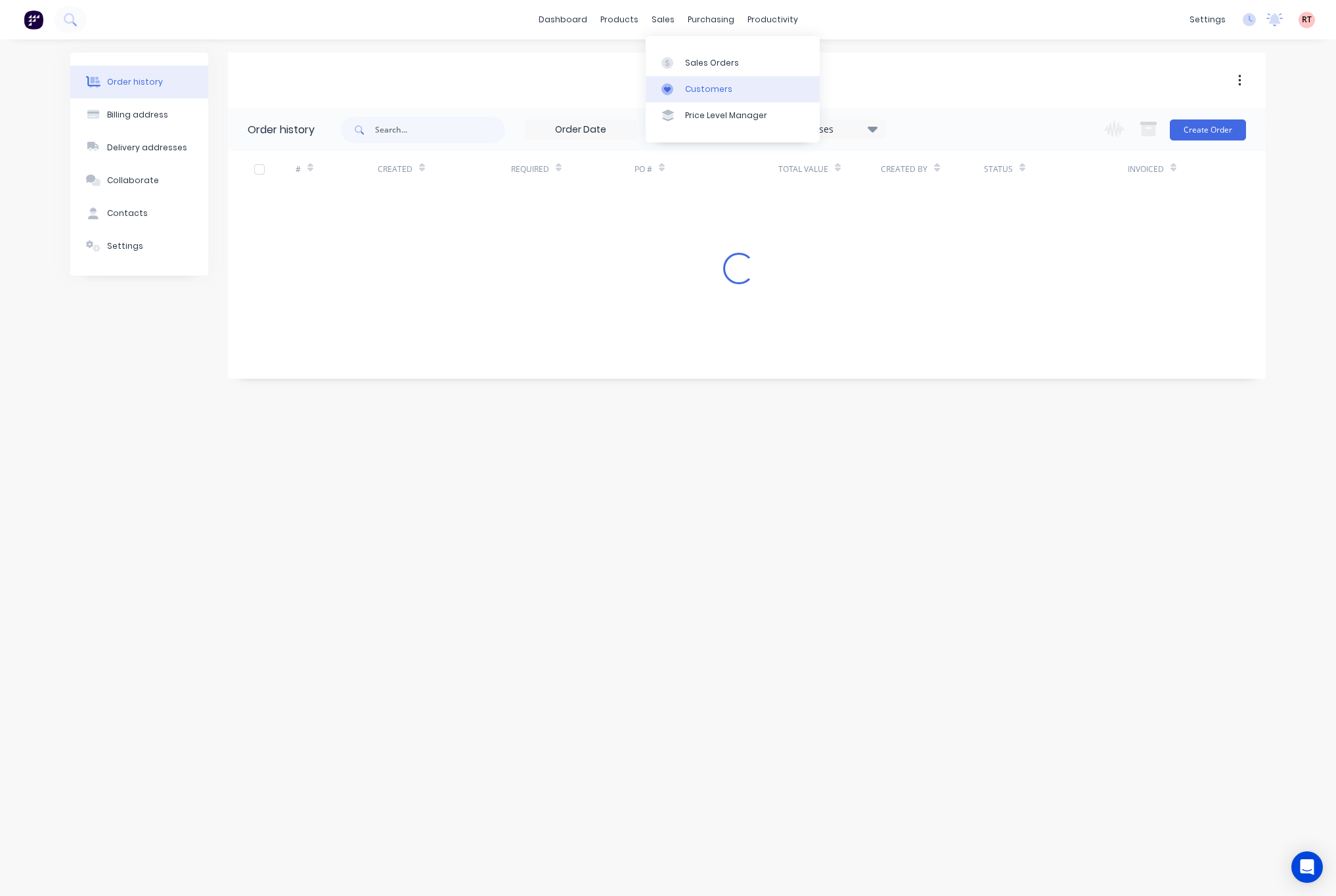
click at [714, 97] on link "Customers" at bounding box center [732, 89] width 174 height 27
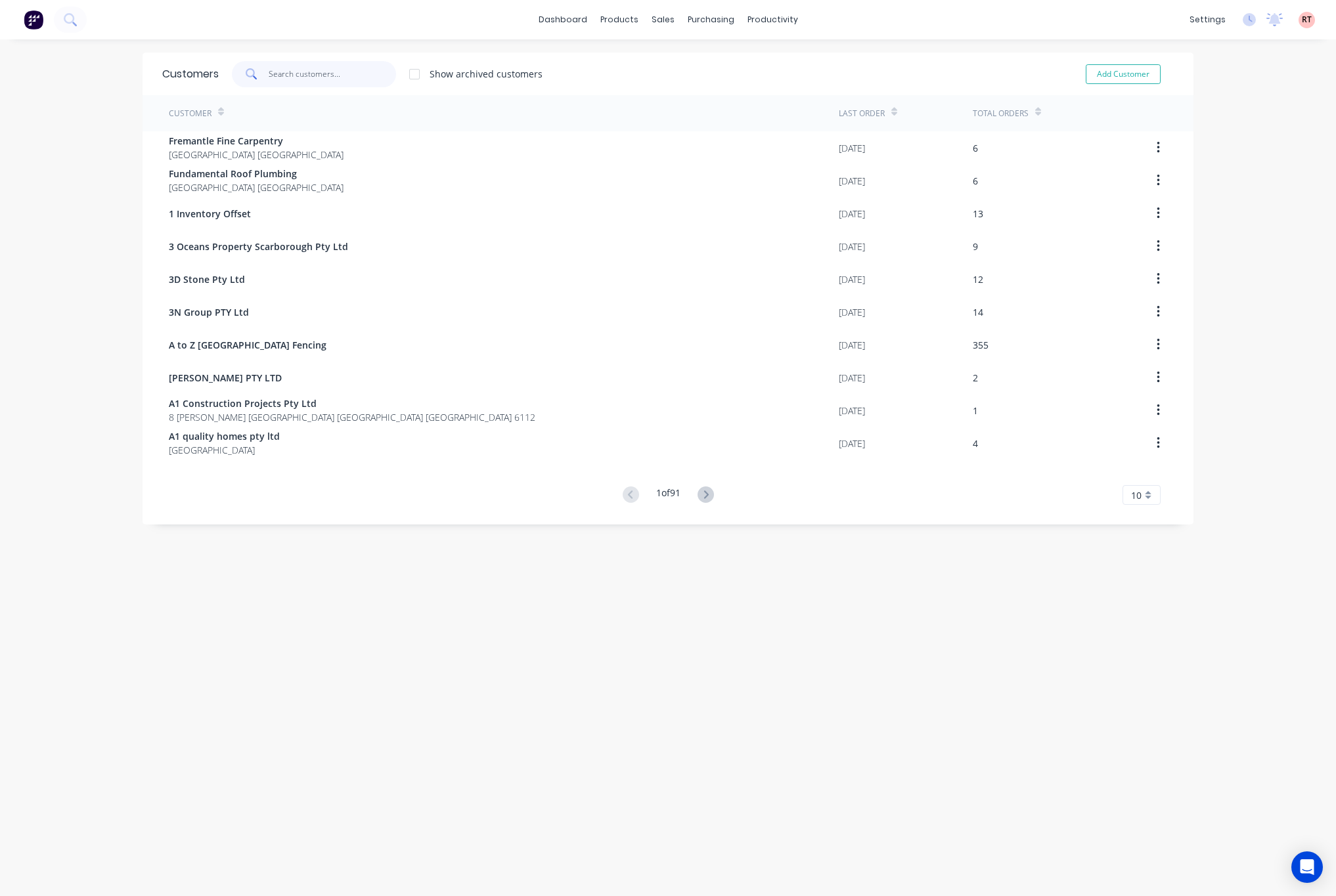
click at [326, 69] on input "text" at bounding box center [333, 74] width 128 height 27
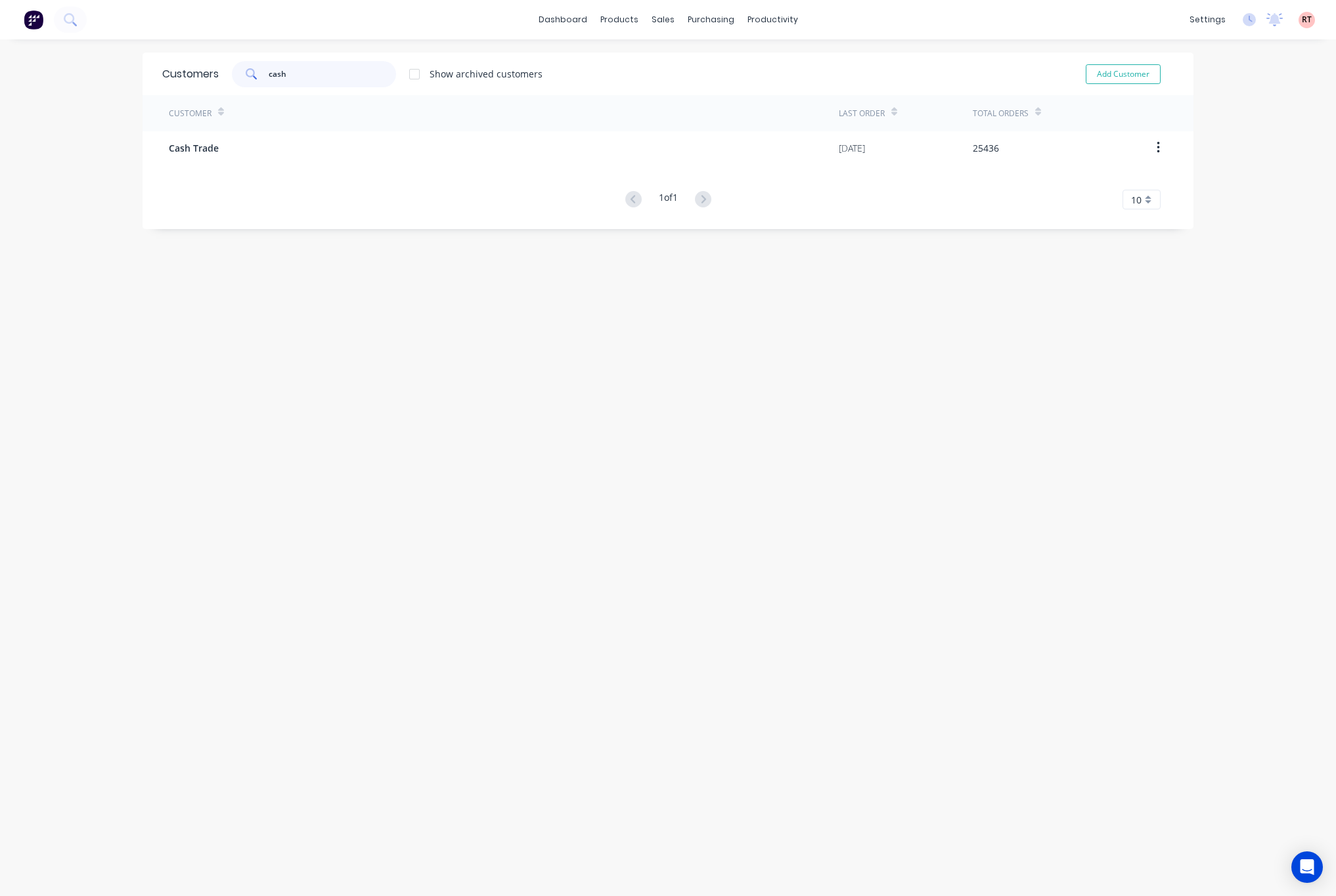
type input "cash"
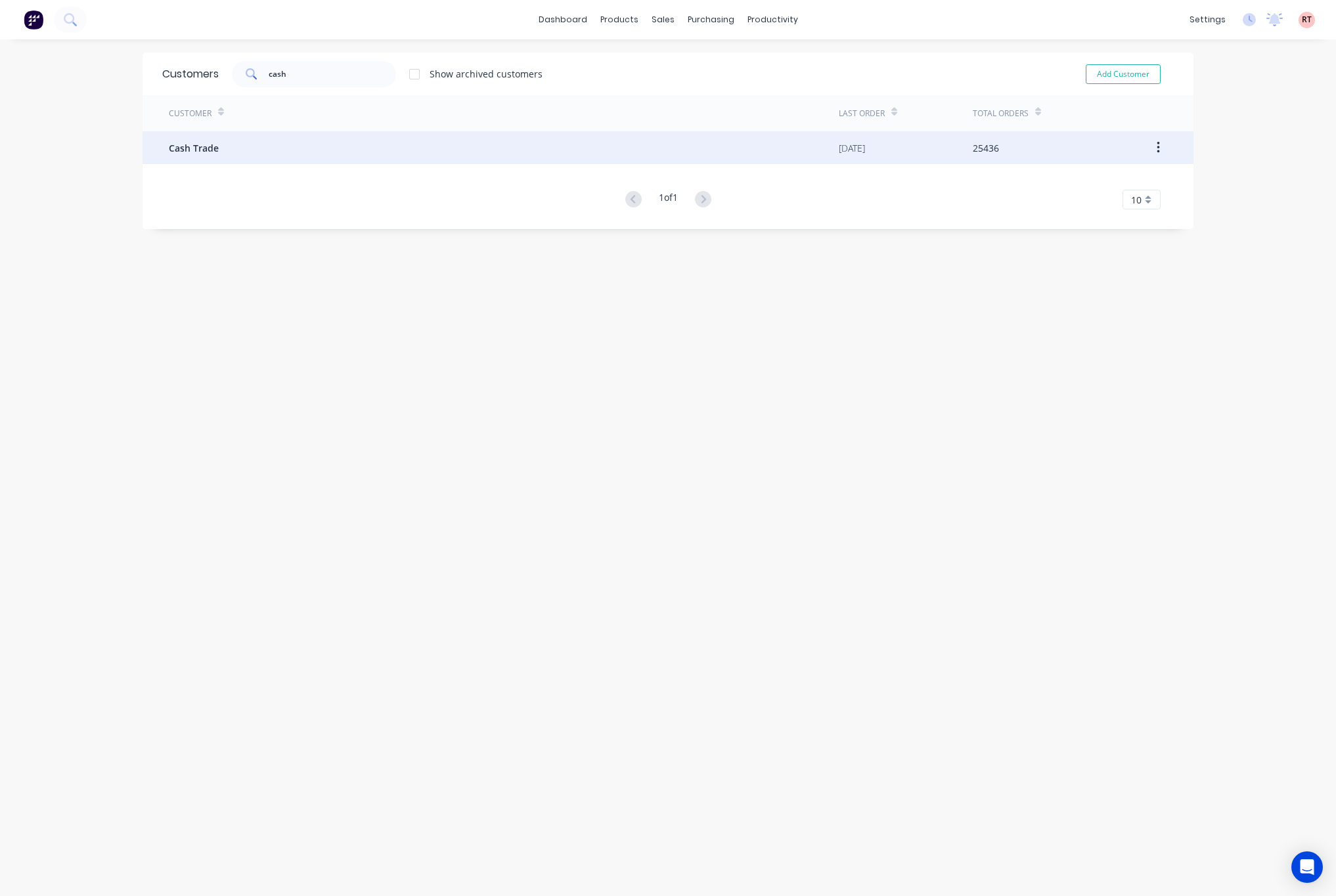
click at [412, 156] on div "Cash Trade" at bounding box center [504, 147] width 670 height 33
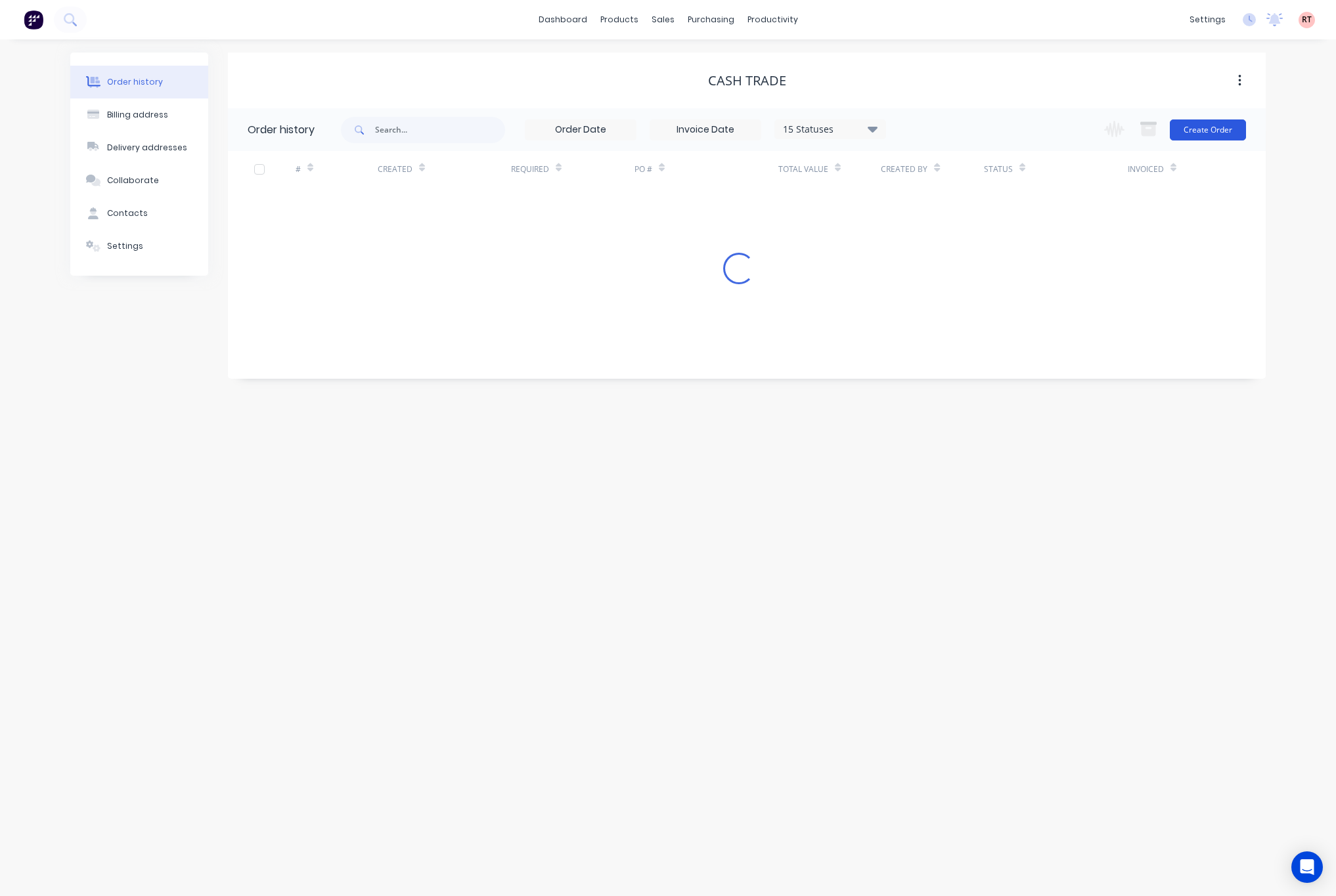
click at [1206, 128] on button "Create Order" at bounding box center [1207, 130] width 76 height 21
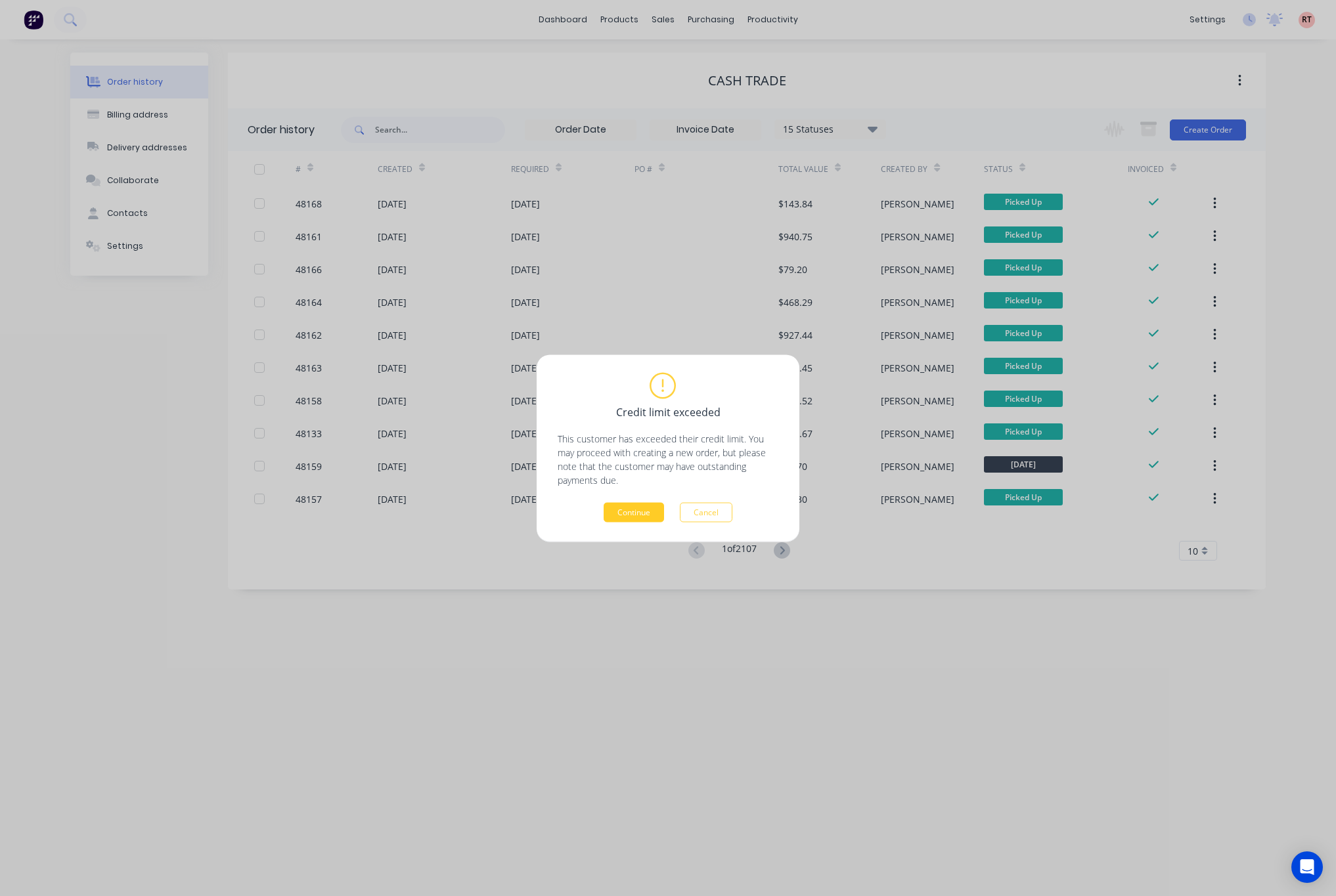
click at [625, 511] on button "Continue" at bounding box center [633, 511] width 61 height 20
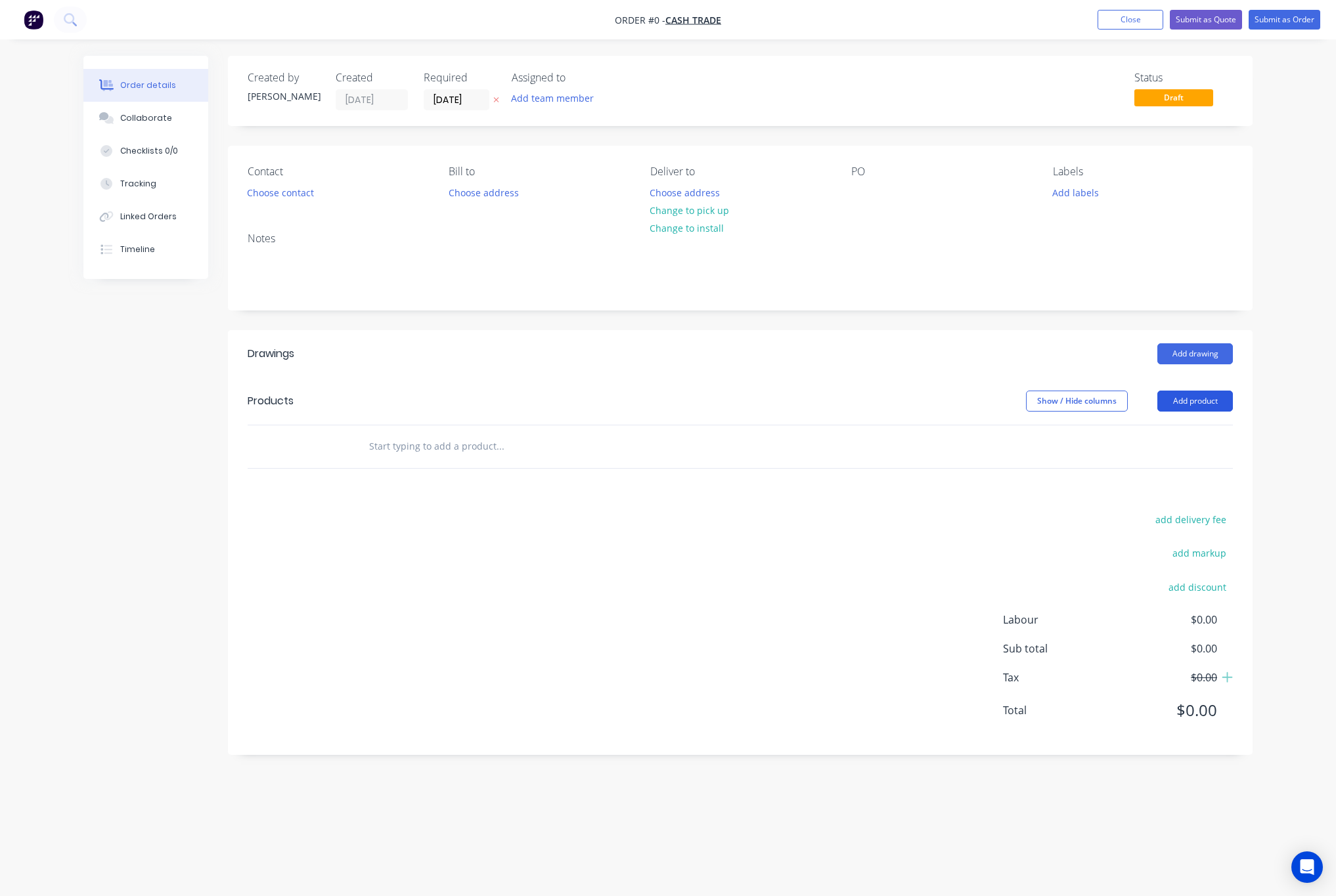
click at [1220, 403] on button "Add product" at bounding box center [1195, 401] width 75 height 21
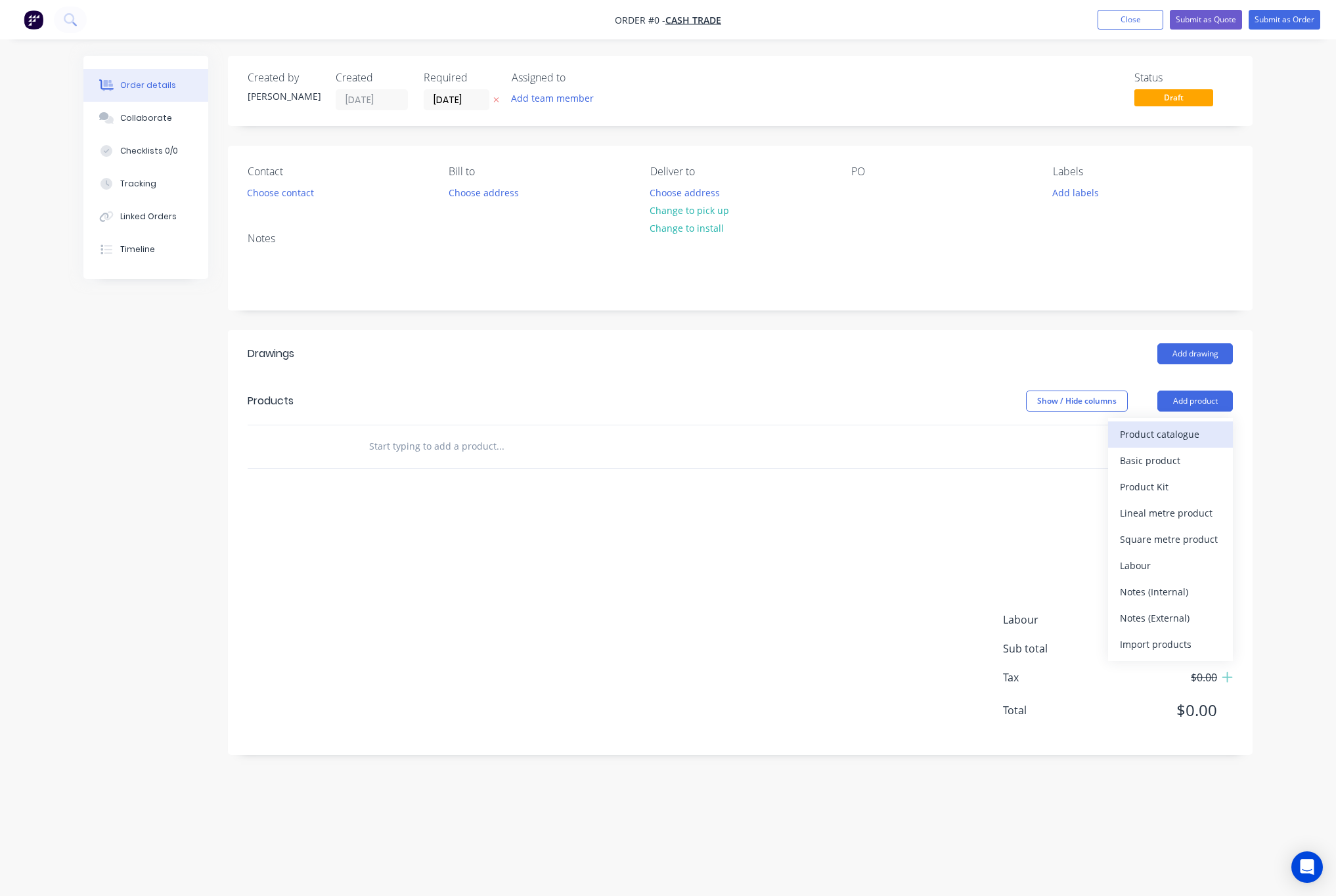
click at [1145, 432] on div "Product catalogue" at bounding box center [1171, 434] width 101 height 19
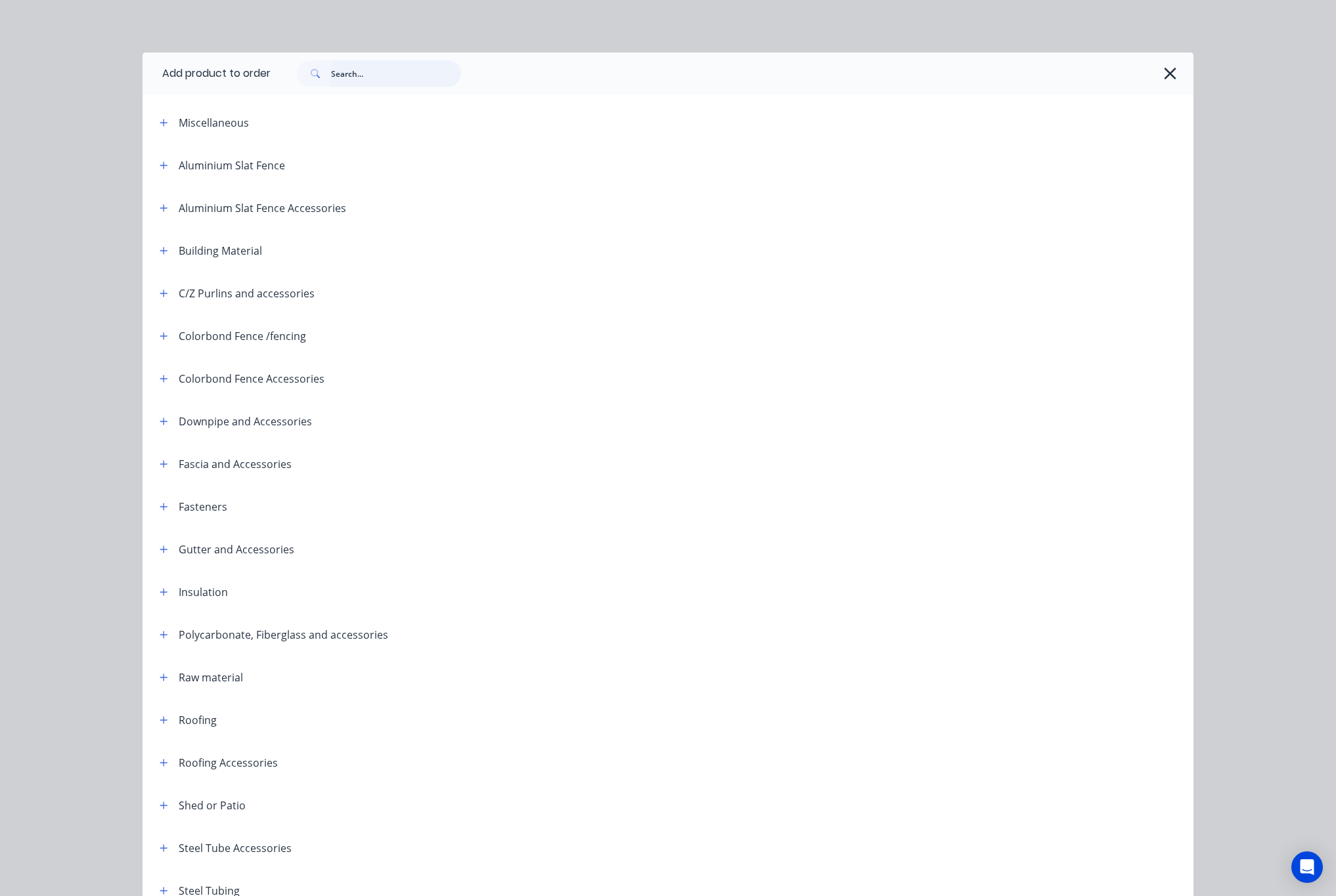
click at [351, 75] on input "text" at bounding box center [396, 74] width 130 height 27
type input "o"
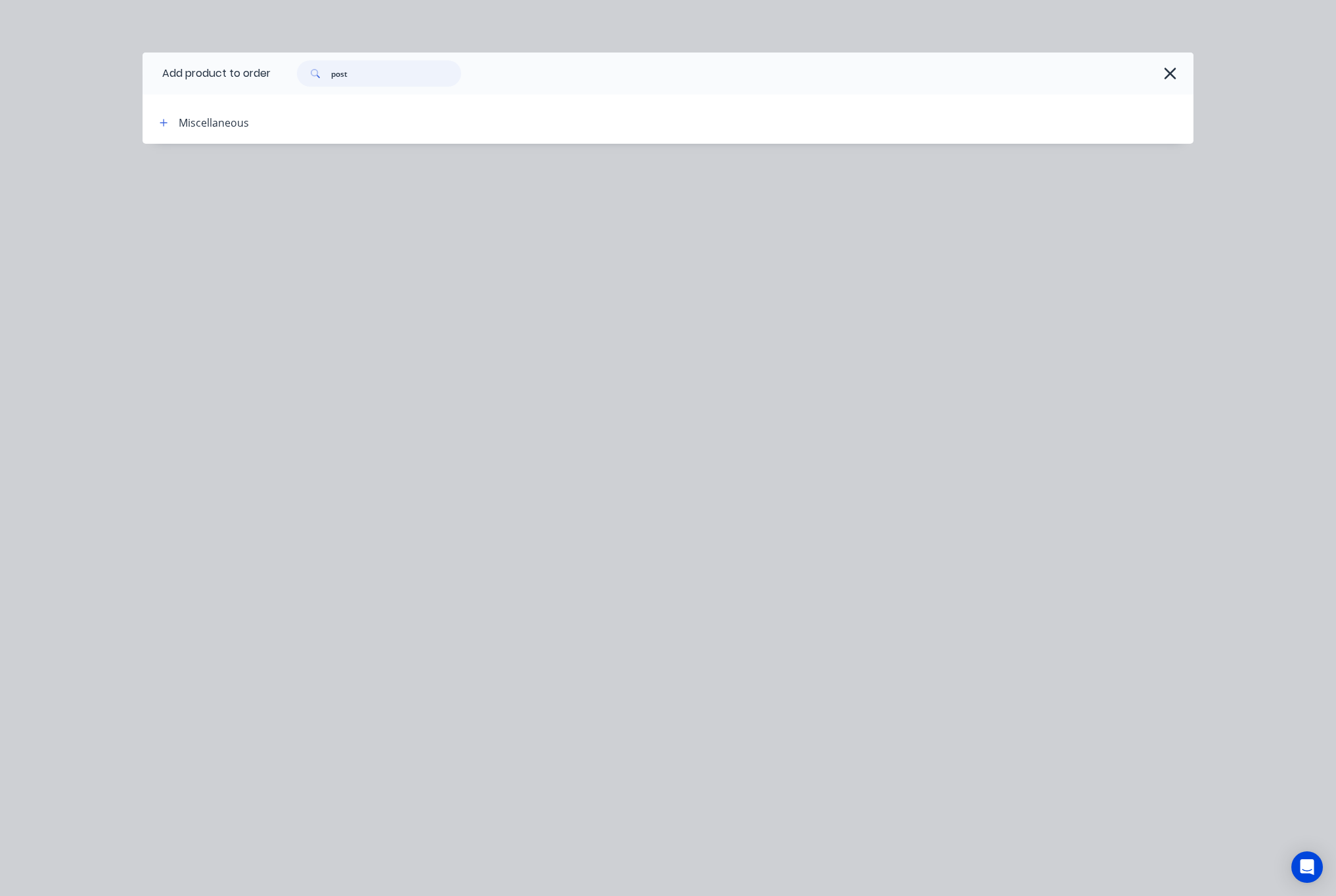
type input "post"
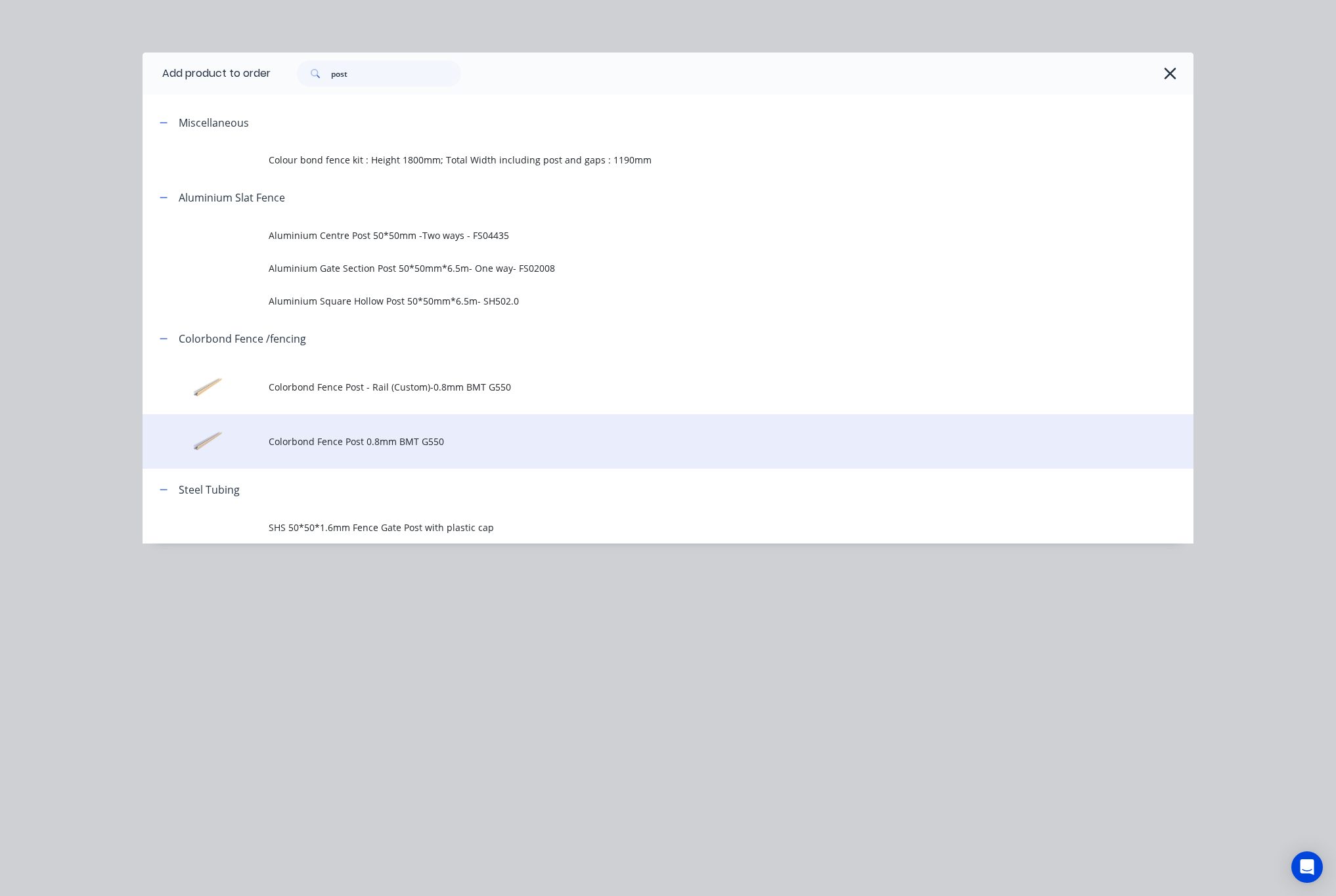
click at [507, 442] on span "Colorbond Fence Post 0.8mm BMT G550" at bounding box center [638, 441] width 740 height 14
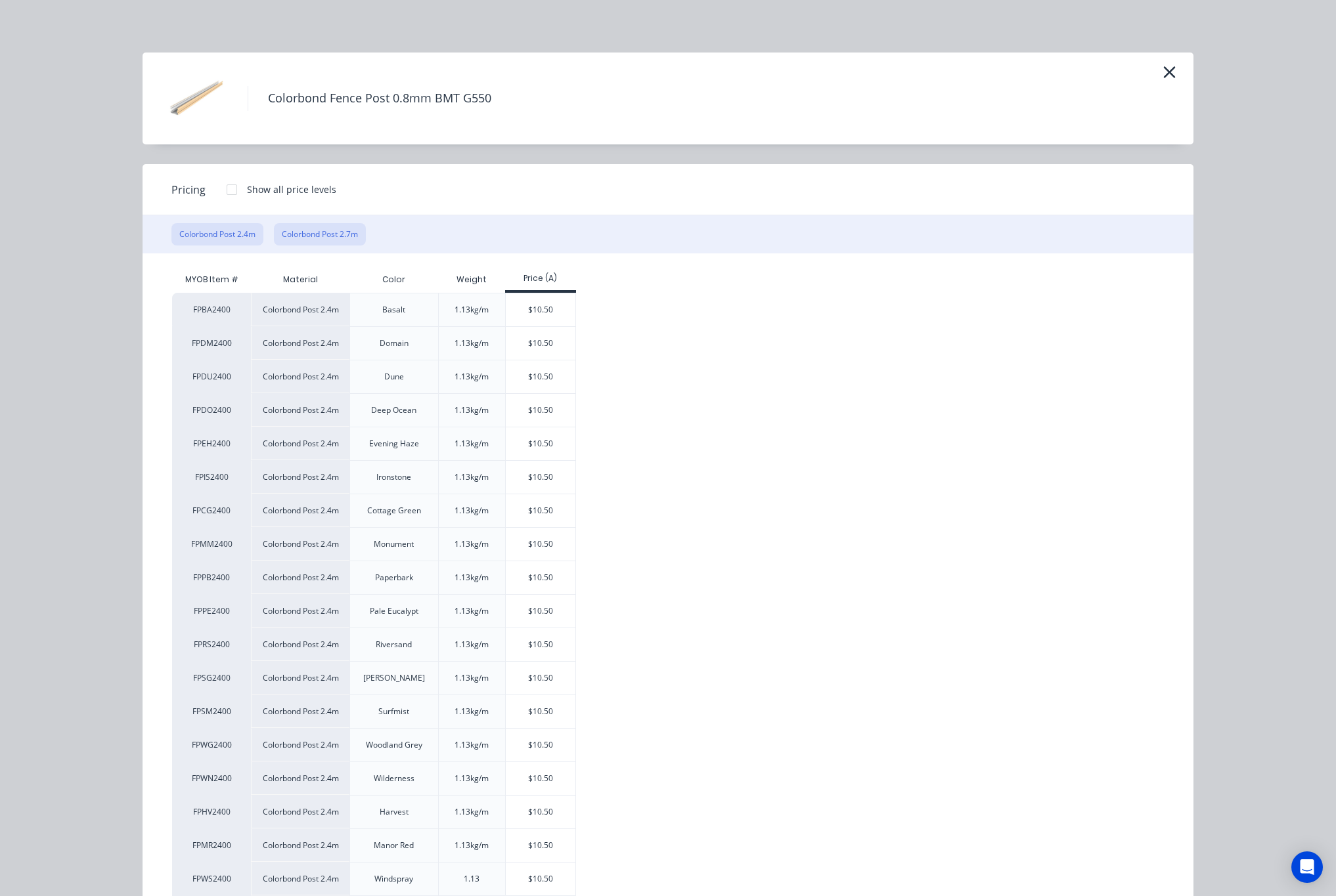
click at [326, 230] on button "Colorbond Post 2.7m" at bounding box center [320, 235] width 92 height 22
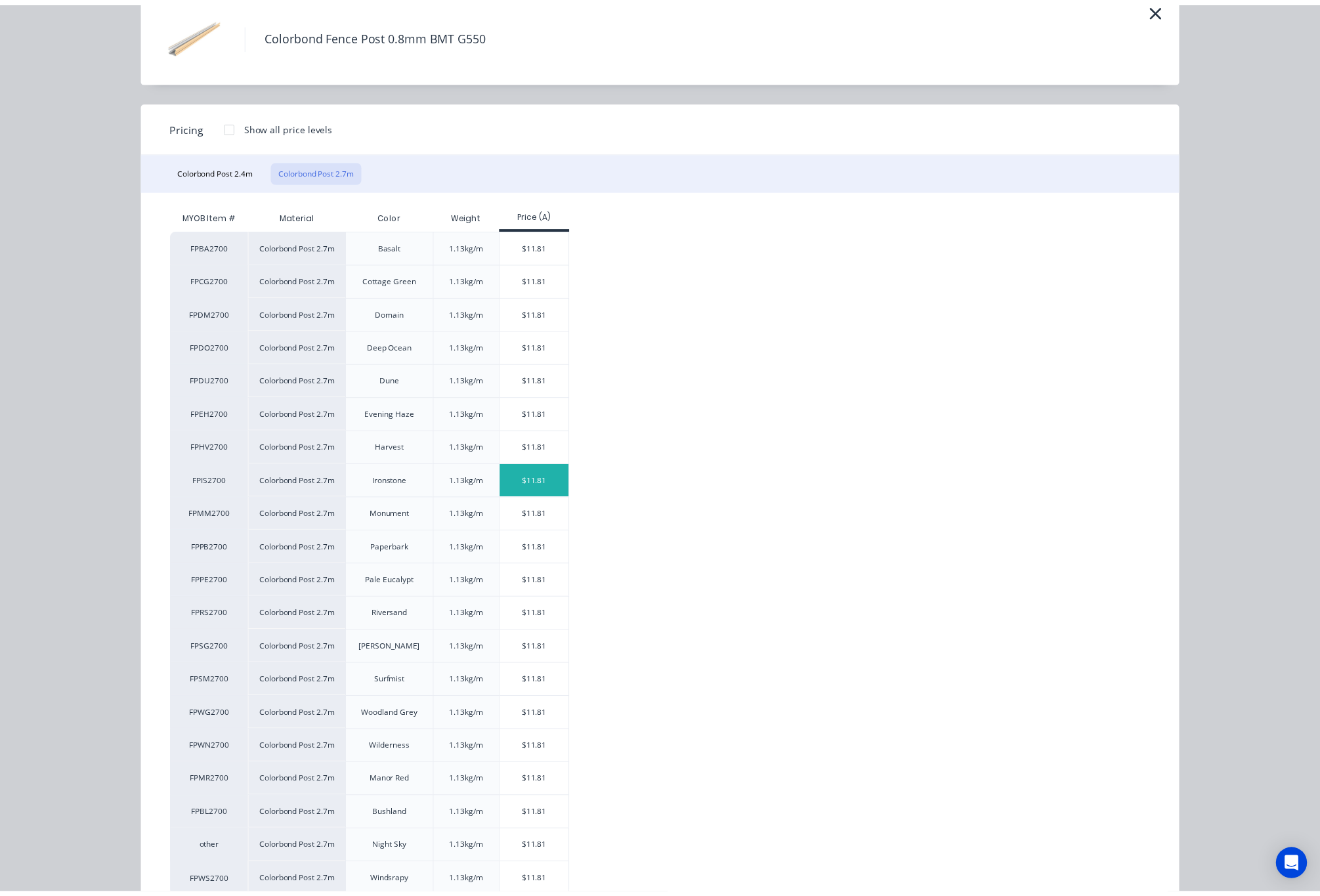
scroll to position [99, 0]
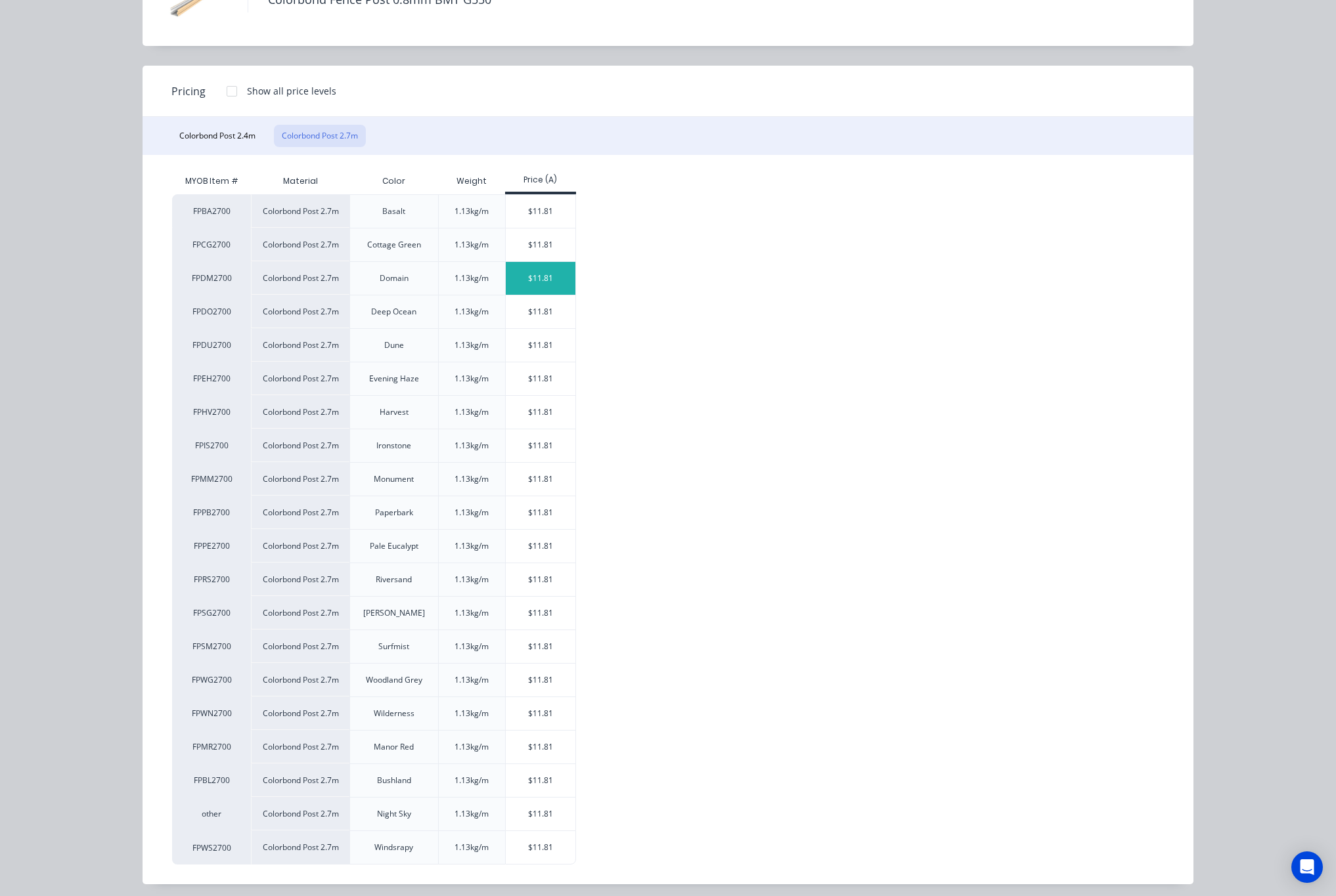
click at [539, 283] on div "$11.81" at bounding box center [541, 278] width 70 height 33
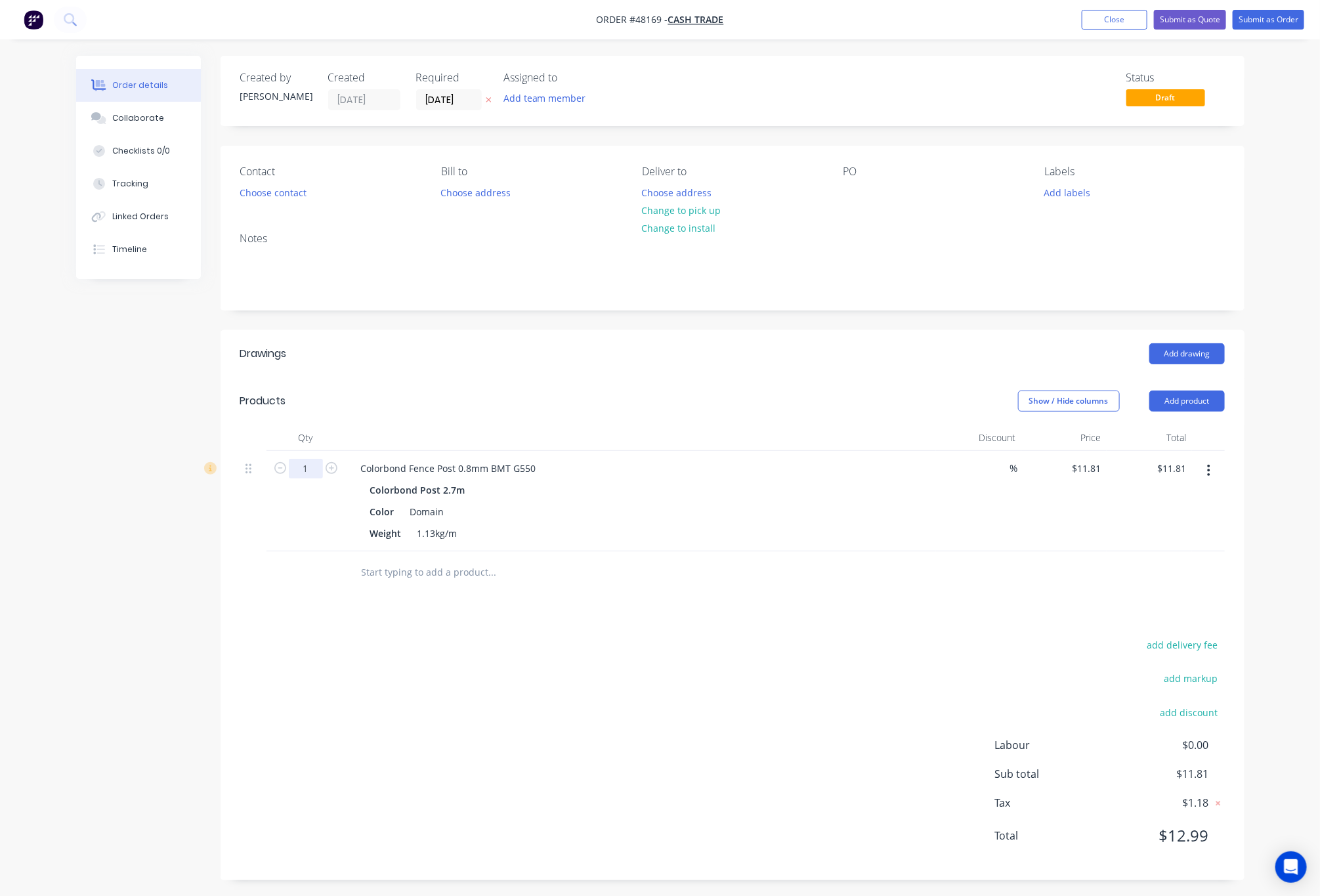
click at [312, 477] on input "1" at bounding box center [306, 469] width 34 height 20
type input "22"
type input "$259.82"
click at [717, 408] on div "Show / Hide columns Add product" at bounding box center [836, 401] width 775 height 21
click at [1188, 402] on button "Add product" at bounding box center [1187, 401] width 75 height 21
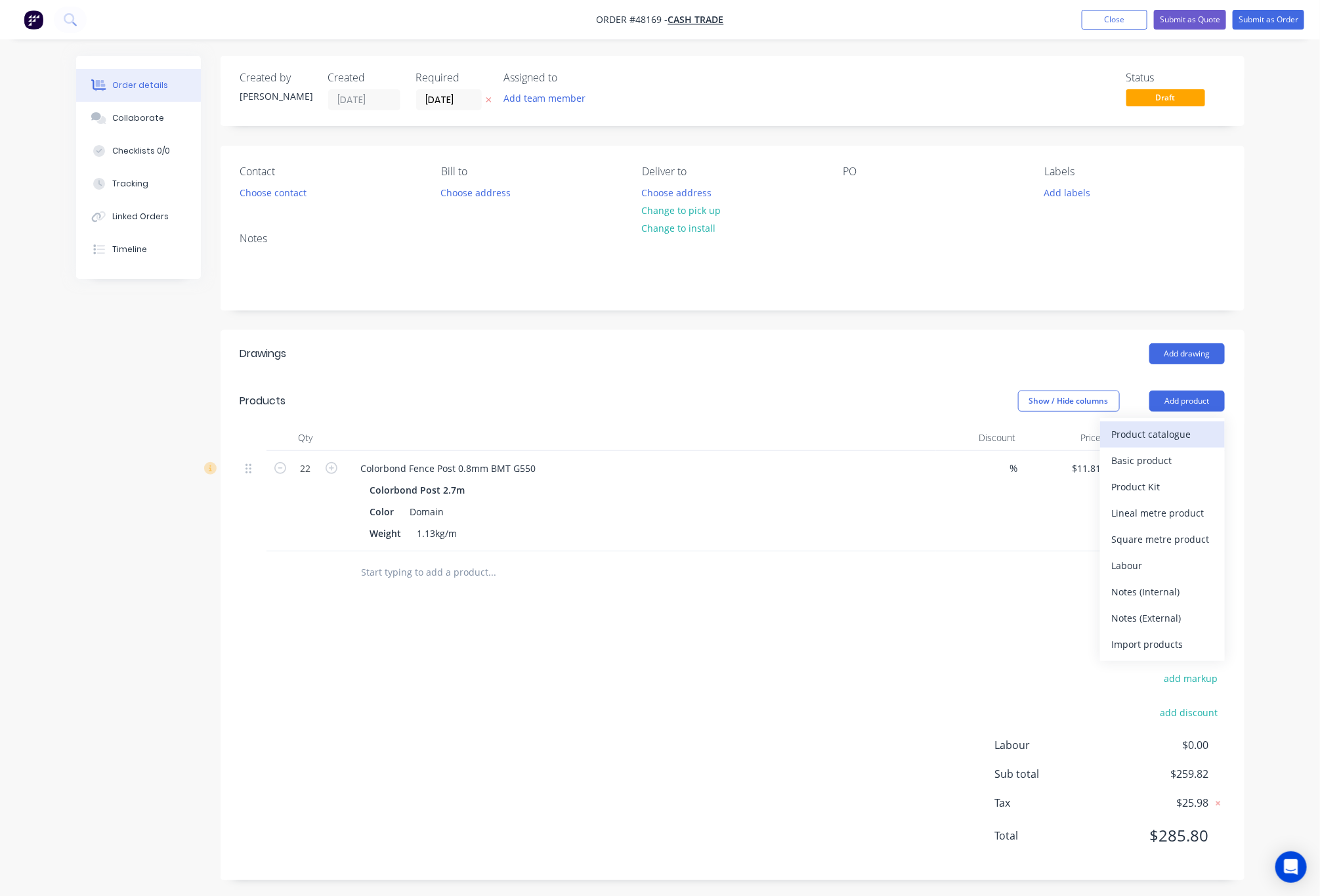
click at [1178, 434] on div "Product catalogue" at bounding box center [1163, 434] width 101 height 19
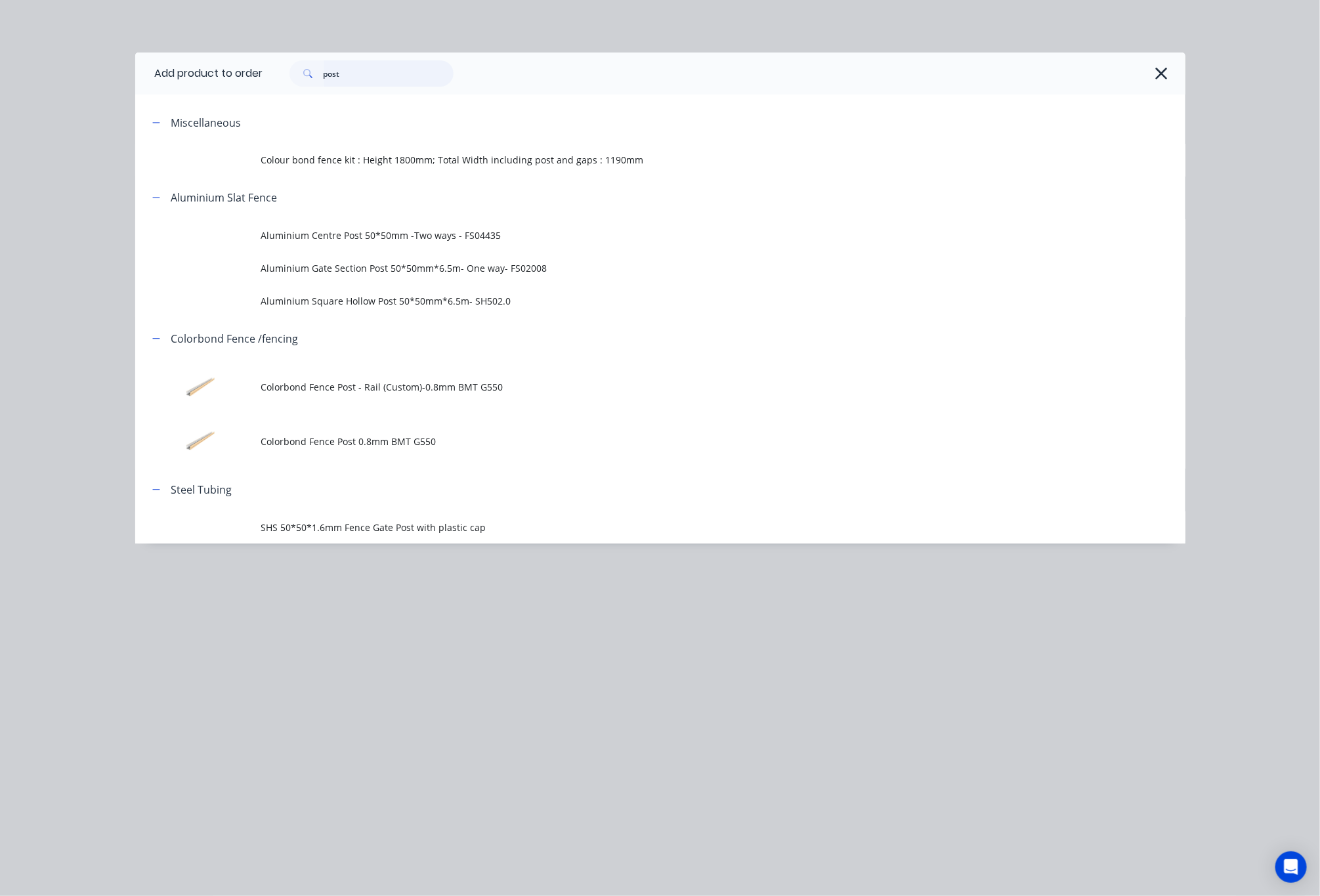
drag, startPoint x: 396, startPoint y: 69, endPoint x: 207, endPoint y: 83, distance: 189.5
click at [249, 80] on header "Add product to order post" at bounding box center [660, 73] width 1050 height 42
type input "retaining"
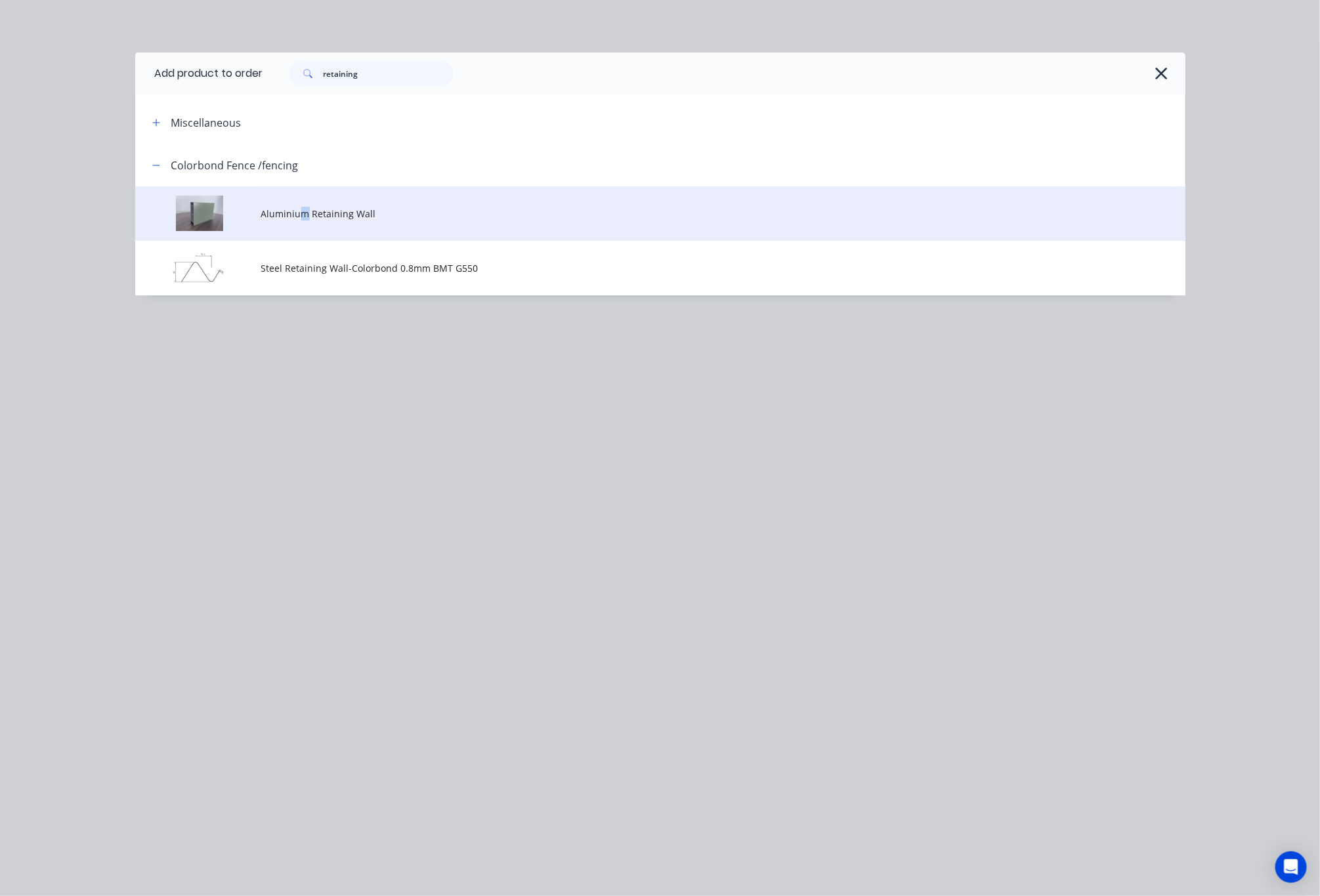
click at [304, 206] on span "Aluminium Retaining Wall" at bounding box center [630, 213] width 739 height 14
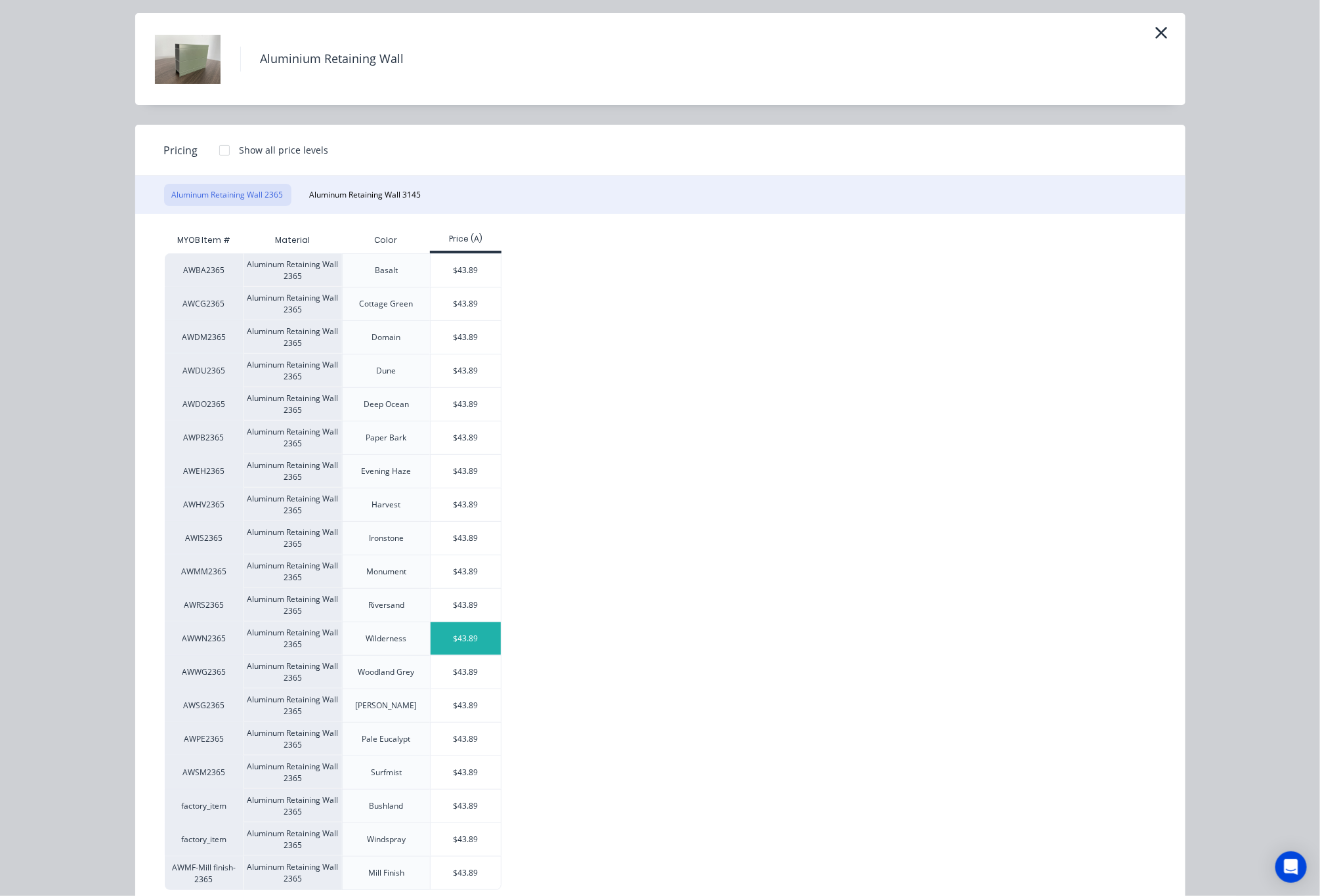
scroll to position [77, 0]
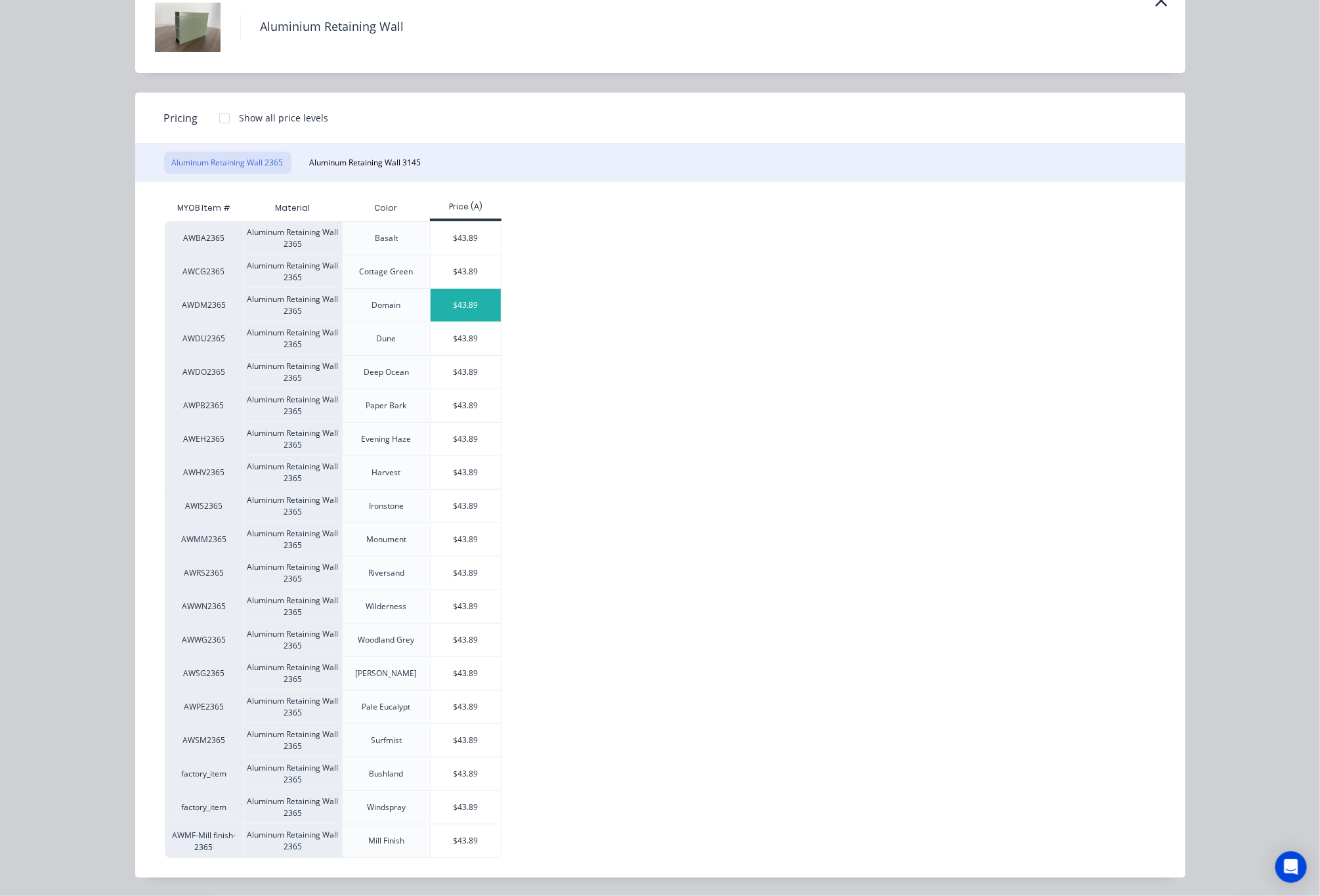
click at [477, 300] on div "$43.89" at bounding box center [466, 305] width 70 height 33
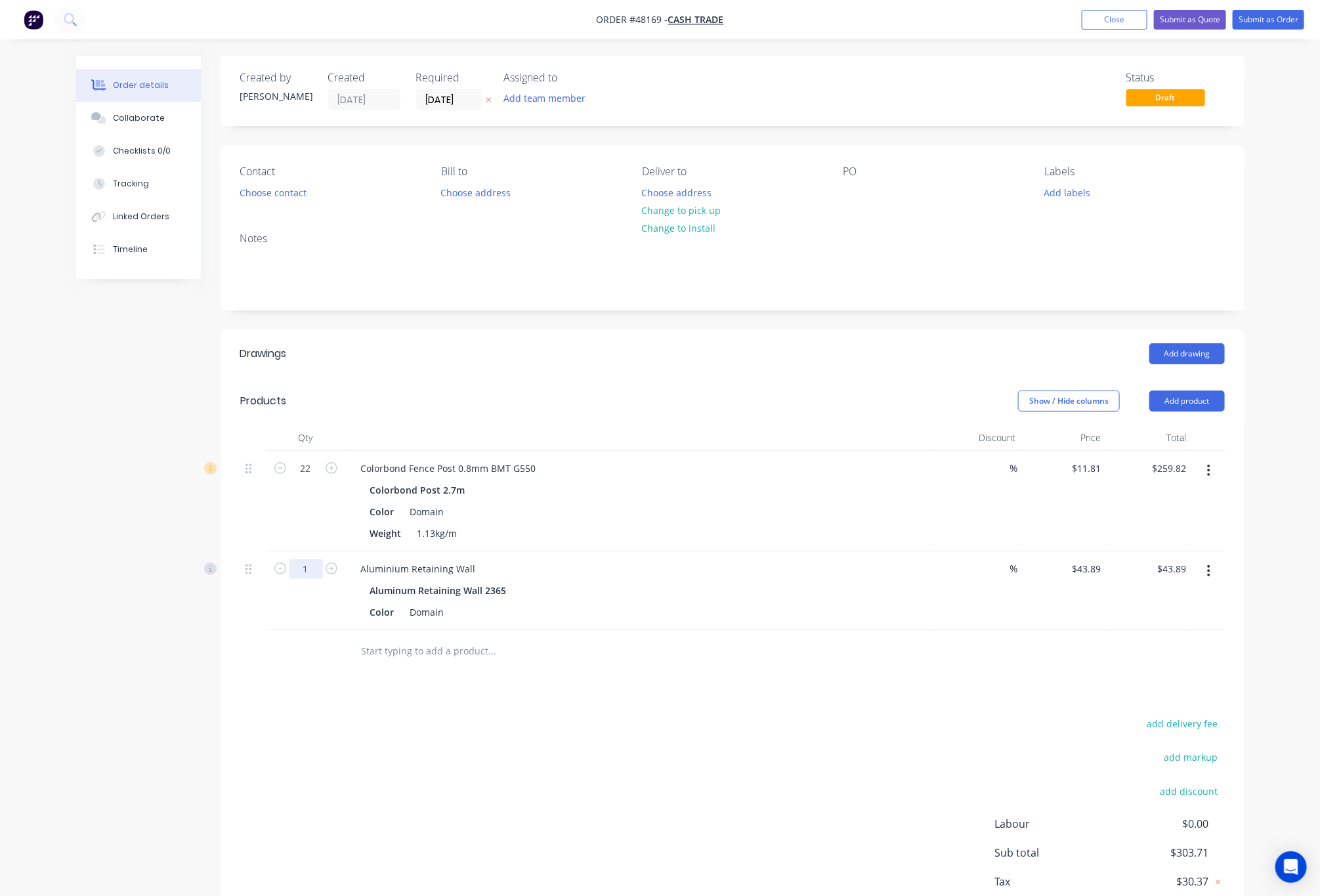
click at [298, 479] on input "1" at bounding box center [306, 469] width 34 height 20
type input "7"
type input "$307.23"
click at [678, 768] on div "add delivery fee add markup add discount Labour $0.00 Sub total $567.05 Tax $56…" at bounding box center [733, 827] width 985 height 224
click at [1182, 401] on button "Add product" at bounding box center [1187, 401] width 75 height 21
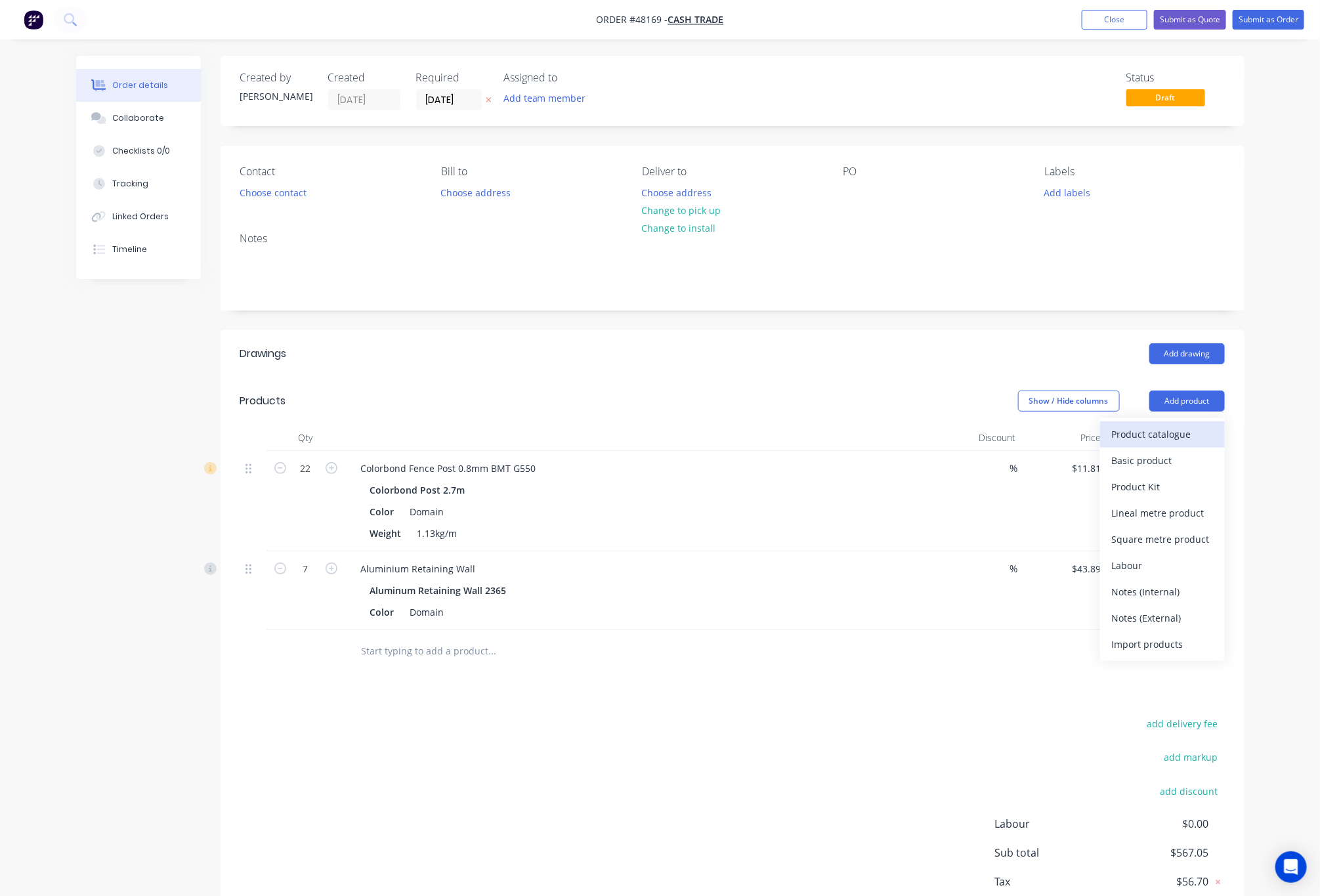
click at [1188, 430] on div "Product catalogue" at bounding box center [1163, 434] width 101 height 19
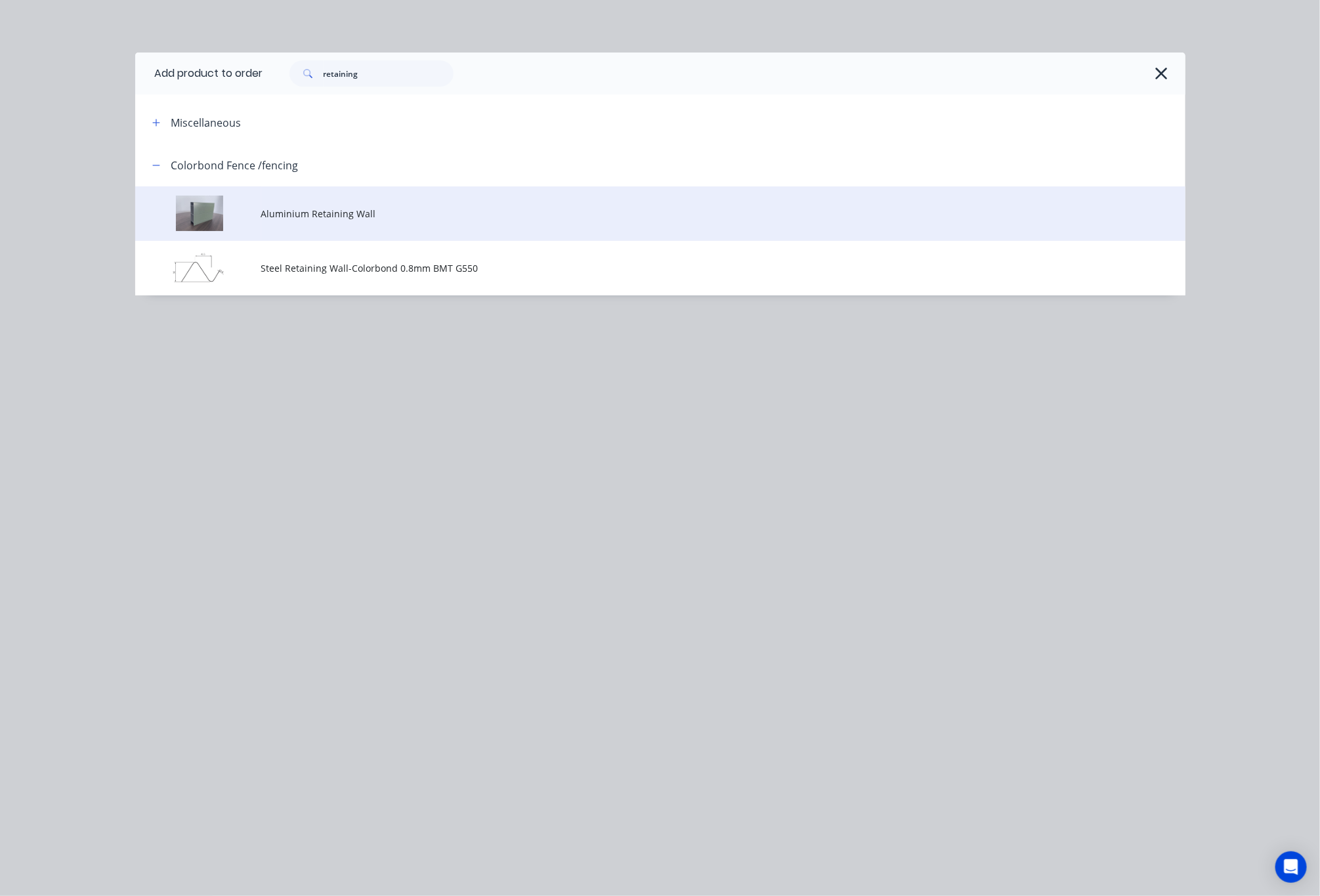
click at [485, 209] on span "Aluminium Retaining Wall" at bounding box center [630, 213] width 739 height 14
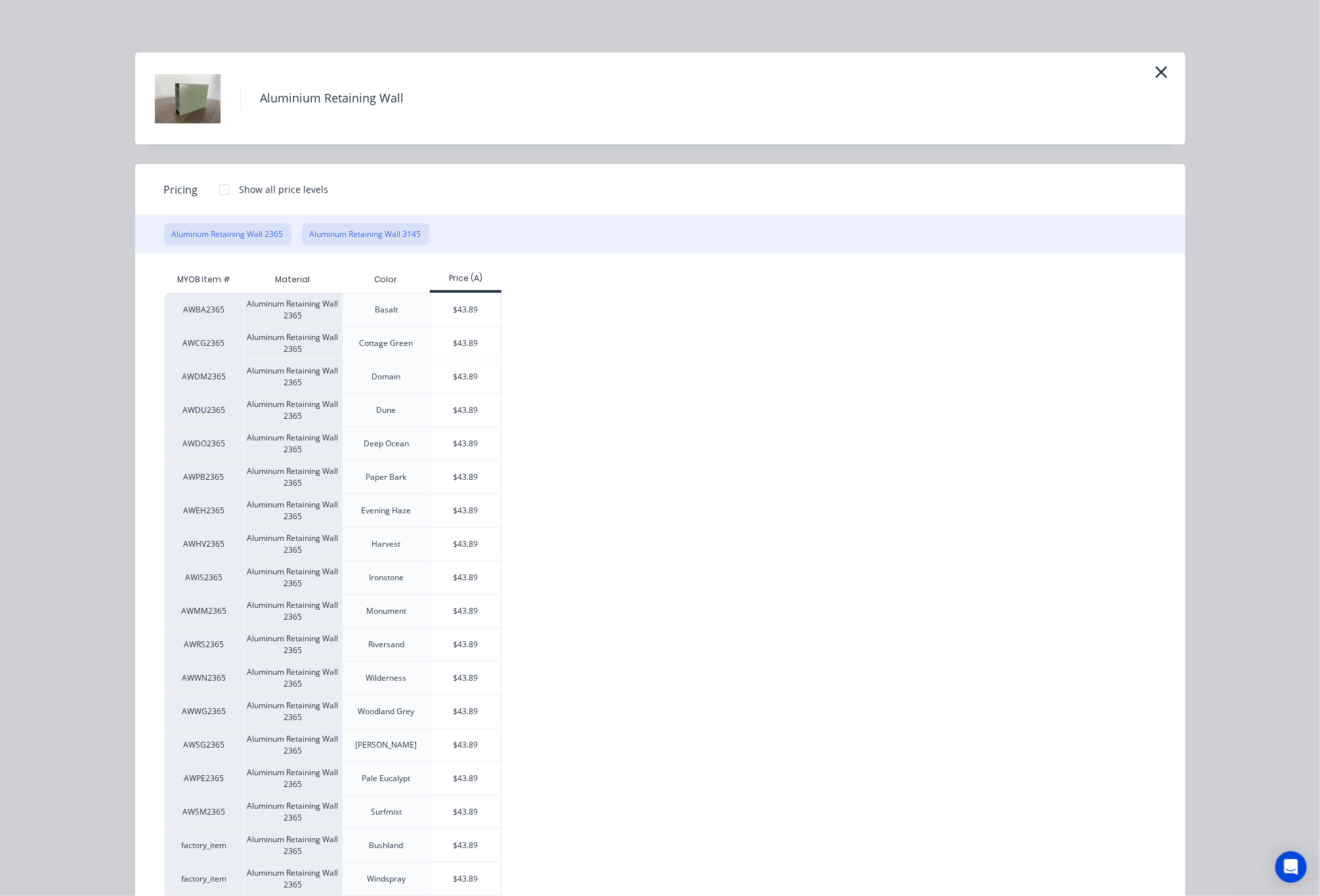
click at [390, 229] on button "Aluminum Retaining Wall 3145" at bounding box center [366, 235] width 128 height 22
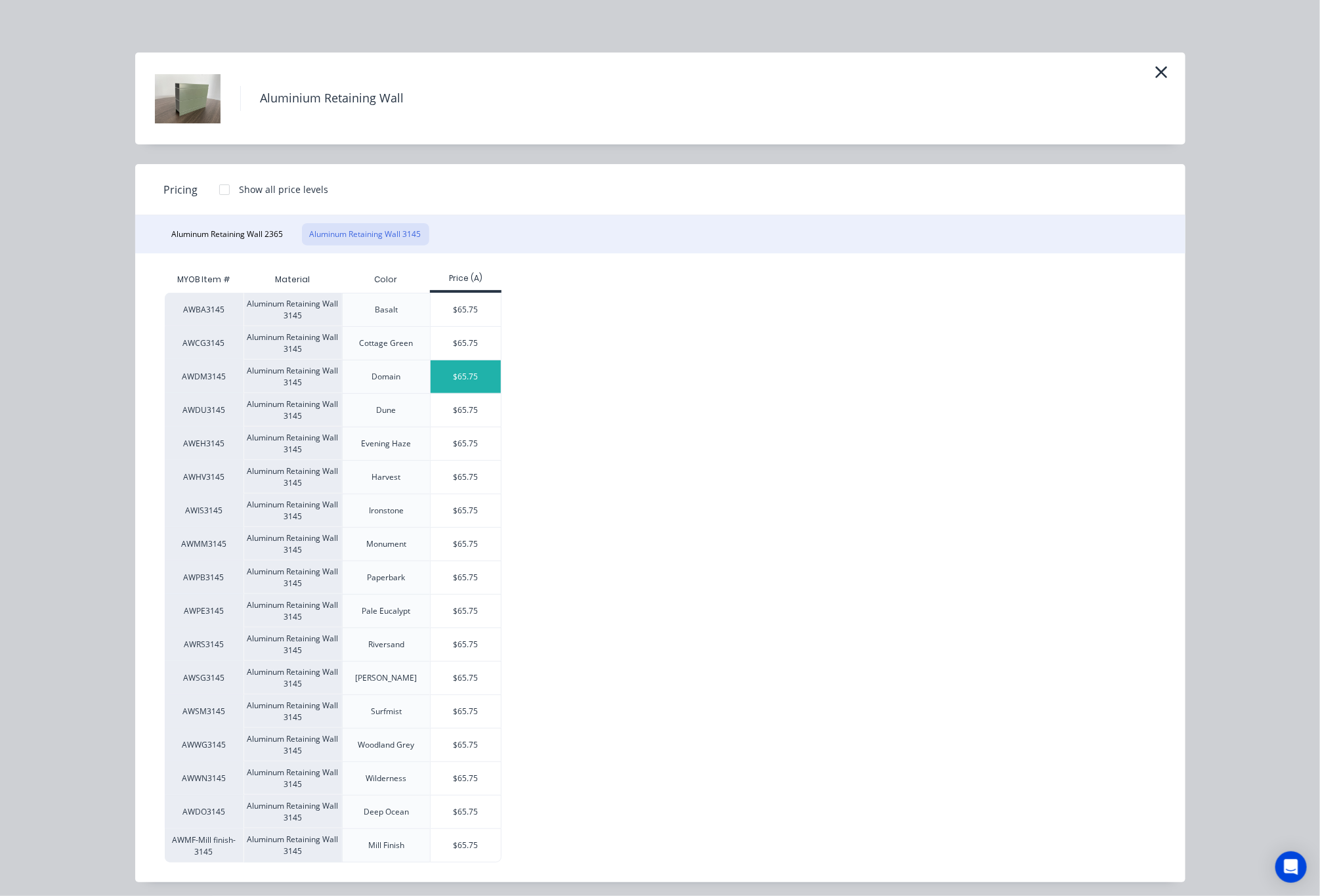
click at [469, 379] on div "$65.75" at bounding box center [466, 377] width 70 height 33
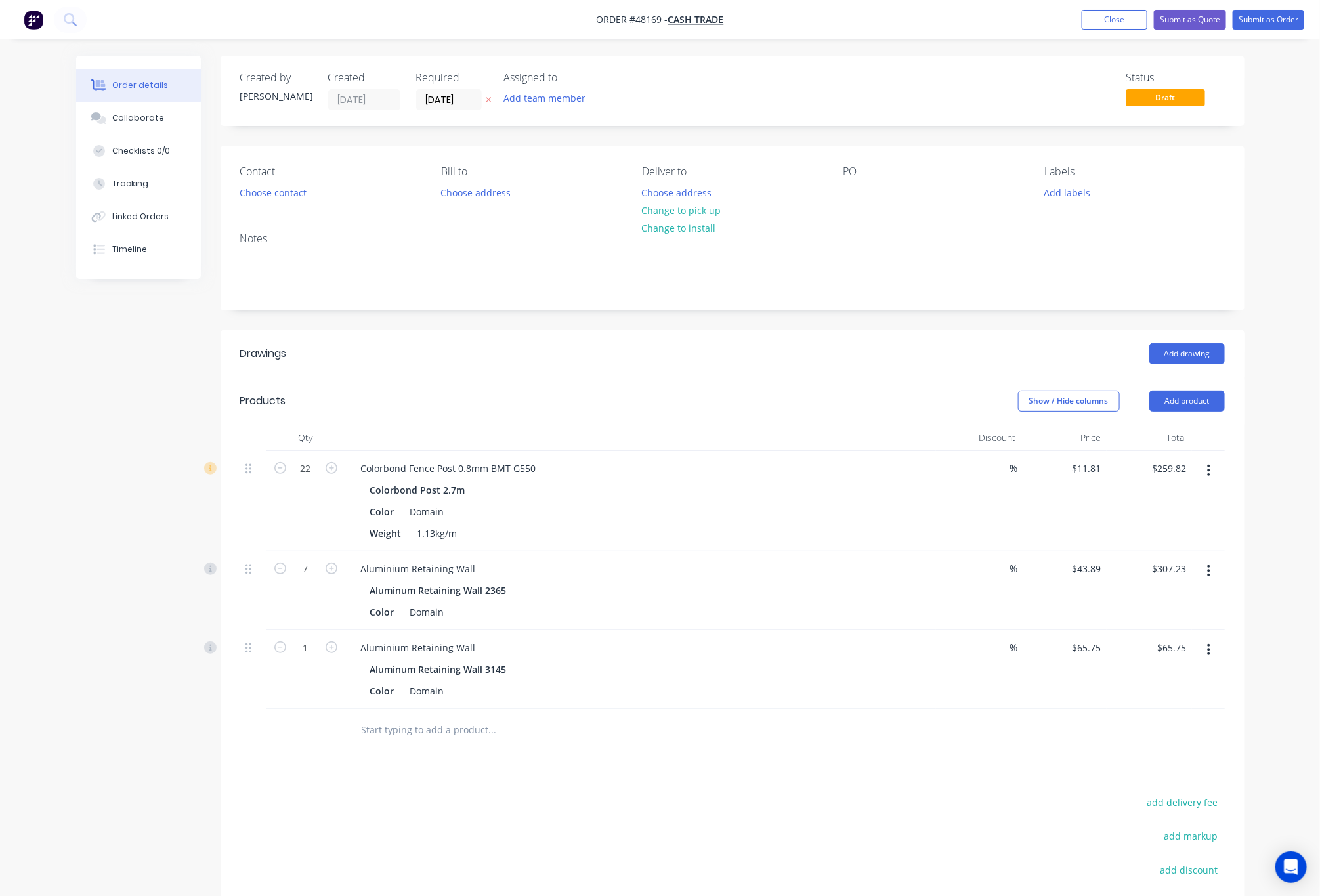
click at [409, 780] on div "Drawings Add drawing Products Show / Hide columns Add product Qty Discount Pric…" at bounding box center [733, 684] width 1024 height 708
click at [1174, 406] on button "Add product" at bounding box center [1187, 401] width 75 height 21
click at [1149, 438] on div "Product catalogue" at bounding box center [1163, 434] width 101 height 19
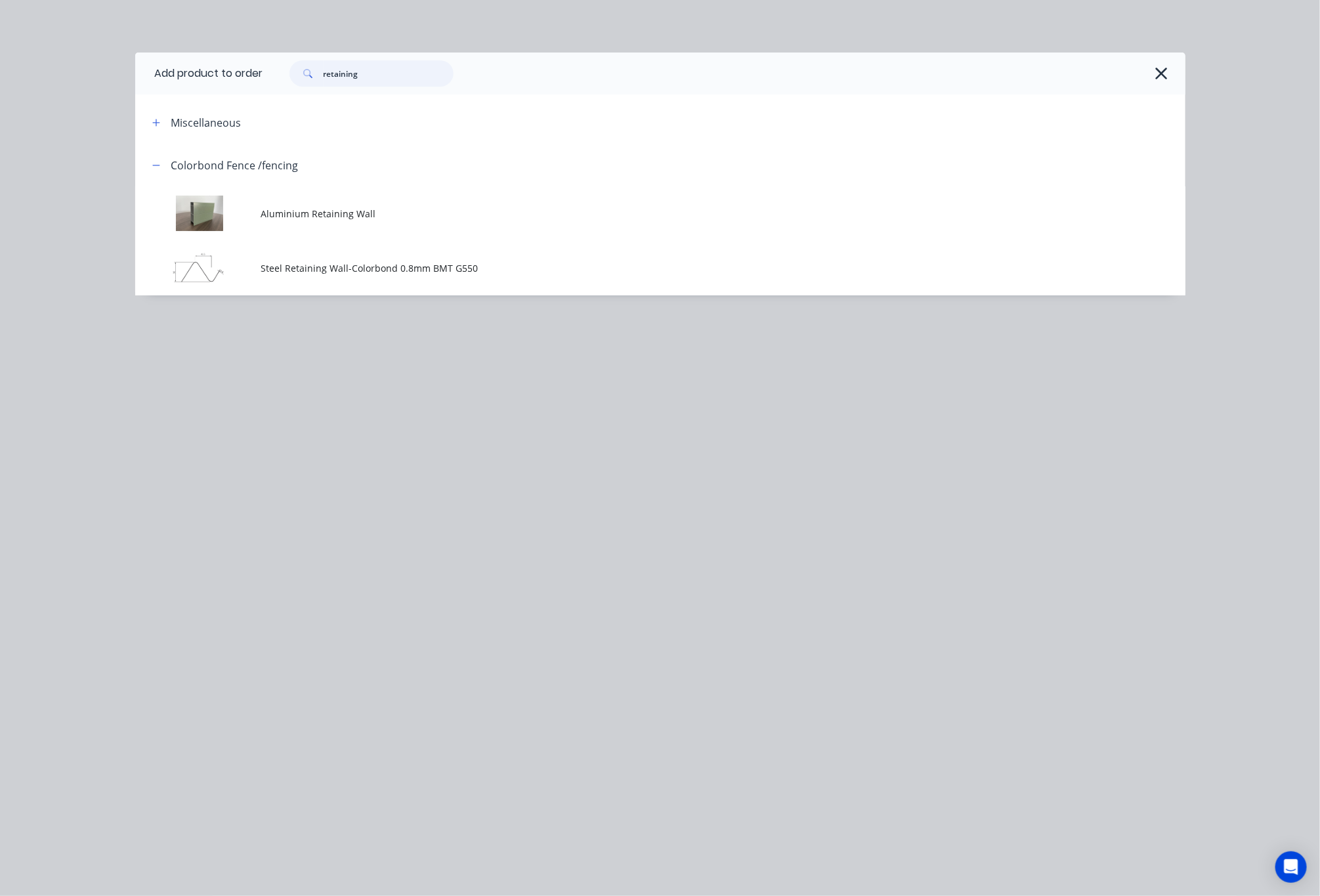
drag, startPoint x: 392, startPoint y: 63, endPoint x: 170, endPoint y: 75, distance: 222.3
click at [170, 75] on header "Add product to order retaining" at bounding box center [660, 73] width 1050 height 42
type input "socket"
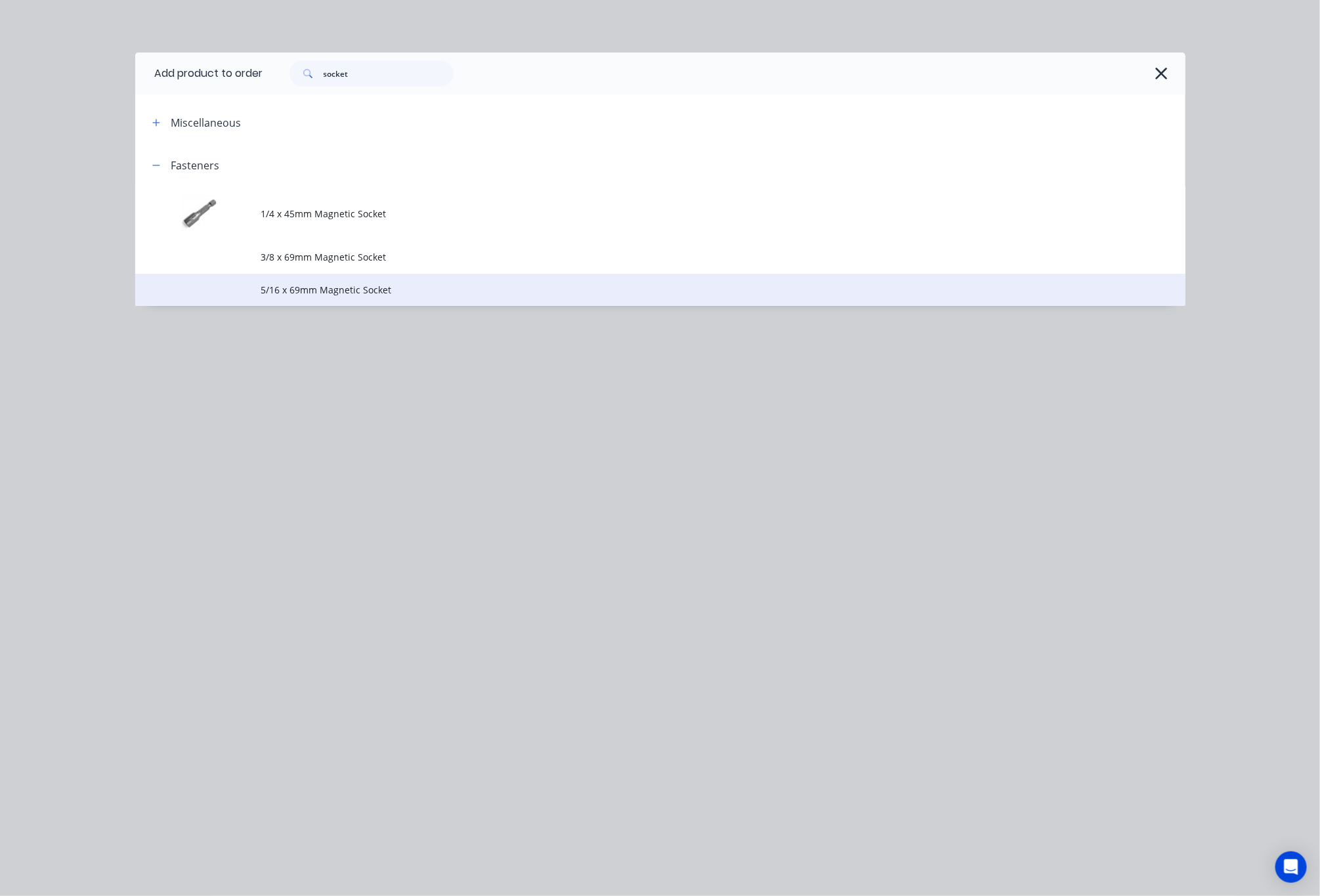
click at [462, 297] on td "5/16 x 69mm Magnetic Socket" at bounding box center [723, 290] width 924 height 33
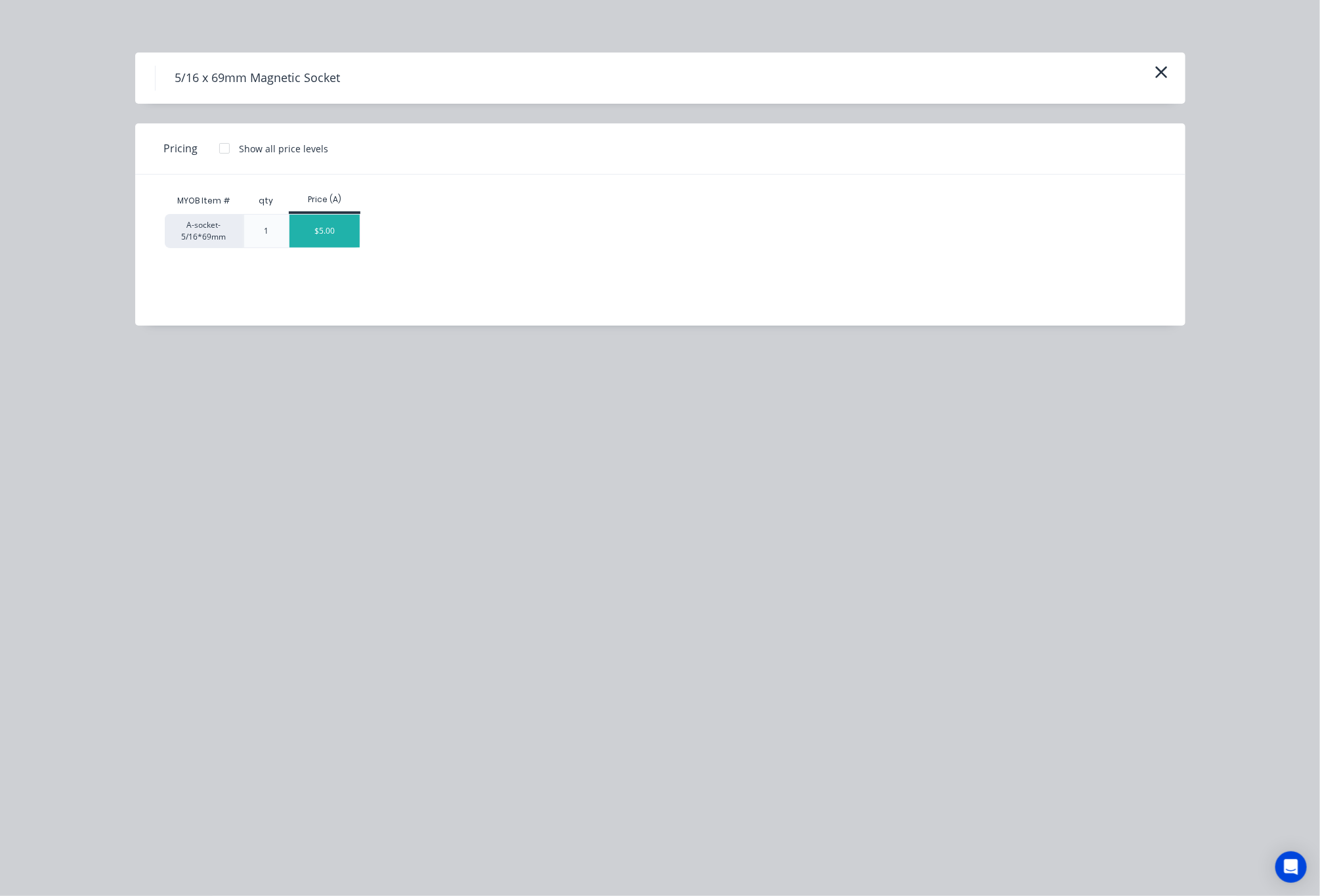
click at [339, 230] on div "$5.00" at bounding box center [325, 231] width 70 height 33
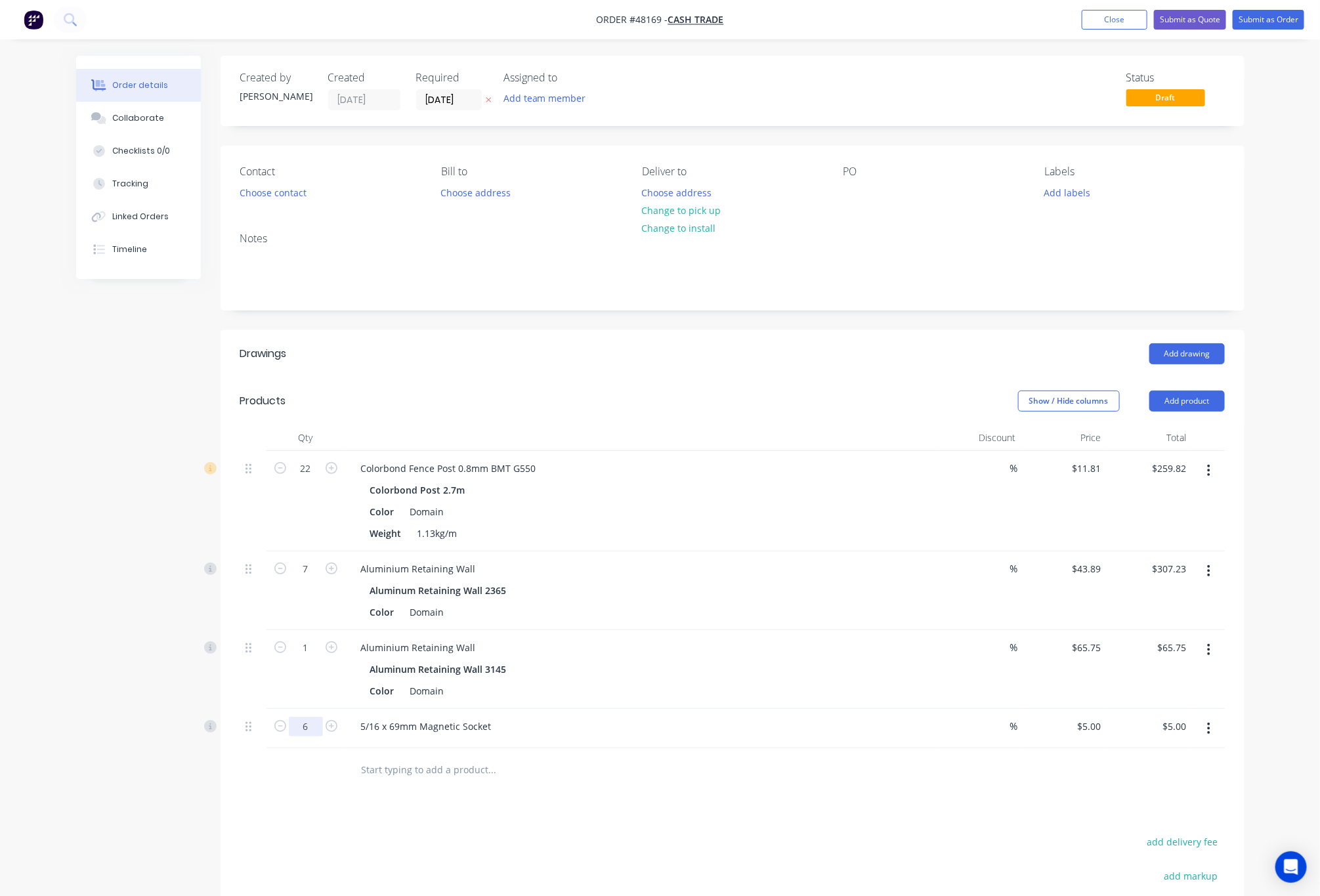
type input "6"
type input "$30.00"
click at [370, 804] on div "Drawings Add drawing Products Show / Hide columns Add product Qty Discount Pric…" at bounding box center [733, 704] width 1024 height 748
click at [1179, 26] on button "Submit as Quote" at bounding box center [1191, 19] width 72 height 20
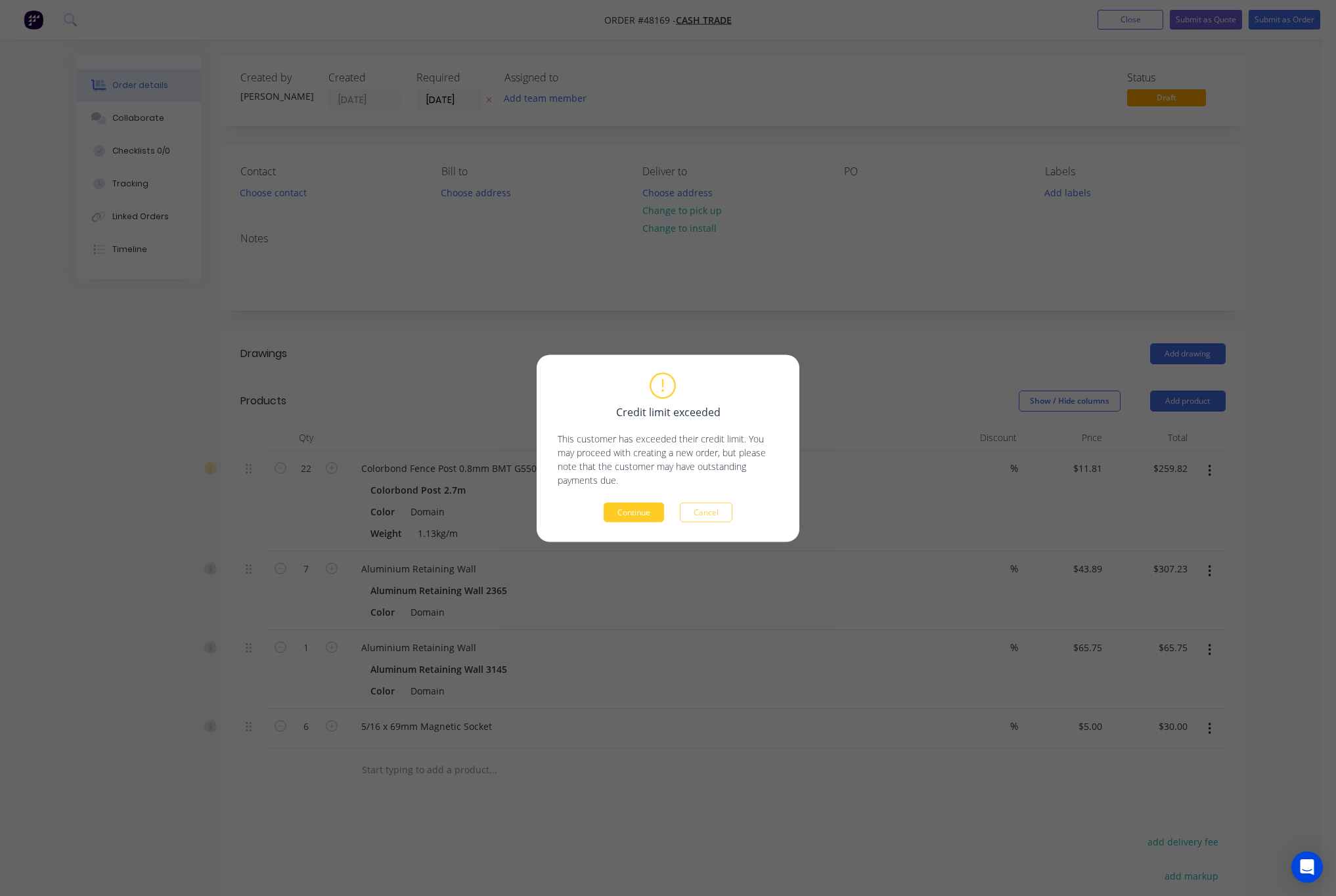
click at [635, 516] on button "Continue" at bounding box center [633, 511] width 61 height 20
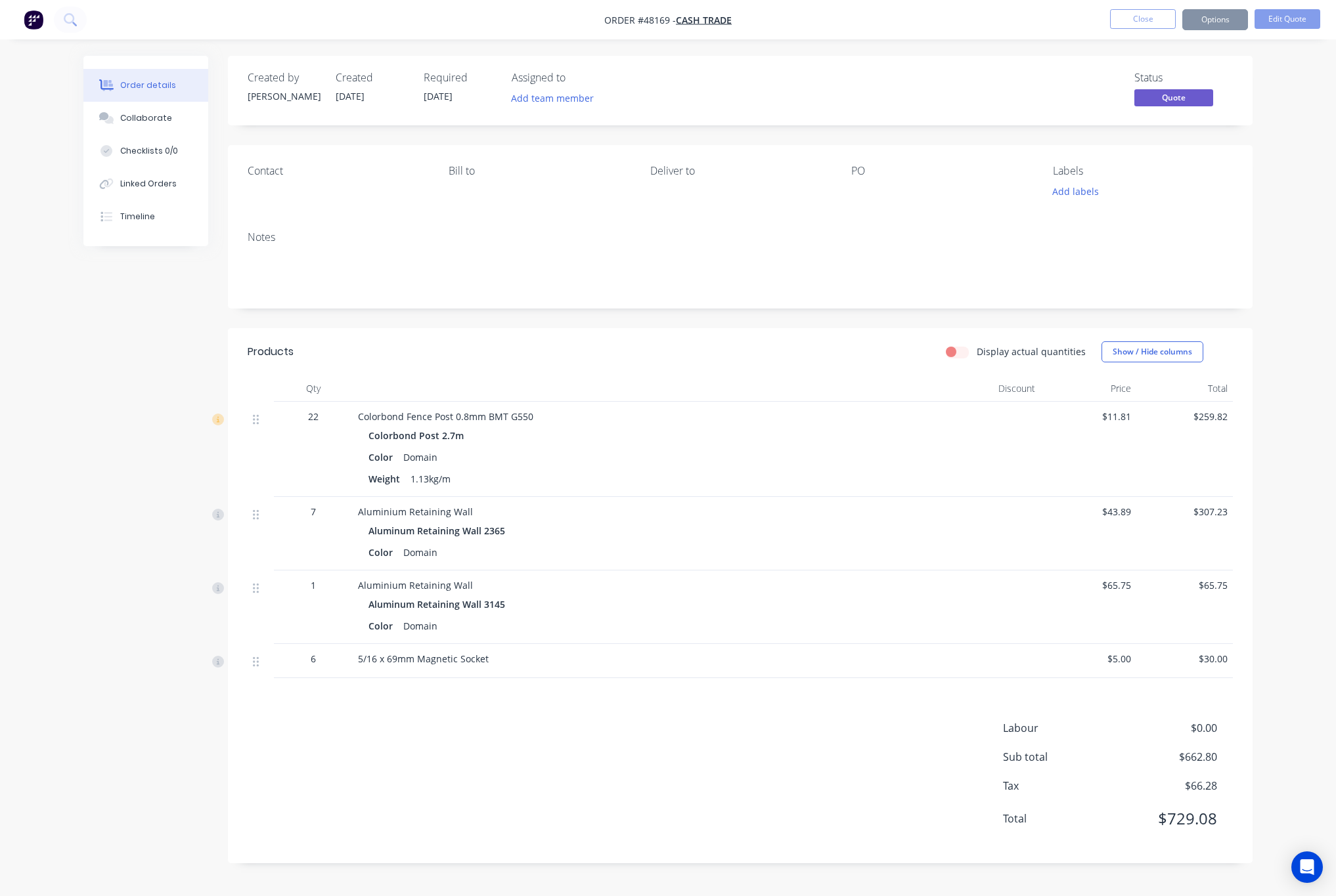
click at [1093, 200] on div "Contact [PERSON_NAME] to Deliver to PO Labels Add labels" at bounding box center [740, 182] width 1025 height 75
click at [1293, 18] on button "Edit Quote" at bounding box center [1287, 19] width 66 height 20
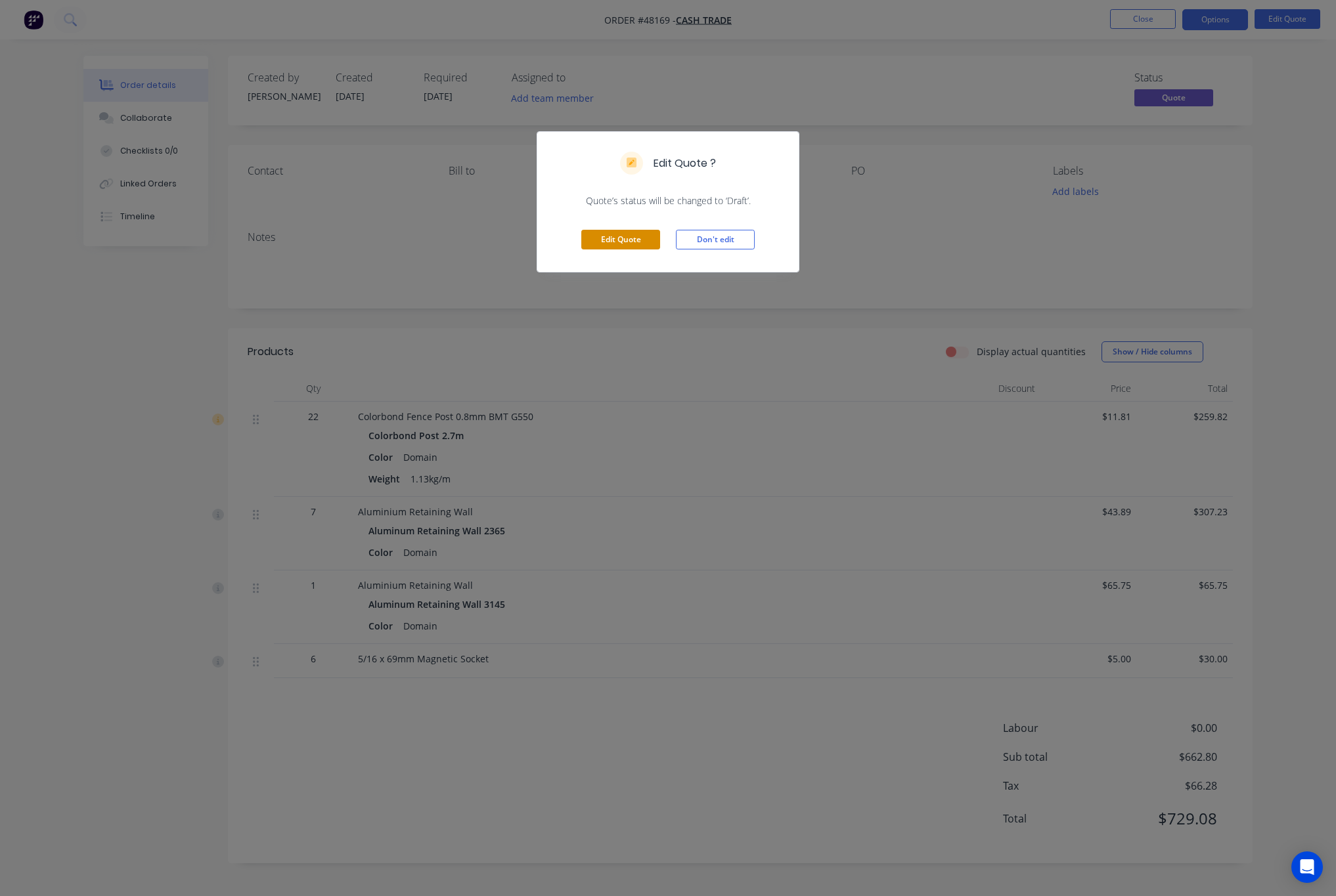
click at [629, 248] on button "Edit Quote" at bounding box center [620, 239] width 79 height 20
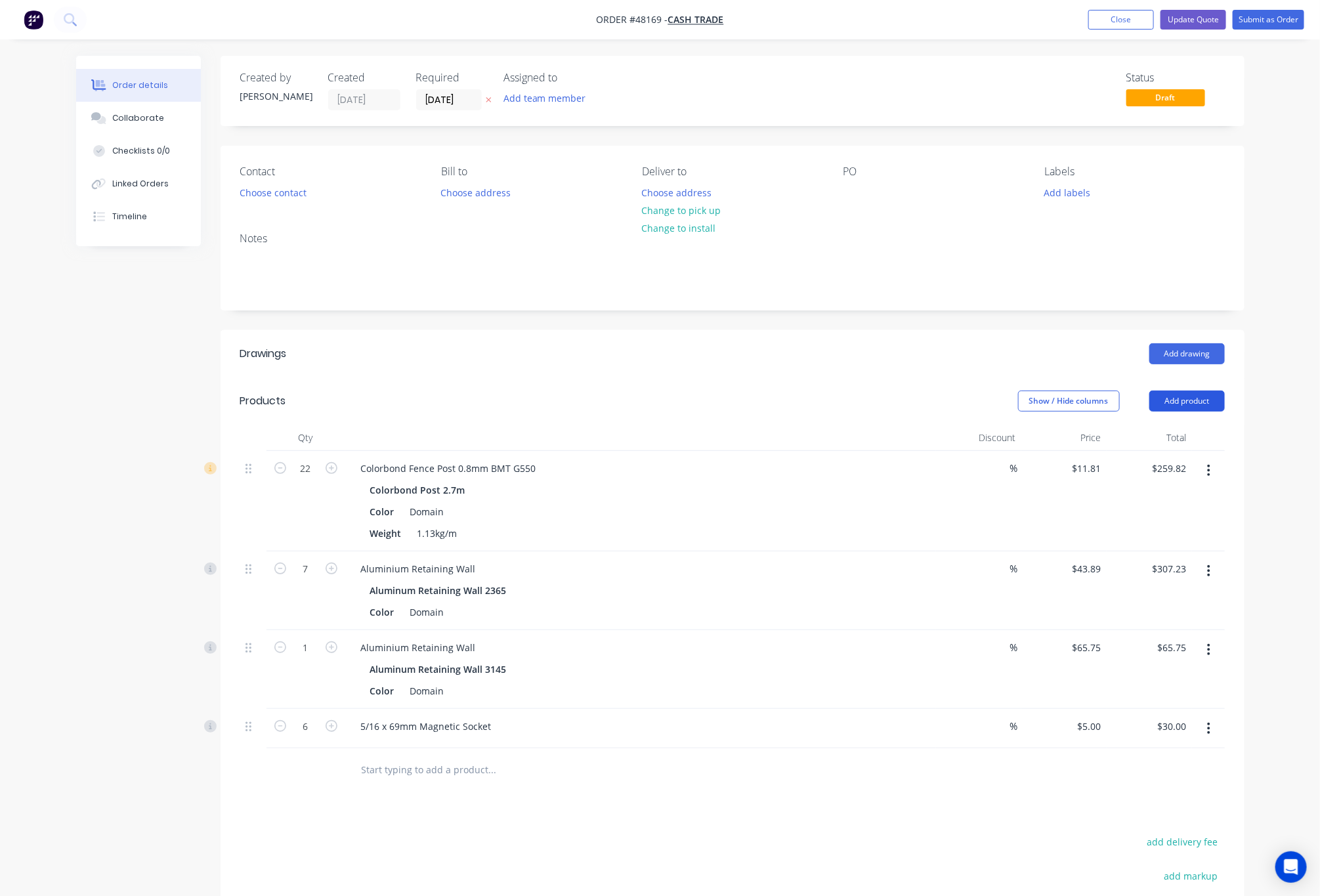
click at [1176, 396] on button "Add product" at bounding box center [1187, 401] width 75 height 21
click at [1178, 432] on div "Product catalogue" at bounding box center [1163, 434] width 101 height 19
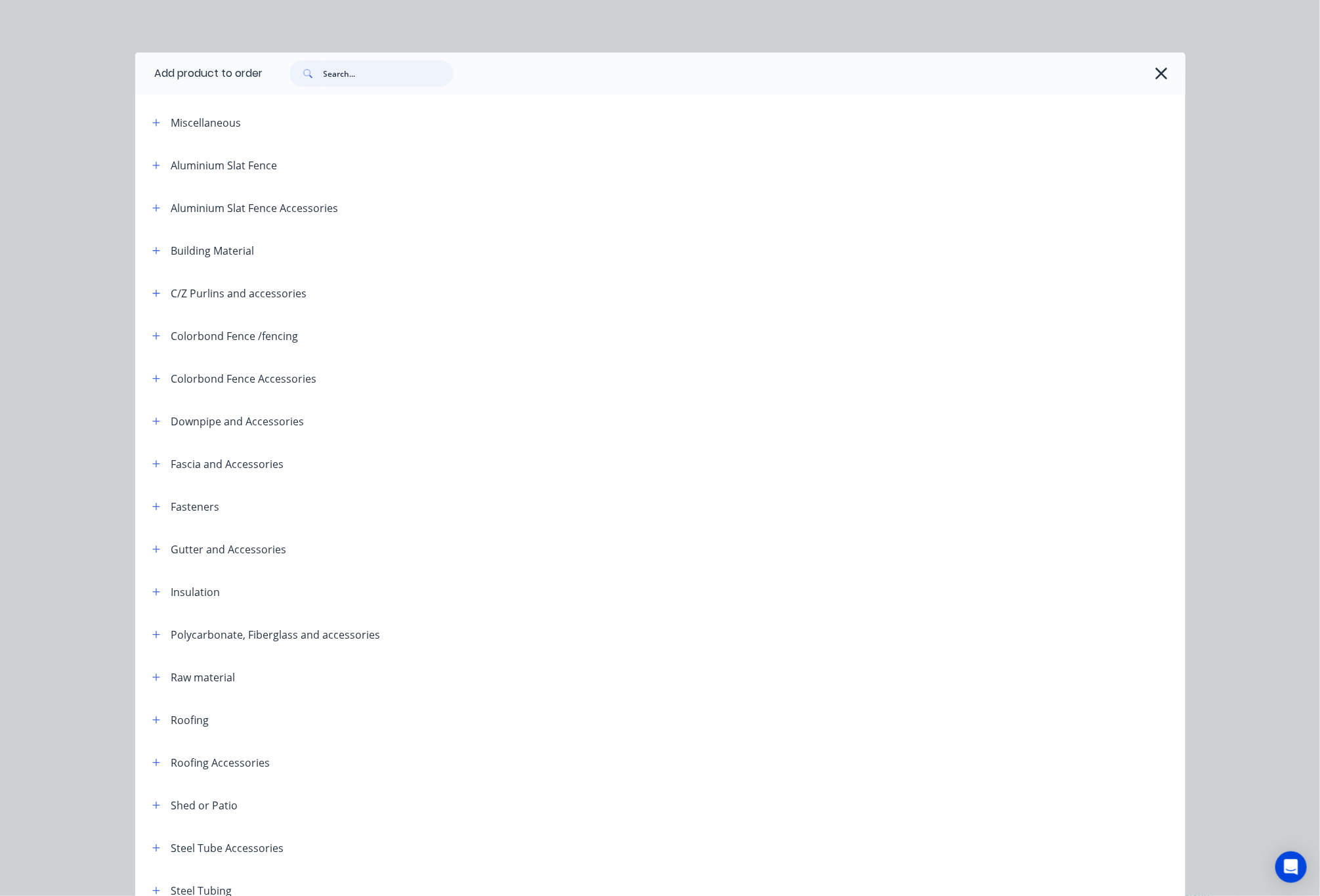
drag, startPoint x: 373, startPoint y: 65, endPoint x: 364, endPoint y: 73, distance: 12.0
click at [371, 72] on input "text" at bounding box center [389, 74] width 130 height 27
type input "16"
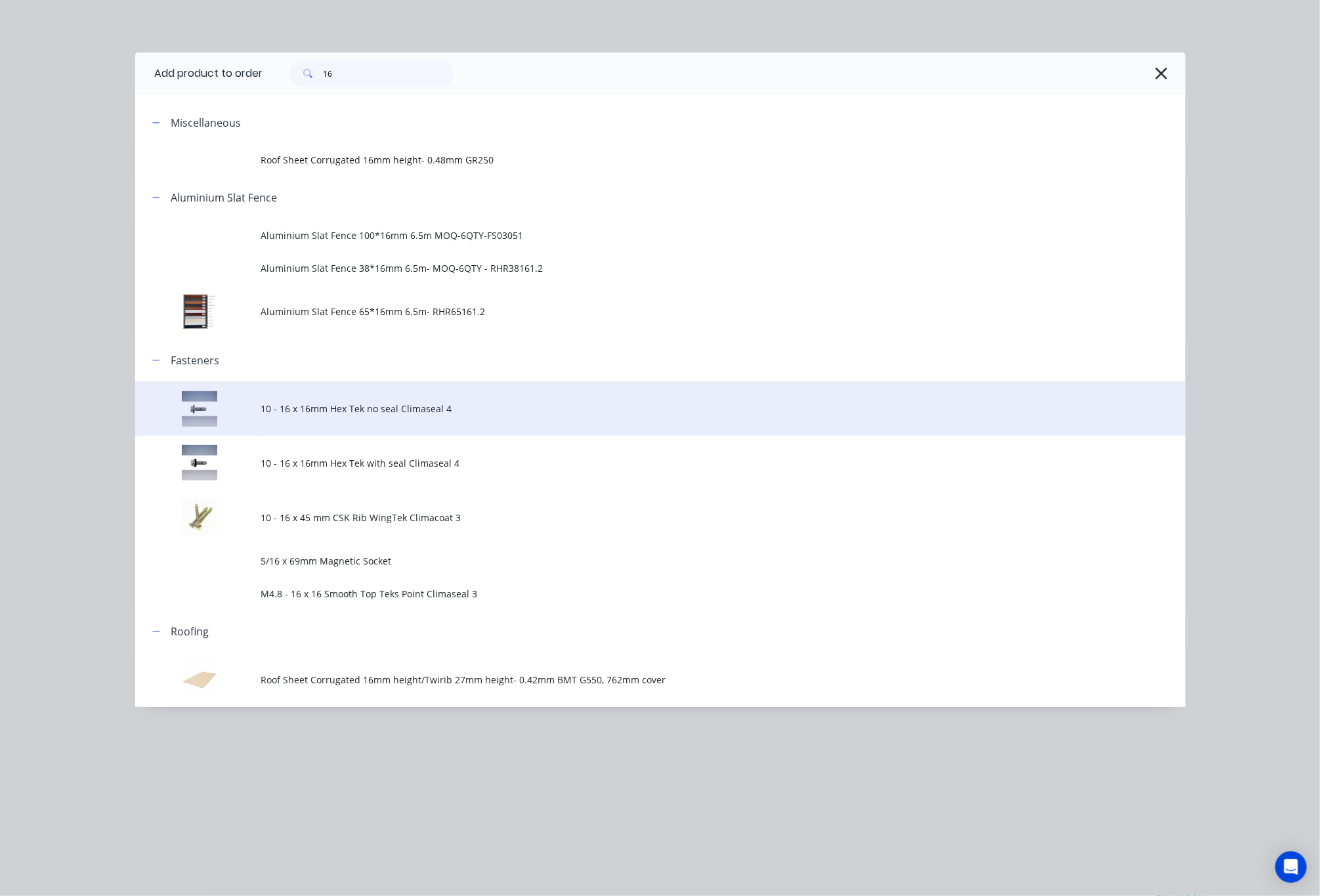
click at [460, 403] on span "10 - 16 x 16mm Hex Tek no seal Climaseal 4" at bounding box center [630, 409] width 739 height 14
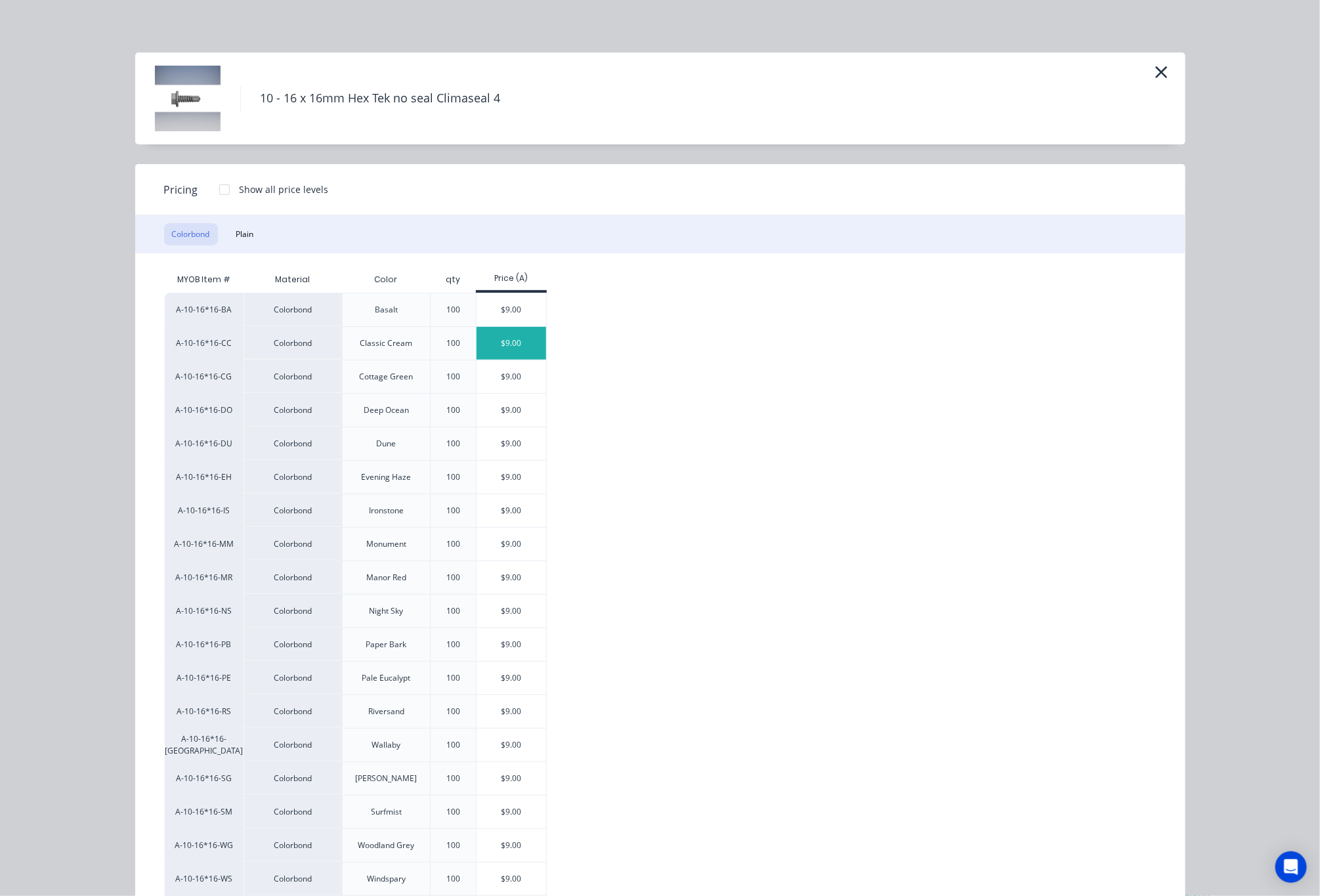
click at [493, 356] on div "$9.00" at bounding box center [512, 343] width 70 height 33
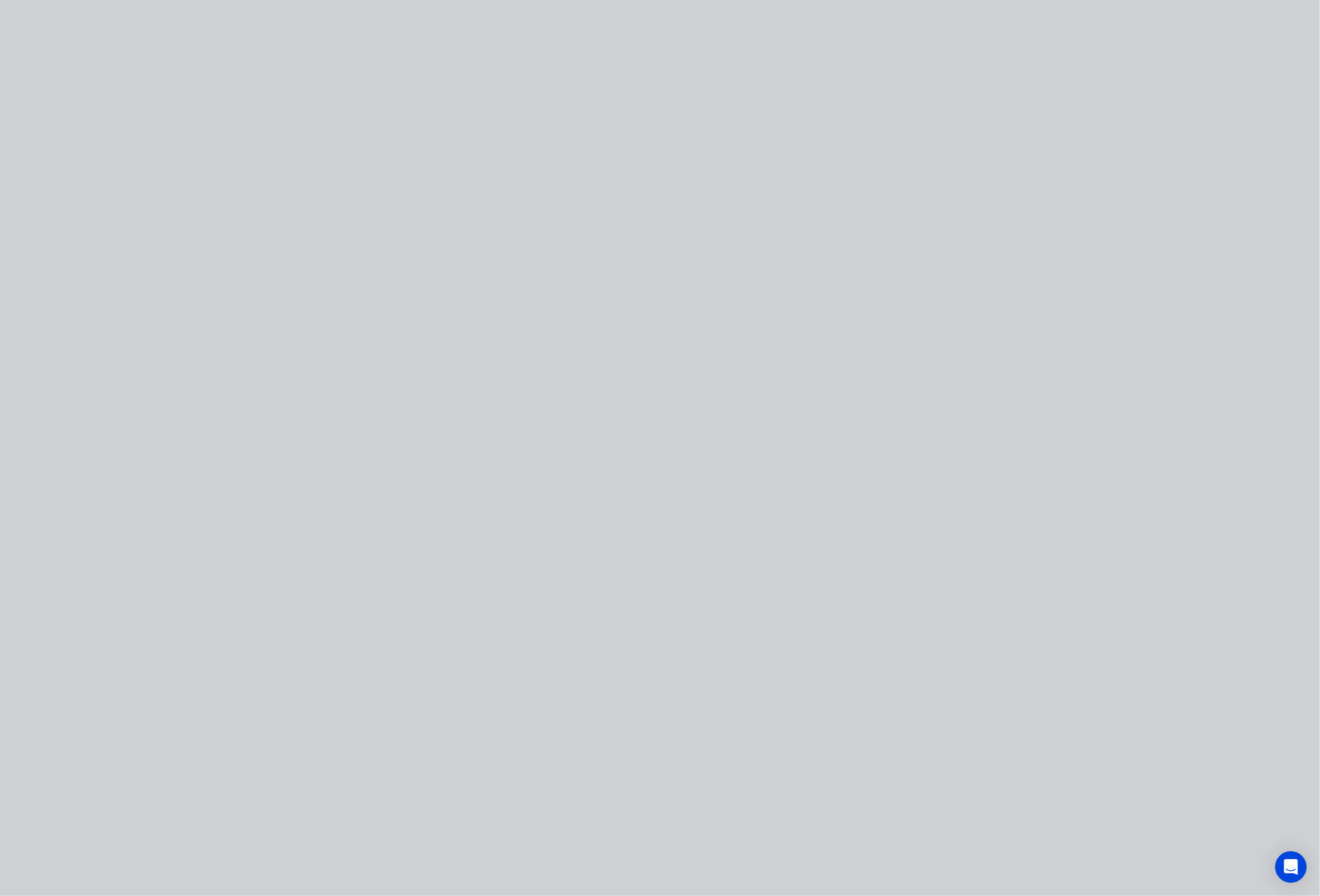
type input "$9.00"
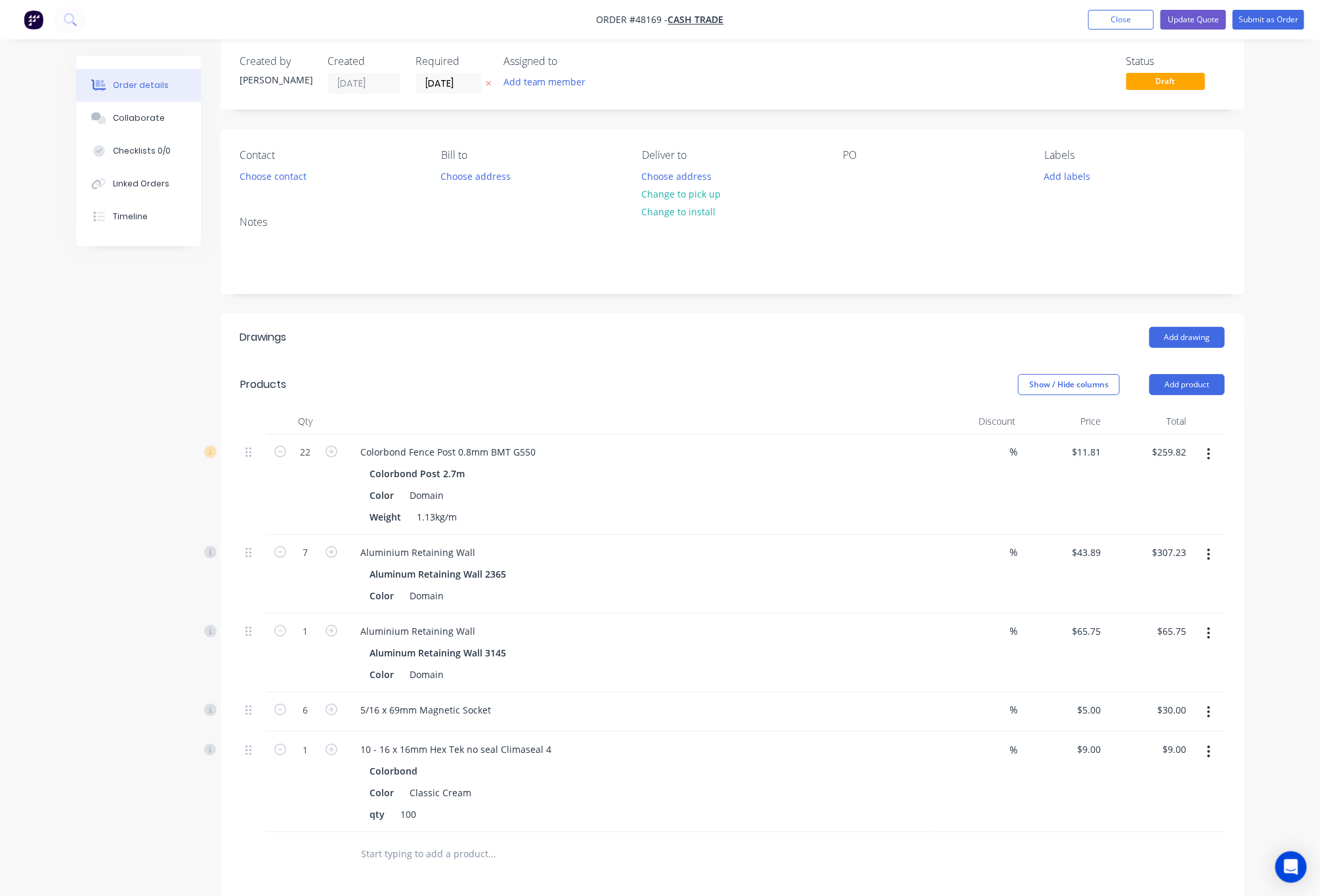
scroll to position [305, 0]
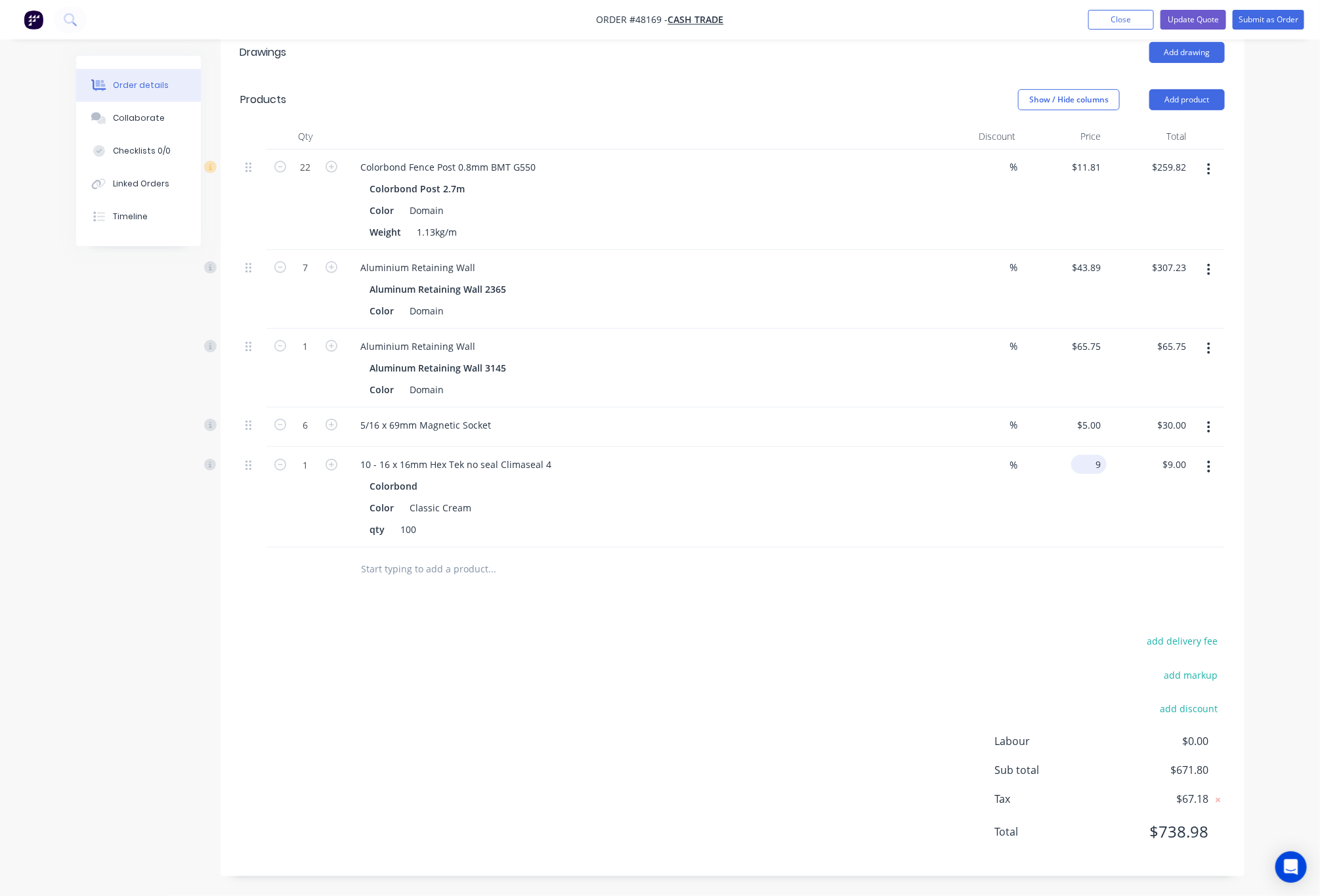
click at [1091, 460] on input "9" at bounding box center [1091, 464] width 30 height 19
type input "$0.00"
click at [1172, 462] on input "0.00" at bounding box center [1177, 464] width 30 height 19
type input "$0.00"
click at [983, 594] on div "Drawings Add drawing Products Show / Hide columns Add product Qty Discount Pric…" at bounding box center [733, 453] width 1024 height 848
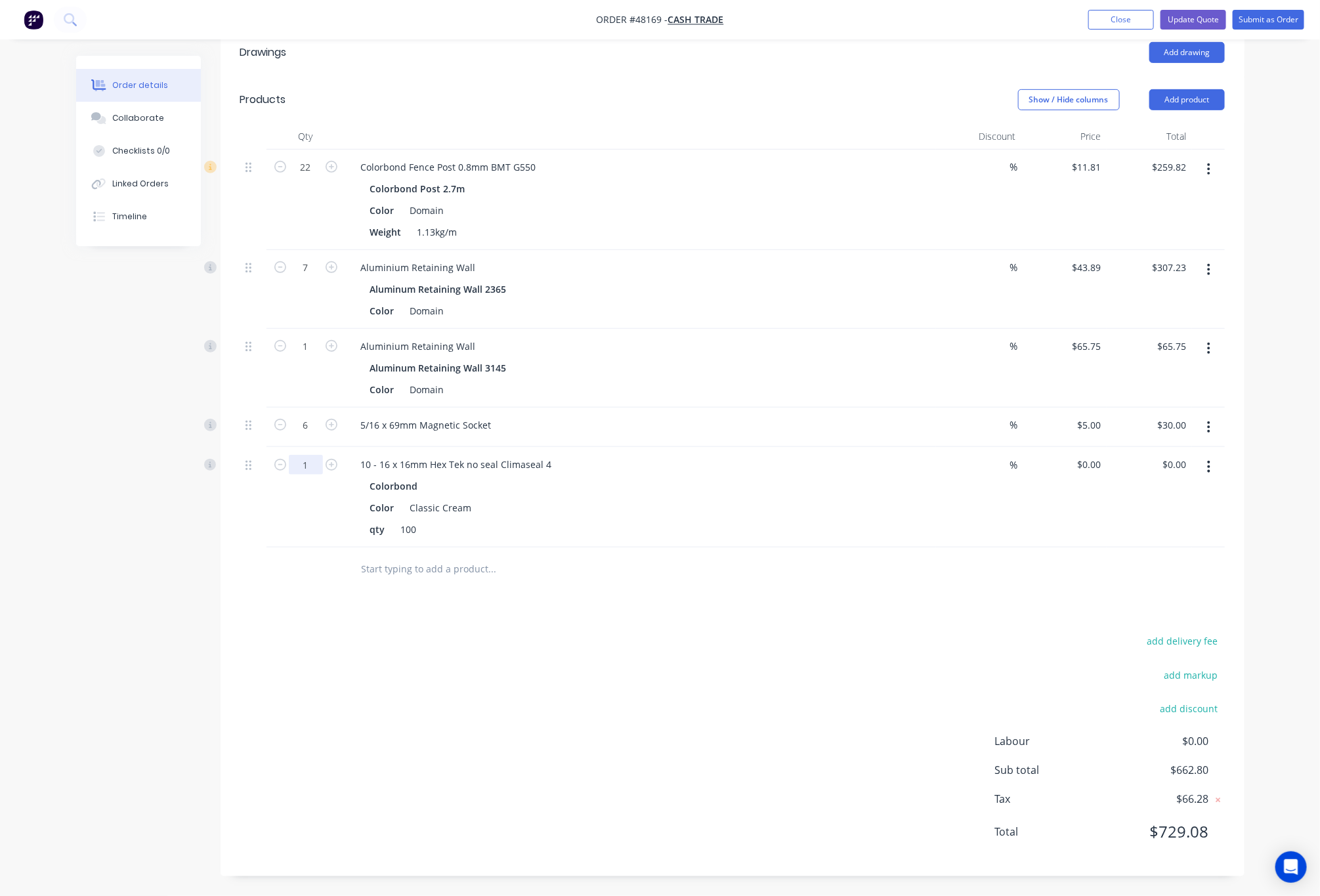
click at [305, 177] on input "1" at bounding box center [306, 167] width 34 height 20
click at [624, 637] on div "add delivery fee add markup add discount Labour $0.00 Sub total $662.80 Tax $66…" at bounding box center [733, 744] width 985 height 224
click at [310, 177] on input "1" at bounding box center [306, 167] width 34 height 20
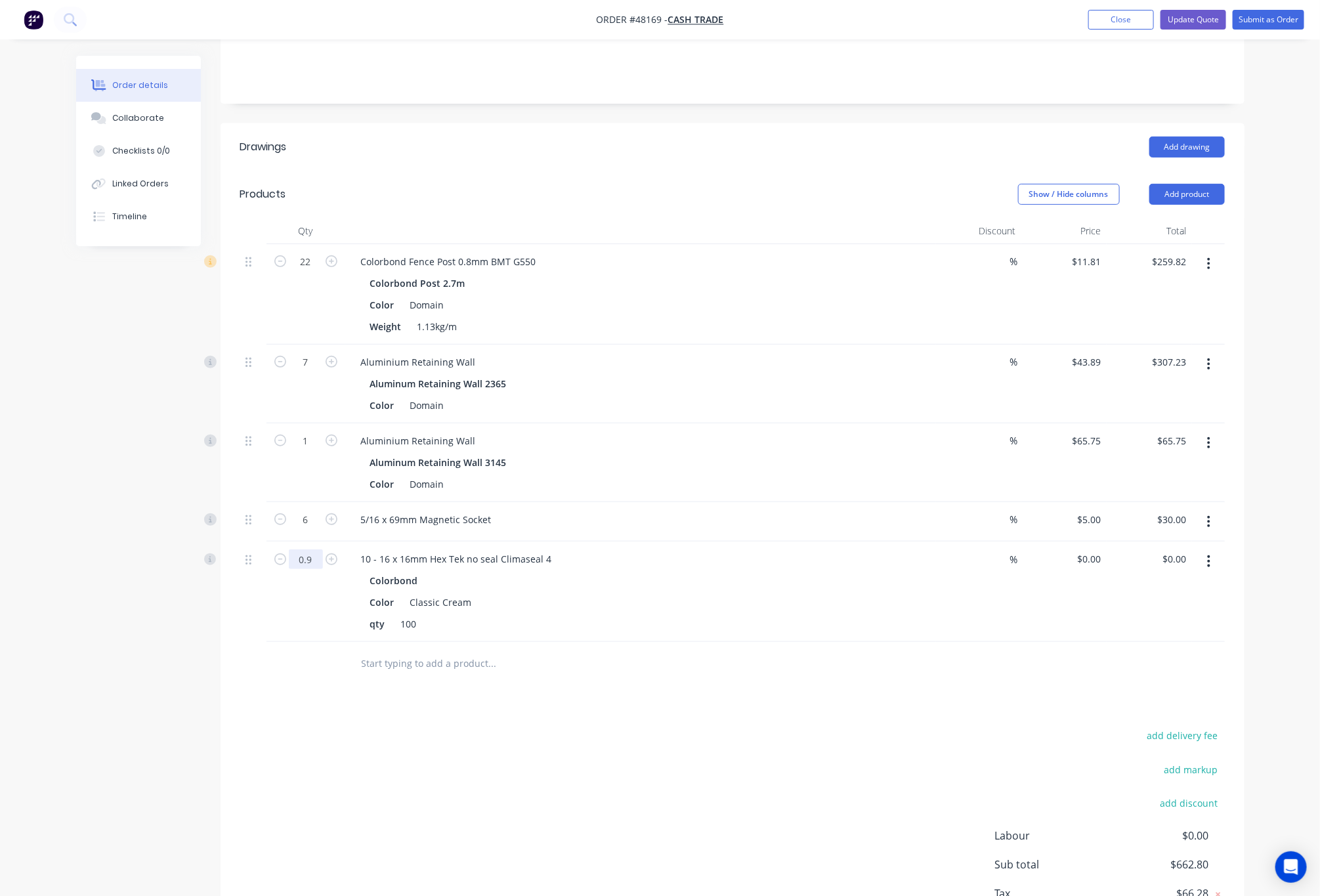
type input "0.9"
click at [678, 761] on div "add delivery fee add markup add discount Labour $0.00 Sub total $662.80 Tax $66…" at bounding box center [733, 839] width 985 height 224
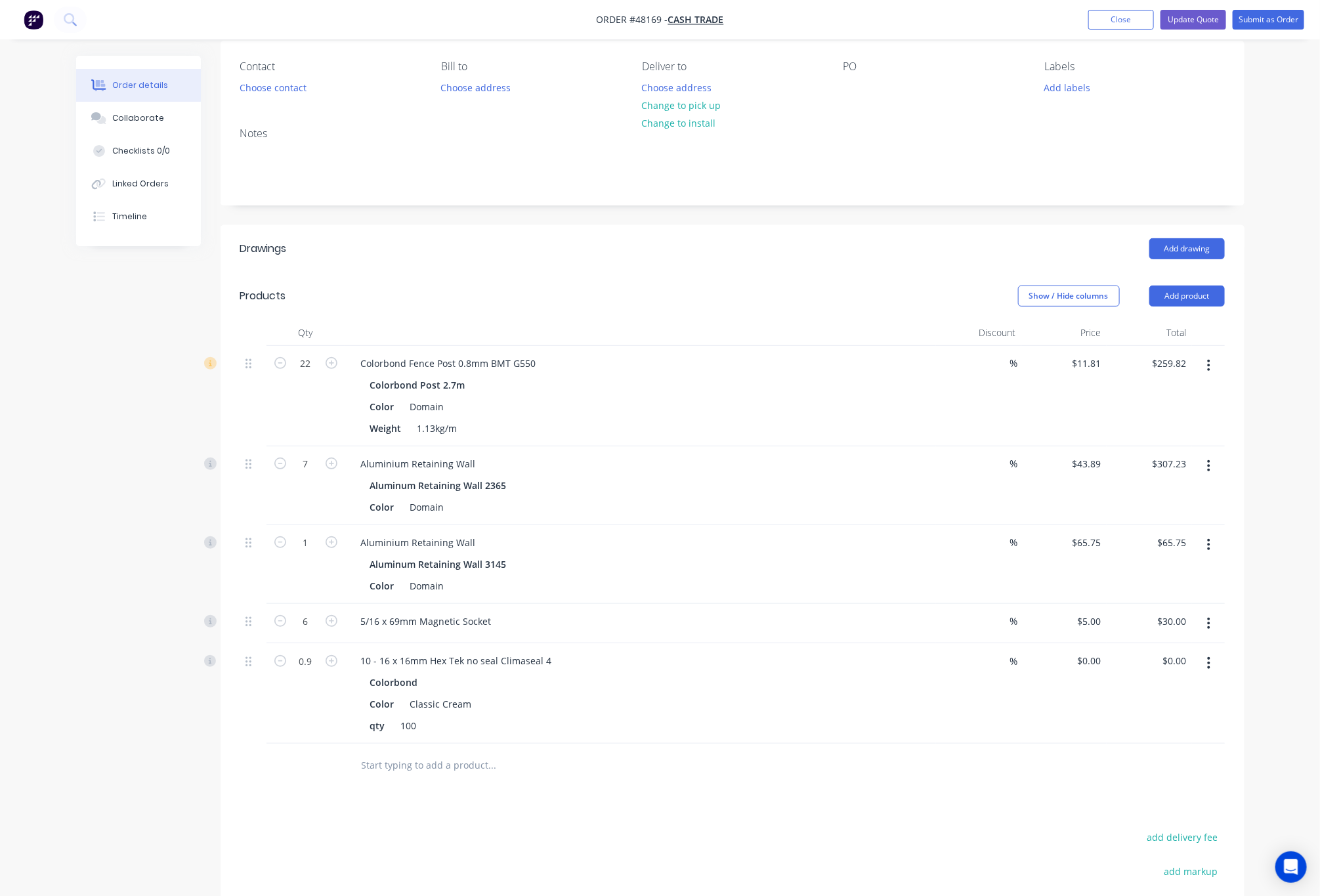
scroll to position [0, 0]
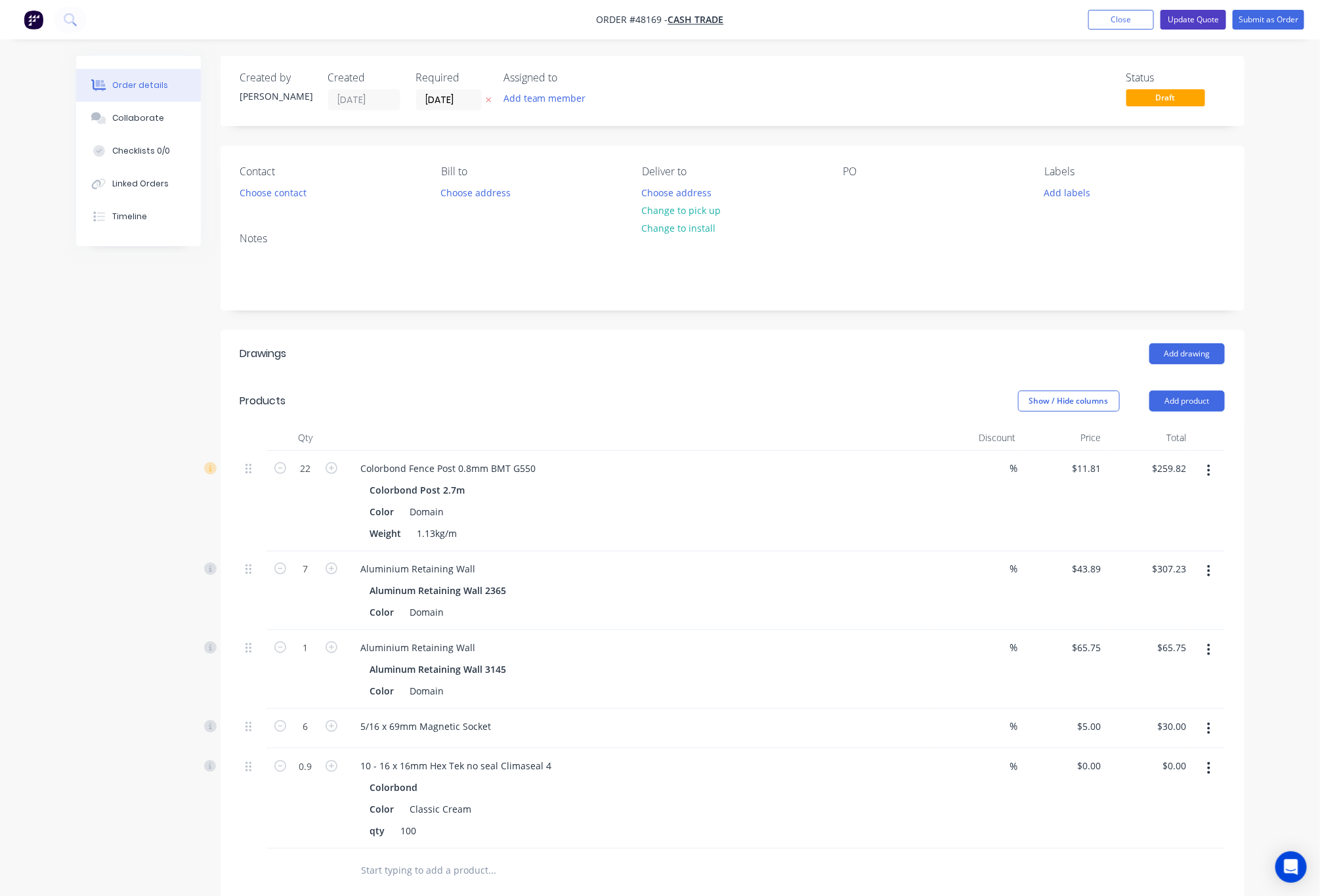
click at [1203, 16] on button "Update Quote" at bounding box center [1193, 19] width 66 height 20
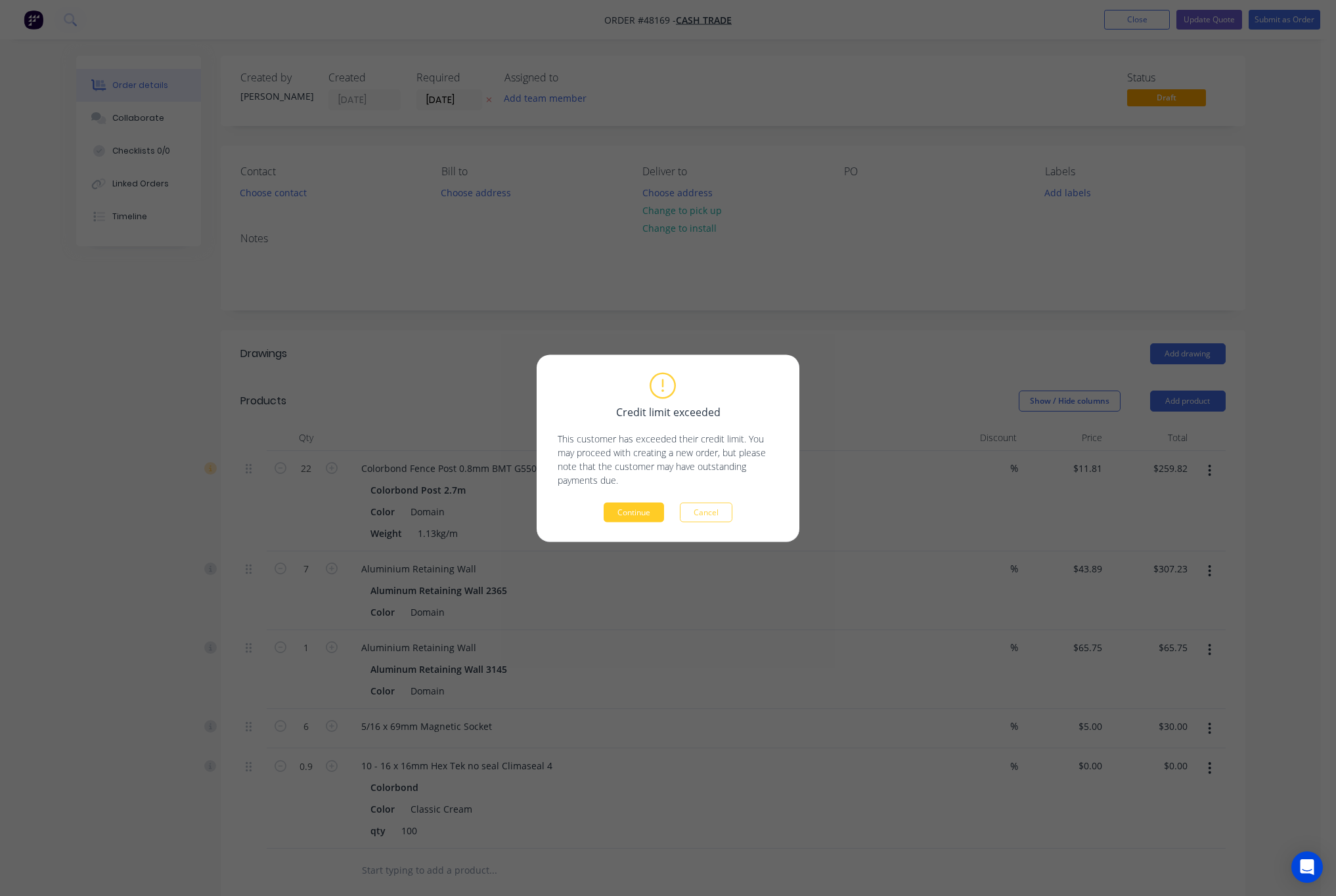
click at [649, 508] on button "Continue" at bounding box center [633, 511] width 61 height 20
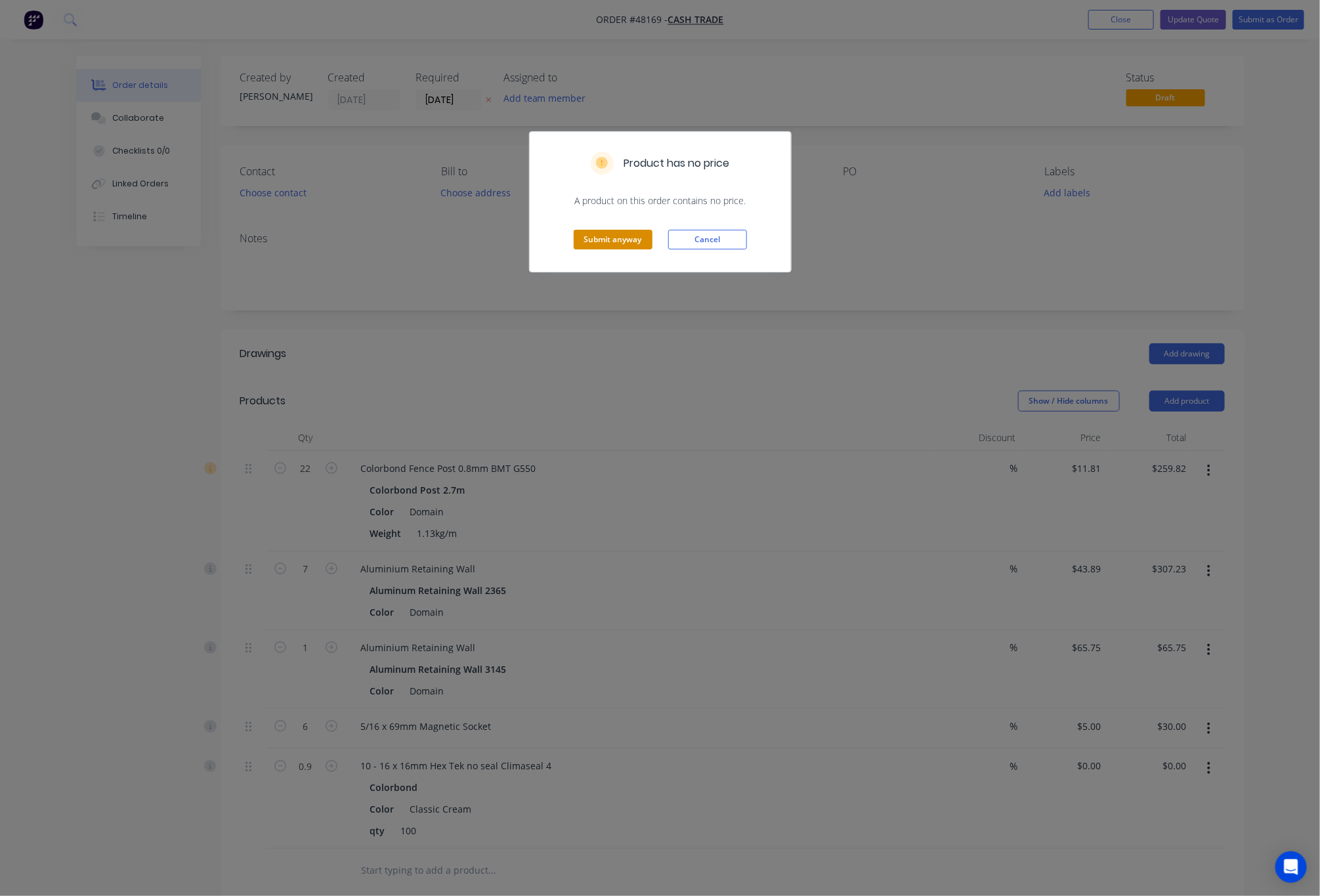
click at [614, 242] on button "Submit anyway" at bounding box center [613, 239] width 79 height 20
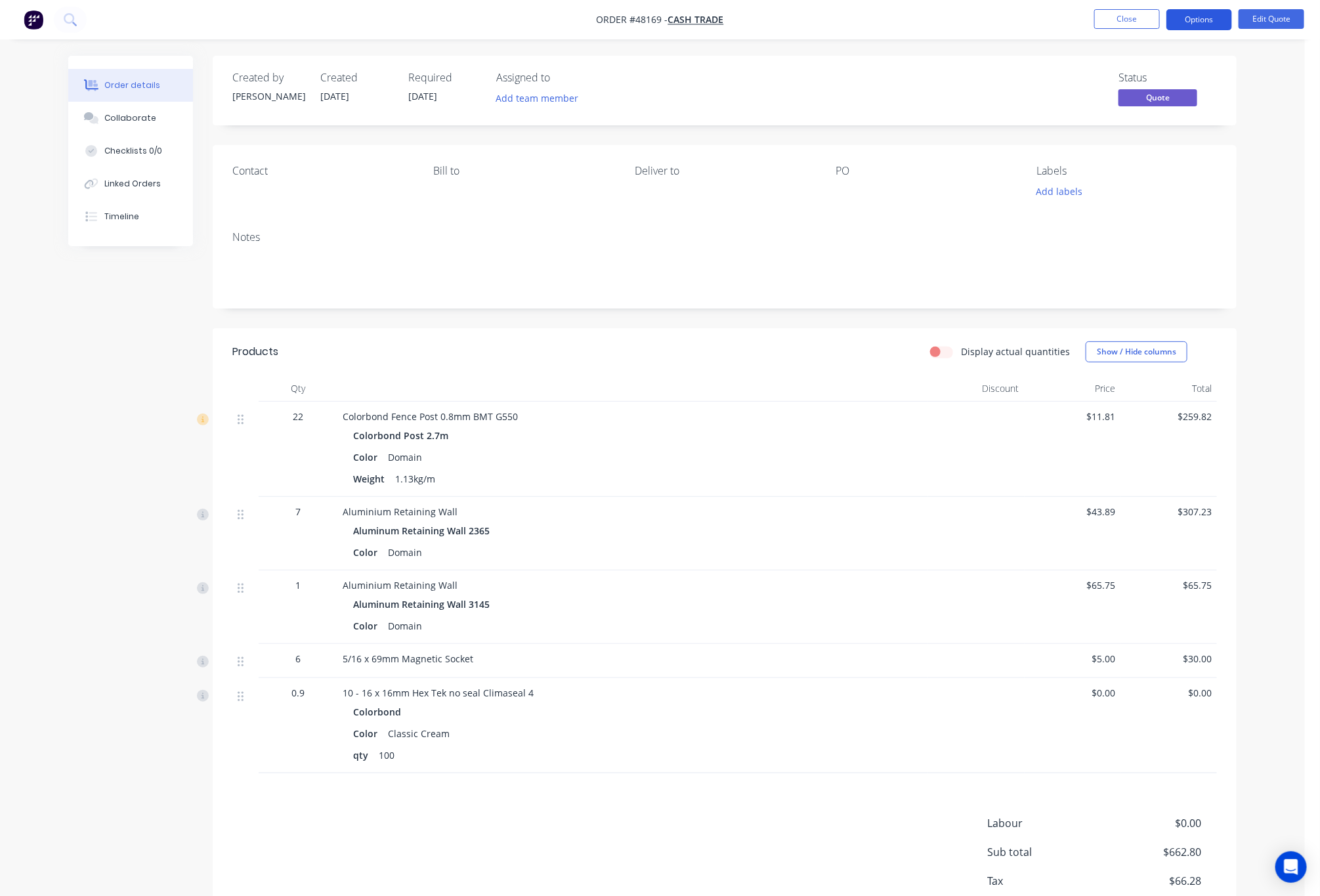
click at [1192, 21] on button "Options" at bounding box center [1199, 20] width 66 height 21
click at [1162, 207] on div "Change customer" at bounding box center [1160, 211] width 121 height 19
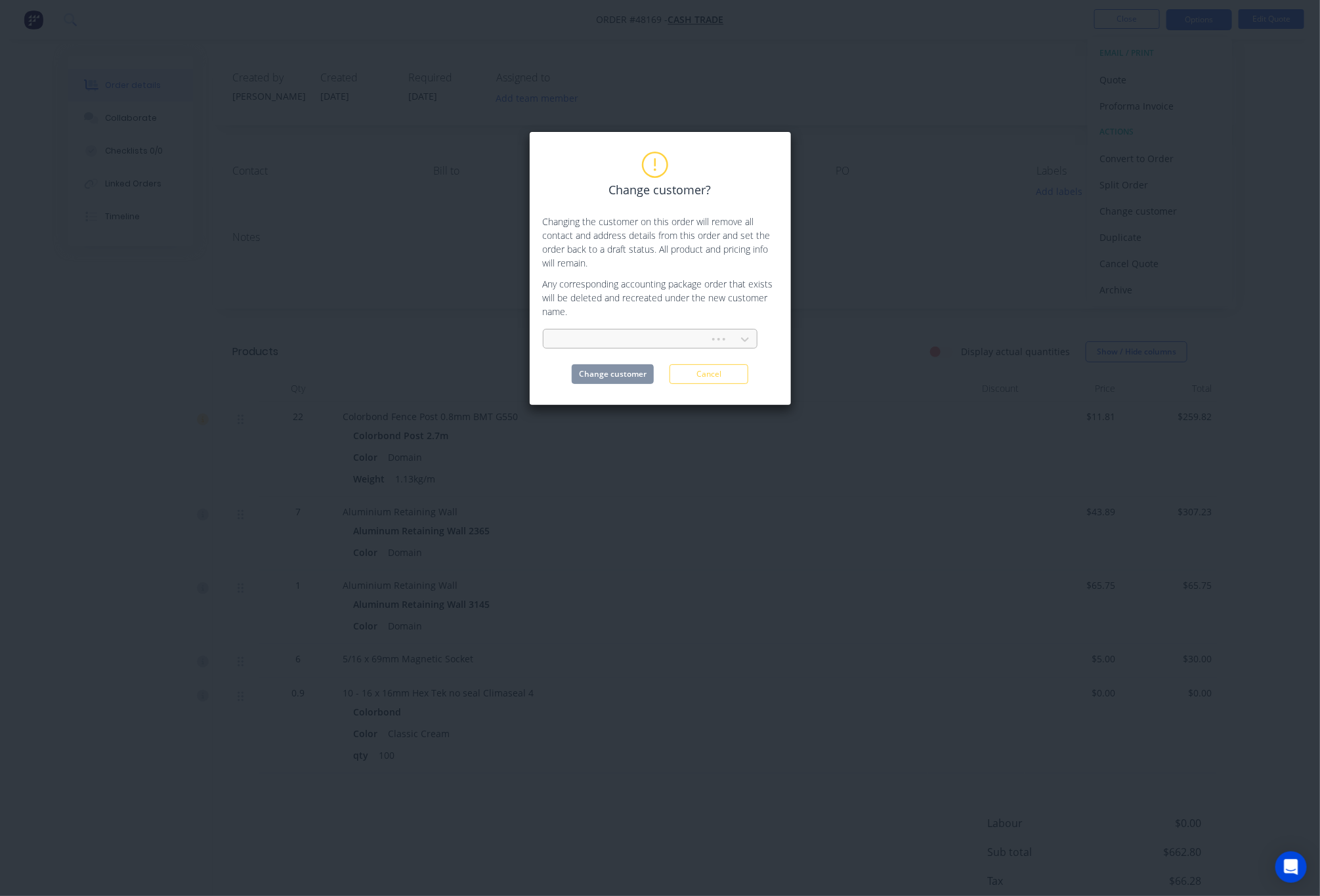
click at [668, 343] on div at bounding box center [629, 339] width 149 height 16
type input "fair"
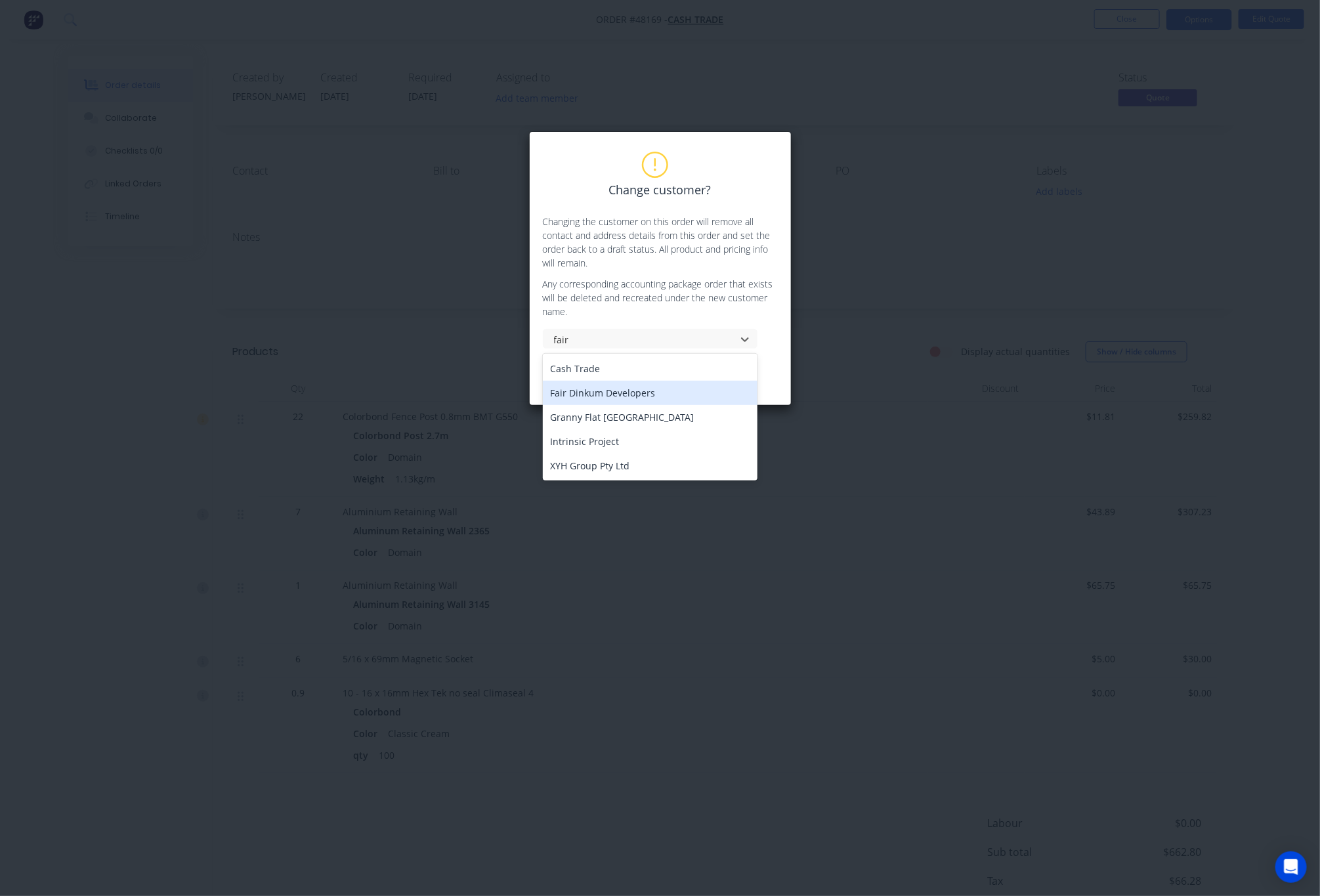
click at [678, 391] on div "Fair Dinkum Developers" at bounding box center [650, 393] width 215 height 24
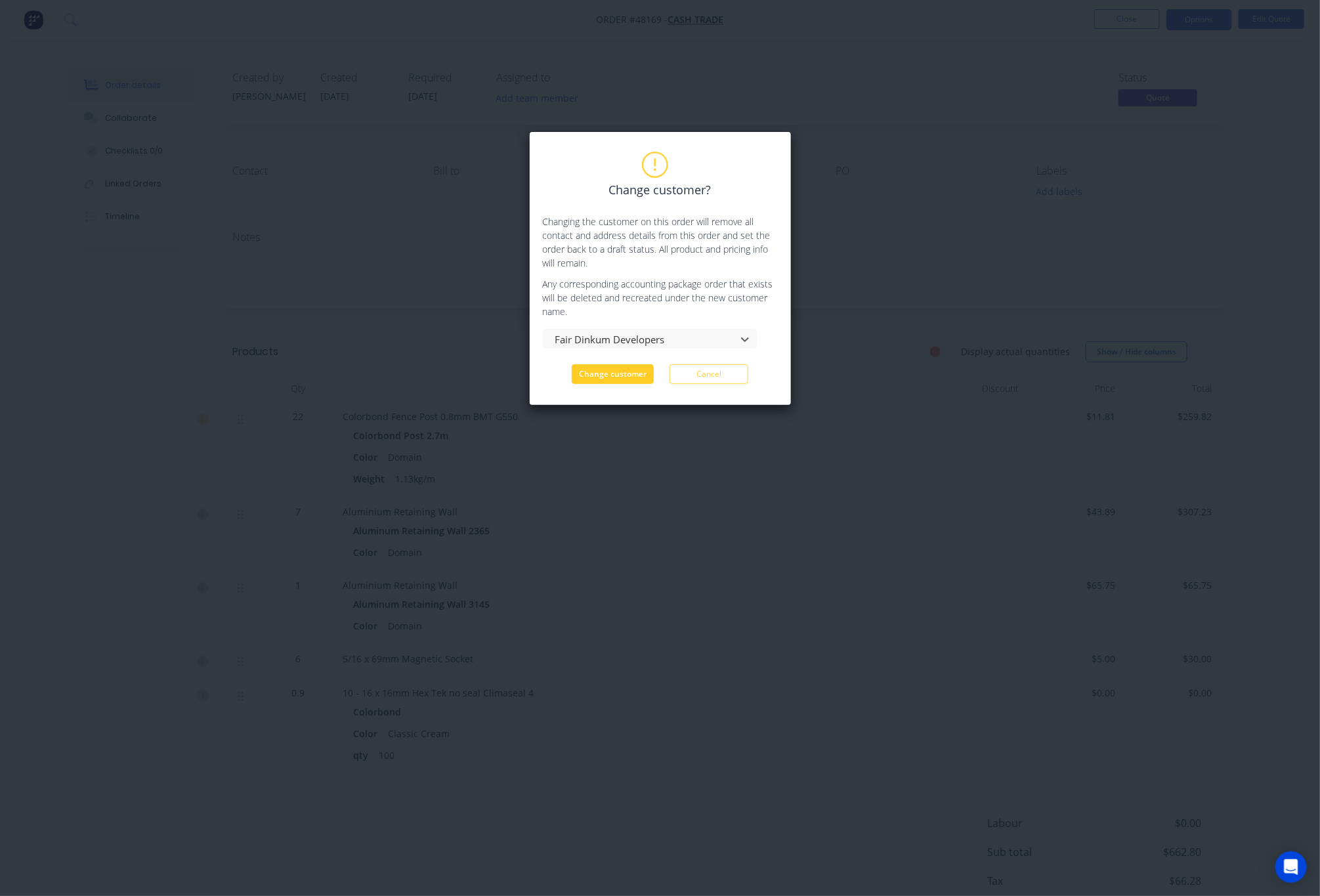
click at [593, 371] on button "Change customer" at bounding box center [613, 373] width 82 height 20
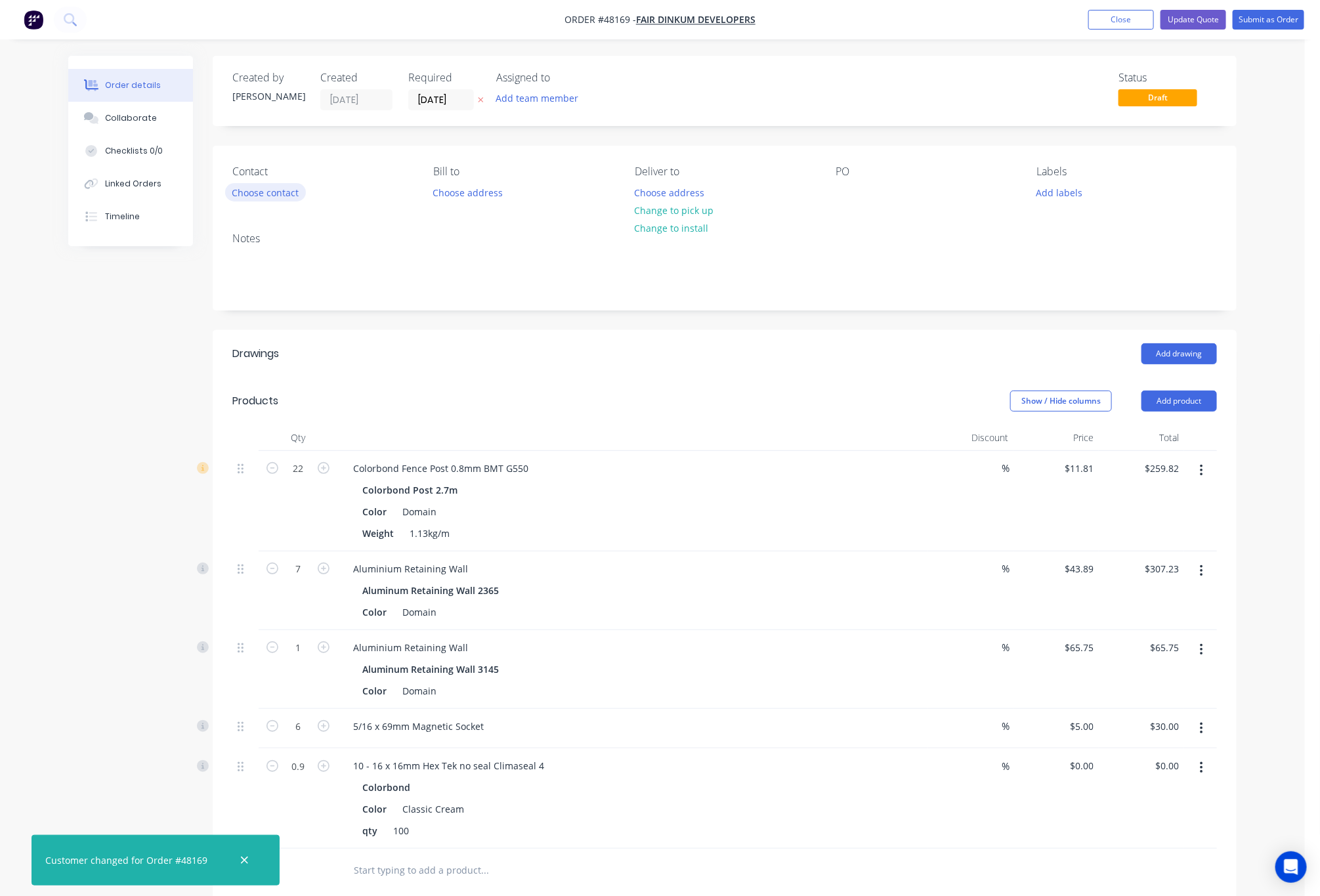
click at [263, 188] on button "Choose contact" at bounding box center [266, 192] width 81 height 18
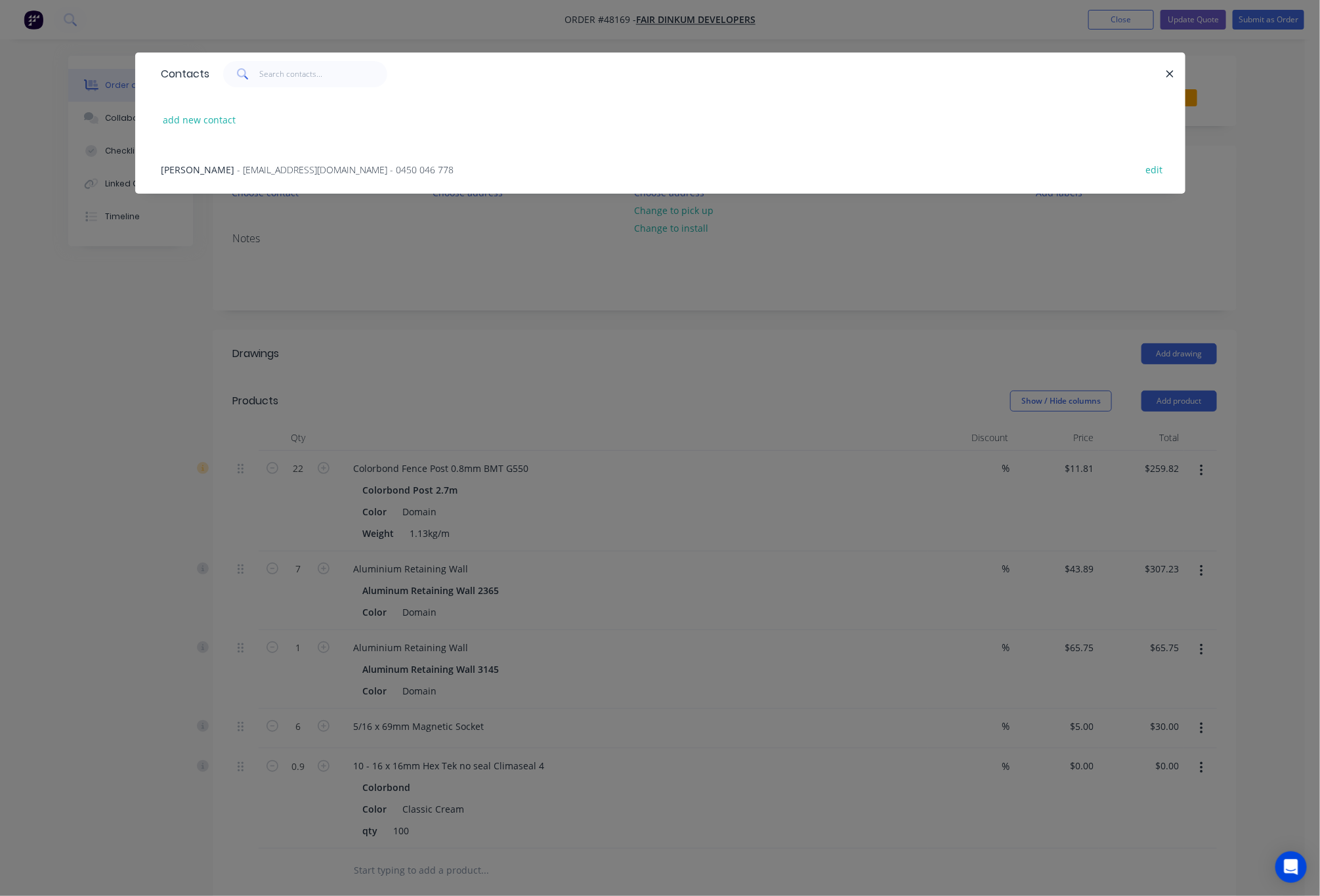
click at [347, 158] on div "[PERSON_NAME] - [EMAIL_ADDRESS][DOMAIN_NAME] - 0450 046 778 edit" at bounding box center [660, 169] width 1011 height 49
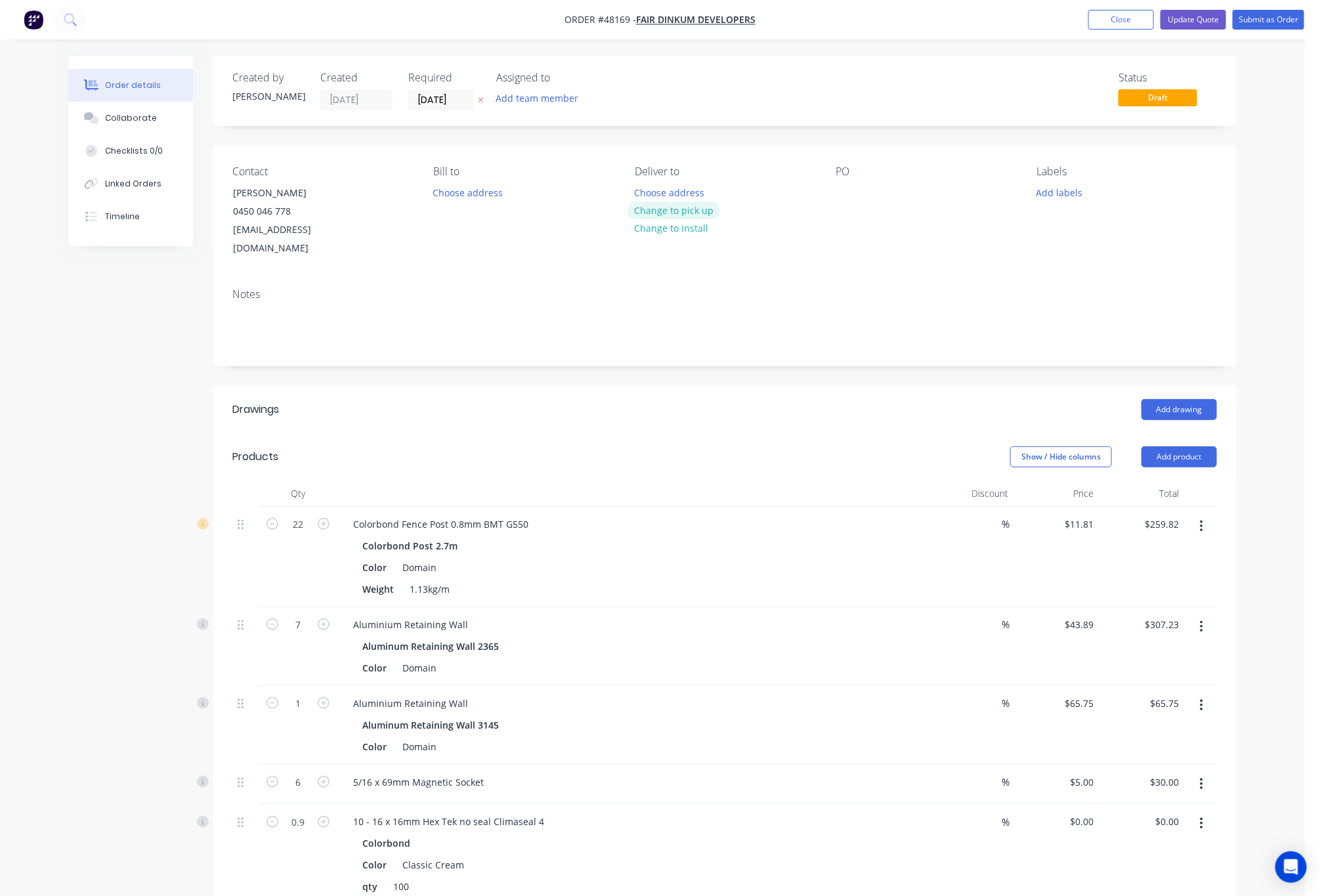
click at [698, 209] on button "Change to pick up" at bounding box center [674, 210] width 93 height 18
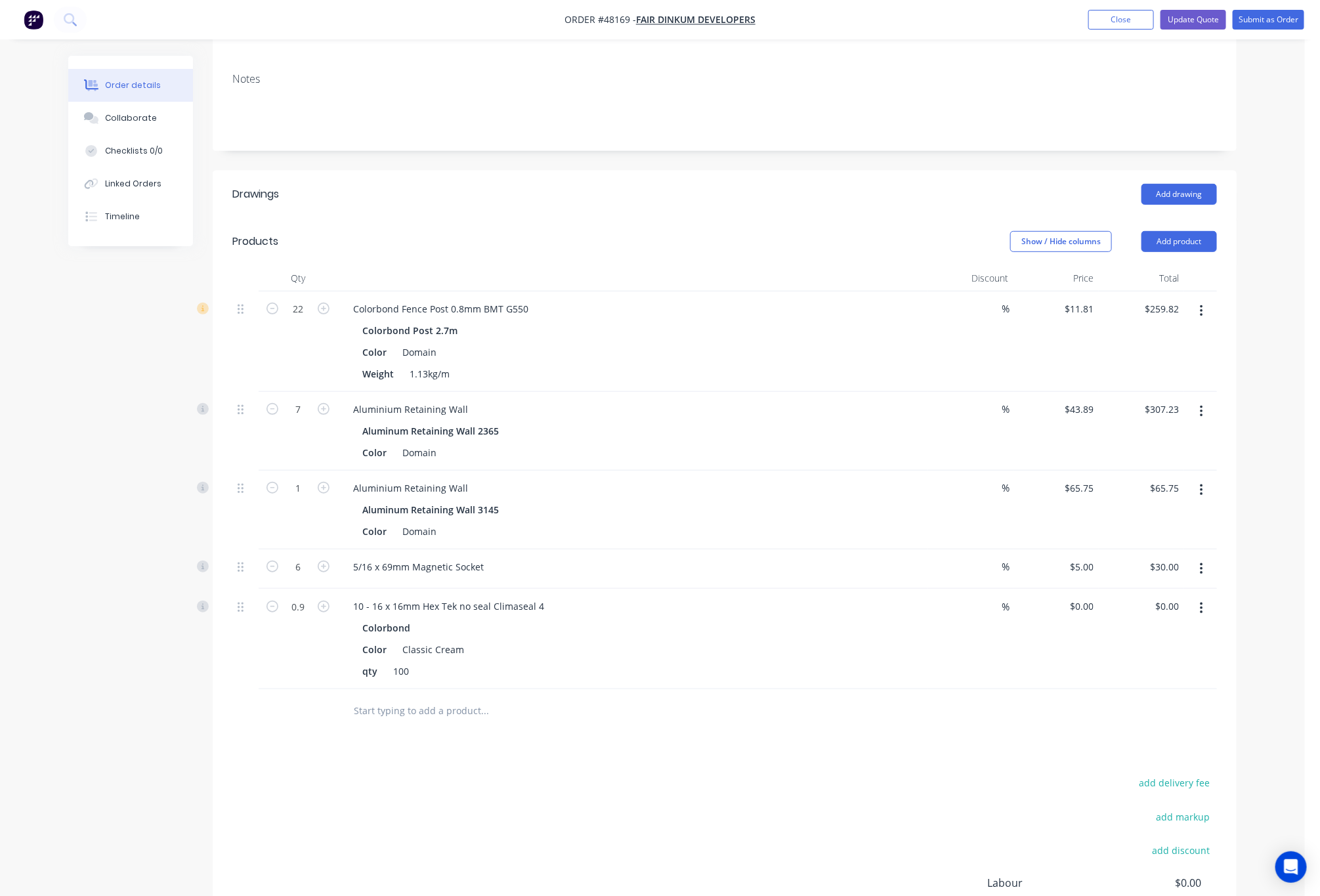
scroll to position [343, 0]
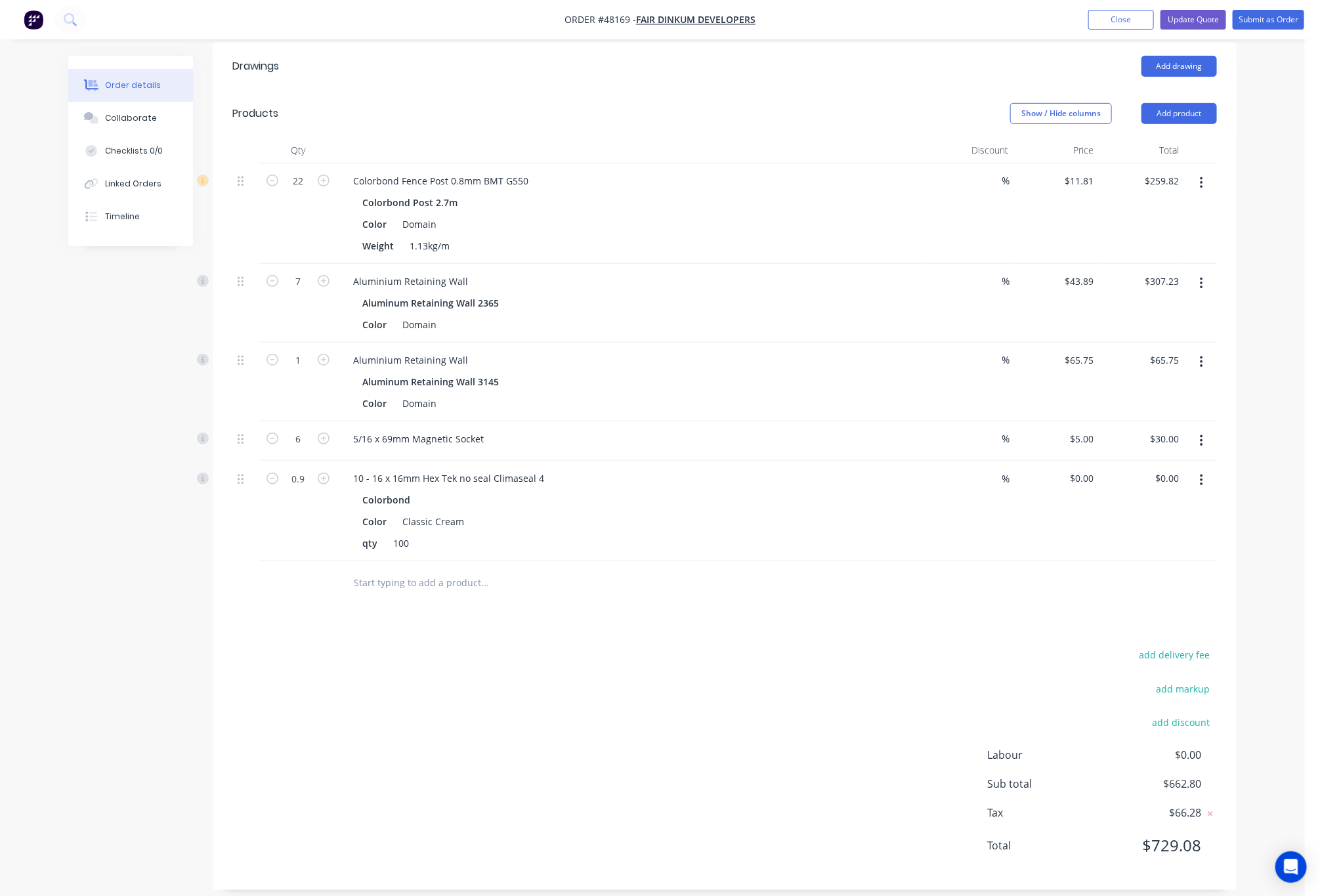
click at [1203, 176] on icon "button" at bounding box center [1202, 182] width 3 height 15
click at [1156, 208] on div "Edit" at bounding box center [1155, 218] width 101 height 19
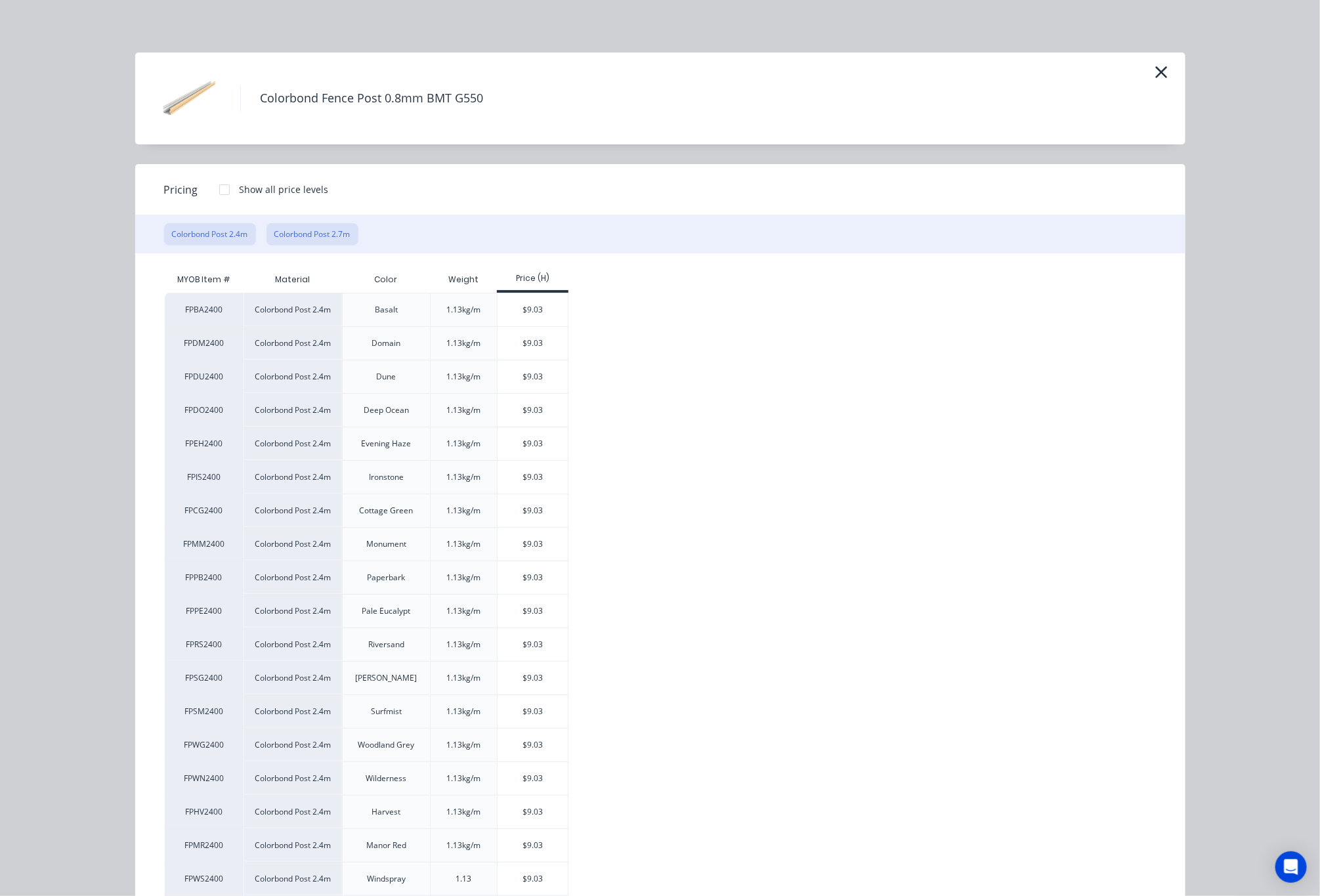
click at [306, 238] on button "Colorbond Post 2.7m" at bounding box center [312, 235] width 92 height 22
click at [522, 381] on div "$10.16" at bounding box center [533, 377] width 70 height 33
type input "$10.16"
type input "$223.52"
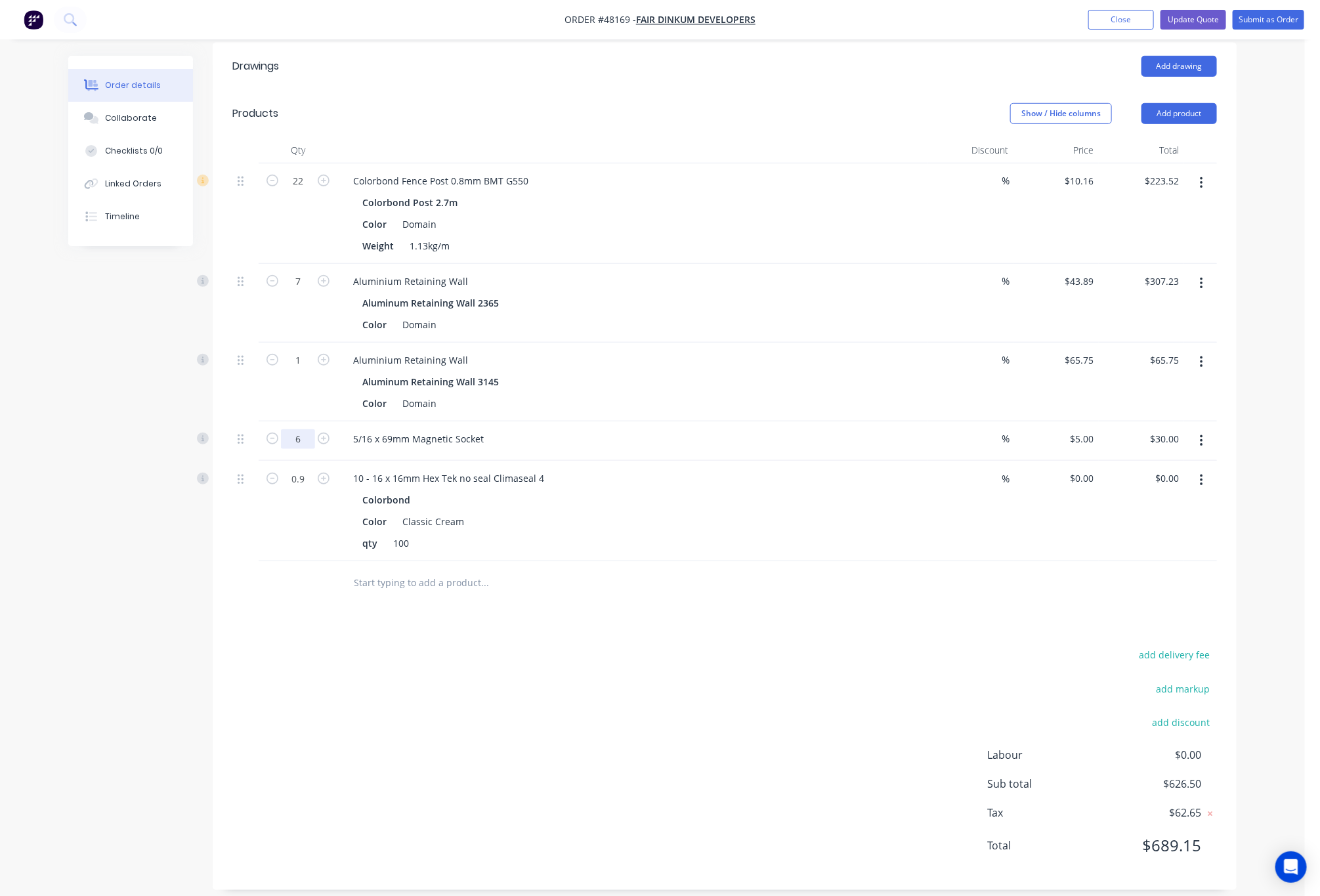
click at [304, 191] on input "6" at bounding box center [298, 181] width 34 height 20
type input "2"
type input "$10.00"
click at [112, 541] on div "Created by [PERSON_NAME] Created [DATE] Required [DATE] Assigned to Add team me…" at bounding box center [653, 311] width 1168 height 1198
click at [298, 191] on input "2" at bounding box center [298, 181] width 34 height 20
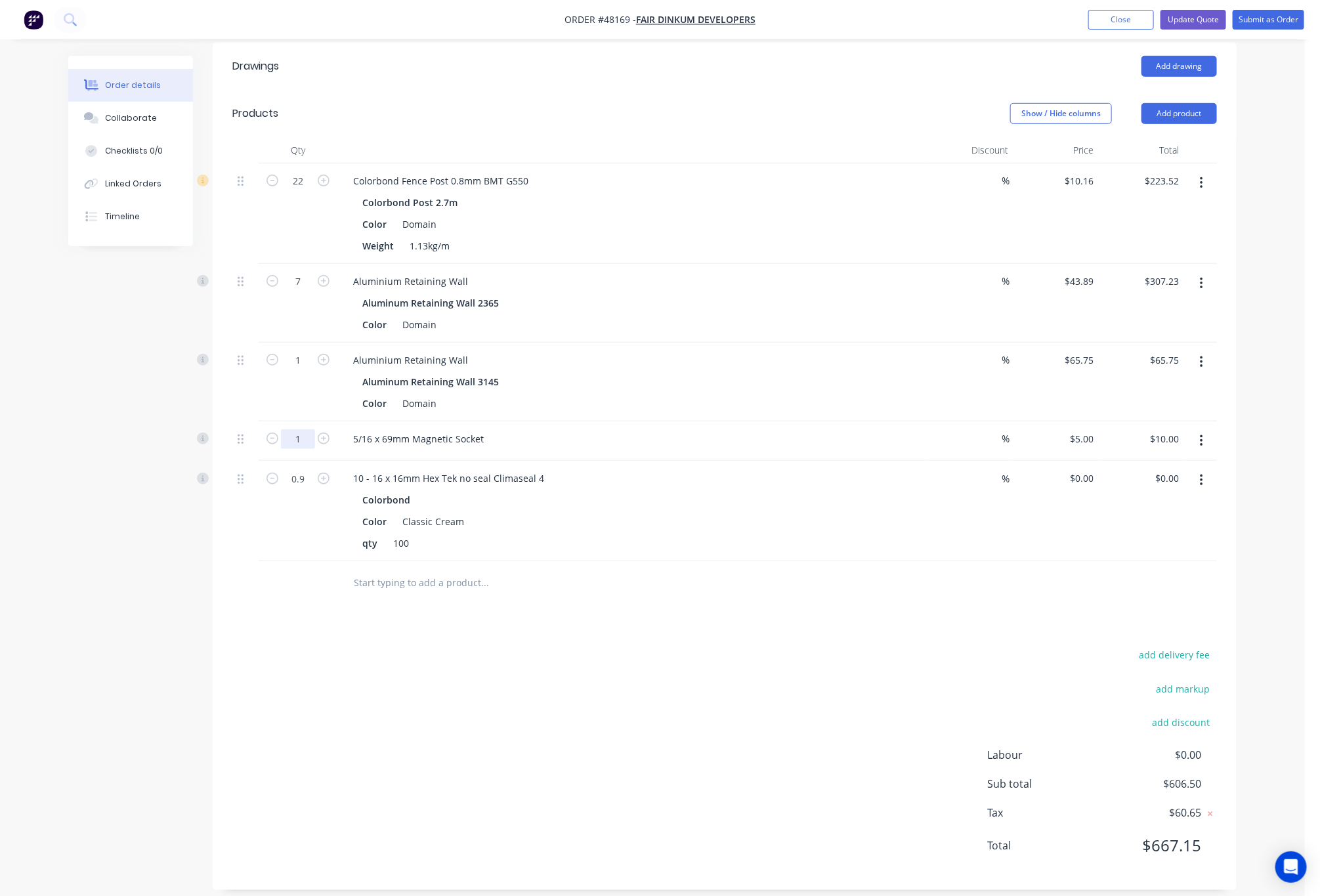
type input "1"
type input "$5.00"
click at [121, 530] on div "Created by [PERSON_NAME] Created [DATE] Required [DATE] Assigned to Add team me…" at bounding box center [653, 311] width 1168 height 1198
drag, startPoint x: 662, startPoint y: 623, endPoint x: 570, endPoint y: 635, distance: 92.8
click at [664, 619] on div "Drawings Add drawing Products Show / Hide columns Add product Qty Discount Pric…" at bounding box center [725, 467] width 1024 height 848
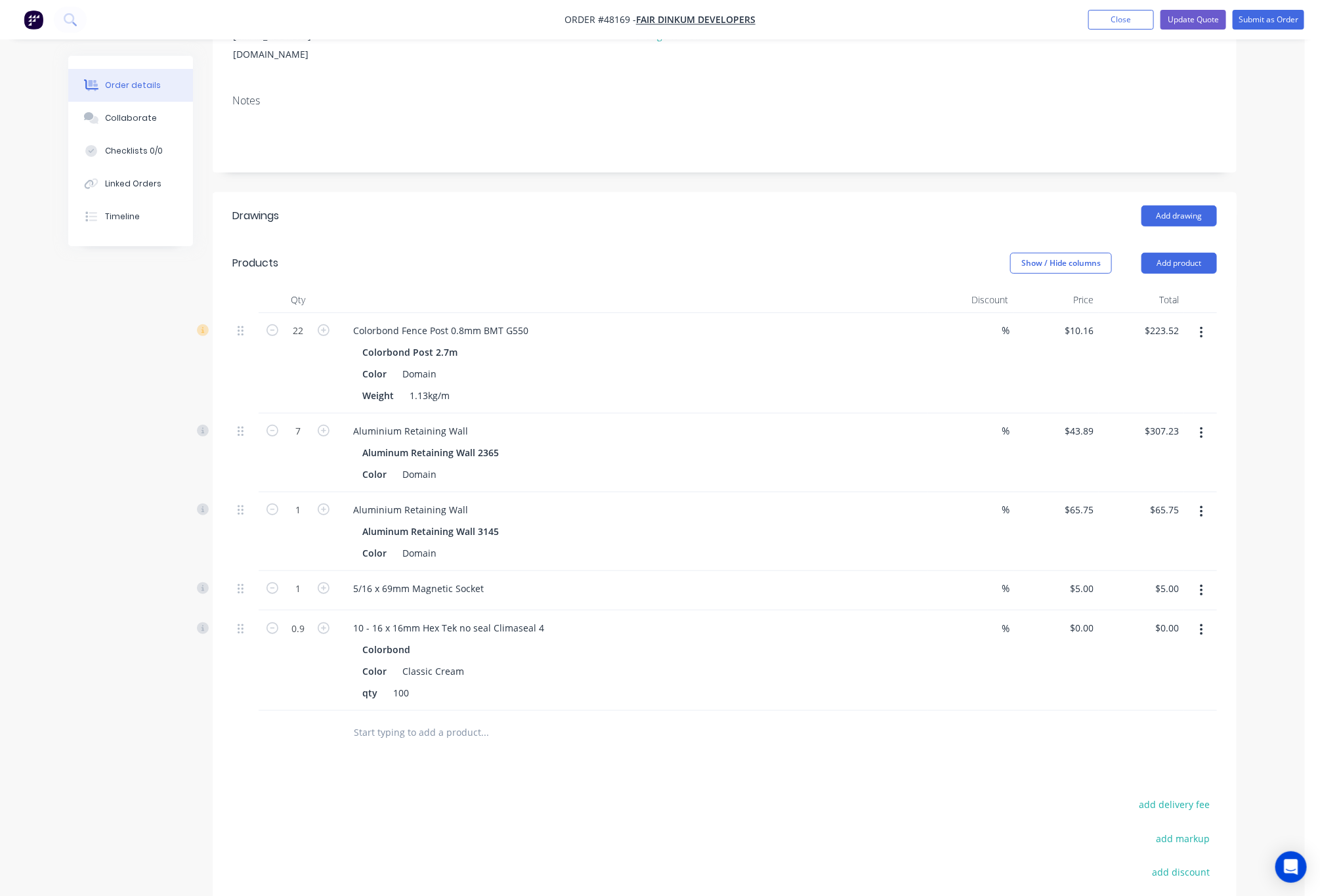
scroll to position [48, 0]
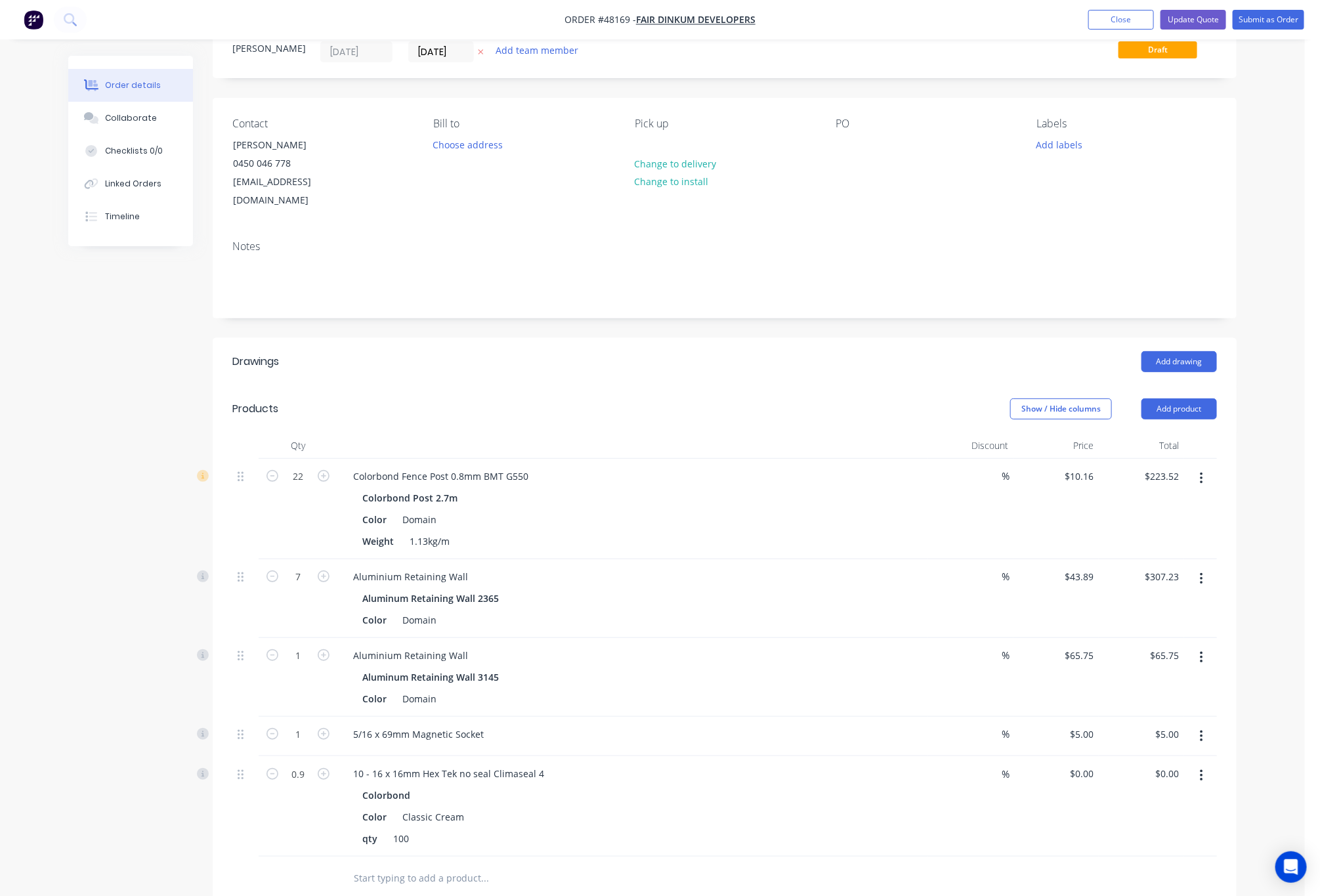
click at [1204, 467] on button "button" at bounding box center [1202, 479] width 31 height 24
click at [1180, 504] on div "Edit" at bounding box center [1155, 513] width 101 height 19
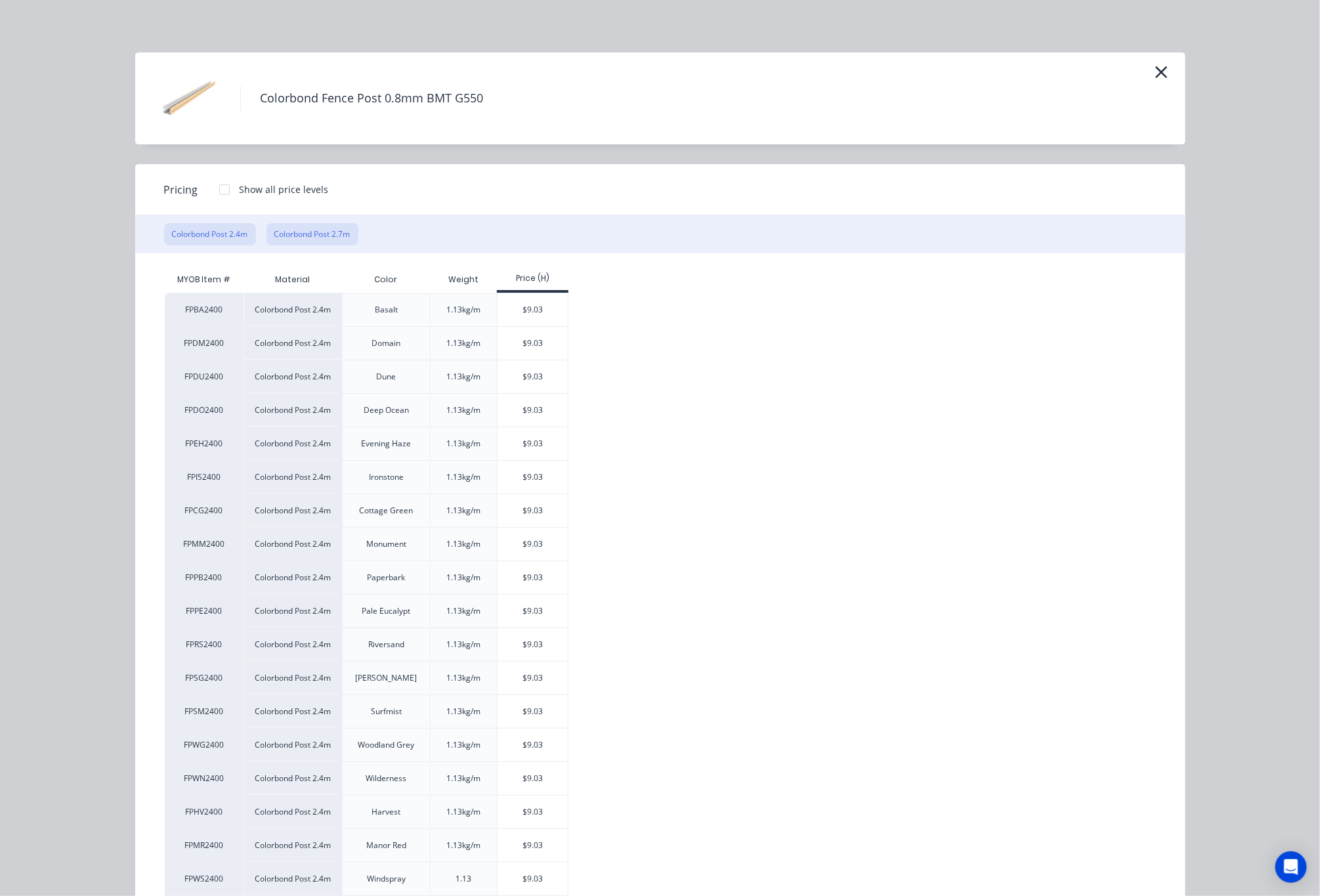
click at [310, 237] on button "Colorbond Post 2.7m" at bounding box center [312, 235] width 92 height 22
click at [528, 377] on div "$10.16" at bounding box center [533, 377] width 70 height 33
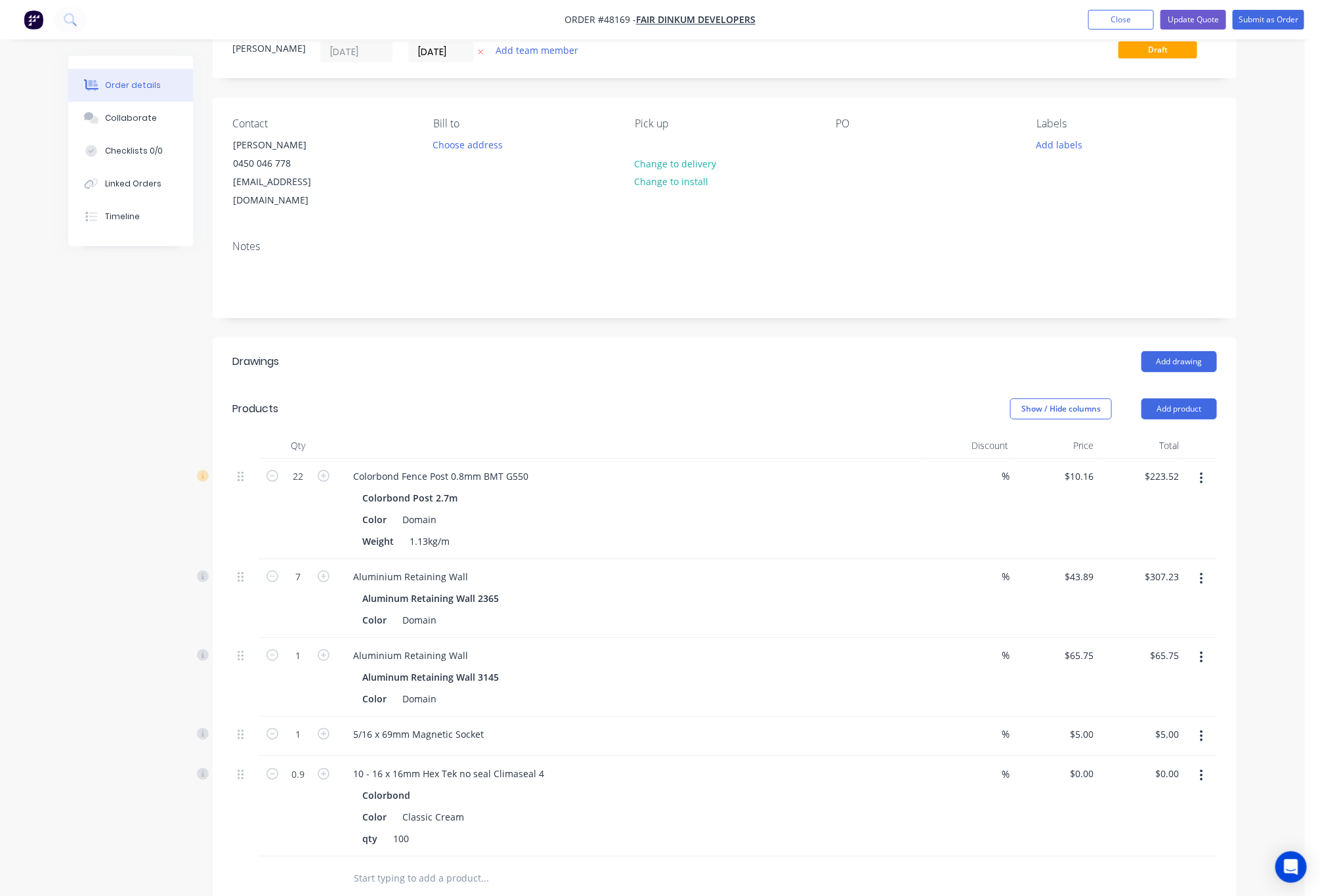
click at [1202, 572] on icon "button" at bounding box center [1202, 579] width 3 height 15
click at [1163, 600] on button "Edit" at bounding box center [1156, 613] width 125 height 27
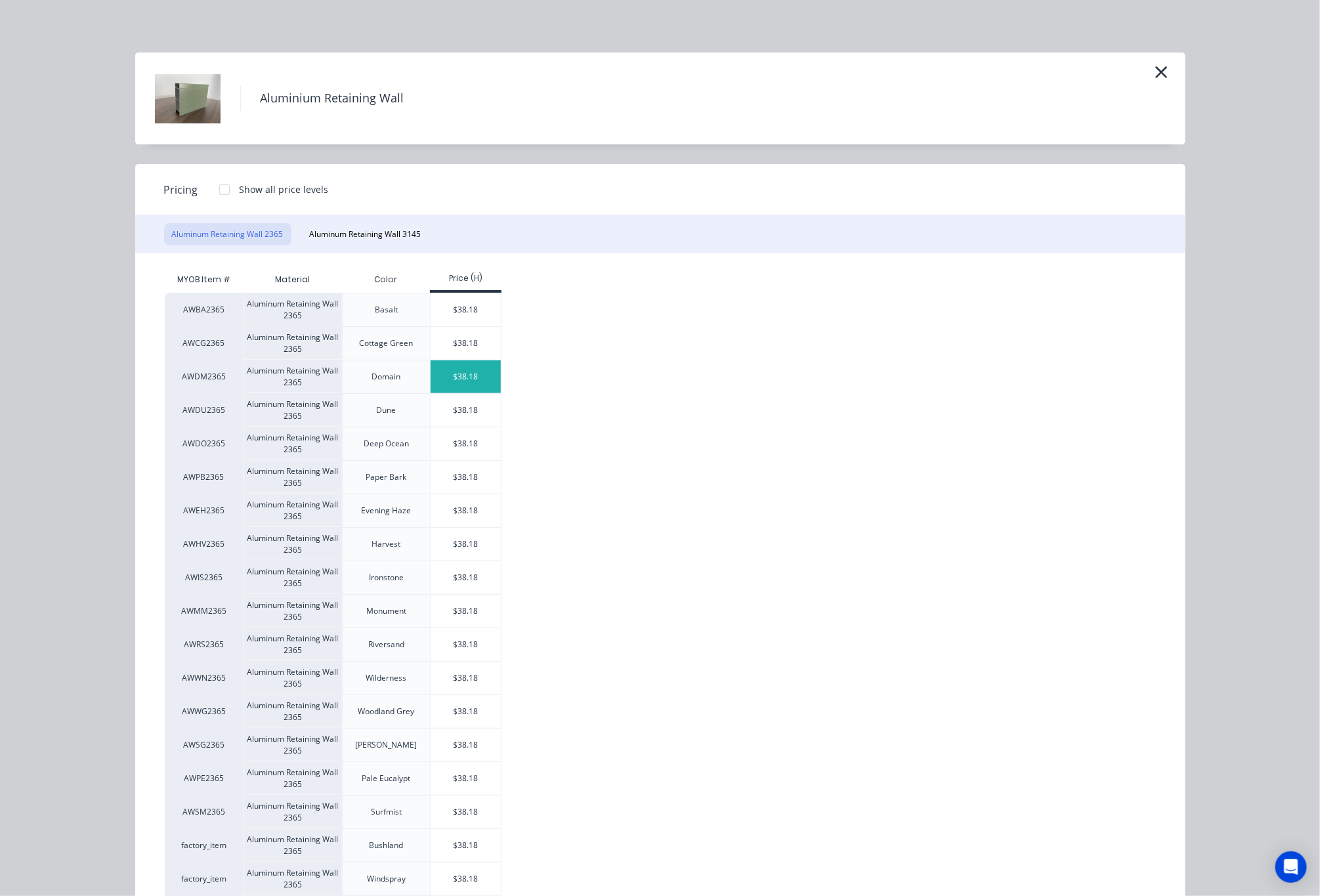
click at [475, 382] on div "$38.18" at bounding box center [466, 377] width 70 height 33
type input "$38.18"
type input "$267.26"
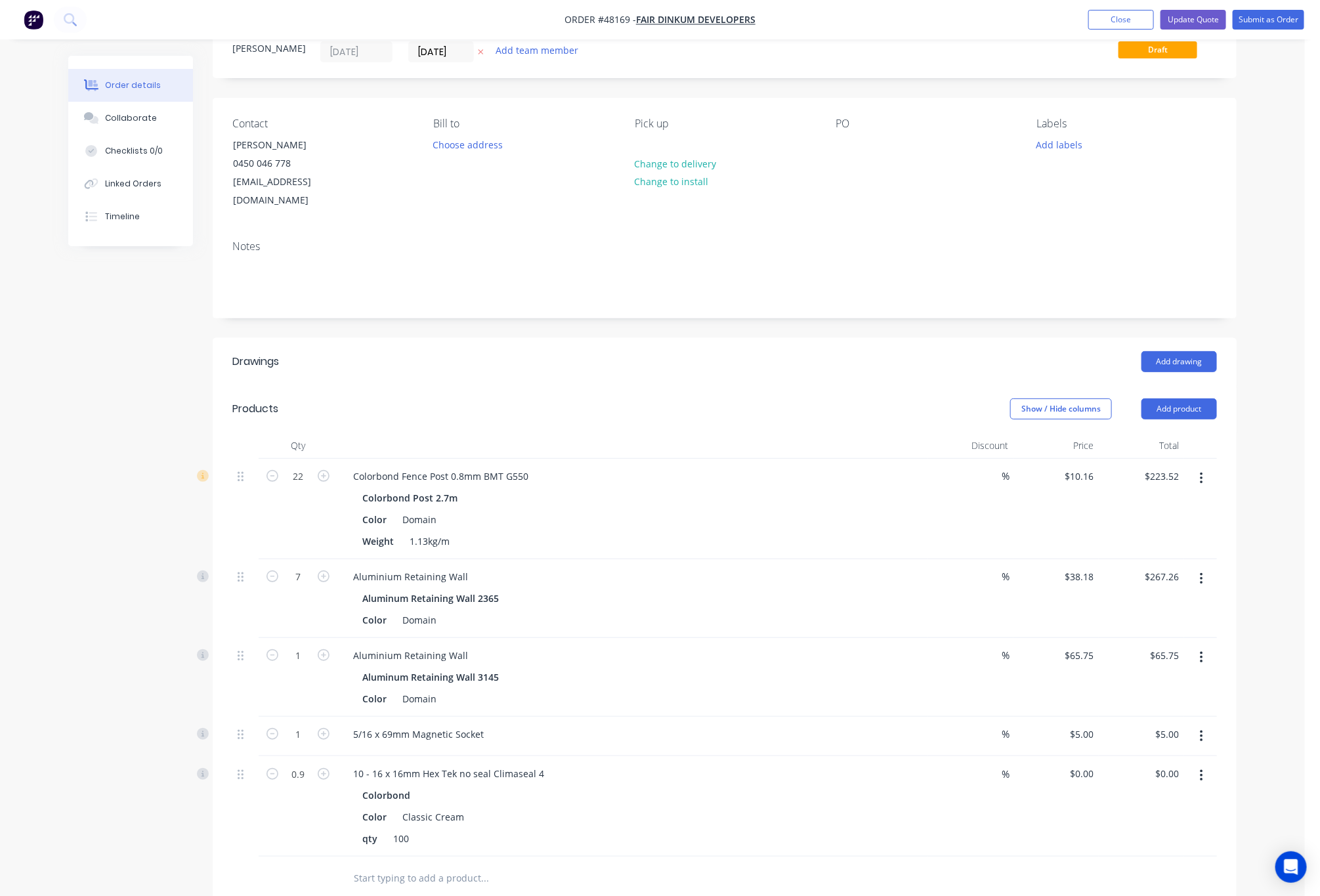
click at [1205, 646] on button "button" at bounding box center [1202, 658] width 31 height 24
click at [1171, 683] on div "Edit" at bounding box center [1155, 692] width 101 height 19
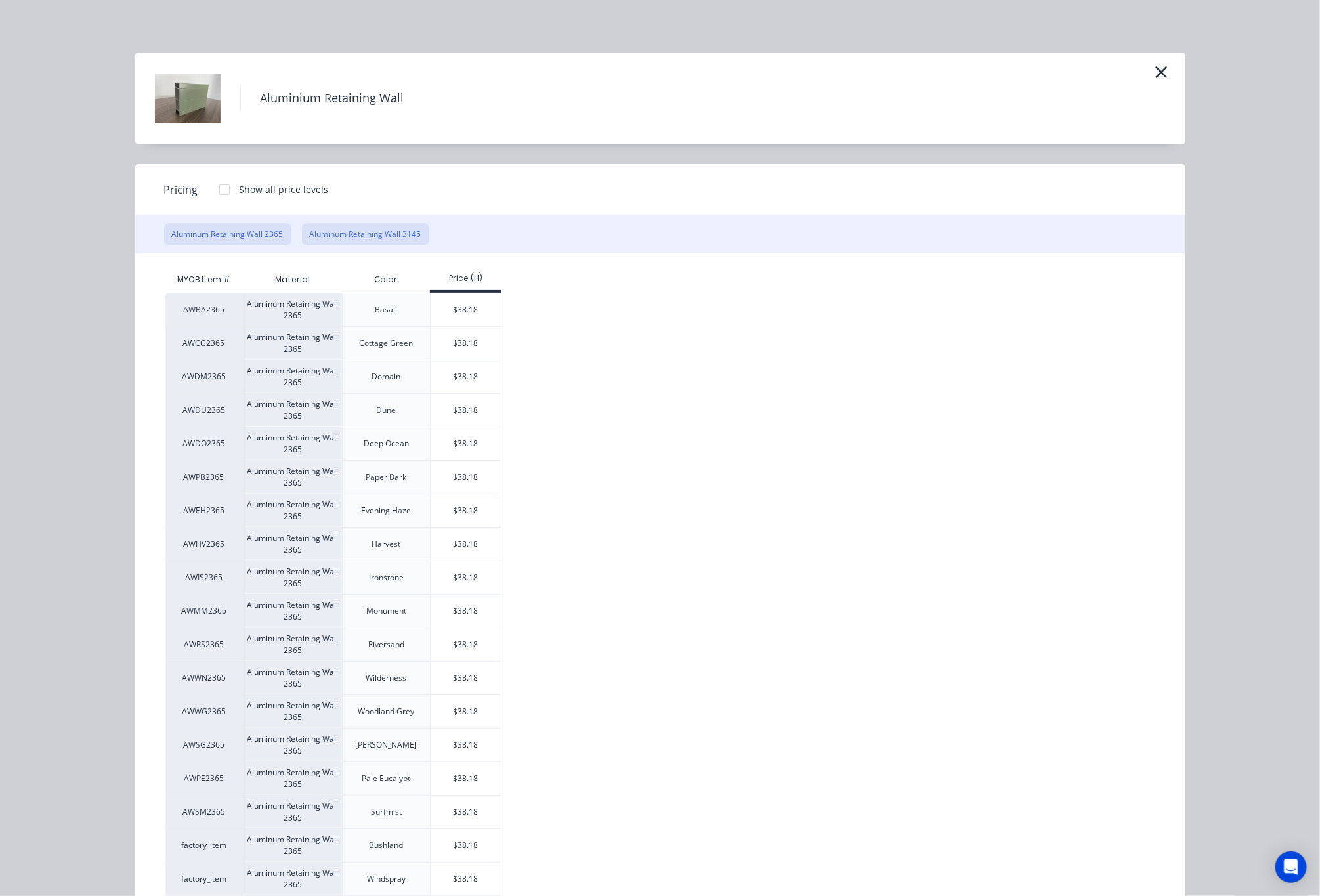
click at [382, 237] on button "Aluminum Retaining Wall 3145" at bounding box center [366, 235] width 128 height 22
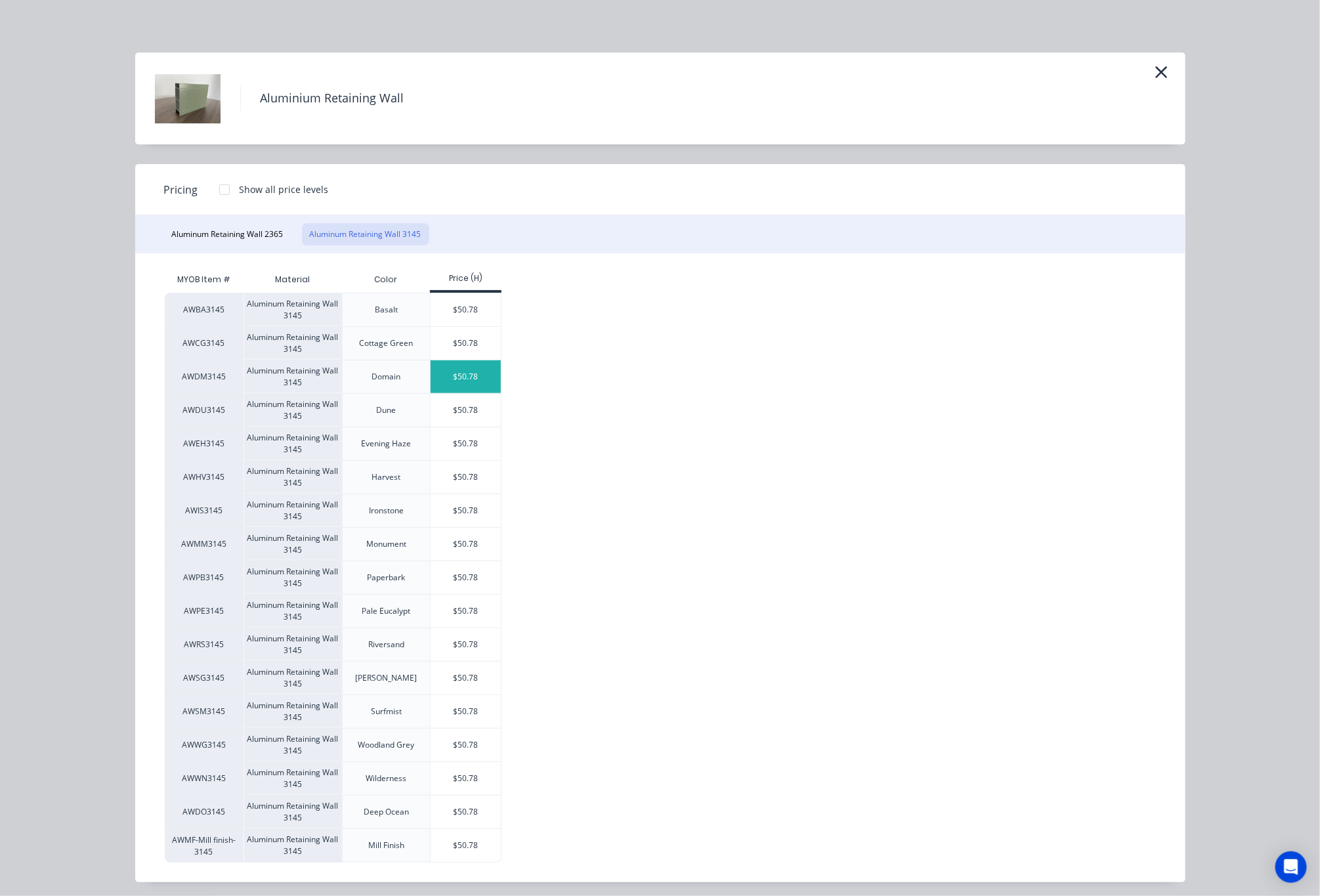
click at [479, 381] on div "$50.78" at bounding box center [466, 377] width 70 height 33
type input "$50.78"
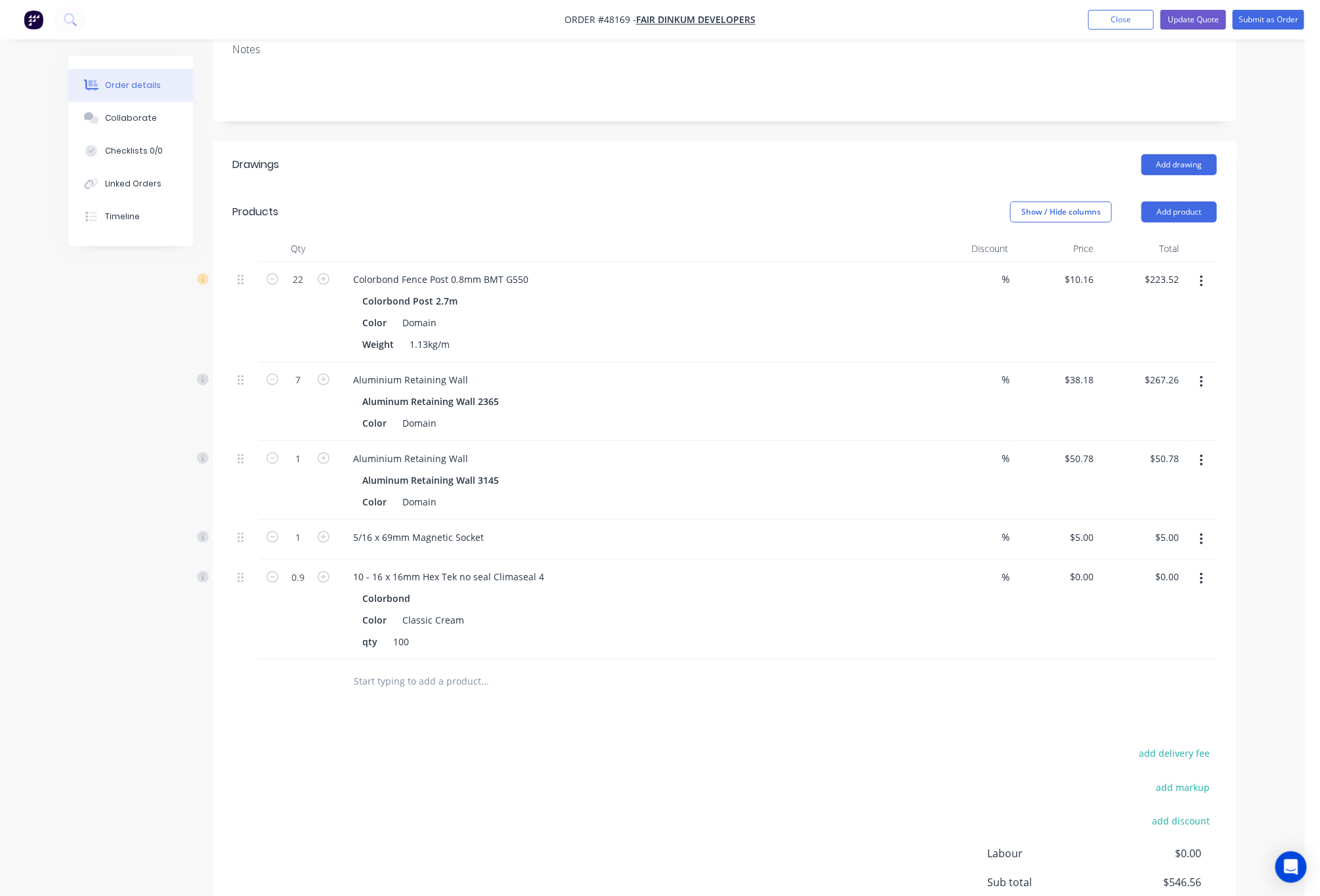
scroll to position [343, 0]
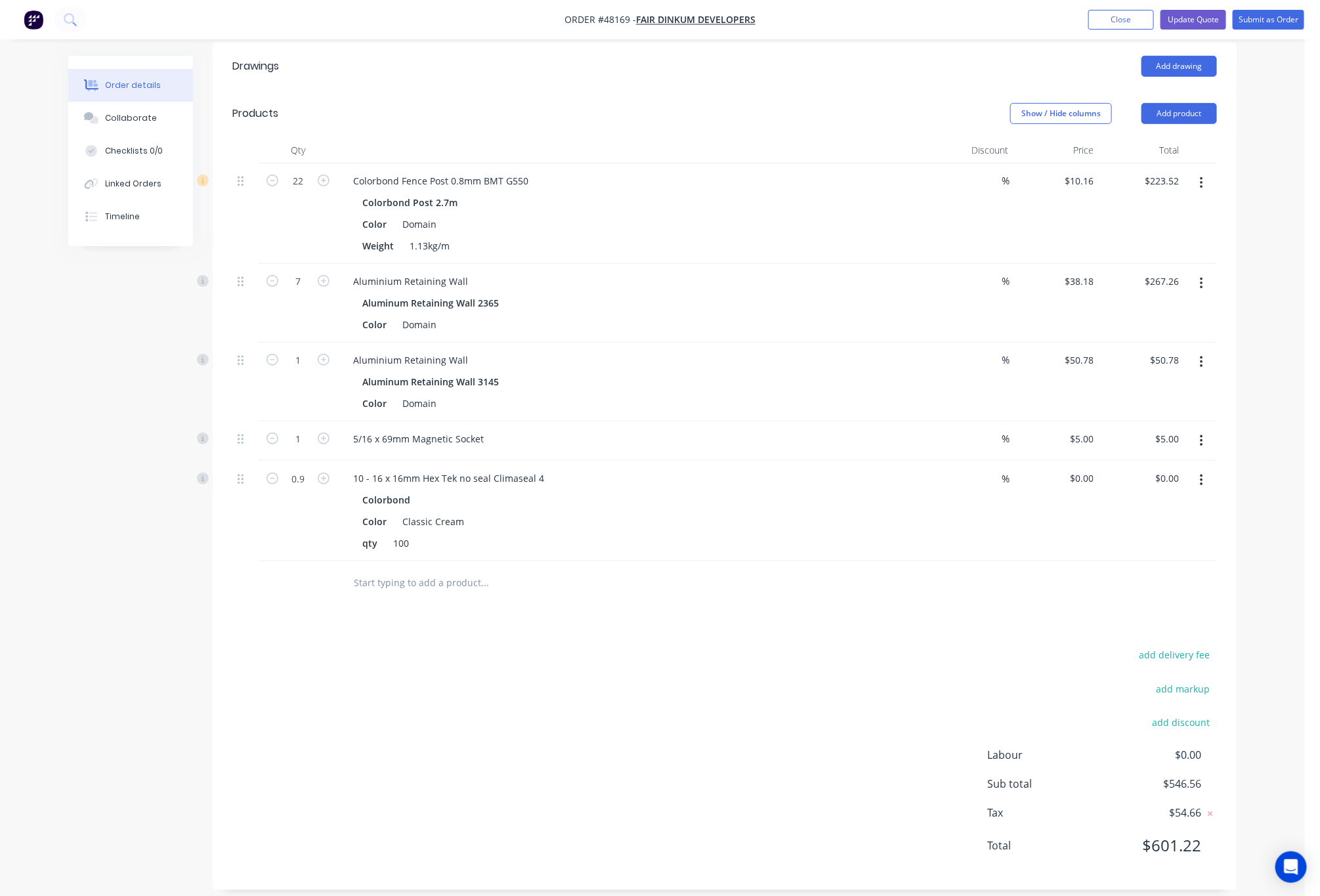
click at [692, 646] on div "add delivery fee add markup add discount Labour $0.00 Sub total $546.56 Tax $54…" at bounding box center [725, 758] width 985 height 224
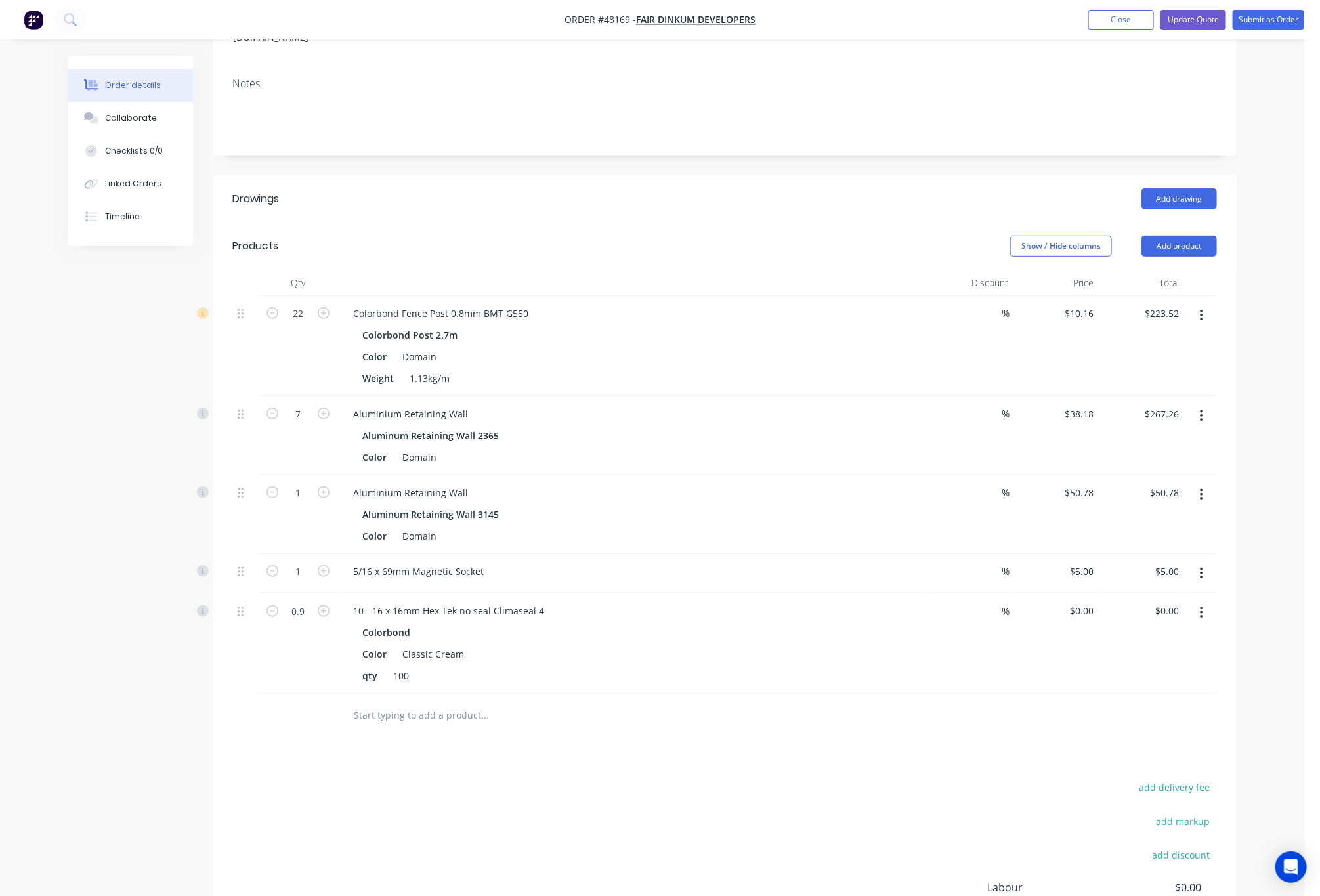
scroll to position [0, 0]
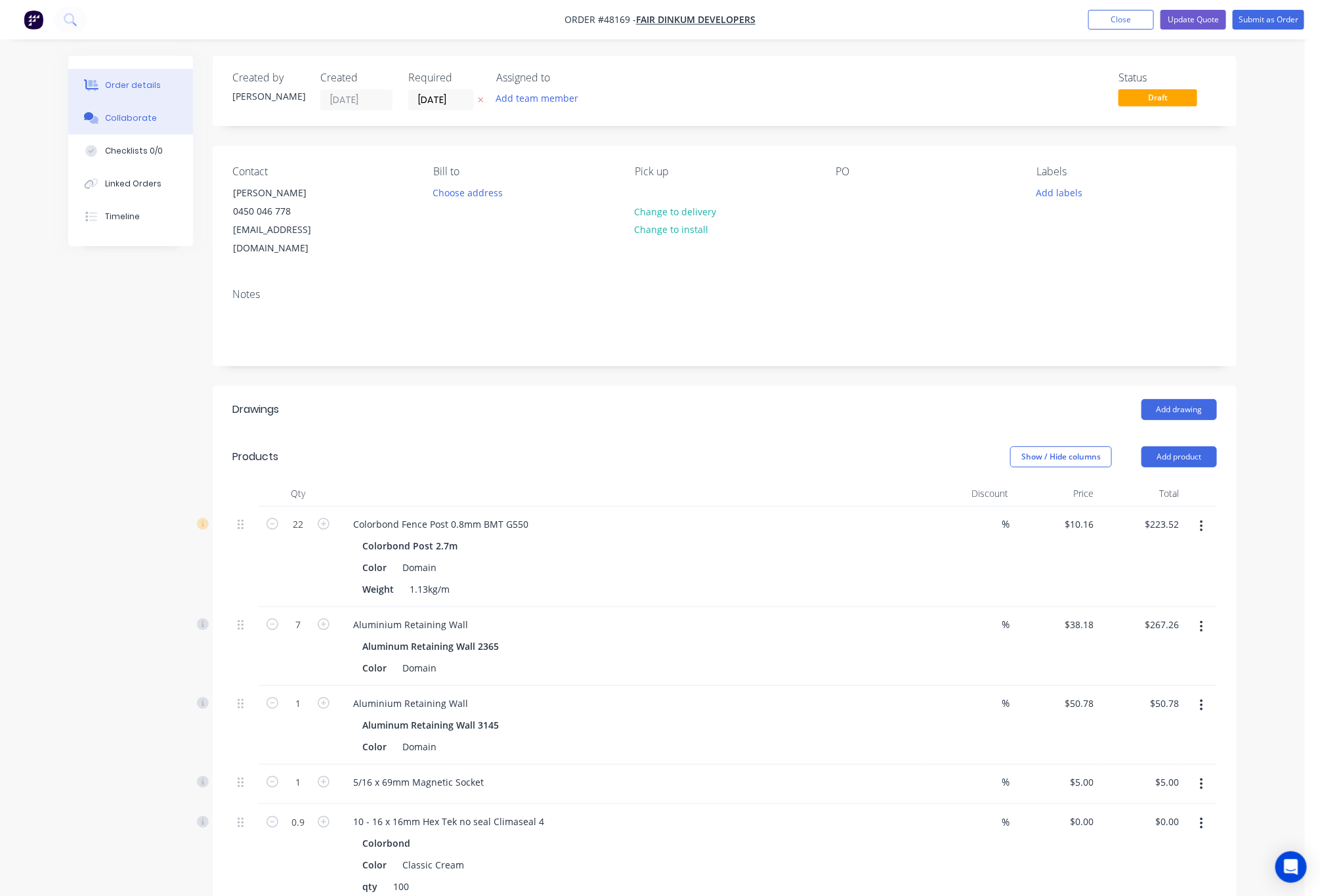
click at [128, 115] on div "Collaborate" at bounding box center [131, 118] width 52 height 12
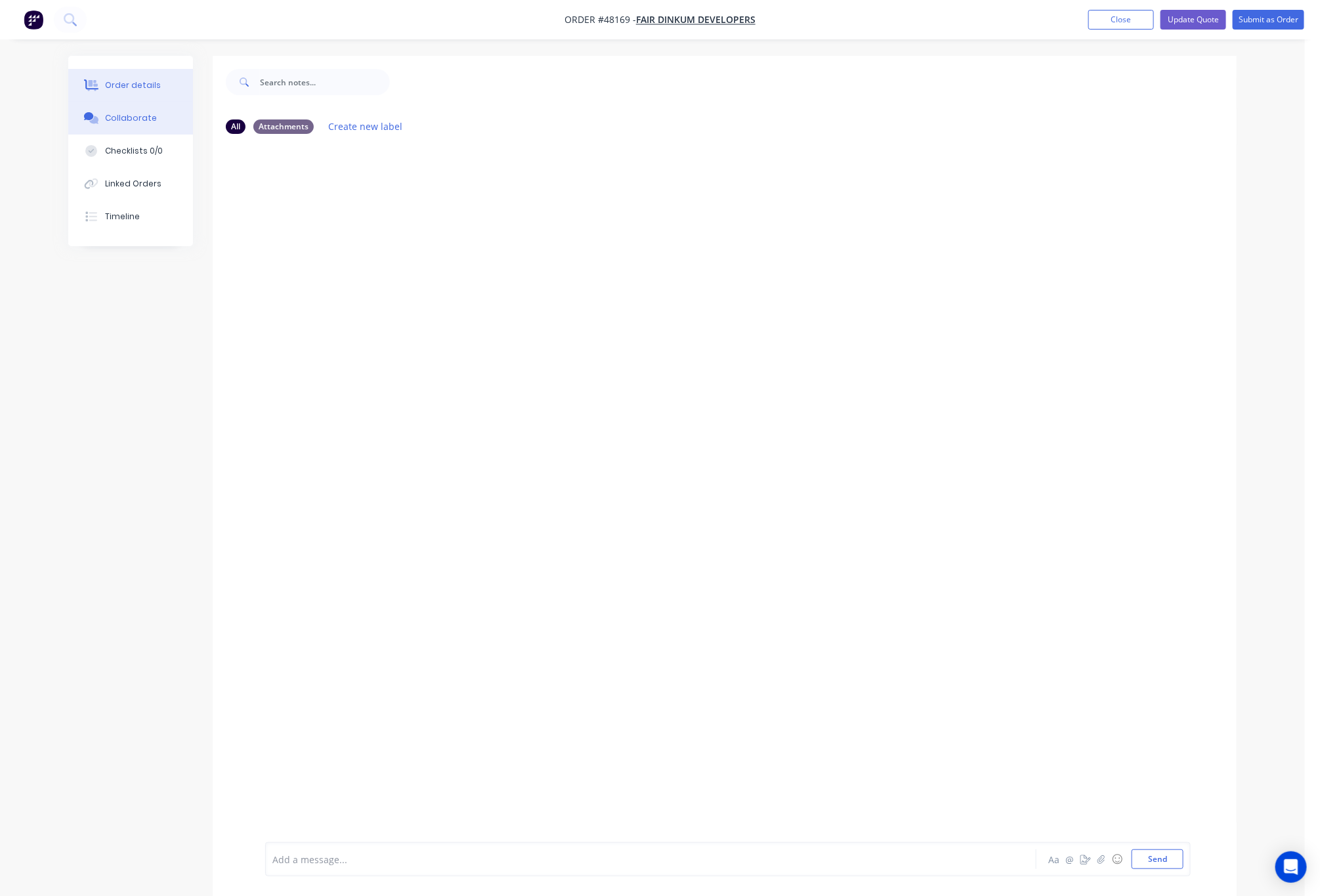
click at [146, 83] on div "Order details" at bounding box center [133, 86] width 56 height 12
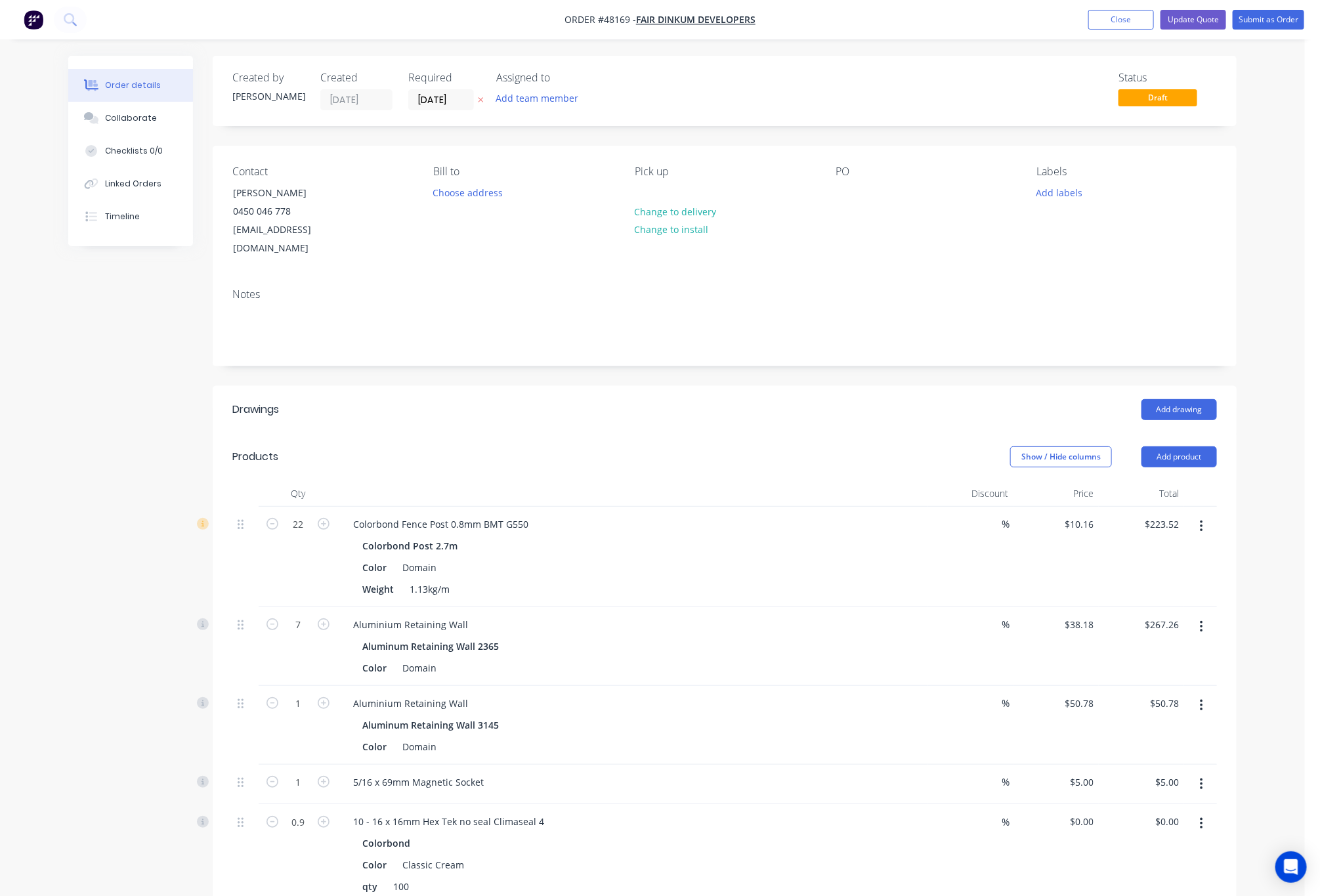
drag, startPoint x: 1275, startPoint y: 193, endPoint x: 1278, endPoint y: 97, distance: 96.0
click at [1277, 189] on div "Order details Collaborate Checklists 0/0 Linked Orders Timeline Order details C…" at bounding box center [653, 626] width 1305 height 1253
click at [1265, 20] on button "Submit as Order" at bounding box center [1269, 19] width 72 height 20
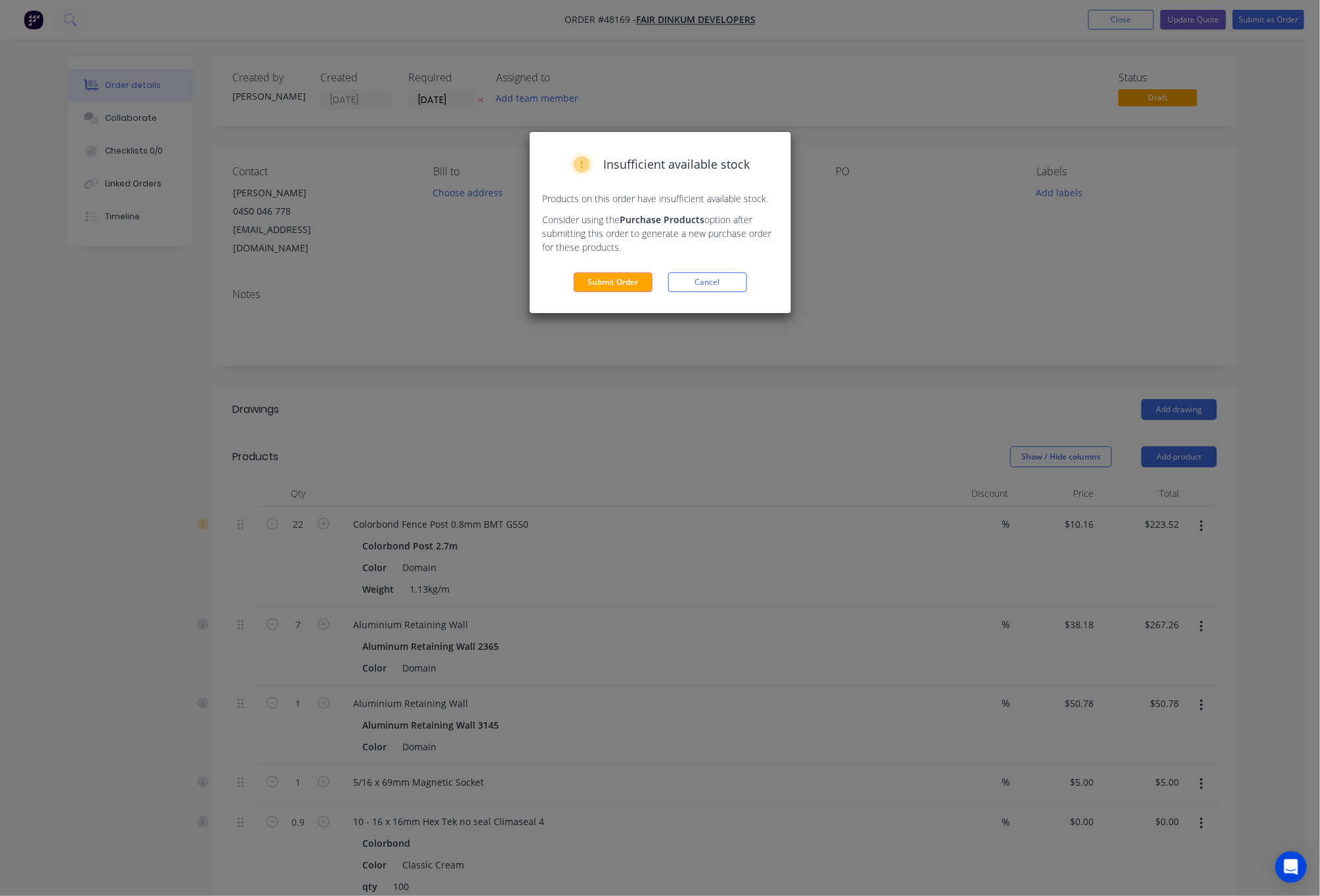
click at [639, 270] on div "Insufficient available stock Products on this order have insufficient available…" at bounding box center [660, 223] width 261 height 182
click at [638, 289] on button "Submit Order" at bounding box center [613, 282] width 79 height 20
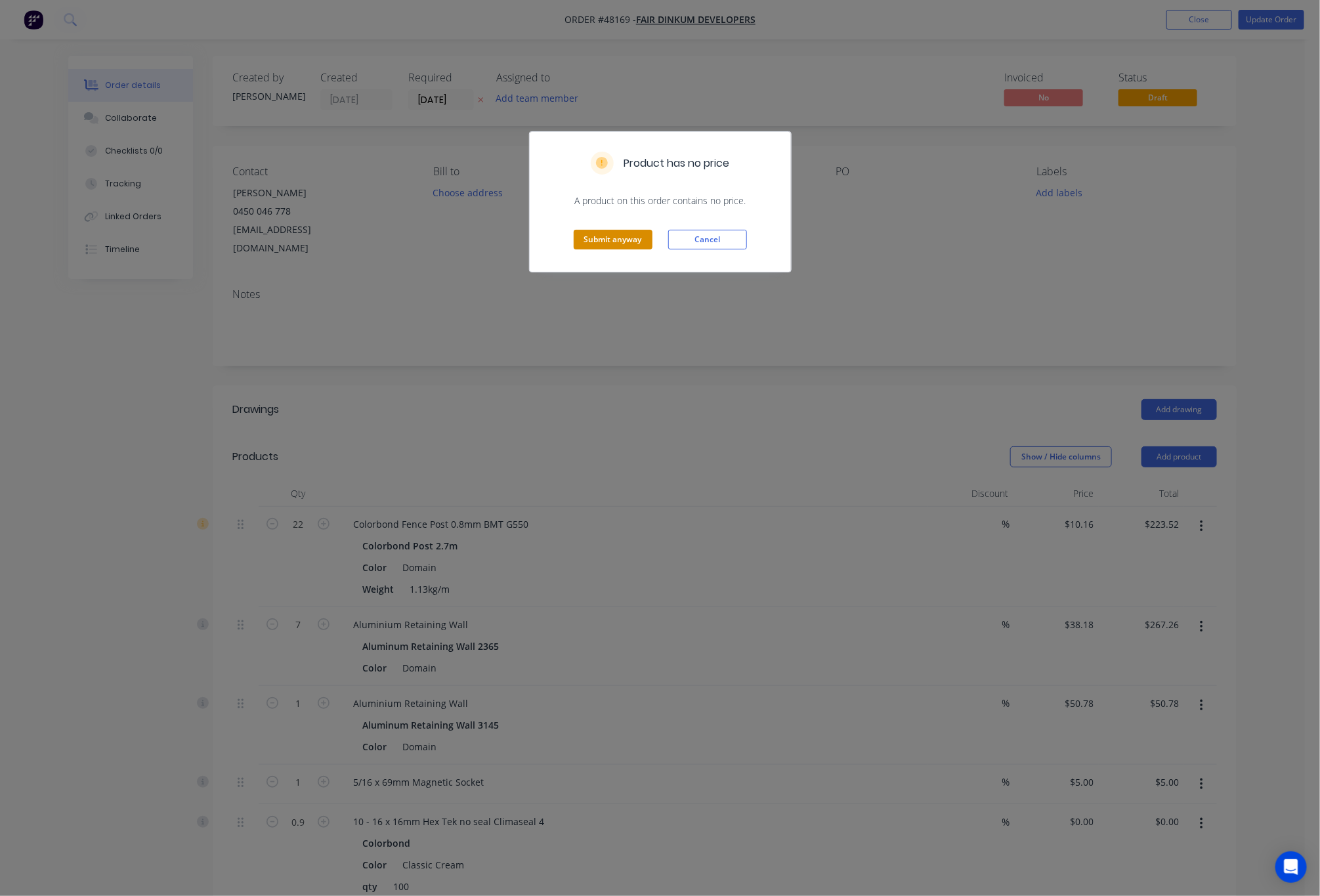
drag, startPoint x: 647, startPoint y: 235, endPoint x: 657, endPoint y: 230, distance: 11.2
click at [647, 233] on button "Submit anyway" at bounding box center [613, 239] width 79 height 20
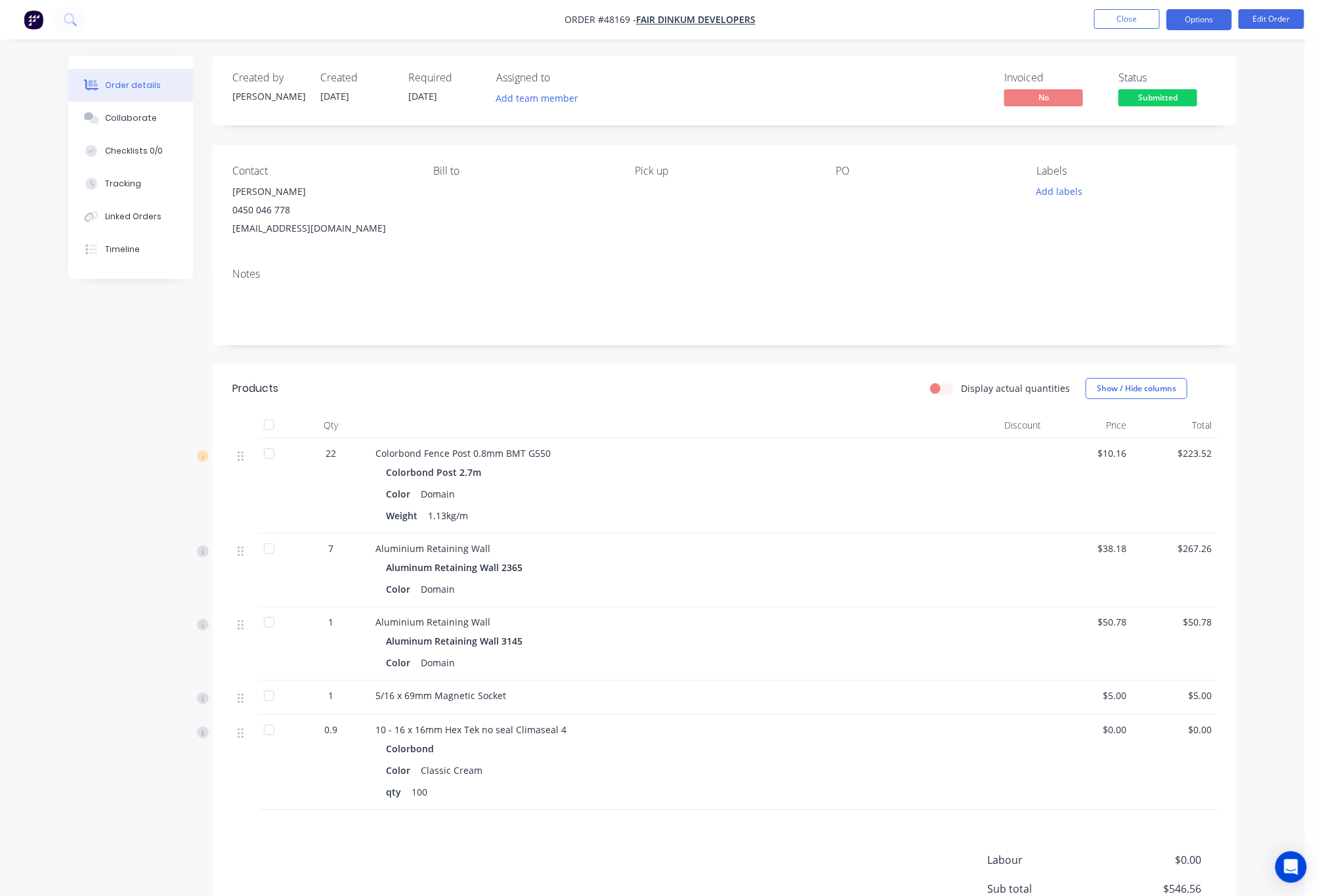
click at [1174, 21] on button "Options" at bounding box center [1199, 20] width 66 height 21
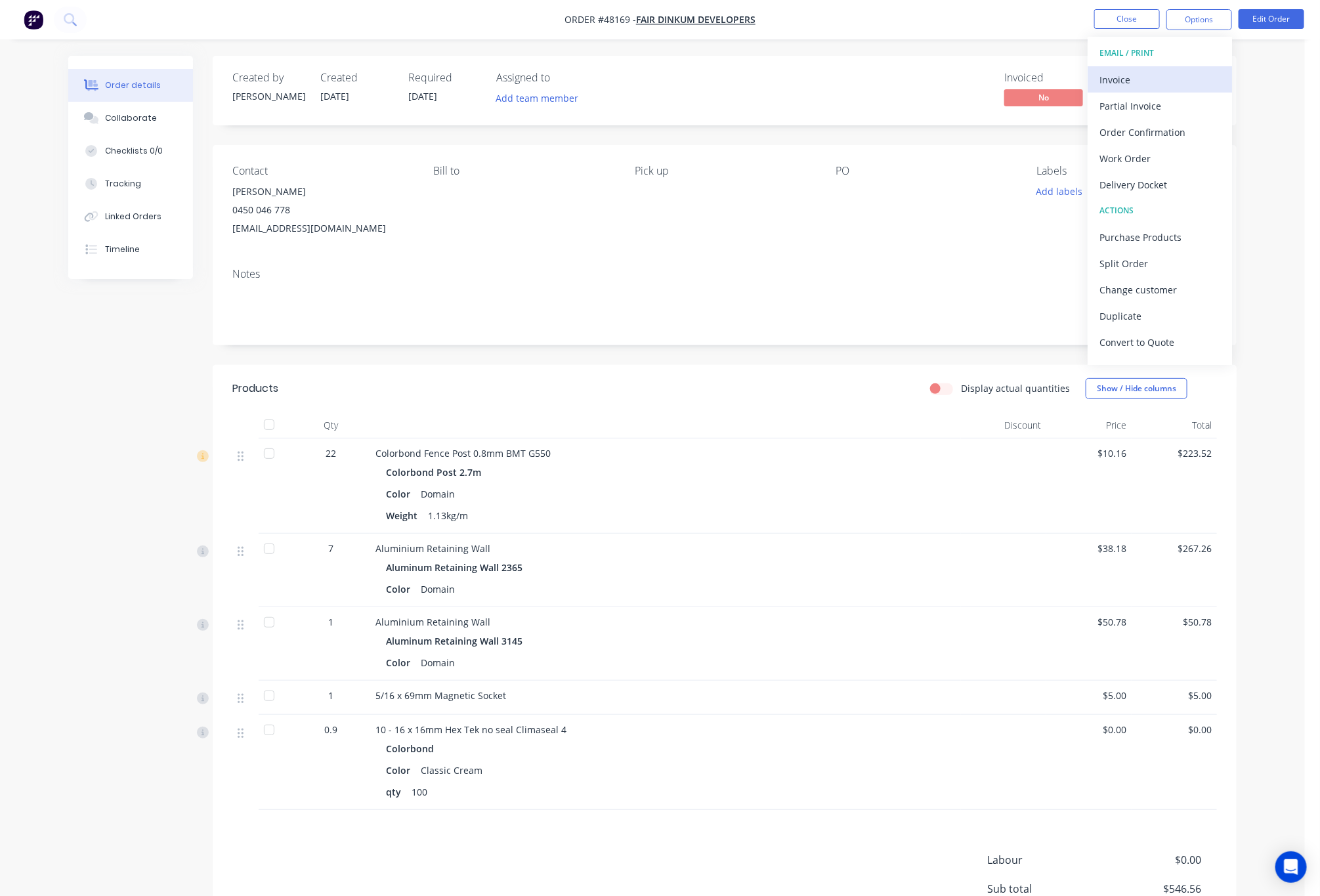
click at [1152, 75] on div "Invoice" at bounding box center [1160, 80] width 121 height 19
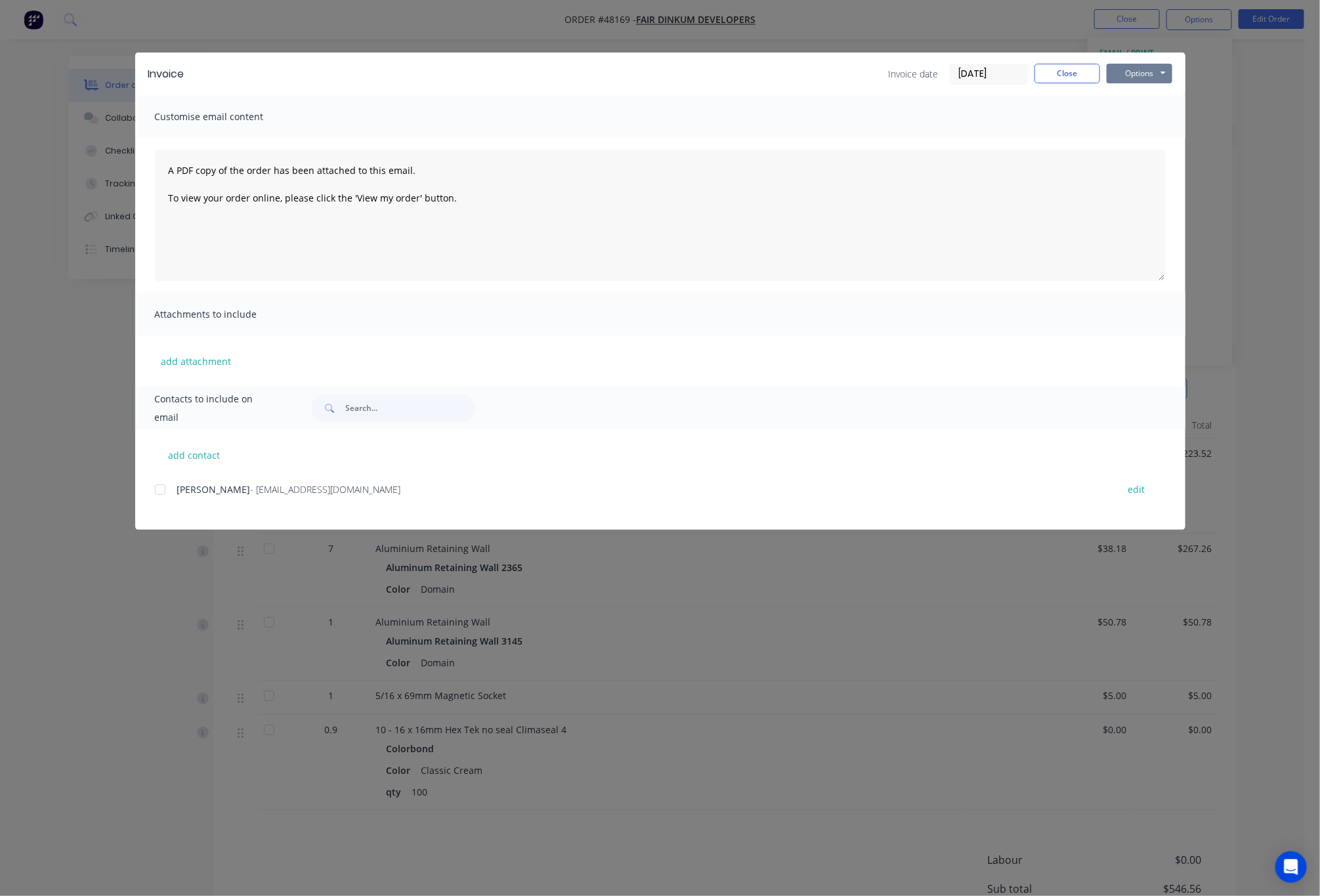
click at [1126, 75] on button "Options" at bounding box center [1139, 73] width 66 height 20
click at [1155, 114] on button "Print" at bounding box center [1149, 118] width 84 height 21
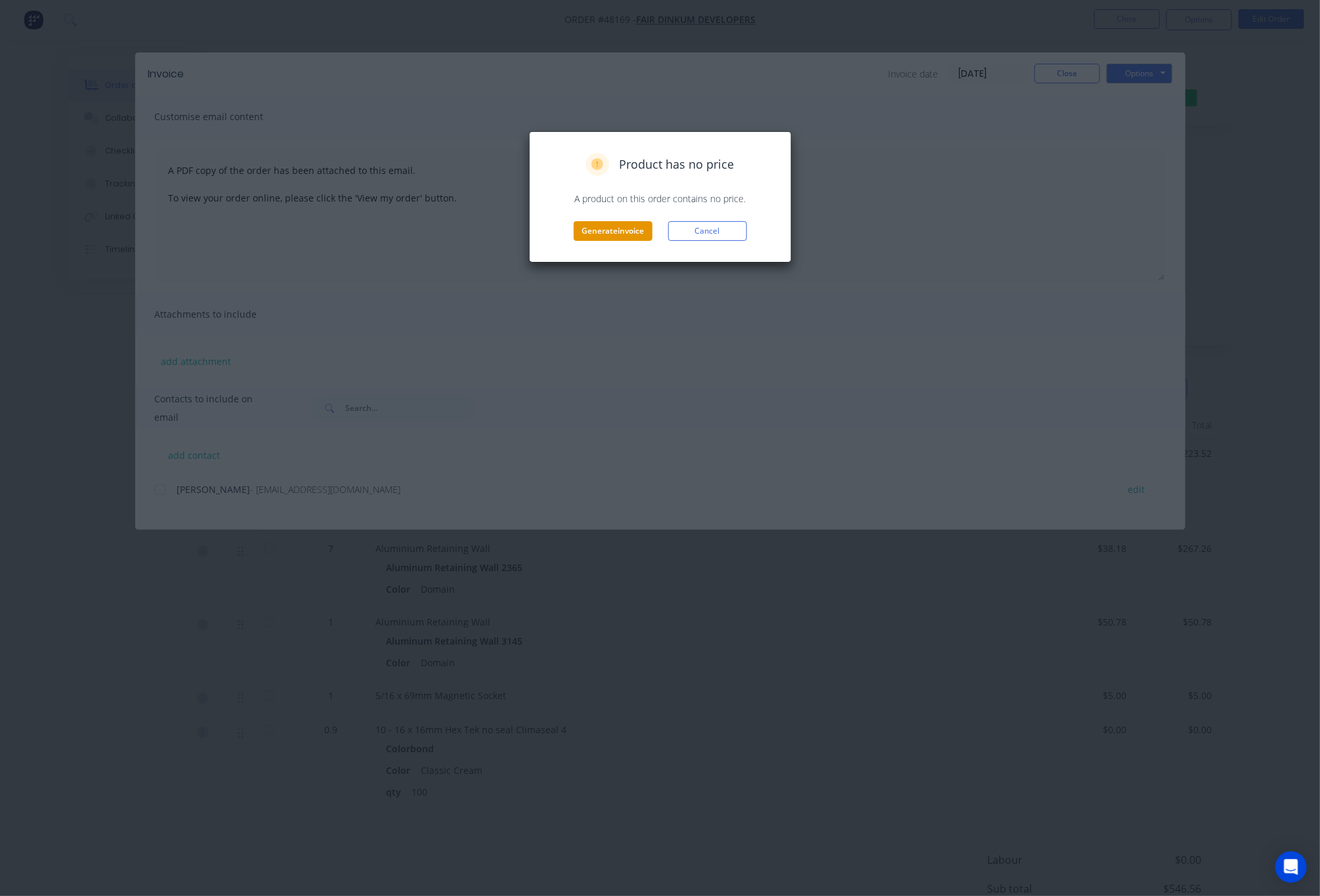
click at [592, 230] on button "Generate invoice" at bounding box center [613, 230] width 79 height 20
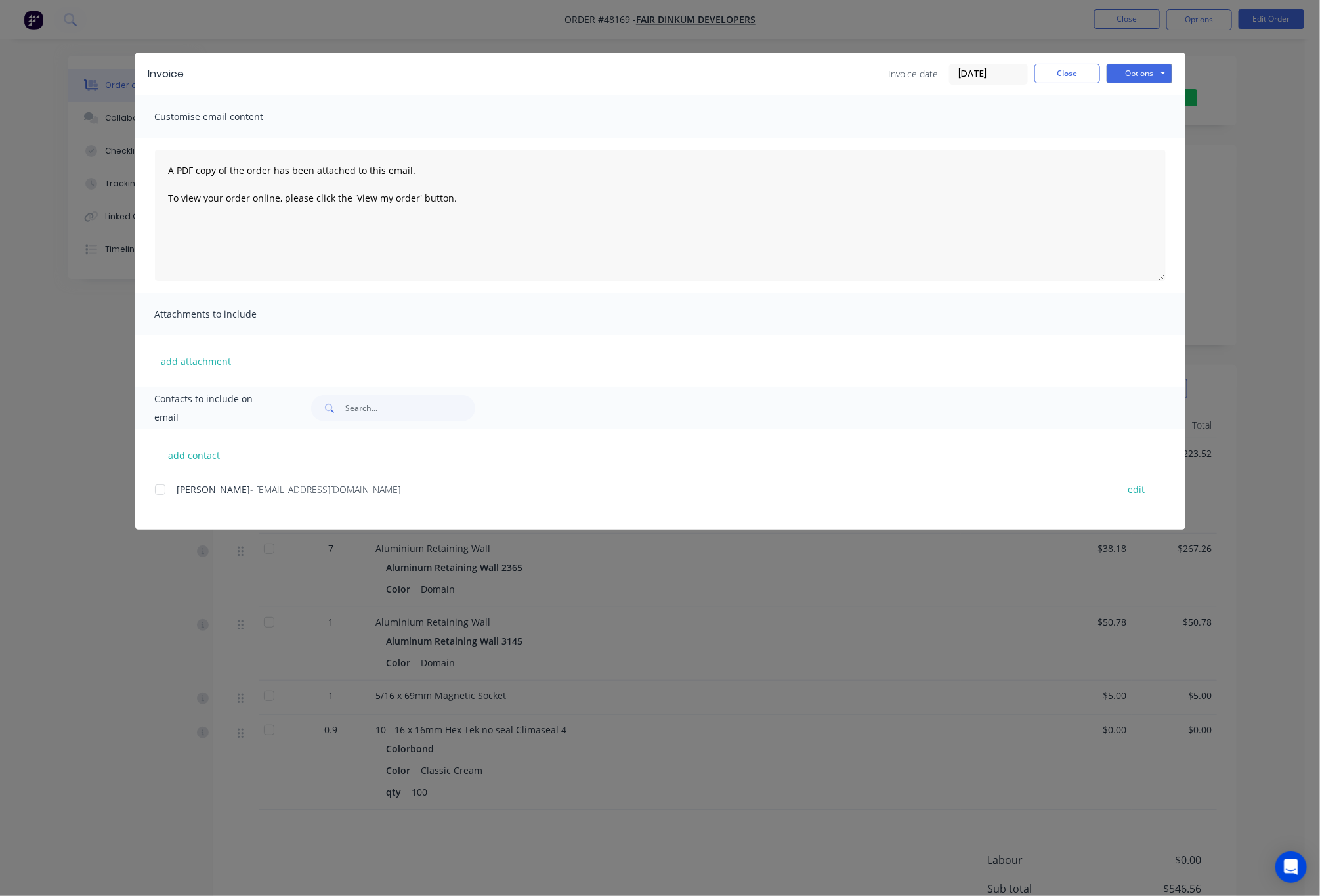
click at [859, 16] on div "Invoice Invoice date [DATE] Close Options Preview Print Email Customise email c…" at bounding box center [660, 448] width 1320 height 896
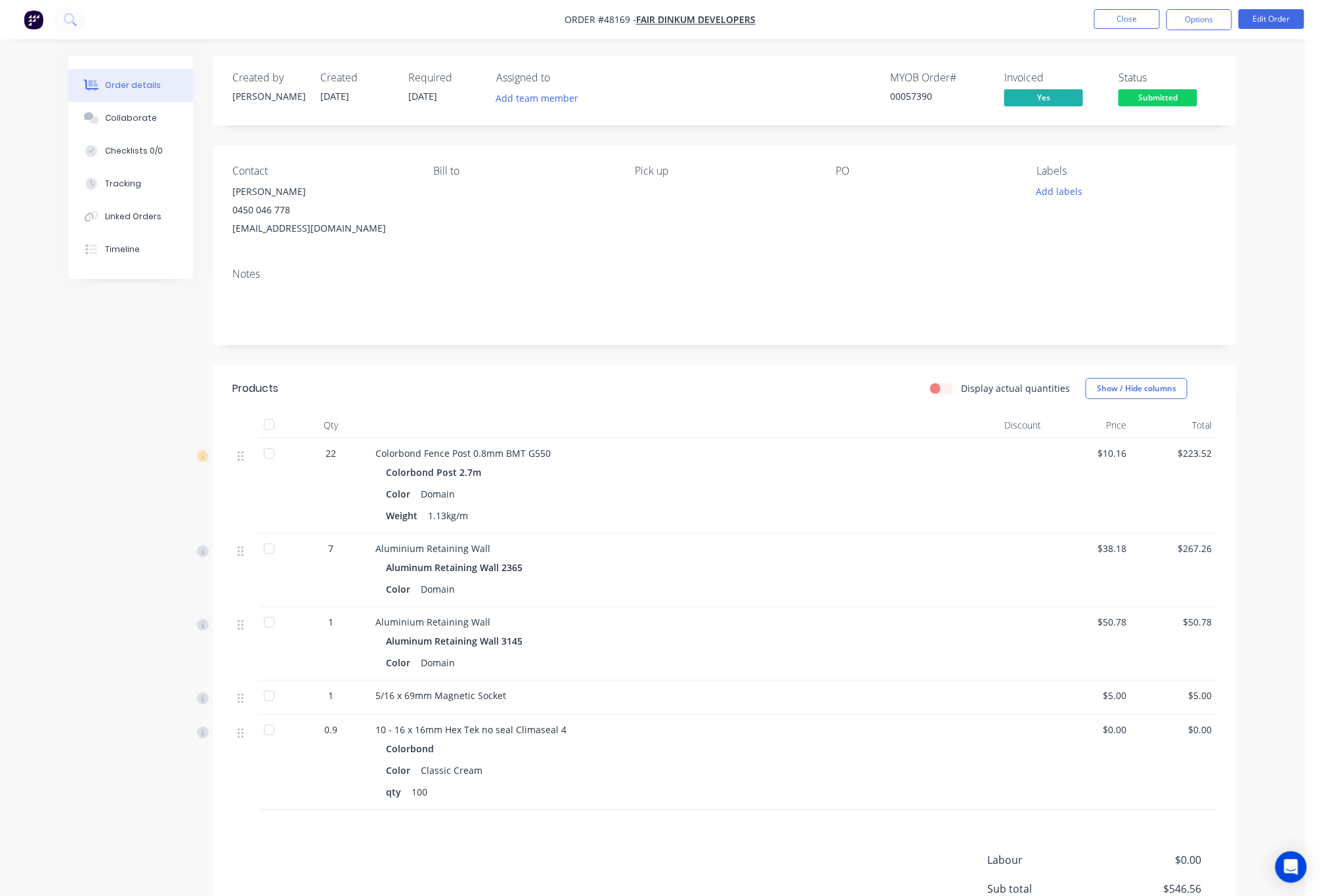
drag, startPoint x: 1211, startPoint y: 266, endPoint x: 1197, endPoint y: 213, distance: 54.8
click at [1211, 266] on div "Notes" at bounding box center [725, 301] width 1024 height 88
click at [1200, 21] on button "Options" at bounding box center [1199, 20] width 66 height 21
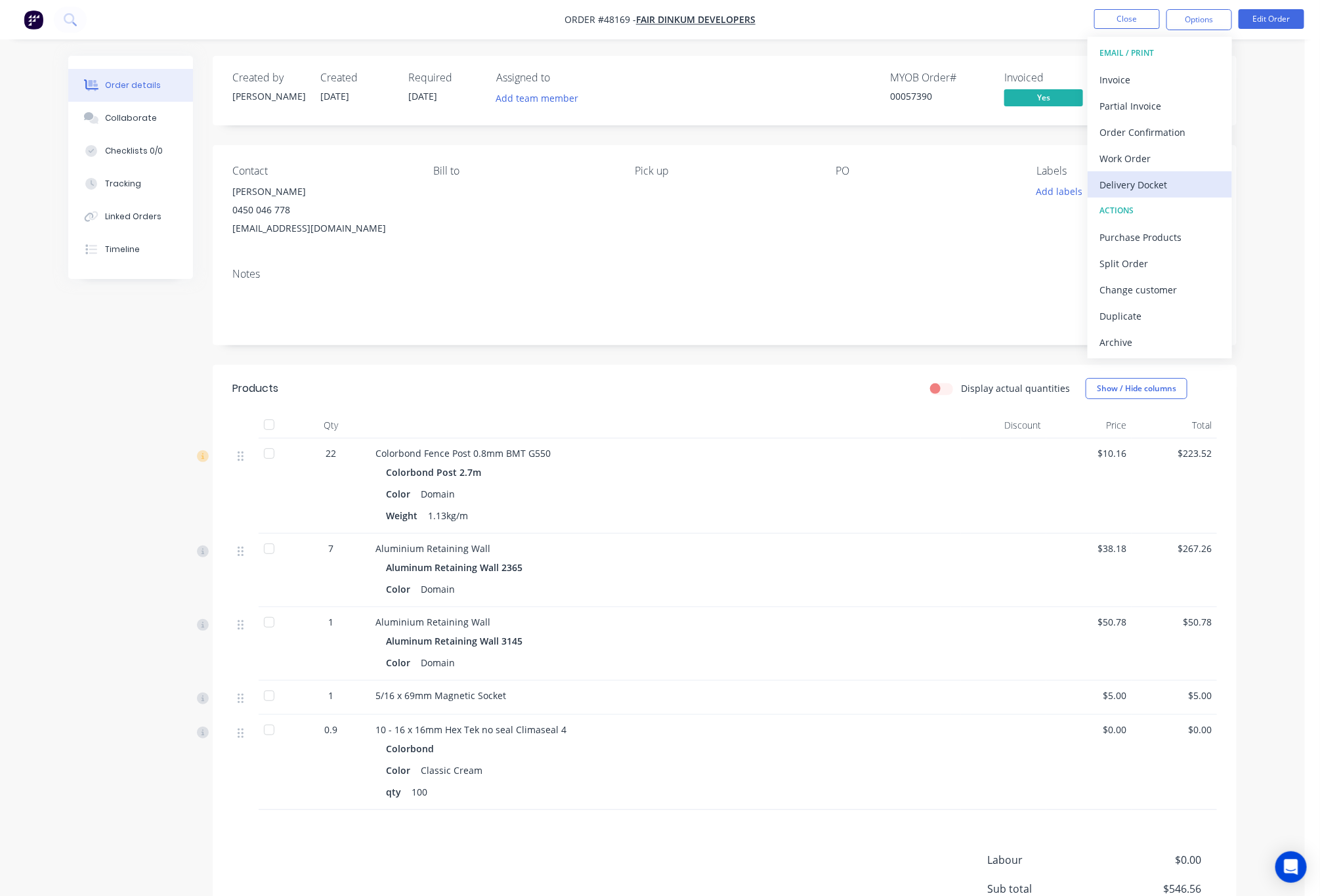
click at [1184, 191] on div "Delivery Docket" at bounding box center [1160, 185] width 121 height 19
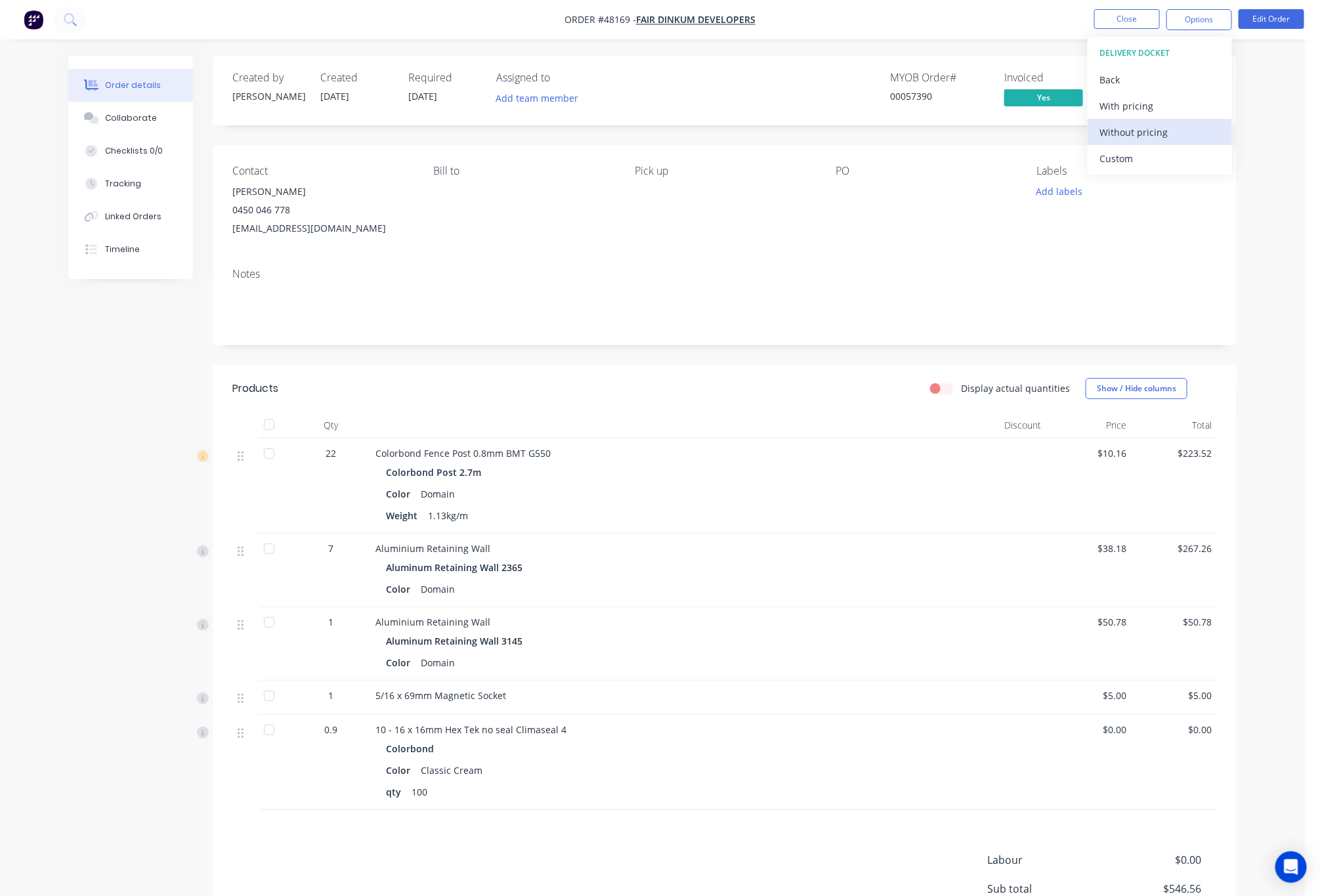
click at [1178, 134] on div "Without pricing" at bounding box center [1160, 132] width 121 height 19
click at [732, 99] on div "MYOB Order # 00057390 Invoiced Yes Status Submitted" at bounding box center [923, 91] width 589 height 38
click at [1188, 100] on span "Submitted" at bounding box center [1158, 97] width 79 height 16
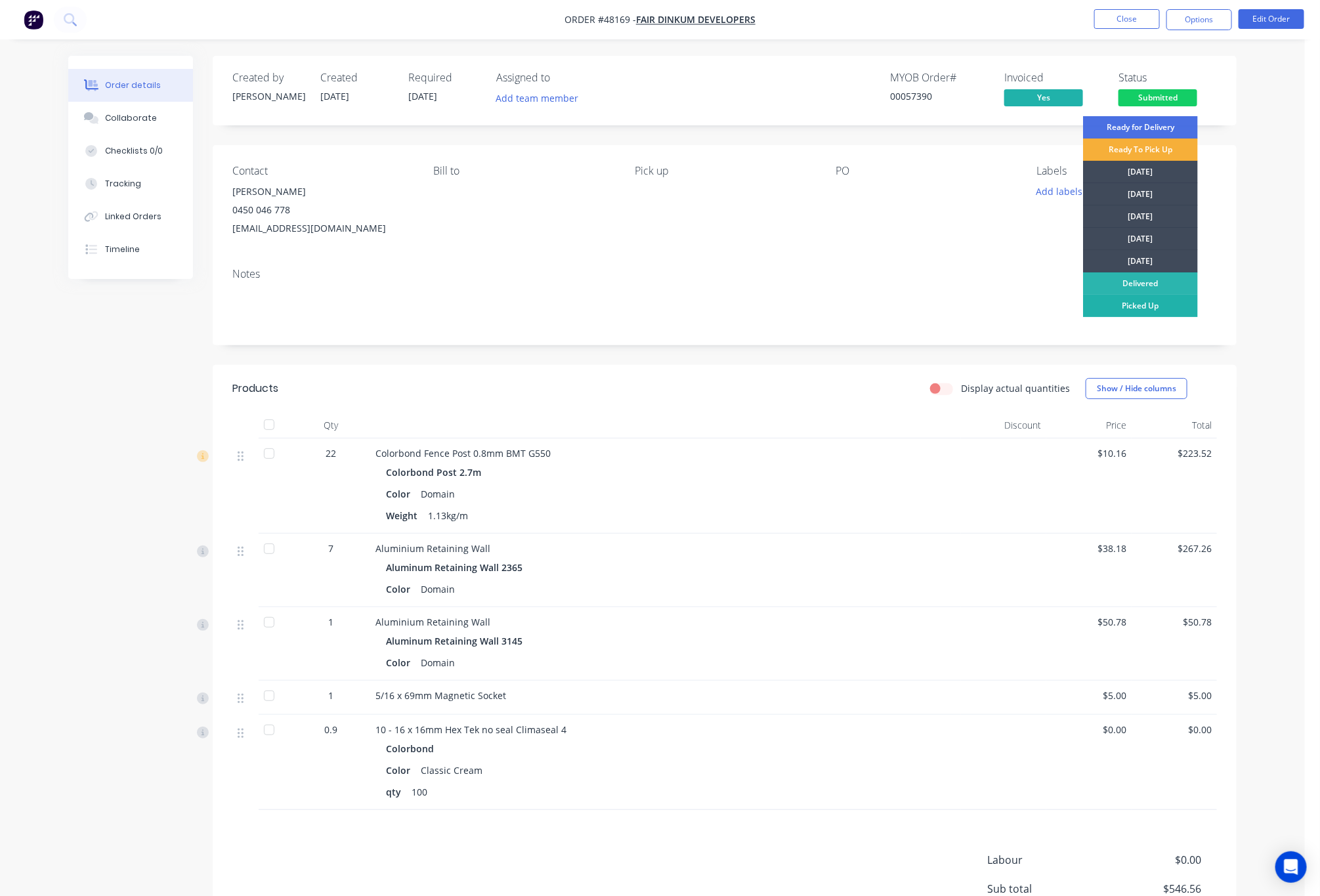
click at [1163, 305] on div "Picked Up" at bounding box center [1141, 306] width 115 height 22
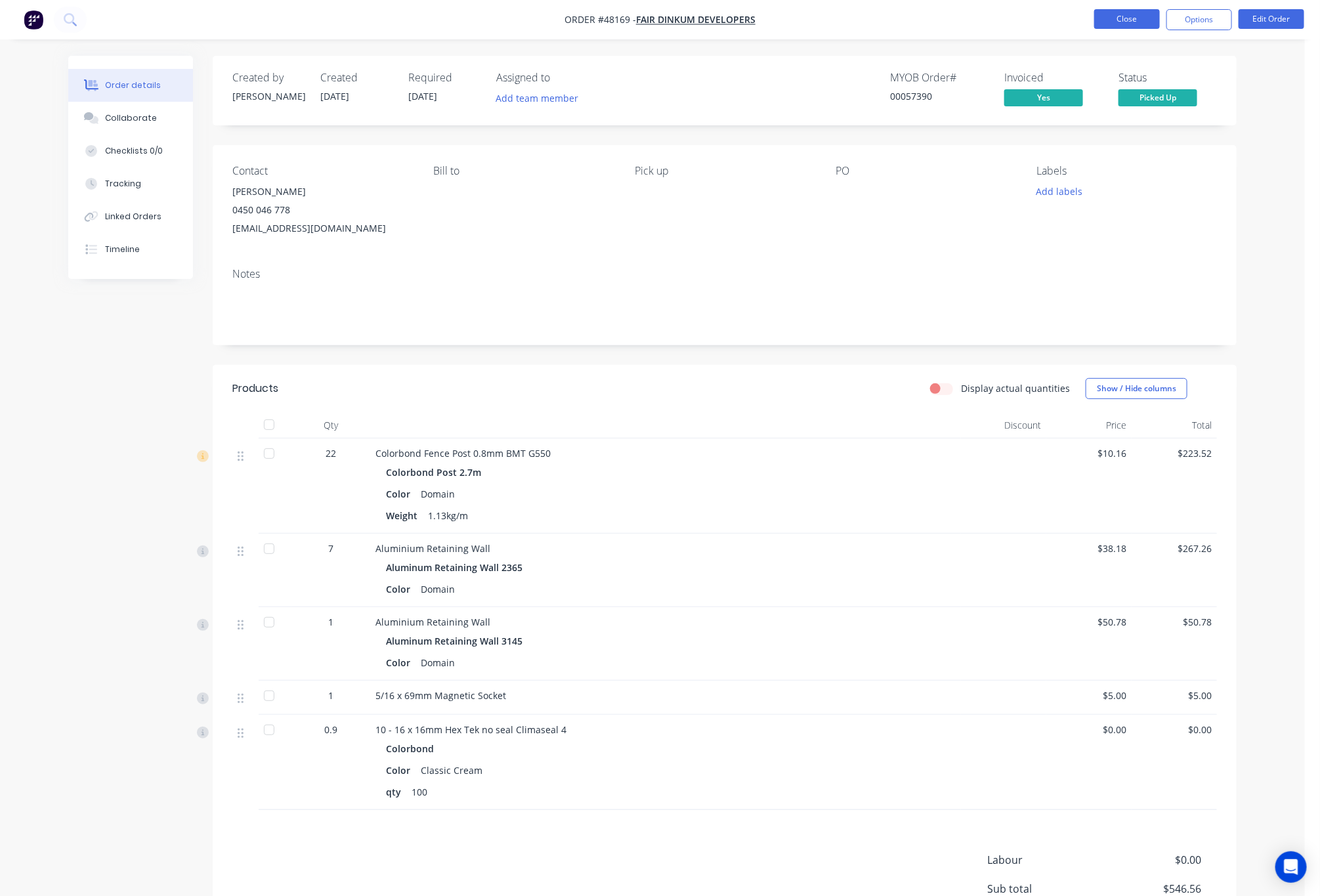
click at [1137, 12] on button "Close" at bounding box center [1127, 19] width 66 height 20
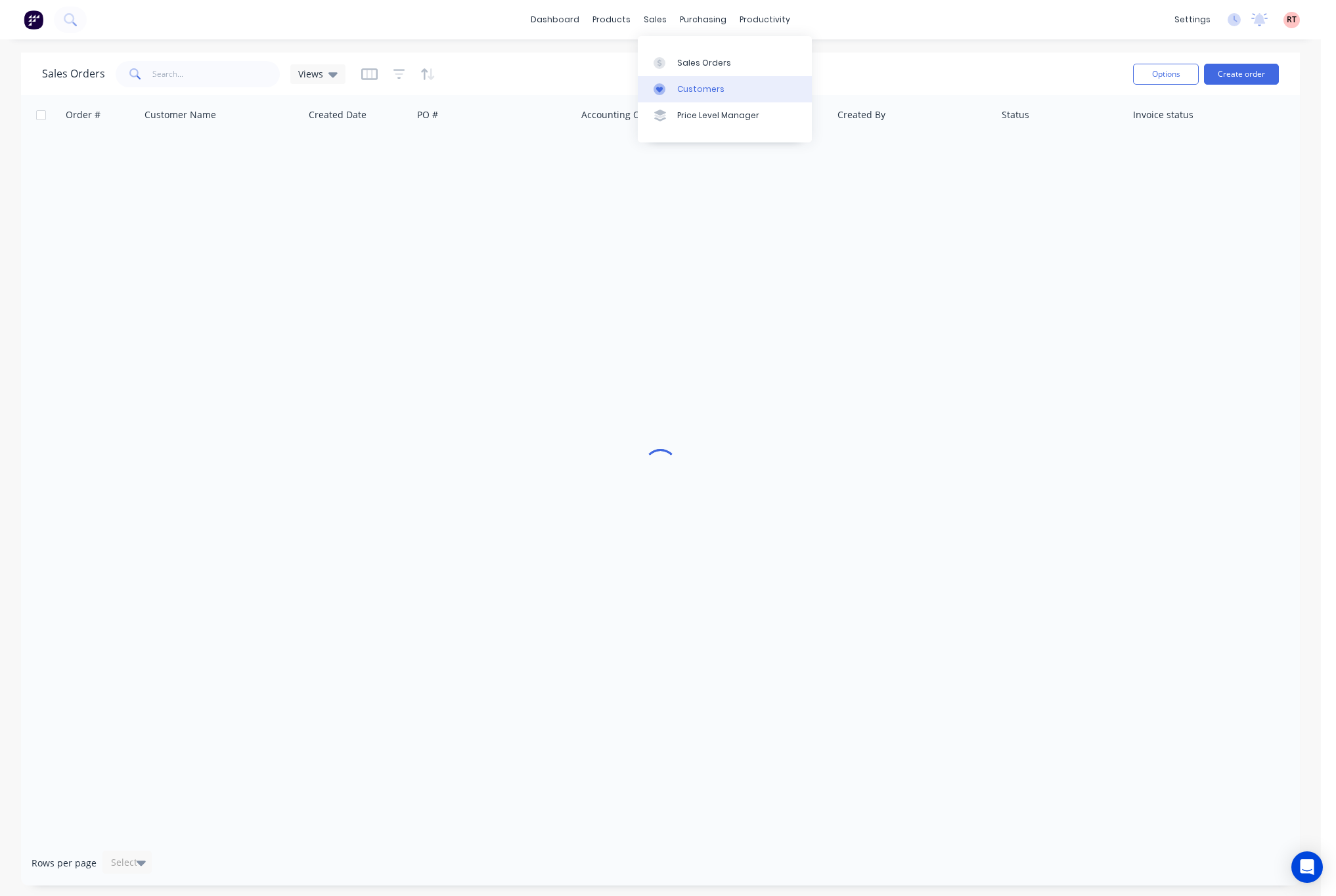
click at [688, 91] on div "Customers" at bounding box center [700, 89] width 47 height 12
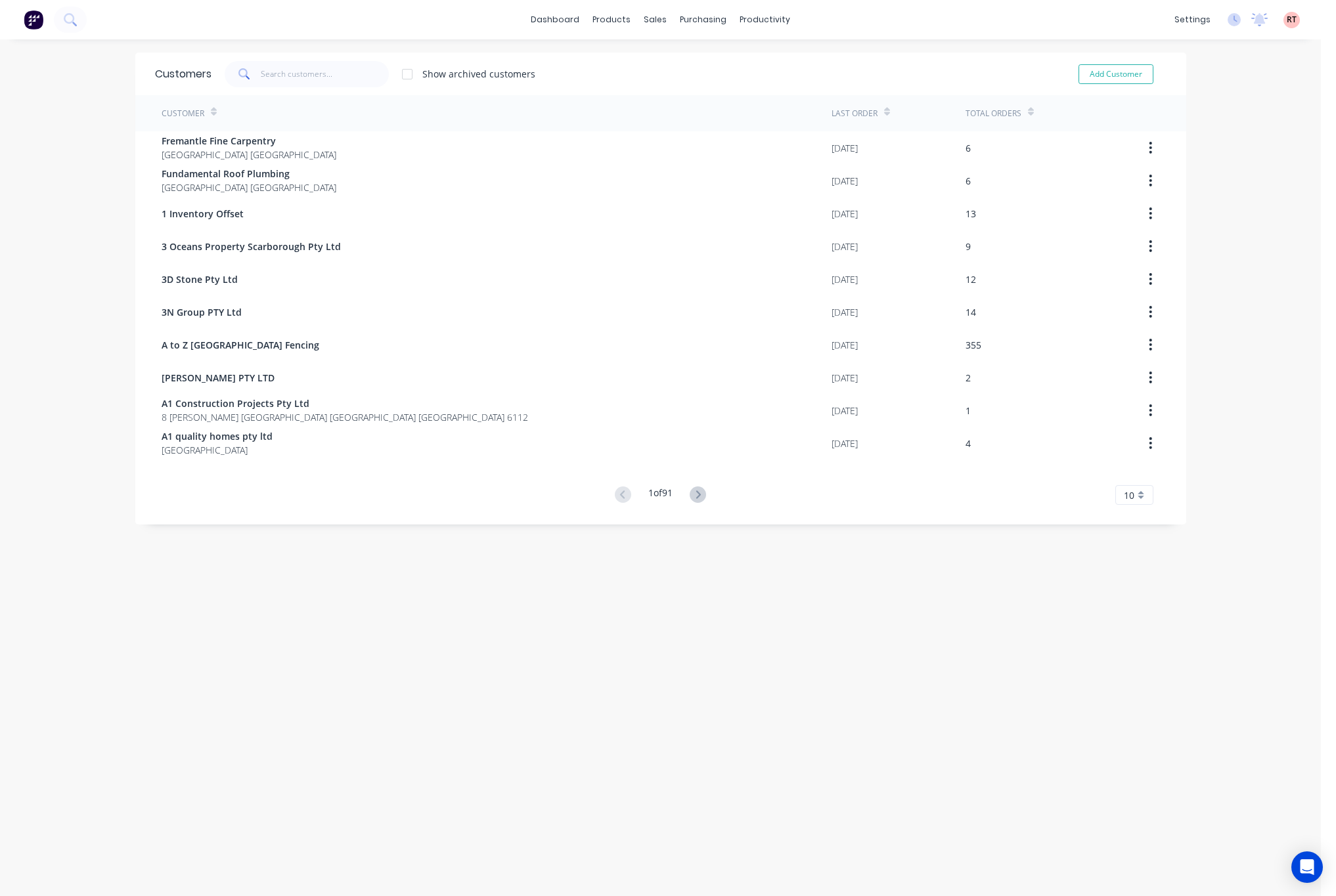
click at [277, 62] on div "dashboard products sales purchasing productivity dashboard products Product Cat…" at bounding box center [660, 448] width 1321 height 896
click at [284, 75] on input "text" at bounding box center [324, 74] width 128 height 27
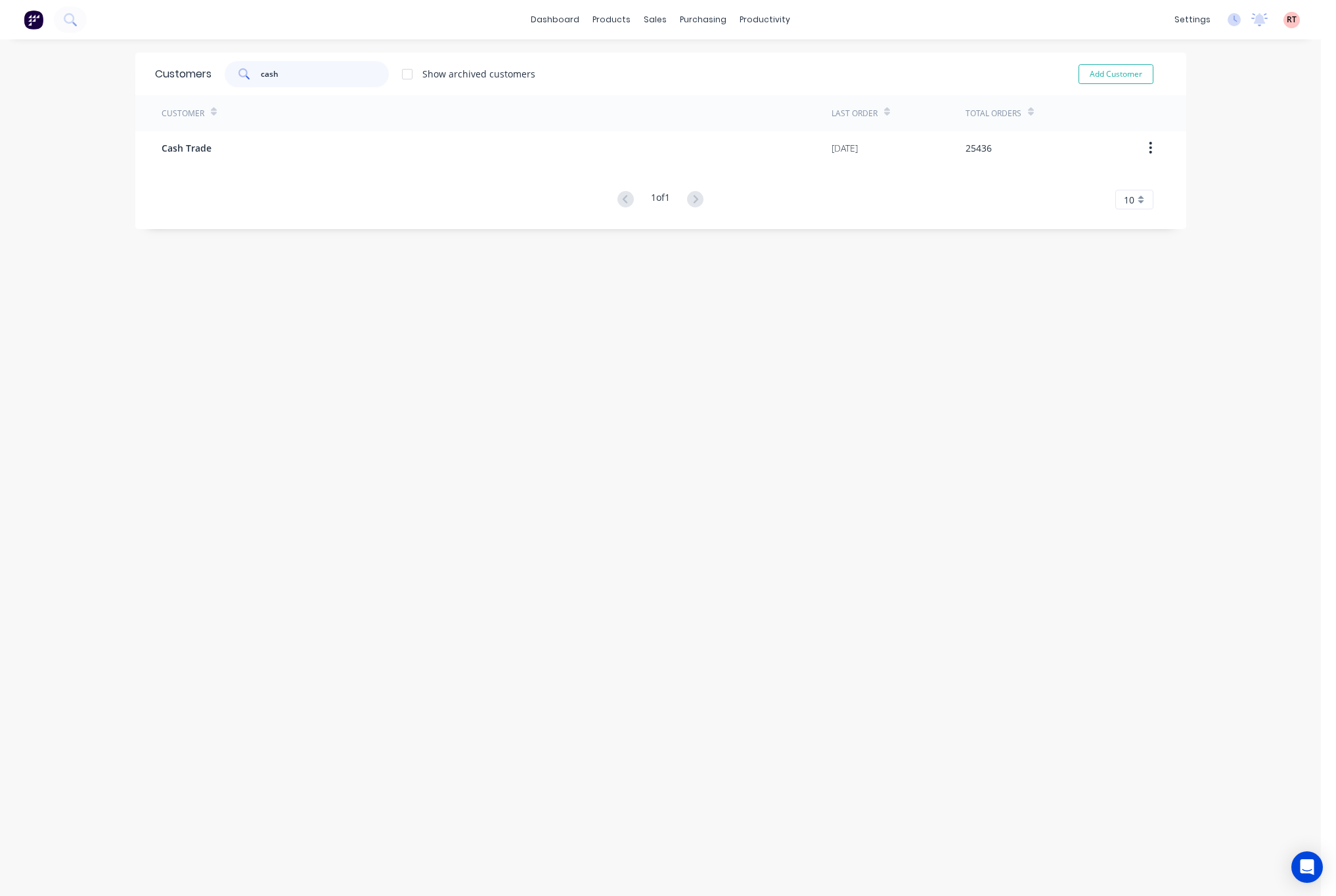
type input "cash"
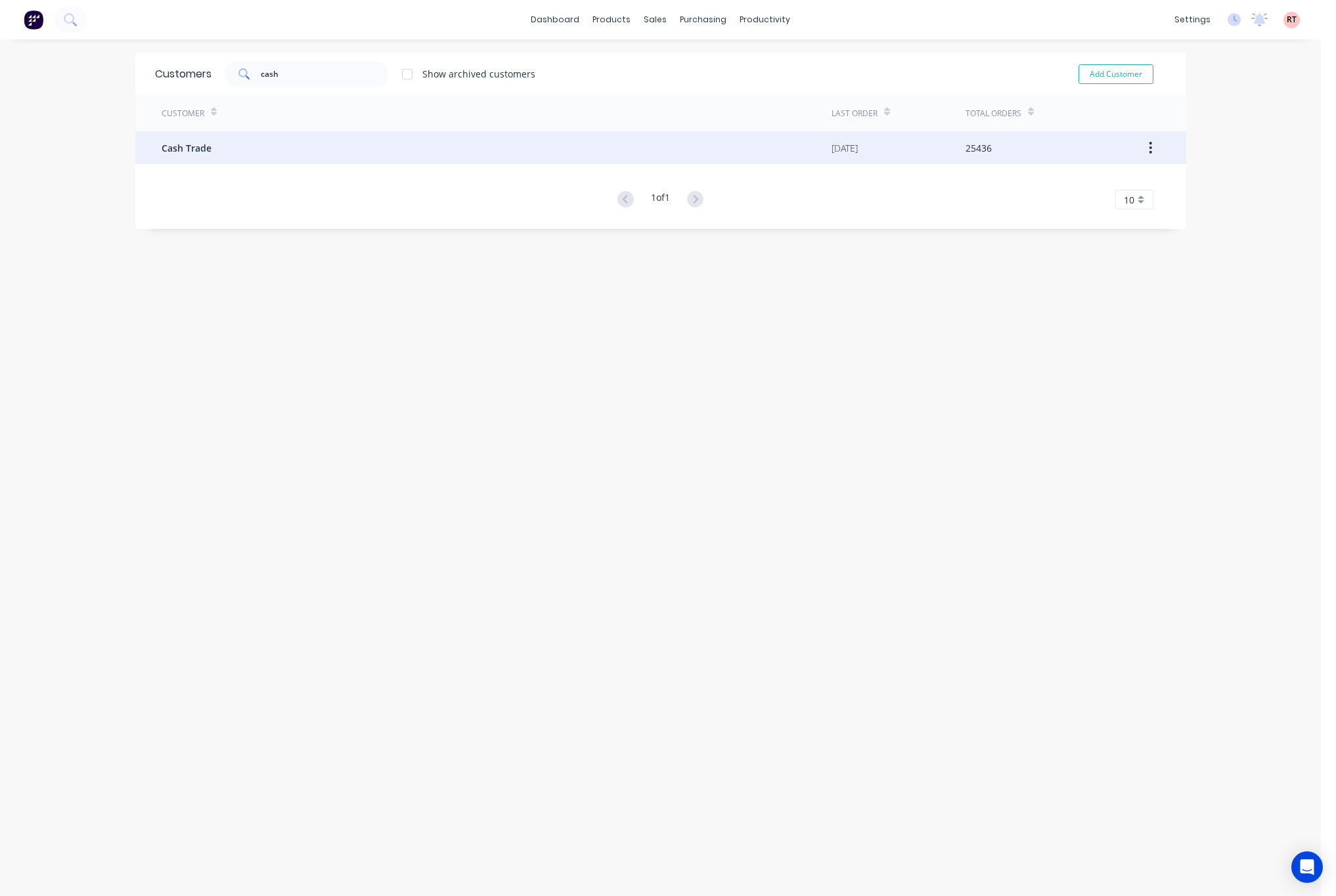
click at [320, 151] on div "Cash Trade" at bounding box center [497, 147] width 670 height 33
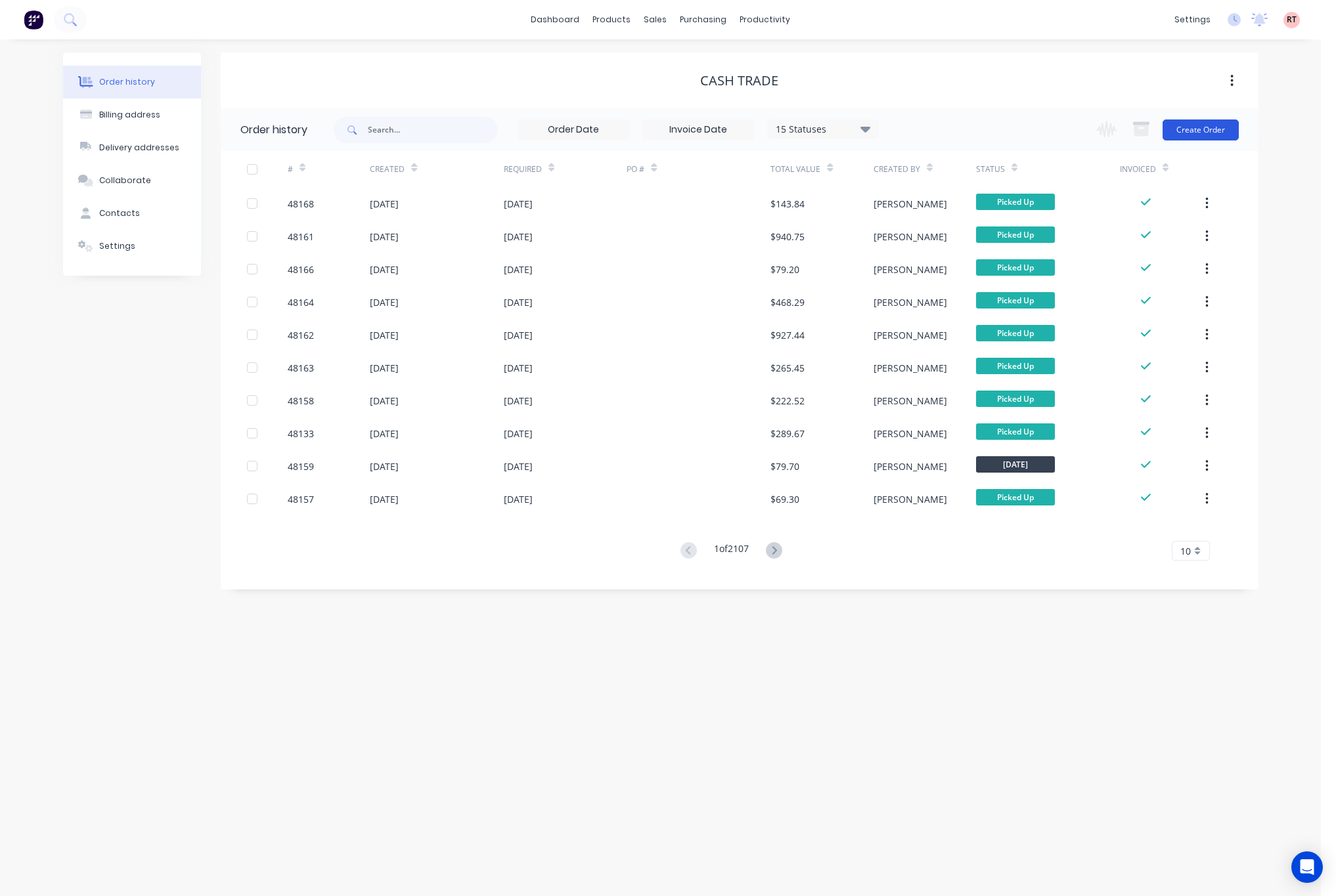
click at [1225, 128] on button "Create Order" at bounding box center [1201, 130] width 76 height 21
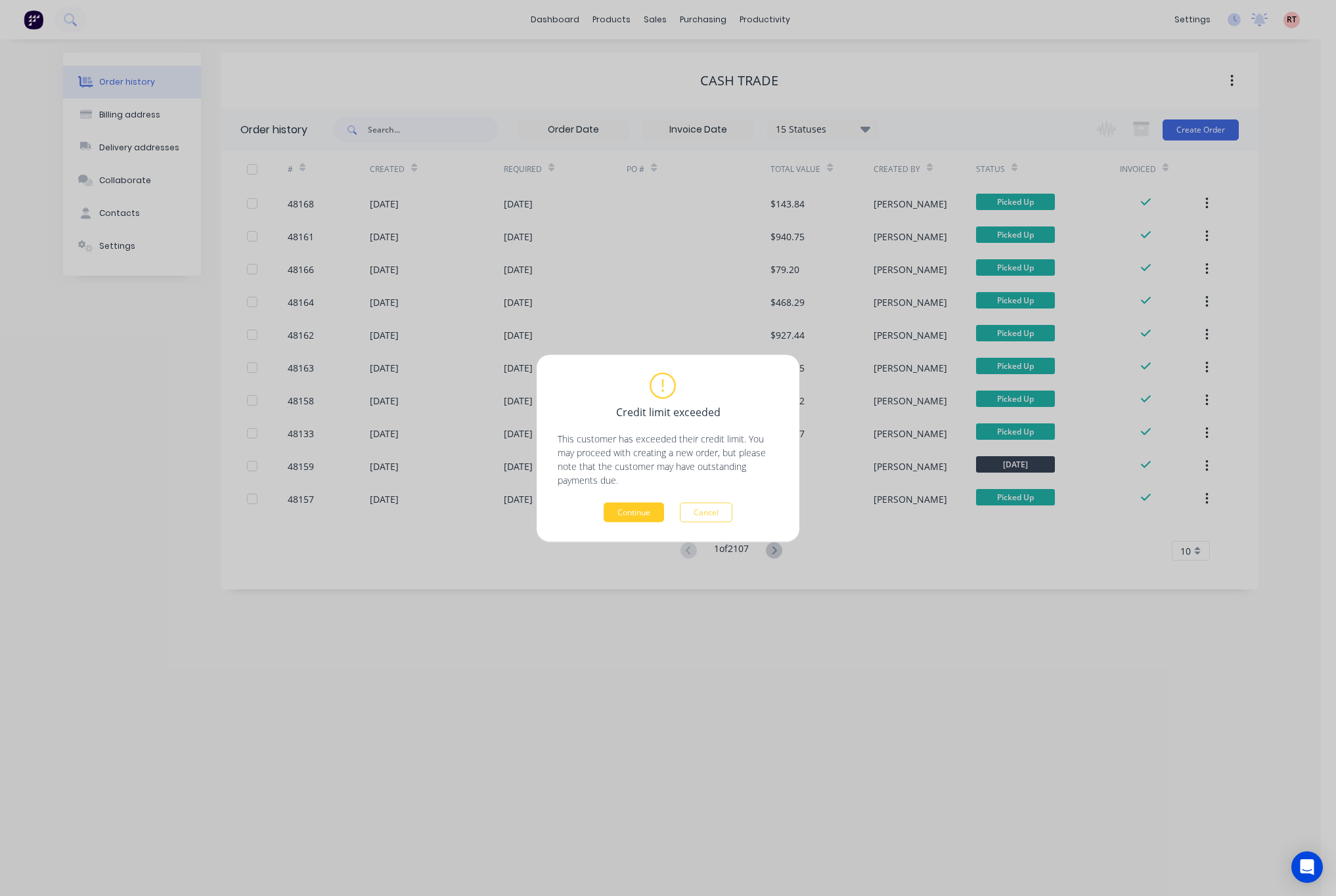
click at [643, 511] on button "Continue" at bounding box center [633, 511] width 61 height 20
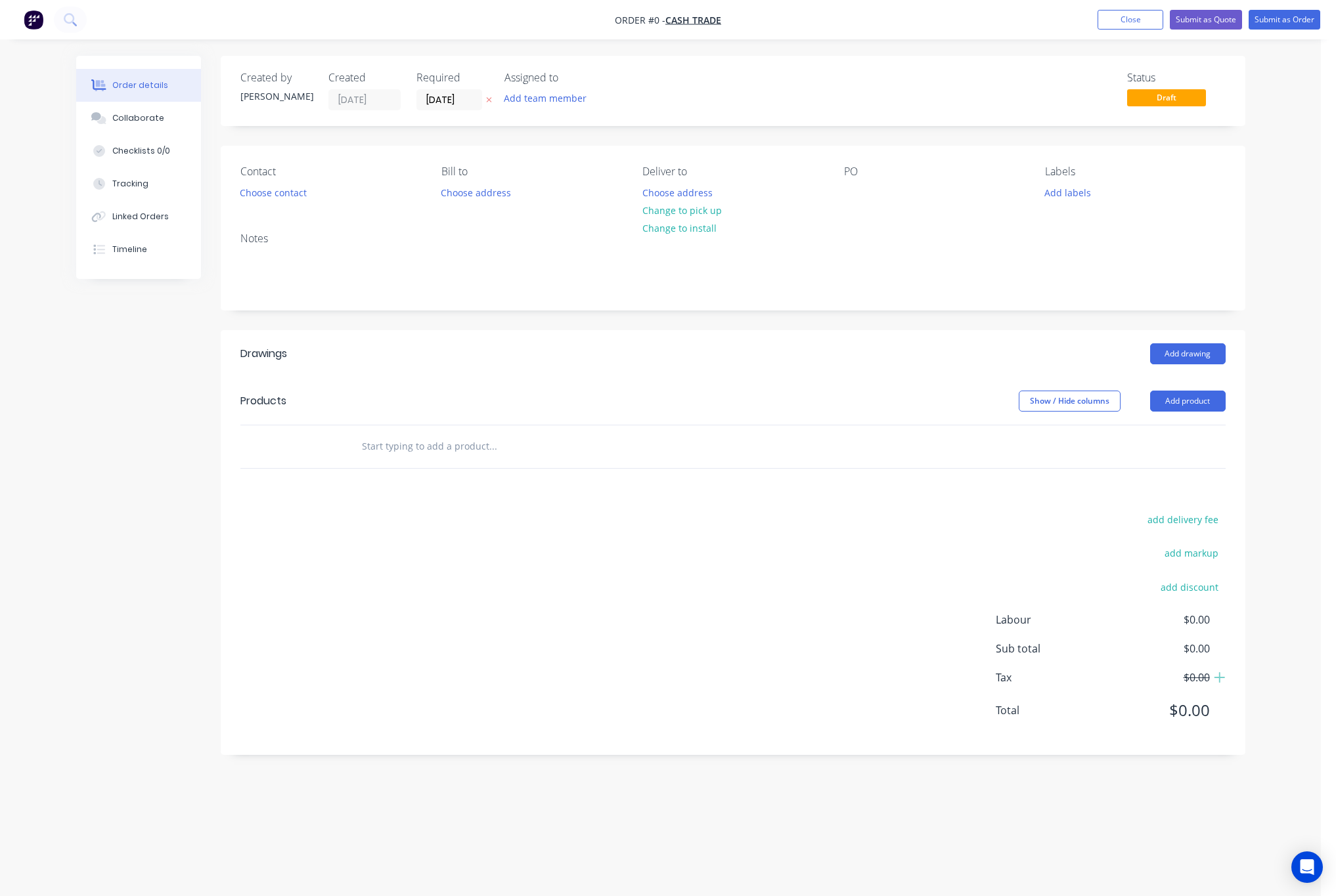
click at [1193, 389] on header "Products Show / Hide columns Add product" at bounding box center [734, 401] width 1025 height 47
drag, startPoint x: 1167, startPoint y: 400, endPoint x: 1167, endPoint y: 409, distance: 9.0
click at [1167, 401] on button "Add product" at bounding box center [1188, 401] width 75 height 21
click at [1164, 429] on div "Product catalogue" at bounding box center [1164, 434] width 101 height 19
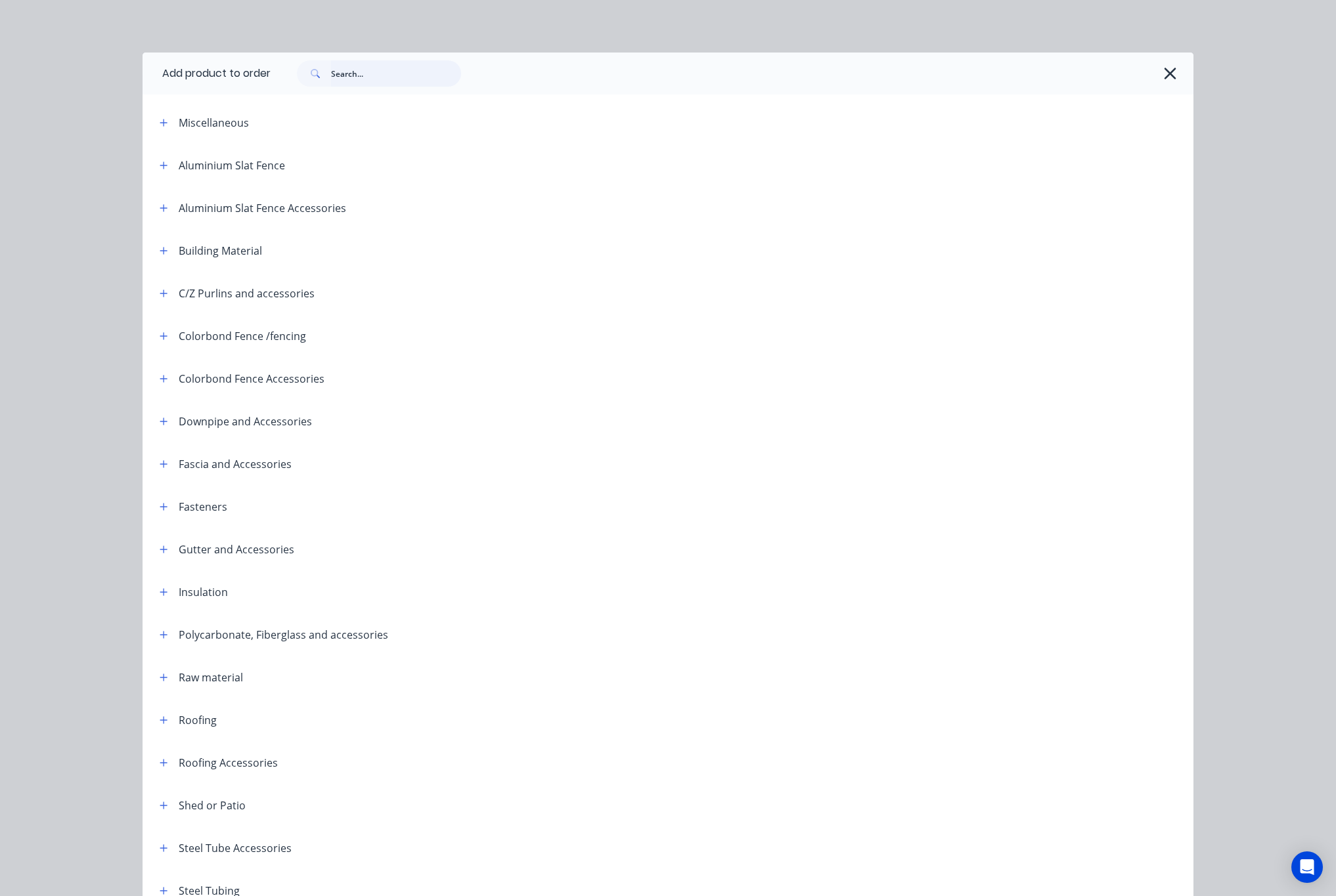
click at [356, 73] on input "text" at bounding box center [396, 74] width 130 height 27
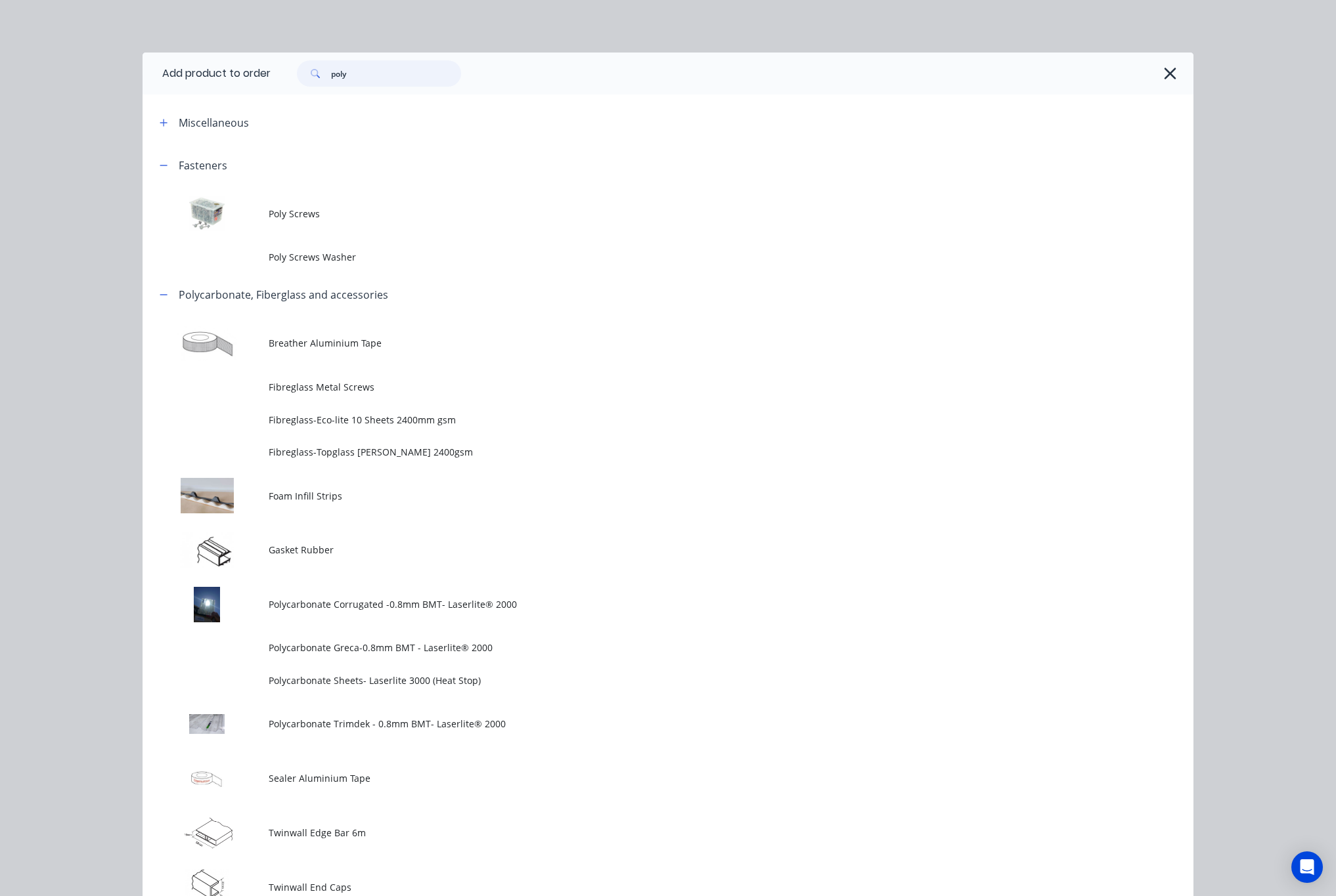
type input "poly"
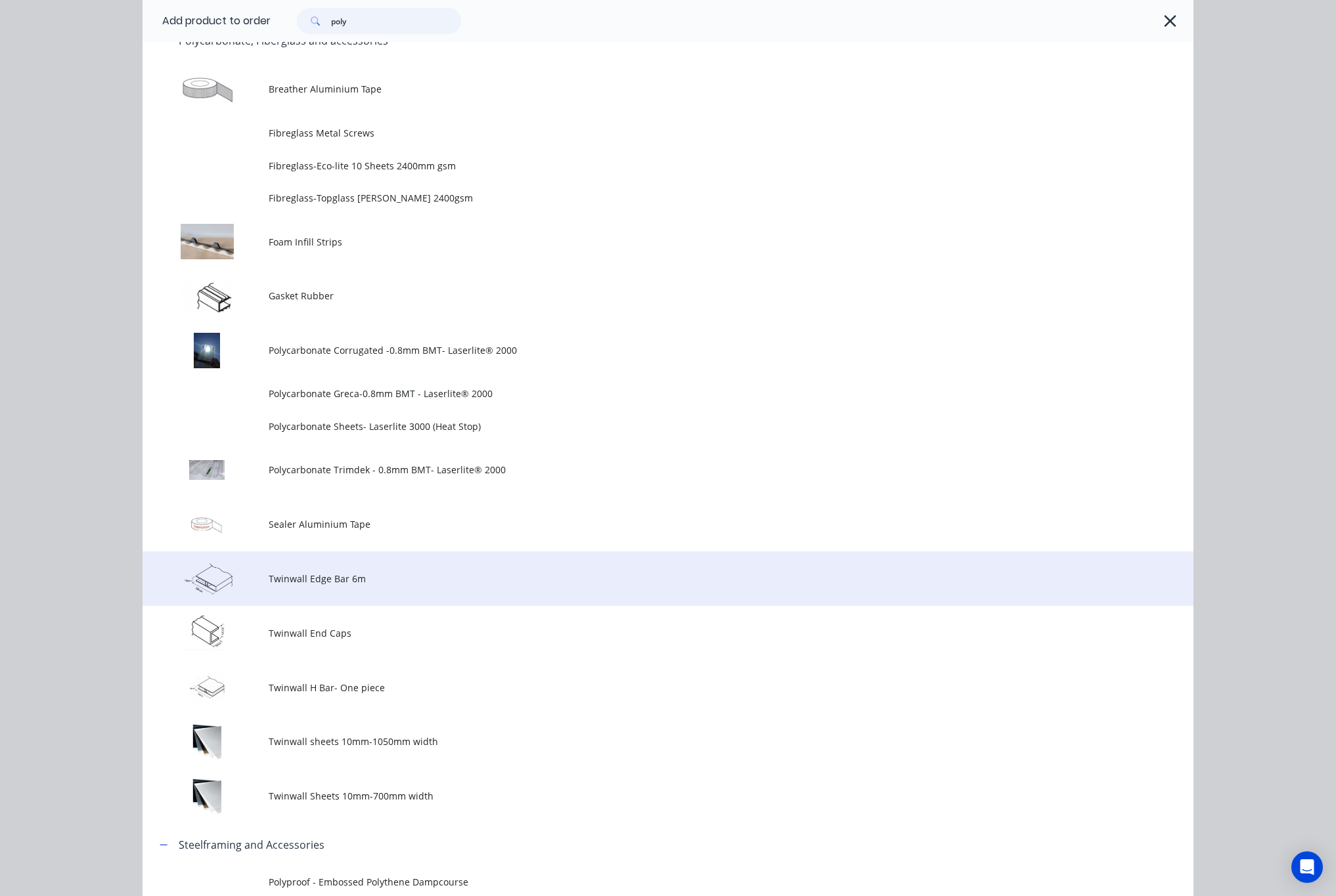
scroll to position [314, 0]
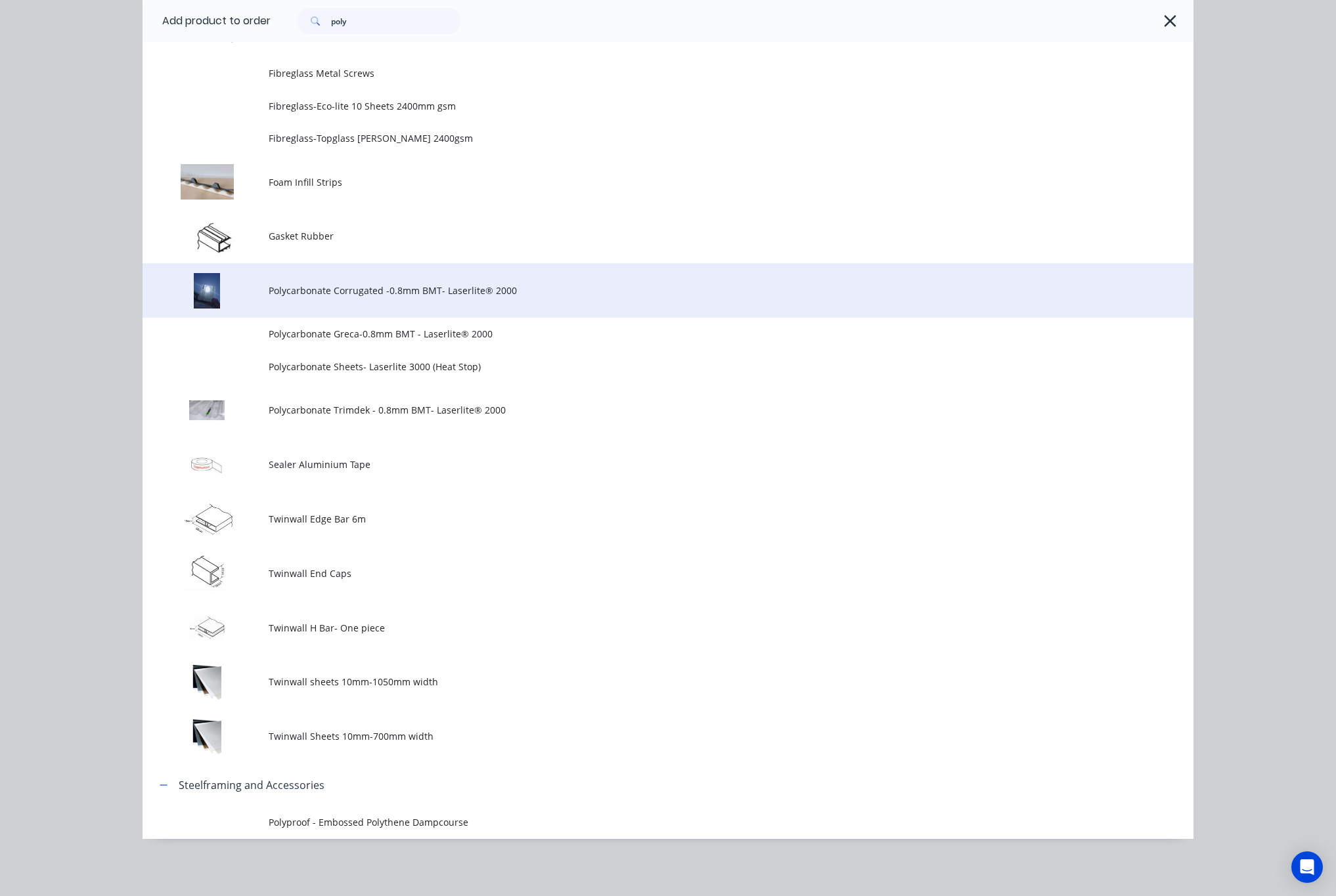
click at [602, 294] on span "Polycarbonate Corrugated -0.8mm BMT- Laserlite® 2000" at bounding box center [638, 290] width 740 height 14
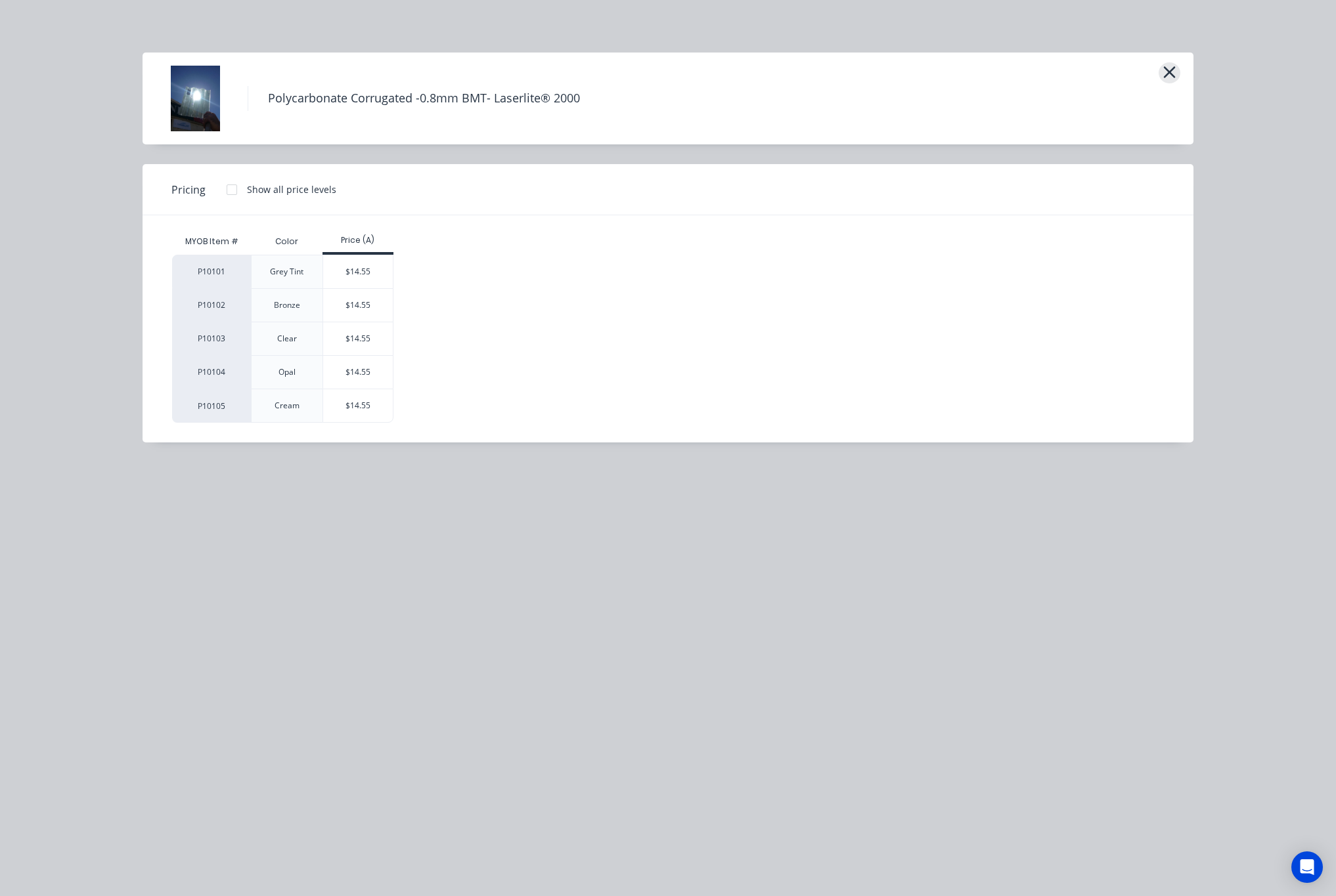
click at [1172, 66] on icon "button" at bounding box center [1170, 72] width 14 height 18
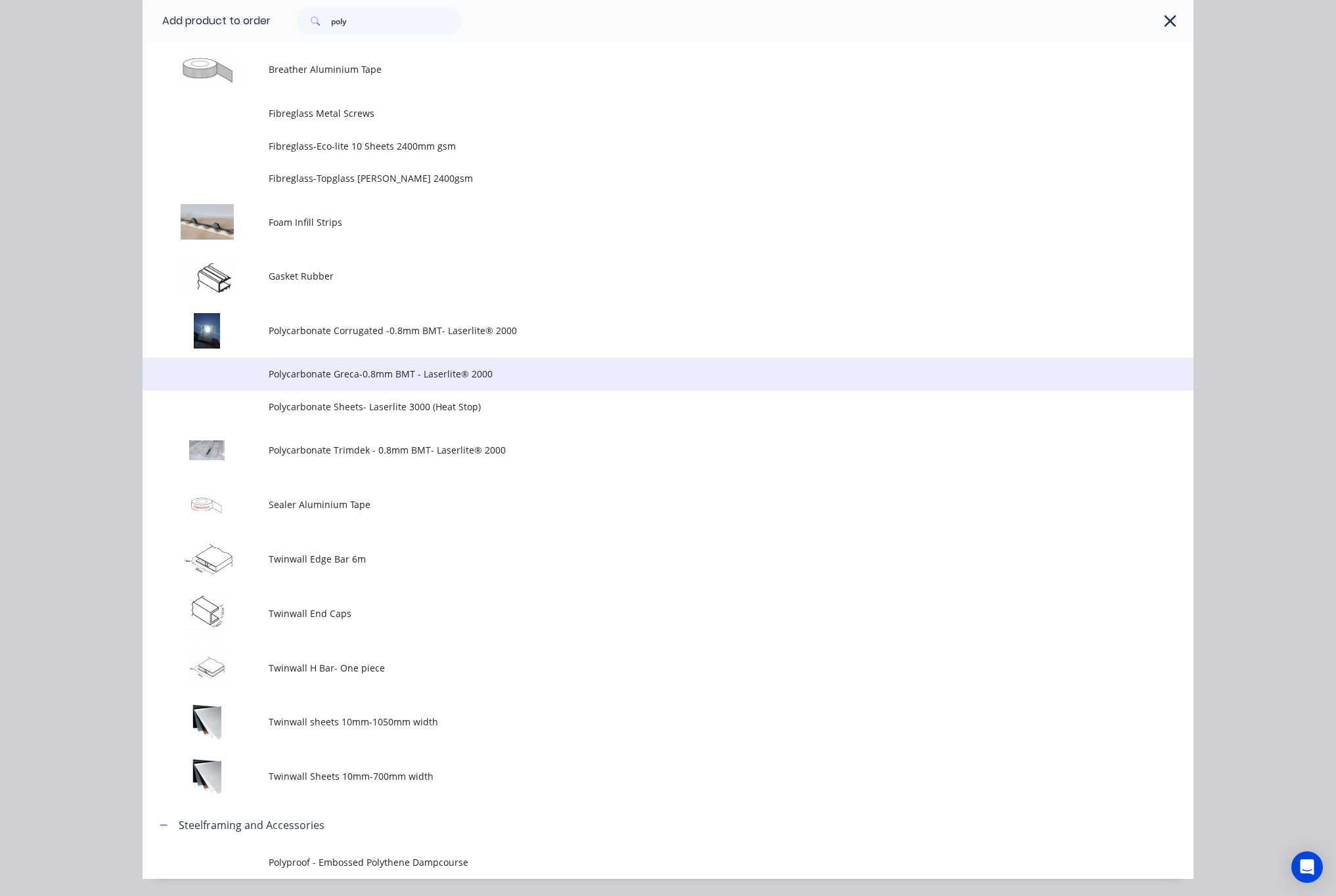
click at [312, 377] on span "Polycarbonate Greca-0.8mm BMT - Laserlite® 2000" at bounding box center [638, 373] width 740 height 14
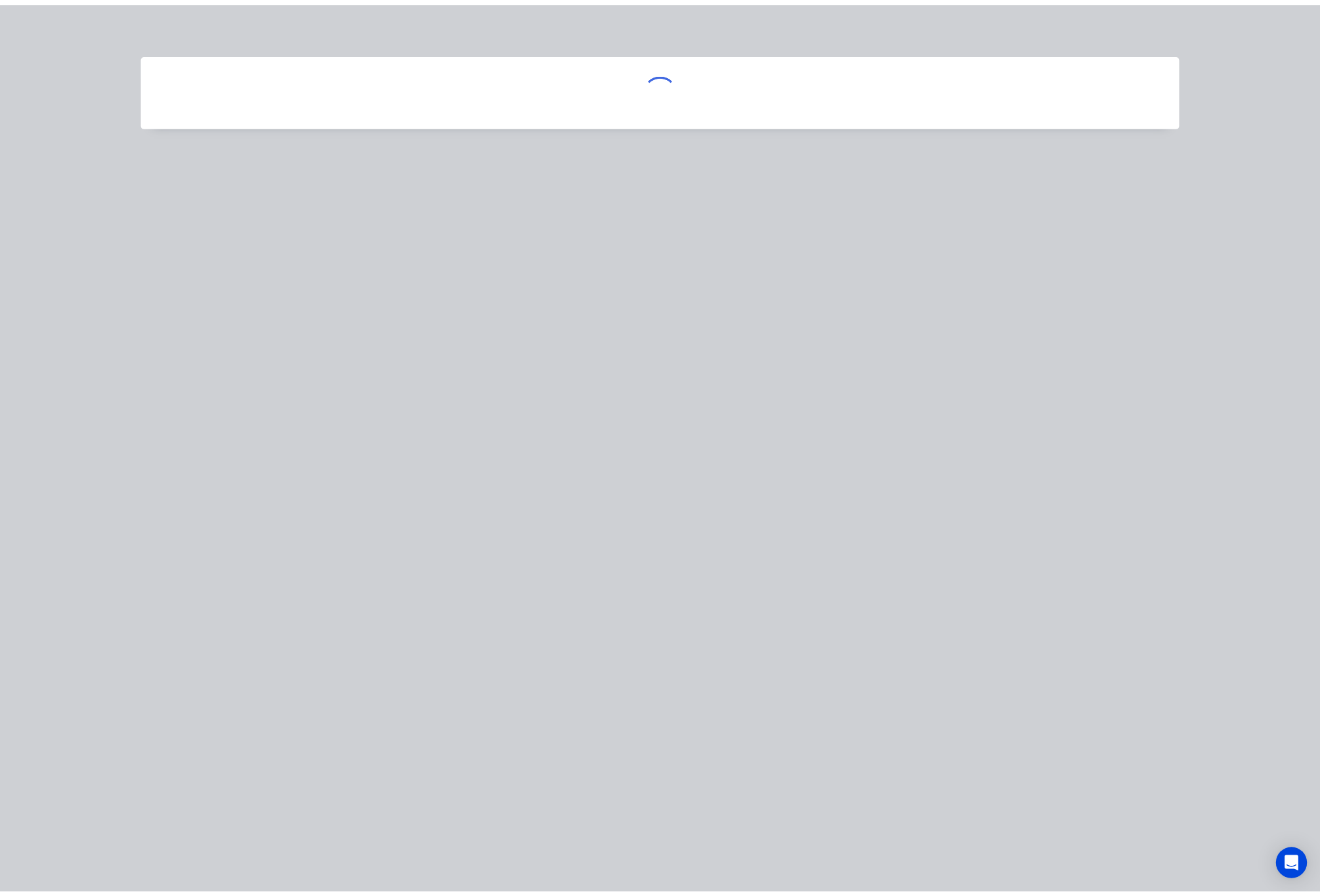
scroll to position [0, 0]
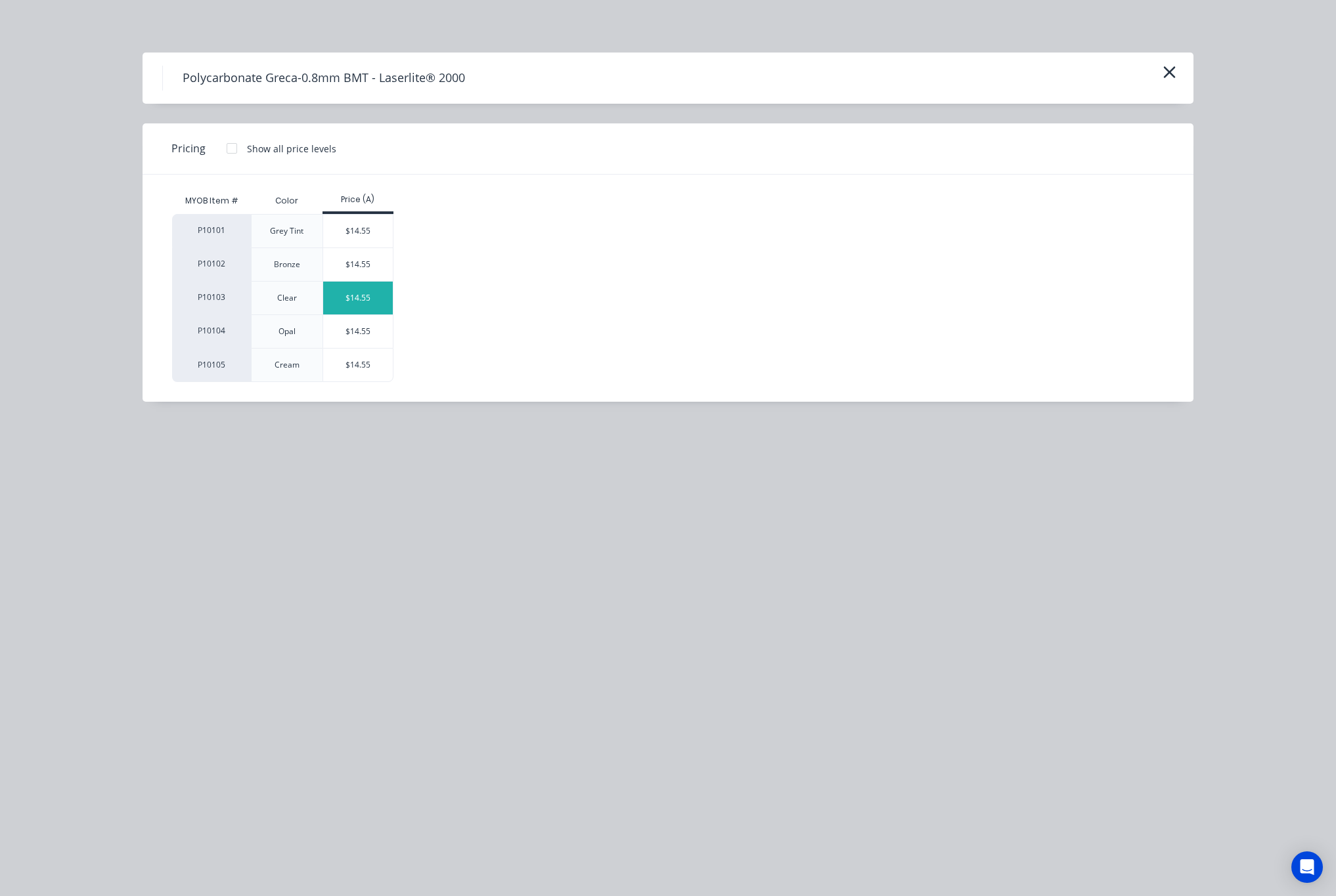
click at [353, 302] on div "$14.55" at bounding box center [358, 298] width 70 height 33
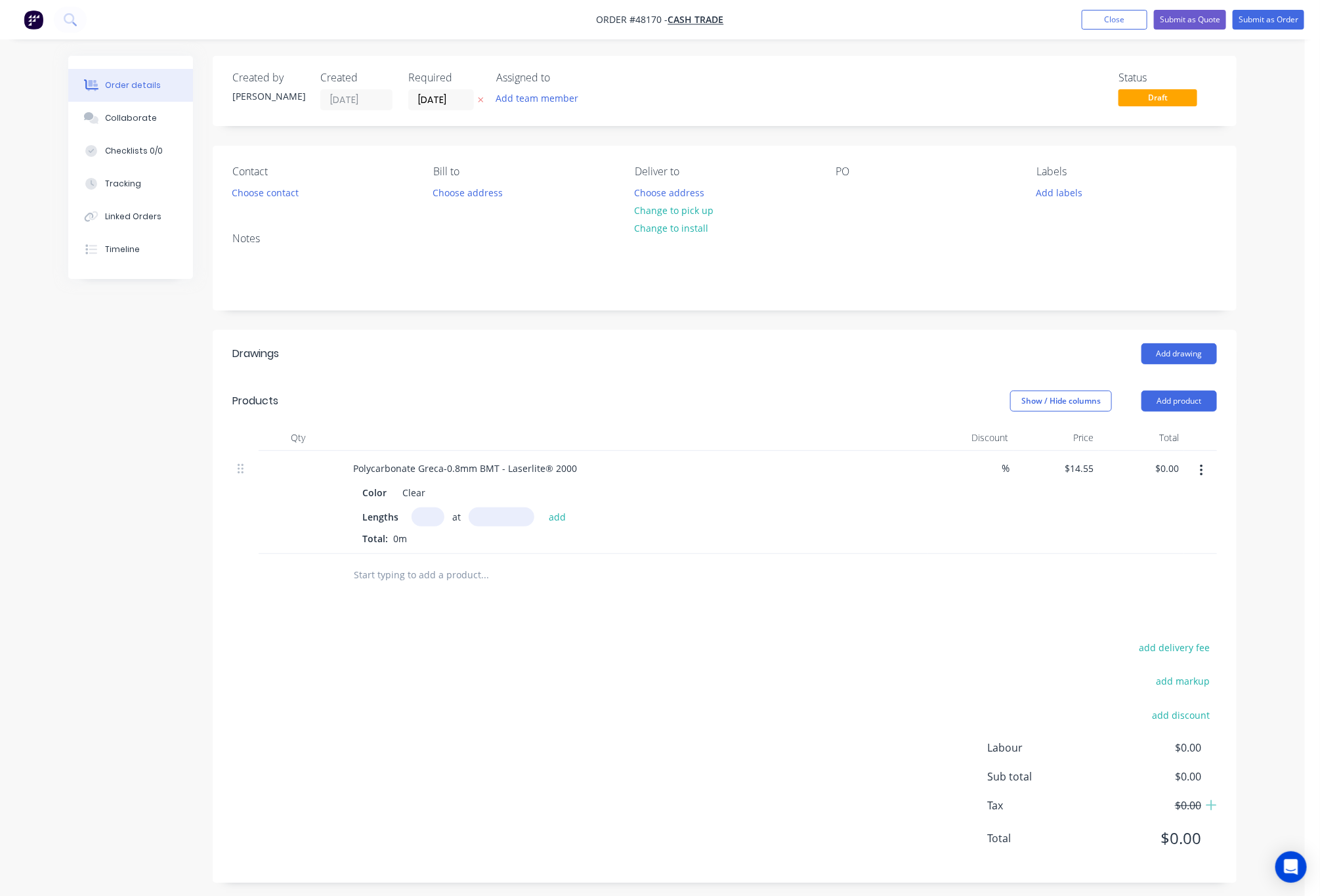
click at [423, 517] on input "text" at bounding box center [428, 517] width 33 height 19
type input "6"
click at [489, 530] on div "Lengths 6 at add Total: 0m" at bounding box center [633, 527] width 541 height 38
click at [496, 524] on input "text" at bounding box center [501, 517] width 66 height 19
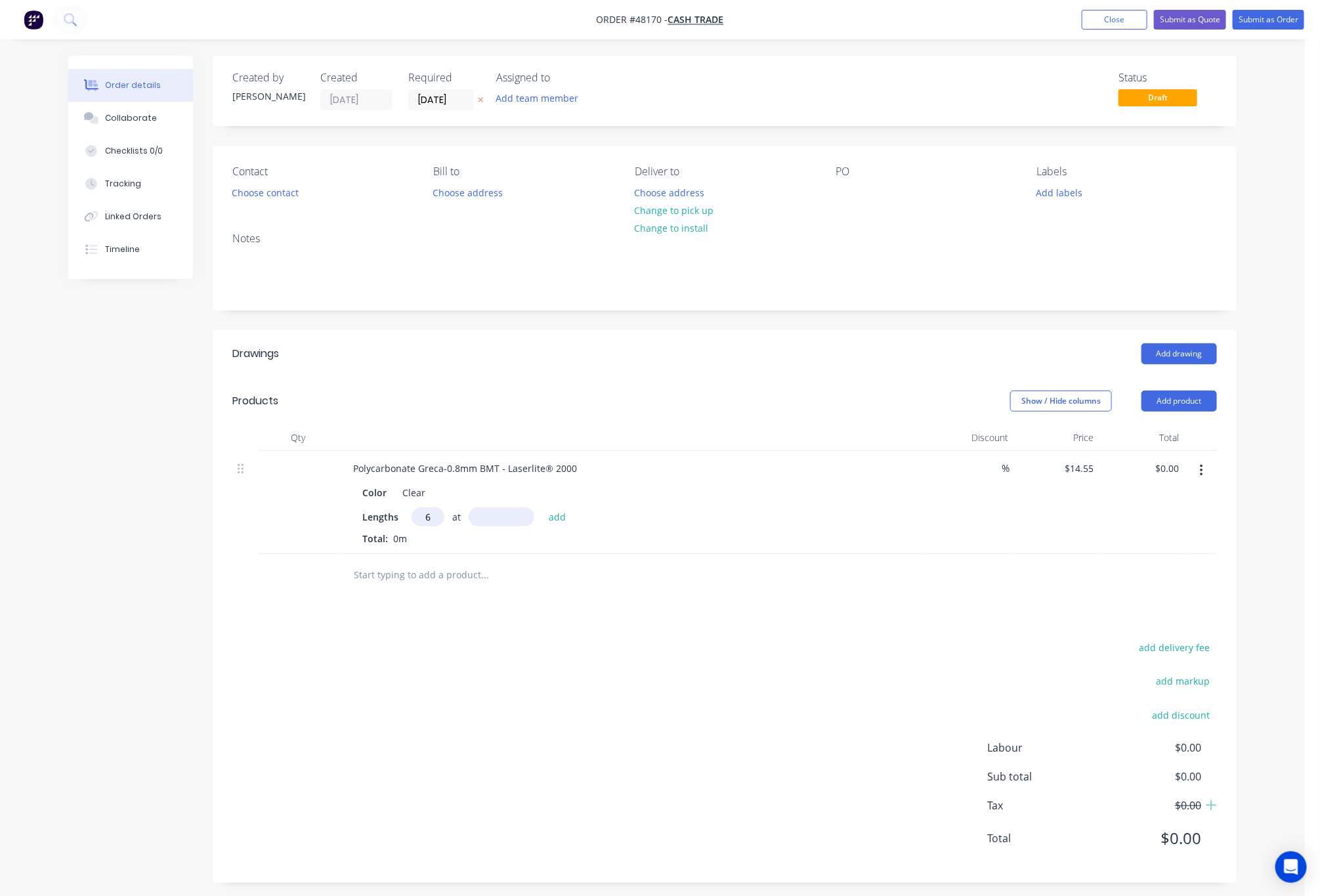
click at [500, 517] on input "text" at bounding box center [501, 517] width 66 height 19
type input "7mm"
click at [434, 521] on input "6" at bounding box center [428, 517] width 33 height 19
click at [529, 514] on input "7mm" at bounding box center [501, 517] width 66 height 19
drag, startPoint x: 529, startPoint y: 514, endPoint x: 481, endPoint y: 521, distance: 48.5
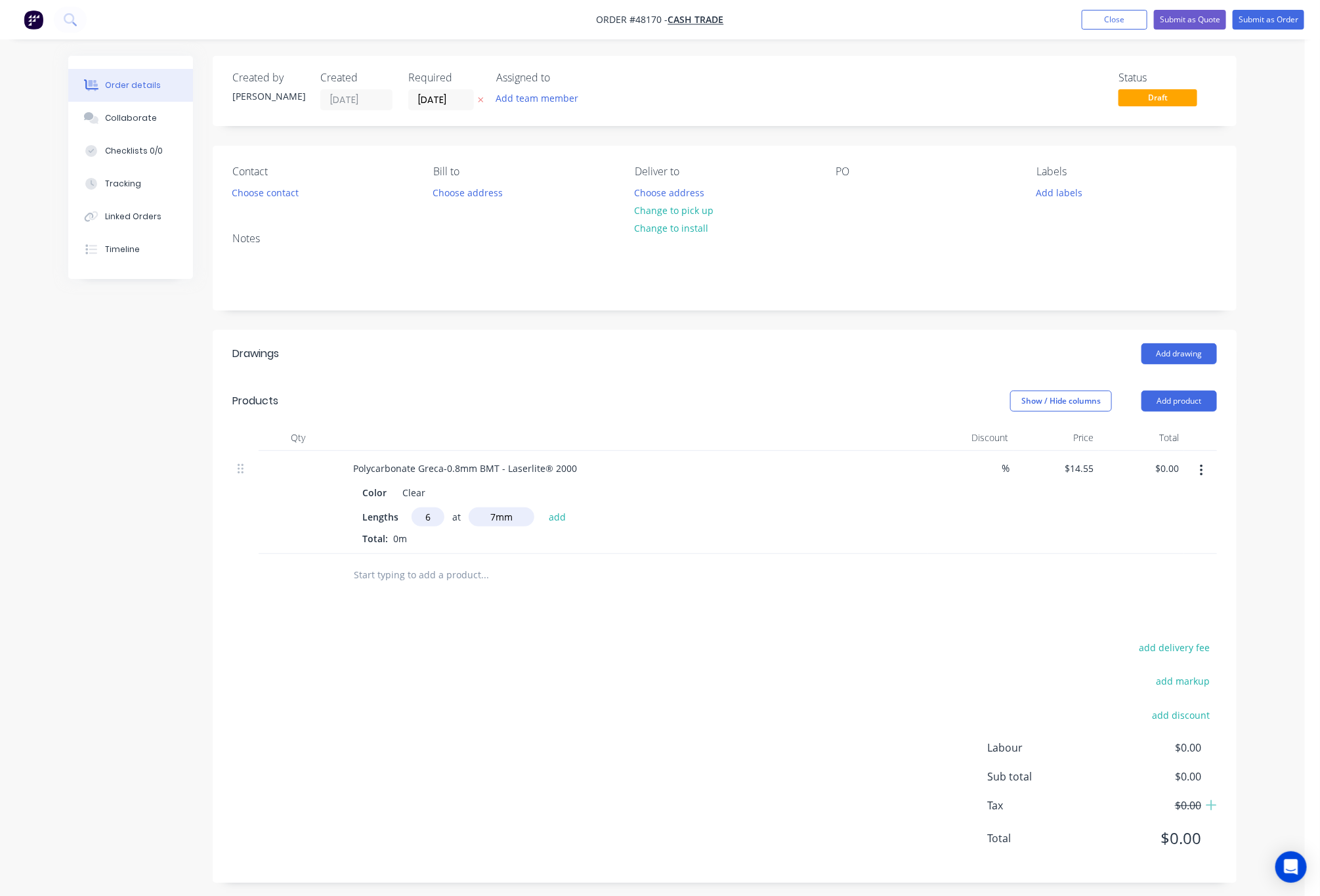
click at [481, 520] on input "7mm" at bounding box center [501, 517] width 66 height 19
click at [429, 515] on input "6" at bounding box center [428, 517] width 33 height 19
type input "2"
drag, startPoint x: 527, startPoint y: 518, endPoint x: 432, endPoint y: 540, distance: 97.5
click at [465, 534] on div "Lengths 2 at 7mm add Total: 0m" at bounding box center [633, 527] width 541 height 38
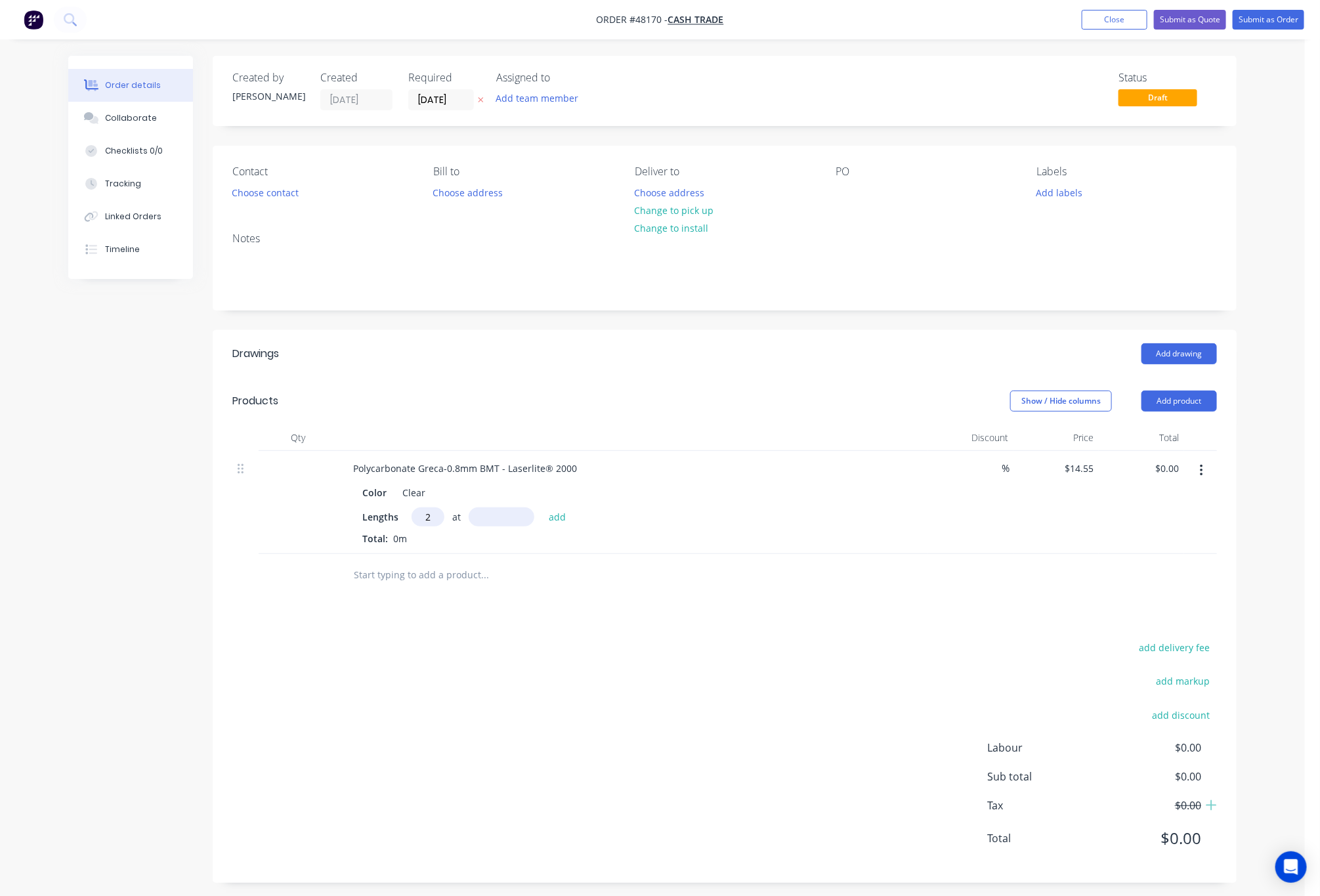
click at [593, 699] on div "add delivery fee add markup add discount Labour $0.00 Sub total $0.00 Tax $0.00…" at bounding box center [725, 751] width 985 height 224
click at [517, 519] on input "text" at bounding box center [501, 517] width 66 height 19
type input "3600."
click at [542, 508] on button "add" at bounding box center [558, 517] width 31 height 18
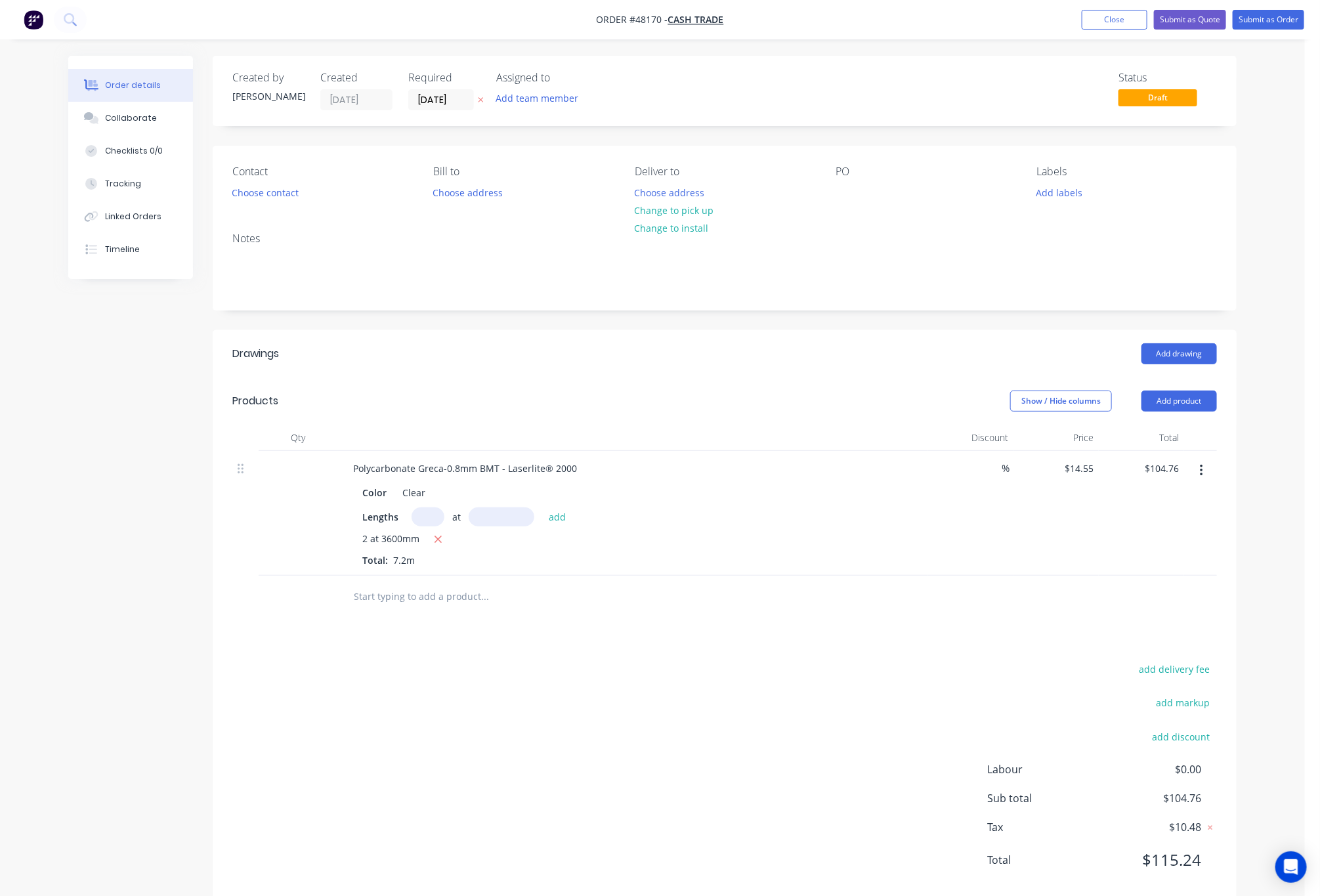
type input "$104.76"
click at [1170, 406] on button "Add product" at bounding box center [1180, 401] width 75 height 21
click at [1170, 442] on div "Product catalogue" at bounding box center [1155, 434] width 101 height 19
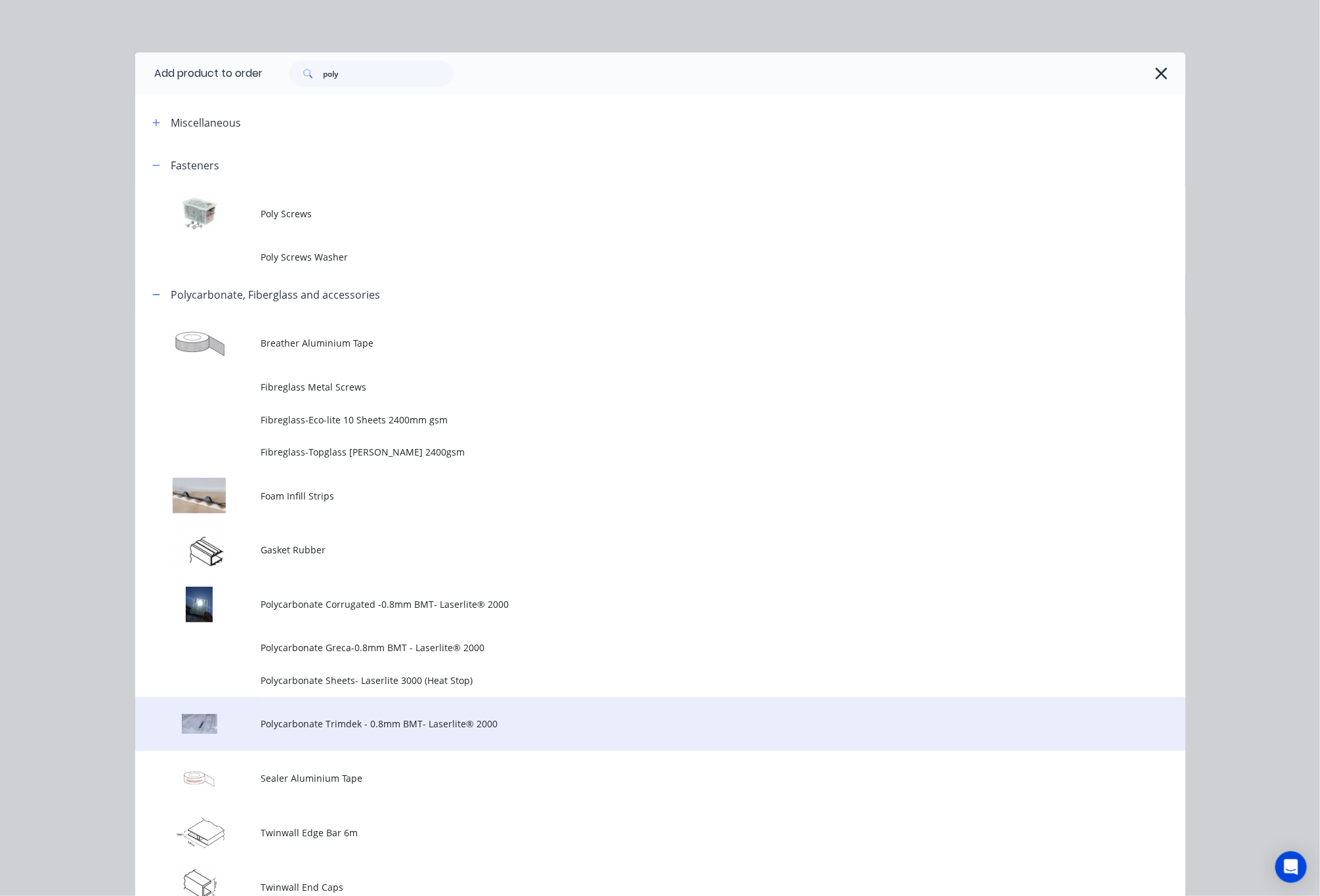
click at [508, 726] on span "Polycarbonate Trimdek - 0.8mm BMT- Laserlite® 2000" at bounding box center [630, 724] width 739 height 14
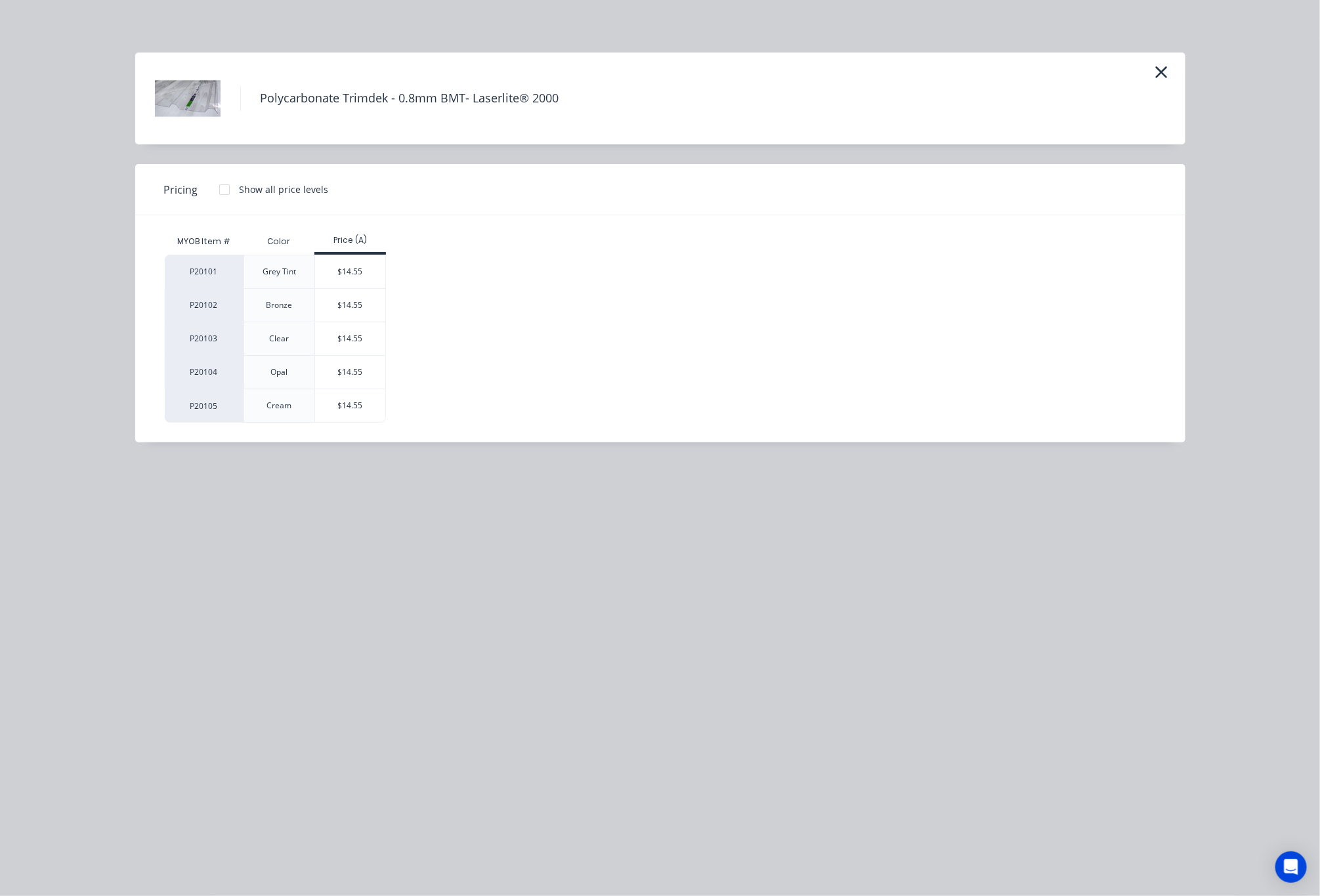
click at [363, 342] on div "$14.55" at bounding box center [350, 338] width 70 height 33
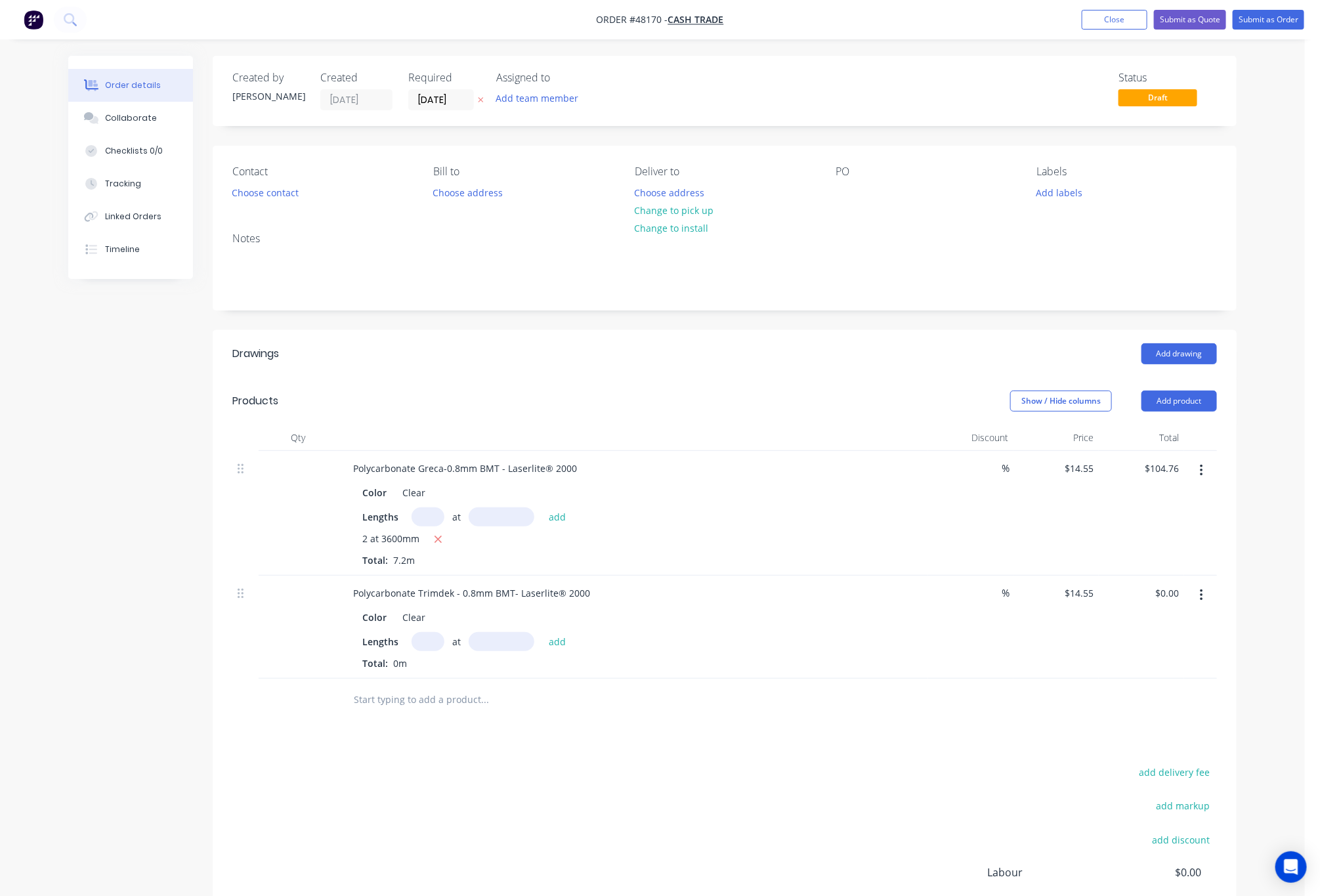
click at [418, 651] on input "text" at bounding box center [428, 642] width 33 height 19
type input "2"
click at [511, 648] on input "text" at bounding box center [501, 642] width 66 height 19
type input "3600"
click at [542, 632] on button "add" at bounding box center [558, 641] width 31 height 18
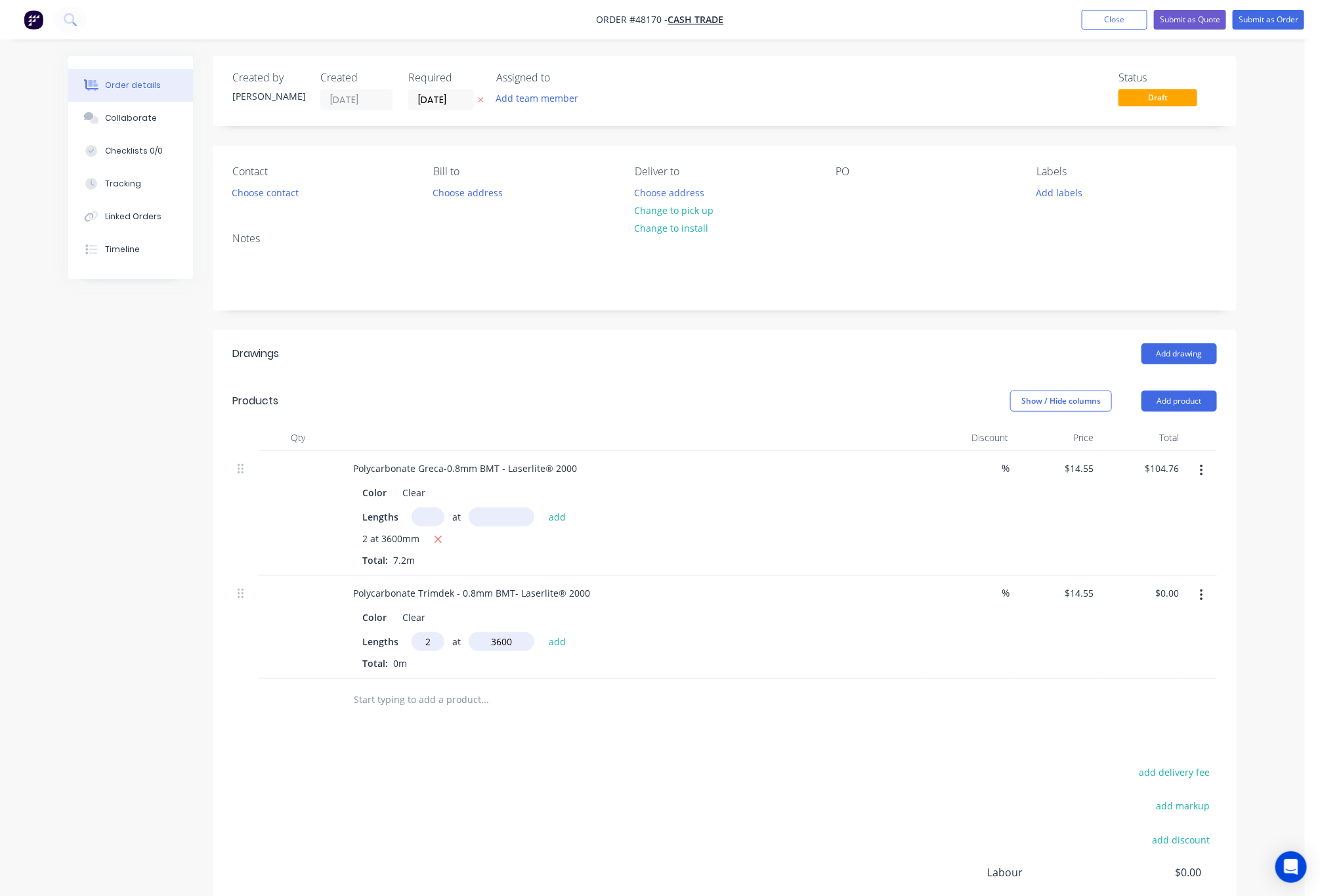
type input "$104.76"
click at [1203, 477] on icon "button" at bounding box center [1201, 471] width 3 height 12
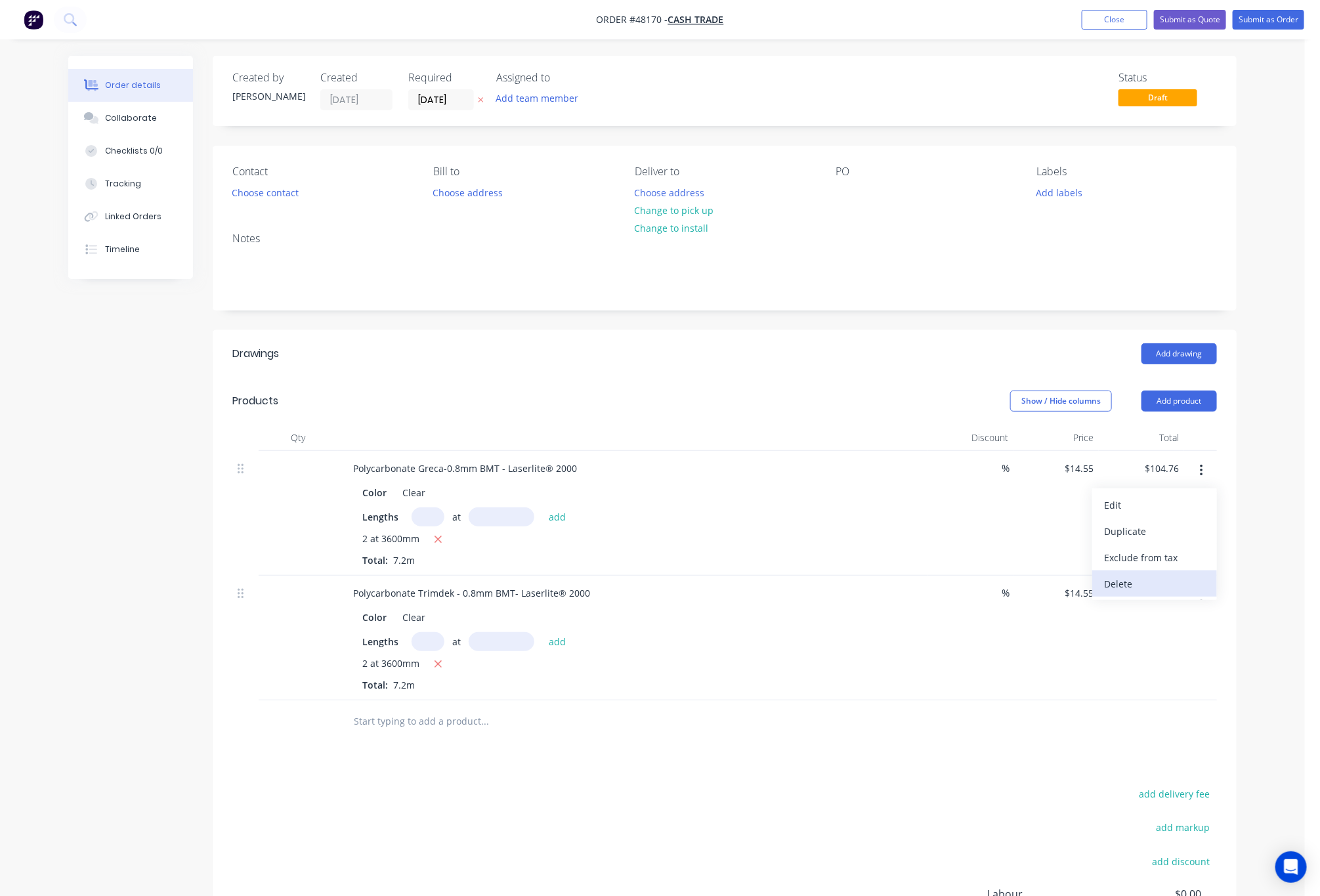
click at [1190, 575] on button "Delete" at bounding box center [1156, 583] width 125 height 27
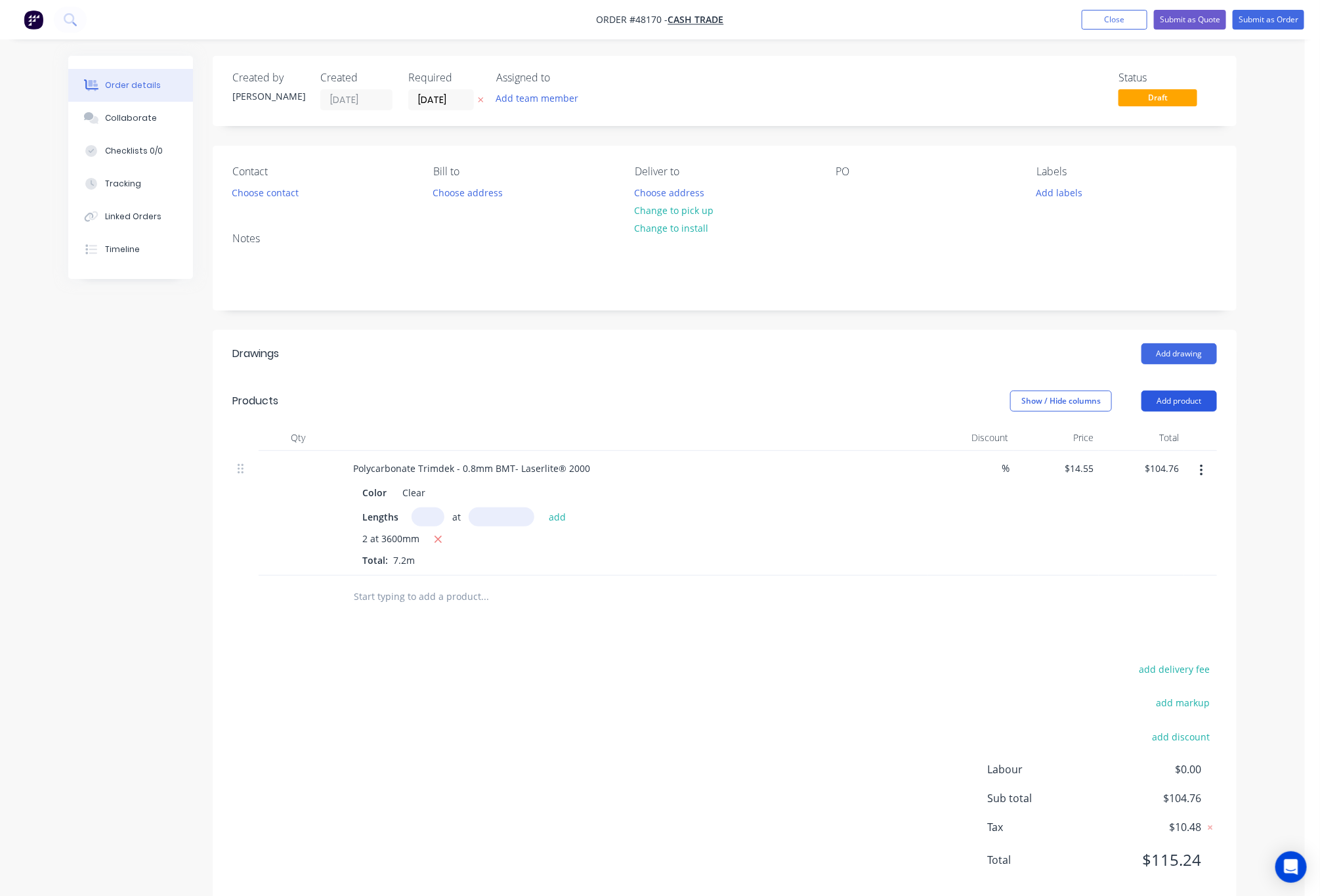
click at [1176, 402] on button "Add product" at bounding box center [1180, 401] width 75 height 21
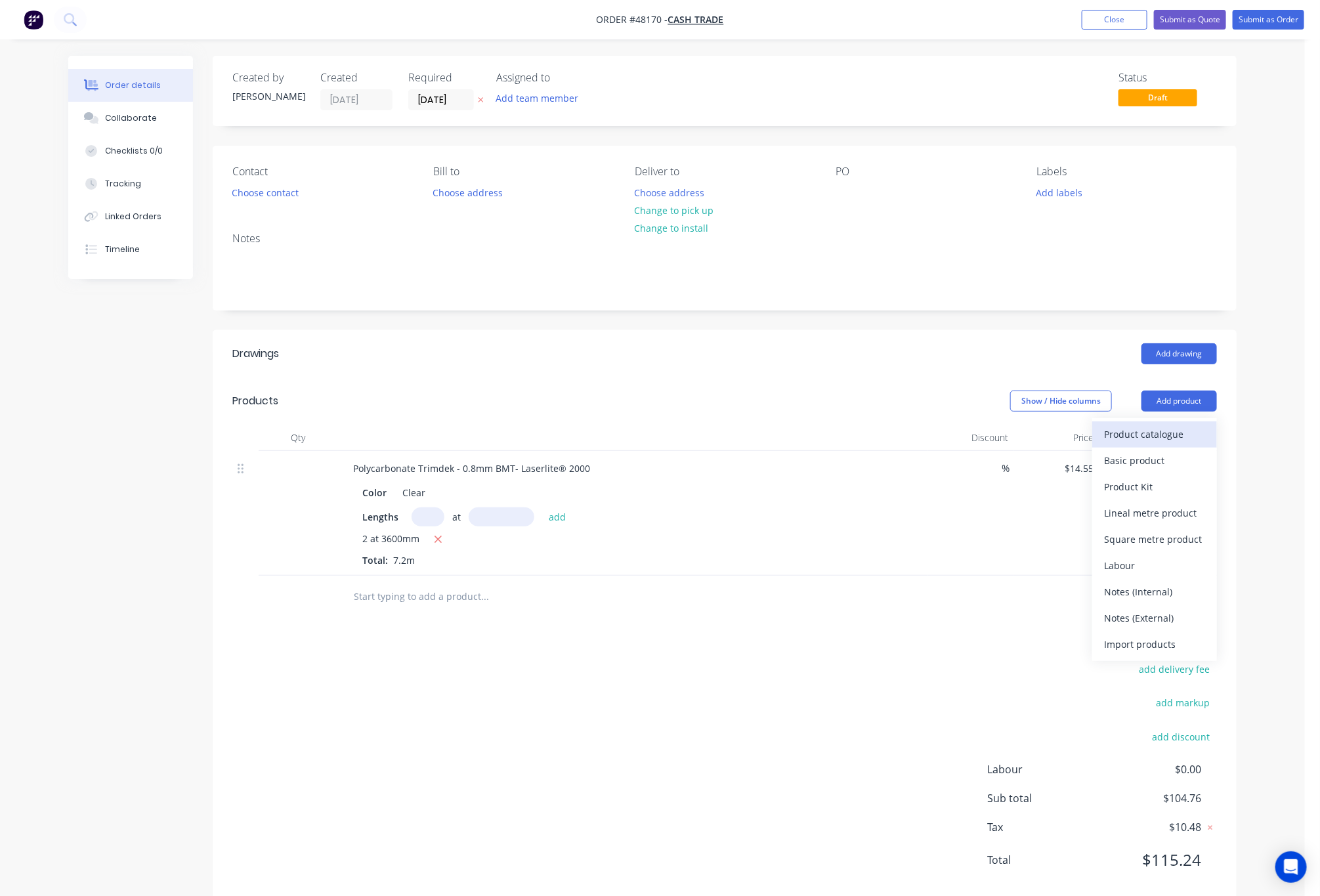
click at [1170, 435] on div "Product catalogue" at bounding box center [1155, 434] width 101 height 19
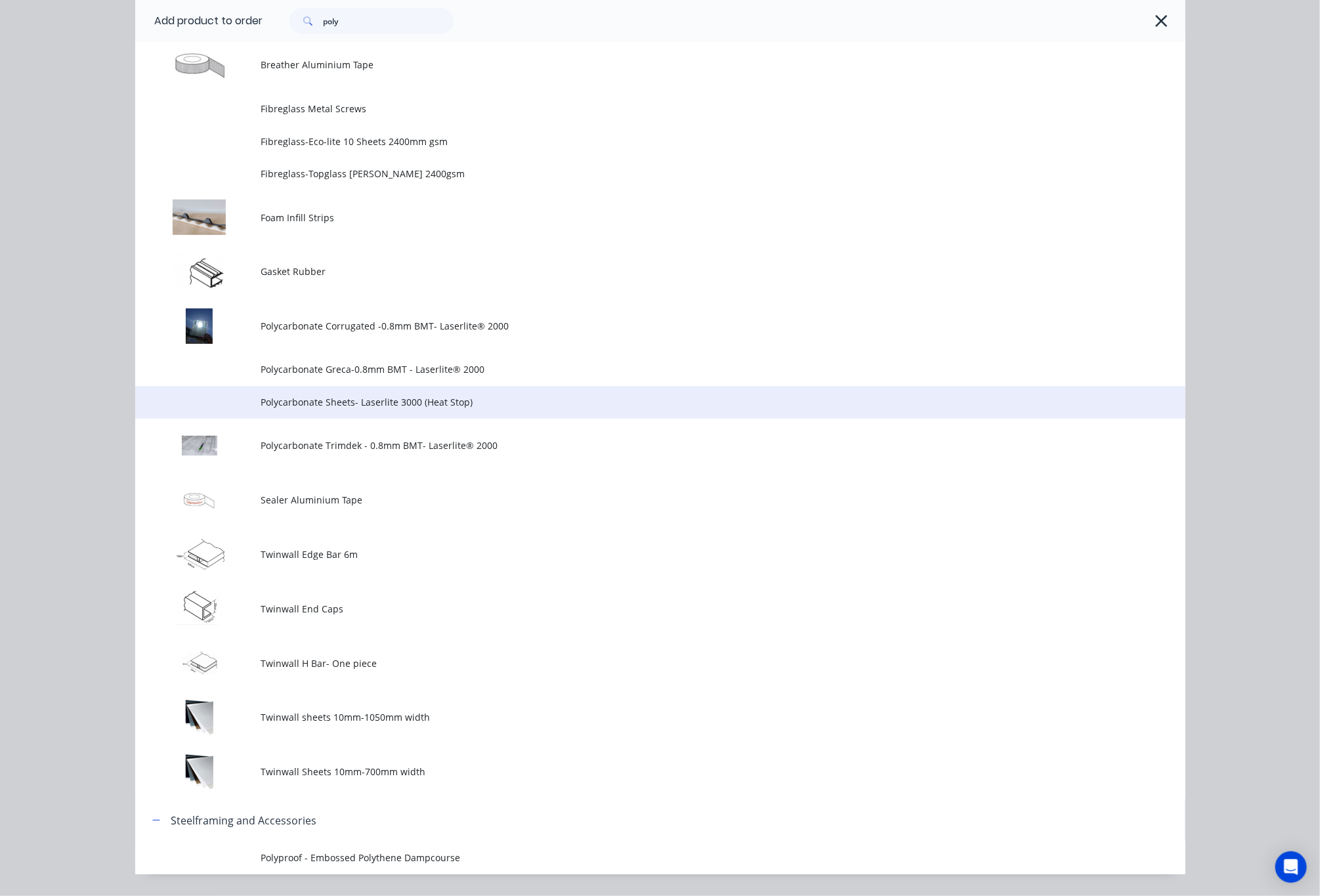
scroll to position [215, 0]
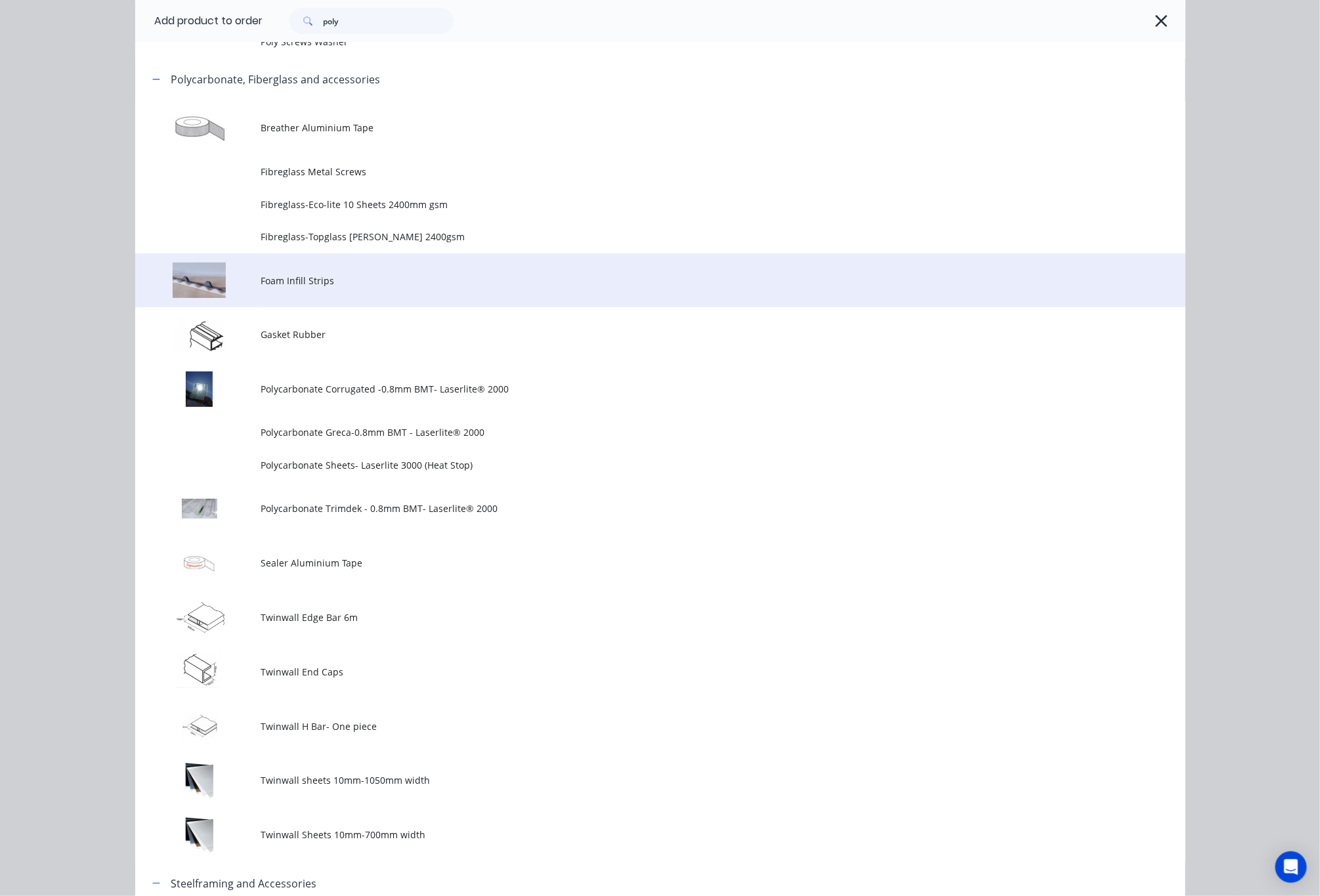
click at [493, 269] on td "Foam Infill Strips" at bounding box center [723, 281] width 924 height 55
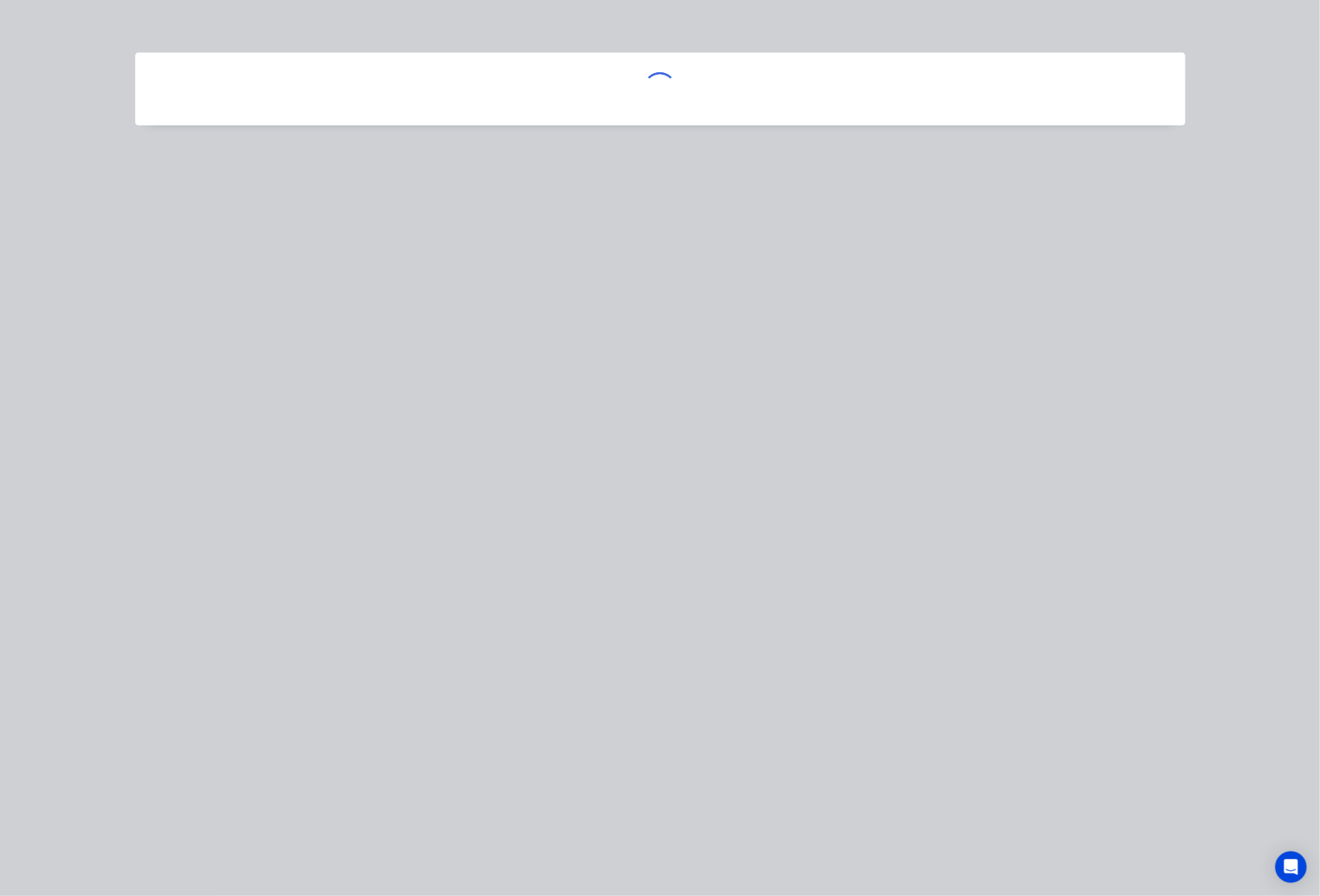
scroll to position [0, 0]
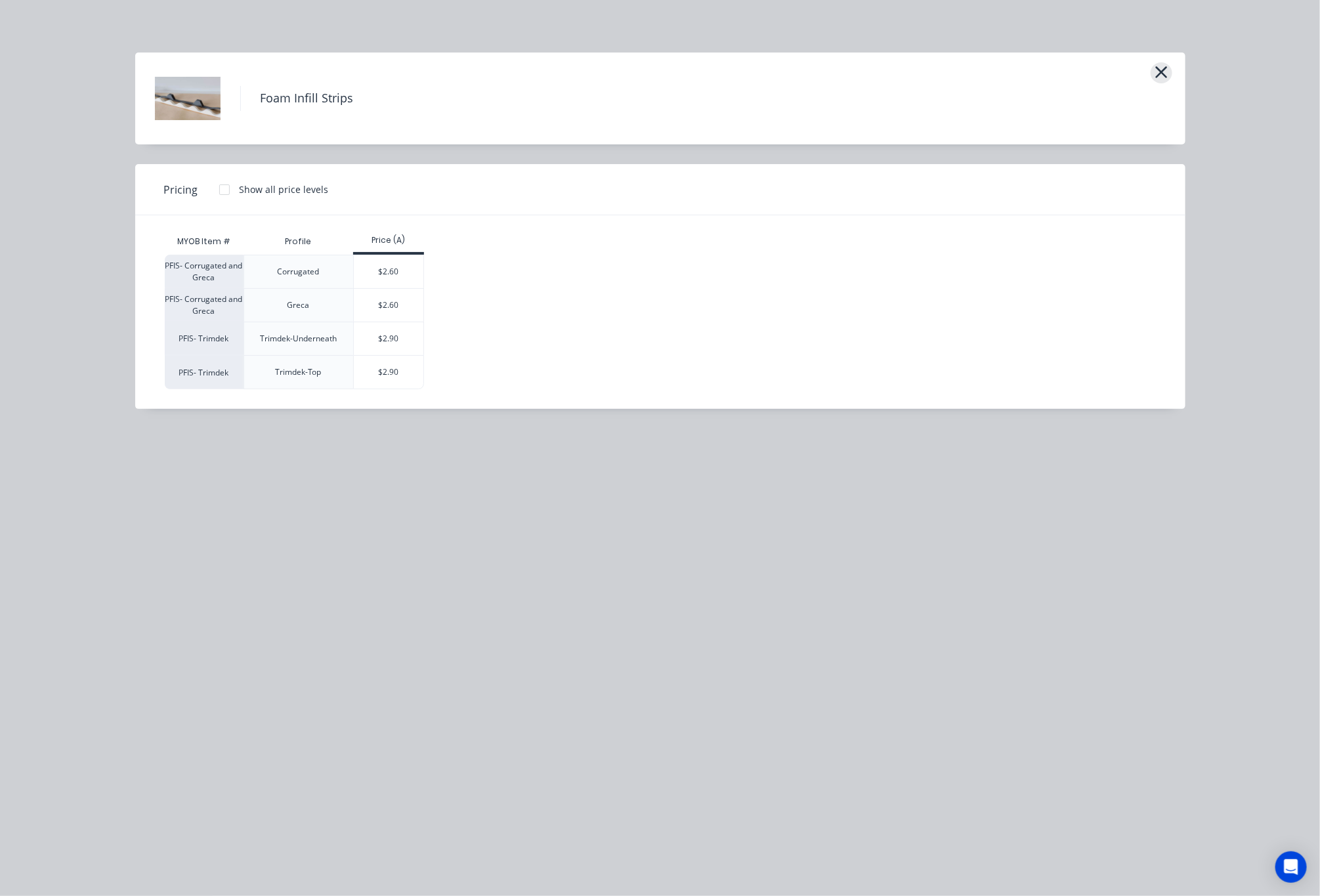
click at [1156, 65] on icon "button" at bounding box center [1162, 72] width 14 height 18
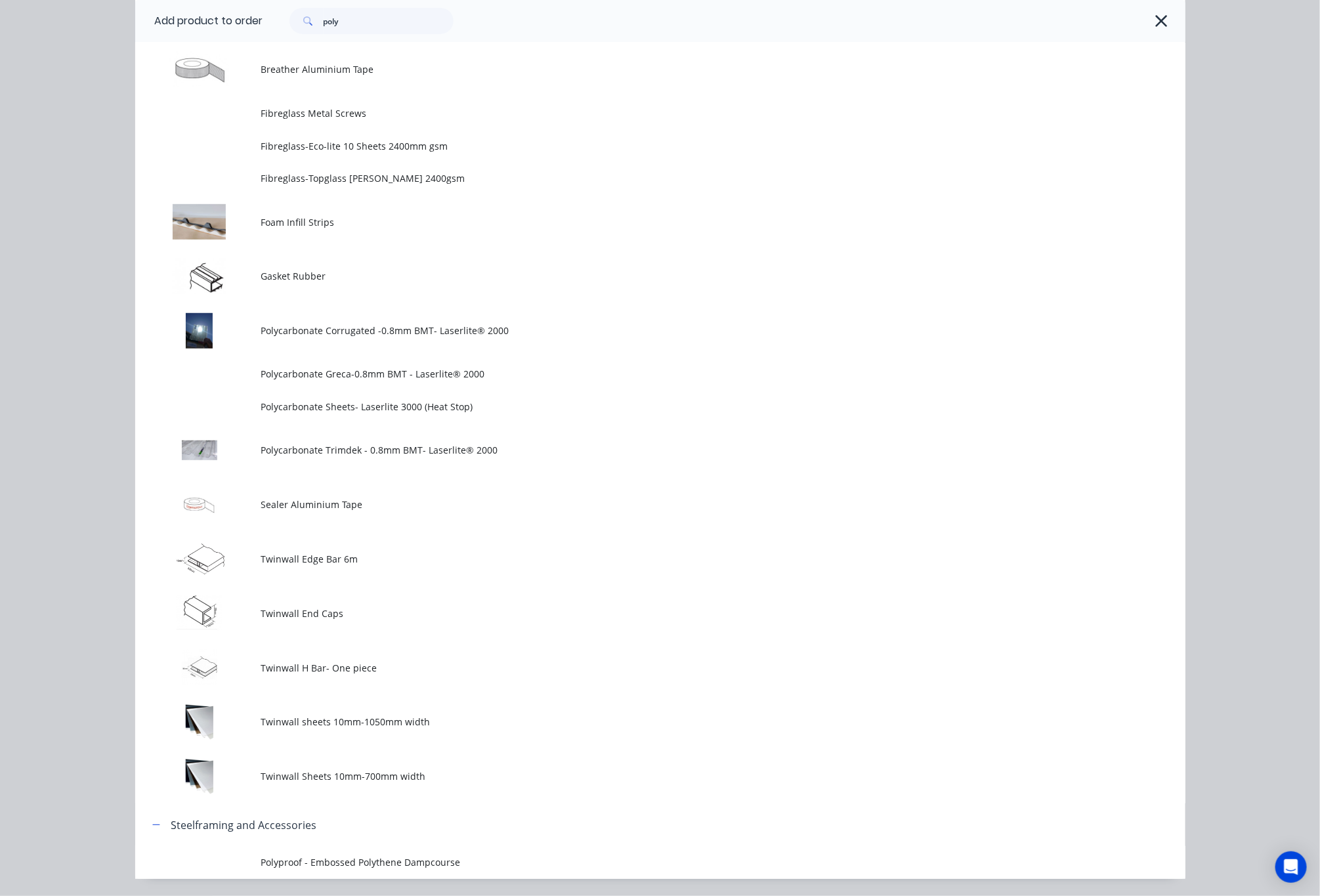
scroll to position [314, 0]
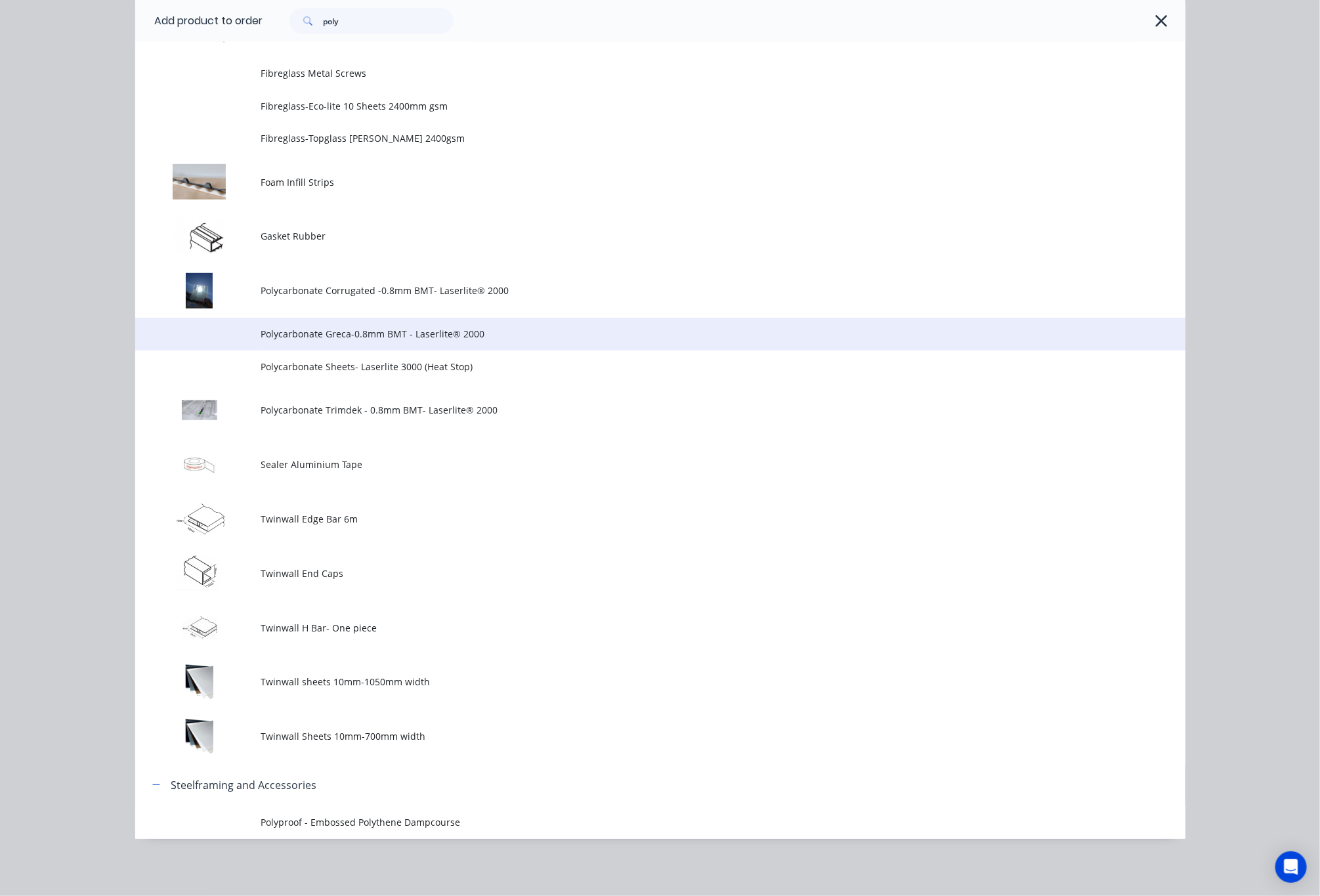
click at [853, 336] on span "Polycarbonate Greca-0.8mm BMT - Laserlite® 2000" at bounding box center [630, 334] width 739 height 14
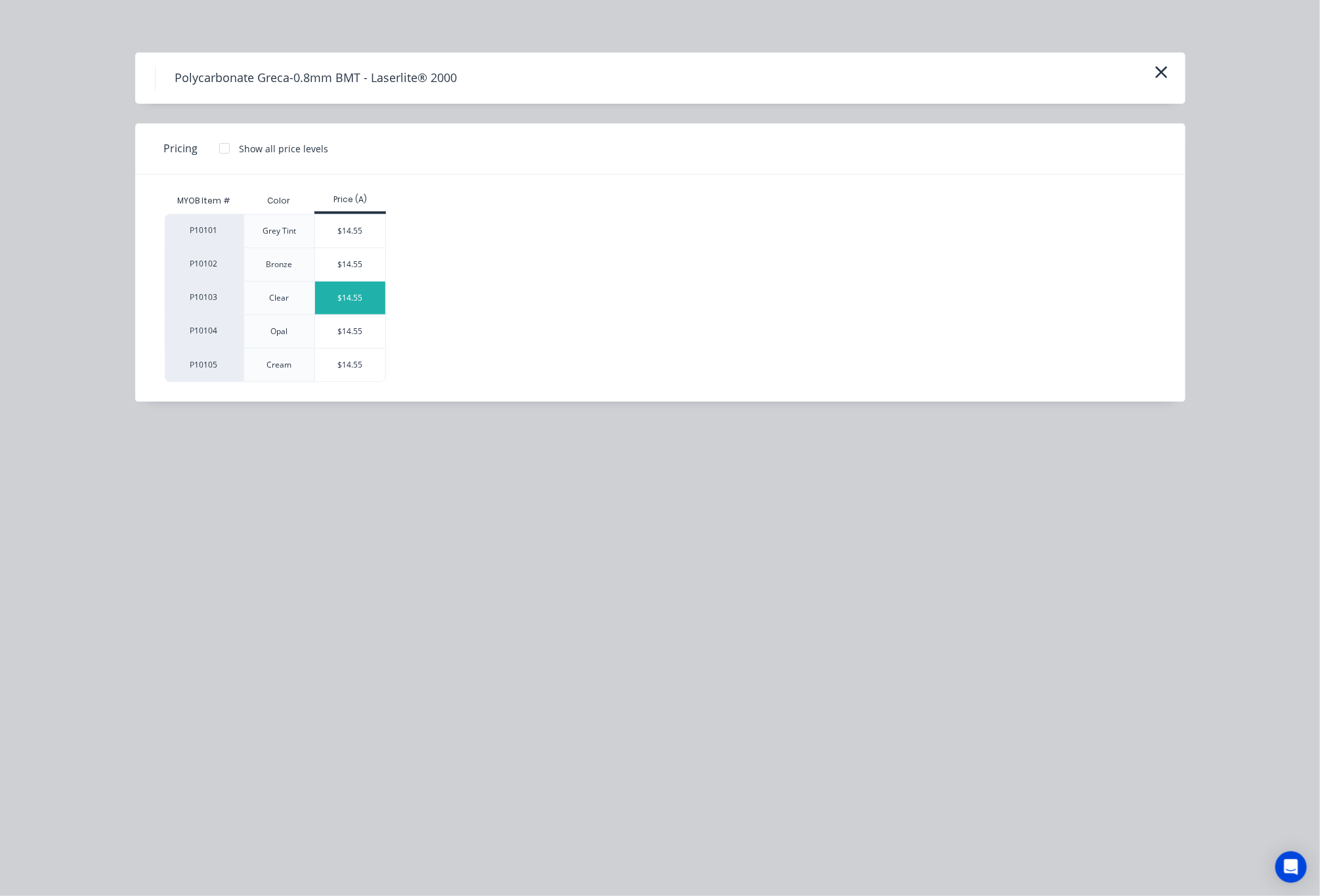
click at [335, 306] on div "$14.55" at bounding box center [350, 298] width 70 height 33
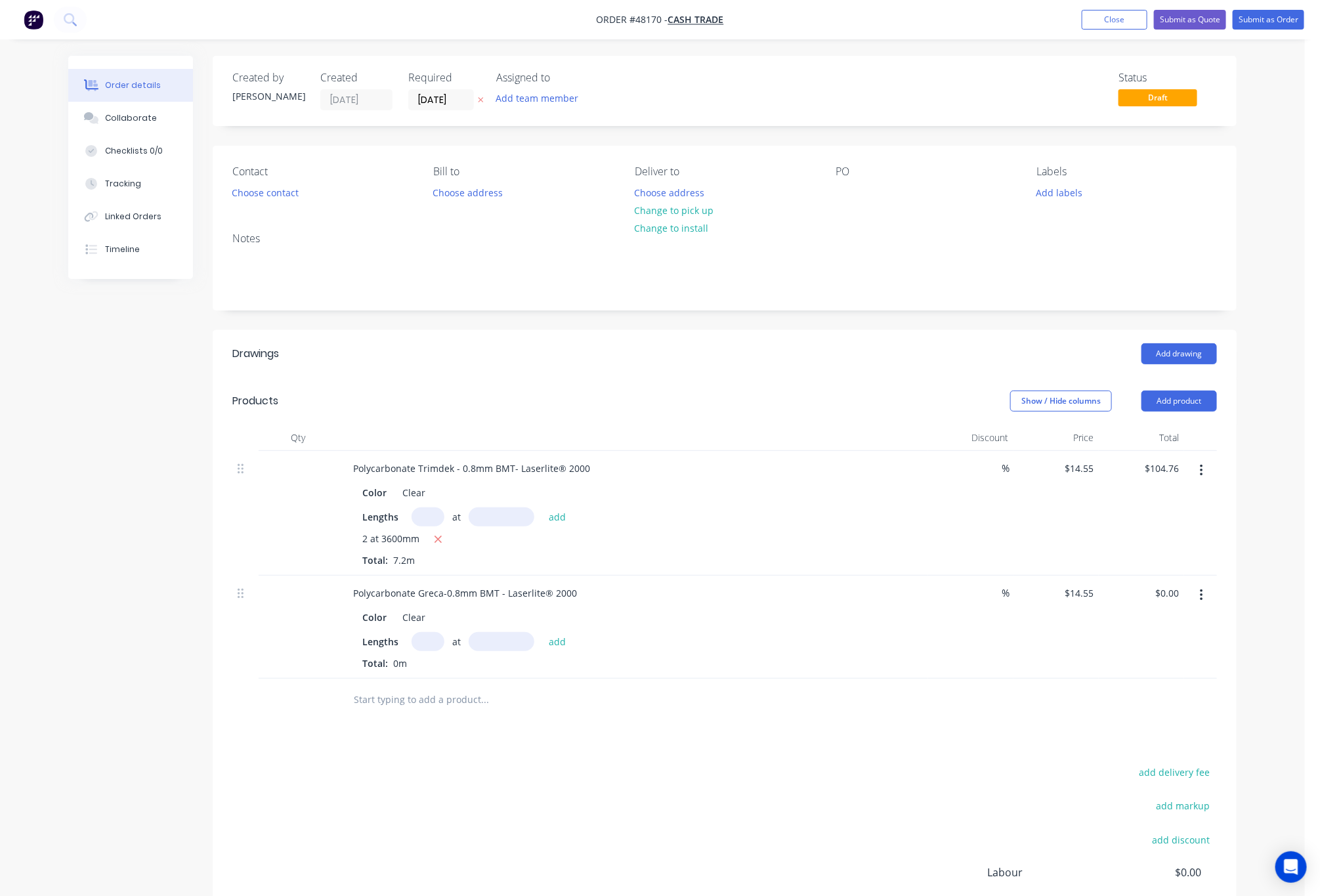
click at [1205, 468] on button "button" at bounding box center [1202, 471] width 31 height 24
click at [443, 644] on div "at add" at bounding box center [493, 642] width 162 height 19
click at [433, 647] on input "text" at bounding box center [428, 642] width 33 height 19
type input "2"
click at [524, 644] on input "text" at bounding box center [501, 642] width 66 height 19
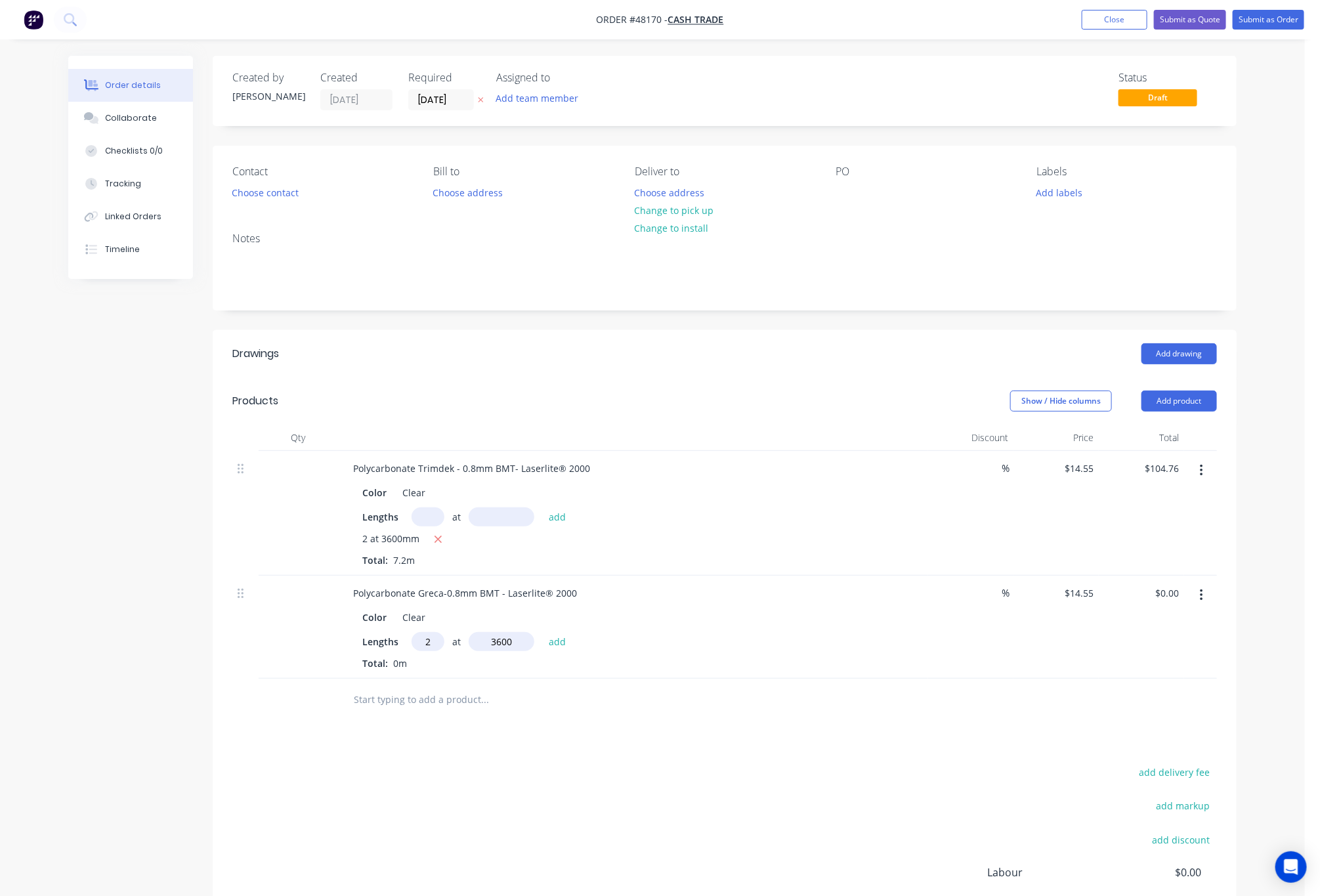
type input "3600"
click at [542, 632] on button "add" at bounding box center [558, 641] width 31 height 18
type input "$104.76"
click at [1202, 471] on icon "button" at bounding box center [1202, 470] width 3 height 15
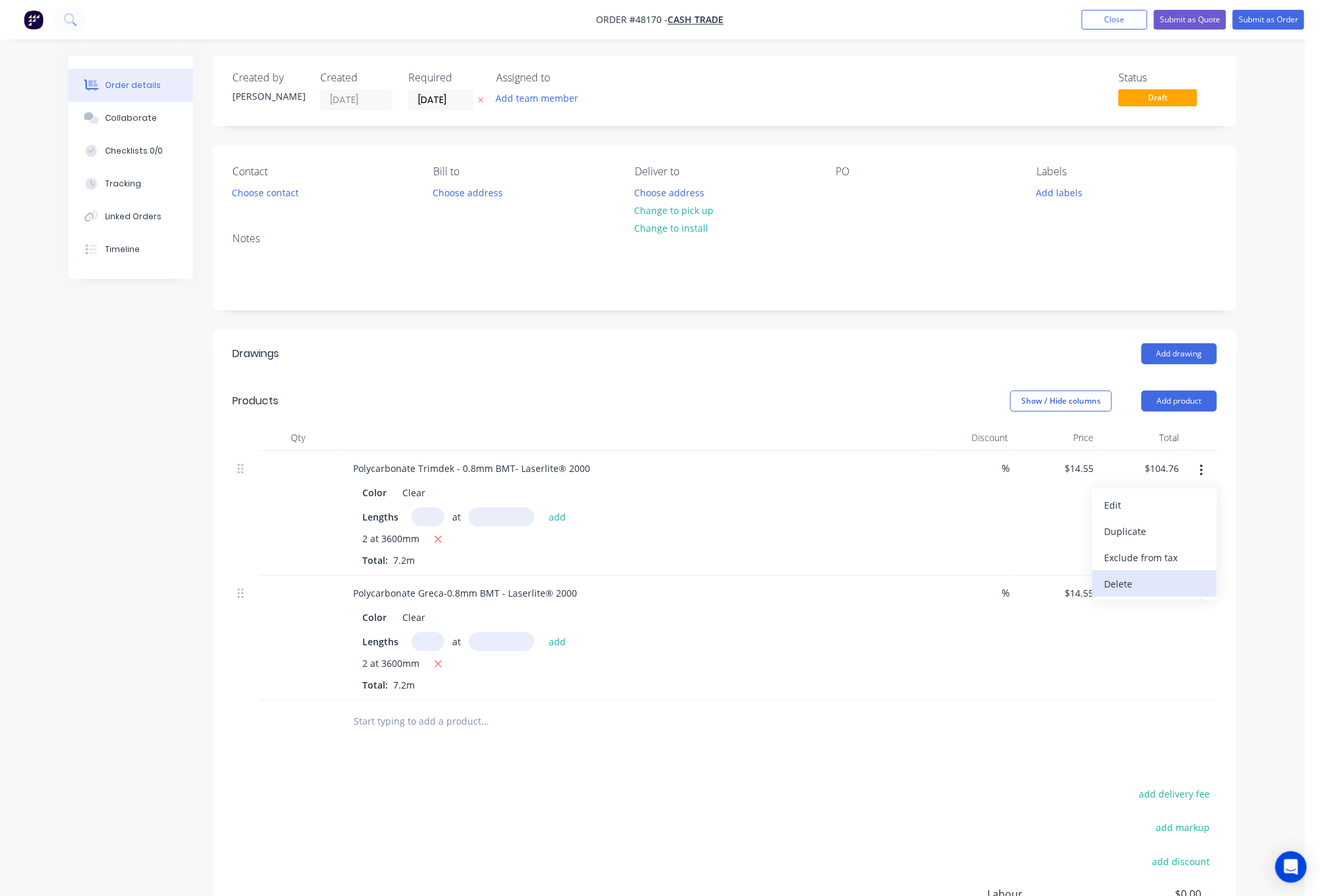
click at [1178, 577] on div "Delete" at bounding box center [1155, 584] width 101 height 19
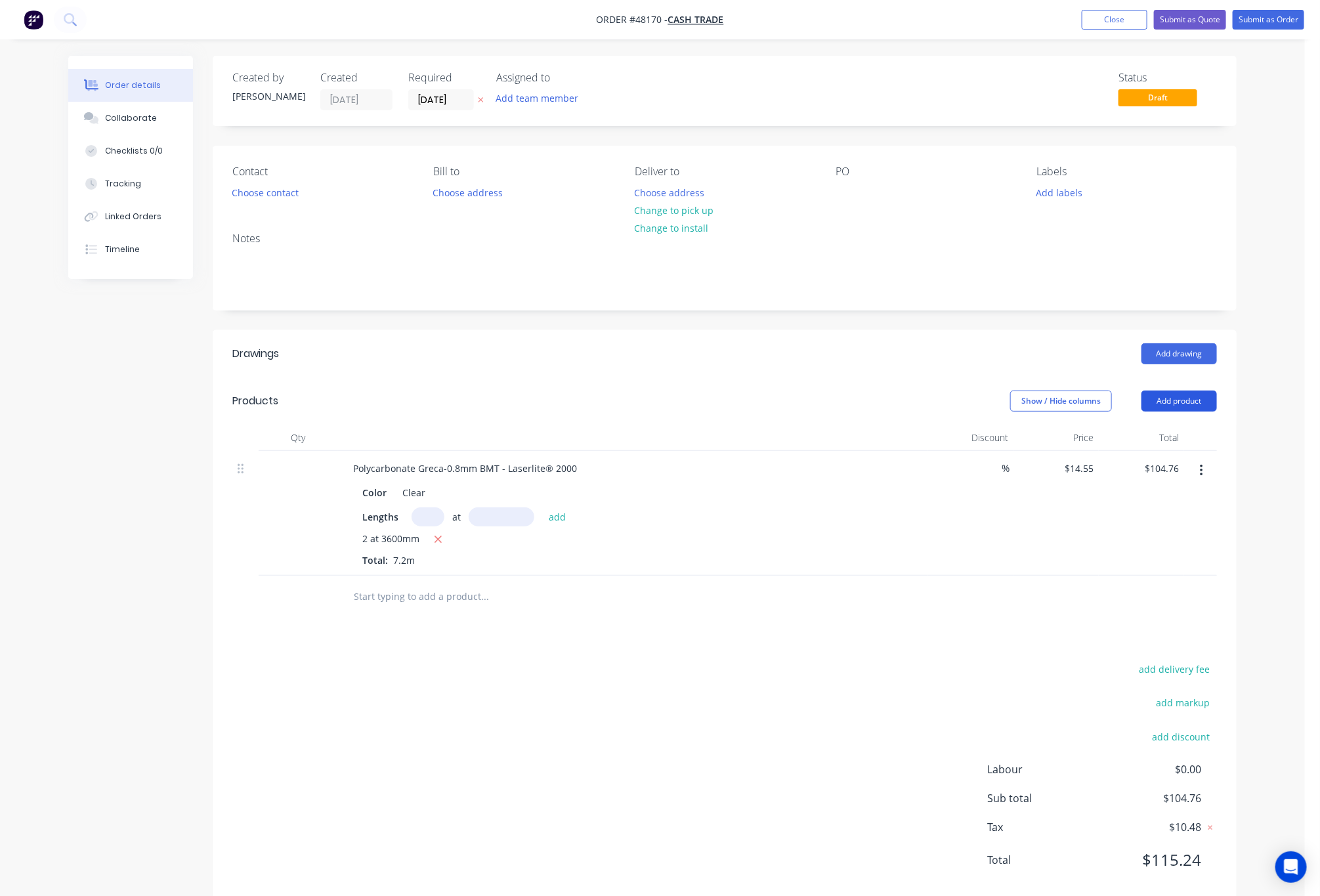
click at [1186, 406] on button "Add product" at bounding box center [1180, 401] width 75 height 21
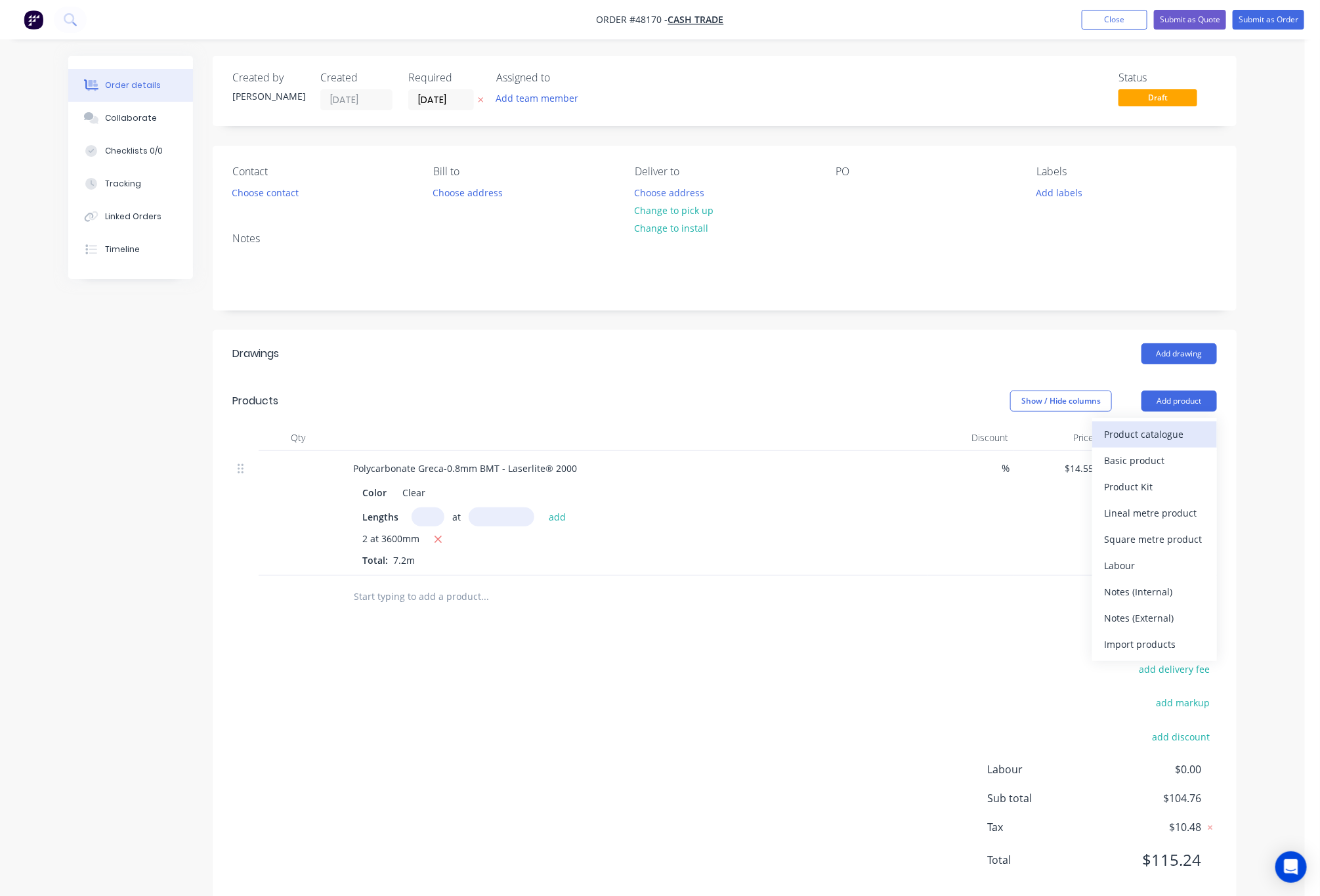
click at [1156, 435] on div "Product catalogue" at bounding box center [1155, 434] width 101 height 19
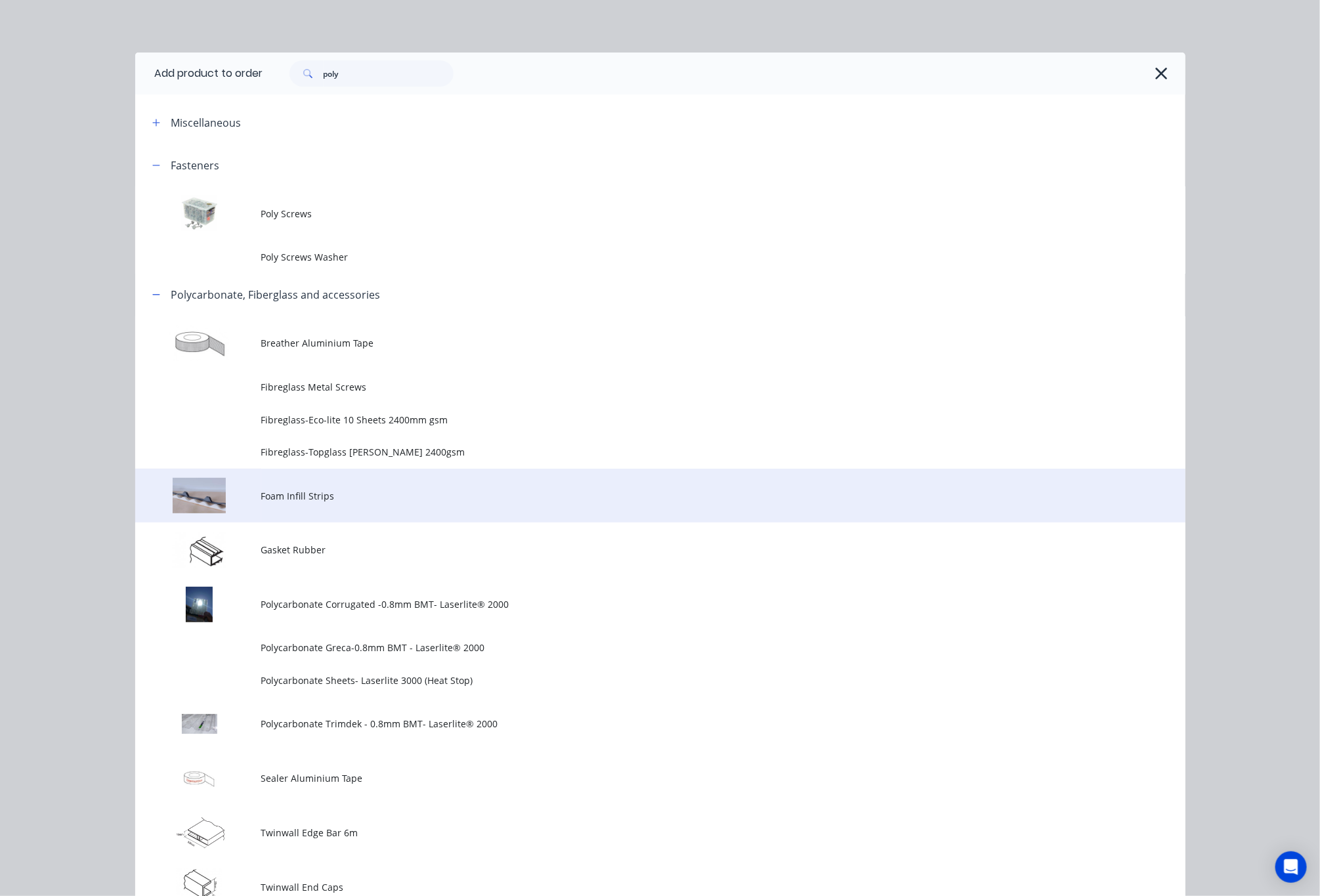
click at [544, 483] on td "Foam Infill Strips" at bounding box center [723, 496] width 924 height 55
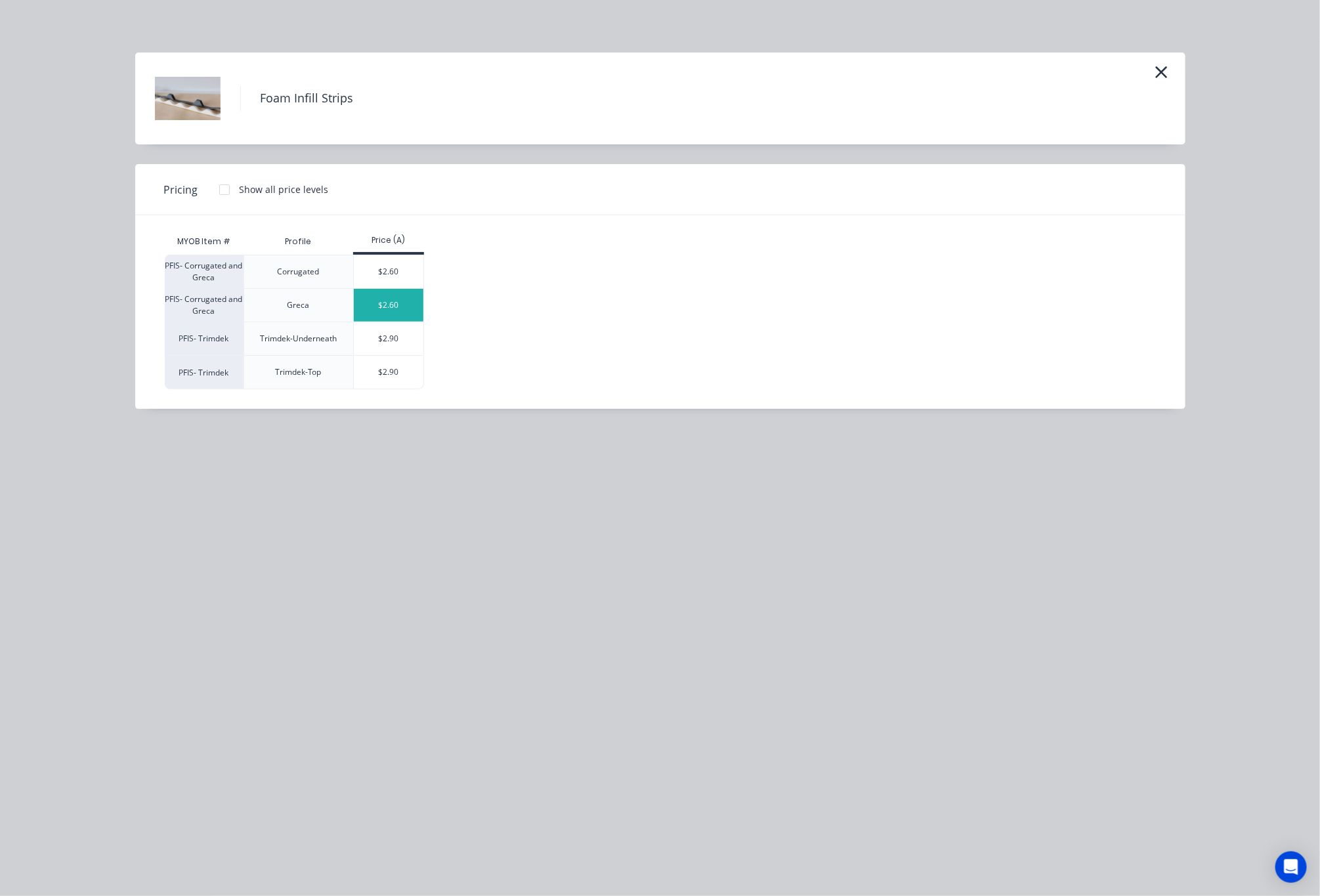
click at [398, 309] on div "$2.60" at bounding box center [389, 305] width 70 height 33
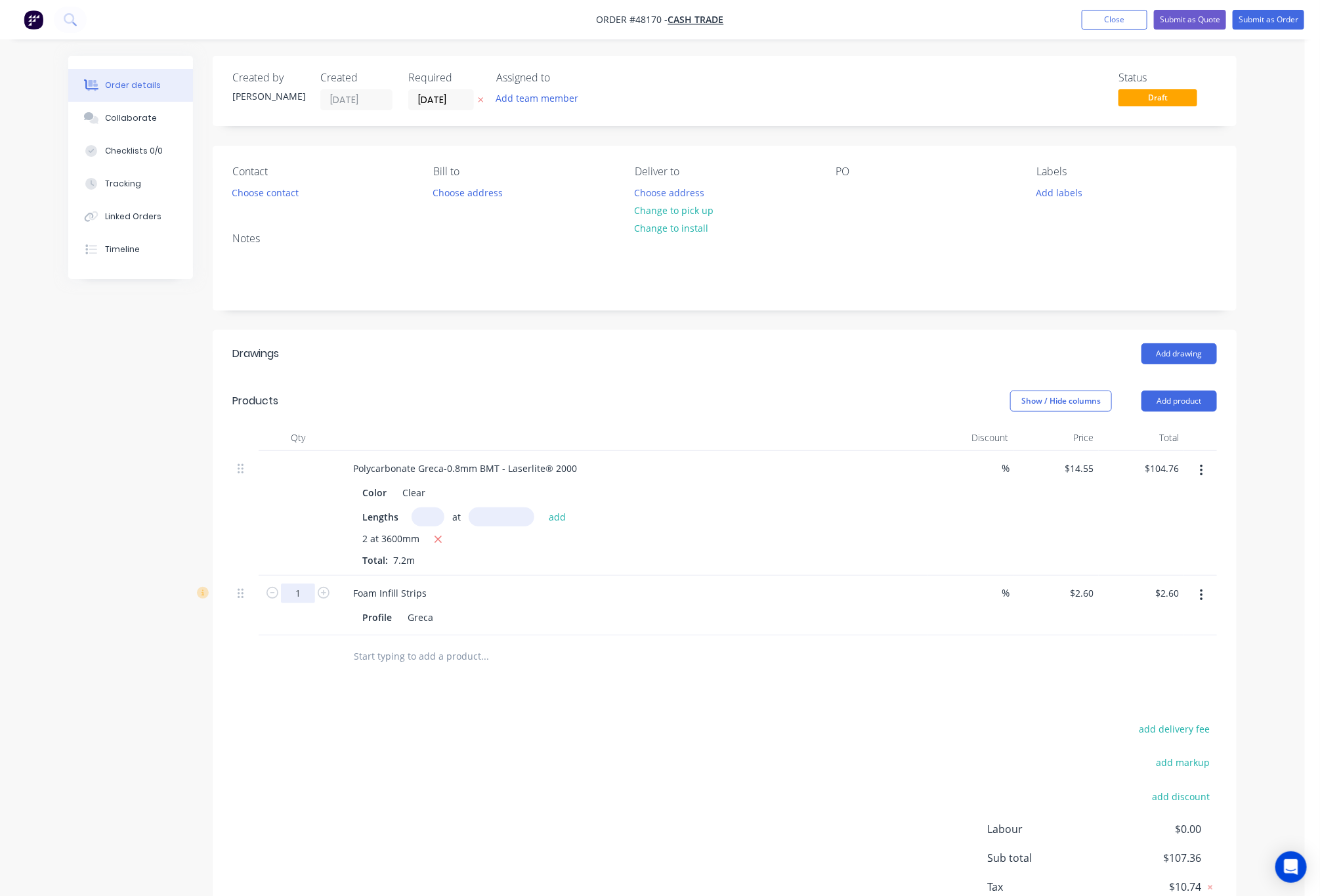
click at [300, 599] on input "1" at bounding box center [298, 593] width 34 height 20
click at [658, 732] on div "add delivery fee add markup add discount Labour $0.00 Sub total $107.36 Tax $10…" at bounding box center [725, 833] width 985 height 224
click at [408, 605] on div "Foam Infill Strips Profile Greca" at bounding box center [633, 606] width 591 height 60
drag, startPoint x: 662, startPoint y: 744, endPoint x: 635, endPoint y: 741, distance: 27.2
click at [665, 744] on div "add delivery fee add markup add discount Labour $0.00 Sub total $107.36 Tax $10…" at bounding box center [725, 833] width 985 height 224
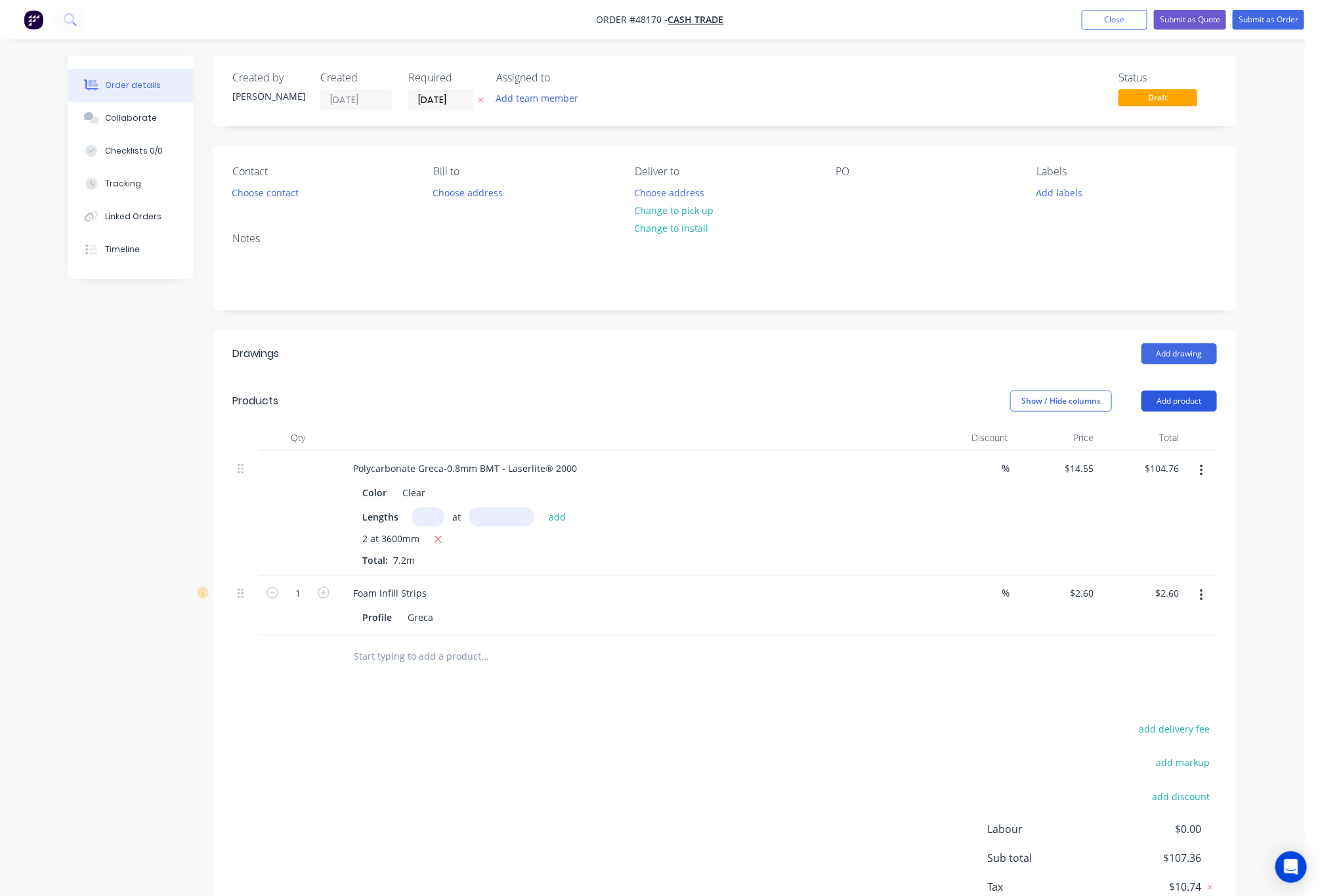
click at [1185, 402] on button "Add product" at bounding box center [1180, 401] width 75 height 21
click at [1178, 418] on header "Products Show / Hide columns Add product" at bounding box center [725, 401] width 1024 height 47
click at [1173, 403] on button "Add product" at bounding box center [1180, 401] width 75 height 21
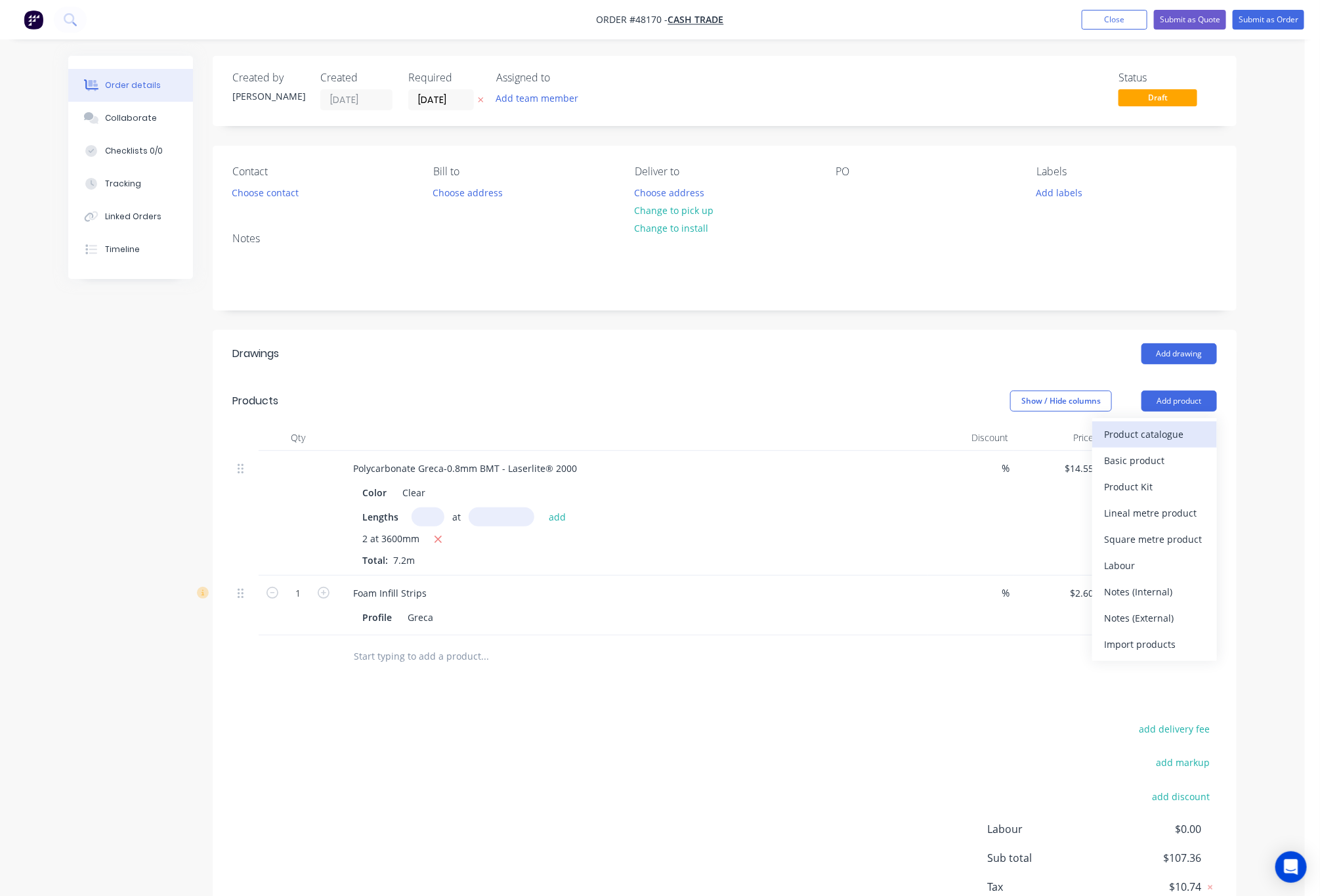
click at [1176, 438] on div "Product catalogue" at bounding box center [1155, 434] width 101 height 19
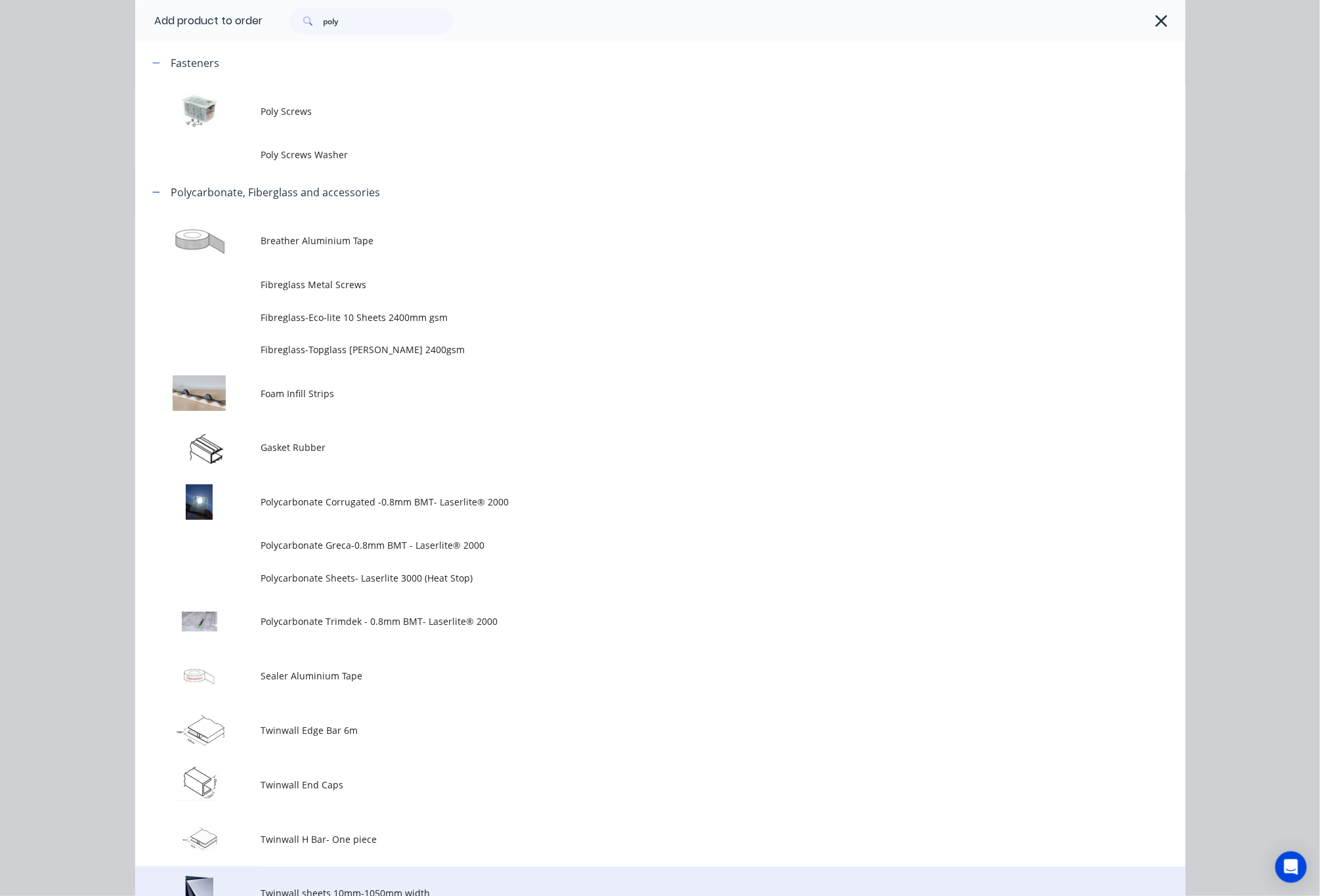
scroll to position [314, 0]
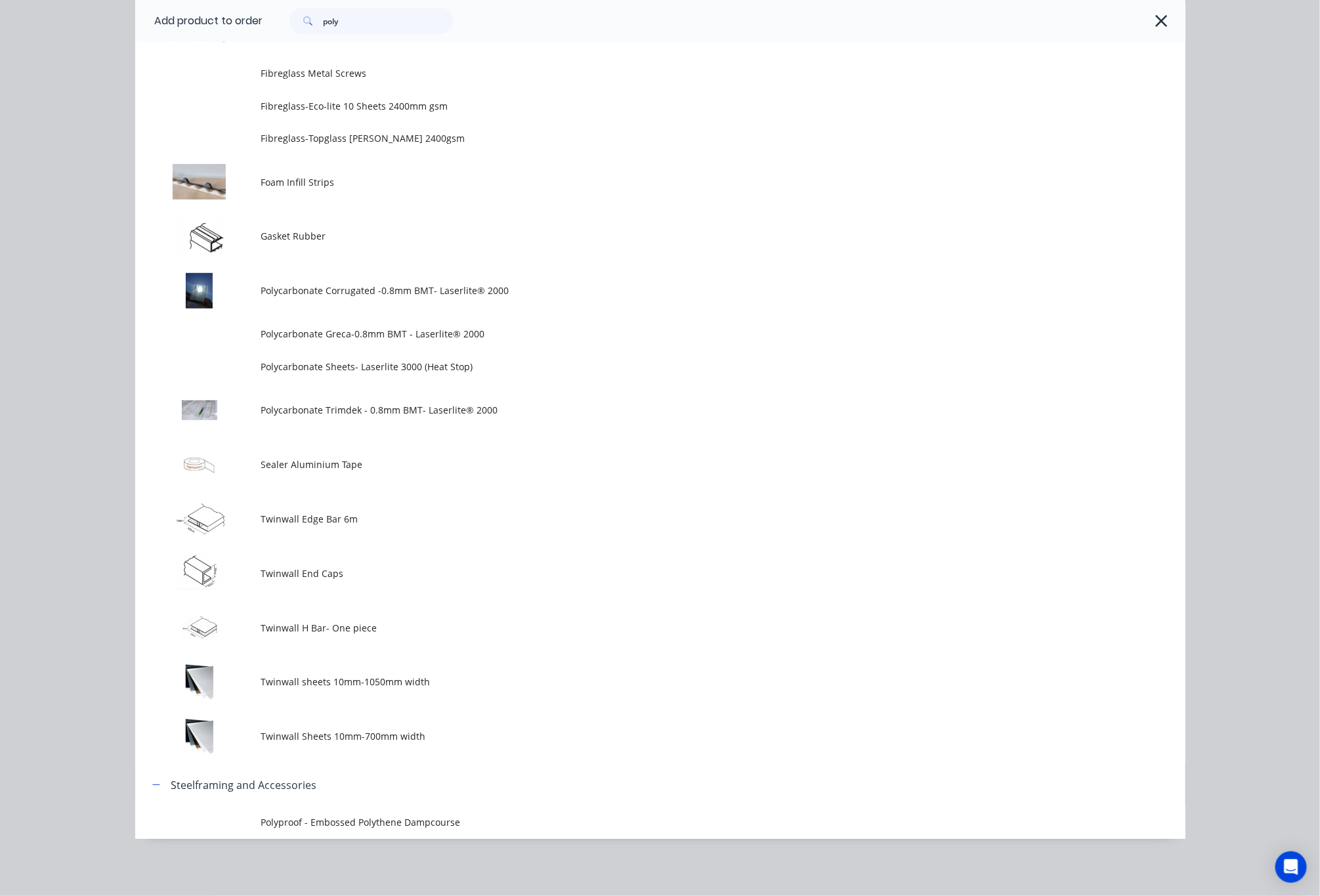
click at [1242, 205] on div "Add product to order poly Miscellaneous Fasteners Poly Screws Poly Screws Washe…" at bounding box center [660, 448] width 1320 height 896
click at [1149, 12] on div "poly" at bounding box center [718, 21] width 910 height 27
click at [1155, 12] on icon "button" at bounding box center [1162, 21] width 14 height 18
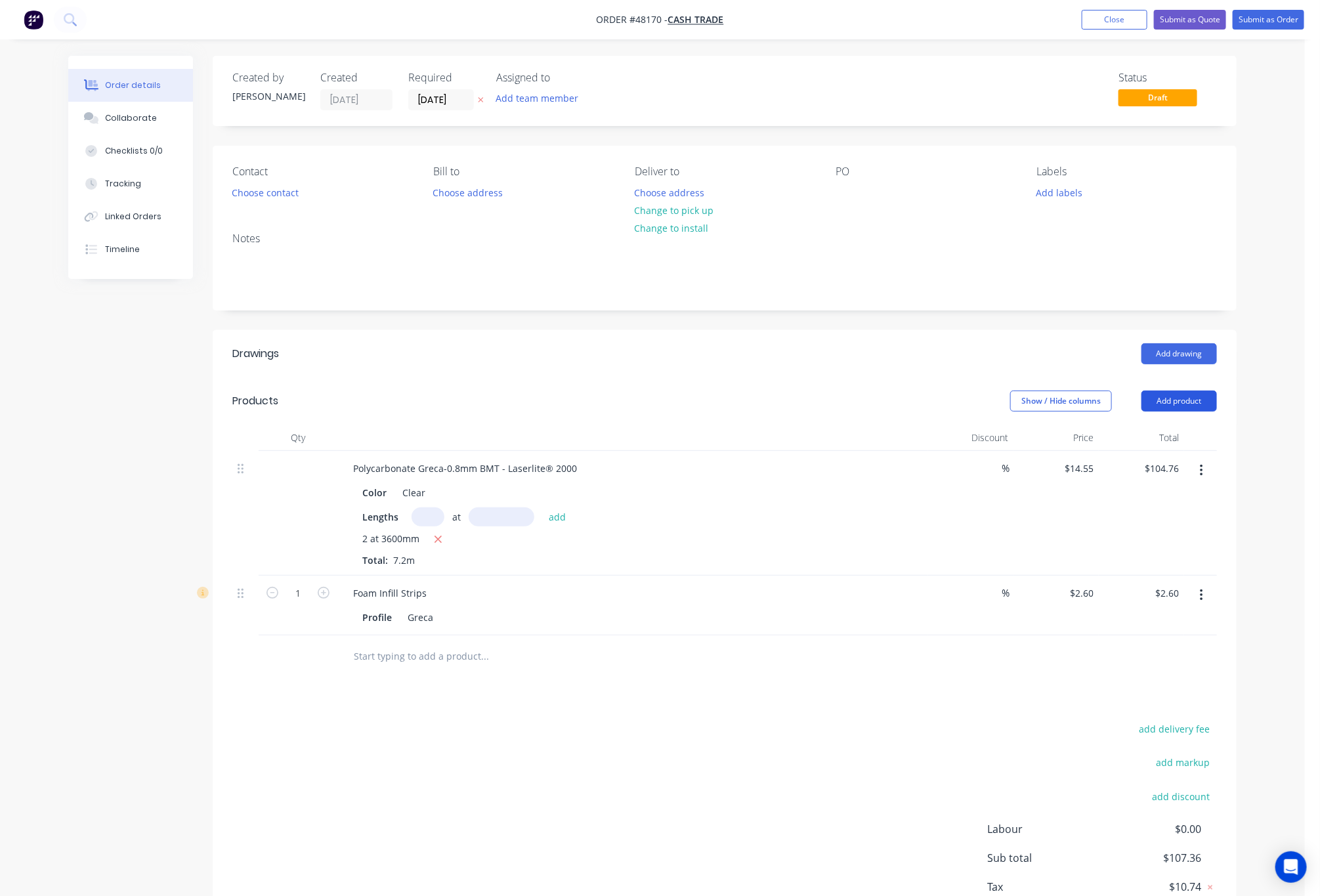
click at [1199, 397] on button "Add product" at bounding box center [1180, 401] width 75 height 21
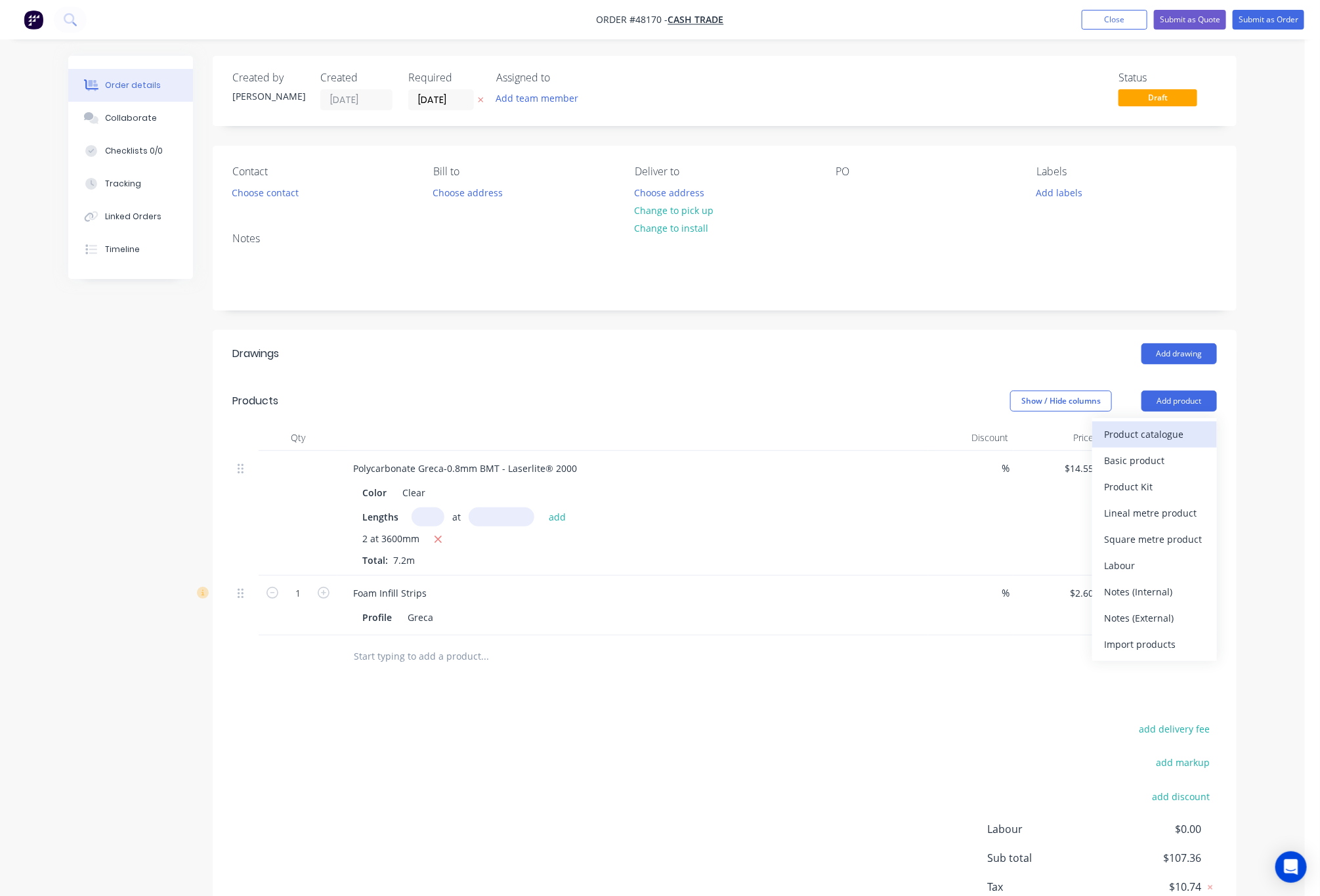
click at [1183, 426] on button "Product catalogue" at bounding box center [1156, 434] width 125 height 27
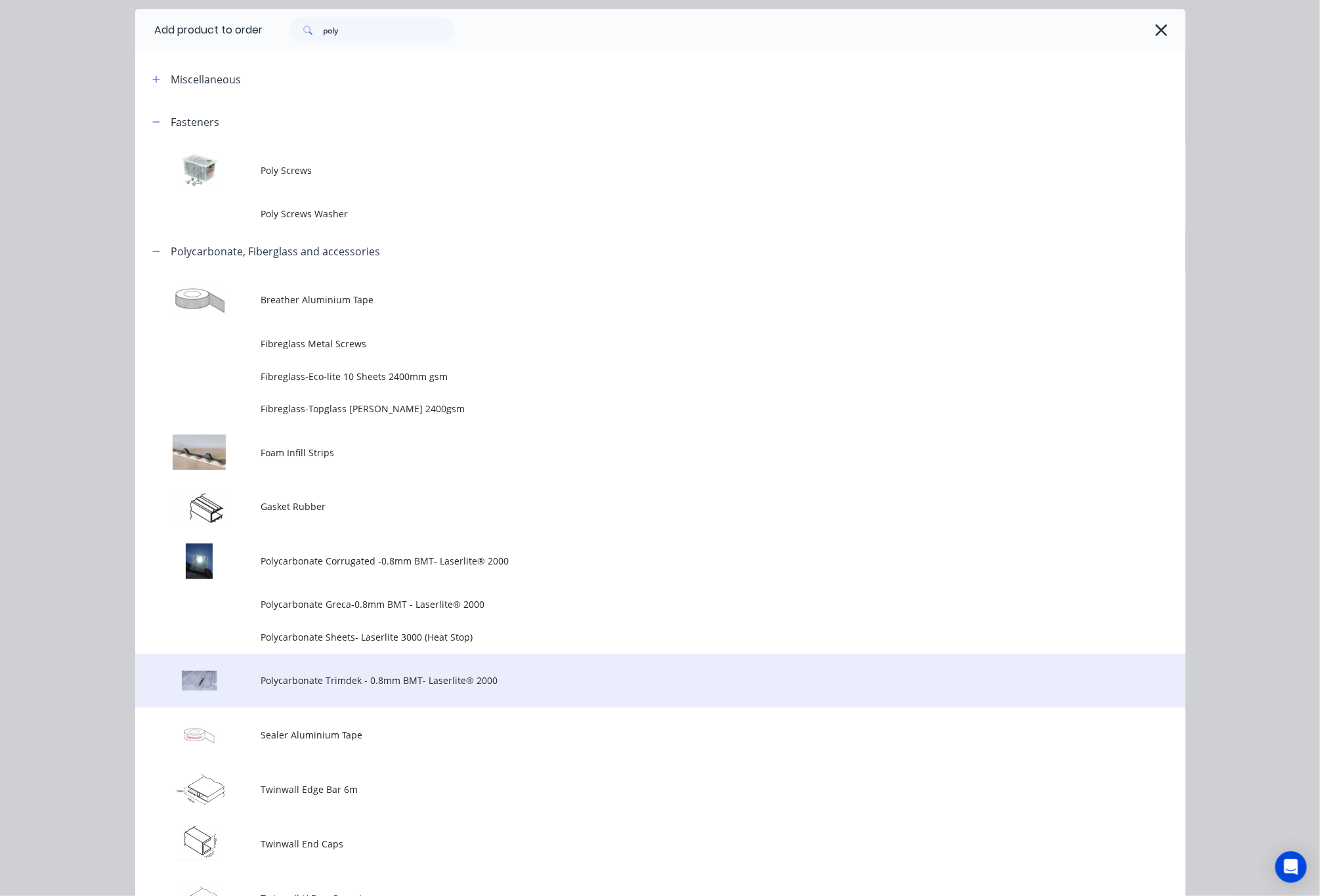
scroll to position [0, 0]
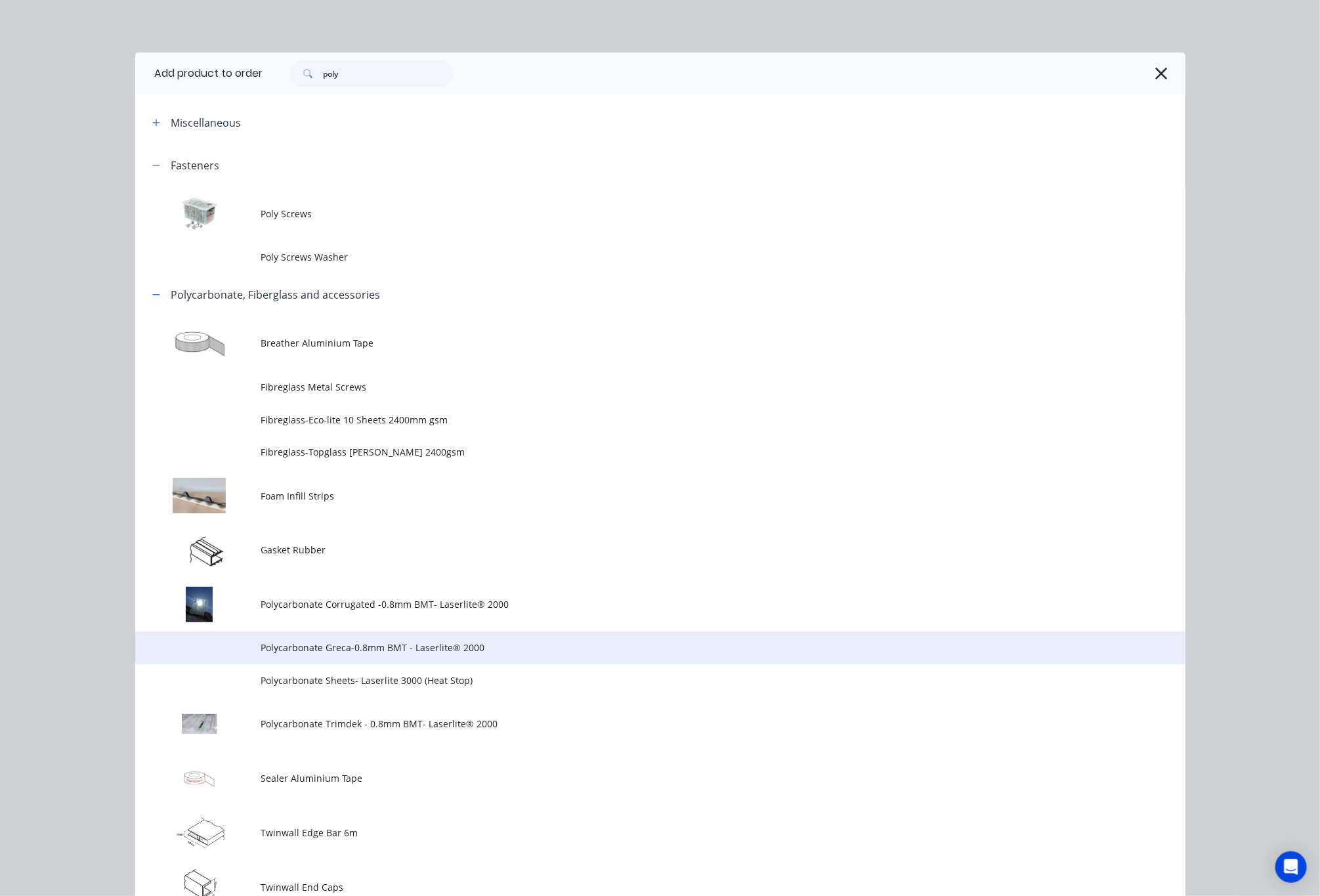
click at [522, 647] on span "Polycarbonate Greca-0.8mm BMT - Laserlite® 2000" at bounding box center [630, 648] width 739 height 14
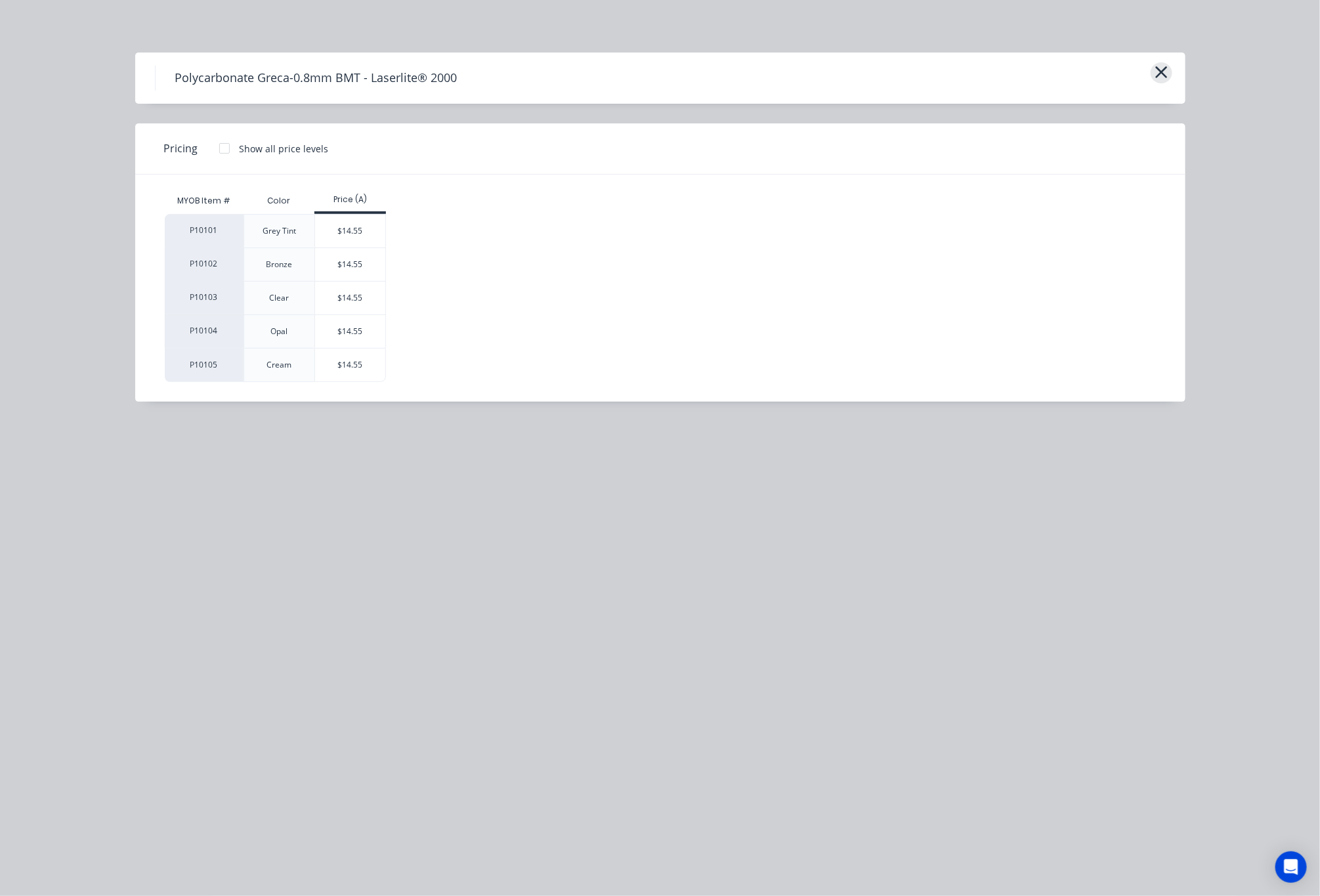
click at [1163, 74] on icon "button" at bounding box center [1162, 72] width 12 height 12
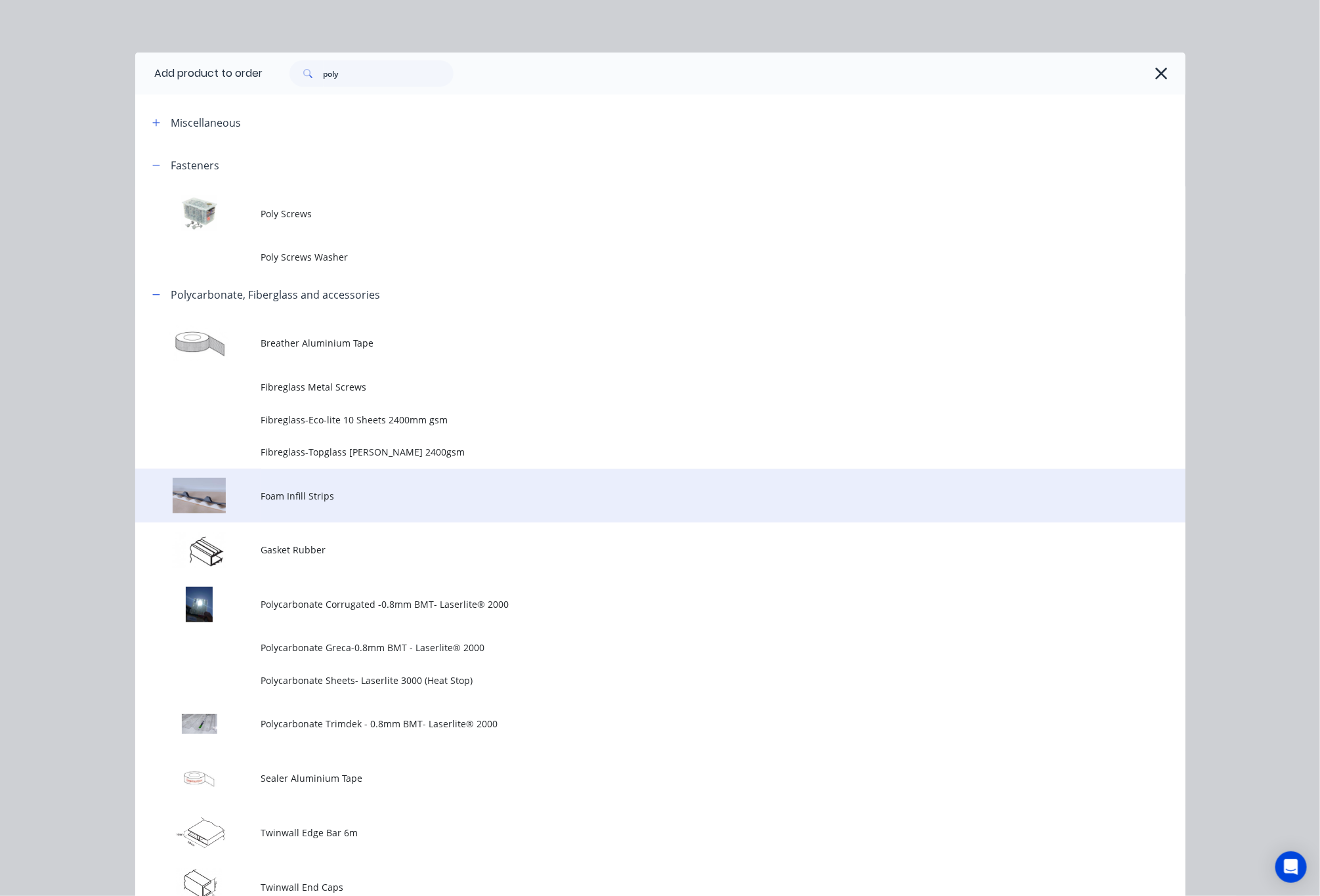
scroll to position [274, 0]
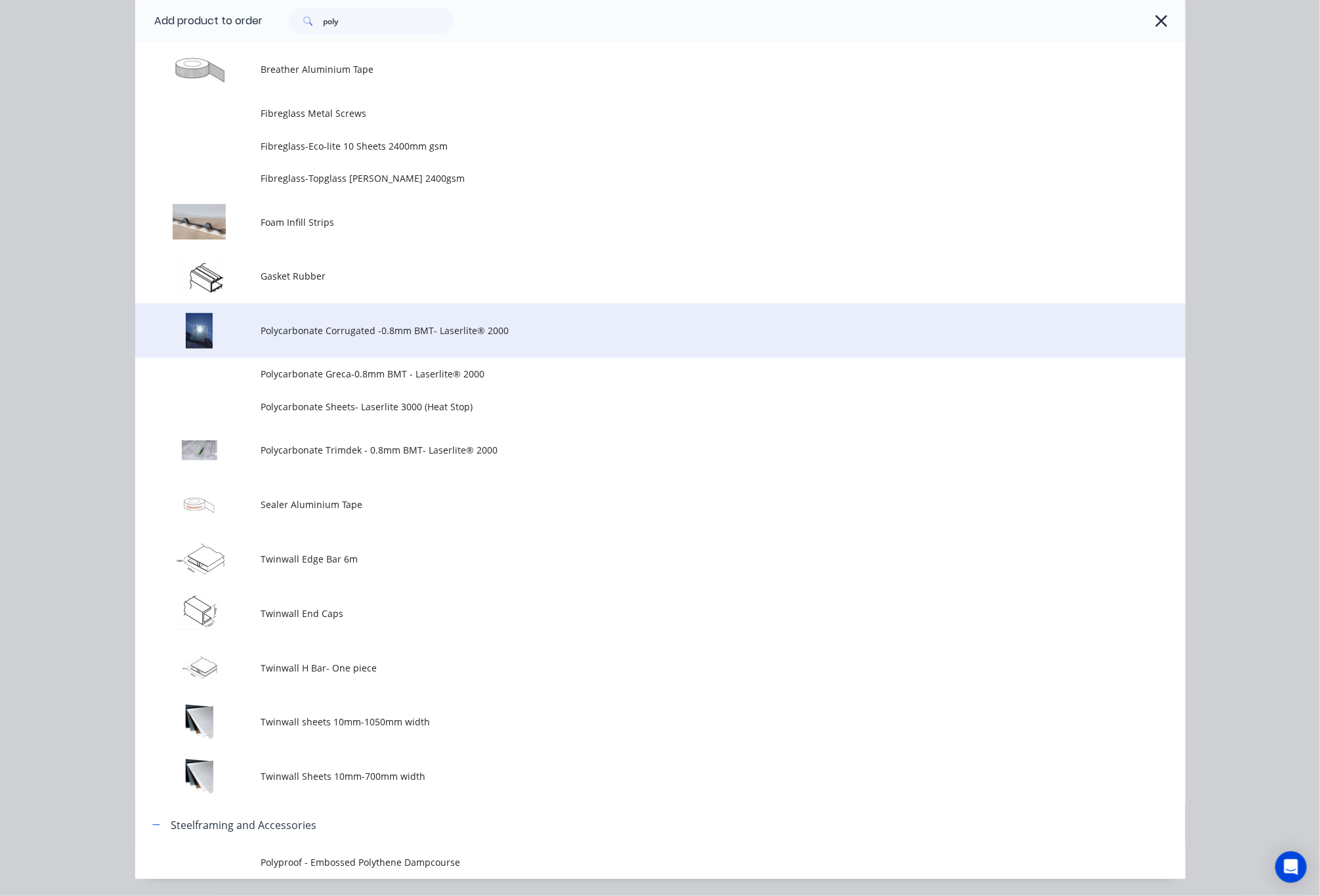
click at [554, 337] on span "Polycarbonate Corrugated -0.8mm BMT- Laserlite® 2000" at bounding box center [630, 331] width 739 height 14
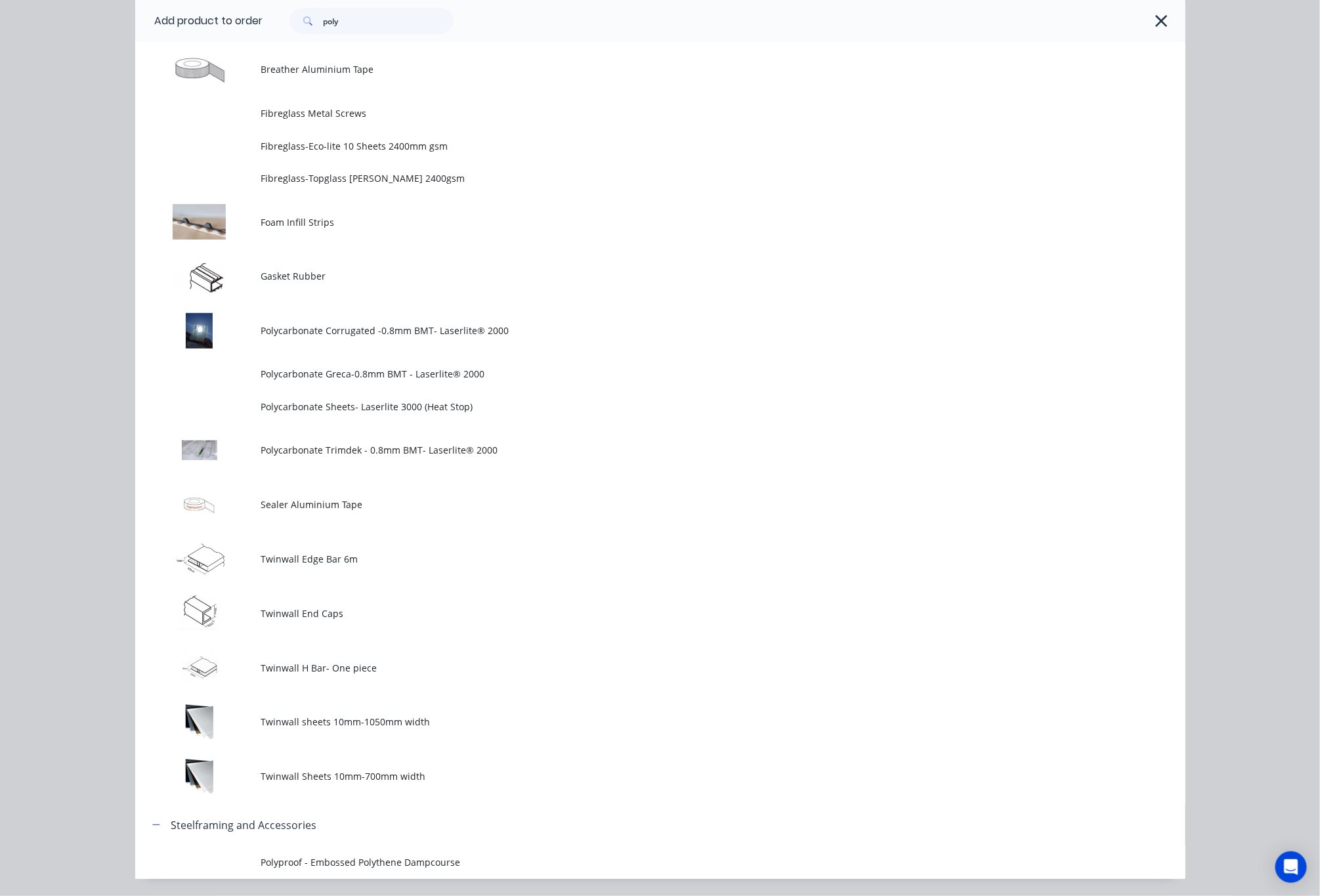
scroll to position [0, 0]
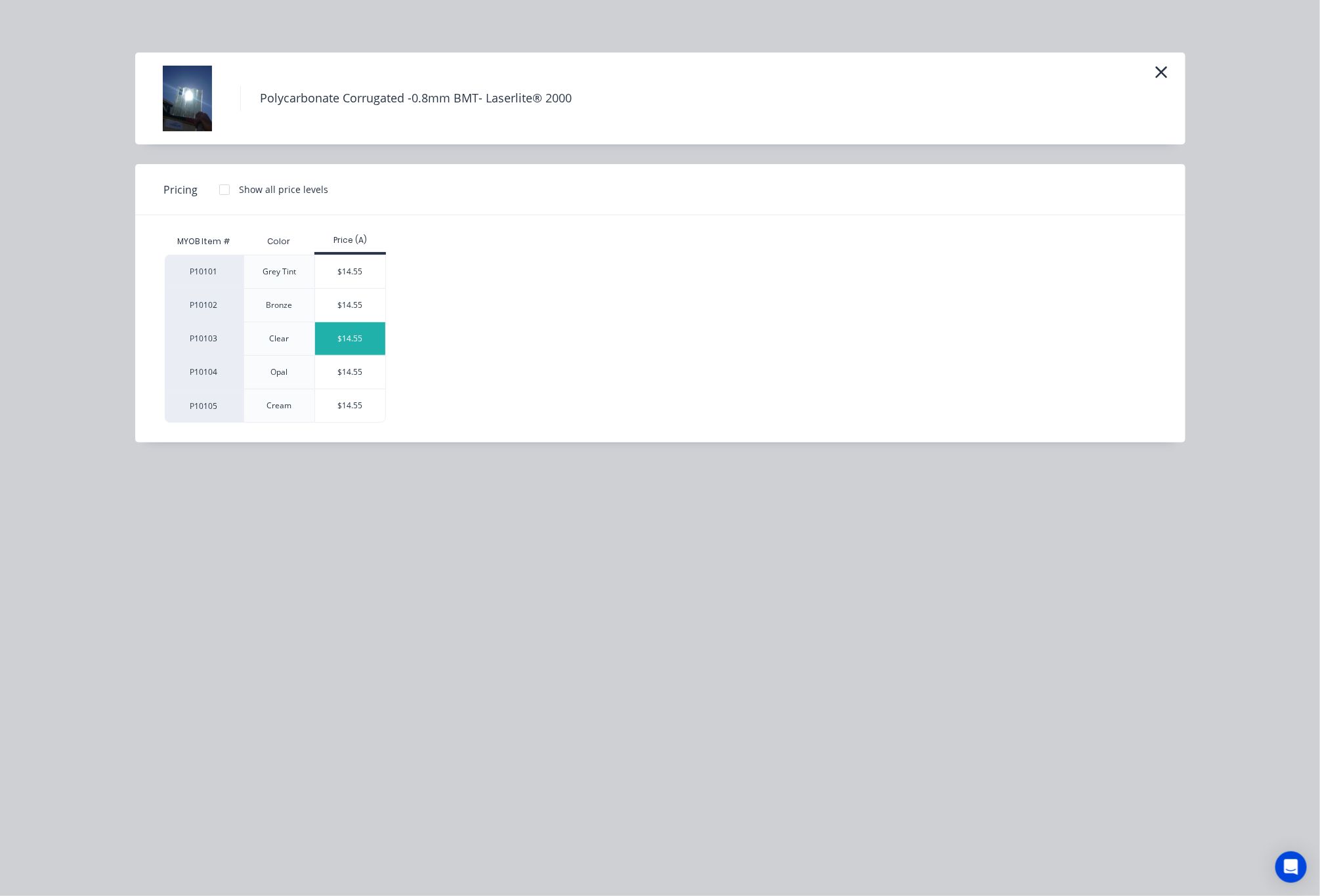
click at [326, 343] on div "$14.55" at bounding box center [350, 338] width 70 height 33
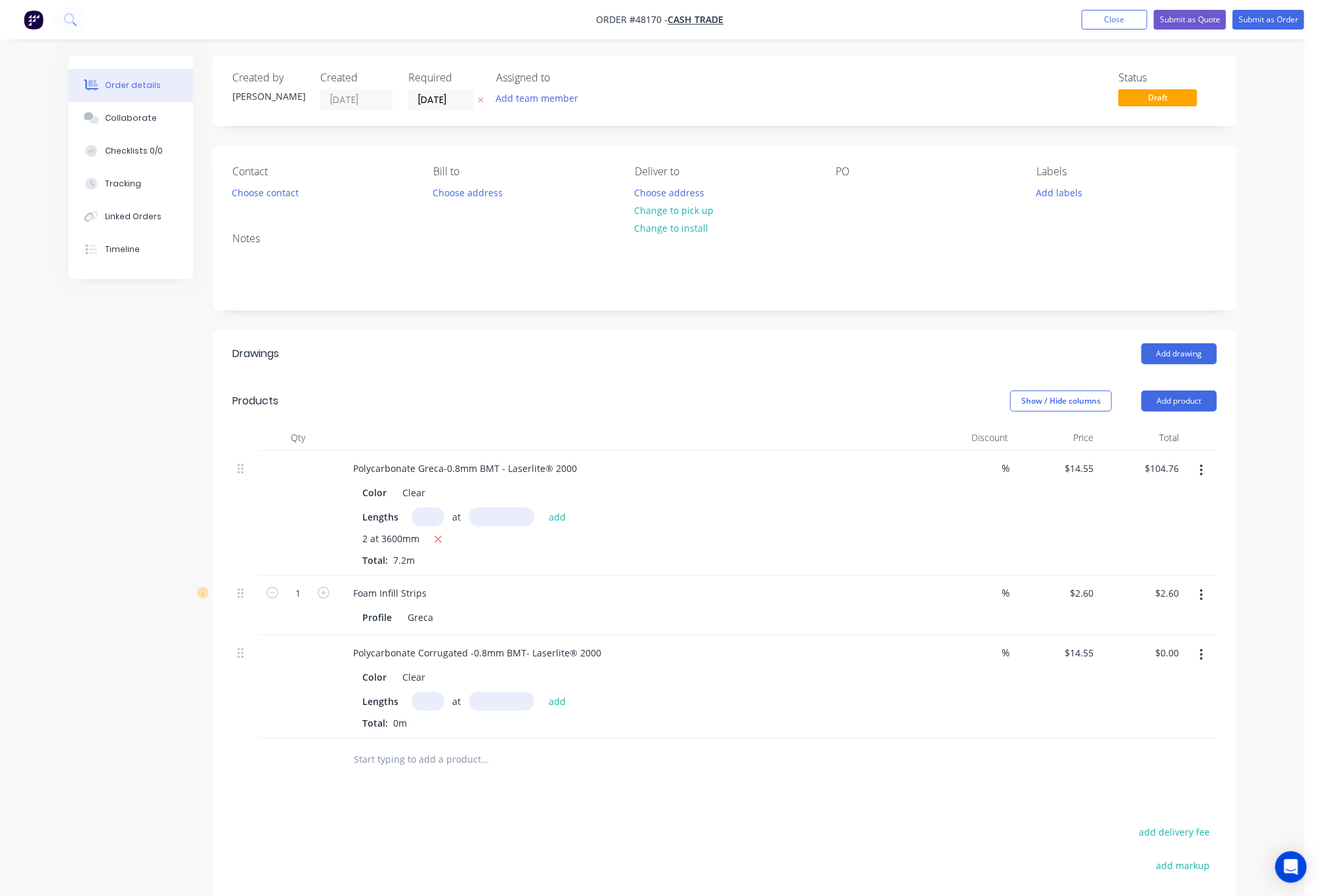
click at [429, 711] on input "text" at bounding box center [428, 702] width 33 height 19
type input "2"
drag, startPoint x: 483, startPoint y: 704, endPoint x: 491, endPoint y: 703, distance: 8.1
click at [485, 704] on input "text" at bounding box center [501, 702] width 66 height 19
type input "3600mm"
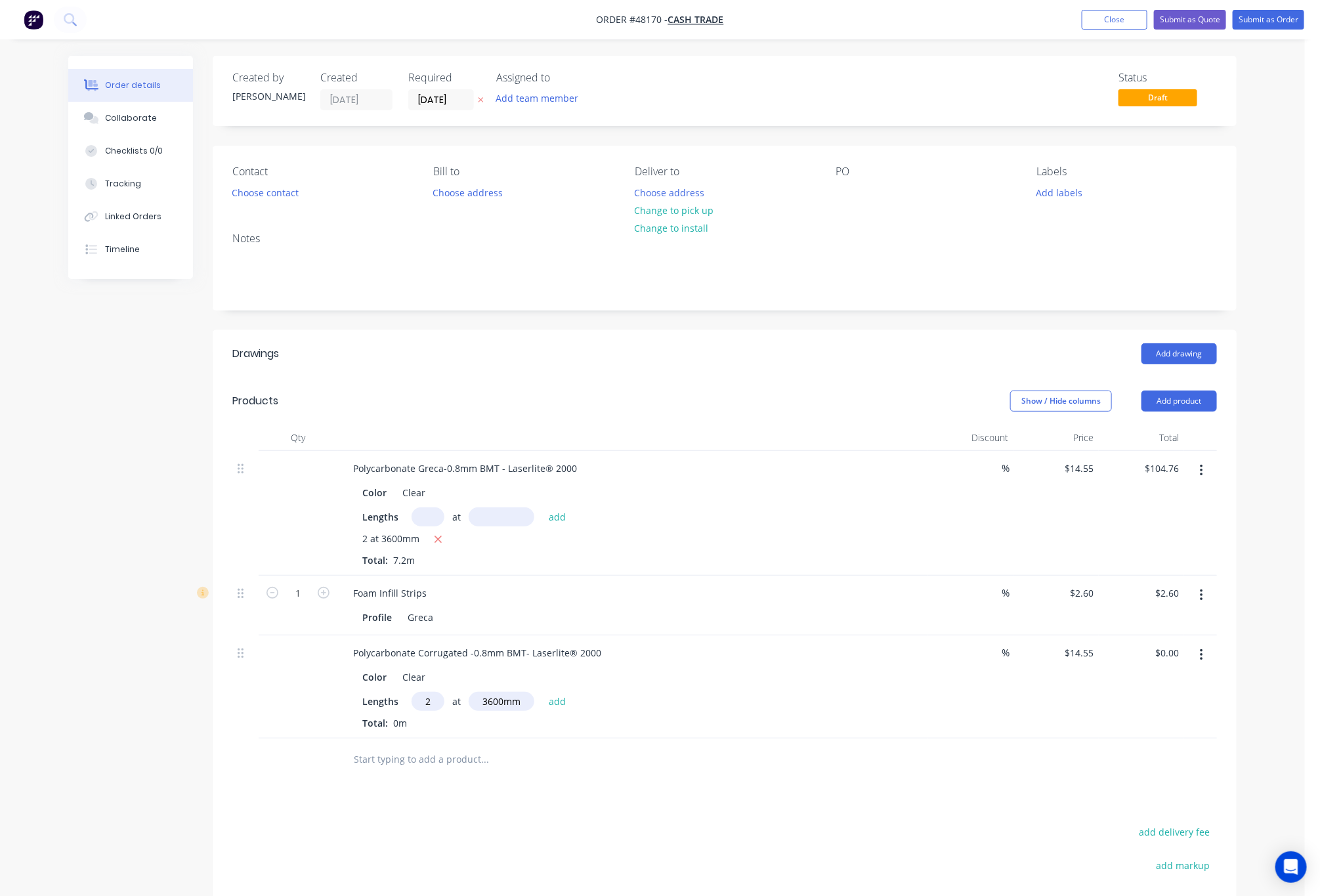
click at [542, 767] on input "text" at bounding box center [484, 760] width 263 height 27
click at [302, 600] on input "1" at bounding box center [298, 593] width 34 height 20
type input "12"
type input "$31.20"
drag, startPoint x: 865, startPoint y: 843, endPoint x: 887, endPoint y: 810, distance: 39.7
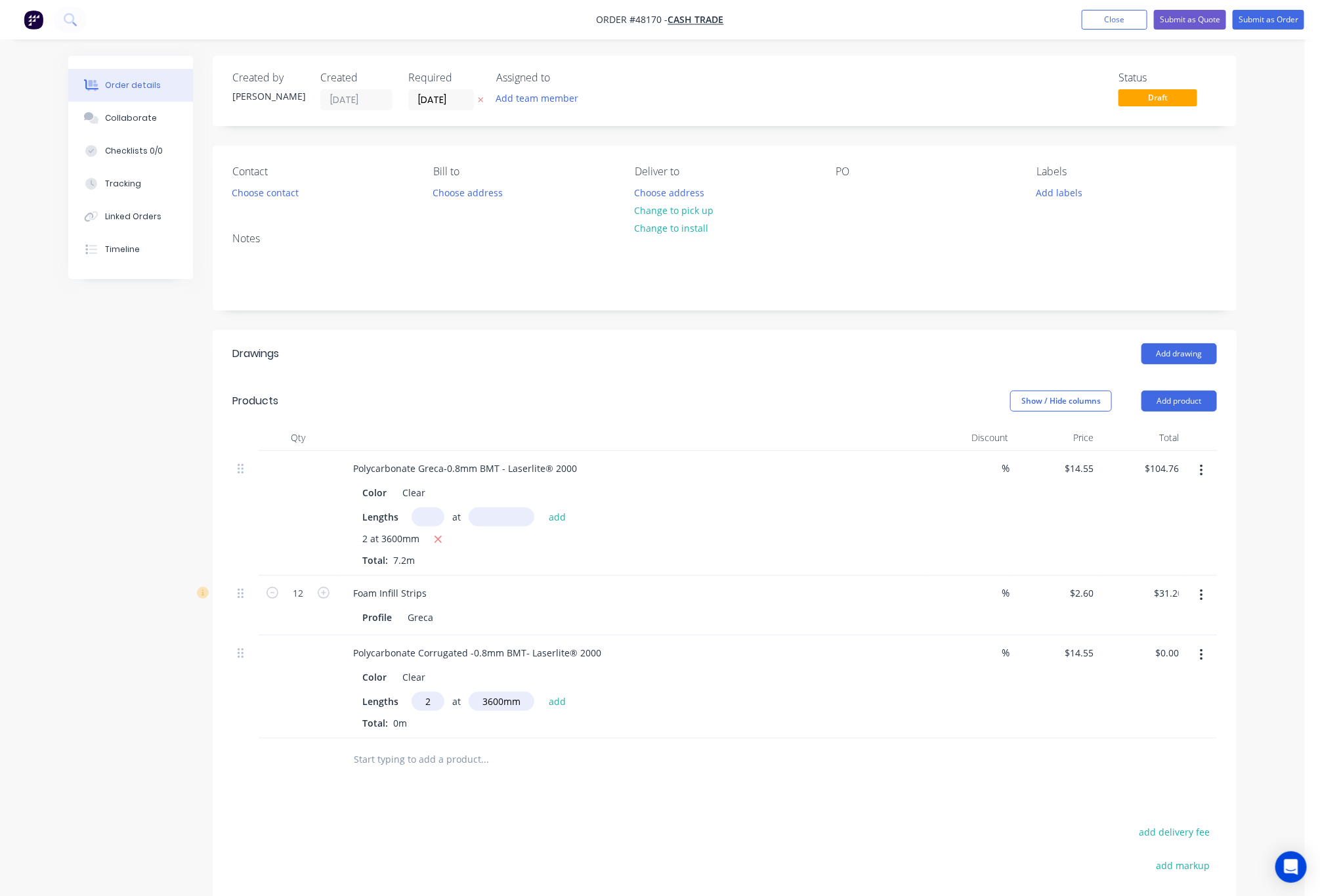
click at [1208, 467] on button "button" at bounding box center [1202, 471] width 31 height 24
click at [1192, 581] on div "Delete" at bounding box center [1155, 584] width 101 height 19
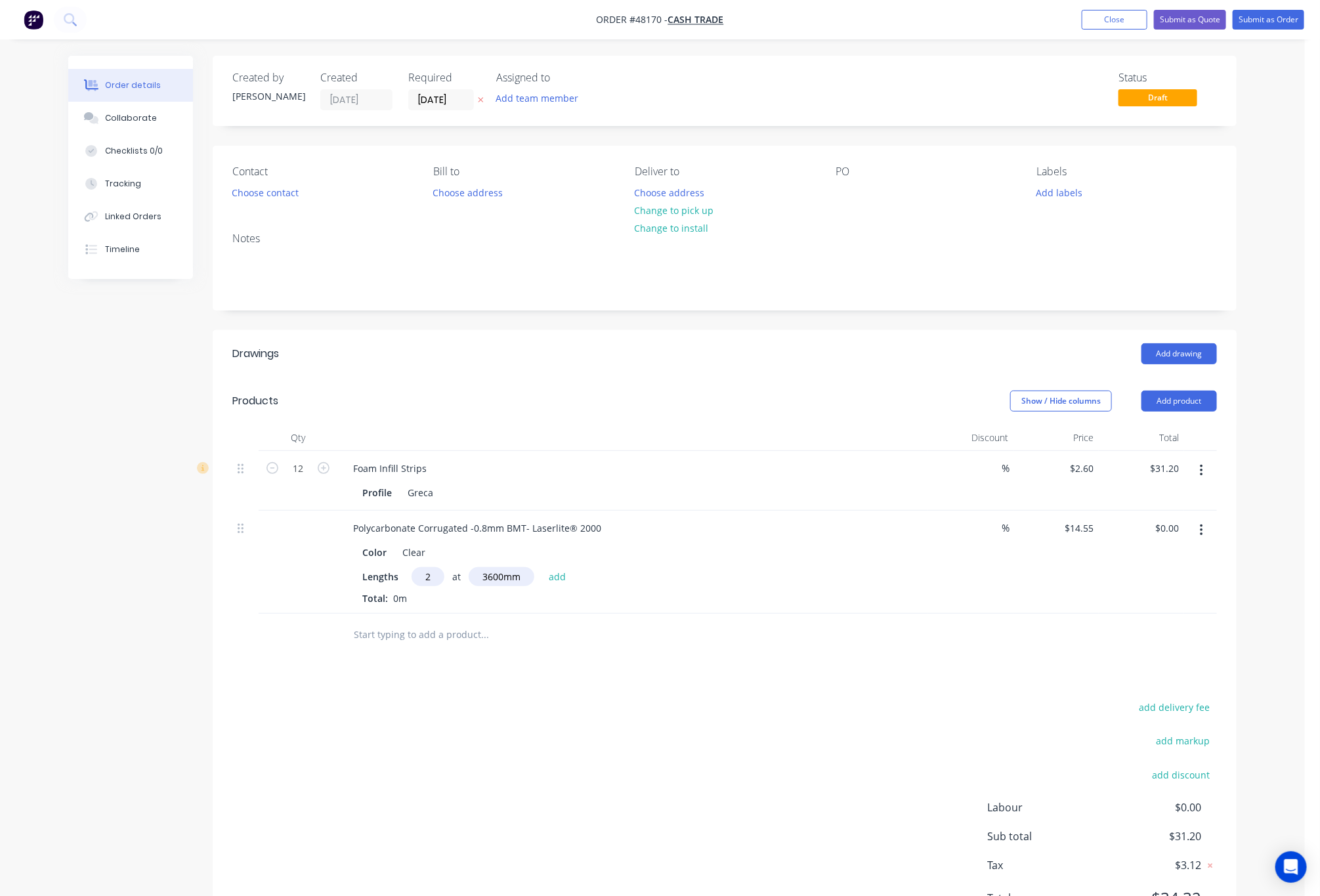
click at [851, 682] on div "Drawings Add drawing Products Show / Hide columns Add product Qty Discount Pric…" at bounding box center [725, 636] width 1024 height 612
click at [761, 690] on div "Drawings Add drawing Products Show / Hide columns Add product Qty Discount Pric…" at bounding box center [725, 636] width 1024 height 612
click at [621, 716] on div "add delivery fee add markup add discount Labour $0.00 Sub total $31.20 Tax $3.1…" at bounding box center [725, 811] width 985 height 224
click at [561, 578] on button "add" at bounding box center [558, 576] width 31 height 18
type input "$104.76"
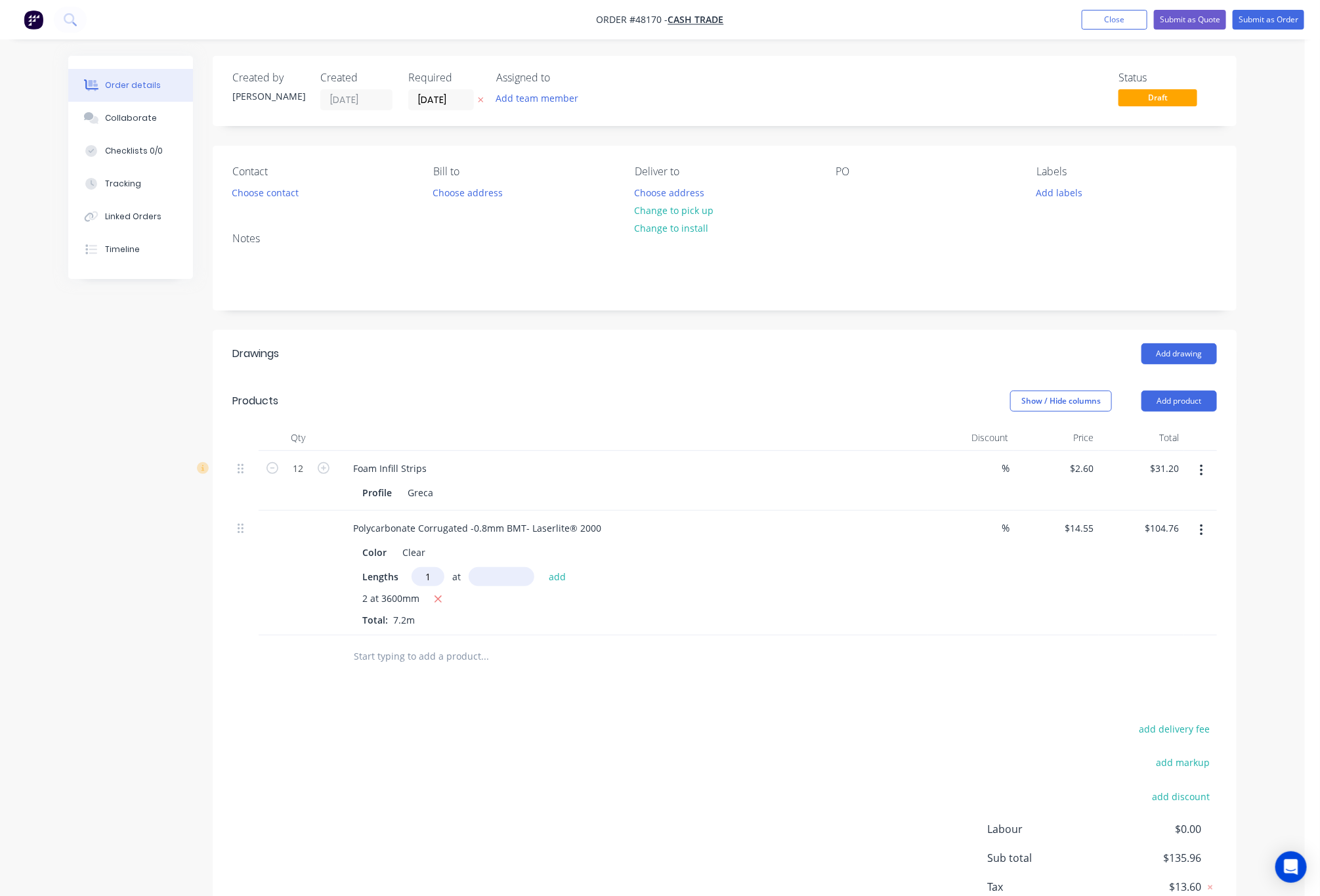
type input "1"
click at [514, 575] on input "text" at bounding box center [501, 576] width 66 height 19
type input "500"
click at [542, 567] on button "add" at bounding box center [558, 576] width 31 height 18
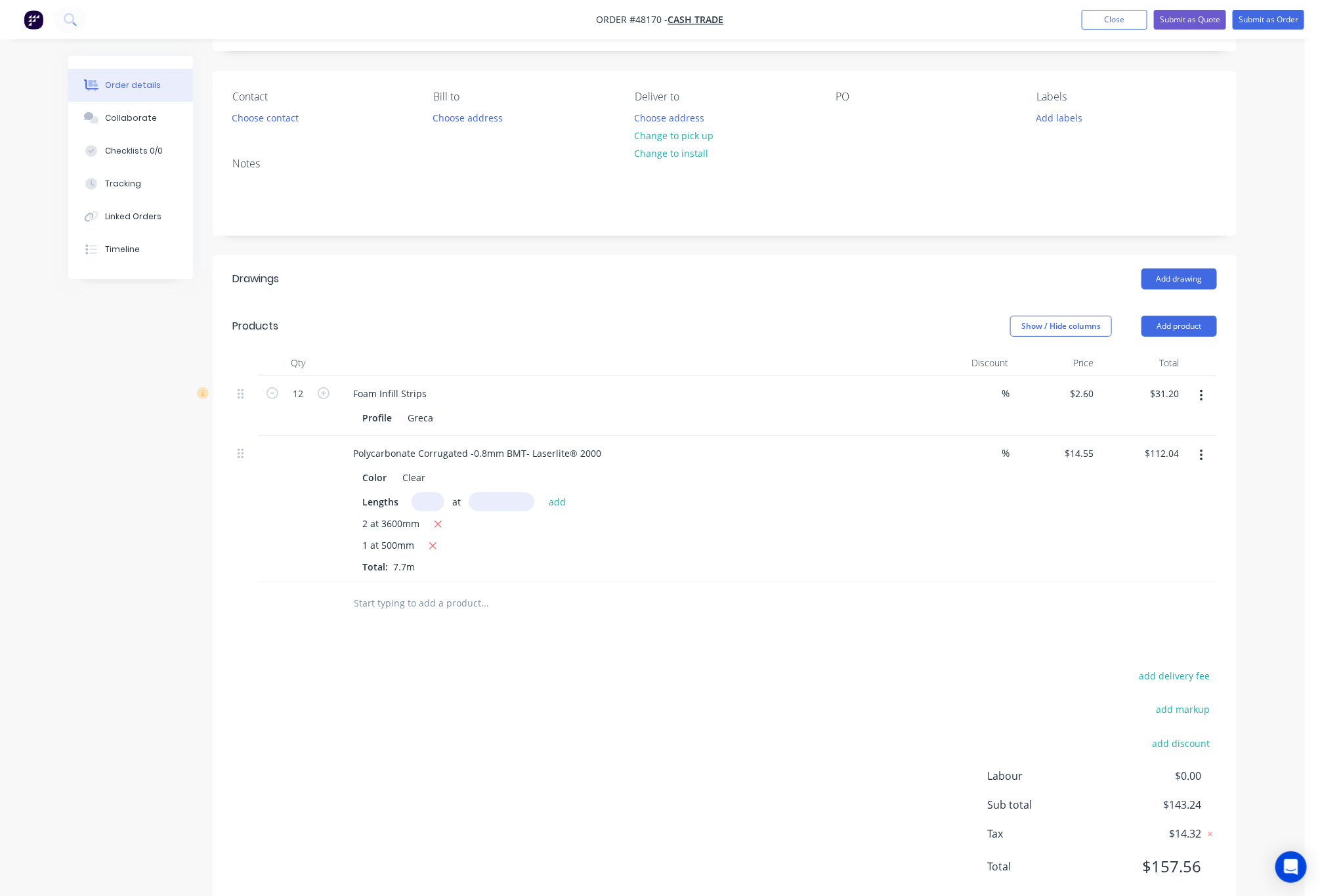
scroll to position [112, 0]
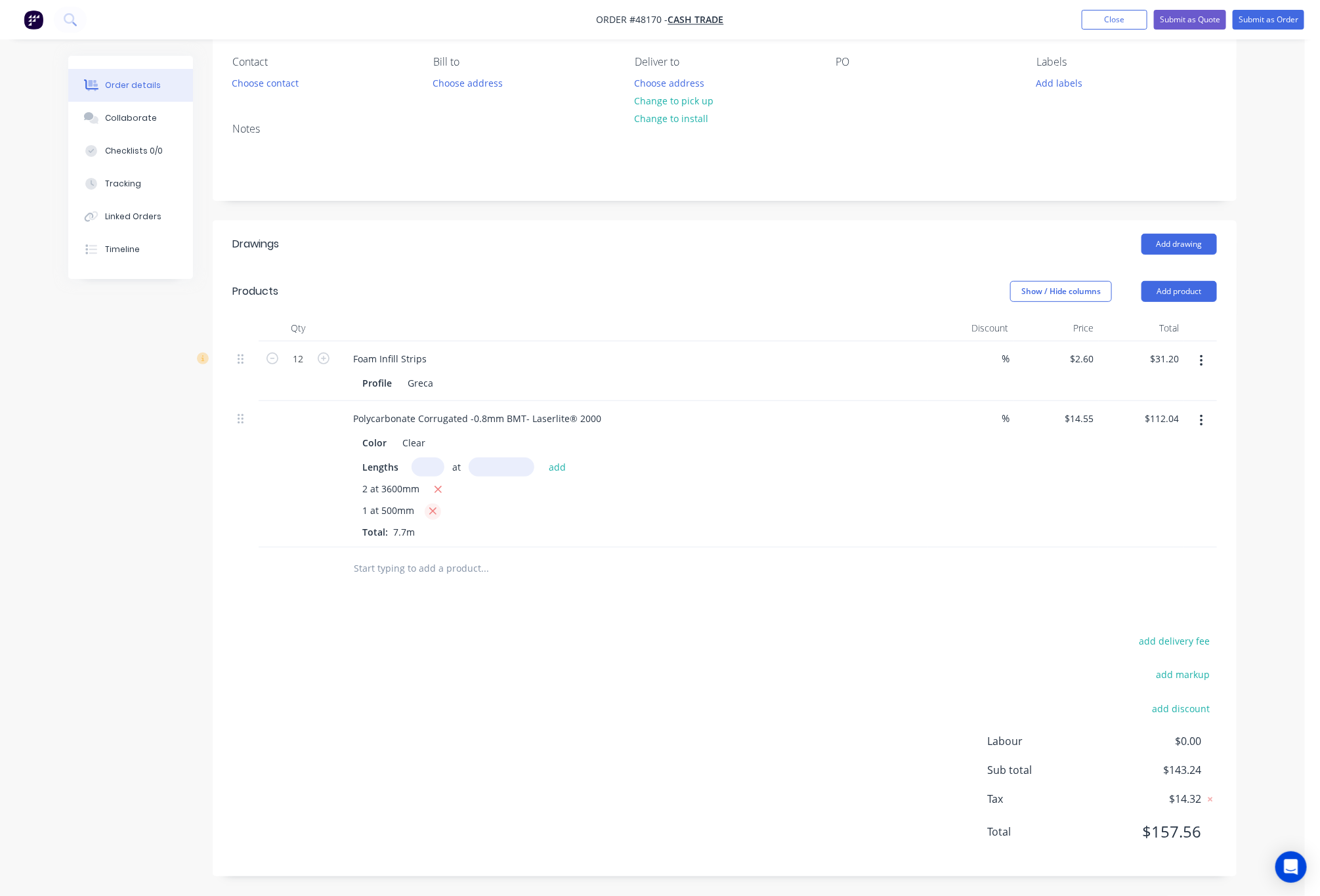
click at [432, 515] on icon "button" at bounding box center [433, 511] width 9 height 12
type input "$104.76"
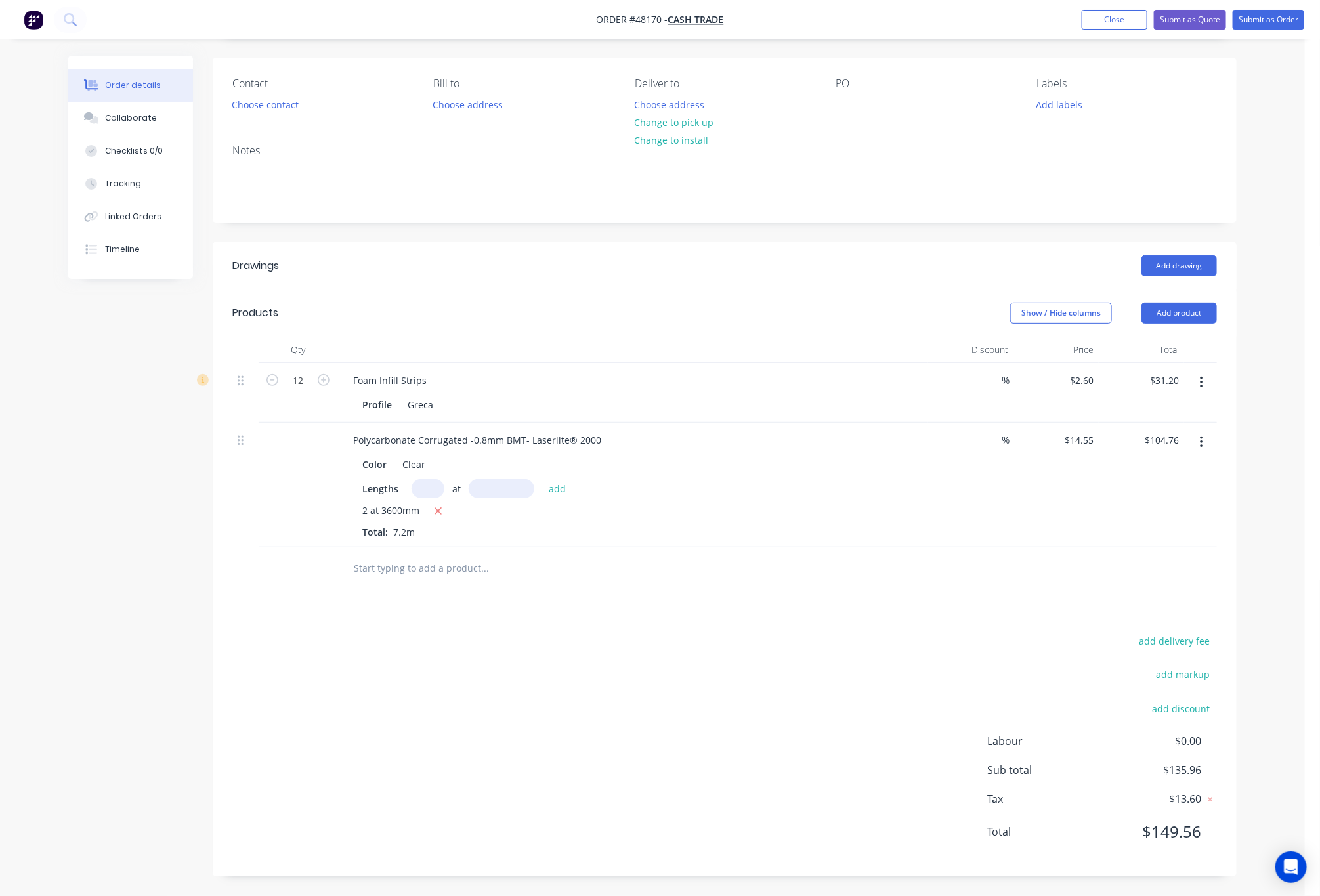
scroll to position [91, 0]
click at [433, 485] on input "text" at bounding box center [428, 489] width 33 height 19
type input "1"
click at [495, 489] on input "text" at bounding box center [501, 489] width 66 height 19
type input "500"
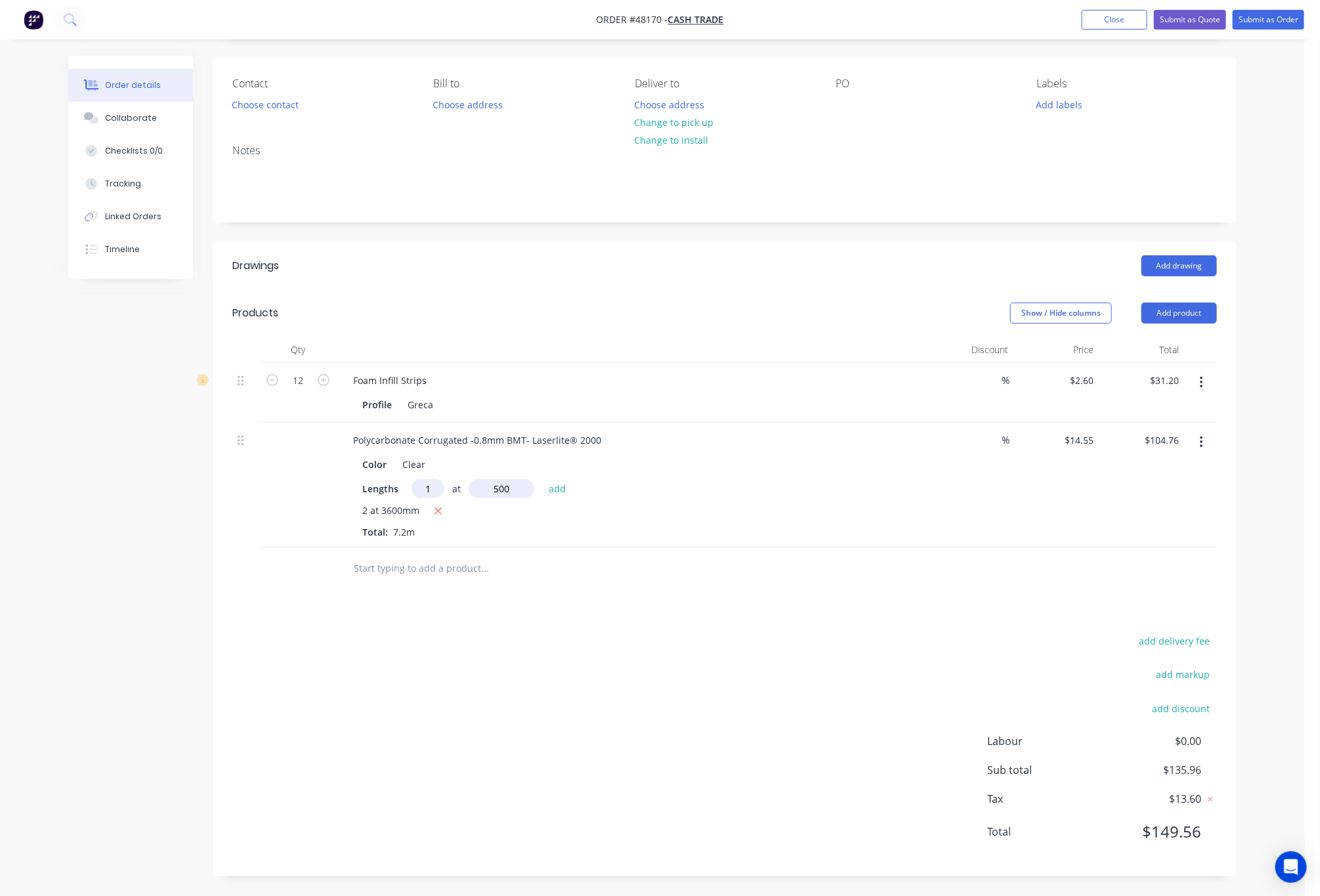
click at [542, 480] on button "add" at bounding box center [558, 488] width 31 height 18
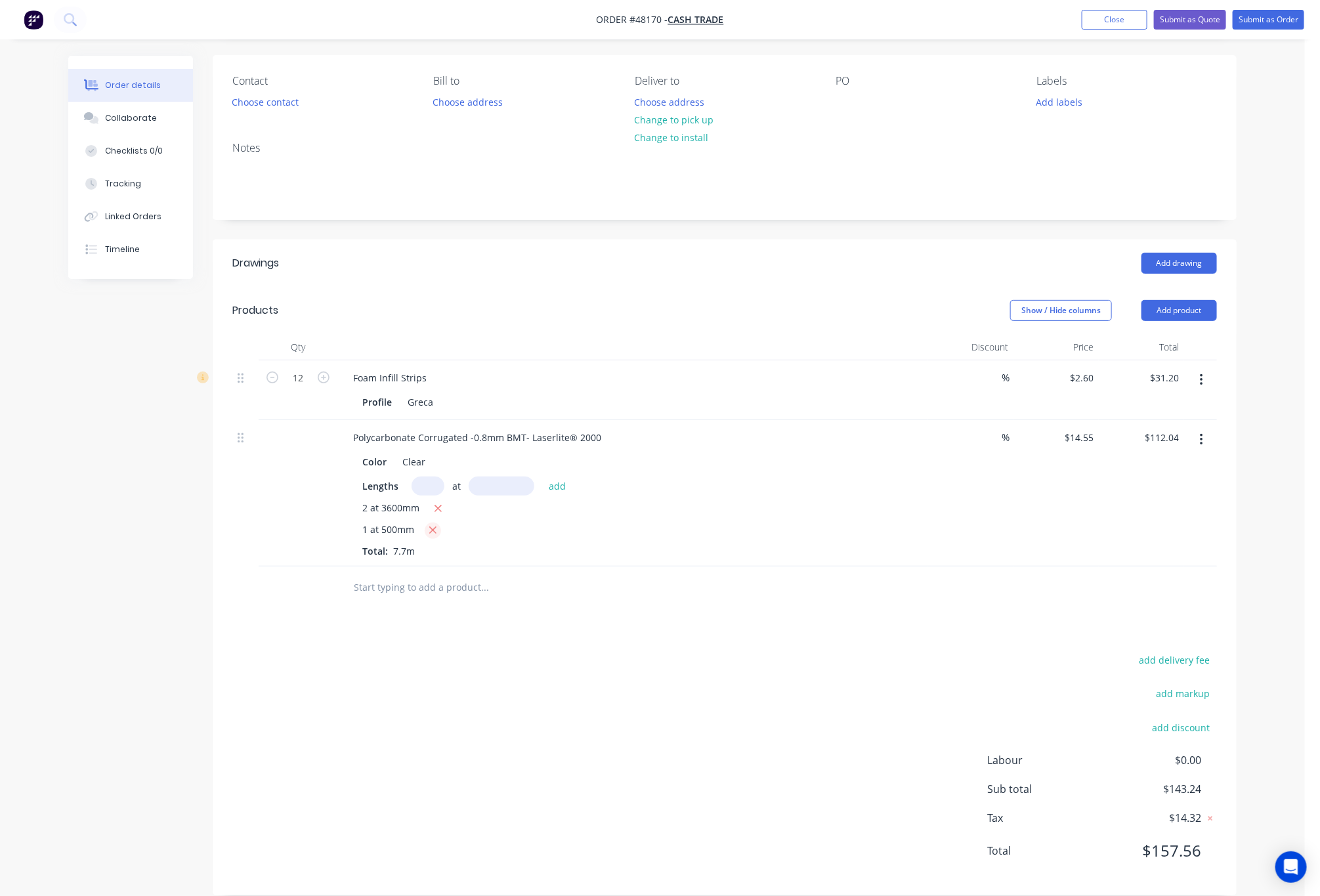
click at [435, 532] on icon "button" at bounding box center [433, 530] width 9 height 12
type input "$104.76"
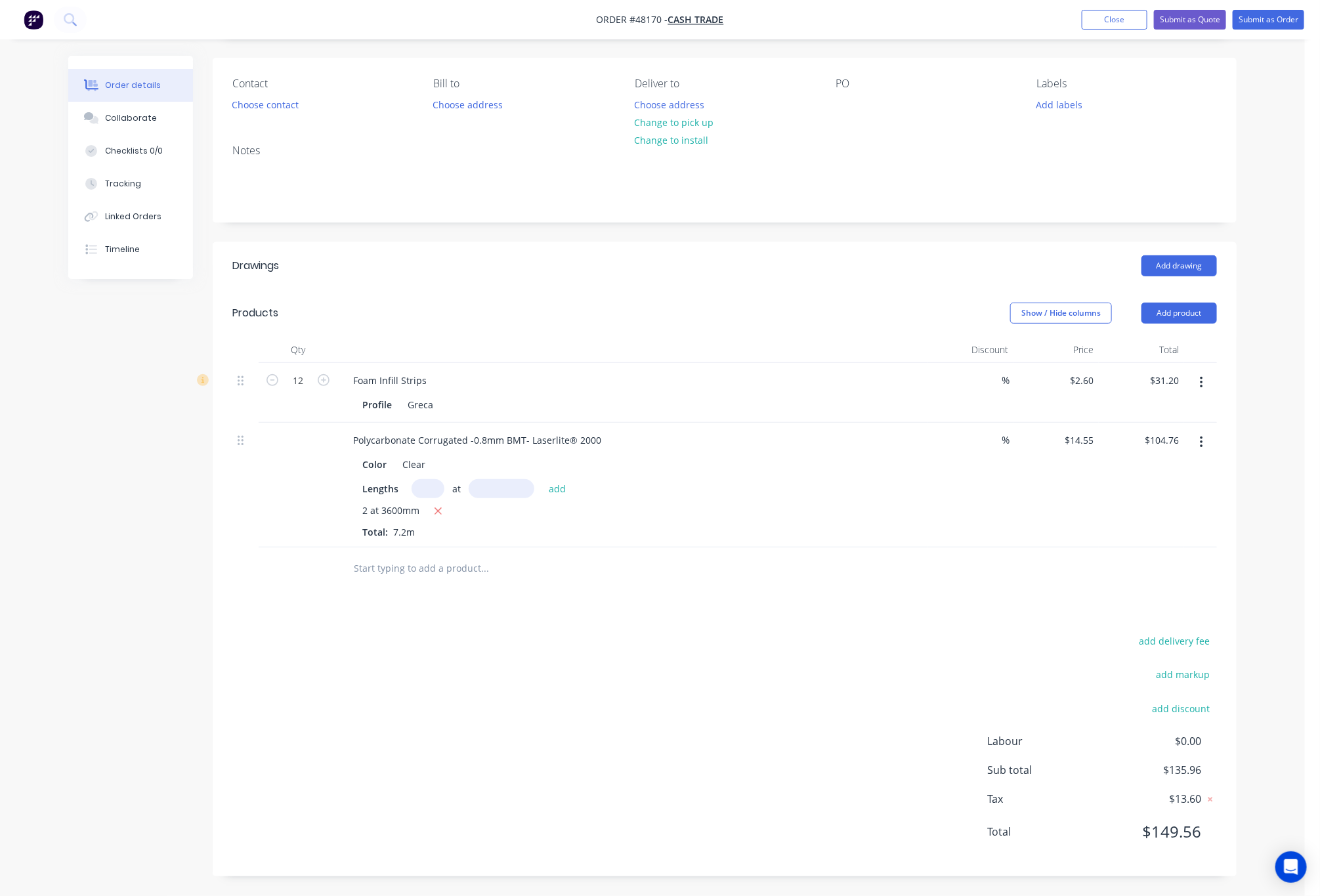
click at [427, 493] on input "text" at bounding box center [428, 489] width 33 height 19
click at [1179, 324] on header "Products Show / Hide columns Add product" at bounding box center [725, 313] width 1024 height 47
click at [1194, 312] on button "Add product" at bounding box center [1180, 313] width 75 height 21
click at [1182, 343] on div "Product catalogue" at bounding box center [1155, 346] width 101 height 19
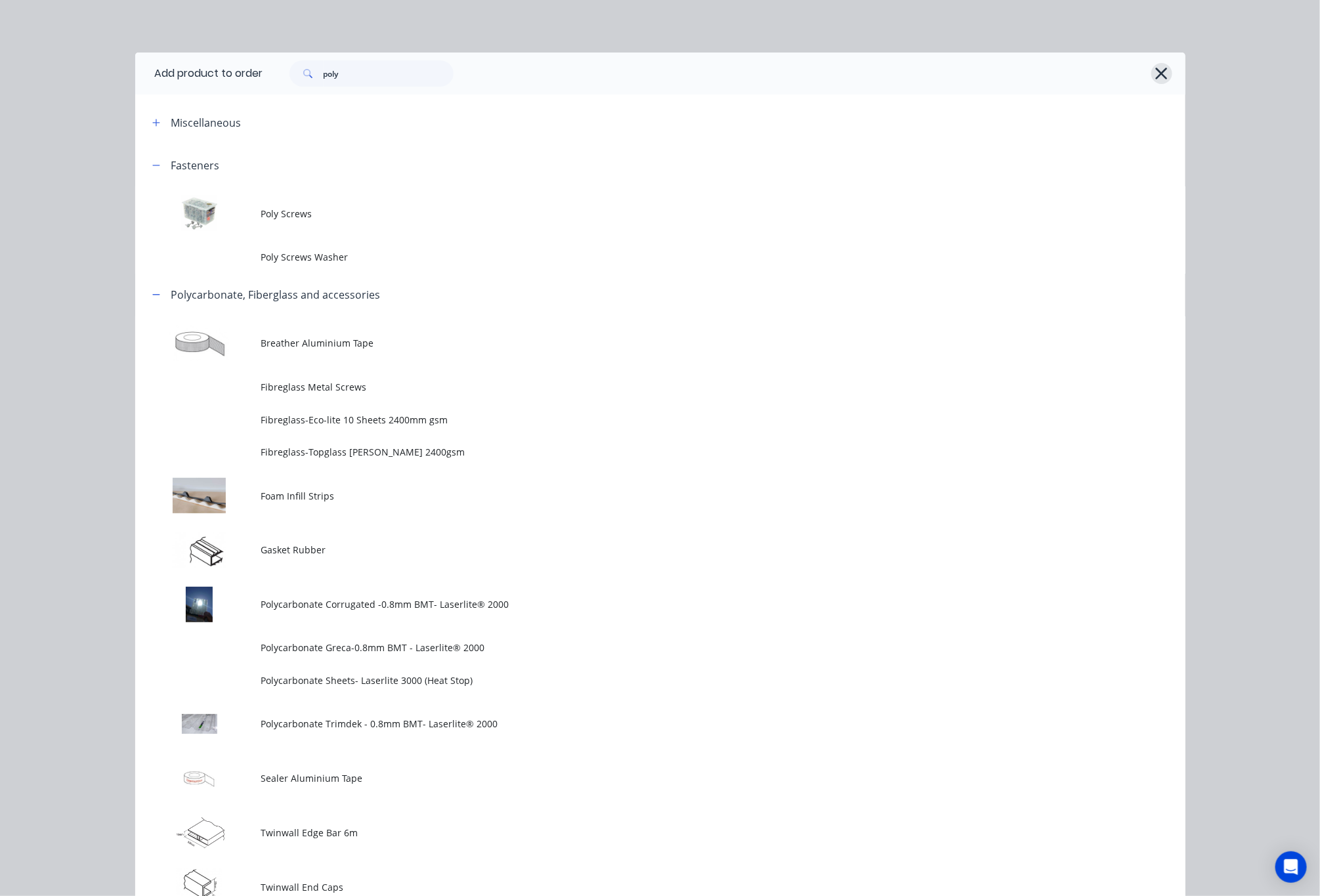
click at [1160, 72] on icon "button" at bounding box center [1162, 73] width 14 height 18
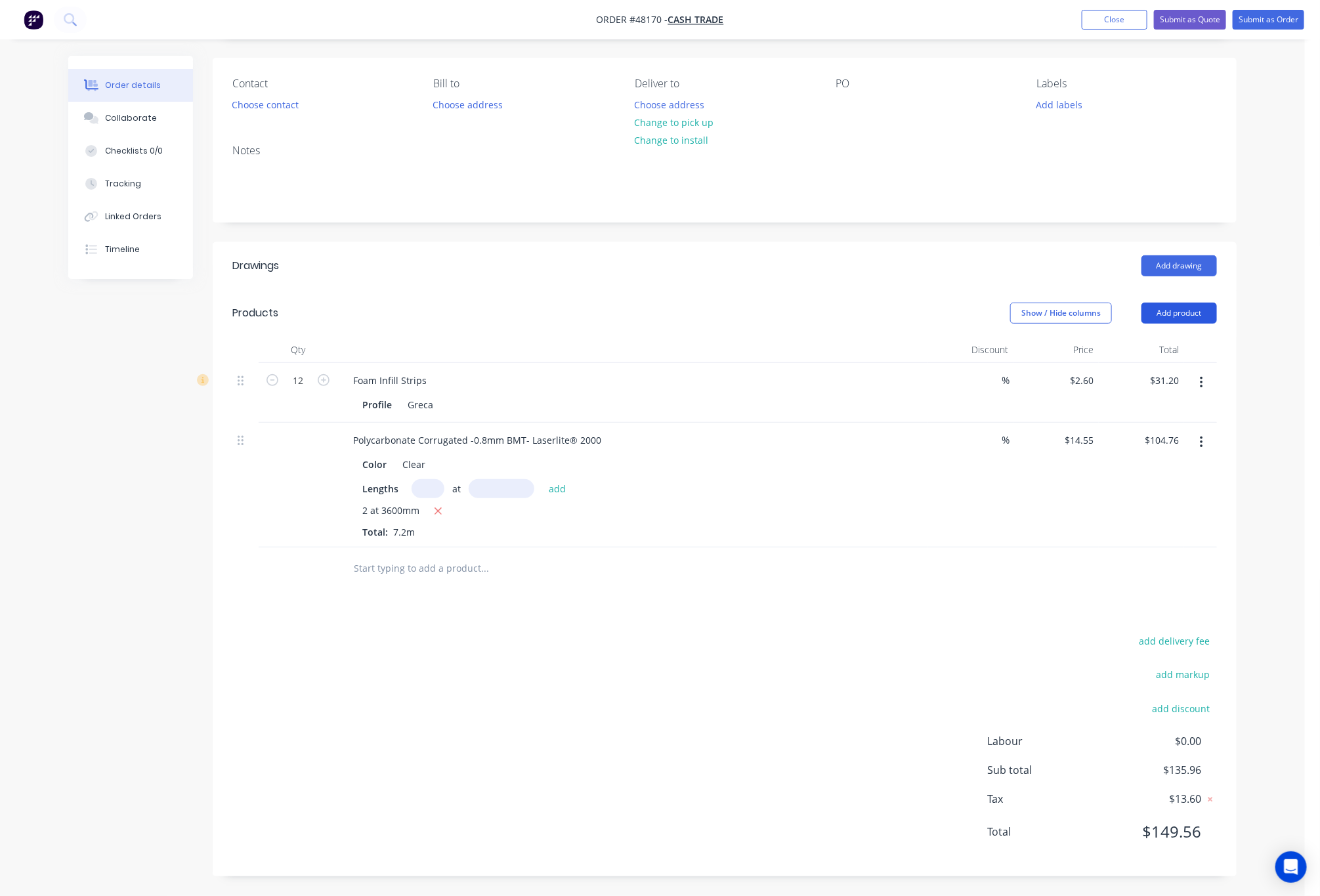
click at [1188, 306] on button "Add product" at bounding box center [1180, 313] width 75 height 21
click at [1165, 373] on div "Basic product" at bounding box center [1155, 373] width 101 height 19
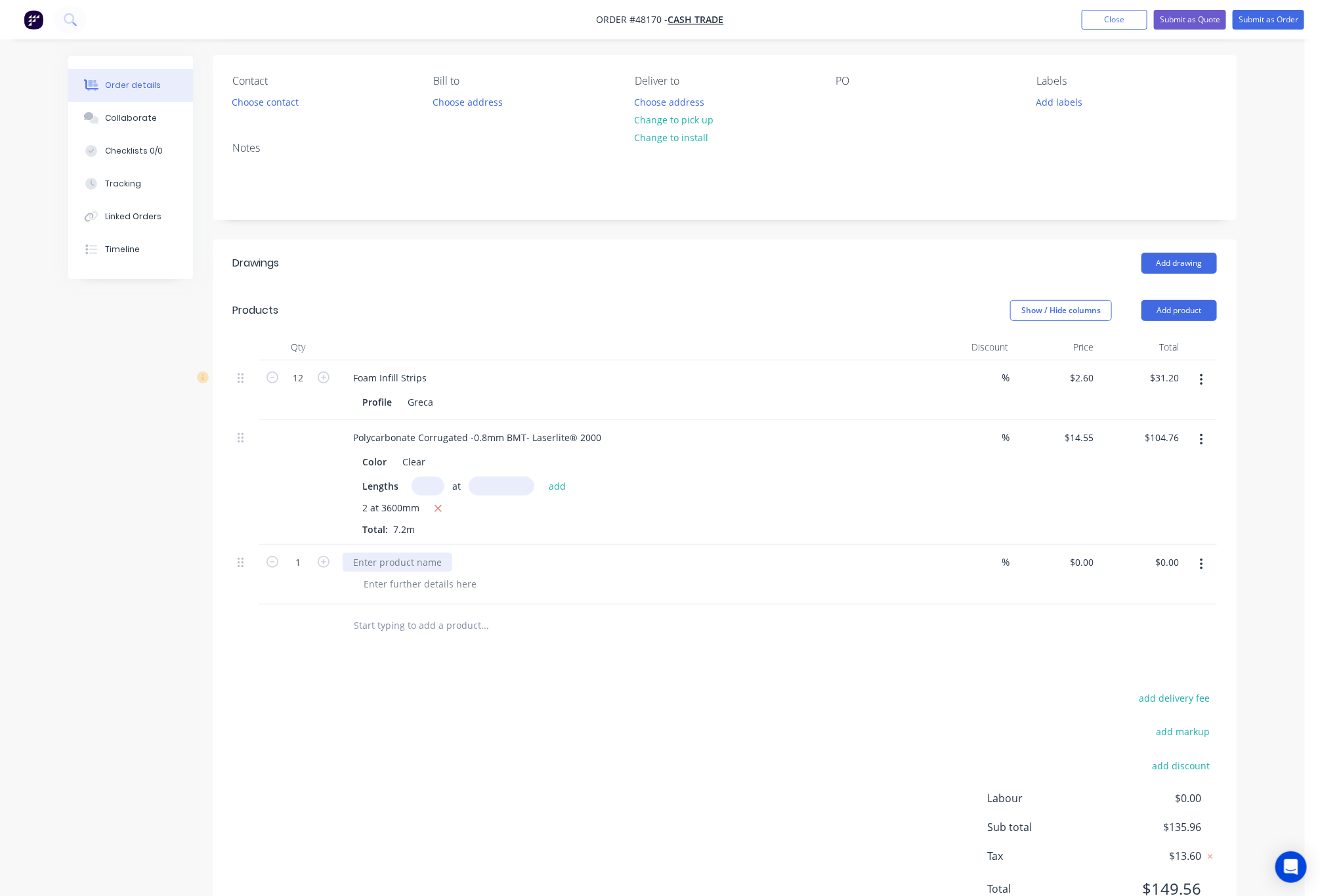
click at [412, 566] on div at bounding box center [397, 562] width 110 height 19
click at [412, 583] on div at bounding box center [420, 584] width 134 height 19
click at [550, 647] on div at bounding box center [574, 626] width 473 height 43
click at [1085, 550] on div "$0.00 $0.00" at bounding box center [1057, 575] width 86 height 60
click at [1090, 567] on input "0" at bounding box center [1084, 562] width 30 height 19
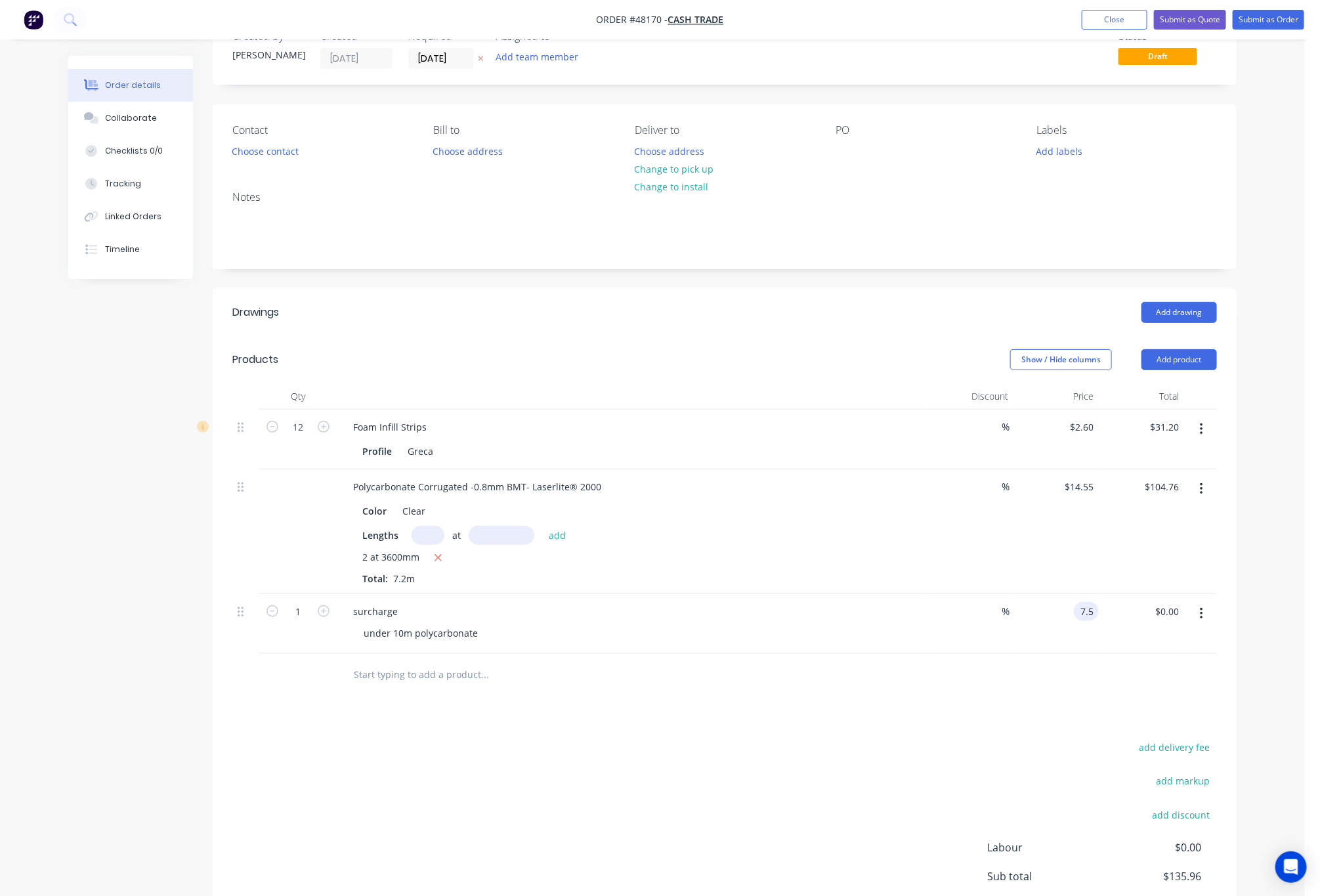
scroll to position [0, 0]
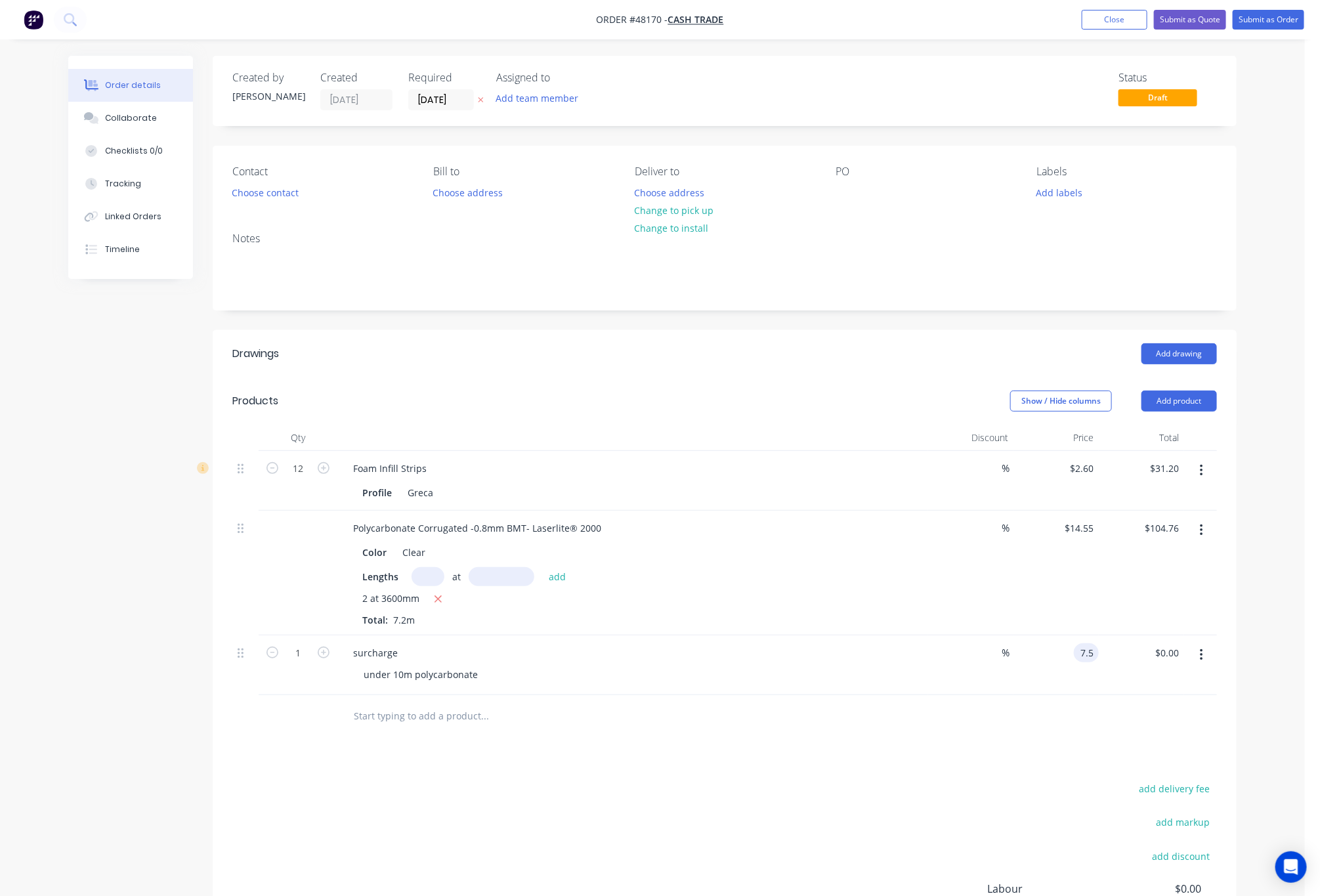
type input "$7.50"
click at [1085, 714] on div at bounding box center [725, 717] width 985 height 43
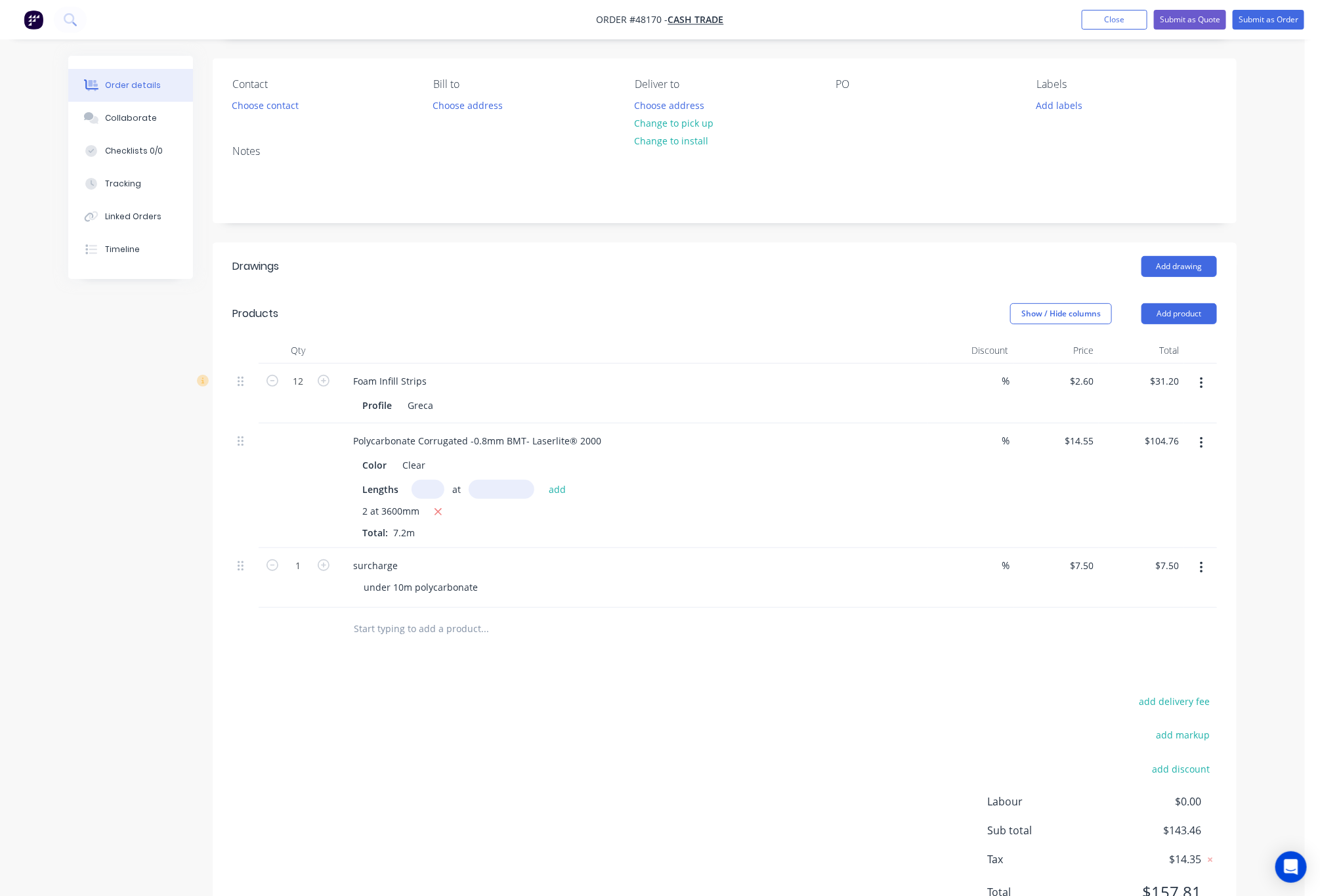
scroll to position [151, 0]
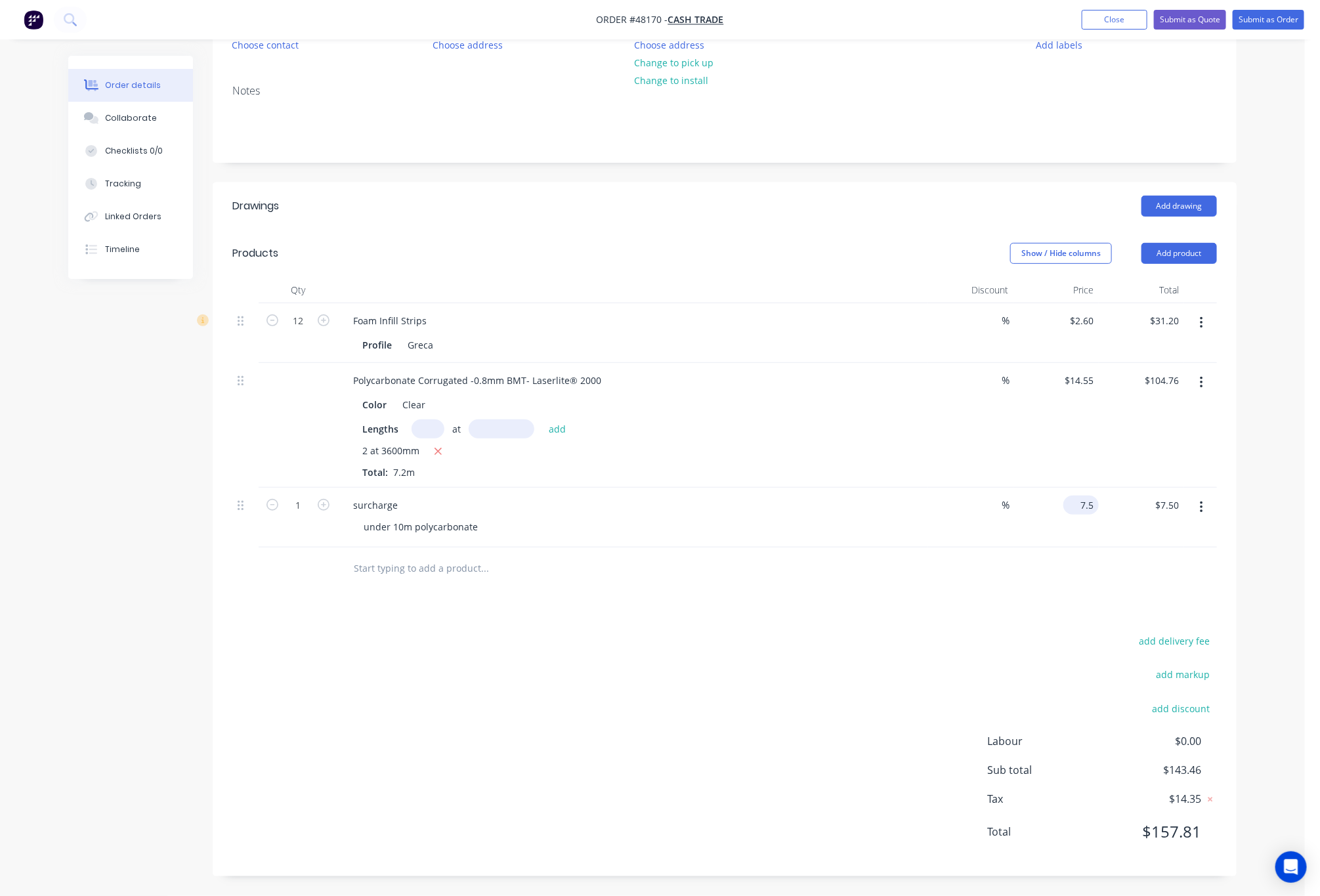
click at [1096, 499] on input "7.5" at bounding box center [1084, 505] width 30 height 19
type input "$7.80"
click at [1101, 565] on div at bounding box center [725, 569] width 985 height 43
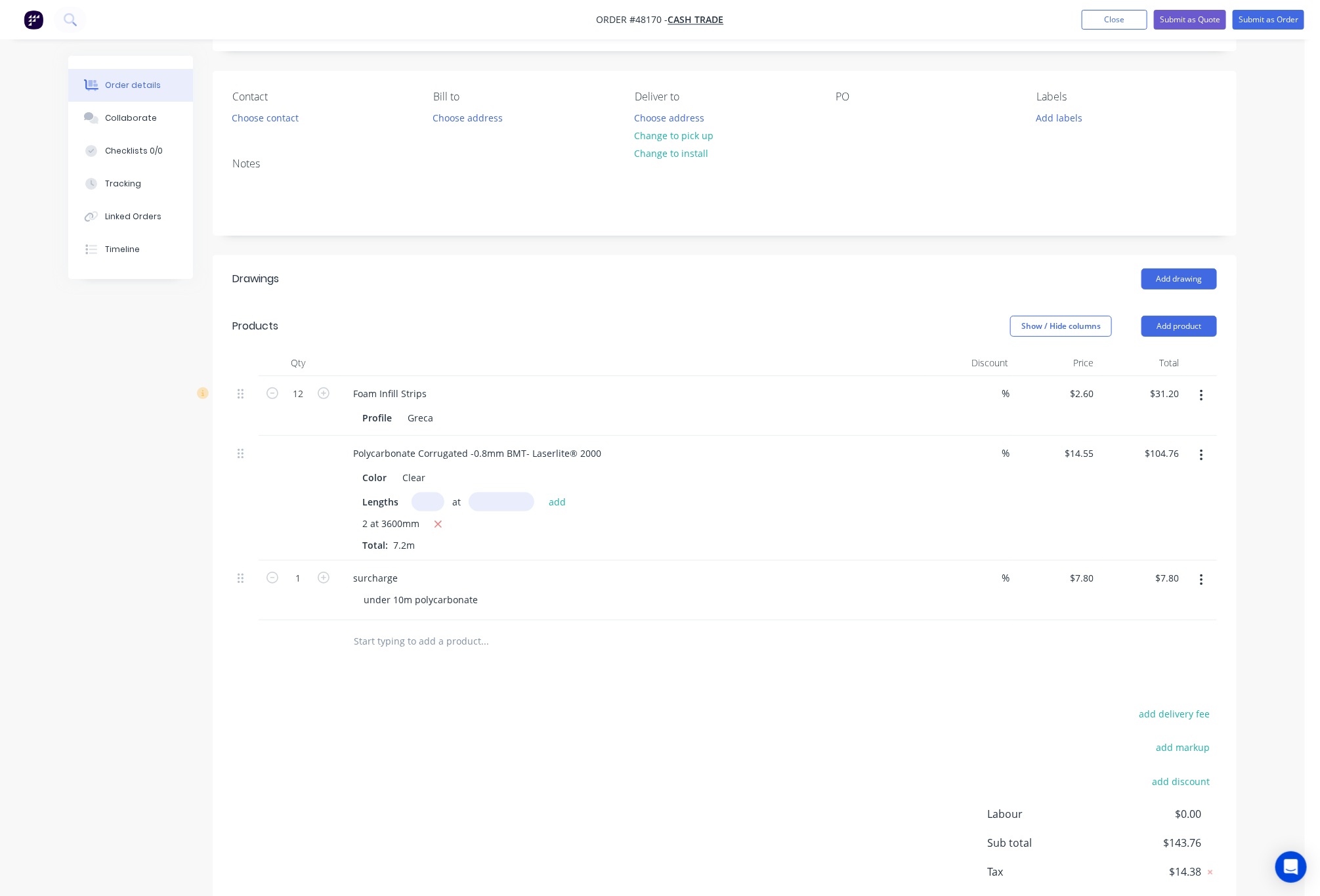
scroll to position [0, 0]
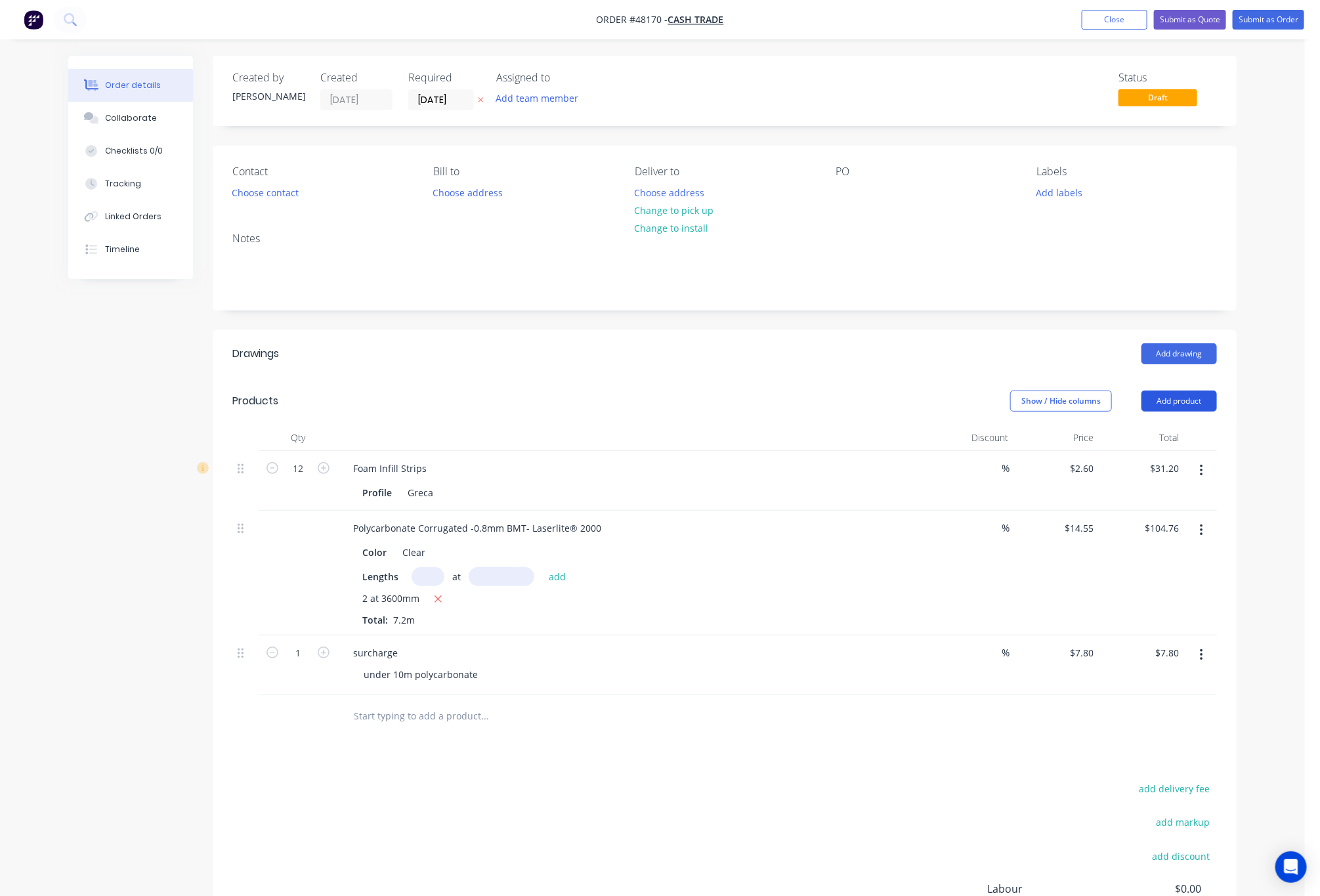
click at [1192, 392] on button "Add product" at bounding box center [1180, 401] width 75 height 21
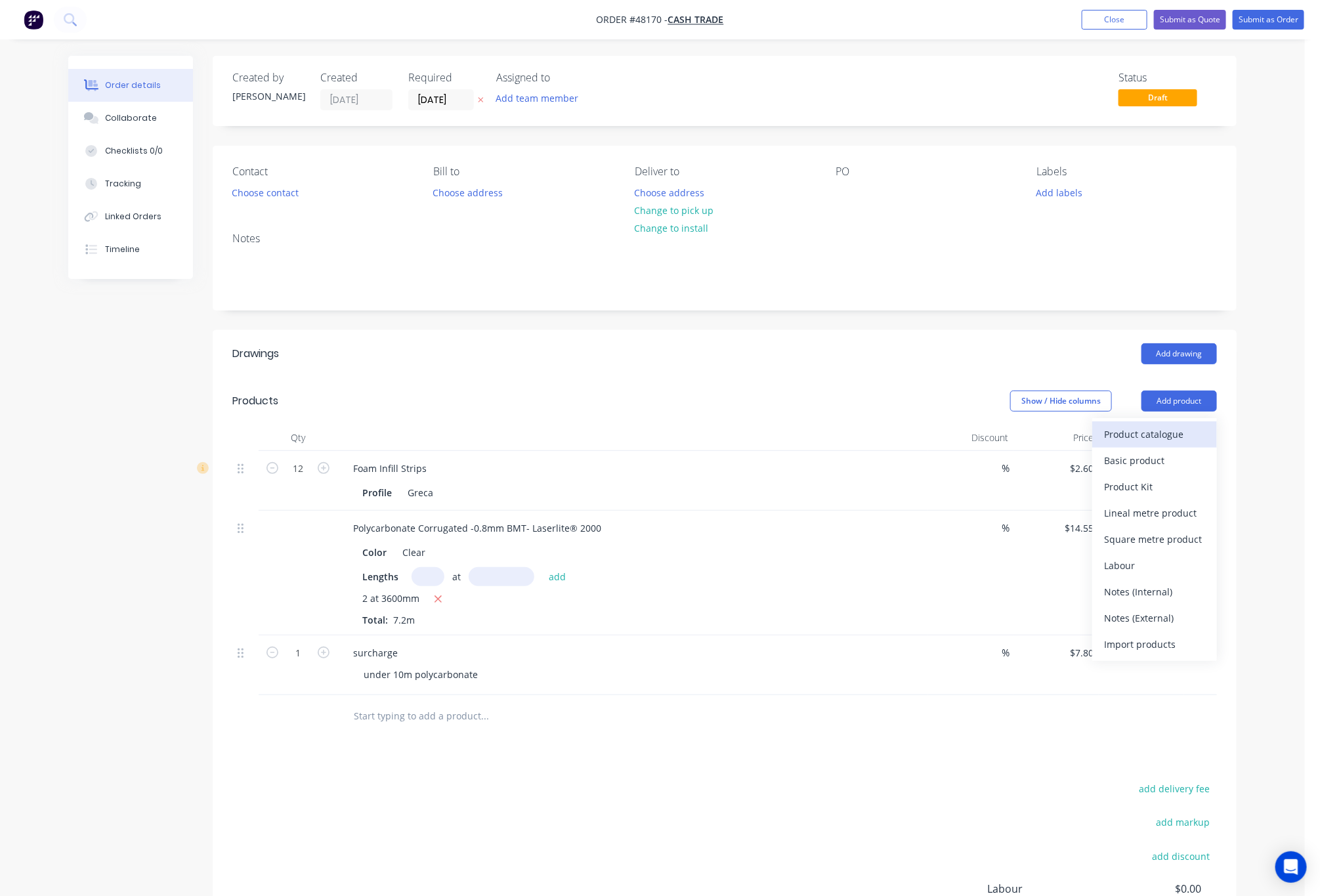
click at [1132, 430] on div "Product catalogue" at bounding box center [1155, 434] width 101 height 19
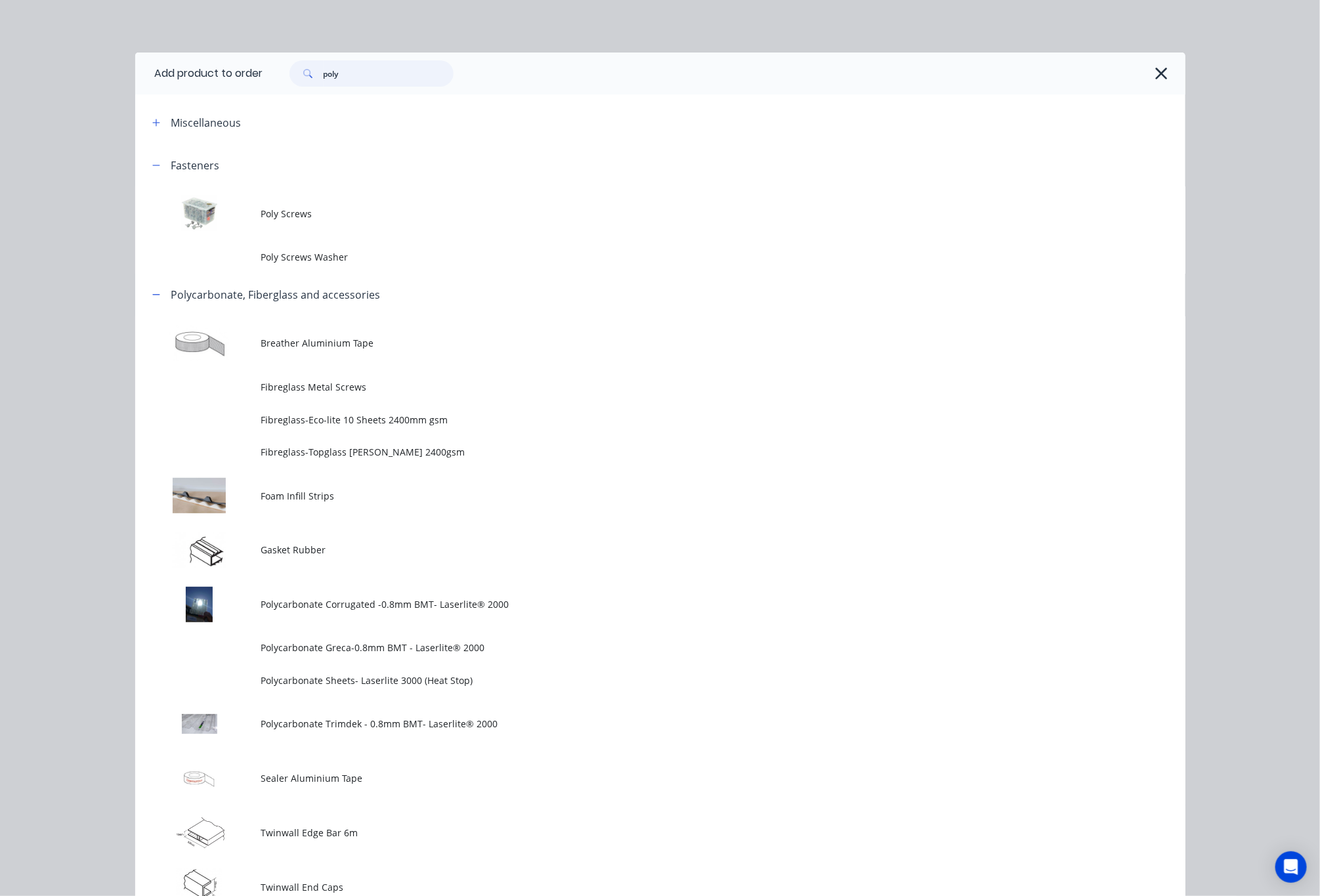
drag, startPoint x: 379, startPoint y: 67, endPoint x: 212, endPoint y: 87, distance: 168.2
click at [218, 87] on header "Add product to order poly" at bounding box center [660, 73] width 1050 height 42
type input "gutter"
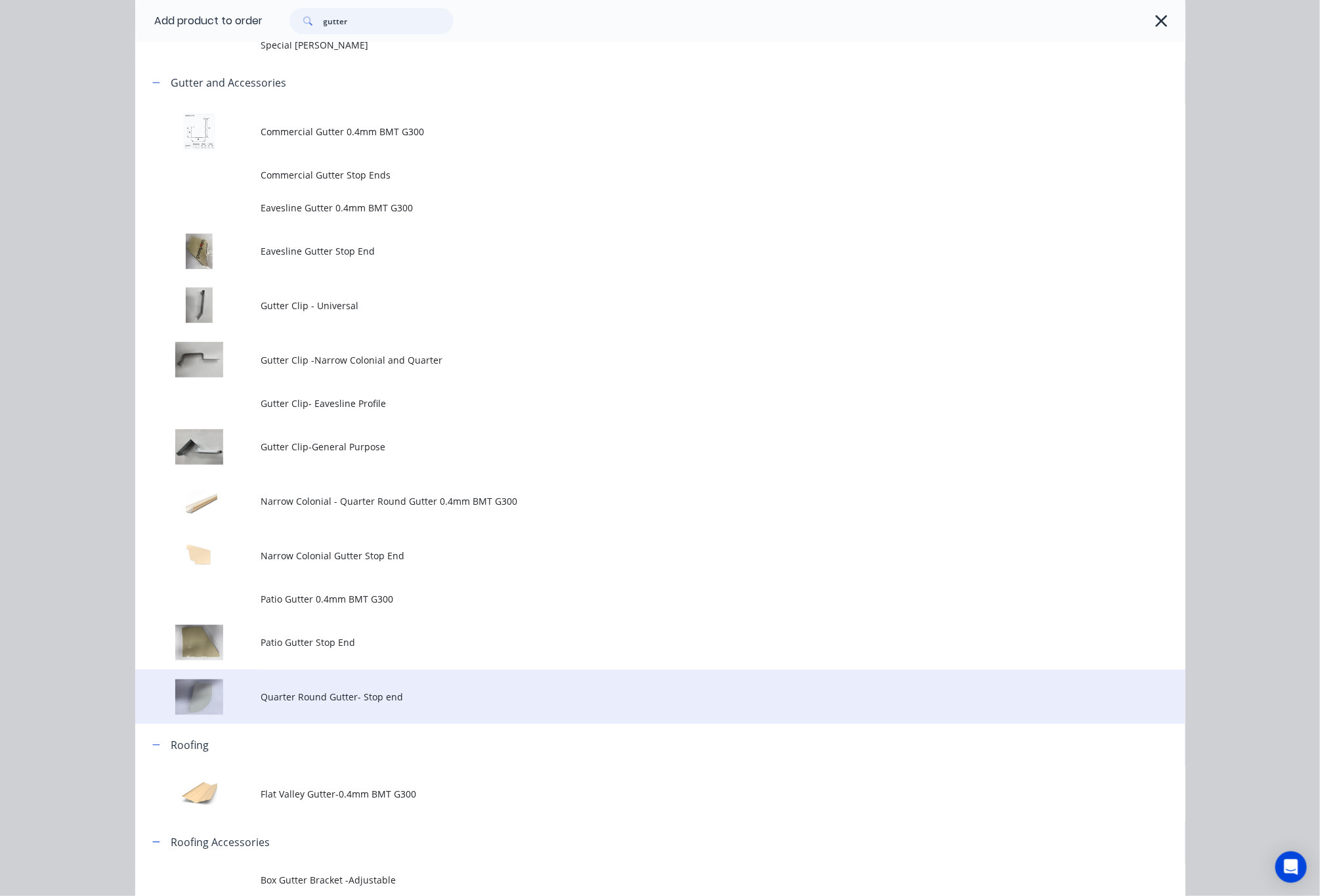
scroll to position [128, 0]
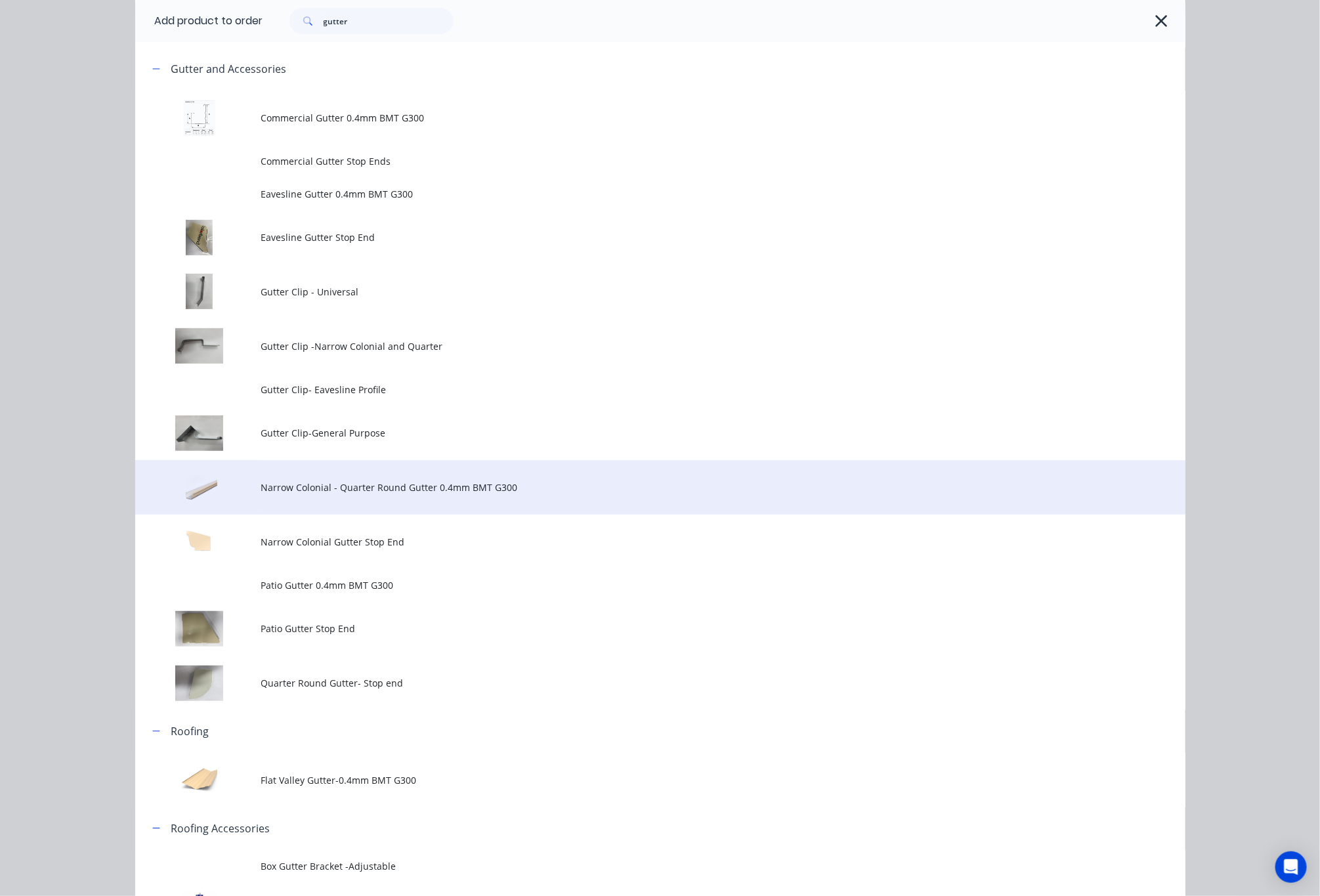
click at [650, 485] on span "Narrow Colonial - Quarter Round Gutter 0.4mm BMT G300" at bounding box center [630, 487] width 739 height 14
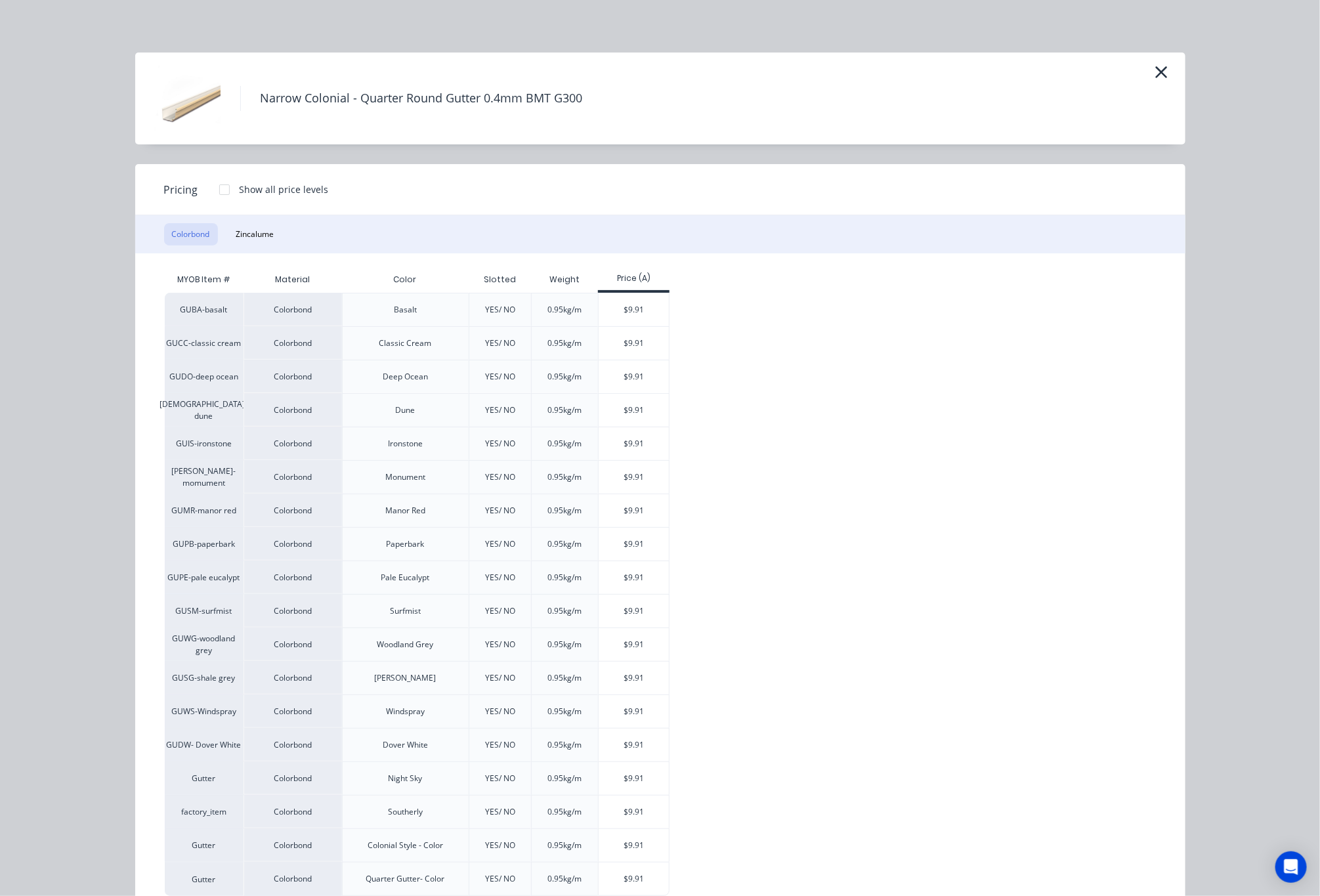
click at [1168, 69] on div "Narrow Colonial - Quarter Round Gutter 0.4mm BMT G300" at bounding box center [660, 98] width 1050 height 92
click at [1155, 75] on icon "button" at bounding box center [1162, 72] width 14 height 18
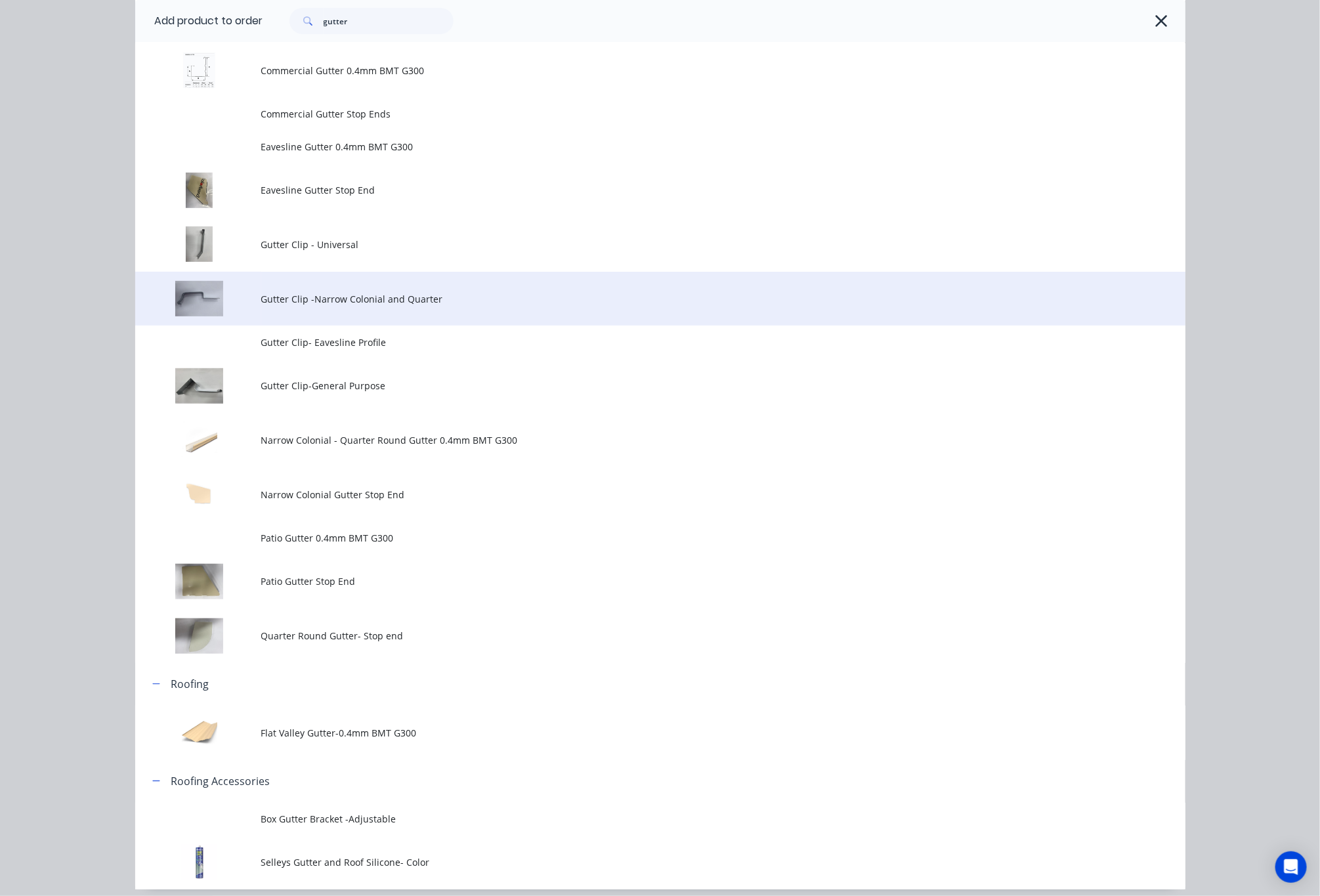
click at [402, 309] on td "Gutter Clip -Narrow Colonial and Quarter" at bounding box center [723, 299] width 924 height 55
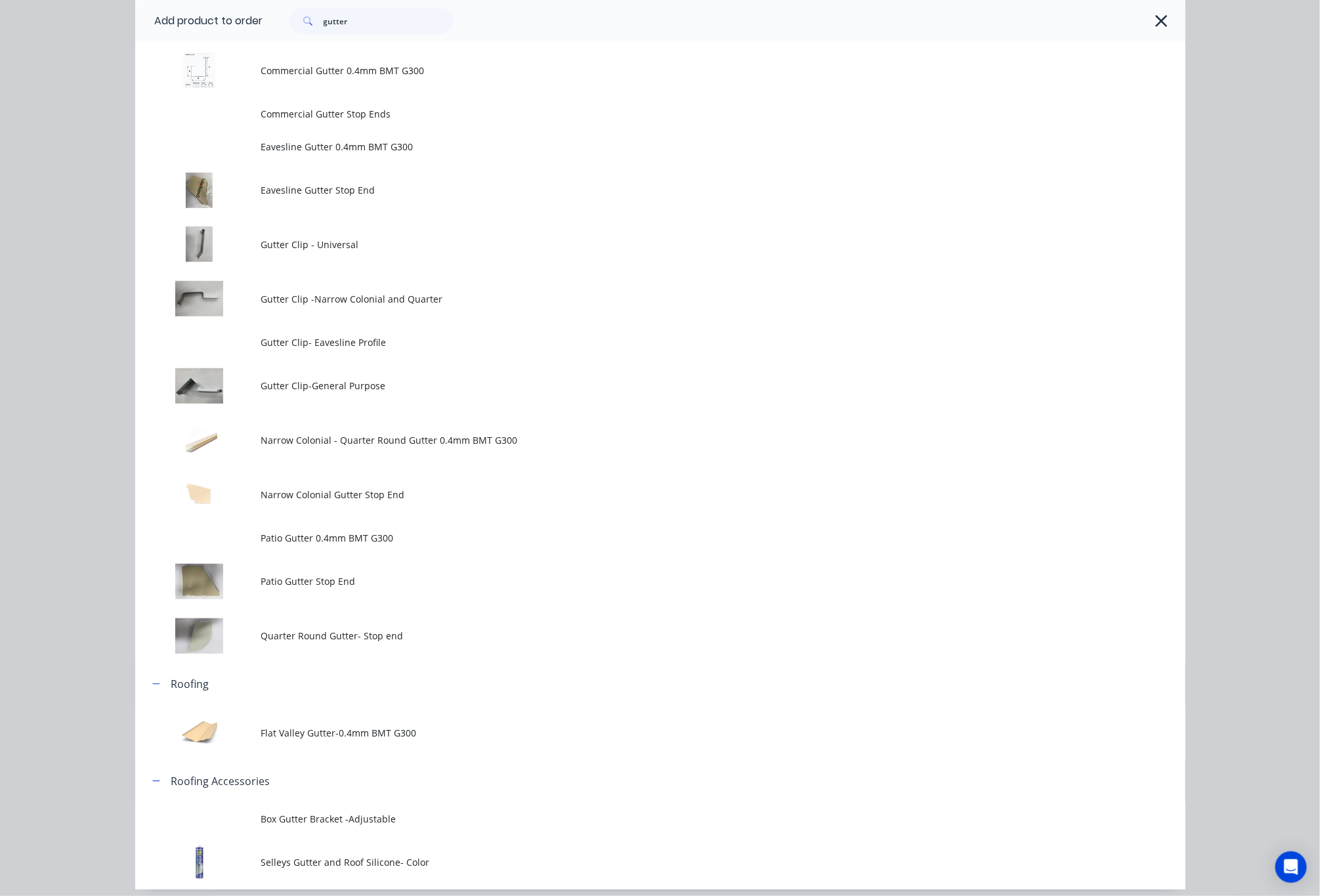
scroll to position [0, 0]
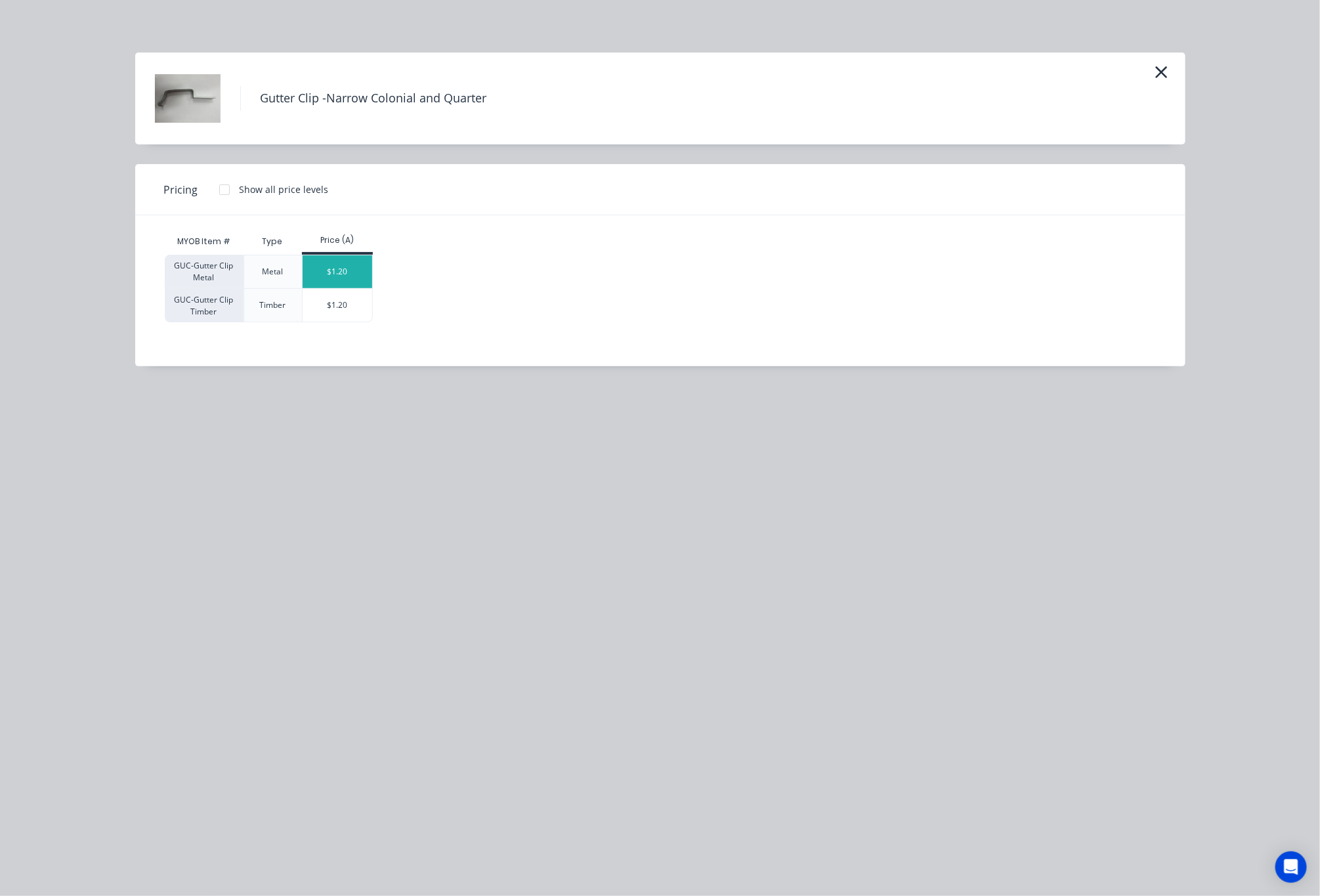
click at [337, 270] on div "$1.20" at bounding box center [337, 272] width 70 height 33
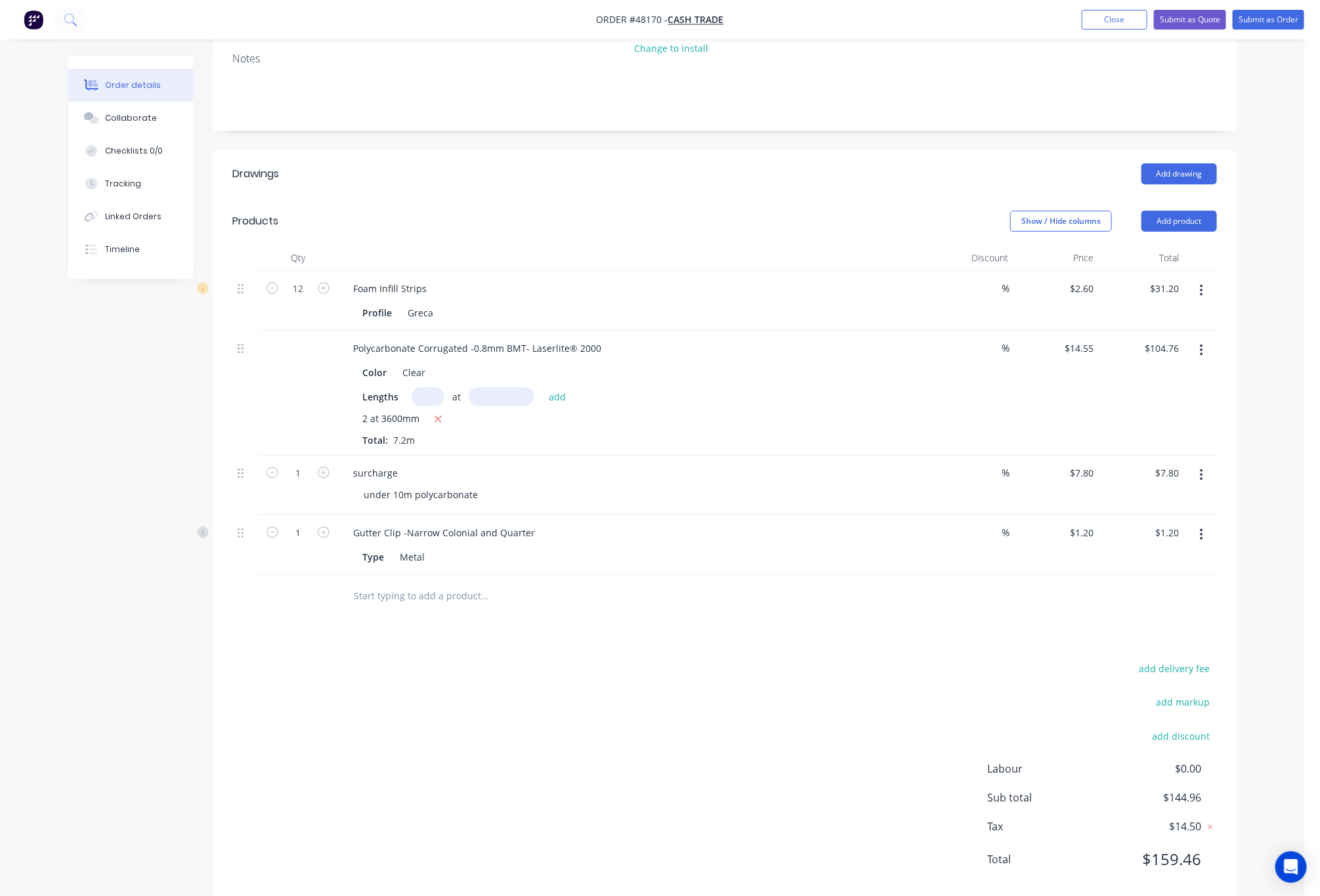
scroll to position [197, 0]
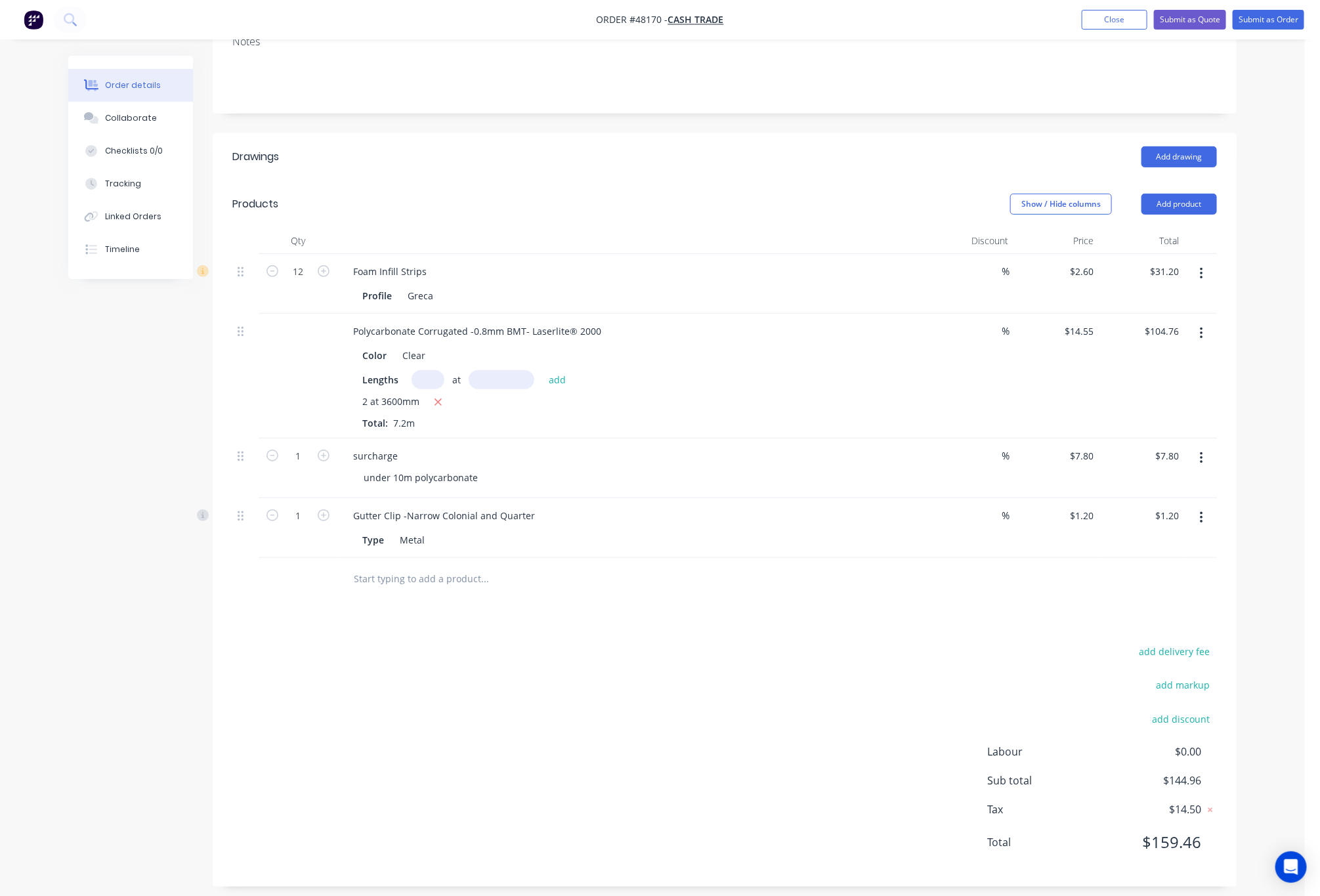
click at [1204, 182] on header "Products Show / Hide columns Add product" at bounding box center [725, 204] width 1024 height 47
click at [1194, 206] on button "Add product" at bounding box center [1180, 204] width 75 height 21
click at [1115, 239] on div "Product catalogue" at bounding box center [1155, 237] width 101 height 19
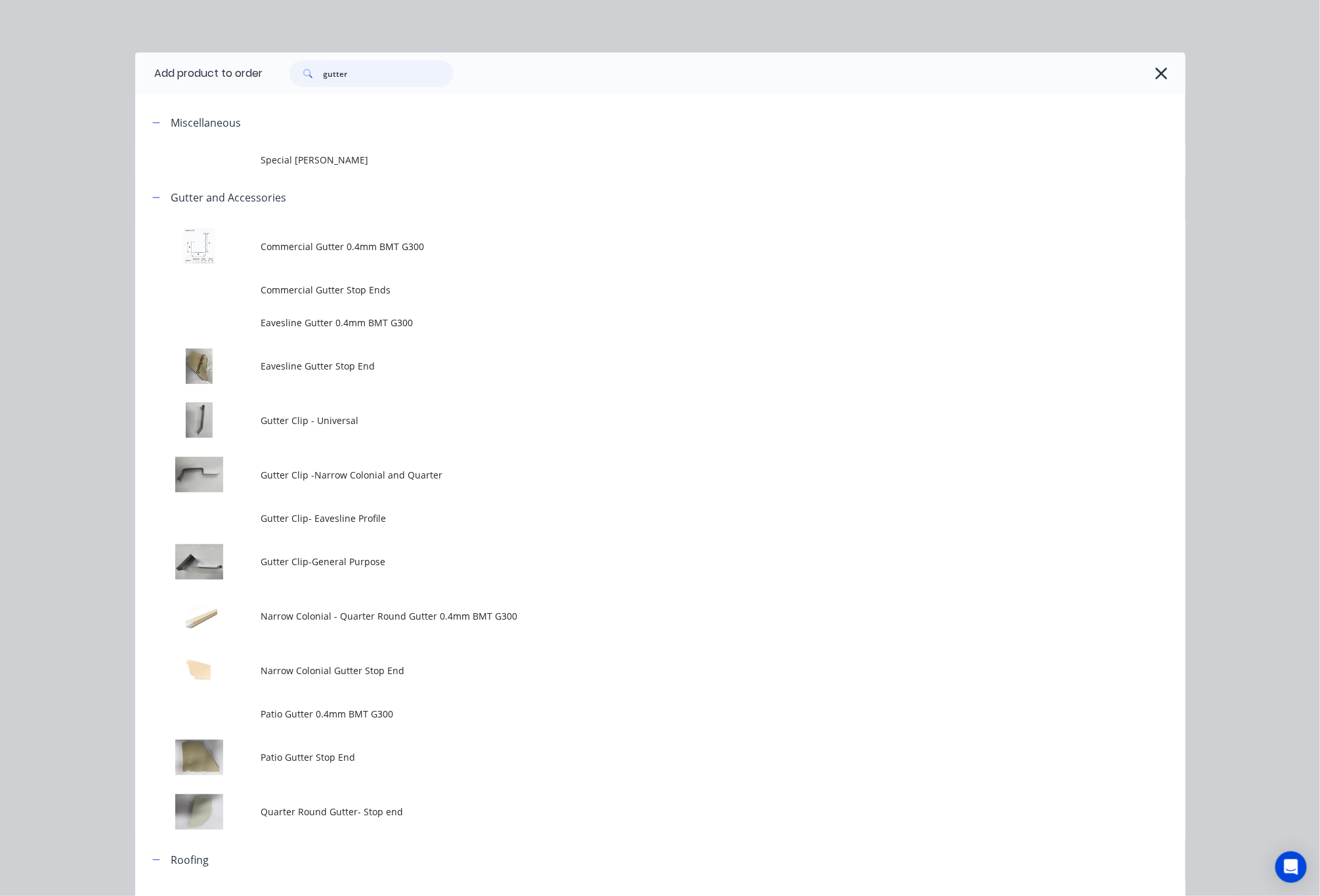
click at [380, 71] on input "gutter" at bounding box center [389, 74] width 130 height 27
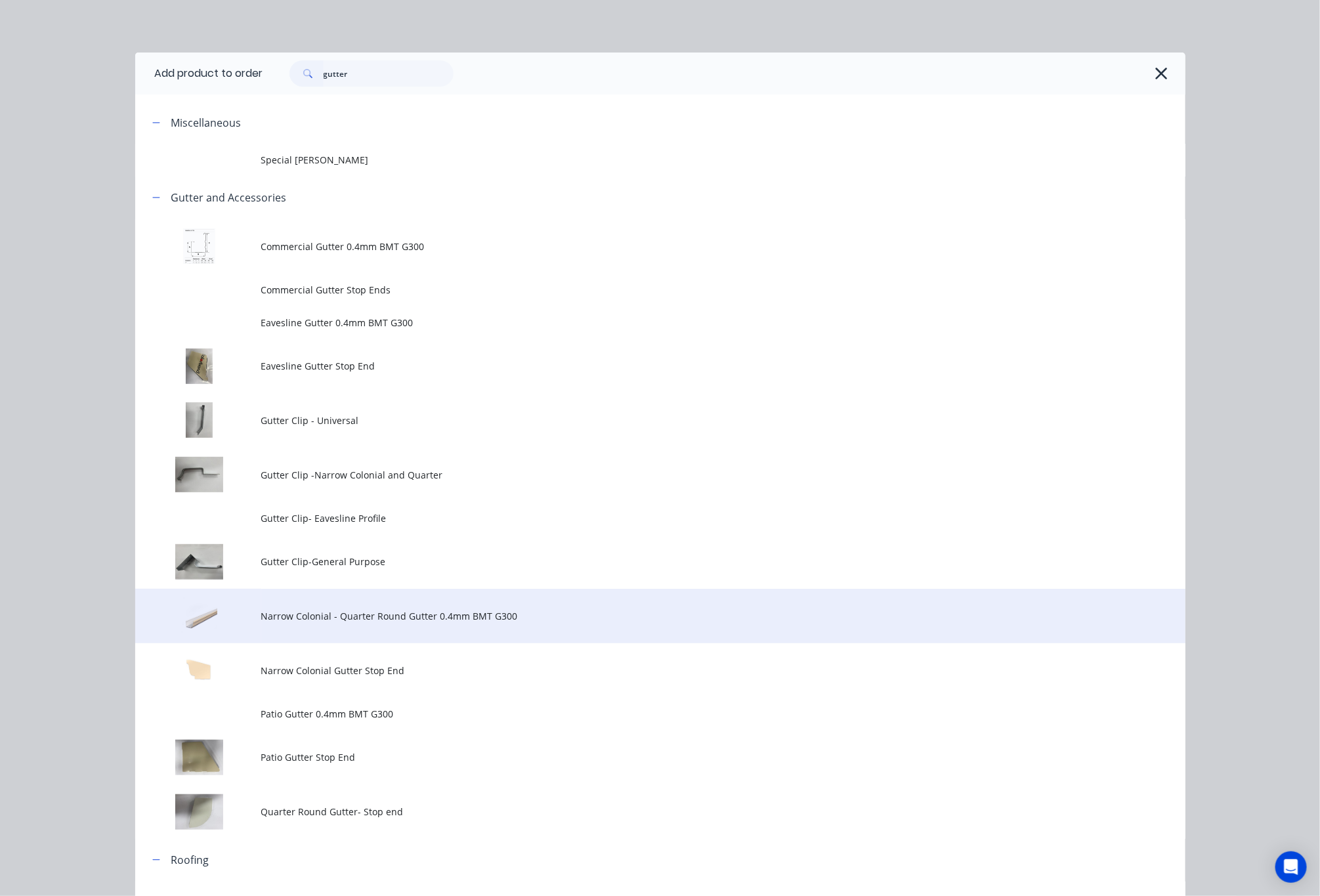
click at [453, 623] on td "Narrow Colonial - Quarter Round Gutter 0.4mm BMT G300" at bounding box center [723, 617] width 924 height 55
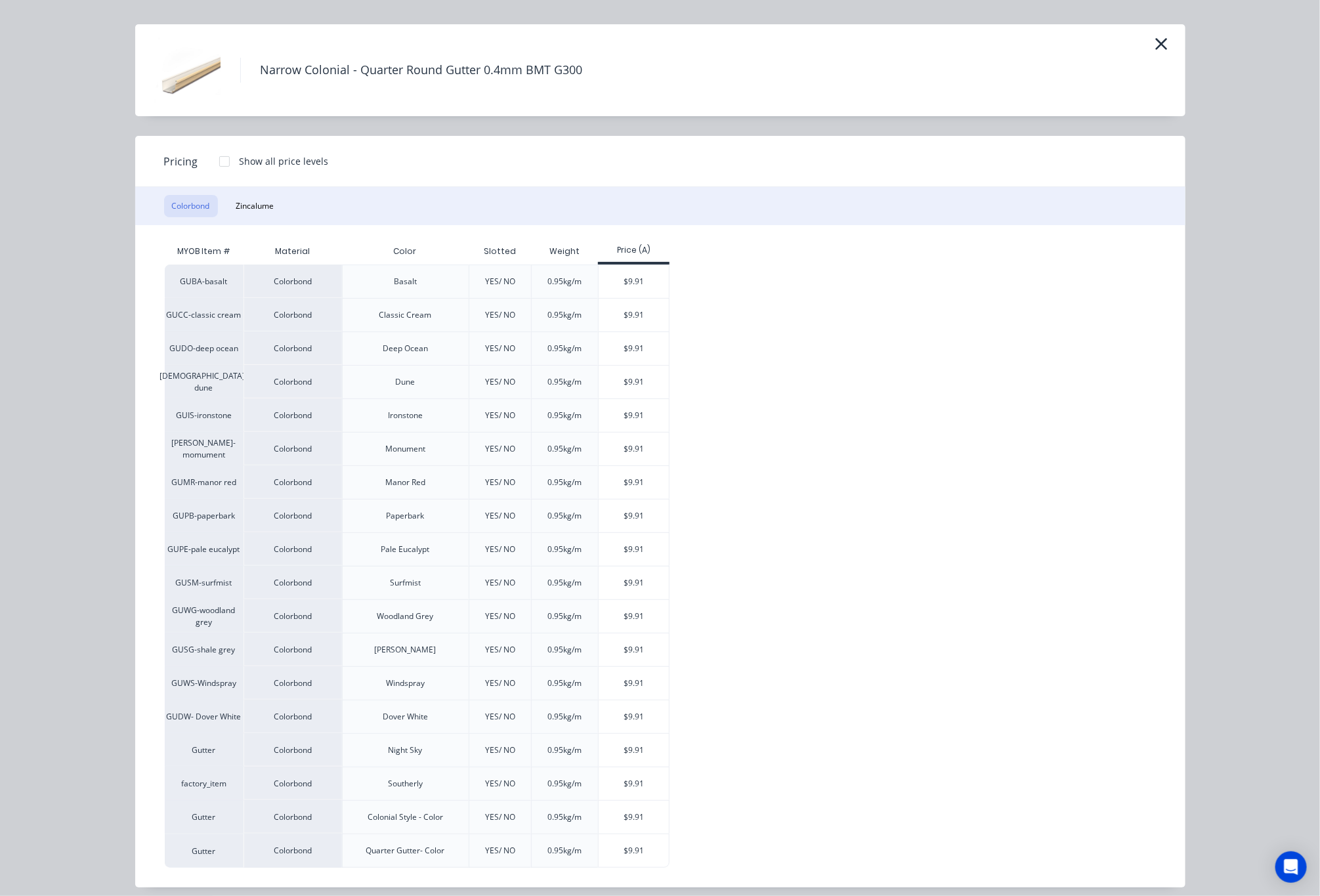
scroll to position [44, 0]
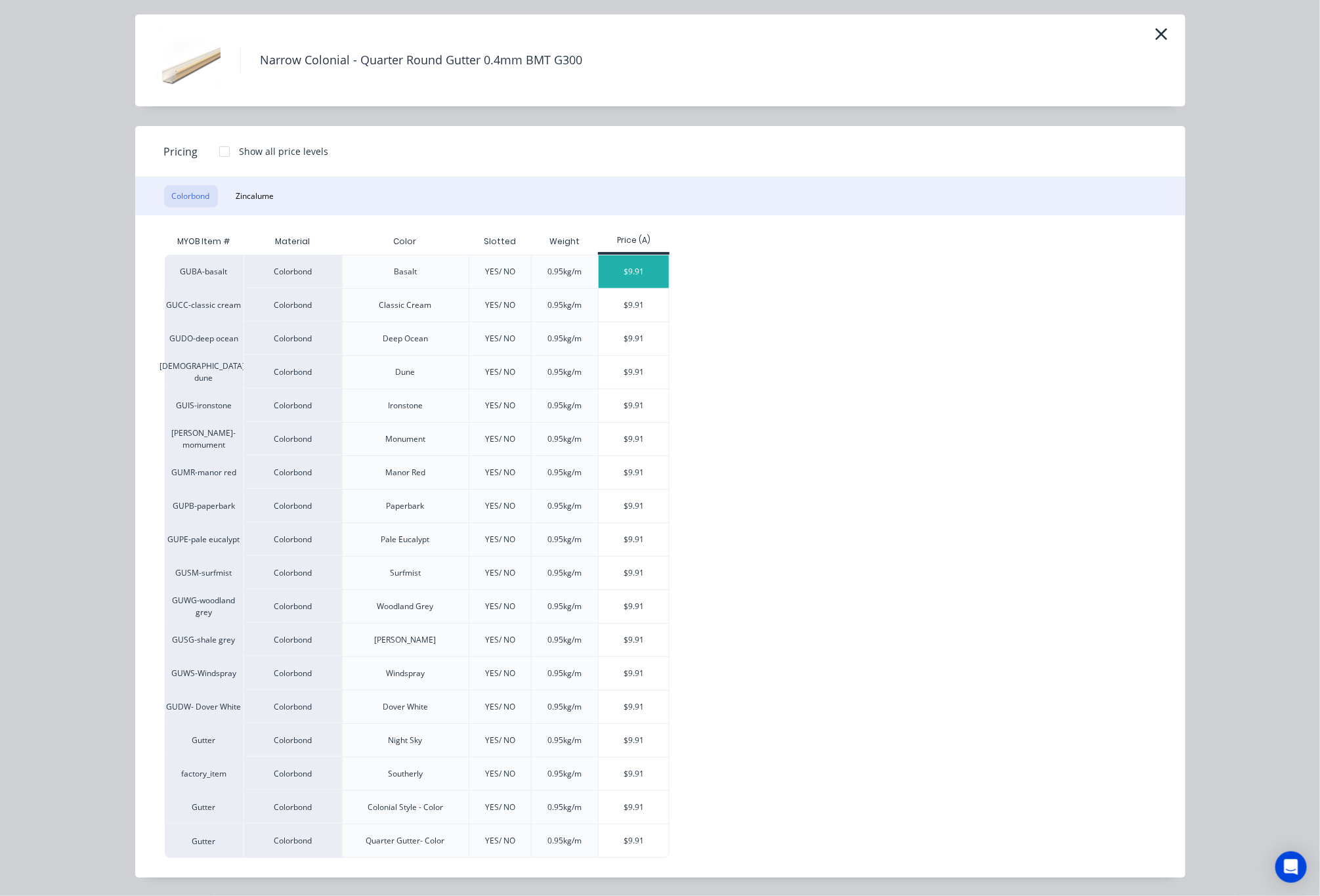
click at [609, 255] on div "$9.91" at bounding box center [634, 272] width 70 height 33
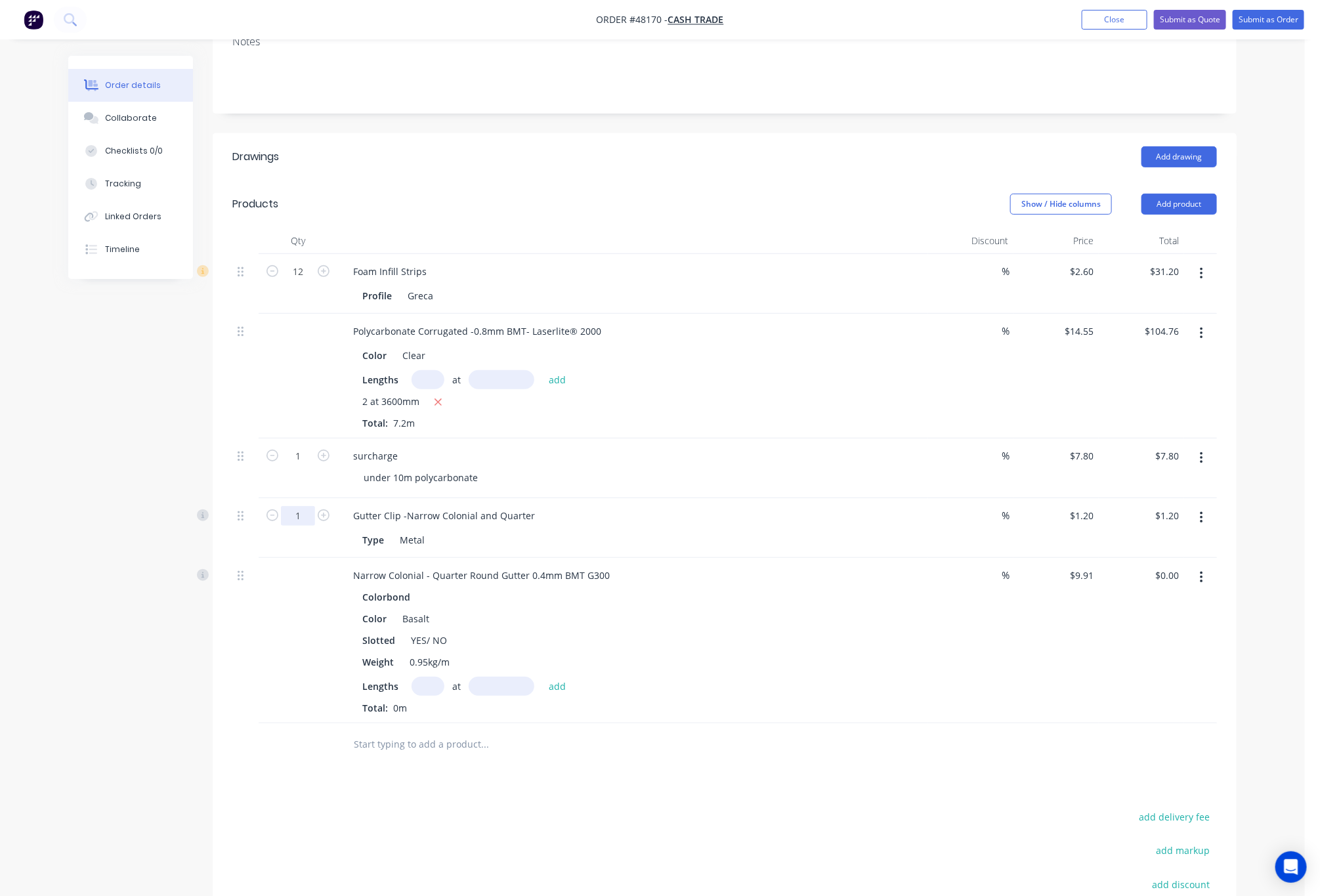
click at [294, 282] on input "1" at bounding box center [298, 272] width 34 height 20
click at [550, 761] on div at bounding box center [574, 745] width 473 height 43
click at [505, 686] on input "text" at bounding box center [501, 686] width 66 height 19
type input "4000mm"
click at [423, 686] on input "text" at bounding box center [428, 686] width 33 height 19
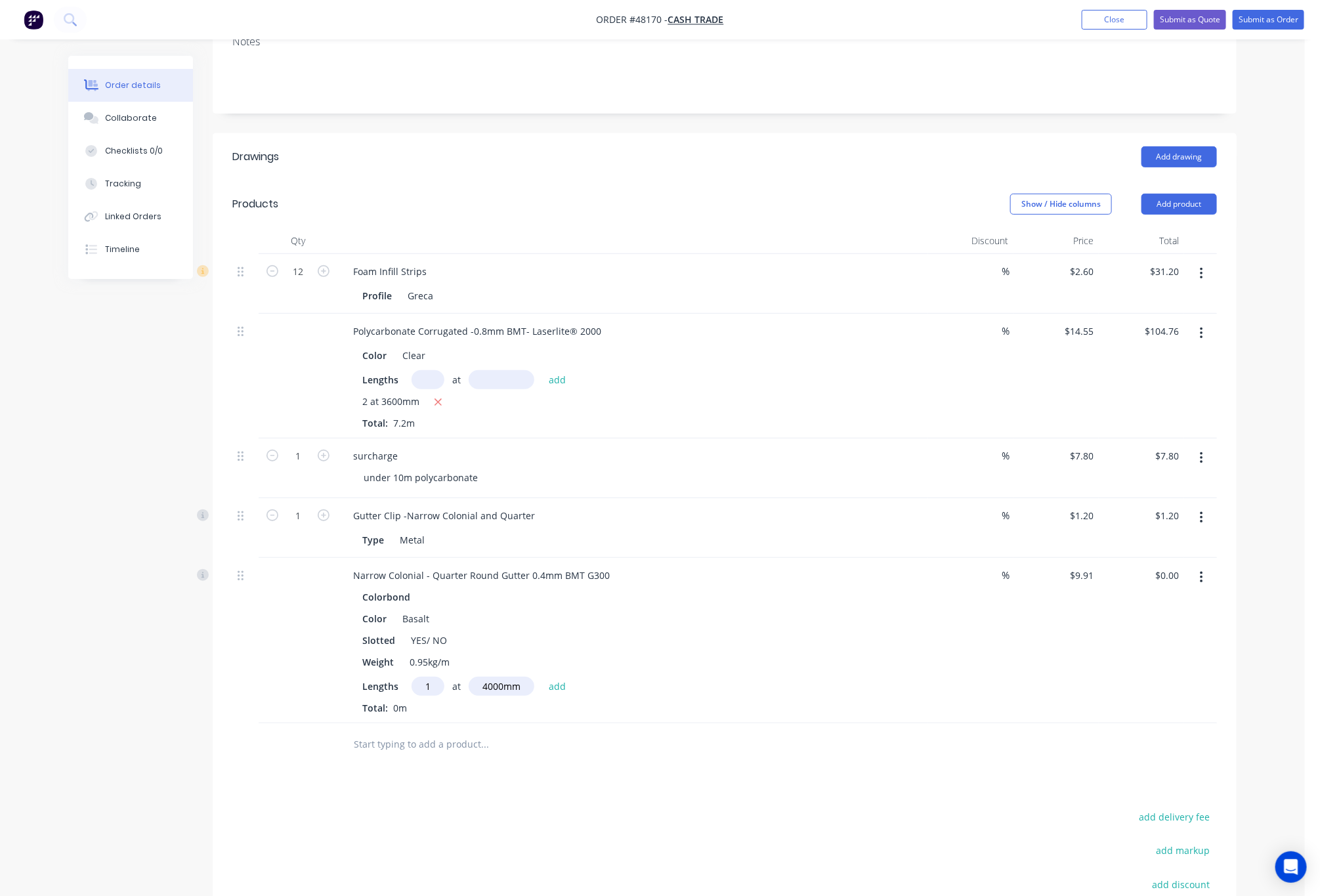
type input "1"
click at [606, 777] on div "Drawings Add drawing Products Show / Hide columns Add product Qty Discount Pric…" at bounding box center [725, 593] width 1024 height 919
click at [597, 757] on input "text" at bounding box center [484, 744] width 263 height 27
click at [1185, 200] on button "Add product" at bounding box center [1180, 204] width 75 height 21
click at [1167, 229] on button "Product catalogue" at bounding box center [1156, 237] width 125 height 27
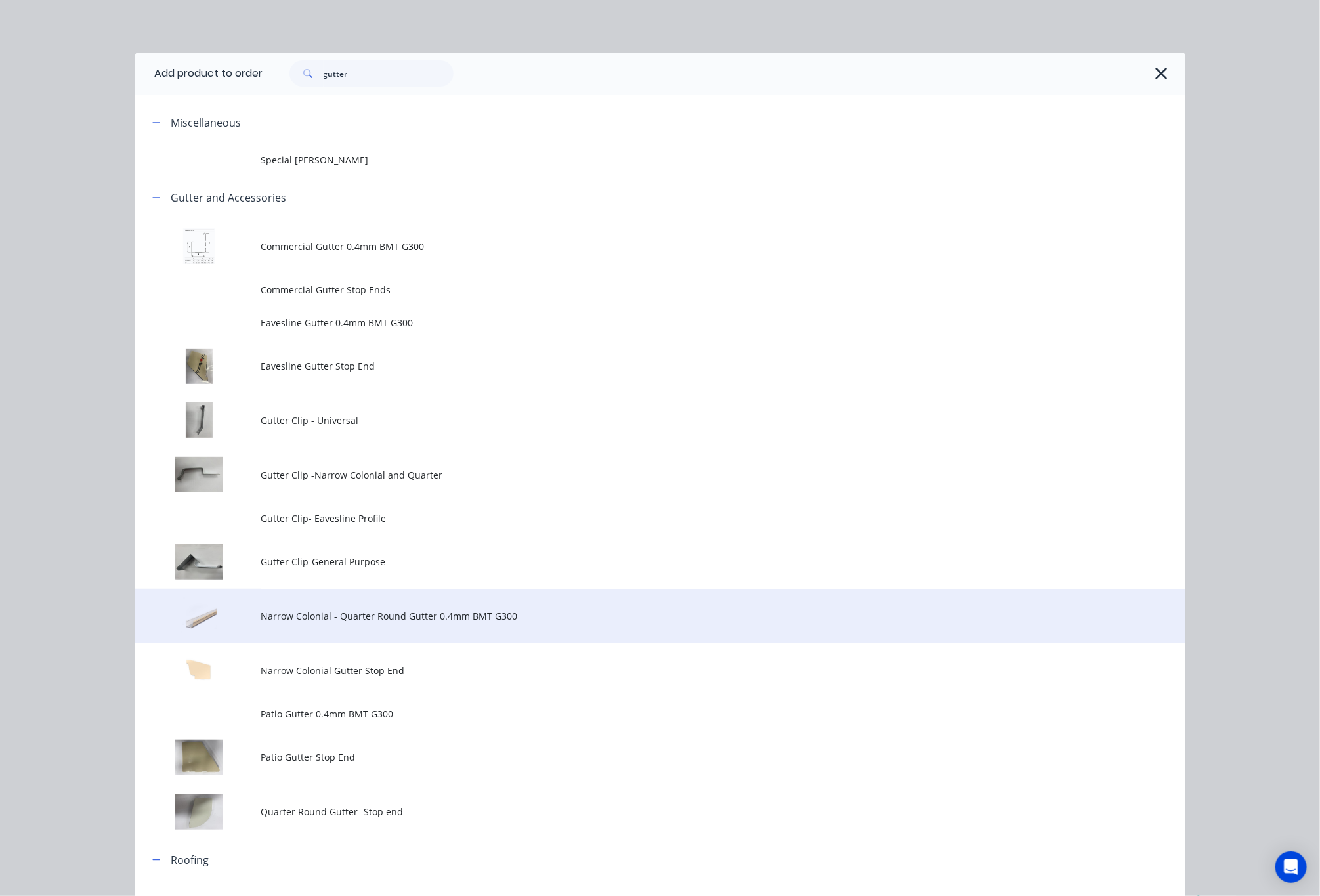
scroll to position [99, 0]
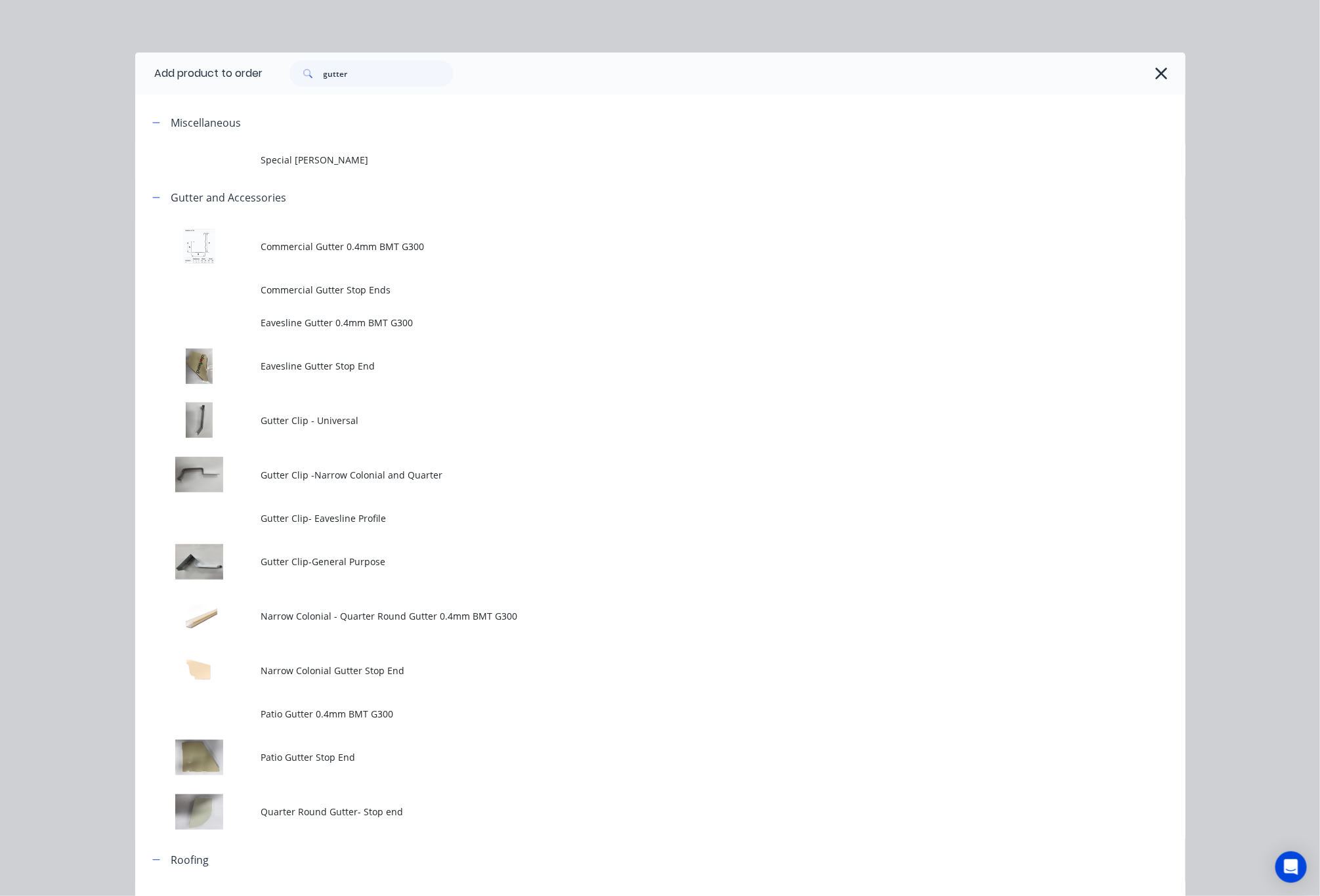
click at [487, 678] on td "Narrow Colonial Gutter Stop End" at bounding box center [723, 671] width 924 height 55
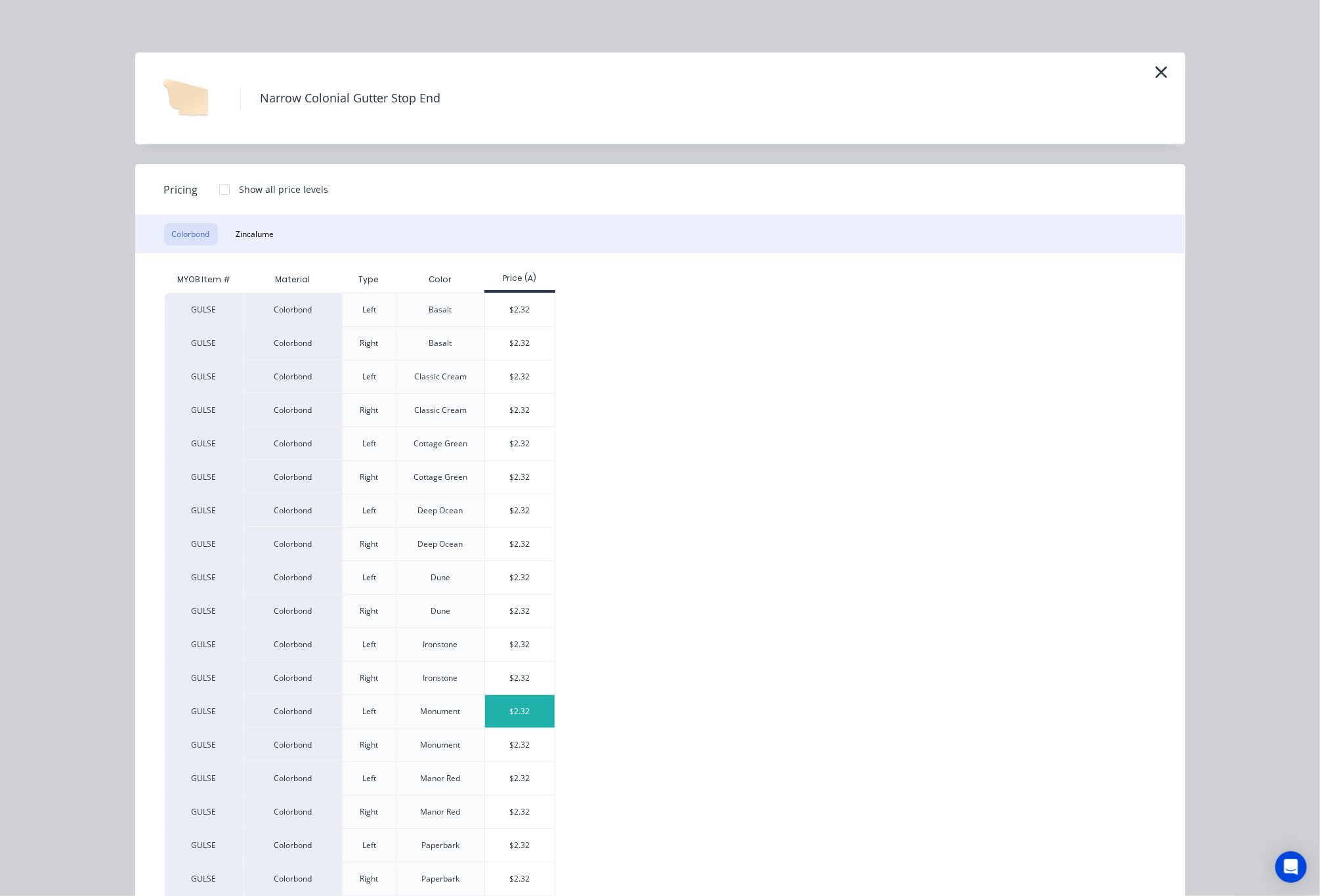
click at [529, 708] on div "$2.32" at bounding box center [520, 712] width 70 height 33
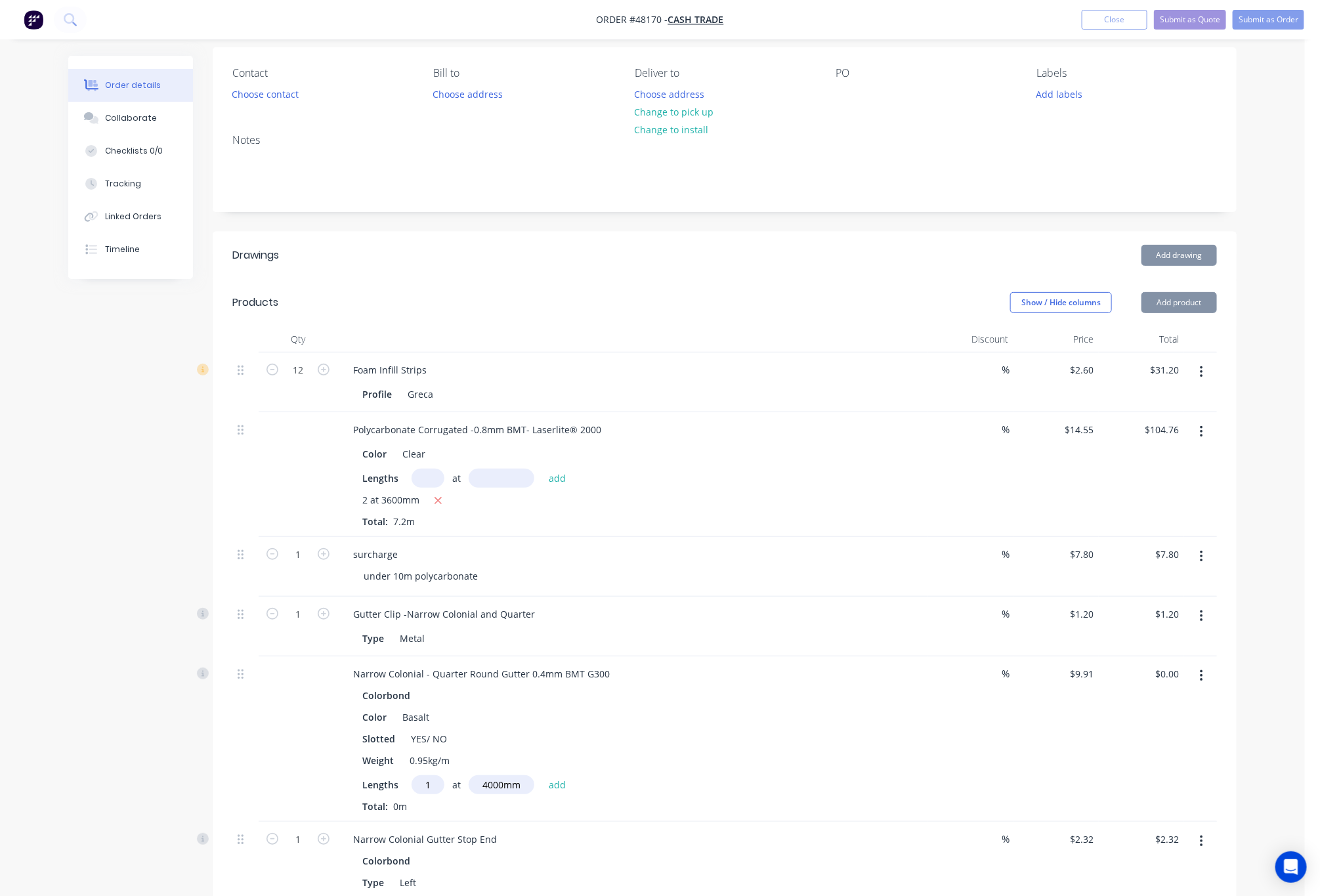
scroll to position [477, 0]
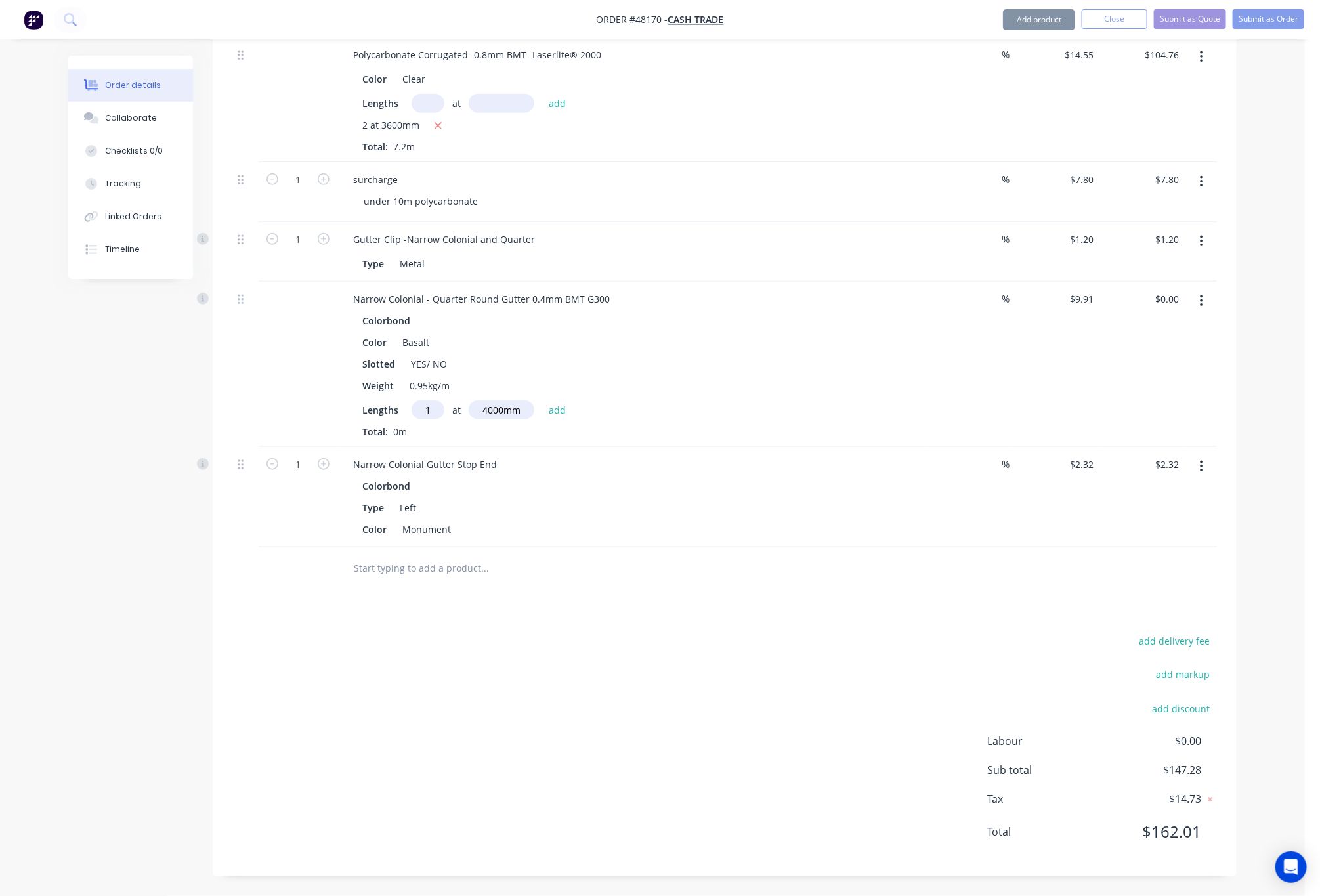
drag, startPoint x: 1200, startPoint y: 291, endPoint x: 1202, endPoint y: 300, distance: 9.2
click at [1200, 291] on button "button" at bounding box center [1202, 302] width 31 height 24
click at [1180, 337] on div "Edit" at bounding box center [1155, 336] width 101 height 19
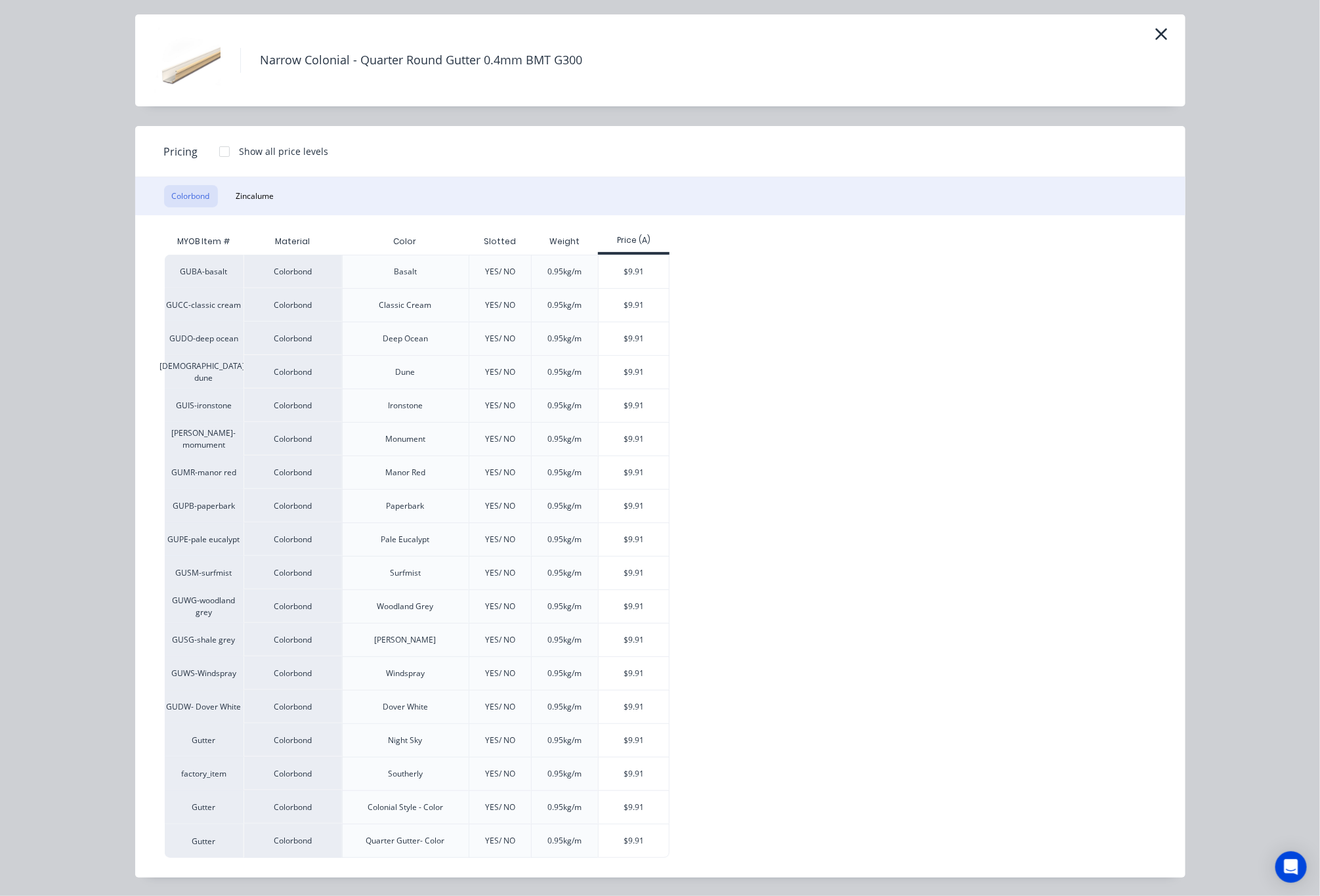
scroll to position [495, 0]
click at [644, 327] on div "$9.91" at bounding box center [634, 338] width 70 height 33
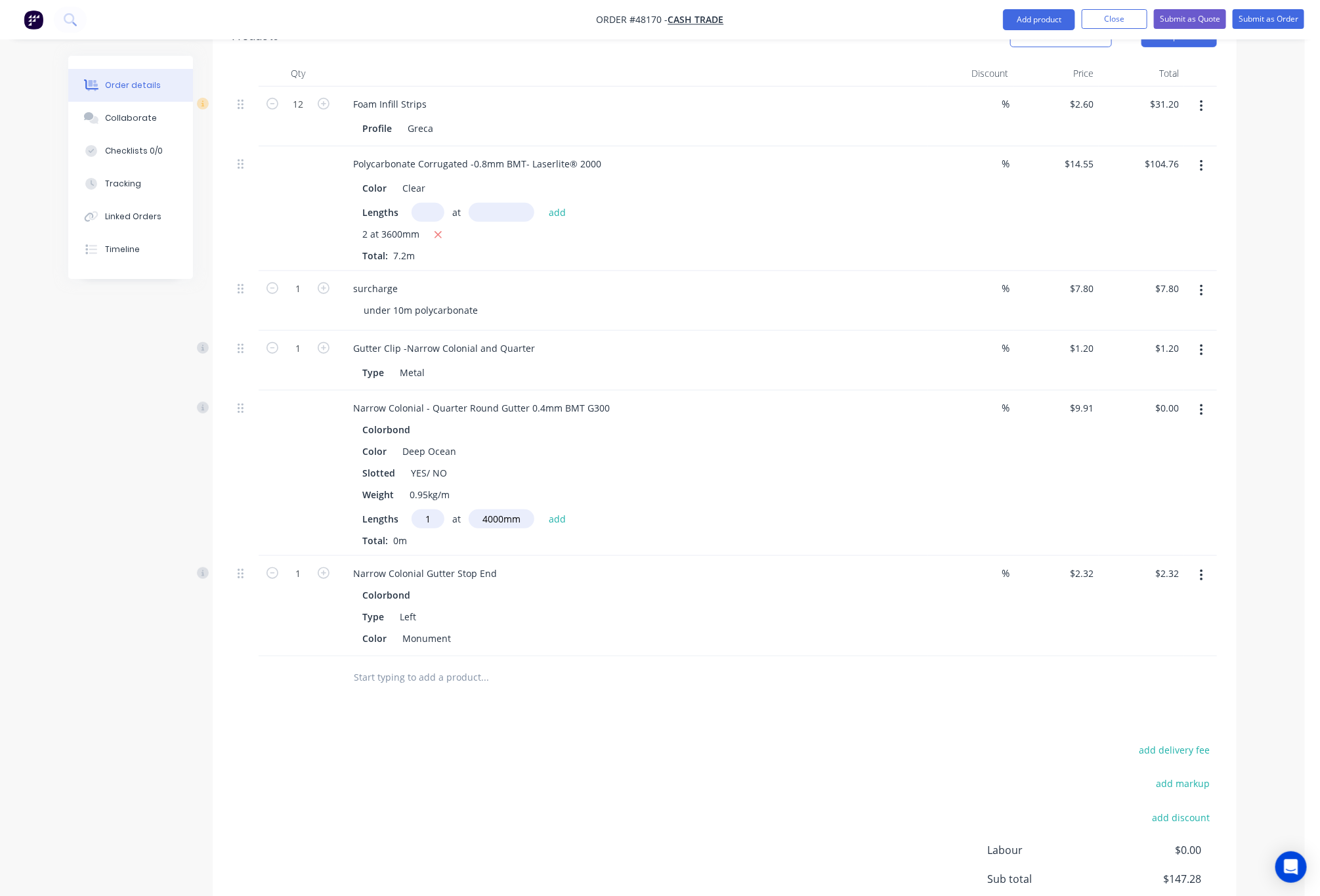
scroll to position [477, 0]
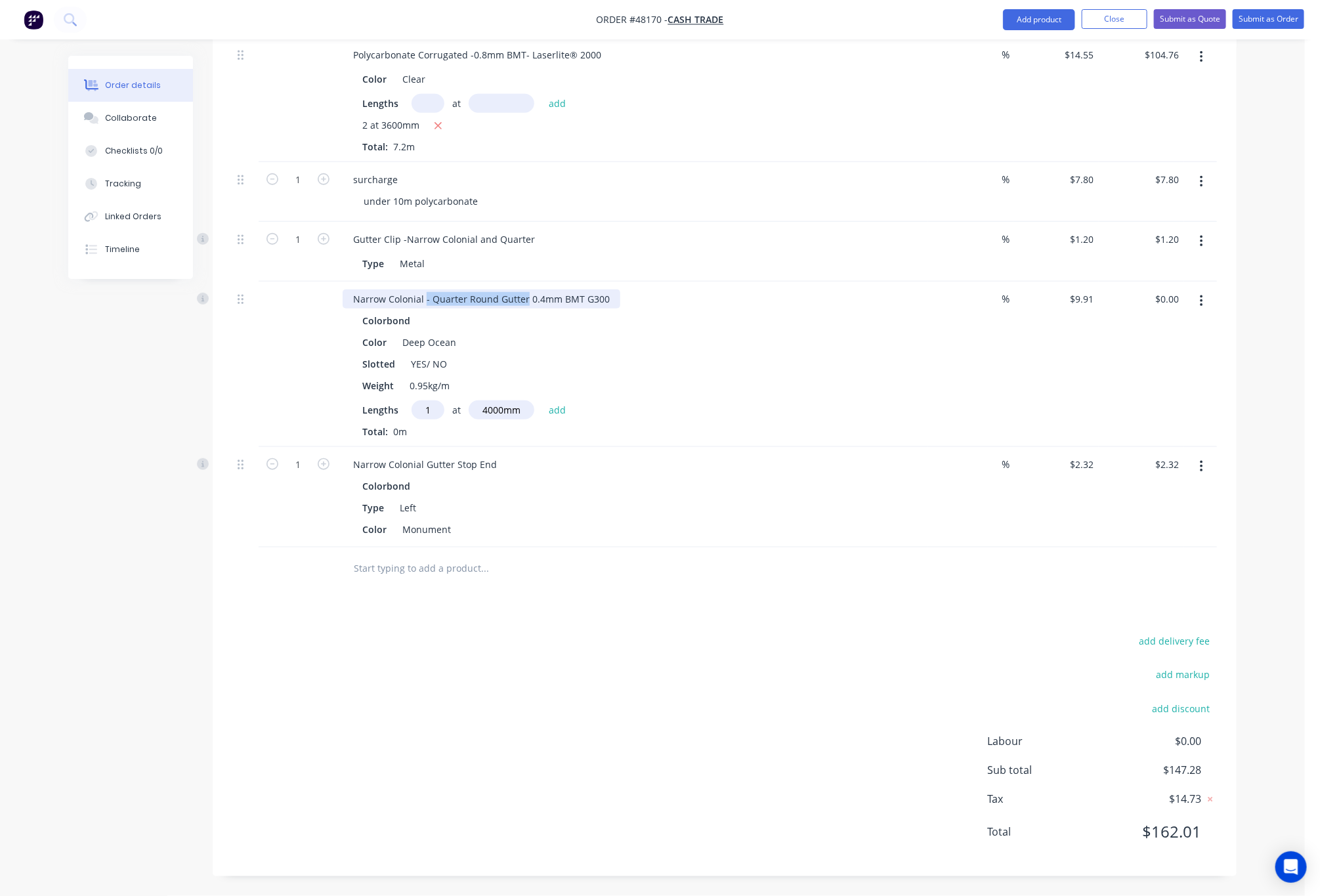
drag, startPoint x: 424, startPoint y: 297, endPoint x: 524, endPoint y: 290, distance: 100.2
click at [524, 290] on div "Narrow Colonial - Quarter Round Gutter 0.4mm BMT G300" at bounding box center [481, 299] width 278 height 19
click at [416, 302] on div "Narrow Colonial - Quarter Round Gutter 0.4mm BMT G300" at bounding box center [481, 299] width 278 height 19
drag, startPoint x: 423, startPoint y: 297, endPoint x: 495, endPoint y: 291, distance: 72.2
click at [495, 291] on div "Narrow Colonial - Quarter Round Gutter 0.4mm BMT G300" at bounding box center [481, 299] width 278 height 19
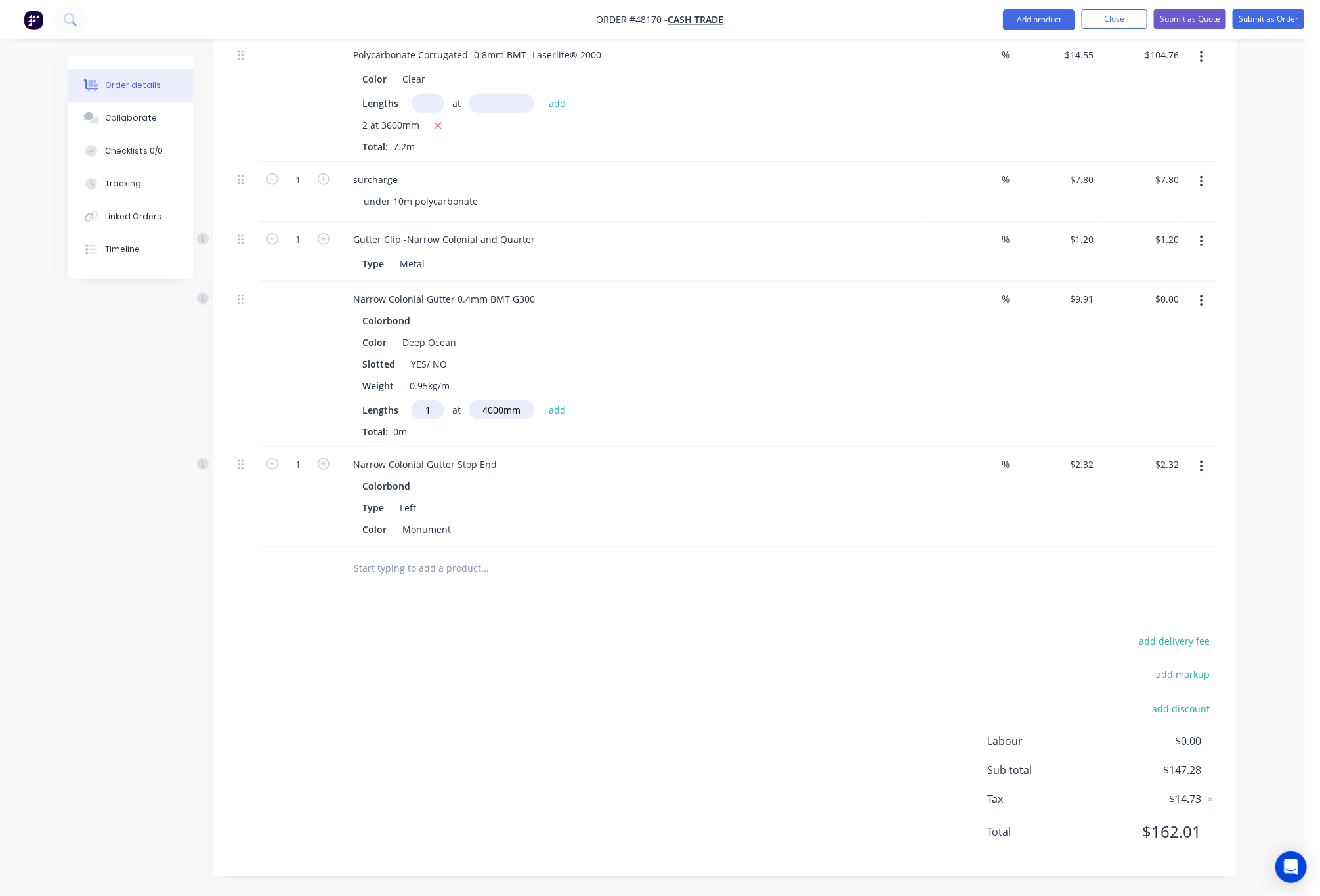
click at [1215, 296] on button "button" at bounding box center [1202, 302] width 31 height 24
click at [1205, 297] on button "button" at bounding box center [1202, 302] width 31 height 24
click at [1204, 297] on button "button" at bounding box center [1202, 302] width 31 height 24
click at [1164, 339] on div "Edit" at bounding box center [1155, 336] width 101 height 19
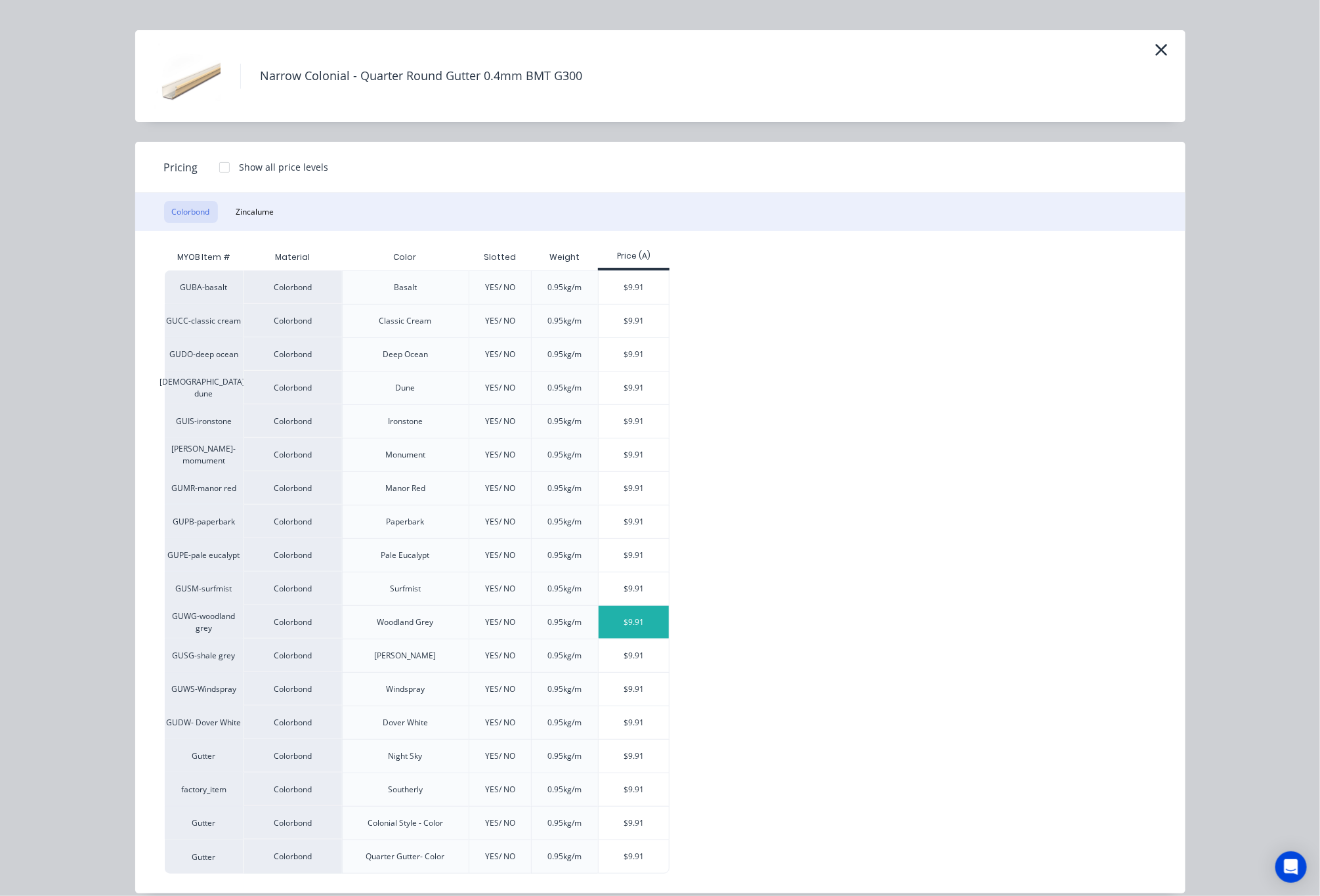
scroll to position [44, 0]
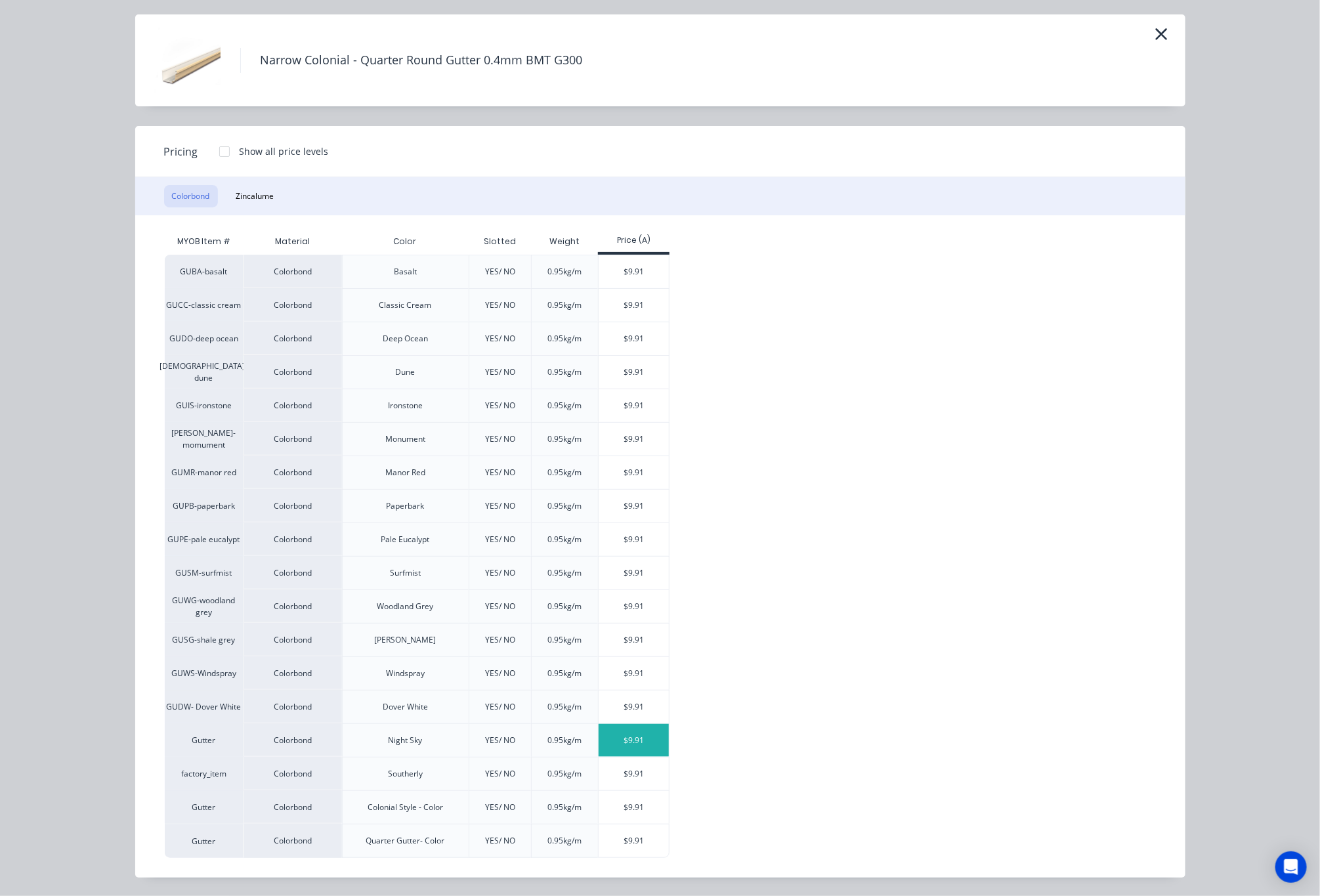
drag, startPoint x: 651, startPoint y: 705, endPoint x: 606, endPoint y: 732, distance: 52.5
click at [636, 721] on div "GUBA-basalt Colorbond Basalt YES/ NO 0.95kg/m $9.91 GUCC-classic cream Colorbon…" at bounding box center [650, 556] width 971 height 603
drag, startPoint x: 719, startPoint y: 785, endPoint x: 709, endPoint y: 803, distance: 20.6
click at [727, 790] on div "GUBA-basalt Colorbond Basalt YES/ NO 0.95kg/m $9.91 GUCC-classic cream Colorbon…" at bounding box center [650, 556] width 971 height 603
click at [625, 564] on div "$9.91" at bounding box center [634, 573] width 70 height 33
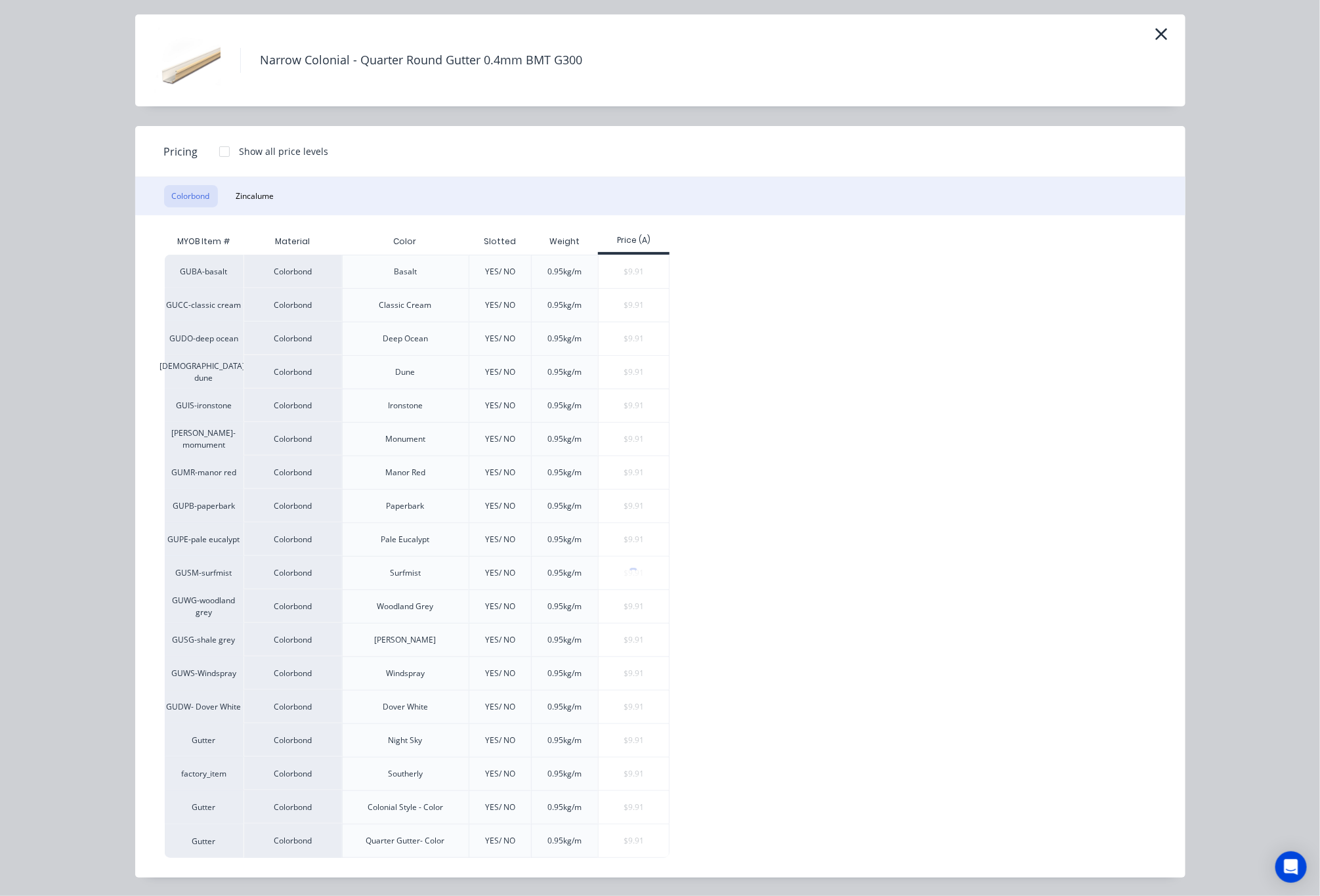
scroll to position [0, 0]
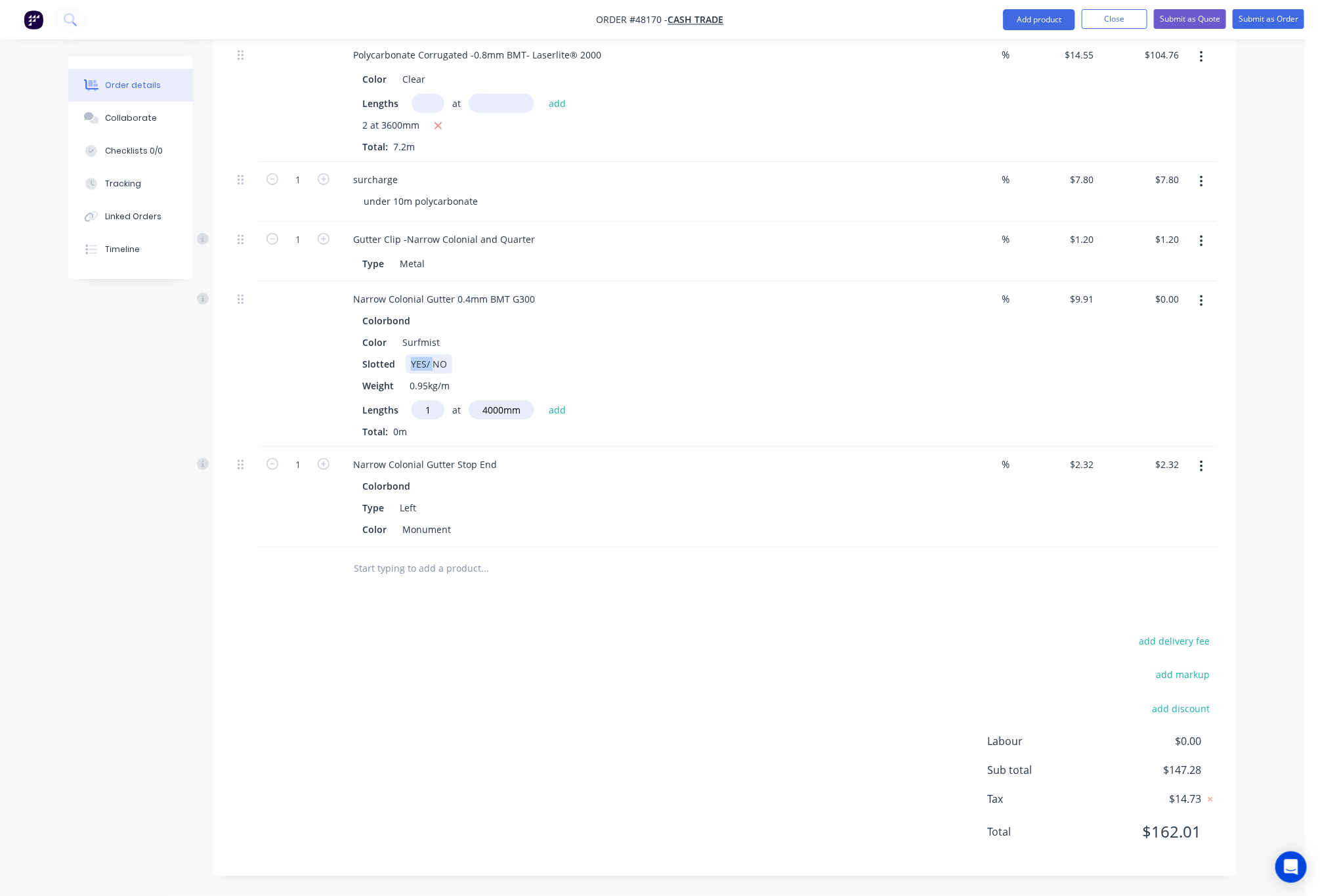
drag, startPoint x: 430, startPoint y: 362, endPoint x: 409, endPoint y: 362, distance: 21.0
click at [409, 362] on div "YES/ NO" at bounding box center [429, 364] width 46 height 19
click at [644, 362] on div "Slotted YES/ NO" at bounding box center [630, 364] width 547 height 19
click at [445, 361] on div "YES/ NO" at bounding box center [429, 364] width 46 height 19
click at [668, 355] on div "Slotted YES" at bounding box center [630, 364] width 547 height 19
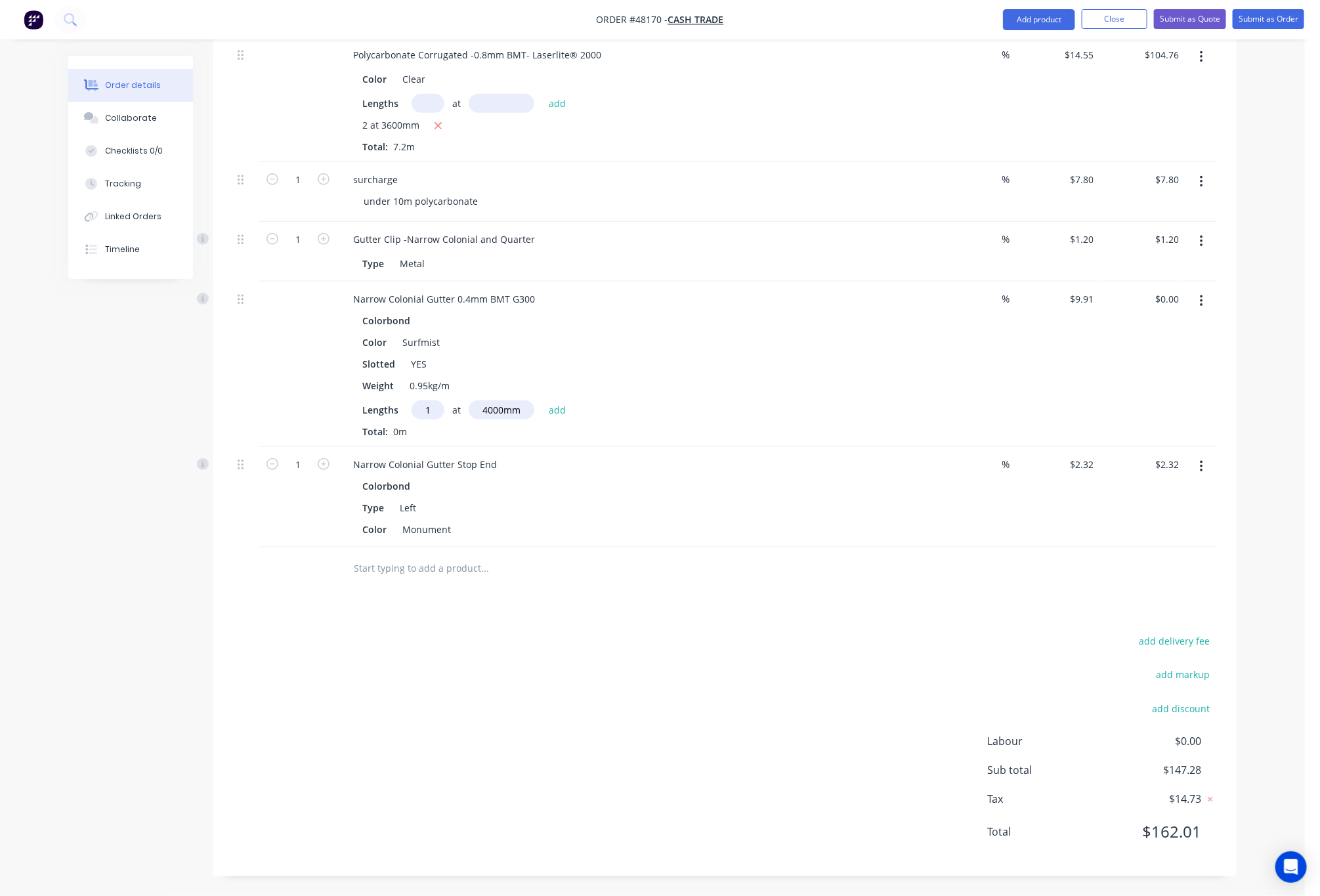
click at [1197, 461] on button "button" at bounding box center [1202, 467] width 31 height 24
click at [1163, 508] on div "Edit" at bounding box center [1155, 501] width 101 height 19
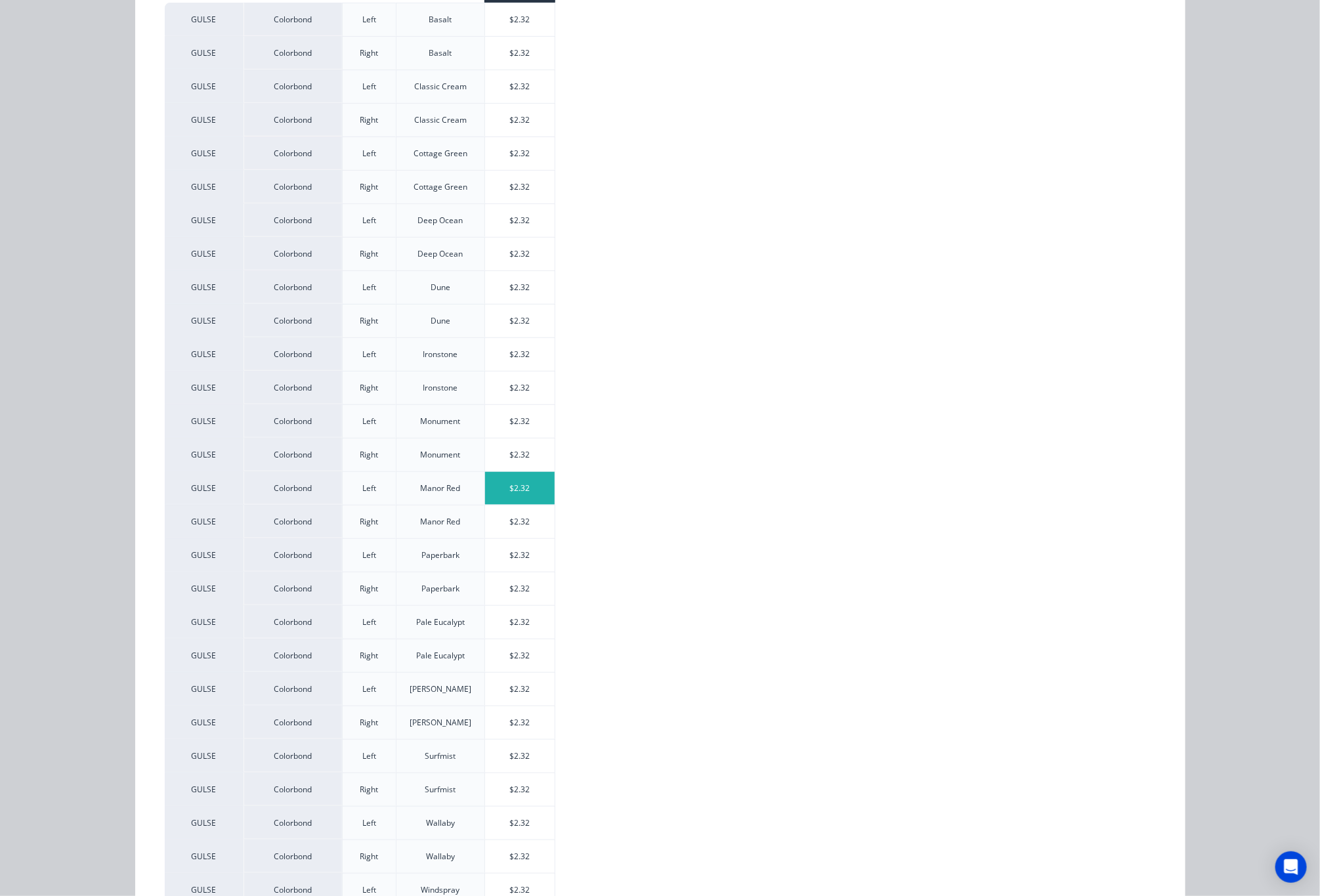
scroll to position [296, 0]
click at [523, 756] on div "$2.32" at bounding box center [520, 751] width 70 height 33
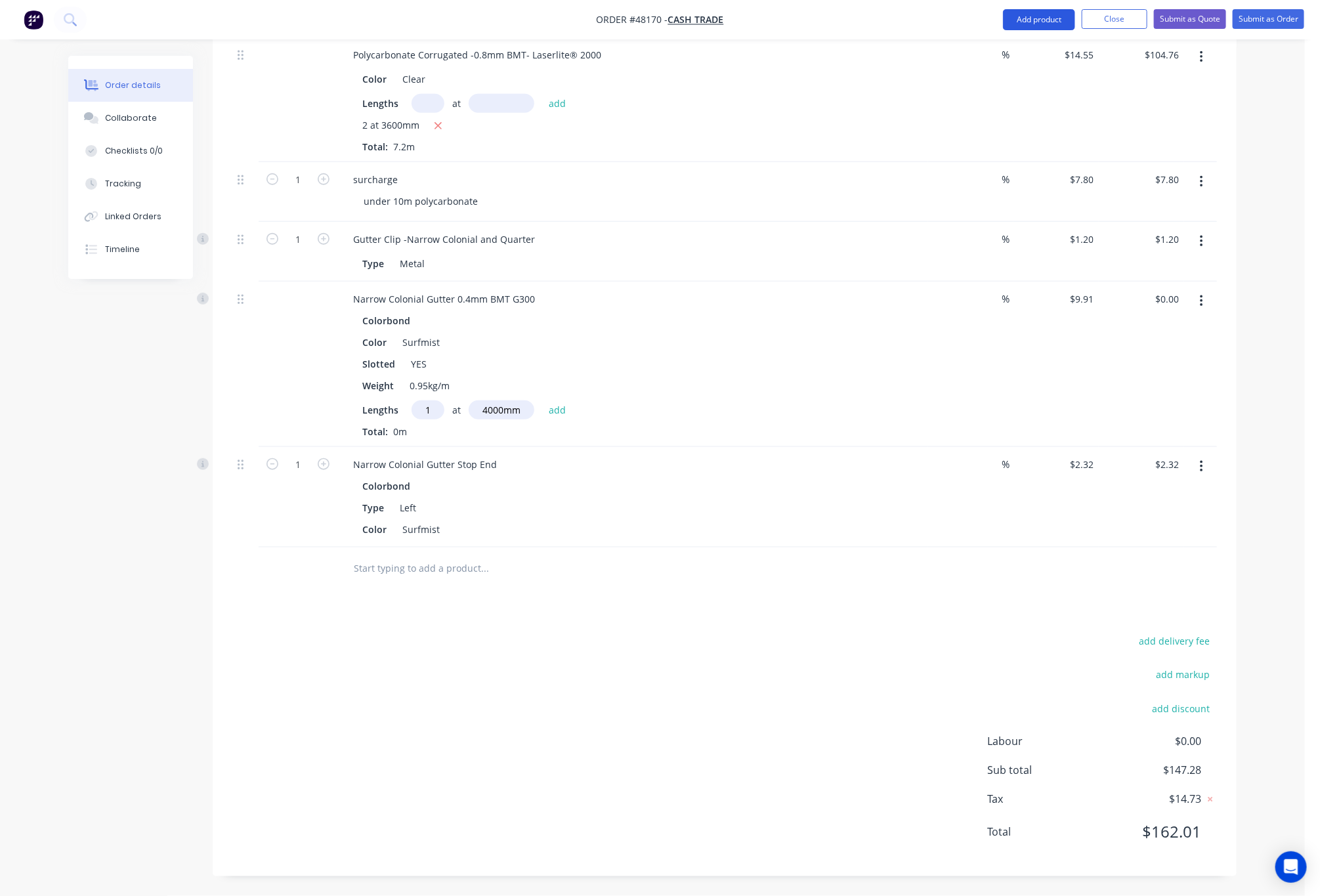
click at [1042, 13] on button "Add product" at bounding box center [1039, 20] width 72 height 21
click at [971, 55] on div "Product catalogue" at bounding box center [1013, 53] width 101 height 19
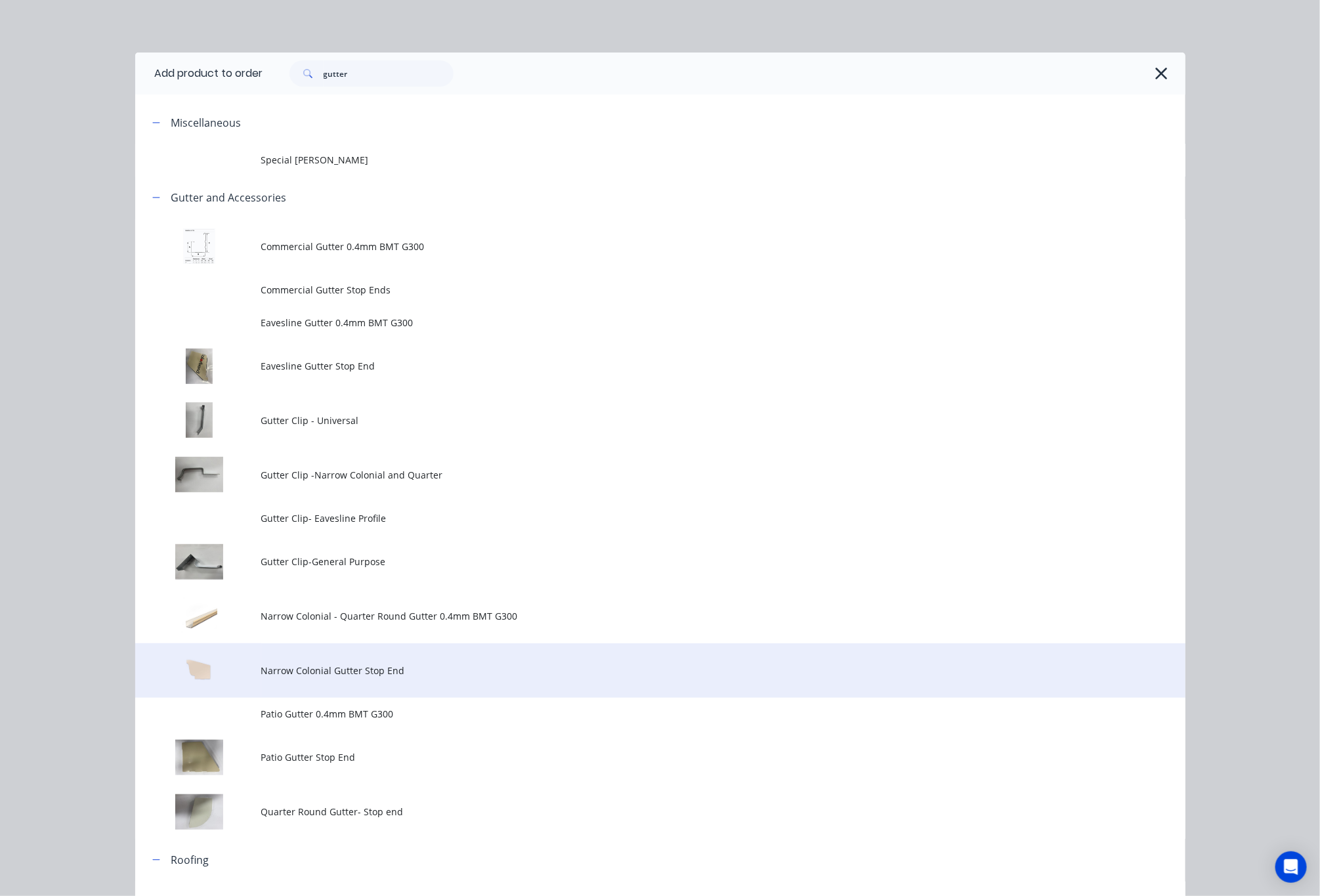
click at [469, 672] on span "Narrow Colonial Gutter Stop End" at bounding box center [630, 671] width 739 height 14
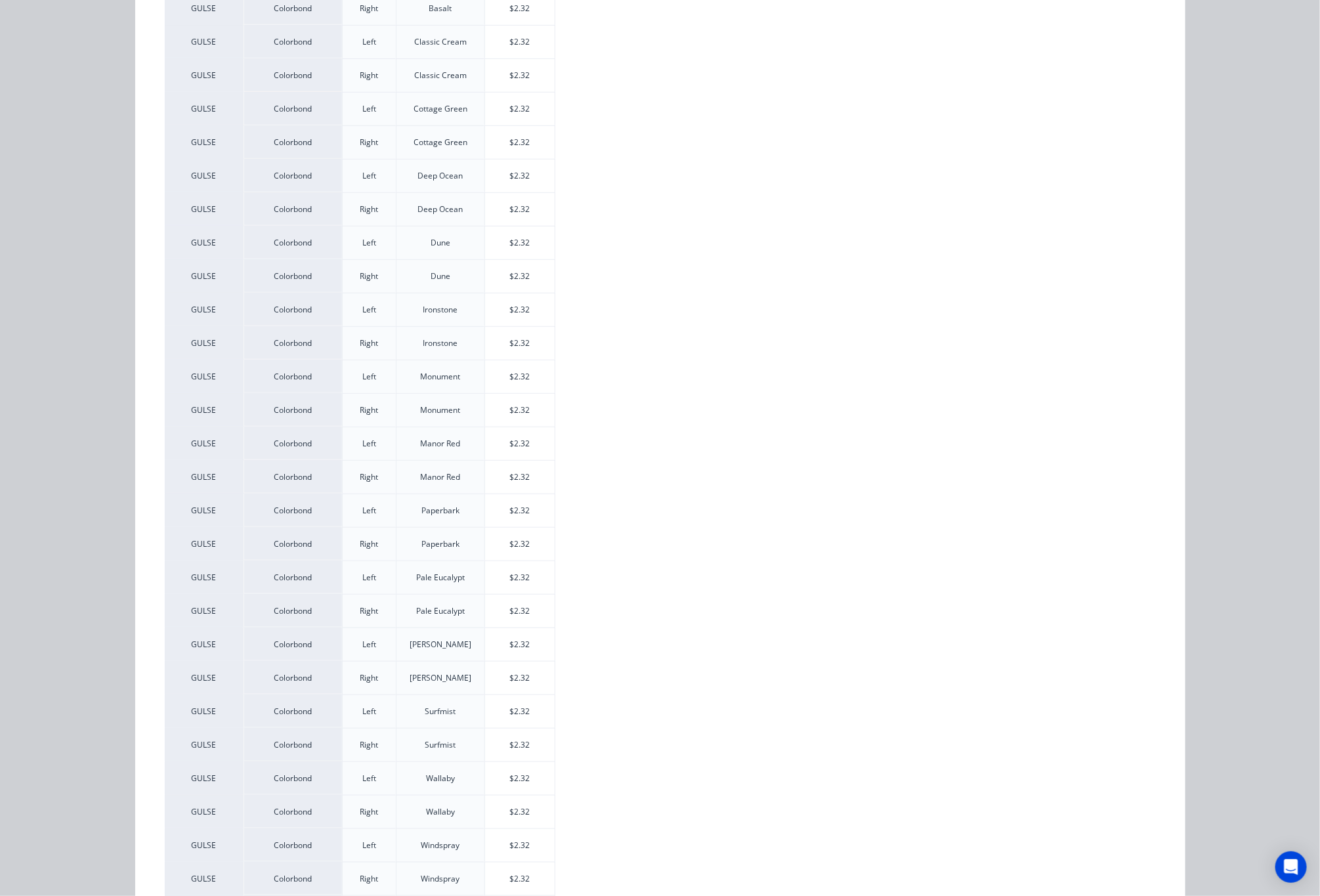
scroll to position [394, 0]
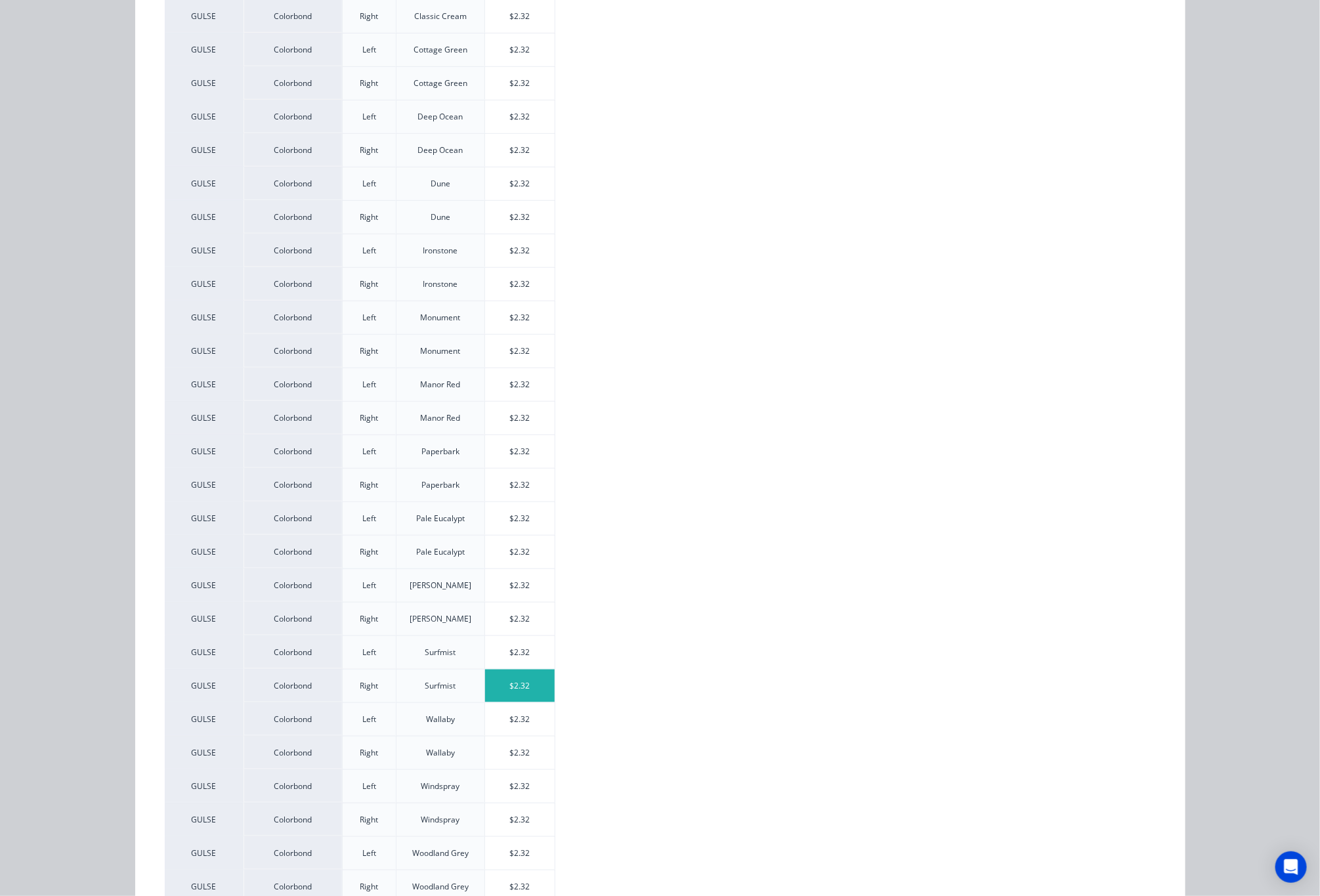
click at [530, 691] on div "$2.32" at bounding box center [520, 686] width 70 height 33
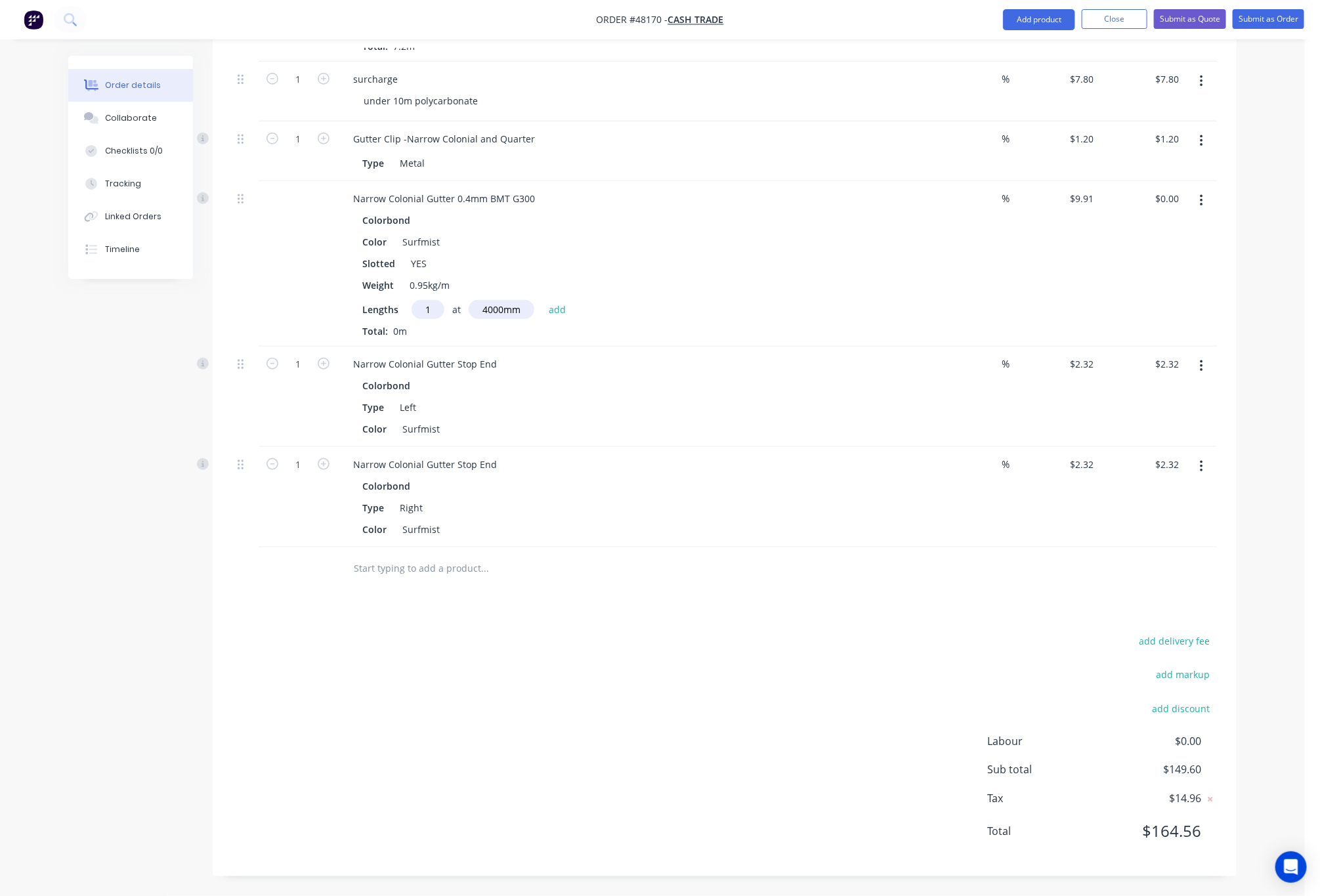
scroll to position [0, 0]
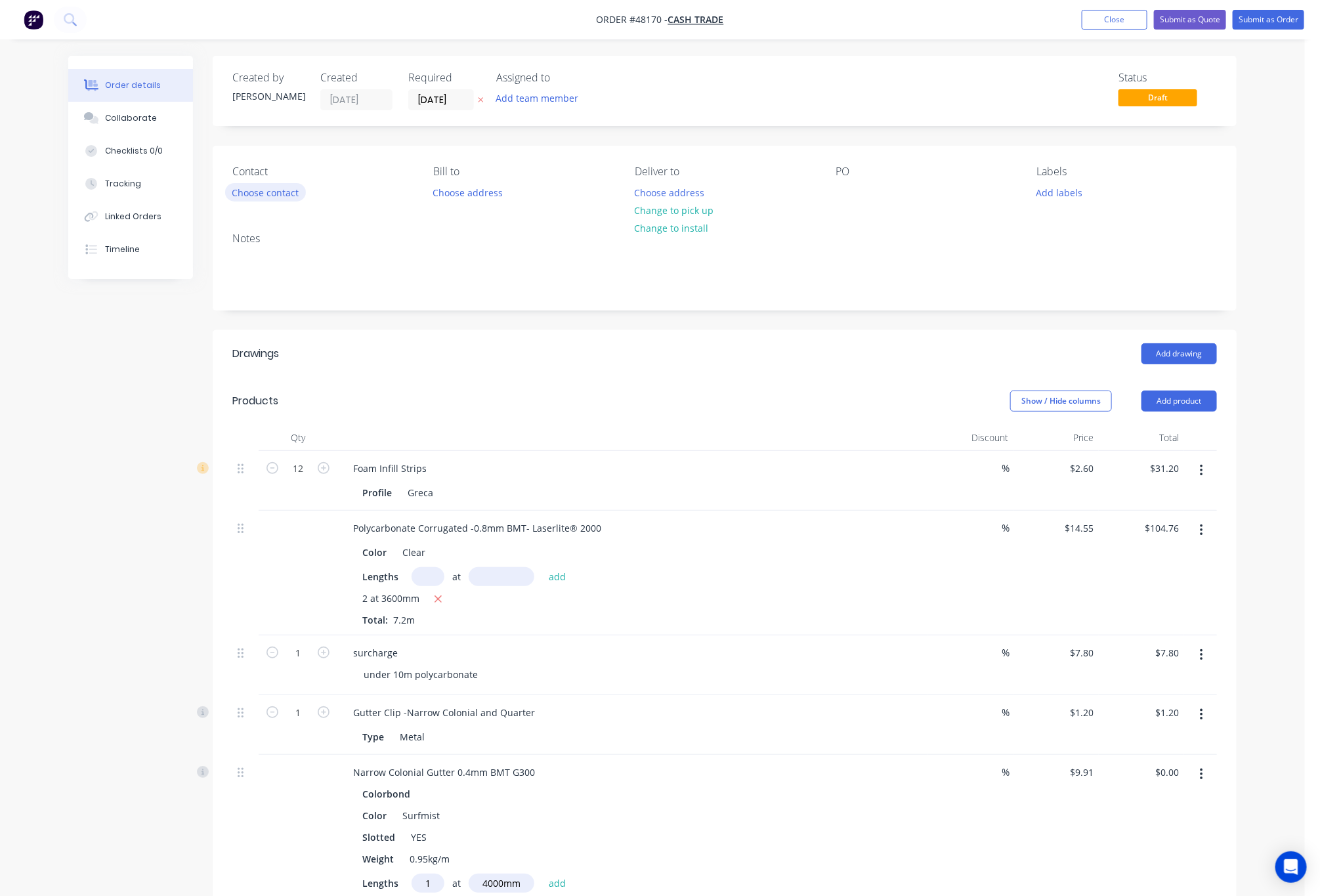
click at [272, 189] on button "Choose contact" at bounding box center [266, 192] width 81 height 18
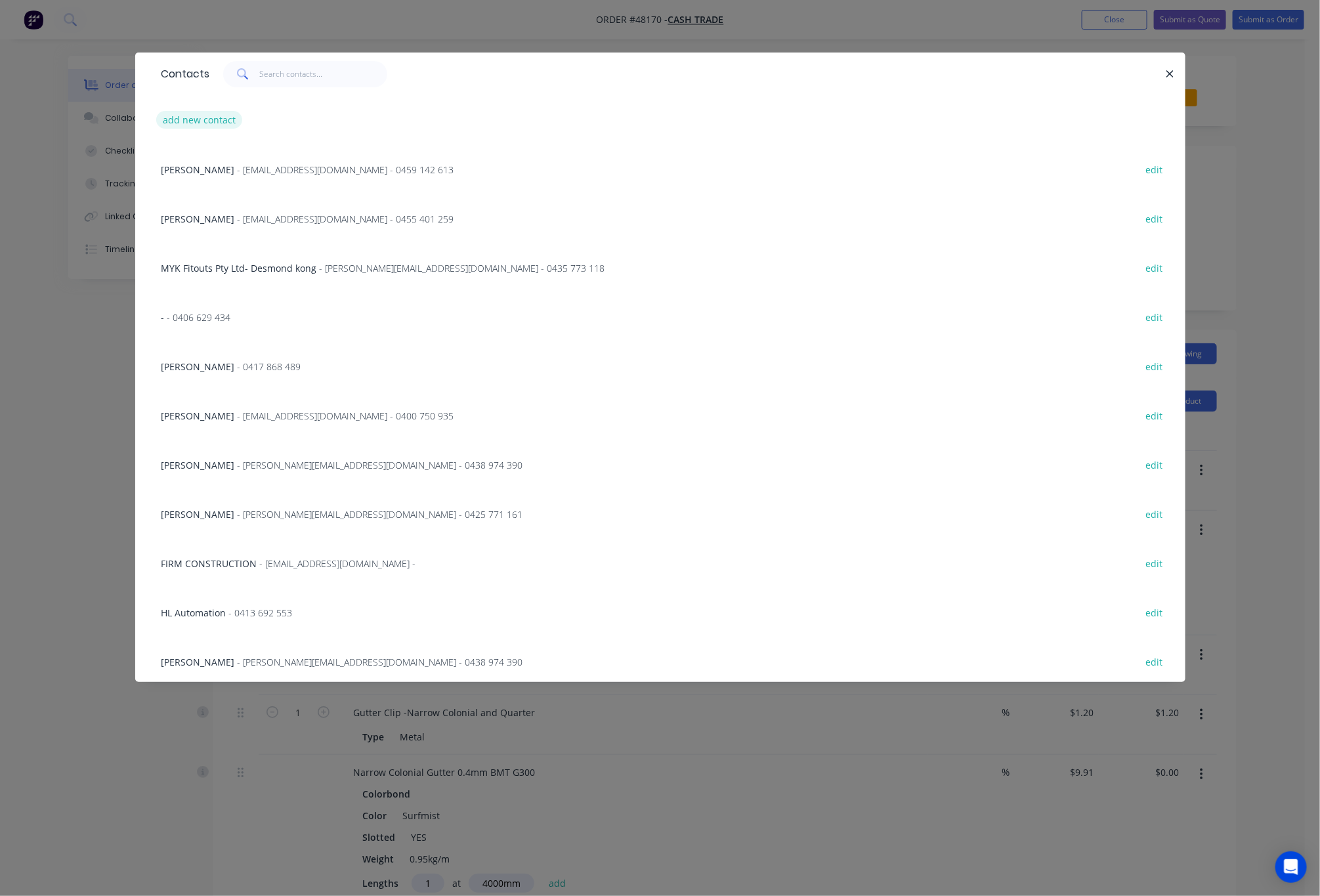
click at [232, 116] on button "add new contact" at bounding box center [199, 120] width 87 height 18
select select "AU"
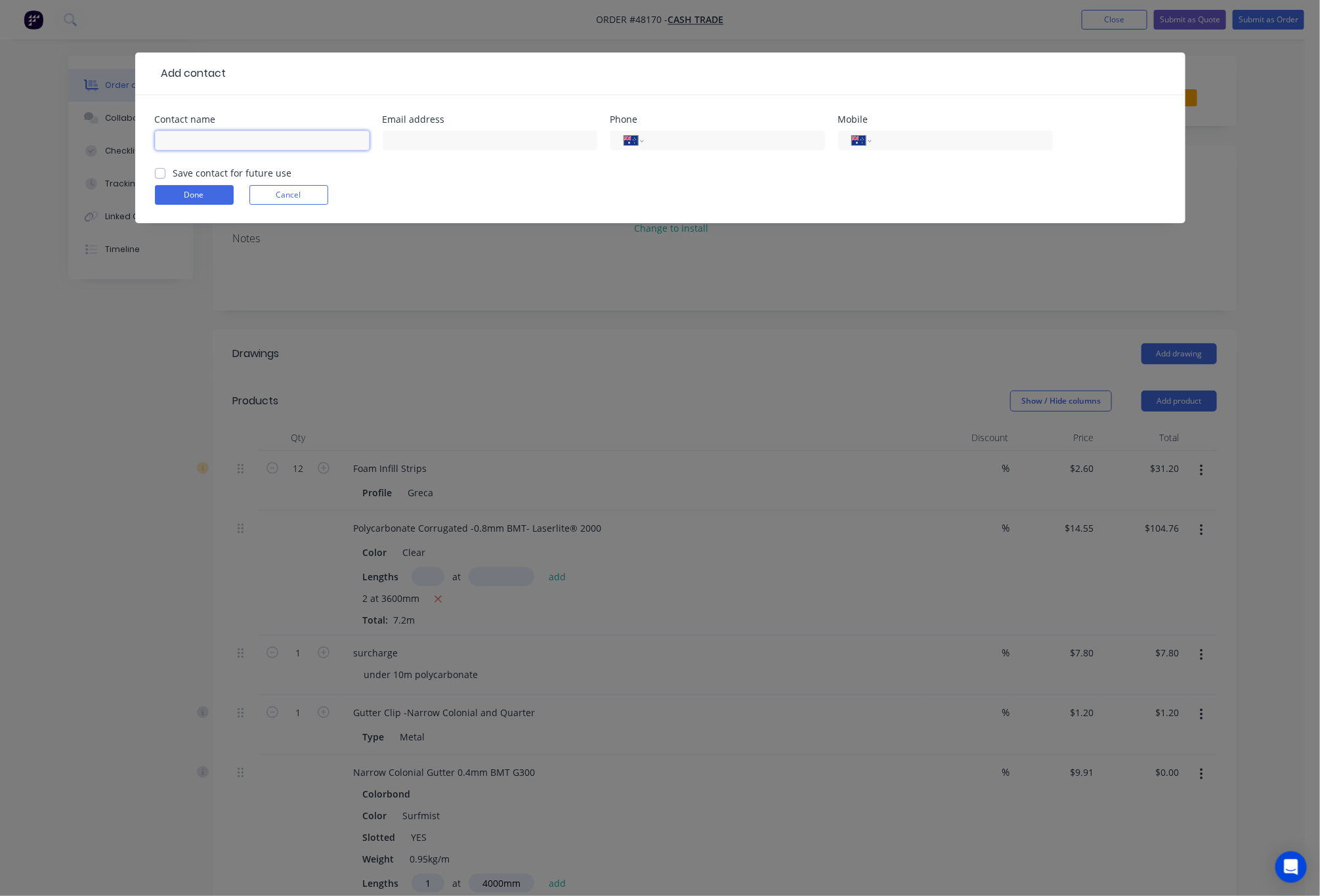
click at [241, 146] on input "text" at bounding box center [262, 140] width 215 height 20
type input "Ivan"
drag, startPoint x: 936, startPoint y: 140, endPoint x: 929, endPoint y: 140, distance: 7.0
click at [936, 140] on input "tel" at bounding box center [960, 141] width 158 height 15
type input "0424 937 638"
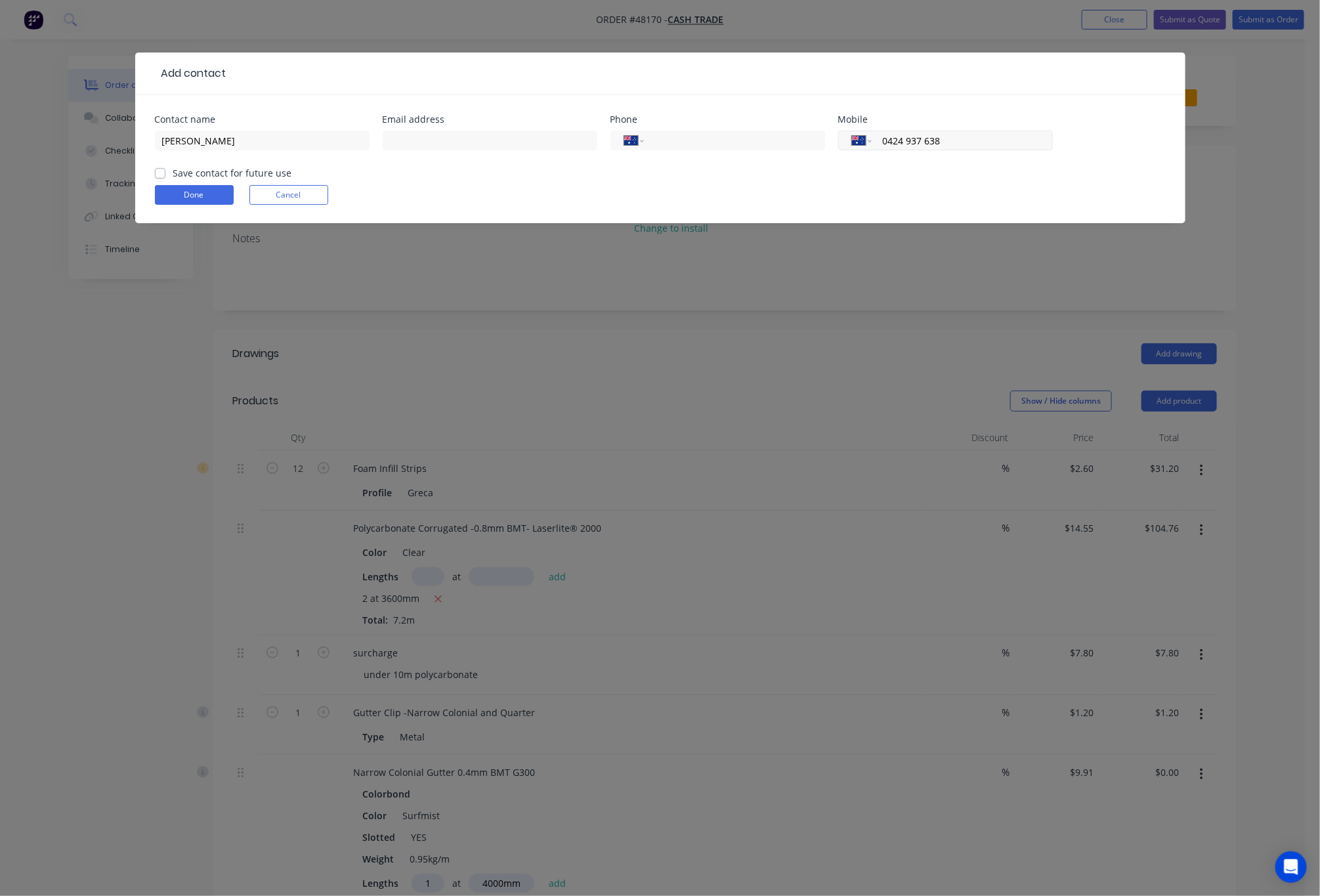
click button "Done" at bounding box center [194, 194] width 79 height 20
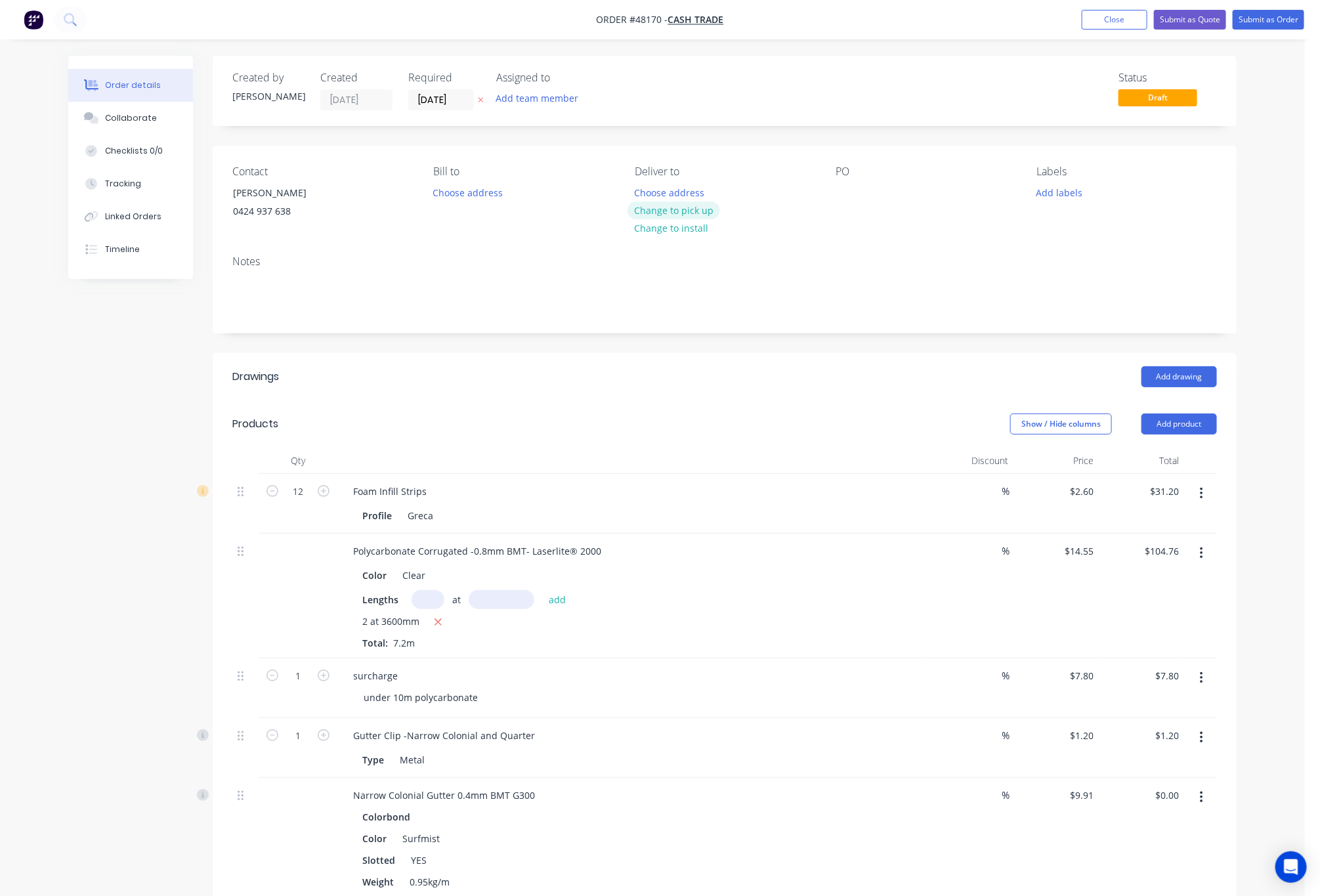
click at [710, 217] on button "Change to pick up" at bounding box center [674, 210] width 93 height 18
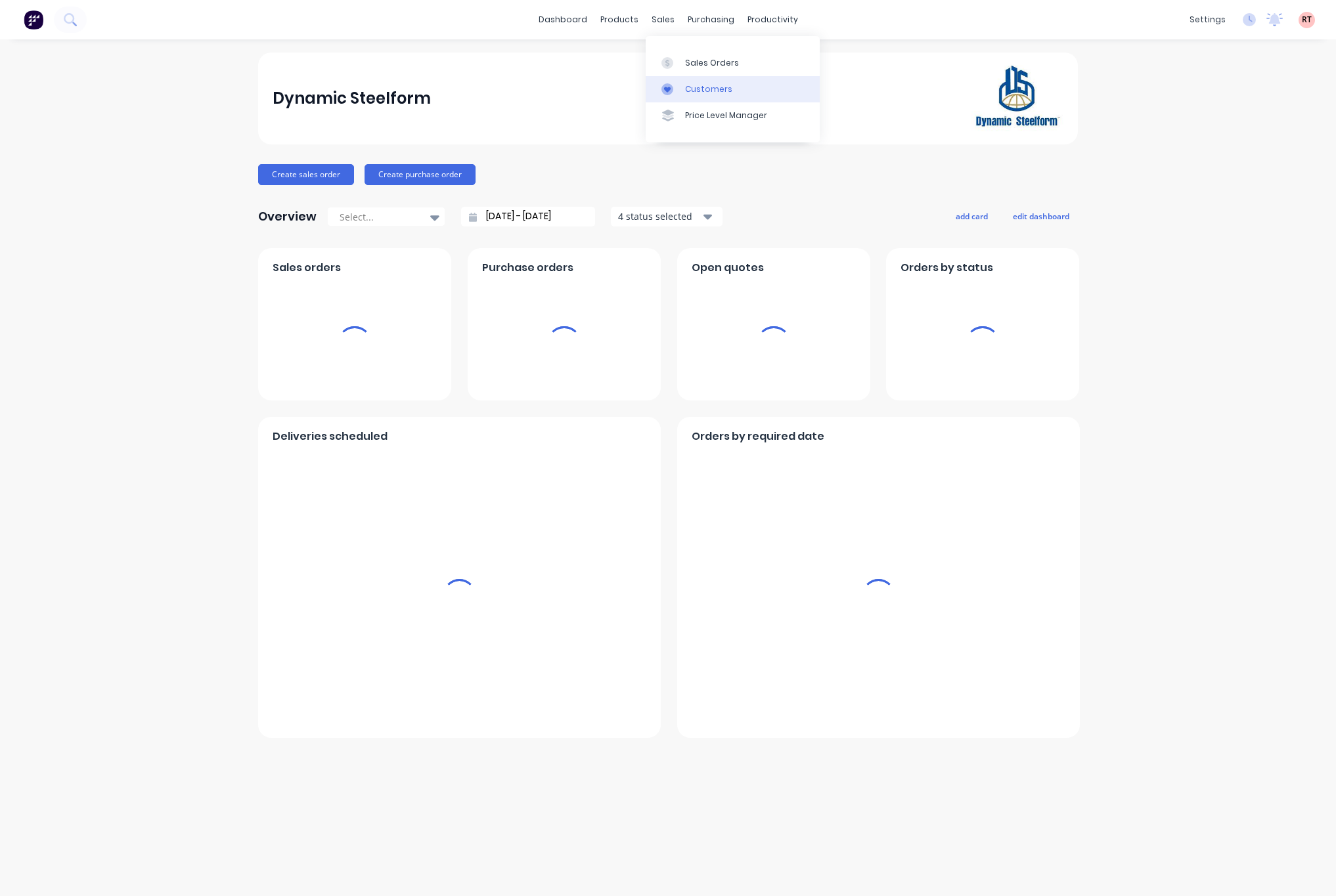
click at [704, 86] on div "Customers" at bounding box center [708, 89] width 47 height 12
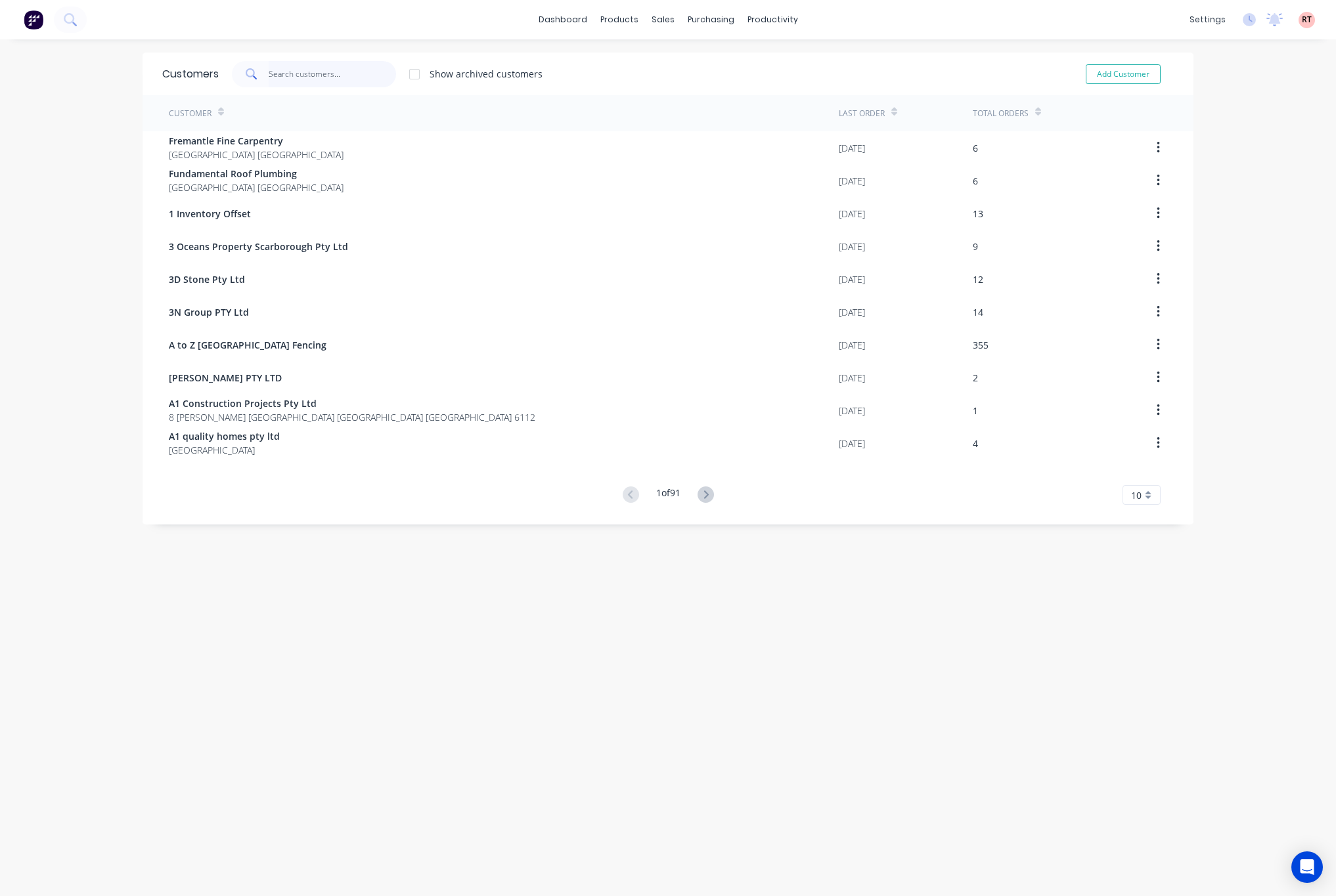
click at [302, 75] on input "text" at bounding box center [333, 74] width 128 height 27
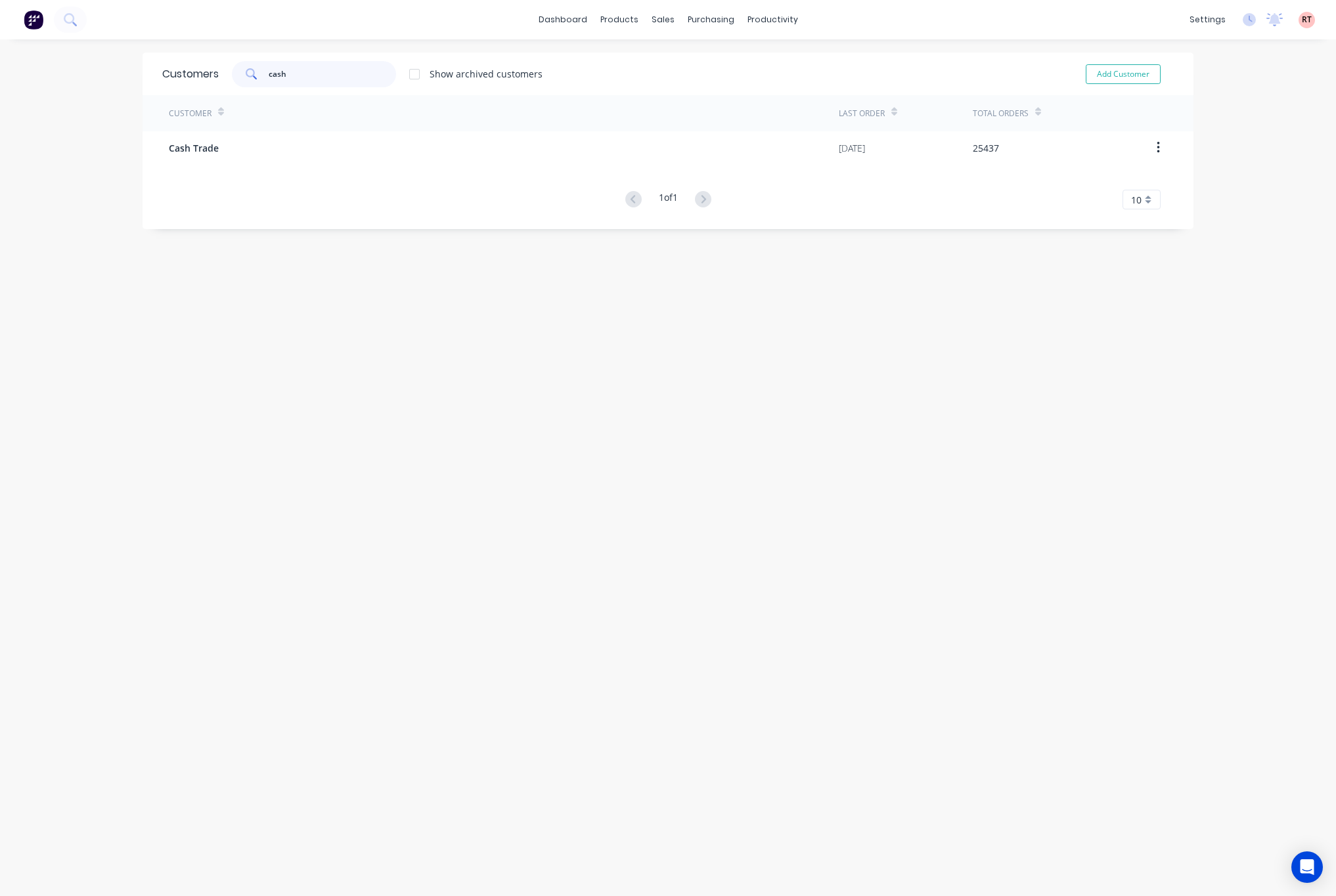
type input "cash"
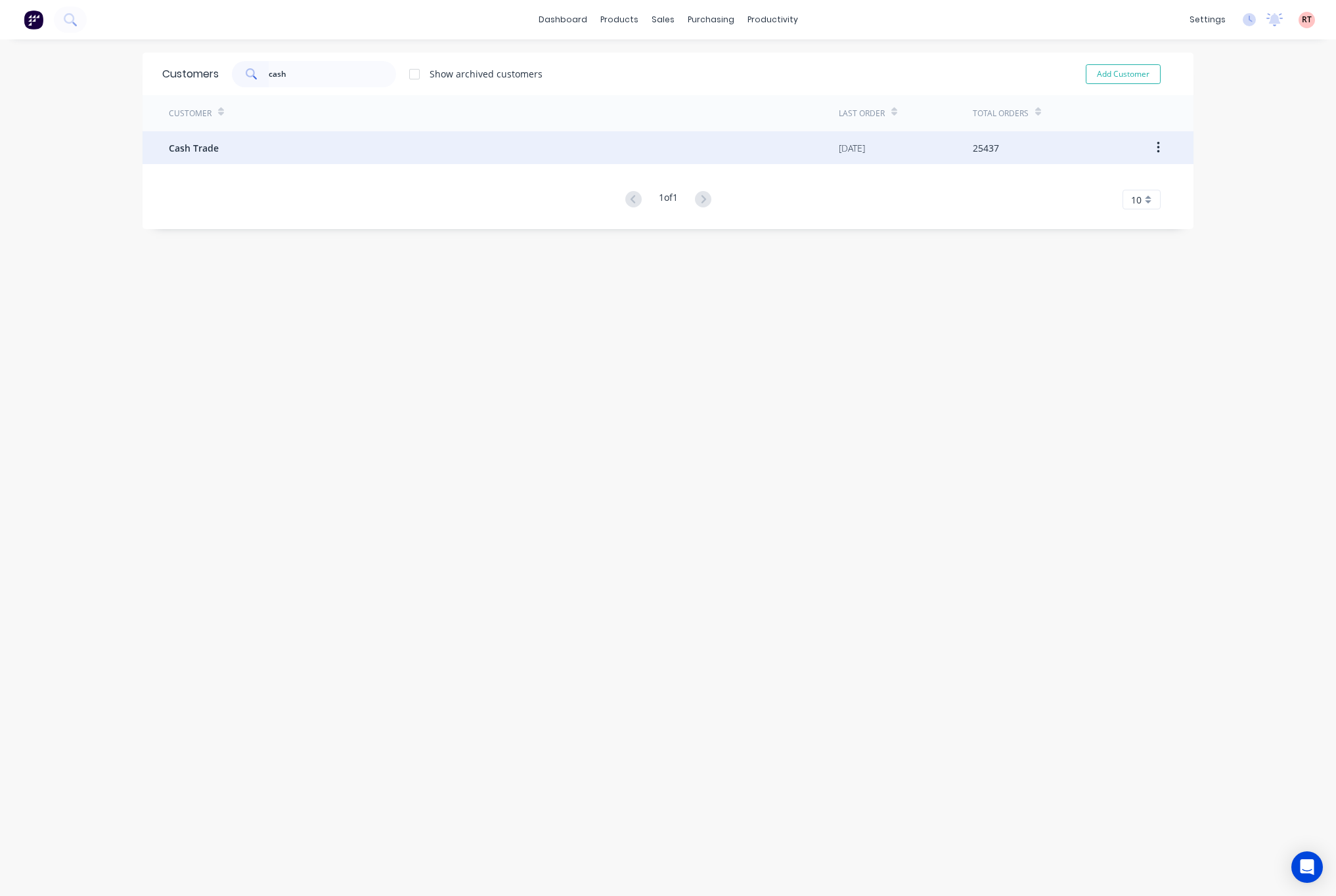
click at [291, 153] on div "Cash Trade" at bounding box center [504, 147] width 670 height 33
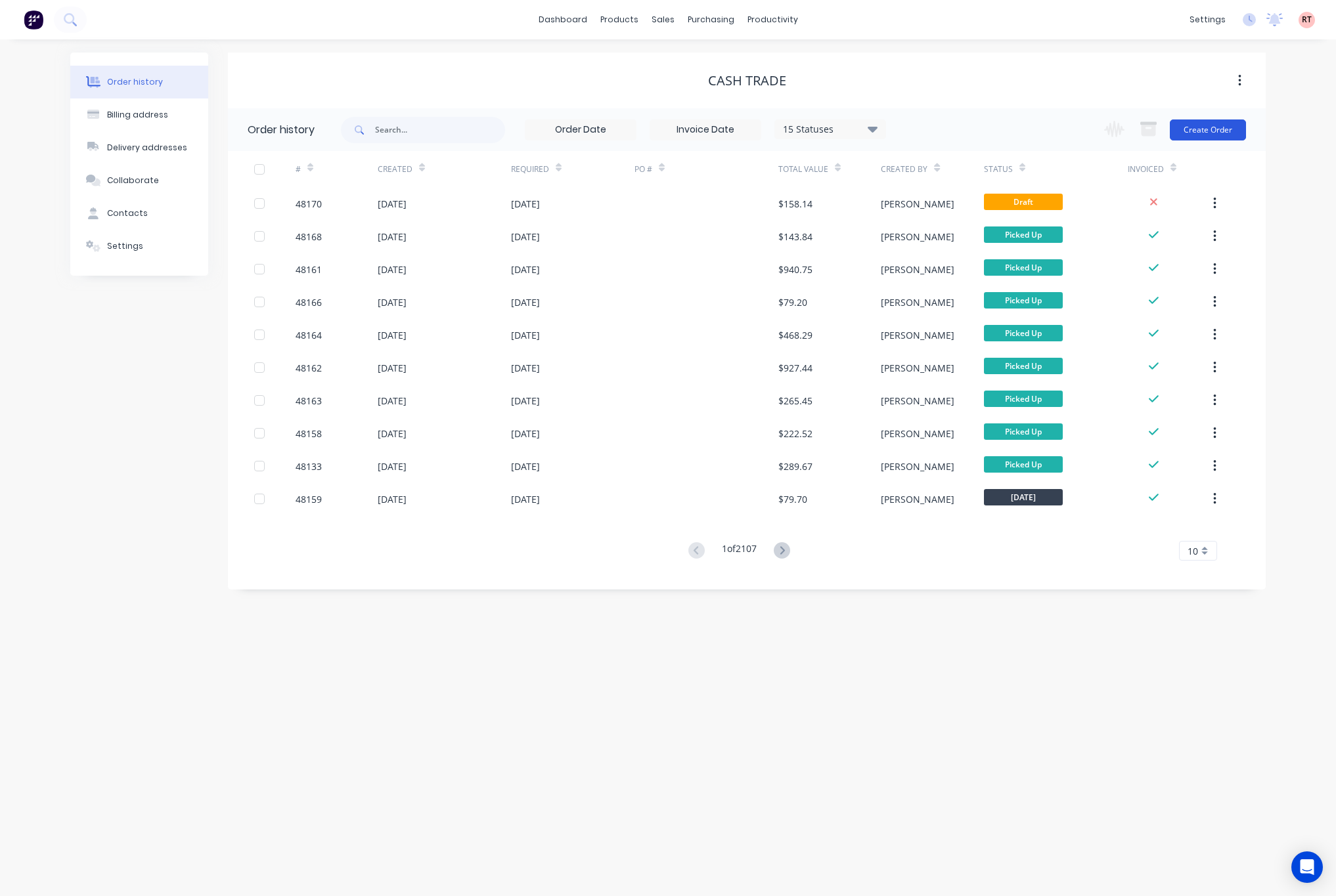
click at [1202, 131] on button "Create Order" at bounding box center [1207, 130] width 76 height 21
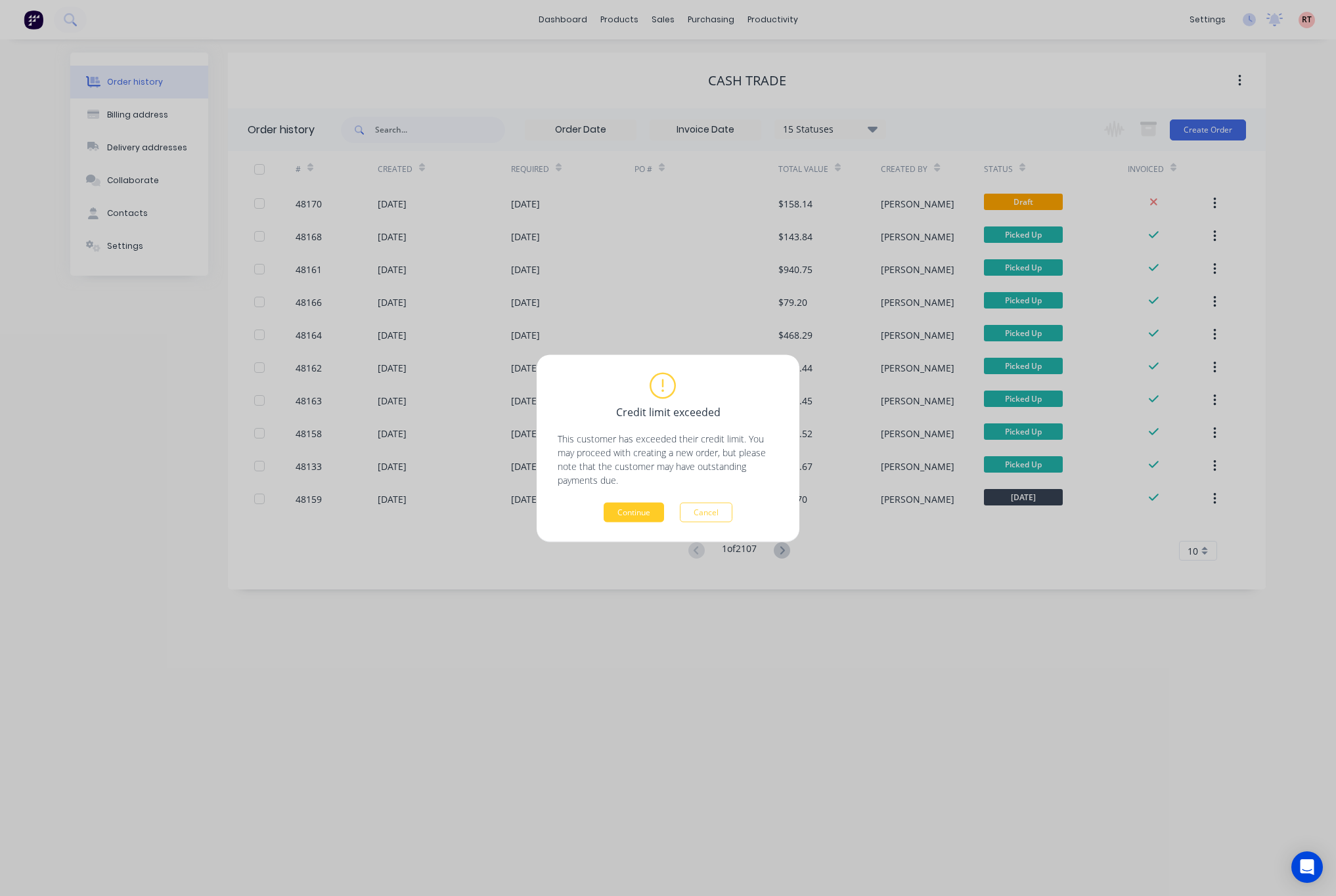
click at [632, 515] on button "Continue" at bounding box center [633, 511] width 61 height 20
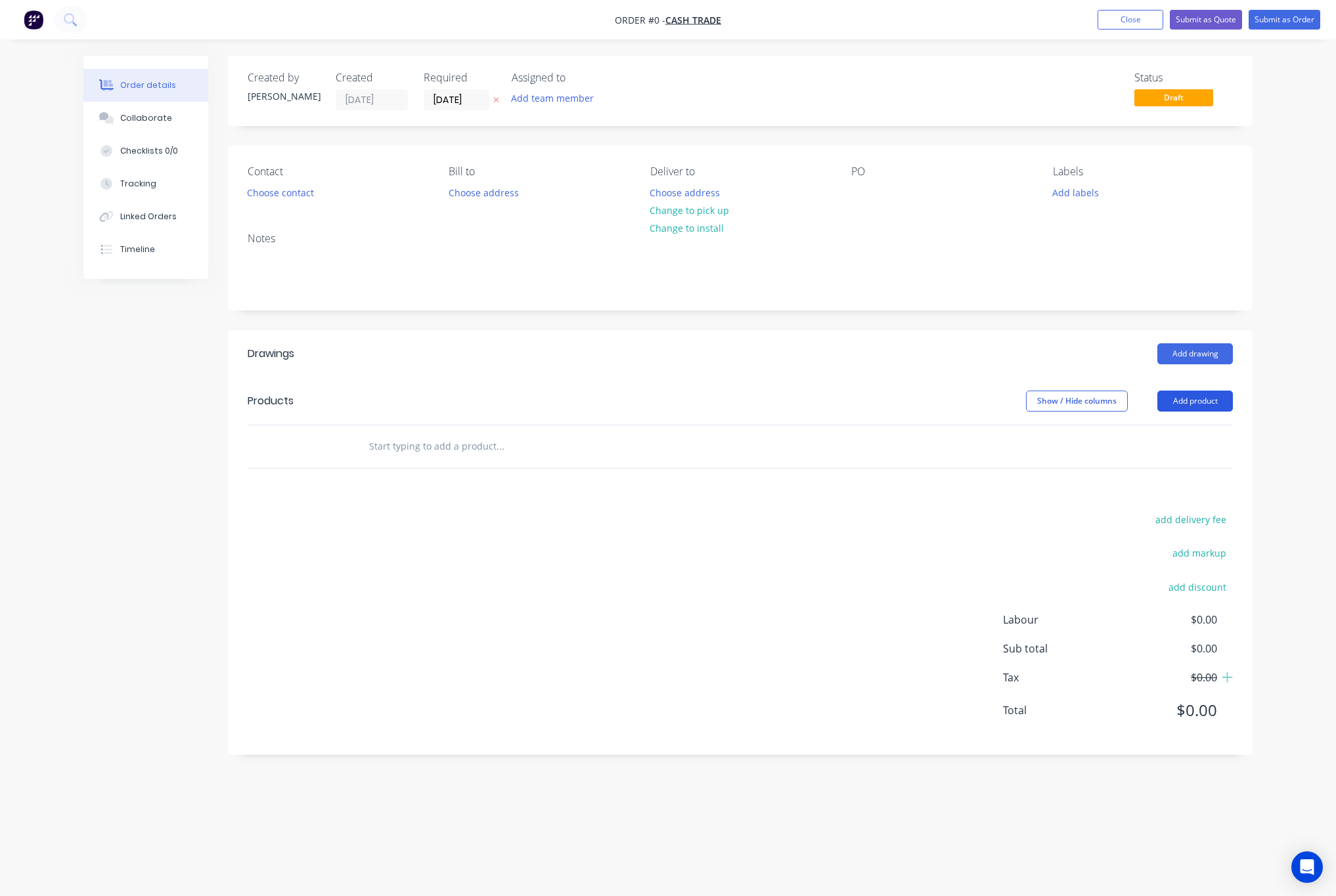
click at [1183, 409] on button "Add product" at bounding box center [1195, 401] width 75 height 21
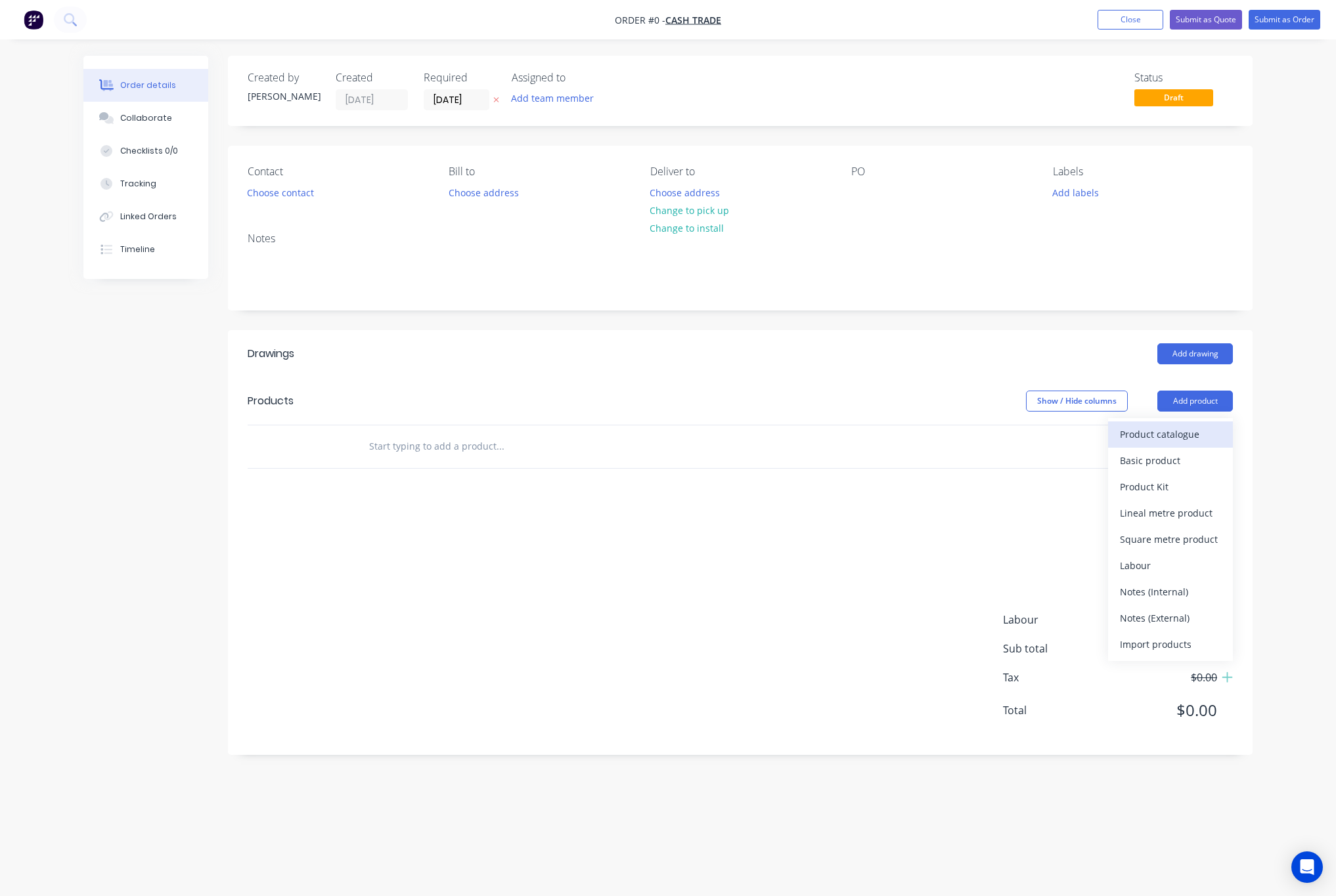
click at [1158, 433] on div "Product catalogue" at bounding box center [1171, 434] width 101 height 19
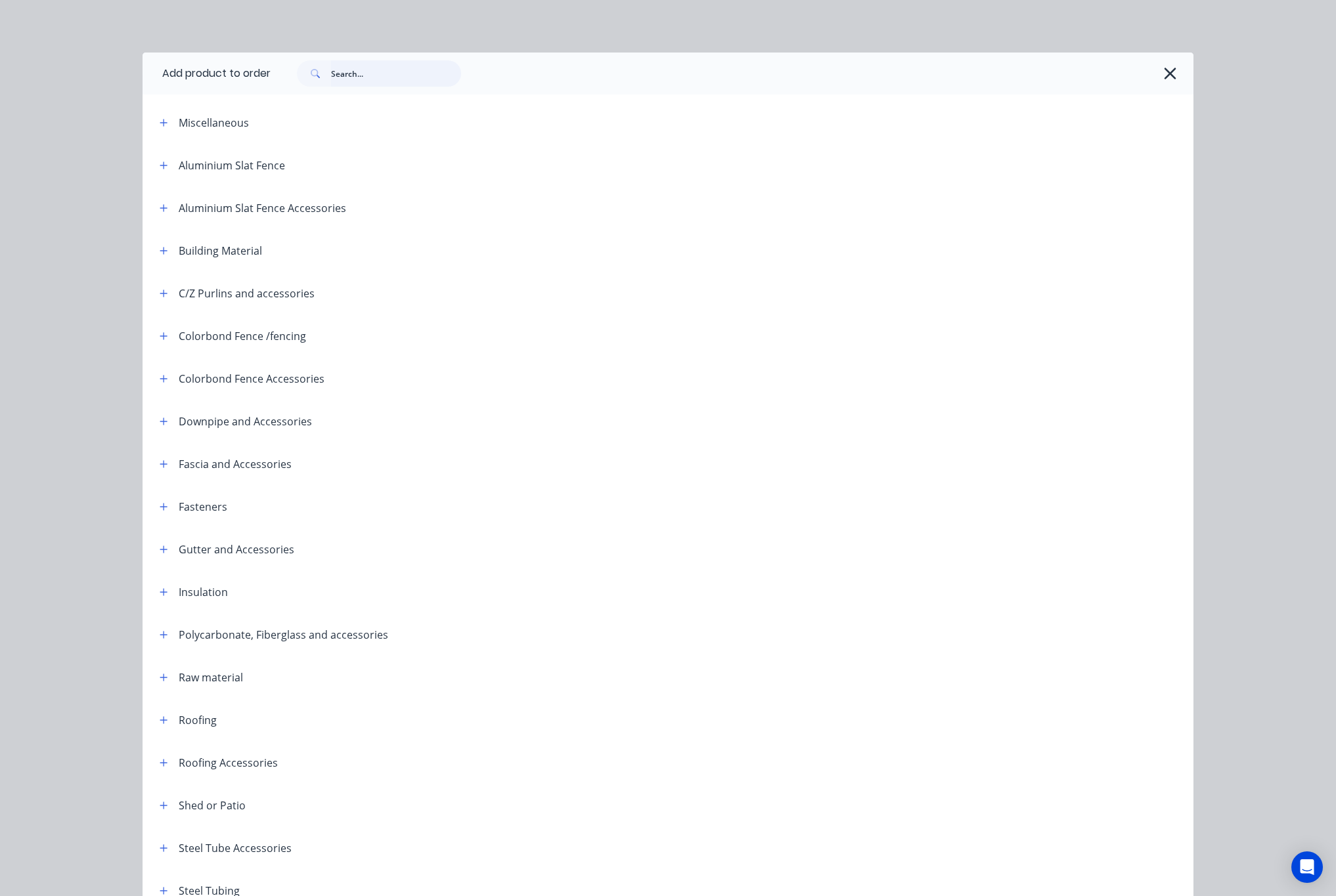
click at [362, 77] on input "text" at bounding box center [396, 74] width 130 height 27
click at [1231, 132] on div "Add product to order Miscellaneous Aluminium Slat Fence Aluminium Slat Fence Ac…" at bounding box center [668, 448] width 1336 height 896
click at [362, 75] on input "text" at bounding box center [396, 74] width 130 height 27
type input "s"
type input "fence"
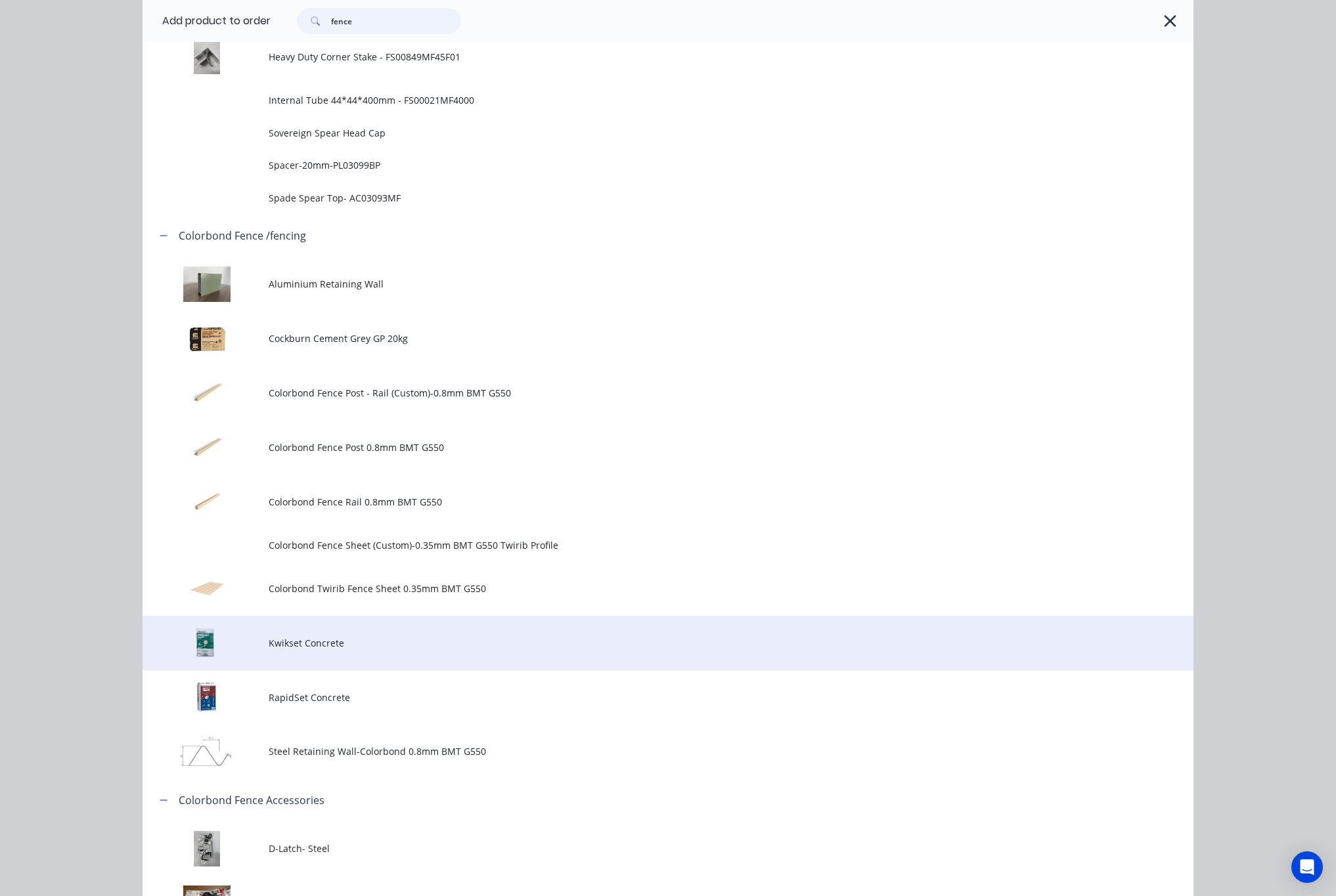
scroll to position [985, 0]
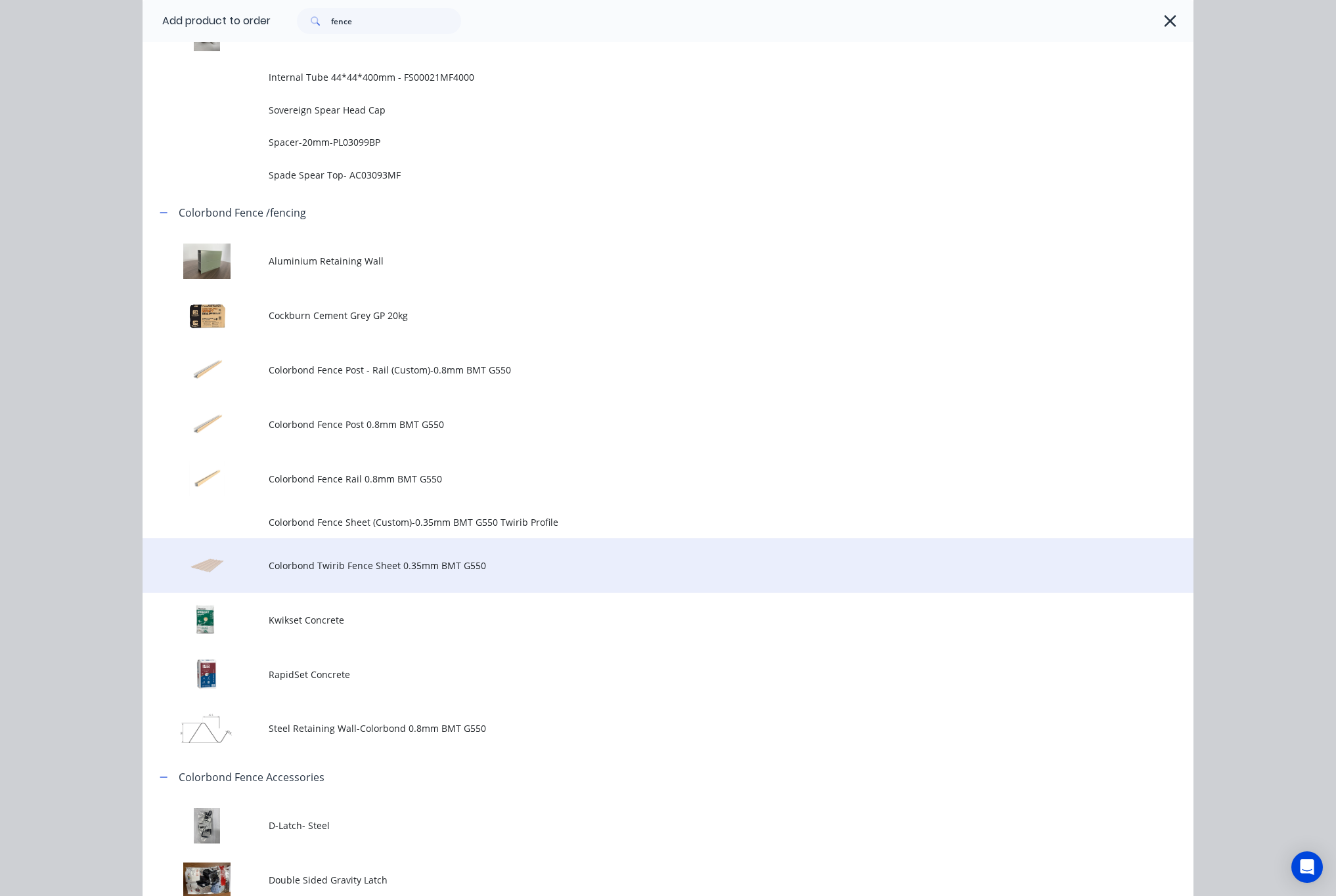
click at [390, 570] on span "Colorbond Twirib Fence Sheet 0.35mm BMT G550" at bounding box center [638, 565] width 740 height 14
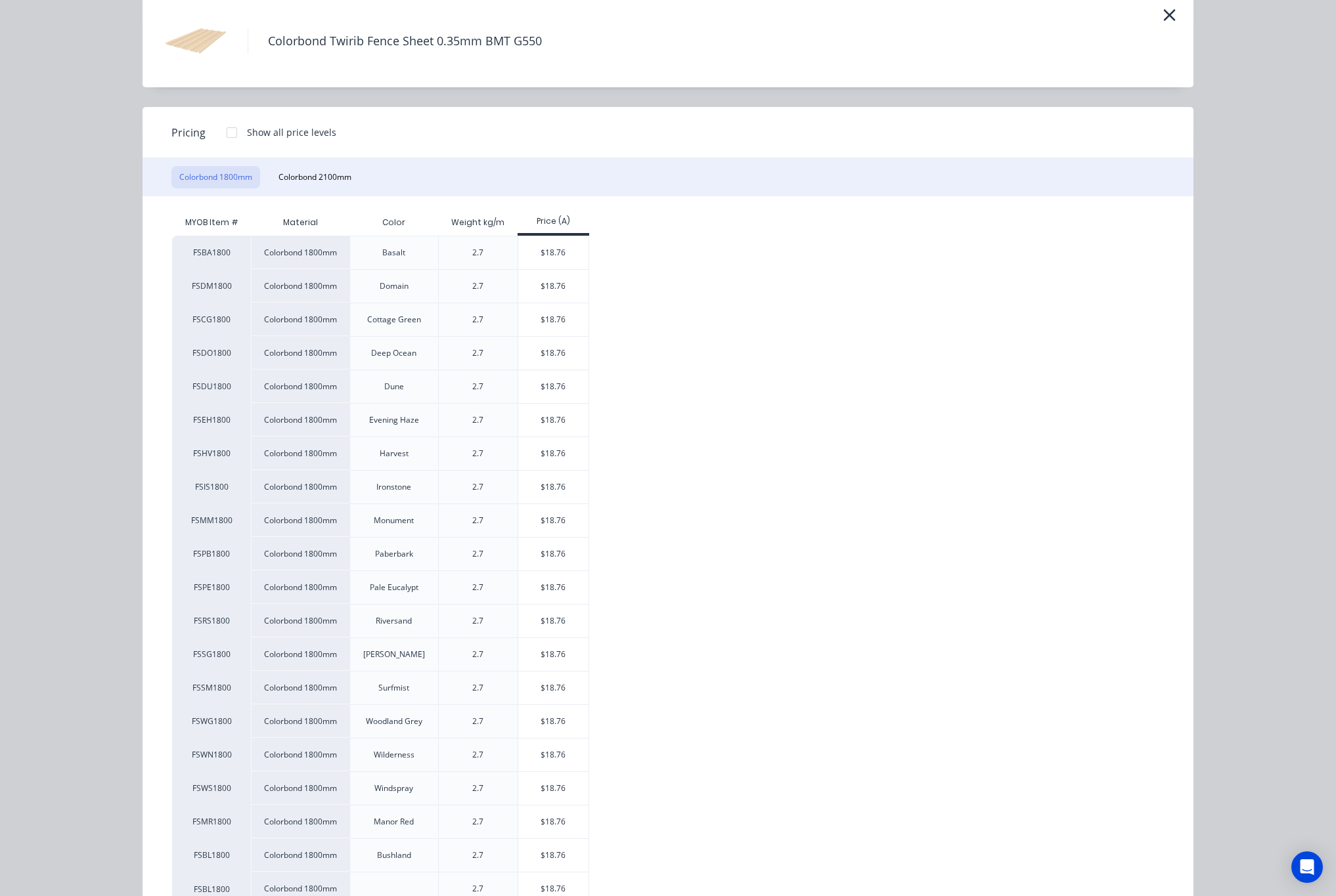
scroll to position [111, 0]
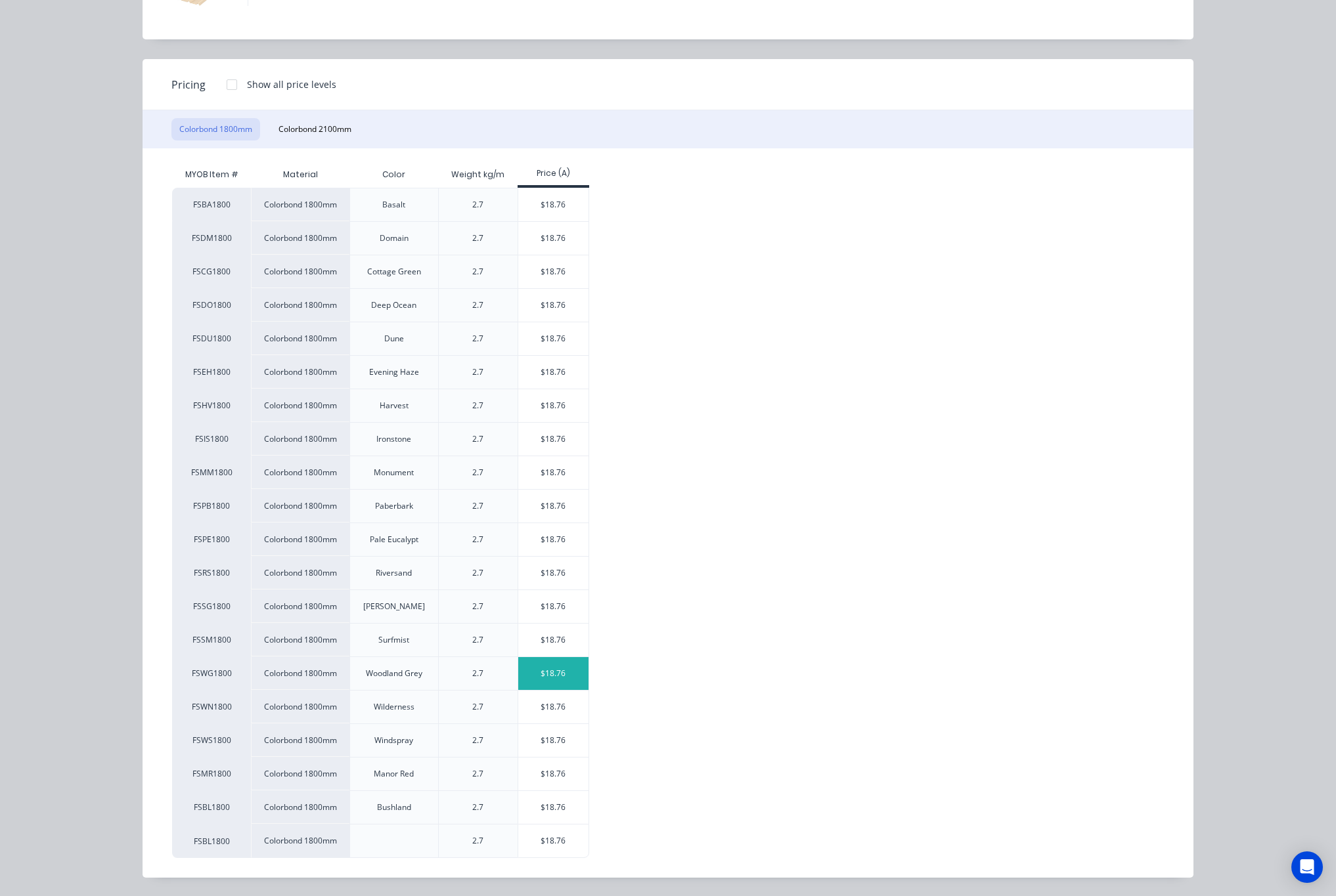
click at [546, 672] on div "$18.76" at bounding box center [554, 673] width 70 height 33
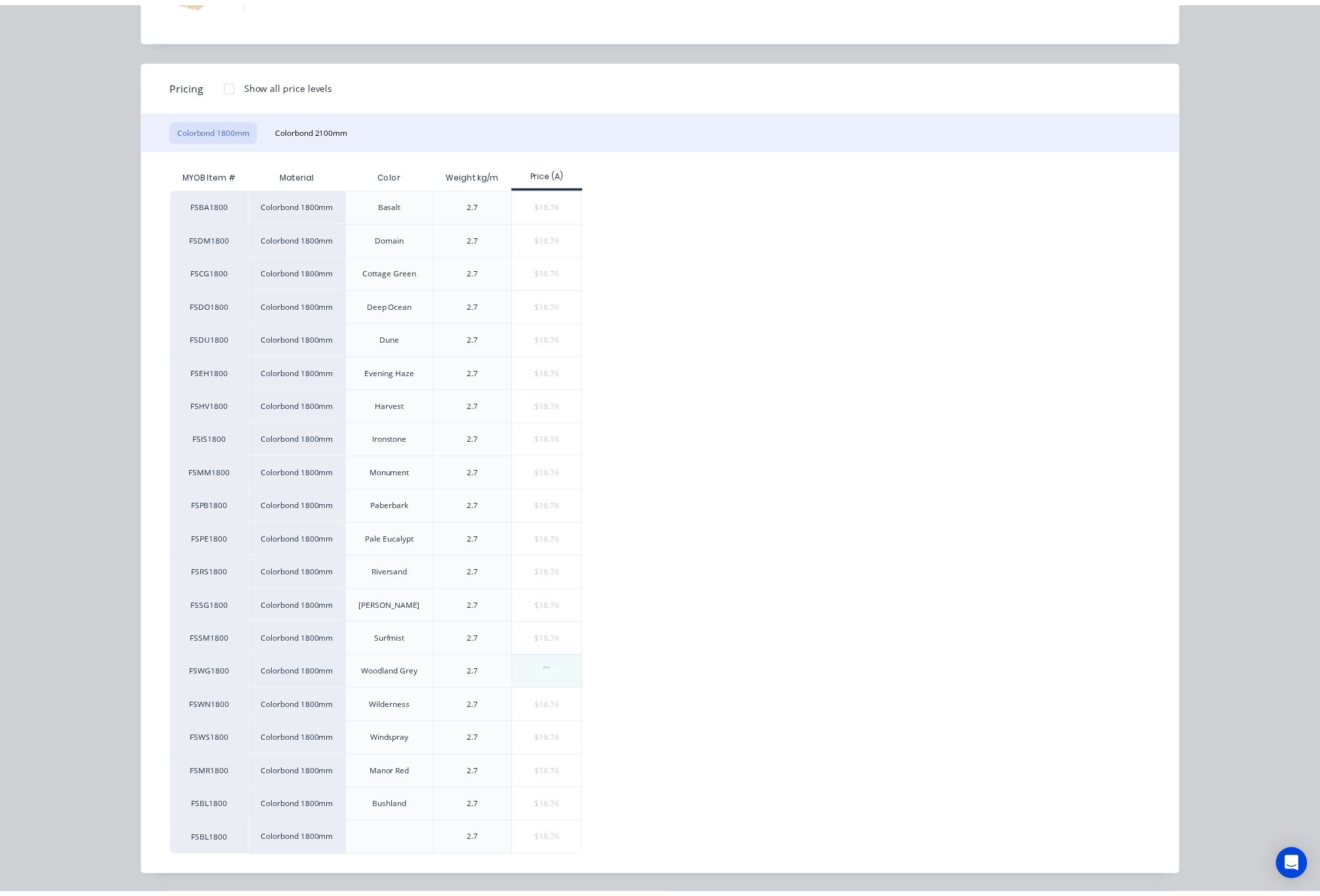
scroll to position [0, 0]
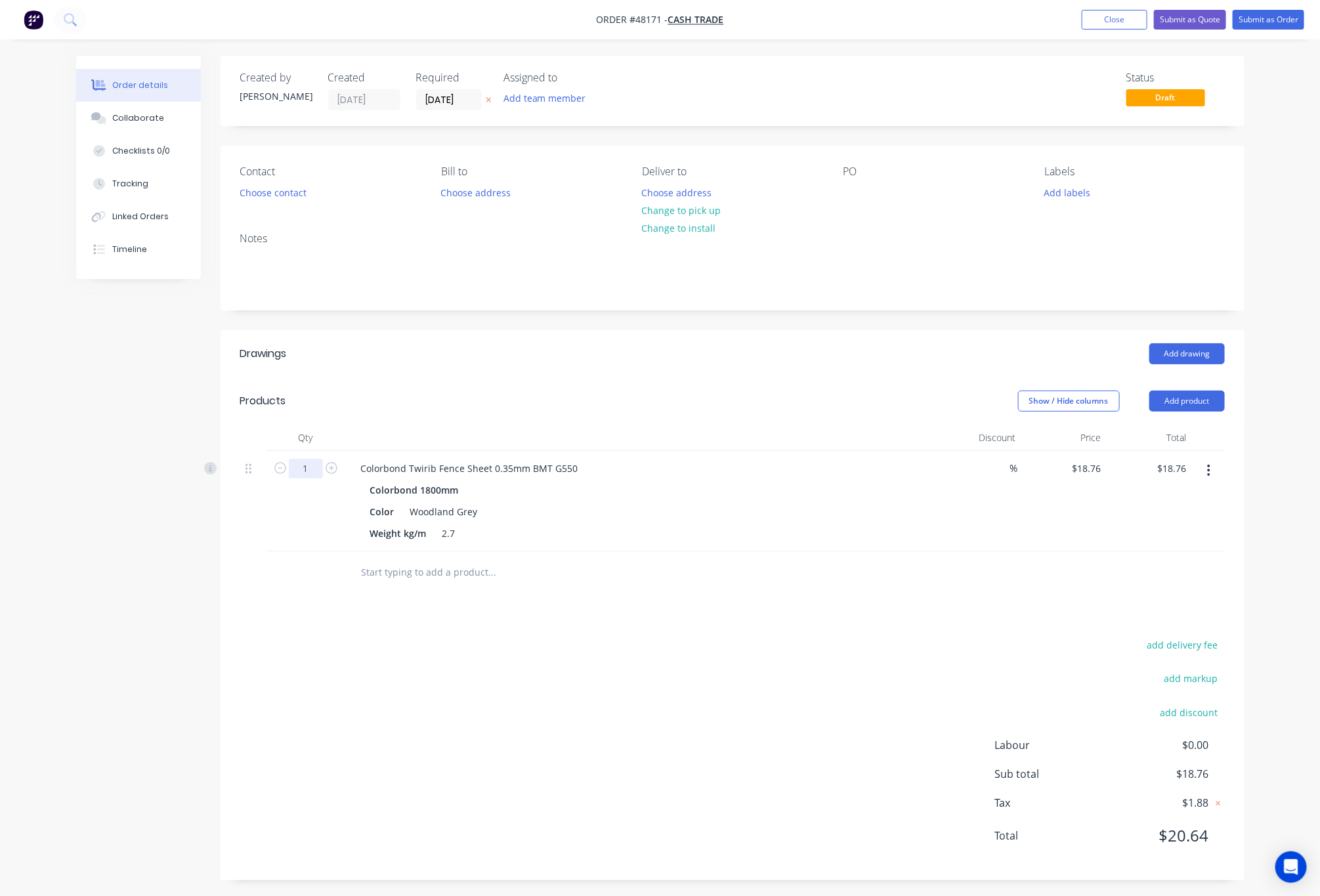
click at [294, 465] on input "1" at bounding box center [306, 469] width 34 height 20
type input "12"
type input "$225.12"
click at [534, 359] on div "Add drawing" at bounding box center [836, 354] width 775 height 21
click at [323, 467] on form "12" at bounding box center [306, 467] width 69 height 20
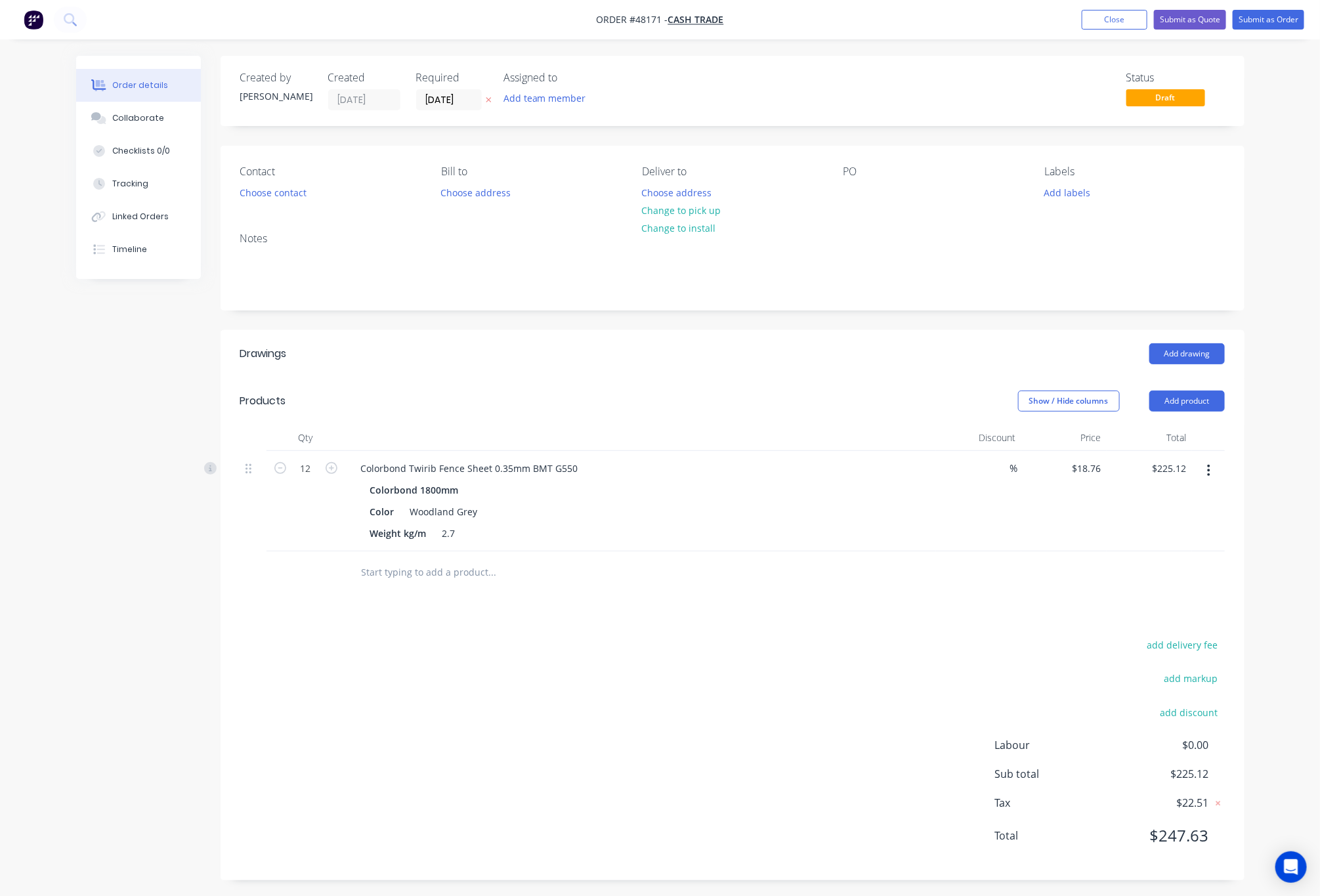
click at [650, 623] on div "Drawings Add drawing Products Show / Hide columns Add product Qty Discount Pric…" at bounding box center [733, 606] width 1024 height 550
click at [314, 469] on input "12" at bounding box center [306, 469] width 34 height 20
click at [630, 637] on div "Drawings Add drawing Products Show / Hide columns Add product Qty Discount Pric…" at bounding box center [733, 606] width 1024 height 550
click at [314, 467] on input "12" at bounding box center [306, 469] width 34 height 20
type input "4"
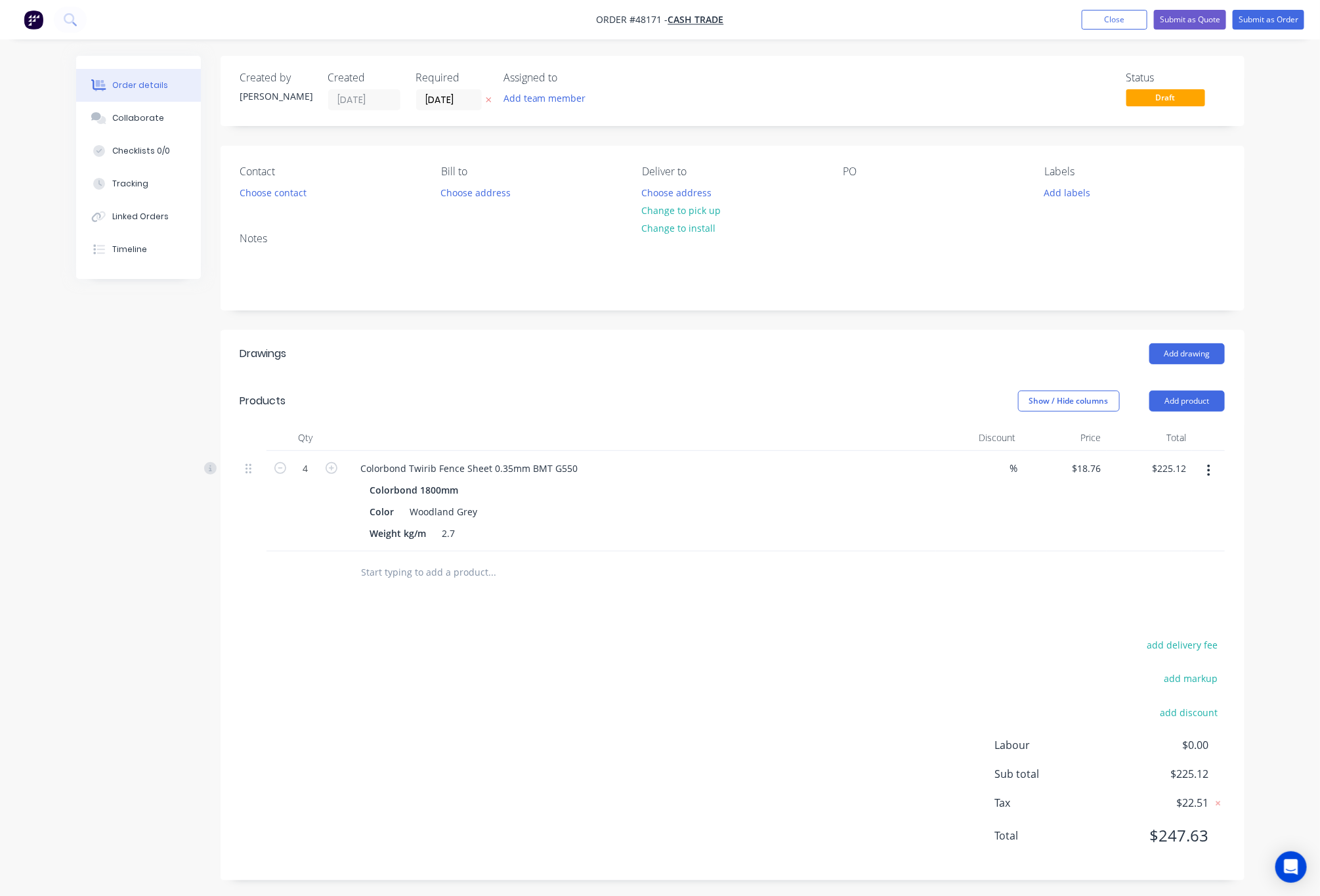
type input "$75.04"
click at [699, 677] on div "add delivery fee add markup add discount Labour $0.00 Sub total $225.12 Tax $22…" at bounding box center [733, 749] width 985 height 224
click at [1190, 403] on button "Add product" at bounding box center [1187, 401] width 75 height 21
click at [1172, 435] on div "Product catalogue" at bounding box center [1163, 434] width 101 height 19
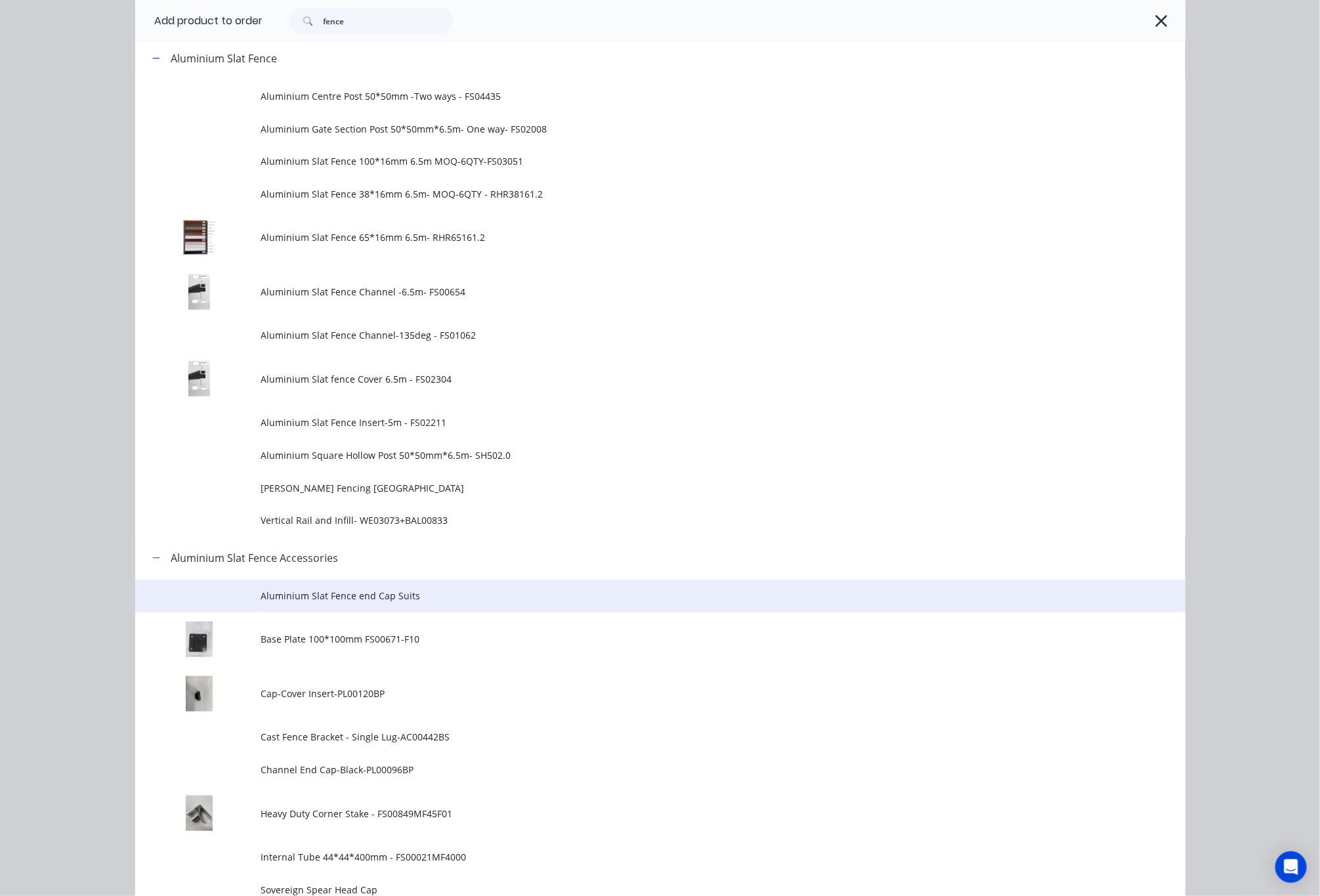
scroll to position [591, 0]
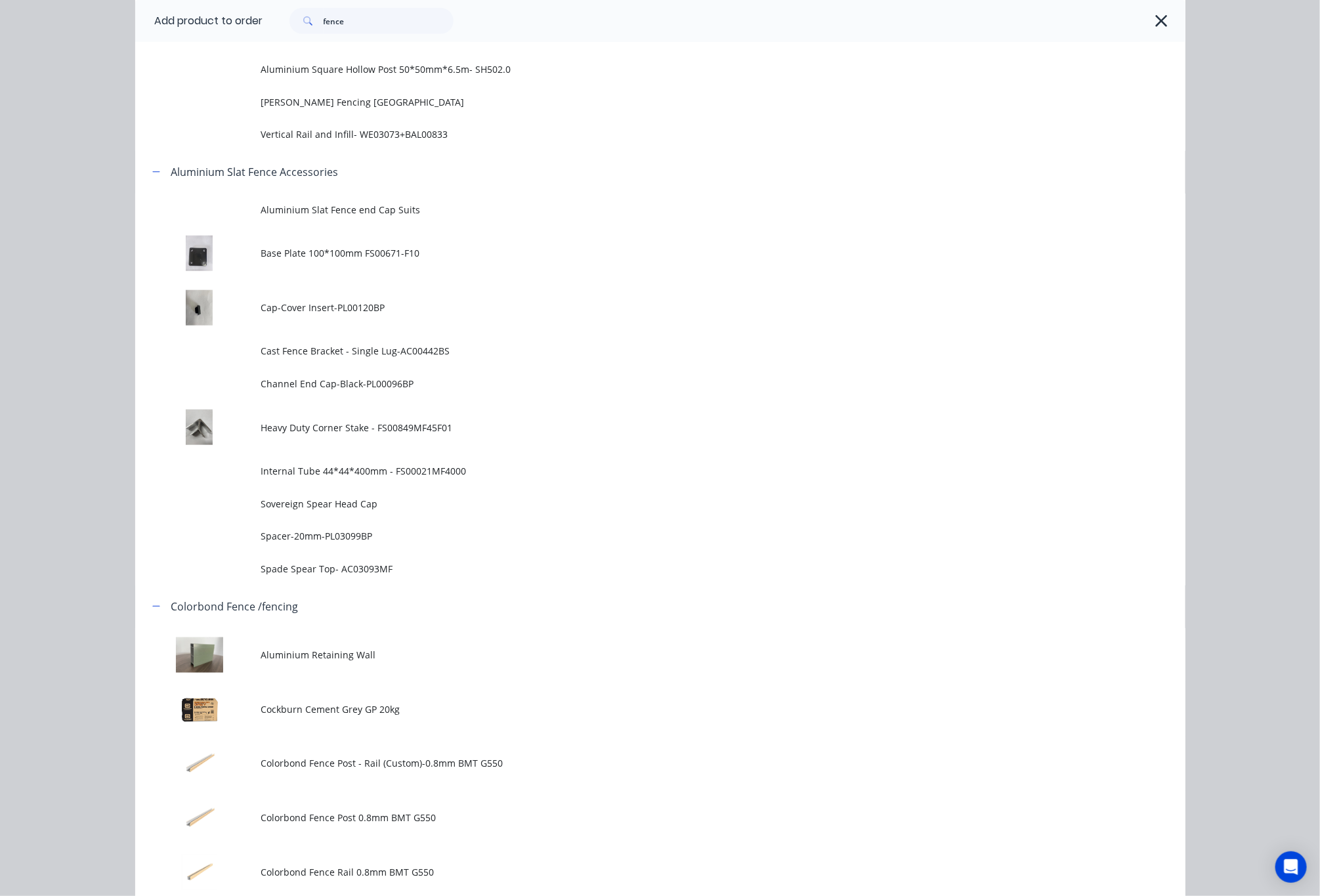
click at [1158, 24] on icon "button" at bounding box center [1162, 21] width 14 height 18
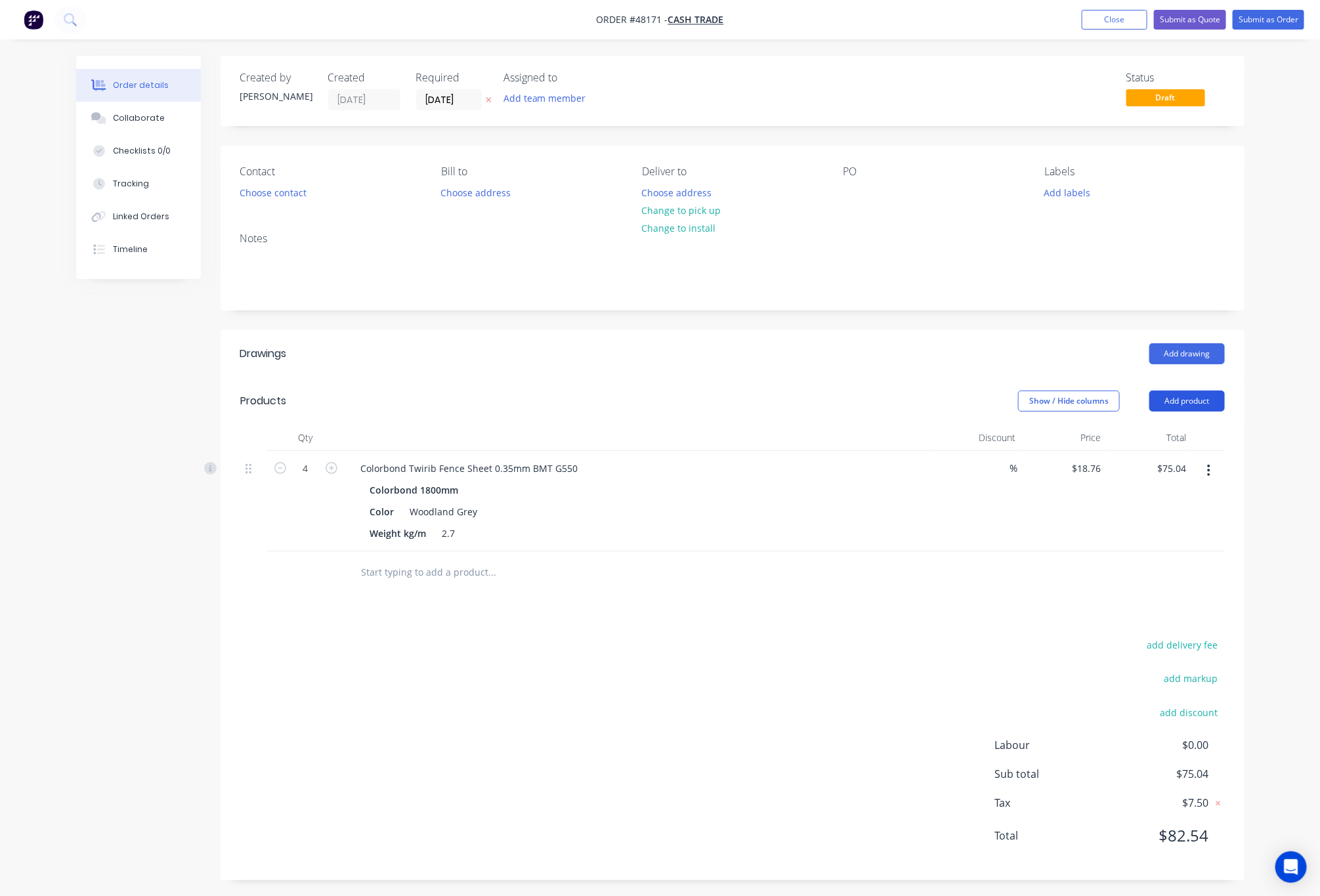
click at [1192, 408] on button "Add product" at bounding box center [1187, 401] width 75 height 21
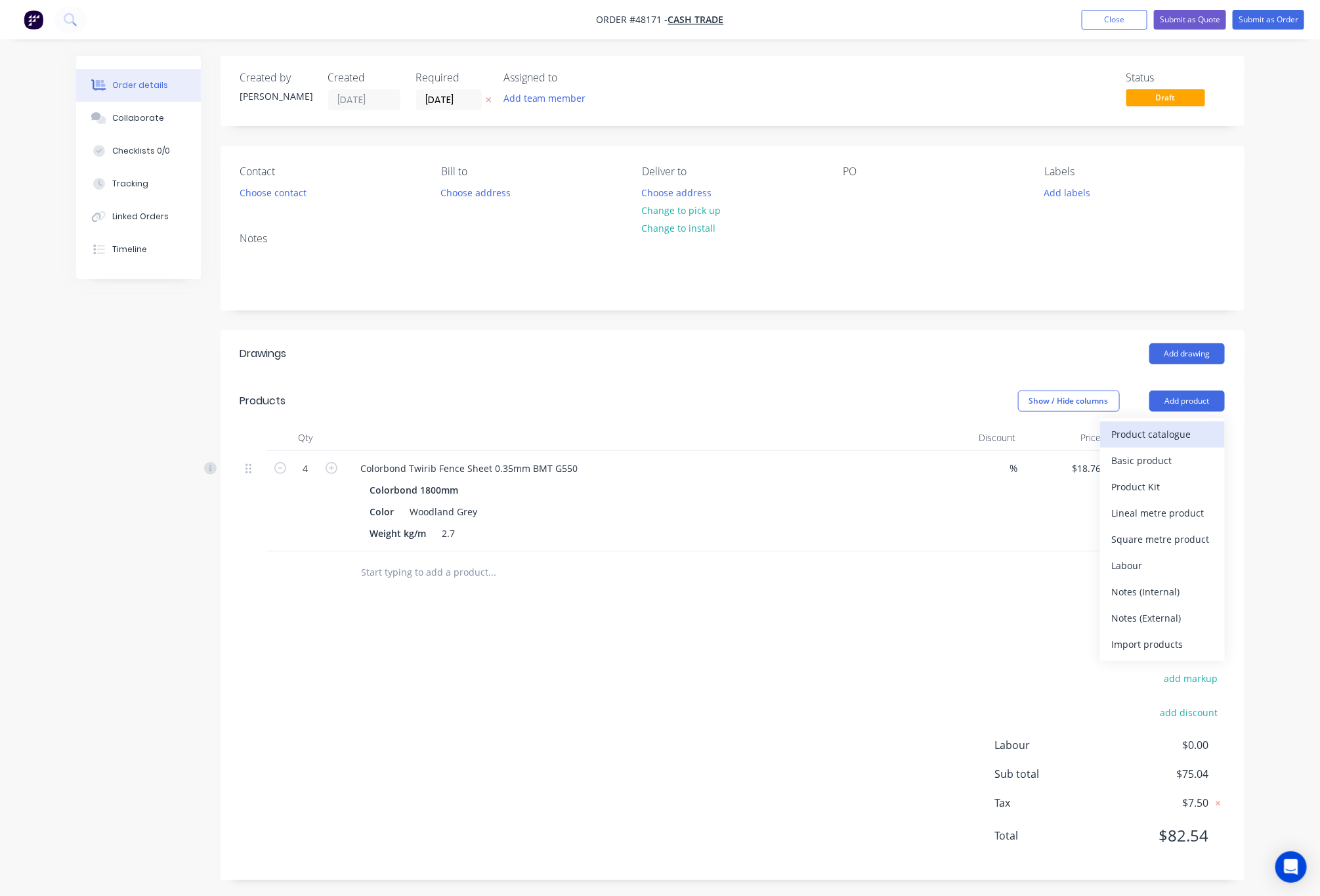
click at [1167, 428] on div "Product catalogue" at bounding box center [1163, 434] width 101 height 19
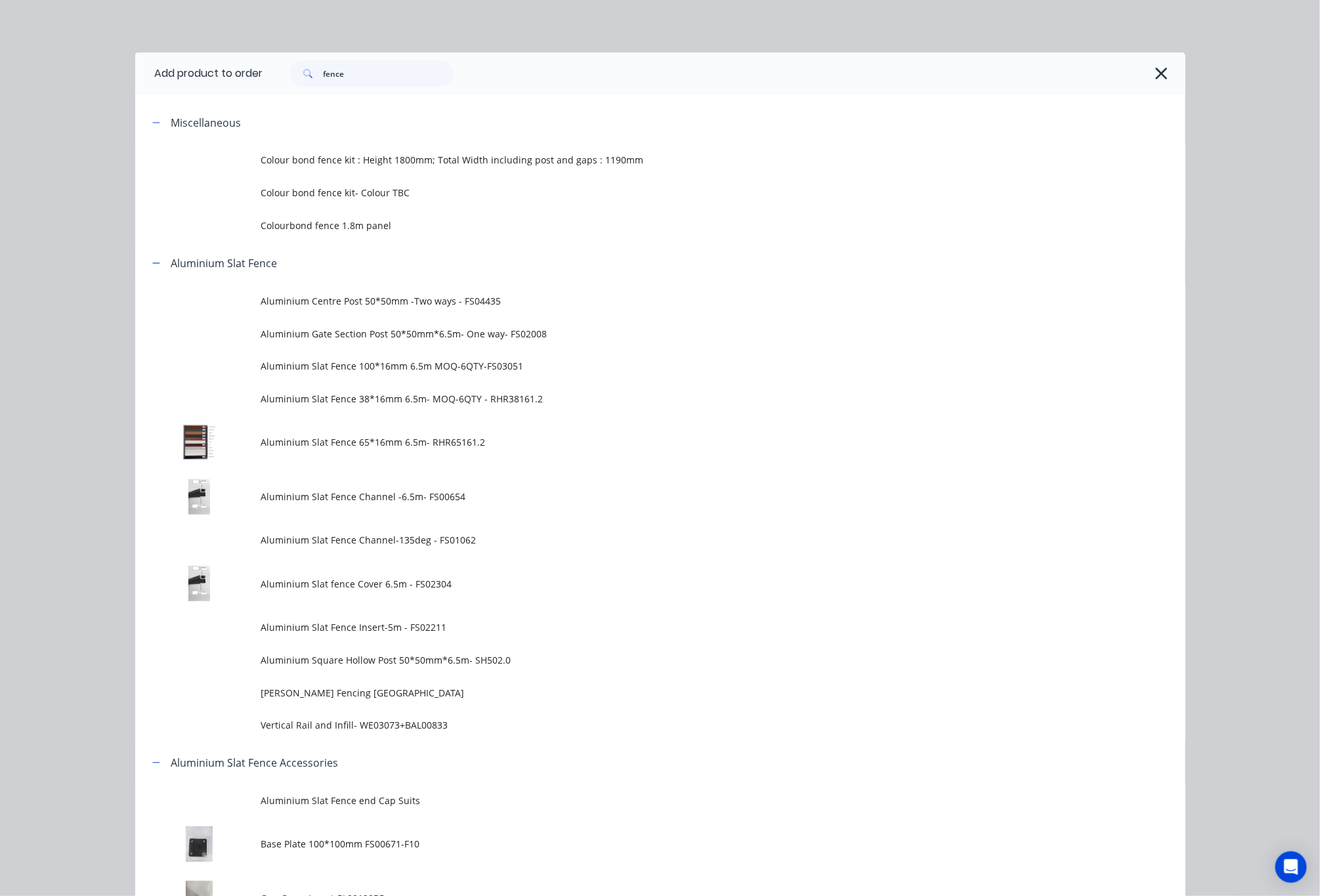
click at [1251, 401] on div "Add product to order fence Miscellaneous Colour bond fence kit : Height 1800mm;…" at bounding box center [660, 448] width 1320 height 896
click at [1156, 80] on icon "button" at bounding box center [1162, 73] width 14 height 18
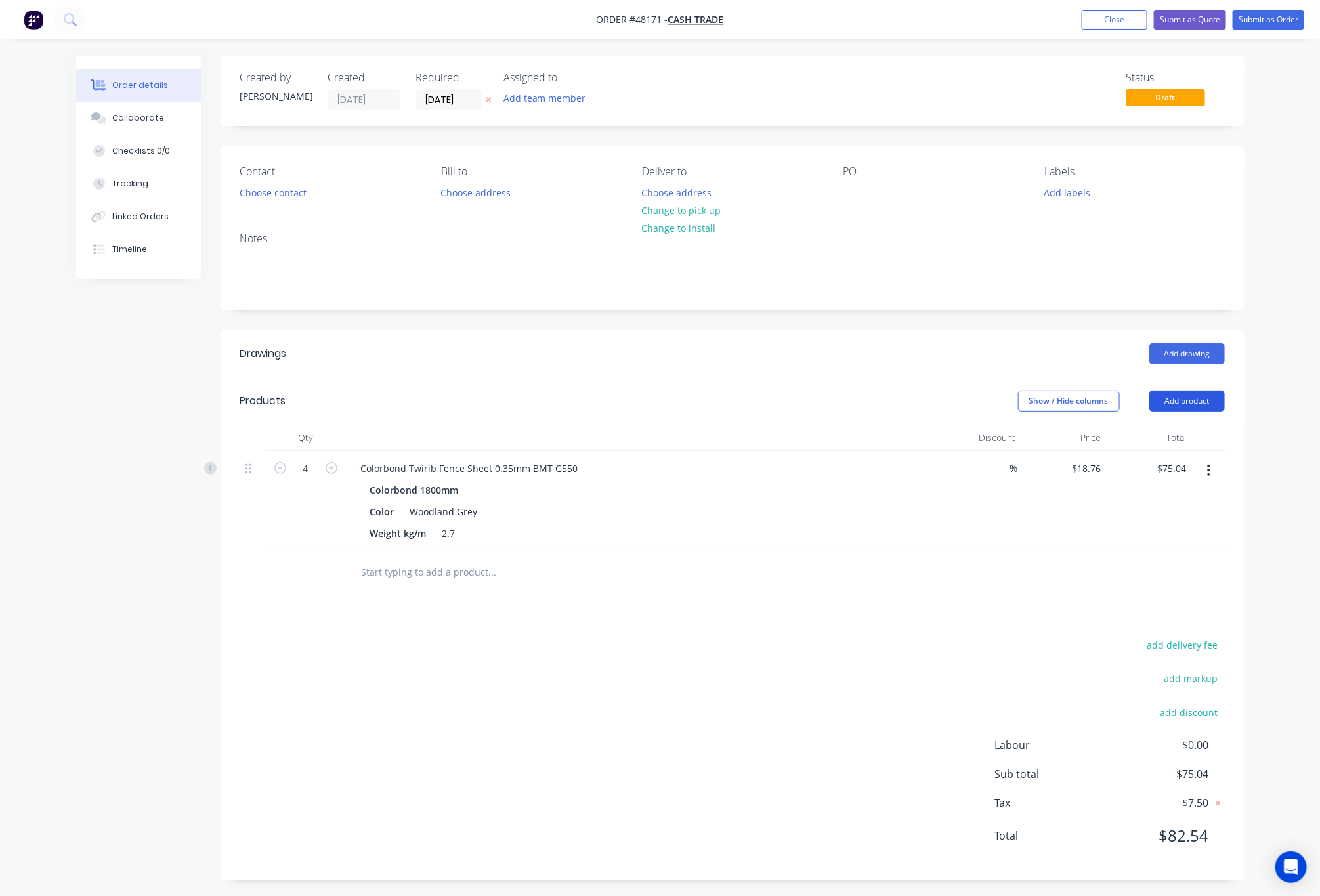
click at [1194, 392] on header "Products Show / Hide columns Add product" at bounding box center [733, 401] width 1024 height 47
click at [1180, 420] on header "Products Show / Hide columns Add product" at bounding box center [733, 401] width 1024 height 47
click at [1197, 408] on button "Add product" at bounding box center [1187, 401] width 75 height 21
click at [1173, 390] on header "Products Show / Hide columns Add product" at bounding box center [733, 401] width 1024 height 47
click at [1194, 415] on header "Products Show / Hide columns Add product" at bounding box center [733, 401] width 1024 height 47
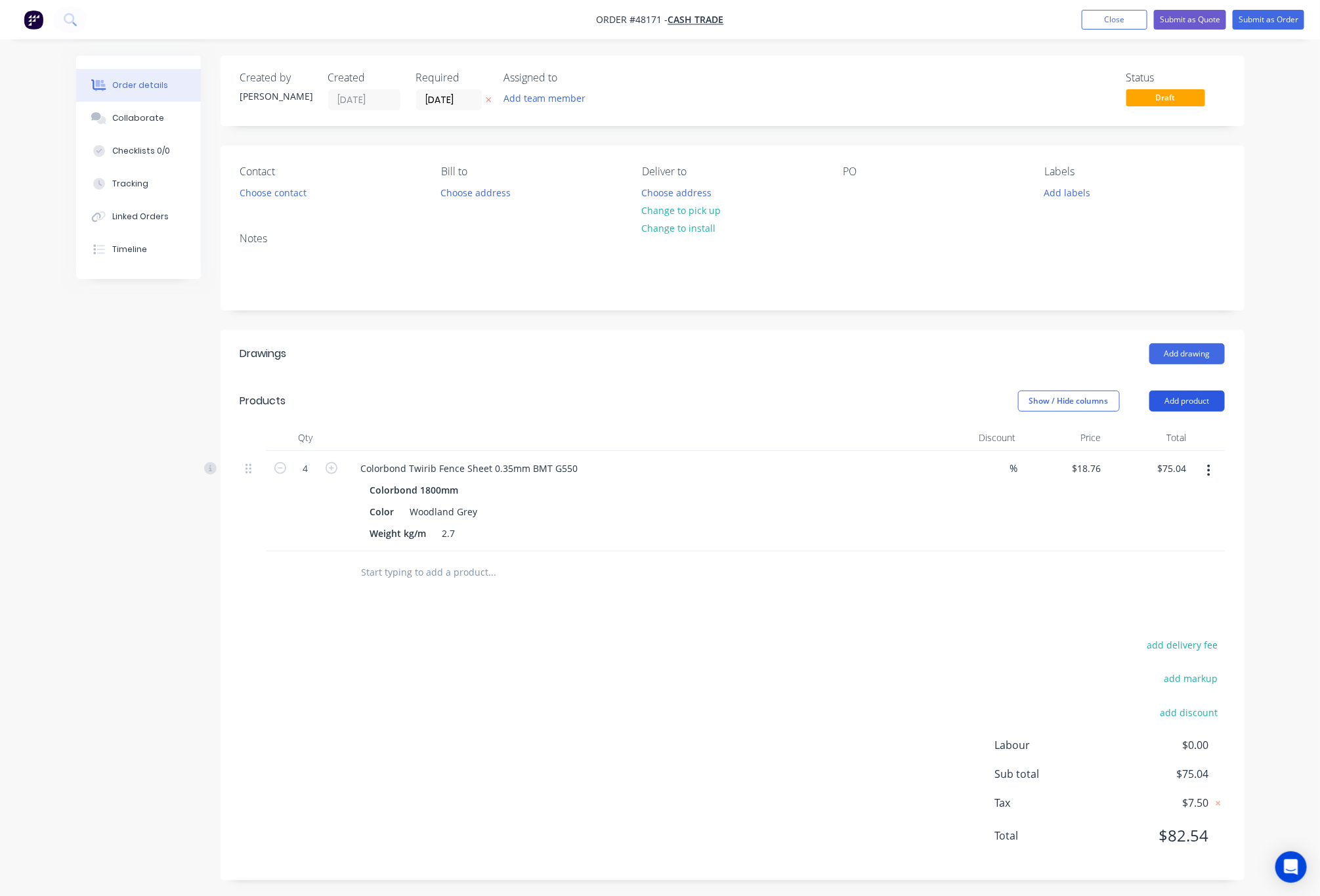
click at [1191, 394] on button "Add product" at bounding box center [1187, 401] width 75 height 21
click at [831, 555] on div at bounding box center [733, 573] width 985 height 43
click at [1183, 400] on button "Add product" at bounding box center [1187, 401] width 75 height 21
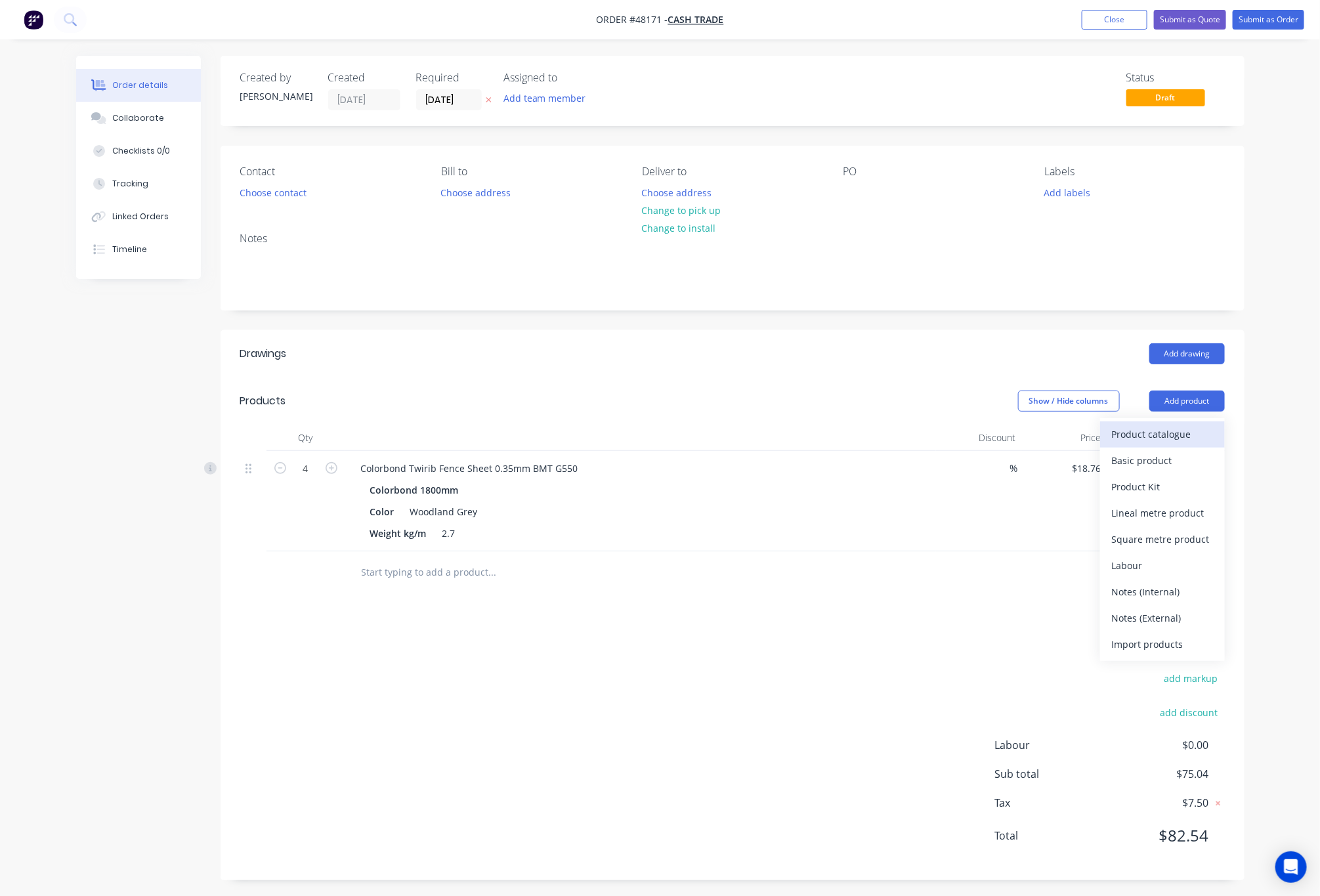
click at [1194, 432] on div "Product catalogue" at bounding box center [1163, 434] width 101 height 19
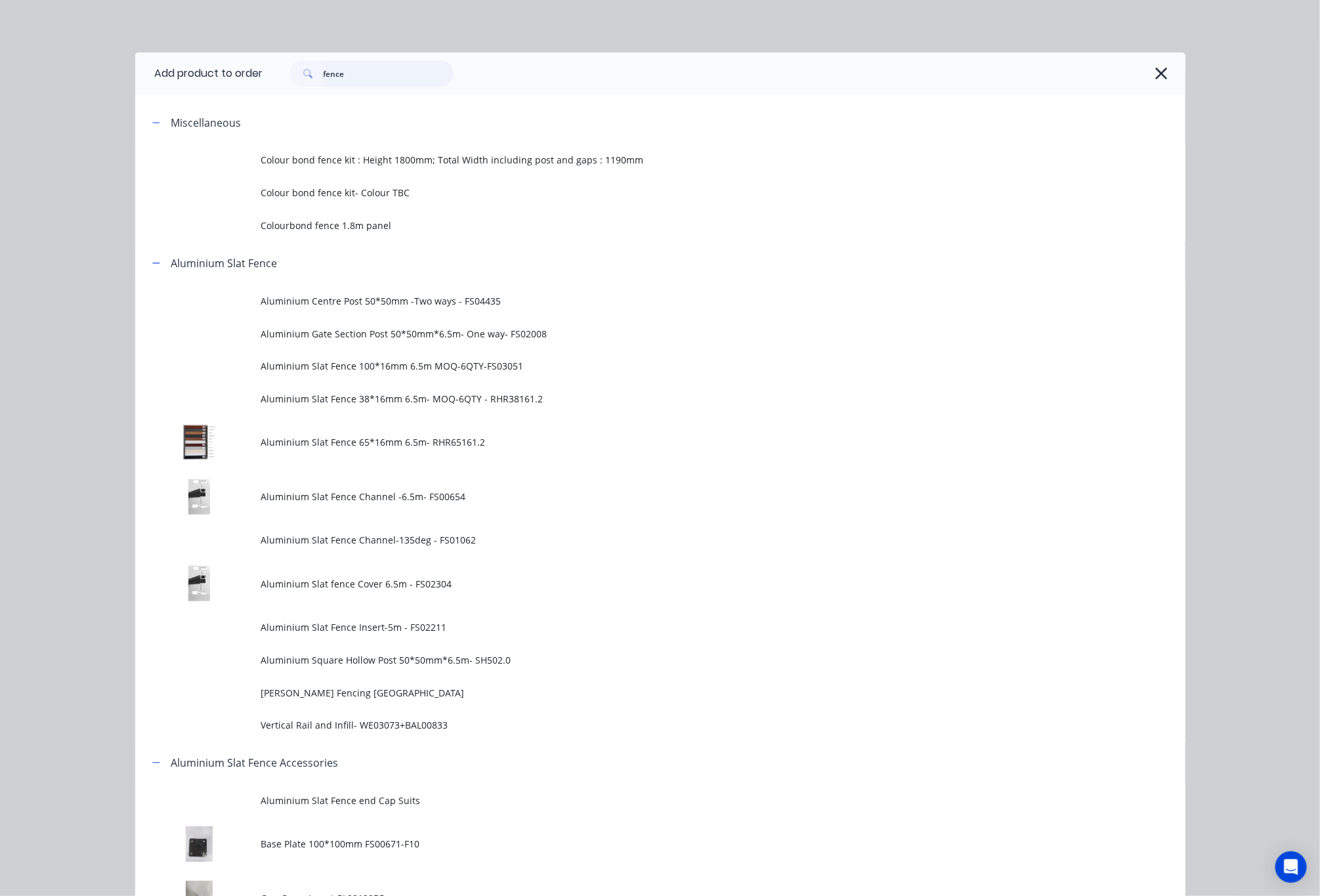
drag, startPoint x: 347, startPoint y: 85, endPoint x: 170, endPoint y: 111, distance: 178.9
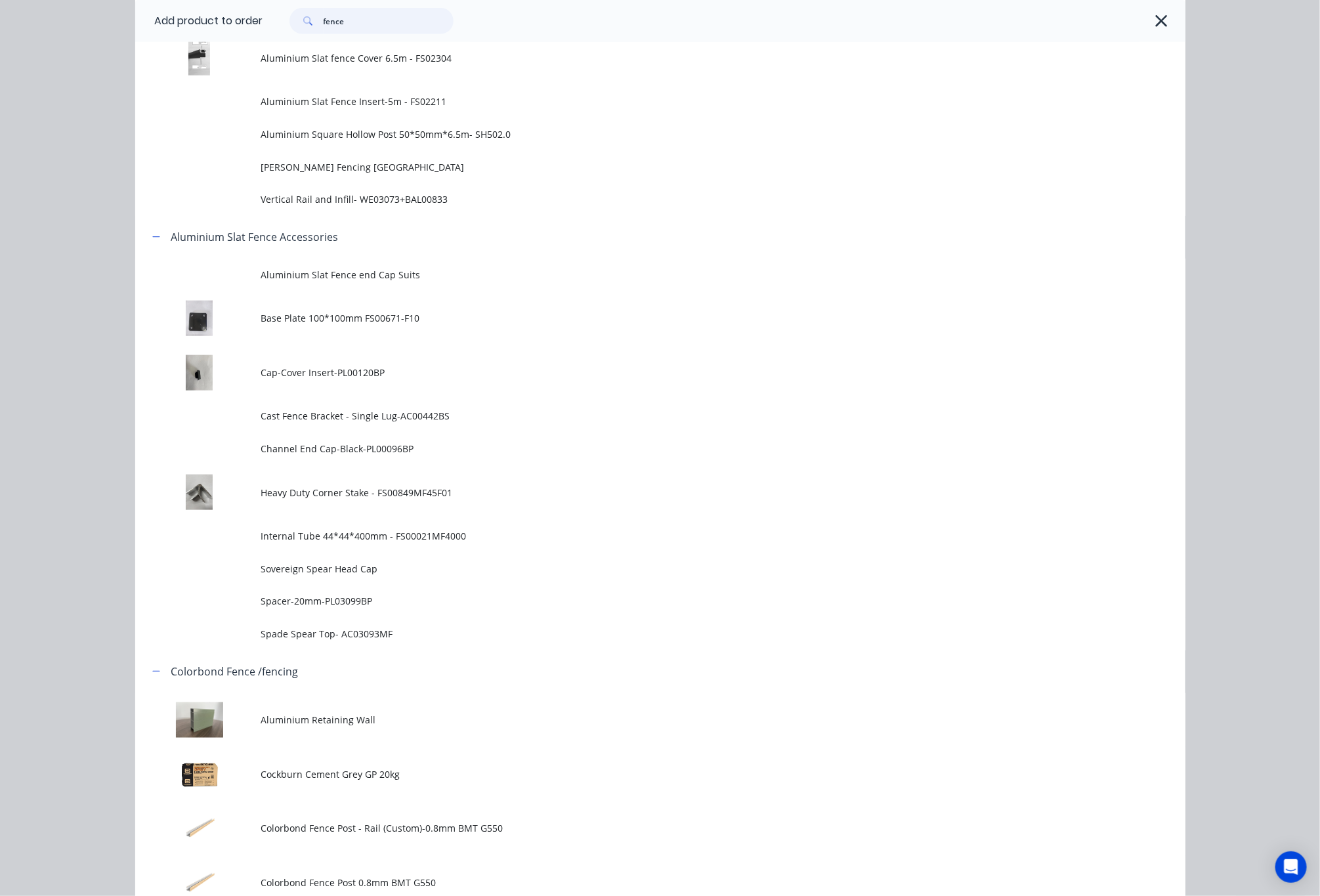
scroll to position [0, 0]
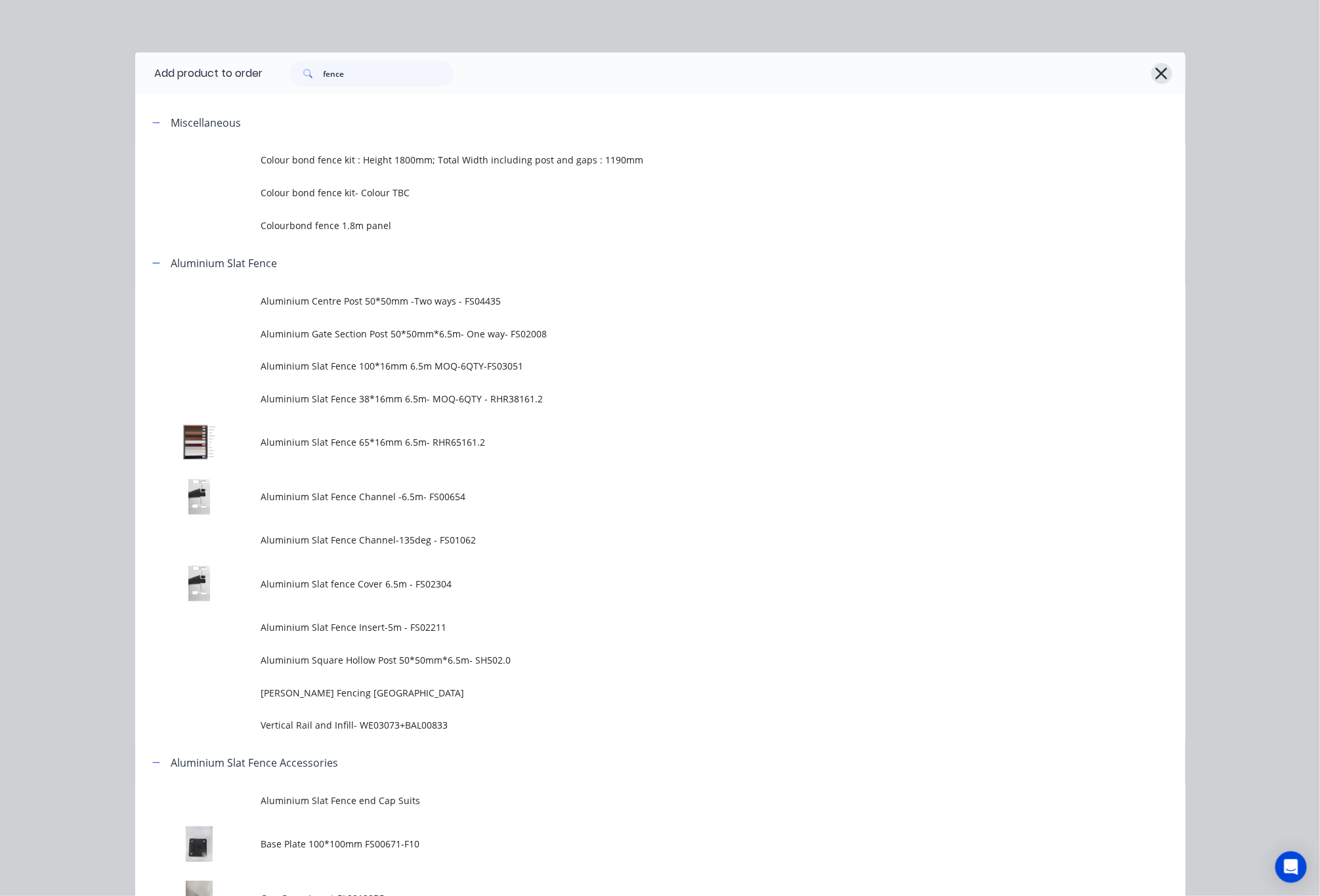
click at [1156, 74] on icon "button" at bounding box center [1162, 73] width 14 height 18
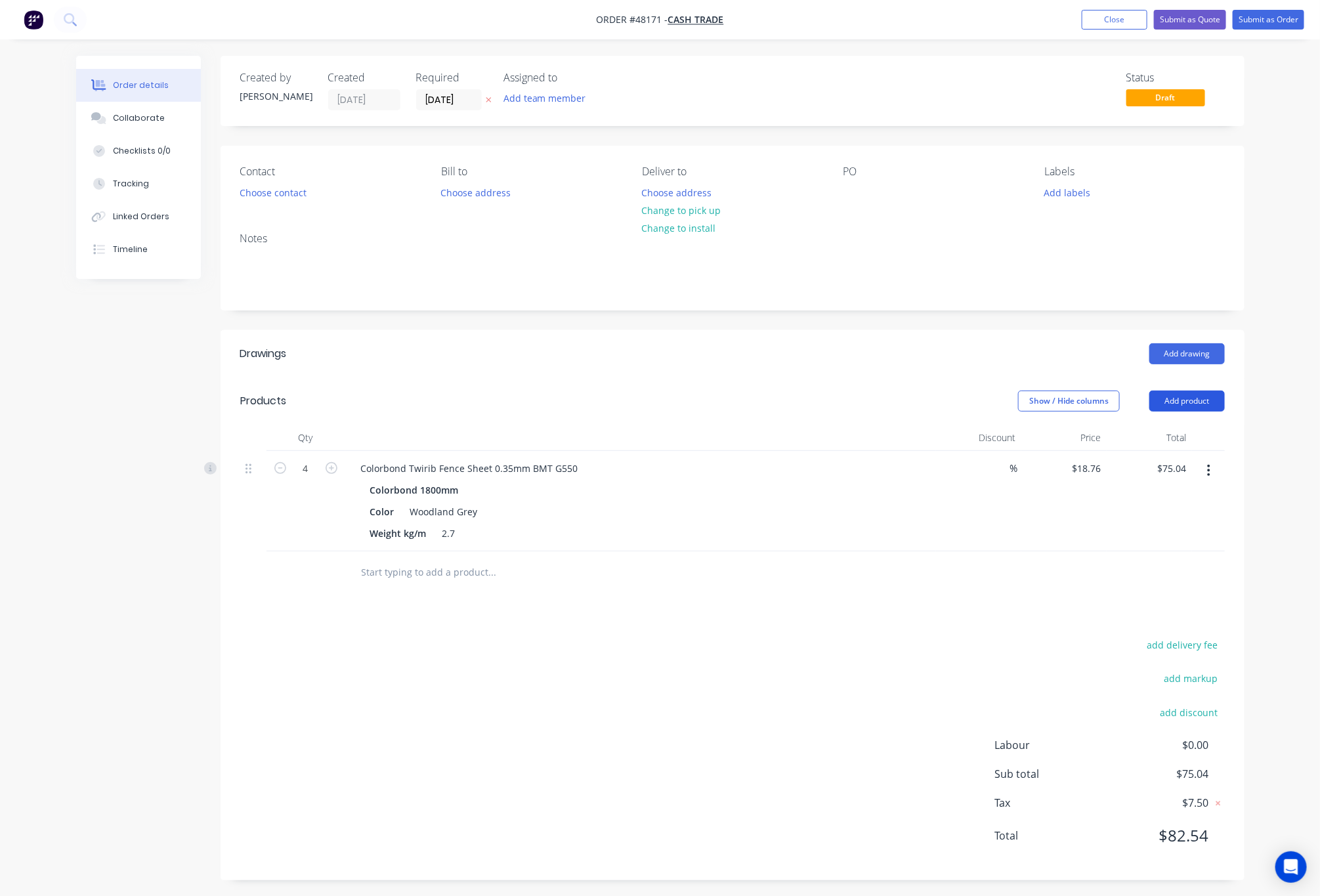
click at [1186, 398] on button "Add product" at bounding box center [1187, 401] width 75 height 21
click at [1176, 463] on div "Basic product" at bounding box center [1163, 461] width 101 height 19
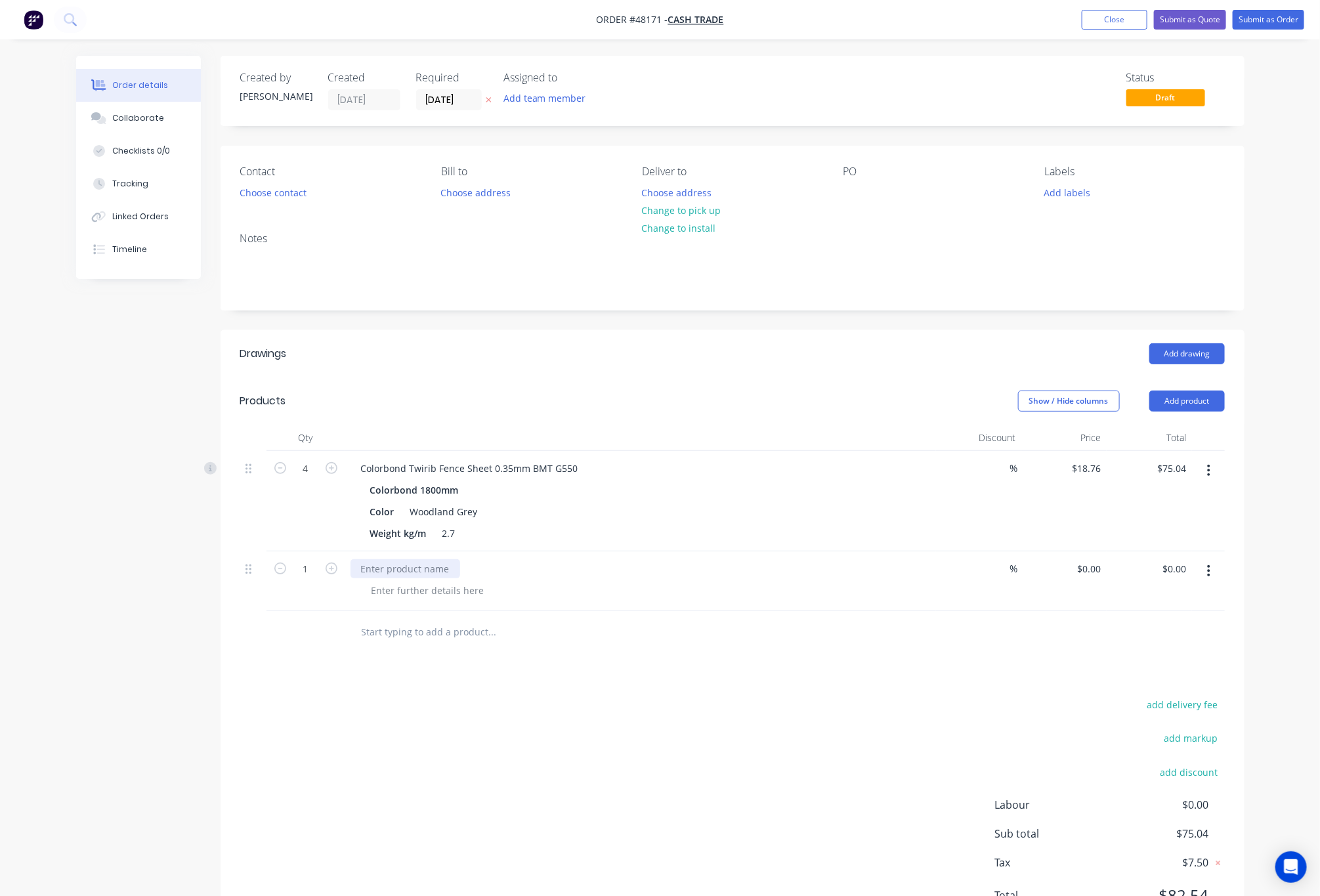
click at [426, 566] on div at bounding box center [405, 569] width 110 height 19
click at [648, 674] on div "Drawings Add drawing Products Show / Hide columns Add product Qty Discount Pric…" at bounding box center [733, 636] width 1024 height 610
click at [444, 592] on div at bounding box center [428, 590] width 134 height 19
click at [1091, 565] on input "0" at bounding box center [1091, 569] width 30 height 19
type input "$5.00"
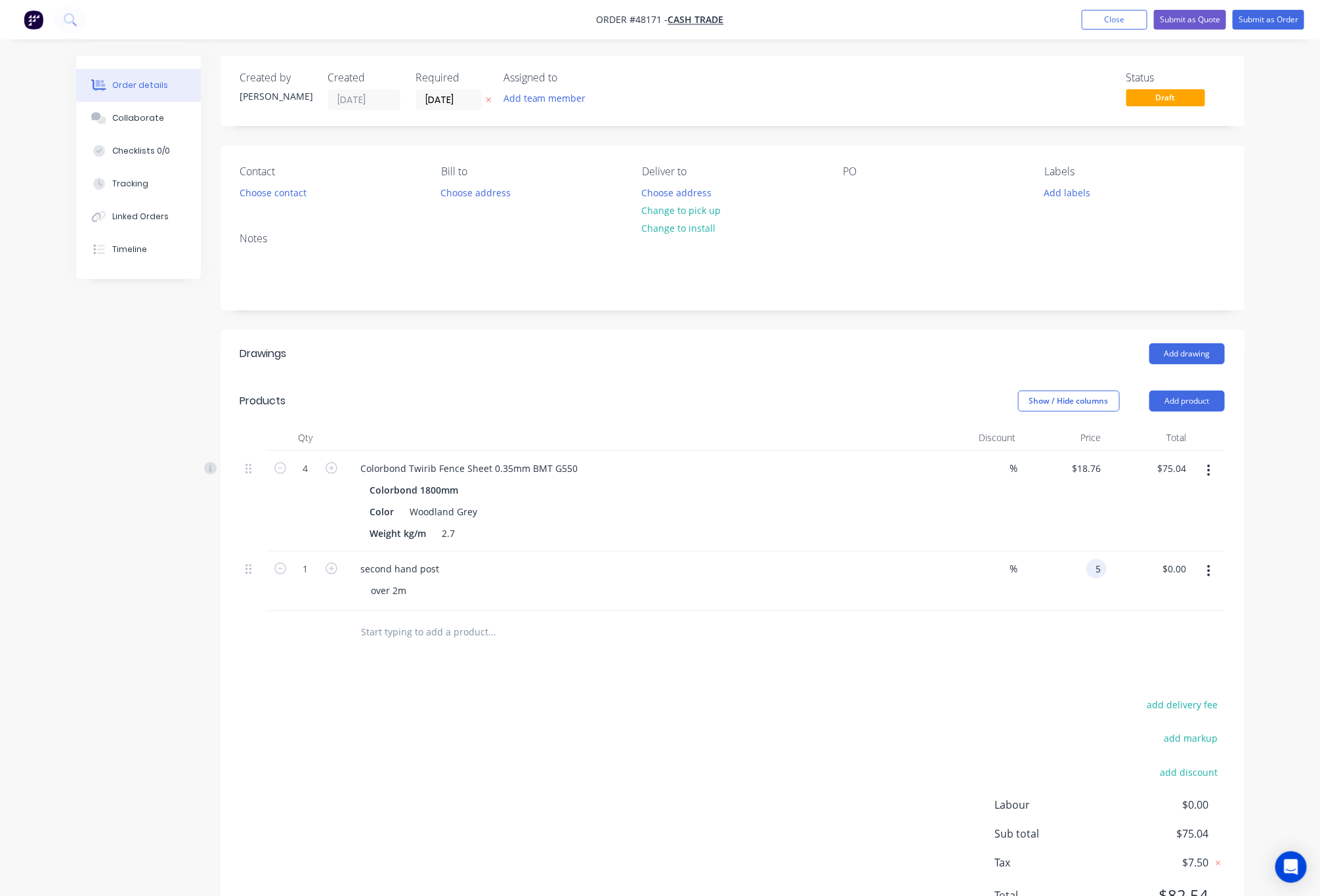
type input "$5.00"
click at [940, 716] on div "add delivery fee add markup add discount Labour $0.00 Sub total $75.04 Tax $7.5…" at bounding box center [733, 809] width 985 height 224
click at [309, 479] on input "1" at bounding box center [306, 469] width 34 height 20
type input "2"
type input "$10.00"
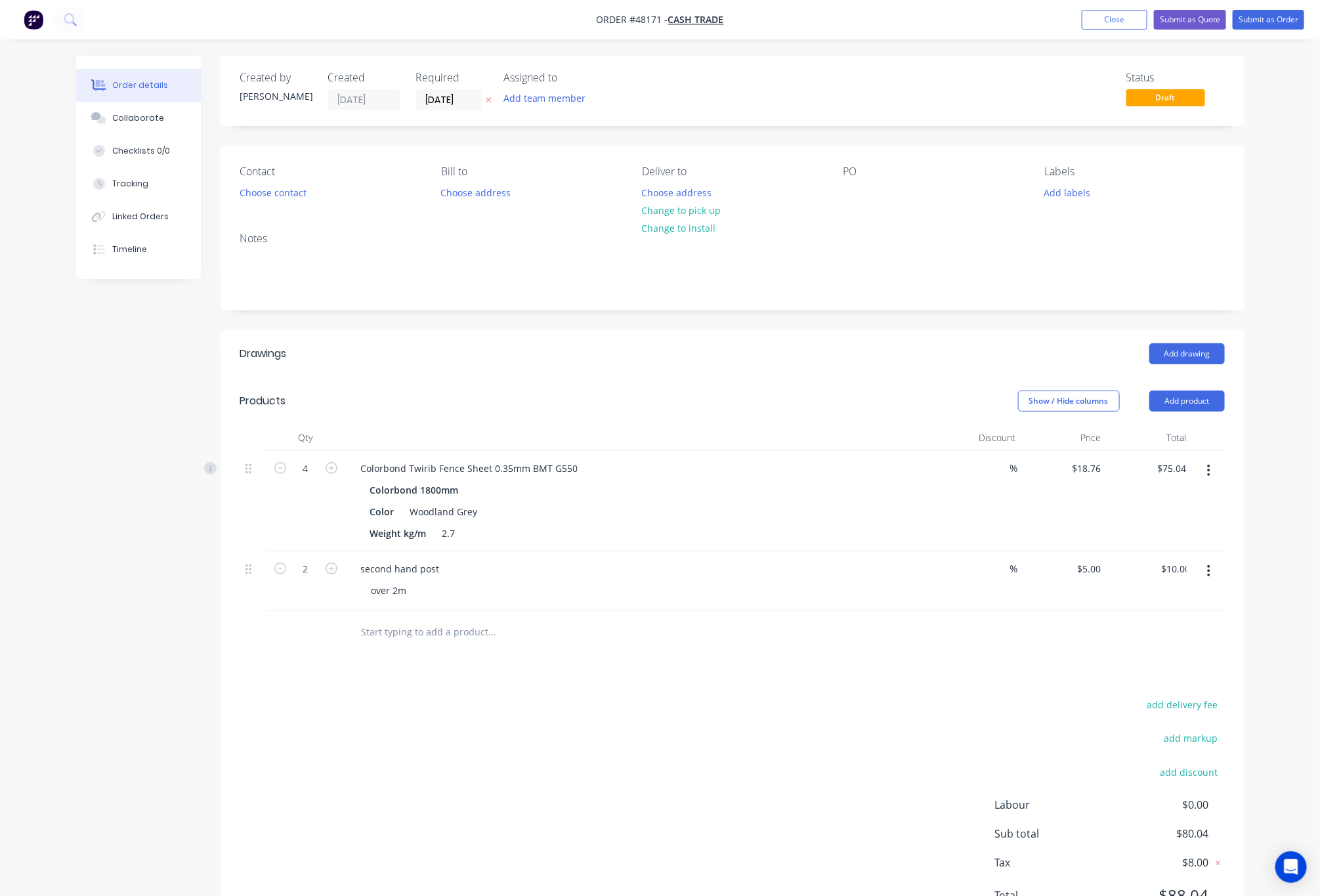
drag, startPoint x: 702, startPoint y: 691, endPoint x: 706, endPoint y: 697, distance: 7.2
click at [702, 691] on div "Drawings Add drawing Products Show / Hide columns Add product Qty Discount Pric…" at bounding box center [733, 636] width 1024 height 610
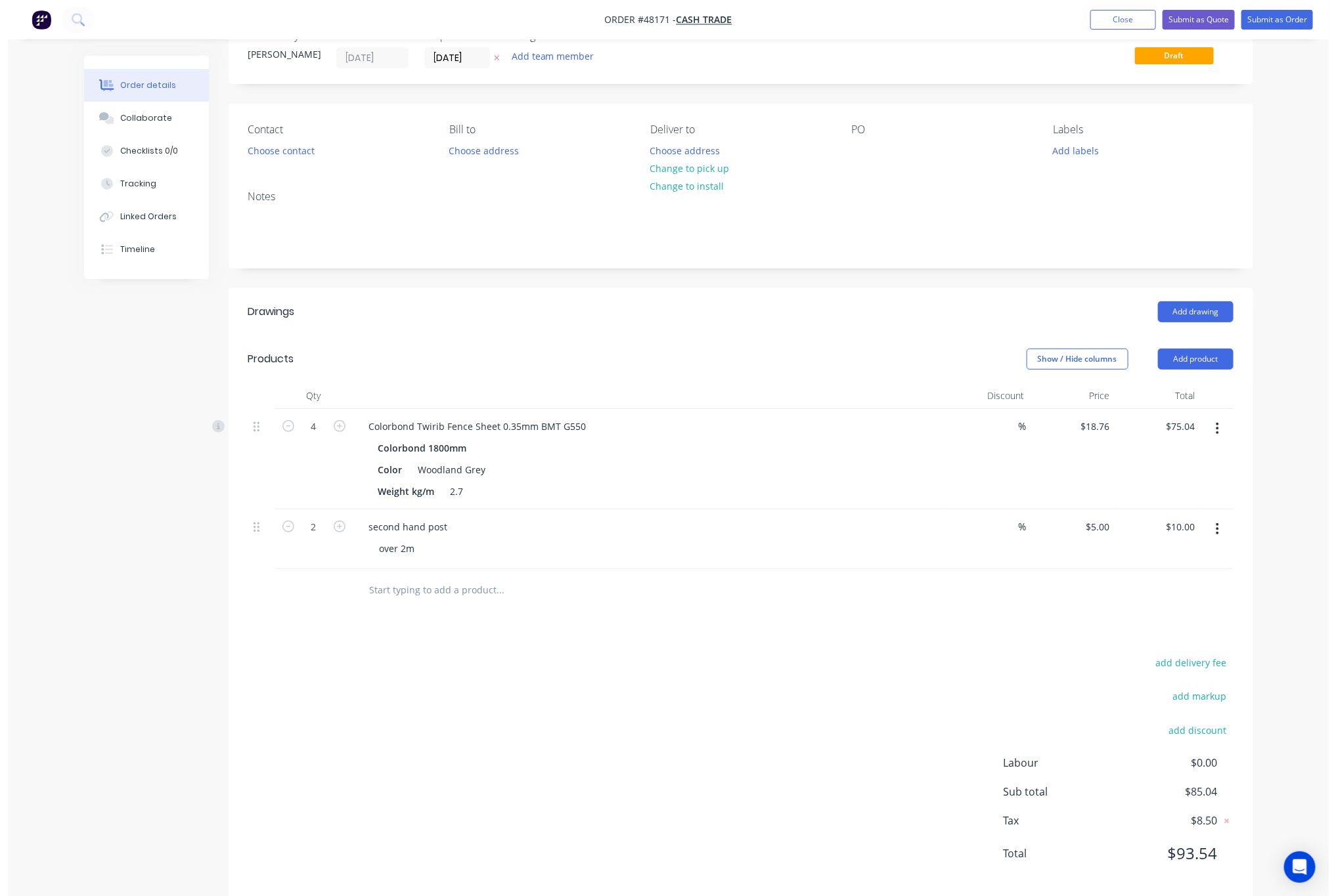
scroll to position [66, 0]
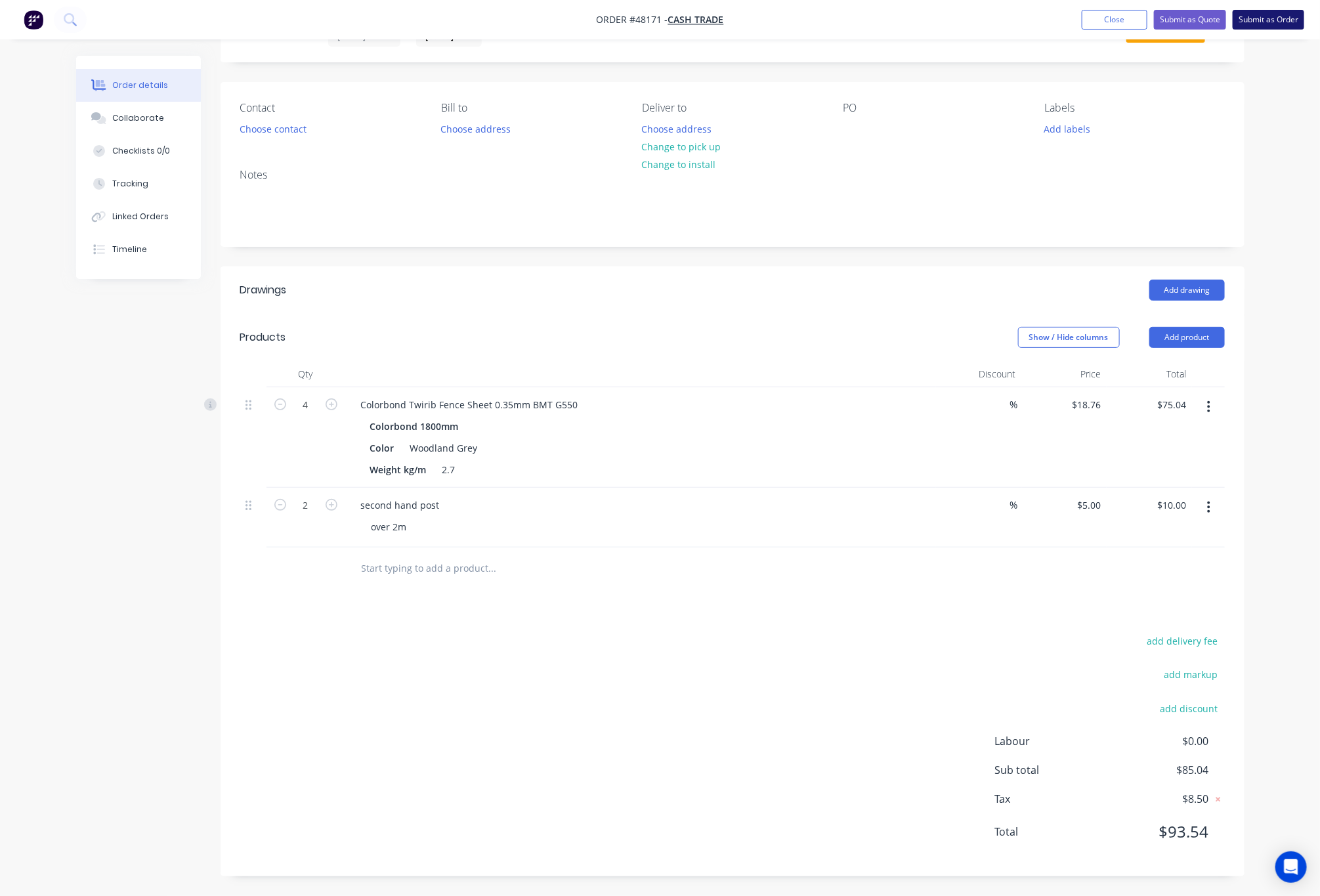
click at [1287, 15] on button "Submit as Order" at bounding box center [1269, 19] width 72 height 20
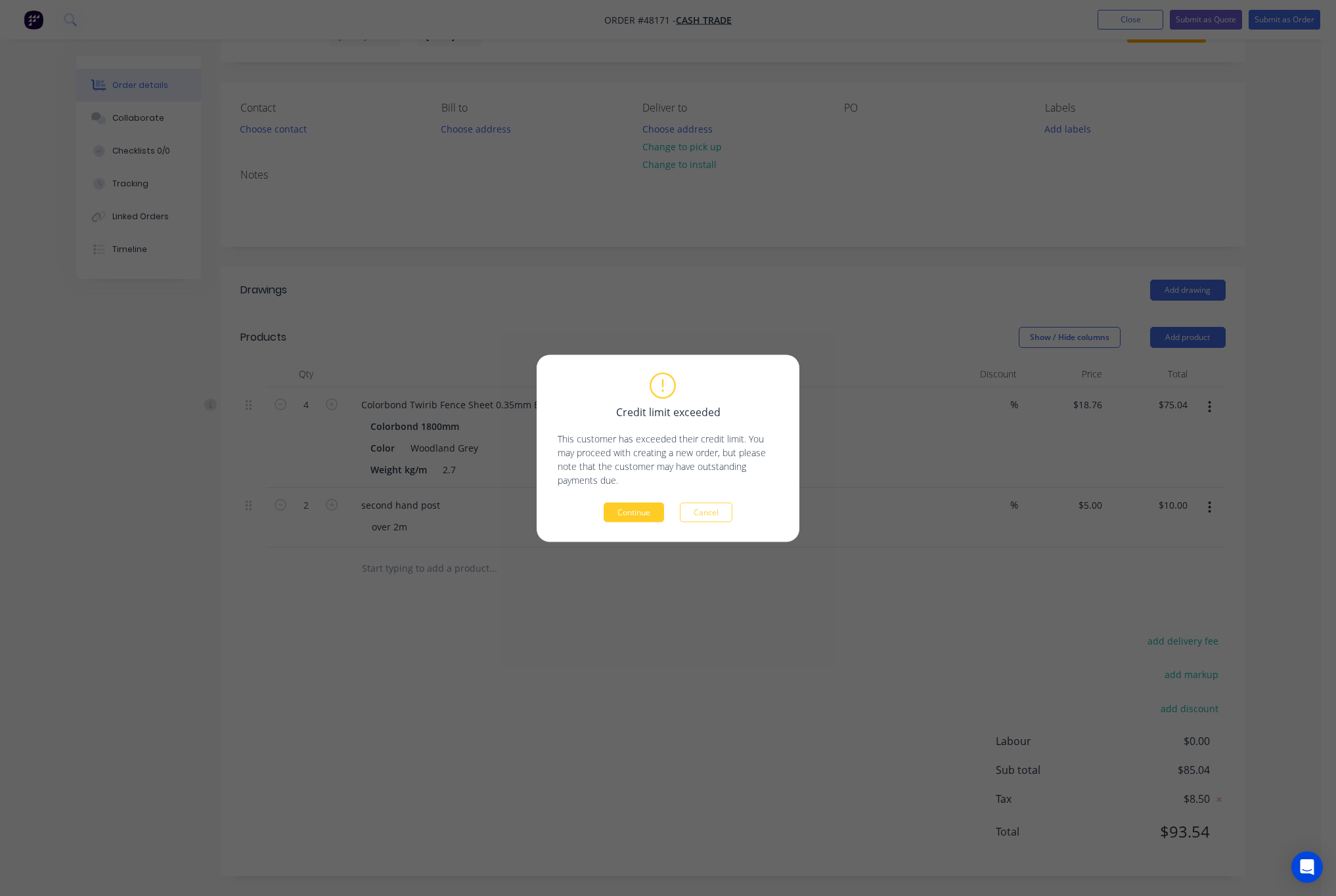
click at [619, 517] on button "Continue" at bounding box center [633, 511] width 61 height 20
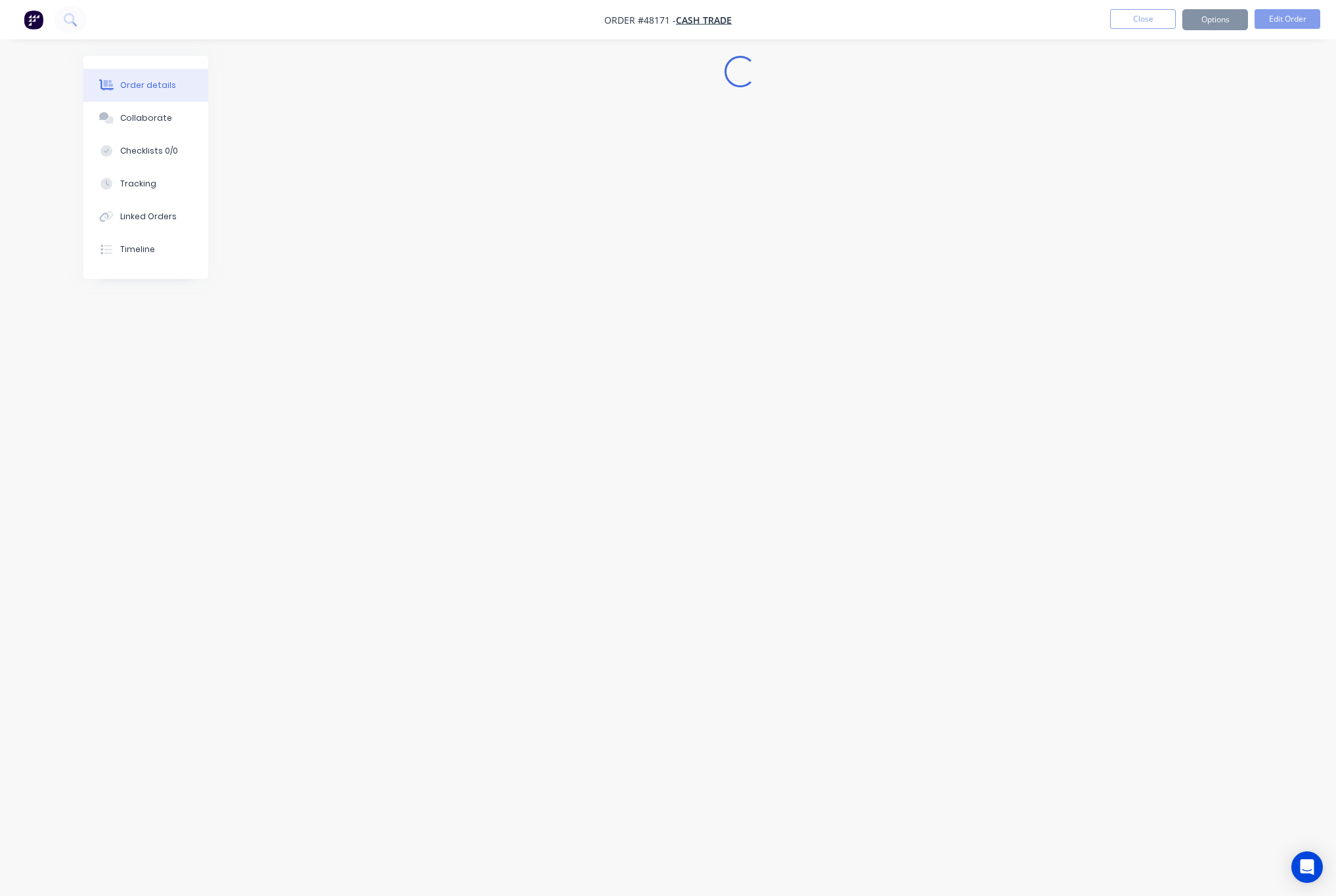
scroll to position [0, 0]
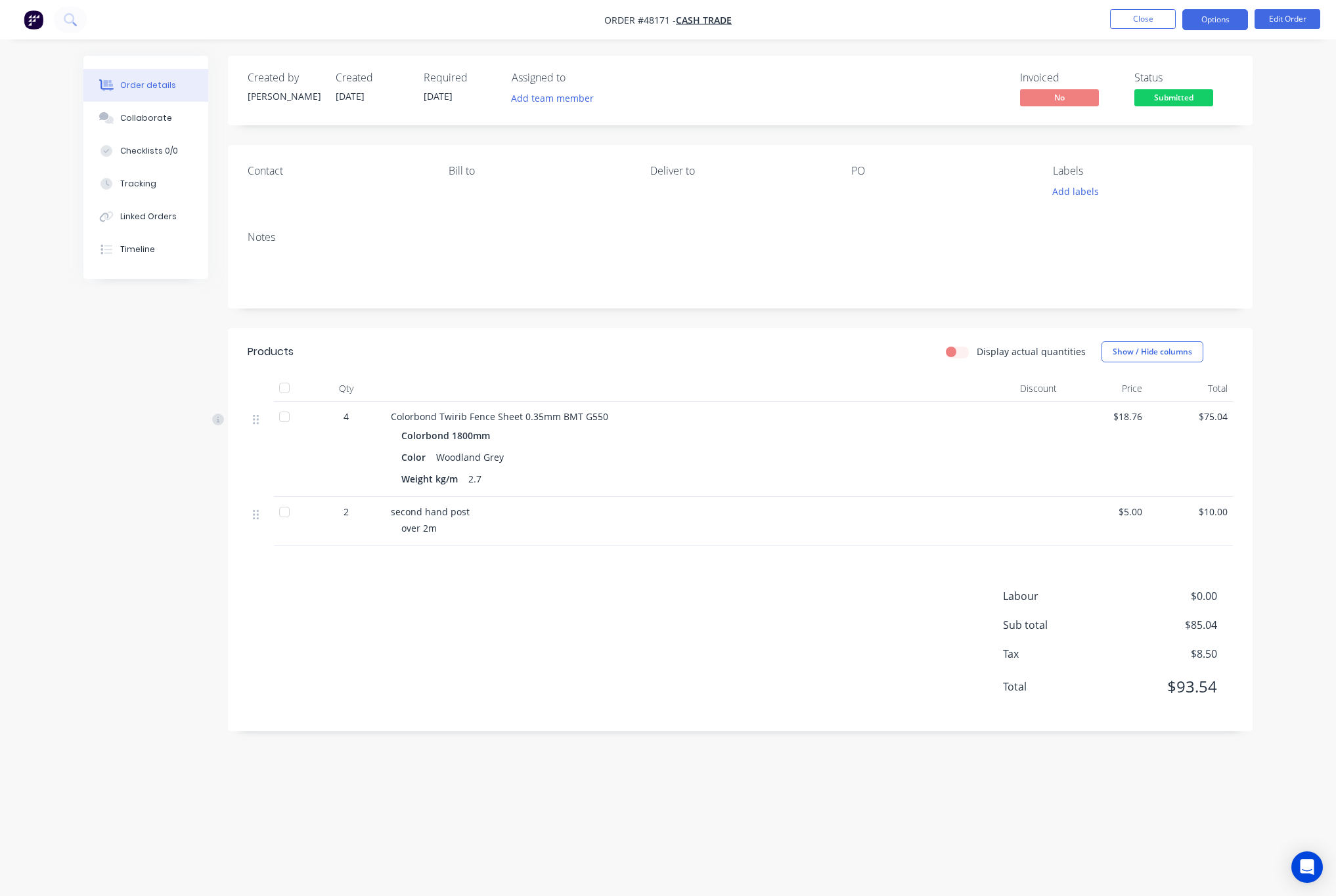
click at [1225, 18] on button "Options" at bounding box center [1215, 20] width 66 height 21
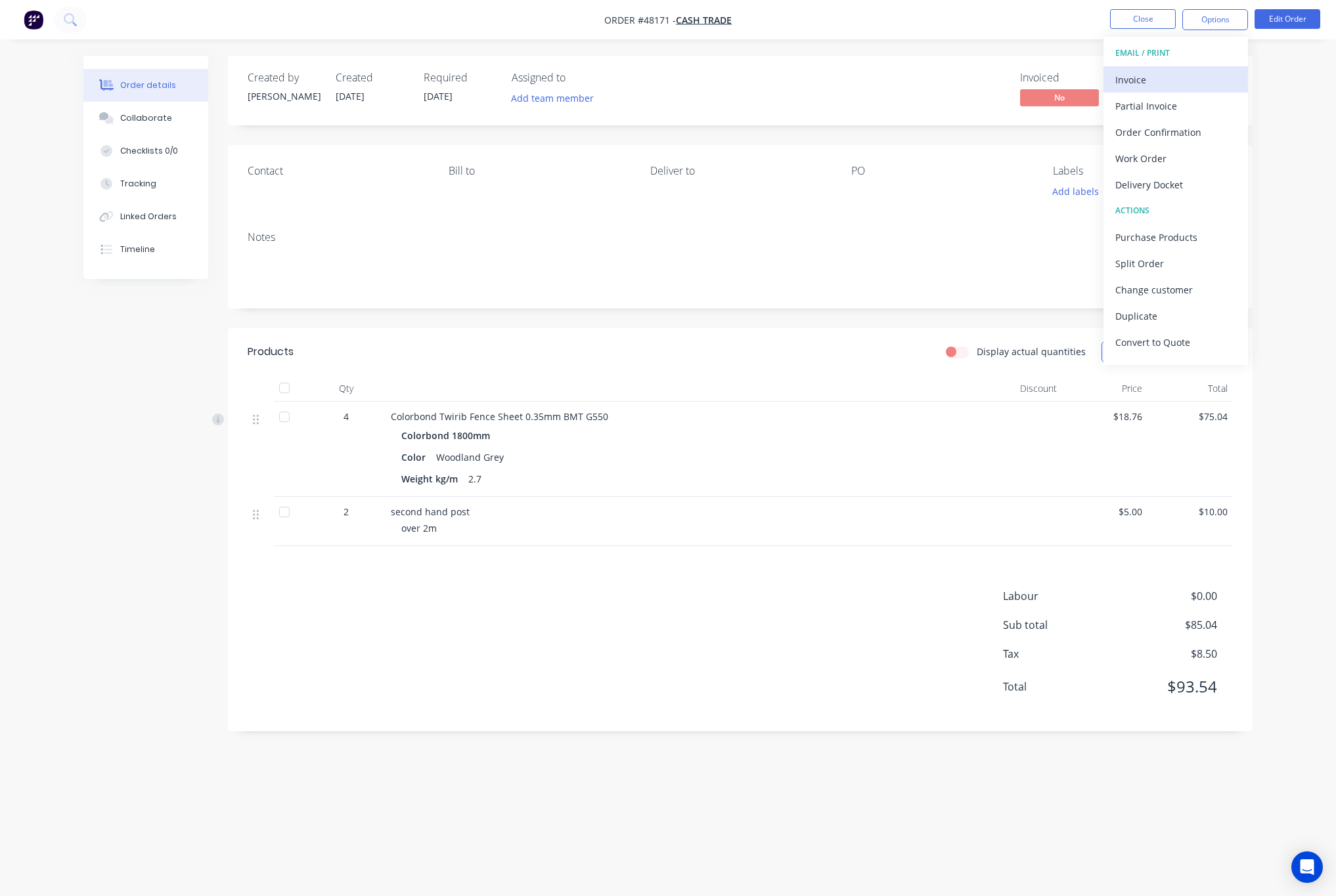
click at [1167, 86] on div "Invoice" at bounding box center [1176, 80] width 121 height 19
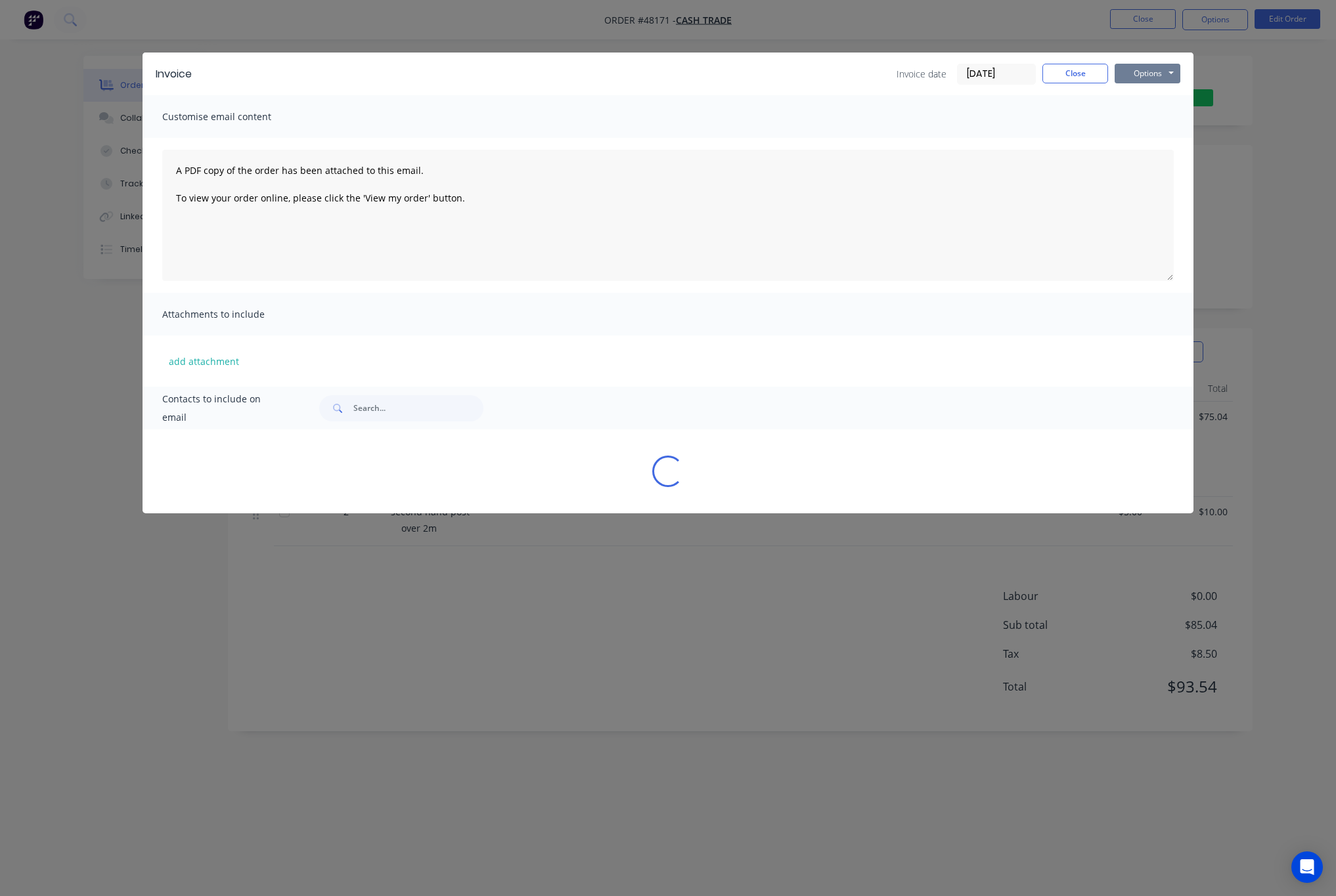
click at [1147, 79] on button "Options" at bounding box center [1147, 73] width 66 height 20
click at [1149, 115] on button "Print" at bounding box center [1157, 118] width 84 height 21
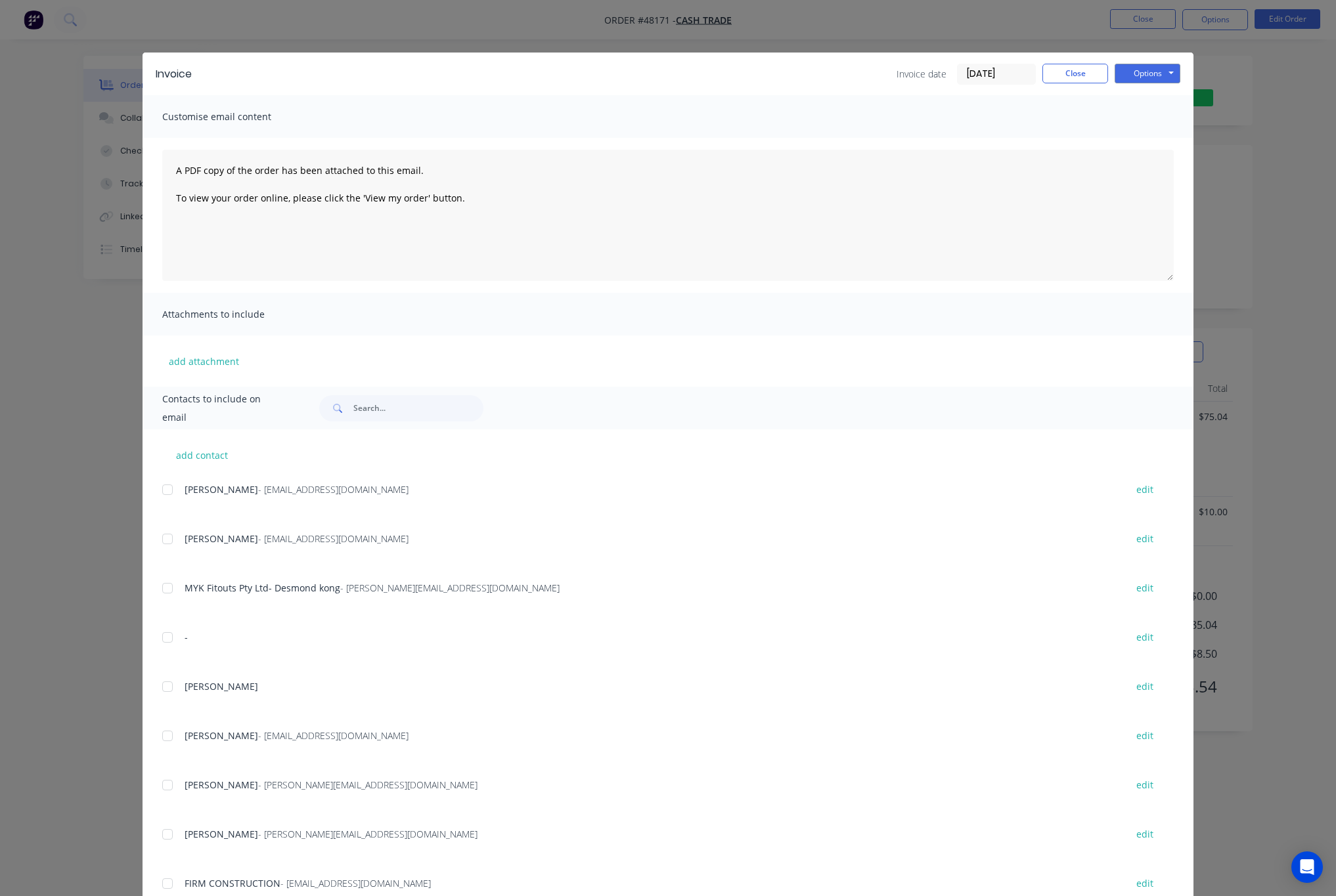
click at [1252, 114] on div "Invoice Invoice date [DATE] Close Options Preview Print Email Customise email c…" at bounding box center [668, 448] width 1336 height 896
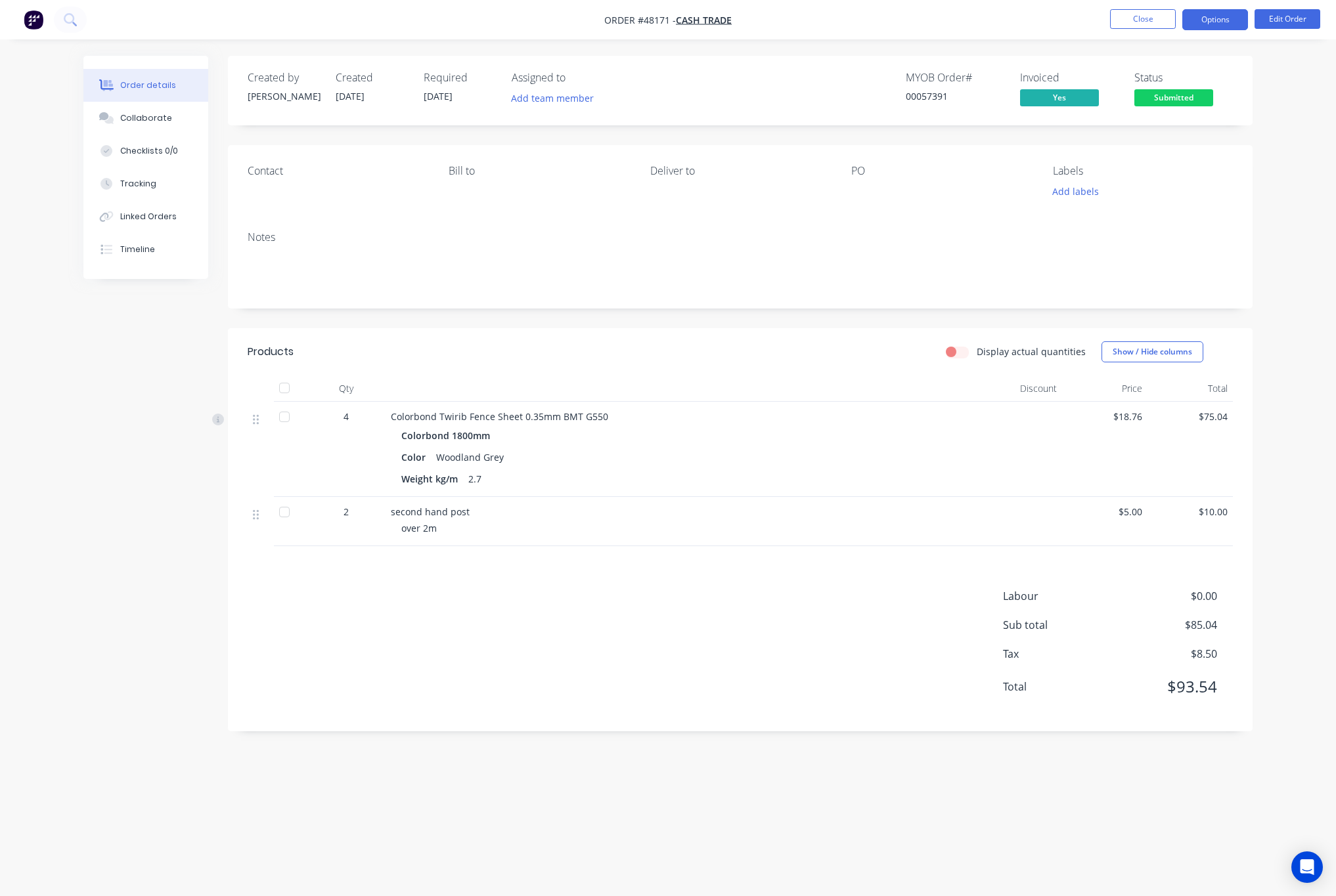
click at [1208, 18] on button "Options" at bounding box center [1215, 20] width 66 height 21
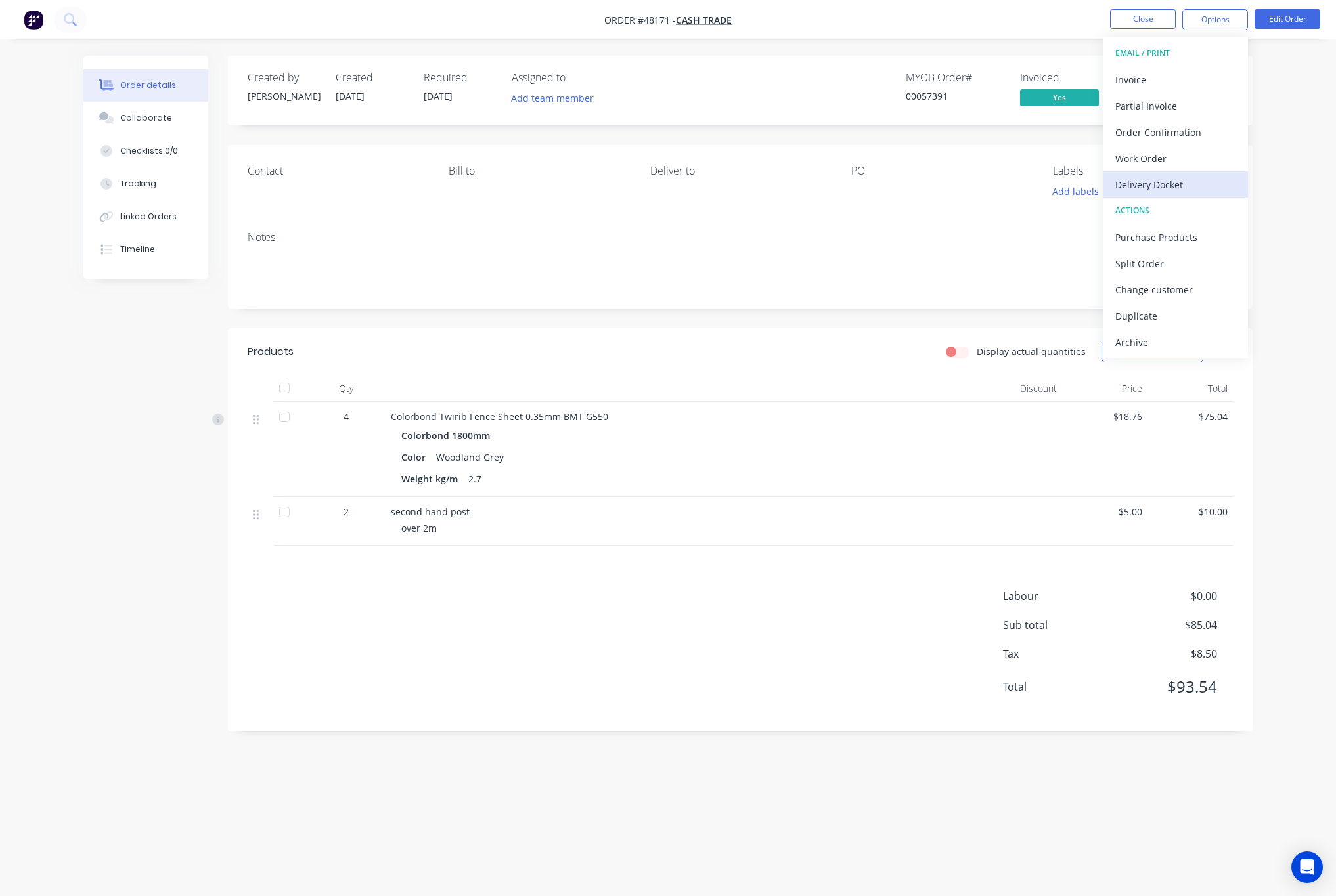
click at [1183, 179] on div "Delivery Docket" at bounding box center [1176, 185] width 121 height 19
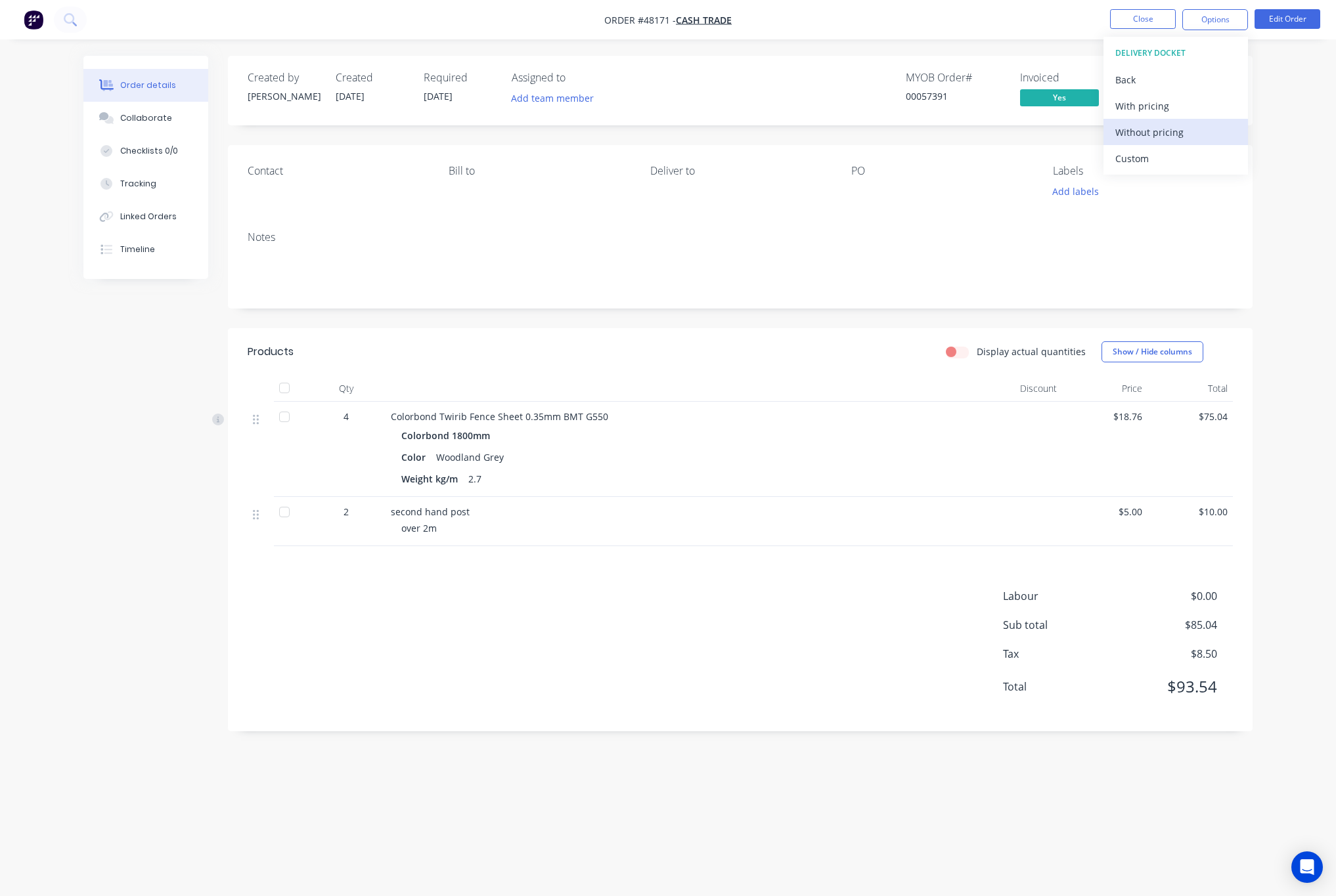
click at [1202, 134] on div "Without pricing" at bounding box center [1176, 132] width 121 height 19
click at [909, 244] on div "Notes" at bounding box center [740, 265] width 1025 height 88
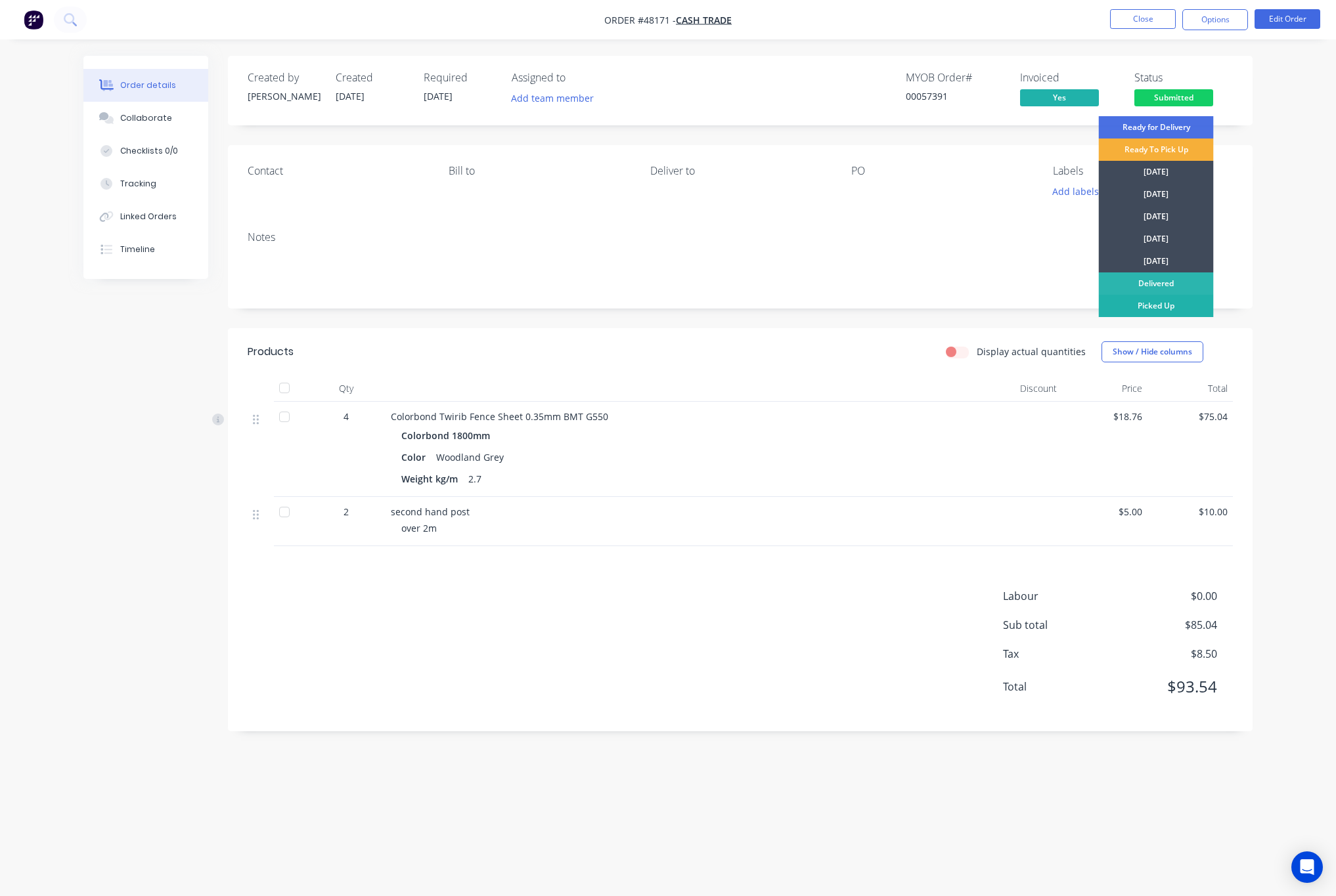
click at [1195, 320] on div "Ready for Delivery Ready To Pick Up [DATE] [DATE] [DATE] [DATE] [DATE] Delivere…" at bounding box center [1156, 280] width 115 height 328
click at [1189, 310] on div "Picked Up" at bounding box center [1156, 306] width 115 height 22
